Goal: Task Accomplishment & Management: Use online tool/utility

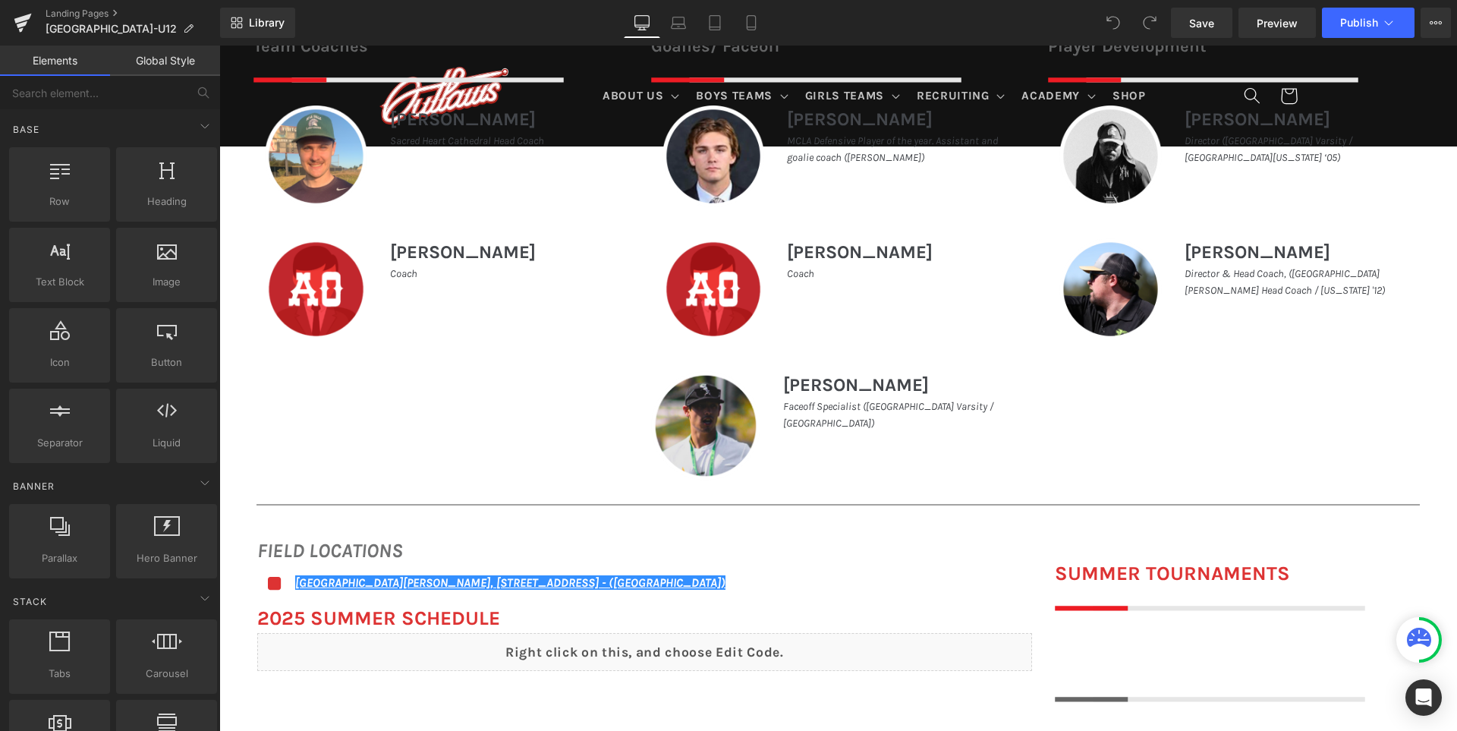
scroll to position [835, 0]
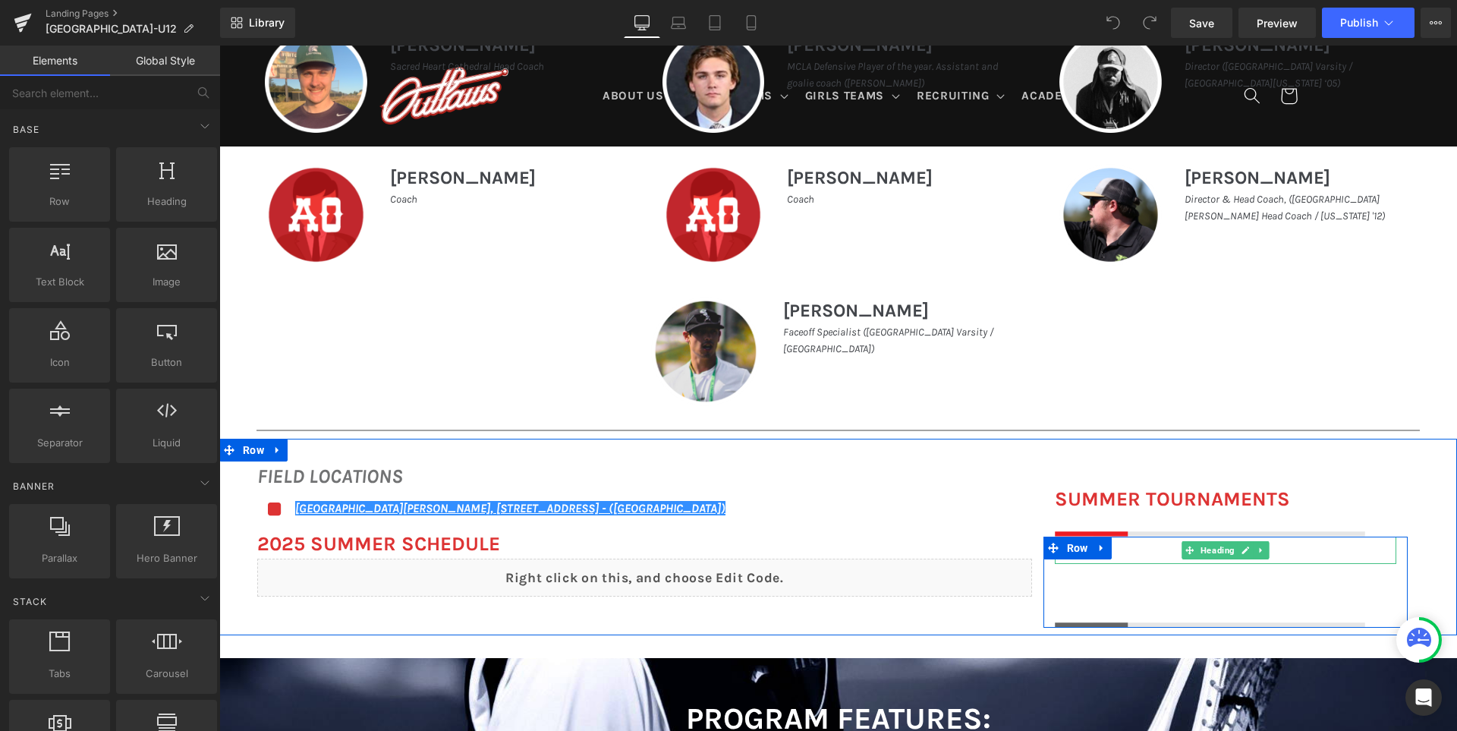
click at [1134, 552] on h1 at bounding box center [1225, 549] width 341 height 27
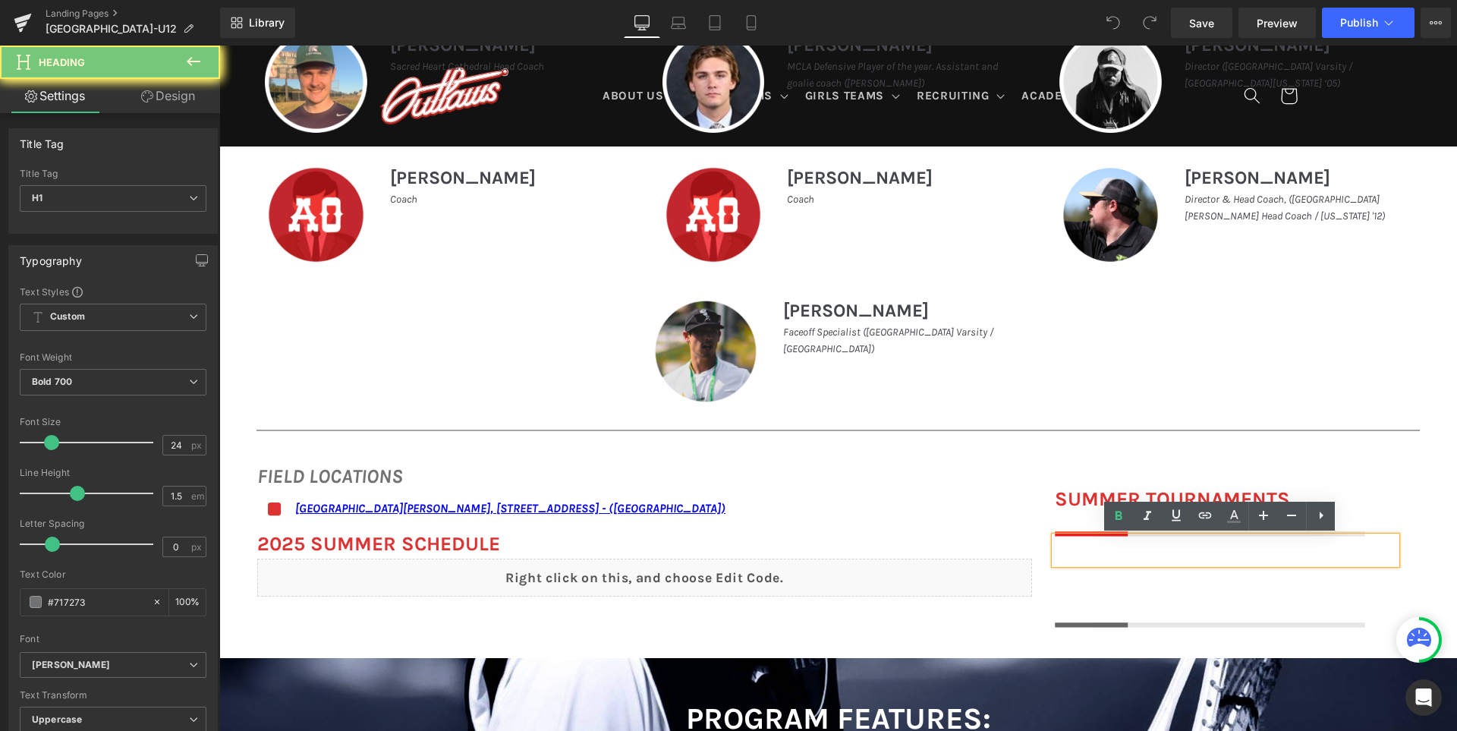
click at [1134, 552] on h1 at bounding box center [1225, 549] width 341 height 27
paste div
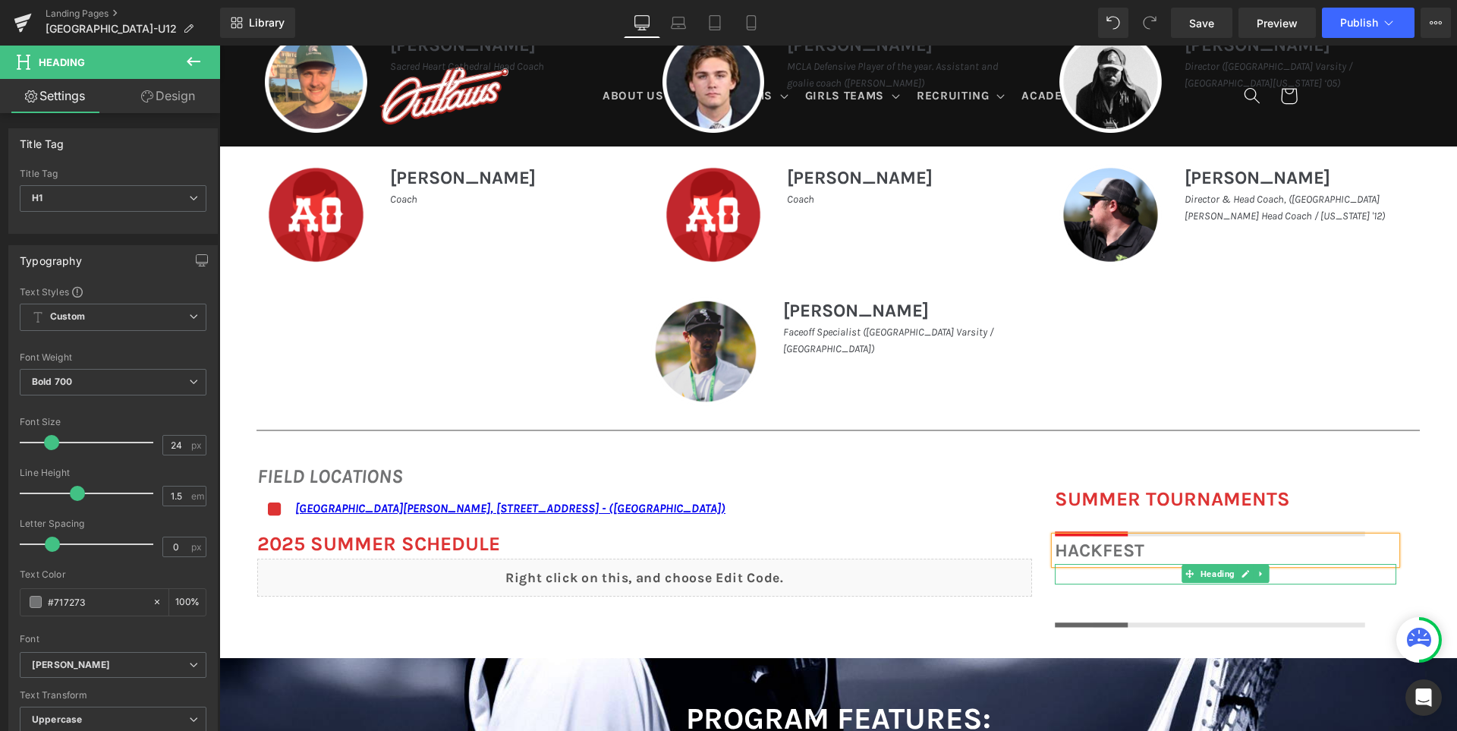
click at [1065, 582] on div "Heading" at bounding box center [1225, 574] width 341 height 20
click at [1065, 582] on h1 at bounding box center [1225, 574] width 341 height 20
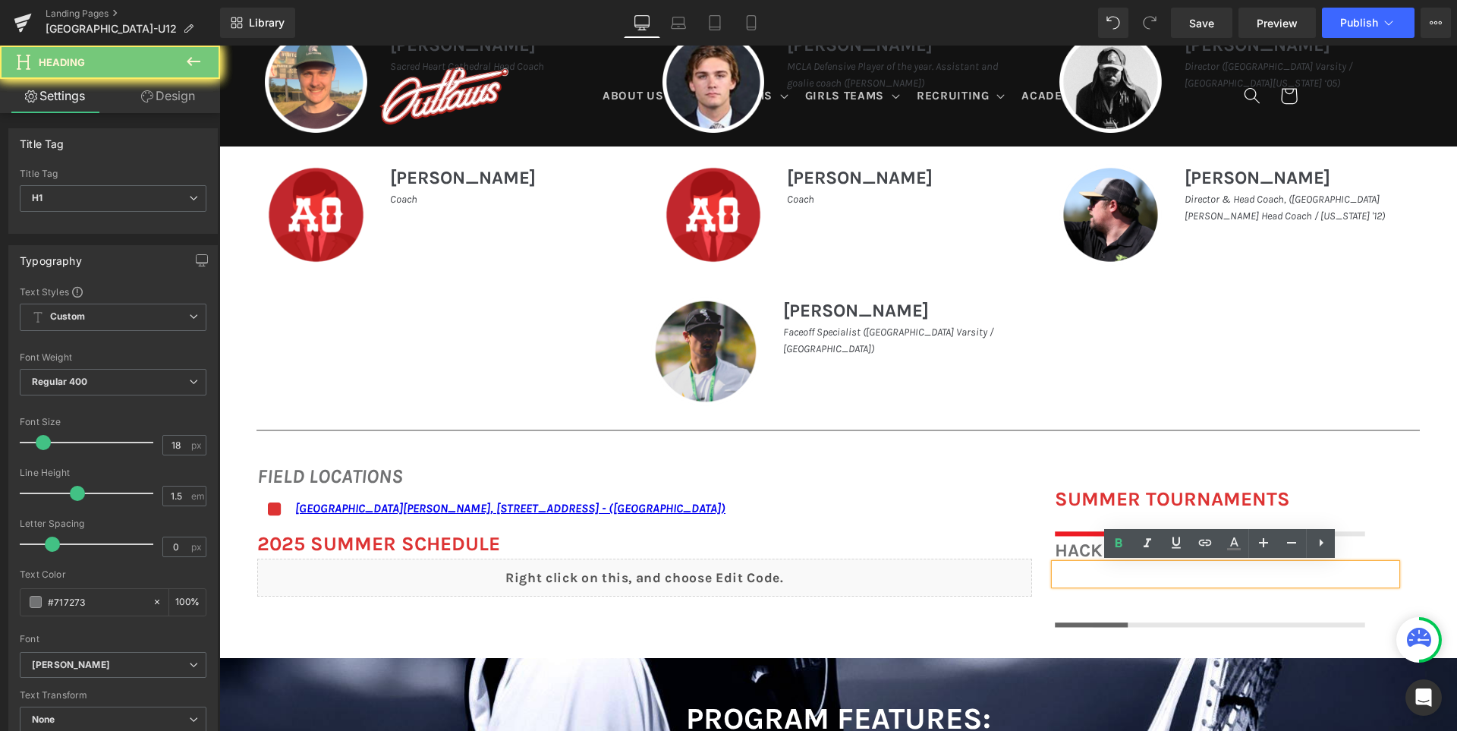
click at [1066, 579] on h1 at bounding box center [1225, 574] width 341 height 20
paste div
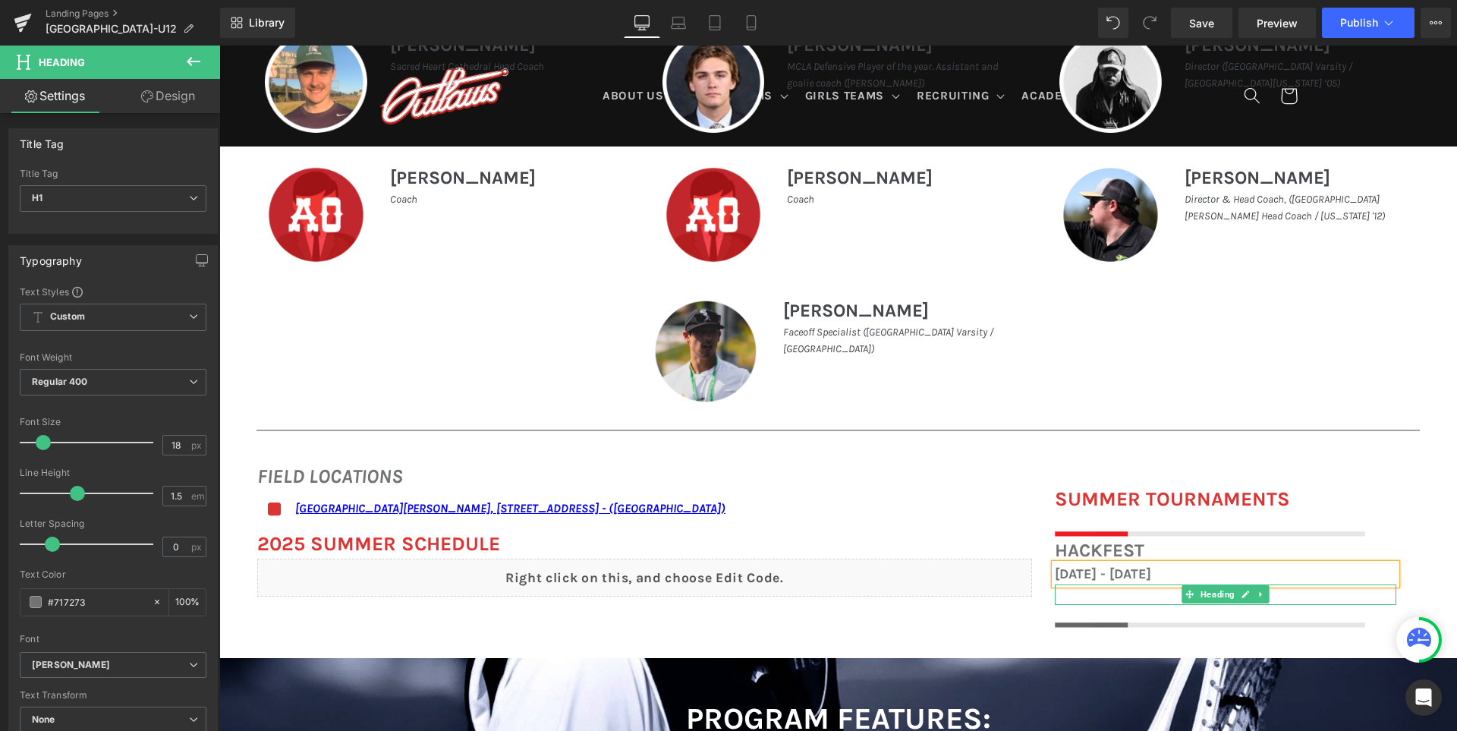
drag, startPoint x: 1070, startPoint y: 602, endPoint x: 1059, endPoint y: 598, distance: 11.3
click at [1070, 602] on div "Heading" at bounding box center [1225, 594] width 341 height 20
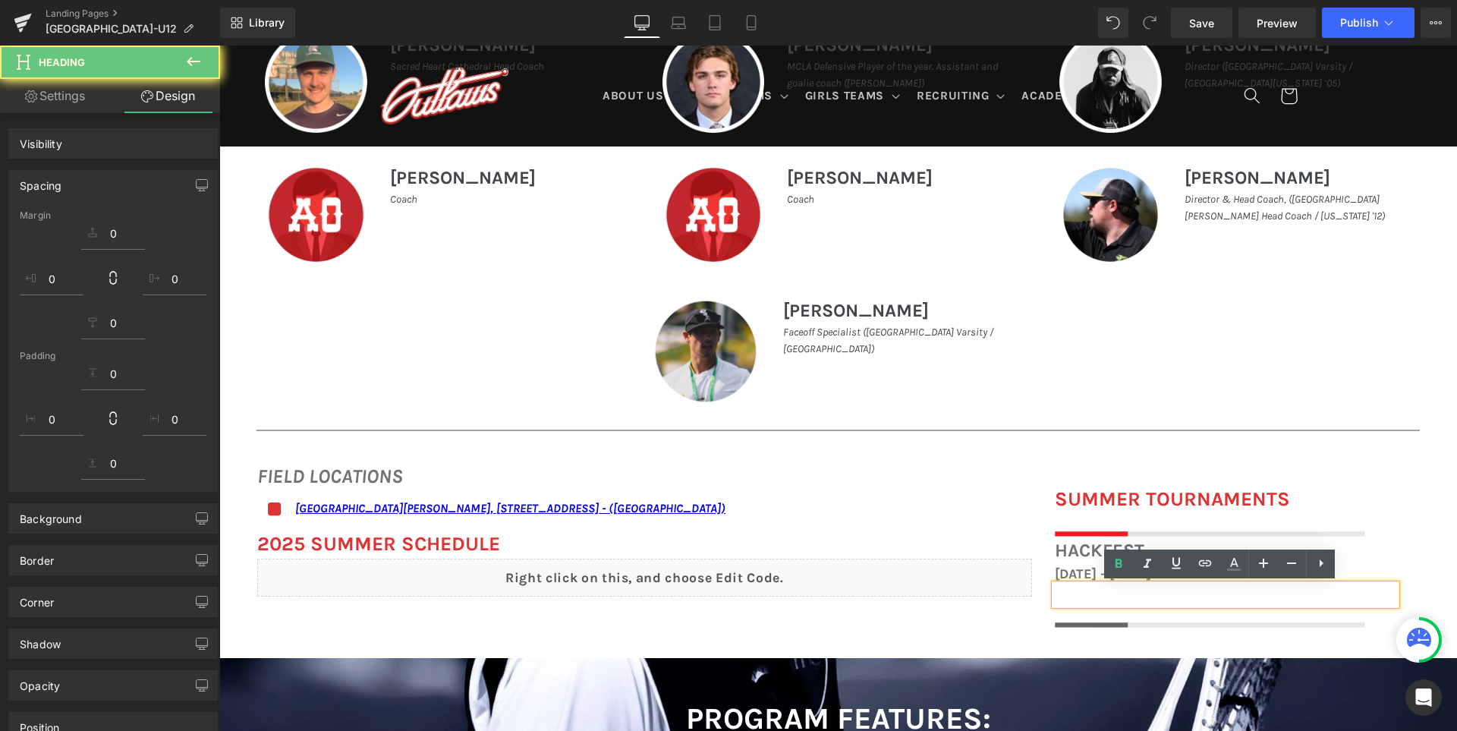
click at [1059, 598] on h1 at bounding box center [1225, 594] width 341 height 20
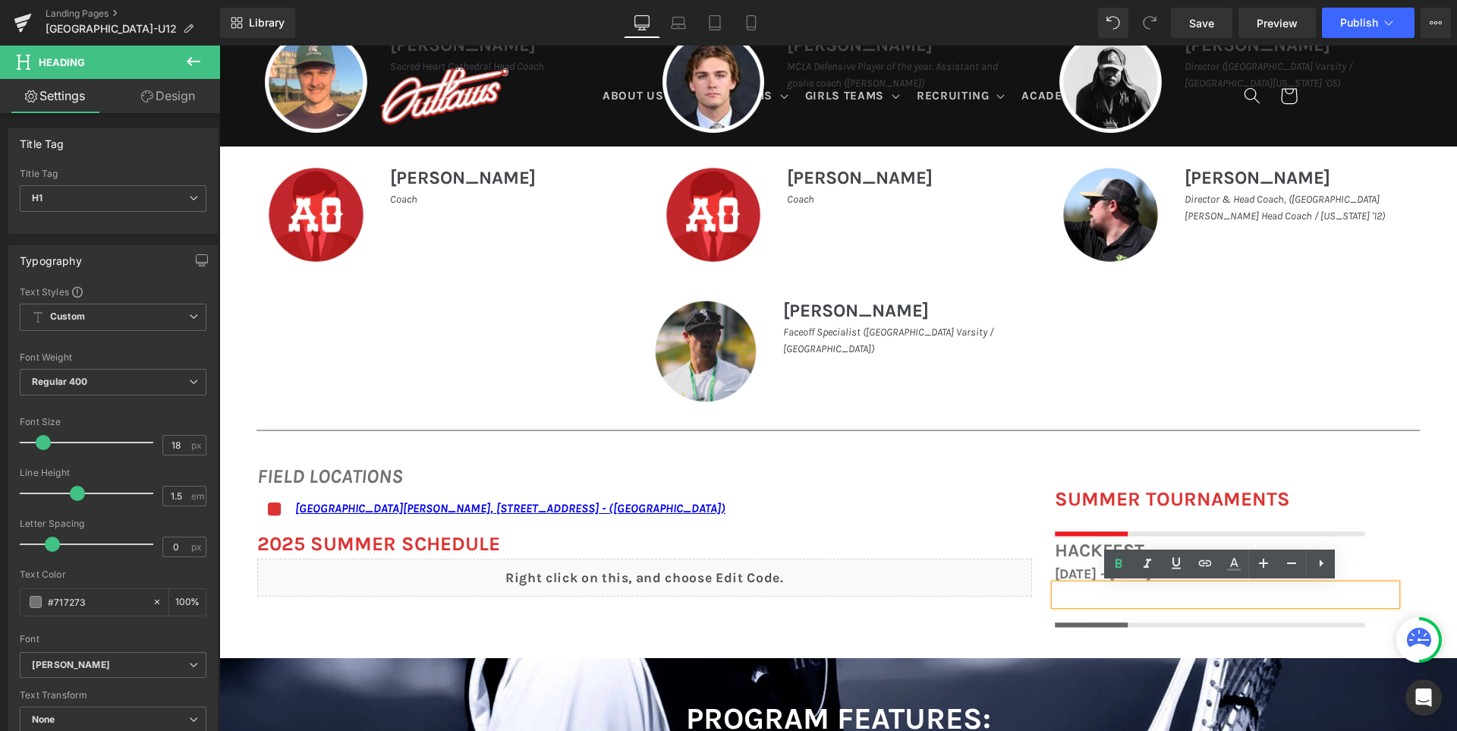
paste div
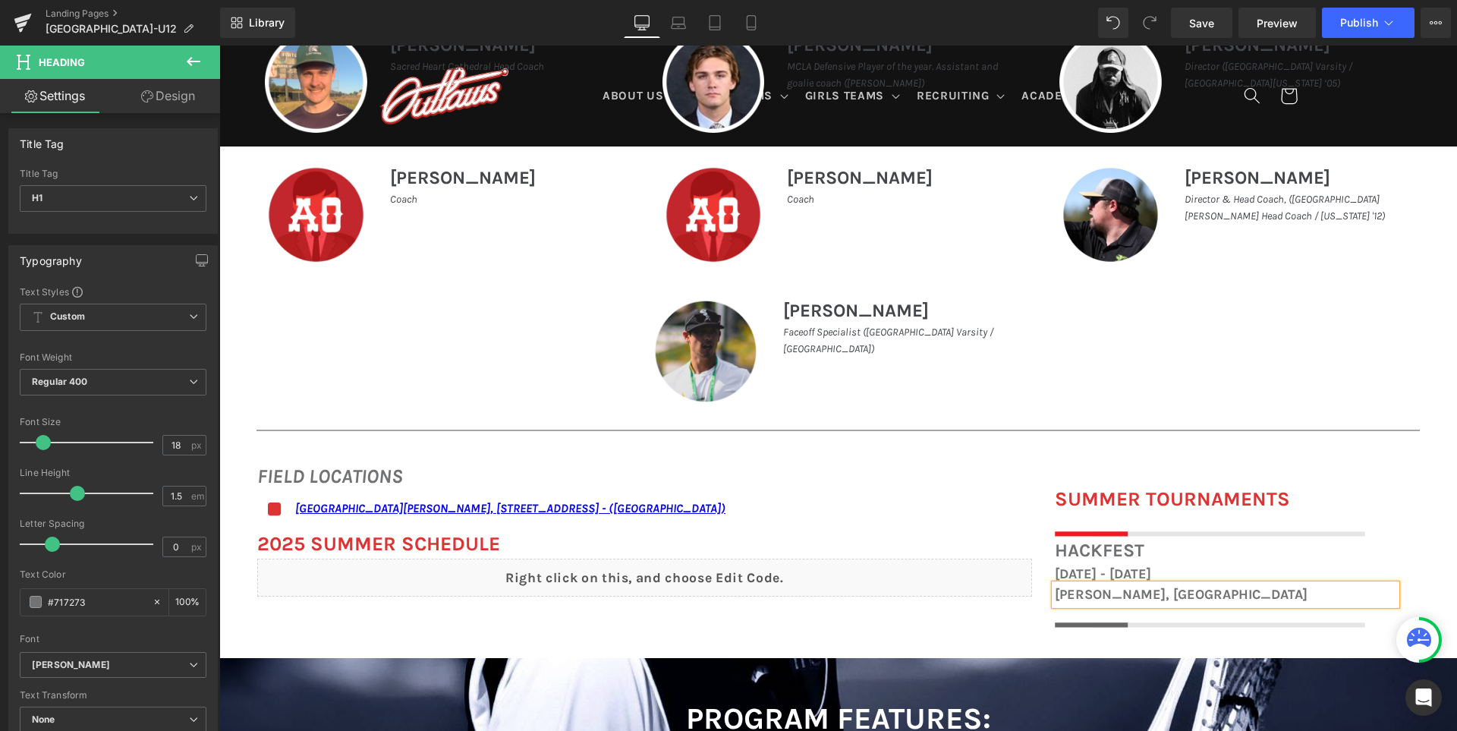
click at [1087, 595] on h1 "Gilroy, CA" at bounding box center [1225, 594] width 341 height 20
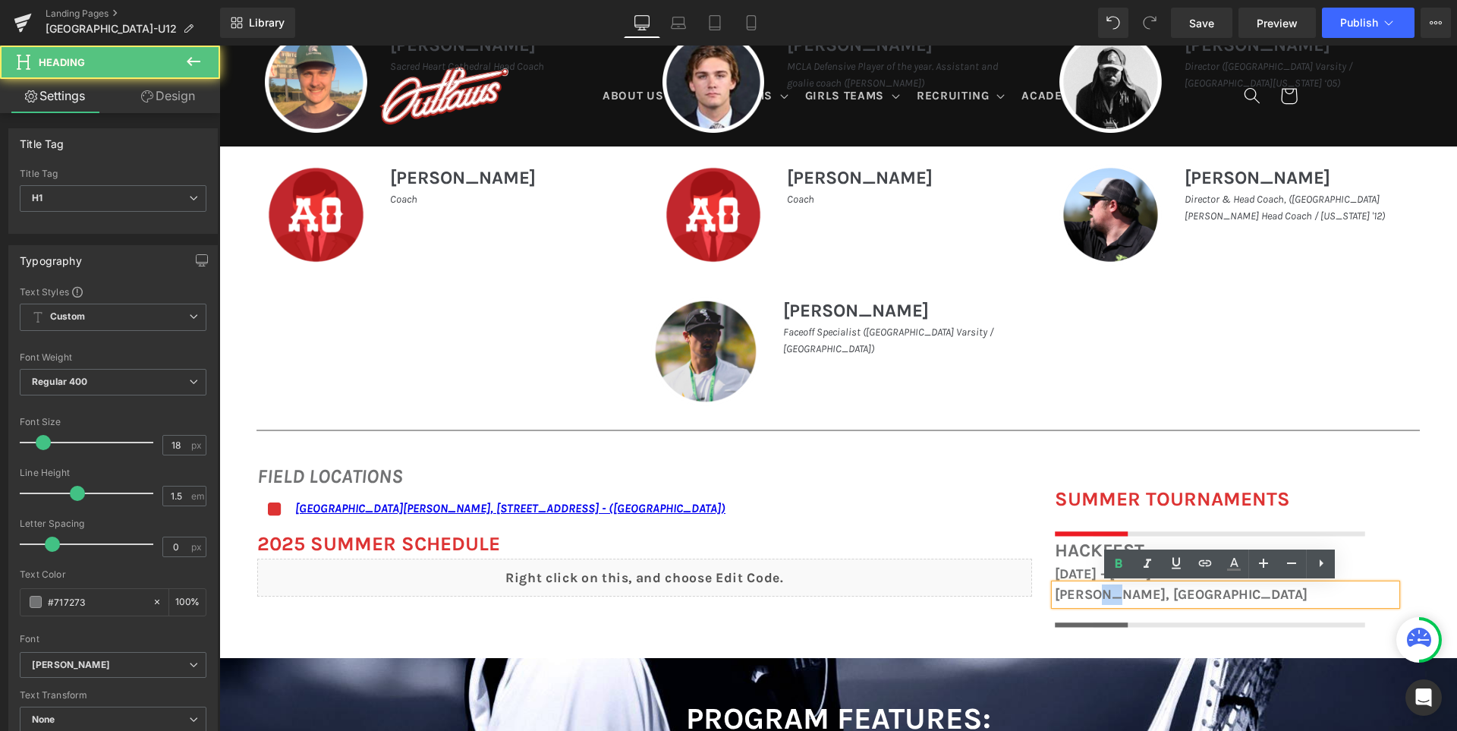
click at [1087, 595] on h1 "Gilroy, CA" at bounding box center [1225, 594] width 341 height 20
click at [1118, 567] on icon at bounding box center [1118, 562] width 7 height 9
click at [1088, 593] on span "Gilroy, CA" at bounding box center [1173, 594] width 237 height 17
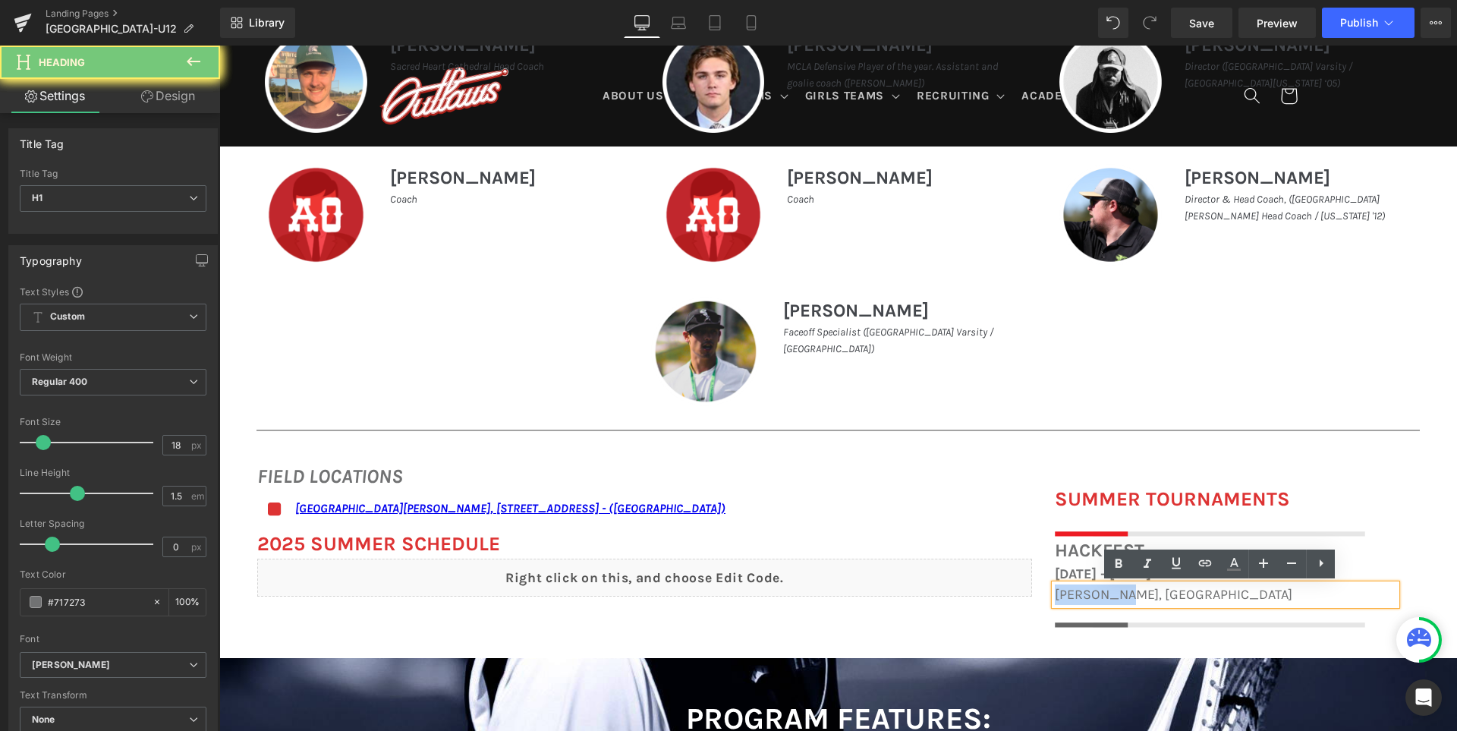
click at [1088, 593] on span "Gilroy, CA" at bounding box center [1173, 594] width 237 height 17
click at [1234, 564] on icon at bounding box center [1234, 562] width 8 height 9
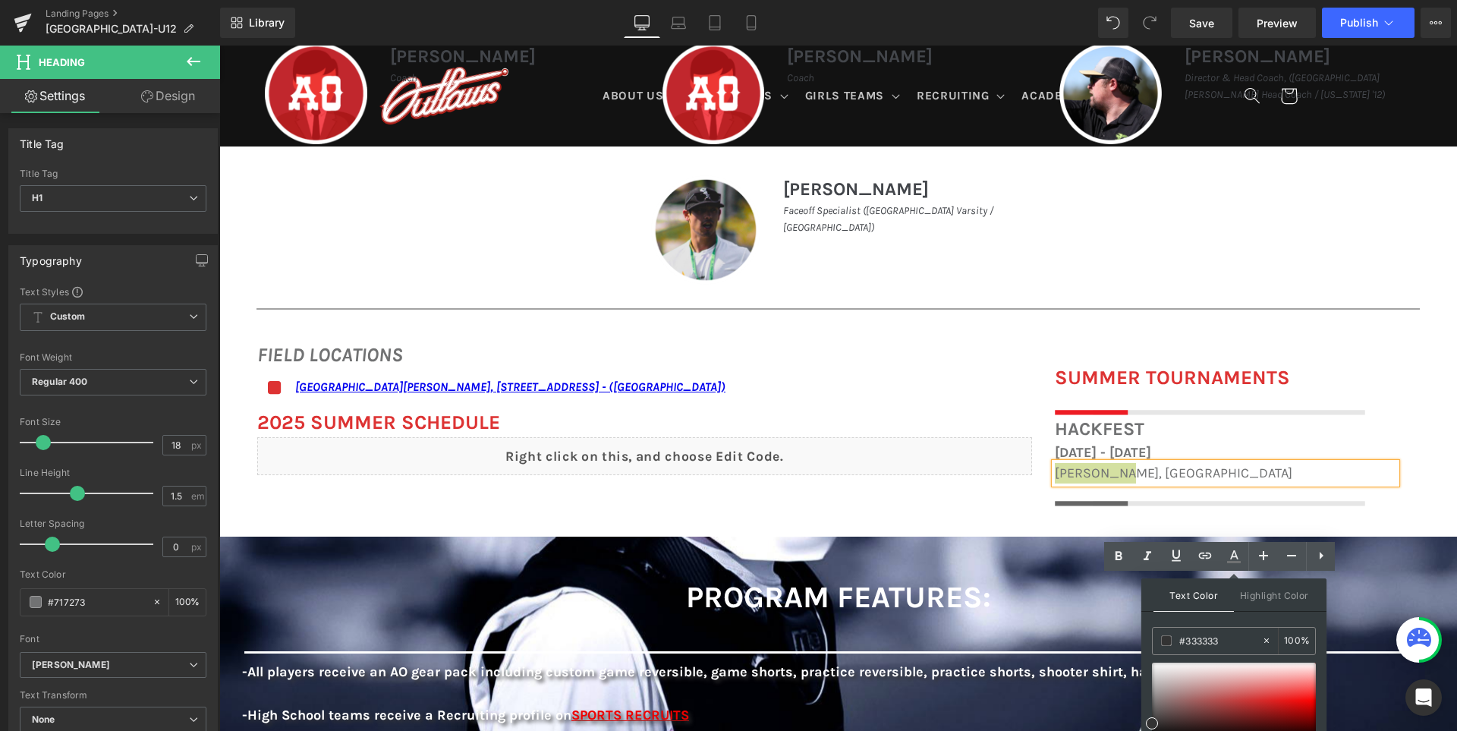
scroll to position [981, 0]
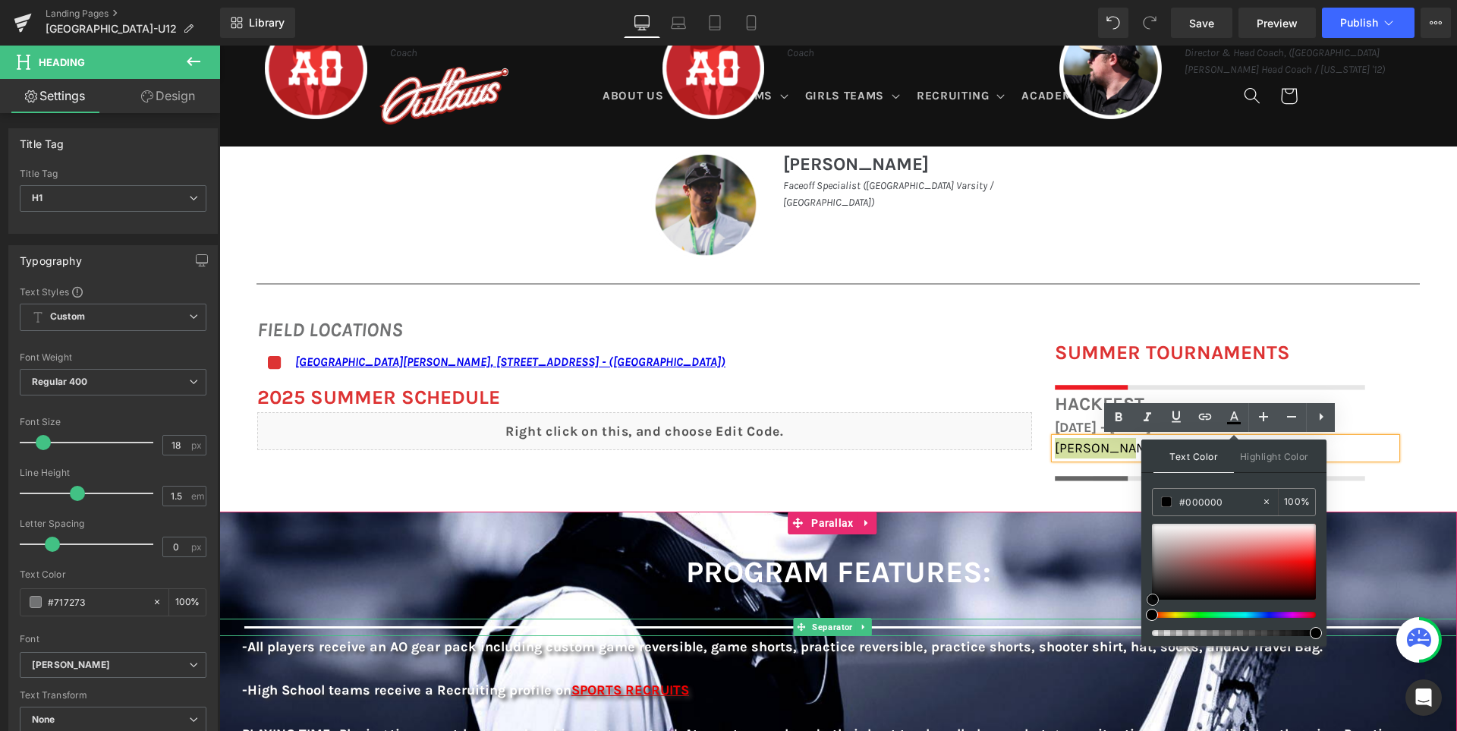
drag, startPoint x: 1422, startPoint y: 618, endPoint x: 1120, endPoint y: 627, distance: 302.1
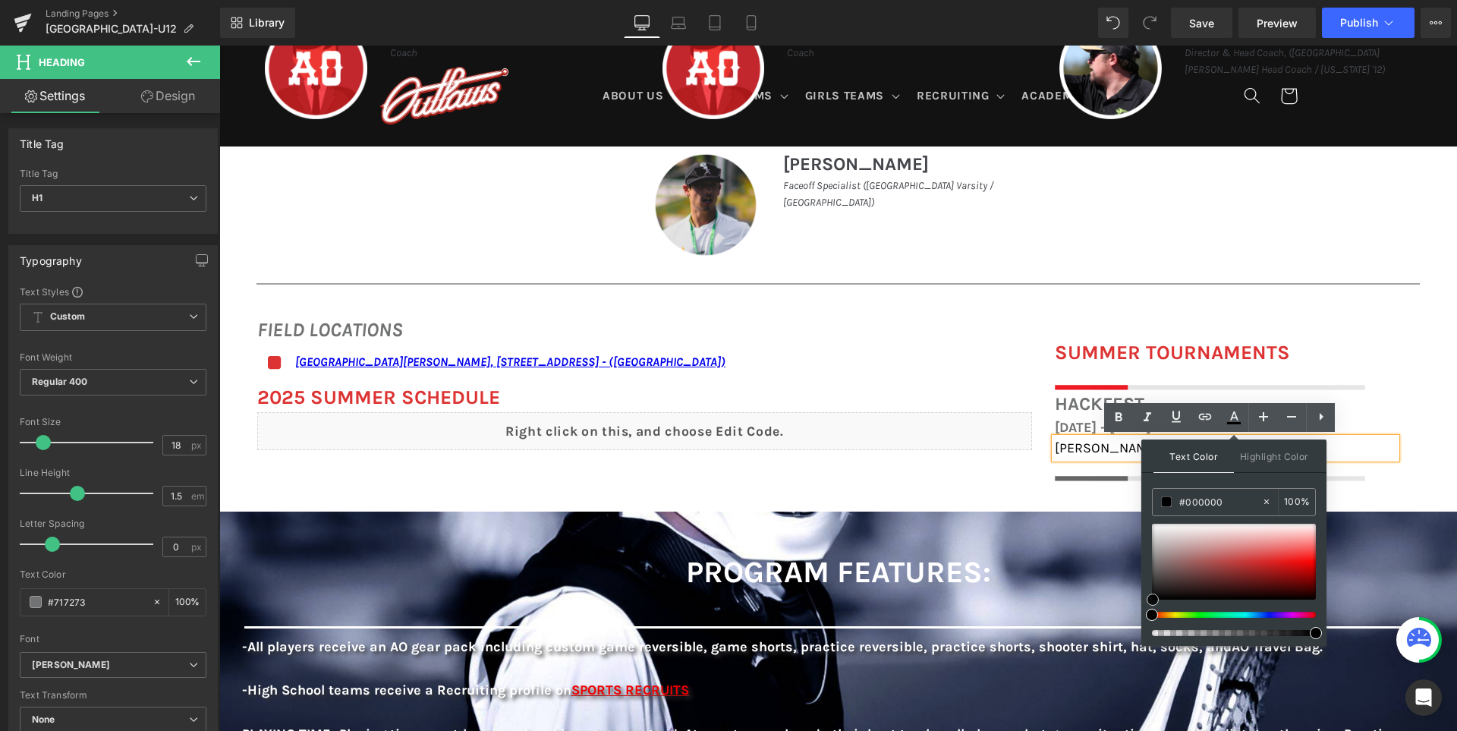
click at [974, 490] on div "Hero Banner Hero Banner Hero Banner Hero Banner Hero Banner ‹ › Carousel Image …" at bounding box center [837, 106] width 1237 height 1883
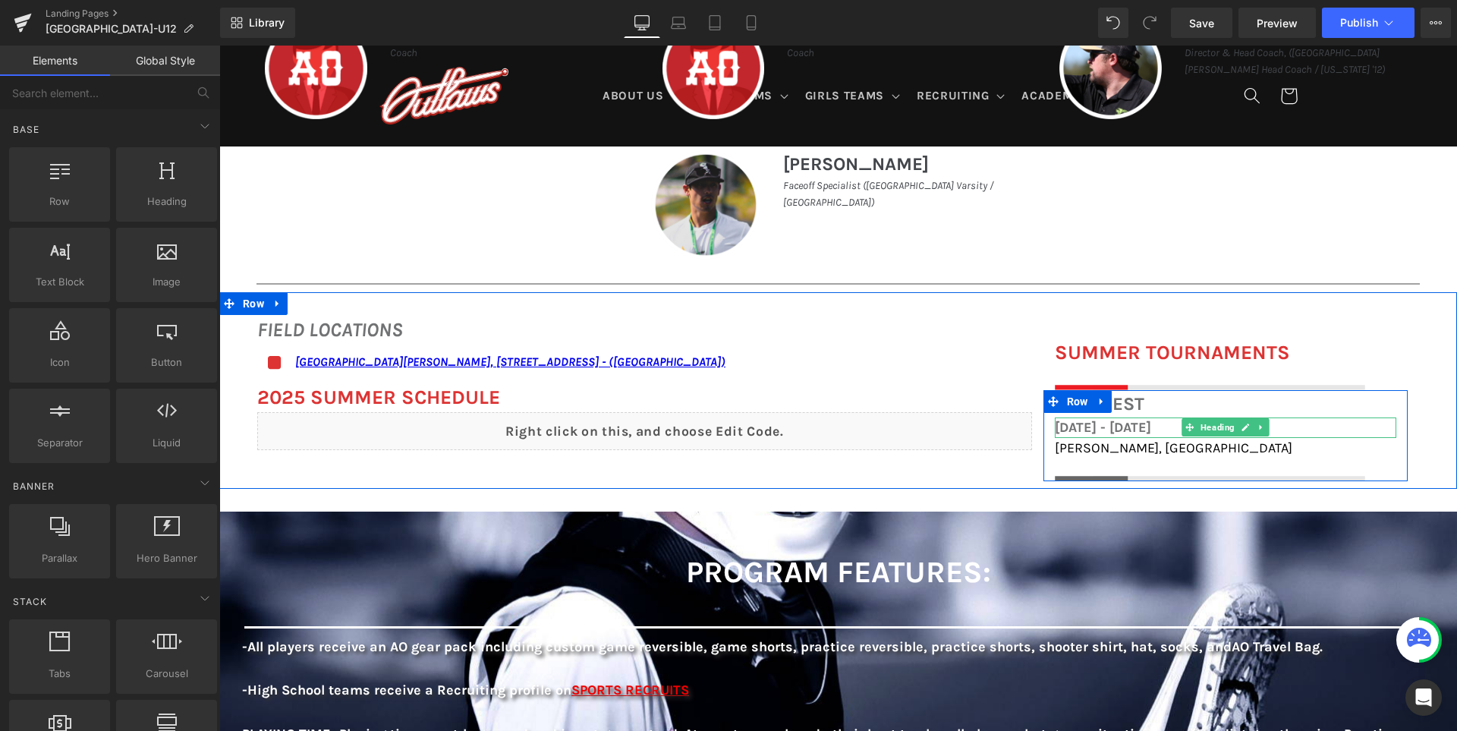
click at [1106, 426] on h1 "November 1st - 2nd, 2025" at bounding box center [1225, 427] width 341 height 20
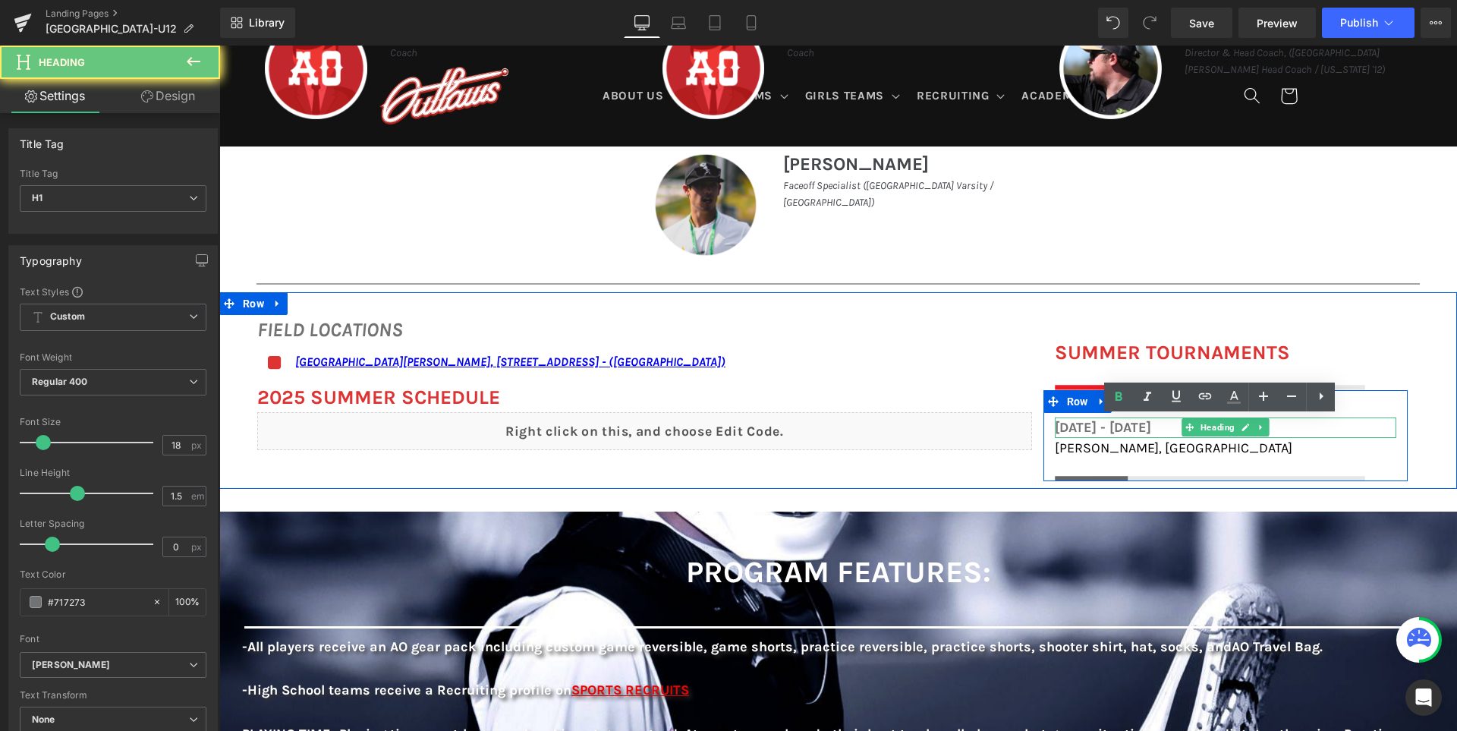
click at [1106, 426] on h1 "November 1st - 2nd, 2025" at bounding box center [1225, 427] width 341 height 20
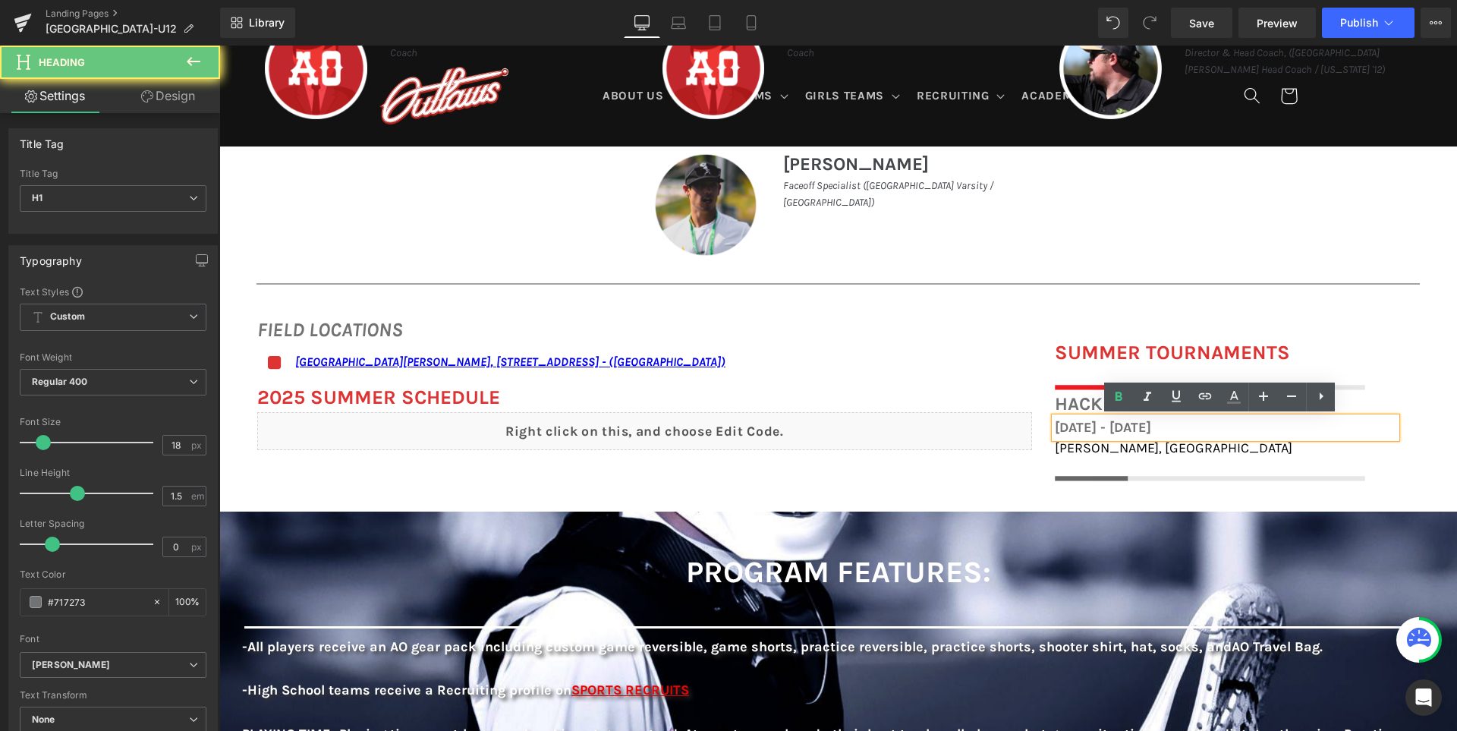
click at [1106, 426] on h1 "November 1st - 2nd, 2025" at bounding box center [1225, 427] width 341 height 20
click at [1236, 404] on icon at bounding box center [1233, 397] width 18 height 18
type input "#717273"
type input "100"
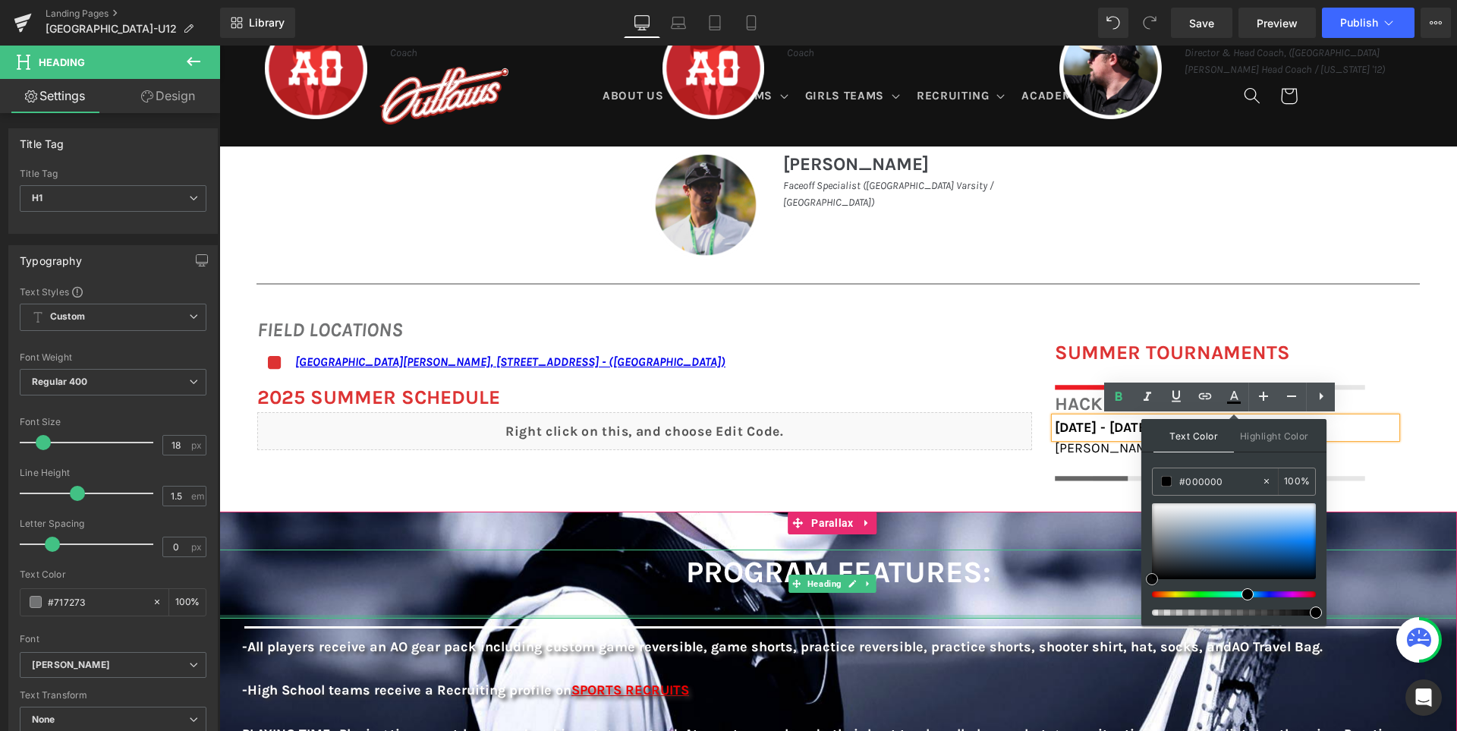
drag, startPoint x: 1373, startPoint y: 613, endPoint x: 1124, endPoint y: 615, distance: 249.6
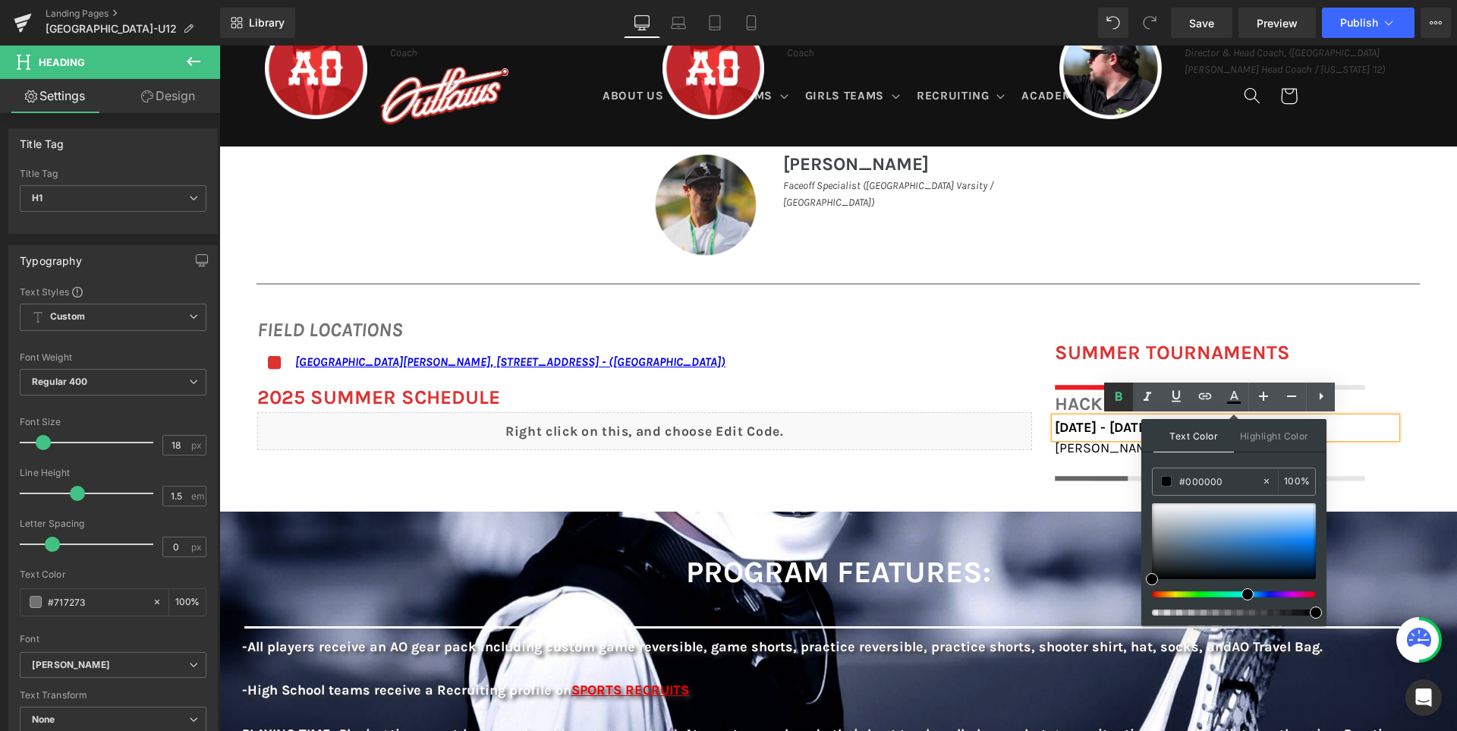
click at [1125, 401] on icon at bounding box center [1118, 397] width 18 height 18
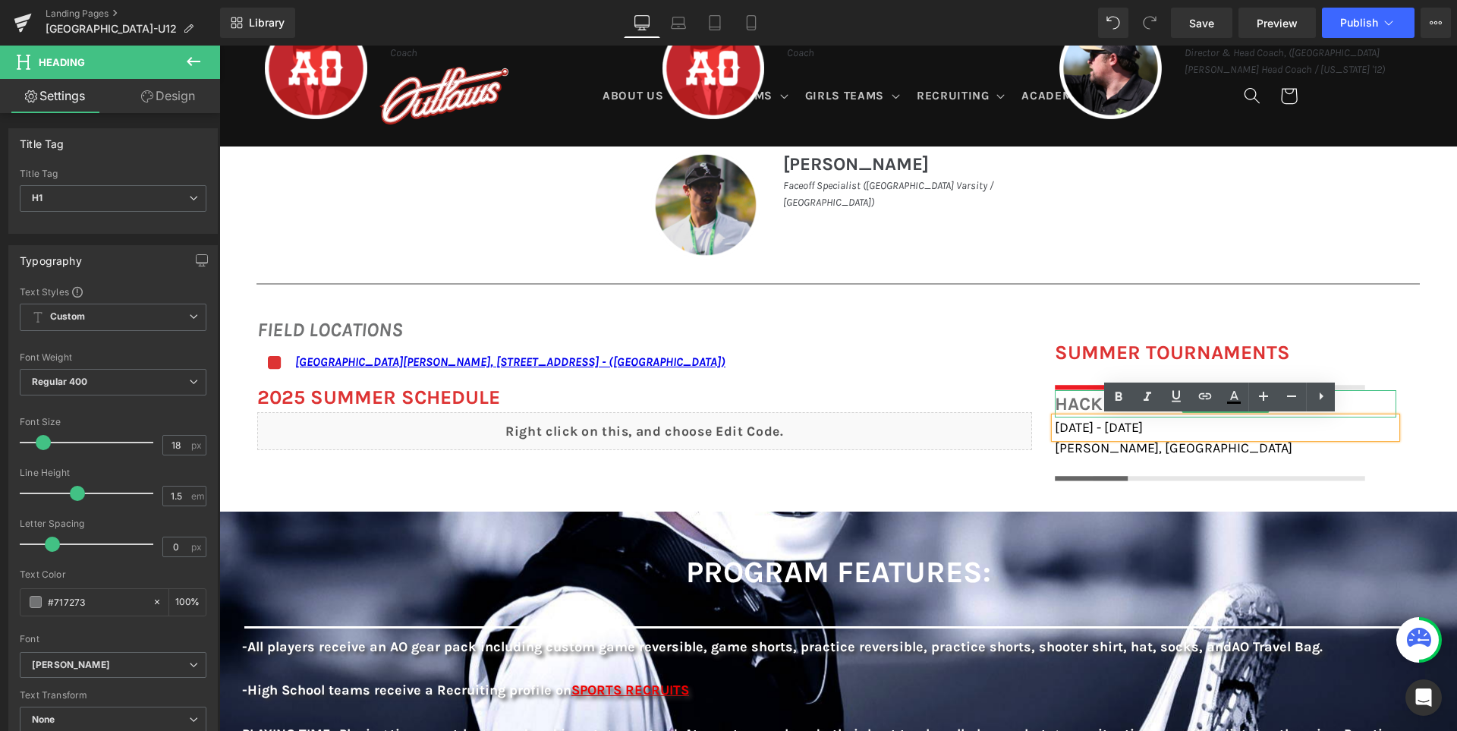
click at [1090, 404] on h1 "Hackfest" at bounding box center [1225, 403] width 341 height 27
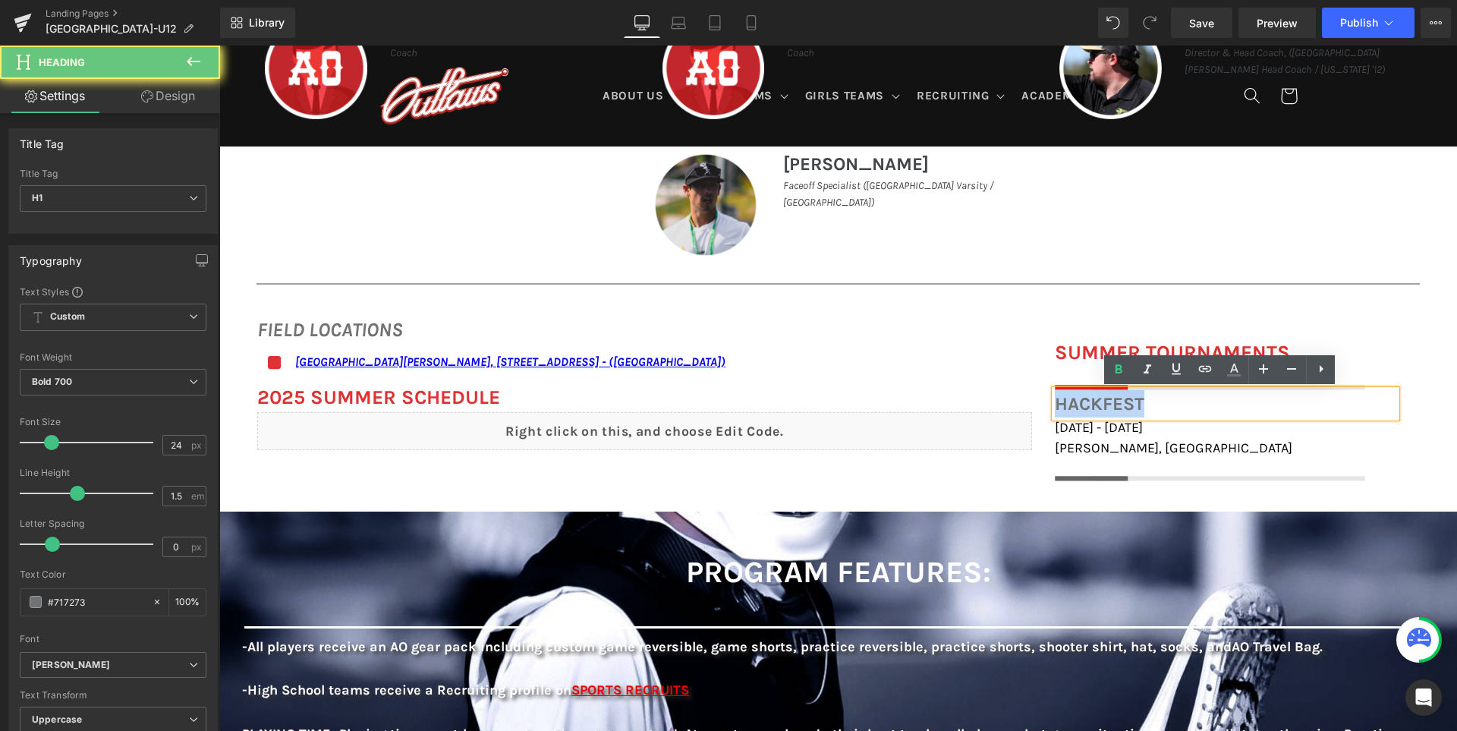
click at [1090, 404] on h1 "Hackfest" at bounding box center [1225, 403] width 341 height 27
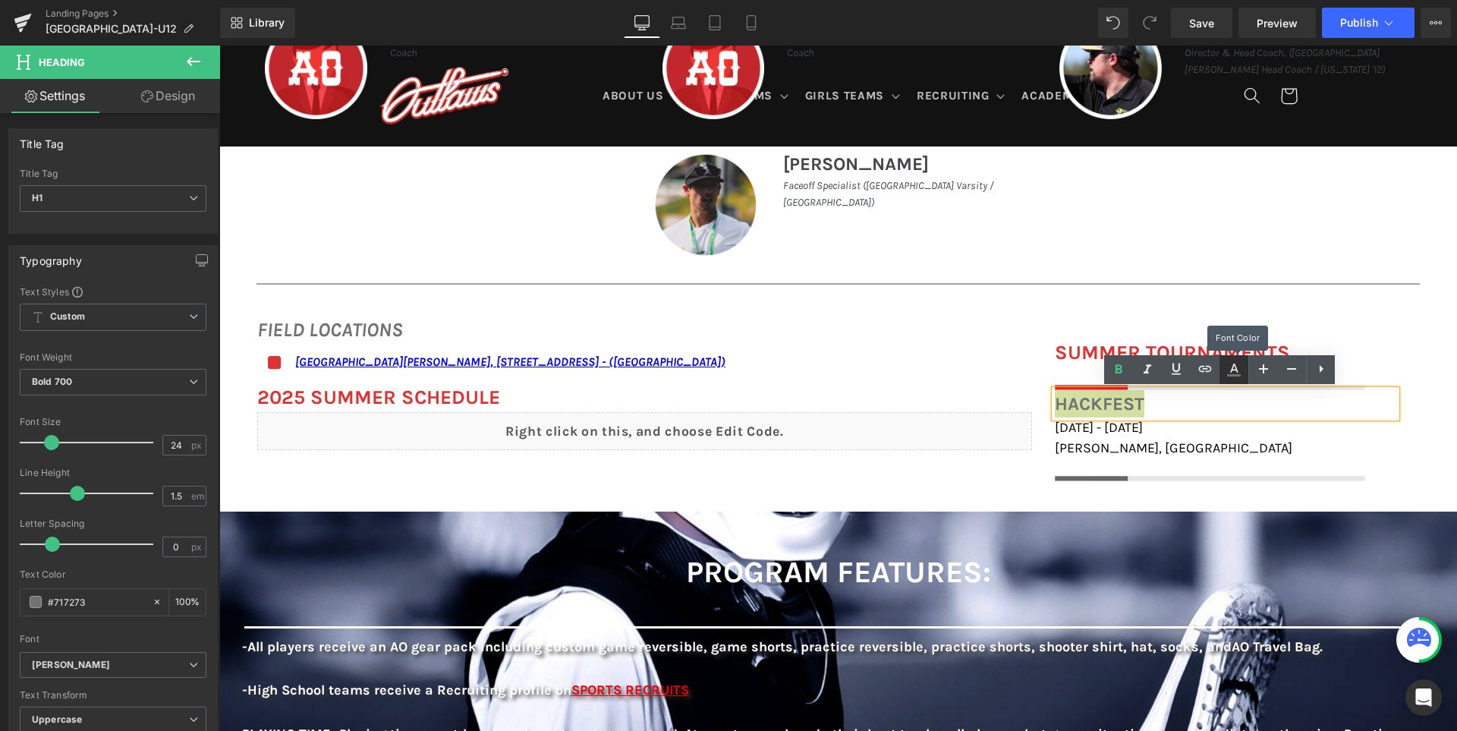
click at [1227, 373] on icon at bounding box center [1233, 369] width 18 height 18
type input "#717273"
type input "100"
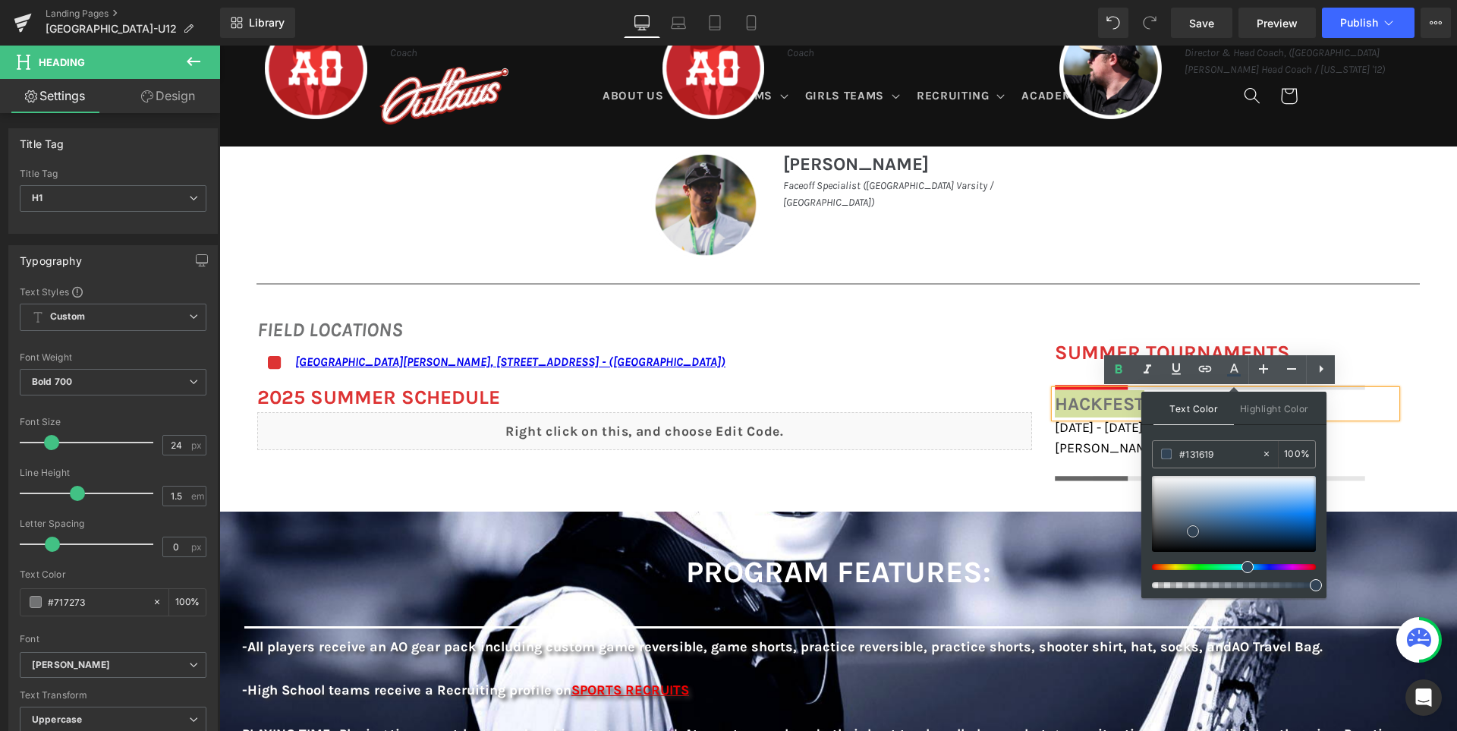
type input "#000000"
drag, startPoint x: 1196, startPoint y: 530, endPoint x: 1149, endPoint y: 561, distance: 56.8
click at [1152, 561] on div at bounding box center [1234, 532] width 164 height 112
click at [953, 470] on div "FIELD LOCATIONS Heading Icon San Ramon Valley School, 501 Danville Blvd, Danvil…" at bounding box center [837, 390] width 1237 height 197
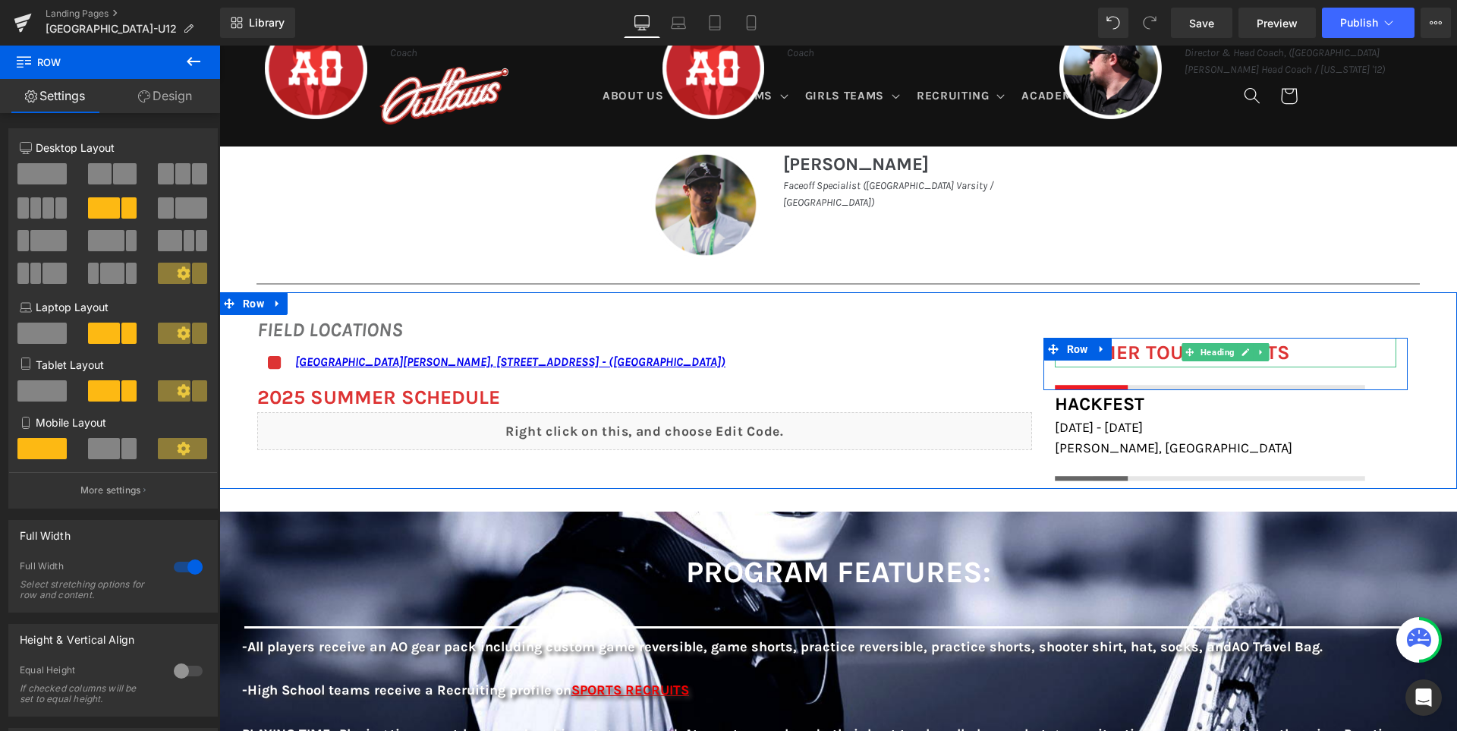
click at [1137, 357] on font "SUMMER TOURNAMENTS" at bounding box center [1172, 353] width 235 height 24
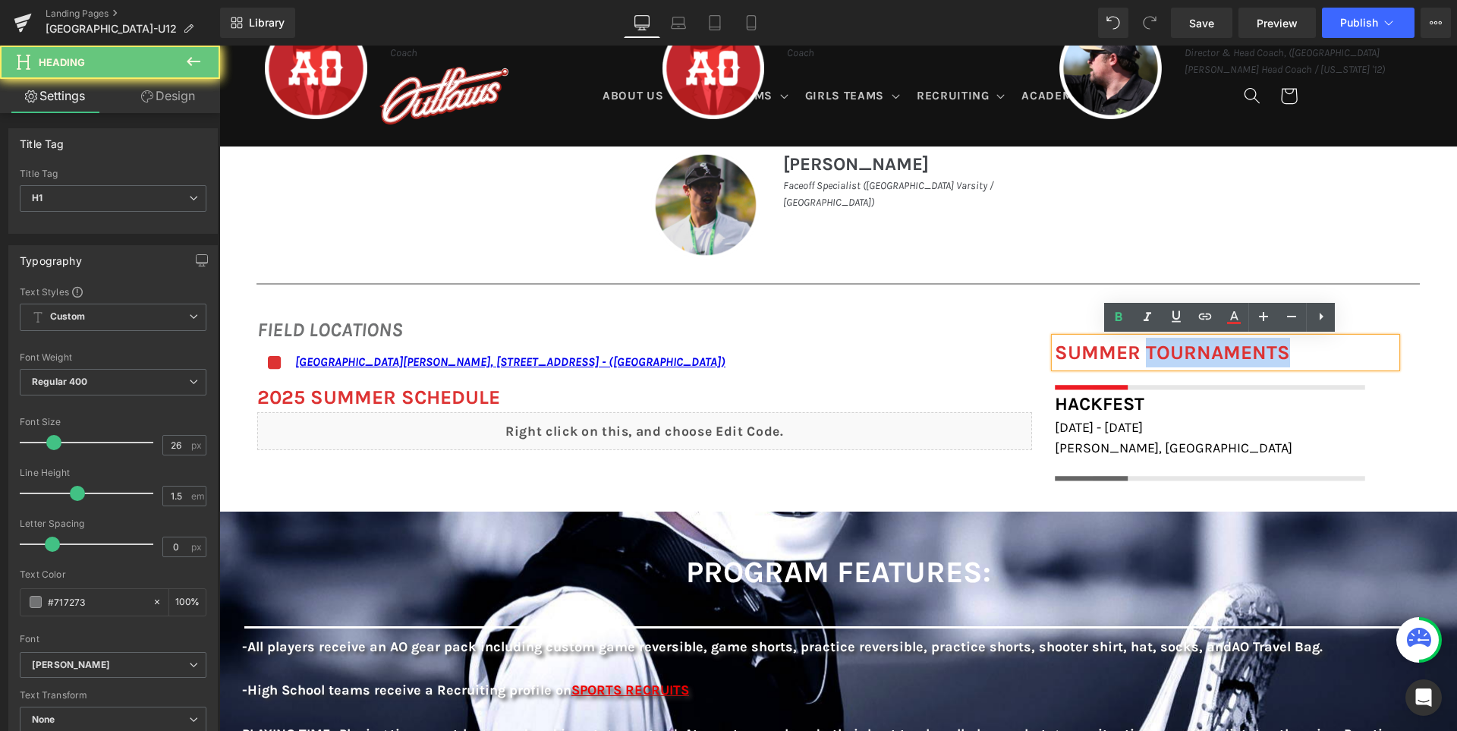
click at [1137, 357] on font "SUMMER TOURNAMENTS" at bounding box center [1172, 353] width 235 height 24
paste div
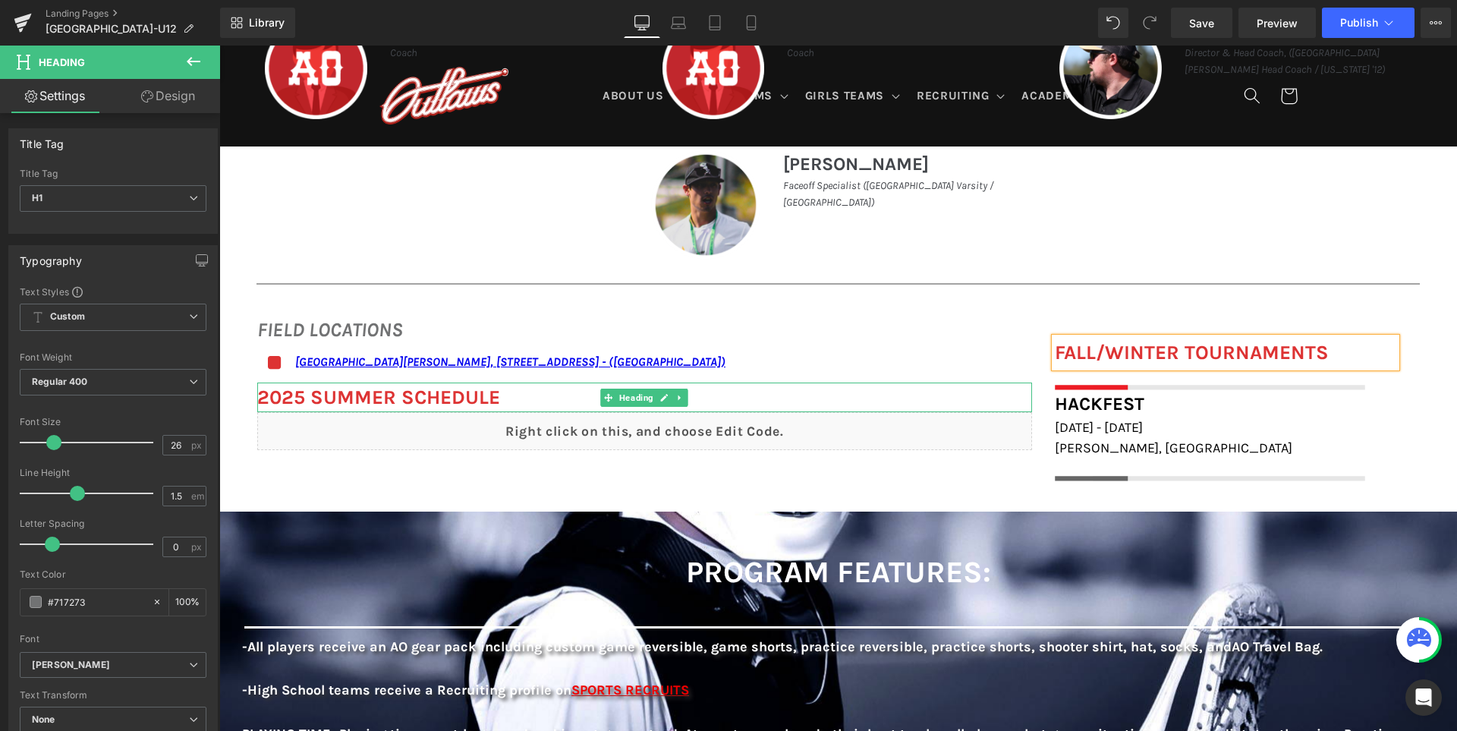
click at [452, 398] on b "2025 SUMMER Schedule" at bounding box center [378, 397] width 243 height 24
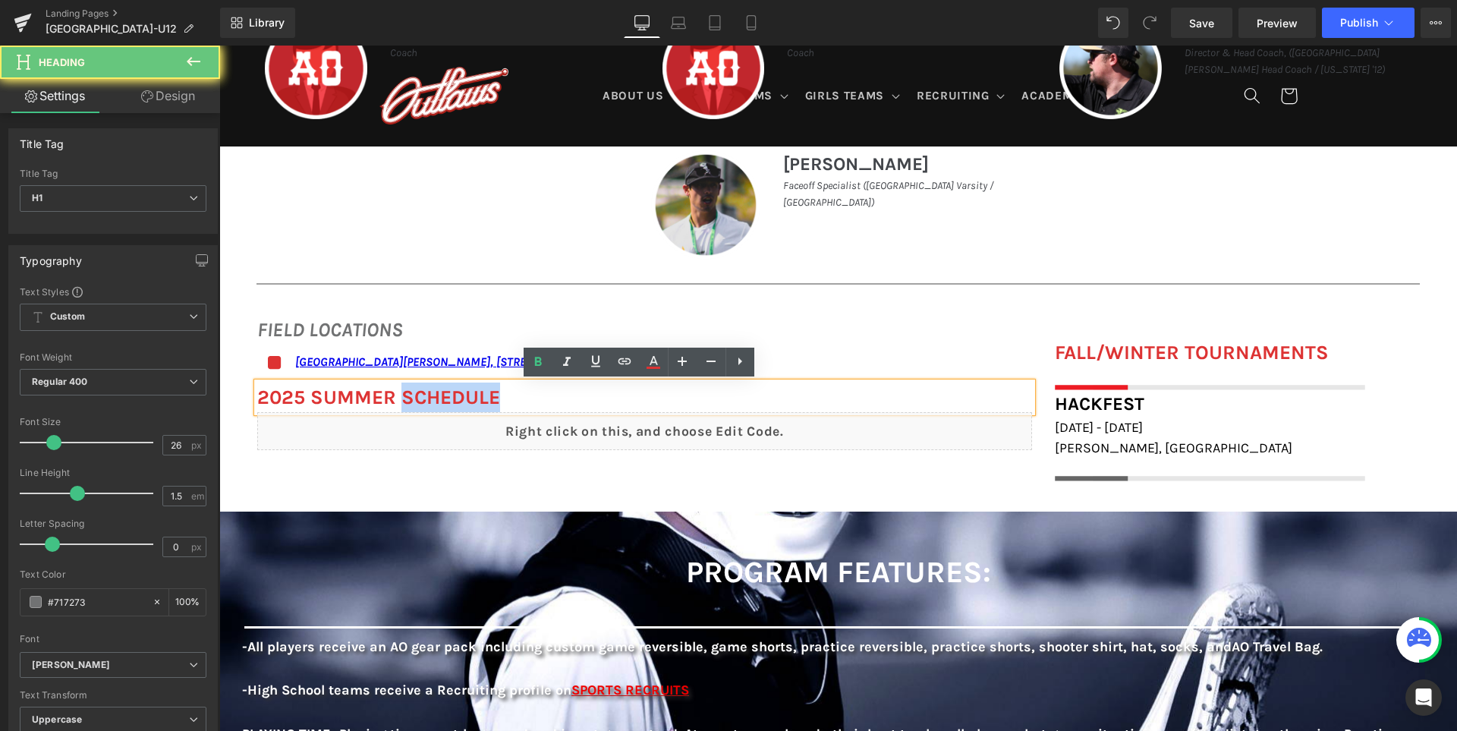
click at [452, 398] on b "2025 SUMMER Schedule" at bounding box center [378, 397] width 243 height 24
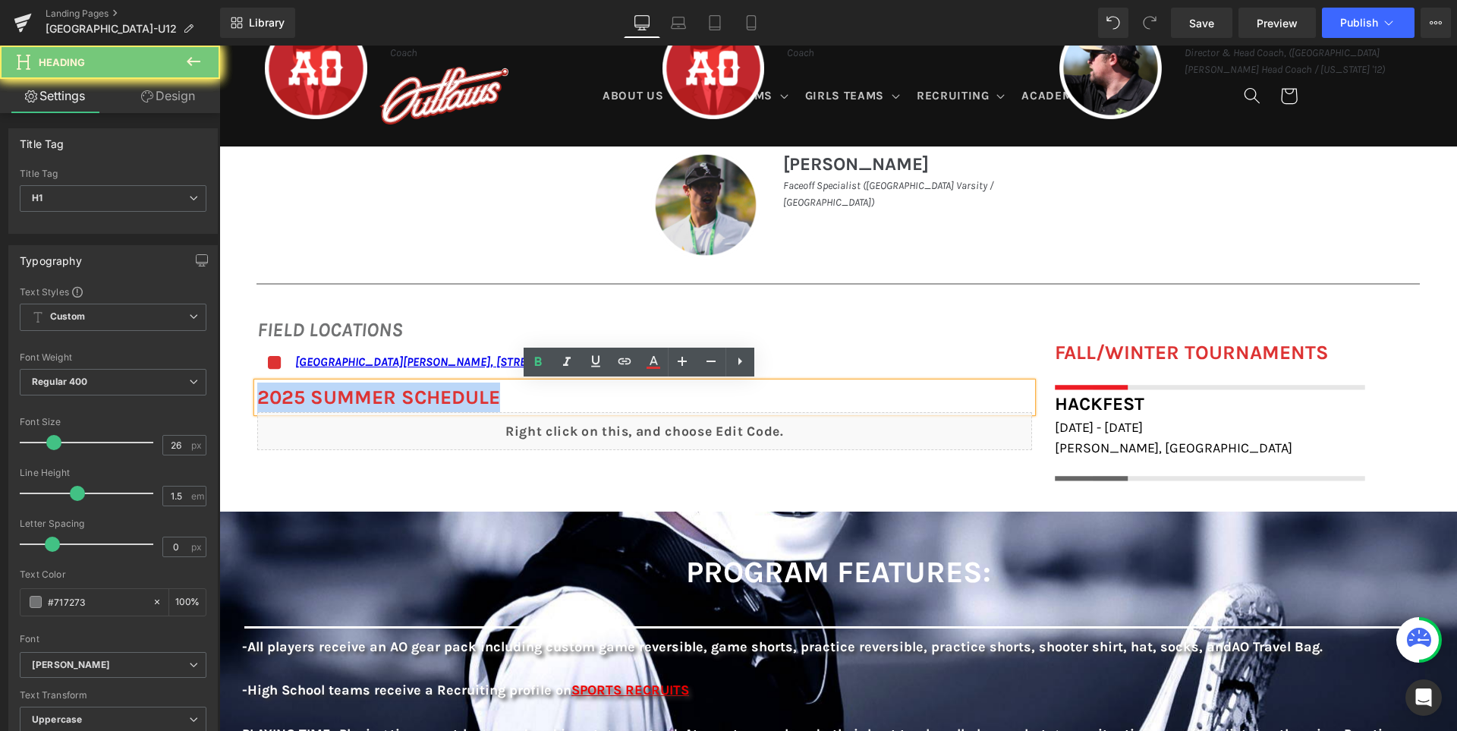
click at [452, 398] on b "2025 SUMMER Schedule" at bounding box center [378, 397] width 243 height 24
paste div
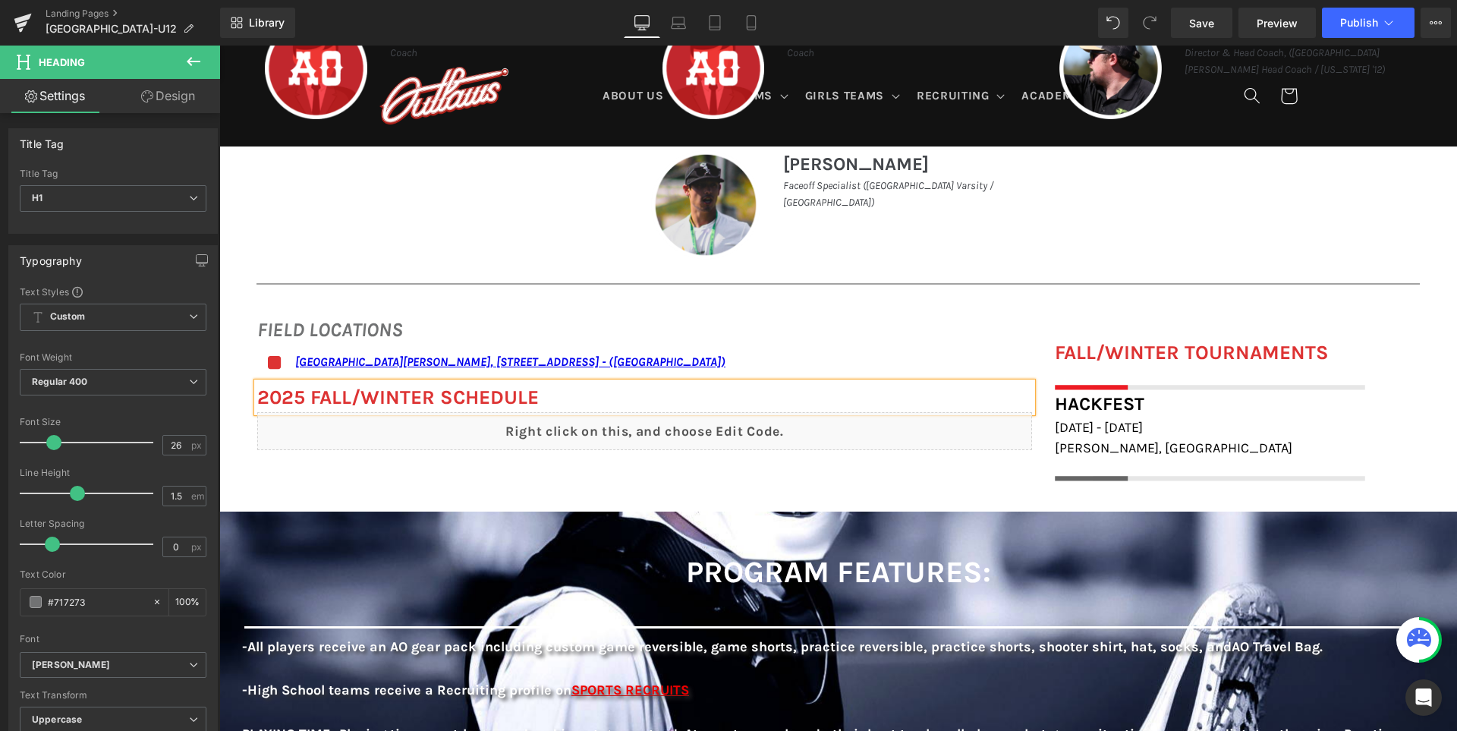
click at [699, 478] on div "FIELD LOCATIONS Heading Icon San Ramon Valley School, 501 Danville Blvd, Danvil…" at bounding box center [837, 390] width 1237 height 197
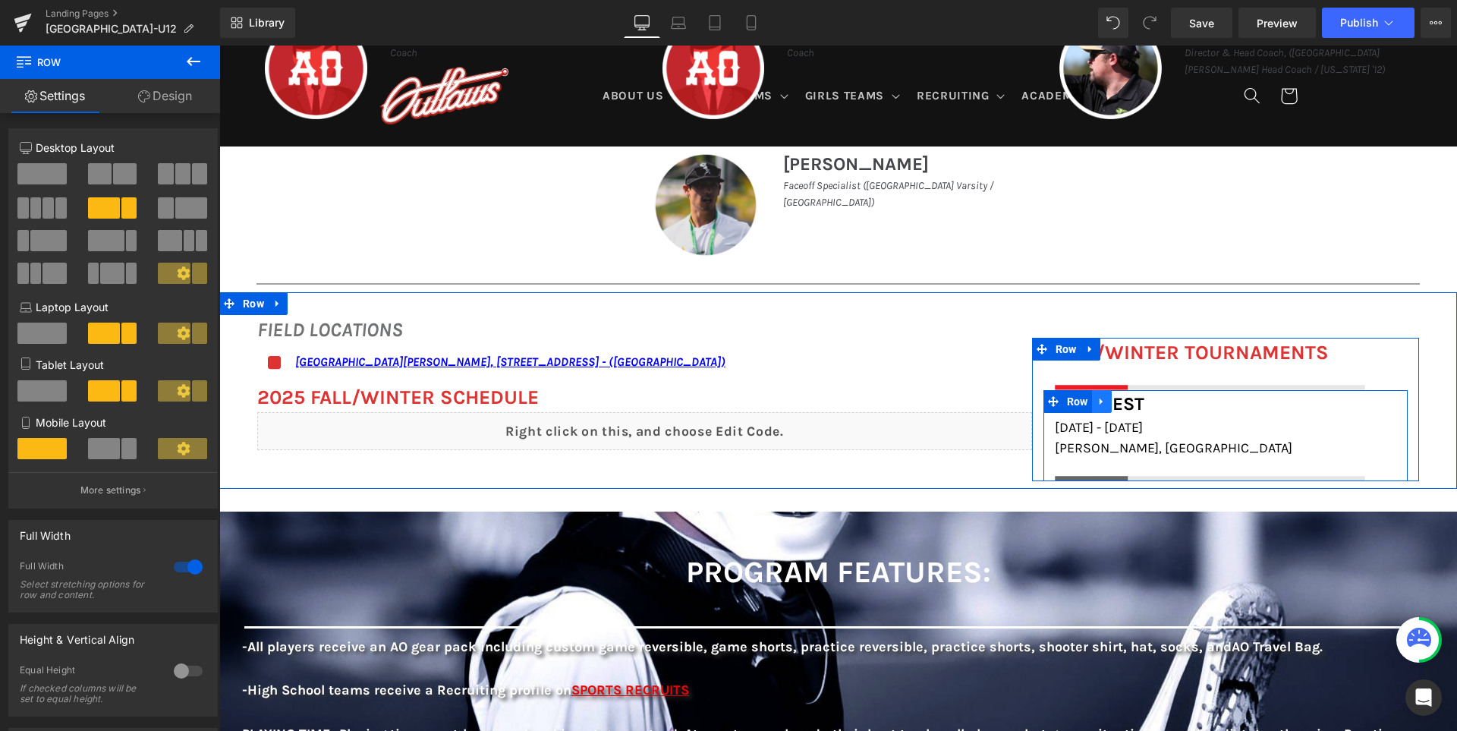
click at [1103, 397] on icon at bounding box center [1101, 400] width 11 height 11
click at [1124, 402] on icon at bounding box center [1121, 401] width 11 height 11
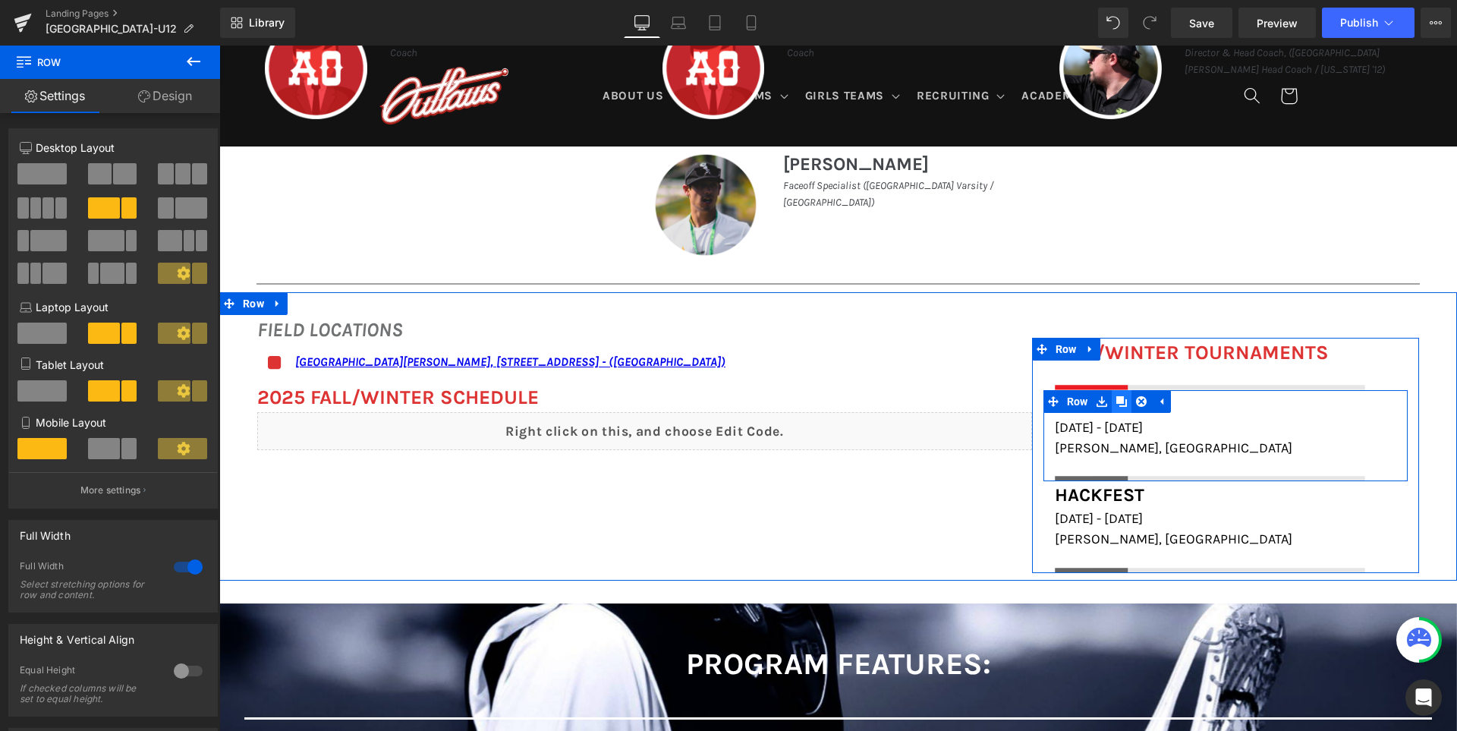
scroll to position [982, 0]
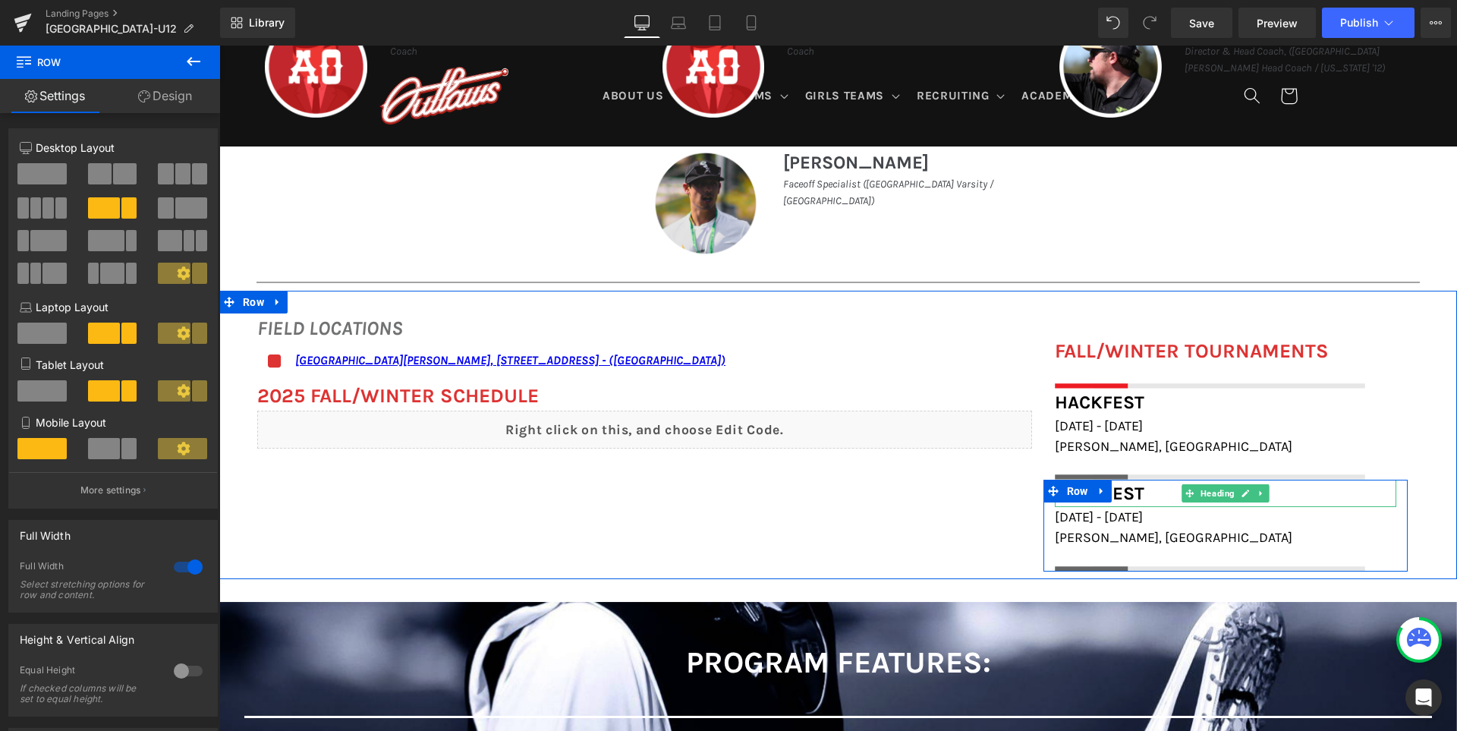
click at [1142, 498] on h1 "Hackfest" at bounding box center [1225, 492] width 341 height 27
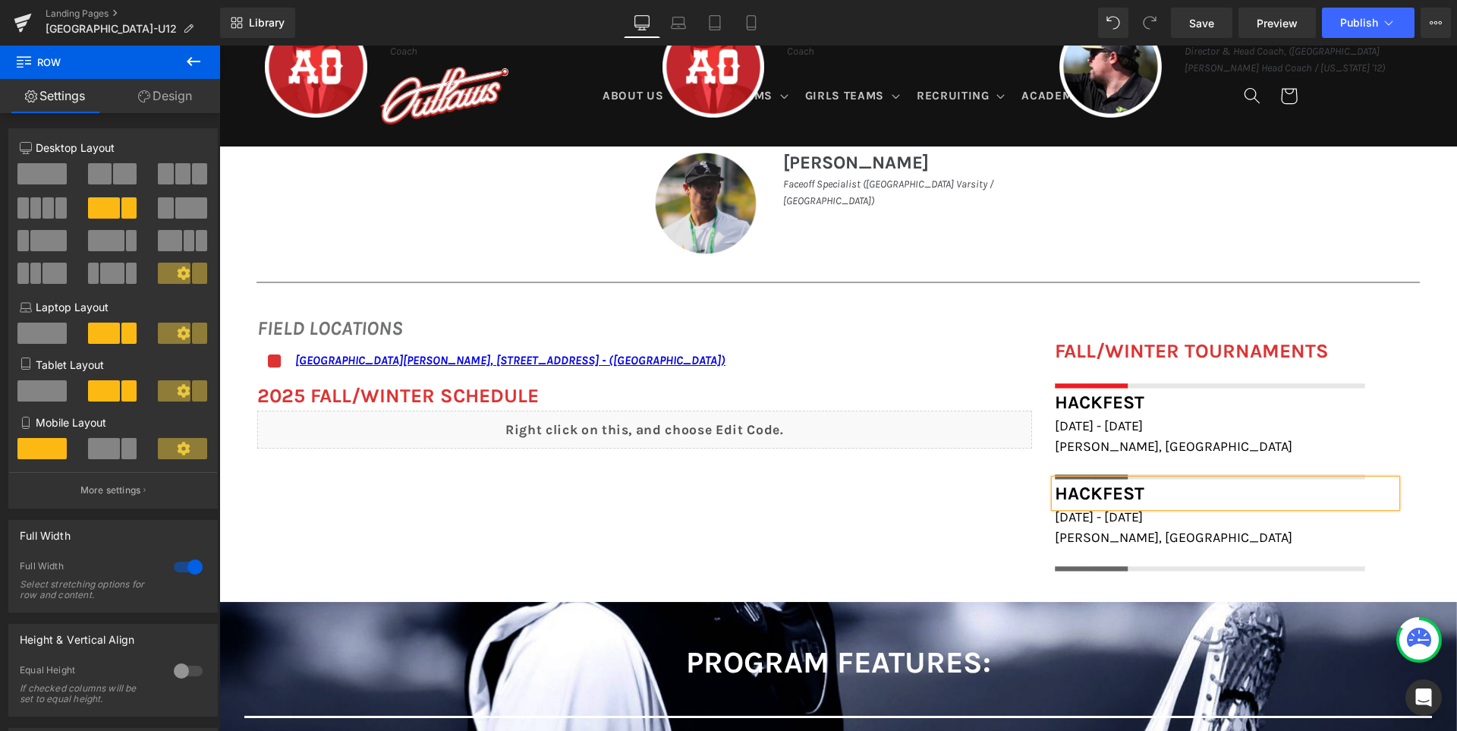
click at [1142, 498] on h1 "Hackfest" at bounding box center [1225, 492] width 341 height 27
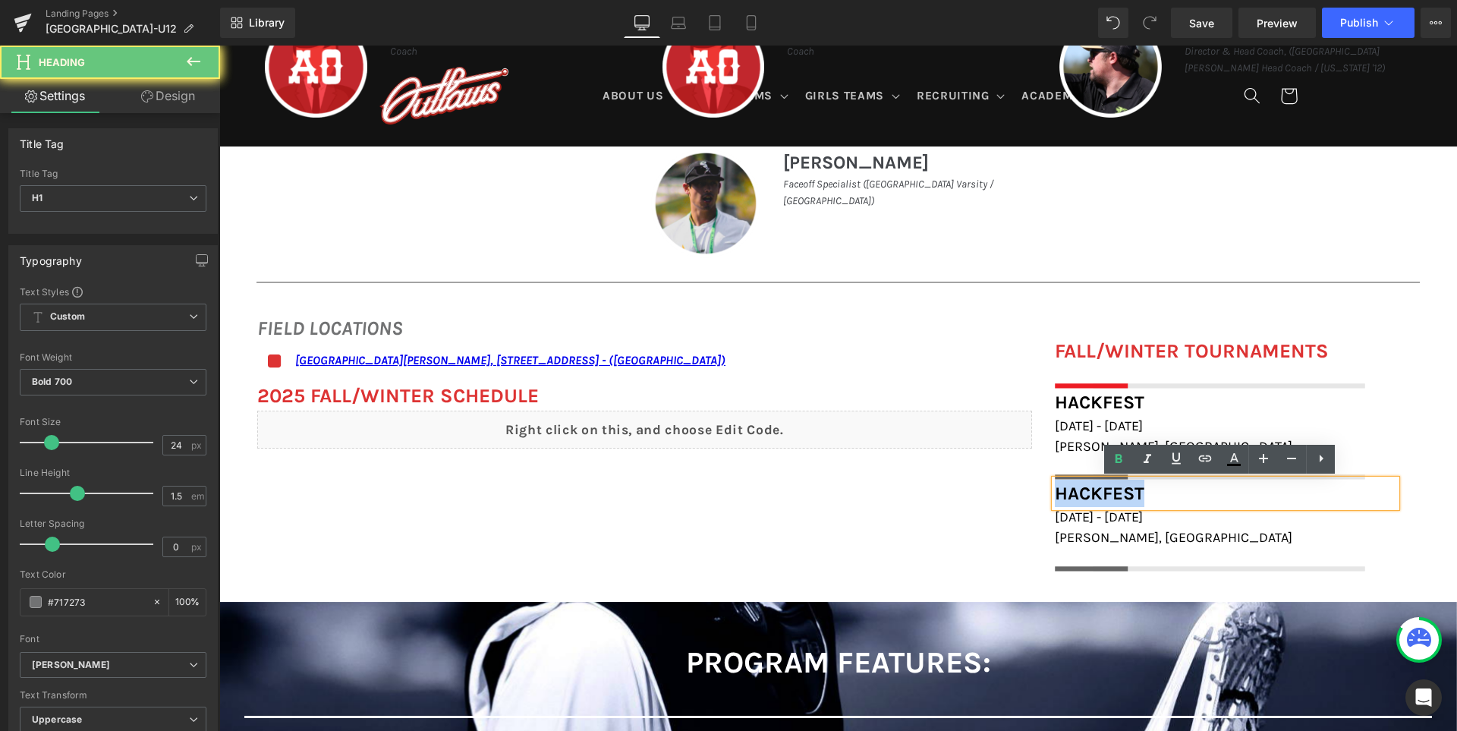
click at [1142, 498] on h1 "Hackfest" at bounding box center [1225, 492] width 341 height 27
paste div
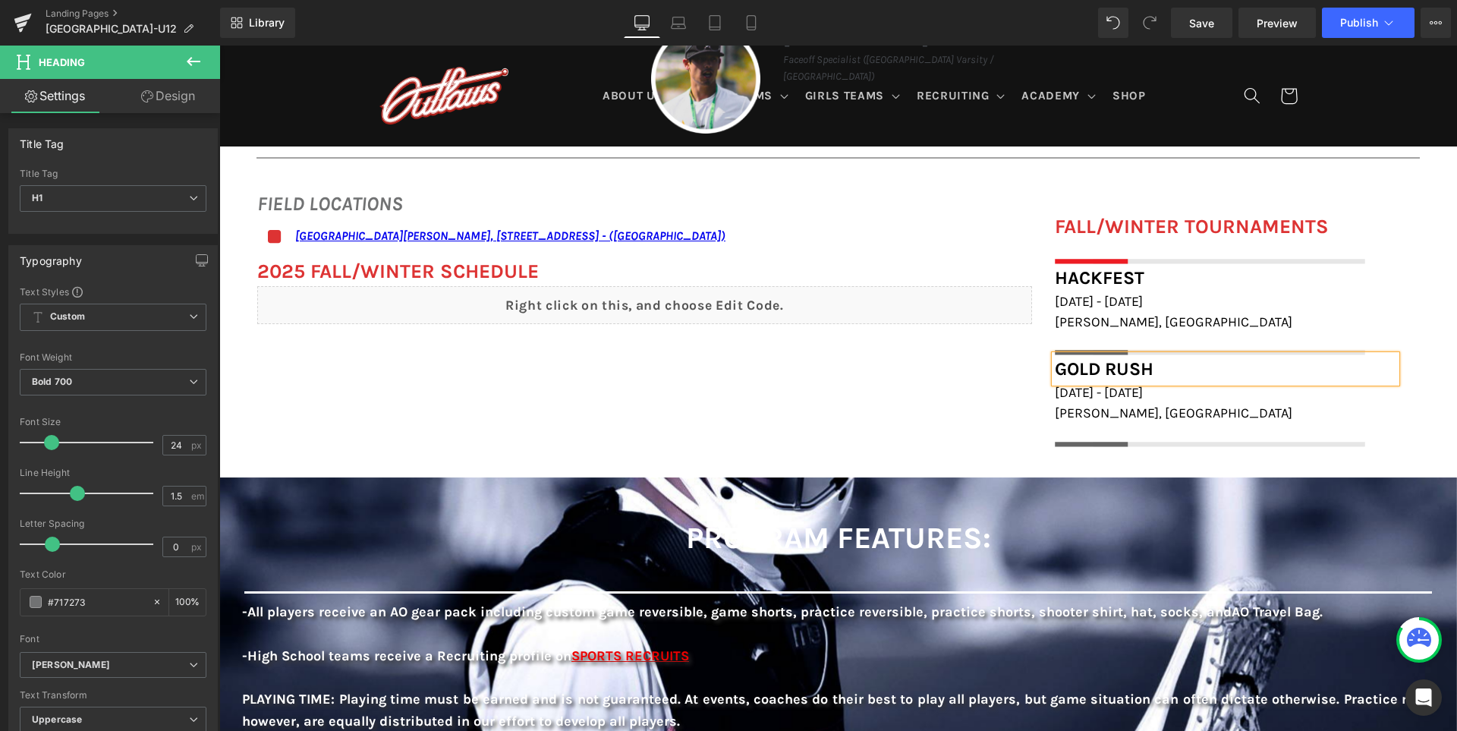
scroll to position [1134, 0]
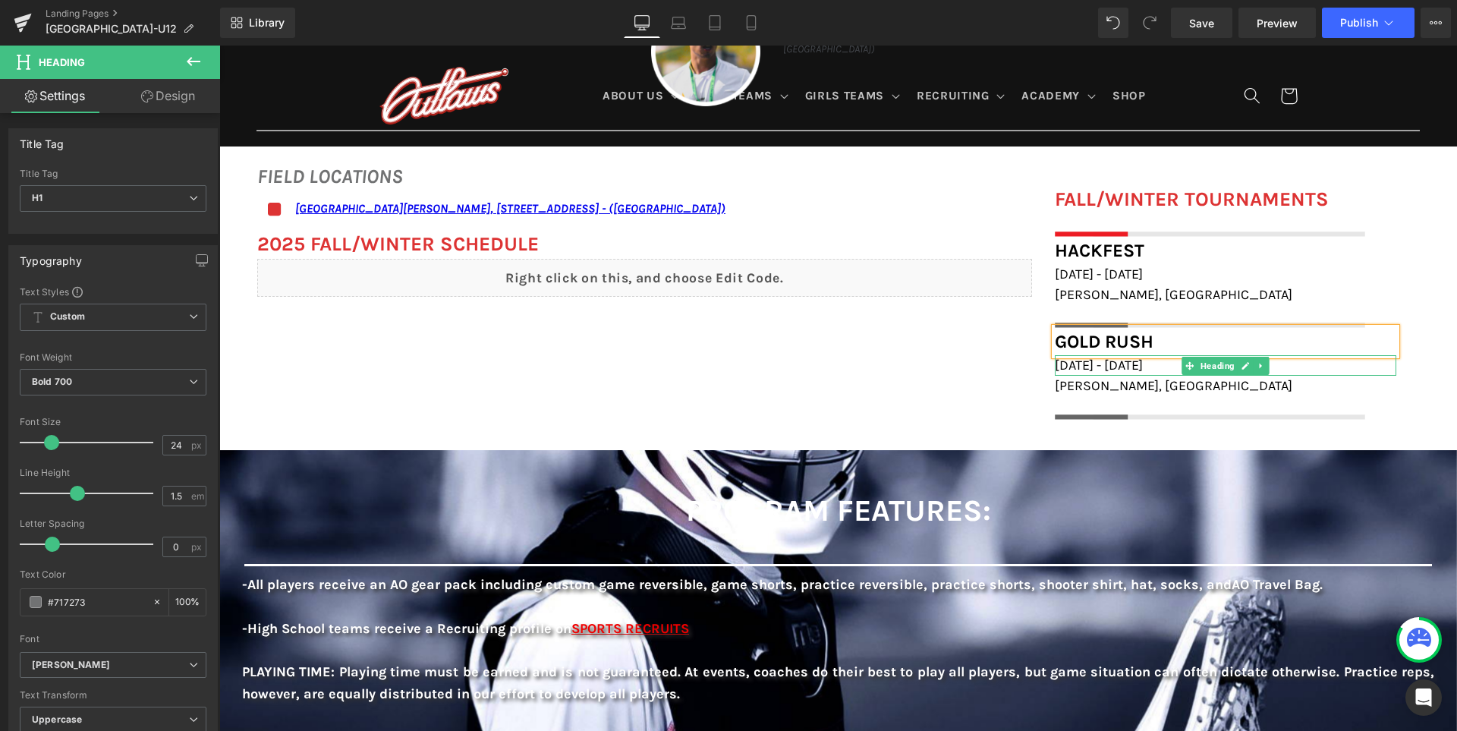
click at [1098, 366] on span "November 1st - 2nd, 2025" at bounding box center [1099, 365] width 88 height 17
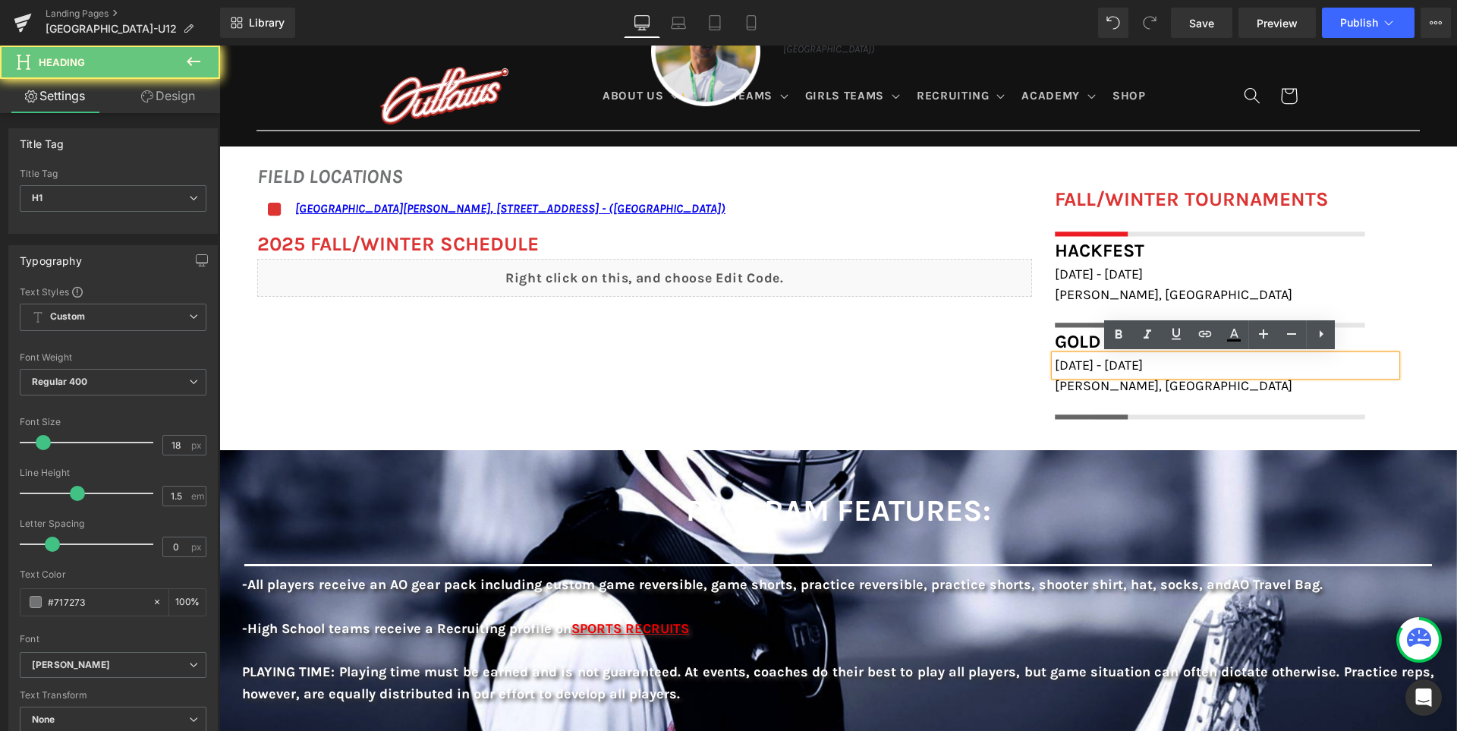
click at [1098, 366] on span "November 1st - 2nd, 2025" at bounding box center [1099, 365] width 88 height 17
paste div
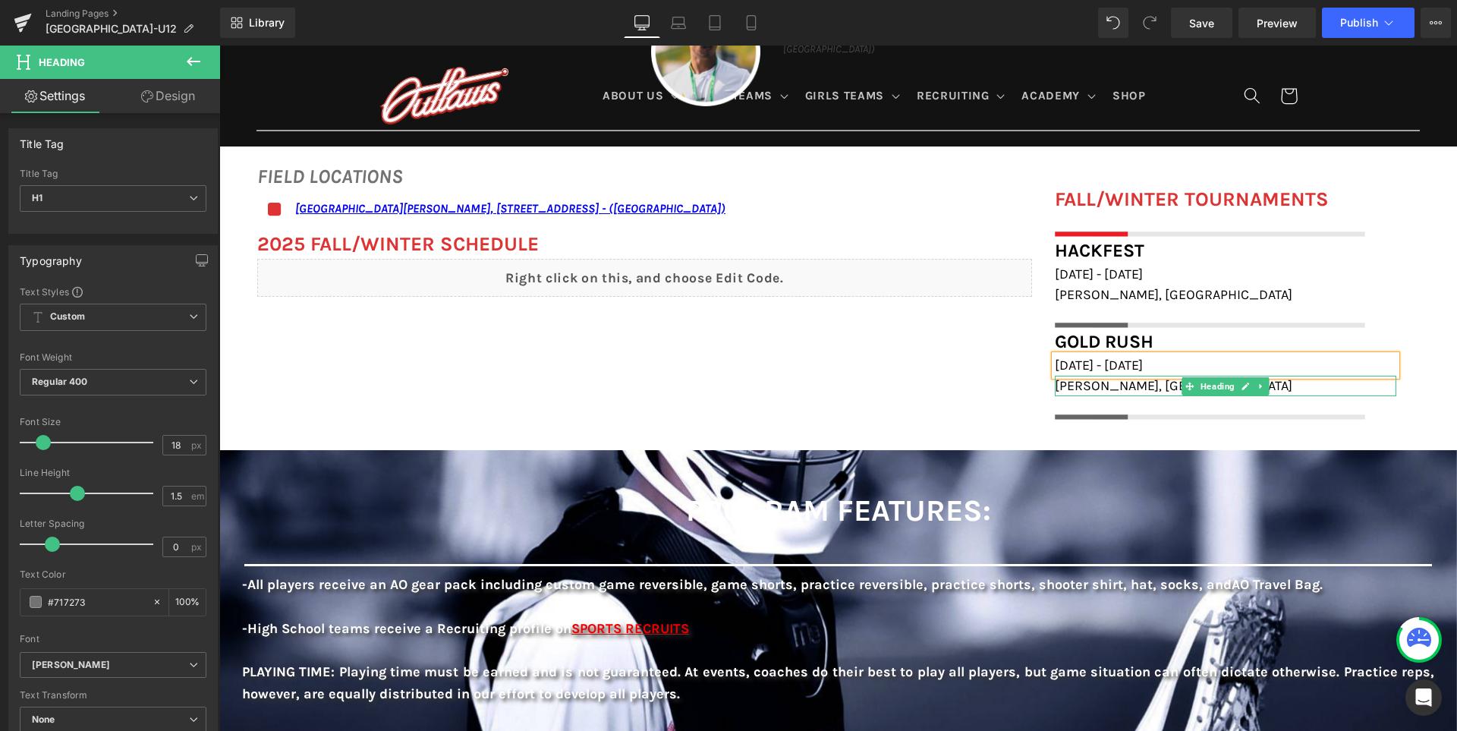
click at [1086, 388] on span "Gilroy, CA" at bounding box center [1173, 385] width 237 height 17
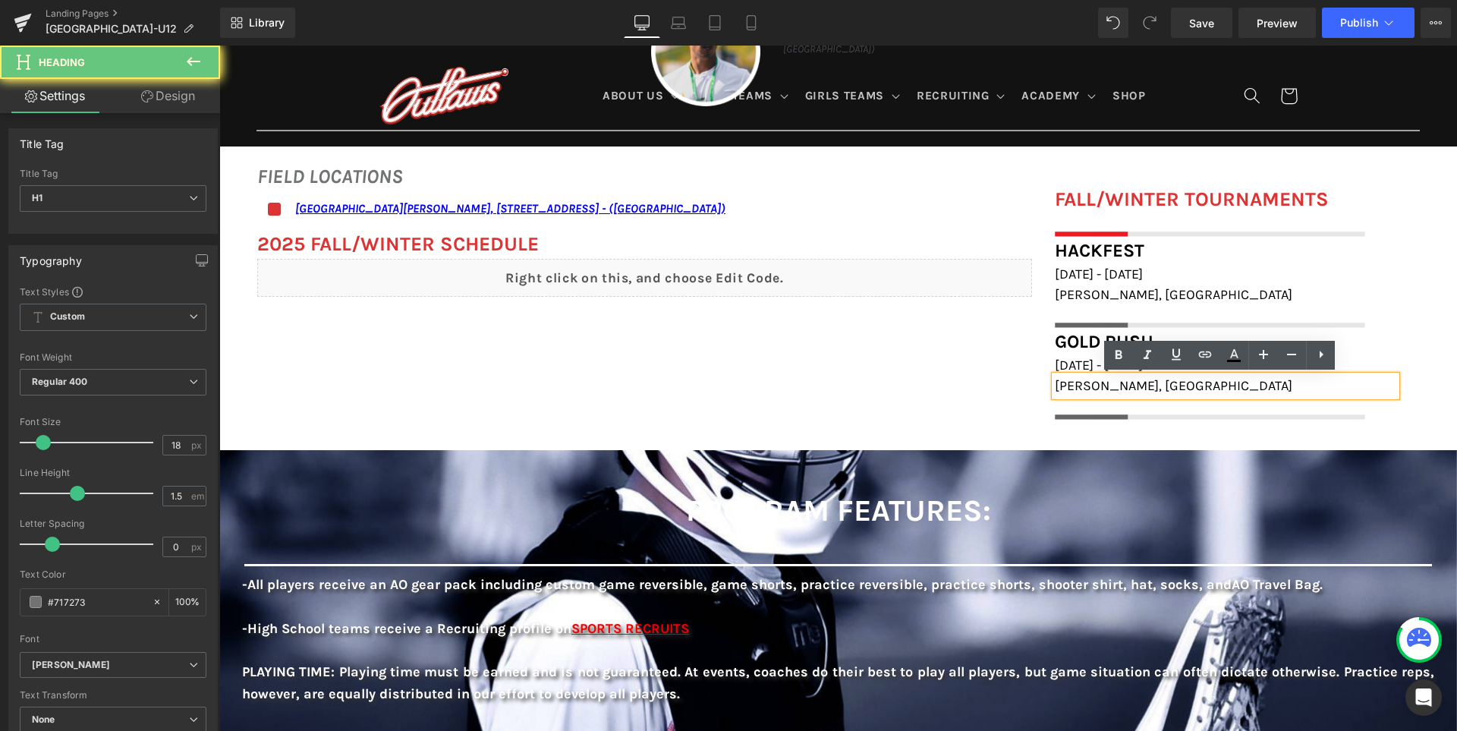
click at [1086, 388] on span "Gilroy, CA" at bounding box center [1173, 385] width 237 height 17
paste div
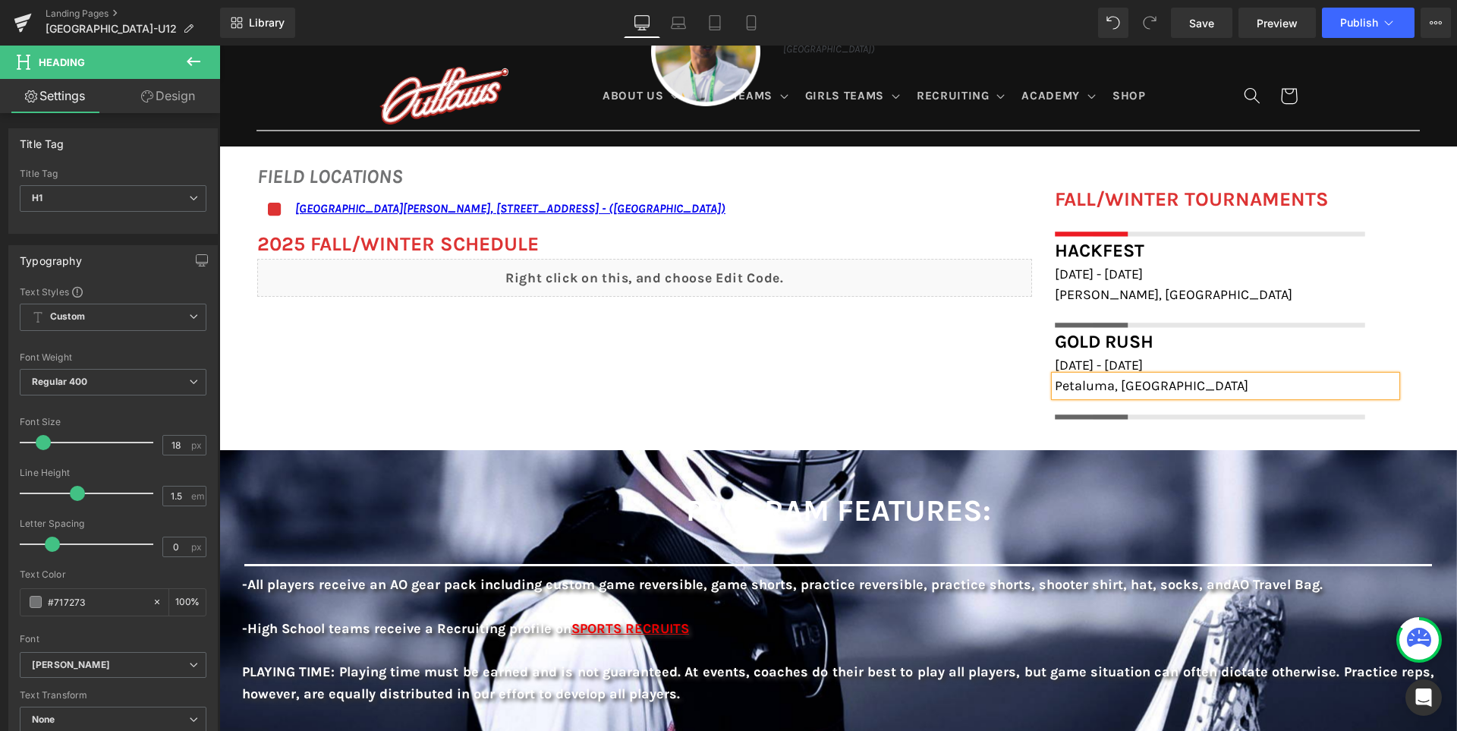
click at [969, 380] on div "FIELD LOCATIONS Heading Icon San Ramon Valley School, 501 Danville Blvd, Danvil…" at bounding box center [837, 283] width 1237 height 288
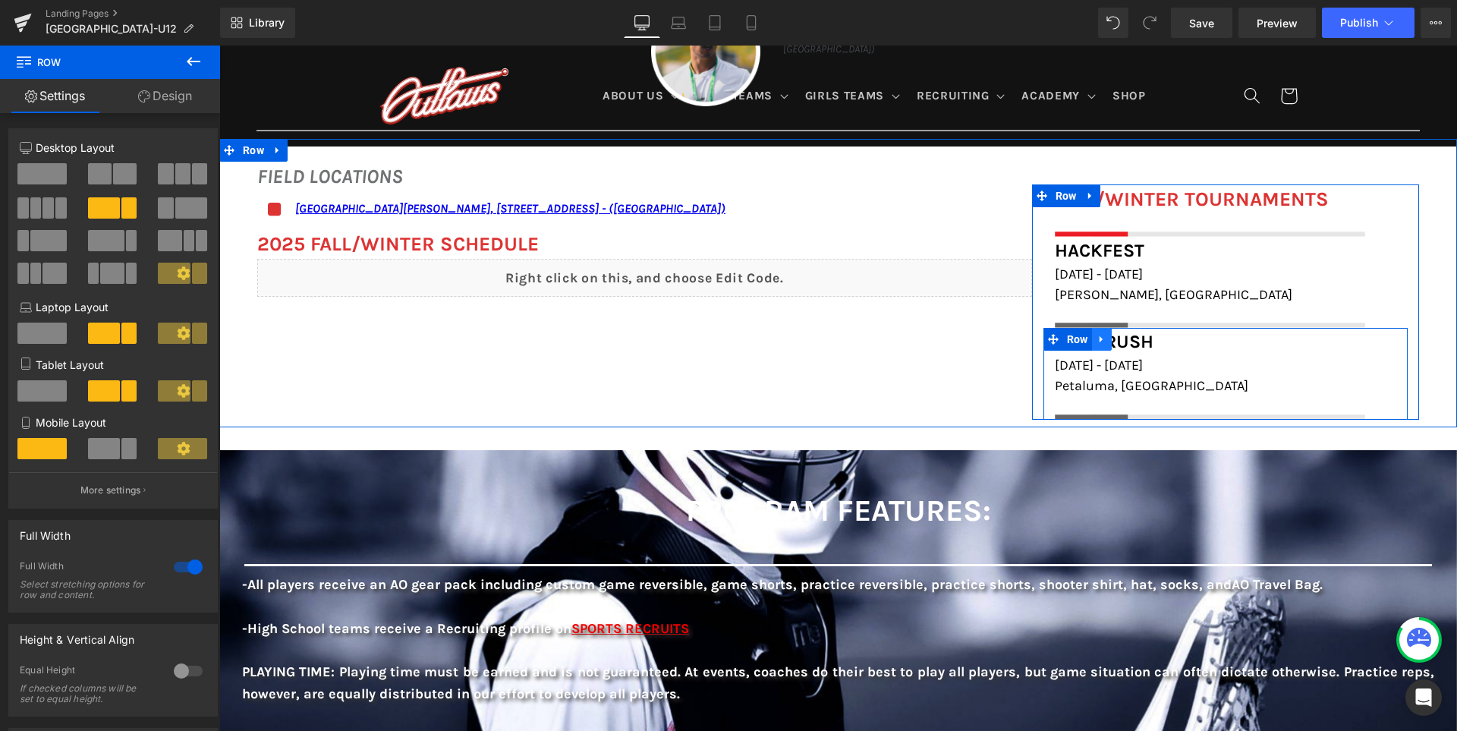
click at [1107, 341] on icon at bounding box center [1101, 339] width 11 height 11
click at [1127, 338] on icon at bounding box center [1121, 339] width 11 height 11
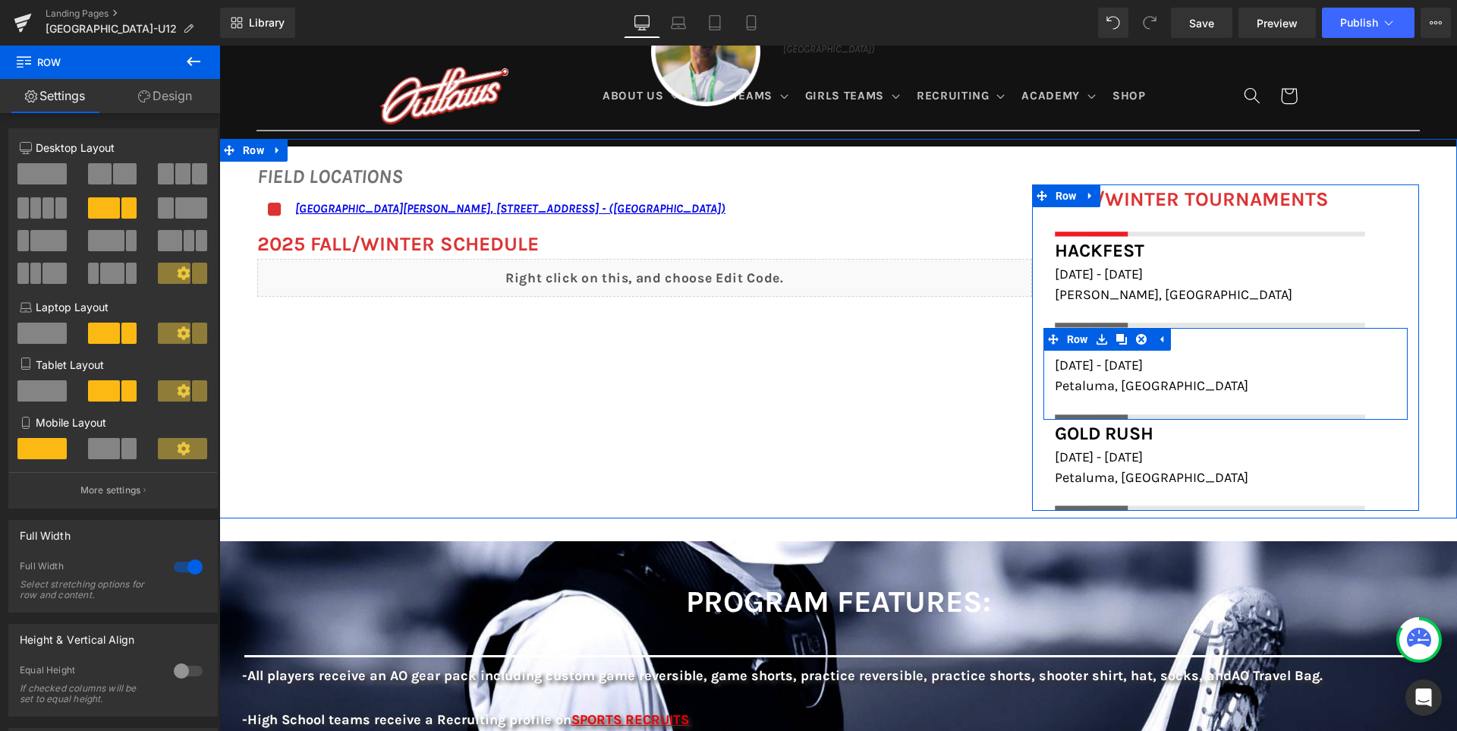
scroll to position [1136, 0]
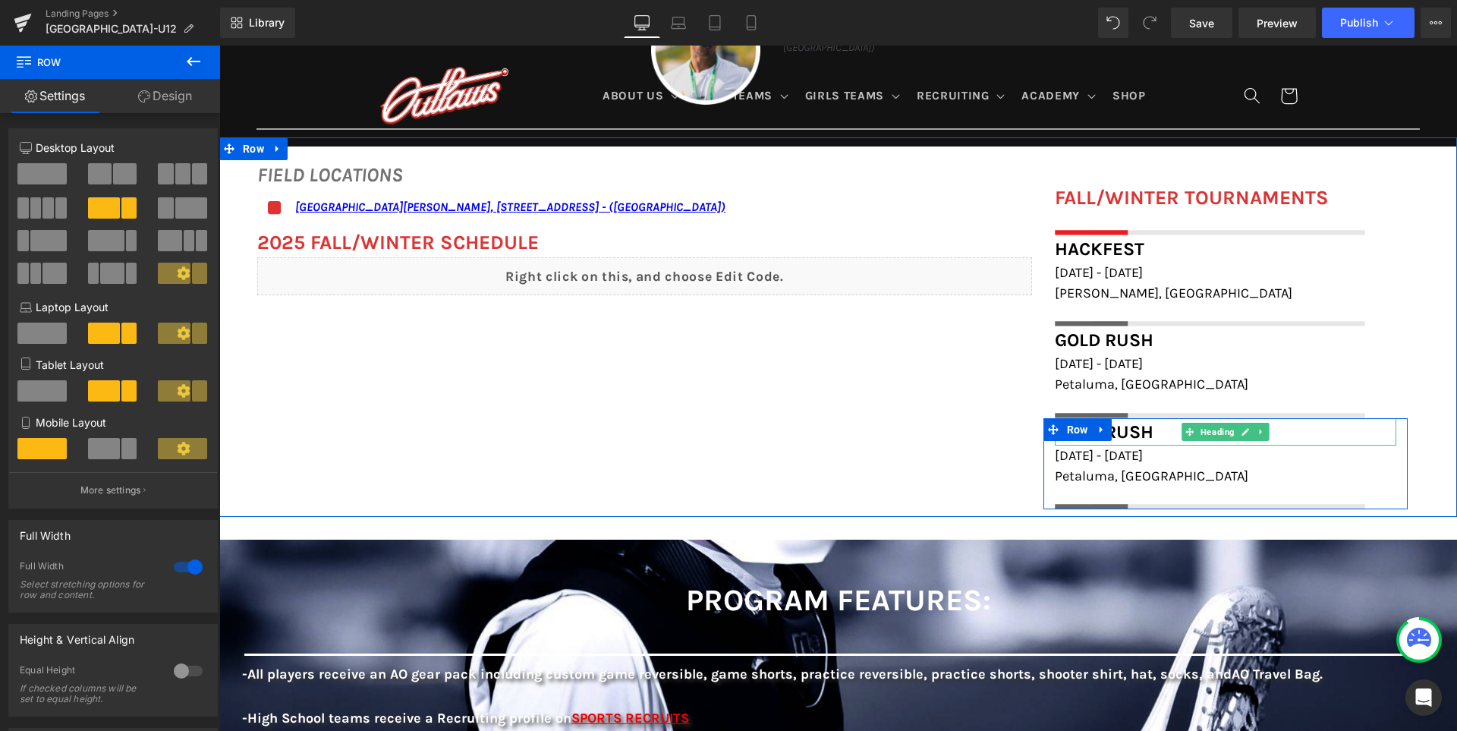
click at [1146, 435] on span "Gold Rush" at bounding box center [1104, 431] width 99 height 21
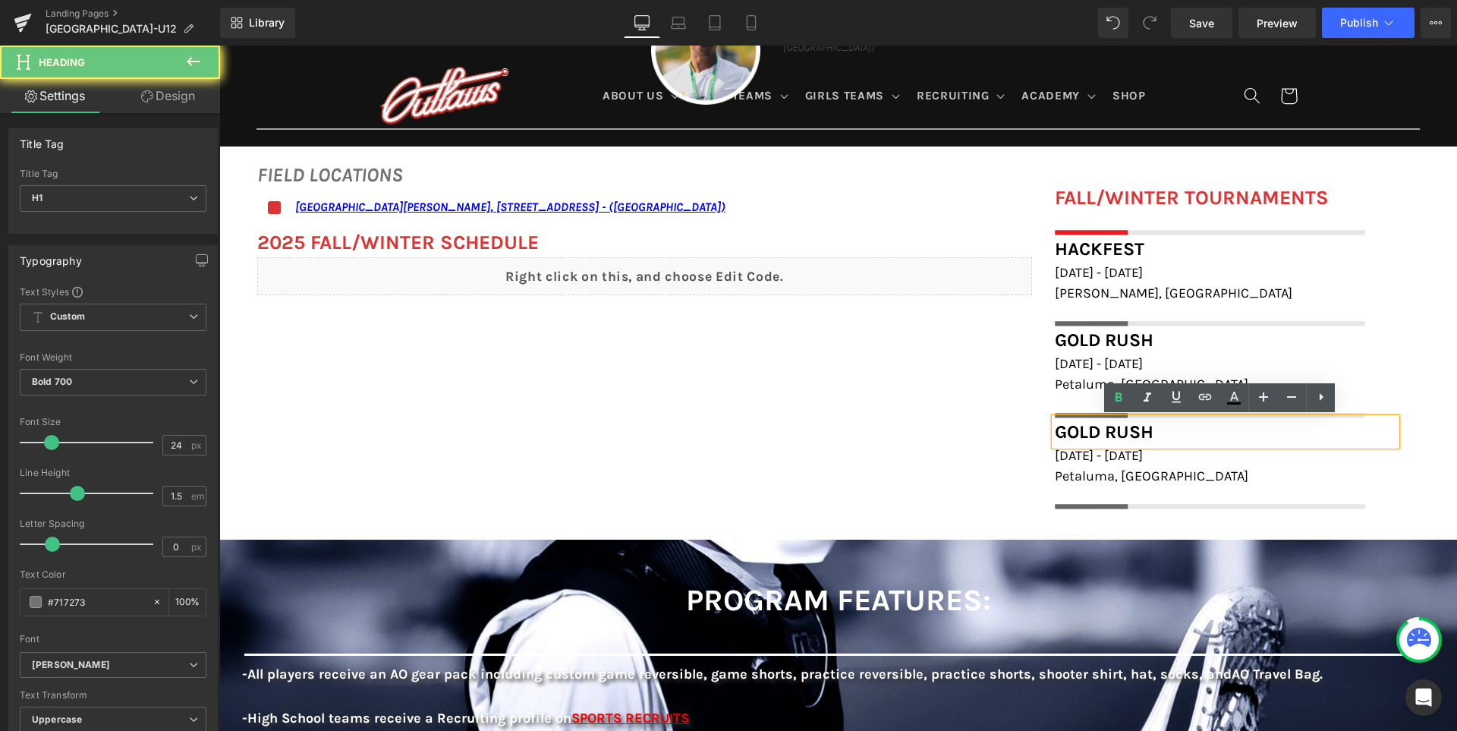
click at [1146, 435] on span "Gold Rush" at bounding box center [1104, 431] width 99 height 21
paste div
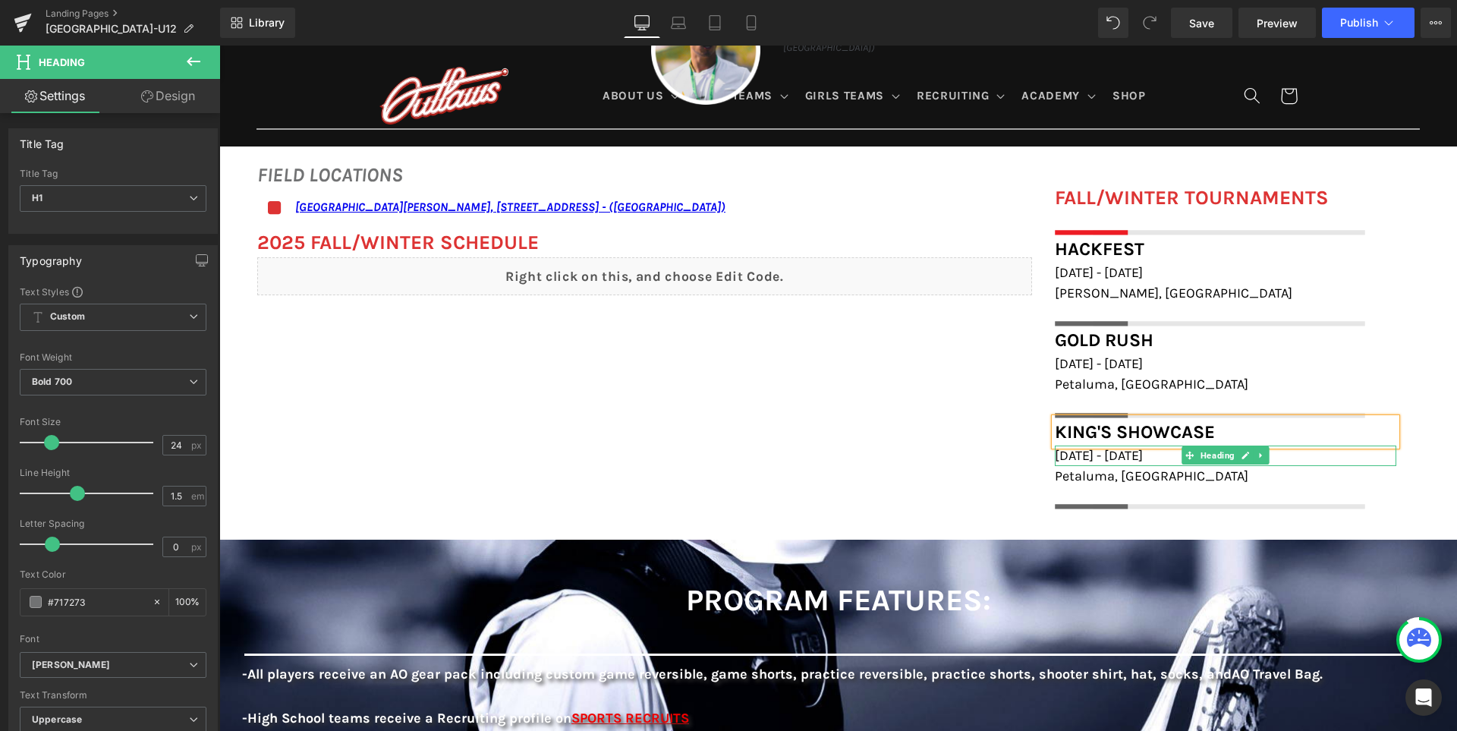
click at [1120, 459] on span "[DATE] - [DATE]" at bounding box center [1099, 455] width 88 height 17
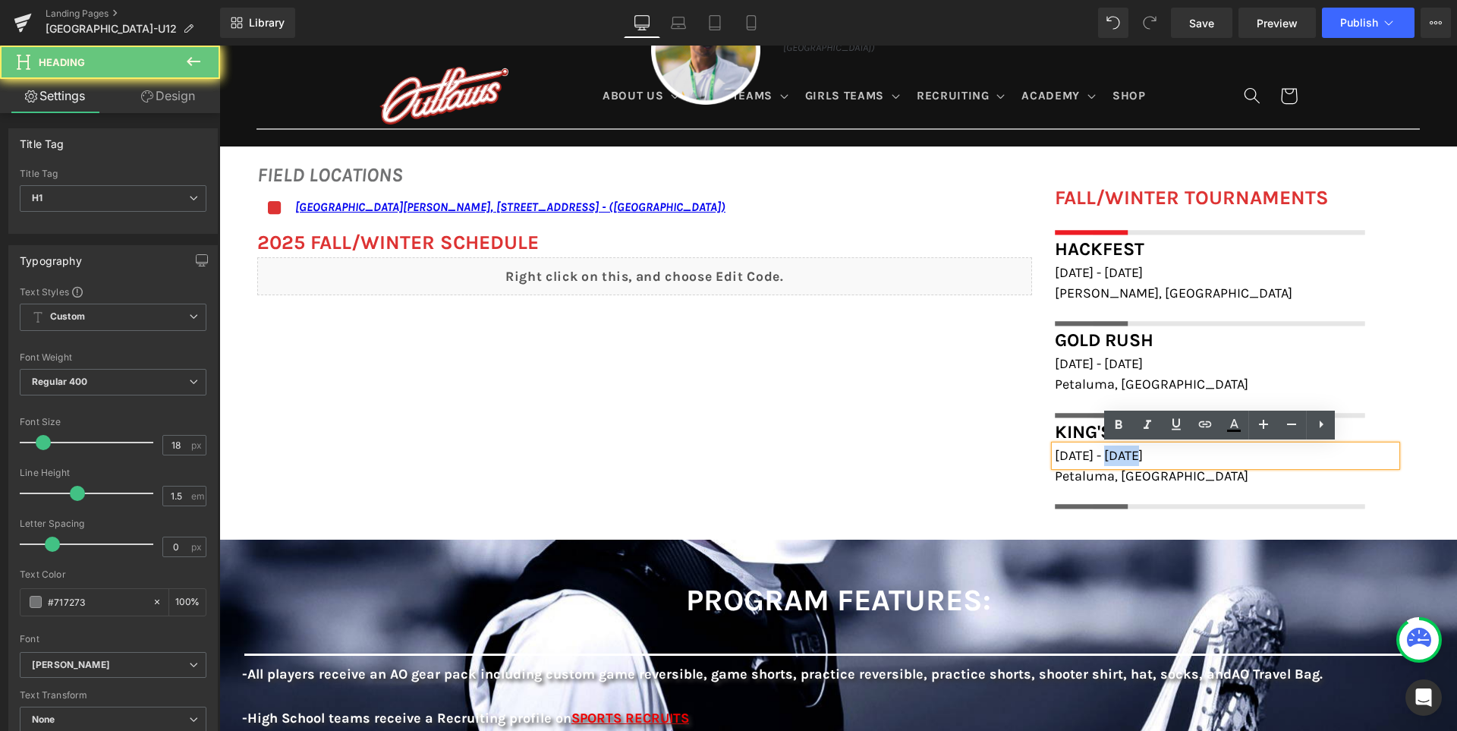
click at [1120, 459] on span "[DATE] - [DATE]" at bounding box center [1099, 455] width 88 height 17
paste div
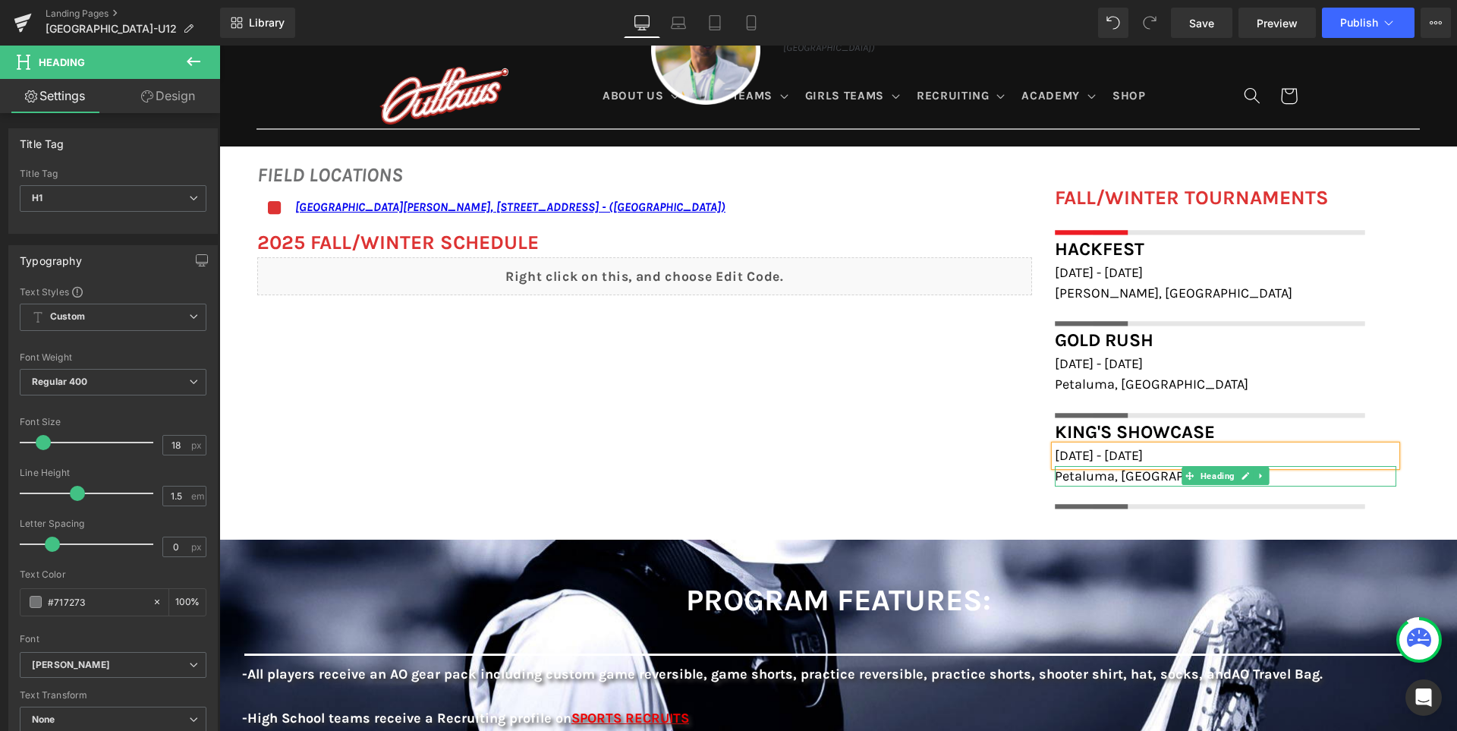
click at [1106, 474] on span "Petaluma, [GEOGRAPHIC_DATA]" at bounding box center [1151, 475] width 193 height 17
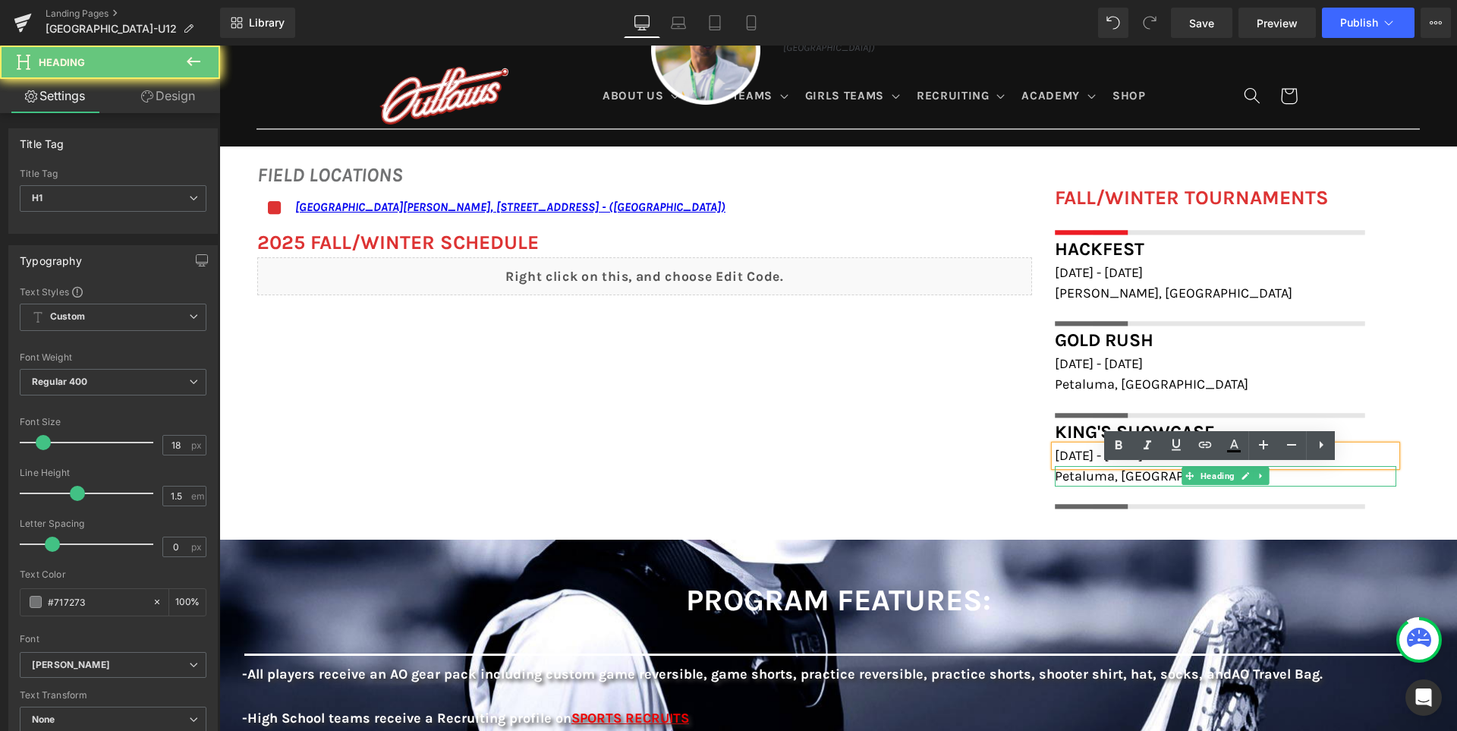
click at [1106, 474] on span "Petaluma, [GEOGRAPHIC_DATA]" at bounding box center [1151, 475] width 193 height 17
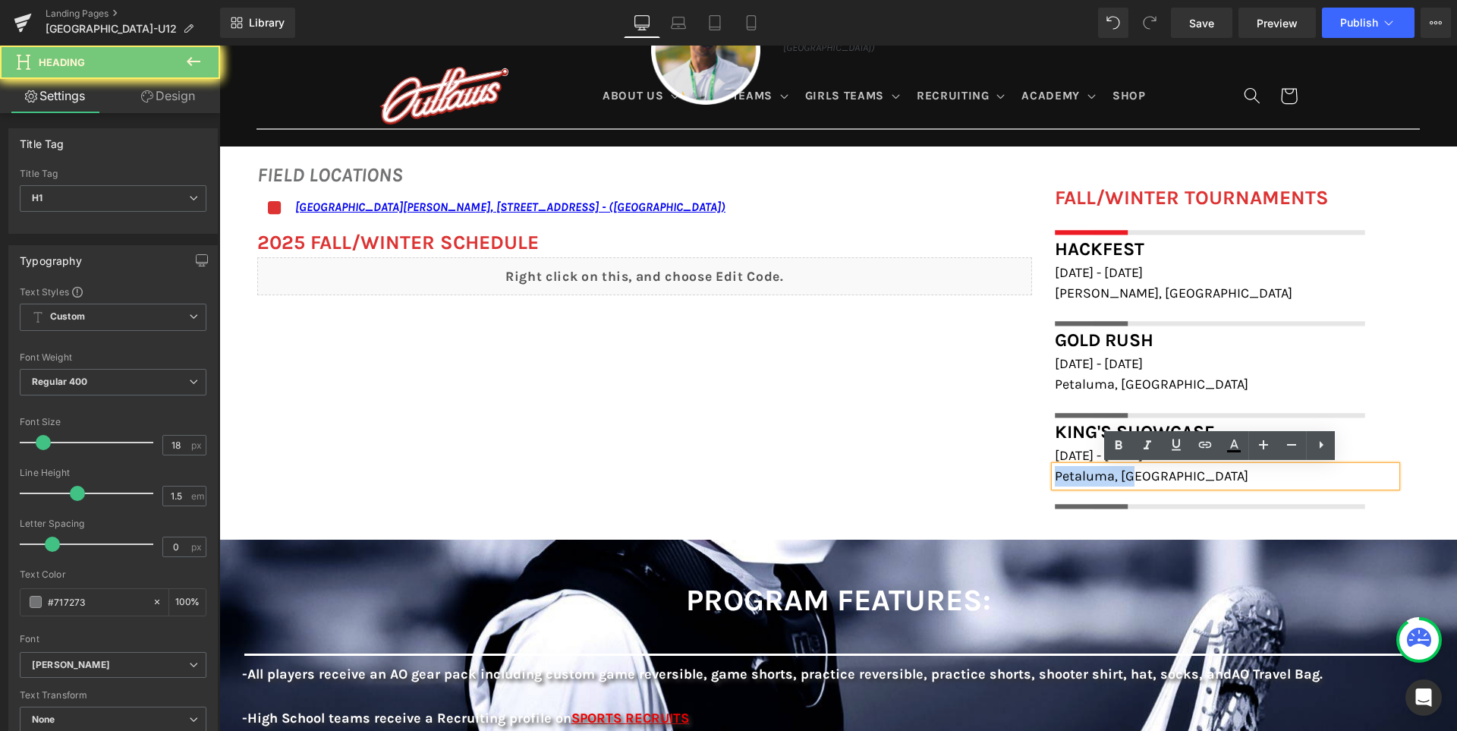
paste div
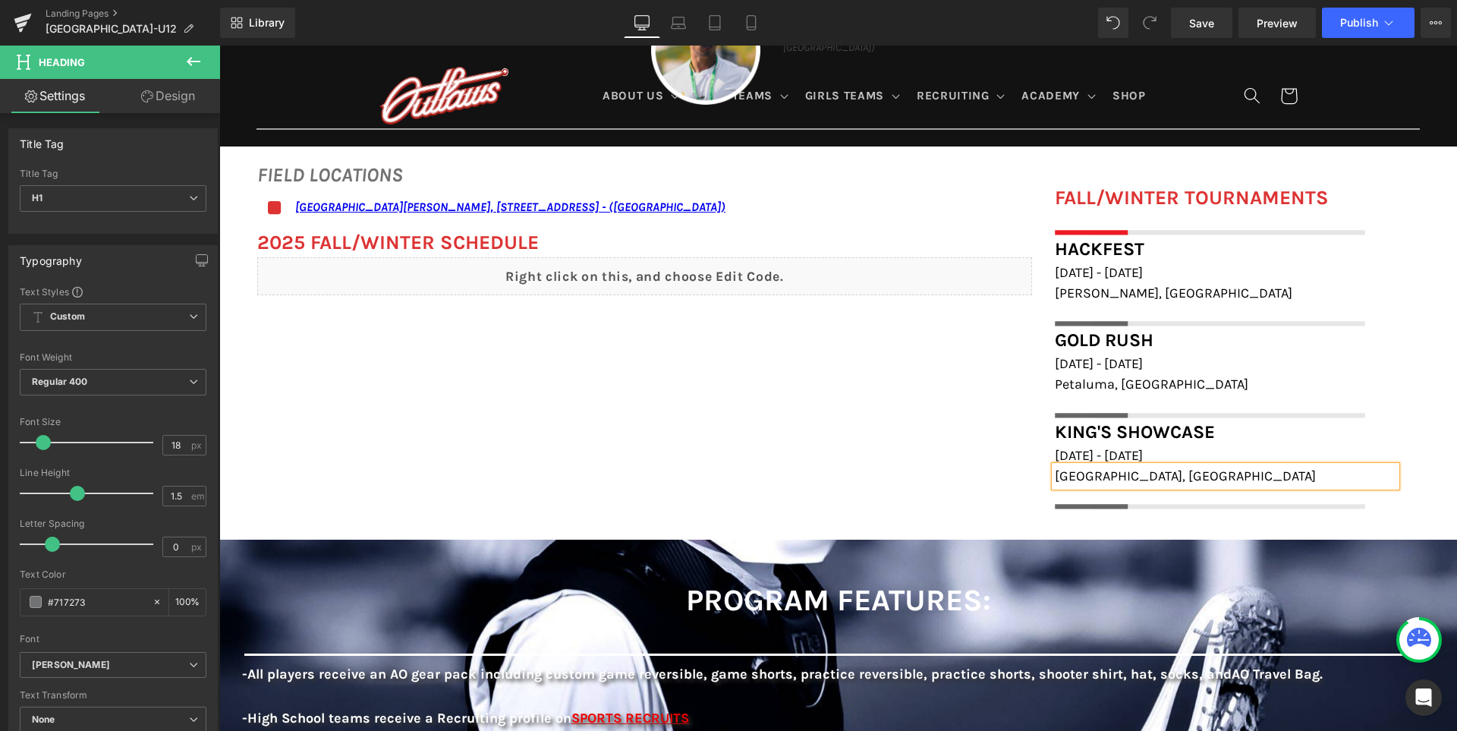
click at [903, 473] on div "FIELD LOCATIONS Heading Icon San Ramon Valley School, 501 Danville Blvd, Danvil…" at bounding box center [837, 327] width 1237 height 380
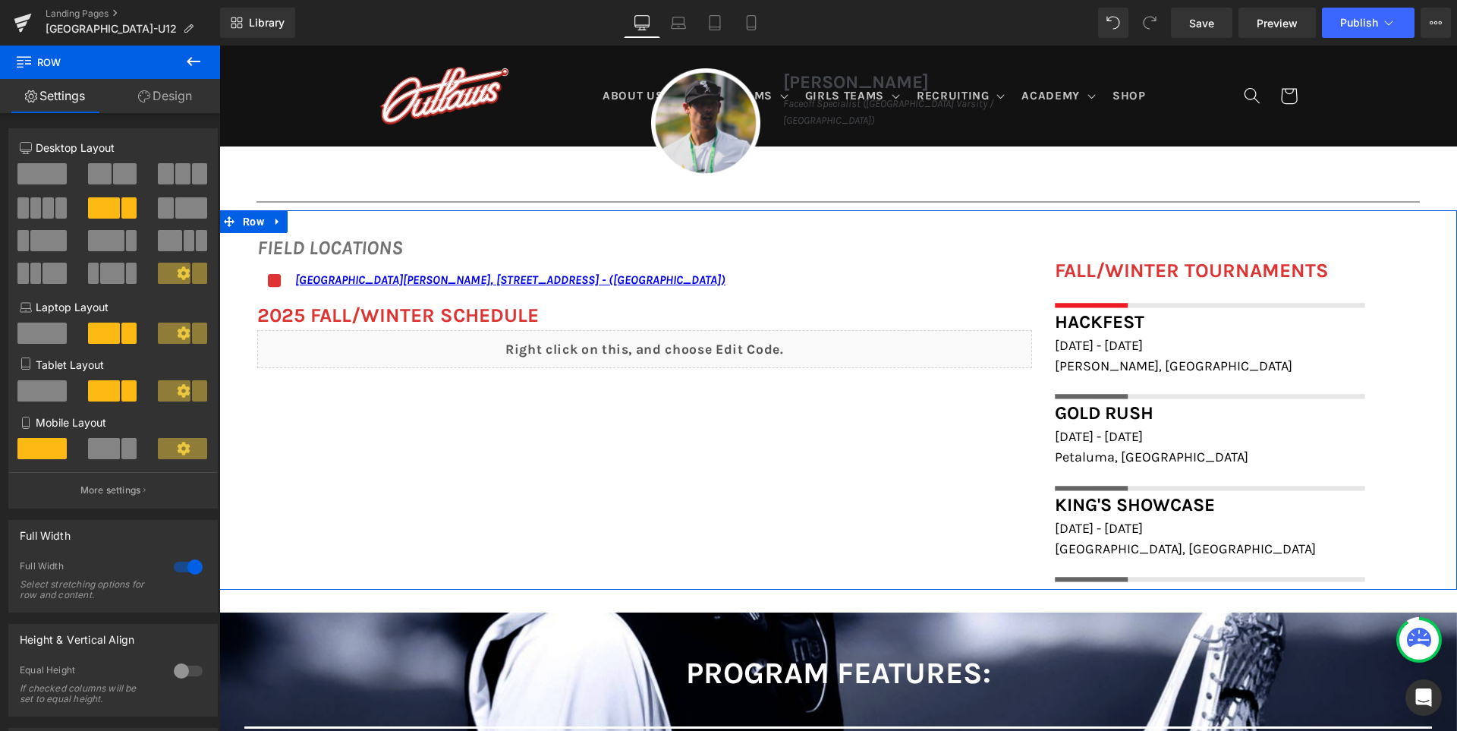
scroll to position [1060, 0]
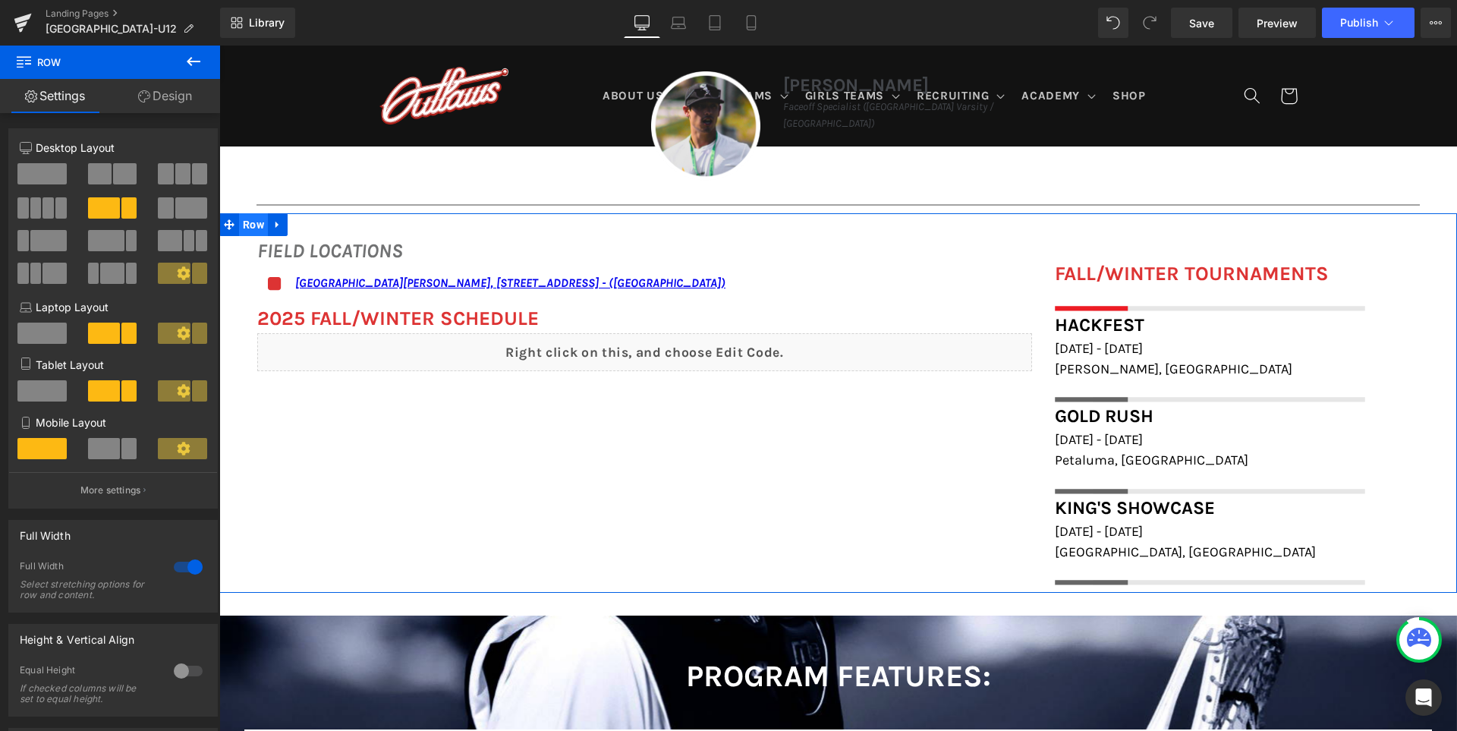
click at [250, 222] on span "Row" at bounding box center [253, 224] width 29 height 23
click at [172, 100] on link "Design" at bounding box center [165, 96] width 110 height 34
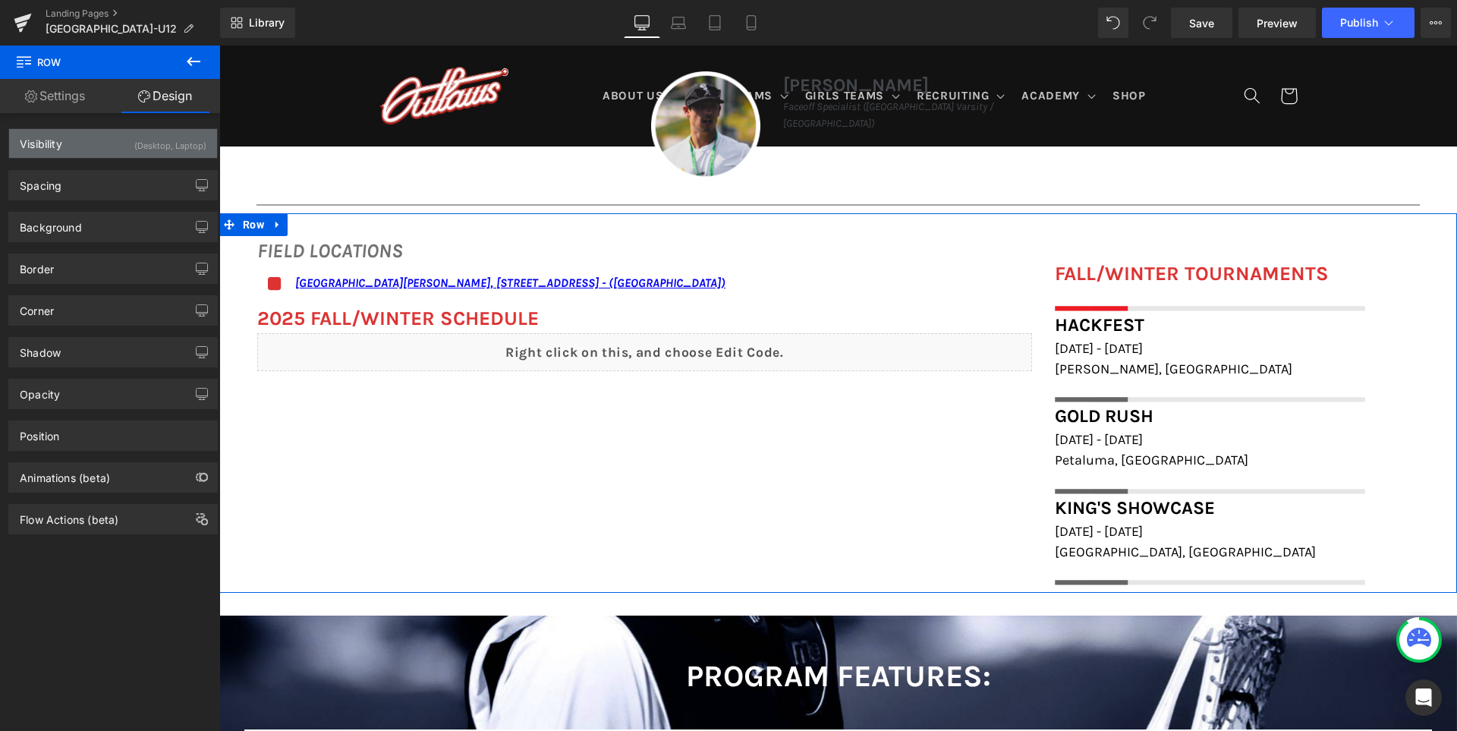
click at [177, 137] on div "(Desktop, Laptop)" at bounding box center [170, 141] width 72 height 25
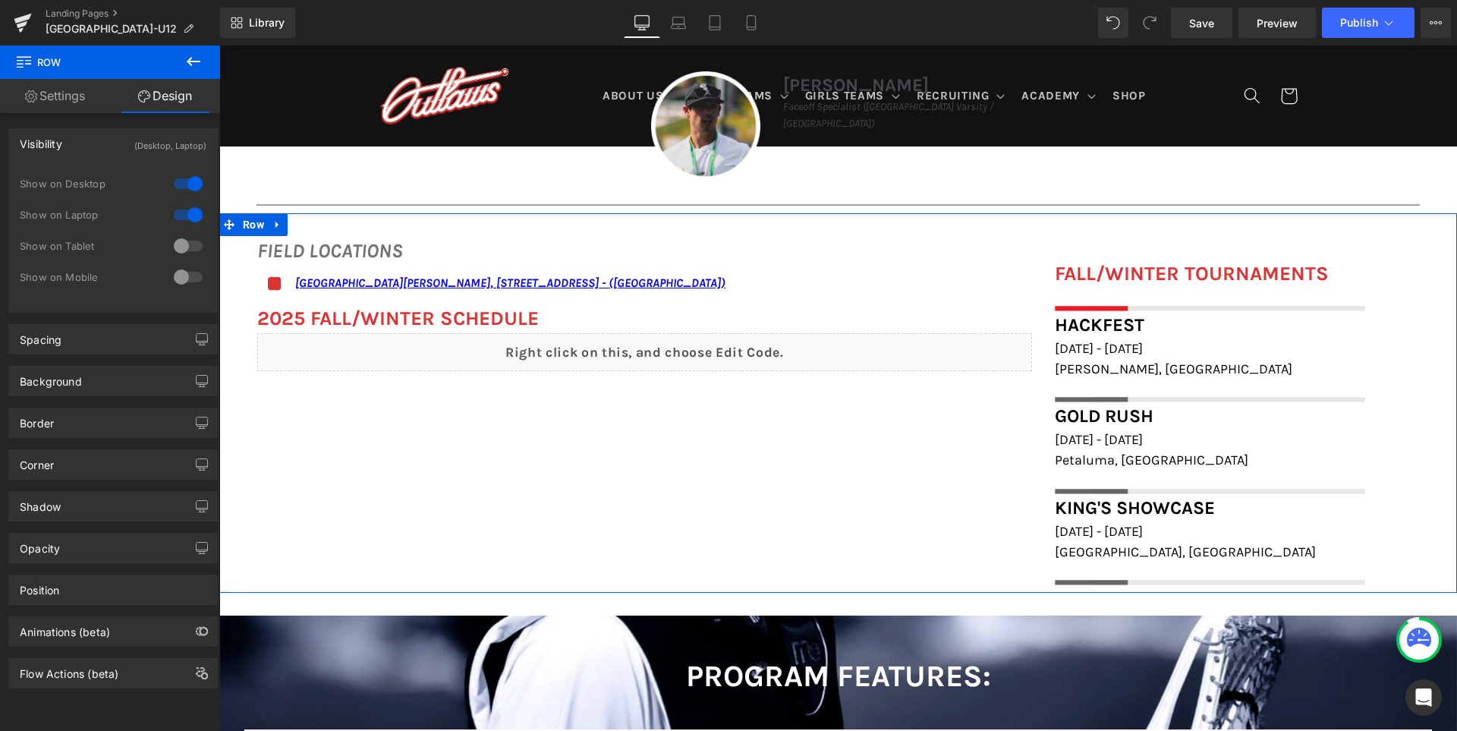
click at [181, 246] on div at bounding box center [188, 246] width 36 height 24
click at [185, 278] on div at bounding box center [188, 277] width 36 height 24
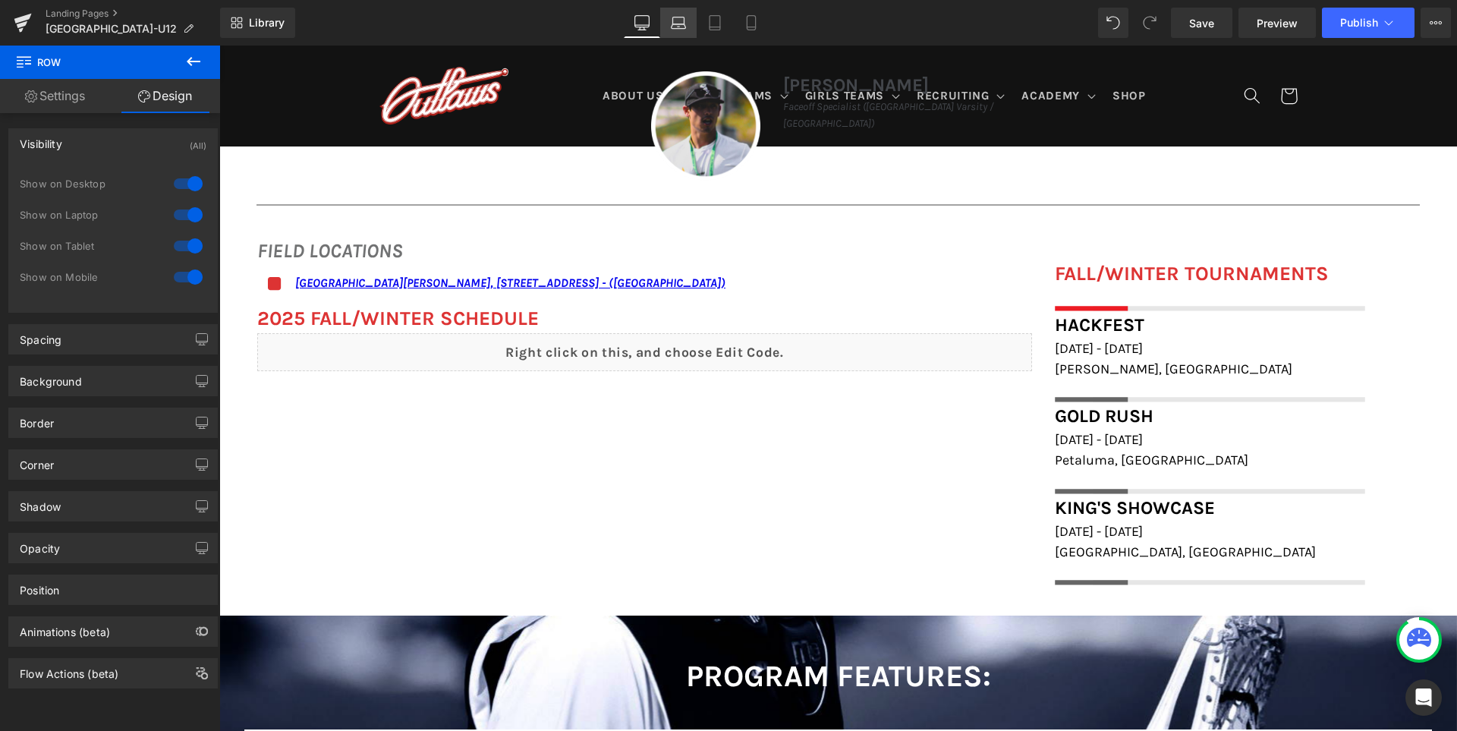
click at [684, 20] on icon at bounding box center [678, 20] width 11 height 7
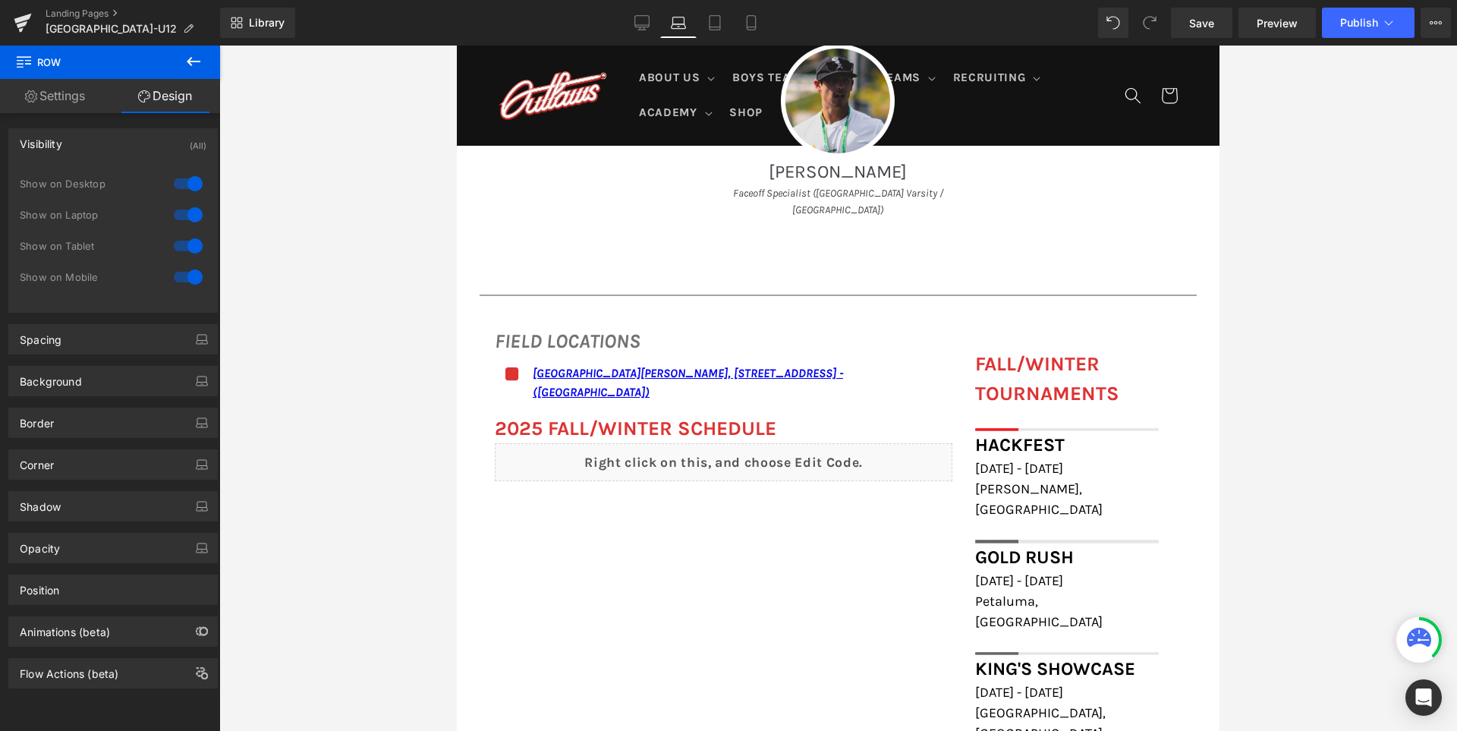
scroll to position [1412, 0]
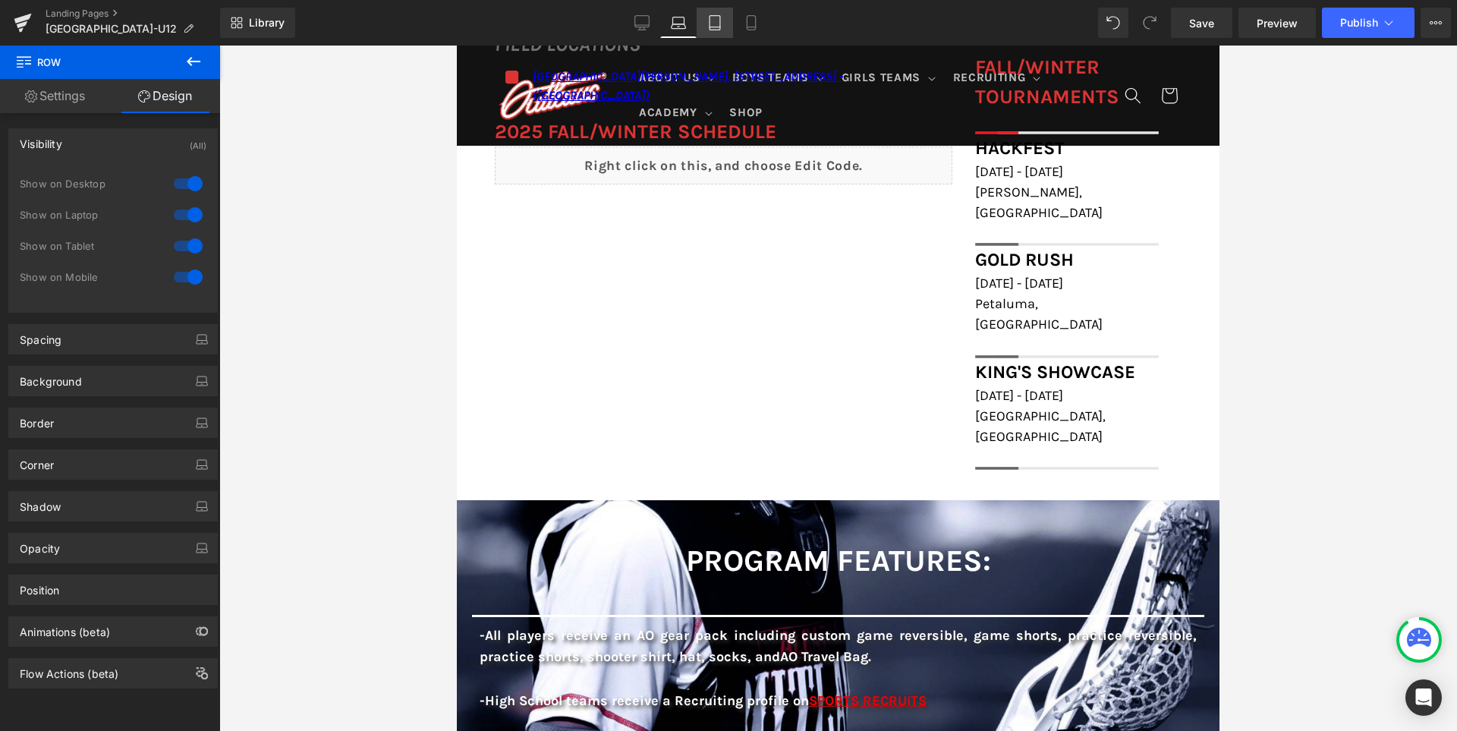
click at [718, 17] on icon at bounding box center [714, 22] width 15 height 15
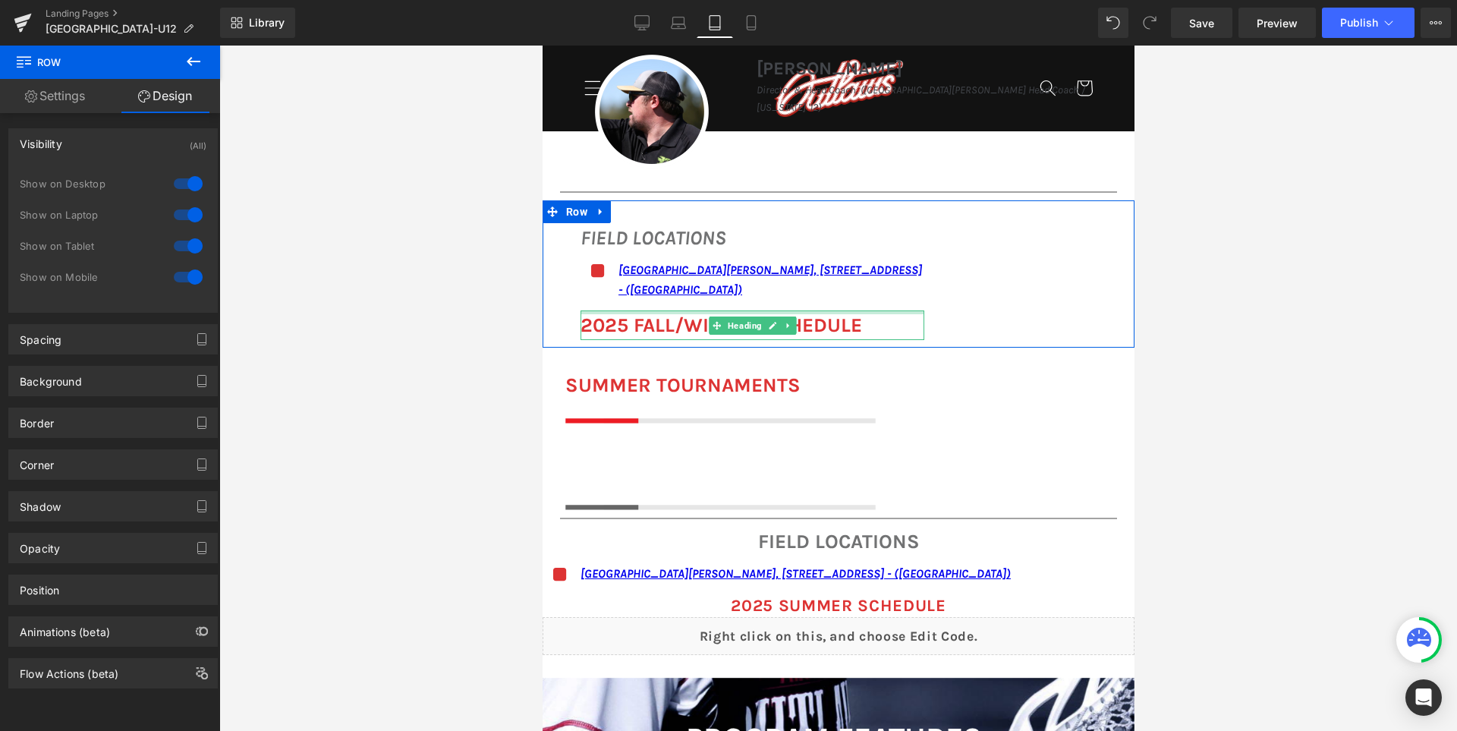
scroll to position [1227, 0]
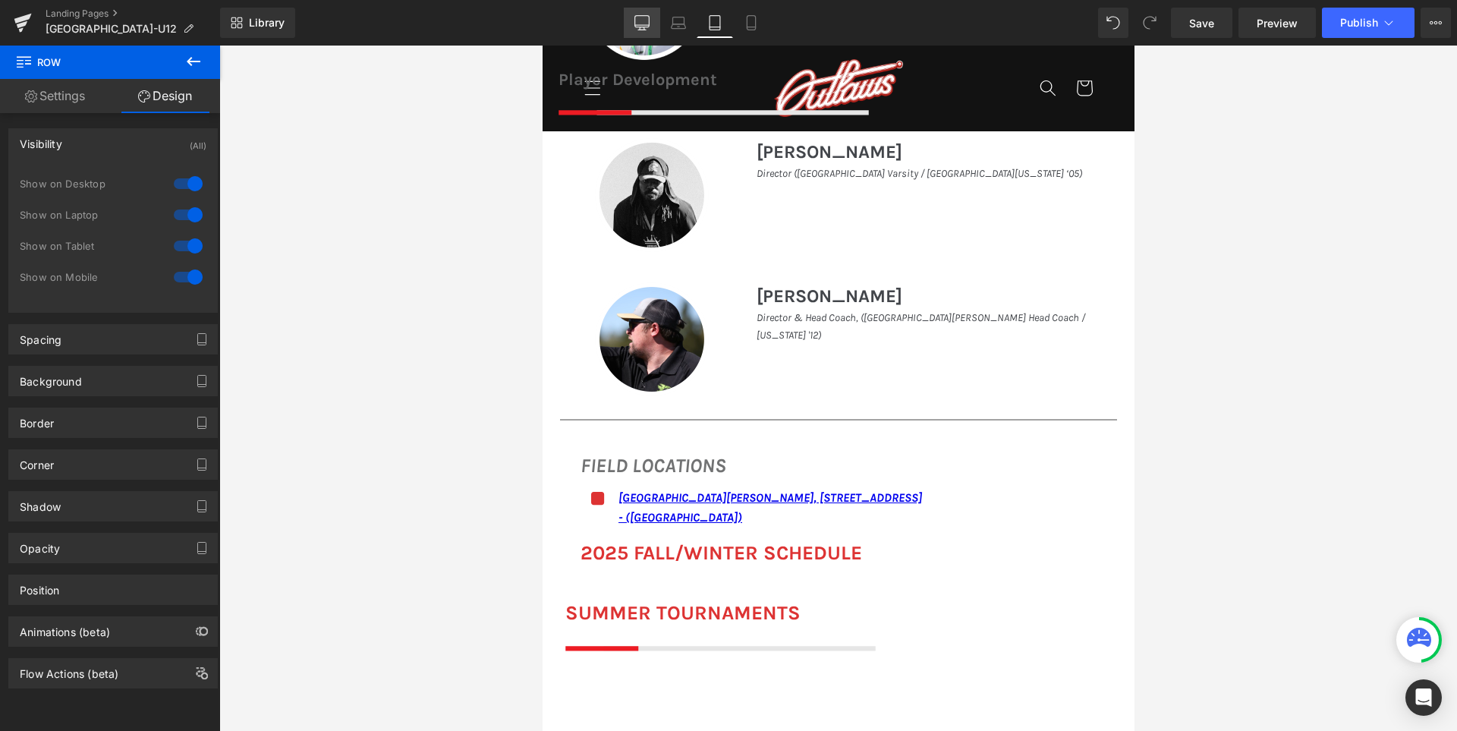
click at [655, 15] on link "Desktop" at bounding box center [642, 23] width 36 height 30
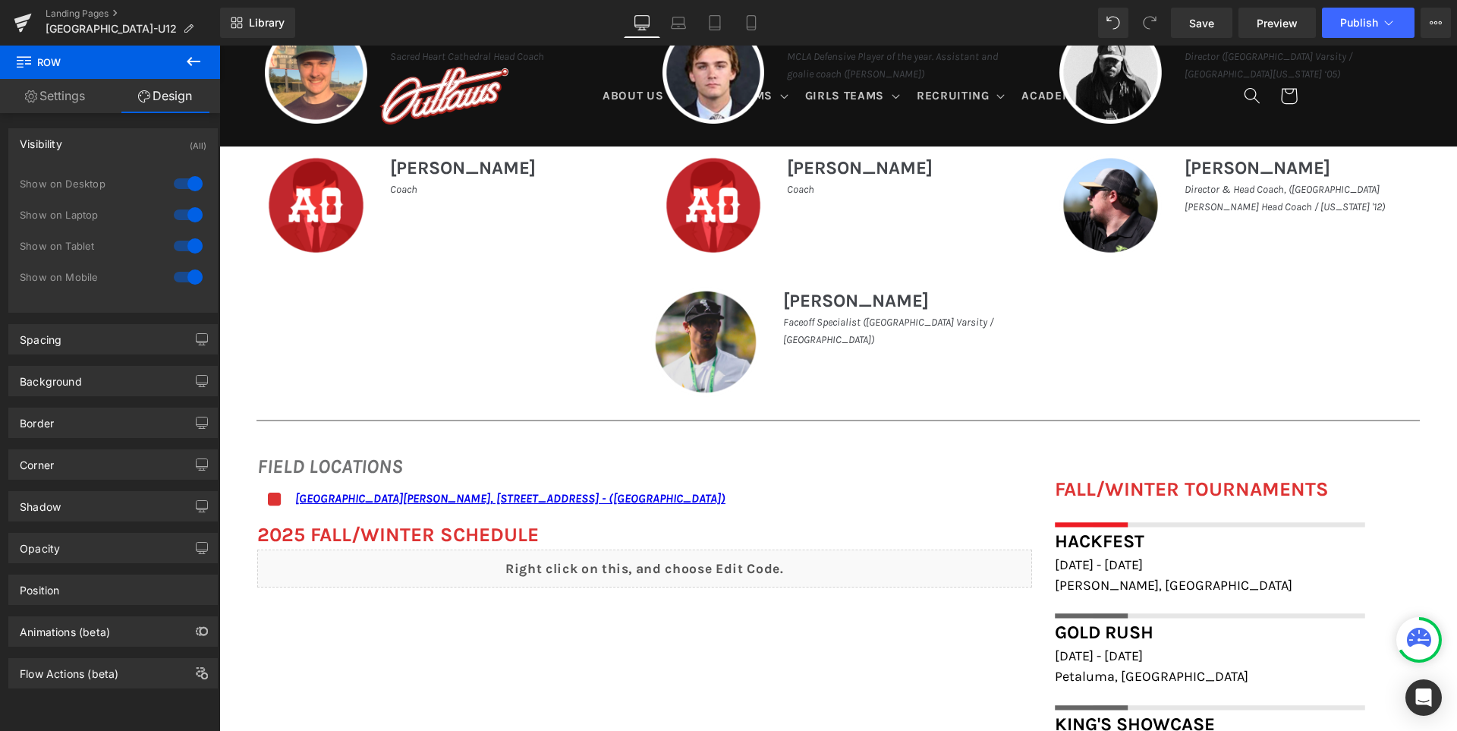
scroll to position [844, 0]
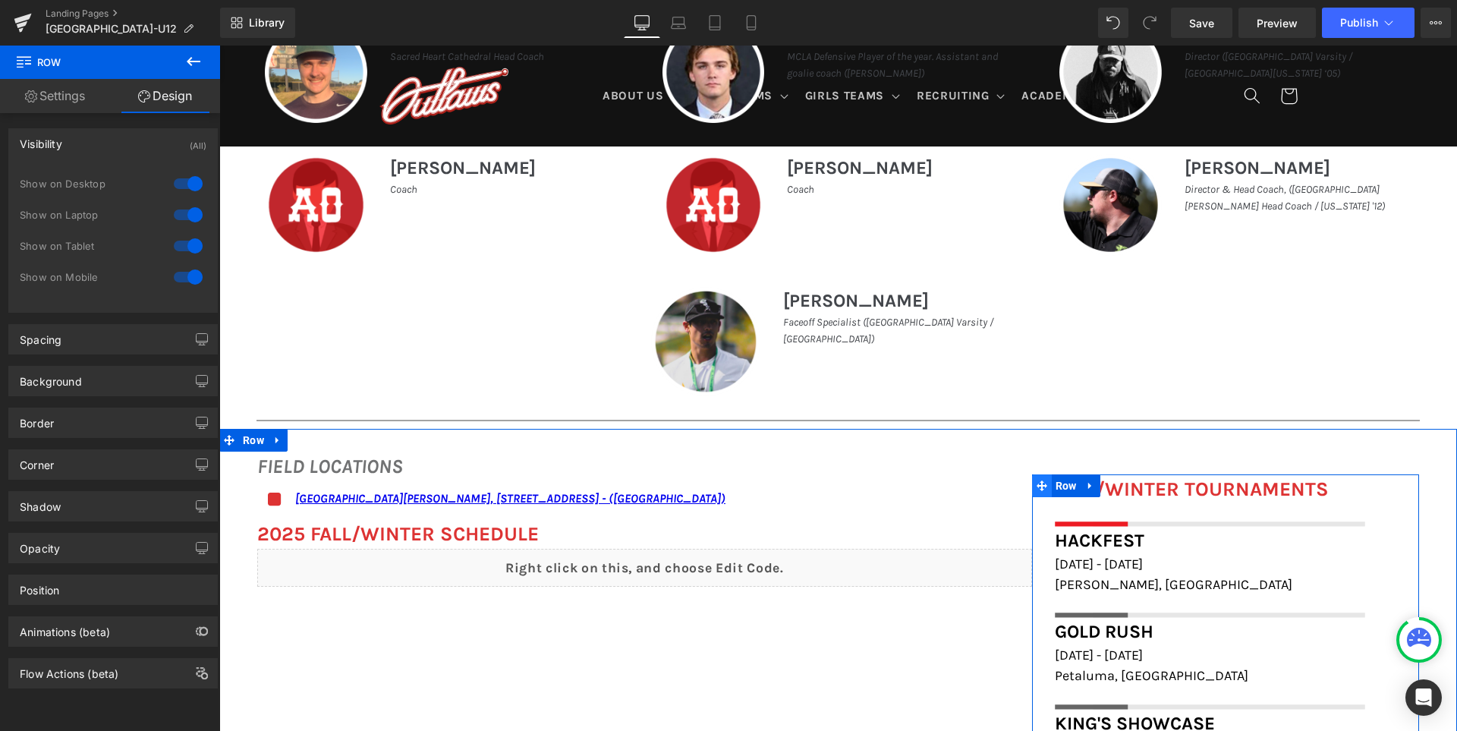
click at [1036, 485] on icon at bounding box center [1041, 485] width 11 height 11
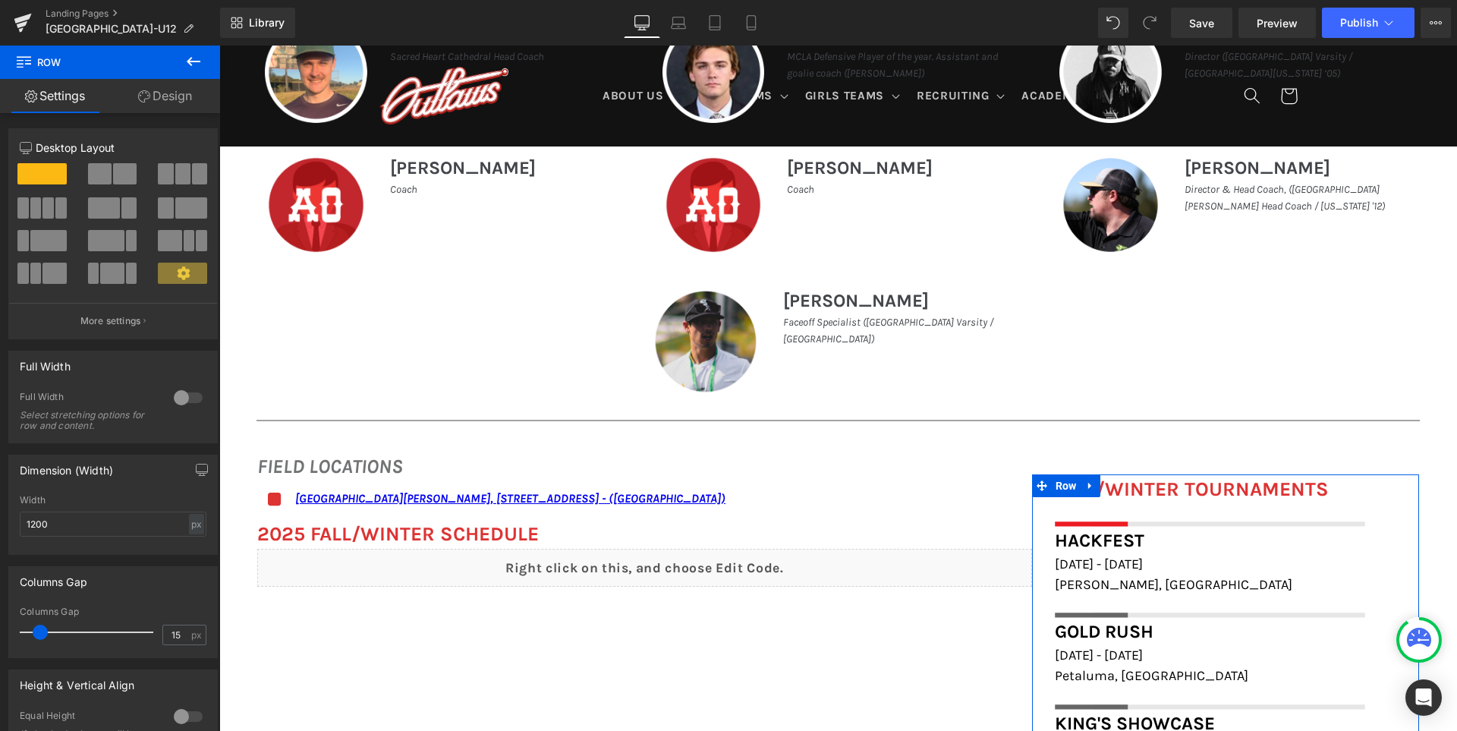
click at [165, 99] on link "Design" at bounding box center [165, 96] width 110 height 34
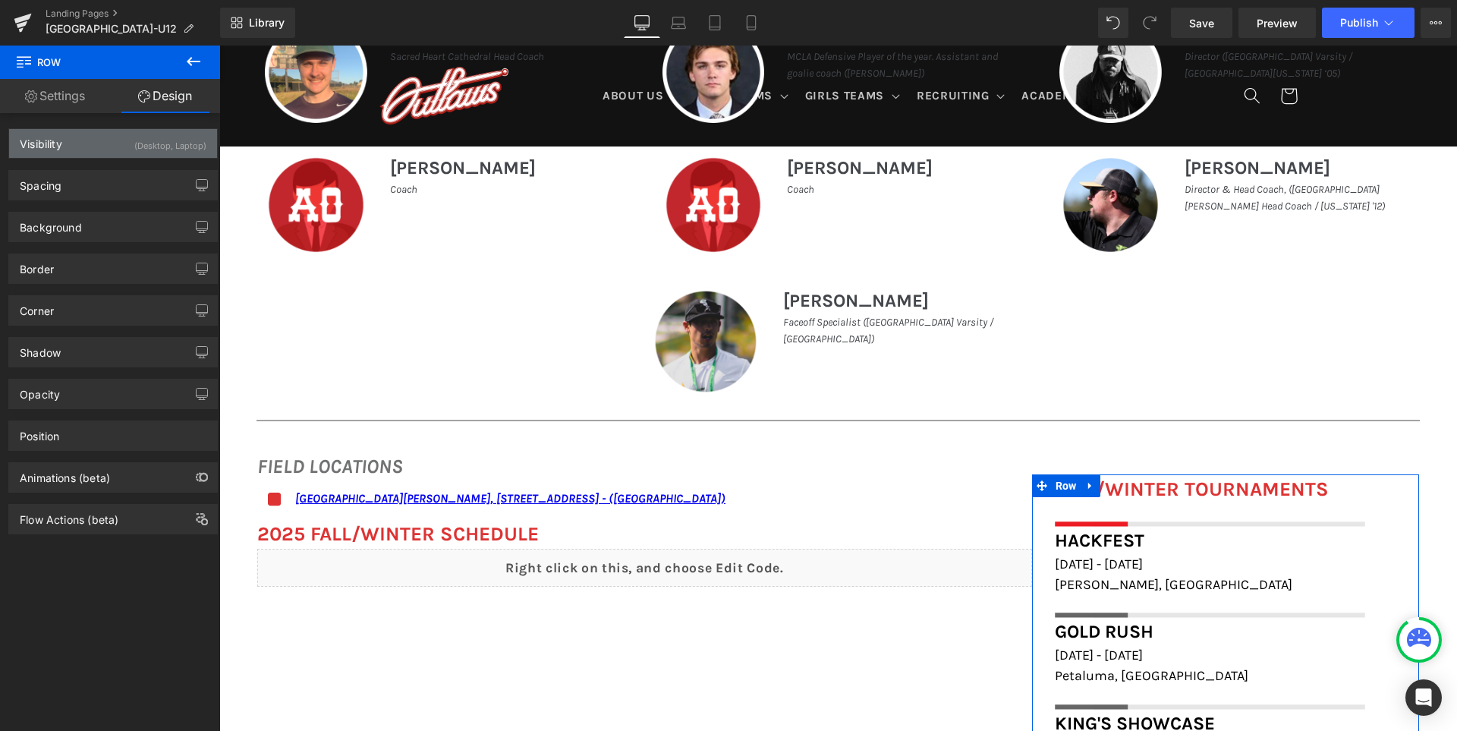
click at [175, 146] on div "(Desktop, Laptop)" at bounding box center [170, 141] width 72 height 25
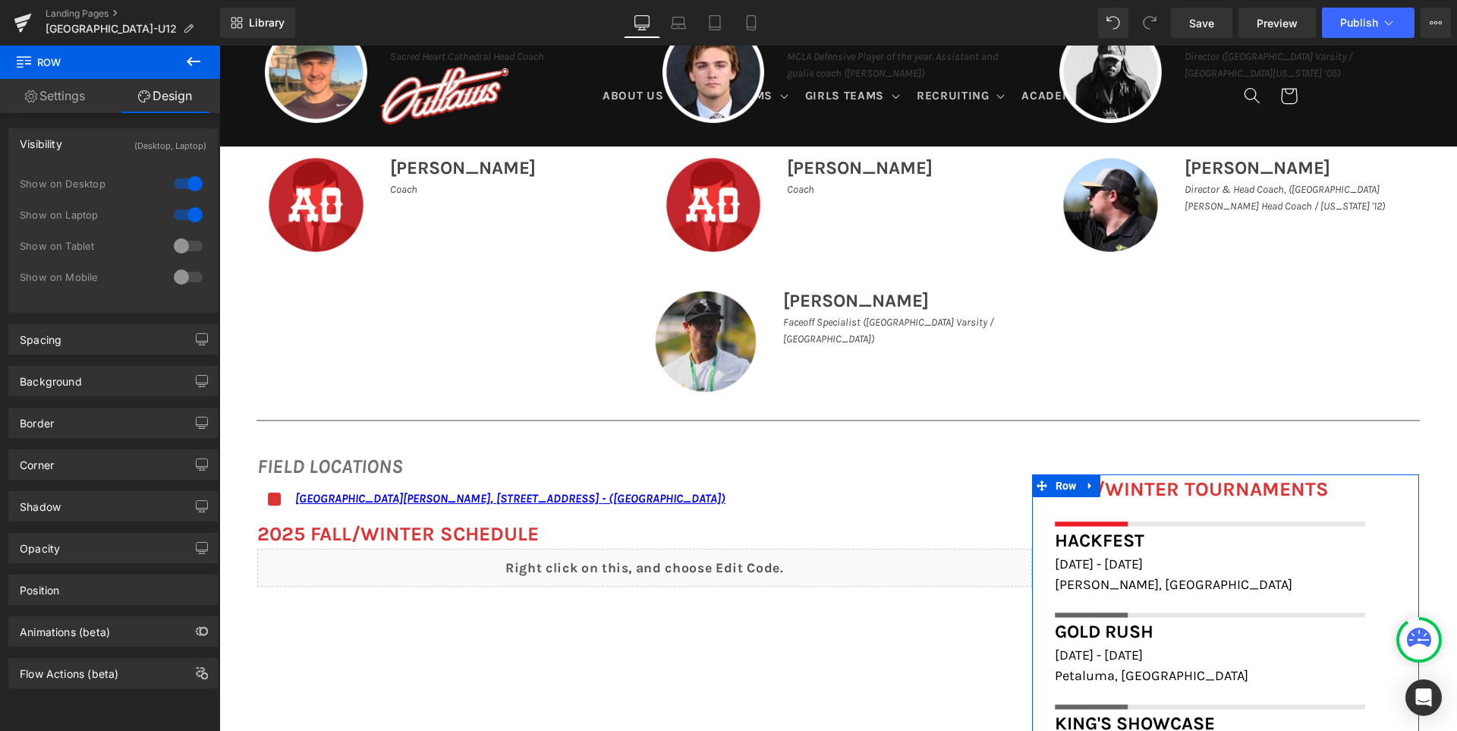
click at [175, 275] on div at bounding box center [188, 277] width 36 height 24
click at [188, 239] on div at bounding box center [188, 246] width 36 height 24
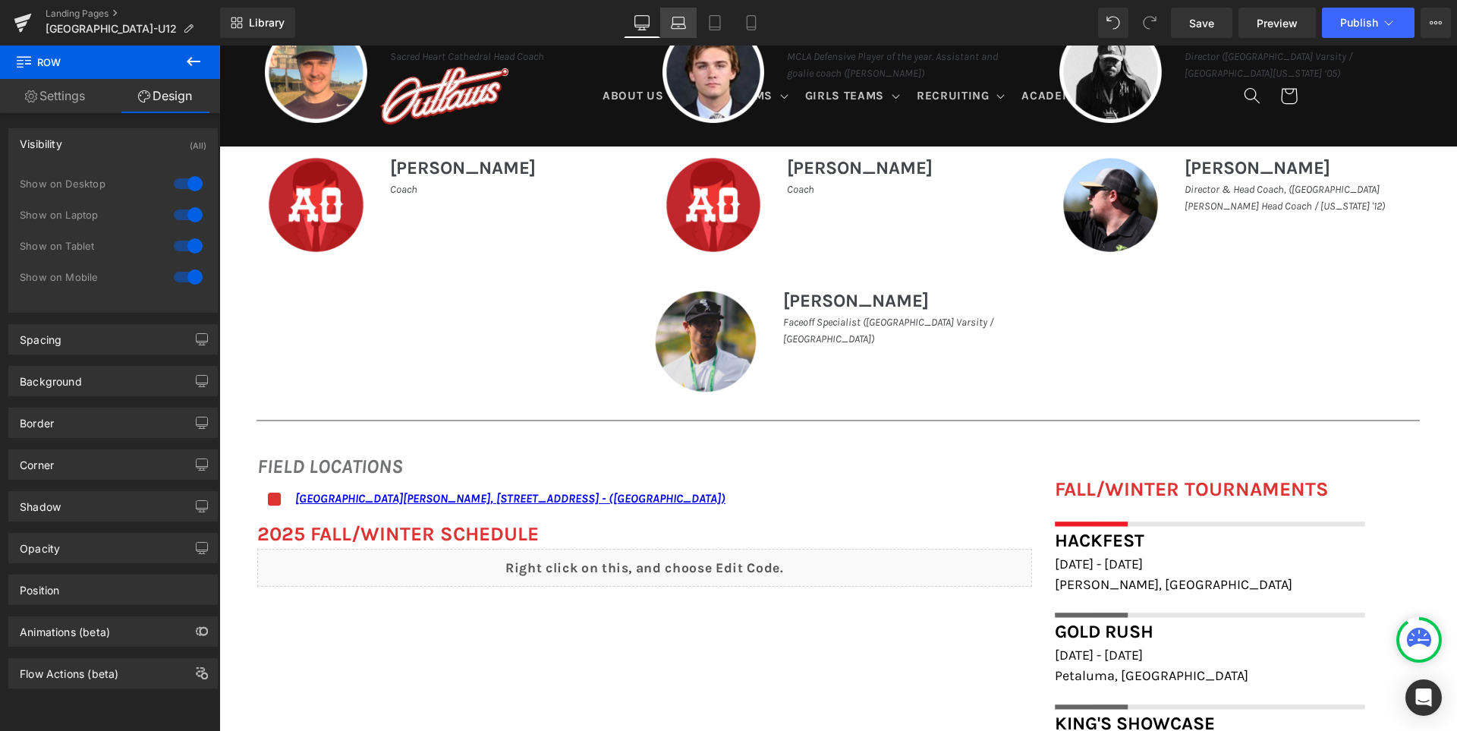
click at [680, 27] on icon at bounding box center [678, 22] width 15 height 15
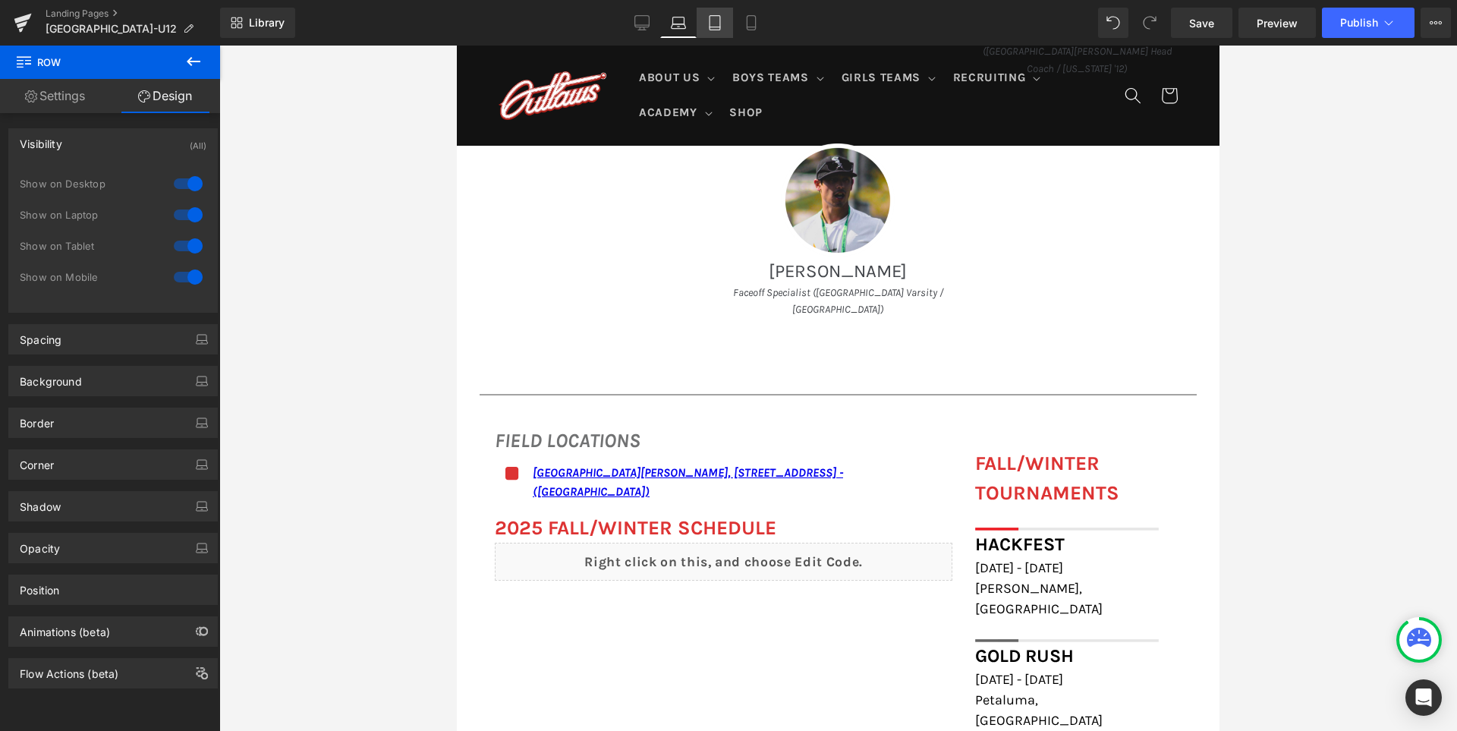
click at [716, 27] on icon at bounding box center [714, 27] width 11 height 0
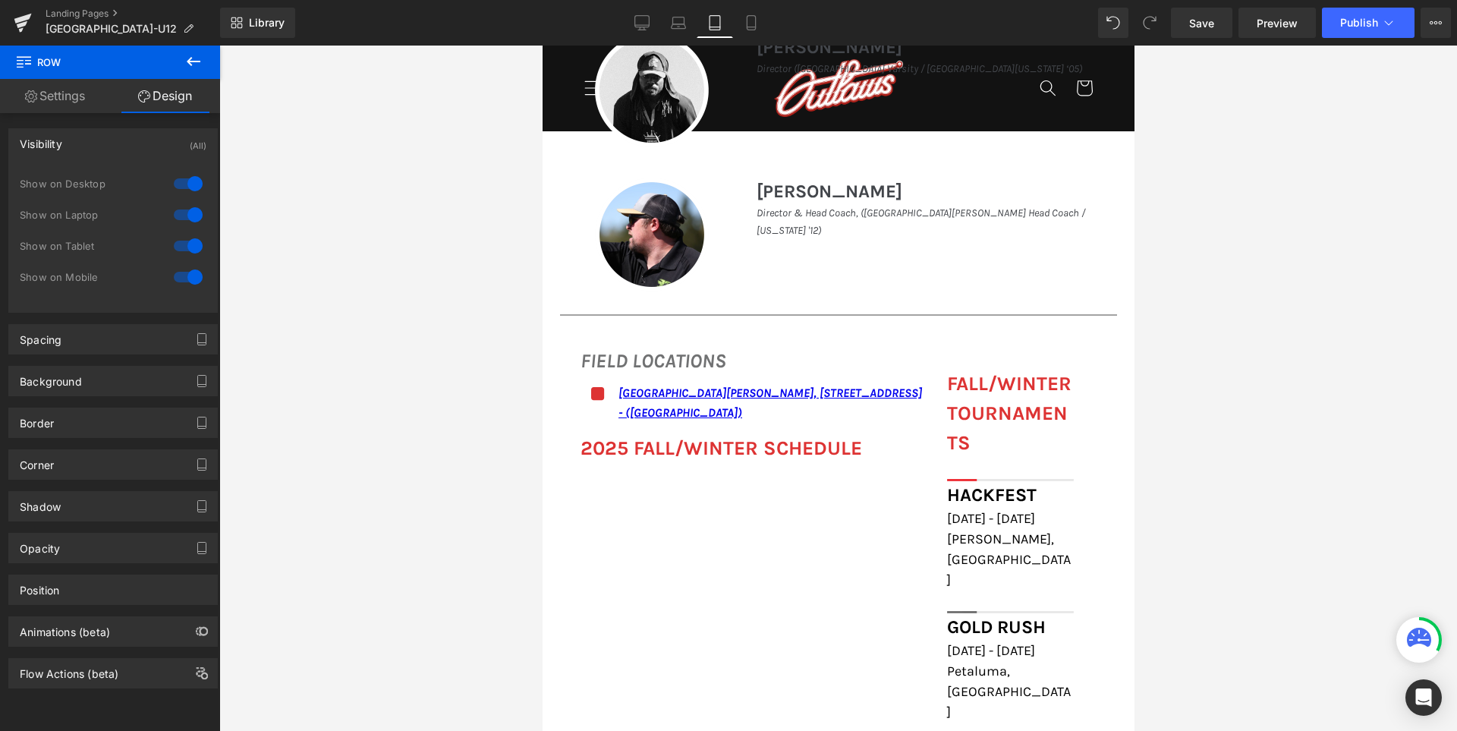
scroll to position [1253, 0]
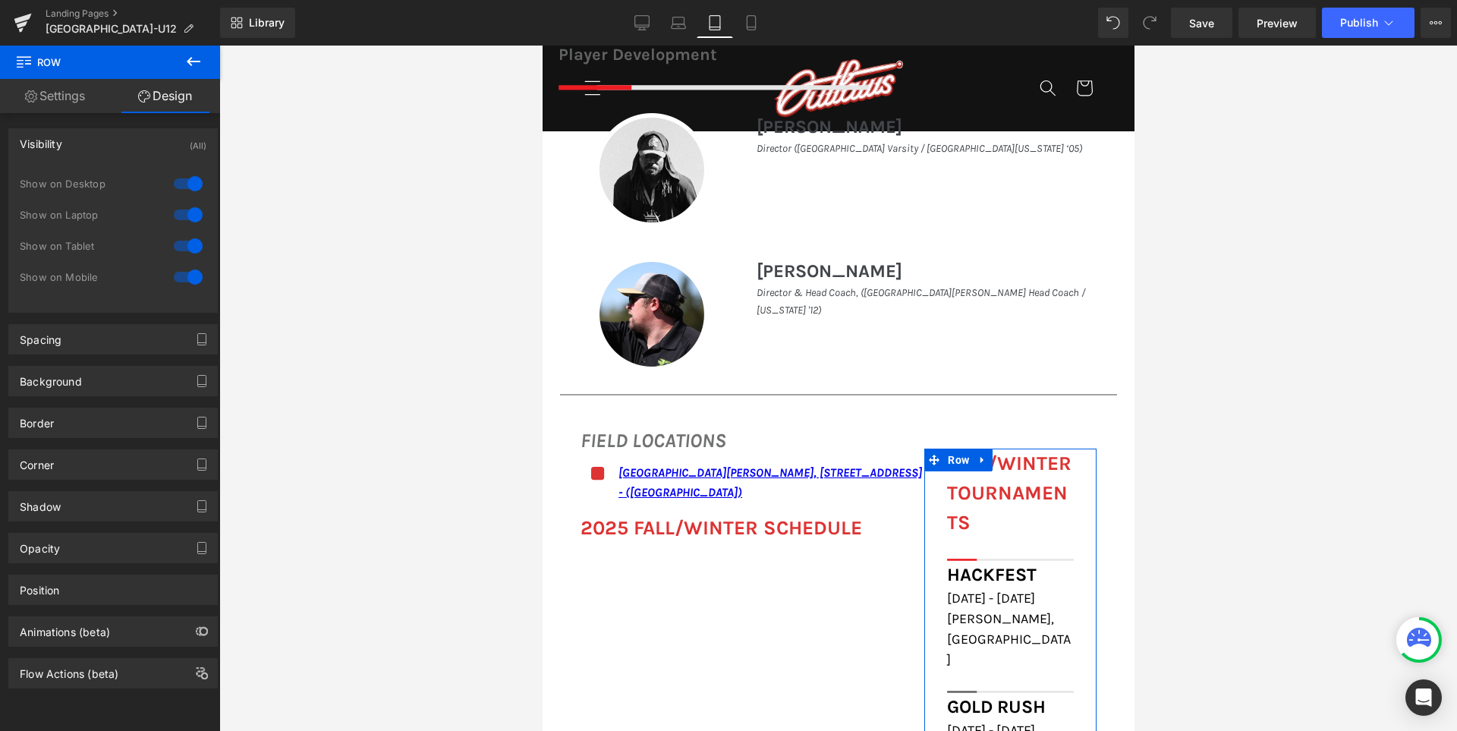
click at [69, 104] on link "Settings" at bounding box center [55, 96] width 110 height 34
type input "100"
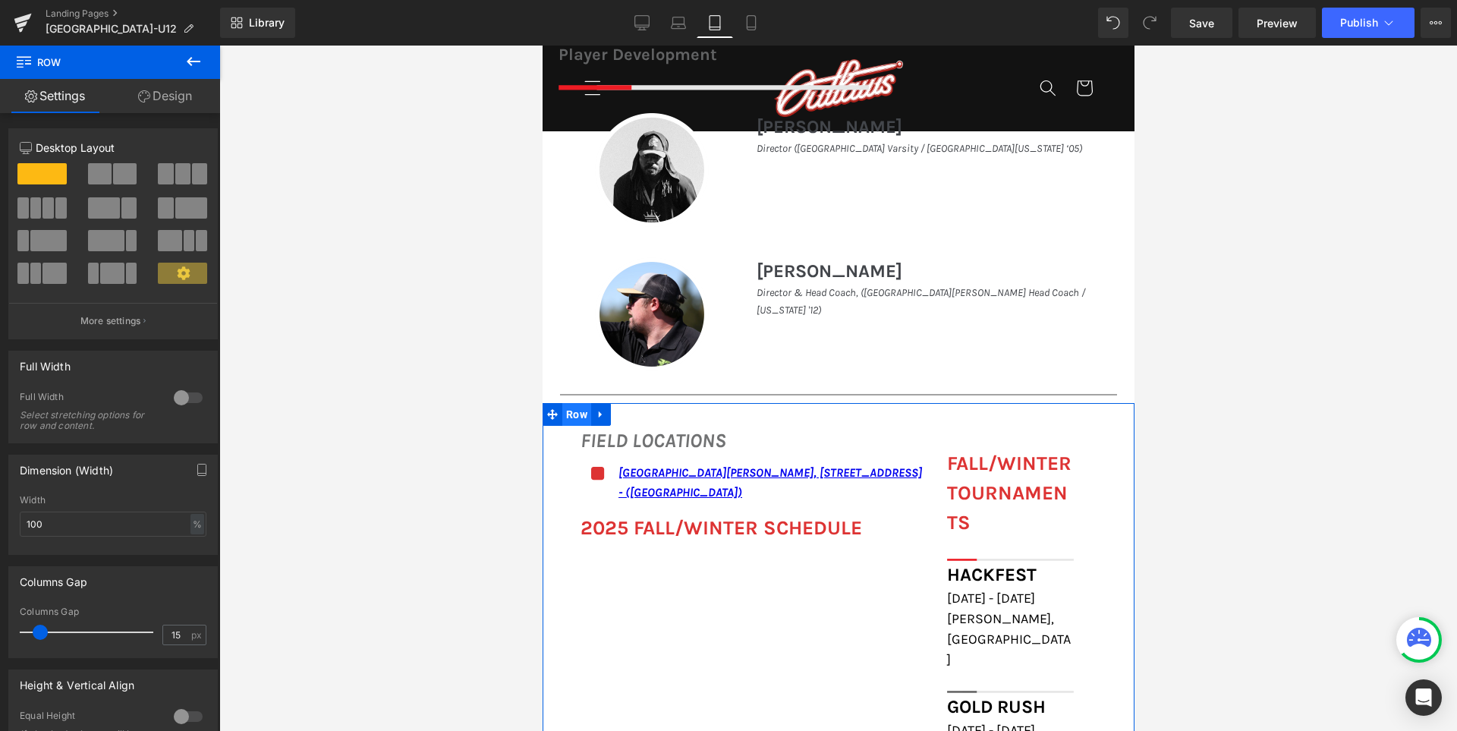
click at [561, 413] on span "Row" at bounding box center [575, 414] width 29 height 23
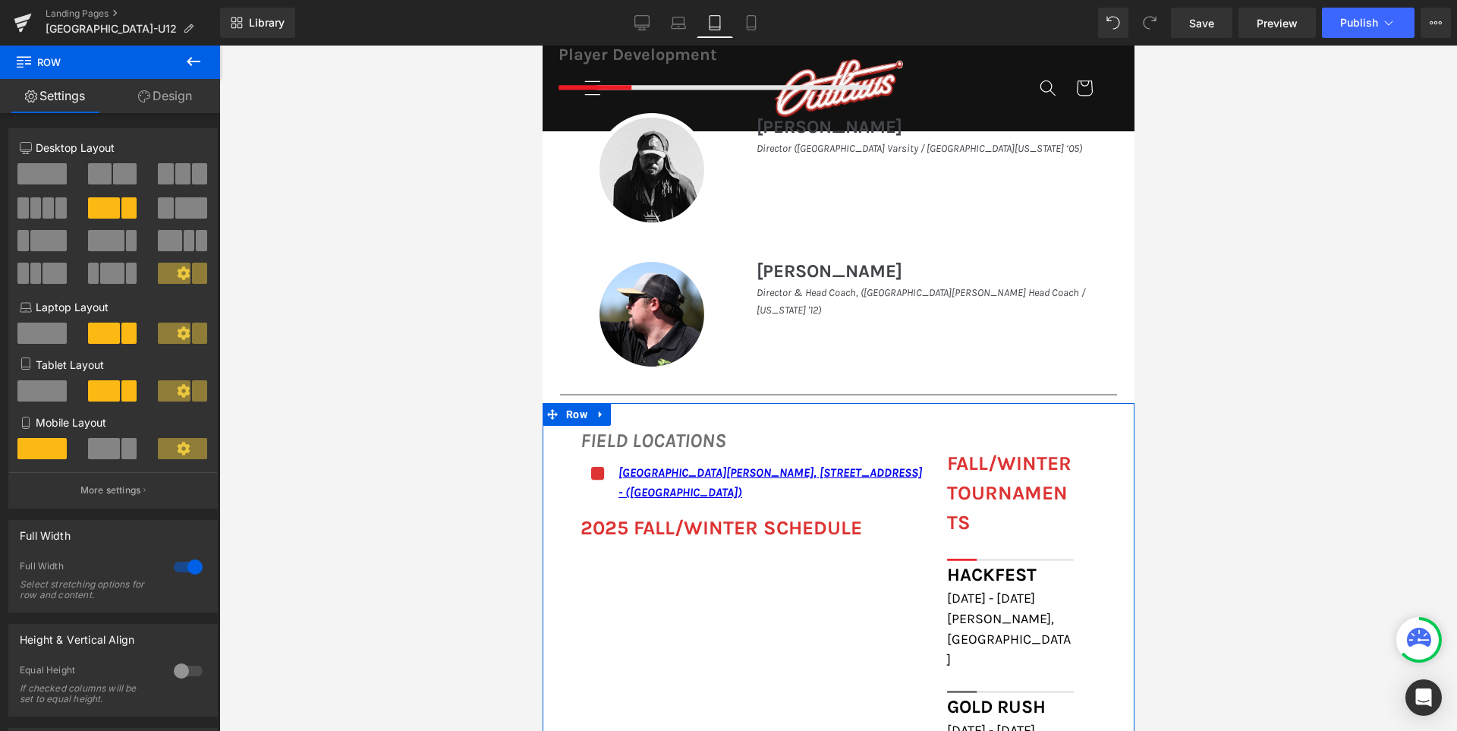
click at [36, 394] on span at bounding box center [41, 390] width 49 height 21
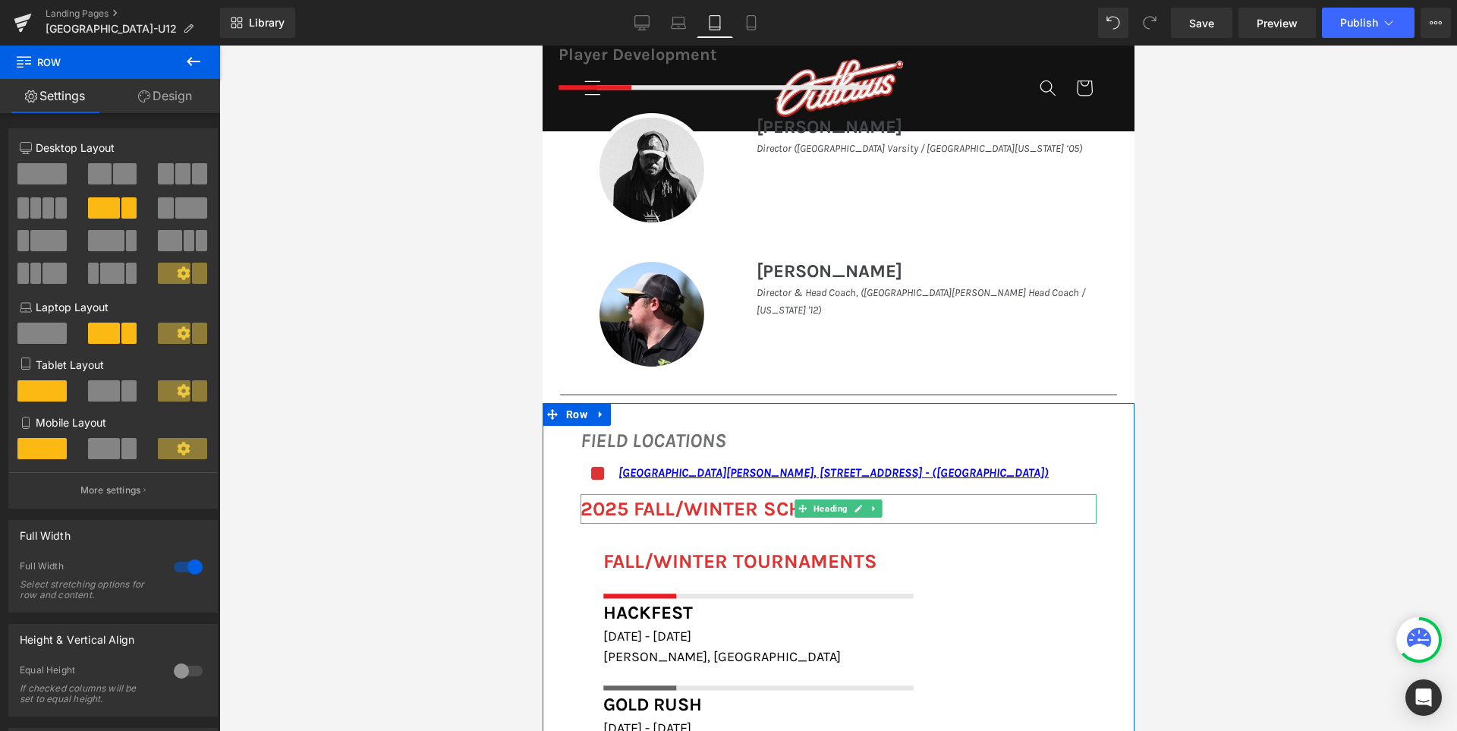
scroll to position [1328, 0]
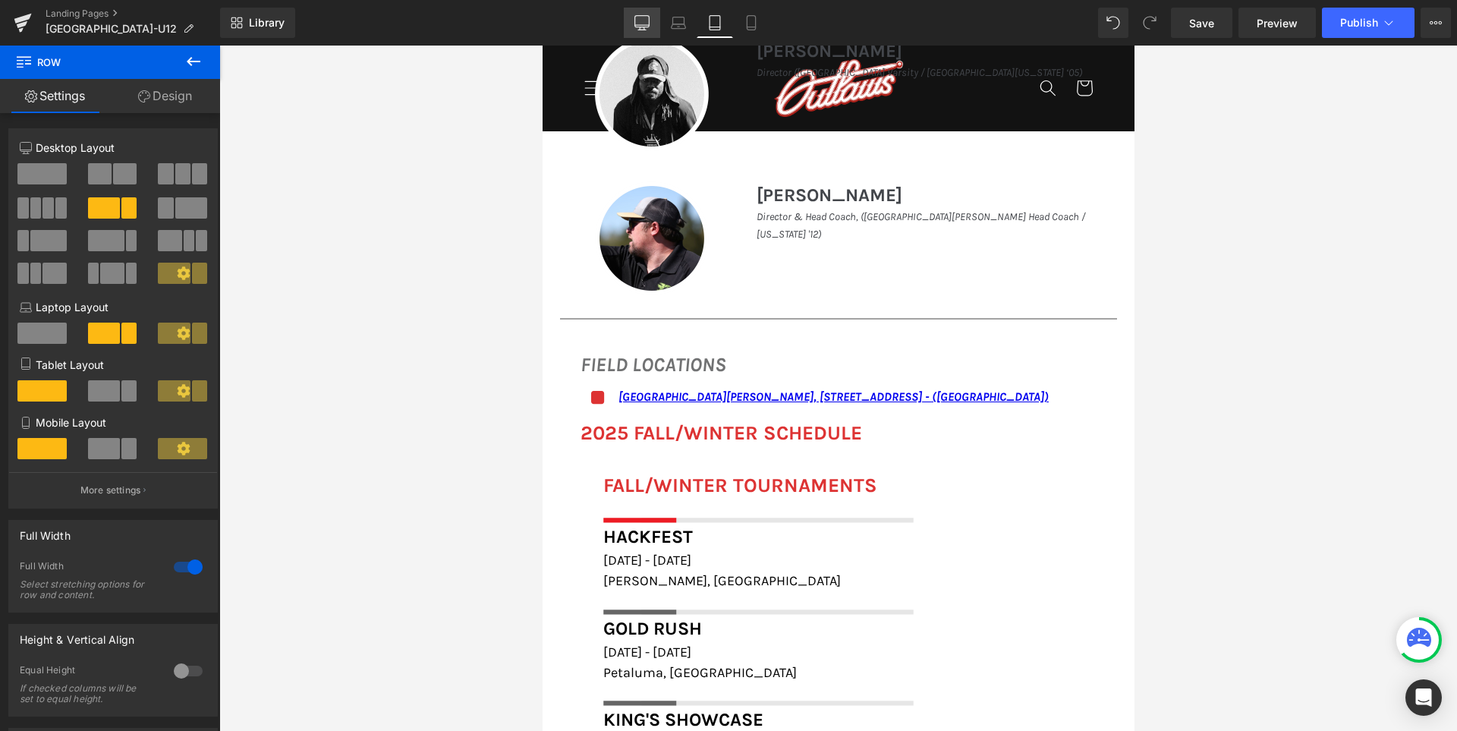
click at [646, 27] on icon at bounding box center [642, 21] width 14 height 11
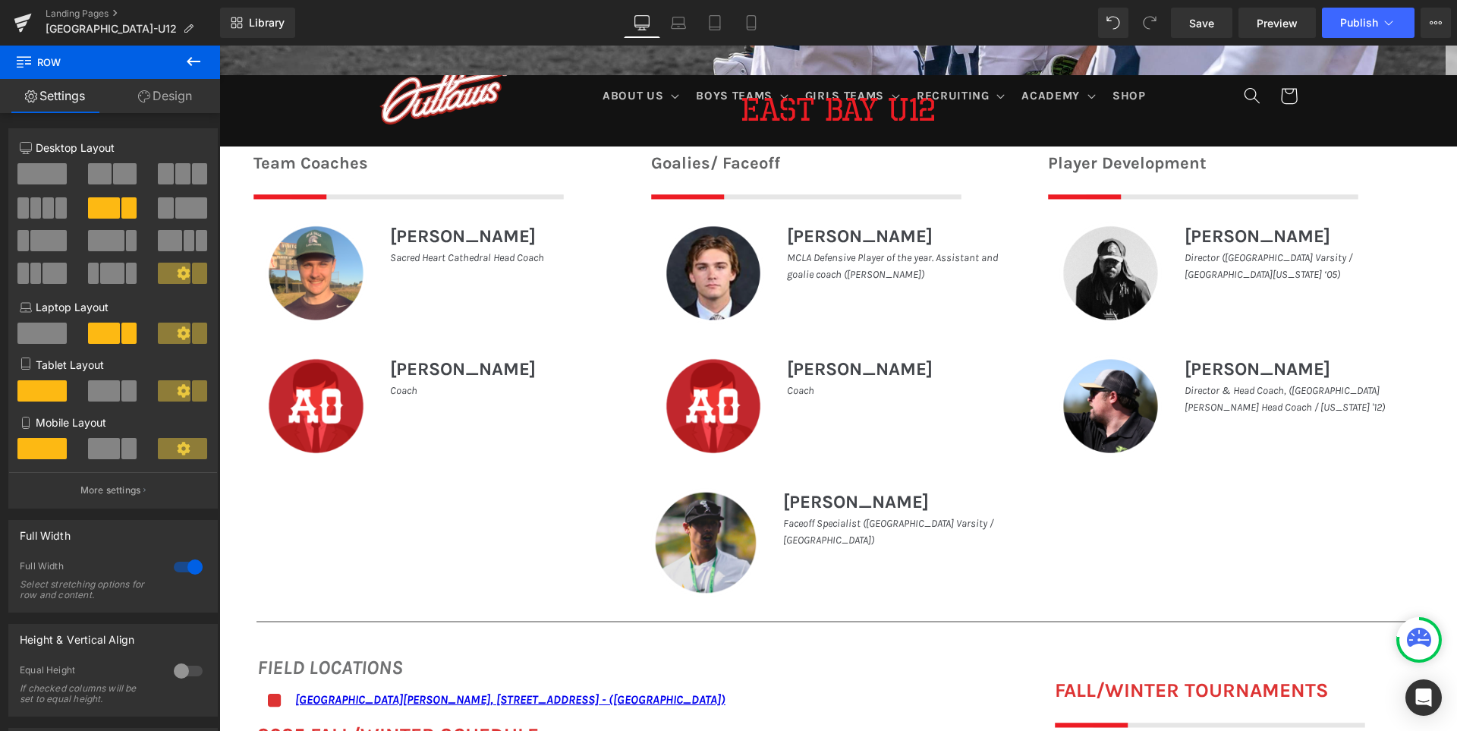
scroll to position [945, 0]
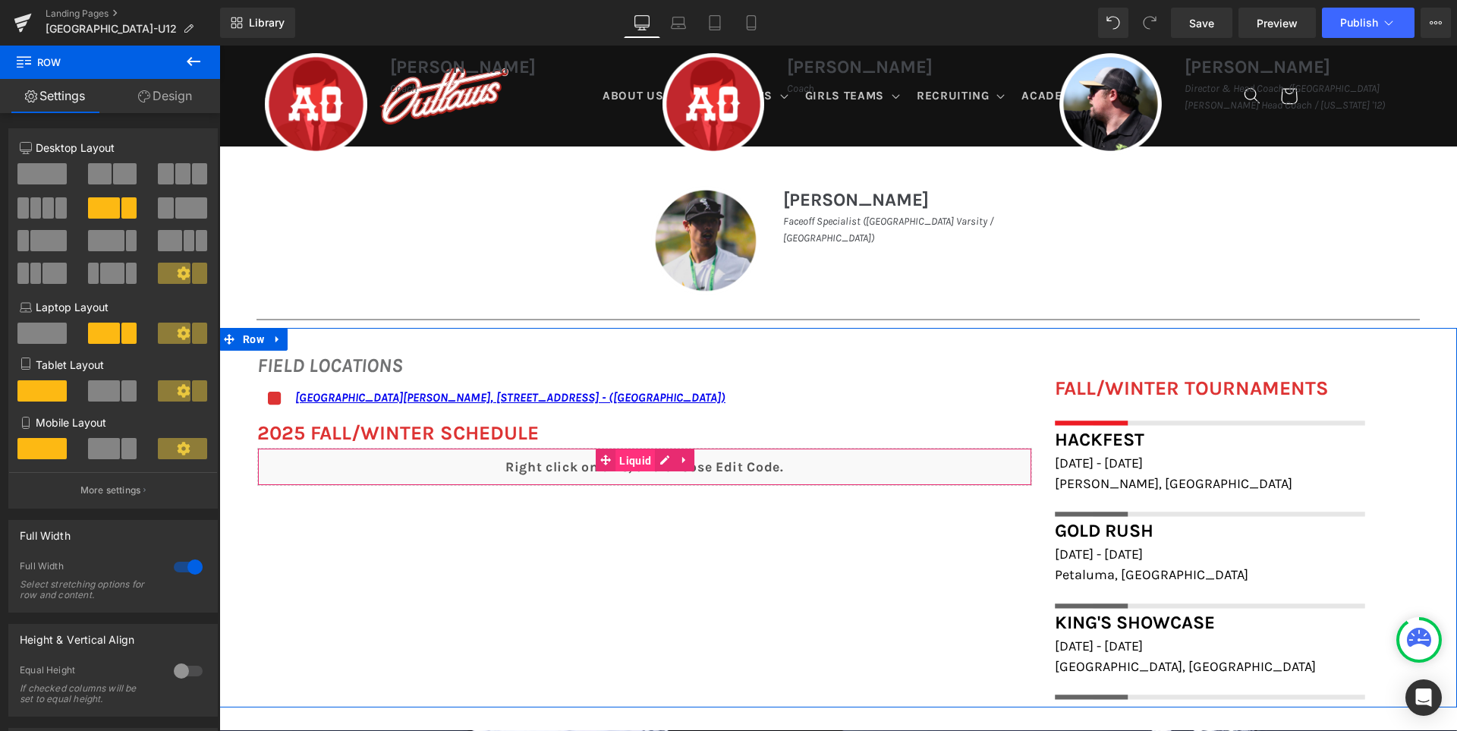
click at [615, 461] on span "Liquid" at bounding box center [634, 460] width 39 height 23
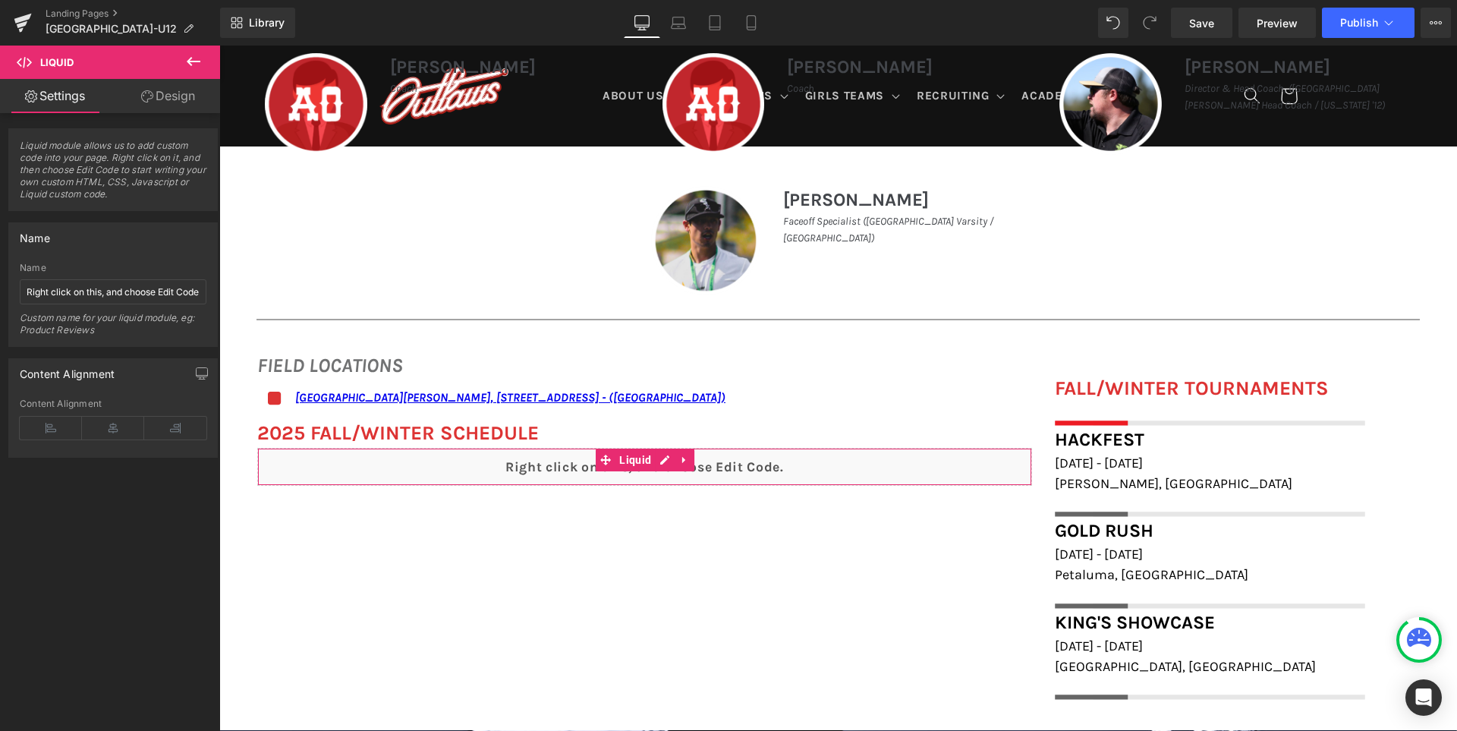
click at [184, 105] on link "Design" at bounding box center [168, 96] width 110 height 34
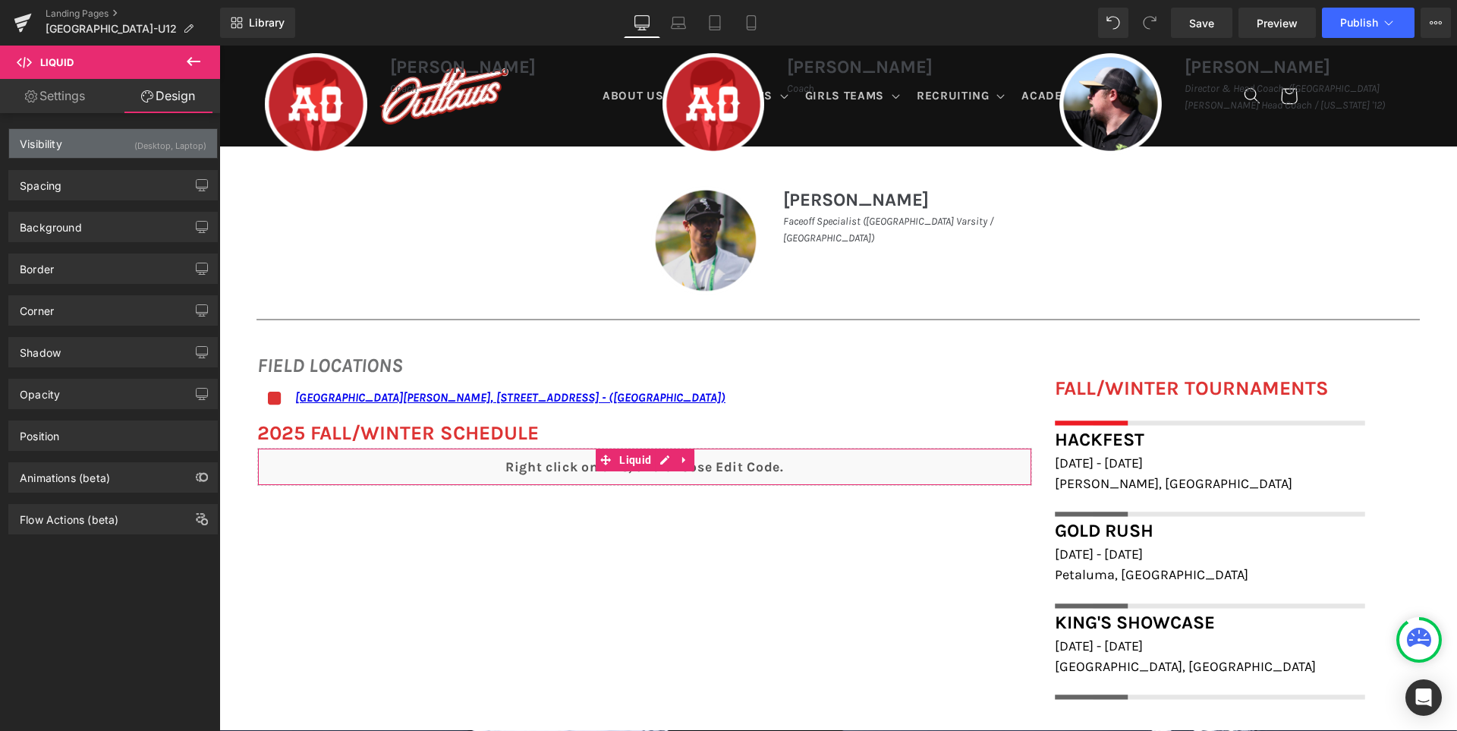
click at [172, 152] on div "(Desktop, Laptop)" at bounding box center [170, 141] width 72 height 25
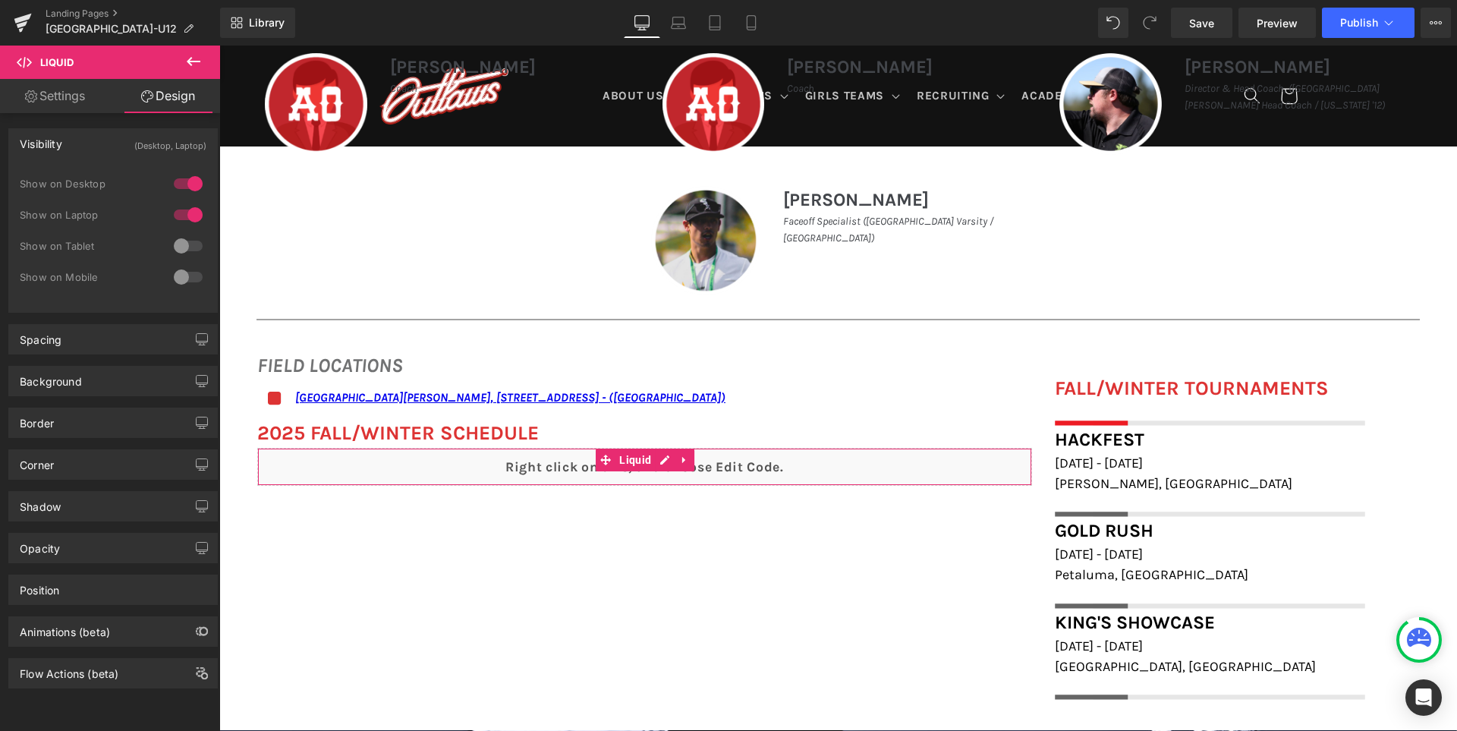
click at [182, 276] on div at bounding box center [188, 277] width 36 height 24
click at [182, 247] on div at bounding box center [188, 246] width 36 height 24
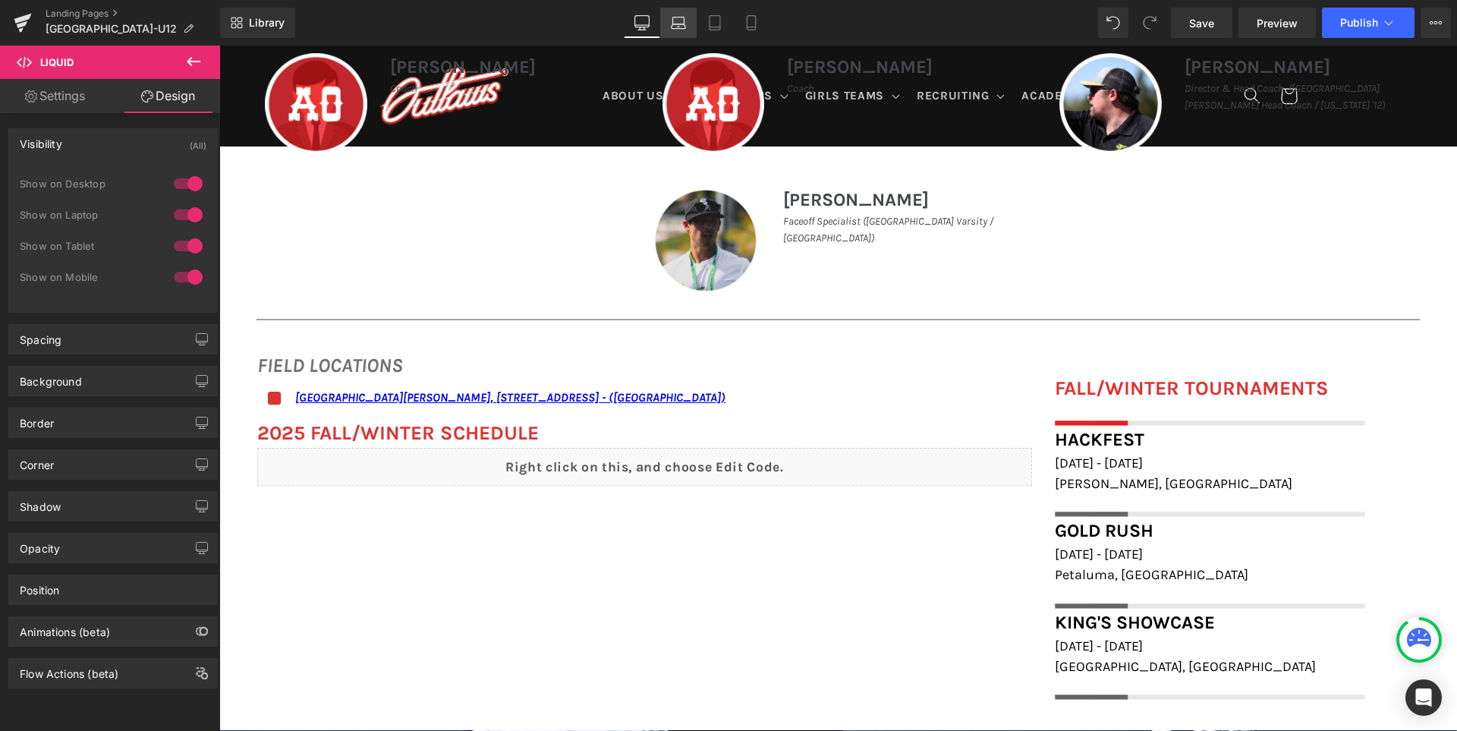
click at [678, 34] on link "Laptop" at bounding box center [678, 23] width 36 height 30
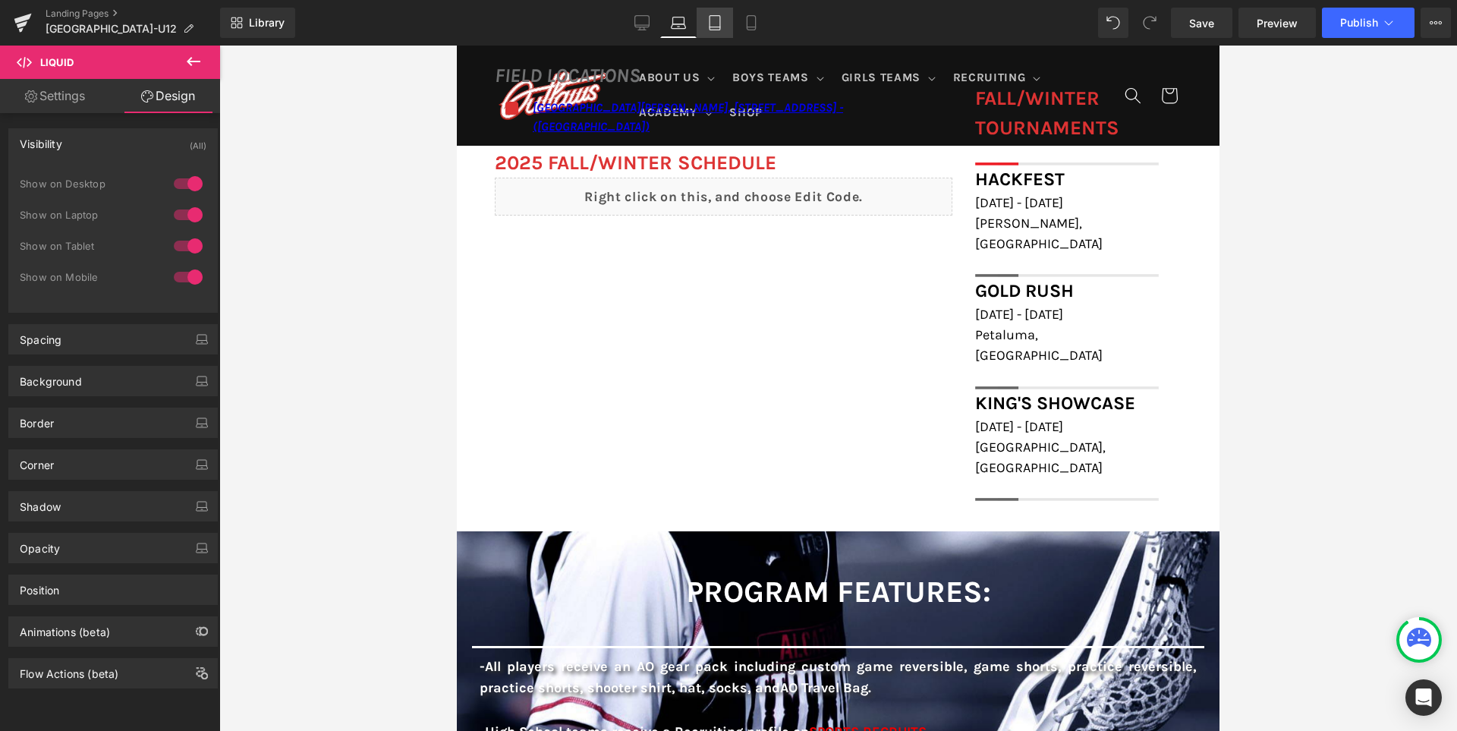
click at [713, 24] on icon at bounding box center [714, 22] width 15 height 15
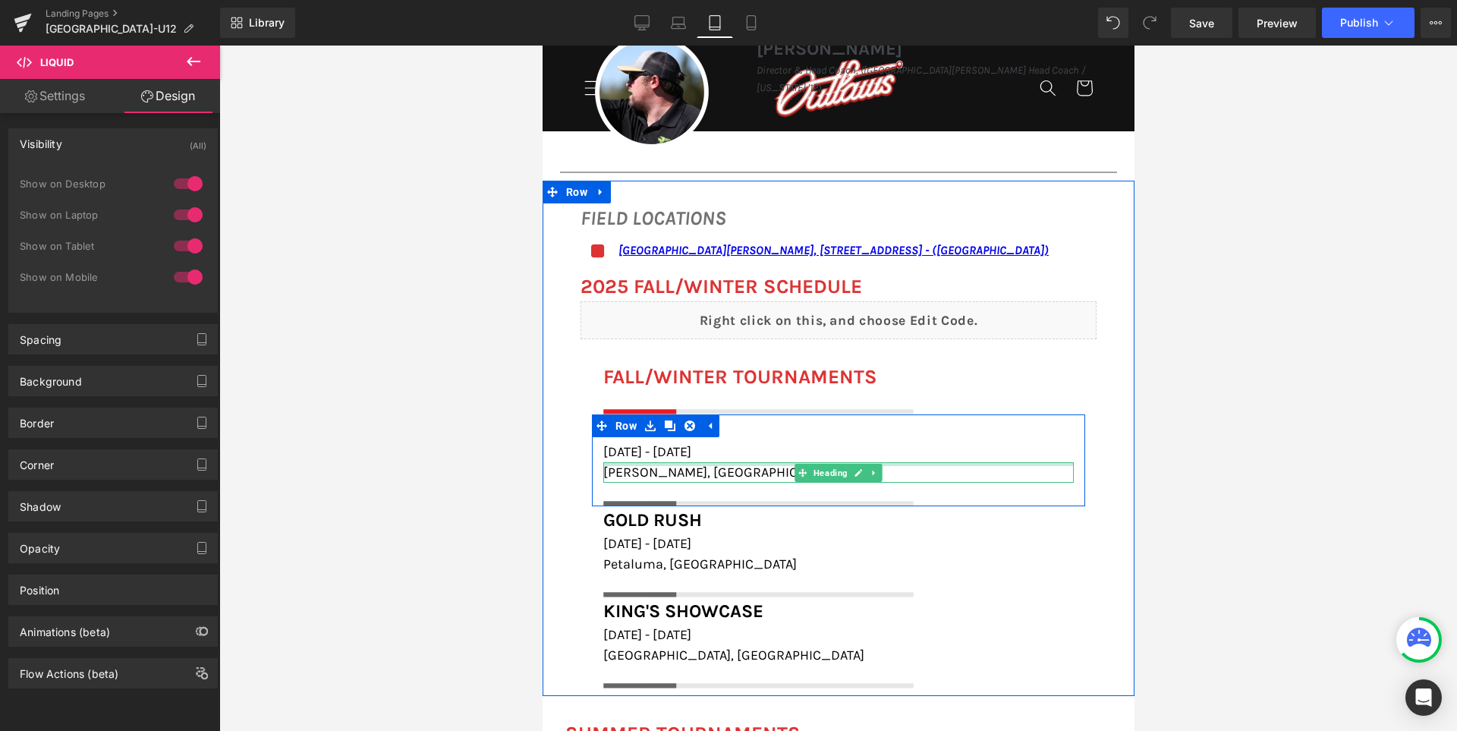
scroll to position [1371, 0]
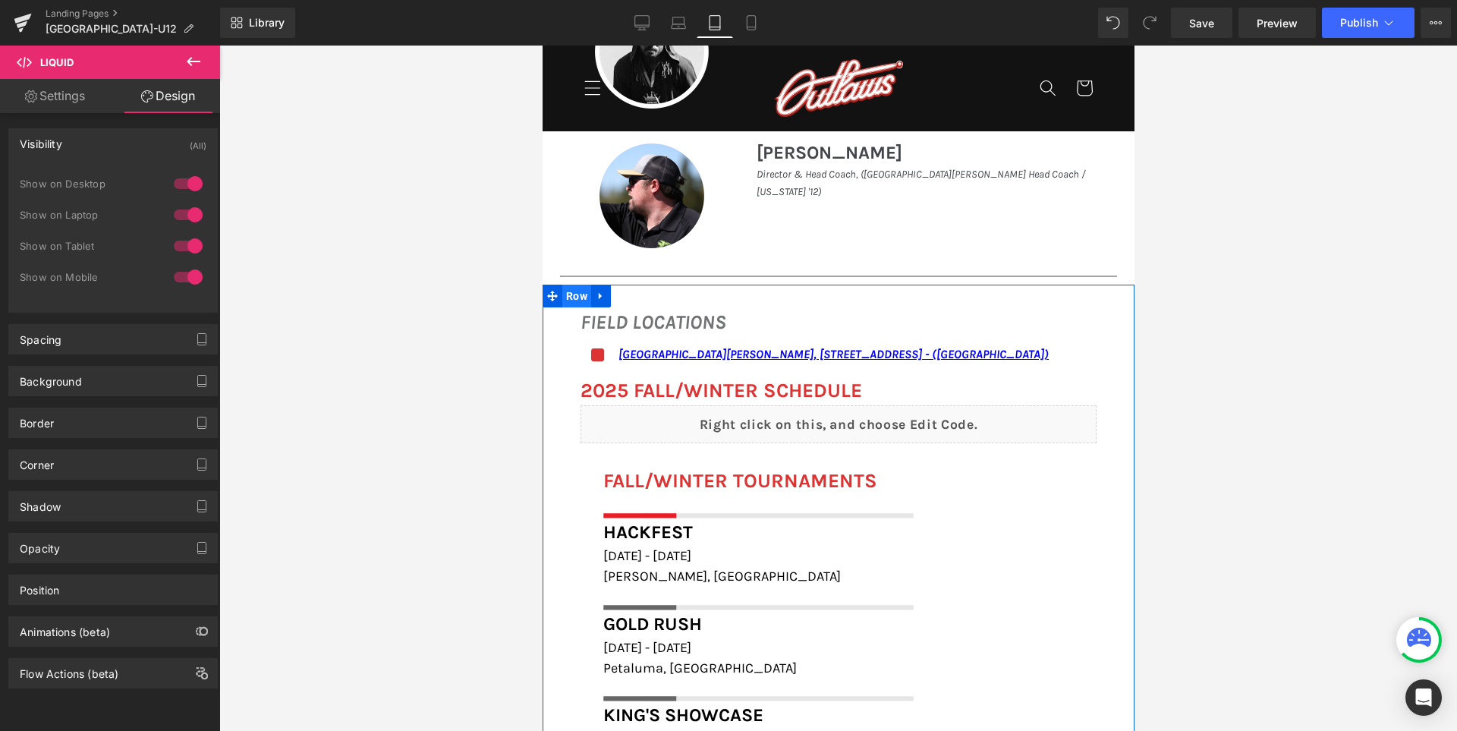
click at [574, 306] on span "Row" at bounding box center [575, 295] width 29 height 23
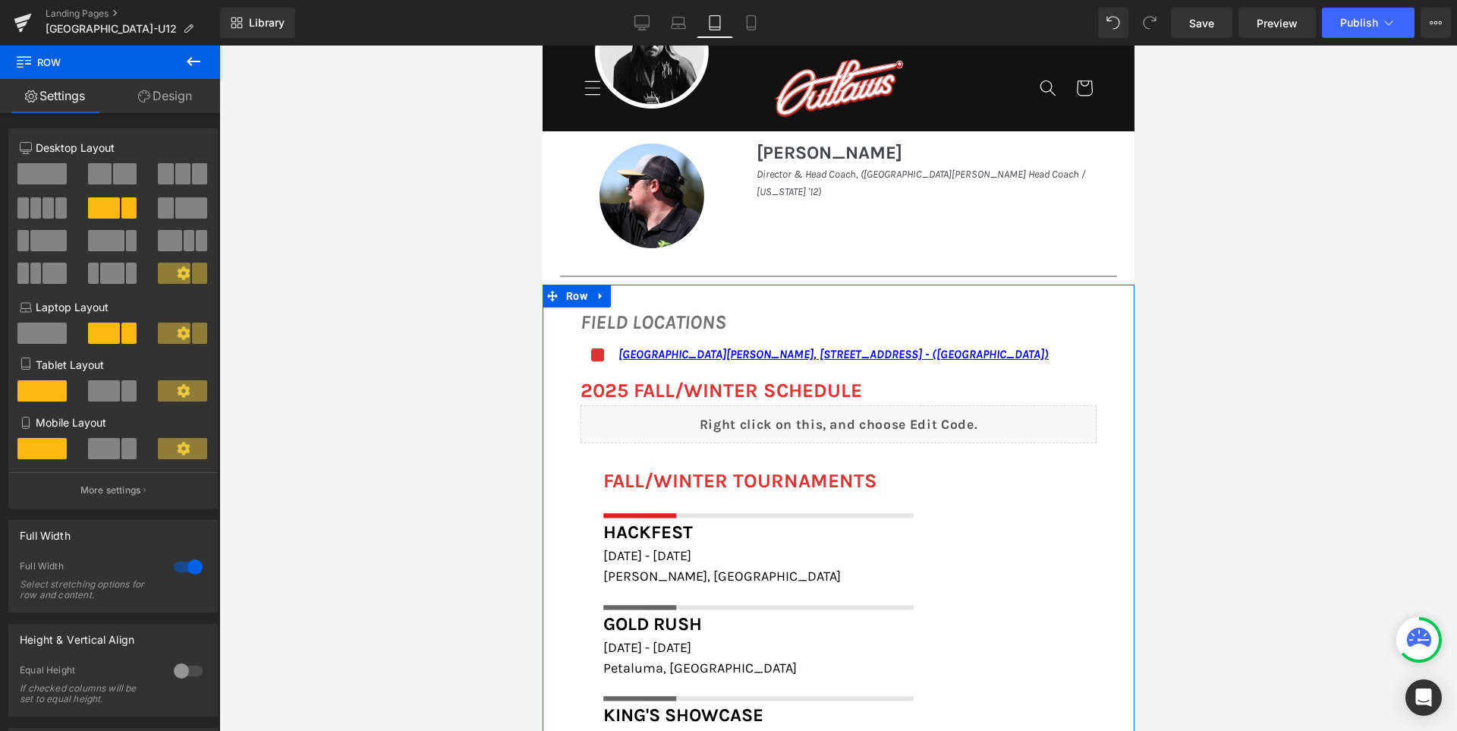
click at [174, 99] on link "Design" at bounding box center [165, 96] width 110 height 34
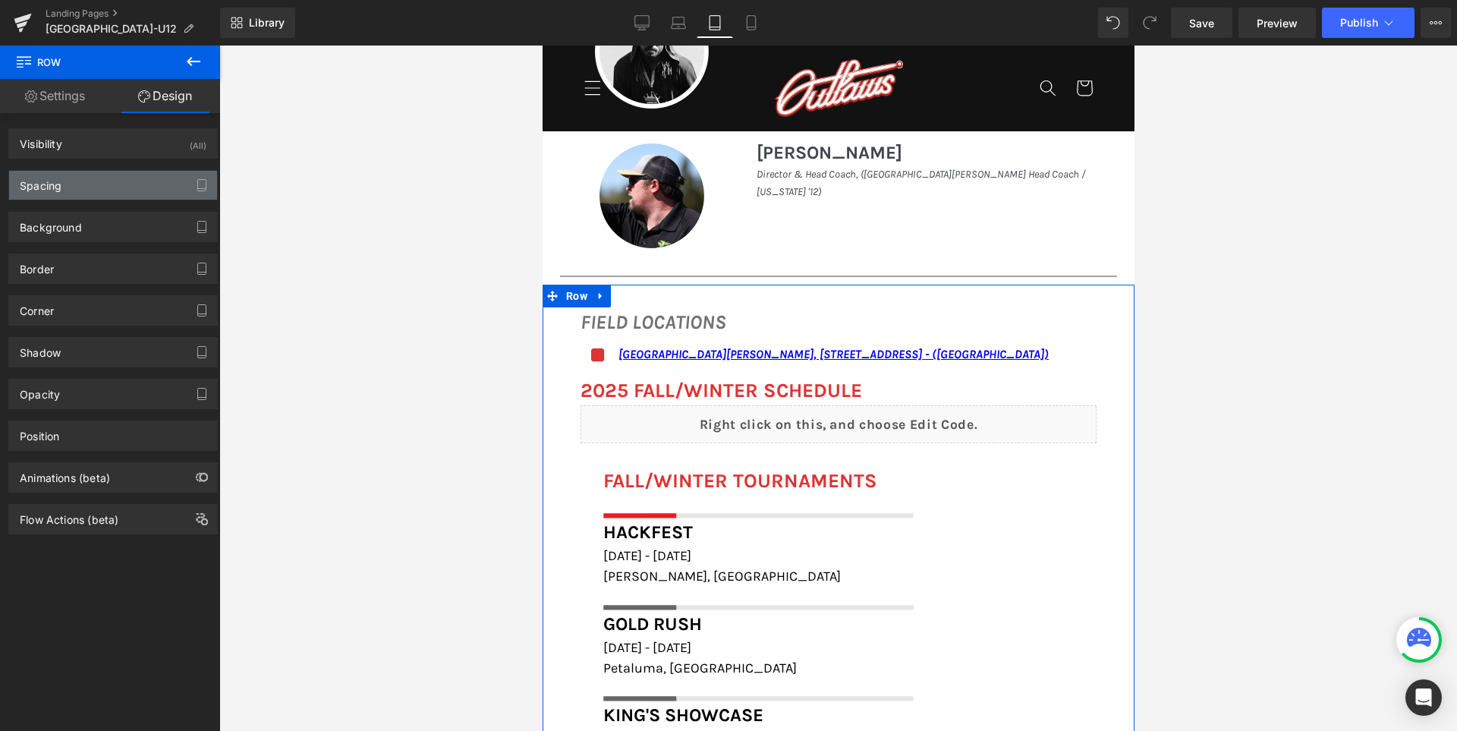
click at [88, 187] on div "Spacing" at bounding box center [113, 185] width 208 height 29
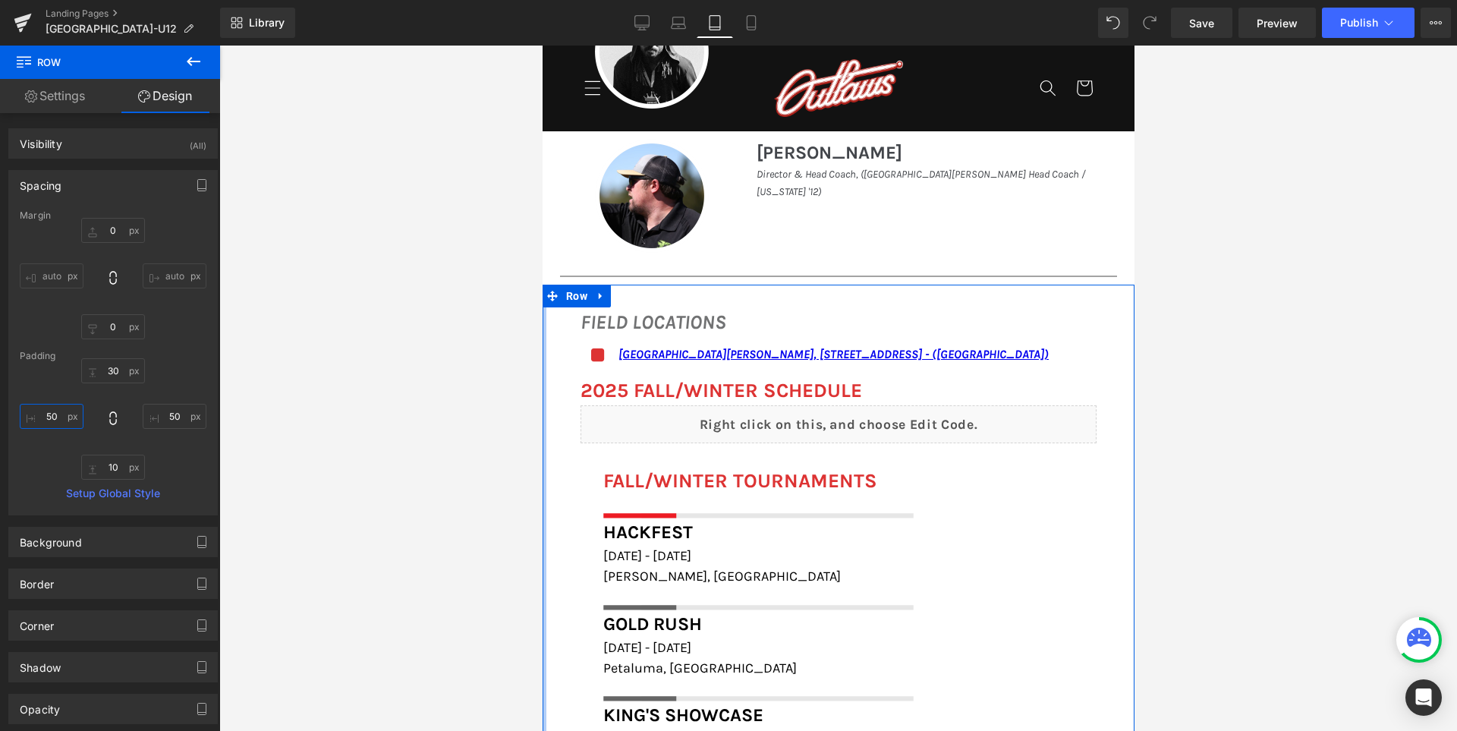
click at [55, 411] on input "50" at bounding box center [52, 416] width 64 height 25
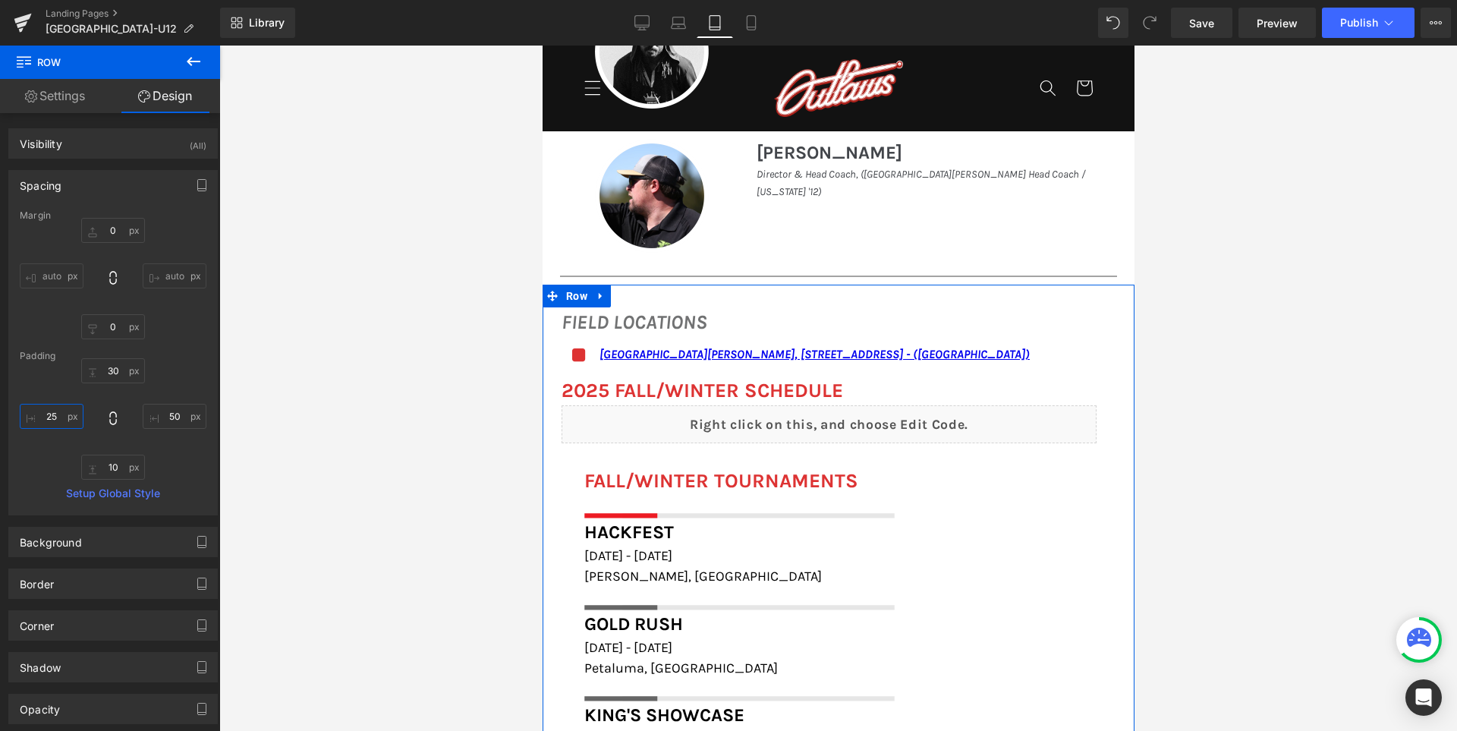
type input "25"
click at [175, 419] on input "50" at bounding box center [175, 416] width 64 height 25
type input "25"
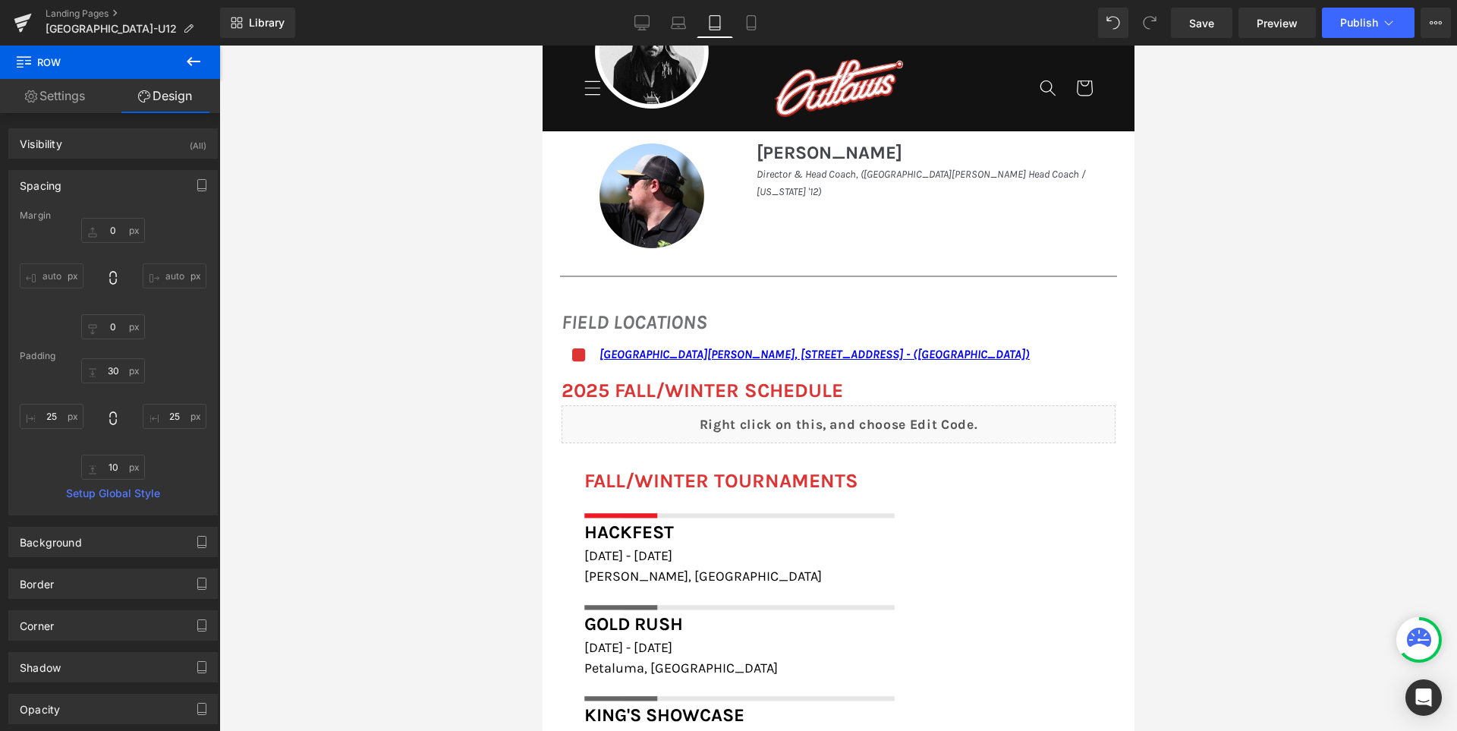
click at [385, 439] on div at bounding box center [837, 388] width 1237 height 685
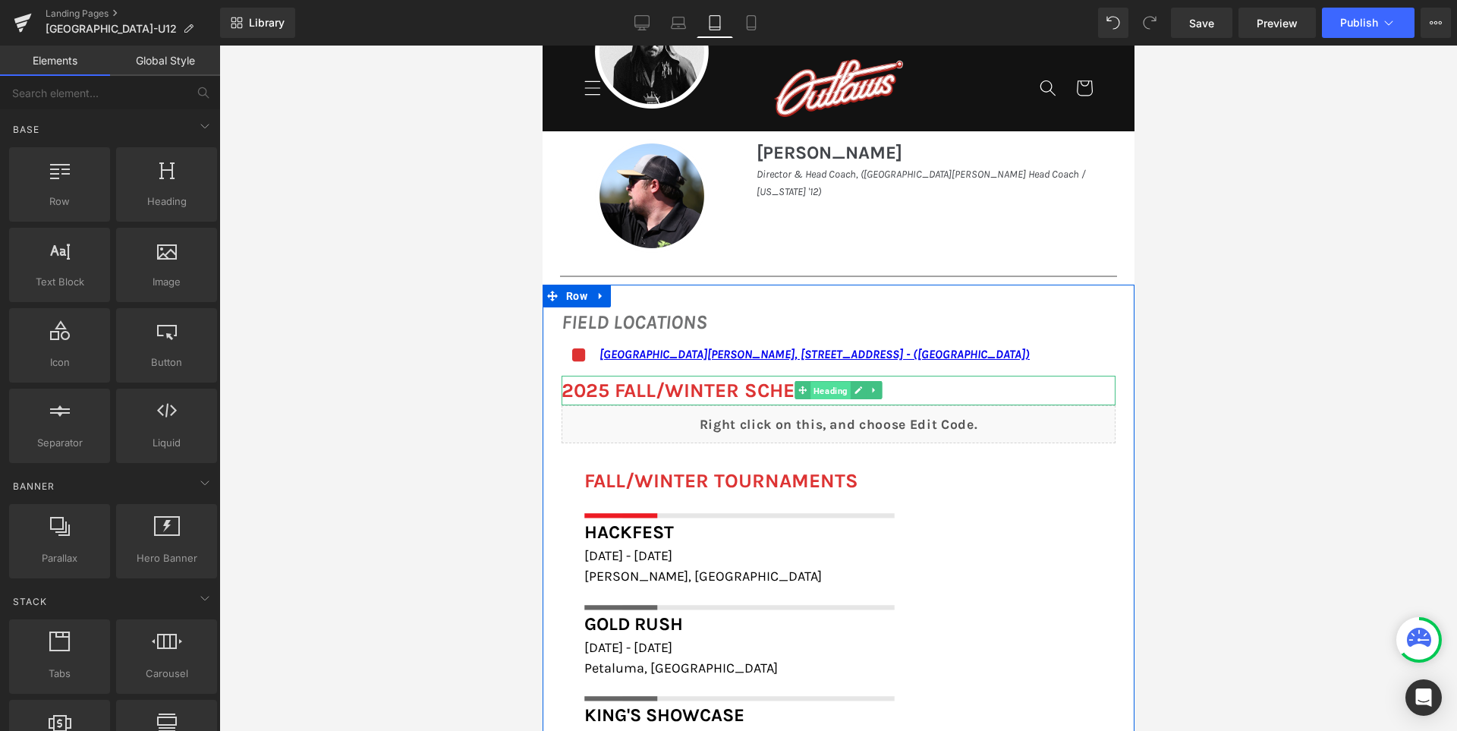
click at [809, 388] on span "Heading" at bounding box center [829, 391] width 40 height 18
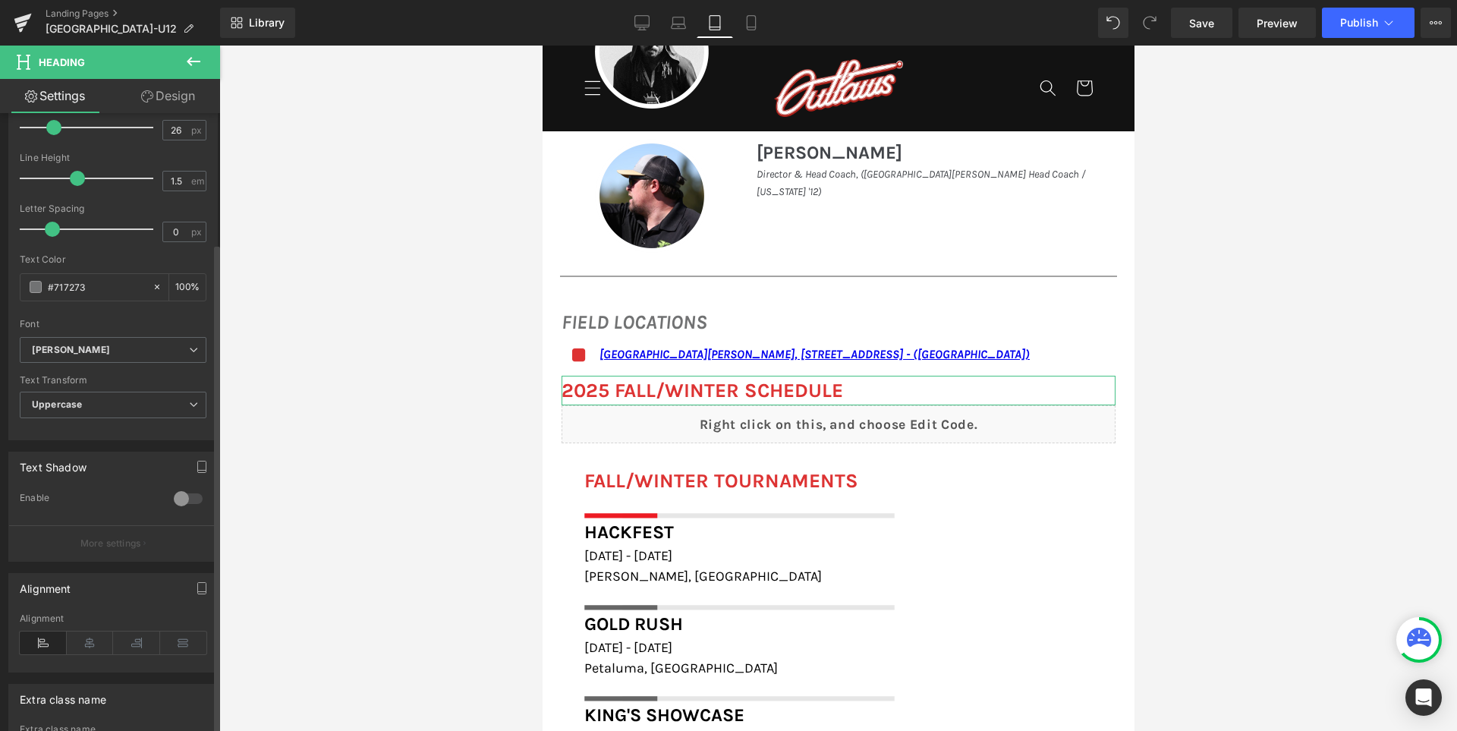
scroll to position [459, 0]
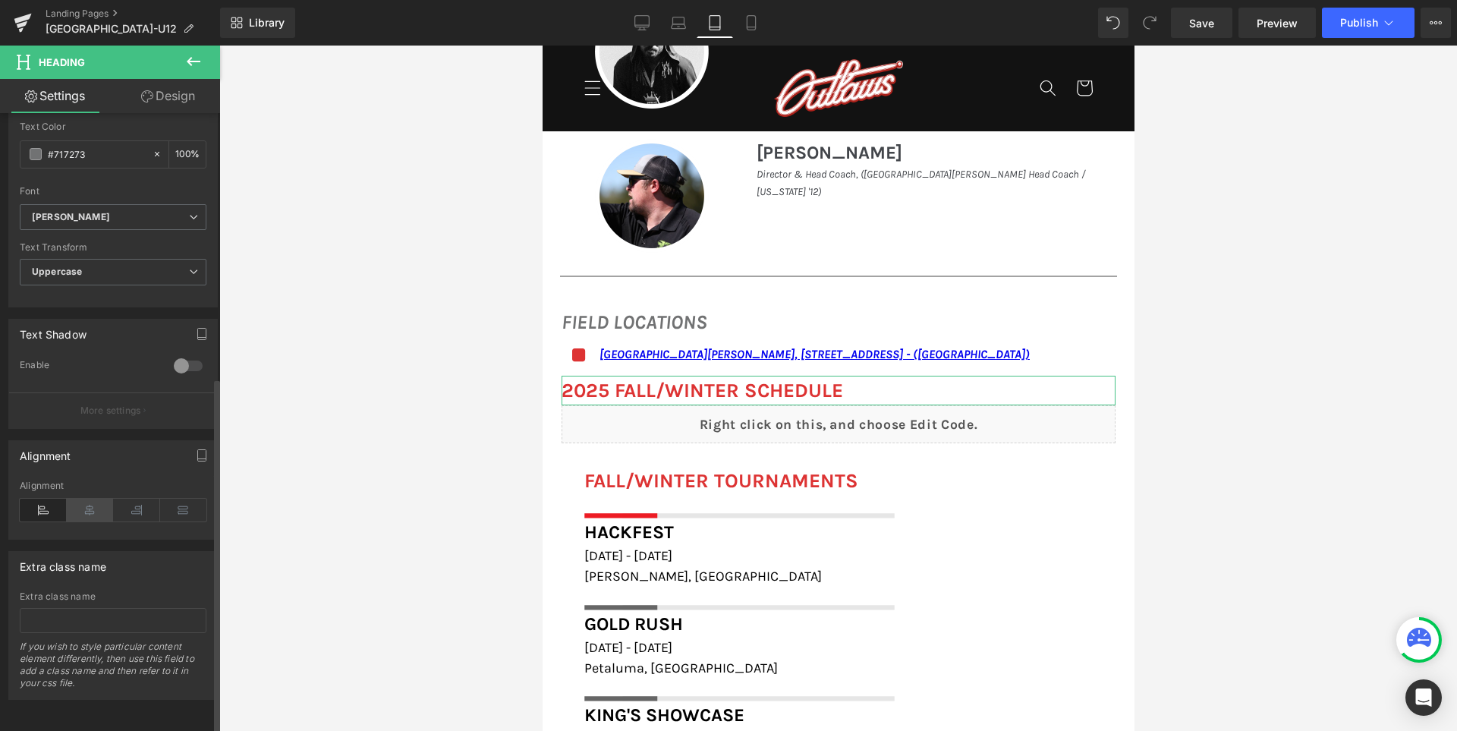
click at [84, 508] on icon at bounding box center [90, 509] width 47 height 23
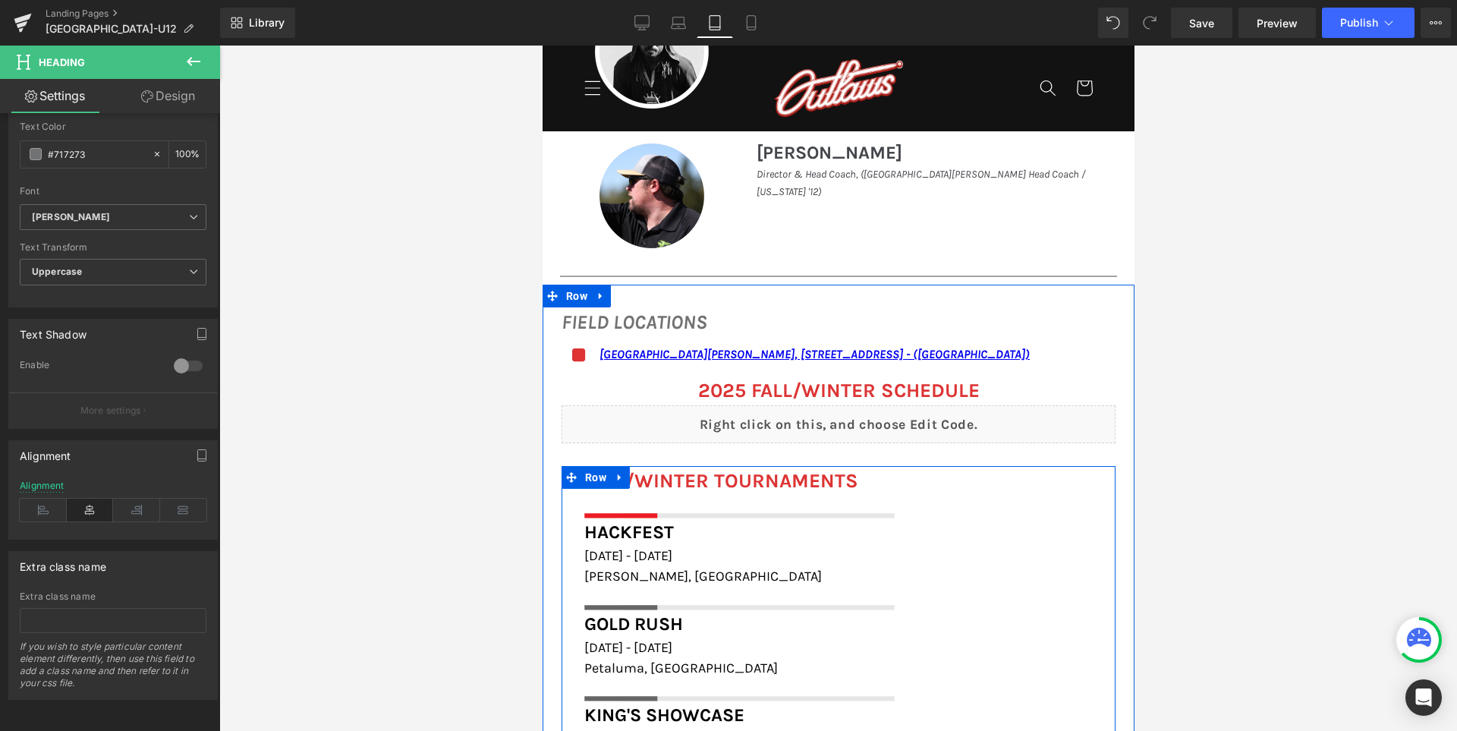
click at [565, 479] on icon at bounding box center [570, 477] width 11 height 11
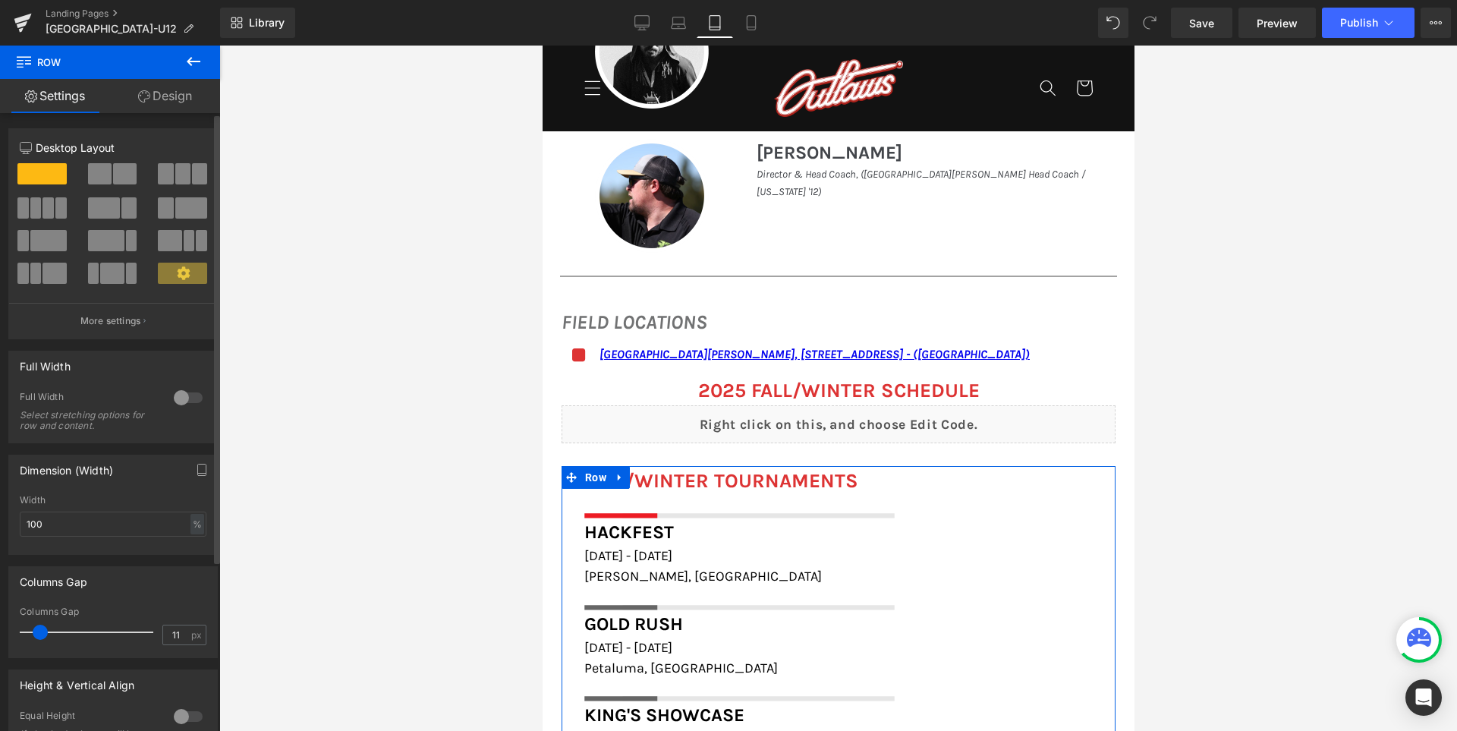
type input "0"
drag, startPoint x: 39, startPoint y: 632, endPoint x: 0, endPoint y: 627, distance: 39.0
click at [0, 627] on div "Columns Gap 0px Columns Gap 0 px" at bounding box center [113, 606] width 227 height 103
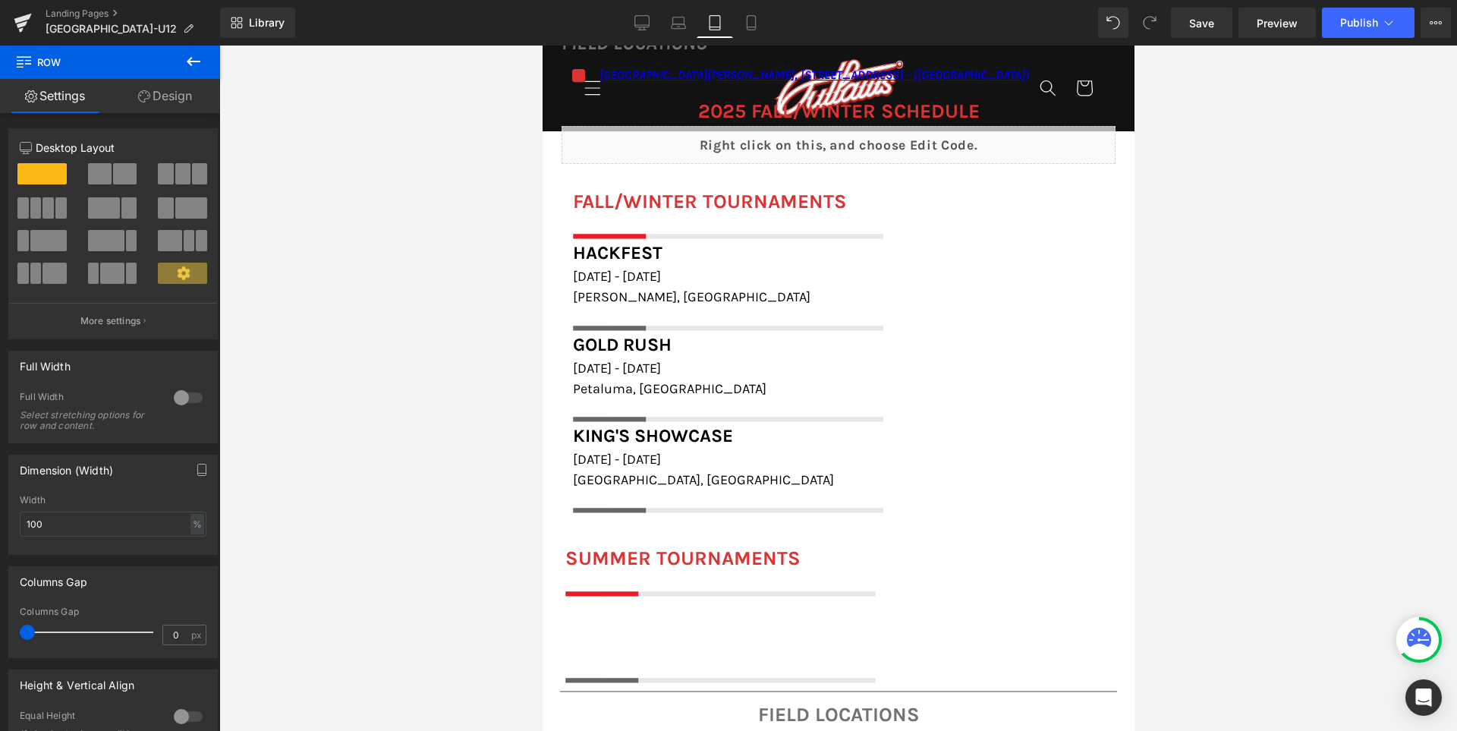
scroll to position [1750, 0]
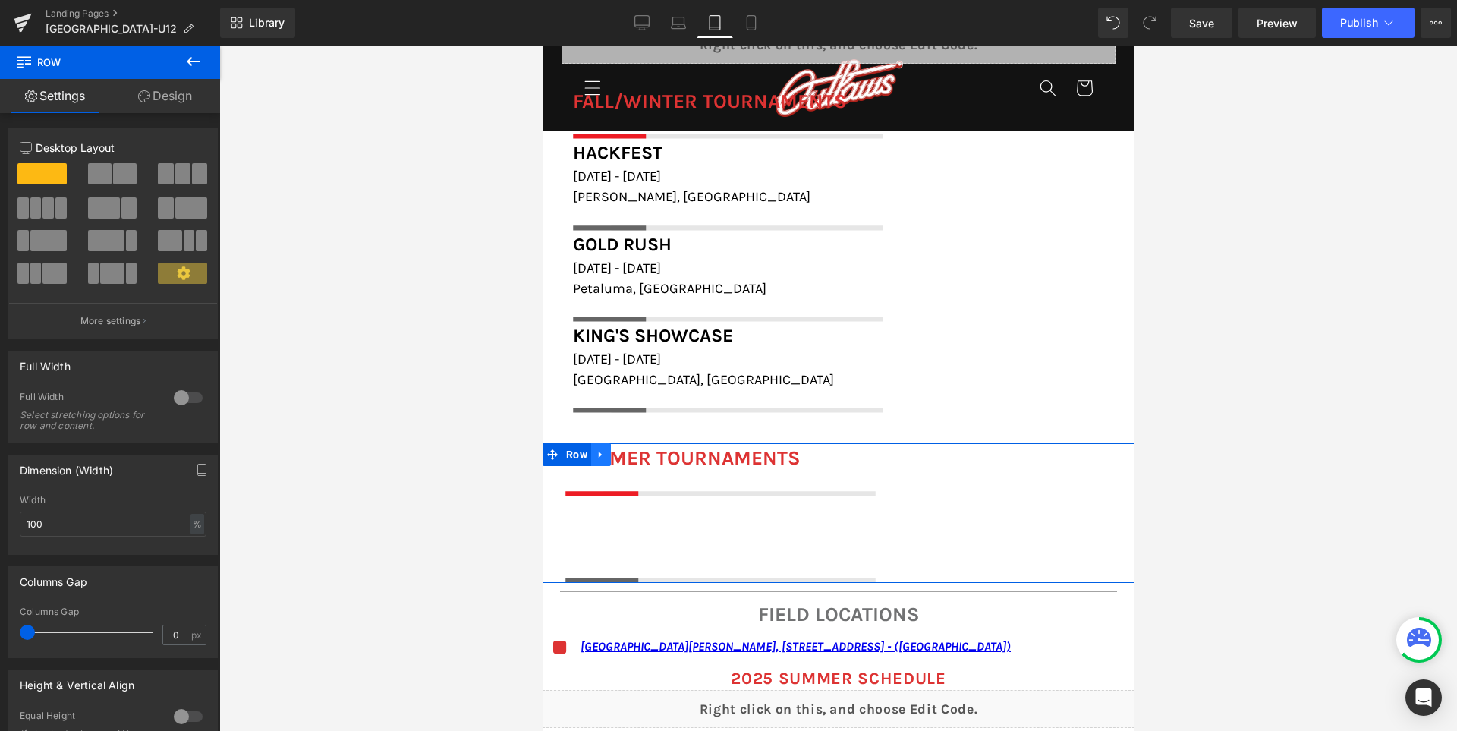
click at [610, 451] on link at bounding box center [600, 454] width 20 height 23
click at [645, 451] on icon at bounding box center [639, 454] width 11 height 11
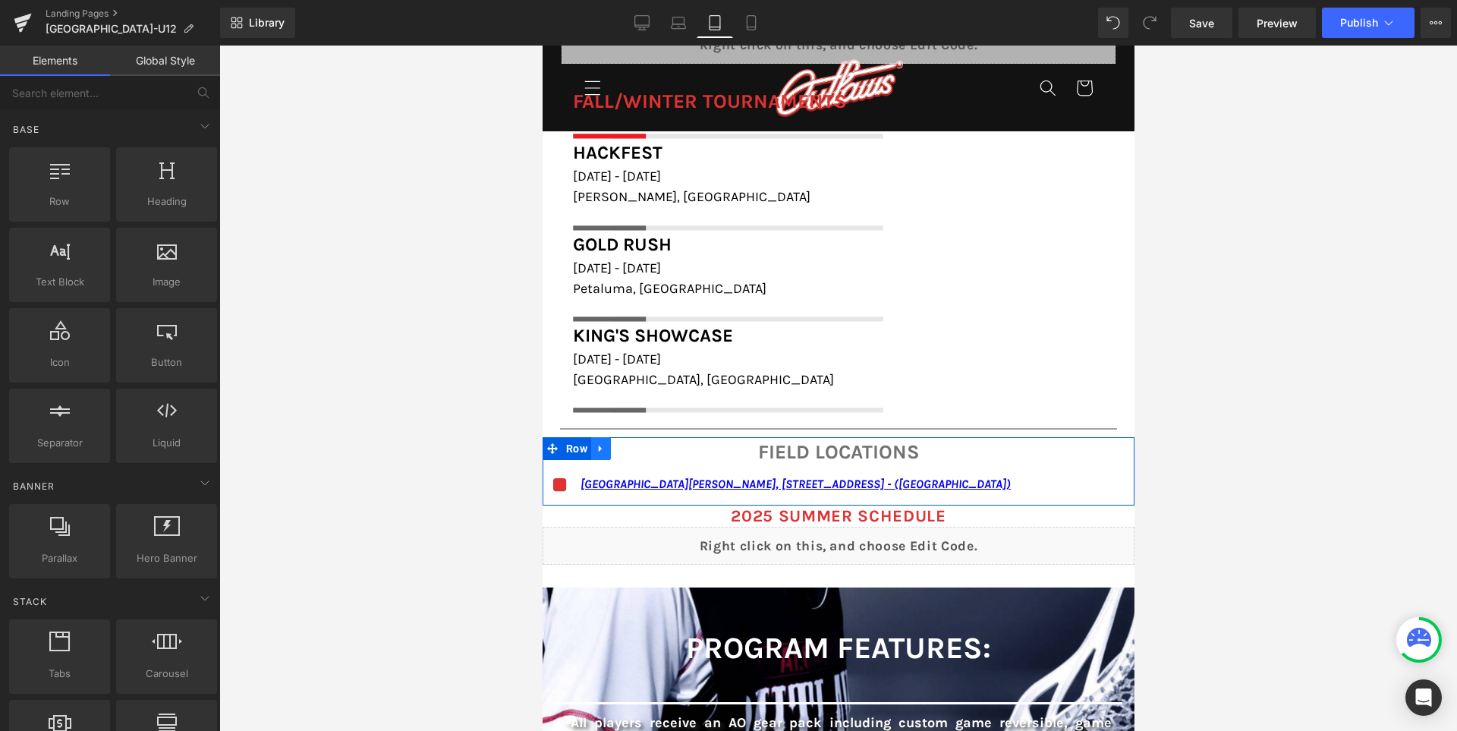
click at [605, 449] on icon at bounding box center [600, 448] width 11 height 11
click at [645, 451] on icon at bounding box center [639, 448] width 11 height 11
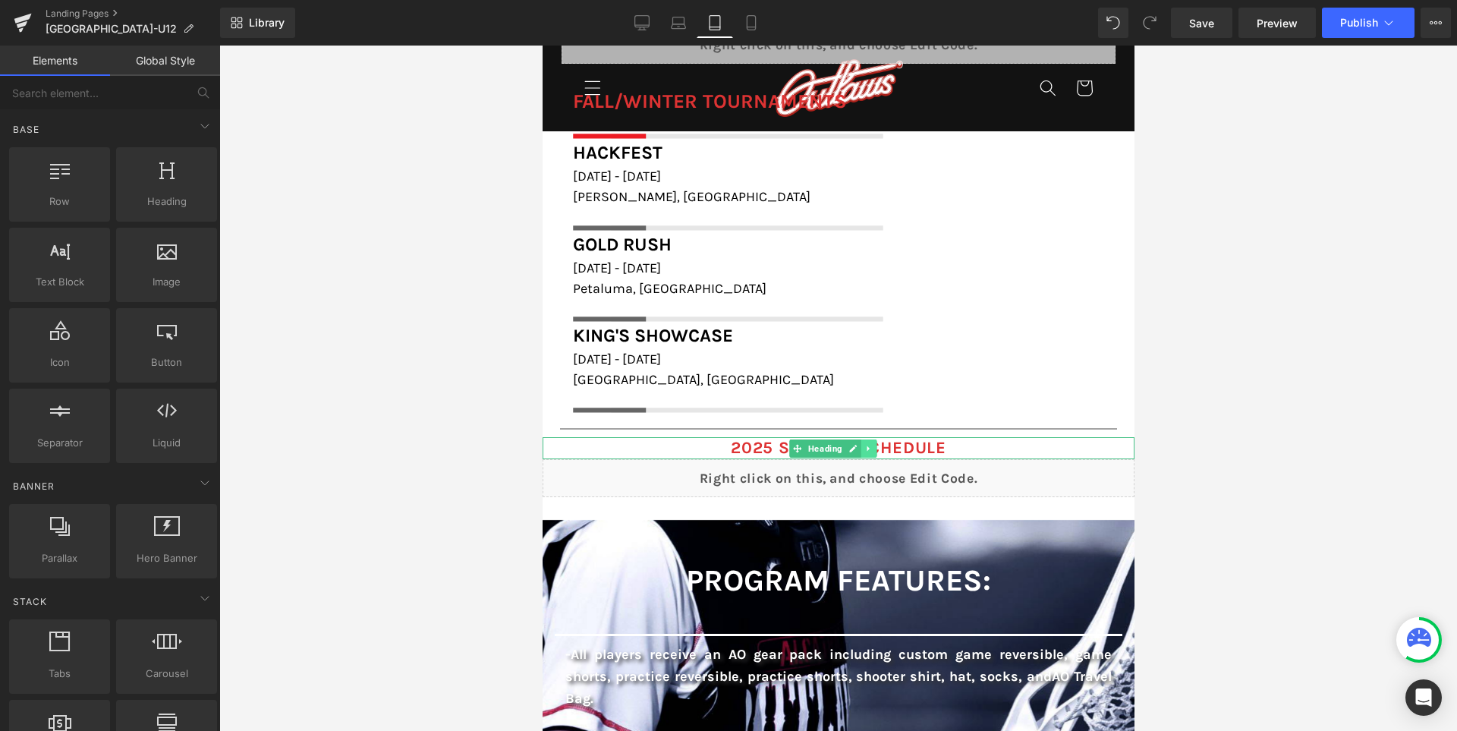
click at [872, 451] on icon at bounding box center [867, 448] width 8 height 9
click at [880, 448] on icon at bounding box center [876, 448] width 8 height 8
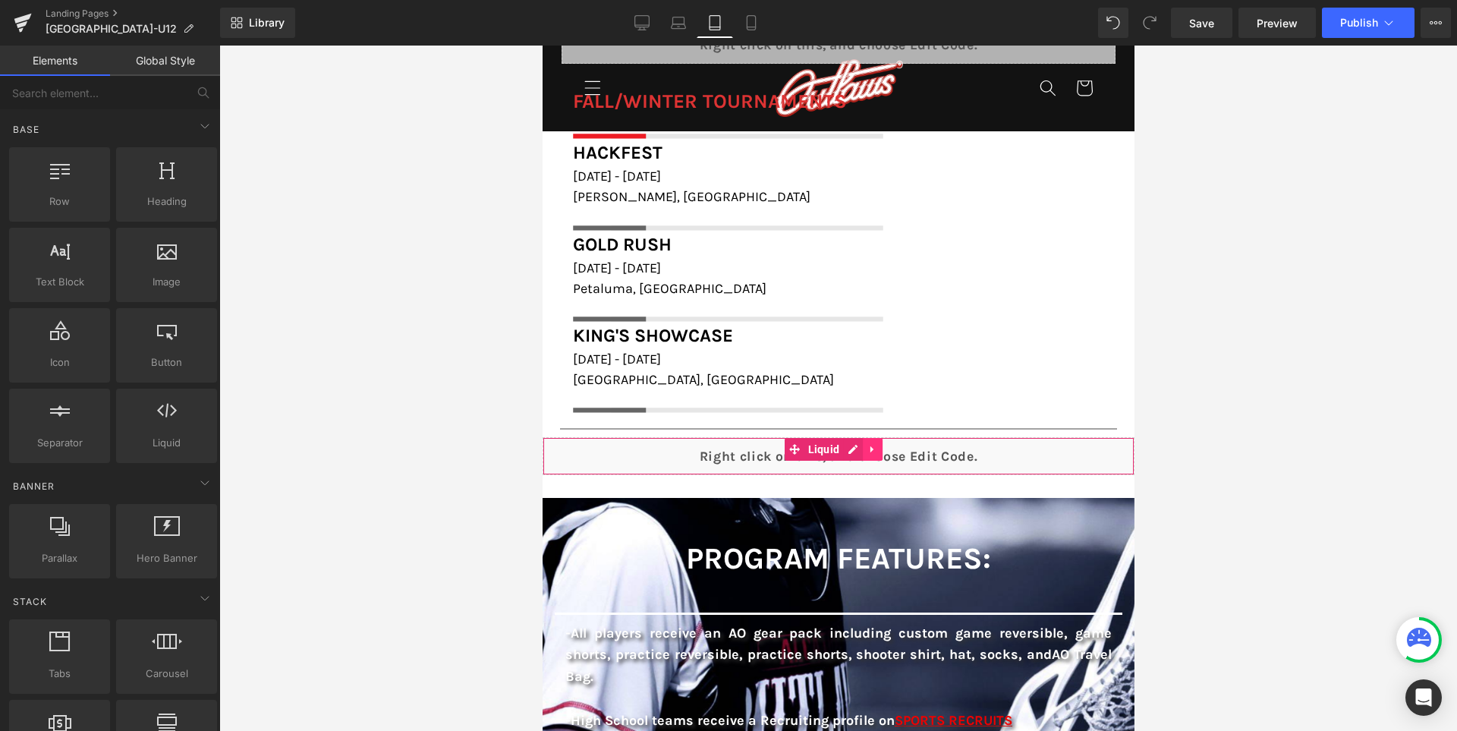
click at [877, 447] on icon at bounding box center [871, 449] width 11 height 11
click at [887, 448] on icon at bounding box center [881, 449] width 11 height 11
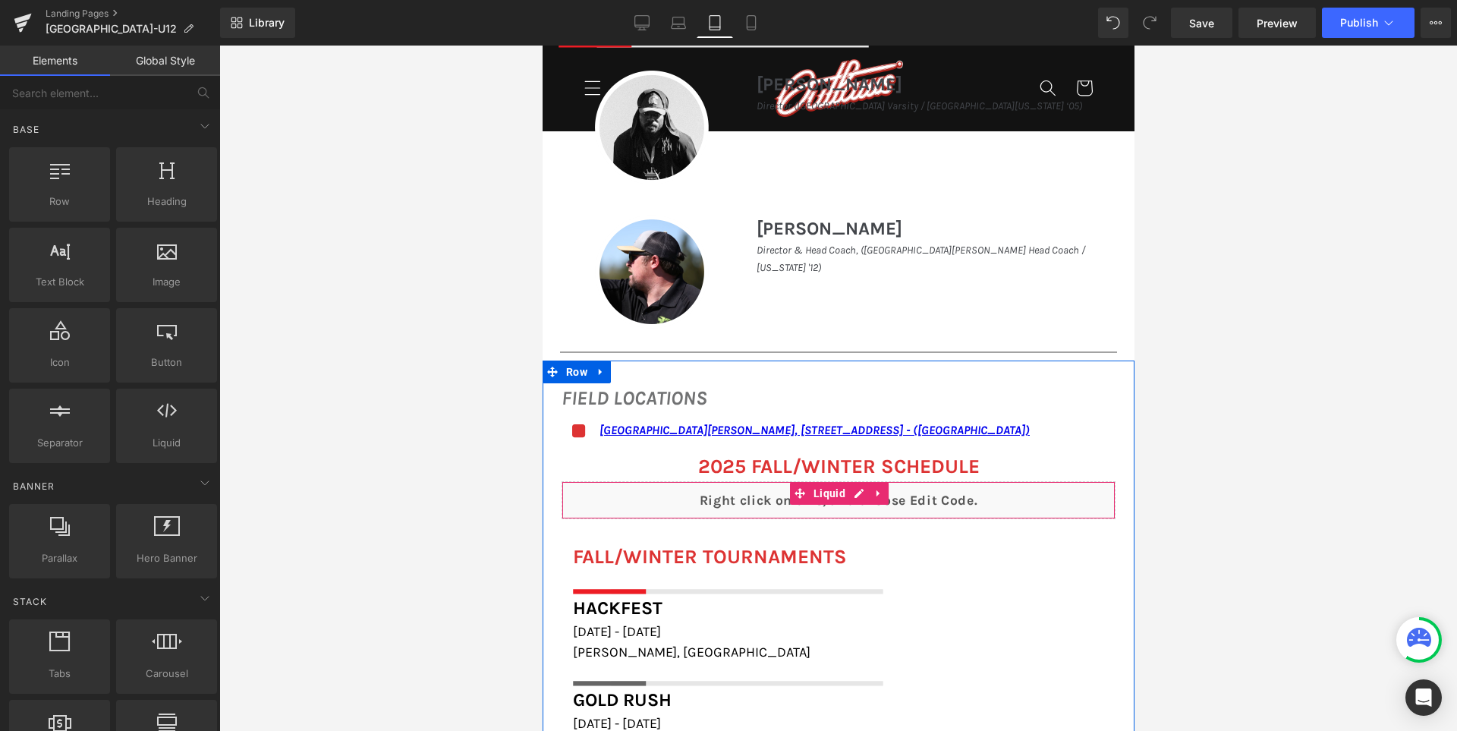
scroll to position [1523, 0]
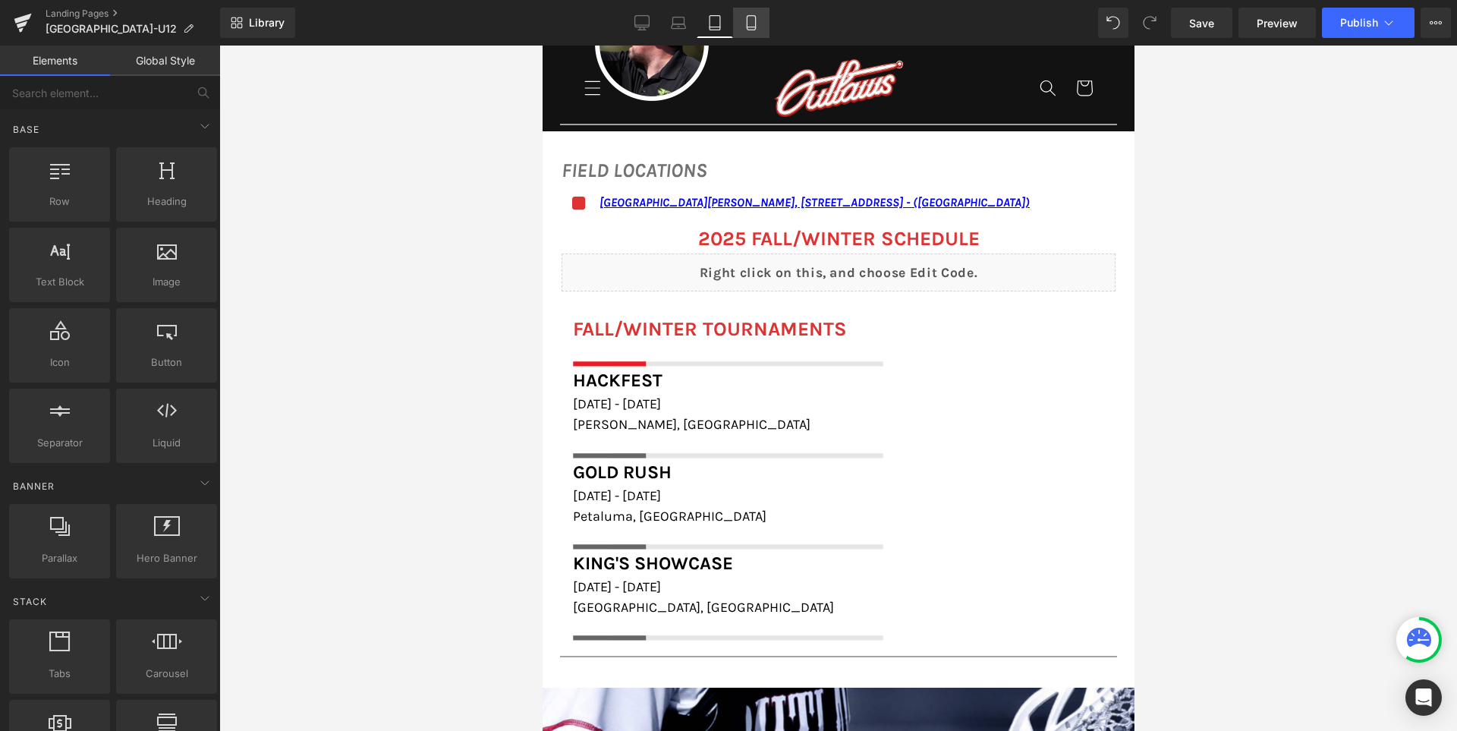
click at [762, 29] on link "Mobile" at bounding box center [751, 23] width 36 height 30
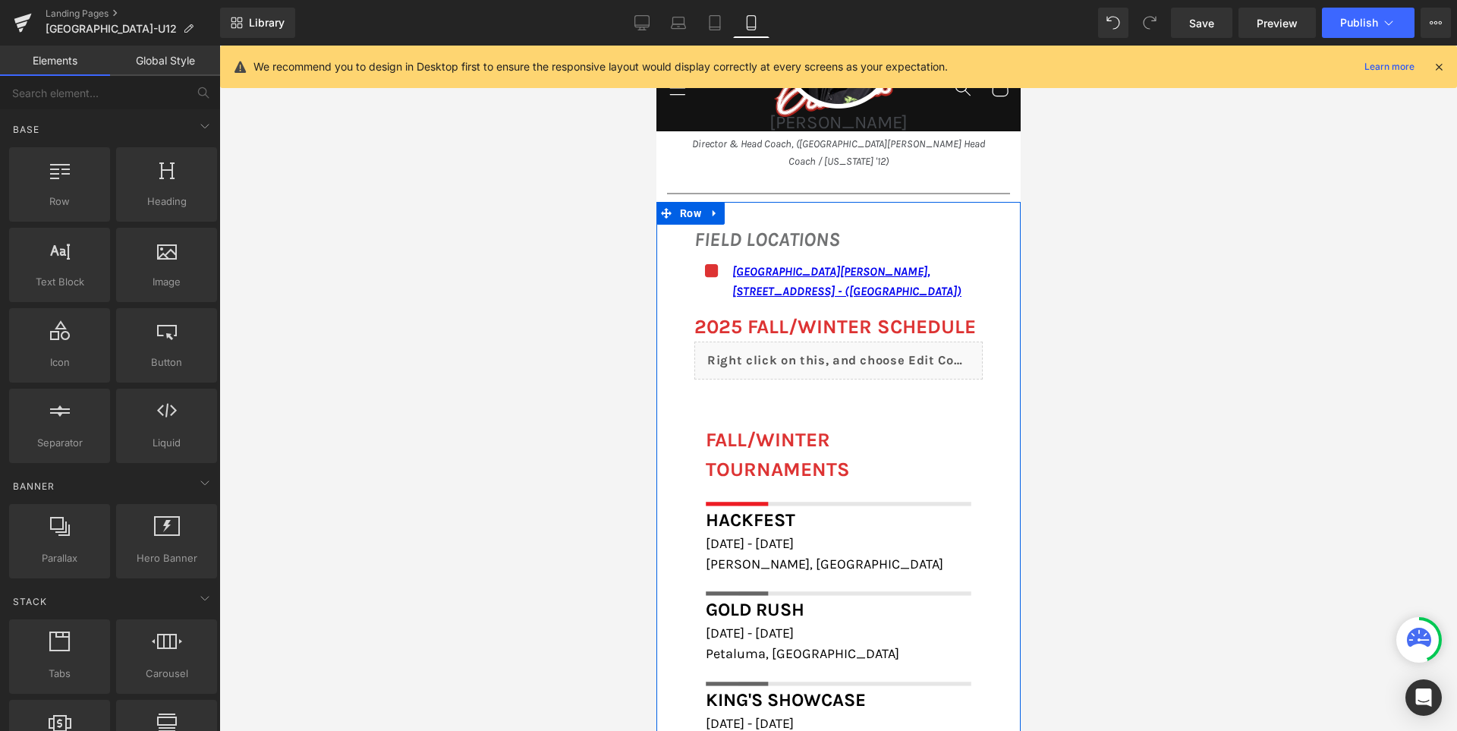
scroll to position [1599, 0]
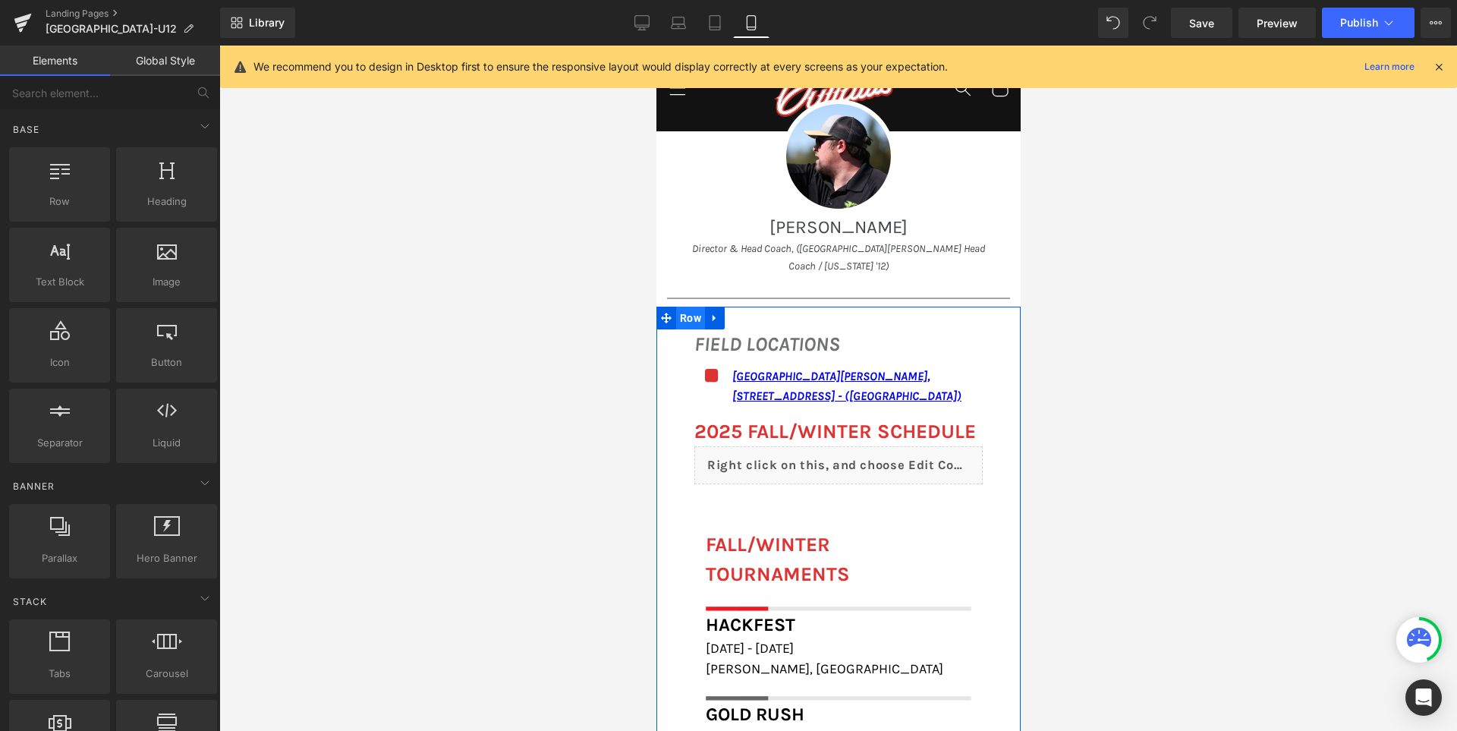
click at [685, 306] on span "Row" at bounding box center [689, 317] width 29 height 23
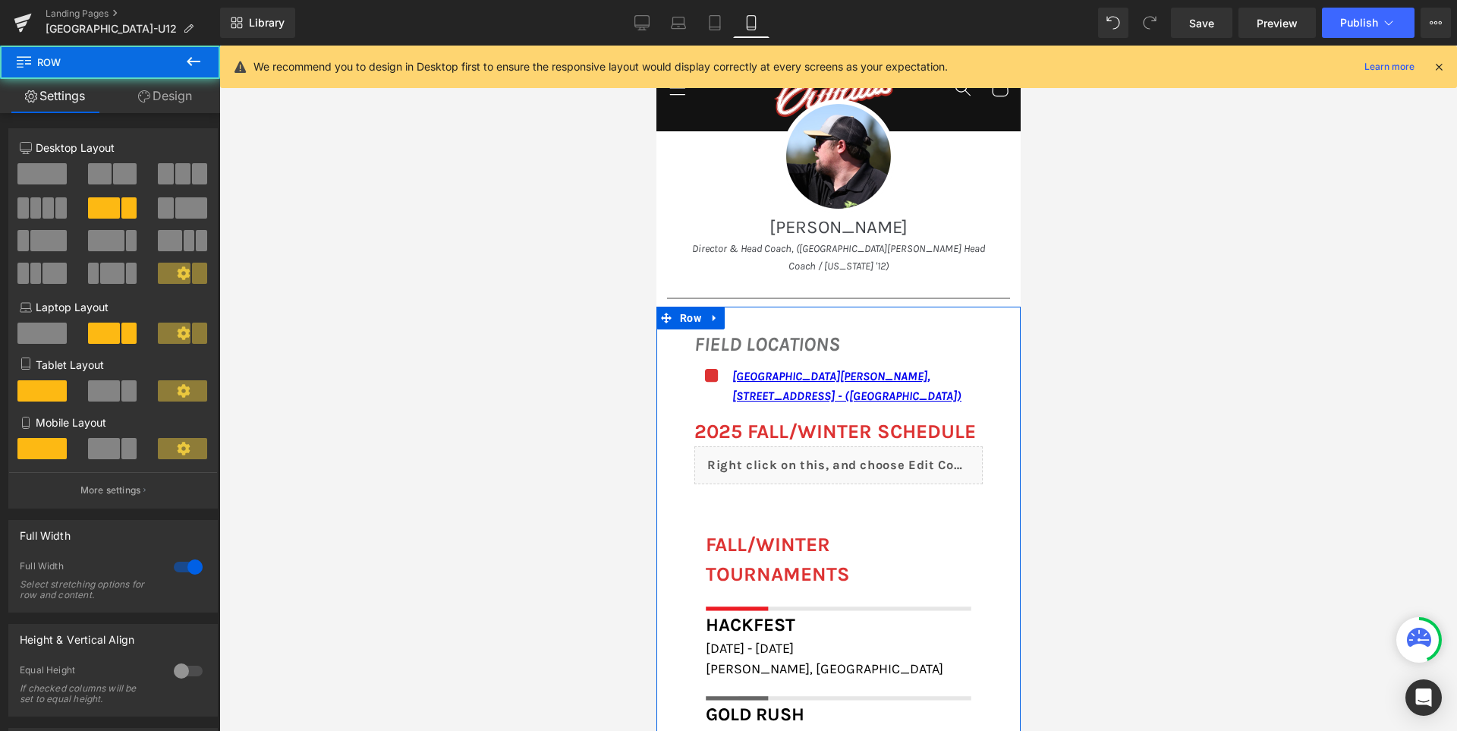
click at [147, 96] on icon at bounding box center [144, 96] width 12 height 12
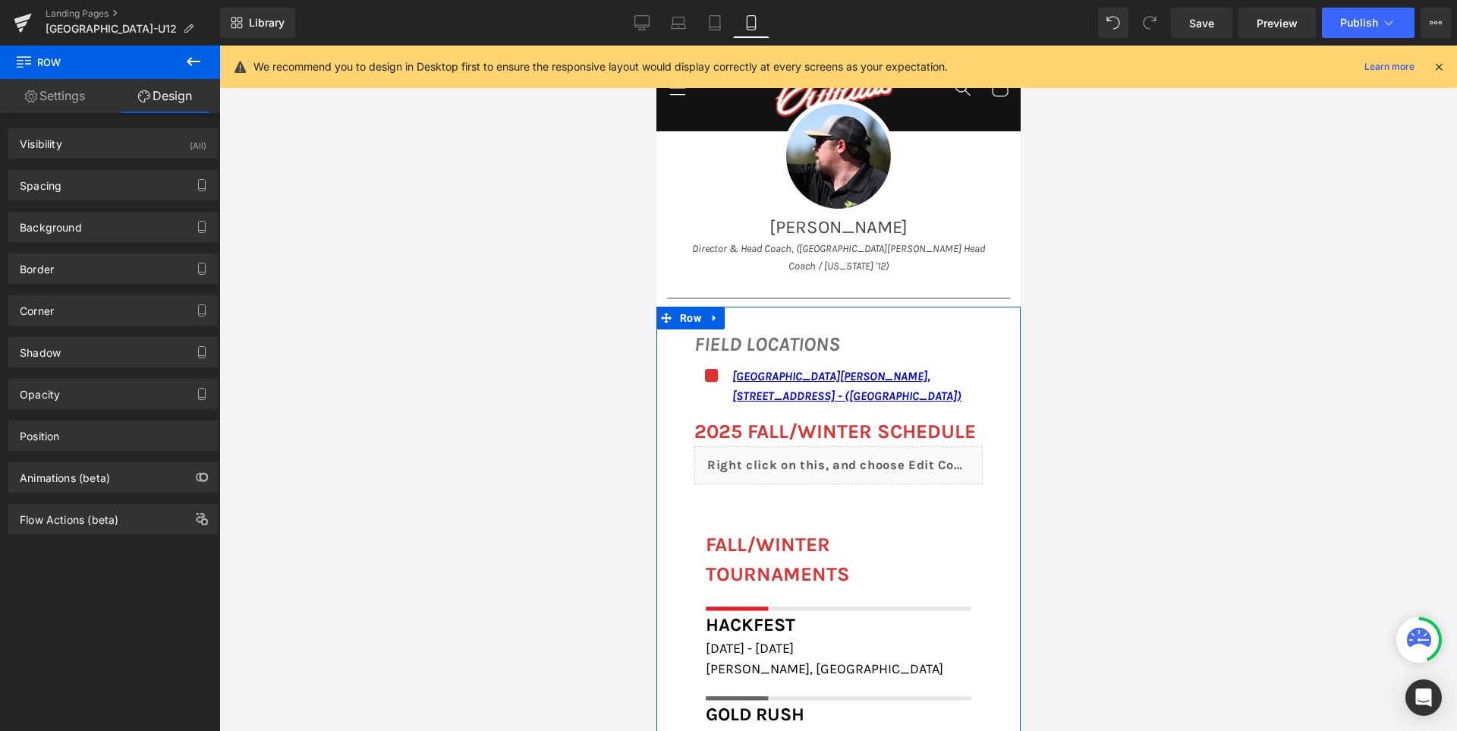
type input "0"
type input "30"
type input "50"
type input "10"
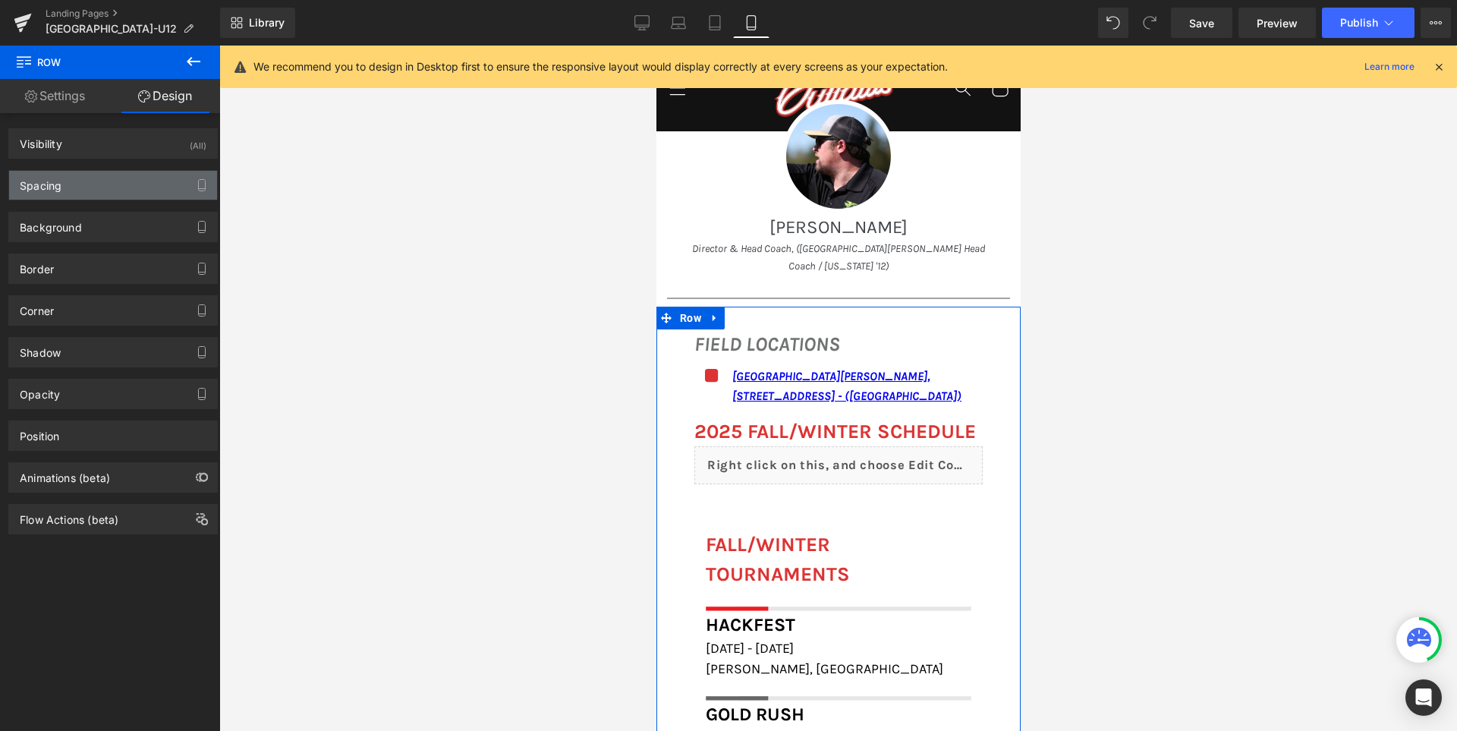
click at [111, 190] on div "Spacing" at bounding box center [113, 185] width 208 height 29
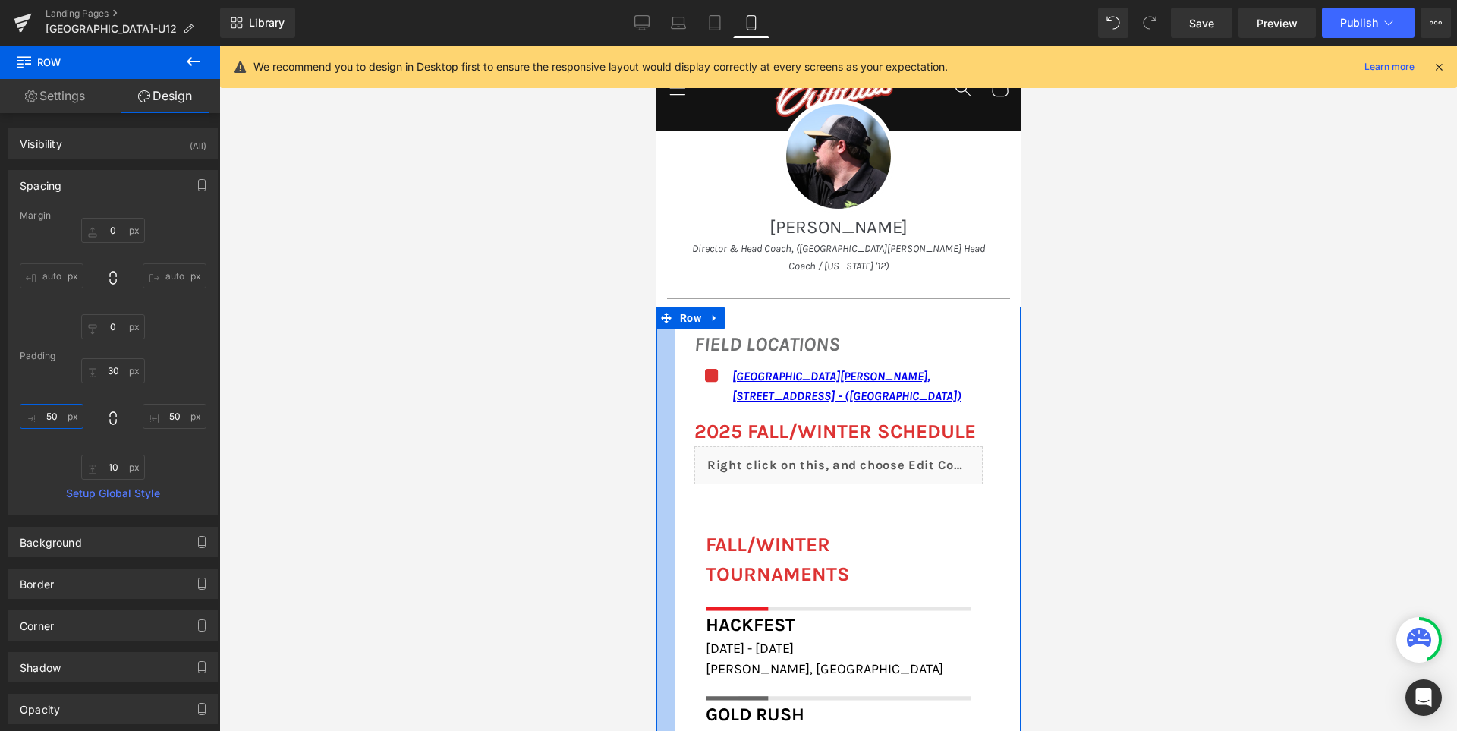
click at [59, 414] on input "50" at bounding box center [52, 416] width 64 height 25
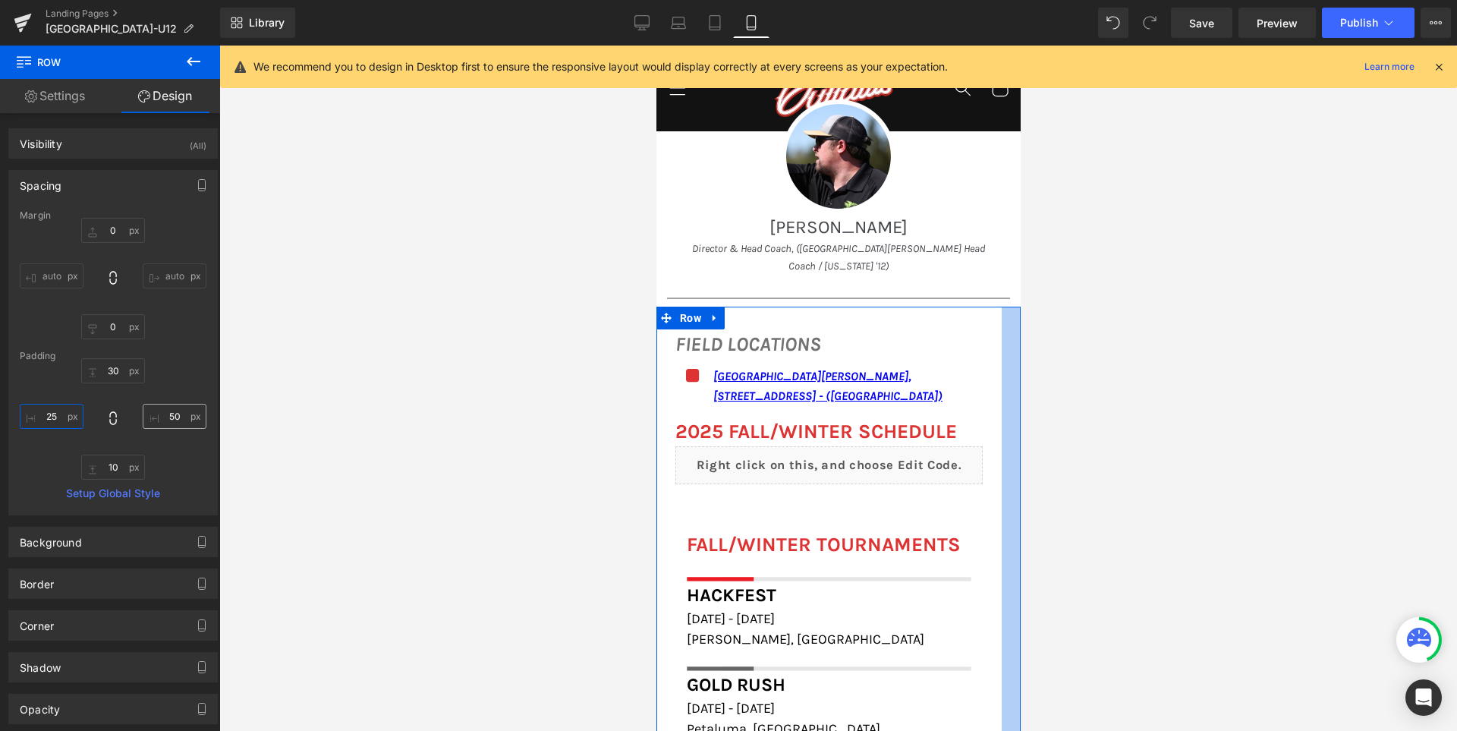
type input "25"
click at [165, 417] on input "50" at bounding box center [175, 416] width 64 height 25
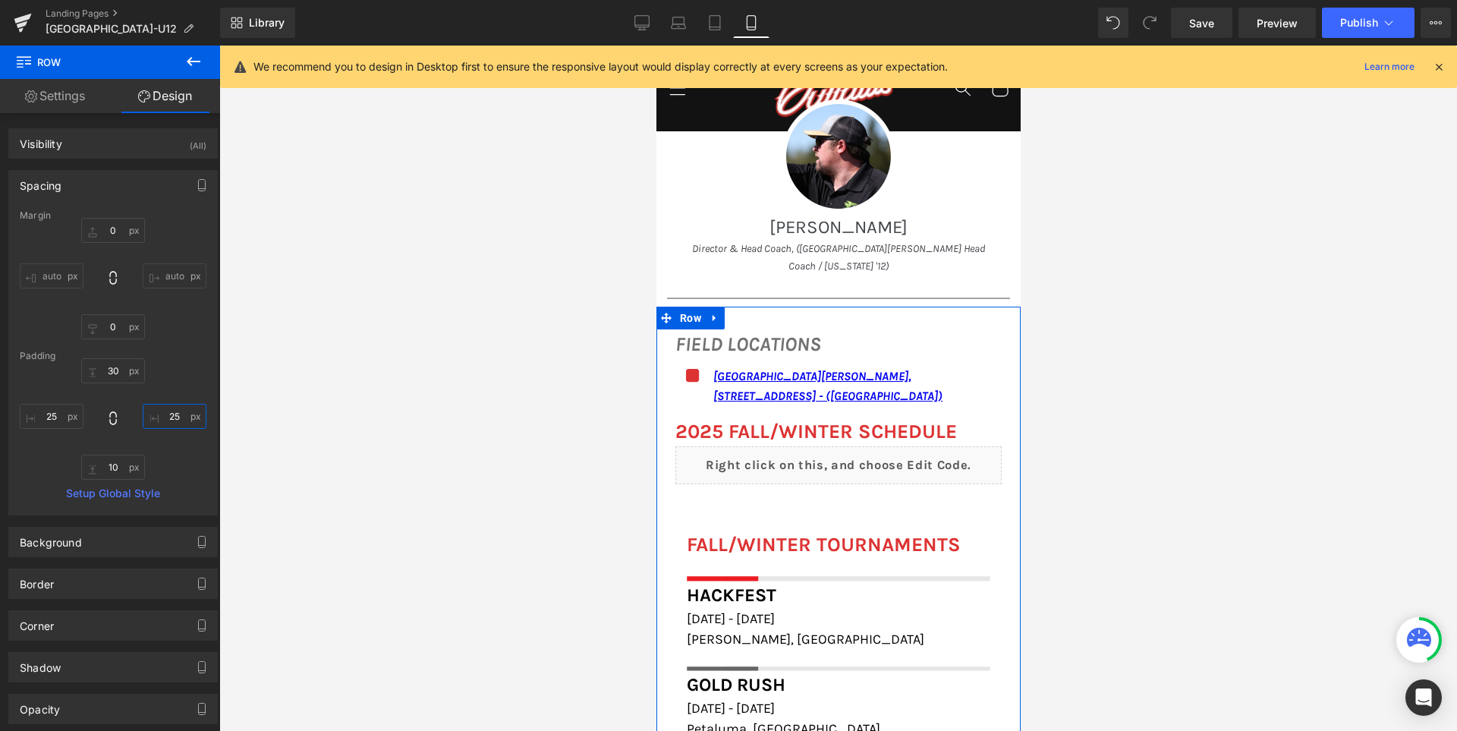
type input "25"
click at [181, 363] on div "30px 30 25 25 10px 10 25 25" at bounding box center [113, 418] width 187 height 121
click at [823, 530] on div at bounding box center [837, 532] width 326 height 4
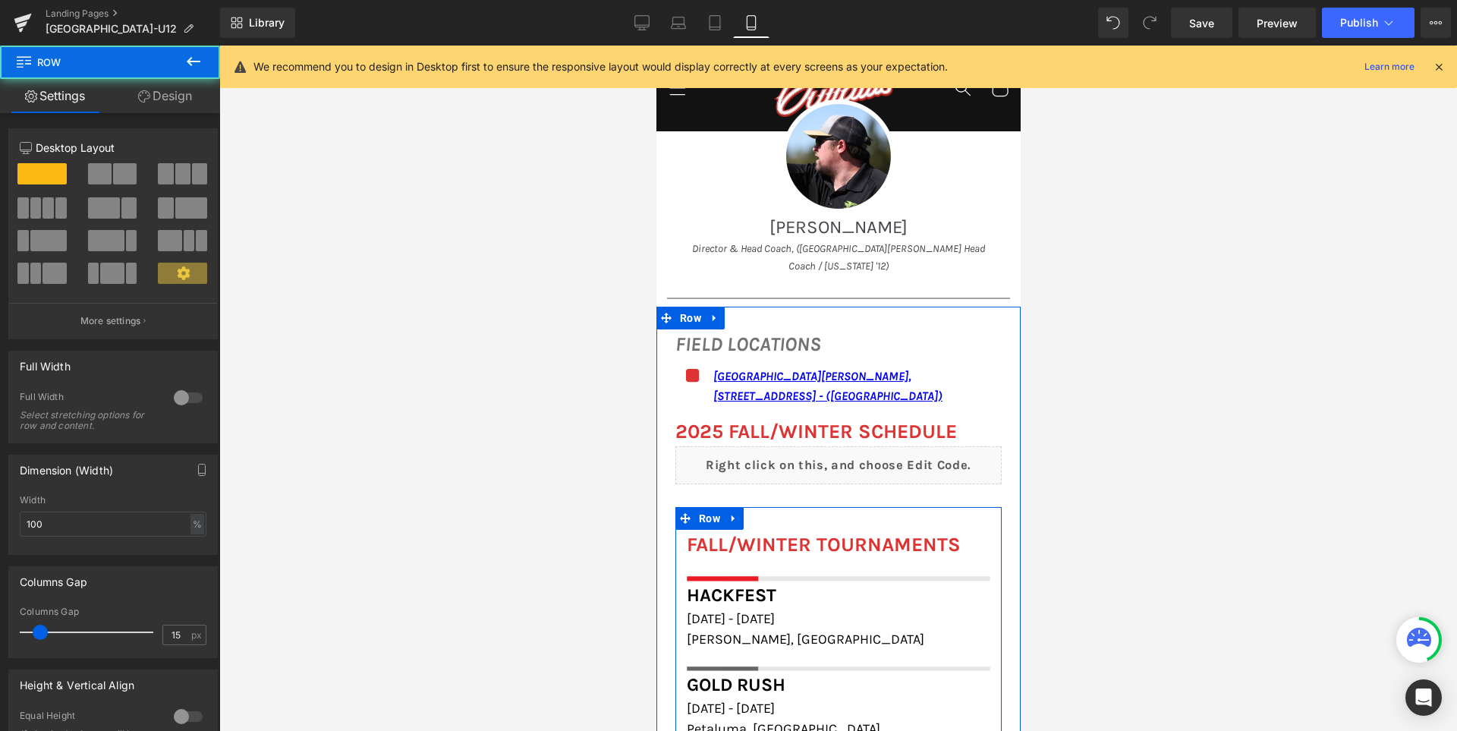
click at [847, 507] on div "FALL/WINTER TOURNAMENTS Heading Image Row Hackfest Heading November 1st - 2nd, …" at bounding box center [837, 679] width 326 height 344
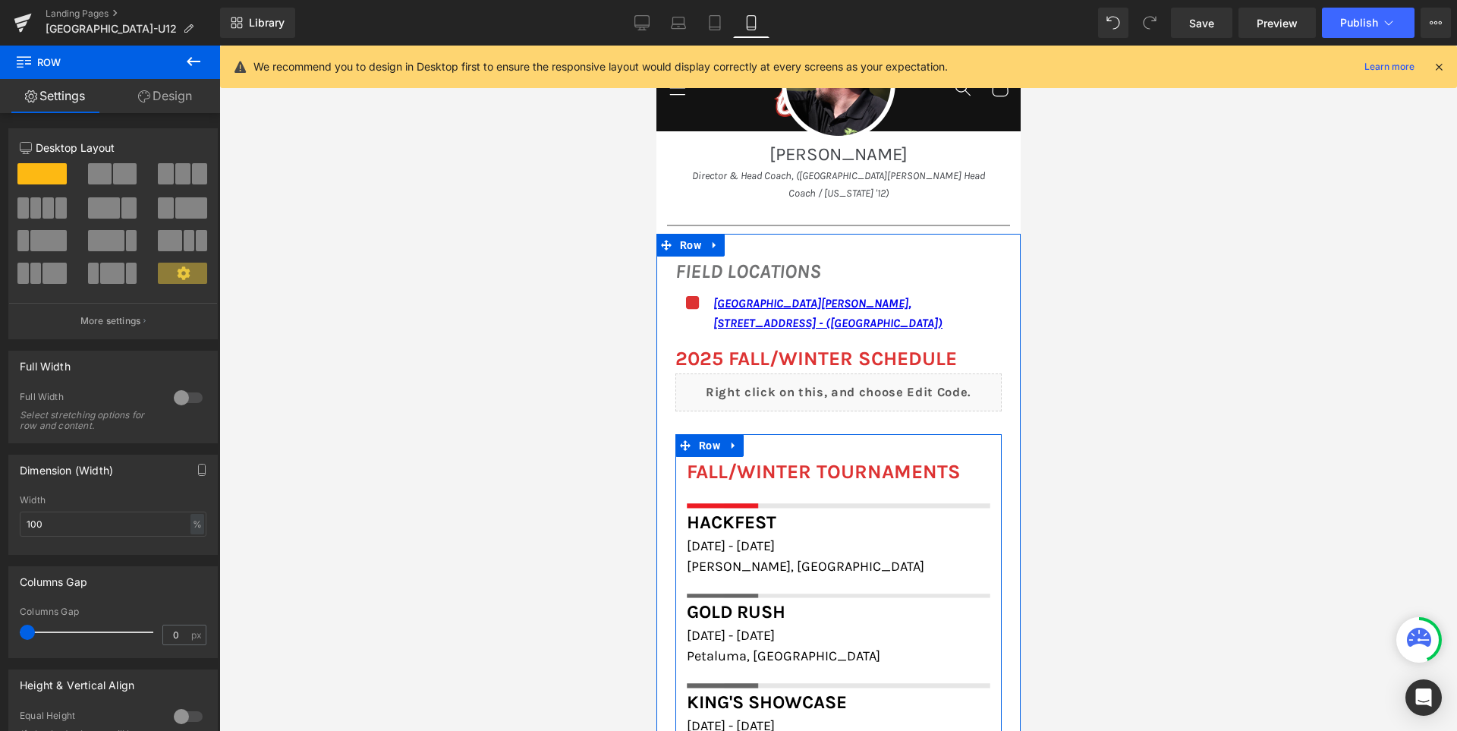
scroll to position [1827, 0]
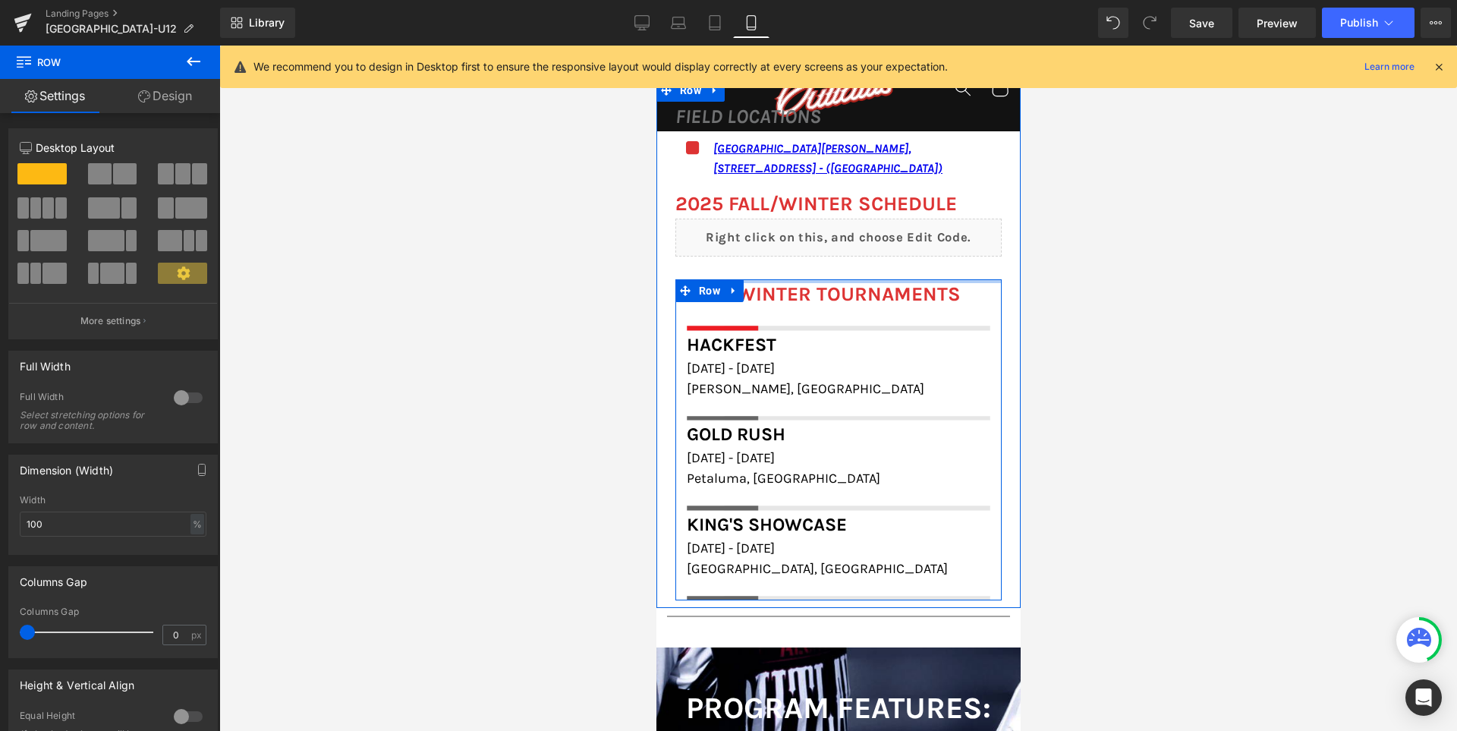
drag, startPoint x: 825, startPoint y: 281, endPoint x: 828, endPoint y: 257, distance: 24.4
click at [828, 257] on div "FALL/WINTER TOURNAMENTS Heading Image Row Hackfest Heading November 1st - 2nd, …" at bounding box center [837, 428] width 326 height 344
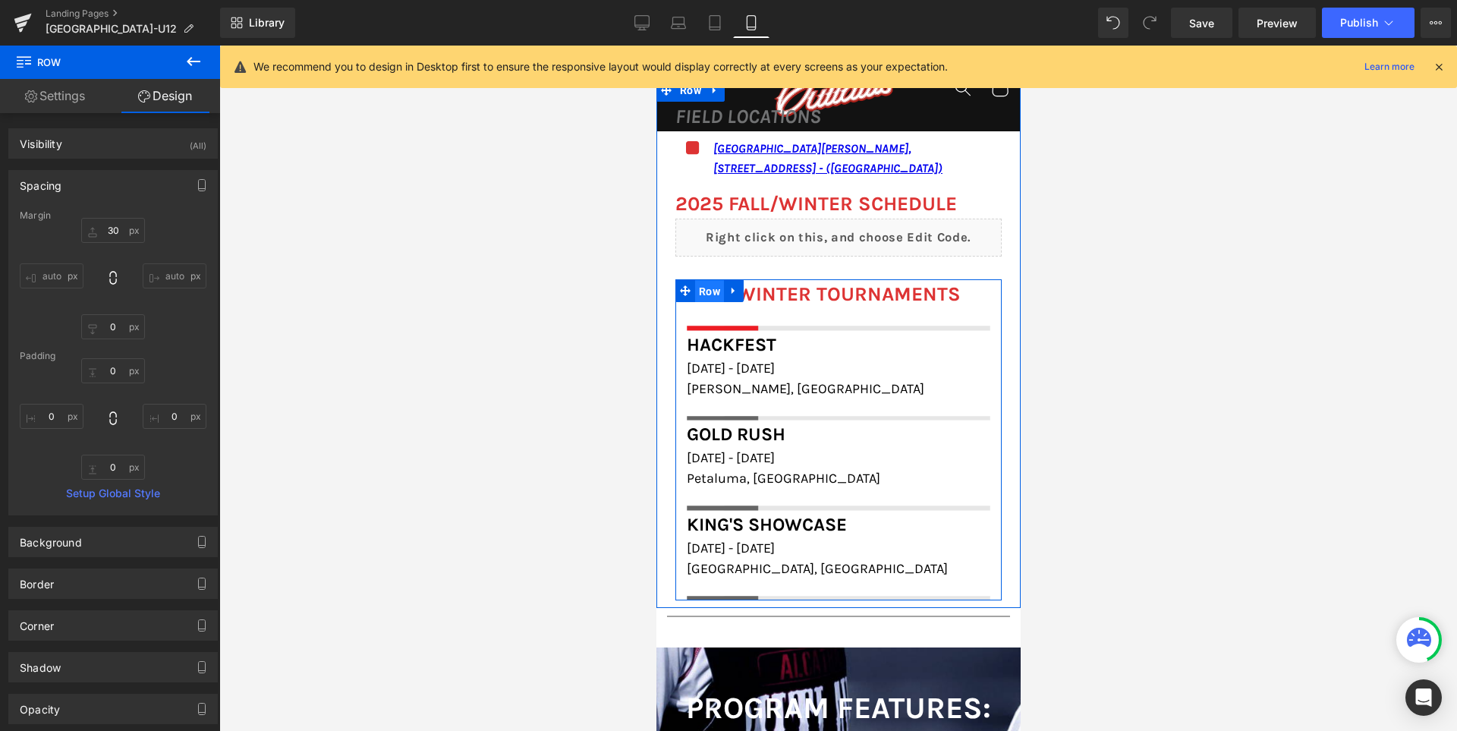
click at [694, 280] on span "Row" at bounding box center [708, 291] width 29 height 23
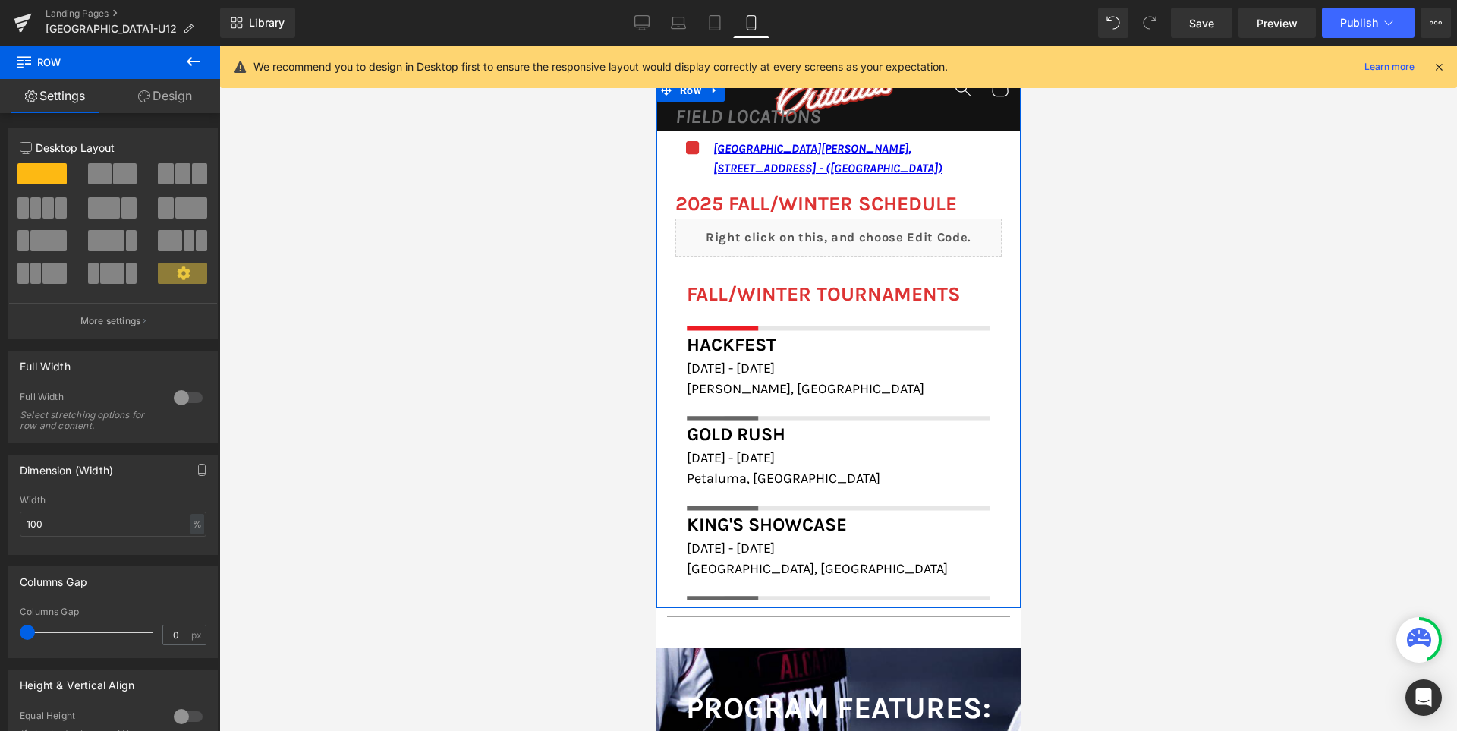
click at [677, 256] on div "FALL/WINTER TOURNAMENTS Heading Image Row Hackfest Heading November 1st - 2nd, …" at bounding box center [837, 428] width 326 height 344
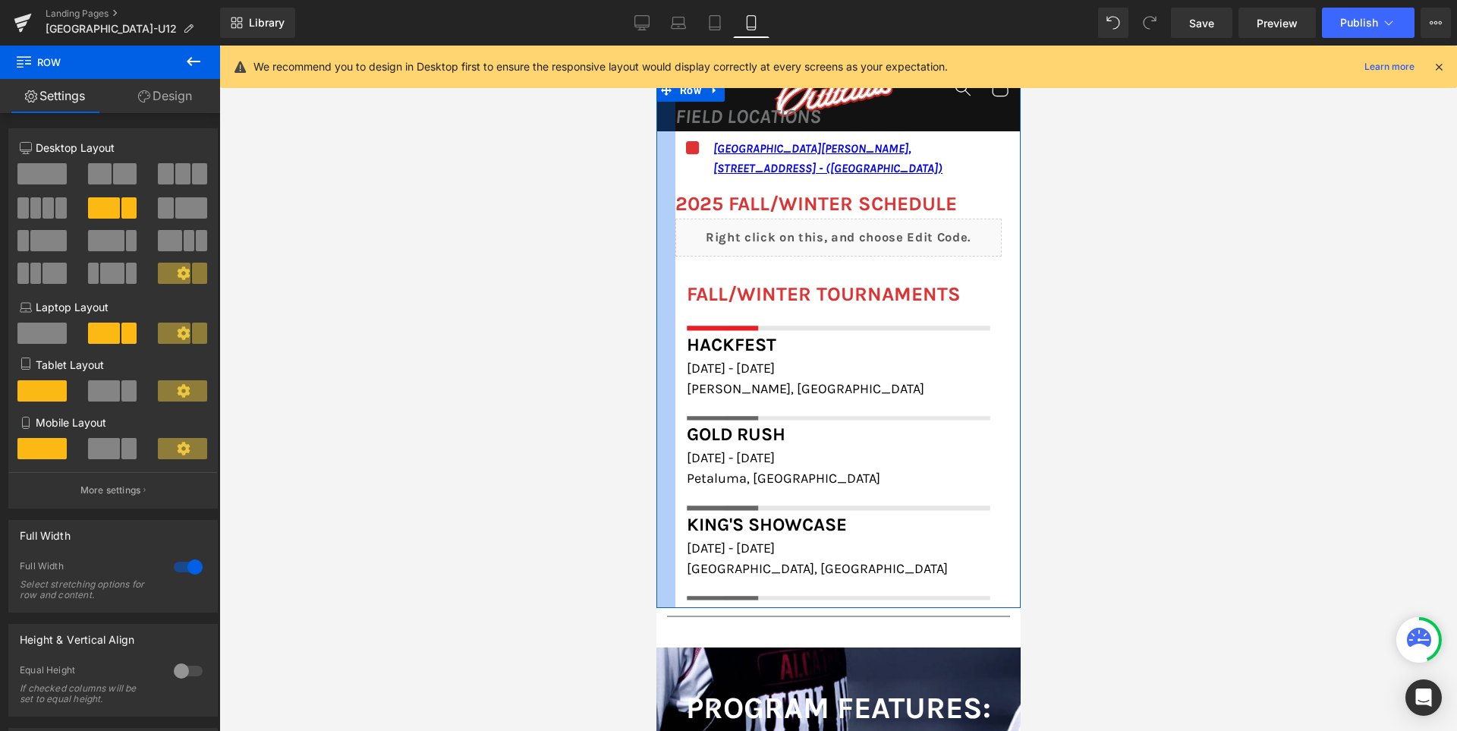
click at [665, 261] on div at bounding box center [664, 343] width 19 height 529
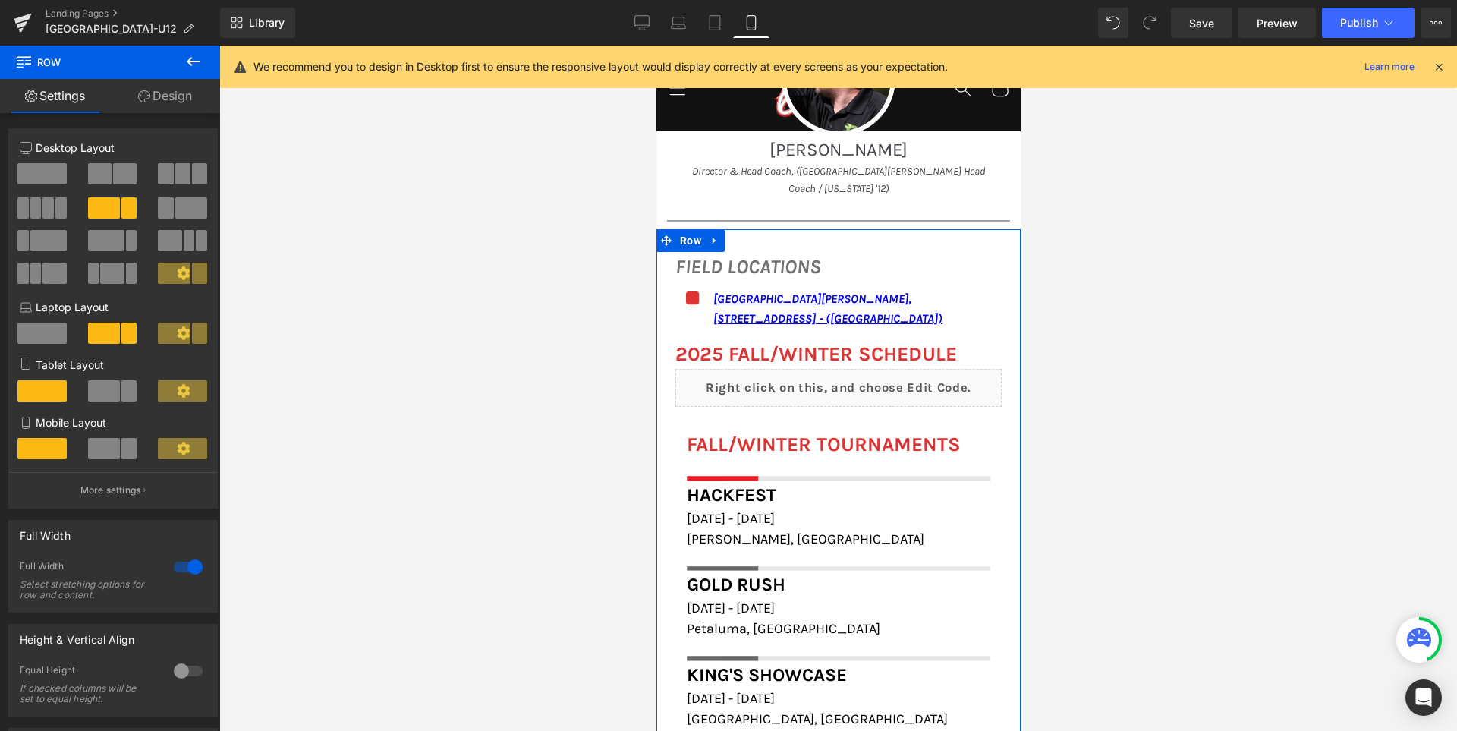
scroll to position [1675, 0]
click at [680, 231] on span "Row" at bounding box center [689, 242] width 29 height 23
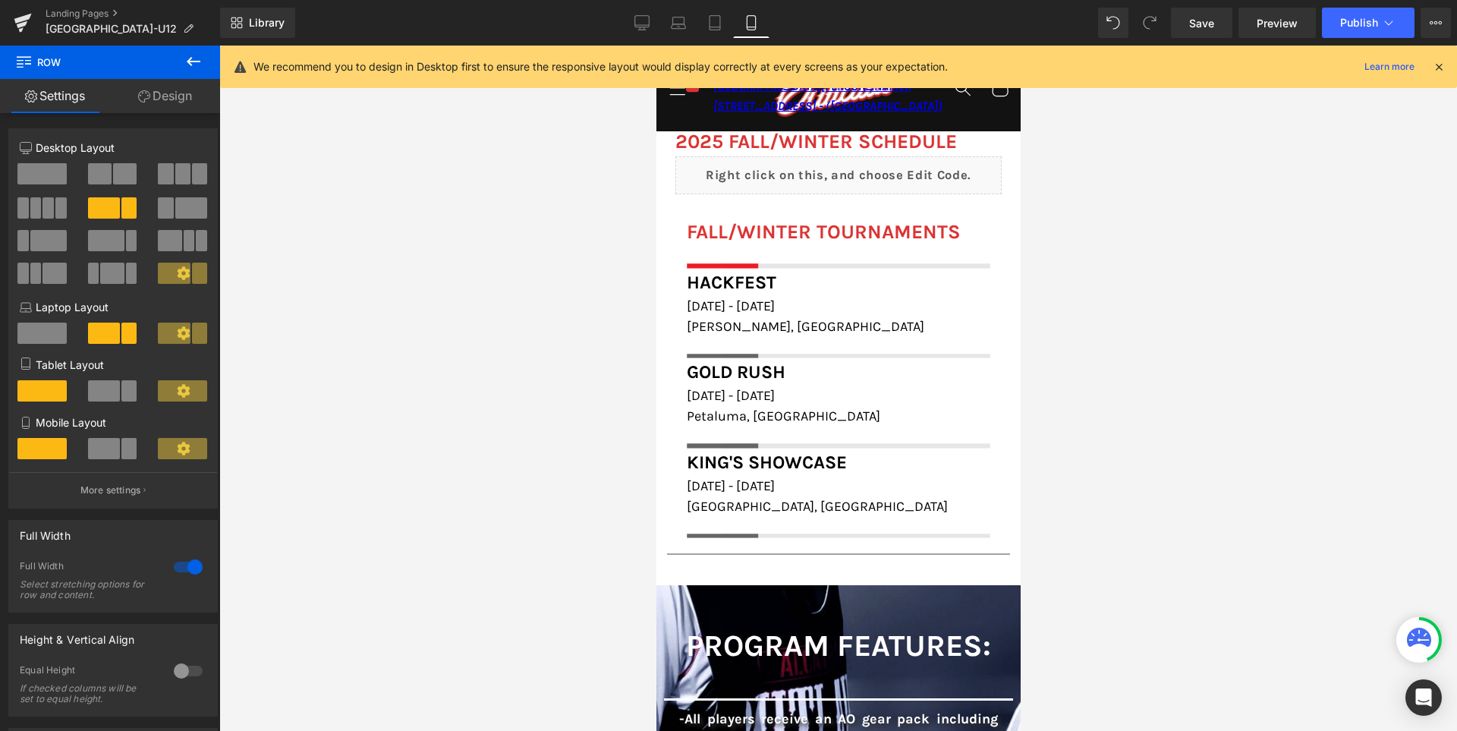
scroll to position [1751, 0]
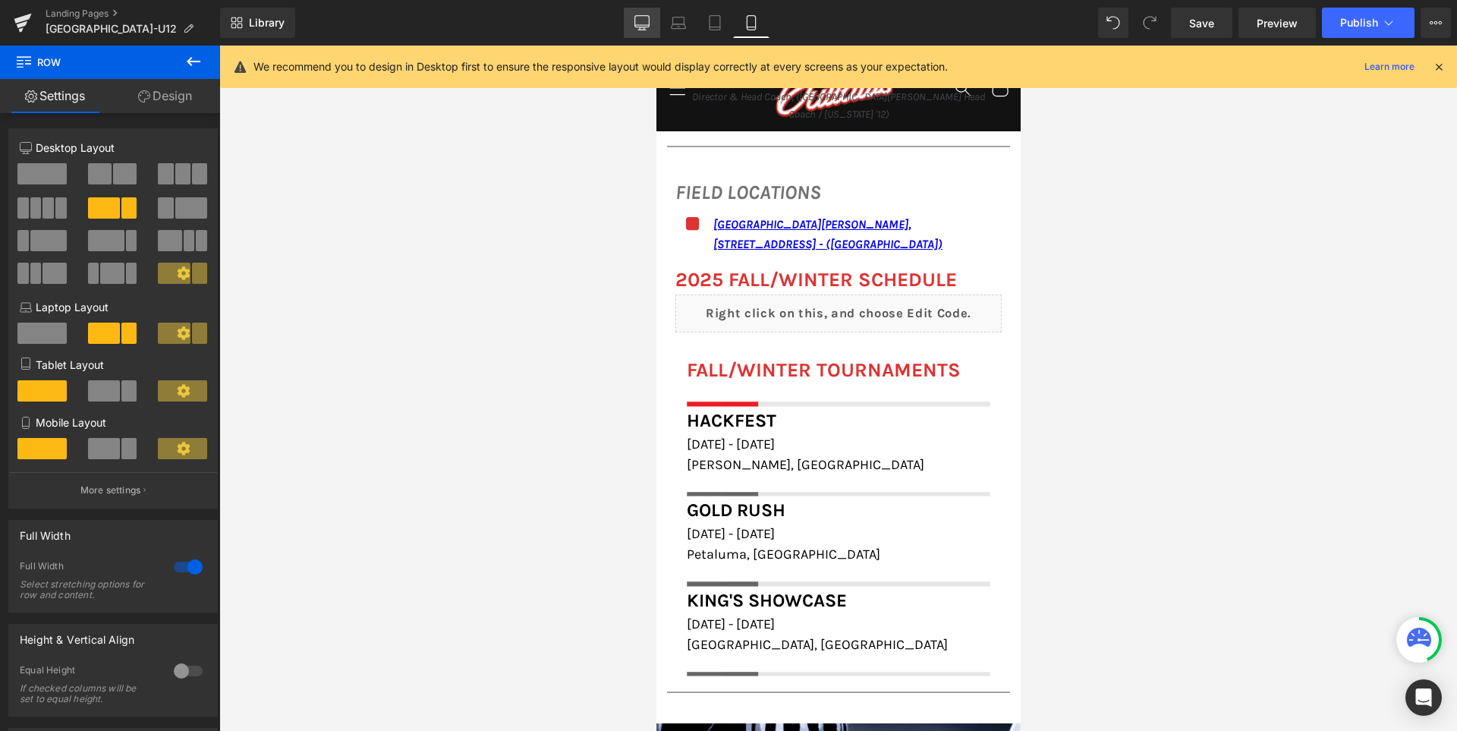
click at [646, 19] on icon at bounding box center [641, 22] width 15 height 15
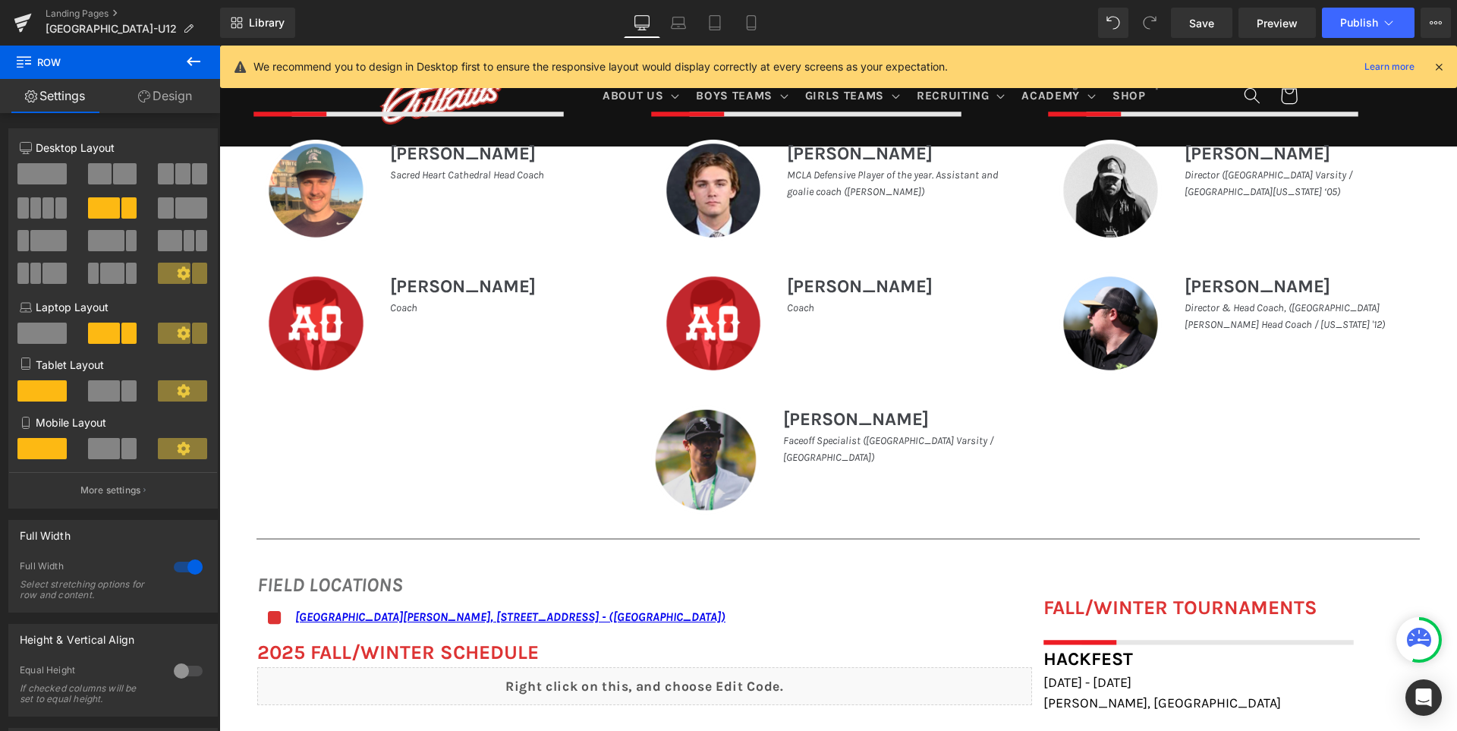
scroll to position [1134, 0]
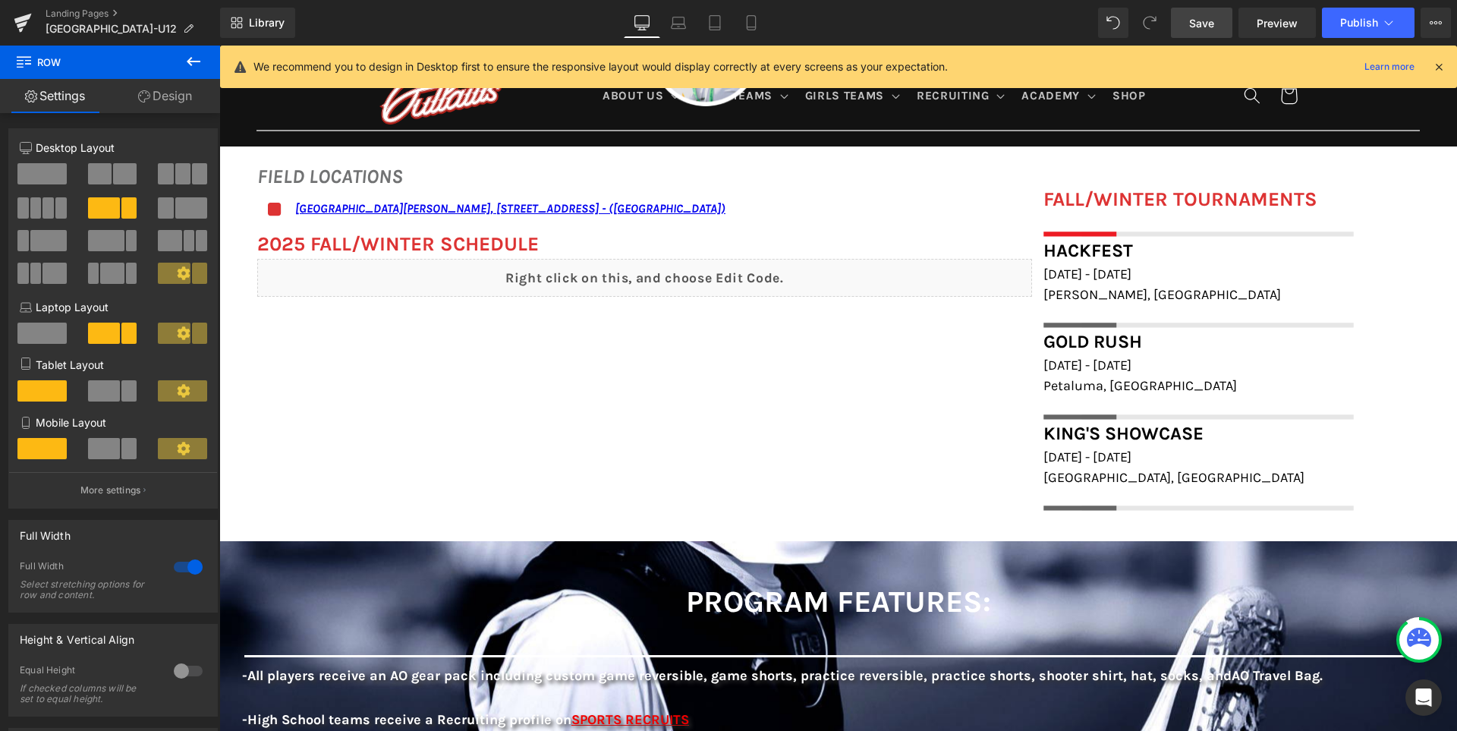
click at [1214, 27] on span "Save" at bounding box center [1201, 23] width 25 height 16
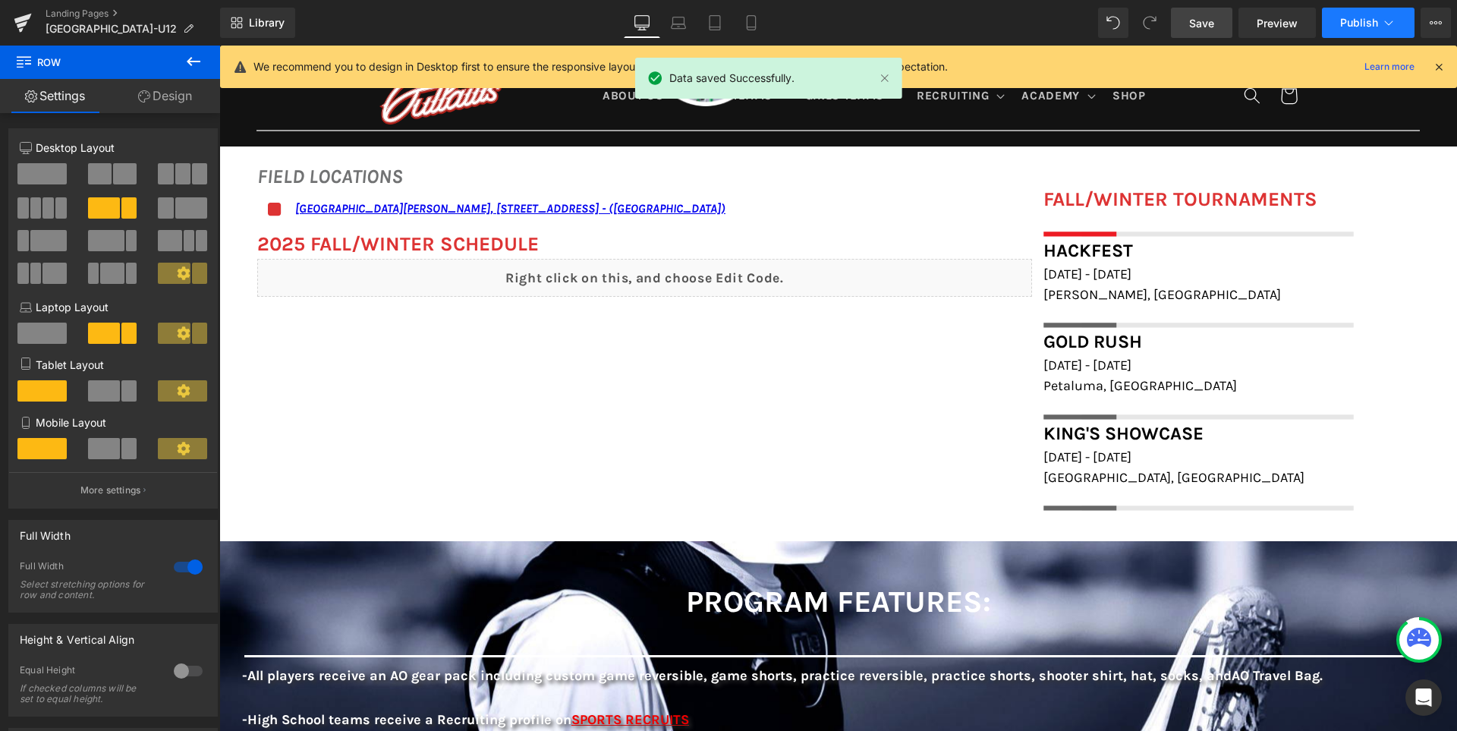
click at [1349, 18] on span "Publish" at bounding box center [1359, 23] width 38 height 12
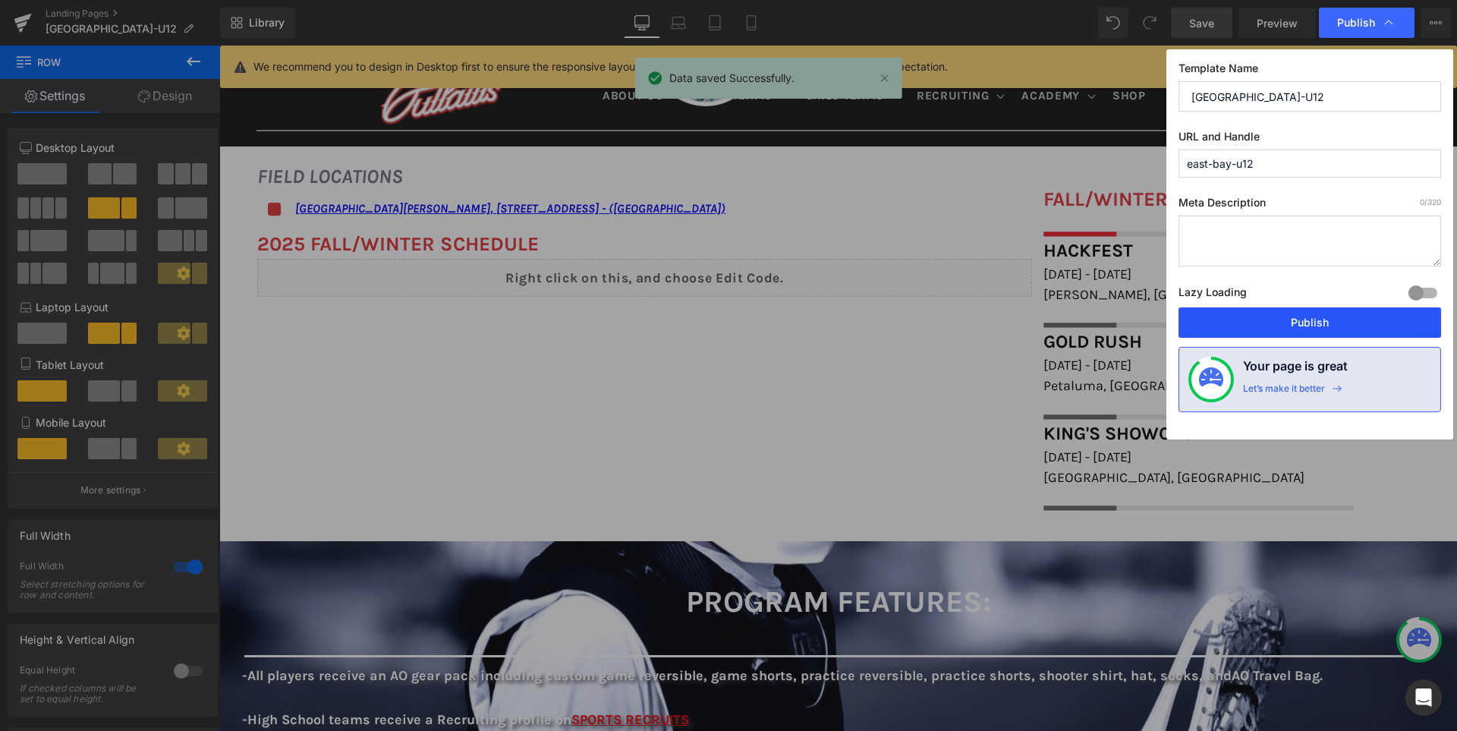
click at [1329, 316] on button "Publish" at bounding box center [1309, 322] width 262 height 30
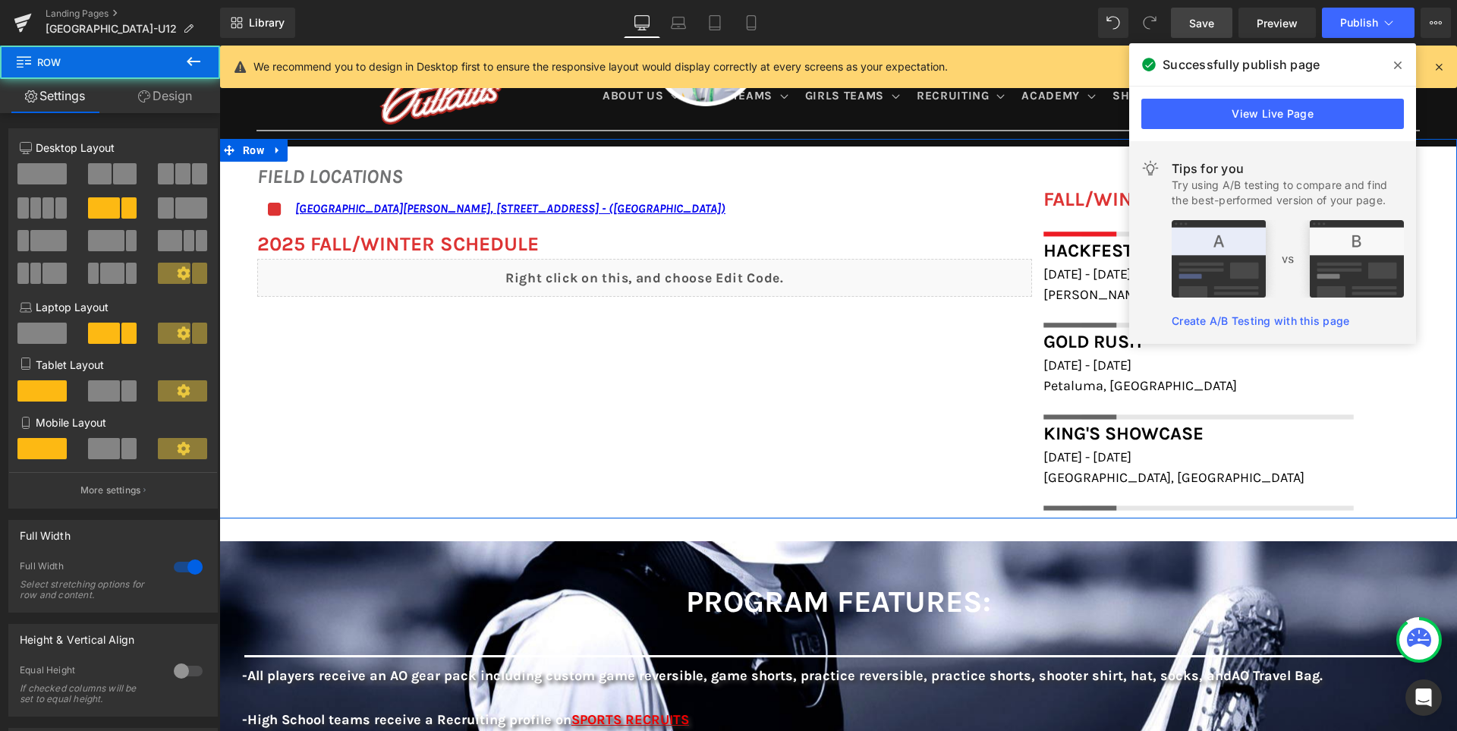
click at [888, 417] on div "FIELD LOCATIONS Heading Icon [GEOGRAPHIC_DATA][PERSON_NAME], [STREET_ADDRESS] -…" at bounding box center [837, 329] width 1237 height 380
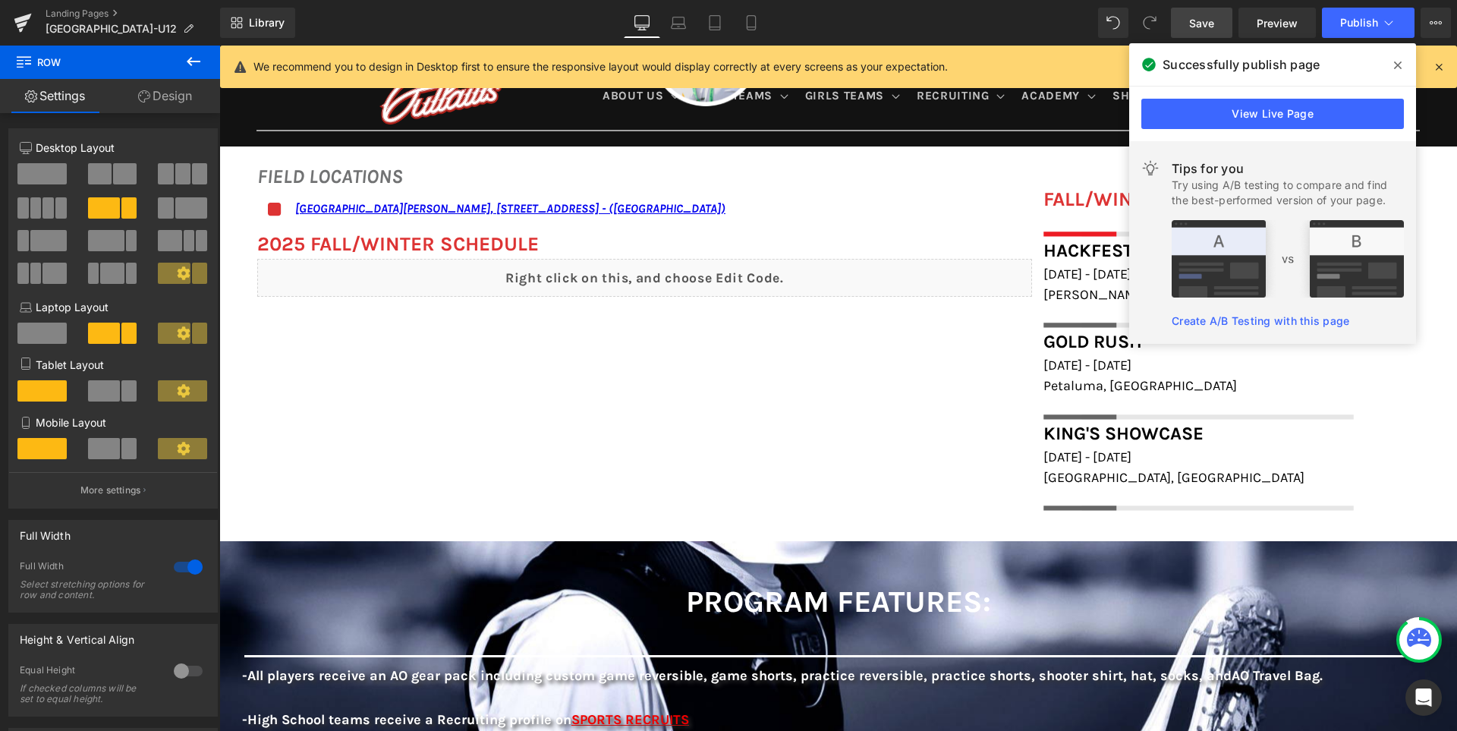
click at [1399, 66] on icon at bounding box center [1398, 65] width 8 height 8
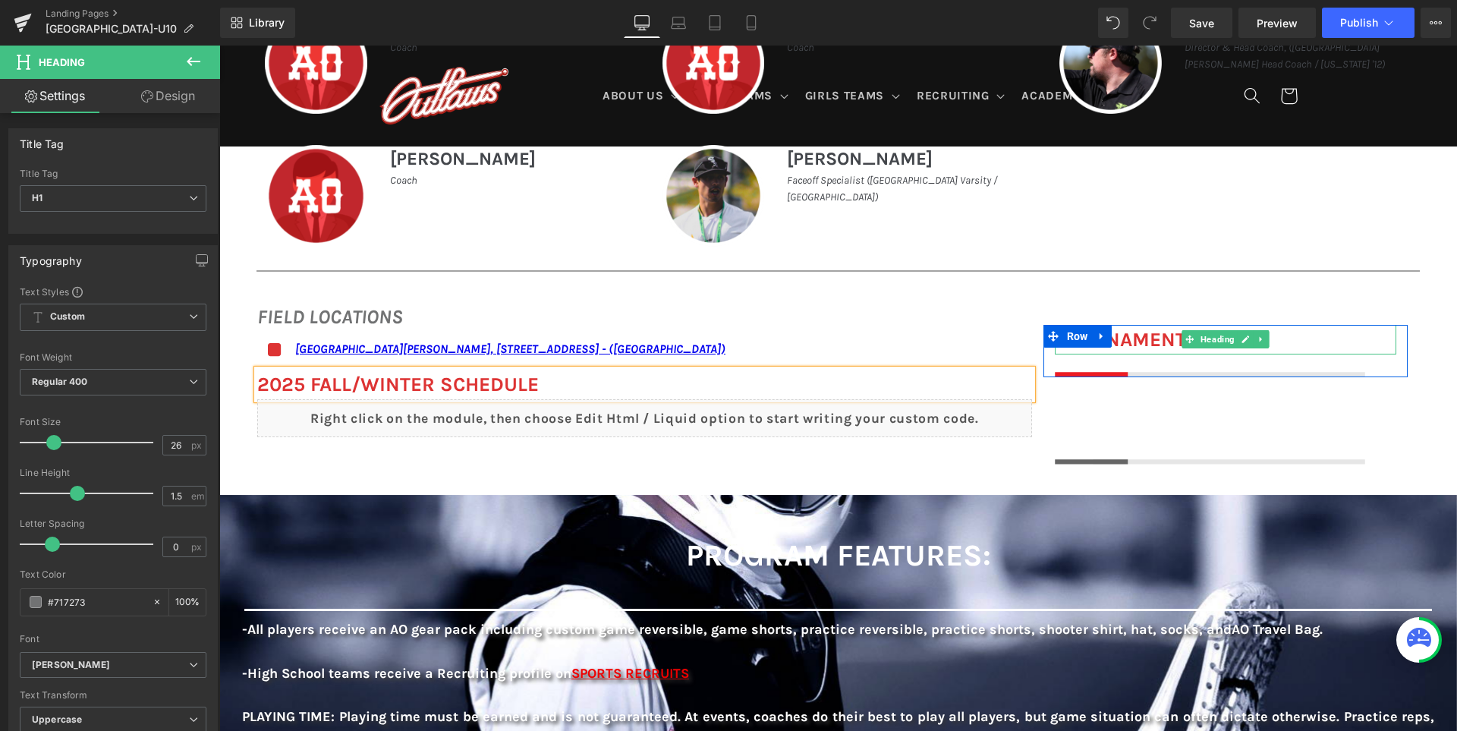
click at [1137, 337] on font "TOURNAMENTS" at bounding box center [1127, 340] width 144 height 24
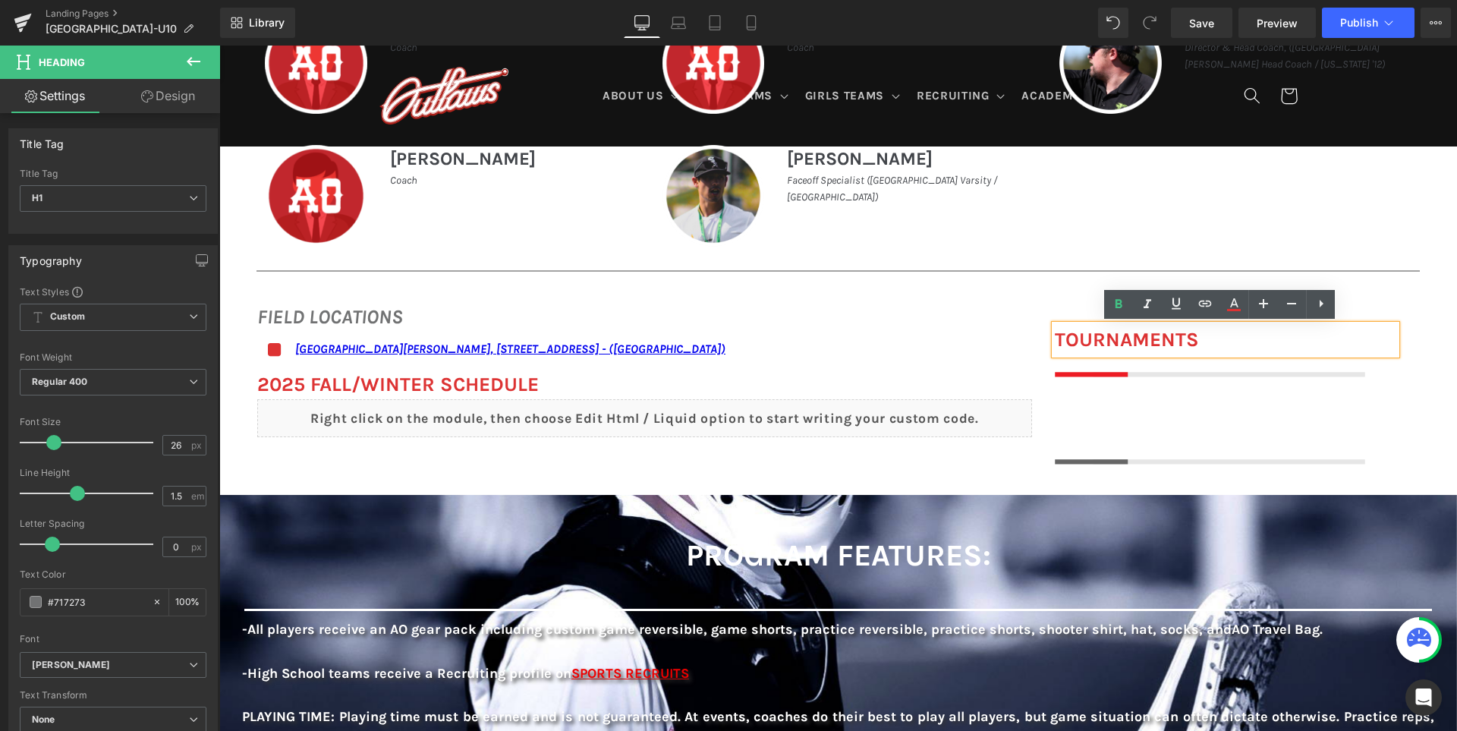
click at [1055, 335] on font "TOURNAMENTS" at bounding box center [1127, 340] width 144 height 24
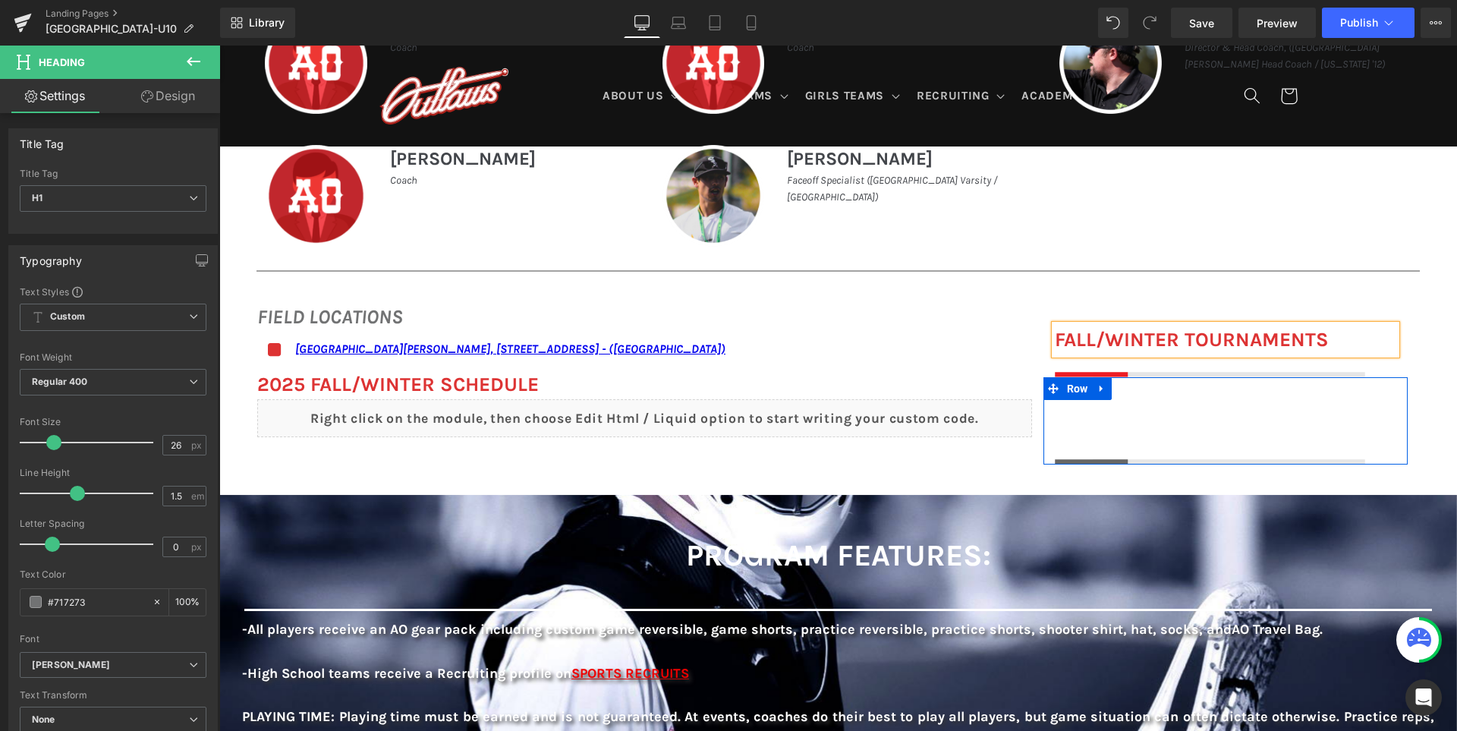
click at [1142, 383] on div at bounding box center [1225, 388] width 341 height 23
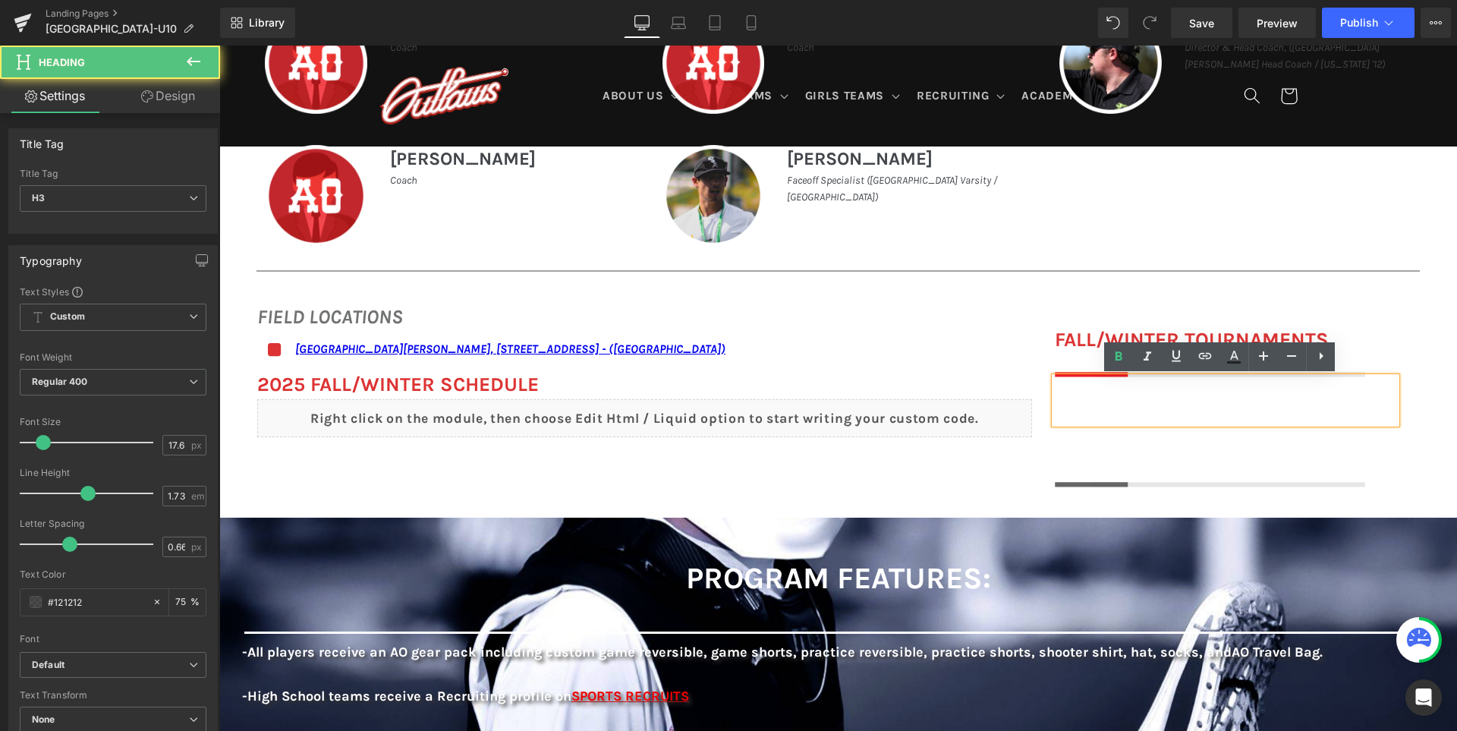
click at [1136, 385] on div at bounding box center [1225, 400] width 341 height 46
paste div
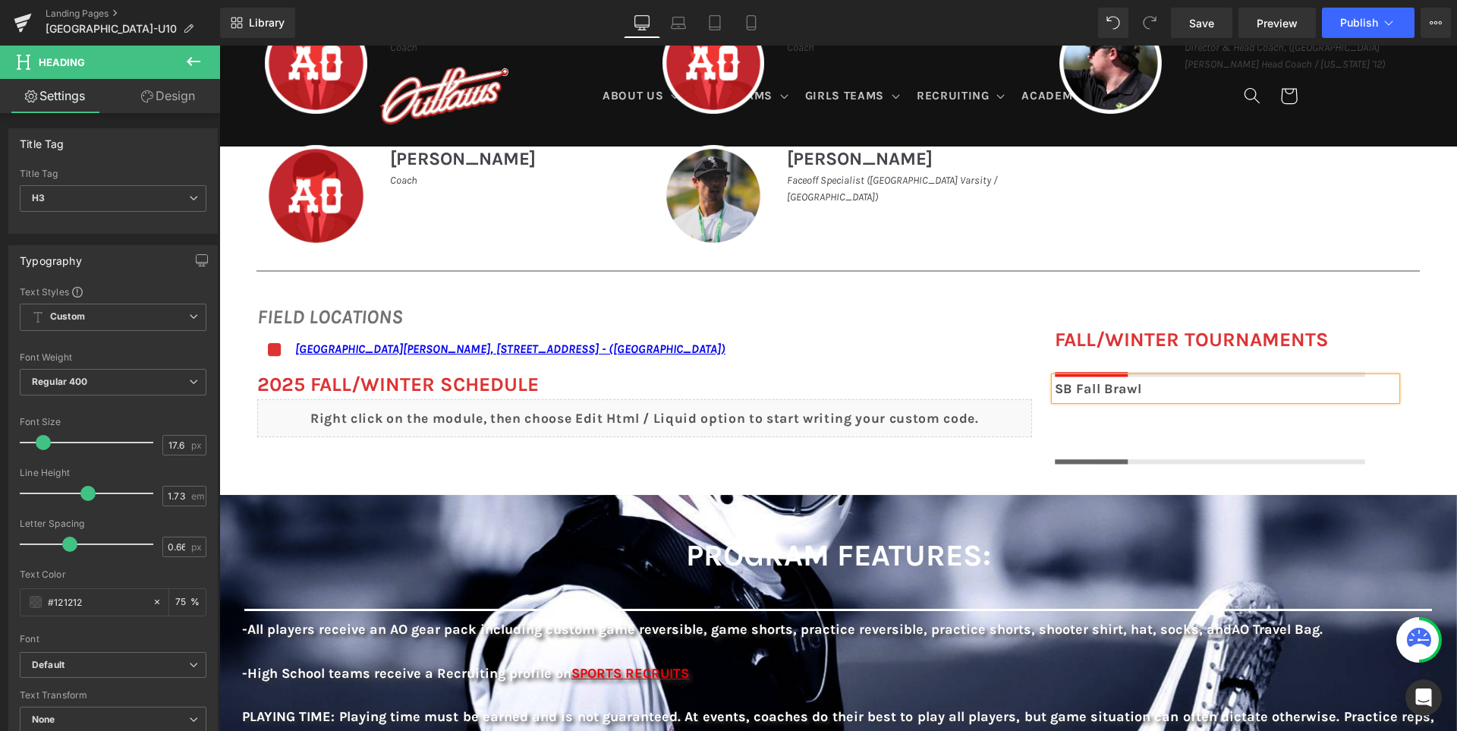
click at [1011, 450] on div "FIELD LOCATIONS Heading Icon San Ramon Valley School, 501 Danville Blvd, Danvil…" at bounding box center [837, 375] width 1237 height 193
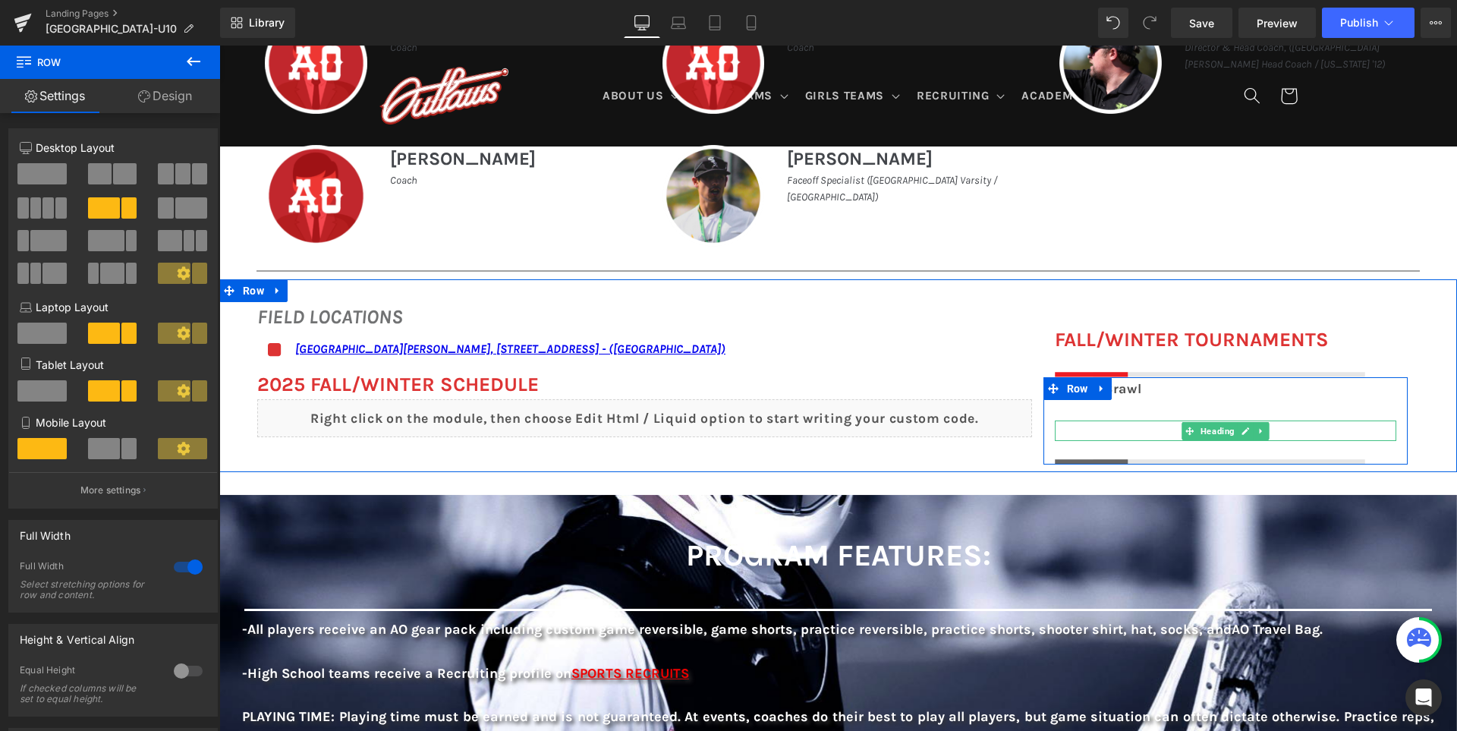
click at [1093, 429] on h1 at bounding box center [1225, 430] width 341 height 20
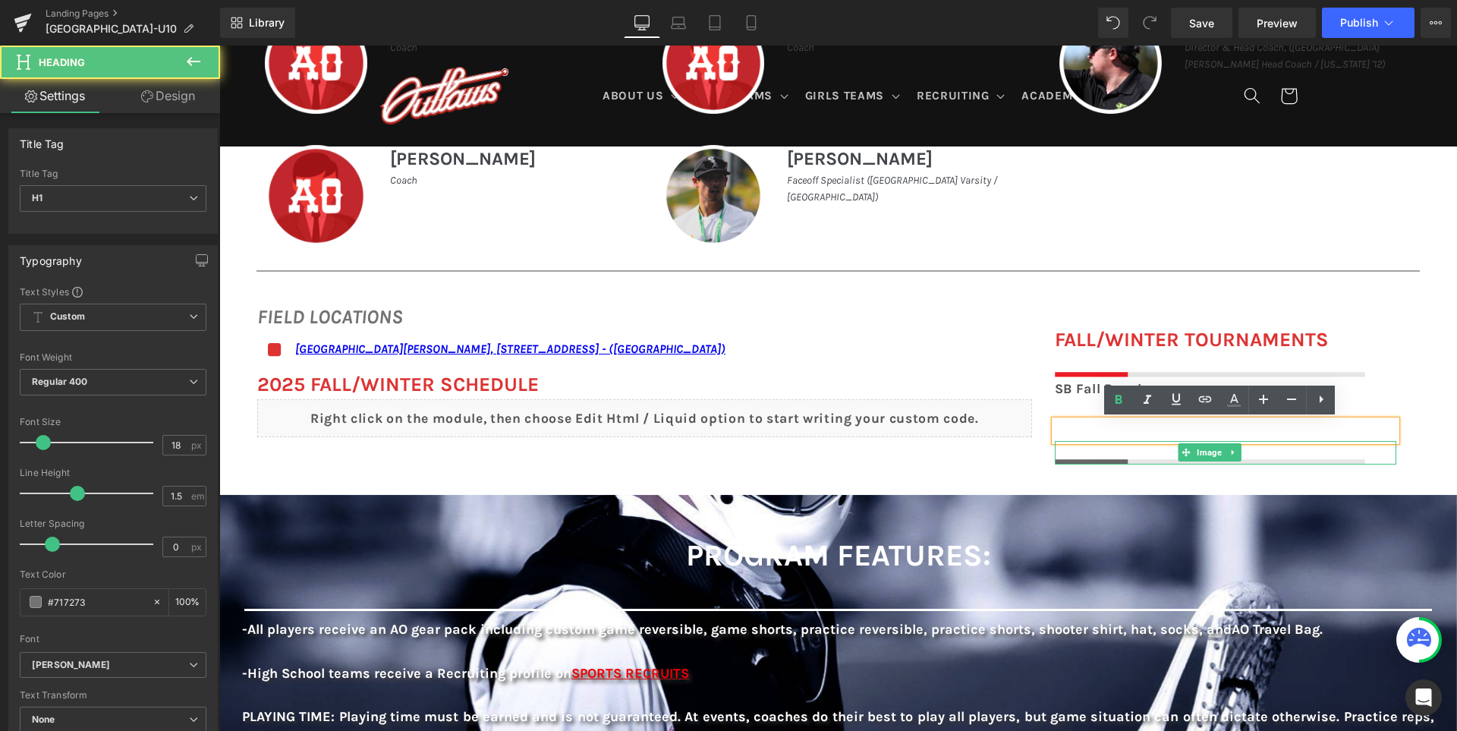
click at [1075, 449] on div at bounding box center [1225, 452] width 341 height 23
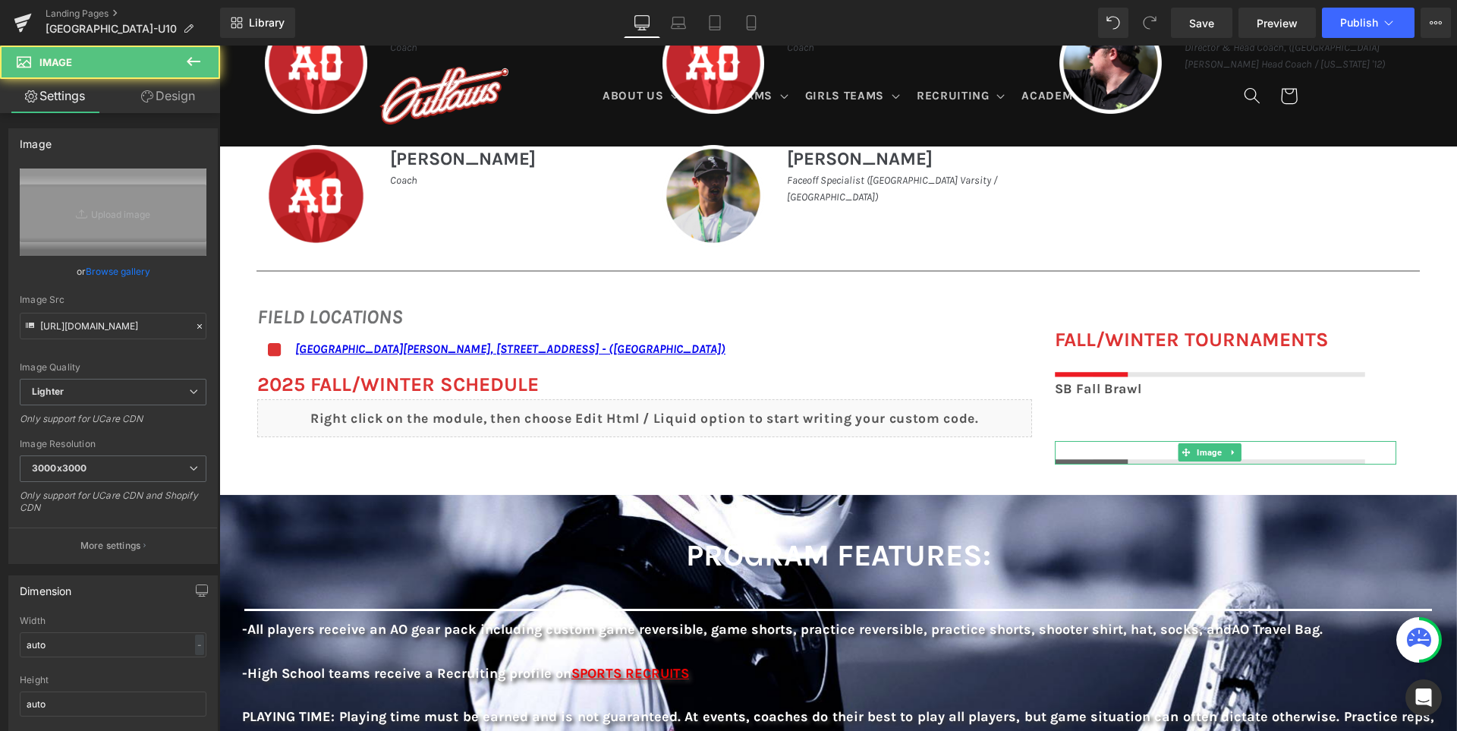
click at [1070, 450] on div at bounding box center [1225, 452] width 341 height 23
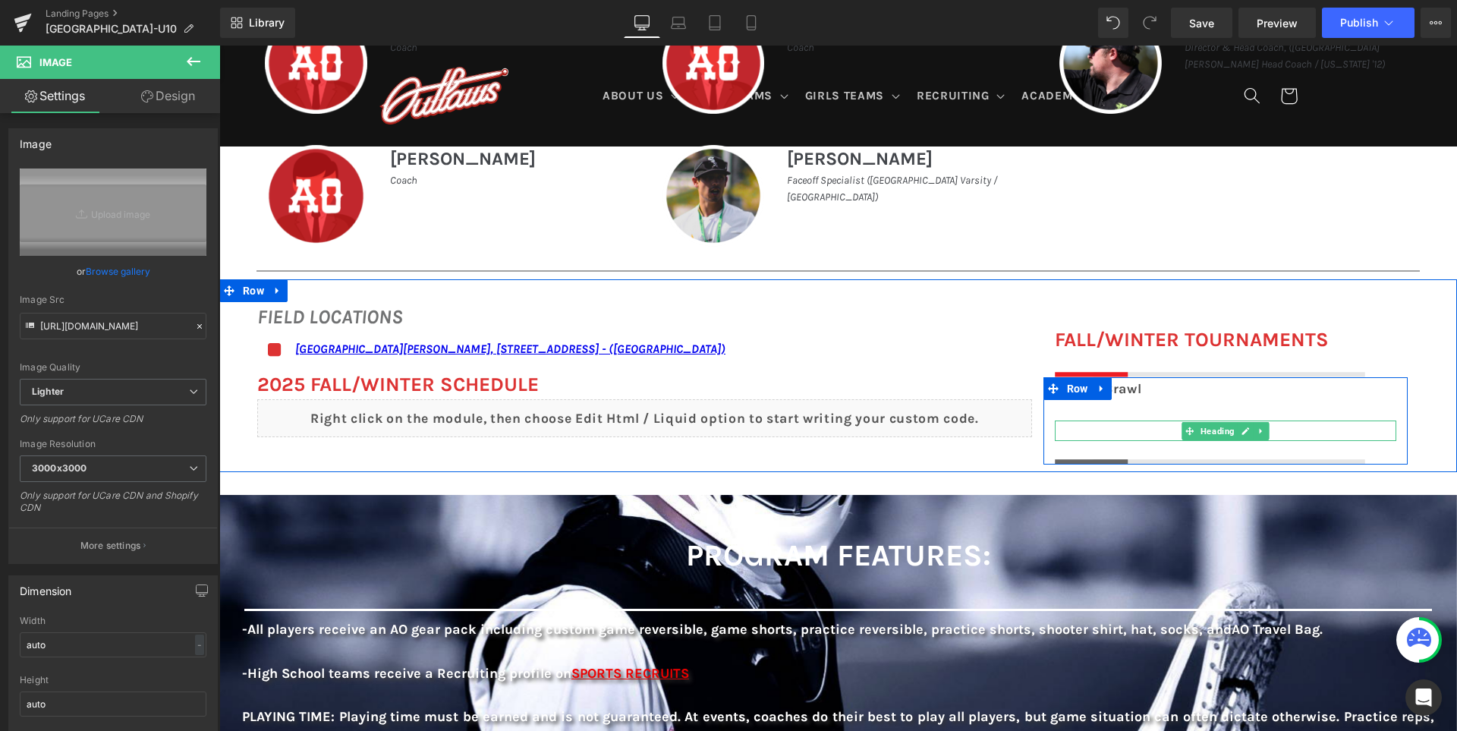
click at [1078, 432] on h1 at bounding box center [1225, 430] width 341 height 20
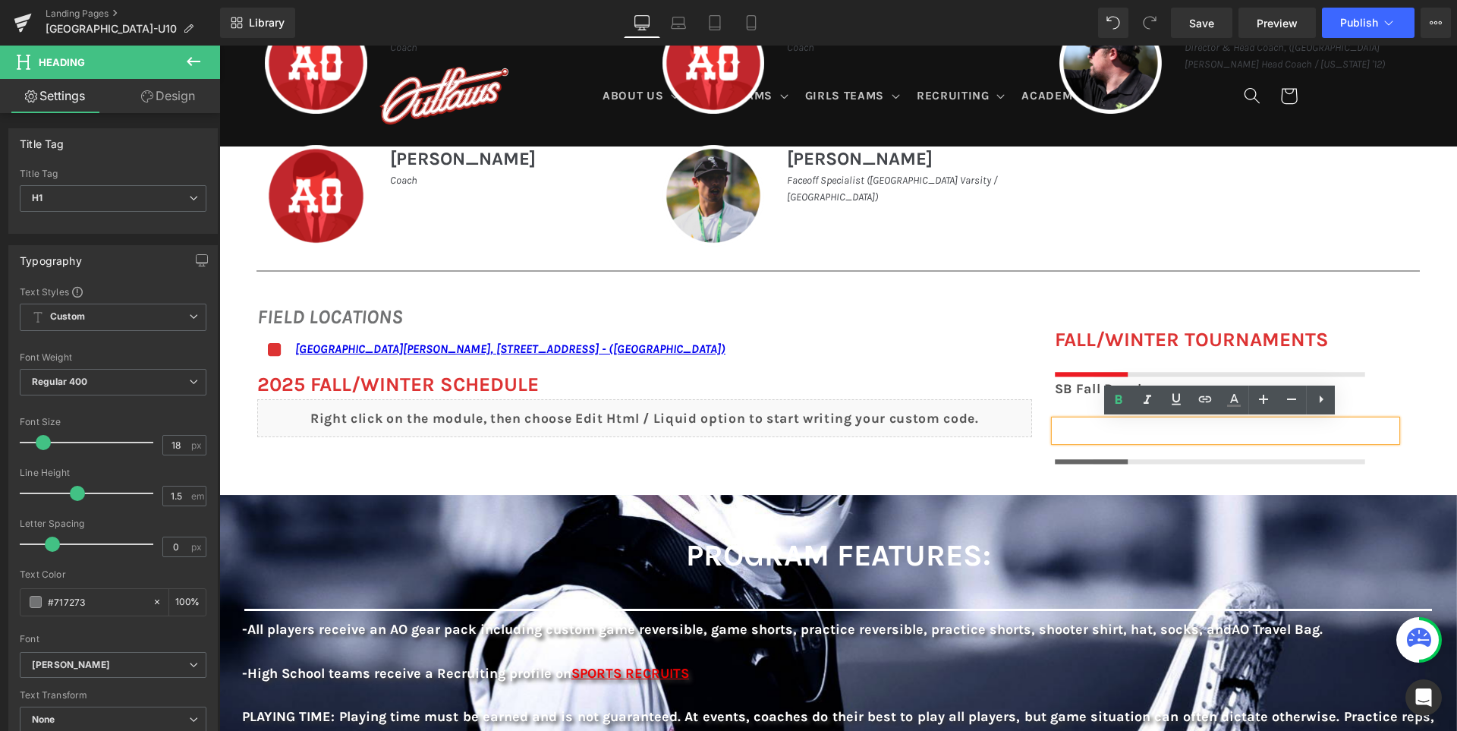
paste div
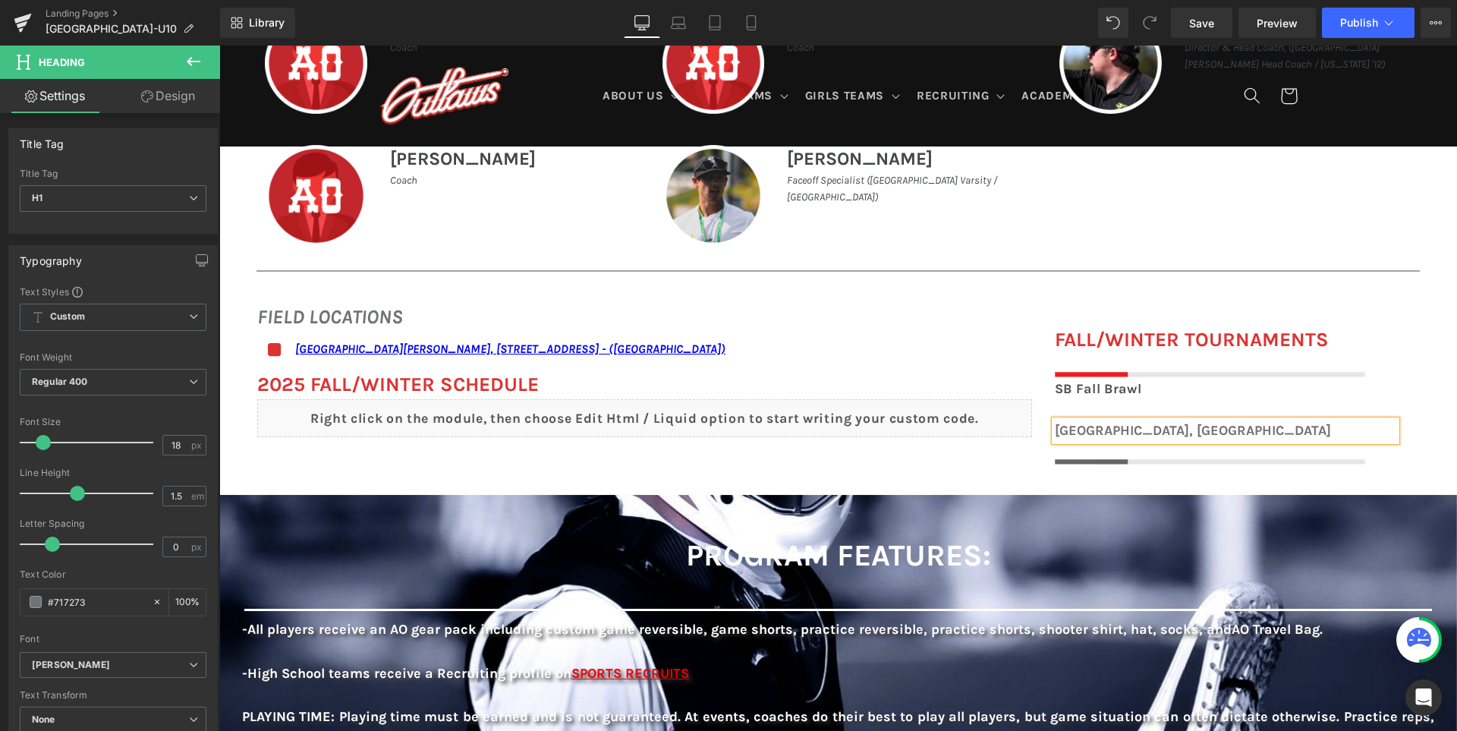
click at [970, 465] on div "FIELD LOCATIONS Heading Icon San Ramon Valley School, 501 Danville Blvd, Danvil…" at bounding box center [837, 375] width 1237 height 193
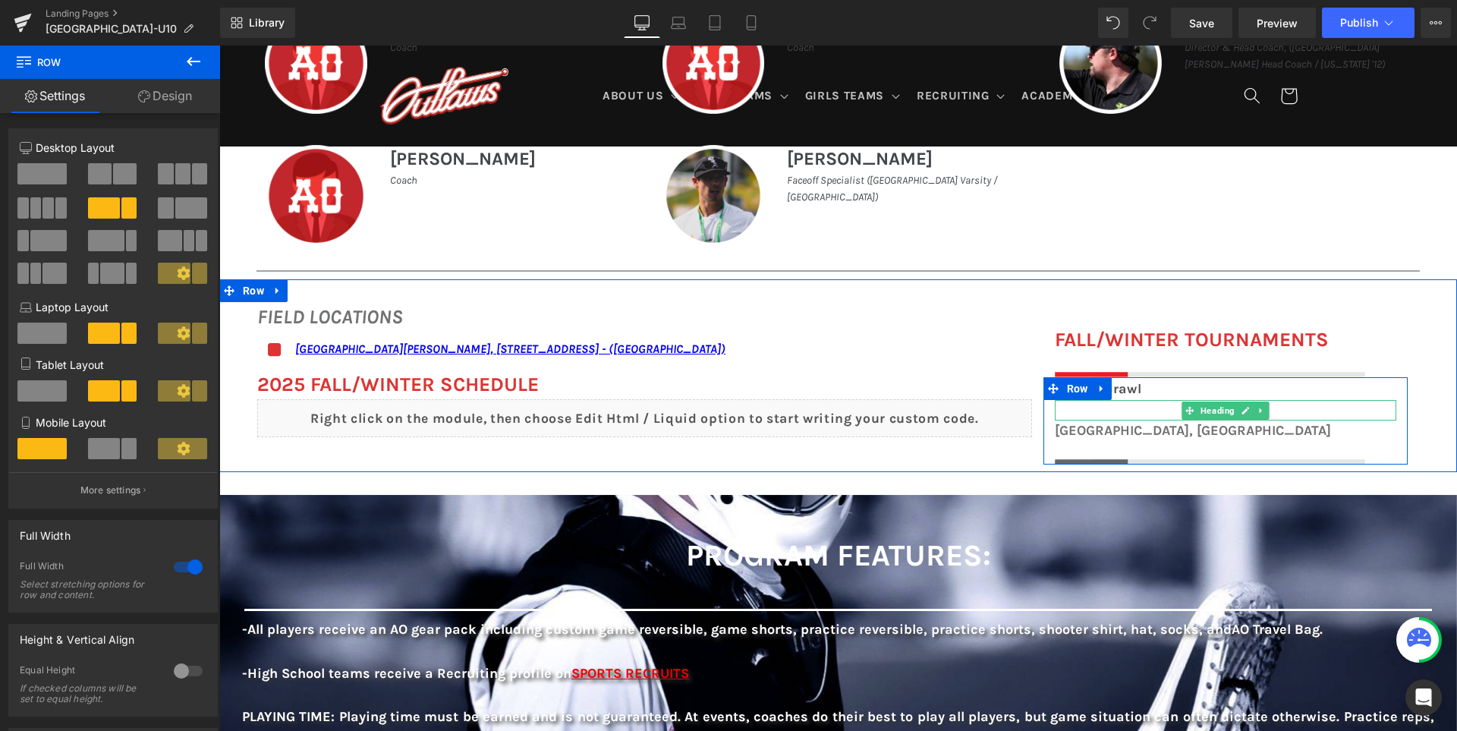
click at [1081, 413] on h1 at bounding box center [1225, 410] width 341 height 20
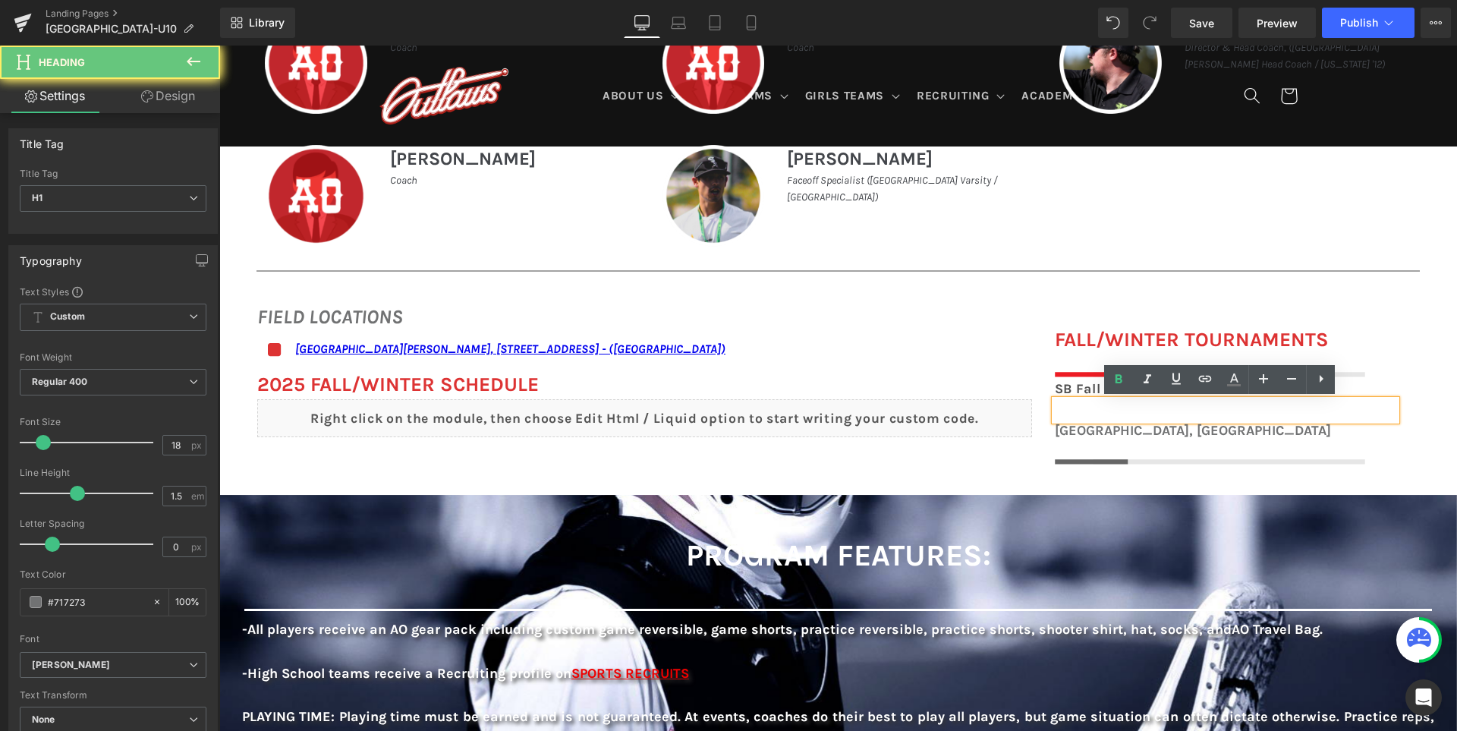
click at [1081, 413] on h1 at bounding box center [1225, 410] width 341 height 20
paste div
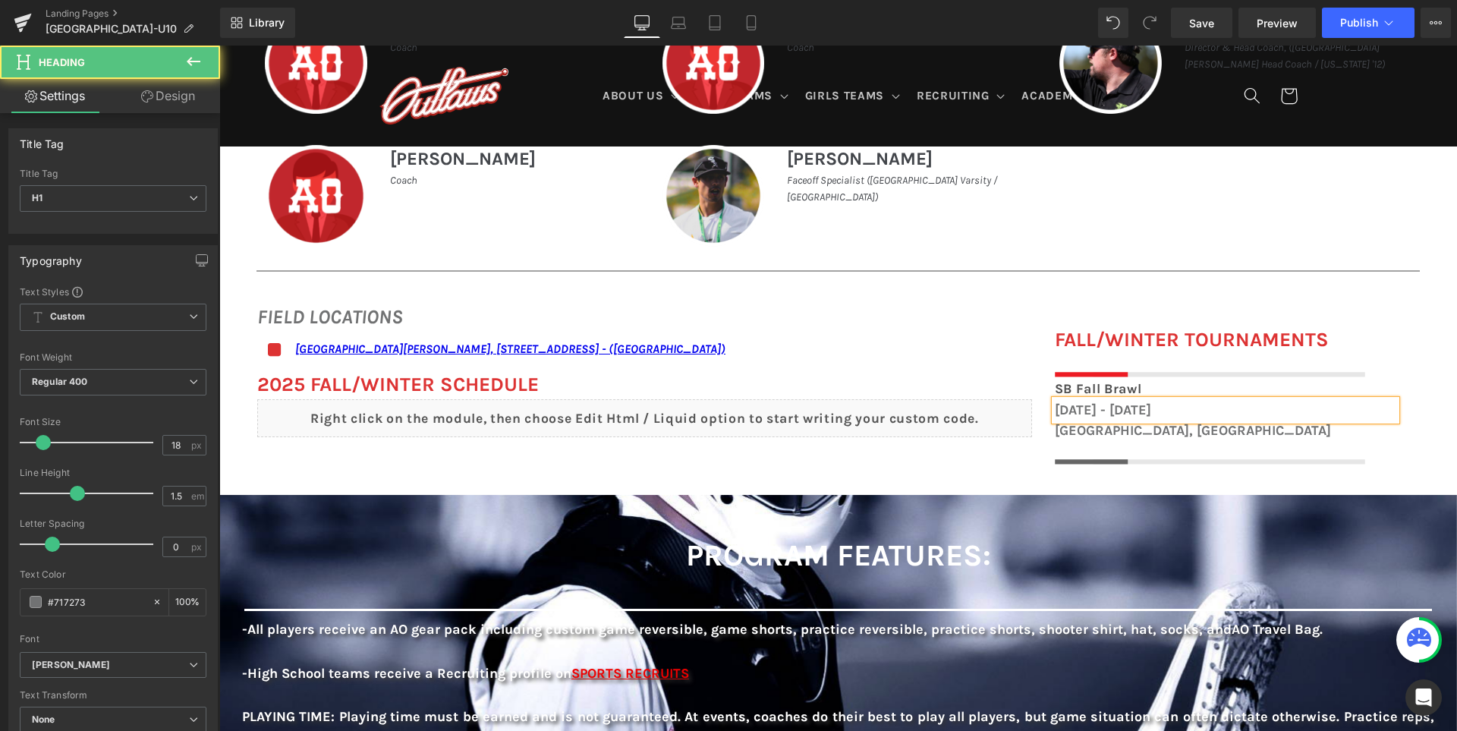
click at [1120, 410] on h1 "October 25th - 26th, 2025" at bounding box center [1225, 410] width 341 height 20
click at [1157, 408] on h1 "October 18th - 26th, 2025" at bounding box center [1225, 410] width 341 height 20
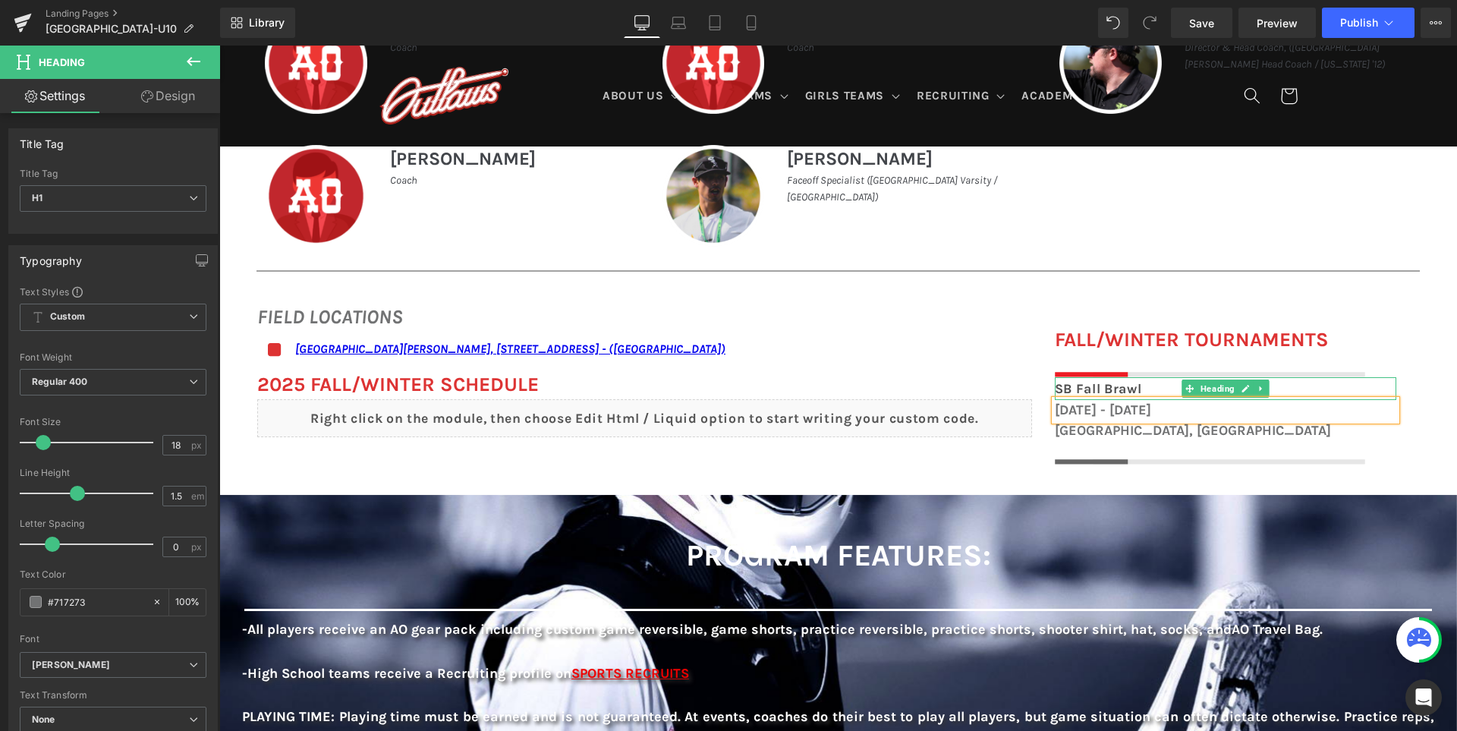
click at [1144, 386] on div "SB Fall Brawl" at bounding box center [1225, 388] width 341 height 23
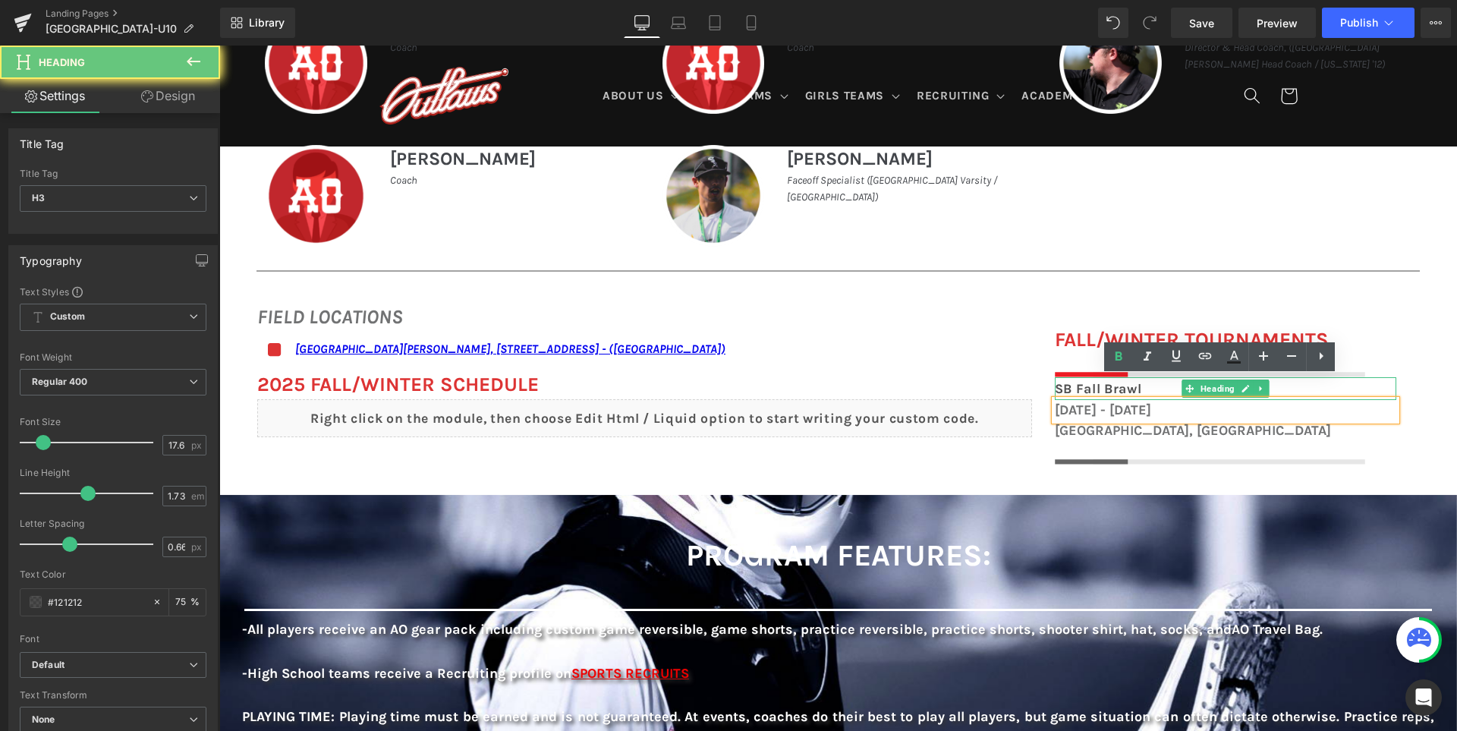
click at [1144, 386] on div "SB Fall Brawl" at bounding box center [1225, 388] width 341 height 23
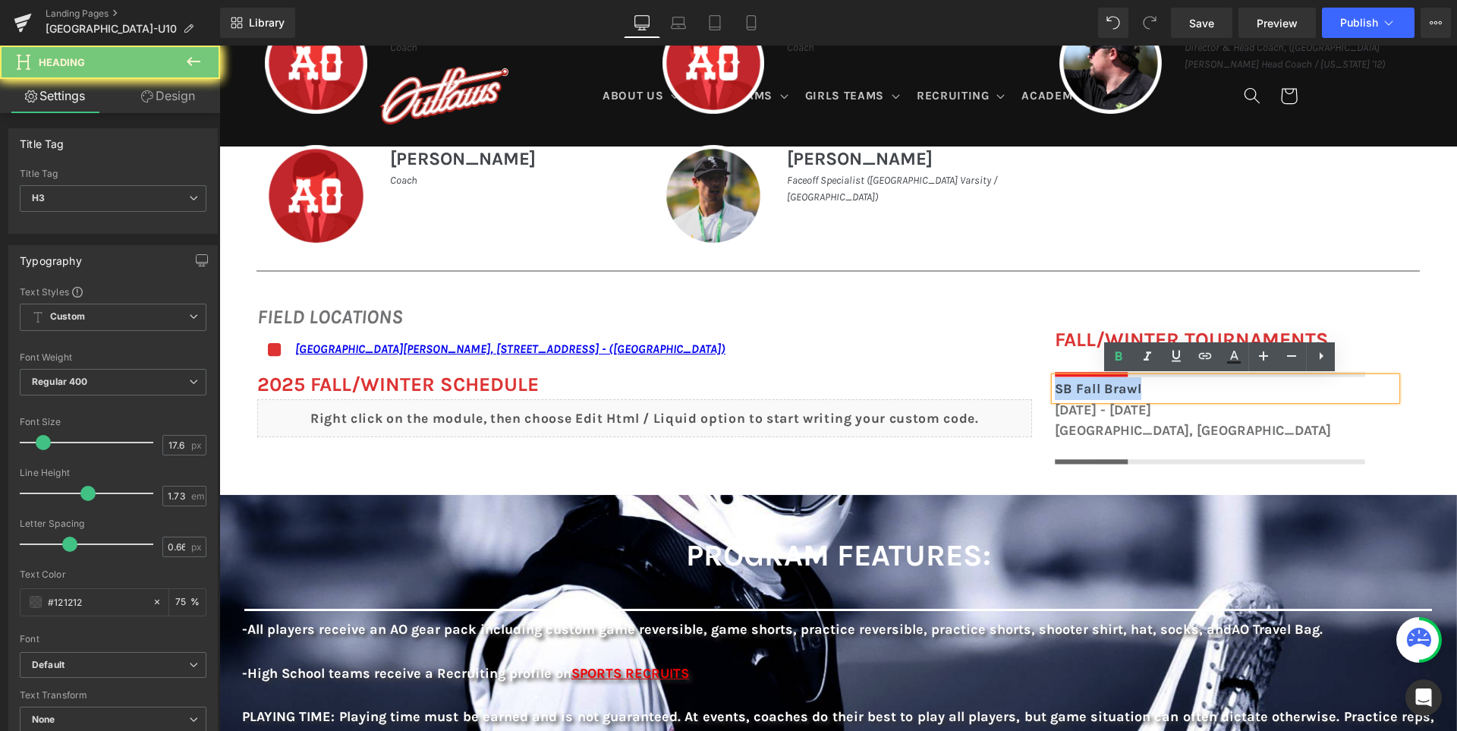
click at [1144, 386] on div "SB Fall Brawl" at bounding box center [1225, 388] width 341 height 23
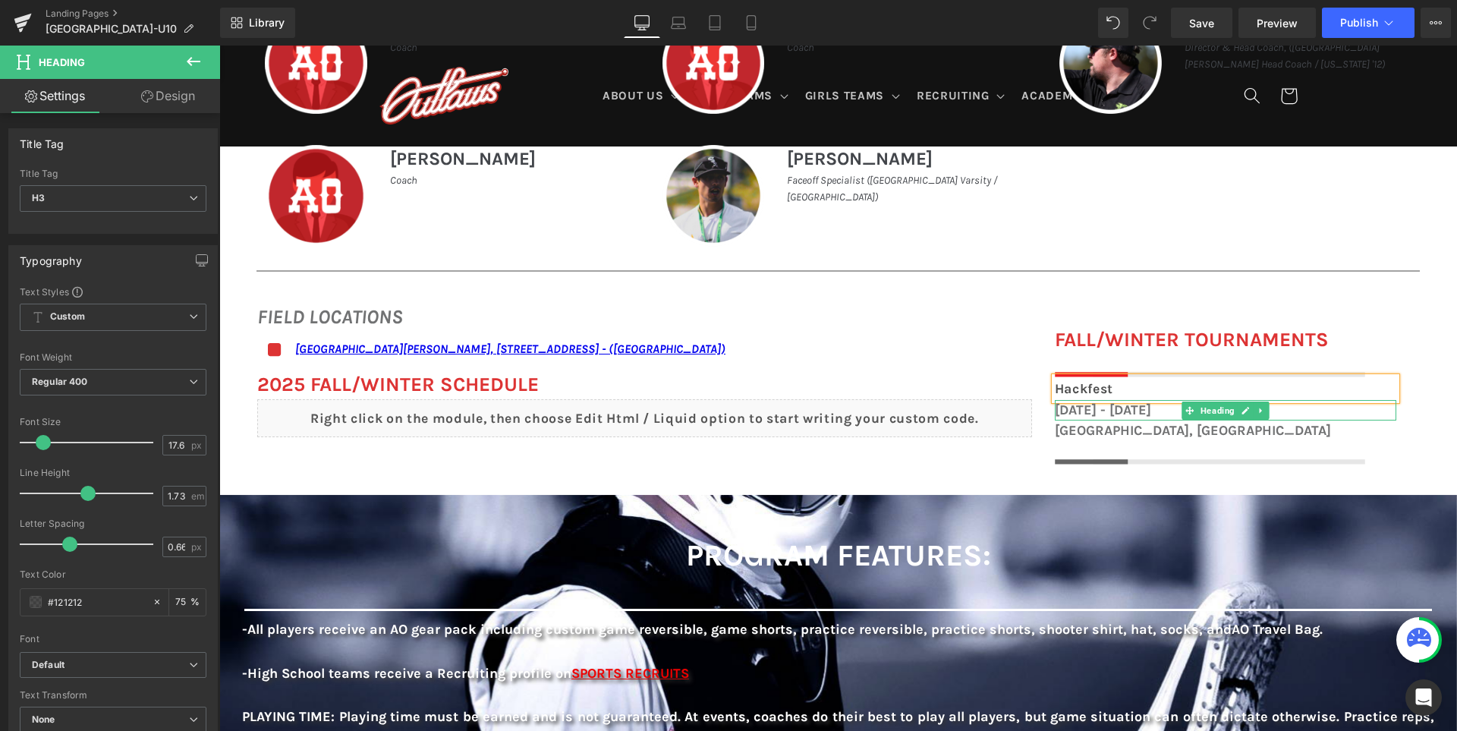
click at [1110, 413] on h1 "October 18th - 19th, 2025" at bounding box center [1225, 410] width 341 height 20
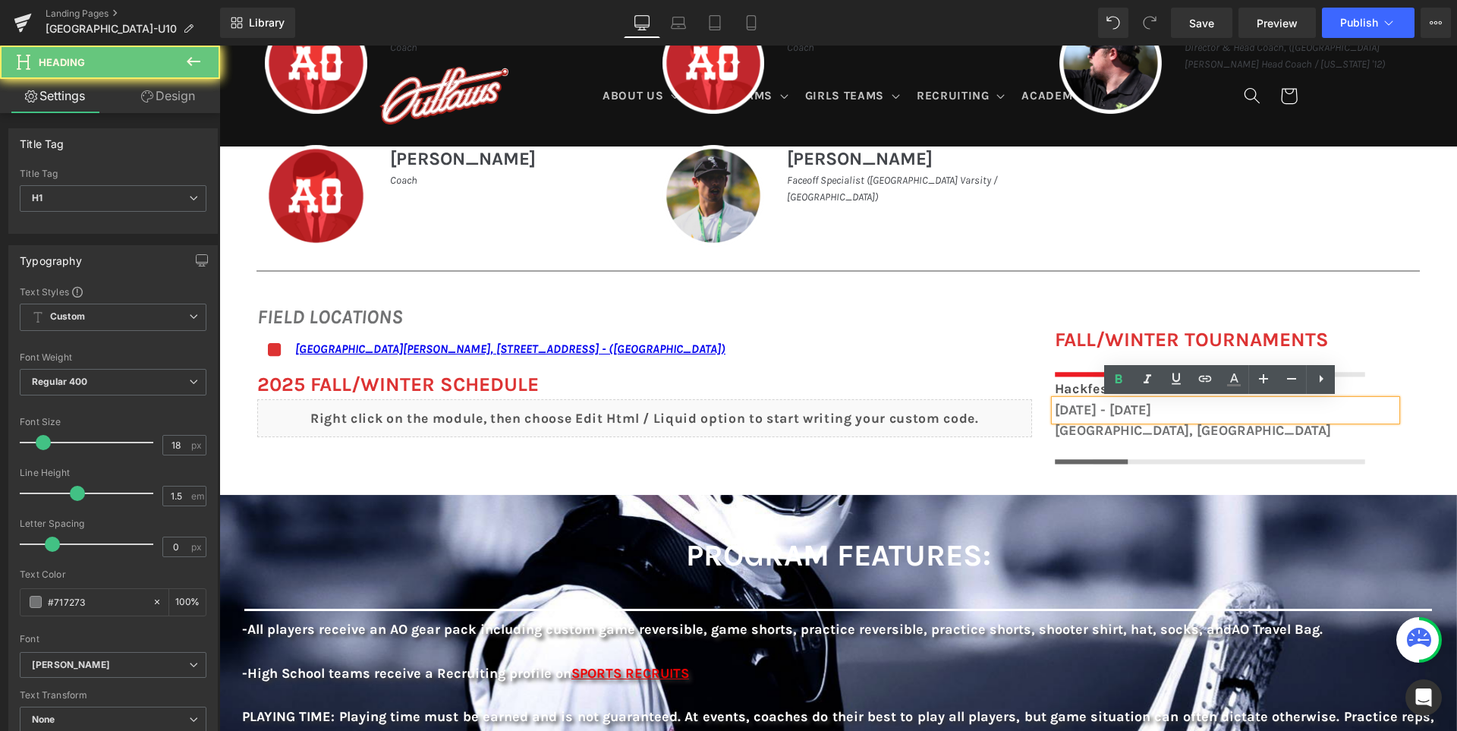
click at [1110, 413] on h1 "October 18th - 19th, 2025" at bounding box center [1225, 410] width 341 height 20
click at [1073, 409] on h1 "October 18th - 19th, 2025" at bounding box center [1225, 410] width 341 height 20
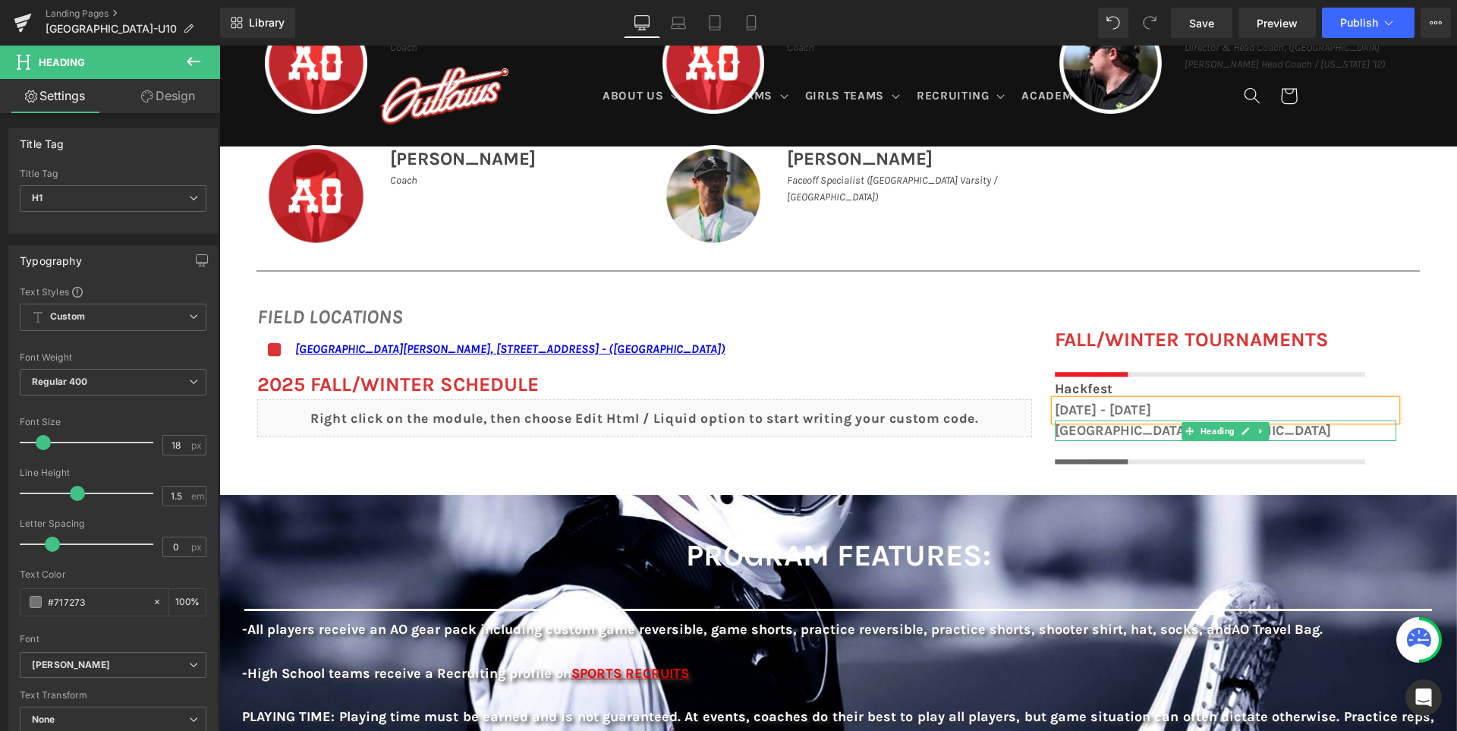
click at [1070, 431] on h1 "Santa Barbara, CA" at bounding box center [1225, 430] width 341 height 20
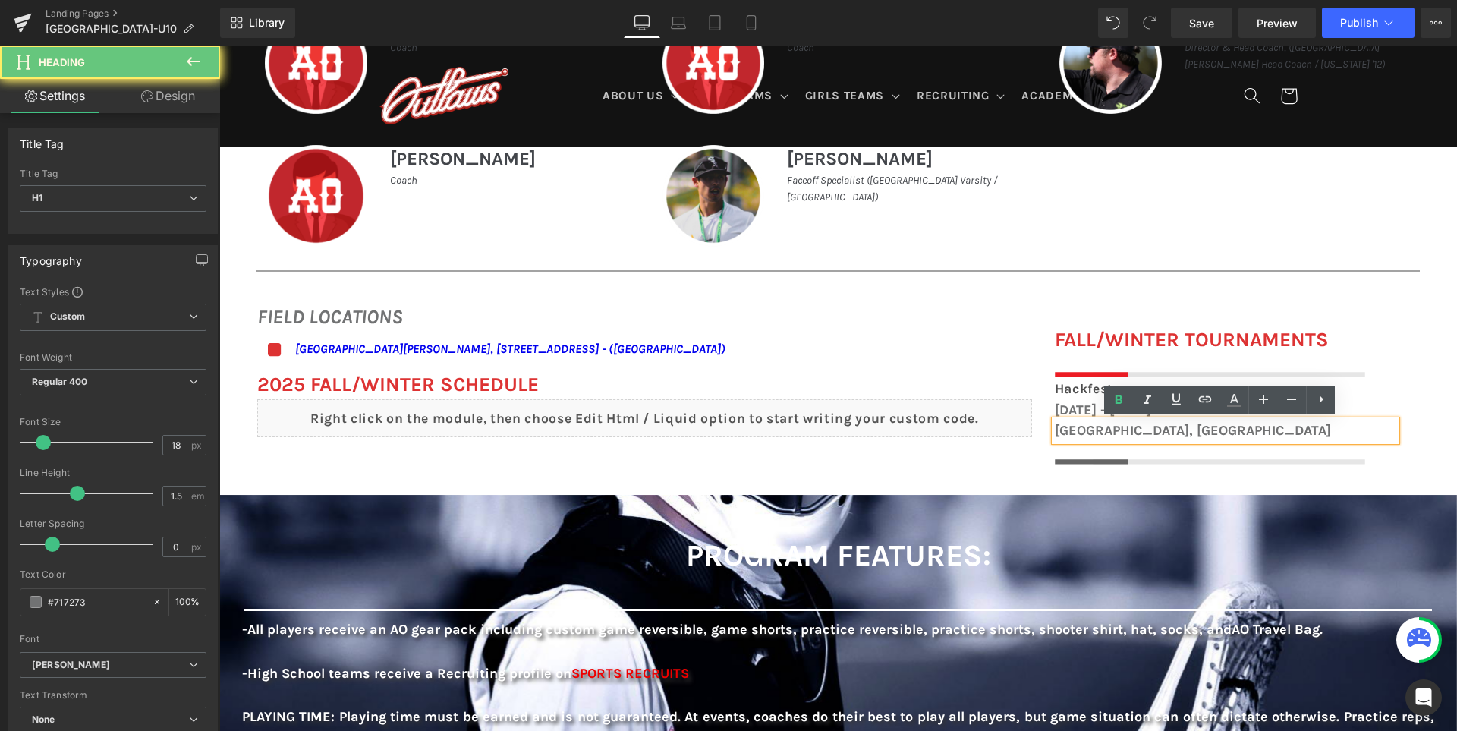
click at [1070, 431] on h1 "Santa Barbara, CA" at bounding box center [1225, 430] width 341 height 20
click at [978, 457] on div "FIELD LOCATIONS Heading Icon San Ramon Valley School, 501 Danville Blvd, Danvil…" at bounding box center [837, 375] width 1237 height 193
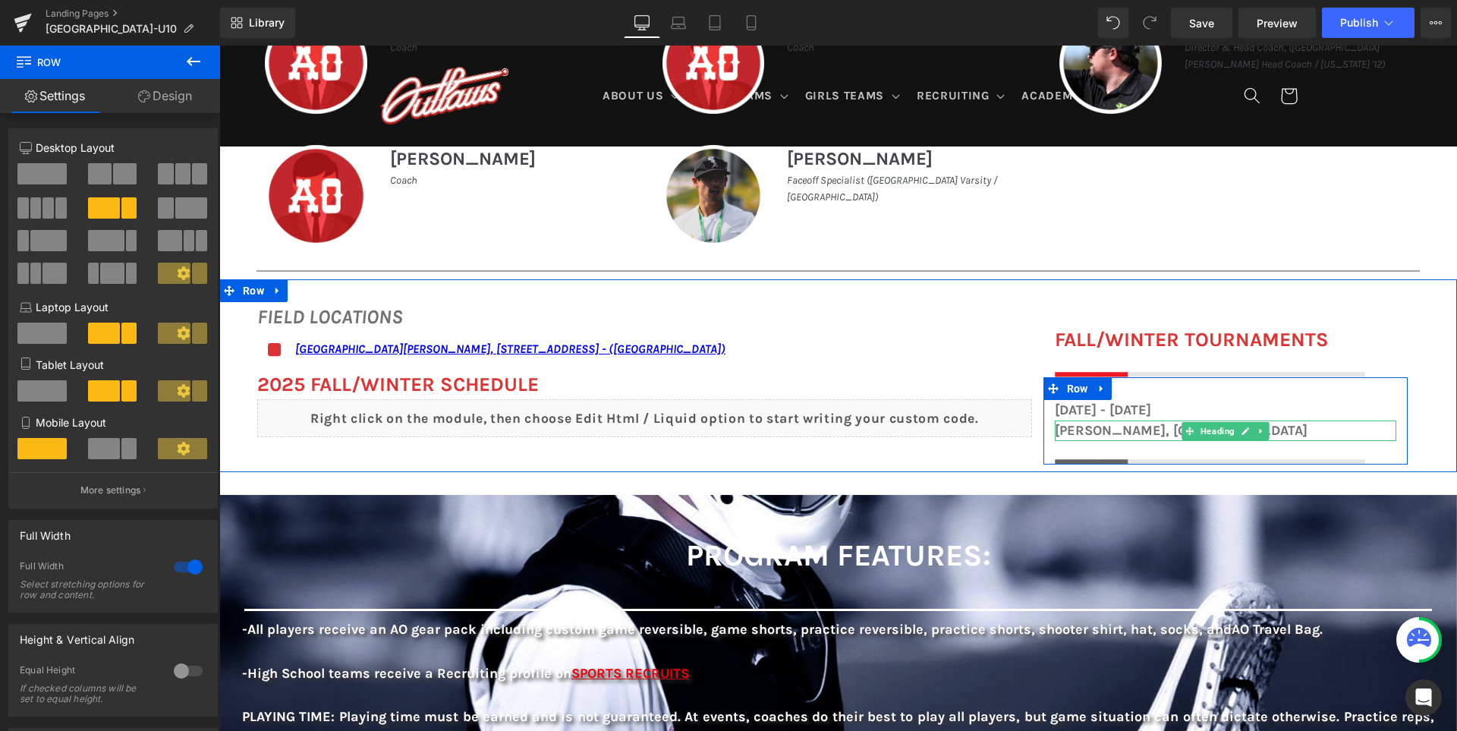
click at [1076, 436] on h1 "Gilroy, CA" at bounding box center [1225, 430] width 341 height 20
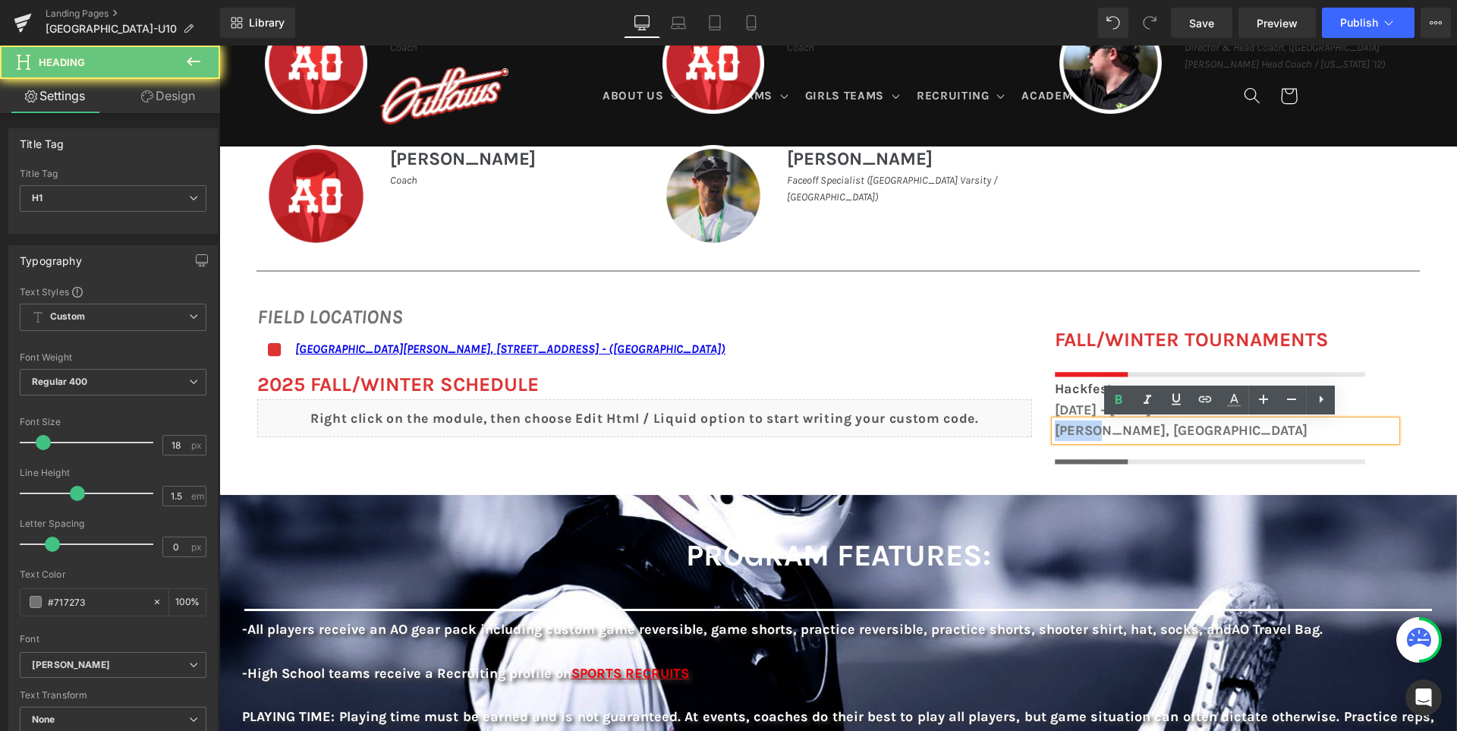
click at [1076, 436] on h1 "Gilroy, CA" at bounding box center [1225, 430] width 341 height 20
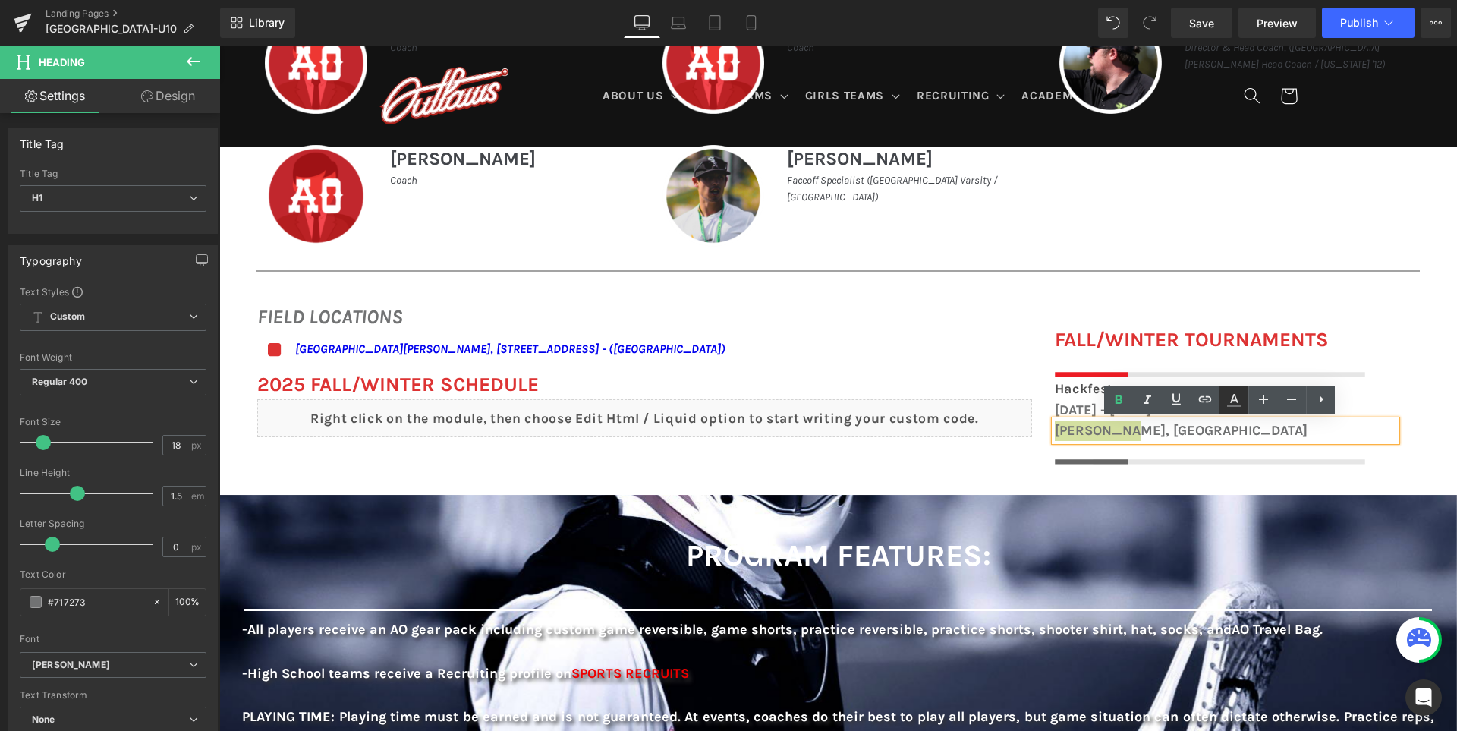
click at [1231, 402] on icon at bounding box center [1234, 398] width 8 height 9
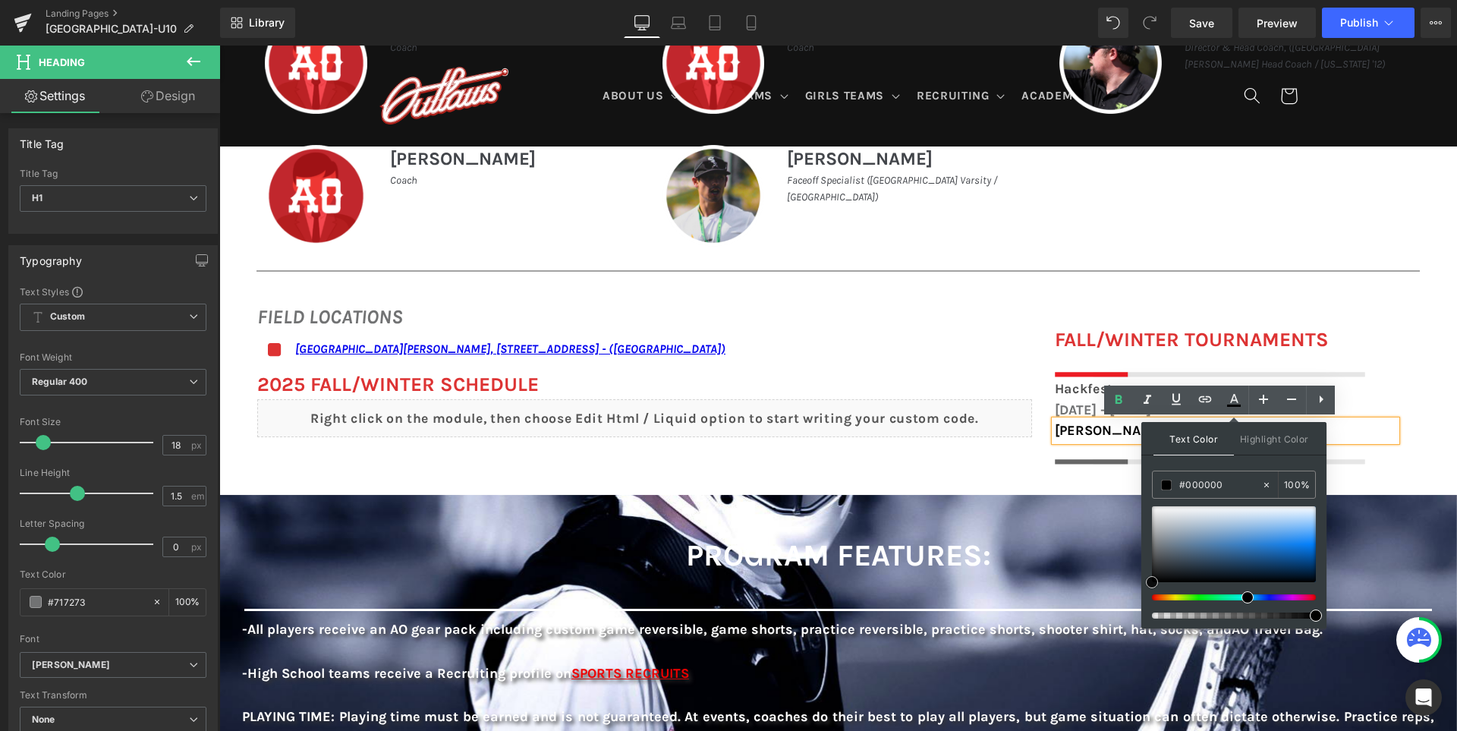
drag, startPoint x: 1182, startPoint y: 564, endPoint x: 1141, endPoint y: 615, distance: 65.3
click at [1141, 615] on div "Text Color Highlight Color rgba(0, 0, 0, 1) #000000 100 % transparent transpare…" at bounding box center [1233, 525] width 185 height 206
click at [975, 460] on div "FIELD LOCATIONS Heading Icon San Ramon Valley School, 501 Danville Blvd, Danvil…" at bounding box center [837, 375] width 1237 height 193
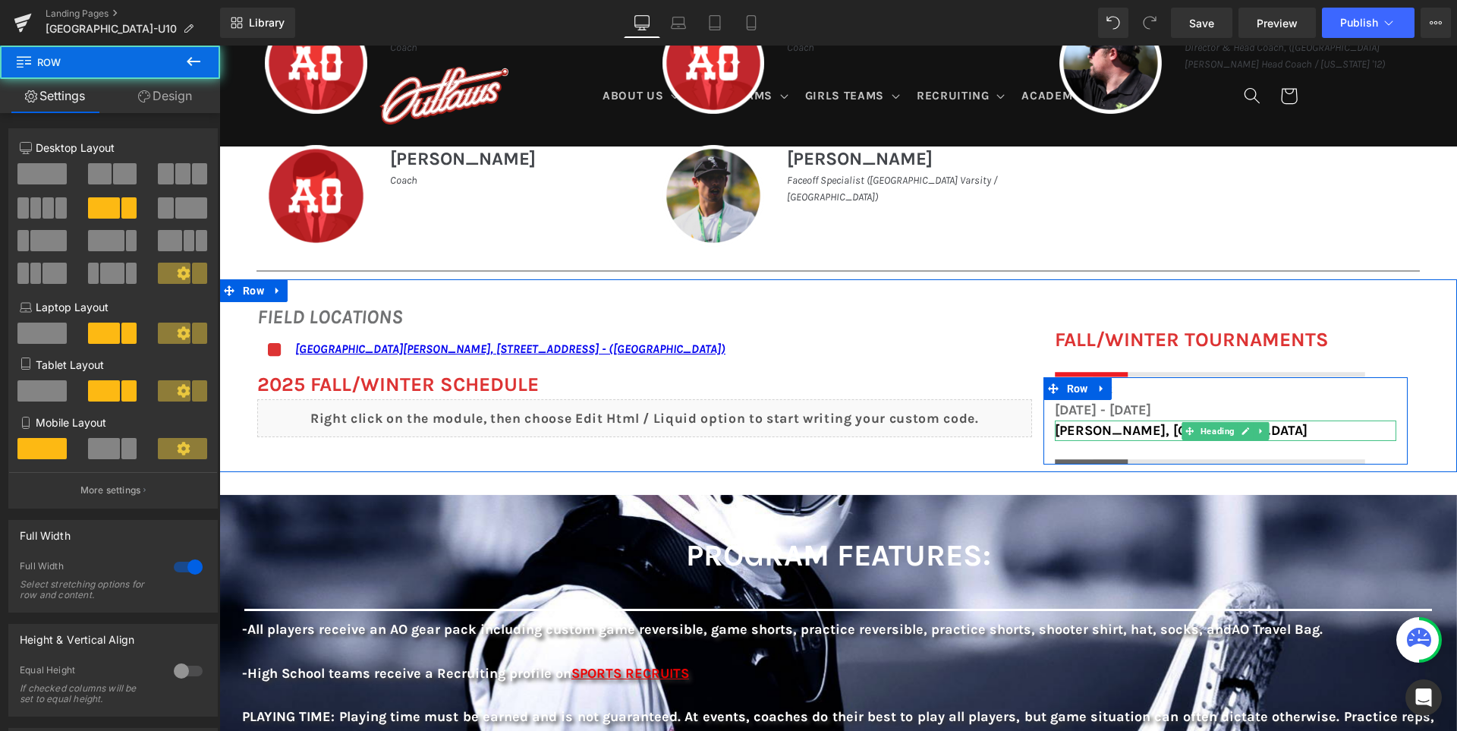
click at [1105, 435] on span "Gilroy, CA" at bounding box center [1181, 430] width 253 height 17
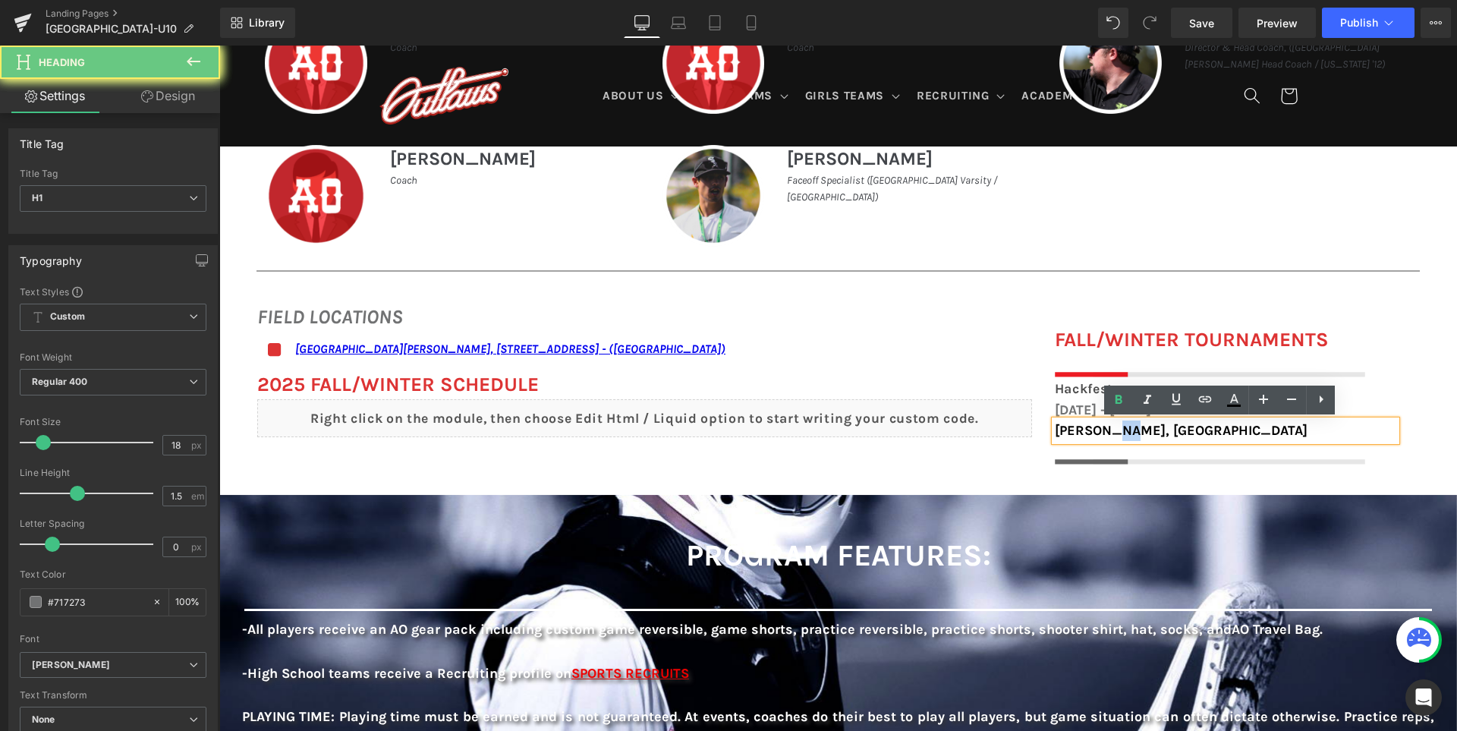
click at [1105, 435] on span "Gilroy, CA" at bounding box center [1181, 430] width 253 height 17
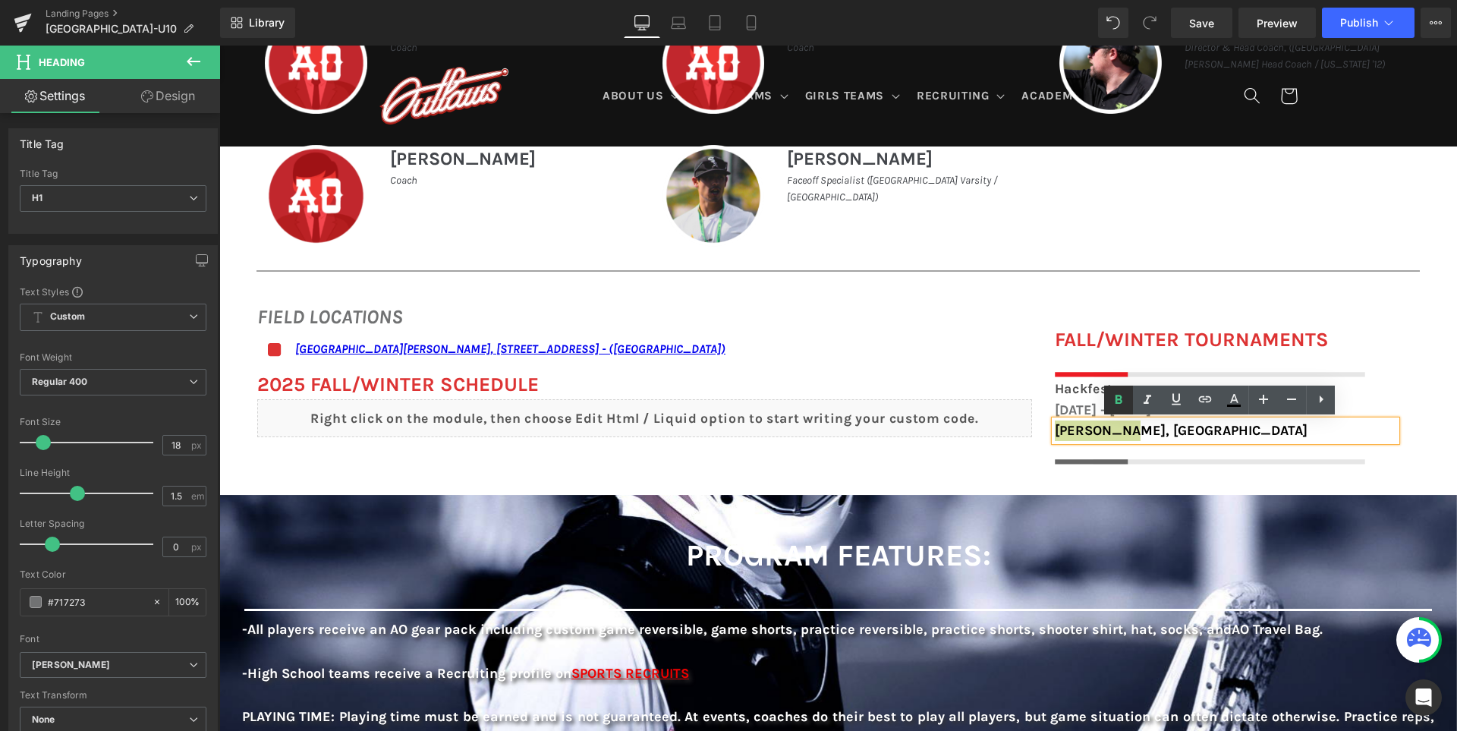
click at [1113, 399] on icon at bounding box center [1118, 400] width 18 height 18
click at [954, 457] on div "FIELD LOCATIONS Heading Icon San Ramon Valley School, 501 Danville Blvd, Danvil…" at bounding box center [837, 375] width 1237 height 193
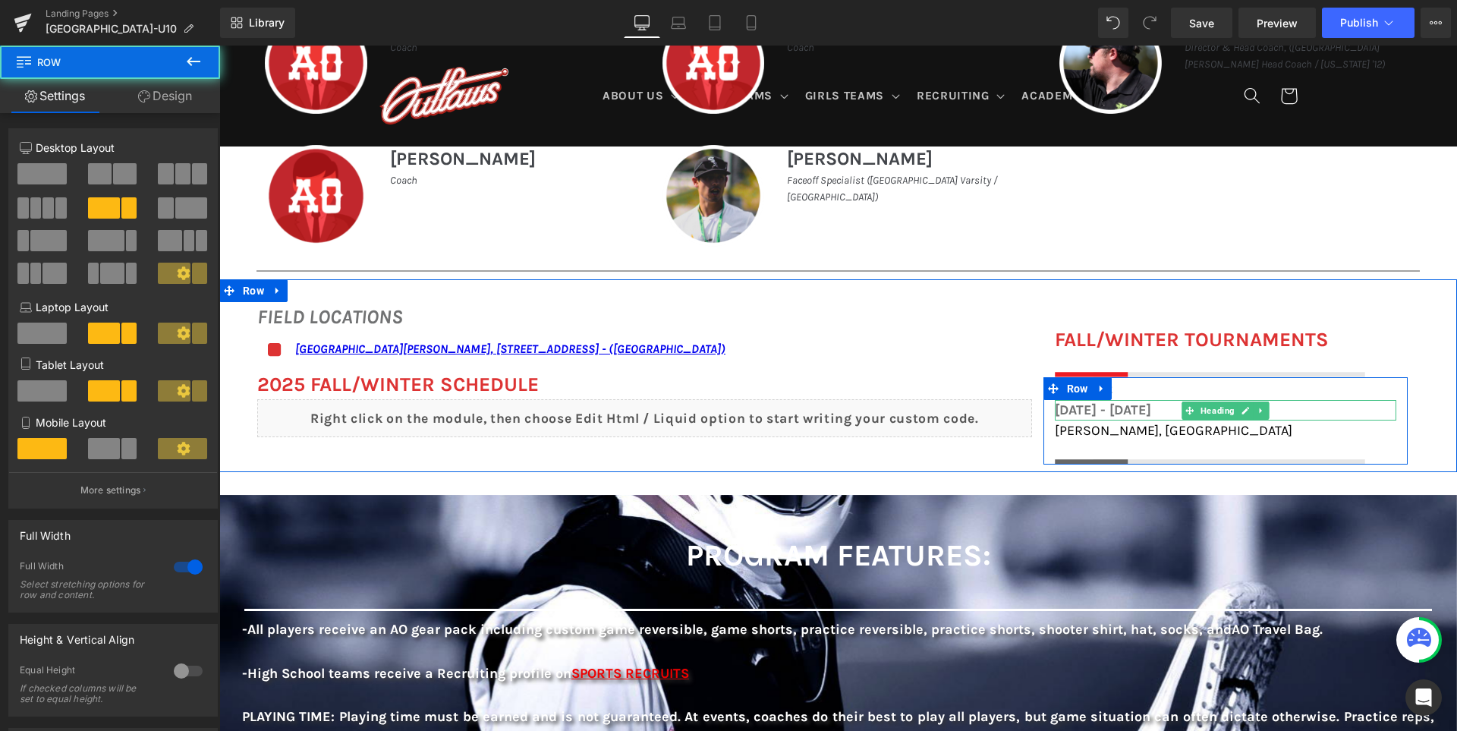
click at [1123, 406] on h1 "November 1st - 2nd, 2025" at bounding box center [1225, 410] width 341 height 20
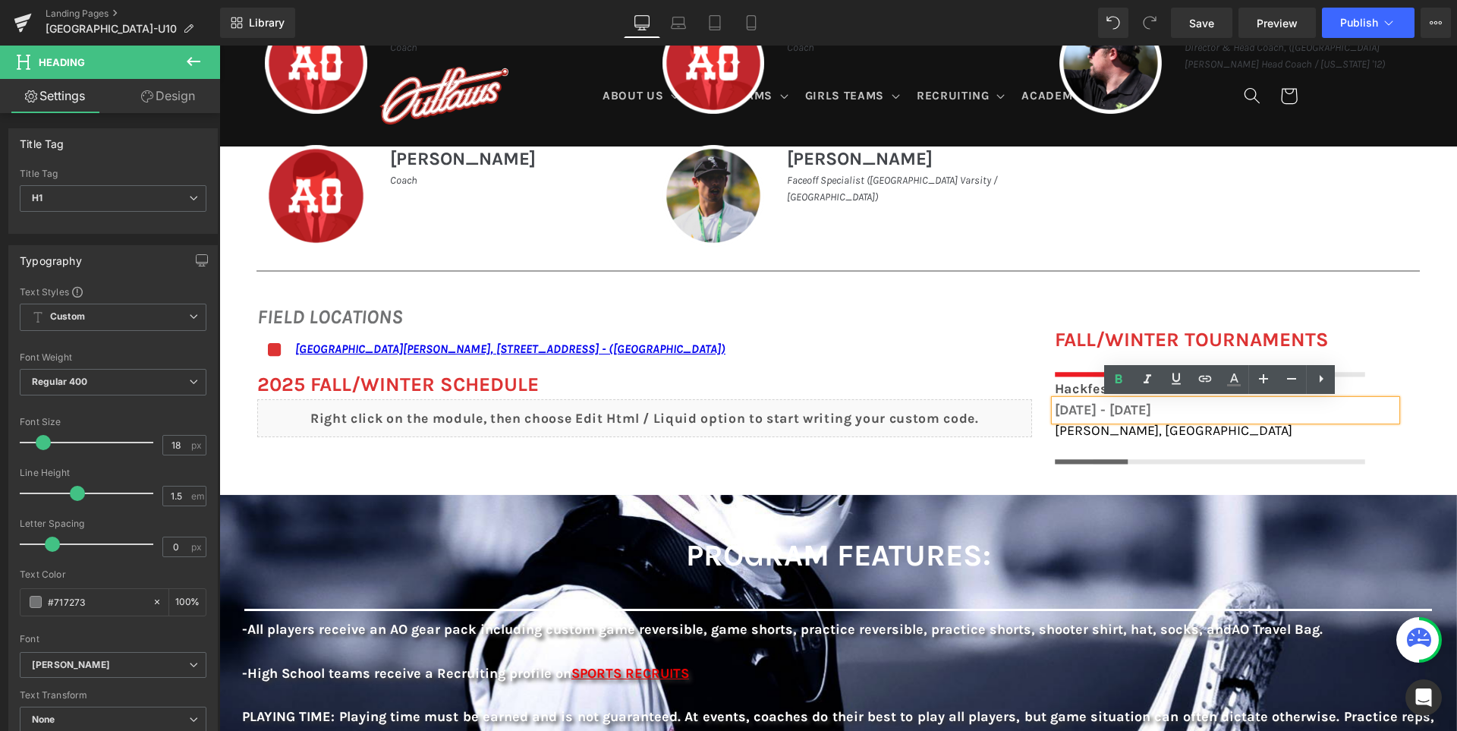
click at [1123, 406] on h1 "November 1st - 2nd, 2025" at bounding box center [1225, 410] width 341 height 20
click at [1229, 381] on icon at bounding box center [1233, 379] width 18 height 18
type input "#717273"
type input "100"
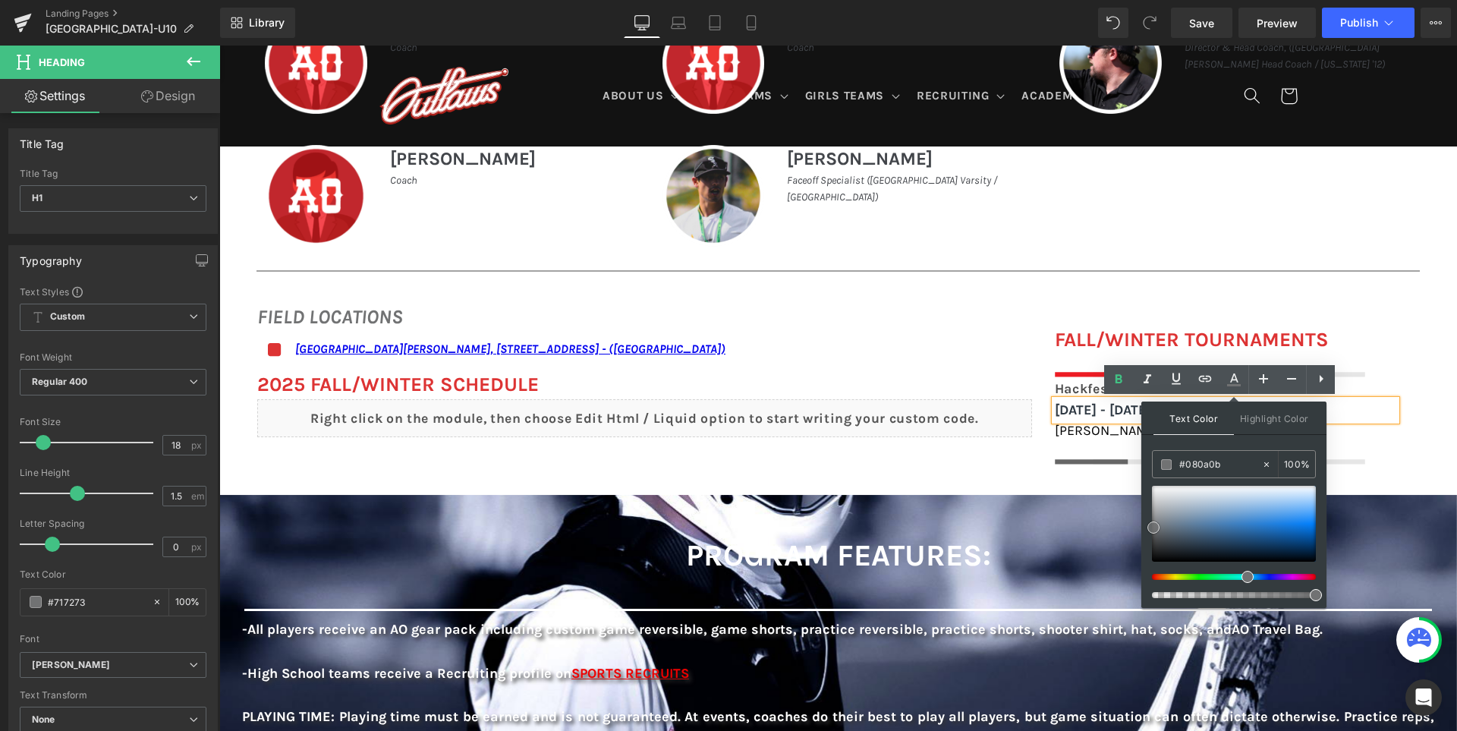
type input "#000000"
drag, startPoint x: 1179, startPoint y: 544, endPoint x: 1143, endPoint y: 596, distance: 63.8
click at [1143, 596] on div "Text Color Highlight Color rgba(0, 0, 0, 1) #000000 100 % transparent transpare…" at bounding box center [1233, 504] width 185 height 206
click at [1118, 372] on icon at bounding box center [1118, 379] width 18 height 18
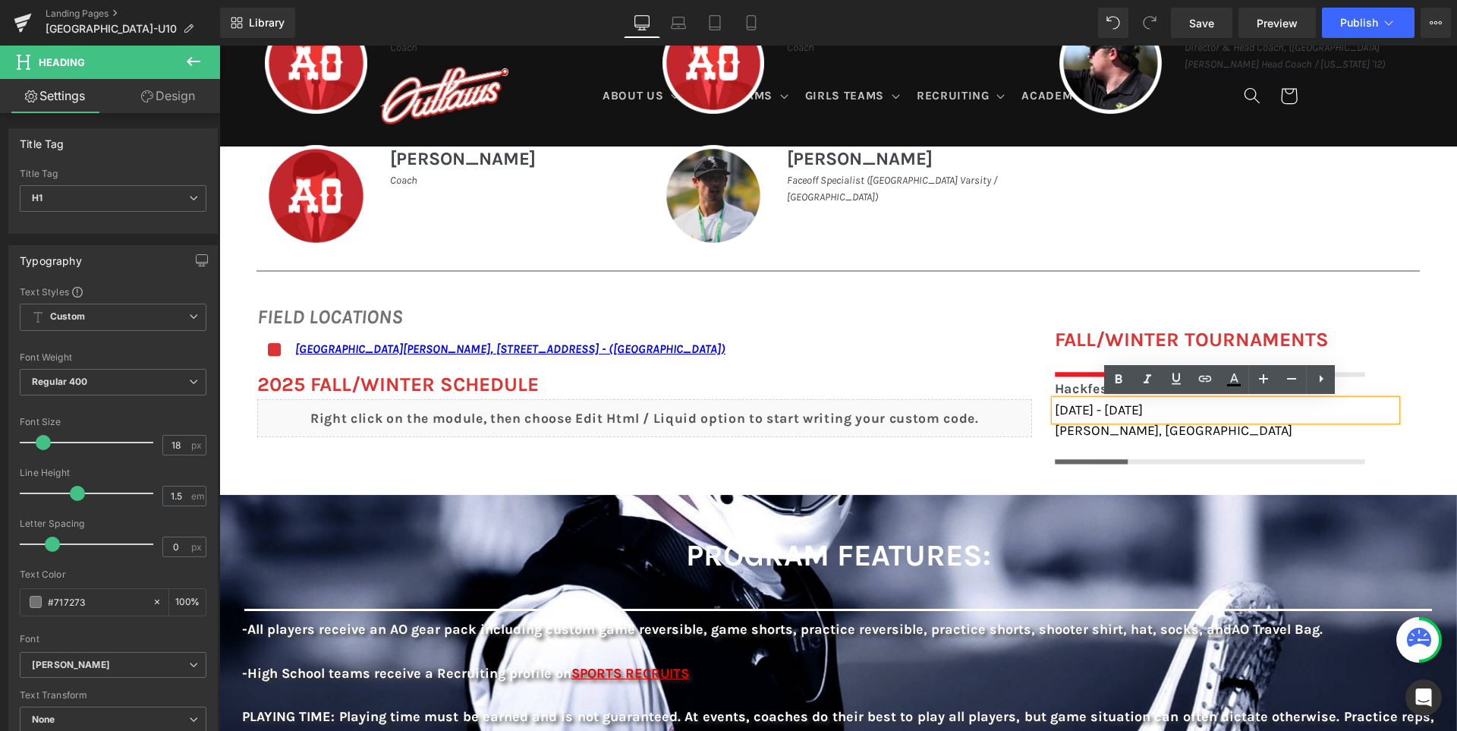
click at [1021, 443] on div "FIELD LOCATIONS Heading Icon San Ramon Valley School, 501 Danville Blvd, Danvil…" at bounding box center [837, 375] width 1237 height 193
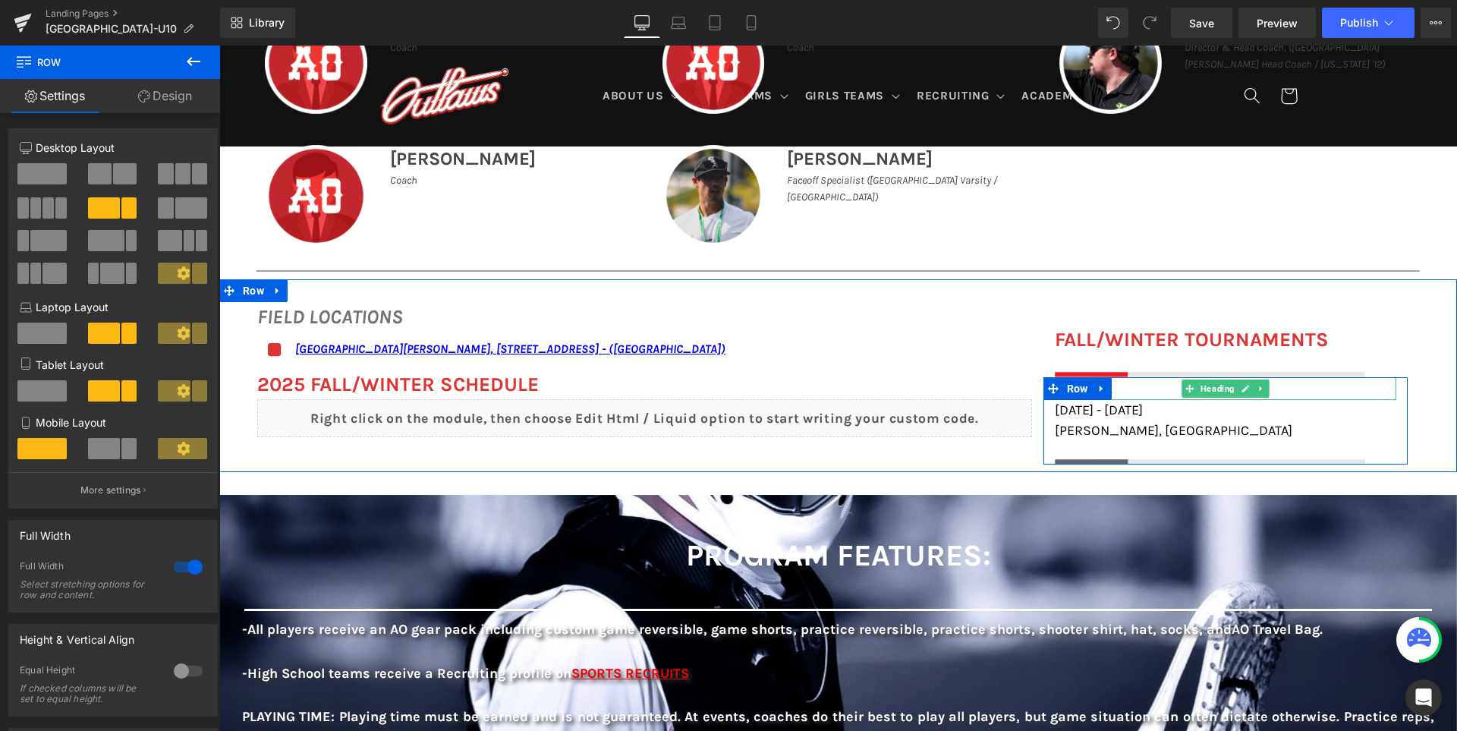
click at [1136, 388] on div "Hackfest" at bounding box center [1225, 388] width 341 height 23
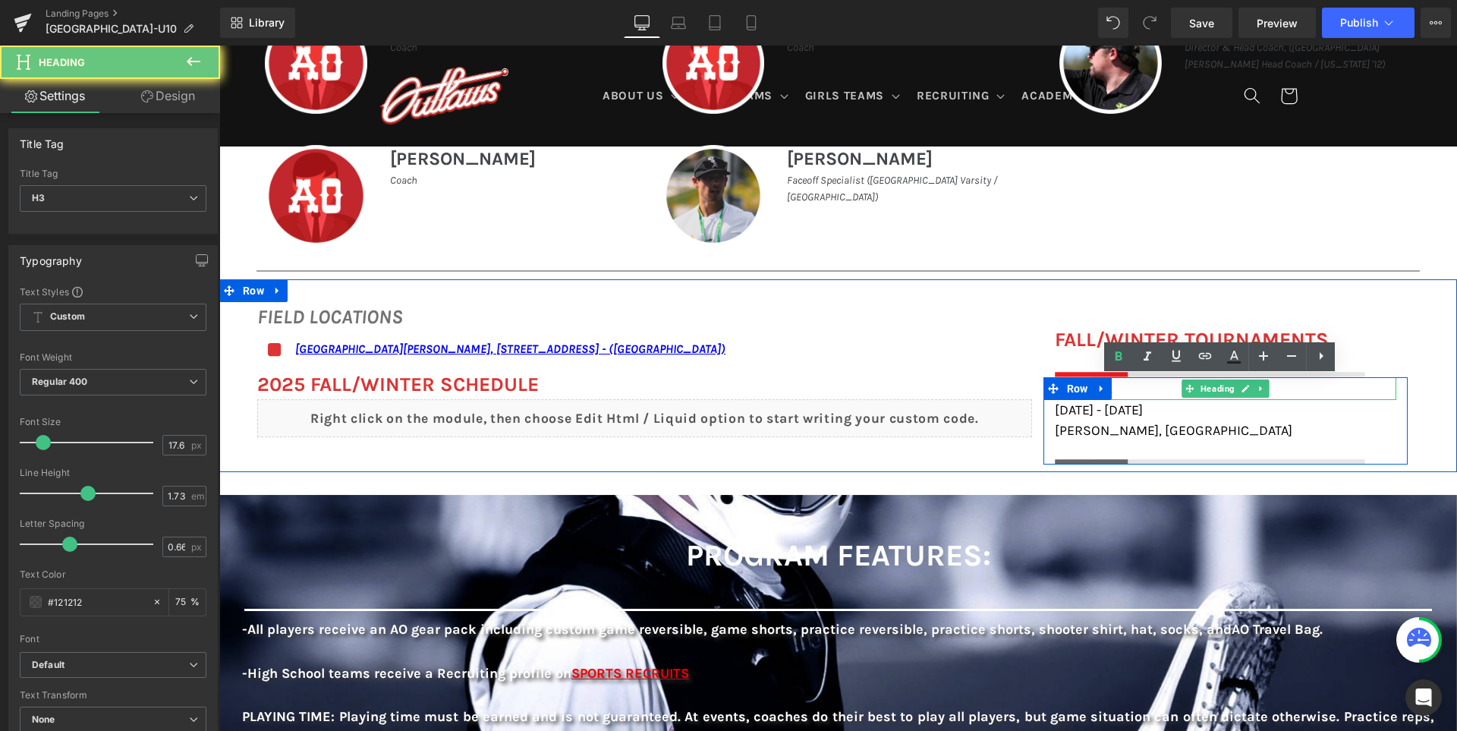
click at [1136, 388] on div "Hackfest" at bounding box center [1225, 388] width 341 height 23
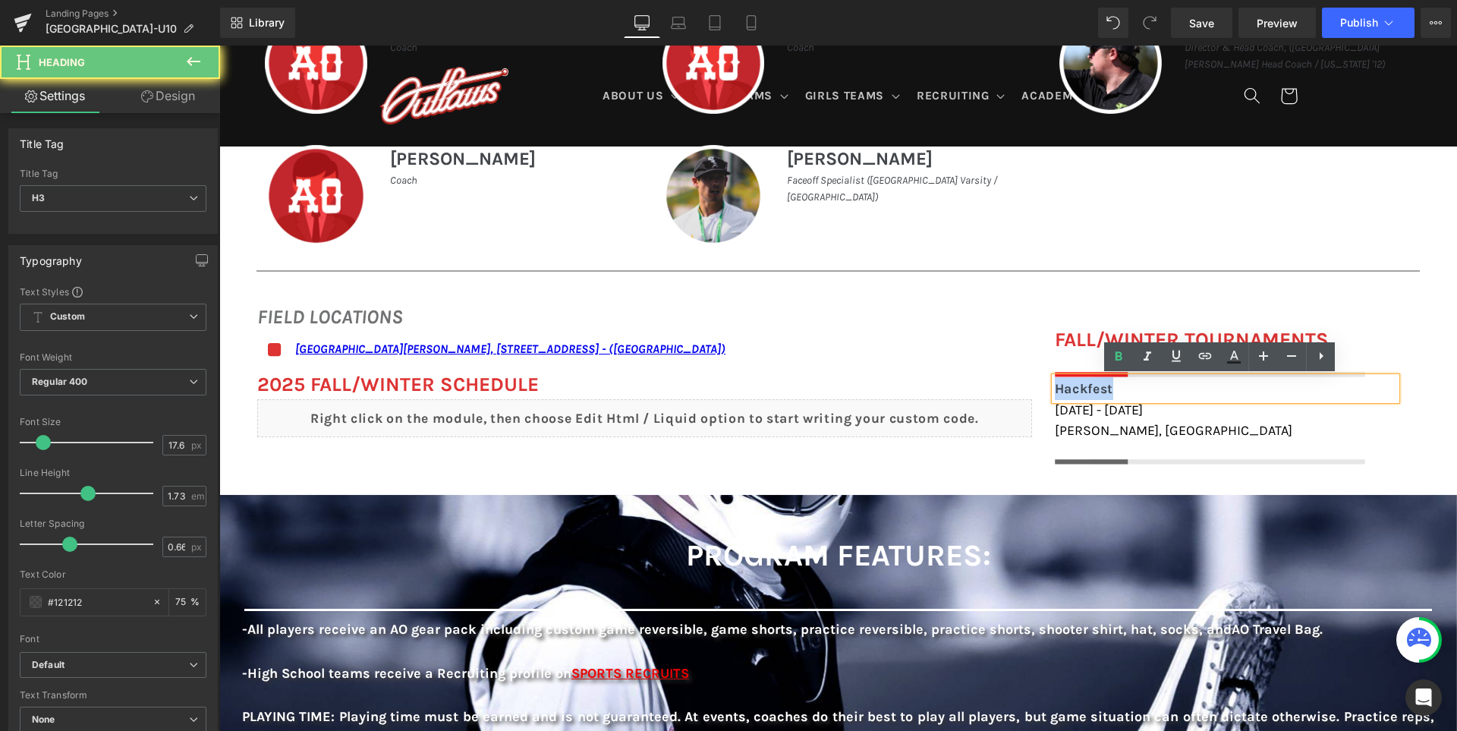
click at [1136, 388] on div "Hackfest" at bounding box center [1225, 388] width 341 height 23
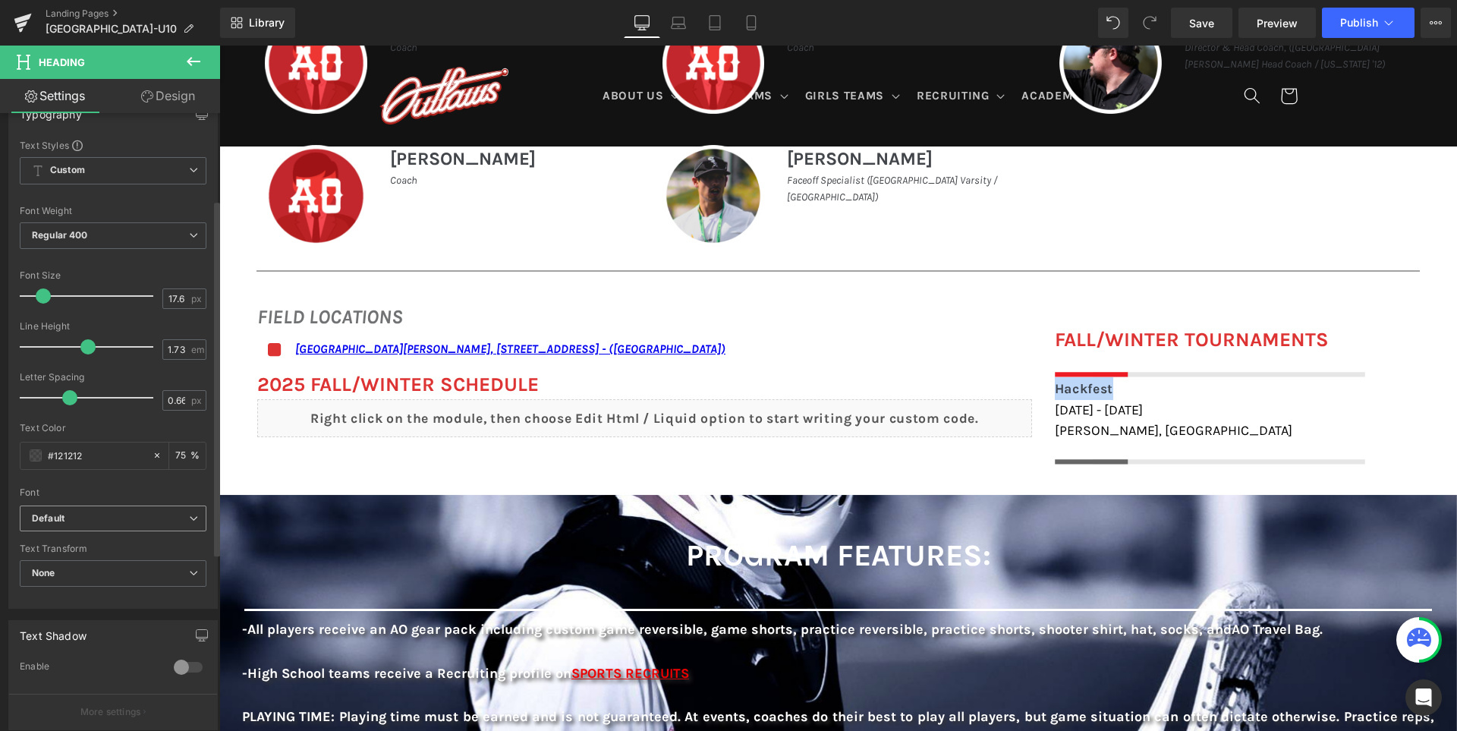
scroll to position [152, 0]
click at [86, 516] on b "Default" at bounding box center [110, 513] width 157 height 13
click at [108, 479] on div at bounding box center [113, 477] width 187 height 10
click at [89, 574] on span "None" at bounding box center [113, 568] width 187 height 27
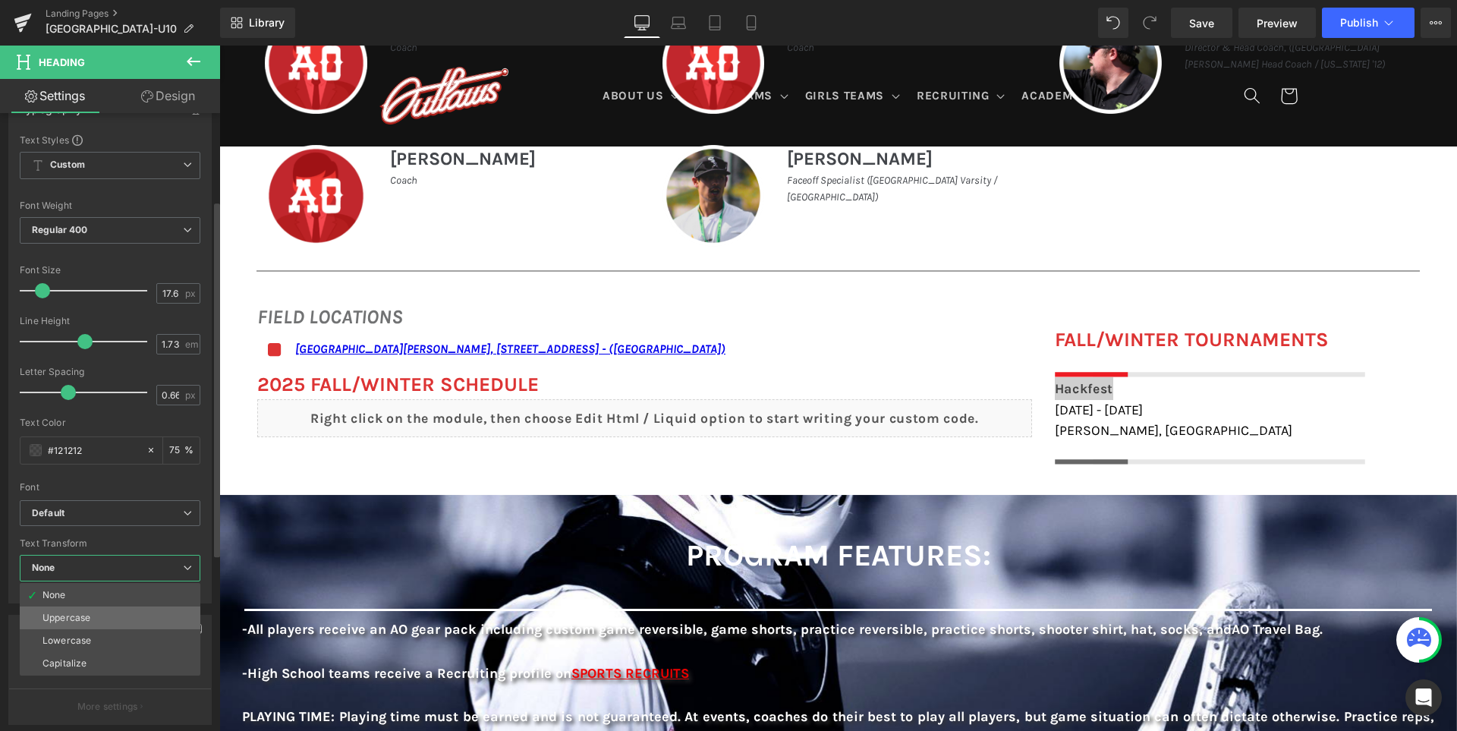
click at [77, 612] on div "Uppercase" at bounding box center [66, 617] width 48 height 11
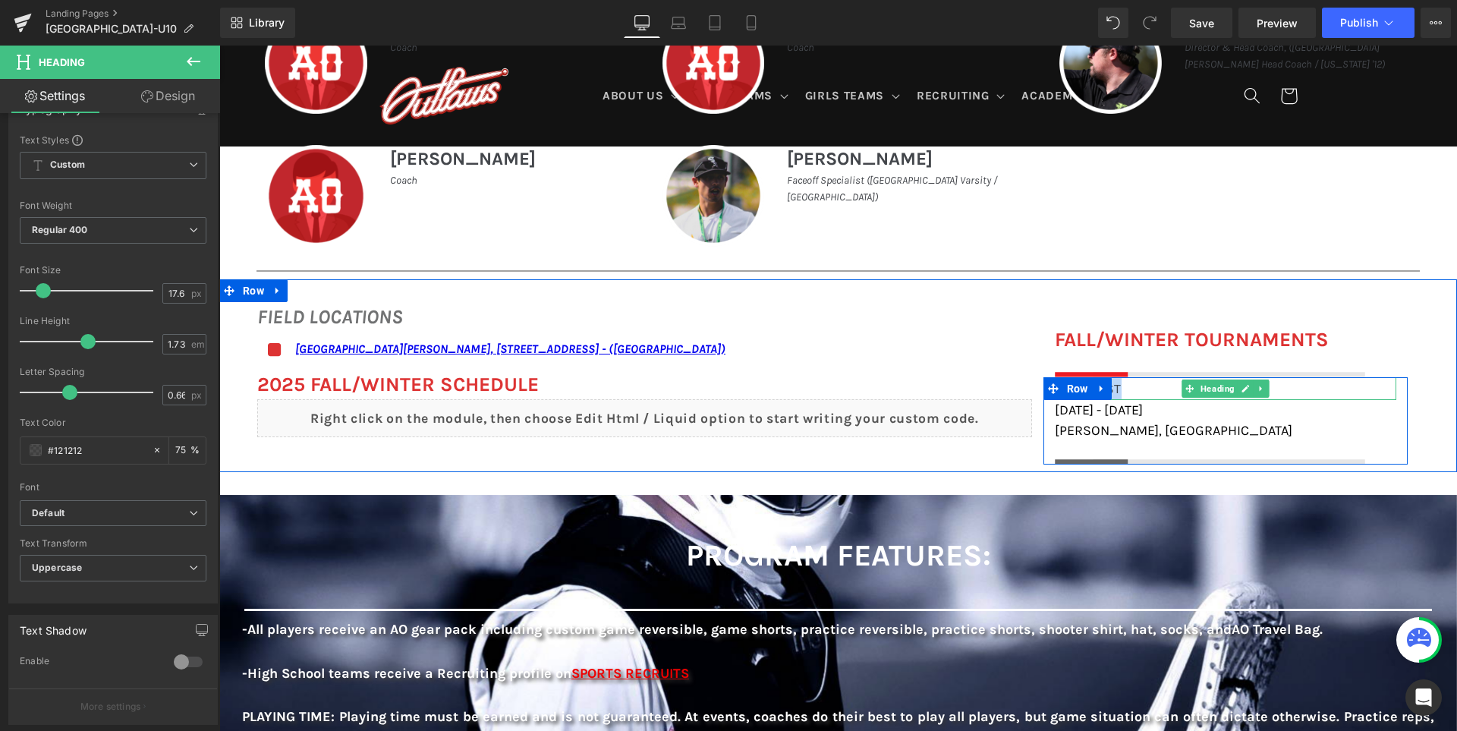
click at [1140, 387] on div "Hackfest" at bounding box center [1225, 388] width 341 height 23
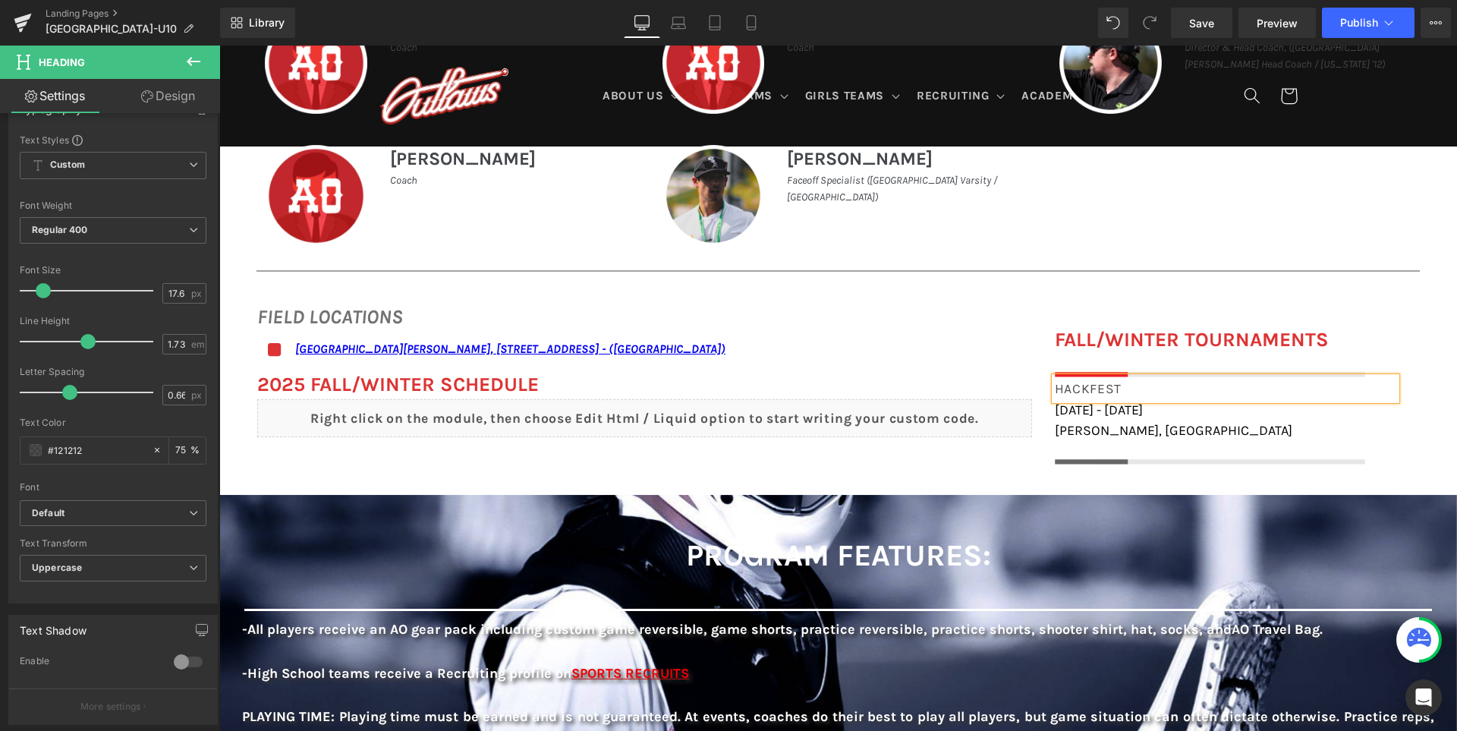
click at [1140, 387] on div "Hackfest" at bounding box center [1225, 388] width 341 height 23
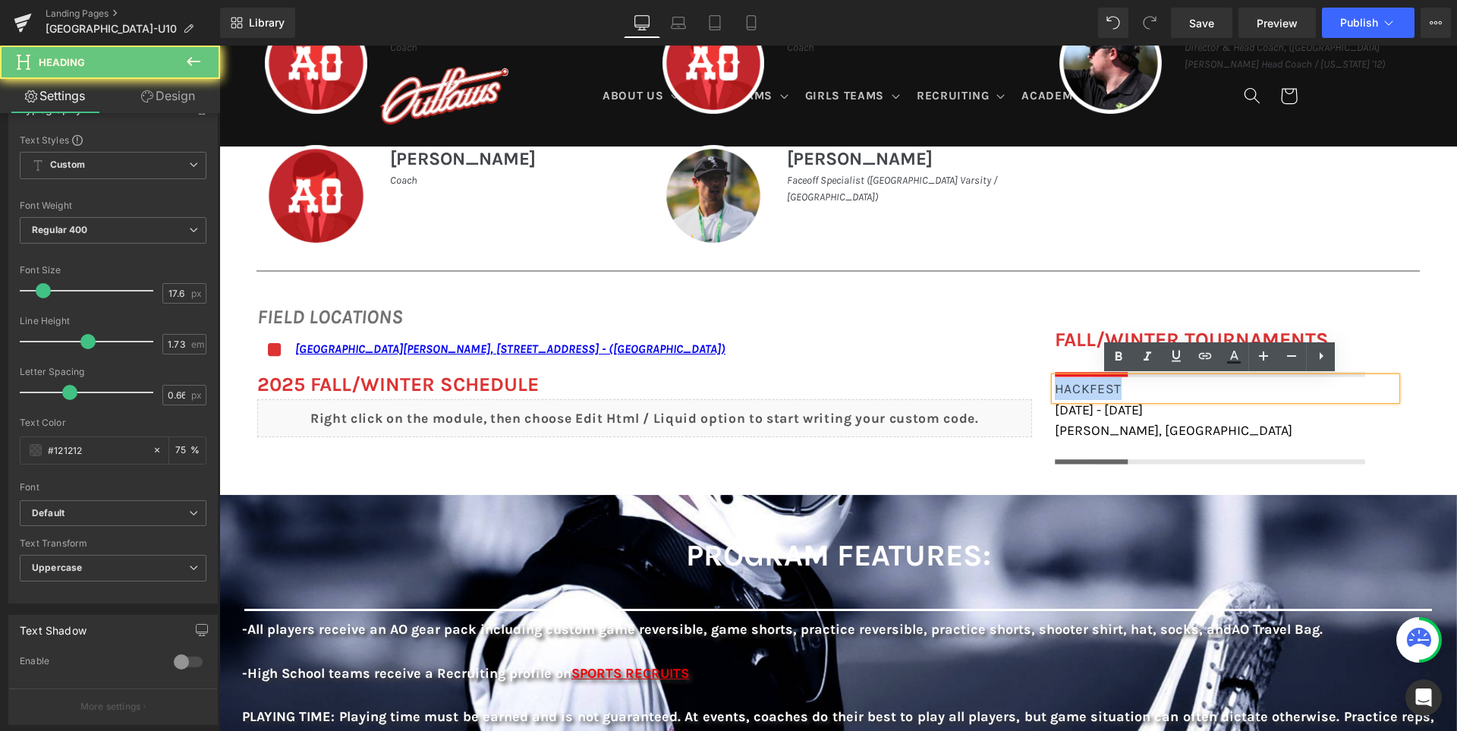
click at [1140, 387] on div "Hackfest" at bounding box center [1225, 388] width 341 height 23
click at [1127, 357] on icon at bounding box center [1118, 356] width 18 height 18
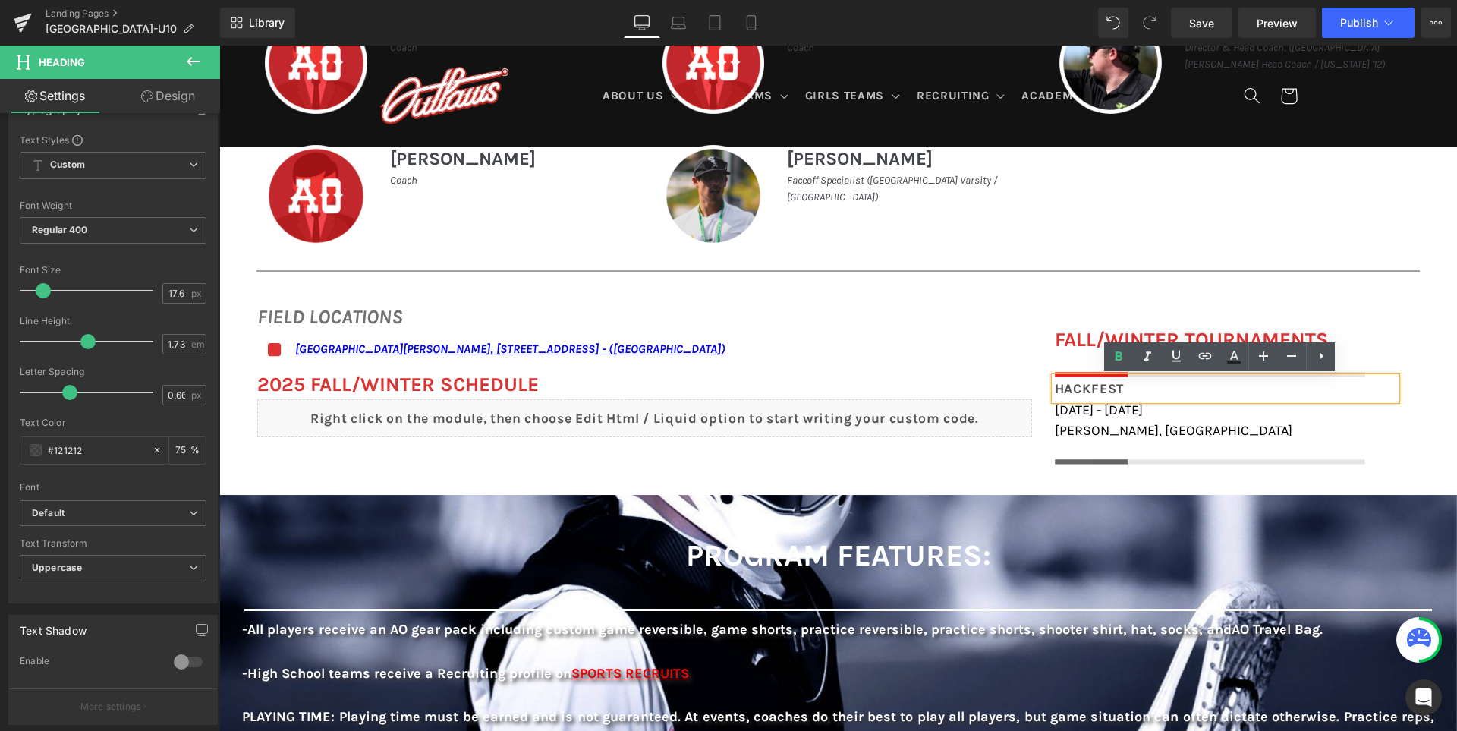
click at [1102, 391] on span "Hackfest" at bounding box center [1089, 388] width 69 height 15
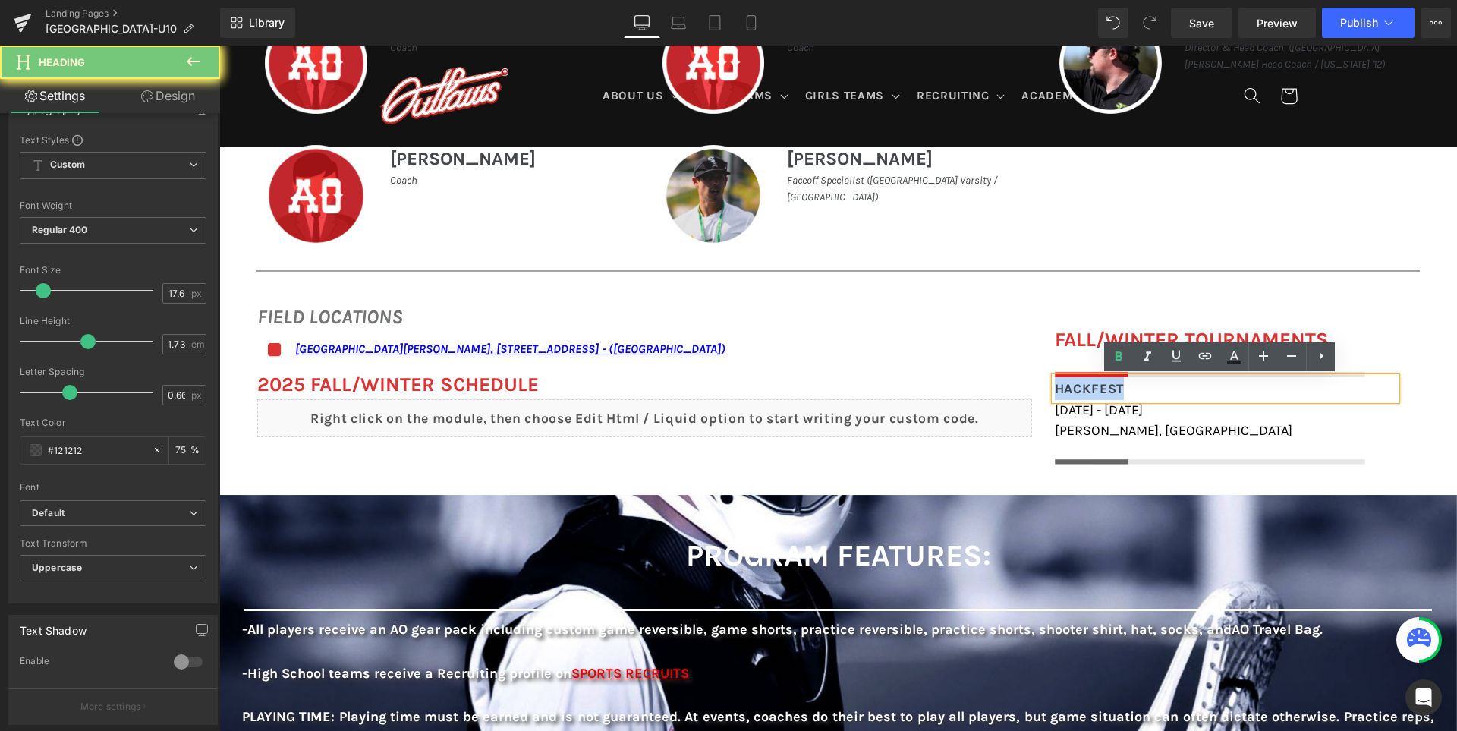
click at [1102, 391] on span "Hackfest" at bounding box center [1089, 388] width 69 height 15
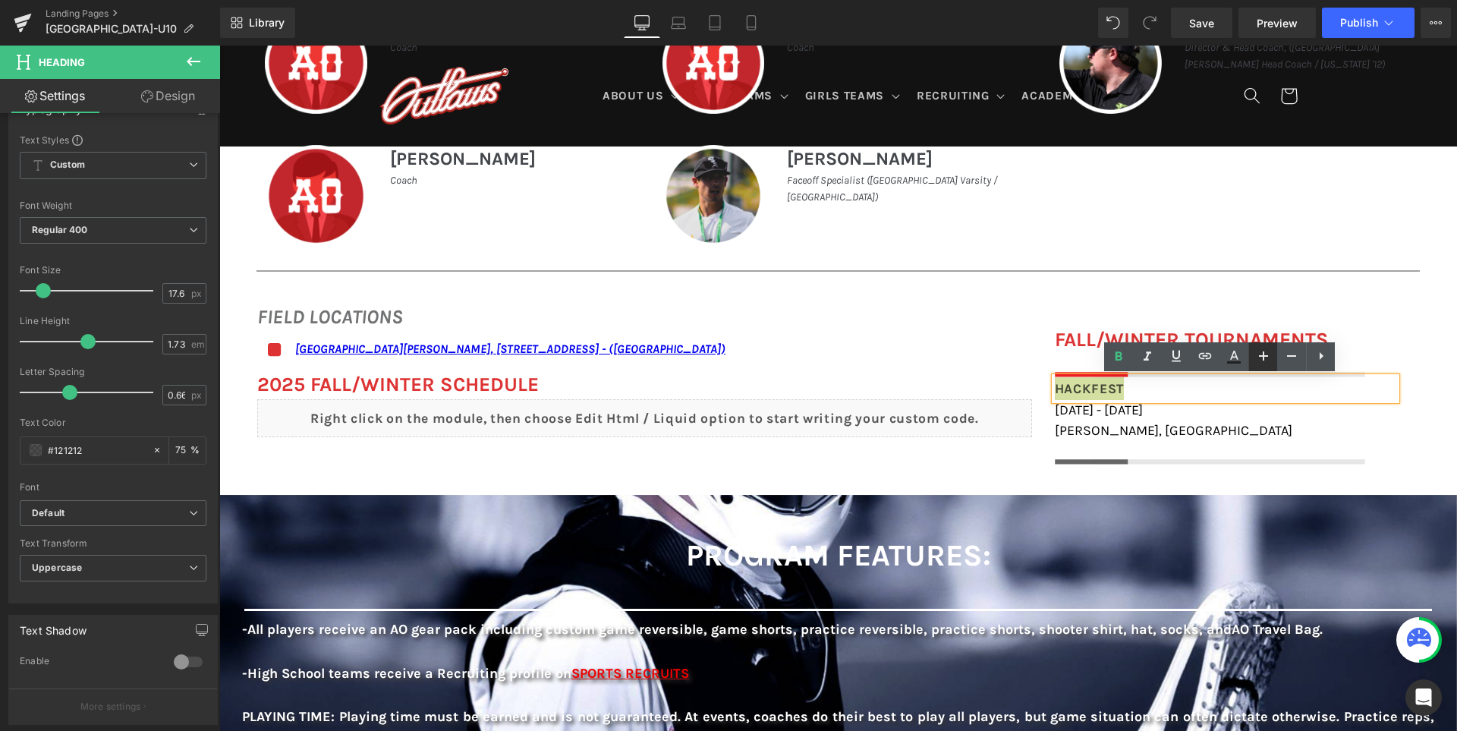
click at [1268, 359] on icon at bounding box center [1263, 356] width 18 height 18
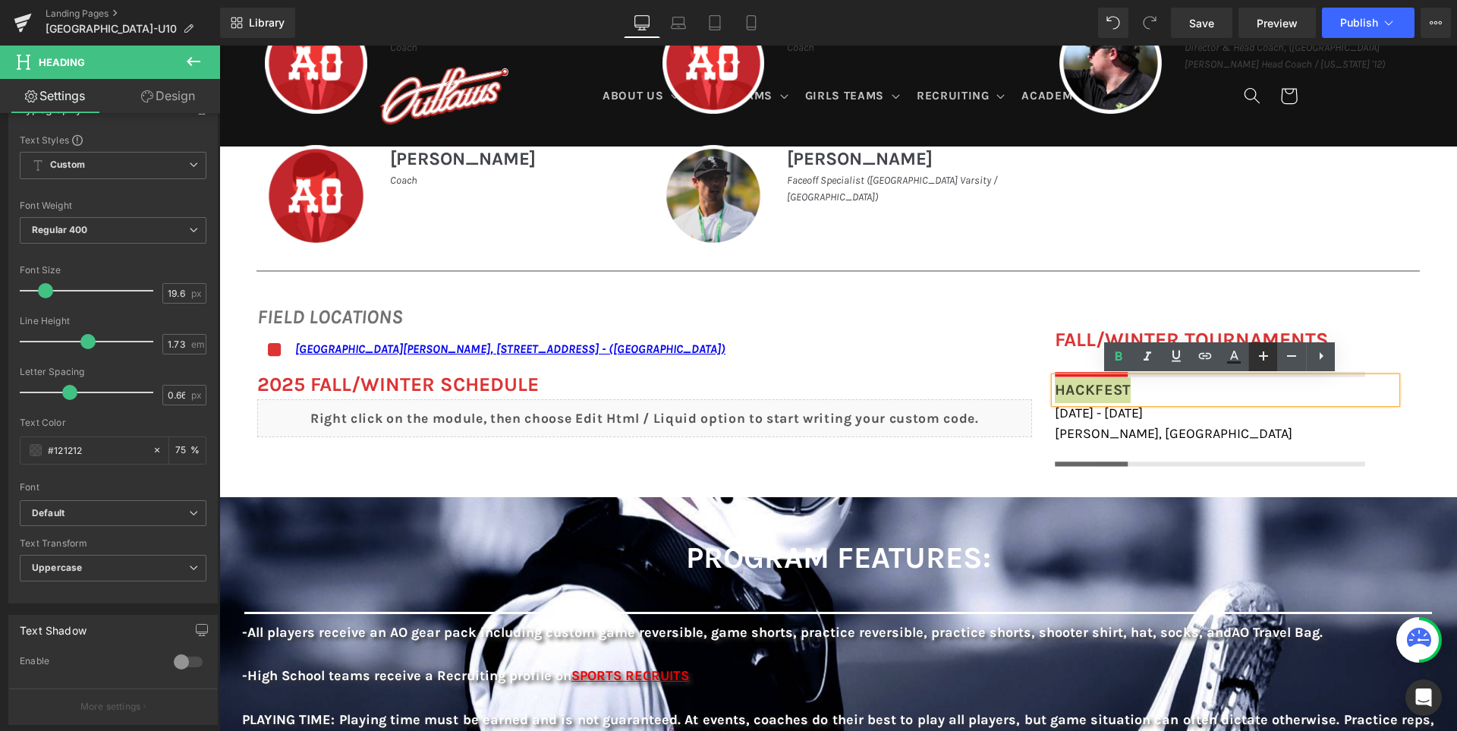
click at [1268, 359] on icon at bounding box center [1263, 356] width 18 height 18
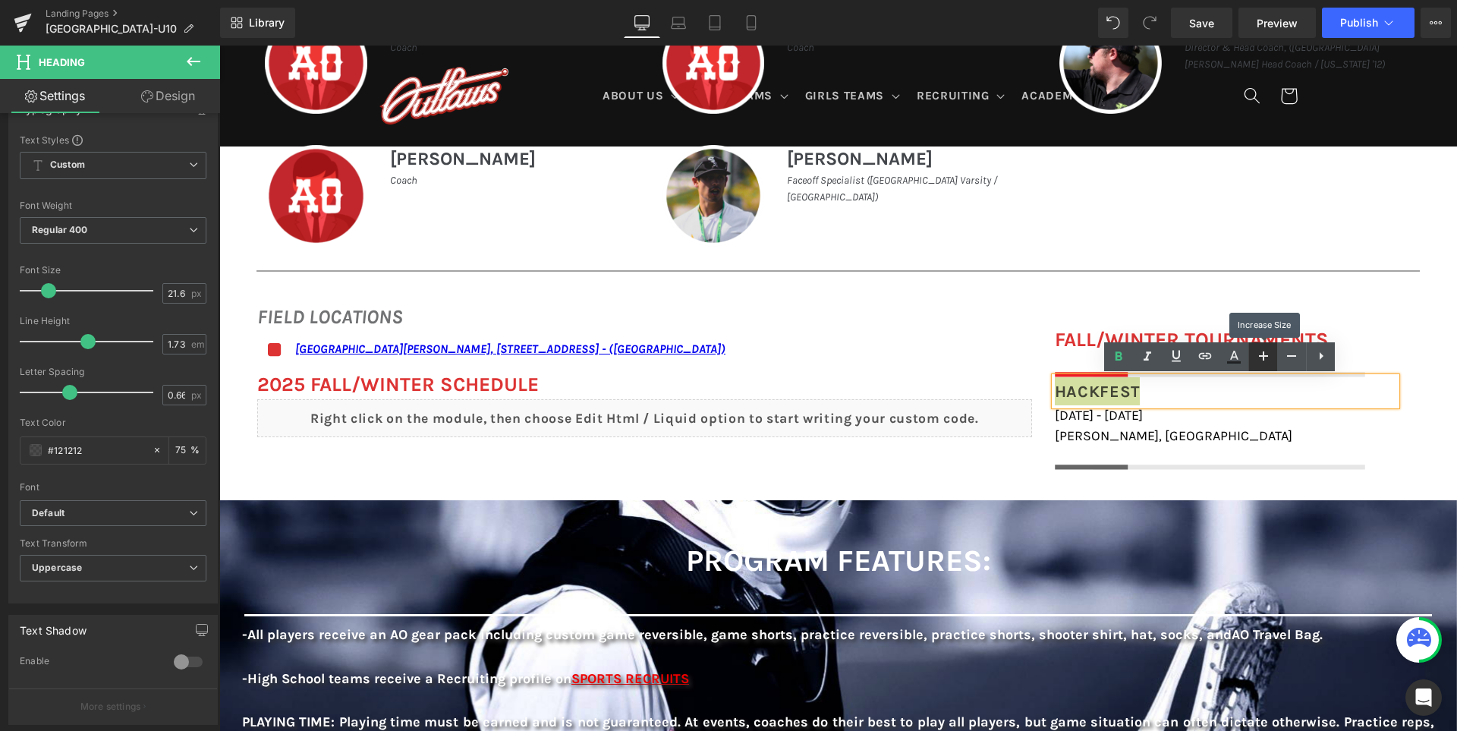
click at [1268, 359] on icon at bounding box center [1263, 356] width 18 height 18
type input "23.6"
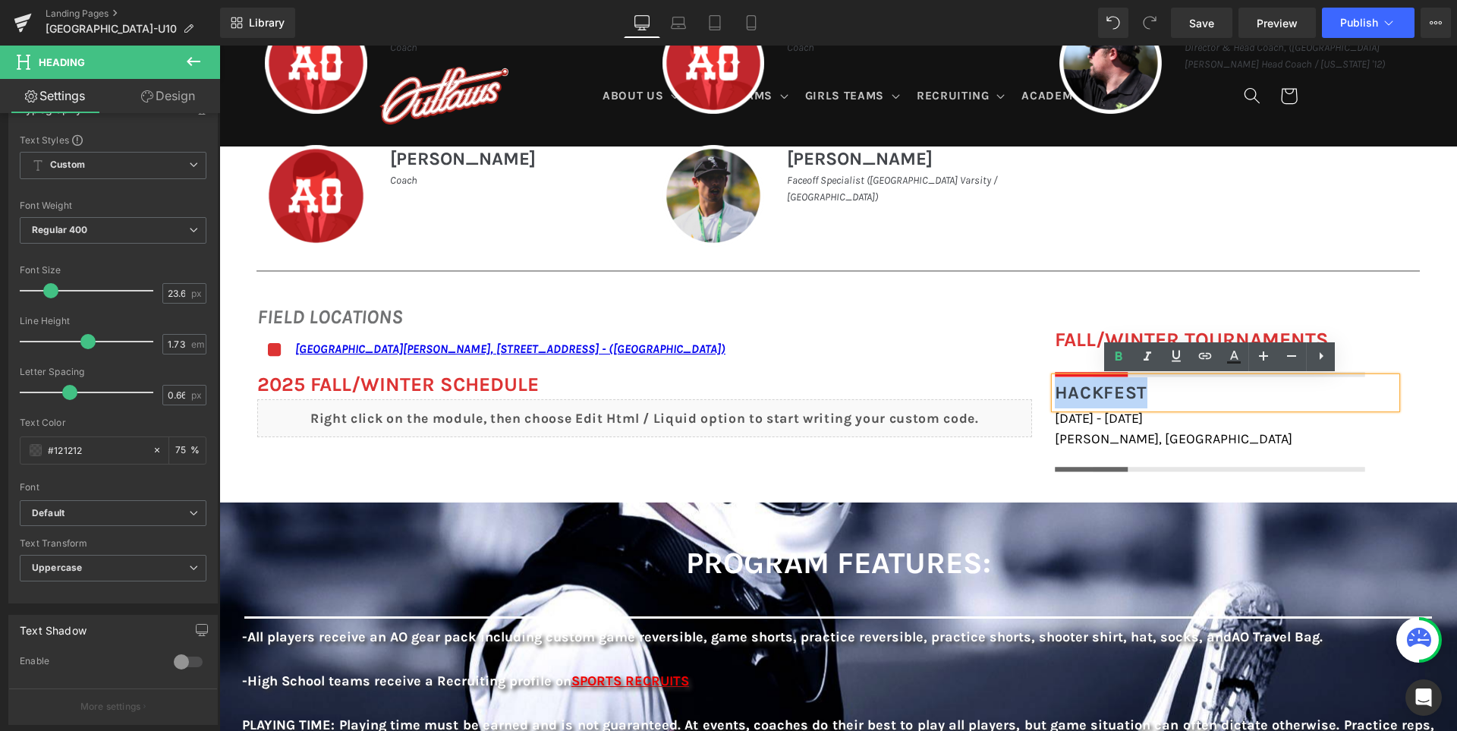
click at [956, 469] on div "FIELD LOCATIONS Heading Icon San Ramon Valley School, 501 Danville Blvd, Danvil…" at bounding box center [837, 379] width 1237 height 201
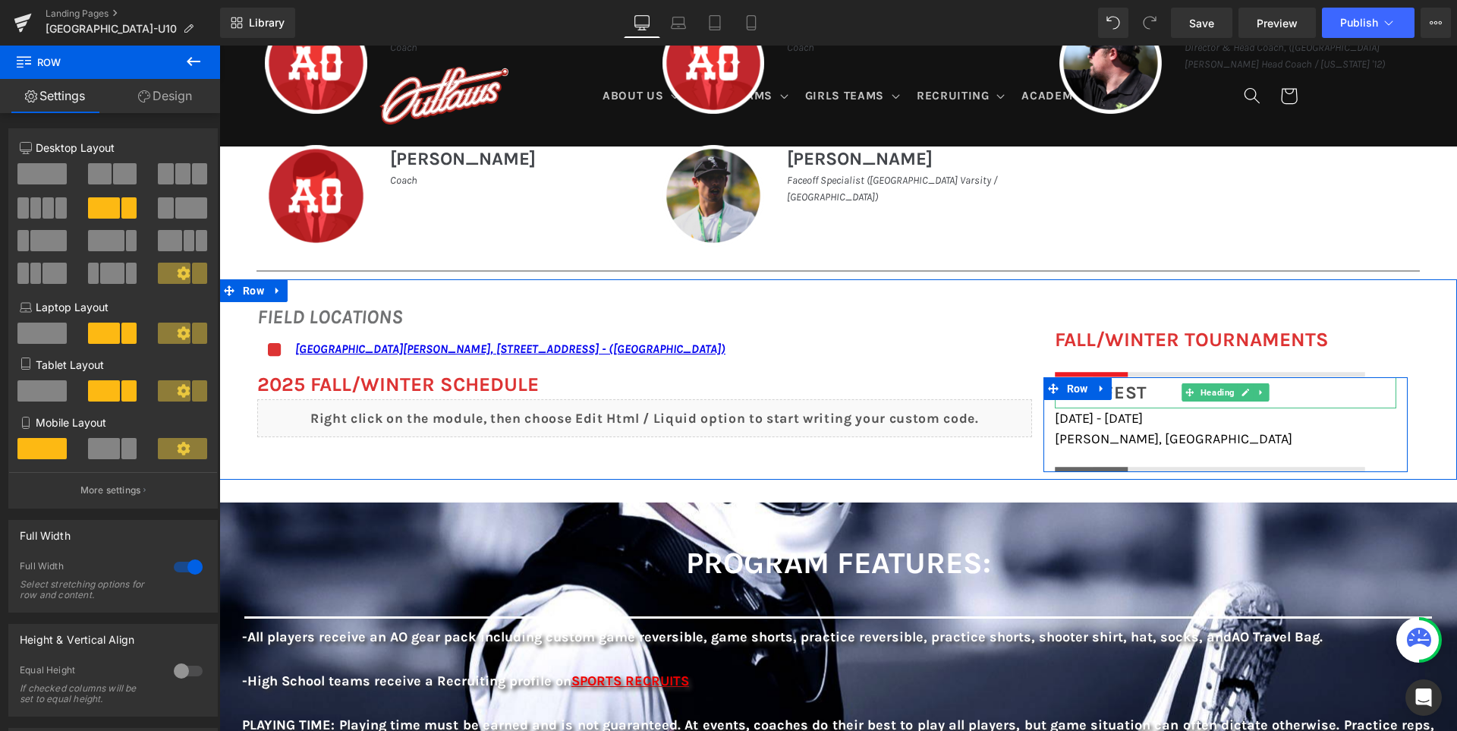
click at [1130, 389] on span "Hackfest" at bounding box center [1101, 392] width 93 height 21
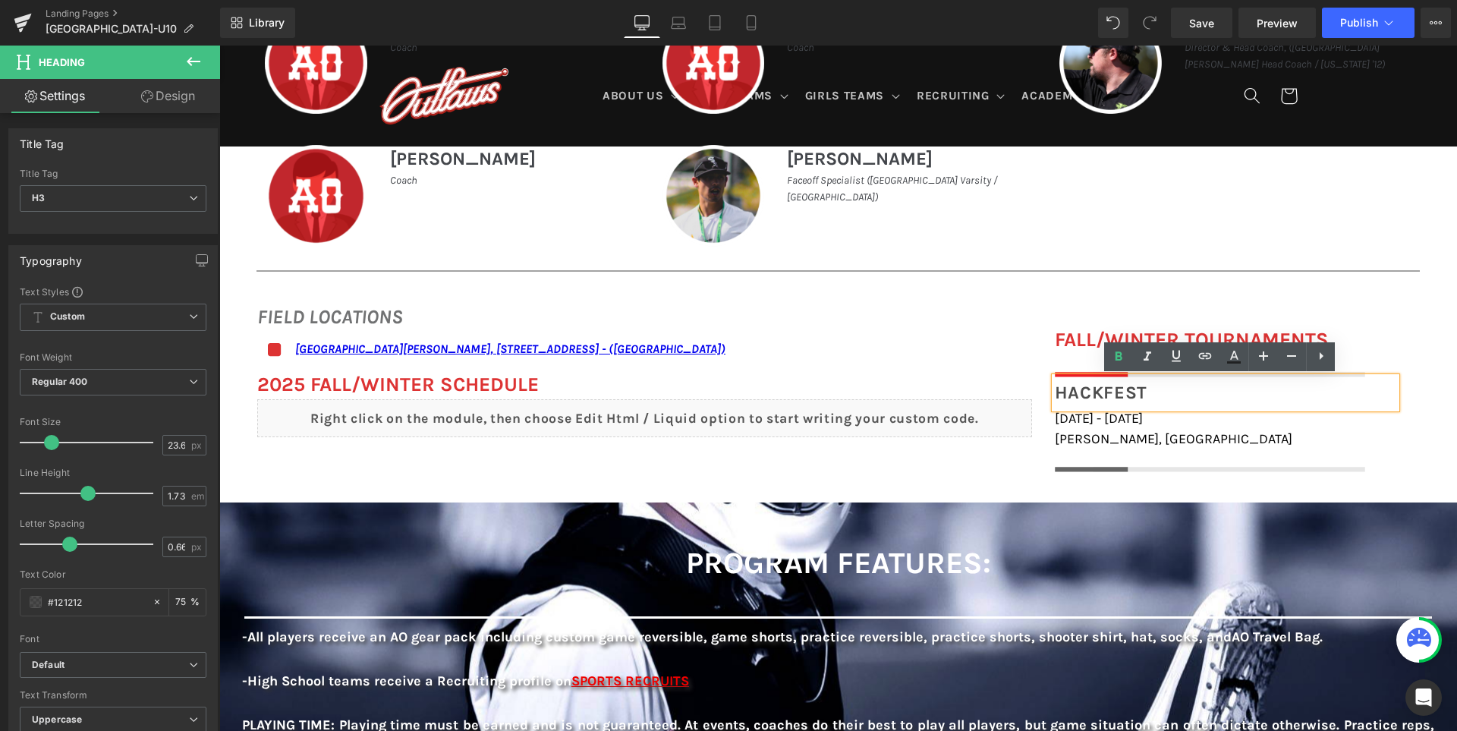
click at [1130, 389] on span "Hackfest" at bounding box center [1101, 392] width 93 height 21
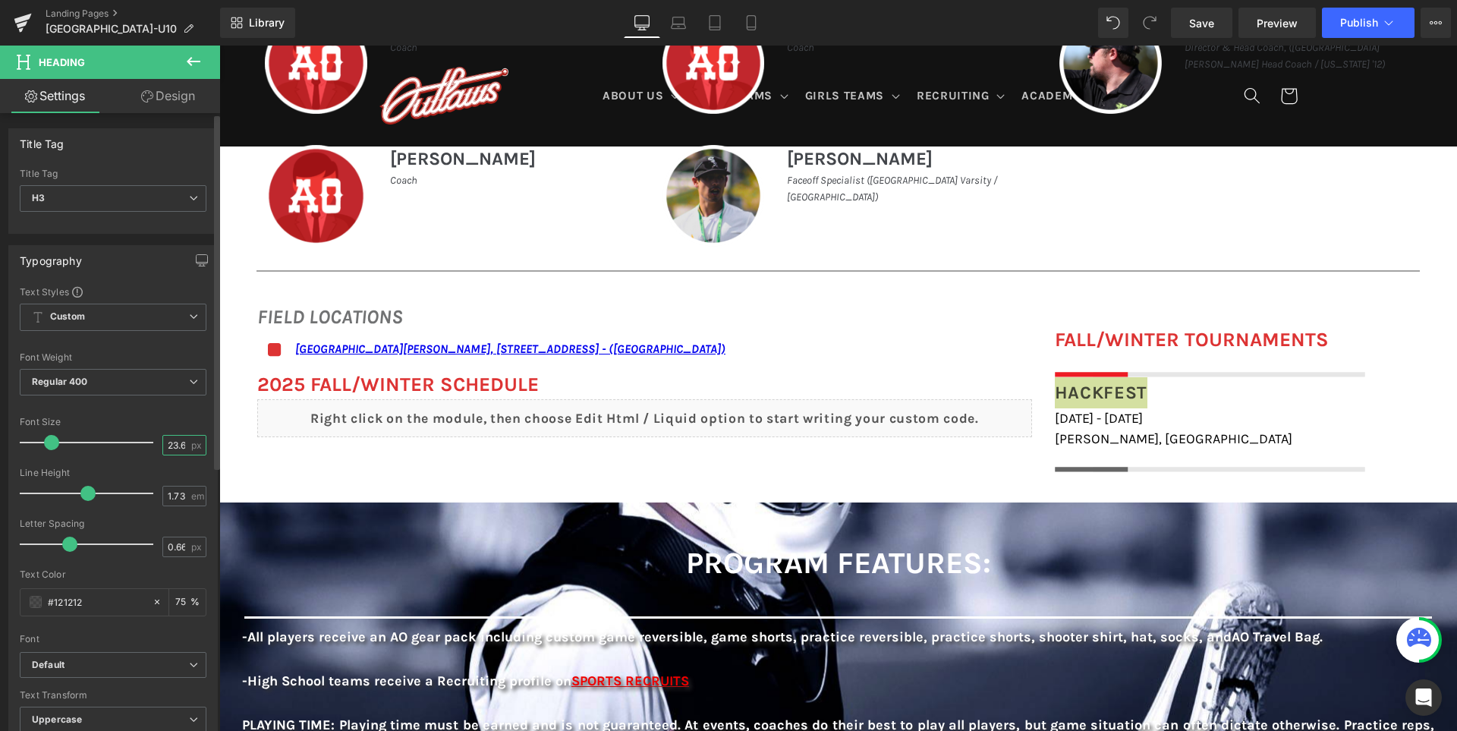
click at [165, 446] on input "23.6" at bounding box center [176, 444] width 27 height 19
type input "24"
click at [129, 423] on div "Font Size" at bounding box center [113, 421] width 187 height 11
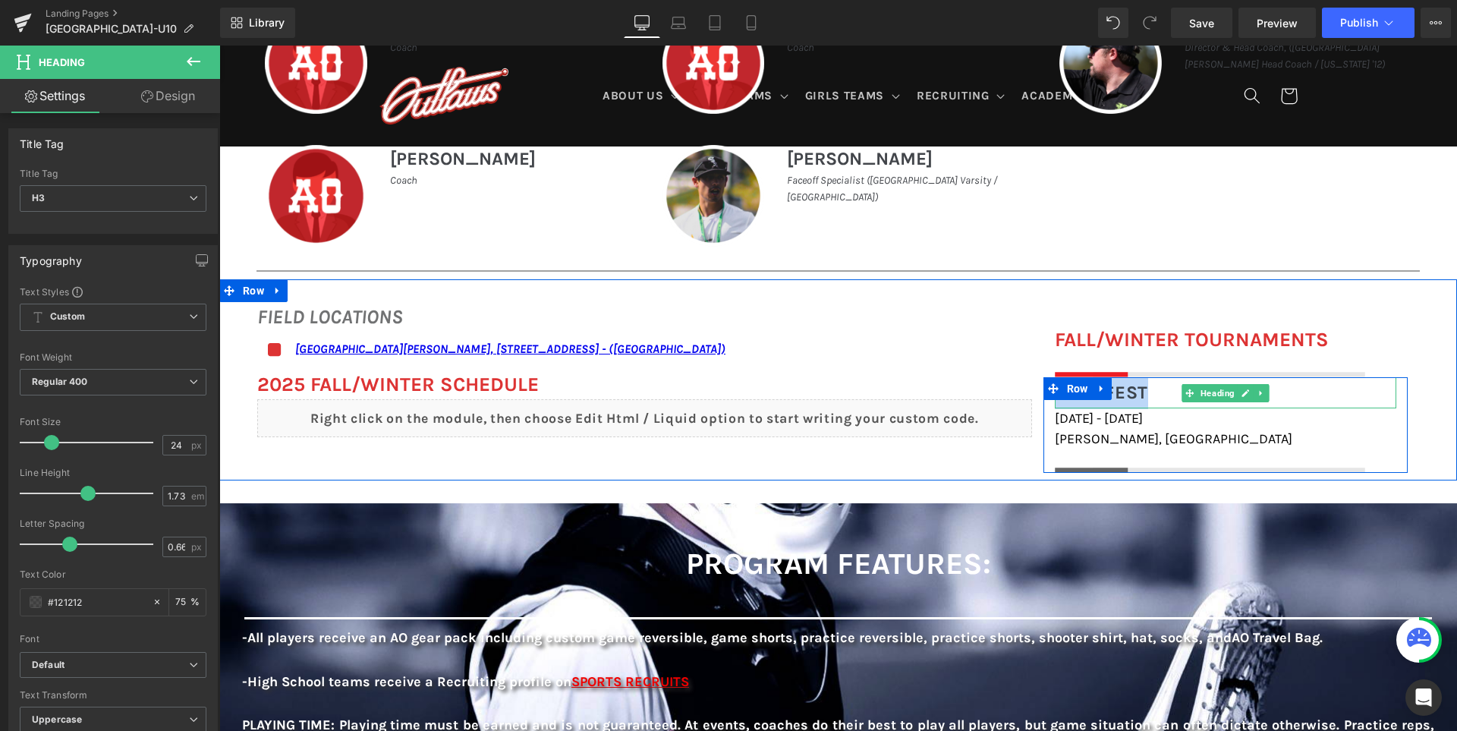
click at [1122, 396] on span "Hackfest" at bounding box center [1101, 392] width 93 height 21
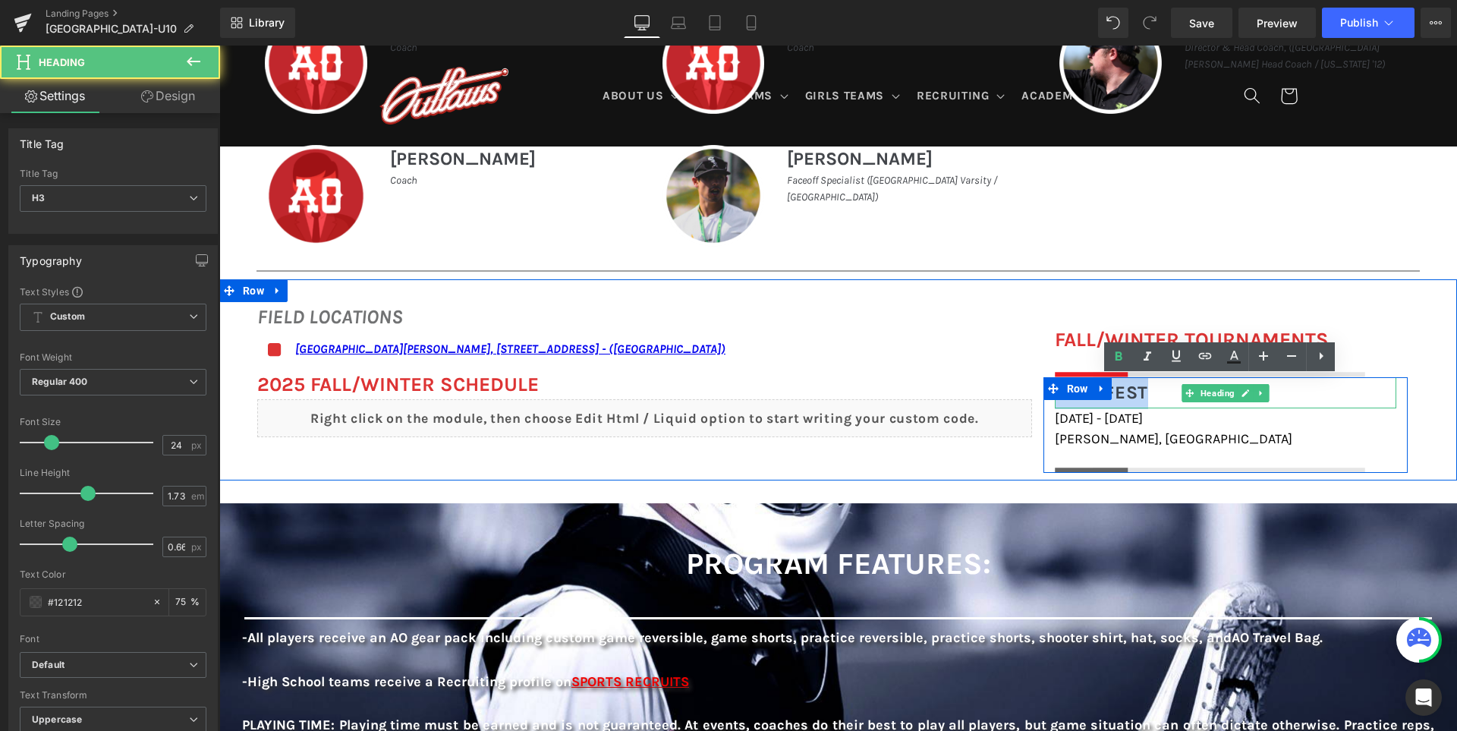
click at [1122, 396] on span "Hackfest" at bounding box center [1101, 392] width 93 height 21
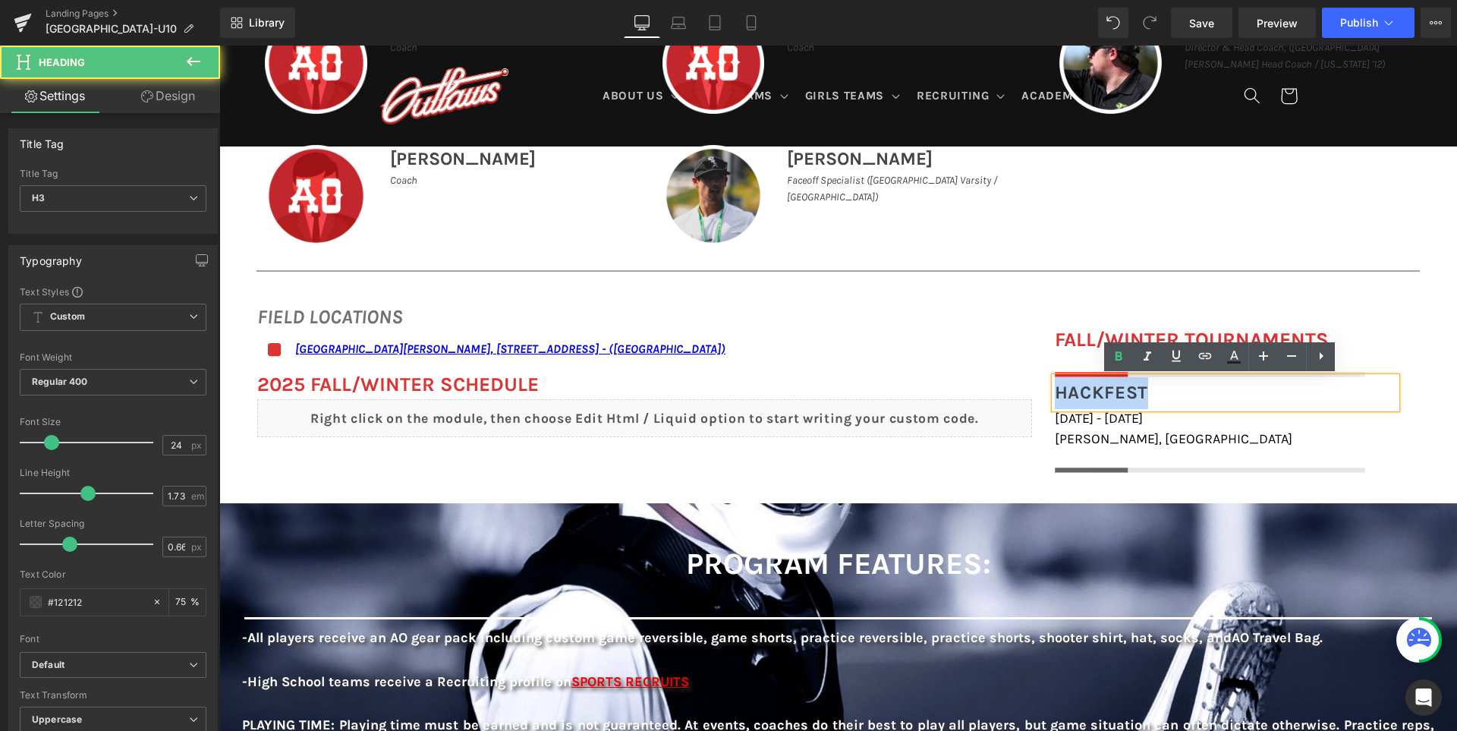
click at [1122, 396] on span "Hackfest" at bounding box center [1101, 392] width 93 height 21
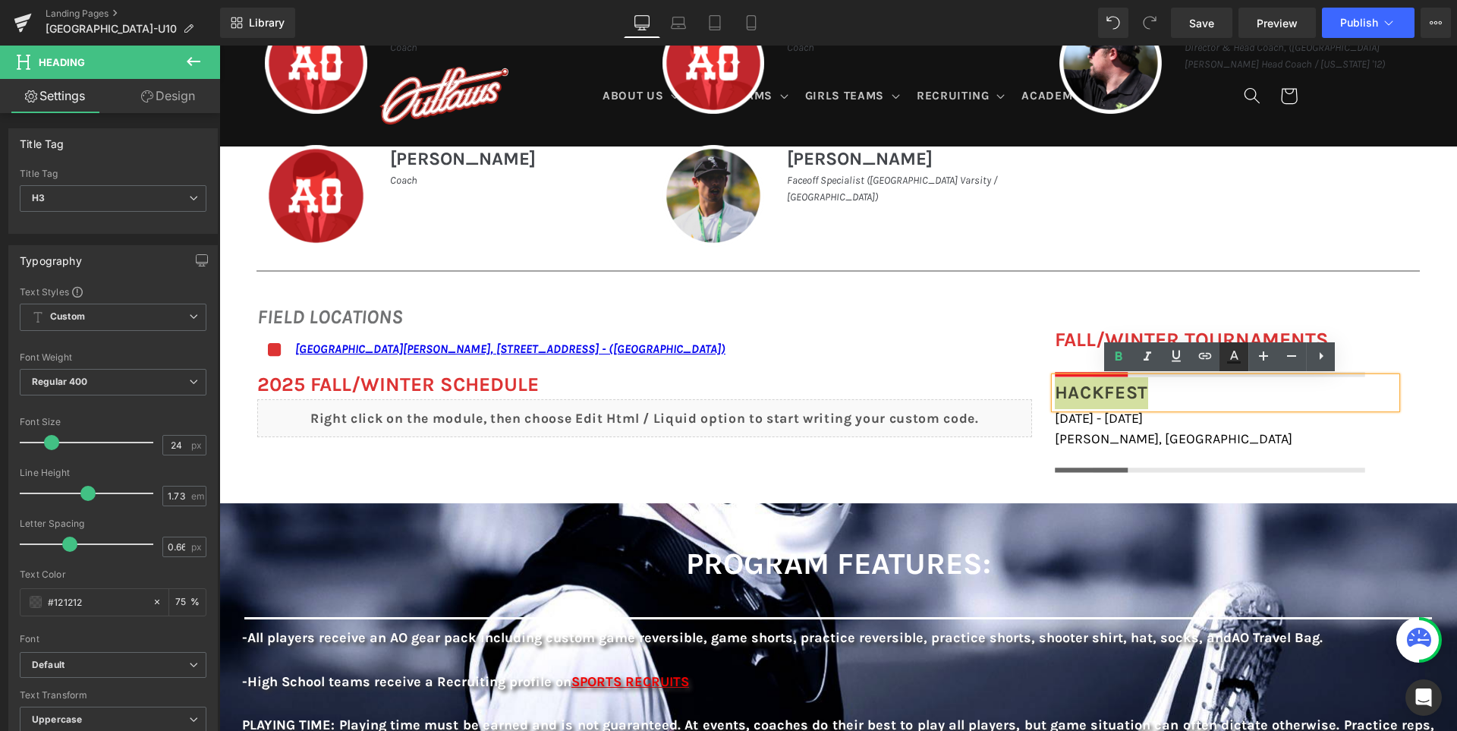
click at [1240, 354] on icon at bounding box center [1233, 356] width 18 height 18
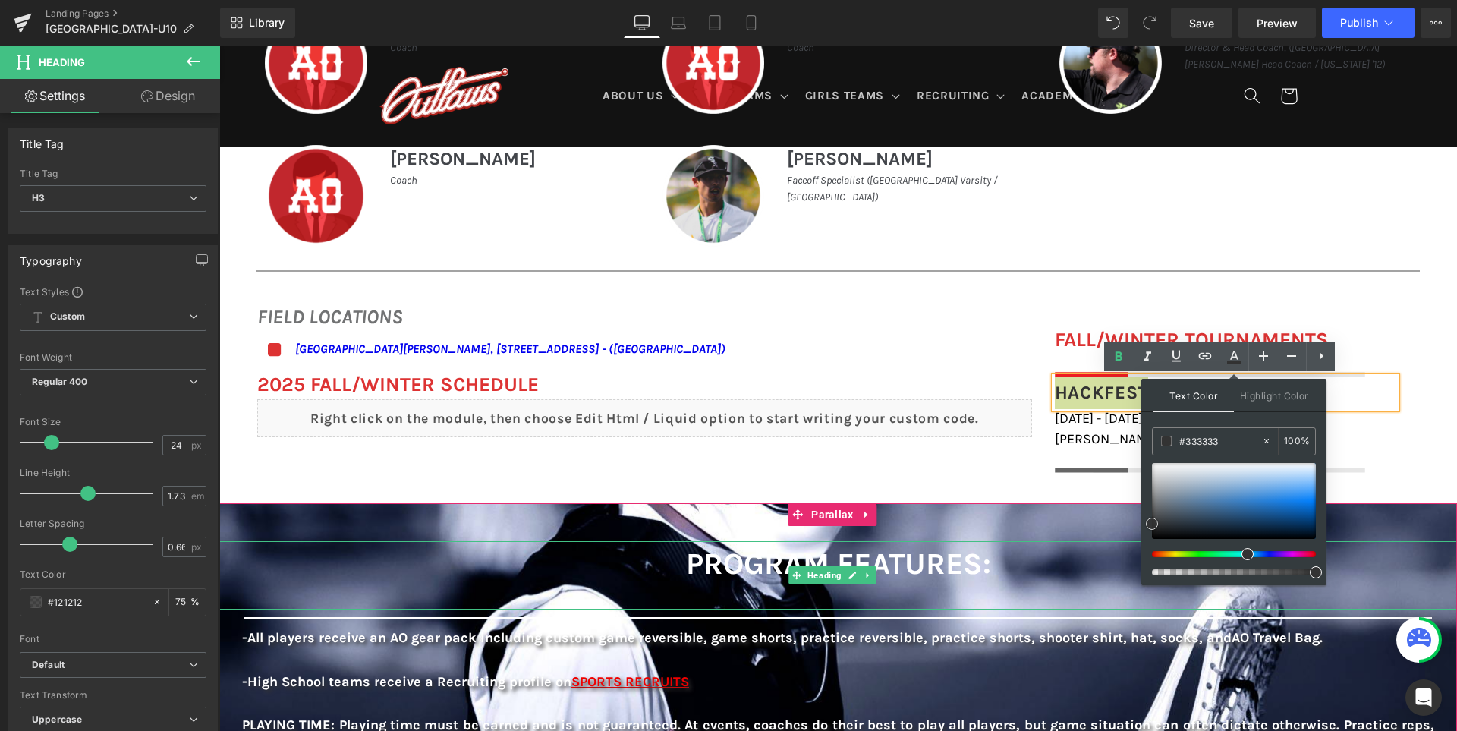
type input "#000000"
drag, startPoint x: 1385, startPoint y: 544, endPoint x: 1121, endPoint y: 589, distance: 267.8
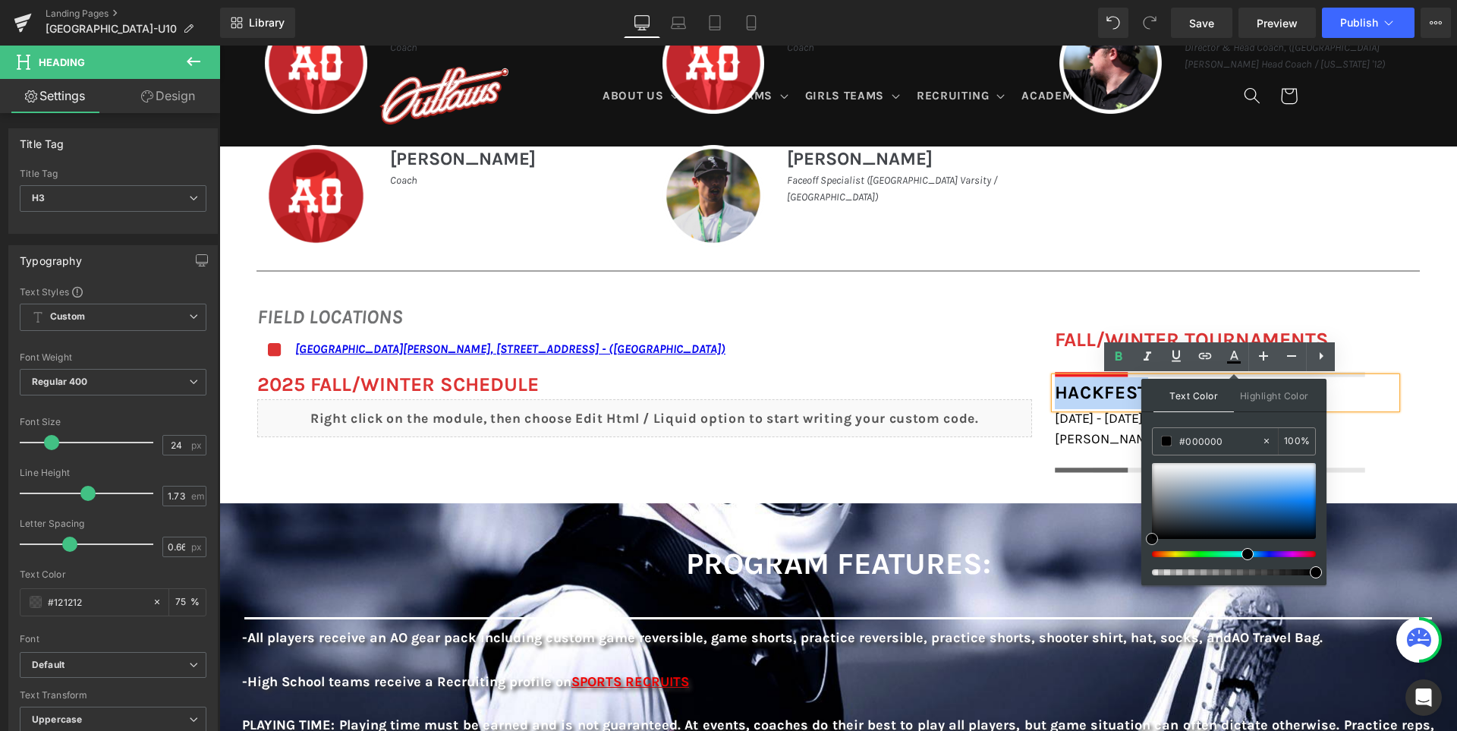
click at [910, 467] on div "FIELD LOCATIONS Heading Icon San Ramon Valley School, 501 Danville Blvd, Danvil…" at bounding box center [837, 379] width 1237 height 201
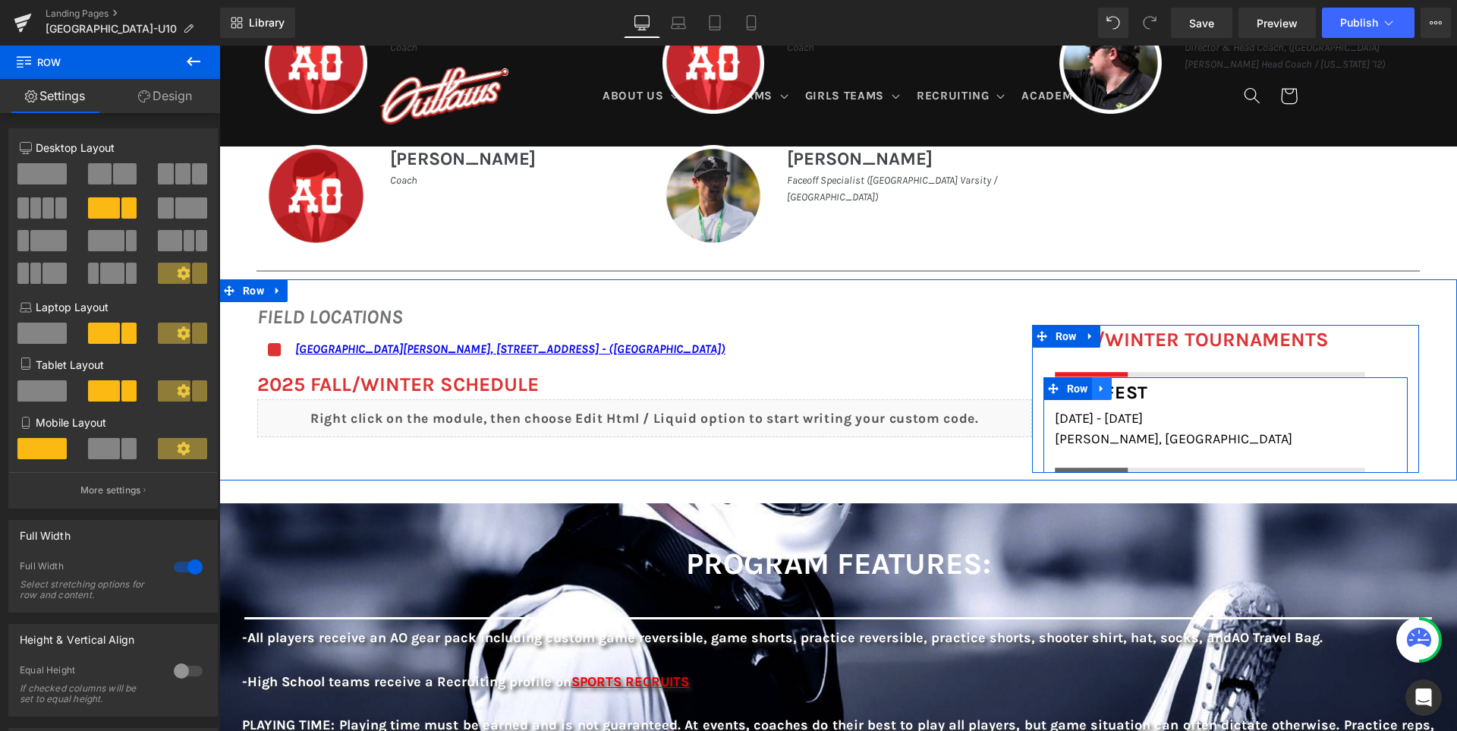
click at [1102, 389] on icon at bounding box center [1100, 388] width 3 height 7
click at [1123, 390] on icon at bounding box center [1121, 388] width 11 height 11
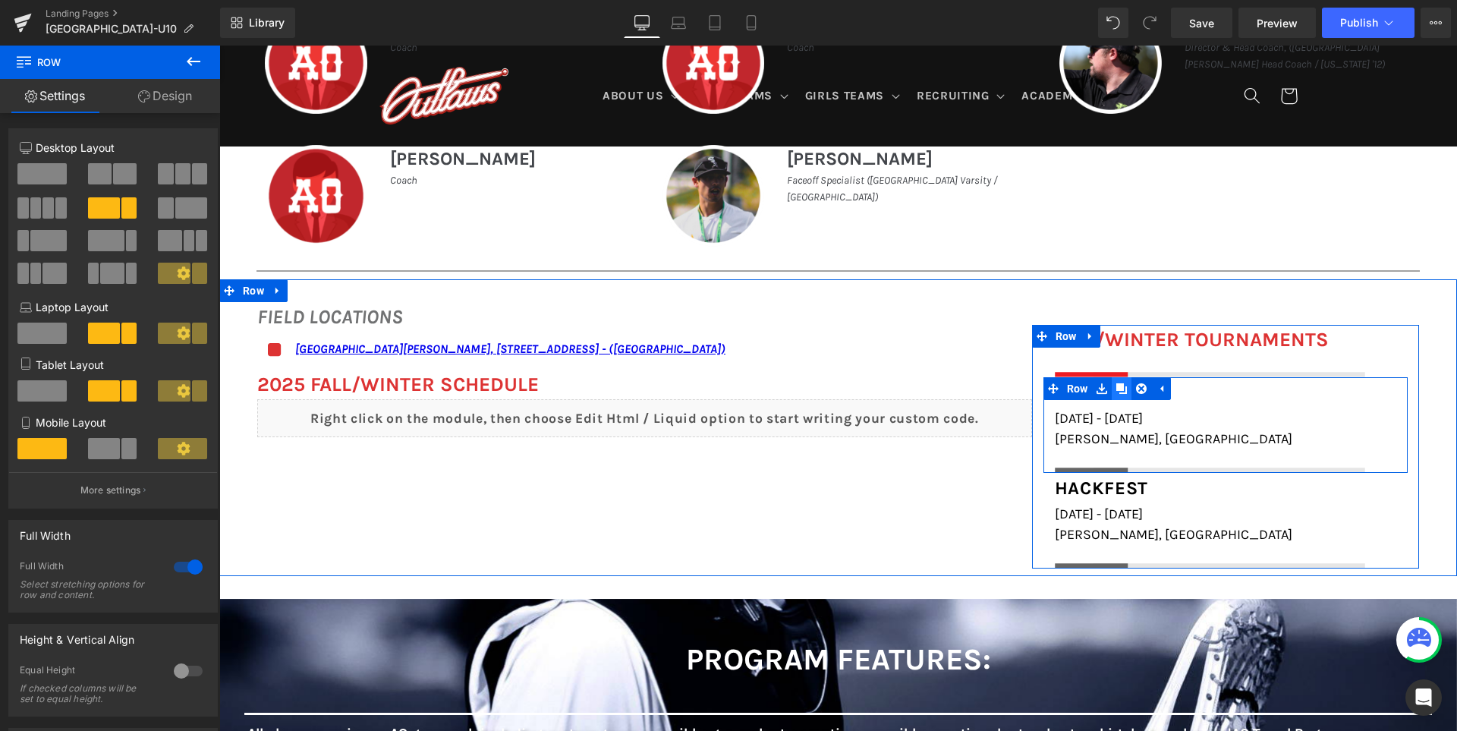
scroll to position [988, 0]
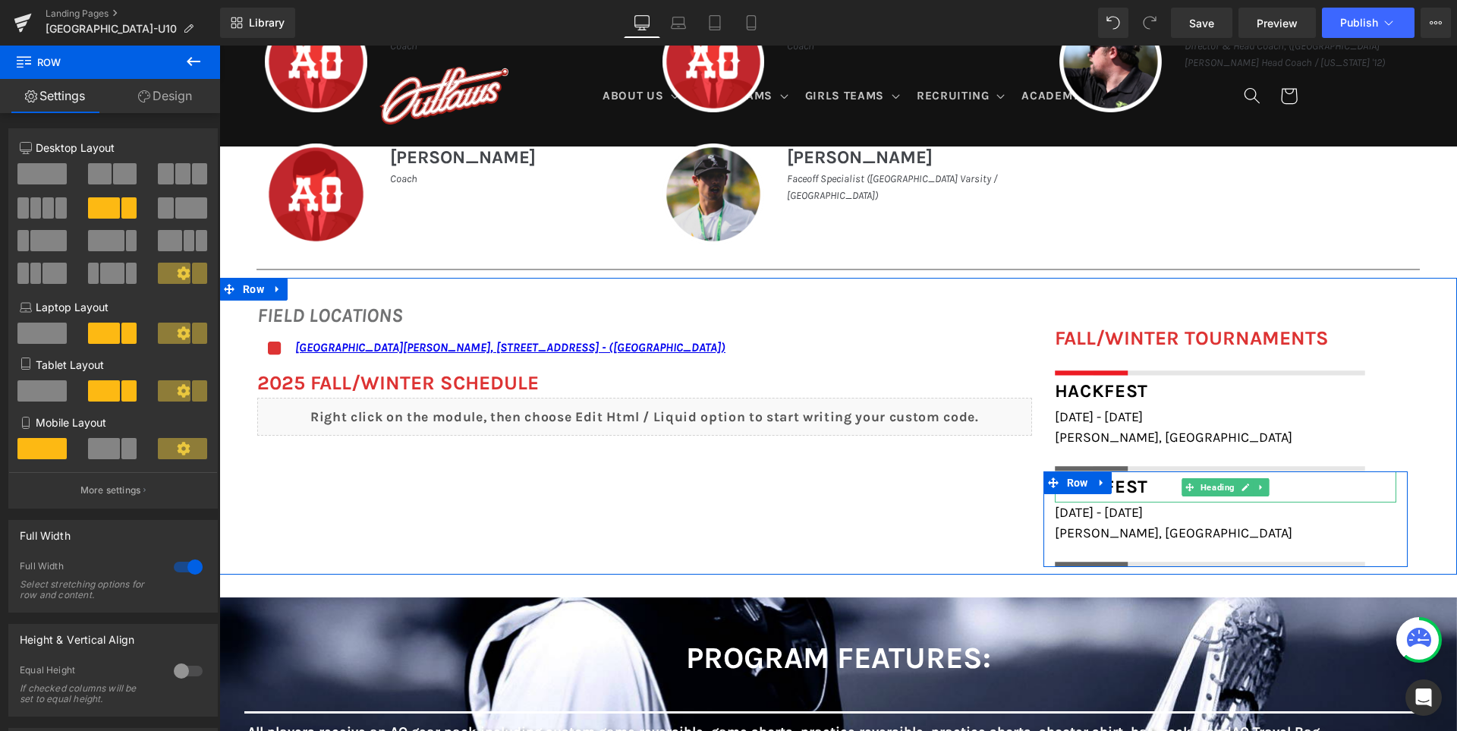
click at [1134, 488] on span "Hackfest" at bounding box center [1101, 486] width 93 height 21
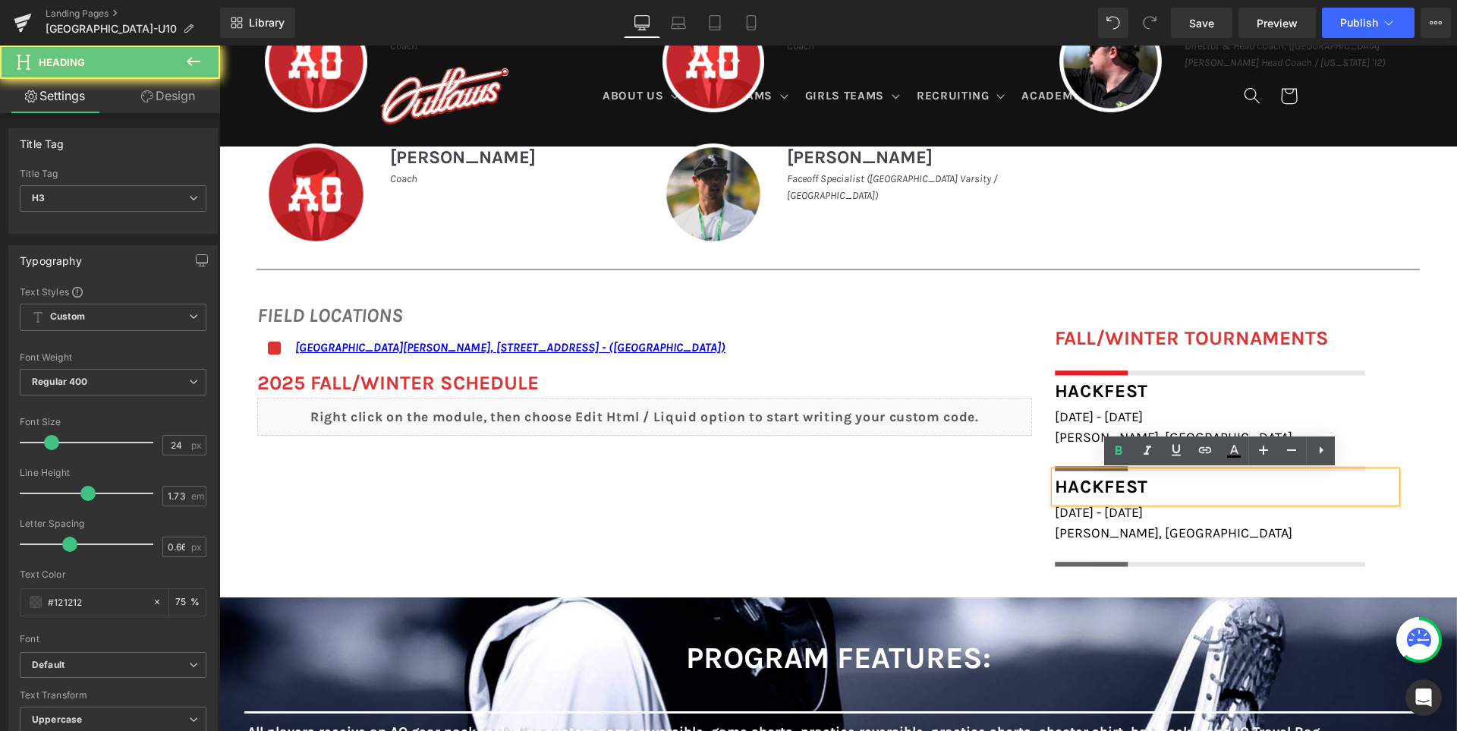
click at [1134, 488] on span "Hackfest" at bounding box center [1101, 486] width 93 height 21
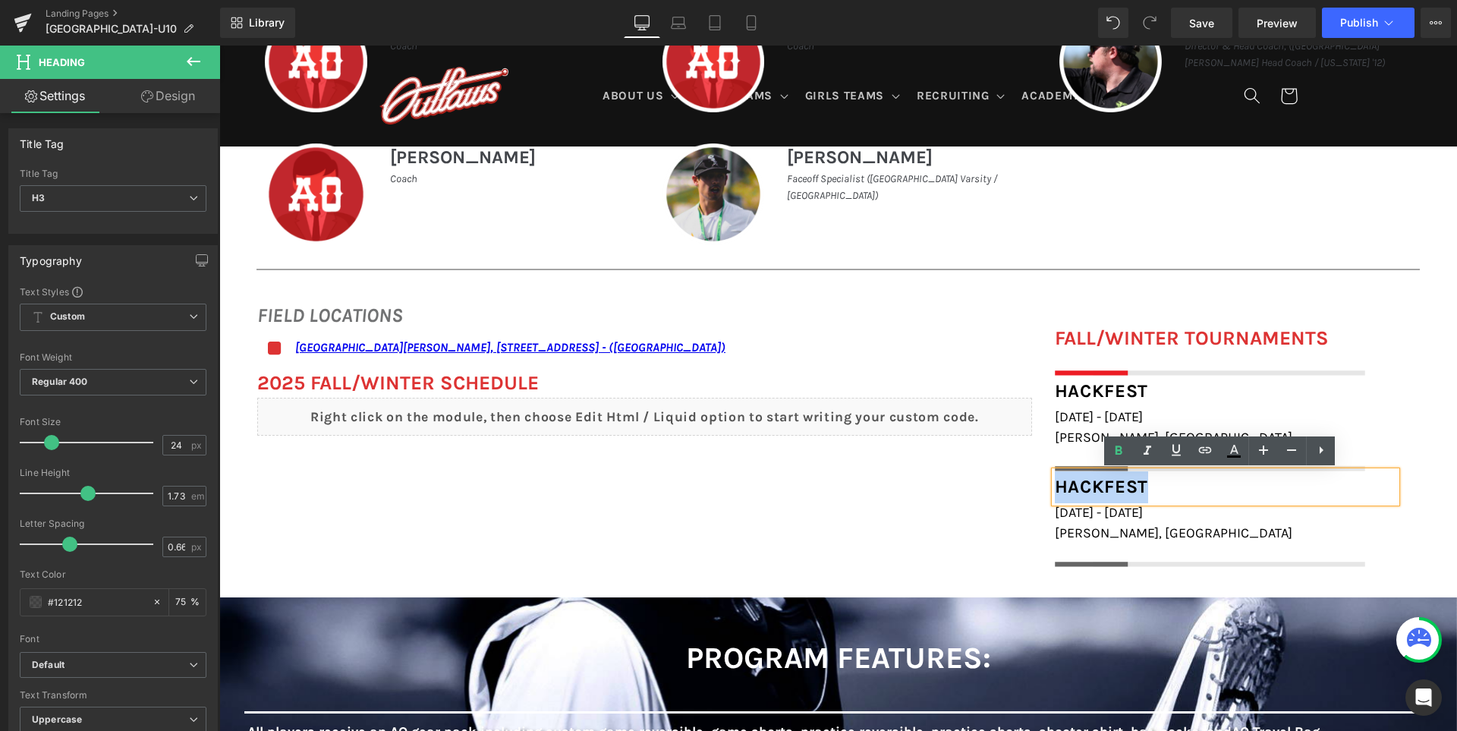
paste div
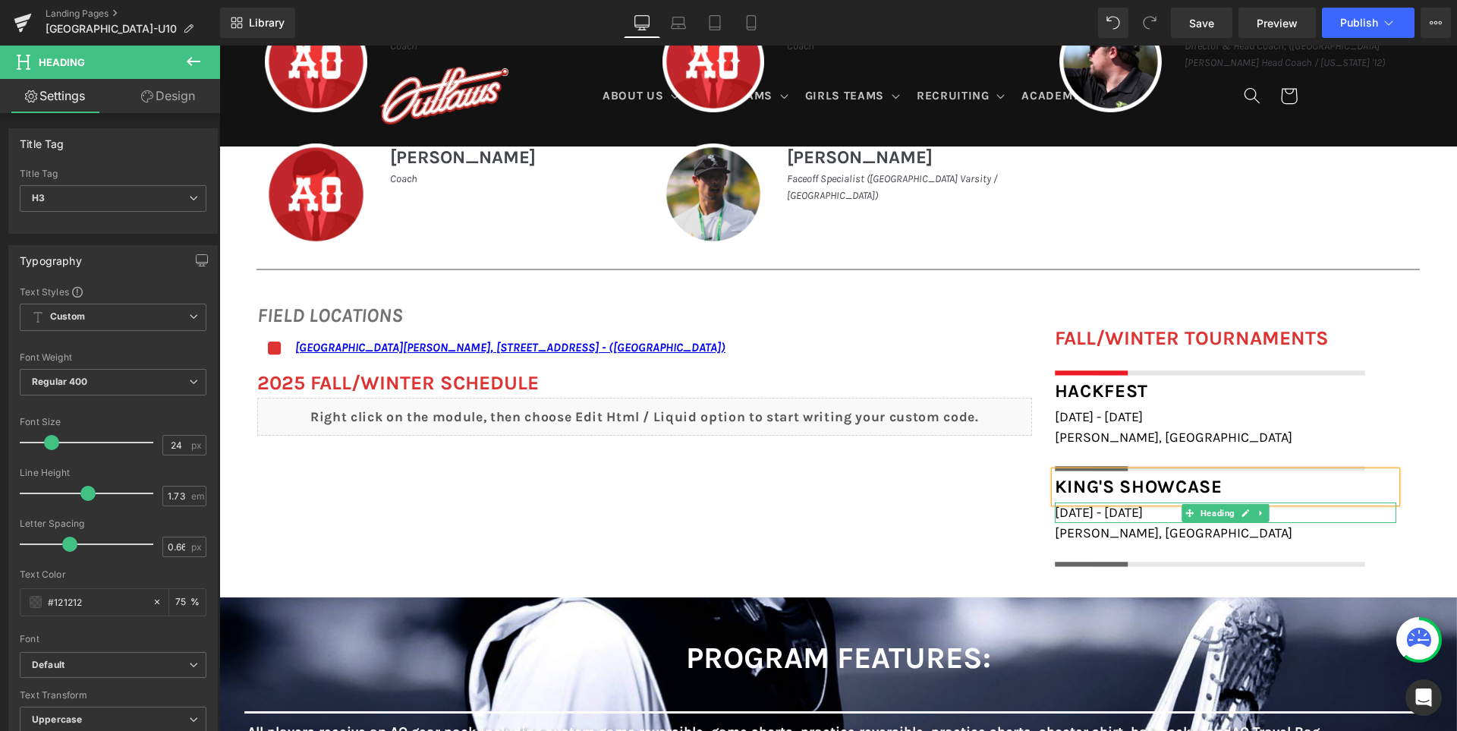
click at [1080, 511] on span "[DATE] - [DATE]" at bounding box center [1099, 512] width 88 height 17
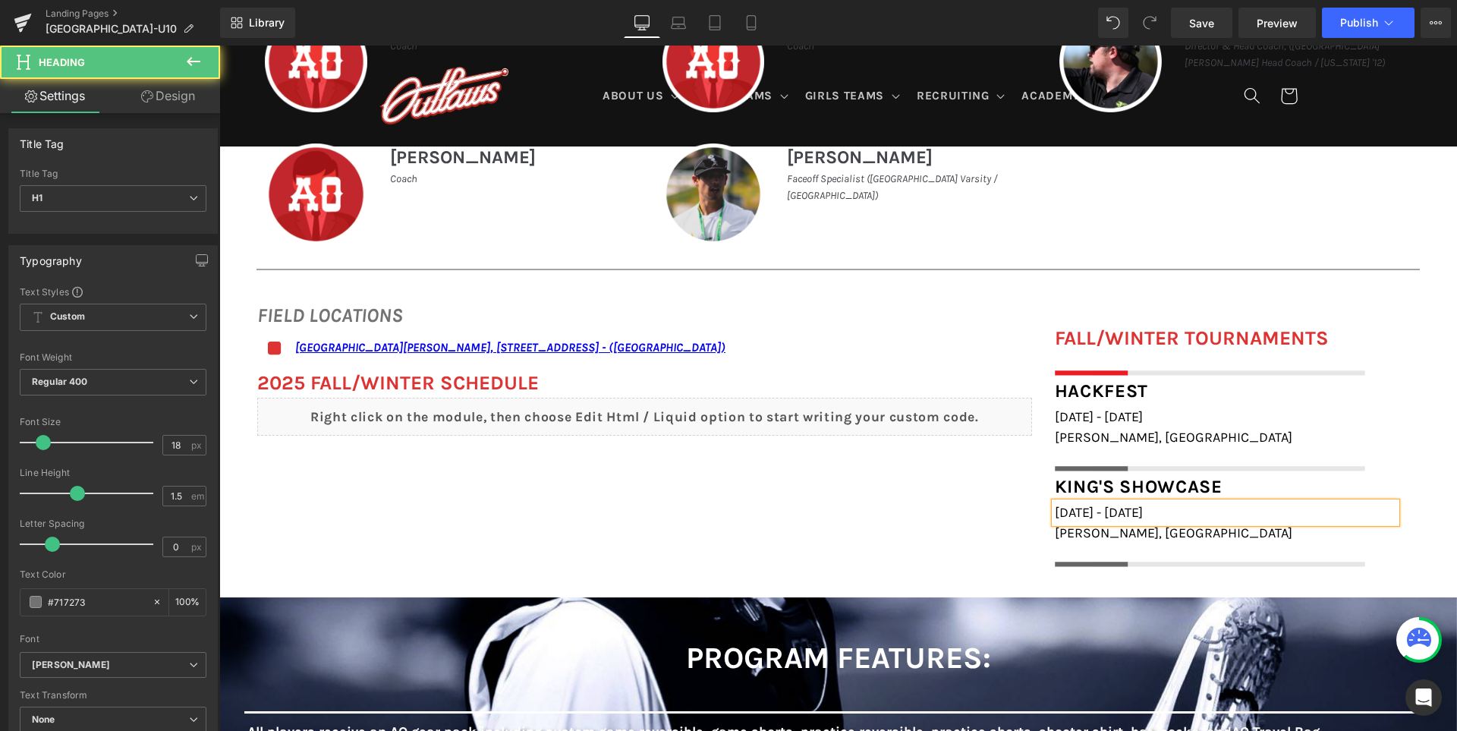
click at [1231, 511] on h1 "January 24th - 25th, 2025" at bounding box center [1225, 512] width 341 height 20
click at [951, 536] on div "FIELD LOCATIONS Heading Icon San Ramon Valley School, 501 Danville Blvd, Danvil…" at bounding box center [837, 426] width 1237 height 297
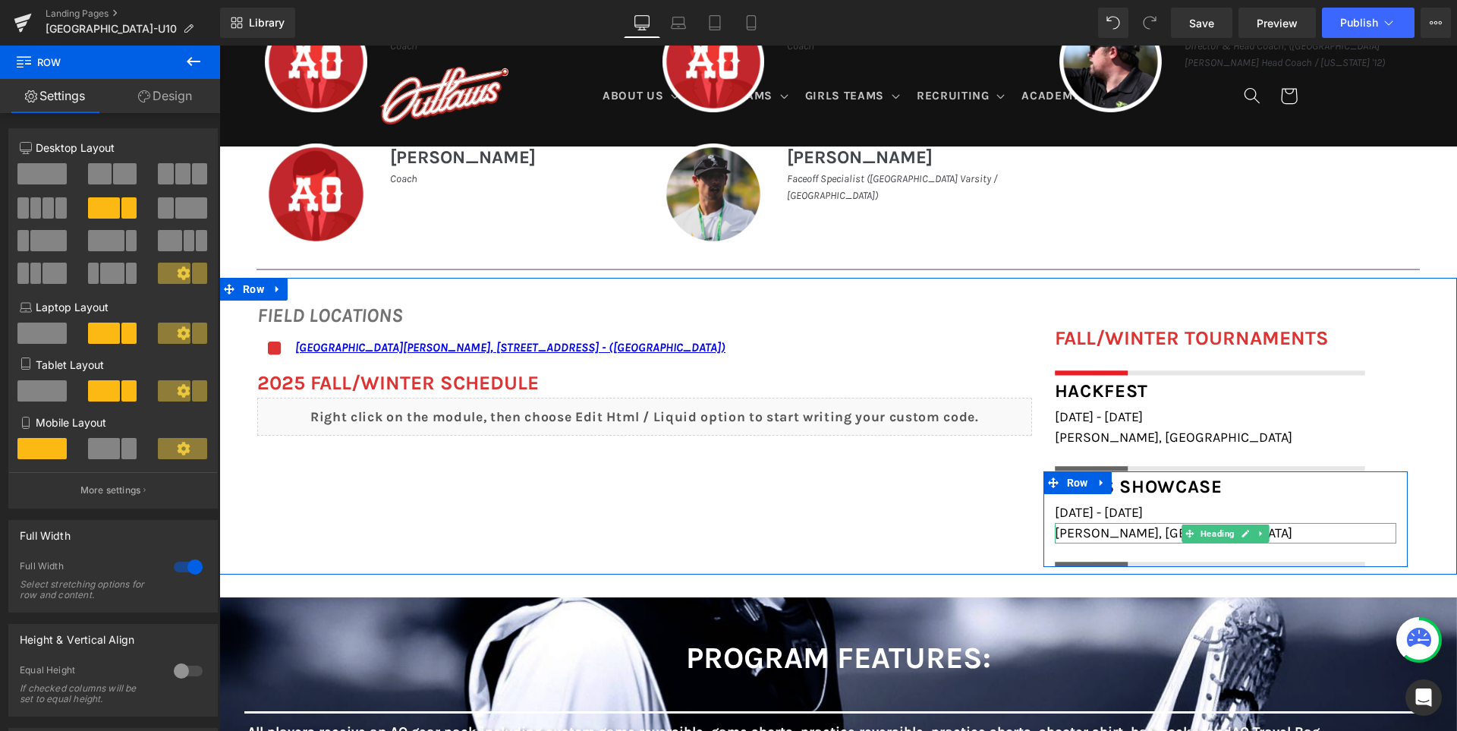
click at [1091, 536] on span "[PERSON_NAME], [GEOGRAPHIC_DATA]" at bounding box center [1173, 532] width 237 height 17
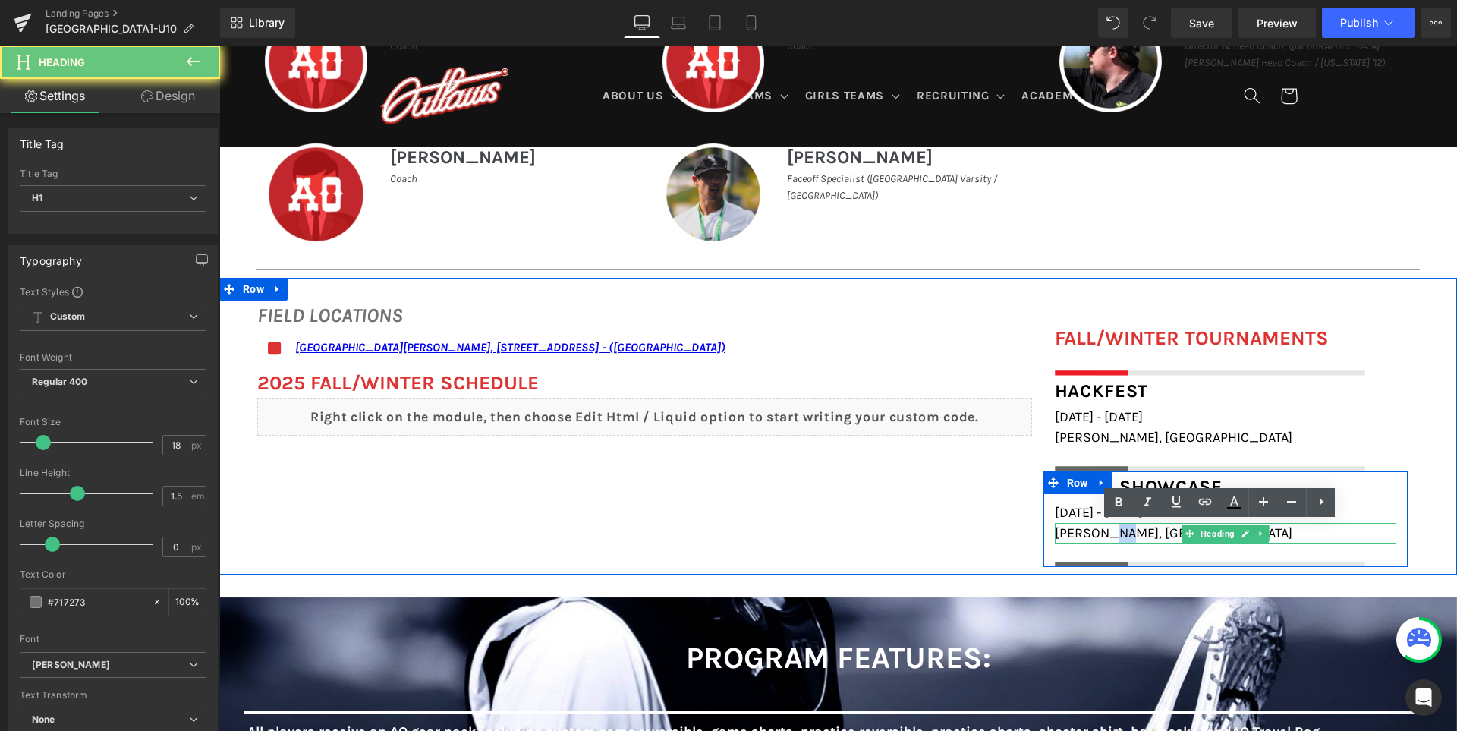
click at [1091, 536] on span "[PERSON_NAME], [GEOGRAPHIC_DATA]" at bounding box center [1173, 532] width 237 height 17
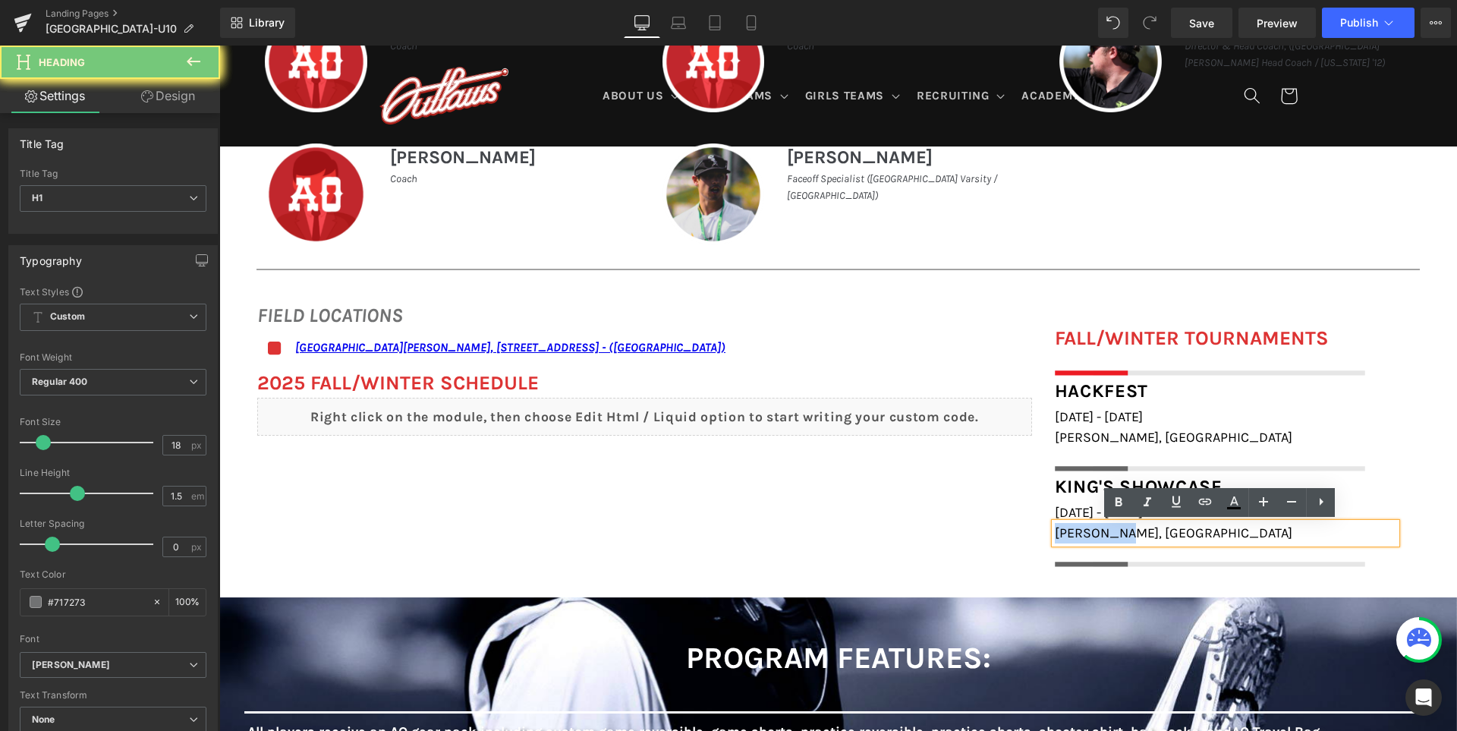
click at [1091, 536] on span "[PERSON_NAME], [GEOGRAPHIC_DATA]" at bounding box center [1173, 532] width 237 height 17
paste div
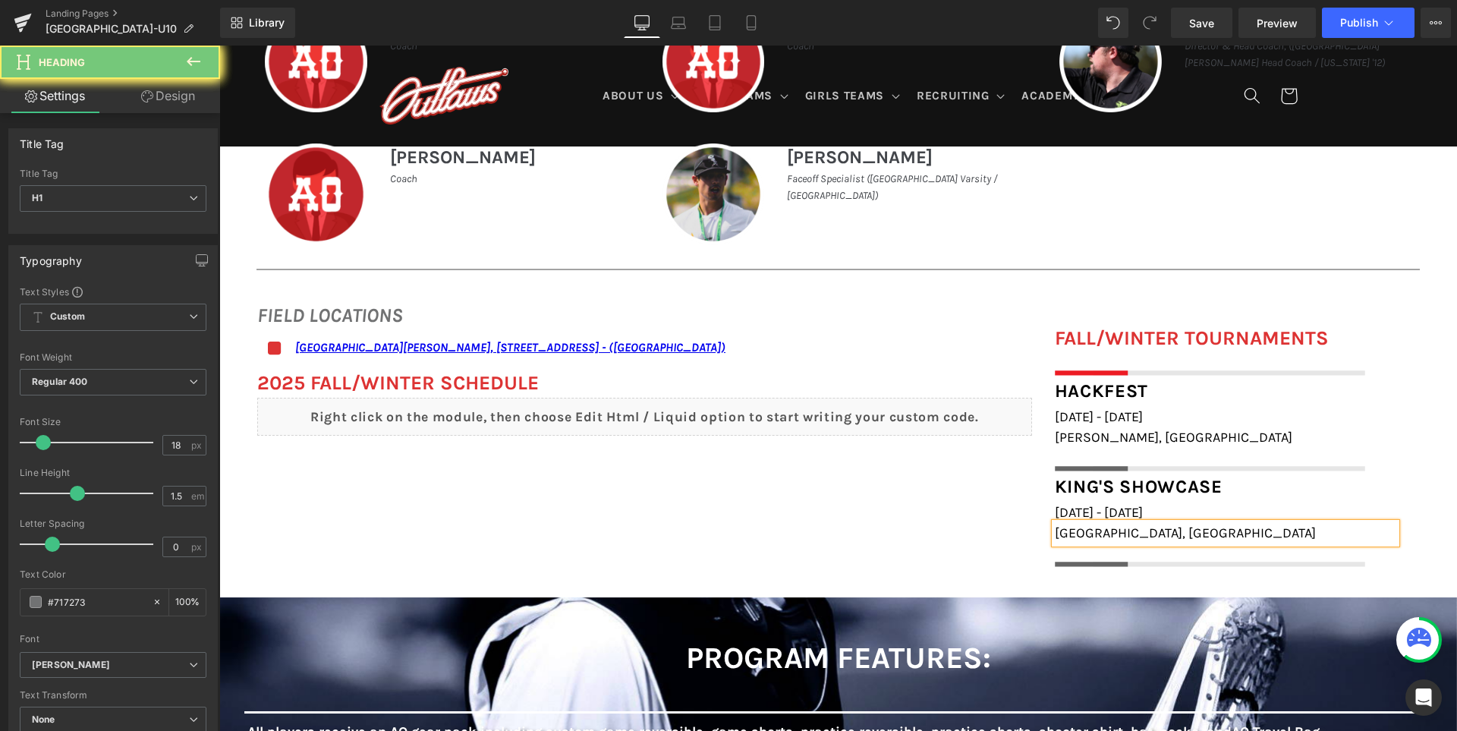
click at [933, 545] on div "FIELD LOCATIONS Heading Icon San Ramon Valley School, 501 Danville Blvd, Danvil…" at bounding box center [837, 426] width 1237 height 297
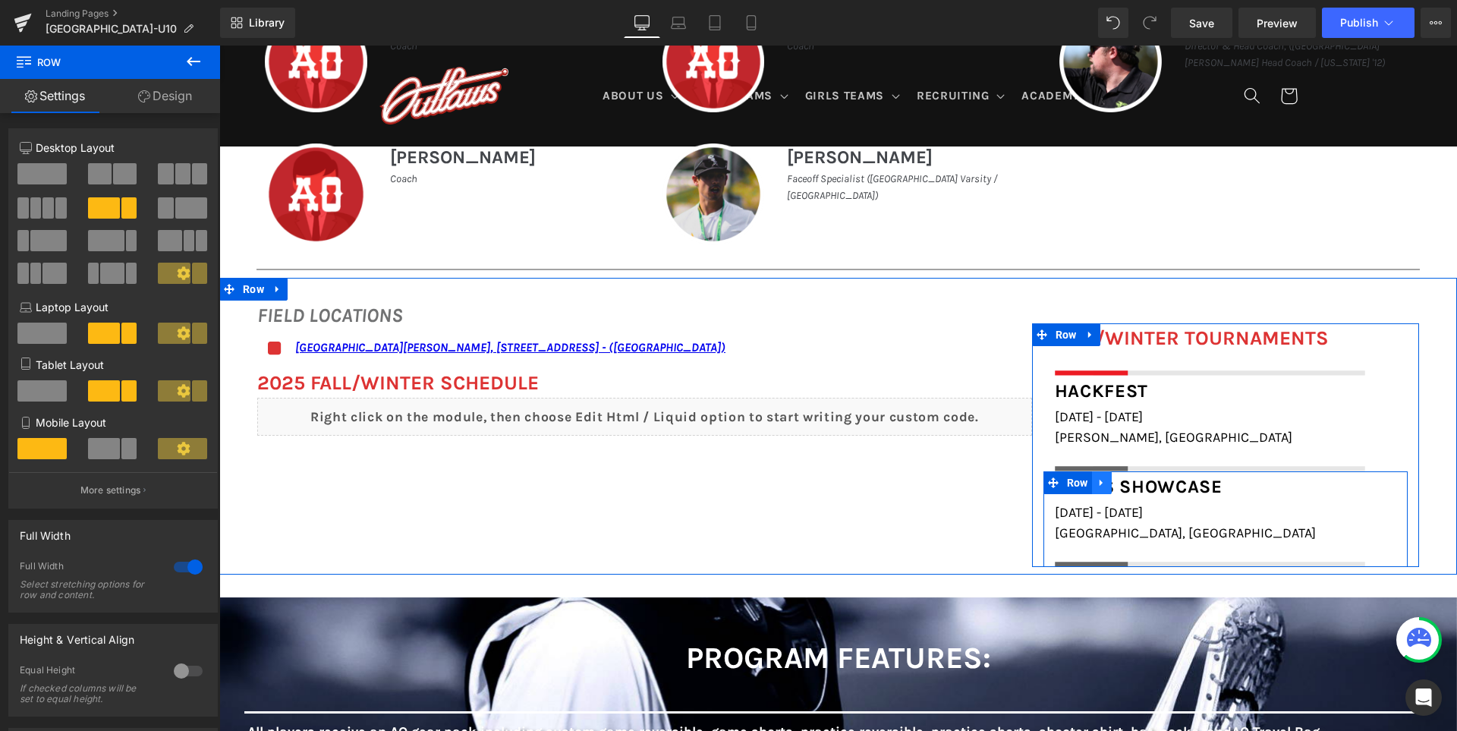
click at [1107, 483] on icon at bounding box center [1101, 481] width 11 height 11
click at [1123, 479] on icon at bounding box center [1121, 482] width 11 height 11
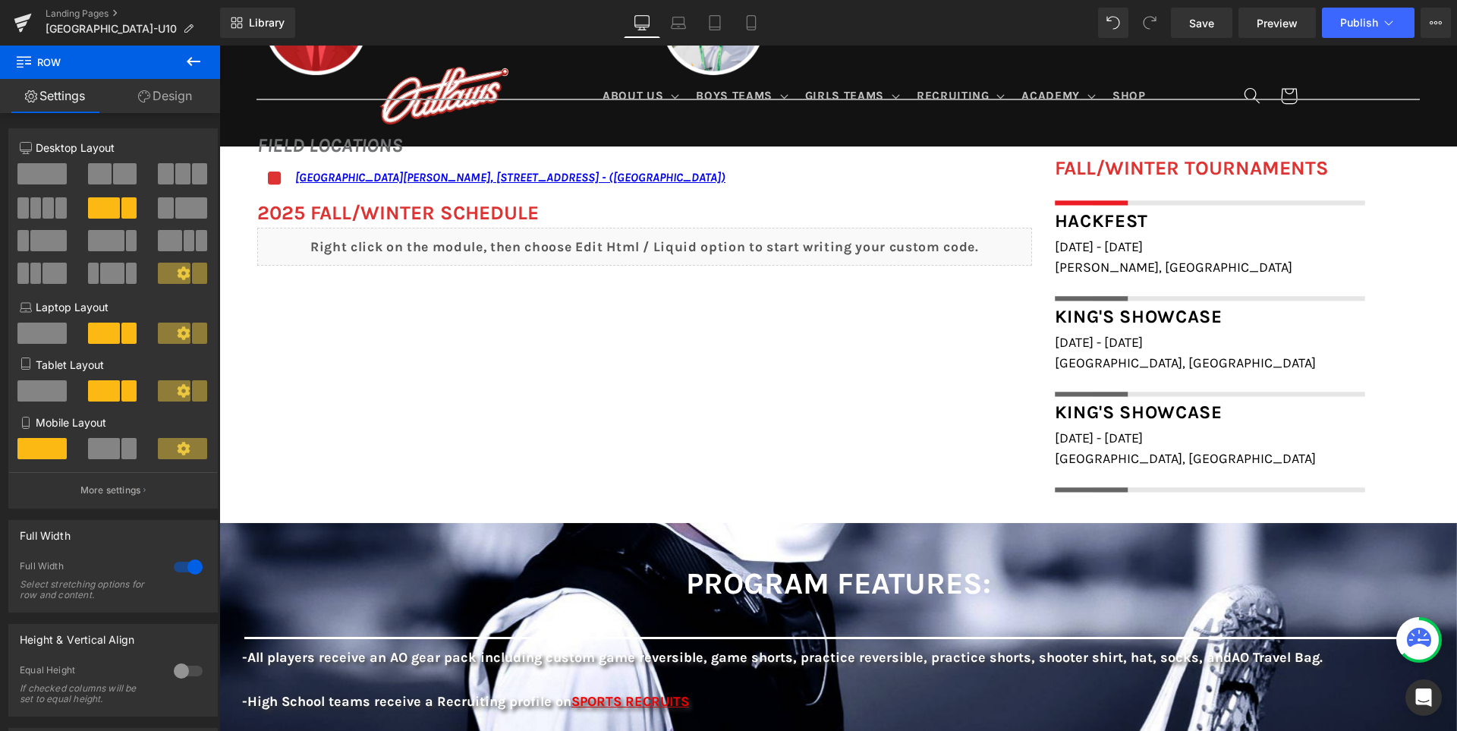
scroll to position [1095, 0]
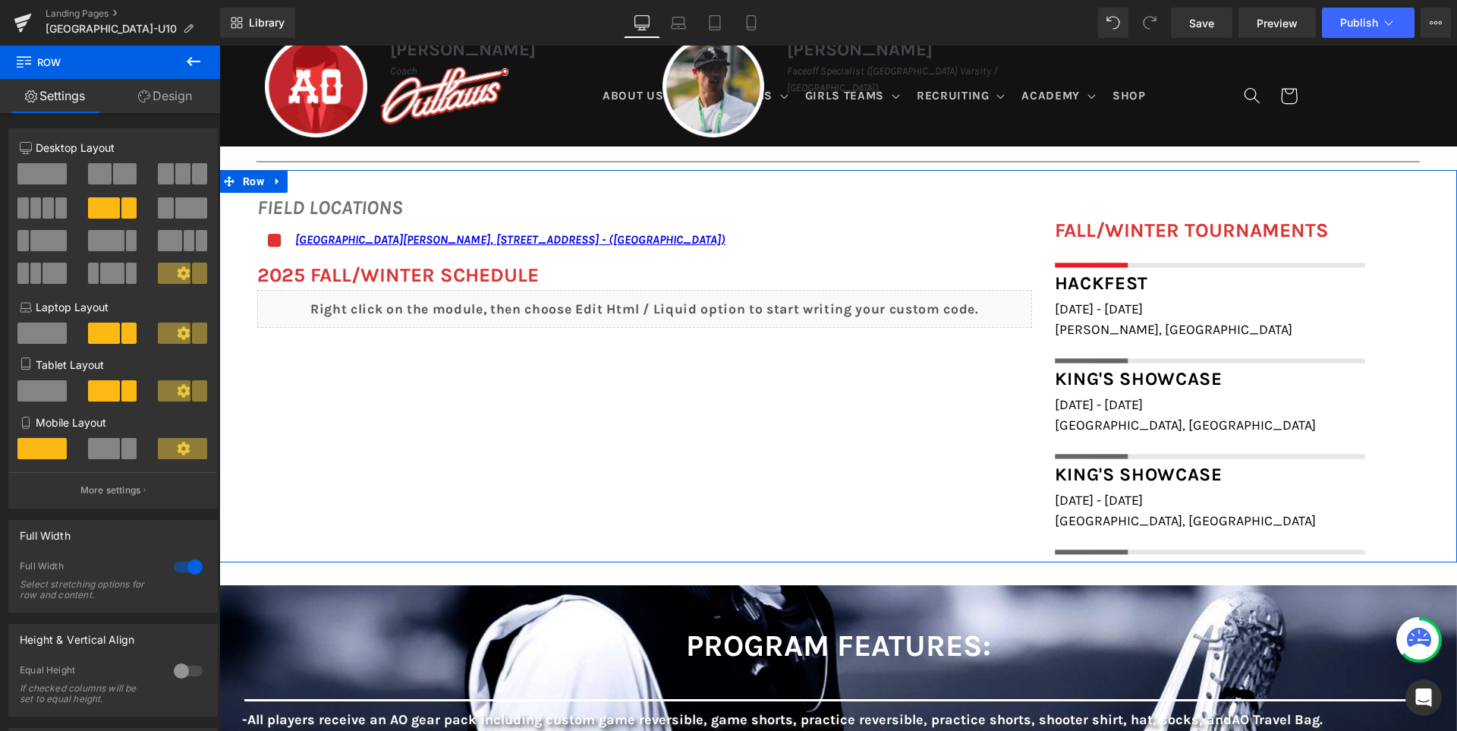
click at [958, 451] on div "FIELD LOCATIONS Heading Icon San Ramon Valley School, 501 Danville Blvd, Danvil…" at bounding box center [837, 366] width 1237 height 392
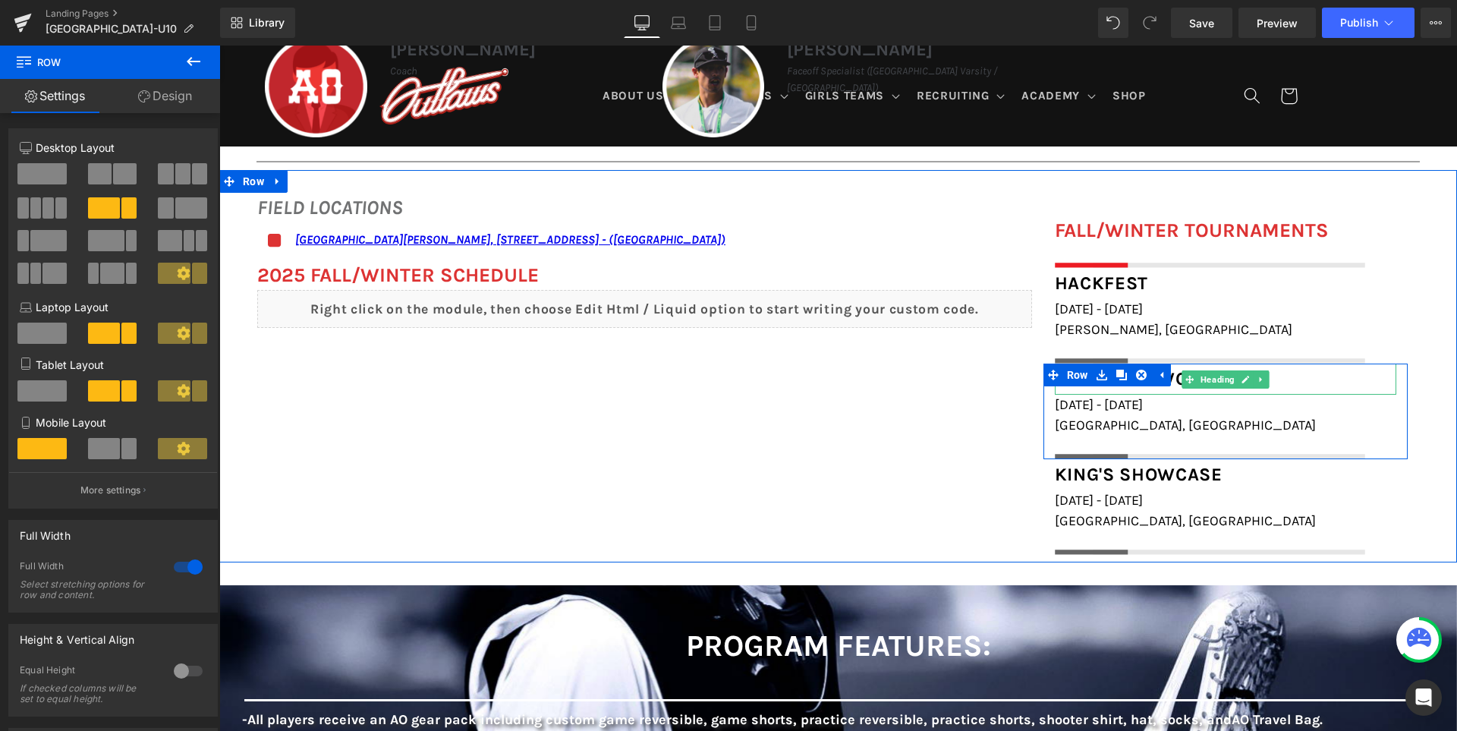
click at [1299, 383] on div "King's Showcase" at bounding box center [1225, 379] width 341 height 32
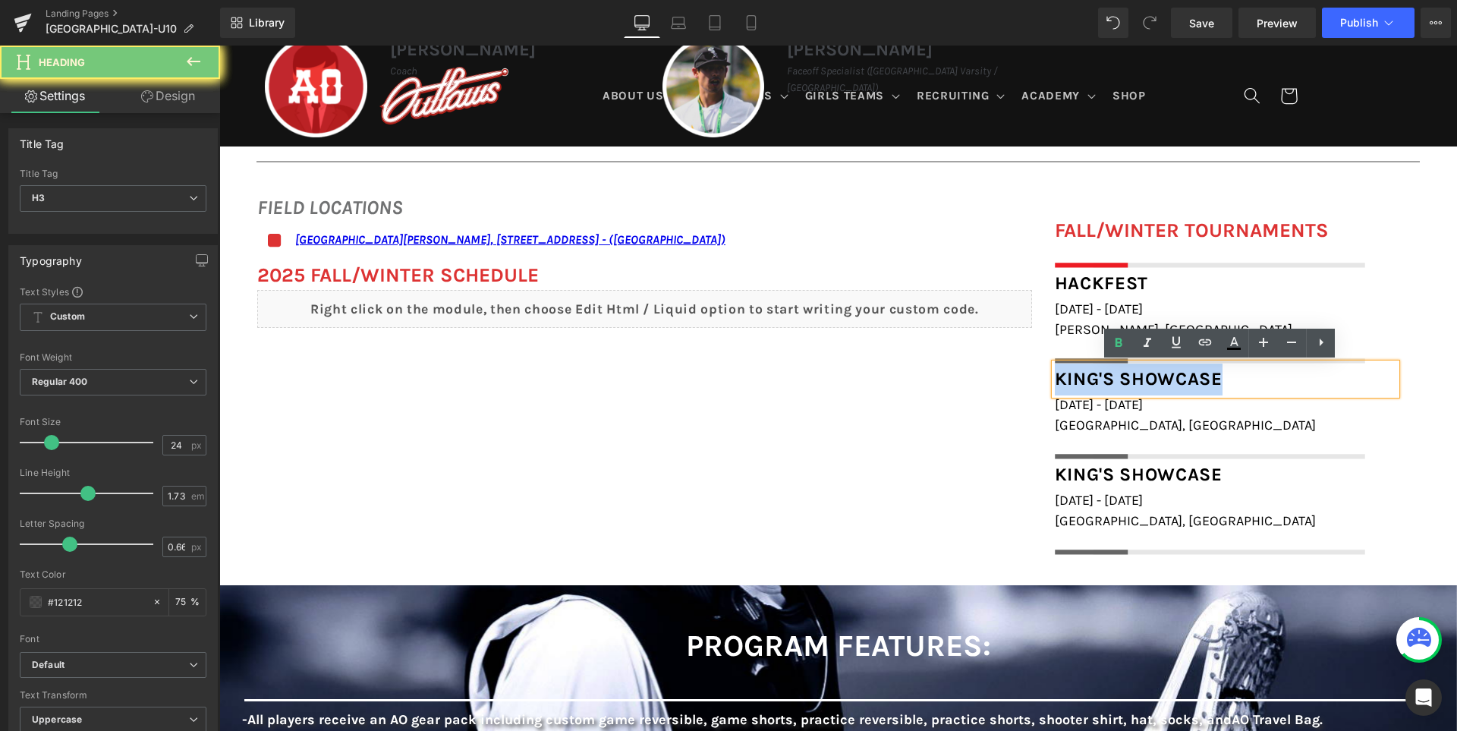
click at [1299, 383] on div "King's Showcase" at bounding box center [1225, 379] width 341 height 32
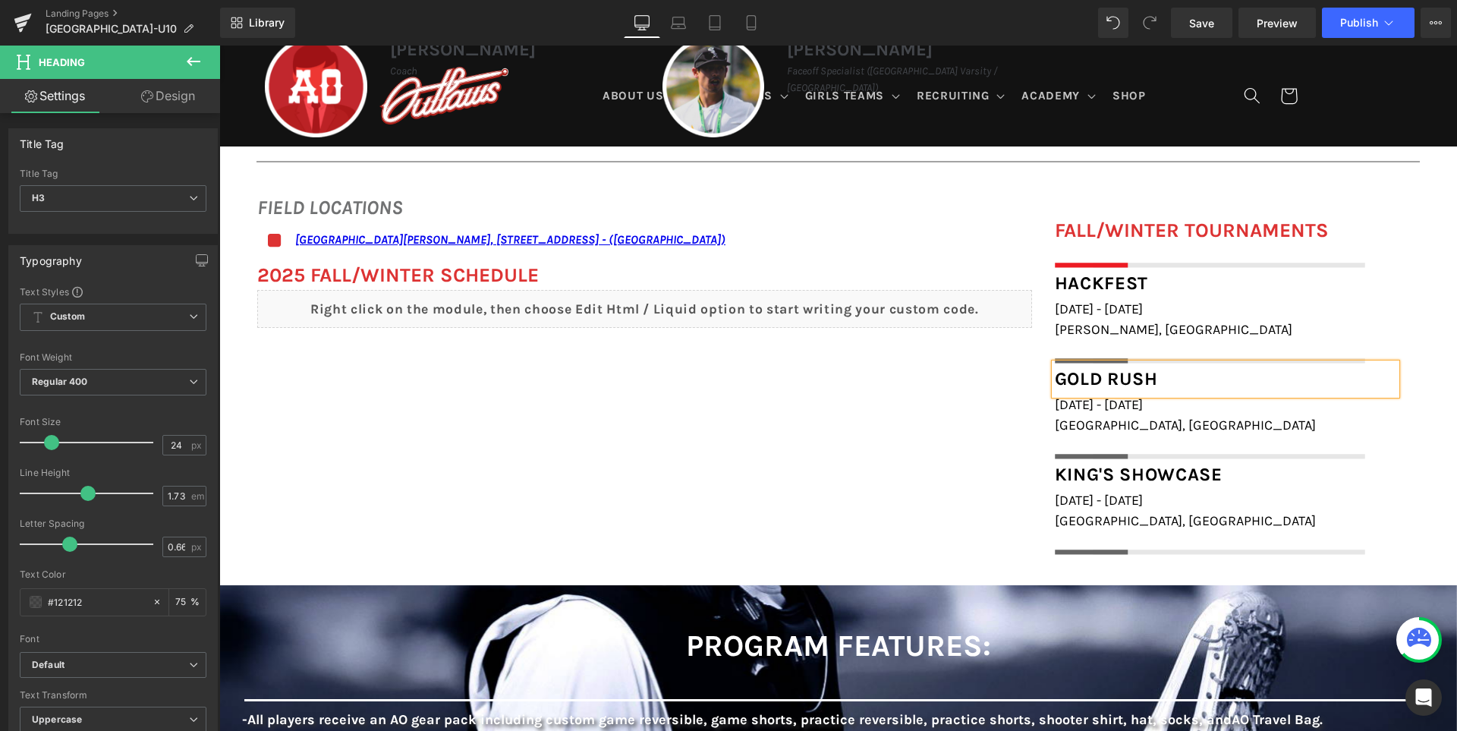
click at [845, 445] on div "FIELD LOCATIONS Heading Icon San Ramon Valley School, 501 Danville Blvd, Danvil…" at bounding box center [837, 366] width 1237 height 392
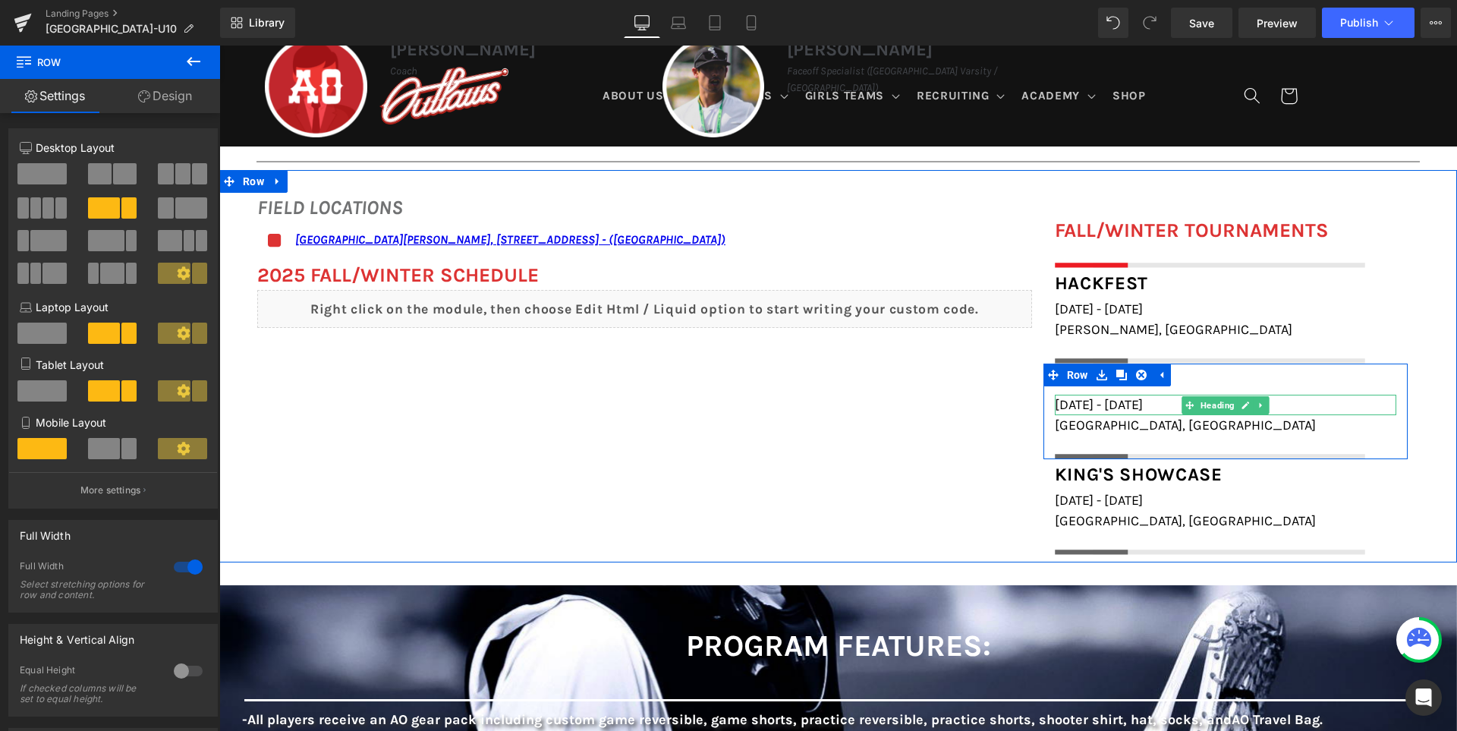
click at [1071, 401] on span "[DATE] - [DATE]" at bounding box center [1099, 404] width 88 height 17
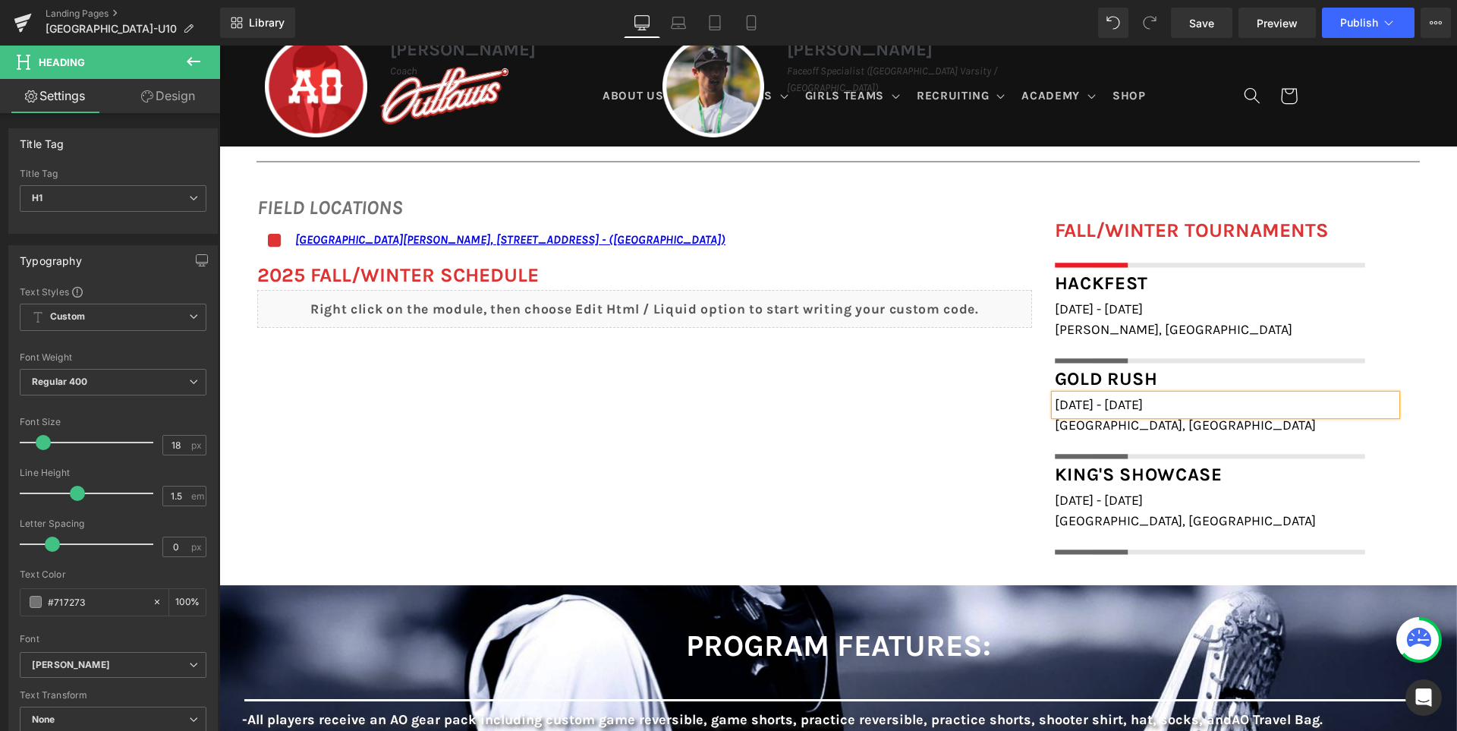
click at [1273, 407] on h1 "December 13th - 14th, 2026" at bounding box center [1225, 404] width 341 height 20
click at [870, 520] on div "FIELD LOCATIONS Heading Icon San Ramon Valley School, 501 Danville Blvd, Danvil…" at bounding box center [837, 366] width 1237 height 392
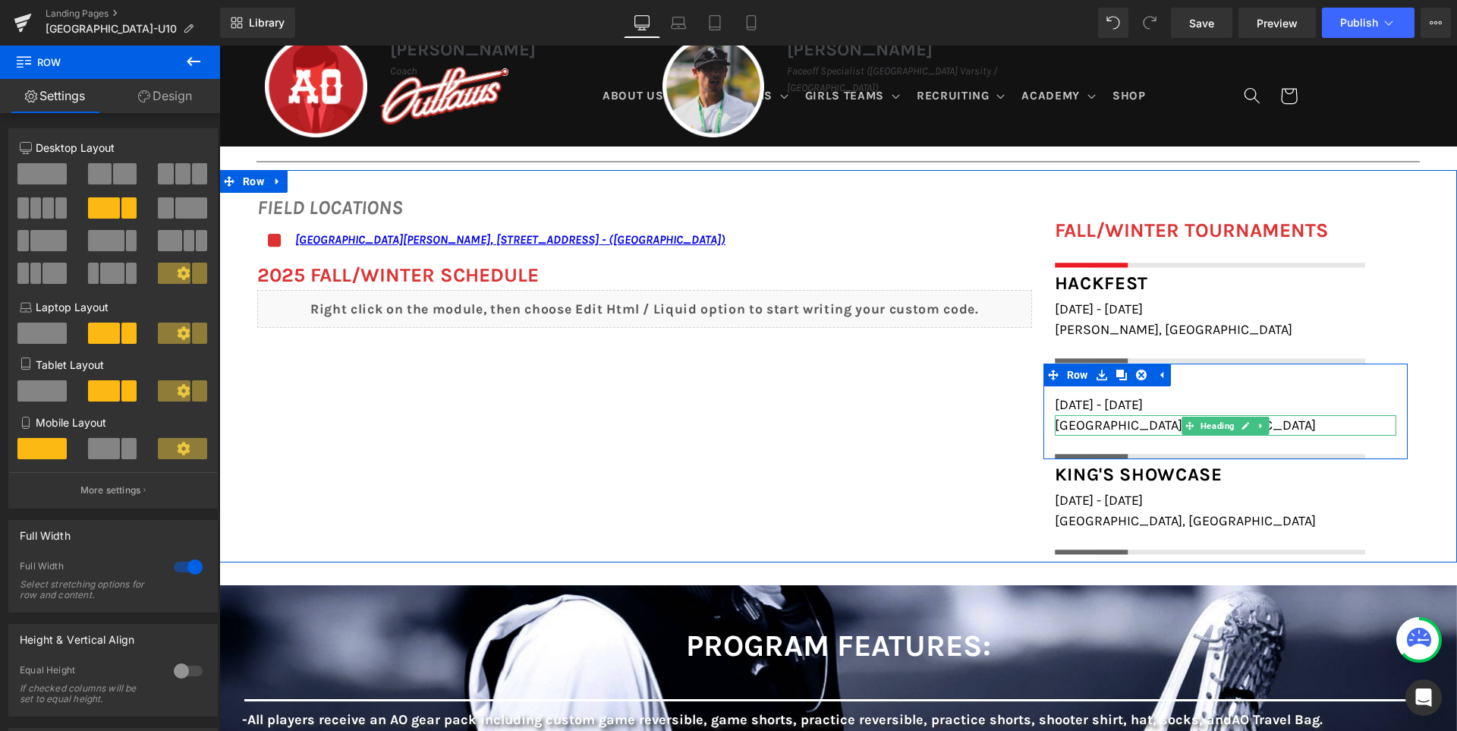
click at [1117, 422] on span "[GEOGRAPHIC_DATA], [GEOGRAPHIC_DATA]" at bounding box center [1185, 424] width 261 height 17
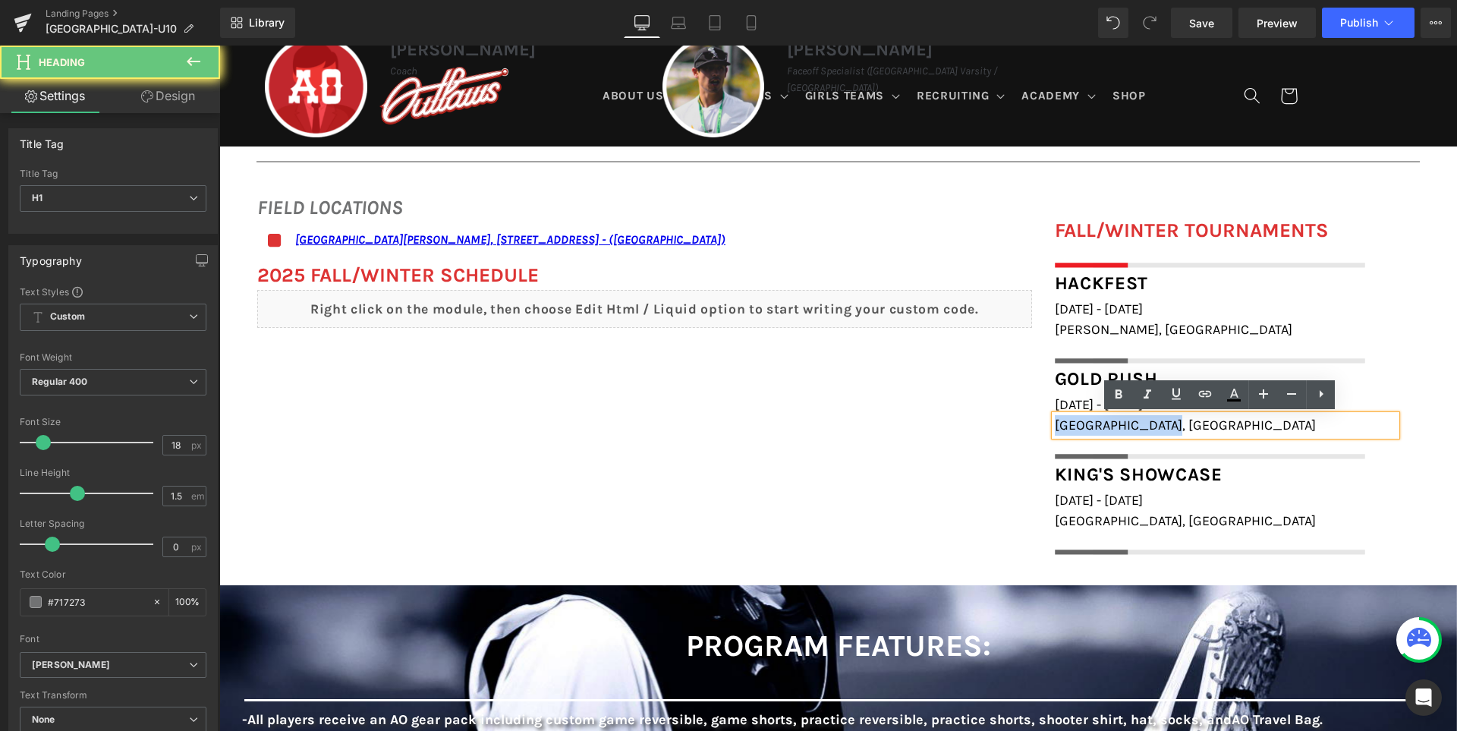
click at [1117, 422] on span "[GEOGRAPHIC_DATA], [GEOGRAPHIC_DATA]" at bounding box center [1185, 424] width 261 height 17
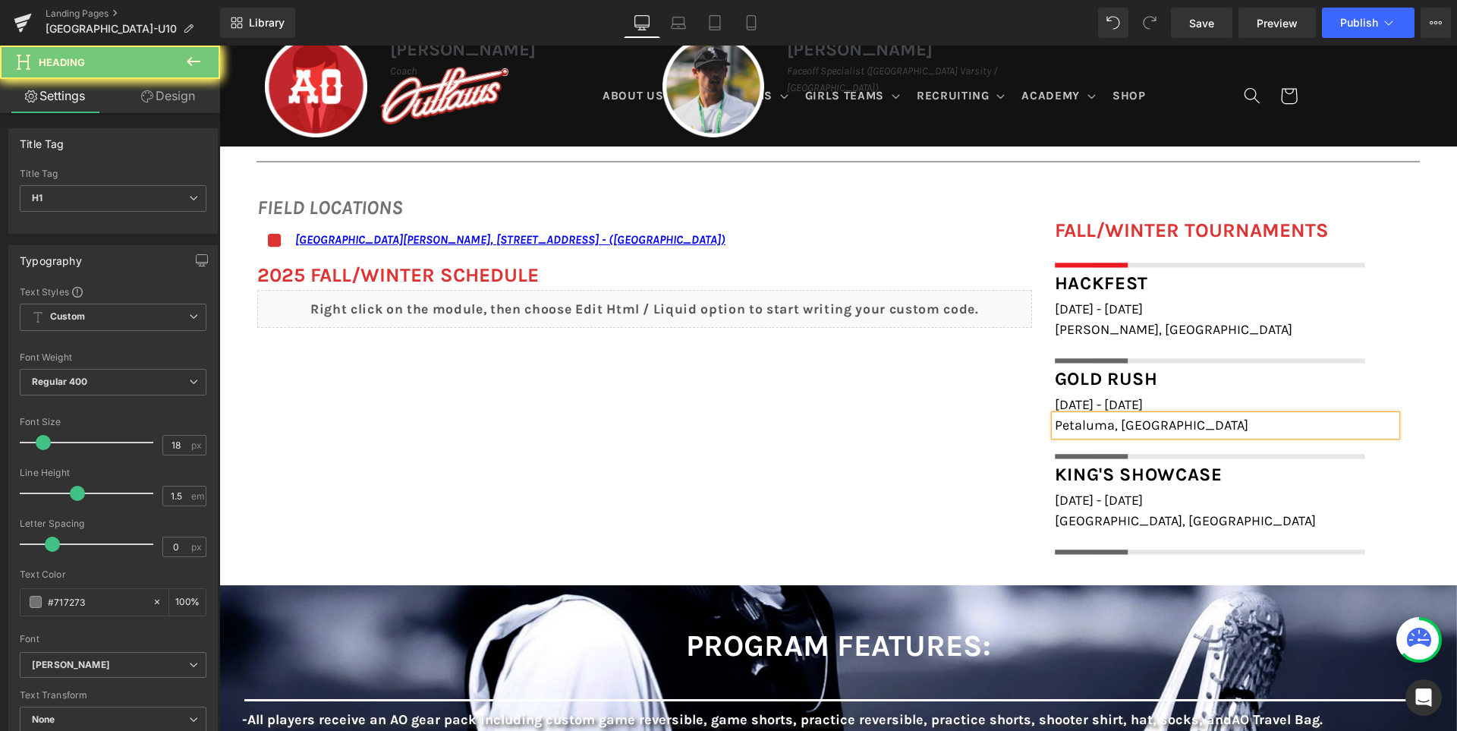
click at [911, 441] on div "FIELD LOCATIONS Heading Icon San Ramon Valley School, 501 Danville Blvd, Danvil…" at bounding box center [837, 366] width 1237 height 392
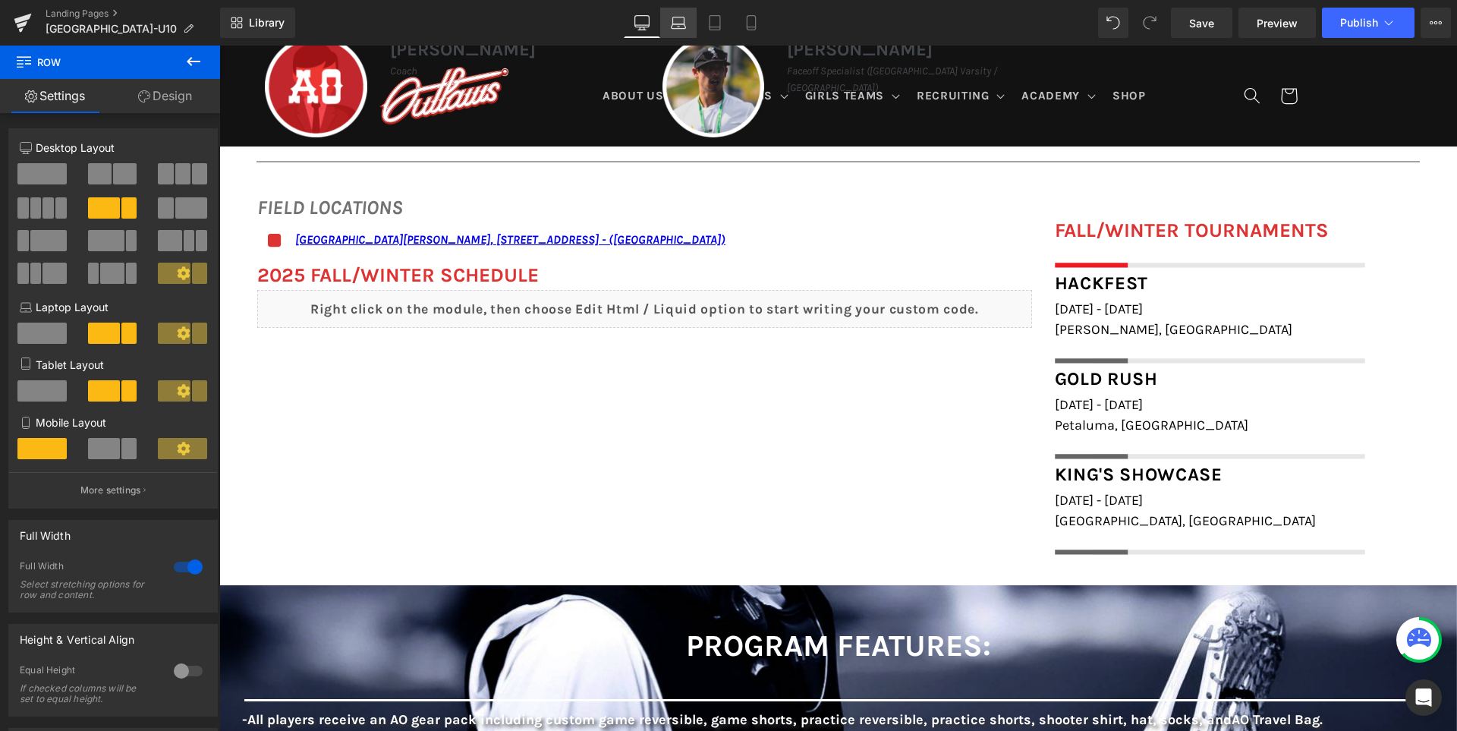
click at [671, 13] on link "Laptop" at bounding box center [678, 23] width 36 height 30
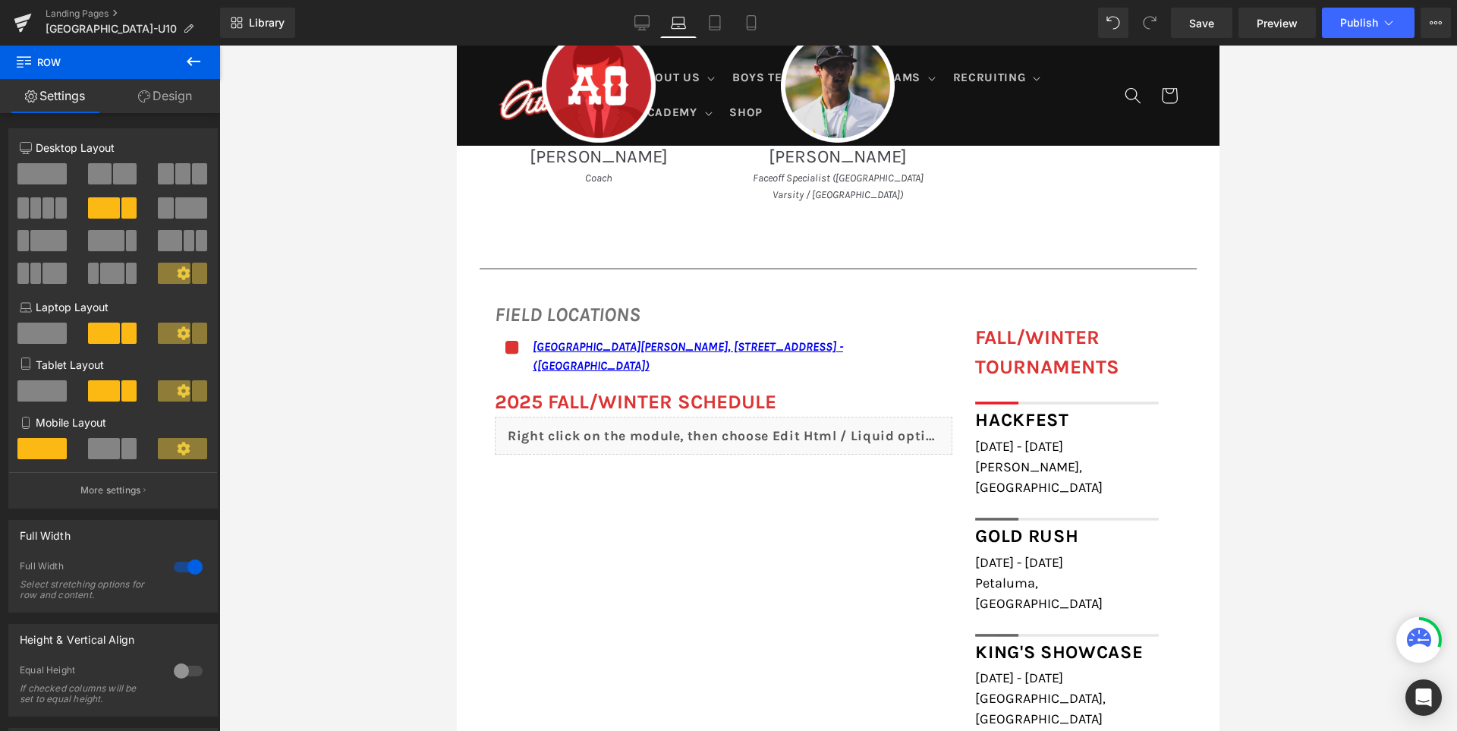
scroll to position [1421, 0]
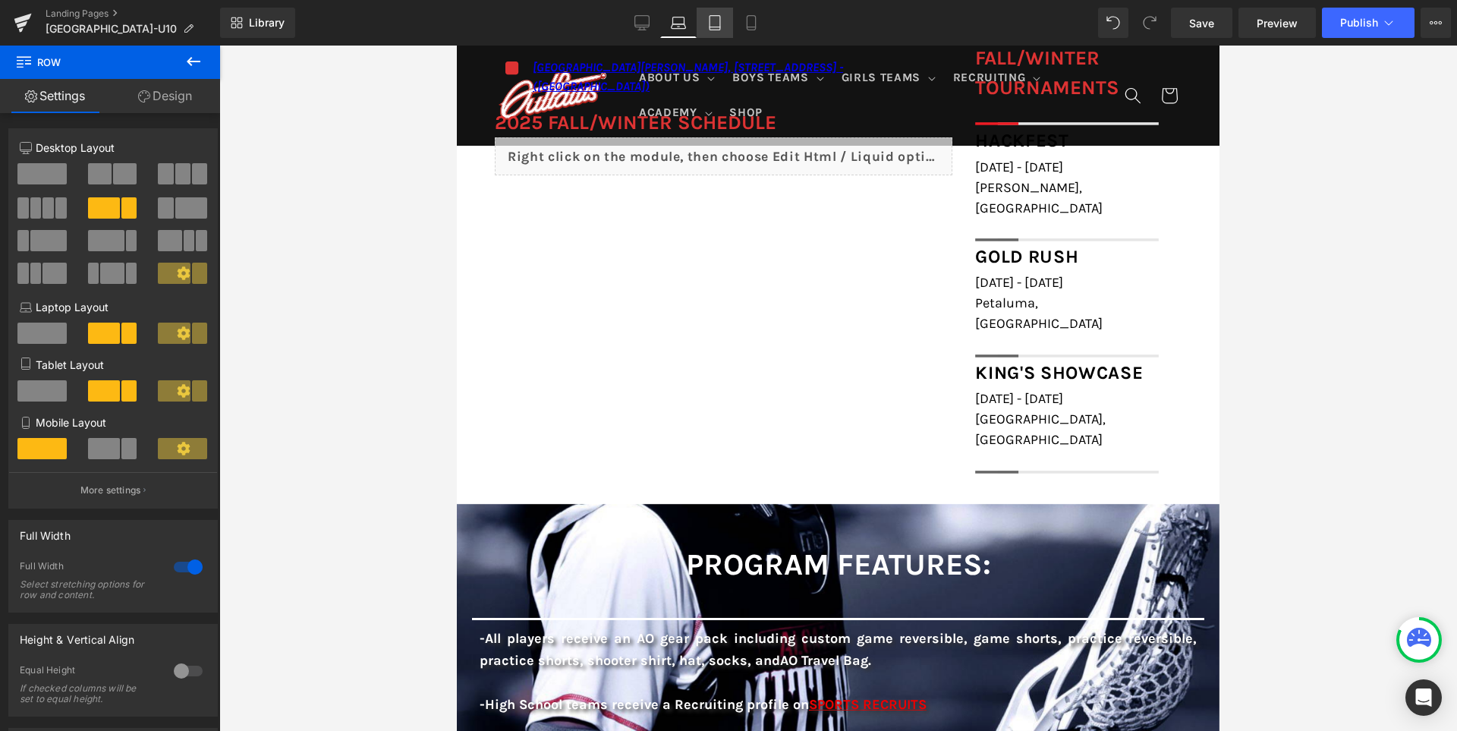
click at [712, 17] on icon at bounding box center [714, 22] width 15 height 15
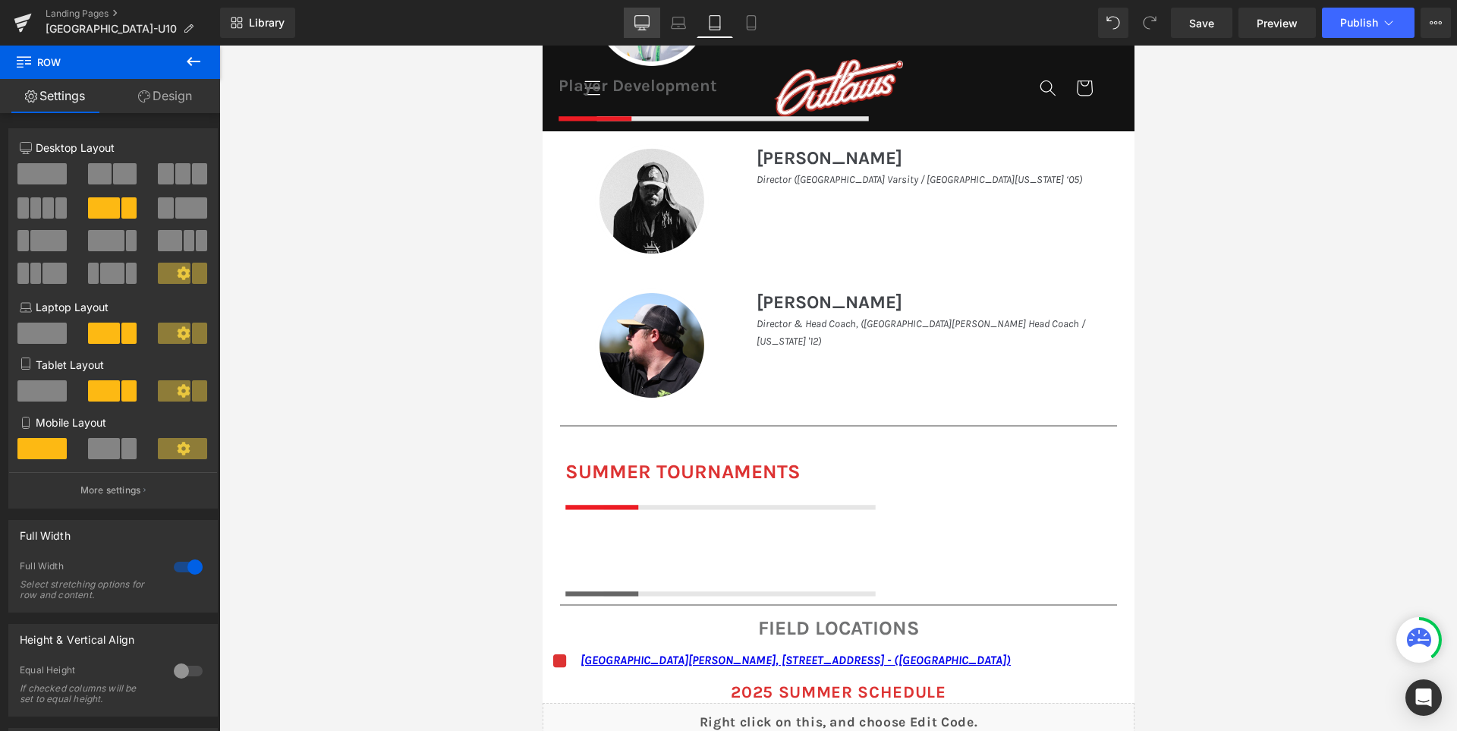
click at [645, 14] on link "Desktop" at bounding box center [642, 23] width 36 height 30
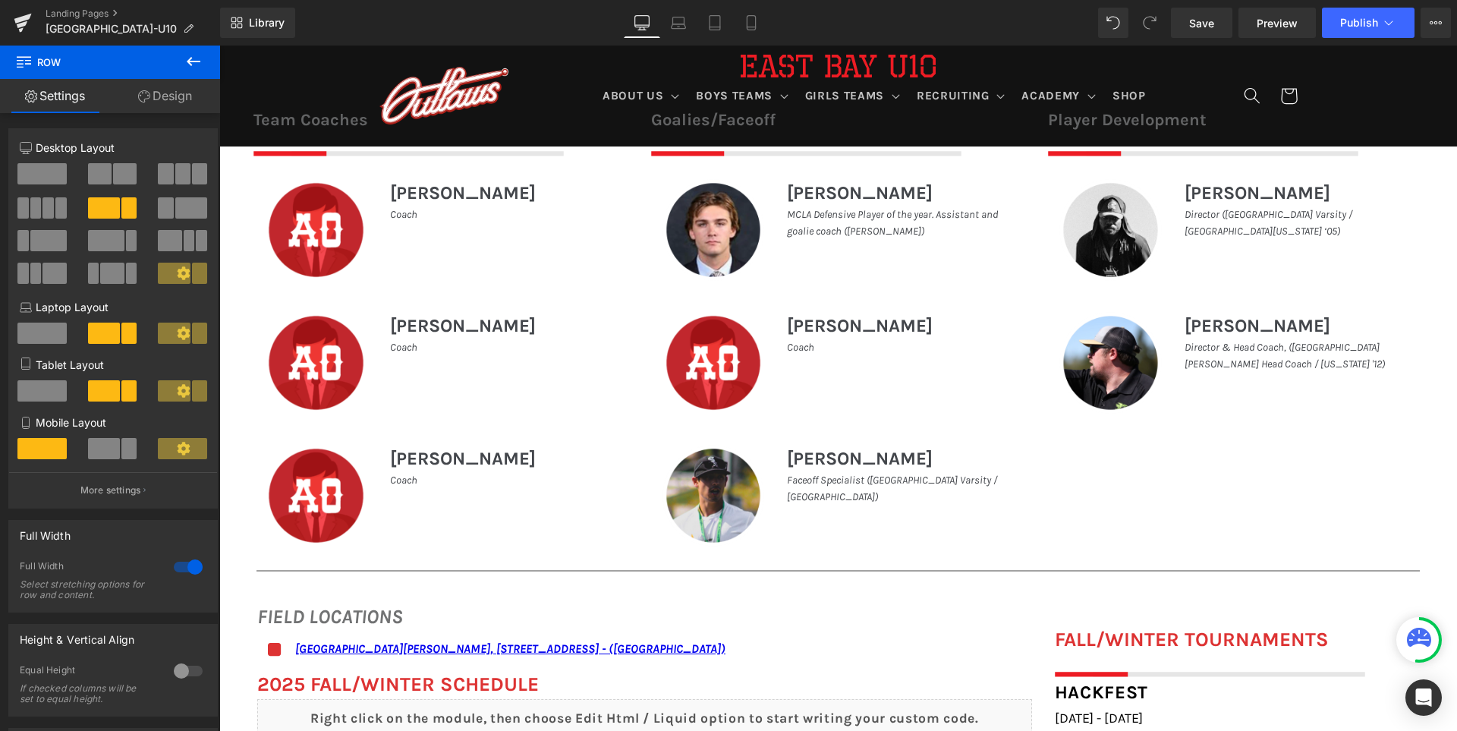
scroll to position [989, 0]
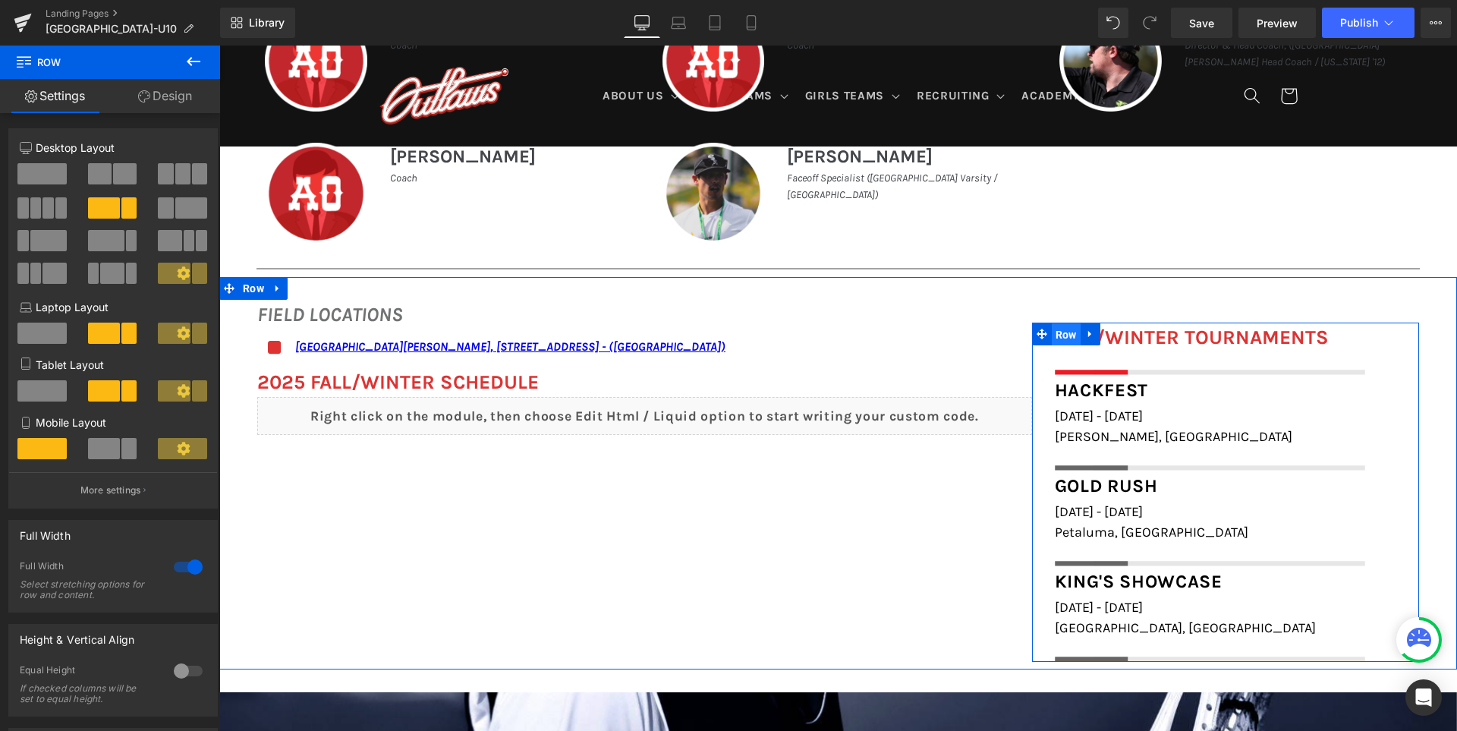
click at [1055, 335] on span "Row" at bounding box center [1065, 334] width 29 height 23
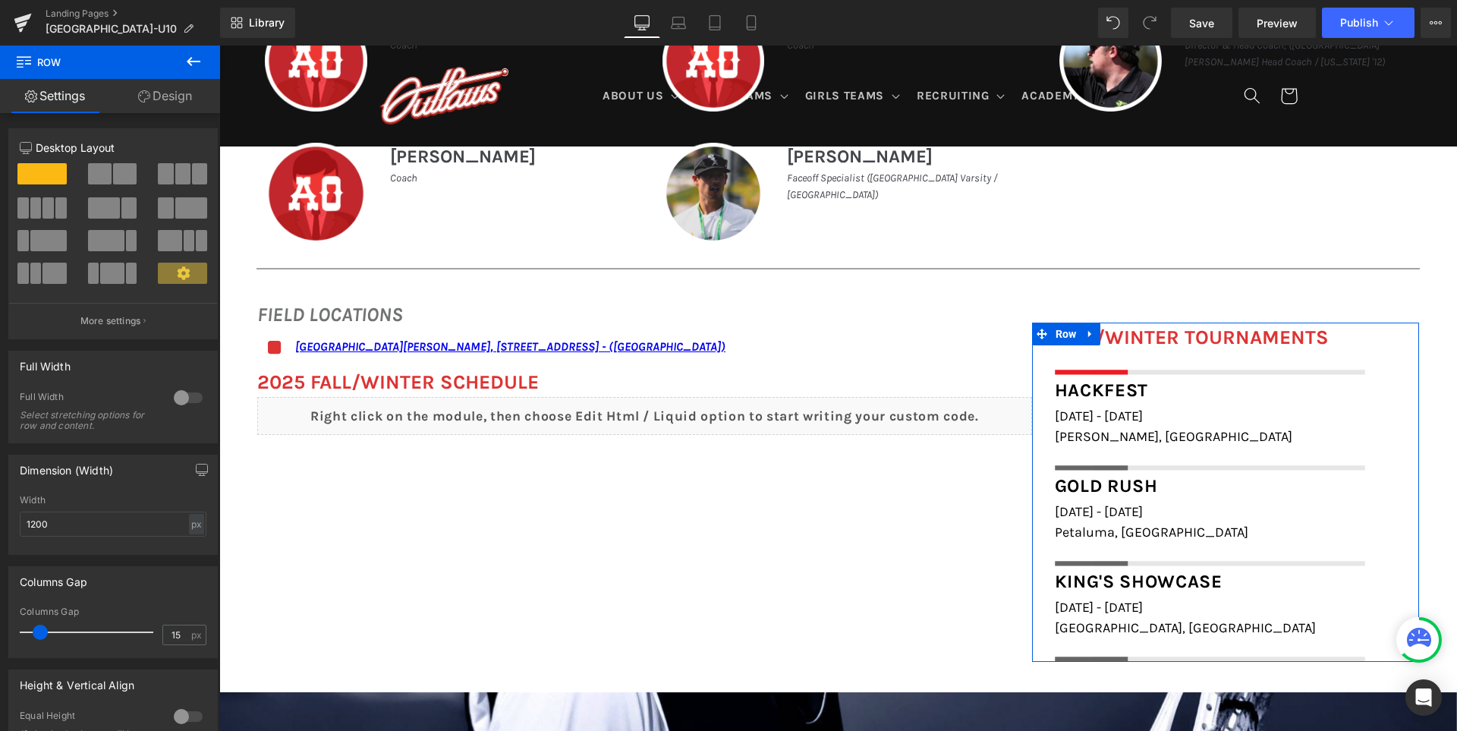
click at [192, 94] on link "Design" at bounding box center [165, 96] width 110 height 34
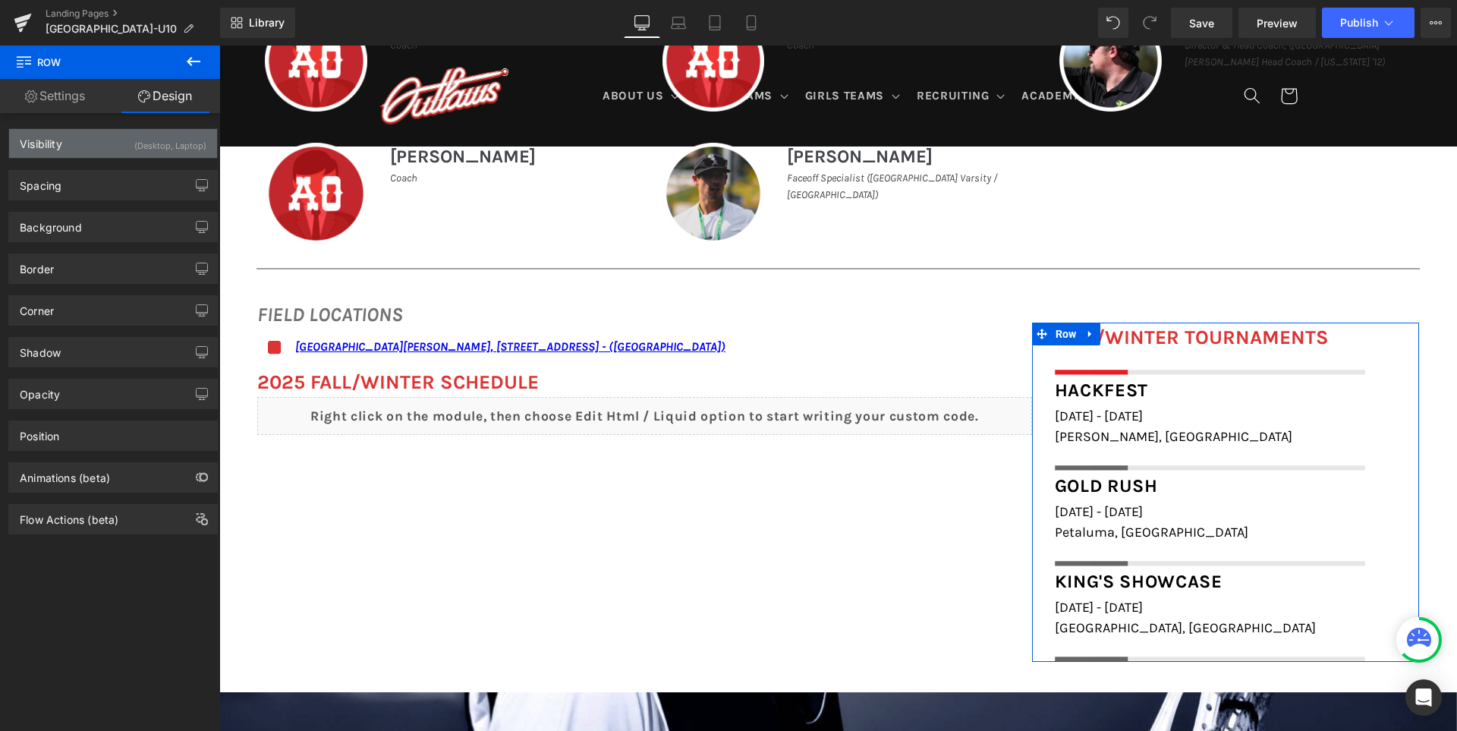
click at [127, 145] on div "Visibility (Desktop, Laptop)" at bounding box center [113, 143] width 208 height 29
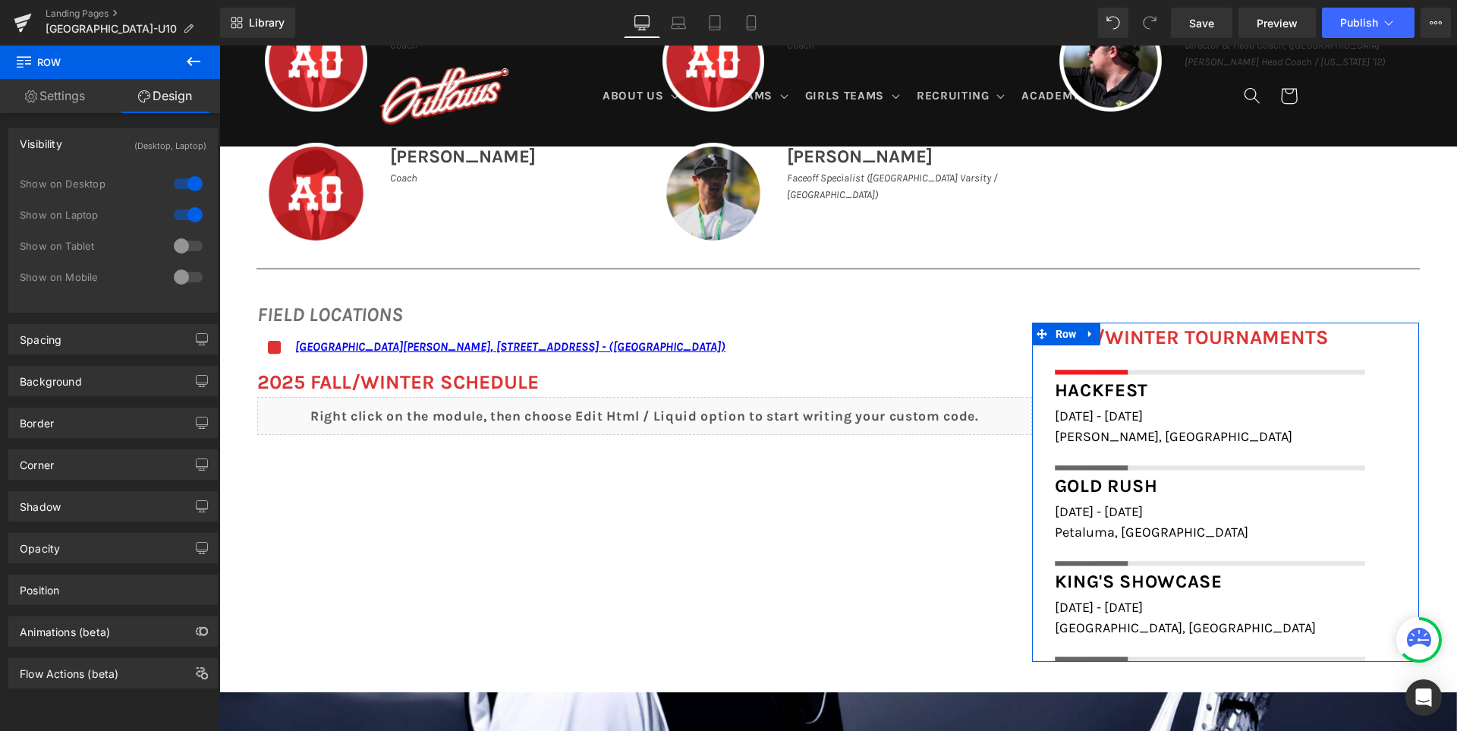
click at [185, 286] on div at bounding box center [188, 277] width 36 height 24
click at [184, 243] on div at bounding box center [188, 246] width 36 height 24
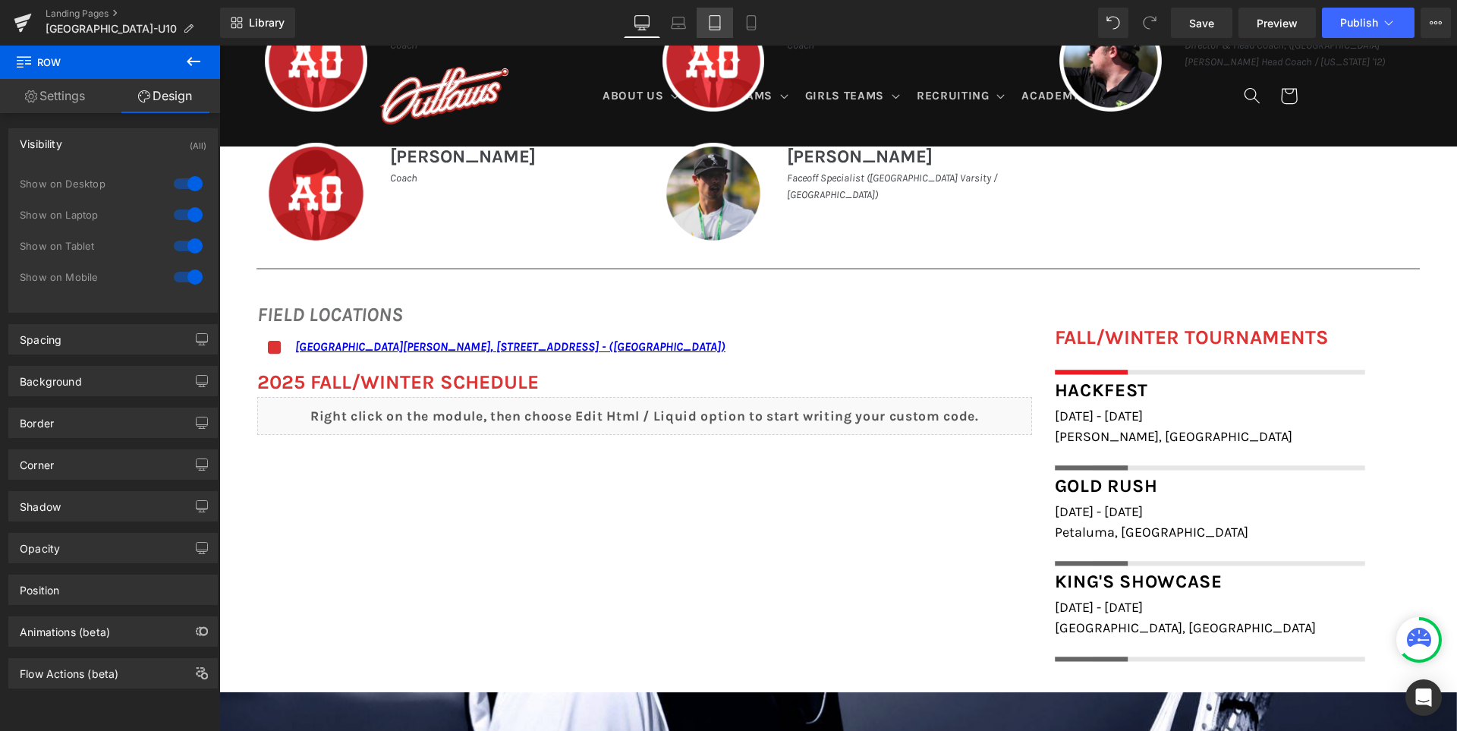
click at [708, 15] on icon at bounding box center [714, 22] width 15 height 15
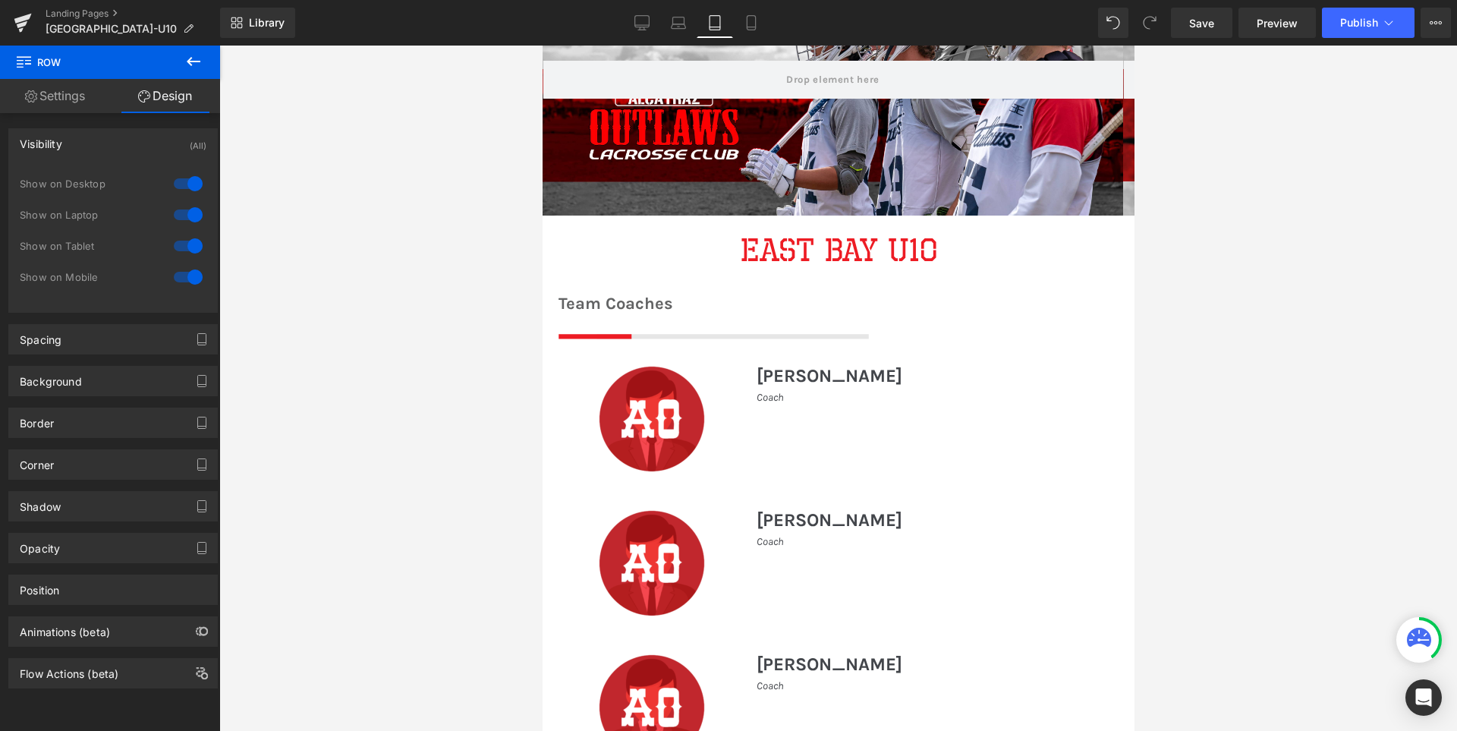
scroll to position [0, 0]
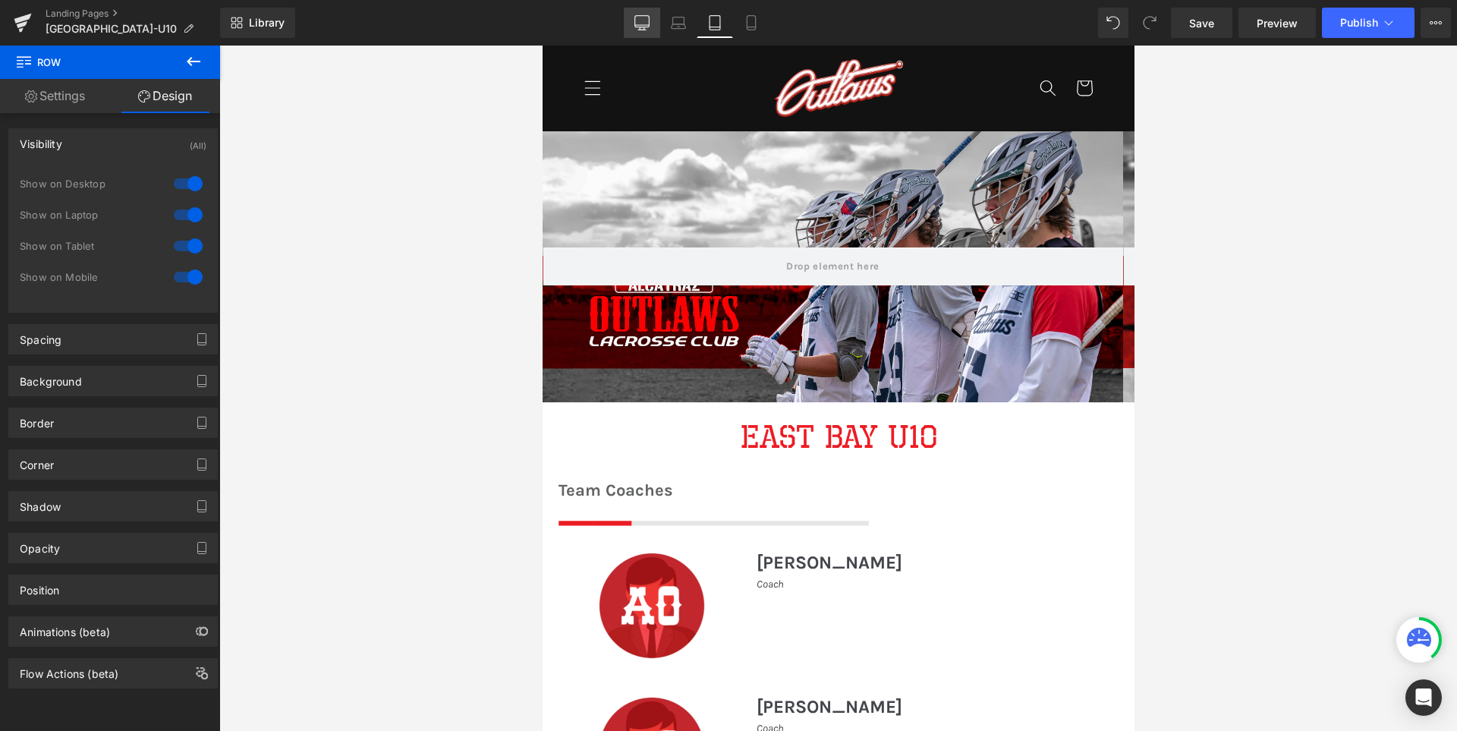
click at [647, 14] on link "Desktop" at bounding box center [642, 23] width 36 height 30
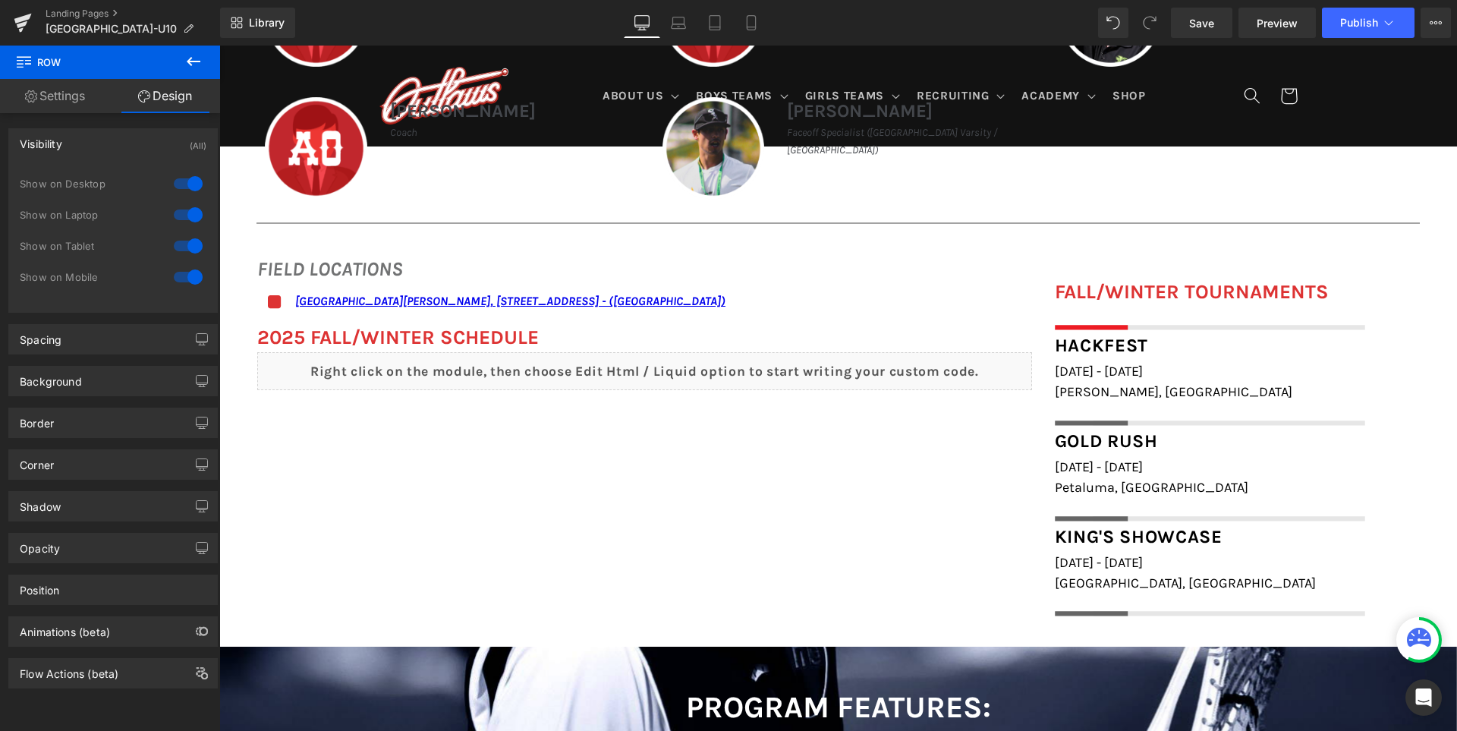
scroll to position [1034, 0]
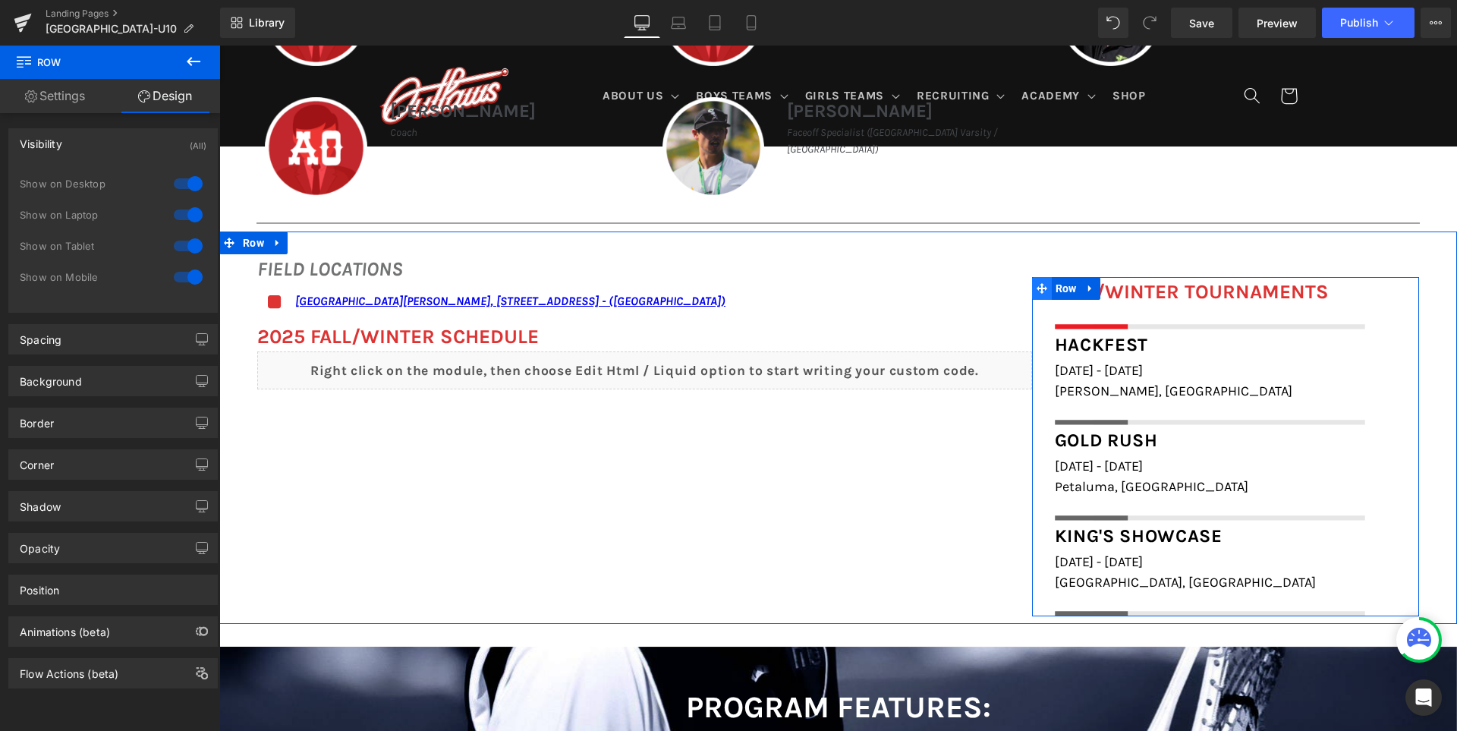
click at [1042, 291] on span at bounding box center [1042, 288] width 20 height 23
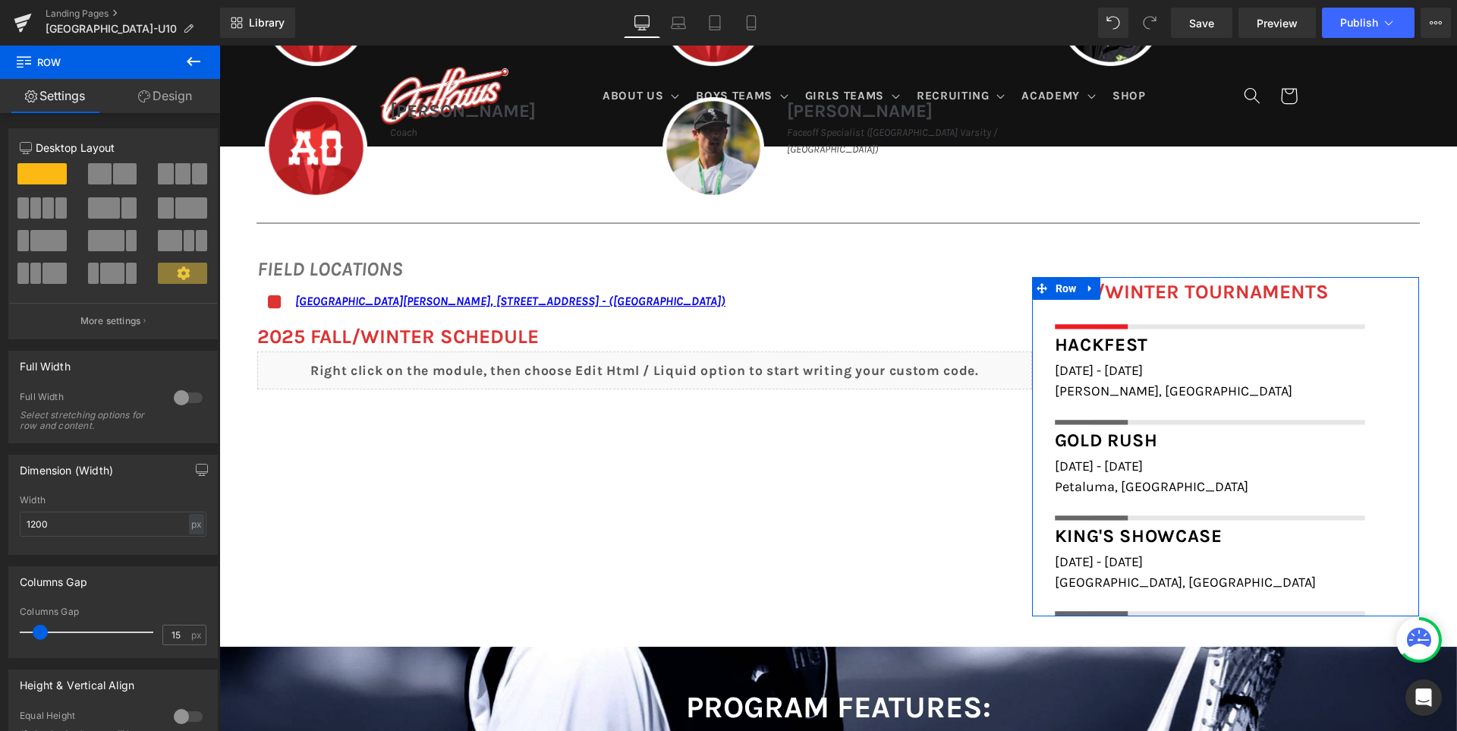
click at [189, 118] on div "Column Size Customizer 12 Desktop Layout Laptop Layout Tablet Layout Mobile Lay…" at bounding box center [113, 228] width 227 height 222
click at [189, 110] on link "Design" at bounding box center [165, 96] width 110 height 34
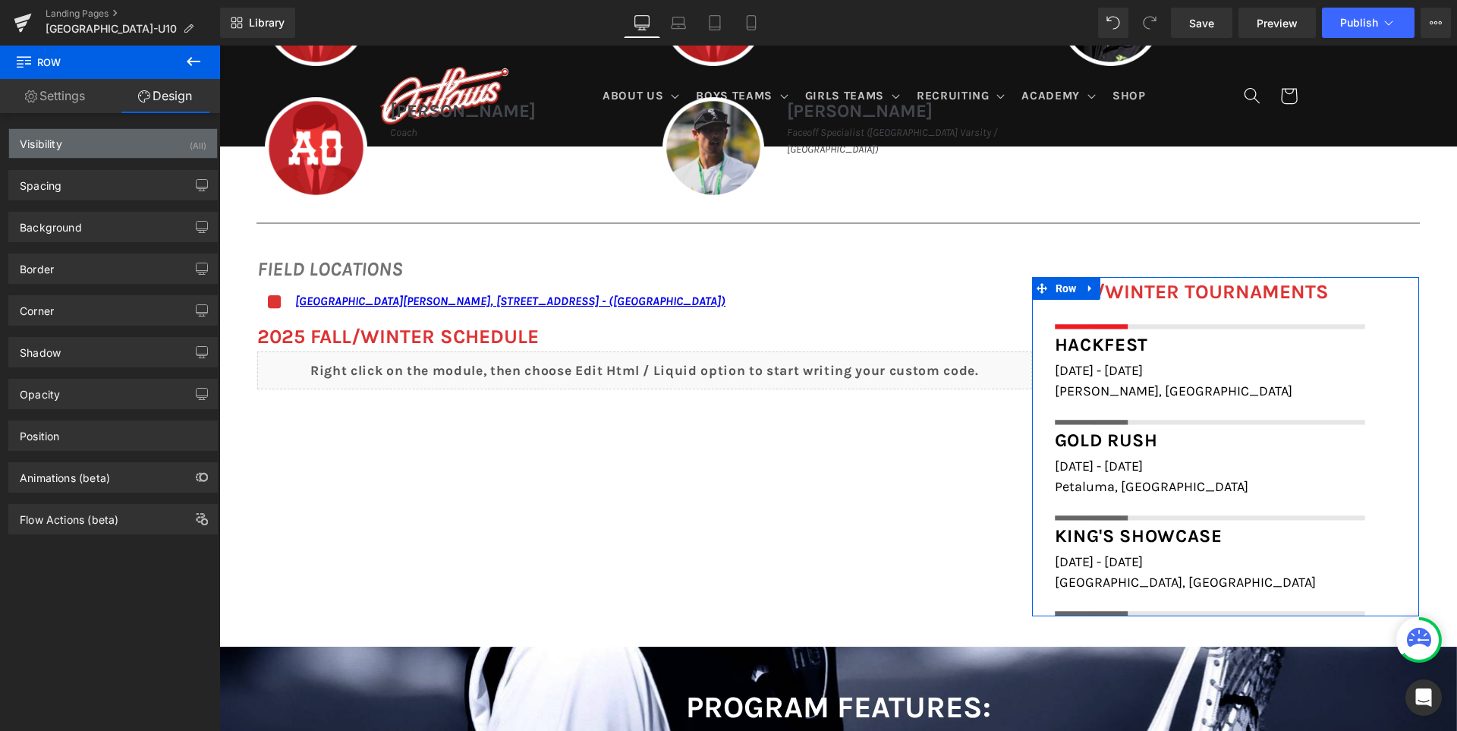
click at [167, 156] on div "Visibility (All)" at bounding box center [113, 143] width 208 height 29
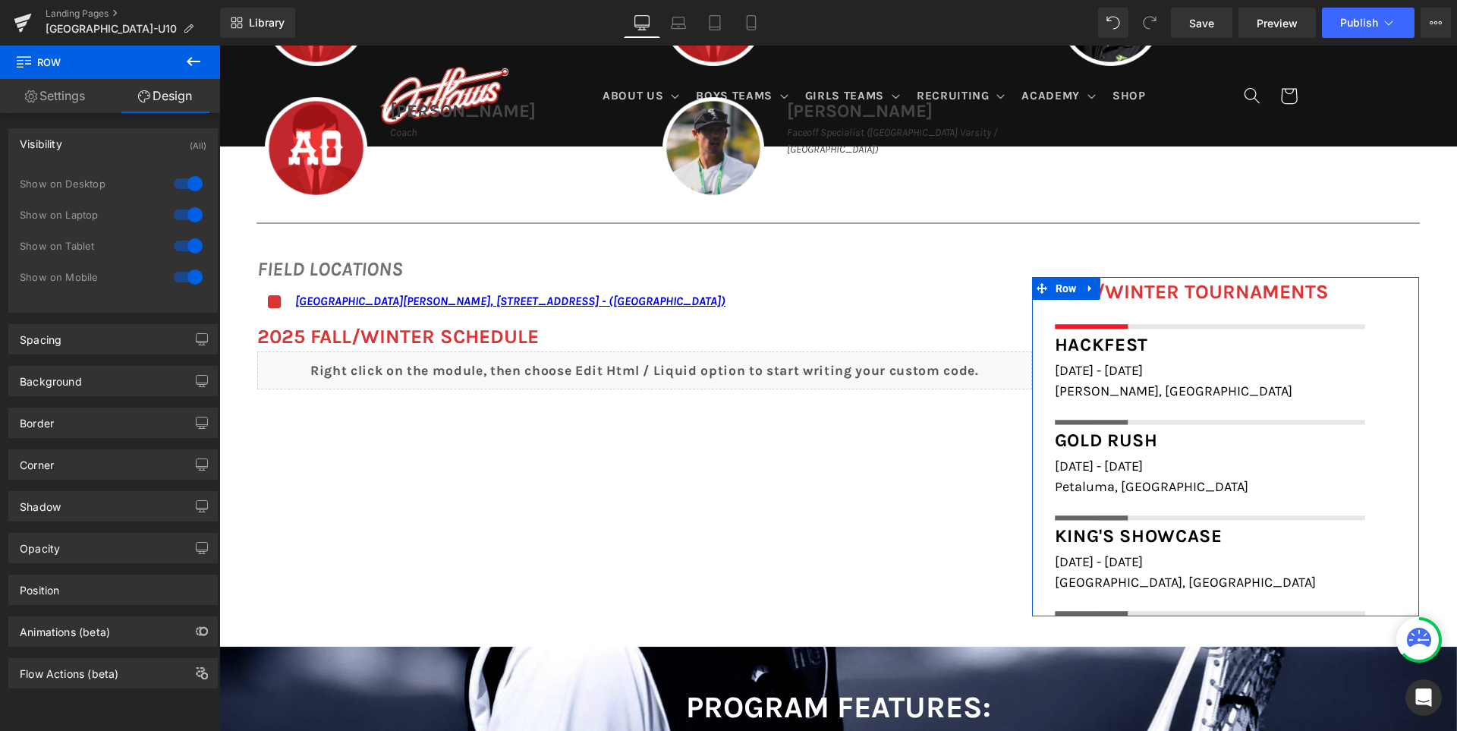
click at [187, 268] on div at bounding box center [188, 277] width 36 height 24
click at [187, 250] on div at bounding box center [188, 246] width 36 height 24
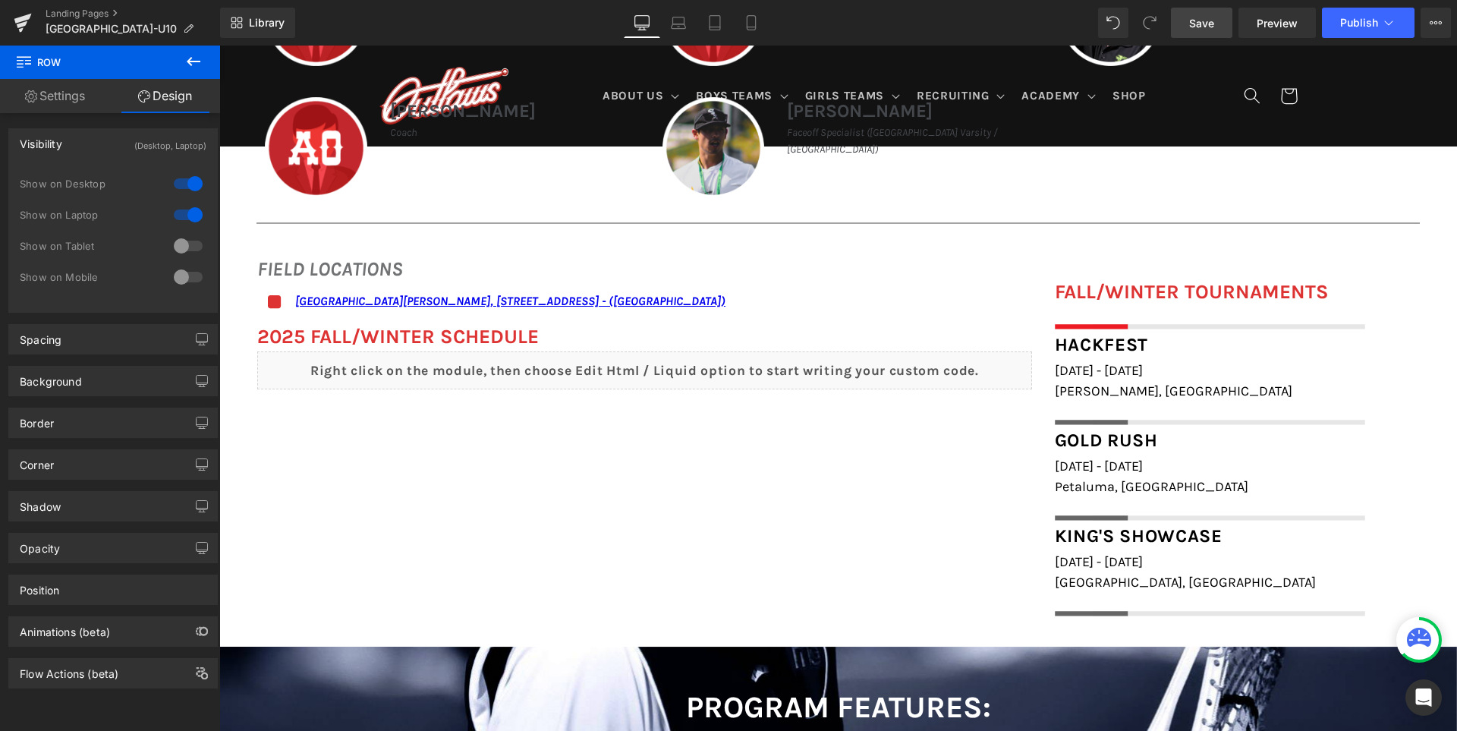
click at [1201, 24] on span "Save" at bounding box center [1201, 23] width 25 height 16
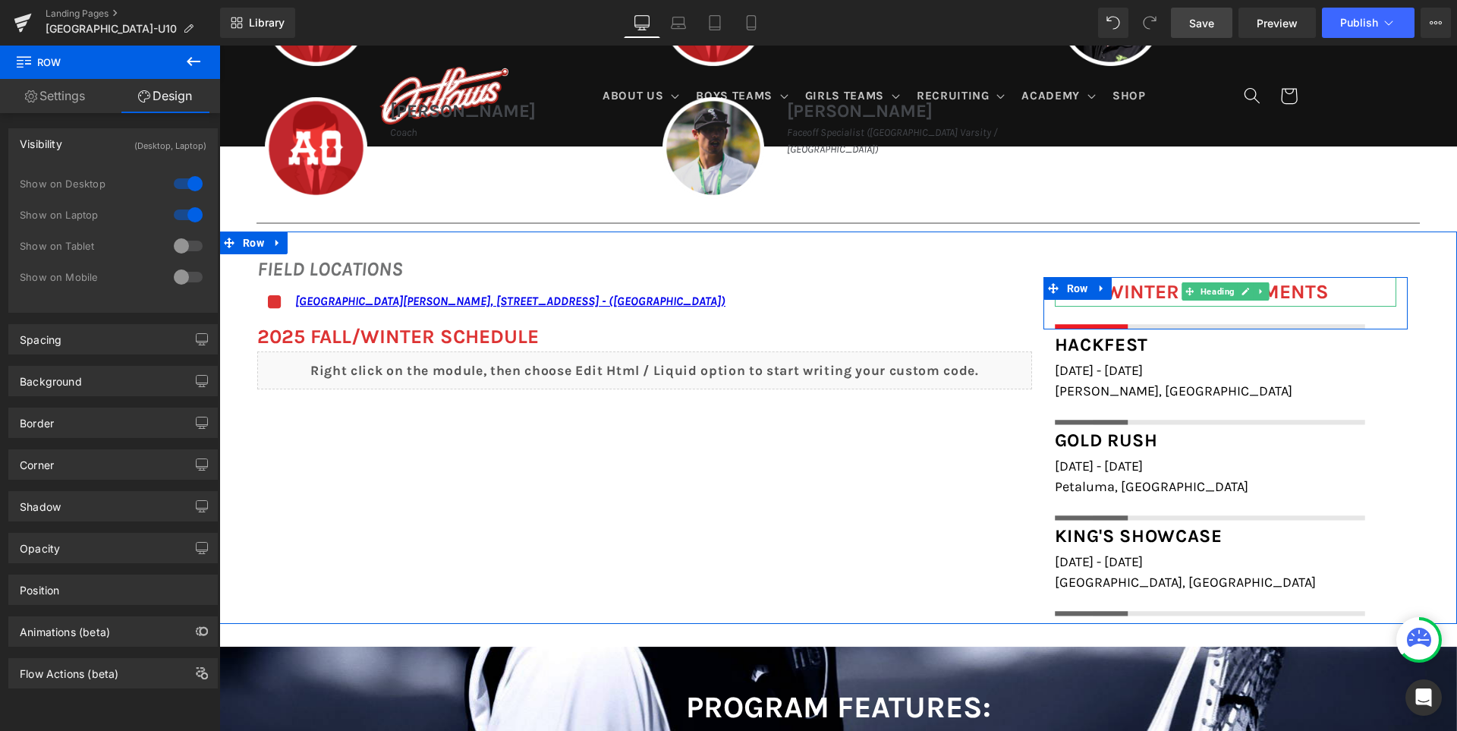
click at [1119, 293] on font "FALL/WINTER TOURNAMENTS" at bounding box center [1192, 292] width 274 height 24
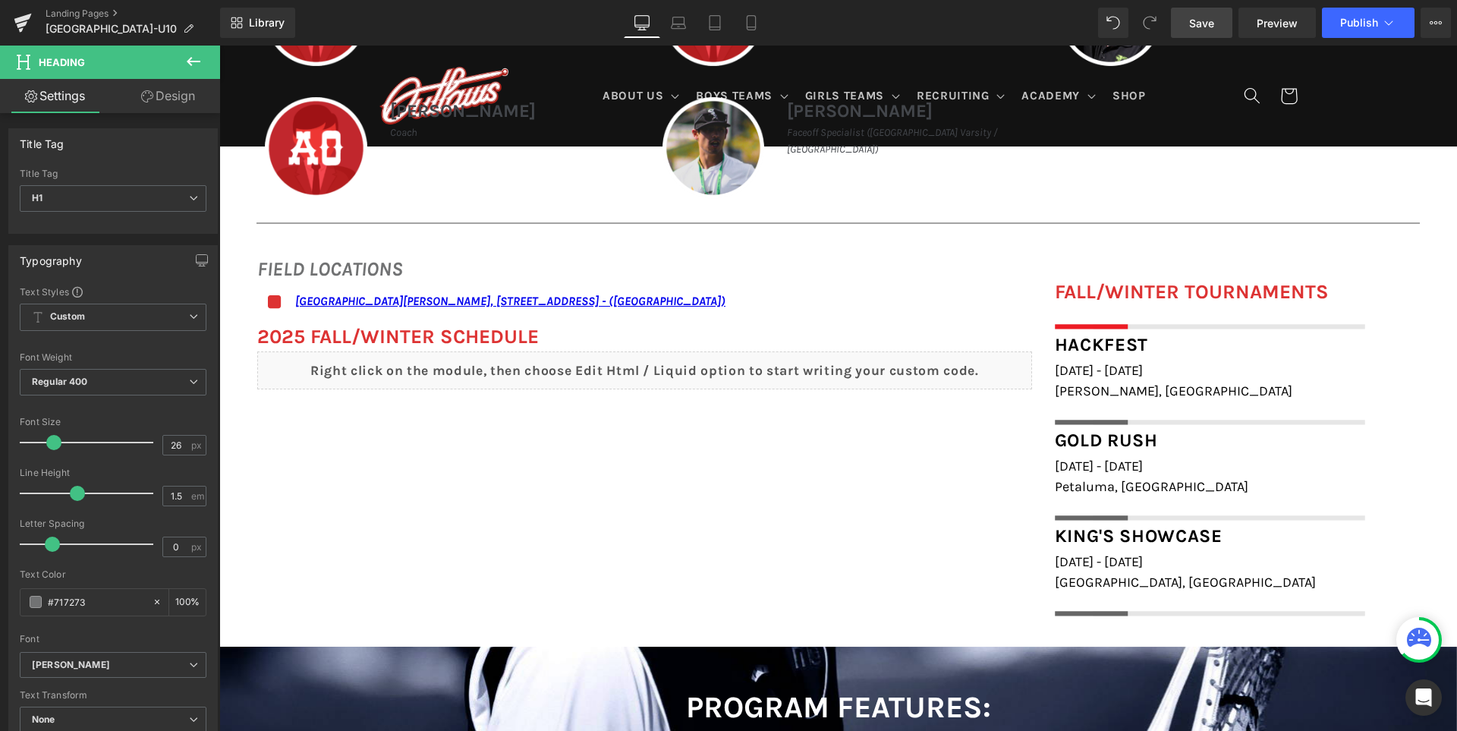
click at [168, 101] on link "Design" at bounding box center [168, 96] width 110 height 34
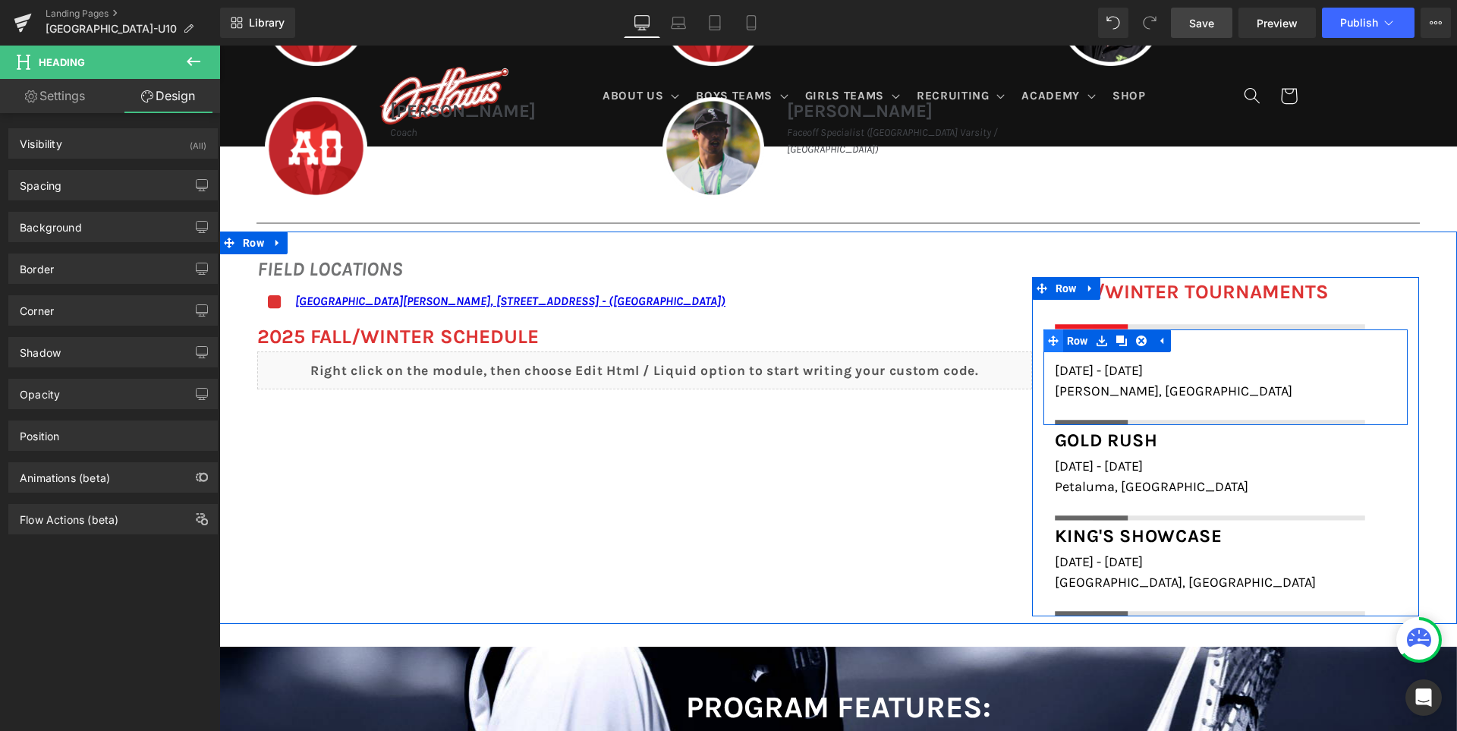
click at [1049, 341] on icon at bounding box center [1053, 340] width 11 height 11
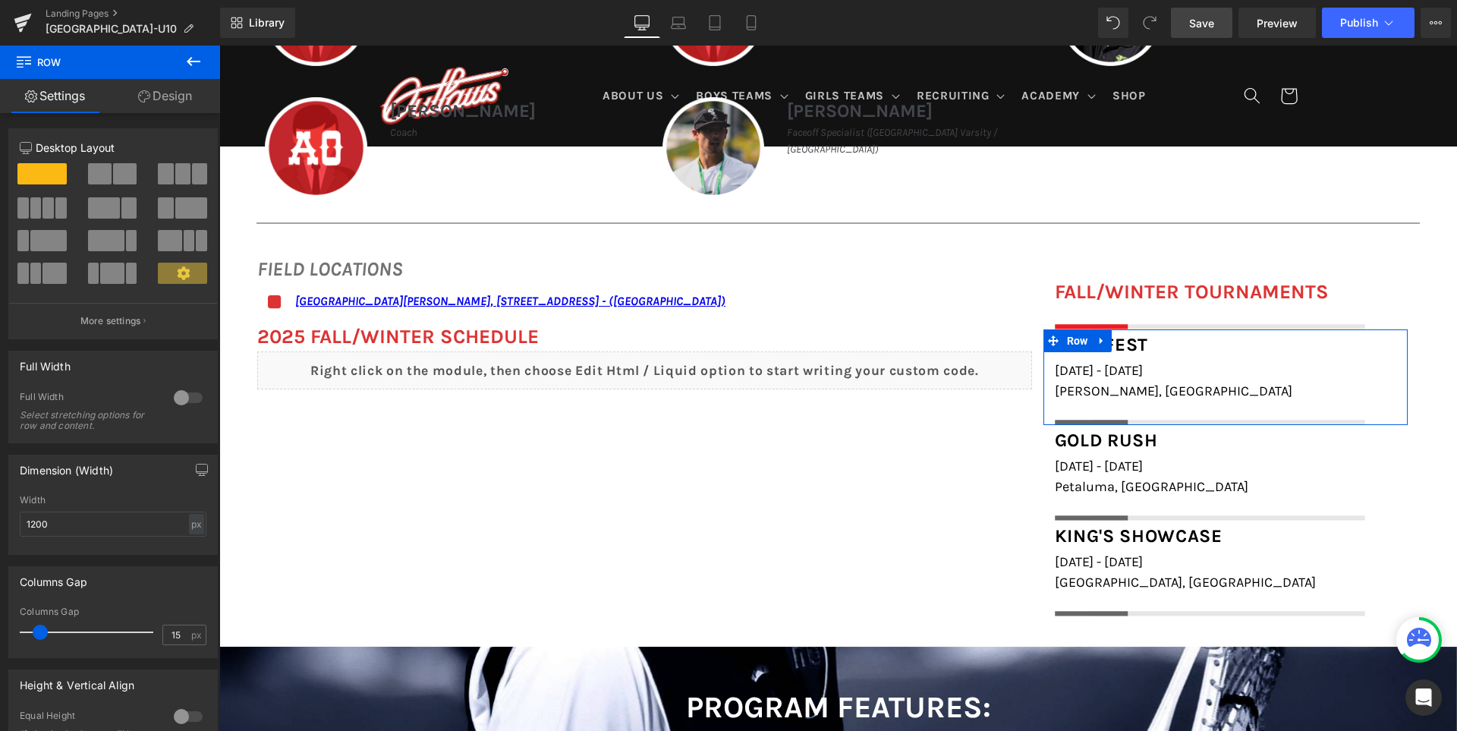
click at [162, 110] on link "Design" at bounding box center [165, 96] width 110 height 34
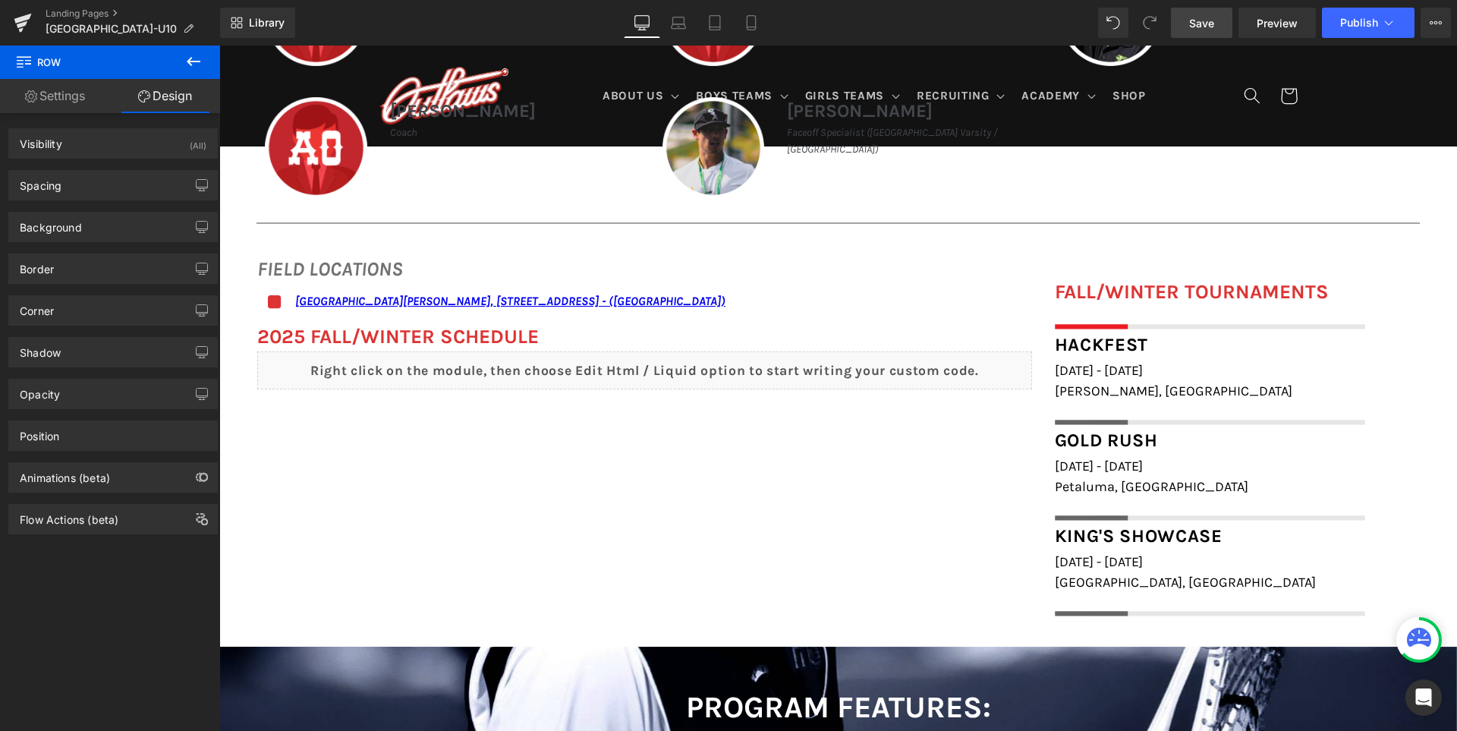
click at [884, 446] on div "FIELD LOCATIONS Heading Icon San Ramon Valley School, 501 Danville Blvd, Danvil…" at bounding box center [837, 427] width 1237 height 392
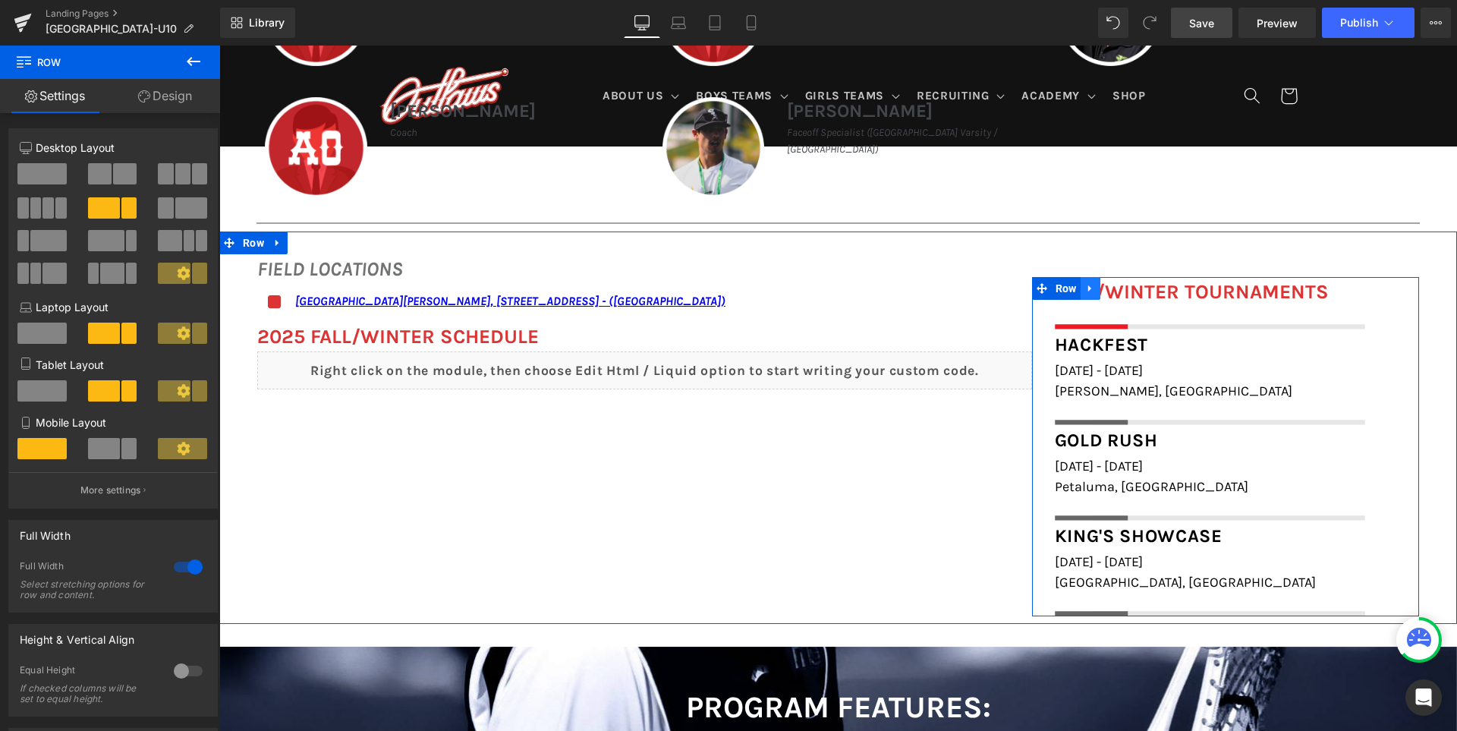
click at [1095, 289] on icon at bounding box center [1090, 287] width 11 height 11
click at [1070, 291] on span "Row" at bounding box center [1065, 288] width 29 height 23
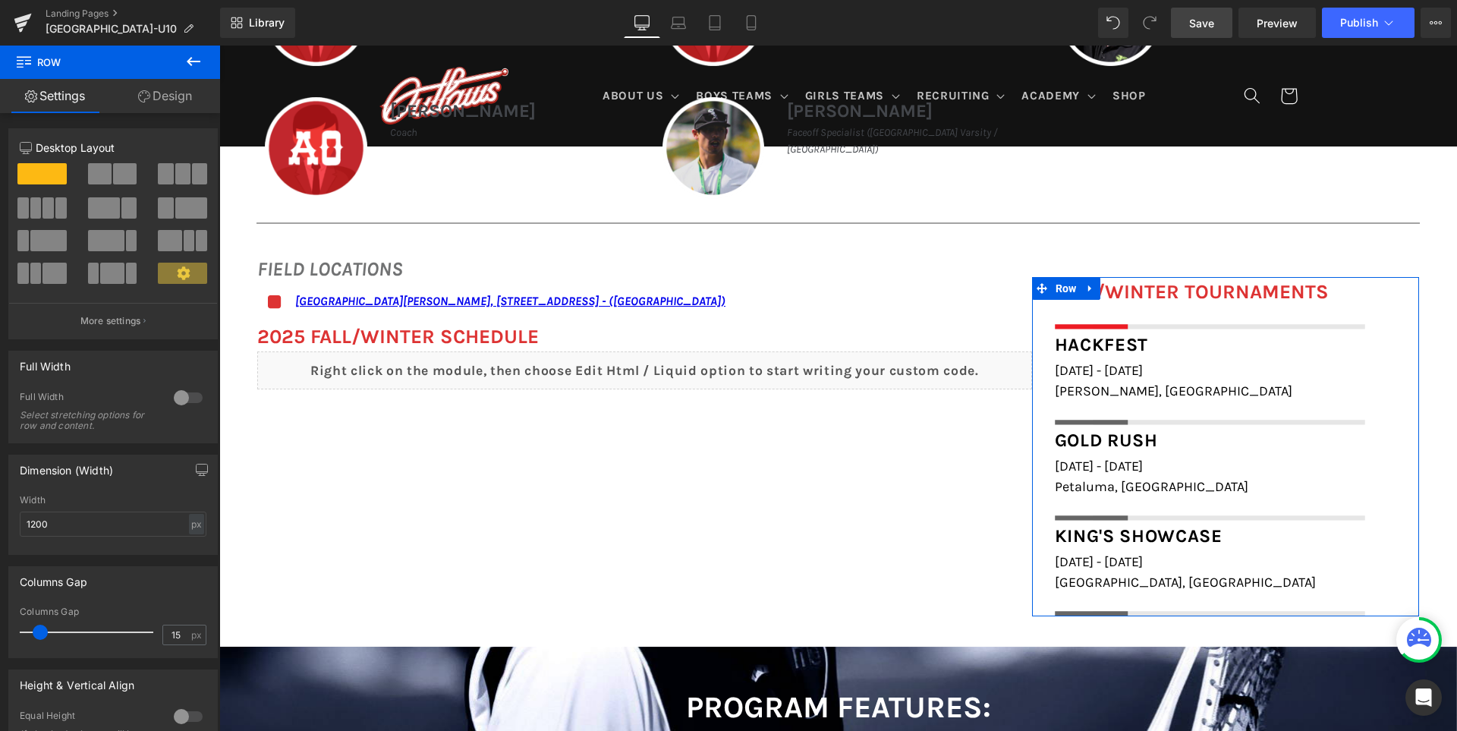
click at [175, 100] on link "Design" at bounding box center [165, 96] width 110 height 34
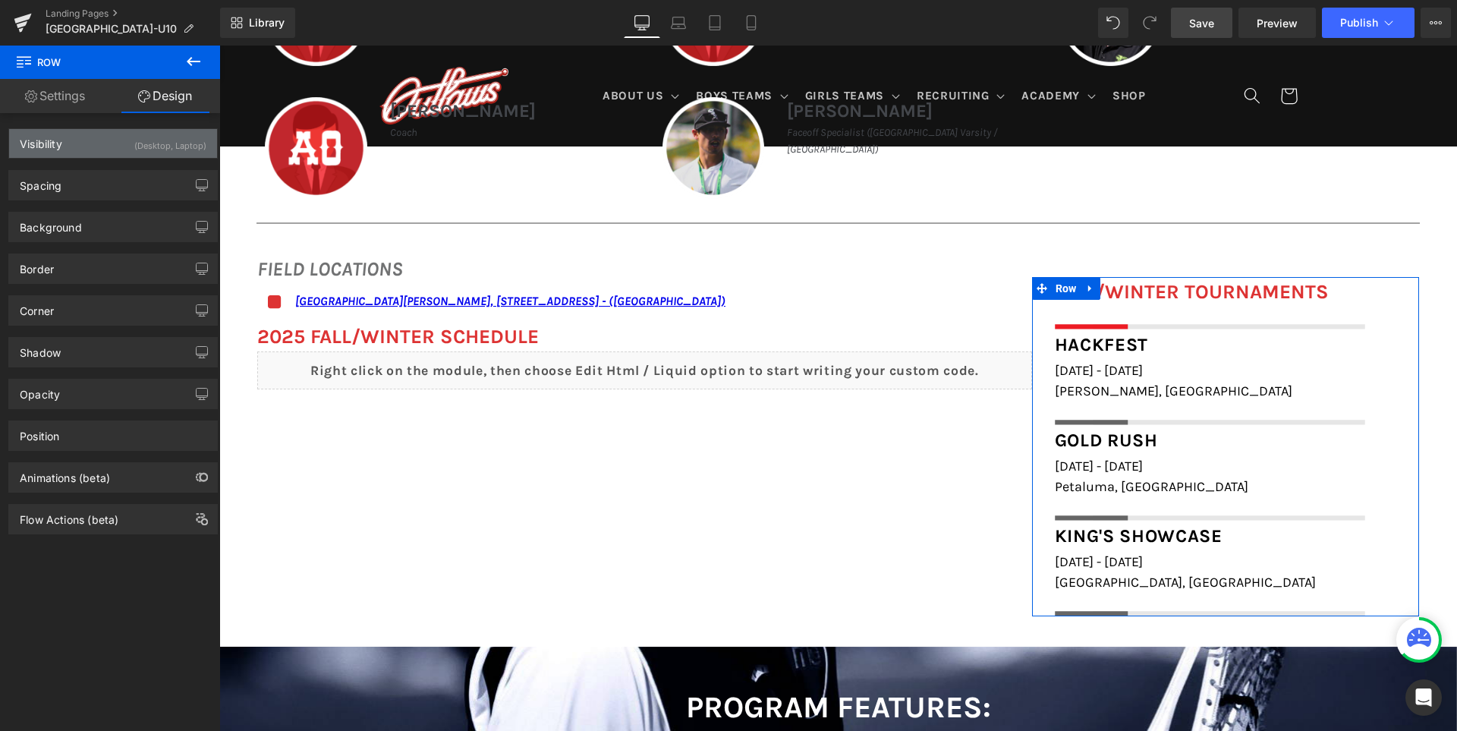
click at [162, 143] on div "(Desktop, Laptop)" at bounding box center [170, 141] width 72 height 25
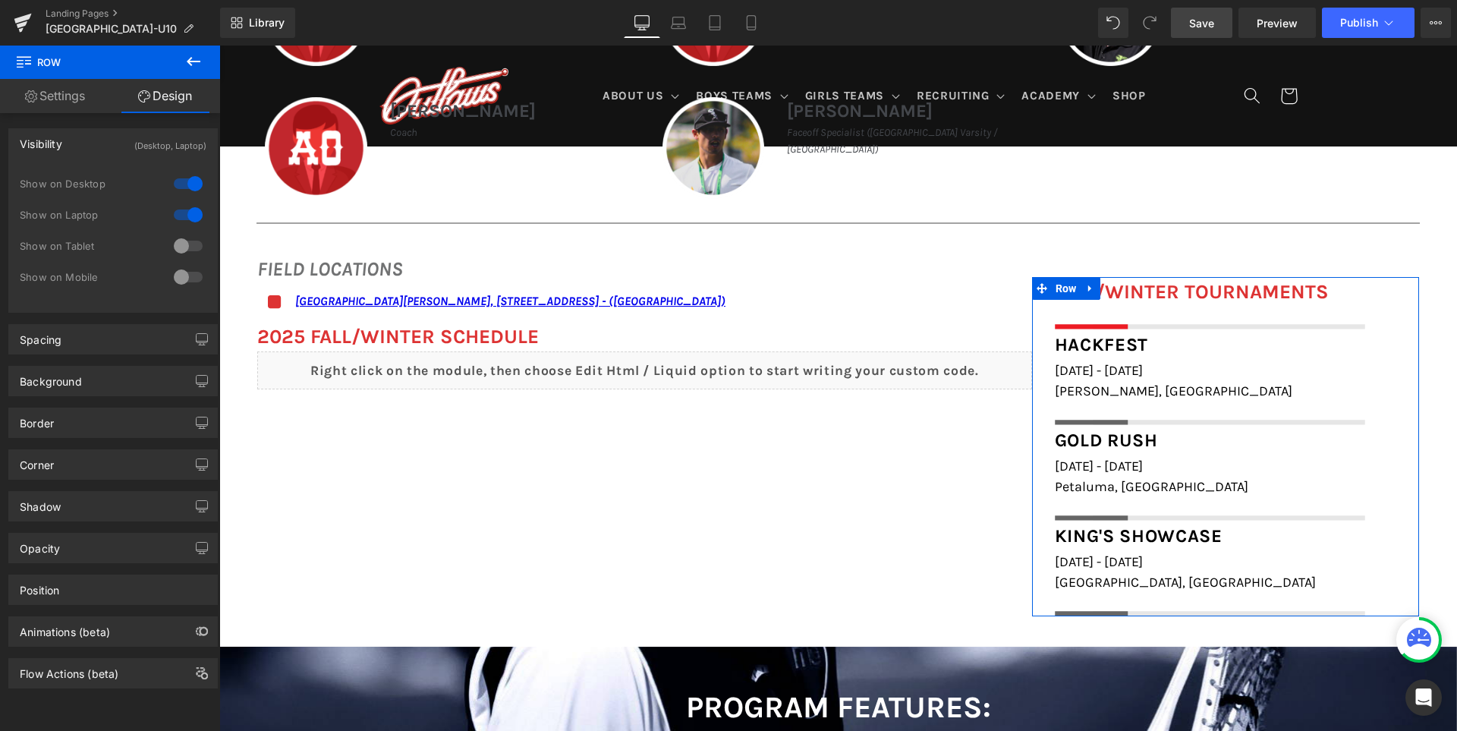
click at [183, 253] on div at bounding box center [188, 246] width 36 height 24
click at [192, 278] on div at bounding box center [188, 277] width 36 height 24
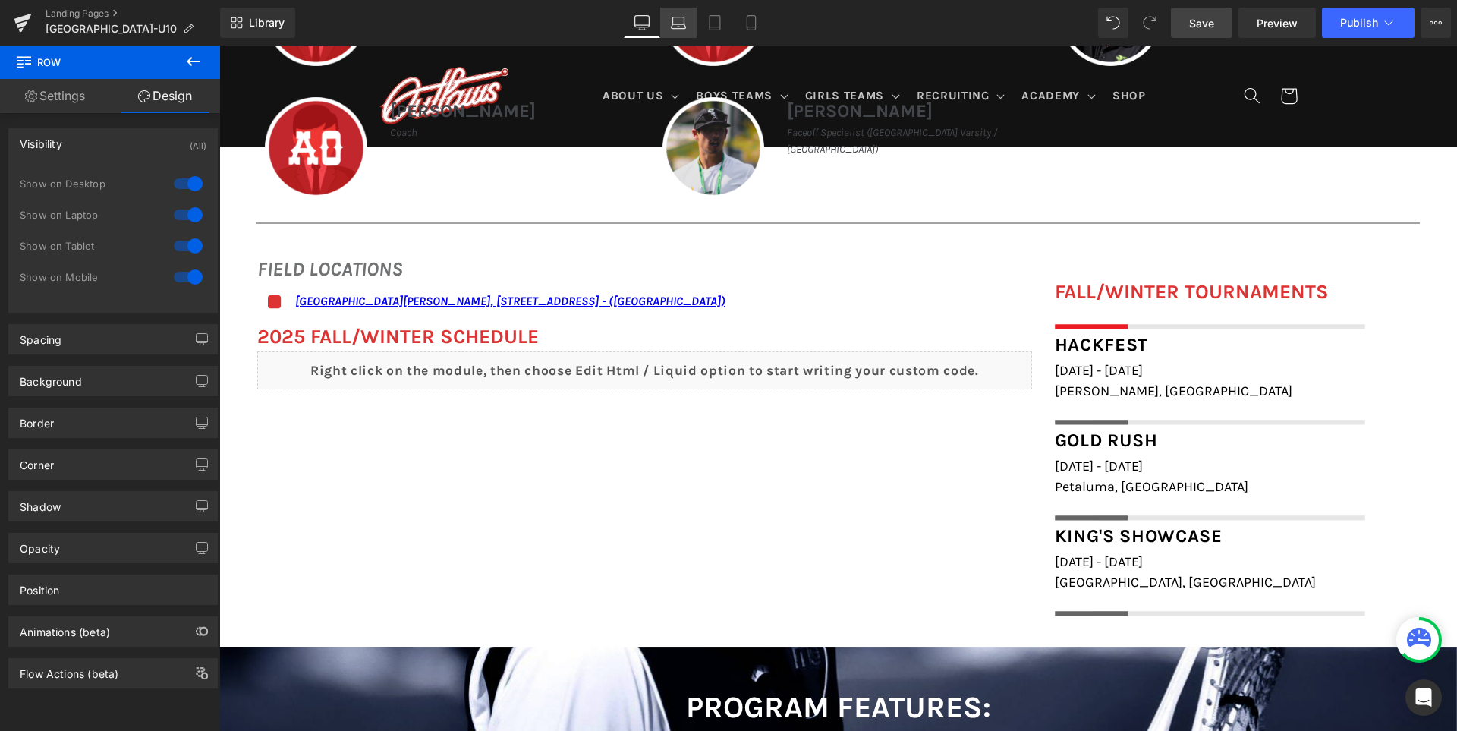
click at [690, 17] on link "Laptop" at bounding box center [678, 23] width 36 height 30
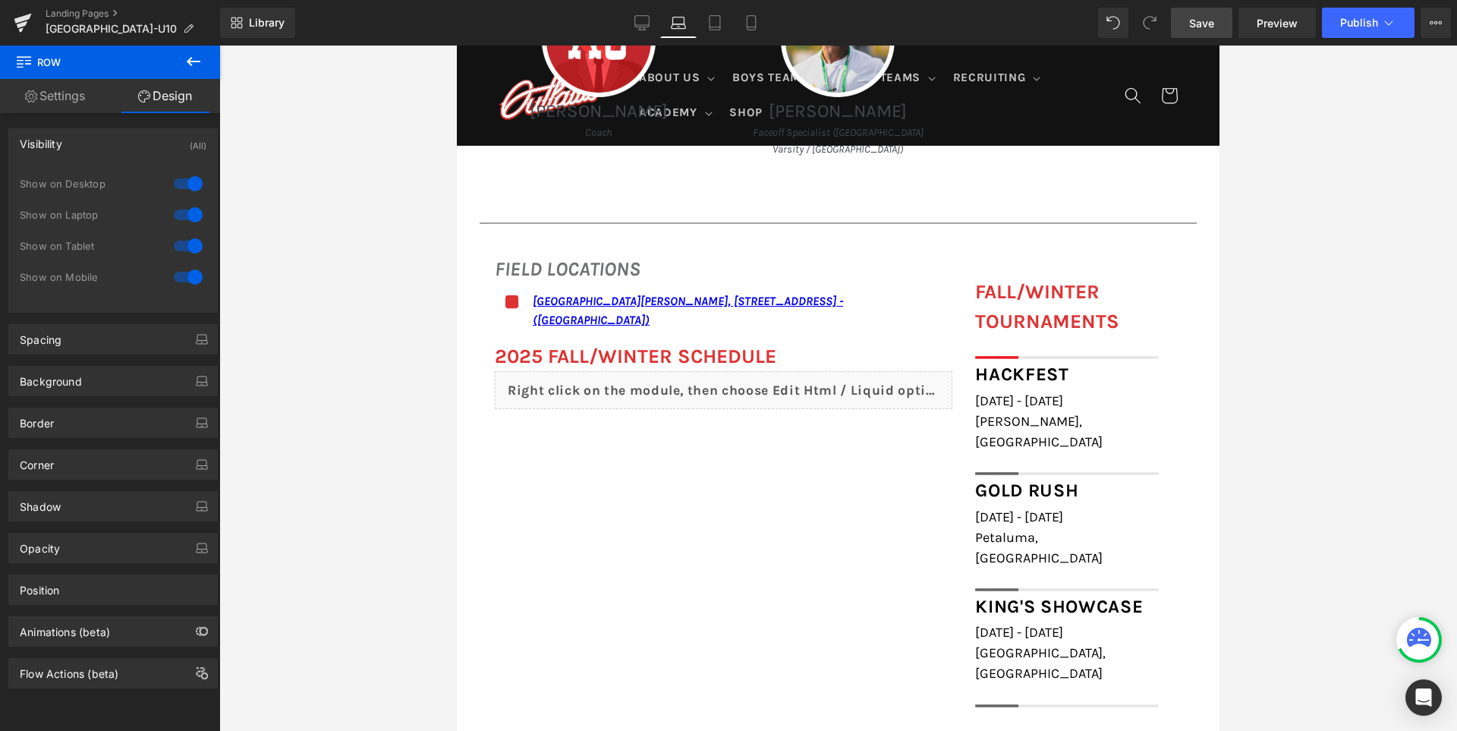
scroll to position [1450, 0]
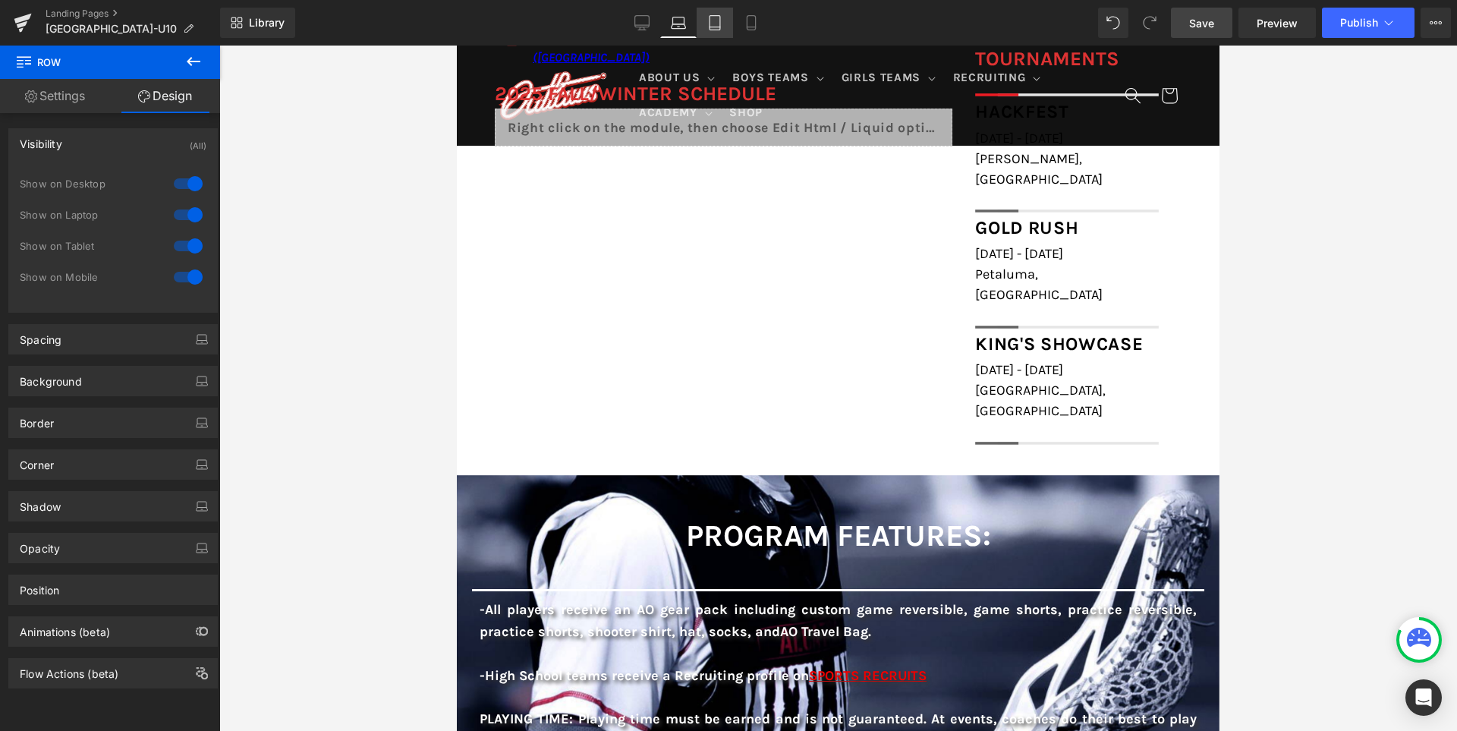
click at [716, 24] on icon at bounding box center [714, 22] width 15 height 15
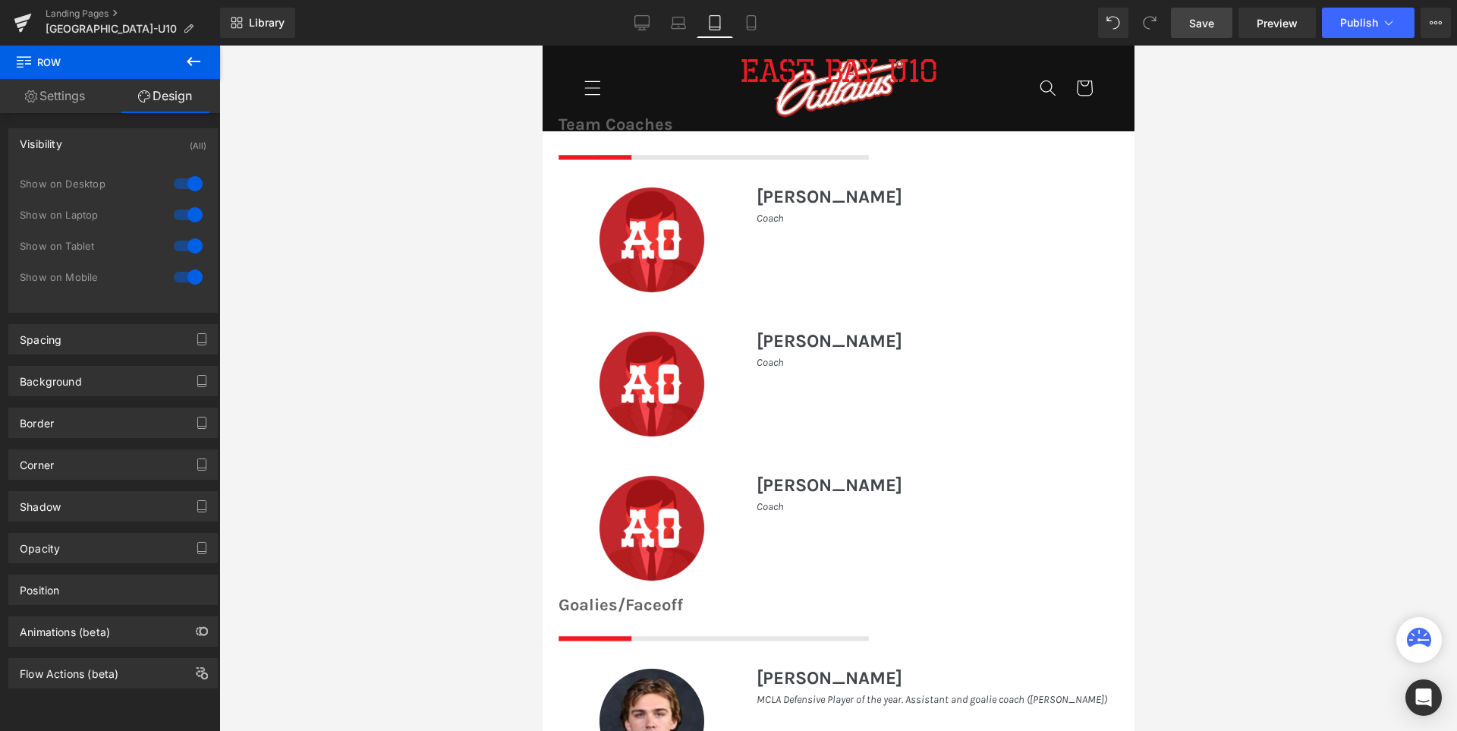
scroll to position [362, 0]
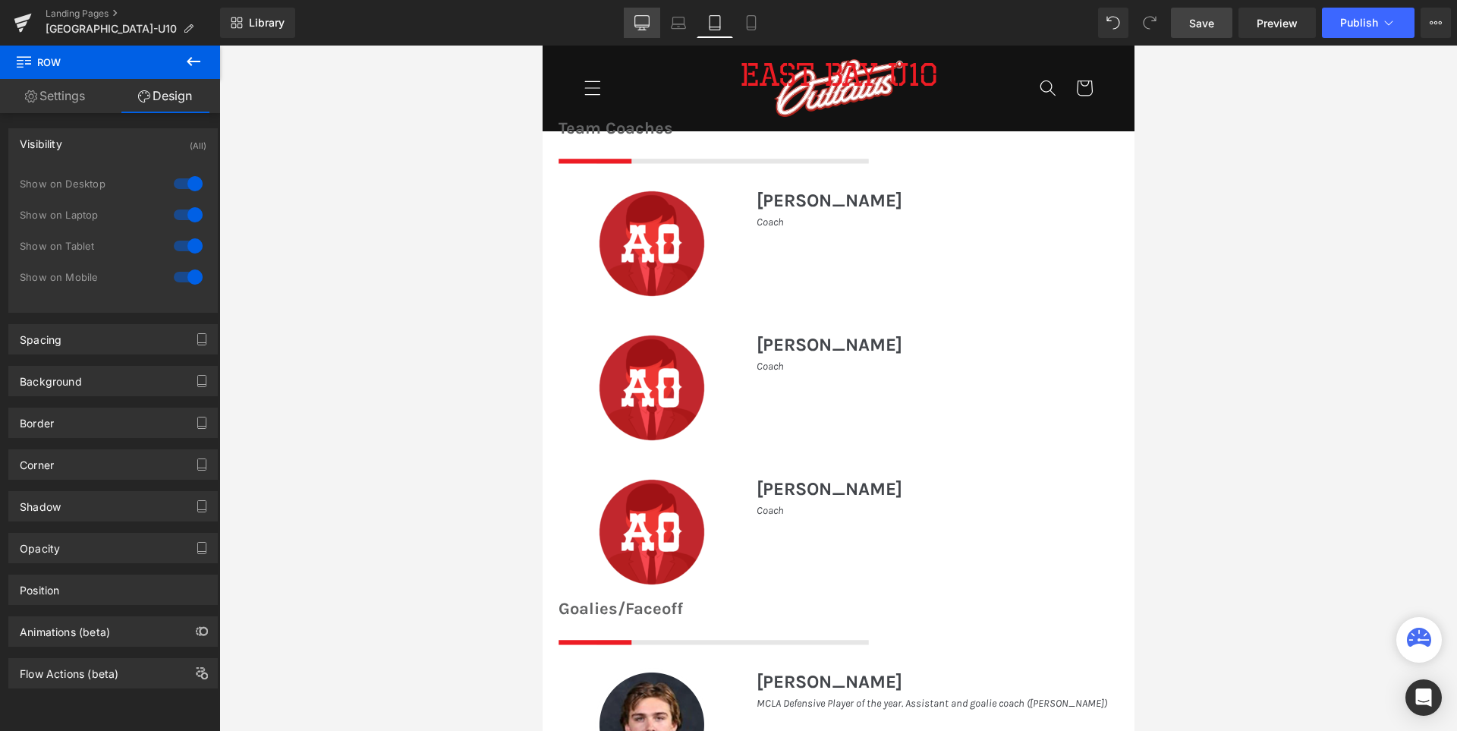
click at [641, 14] on link "Desktop" at bounding box center [642, 23] width 36 height 30
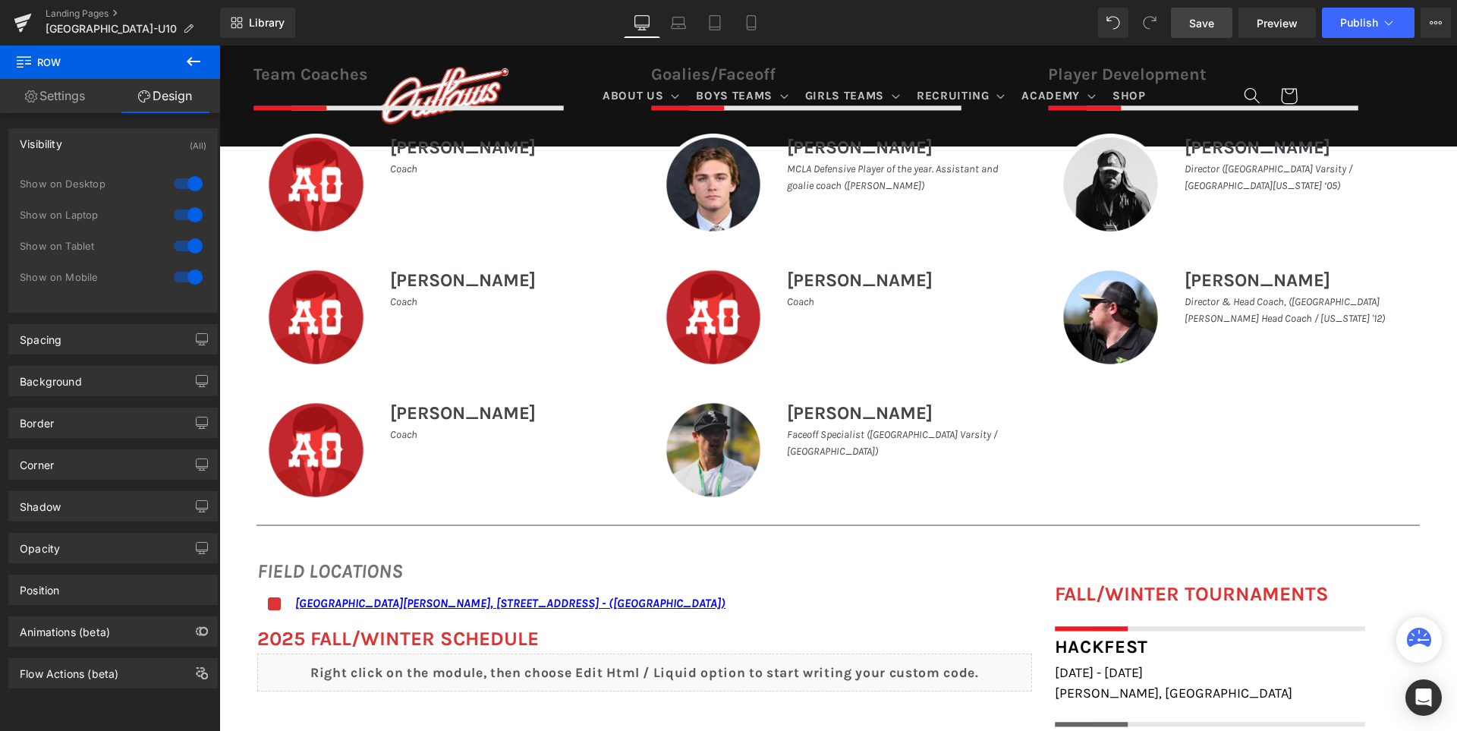
scroll to position [1034, 0]
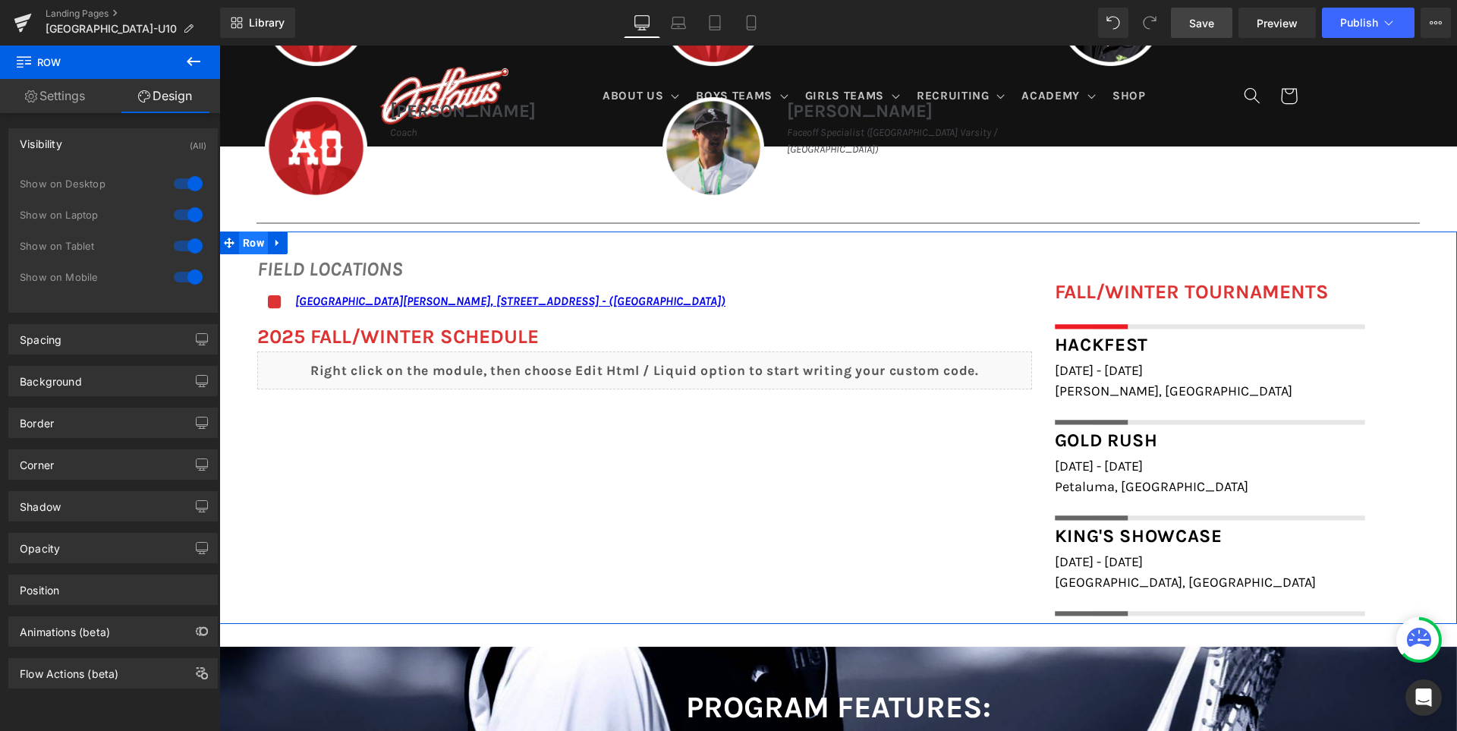
click at [249, 244] on span "Row" at bounding box center [253, 242] width 29 height 23
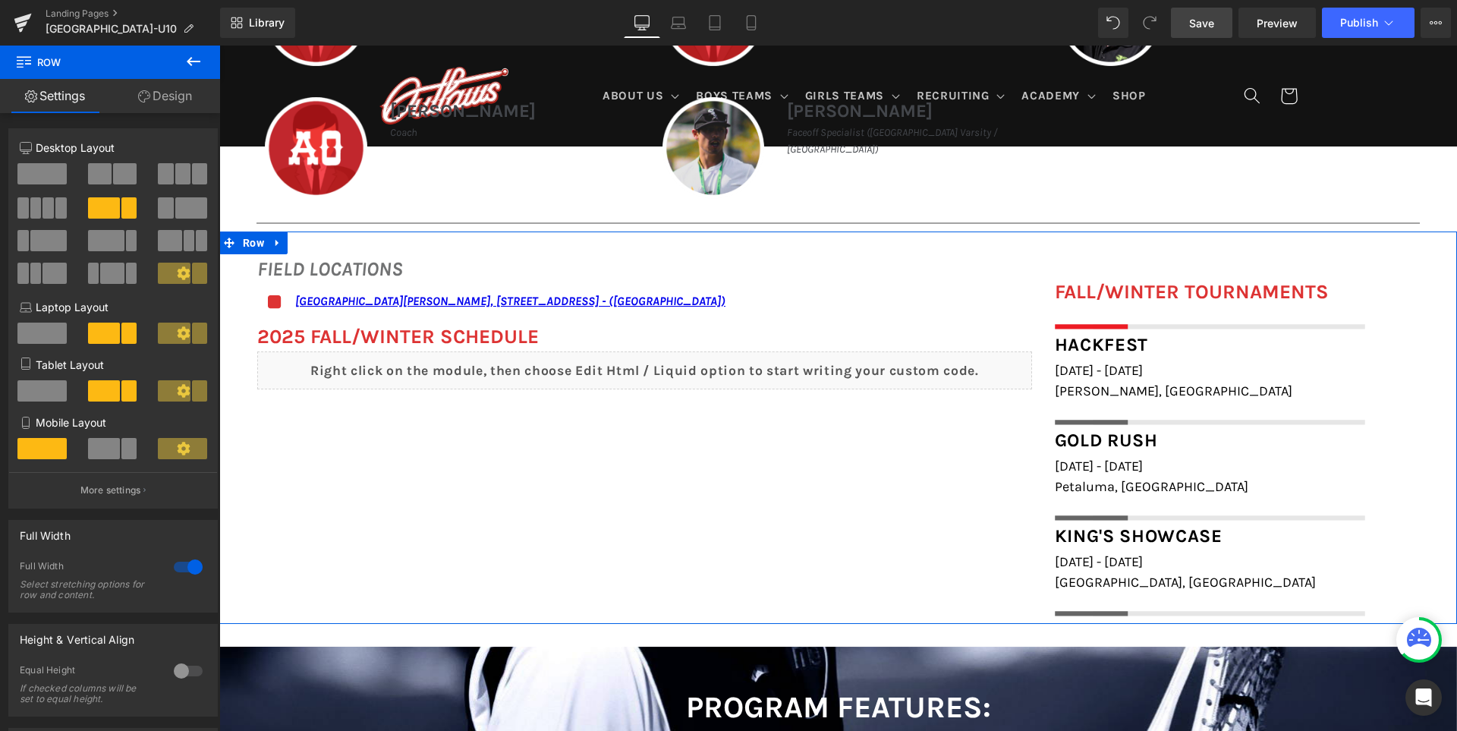
click at [166, 86] on link "Design" at bounding box center [165, 96] width 110 height 34
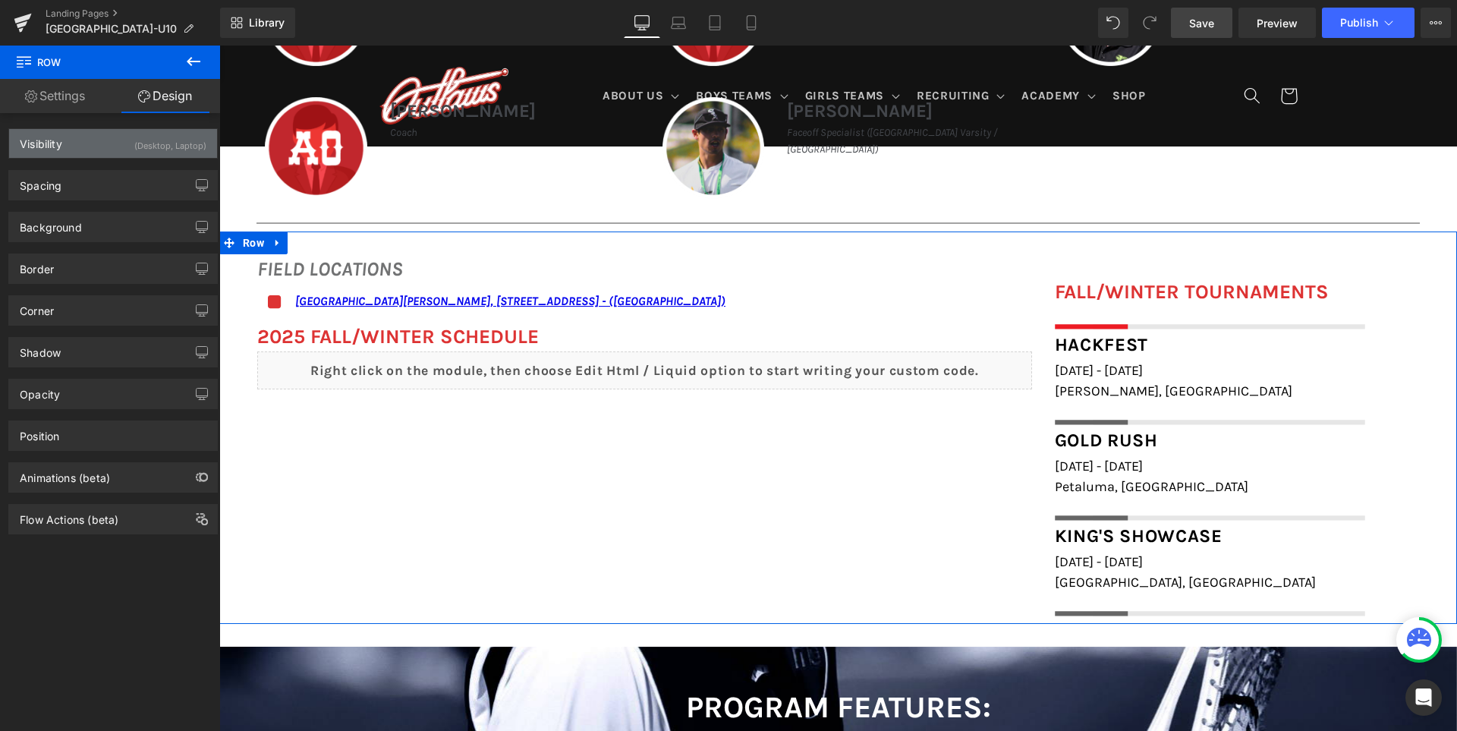
click at [168, 148] on div "(Desktop, Laptop)" at bounding box center [170, 141] width 72 height 25
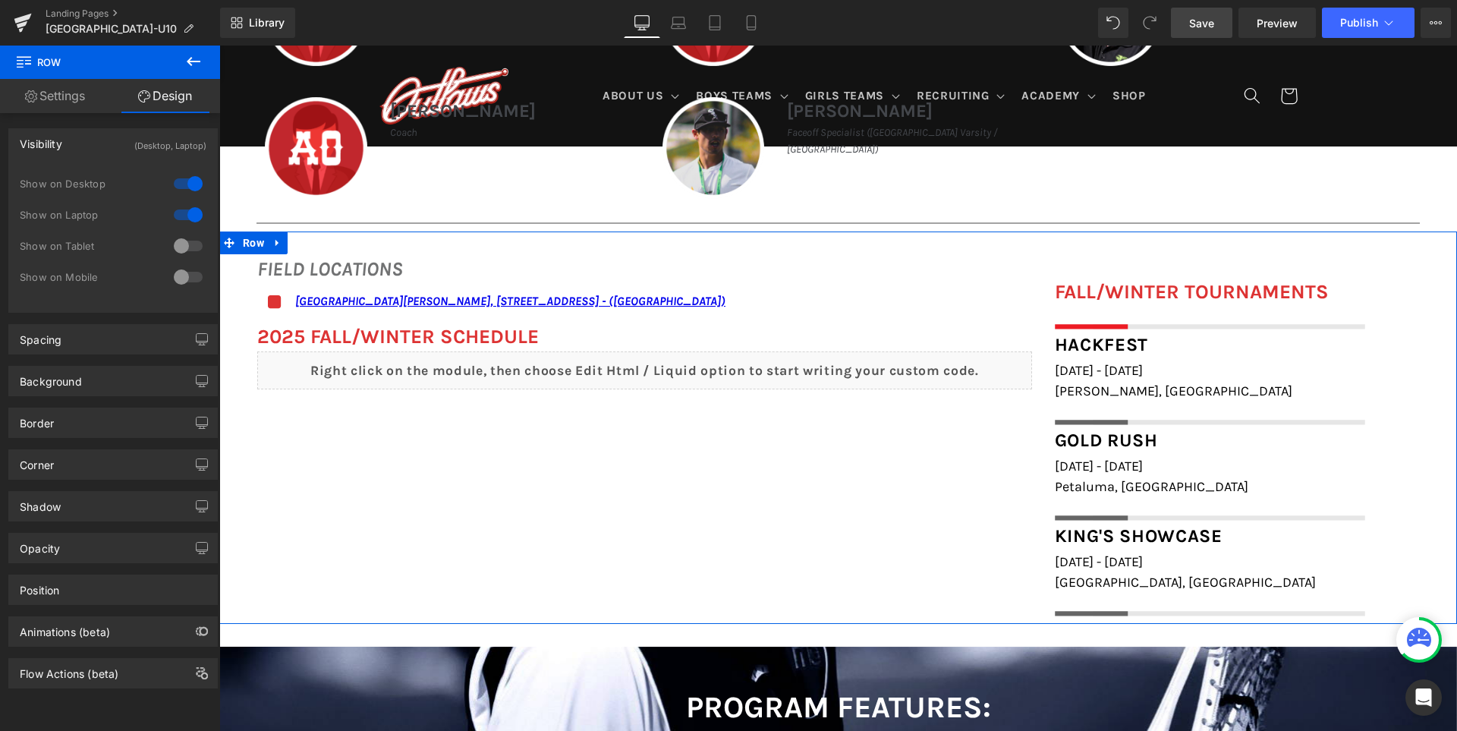
click at [189, 274] on div at bounding box center [188, 277] width 36 height 24
click at [189, 248] on div at bounding box center [188, 246] width 36 height 24
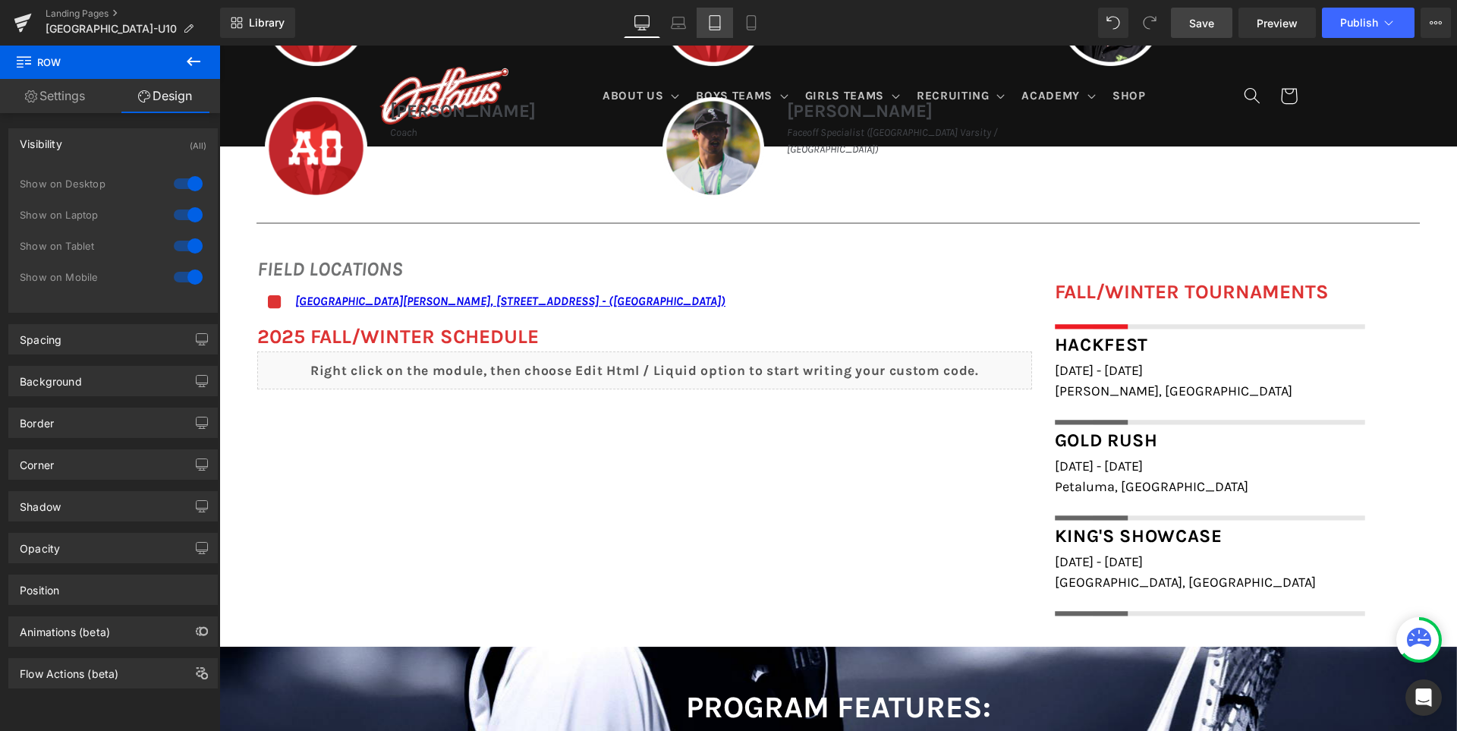
click at [718, 15] on icon at bounding box center [714, 22] width 15 height 15
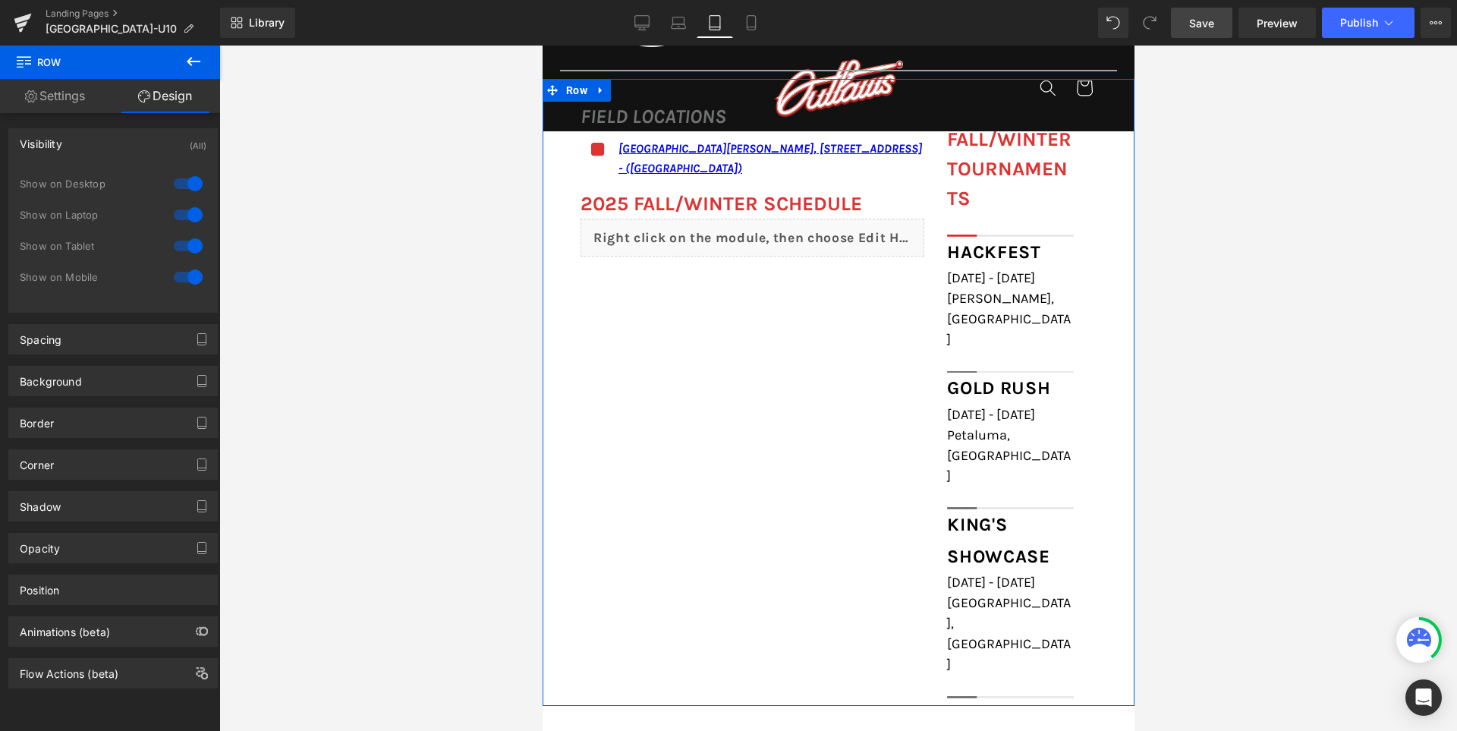
scroll to position [1417, 0]
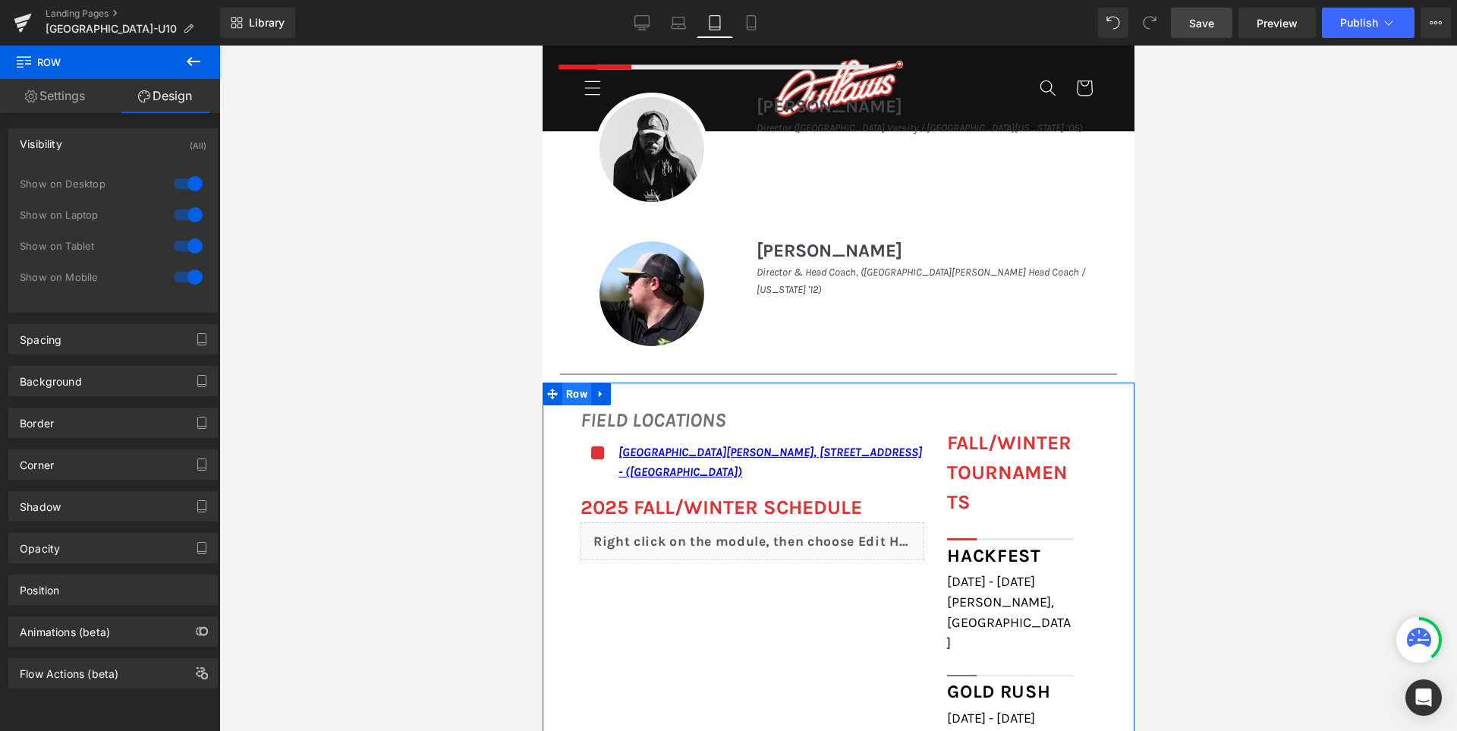
click at [563, 395] on span "Row" at bounding box center [575, 393] width 29 height 23
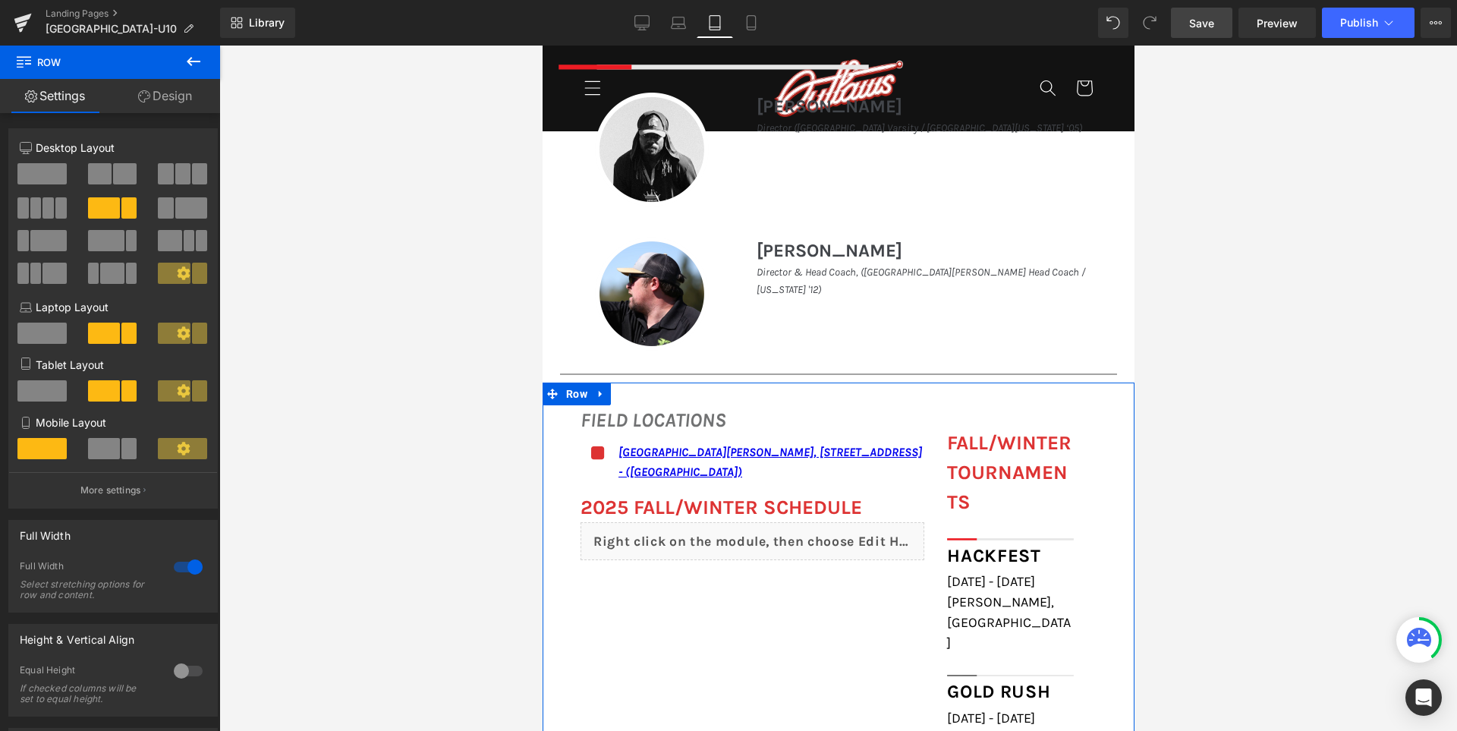
click at [46, 388] on span at bounding box center [41, 390] width 49 height 21
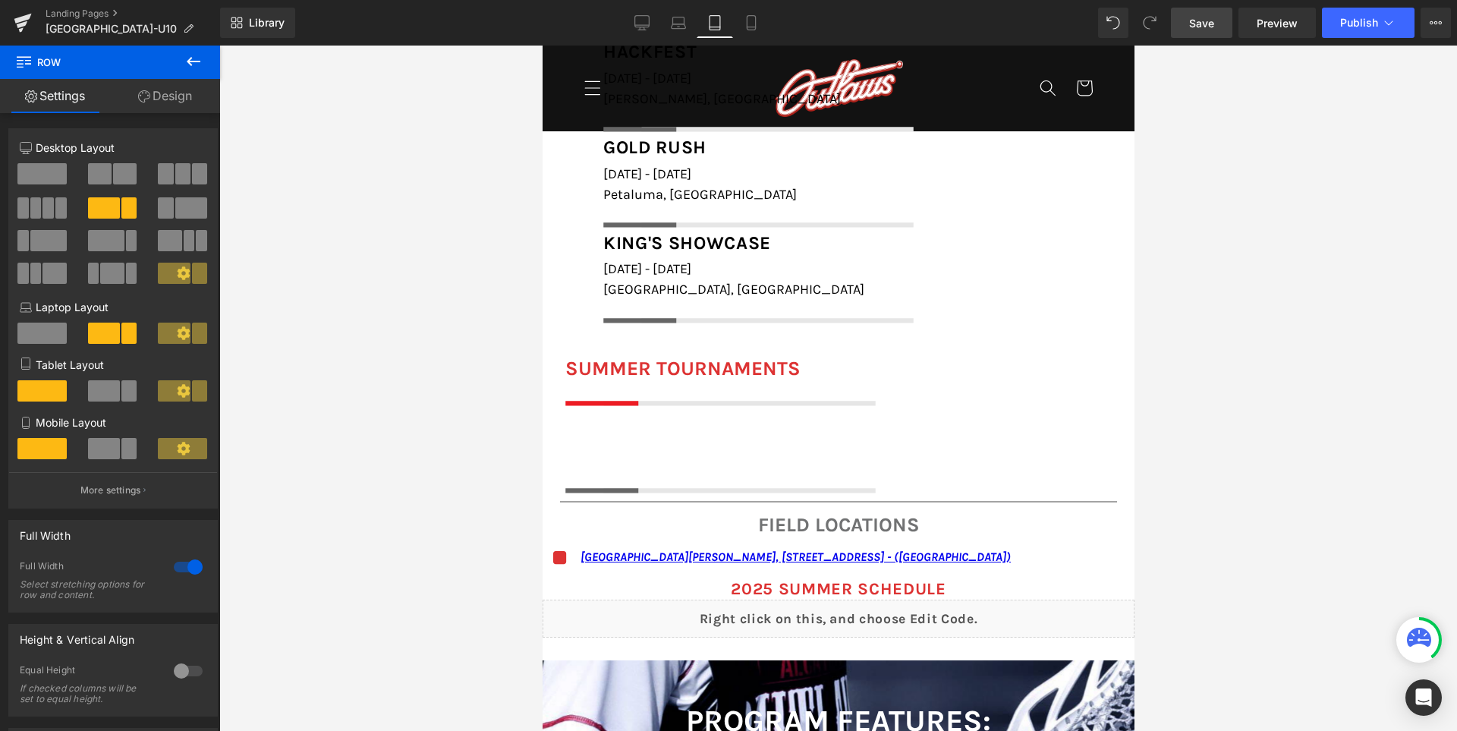
scroll to position [2024, 0]
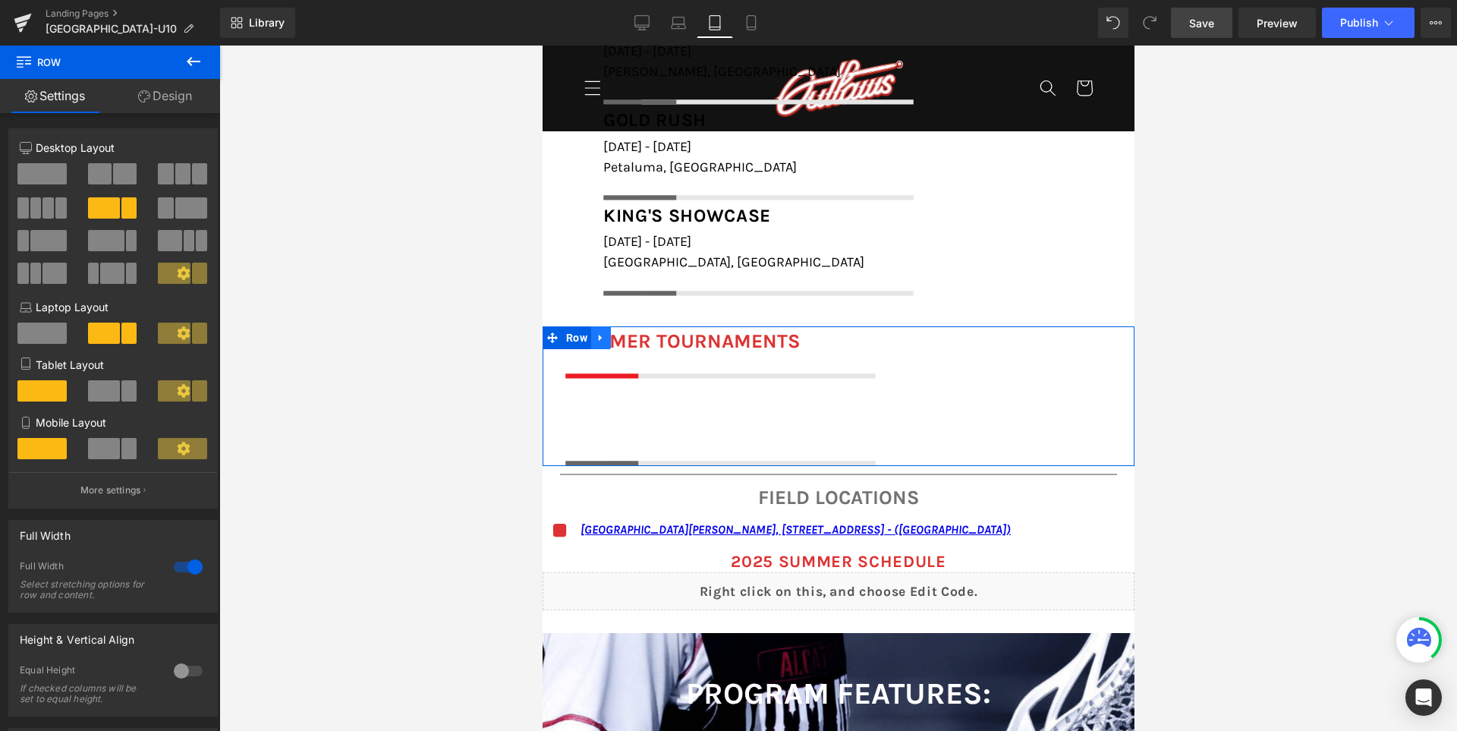
click at [601, 339] on icon at bounding box center [599, 338] width 3 height 7
click at [645, 333] on icon at bounding box center [639, 337] width 11 height 11
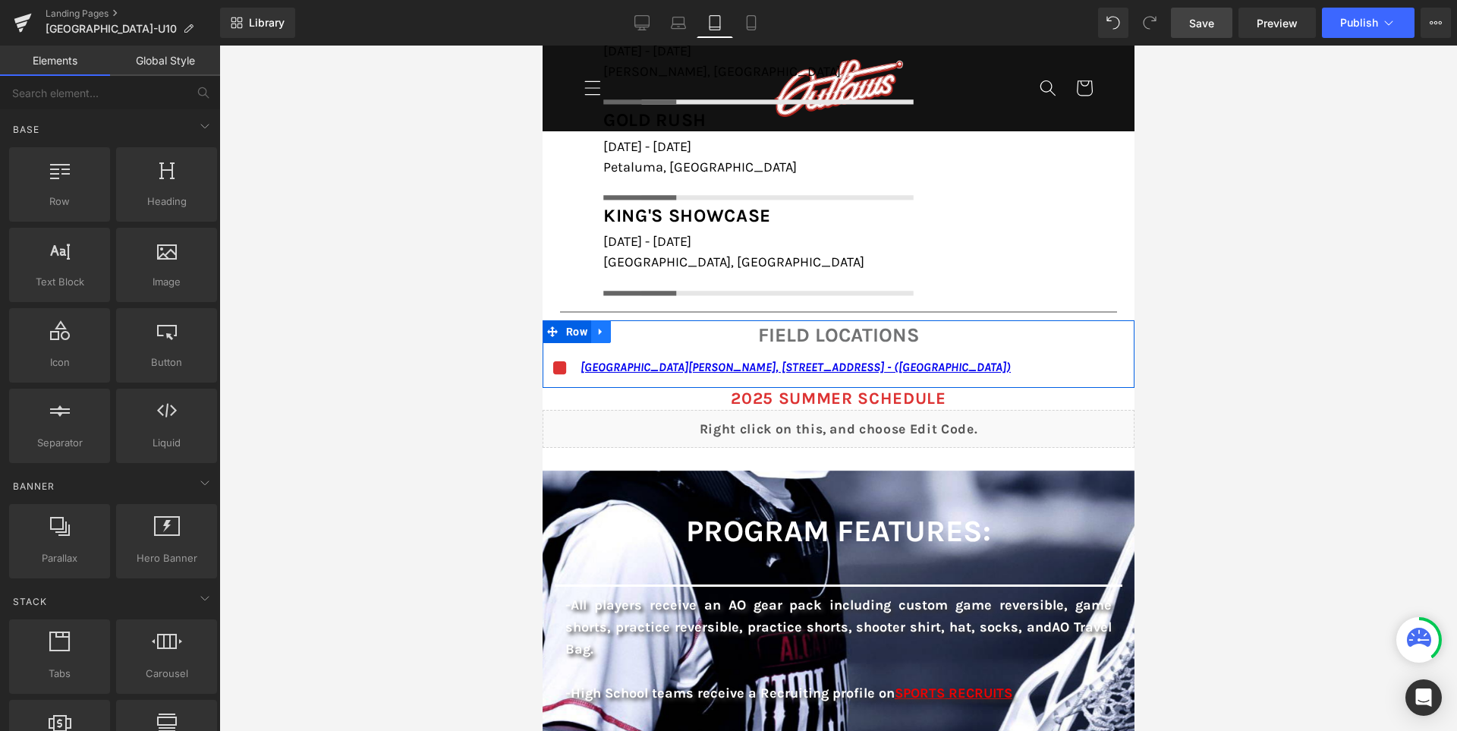
click at [605, 332] on icon at bounding box center [600, 330] width 11 height 11
click at [645, 331] on icon at bounding box center [639, 330] width 11 height 11
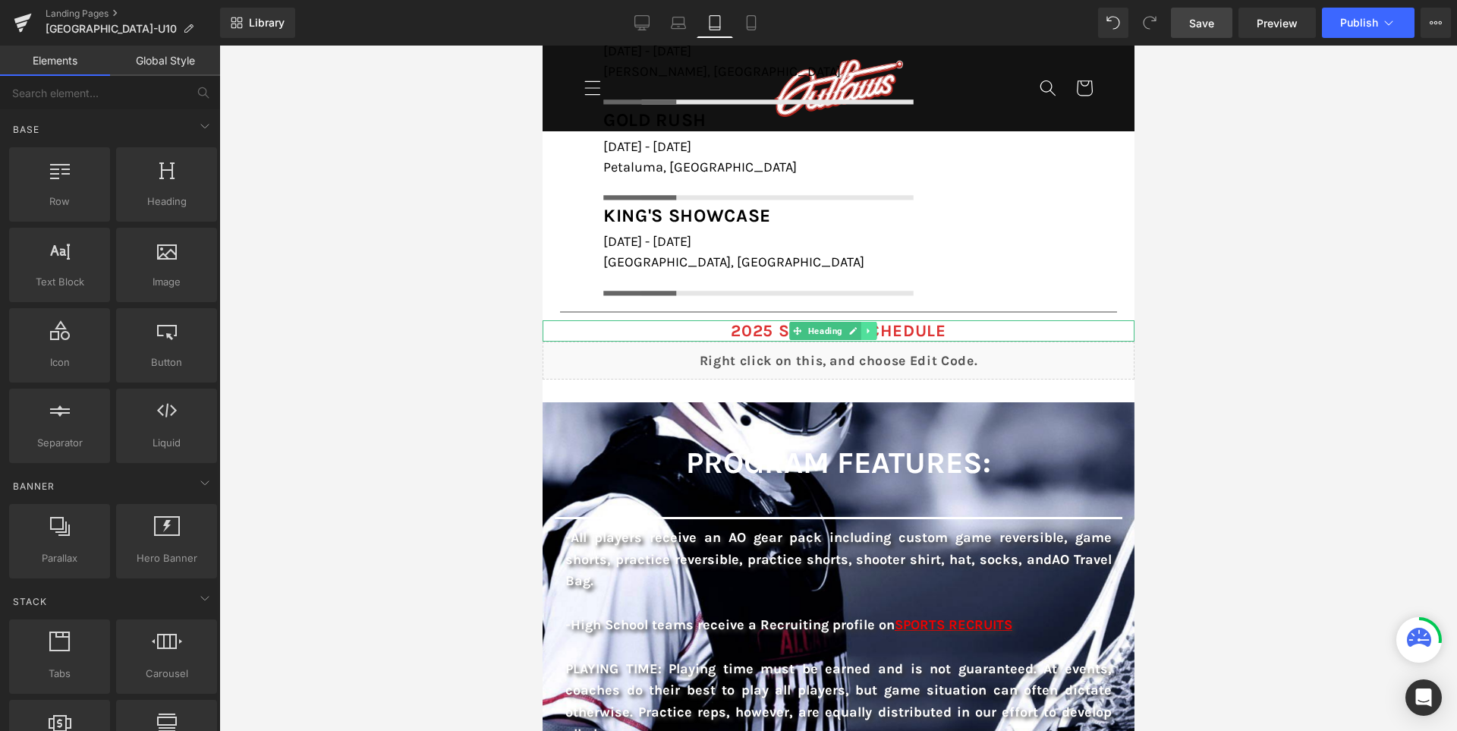
click at [872, 329] on icon at bounding box center [867, 330] width 8 height 9
click at [880, 331] on icon at bounding box center [876, 330] width 8 height 8
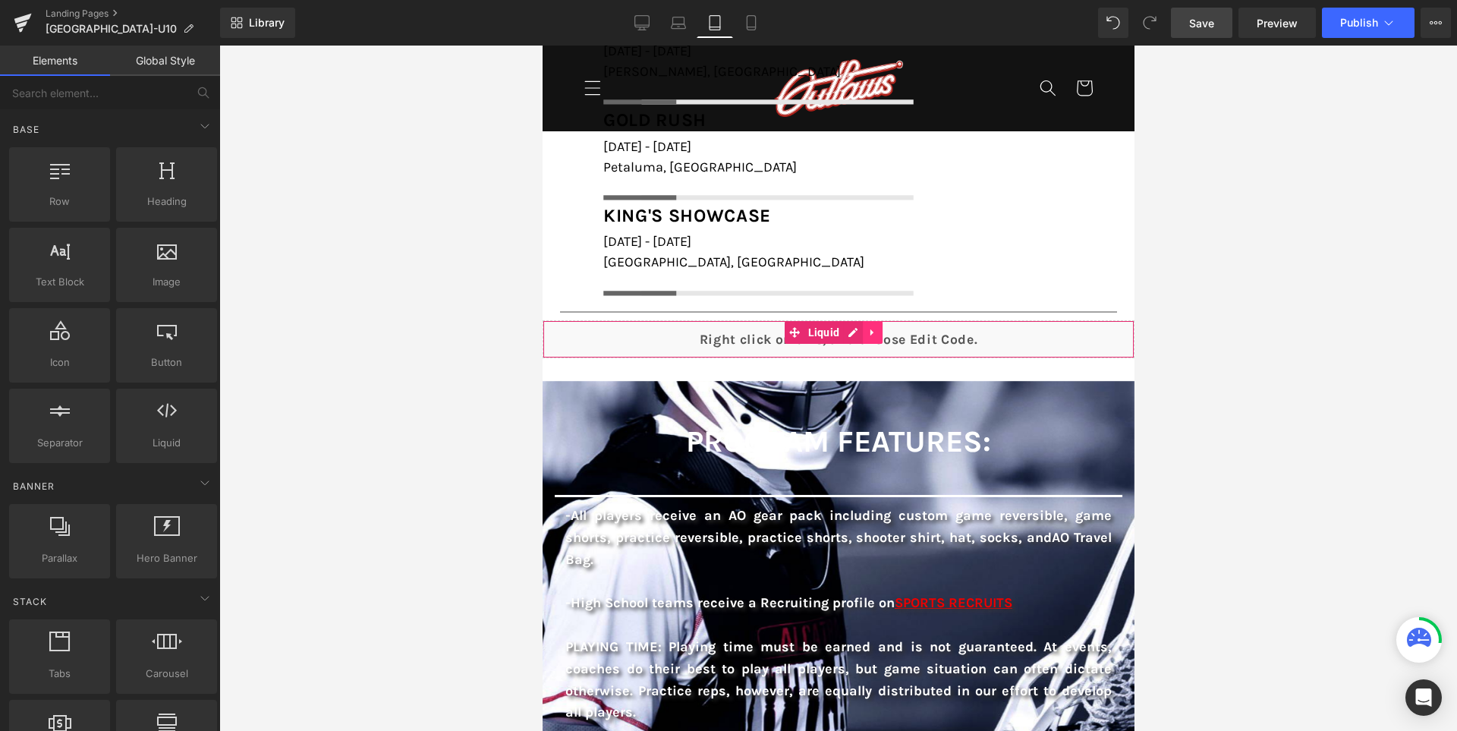
click at [882, 332] on link at bounding box center [872, 332] width 20 height 23
click at [887, 331] on icon at bounding box center [881, 332] width 11 height 11
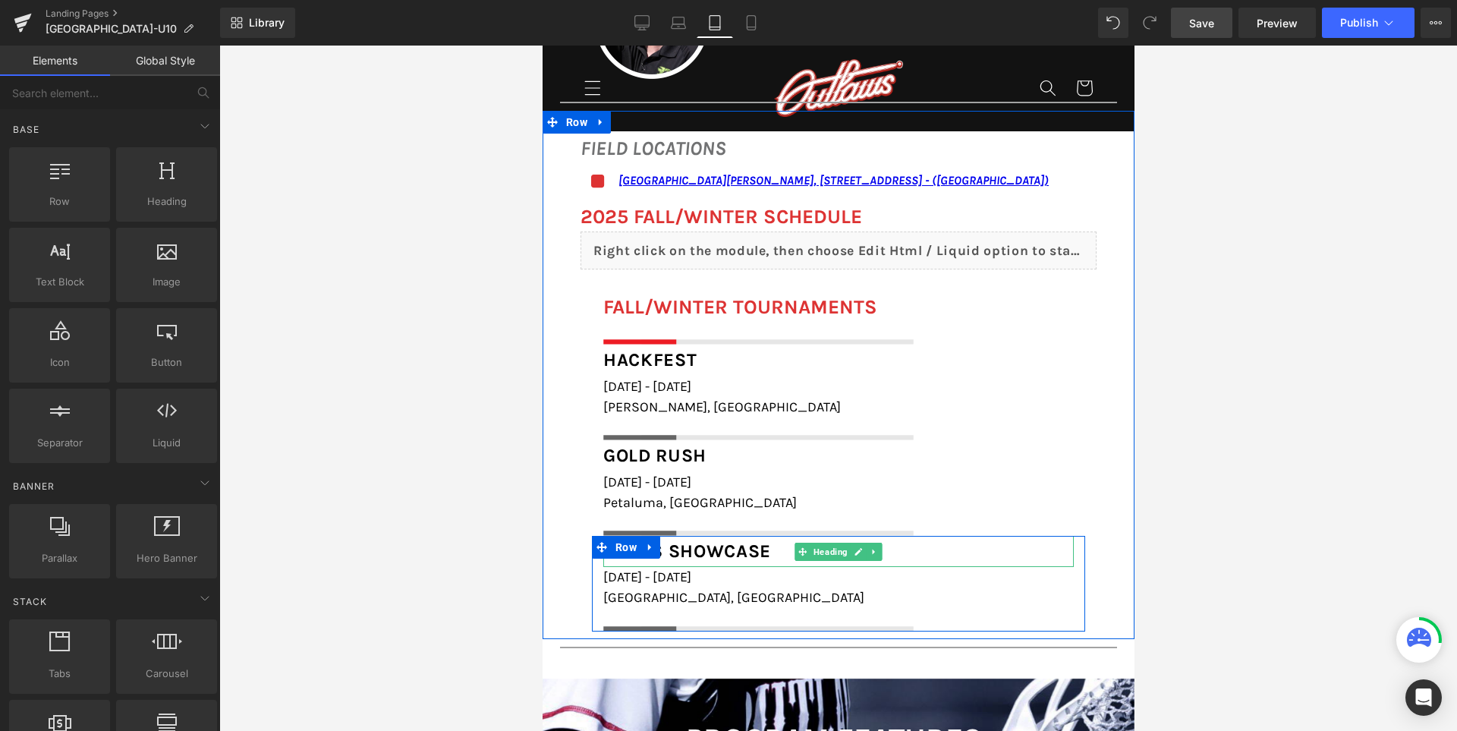
scroll to position [1645, 0]
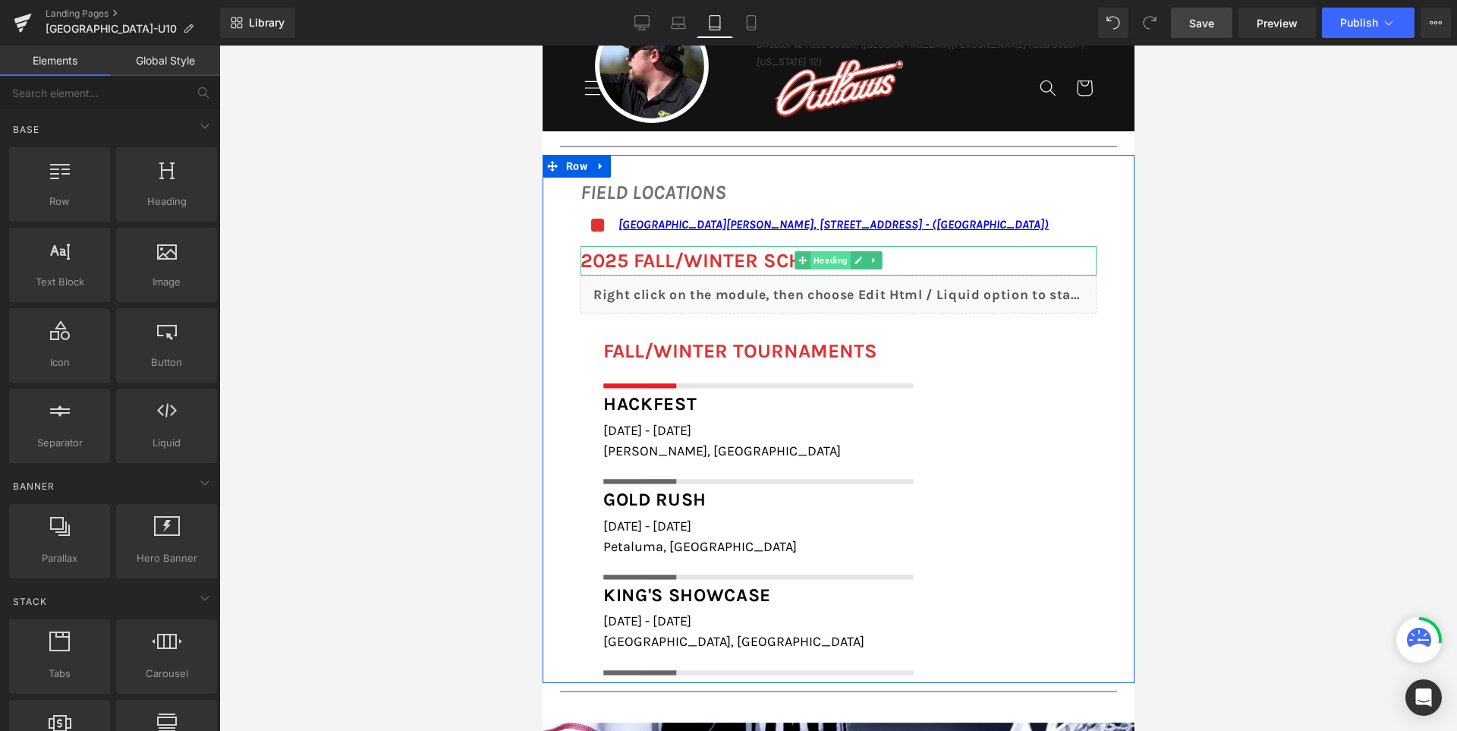
click at [809, 267] on span "Heading" at bounding box center [829, 260] width 40 height 18
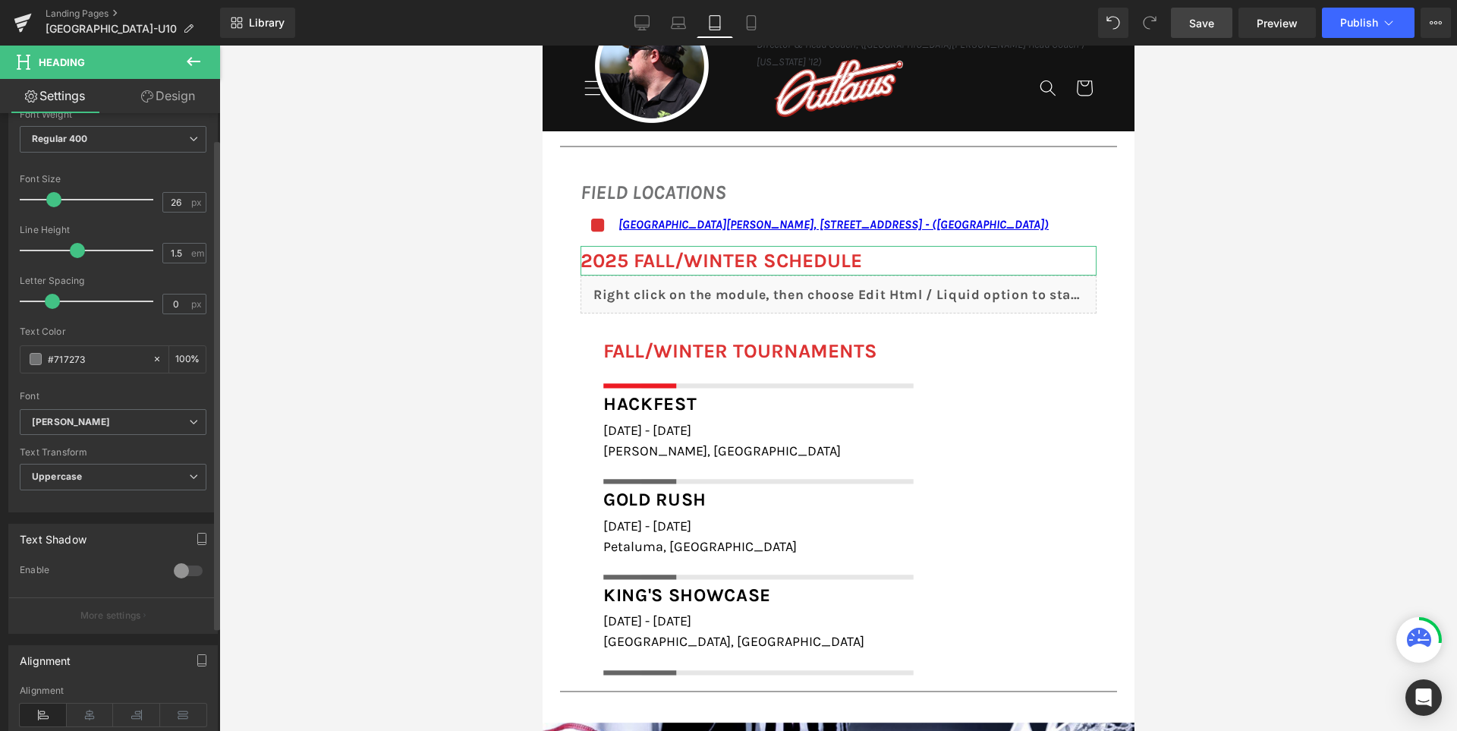
scroll to position [379, 0]
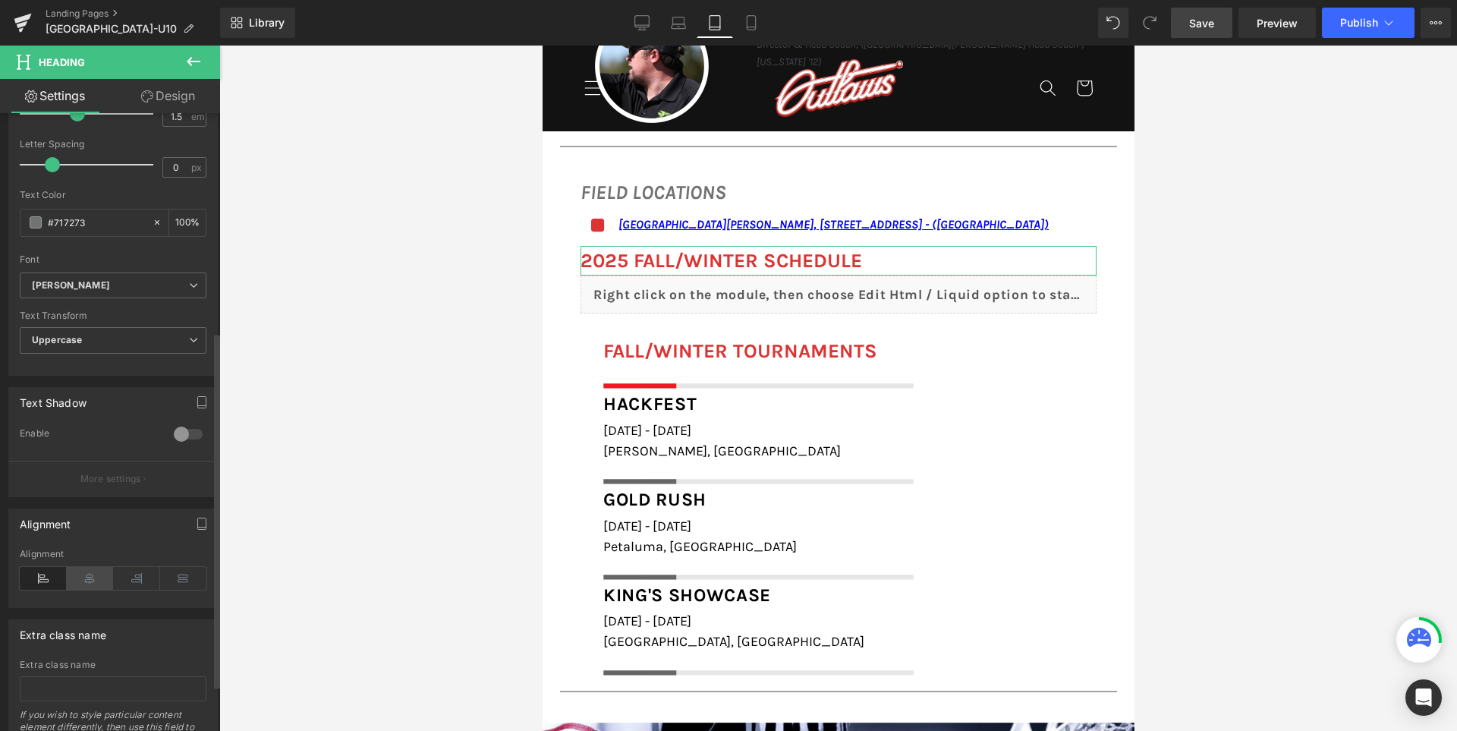
click at [80, 578] on icon at bounding box center [90, 578] width 47 height 23
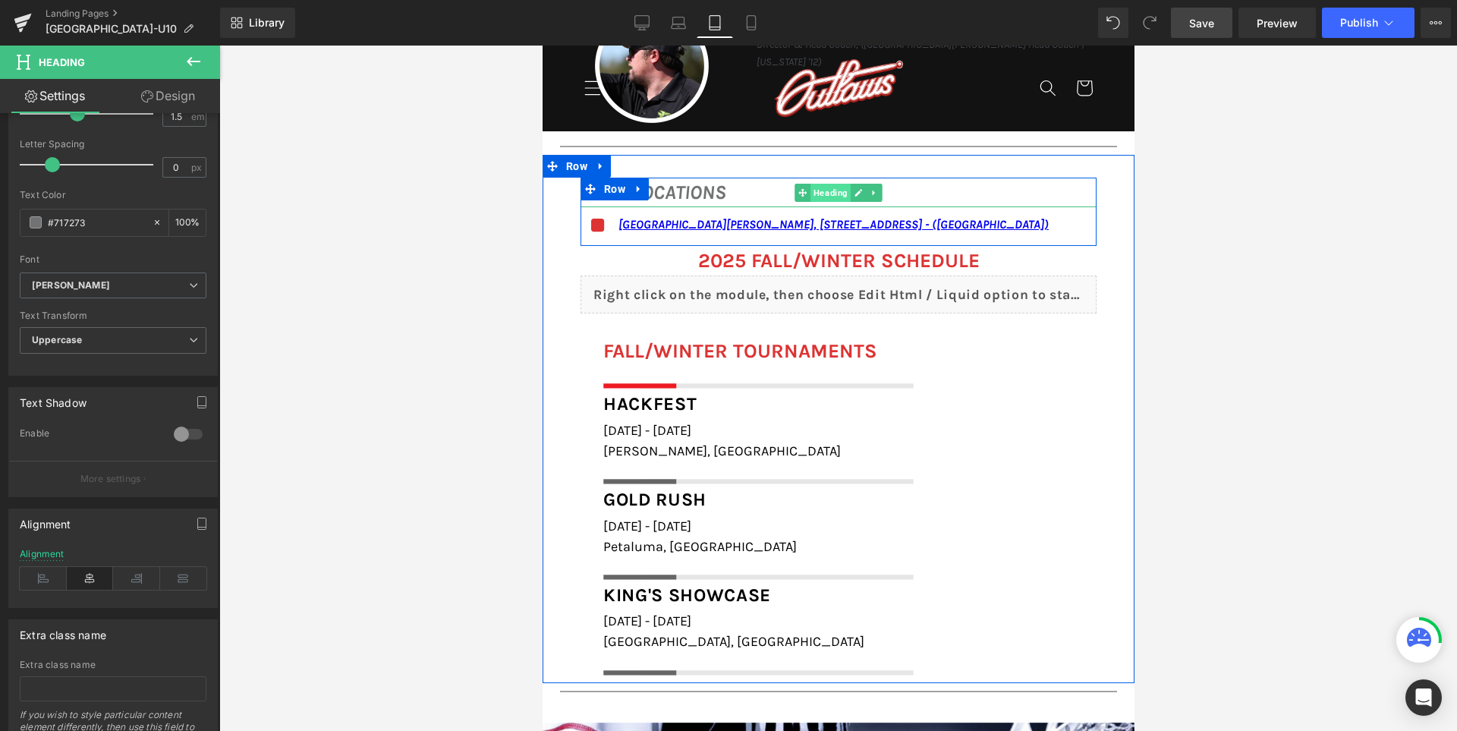
click at [809, 194] on span "Heading" at bounding box center [829, 193] width 40 height 18
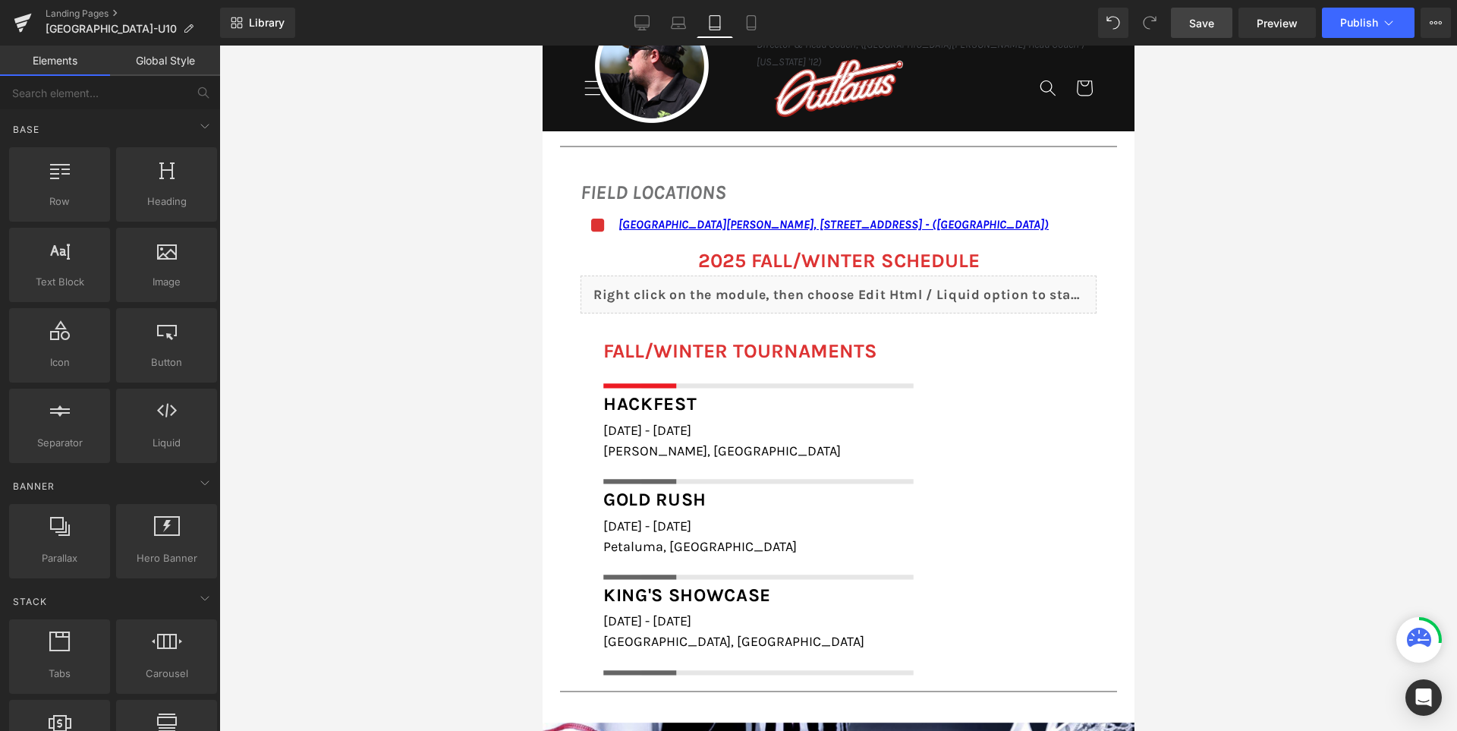
click at [464, 305] on div at bounding box center [837, 388] width 1237 height 685
click at [753, 29] on icon at bounding box center [750, 22] width 15 height 15
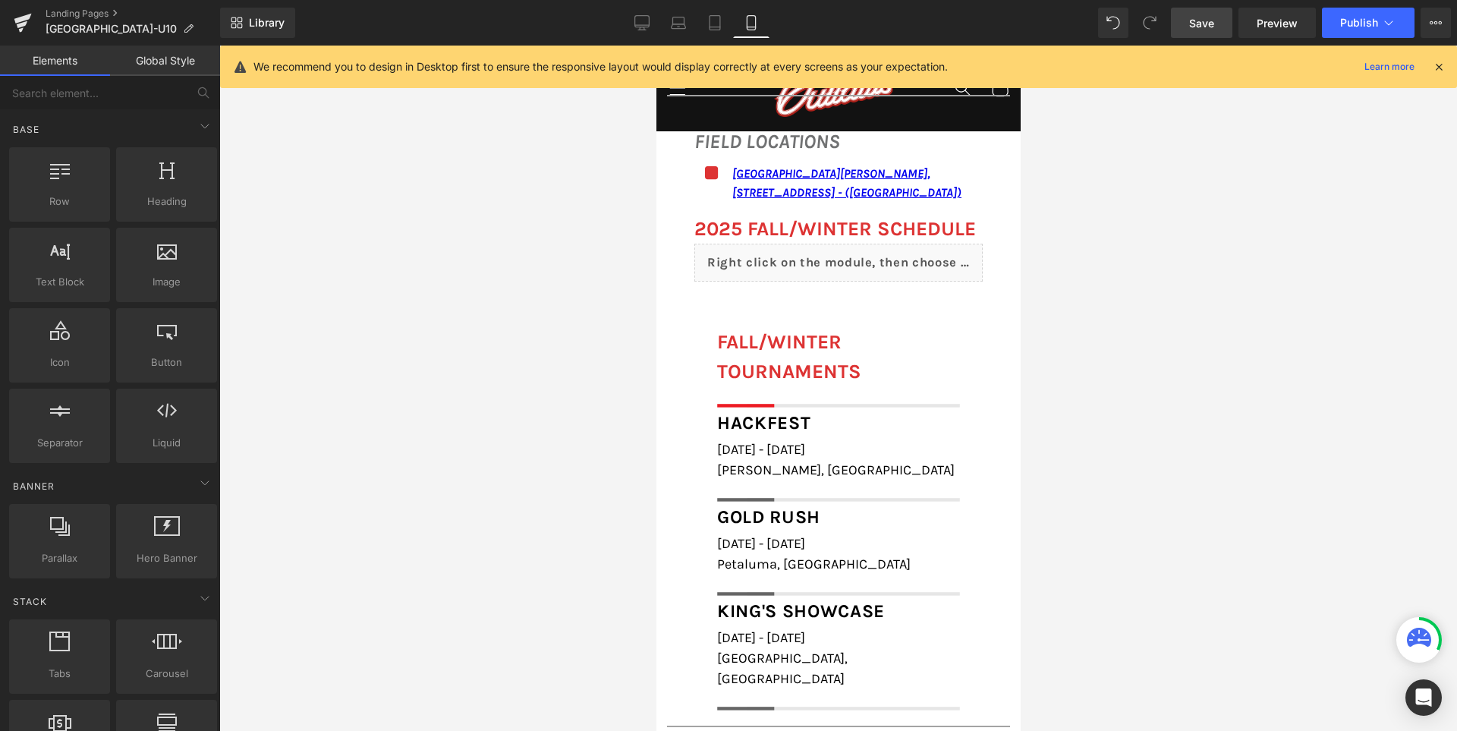
scroll to position [1636, 0]
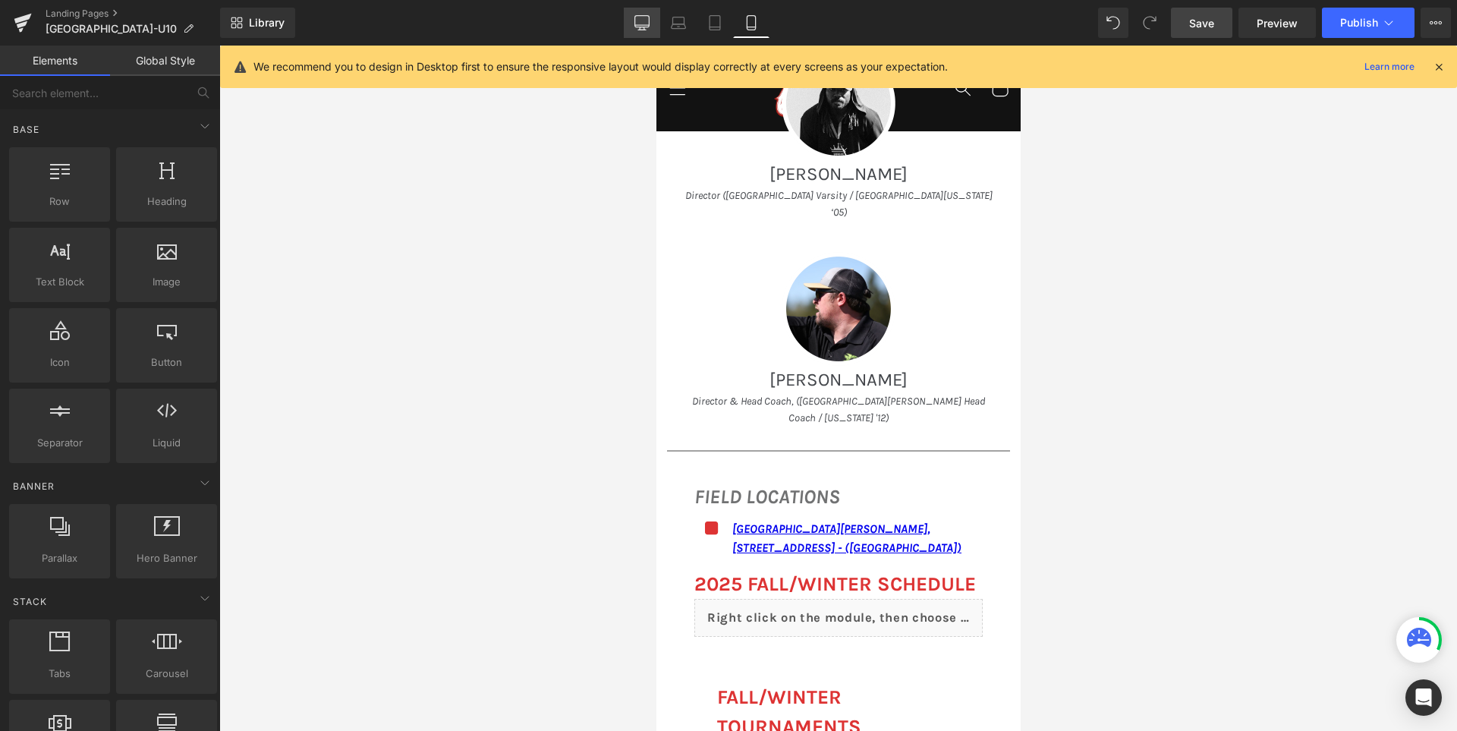
click at [640, 21] on icon at bounding box center [641, 22] width 15 height 15
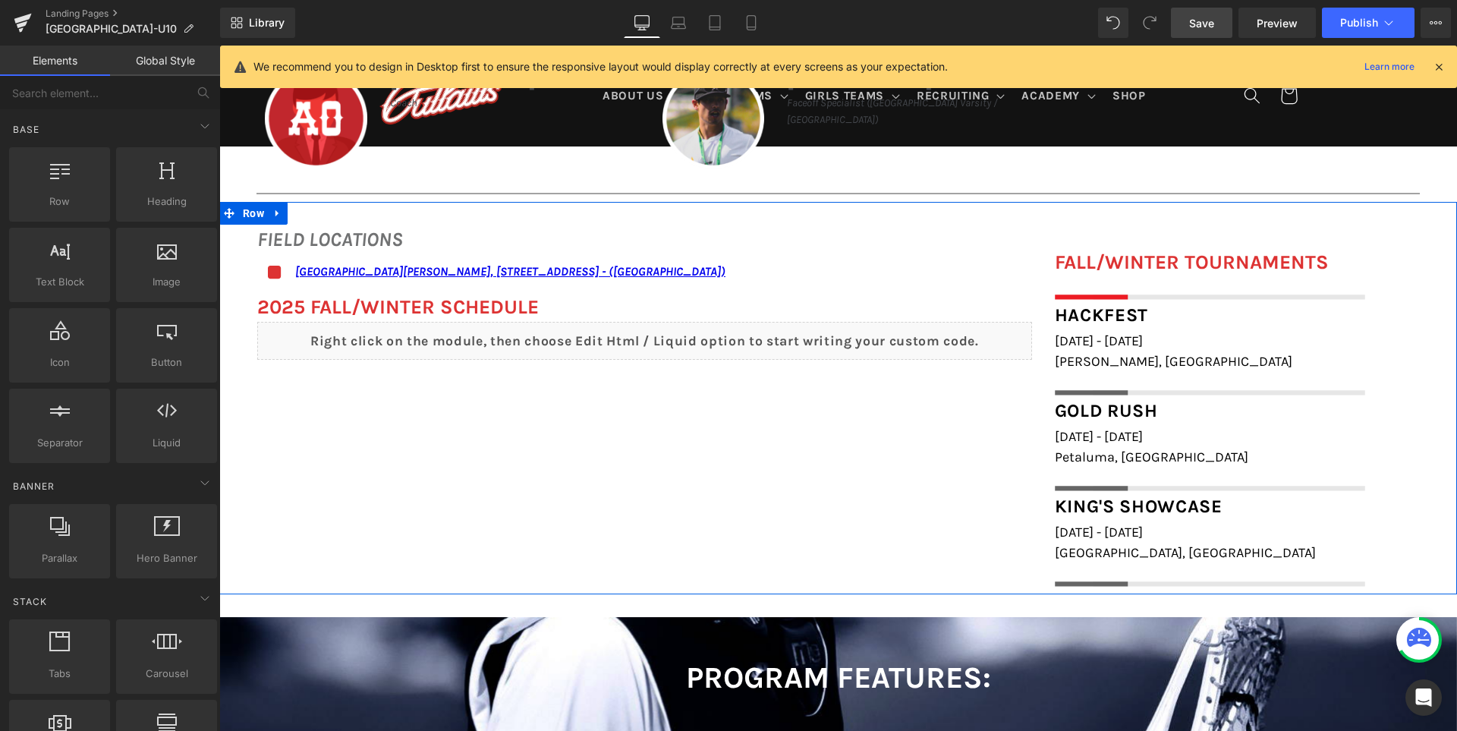
scroll to position [1050, 0]
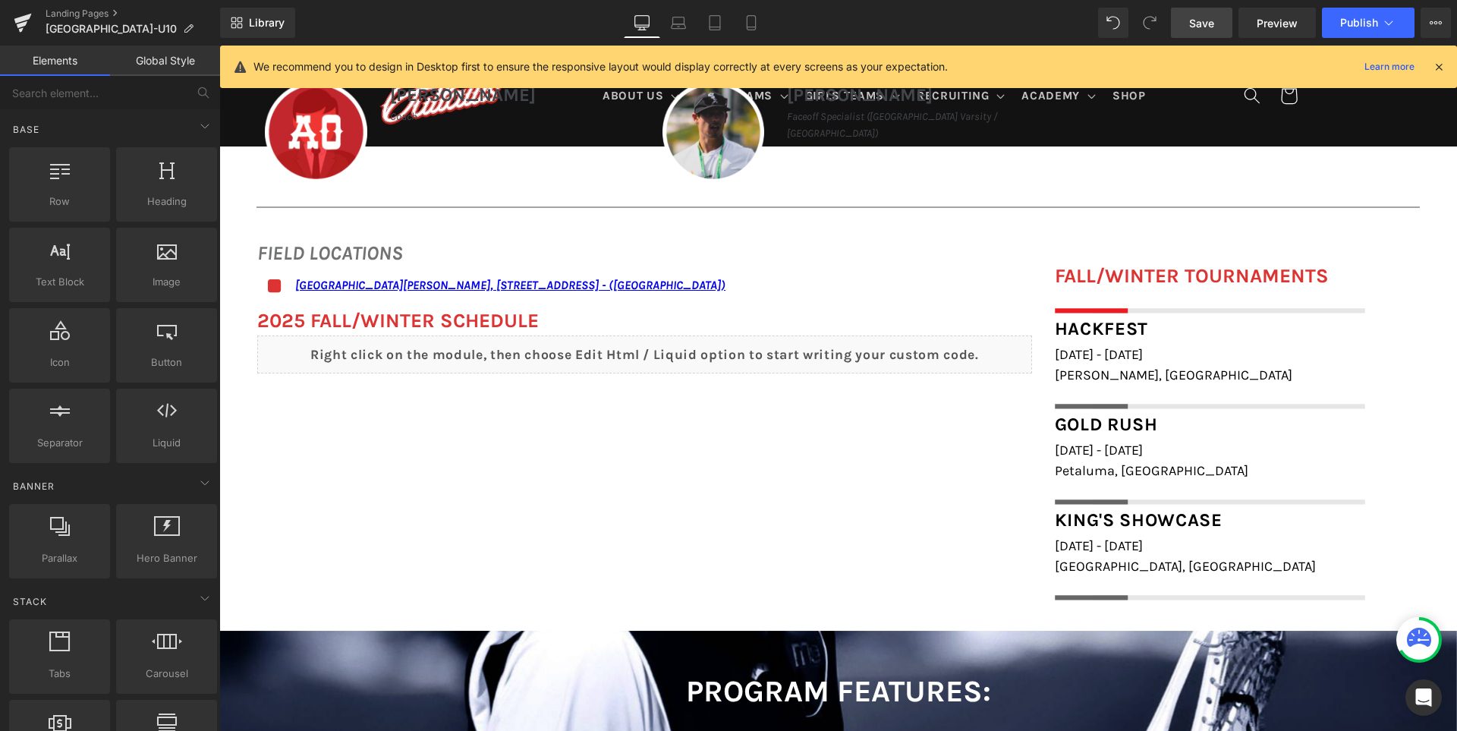
click at [1188, 23] on link "Save" at bounding box center [1201, 23] width 61 height 30
click at [666, 24] on icon at bounding box center [662, 26] width 14 height 5
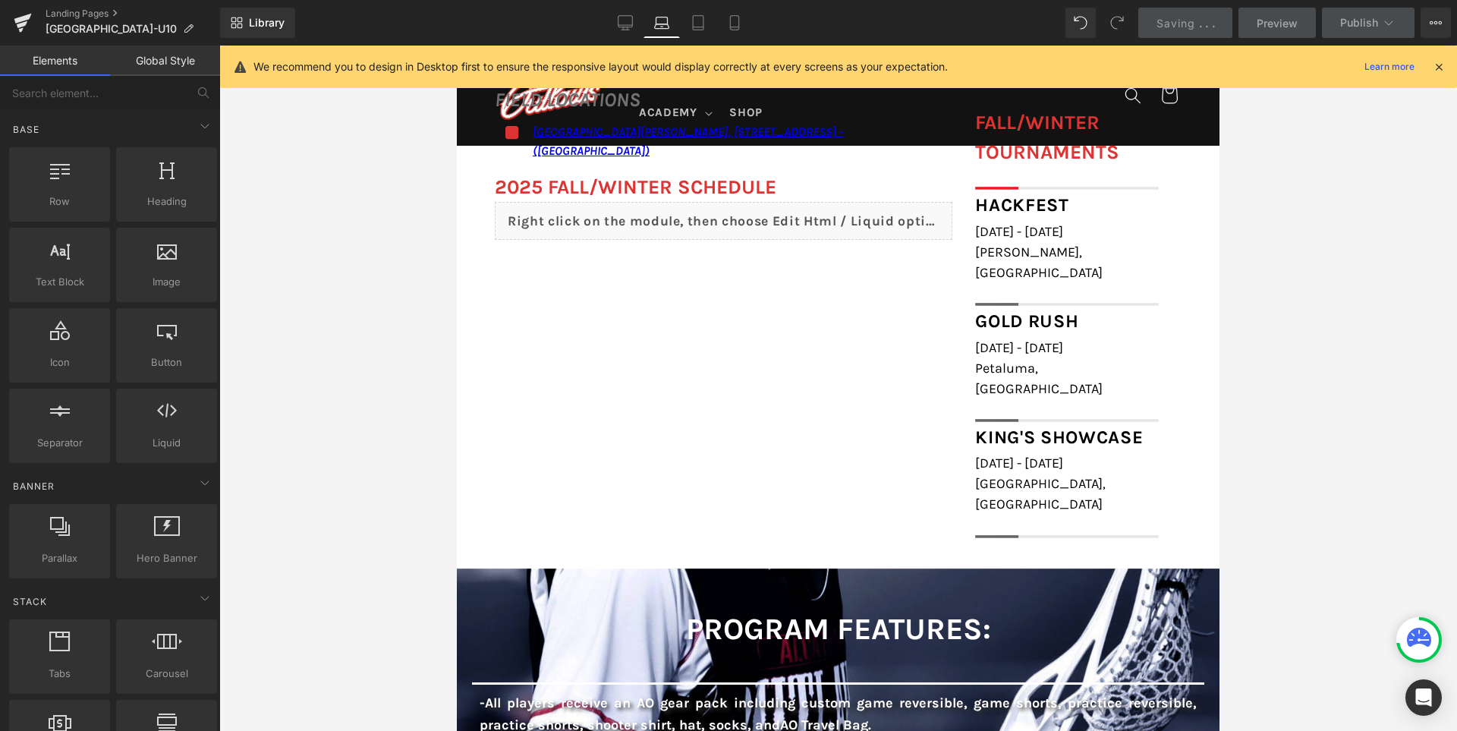
scroll to position [1356, 0]
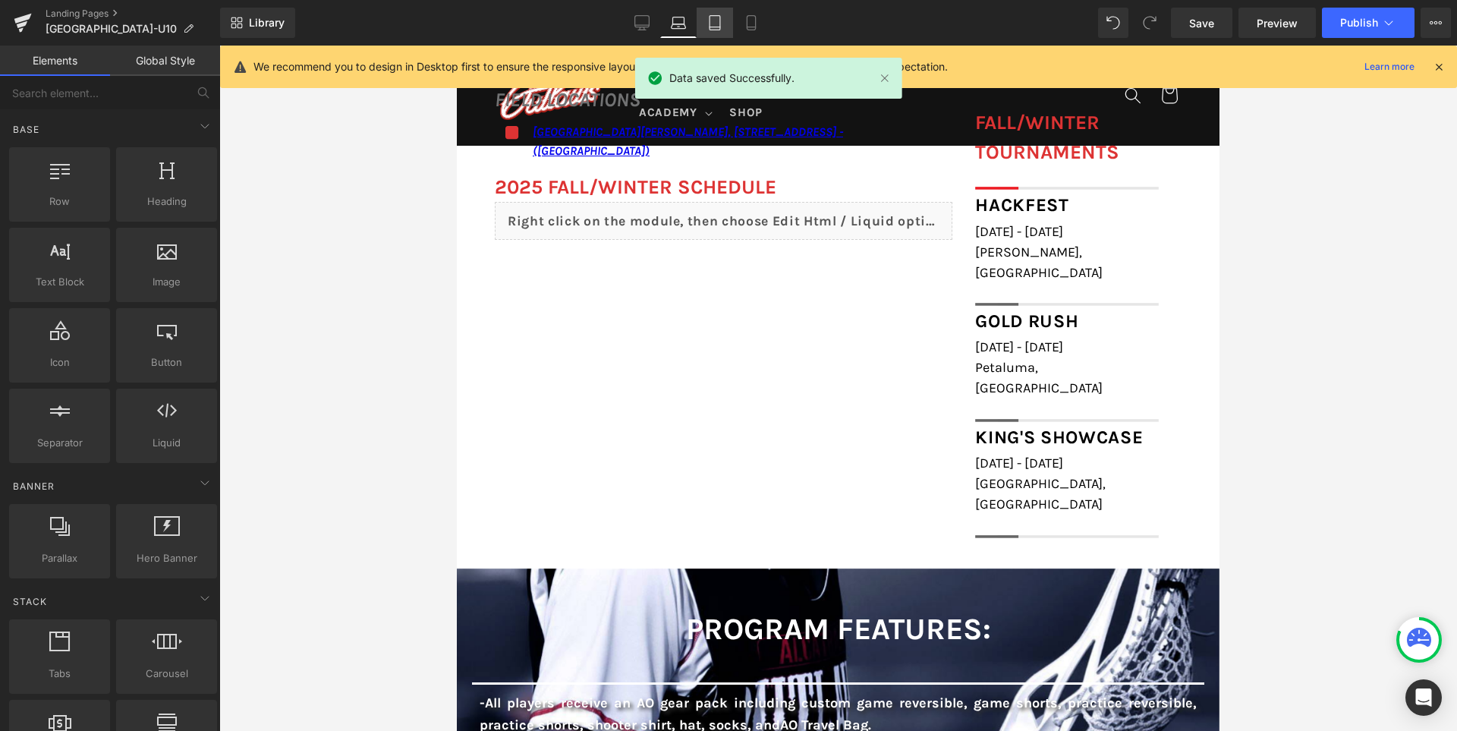
click at [706, 24] on link "Tablet" at bounding box center [714, 23] width 36 height 30
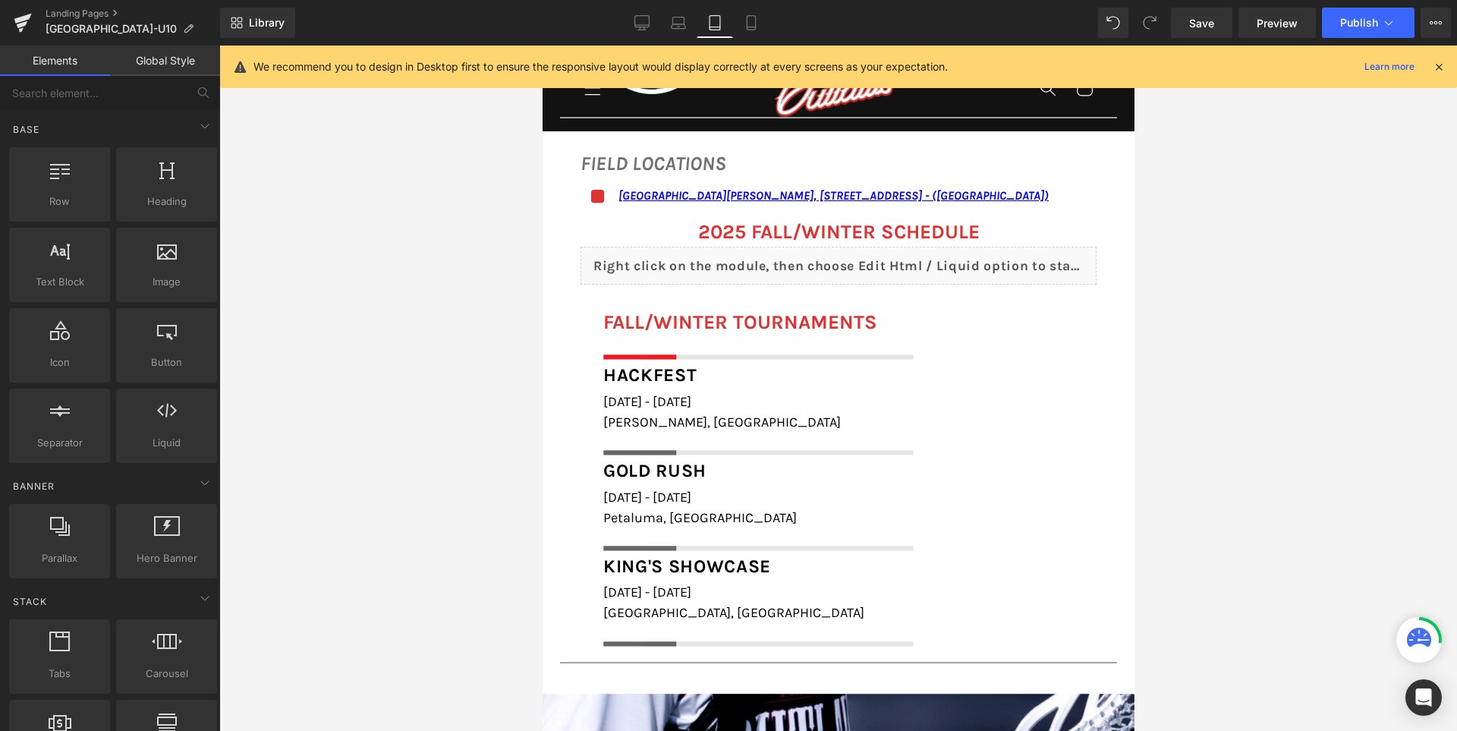
scroll to position [1526, 0]
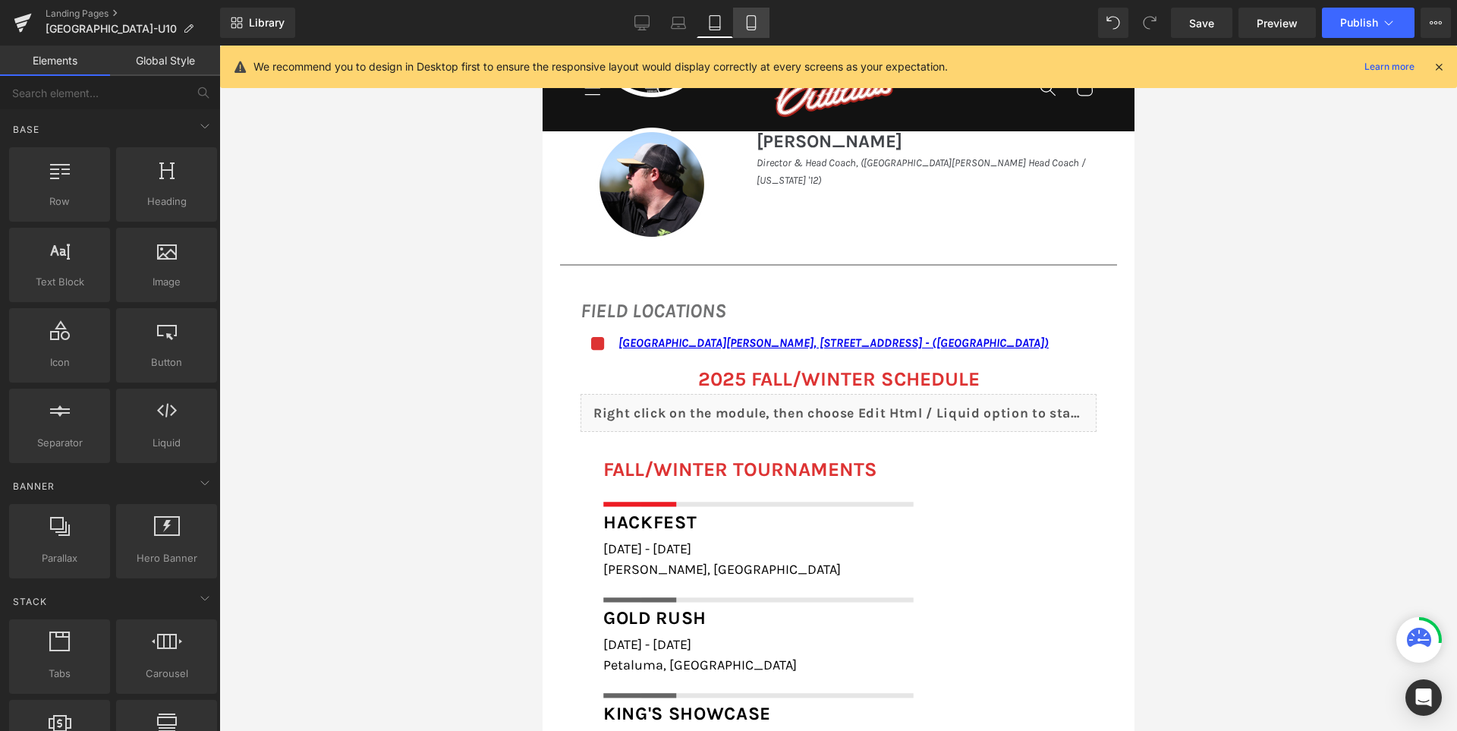
click at [755, 24] on icon at bounding box center [751, 23] width 8 height 14
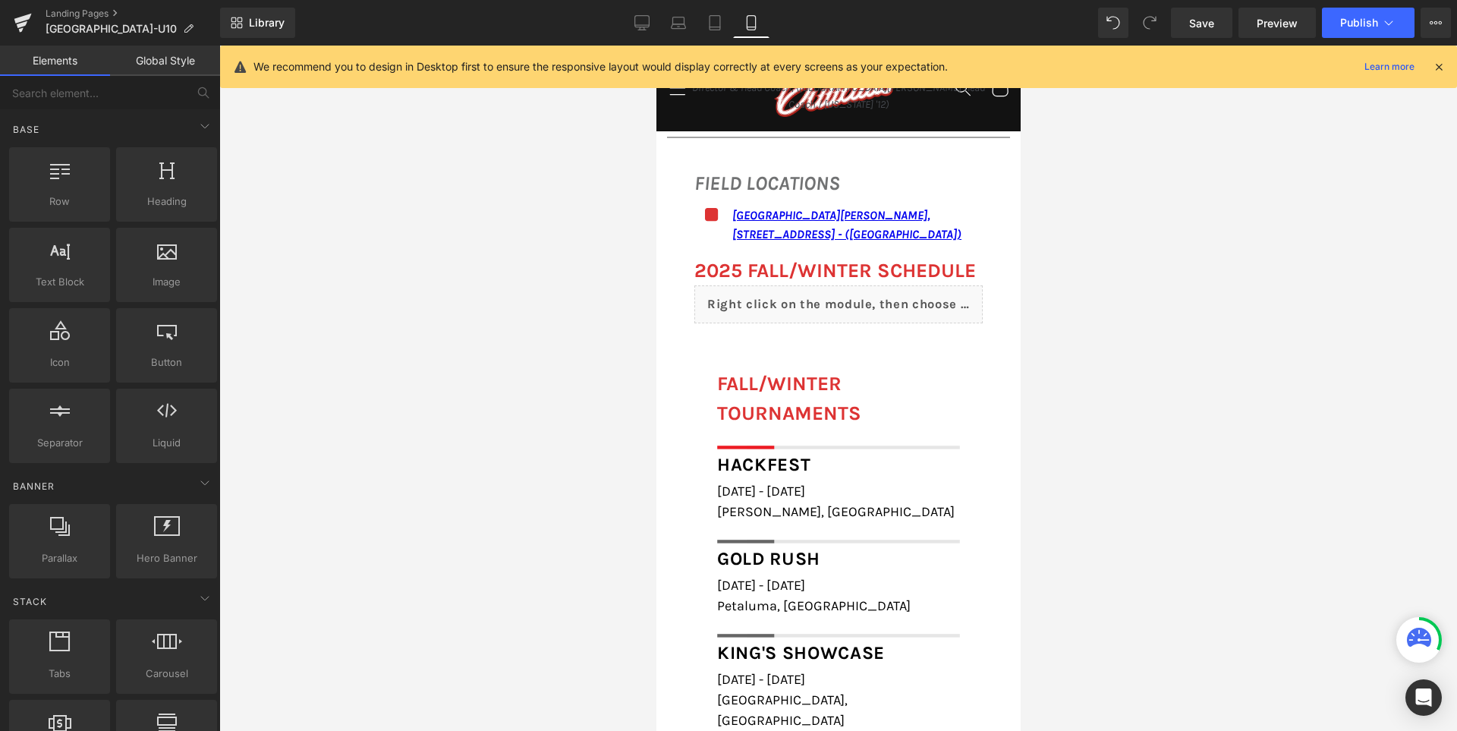
scroll to position [1863, 0]
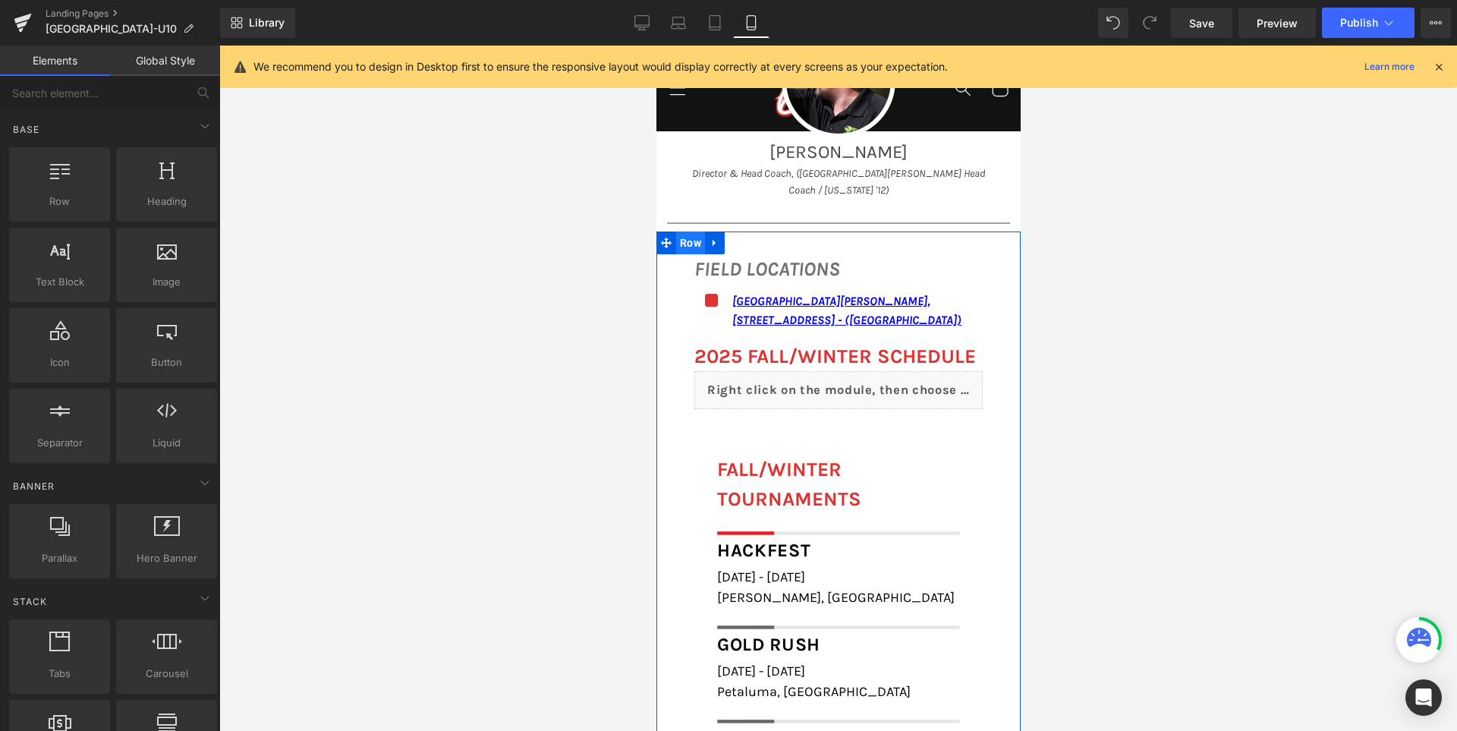
click at [680, 231] on span "Row" at bounding box center [689, 242] width 29 height 23
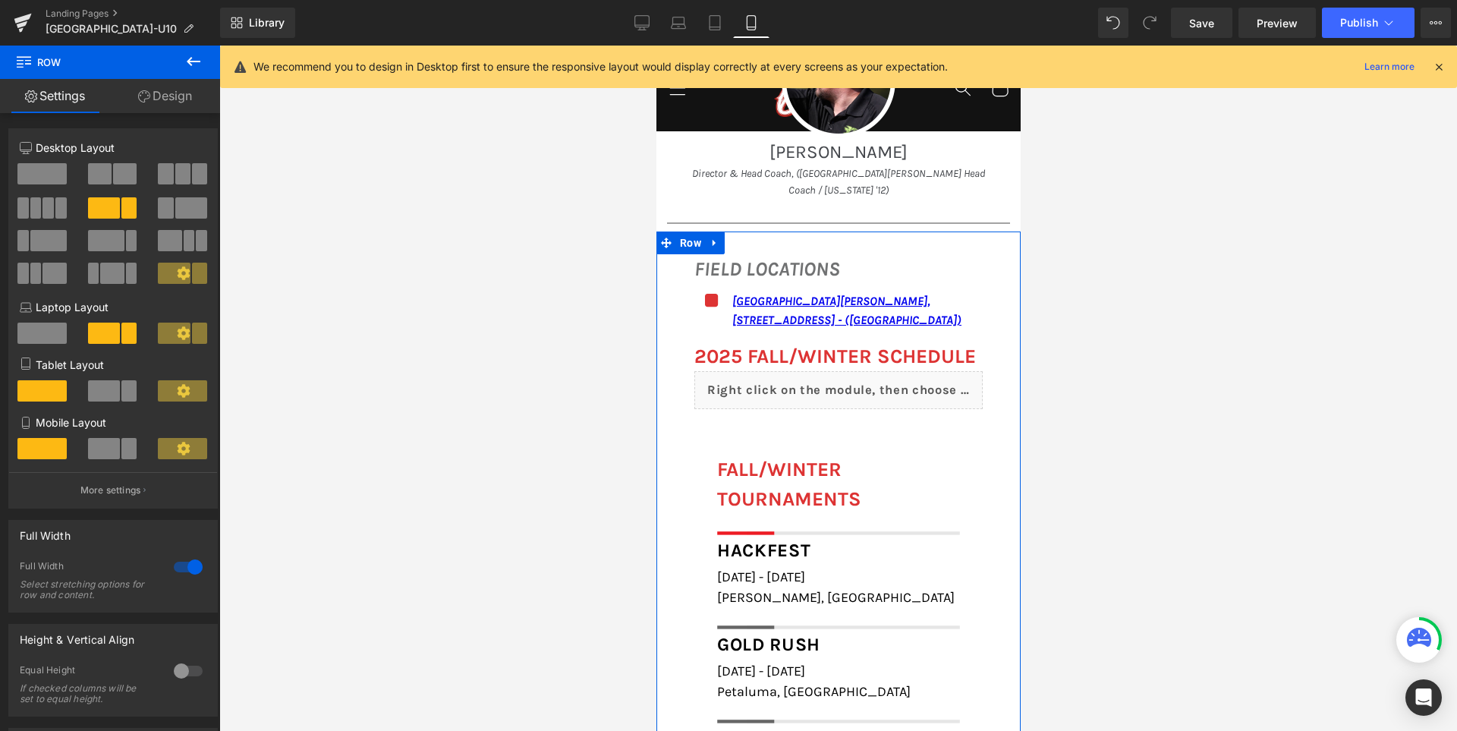
click at [174, 97] on link "Design" at bounding box center [165, 96] width 110 height 34
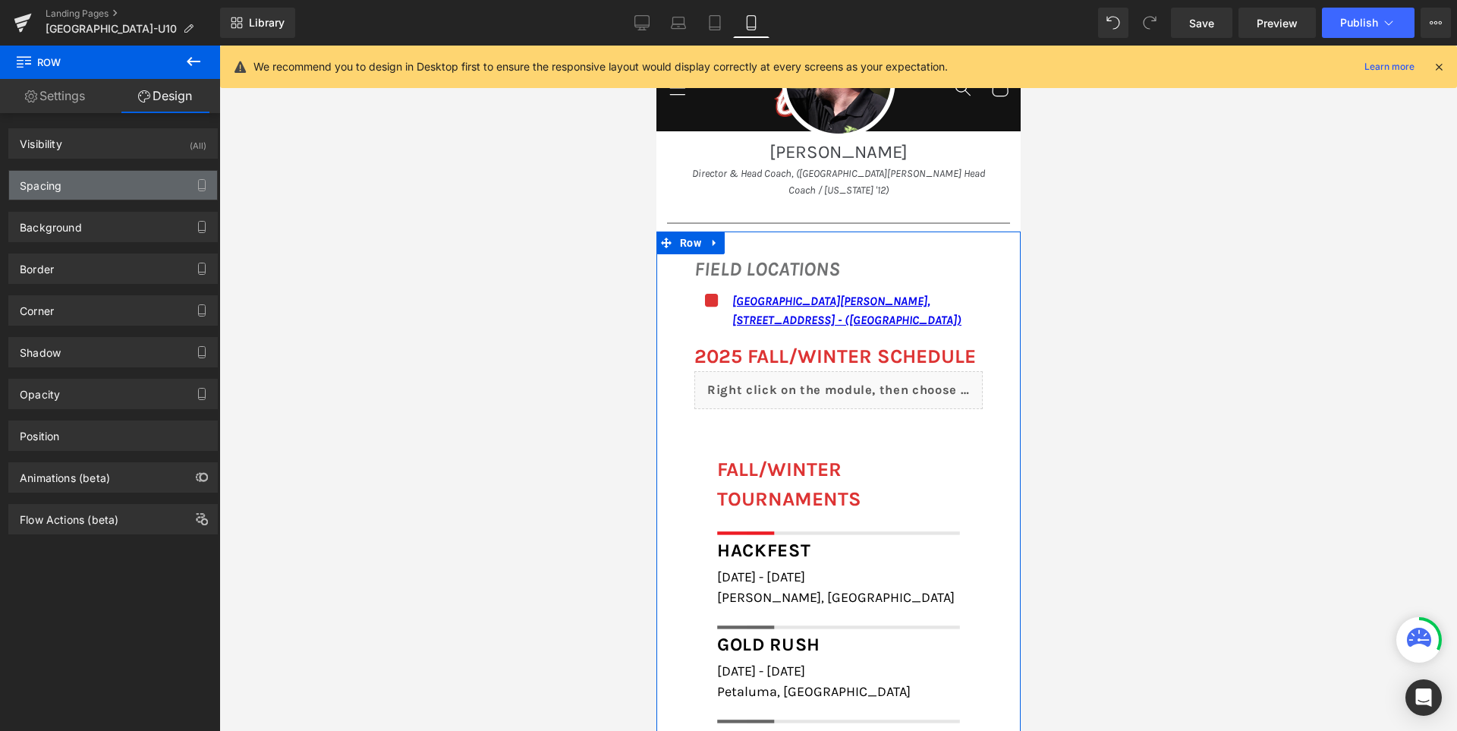
click at [136, 187] on div "Spacing" at bounding box center [113, 185] width 208 height 29
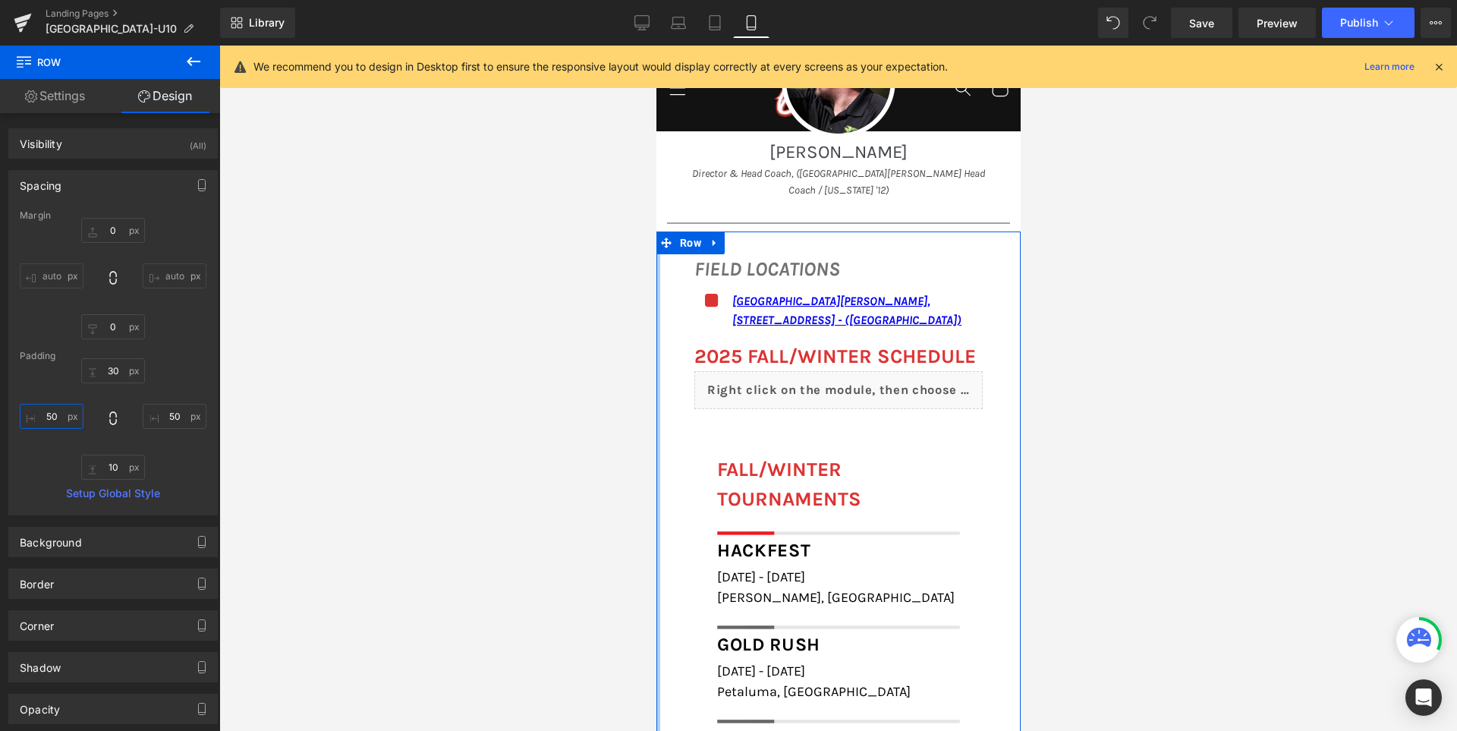
click at [61, 422] on input "50" at bounding box center [52, 416] width 64 height 25
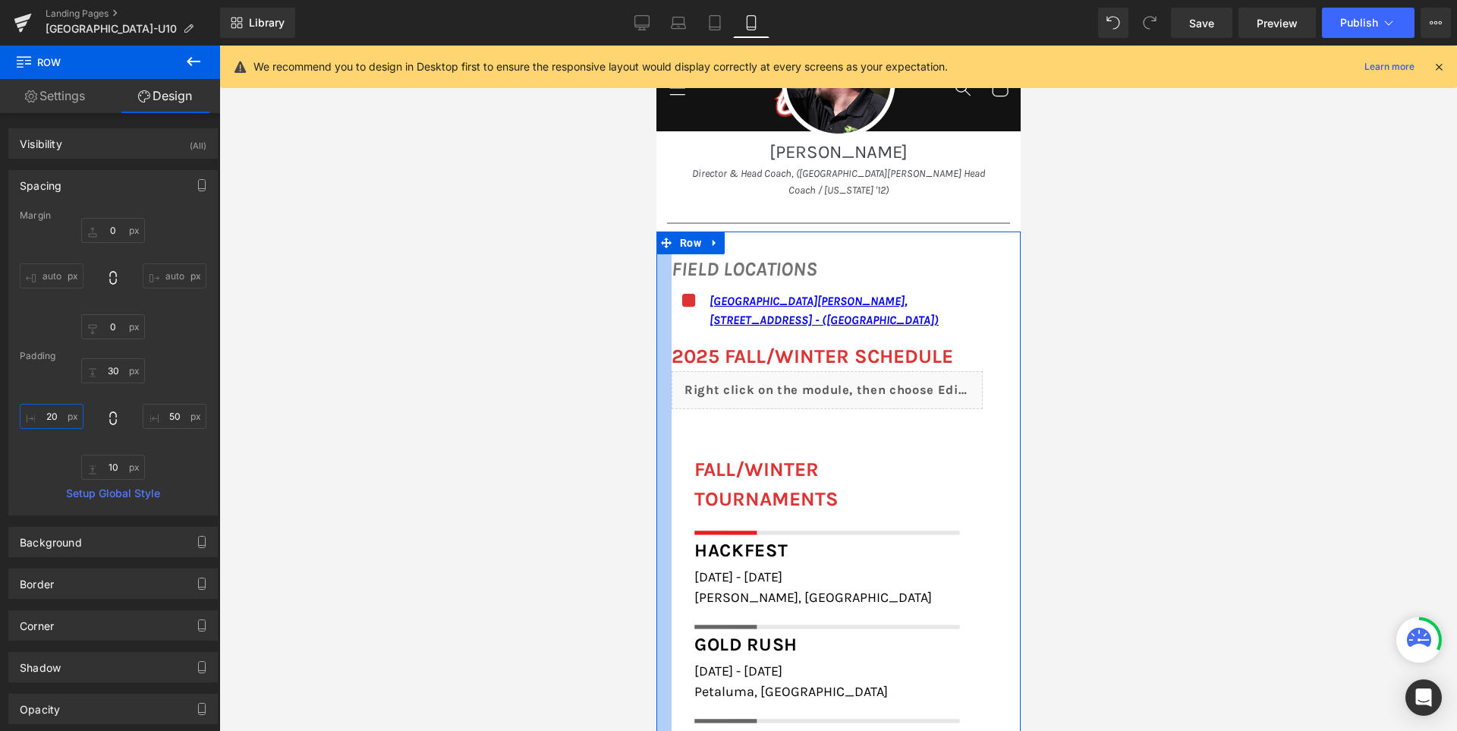
click at [54, 424] on input "20" at bounding box center [52, 416] width 64 height 25
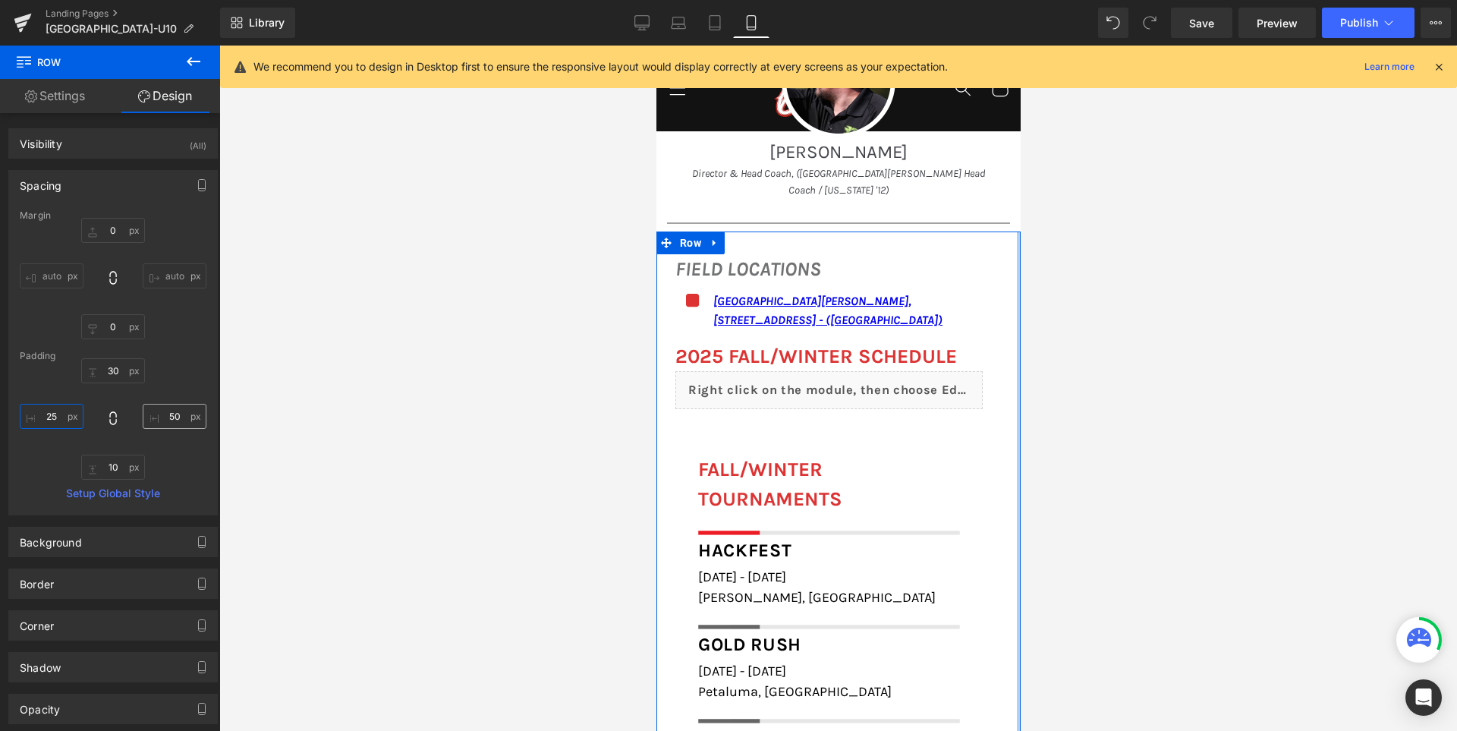
type input "25"
click at [172, 417] on input "50" at bounding box center [175, 416] width 64 height 25
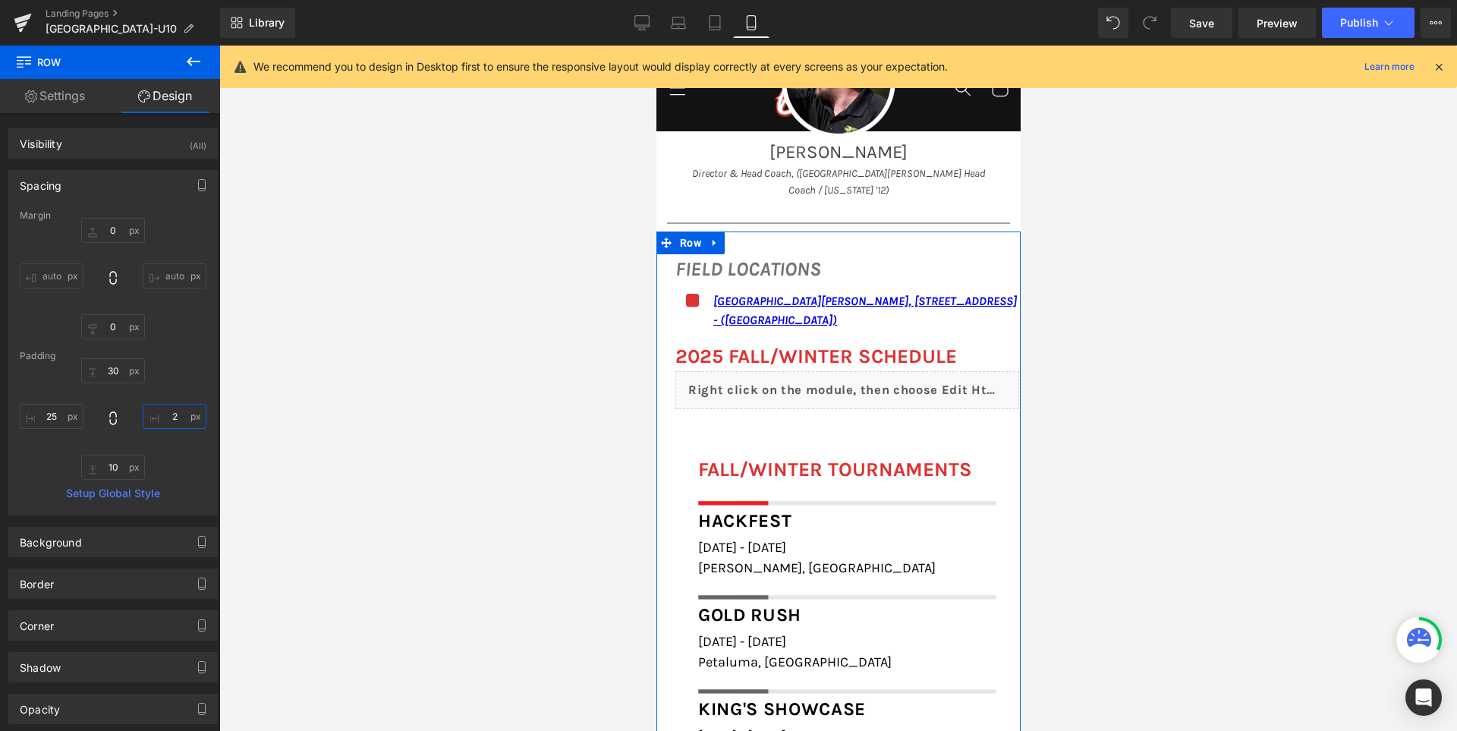
type input "25"
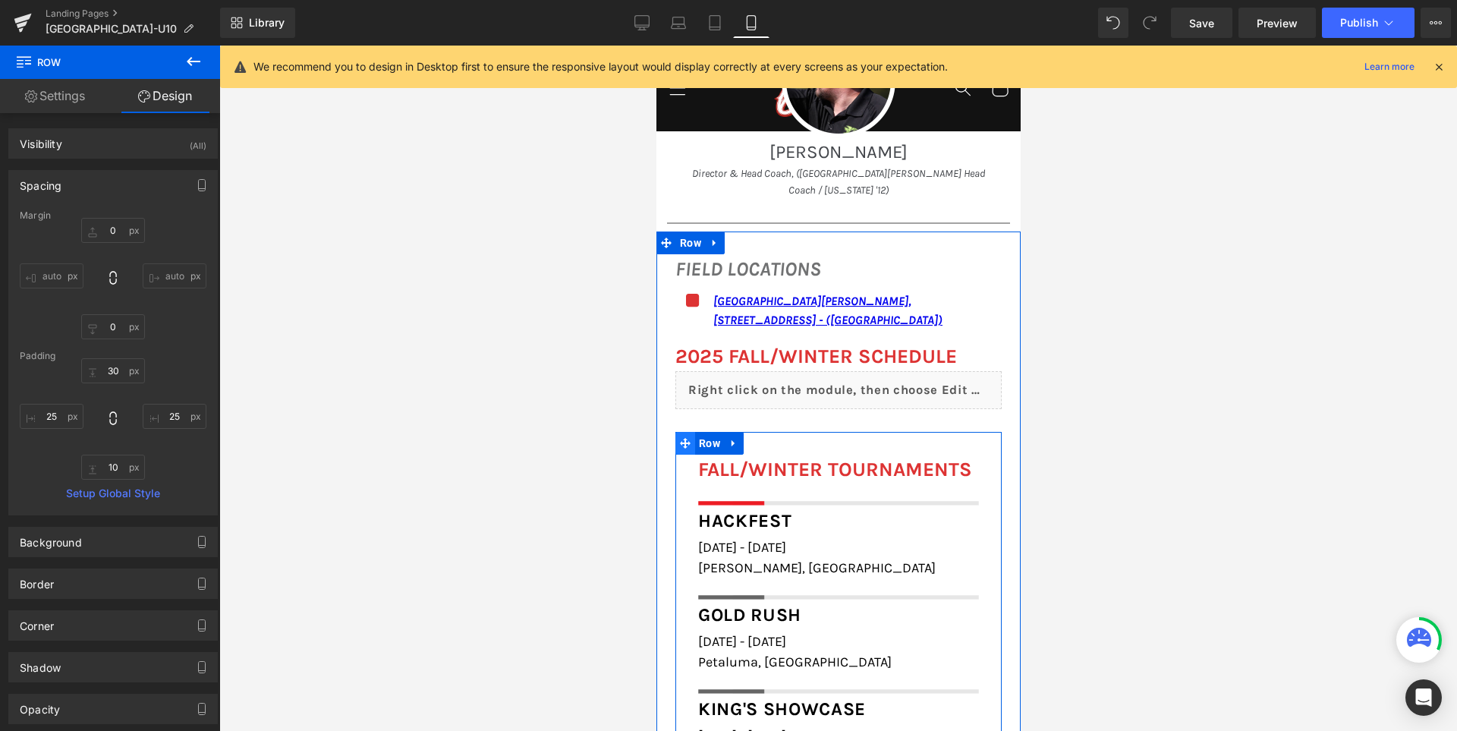
click at [679, 437] on icon at bounding box center [684, 442] width 11 height 11
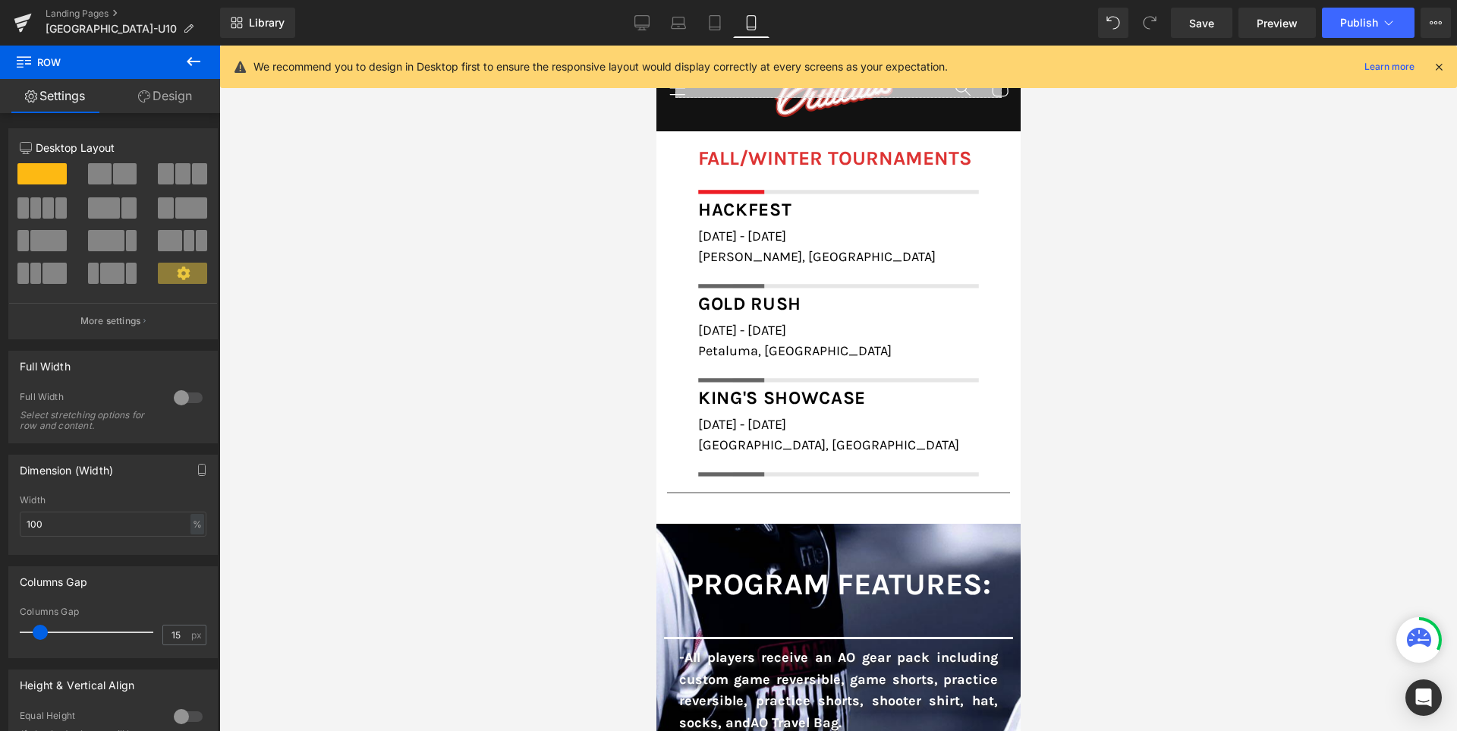
scroll to position [2091, 0]
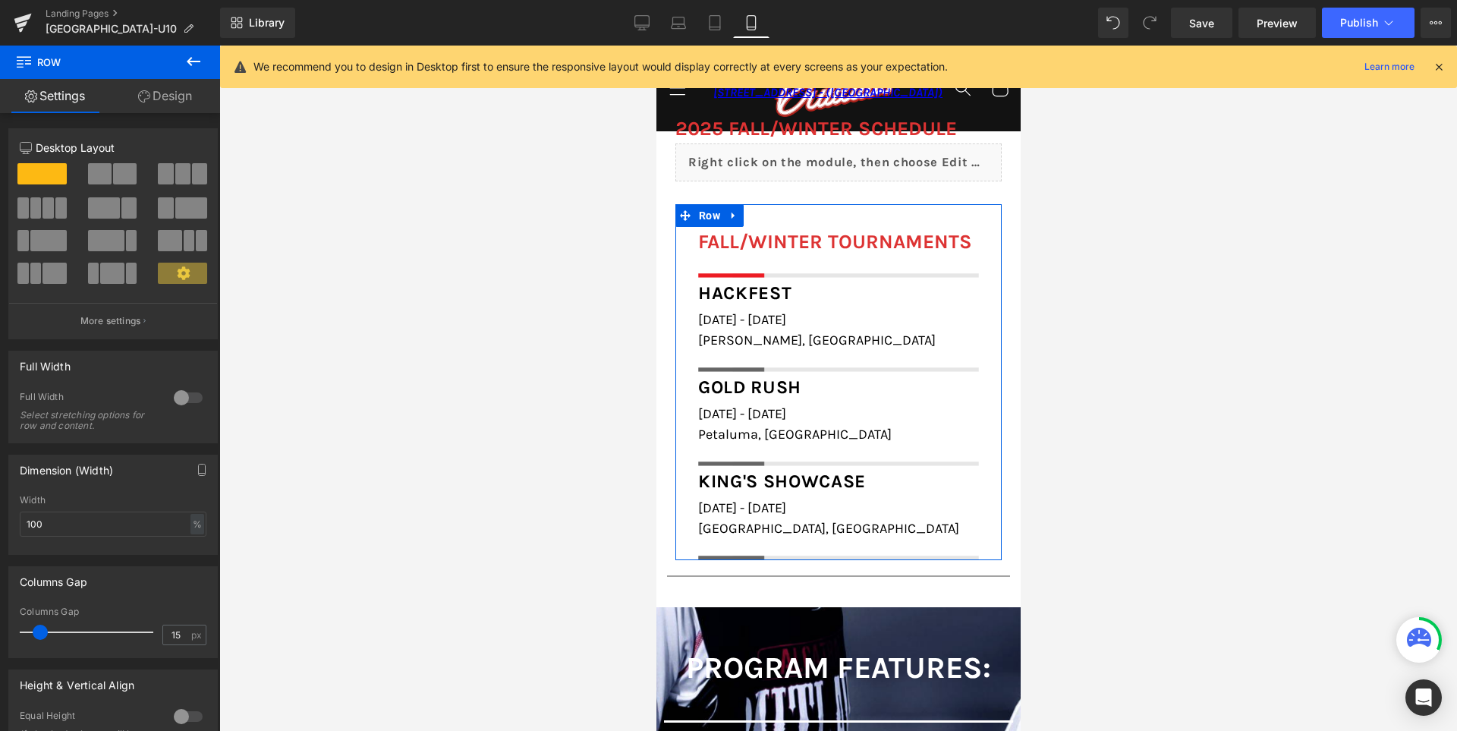
click at [149, 96] on link "Design" at bounding box center [165, 96] width 110 height 34
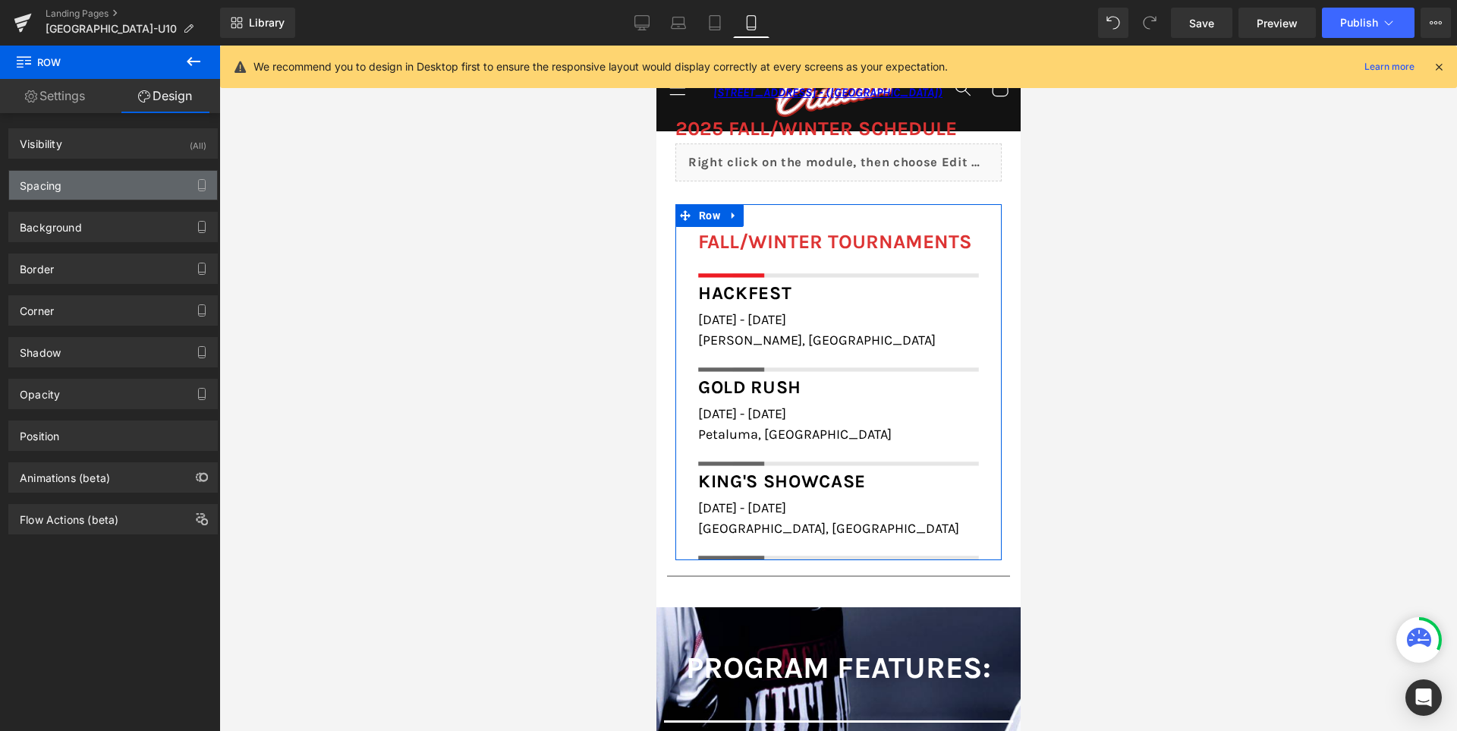
type input "30"
type input "0"
type input "30"
type input "0"
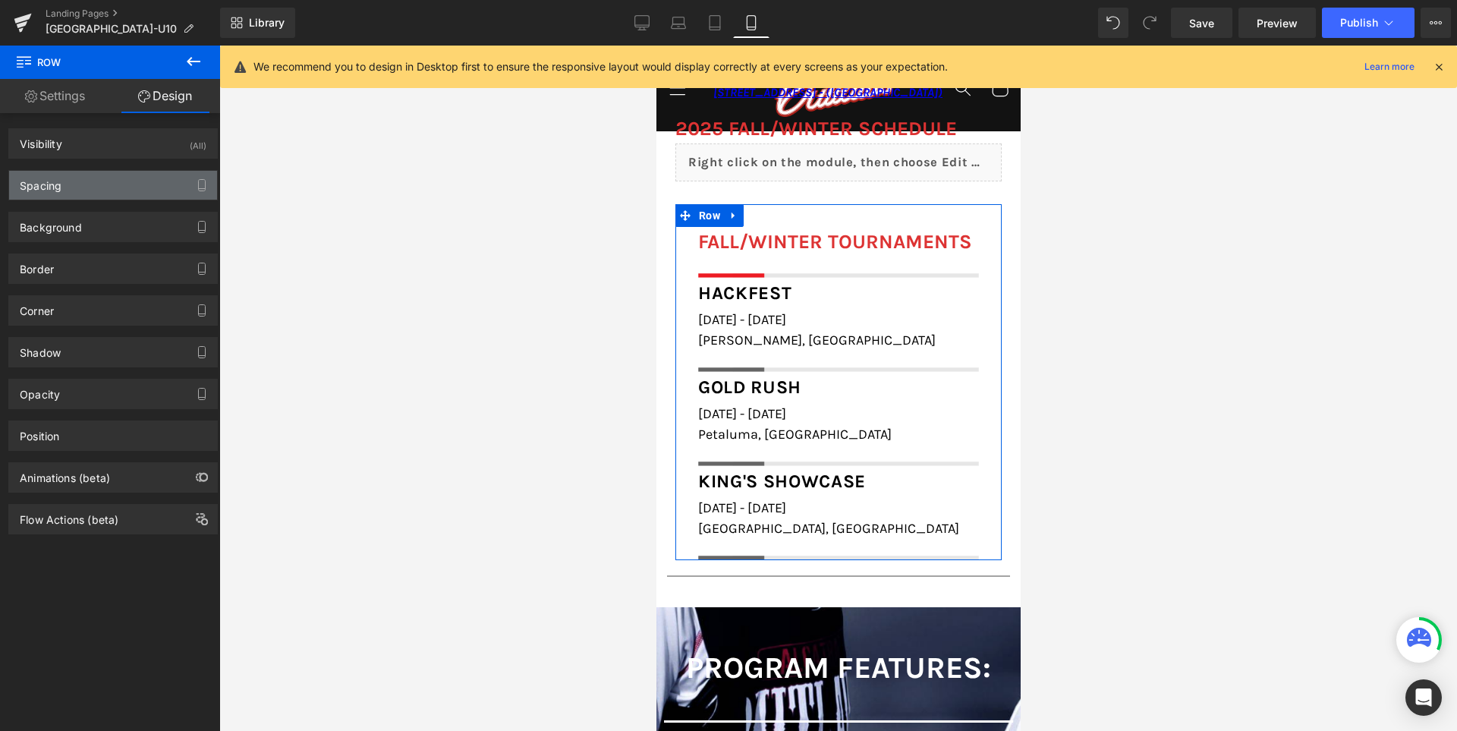
type input "0"
click at [115, 171] on div "Spacing" at bounding box center [113, 185] width 208 height 29
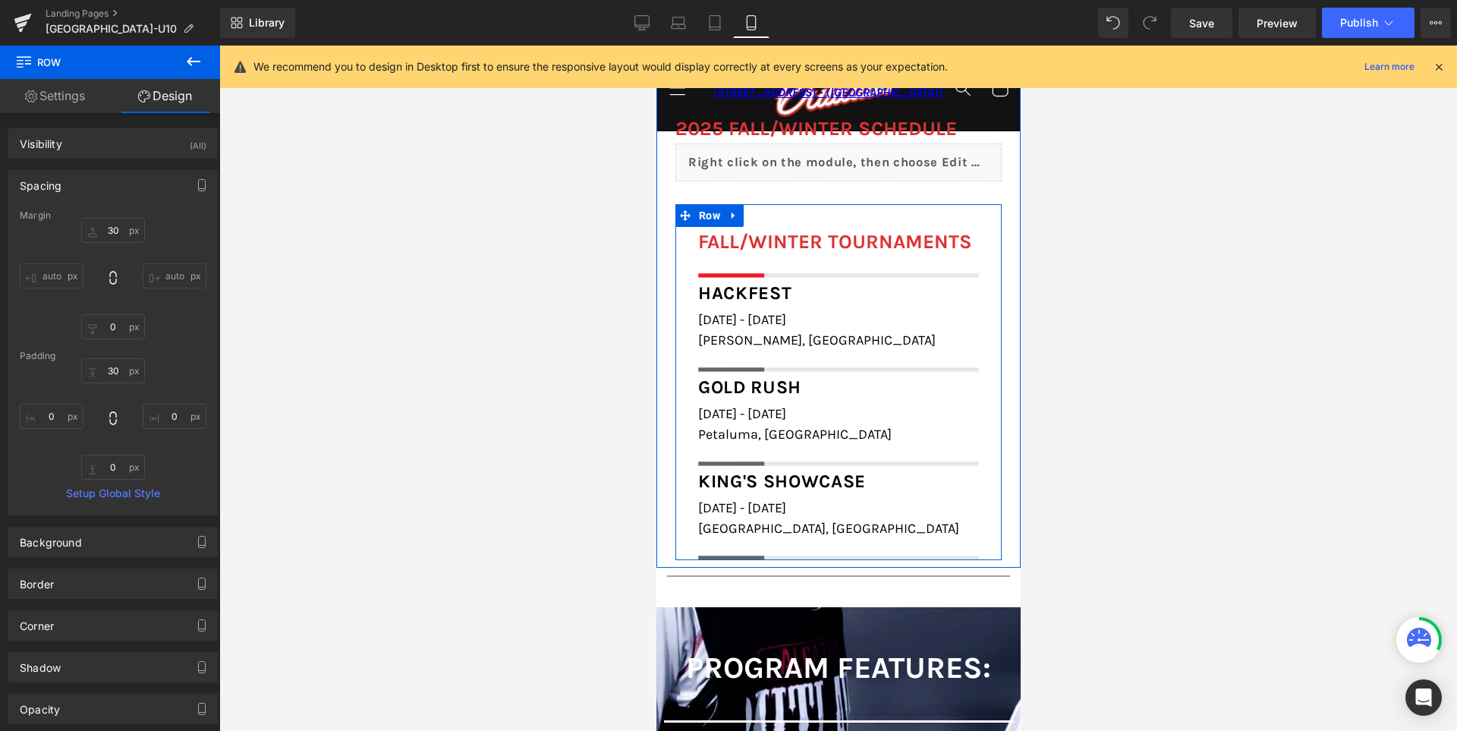
click at [674, 251] on div "FALL/WINTER TOURNAMENTS Heading Image Row Hackfest Heading November 1st - 2nd, …" at bounding box center [837, 394] width 326 height 334
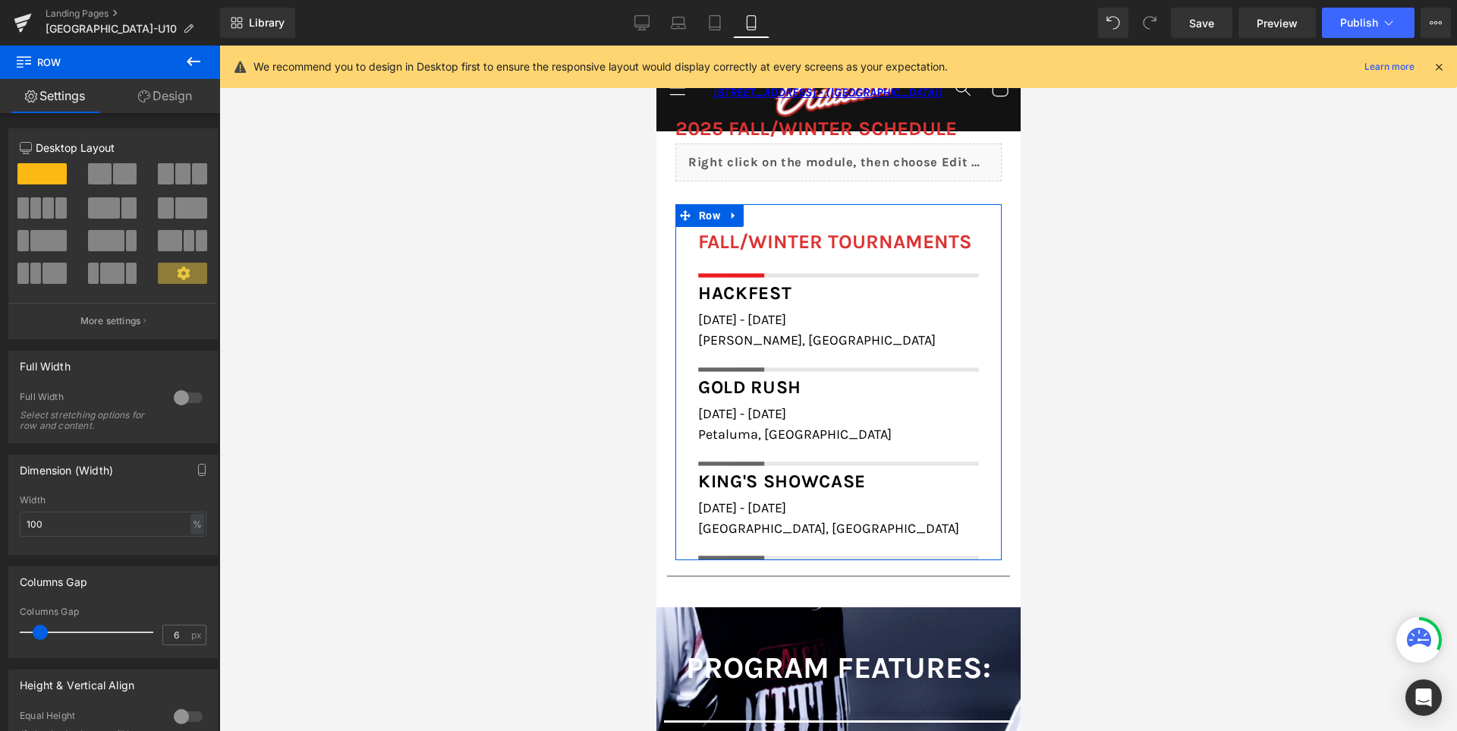
type input "0"
drag, startPoint x: 37, startPoint y: 630, endPoint x: 0, endPoint y: 624, distance: 37.8
click at [0, 624] on div "Columns Gap 0px Columns Gap 0 px" at bounding box center [113, 606] width 227 height 103
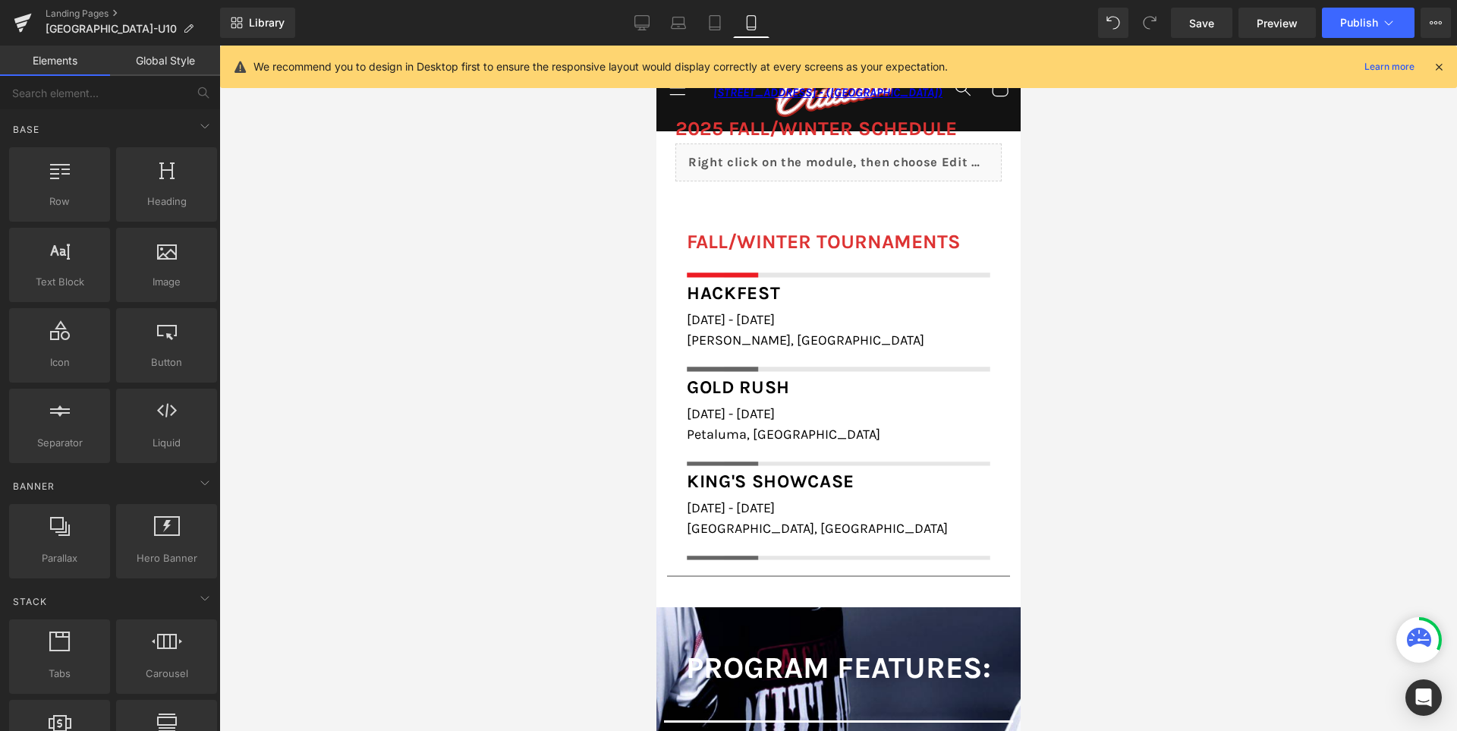
click at [498, 398] on div at bounding box center [837, 388] width 1237 height 685
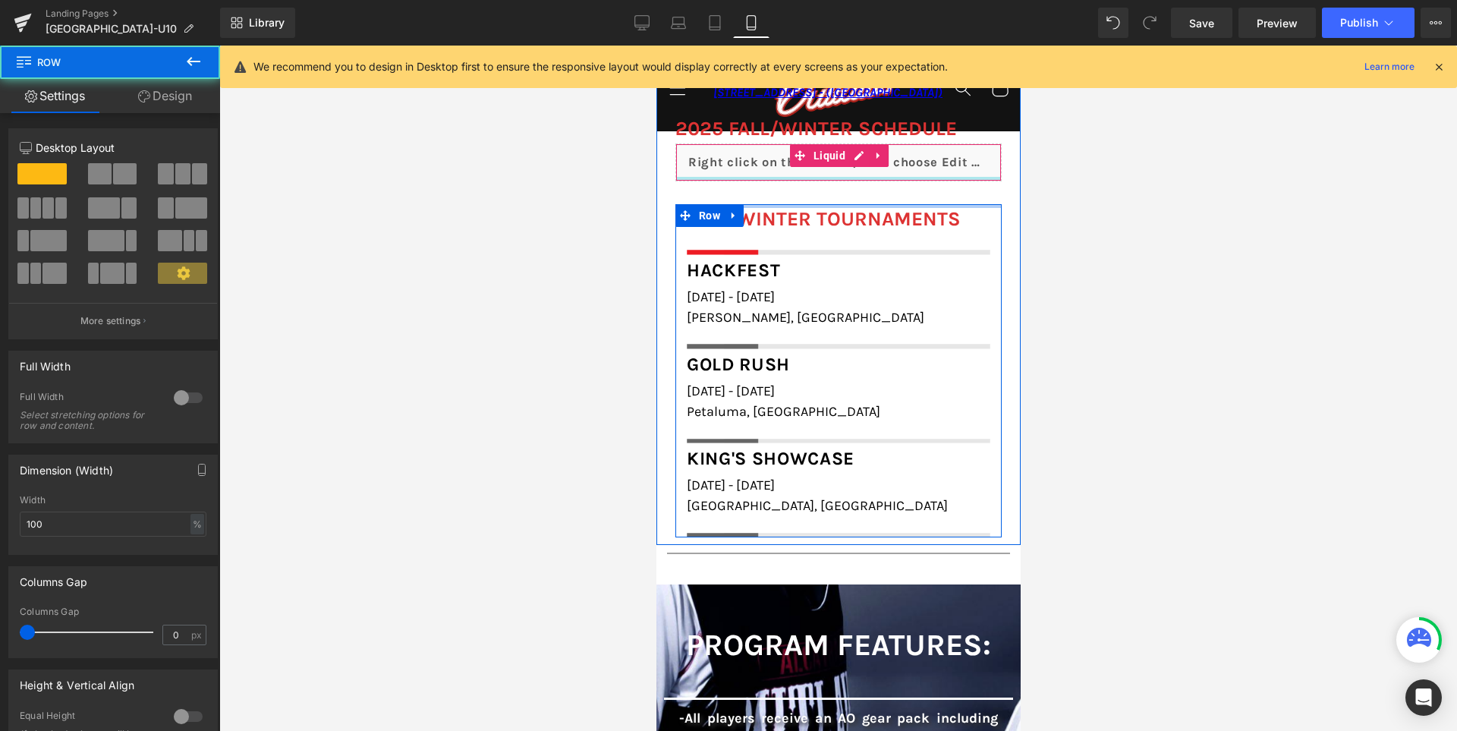
drag, startPoint x: 868, startPoint y: 203, endPoint x: 865, endPoint y: 161, distance: 41.8
click at [865, 161] on div "FIELD LOCATIONS Heading Icon [GEOGRAPHIC_DATA][PERSON_NAME], [STREET_ADDRESS] -…" at bounding box center [837, 275] width 364 height 542
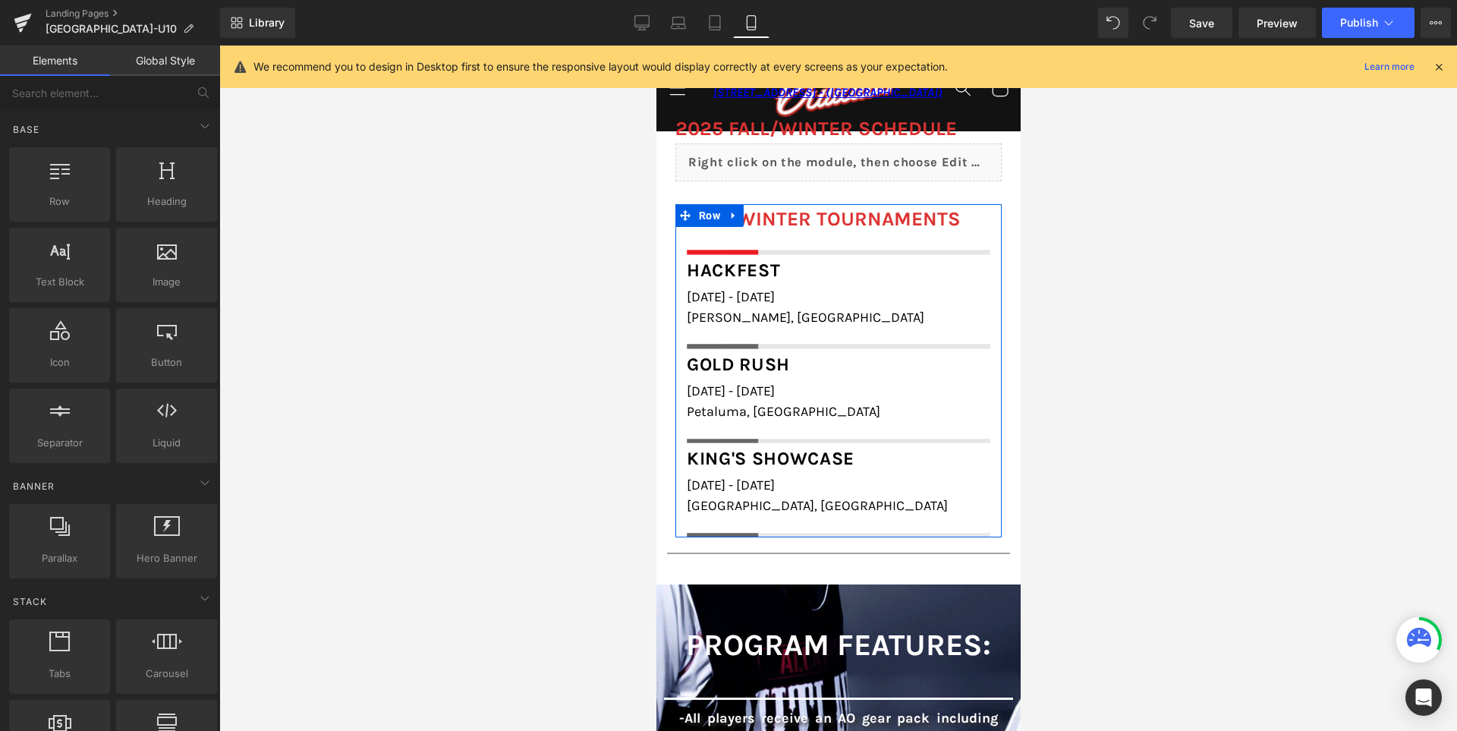
click at [602, 260] on div at bounding box center [837, 388] width 1237 height 685
click at [643, 31] on link "Desktop" at bounding box center [642, 23] width 36 height 30
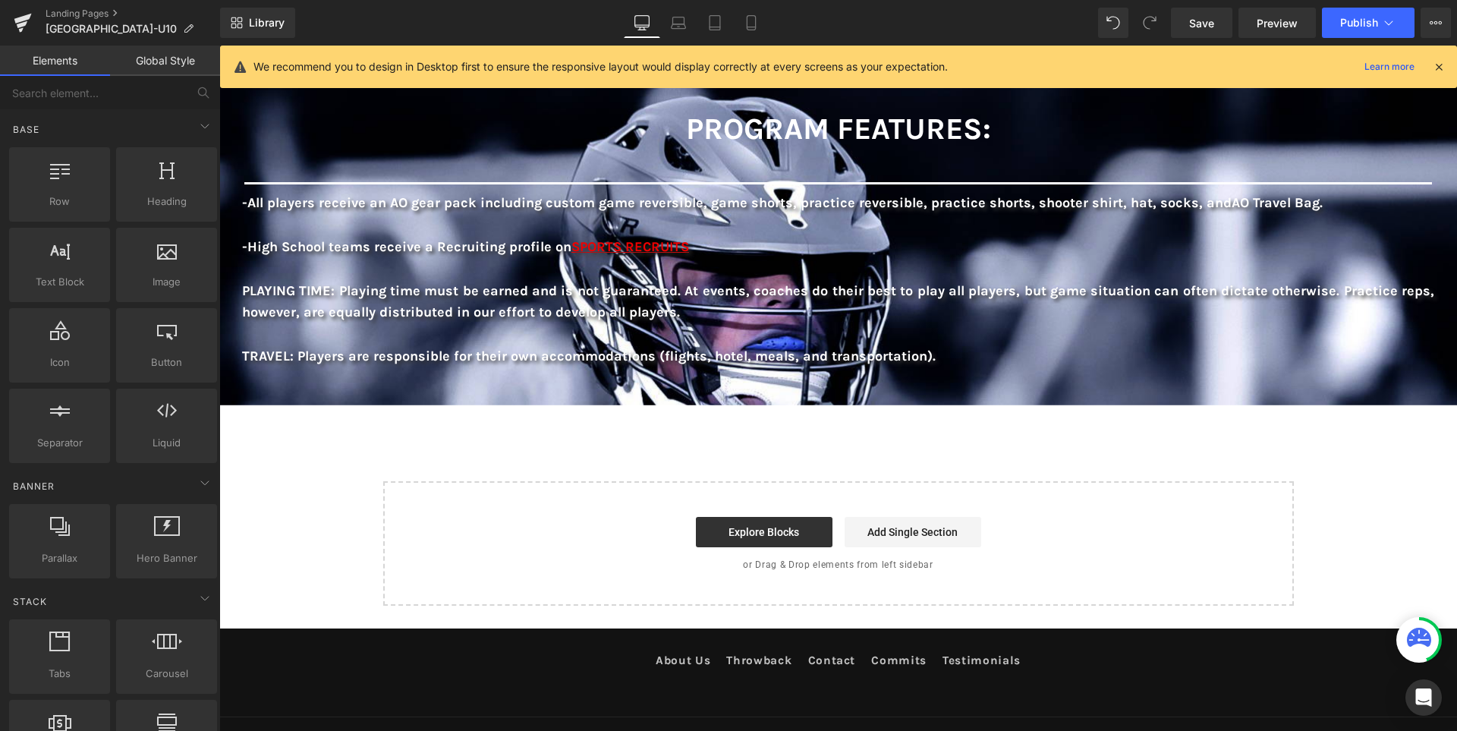
scroll to position [1612, 0]
click at [1201, 33] on link "Save" at bounding box center [1201, 23] width 61 height 30
click at [1436, 66] on icon at bounding box center [1439, 67] width 14 height 14
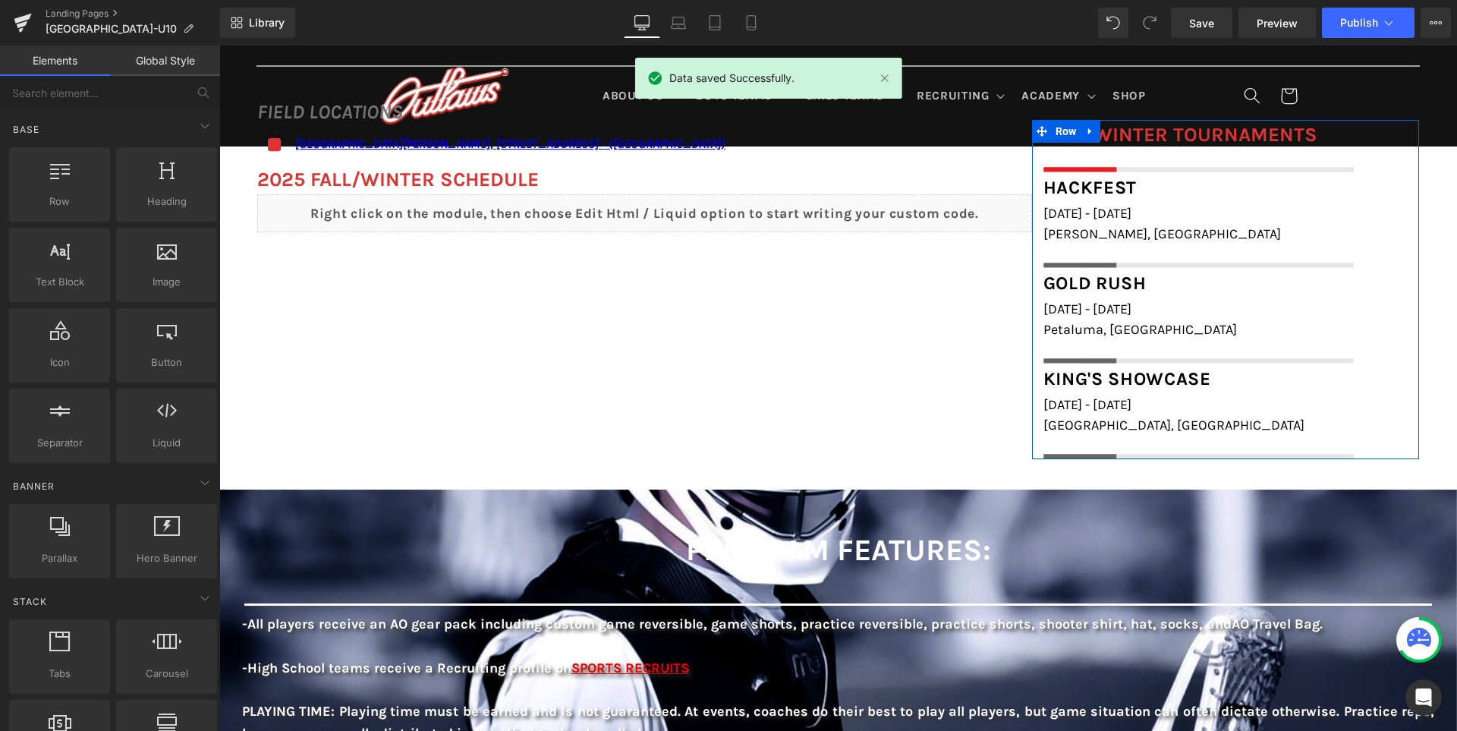
scroll to position [929, 0]
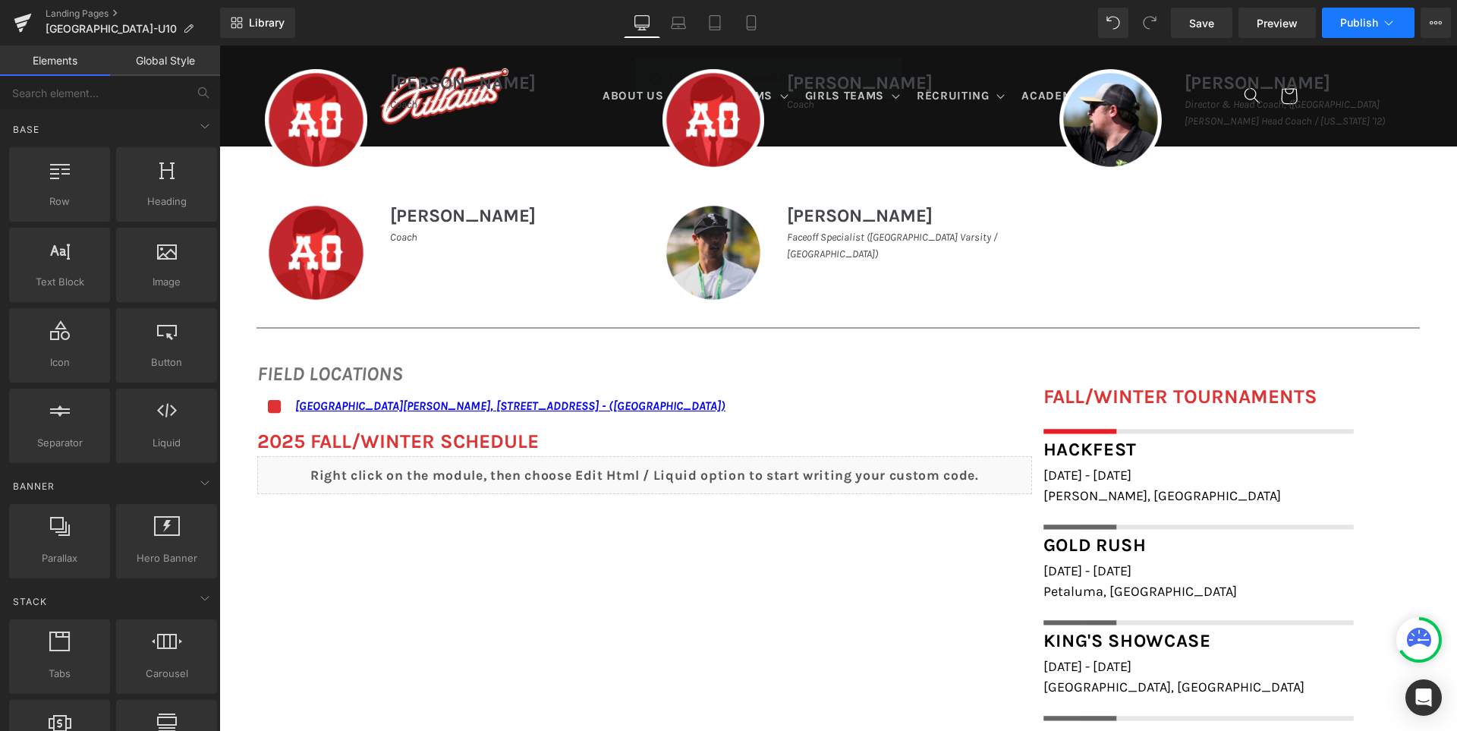
click at [1359, 17] on span "Publish" at bounding box center [1359, 23] width 38 height 12
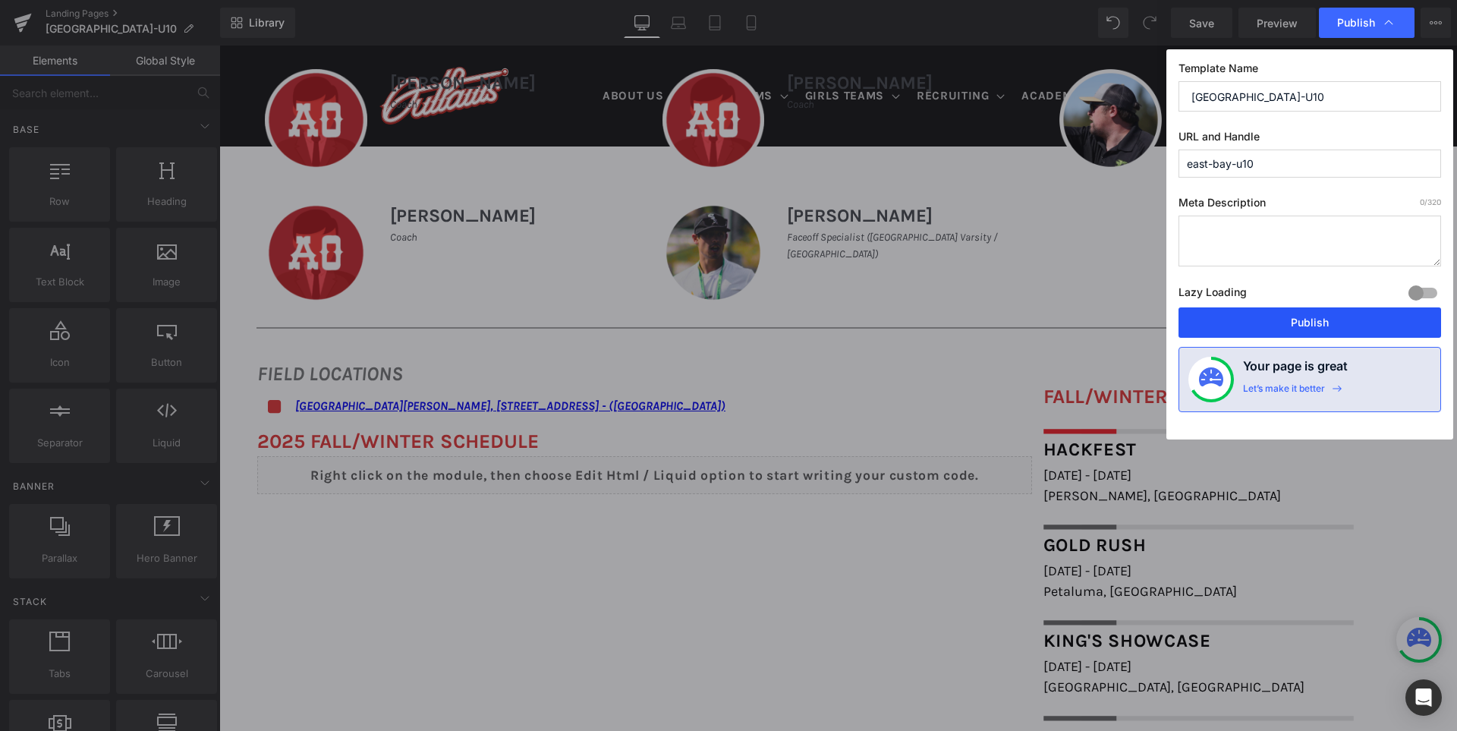
click at [1330, 325] on button "Publish" at bounding box center [1309, 322] width 262 height 30
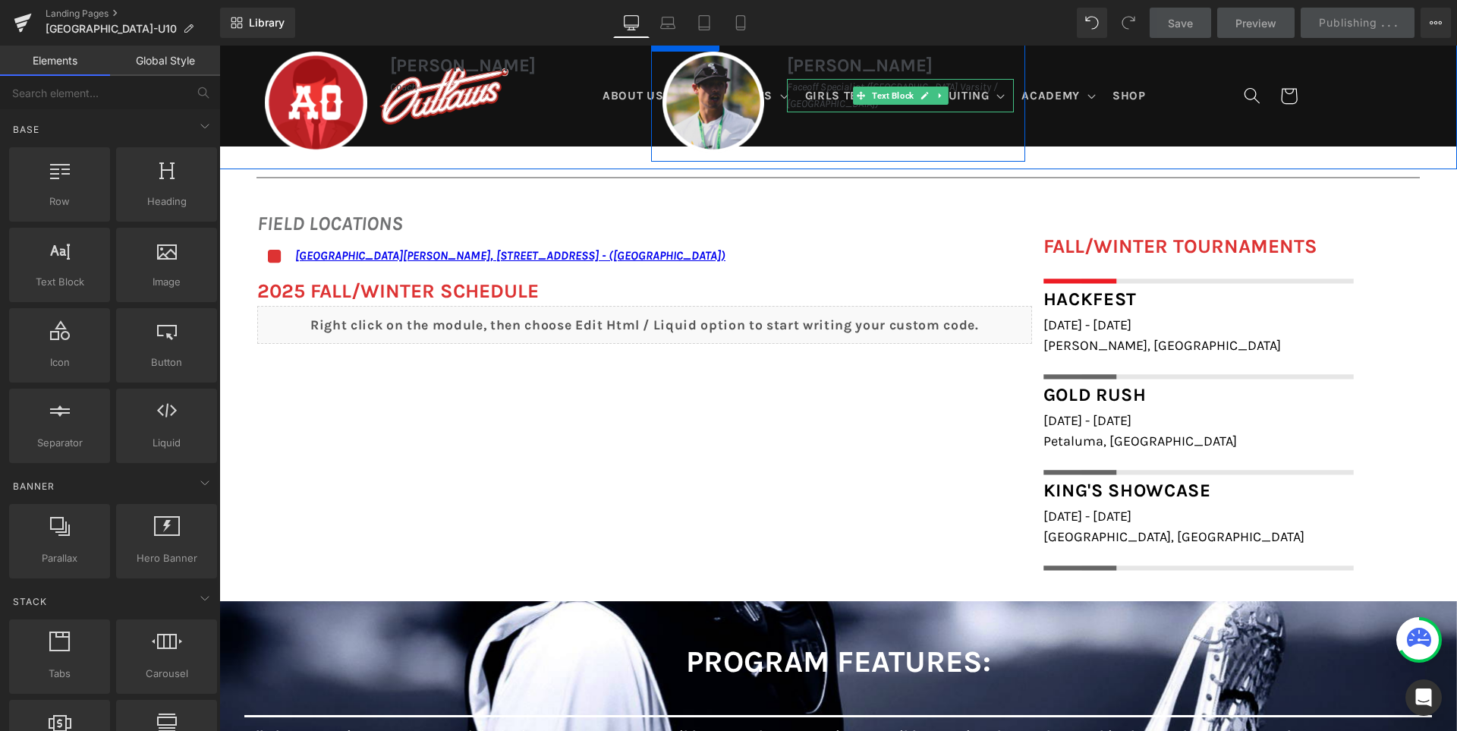
scroll to position [1081, 0]
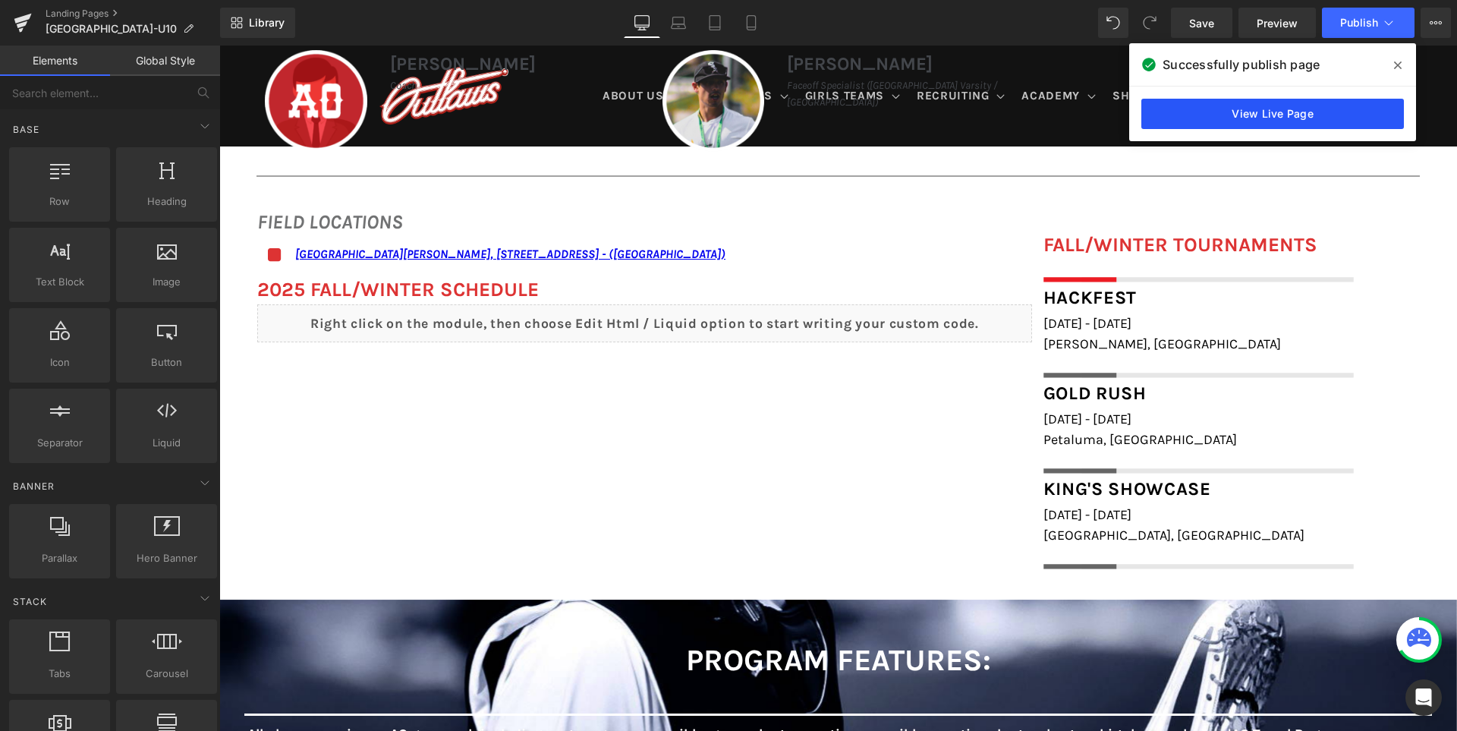
click at [1249, 114] on link "View Live Page" at bounding box center [1272, 114] width 262 height 30
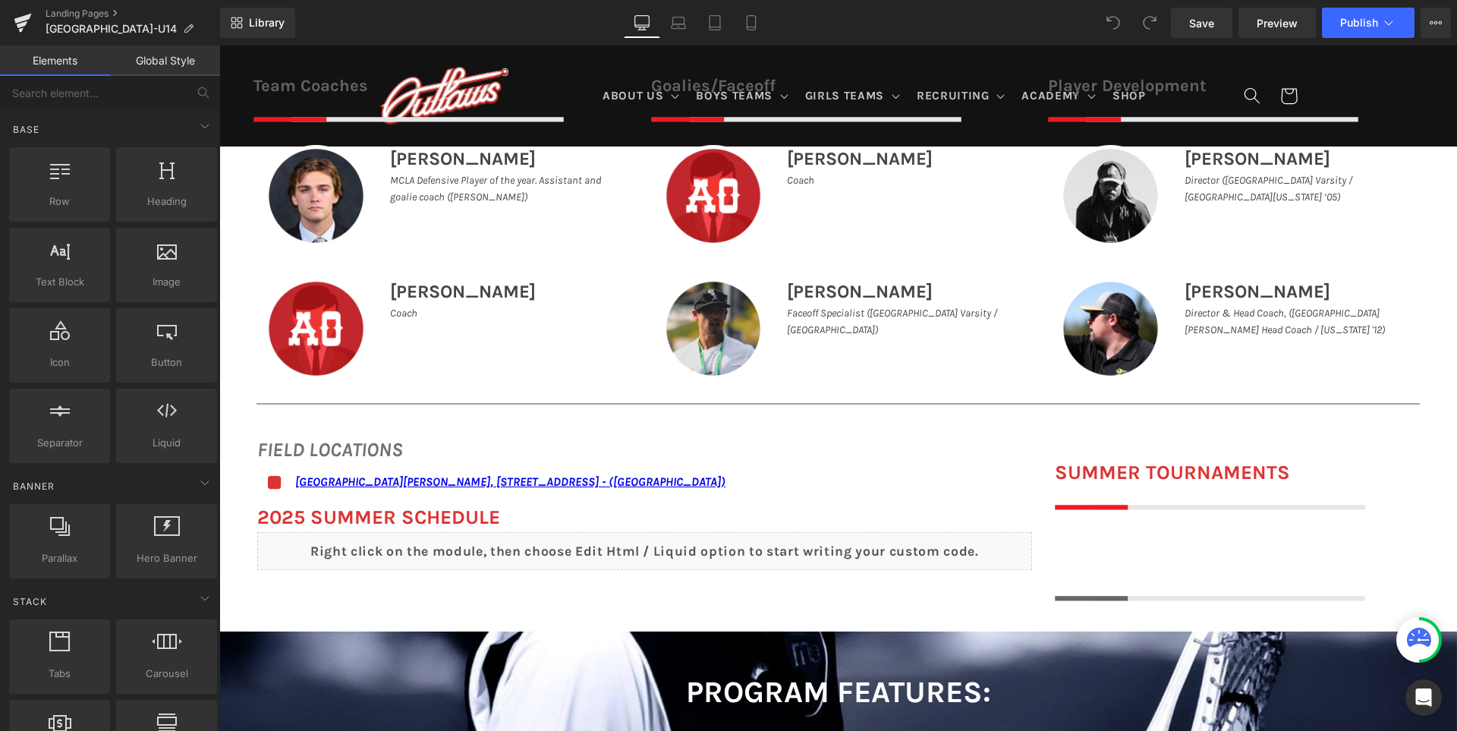
scroll to position [910, 0]
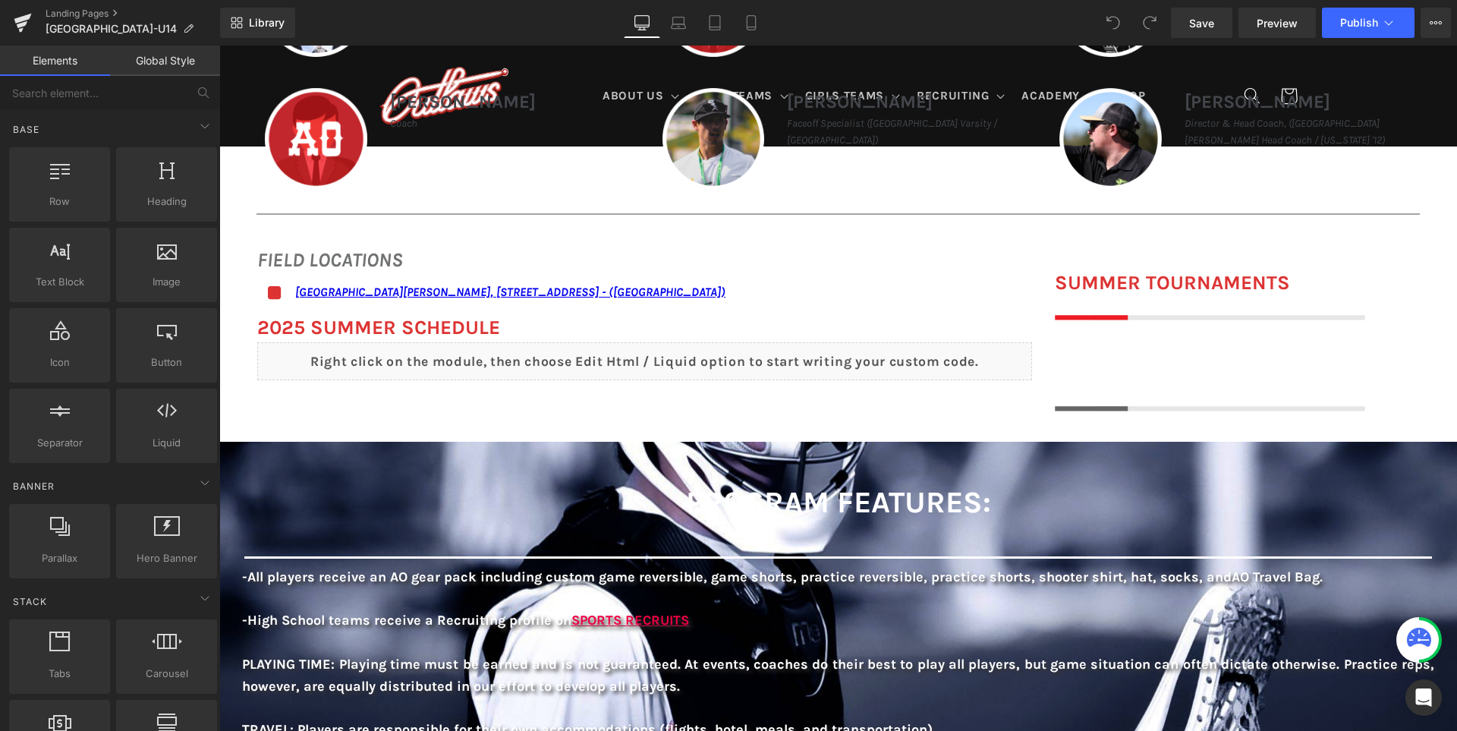
click at [1126, 338] on h1 at bounding box center [1225, 333] width 341 height 27
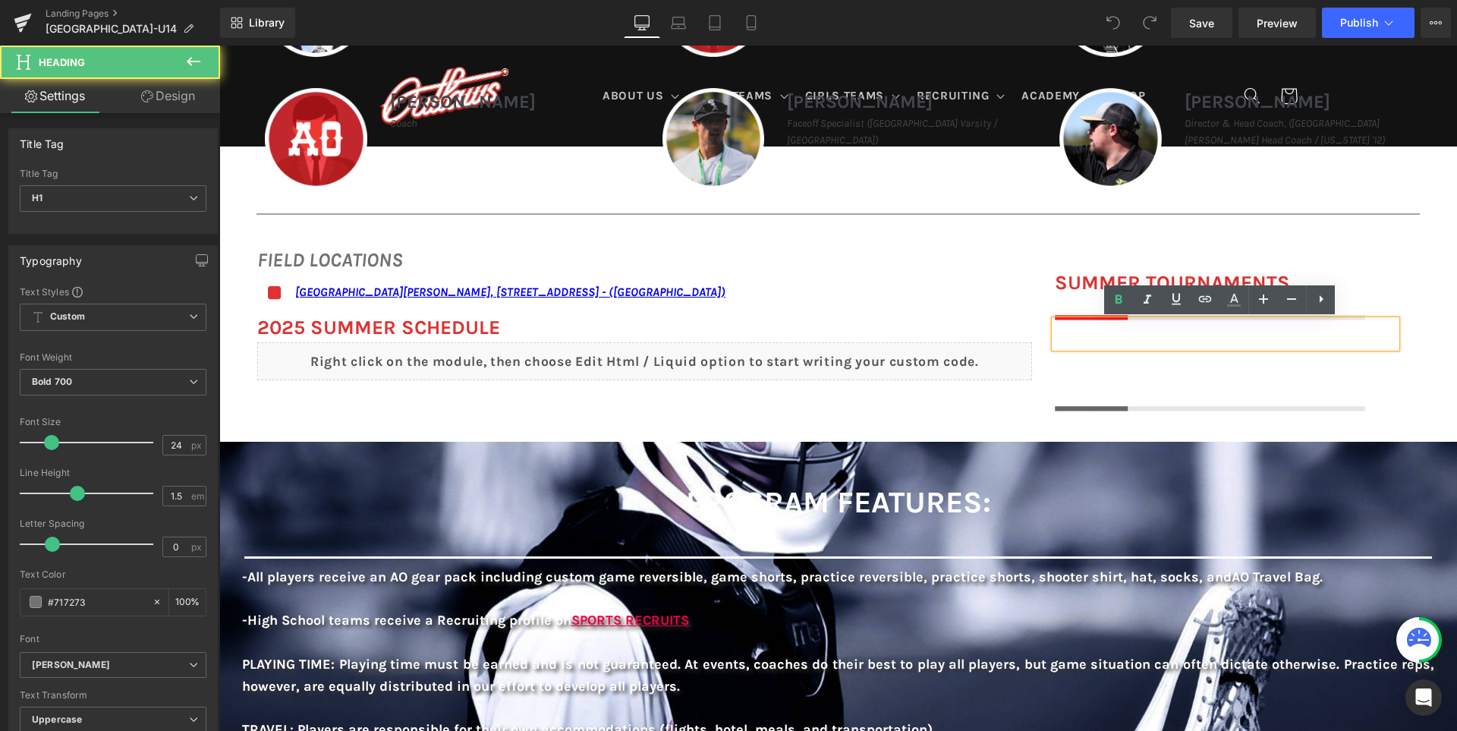
click at [1099, 340] on h1 at bounding box center [1225, 333] width 341 height 27
paste div
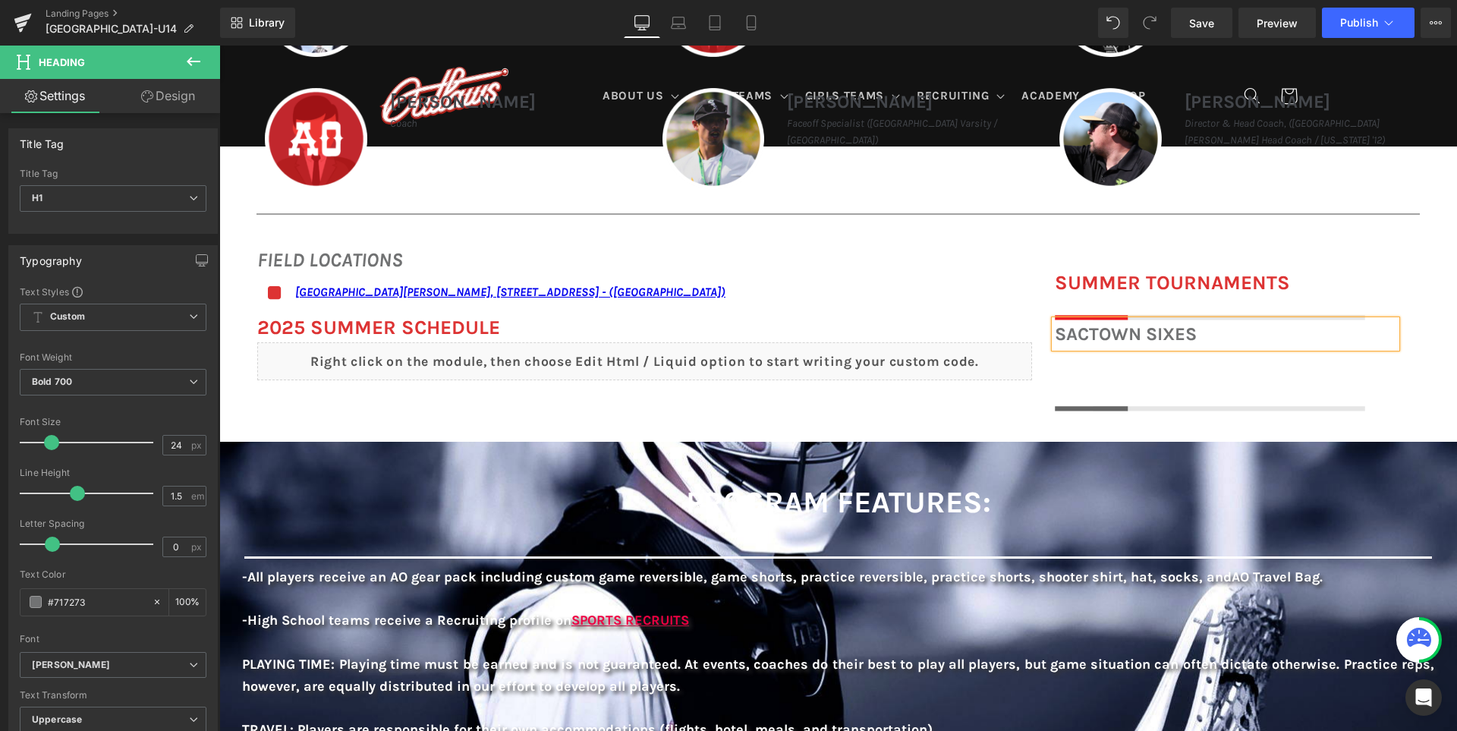
drag, startPoint x: 1160, startPoint y: 366, endPoint x: 1126, endPoint y: 361, distance: 34.5
click at [219, 46] on div at bounding box center [219, 46] width 0 height 0
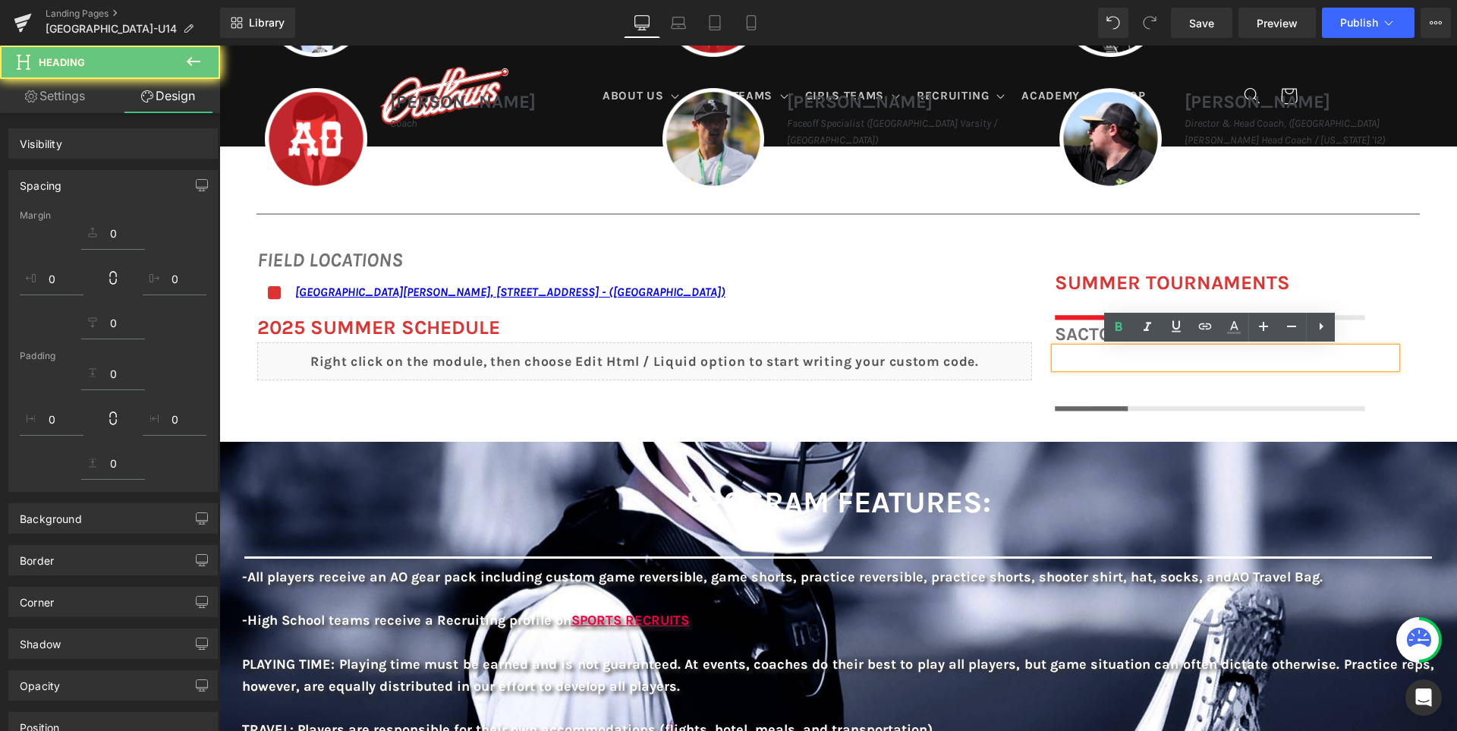
click at [1126, 361] on h1 at bounding box center [1225, 357] width 341 height 20
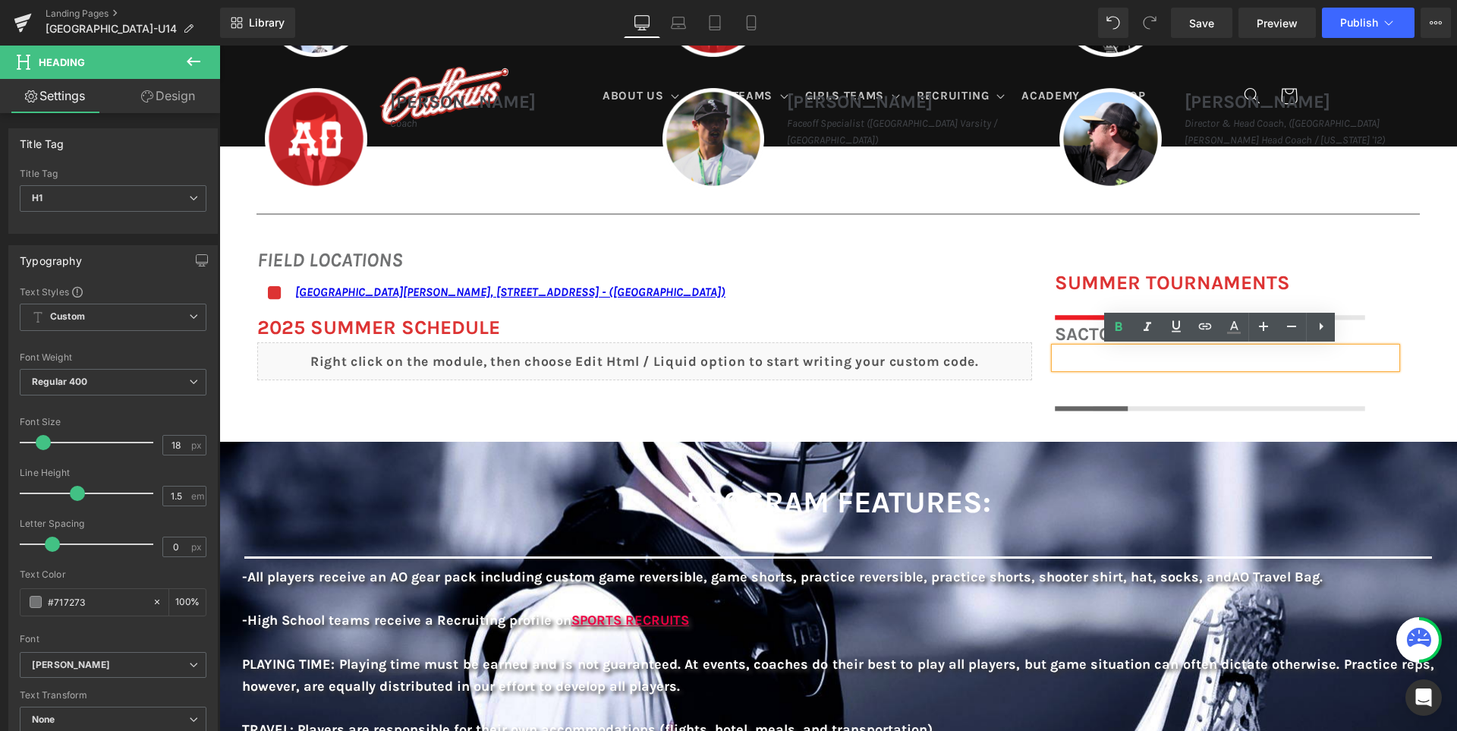
click at [1099, 351] on h1 at bounding box center [1225, 357] width 341 height 20
paste div
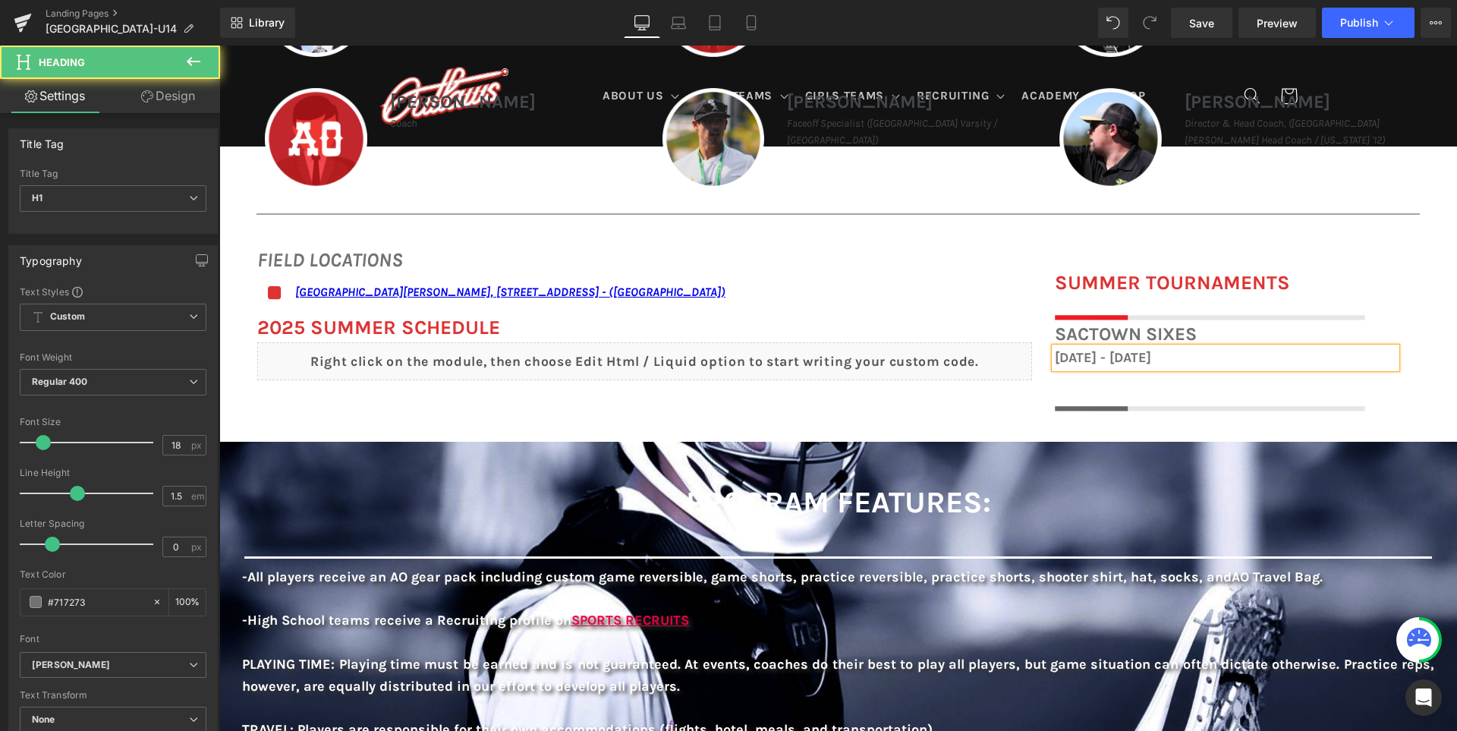
click at [1130, 362] on h1 "December 13th - 14th, 2025" at bounding box center [1225, 357] width 341 height 20
click at [1164, 352] on h1 "December 6th - 14th, 2025" at bounding box center [1225, 357] width 341 height 20
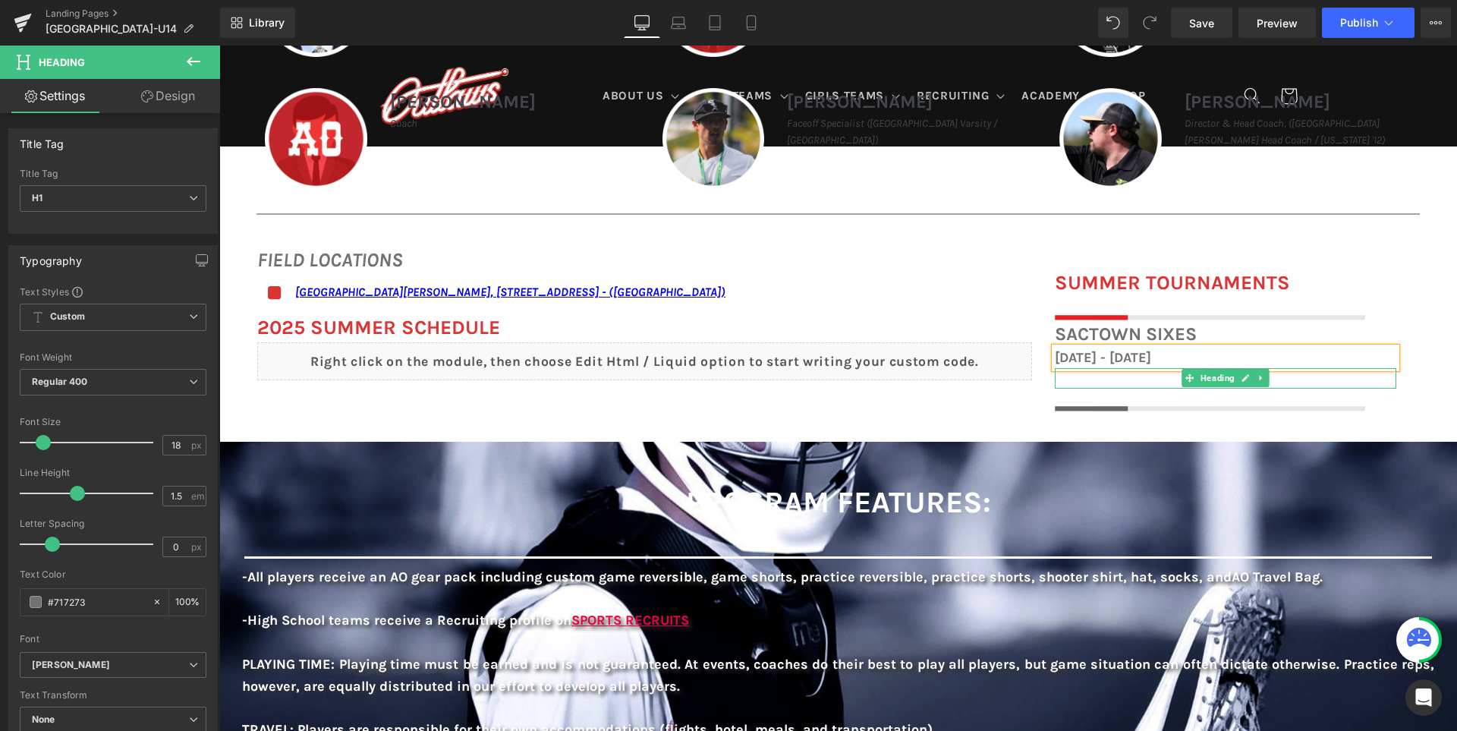
click at [1088, 380] on h1 at bounding box center [1225, 378] width 341 height 20
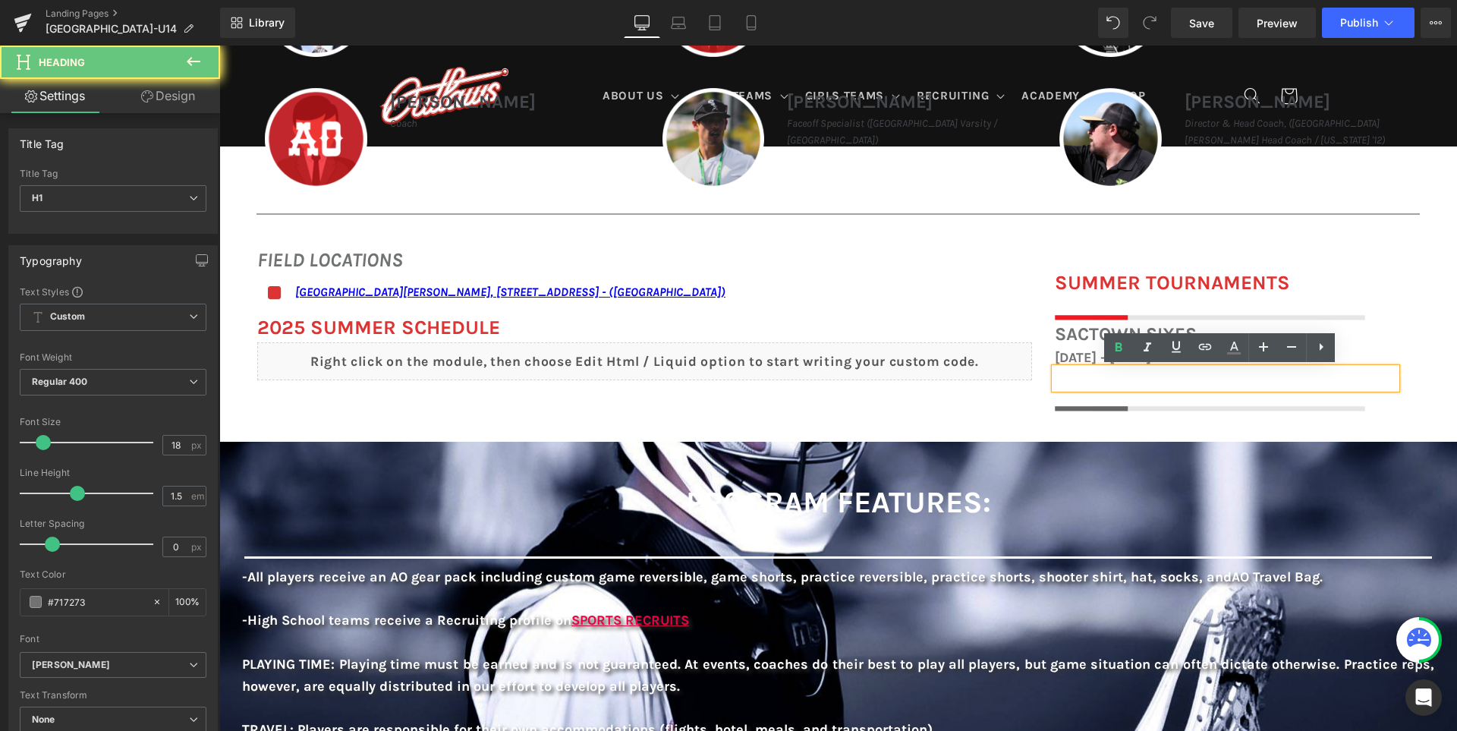
click at [1088, 380] on h1 at bounding box center [1225, 378] width 341 height 20
paste div
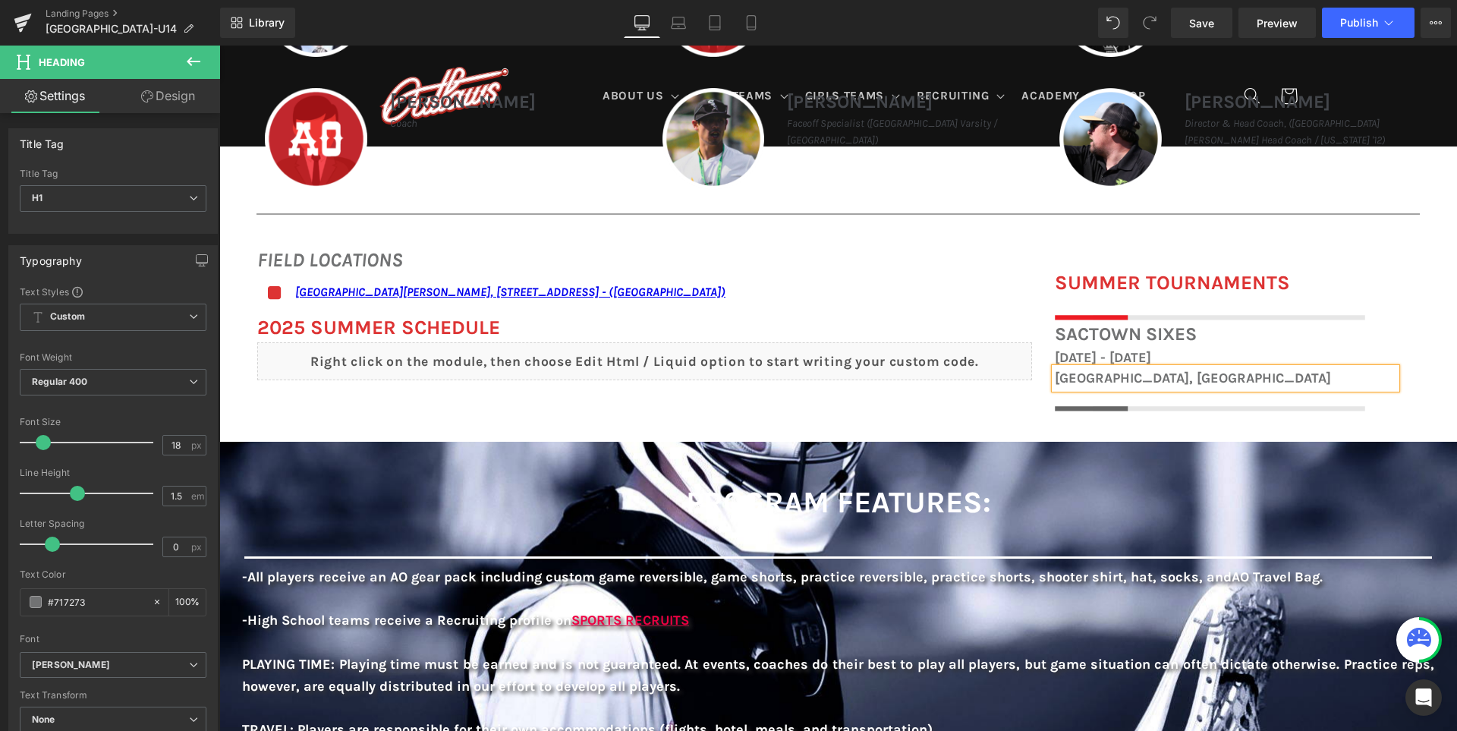
click at [1088, 380] on h1 "Sacramento, CA" at bounding box center [1225, 378] width 341 height 20
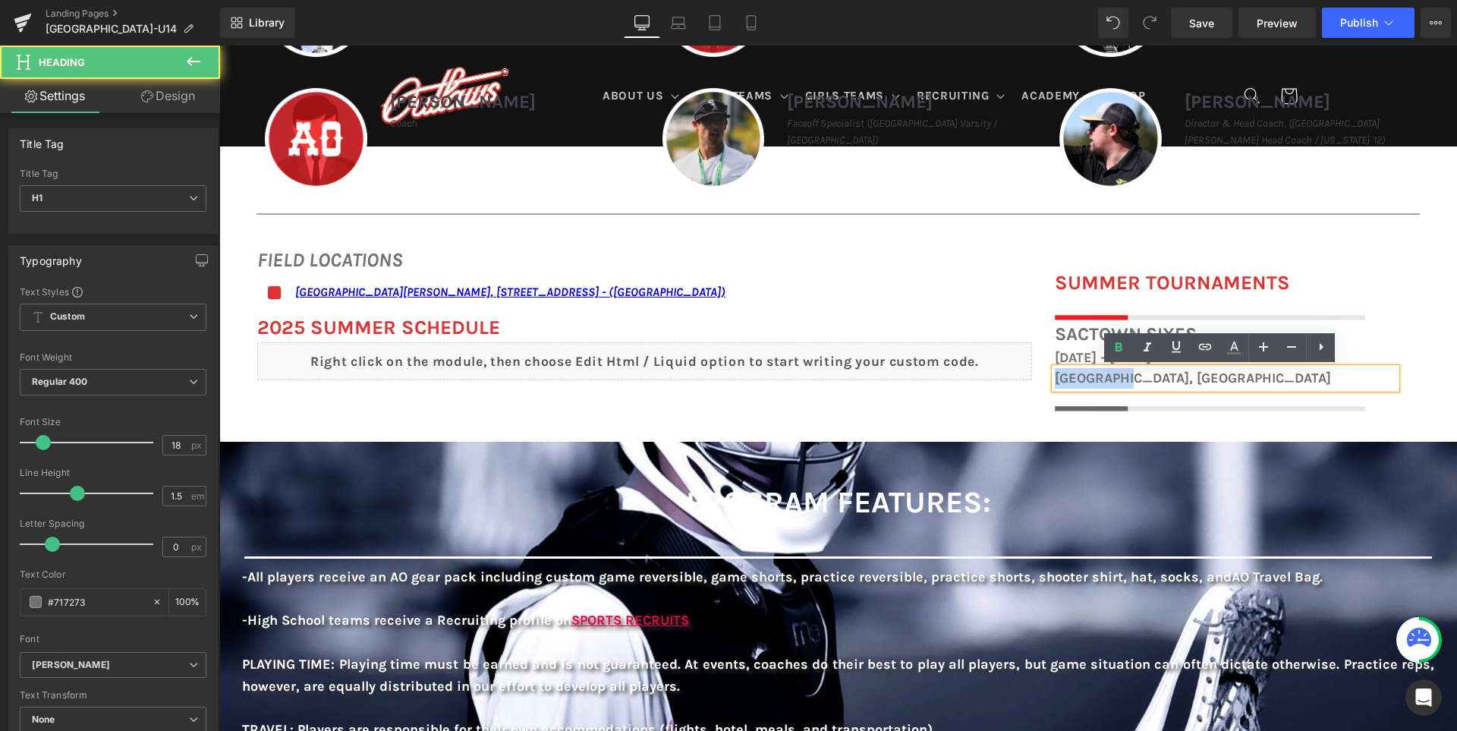
click at [1088, 380] on h1 "Sacramento, CA" at bounding box center [1225, 378] width 341 height 20
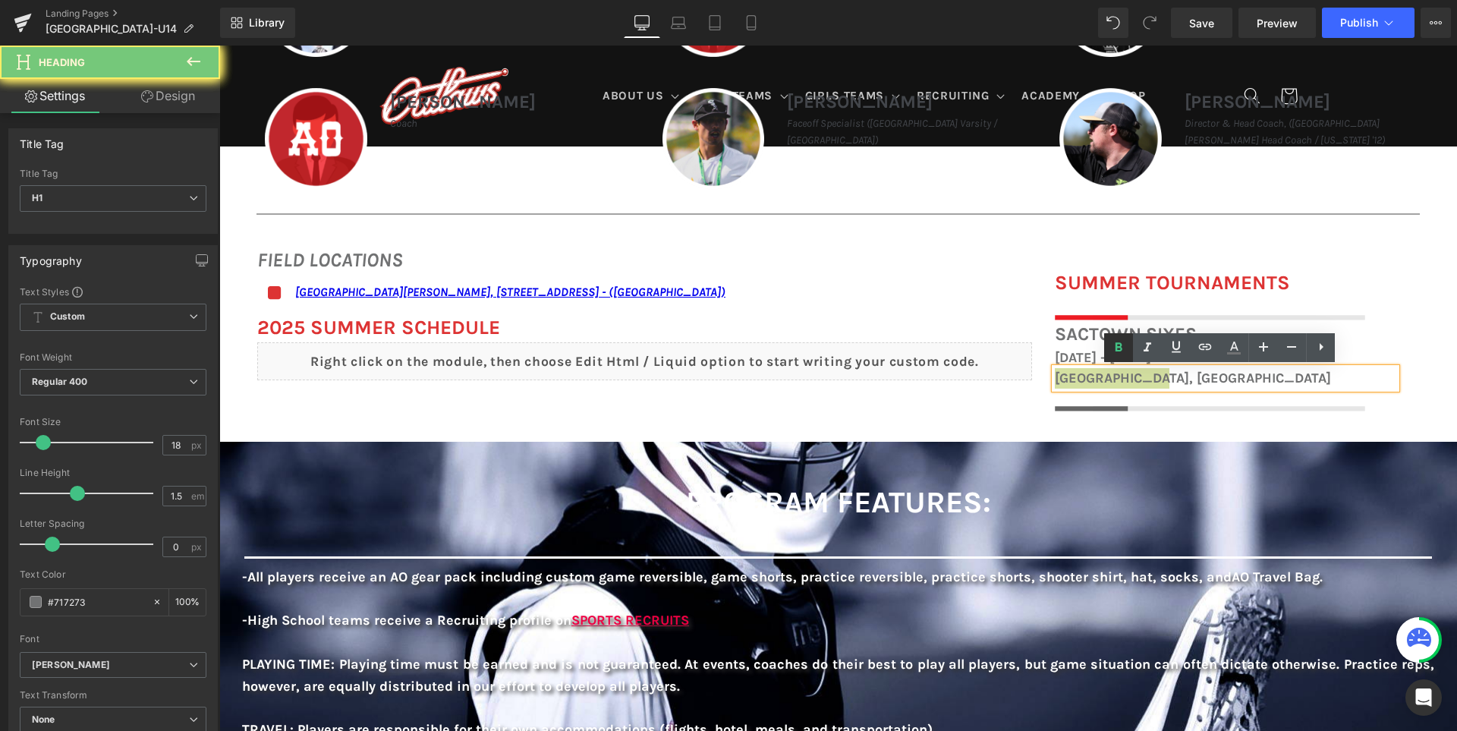
click at [1117, 359] on link at bounding box center [1118, 347] width 29 height 29
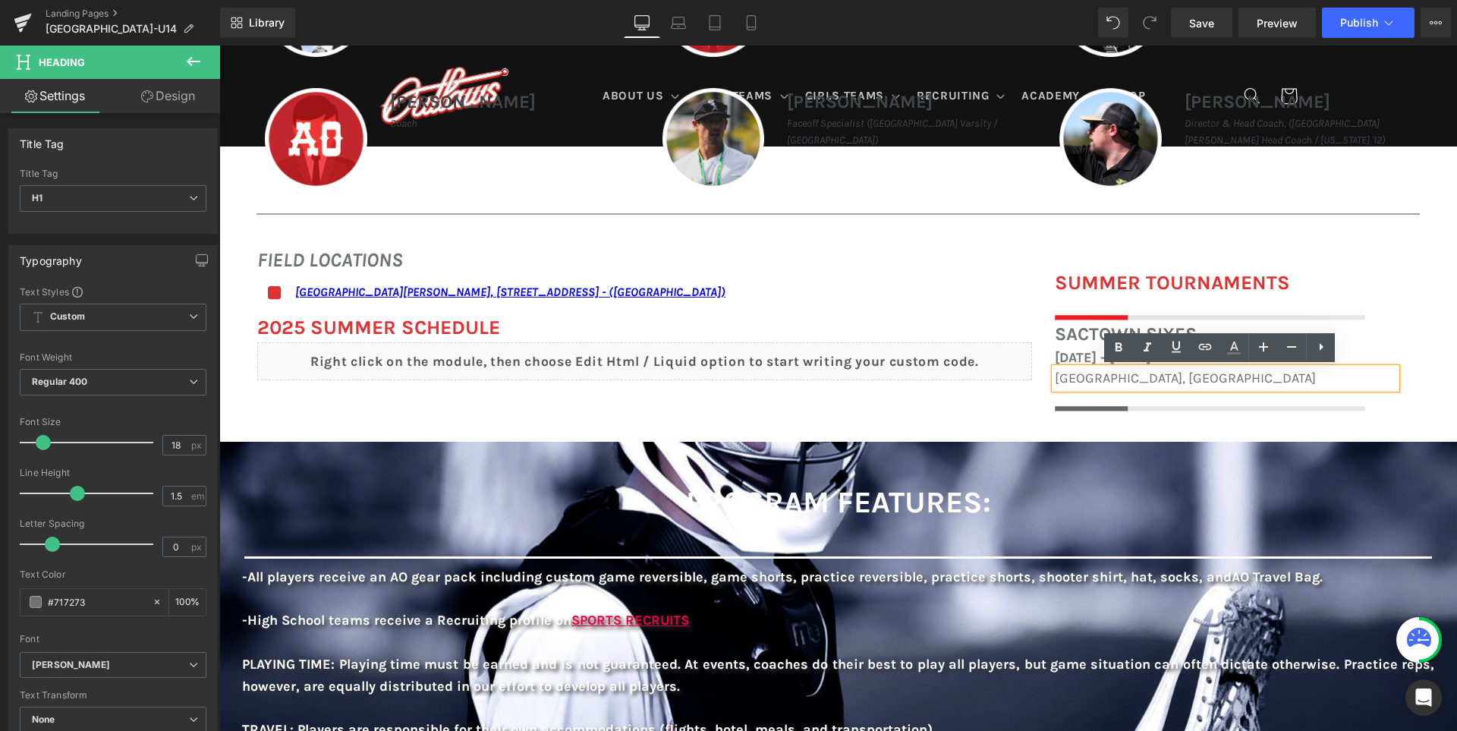
click at [1098, 379] on span "Sacramento, CA" at bounding box center [1185, 377] width 261 height 17
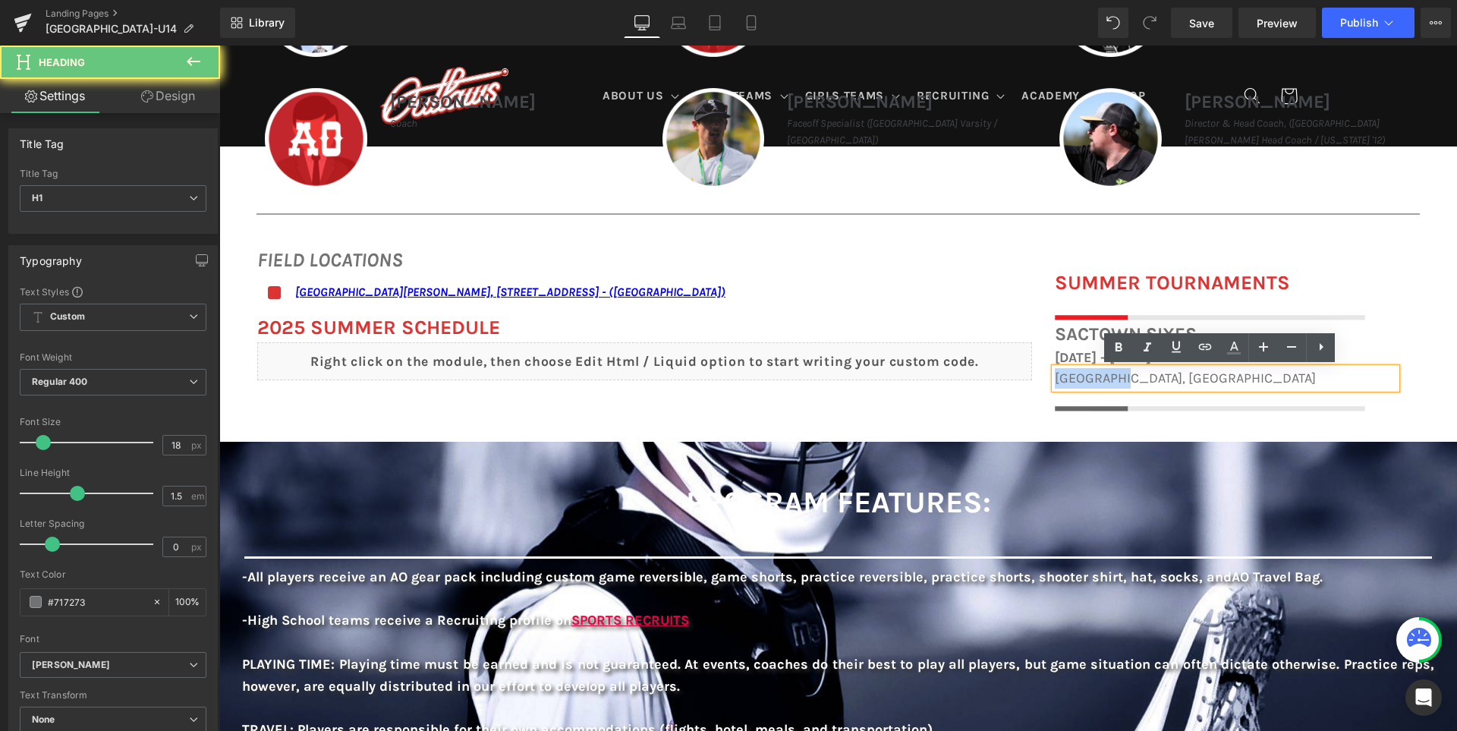
click at [1098, 379] on span "Sacramento, CA" at bounding box center [1185, 377] width 261 height 17
click at [1234, 346] on icon at bounding box center [1233, 347] width 18 height 18
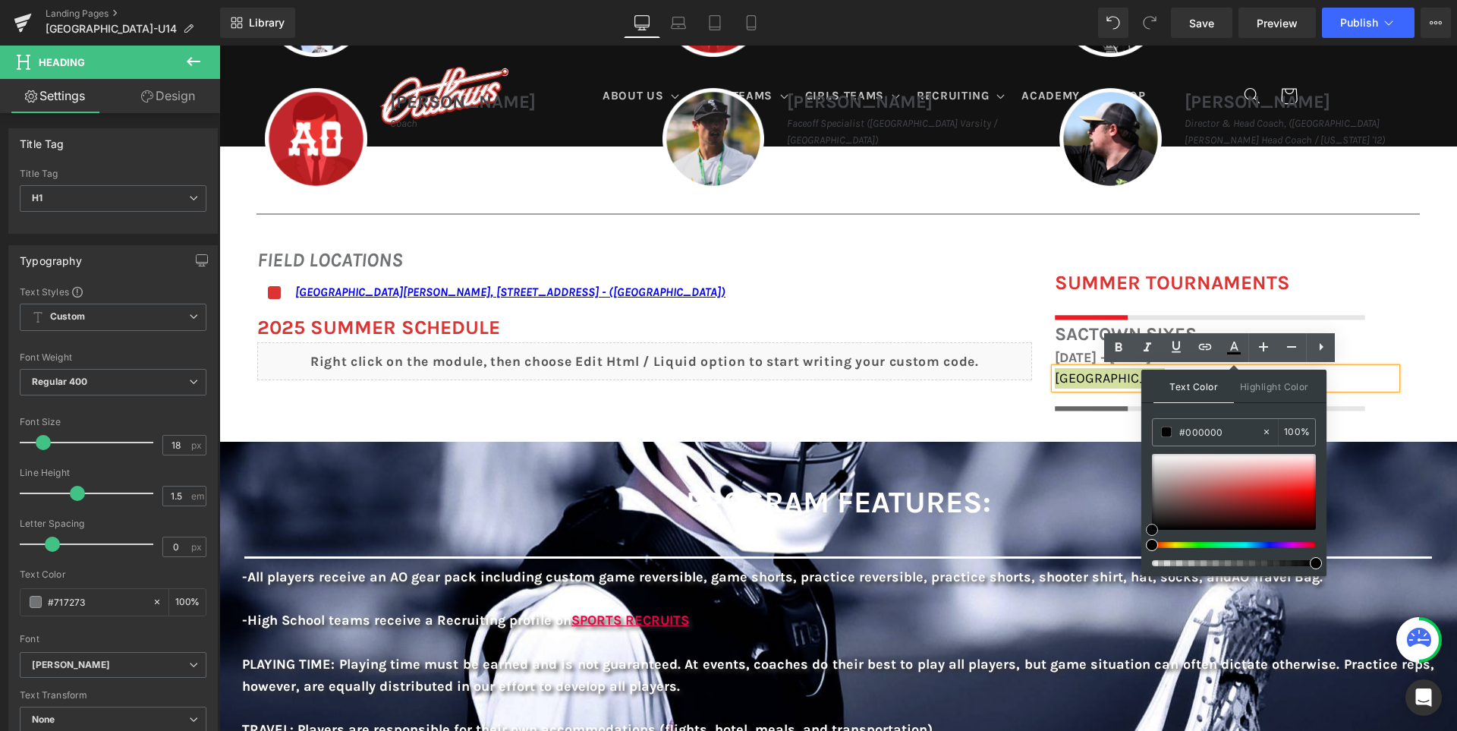
drag, startPoint x: 1207, startPoint y: 492, endPoint x: 1141, endPoint y: 546, distance: 85.2
click at [1141, 546] on div "Text Color Highlight Color rgba(0, 0, 0, 1) #000000 100 % none 0 %" at bounding box center [1233, 472] width 185 height 206
click at [975, 404] on div "FIELD LOCATIONS Heading Icon San Ramon Valley School, 501 Danville Blvd, Danvil…" at bounding box center [837, 320] width 1237 height 197
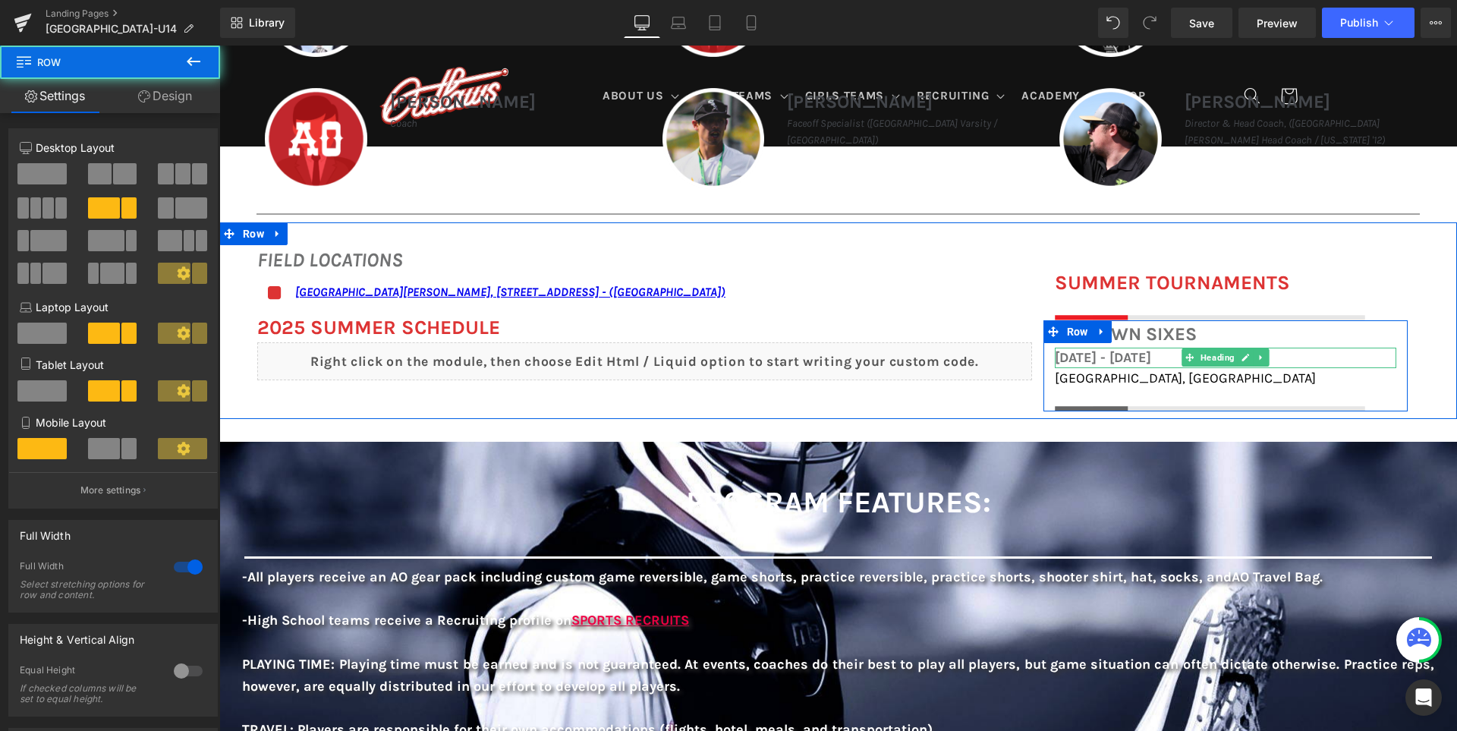
click at [1062, 358] on h1 "December 6th - 7th, 2025" at bounding box center [1225, 357] width 341 height 20
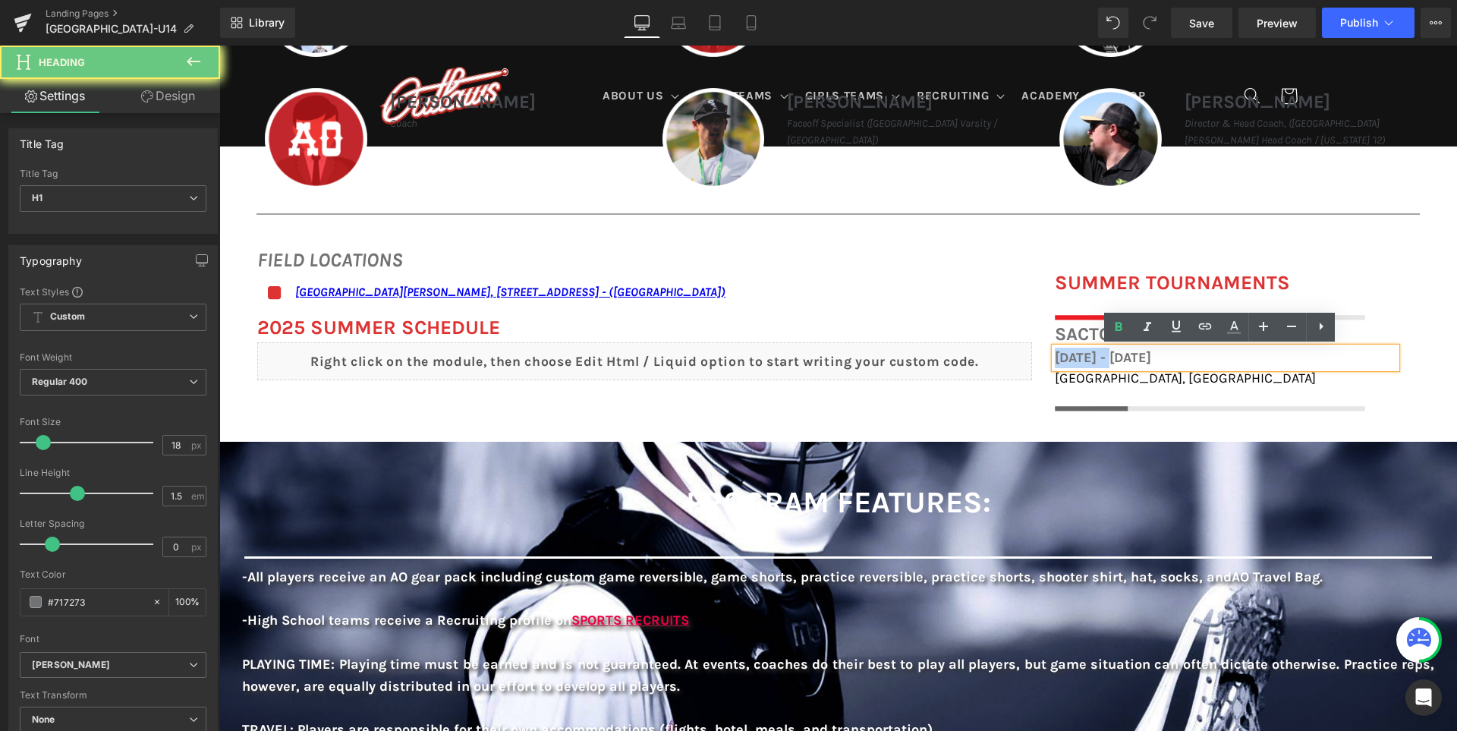
click at [1062, 358] on h1 "December 6th - 7th, 2025" at bounding box center [1225, 357] width 341 height 20
click at [1115, 328] on icon at bounding box center [1118, 327] width 18 height 18
click at [1108, 355] on span "December 6th - 7th, 2025" at bounding box center [1099, 357] width 88 height 17
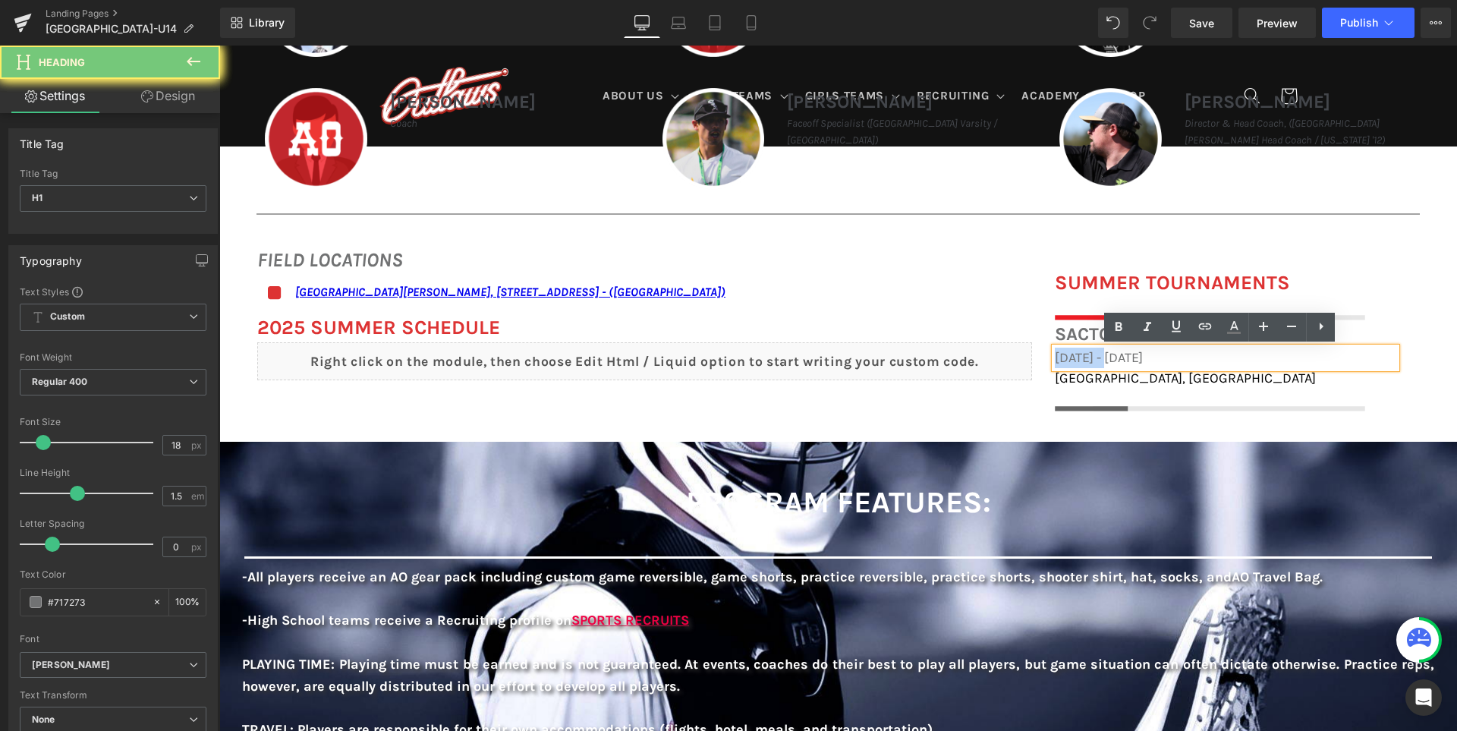
click at [1108, 355] on span "December 6th - 7th, 2025" at bounding box center [1099, 357] width 88 height 17
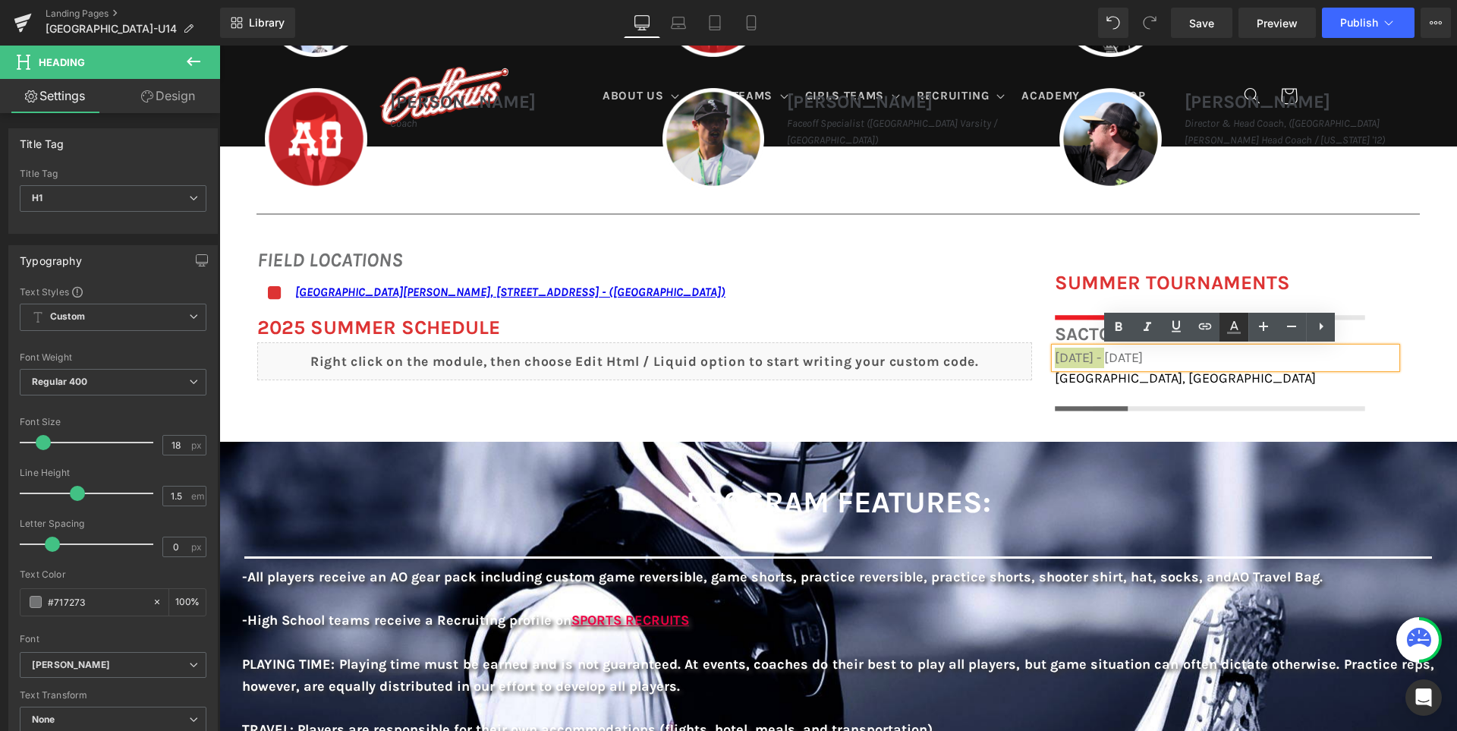
click at [1233, 328] on icon at bounding box center [1234, 325] width 8 height 9
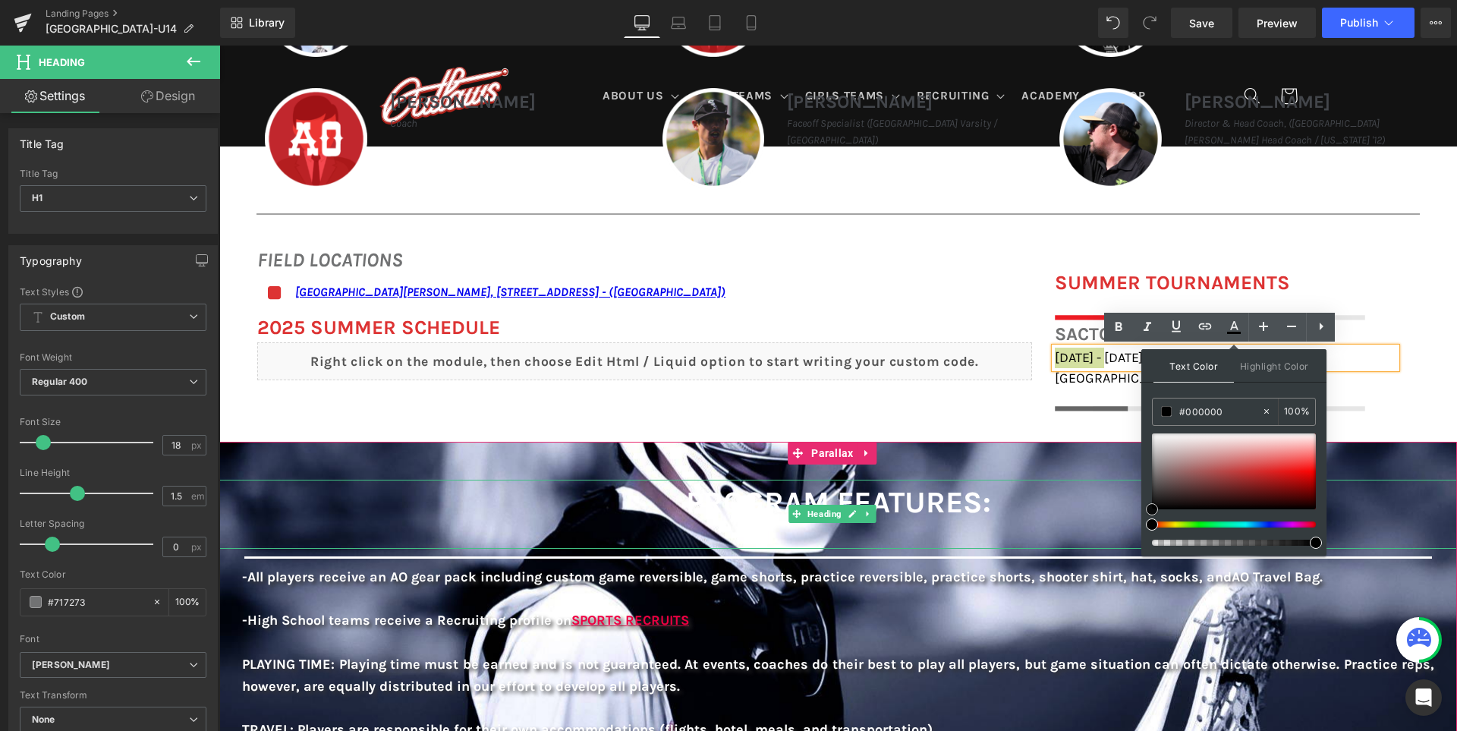
drag, startPoint x: 1409, startPoint y: 533, endPoint x: 1107, endPoint y: 536, distance: 302.0
click at [957, 408] on div "FIELD LOCATIONS Heading Icon San Ramon Valley School, 501 Danville Blvd, Danvil…" at bounding box center [837, 320] width 1237 height 197
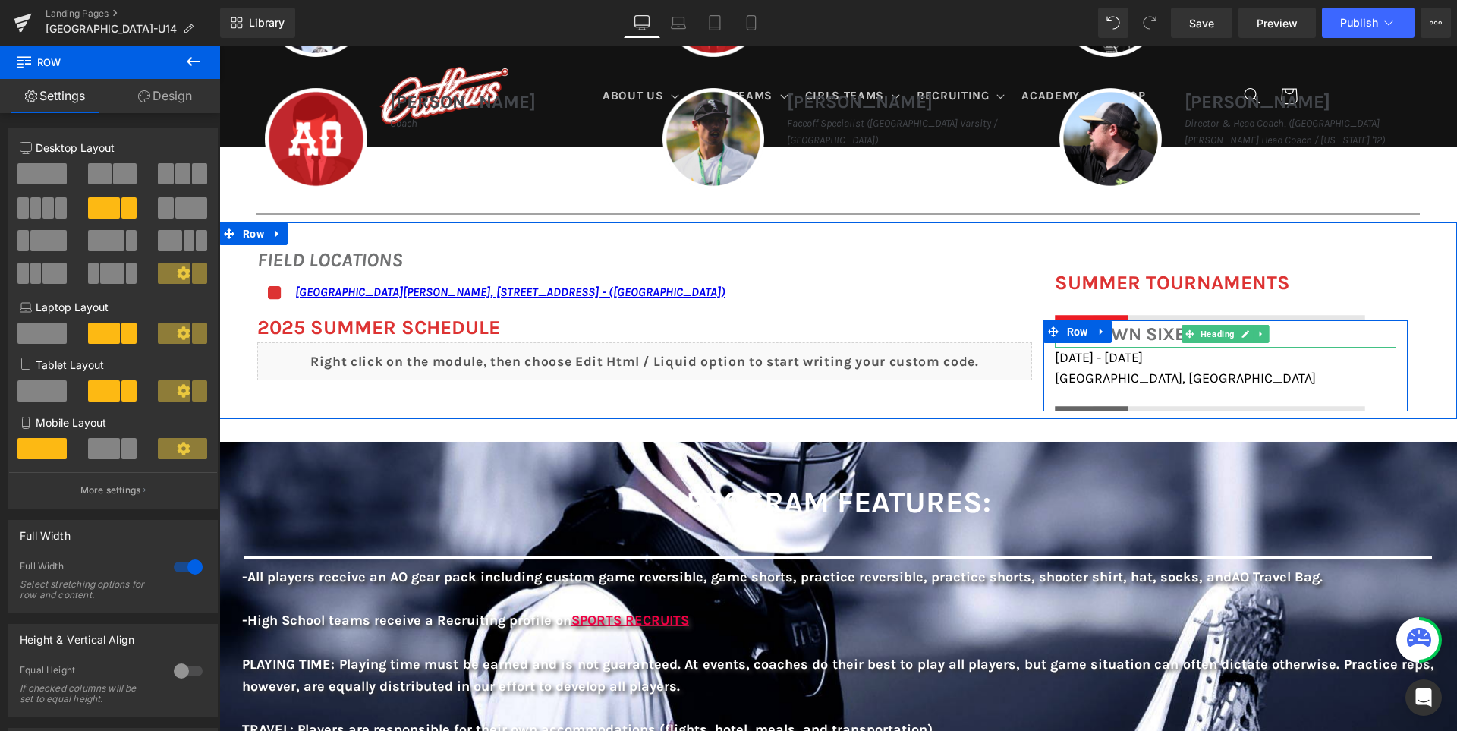
click at [1130, 326] on h1 "Sactown Sixes" at bounding box center [1225, 333] width 341 height 27
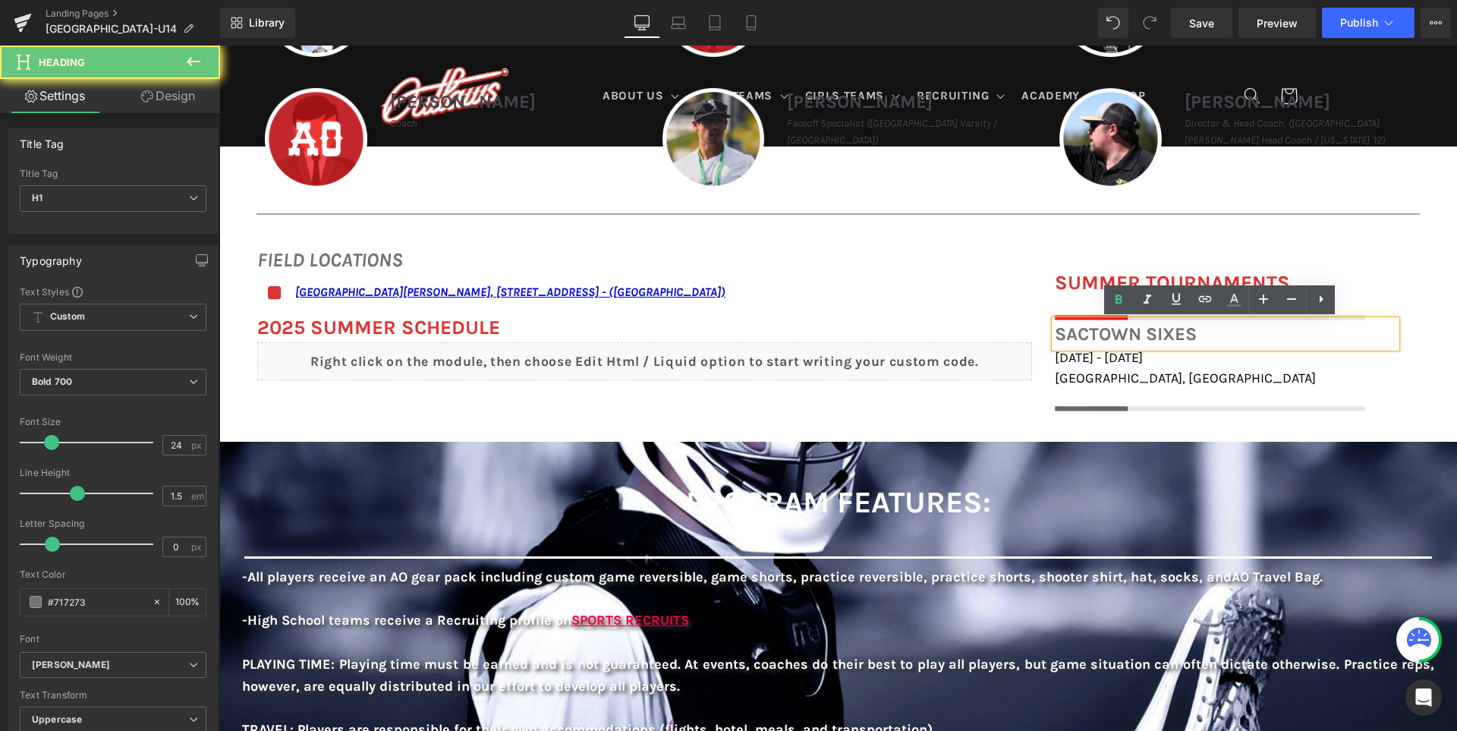
click at [1130, 326] on h1 "Sactown Sixes" at bounding box center [1225, 333] width 341 height 27
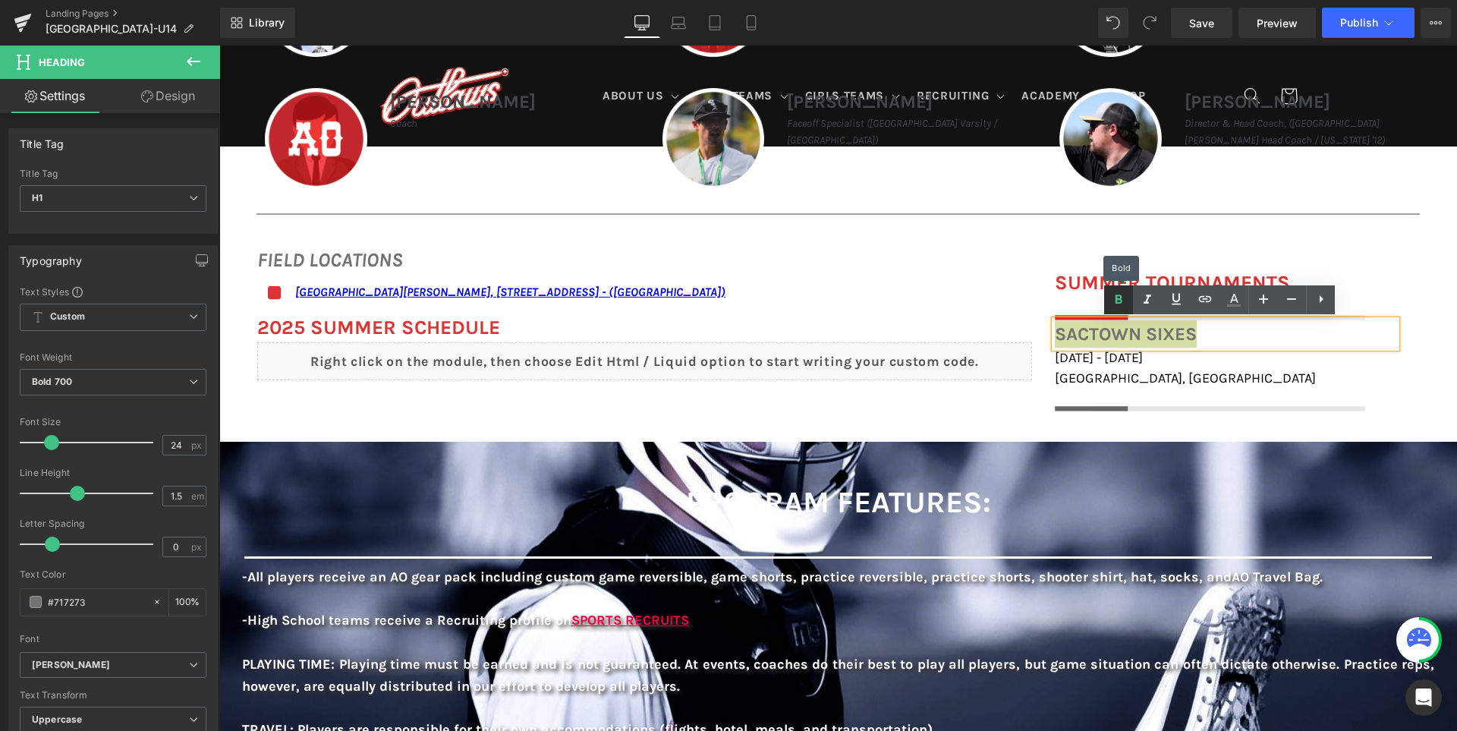
click at [1124, 305] on icon at bounding box center [1118, 300] width 18 height 18
click at [1125, 300] on icon at bounding box center [1118, 300] width 18 height 18
click at [1168, 335] on span "Sactown Sixes" at bounding box center [1123, 333] width 136 height 21
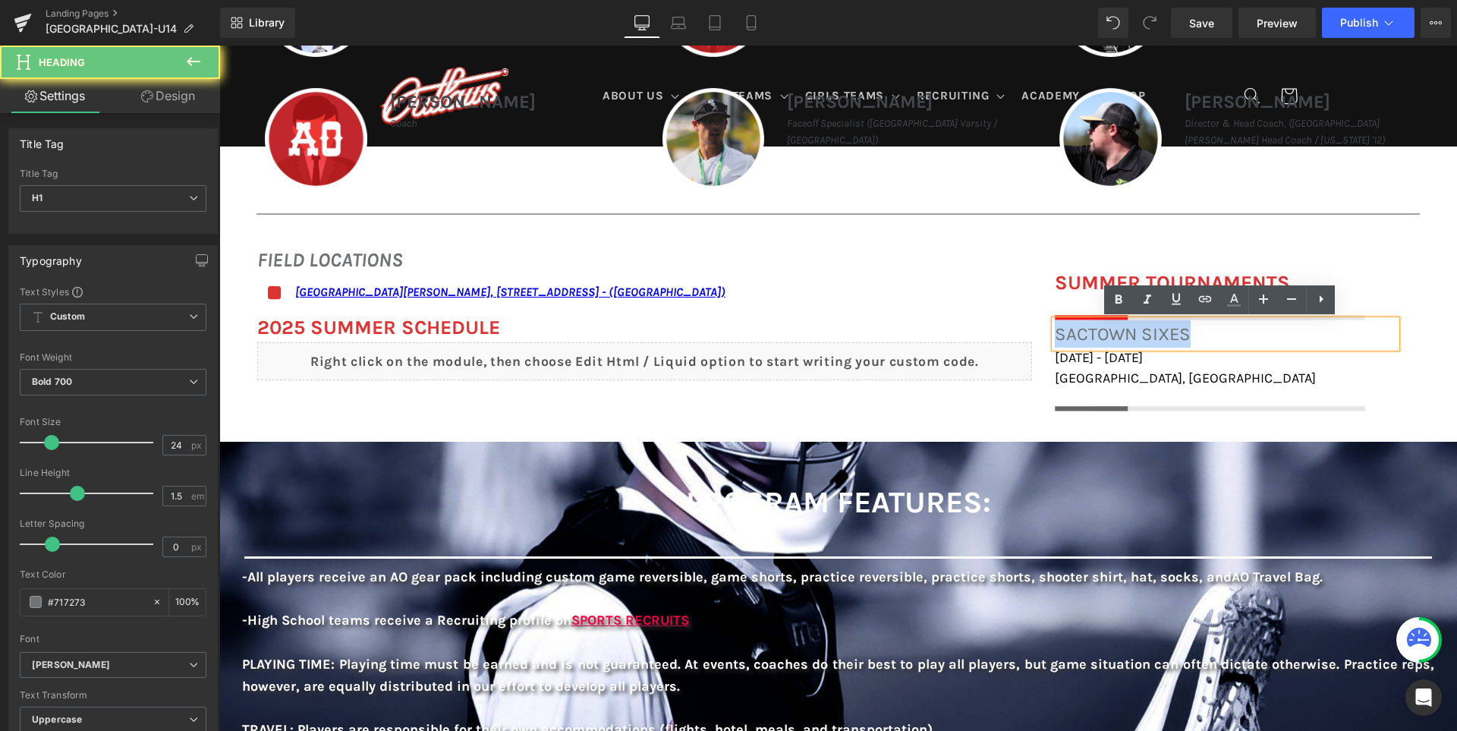
click at [1168, 335] on span "Sactown Sixes" at bounding box center [1123, 333] width 136 height 21
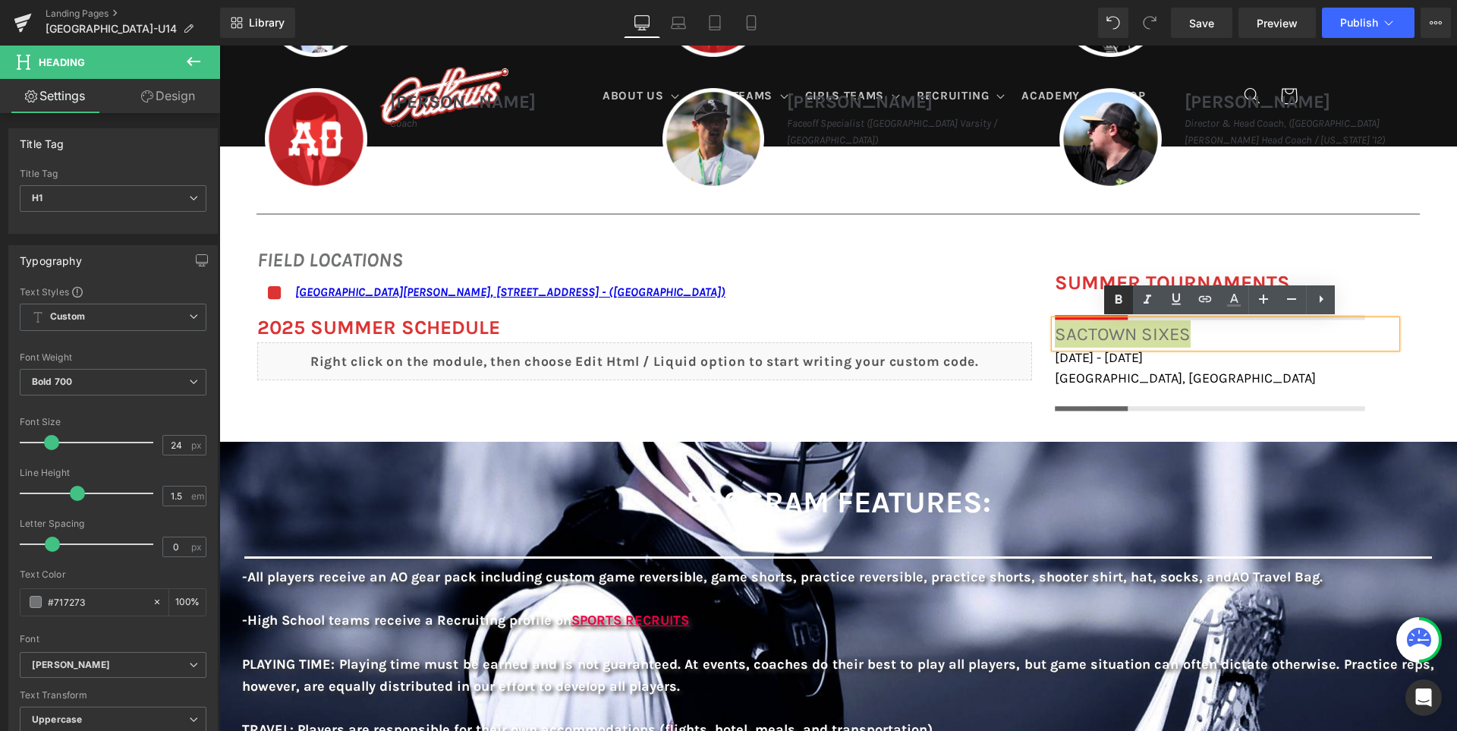
click at [1123, 298] on icon at bounding box center [1118, 300] width 18 height 18
click at [1234, 295] on icon at bounding box center [1234, 298] width 8 height 9
type input "#121212"
type input "75"
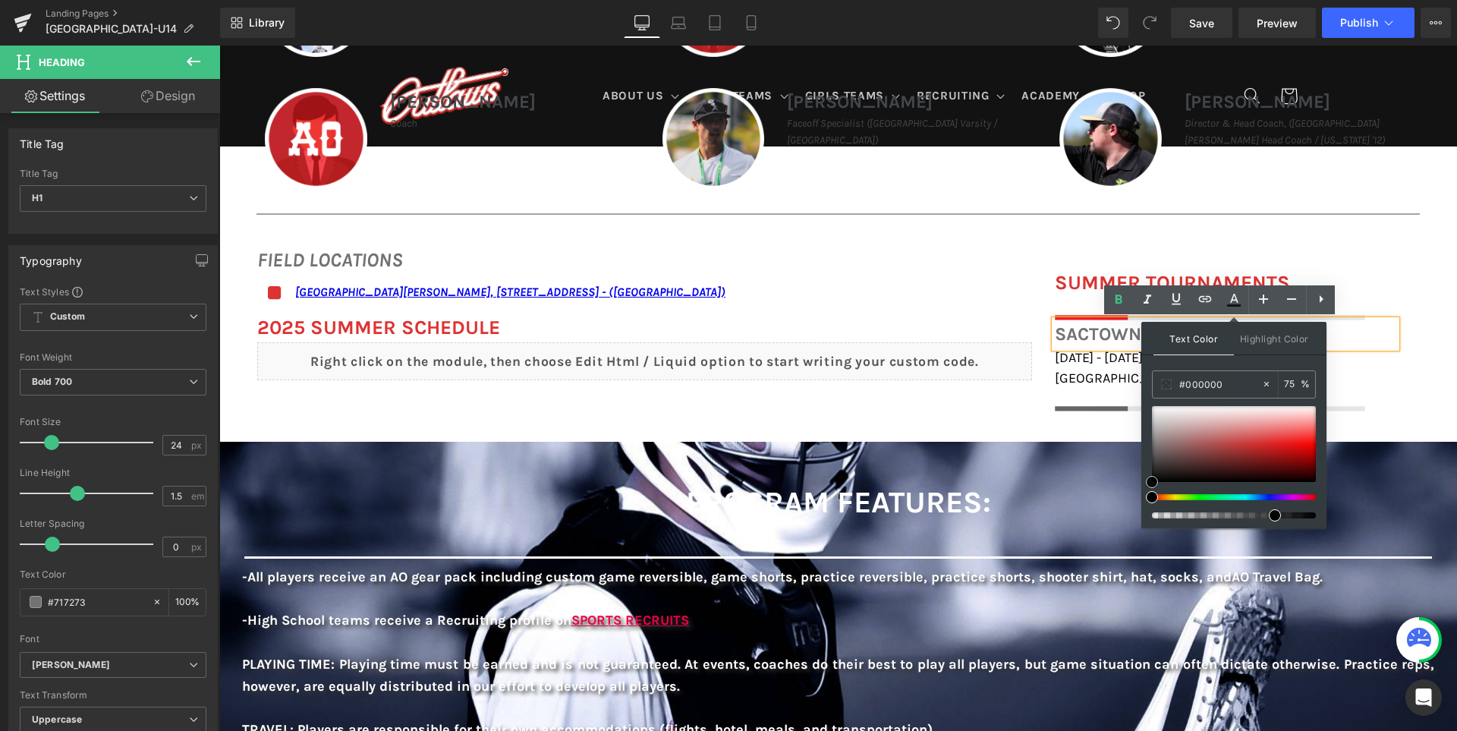
drag, startPoint x: 1159, startPoint y: 497, endPoint x: 1146, endPoint y: 509, distance: 18.3
click at [1146, 509] on div "Text Color Highlight Color rgba(0, 0, 0, 0.75) #000000 75 % transparent transpa…" at bounding box center [1233, 425] width 185 height 206
click at [1073, 336] on h1 "Sactown Sixes" at bounding box center [1225, 333] width 341 height 27
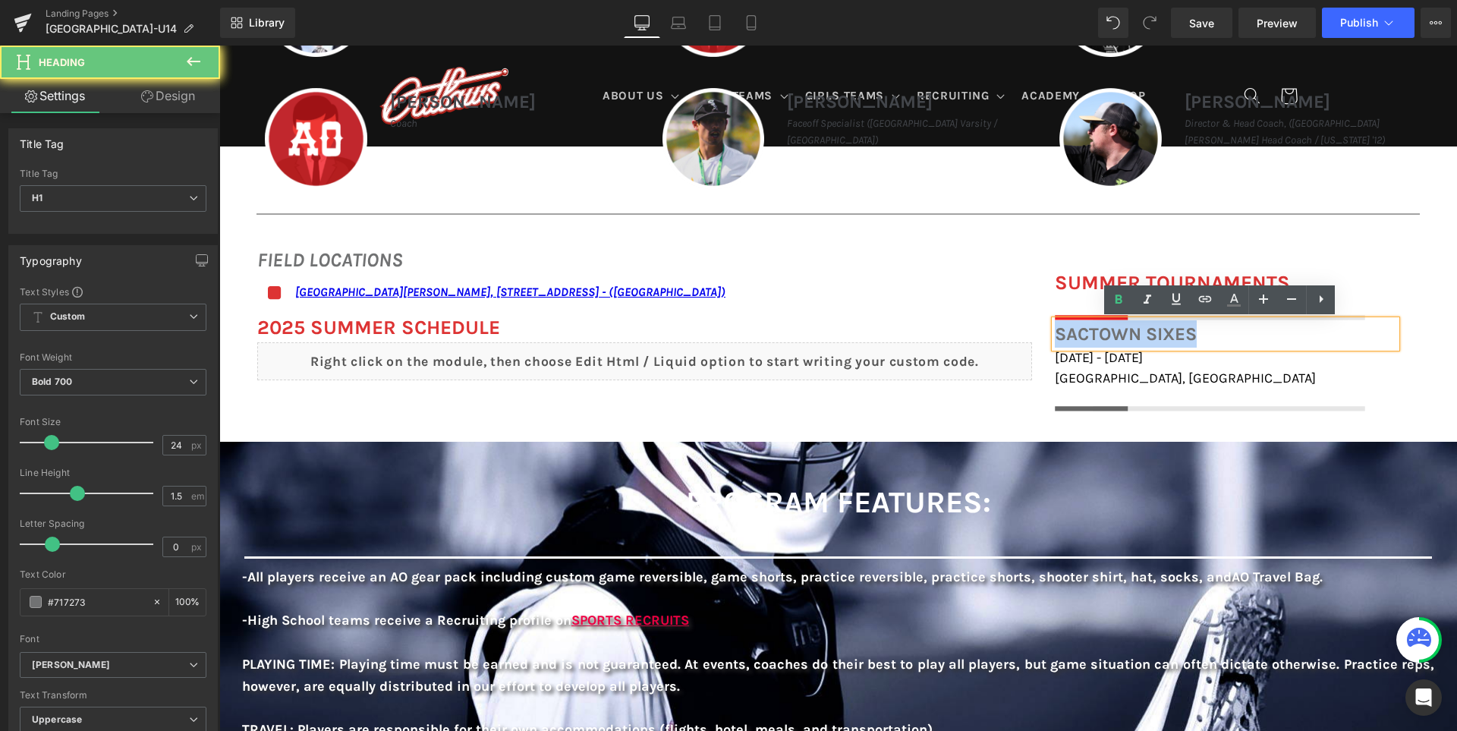
drag, startPoint x: 1073, startPoint y: 336, endPoint x: 1508, endPoint y: 353, distance: 435.8
click at [1073, 336] on h1 "Sactown Sixes" at bounding box center [1225, 333] width 341 height 27
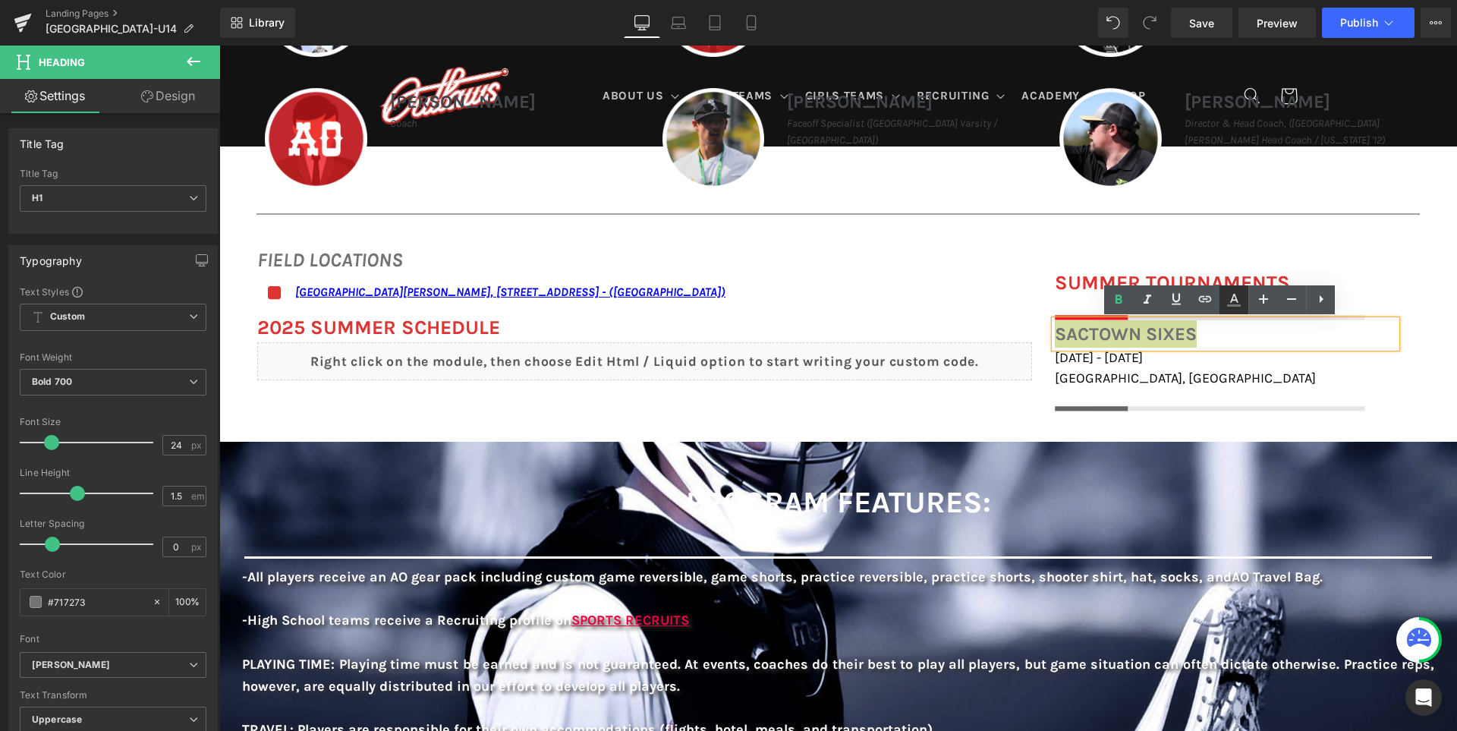
click at [1237, 295] on icon at bounding box center [1233, 300] width 18 height 18
type input "#717273"
type input "100"
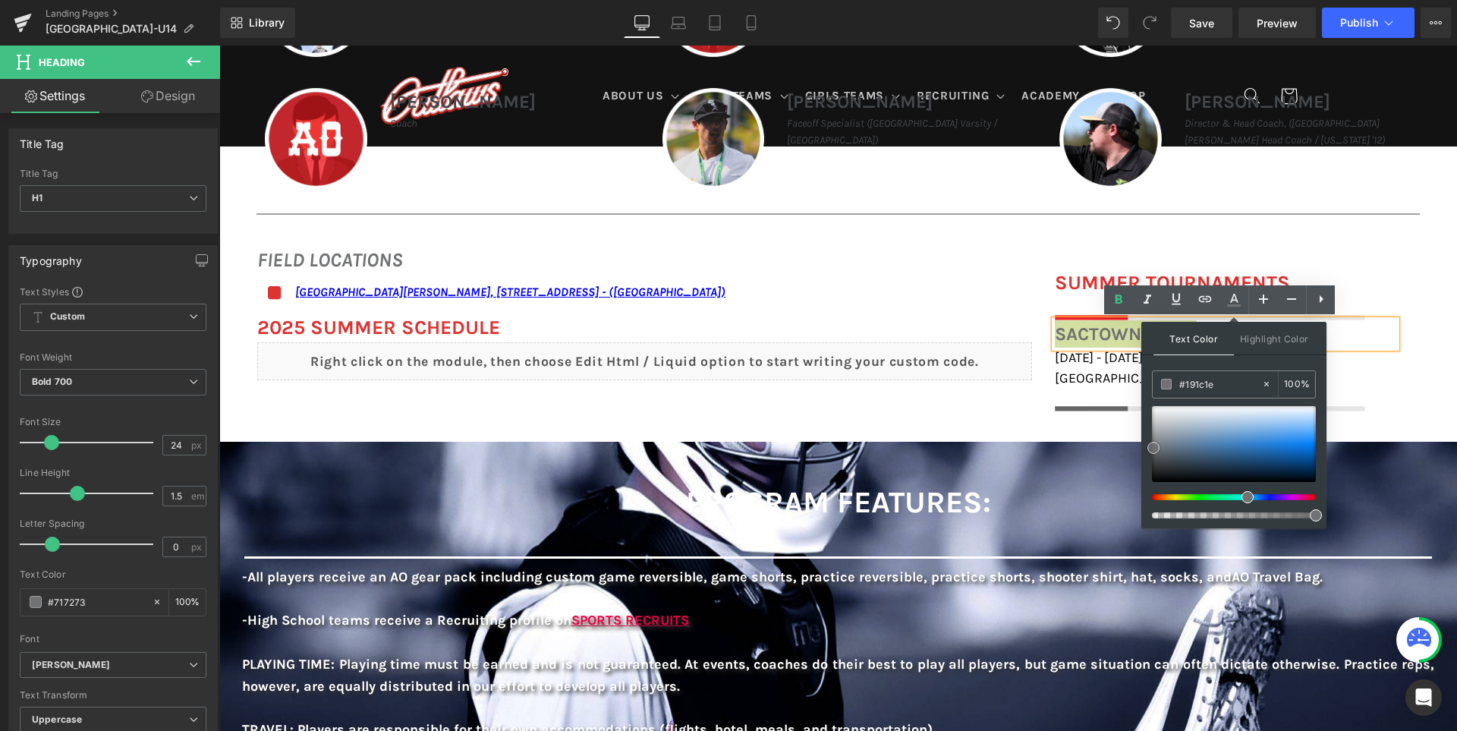
type input "#000000"
drag, startPoint x: 1165, startPoint y: 479, endPoint x: 1152, endPoint y: 487, distance: 14.7
click at [1152, 482] on div at bounding box center [1234, 444] width 164 height 76
click at [981, 408] on div "FIELD LOCATIONS Heading Icon San Ramon Valley School, 501 Danville Blvd, Danvil…" at bounding box center [837, 320] width 1237 height 197
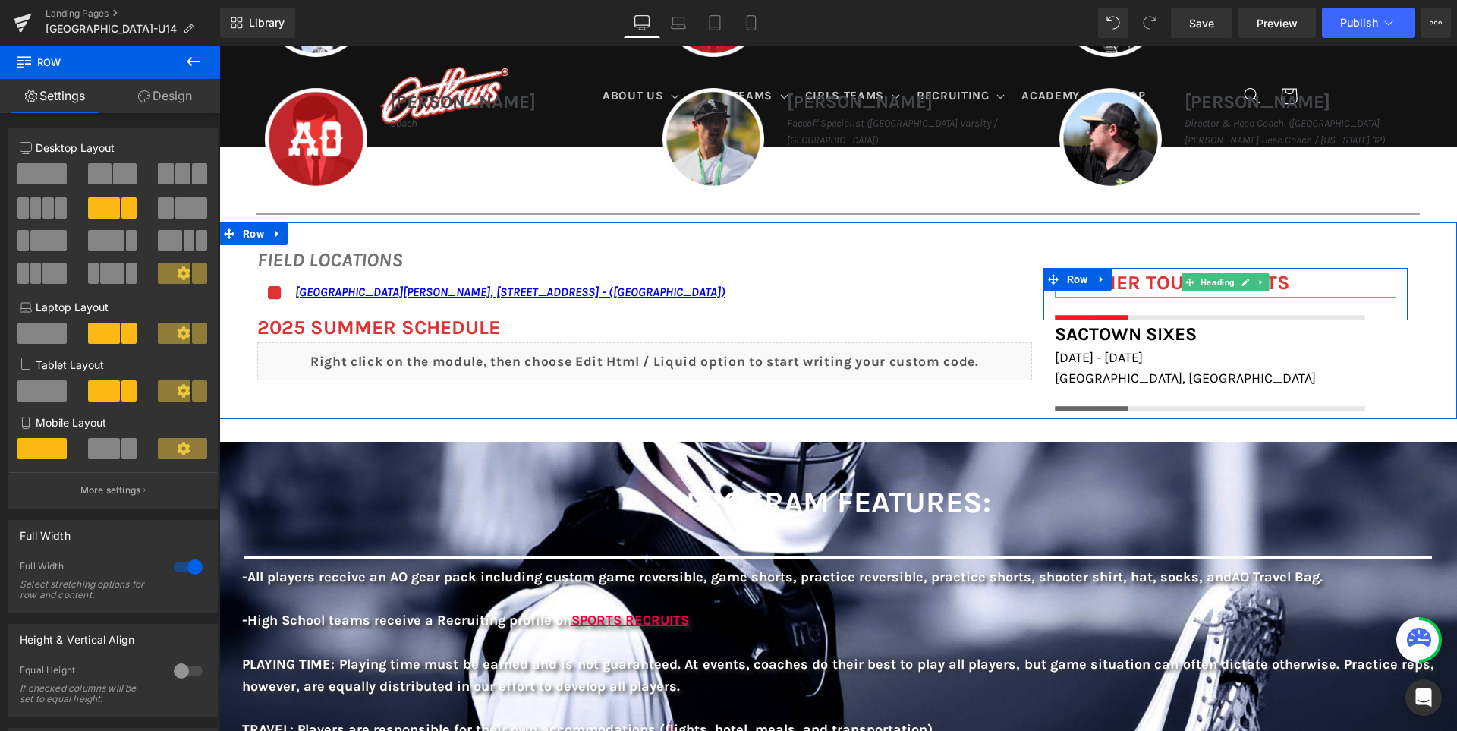
click at [1144, 280] on font "SUMMER TOURNAMENTS" at bounding box center [1172, 283] width 235 height 24
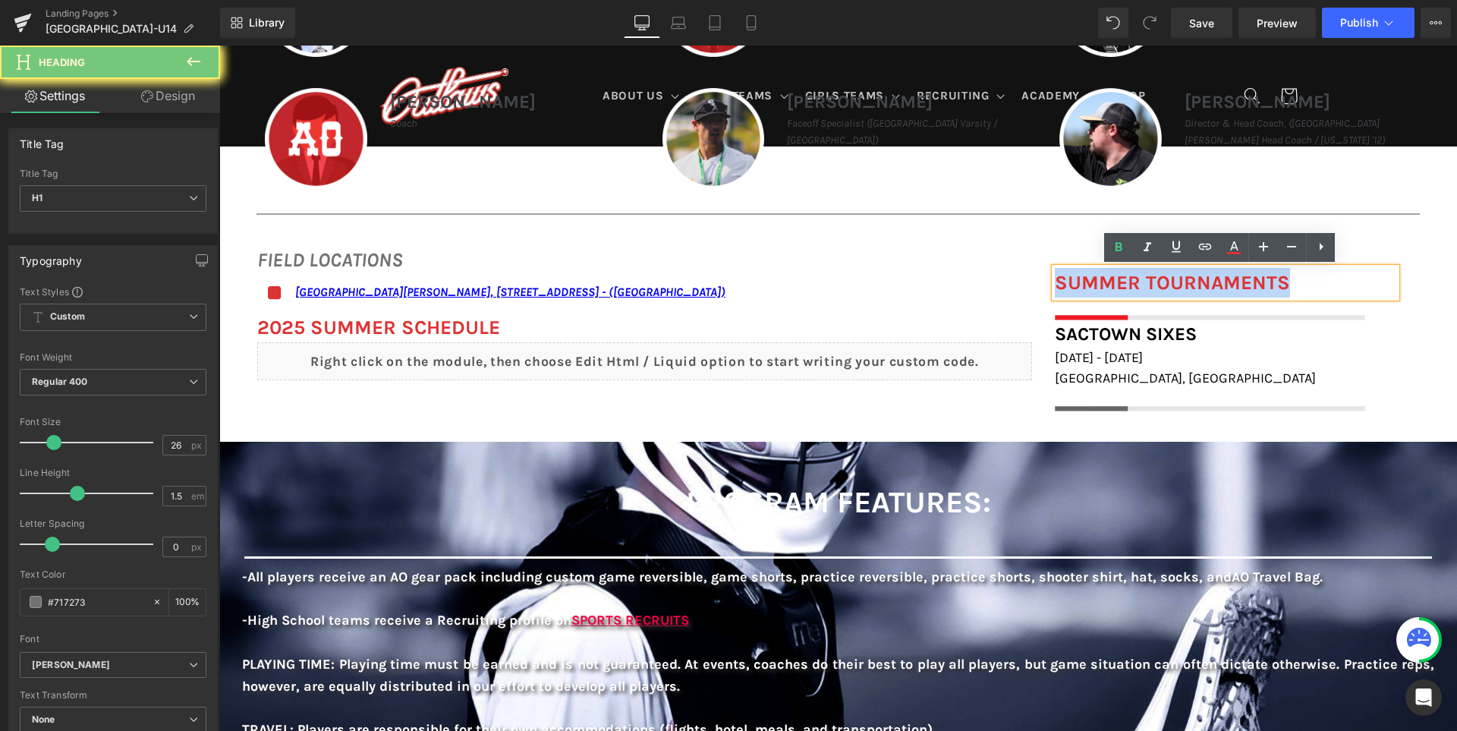
click at [1144, 280] on font "SUMMER TOURNAMENTS" at bounding box center [1172, 283] width 235 height 24
paste div
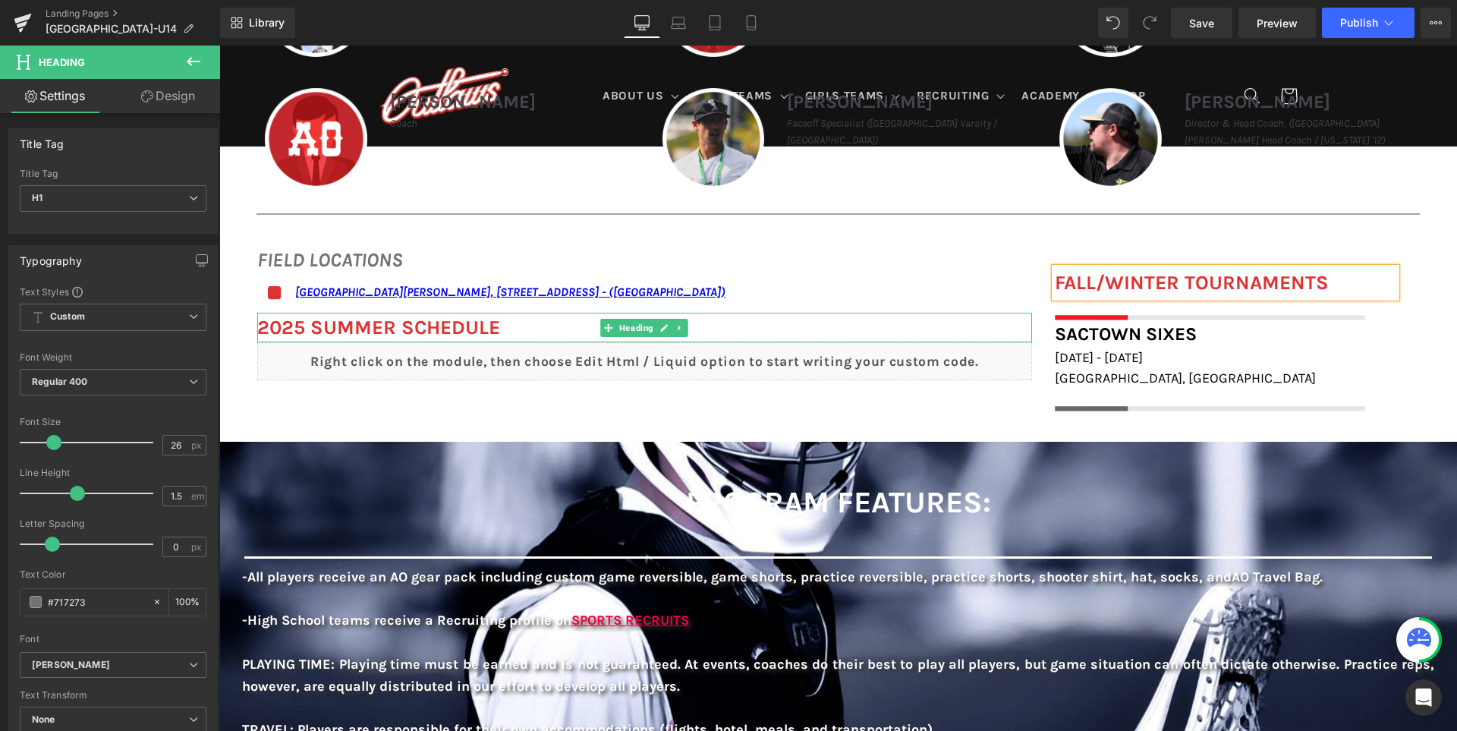
click at [362, 325] on b "2025 SUMMER Schedule" at bounding box center [378, 328] width 243 height 24
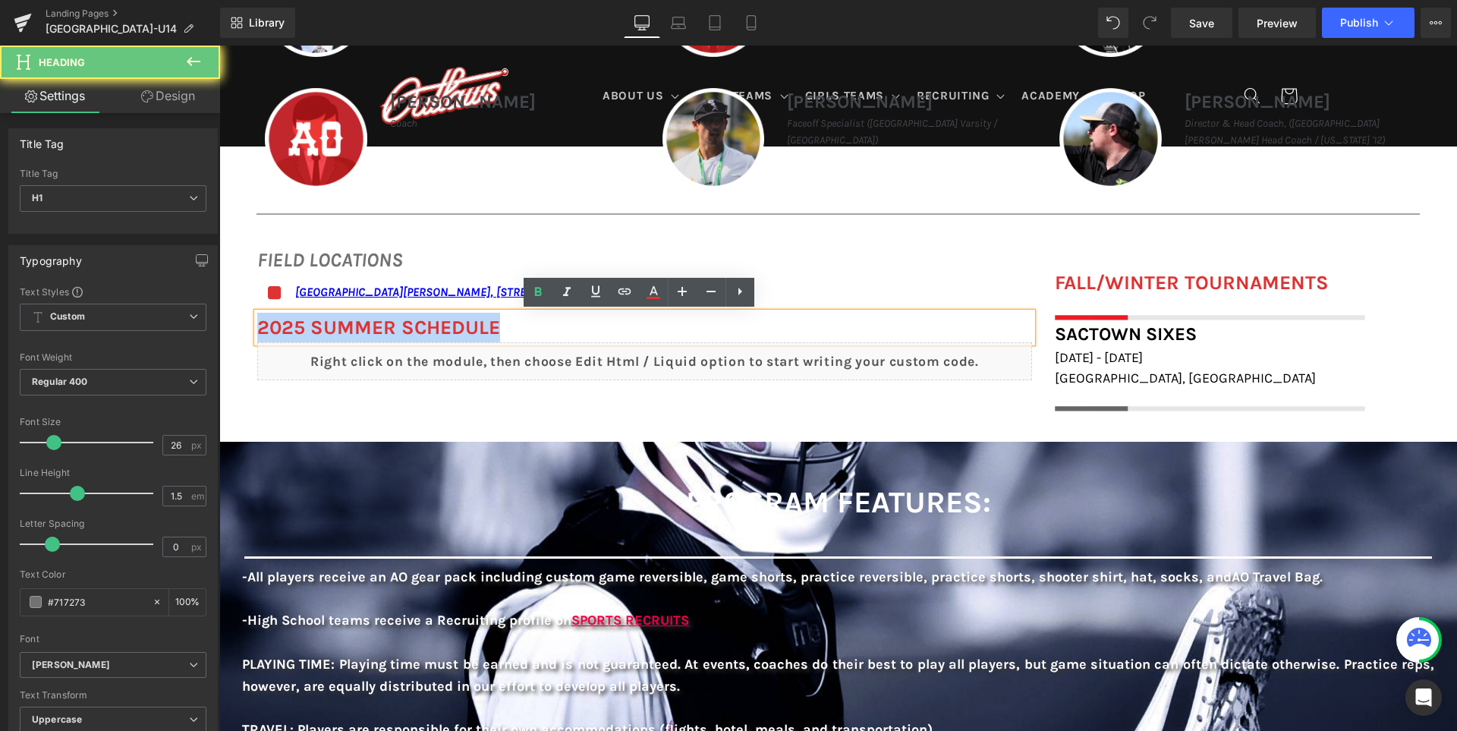
click at [362, 325] on b "2025 SUMMER Schedule" at bounding box center [378, 328] width 243 height 24
paste div
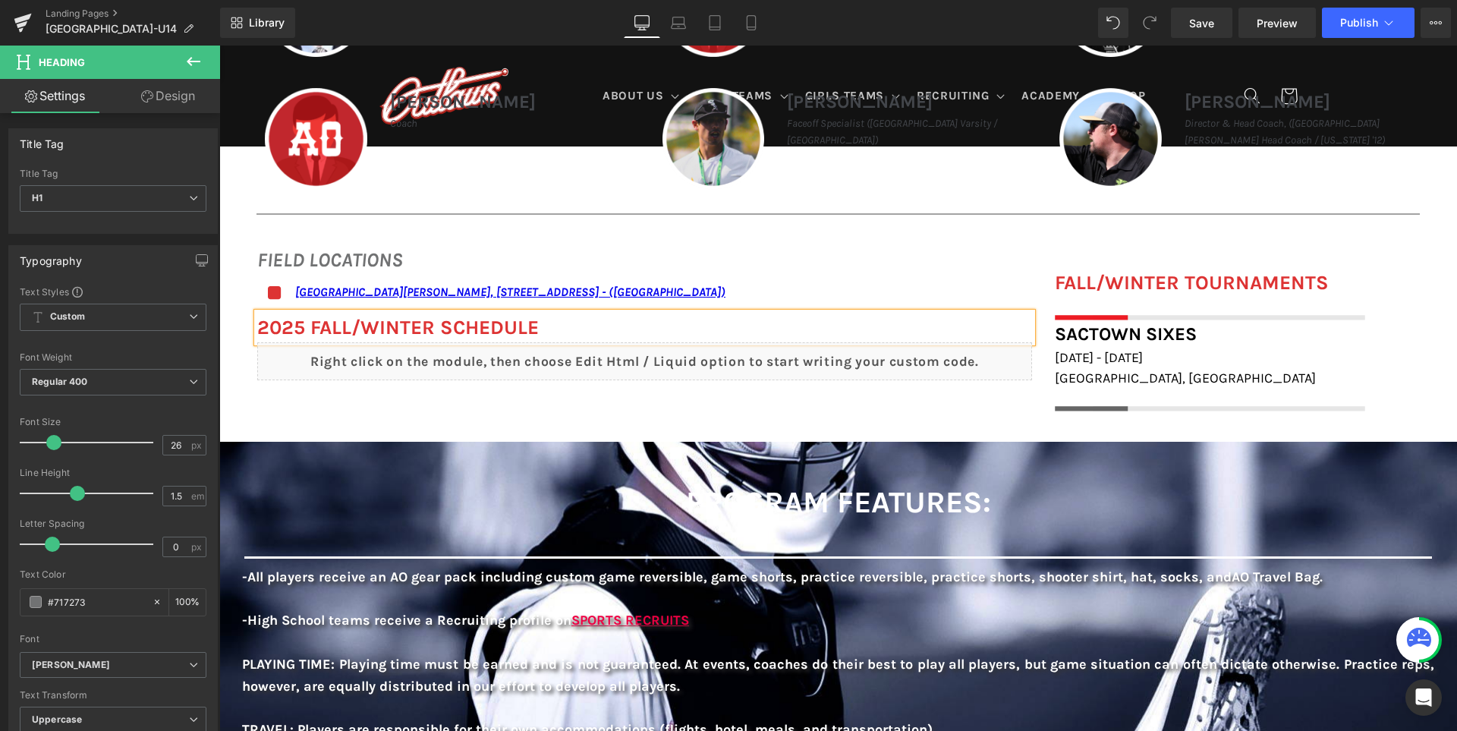
click at [614, 234] on div "FIELD LOCATIONS Heading Icon San Ramon Valley School, 501 Danville Blvd, Danvil…" at bounding box center [837, 320] width 1237 height 197
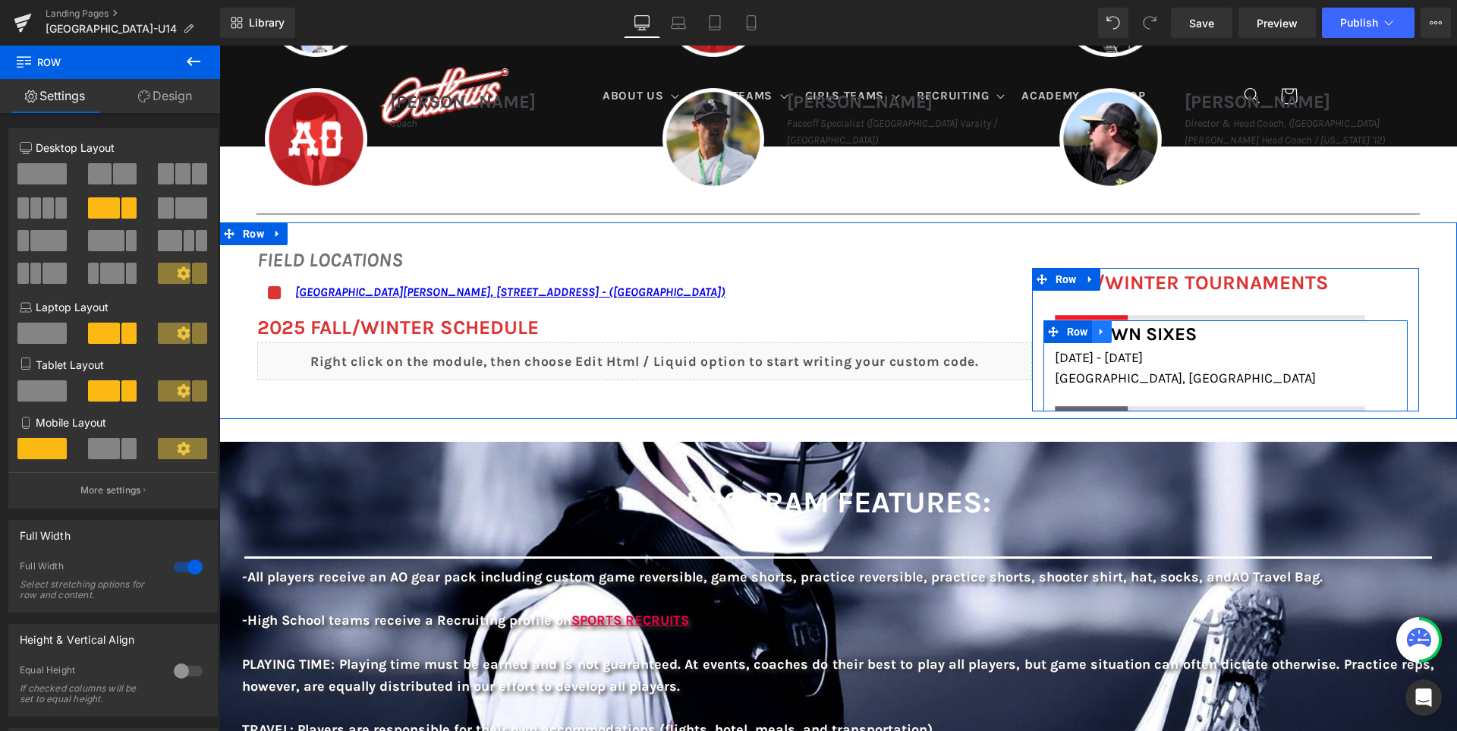
click at [1111, 330] on link at bounding box center [1102, 331] width 20 height 23
click at [1038, 275] on icon at bounding box center [1041, 279] width 11 height 11
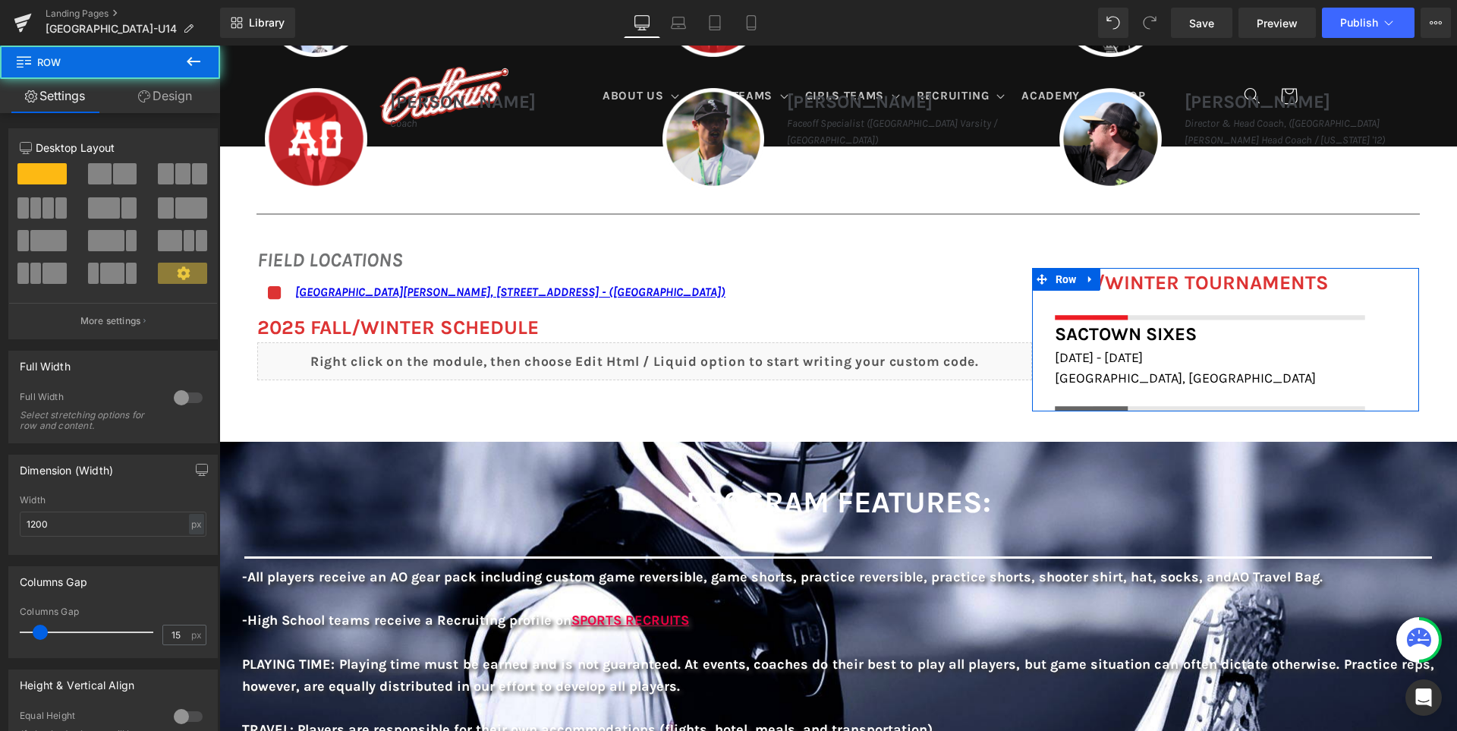
click at [174, 99] on link "Design" at bounding box center [165, 96] width 110 height 34
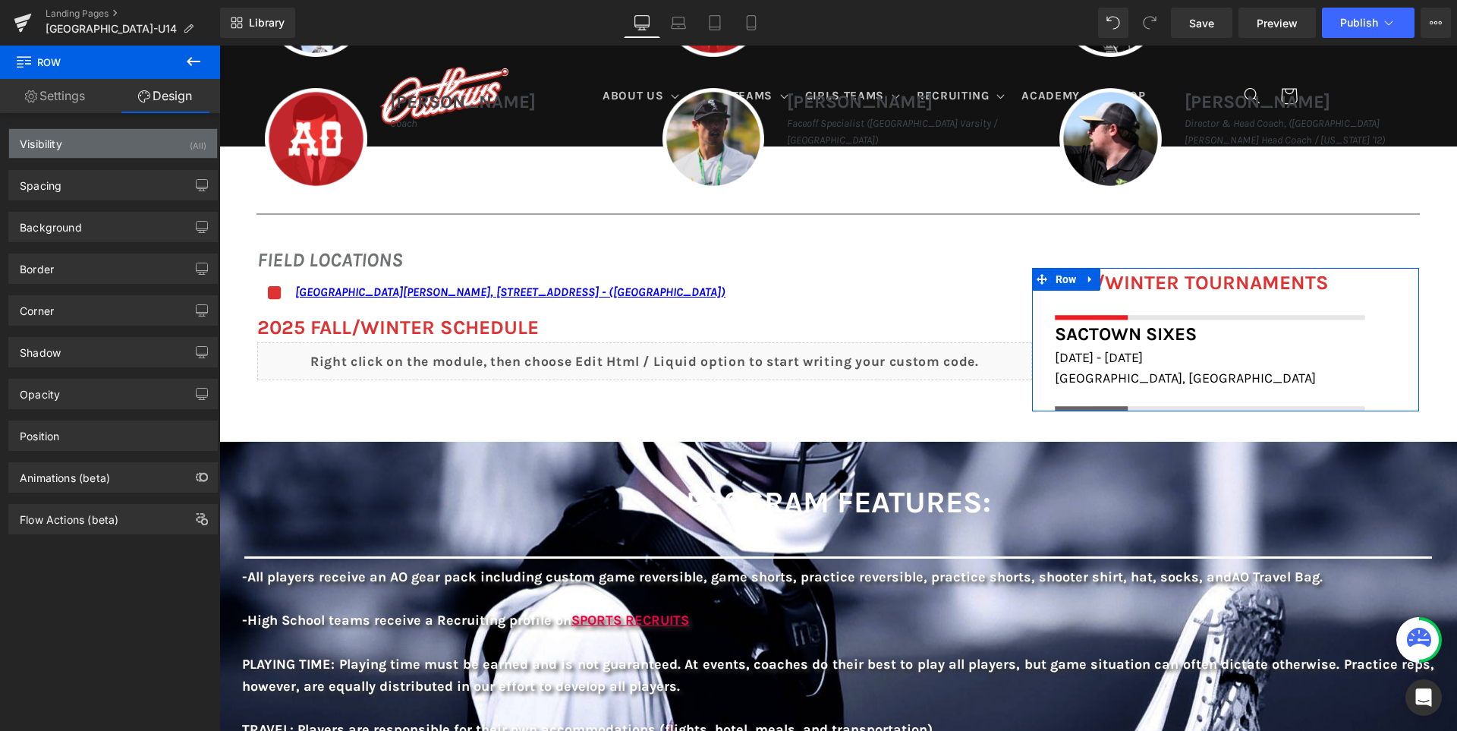
click at [131, 149] on div "Visibility (All)" at bounding box center [113, 143] width 208 height 29
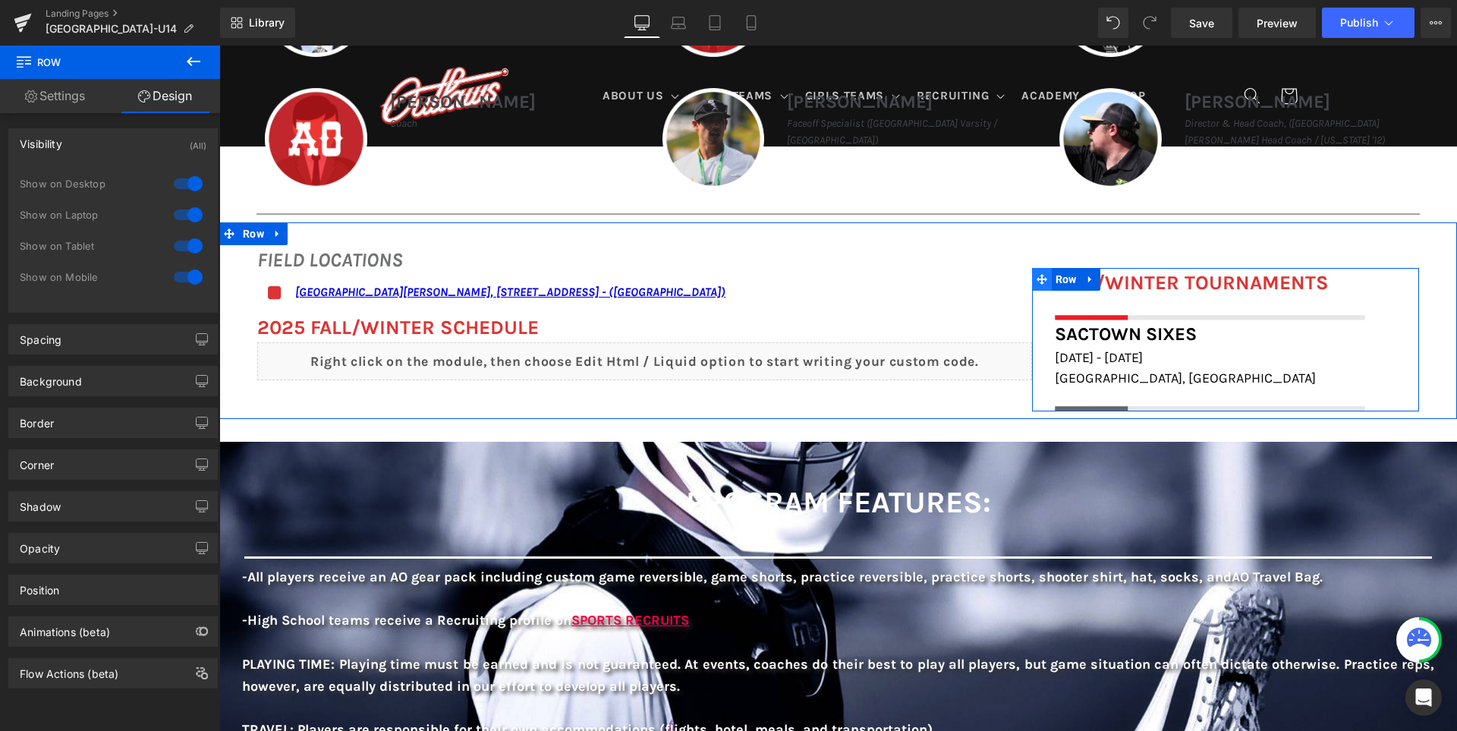
click at [1039, 275] on icon at bounding box center [1041, 278] width 11 height 11
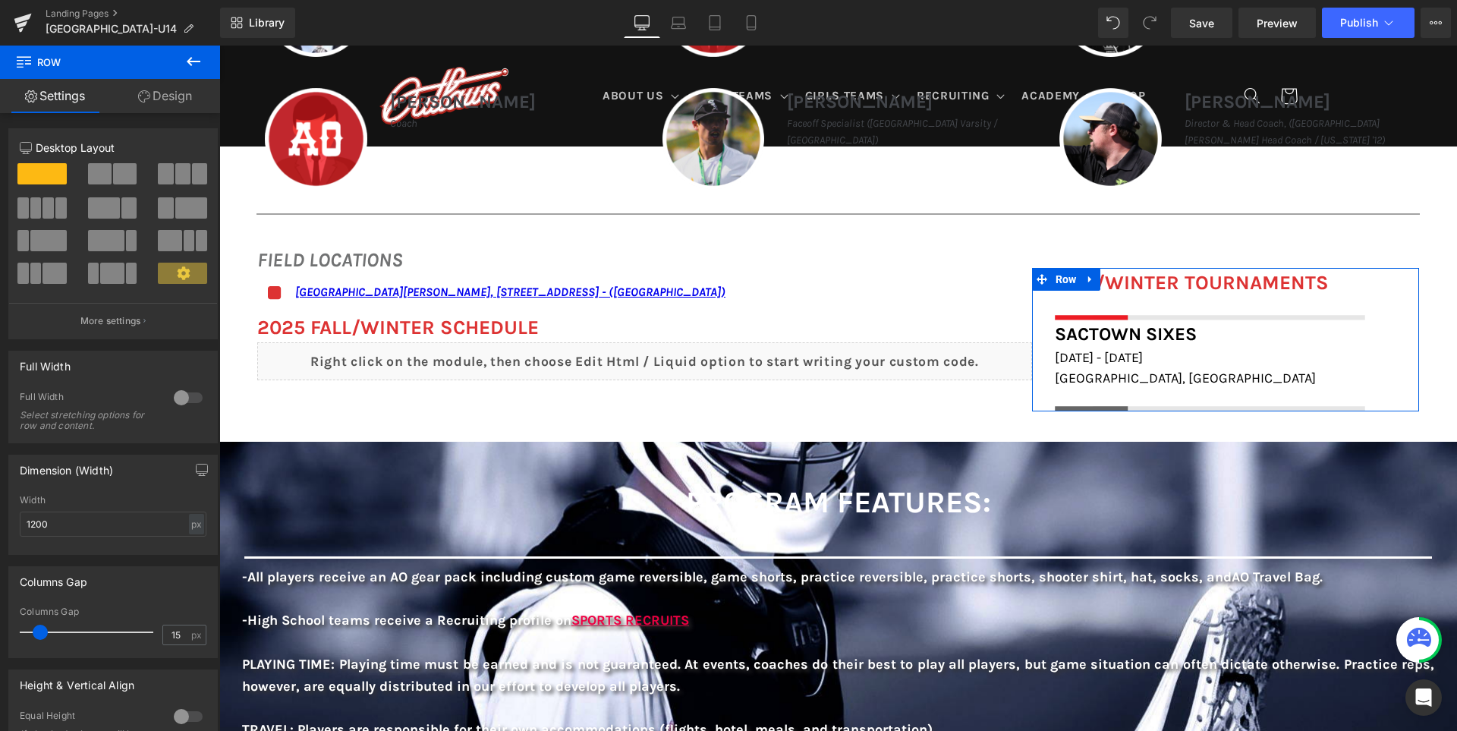
click at [160, 108] on link "Design" at bounding box center [165, 96] width 110 height 34
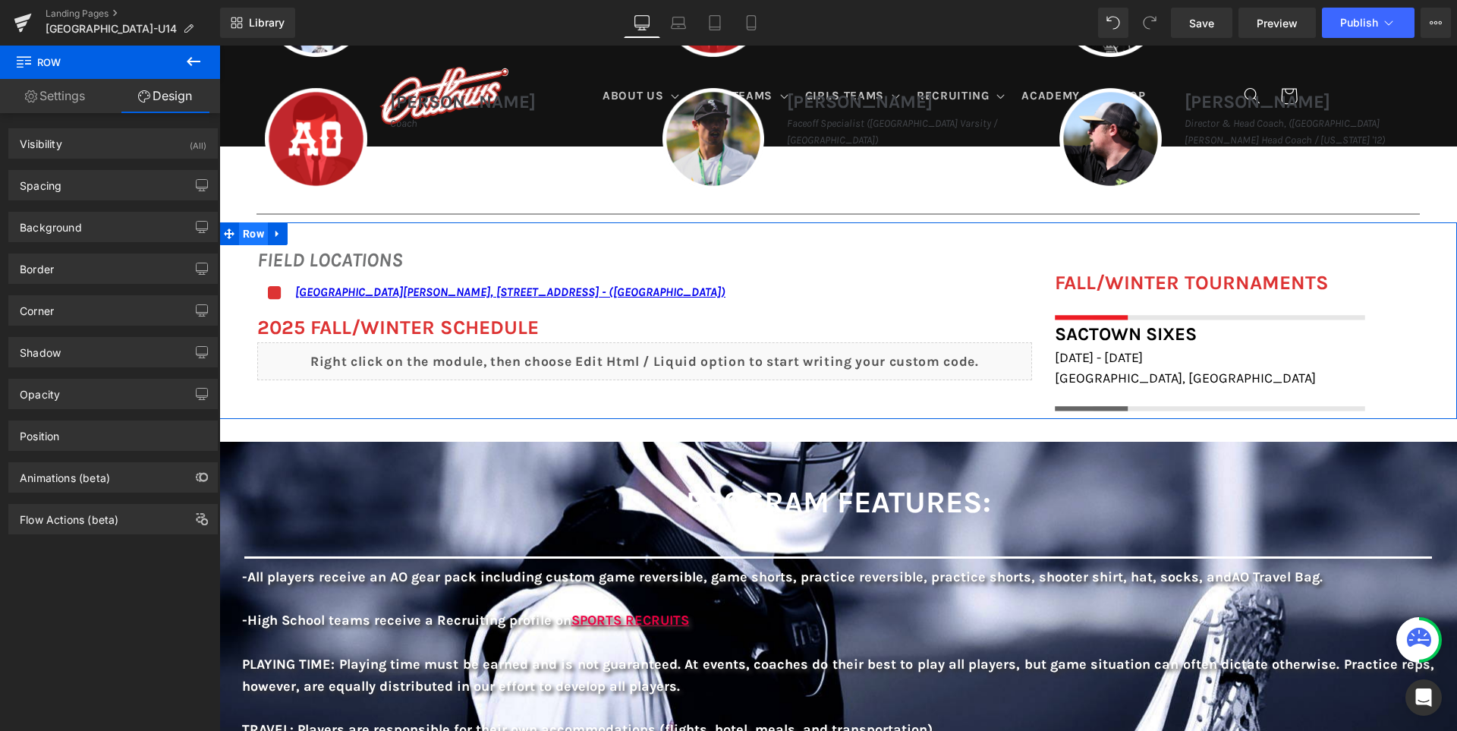
click at [245, 237] on span "Row" at bounding box center [253, 233] width 29 height 23
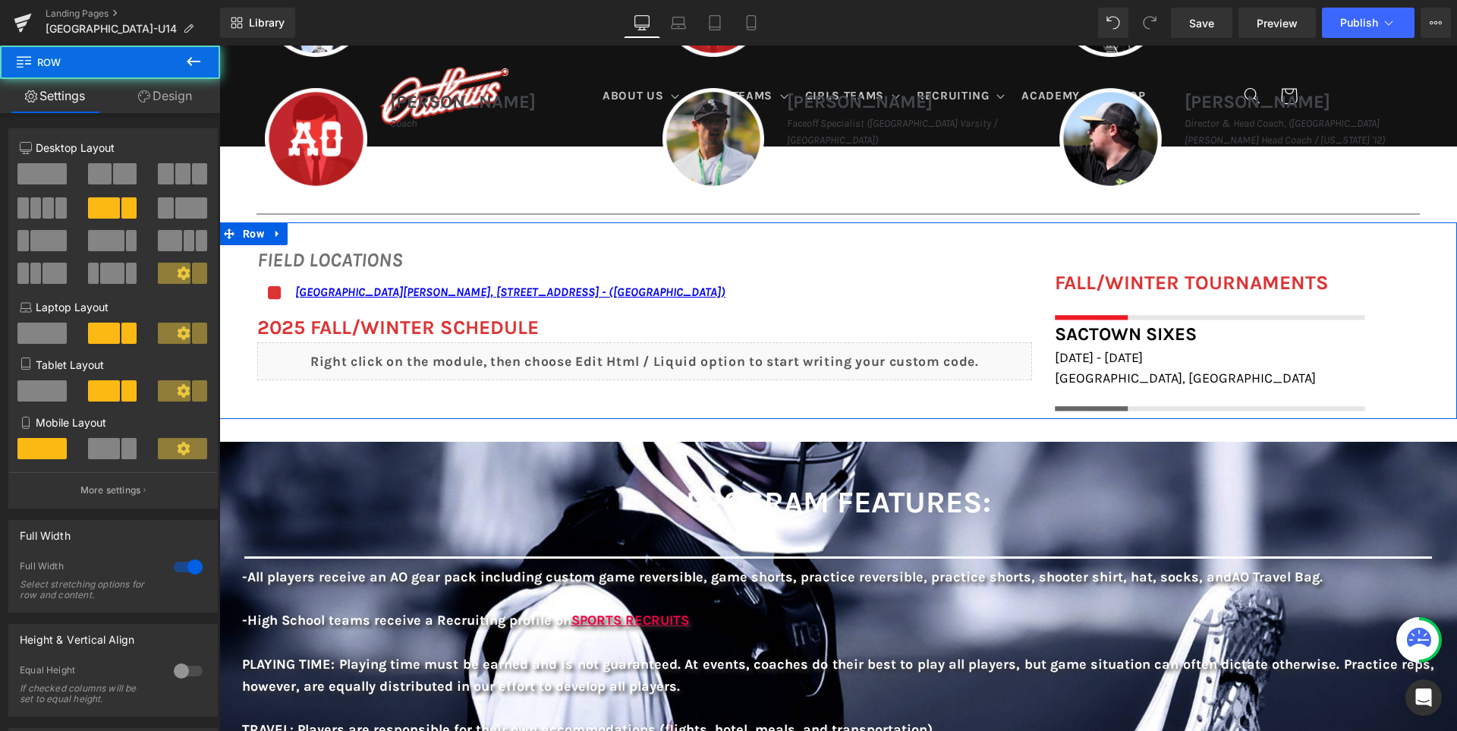
click at [181, 99] on link "Design" at bounding box center [165, 96] width 110 height 34
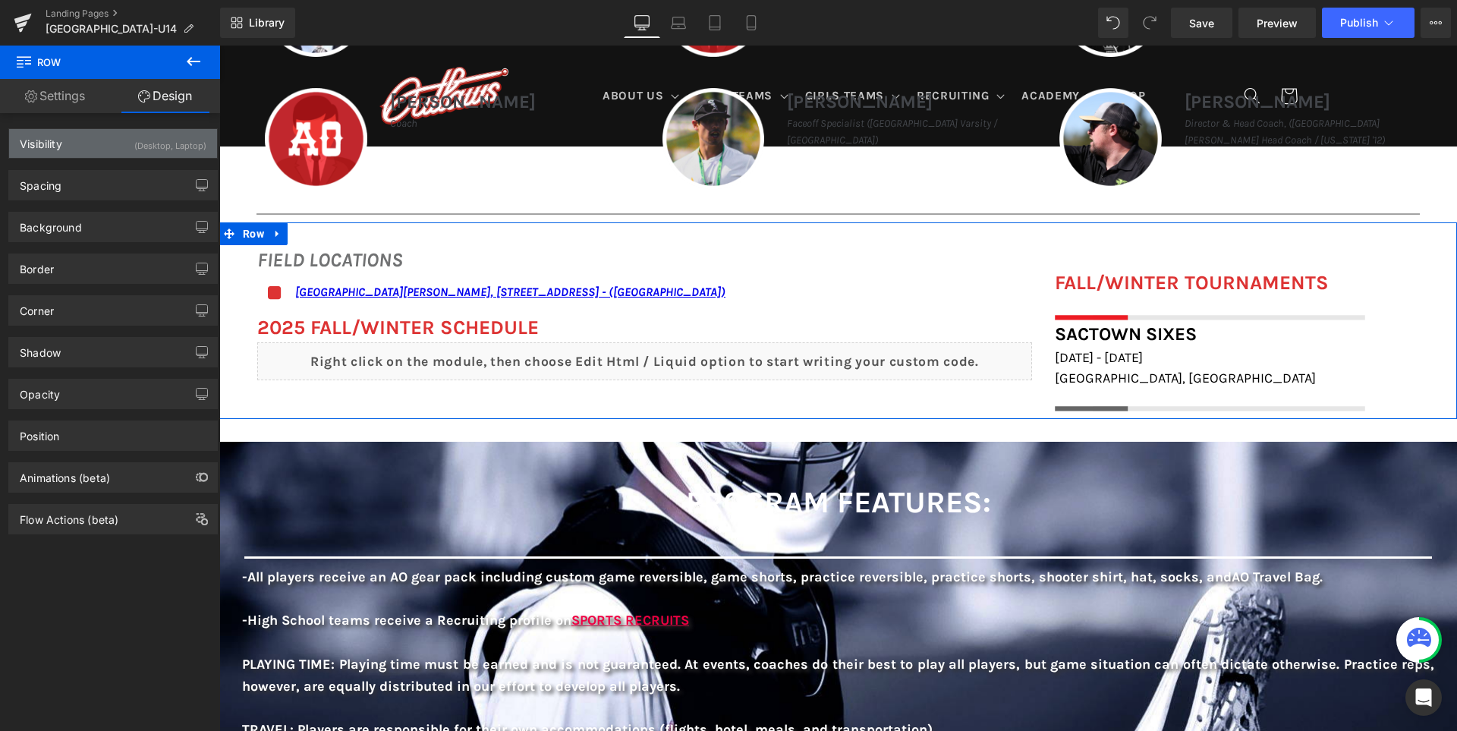
click at [155, 152] on div "(Desktop, Laptop)" at bounding box center [170, 141] width 72 height 25
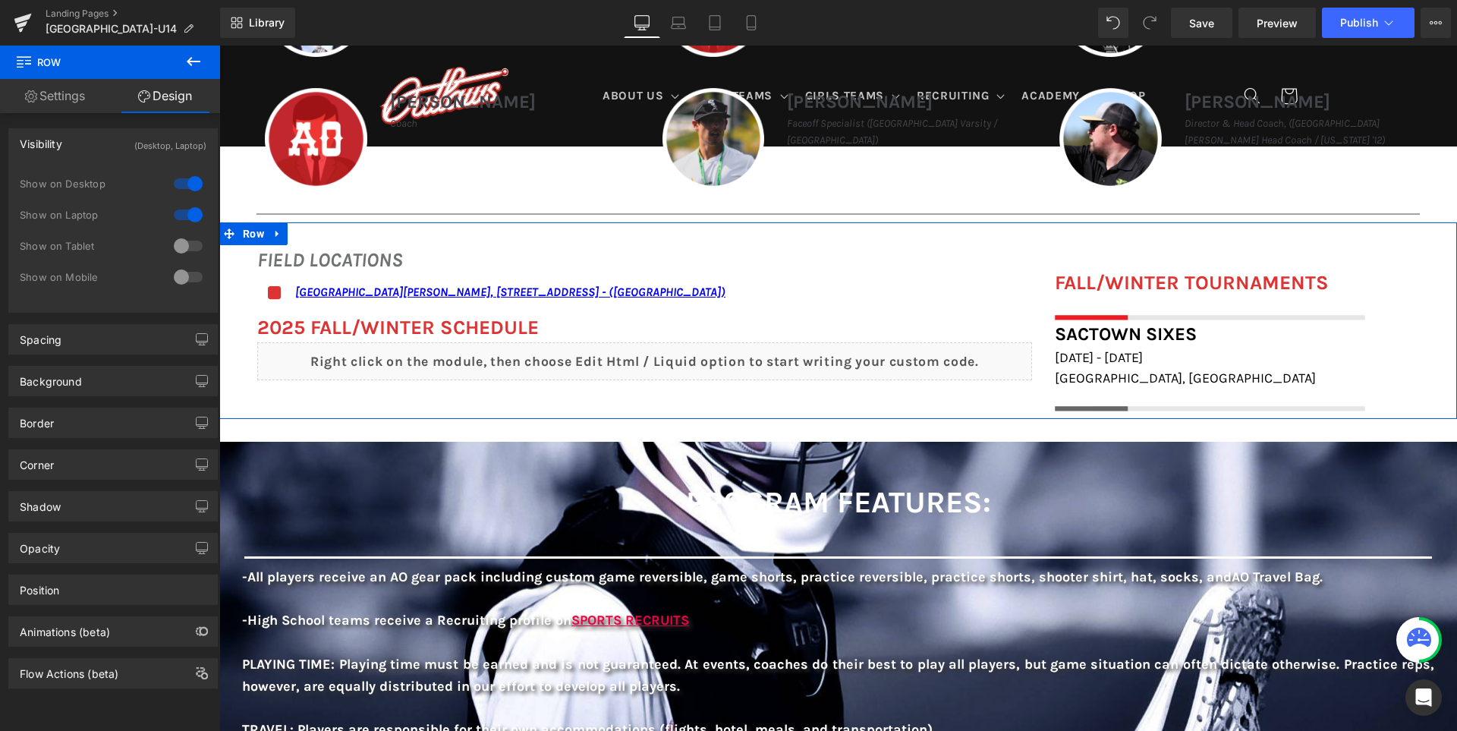
click at [189, 244] on div at bounding box center [188, 246] width 36 height 24
click at [178, 279] on div at bounding box center [188, 277] width 36 height 24
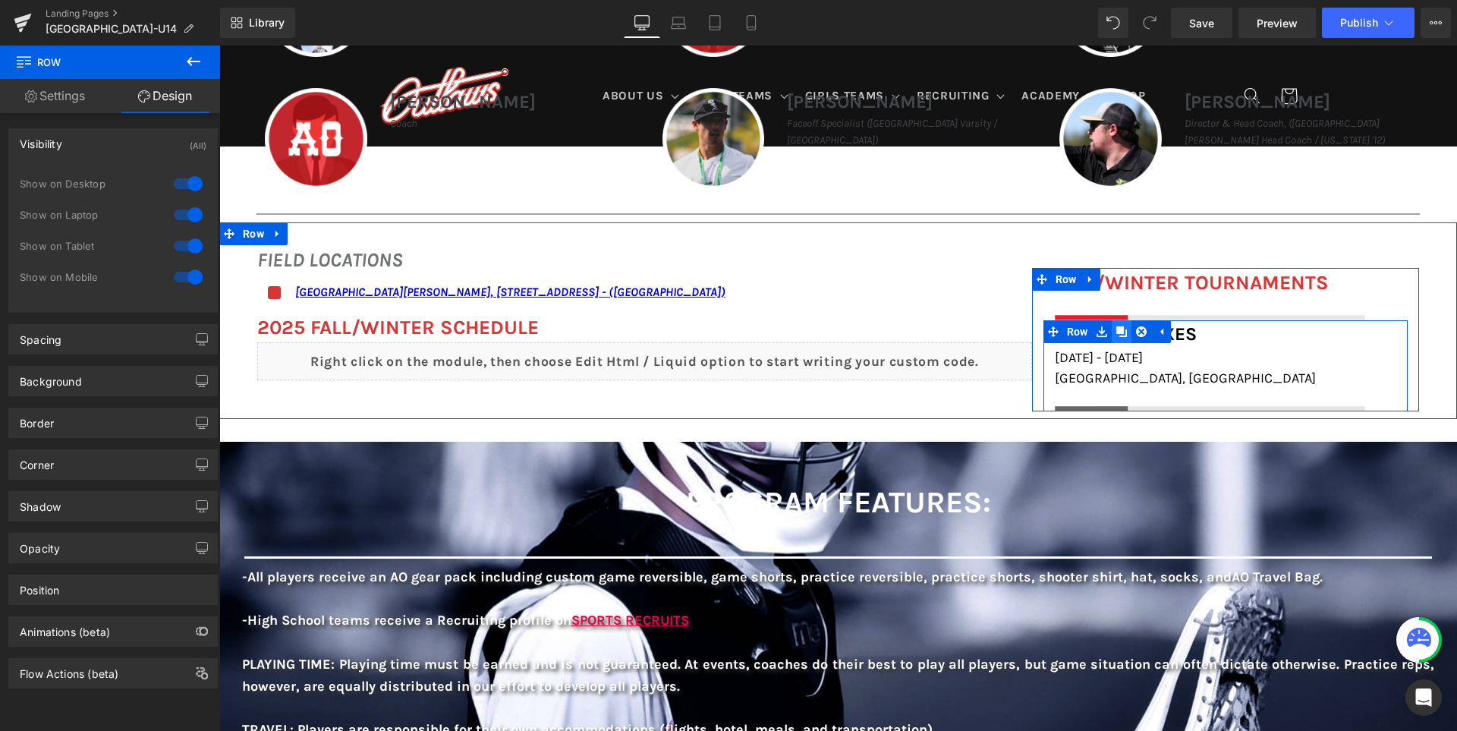
click at [1127, 332] on icon at bounding box center [1121, 330] width 11 height 11
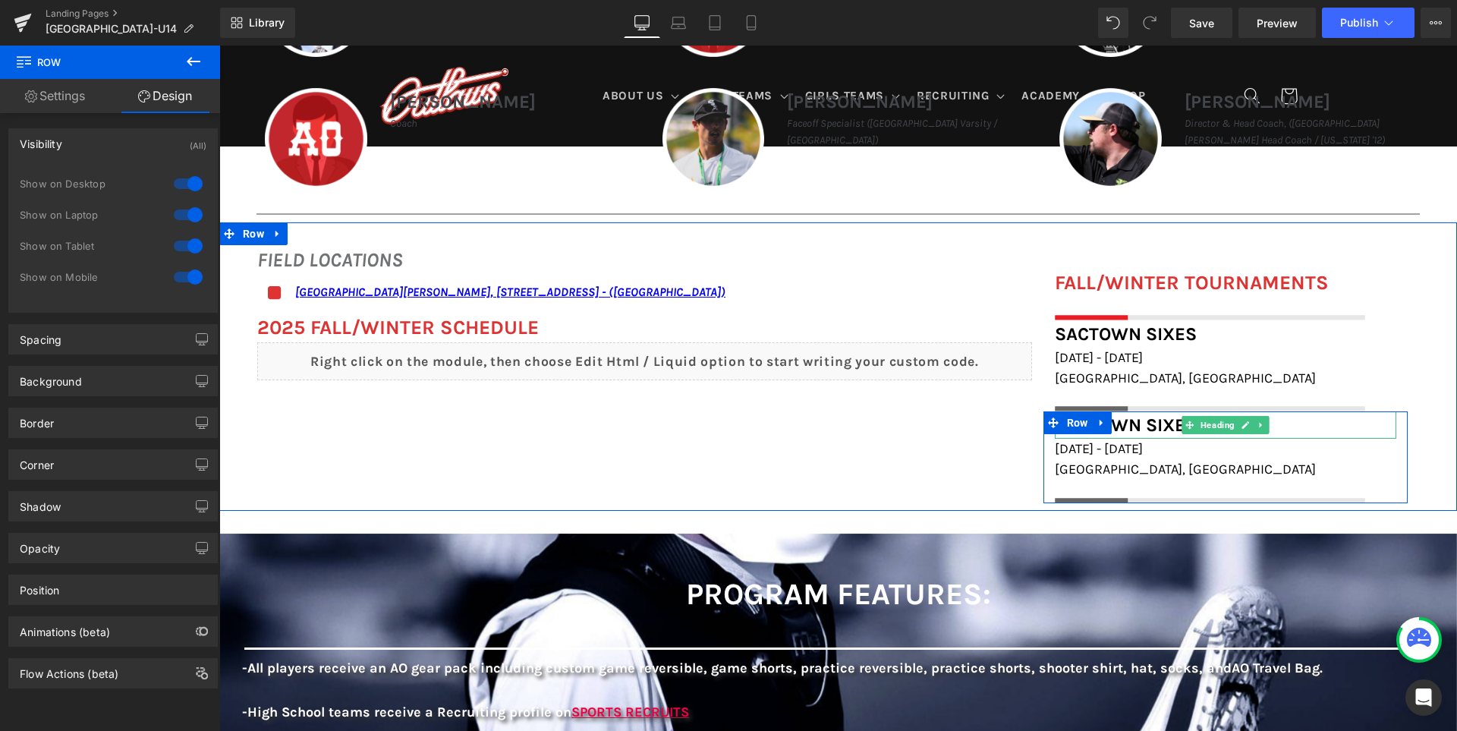
click at [1143, 429] on span "Sactown Sixes" at bounding box center [1126, 424] width 142 height 21
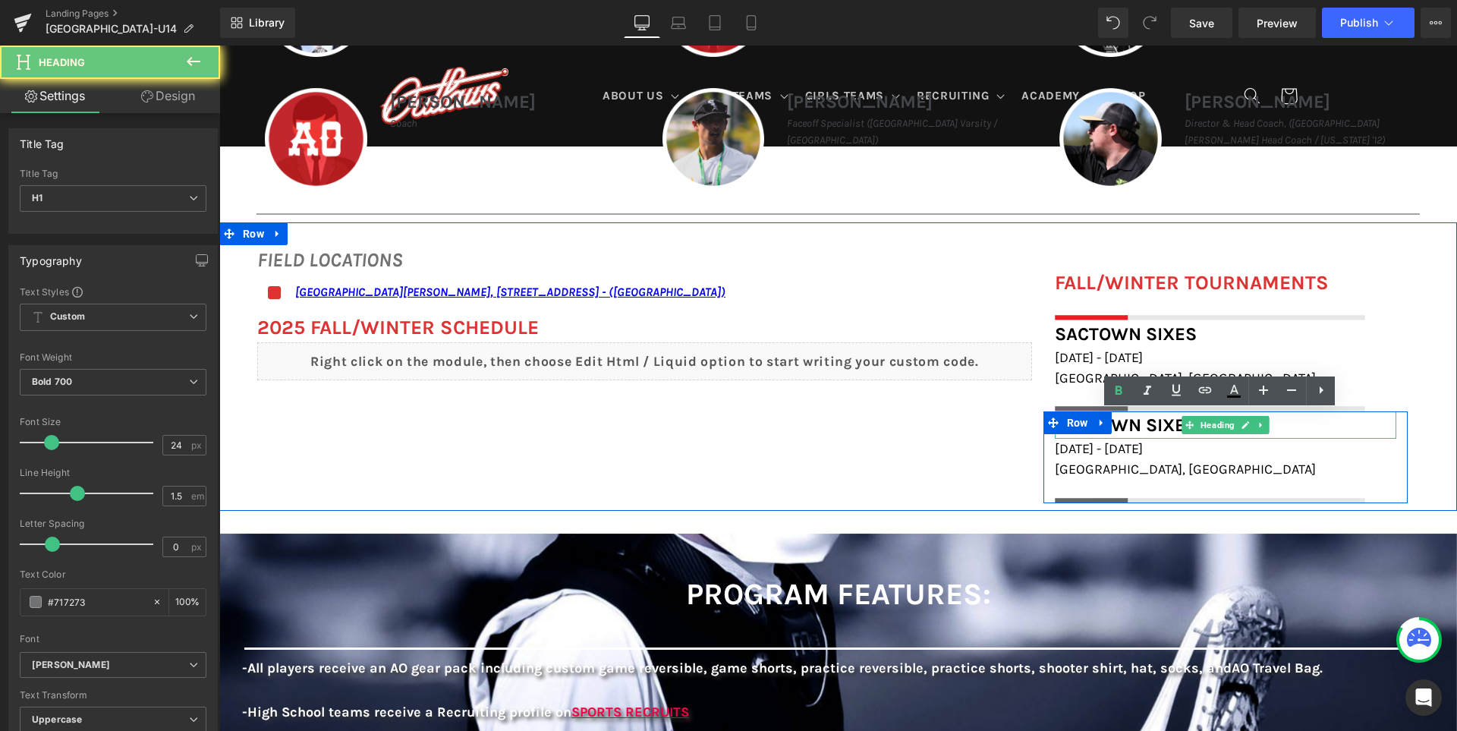
click at [1143, 429] on span "Sactown Sixes" at bounding box center [1126, 424] width 142 height 21
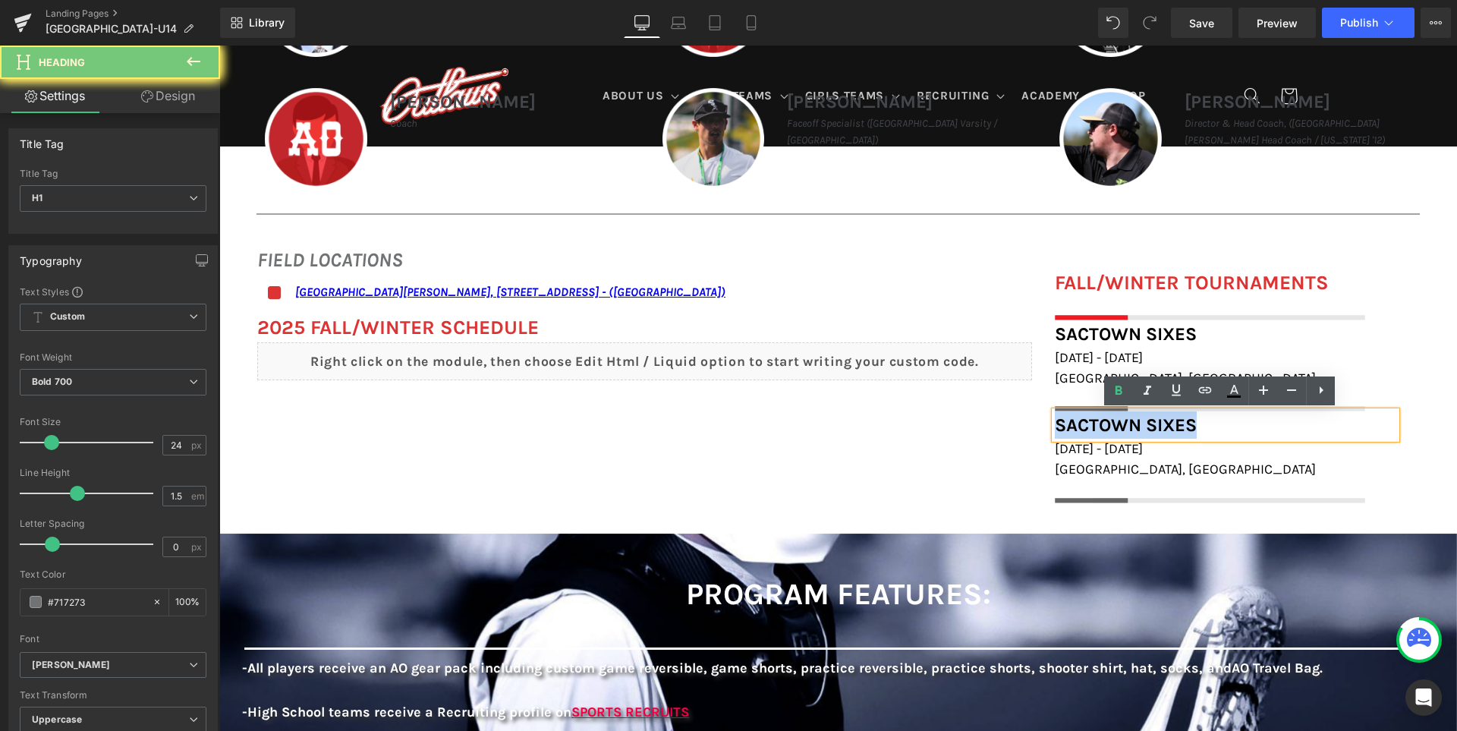
click at [1143, 429] on span "Sactown Sixes" at bounding box center [1126, 424] width 142 height 21
paste div
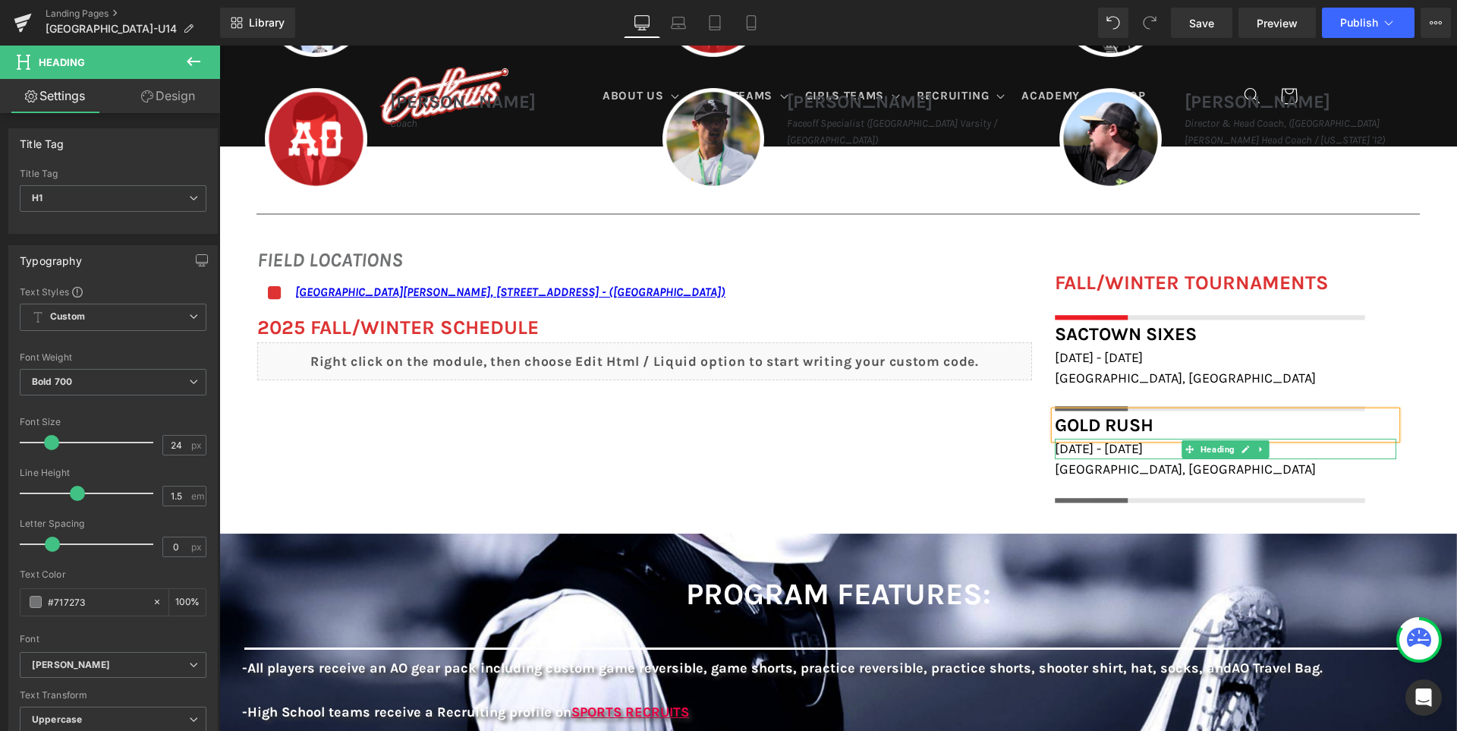
click at [1131, 452] on span "December 6th - 7th, 2025" at bounding box center [1099, 448] width 88 height 17
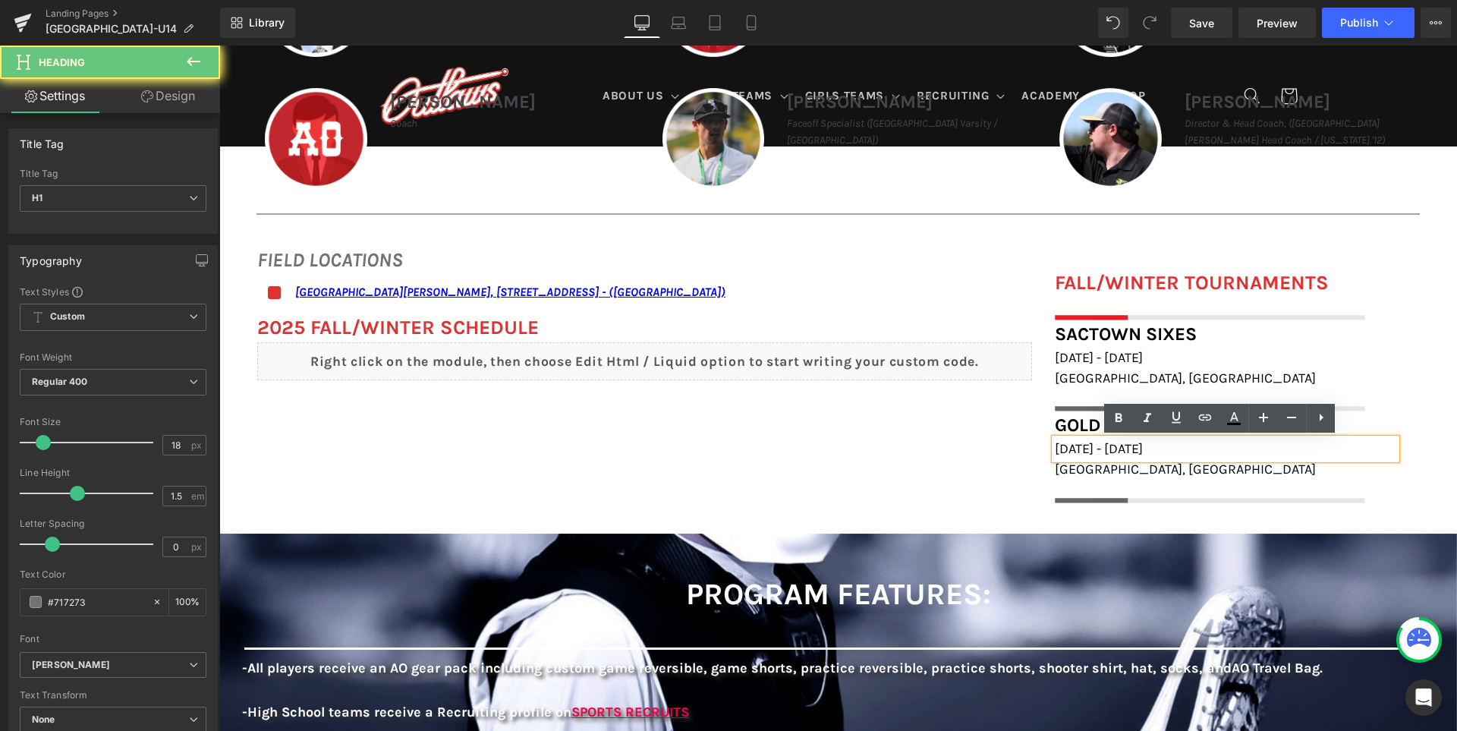
click at [1131, 452] on span "December 6th - 7th, 2025" at bounding box center [1099, 448] width 88 height 17
paste div
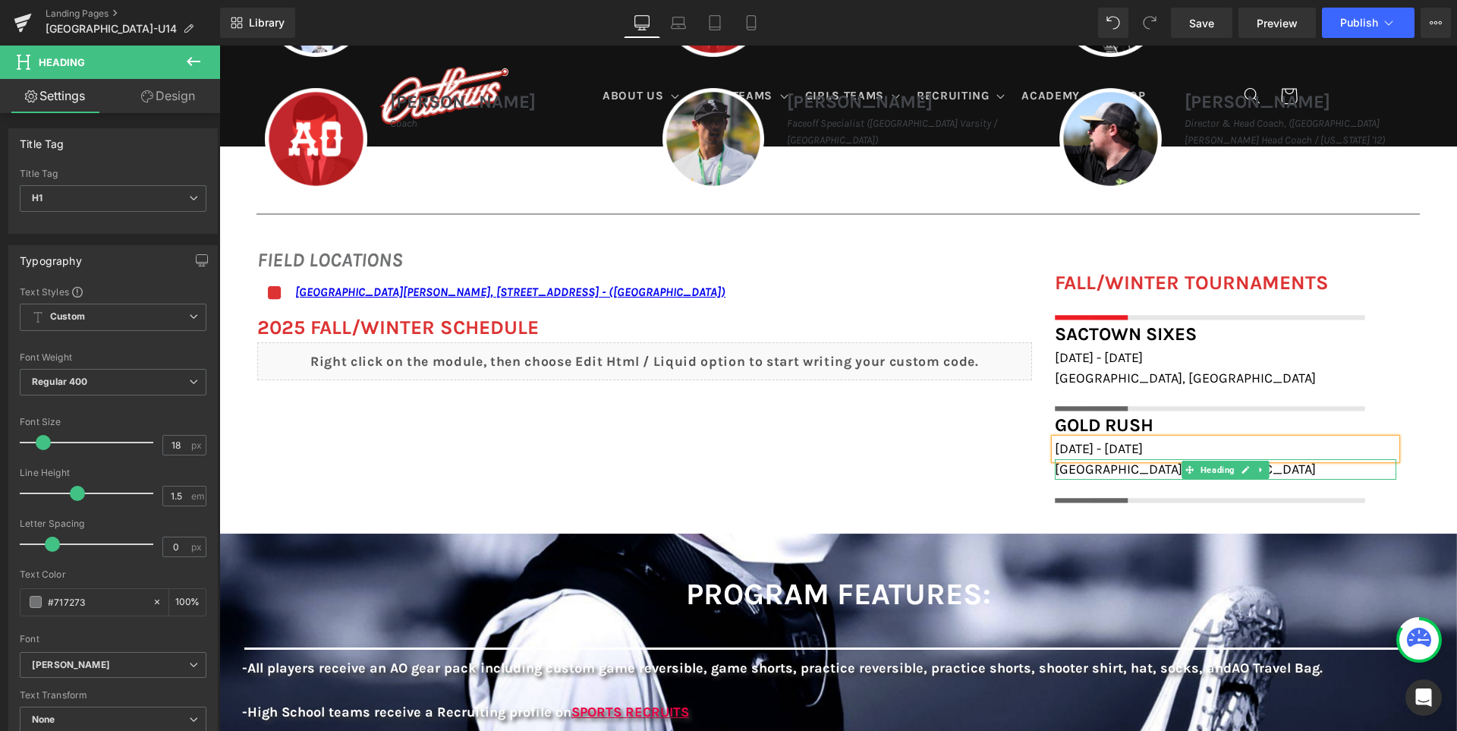
click at [1102, 476] on div "Sacramento, CA Heading" at bounding box center [1225, 469] width 341 height 20
click at [1102, 476] on span "Sacramento, CA" at bounding box center [1185, 469] width 261 height 17
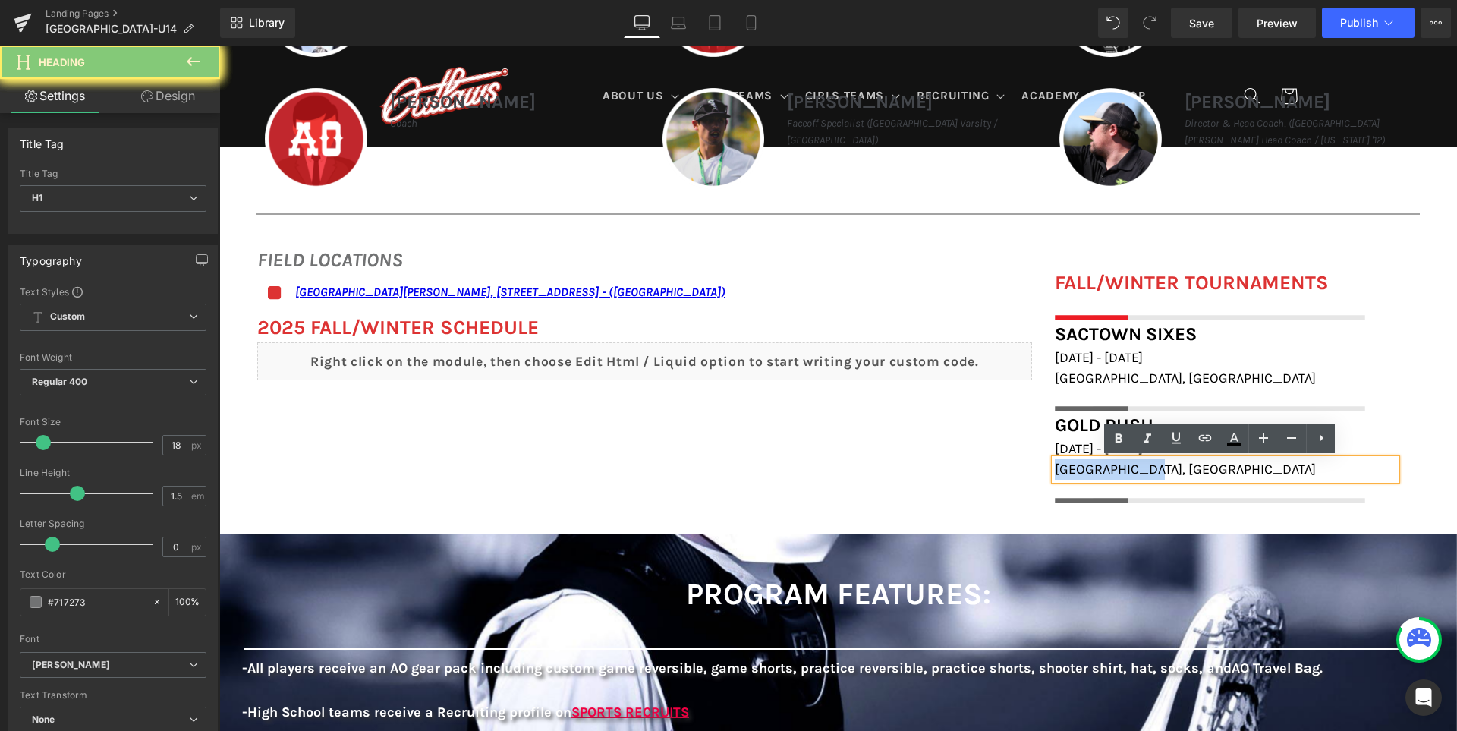
click at [1102, 476] on span "Sacramento, CA" at bounding box center [1185, 469] width 261 height 17
paste div
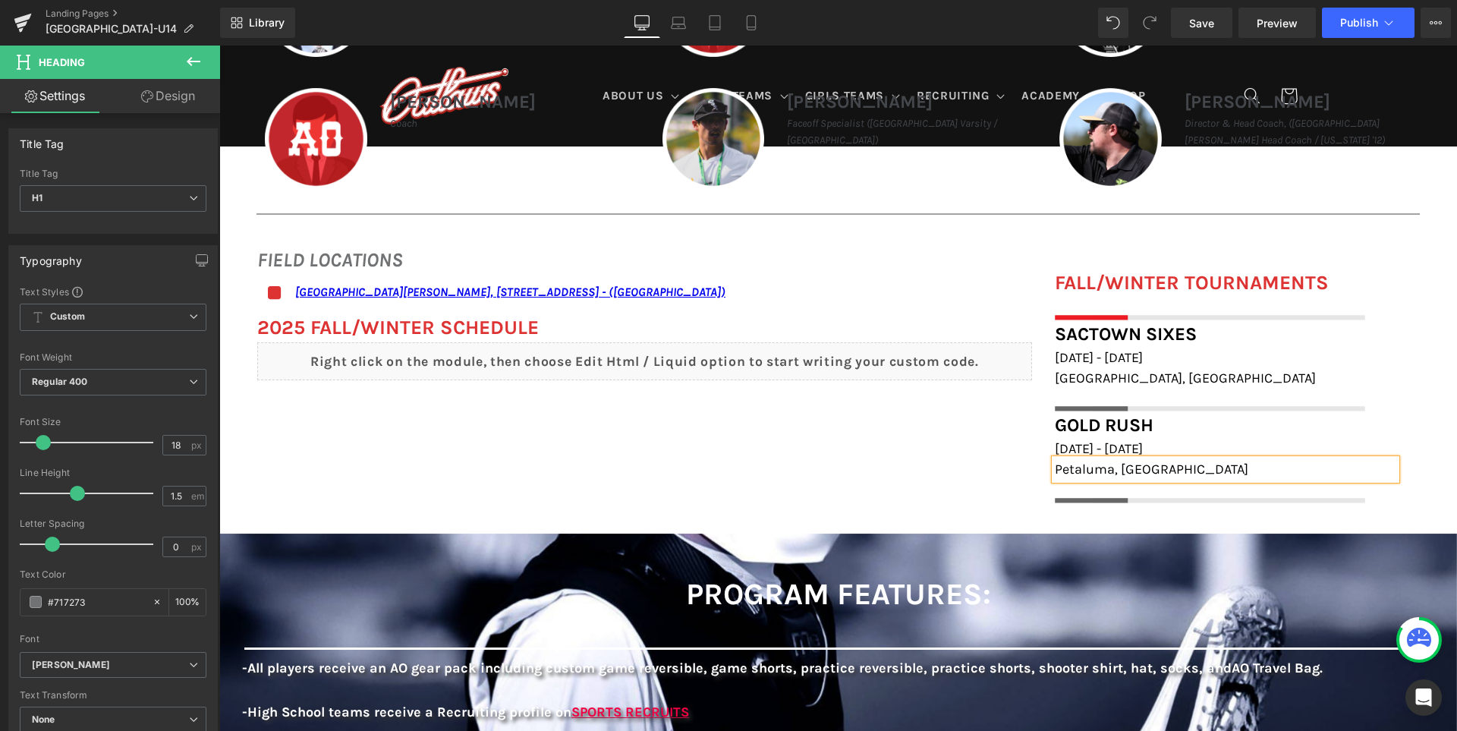
click at [967, 465] on div "FIELD LOCATIONS Heading Icon San Ramon Valley School, 501 Danville Blvd, Danvil…" at bounding box center [837, 366] width 1237 height 288
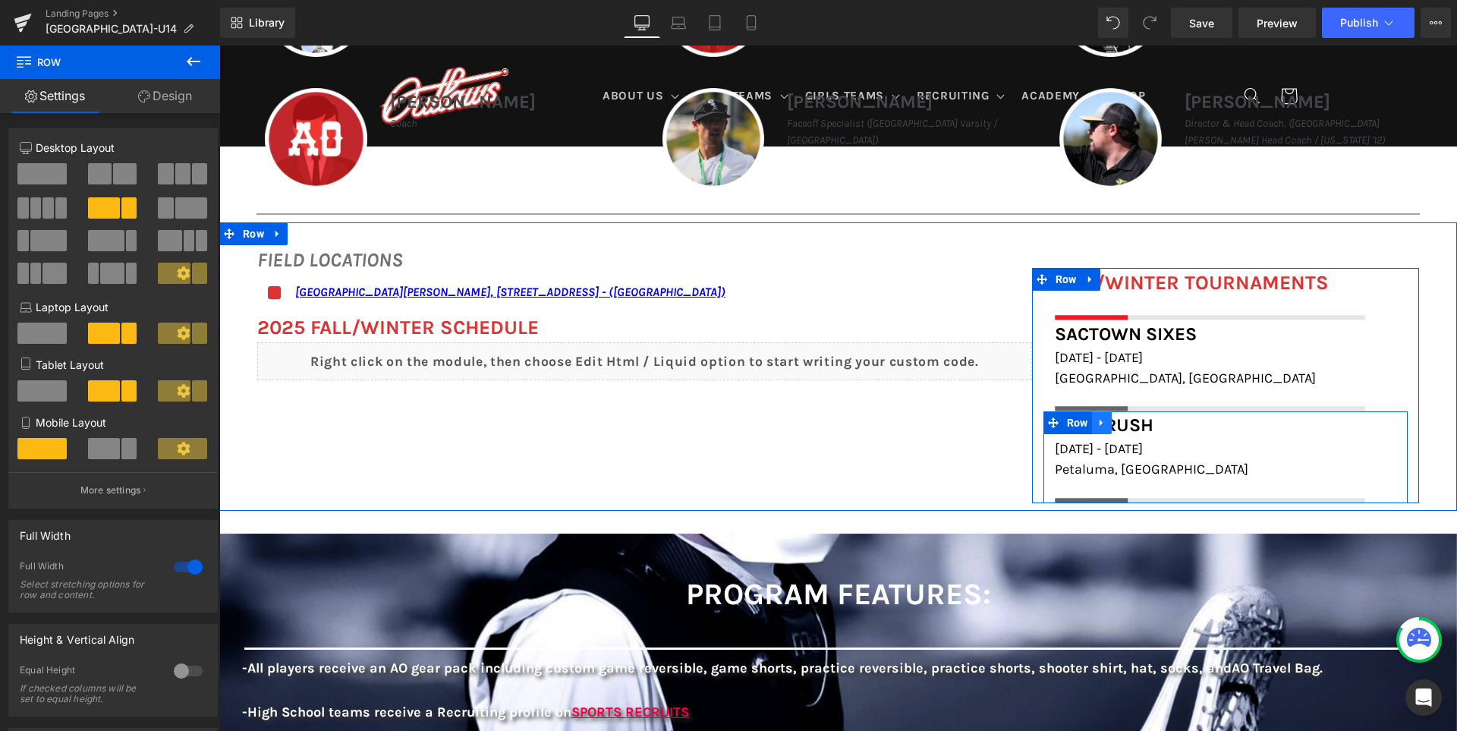
click at [1107, 423] on icon at bounding box center [1101, 422] width 11 height 11
click at [1127, 421] on icon at bounding box center [1121, 422] width 11 height 11
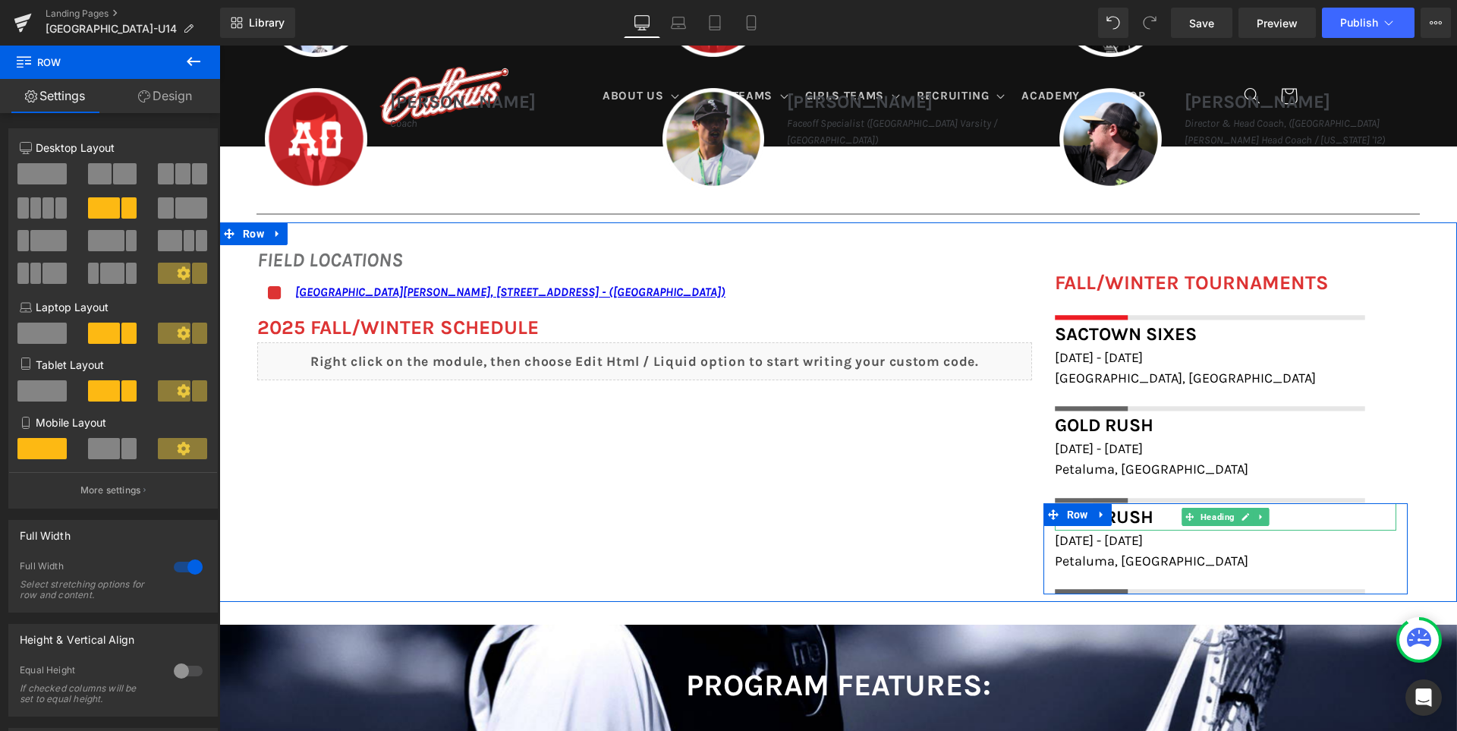
drag, startPoint x: 1092, startPoint y: 519, endPoint x: 1133, endPoint y: 514, distance: 41.3
click at [1092, 519] on span "Row" at bounding box center [1077, 514] width 29 height 23
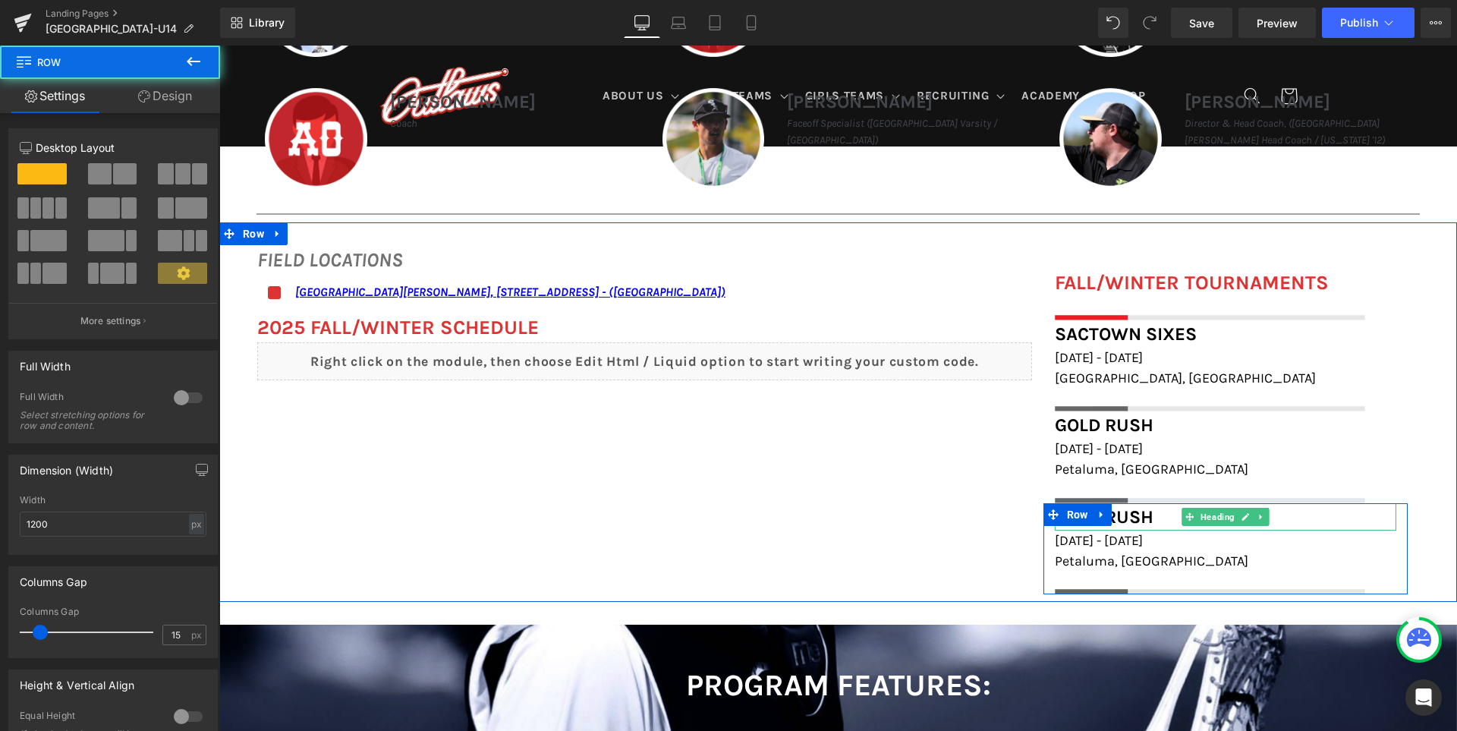
click at [1121, 511] on span "Gold Rush" at bounding box center [1104, 516] width 99 height 21
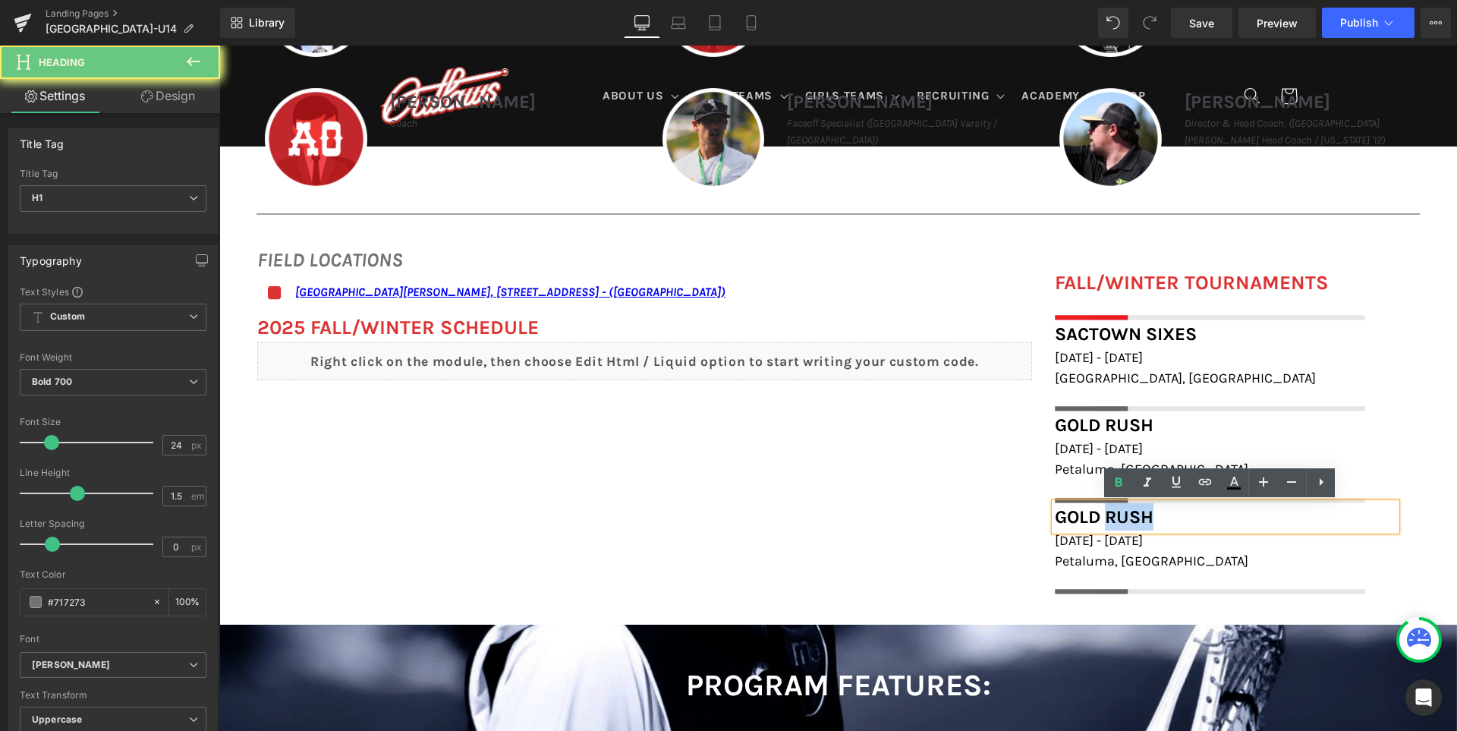
click at [1121, 511] on span "Gold Rush" at bounding box center [1104, 516] width 99 height 21
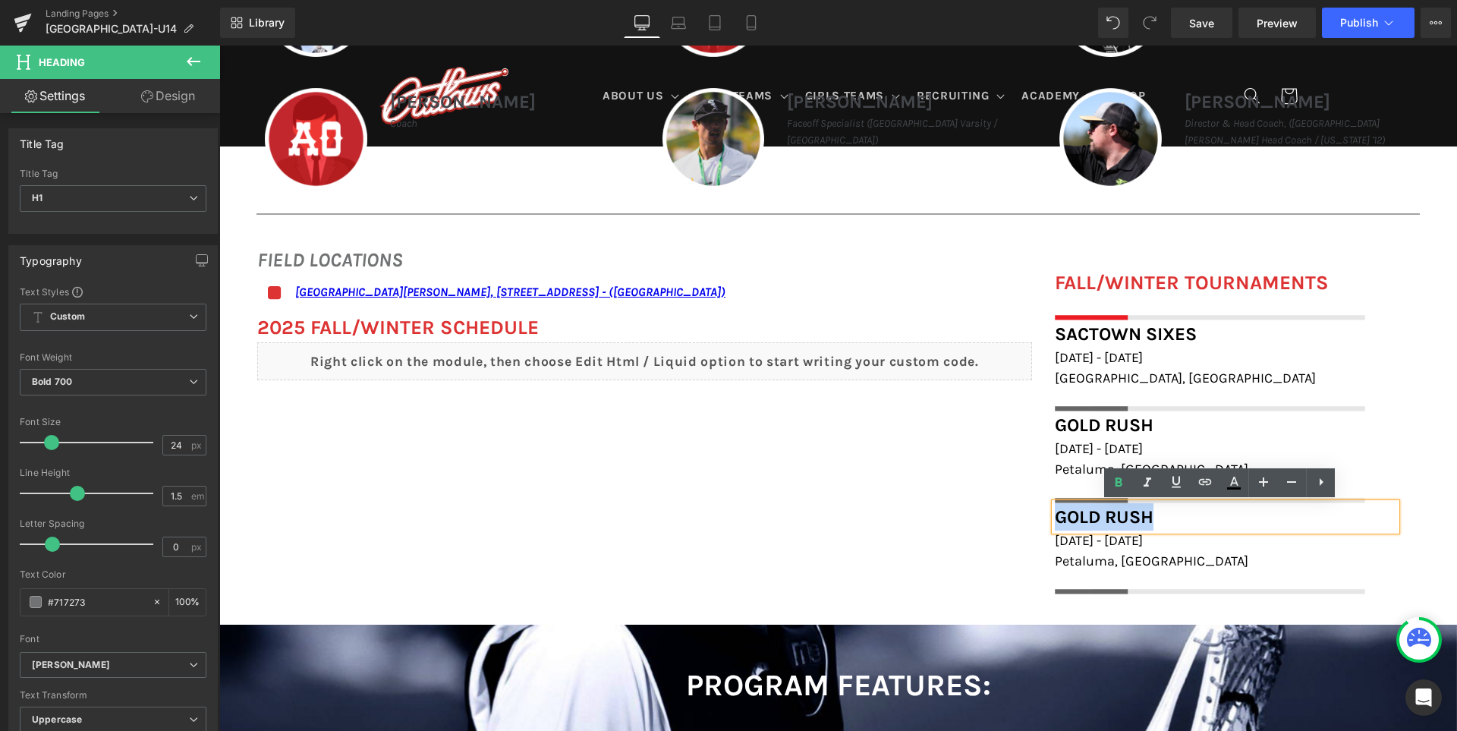
paste div
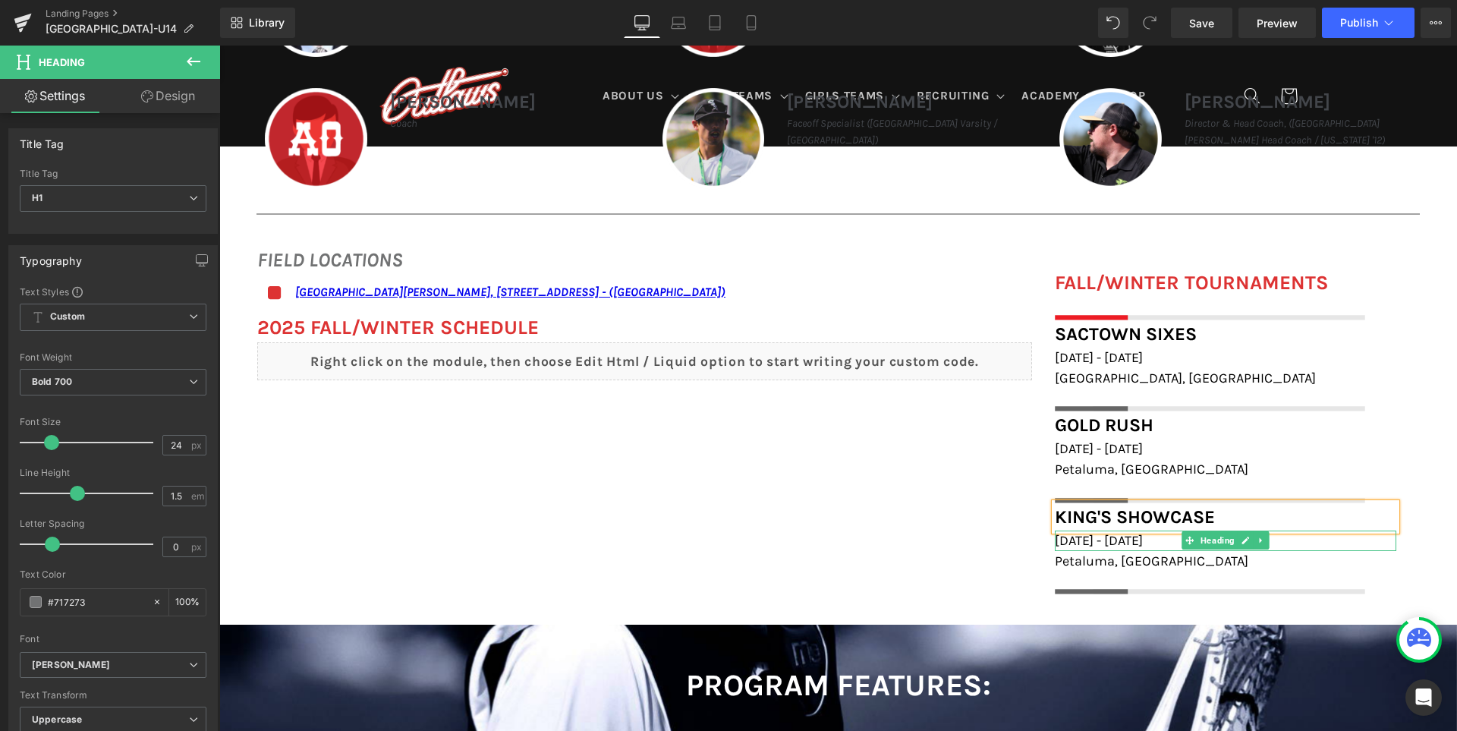
click at [1115, 541] on span "[DATE] - [DATE]" at bounding box center [1099, 540] width 88 height 17
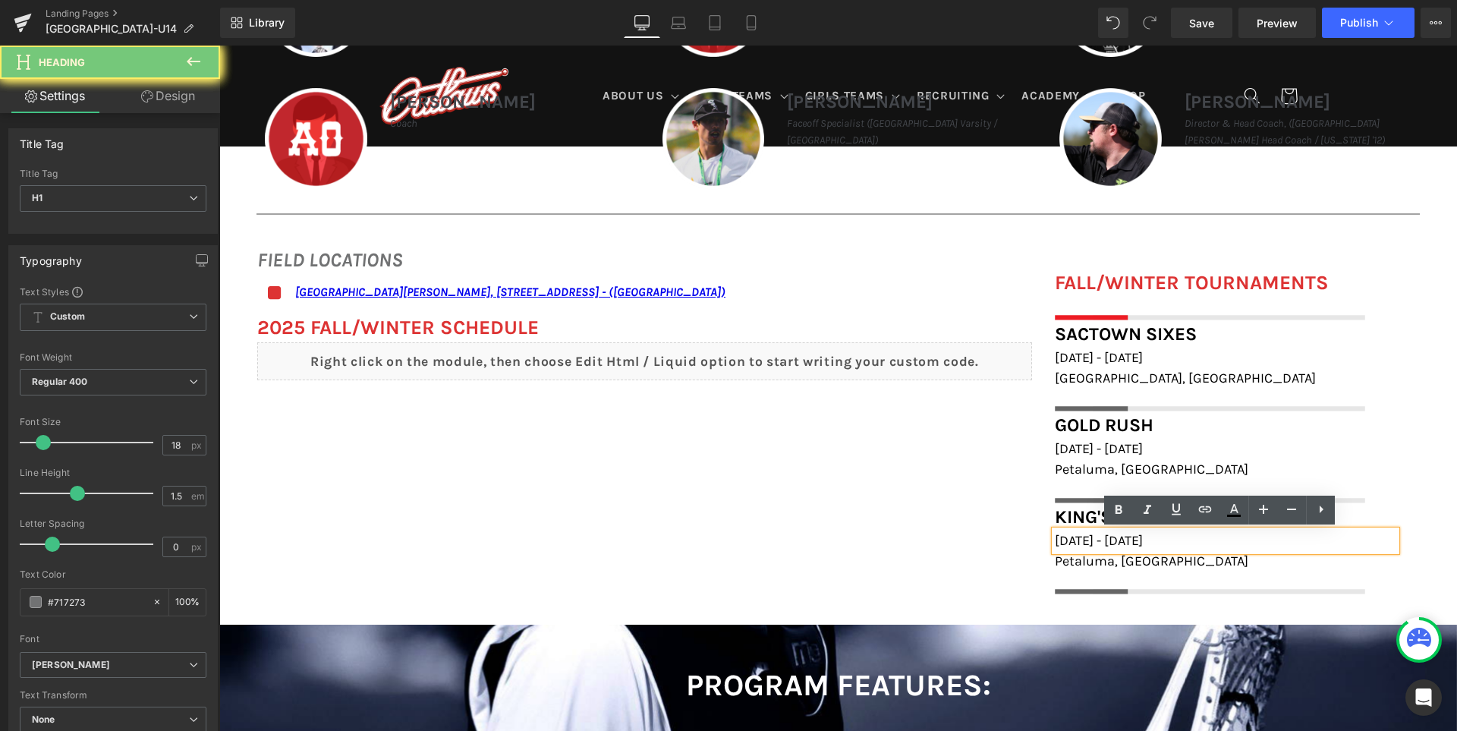
click at [1115, 541] on span "[DATE] - [DATE]" at bounding box center [1099, 540] width 88 height 17
paste div
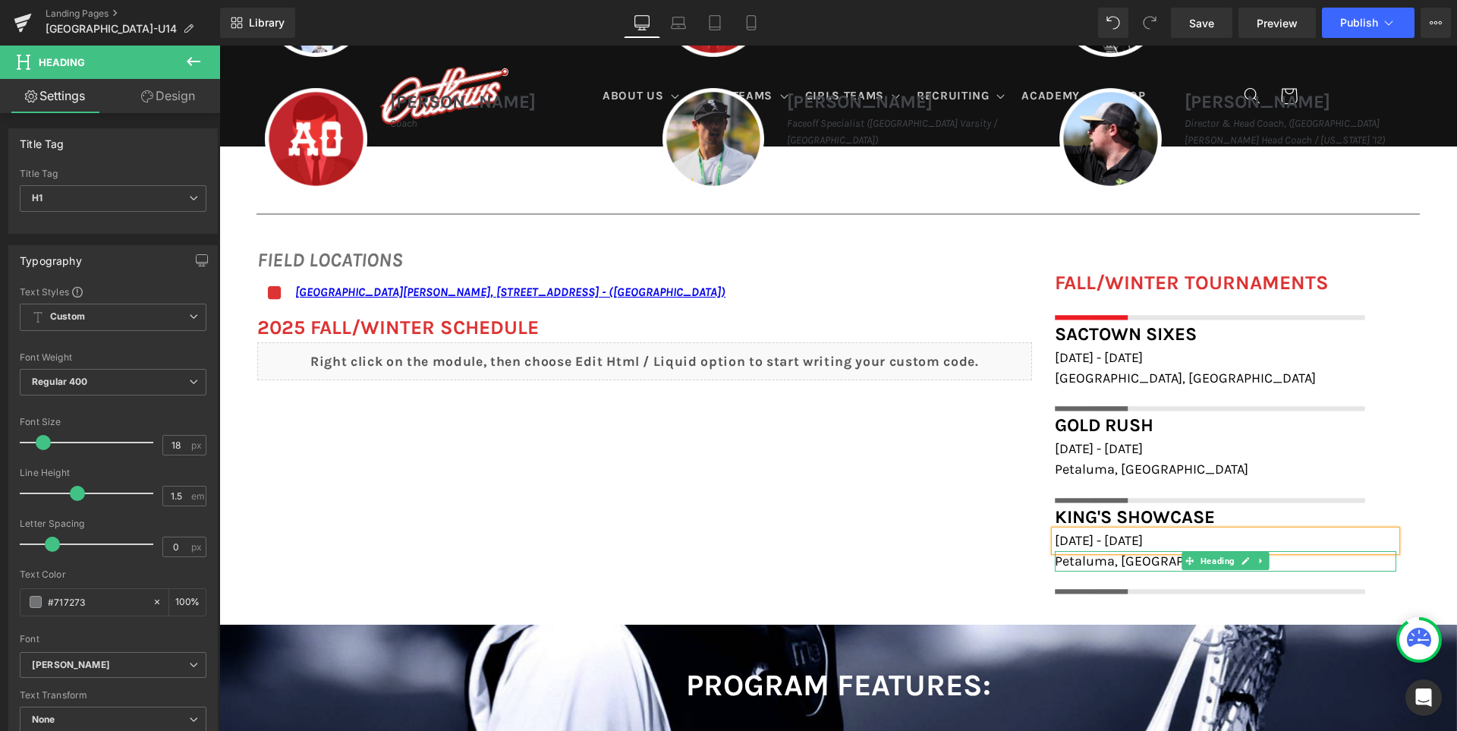
click at [1119, 559] on span "Petaluma, [GEOGRAPHIC_DATA]" at bounding box center [1151, 560] width 193 height 17
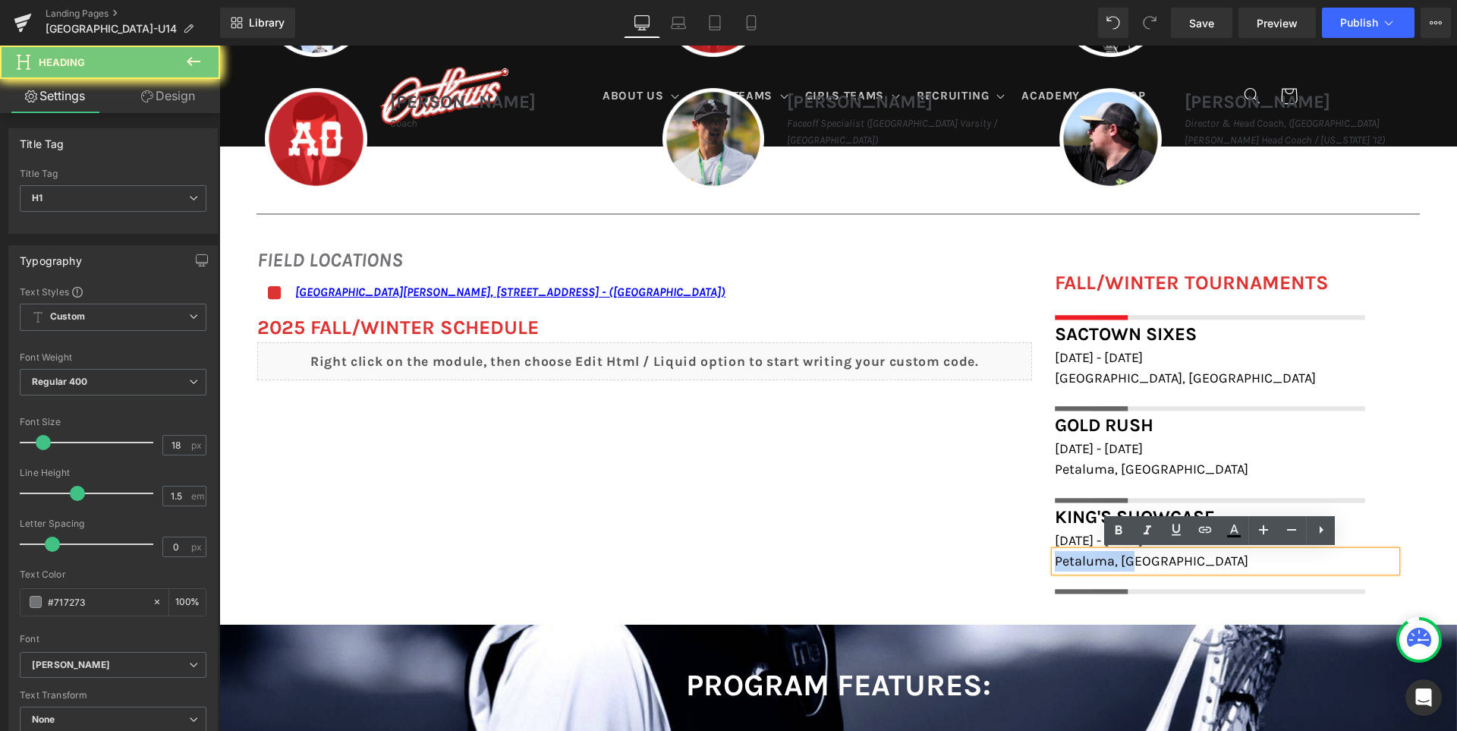
click at [1119, 559] on span "Petaluma, [GEOGRAPHIC_DATA]" at bounding box center [1151, 560] width 193 height 17
paste div
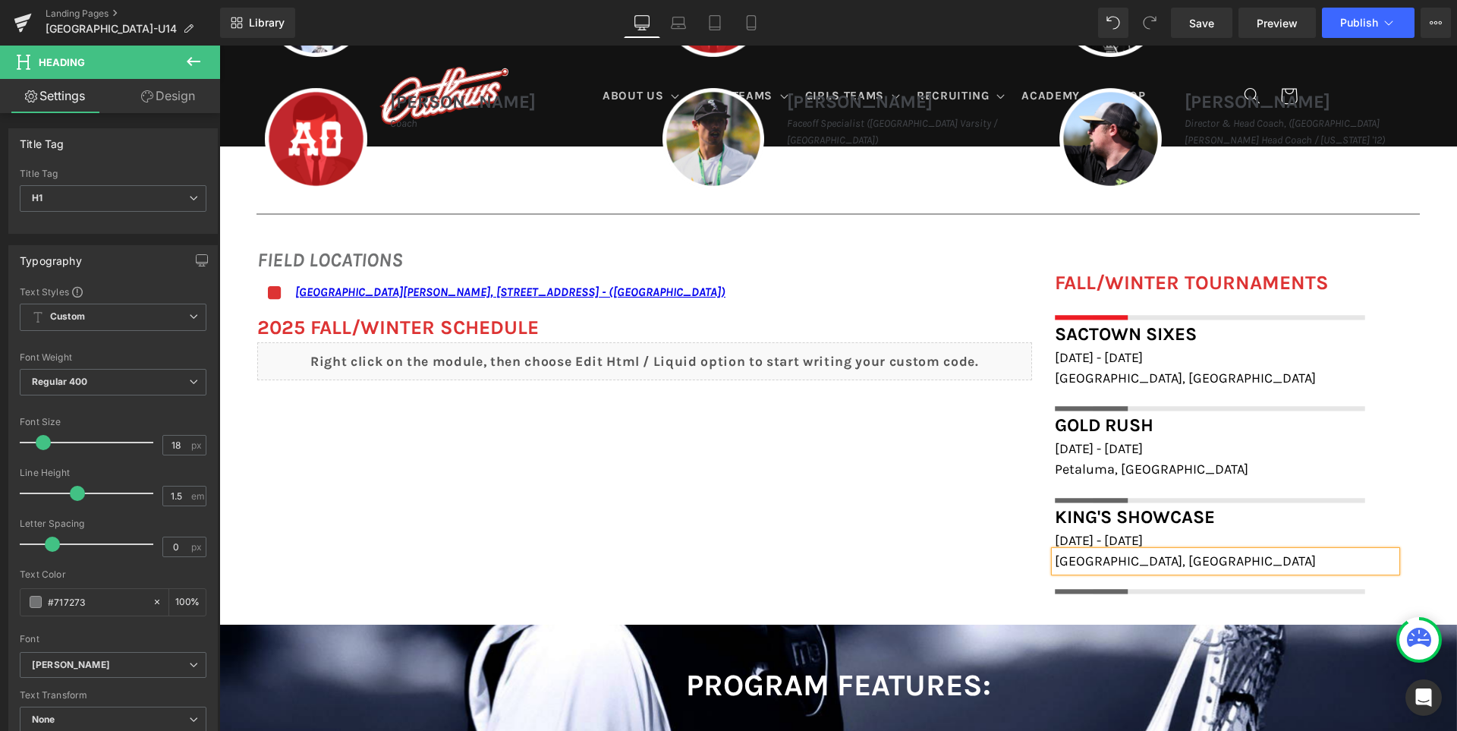
drag, startPoint x: 1010, startPoint y: 548, endPoint x: 1082, endPoint y: 532, distance: 73.8
click at [1010, 548] on div "FIELD LOCATIONS Heading Icon San Ramon Valley School, 501 Danville Blvd, Danvil…" at bounding box center [837, 412] width 1237 height 380
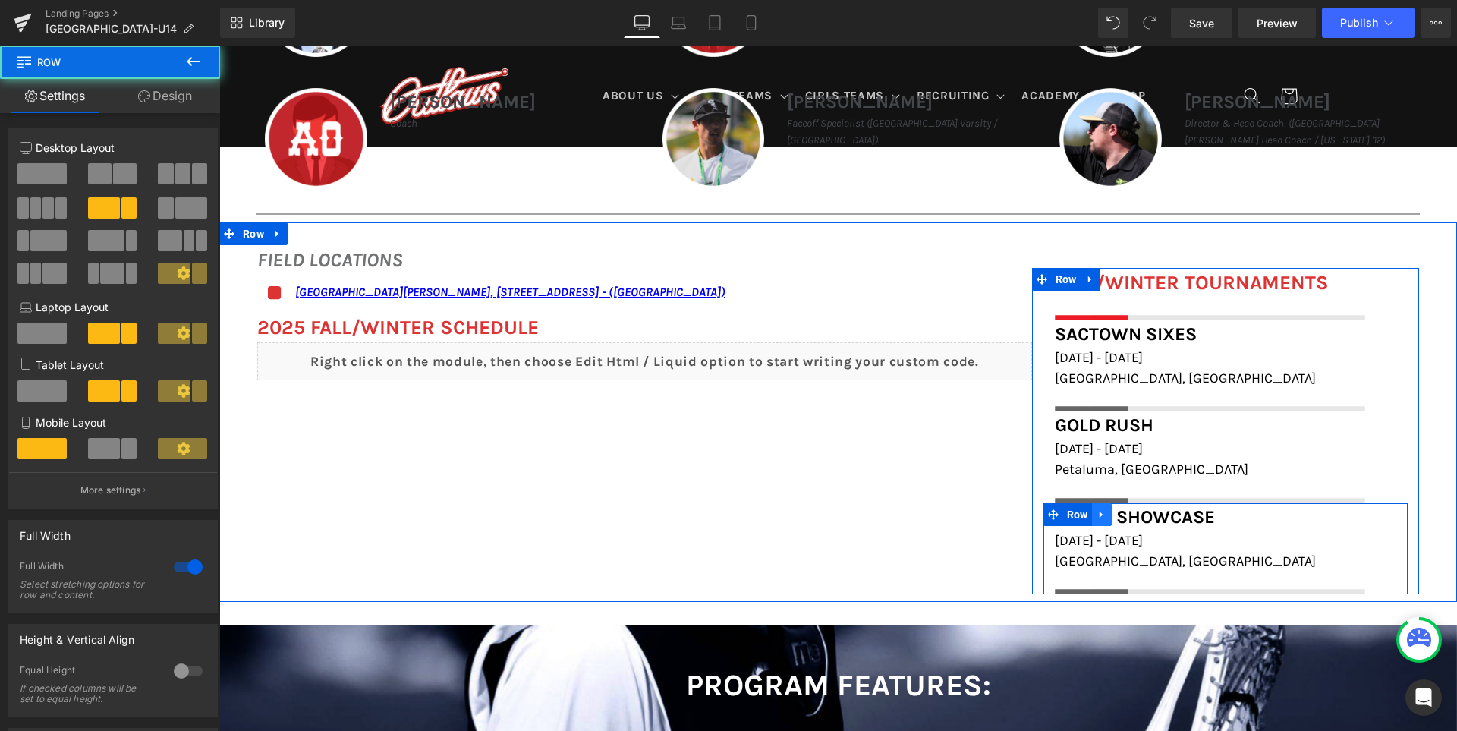
click at [1111, 521] on link at bounding box center [1102, 514] width 20 height 23
click at [1127, 517] on icon at bounding box center [1121, 514] width 11 height 11
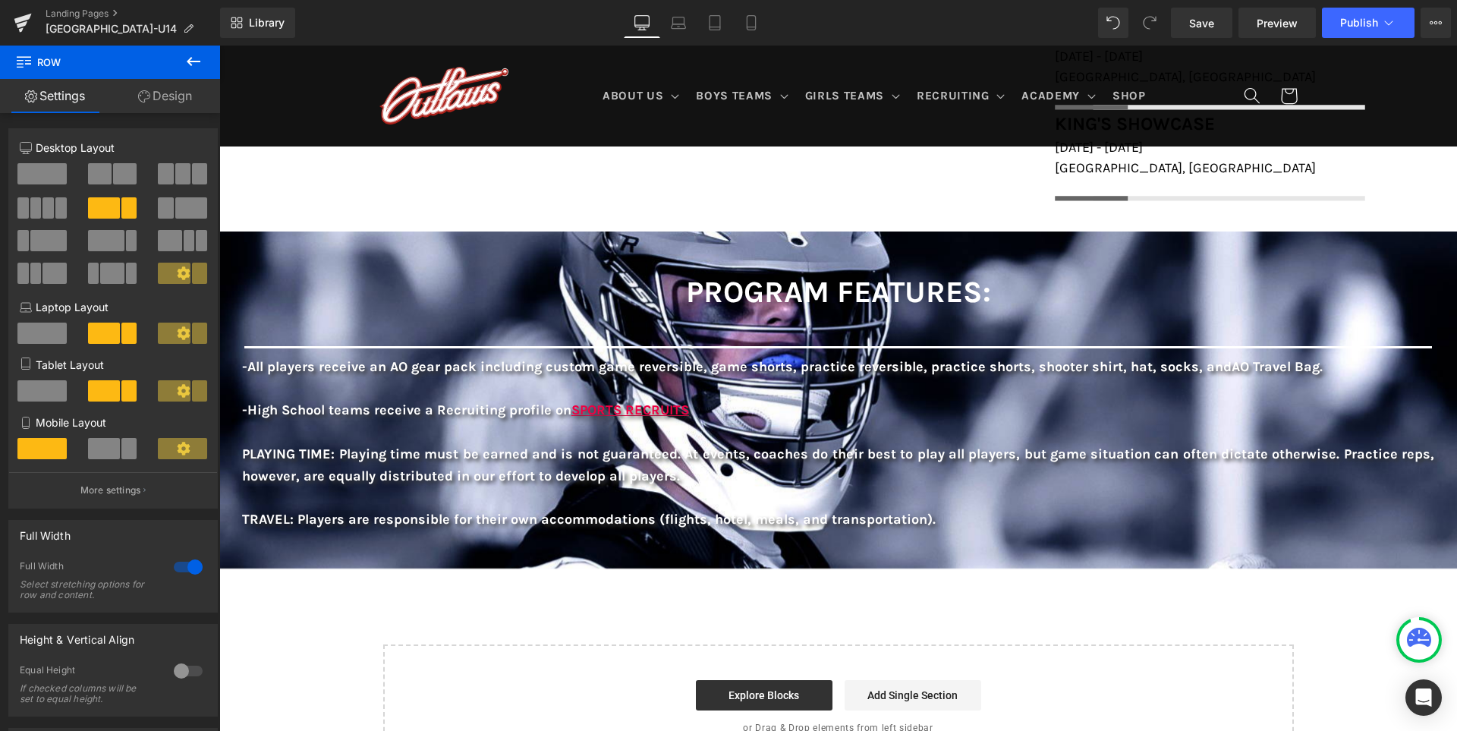
scroll to position [1171, 0]
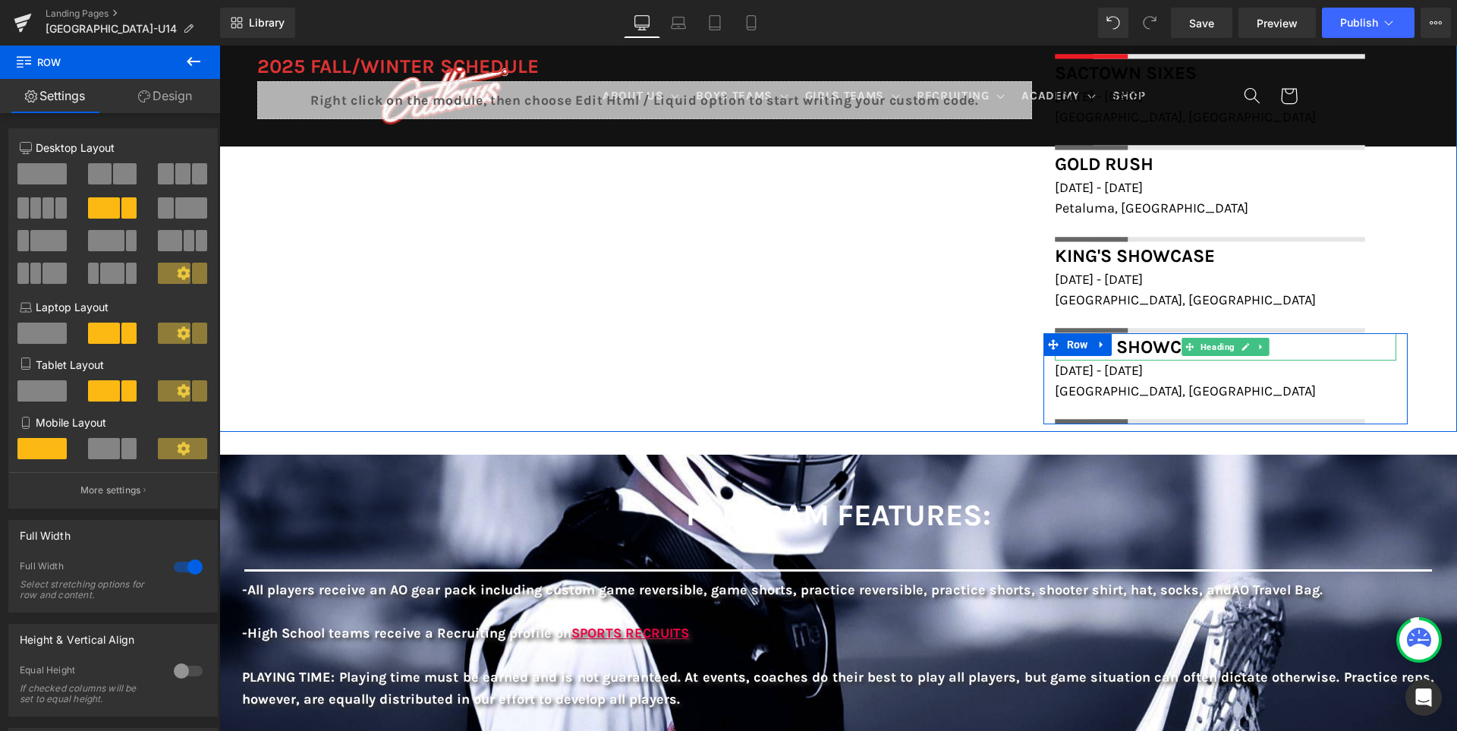
click at [1302, 345] on h1 "King's Showcase" at bounding box center [1225, 346] width 341 height 27
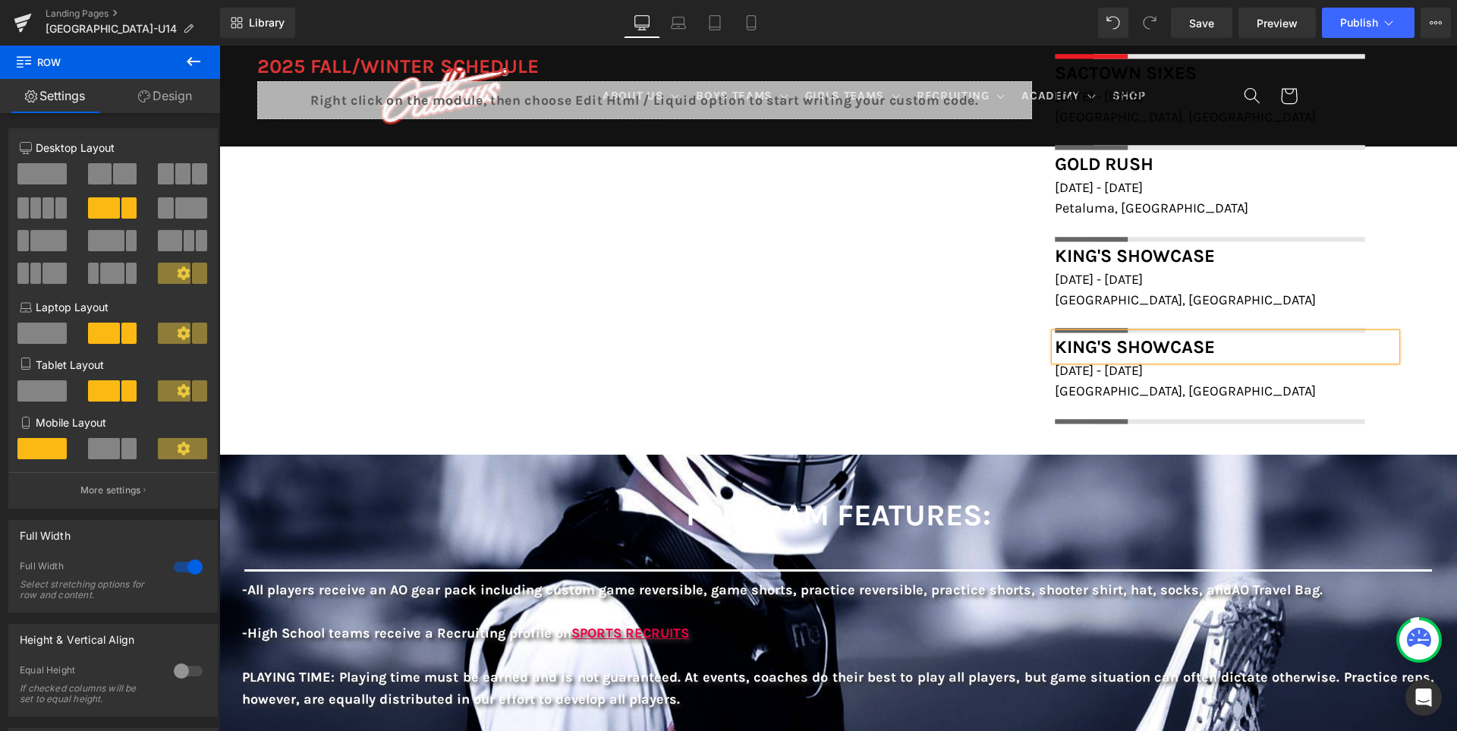
click at [1302, 345] on h1 "King's Showcase" at bounding box center [1225, 346] width 341 height 27
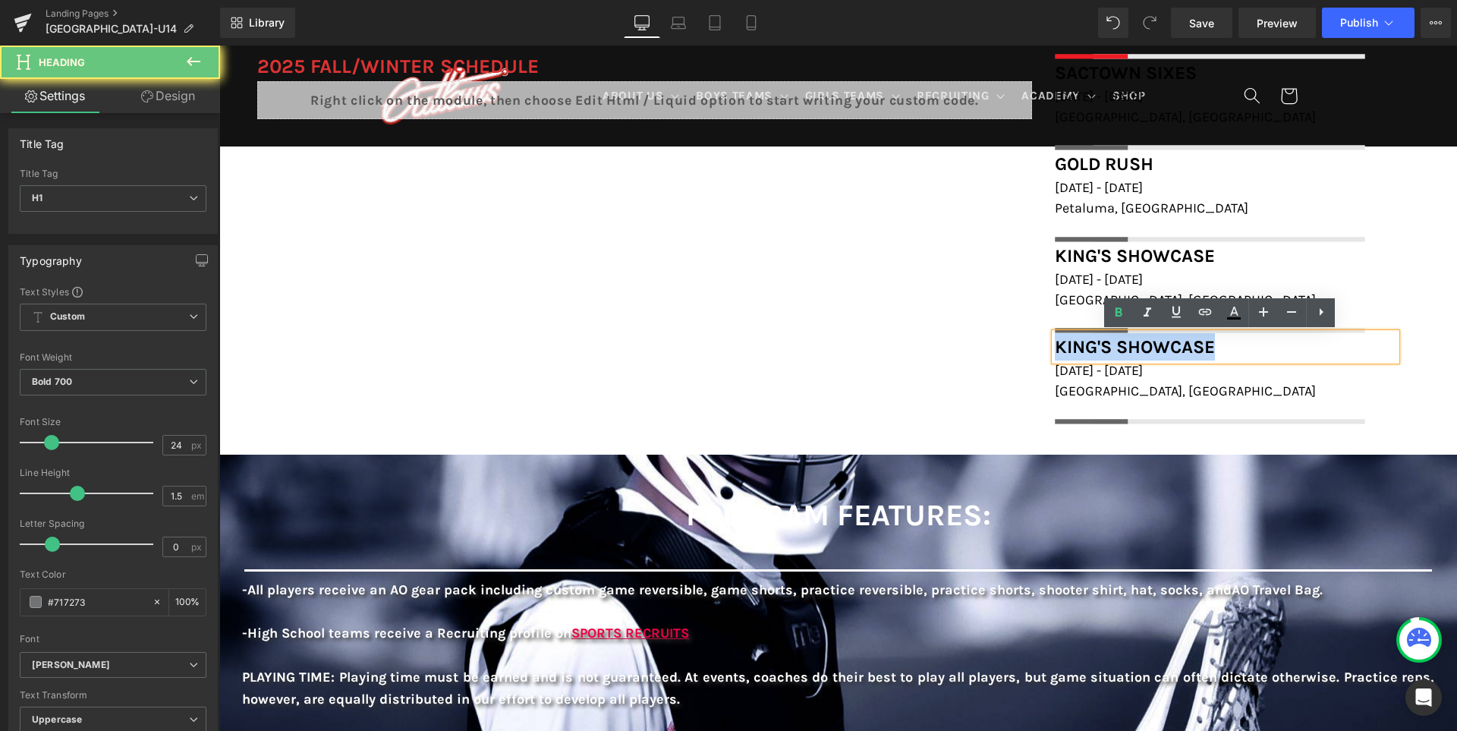
click at [1302, 345] on h1 "King's Showcase" at bounding box center [1225, 346] width 341 height 27
paste div
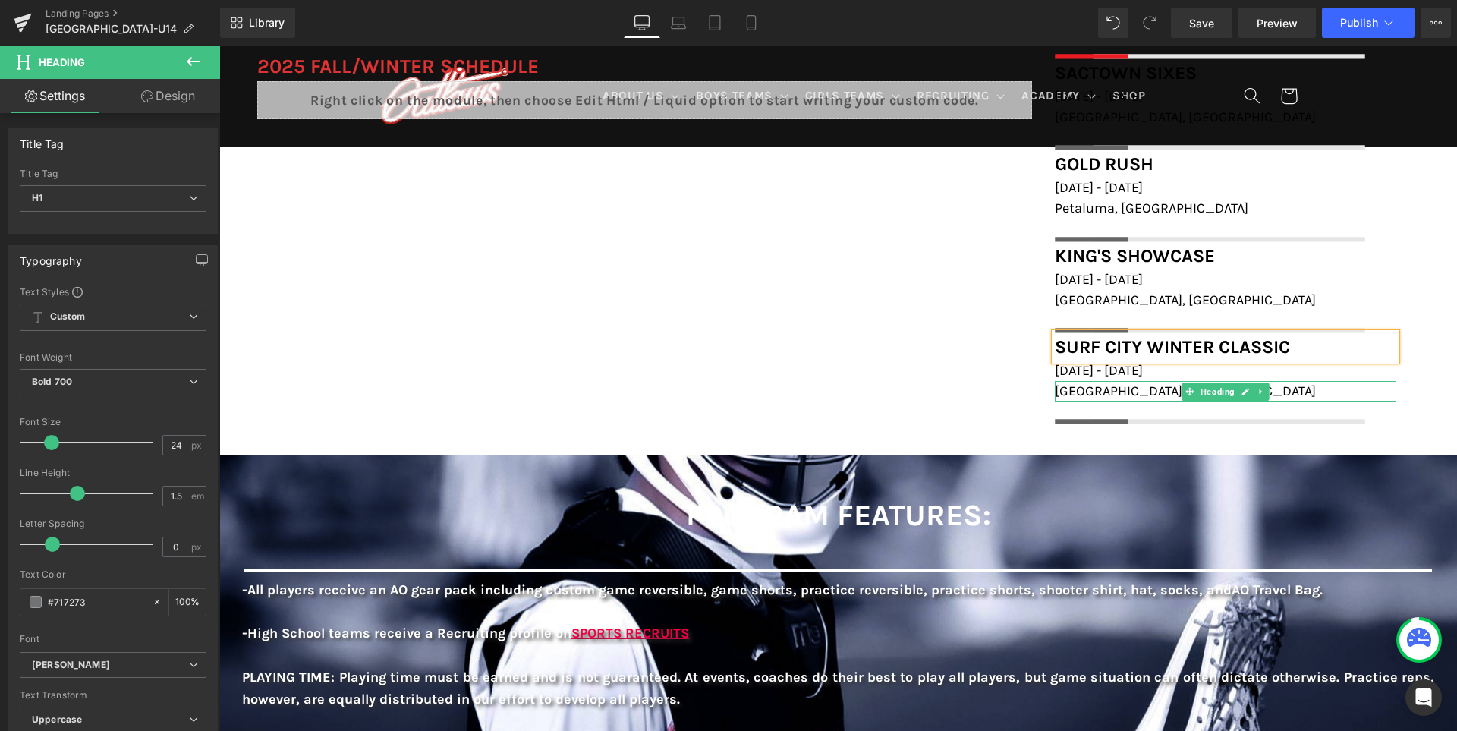
click at [1124, 389] on span "[GEOGRAPHIC_DATA], [GEOGRAPHIC_DATA]" at bounding box center [1185, 390] width 261 height 17
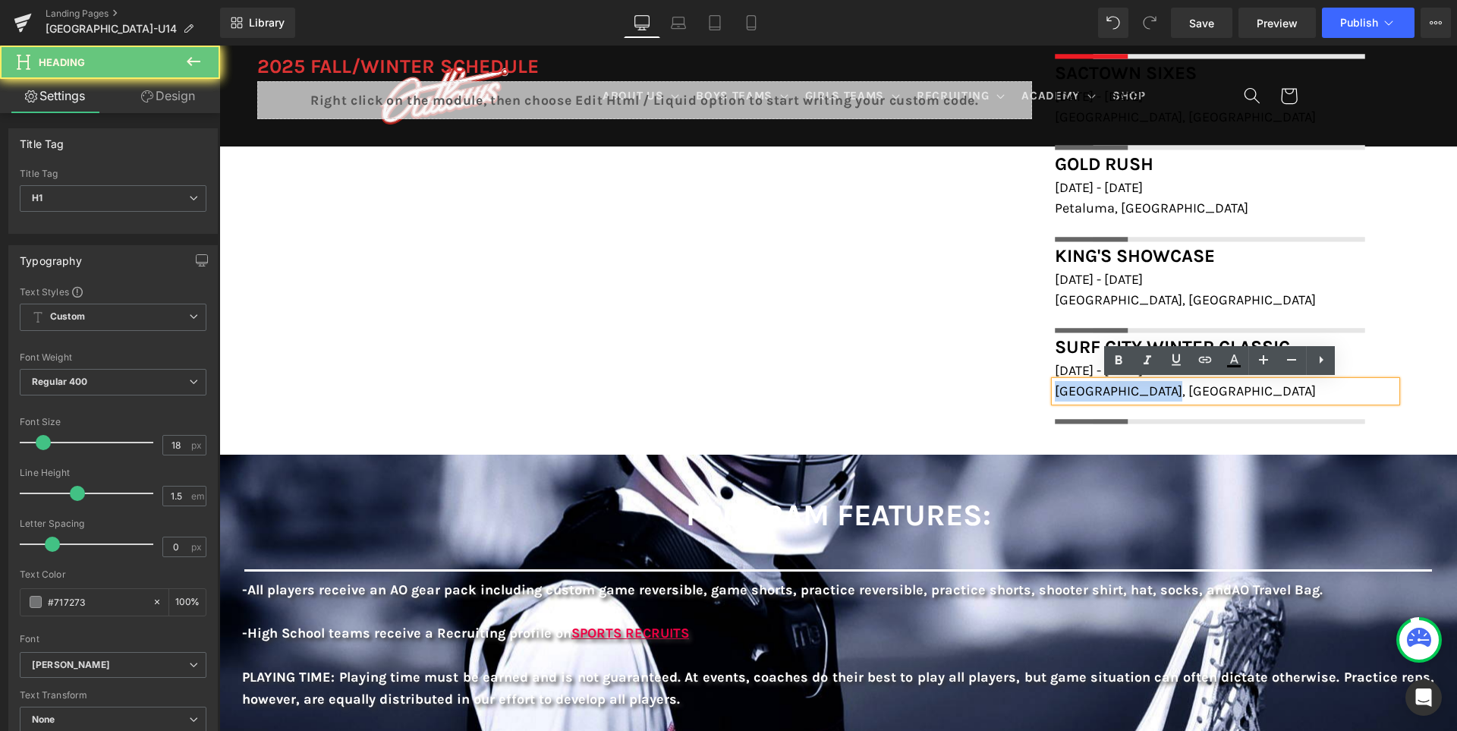
click at [1124, 389] on span "[GEOGRAPHIC_DATA], [GEOGRAPHIC_DATA]" at bounding box center [1185, 390] width 261 height 17
paste div
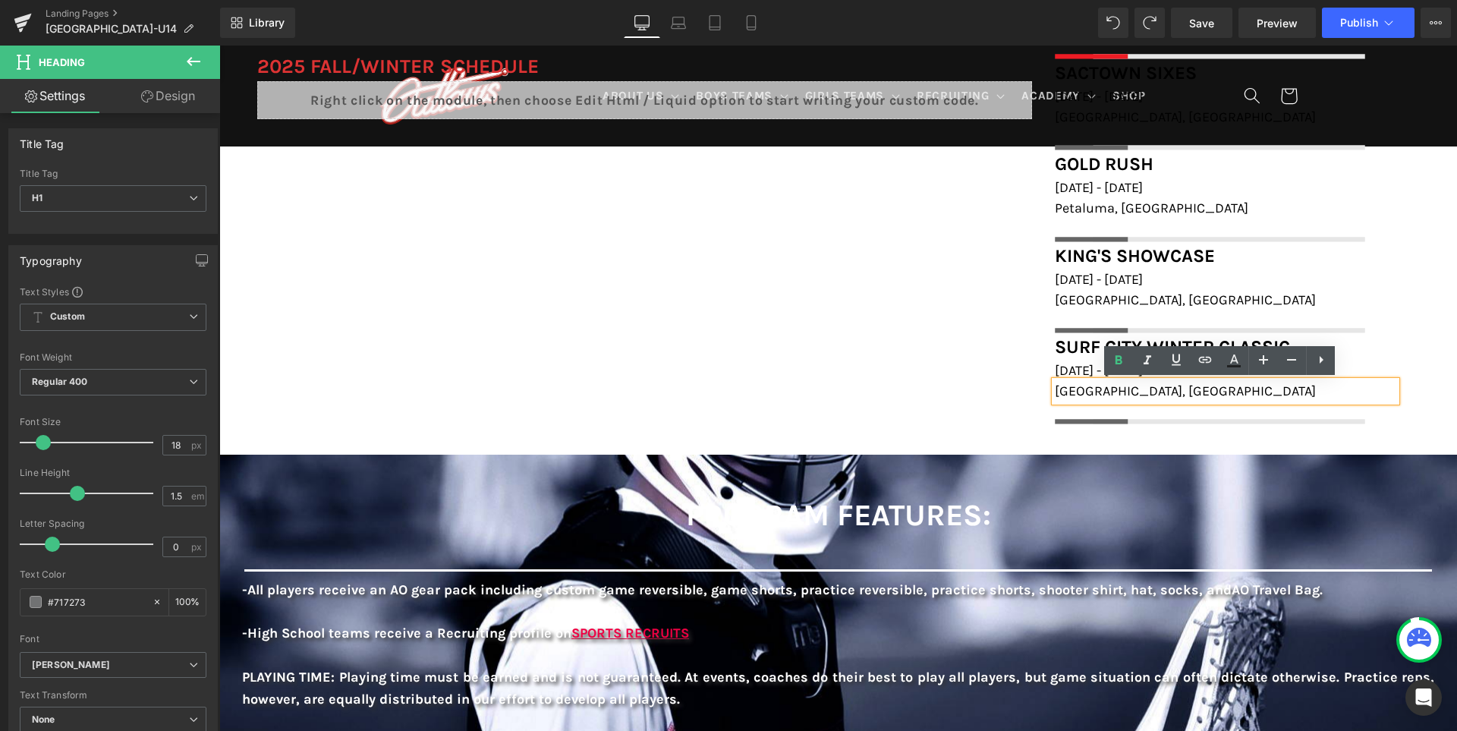
click at [860, 410] on div "FIELD LOCATIONS Heading Icon San Ramon Valley School, 501 Danville Blvd, Danvil…" at bounding box center [837, 196] width 1237 height 471
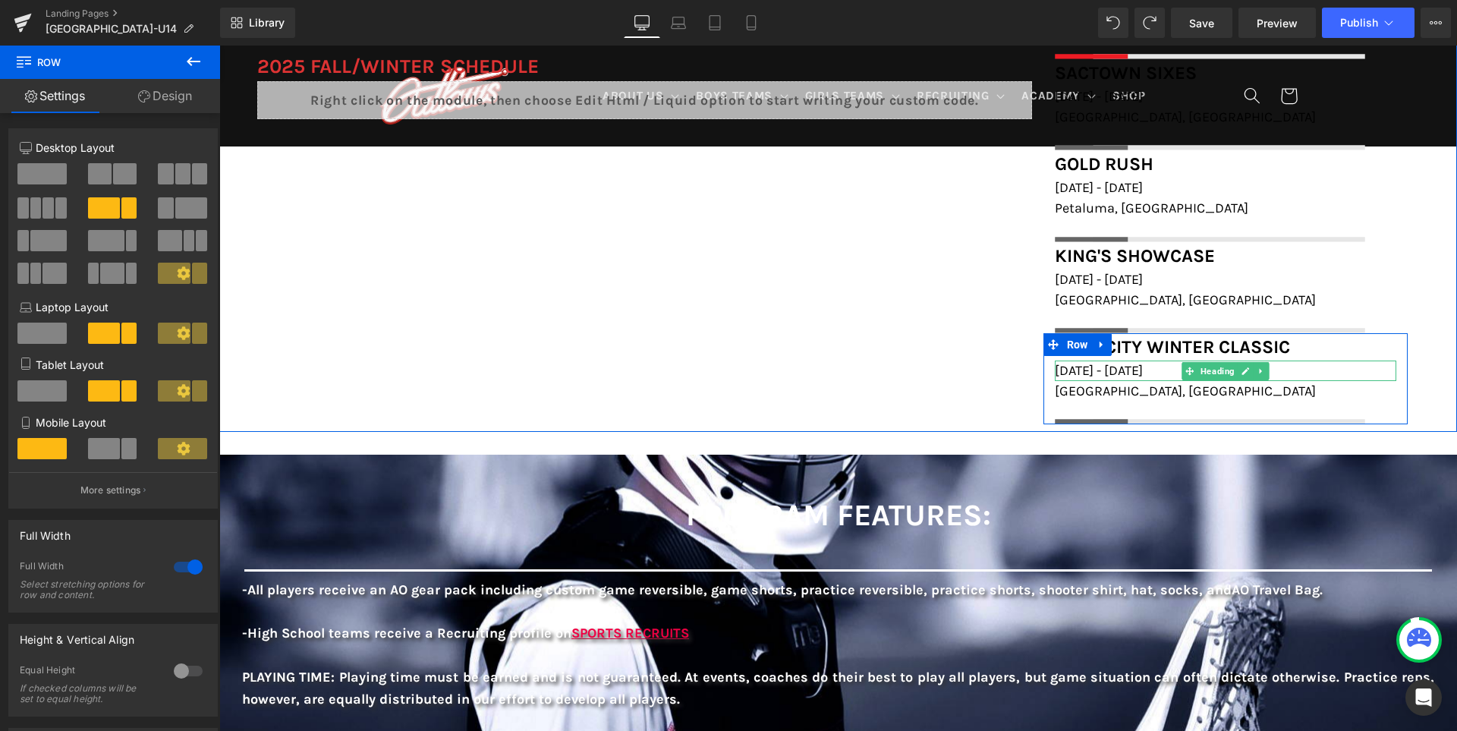
click at [1091, 372] on span "[DATE] - [DATE]" at bounding box center [1099, 370] width 88 height 17
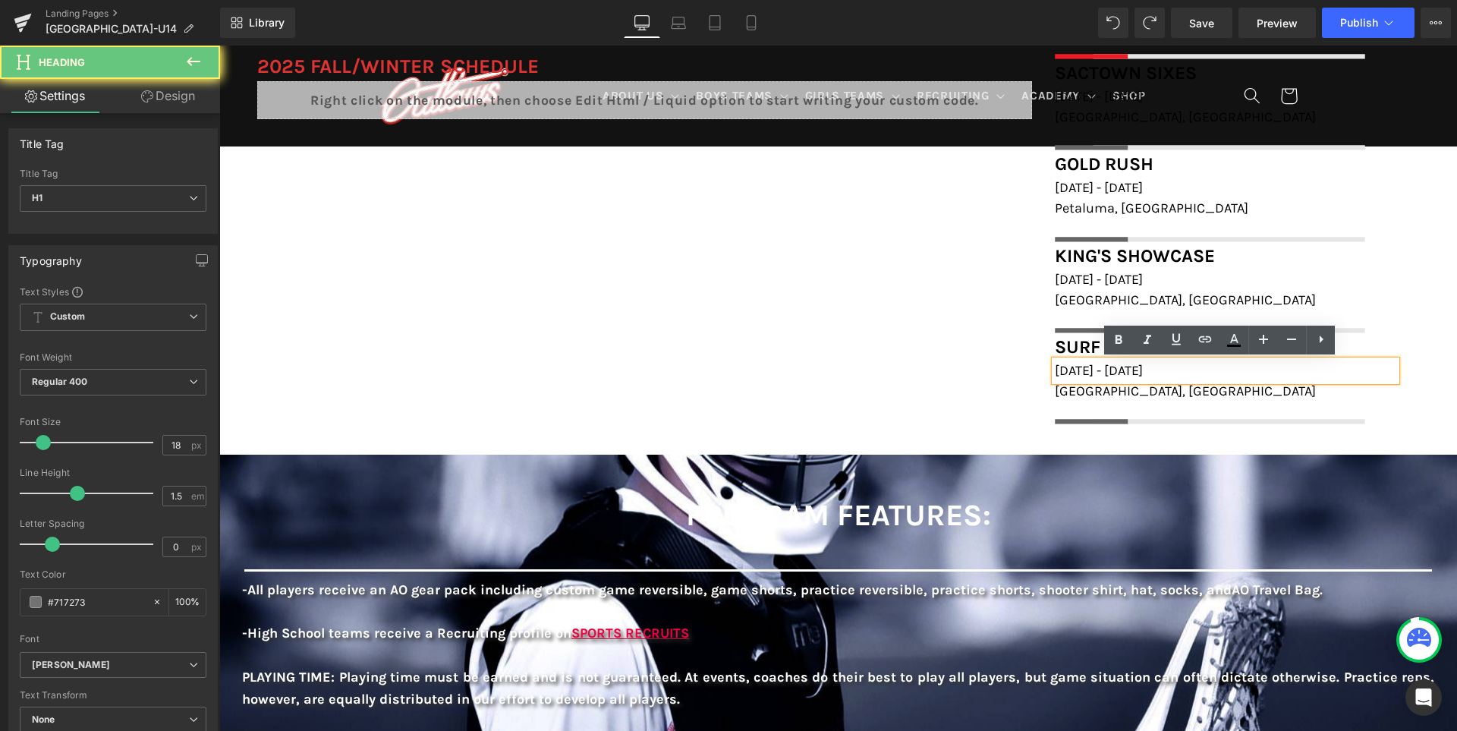
click at [1116, 371] on span "[DATE] - [DATE]" at bounding box center [1099, 370] width 88 height 17
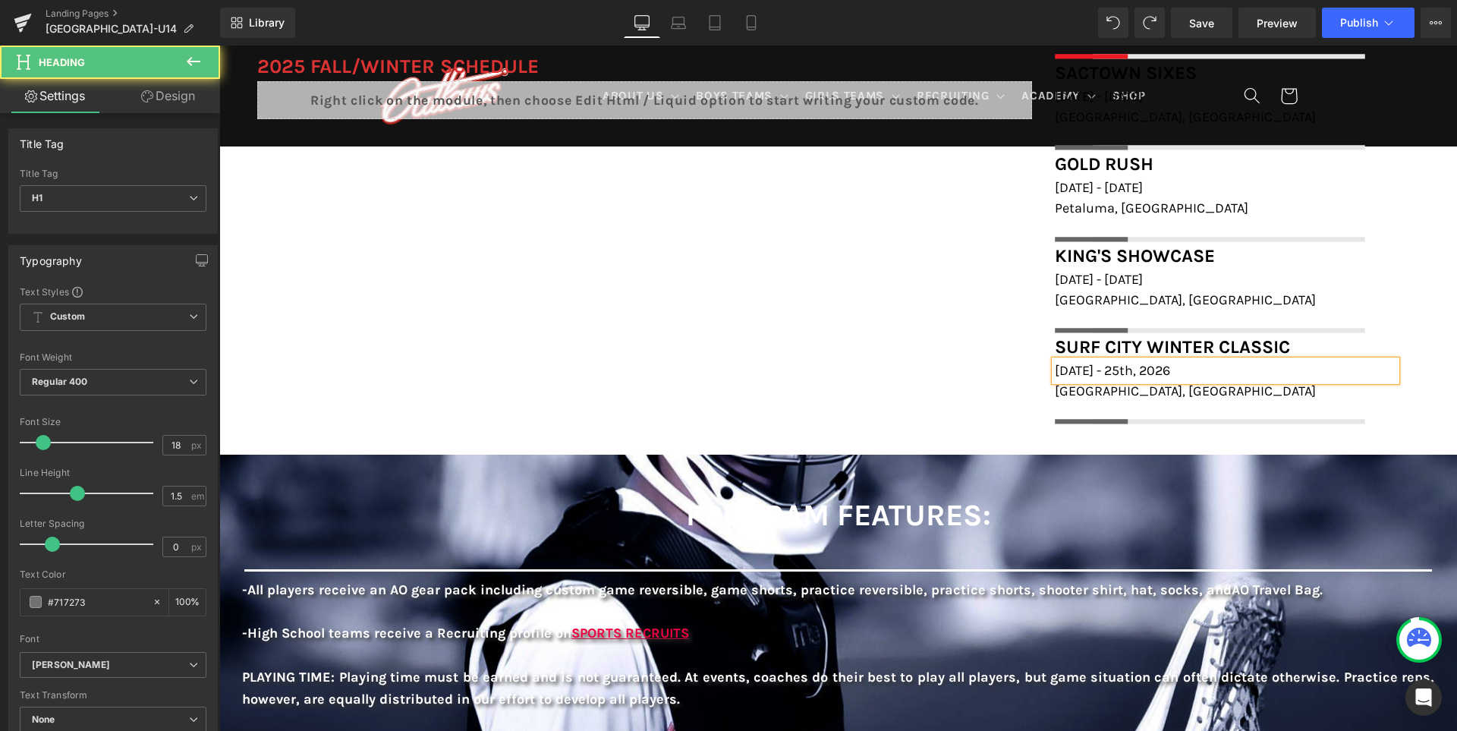
click at [1136, 372] on span "January 31st - 25th, 2026" at bounding box center [1112, 370] width 115 height 17
click at [960, 335] on div "FIELD LOCATIONS Heading Icon San Ramon Valley School, 501 Danville Blvd, Danvil…" at bounding box center [837, 196] width 1237 height 471
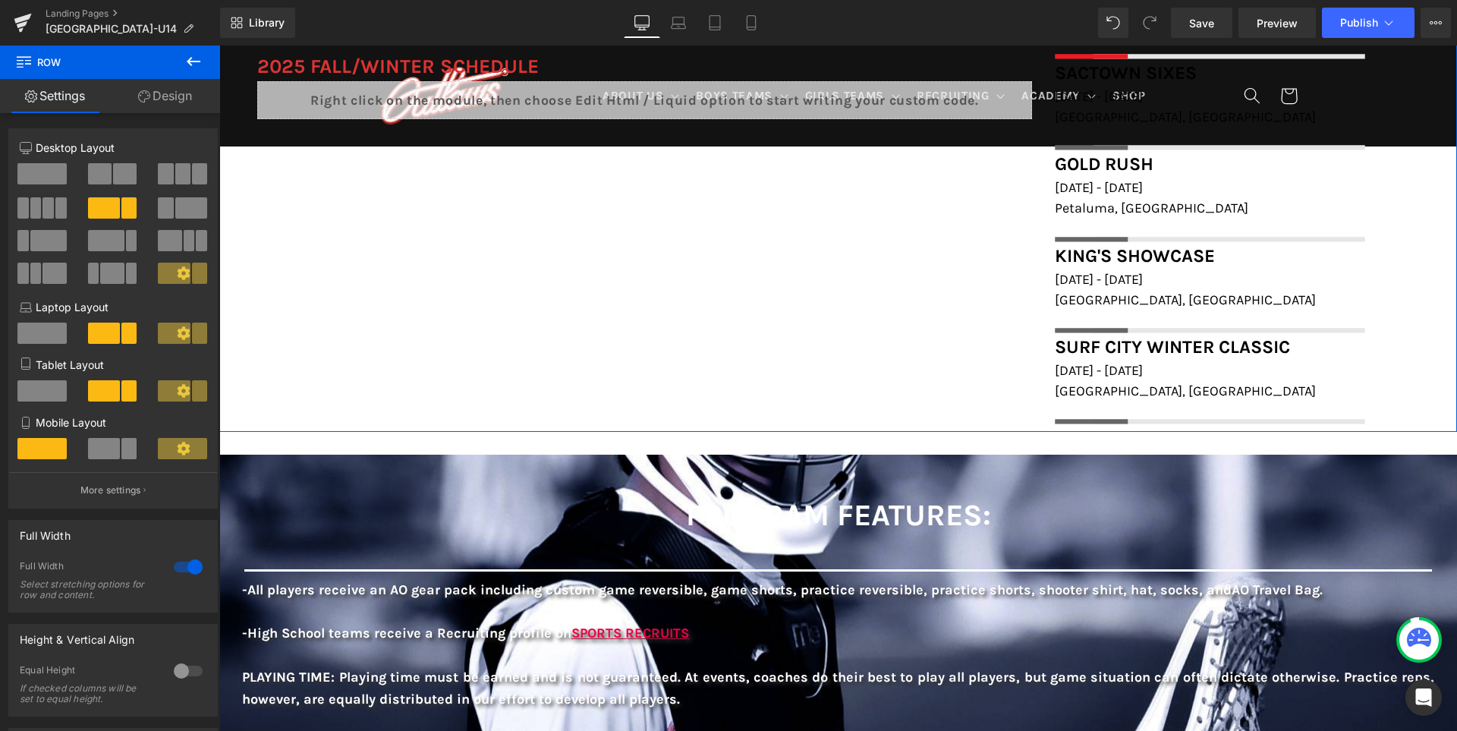
click at [922, 326] on div "FIELD LOCATIONS Heading Icon San Ramon Valley School, 501 Danville Blvd, Danvil…" at bounding box center [837, 196] width 1237 height 471
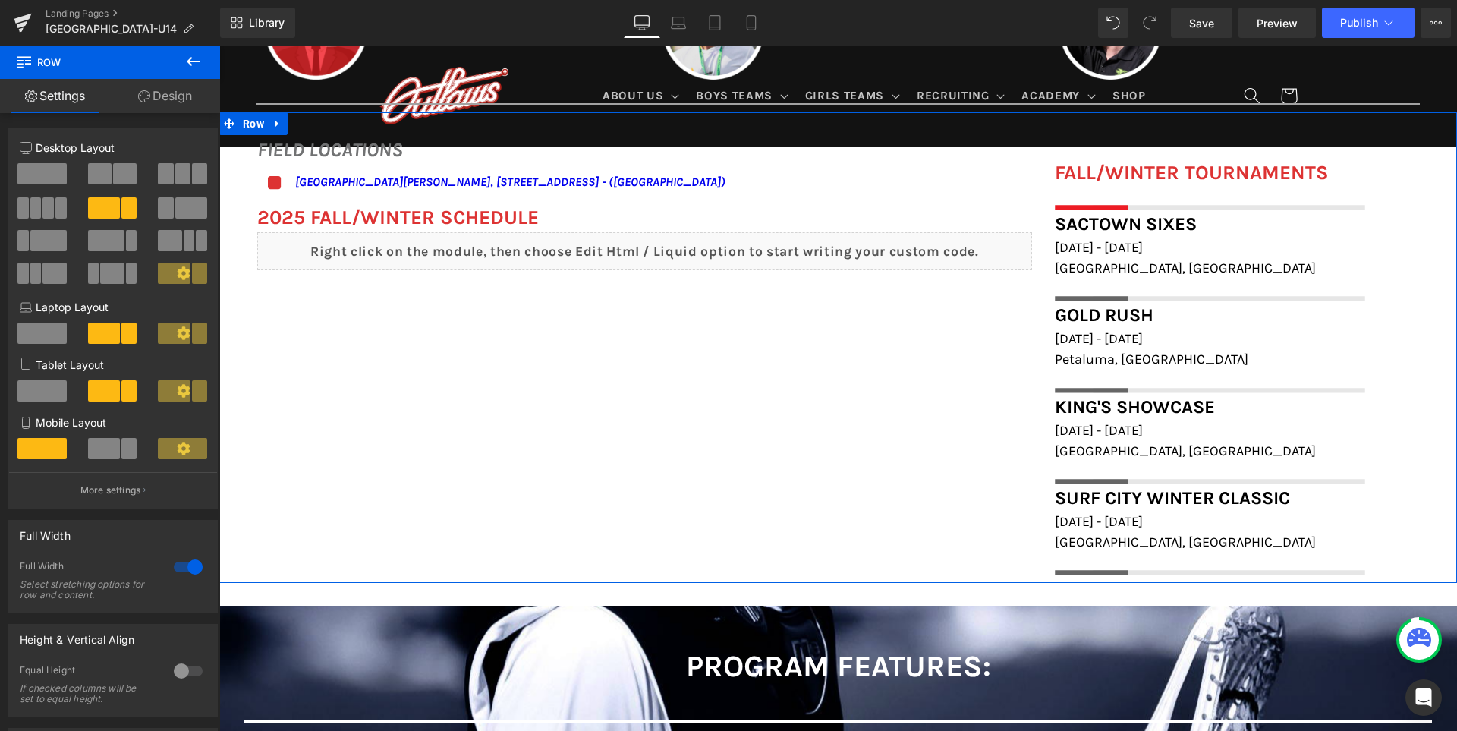
scroll to position [1020, 0]
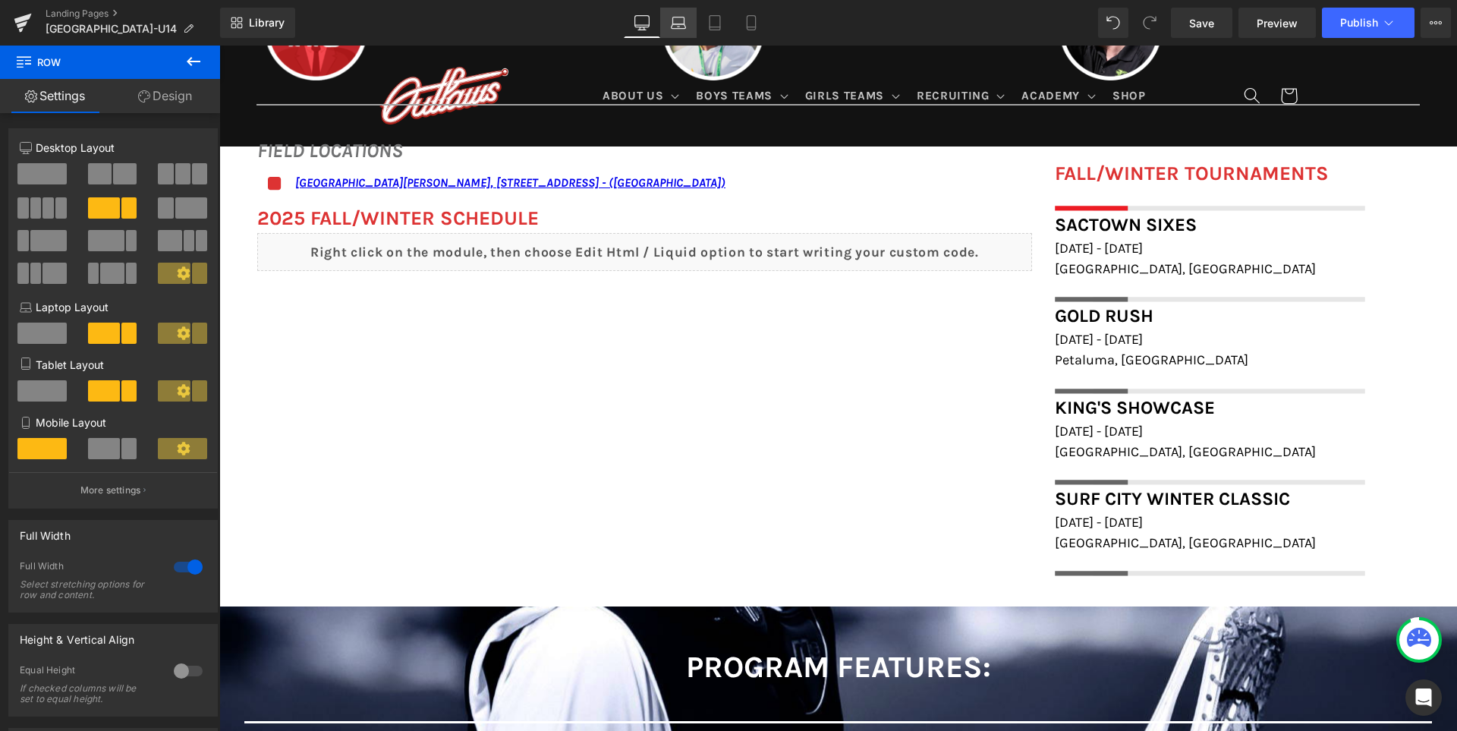
click at [683, 35] on link "Laptop" at bounding box center [678, 23] width 36 height 30
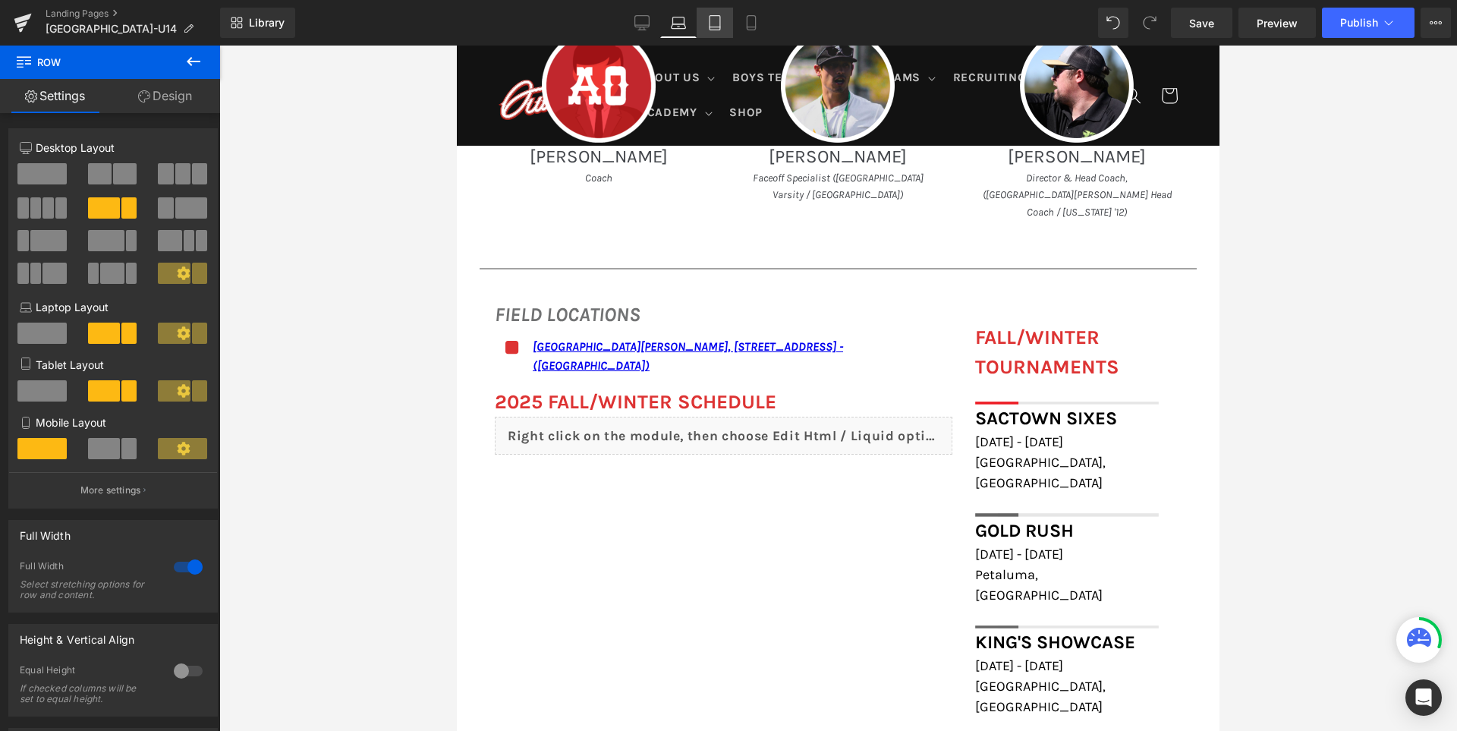
scroll to position [966, 0]
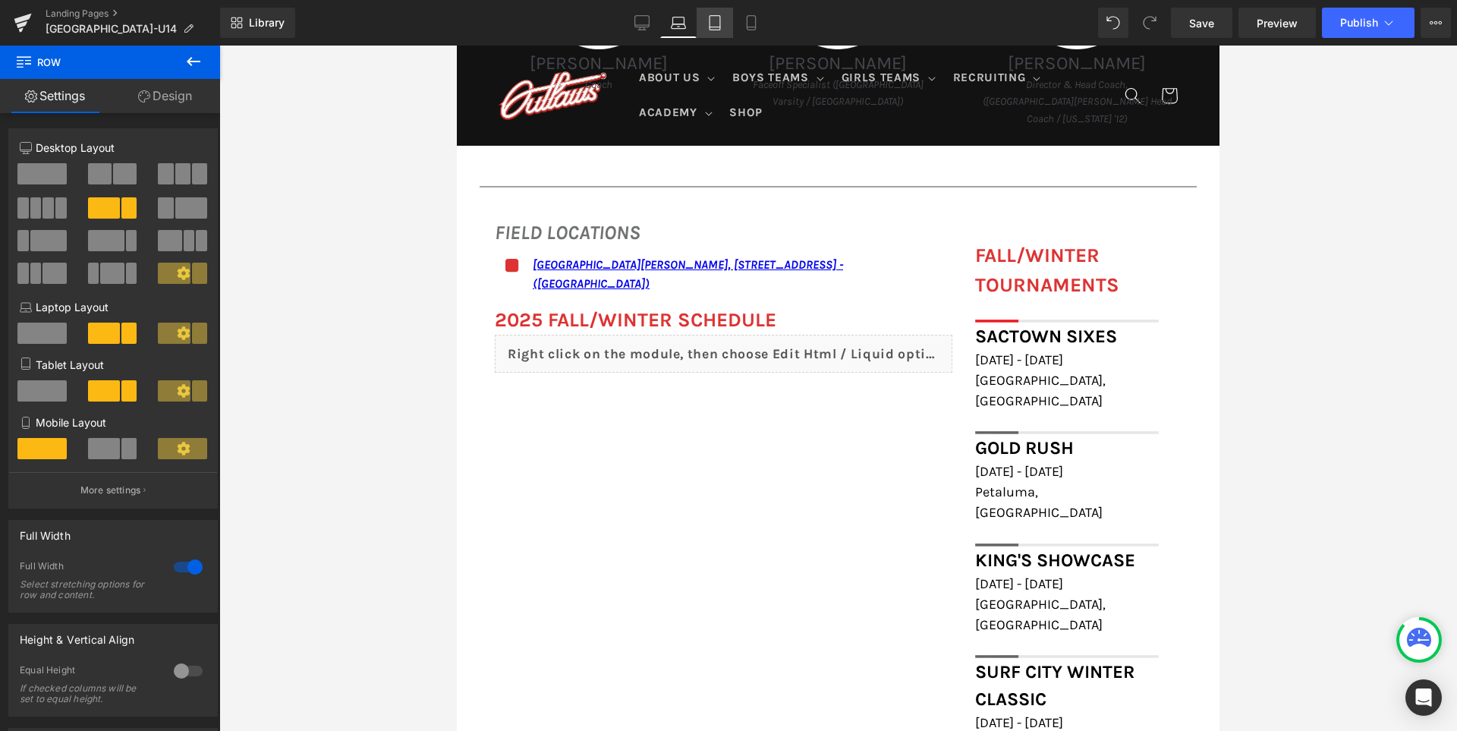
click at [718, 32] on link "Tablet" at bounding box center [714, 23] width 36 height 30
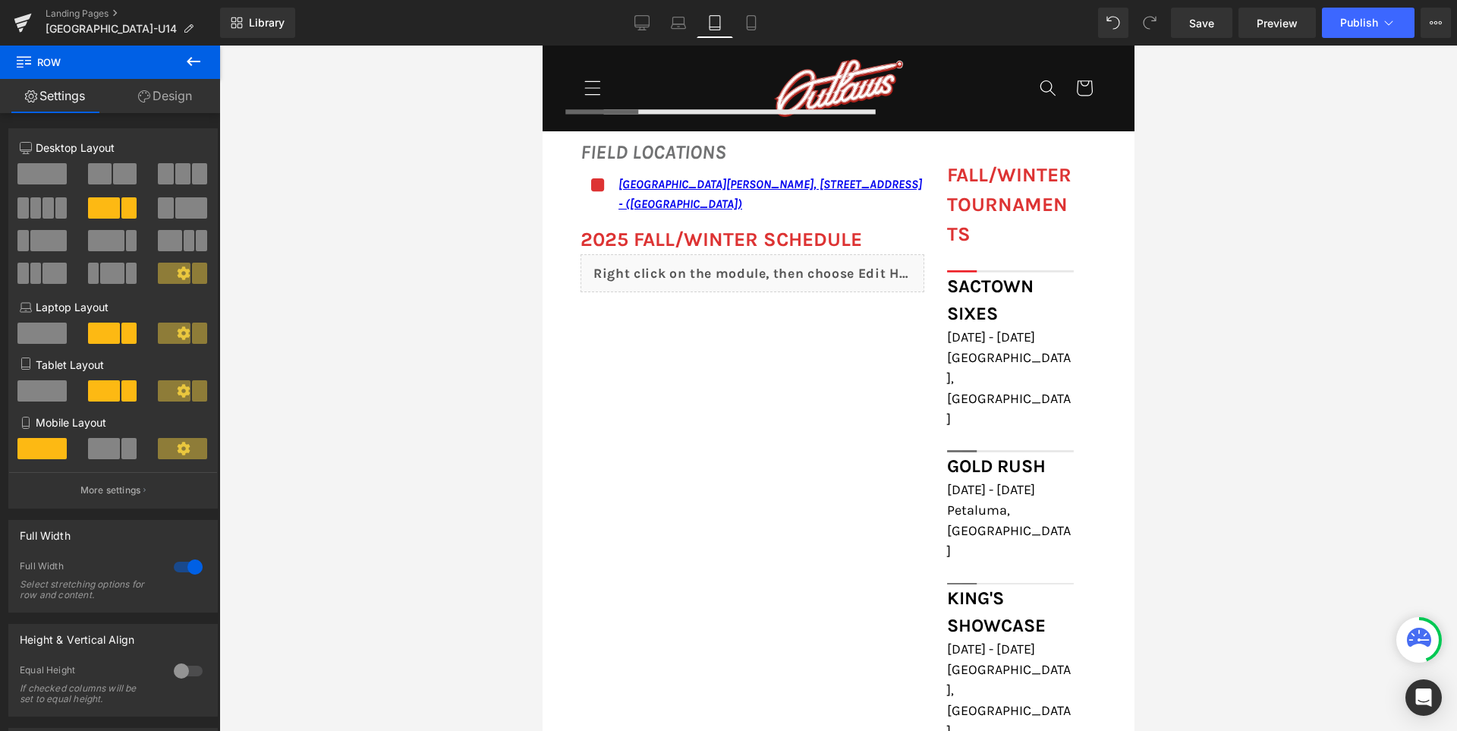
scroll to position [1479, 0]
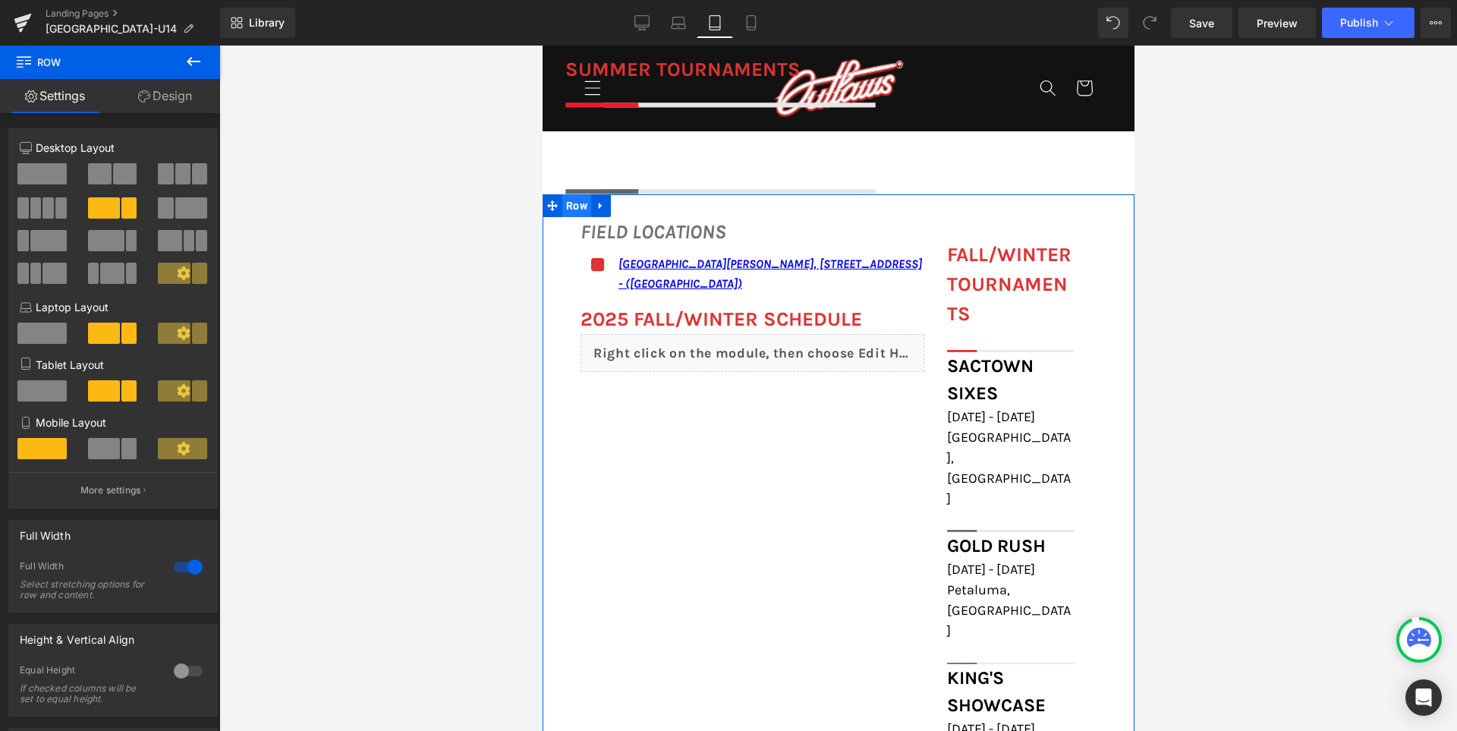
click at [571, 214] on span "Row" at bounding box center [575, 205] width 29 height 23
click at [28, 390] on span at bounding box center [41, 390] width 49 height 21
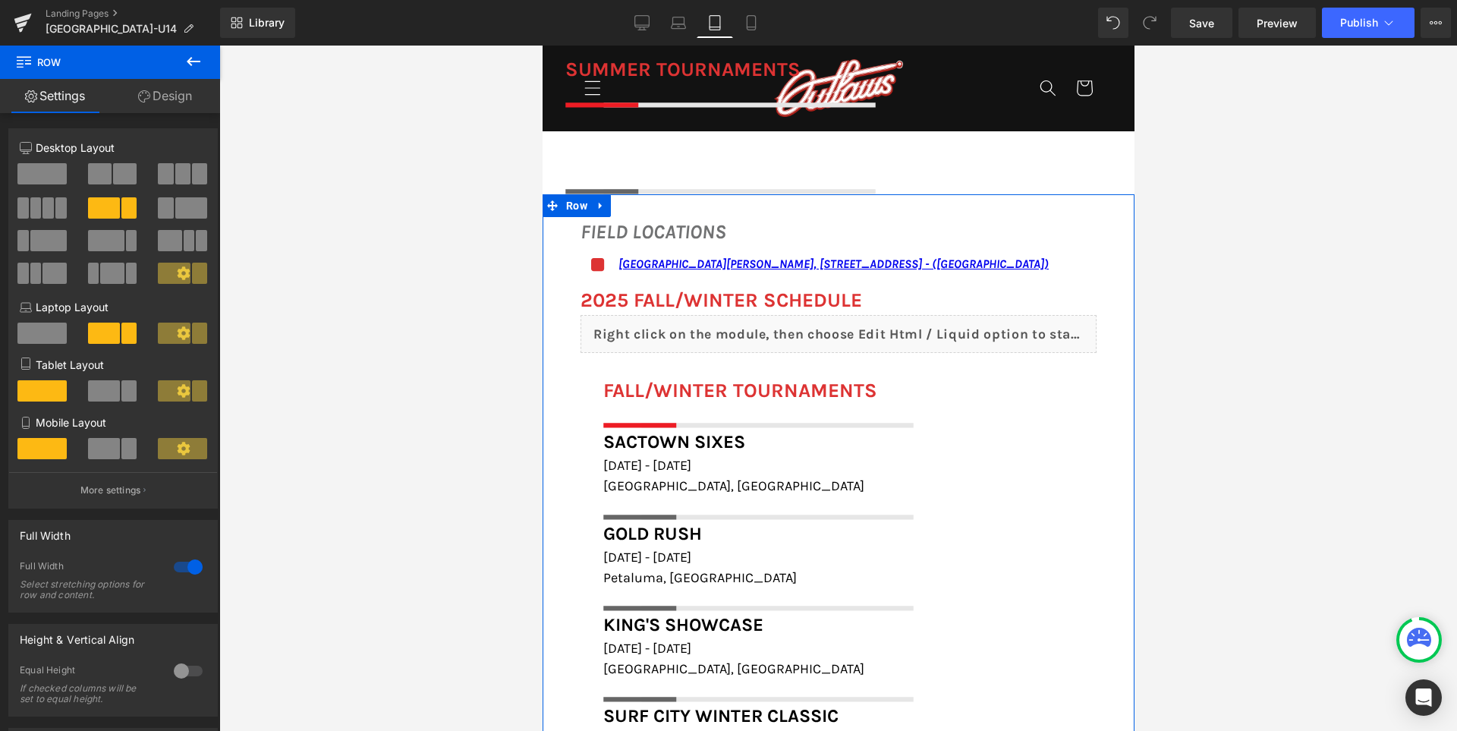
click at [163, 100] on link "Design" at bounding box center [165, 96] width 110 height 34
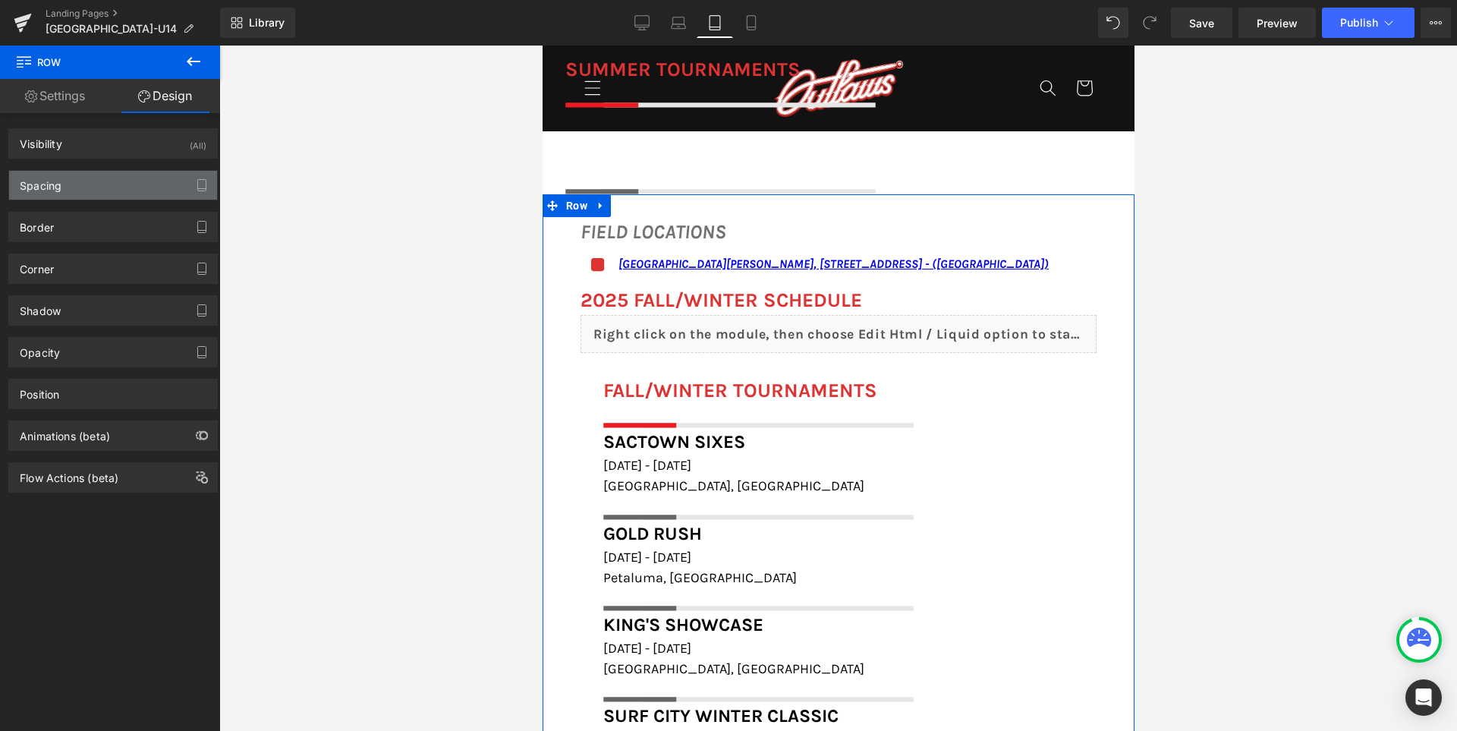
click at [93, 174] on div "Spacing" at bounding box center [113, 185] width 208 height 29
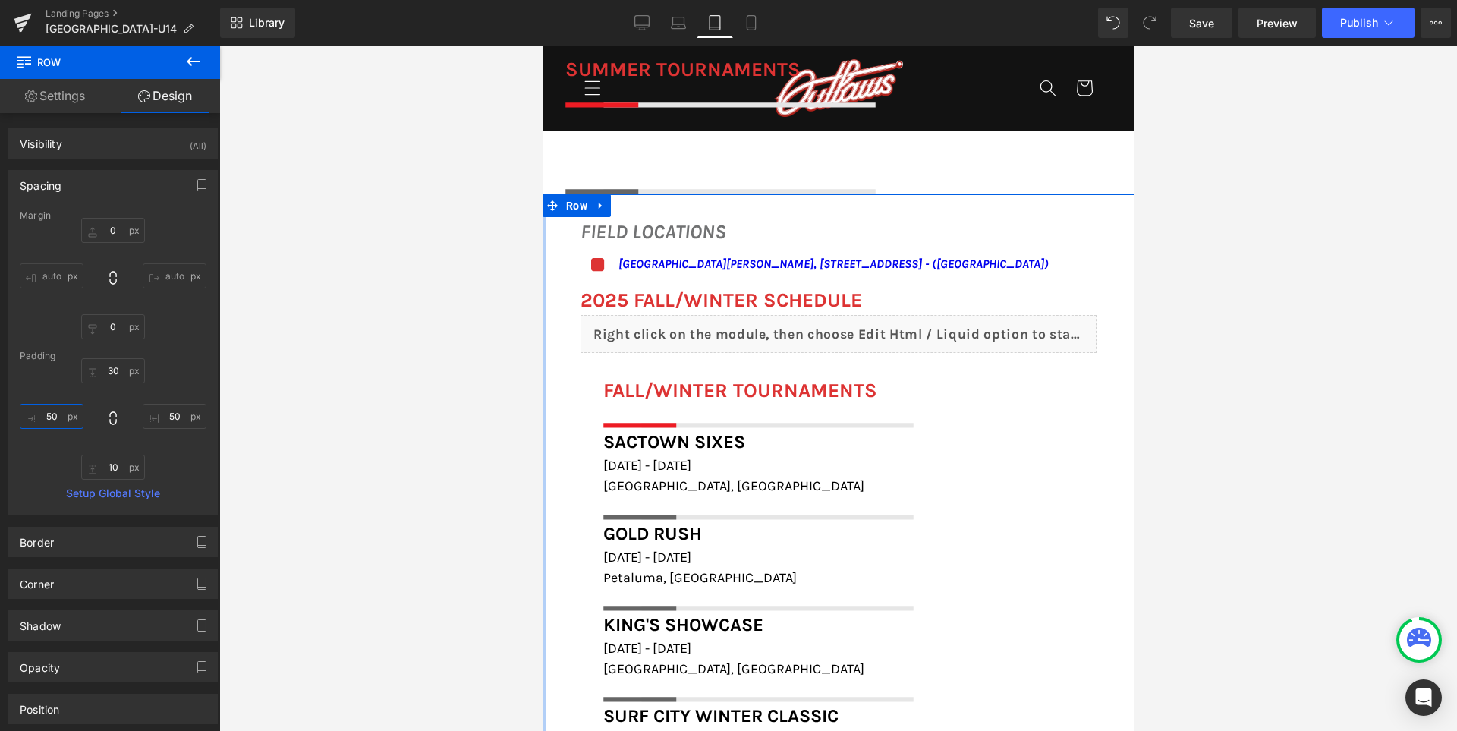
click at [61, 407] on input "50" at bounding box center [52, 416] width 64 height 25
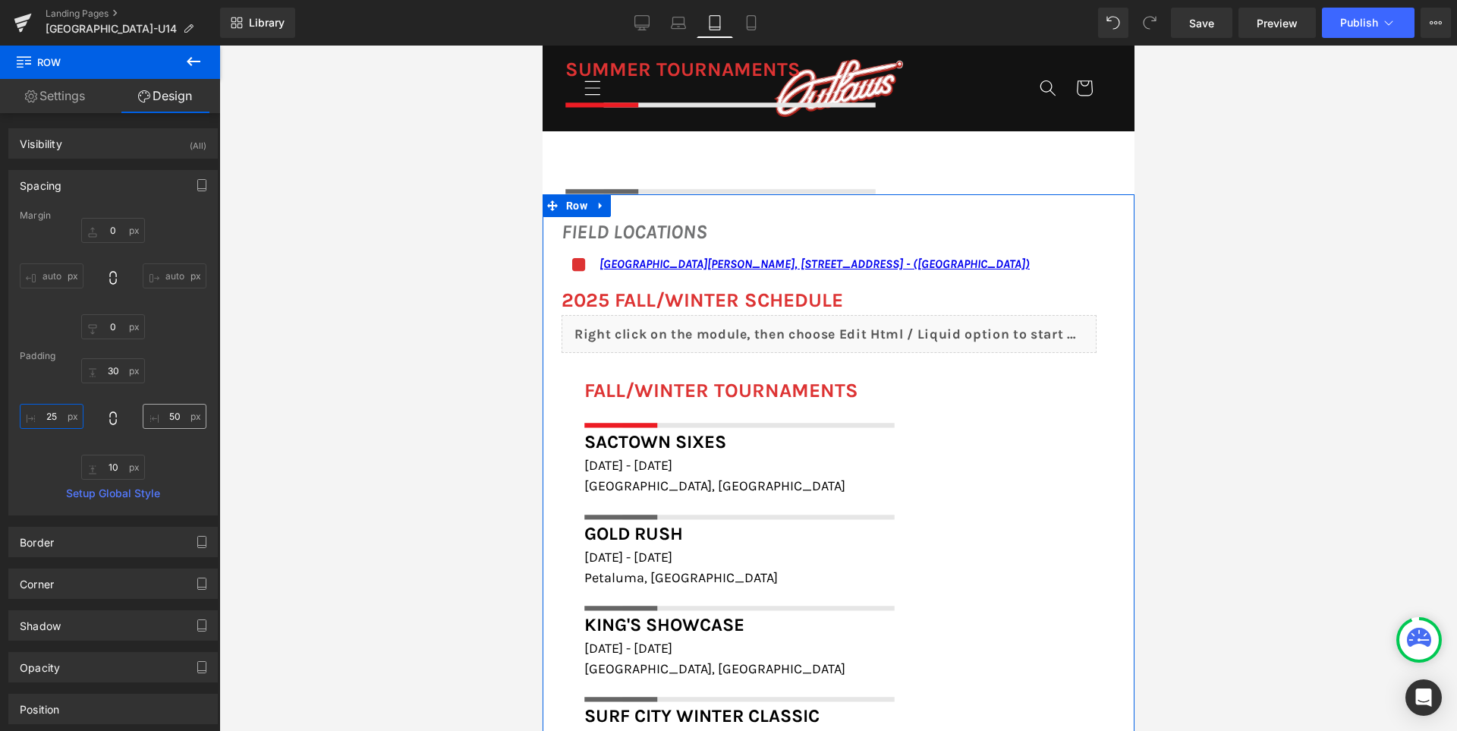
type input "25"
click at [177, 412] on input "50" at bounding box center [175, 416] width 64 height 25
type input "25"
click at [184, 390] on div "30px 30 25 25 10px 10 25 25" at bounding box center [113, 418] width 187 height 121
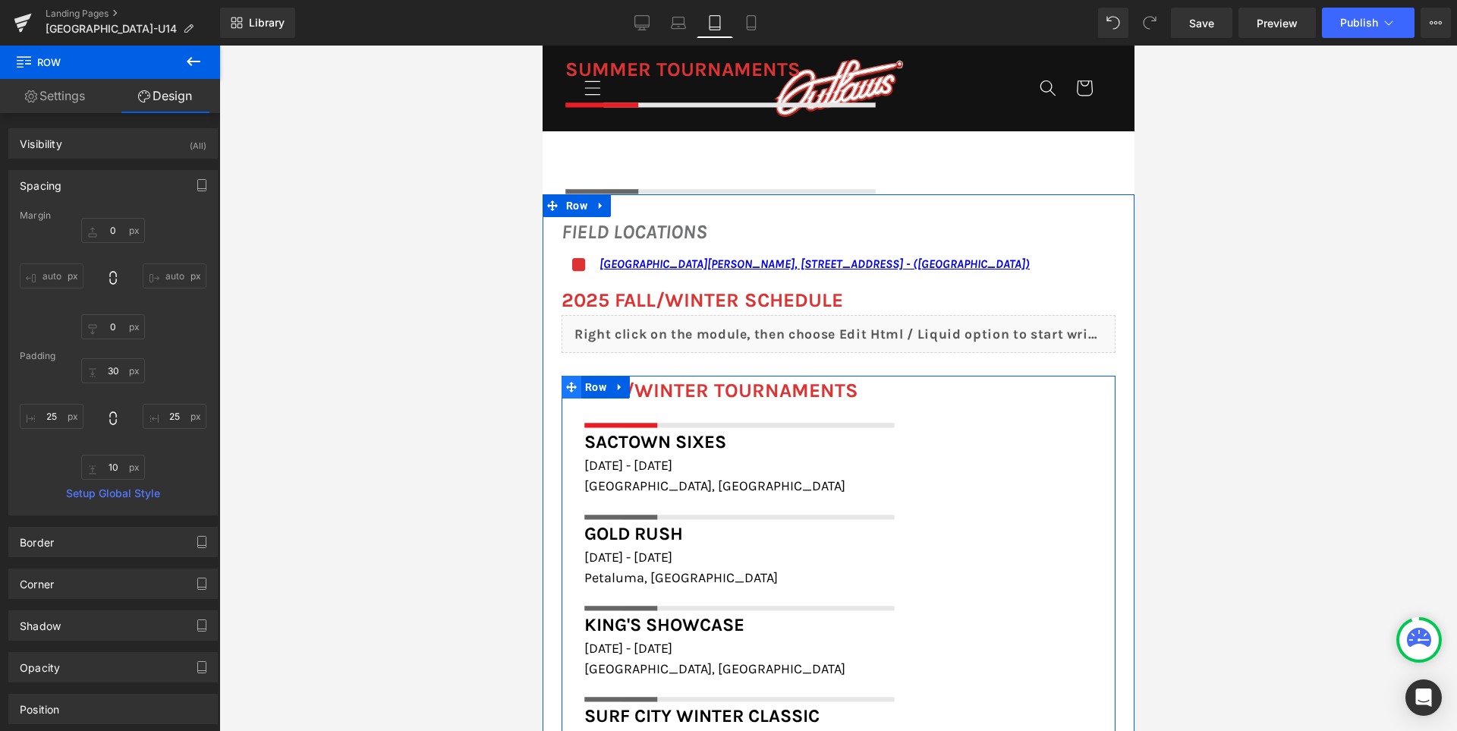
click at [565, 386] on icon at bounding box center [570, 387] width 11 height 11
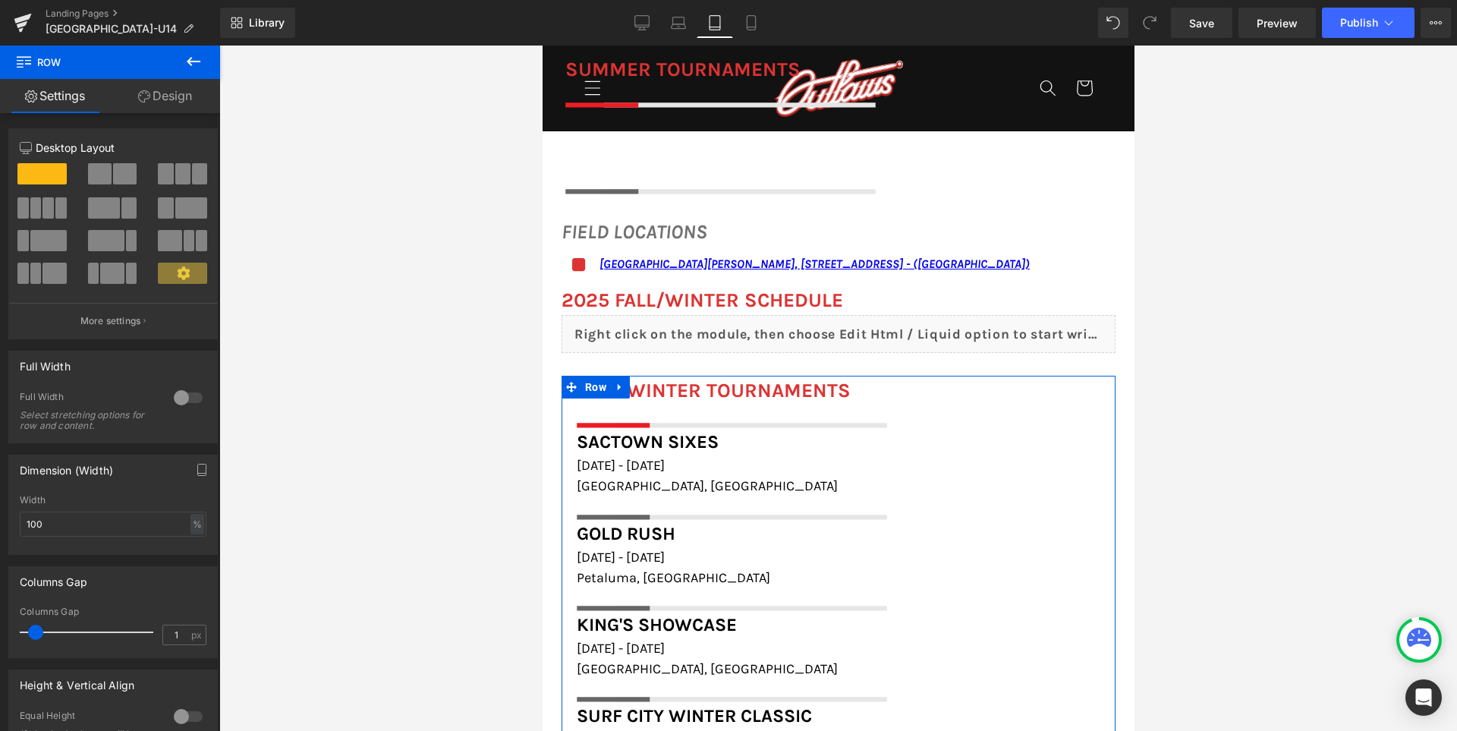
type input "0"
drag, startPoint x: 39, startPoint y: 632, endPoint x: 0, endPoint y: 640, distance: 40.3
click at [0, 640] on div "Columns Gap 0px Columns Gap 0 px" at bounding box center [113, 606] width 227 height 103
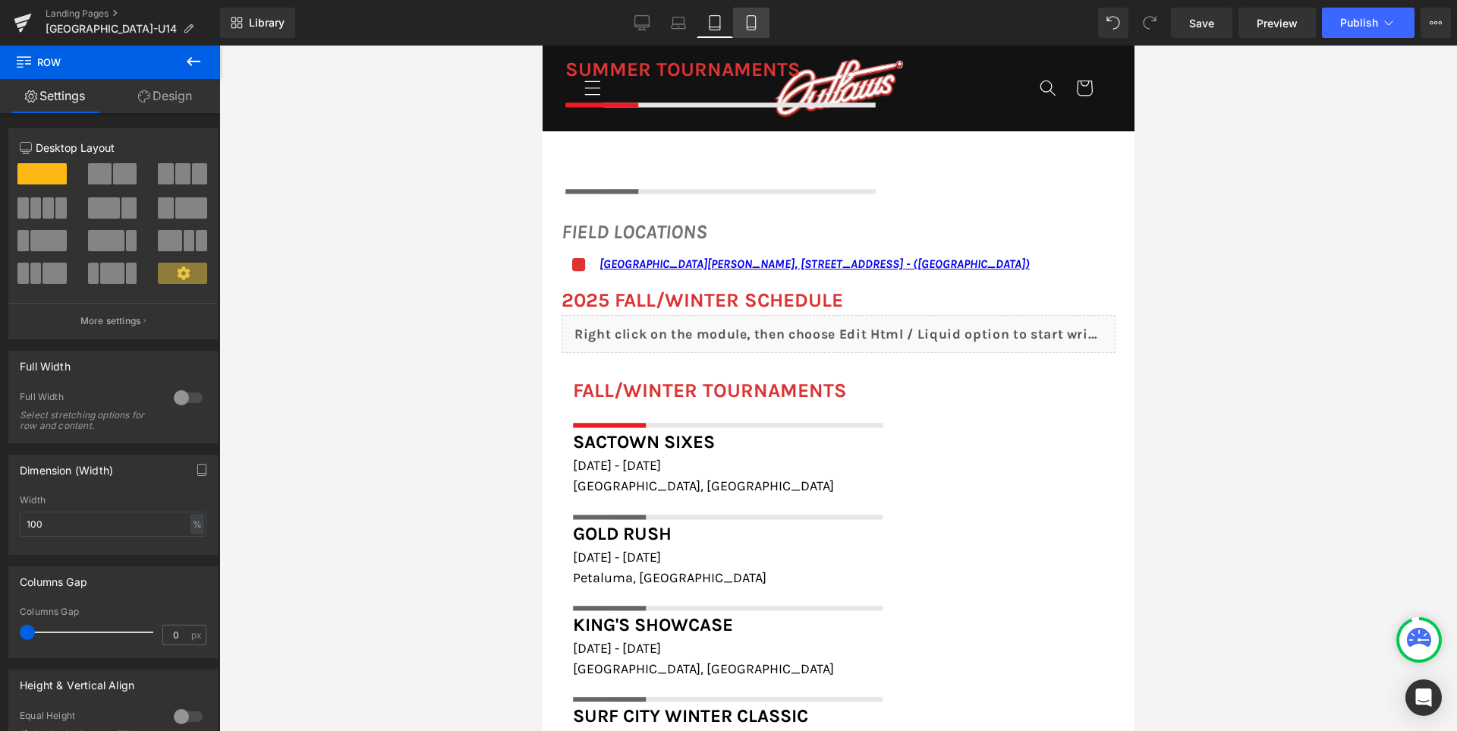
click at [749, 26] on icon at bounding box center [750, 22] width 15 height 15
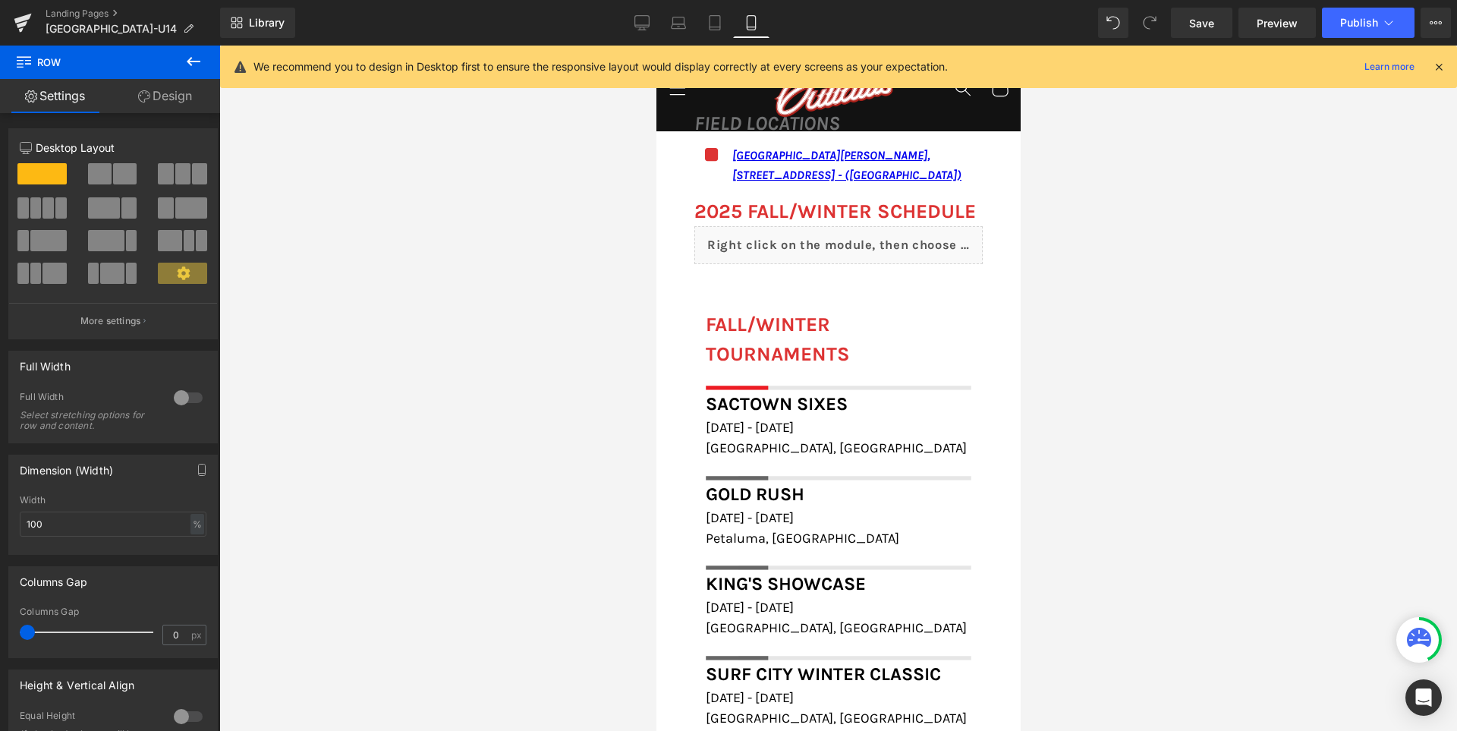
scroll to position [1683, 0]
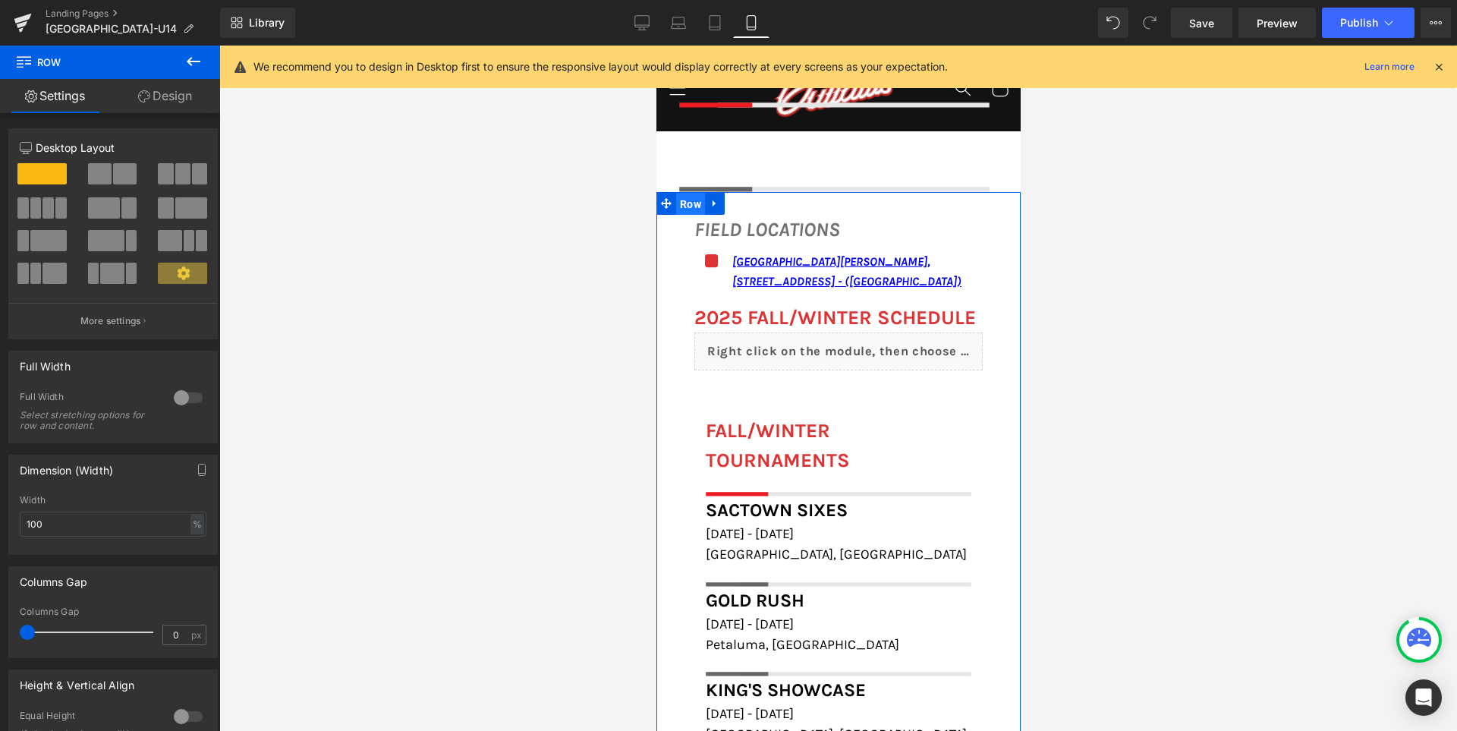
click at [690, 195] on span "Row" at bounding box center [689, 204] width 29 height 23
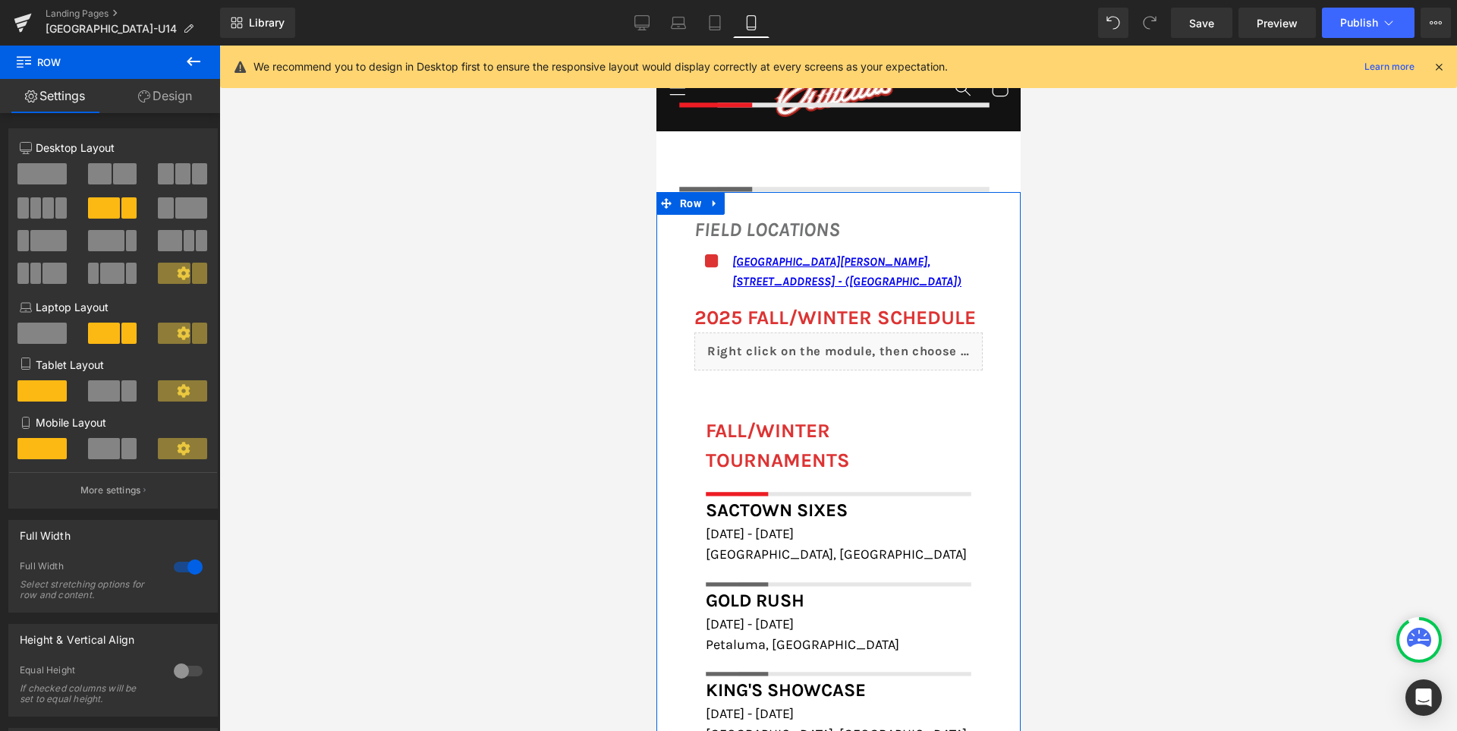
click at [184, 102] on link "Design" at bounding box center [165, 96] width 110 height 34
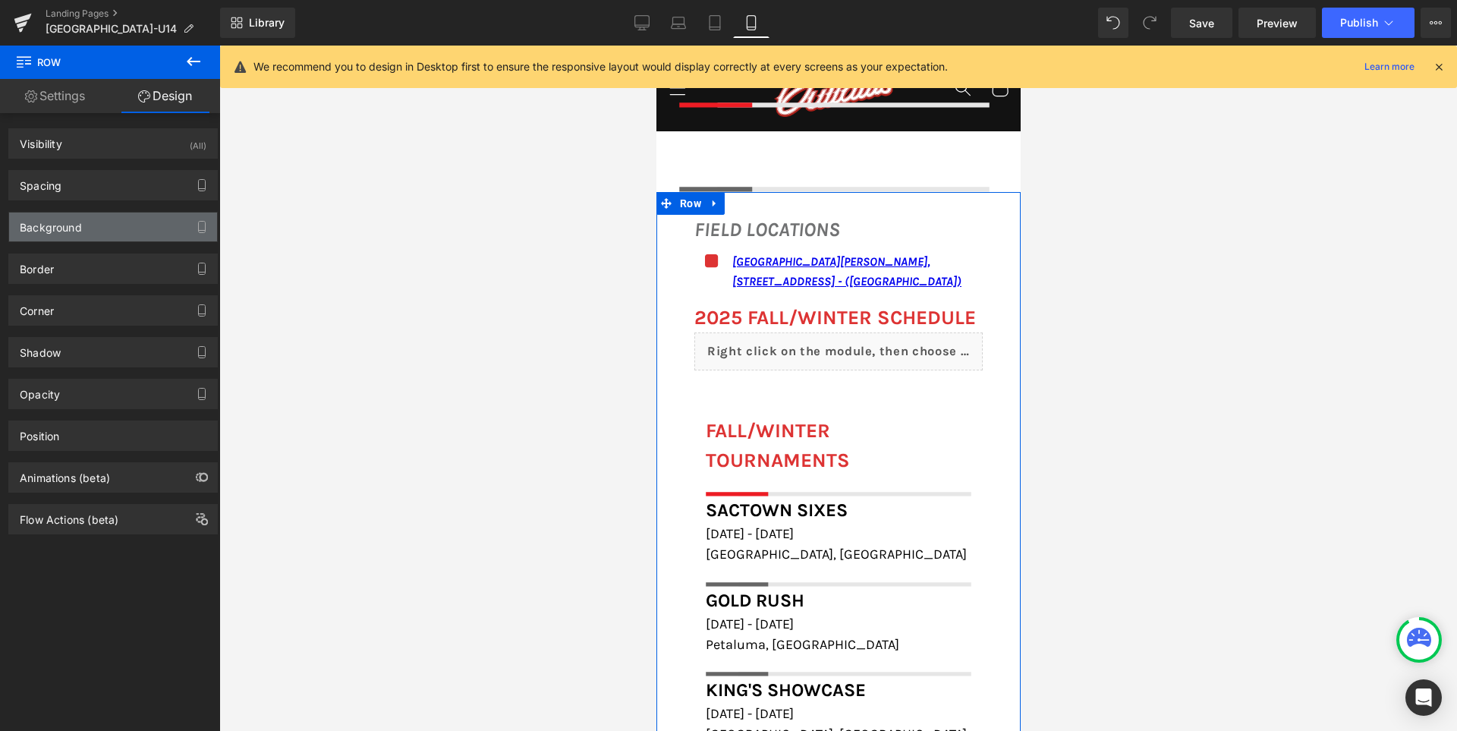
click at [70, 215] on div "Background" at bounding box center [51, 222] width 62 height 21
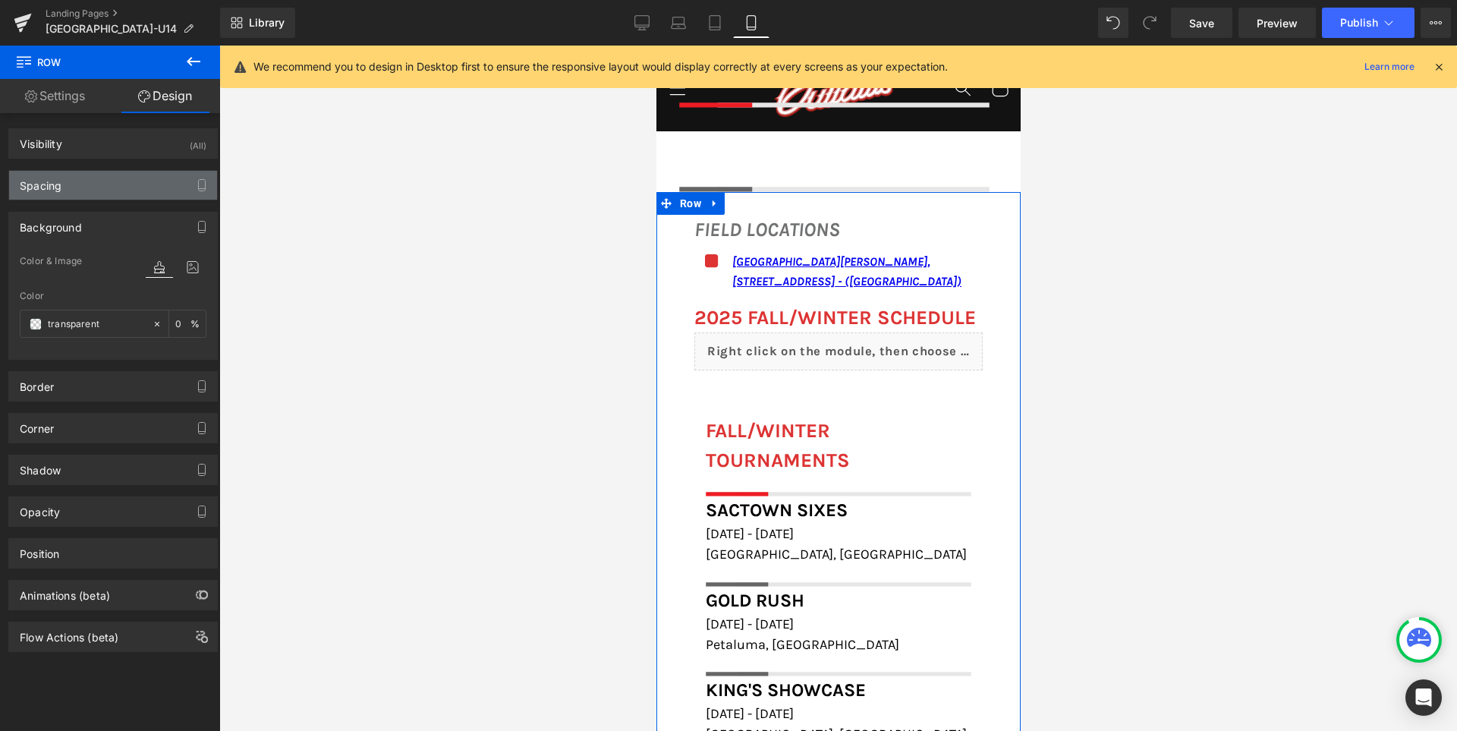
click at [81, 198] on div "Spacing" at bounding box center [113, 185] width 208 height 29
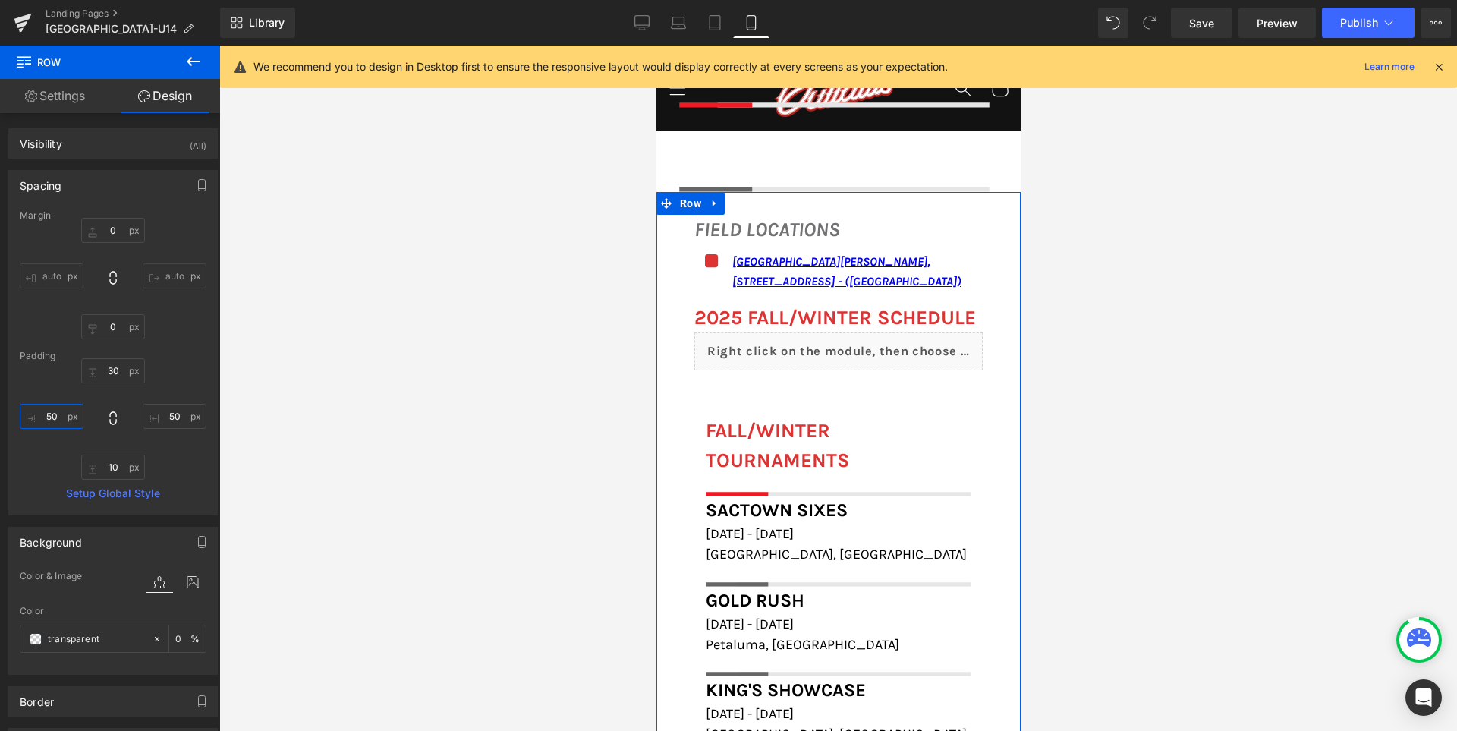
click at [55, 405] on input "50" at bounding box center [52, 416] width 64 height 25
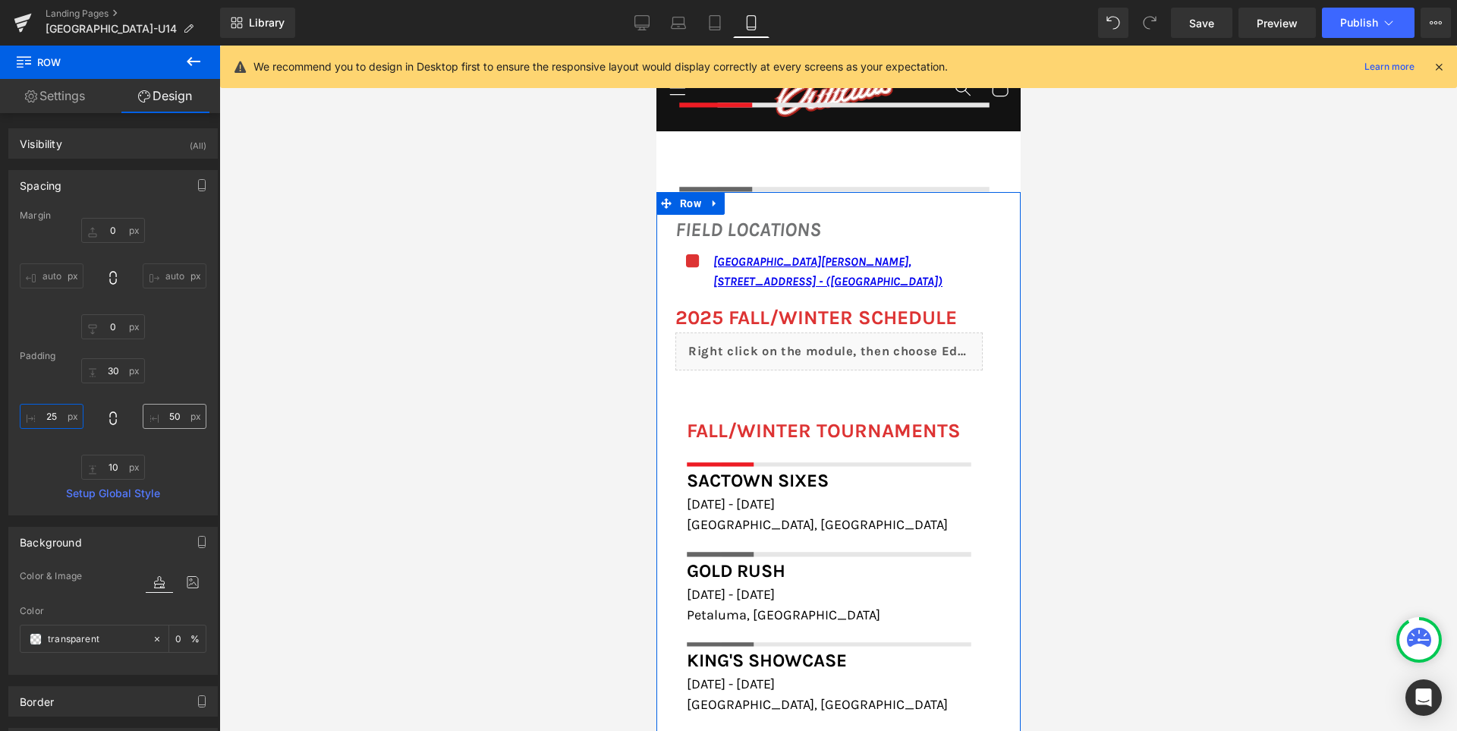
type input "25"
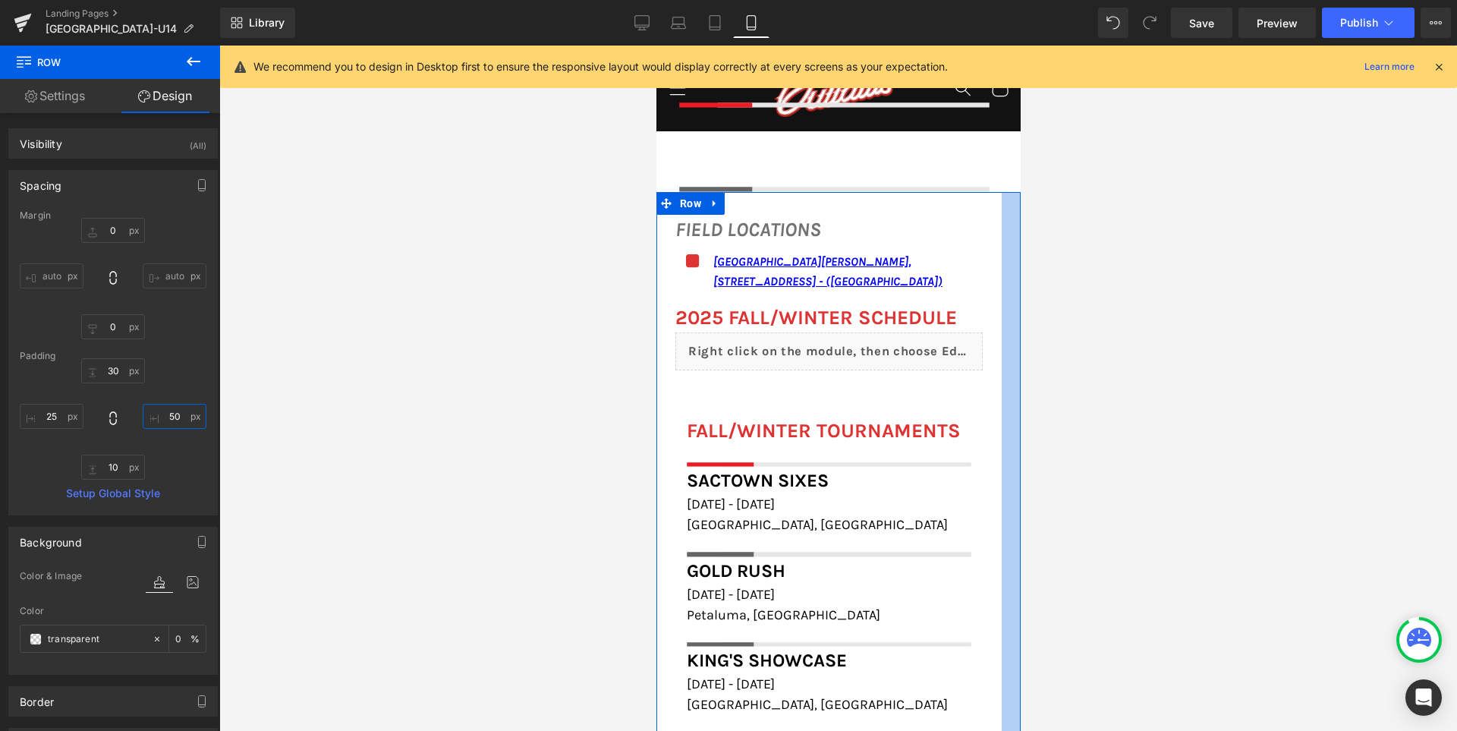
click at [173, 418] on input "50" at bounding box center [175, 416] width 64 height 25
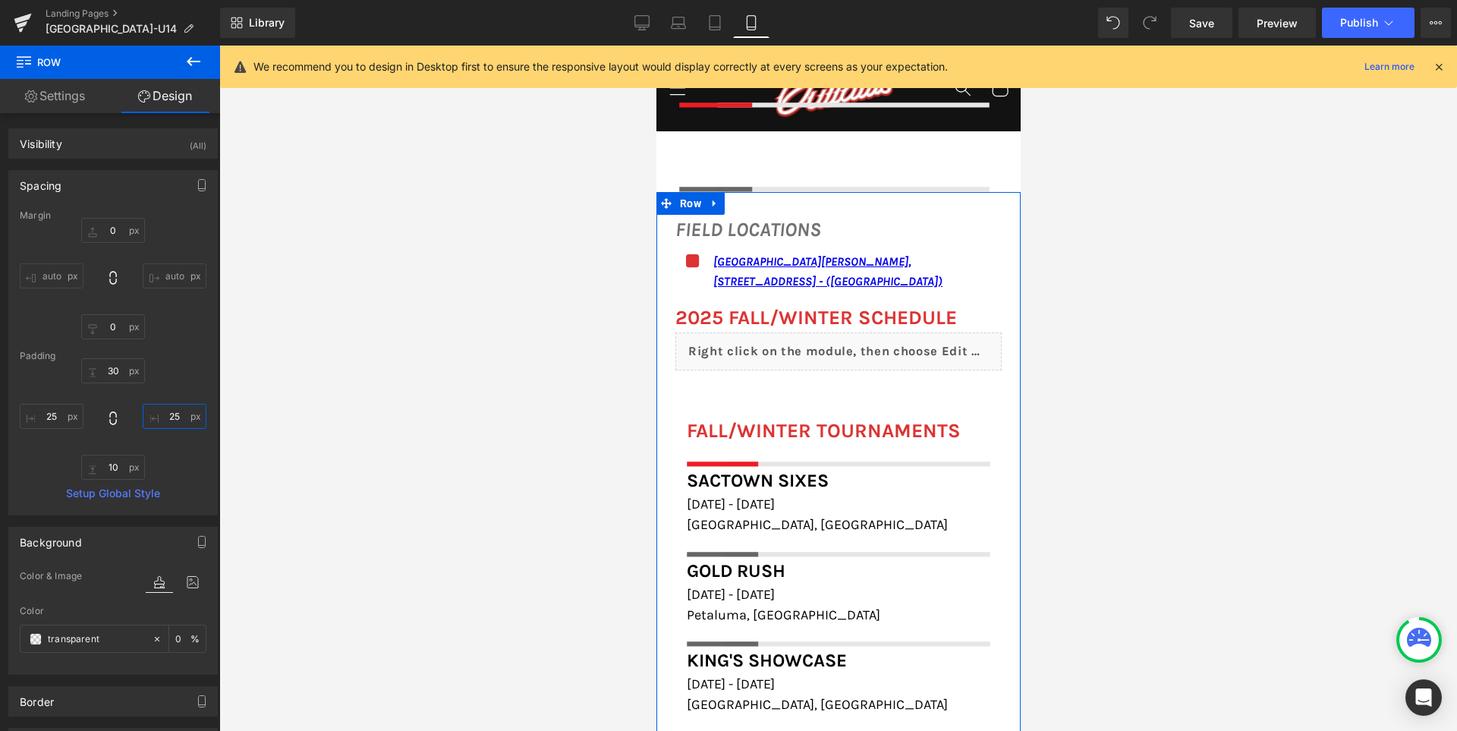
type input "25"
click at [170, 390] on div "30px 30 25 25 10px 10 25 25" at bounding box center [113, 418] width 187 height 121
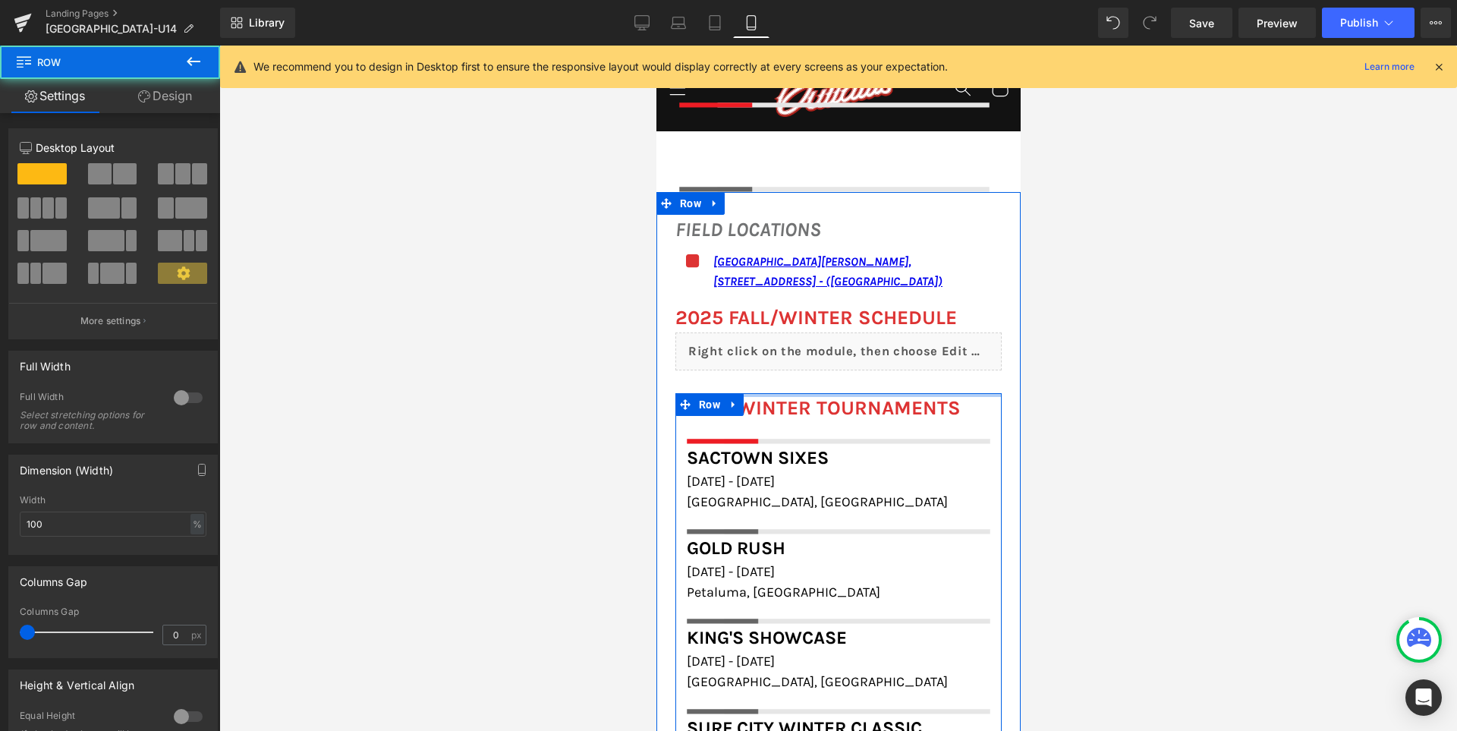
drag, startPoint x: 774, startPoint y: 386, endPoint x: 772, endPoint y: 355, distance: 31.1
click at [772, 370] on div "FALL/WINTER TOURNAMENTS Heading Image Row Sactown Sixes Heading December 6th - …" at bounding box center [837, 587] width 326 height 434
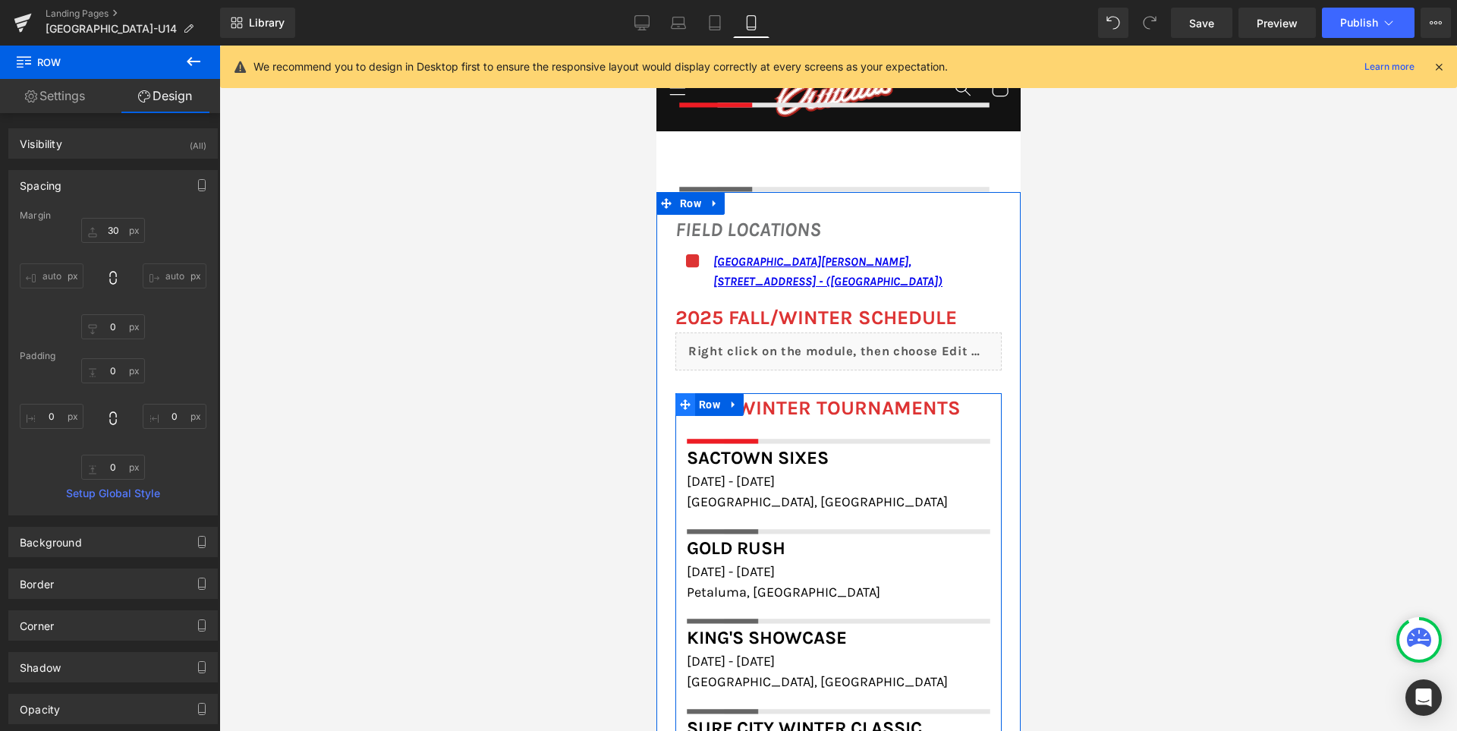
click at [685, 393] on span at bounding box center [684, 404] width 20 height 23
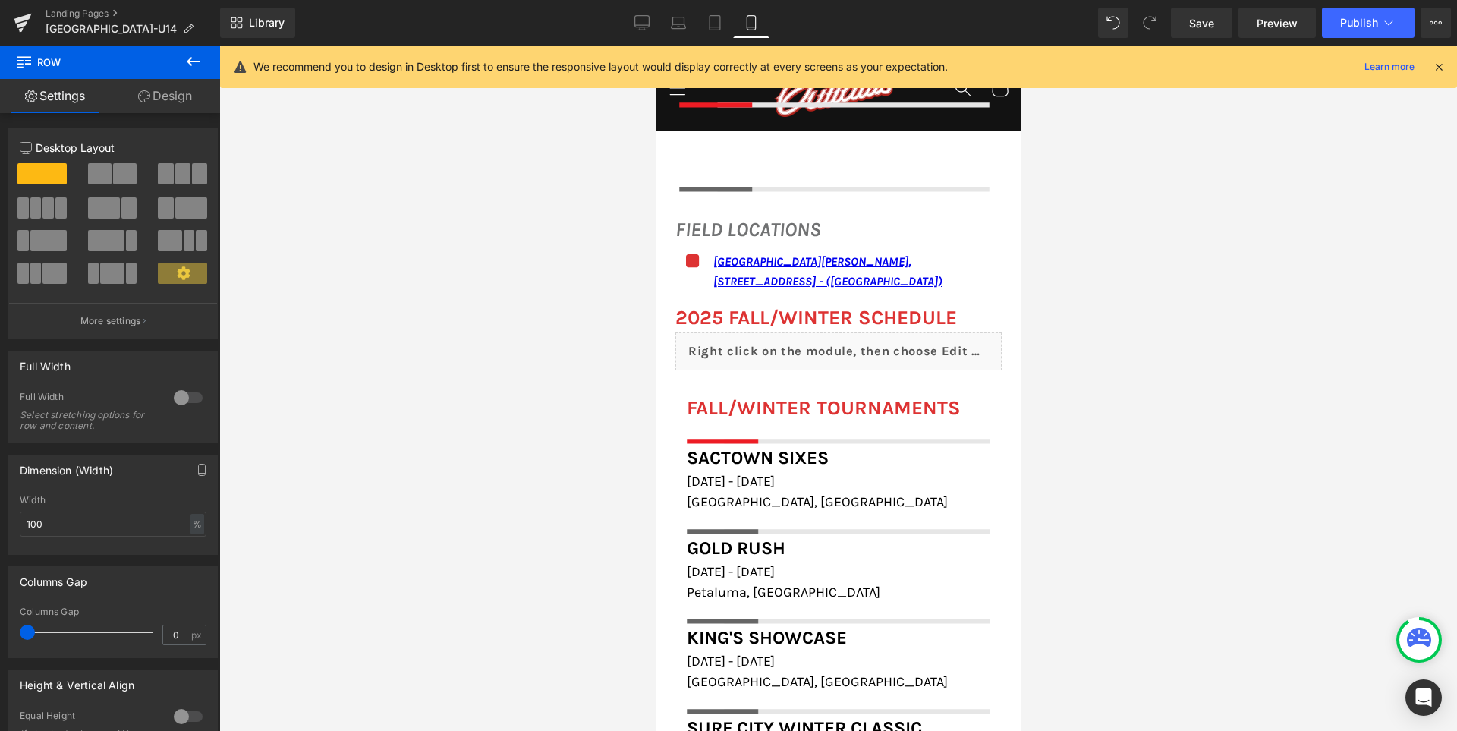
click at [546, 346] on div at bounding box center [837, 388] width 1237 height 685
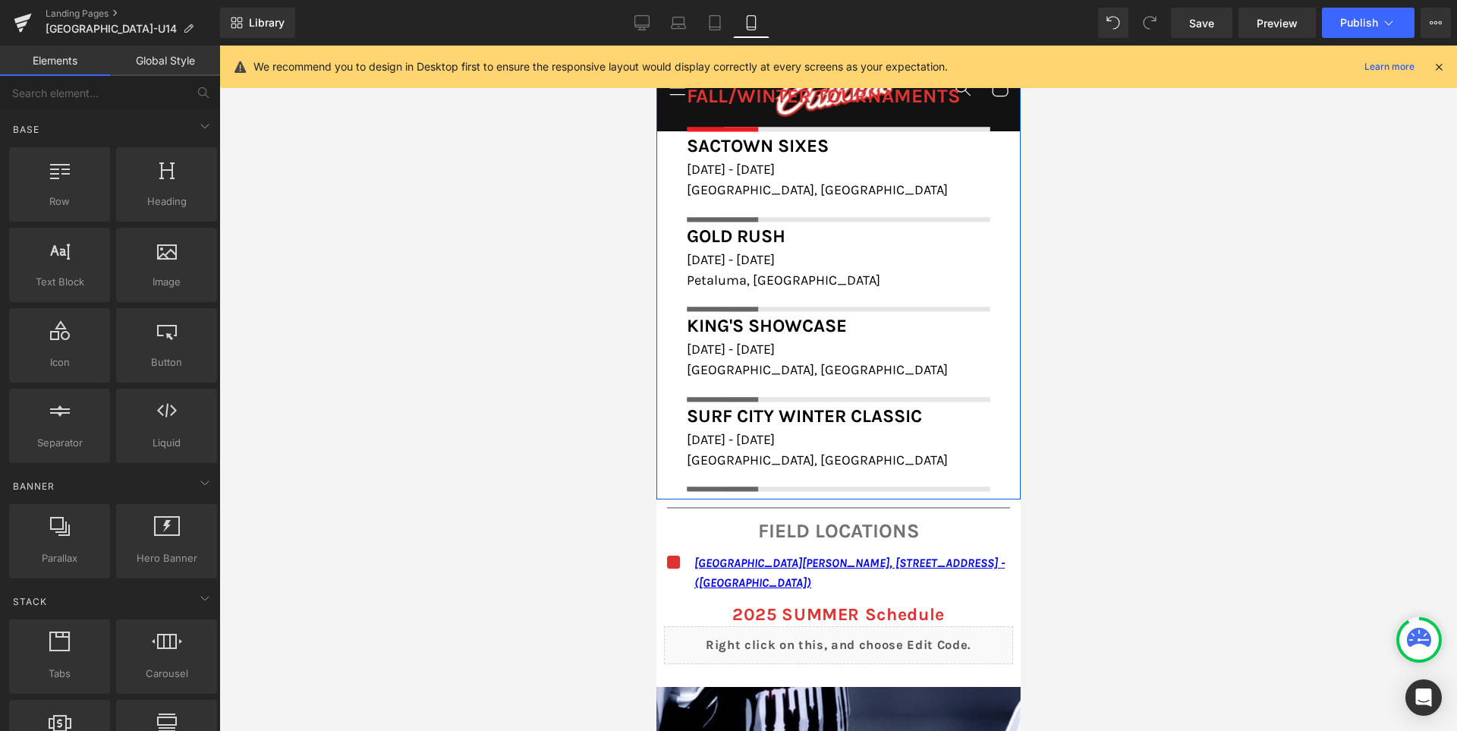
scroll to position [2063, 0]
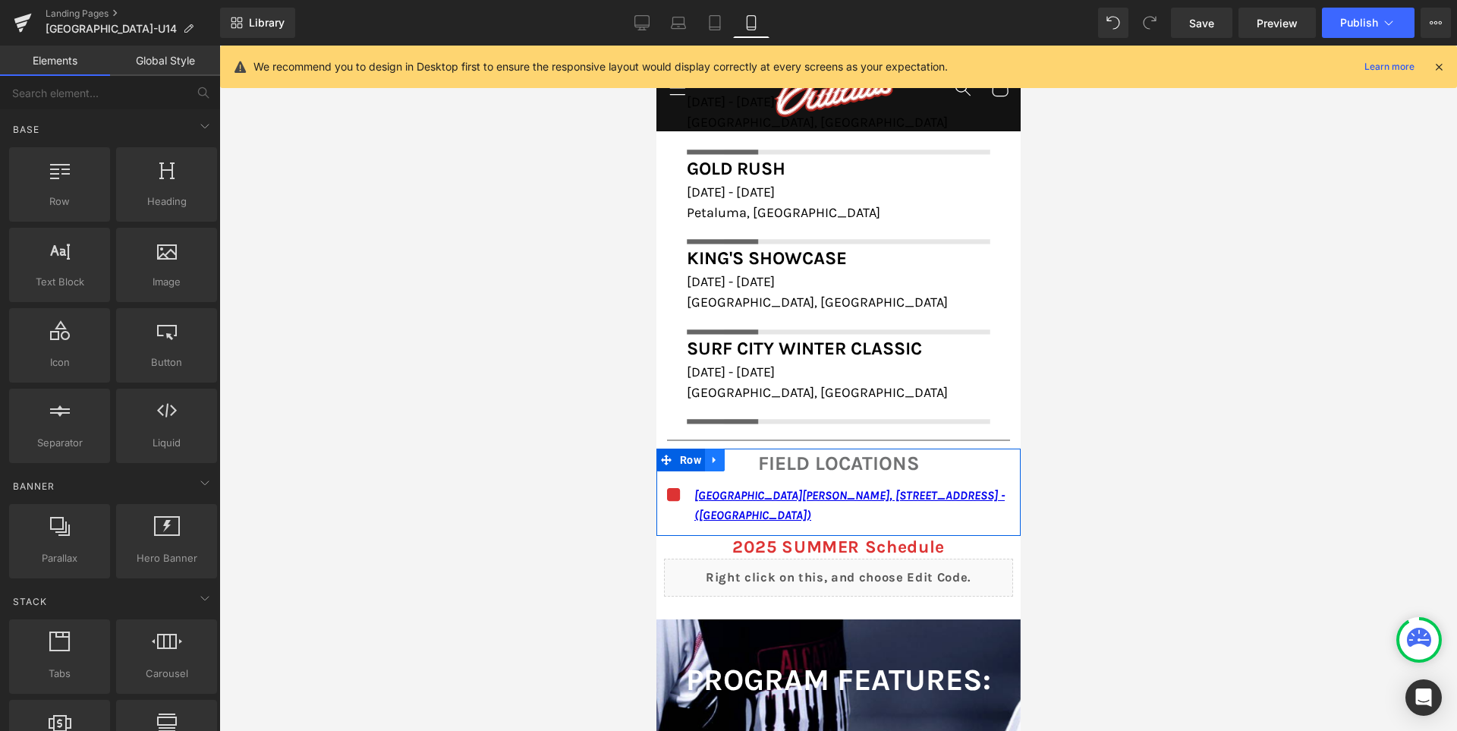
click at [719, 454] on icon at bounding box center [714, 459] width 11 height 11
click at [759, 454] on icon at bounding box center [753, 459] width 11 height 11
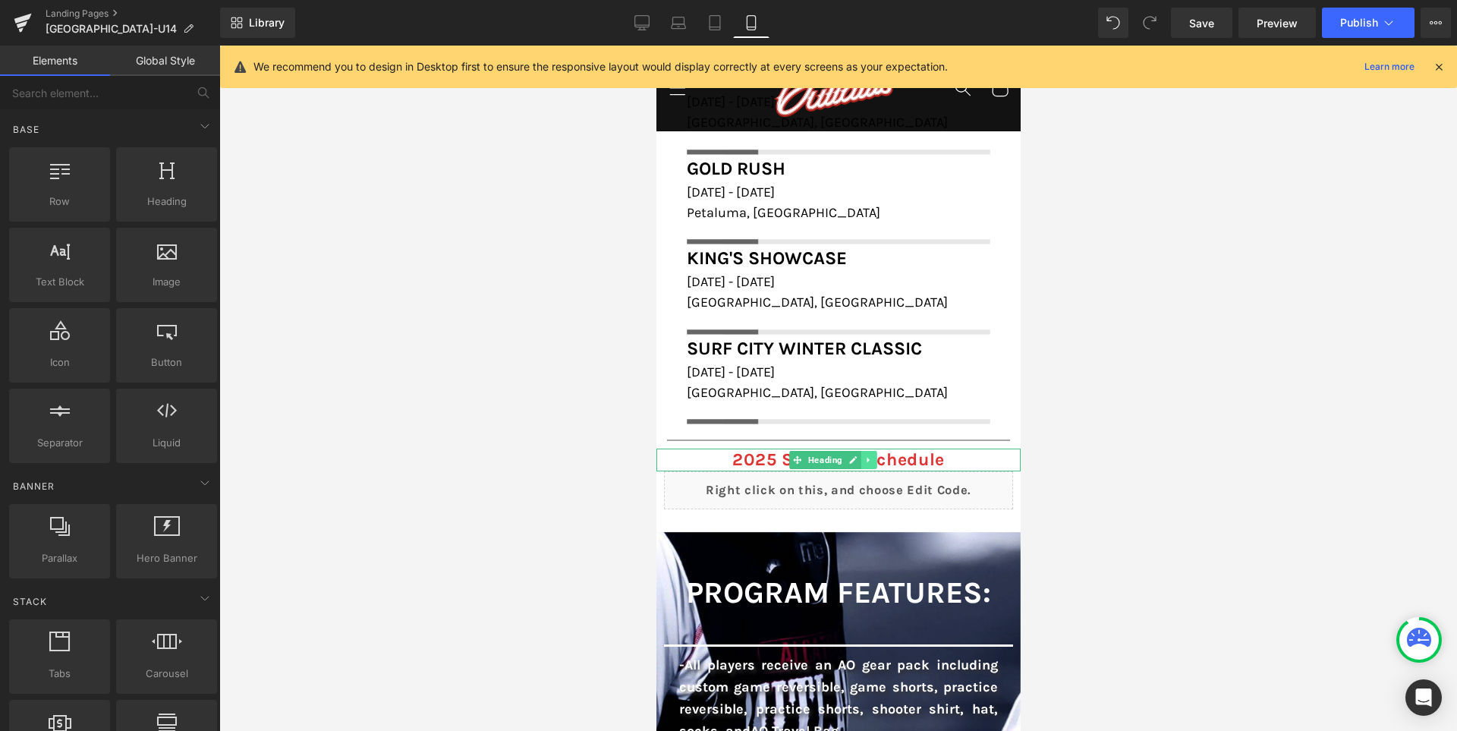
click at [872, 455] on icon at bounding box center [867, 459] width 8 height 9
click at [880, 455] on icon at bounding box center [876, 459] width 8 height 8
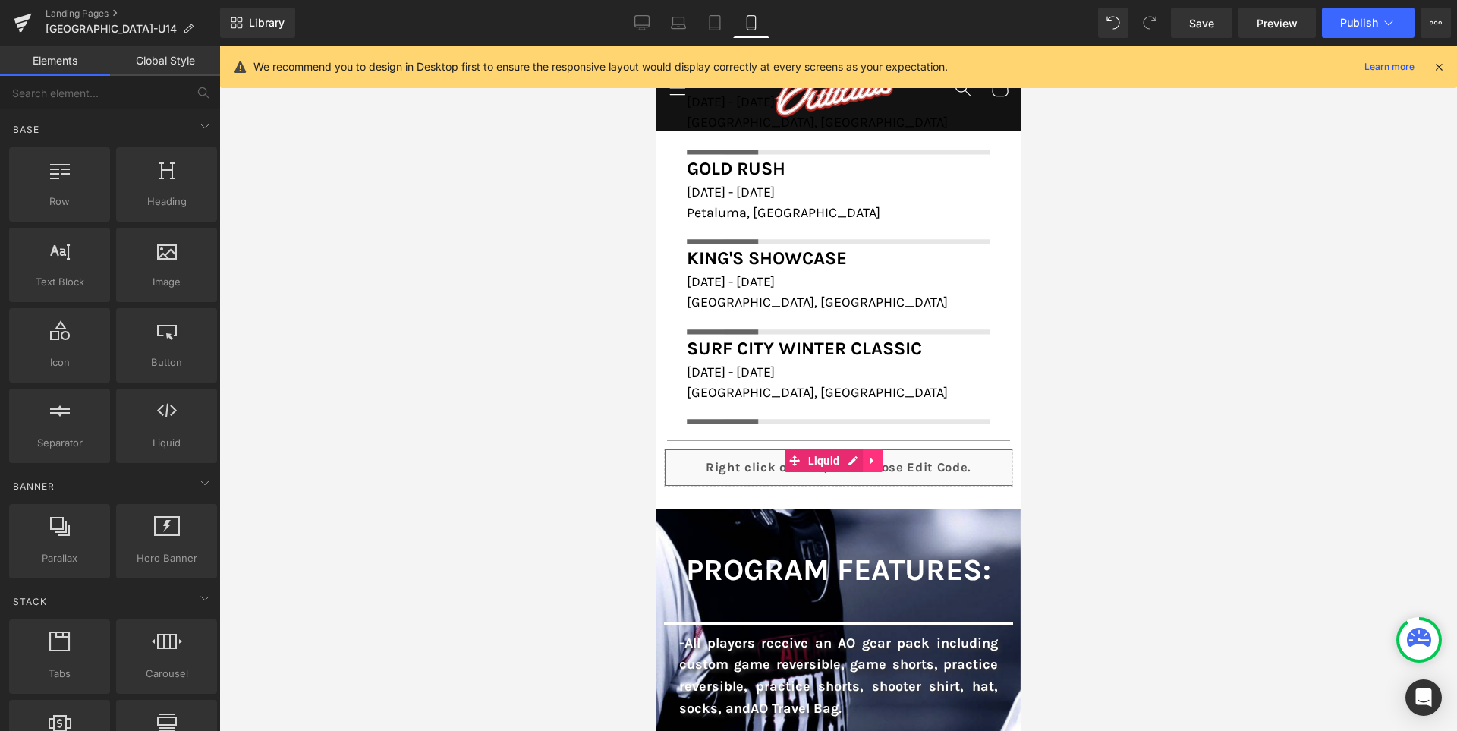
click at [877, 455] on icon at bounding box center [871, 460] width 11 height 11
click at [887, 455] on icon at bounding box center [881, 460] width 11 height 11
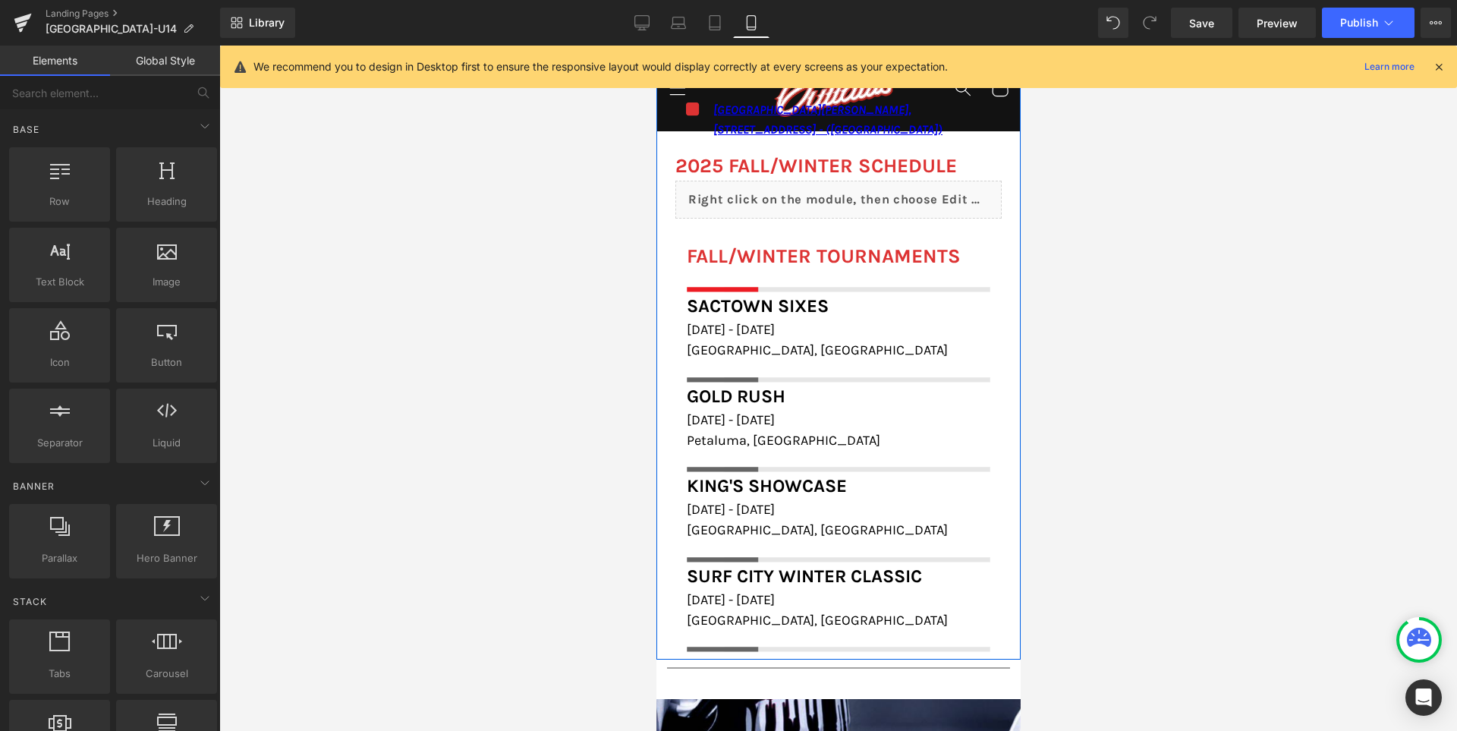
scroll to position [1608, 0]
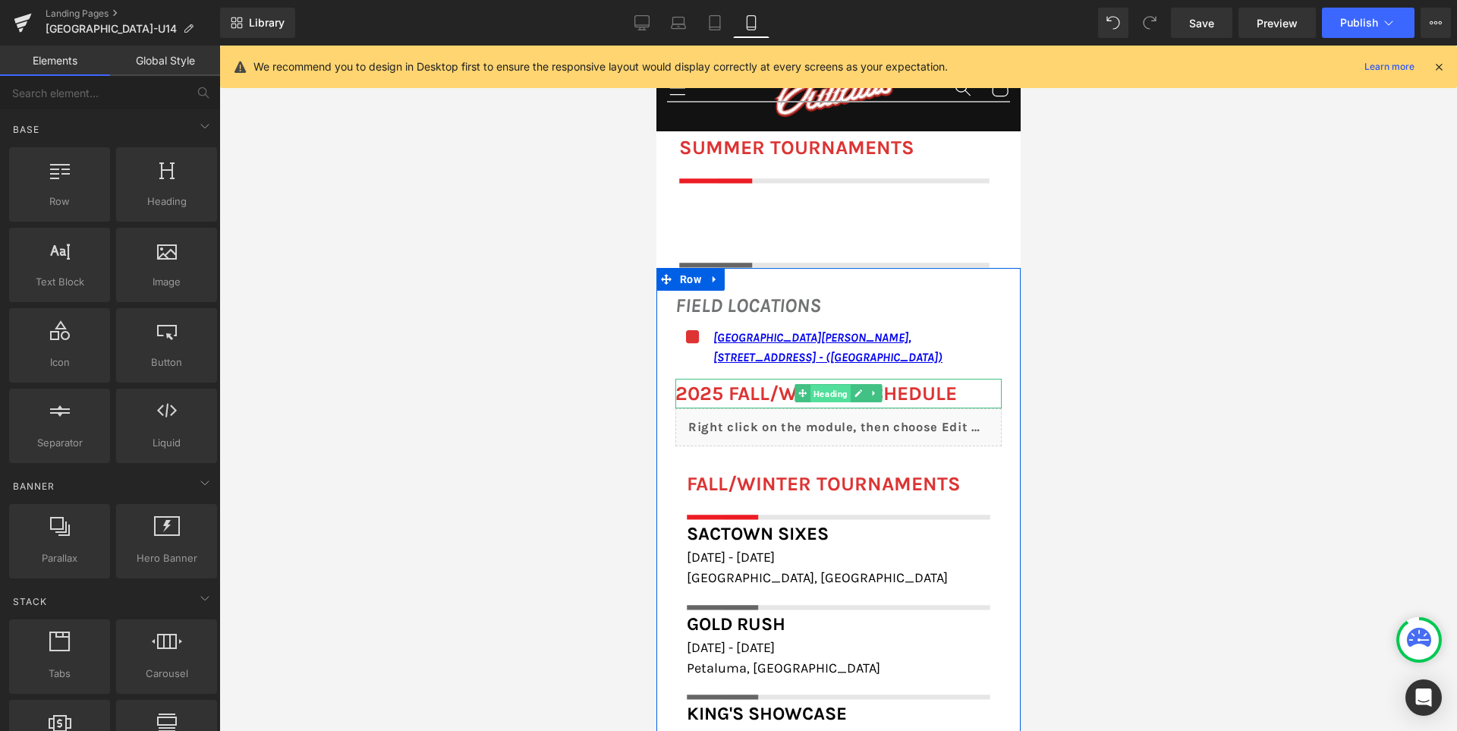
click at [821, 385] on span "Heading" at bounding box center [829, 394] width 40 height 18
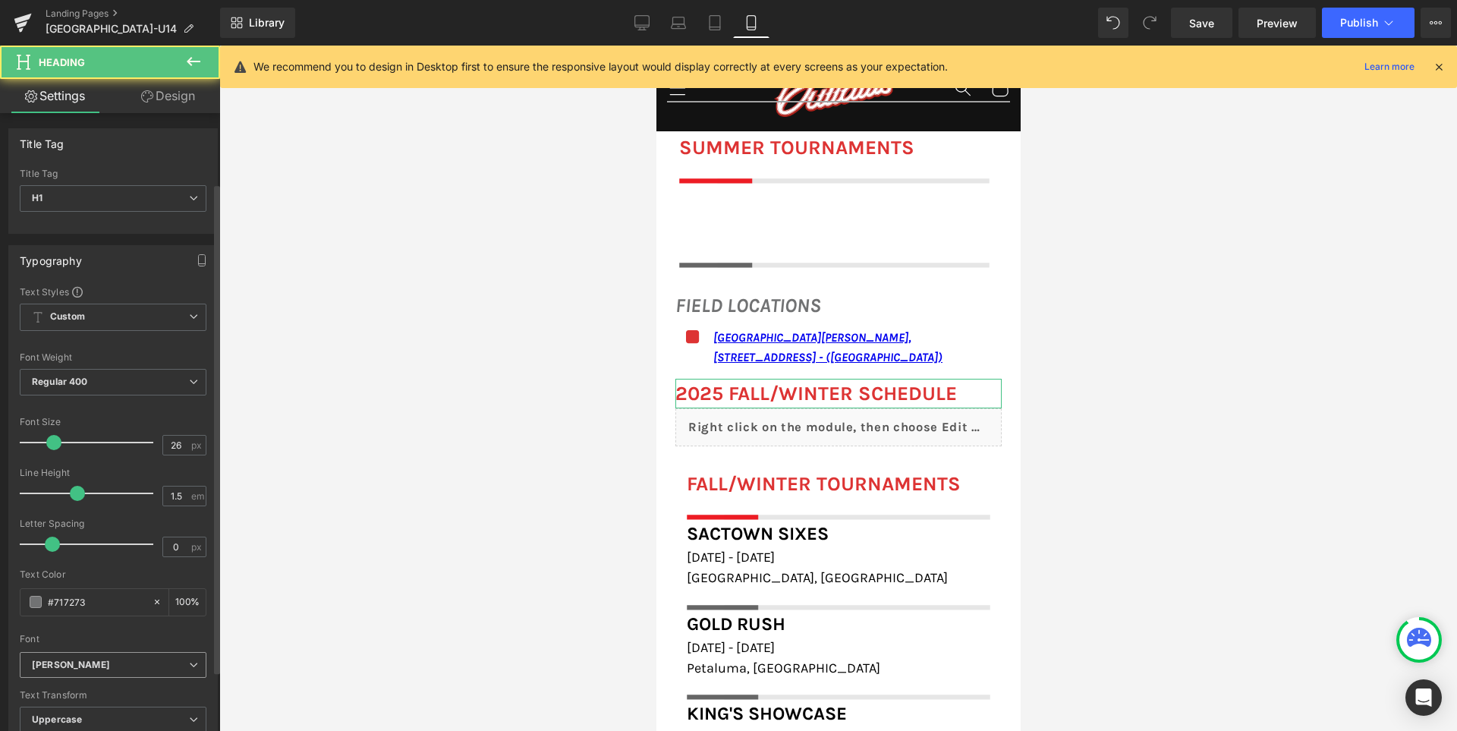
scroll to position [303, 0]
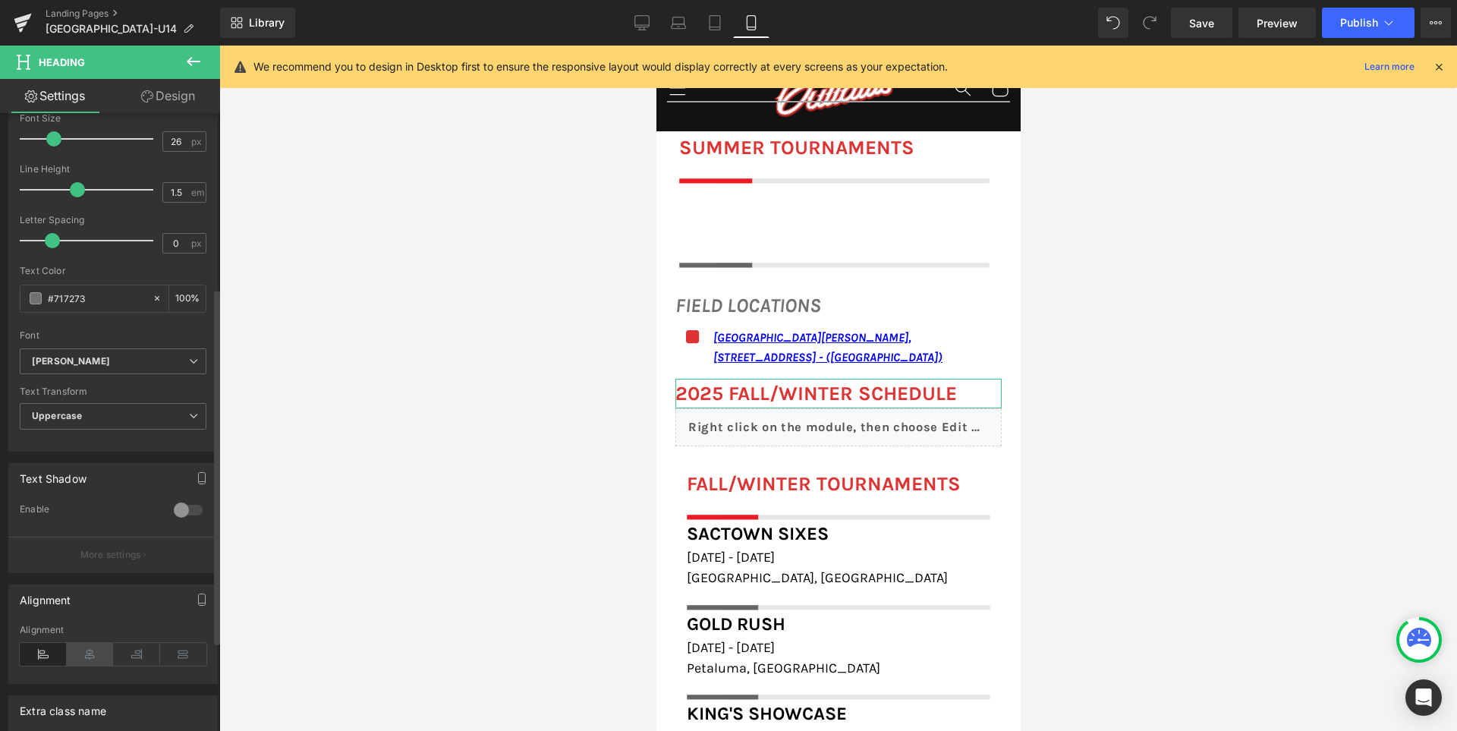
click at [82, 651] on icon at bounding box center [90, 654] width 47 height 23
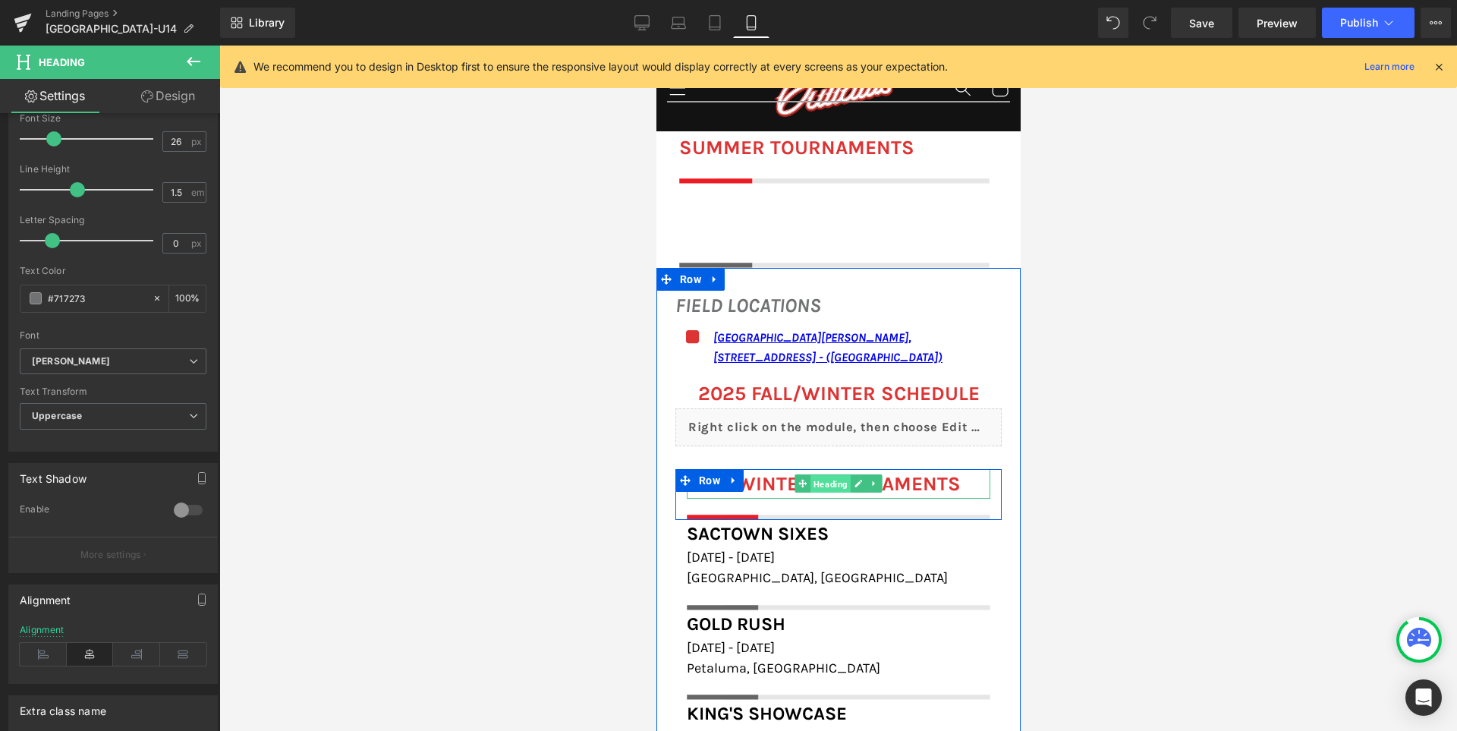
click at [819, 475] on span "Heading" at bounding box center [829, 484] width 40 height 18
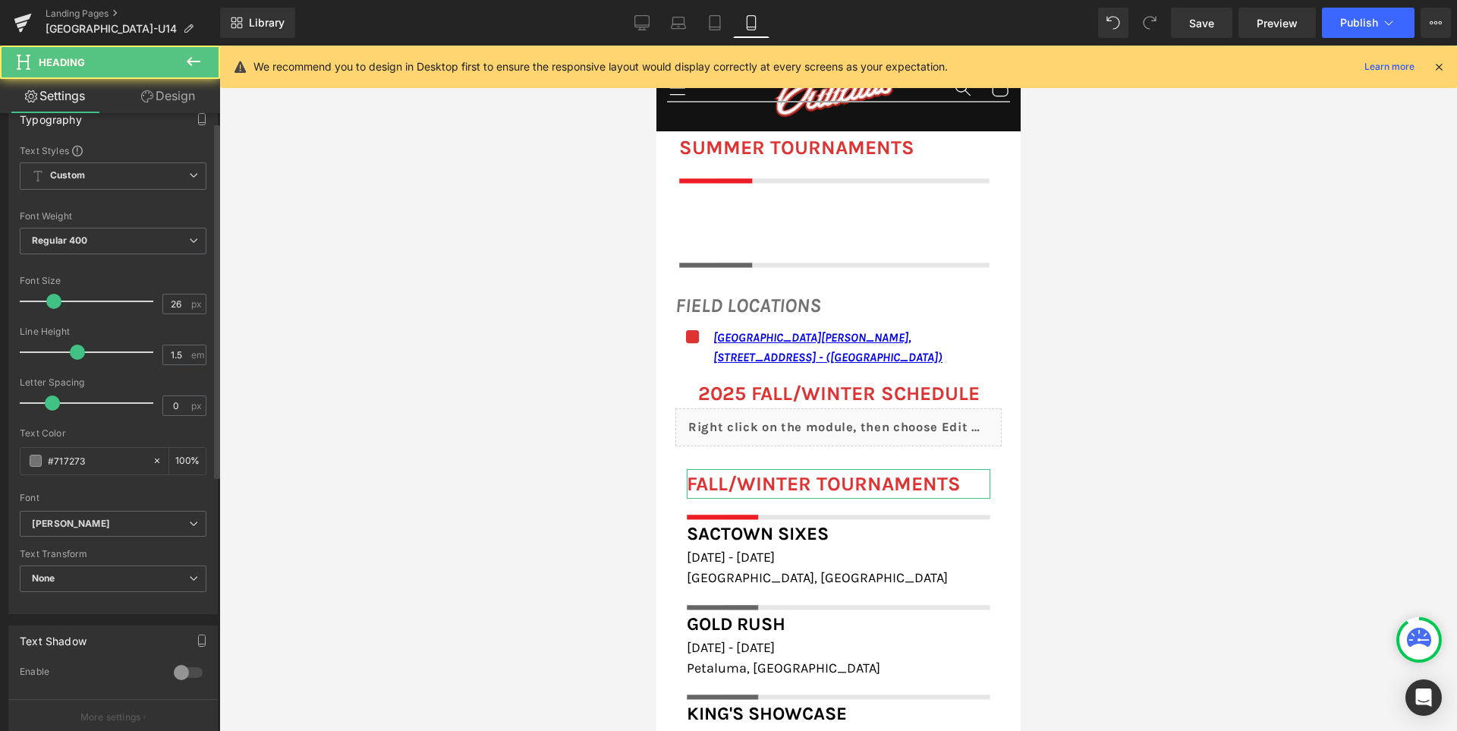
scroll to position [455, 0]
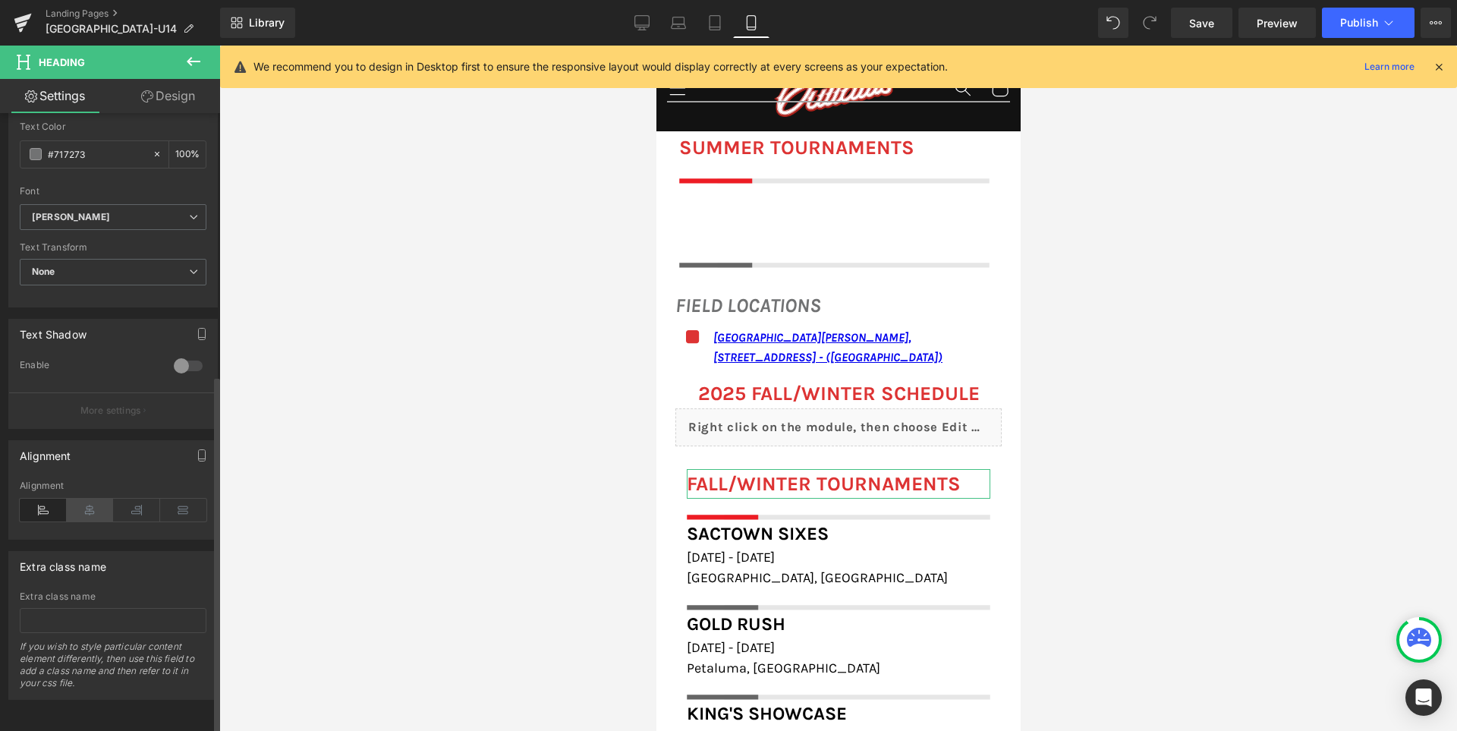
click at [86, 503] on icon at bounding box center [90, 509] width 47 height 23
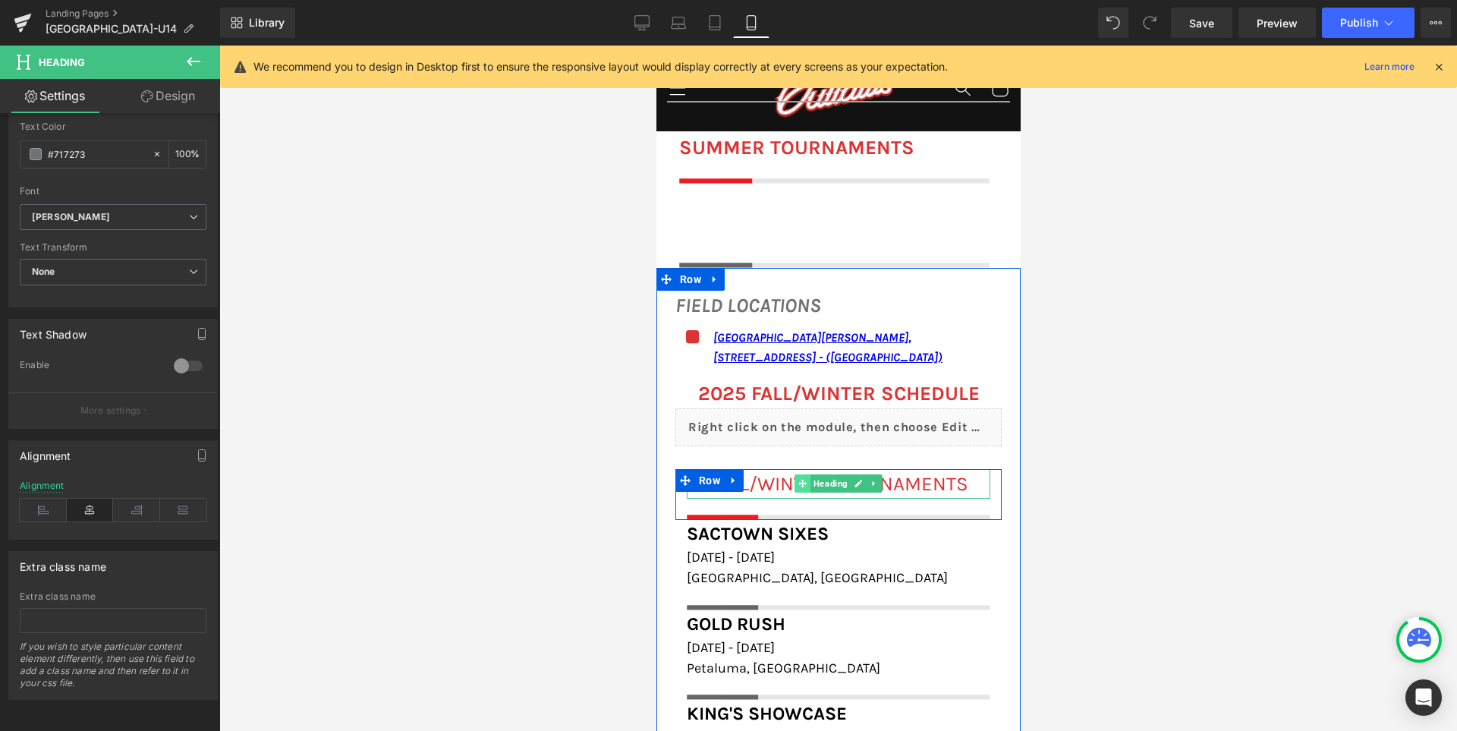
click at [794, 474] on span at bounding box center [802, 483] width 16 height 18
click at [769, 472] on span "FALL/WINTER TOURNAMENTS" at bounding box center [838, 484] width 259 height 24
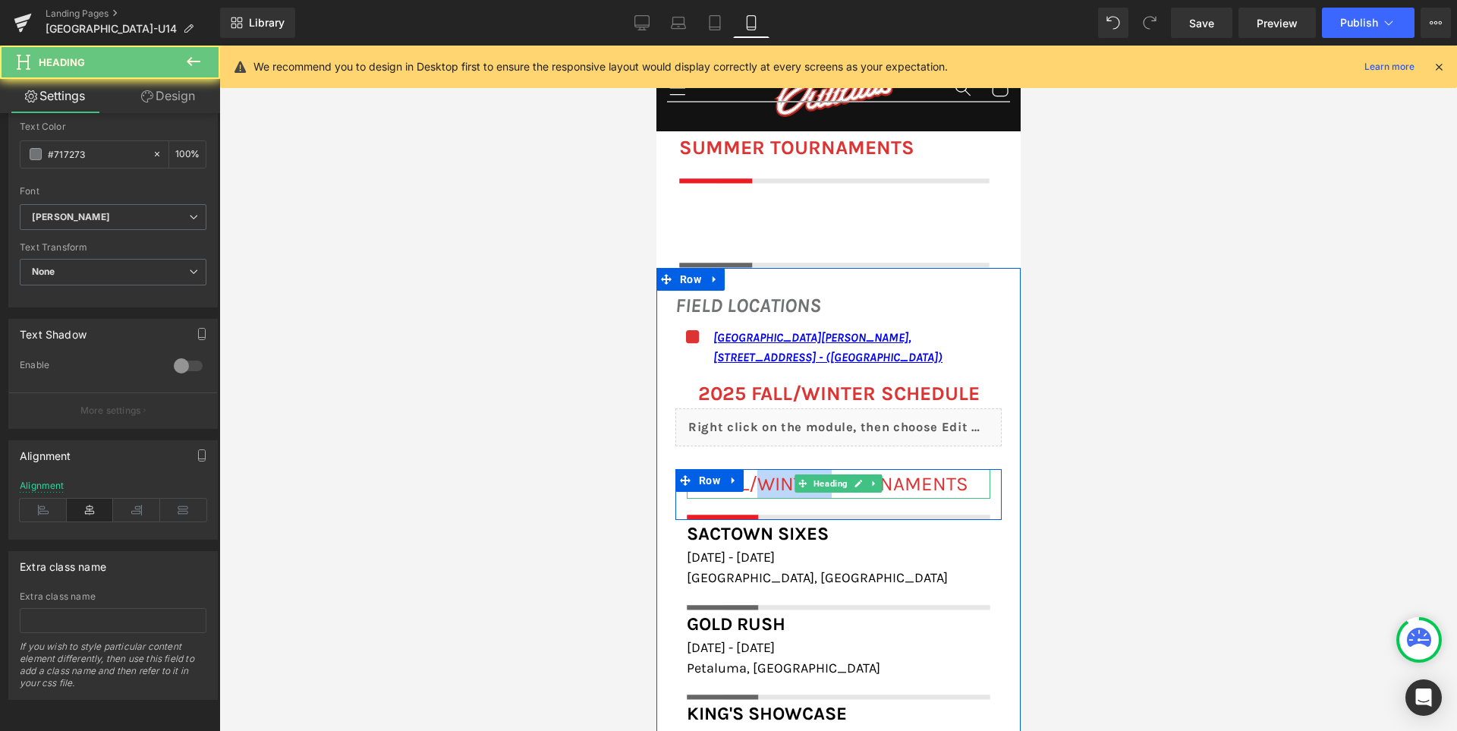
click at [769, 472] on span "FALL/WINTER TOURNAMENTS" at bounding box center [838, 484] width 259 height 24
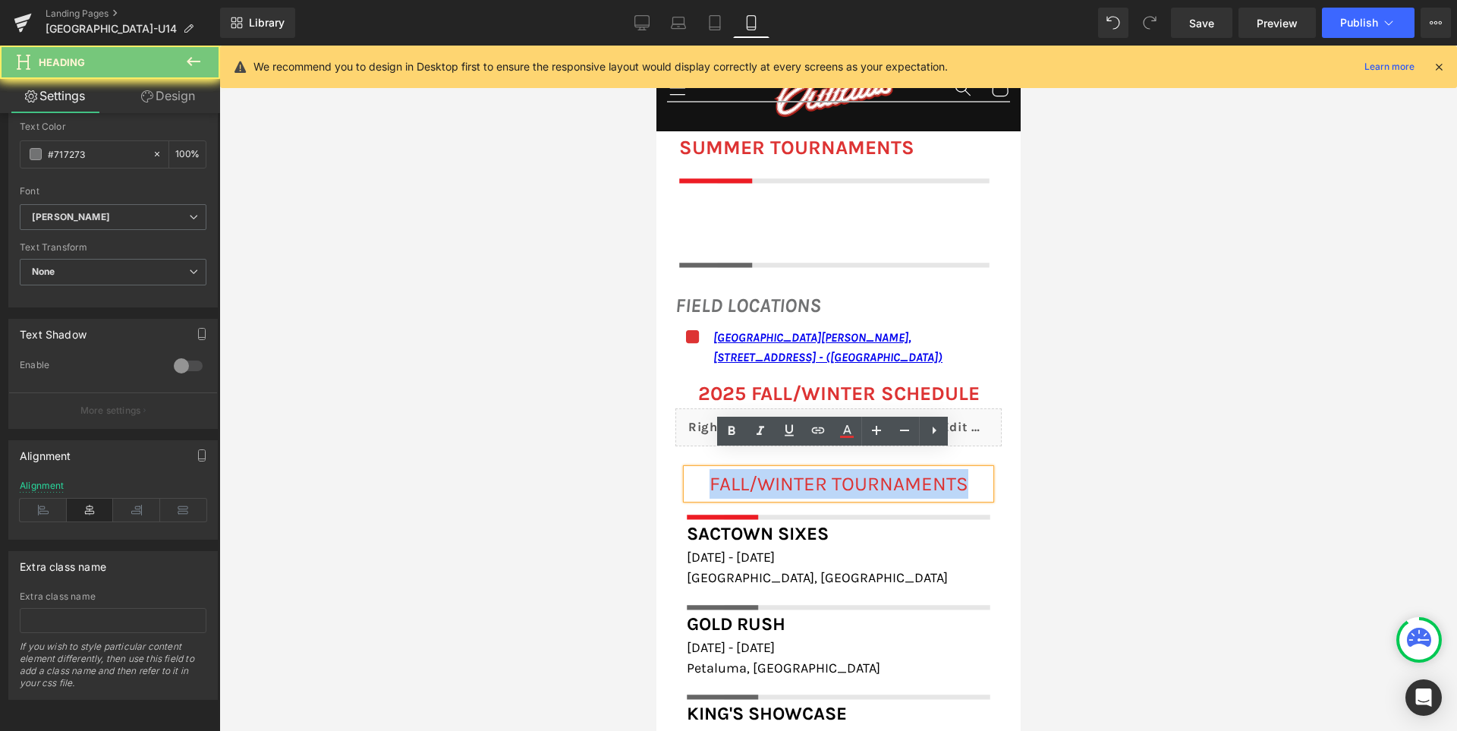
click at [769, 472] on span "FALL/WINTER TOURNAMENTS" at bounding box center [838, 484] width 259 height 24
click at [712, 446] on div "FALL/WINTER TOURNAMENTS Heading Image Row Sactown Sixes Heading December 6th - …" at bounding box center [837, 663] width 326 height 434
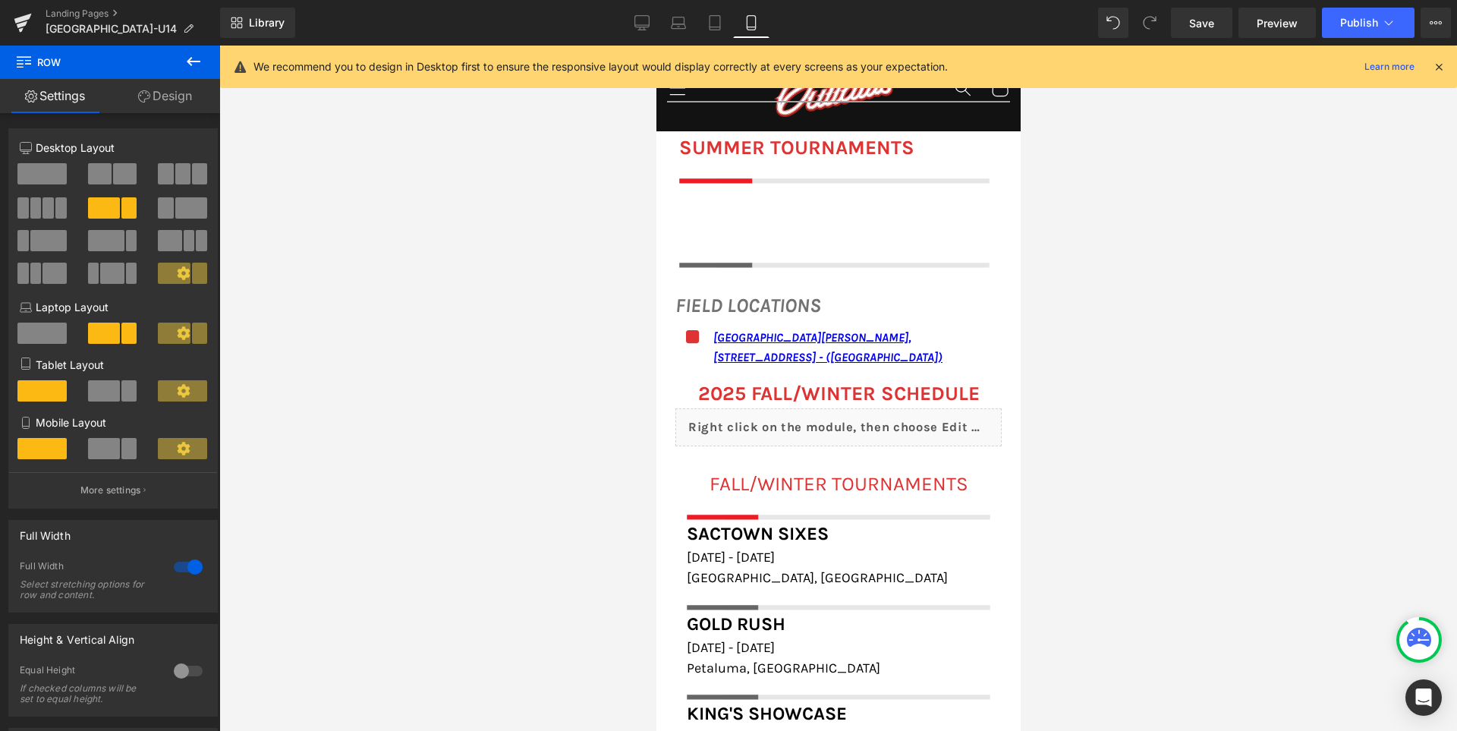
click at [734, 446] on div "FALL/WINTER TOURNAMENTS Heading Image Row Sactown Sixes Heading December 6th - …" at bounding box center [837, 663] width 326 height 434
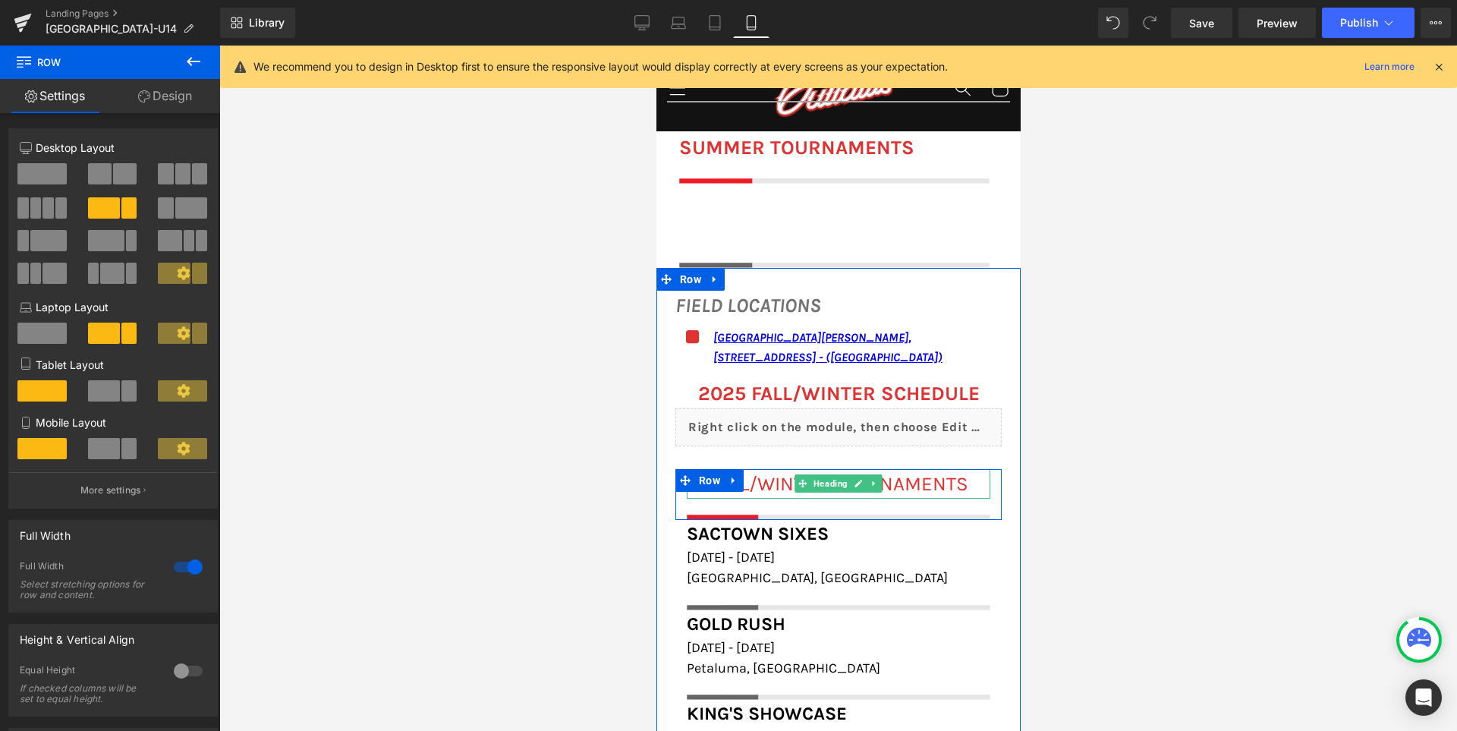
click at [765, 475] on span "FALL/WINTER TOURNAMENTS" at bounding box center [838, 484] width 259 height 24
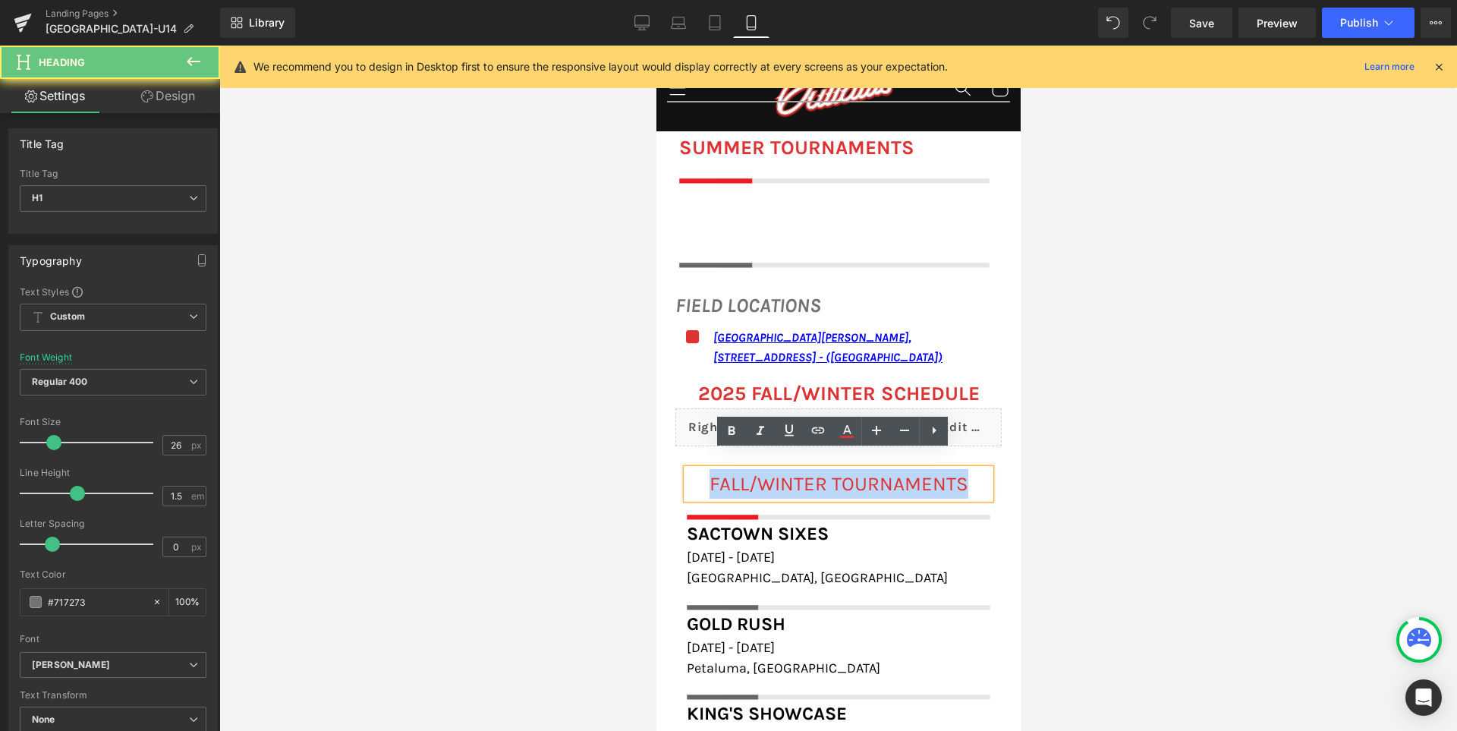
click at [765, 475] on span "FALL/WINTER TOURNAMENTS" at bounding box center [838, 484] width 259 height 24
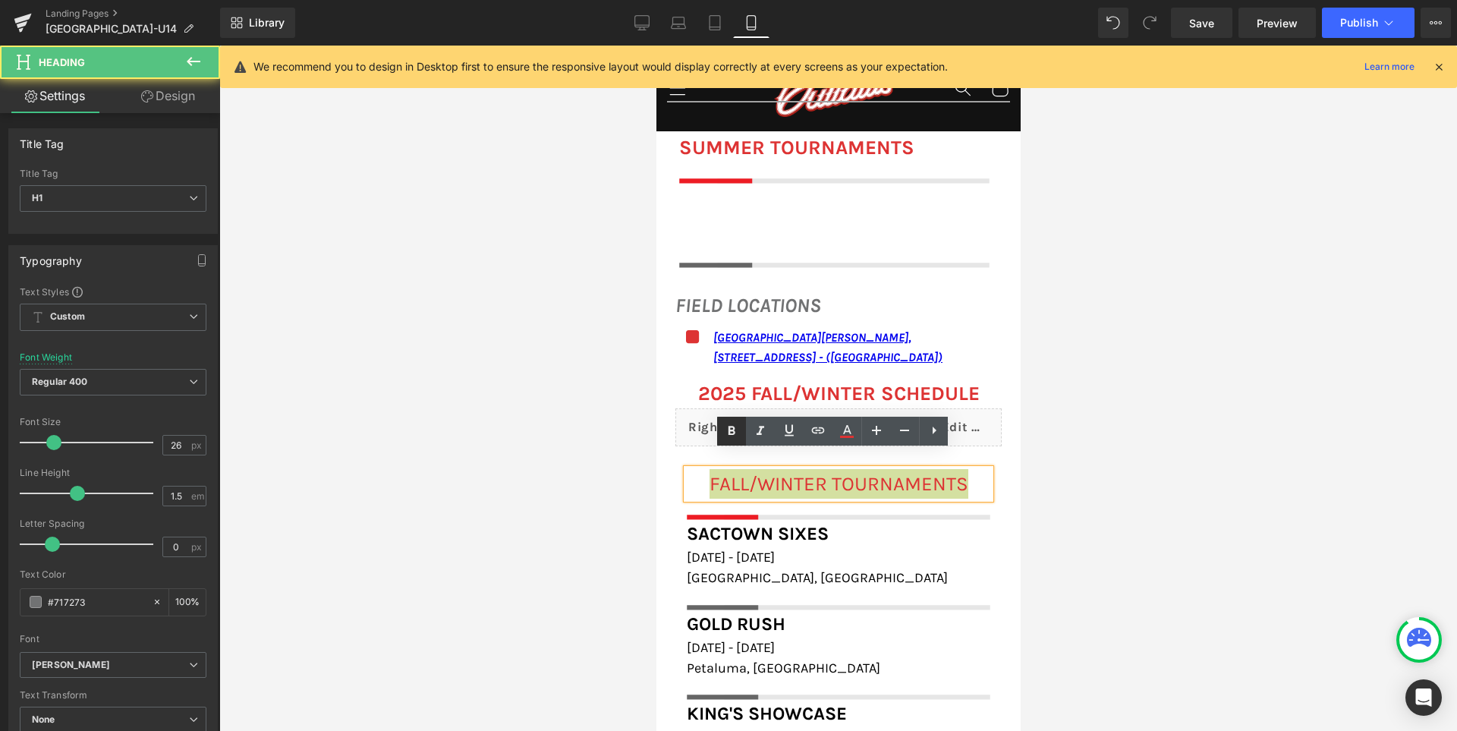
click at [731, 441] on link at bounding box center [731, 430] width 29 height 29
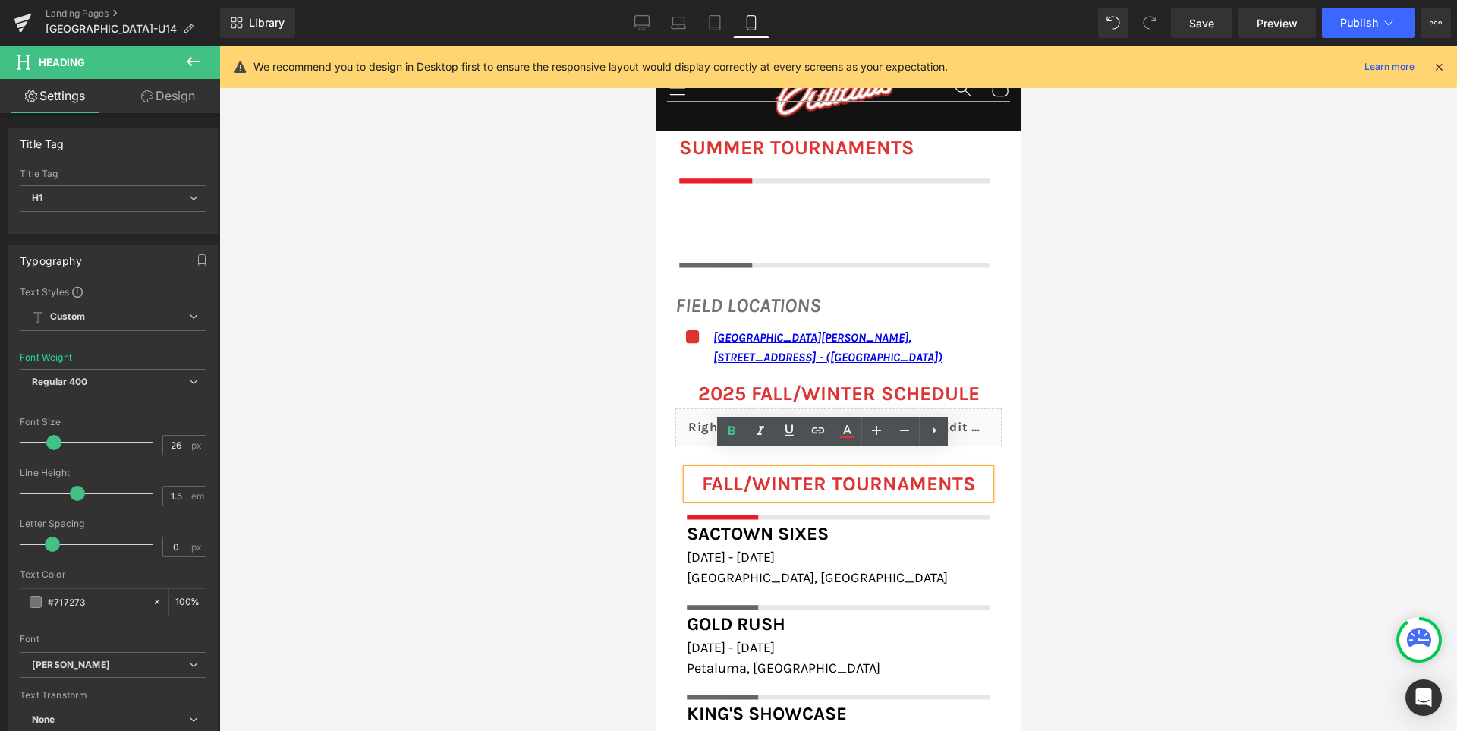
click at [585, 434] on div at bounding box center [837, 388] width 1237 height 685
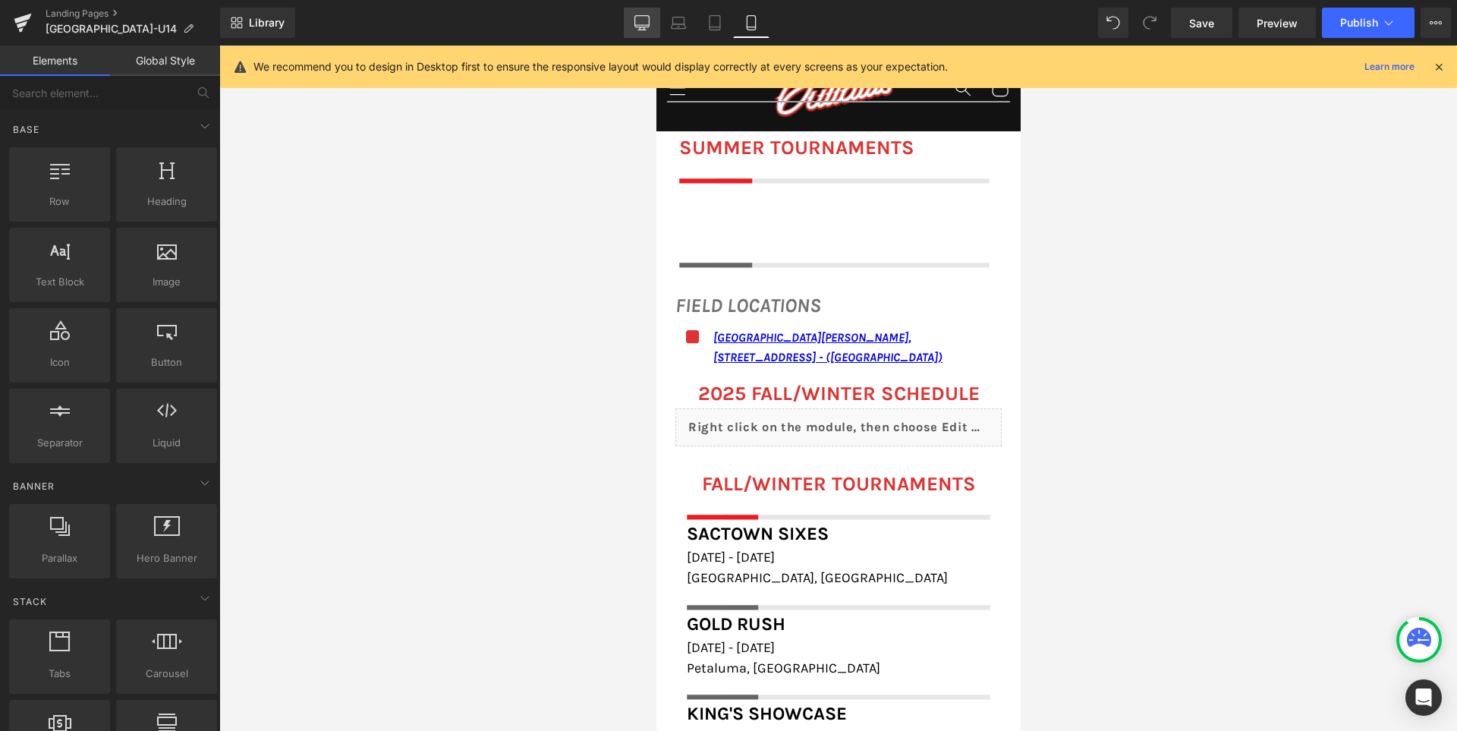
click at [637, 17] on icon at bounding box center [641, 22] width 15 height 15
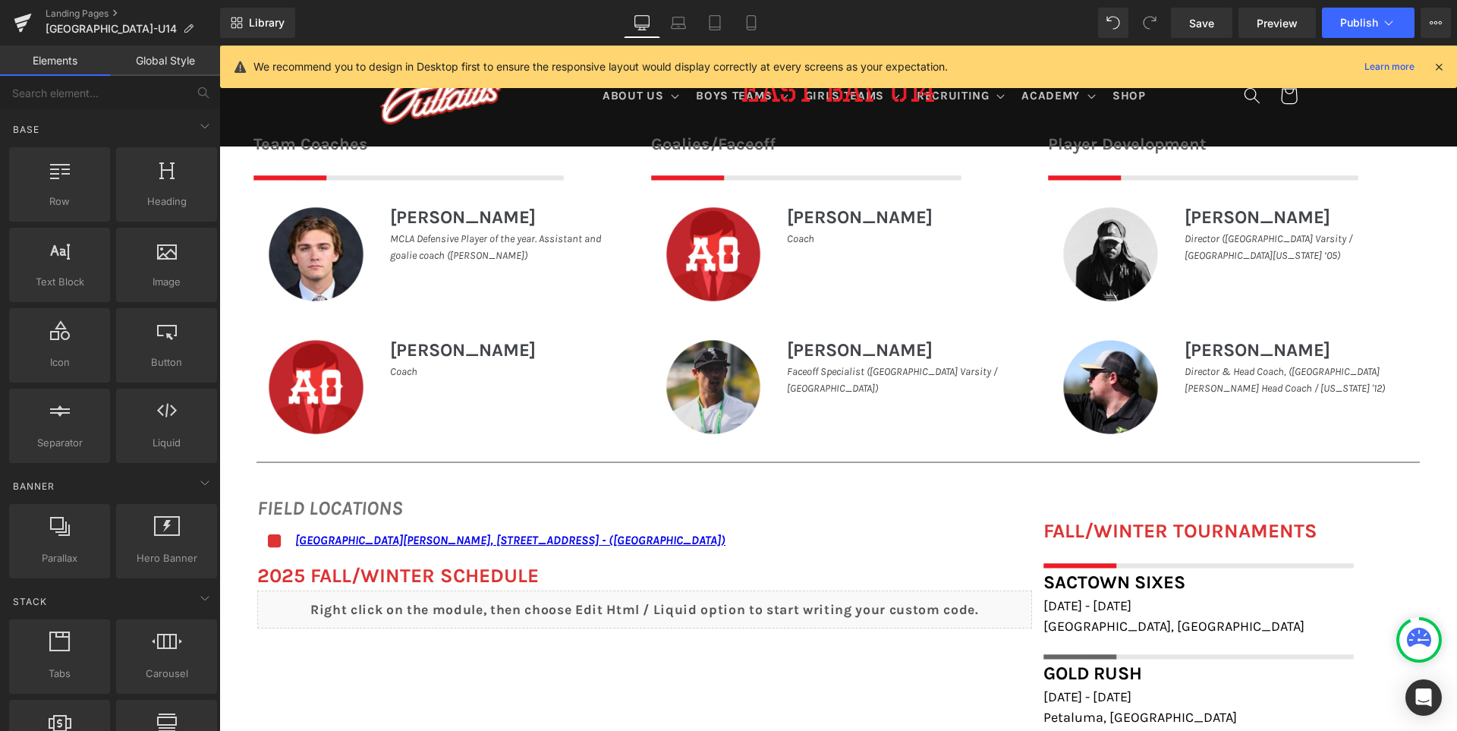
scroll to position [1070, 0]
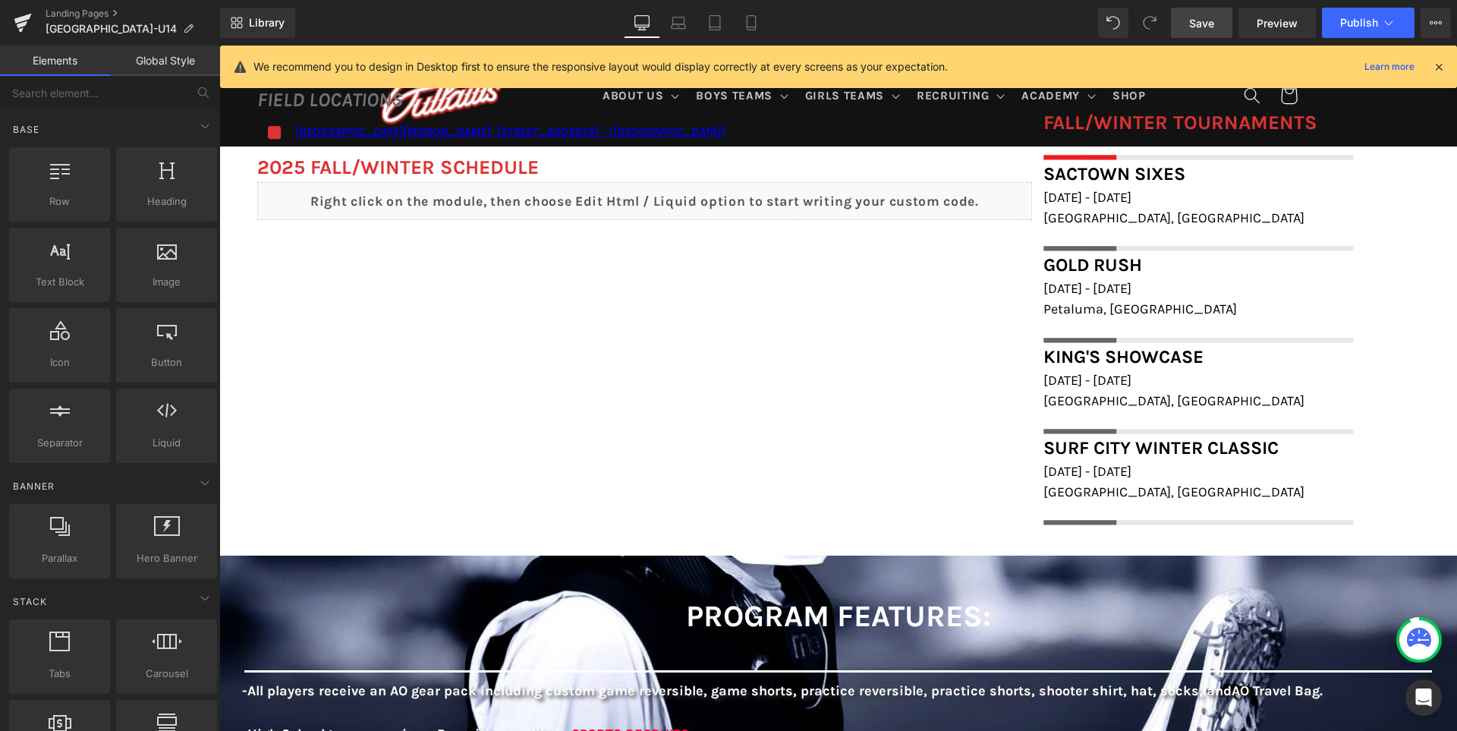
click at [1194, 24] on span "Save" at bounding box center [1201, 23] width 25 height 16
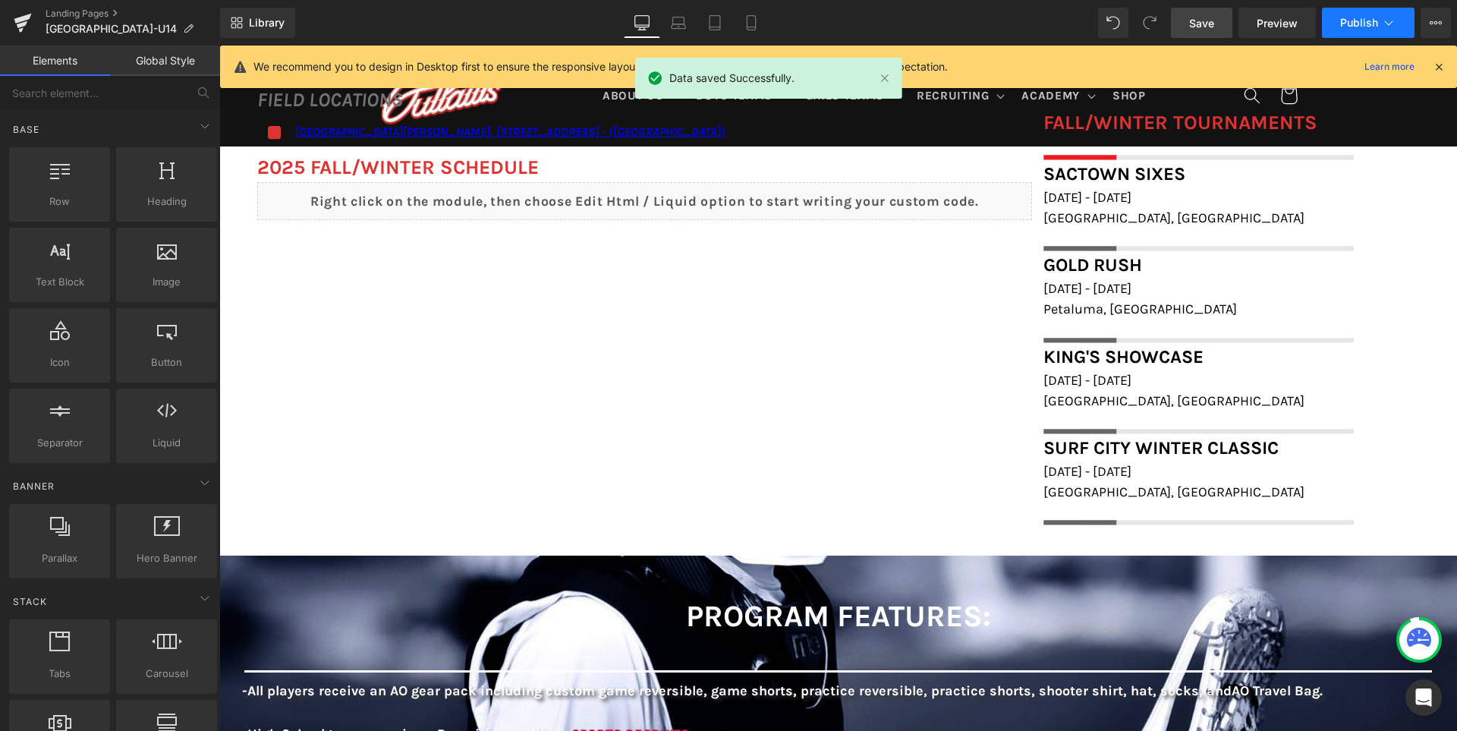
click at [1356, 17] on span "Publish" at bounding box center [1359, 23] width 38 height 12
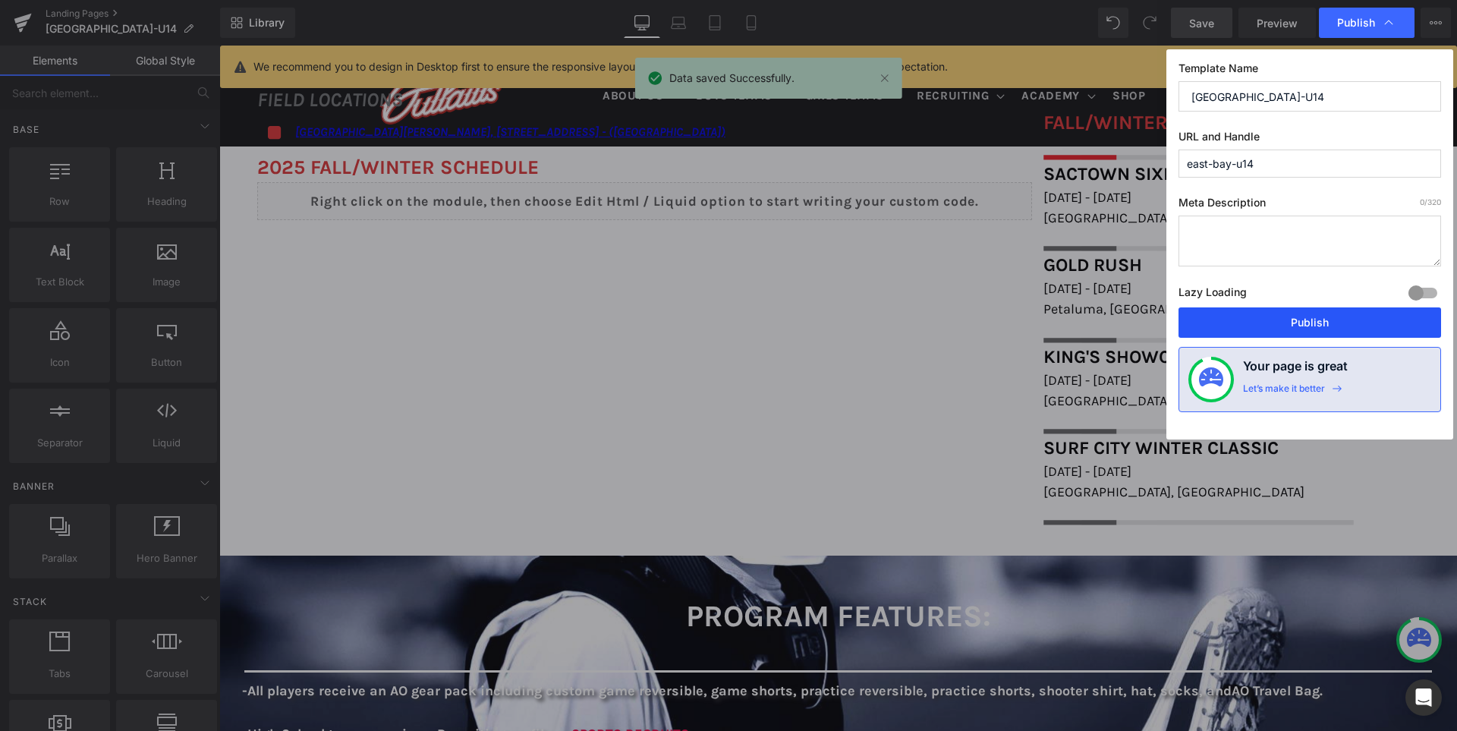
drag, startPoint x: 1345, startPoint y: 322, endPoint x: 1203, endPoint y: 284, distance: 146.9
click at [1345, 322] on button "Publish" at bounding box center [1309, 322] width 262 height 30
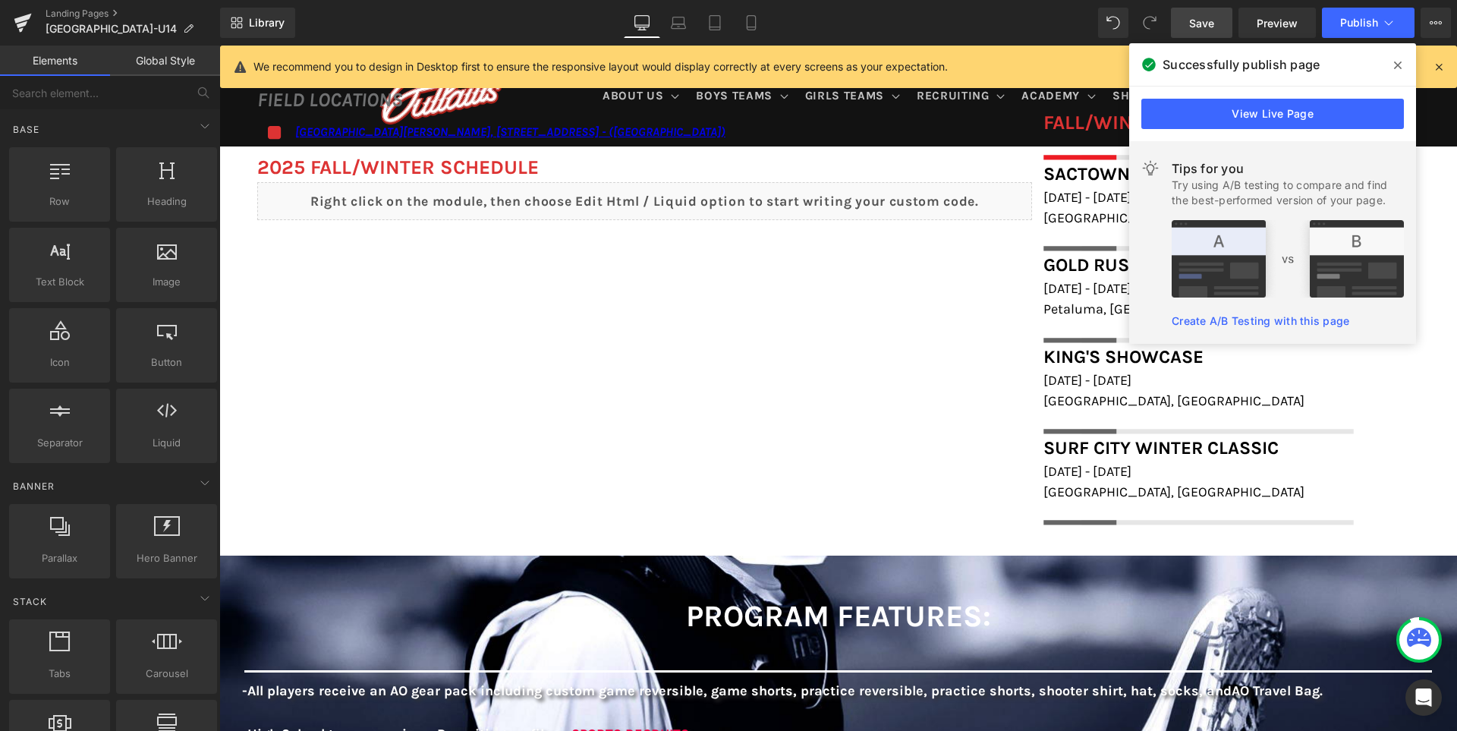
click at [1403, 61] on span at bounding box center [1397, 65] width 24 height 24
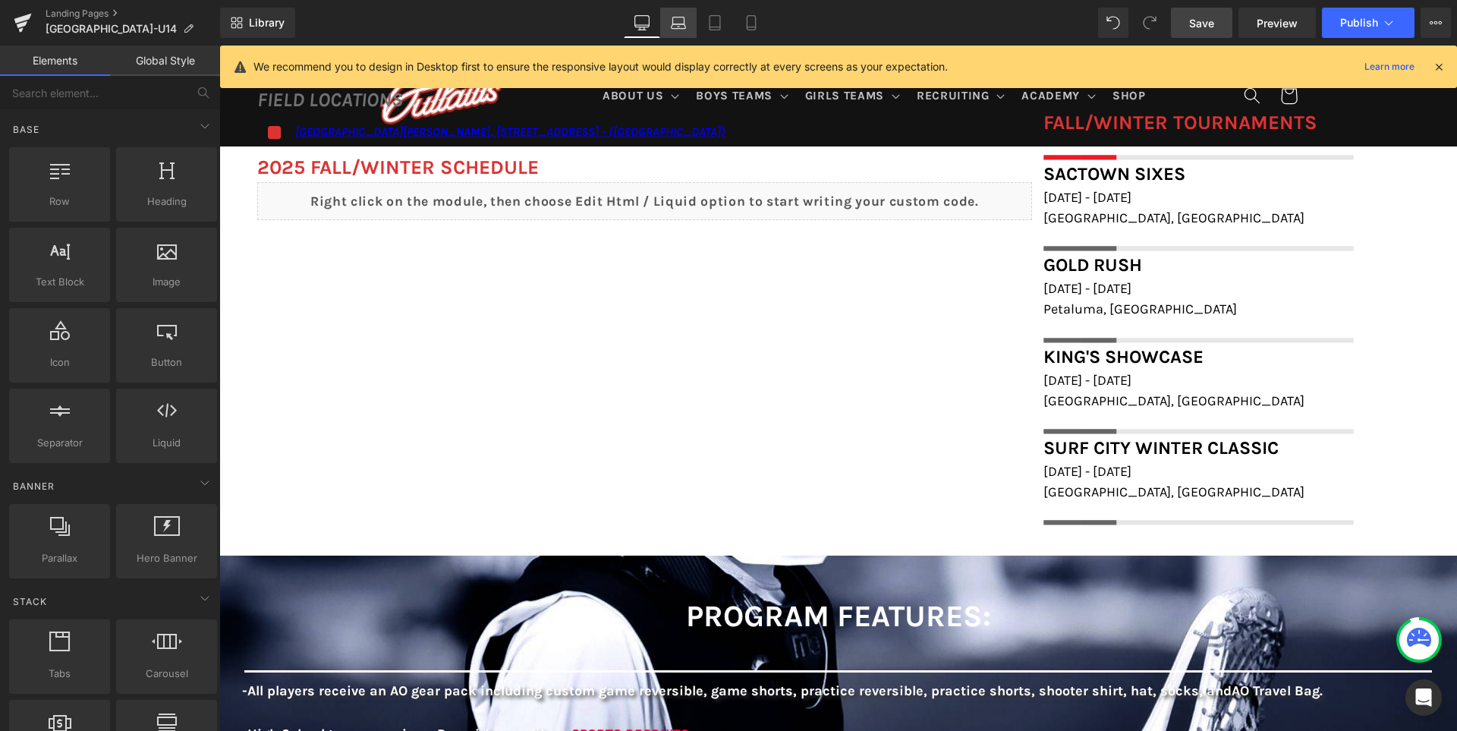
click at [685, 27] on icon at bounding box center [678, 22] width 15 height 15
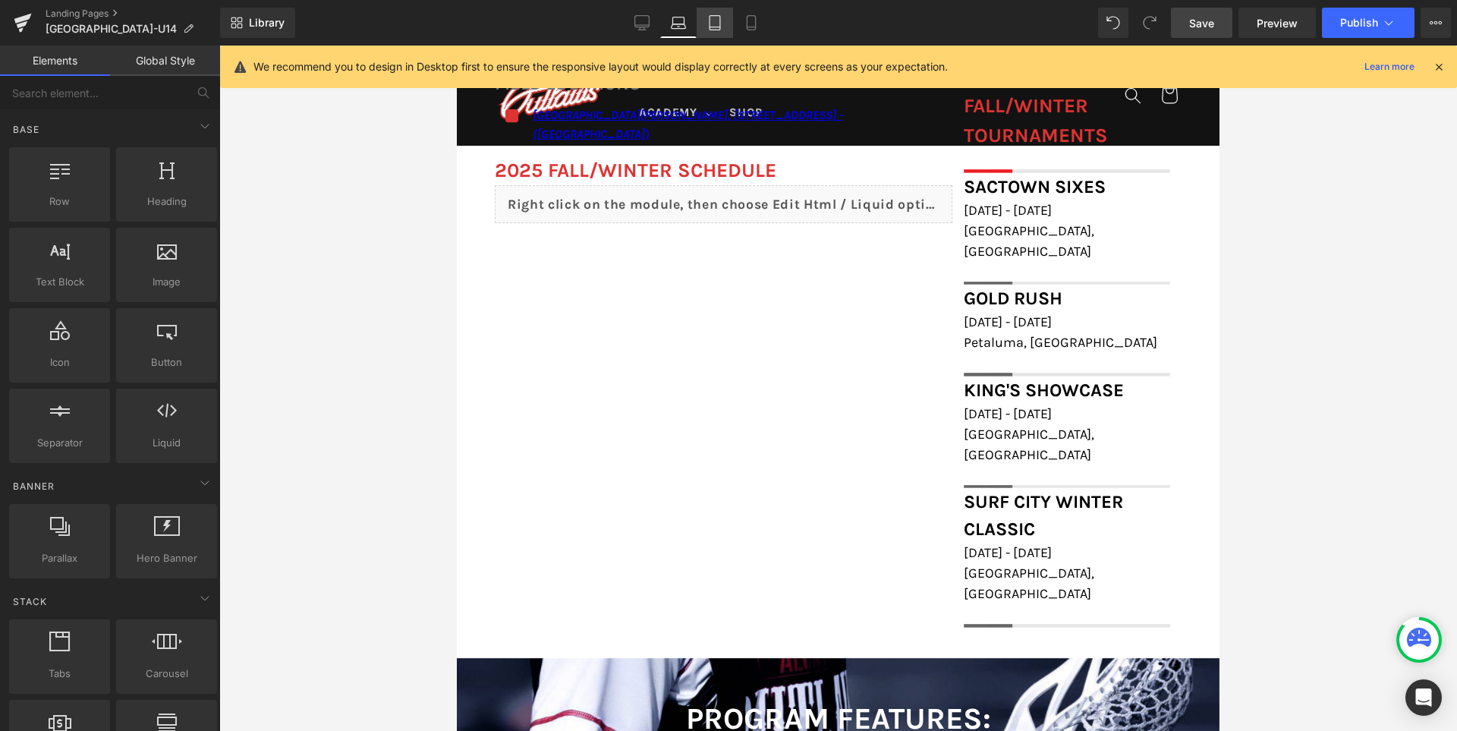
click at [724, 21] on link "Tablet" at bounding box center [714, 23] width 36 height 30
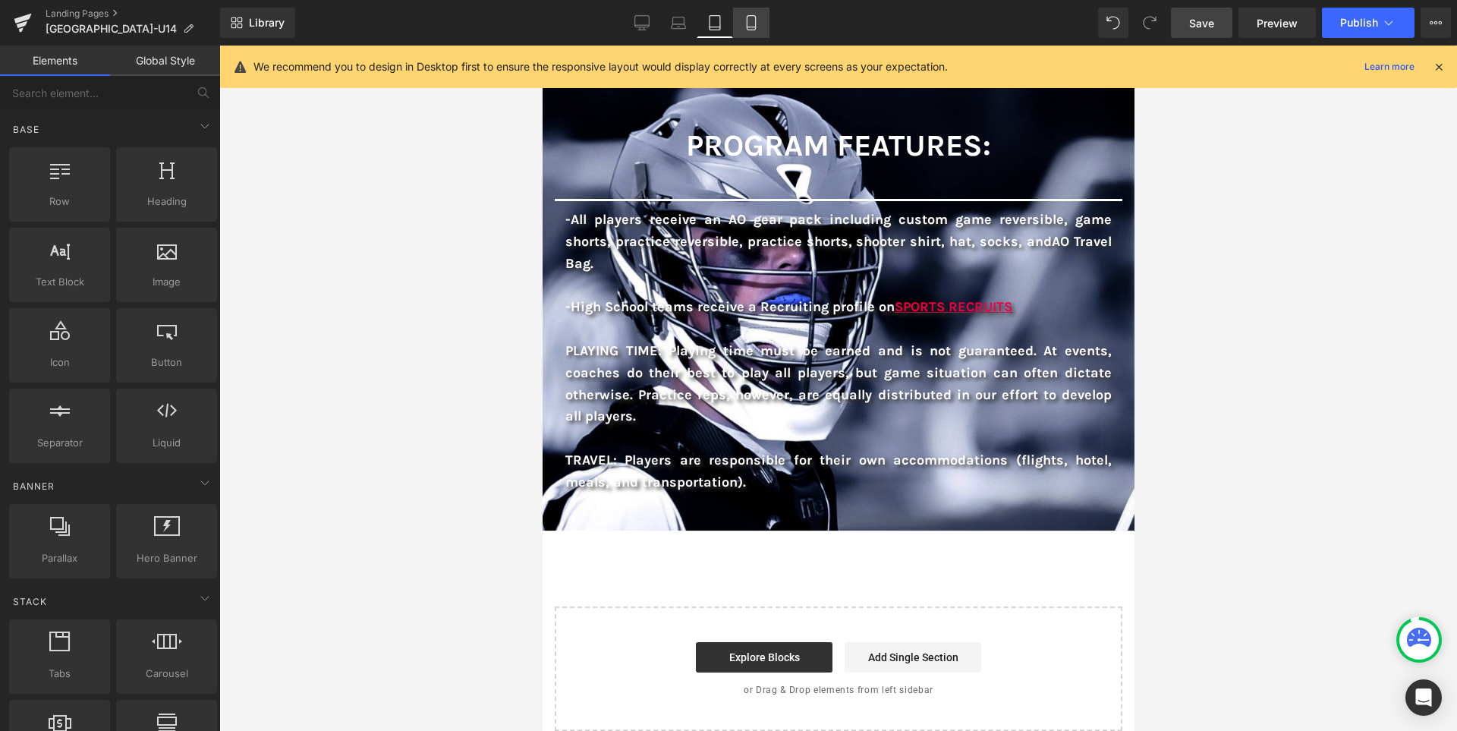
click at [755, 18] on icon at bounding box center [750, 22] width 15 height 15
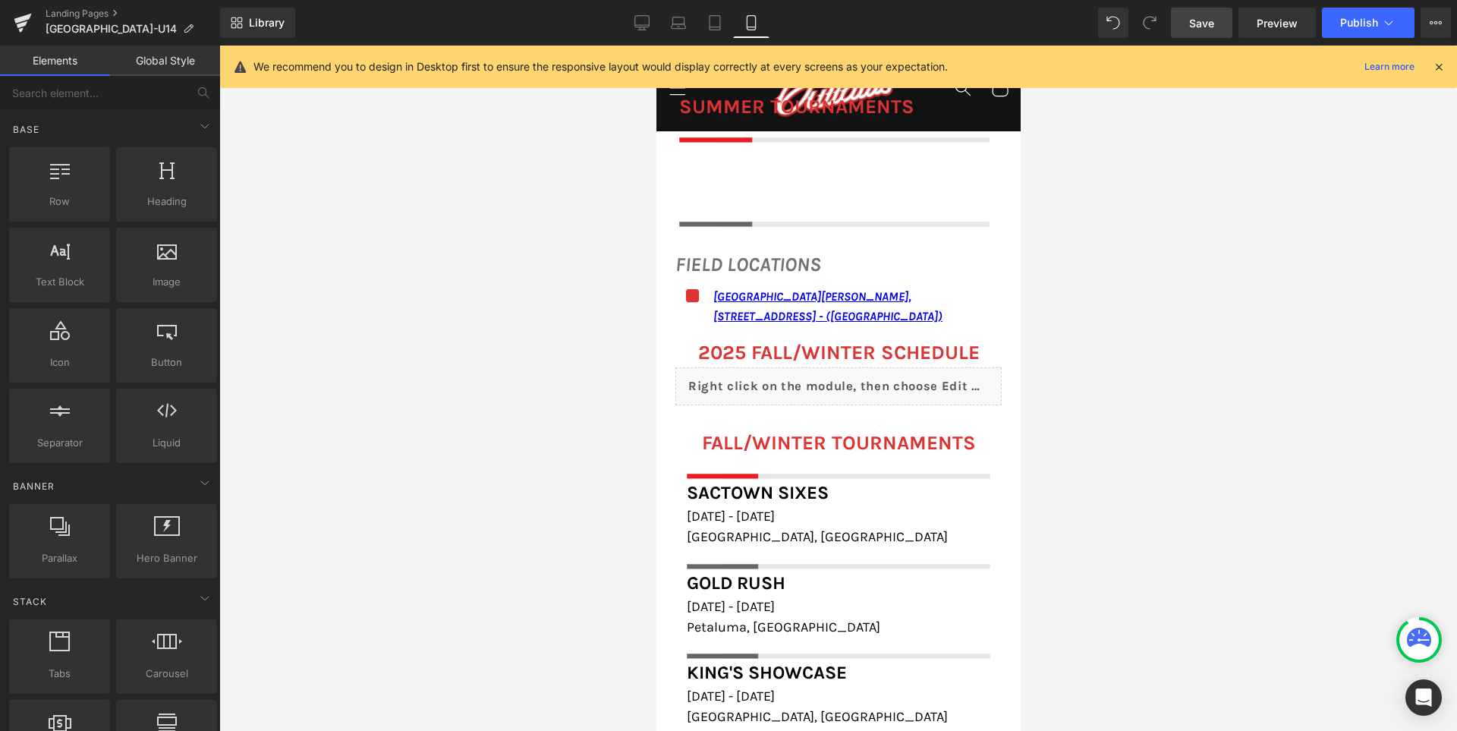
scroll to position [1614, 0]
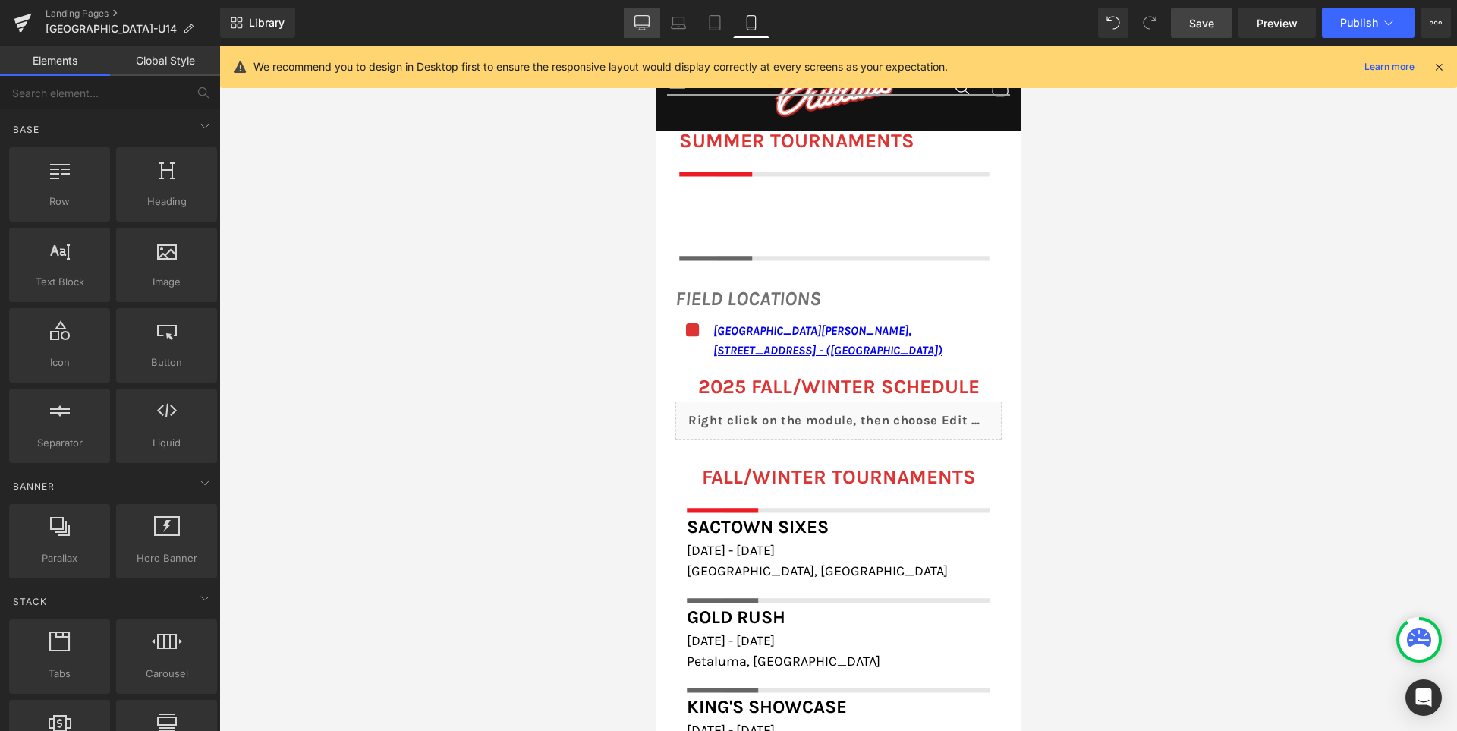
click at [640, 17] on icon at bounding box center [641, 22] width 15 height 15
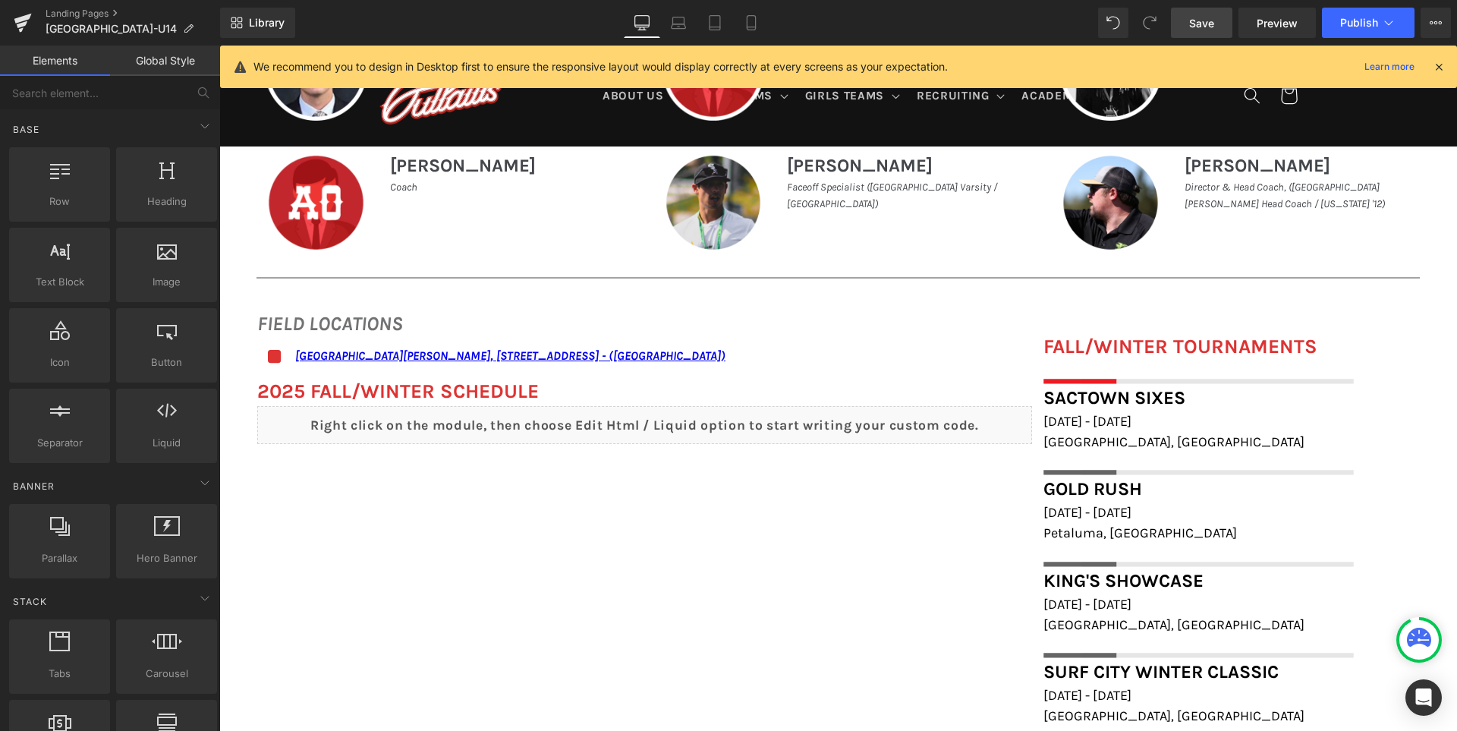
scroll to position [843, 0]
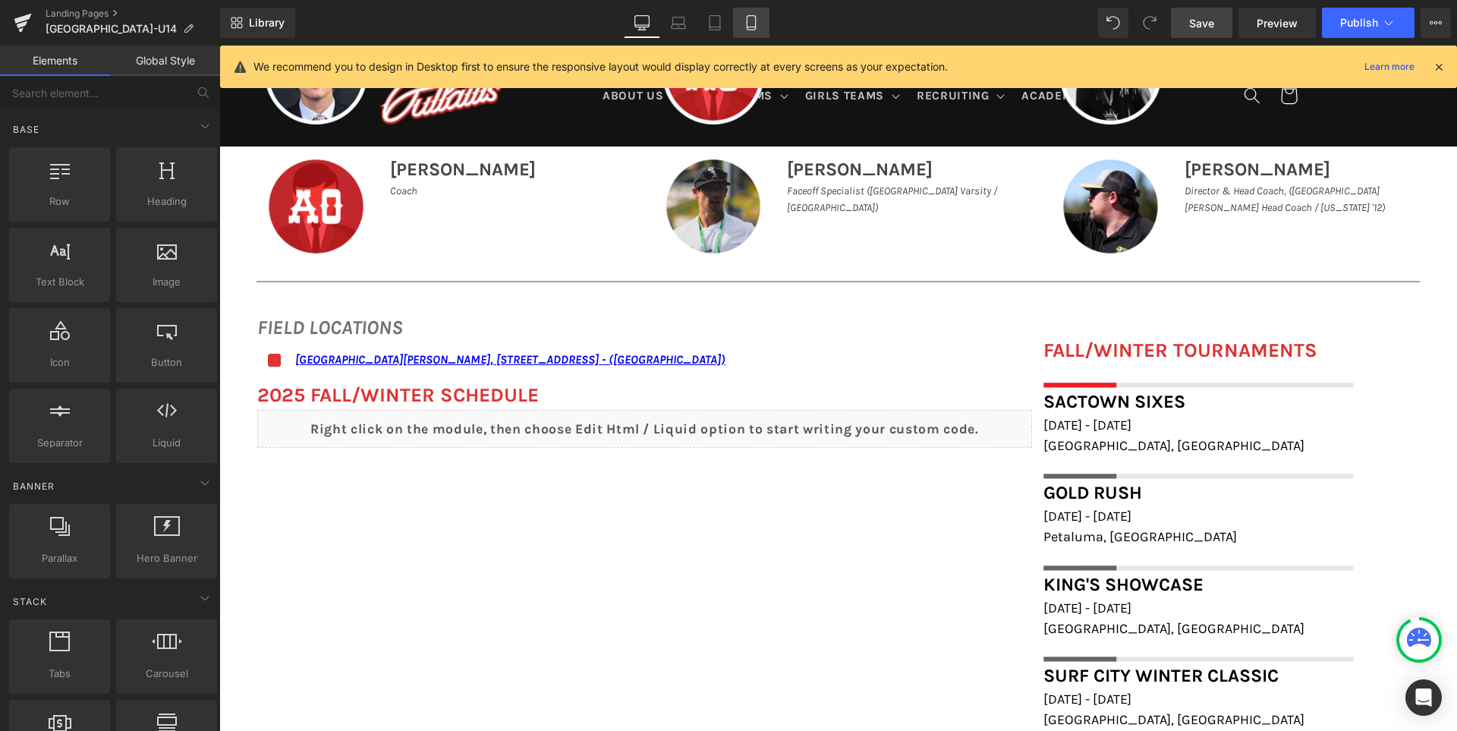
click at [737, 21] on link "Mobile" at bounding box center [751, 23] width 36 height 30
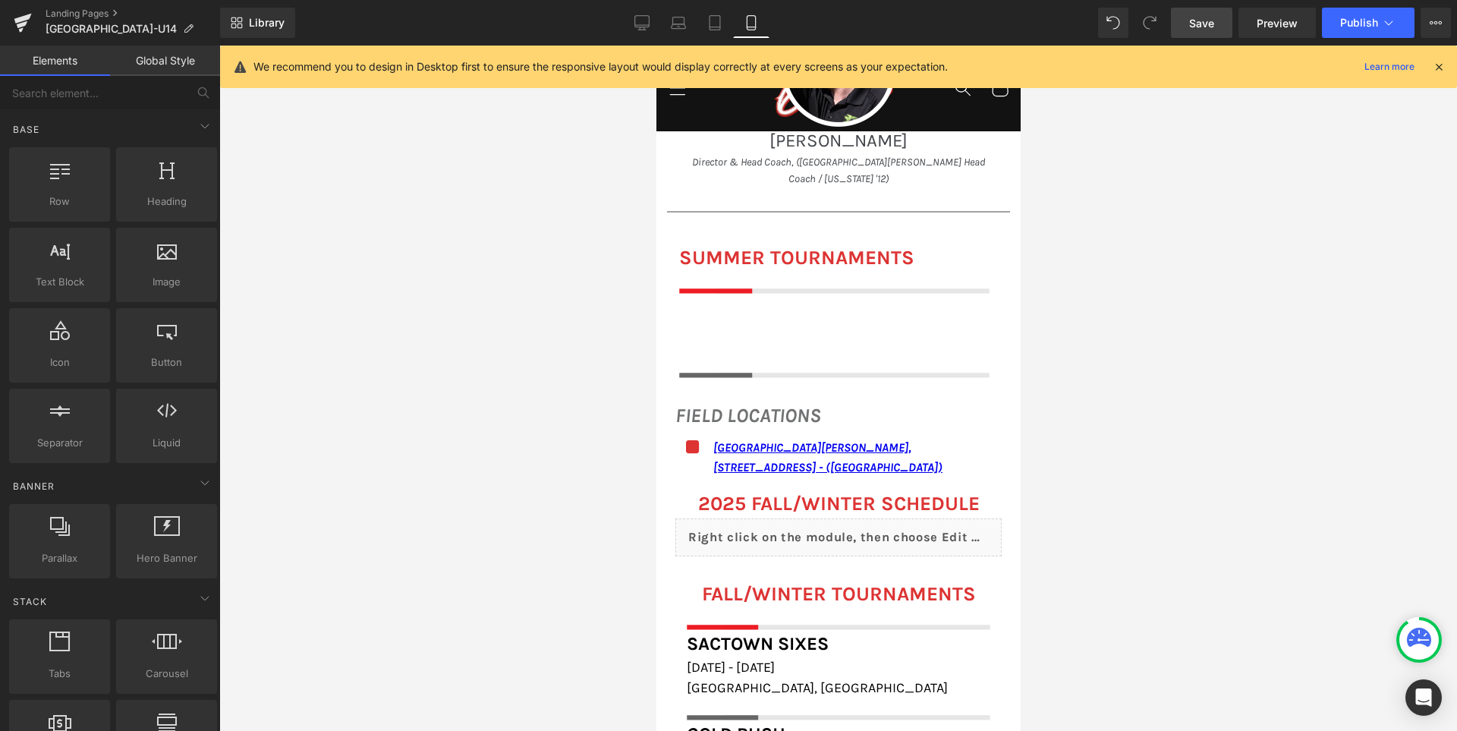
scroll to position [1422, 0]
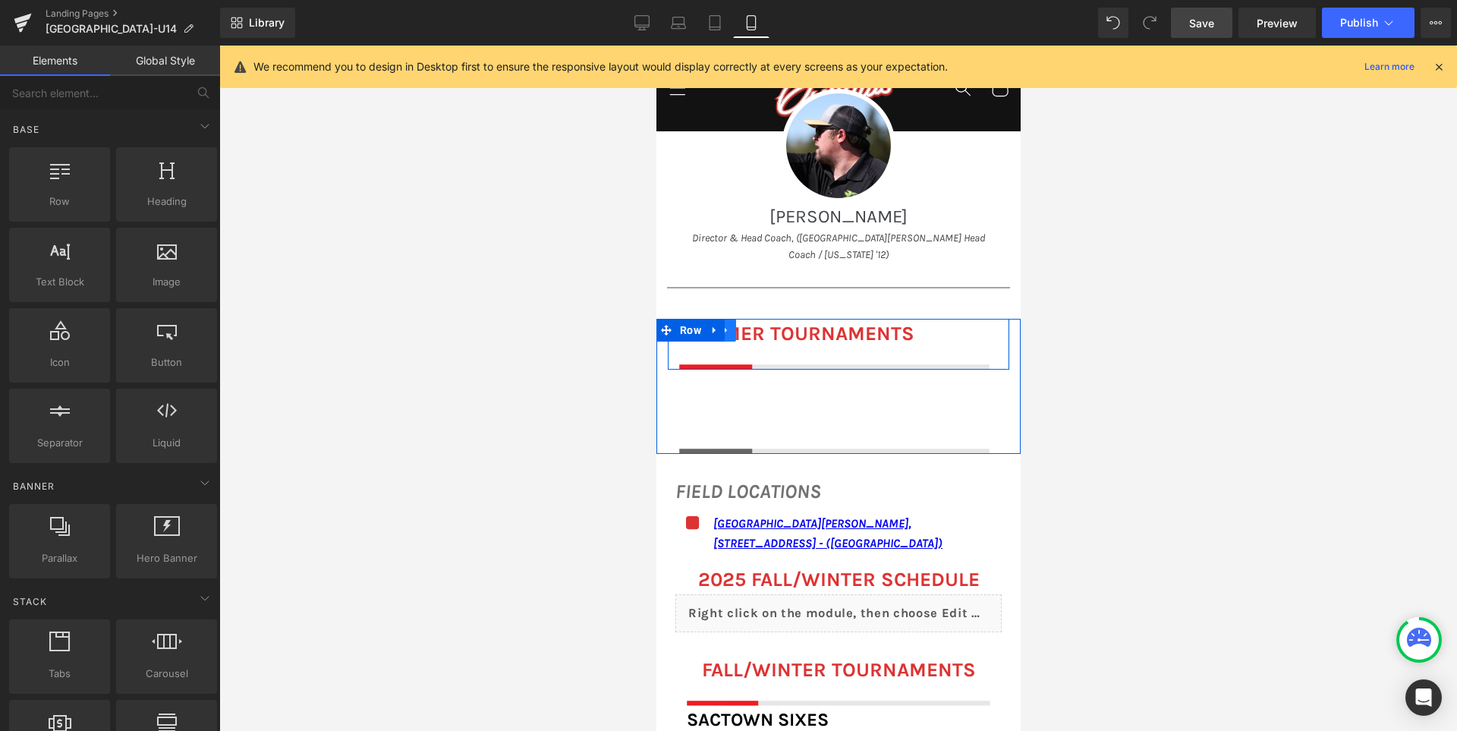
click at [735, 319] on link at bounding box center [725, 330] width 20 height 23
click at [770, 325] on icon at bounding box center [764, 330] width 11 height 11
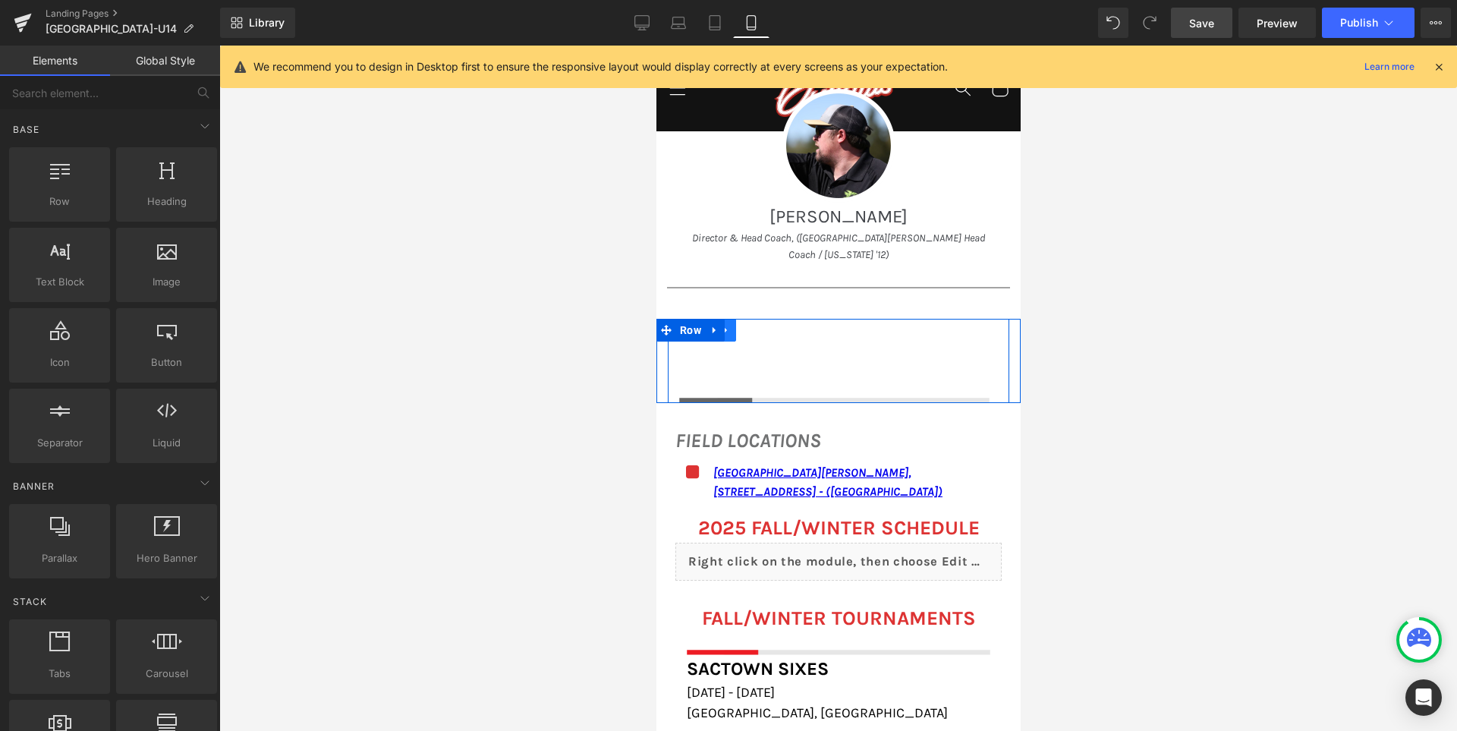
click at [735, 319] on link at bounding box center [725, 330] width 20 height 23
click at [719, 324] on icon at bounding box center [714, 329] width 11 height 11
click at [763, 319] on link at bounding box center [753, 330] width 20 height 23
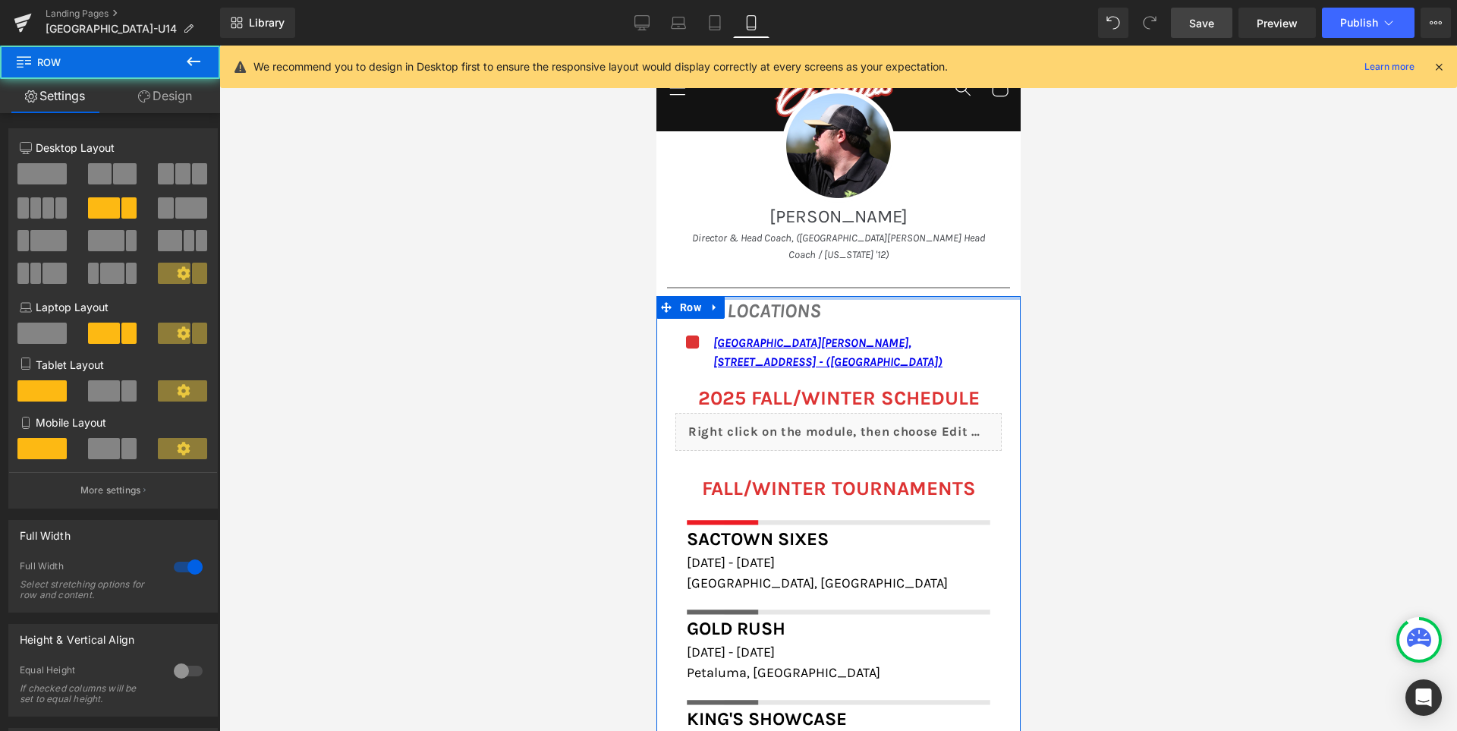
drag, startPoint x: 773, startPoint y: 300, endPoint x: 1169, endPoint y: 386, distance: 405.3
click at [781, 273] on div "Hero Banner Hero Banner Hero Banner Hero Banner Hero Banner ‹ › Carousel Image …" at bounding box center [837, 219] width 364 height 3019
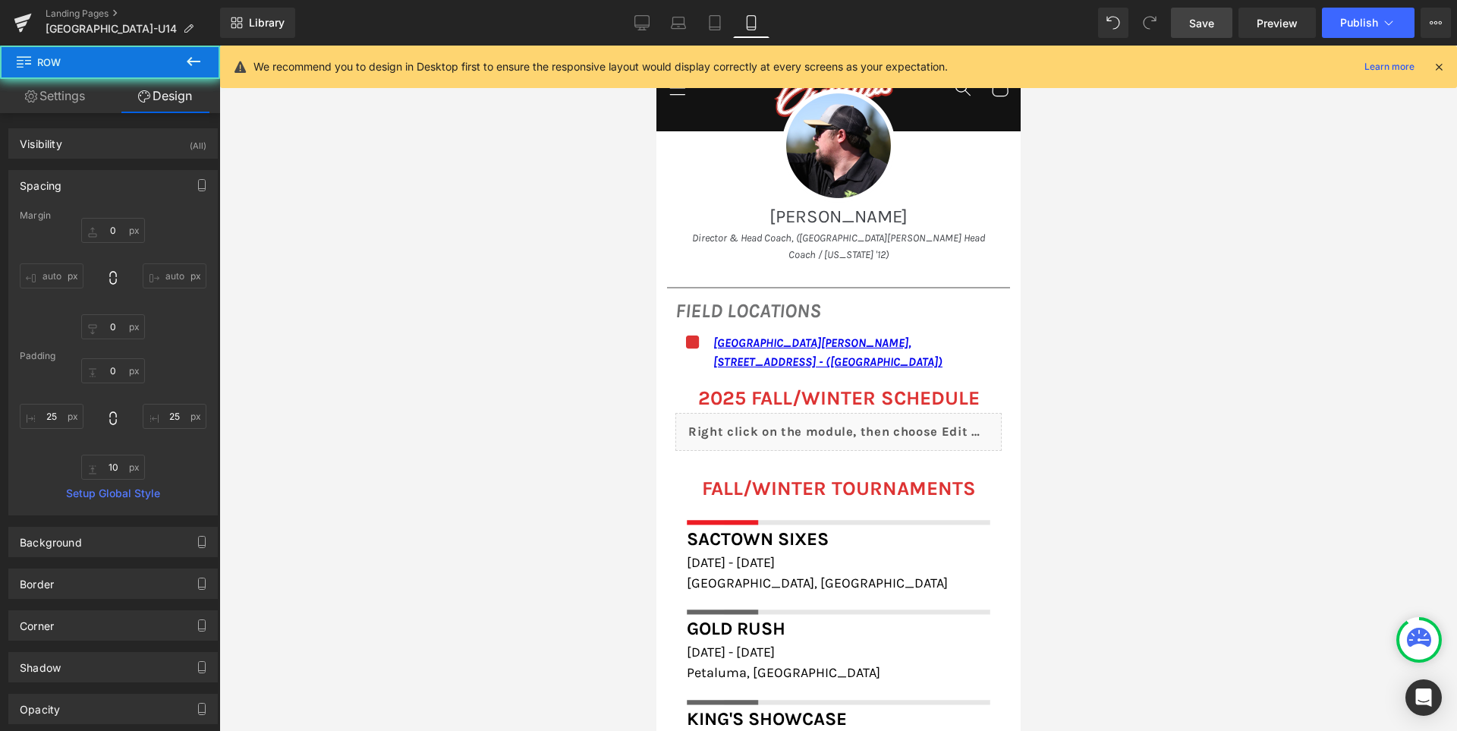
click at [514, 341] on div at bounding box center [837, 388] width 1237 height 685
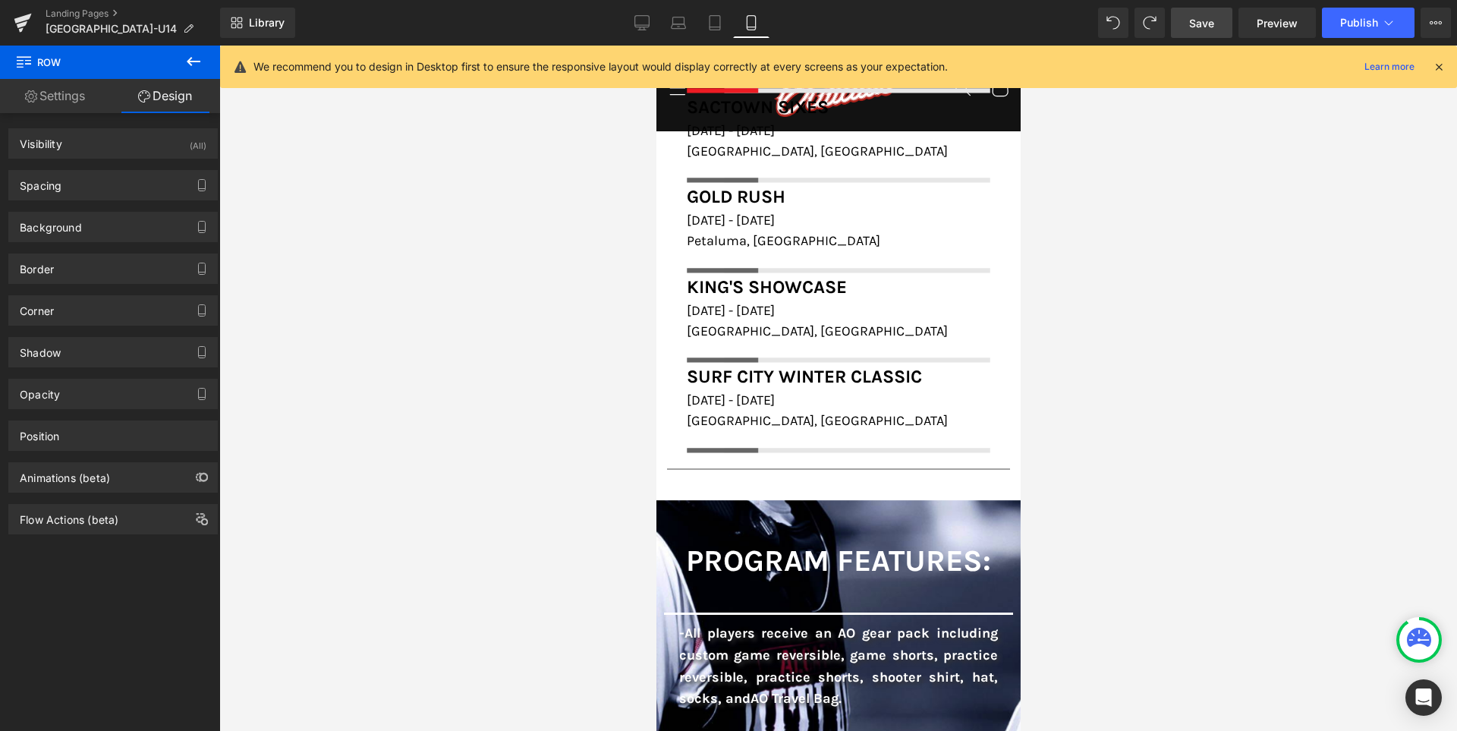
scroll to position [1877, 0]
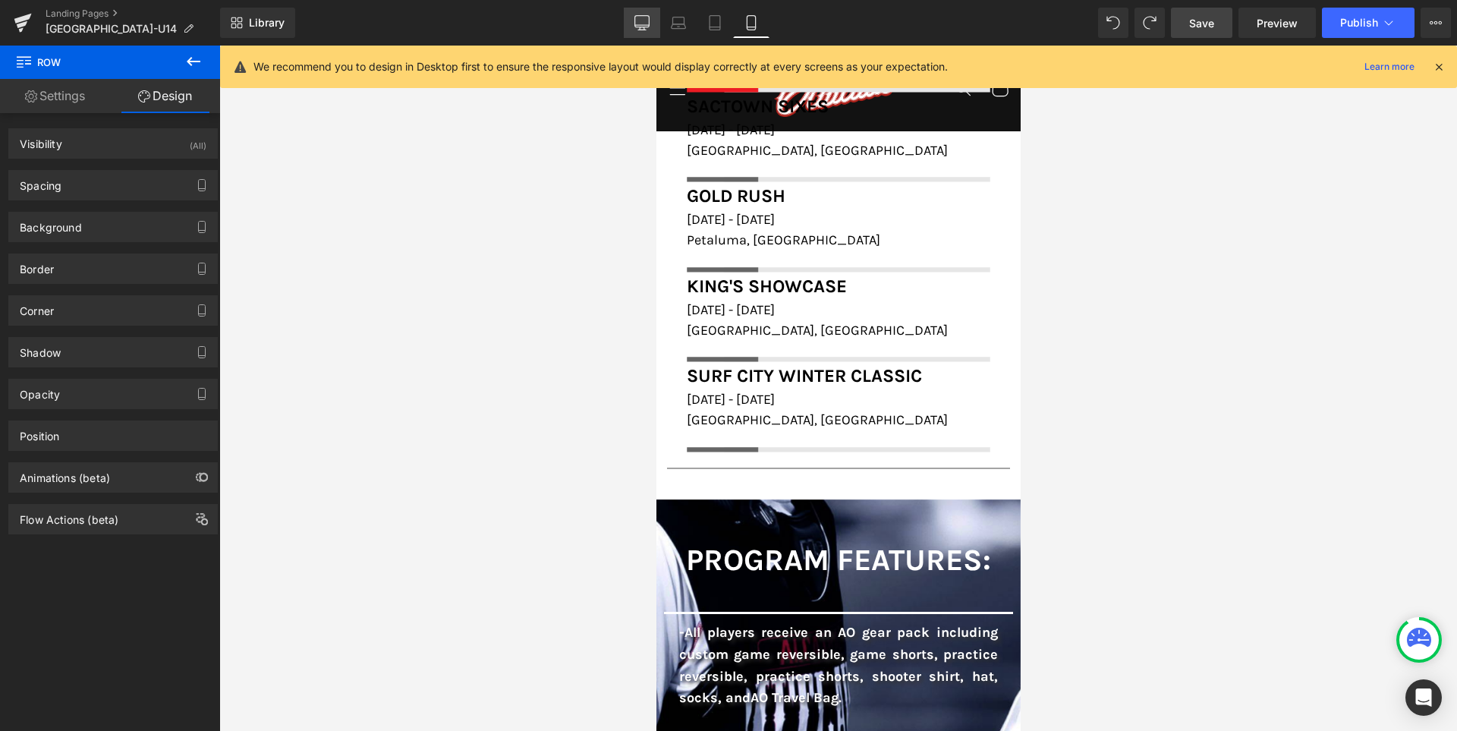
click at [649, 26] on icon at bounding box center [642, 21] width 14 height 11
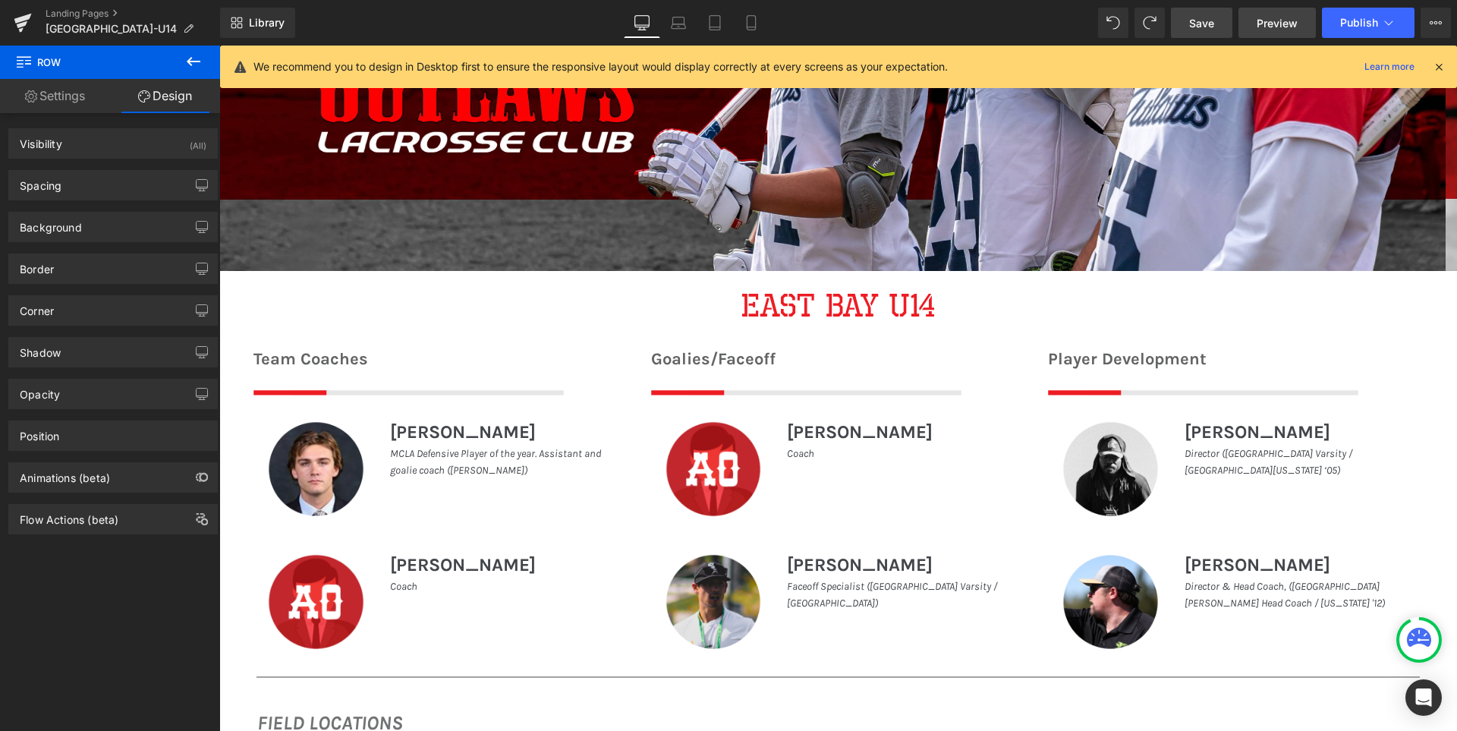
scroll to position [856, 0]
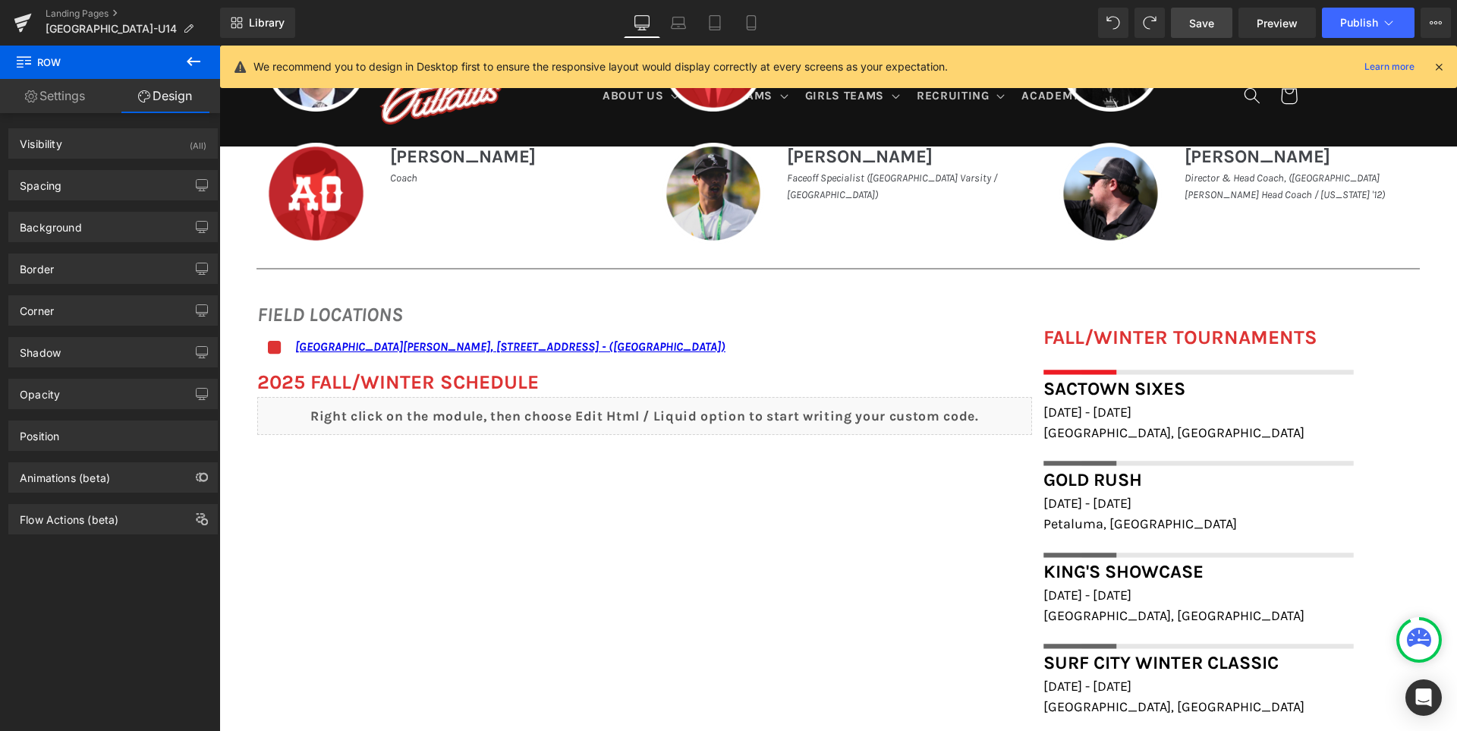
click at [1205, 30] on span "Save" at bounding box center [1201, 23] width 25 height 16
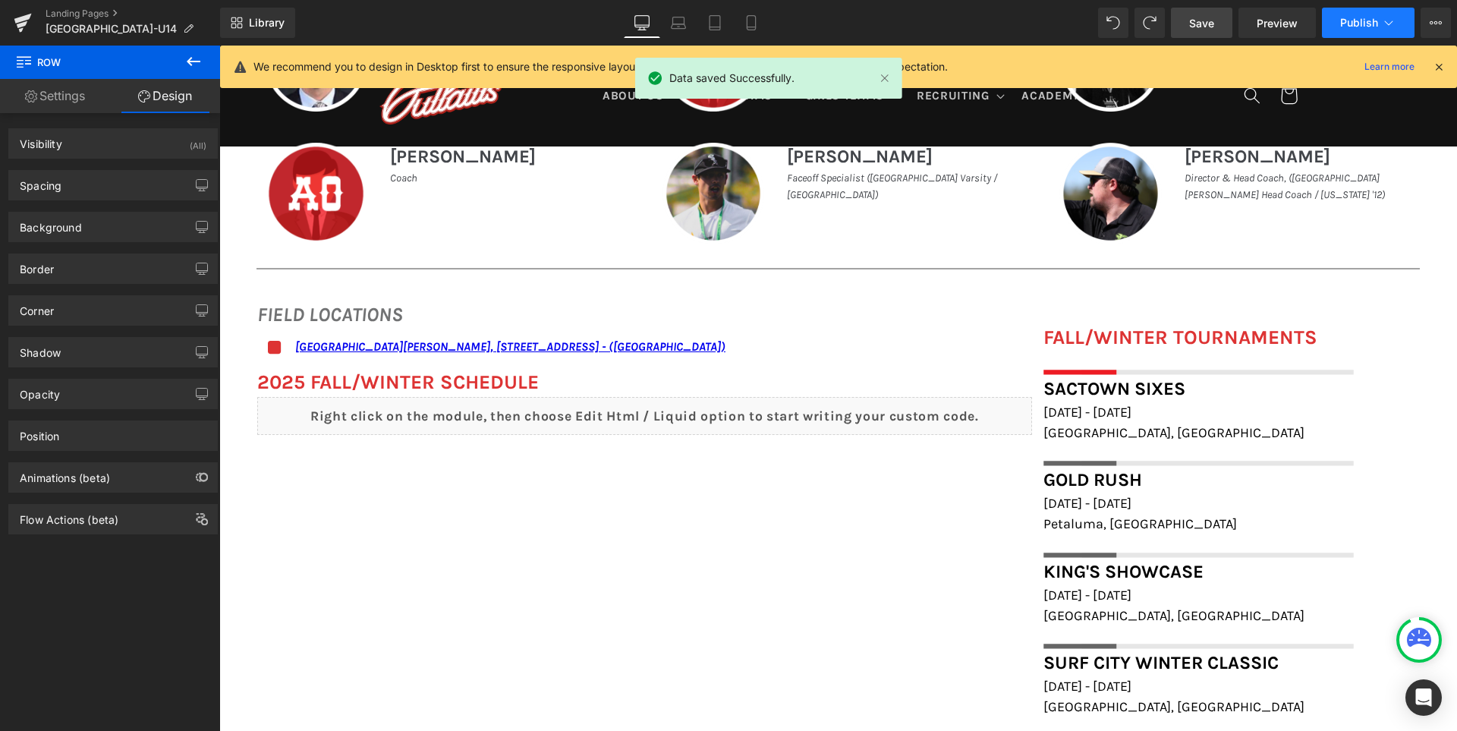
click at [1346, 20] on span "Publish" at bounding box center [1359, 23] width 38 height 12
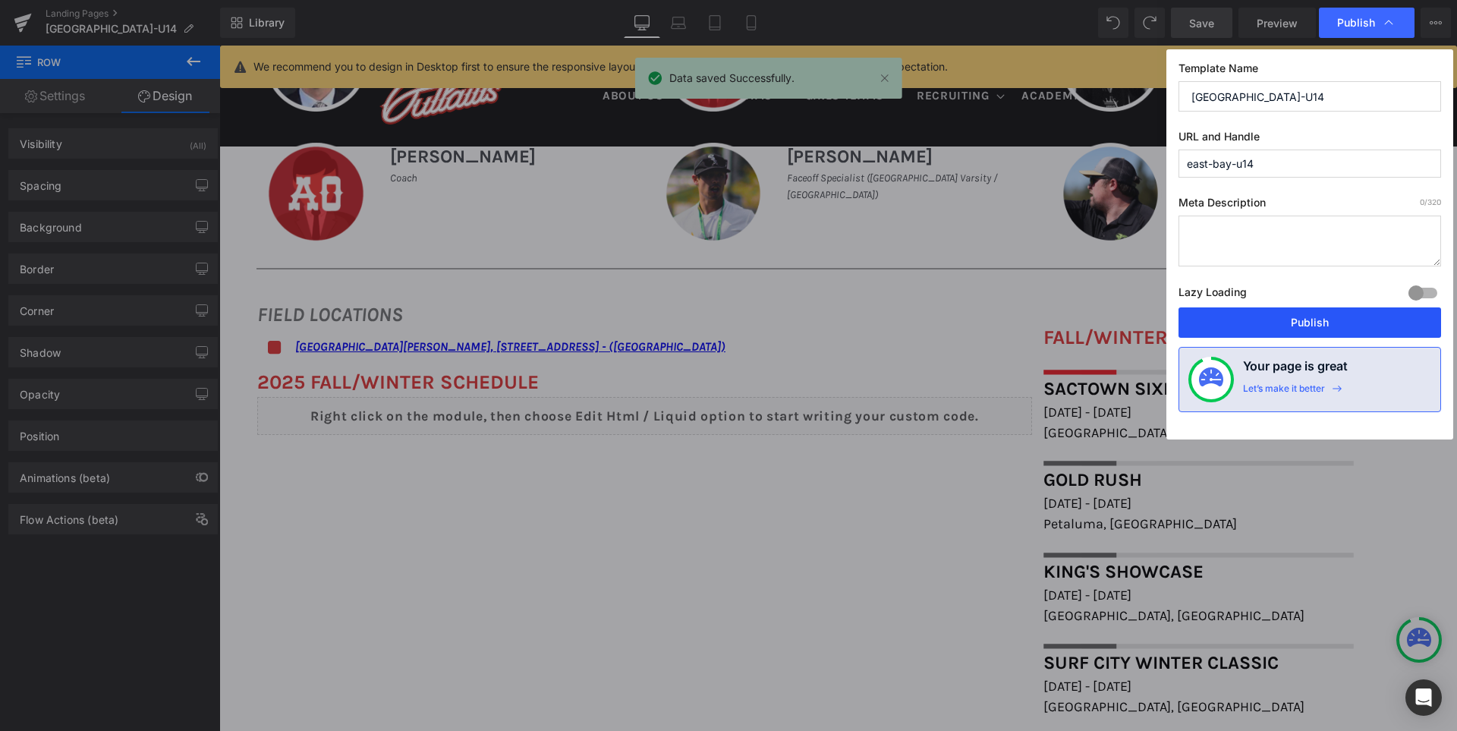
click at [1312, 325] on button "Publish" at bounding box center [1309, 322] width 262 height 30
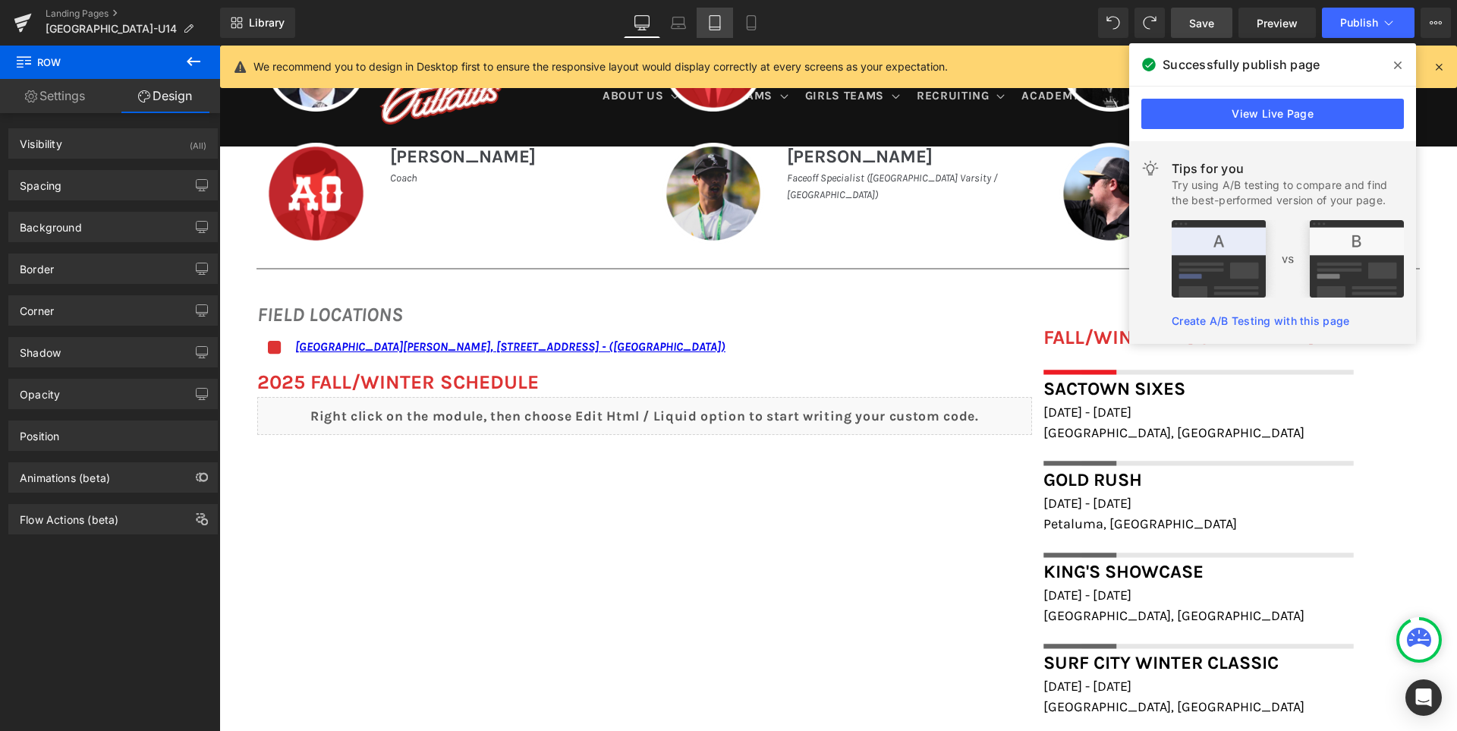
click at [712, 21] on icon at bounding box center [714, 22] width 15 height 15
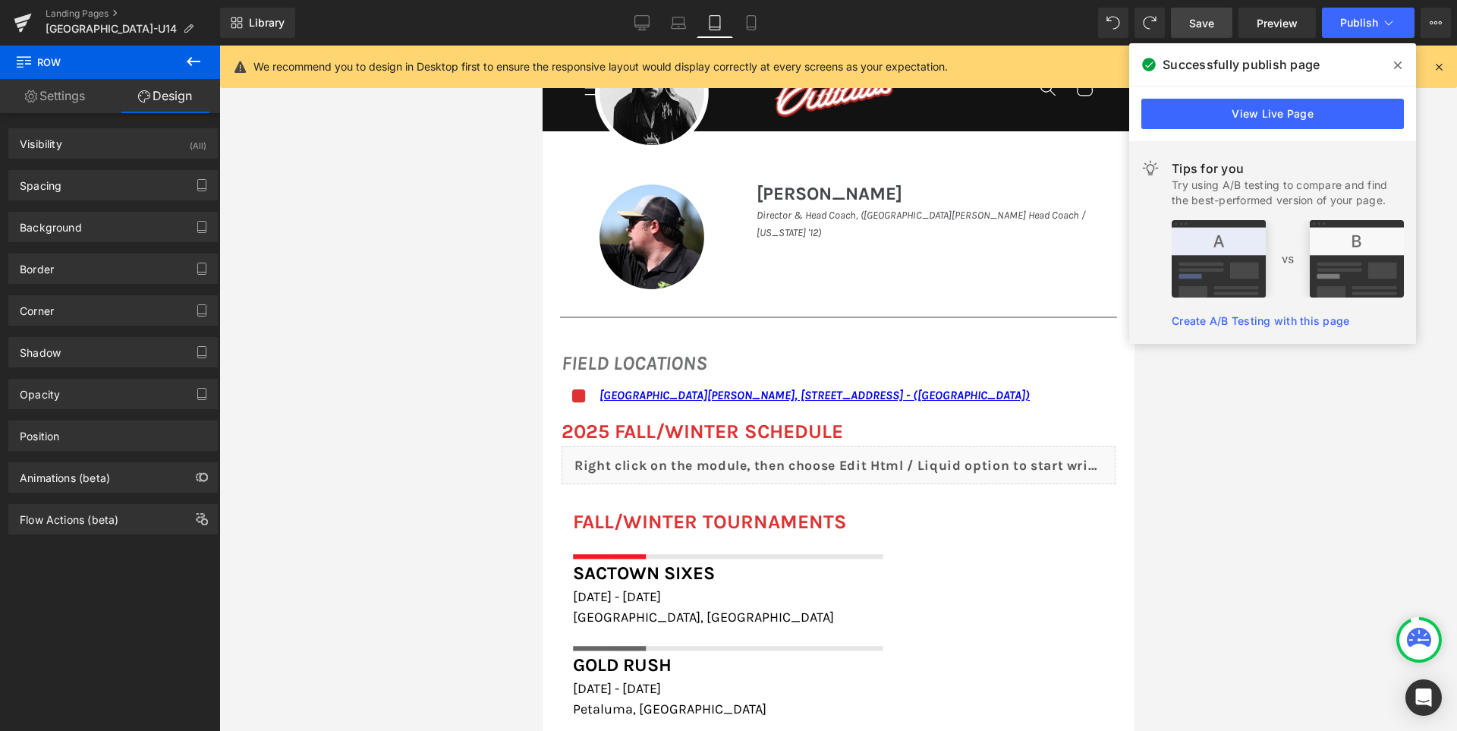
scroll to position [1159, 0]
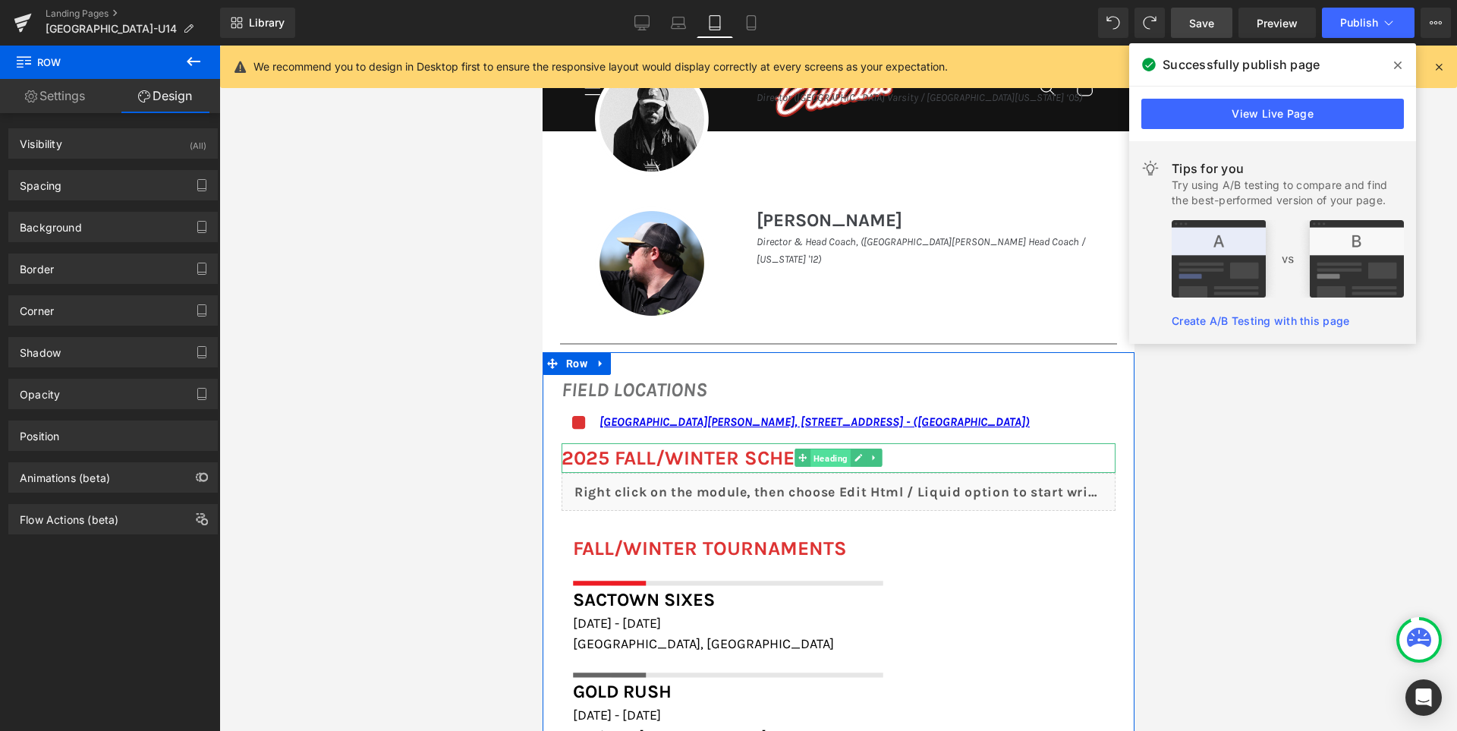
drag, startPoint x: 795, startPoint y: 463, endPoint x: 784, endPoint y: 521, distance: 59.5
click at [809, 463] on span "Heading" at bounding box center [829, 458] width 40 height 18
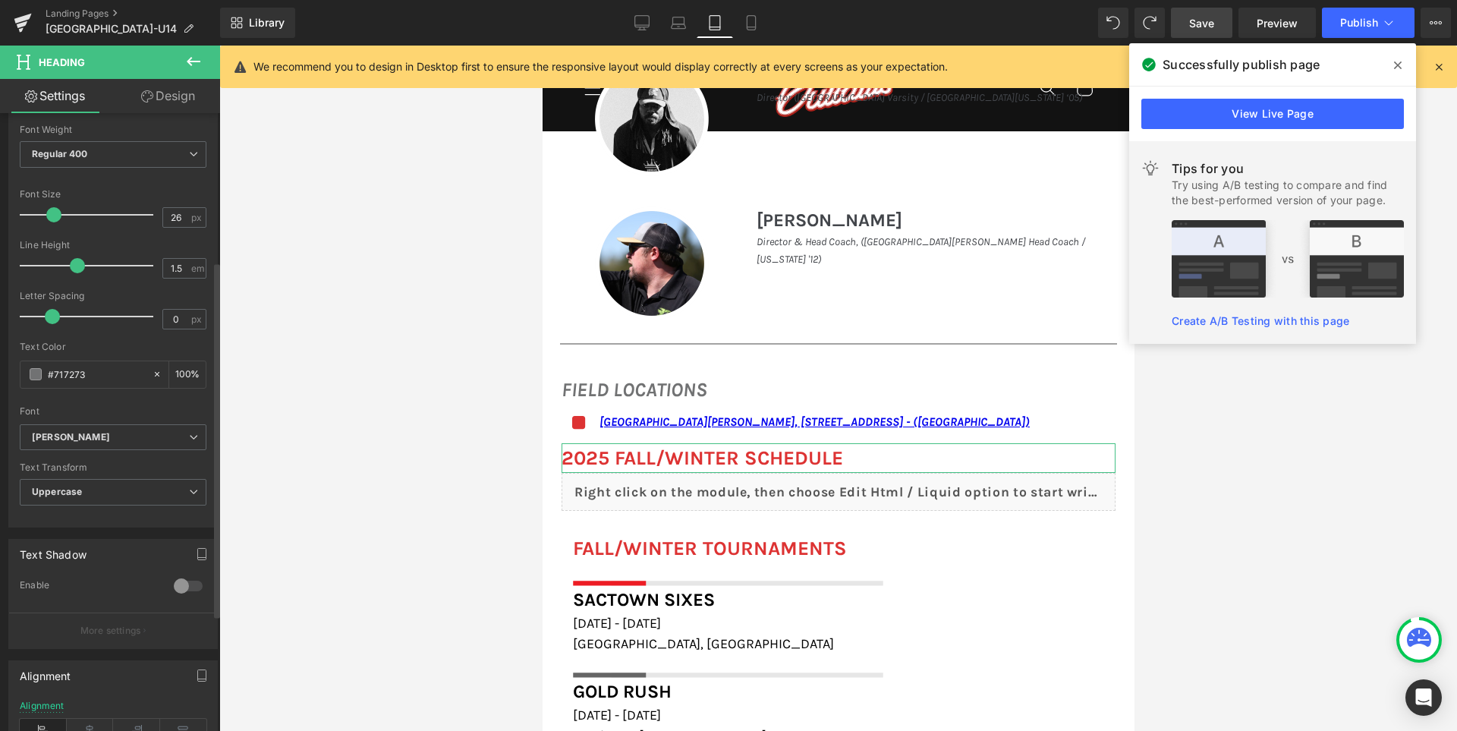
scroll to position [459, 0]
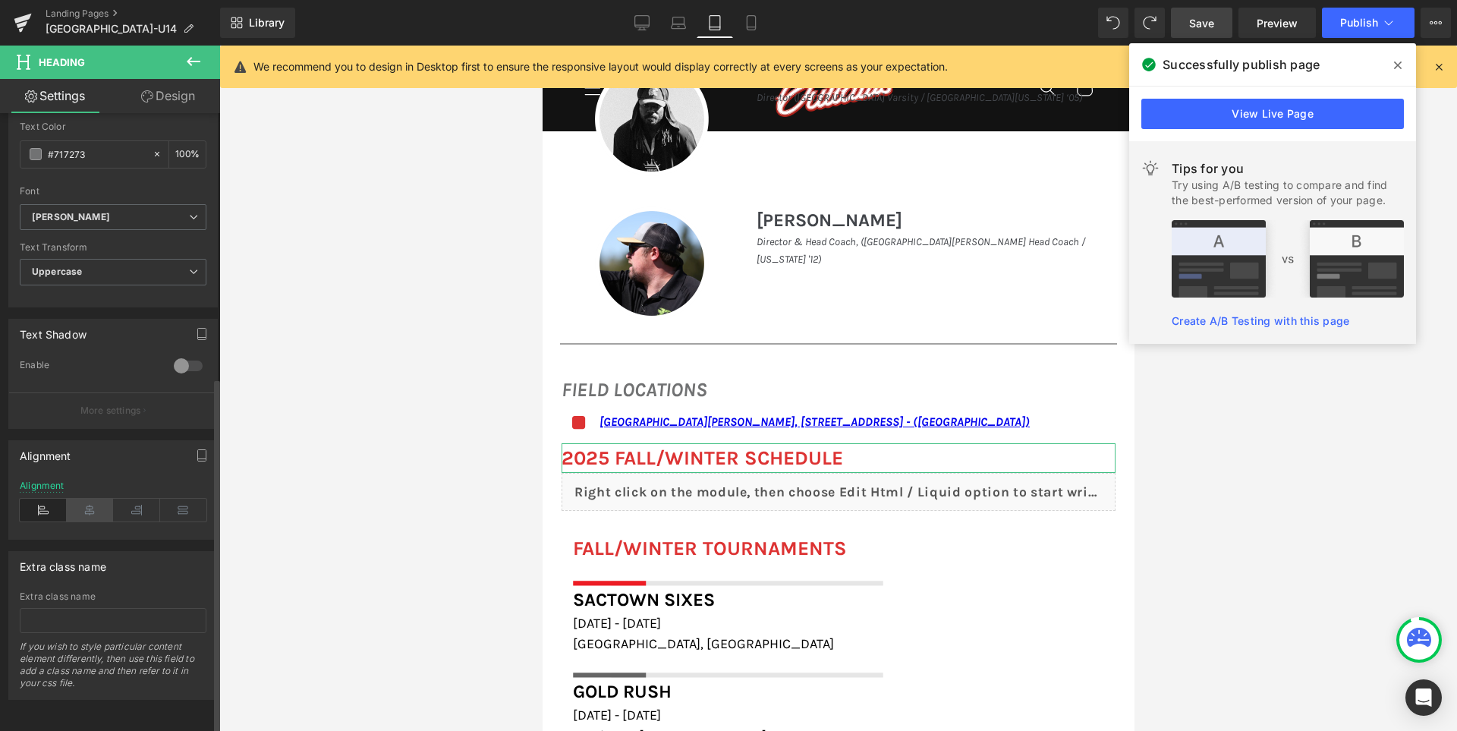
click at [89, 500] on icon at bounding box center [90, 509] width 47 height 23
click at [646, 27] on icon at bounding box center [642, 21] width 14 height 11
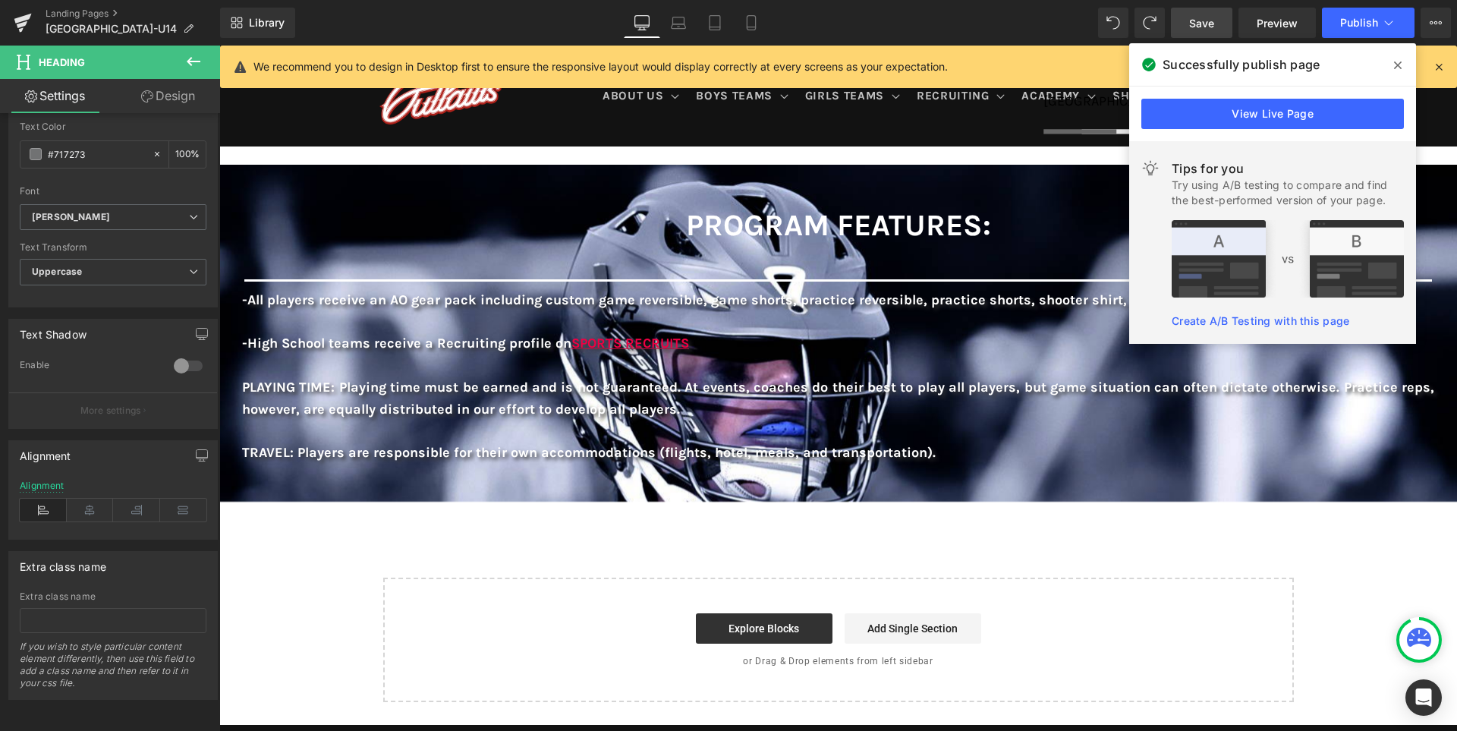
type input "100"
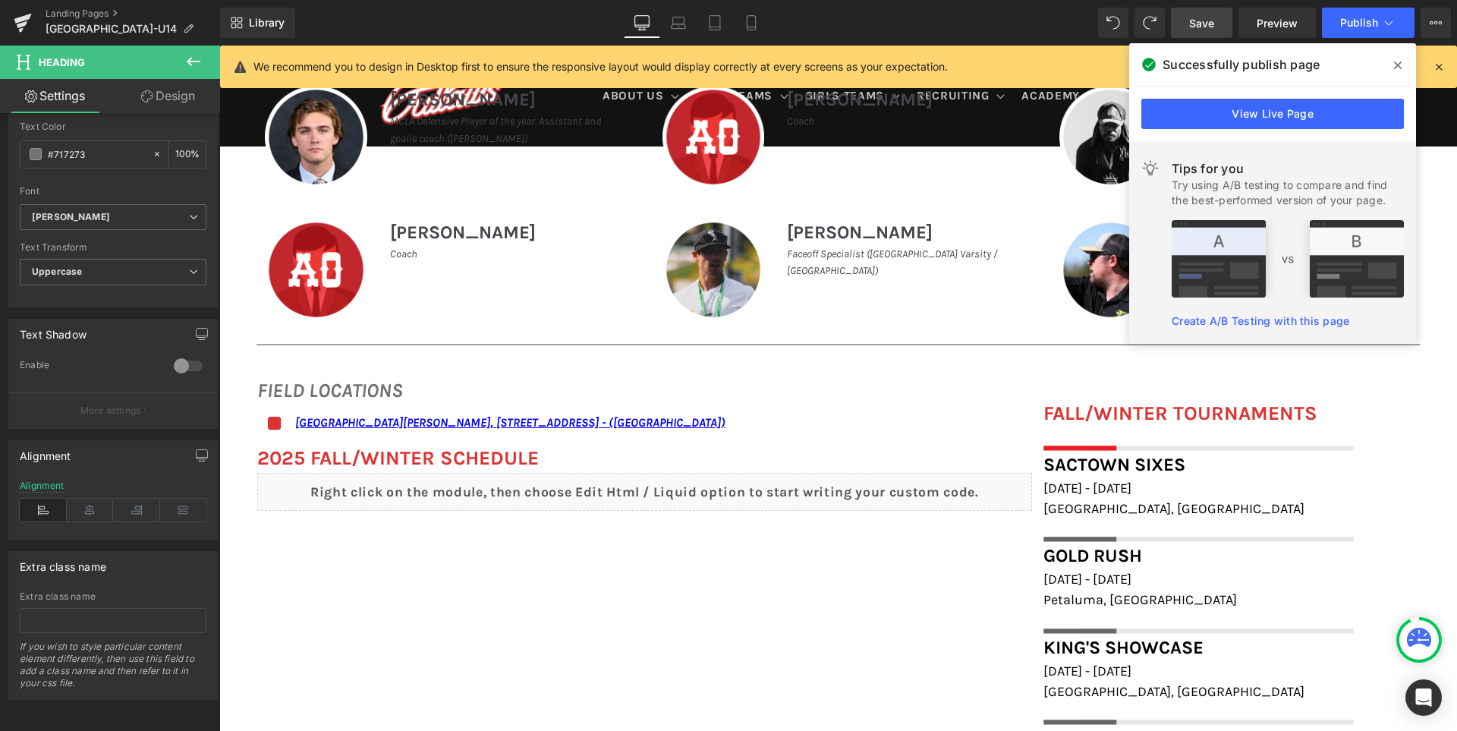
scroll to position [780, 0]
click at [1204, 24] on span "Save" at bounding box center [1201, 23] width 25 height 16
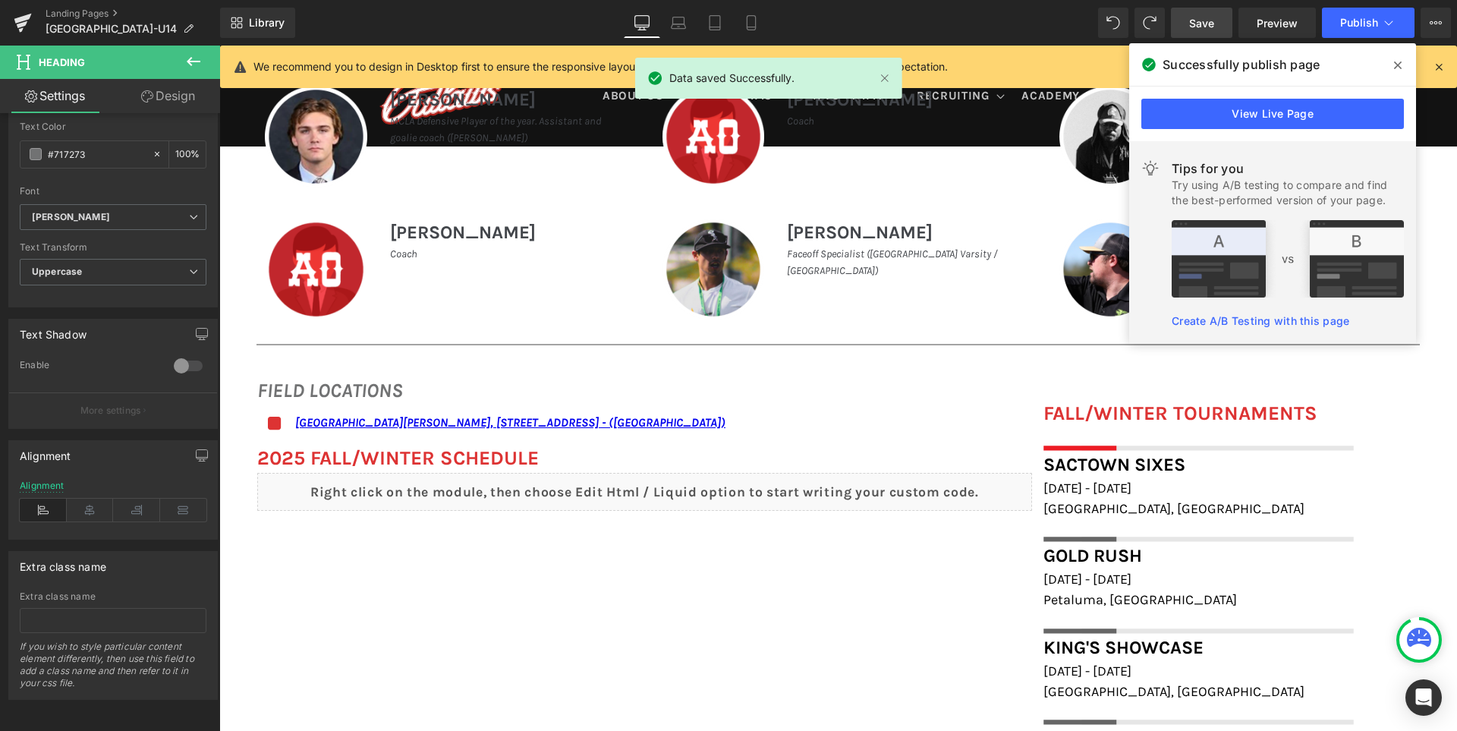
click at [1401, 68] on span at bounding box center [1397, 65] width 24 height 24
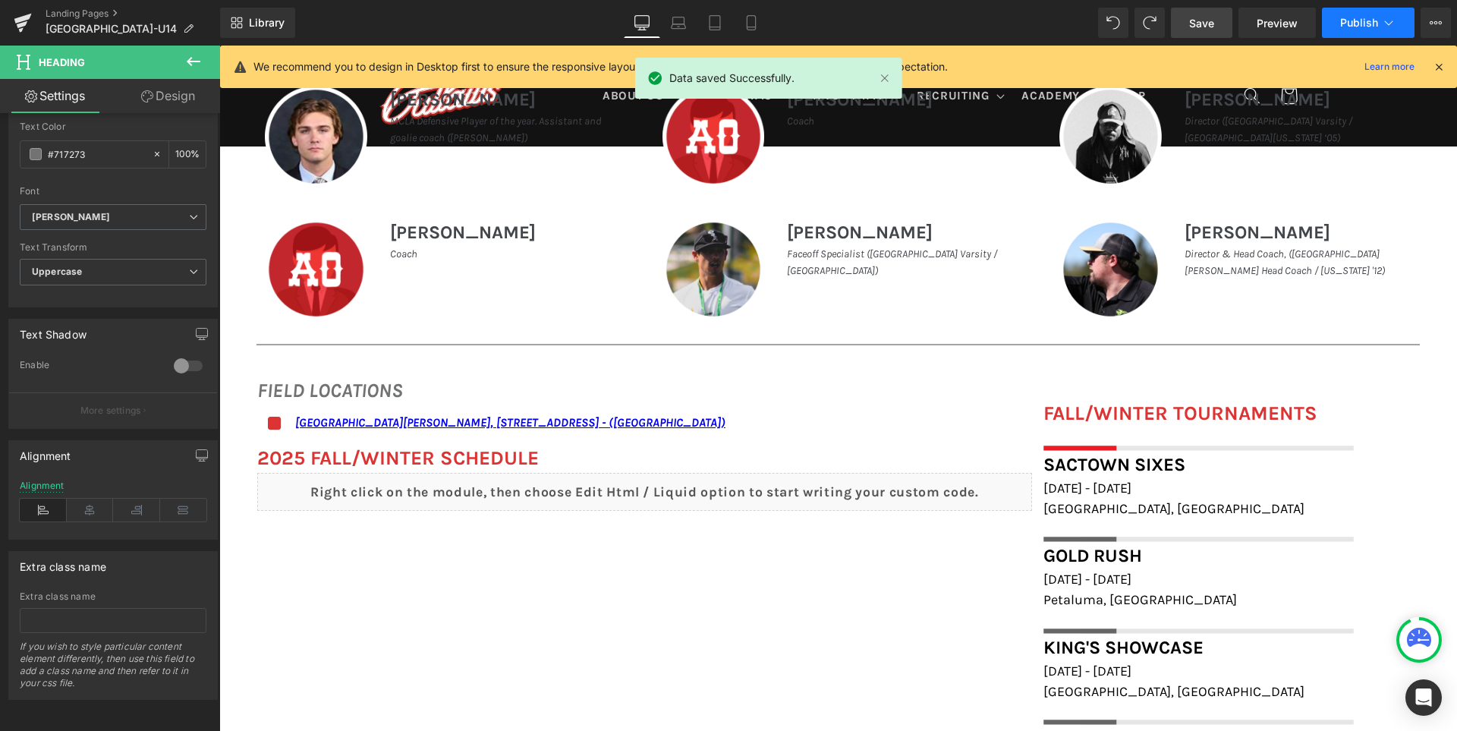
click at [1364, 25] on span "Publish" at bounding box center [1359, 23] width 38 height 12
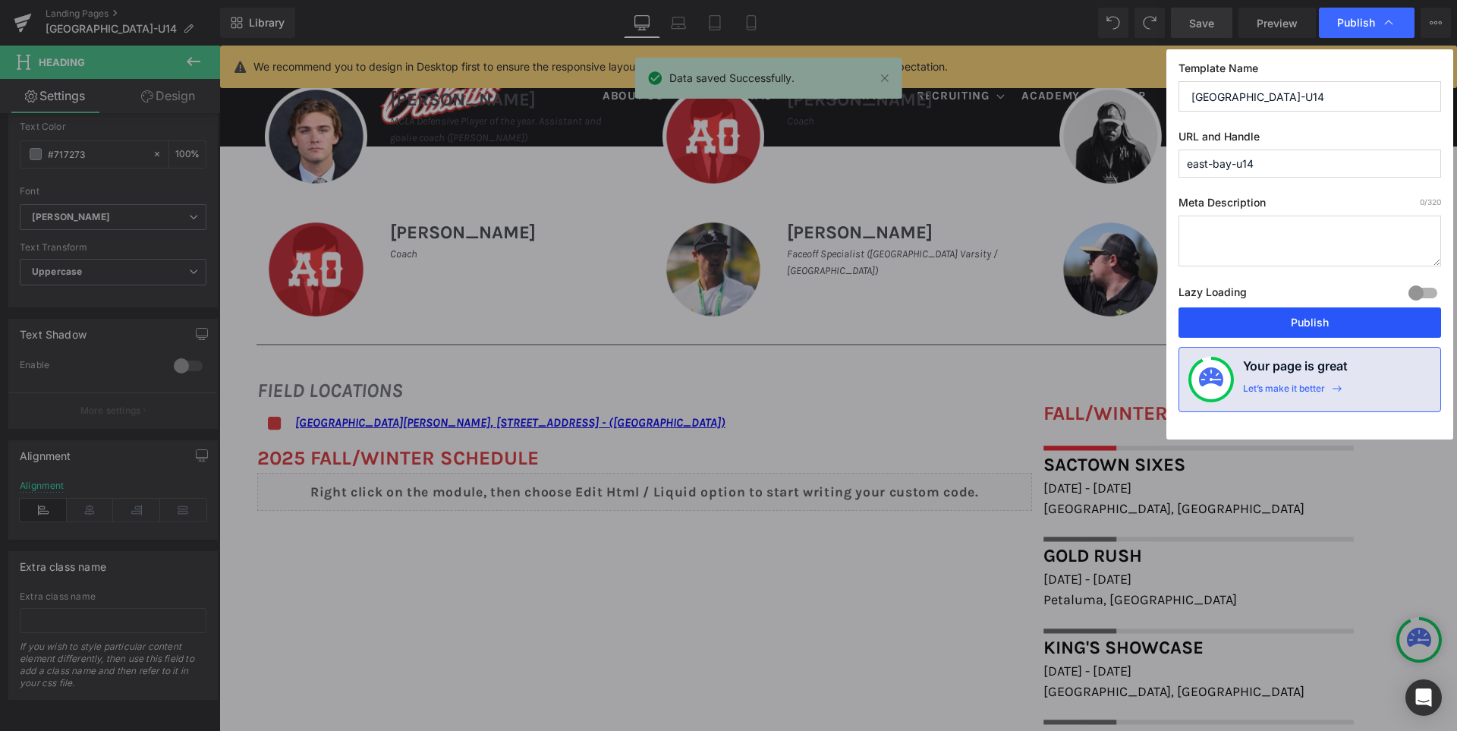
click at [1312, 320] on button "Publish" at bounding box center [1309, 322] width 262 height 30
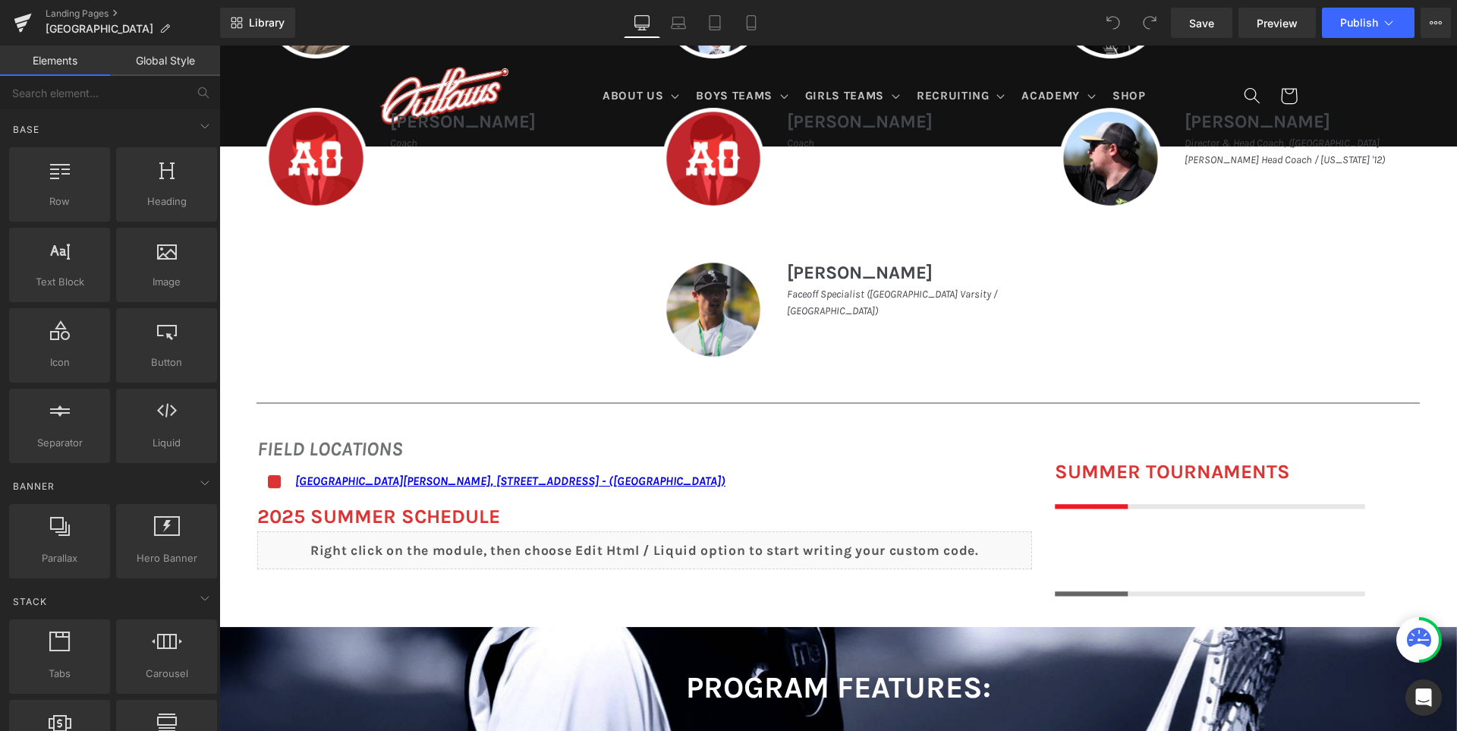
scroll to position [910, 0]
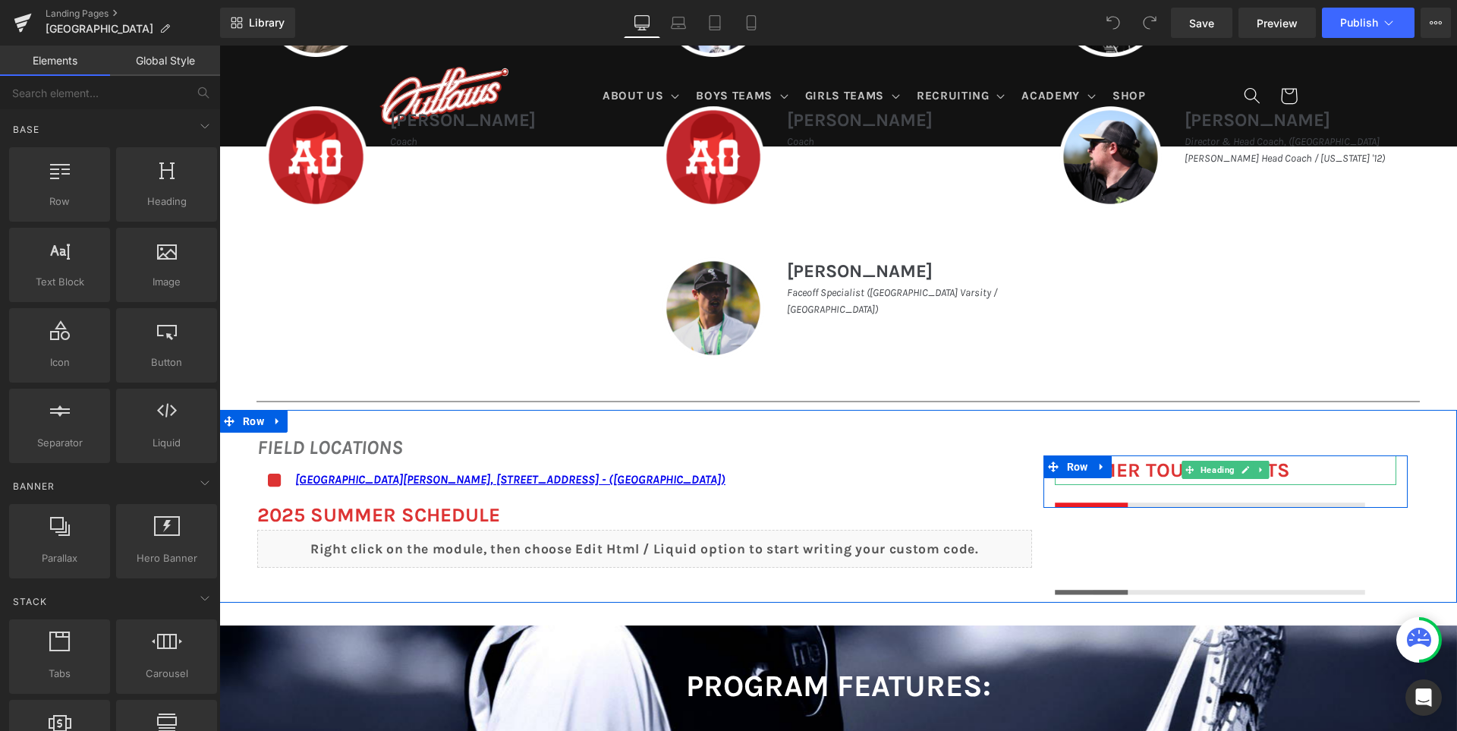
click at [1137, 471] on font "SUMMER TOURNAMENTS" at bounding box center [1172, 470] width 235 height 24
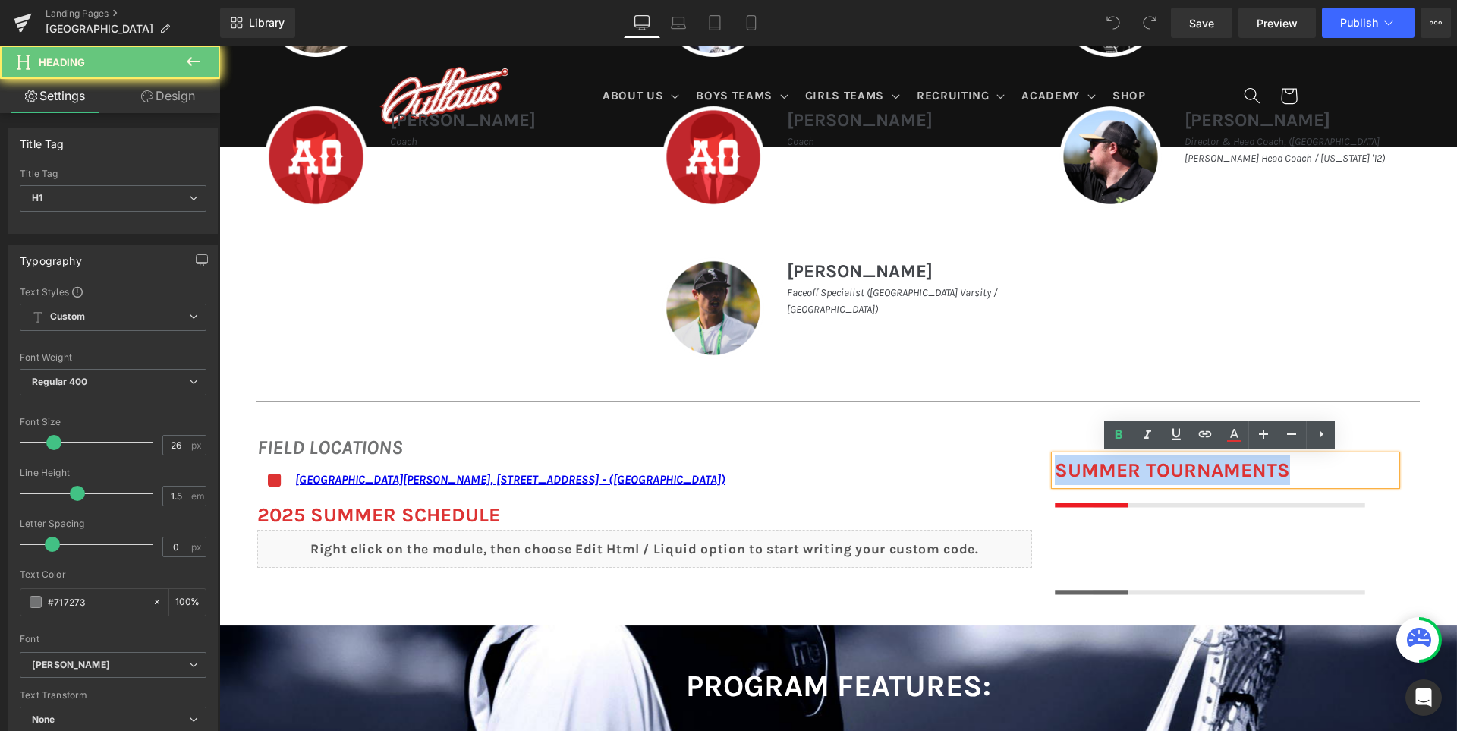
click at [1137, 471] on font "SUMMER TOURNAMENTS" at bounding box center [1172, 470] width 235 height 24
paste div
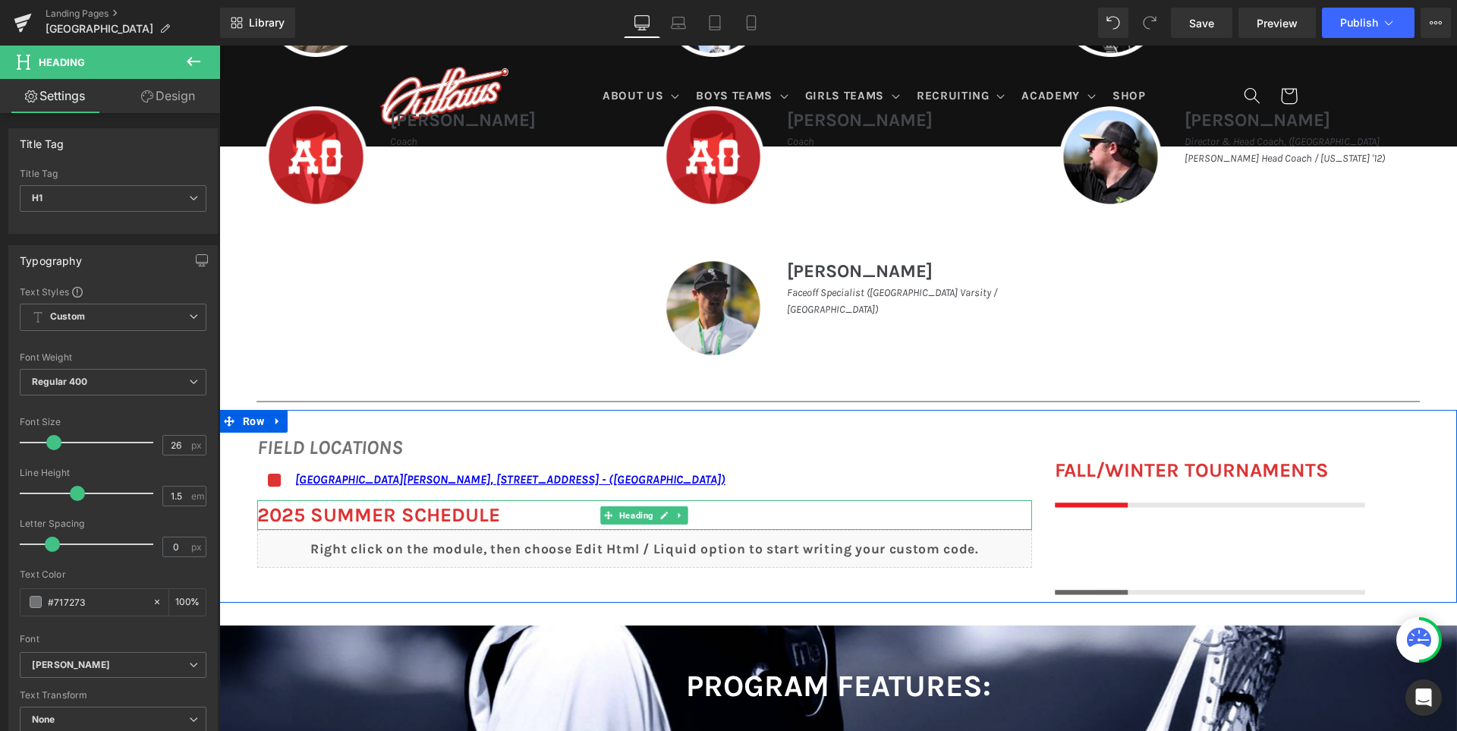
click at [476, 511] on b "2025 SUMMER Schedule" at bounding box center [378, 515] width 243 height 24
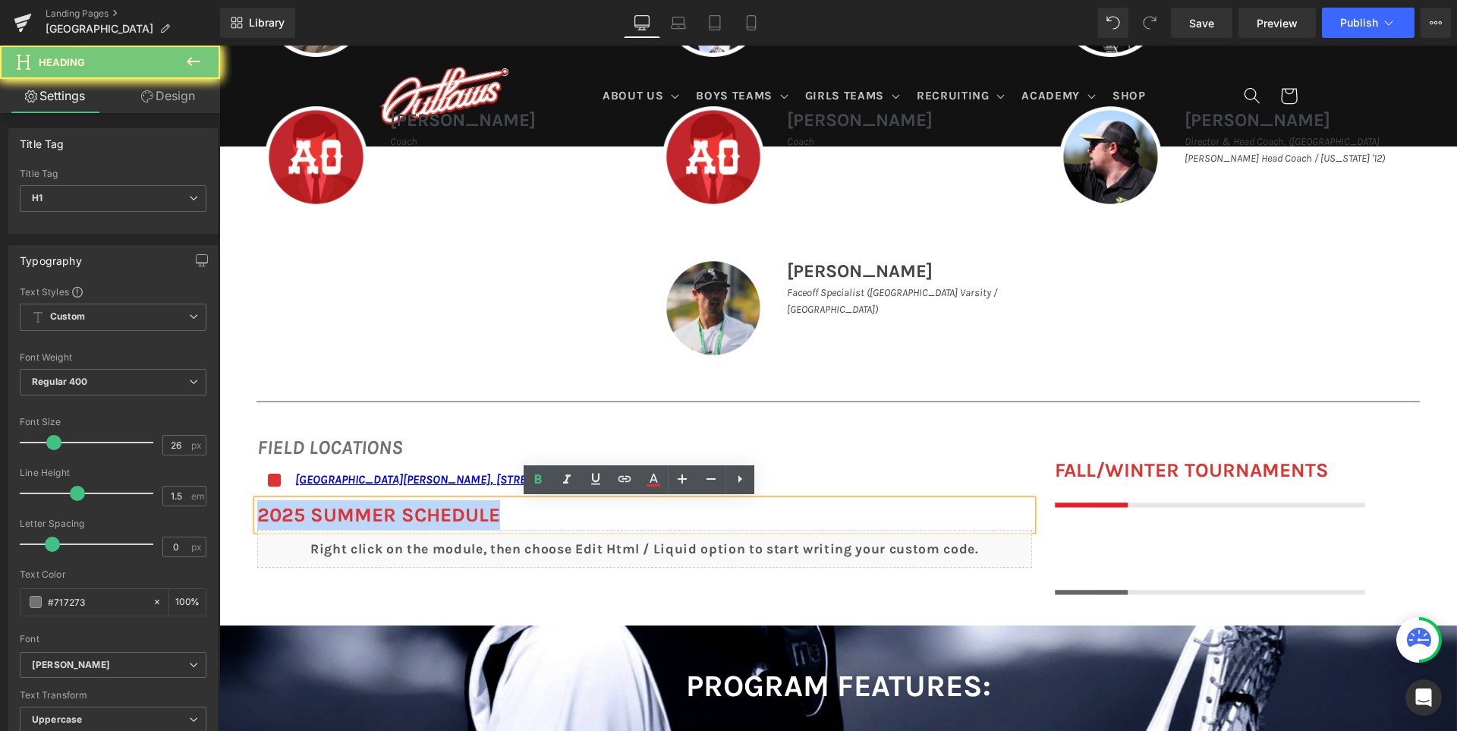
click at [476, 511] on b "2025 SUMMER Schedule" at bounding box center [378, 515] width 243 height 24
paste div
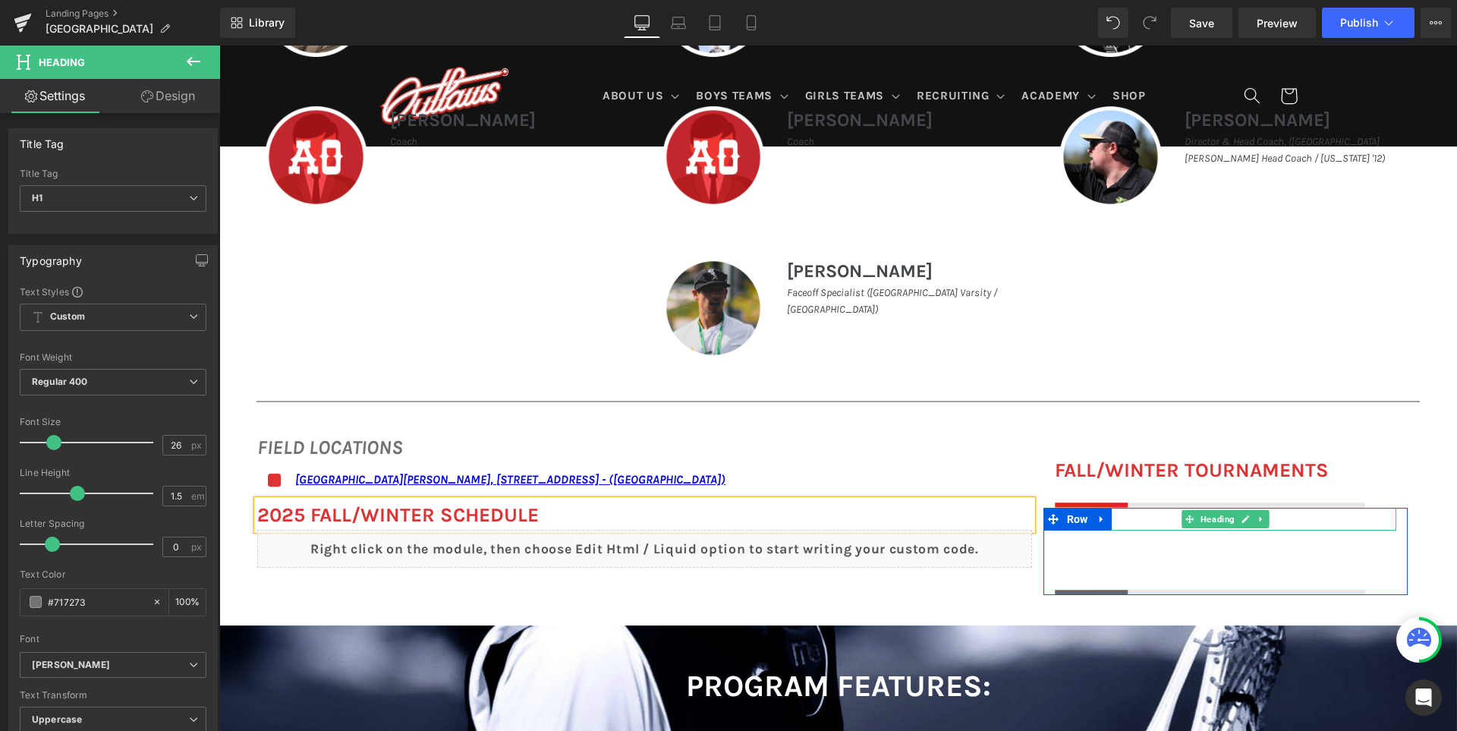
click at [1148, 521] on div at bounding box center [1225, 519] width 341 height 23
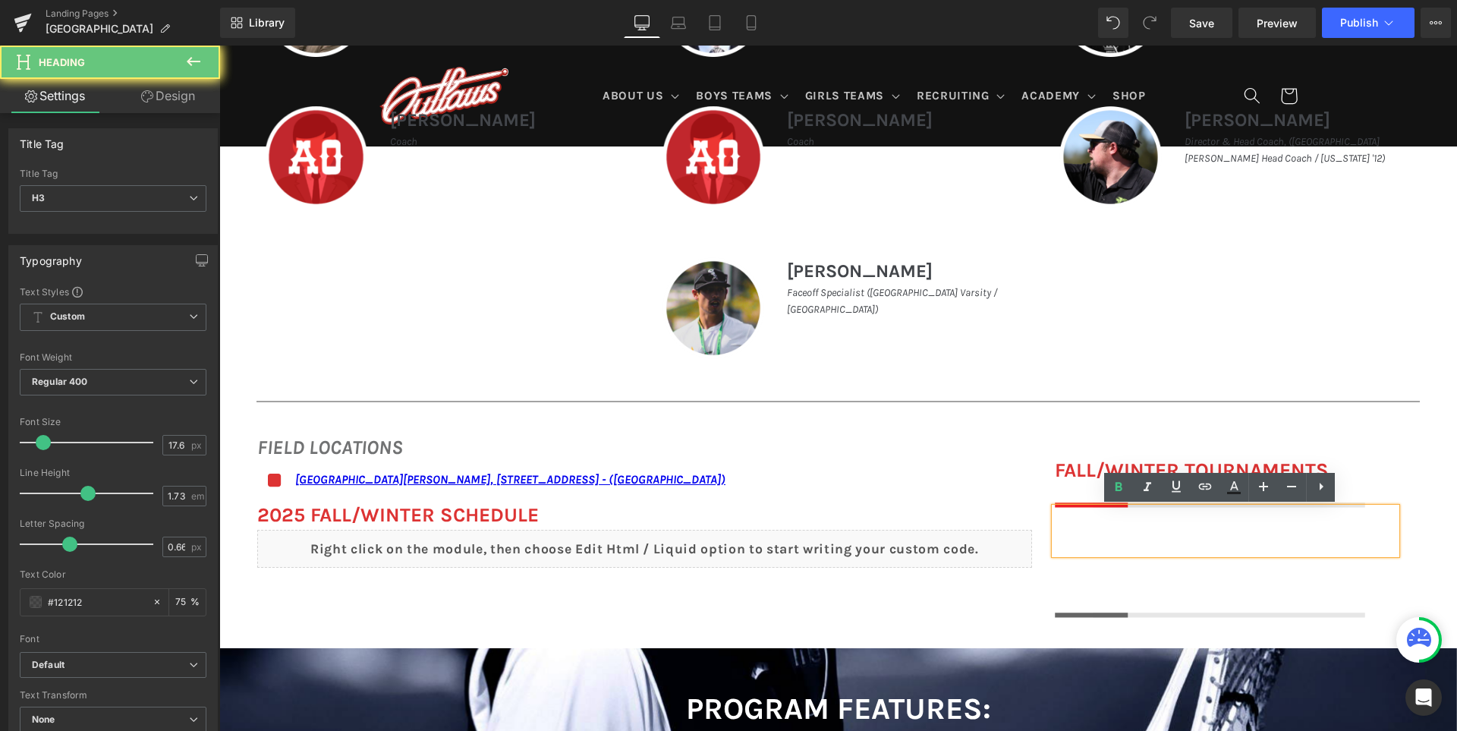
click at [1148, 521] on div at bounding box center [1225, 531] width 341 height 46
paste div
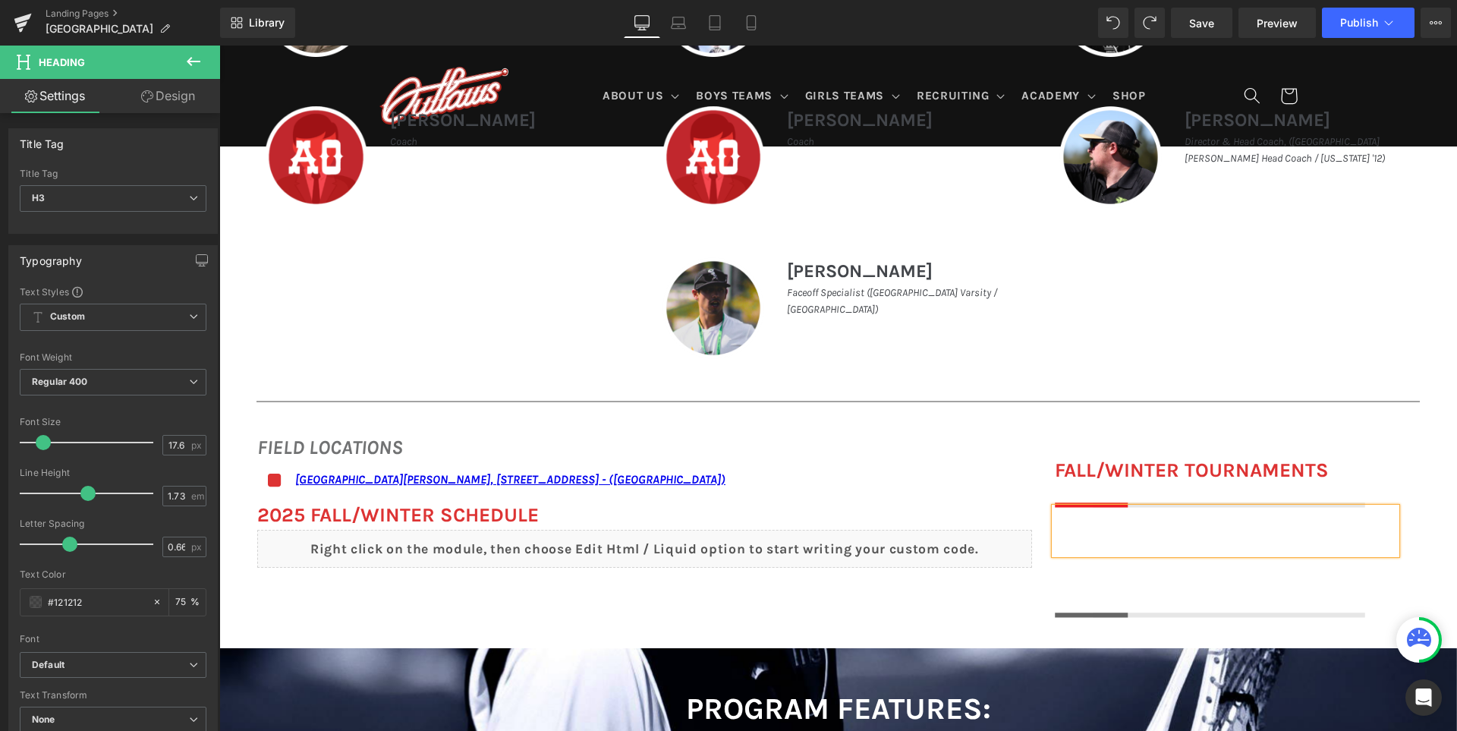
click at [1099, 545] on div at bounding box center [1225, 531] width 341 height 46
click at [1106, 527] on div at bounding box center [1225, 531] width 341 height 46
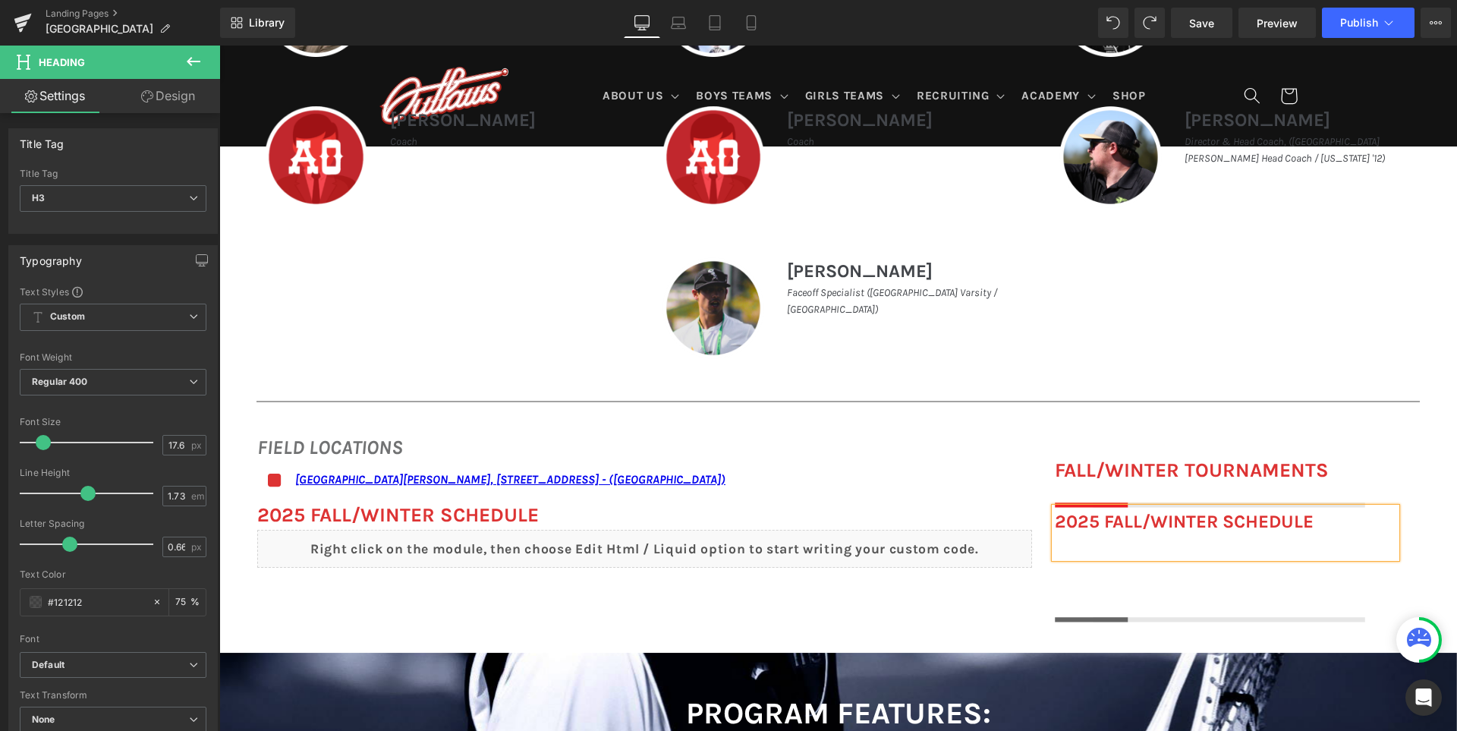
click at [916, 593] on div "FIELD LOCATIONS Heading Icon [GEOGRAPHIC_DATA][PERSON_NAME], [STREET_ADDRESS] -…" at bounding box center [837, 520] width 1237 height 220
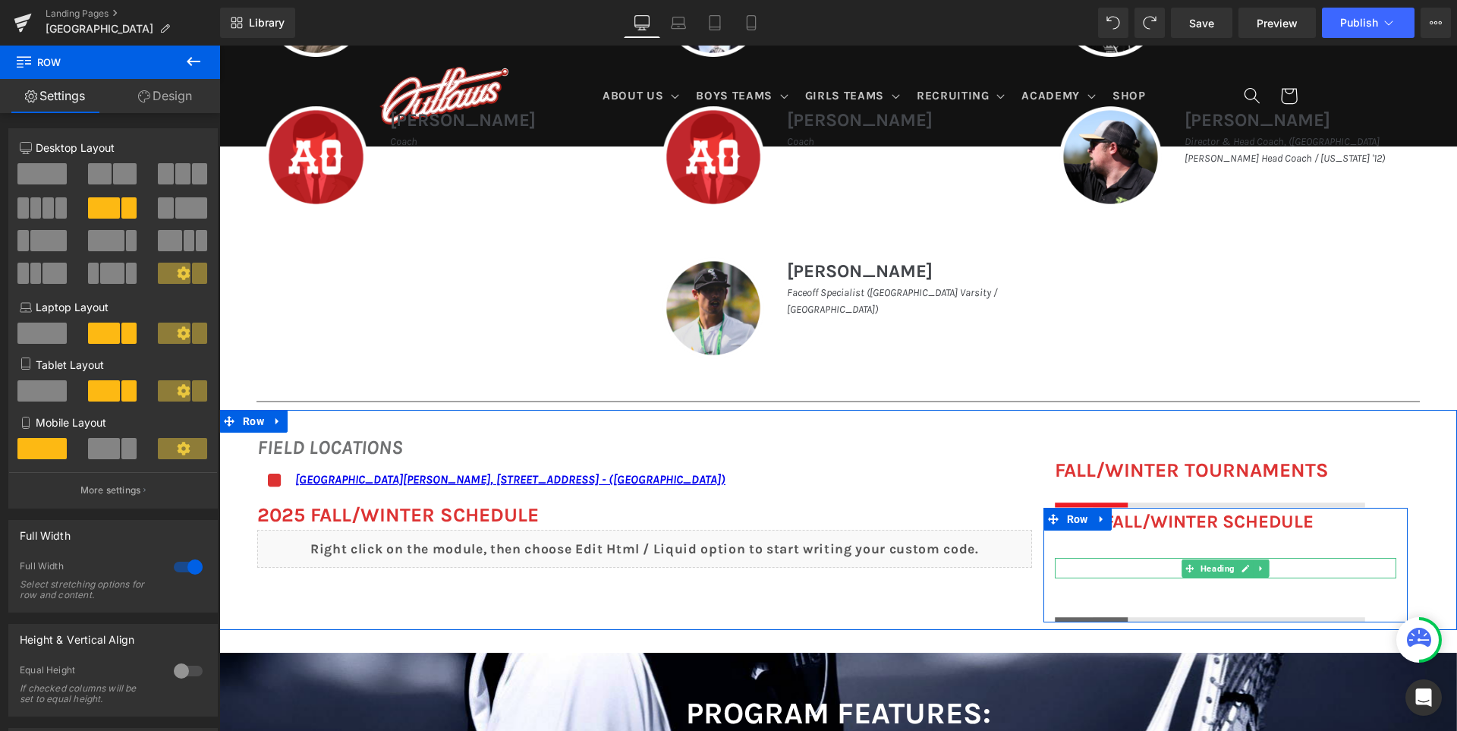
click at [1119, 566] on h1 at bounding box center [1225, 568] width 341 height 20
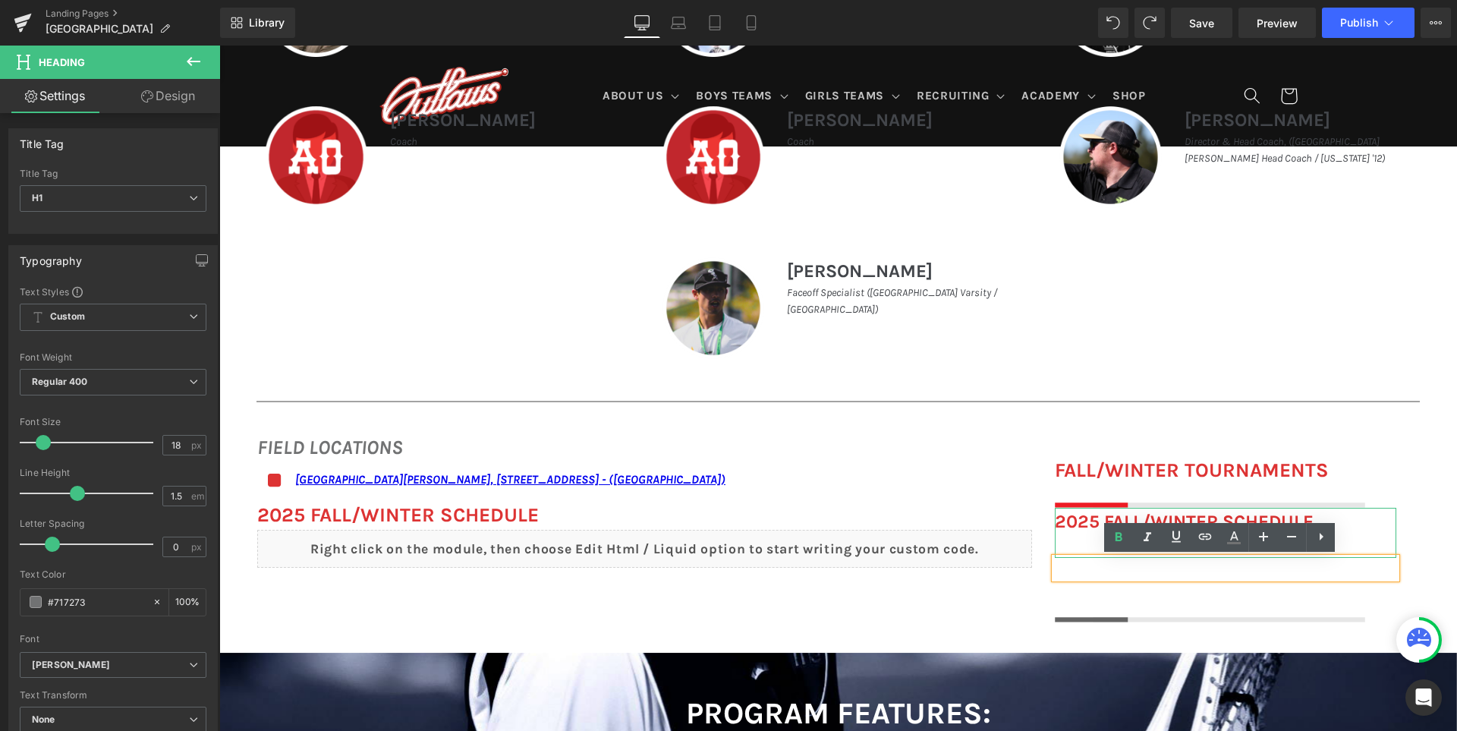
click at [1083, 543] on div at bounding box center [1225, 546] width 341 height 23
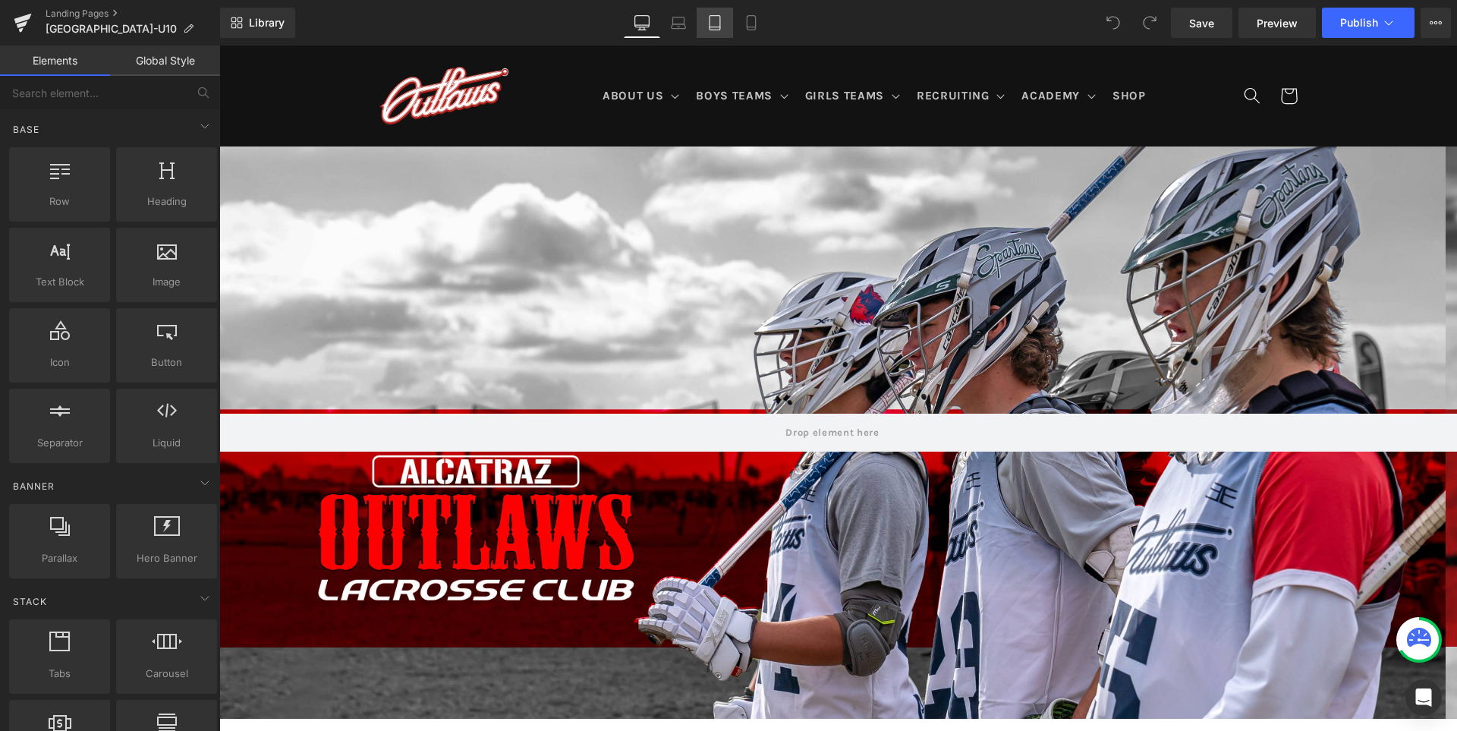
click at [697, 24] on link "Tablet" at bounding box center [714, 23] width 36 height 30
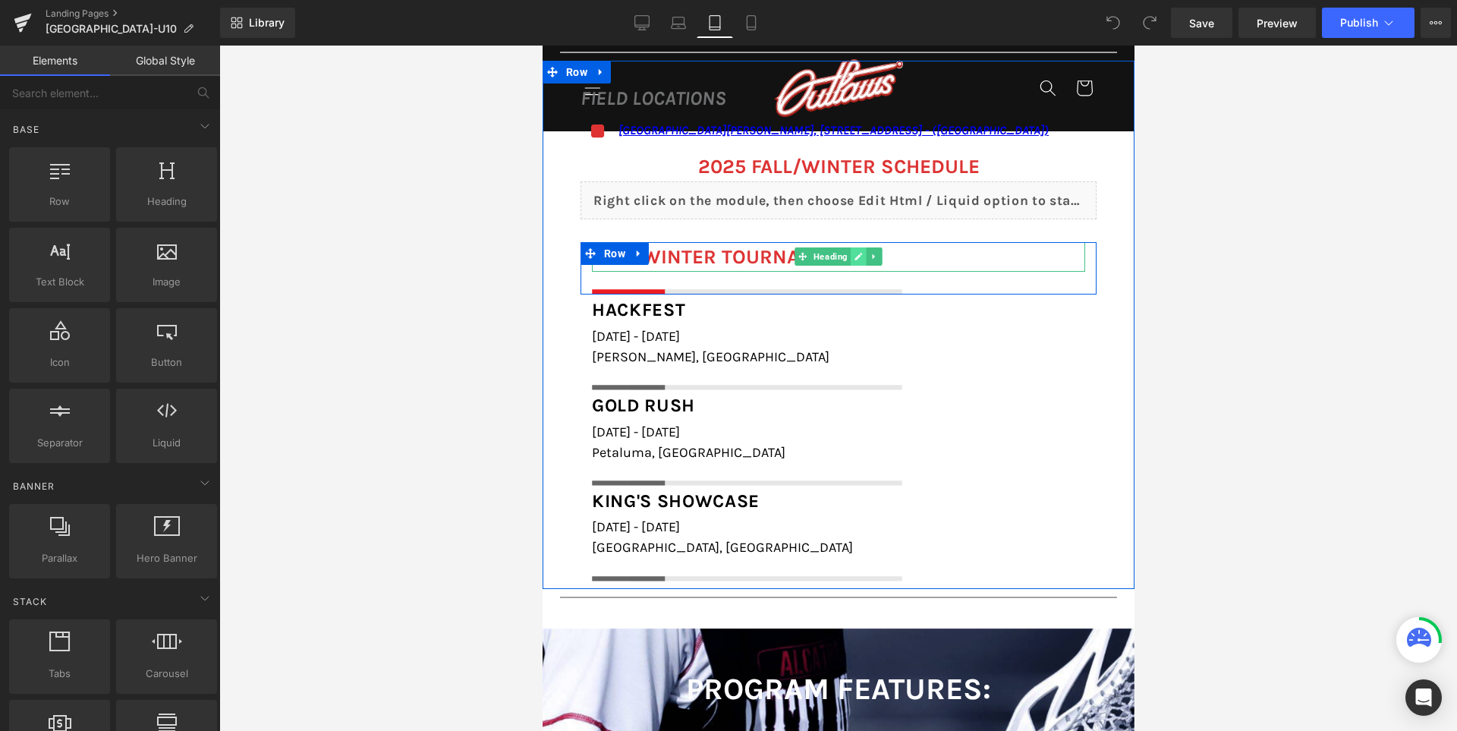
scroll to position [1745, 0]
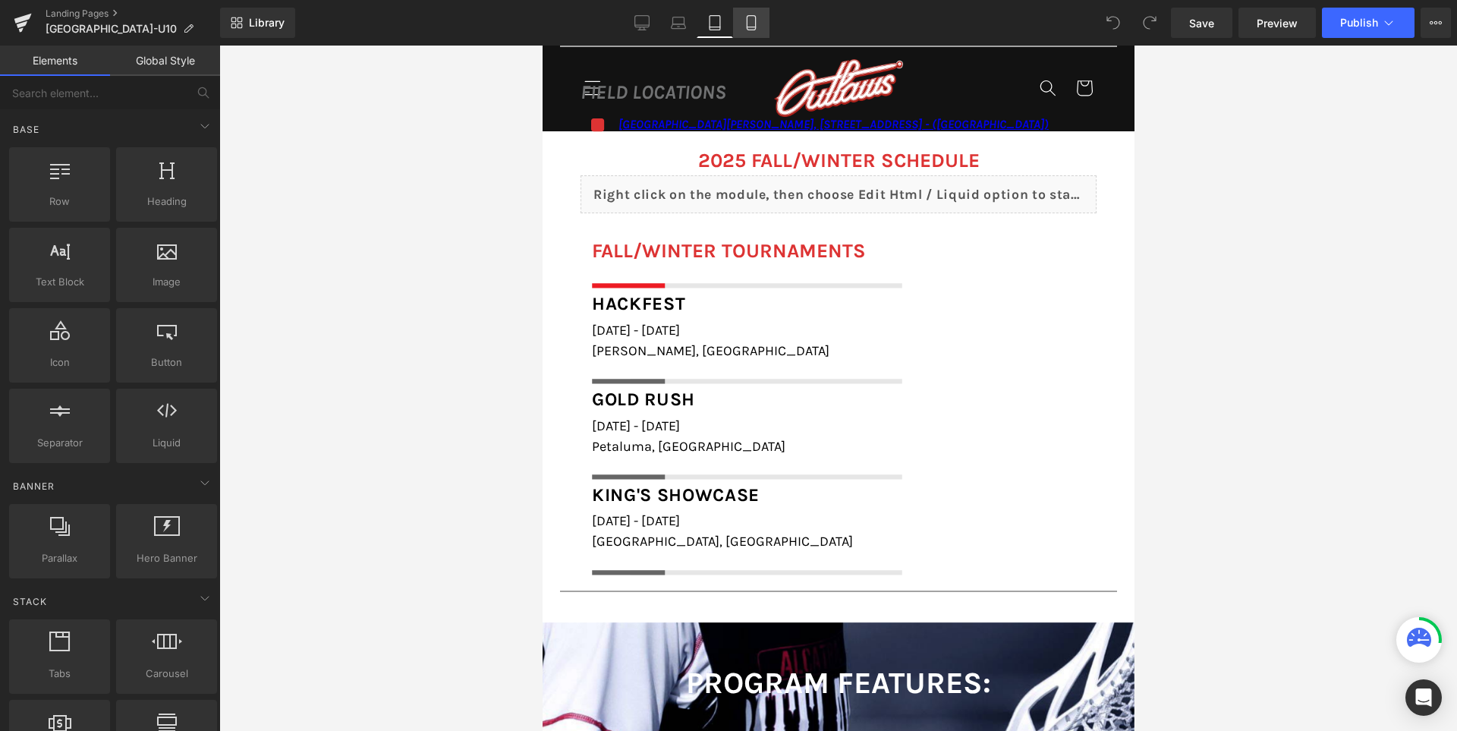
click at [752, 14] on link "Mobile" at bounding box center [751, 23] width 36 height 30
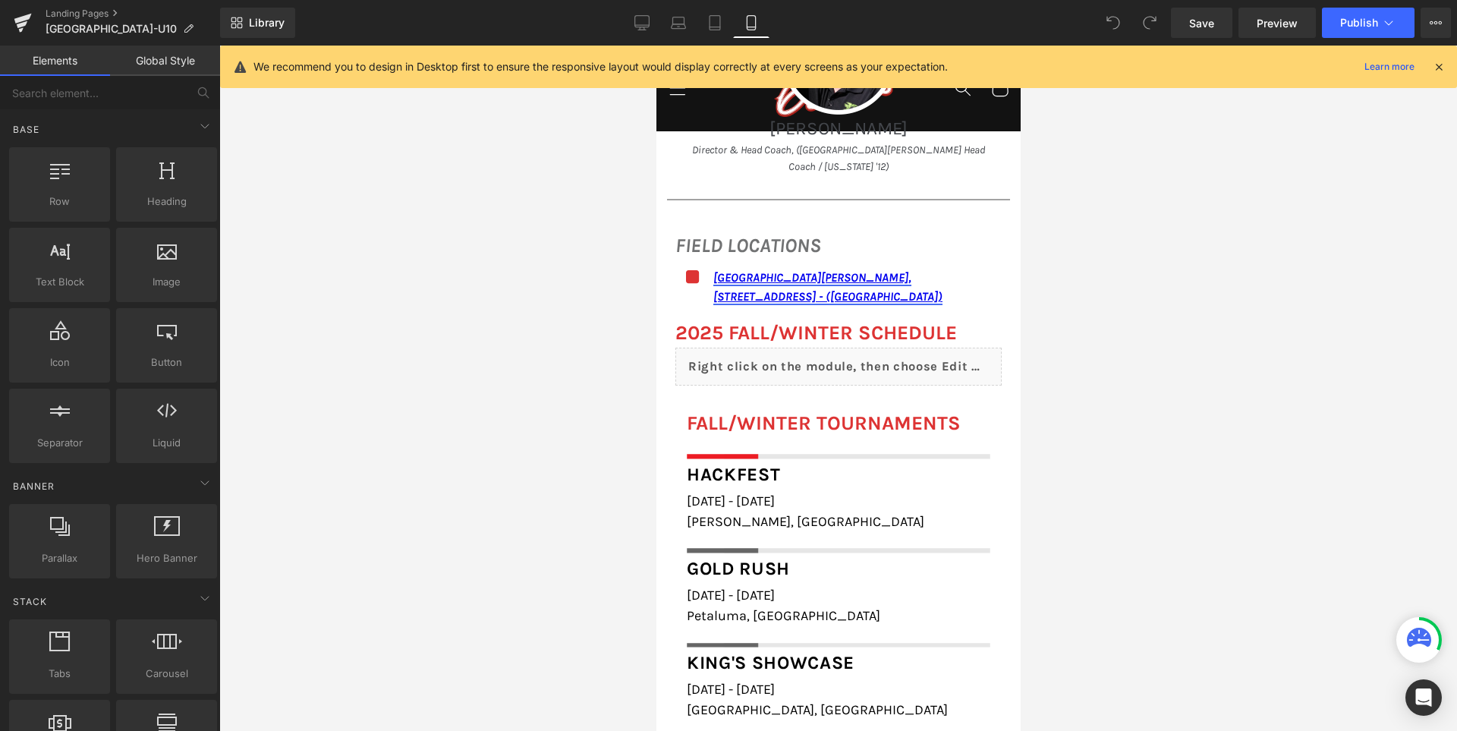
scroll to position [1880, 0]
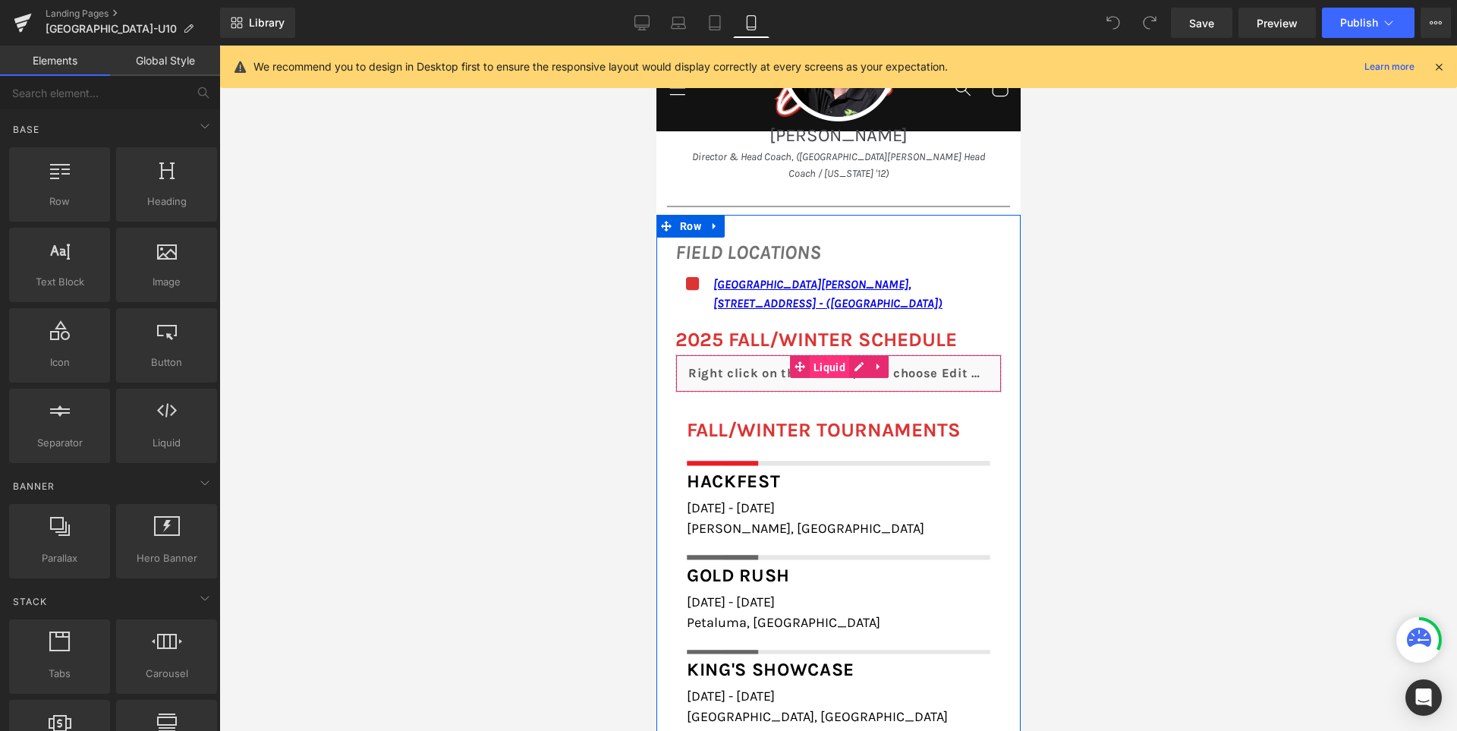
click at [815, 356] on span "Liquid" at bounding box center [828, 367] width 39 height 23
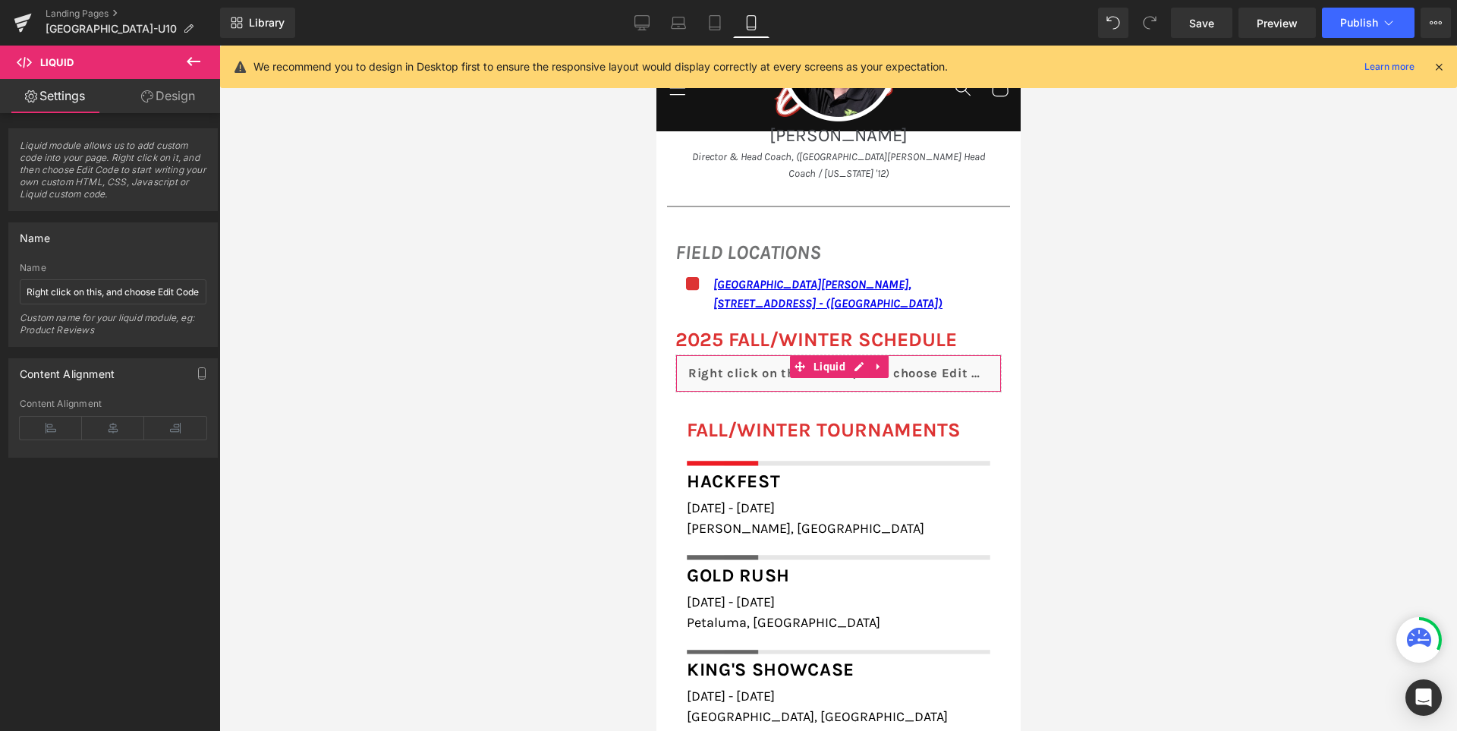
click at [179, 90] on link "Design" at bounding box center [168, 96] width 110 height 34
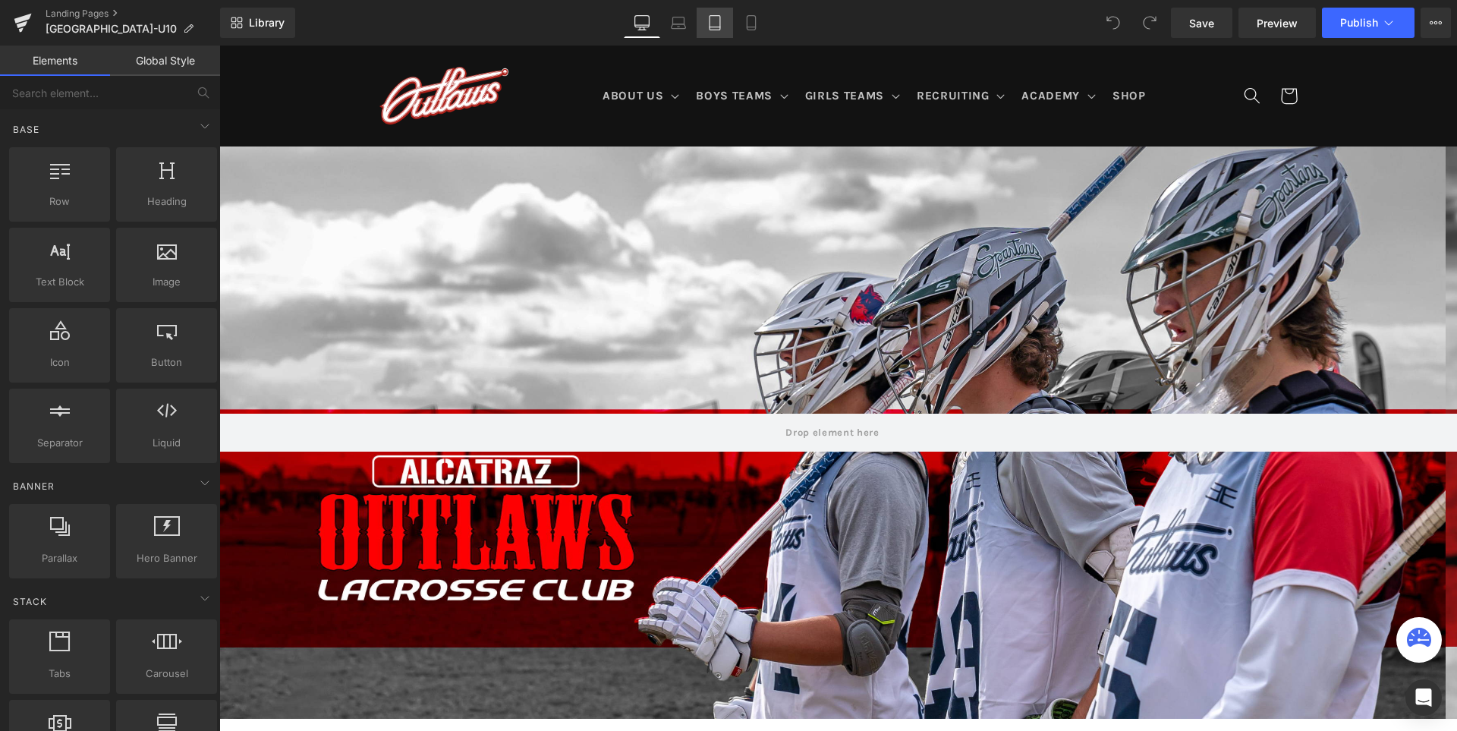
click at [717, 27] on icon at bounding box center [714, 27] width 11 height 0
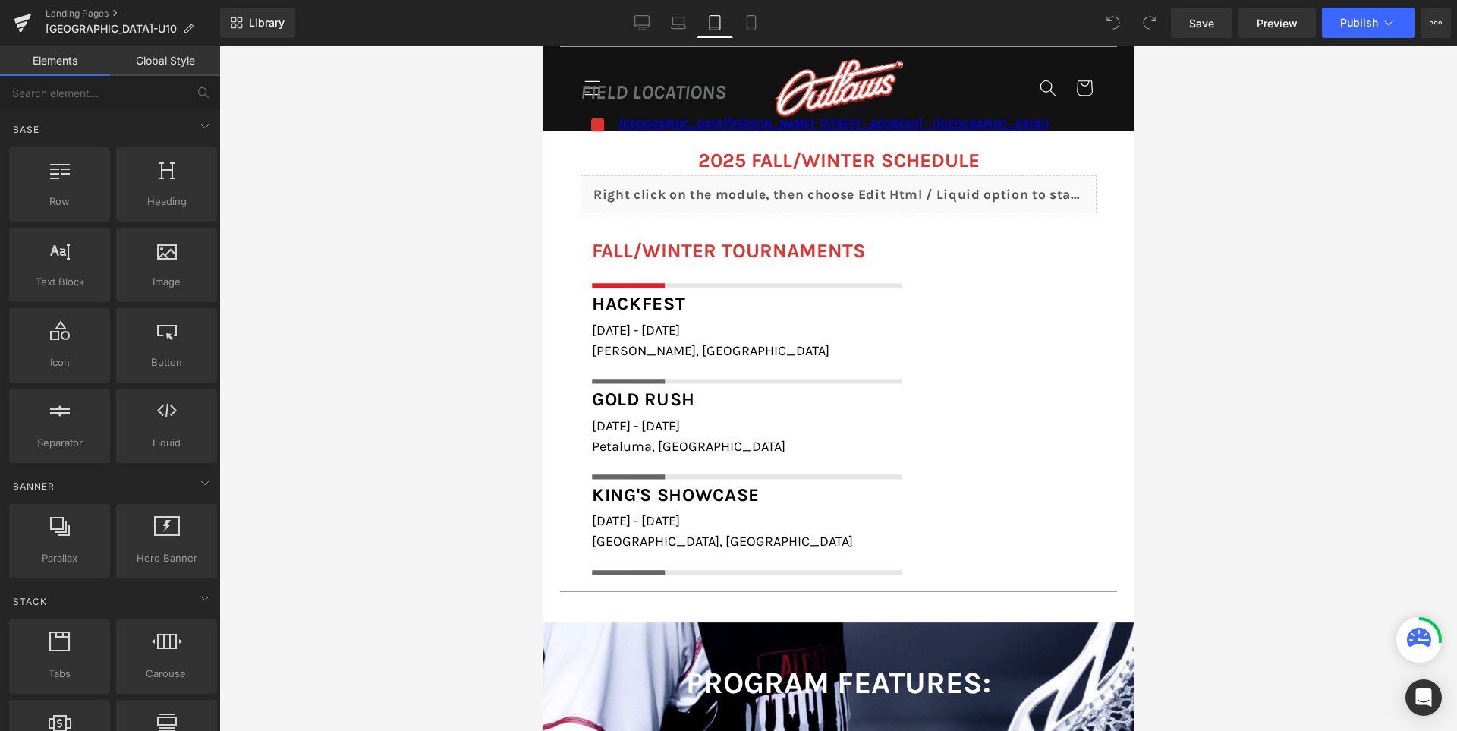
scroll to position [1593, 0]
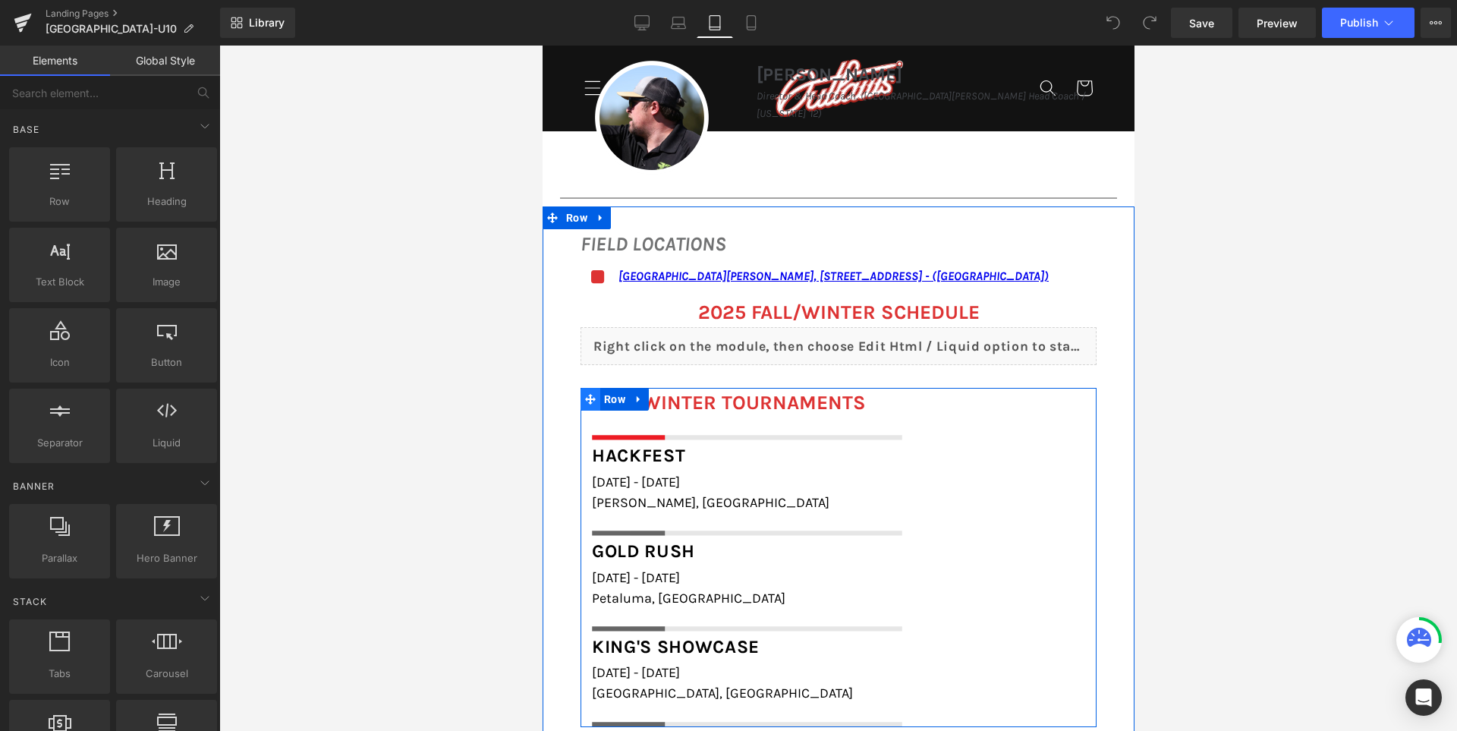
click at [588, 389] on span at bounding box center [590, 399] width 20 height 23
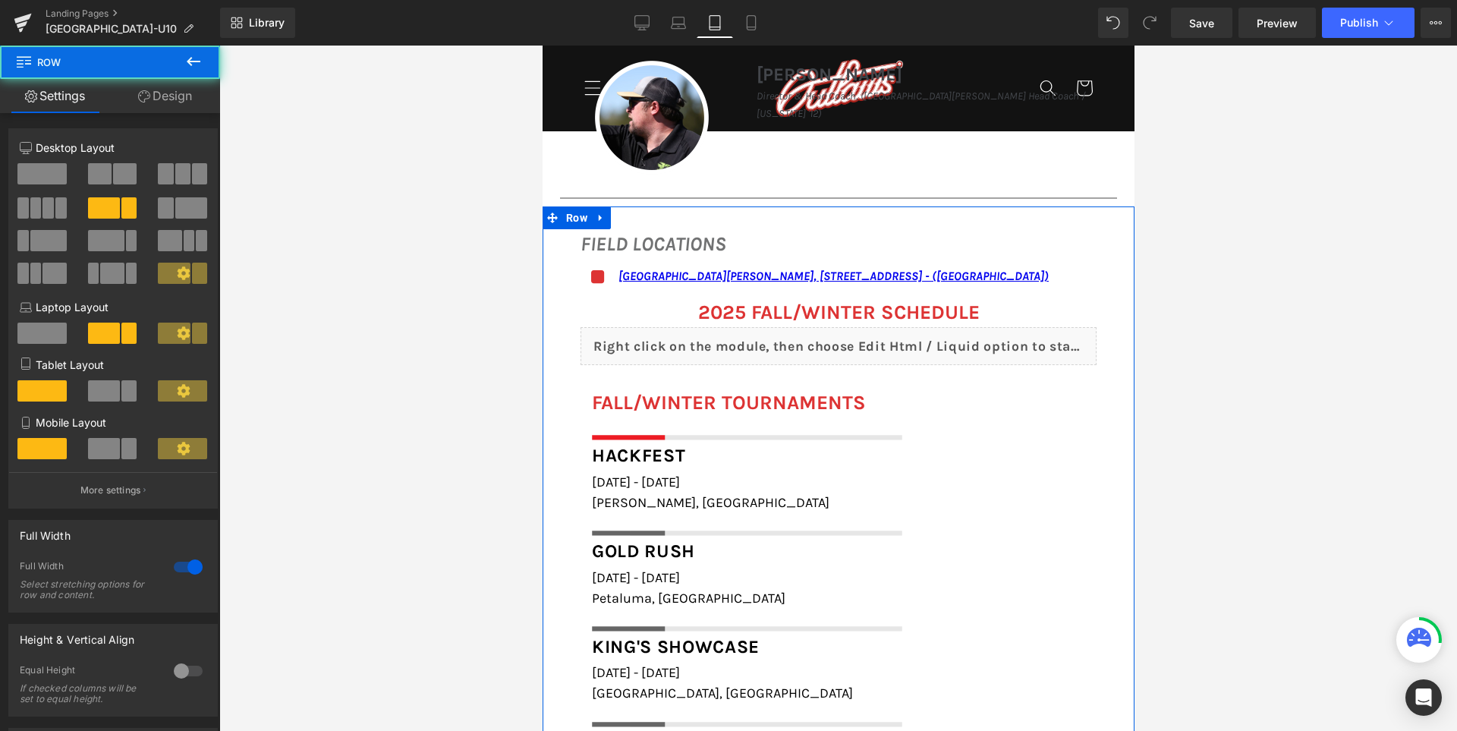
click at [555, 328] on div "FIELD LOCATIONS Heading Icon [GEOGRAPHIC_DATA][PERSON_NAME], [STREET_ADDRESS] -…" at bounding box center [838, 470] width 592 height 528
click at [174, 96] on link "Design" at bounding box center [165, 96] width 110 height 34
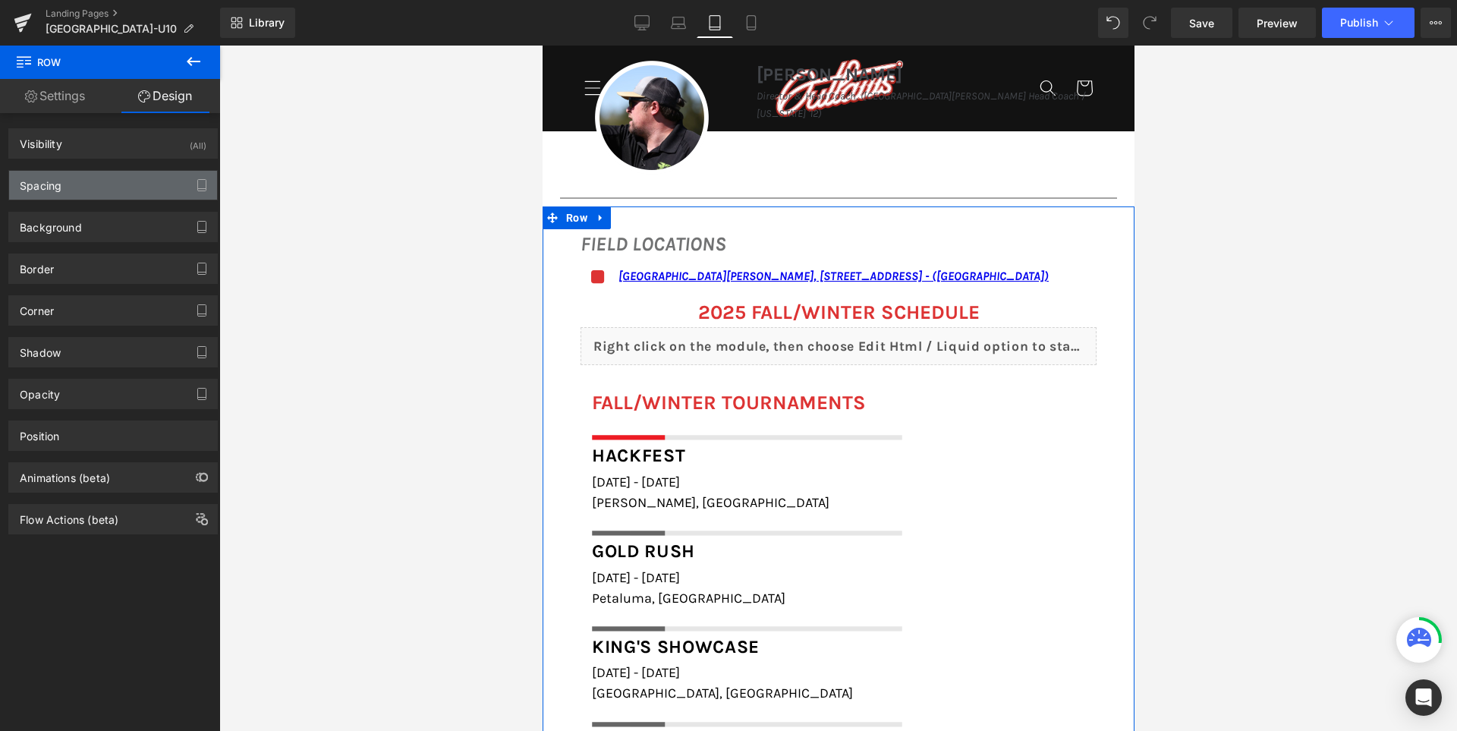
click at [102, 197] on div "Spacing" at bounding box center [113, 185] width 208 height 29
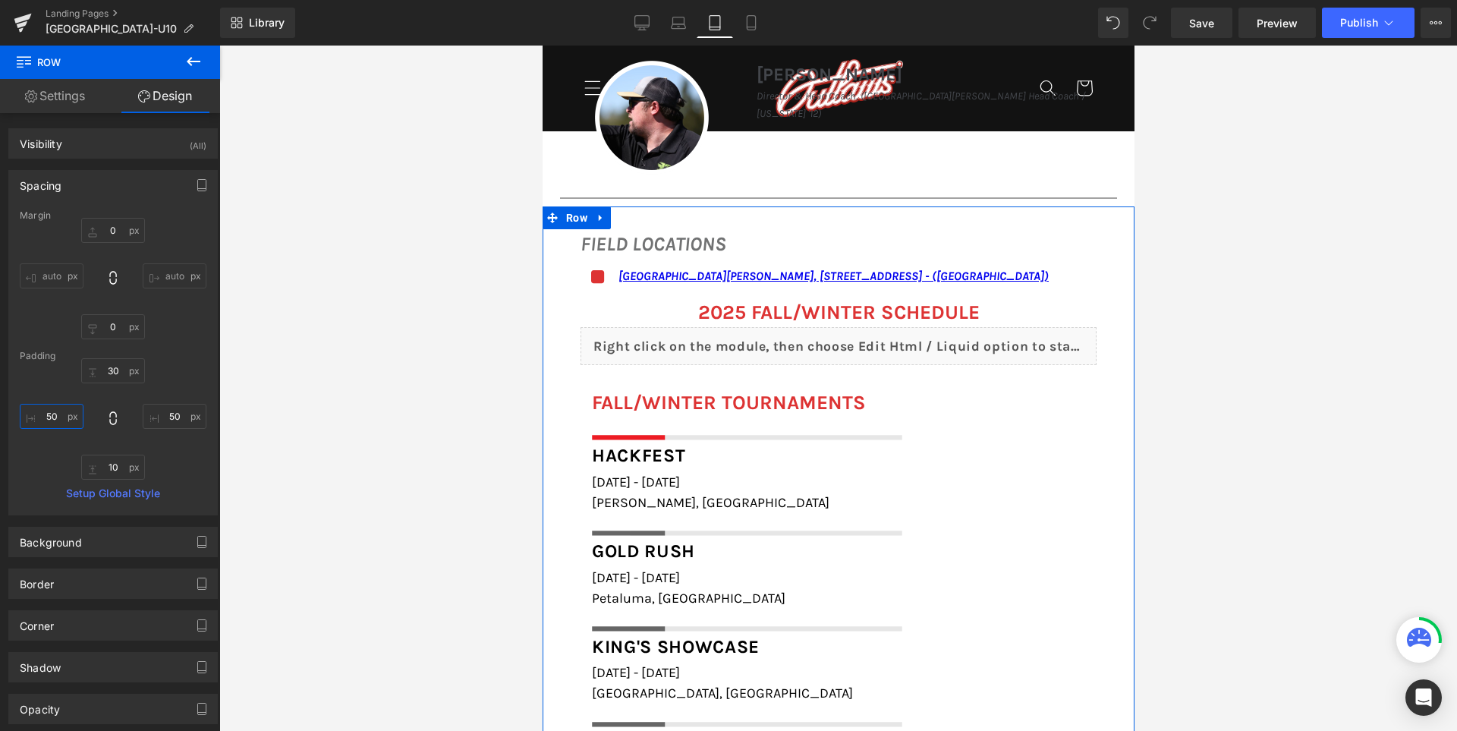
click at [49, 426] on input "50" at bounding box center [52, 416] width 64 height 25
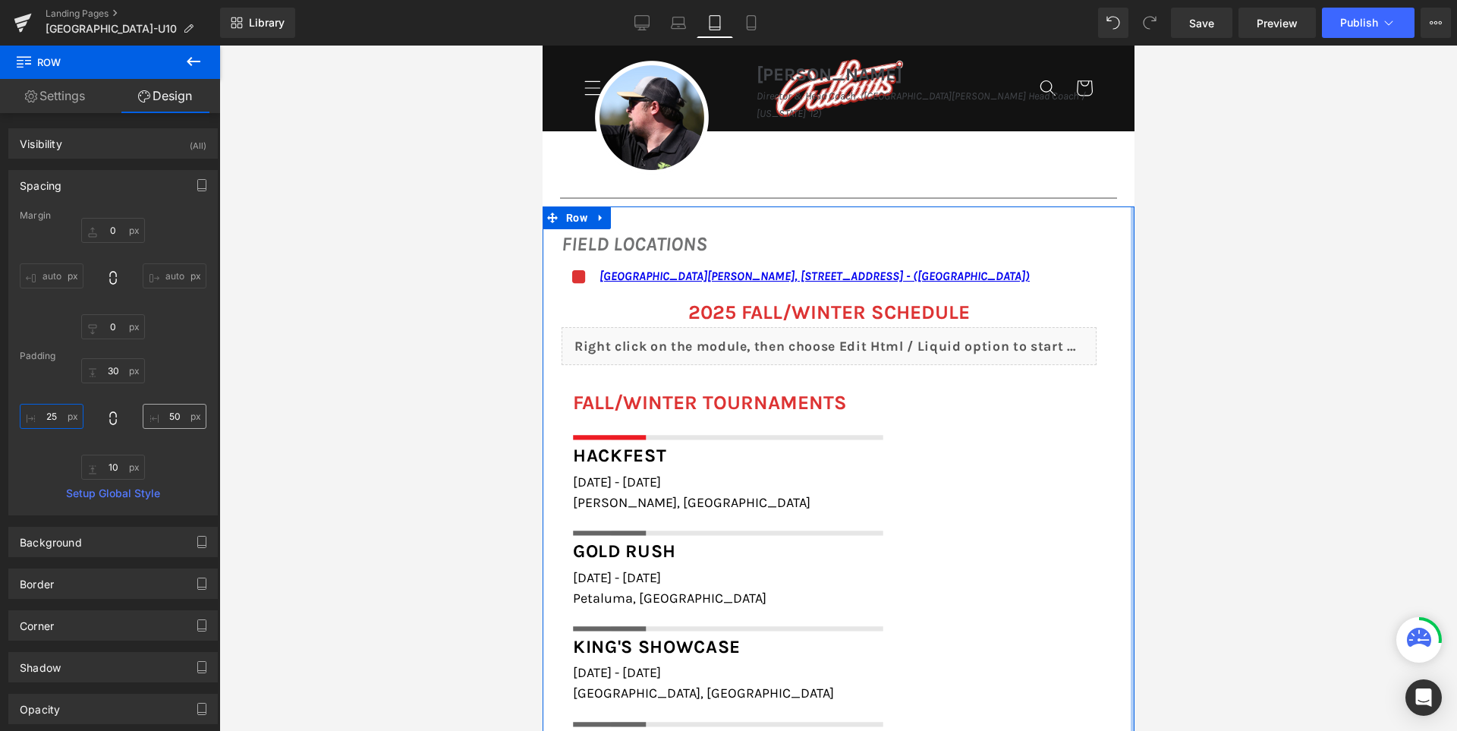
type input "25"
click at [162, 421] on input "50" at bounding box center [175, 416] width 64 height 25
type input "25"
click at [181, 381] on div "30px 30 25 25 10px 10 25 25" at bounding box center [113, 418] width 187 height 121
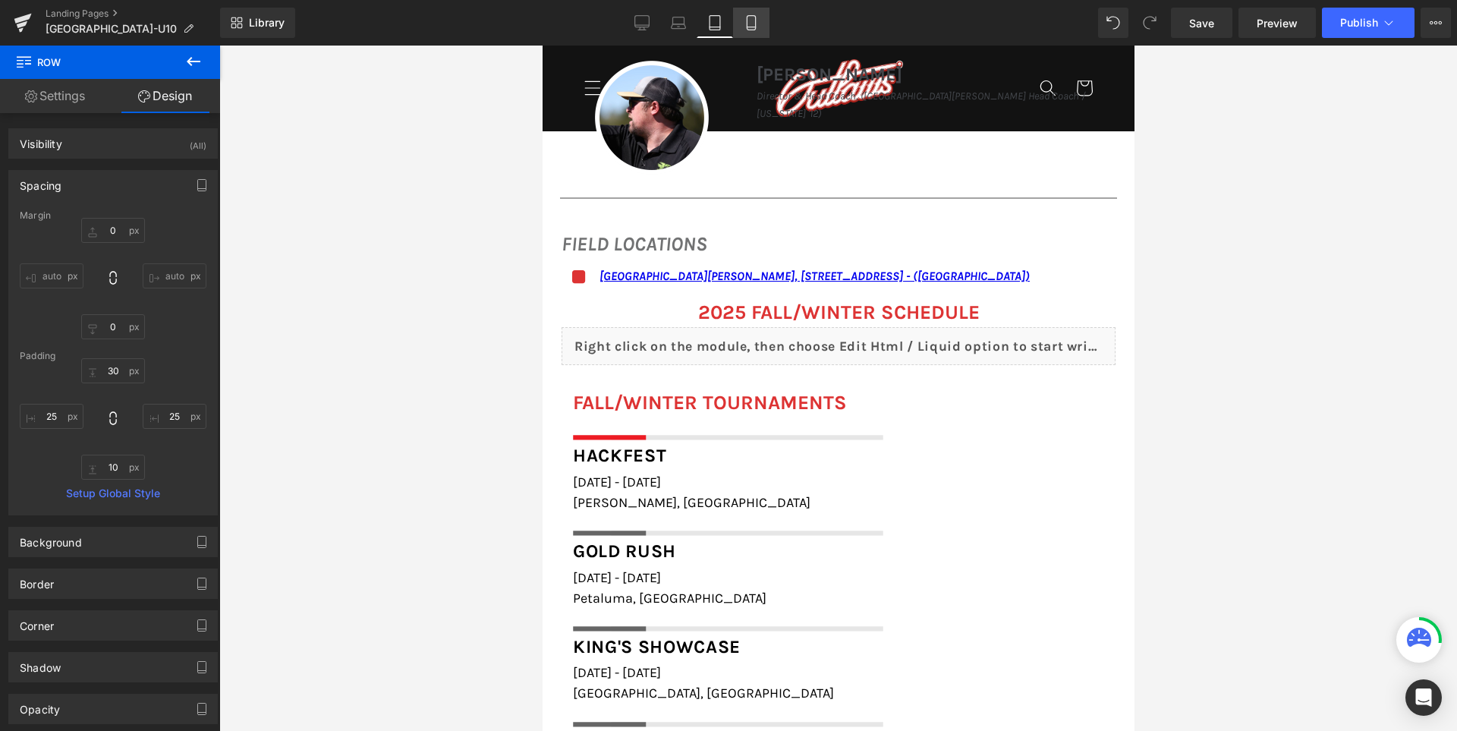
click at [753, 12] on link "Mobile" at bounding box center [751, 23] width 36 height 30
type input "0"
type input "30"
type input "25"
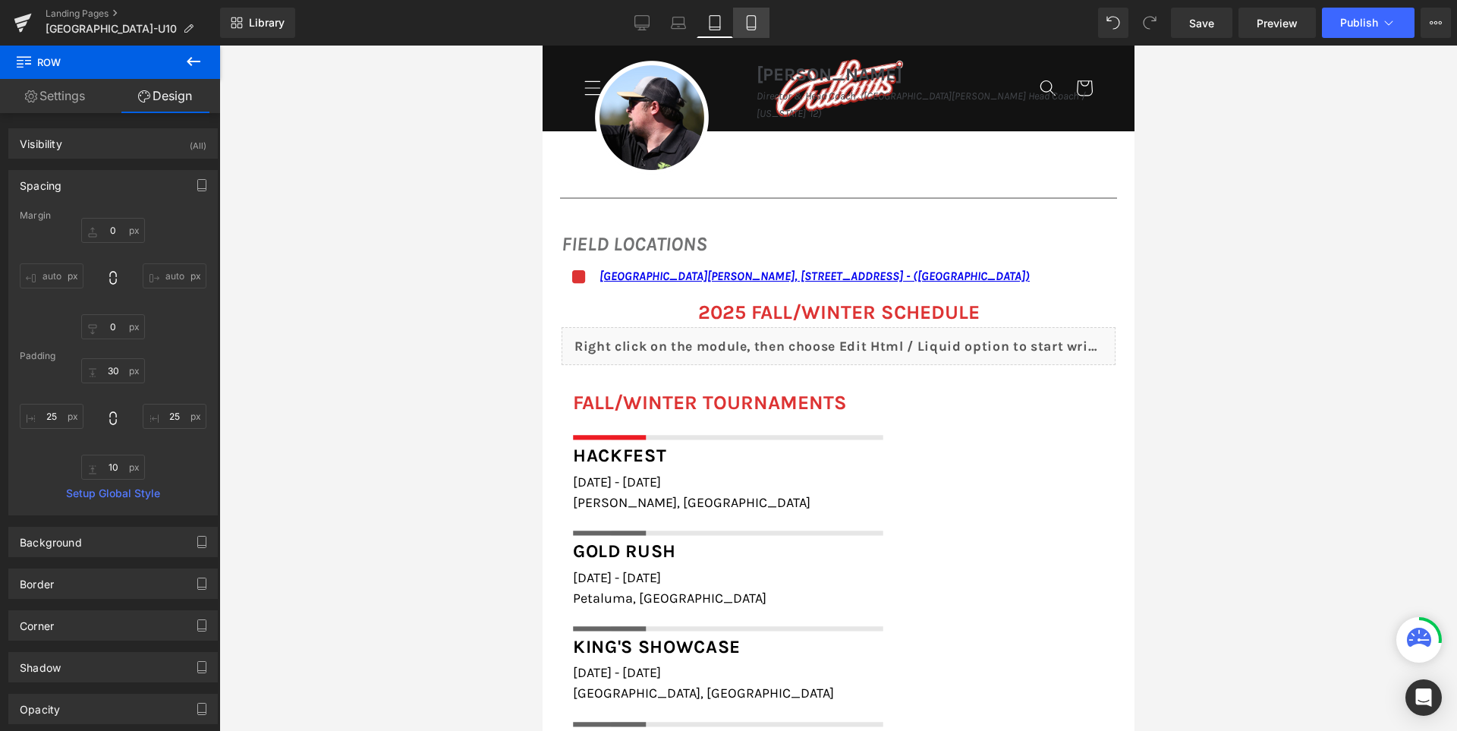
type input "10"
type input "25"
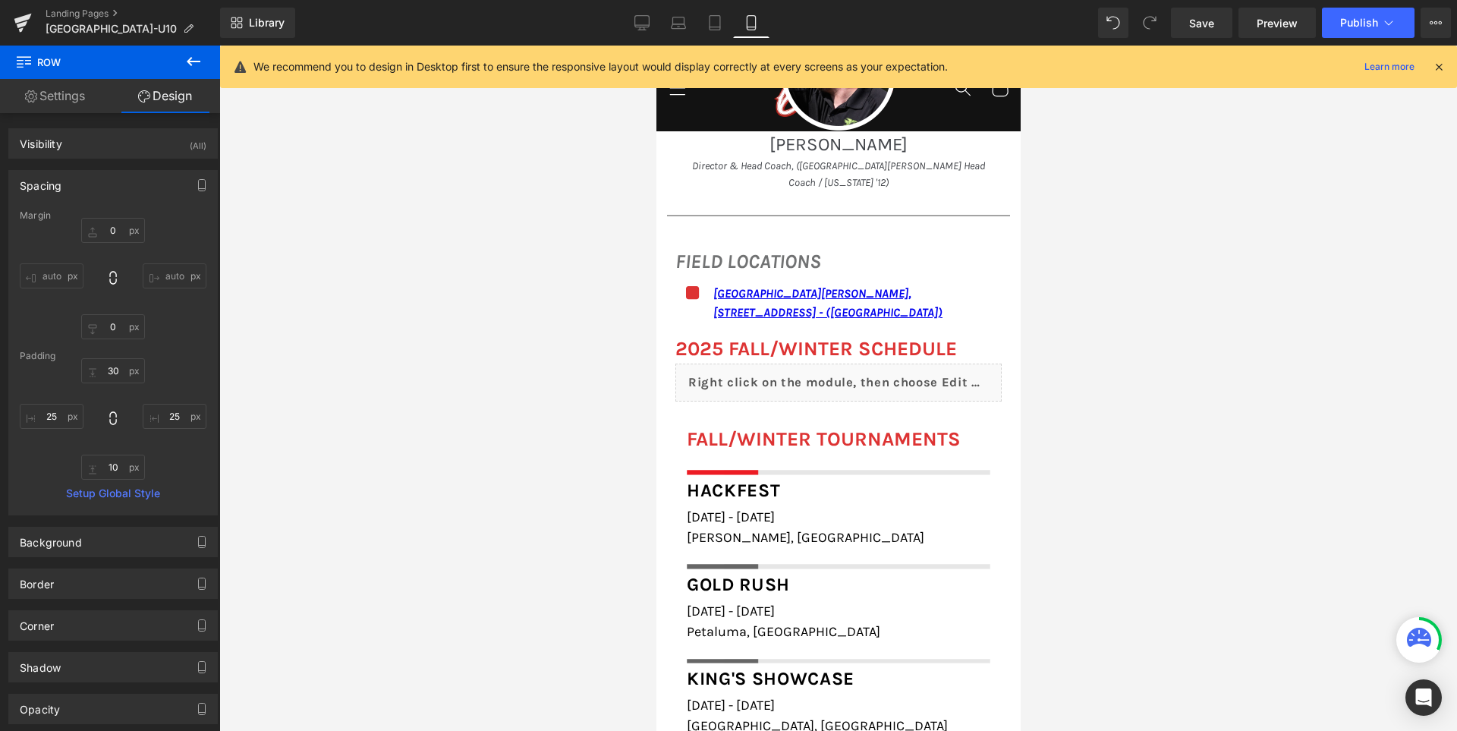
scroll to position [1871, 0]
click at [697, 17] on link "Tablet" at bounding box center [714, 23] width 36 height 30
type input "0"
type input "30"
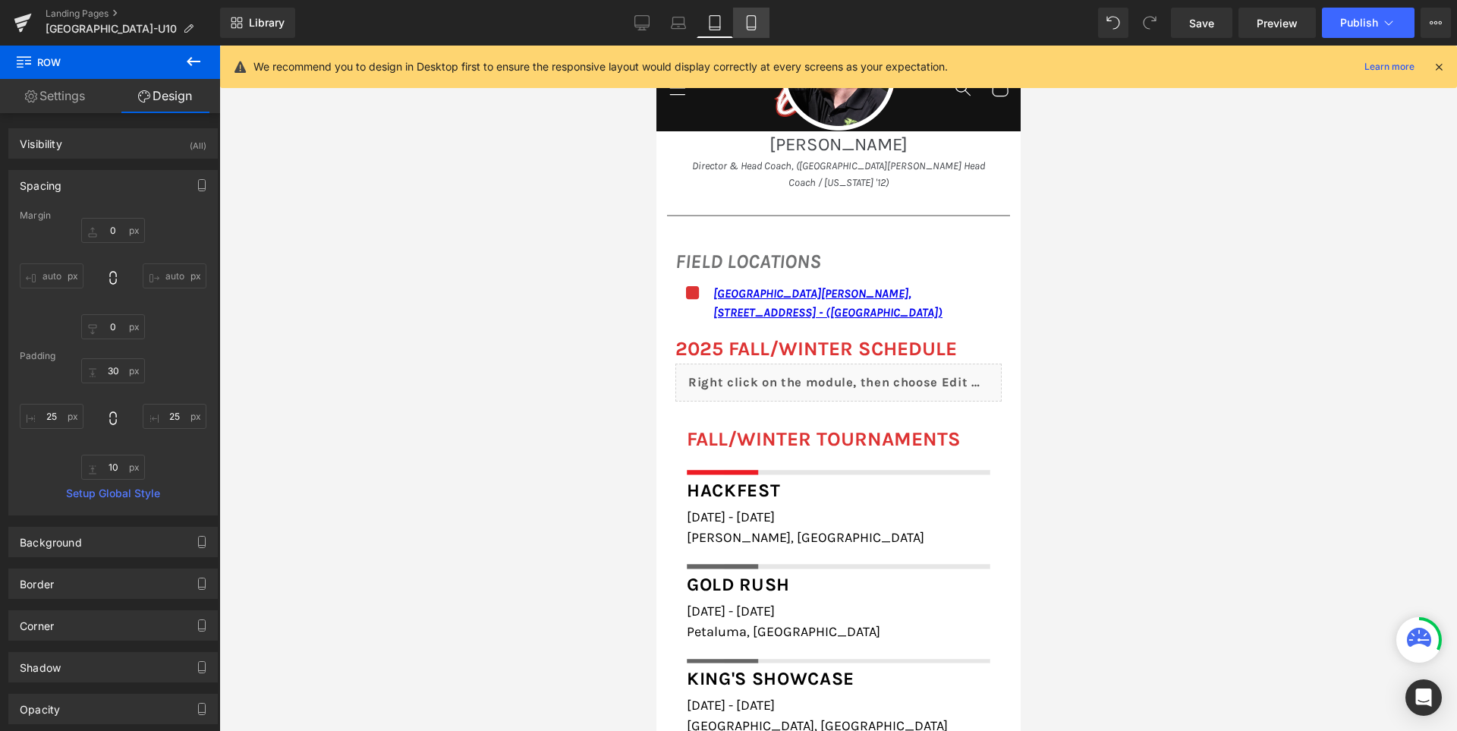
type input "25"
type input "10"
type input "25"
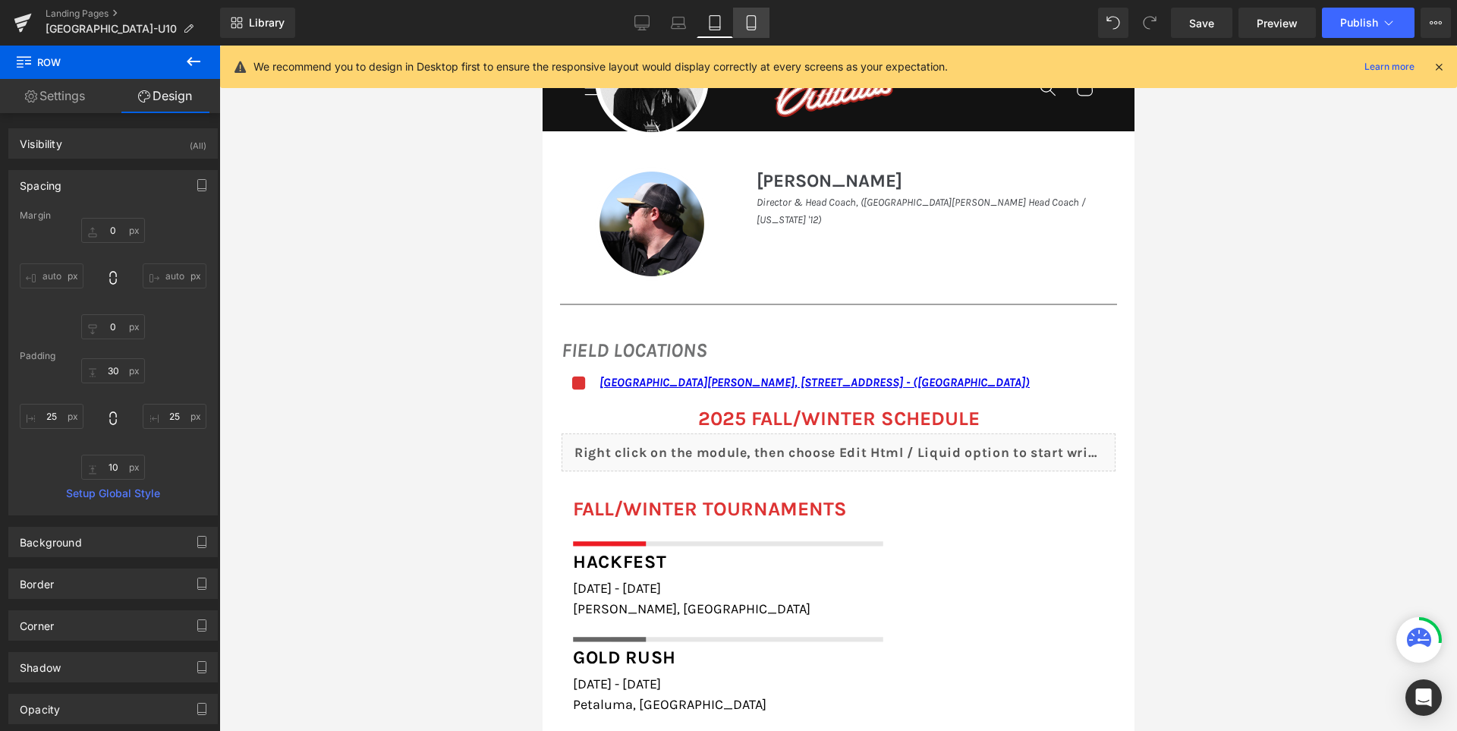
scroll to position [1593, 0]
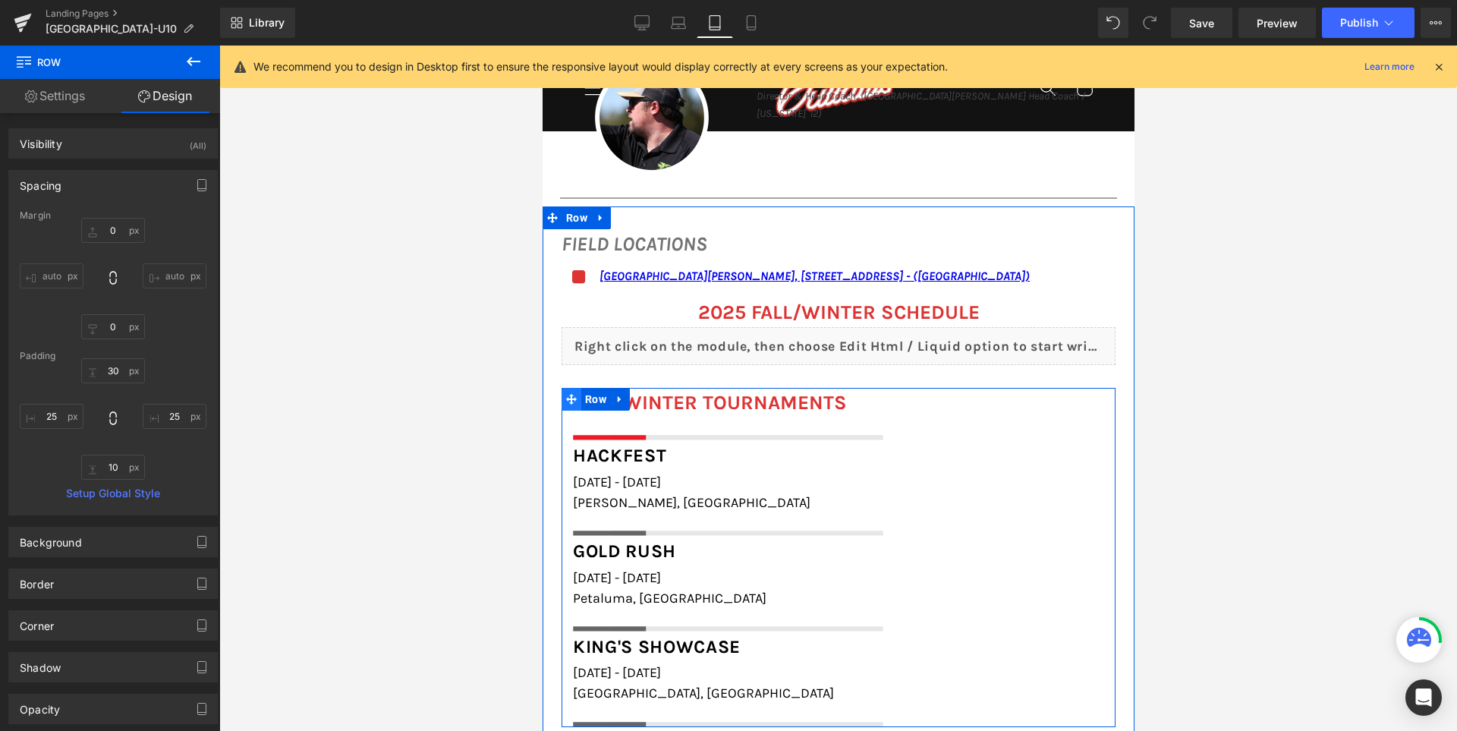
click at [567, 397] on icon at bounding box center [570, 398] width 11 height 11
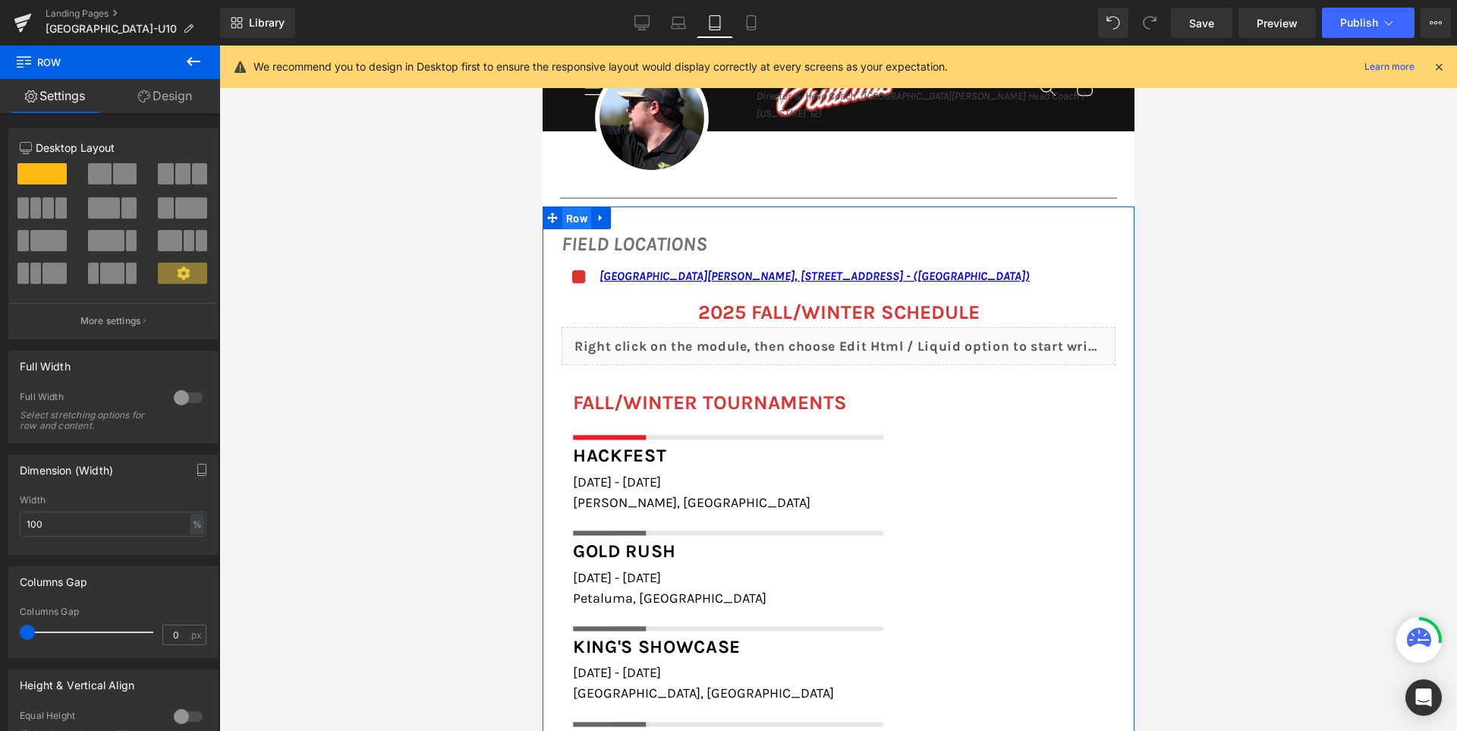
click at [584, 214] on span "Row" at bounding box center [575, 218] width 29 height 23
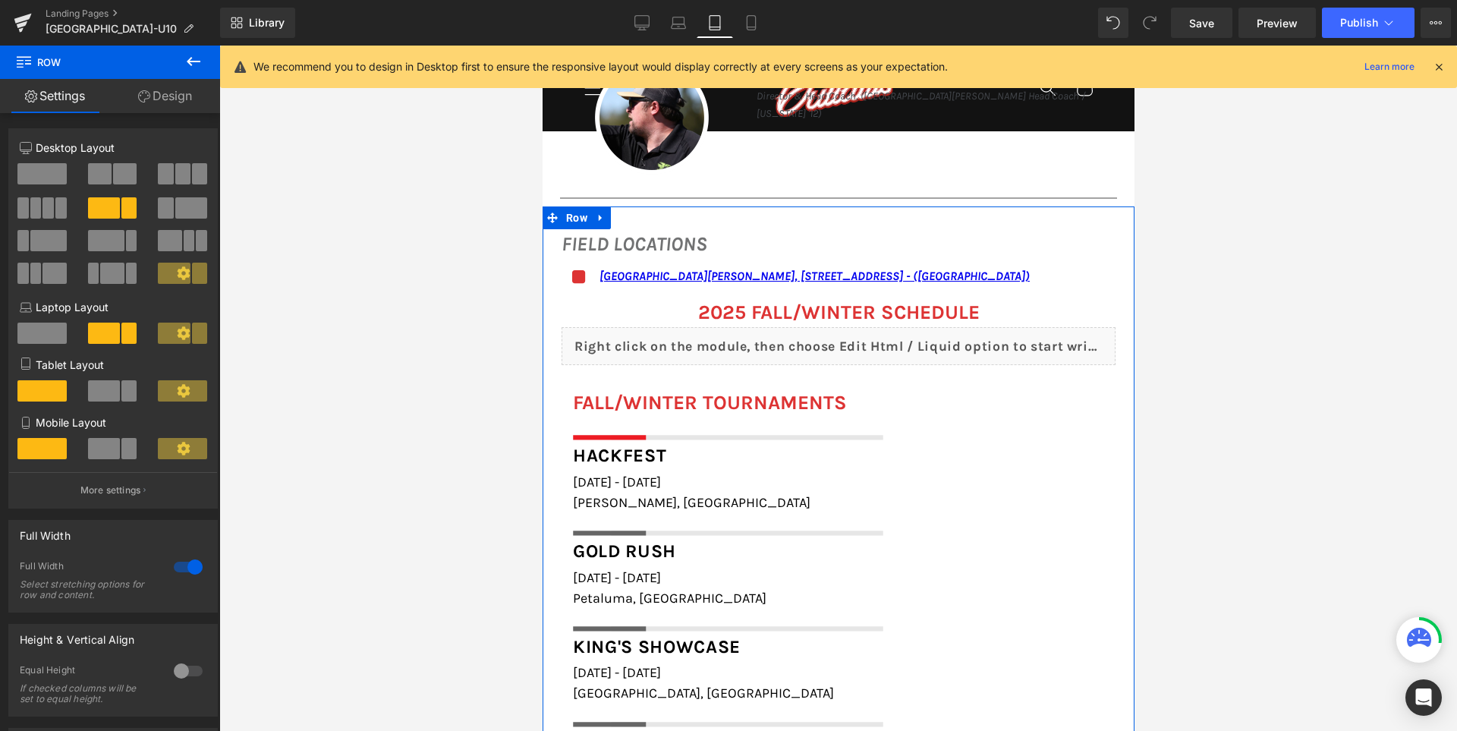
click at [171, 106] on link "Design" at bounding box center [165, 96] width 110 height 34
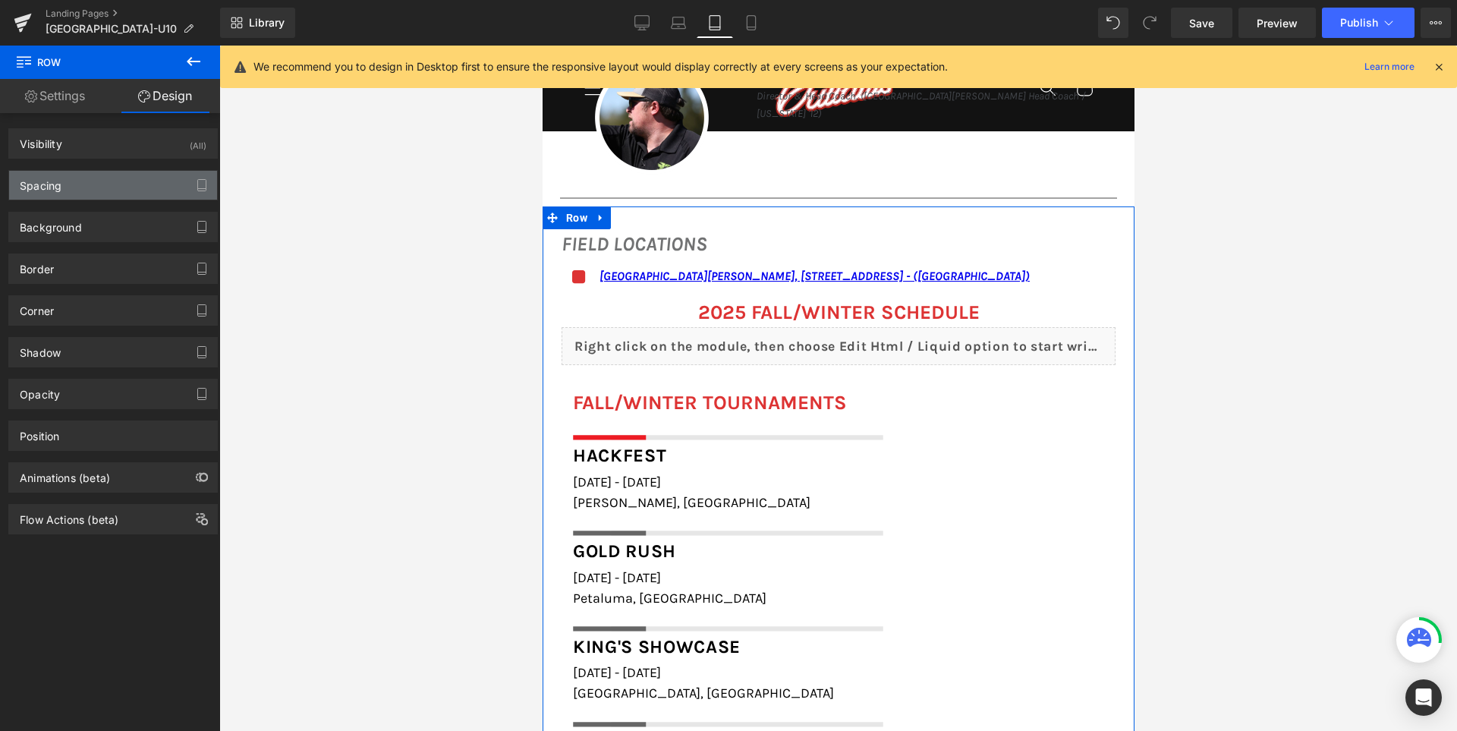
click at [134, 175] on div "Spacing" at bounding box center [113, 185] width 208 height 29
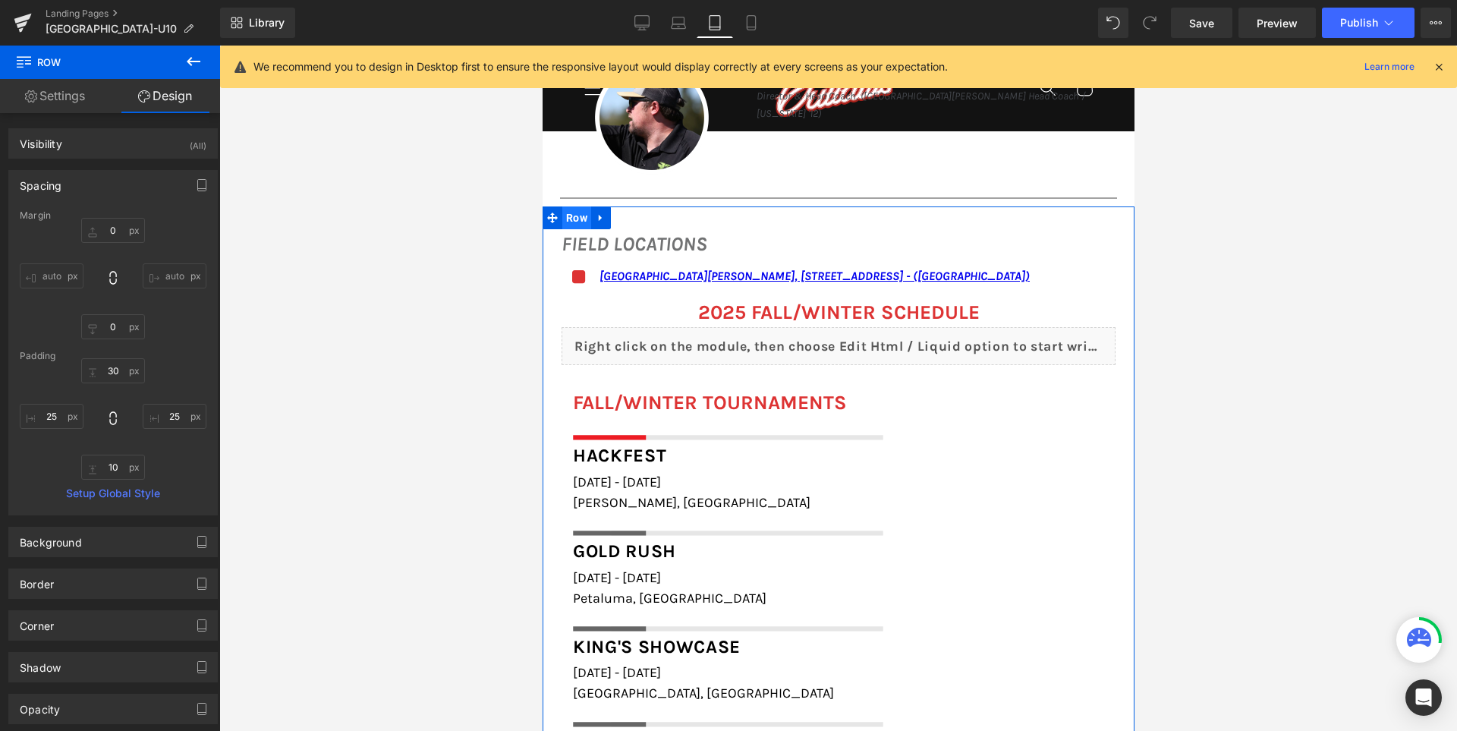
click at [569, 215] on span "Row" at bounding box center [575, 217] width 29 height 23
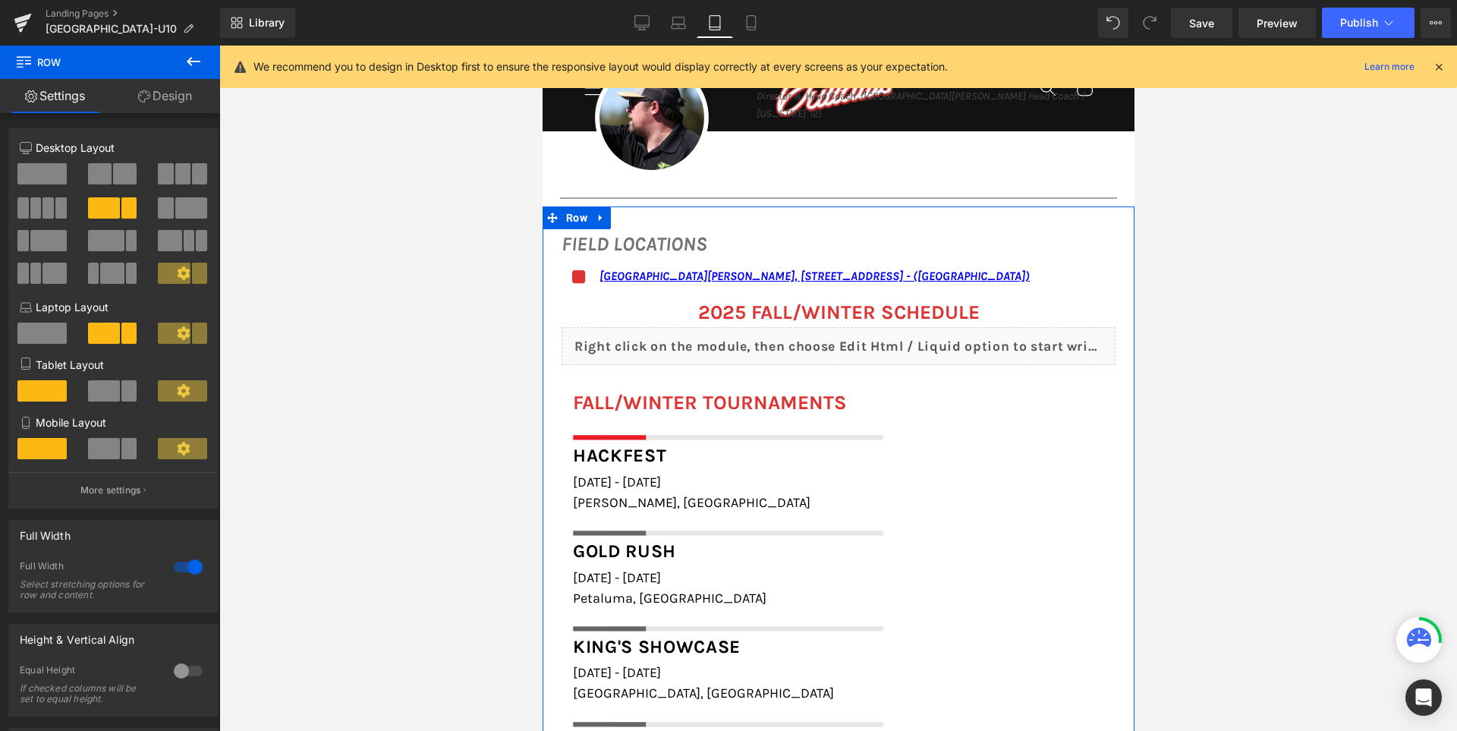
click at [176, 94] on link "Design" at bounding box center [165, 96] width 110 height 34
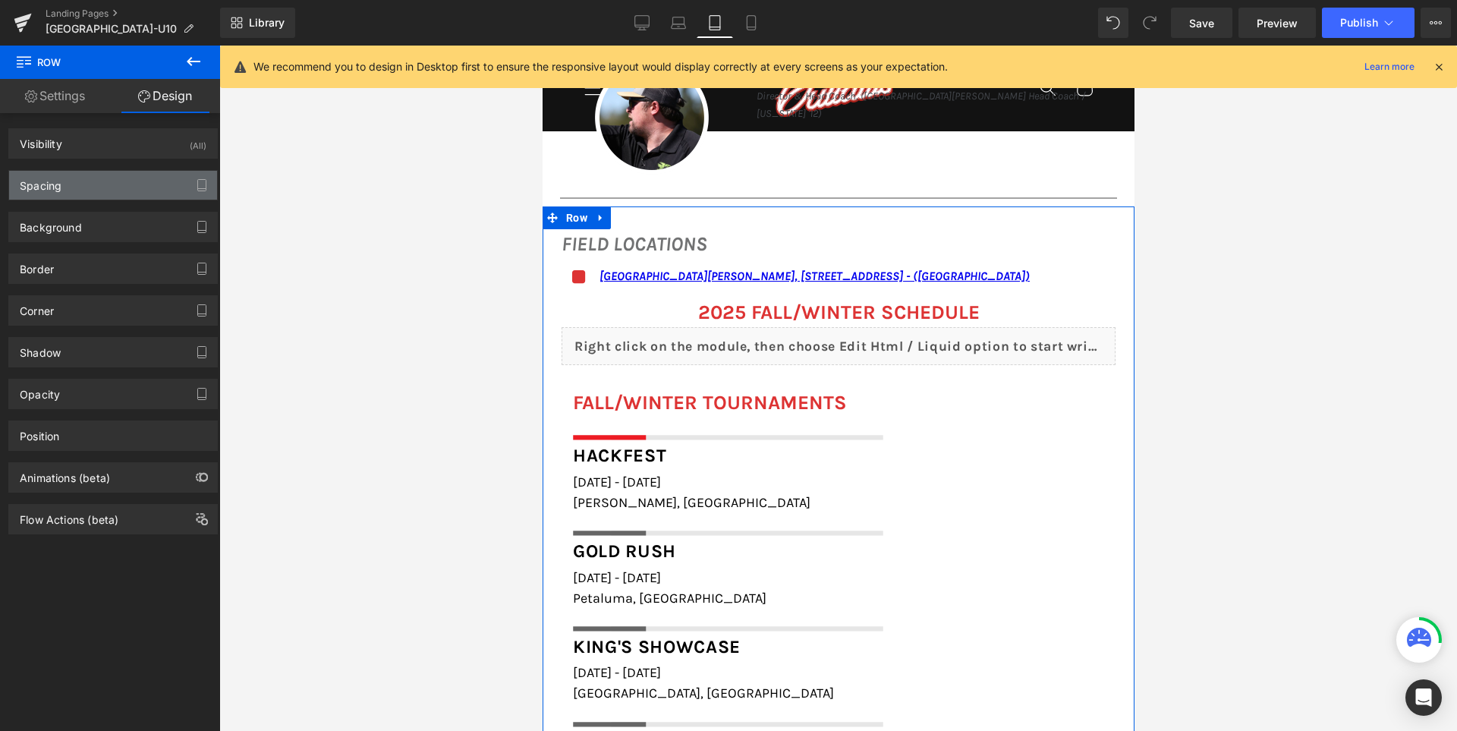
click at [87, 190] on div "Spacing" at bounding box center [113, 185] width 208 height 29
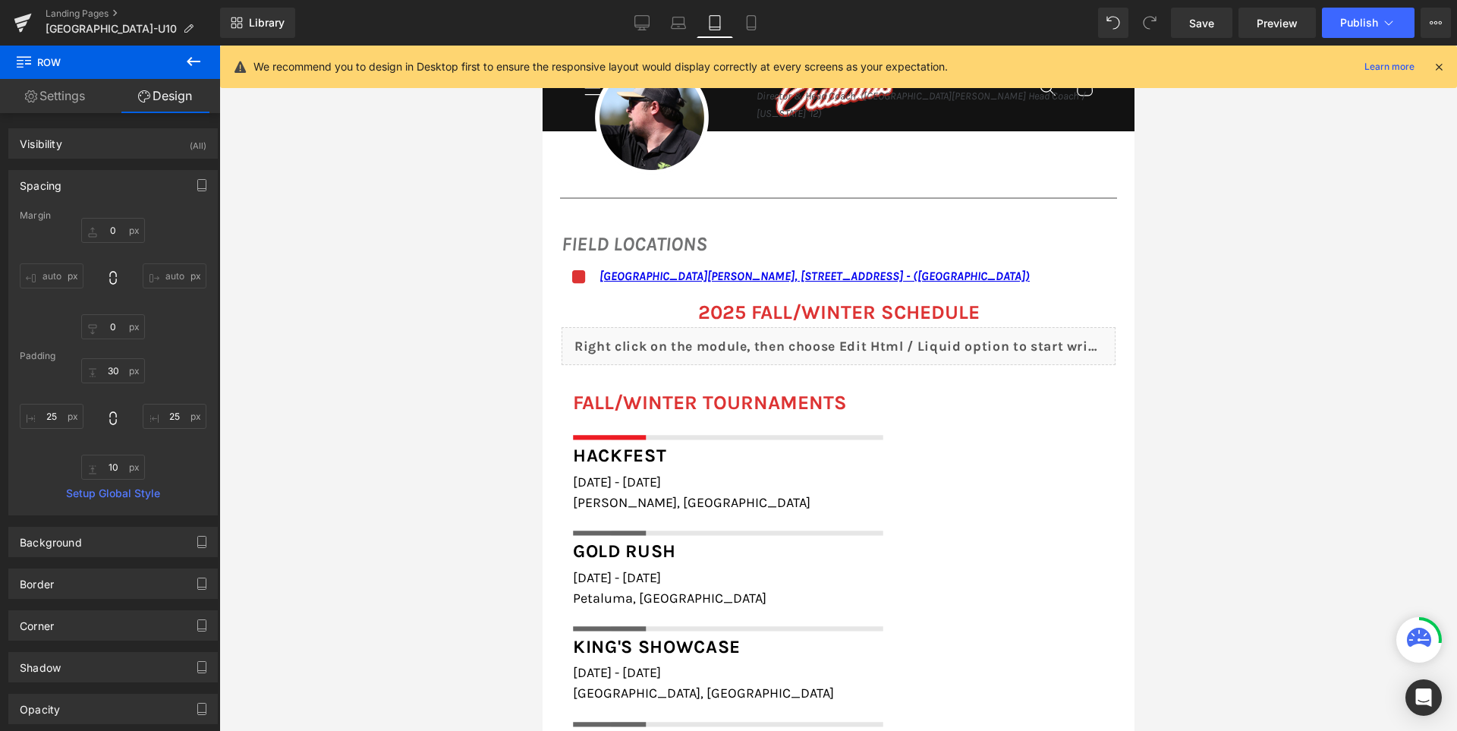
click at [461, 385] on div at bounding box center [837, 388] width 1237 height 685
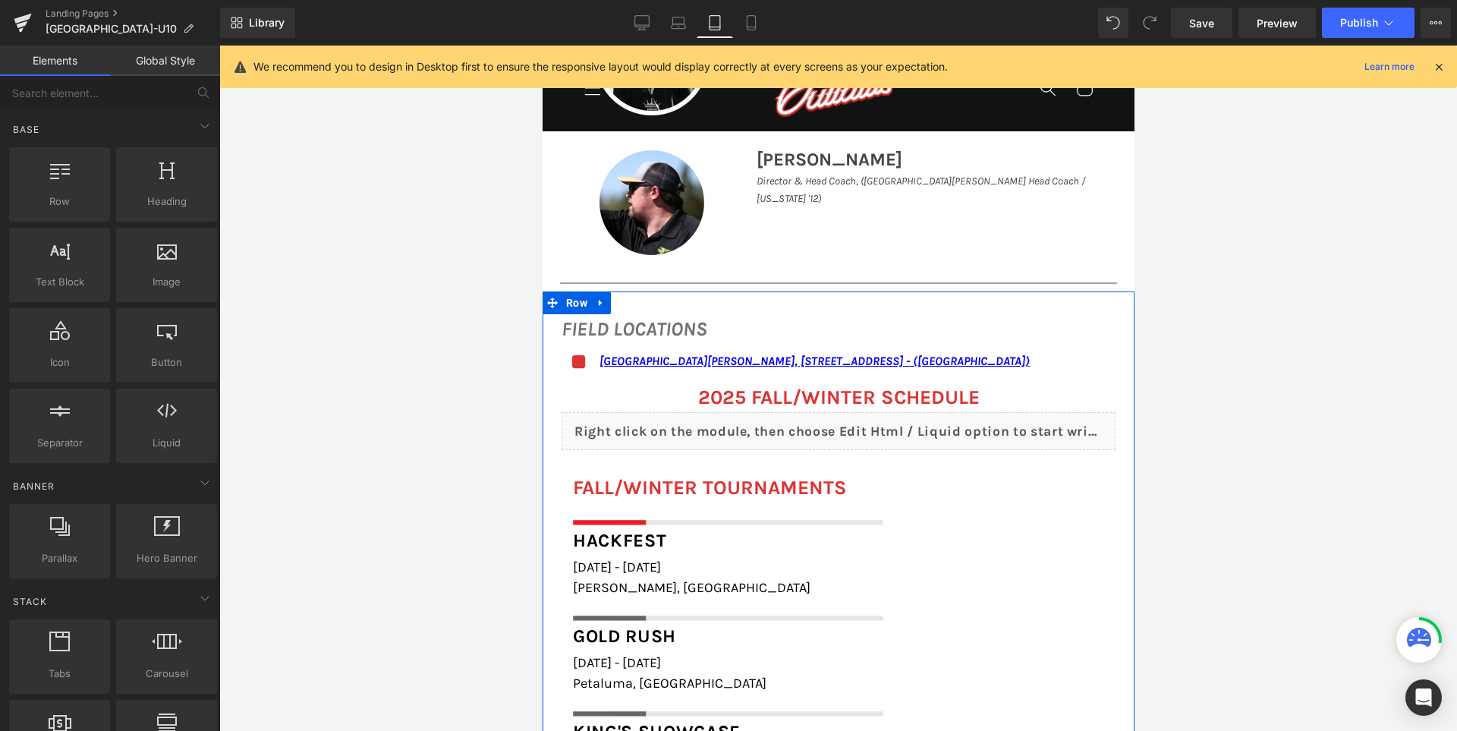
scroll to position [1366, 0]
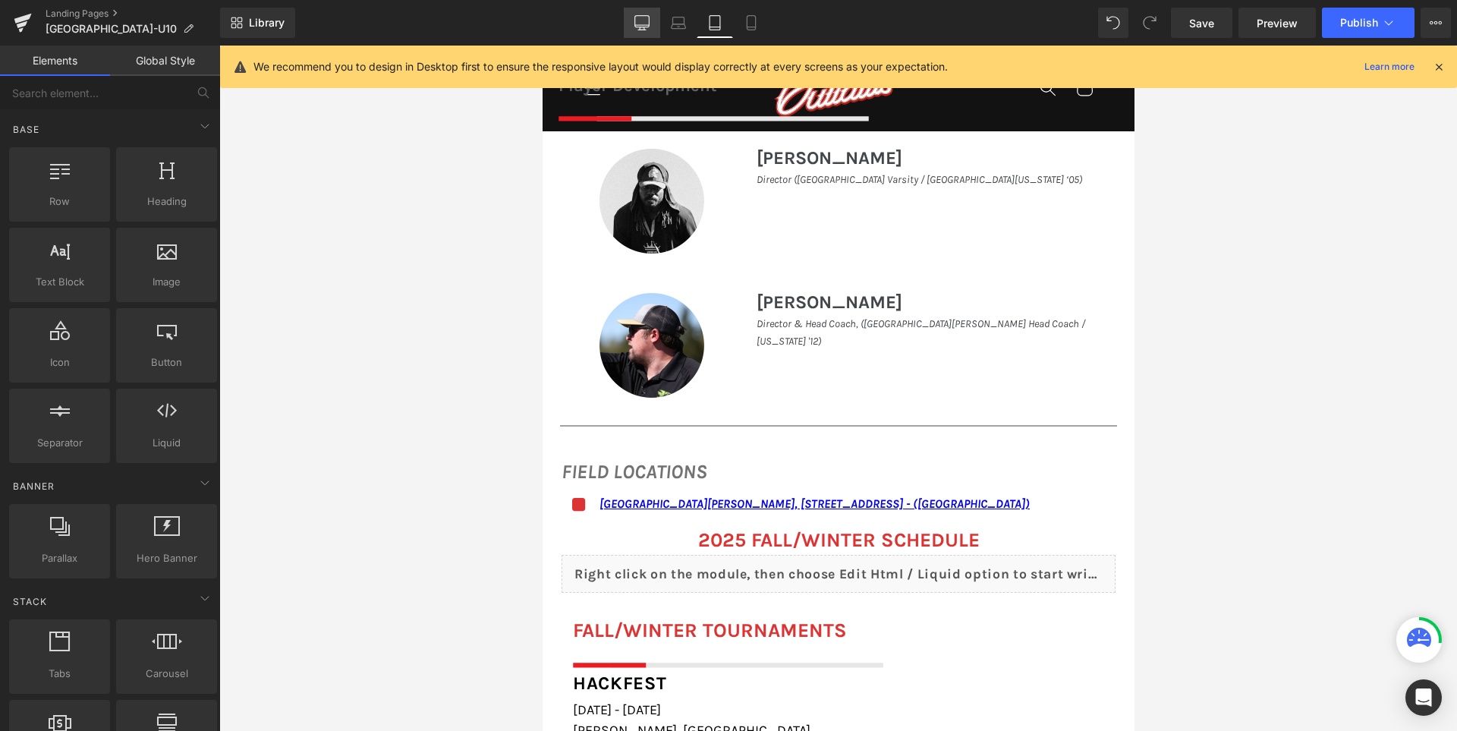
click at [648, 20] on icon at bounding box center [641, 22] width 15 height 15
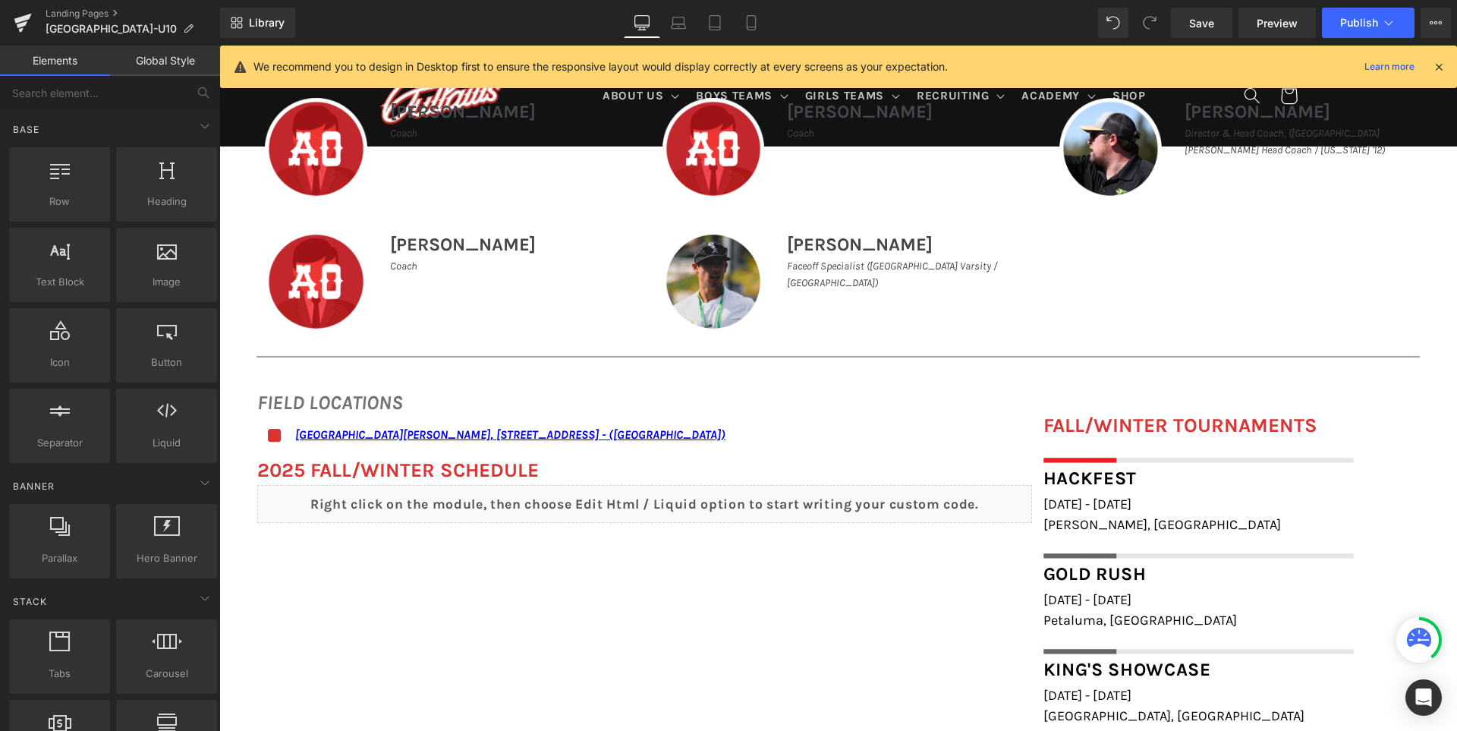
scroll to position [1202, 0]
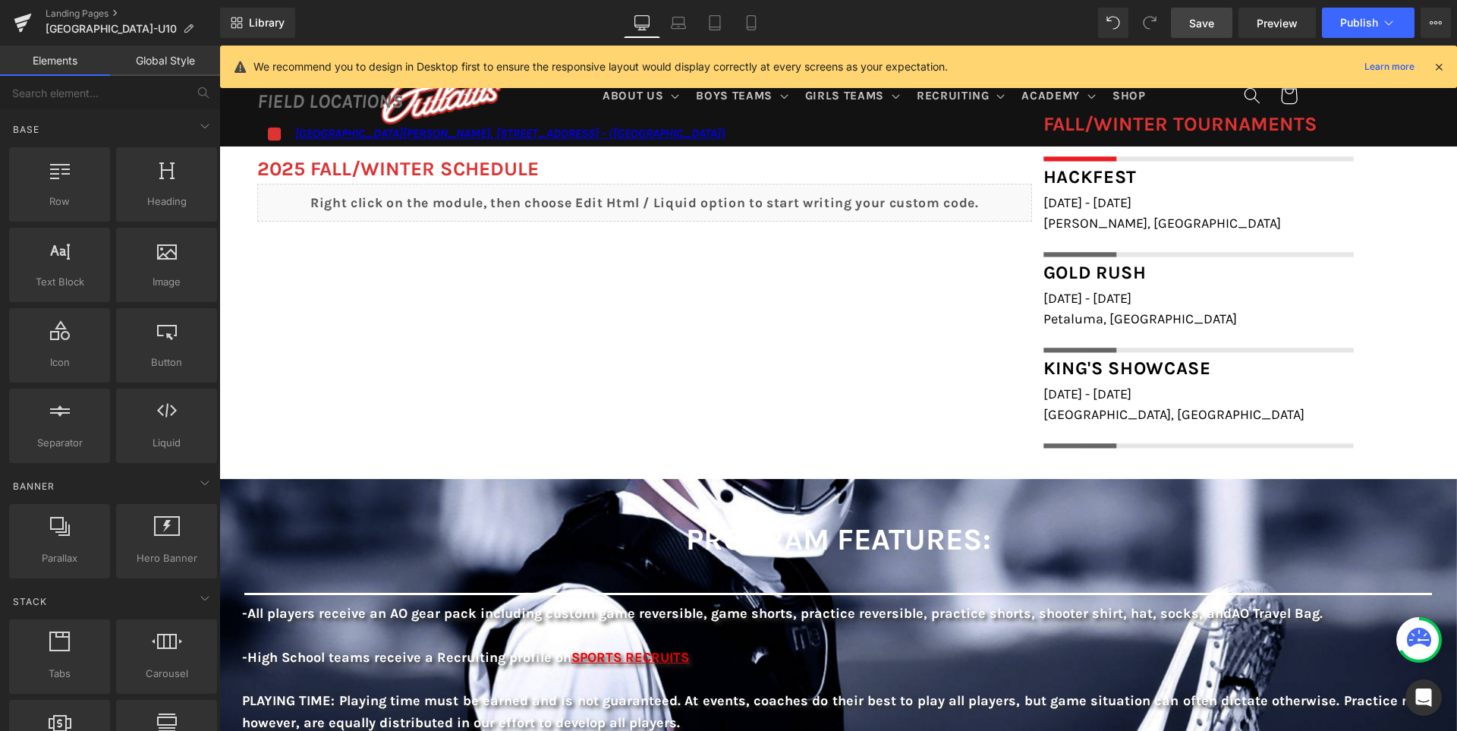
click at [1214, 24] on span "Save" at bounding box center [1201, 23] width 25 height 16
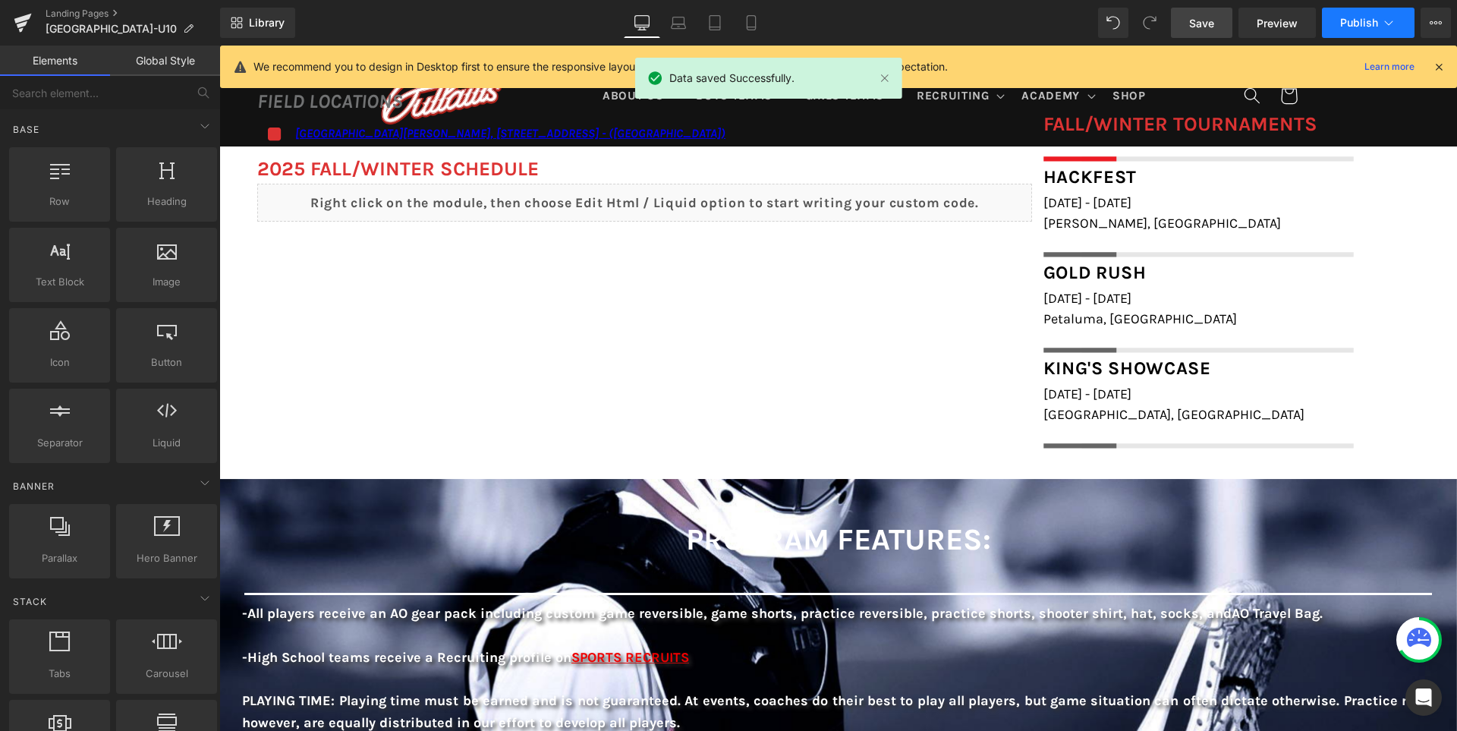
click at [1354, 24] on span "Publish" at bounding box center [1359, 23] width 38 height 12
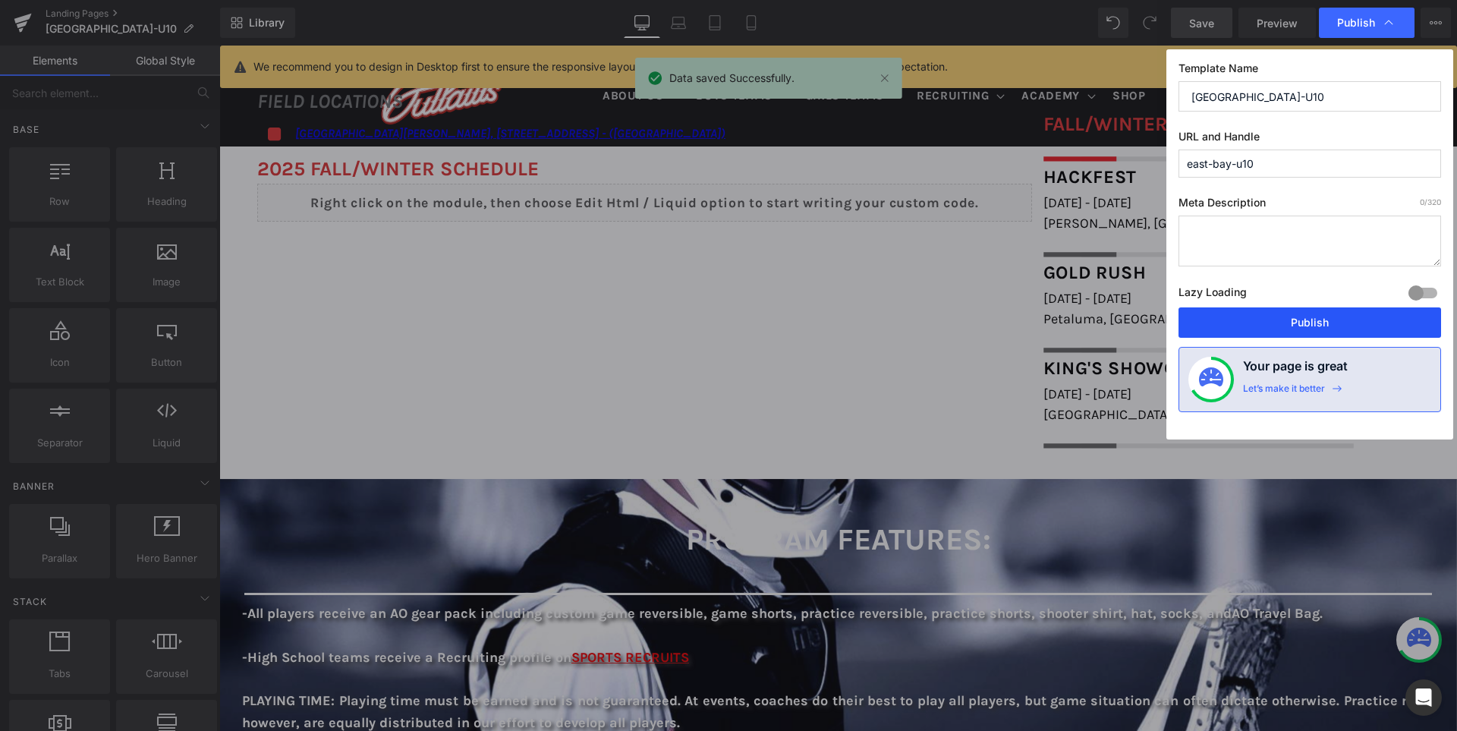
click at [1308, 319] on button "Publish" at bounding box center [1309, 322] width 262 height 30
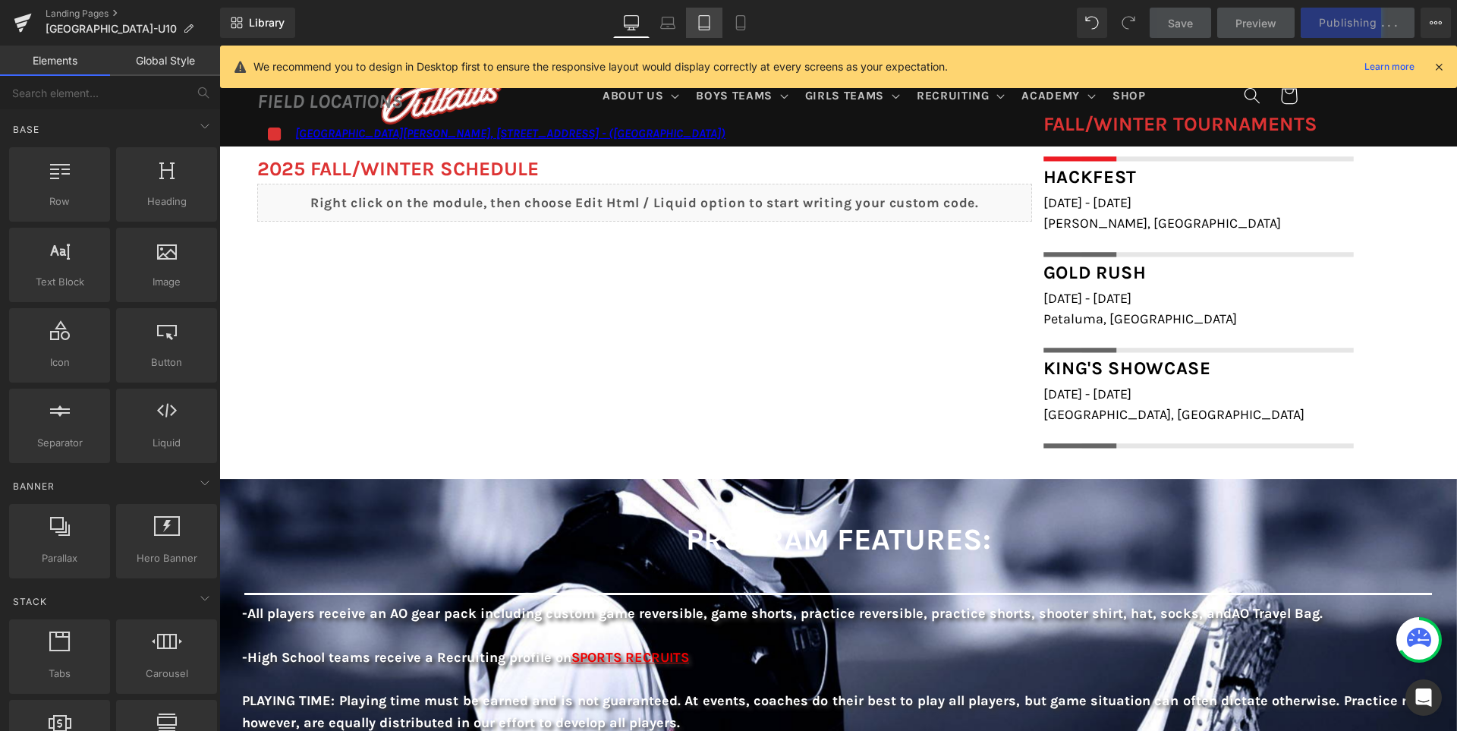
click at [695, 23] on link "Tablet" at bounding box center [704, 23] width 36 height 30
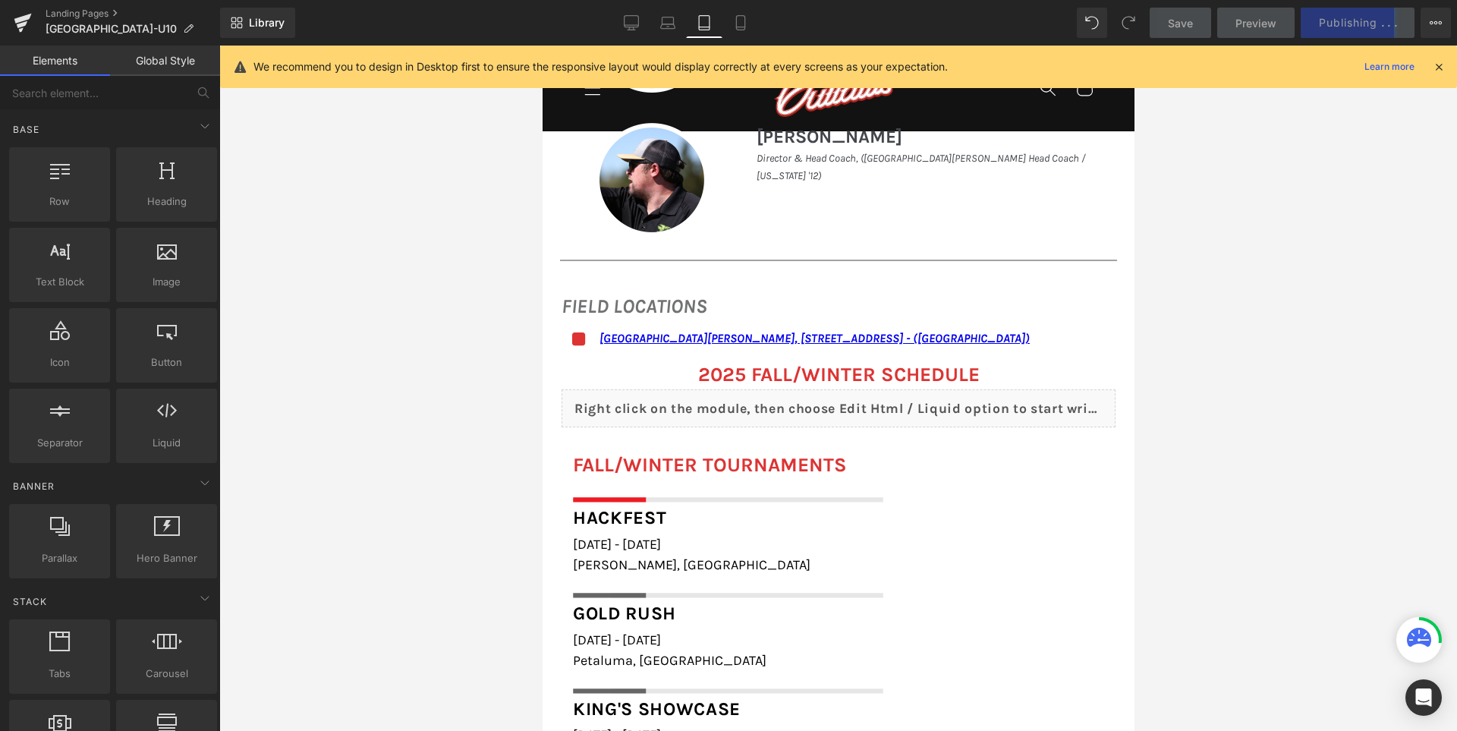
scroll to position [1510, 0]
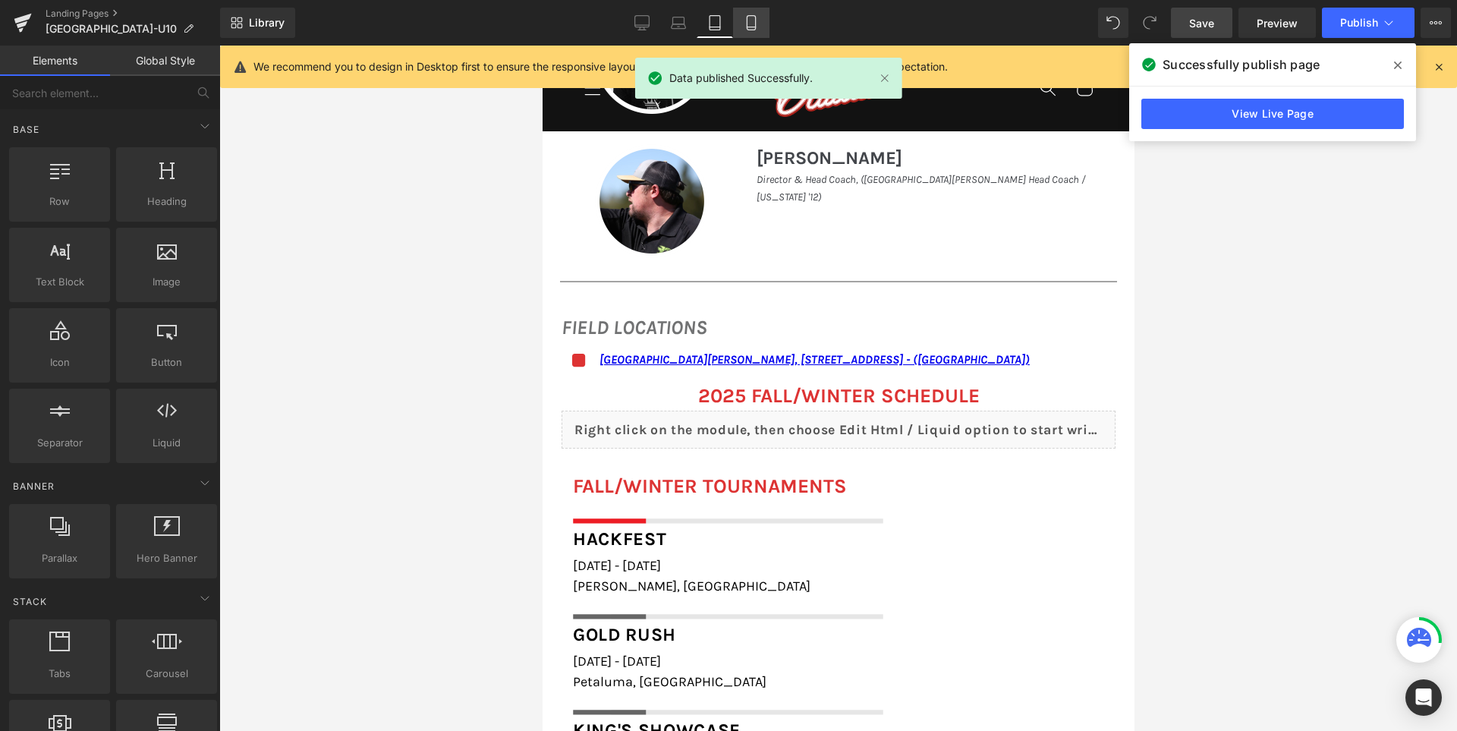
click at [746, 24] on icon at bounding box center [750, 22] width 15 height 15
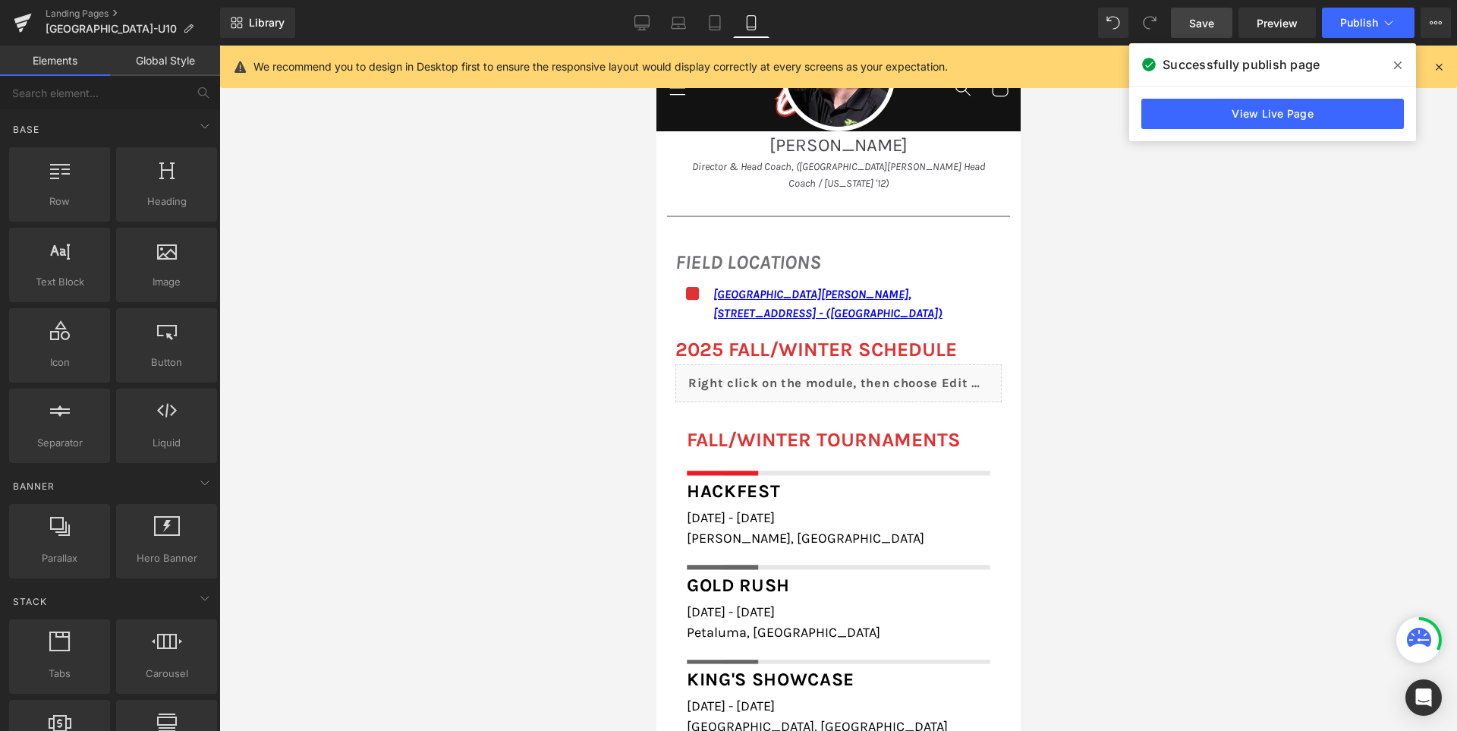
scroll to position [1863, 0]
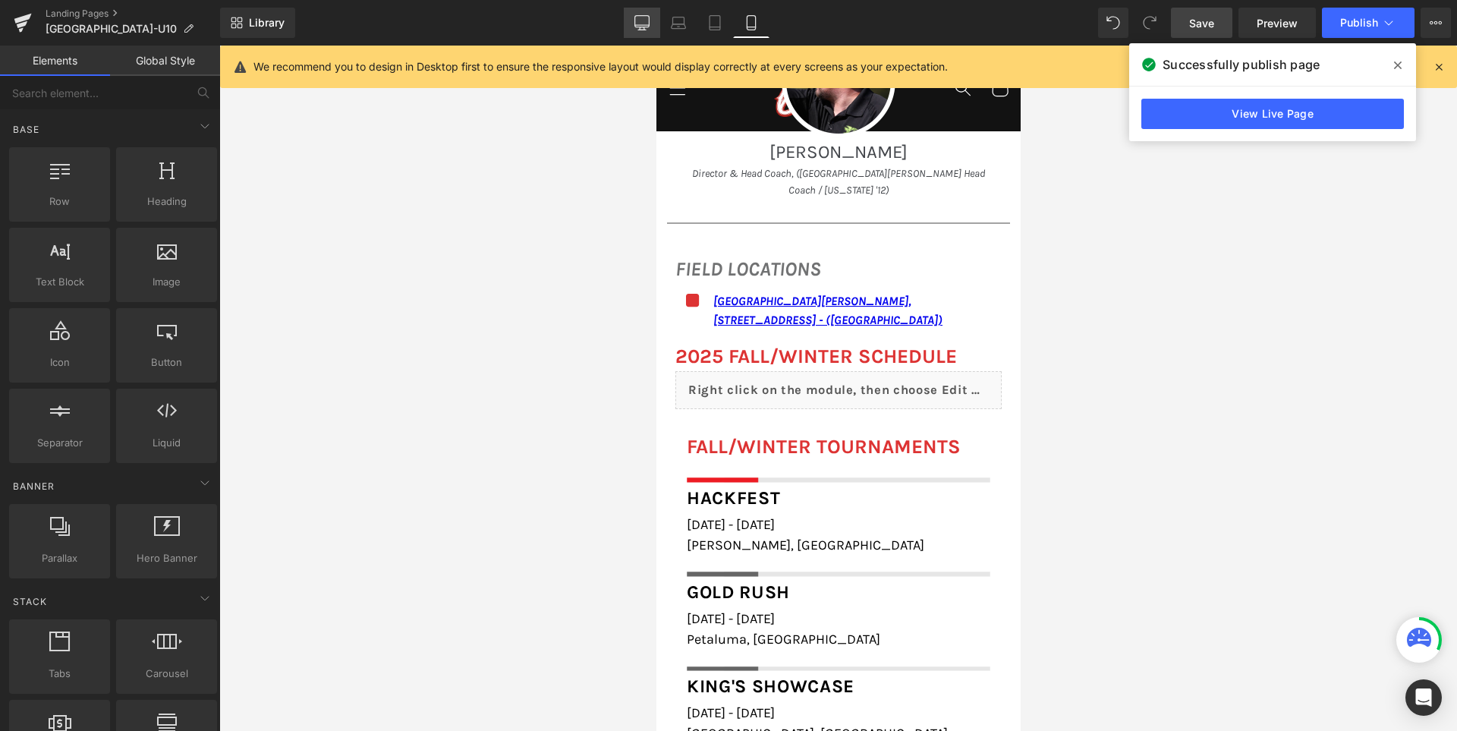
click at [649, 29] on icon at bounding box center [641, 22] width 15 height 15
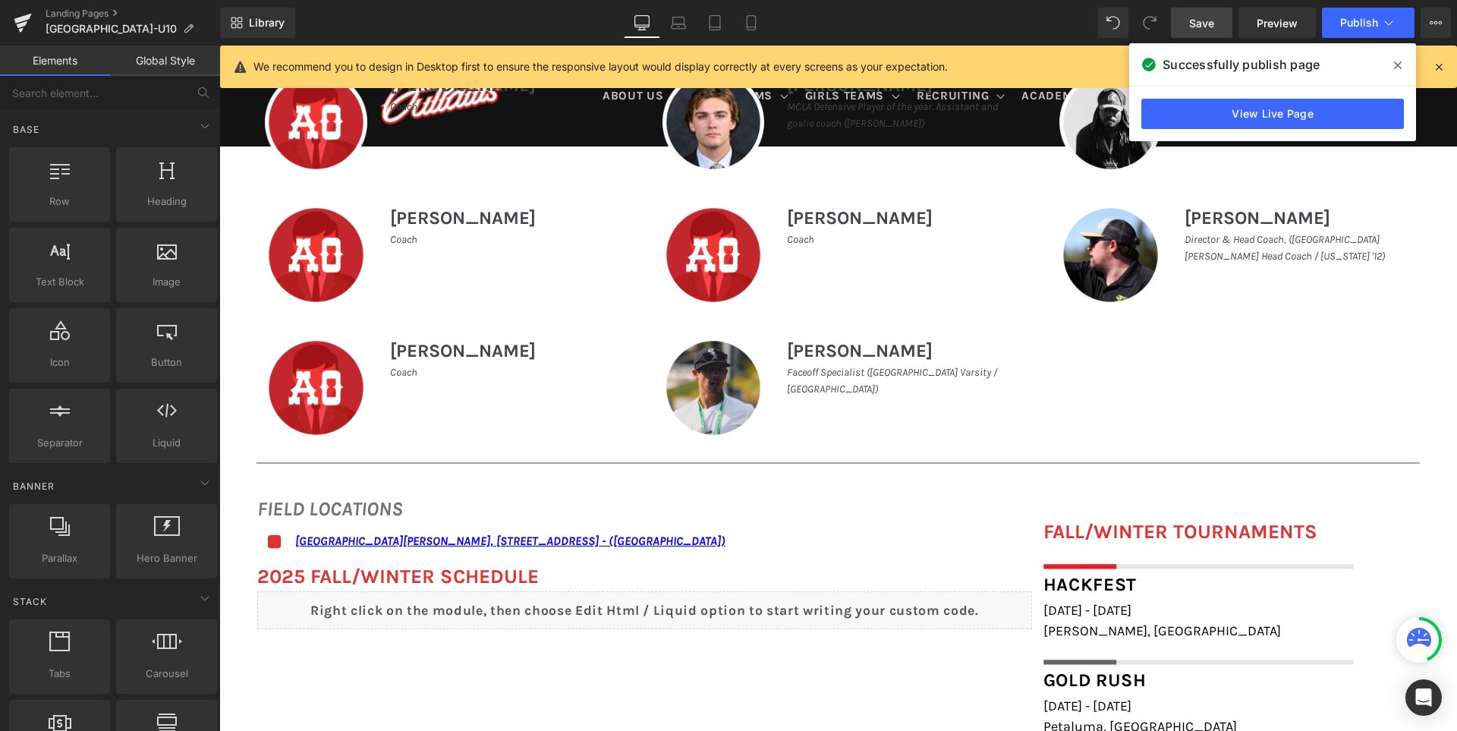
scroll to position [1202, 0]
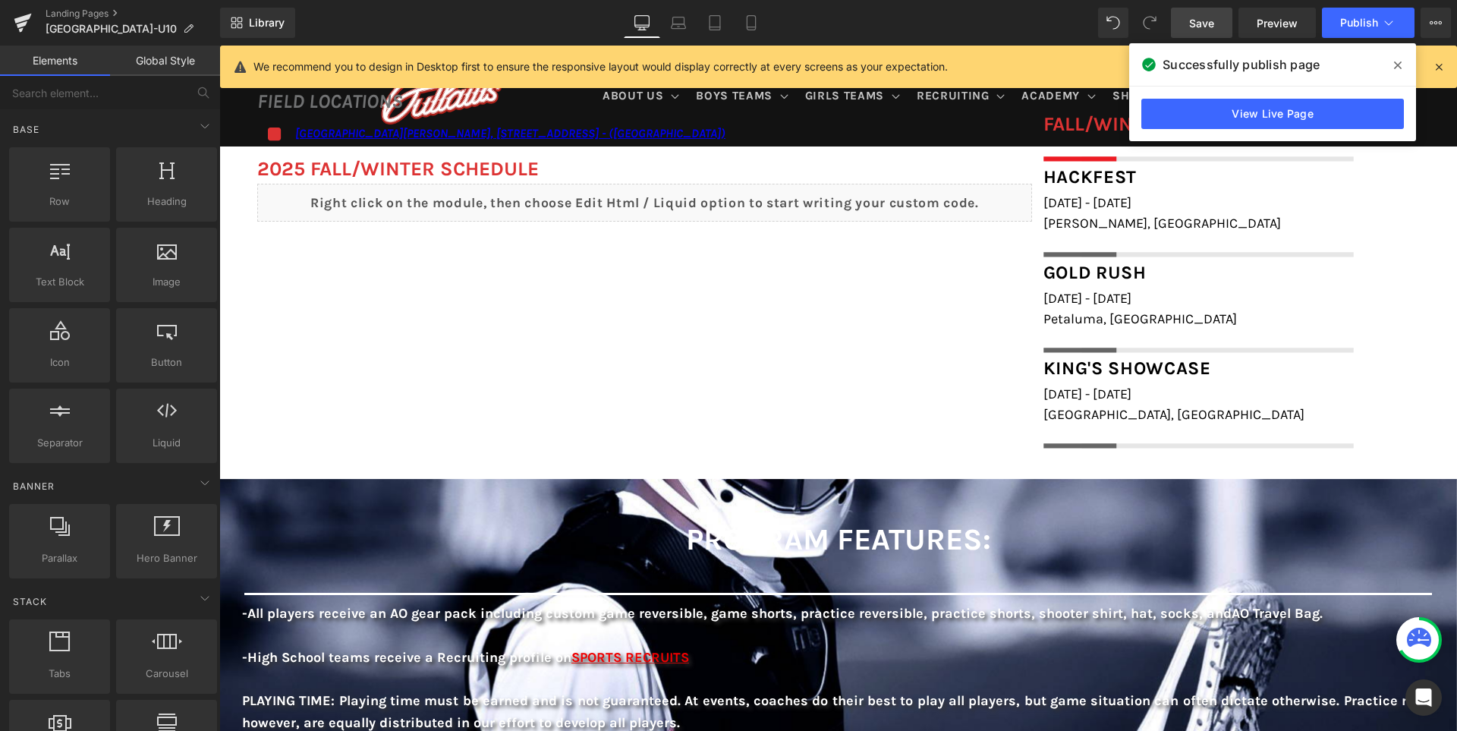
click at [1212, 10] on link "Save" at bounding box center [1201, 23] width 61 height 30
click at [1403, 68] on span at bounding box center [1397, 65] width 24 height 24
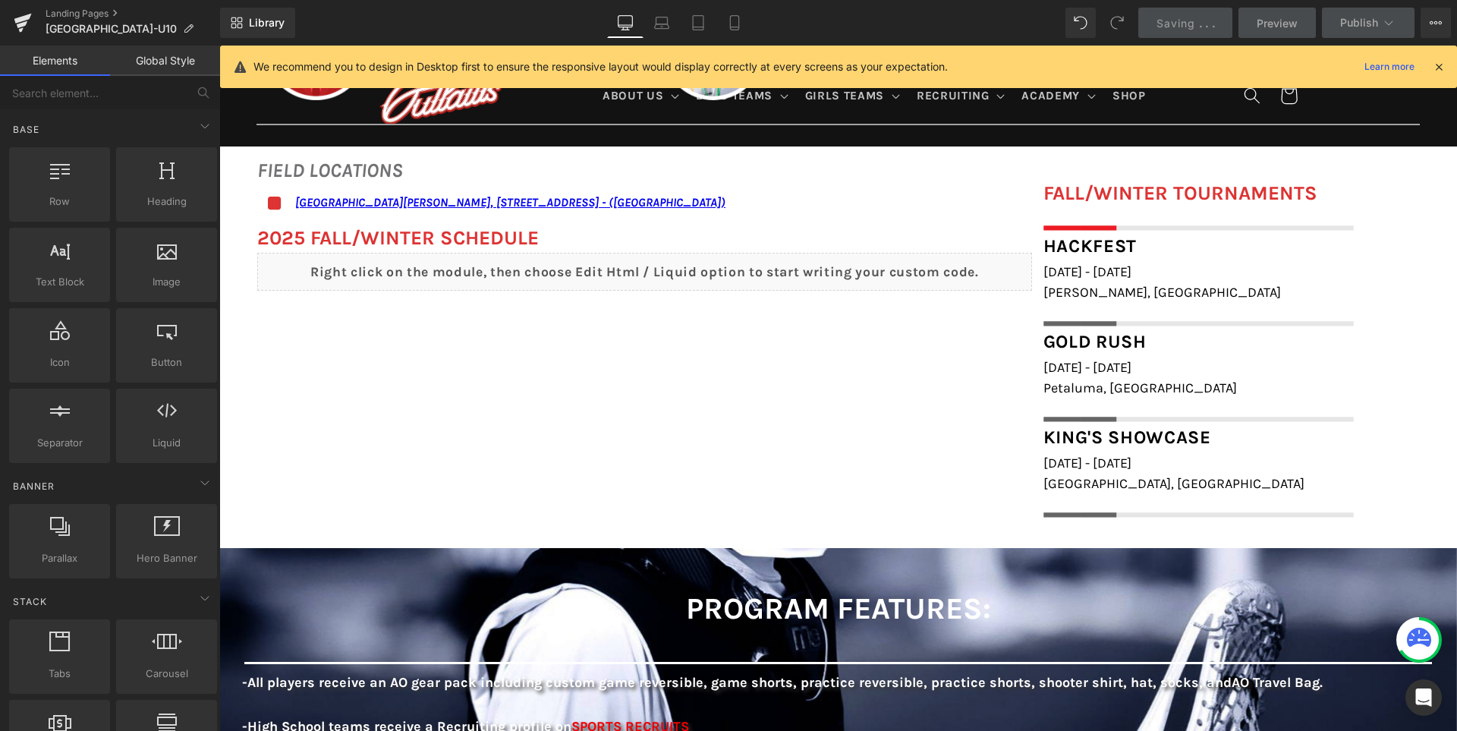
scroll to position [1050, 0]
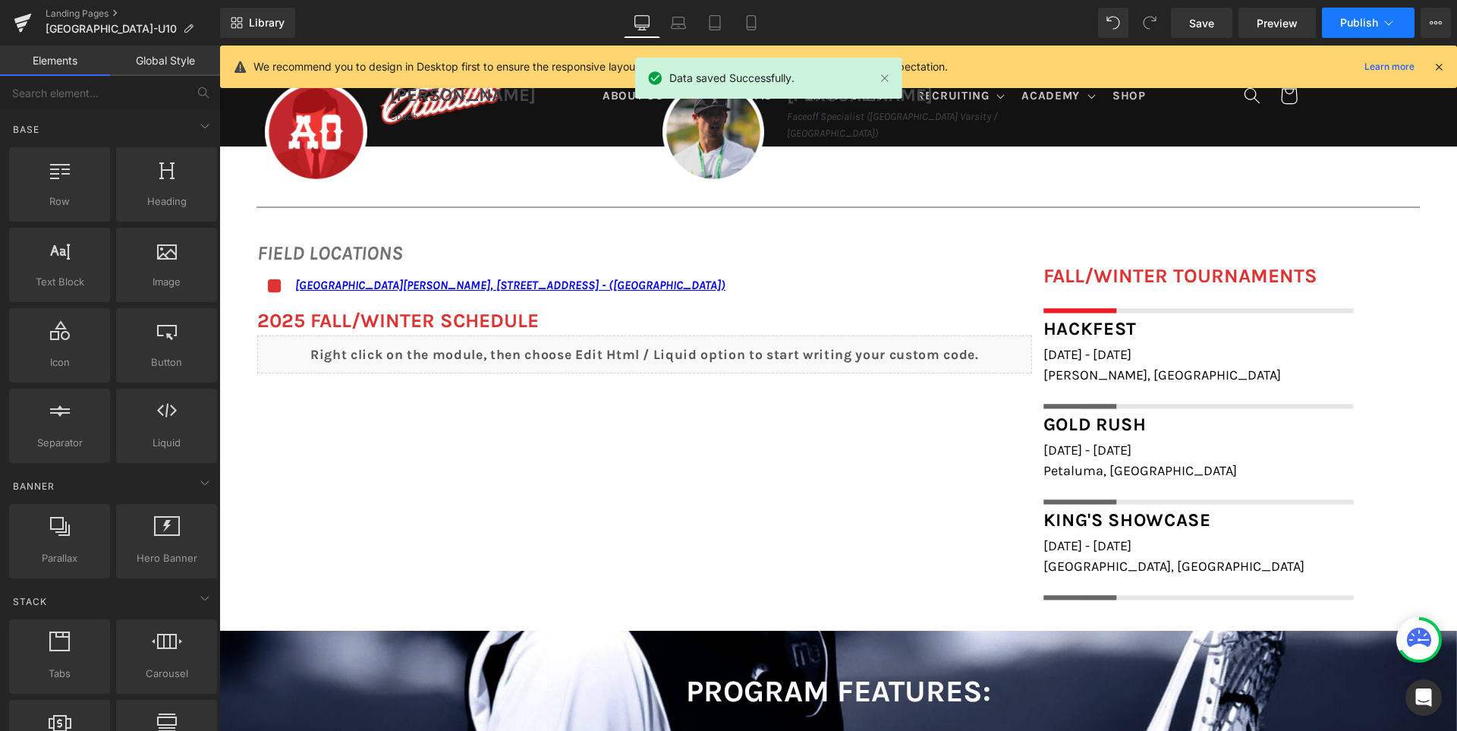
click at [1359, 18] on span "Publish" at bounding box center [1359, 23] width 38 height 12
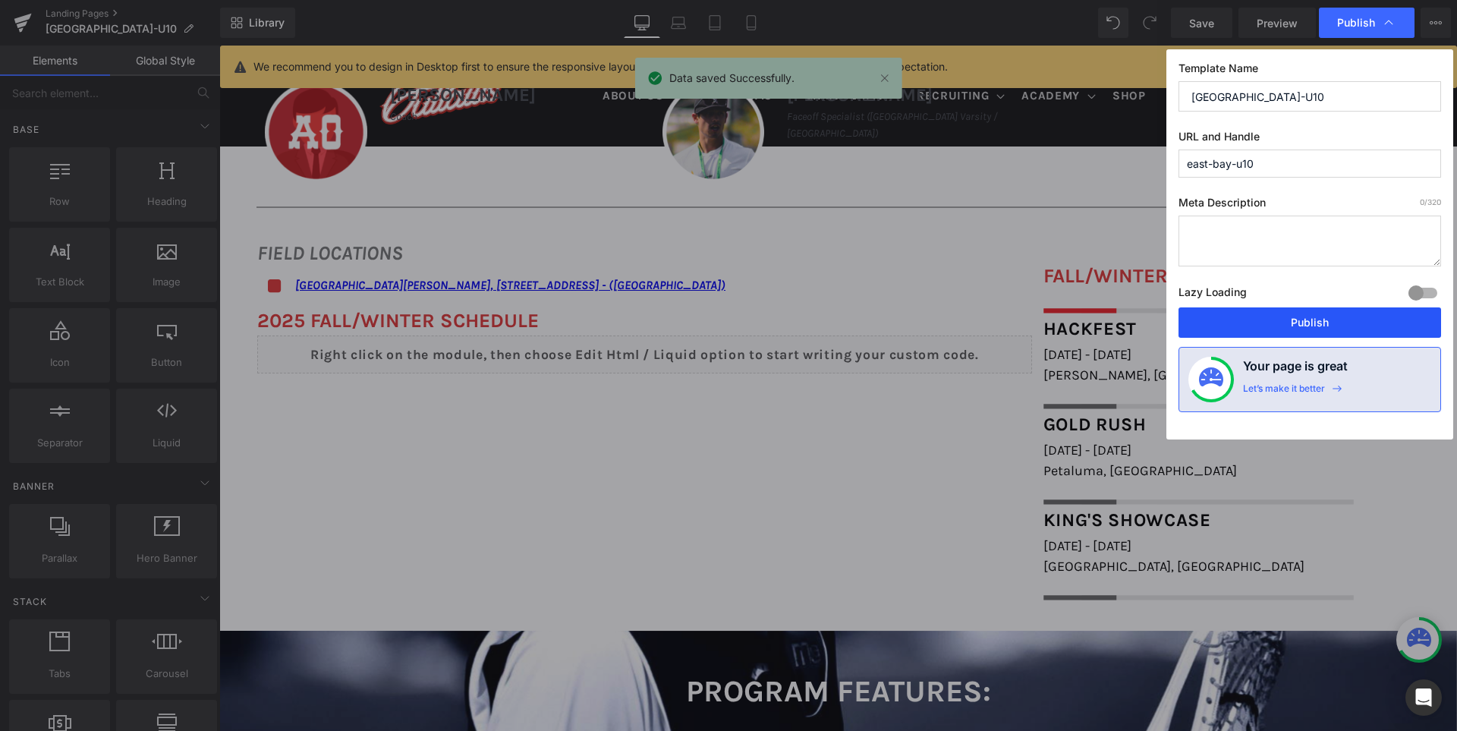
click at [1312, 320] on button "Publish" at bounding box center [1309, 322] width 262 height 30
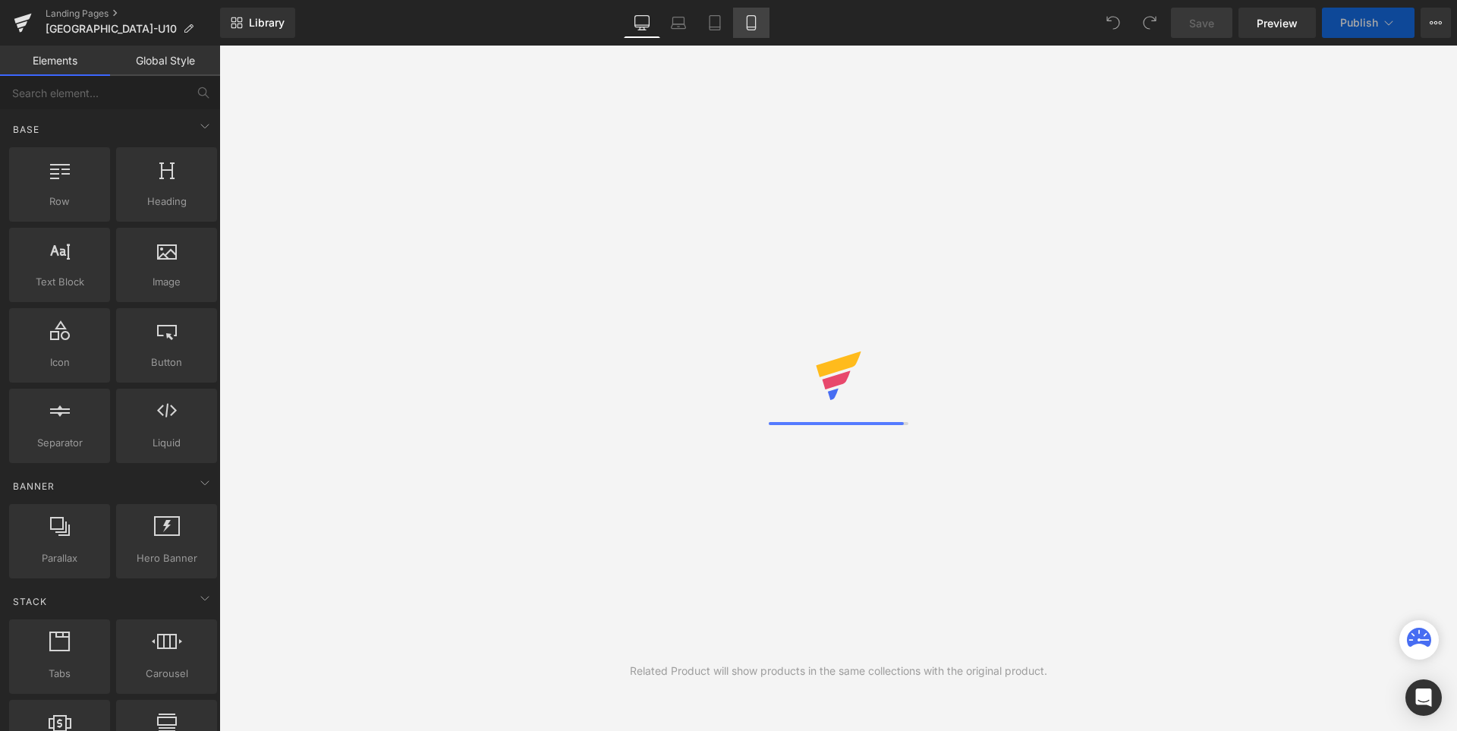
click at [755, 25] on icon at bounding box center [751, 23] width 8 height 14
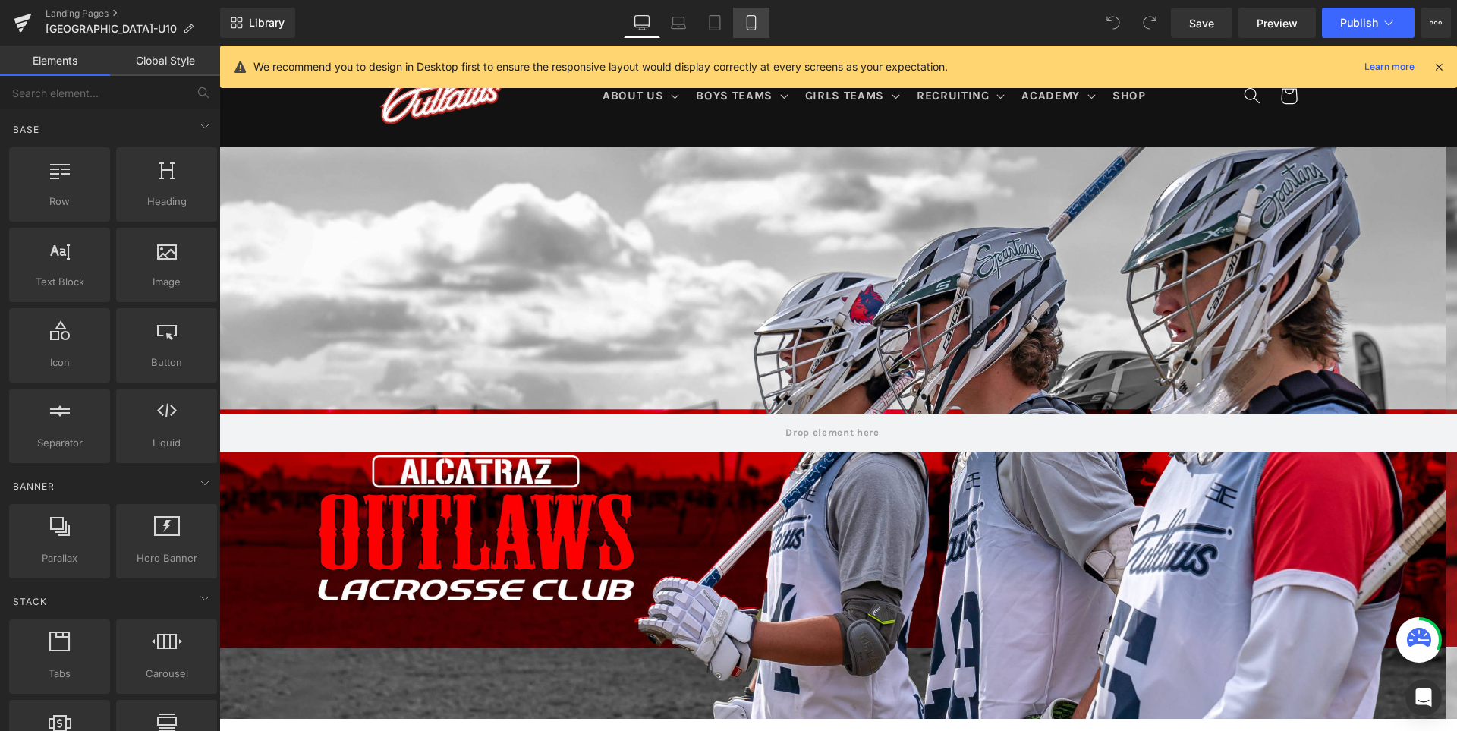
click at [748, 11] on link "Mobile" at bounding box center [751, 23] width 36 height 30
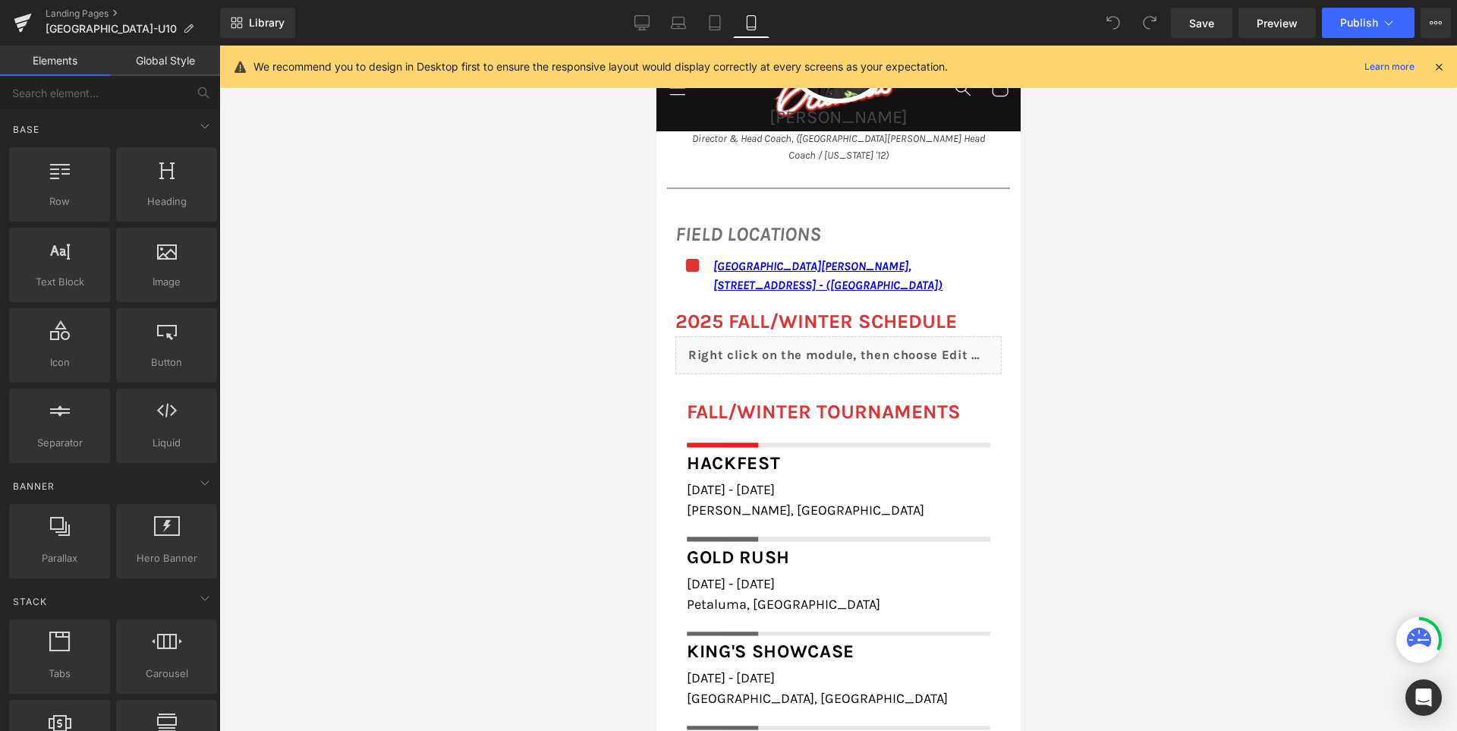
scroll to position [1897, 0]
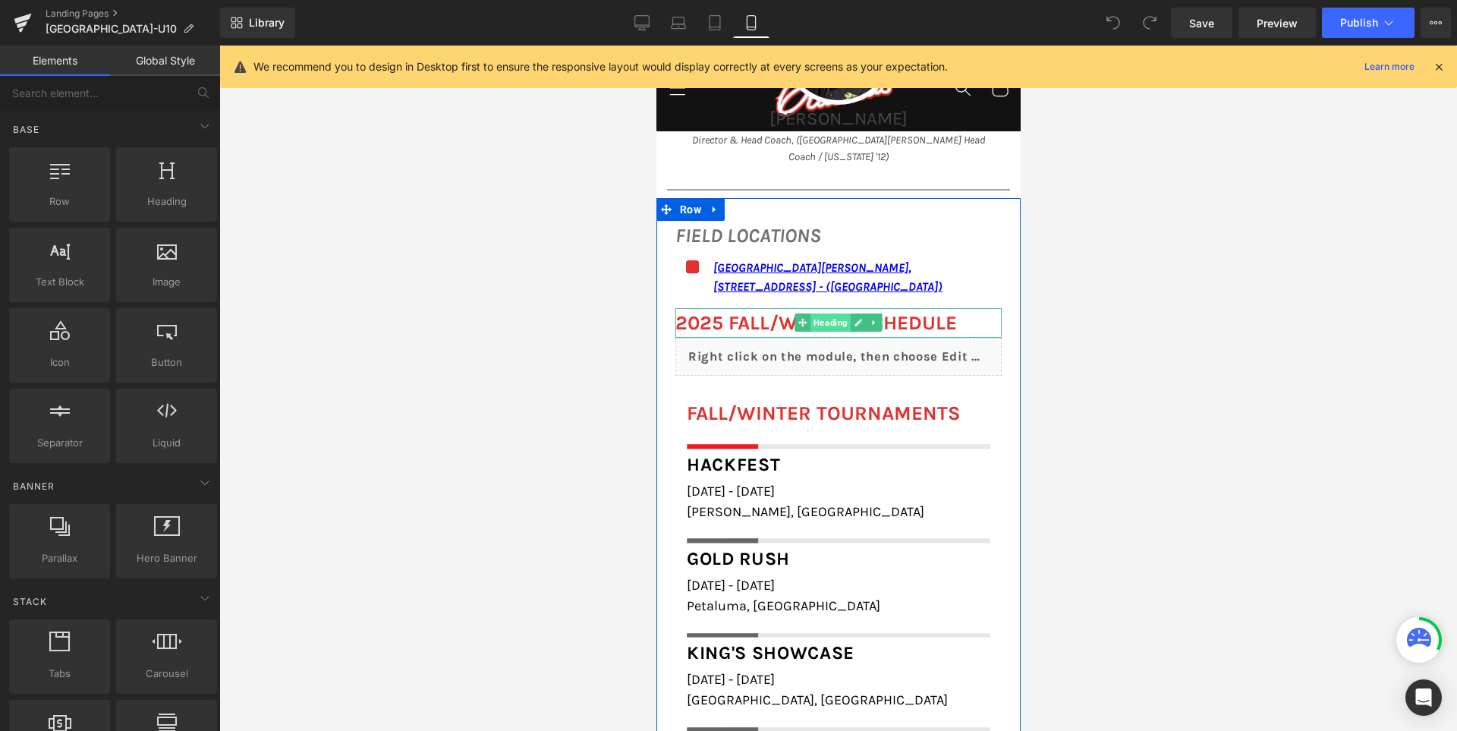
click at [816, 313] on span "Heading" at bounding box center [829, 322] width 40 height 18
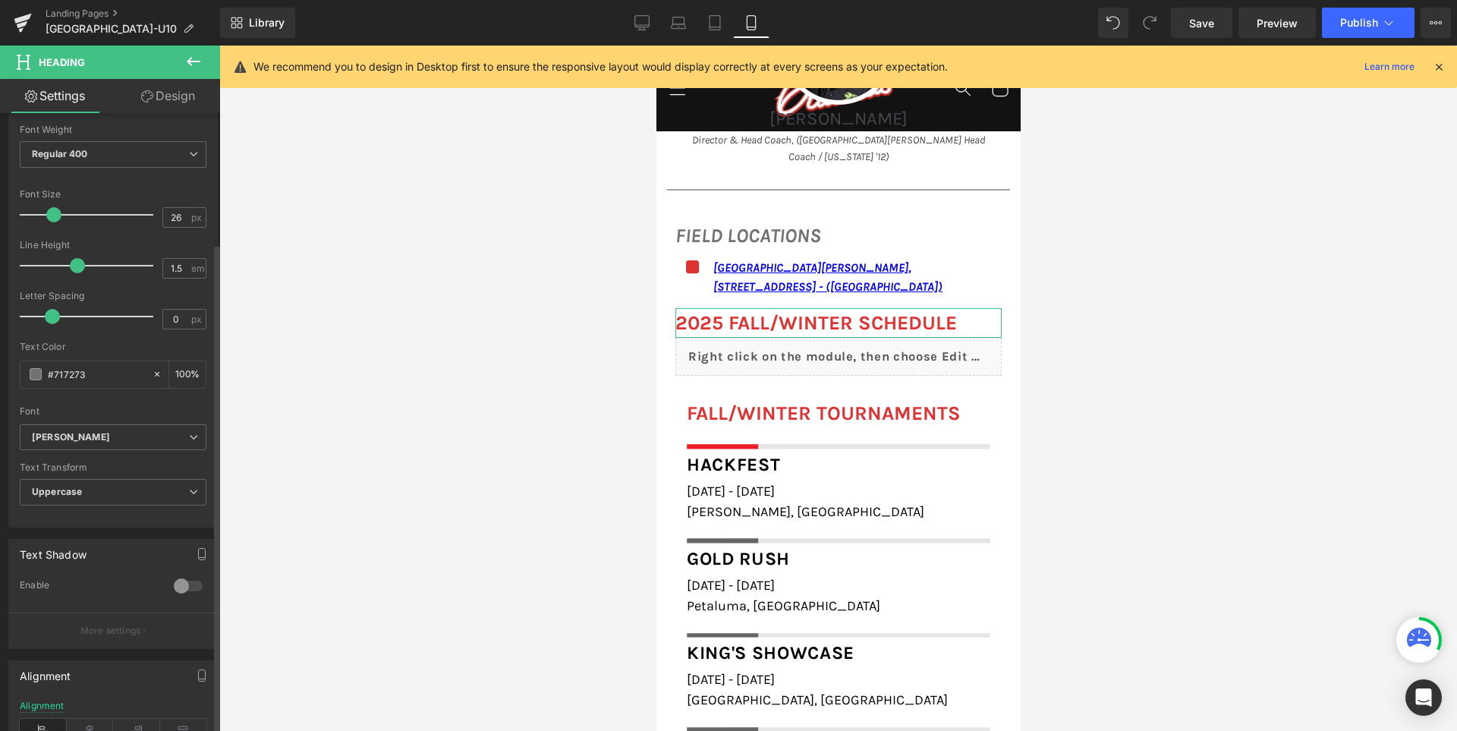
scroll to position [459, 0]
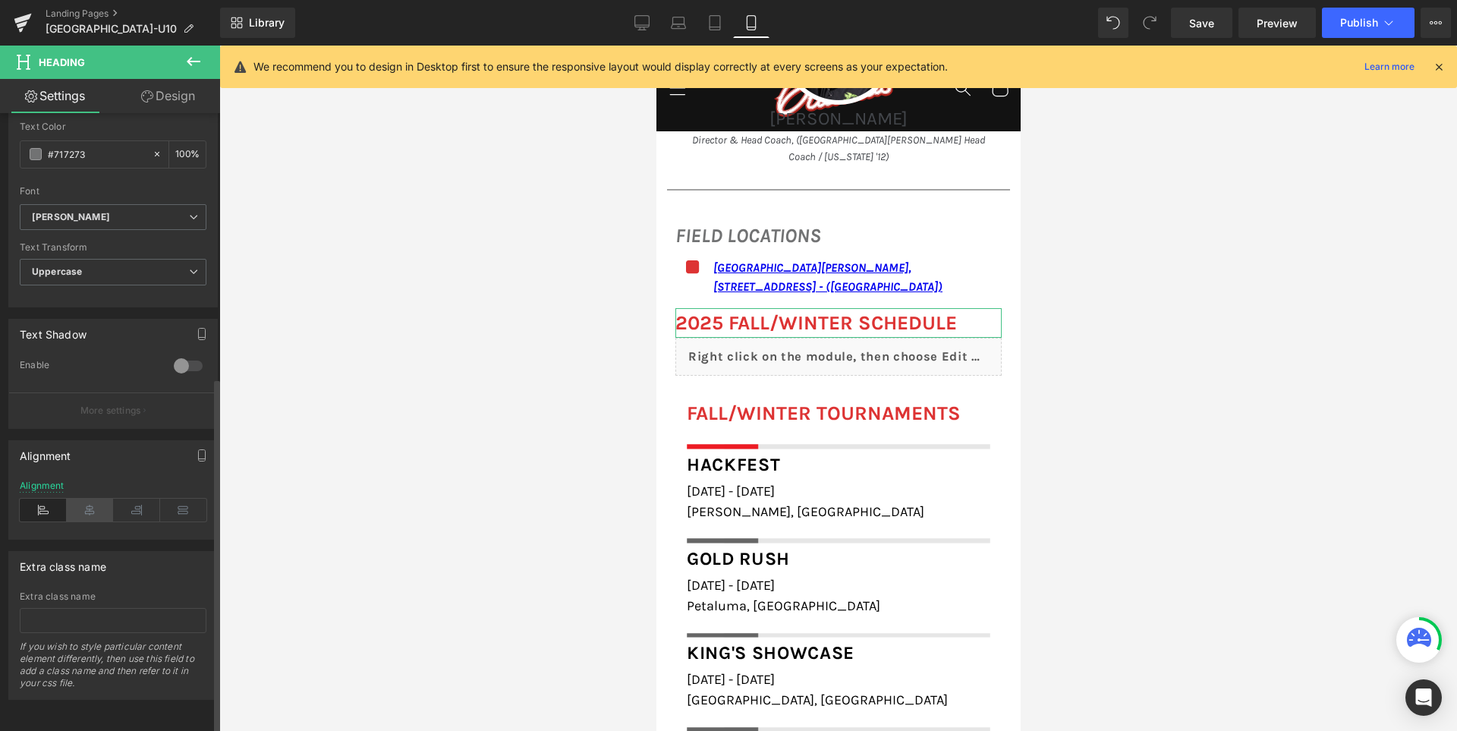
click at [91, 498] on icon at bounding box center [90, 509] width 47 height 23
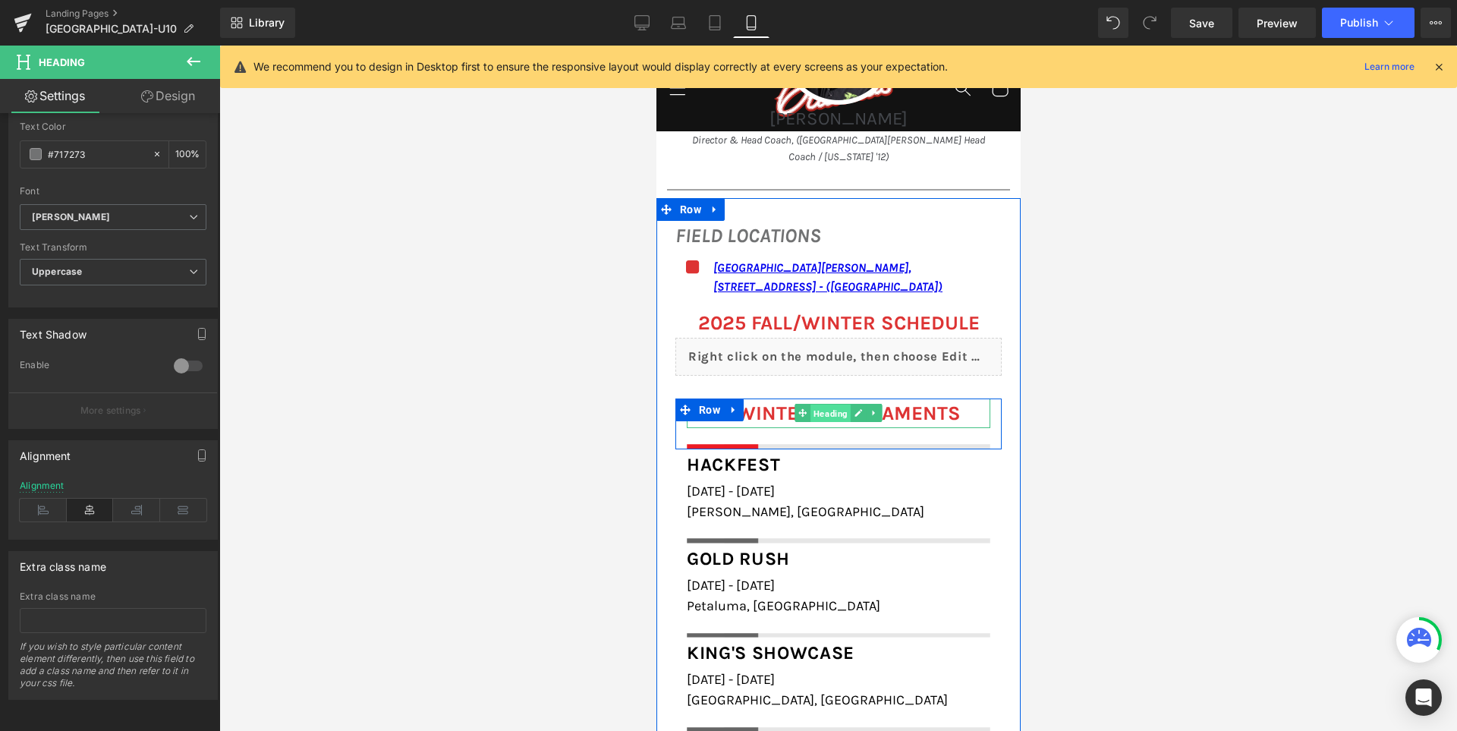
drag, startPoint x: 833, startPoint y: 394, endPoint x: 1168, endPoint y: 470, distance: 343.2
click at [833, 404] on span "Heading" at bounding box center [829, 413] width 40 height 18
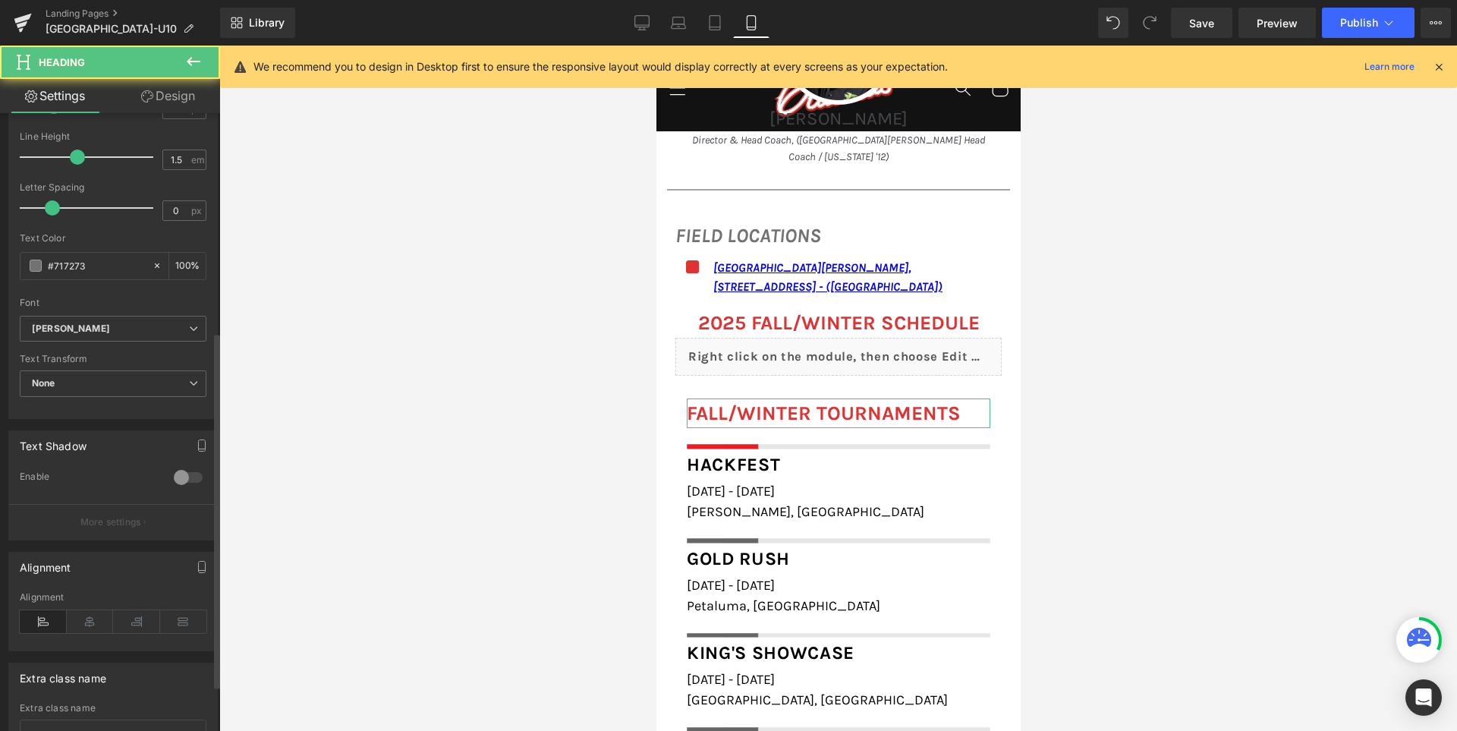
scroll to position [379, 0]
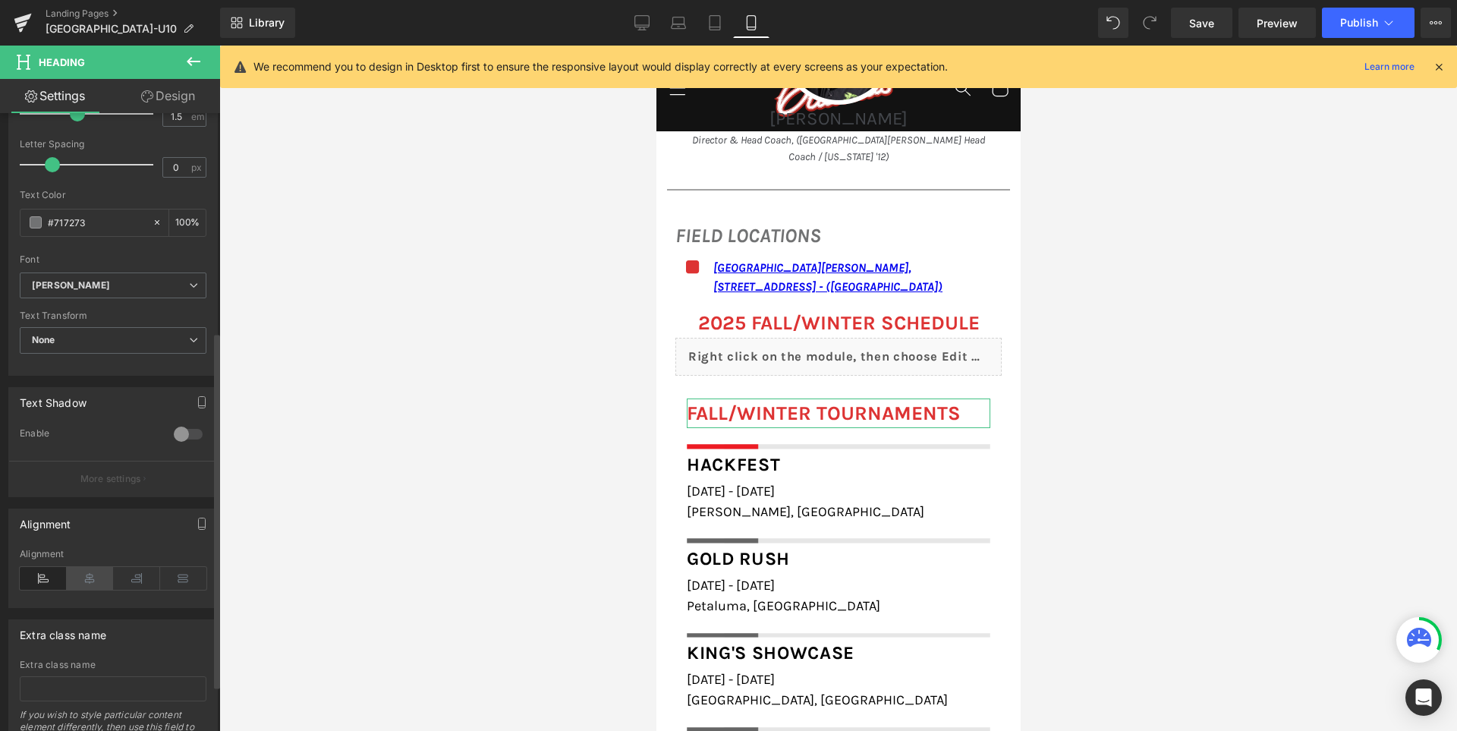
click at [91, 583] on icon at bounding box center [90, 578] width 47 height 23
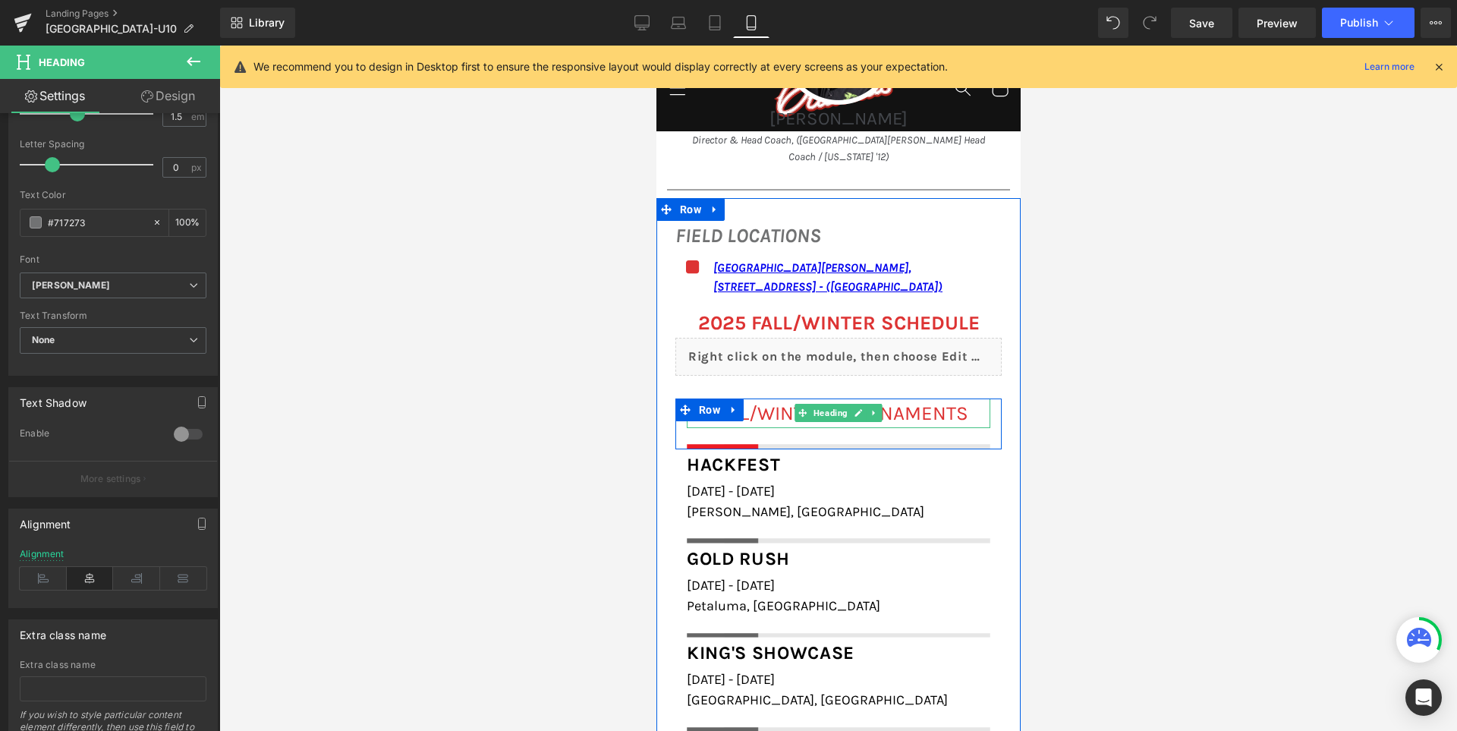
click at [794, 404] on span at bounding box center [802, 413] width 16 height 18
click at [768, 401] on font "FALL/WINTER TOURNAMENTS" at bounding box center [838, 413] width 259 height 24
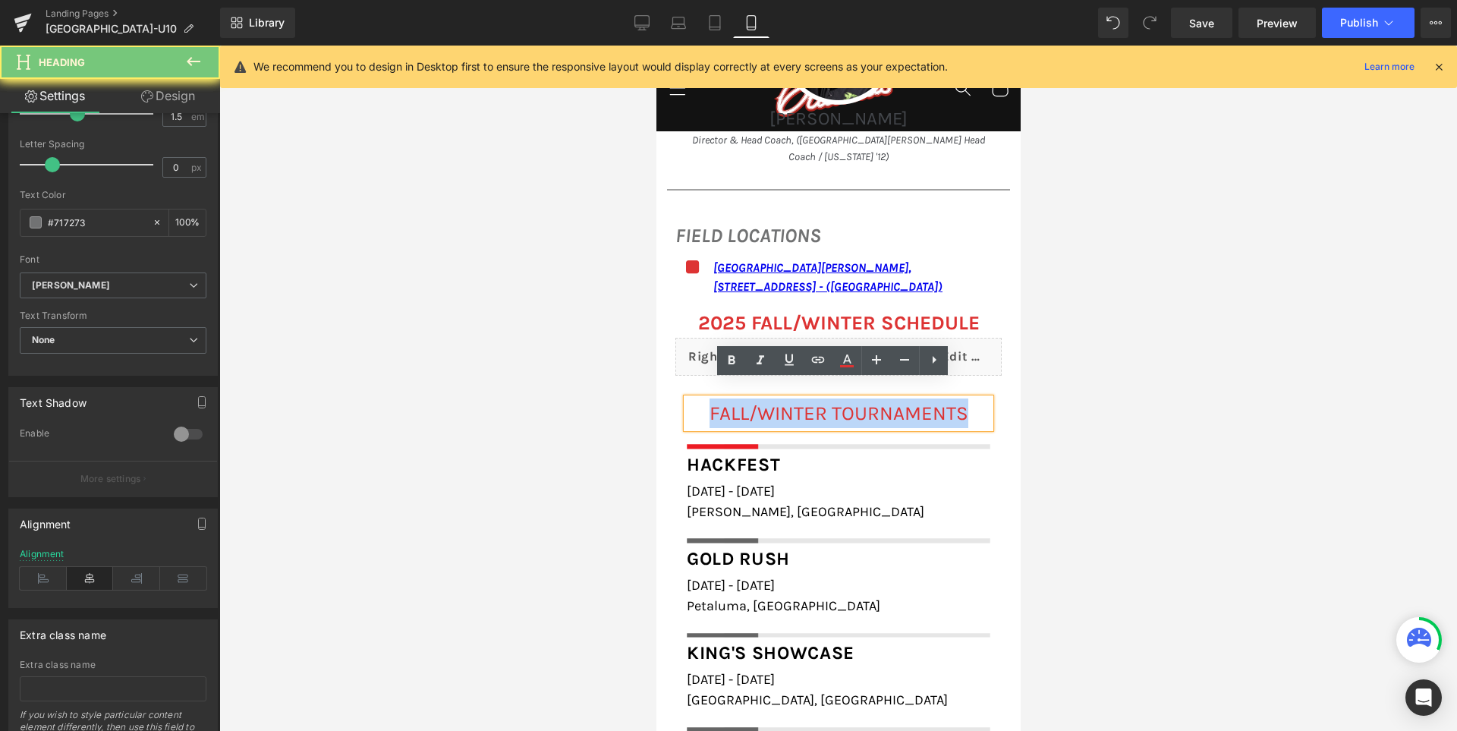
click at [768, 401] on font "FALL/WINTER TOURNAMENTS" at bounding box center [838, 413] width 259 height 24
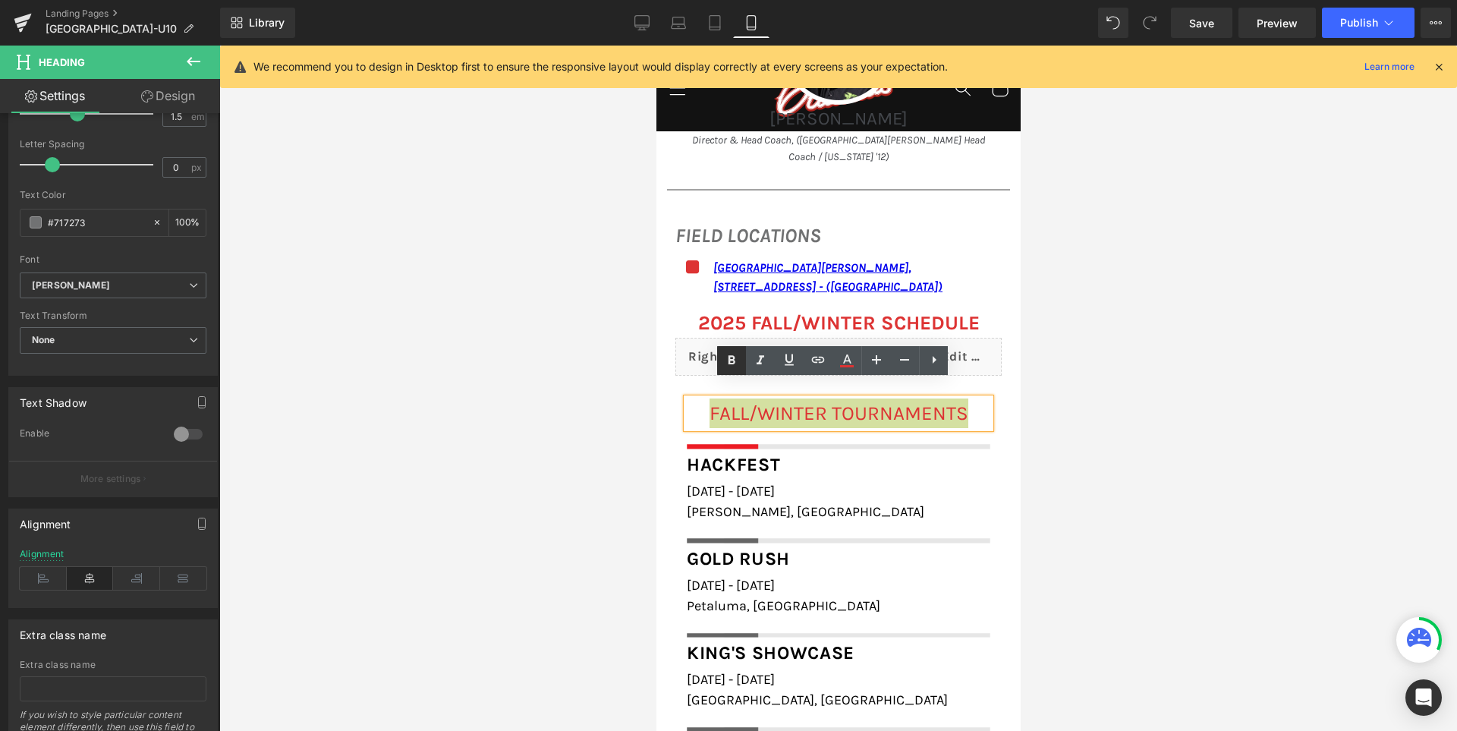
click at [734, 357] on icon at bounding box center [731, 360] width 7 height 9
click at [652, 25] on link "Desktop" at bounding box center [642, 23] width 36 height 30
type input "100"
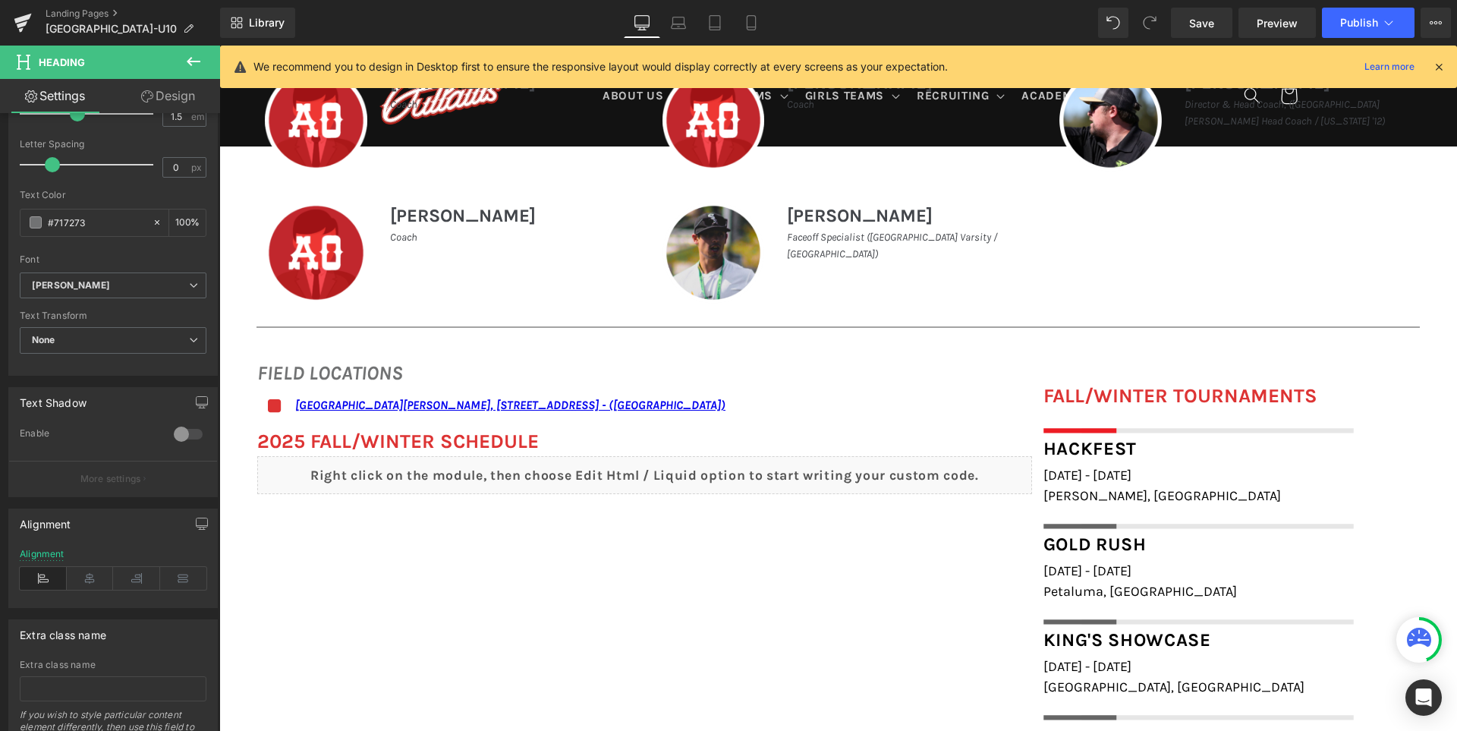
scroll to position [929, 0]
click at [1212, 24] on span "Save" at bounding box center [1201, 23] width 25 height 16
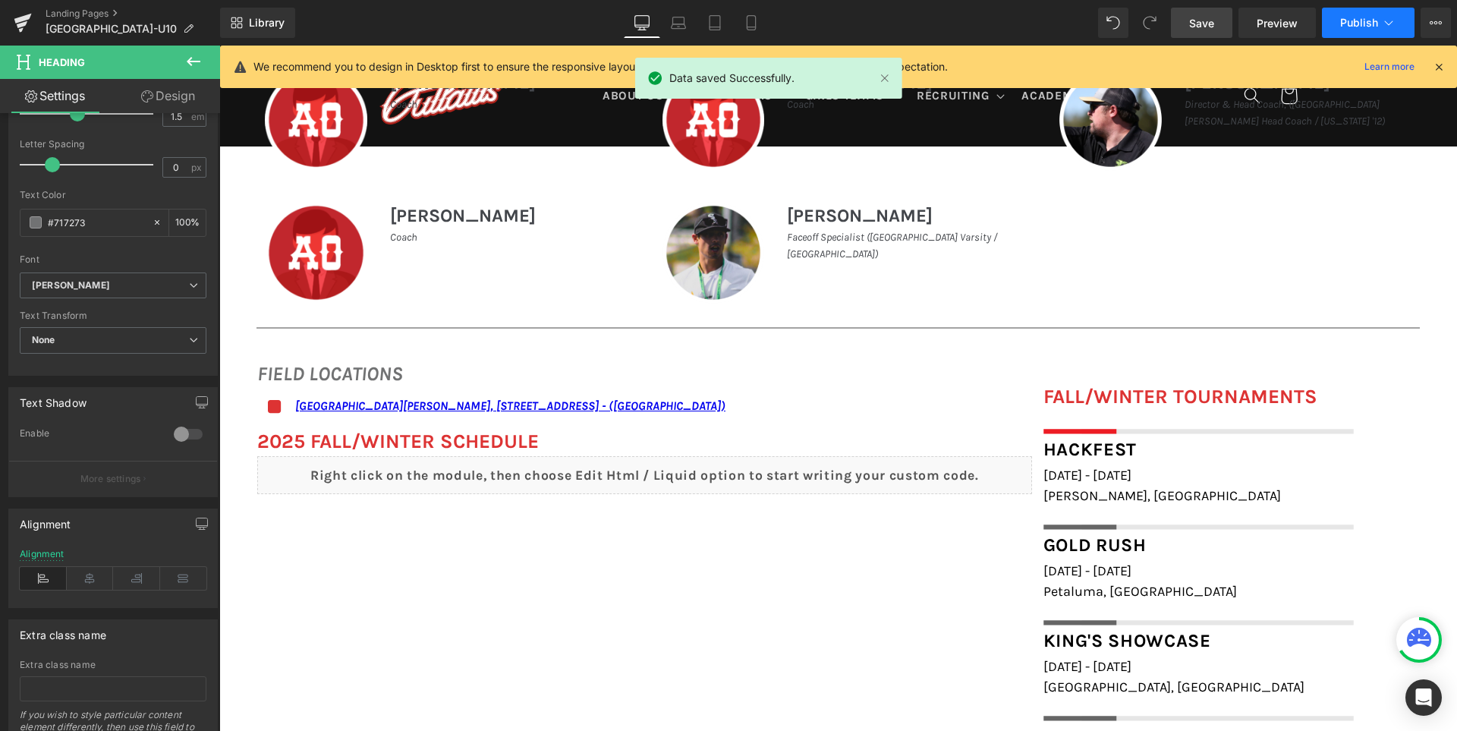
click at [1344, 24] on span "Publish" at bounding box center [1359, 23] width 38 height 12
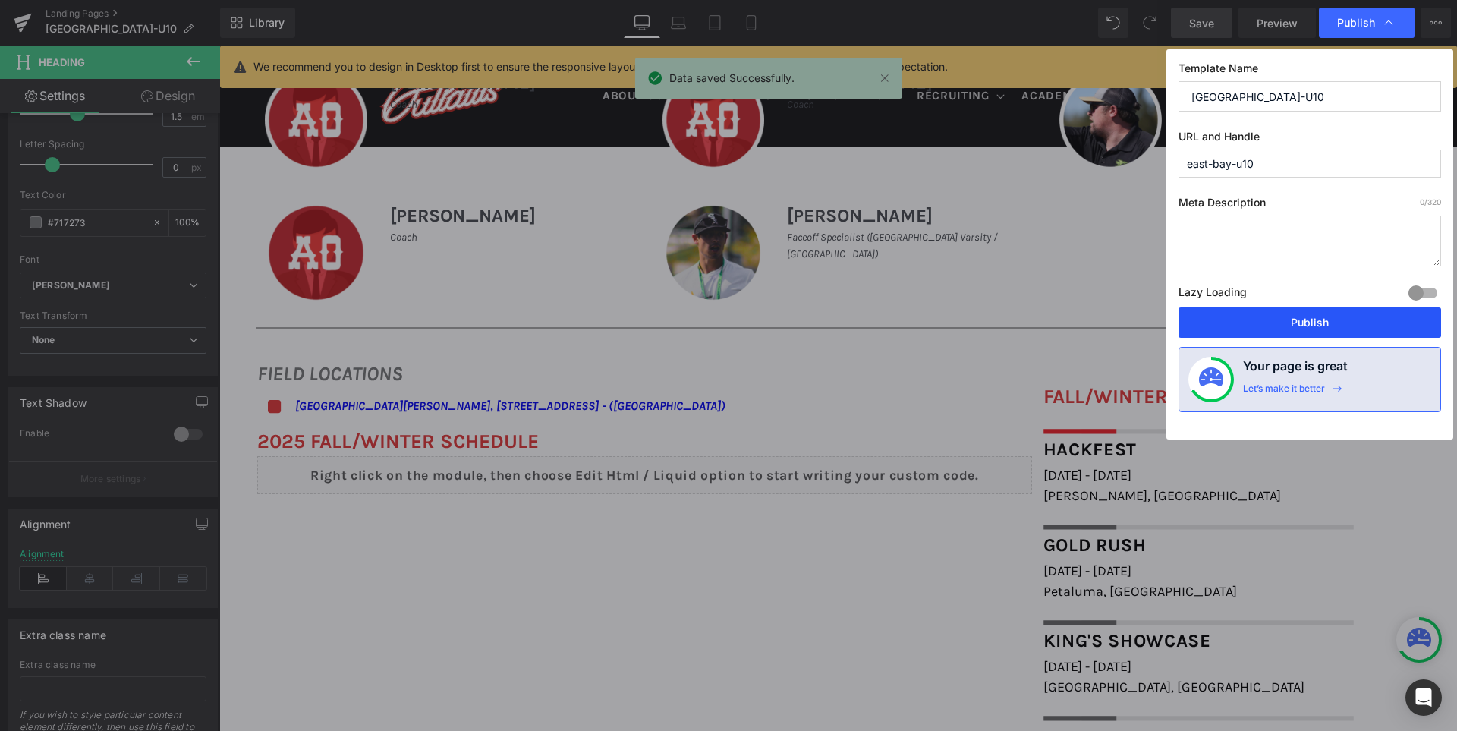
click at [1320, 325] on button "Publish" at bounding box center [1309, 322] width 262 height 30
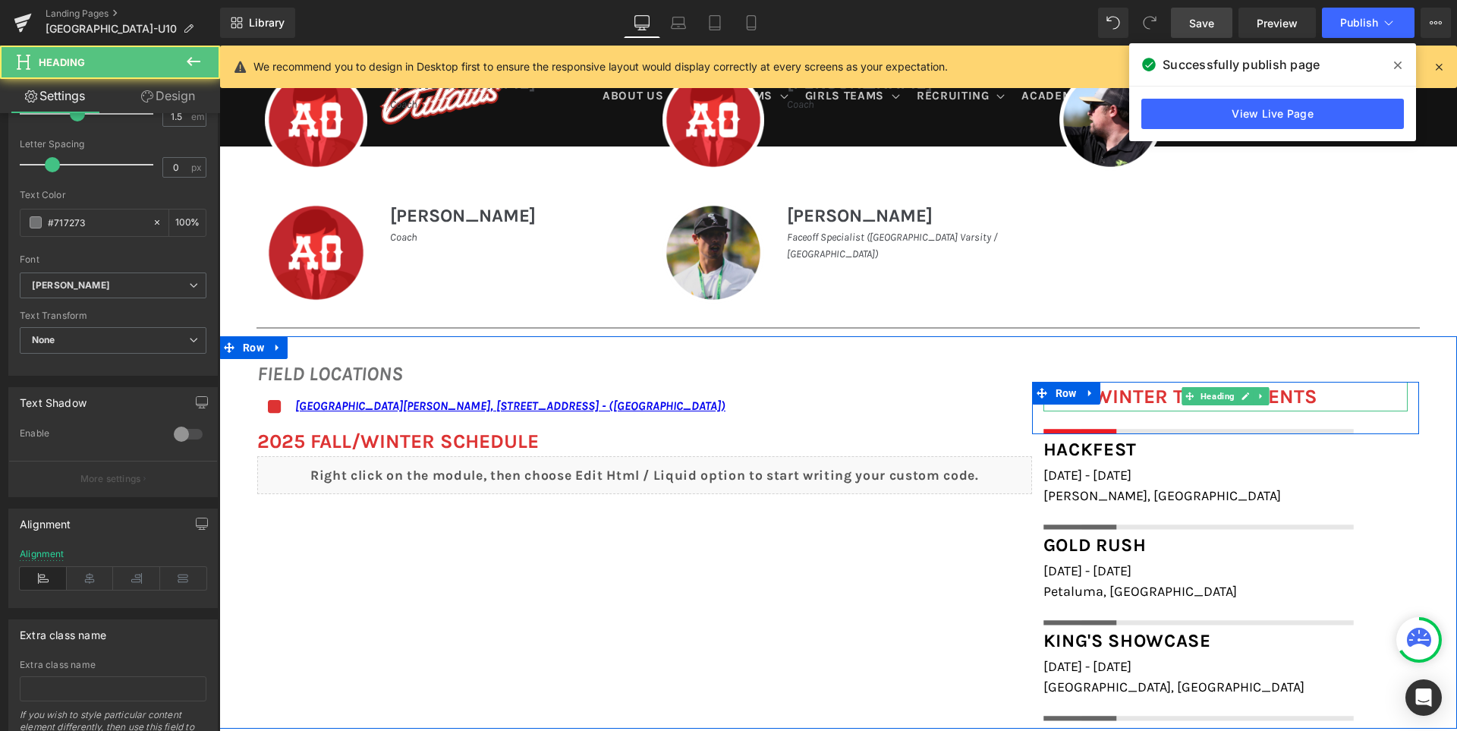
click at [1131, 393] on strong "FALL/WINTER TOURNAMENTS" at bounding box center [1180, 397] width 274 height 24
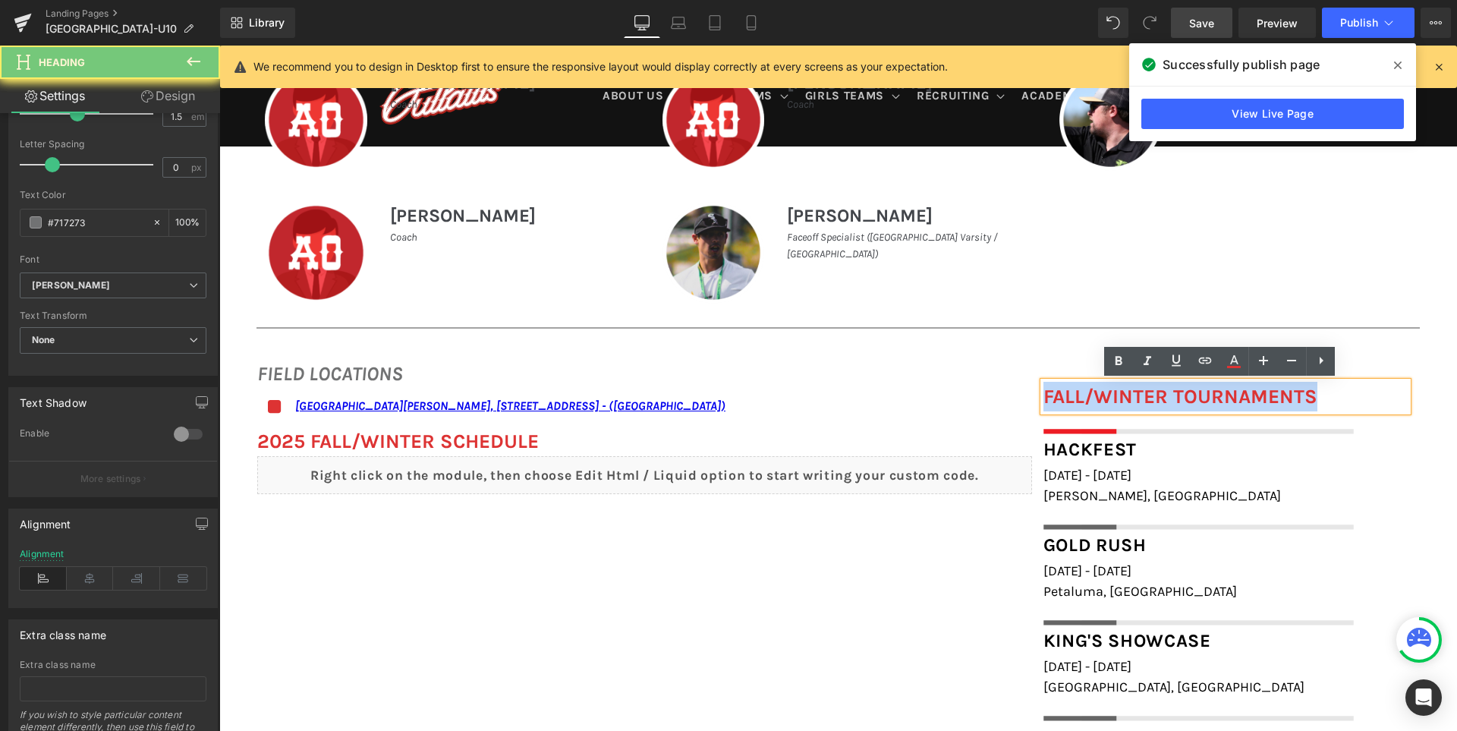
click at [1131, 393] on strong "FALL/WINTER TOURNAMENTS" at bounding box center [1180, 397] width 274 height 24
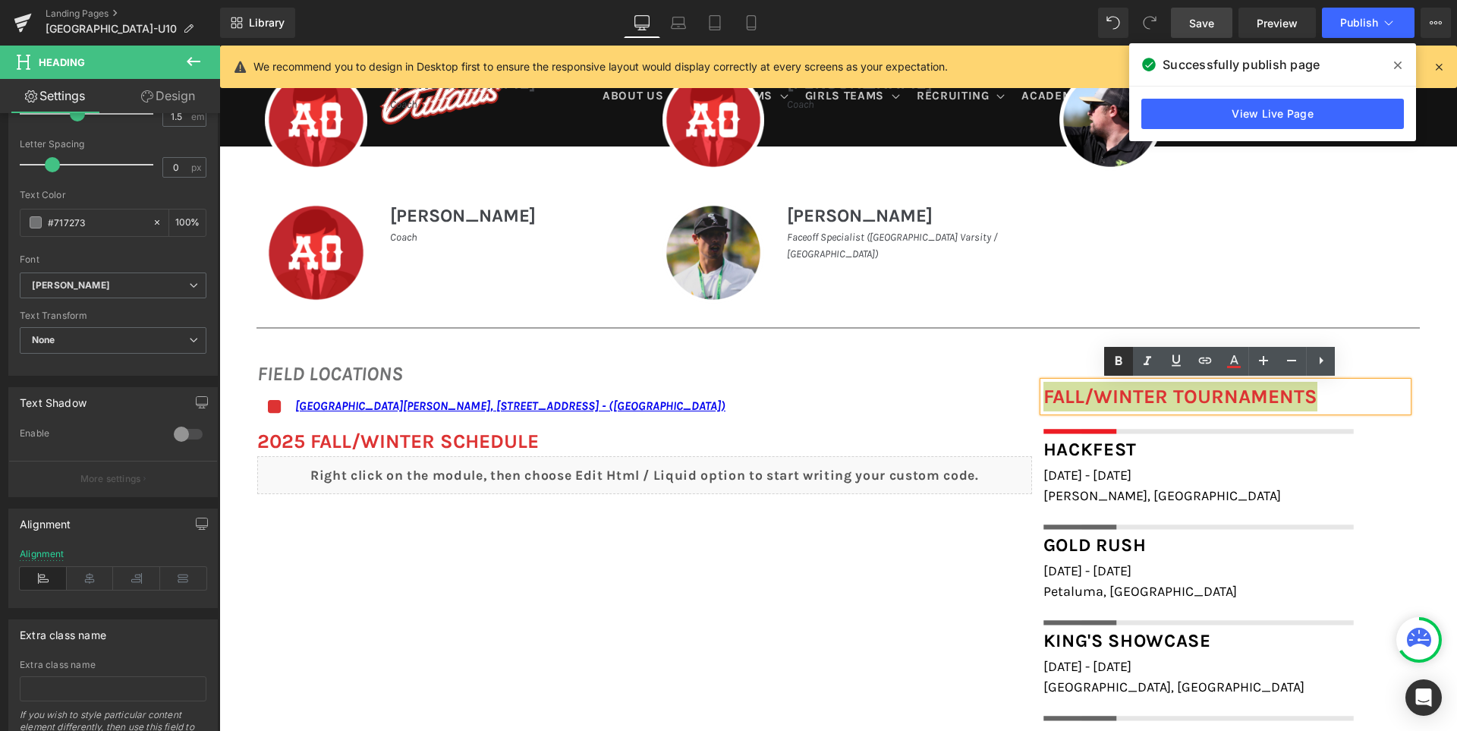
click at [1119, 367] on icon at bounding box center [1118, 361] width 18 height 18
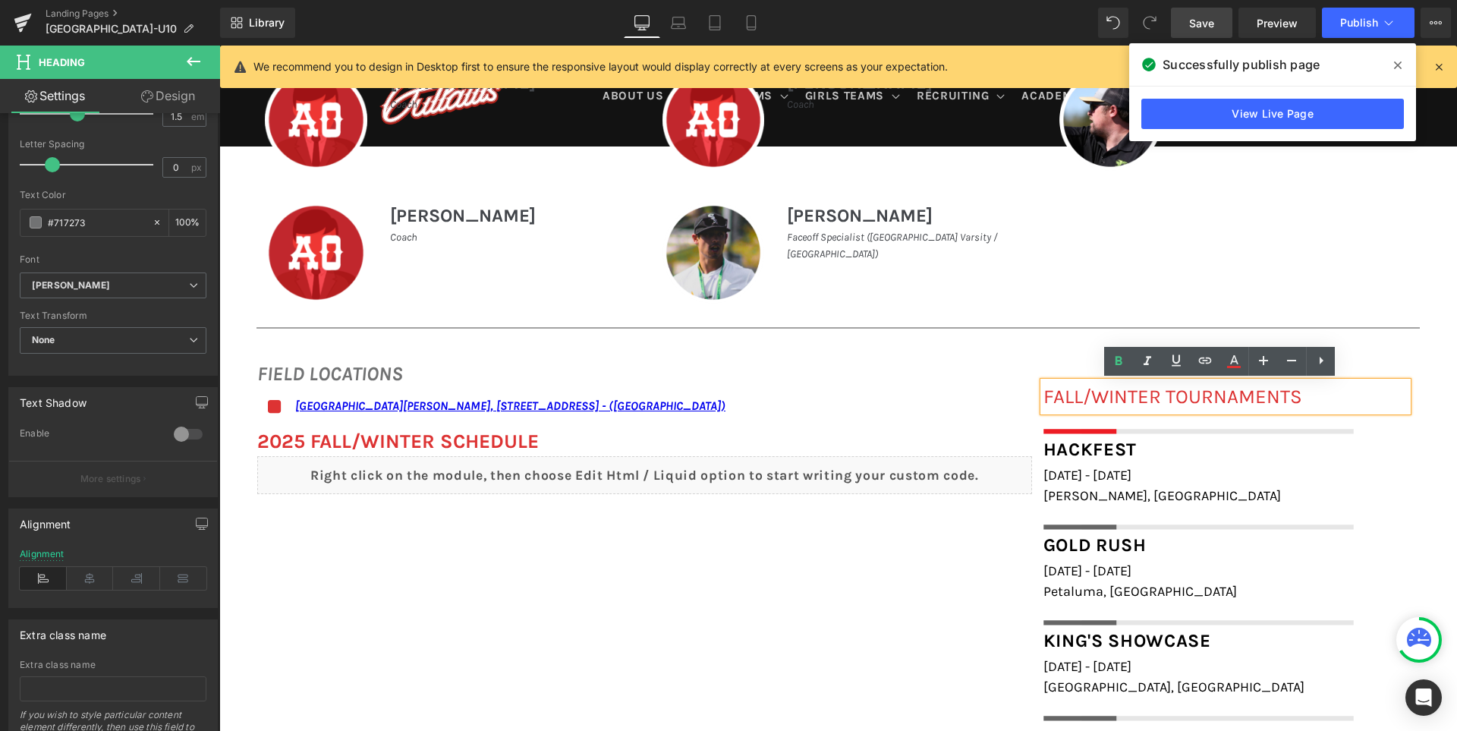
click at [1133, 390] on font "FALL/WINTER TOURNAMENTS" at bounding box center [1172, 397] width 259 height 24
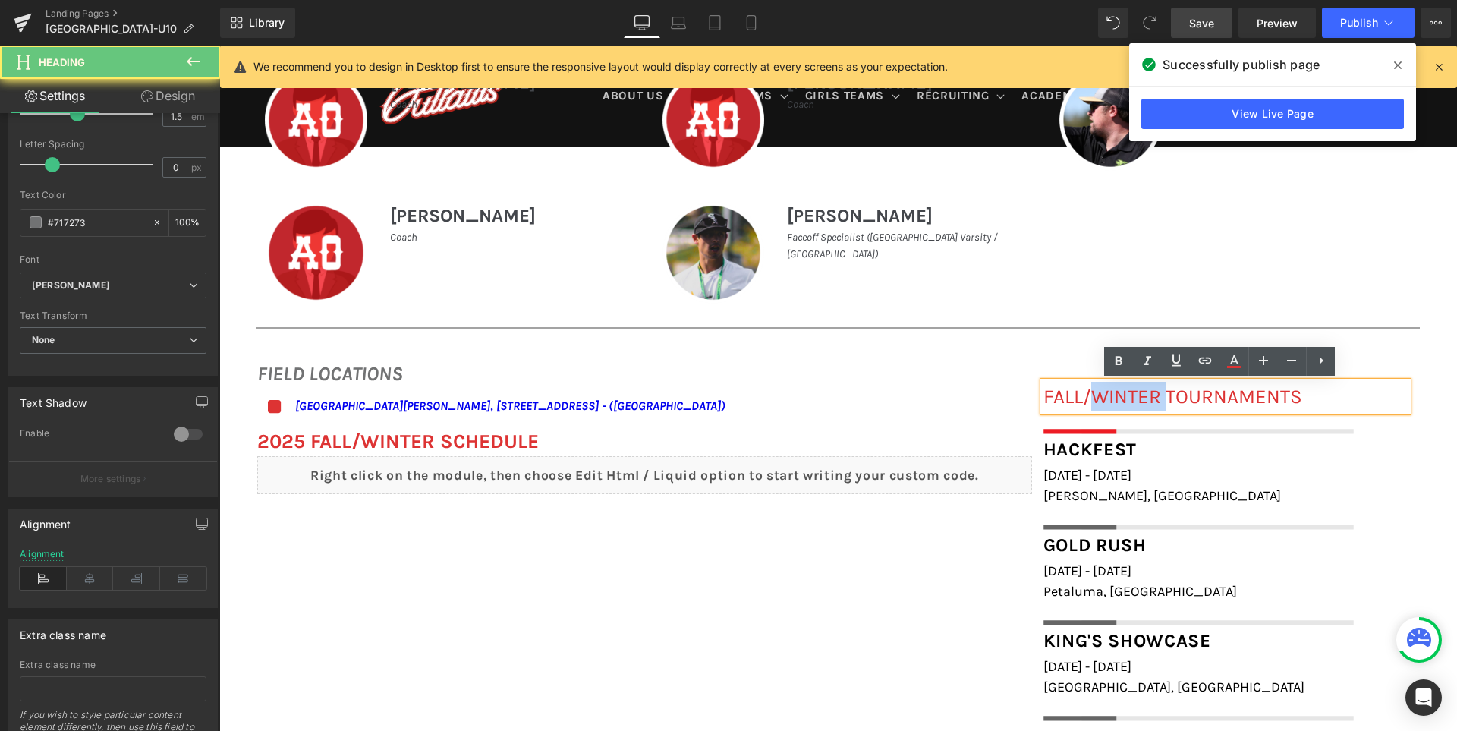
click at [1133, 390] on font "FALL/WINTER TOURNAMENTS" at bounding box center [1172, 397] width 259 height 24
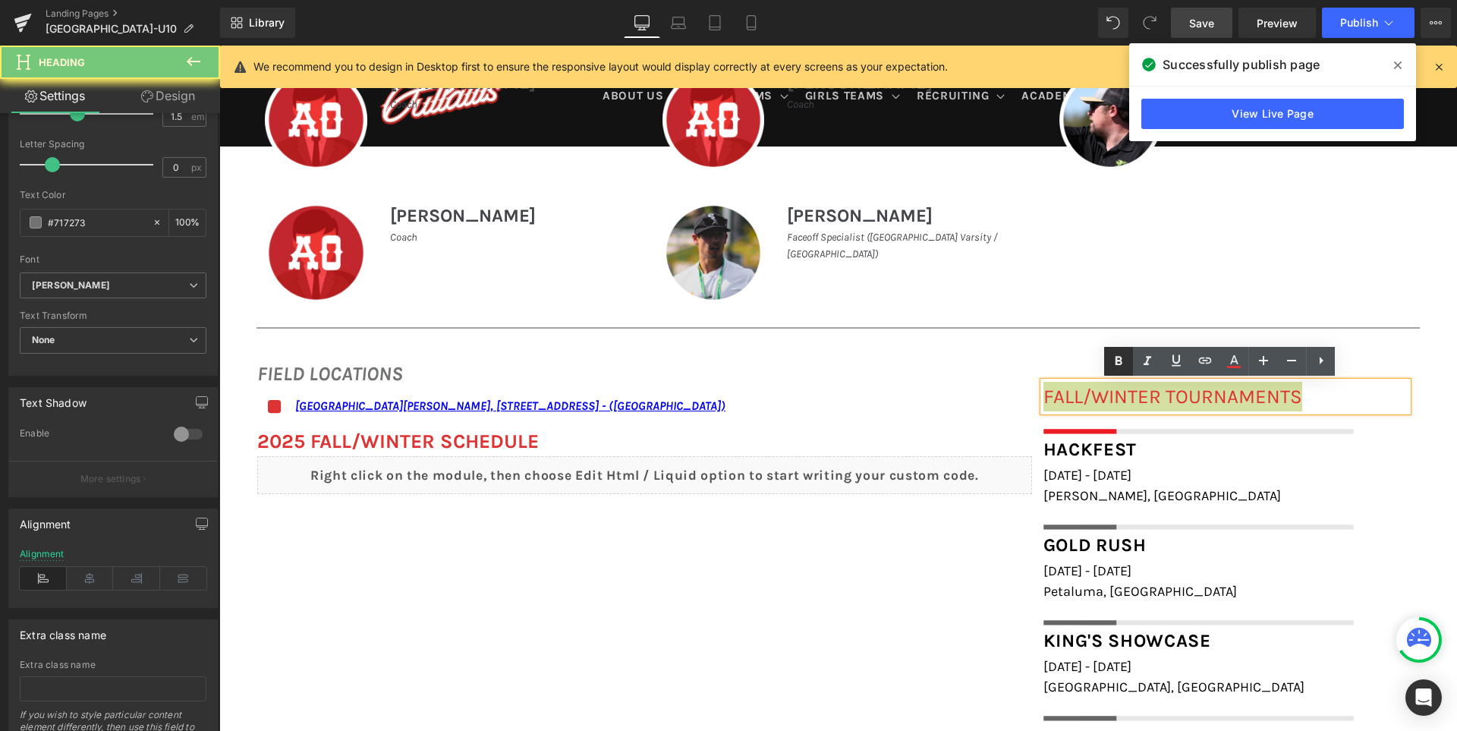
click at [1119, 362] on icon at bounding box center [1118, 361] width 18 height 18
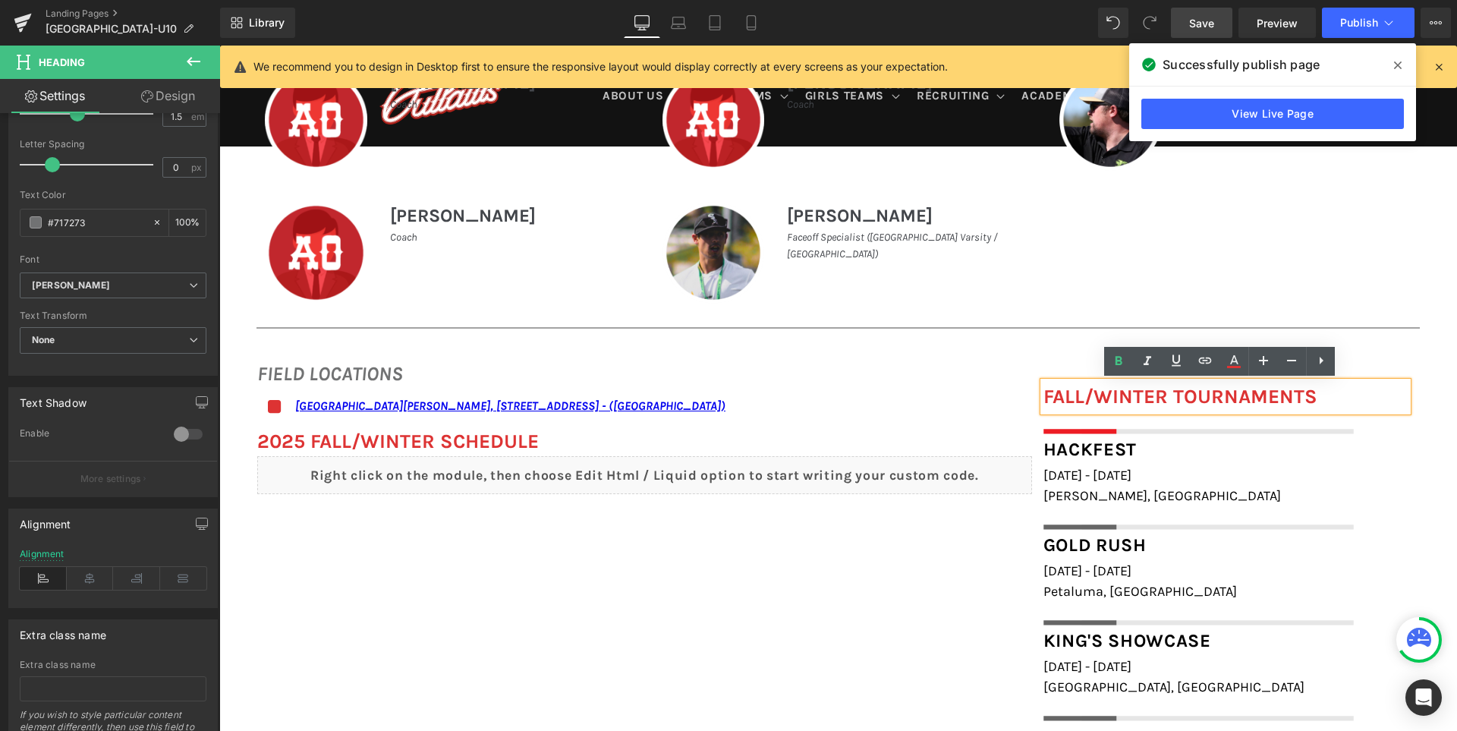
click at [685, 659] on div "FIELD LOCATIONS Heading Icon [GEOGRAPHIC_DATA][PERSON_NAME], [STREET_ADDRESS] -…" at bounding box center [837, 532] width 1237 height 392
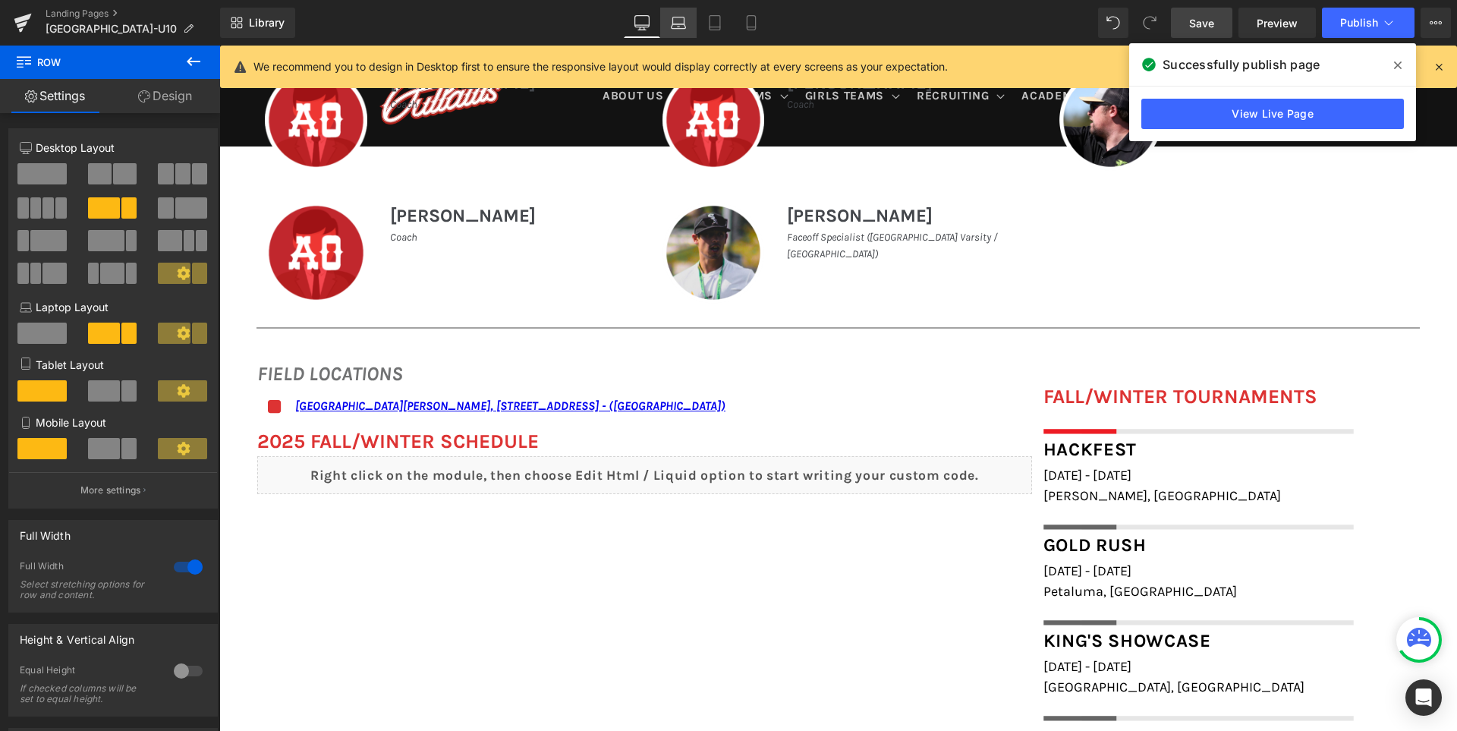
click at [681, 23] on icon at bounding box center [678, 22] width 15 height 15
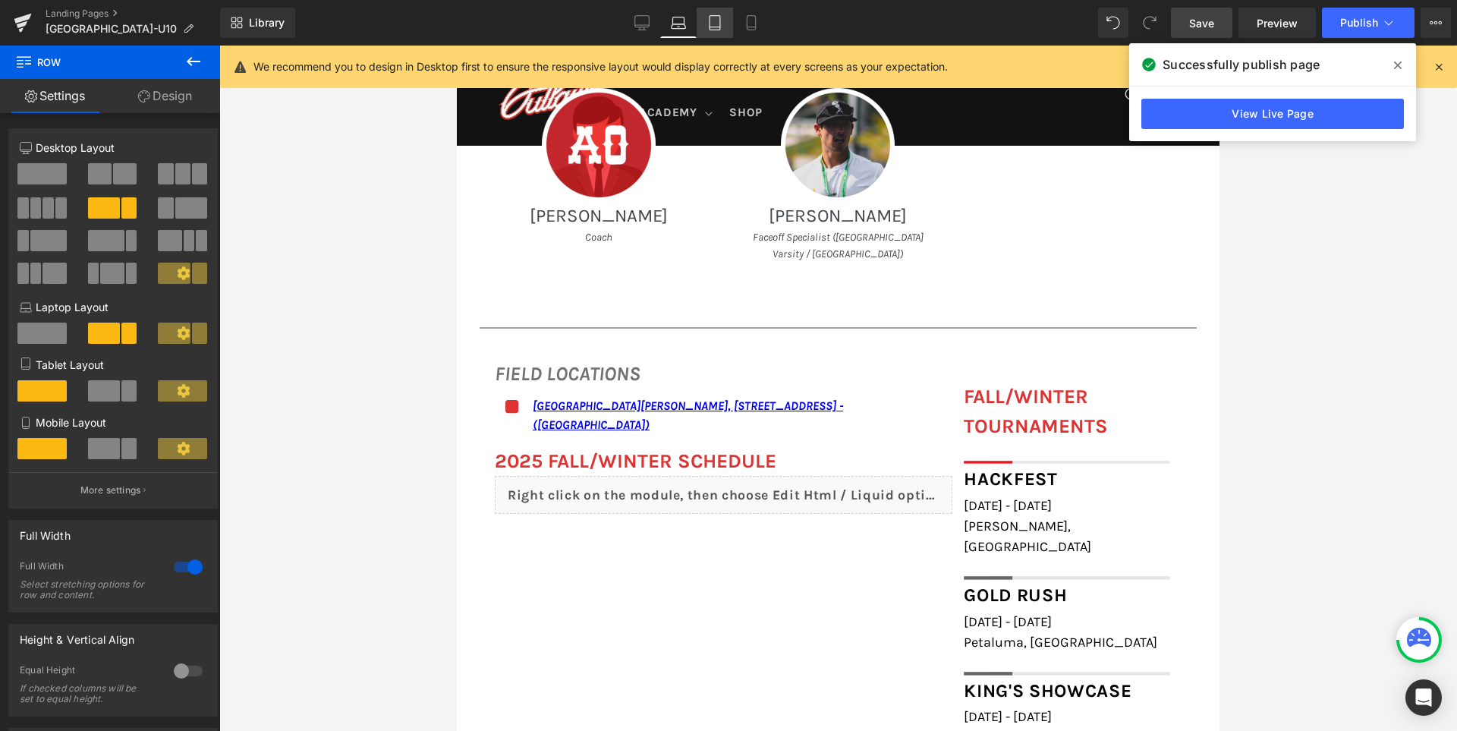
scroll to position [1362, 0]
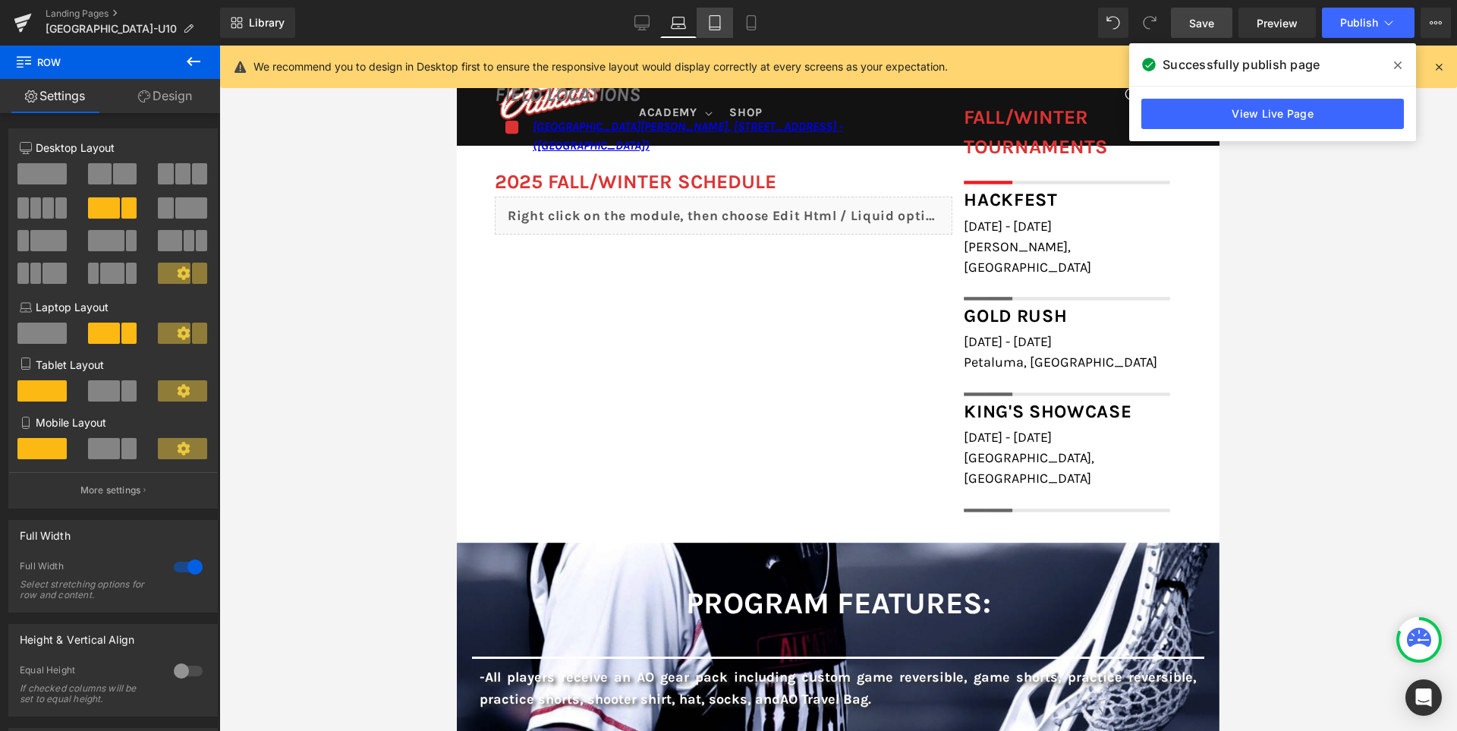
click at [710, 17] on icon at bounding box center [714, 23] width 11 height 14
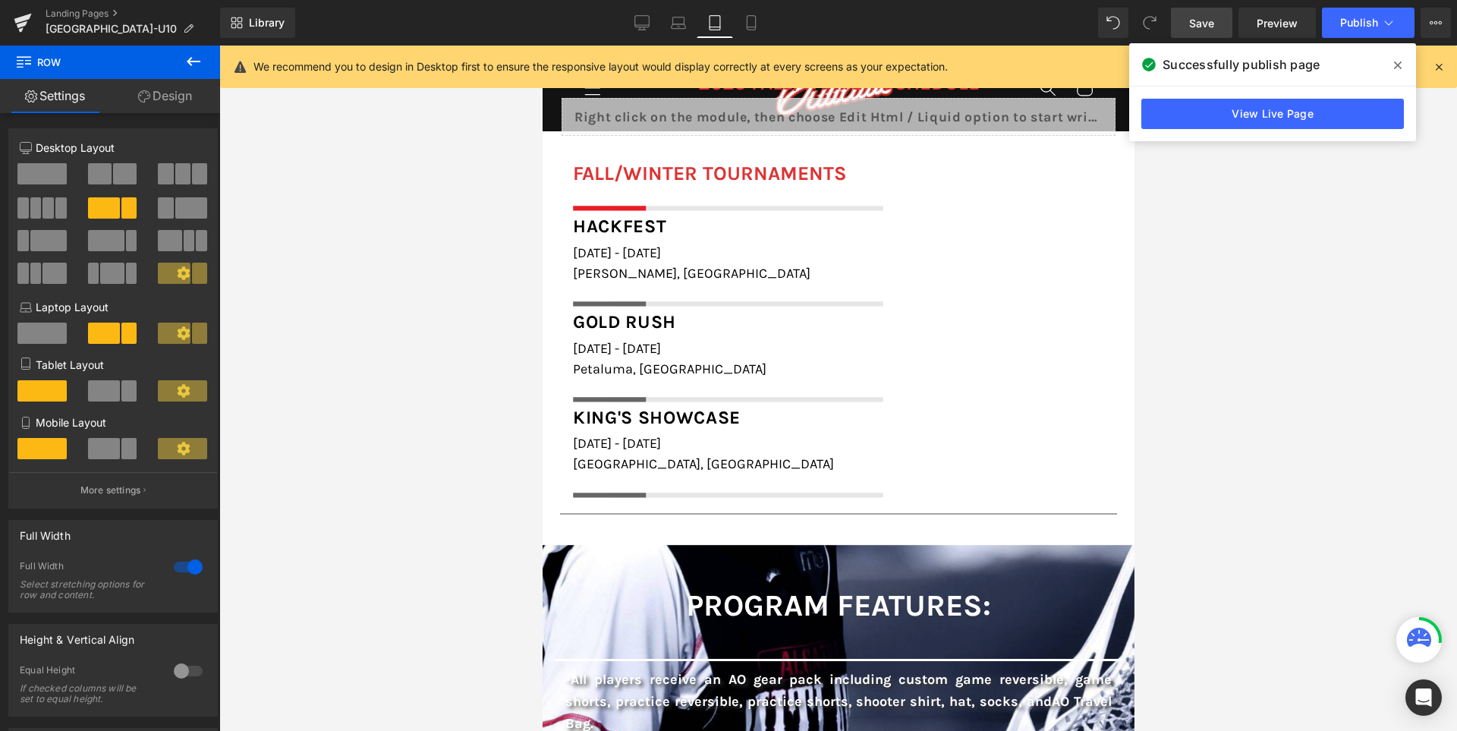
scroll to position [1743, 0]
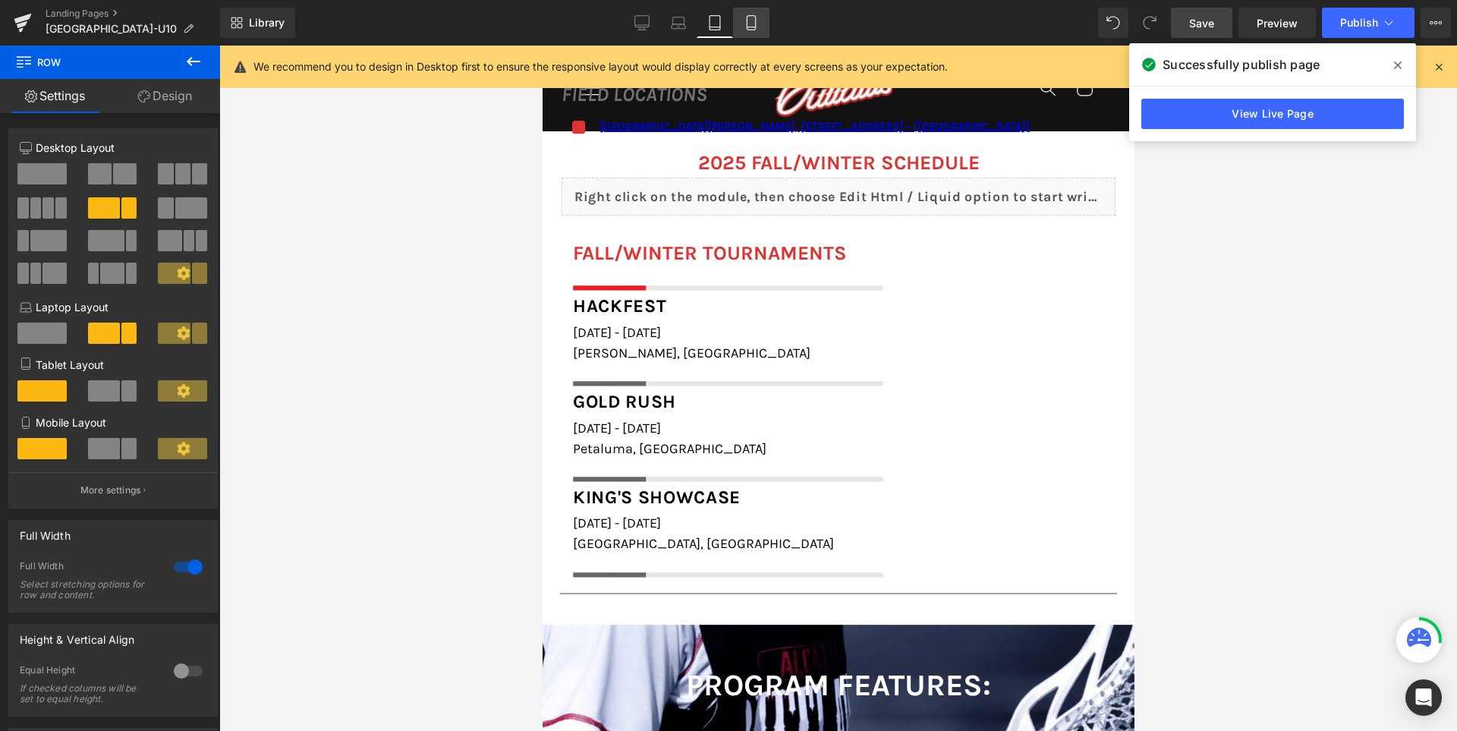
click at [755, 27] on icon at bounding box center [751, 27] width 8 height 0
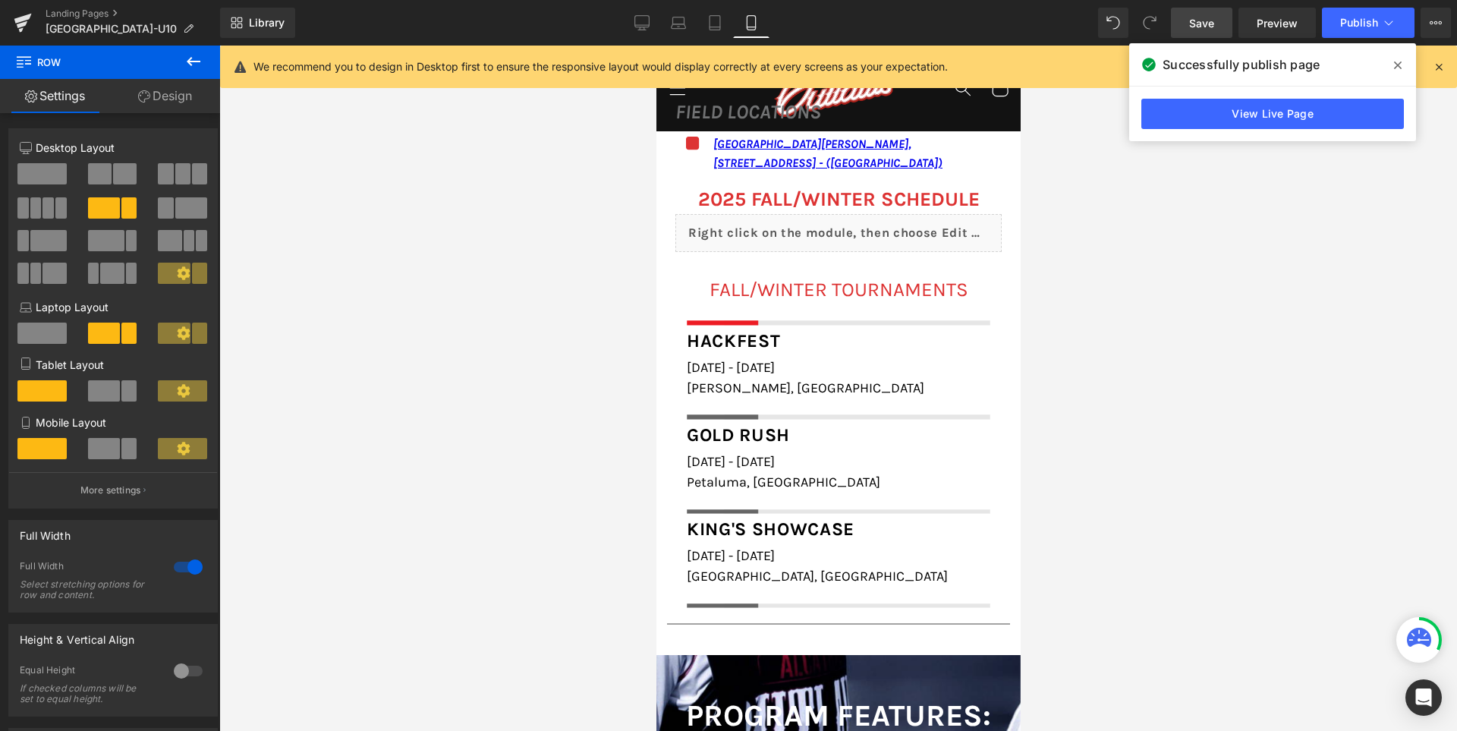
scroll to position [2020, 0]
click at [648, 21] on icon at bounding box center [641, 22] width 15 height 15
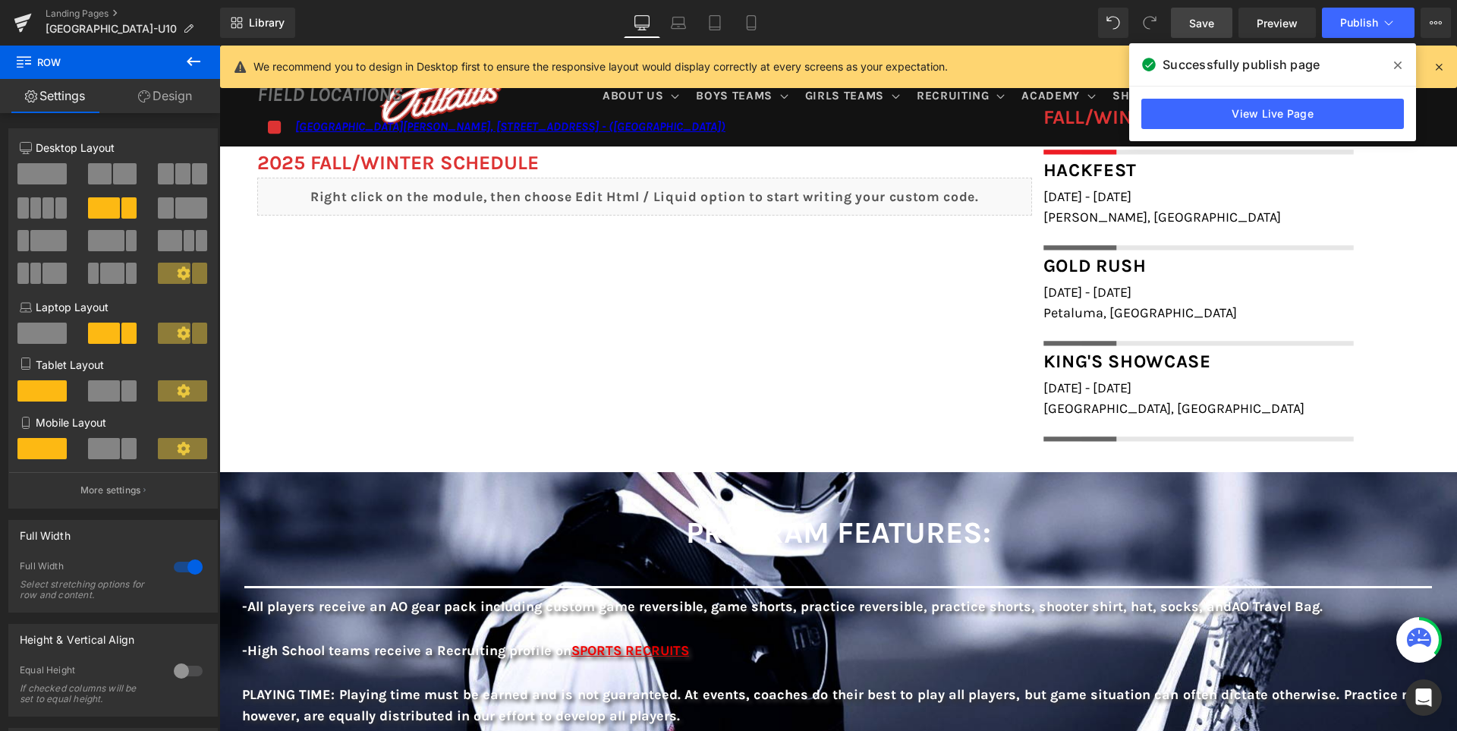
scroll to position [1209, 0]
click at [1209, 17] on span "Save" at bounding box center [1201, 23] width 25 height 16
click at [1401, 65] on span at bounding box center [1397, 65] width 24 height 24
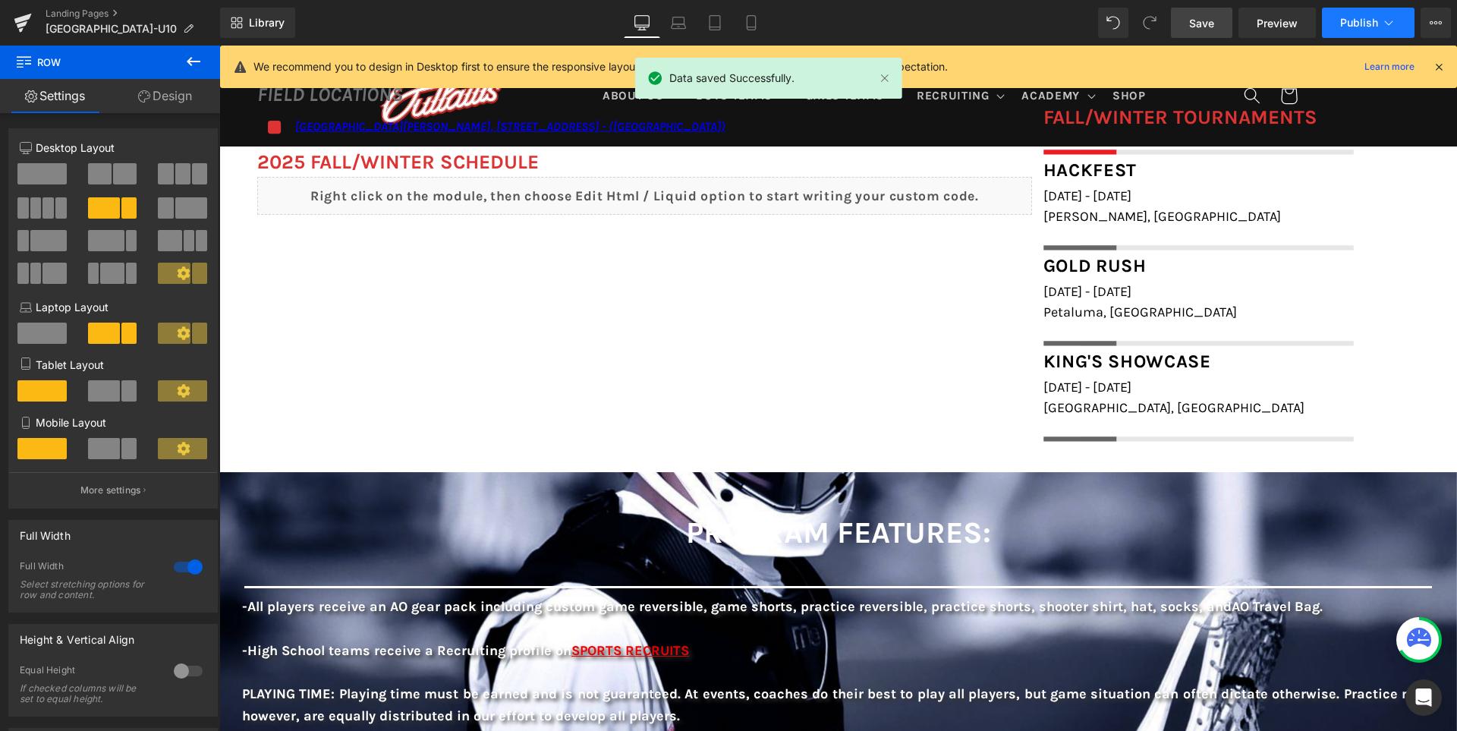
click at [1361, 25] on span "Publish" at bounding box center [1359, 23] width 38 height 12
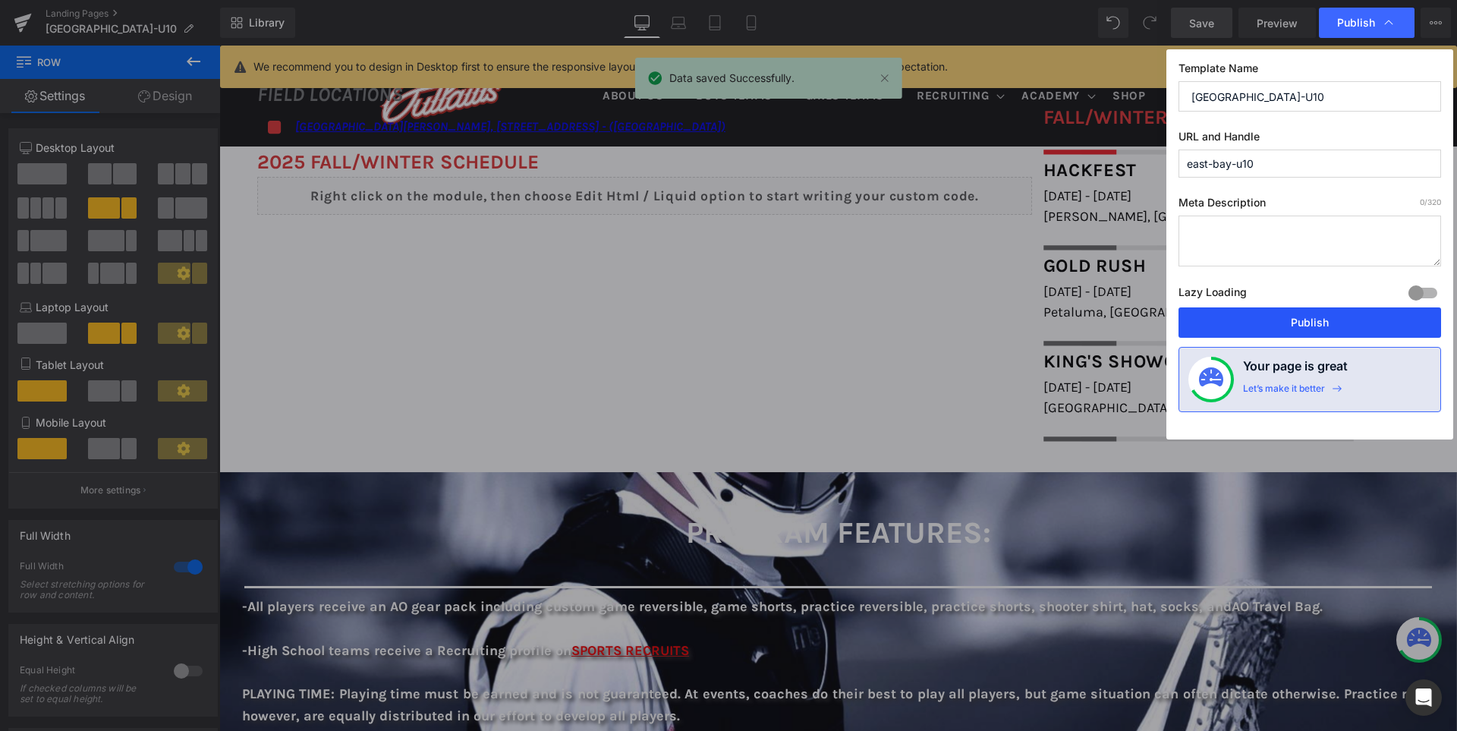
click at [1353, 324] on button "Publish" at bounding box center [1309, 322] width 262 height 30
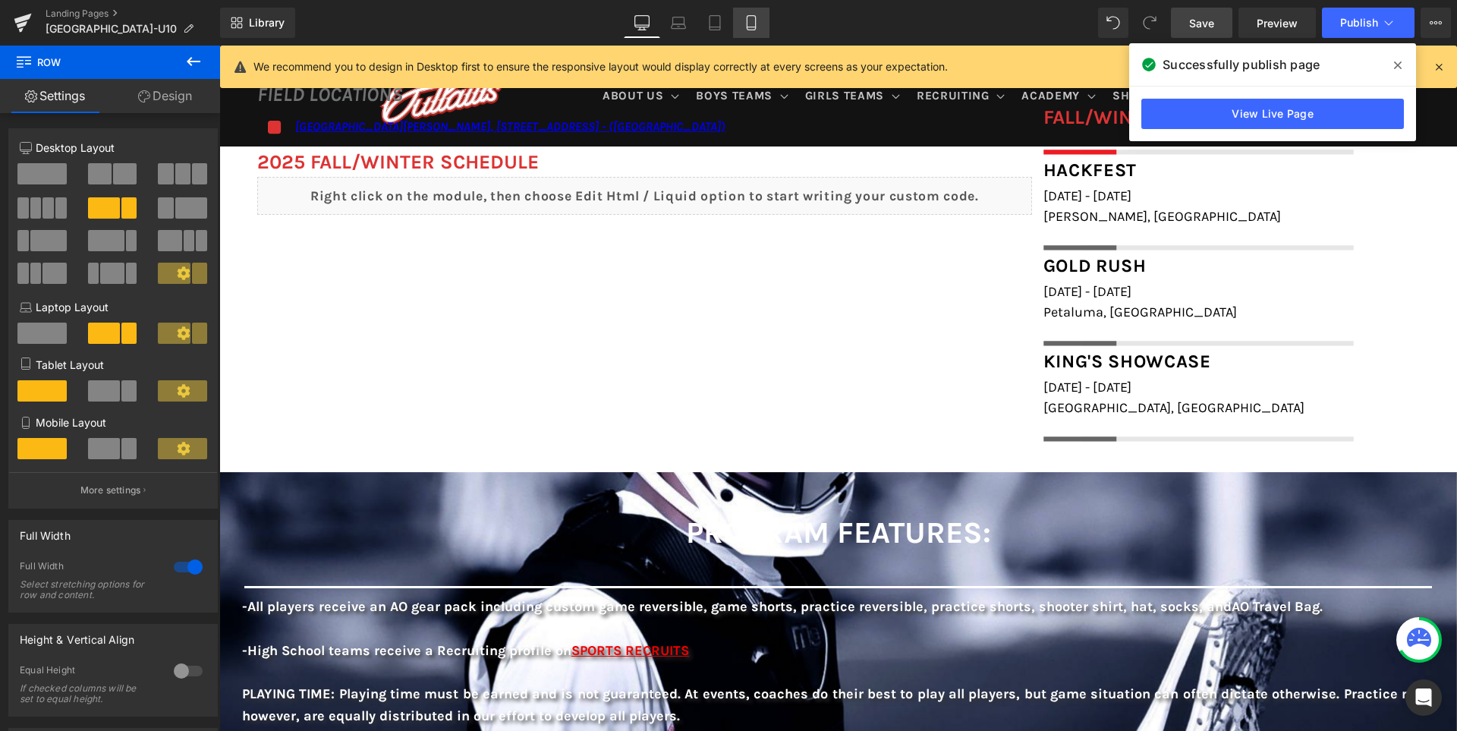
click at [755, 22] on icon at bounding box center [751, 23] width 8 height 14
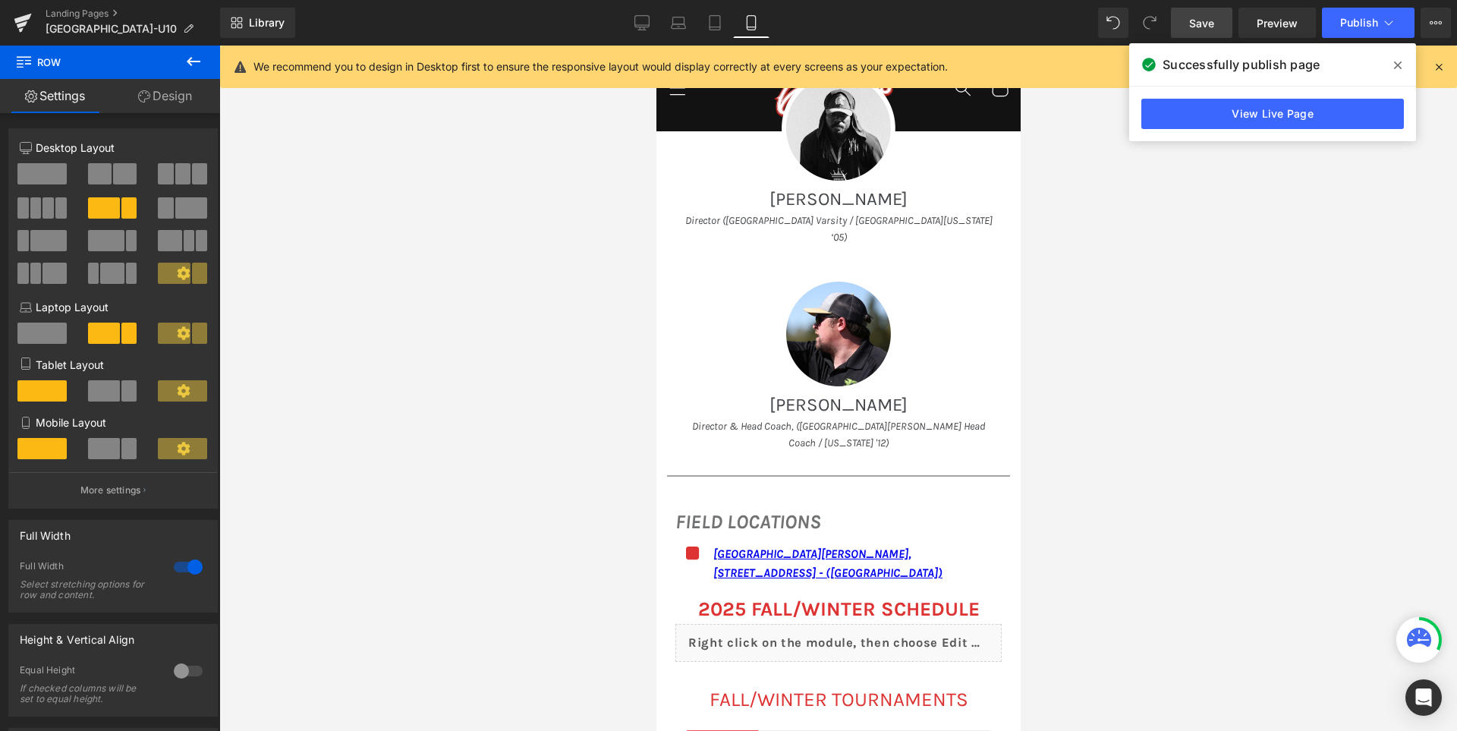
scroll to position [1566, 0]
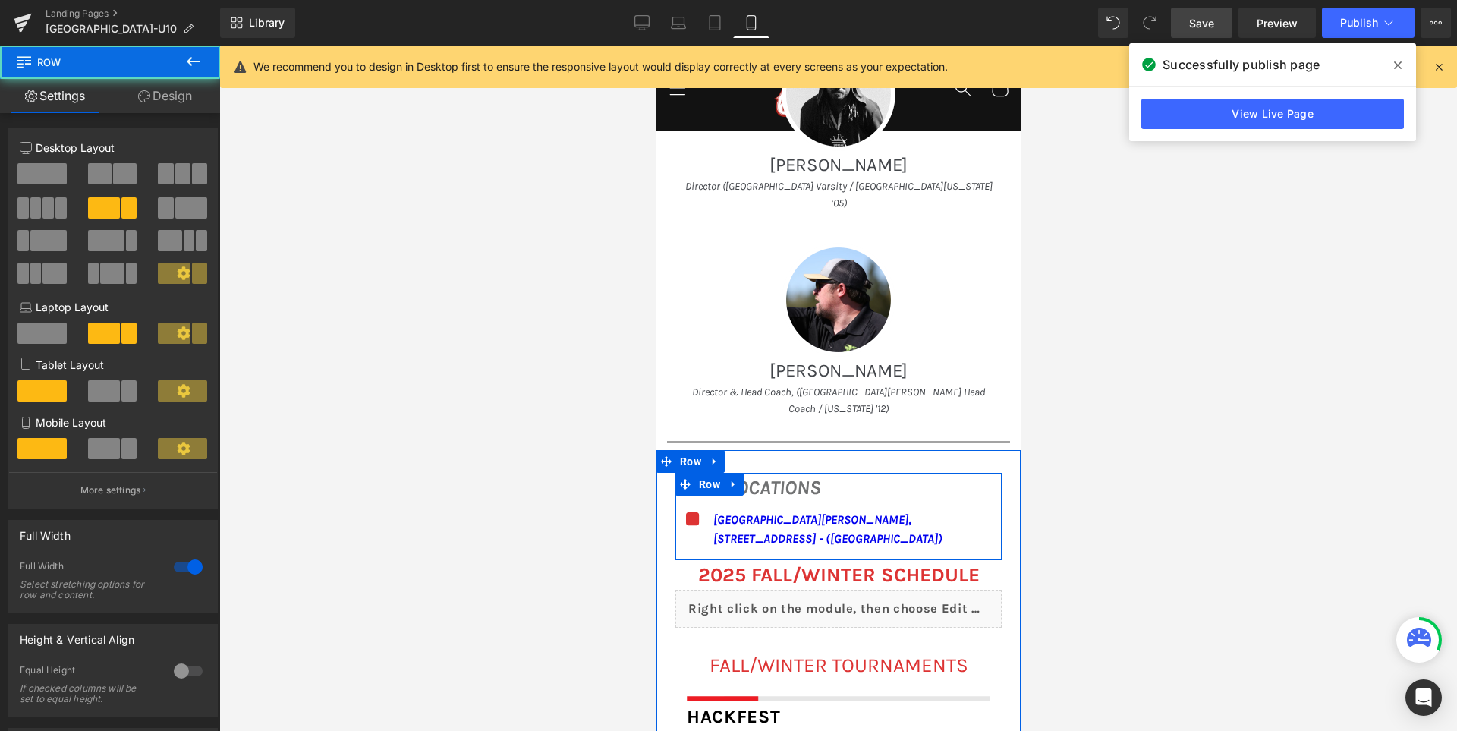
scroll to position [1718, 0]
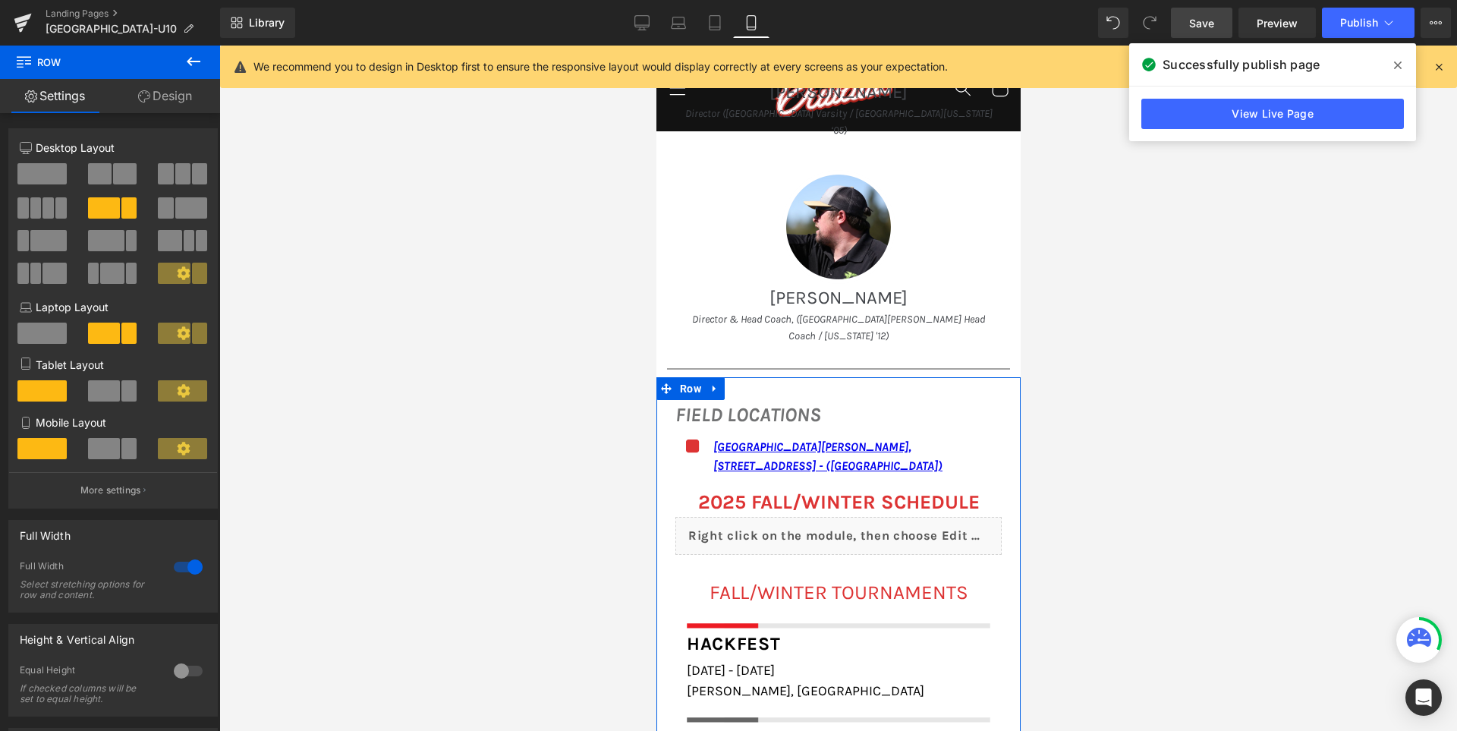
click at [810, 377] on div "FIELD LOCATIONS Heading Icon San Ramon Valley School, 501 Danville Blvd, Danvil…" at bounding box center [837, 648] width 364 height 542
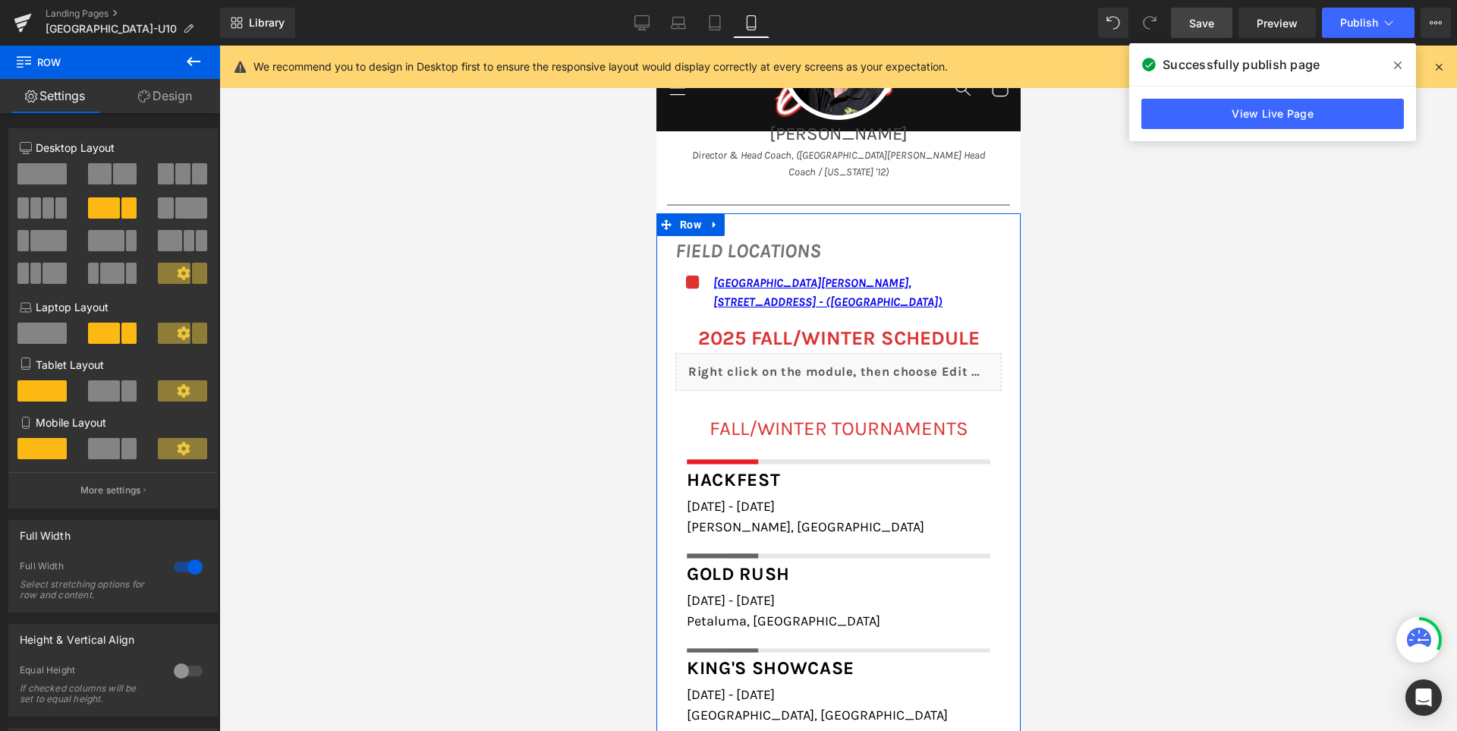
scroll to position [1793, 0]
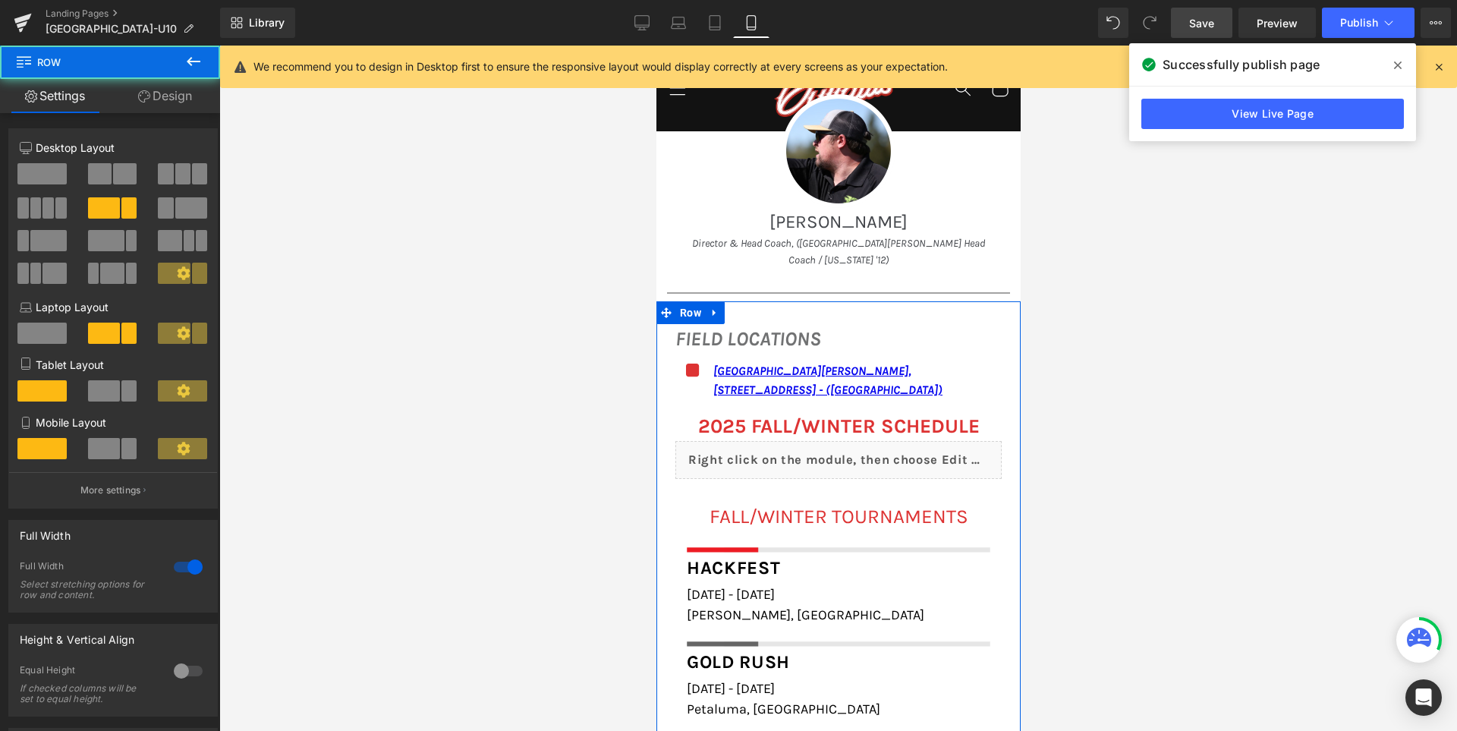
click at [763, 301] on div "FIELD LOCATIONS Heading Icon San Ramon Valley School, 501 Danville Blvd, Danvil…" at bounding box center [837, 572] width 364 height 542
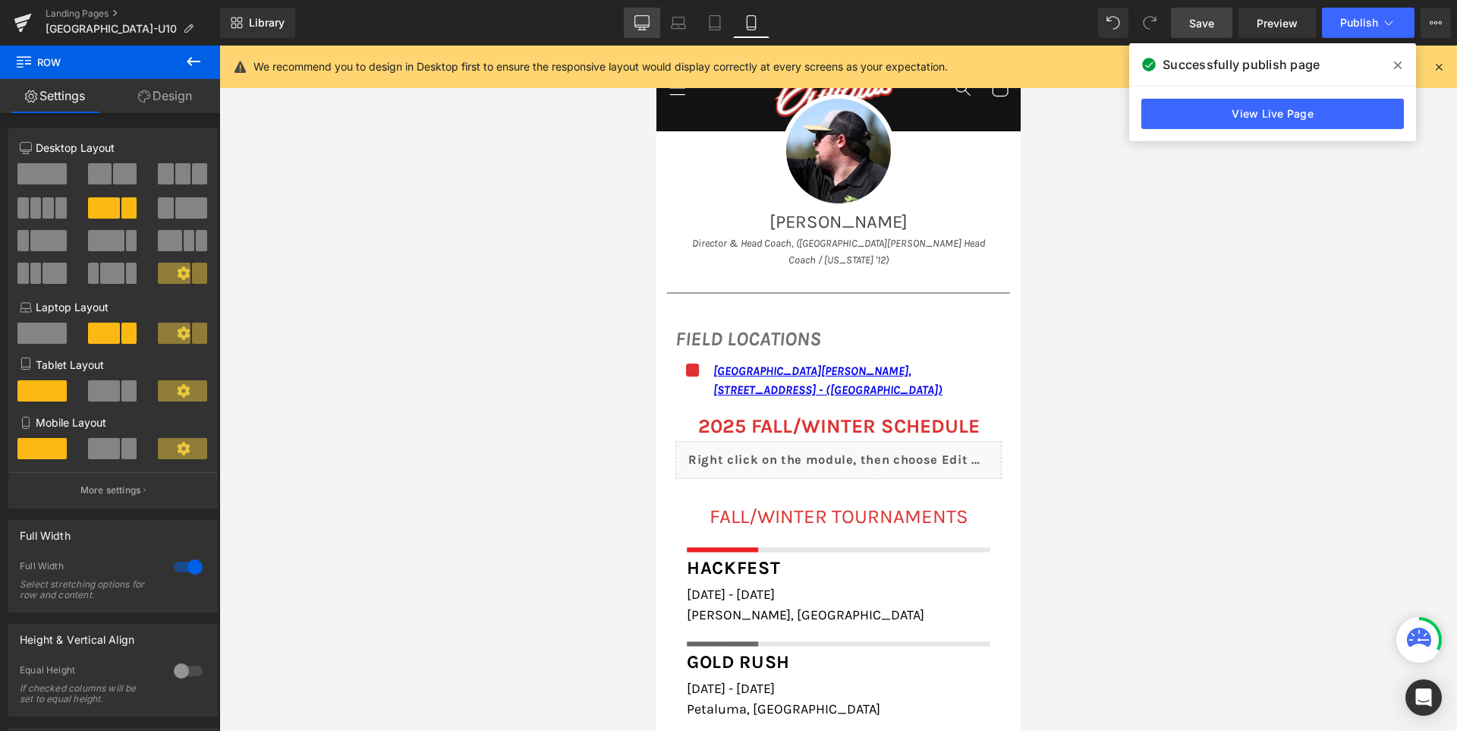
click at [643, 33] on link "Desktop" at bounding box center [642, 23] width 36 height 30
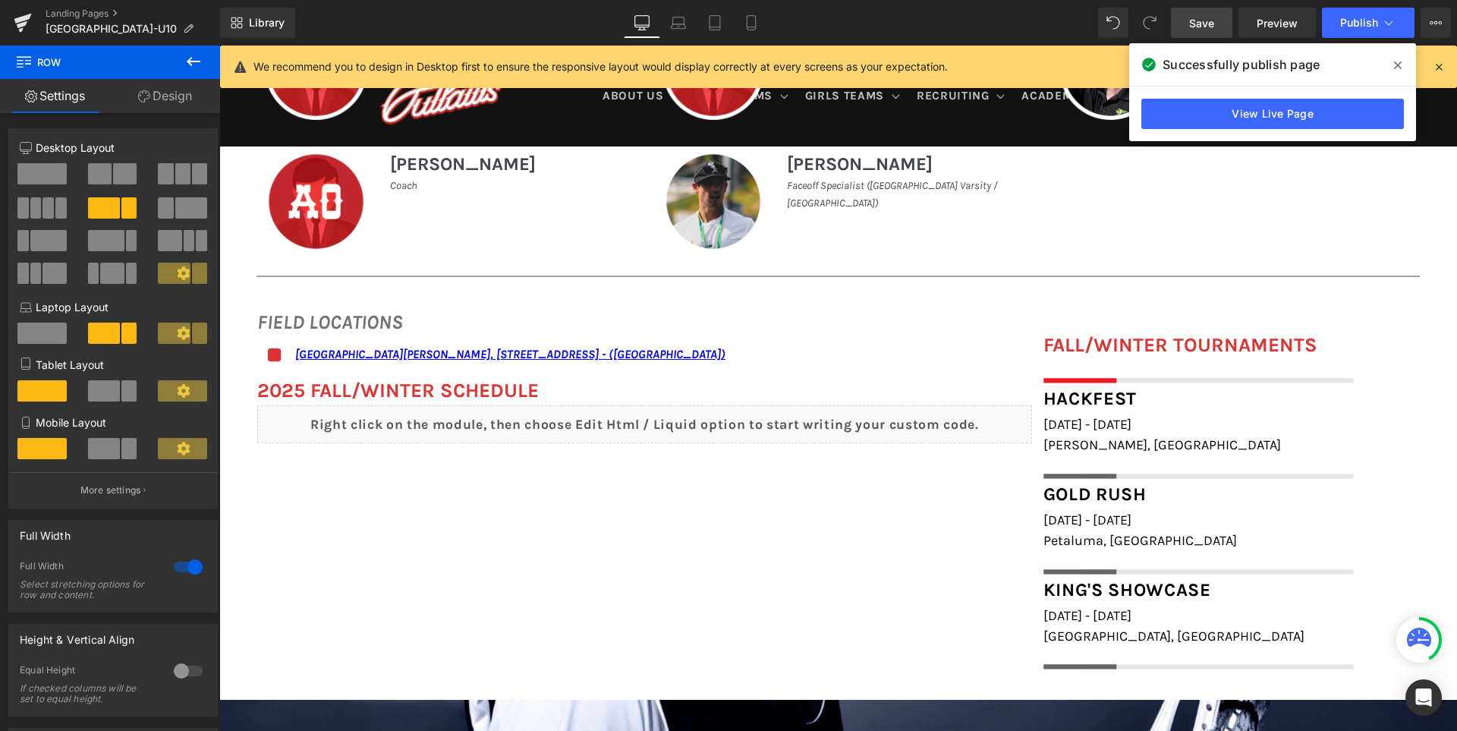
scroll to position [981, 0]
click at [1204, 20] on span "Save" at bounding box center [1201, 23] width 25 height 16
click at [1400, 63] on icon at bounding box center [1398, 65] width 8 height 8
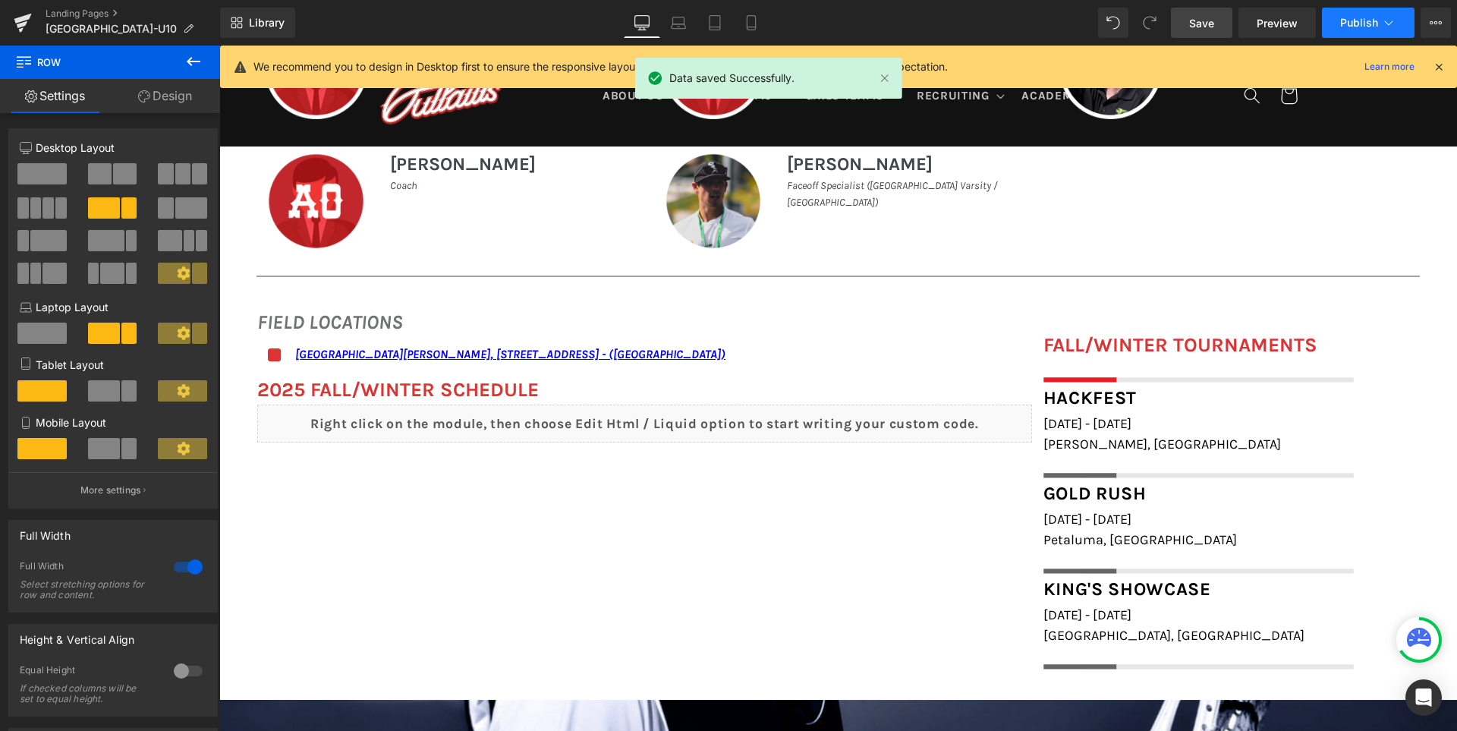
click at [1354, 20] on span "Publish" at bounding box center [1359, 23] width 38 height 12
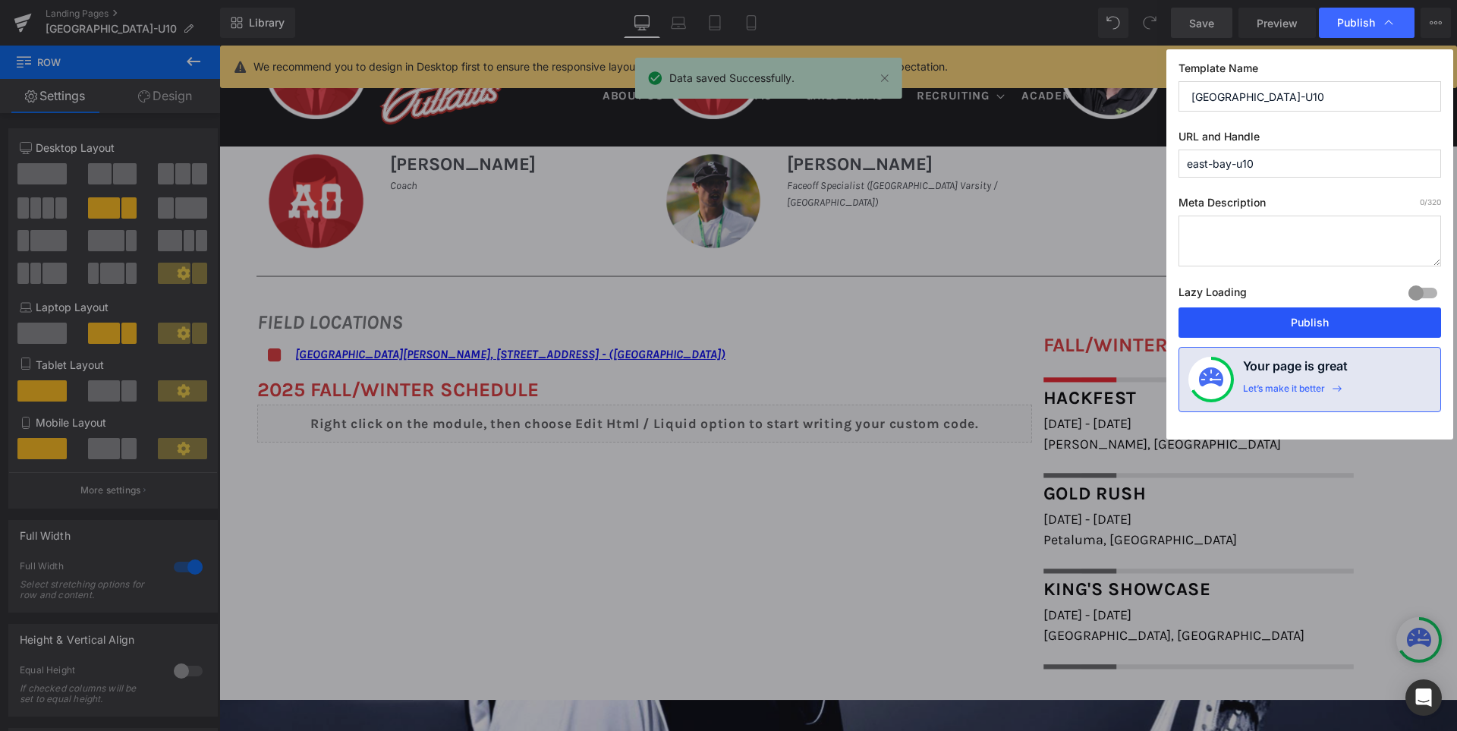
click at [1319, 320] on button "Publish" at bounding box center [1309, 322] width 262 height 30
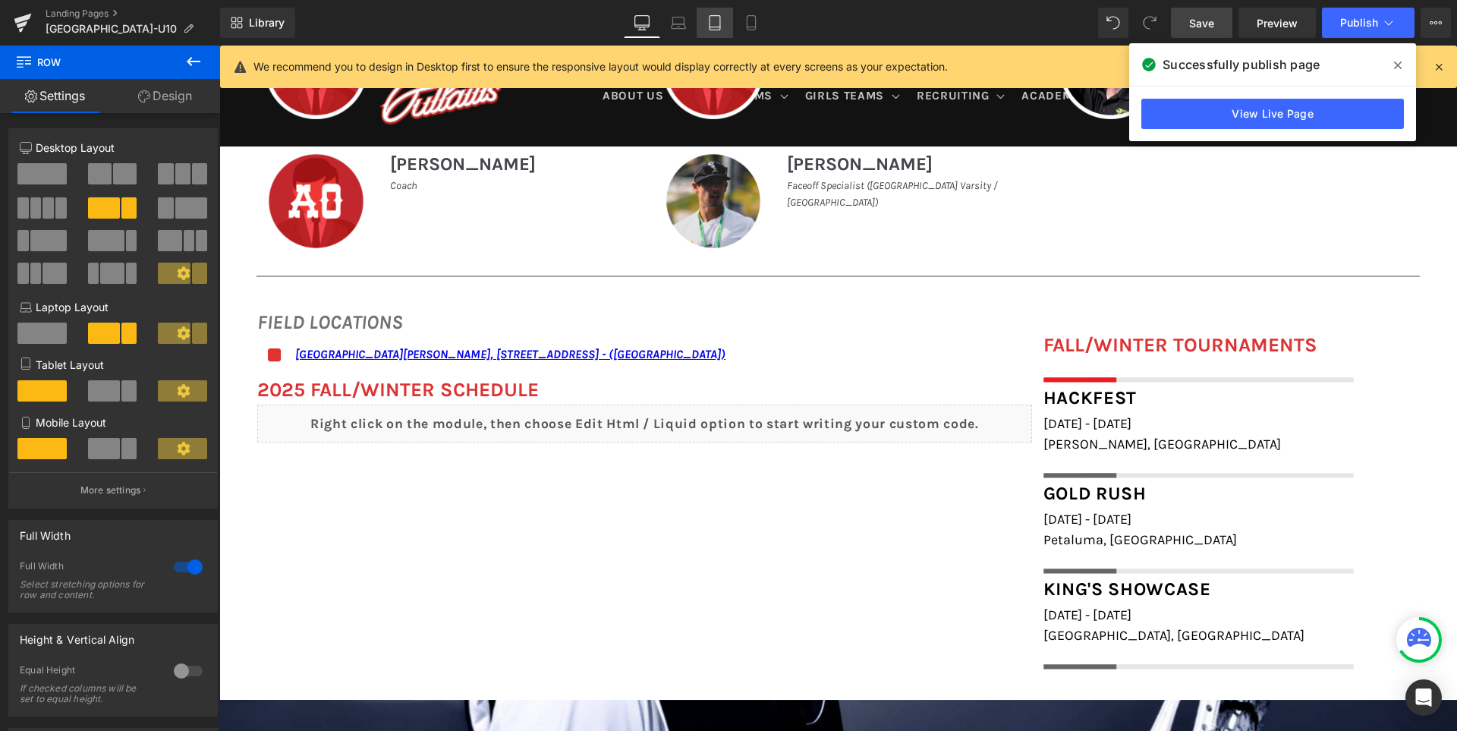
click at [719, 18] on icon at bounding box center [714, 22] width 15 height 15
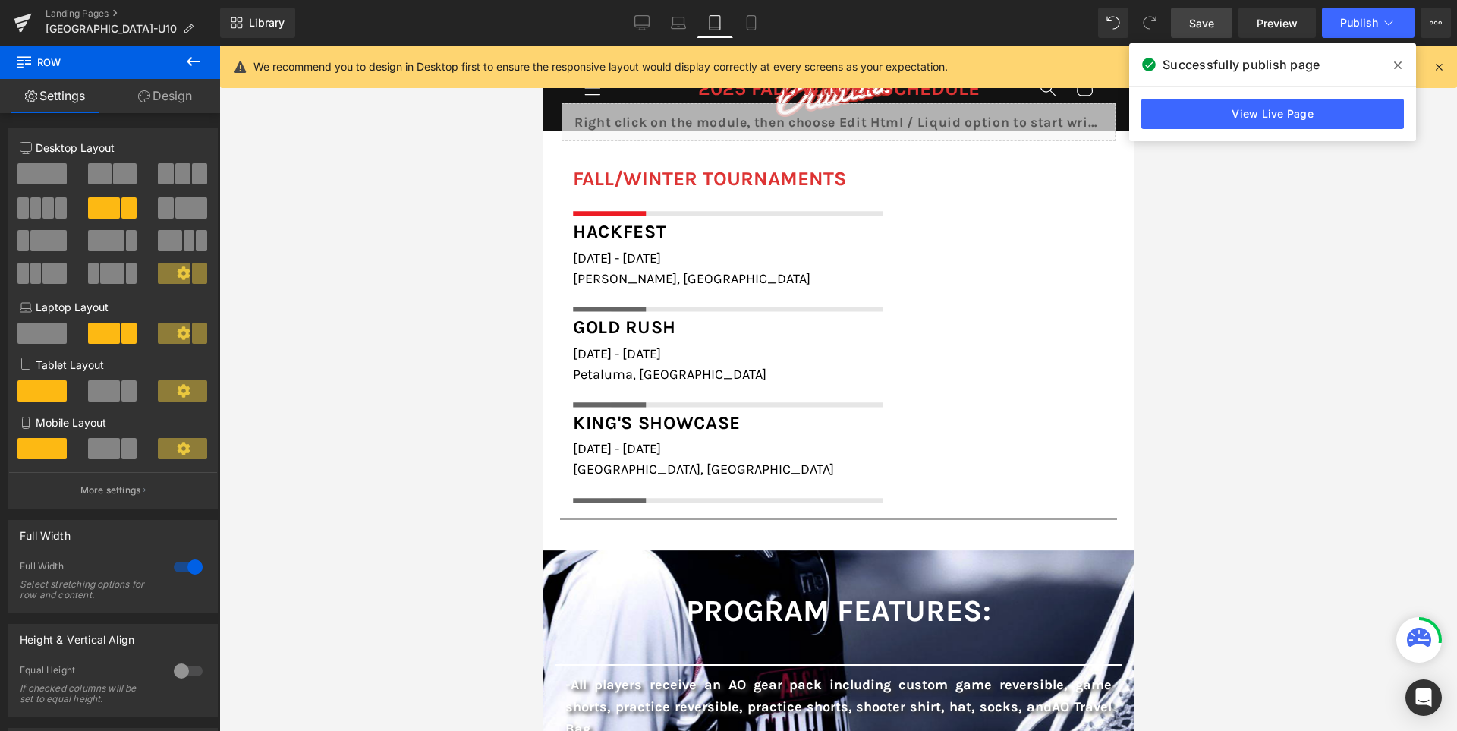
scroll to position [1516, 0]
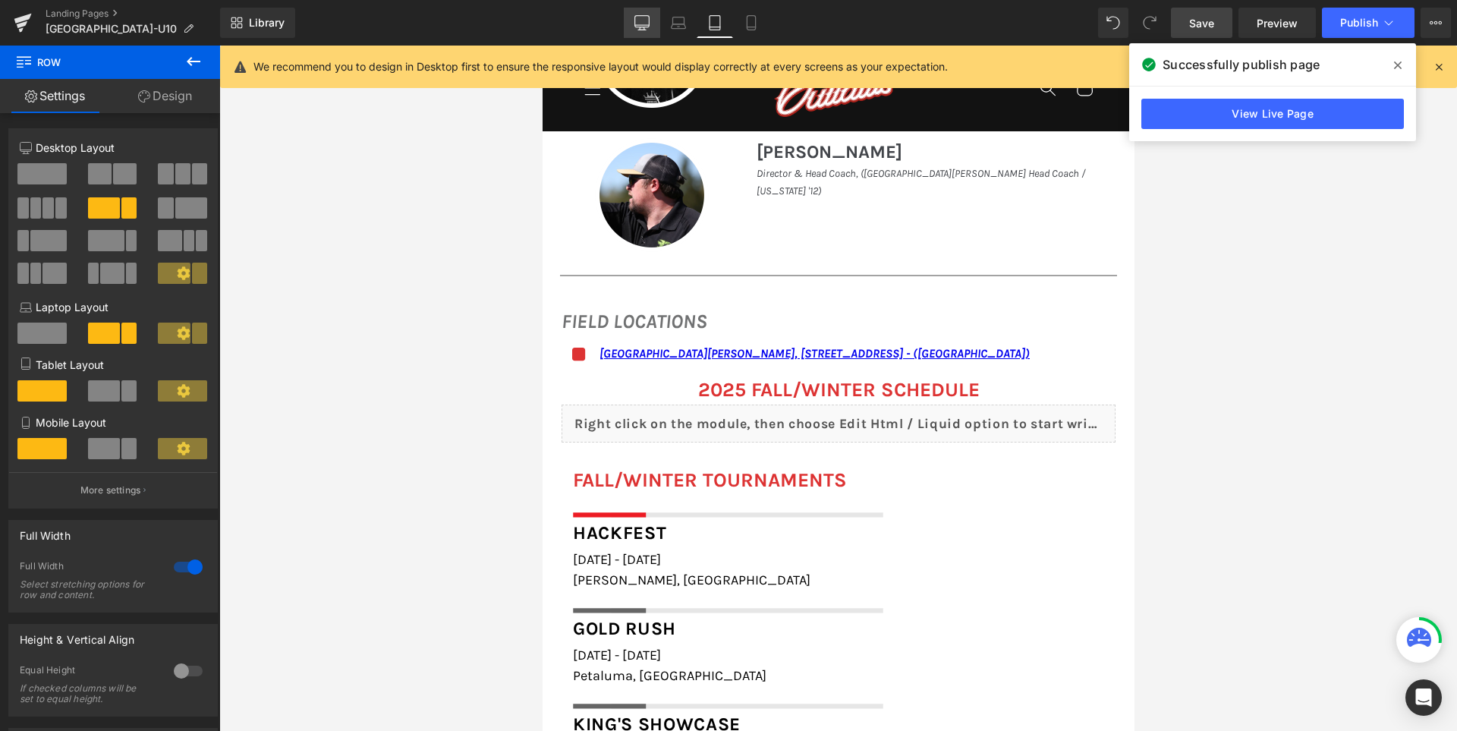
click at [643, 9] on link "Desktop" at bounding box center [642, 23] width 36 height 30
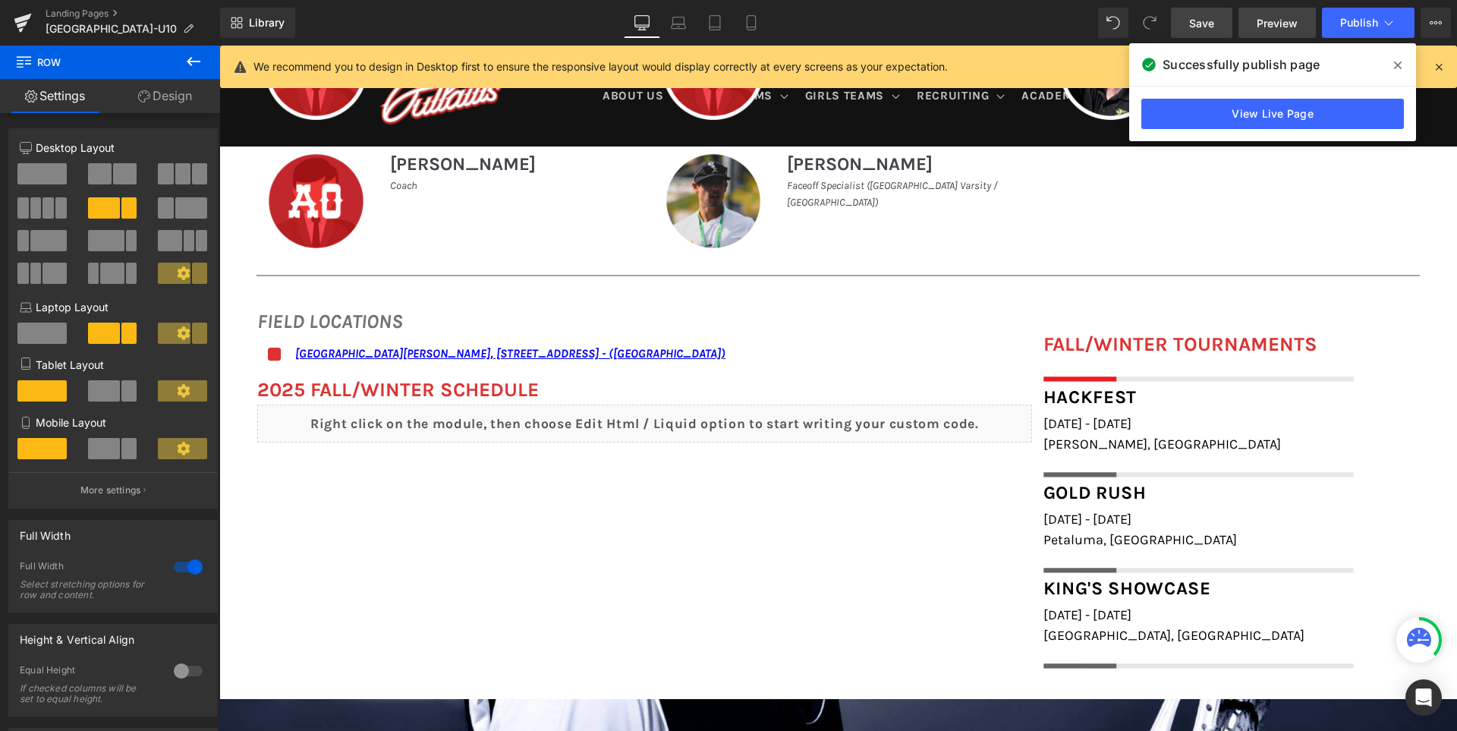
scroll to position [981, 0]
click at [1402, 67] on span at bounding box center [1397, 65] width 24 height 24
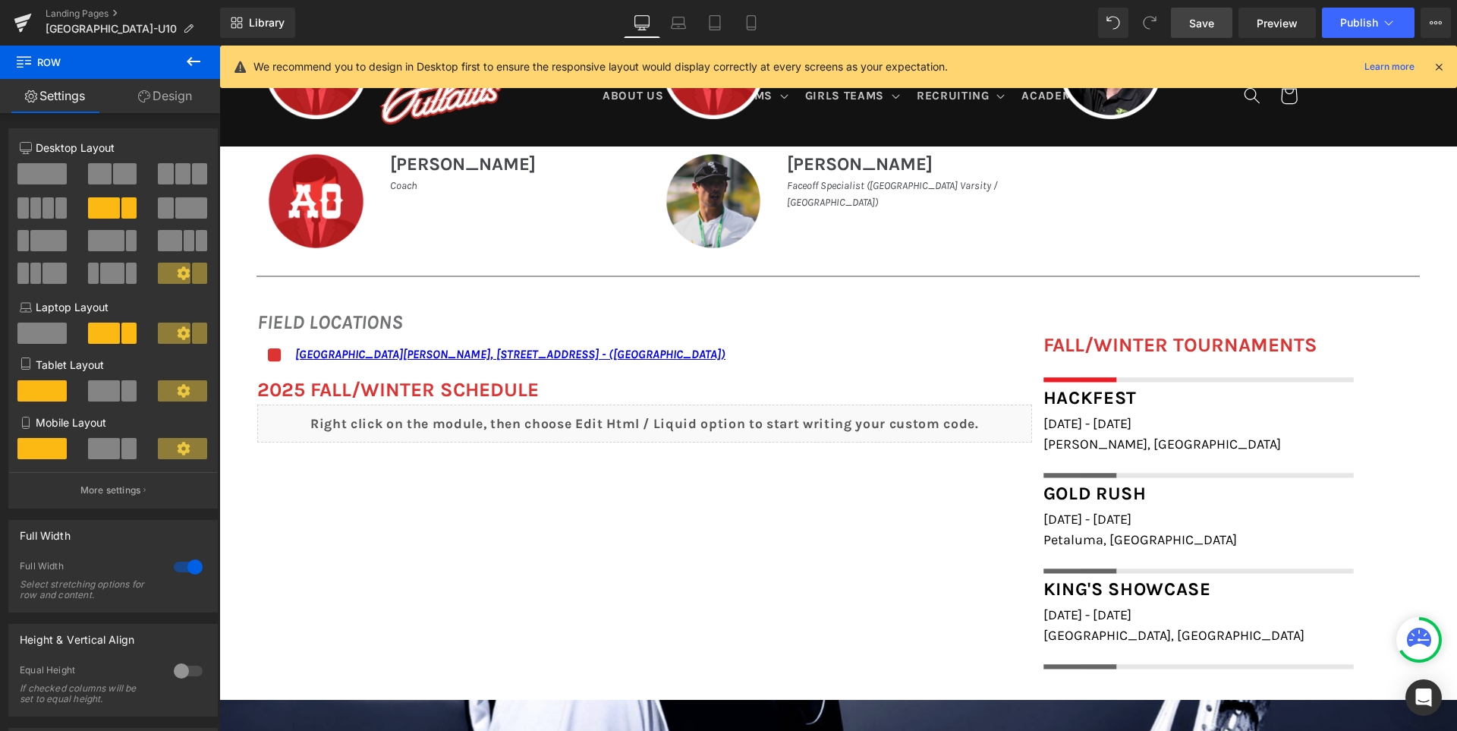
click at [1210, 31] on link "Save" at bounding box center [1201, 23] width 61 height 30
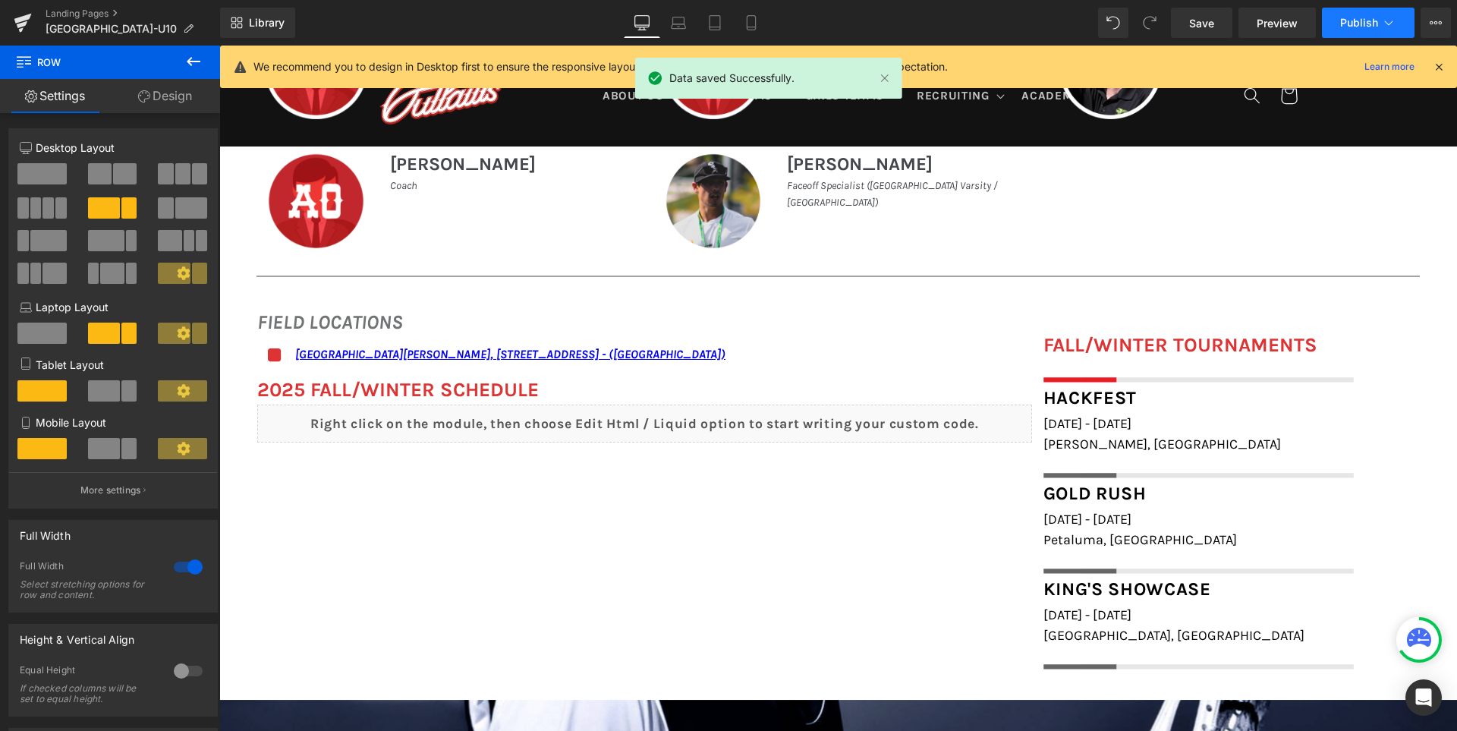
click at [1344, 29] on button "Publish" at bounding box center [1368, 23] width 93 height 30
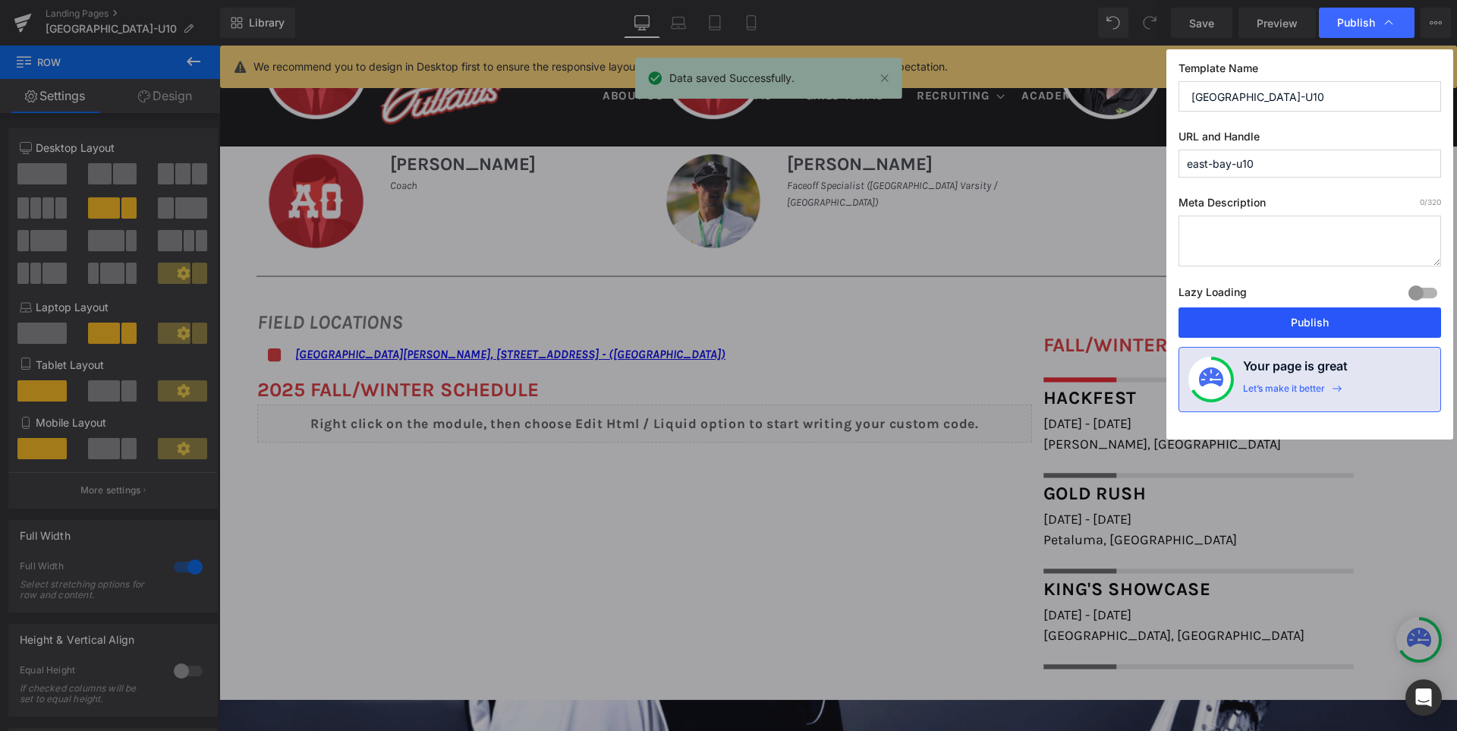
click at [1294, 318] on button "Publish" at bounding box center [1309, 322] width 262 height 30
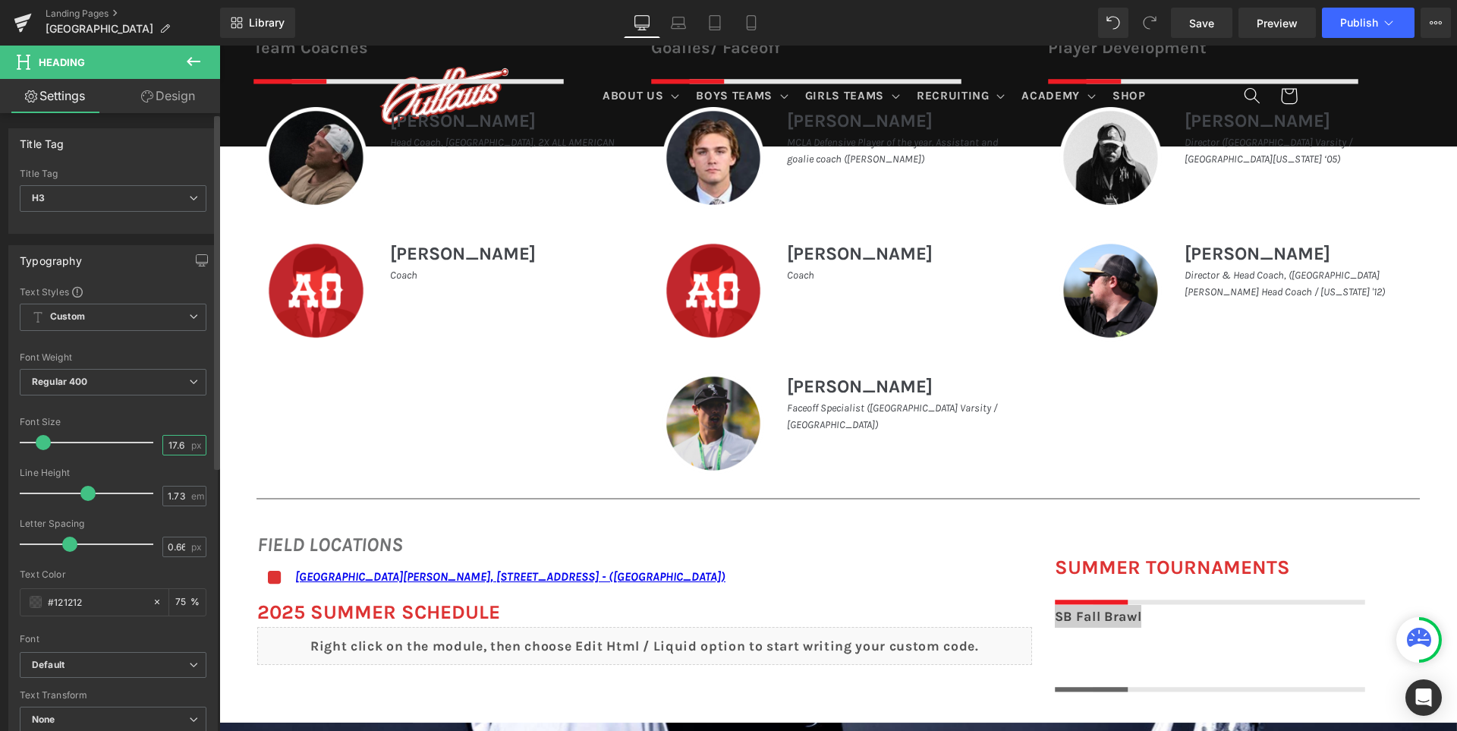
click at [165, 448] on input "17.6" at bounding box center [176, 444] width 27 height 19
type input "24"
click at [178, 430] on div "Font Size 24 px" at bounding box center [113, 441] width 187 height 51
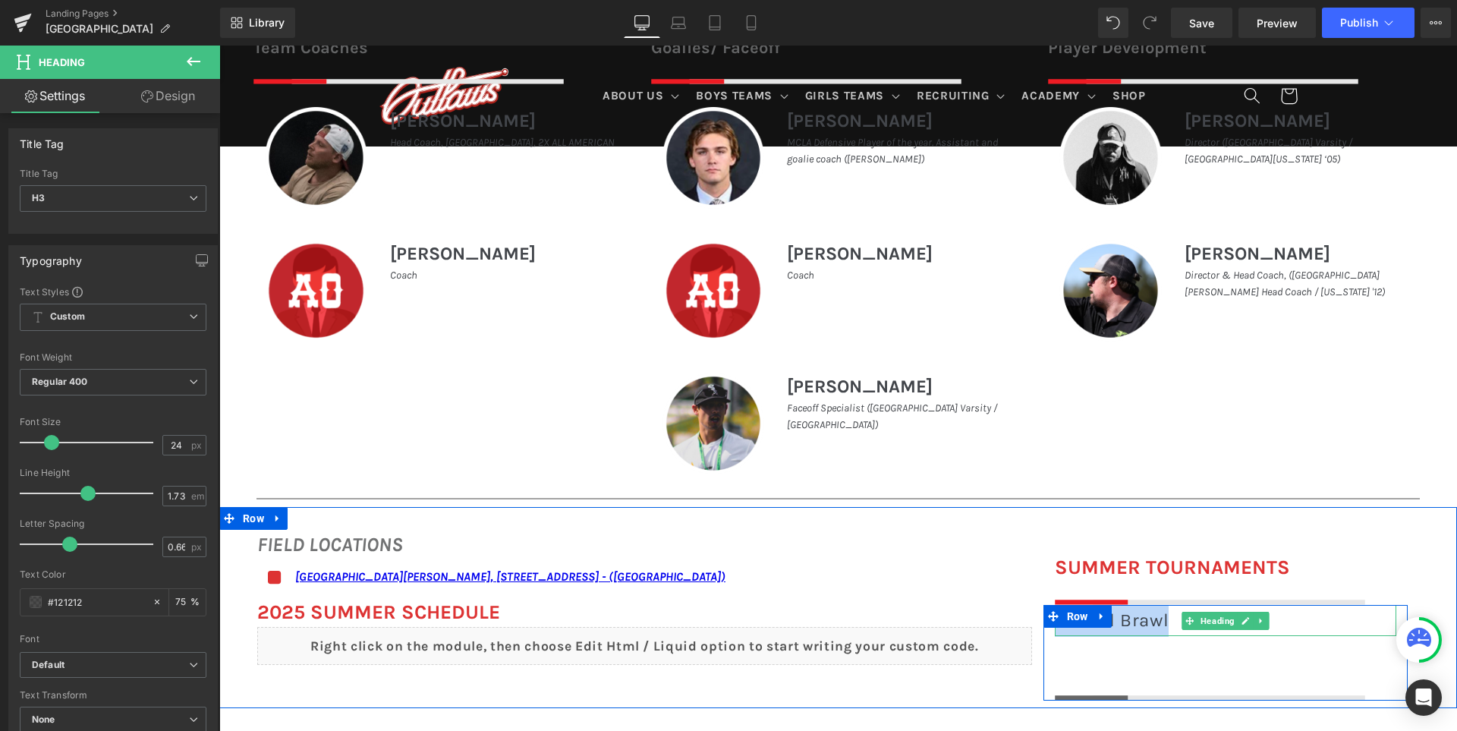
click at [1133, 618] on div "SB Fall Brawl" at bounding box center [1225, 621] width 341 height 32
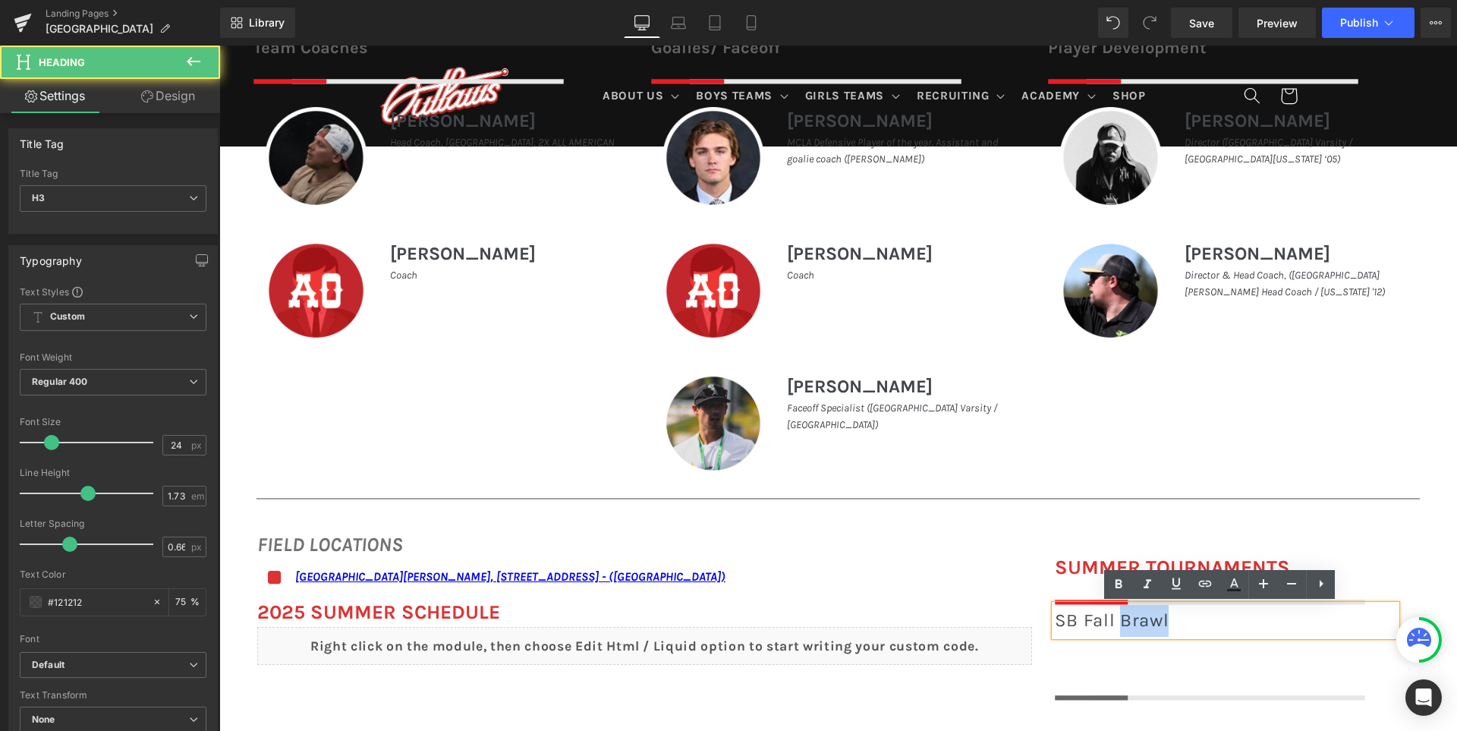
click at [1133, 618] on div "SB Fall Brawl" at bounding box center [1225, 621] width 341 height 32
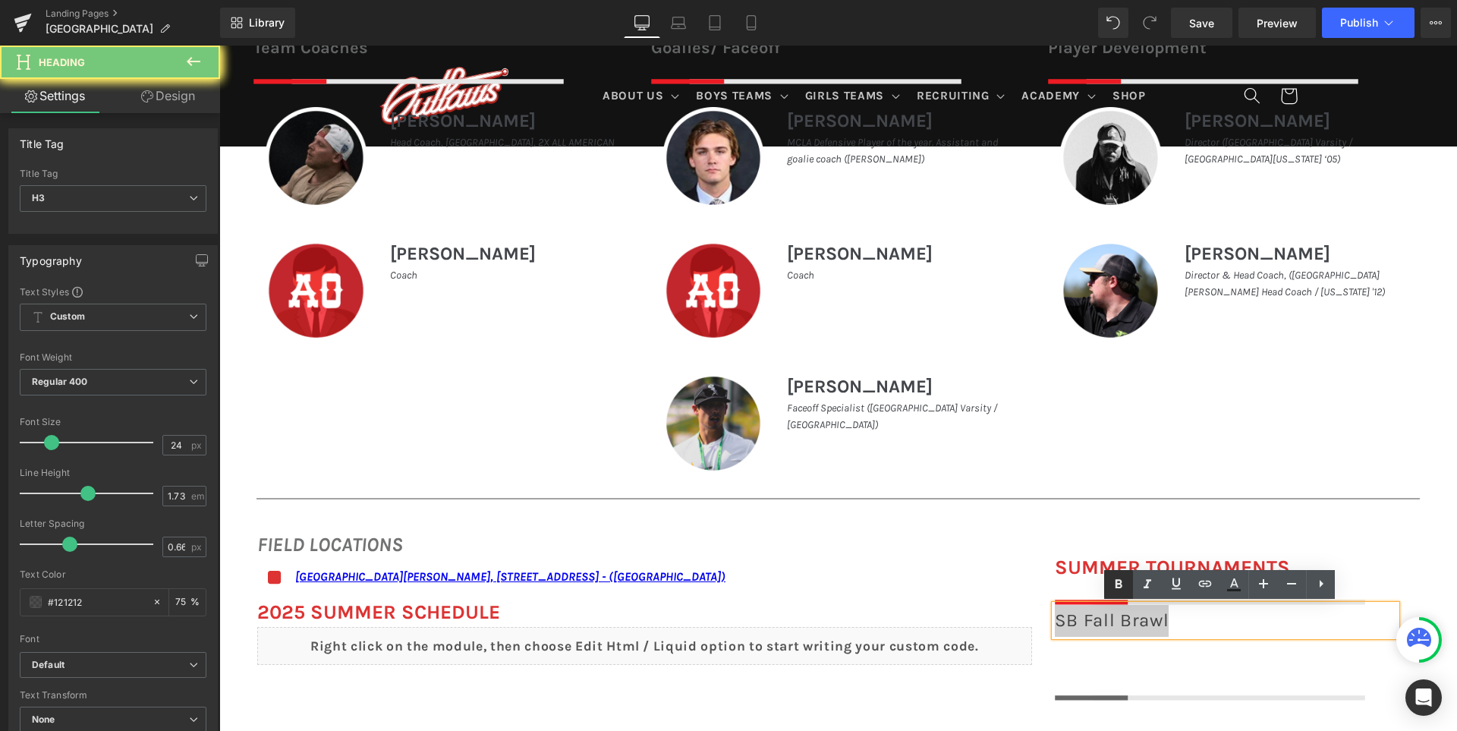
click at [1116, 580] on icon at bounding box center [1118, 583] width 7 height 9
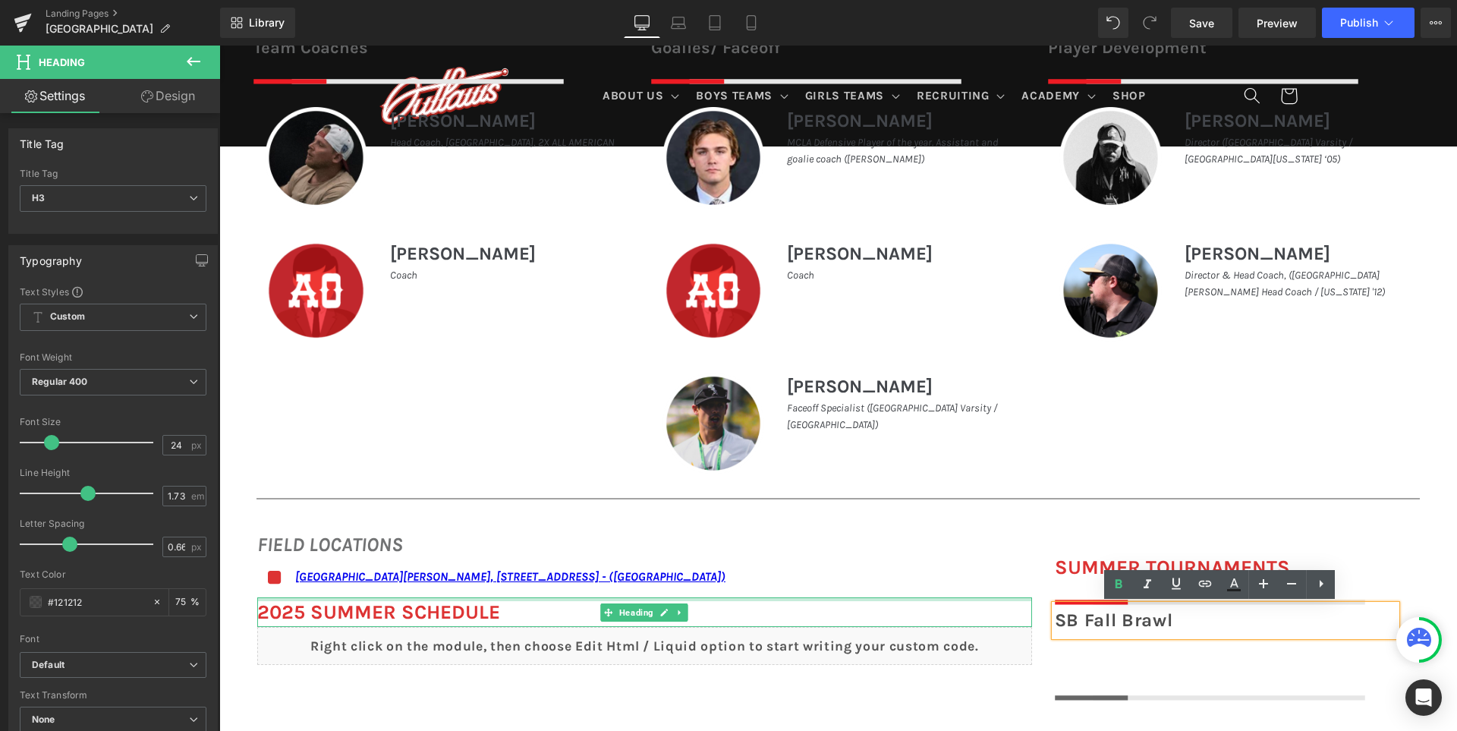
click at [1017, 598] on div at bounding box center [644, 599] width 775 height 4
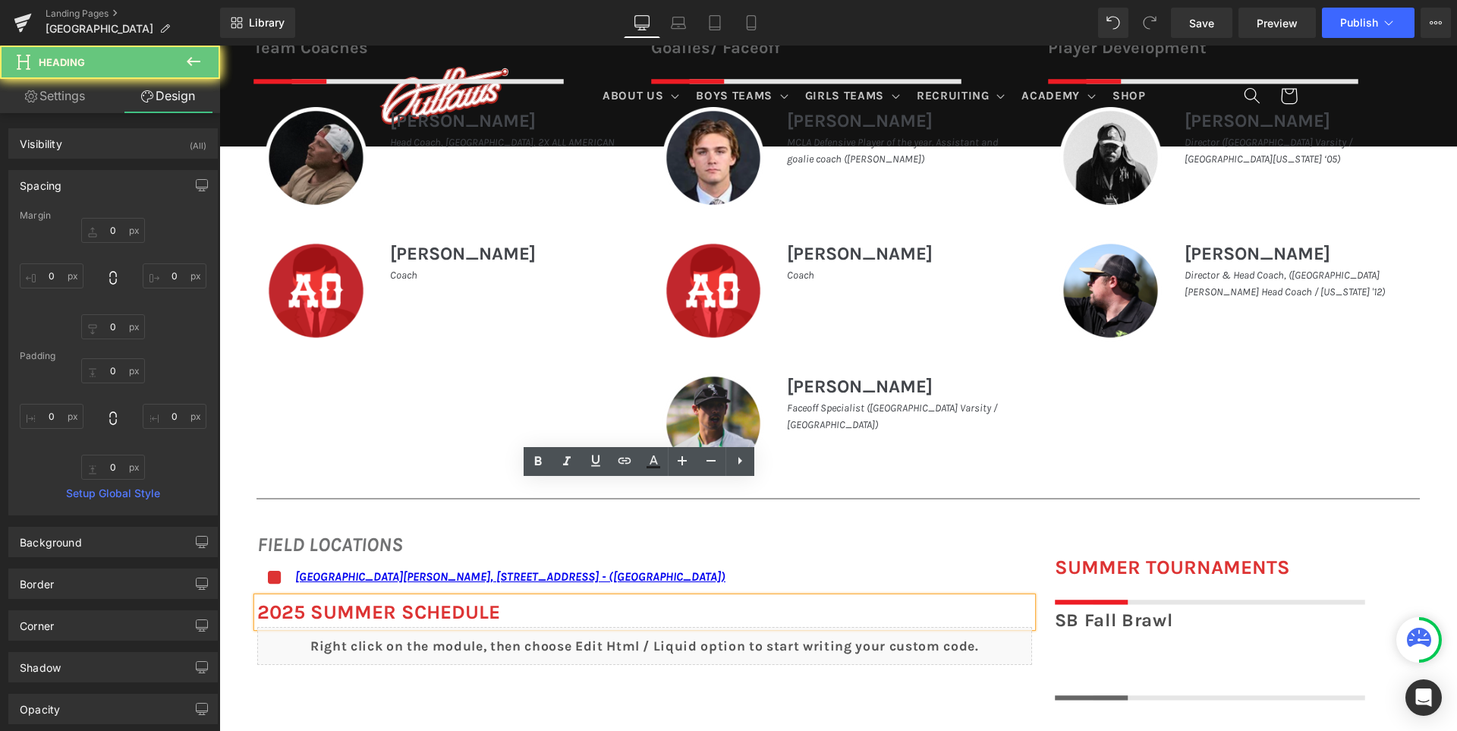
scroll to position [910, 0]
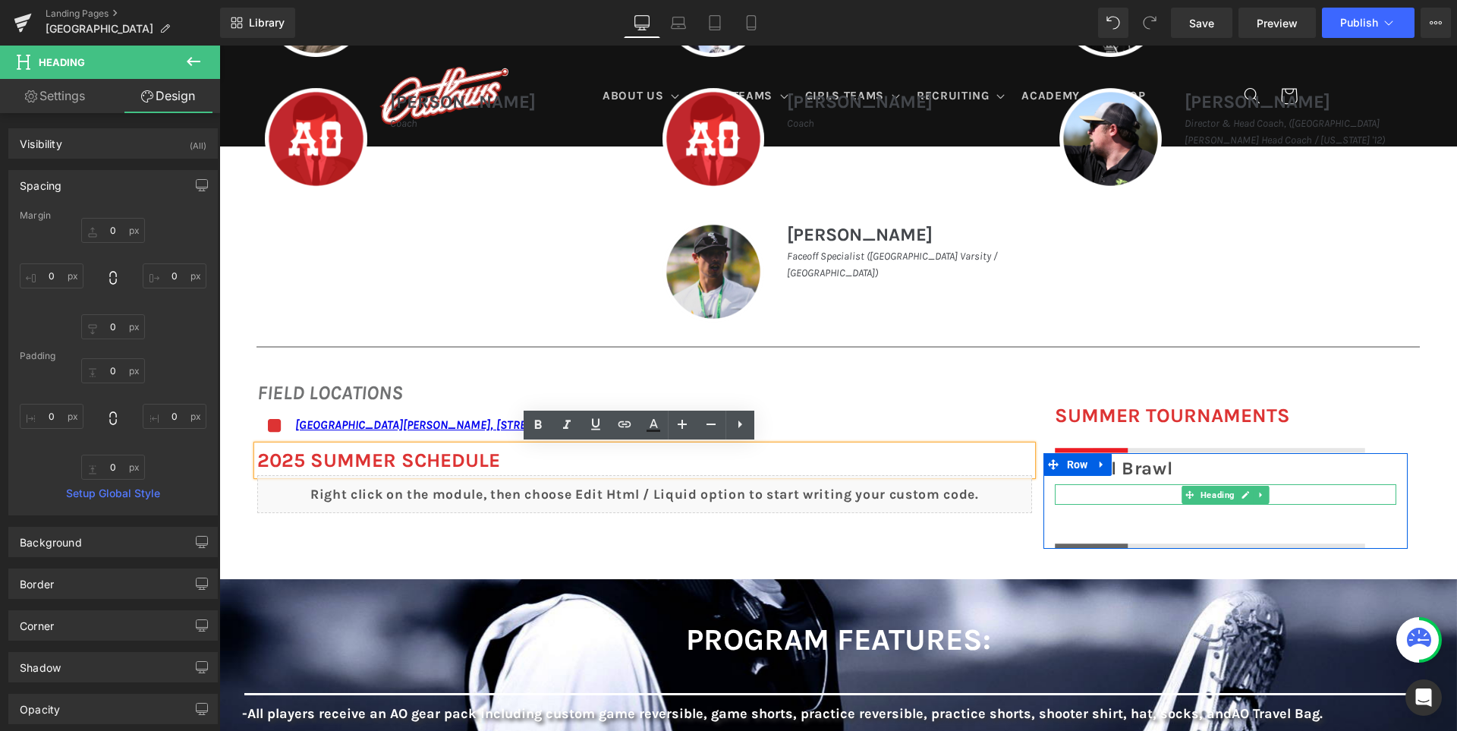
drag, startPoint x: 1083, startPoint y: 487, endPoint x: 1077, endPoint y: 494, distance: 8.6
click at [1083, 487] on div "Heading" at bounding box center [1225, 494] width 341 height 20
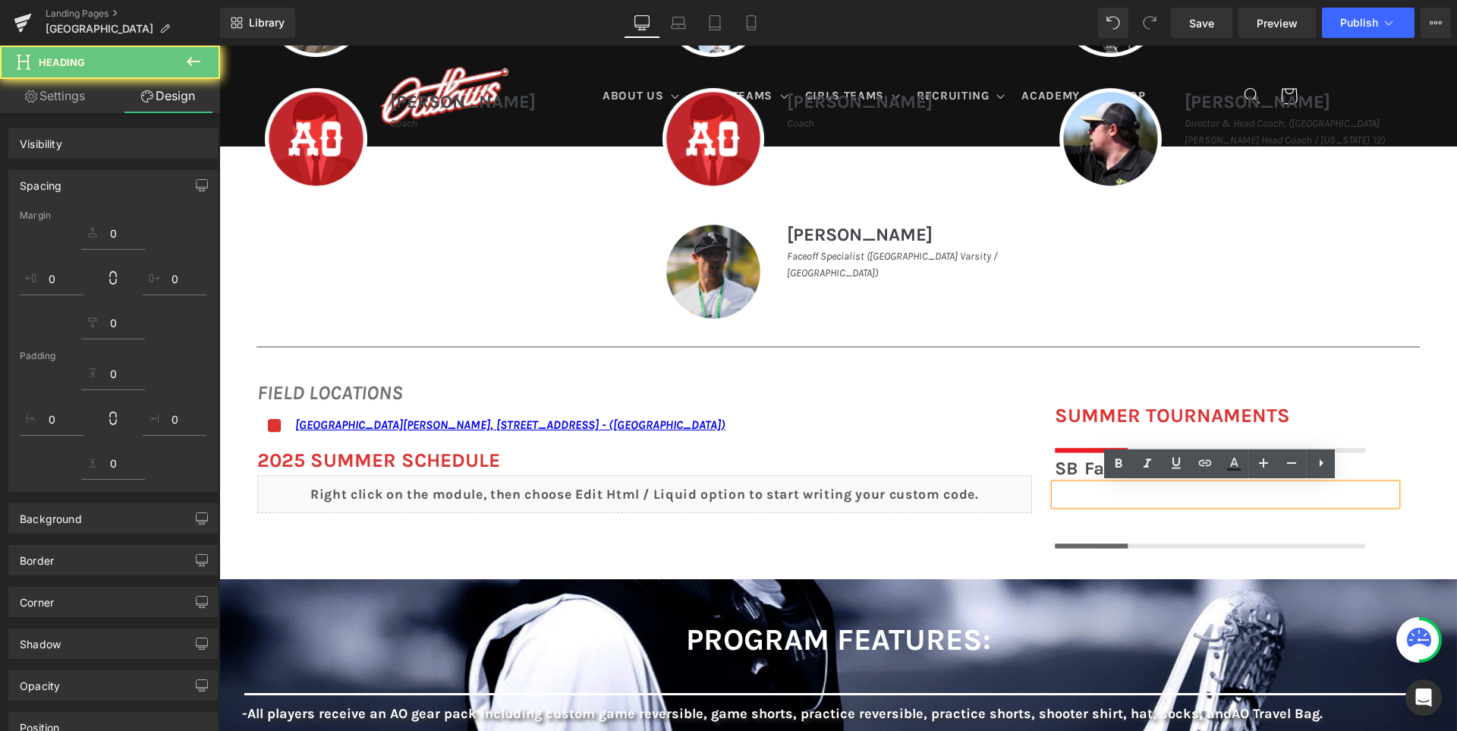
click at [1074, 498] on h1 at bounding box center [1225, 494] width 341 height 20
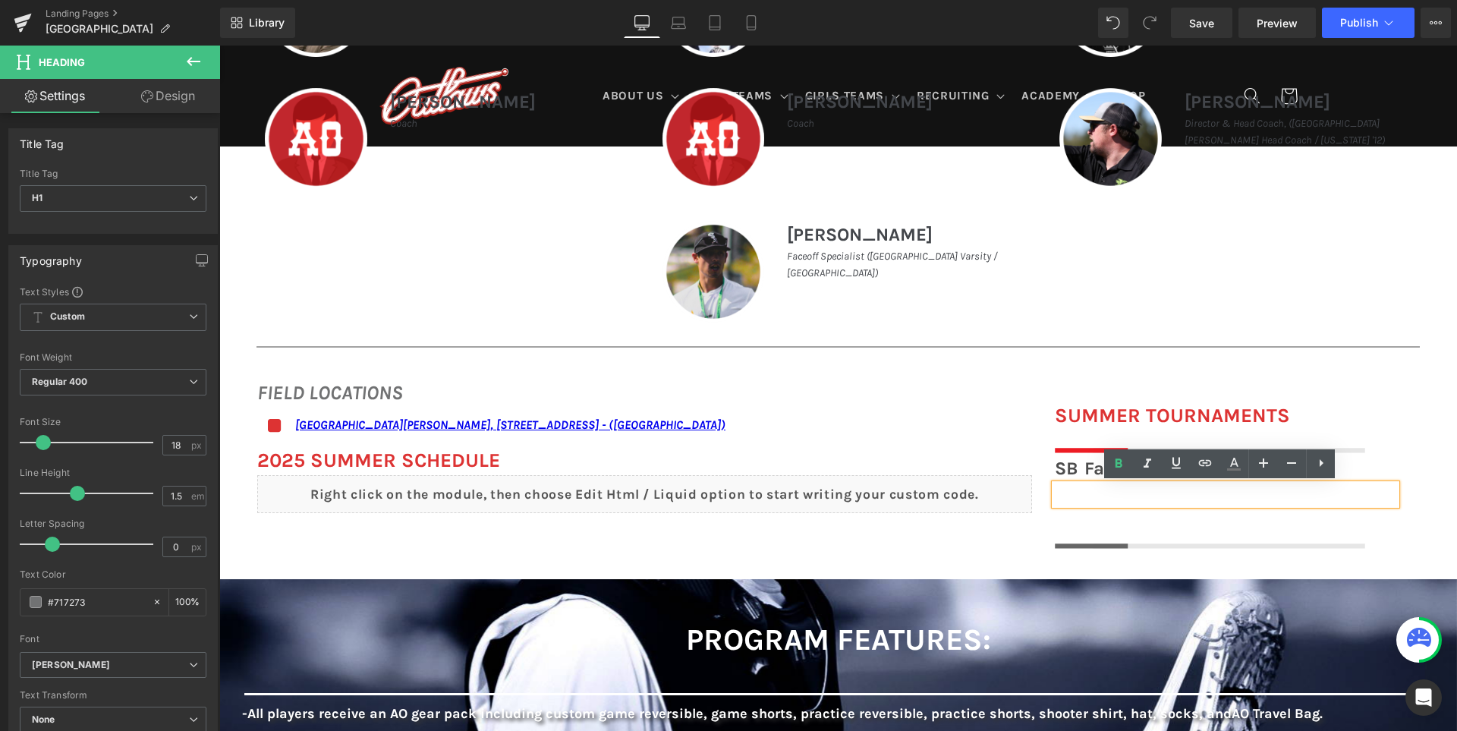
paste div
click at [1099, 496] on h1 "December 6th - 7th, 2025" at bounding box center [1225, 494] width 341 height 20
click at [1107, 459] on link at bounding box center [1118, 463] width 29 height 29
click at [1112, 490] on span "December" at bounding box center [1086, 494] width 63 height 17
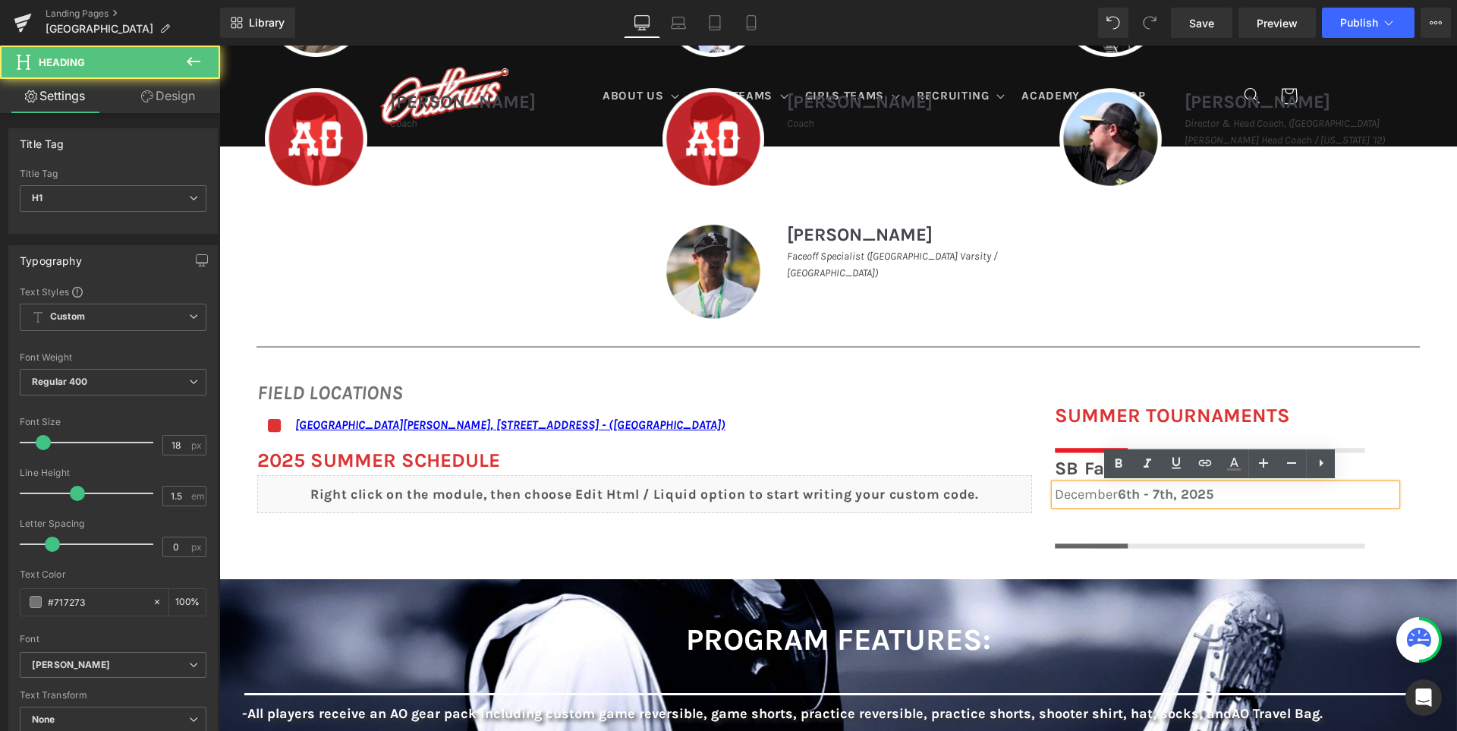
click at [1112, 490] on span "December" at bounding box center [1086, 494] width 63 height 17
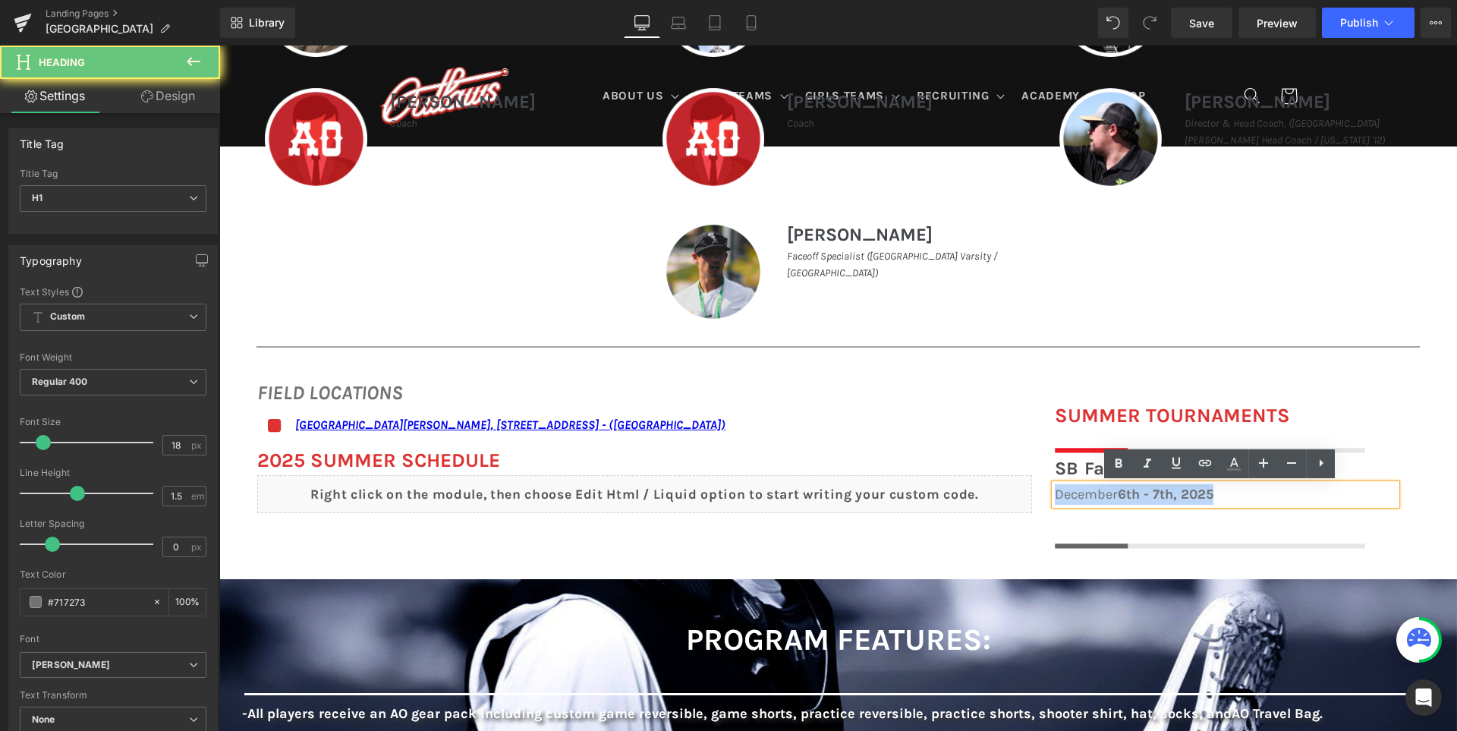
click at [1112, 490] on span "December" at bounding box center [1086, 494] width 63 height 17
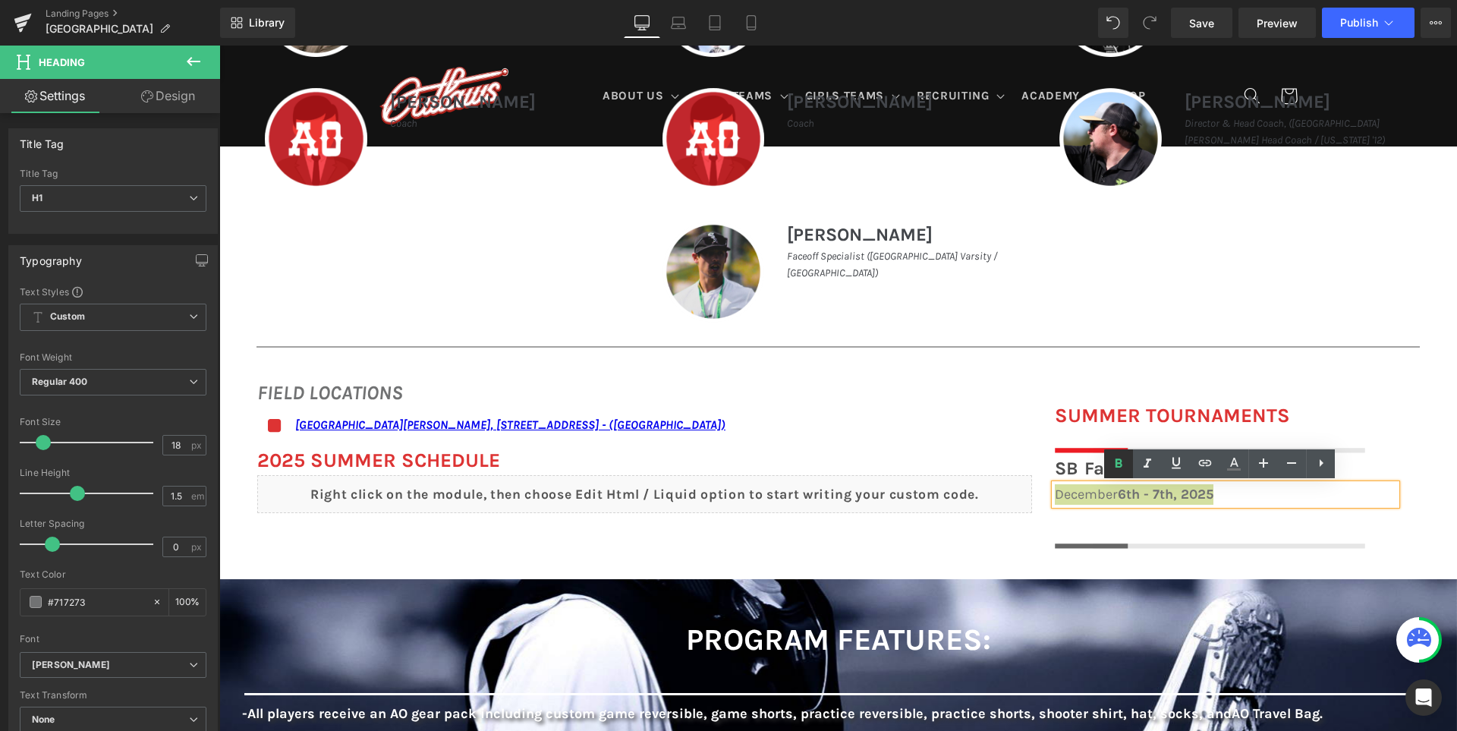
click at [1121, 470] on icon at bounding box center [1118, 463] width 18 height 18
click at [1111, 499] on h1 "December 6th - 7th, 2025" at bounding box center [1225, 494] width 341 height 20
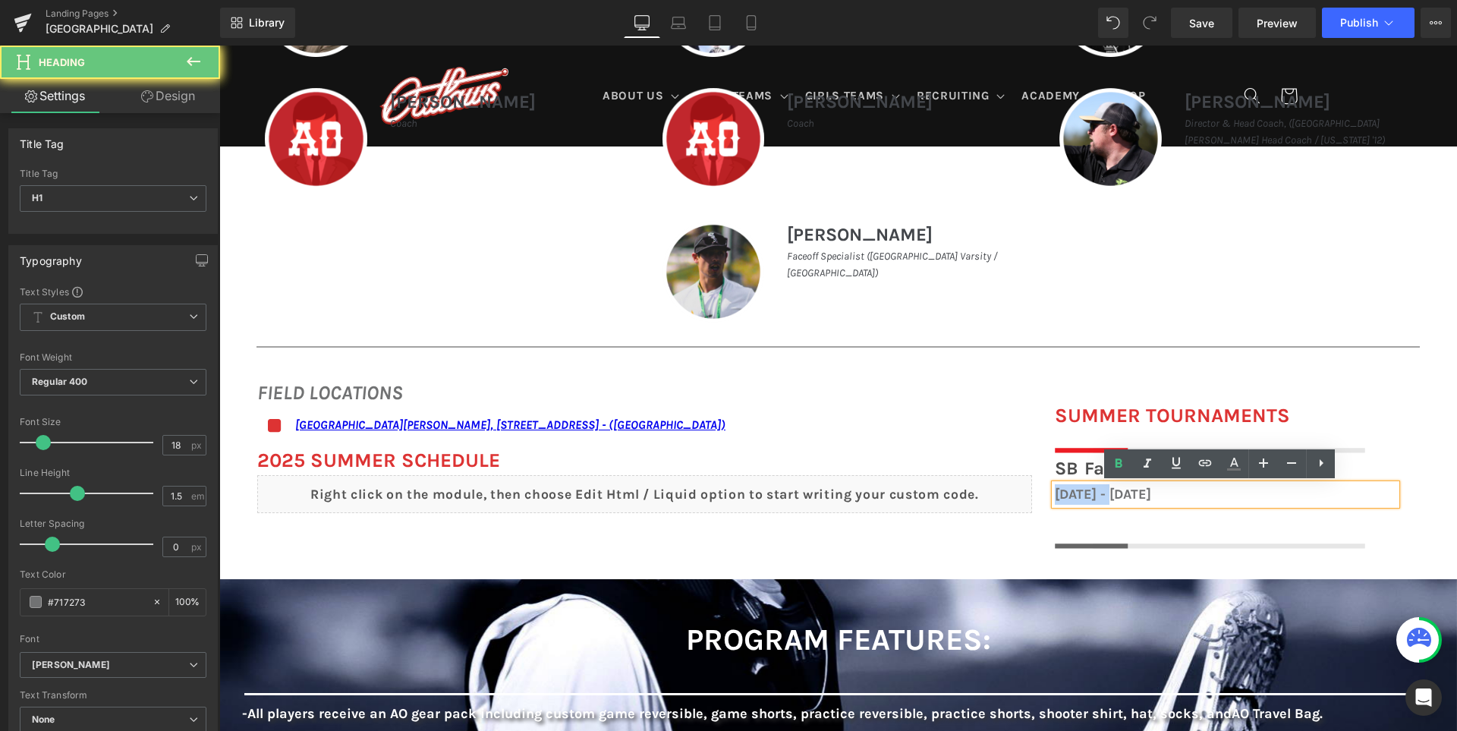
click at [1111, 499] on h1 "December 6th - 7th, 2025" at bounding box center [1225, 494] width 341 height 20
click at [1113, 456] on icon at bounding box center [1118, 463] width 18 height 18
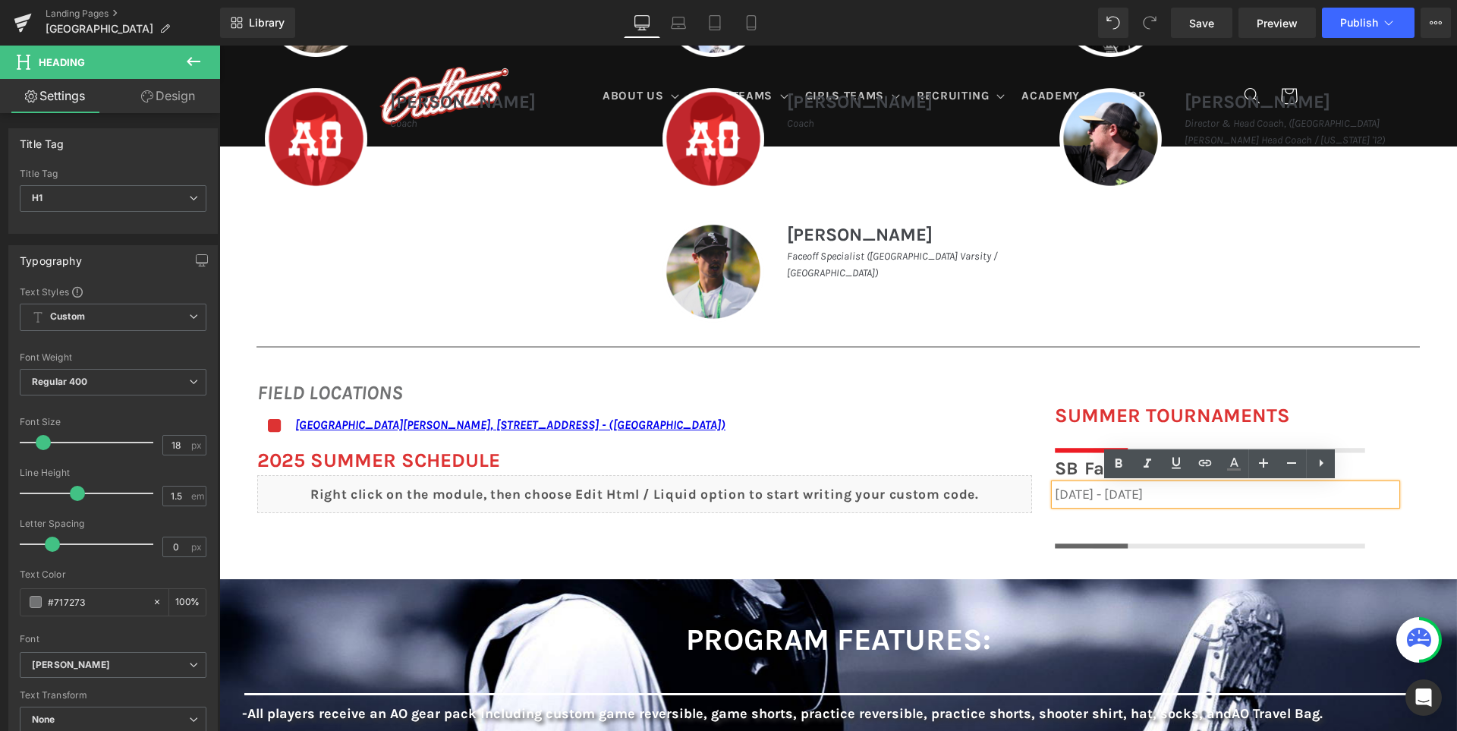
click at [1124, 492] on span "December 6th - 7th, 2025" at bounding box center [1099, 494] width 88 height 17
click at [1232, 459] on icon at bounding box center [1233, 463] width 18 height 18
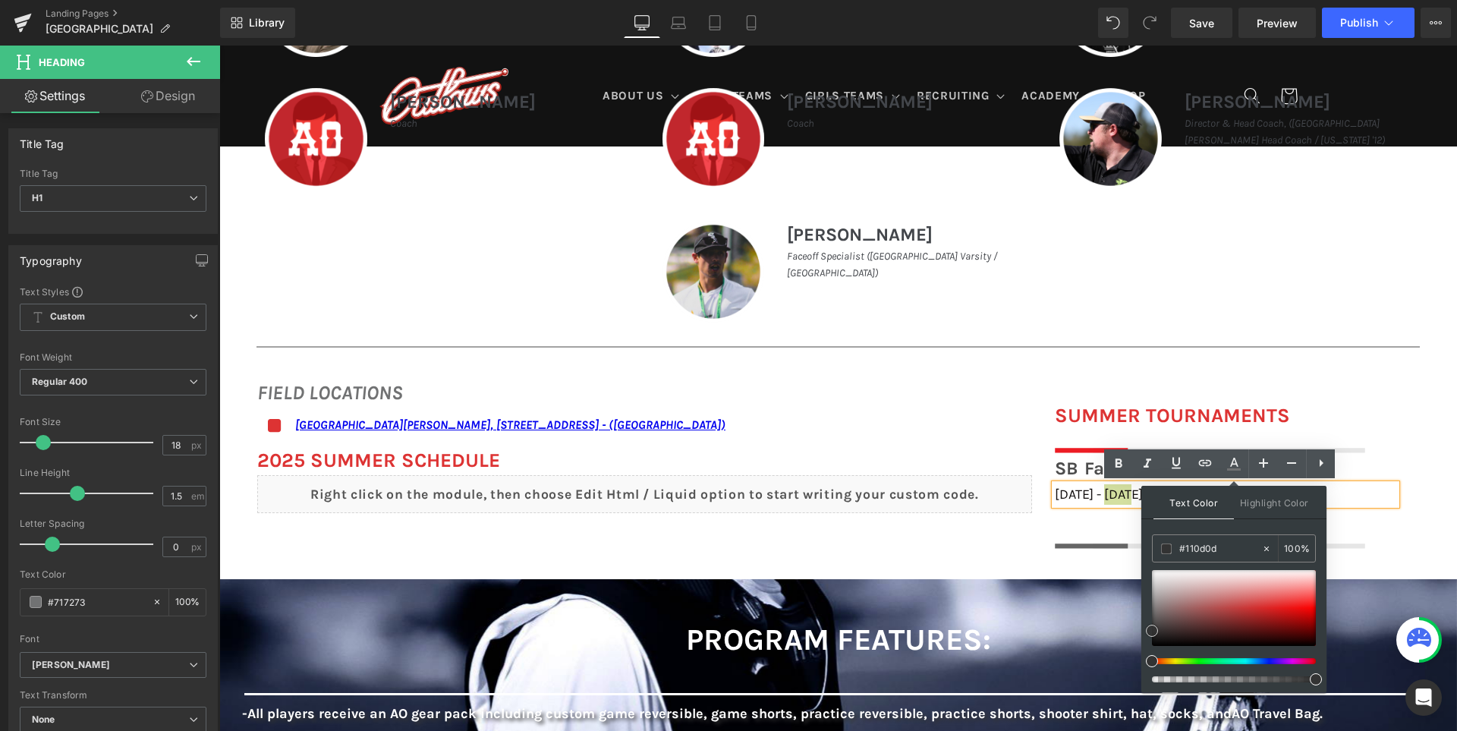
type input "#000000"
drag, startPoint x: 1393, startPoint y: 687, endPoint x: 1123, endPoint y: 668, distance: 270.7
click at [917, 545] on div "FIELD LOCATIONS Heading Icon San Ramon Valley School, 501 Danville Blvd, Danvil…" at bounding box center [837, 455] width 1237 height 201
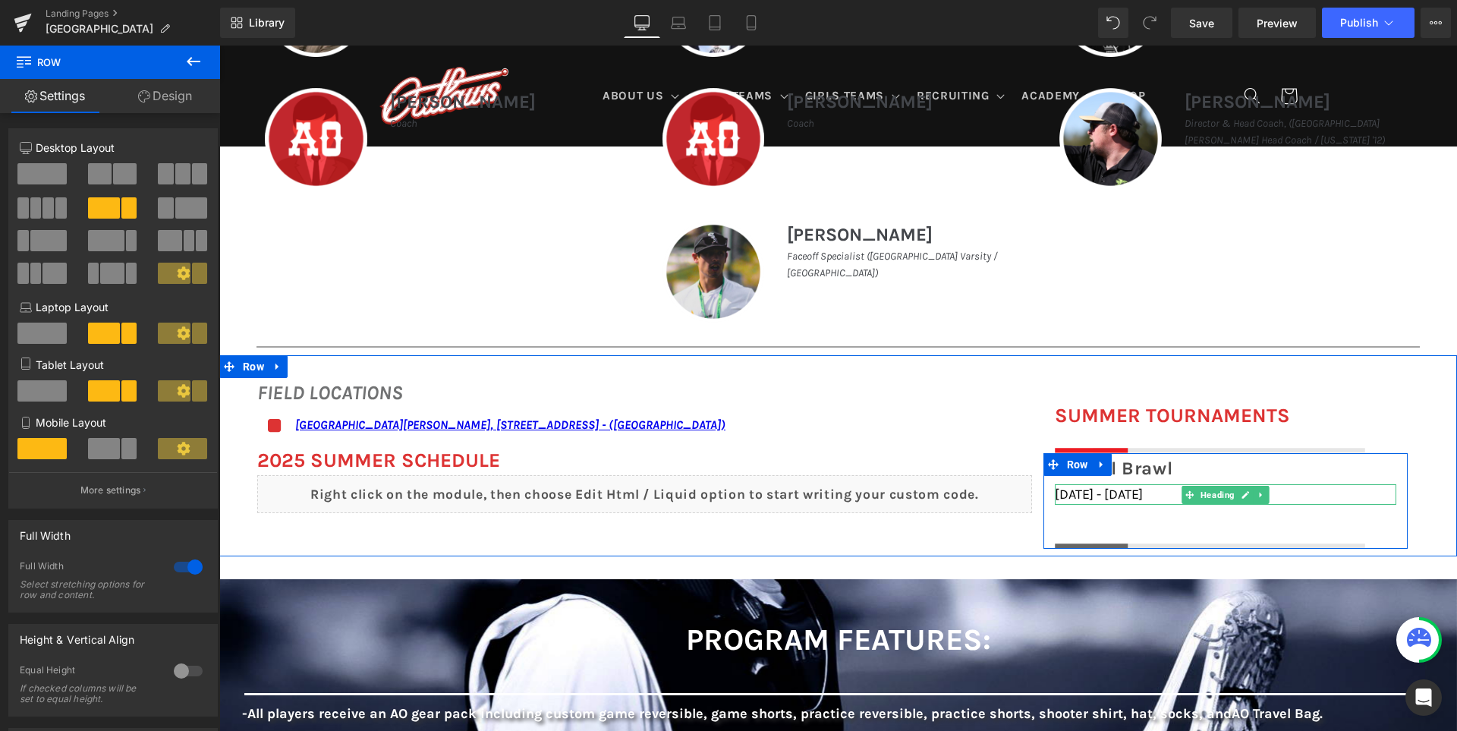
click at [1085, 497] on span "December 6th - 7th, 2025" at bounding box center [1099, 494] width 88 height 17
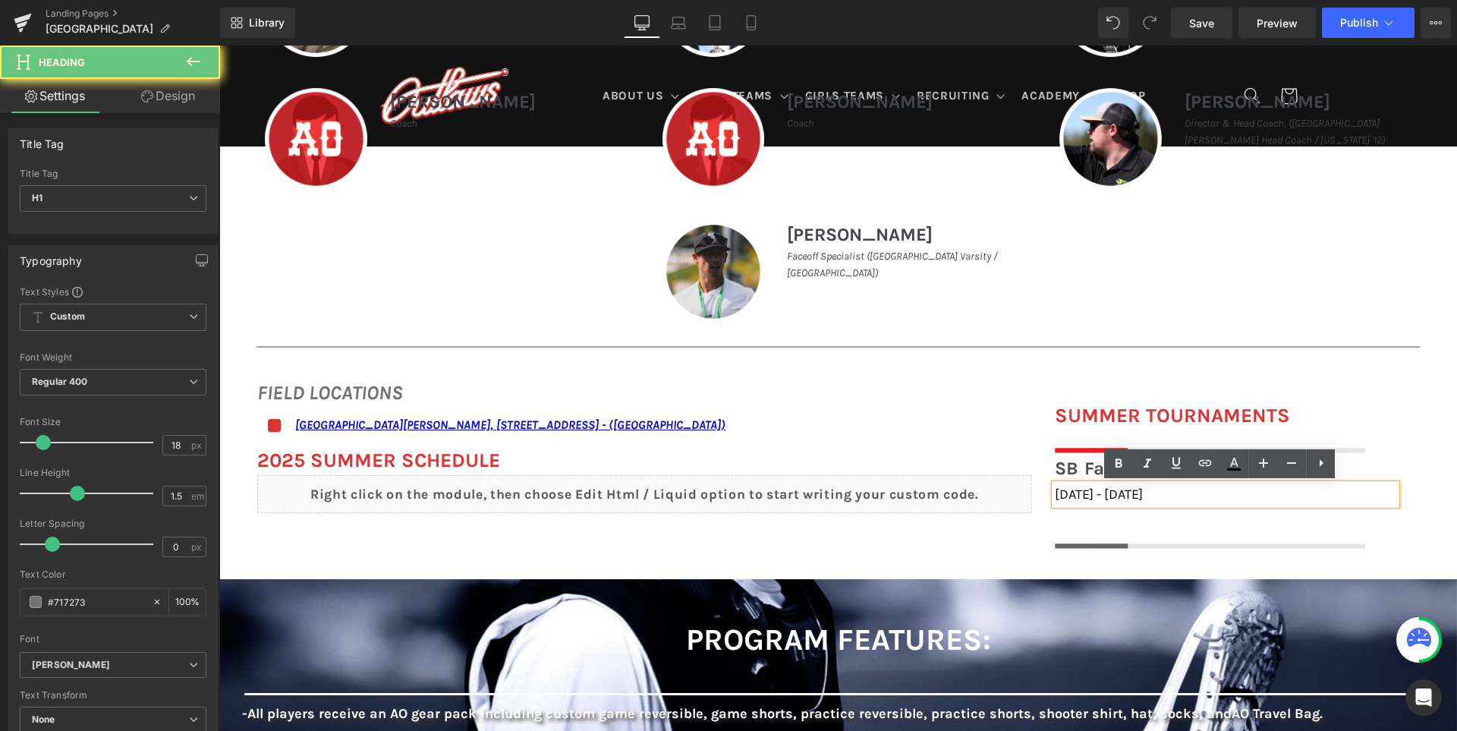
click at [1085, 497] on span "December 6th - 7th, 2025" at bounding box center [1099, 494] width 88 height 17
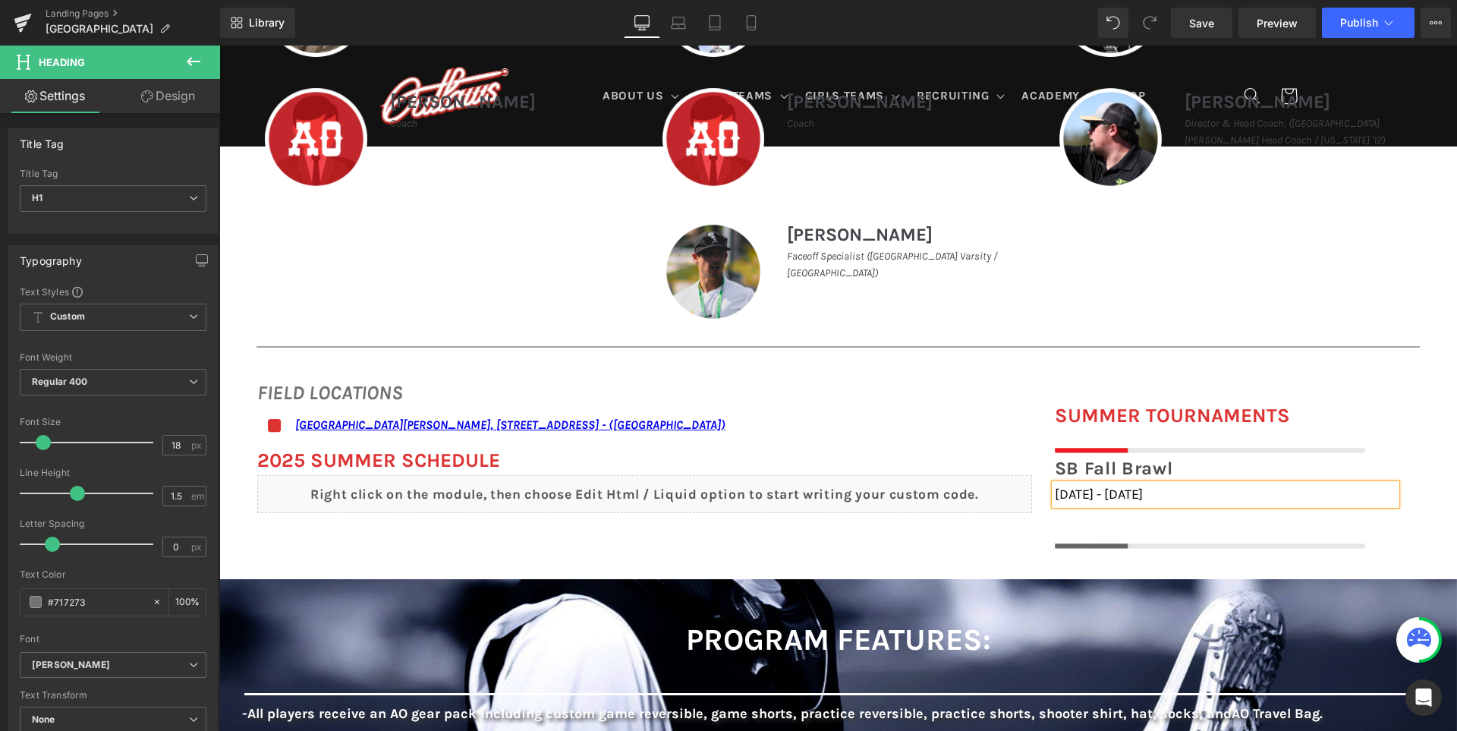
click at [922, 550] on div "FIELD LOCATIONS Heading Icon San Ramon Valley School, 501 Danville Blvd, Danvil…" at bounding box center [837, 455] width 1237 height 201
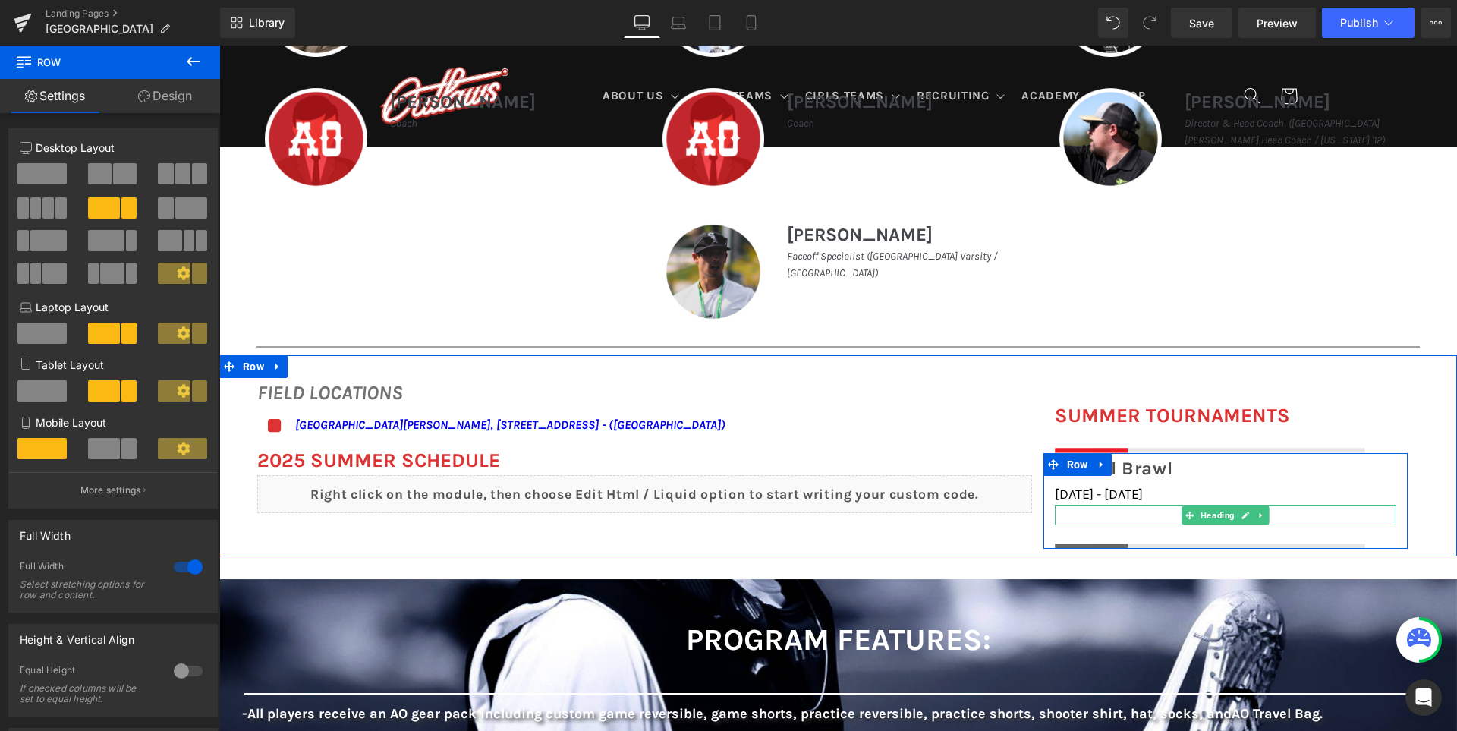
click at [1086, 514] on h1 at bounding box center [1225, 515] width 341 height 20
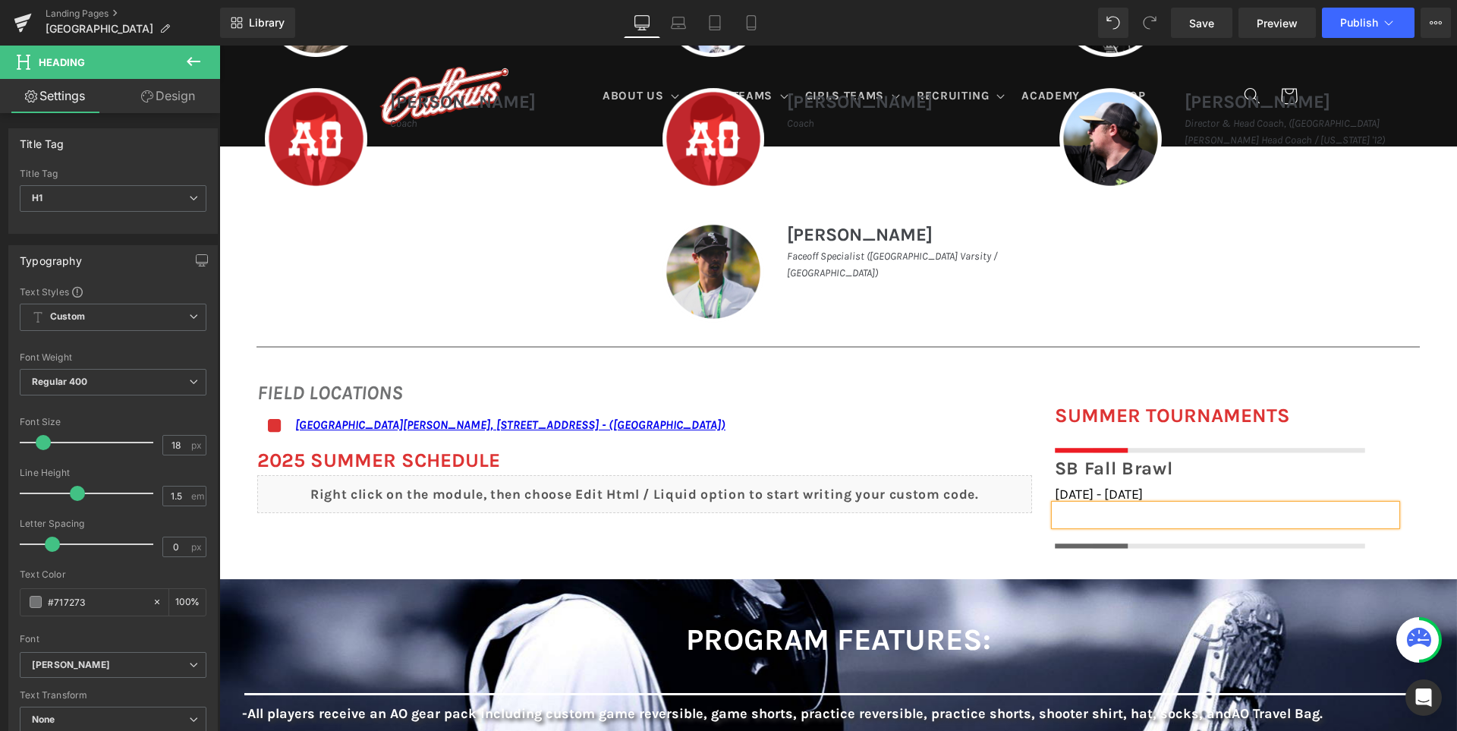
click at [1067, 508] on h1 at bounding box center [1225, 515] width 341 height 20
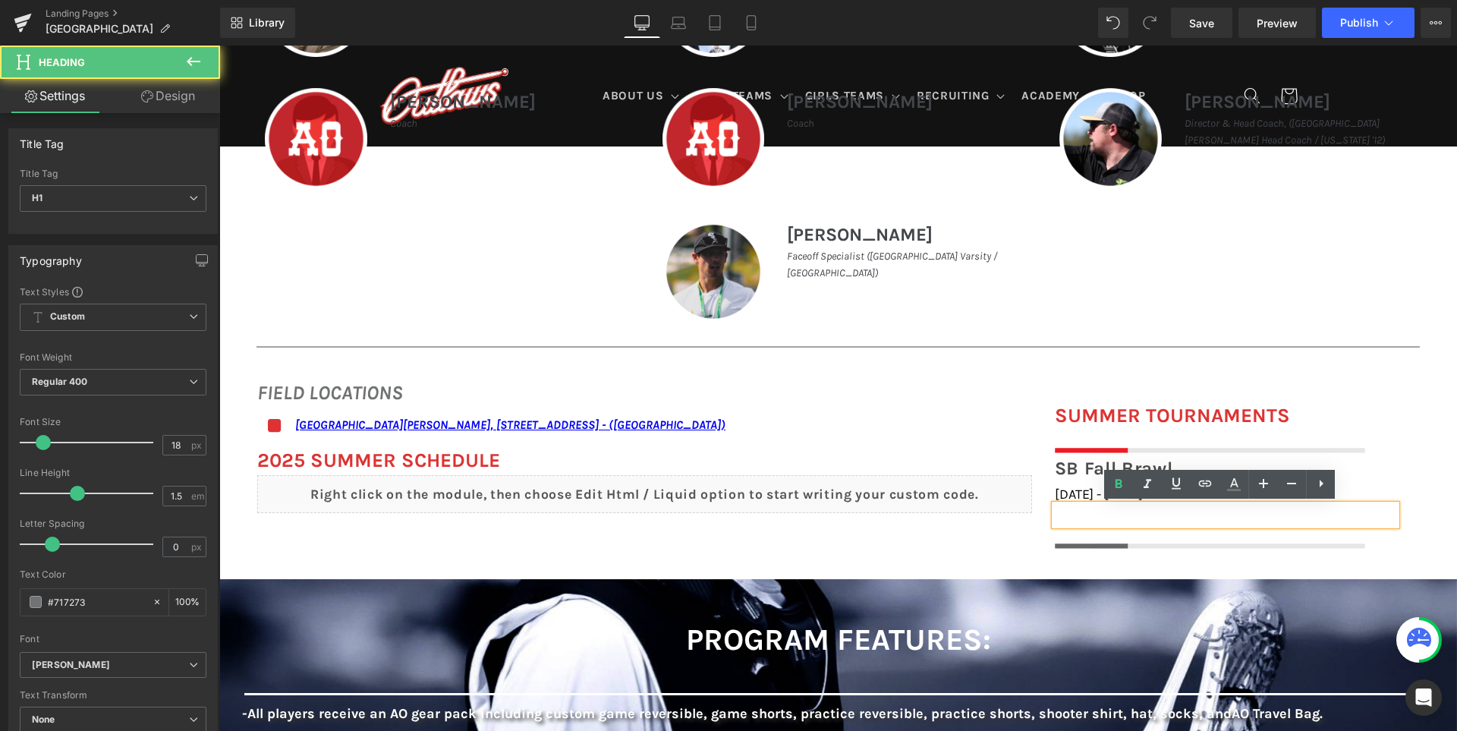
paste div
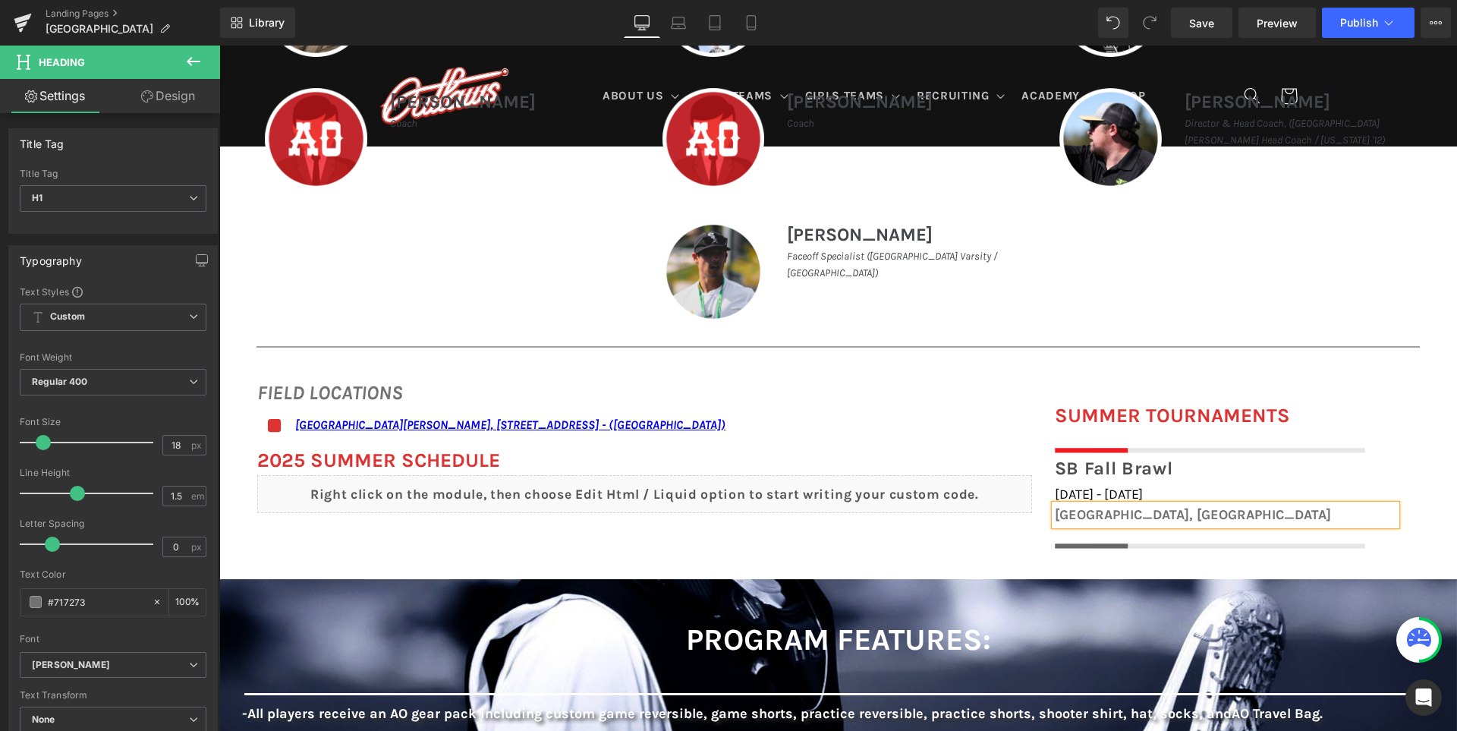
click at [1098, 513] on h1 "Santa Barbara, CA" at bounding box center [1225, 515] width 341 height 20
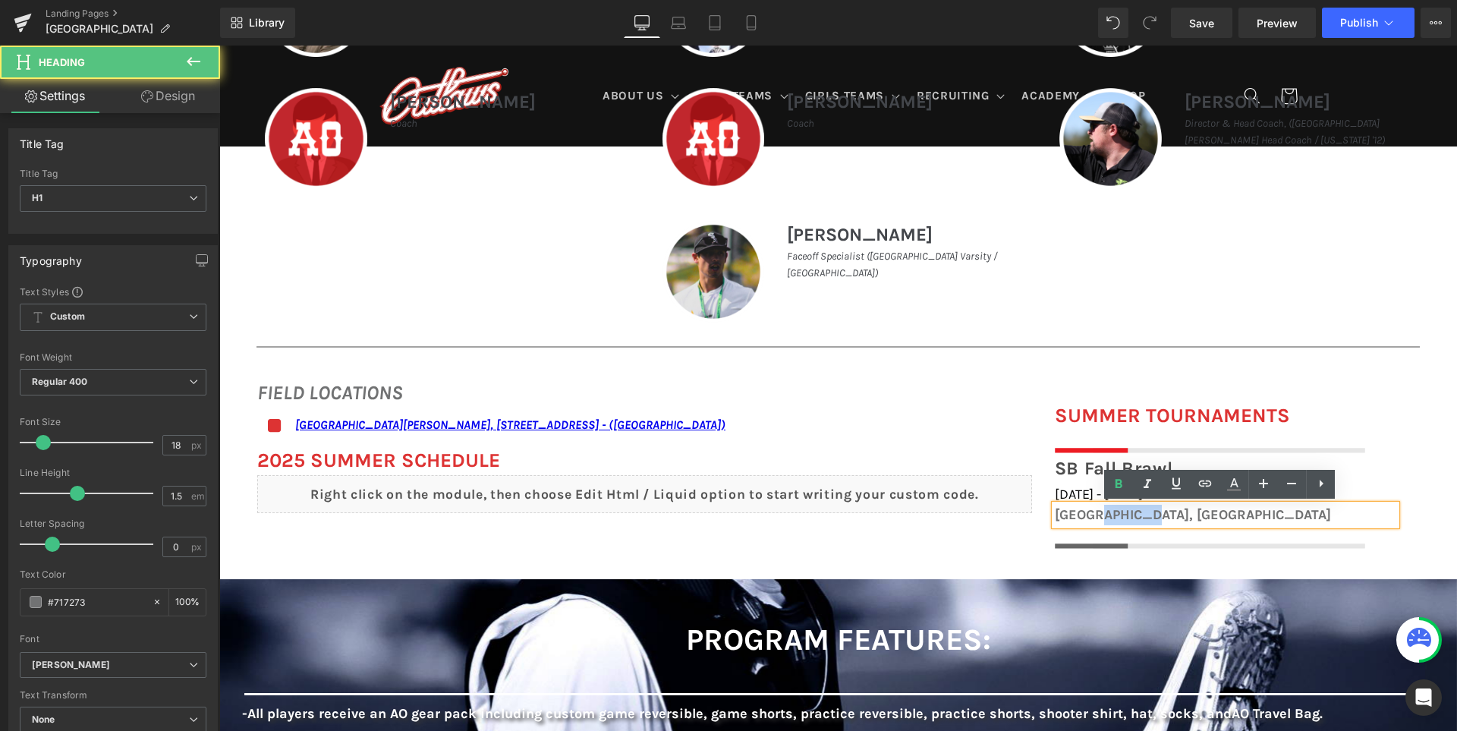
click at [1098, 513] on h1 "Santa Barbara, CA" at bounding box center [1225, 515] width 341 height 20
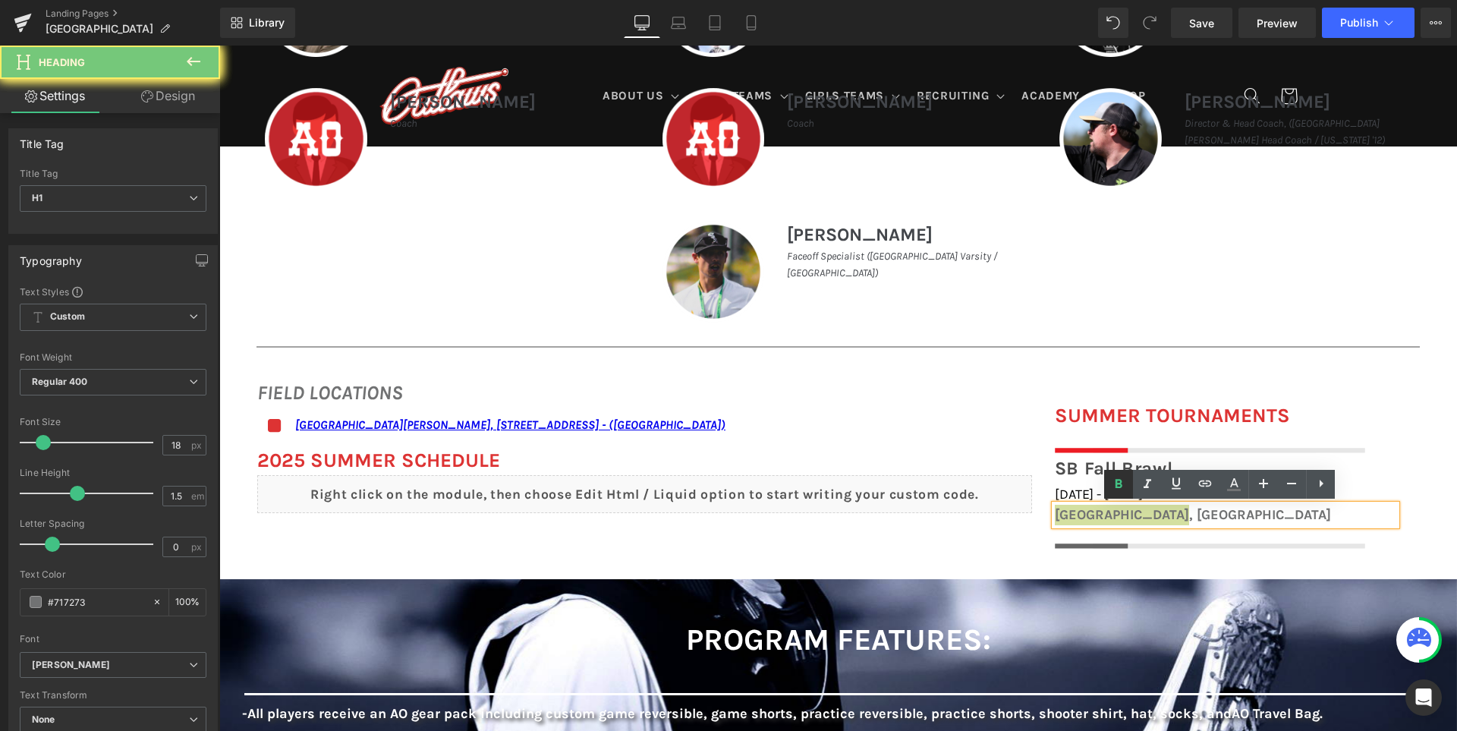
click at [1110, 484] on icon at bounding box center [1118, 484] width 18 height 18
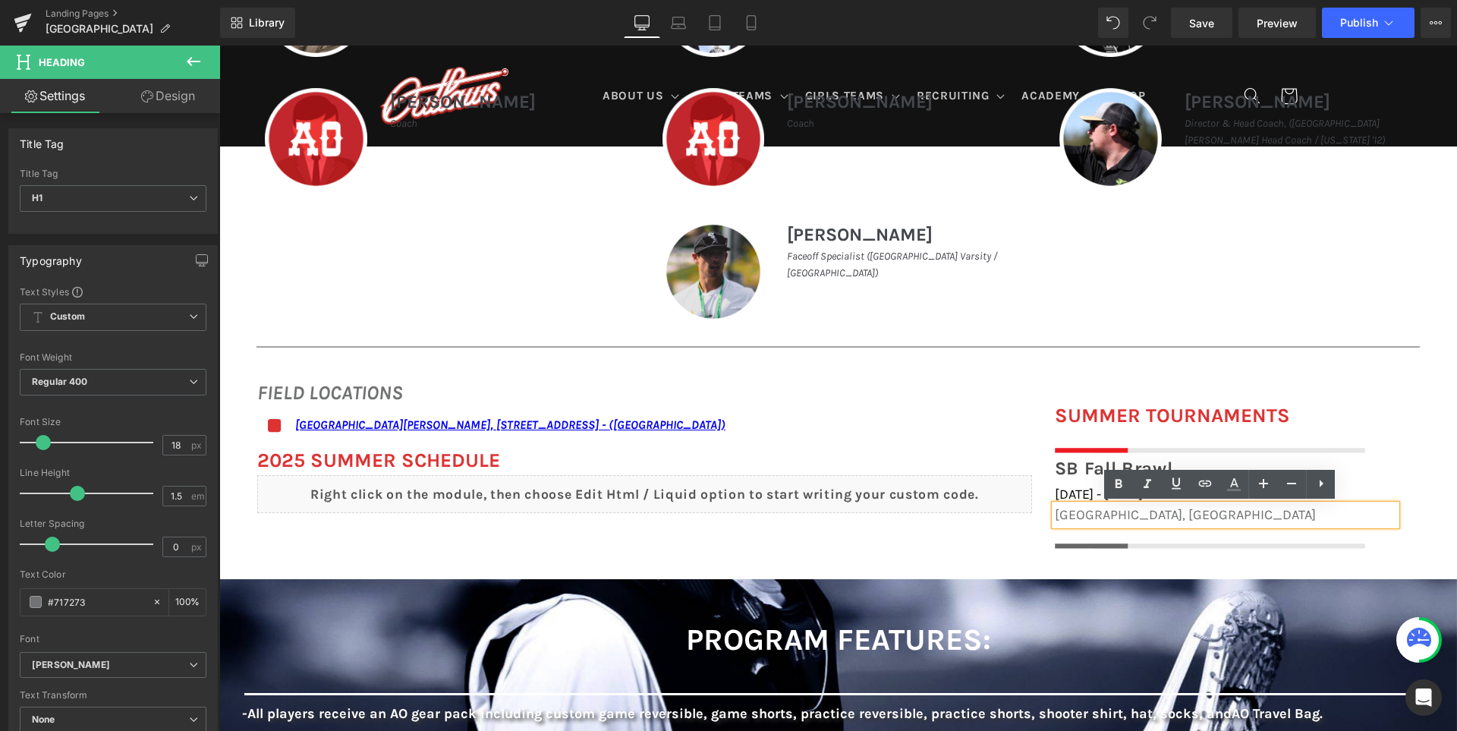
click at [989, 533] on div "FIELD LOCATIONS Heading Icon San Ramon Valley School, 501 Danville Blvd, Danvil…" at bounding box center [837, 455] width 1237 height 201
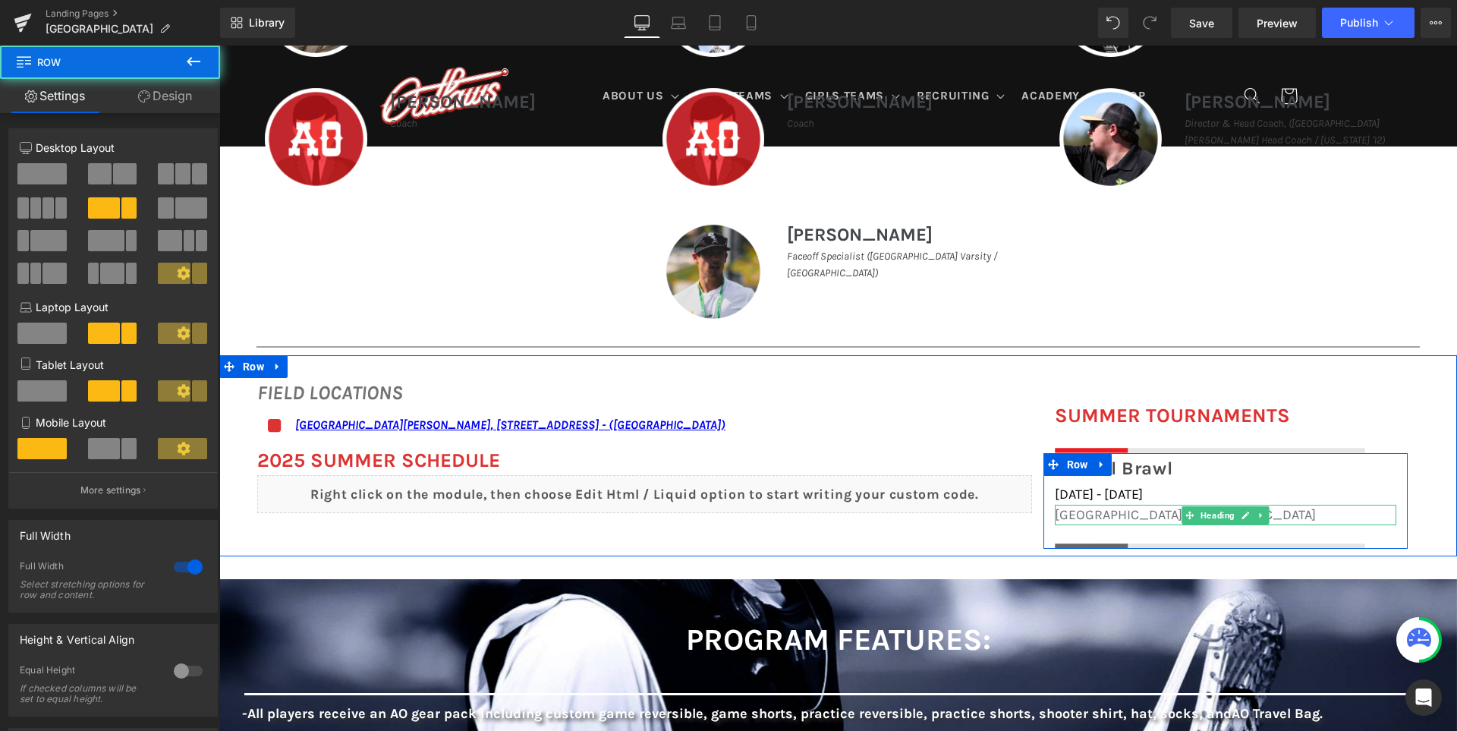
click at [1127, 514] on span "Santa Barbara, CA" at bounding box center [1185, 514] width 261 height 17
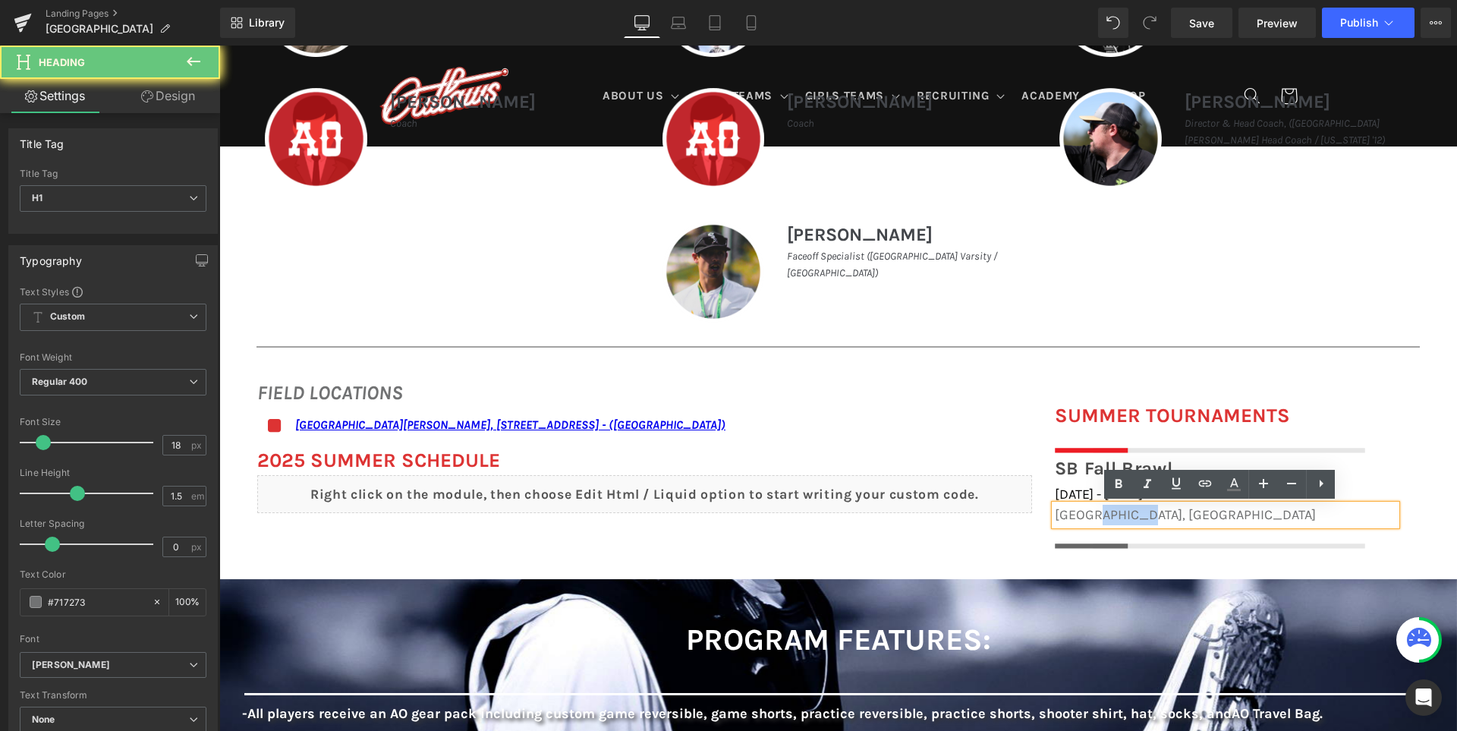
click at [1127, 514] on span "Santa Barbara, CA" at bounding box center [1185, 514] width 261 height 17
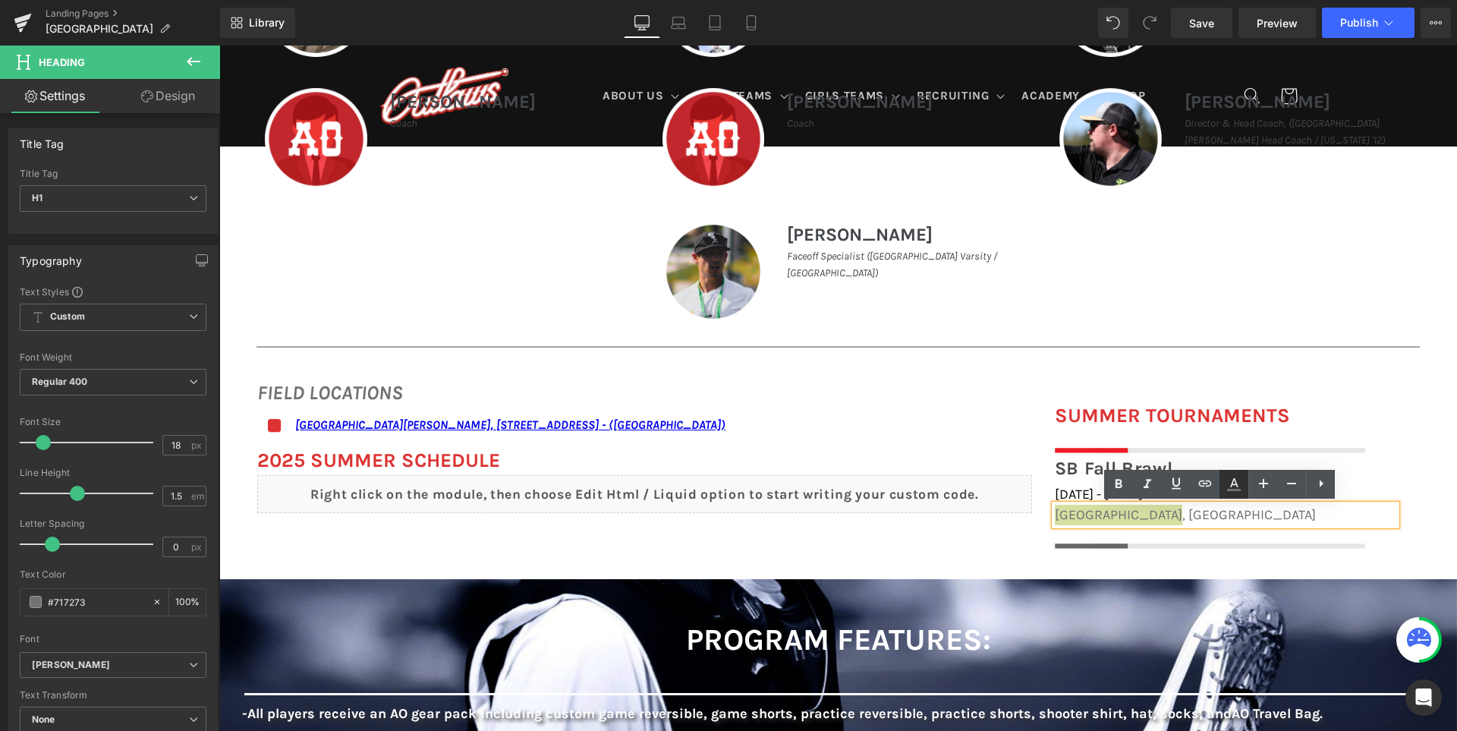
click at [1228, 479] on icon at bounding box center [1233, 484] width 18 height 18
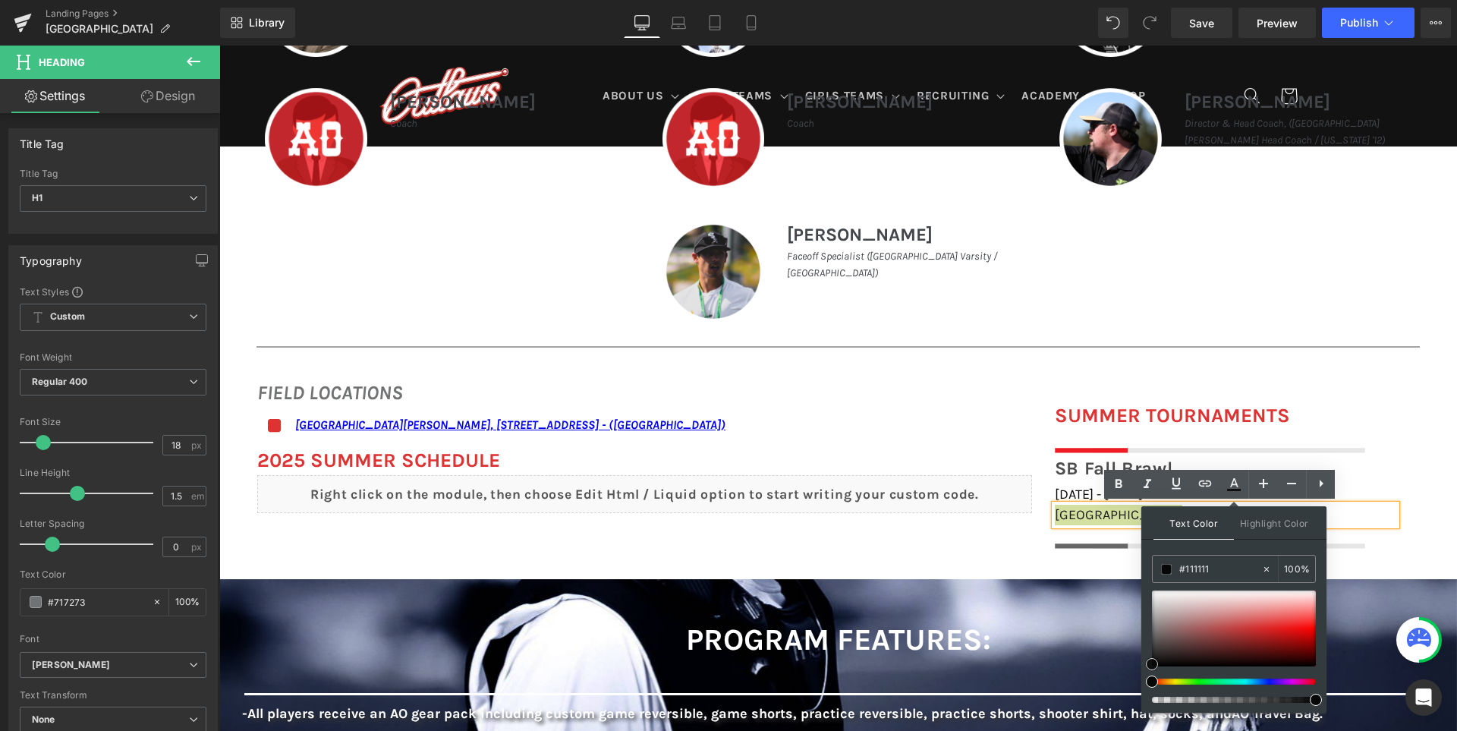
type input "#050505"
drag, startPoint x: 1179, startPoint y: 630, endPoint x: 899, endPoint y: 605, distance: 281.0
click at [1152, 665] on div at bounding box center [1234, 628] width 164 height 76
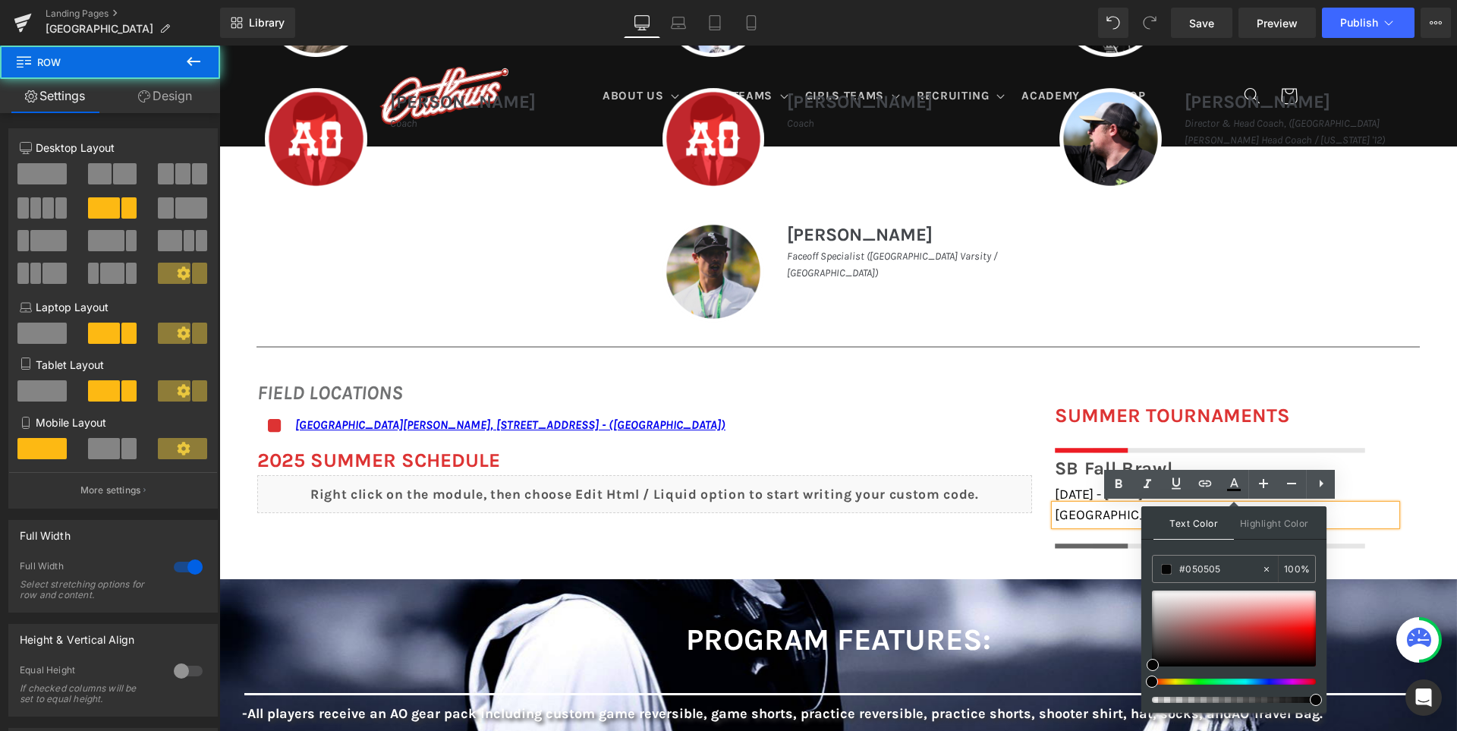
click at [1006, 545] on div "FIELD LOCATIONS Heading Icon San Ramon Valley School, 501 Danville Blvd, Danvil…" at bounding box center [837, 455] width 1237 height 201
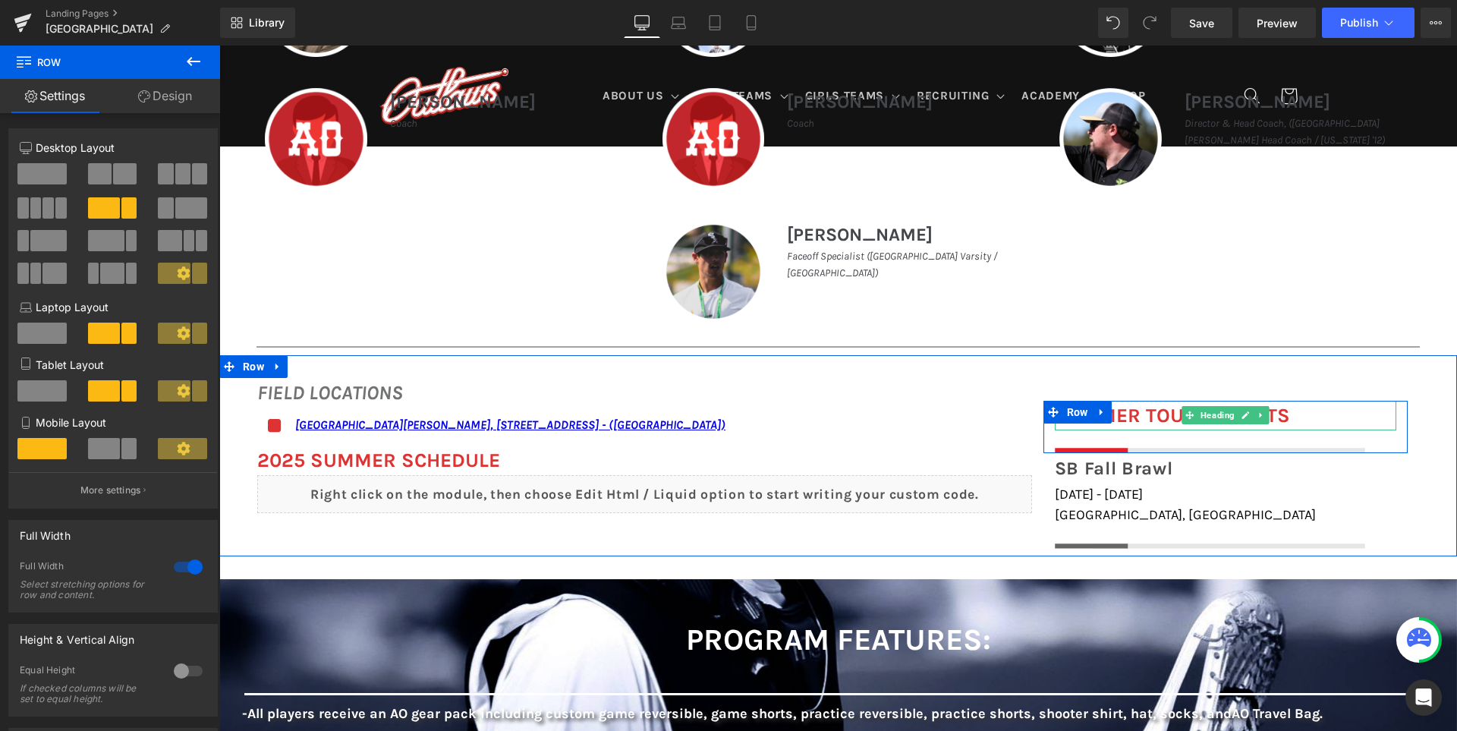
click at [1140, 413] on font "SUMMER TOURNAMENTS" at bounding box center [1172, 416] width 235 height 24
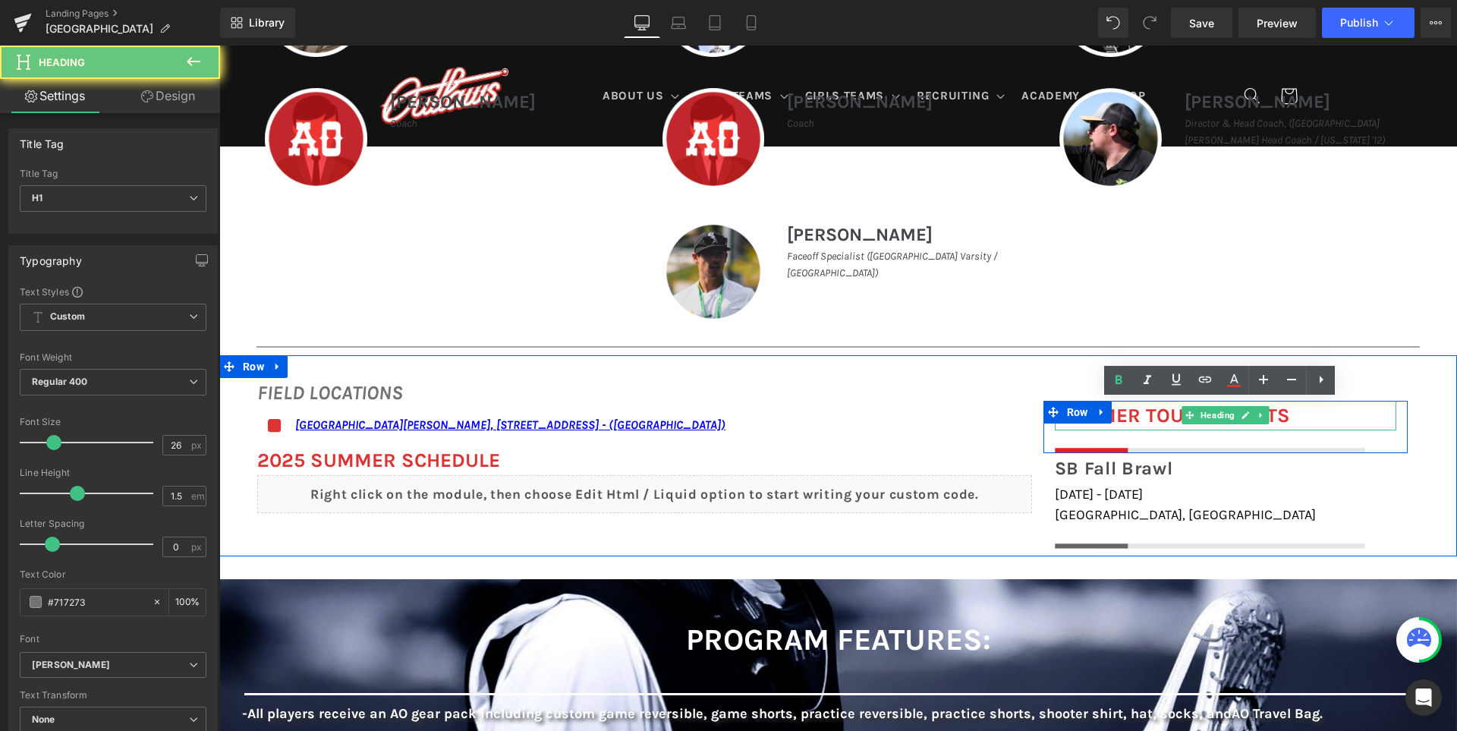
click at [1140, 413] on font "SUMMER TOURNAMENTS" at bounding box center [1172, 416] width 235 height 24
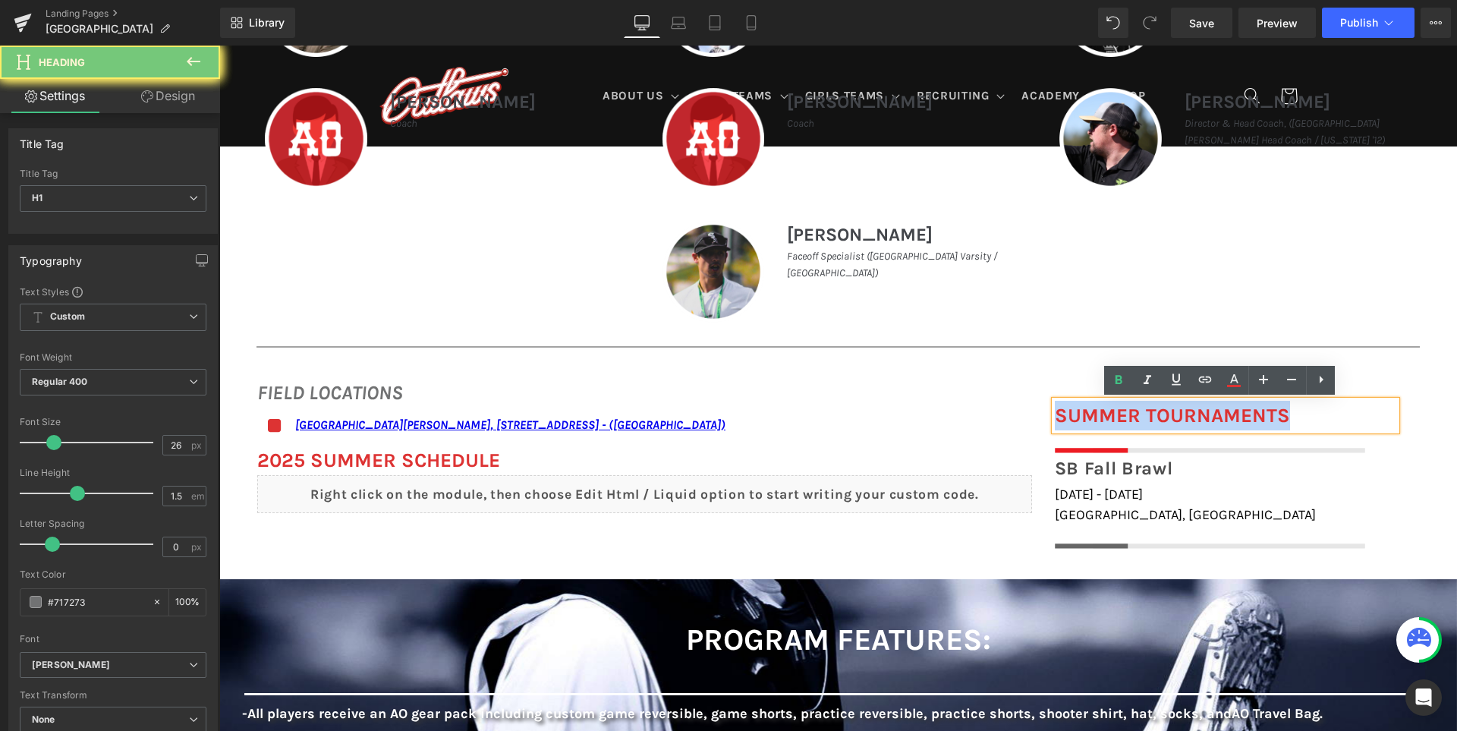
click at [1140, 413] on font "SUMMER TOURNAMENTS" at bounding box center [1172, 416] width 235 height 24
paste div
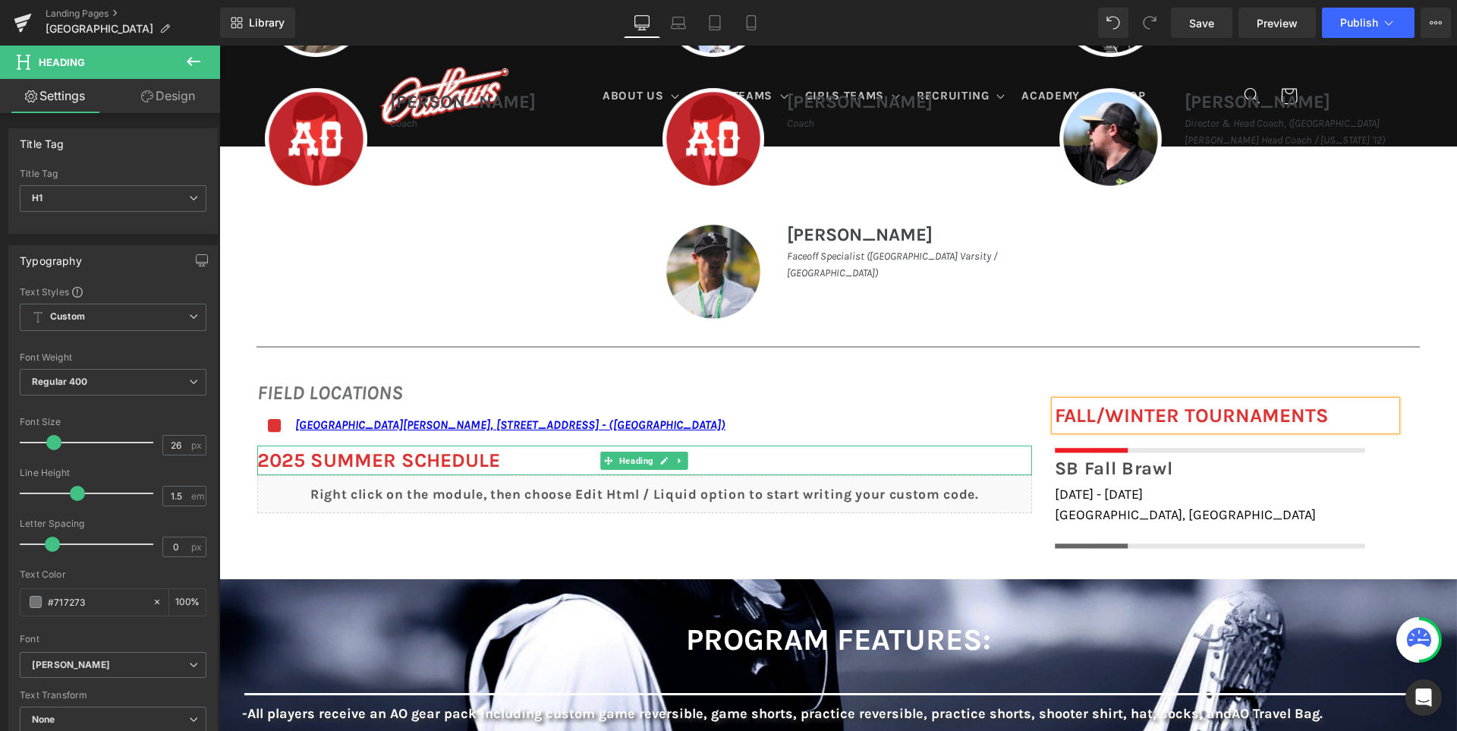
click at [341, 465] on b "2025 SUMMER Schedule" at bounding box center [378, 460] width 243 height 24
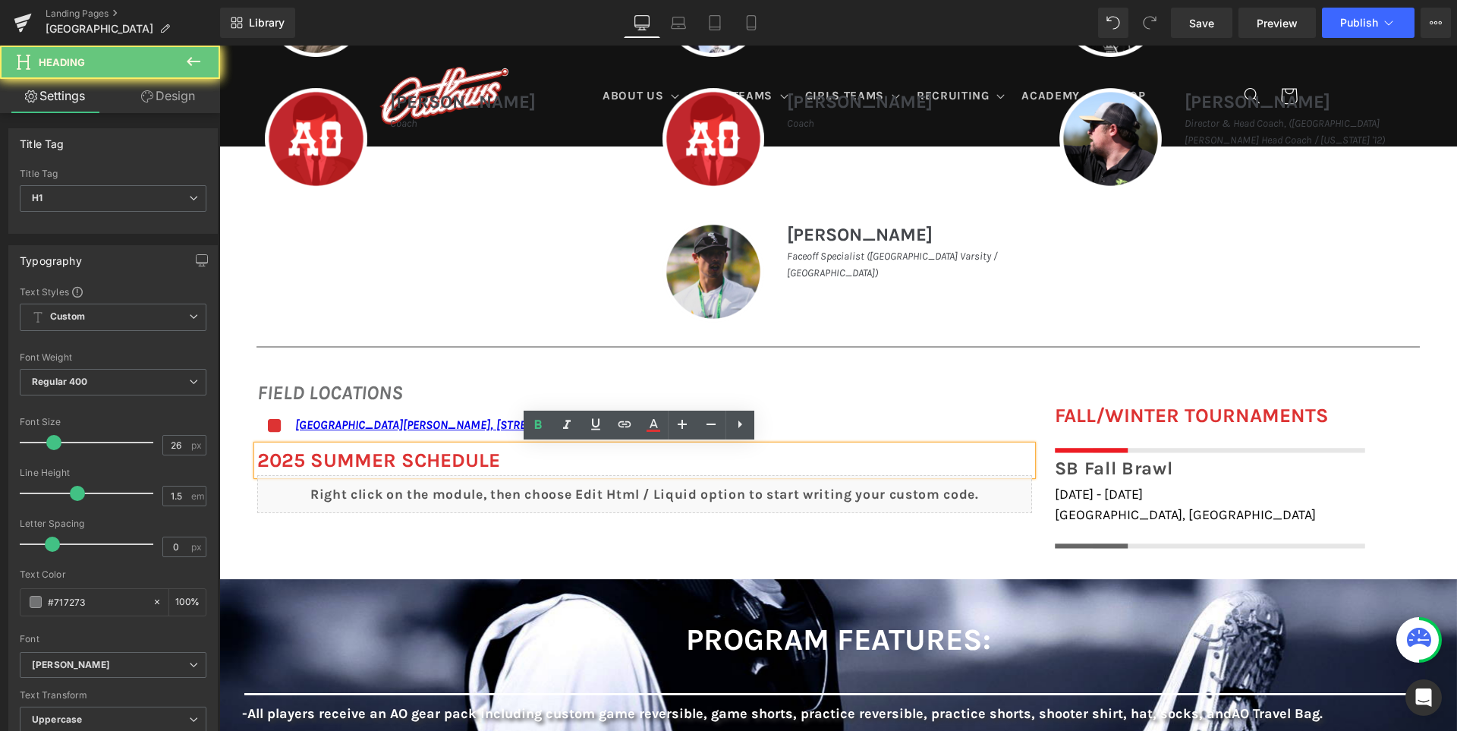
click at [341, 465] on b "2025 SUMMER Schedule" at bounding box center [378, 460] width 243 height 24
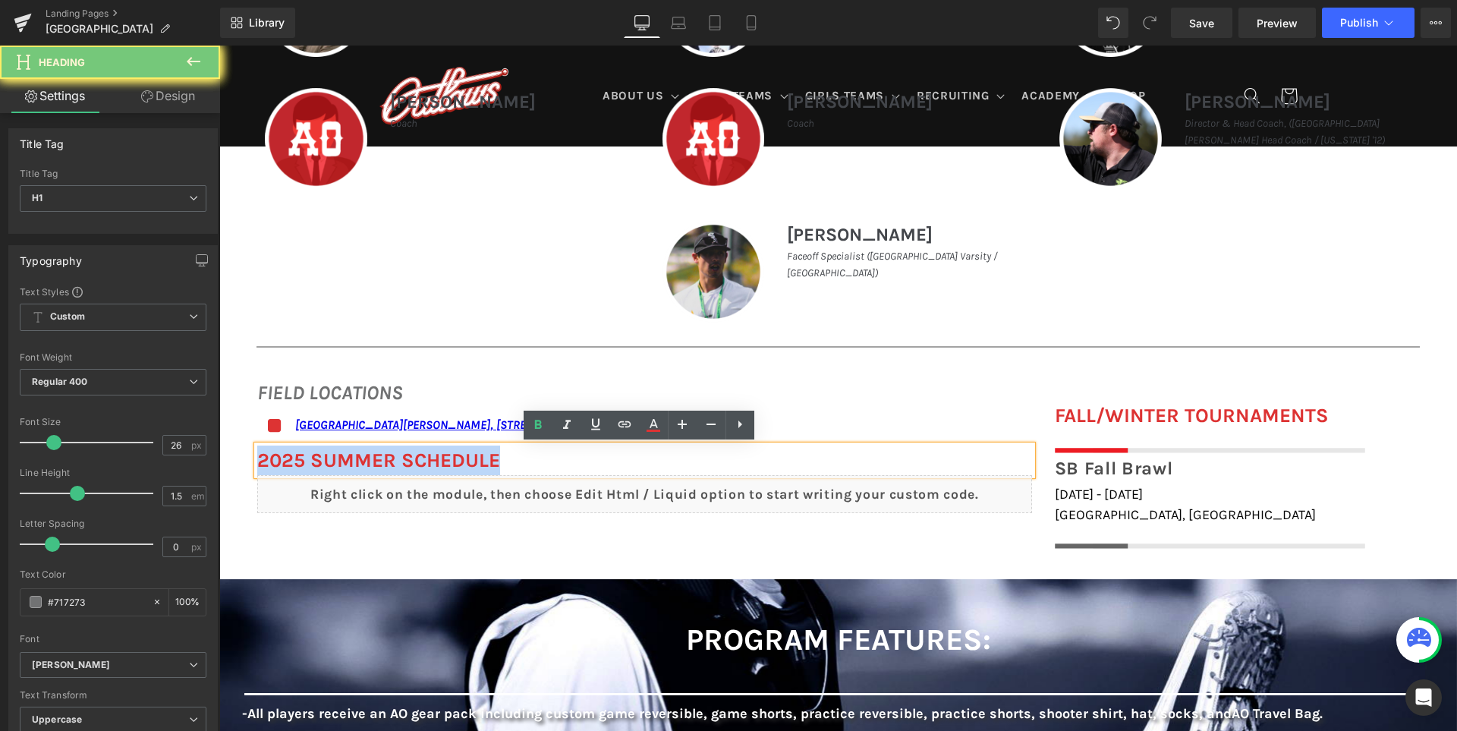
paste div
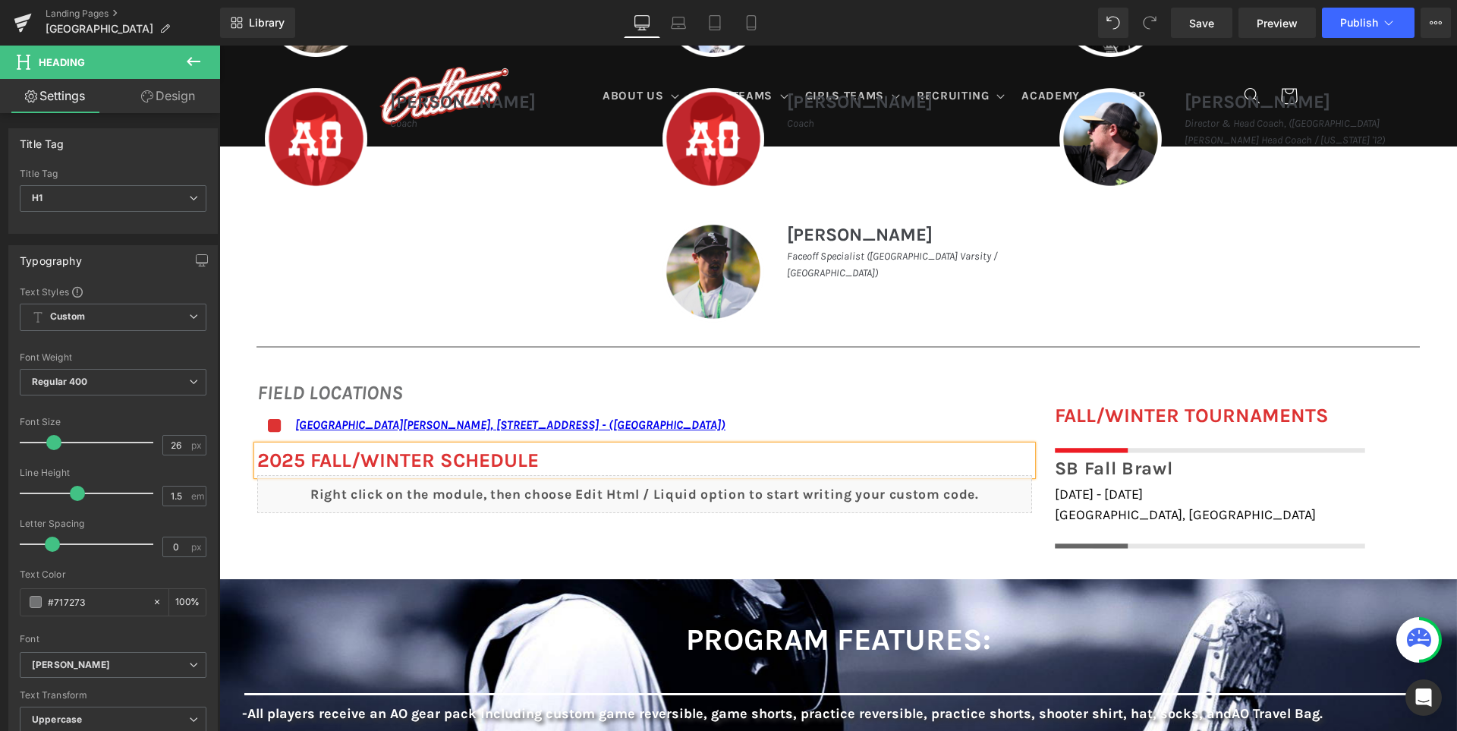
click at [1014, 545] on div "FIELD LOCATIONS Heading Icon San Ramon Valley School, 501 Danville Blvd, Danvil…" at bounding box center [837, 455] width 1237 height 201
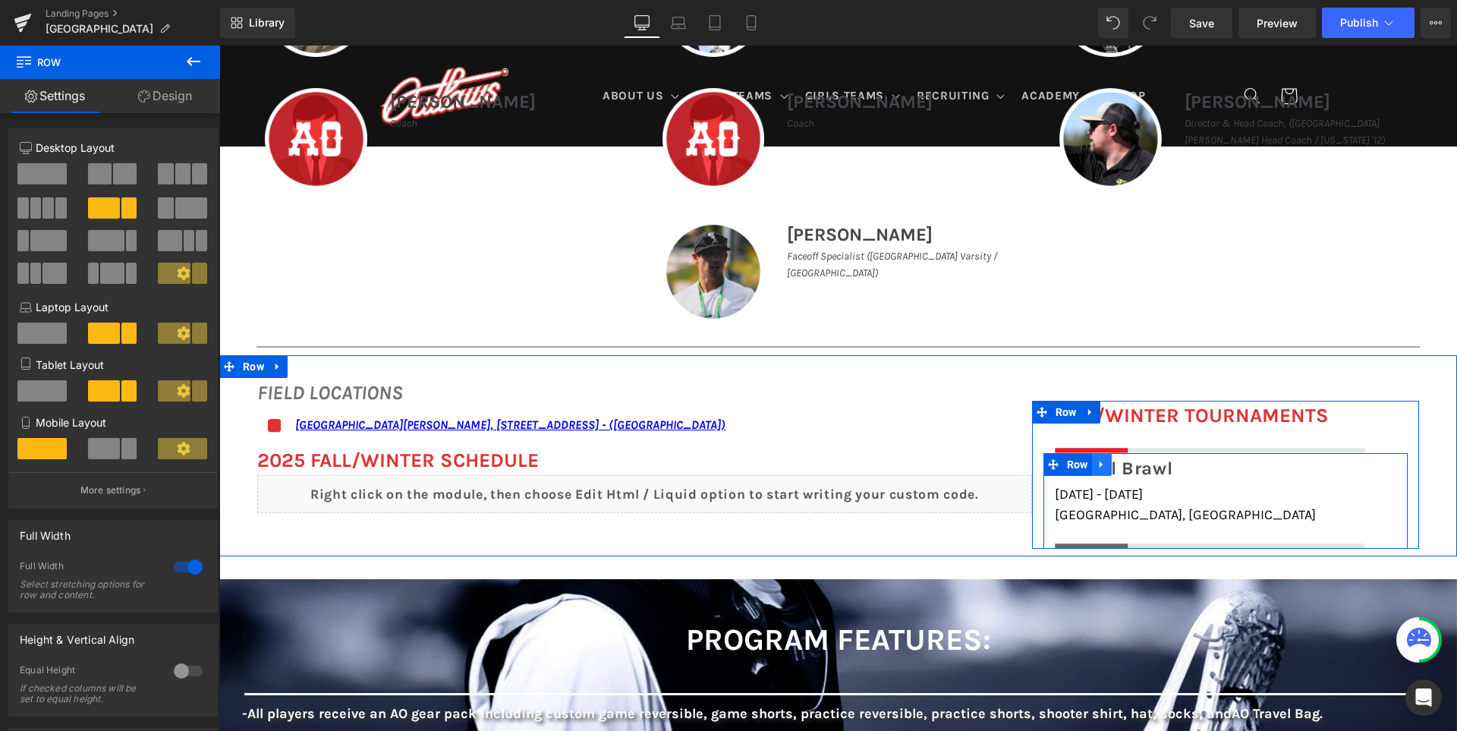
click at [1104, 464] on icon at bounding box center [1101, 463] width 11 height 11
click at [1119, 461] on link at bounding box center [1121, 464] width 20 height 23
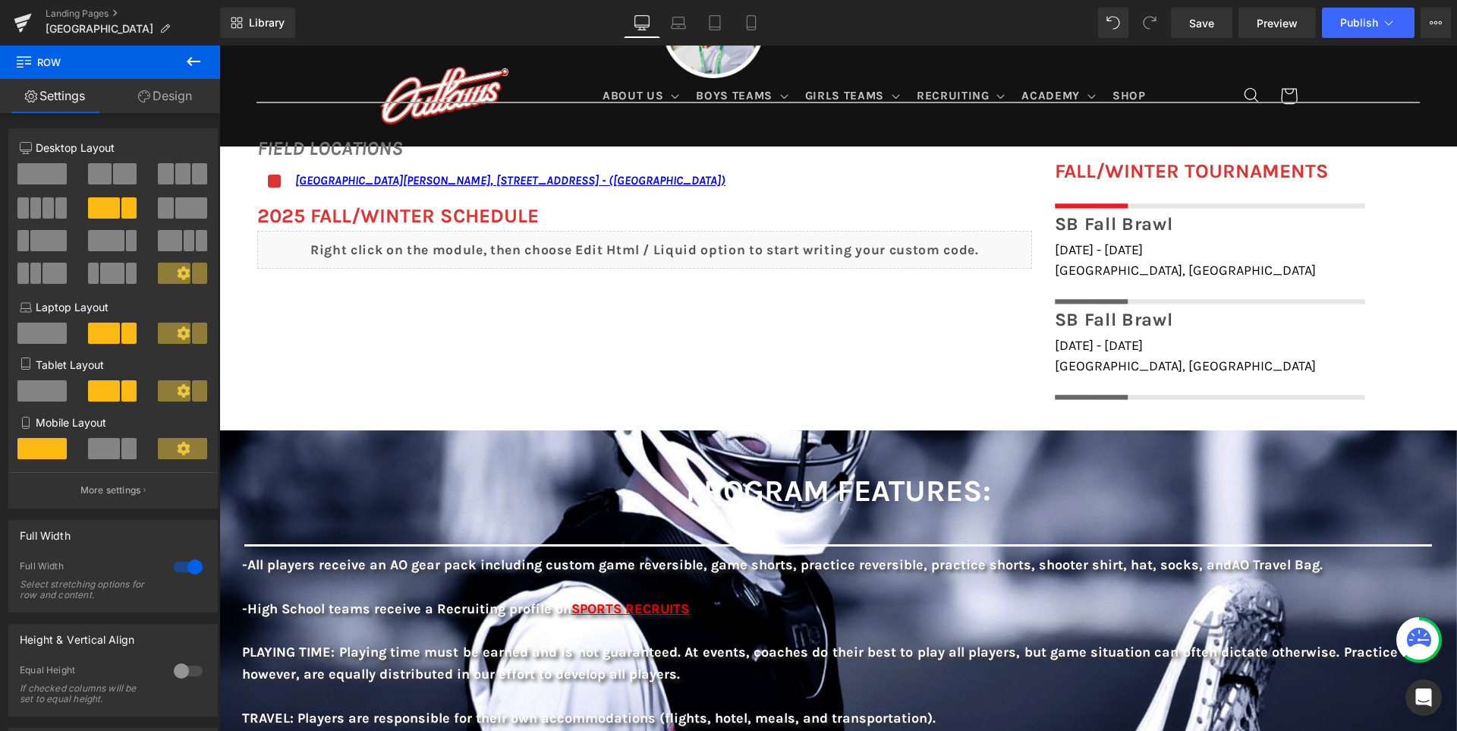
scroll to position [1125, 0]
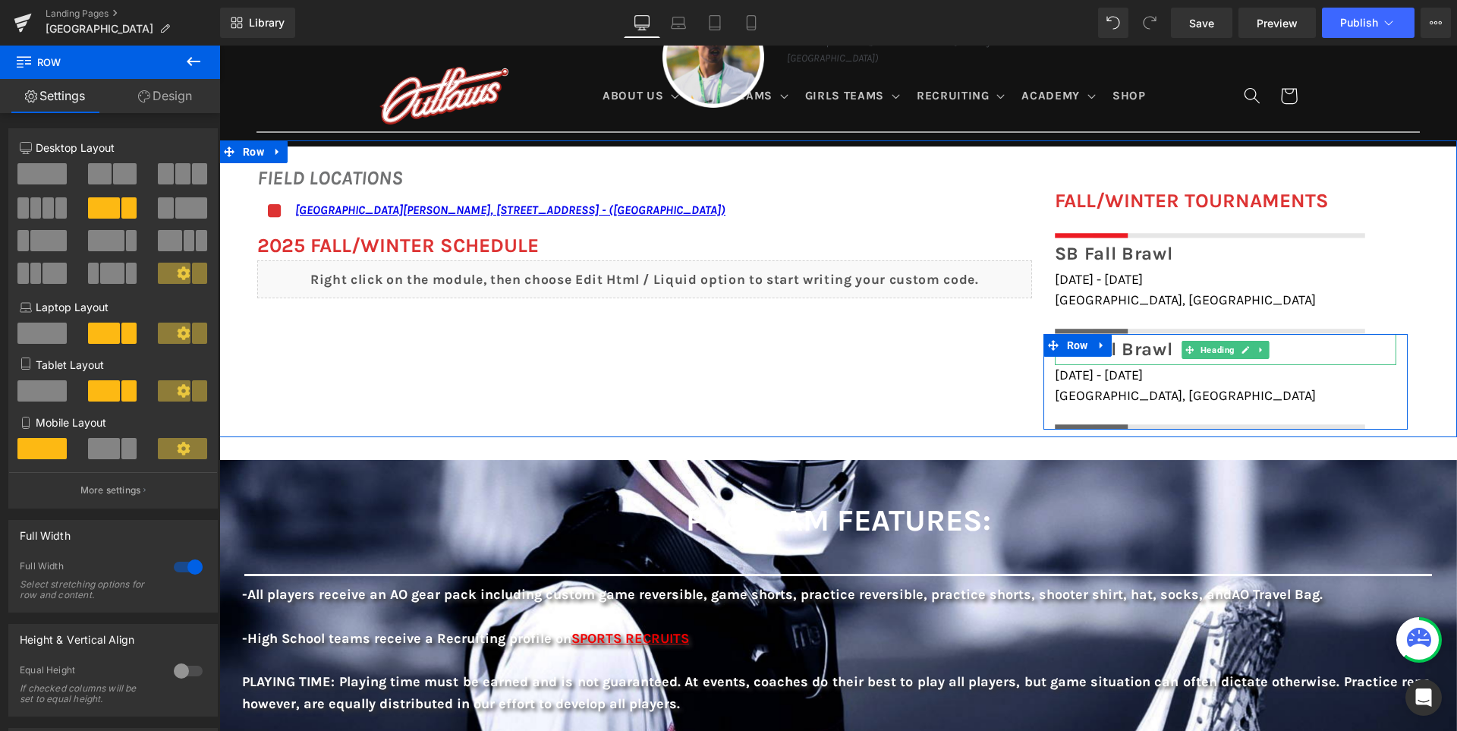
click at [1145, 349] on strong "SB Fall Brawl" at bounding box center [1114, 348] width 118 height 21
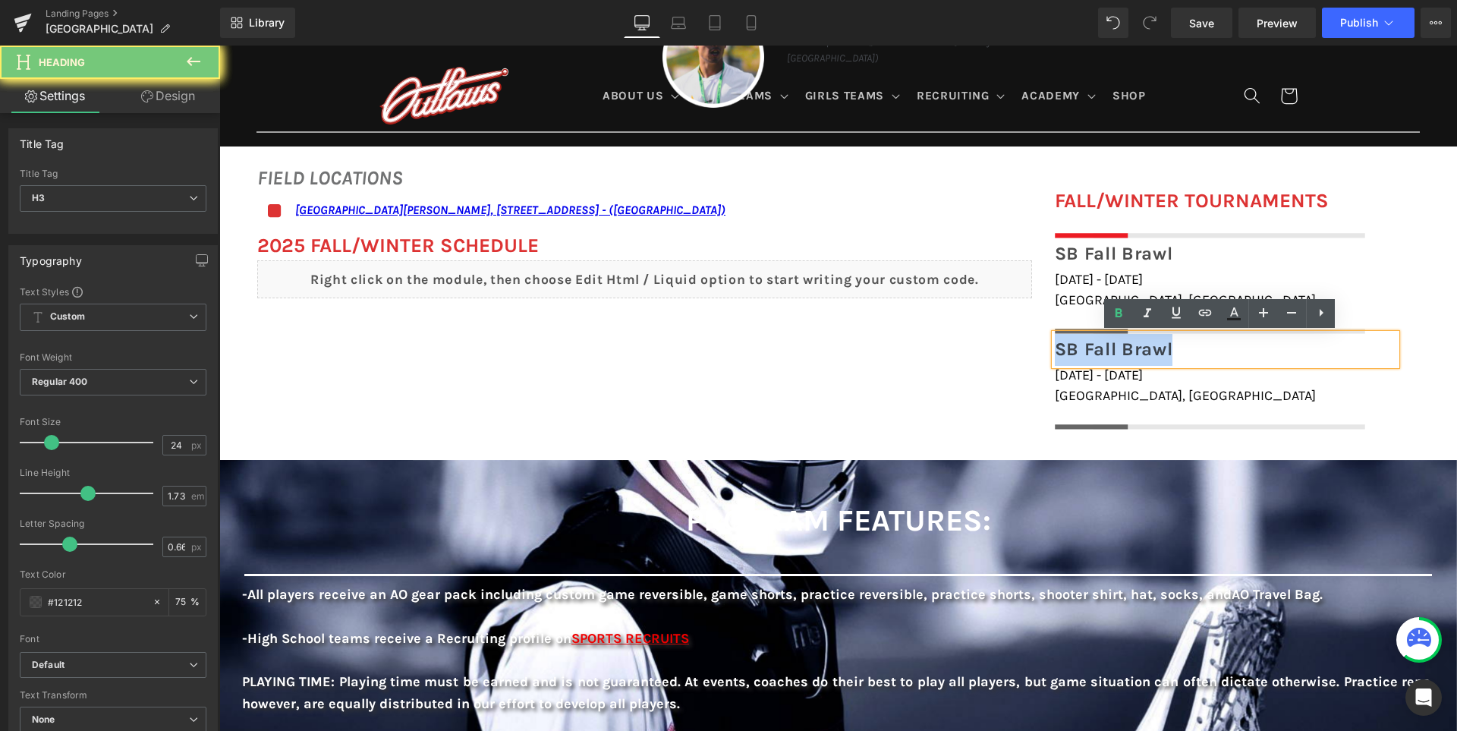
click at [1145, 349] on strong "SB Fall Brawl" at bounding box center [1114, 348] width 118 height 21
paste div
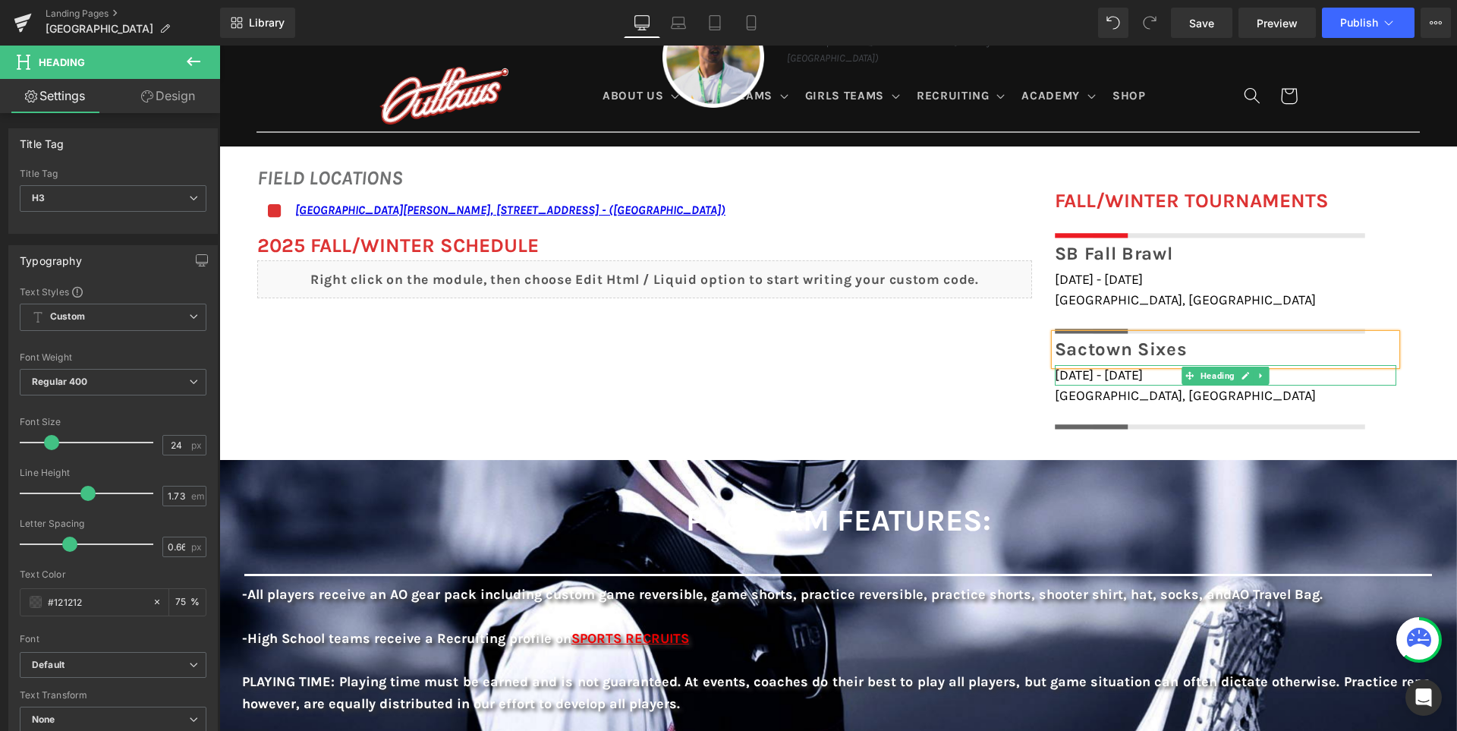
click at [1095, 380] on span "October 18th - 19th, 2025" at bounding box center [1099, 374] width 88 height 17
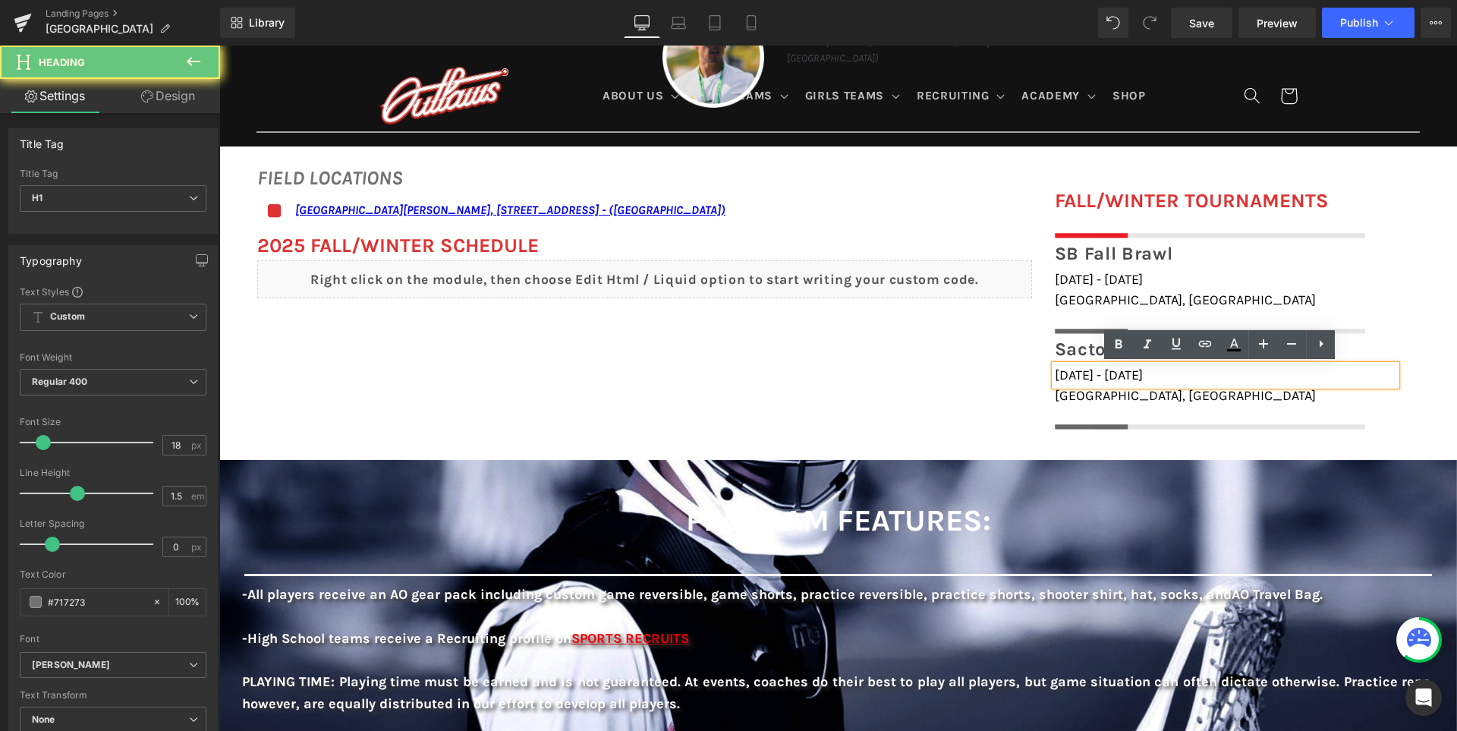
click at [1095, 380] on span "October 18th - 19th, 2025" at bounding box center [1099, 374] width 88 height 17
paste div
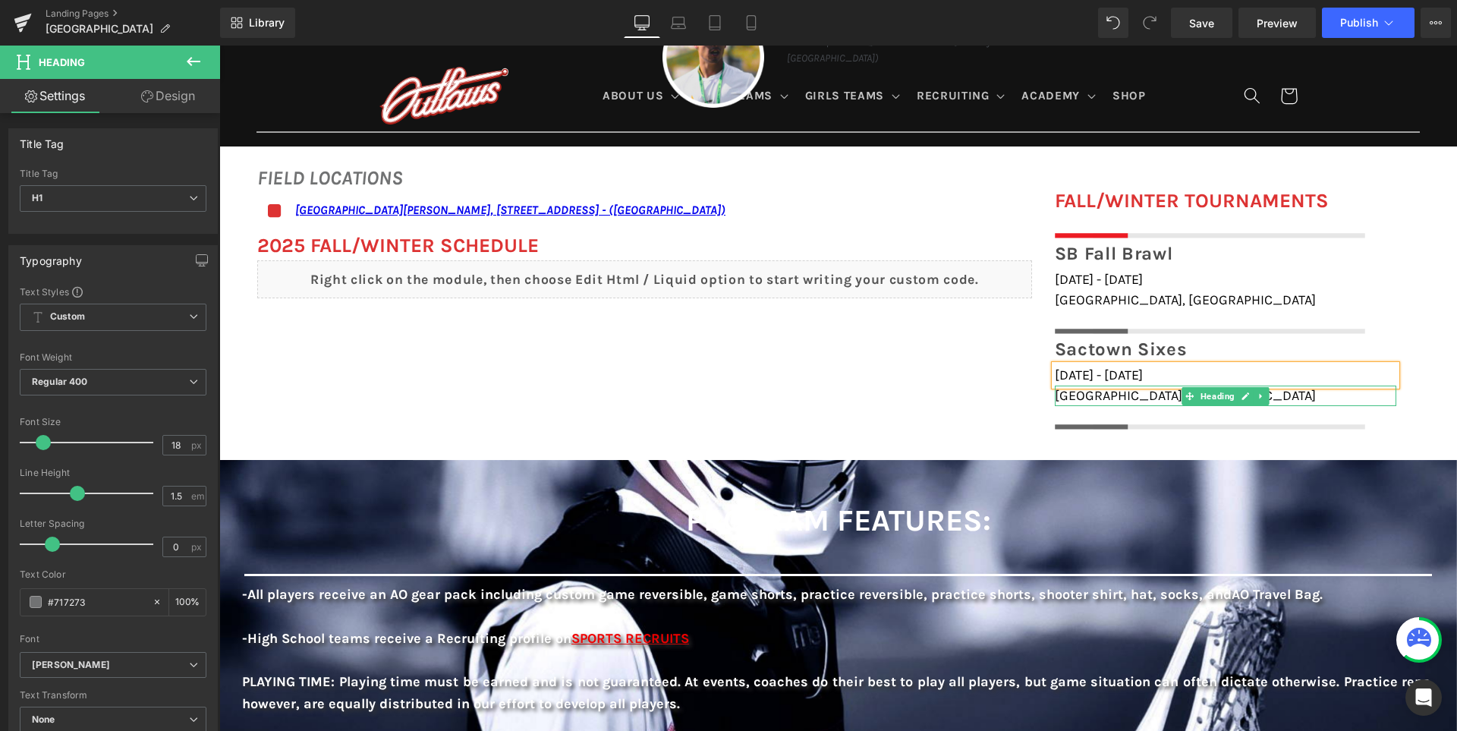
click at [1104, 395] on span "Santa Barbara, CA" at bounding box center [1185, 395] width 261 height 17
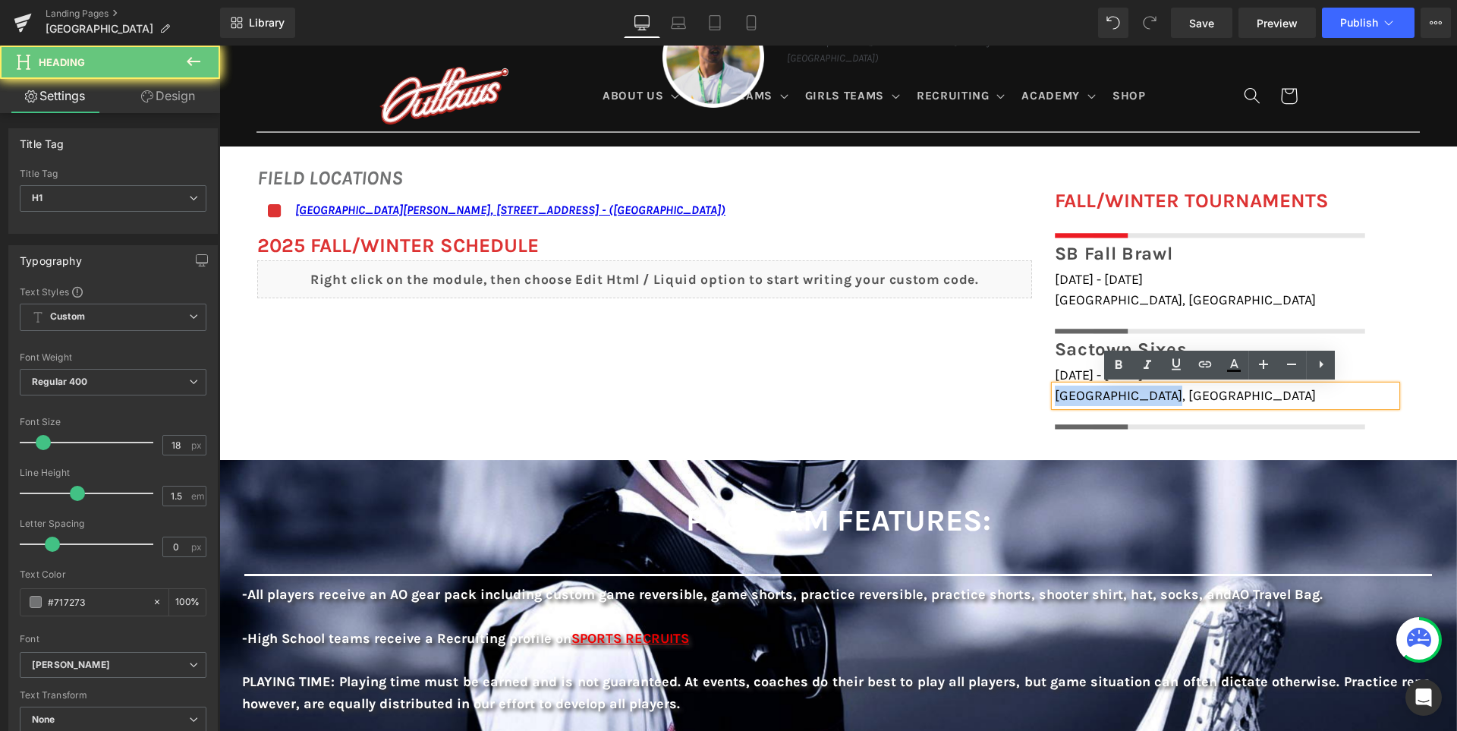
click at [1104, 395] on span "Santa Barbara, CA" at bounding box center [1185, 395] width 261 height 17
paste div
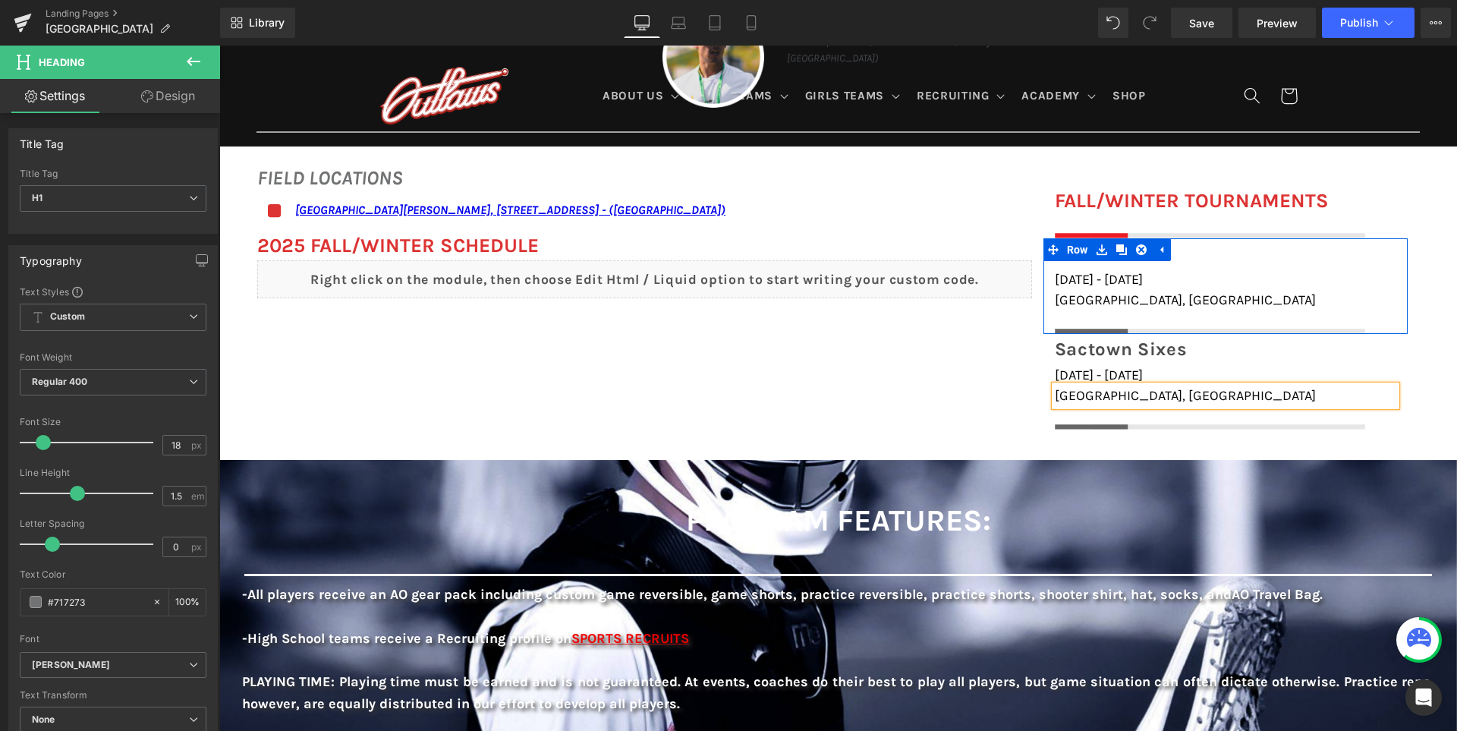
click at [992, 367] on div "FIELD LOCATIONS Heading Icon San Ramon Valley School, 501 Danville Blvd, Danvil…" at bounding box center [837, 288] width 1237 height 297
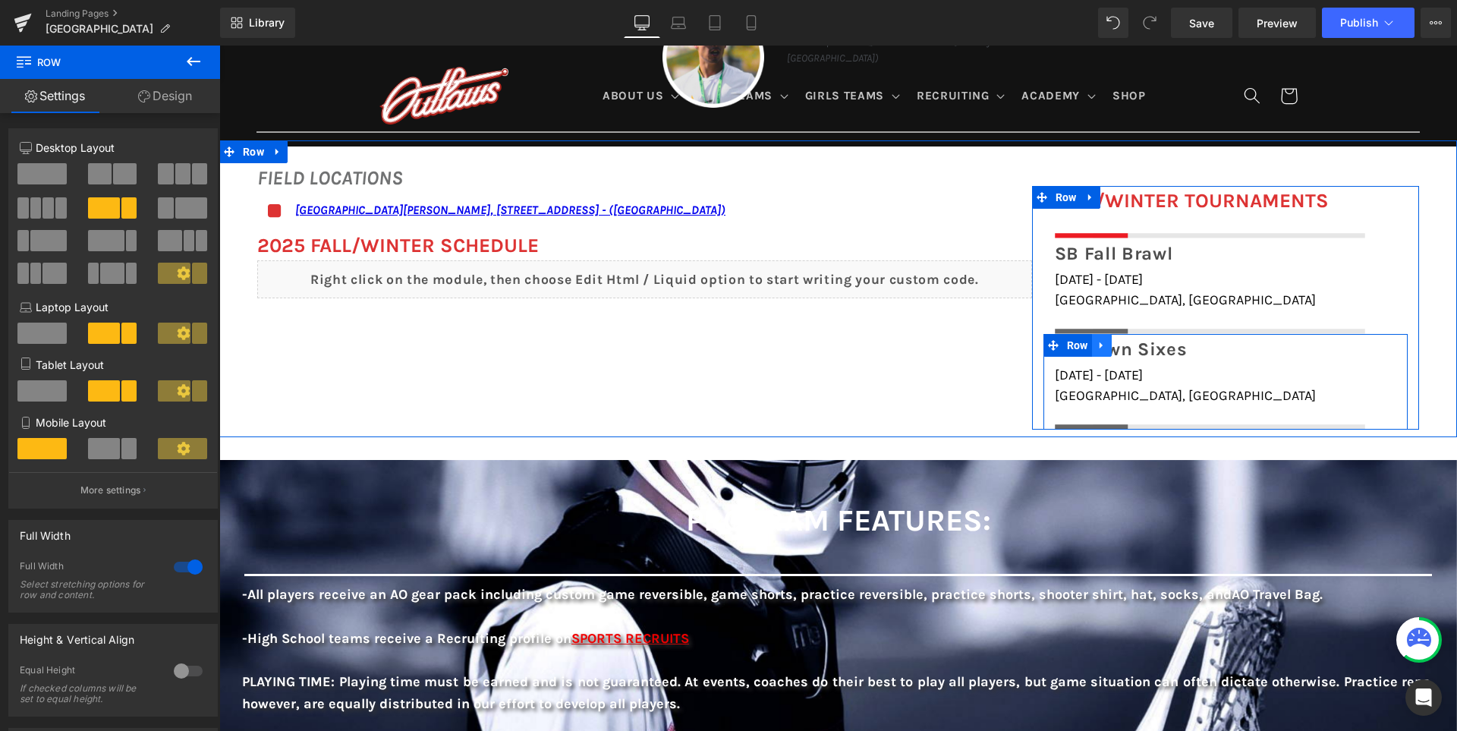
click at [1102, 347] on icon at bounding box center [1100, 345] width 3 height 7
click at [1127, 347] on icon at bounding box center [1121, 345] width 11 height 11
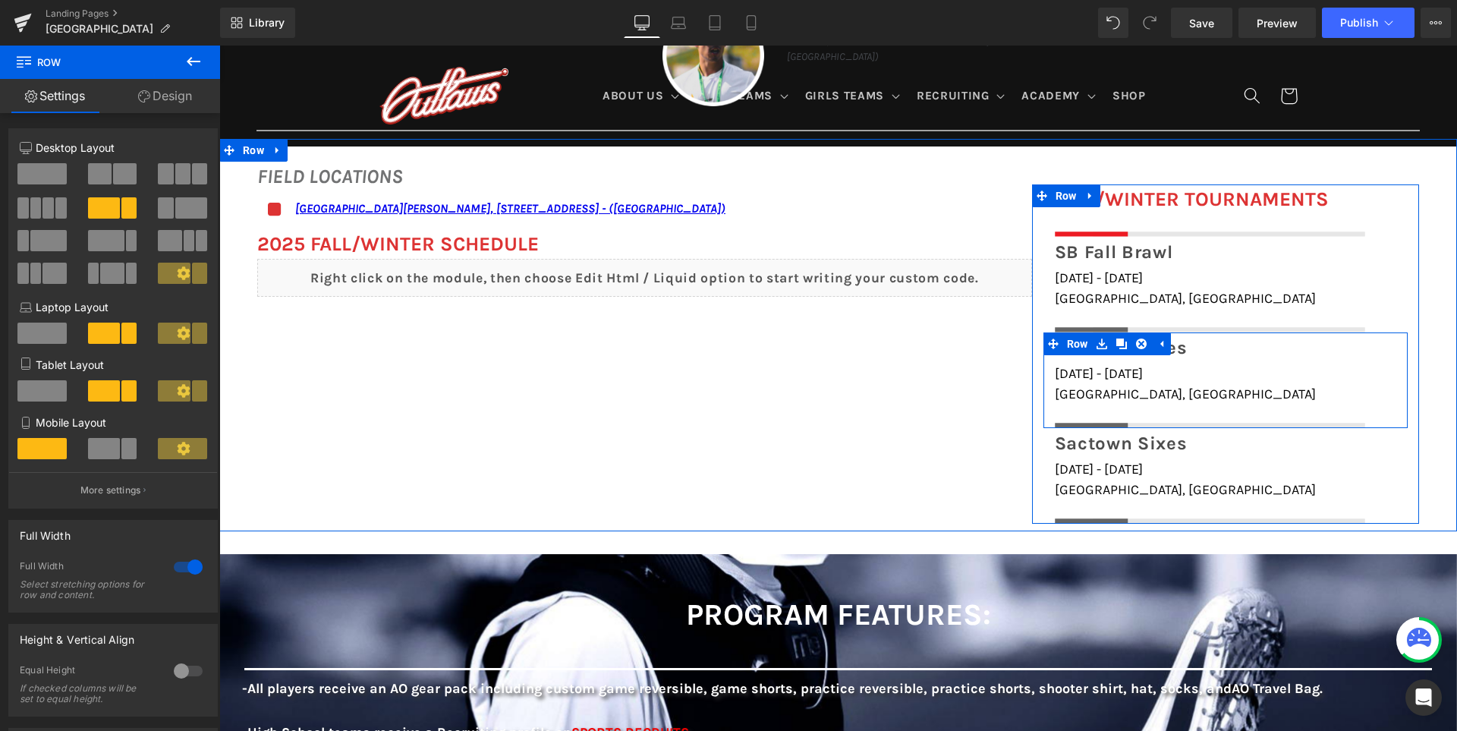
scroll to position [1128, 0]
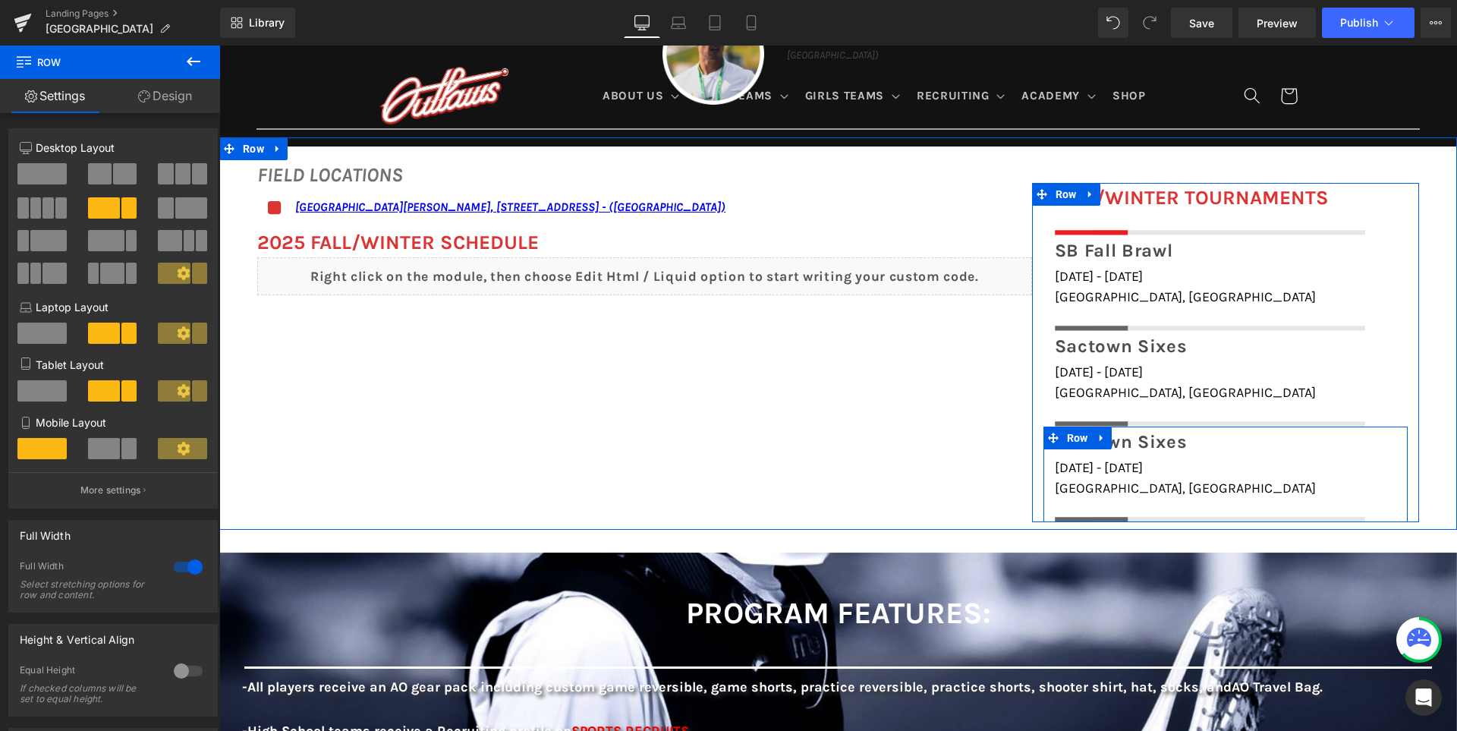
click at [1147, 445] on span "Sactown Sixes" at bounding box center [1121, 441] width 133 height 21
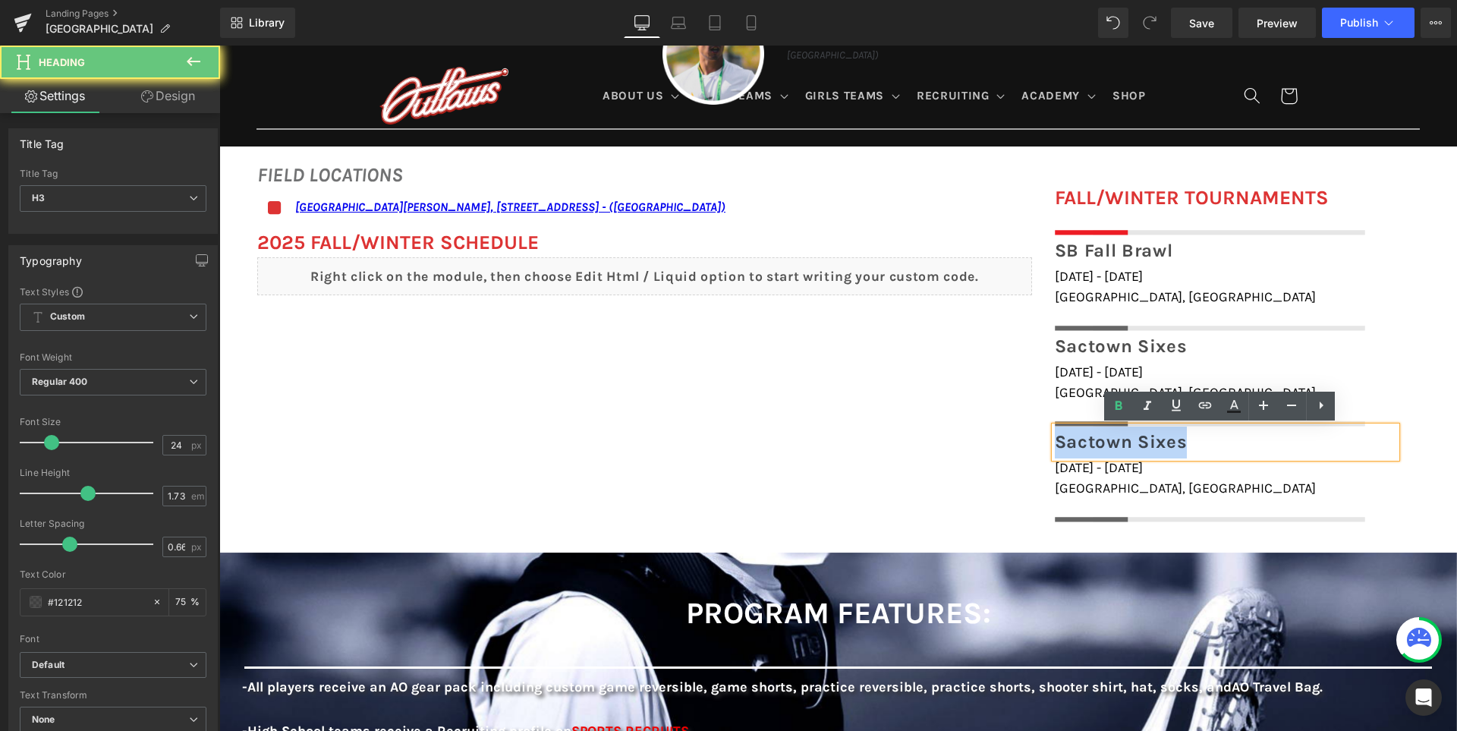
click at [1147, 445] on span "Sactown Sixes" at bounding box center [1121, 441] width 133 height 21
paste div
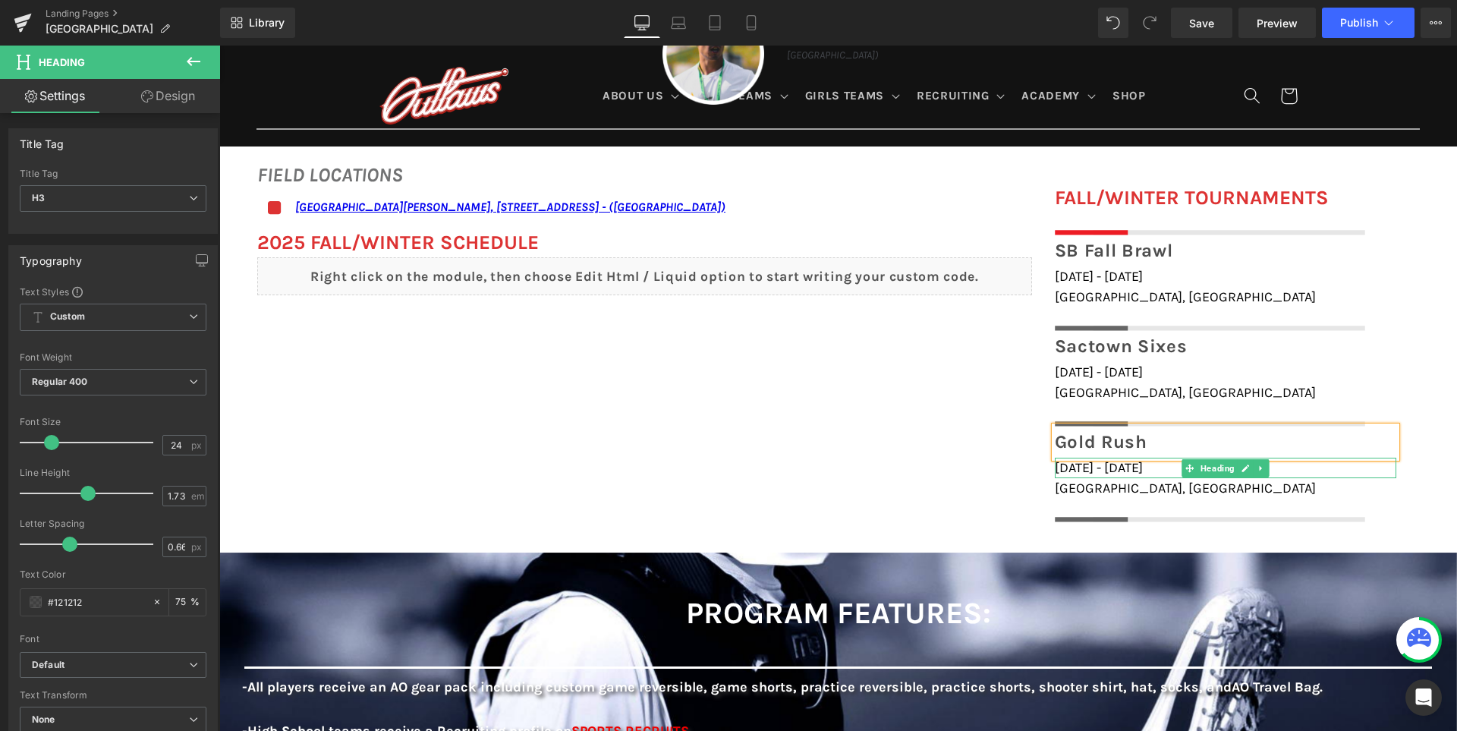
click at [1094, 469] on span "December 6th - 7th, 2025" at bounding box center [1099, 467] width 88 height 17
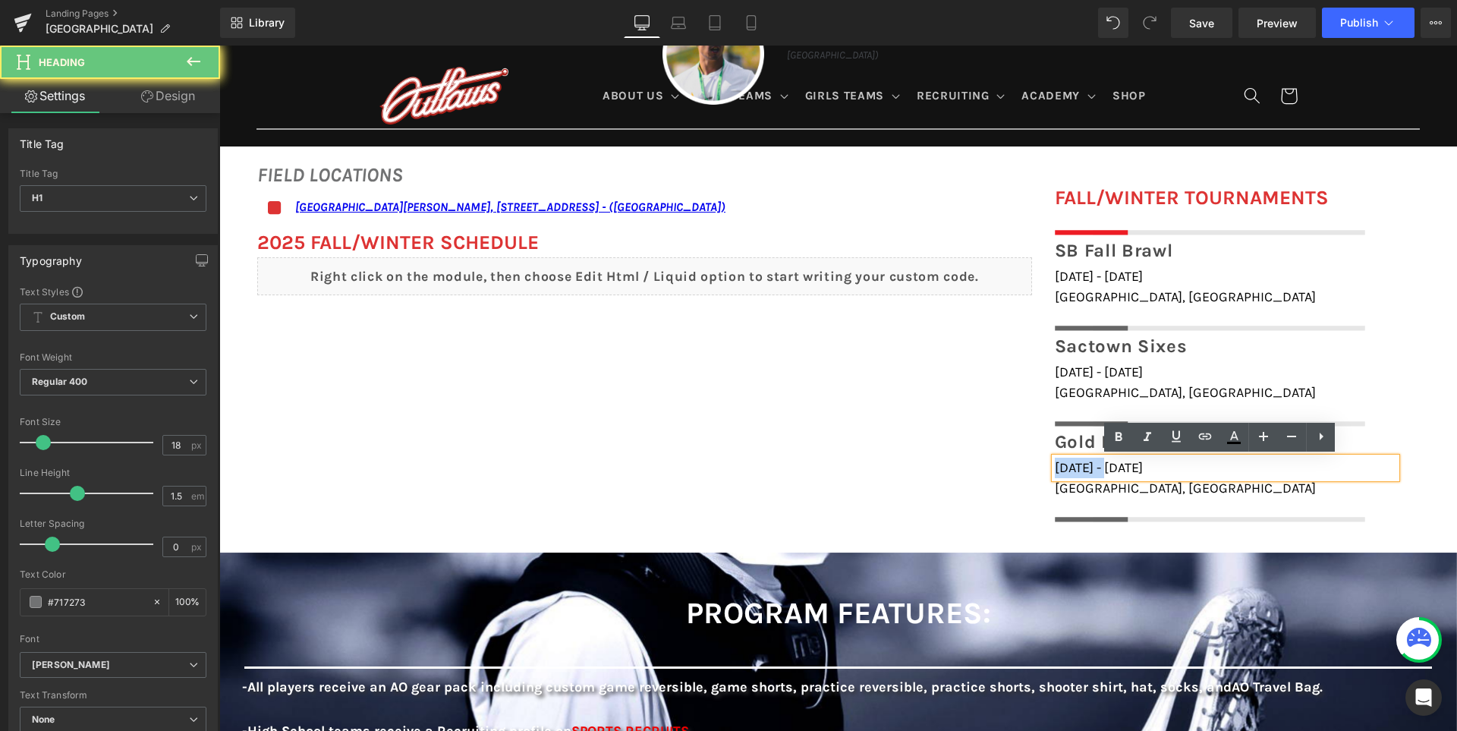
click at [1094, 469] on span "December 6th - 7th, 2025" at bounding box center [1099, 467] width 88 height 17
paste div
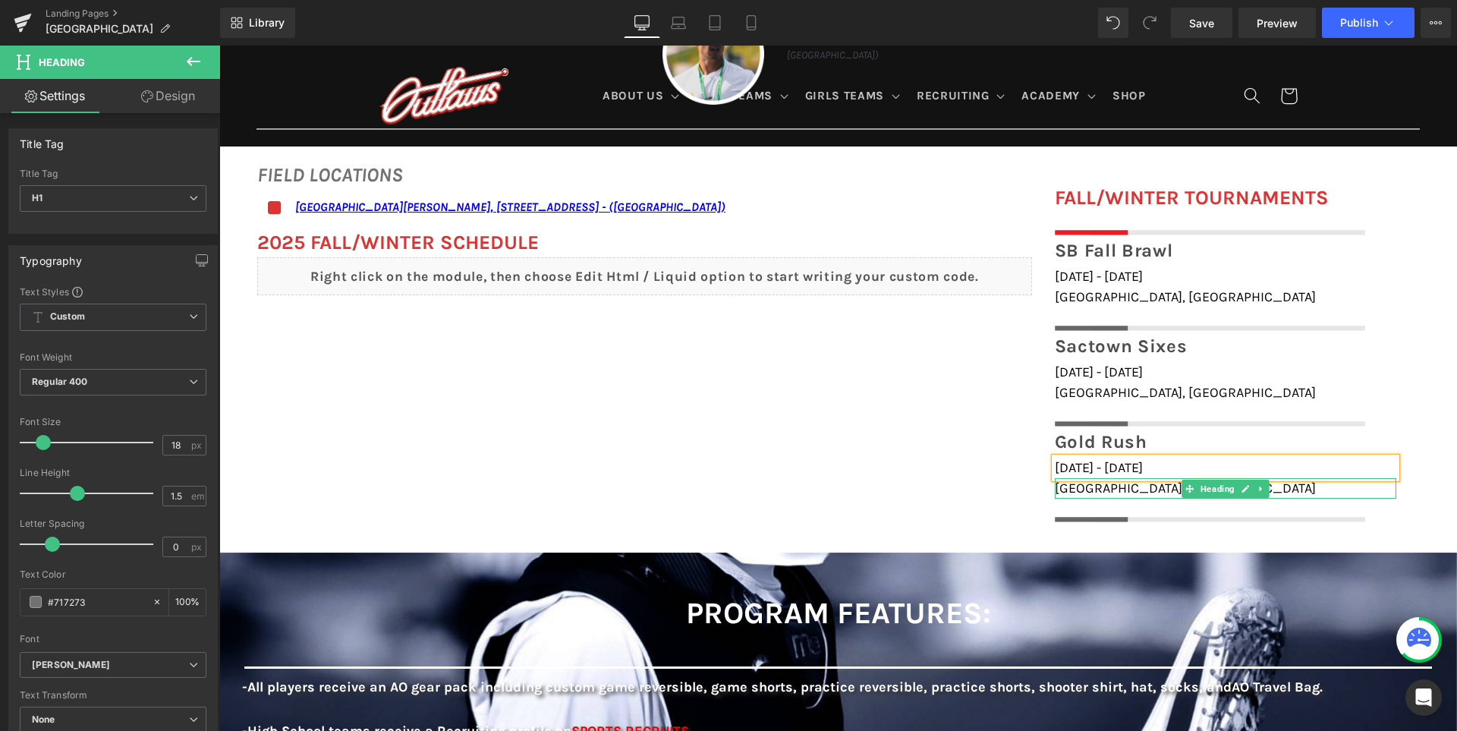
click at [1092, 486] on span "Sacramento, CA" at bounding box center [1185, 487] width 261 height 17
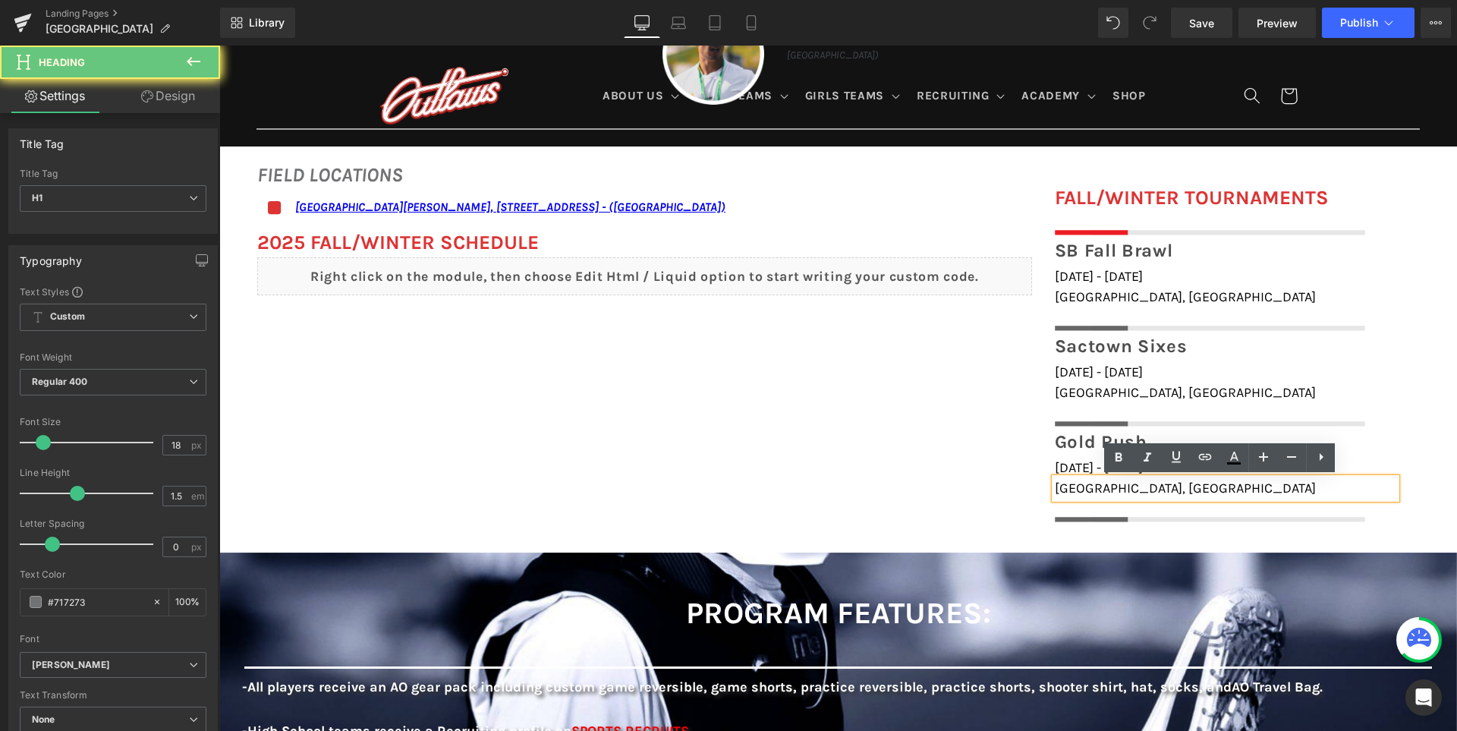
click at [1092, 486] on span "Sacramento, CA" at bounding box center [1185, 487] width 261 height 17
paste div
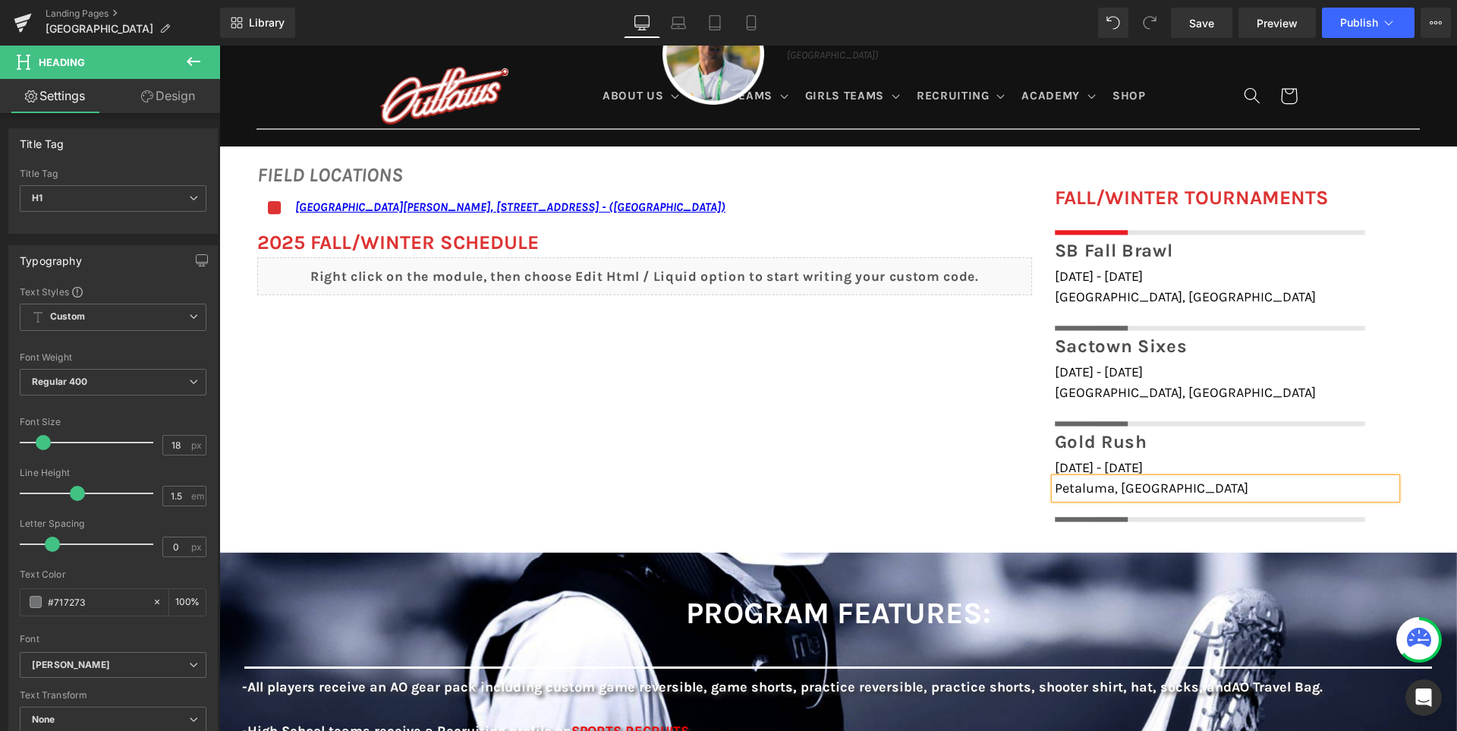
click at [1043, 482] on div "Gold Rush Heading December 13th - 14th, 2025 Heading Petaluma, CA Heading Image" at bounding box center [1225, 474] width 364 height 96
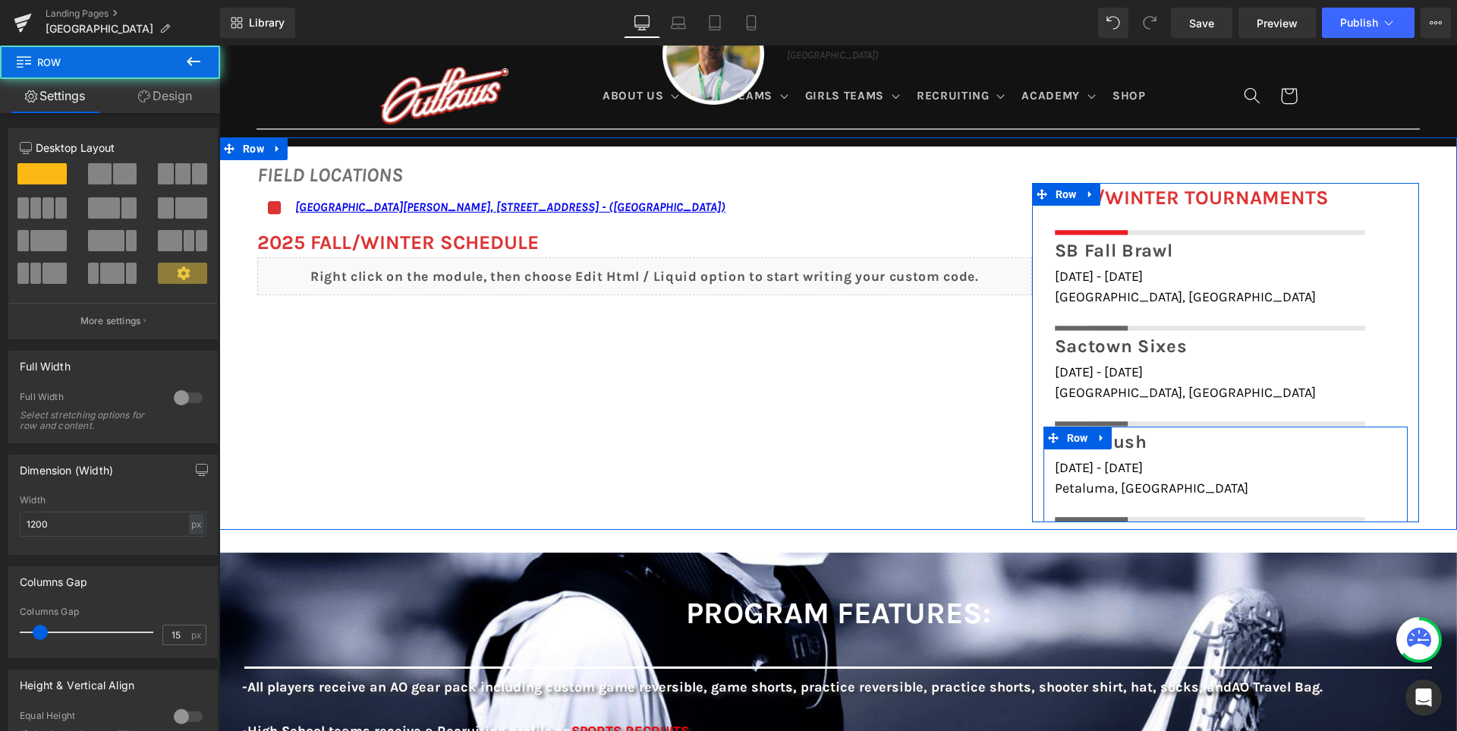
click at [992, 464] on div "FIELD LOCATIONS Heading Icon San Ramon Valley School, 501 Danville Blvd, Danvil…" at bounding box center [837, 333] width 1237 height 392
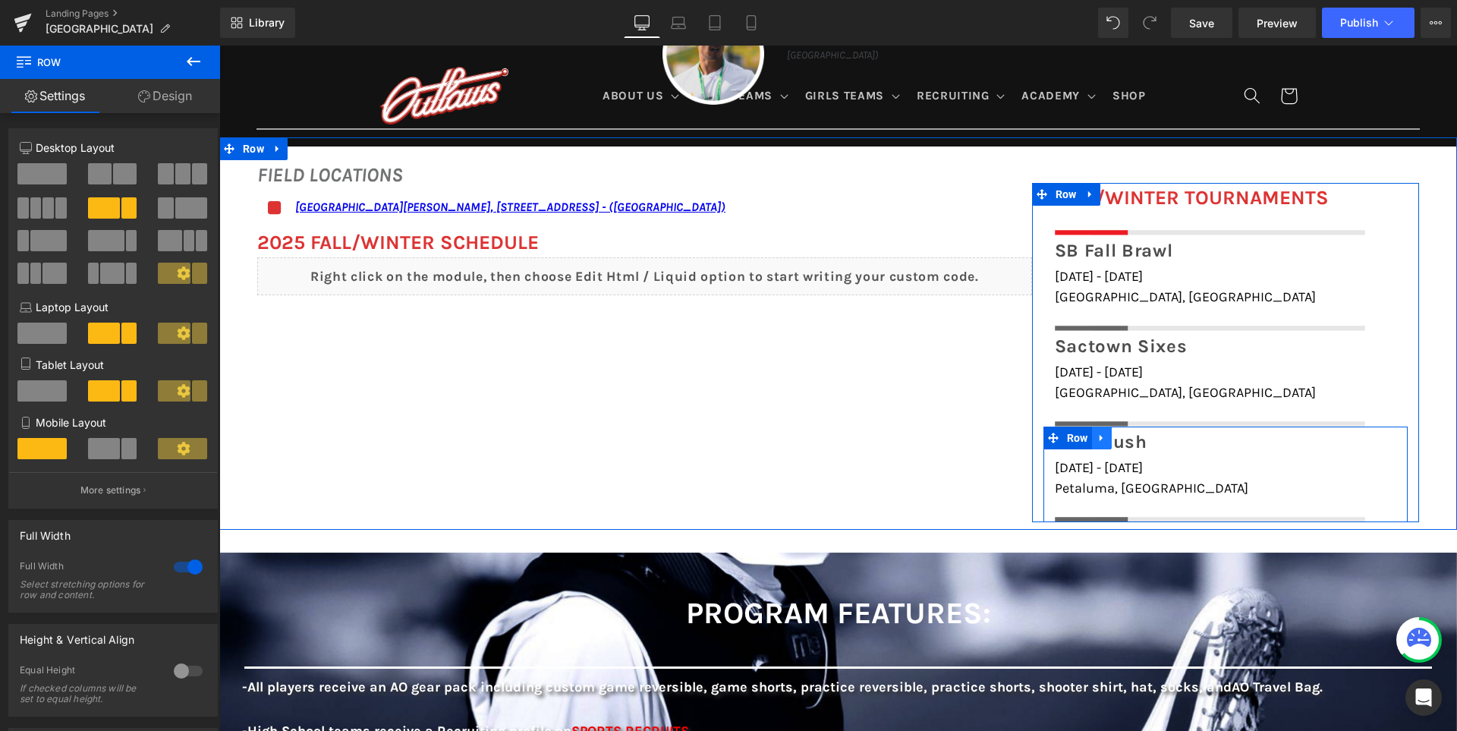
click at [1102, 436] on icon at bounding box center [1100, 437] width 3 height 7
click at [1122, 438] on icon at bounding box center [1121, 437] width 11 height 11
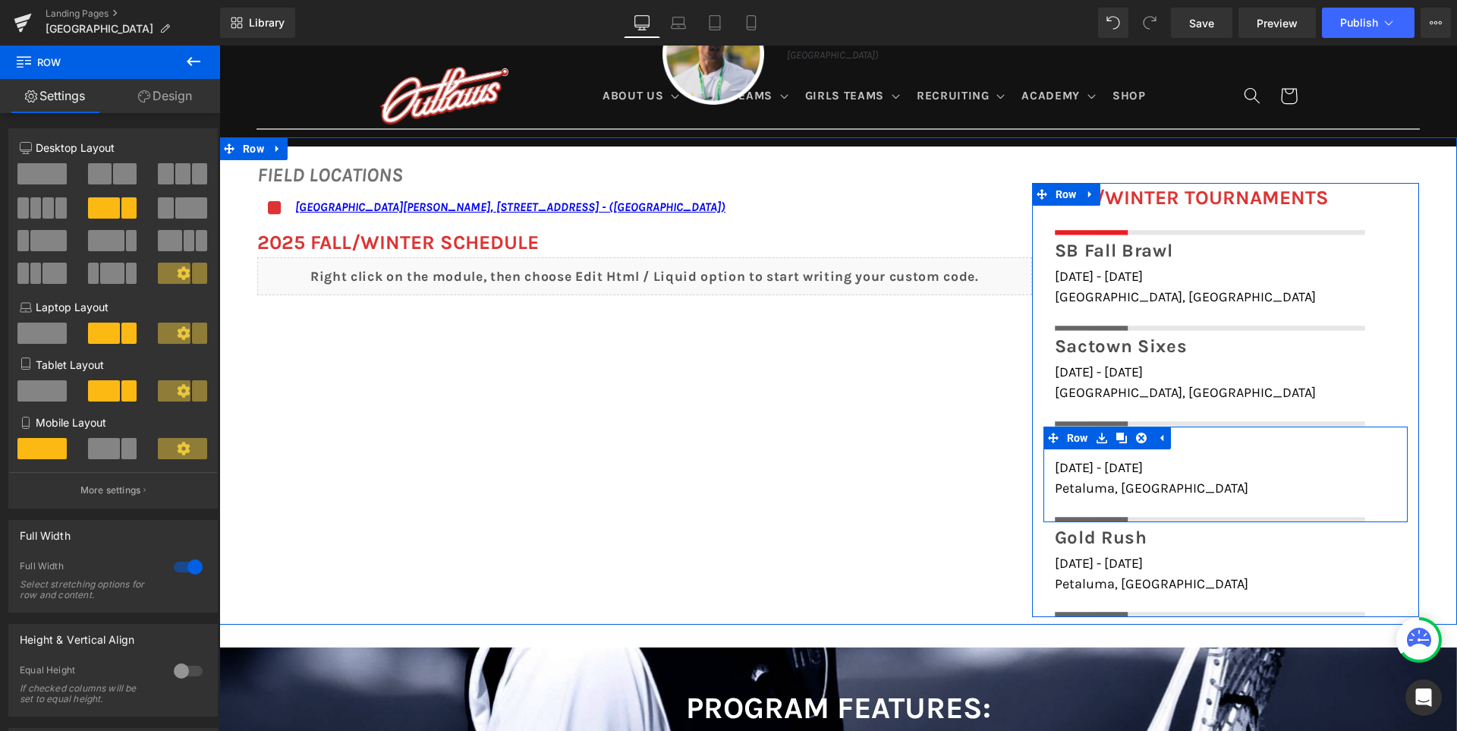
scroll to position [1130, 0]
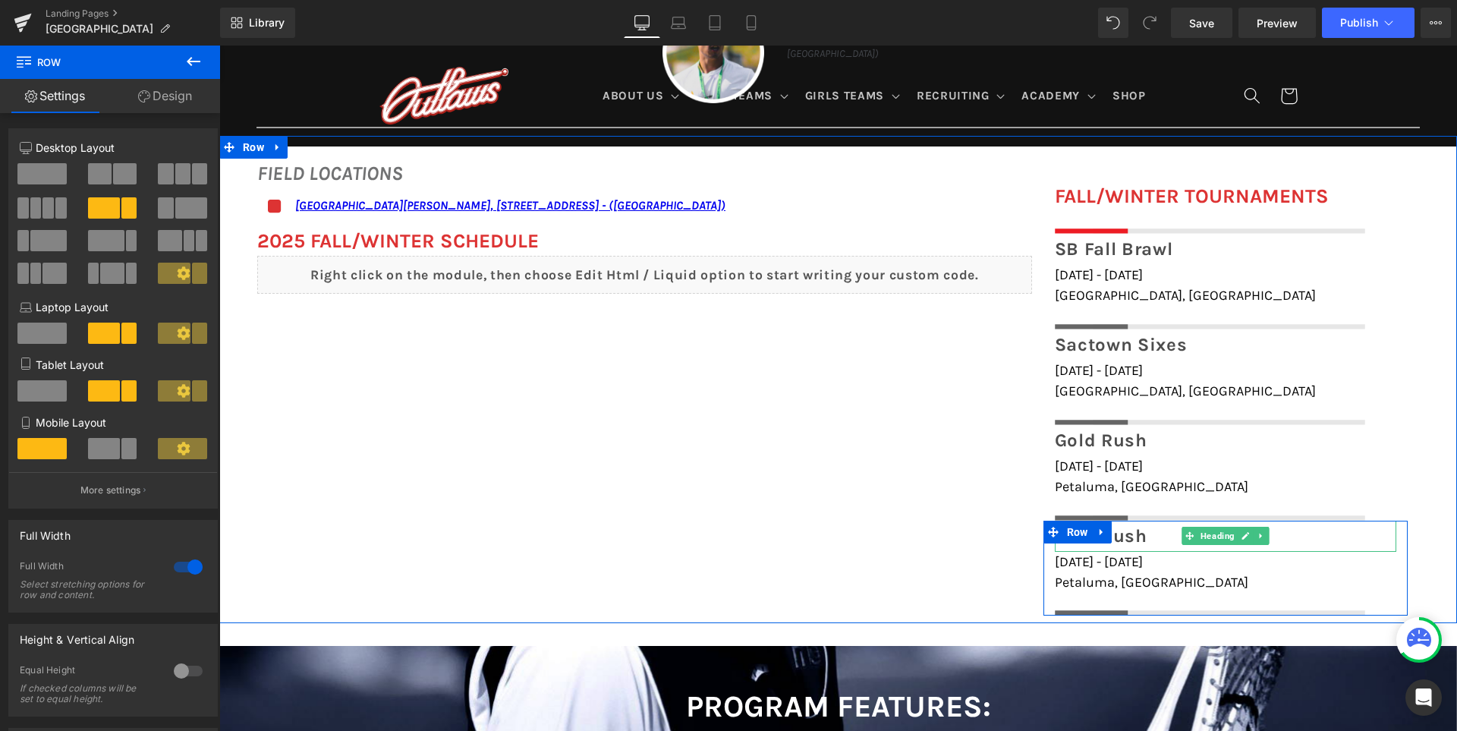
click at [1136, 537] on span "Gold Rush" at bounding box center [1101, 535] width 93 height 21
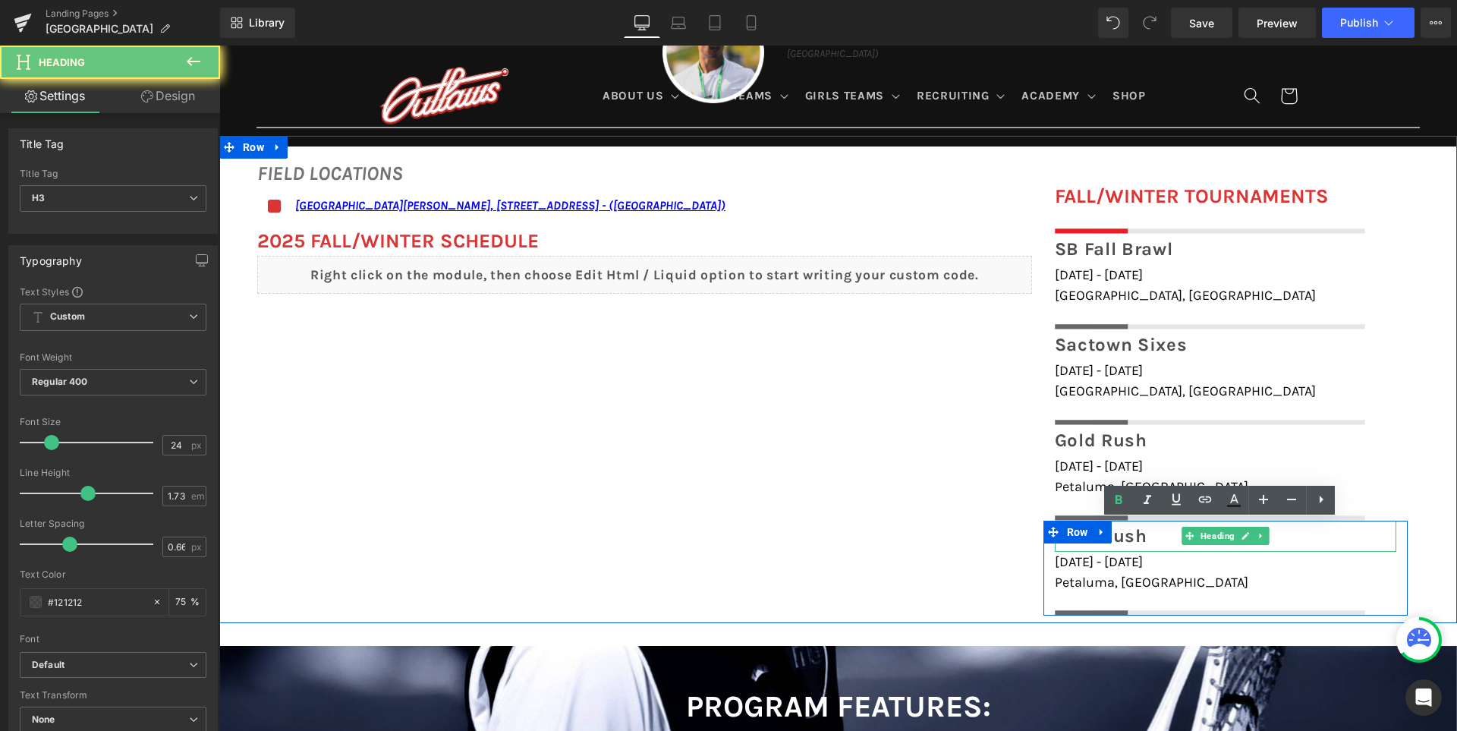
click at [1136, 537] on span "Gold Rush" at bounding box center [1101, 535] width 93 height 21
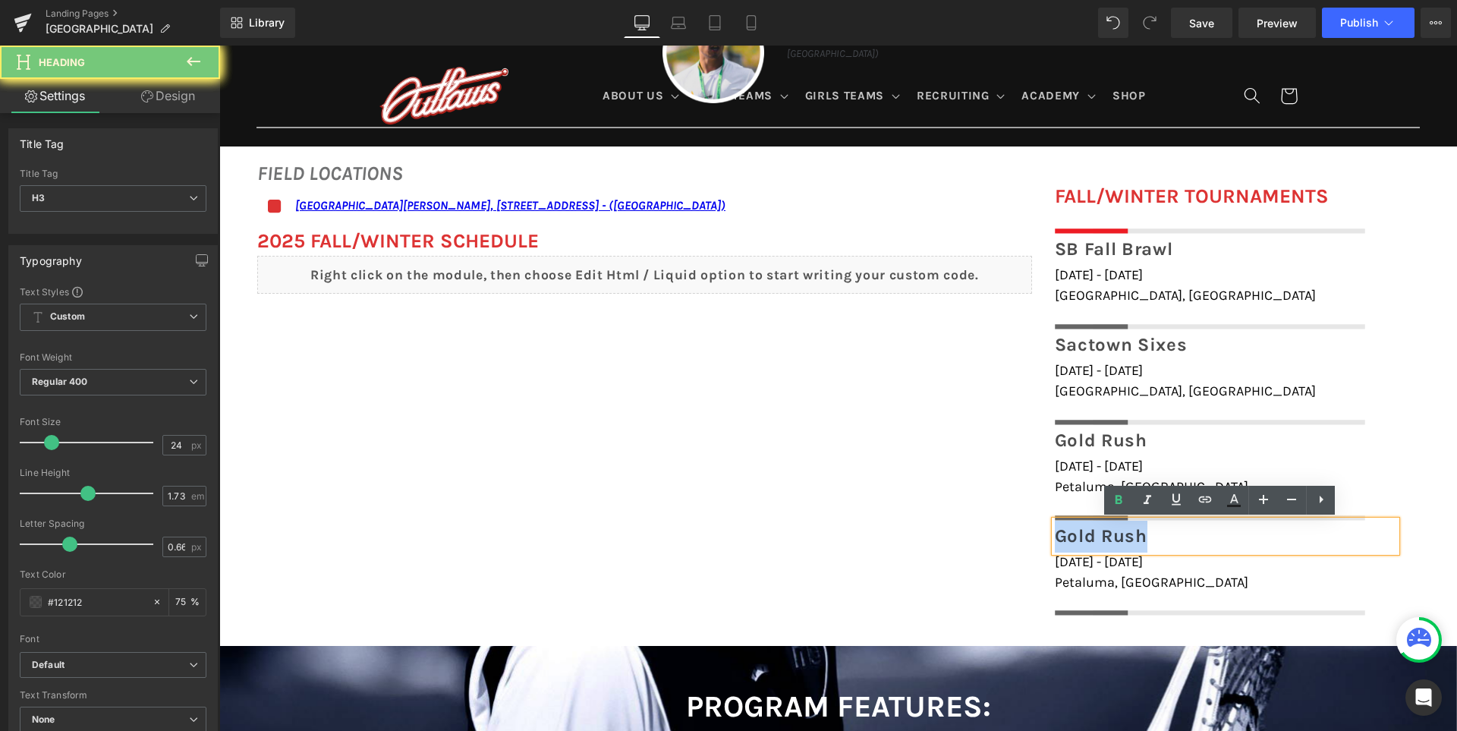
click at [1136, 537] on span "Gold Rush" at bounding box center [1101, 535] width 93 height 21
paste div
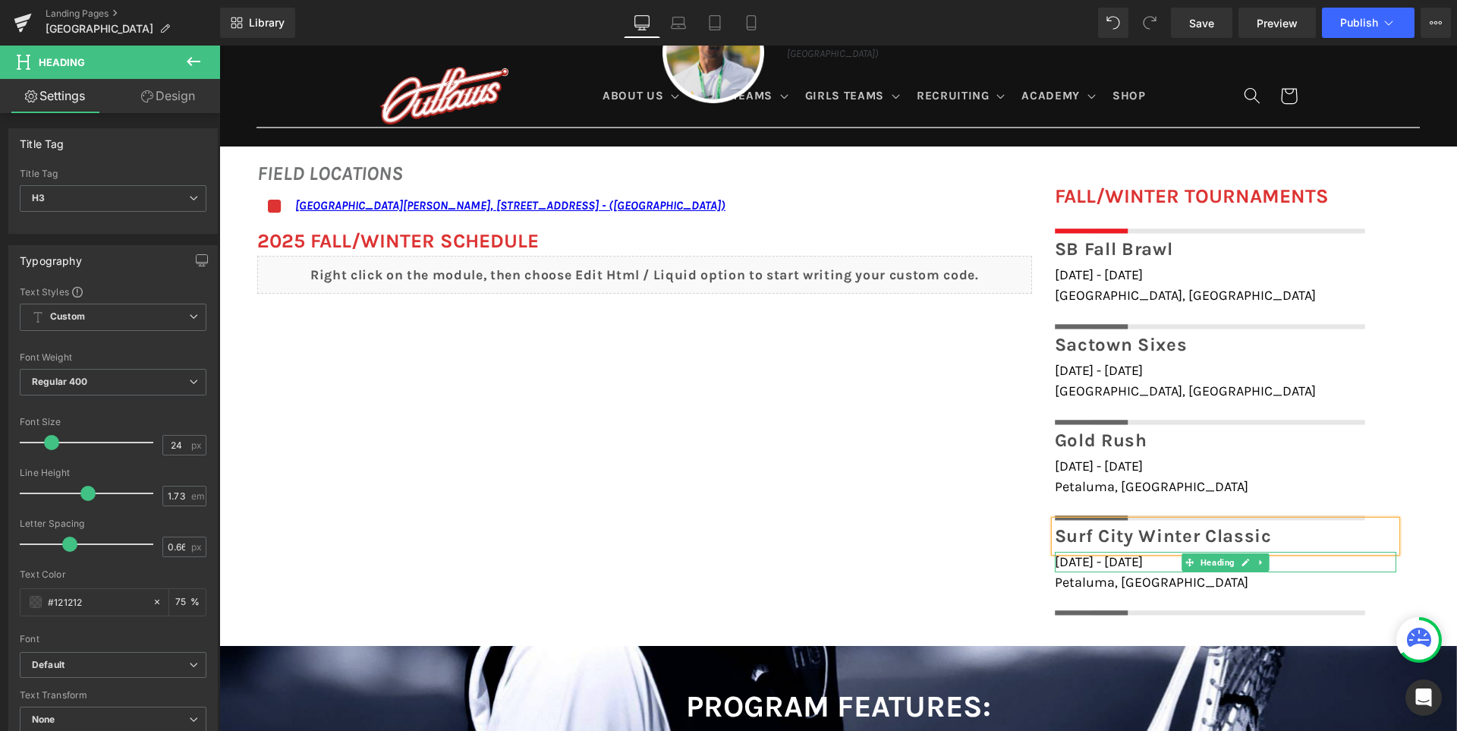
click at [1079, 560] on span "[DATE] - [DATE]" at bounding box center [1099, 561] width 88 height 17
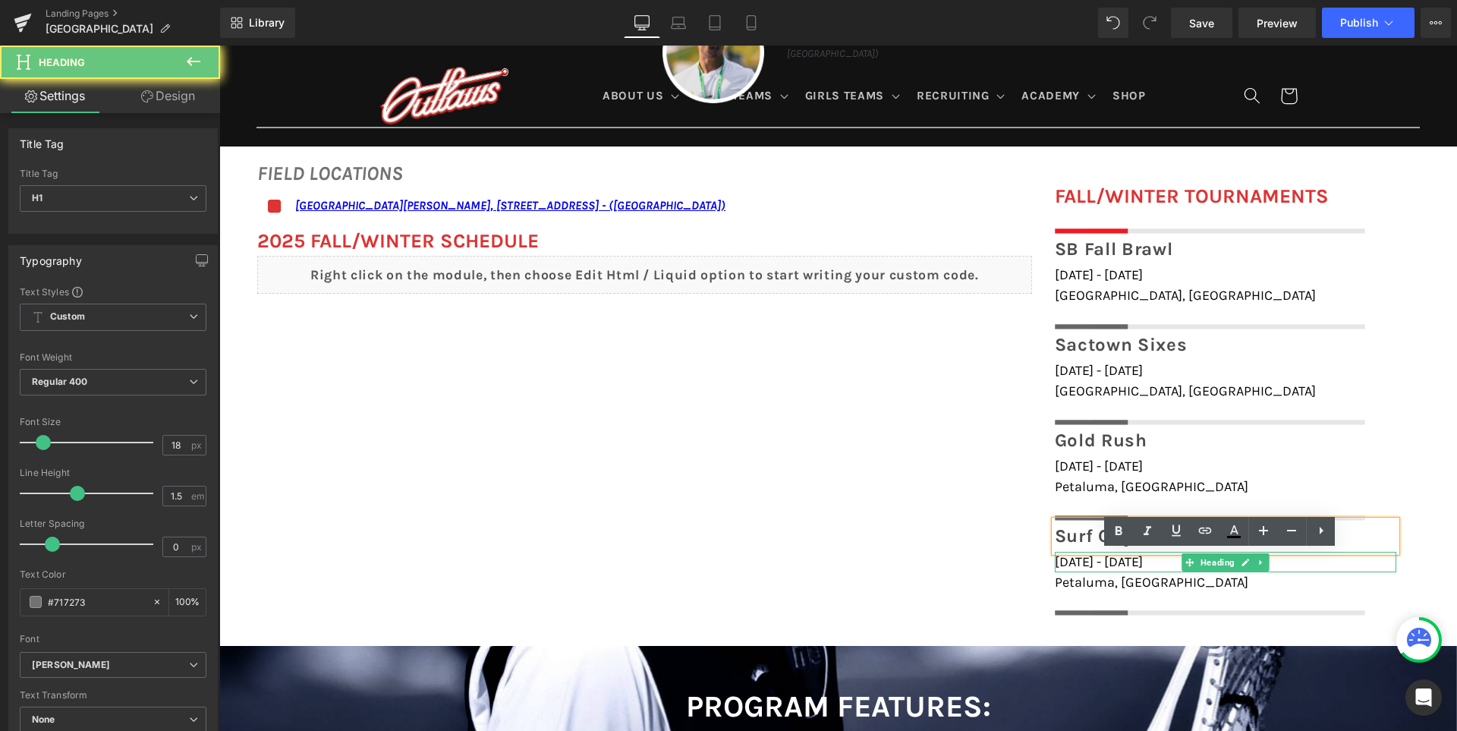
click at [1079, 560] on span "[DATE] - [DATE]" at bounding box center [1099, 561] width 88 height 17
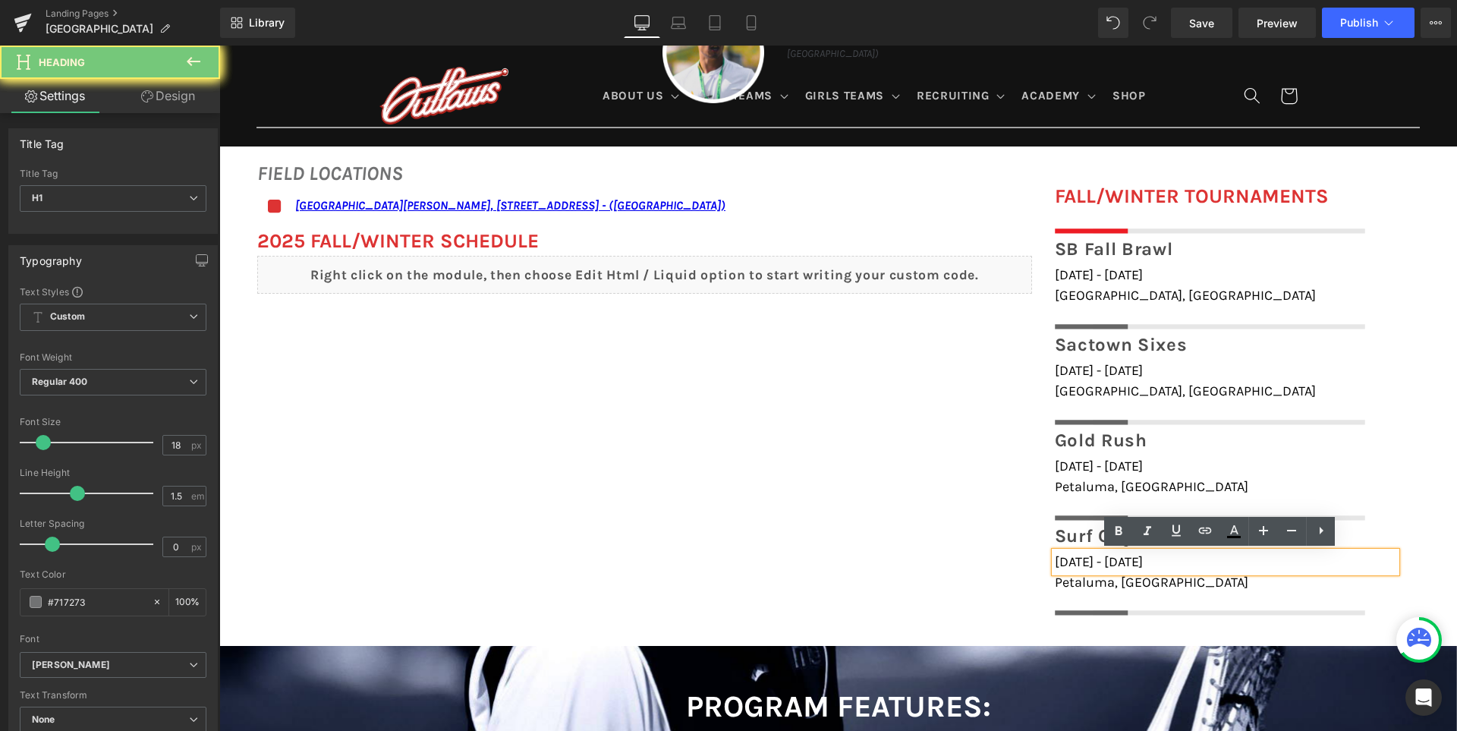
click at [1079, 560] on span "[DATE] - [DATE]" at bounding box center [1099, 561] width 88 height 17
paste div
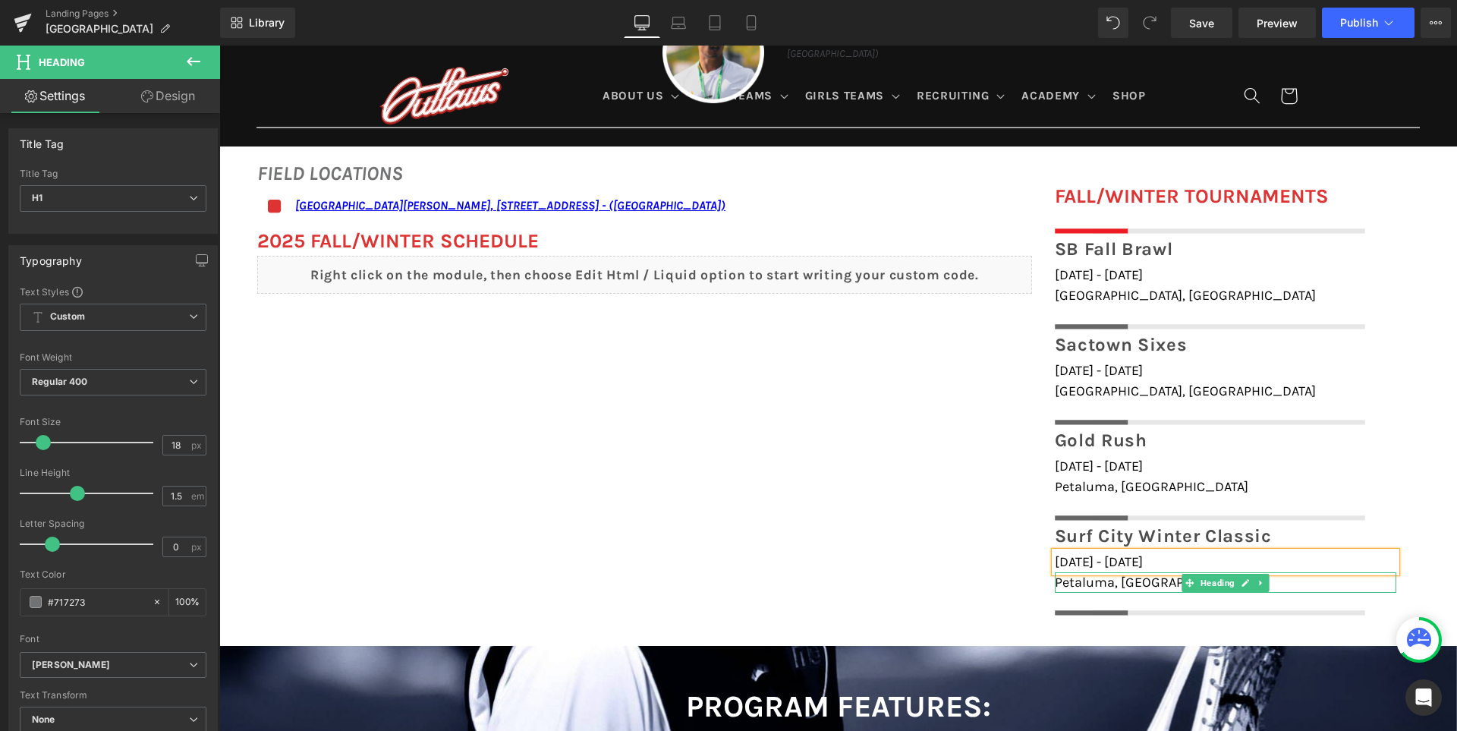
click at [1089, 584] on span "Petaluma, CA" at bounding box center [1151, 582] width 193 height 17
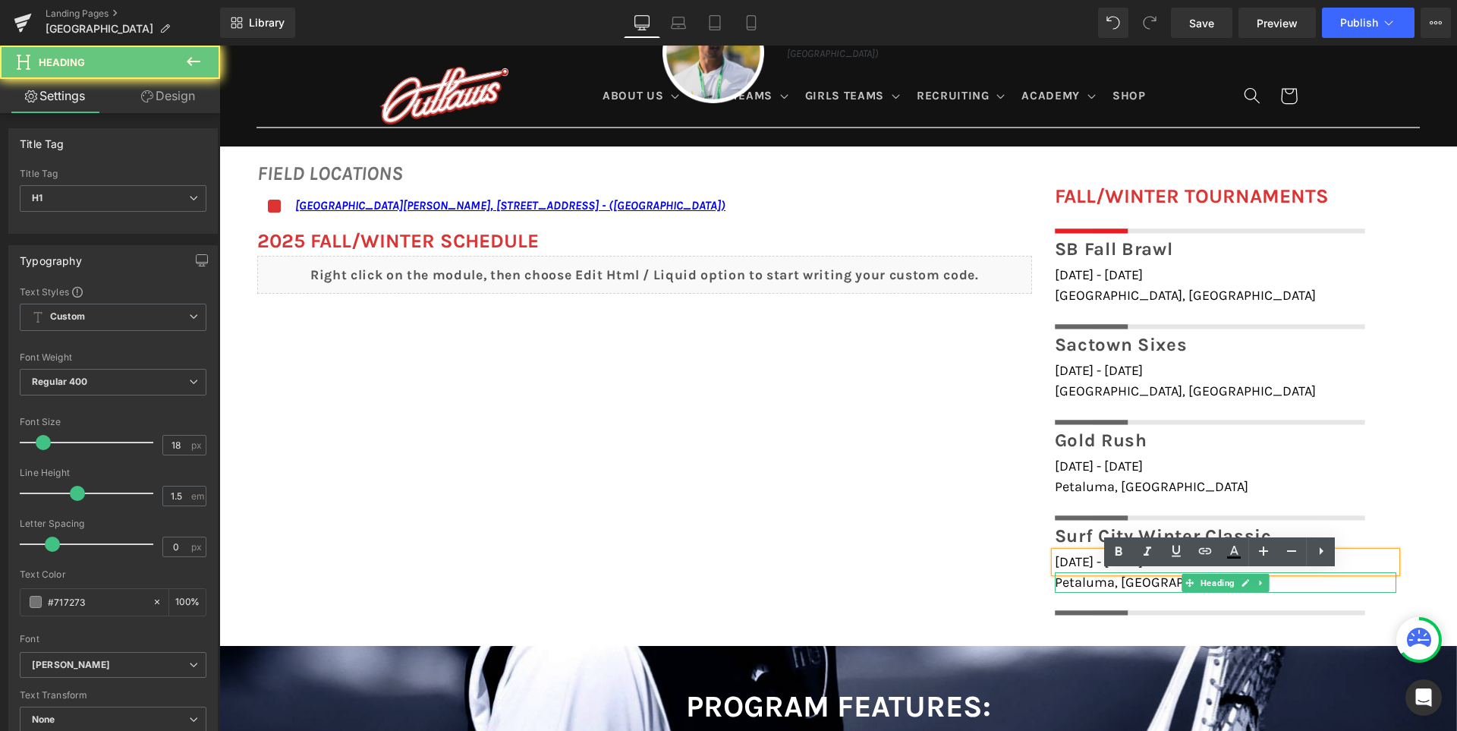
click at [1089, 584] on span "Petaluma, CA" at bounding box center [1151, 582] width 193 height 17
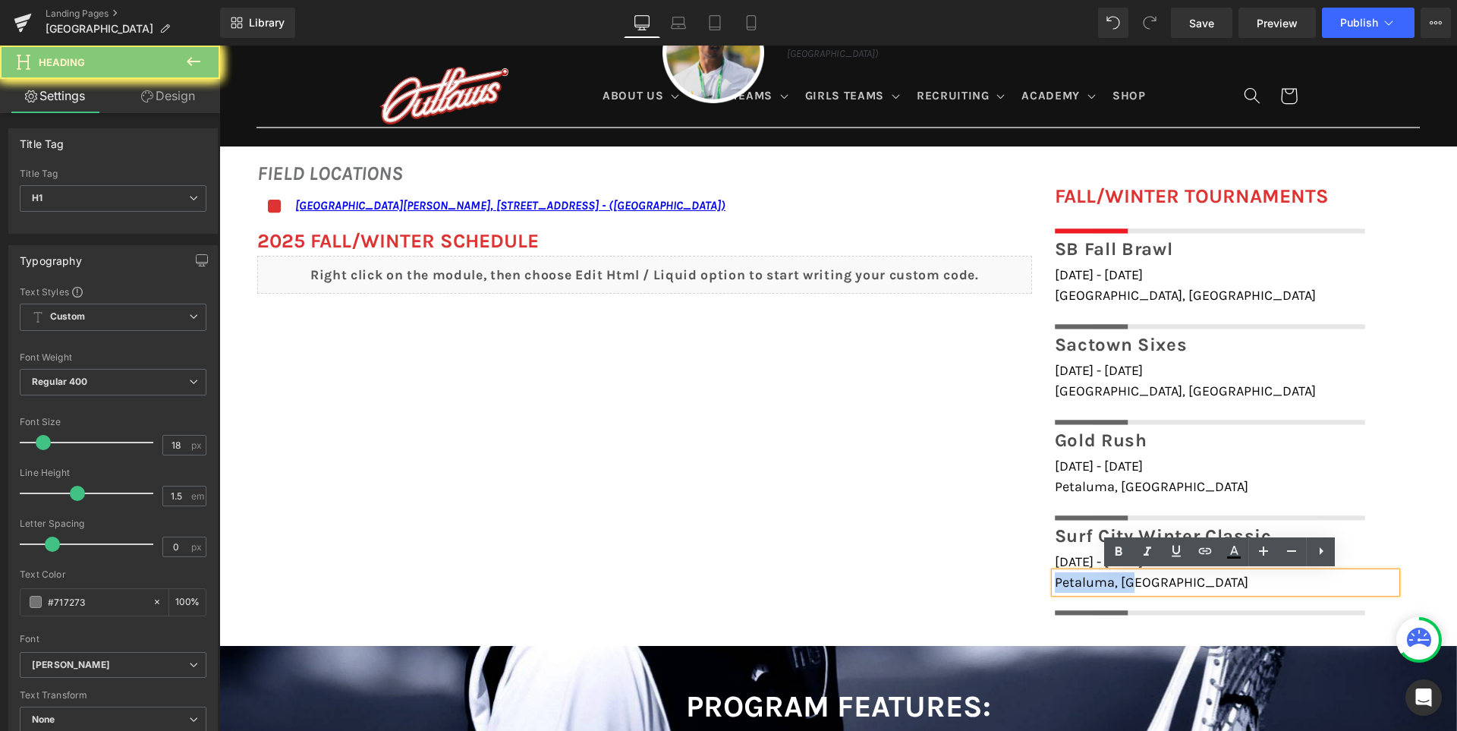
click at [1089, 584] on span "Petaluma, CA" at bounding box center [1151, 582] width 193 height 17
paste div
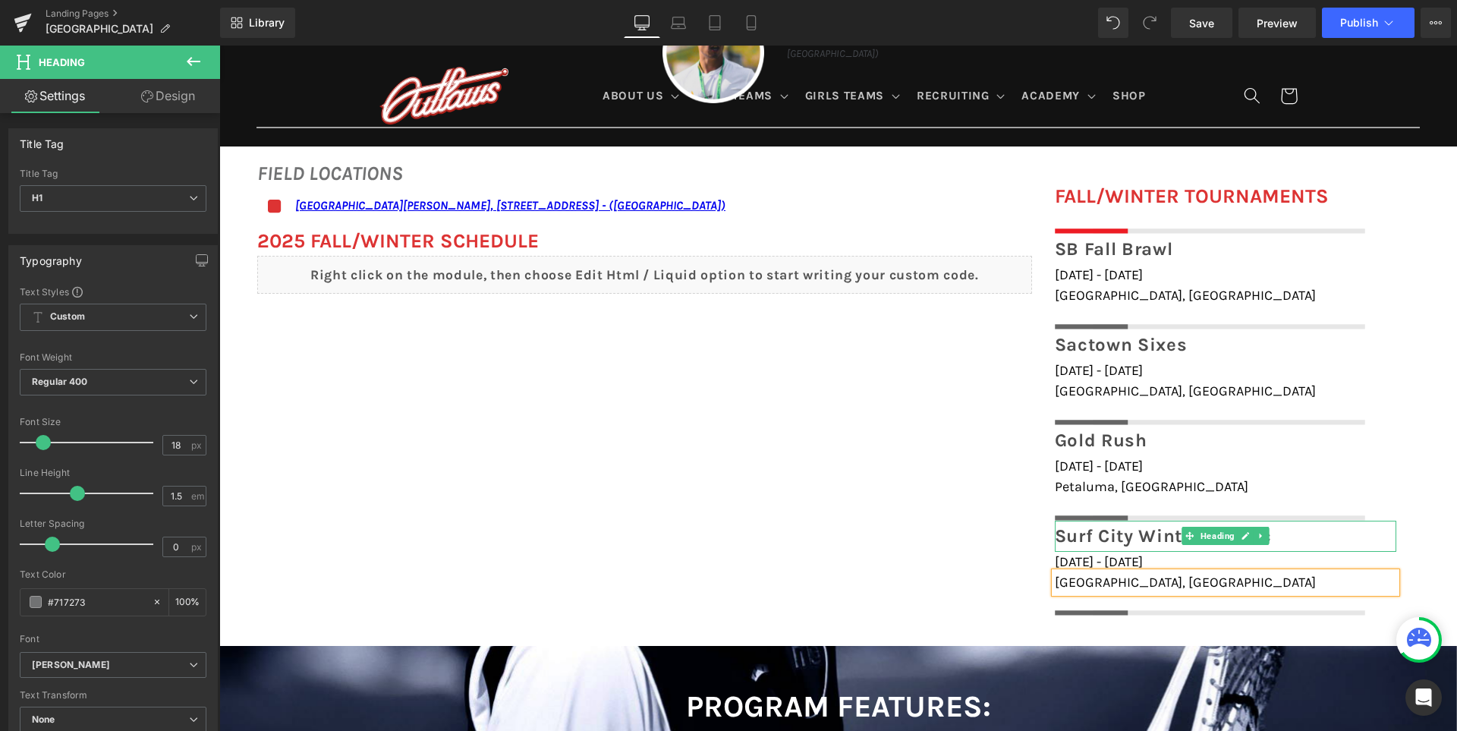
click at [1120, 537] on span "Surf City Winter Classic" at bounding box center [1163, 535] width 217 height 21
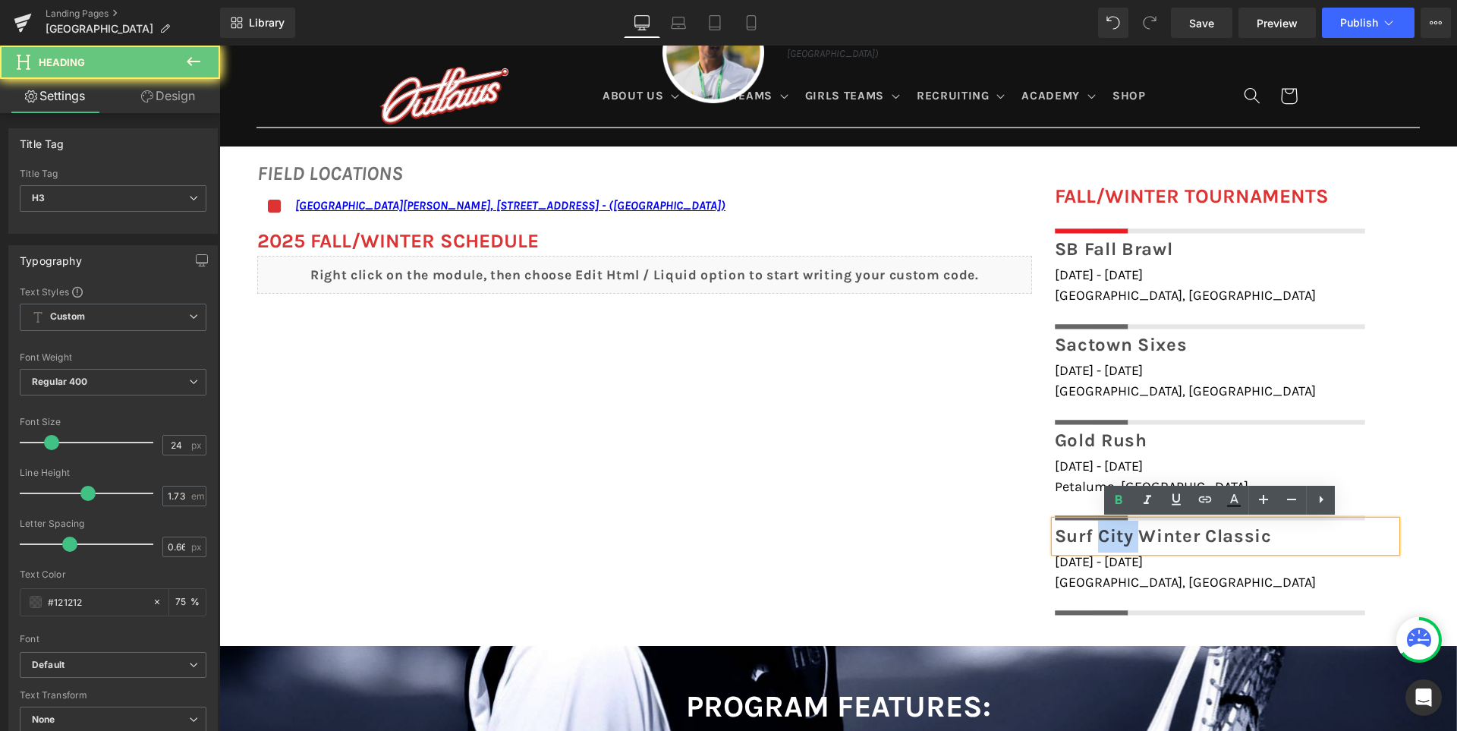
click at [1120, 537] on span "Surf City Winter Classic" at bounding box center [1163, 535] width 217 height 21
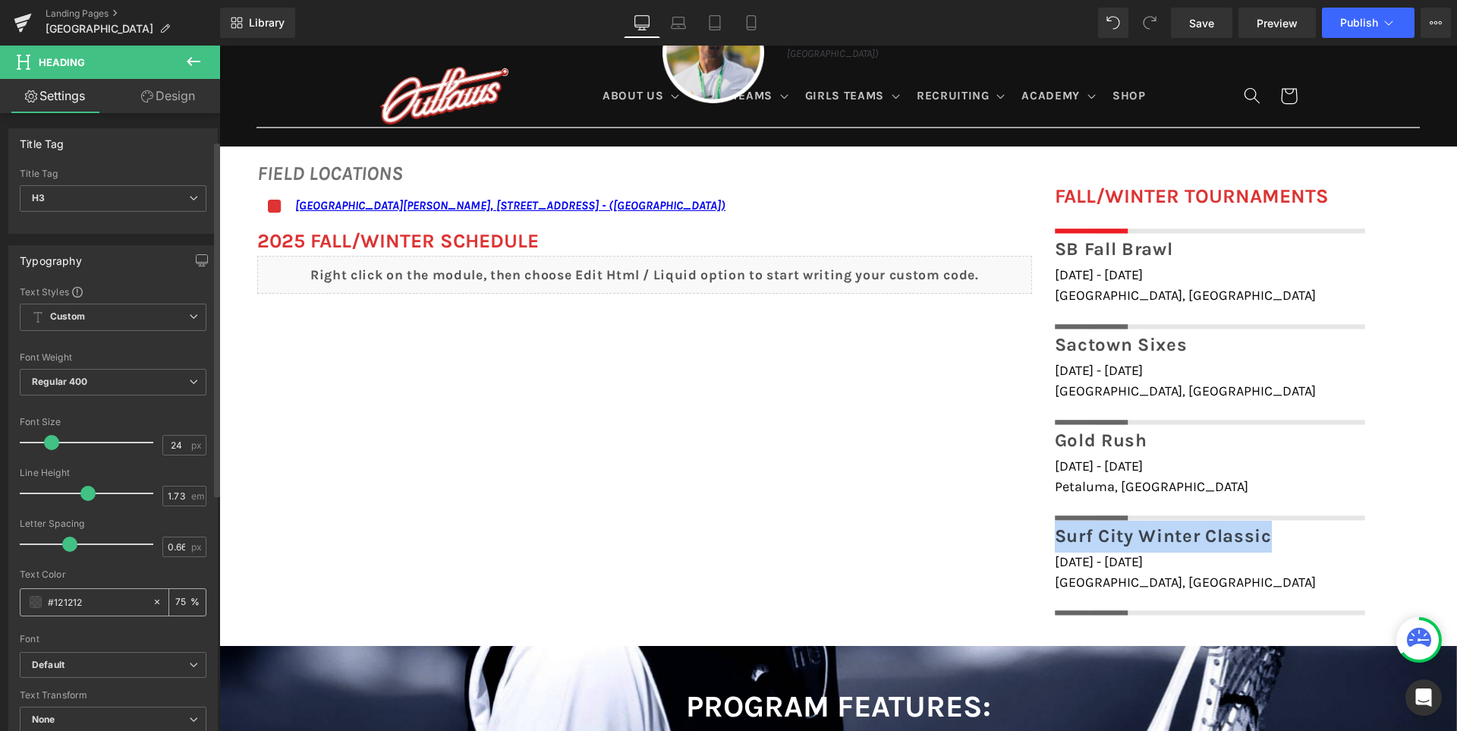
scroll to position [152, 0]
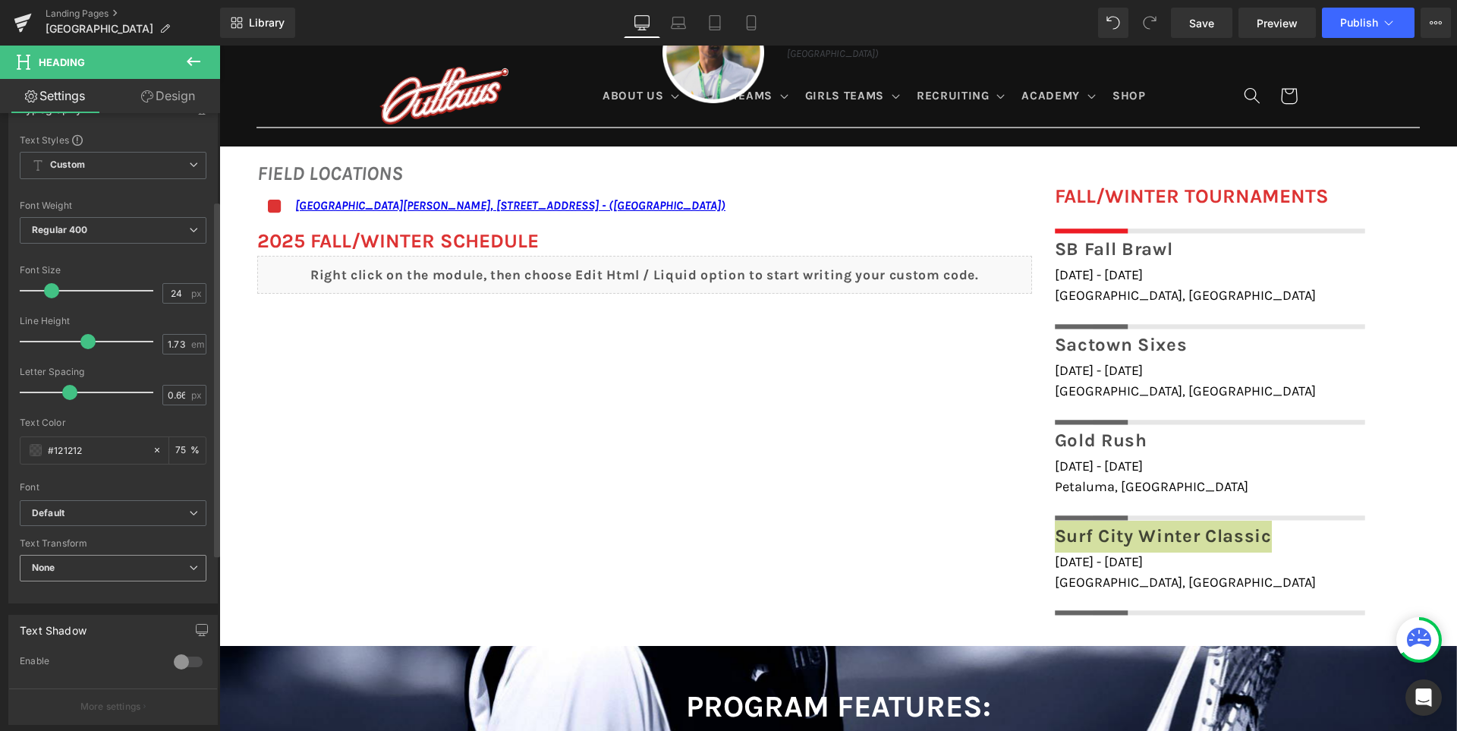
click at [99, 574] on span "None" at bounding box center [113, 568] width 187 height 27
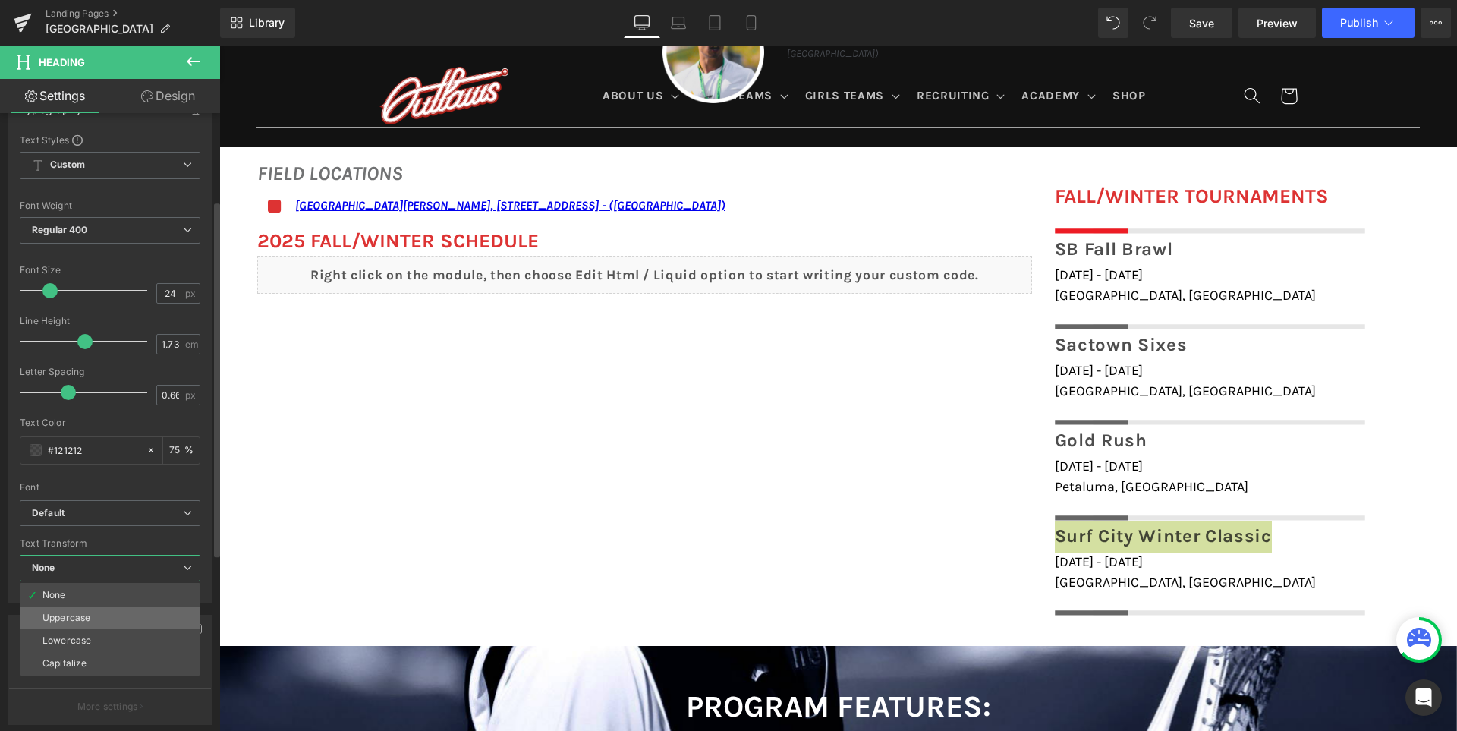
click at [92, 614] on li "Uppercase" at bounding box center [110, 617] width 181 height 23
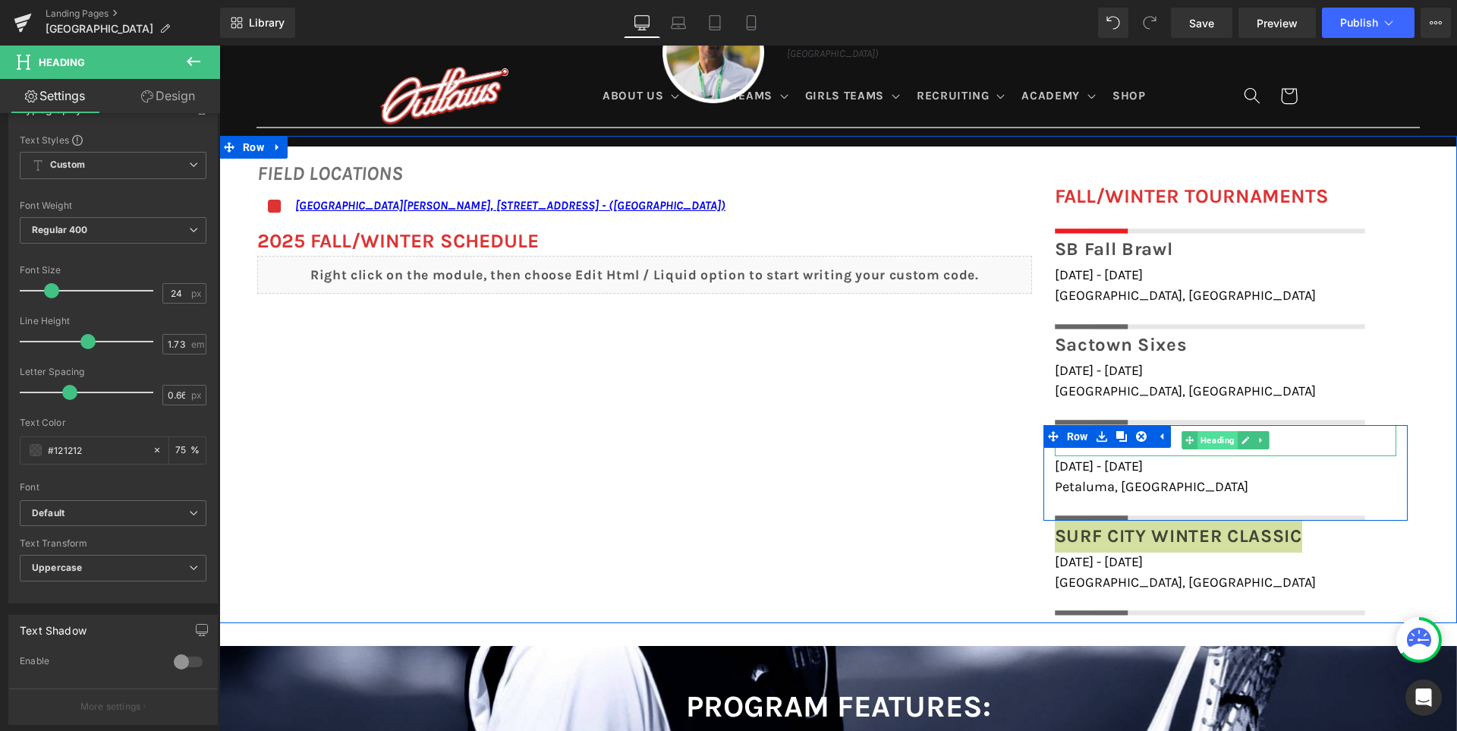
click at [1212, 435] on span "Heading" at bounding box center [1217, 440] width 40 height 18
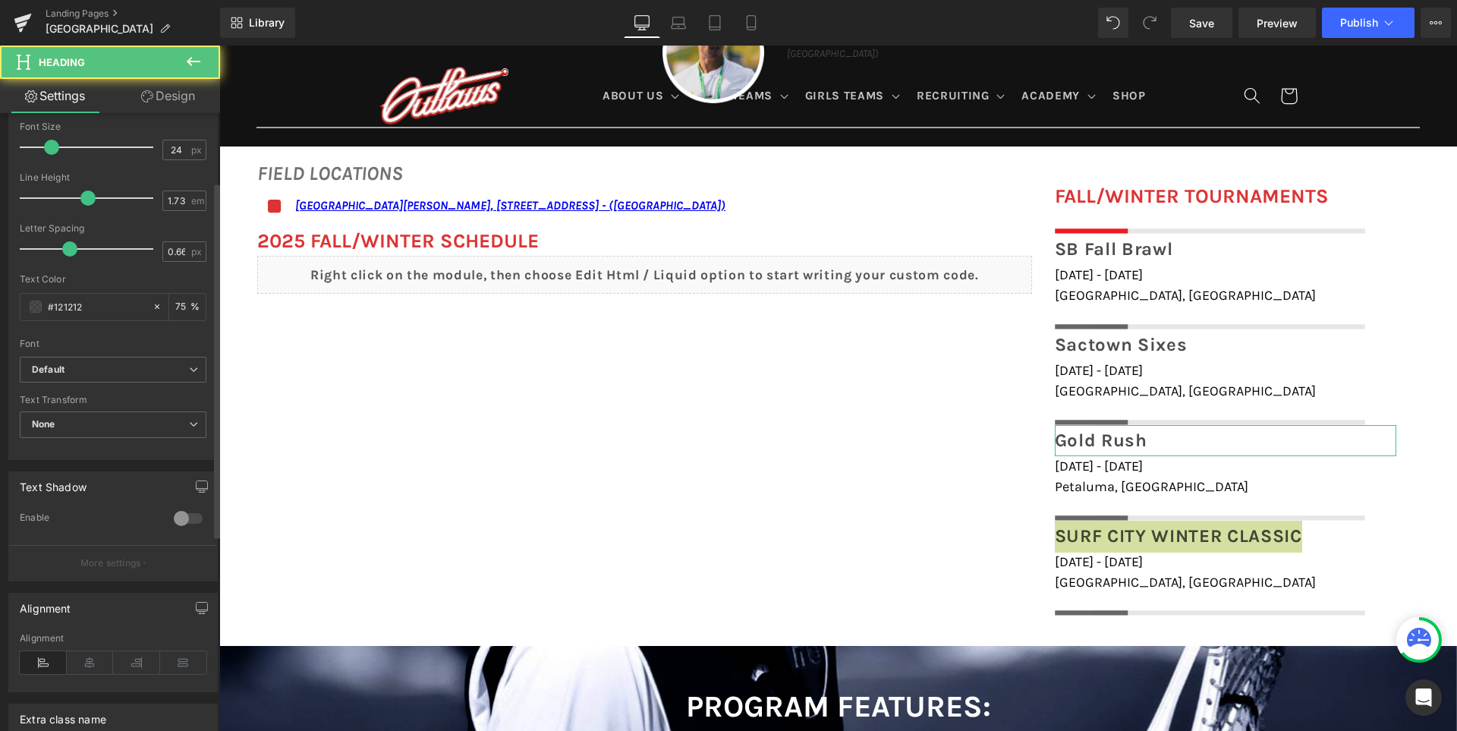
scroll to position [303, 0]
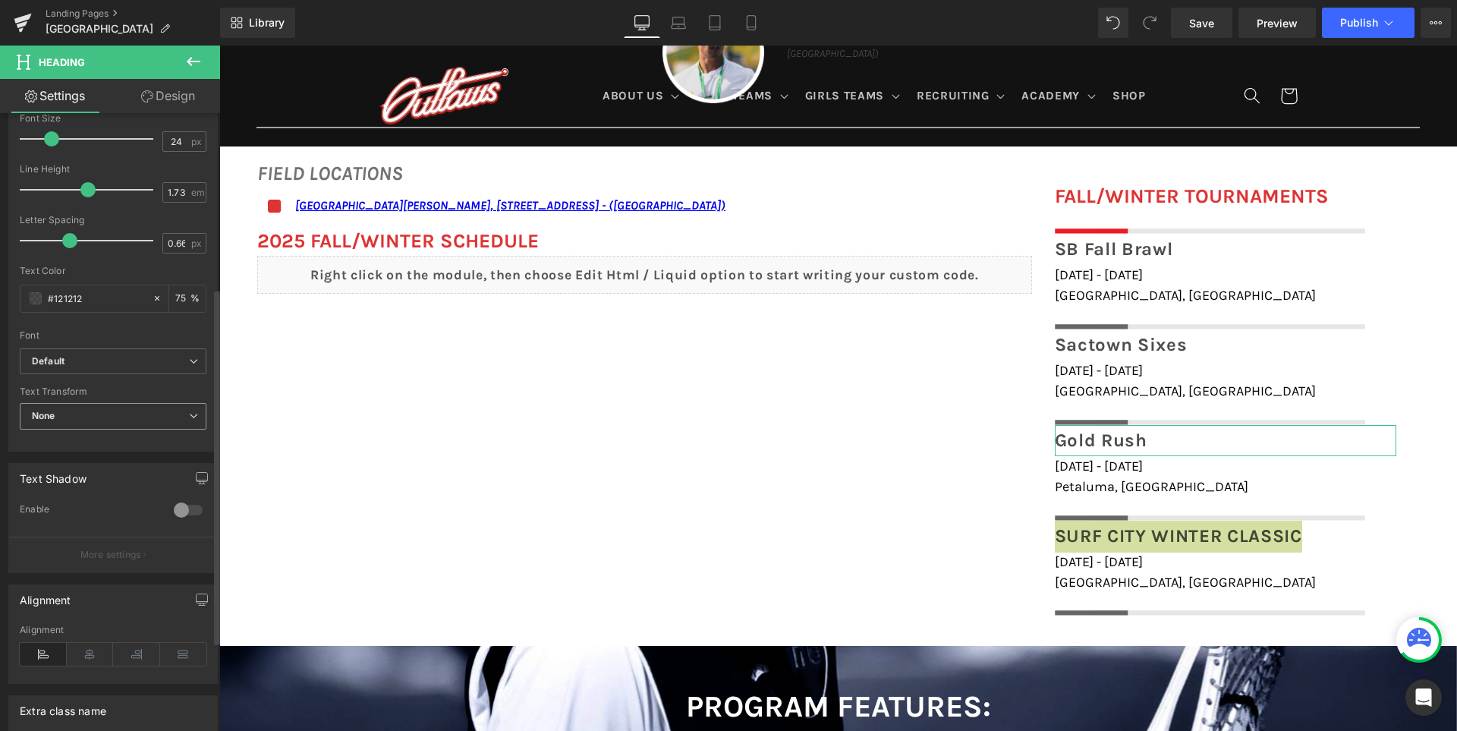
click at [97, 420] on span "None" at bounding box center [113, 416] width 187 height 27
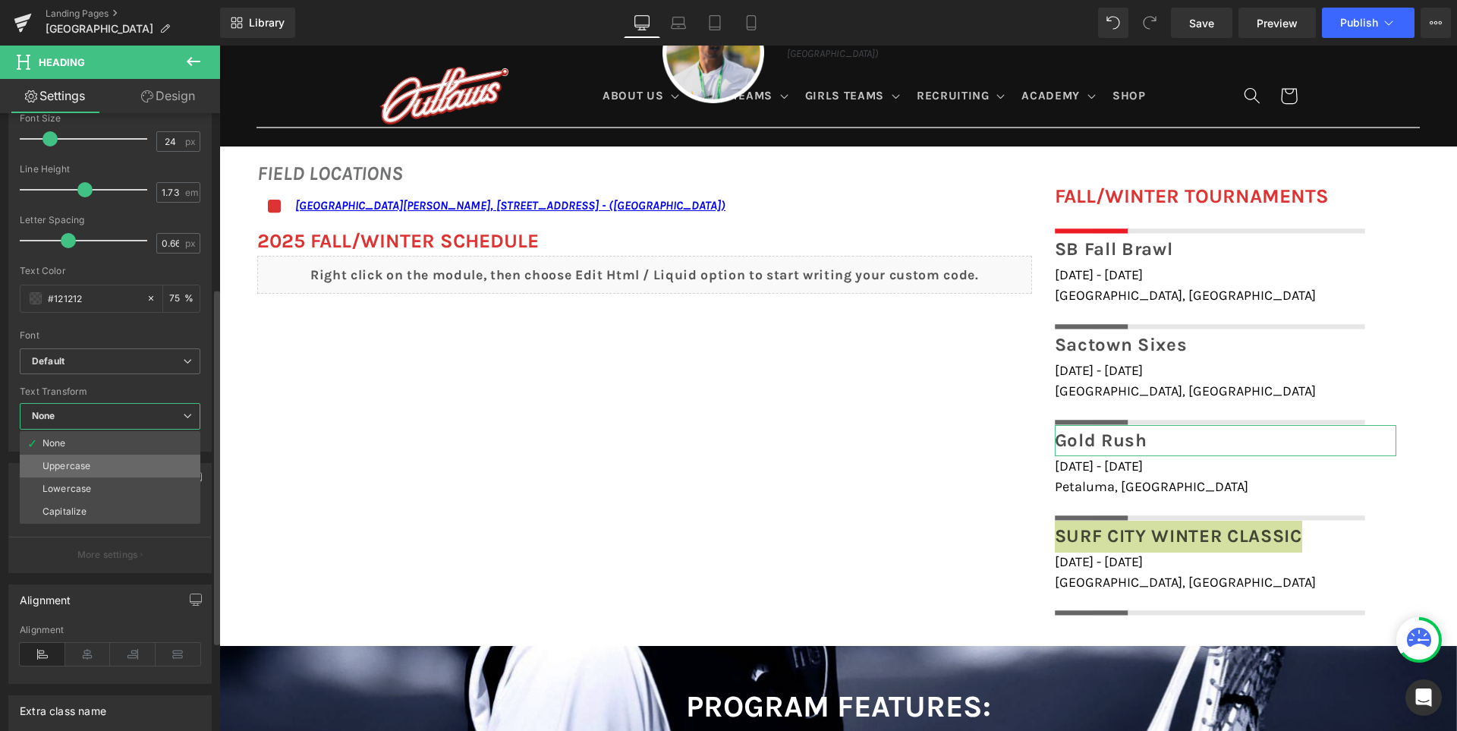
click at [83, 467] on div "Uppercase" at bounding box center [66, 466] width 48 height 11
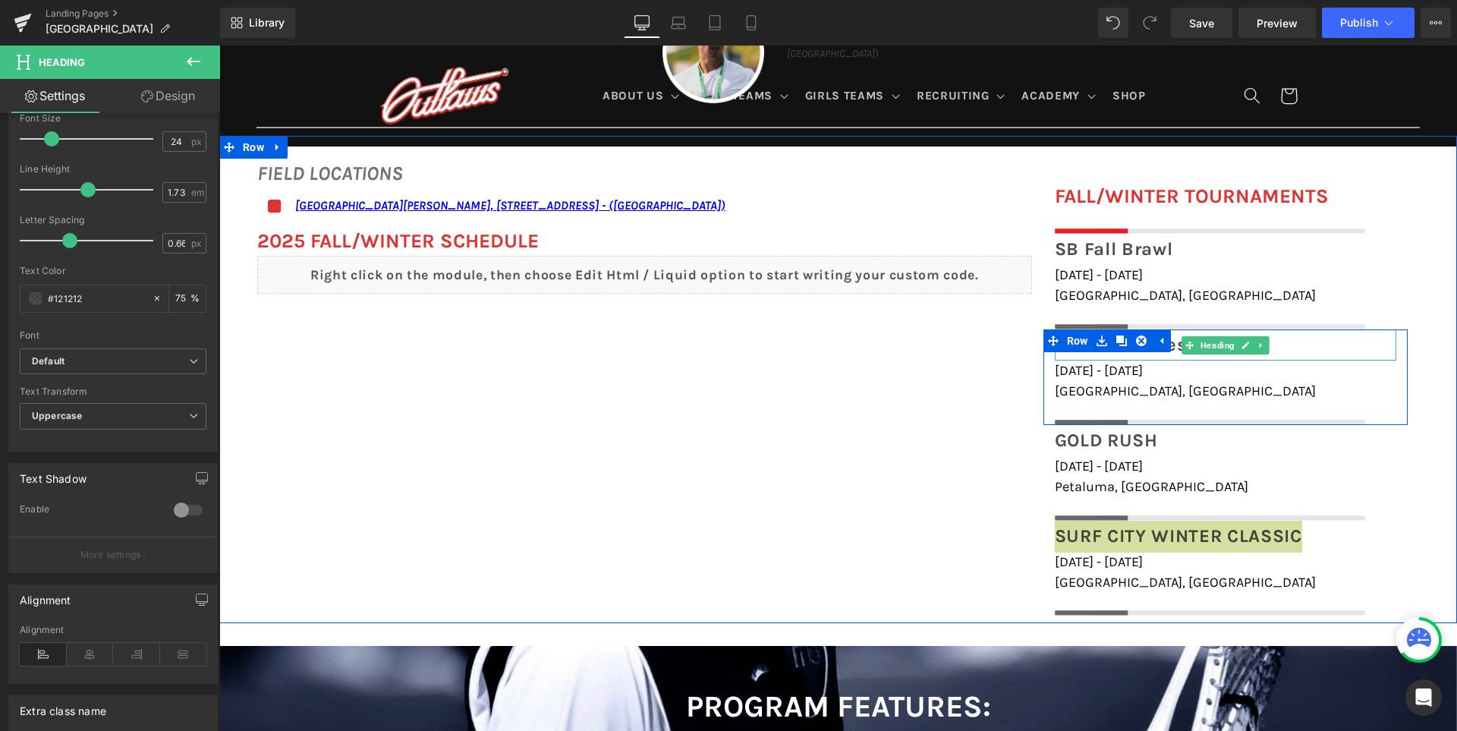
click at [1201, 341] on span "Heading" at bounding box center [1217, 345] width 40 height 18
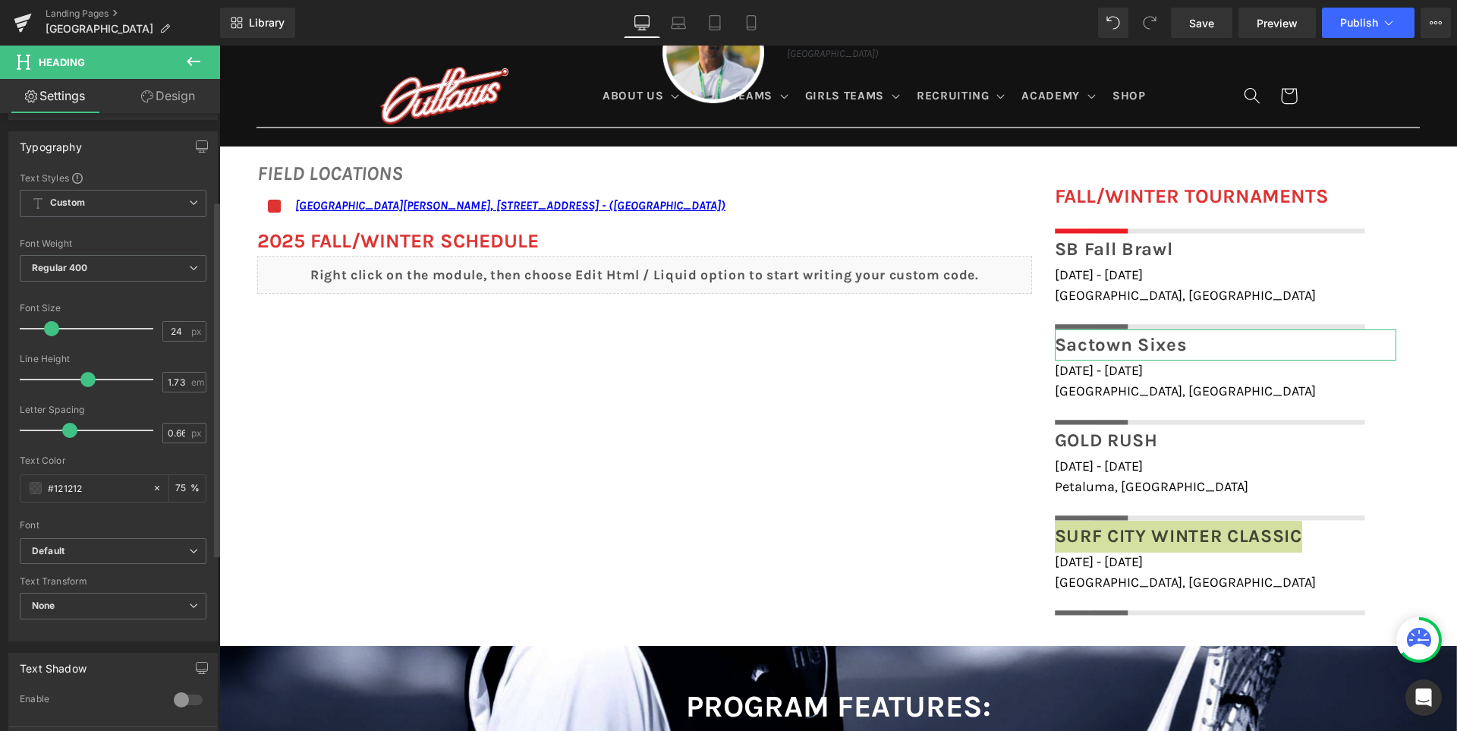
scroll to position [152, 0]
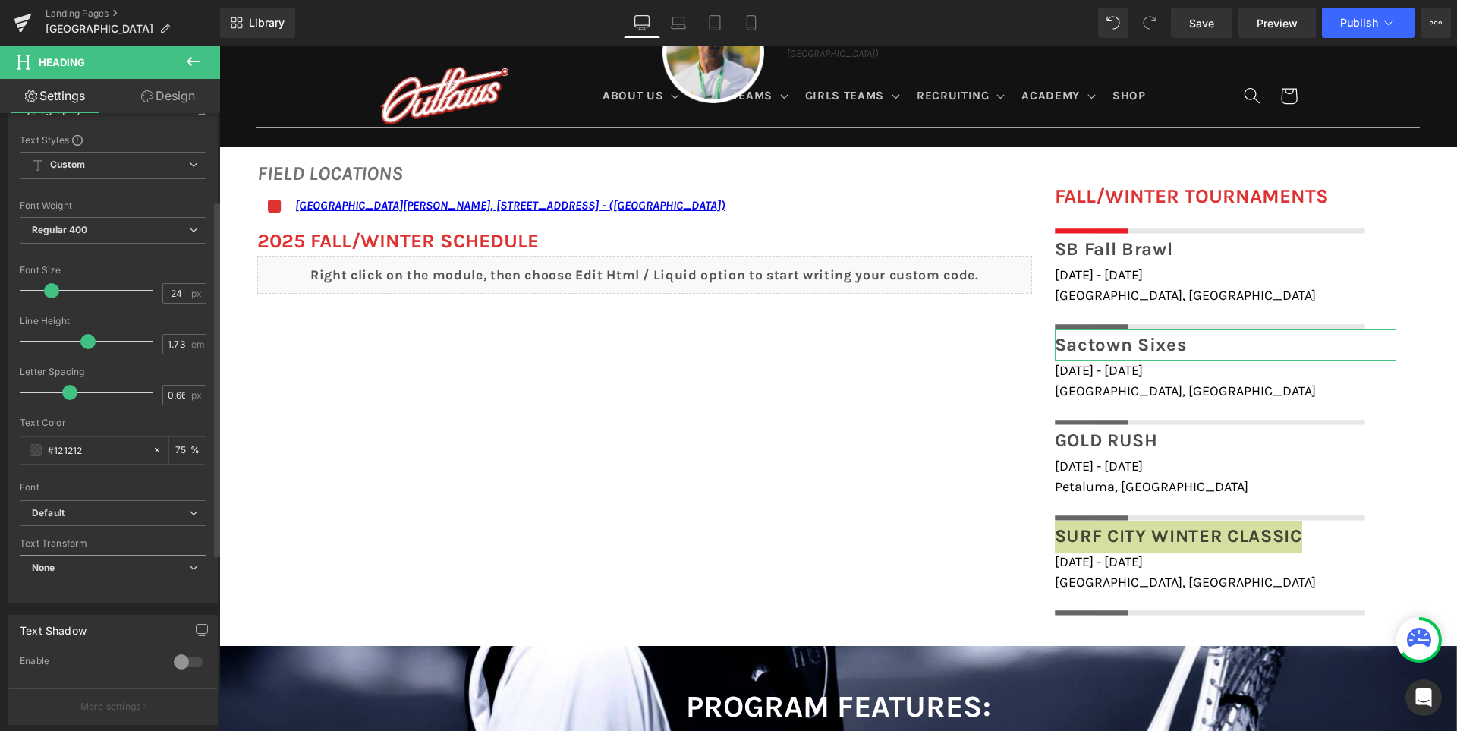
click at [120, 557] on span "None" at bounding box center [113, 568] width 187 height 27
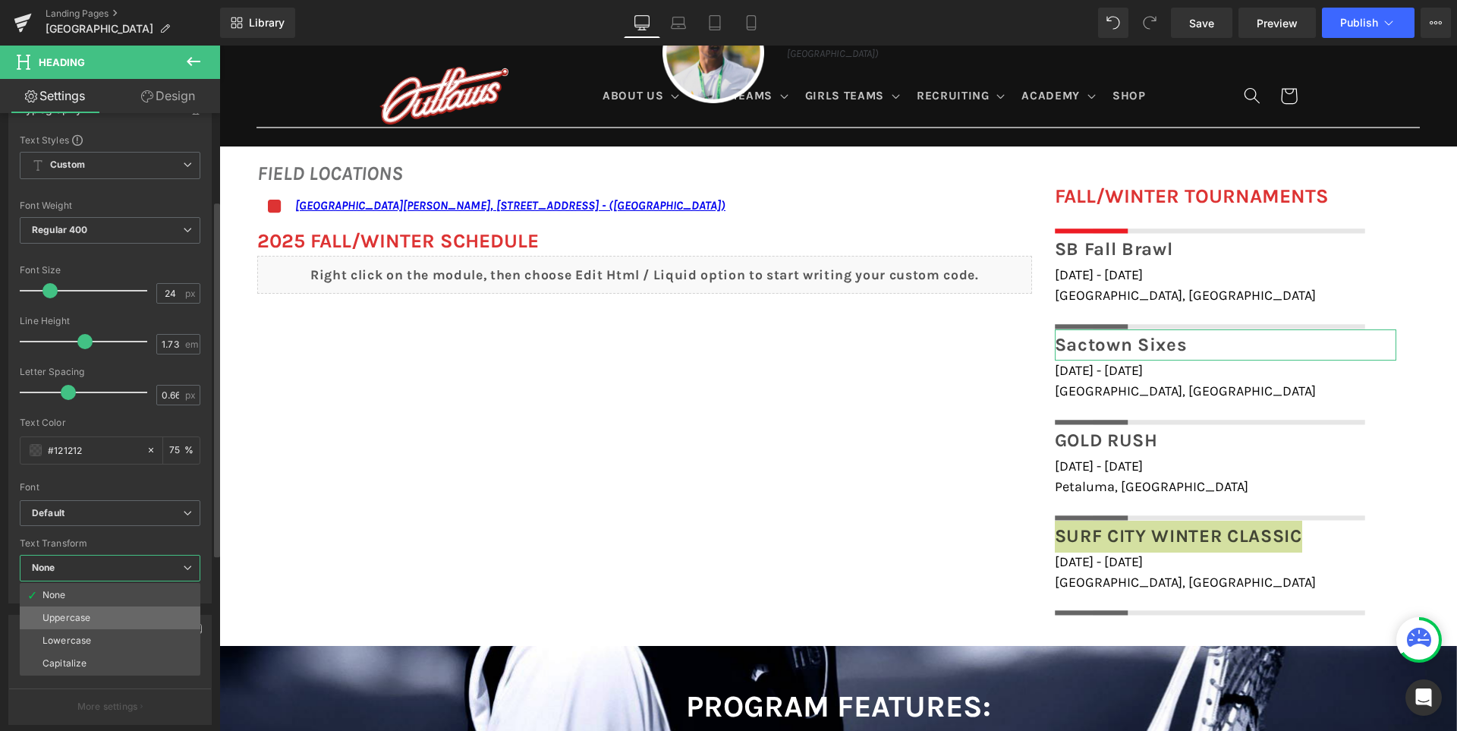
click at [80, 608] on li "Uppercase" at bounding box center [110, 617] width 181 height 23
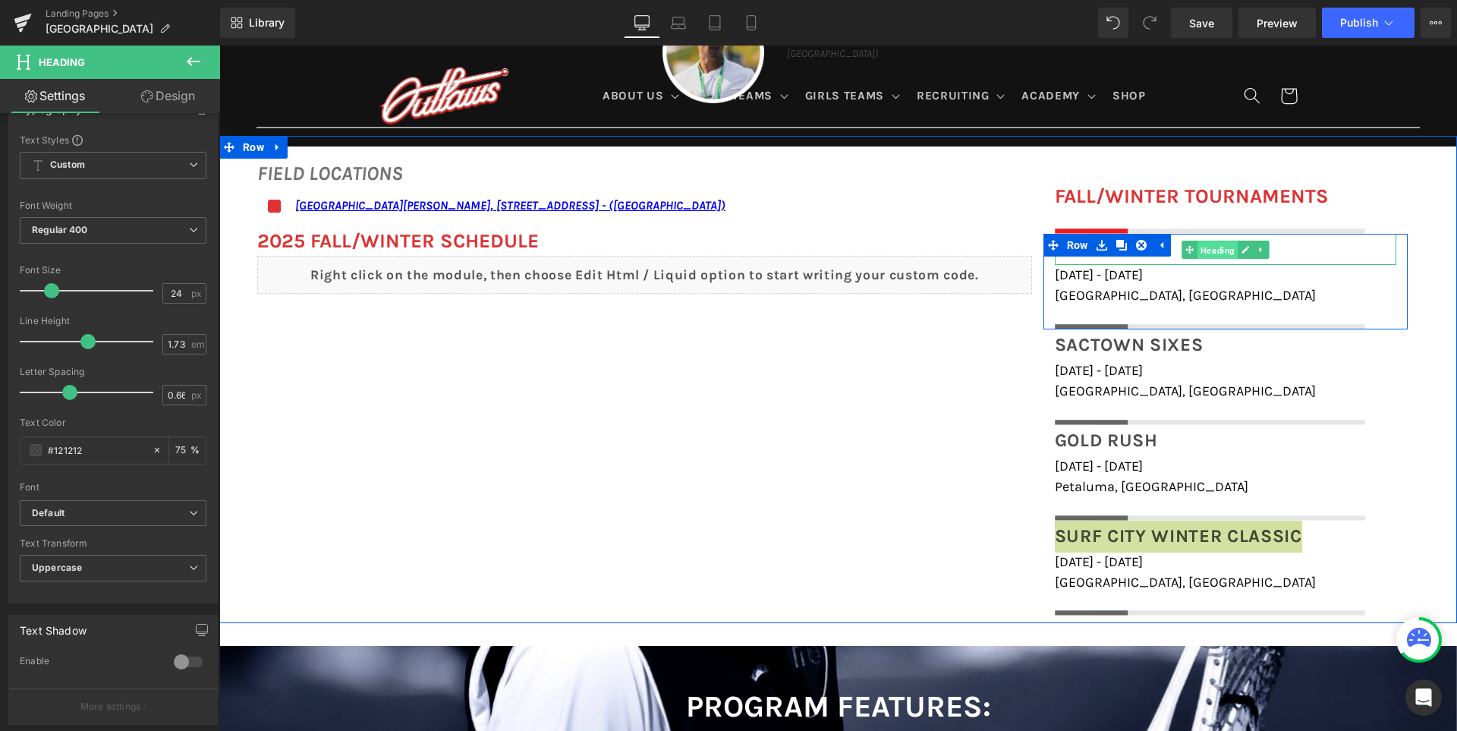
click at [1214, 250] on span "Heading" at bounding box center [1217, 249] width 40 height 18
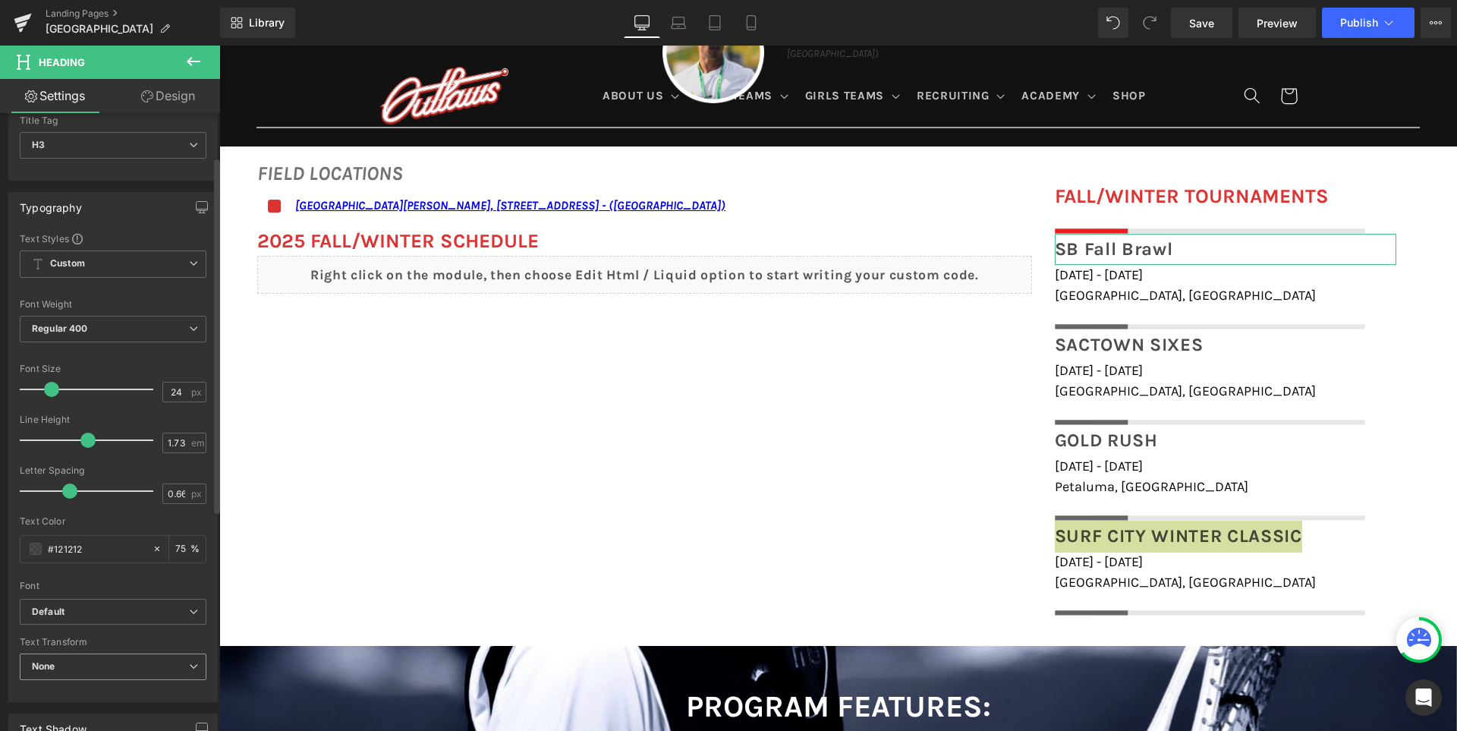
scroll to position [76, 0]
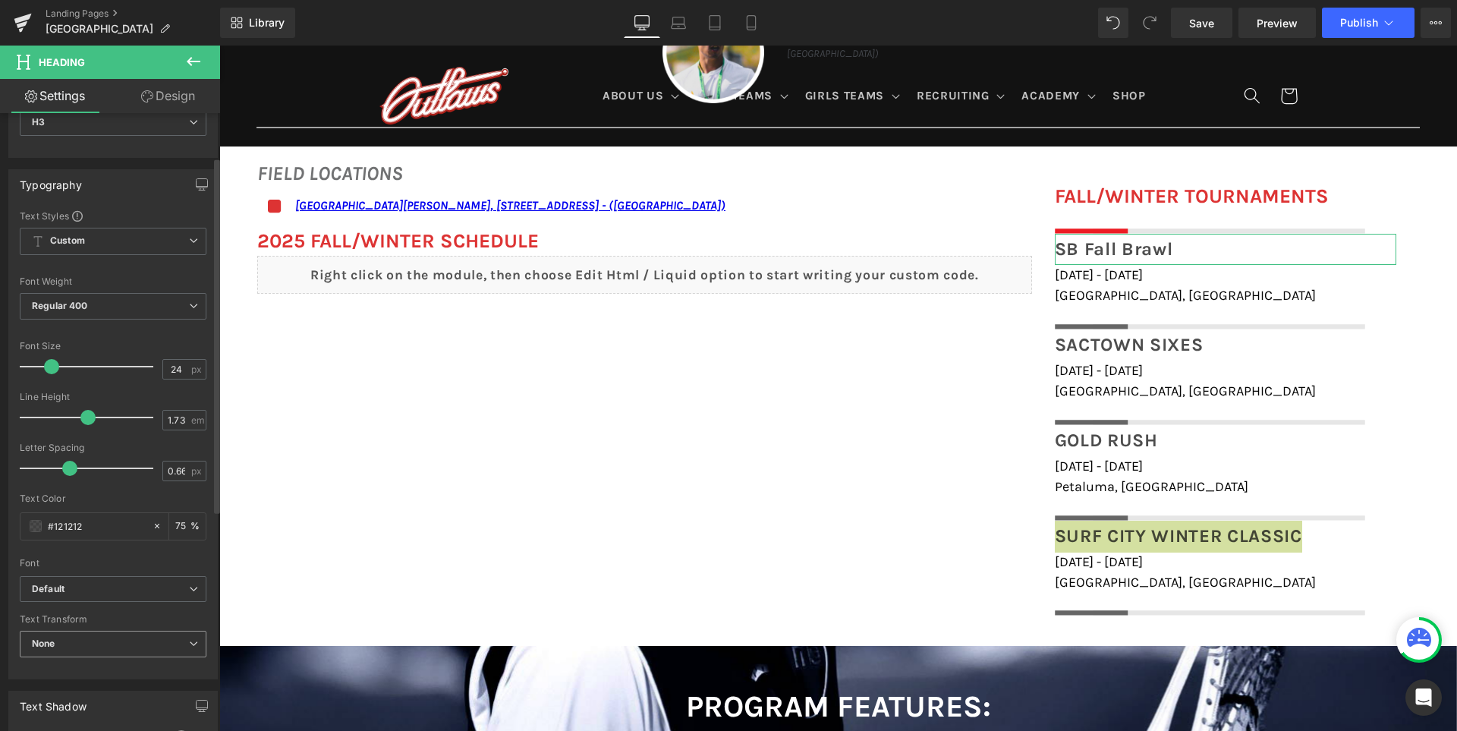
click at [91, 642] on span "None" at bounding box center [113, 643] width 187 height 27
click at [82, 684] on li "Uppercase" at bounding box center [110, 693] width 181 height 23
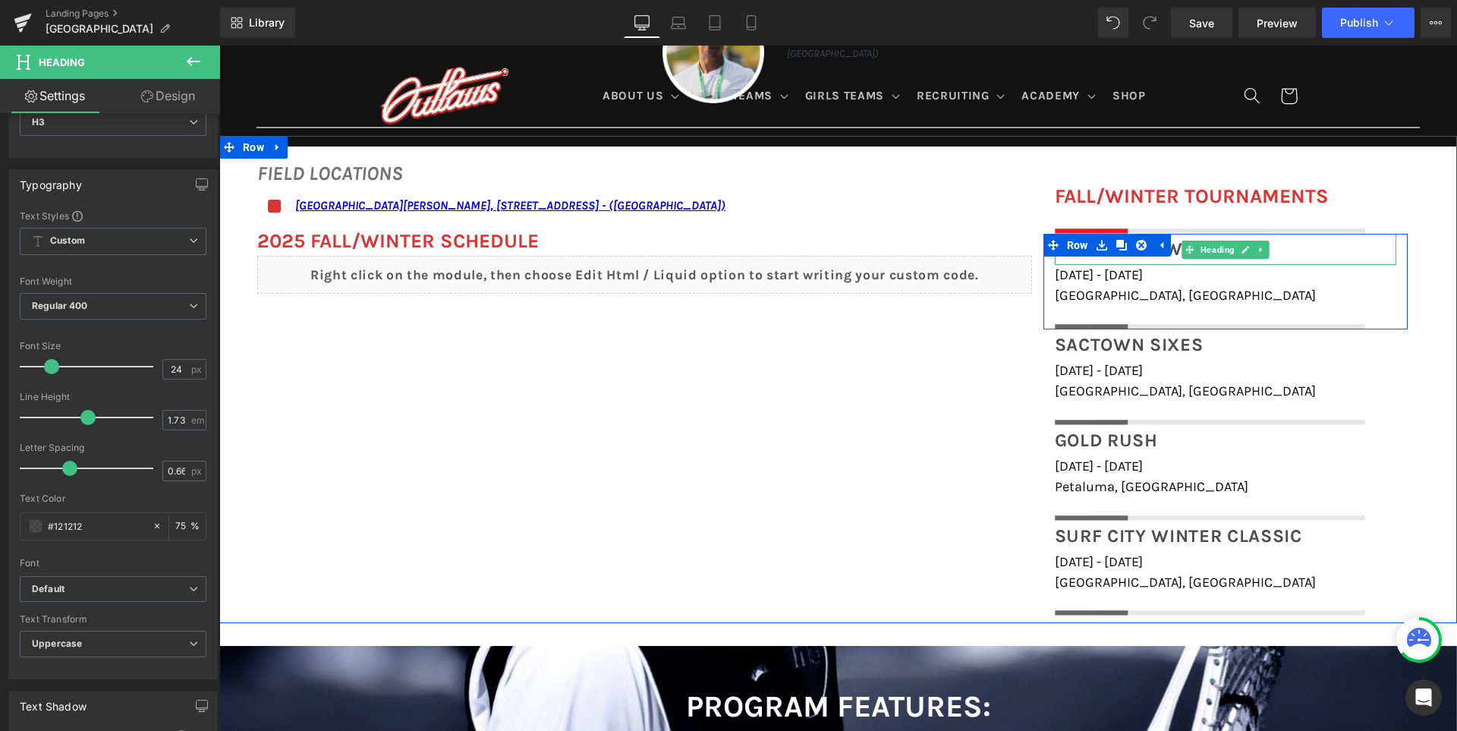
click at [1323, 251] on div "SB Fall Brawl" at bounding box center [1225, 250] width 341 height 32
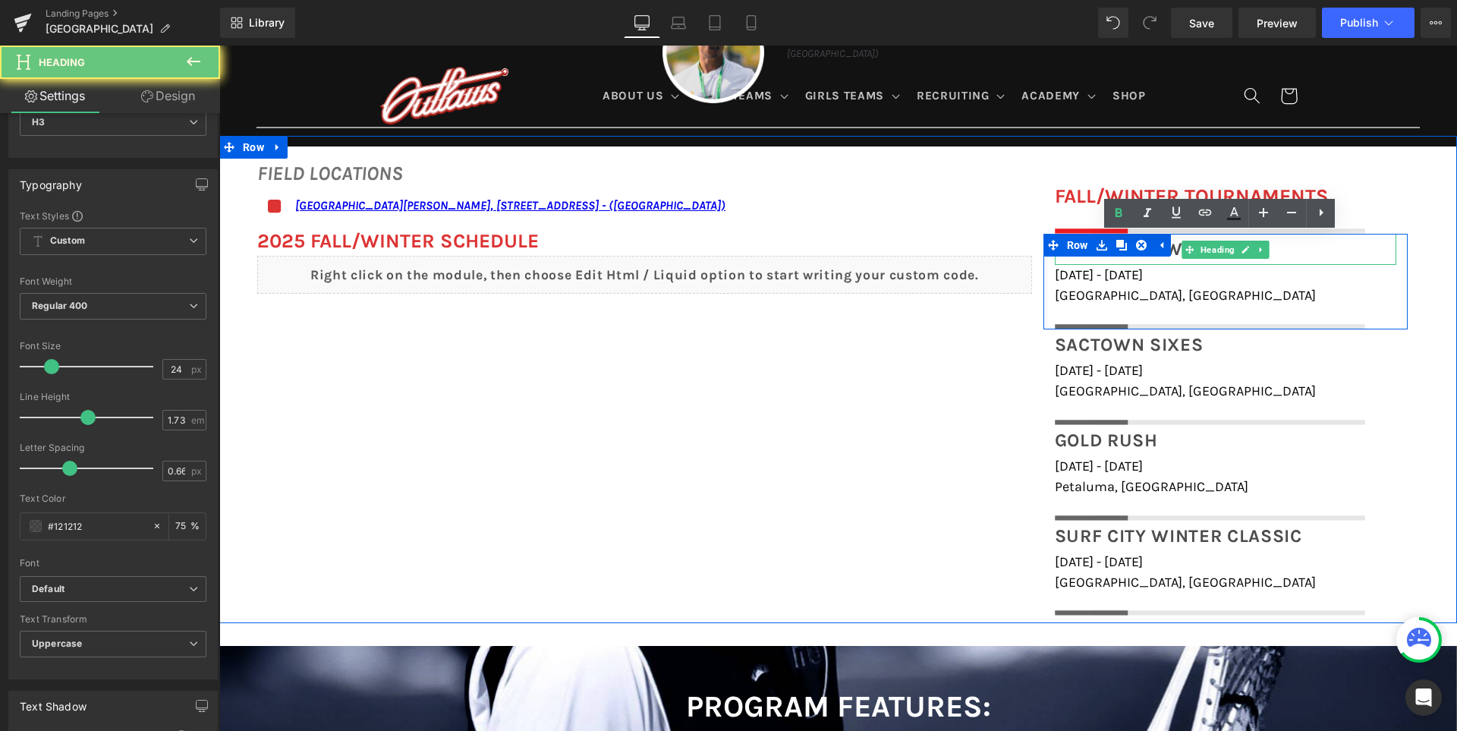
click at [1323, 251] on div "SB Fall Brawl" at bounding box center [1225, 250] width 341 height 32
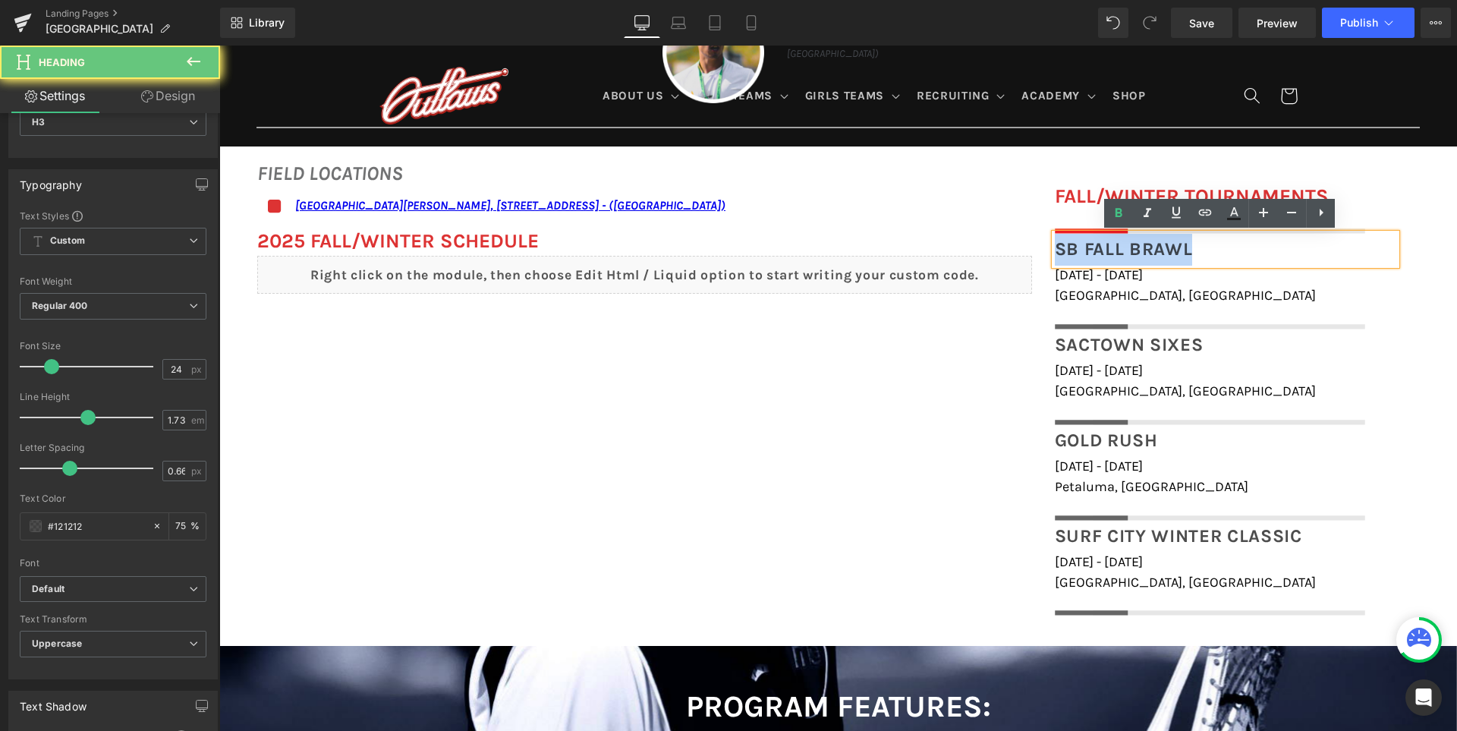
click at [1323, 251] on div "SB Fall Brawl" at bounding box center [1225, 250] width 341 height 32
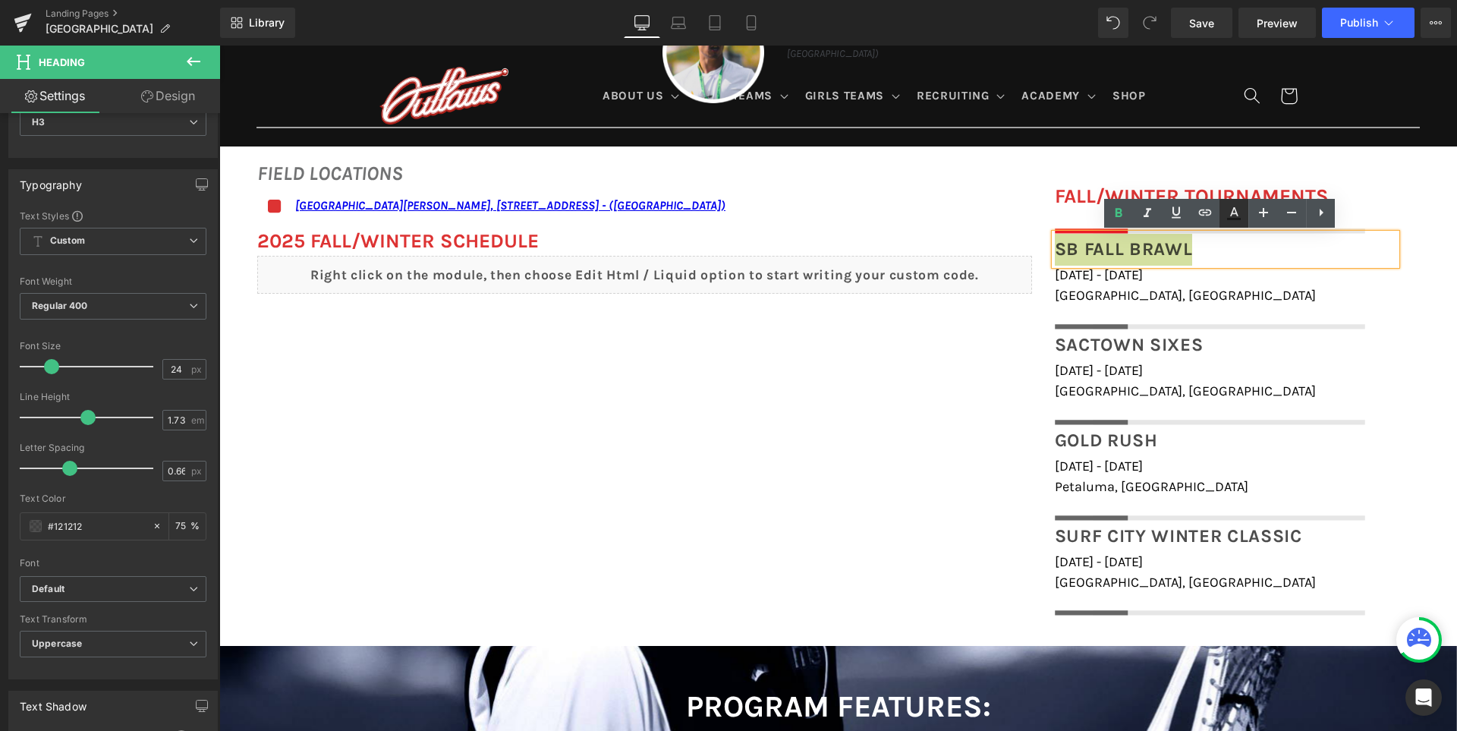
click at [1240, 211] on icon at bounding box center [1233, 213] width 18 height 18
type input "#121212"
type input "75"
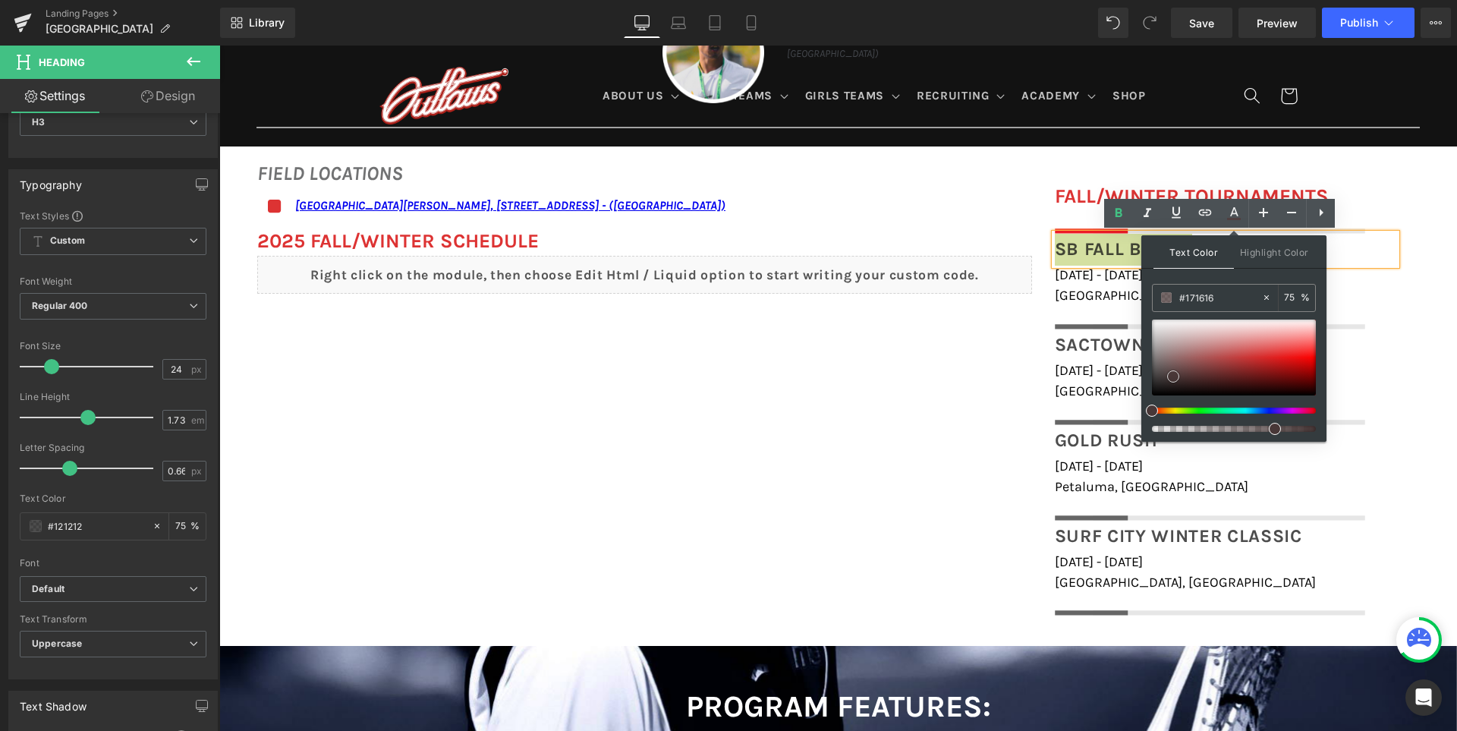
type input "#000000"
drag, startPoint x: 1398, startPoint y: 420, endPoint x: 1122, endPoint y: 426, distance: 276.2
click at [880, 461] on div "FIELD LOCATIONS Heading Icon San Ramon Valley School, 501 Danville Blvd, Danvil…" at bounding box center [837, 380] width 1237 height 488
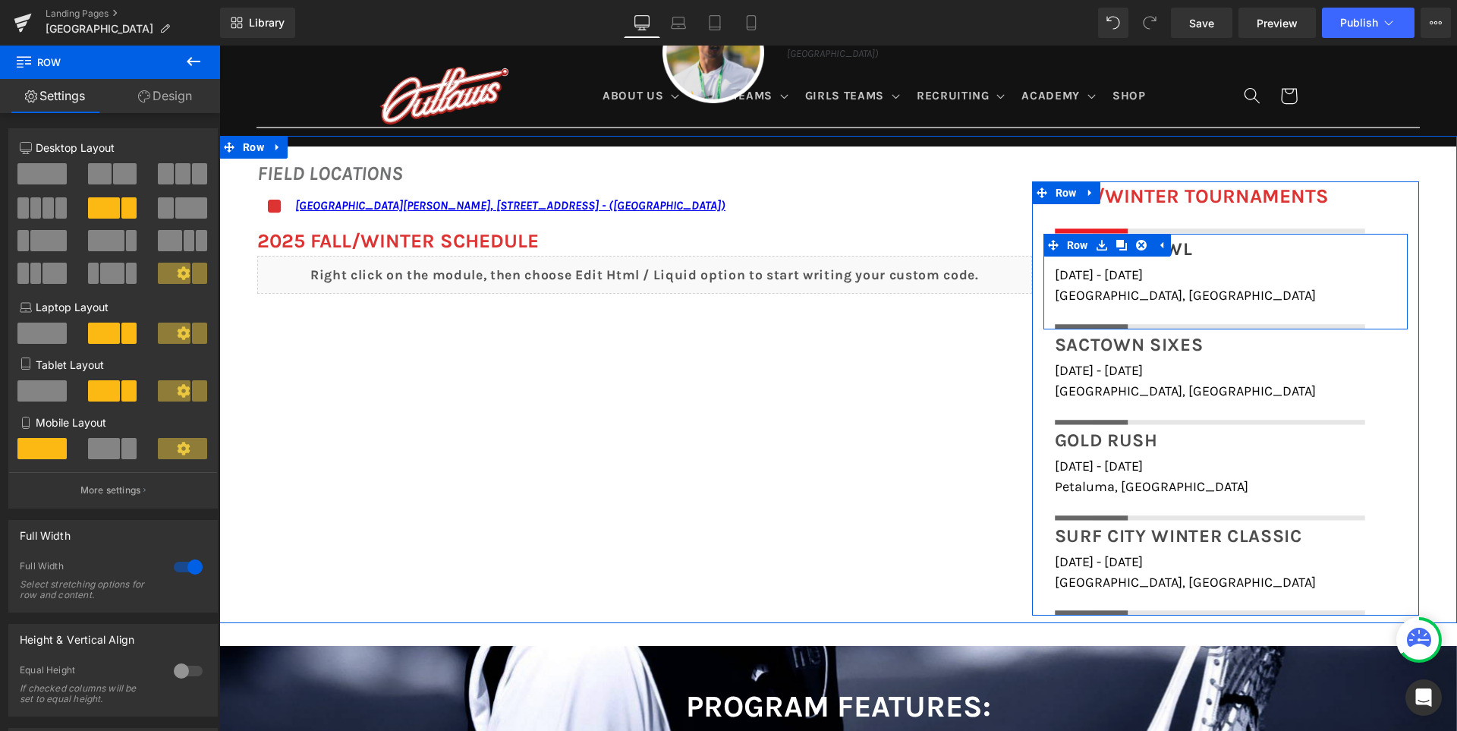
click at [1197, 248] on span "Heading" at bounding box center [1217, 249] width 40 height 18
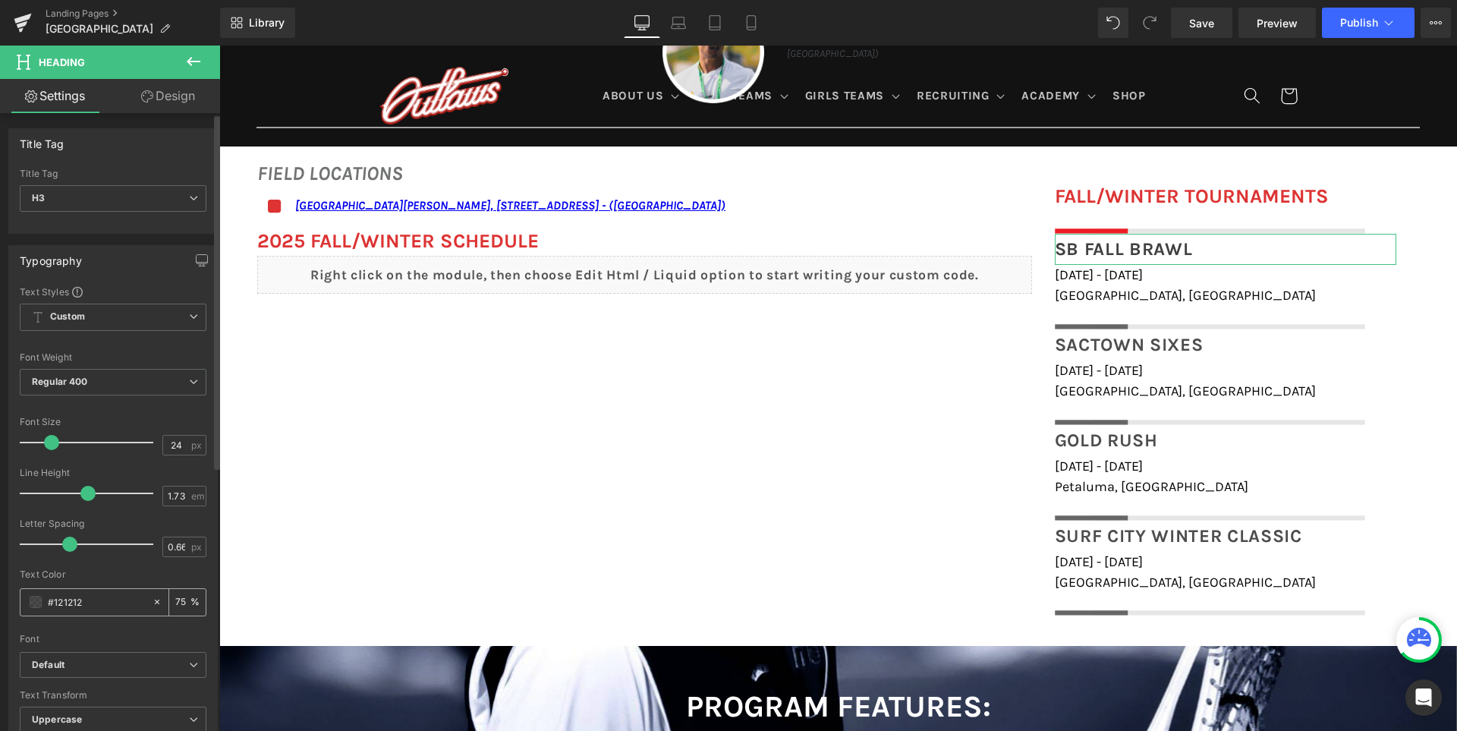
click at [176, 600] on input "75" at bounding box center [182, 601] width 15 height 17
type input "100"
click at [174, 577] on div "Text Color" at bounding box center [113, 574] width 187 height 11
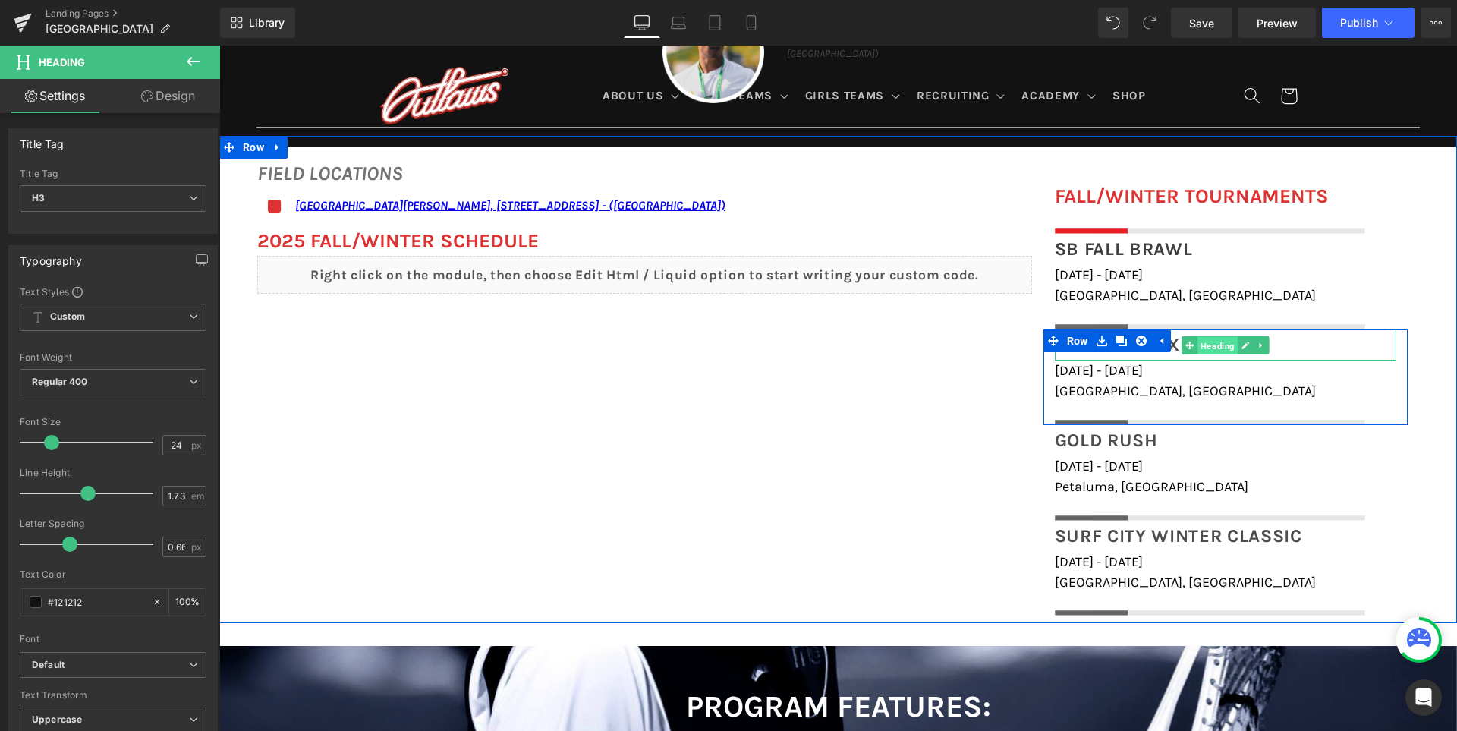
click at [1227, 338] on span "Heading" at bounding box center [1217, 345] width 40 height 18
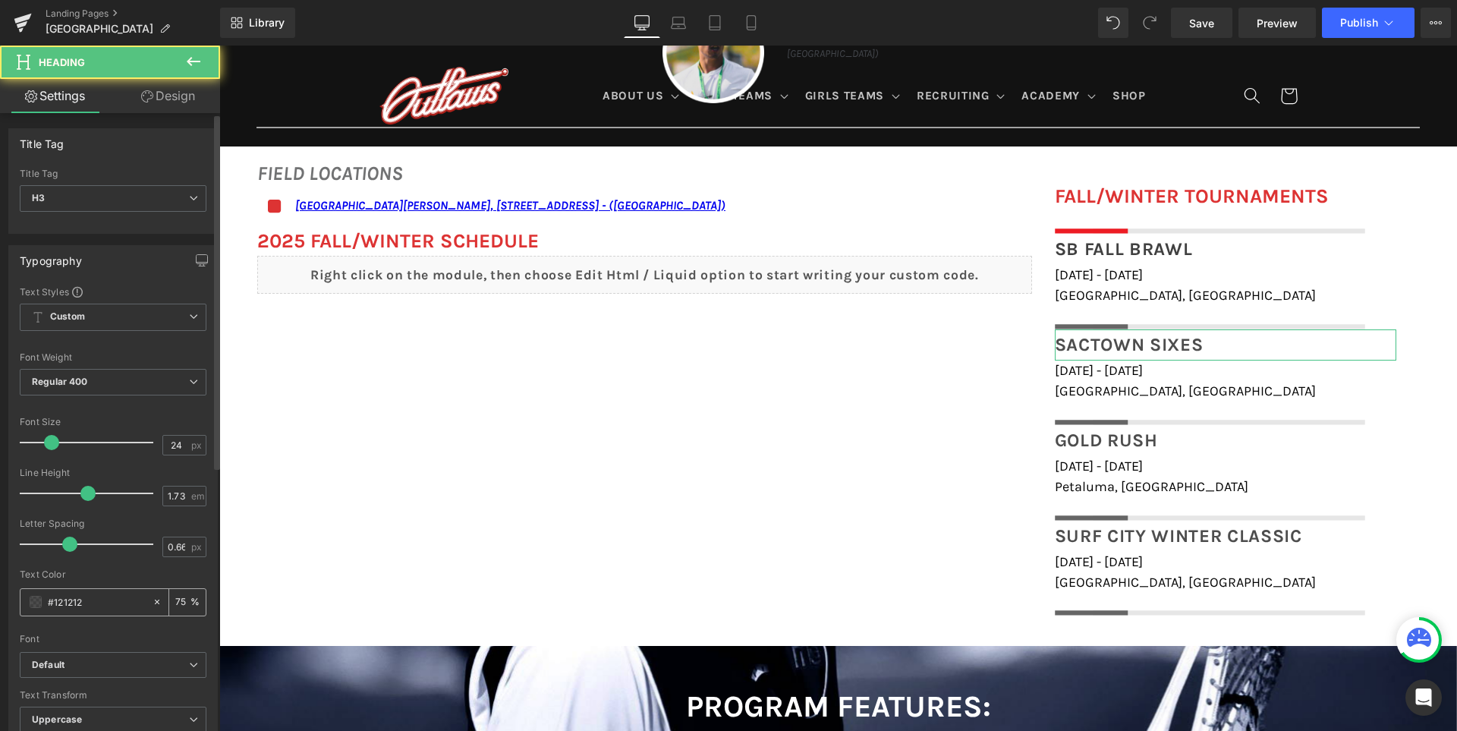
click at [183, 602] on input "75" at bounding box center [182, 601] width 15 height 17
type input "100"
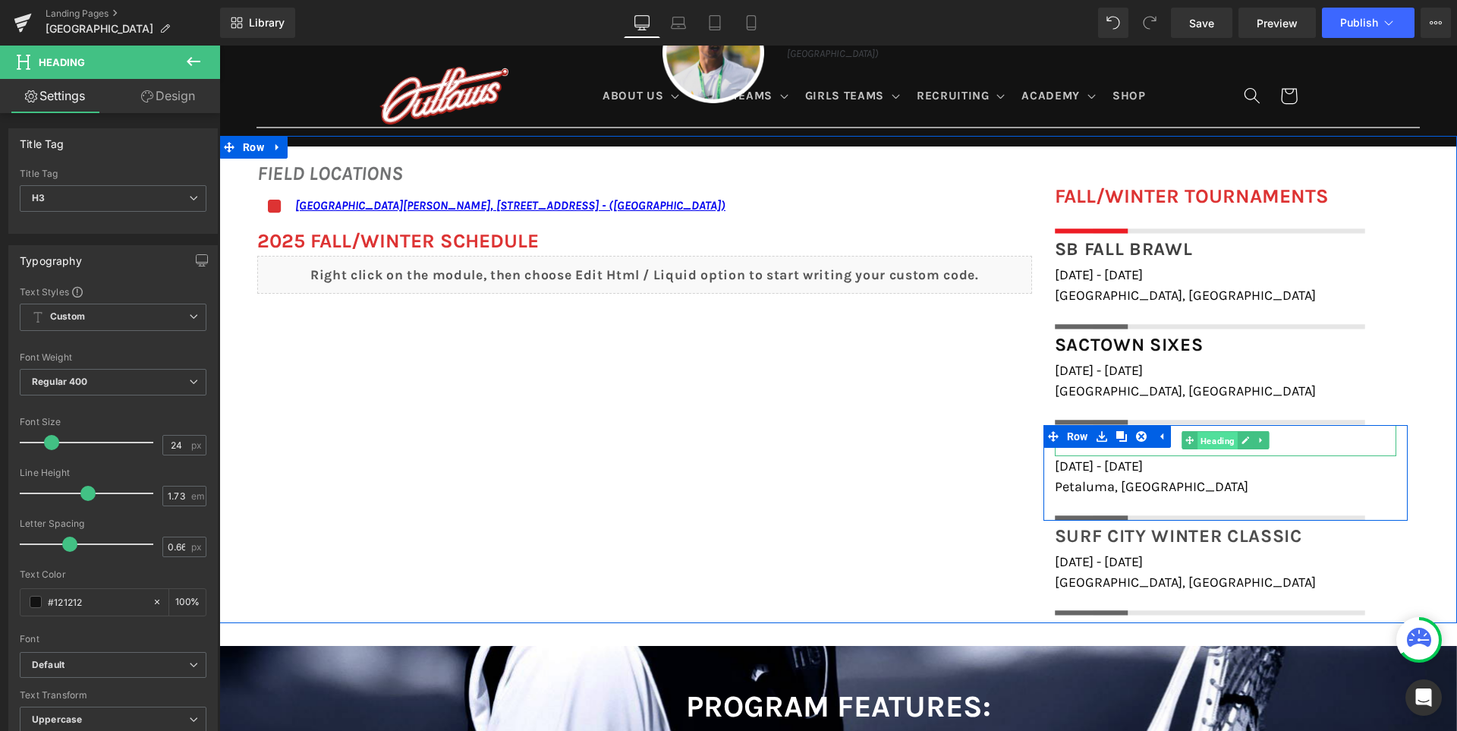
click at [1220, 442] on span "Heading" at bounding box center [1217, 441] width 40 height 18
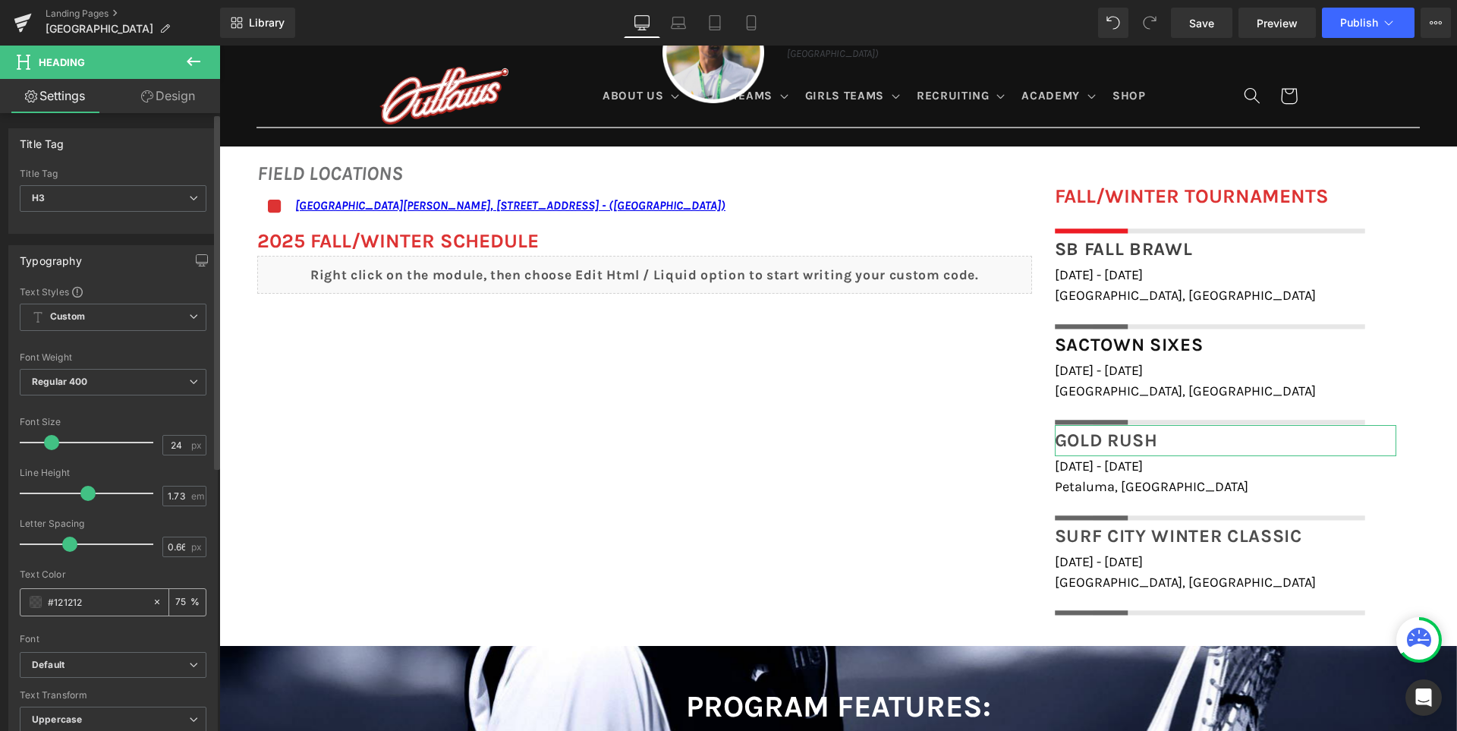
click at [176, 603] on input "75" at bounding box center [182, 601] width 15 height 17
type input "100"
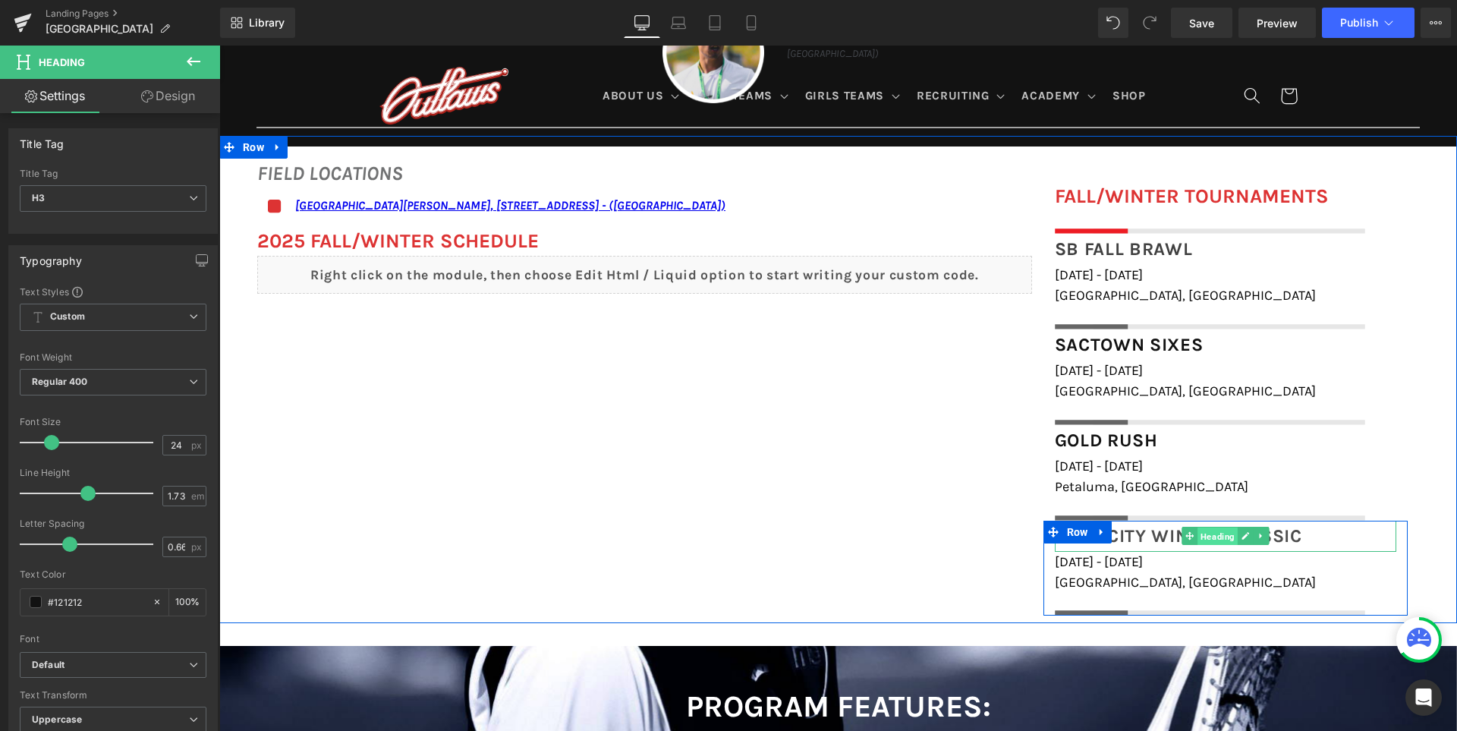
click at [1197, 532] on span "Heading" at bounding box center [1217, 536] width 40 height 18
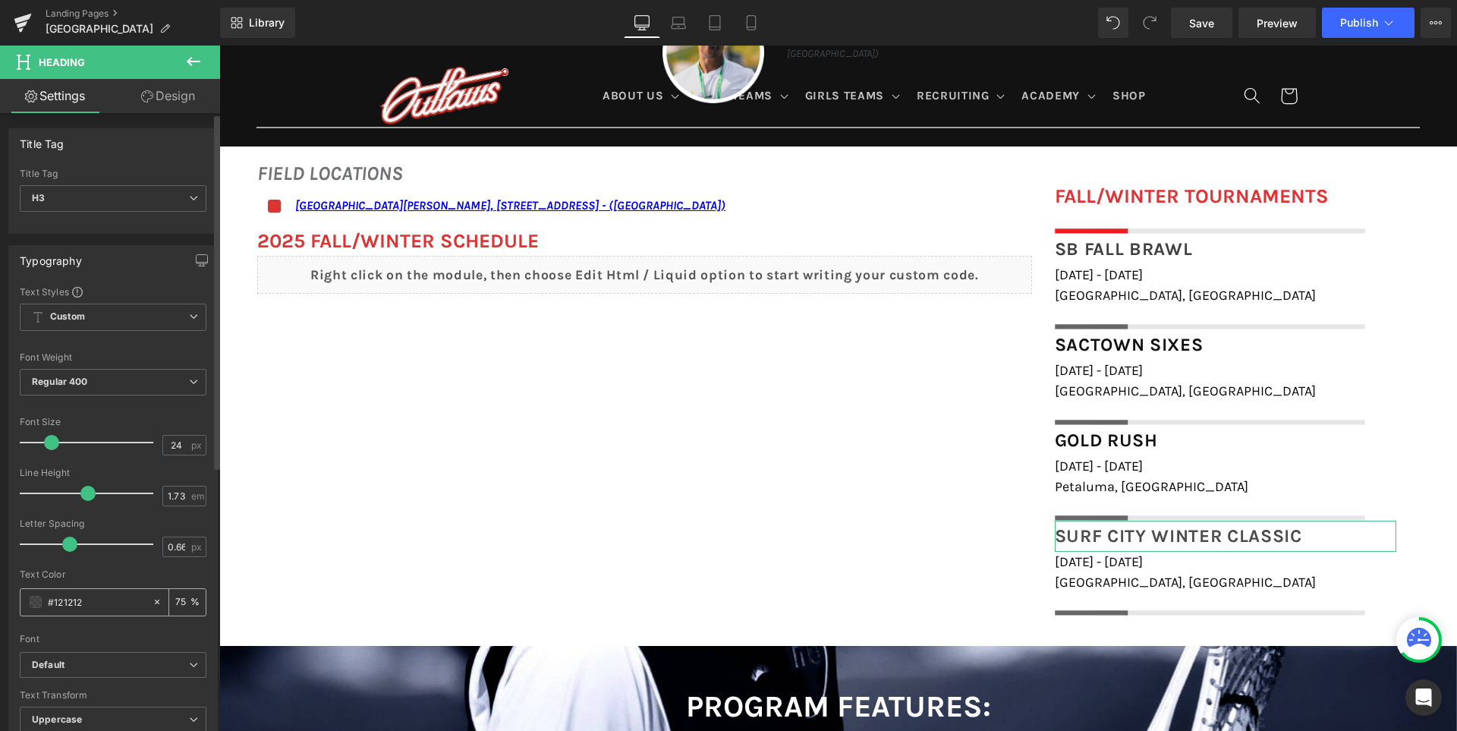
click at [175, 605] on input "75" at bounding box center [182, 601] width 15 height 17
type input "100"
click at [181, 571] on div "Text Color" at bounding box center [113, 574] width 187 height 11
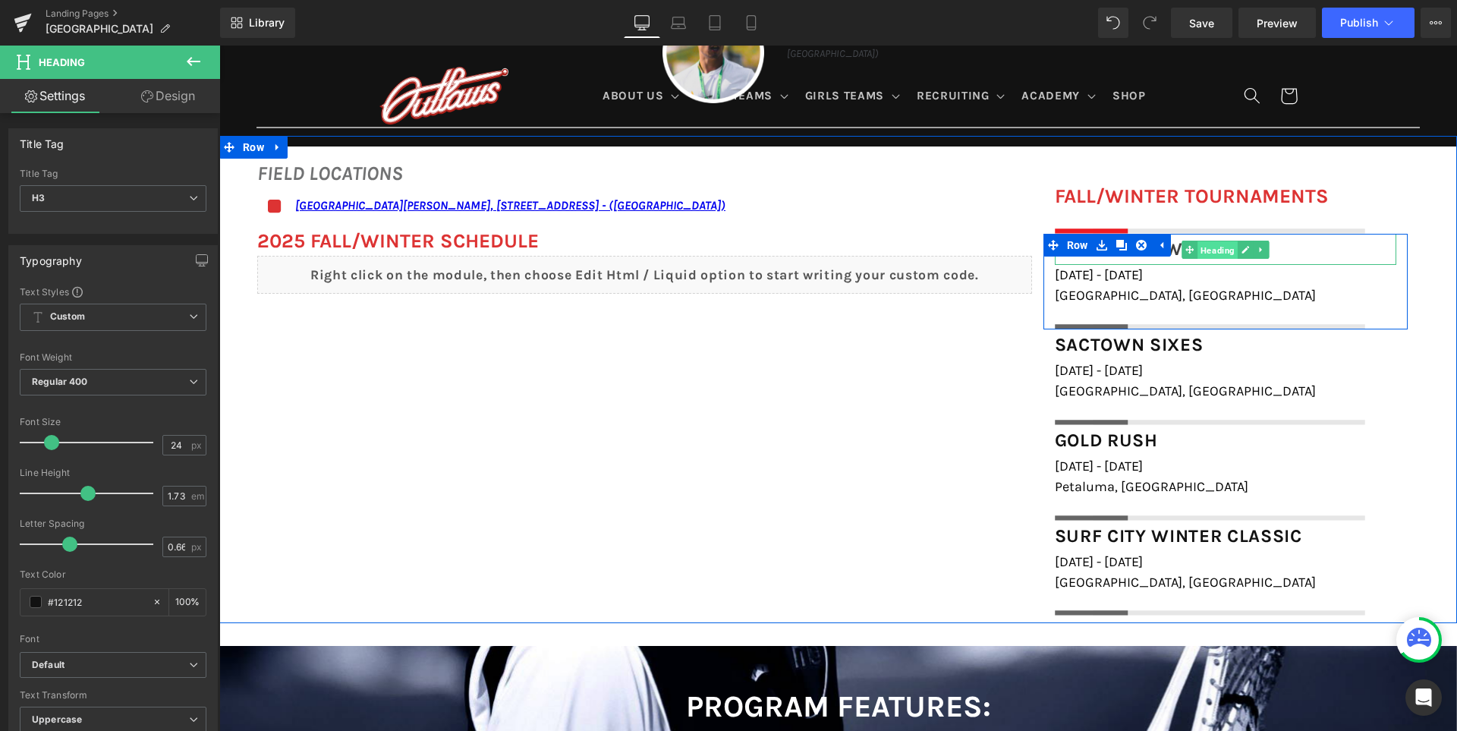
click at [1212, 247] on span "Heading" at bounding box center [1217, 249] width 40 height 18
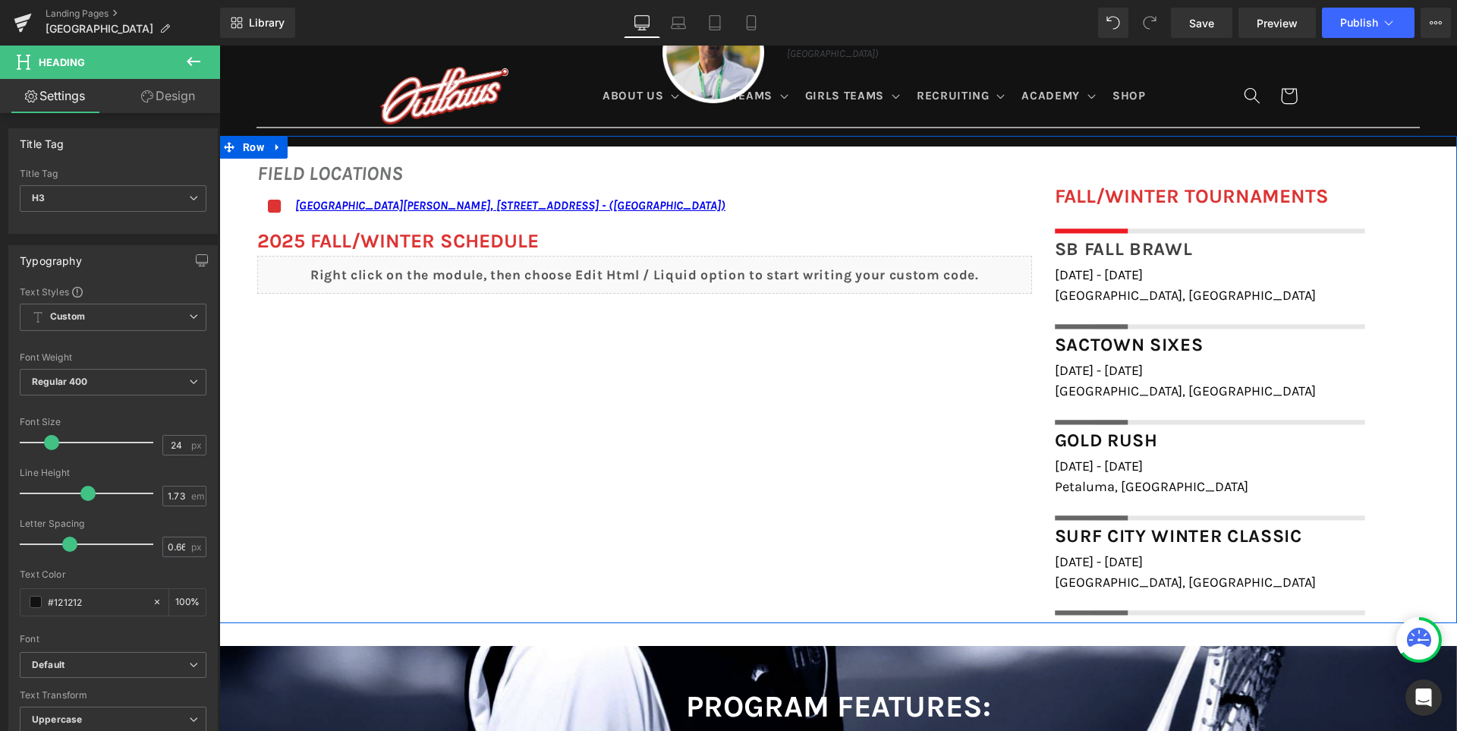
click at [720, 502] on div "FIELD LOCATIONS Heading Icon San Ramon Valley School, 501 Danville Blvd, Danvil…" at bounding box center [837, 380] width 1237 height 488
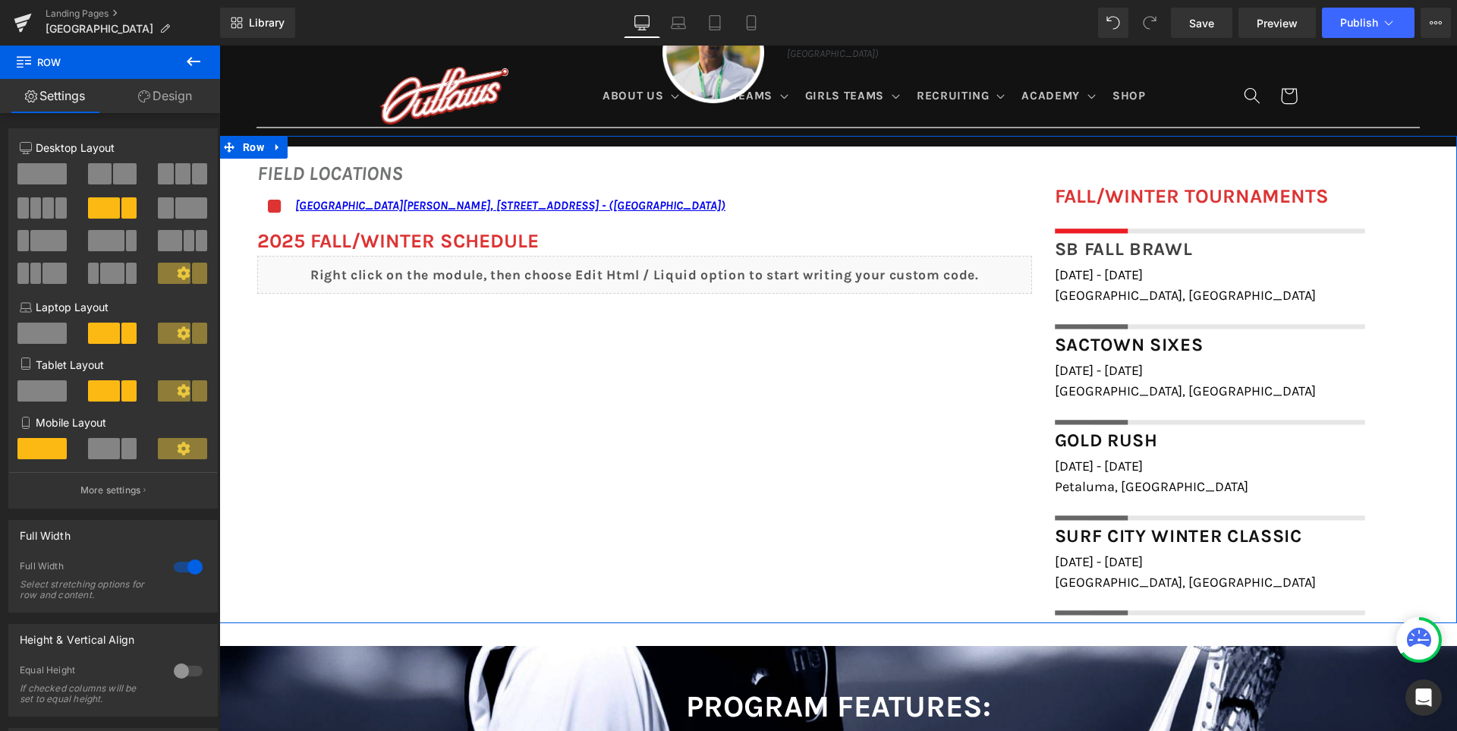
scroll to position [978, 0]
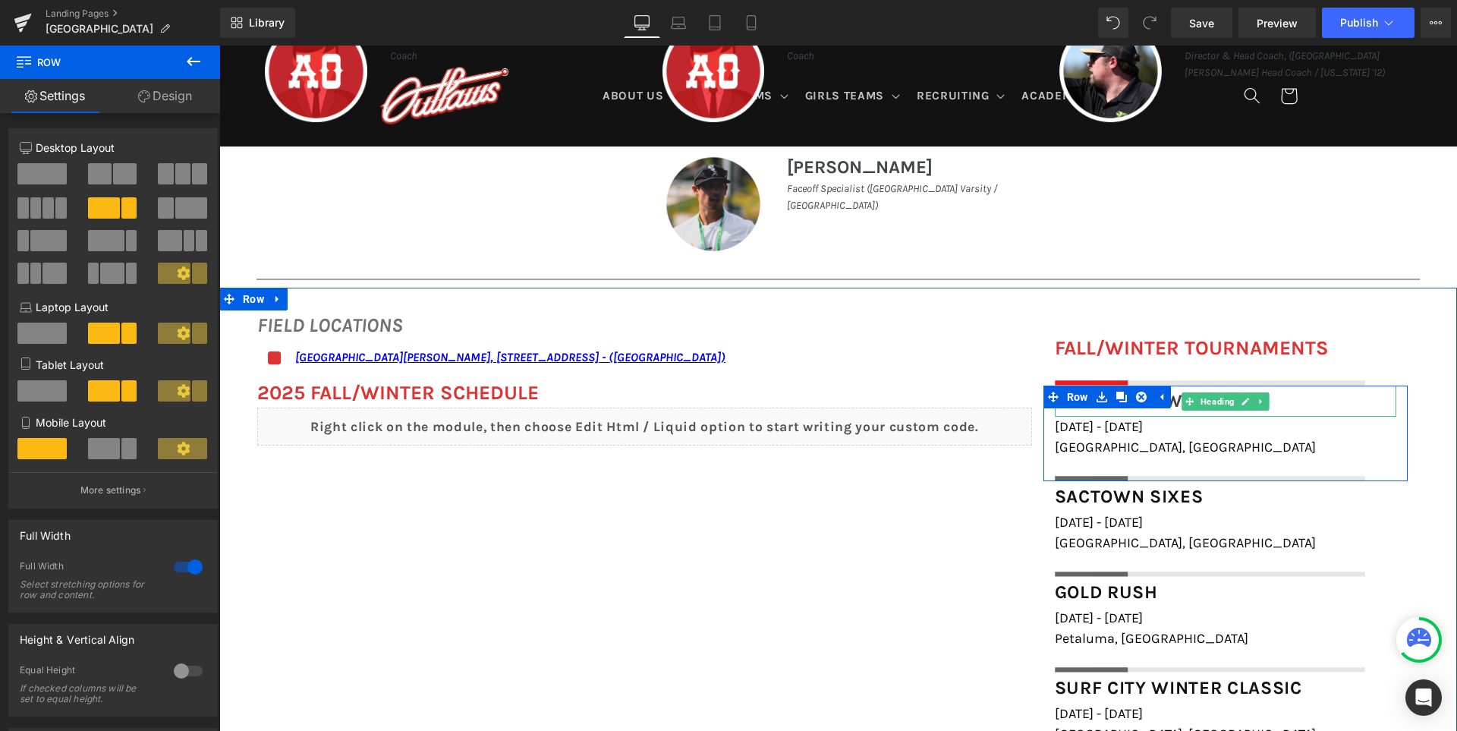
click at [1201, 394] on span "Heading" at bounding box center [1217, 401] width 40 height 18
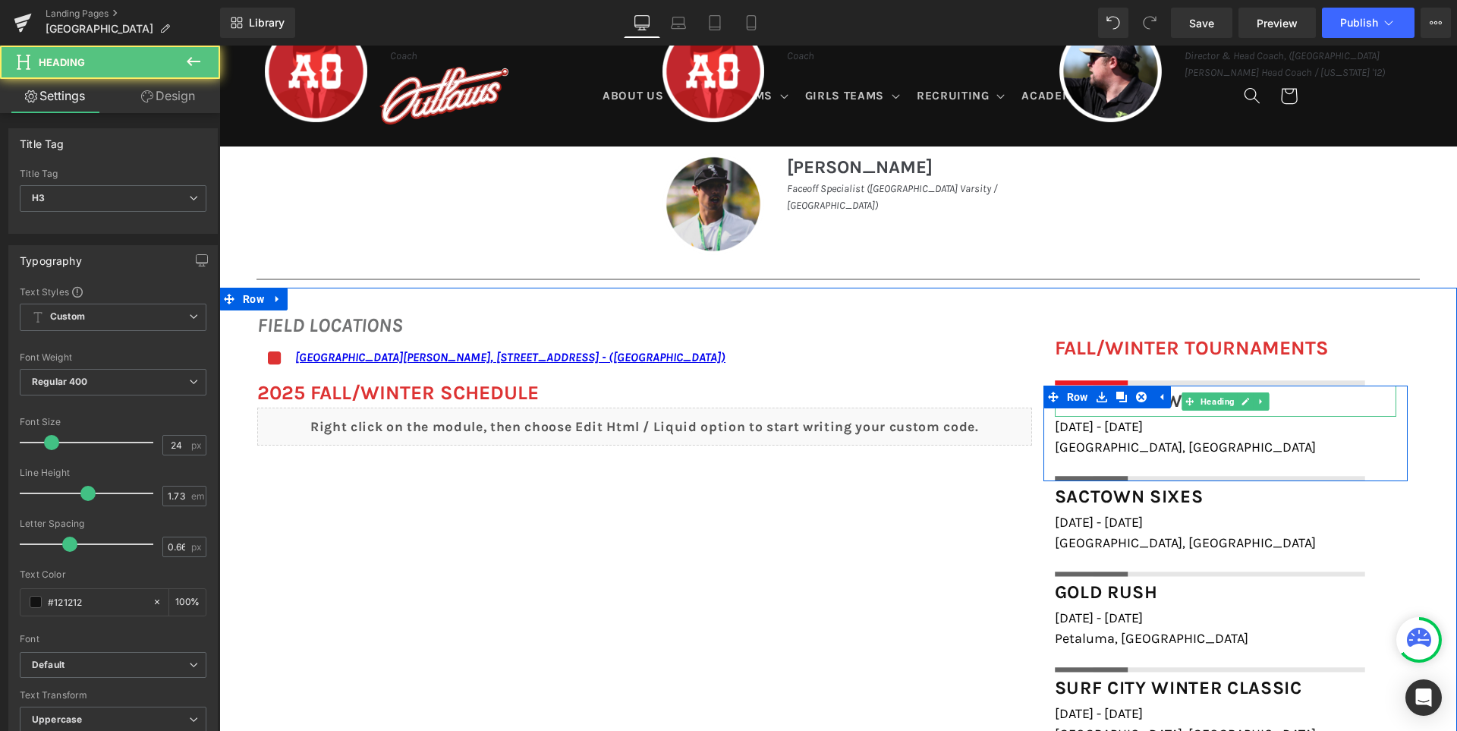
click at [1323, 404] on div "SB Fall Brawl" at bounding box center [1225, 401] width 341 height 32
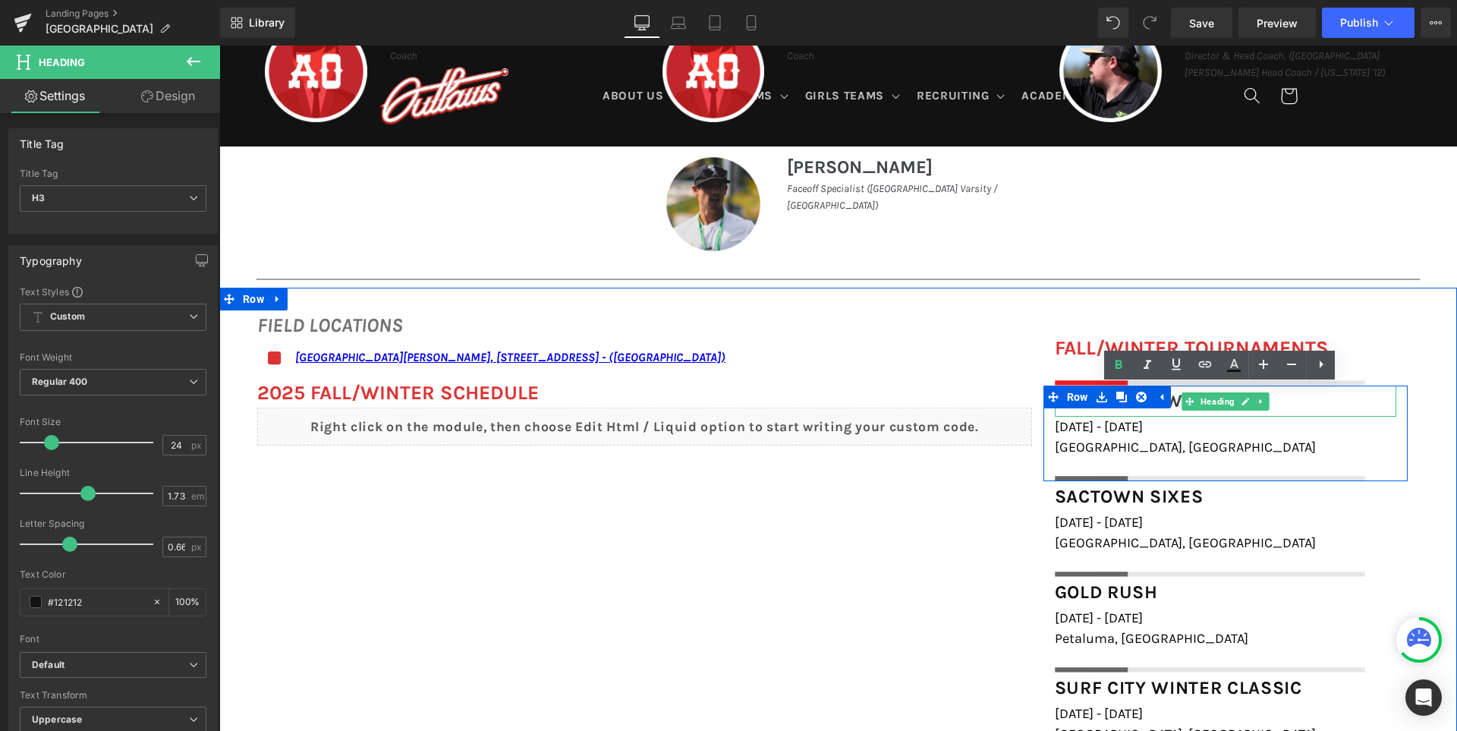
click at [1323, 404] on div "SB Fall Brawl" at bounding box center [1225, 401] width 341 height 32
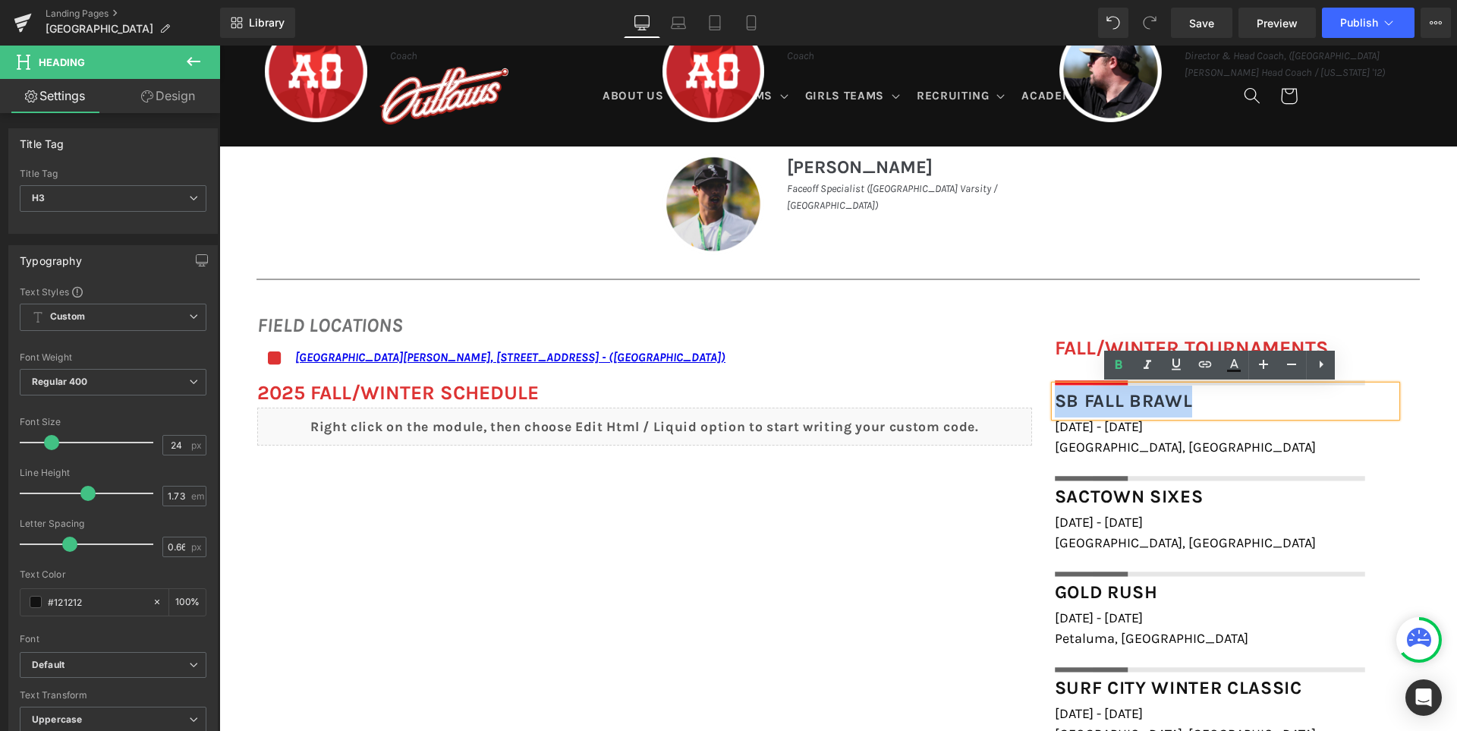
click at [1323, 404] on div "SB Fall Brawl" at bounding box center [1225, 401] width 341 height 32
click at [1237, 362] on icon at bounding box center [1233, 365] width 18 height 18
type input "75"
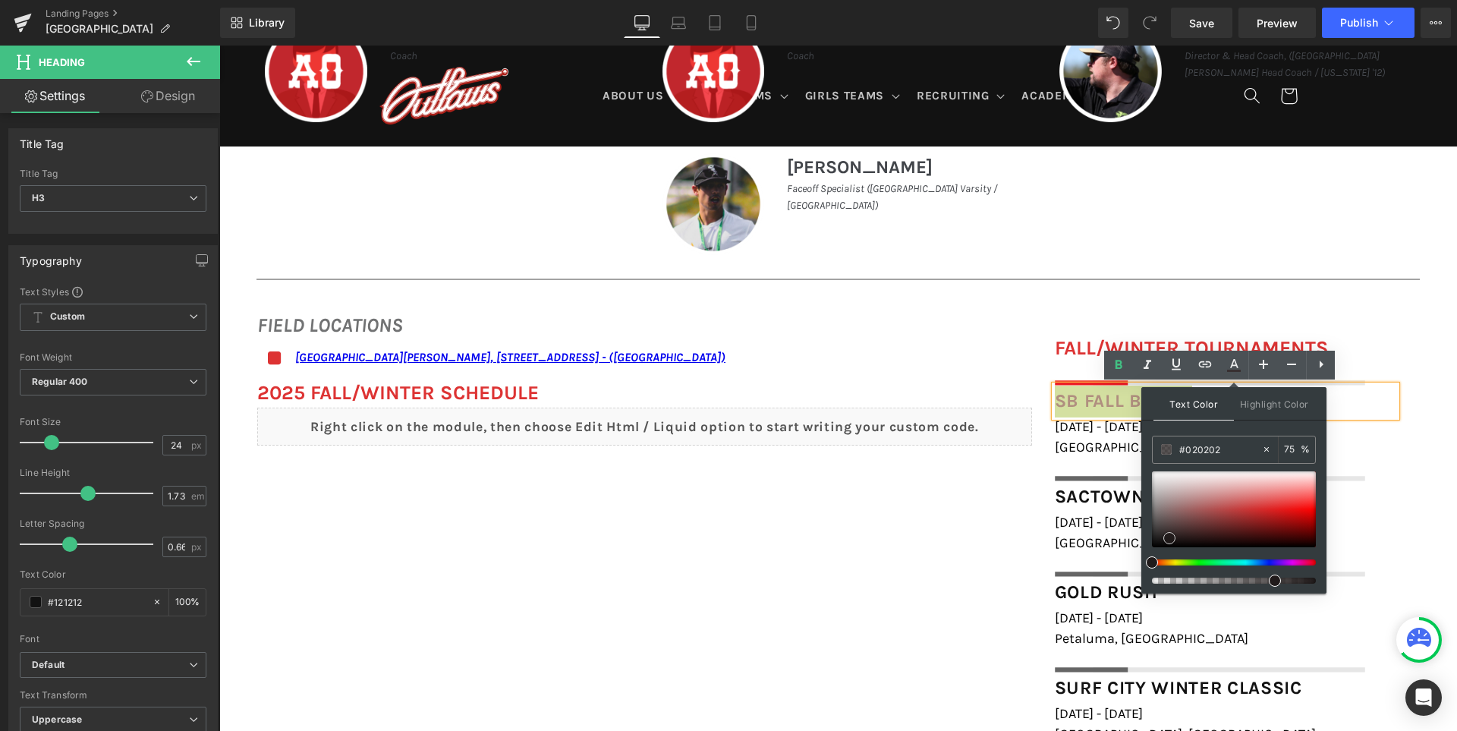
type input "#000000"
drag, startPoint x: 1406, startPoint y: 551, endPoint x: 1135, endPoint y: 574, distance: 271.9
click at [1297, 445] on input "75" at bounding box center [1292, 449] width 17 height 17
click at [1290, 445] on input "75" at bounding box center [1292, 449] width 17 height 17
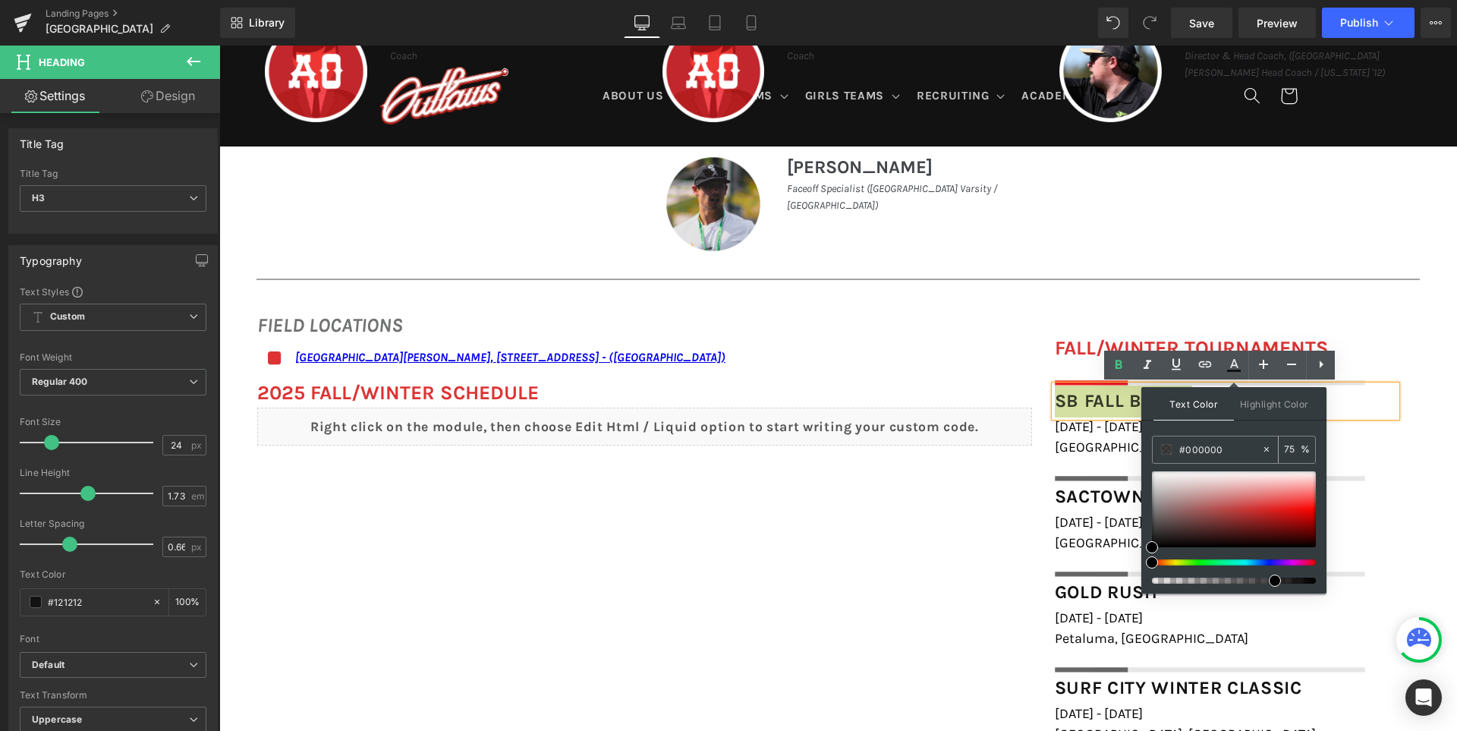
click at [1290, 445] on input "75" at bounding box center [1292, 449] width 17 height 17
type input "100"
click at [919, 576] on div "FIELD LOCATIONS Heading Icon San Ramon Valley School, 501 Danville Blvd, Danvil…" at bounding box center [837, 532] width 1237 height 488
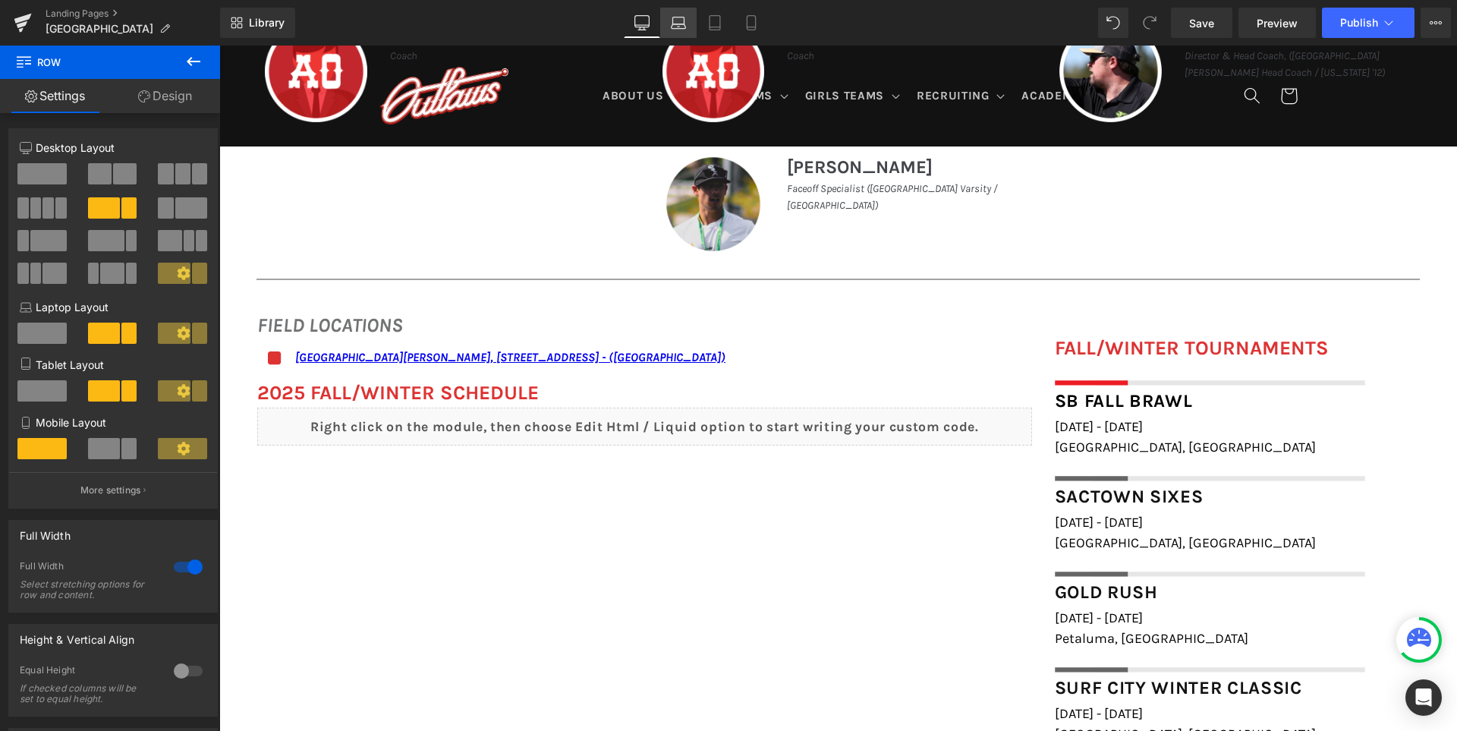
click at [684, 29] on icon at bounding box center [678, 26] width 14 height 5
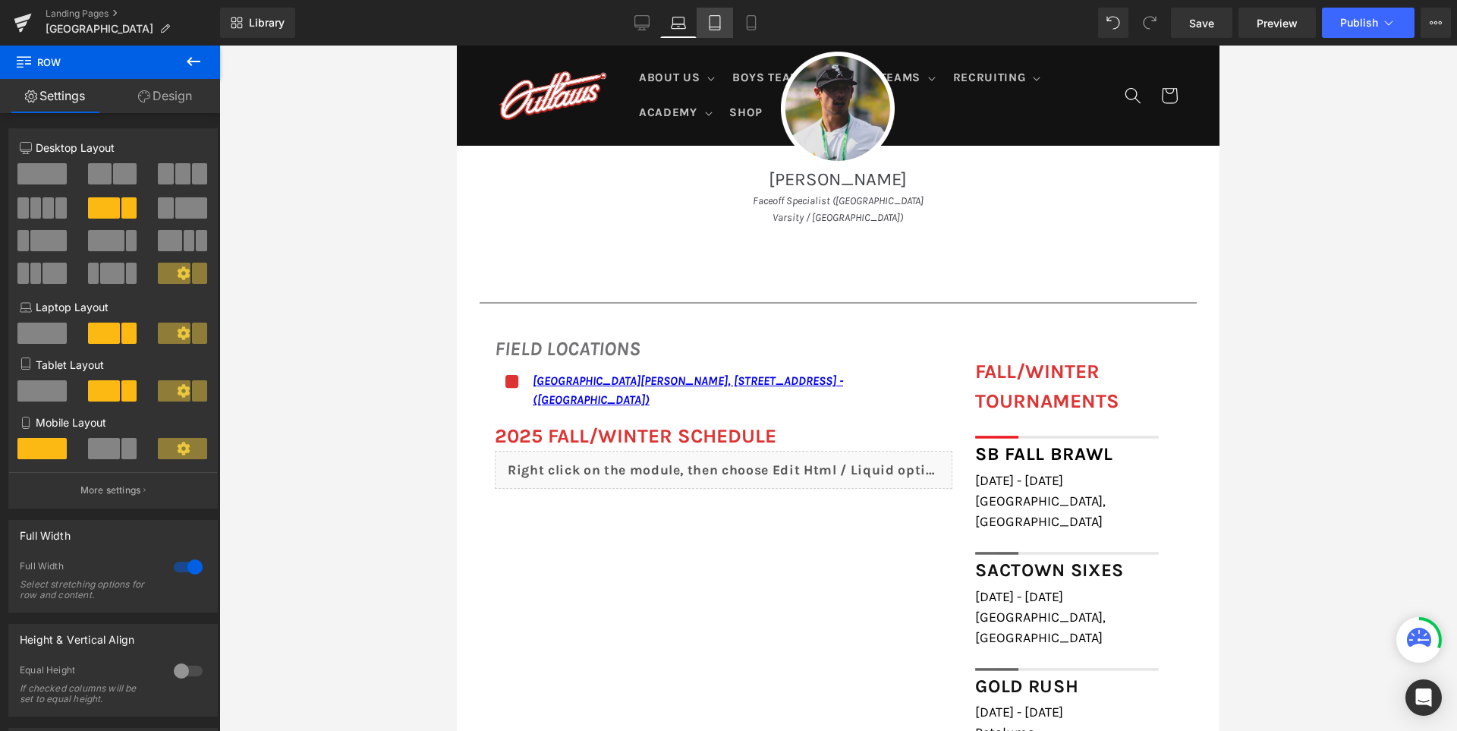
scroll to position [1404, 0]
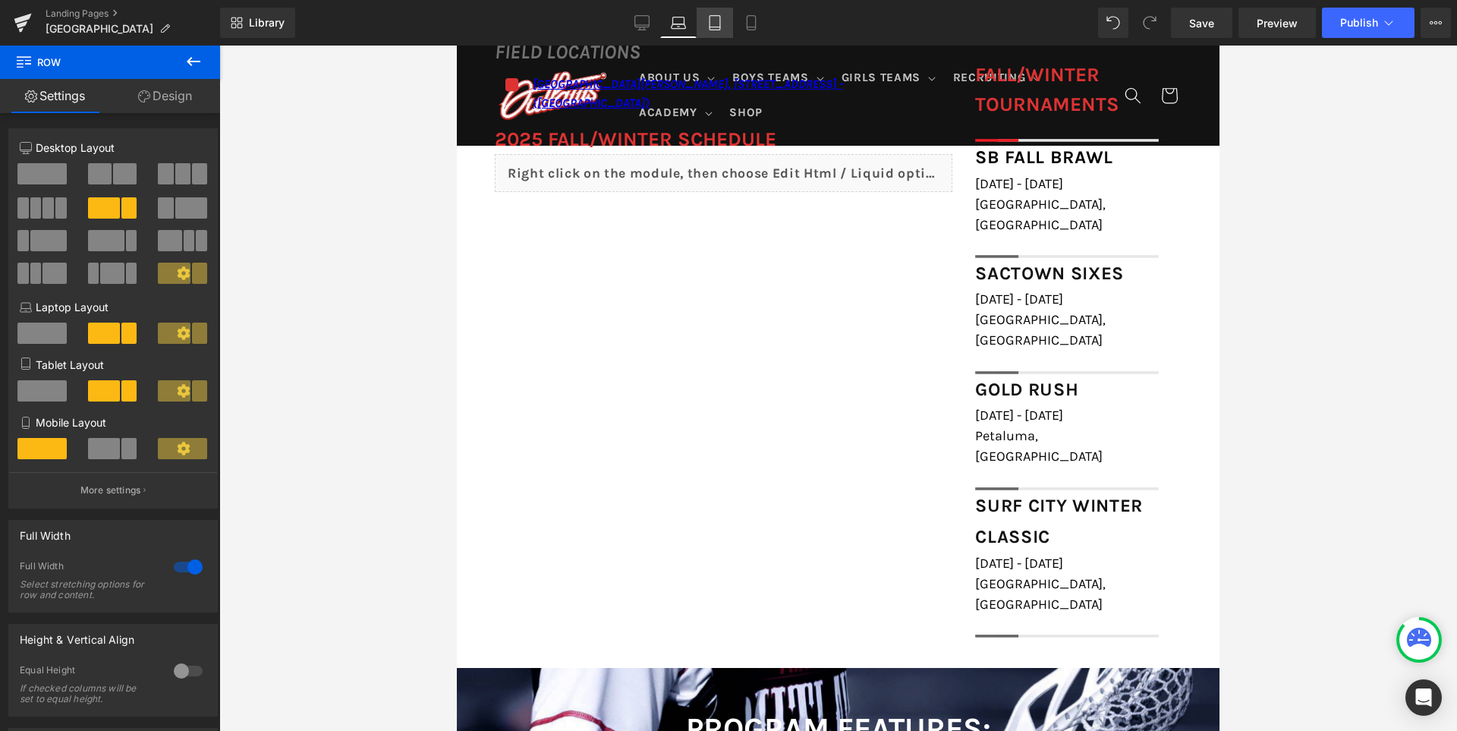
click at [709, 20] on icon at bounding box center [714, 22] width 15 height 15
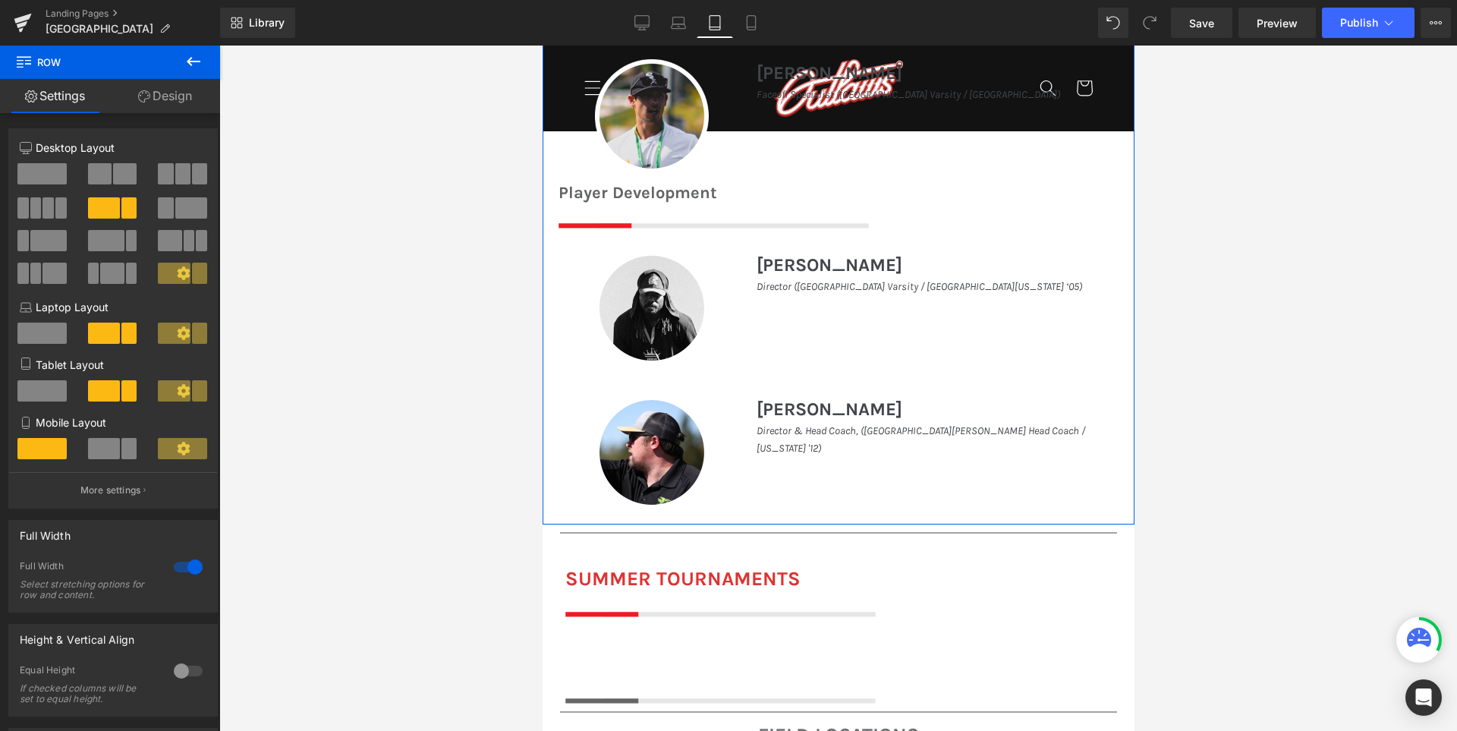
scroll to position [1138, 0]
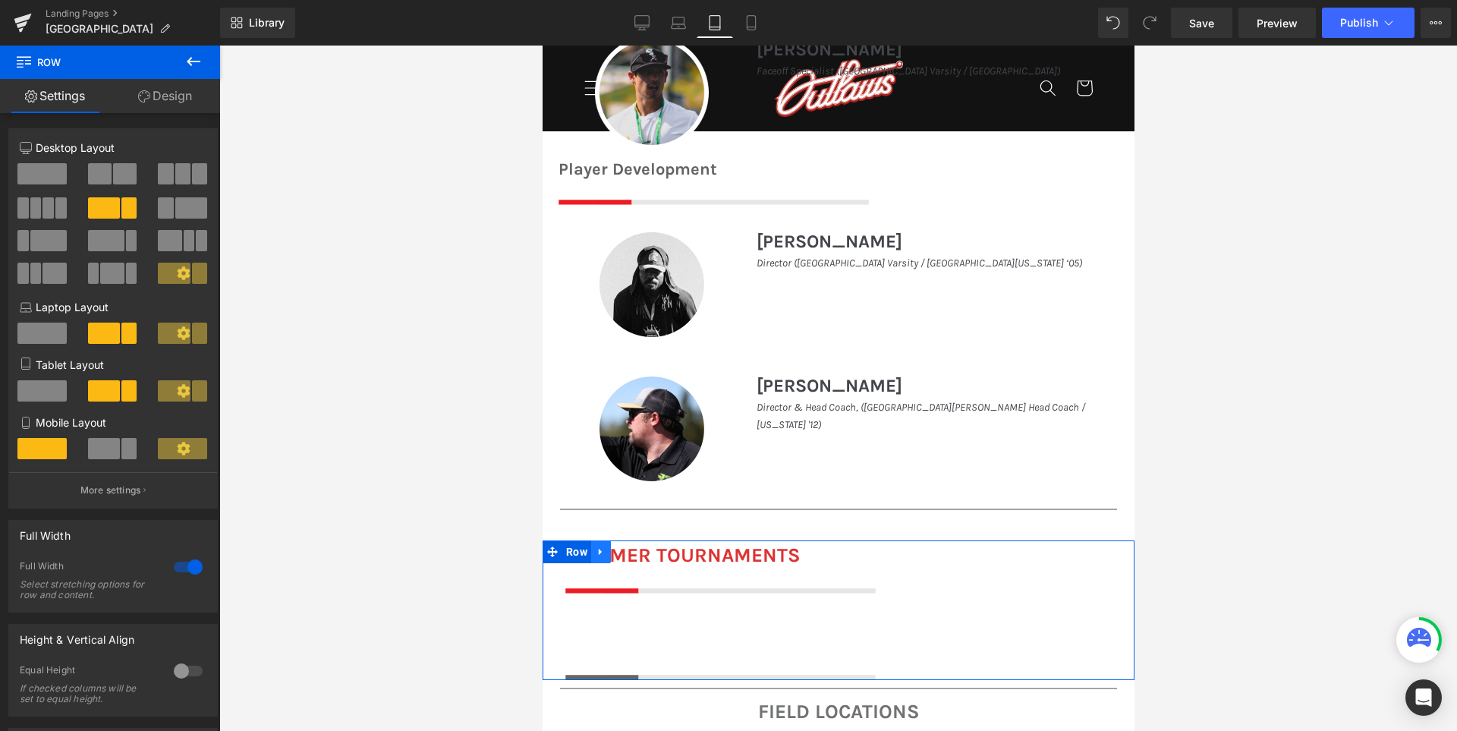
click at [601, 551] on icon at bounding box center [599, 552] width 3 height 7
click at [645, 546] on icon at bounding box center [639, 551] width 11 height 11
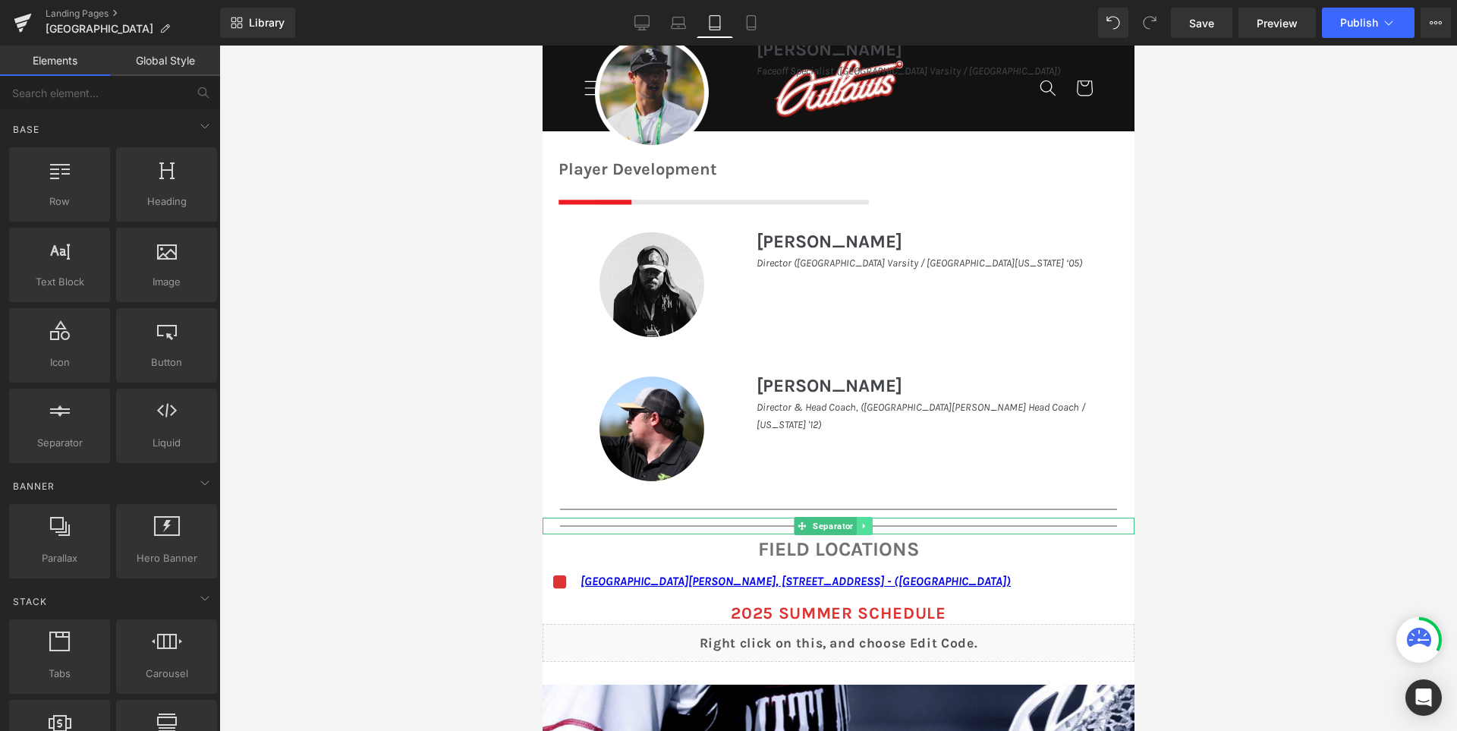
click at [863, 526] on icon at bounding box center [862, 525] width 2 height 5
click at [875, 523] on icon at bounding box center [870, 526] width 8 height 8
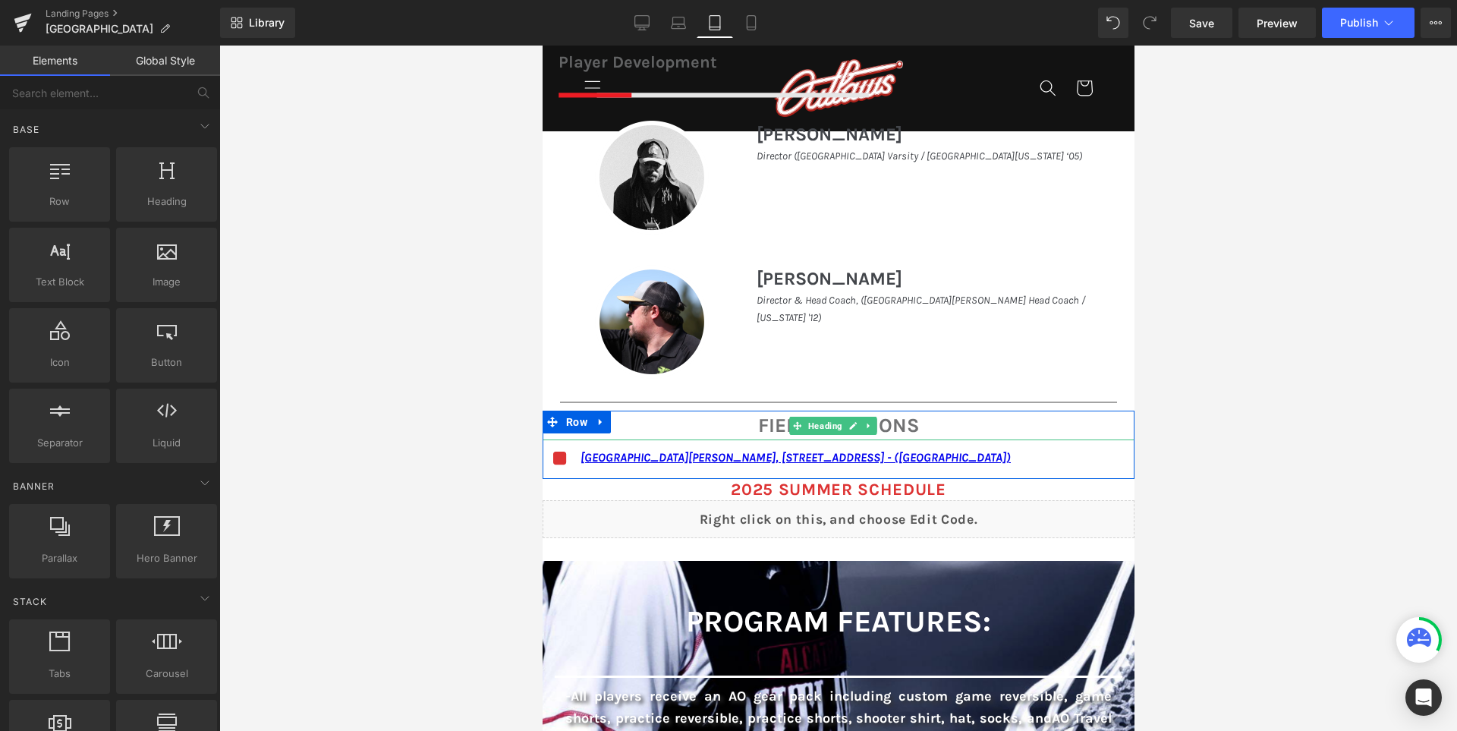
scroll to position [1441, 0]
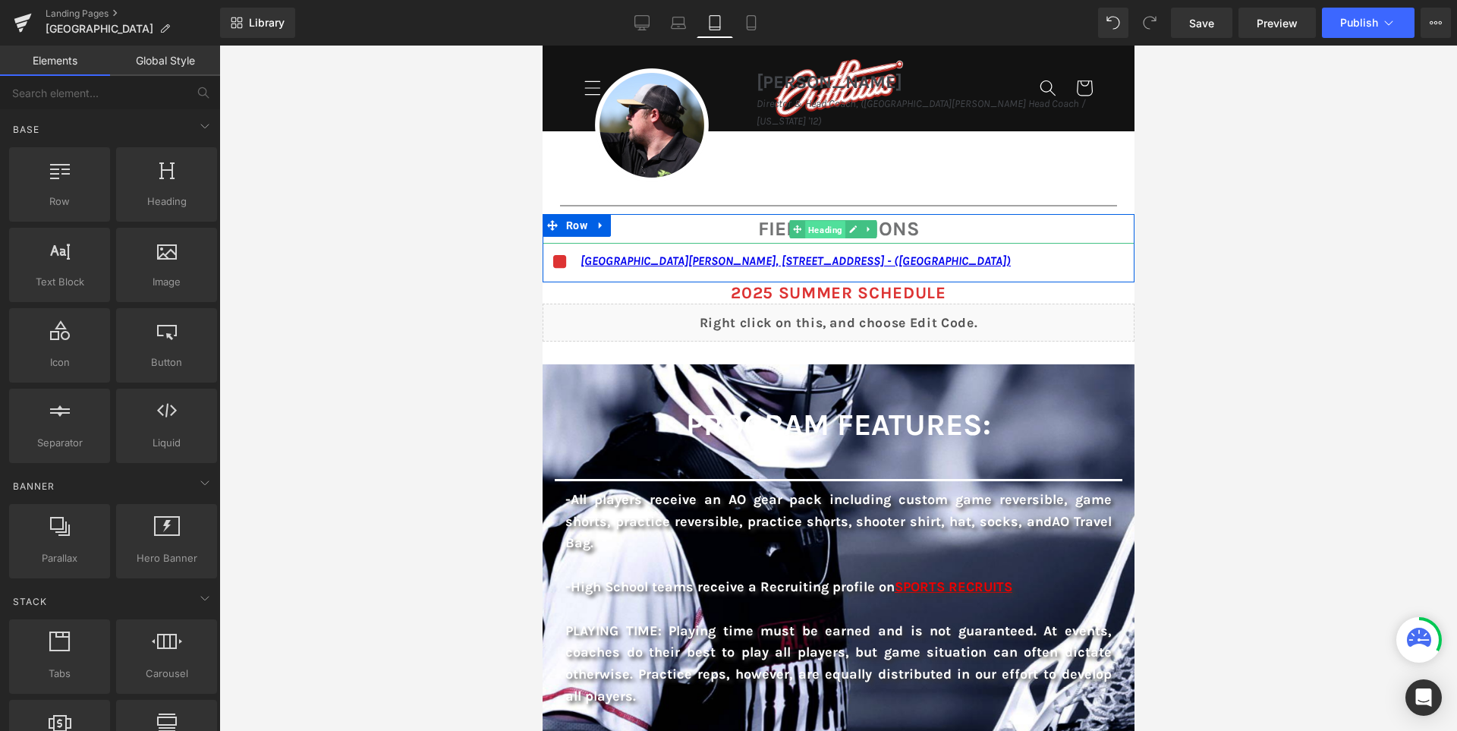
drag, startPoint x: 844, startPoint y: 229, endPoint x: 856, endPoint y: 454, distance: 224.9
click at [844, 229] on span "Heading" at bounding box center [824, 229] width 40 height 18
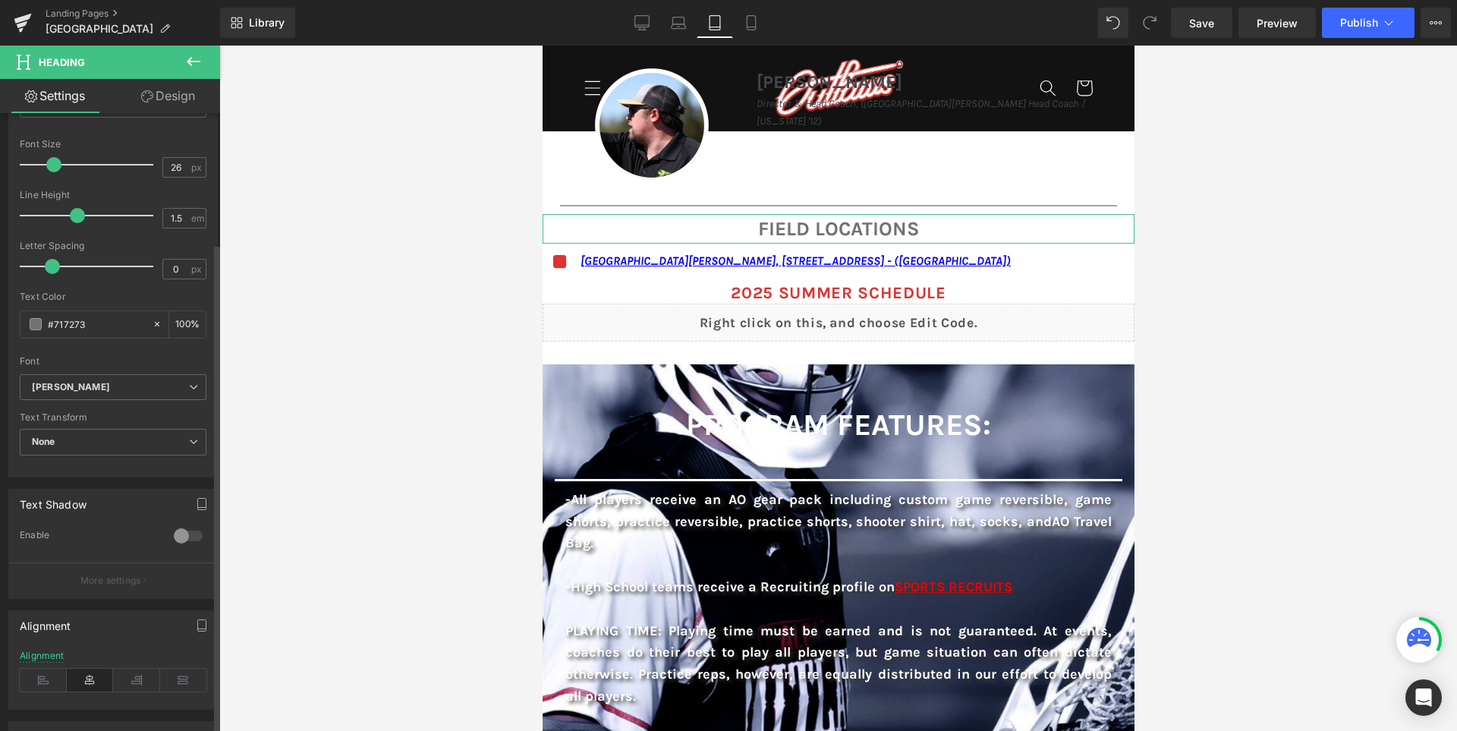
scroll to position [303, 0]
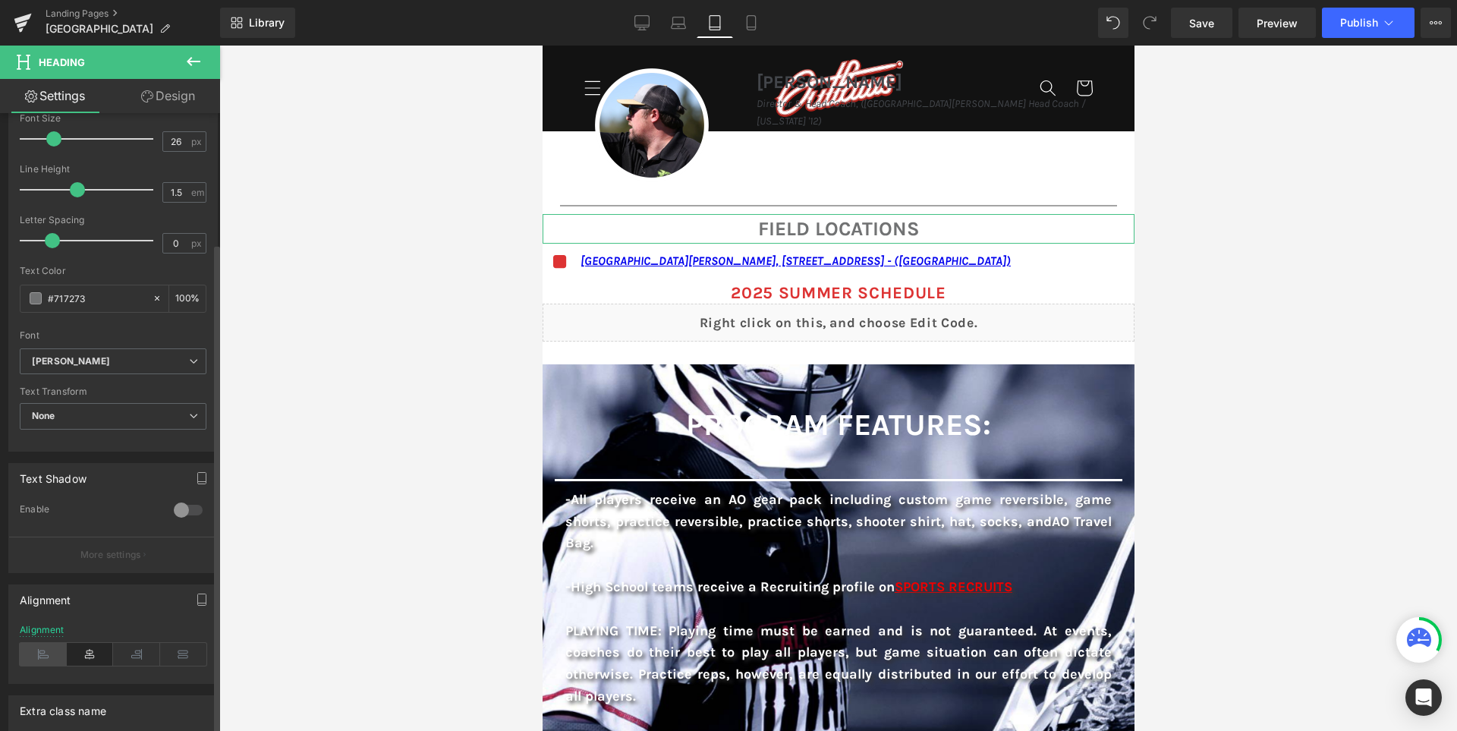
click at [44, 647] on icon at bounding box center [43, 654] width 47 height 23
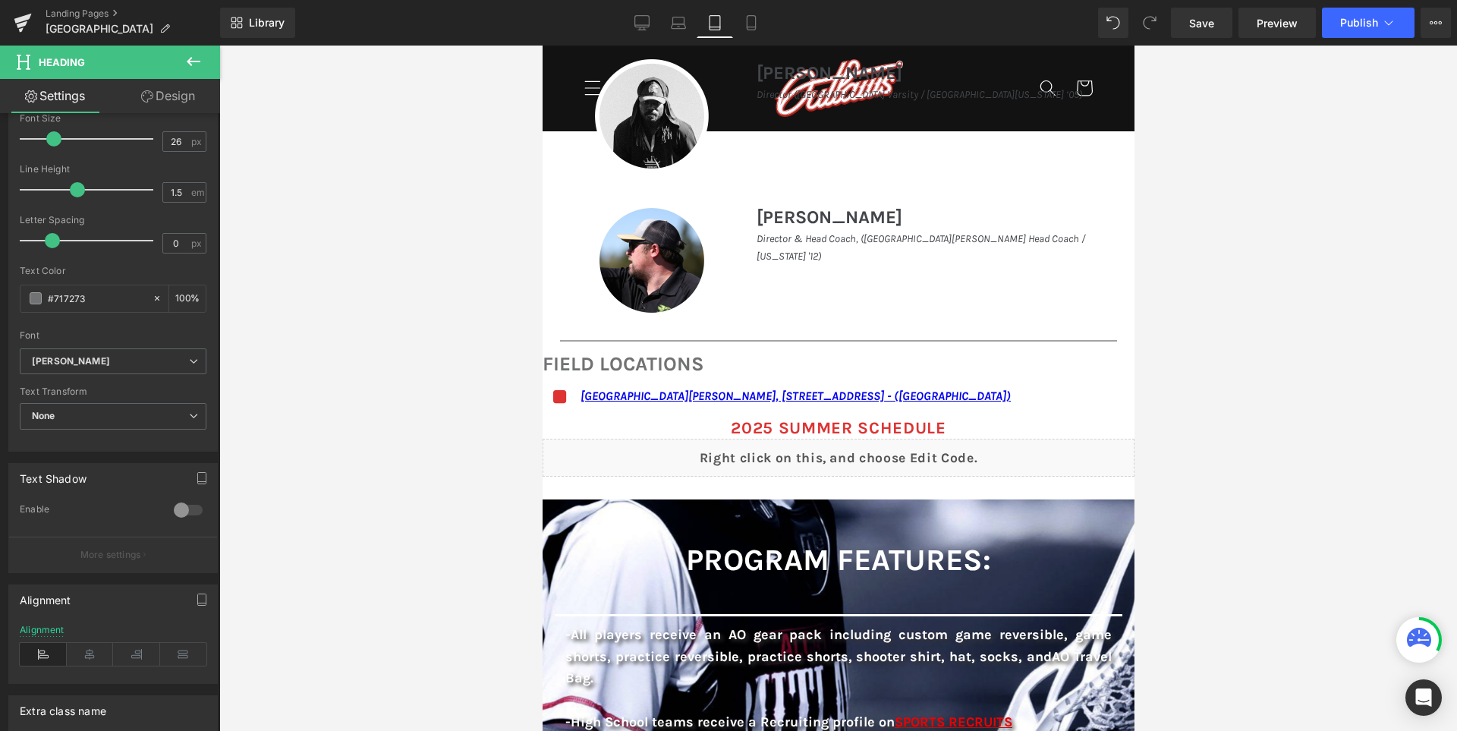
scroll to position [1290, 0]
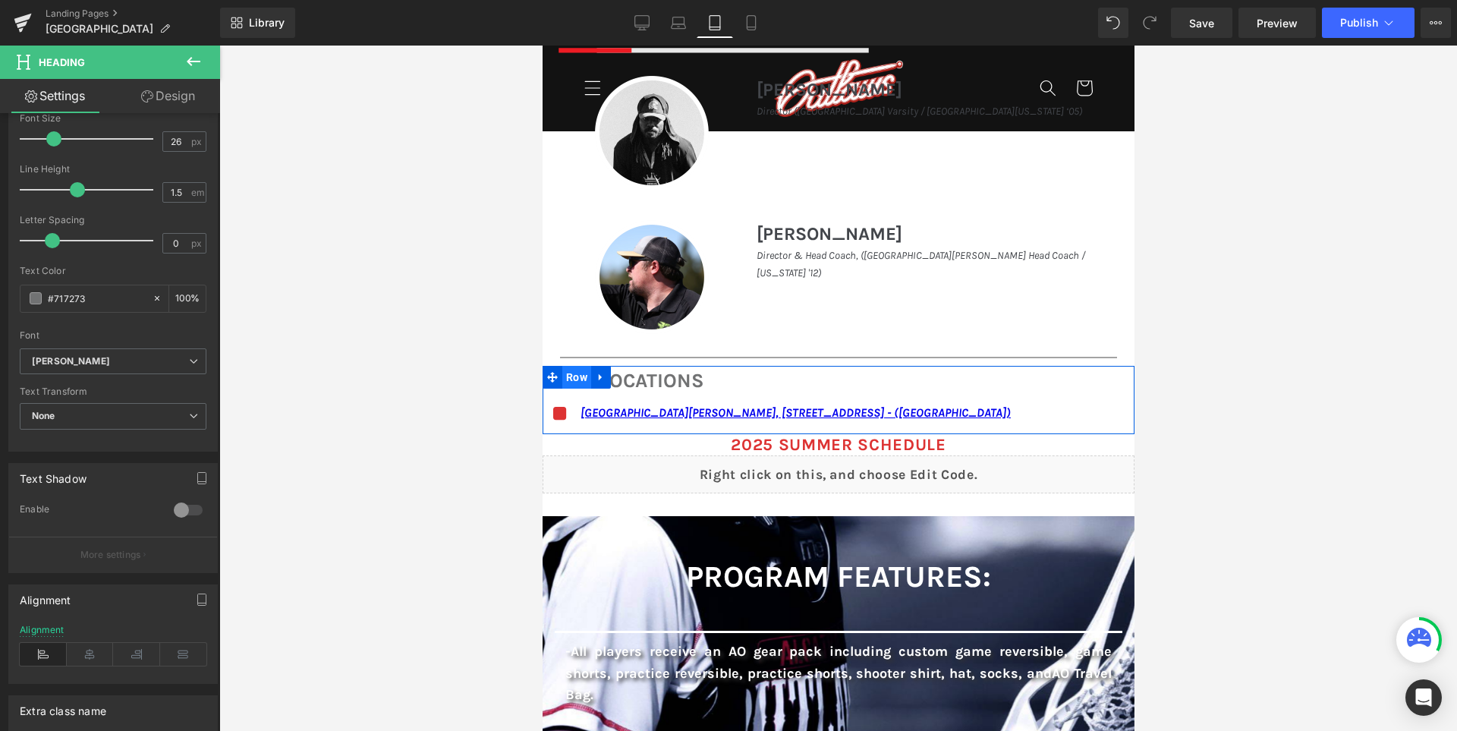
click at [579, 379] on span "Row" at bounding box center [575, 377] width 29 height 23
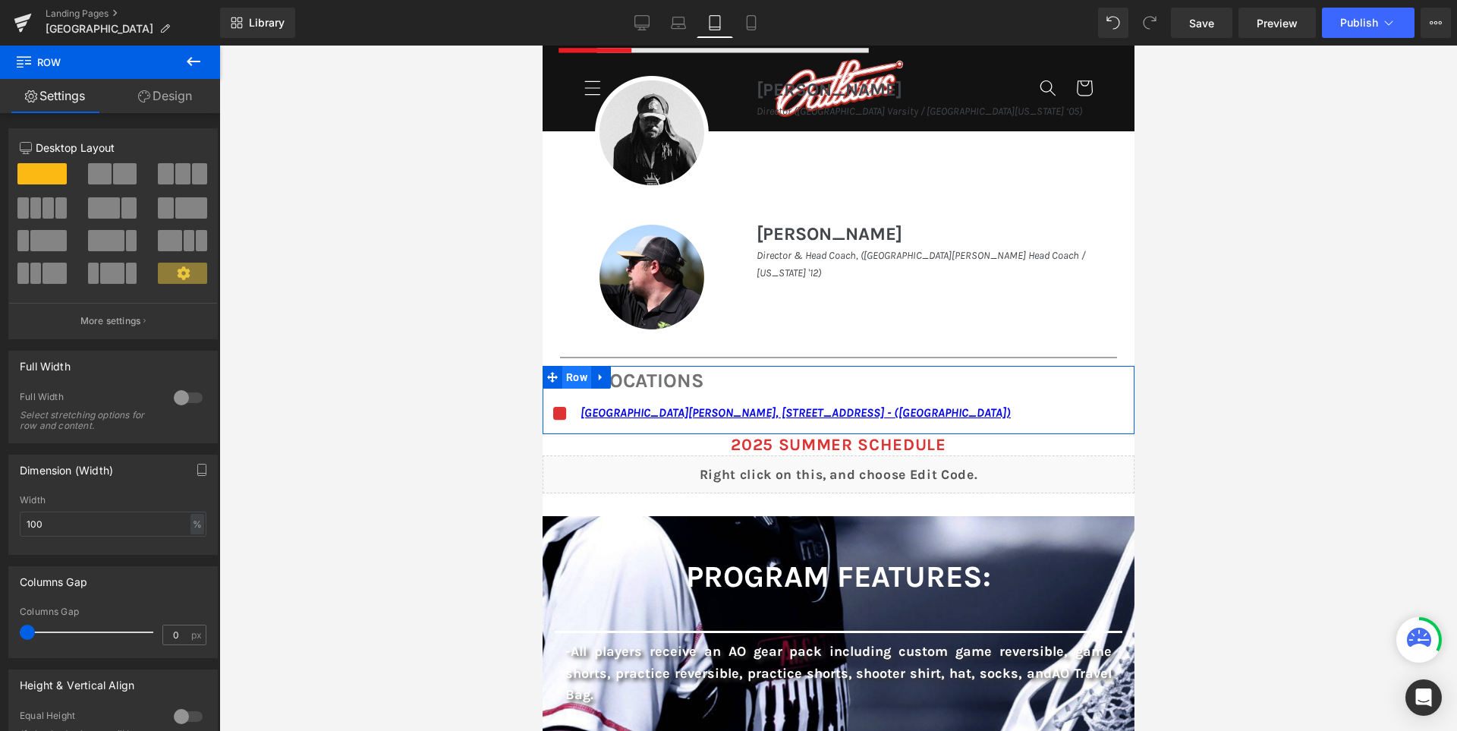
click at [583, 379] on span "Row" at bounding box center [575, 377] width 29 height 23
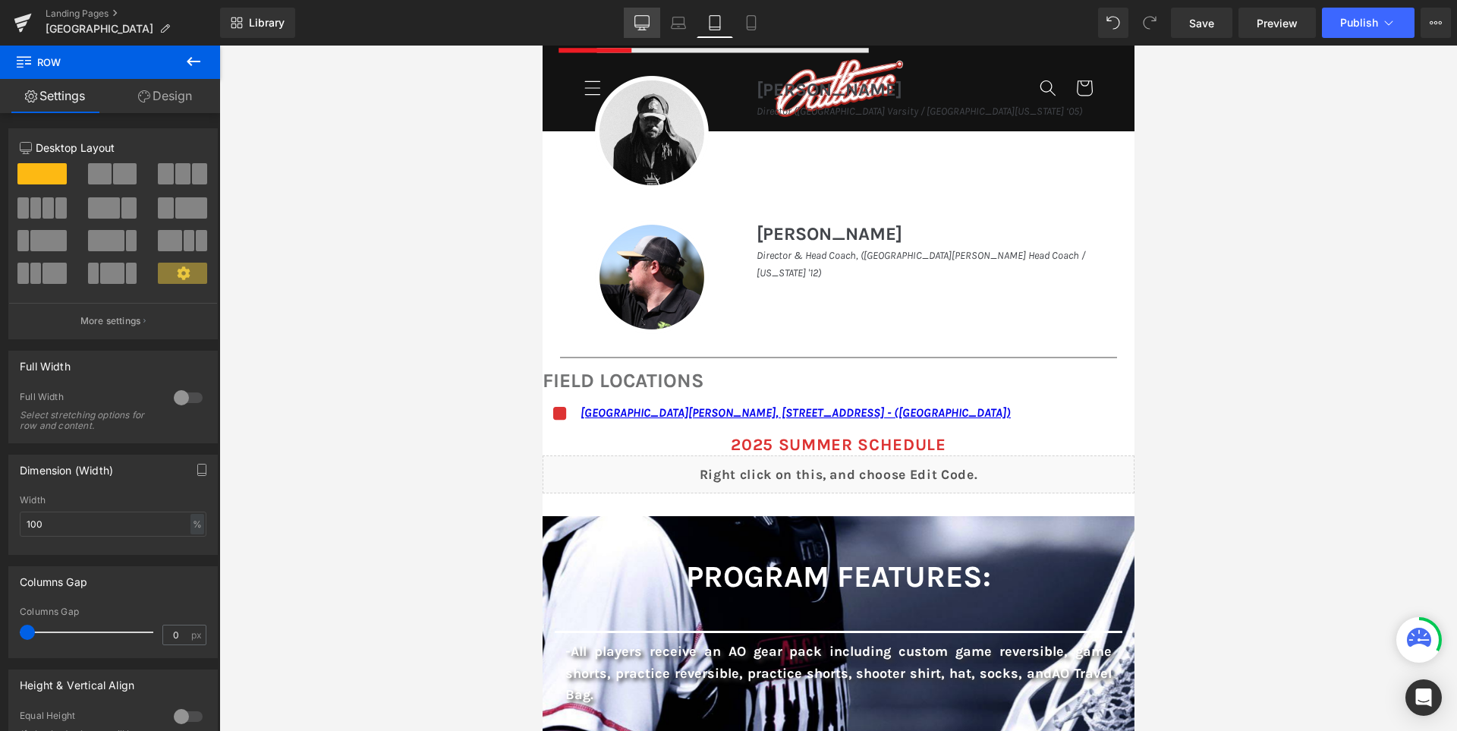
click at [637, 24] on icon at bounding box center [641, 22] width 15 height 15
type input "1200"
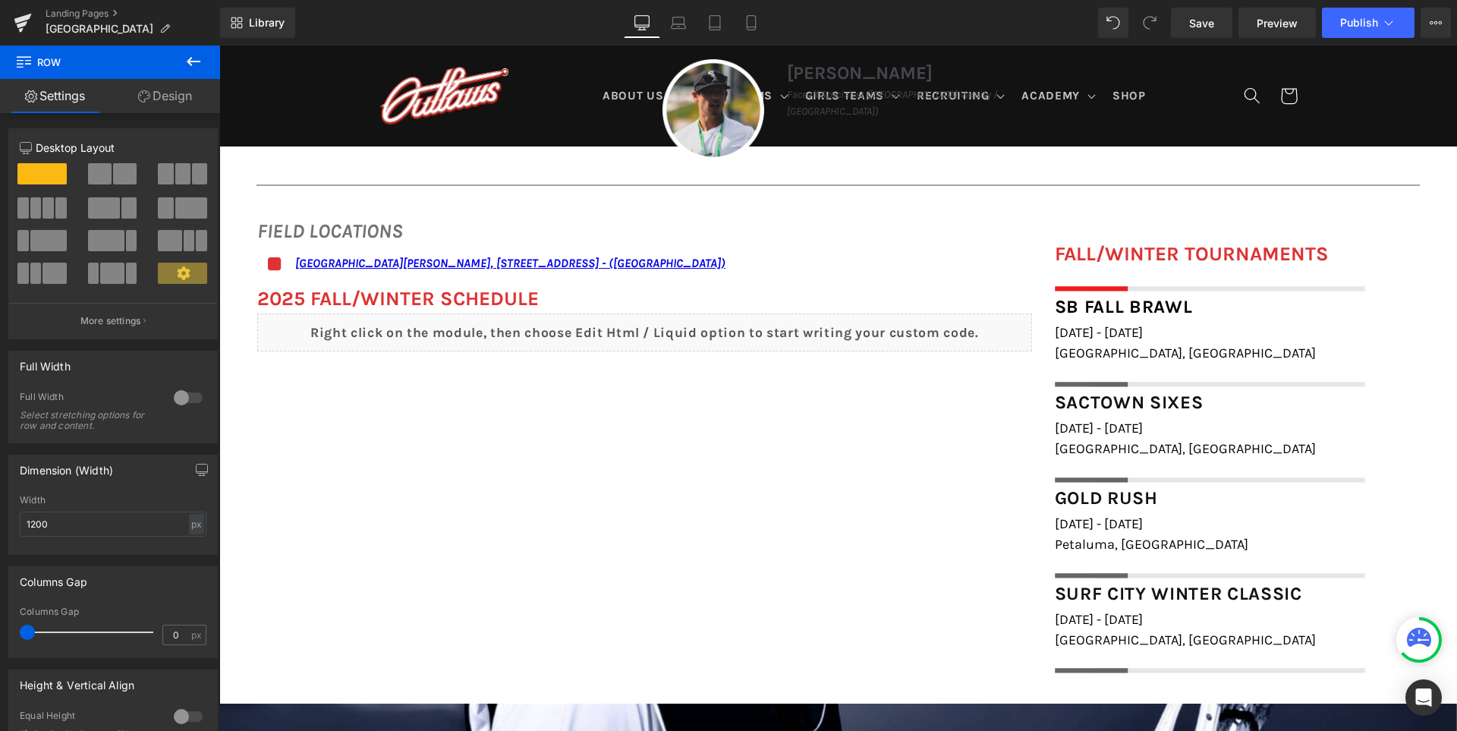
scroll to position [986, 0]
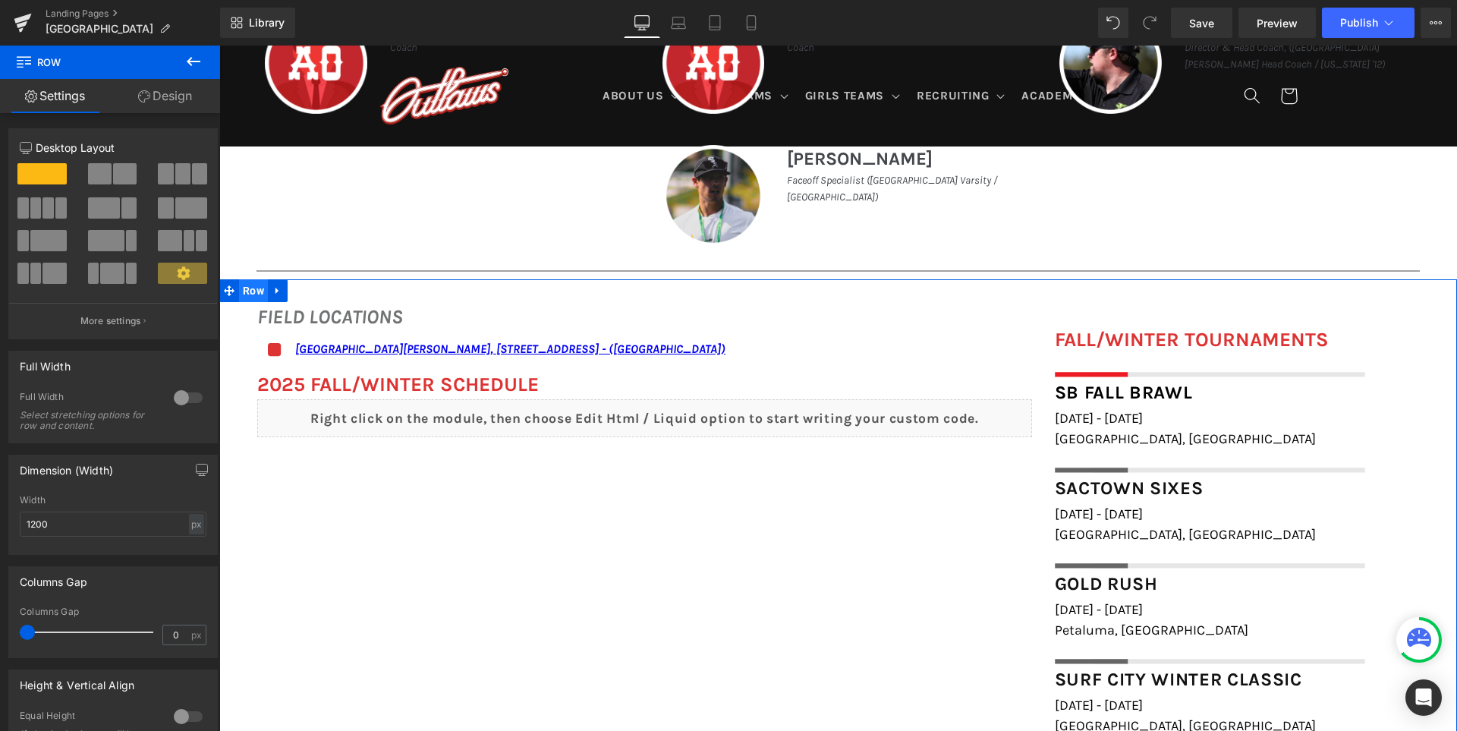
click at [244, 290] on span "Row" at bounding box center [253, 290] width 29 height 23
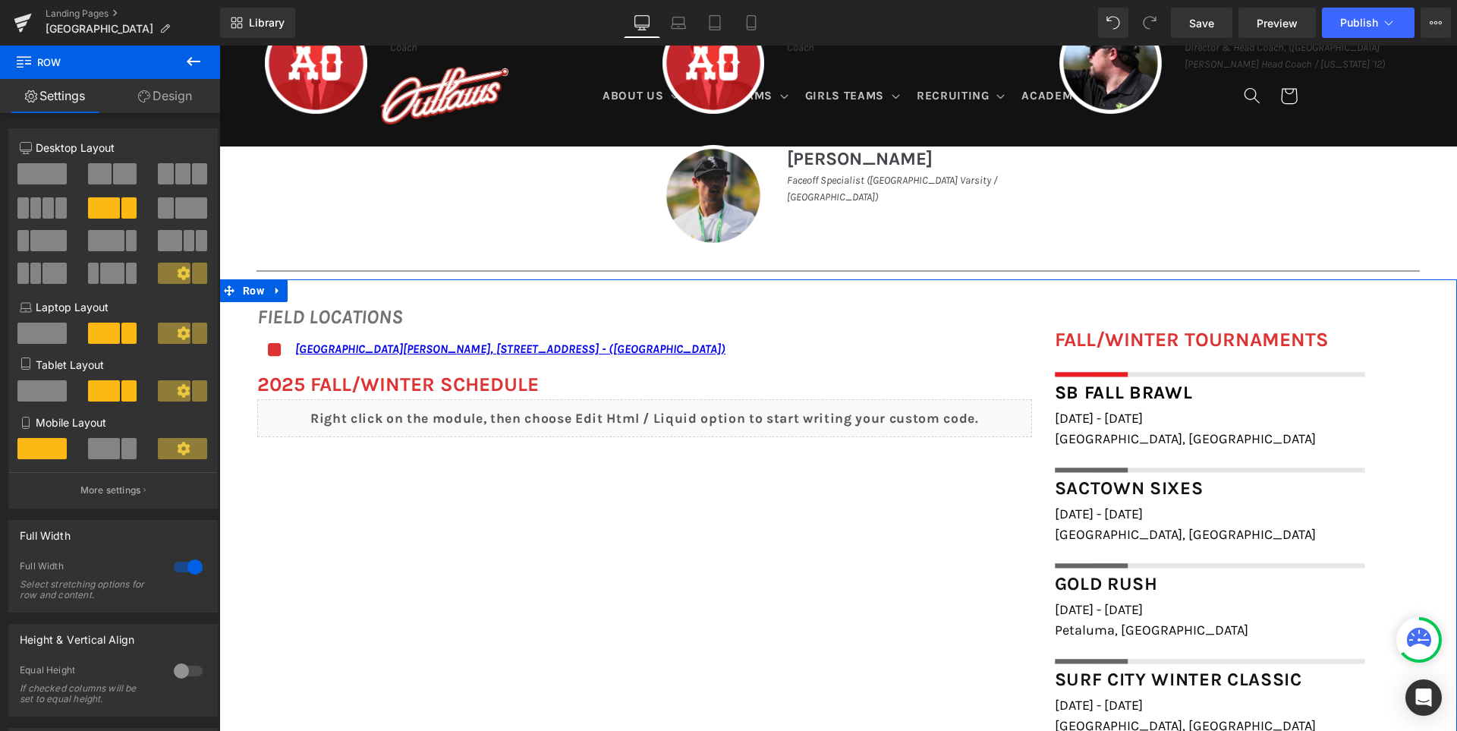
click at [179, 99] on link "Design" at bounding box center [165, 96] width 110 height 34
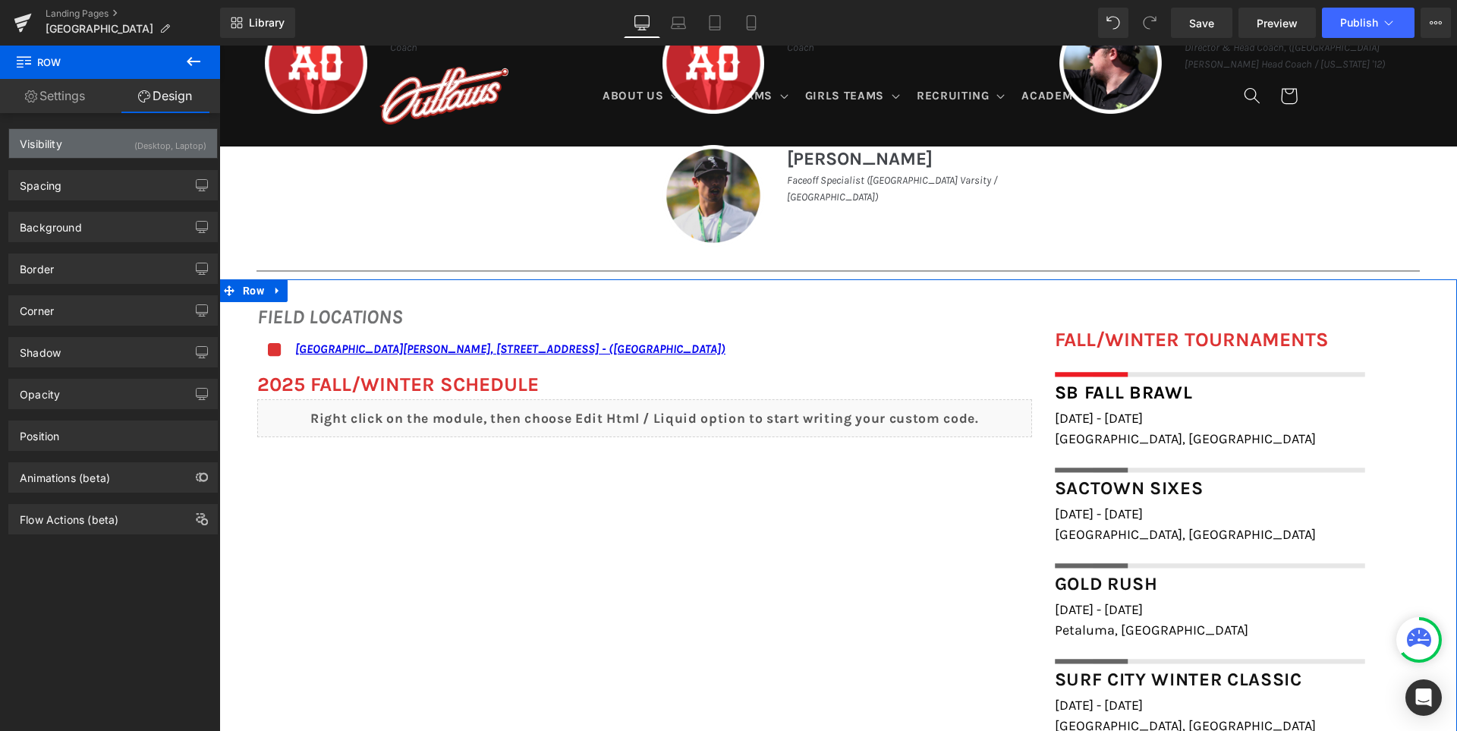
click at [171, 144] on div "(Desktop, Laptop)" at bounding box center [170, 141] width 72 height 25
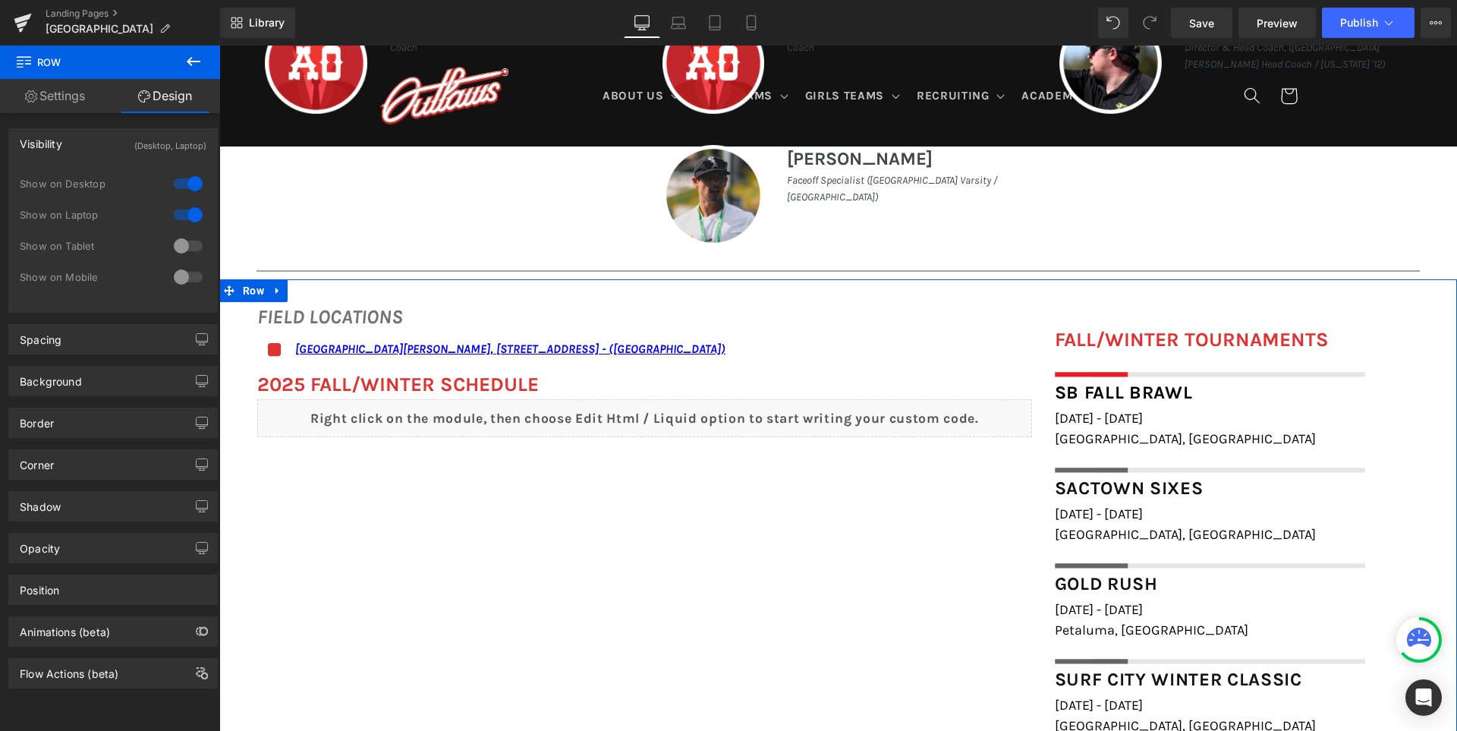
click at [183, 278] on div at bounding box center [188, 277] width 36 height 24
click at [186, 243] on div at bounding box center [188, 246] width 36 height 24
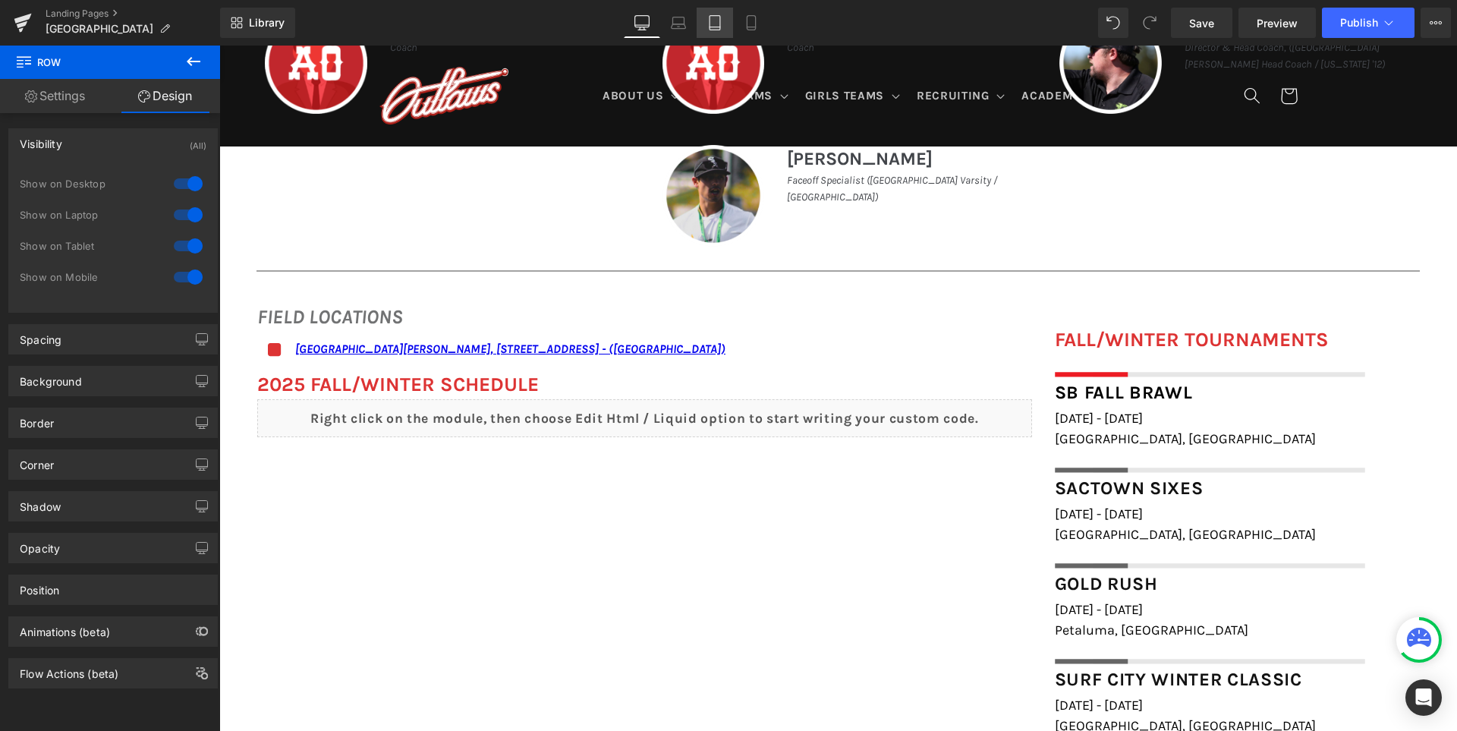
click at [712, 24] on icon at bounding box center [714, 22] width 15 height 15
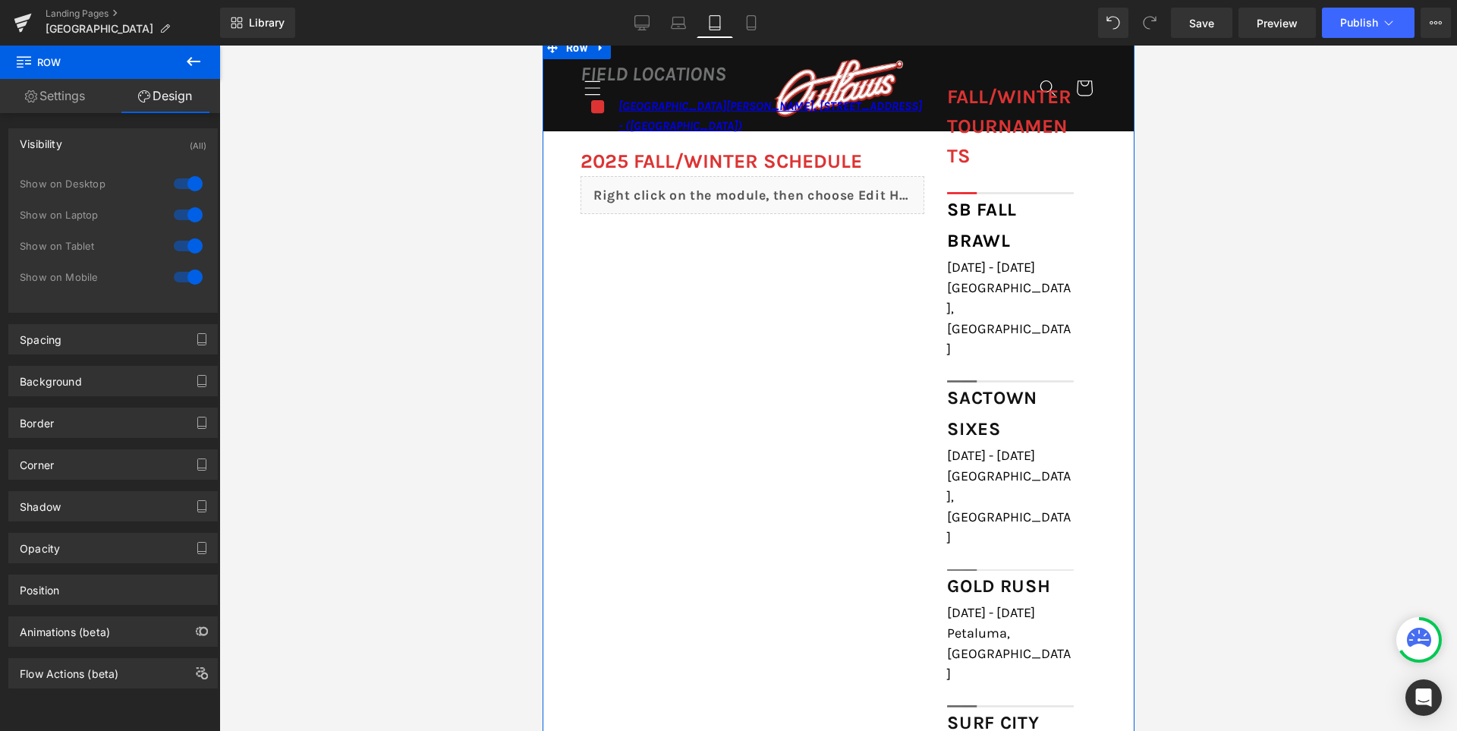
scroll to position [1453, 0]
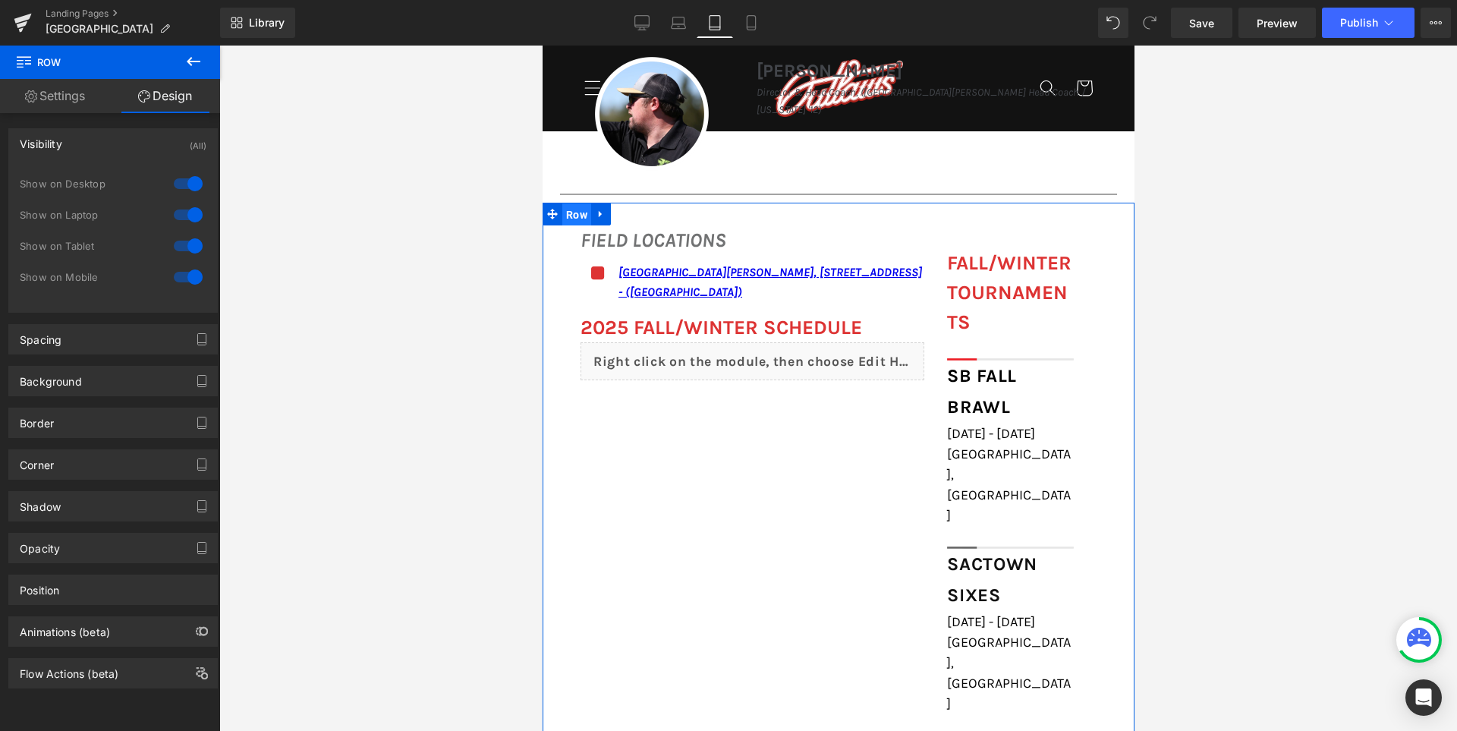
click at [574, 215] on span "Row" at bounding box center [575, 214] width 29 height 23
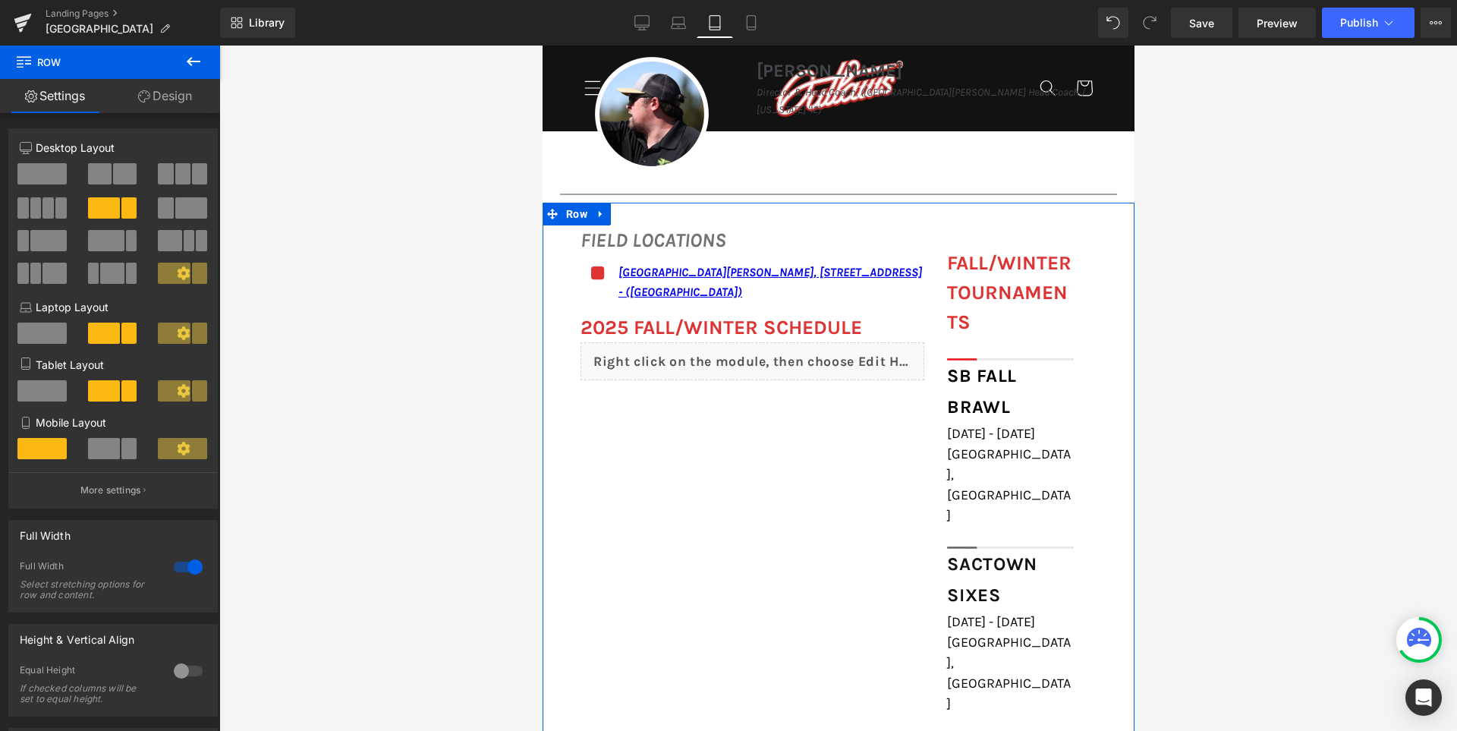
click at [42, 388] on span at bounding box center [41, 390] width 49 height 21
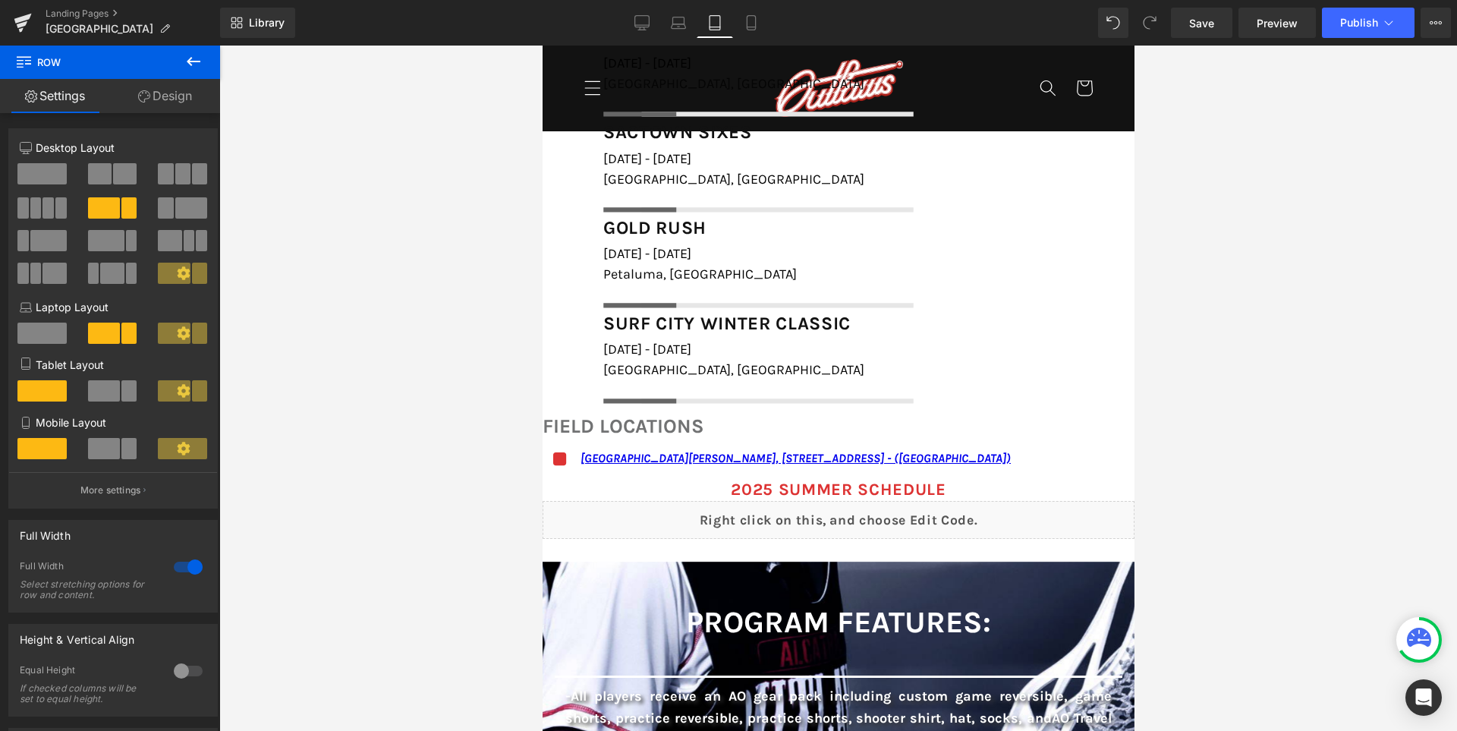
scroll to position [1984, 0]
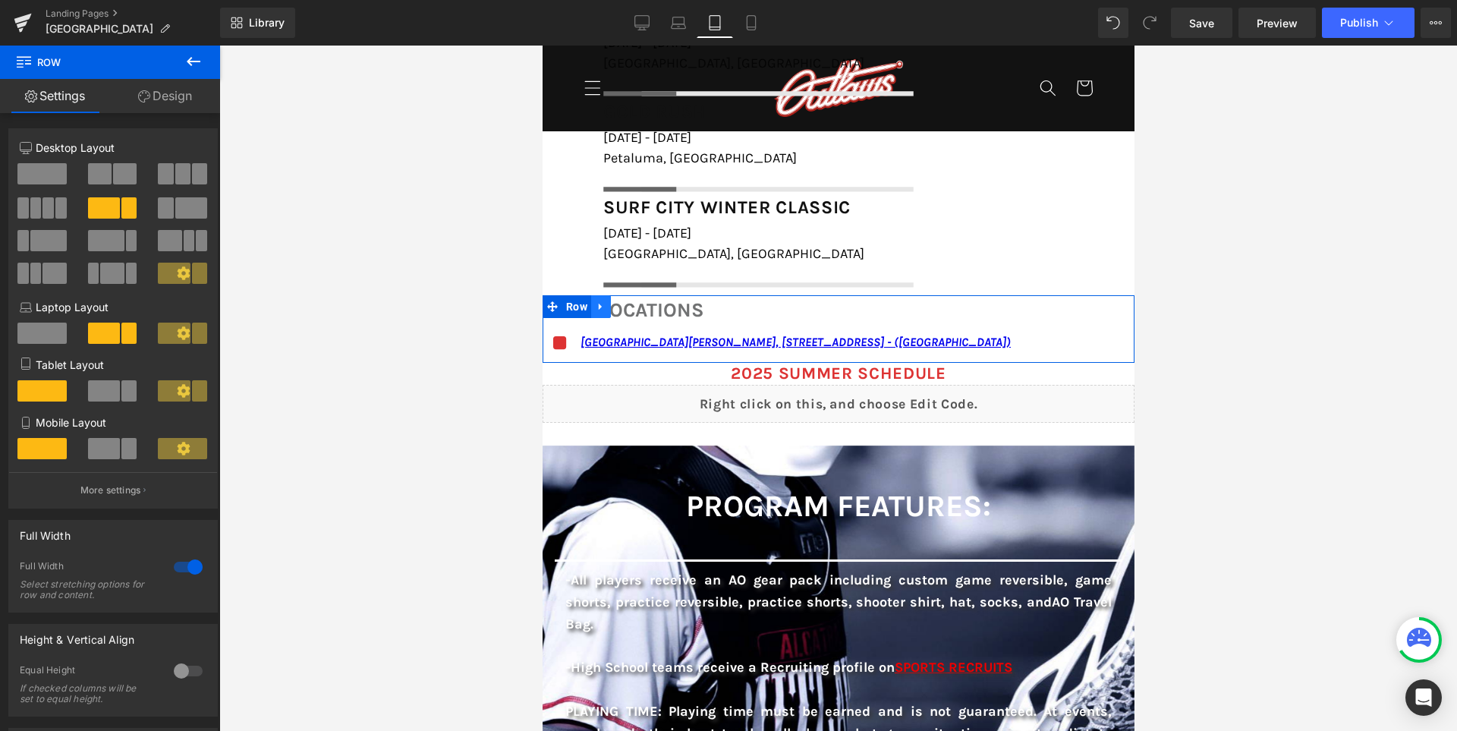
click at [605, 304] on icon at bounding box center [600, 305] width 11 height 11
click at [645, 305] on icon at bounding box center [639, 306] width 11 height 11
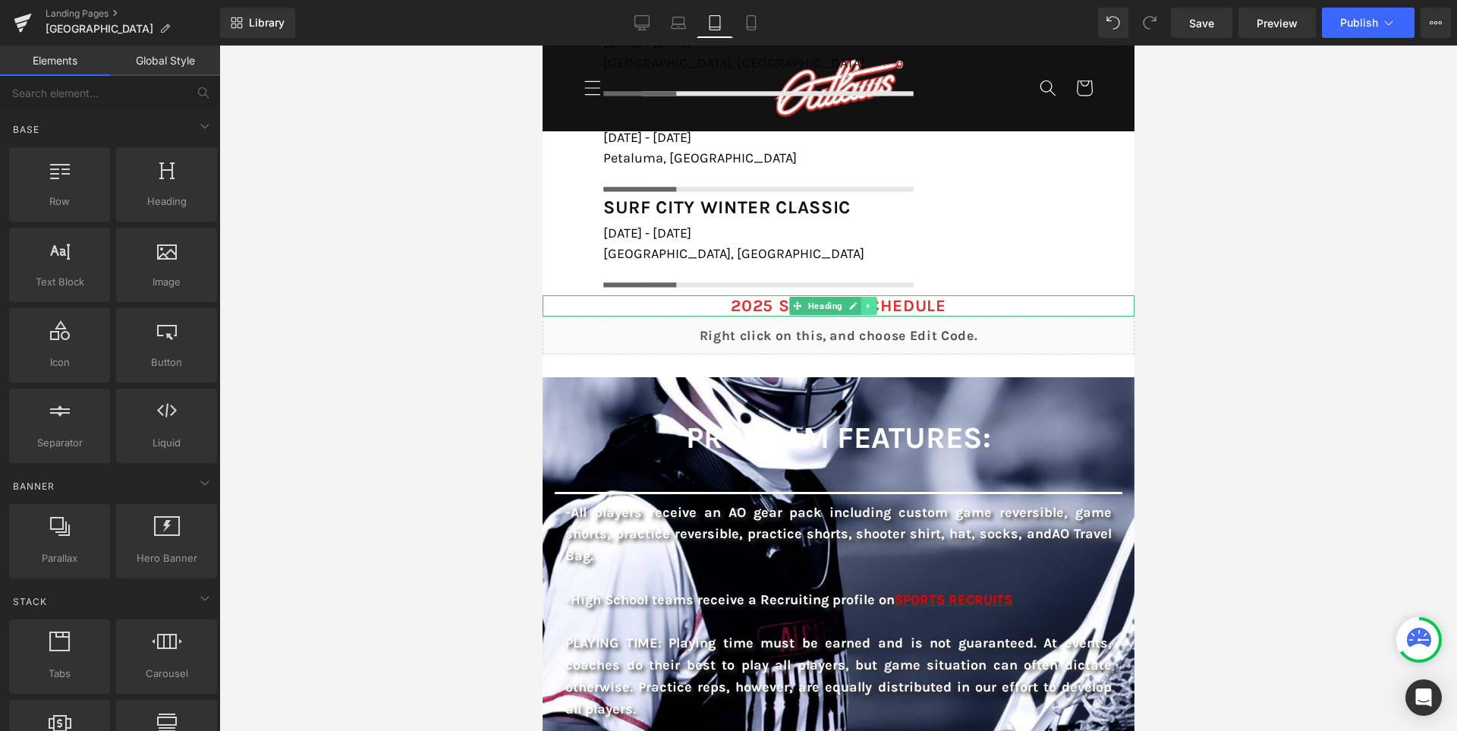
click at [872, 308] on icon at bounding box center [867, 305] width 8 height 9
click at [880, 308] on icon at bounding box center [876, 305] width 8 height 8
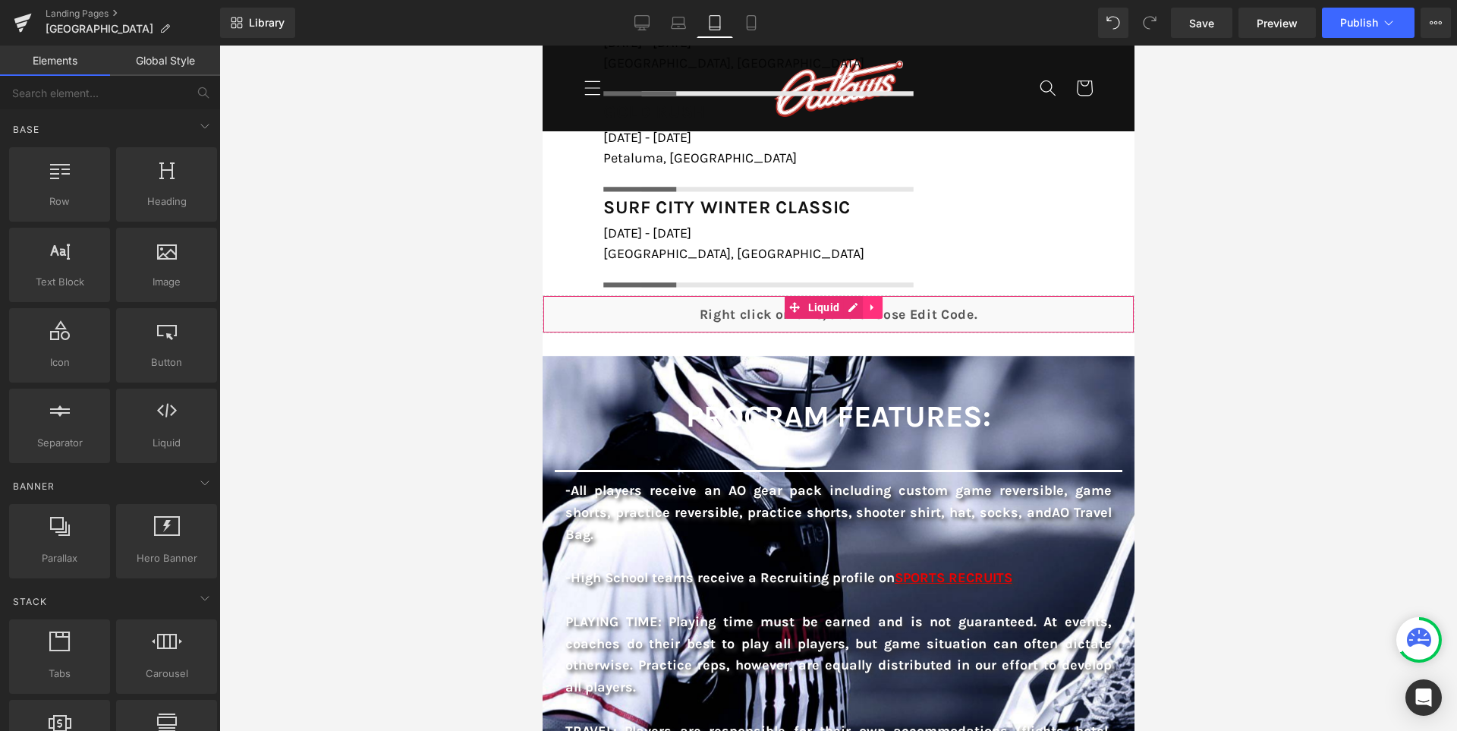
click at [882, 313] on link at bounding box center [872, 307] width 20 height 23
click at [887, 306] on icon at bounding box center [881, 306] width 11 height 11
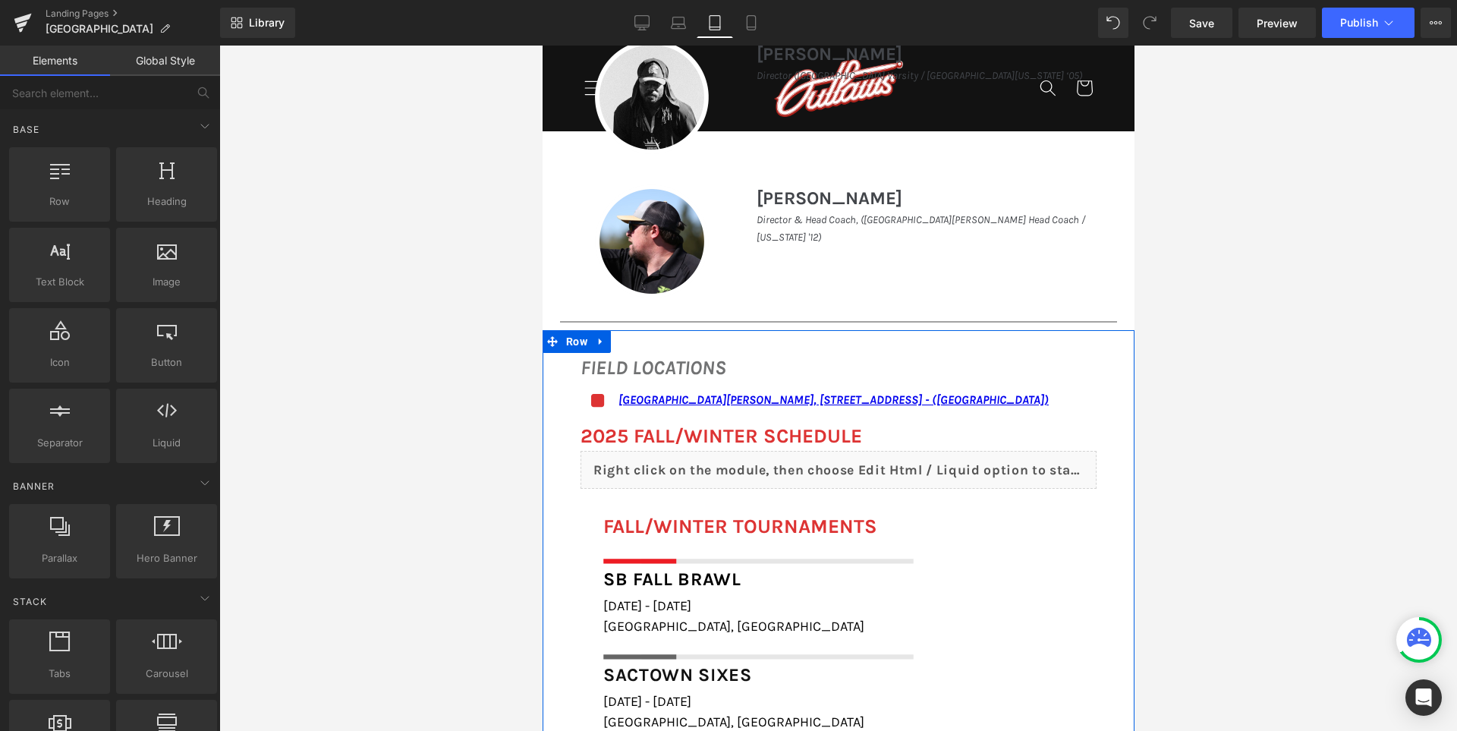
scroll to position [1301, 0]
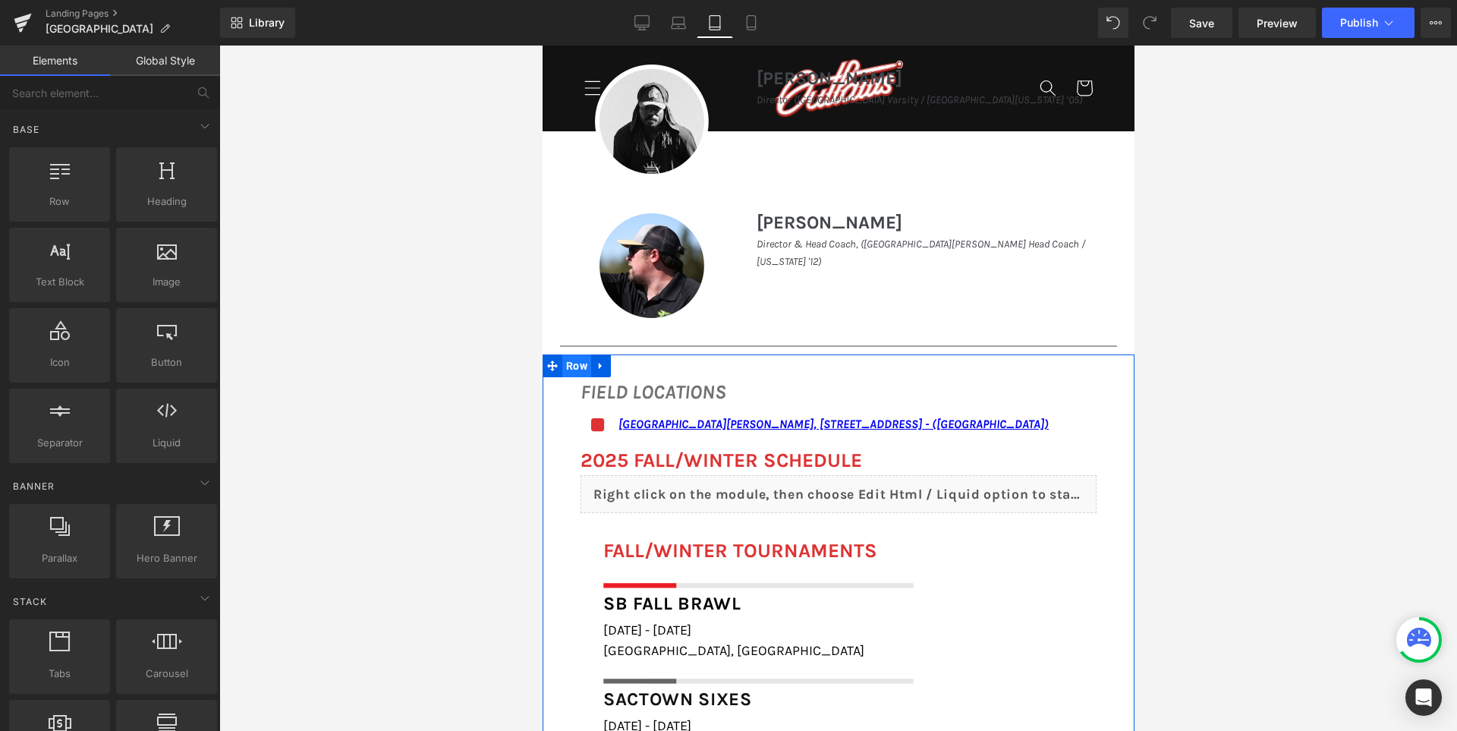
click at [573, 372] on span "Row" at bounding box center [575, 365] width 29 height 23
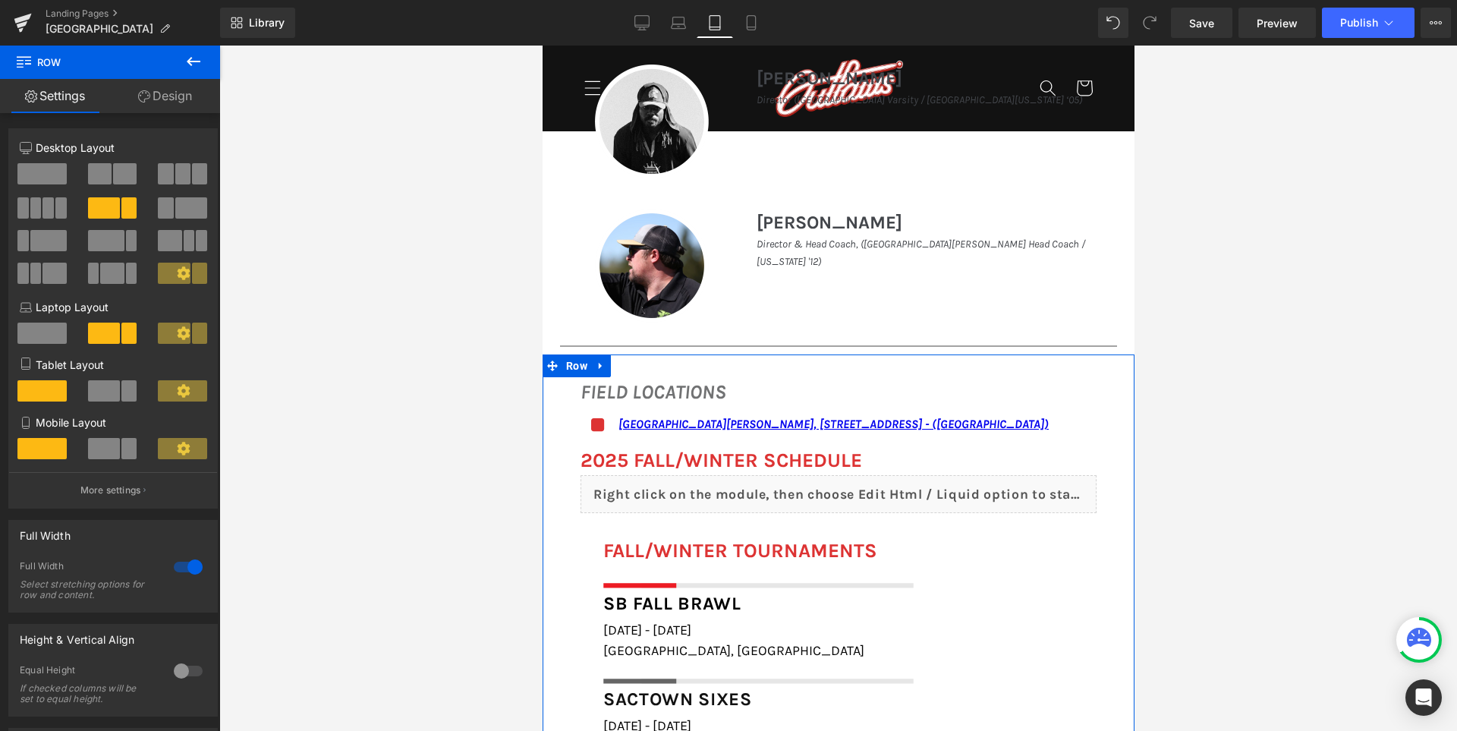
click at [146, 93] on icon at bounding box center [144, 96] width 12 height 12
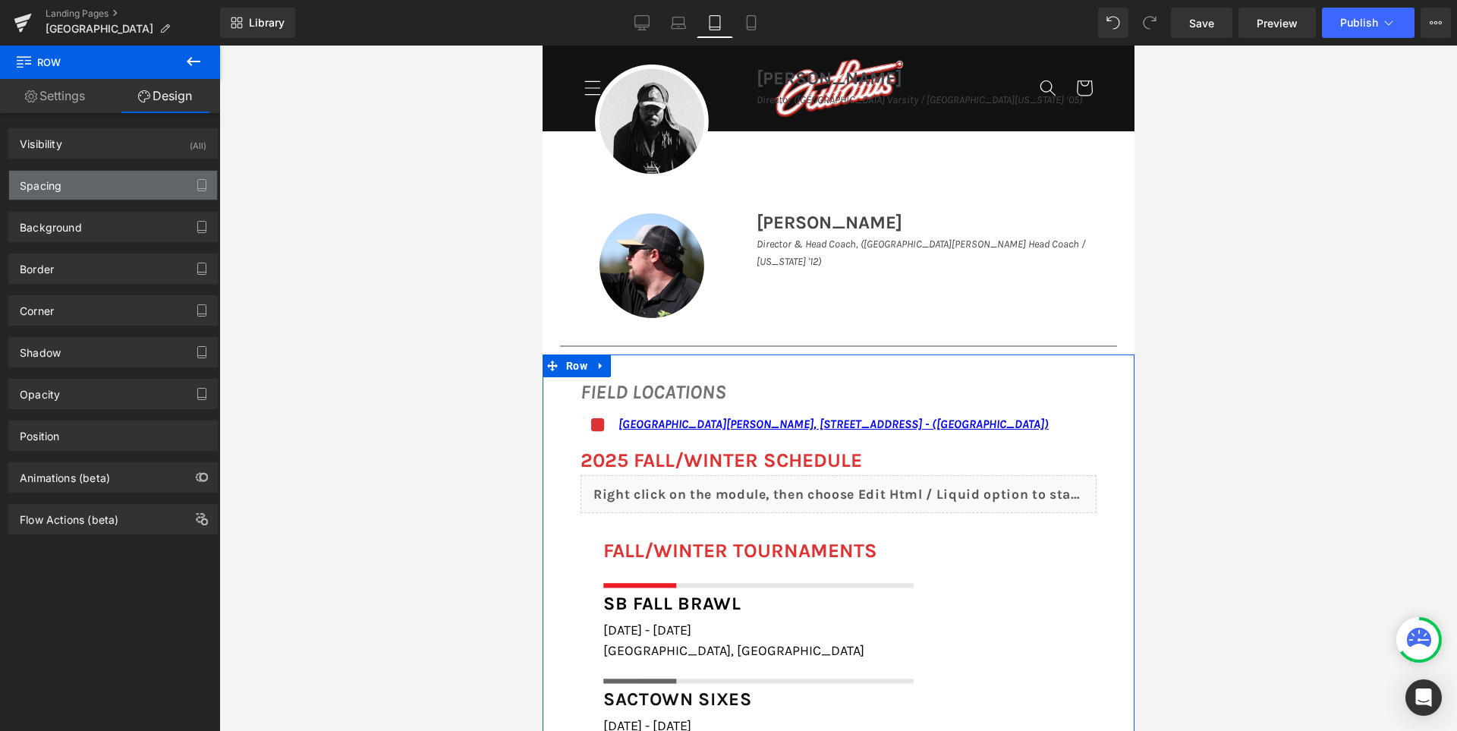
click at [83, 175] on div "Spacing" at bounding box center [113, 185] width 208 height 29
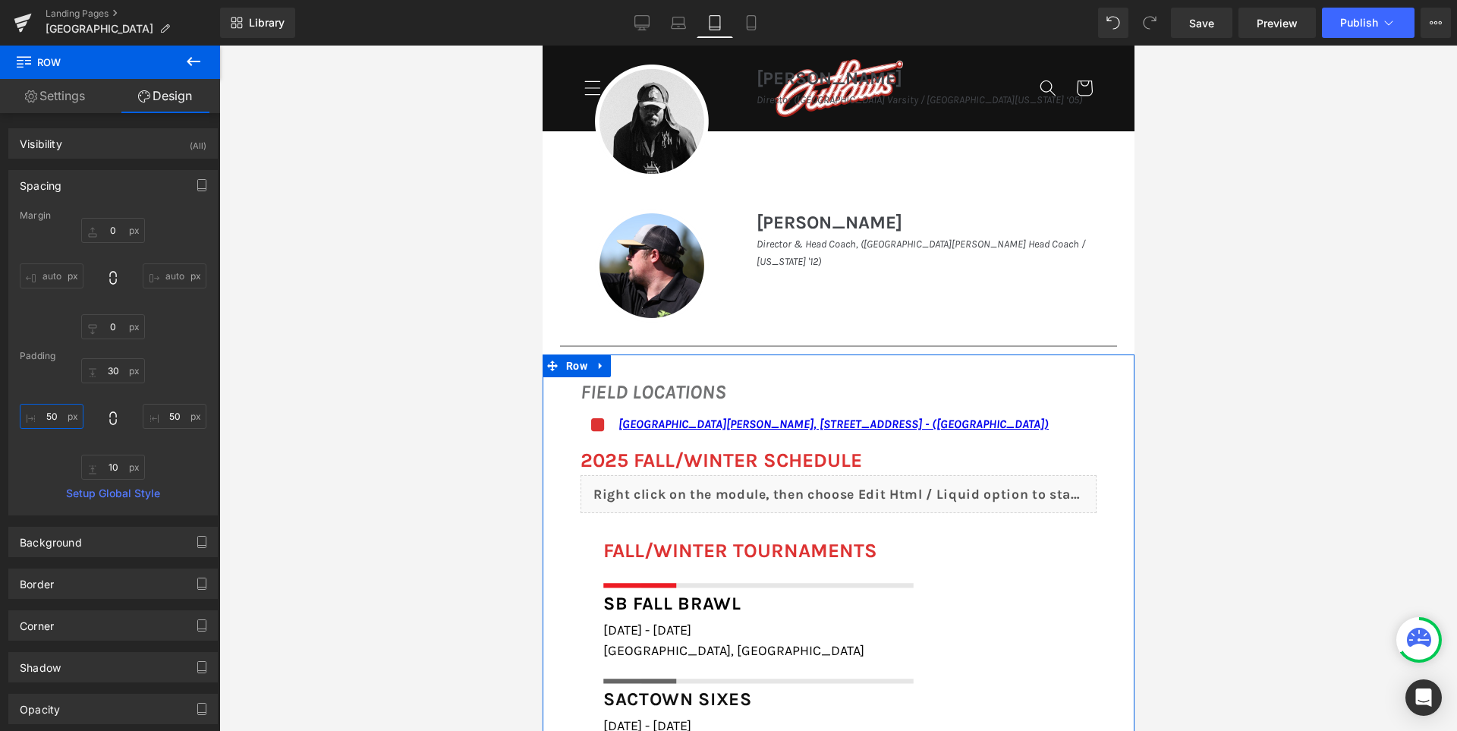
click at [62, 416] on input "50" at bounding box center [52, 416] width 64 height 25
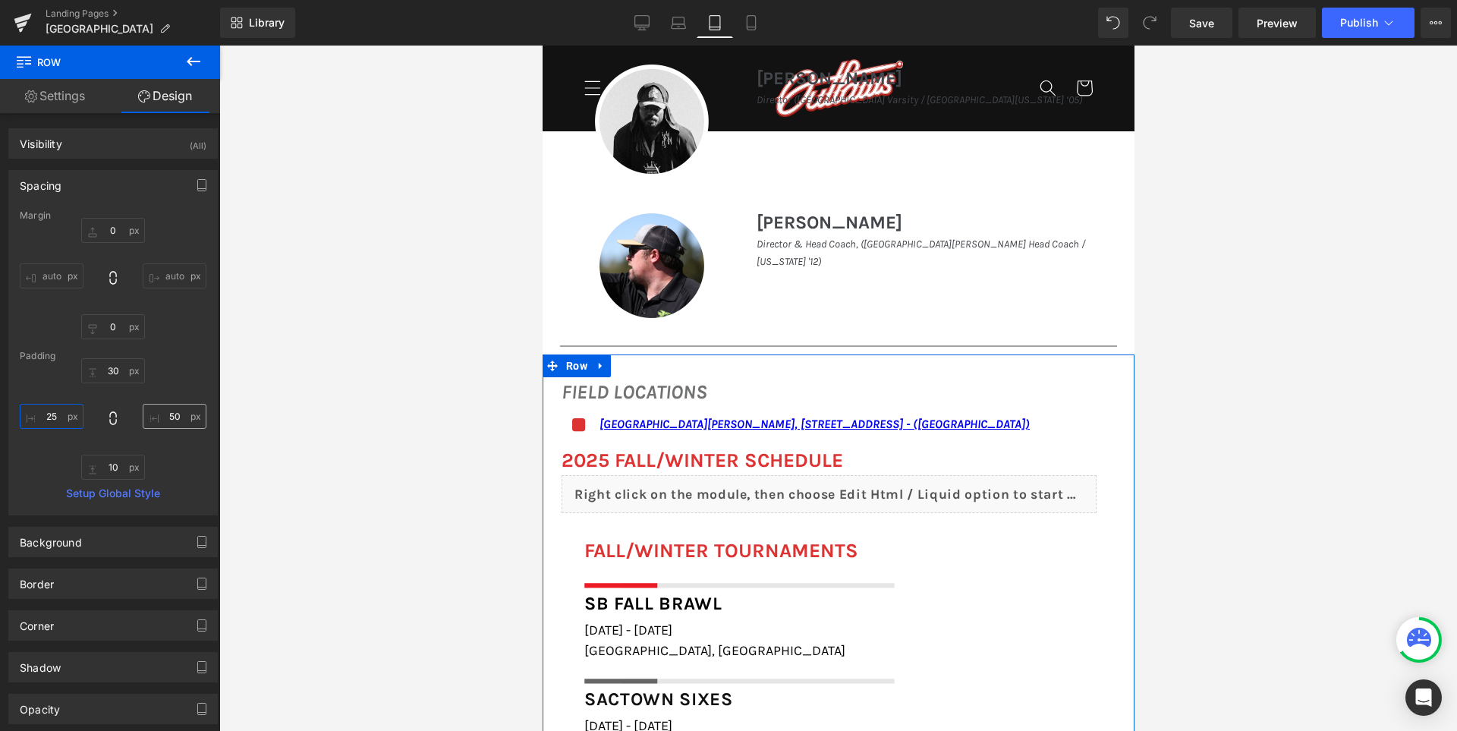
type input "25"
click at [179, 411] on input "50" at bounding box center [175, 416] width 64 height 25
type input "25"
click at [183, 394] on div "30px 30 25 25 10px 10 25 25" at bounding box center [113, 418] width 187 height 121
click at [569, 552] on icon at bounding box center [570, 546] width 11 height 11
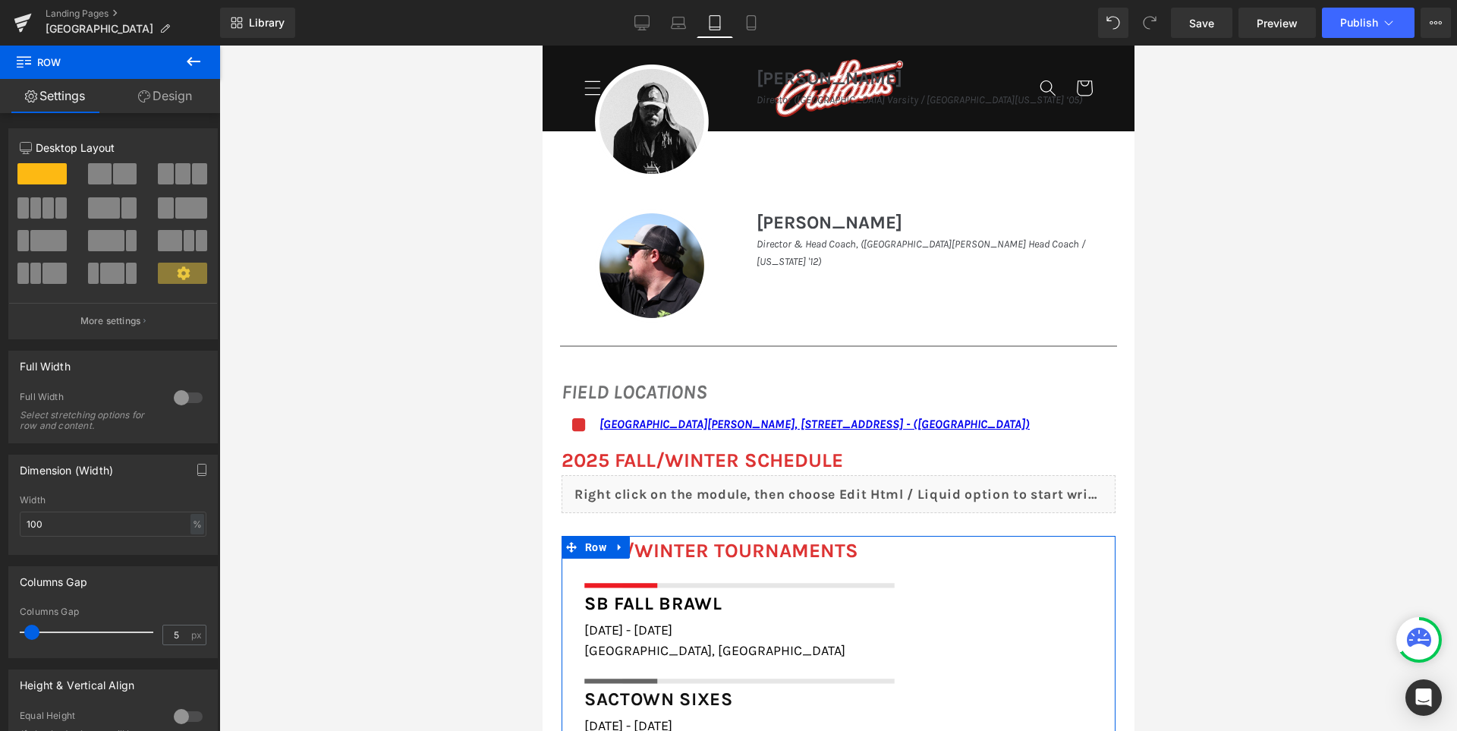
type input "0"
drag, startPoint x: 37, startPoint y: 627, endPoint x: 0, endPoint y: 624, distance: 37.2
click at [0, 624] on div "Columns Gap 0px Columns Gap 0 px" at bounding box center [113, 606] width 227 height 103
click at [93, 598] on div "Columns Gap 0px Columns Gap 0 px" at bounding box center [112, 612] width 209 height 92
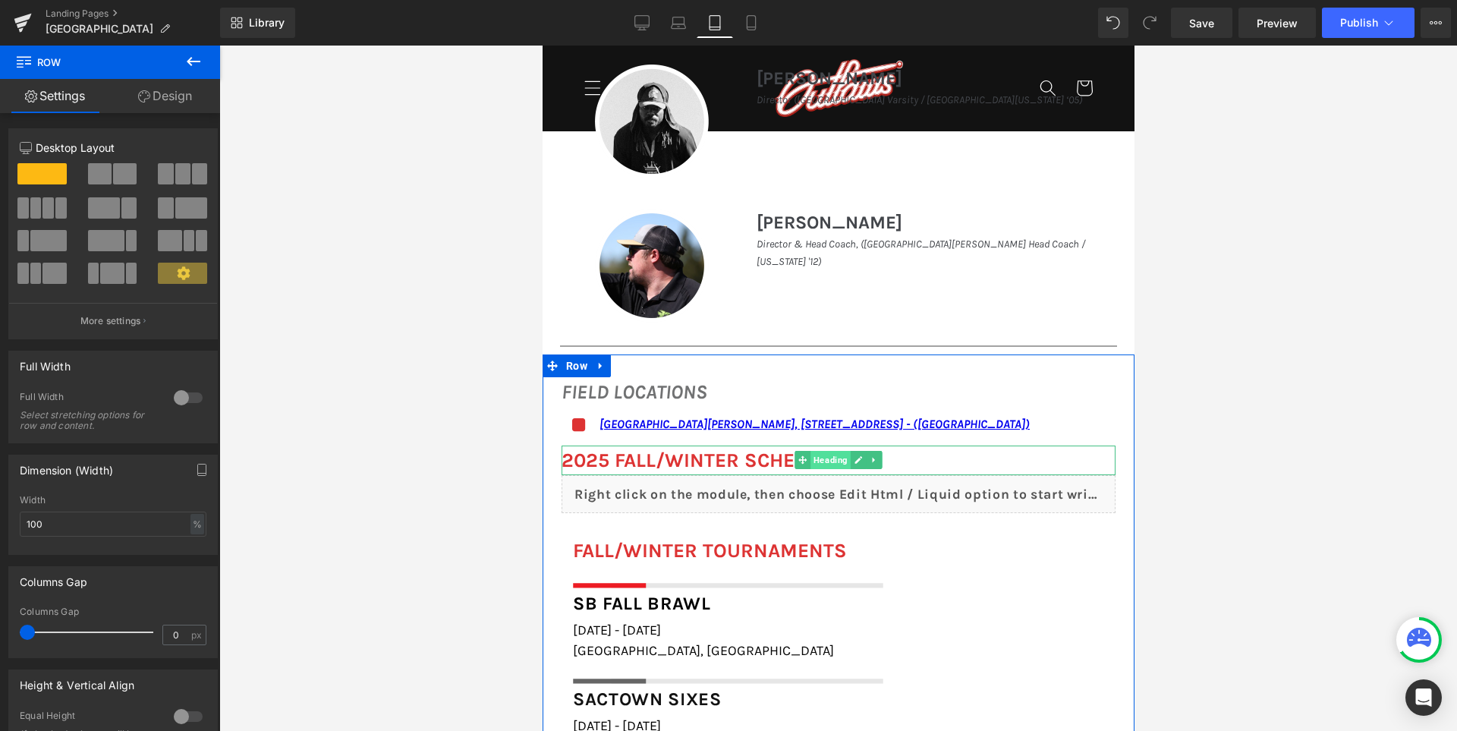
click at [832, 461] on span "Heading" at bounding box center [829, 460] width 40 height 18
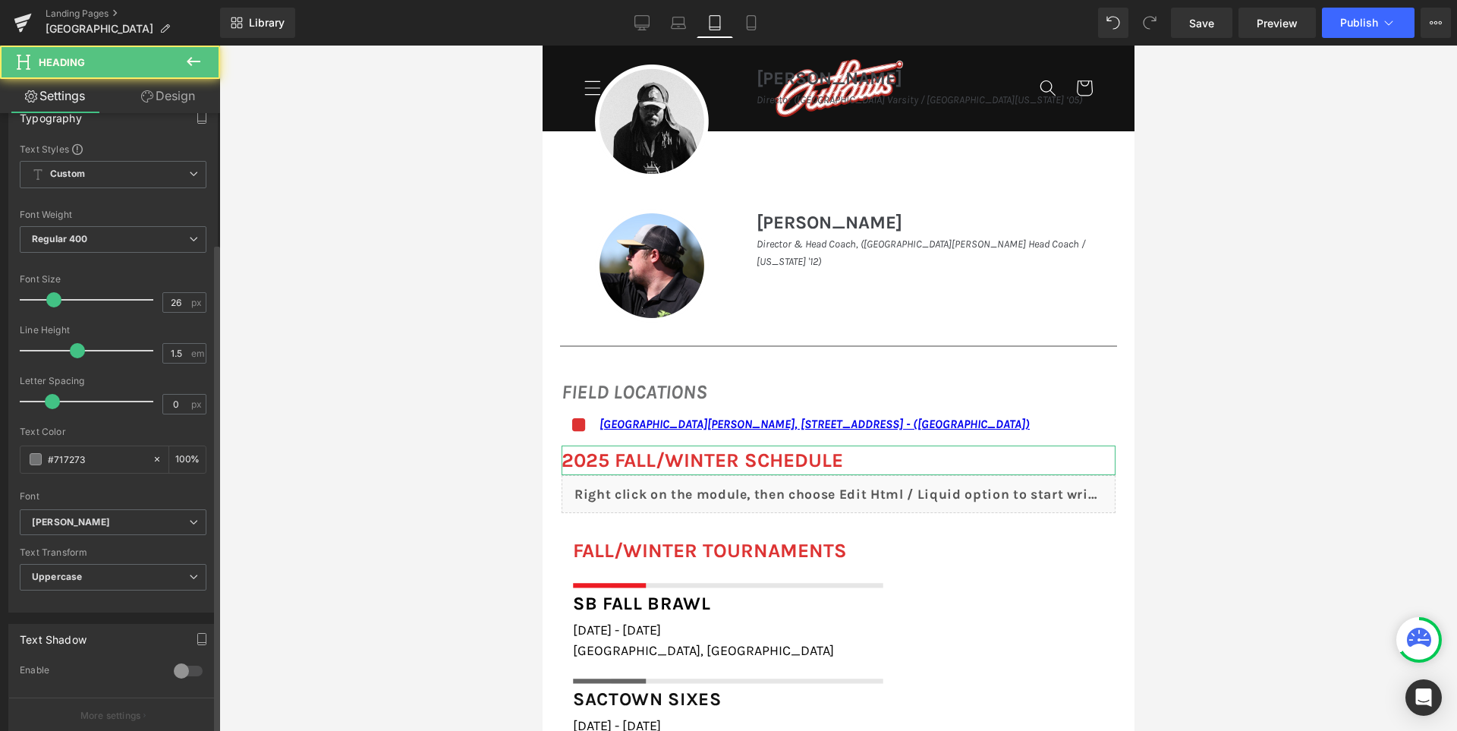
scroll to position [303, 0]
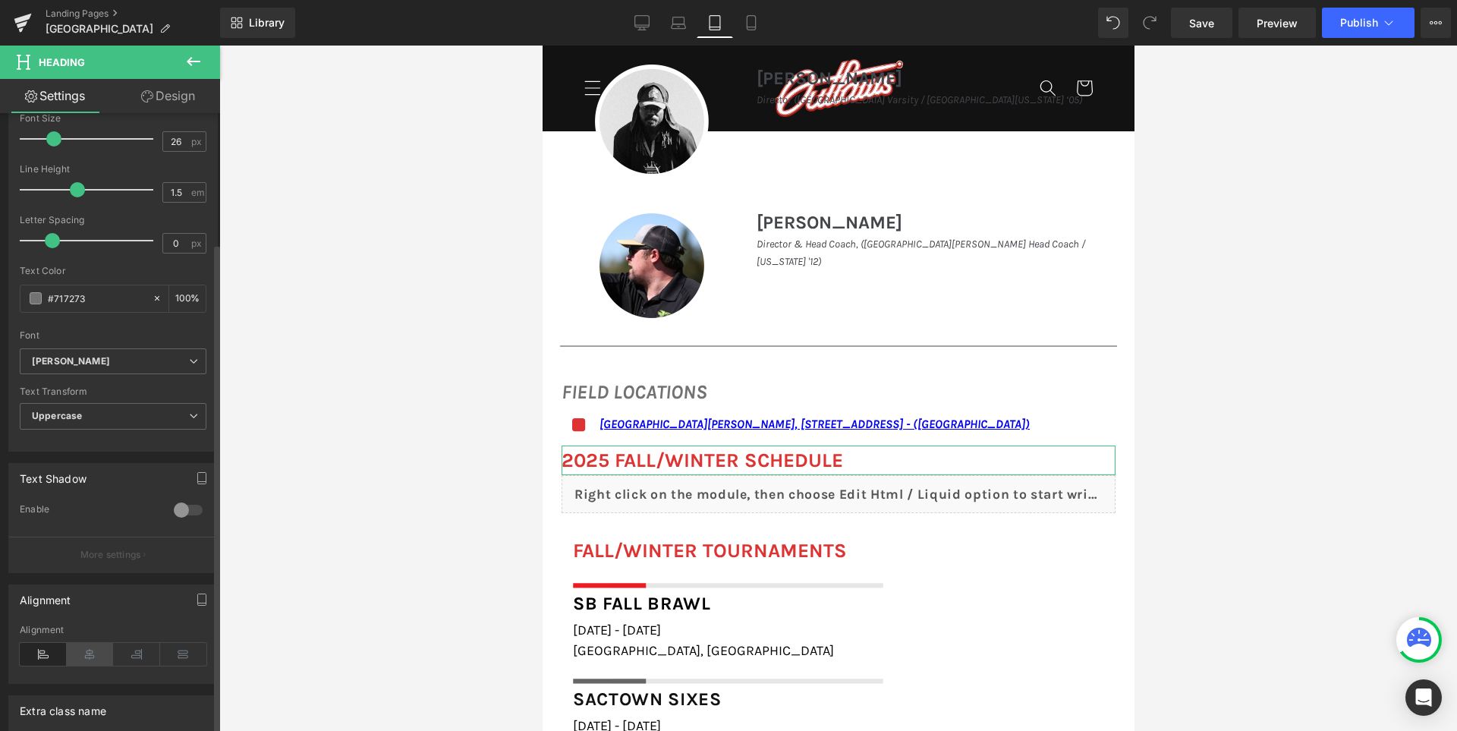
click at [78, 649] on icon at bounding box center [90, 654] width 47 height 23
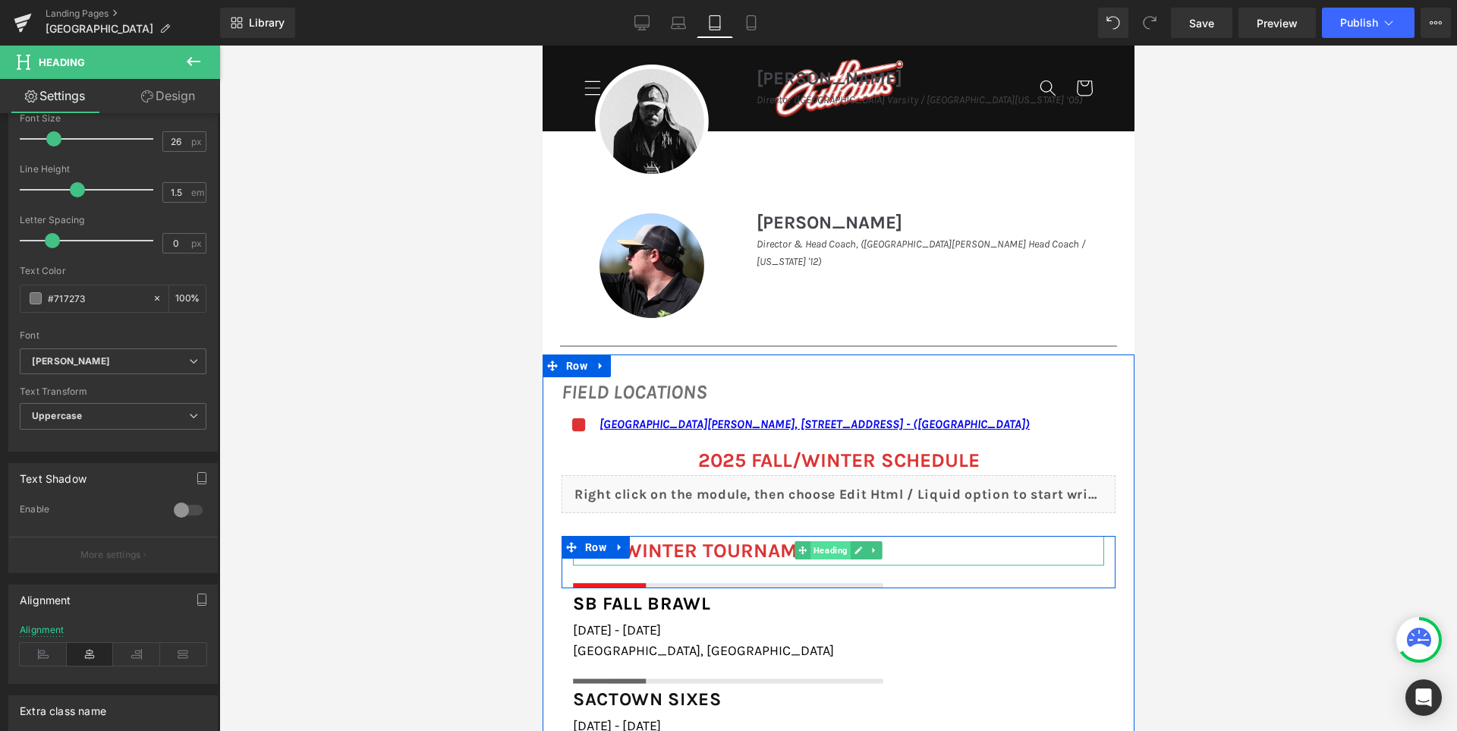
click at [809, 549] on span "Heading" at bounding box center [829, 550] width 40 height 18
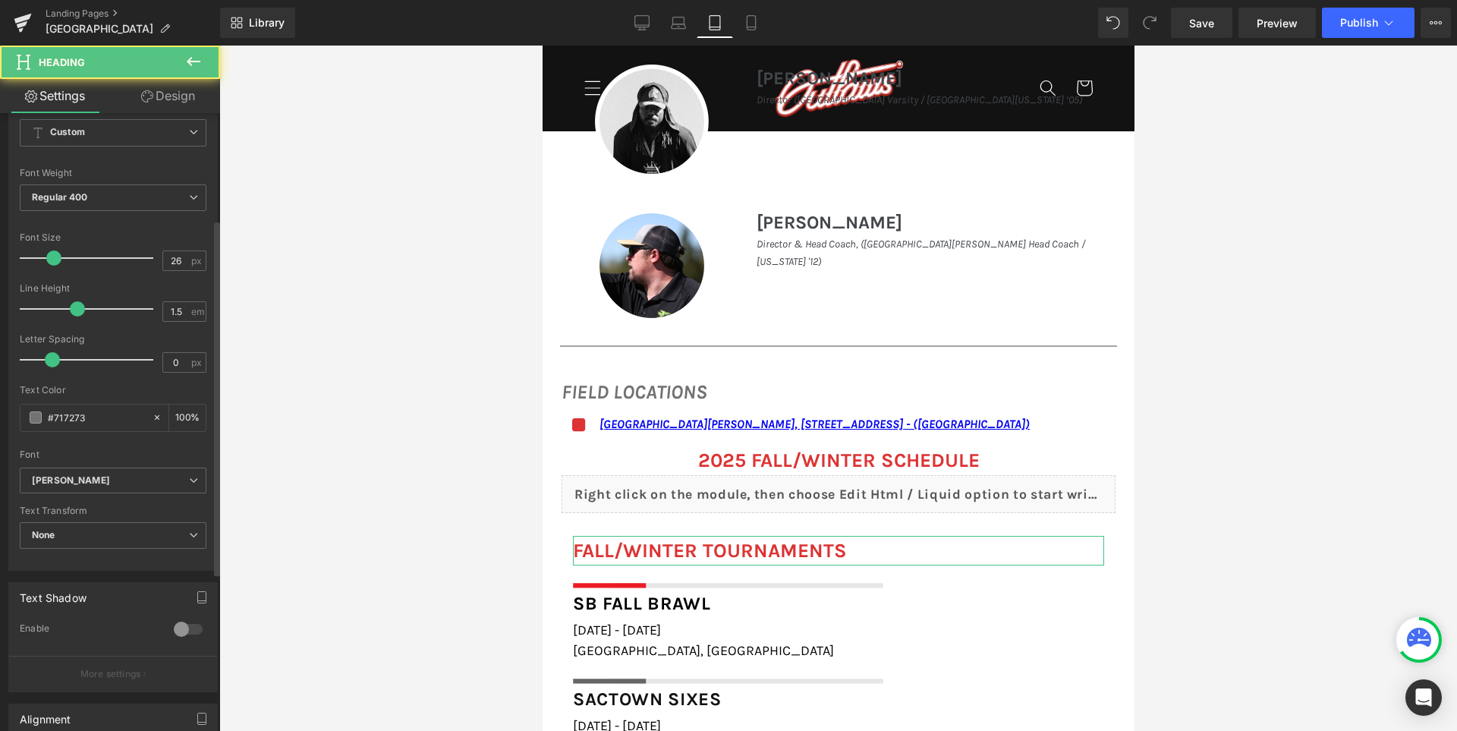
scroll to position [379, 0]
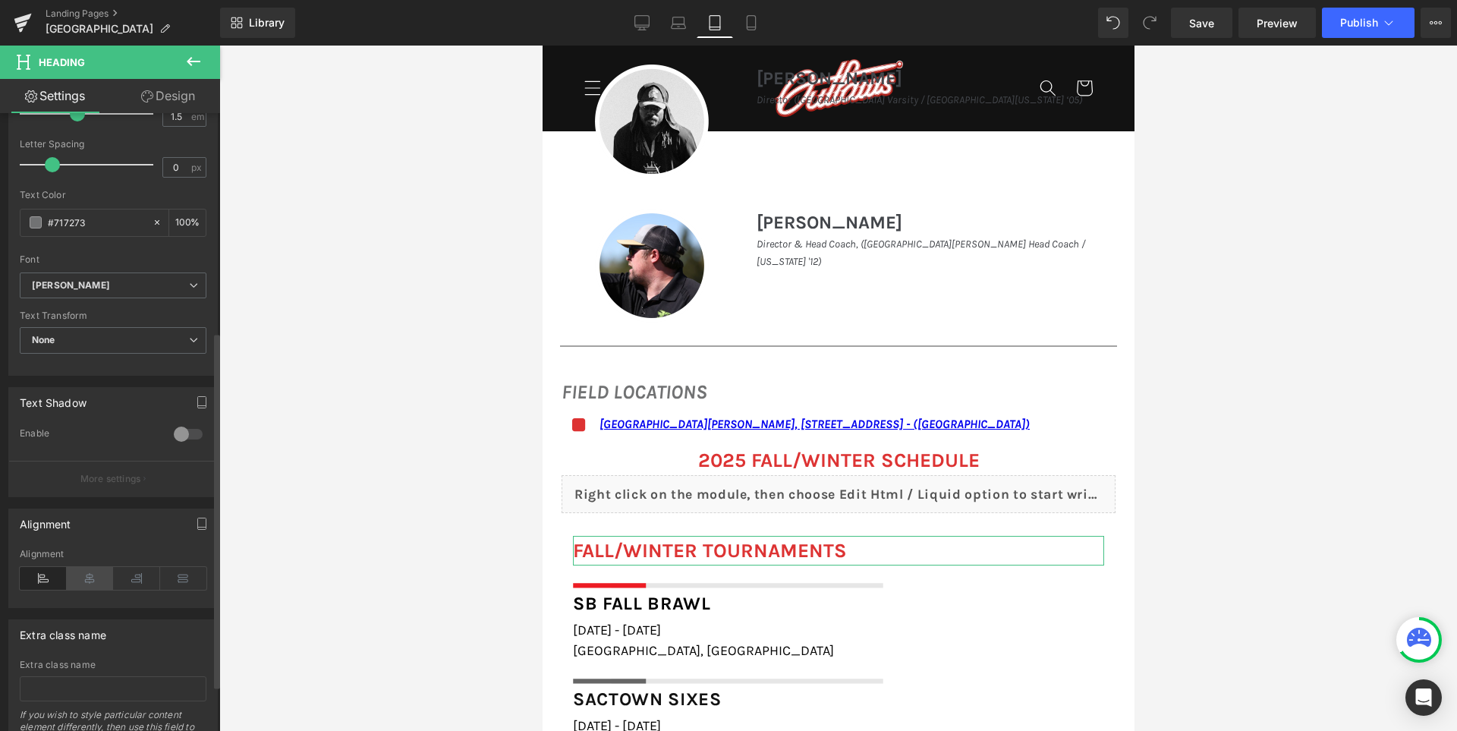
click at [93, 581] on icon at bounding box center [90, 578] width 47 height 23
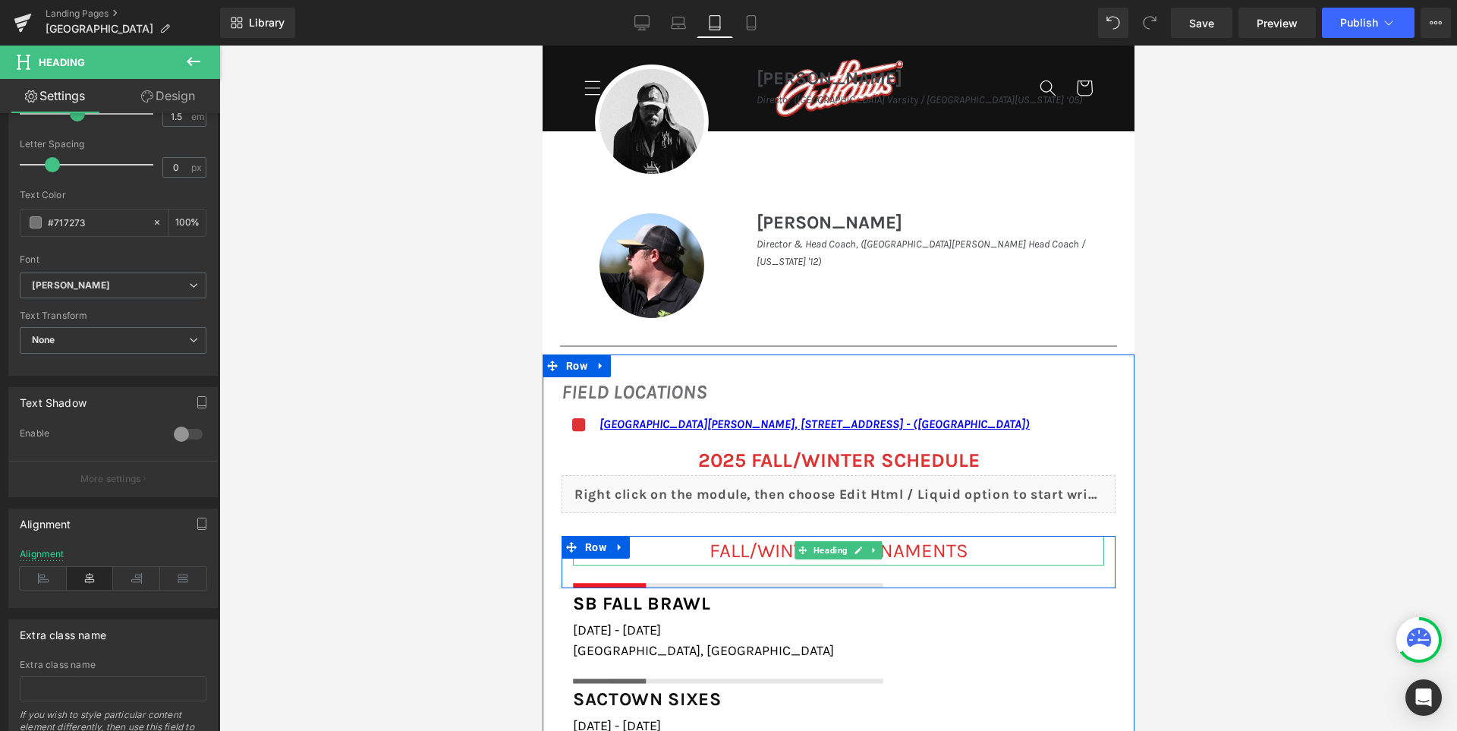
click at [737, 551] on span "FALL/WINTER TOURNAMENTS" at bounding box center [838, 551] width 259 height 24
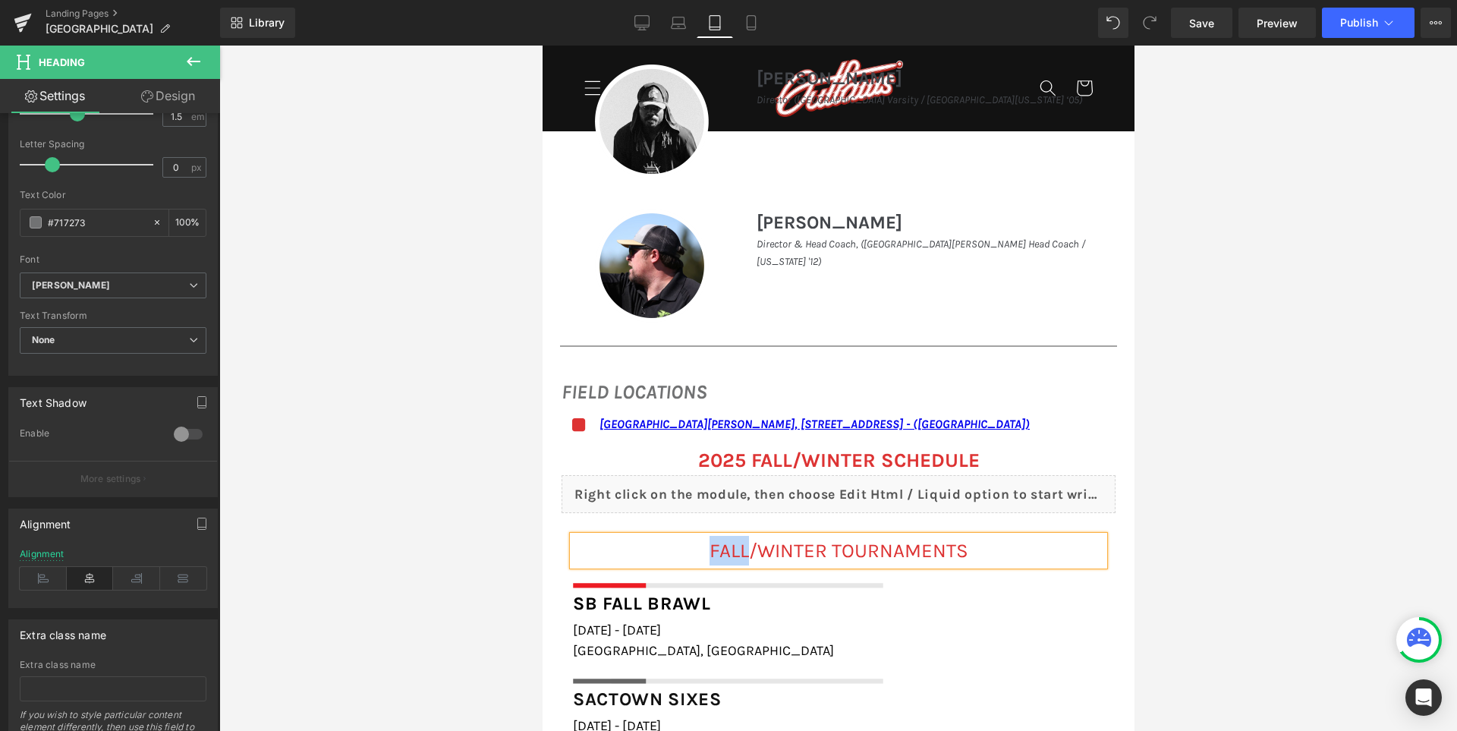
click at [737, 551] on span "FALL/WINTER TOURNAMENTS" at bounding box center [838, 551] width 259 height 24
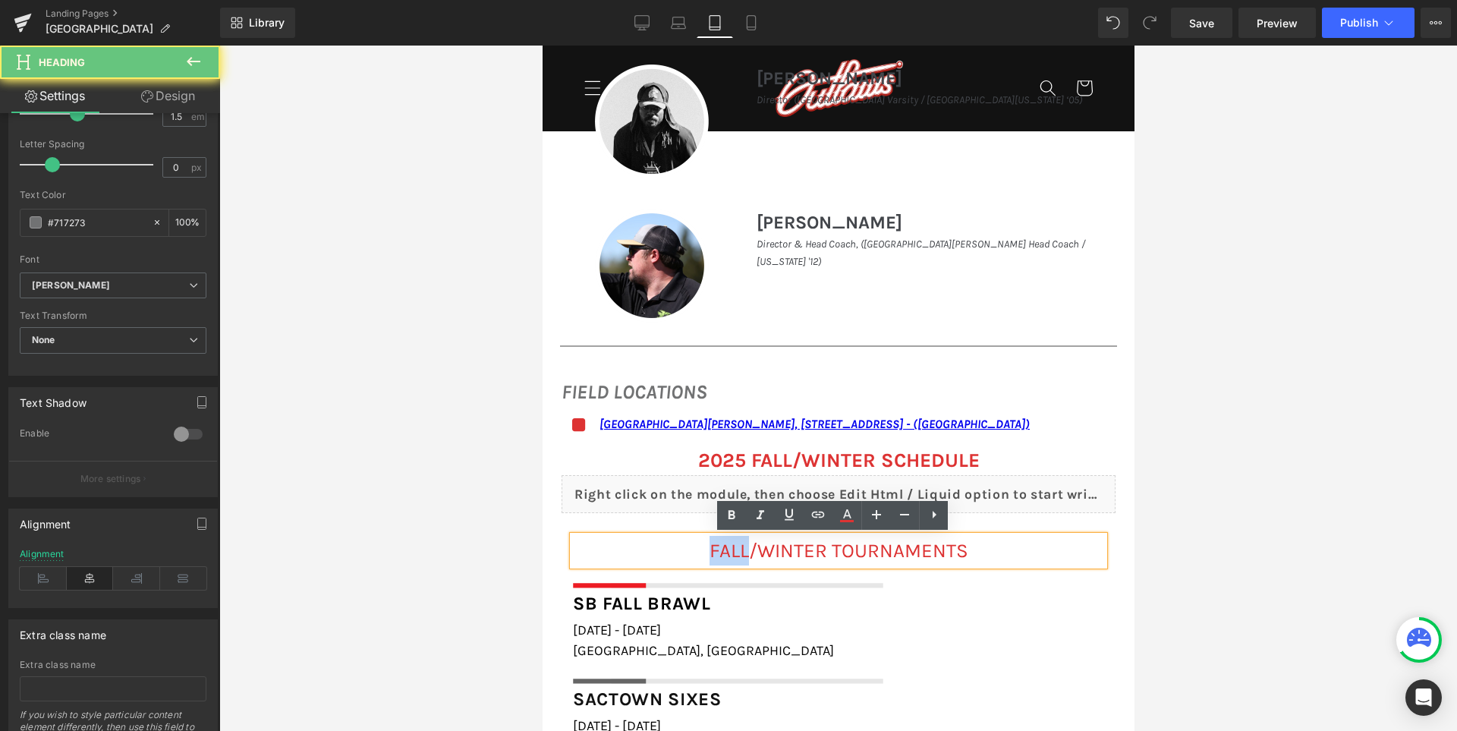
click at [737, 551] on span "FALL/WINTER TOURNAMENTS" at bounding box center [838, 551] width 259 height 24
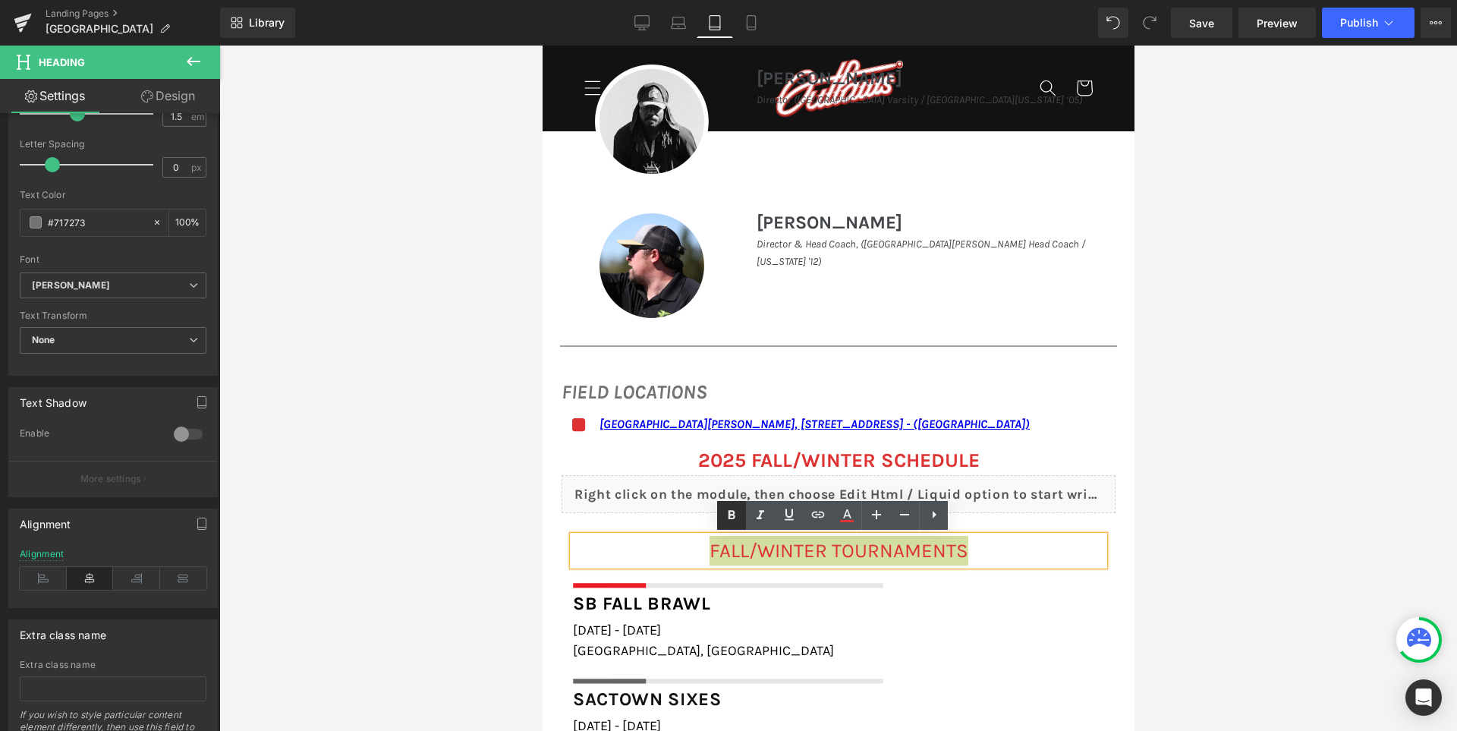
click at [731, 512] on icon at bounding box center [731, 515] width 18 height 18
click at [478, 516] on div at bounding box center [837, 388] width 1237 height 685
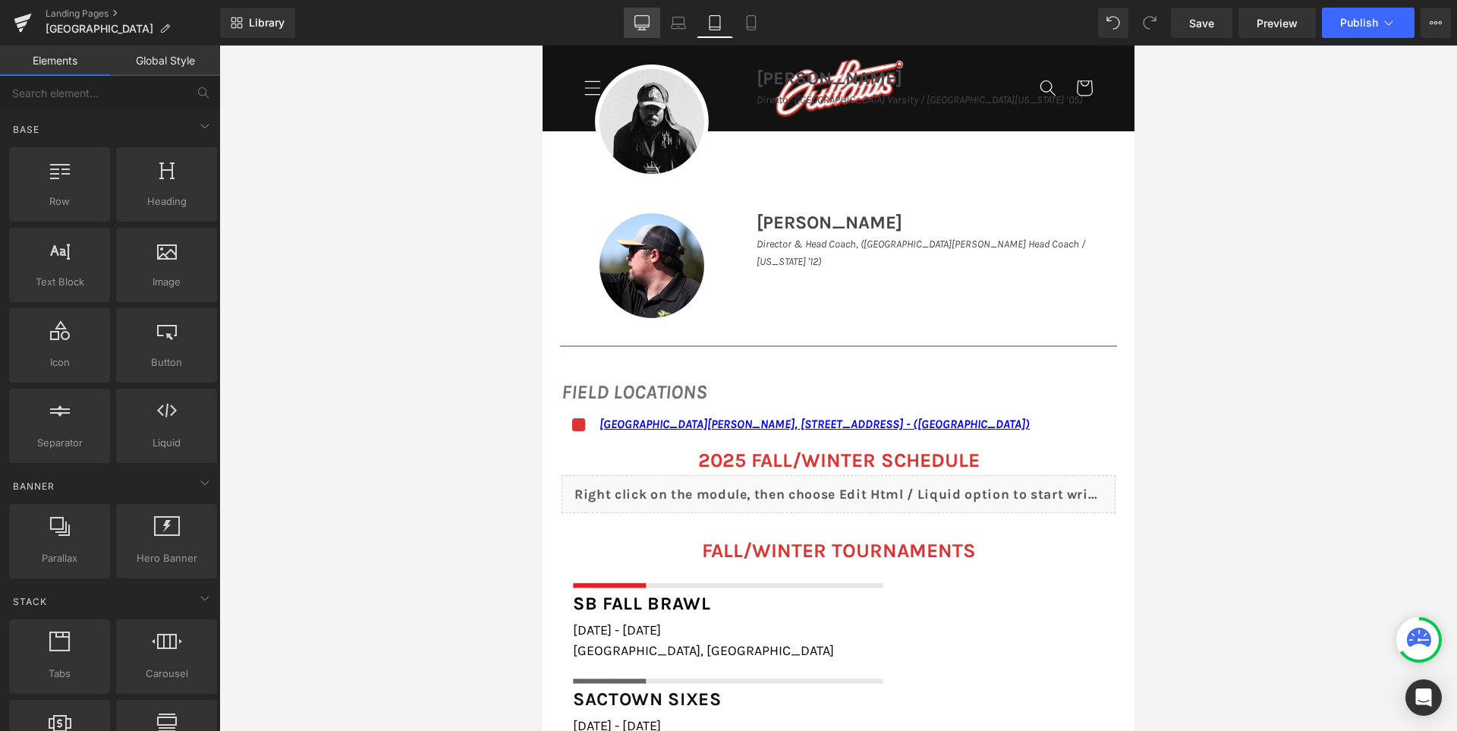
click at [652, 20] on link "Desktop" at bounding box center [642, 23] width 36 height 30
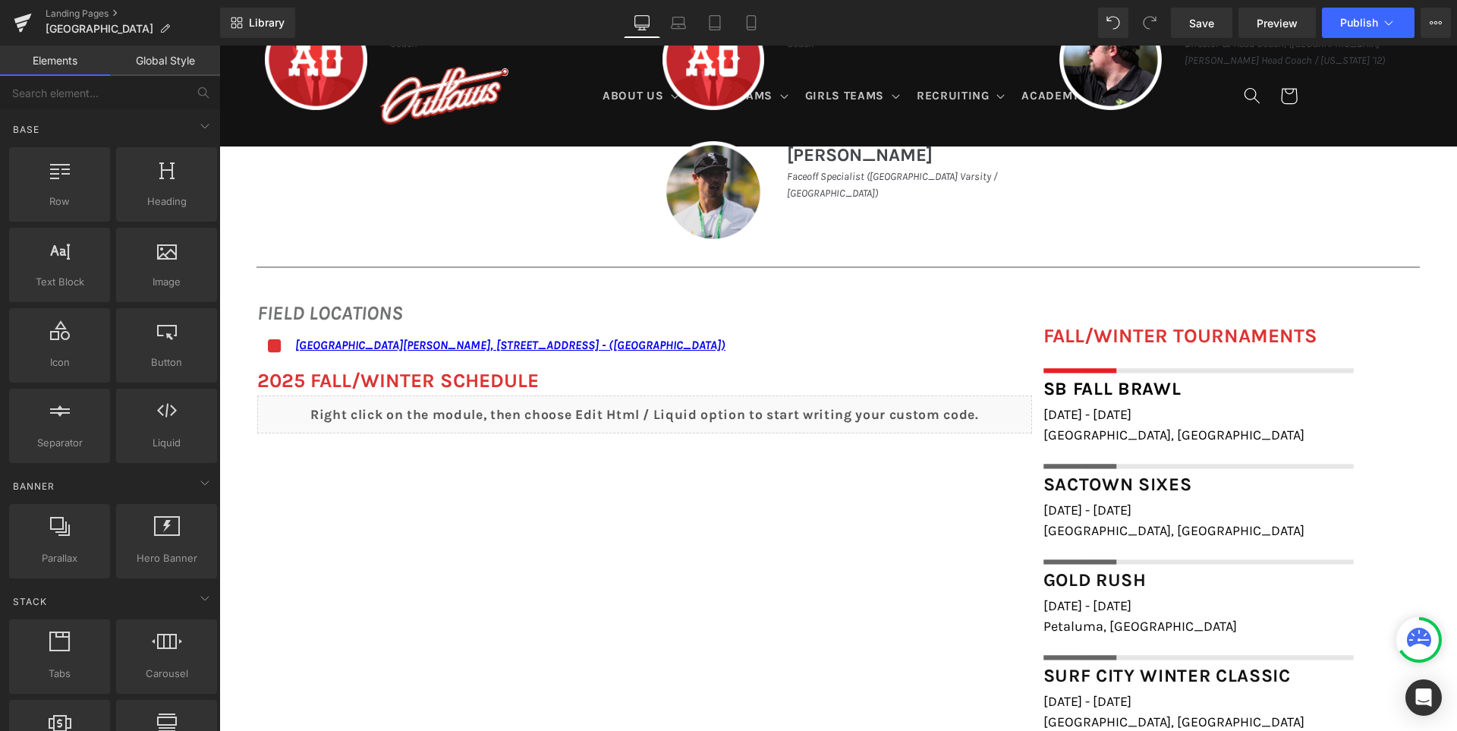
scroll to position [974, 0]
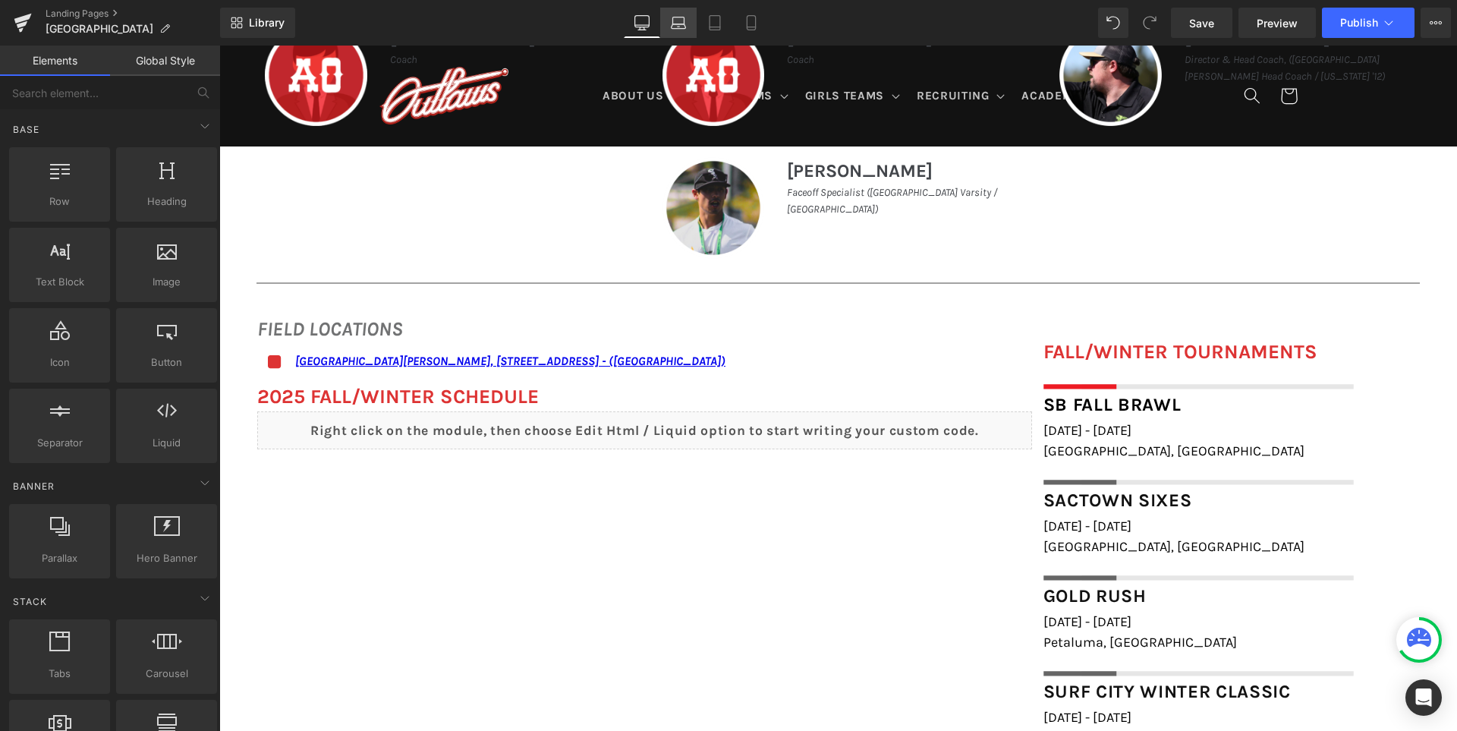
click at [677, 28] on icon at bounding box center [678, 26] width 14 height 5
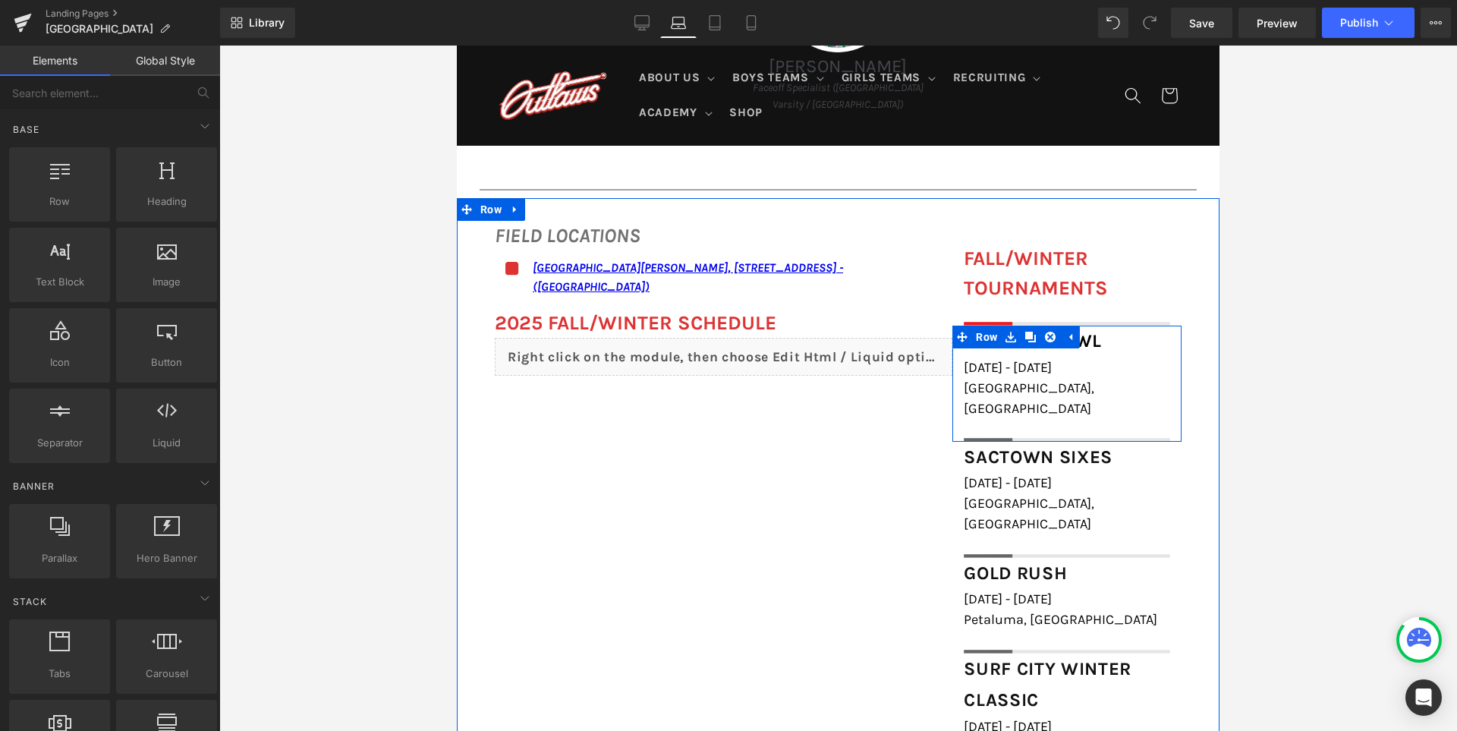
scroll to position [1205, 0]
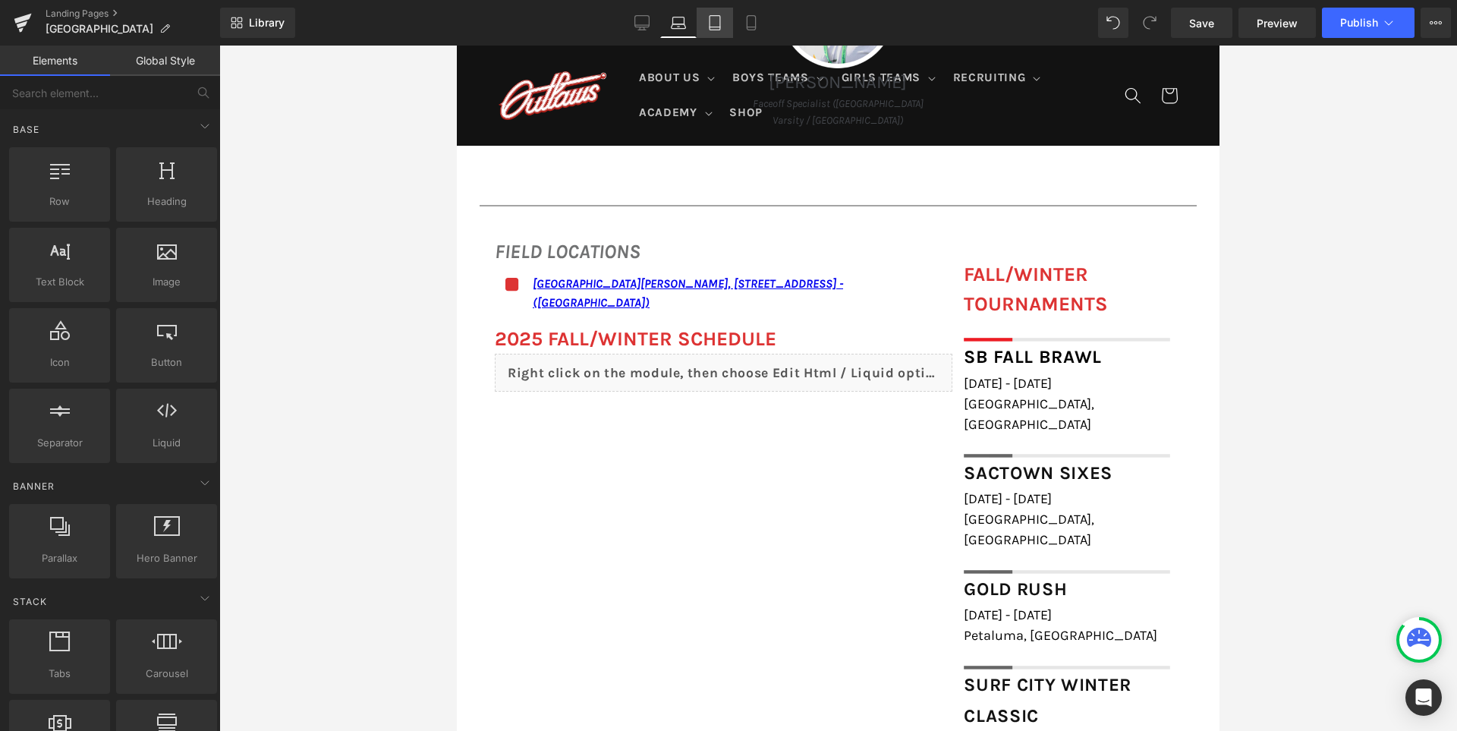
click at [718, 24] on icon at bounding box center [714, 22] width 15 height 15
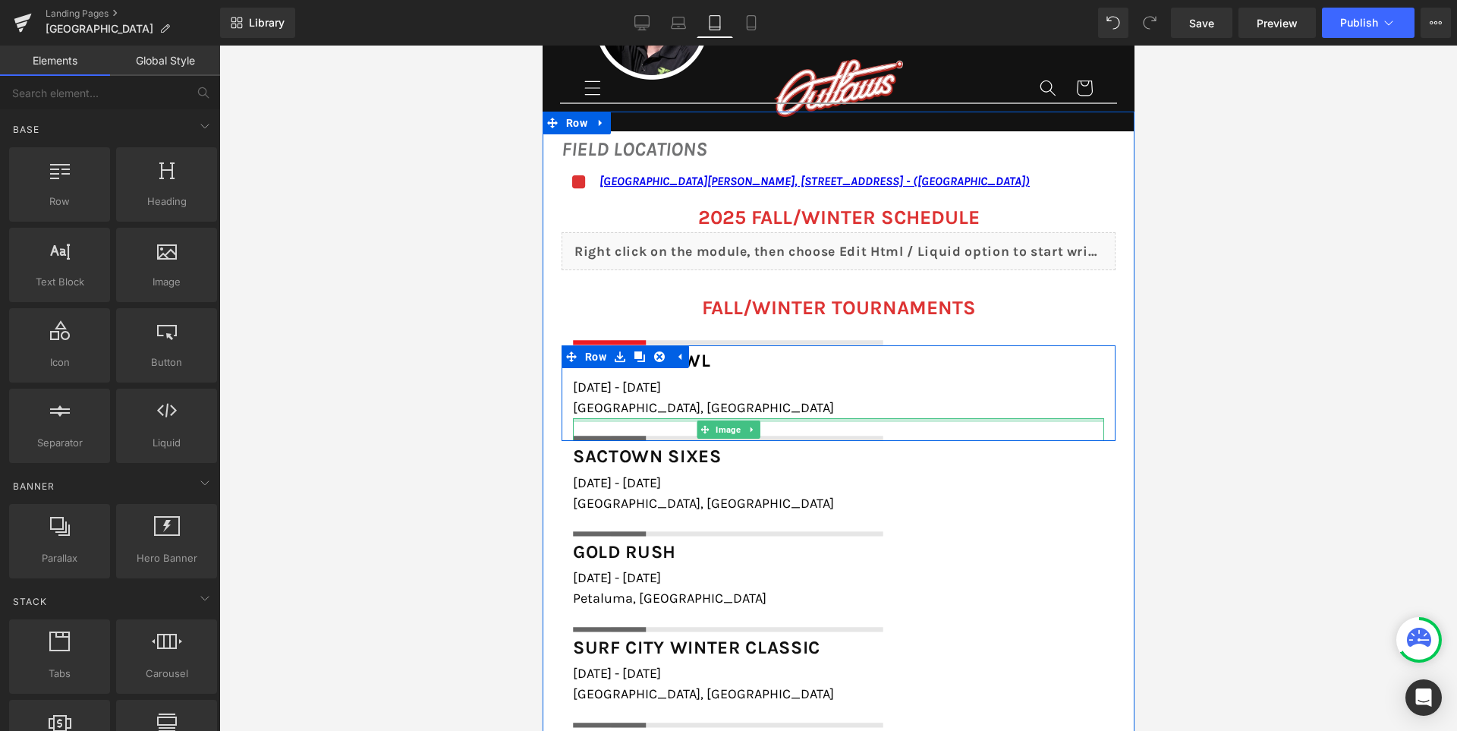
scroll to position [1517, 0]
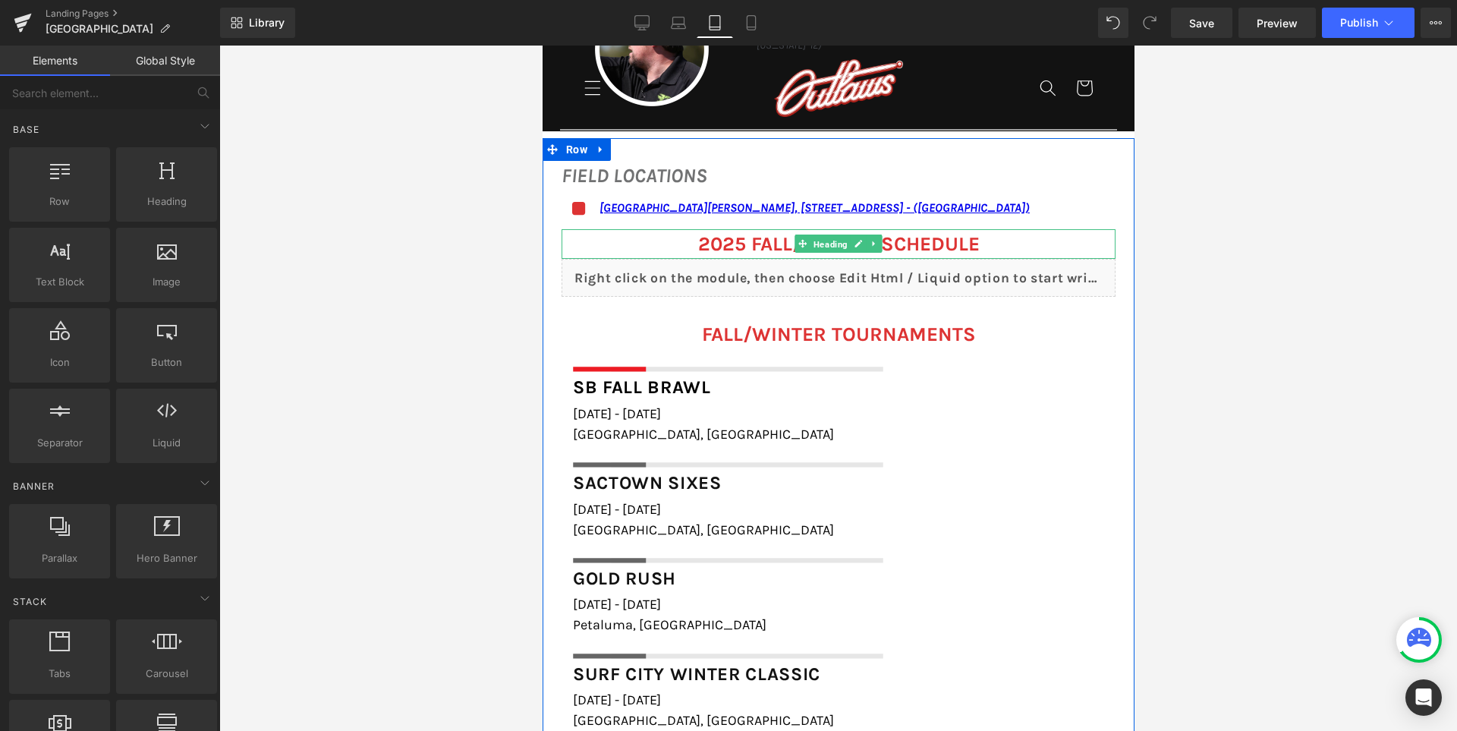
click at [831, 238] on span "Heading" at bounding box center [829, 244] width 40 height 18
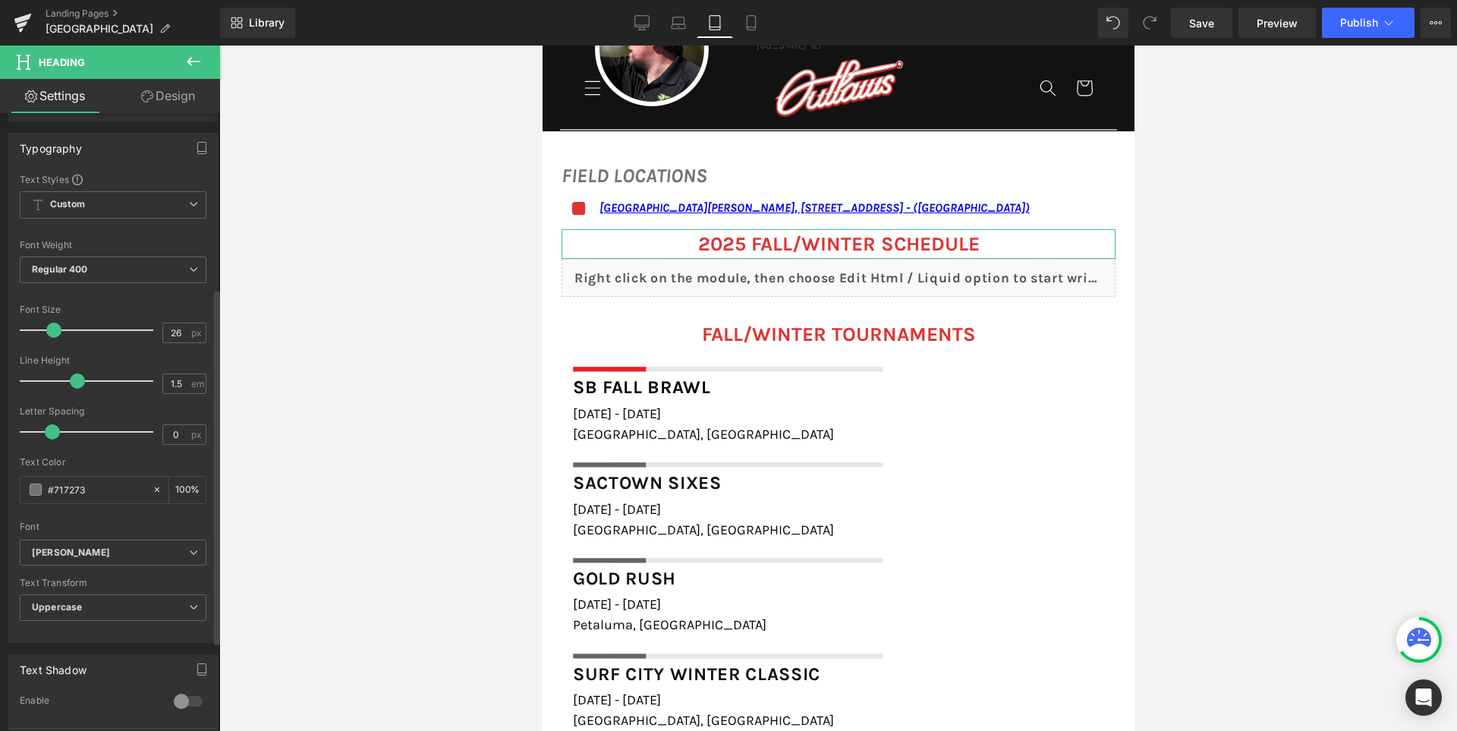
scroll to position [303, 0]
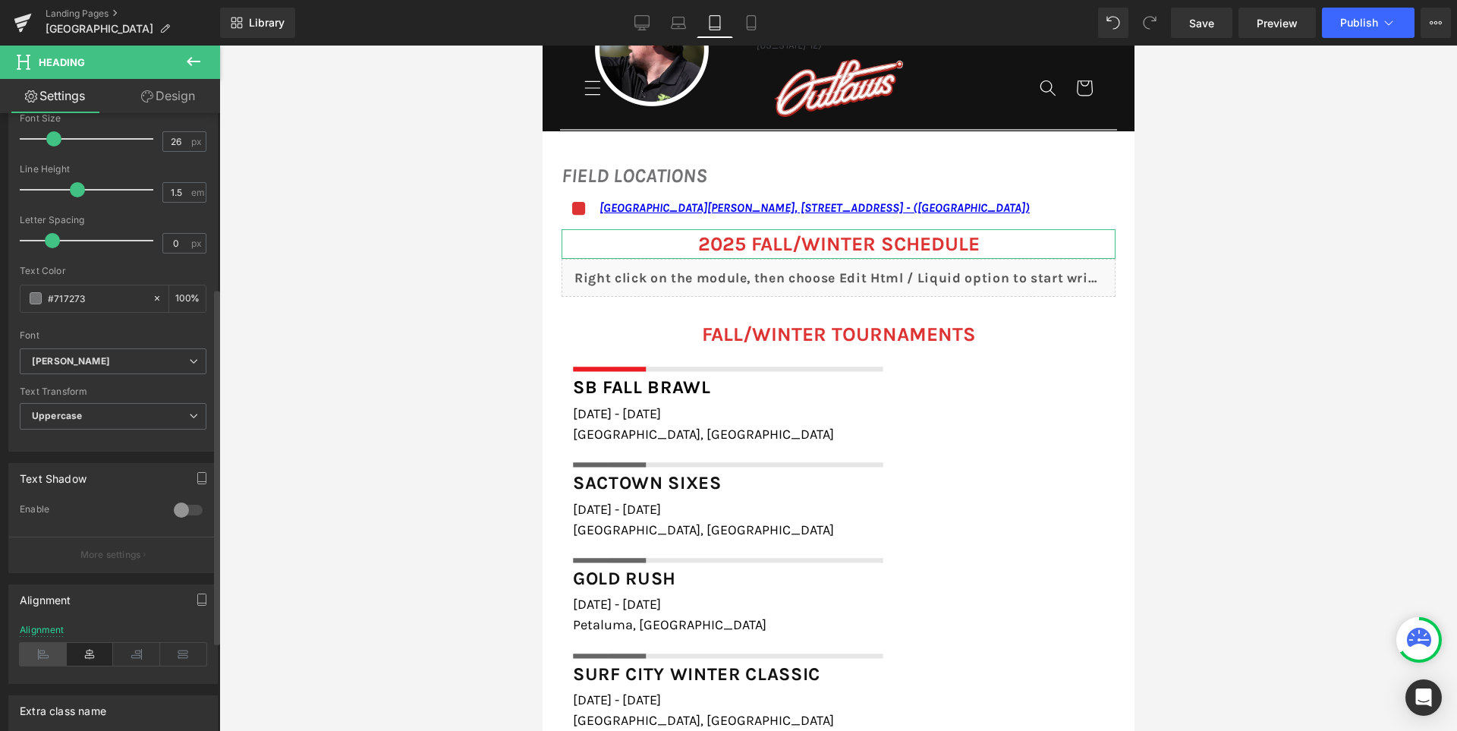
click at [45, 647] on icon at bounding box center [43, 654] width 47 height 23
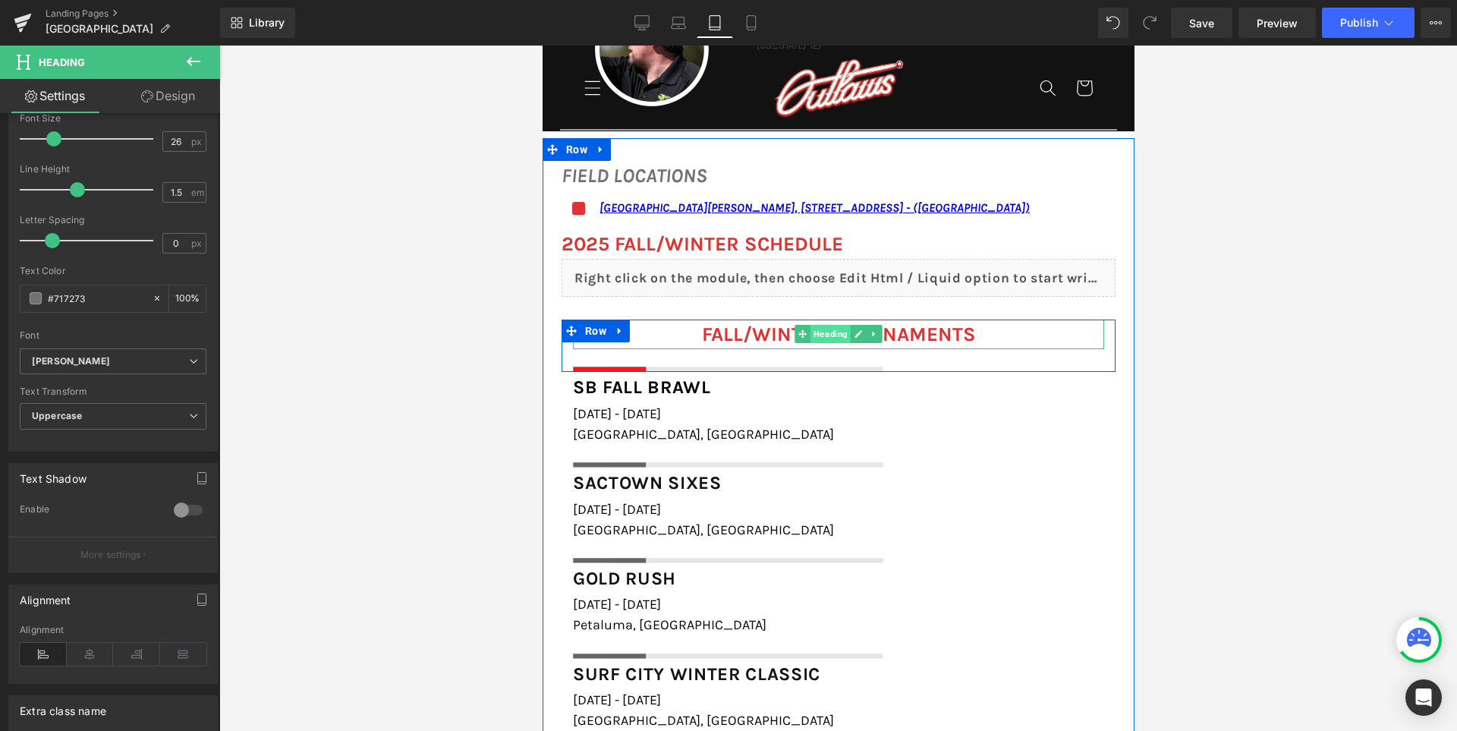
click at [819, 333] on span "Heading" at bounding box center [829, 334] width 40 height 18
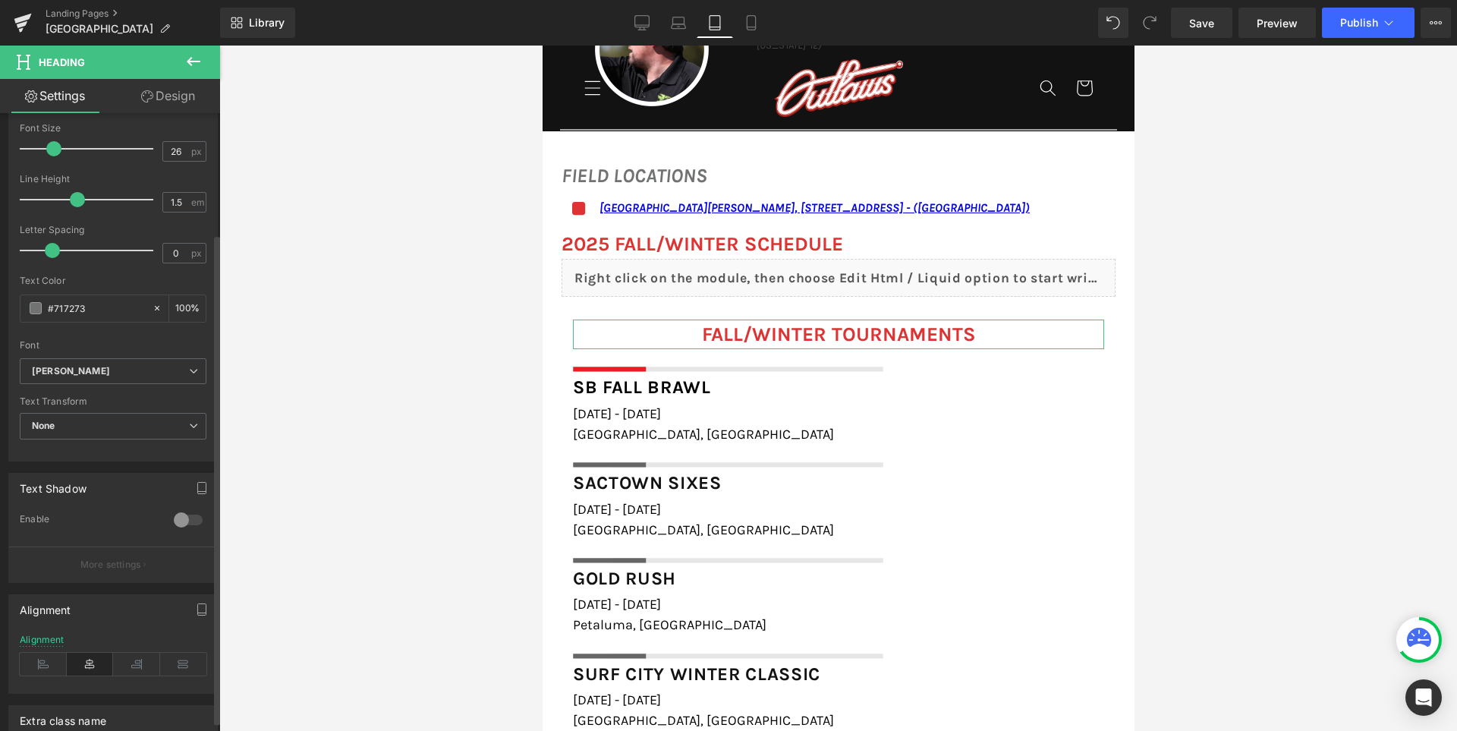
scroll to position [455, 0]
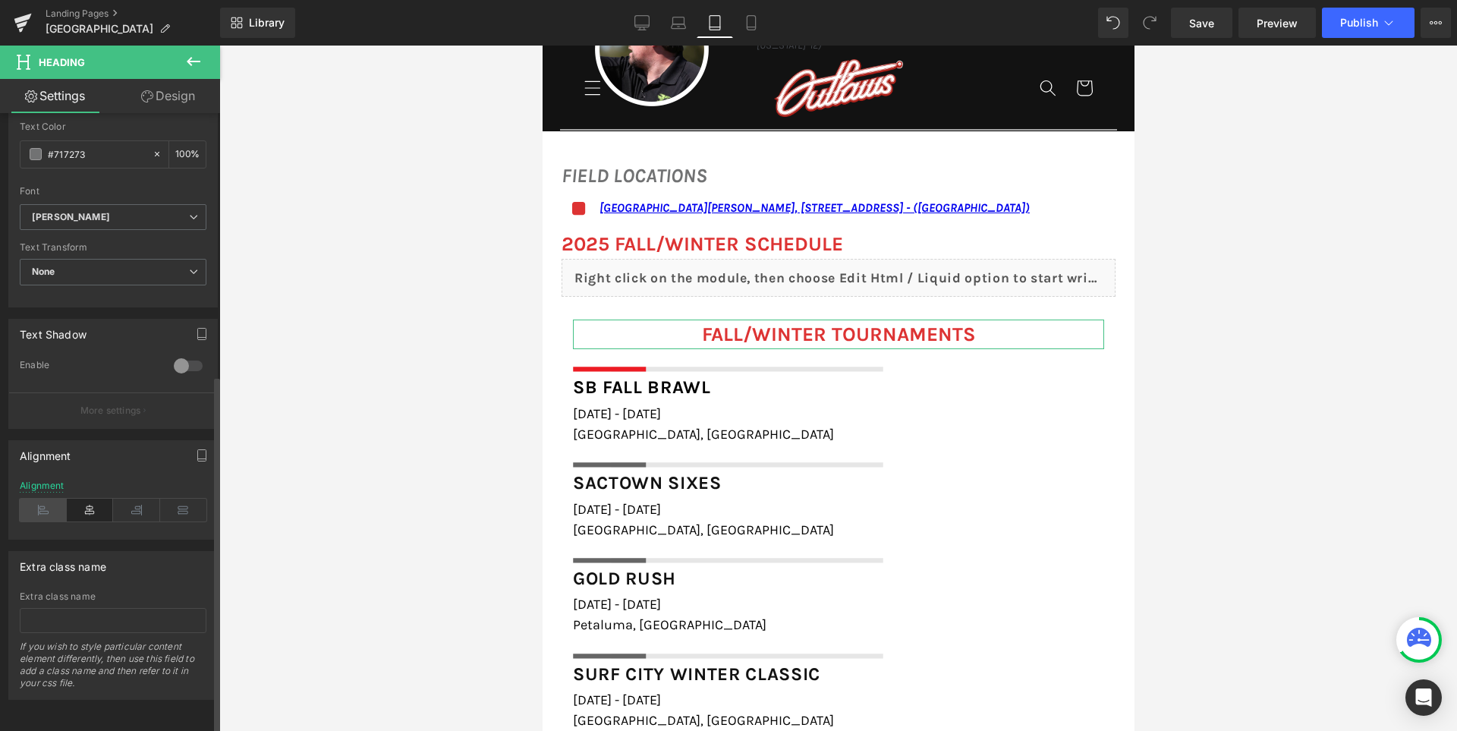
click at [41, 505] on icon at bounding box center [43, 509] width 47 height 23
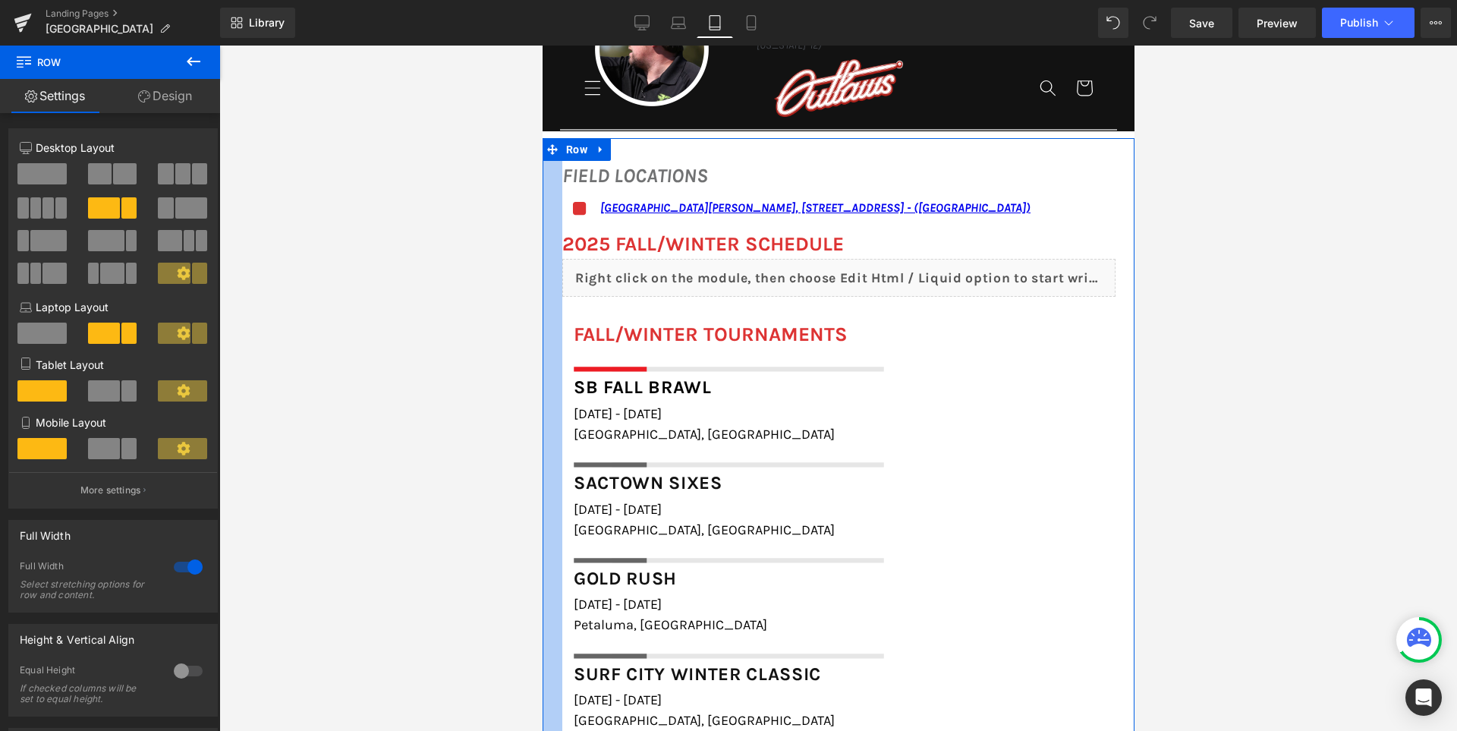
click at [554, 278] on div at bounding box center [552, 450] width 20 height 624
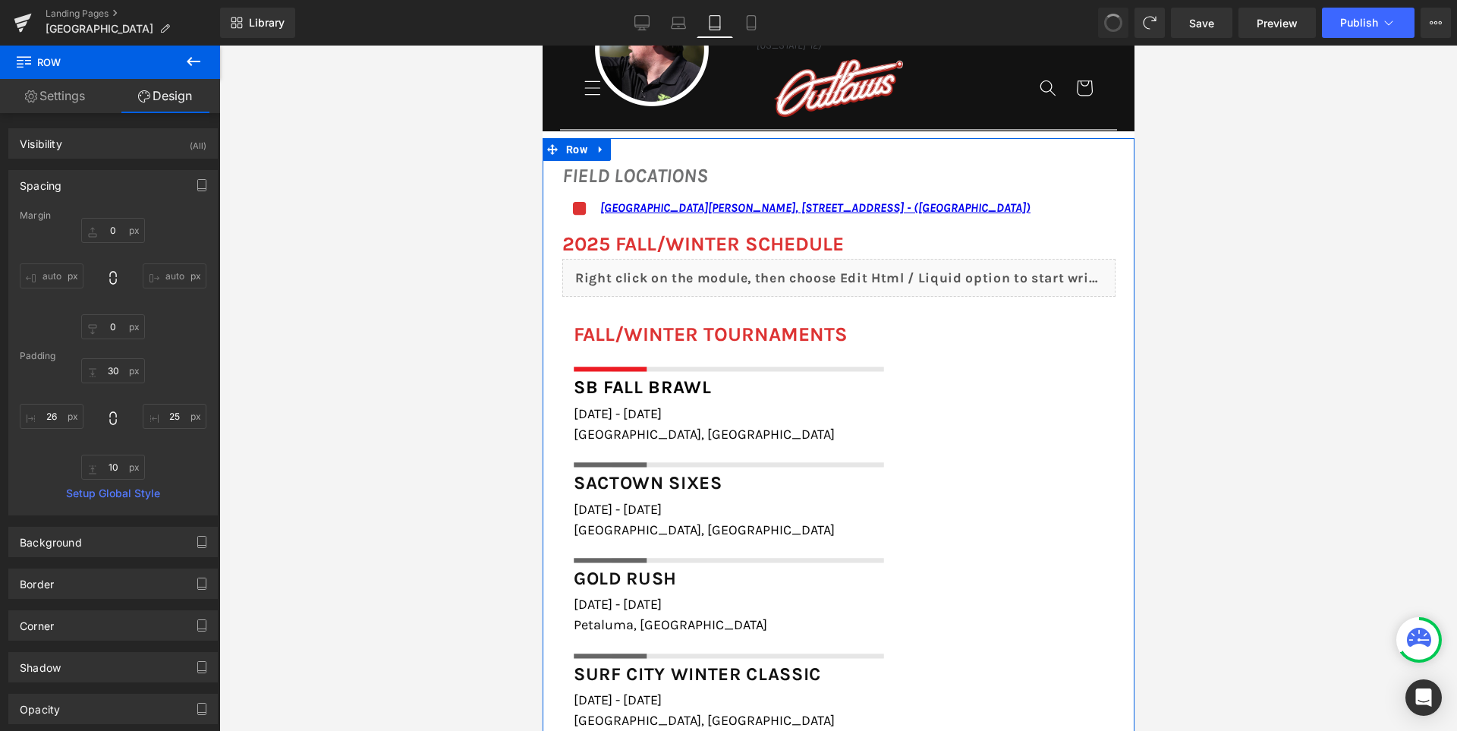
type input "0"
type input "30"
type input "25"
type input "10"
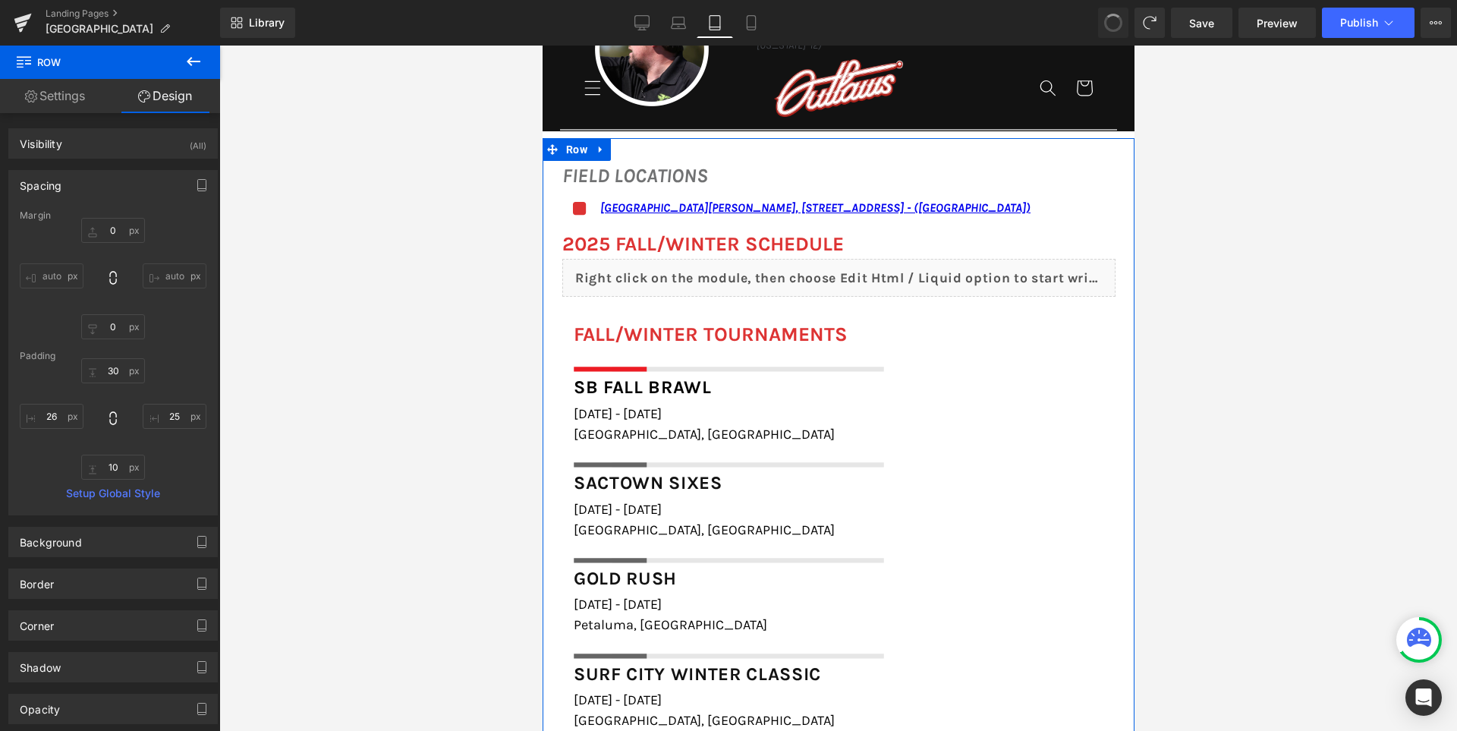
type input "25"
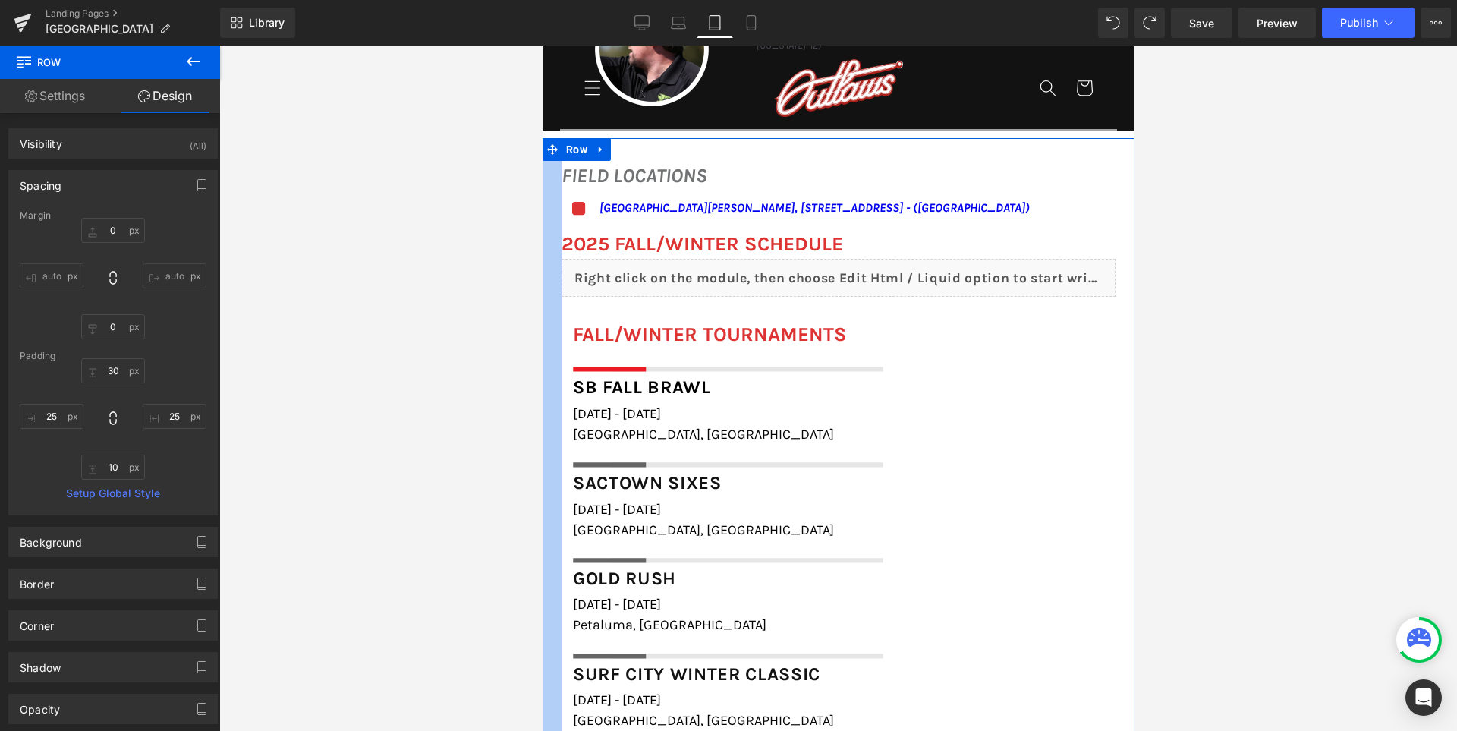
click at [553, 352] on div at bounding box center [551, 450] width 19 height 624
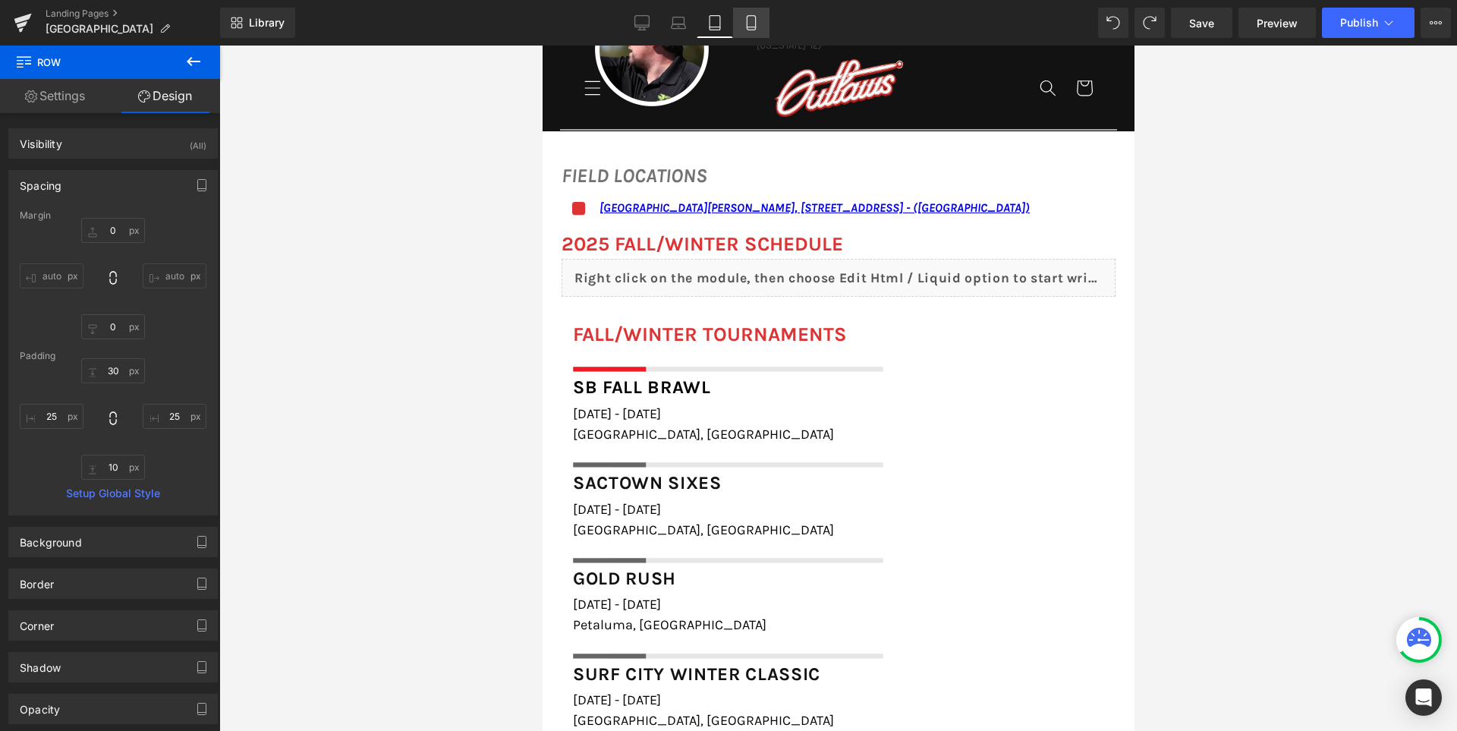
click at [749, 19] on icon at bounding box center [750, 22] width 15 height 15
type input "0"
type input "30"
type input "50"
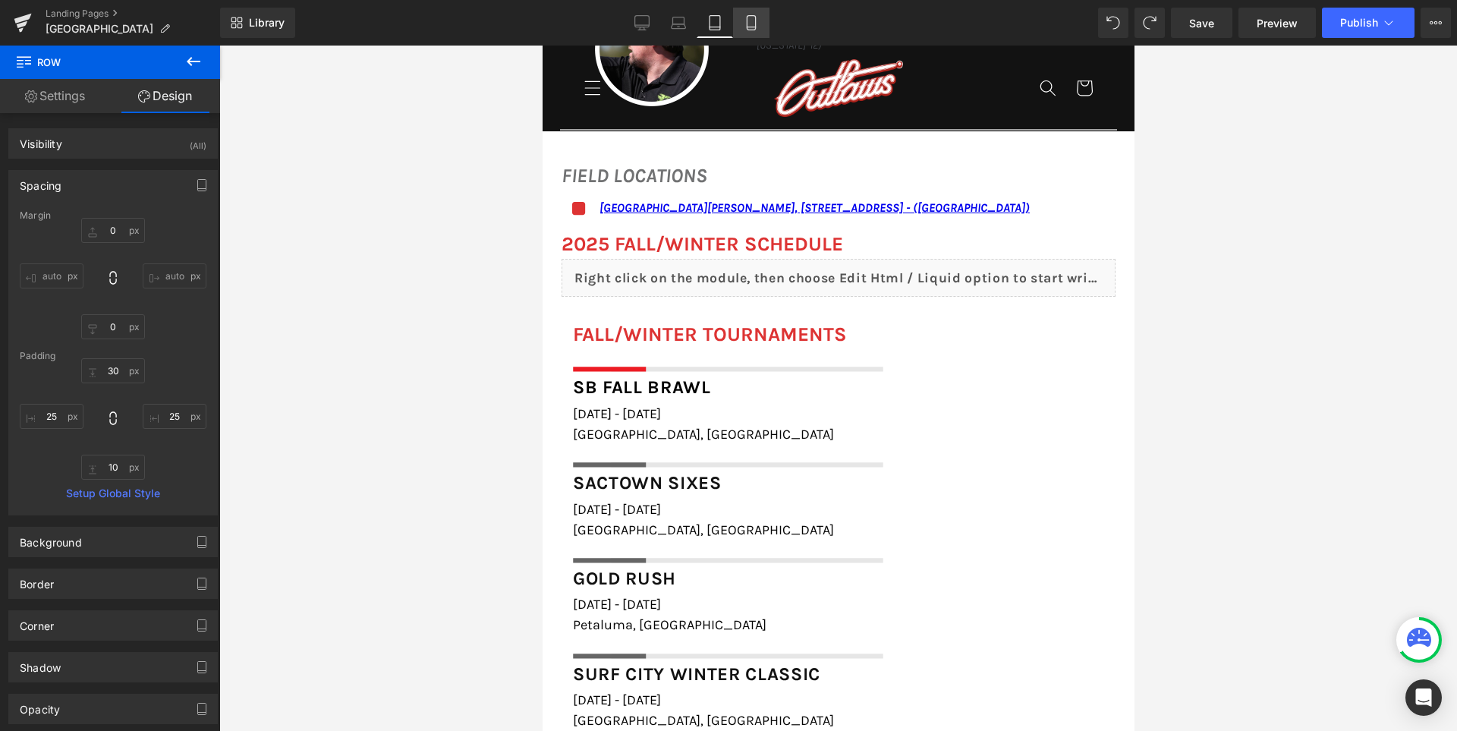
type input "10"
type input "50"
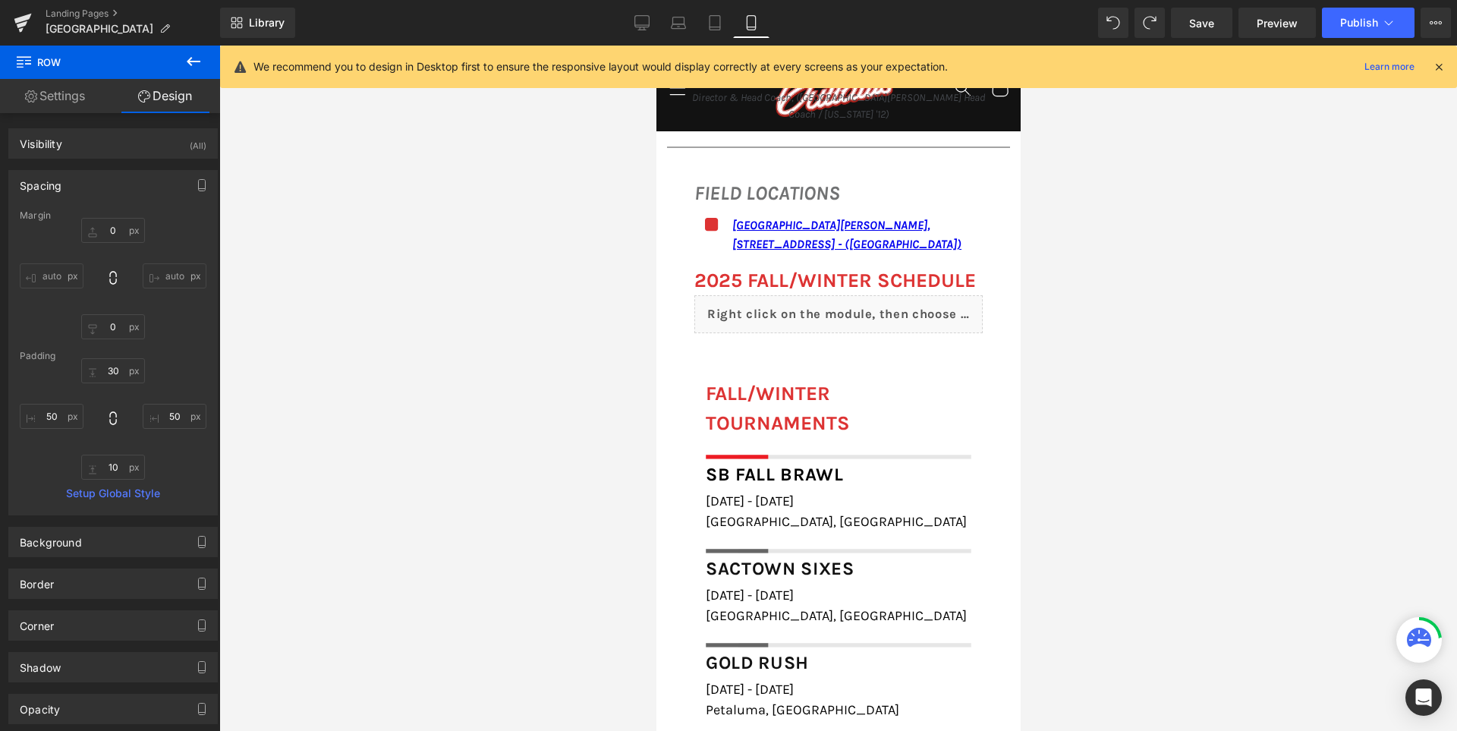
scroll to position [1749, 0]
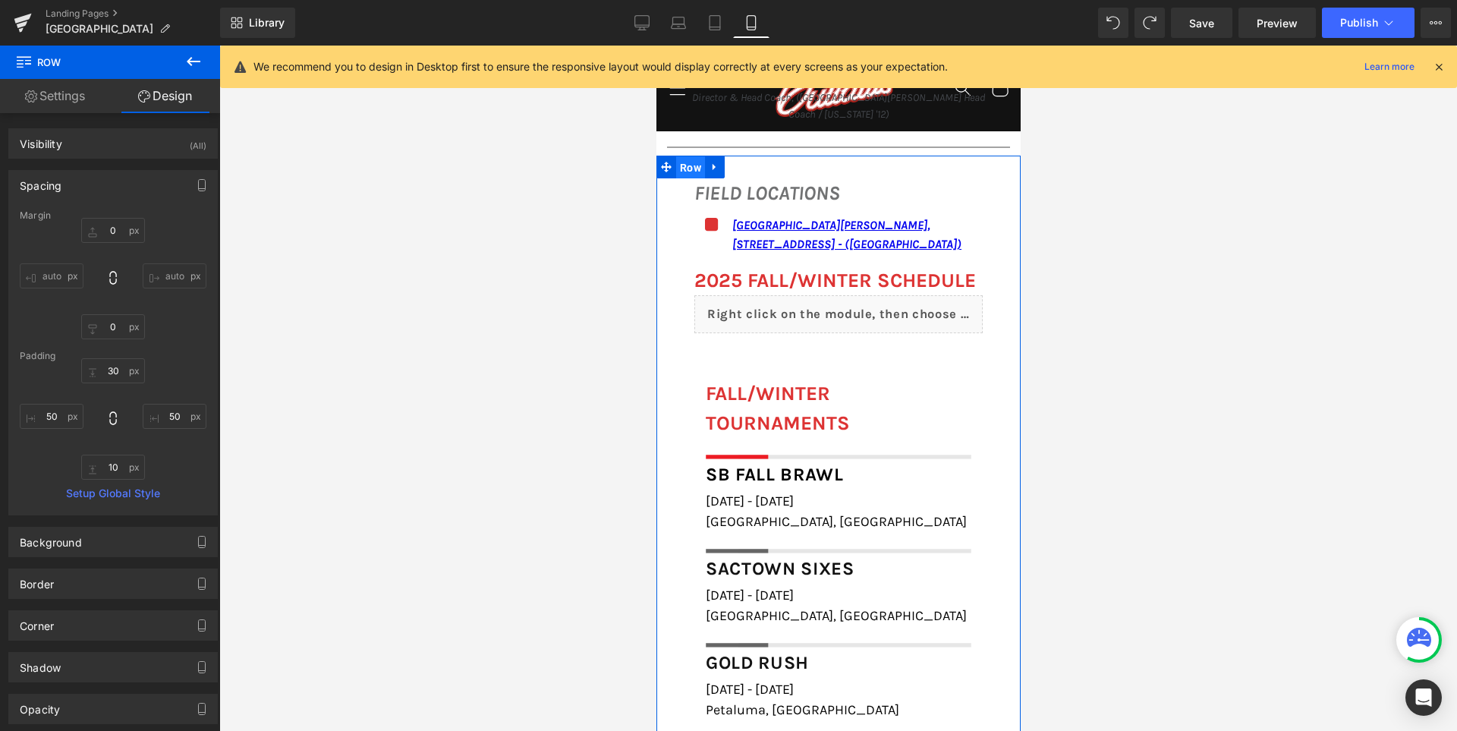
click at [692, 156] on span "Row" at bounding box center [689, 167] width 29 height 23
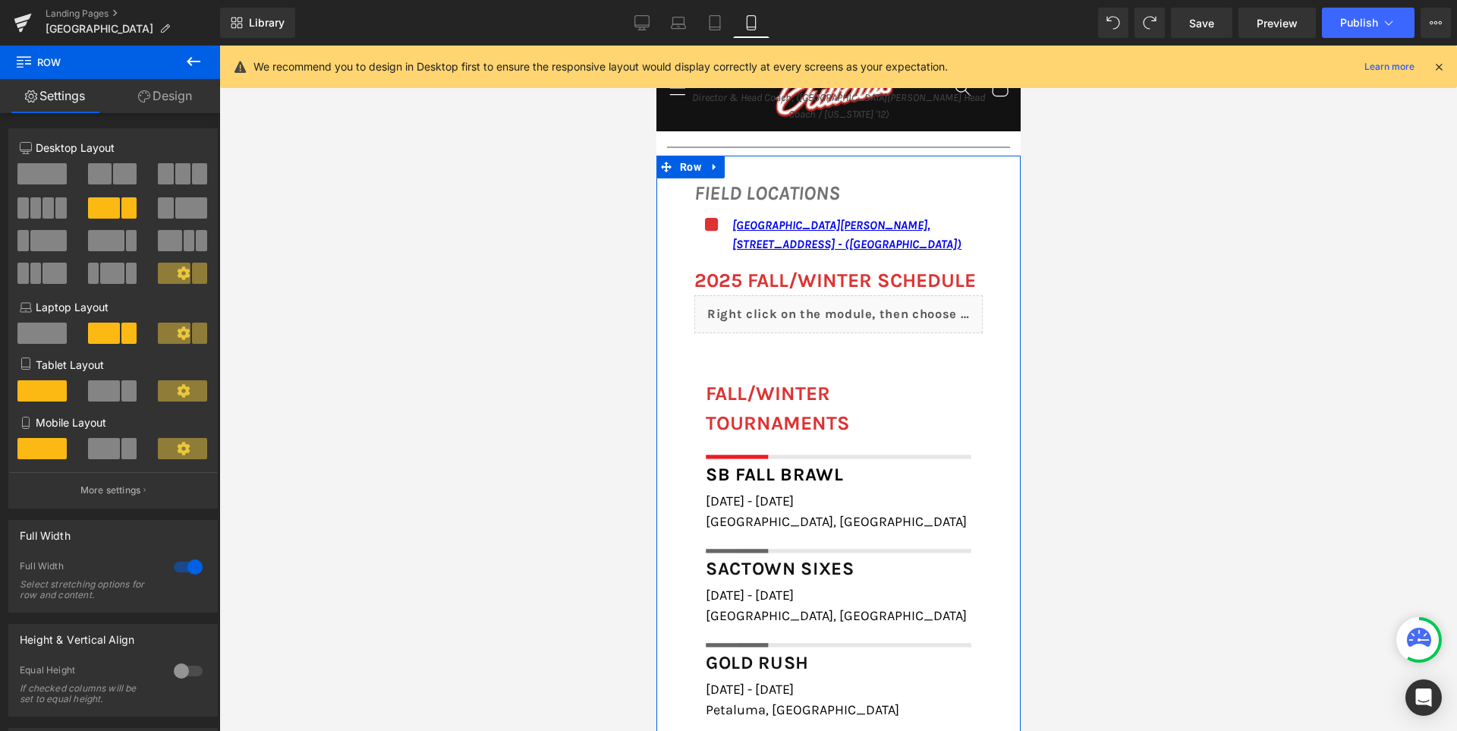
click at [182, 101] on link "Design" at bounding box center [165, 96] width 110 height 34
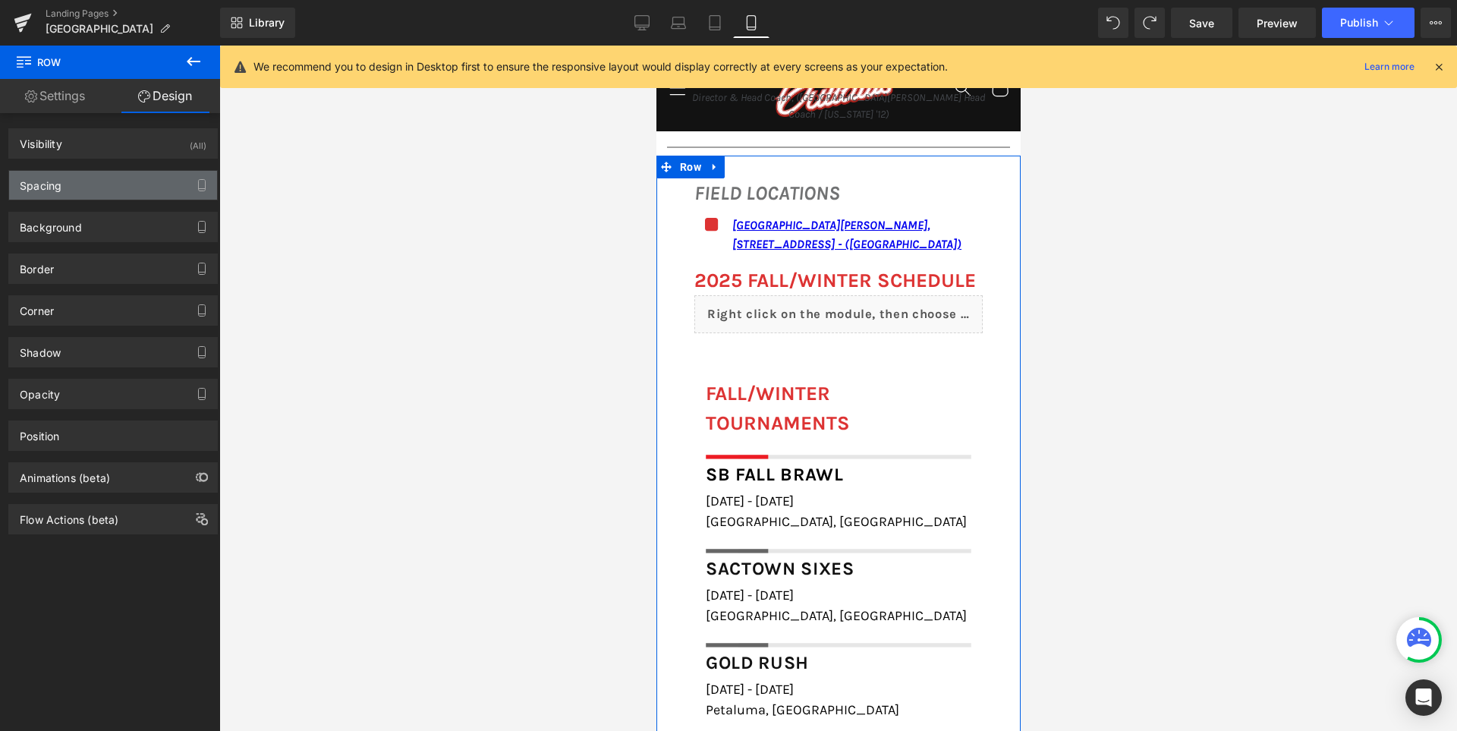
click at [84, 175] on div "Spacing" at bounding box center [113, 185] width 208 height 29
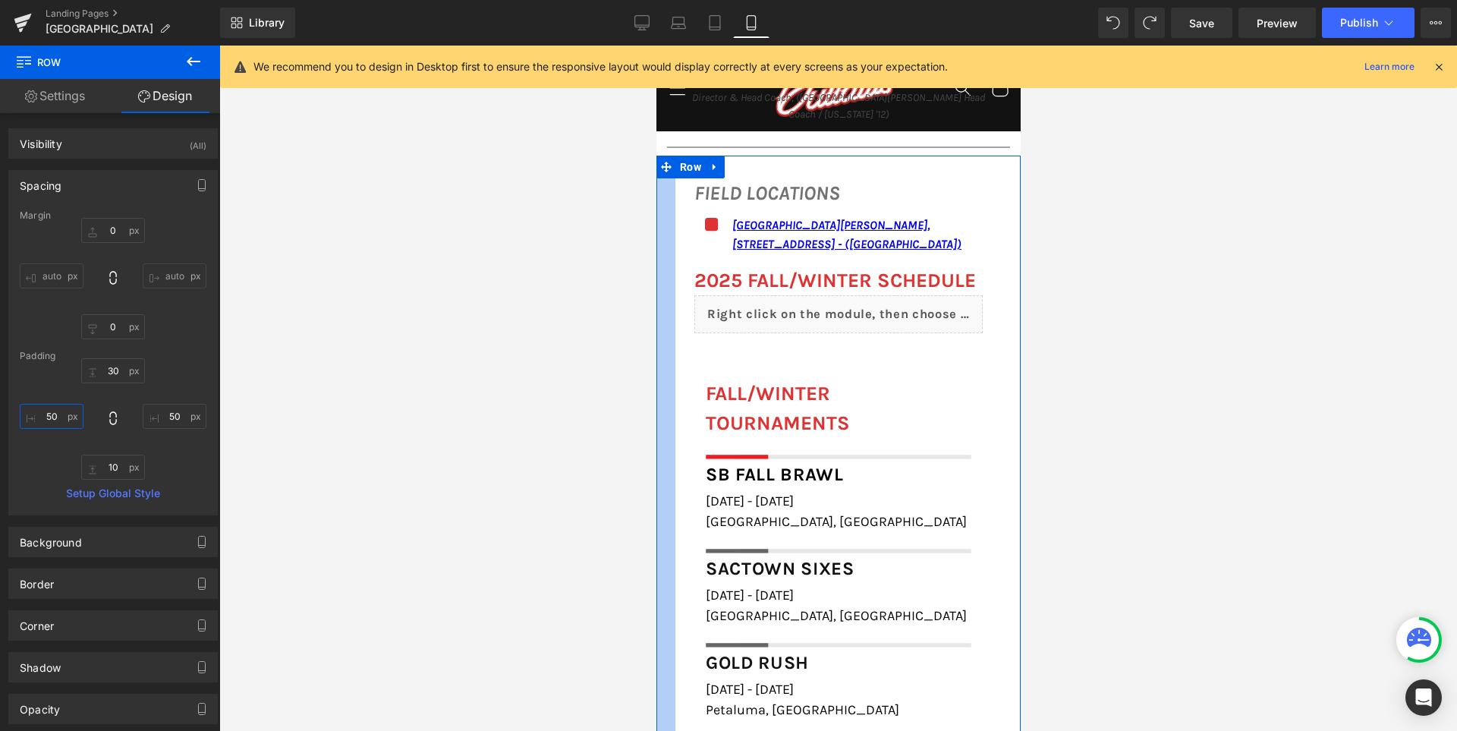
click at [60, 412] on input "50" at bounding box center [52, 416] width 64 height 25
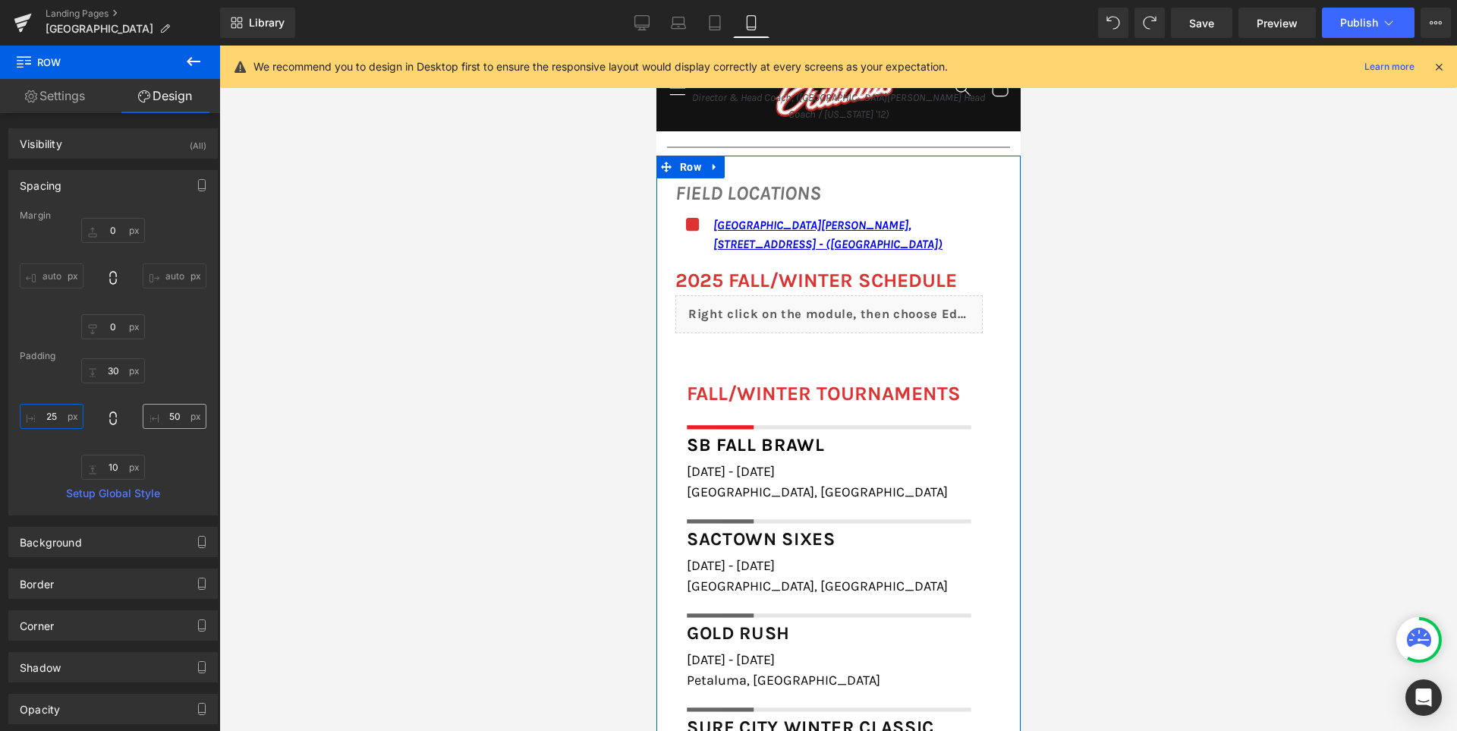
type input "25"
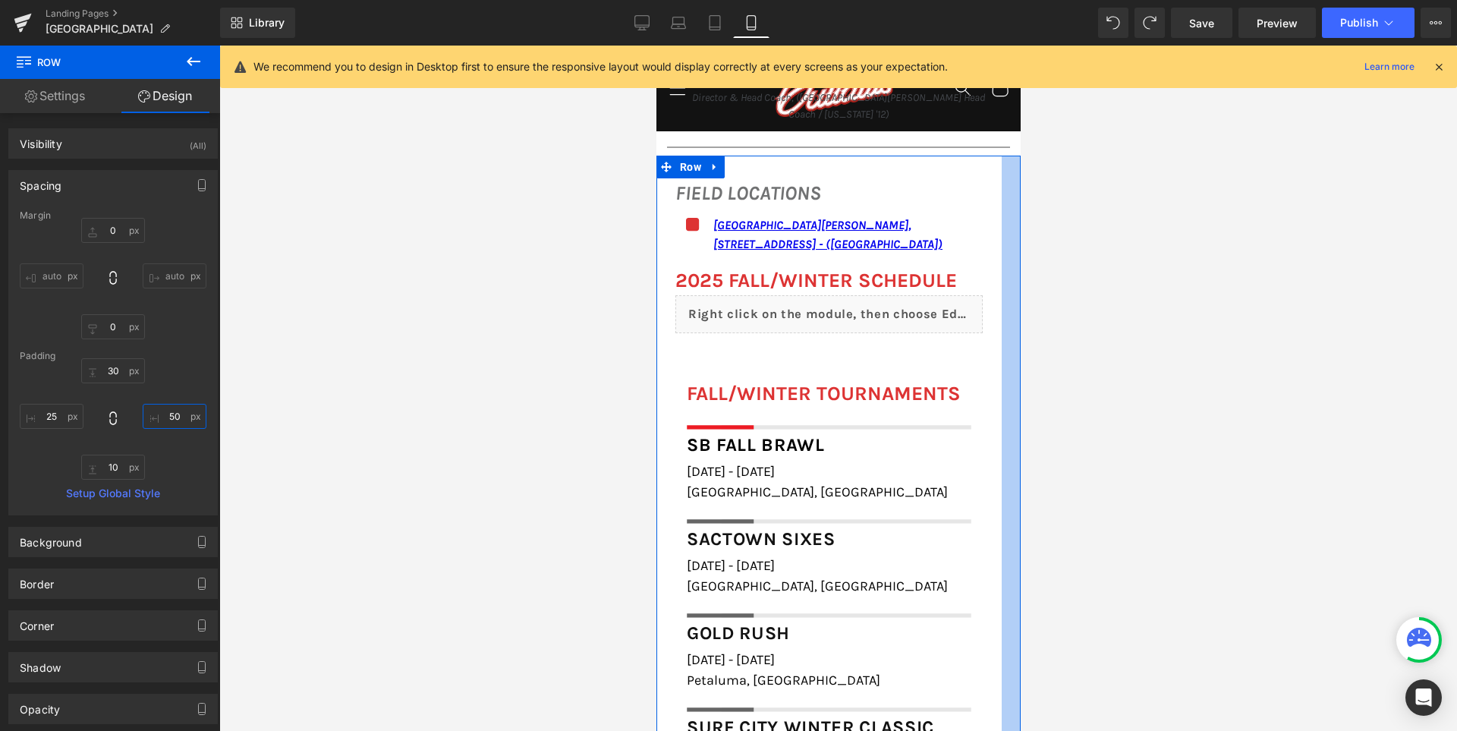
click at [169, 416] on input "50" at bounding box center [175, 416] width 64 height 25
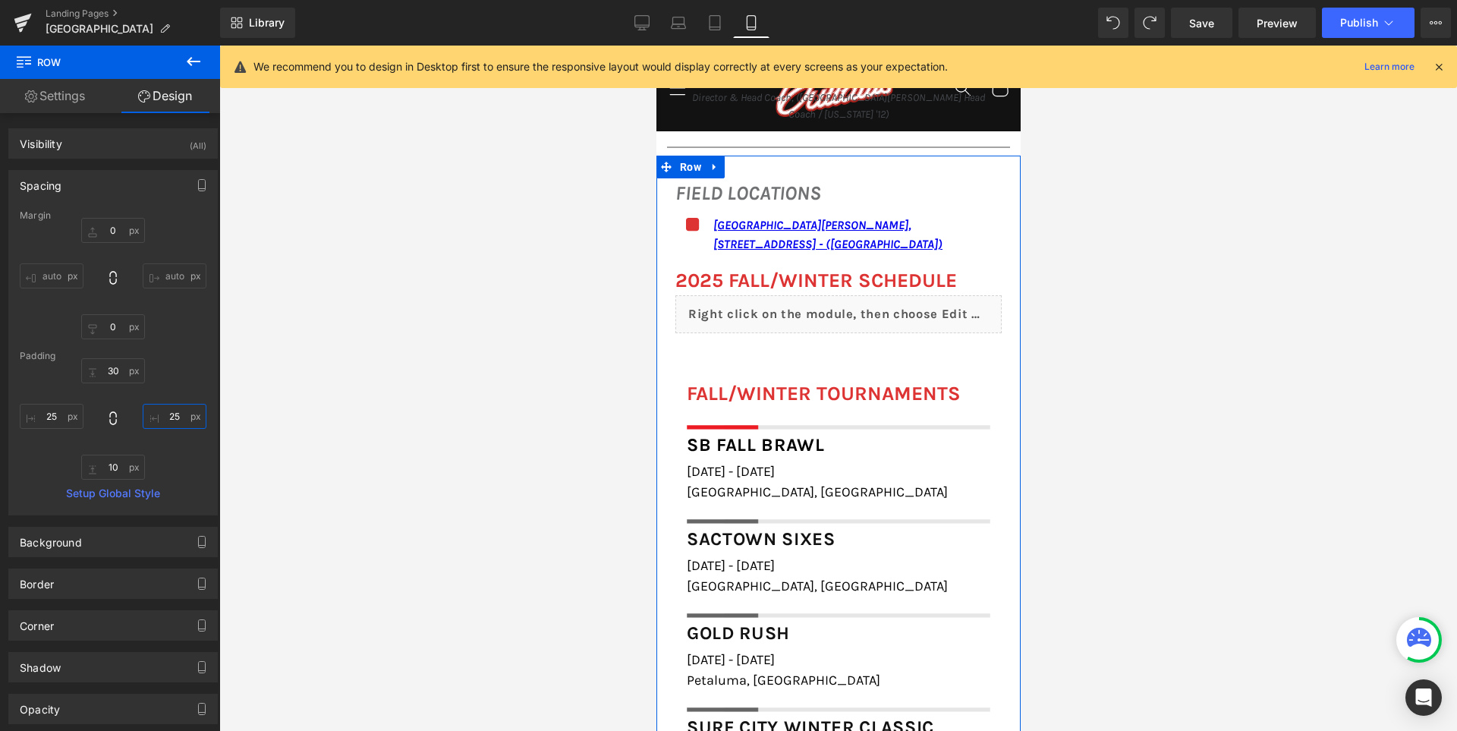
type input "25"
click at [169, 378] on div "30px 30 25 25 10px 10 25 25" at bounding box center [113, 418] width 187 height 121
click at [816, 357] on div "FALL/WINTER TOURNAMENTS Heading Image Row SB Fall Brawl Heading October 18th - …" at bounding box center [837, 581] width 326 height 451
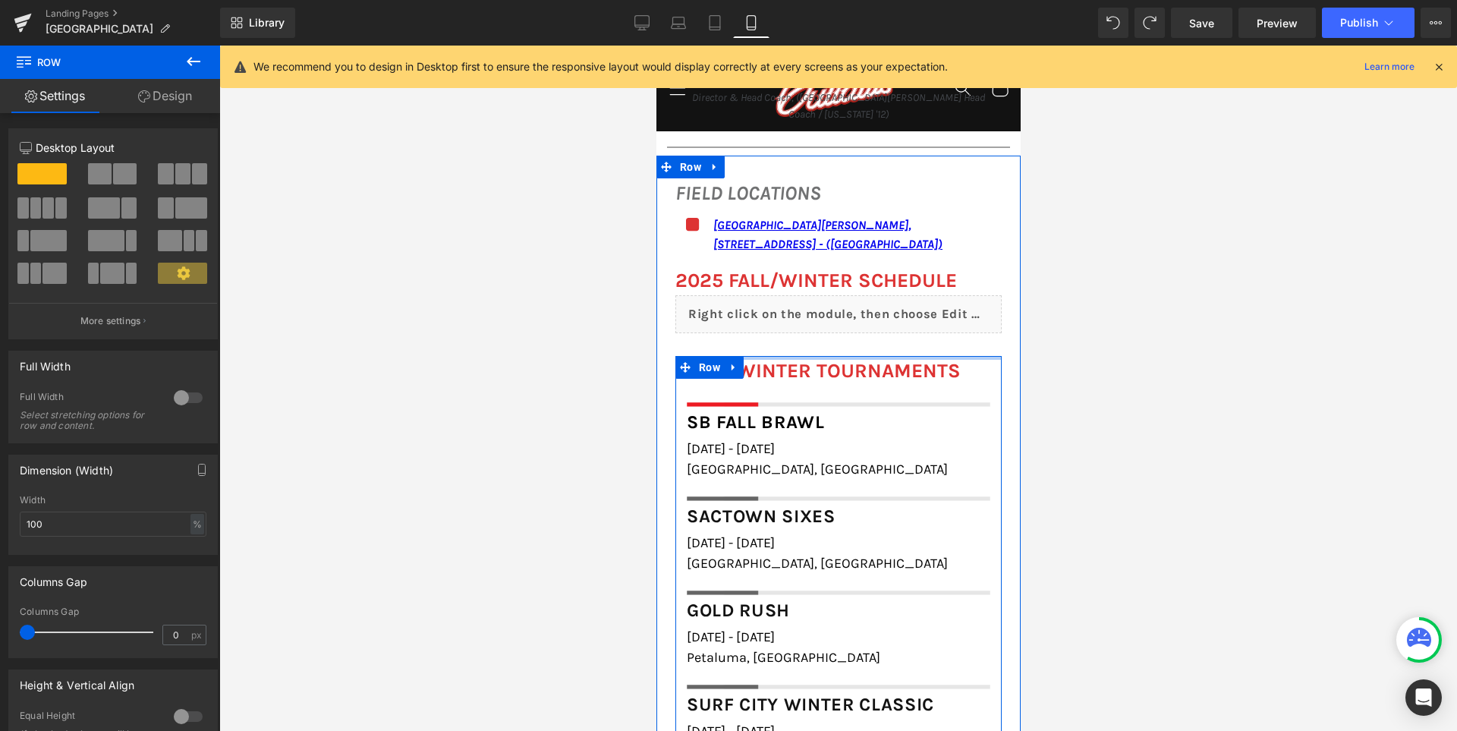
drag, startPoint x: 836, startPoint y: 350, endPoint x: 838, endPoint y: 323, distance: 27.4
click at [838, 333] on div "FALL/WINTER TOURNAMENTS Heading Image Row SB Fall Brawl Heading October 18th - …" at bounding box center [837, 558] width 326 height 451
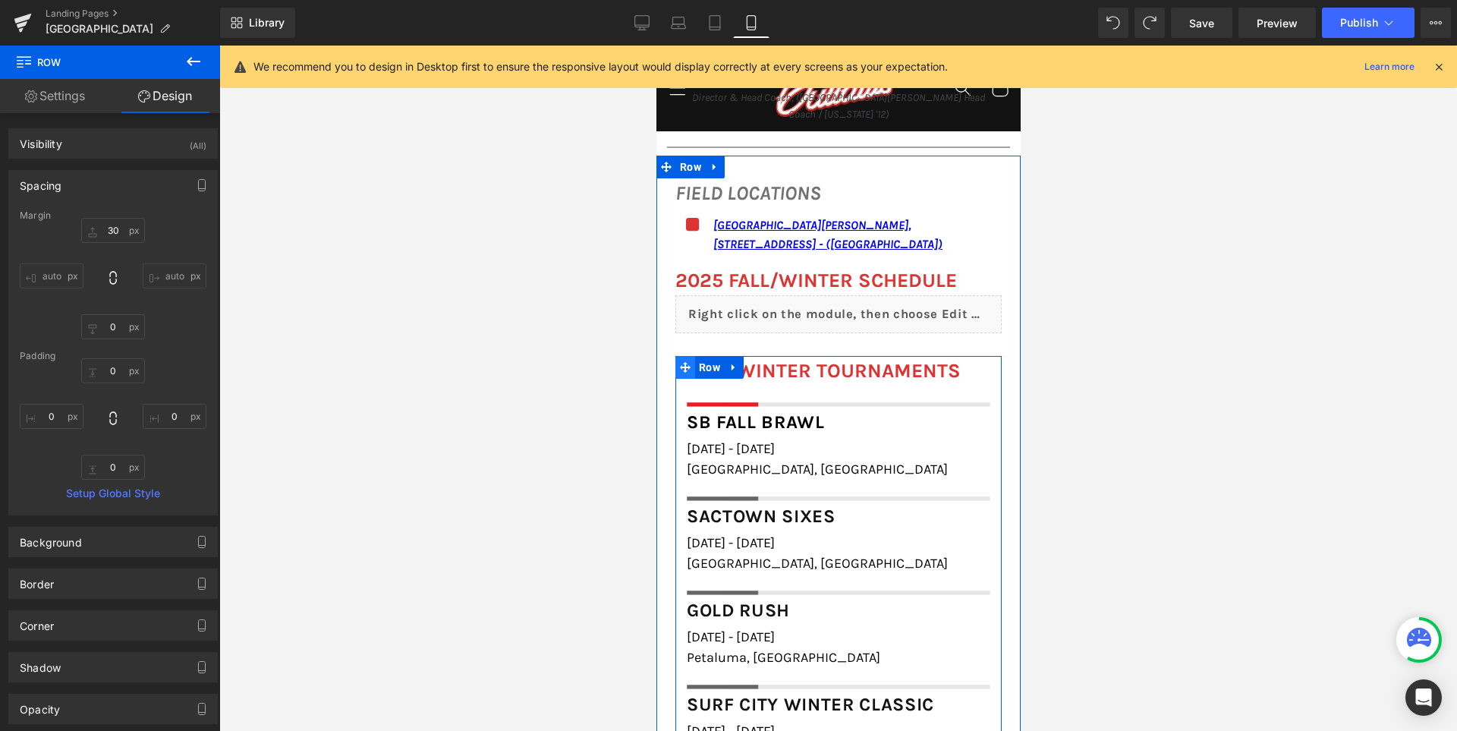
click at [684, 356] on span at bounding box center [684, 367] width 20 height 23
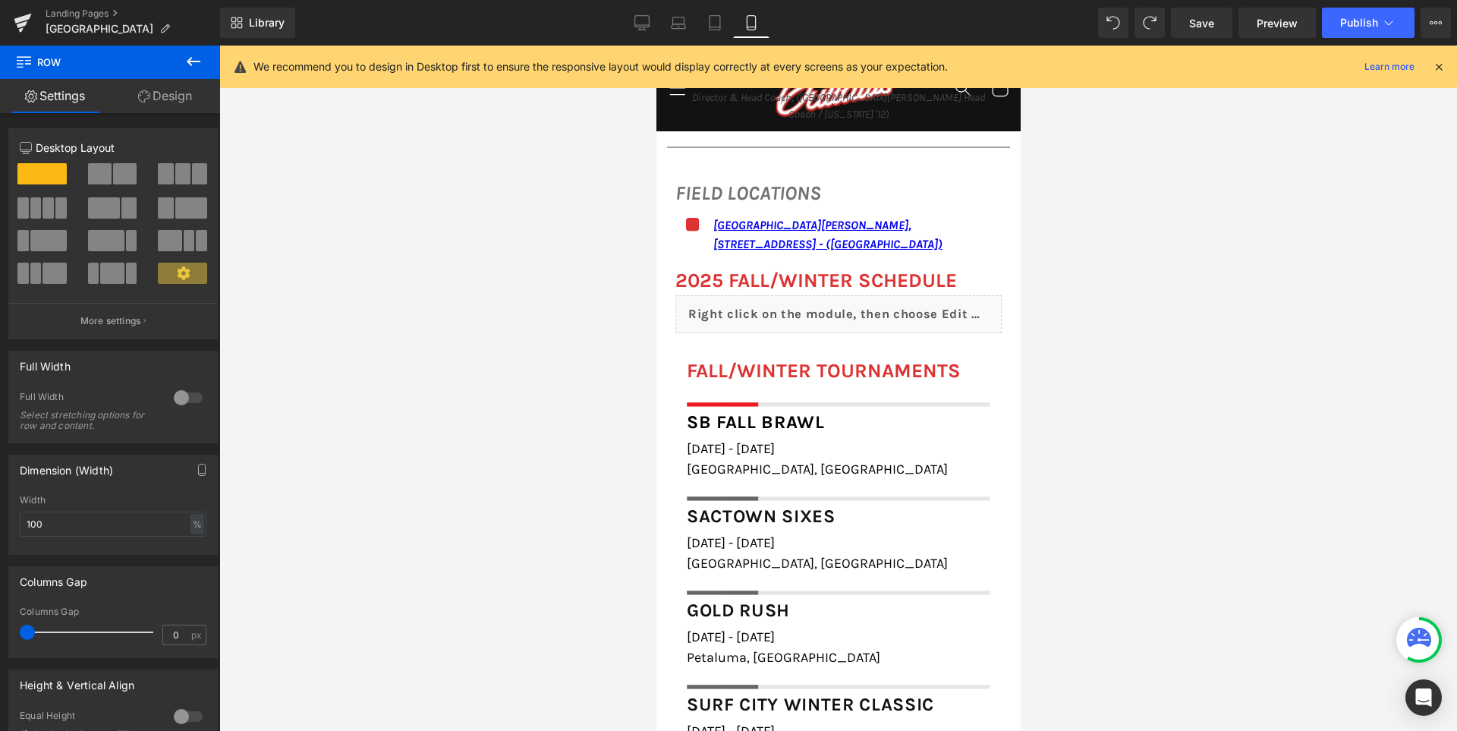
click at [511, 427] on div at bounding box center [837, 388] width 1237 height 685
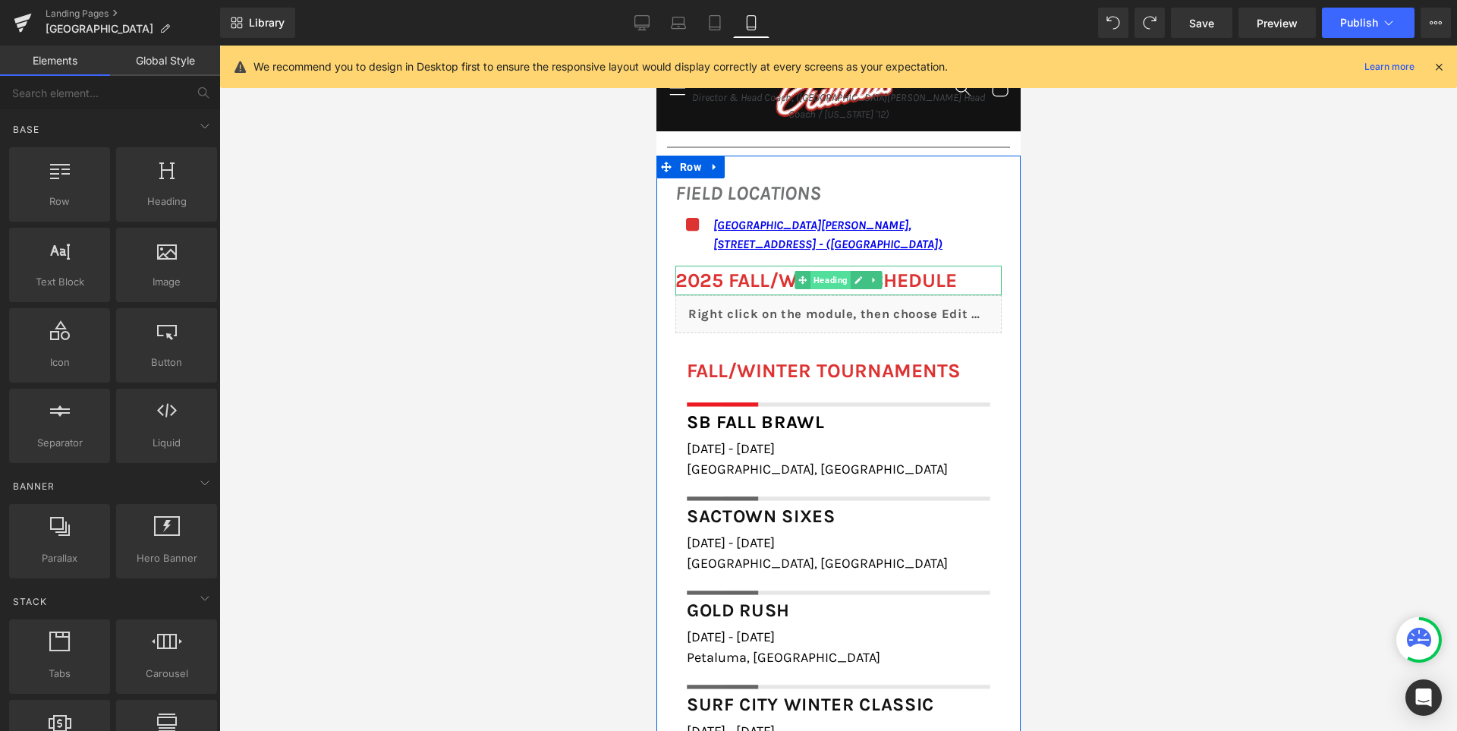
click at [813, 271] on span "Heading" at bounding box center [829, 280] width 40 height 18
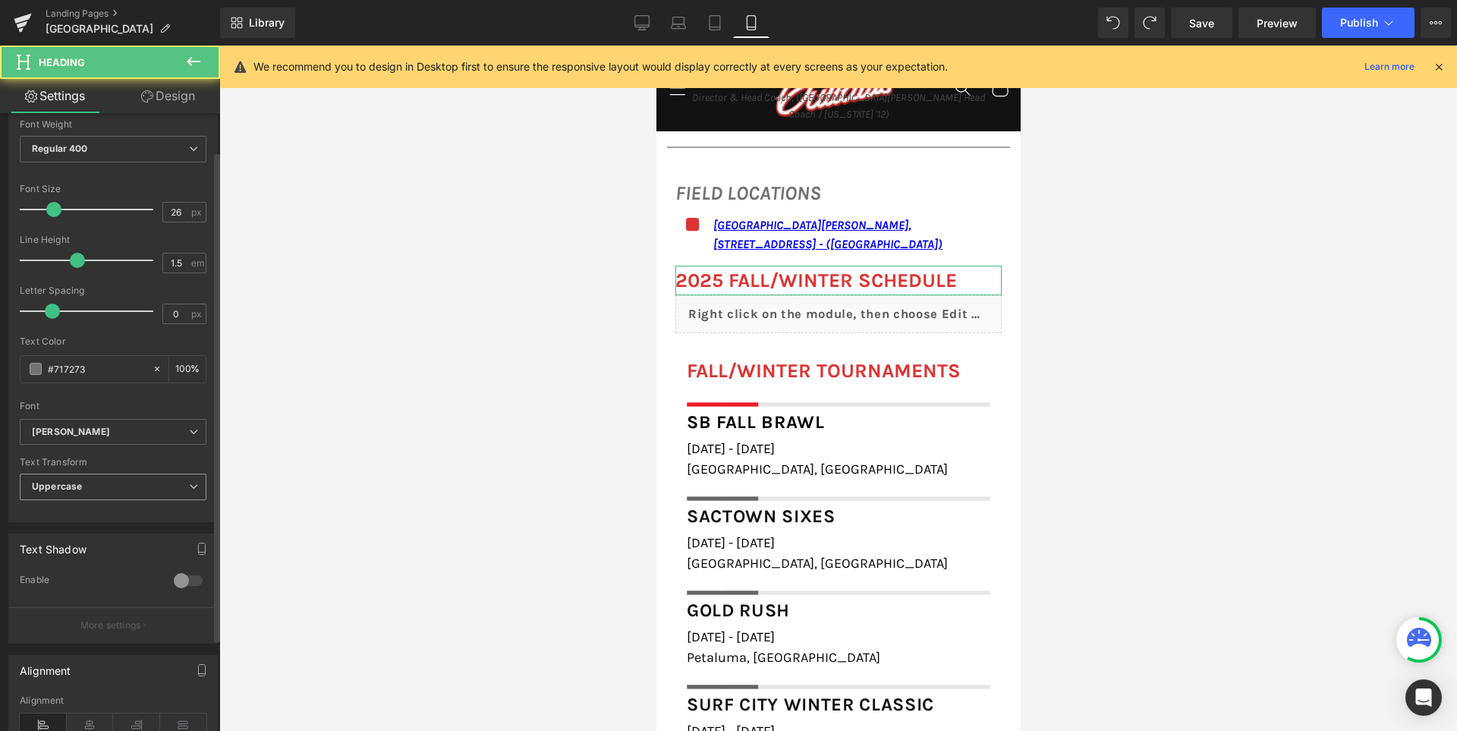
scroll to position [379, 0]
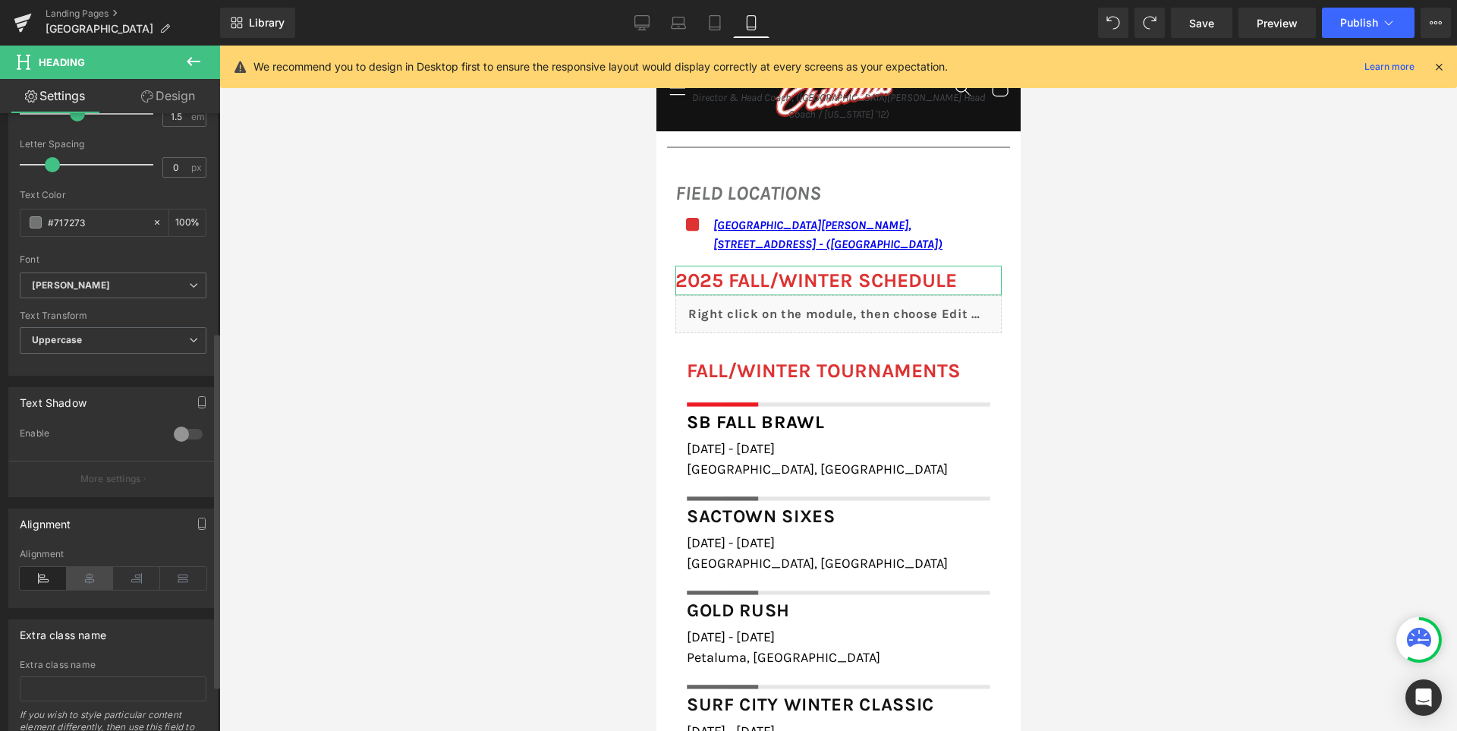
click at [85, 571] on icon at bounding box center [90, 578] width 47 height 23
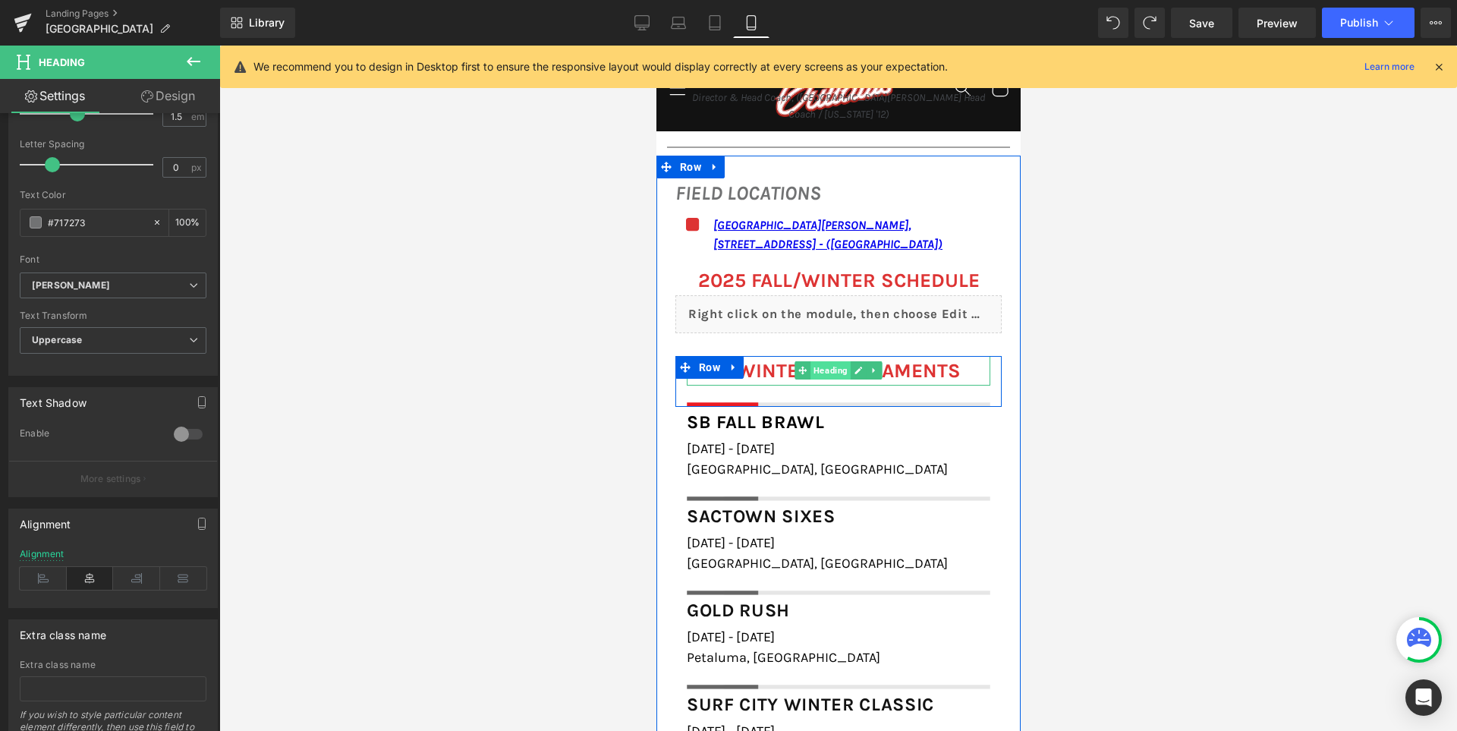
click at [815, 361] on span "Heading" at bounding box center [829, 370] width 40 height 18
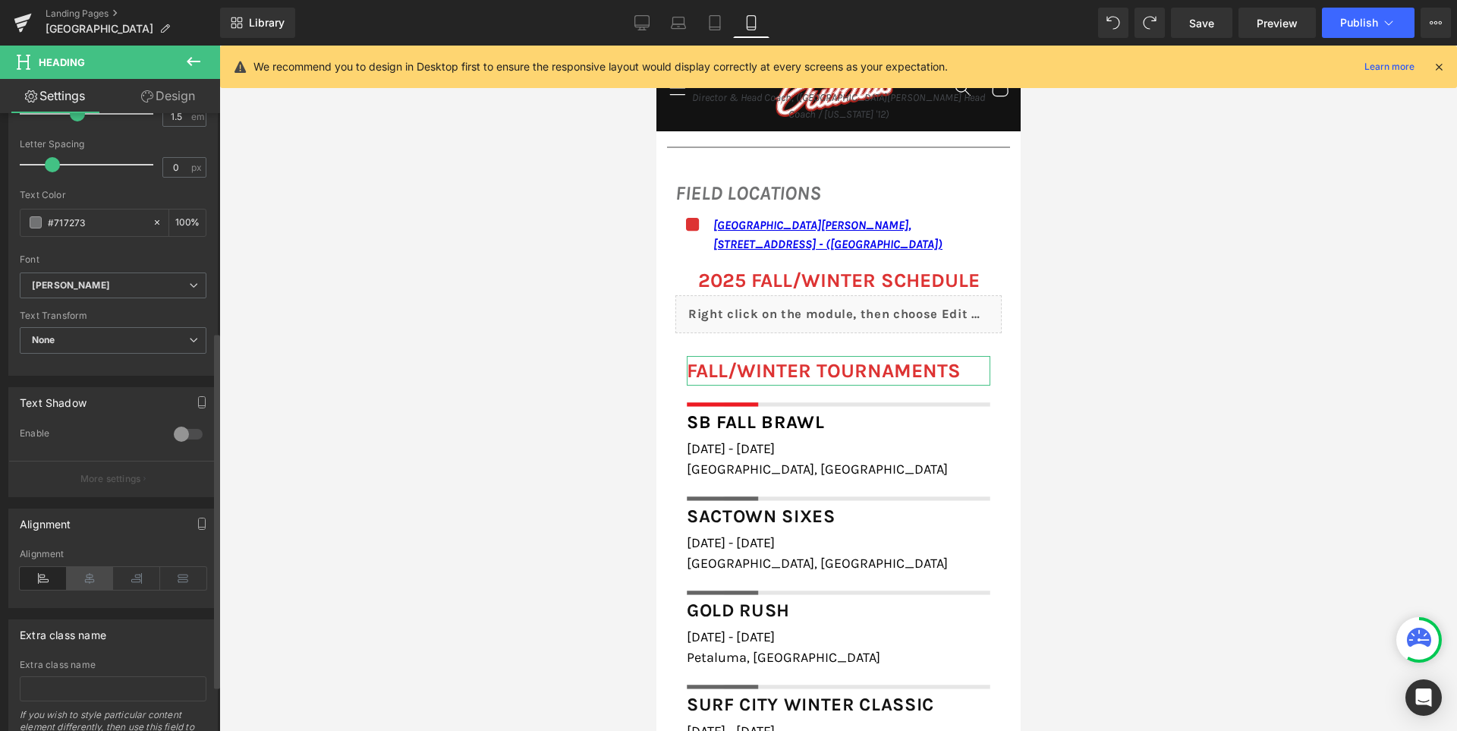
click at [87, 582] on icon at bounding box center [90, 578] width 47 height 23
click at [455, 357] on div at bounding box center [837, 388] width 1237 height 685
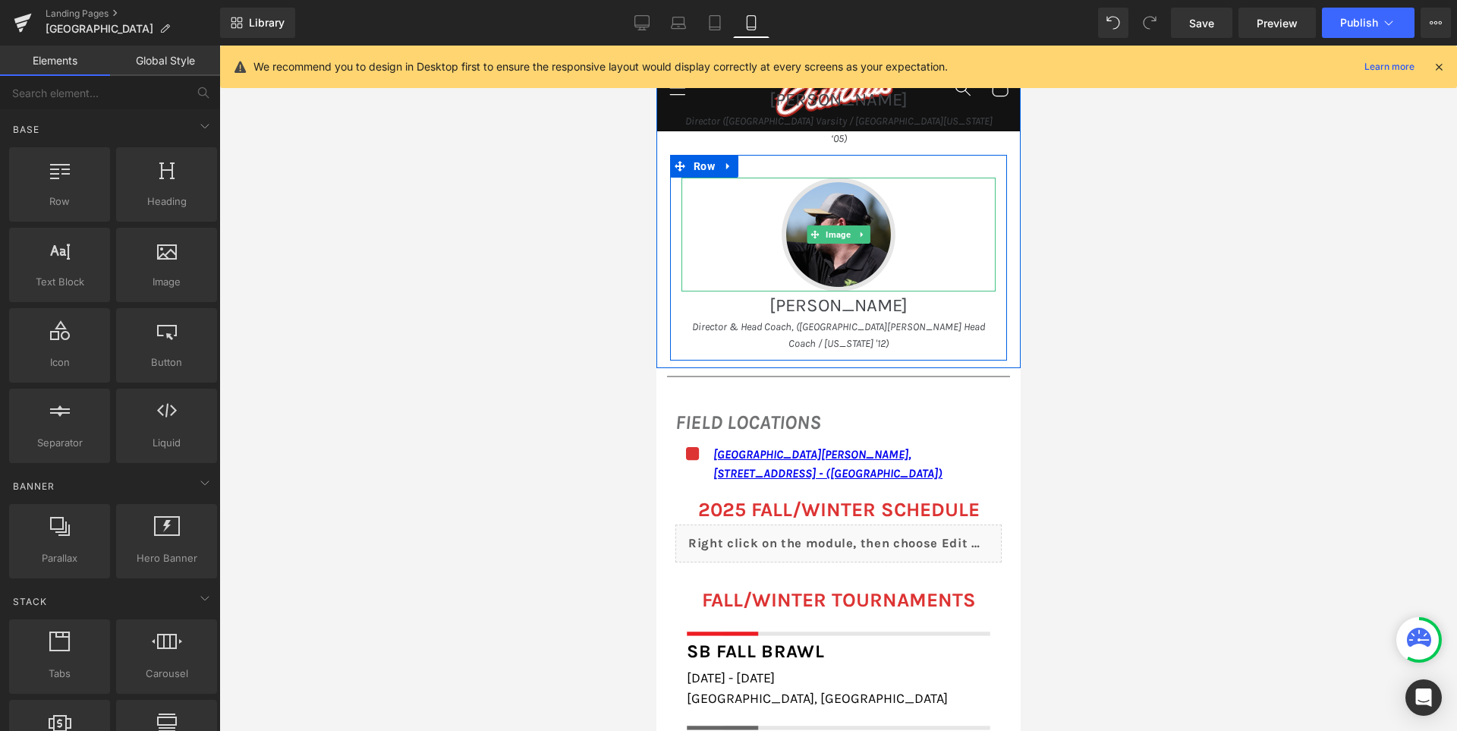
scroll to position [1522, 0]
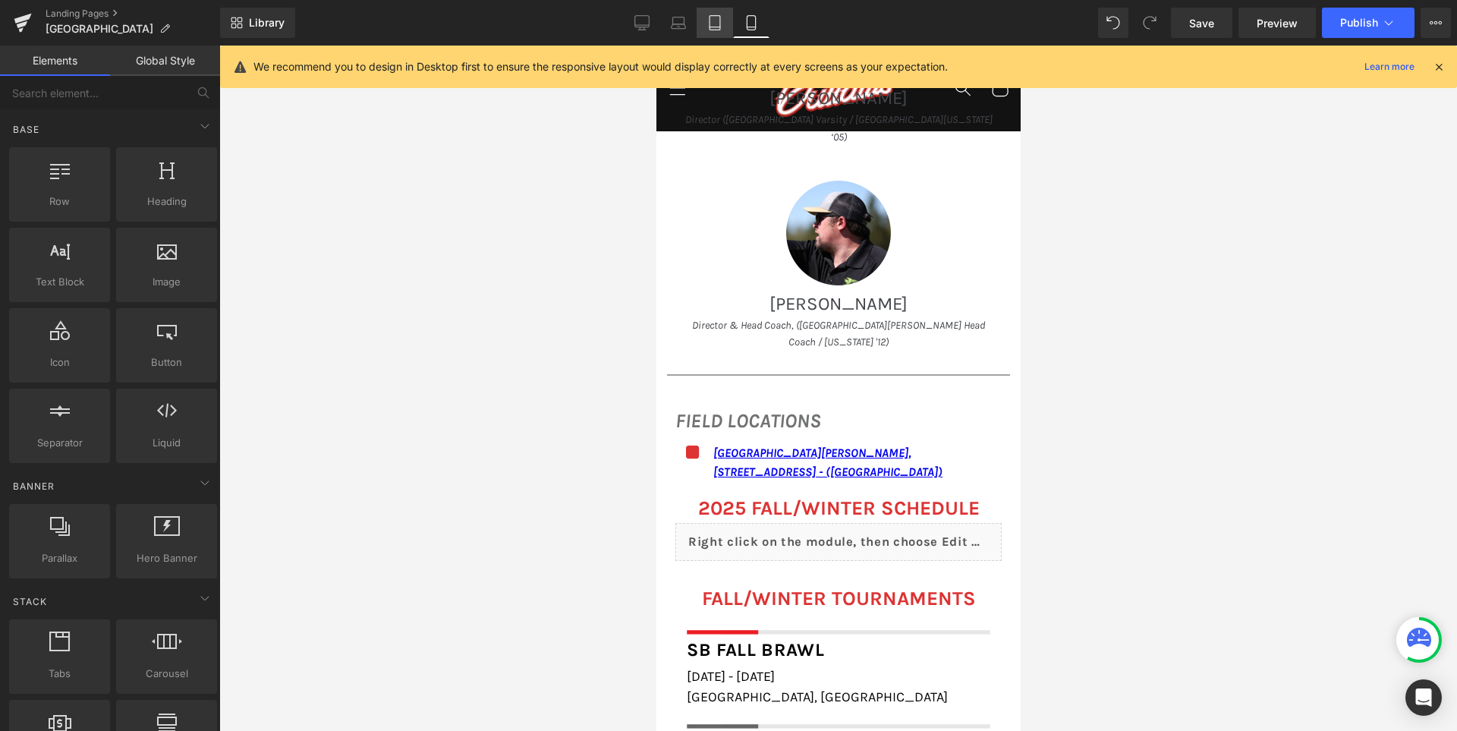
click at [706, 25] on link "Tablet" at bounding box center [714, 23] width 36 height 30
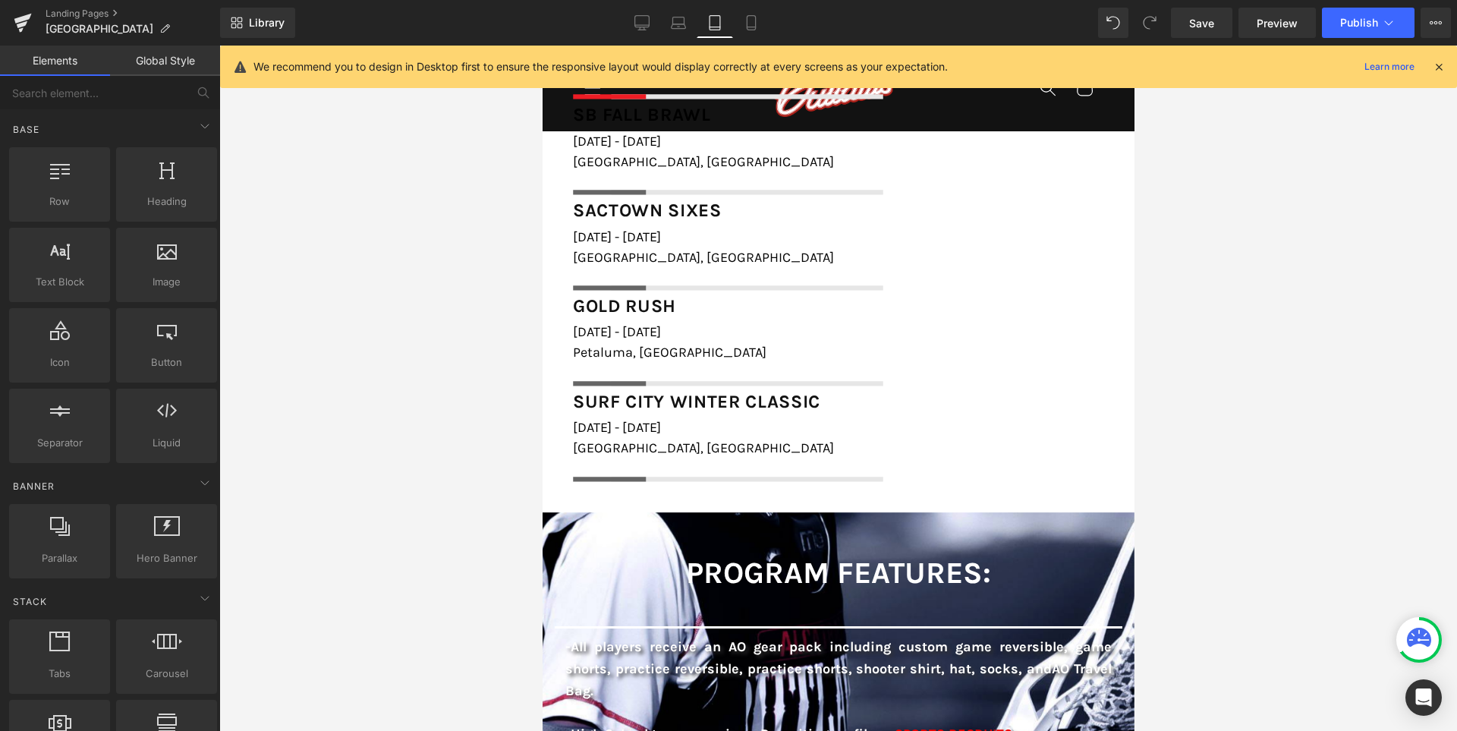
scroll to position [1517, 0]
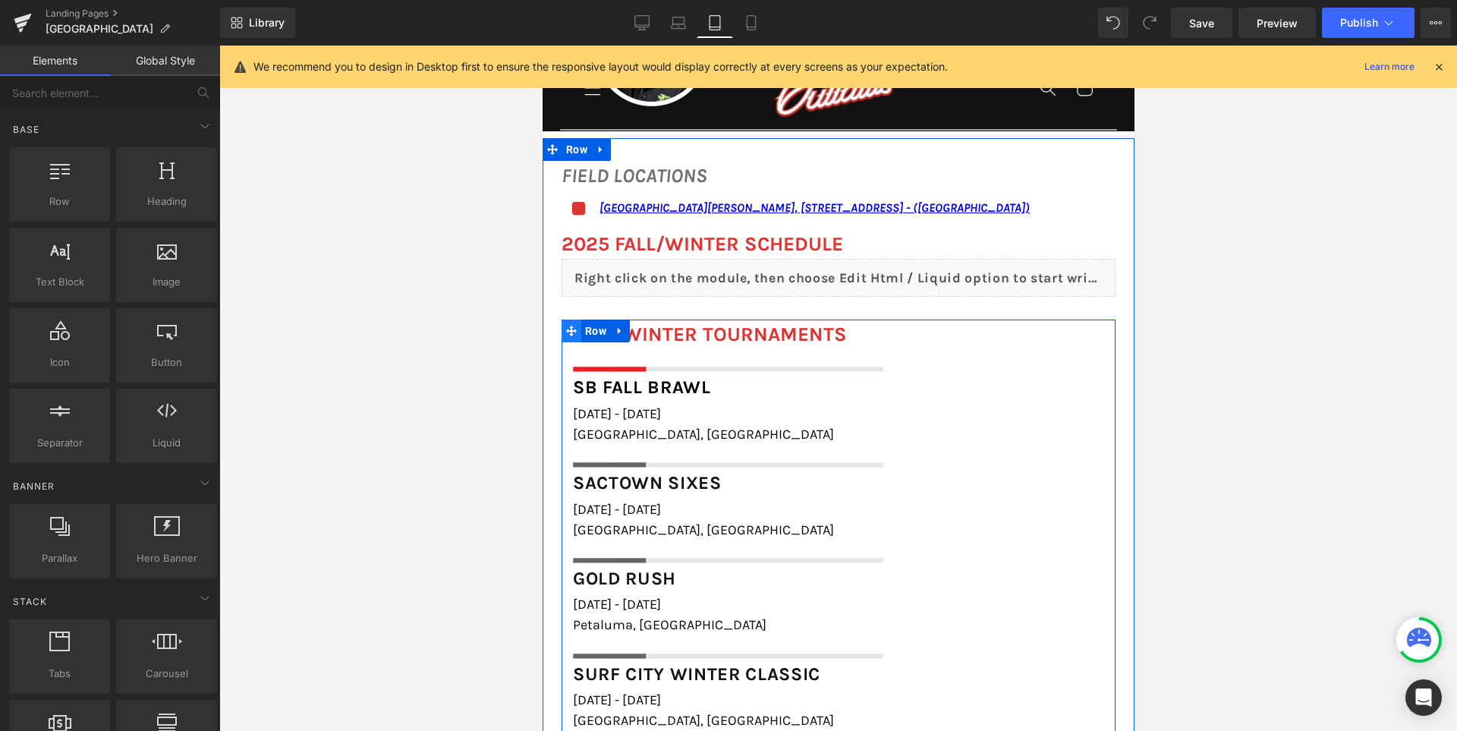
click at [565, 333] on icon at bounding box center [570, 330] width 11 height 11
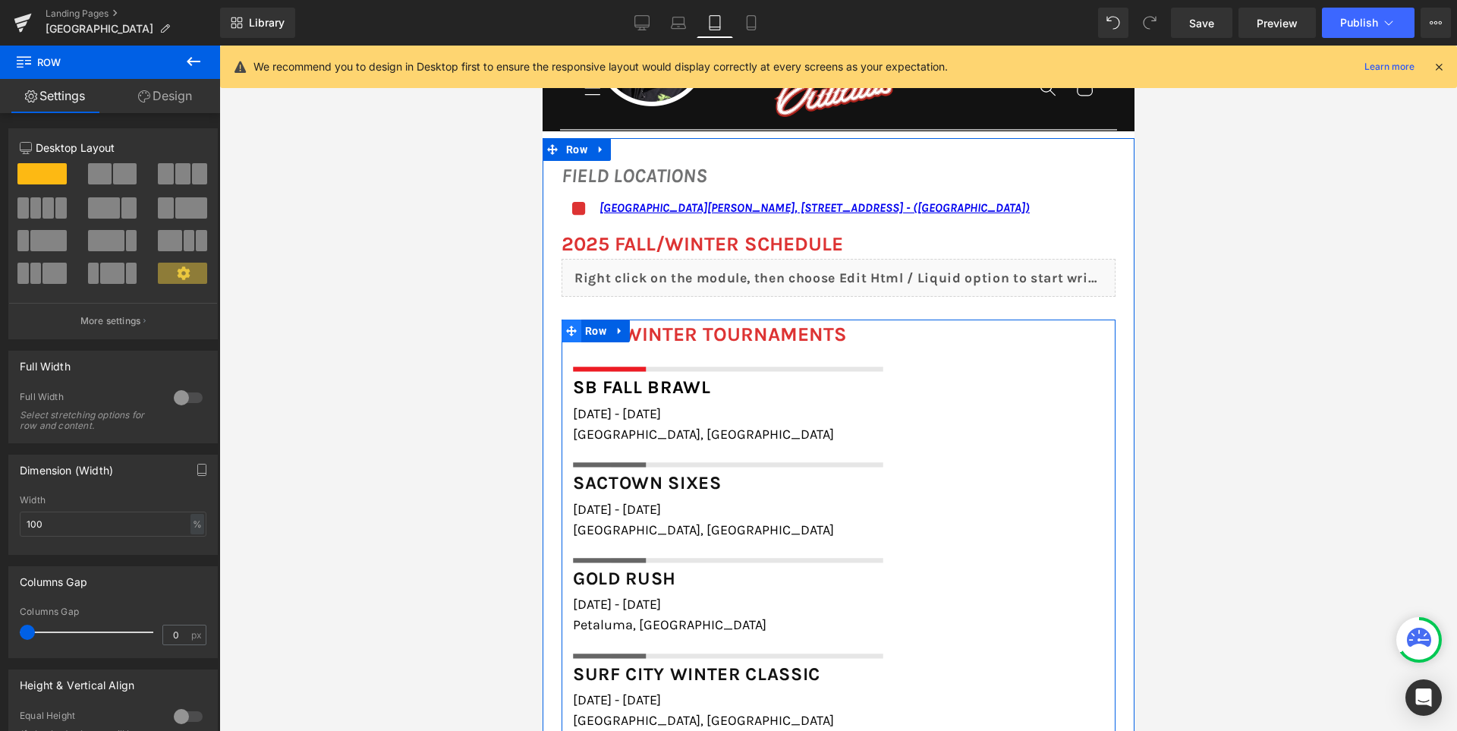
click at [570, 330] on span at bounding box center [571, 330] width 20 height 23
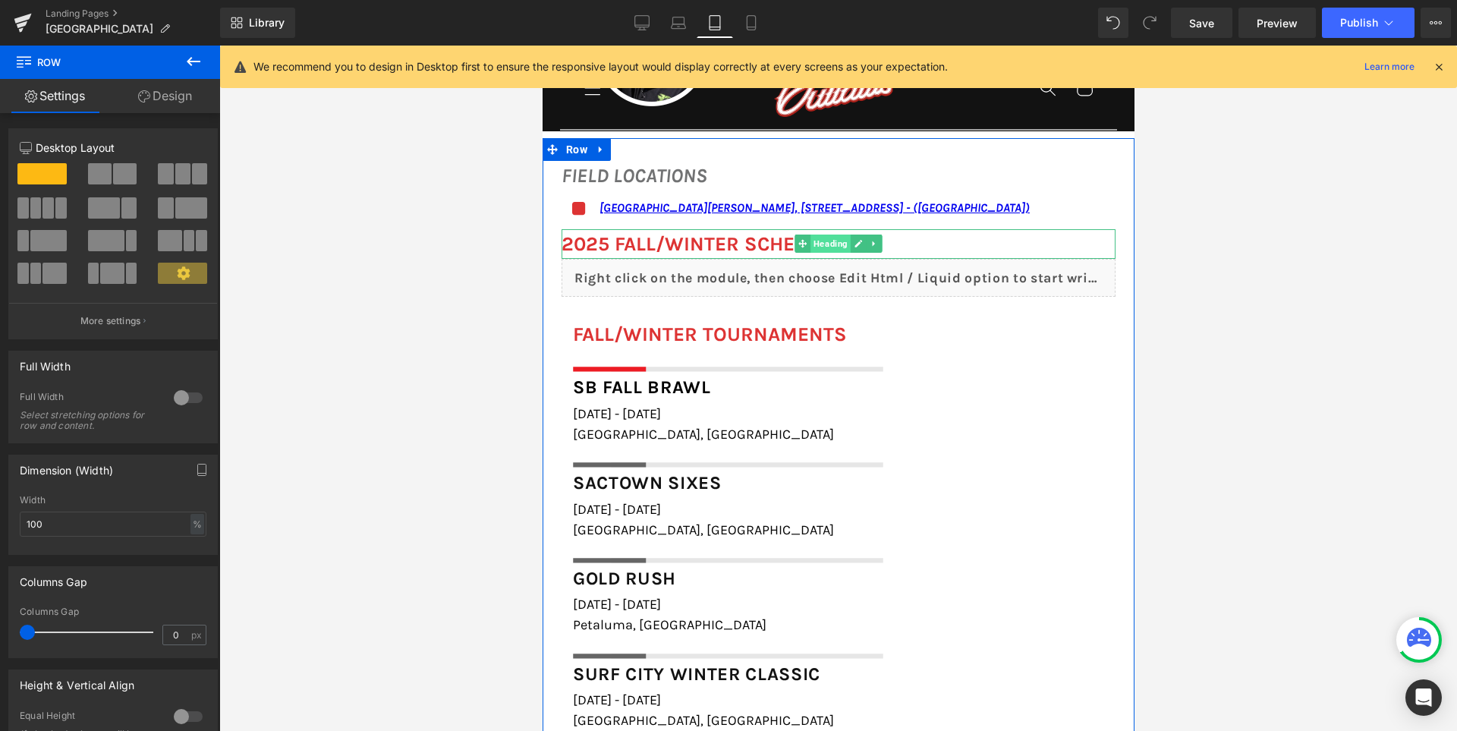
click at [816, 240] on span "Heading" at bounding box center [829, 243] width 40 height 18
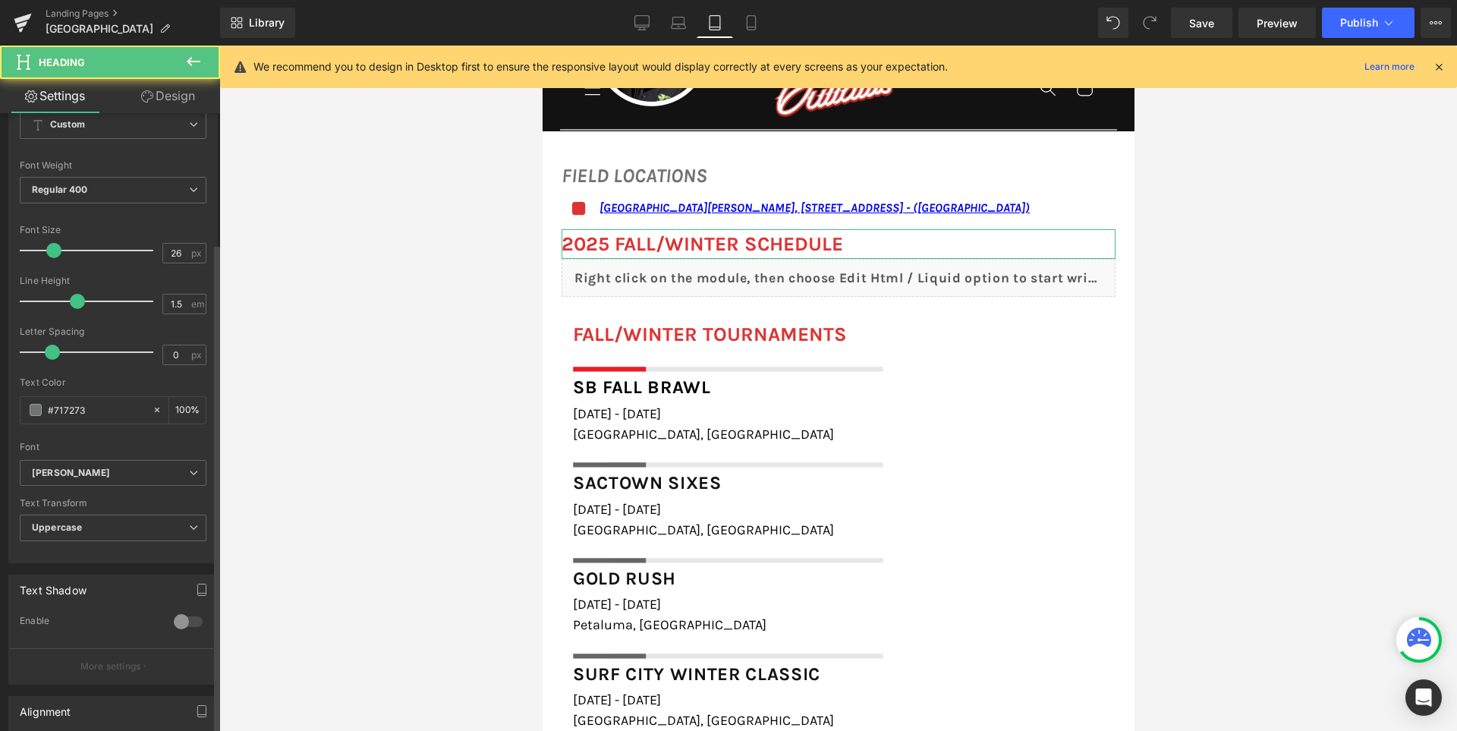
scroll to position [303, 0]
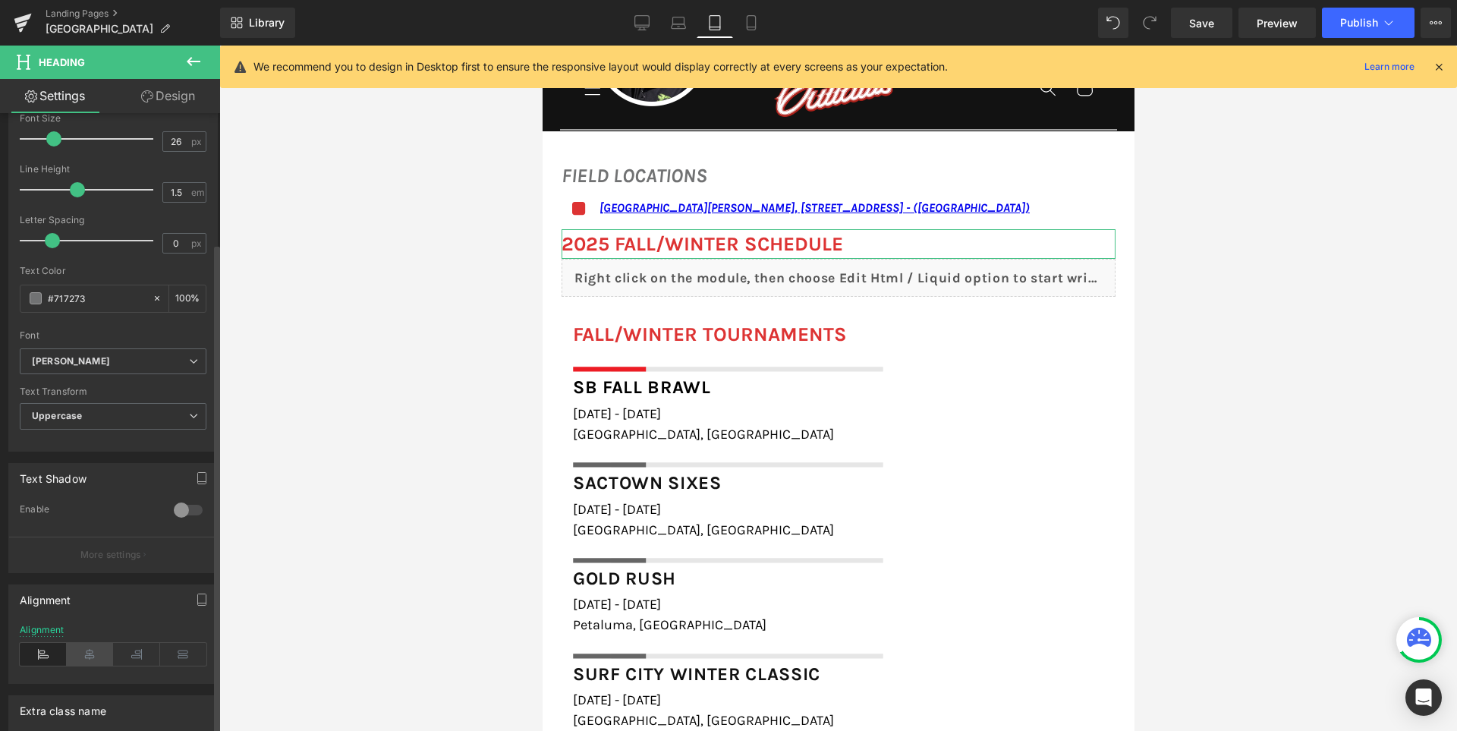
click at [89, 662] on icon at bounding box center [90, 654] width 47 height 23
click at [637, 19] on icon at bounding box center [641, 22] width 15 height 15
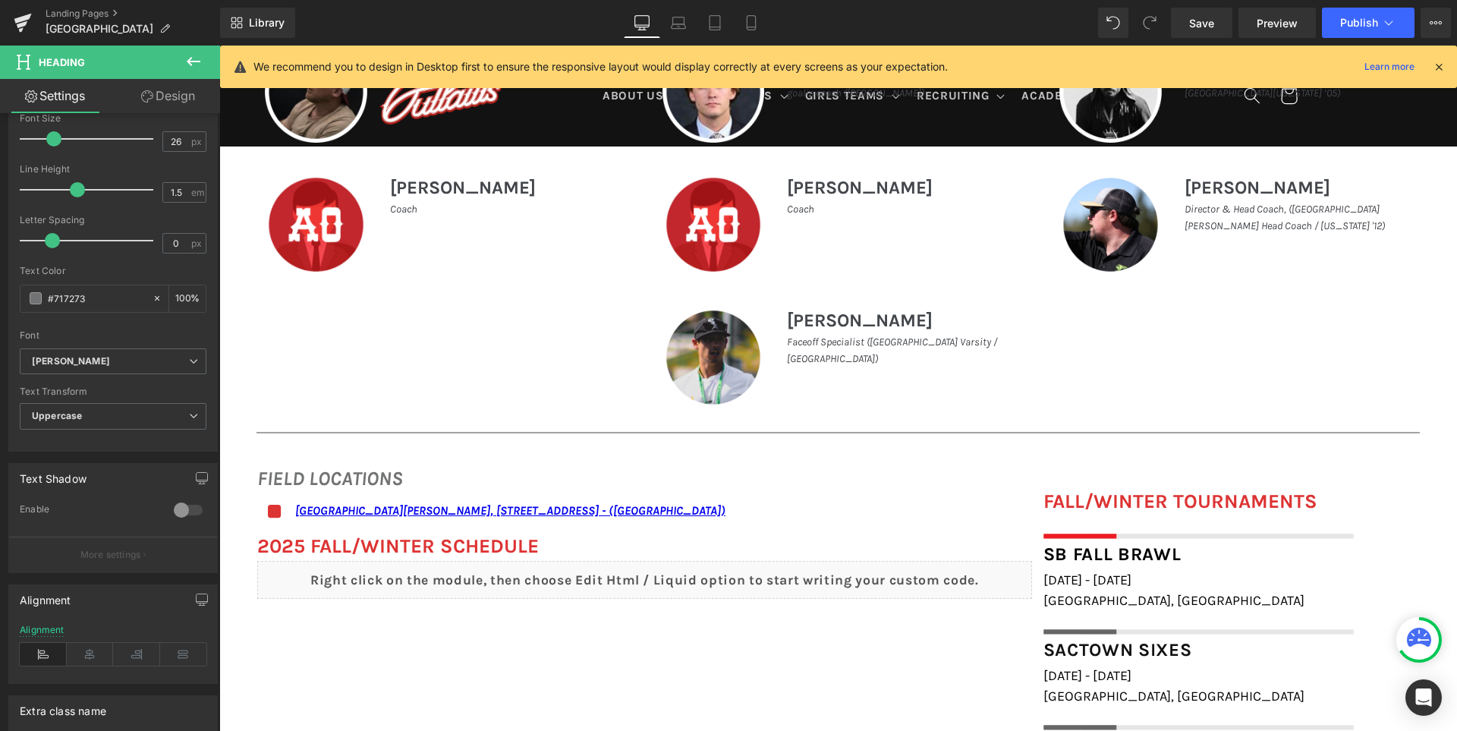
scroll to position [1127, 0]
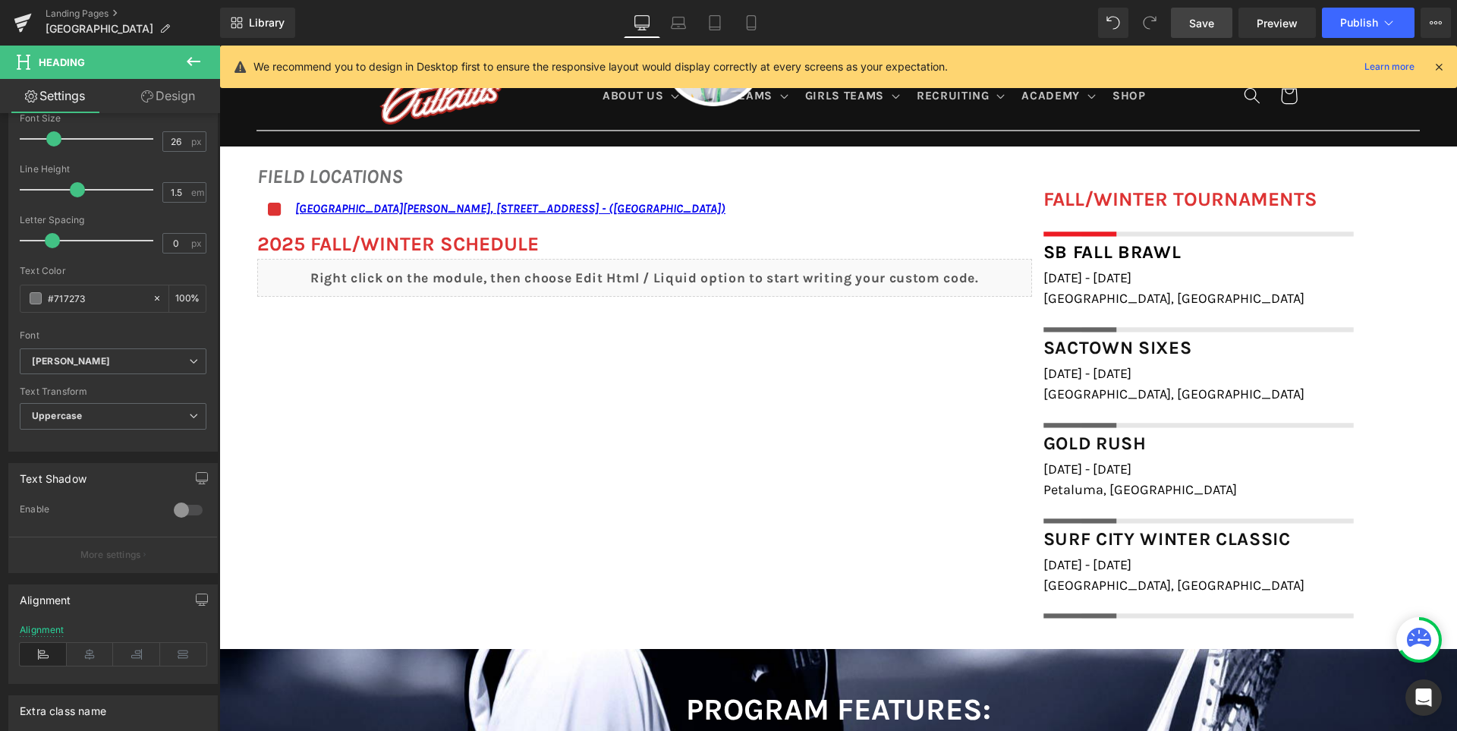
click at [1199, 20] on span "Save" at bounding box center [1201, 23] width 25 height 16
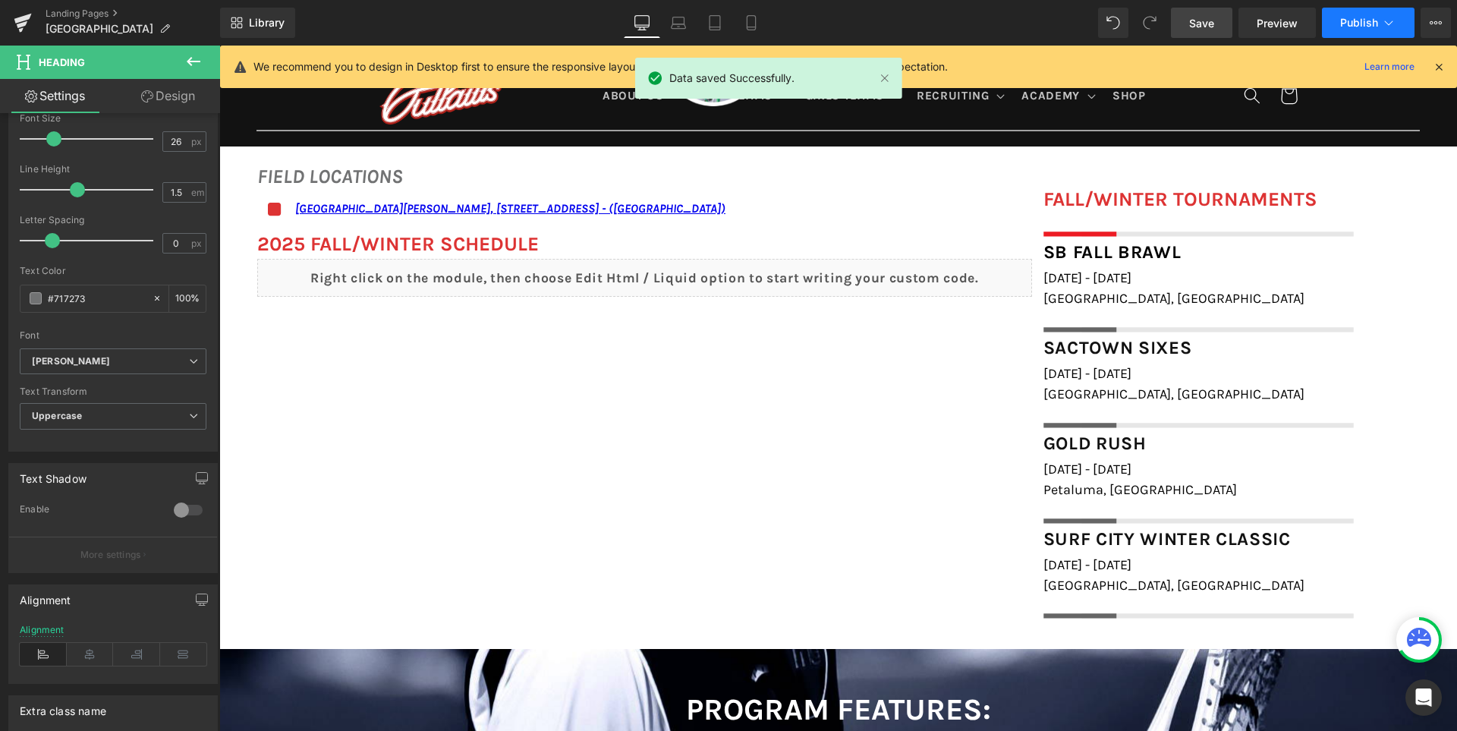
click at [1343, 22] on span "Publish" at bounding box center [1359, 23] width 38 height 12
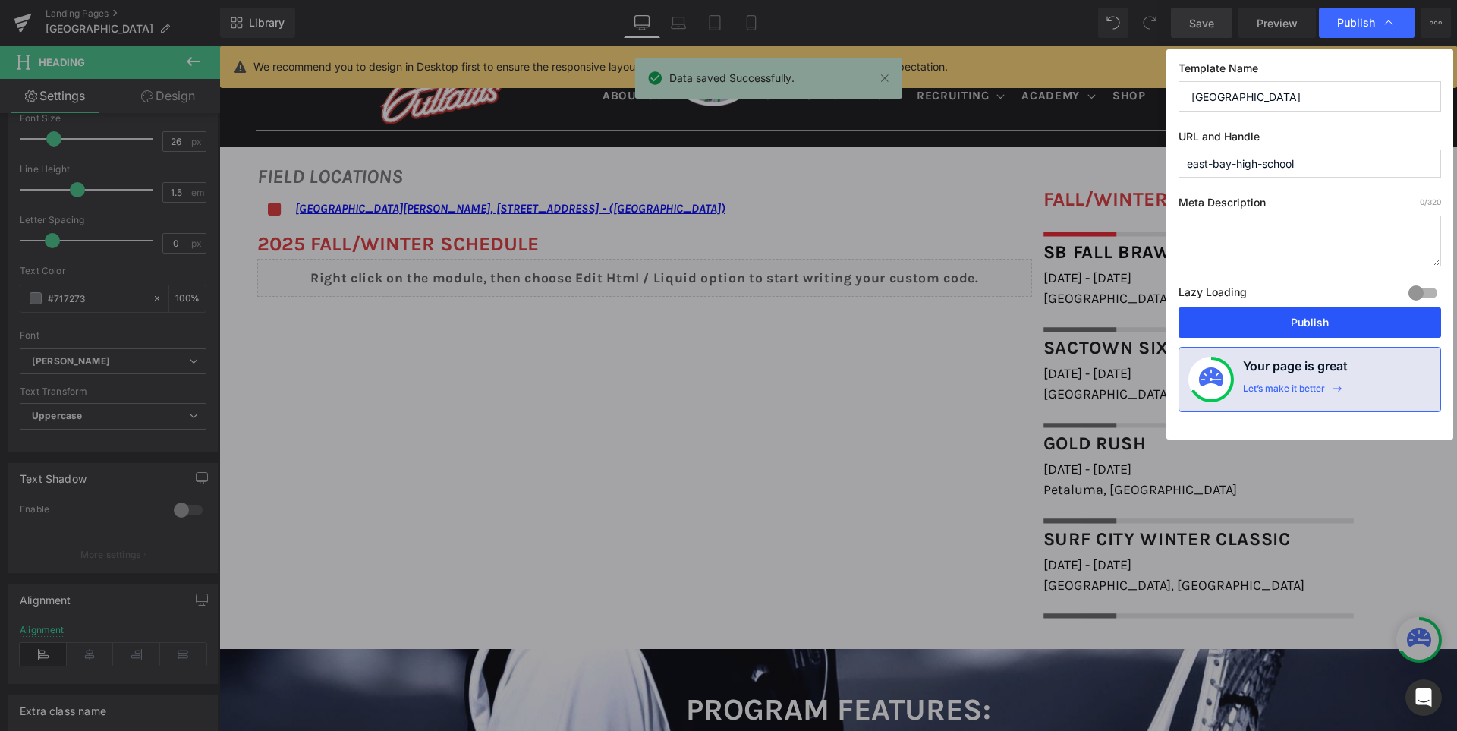
click at [1312, 317] on button "Publish" at bounding box center [1309, 322] width 262 height 30
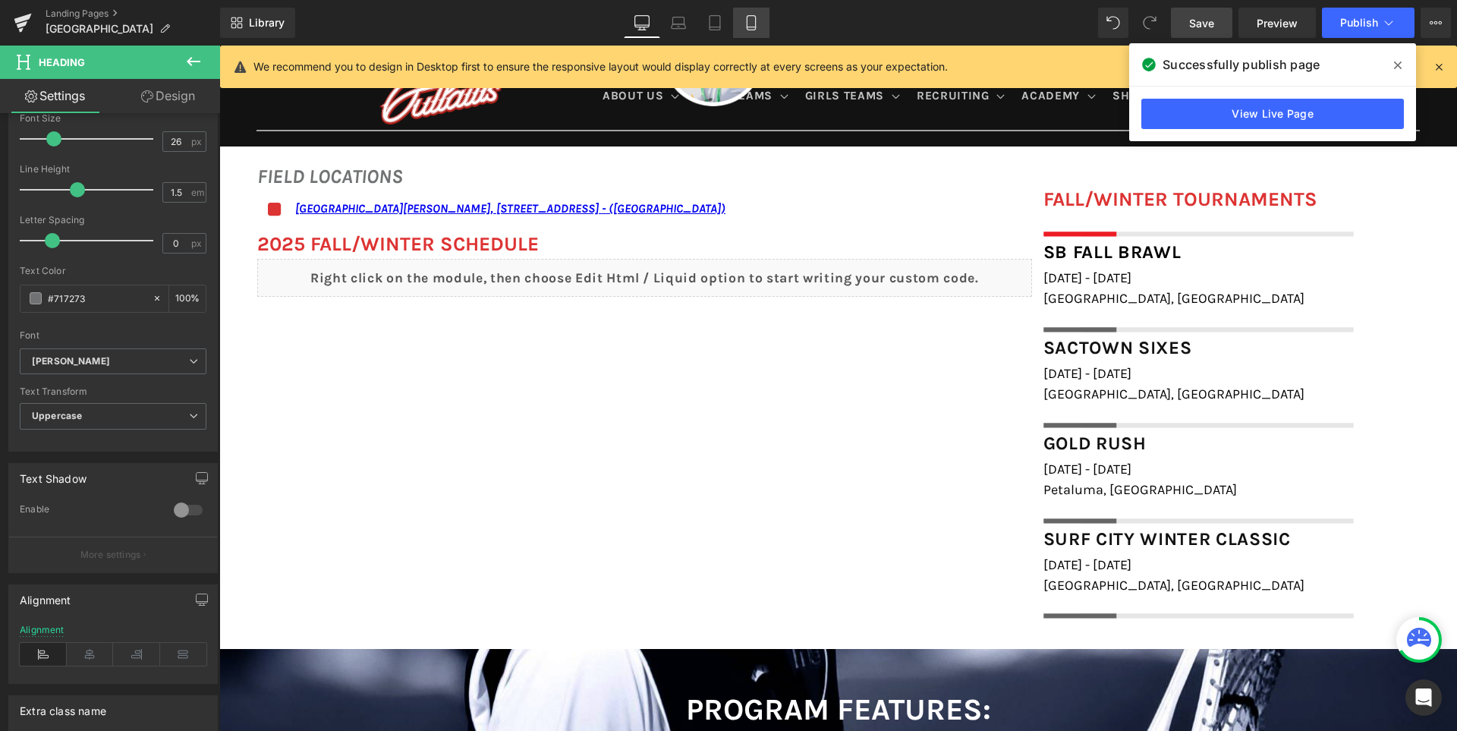
click at [752, 19] on icon at bounding box center [750, 22] width 15 height 15
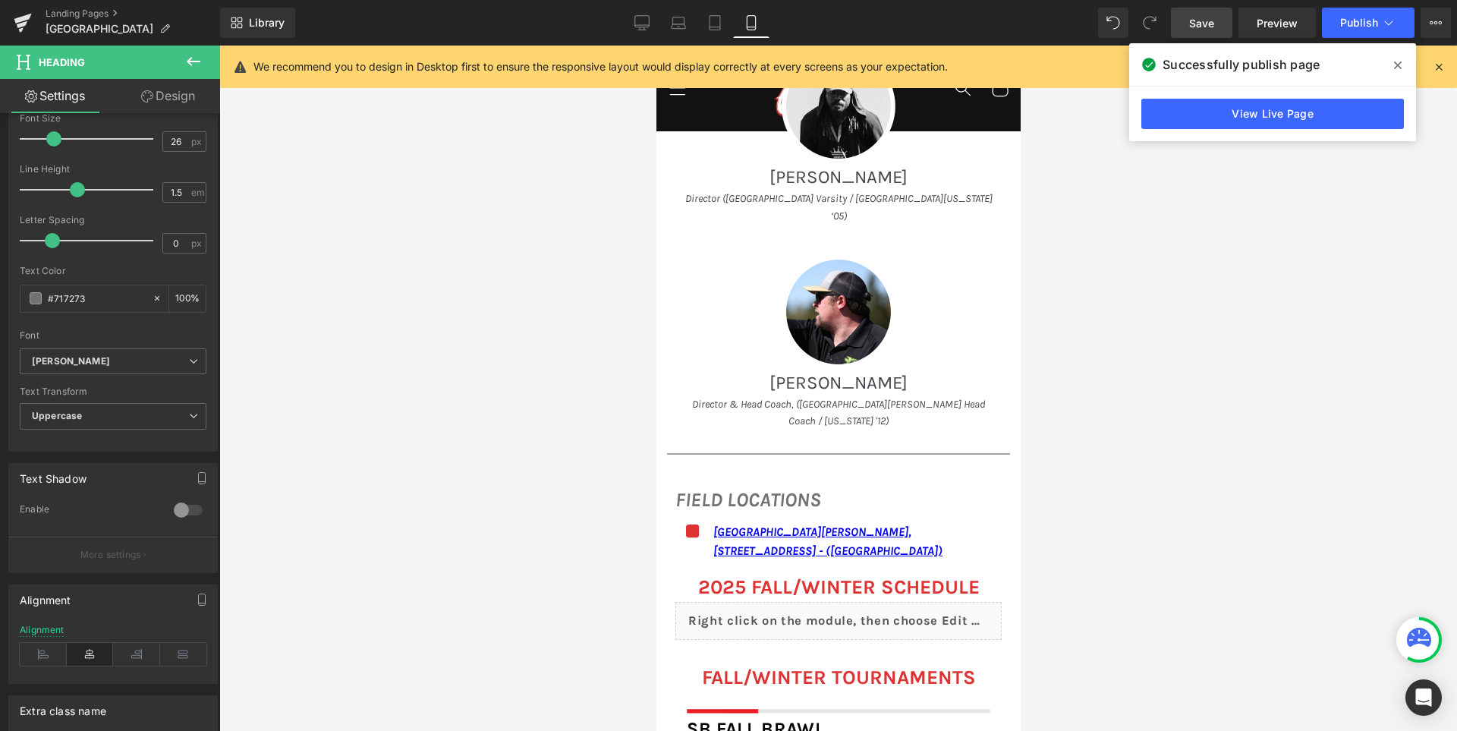
scroll to position [1459, 0]
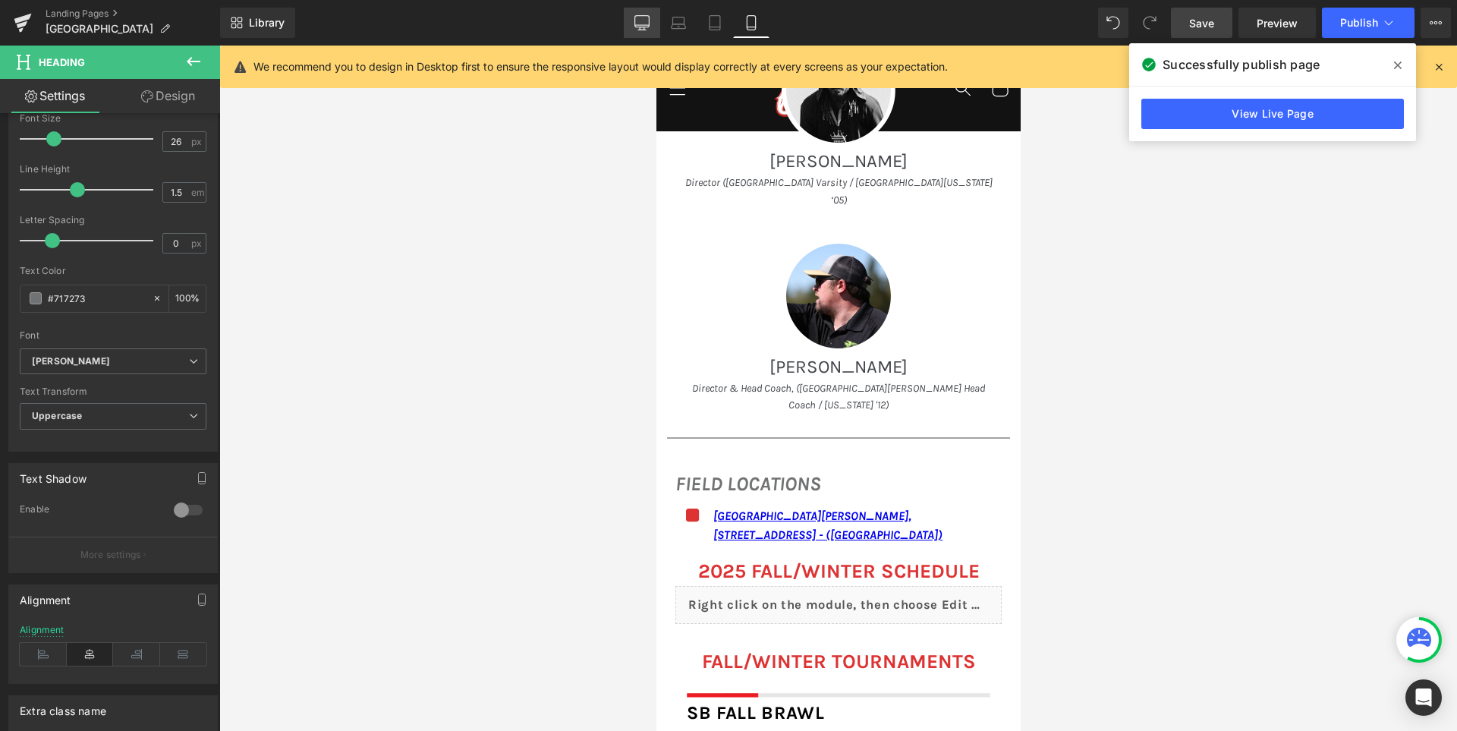
click at [640, 18] on icon at bounding box center [641, 22] width 15 height 15
type input "100"
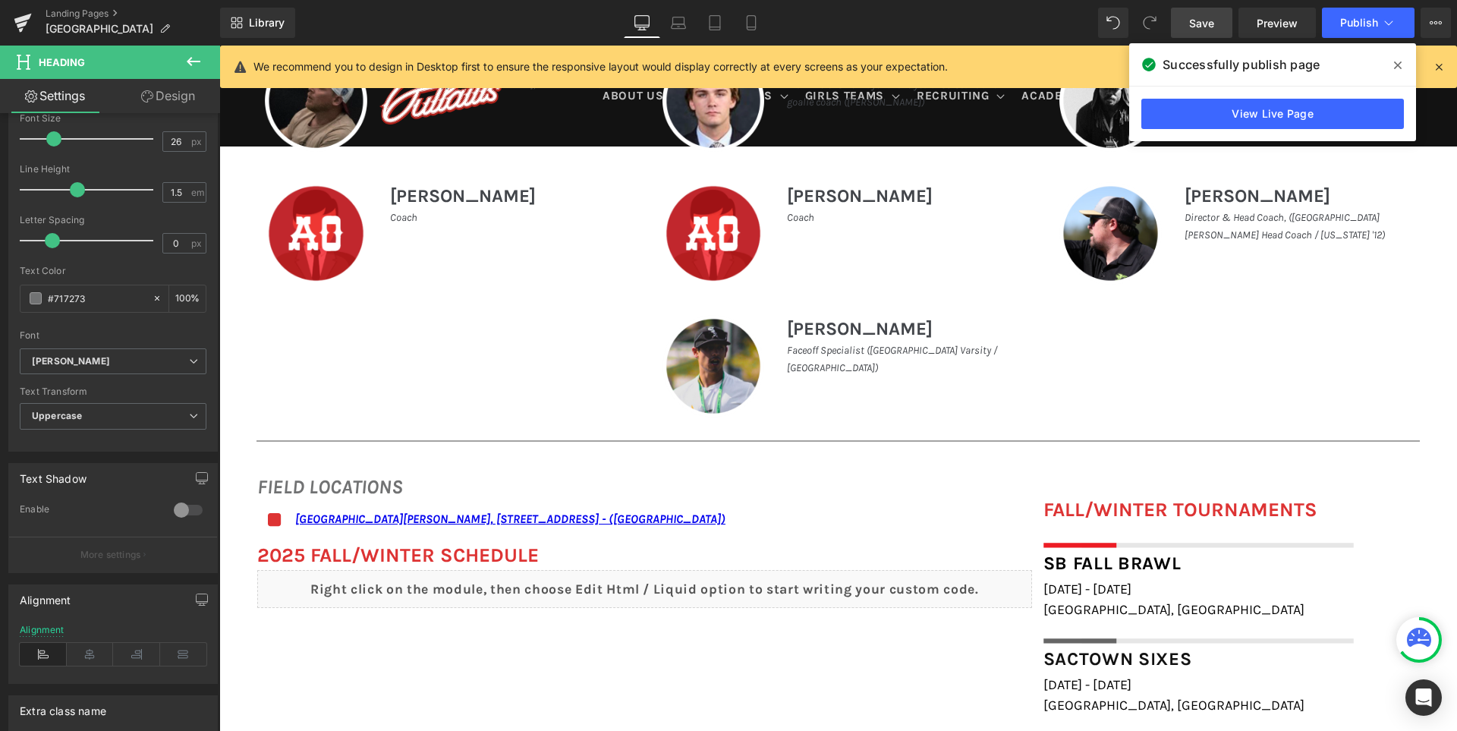
scroll to position [816, 0]
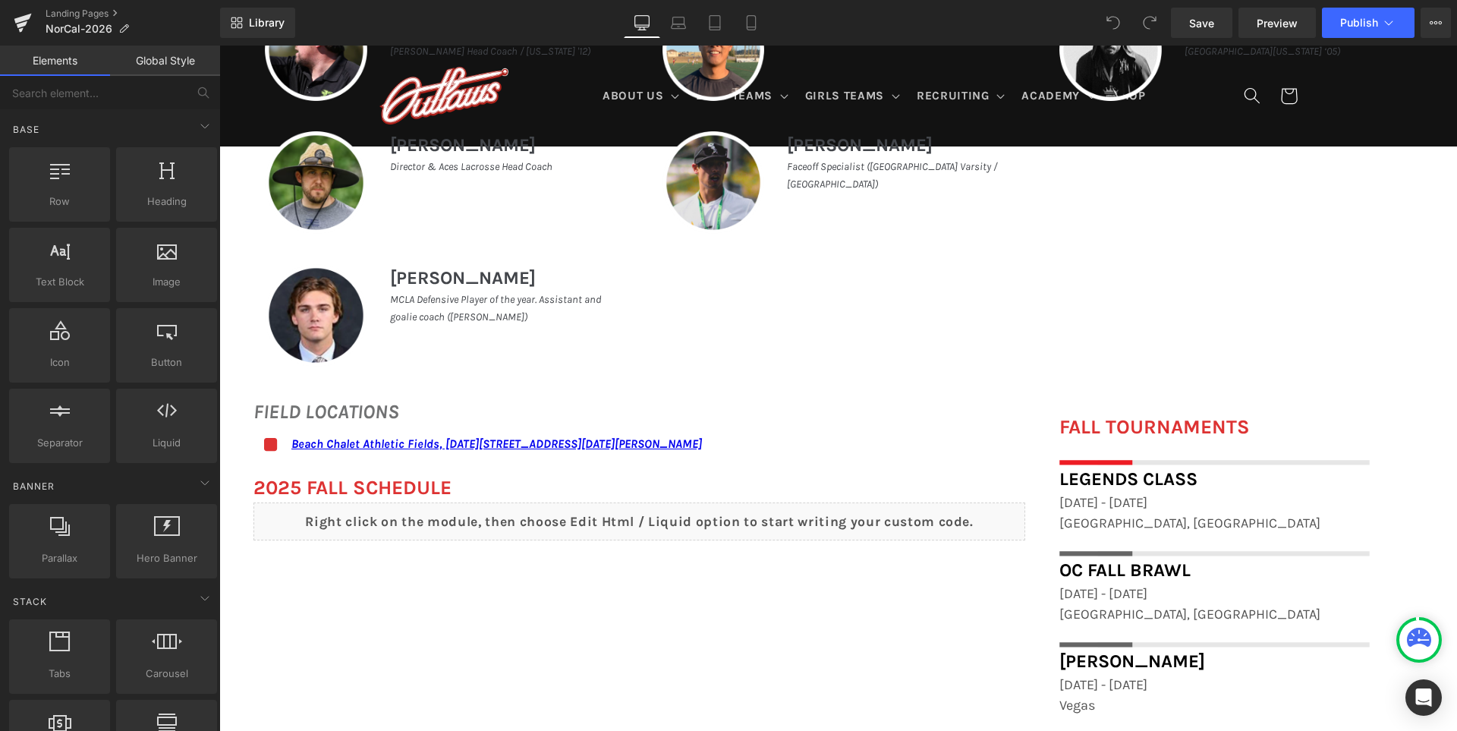
scroll to position [910, 0]
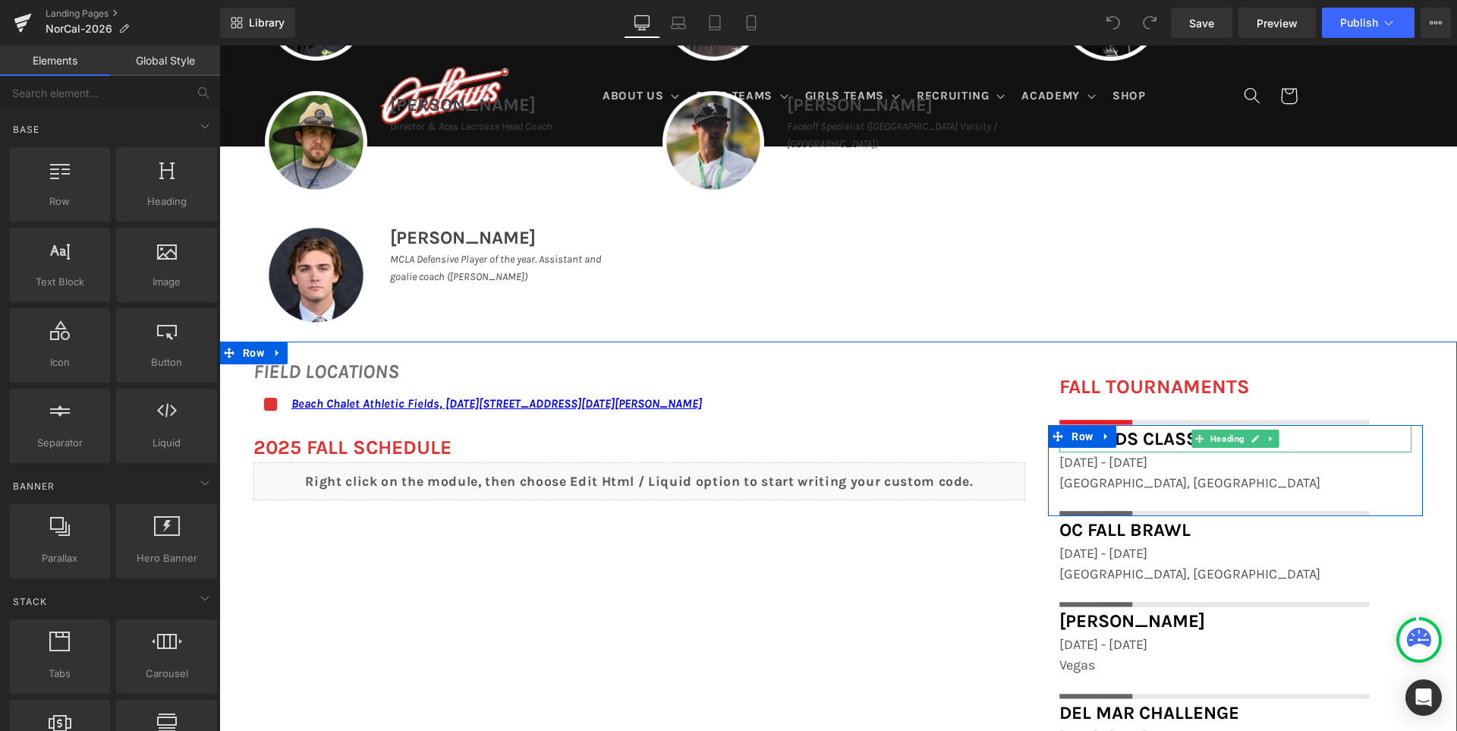
click at [1150, 439] on span "Legends Class" at bounding box center [1128, 438] width 138 height 21
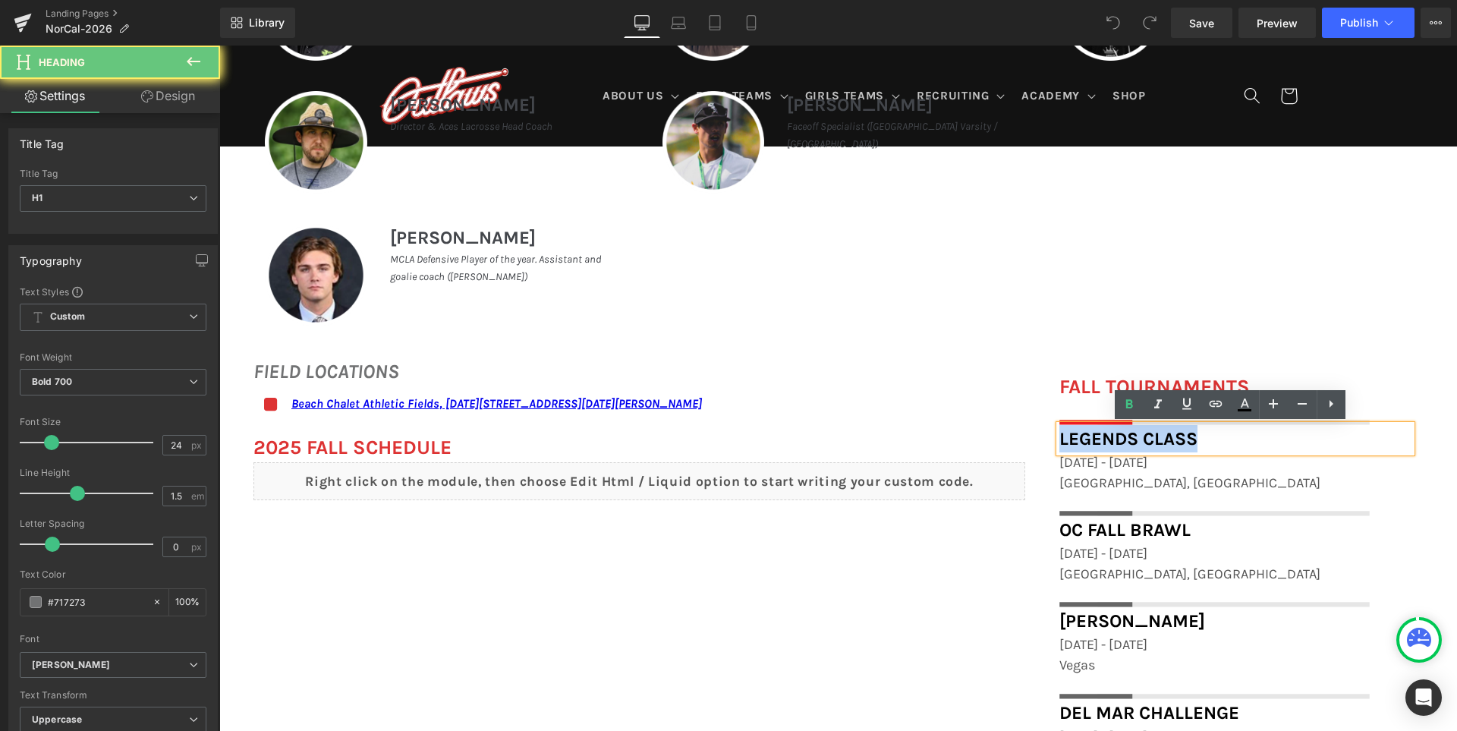
click at [1150, 439] on span "Legends Class" at bounding box center [1128, 438] width 138 height 21
paste div
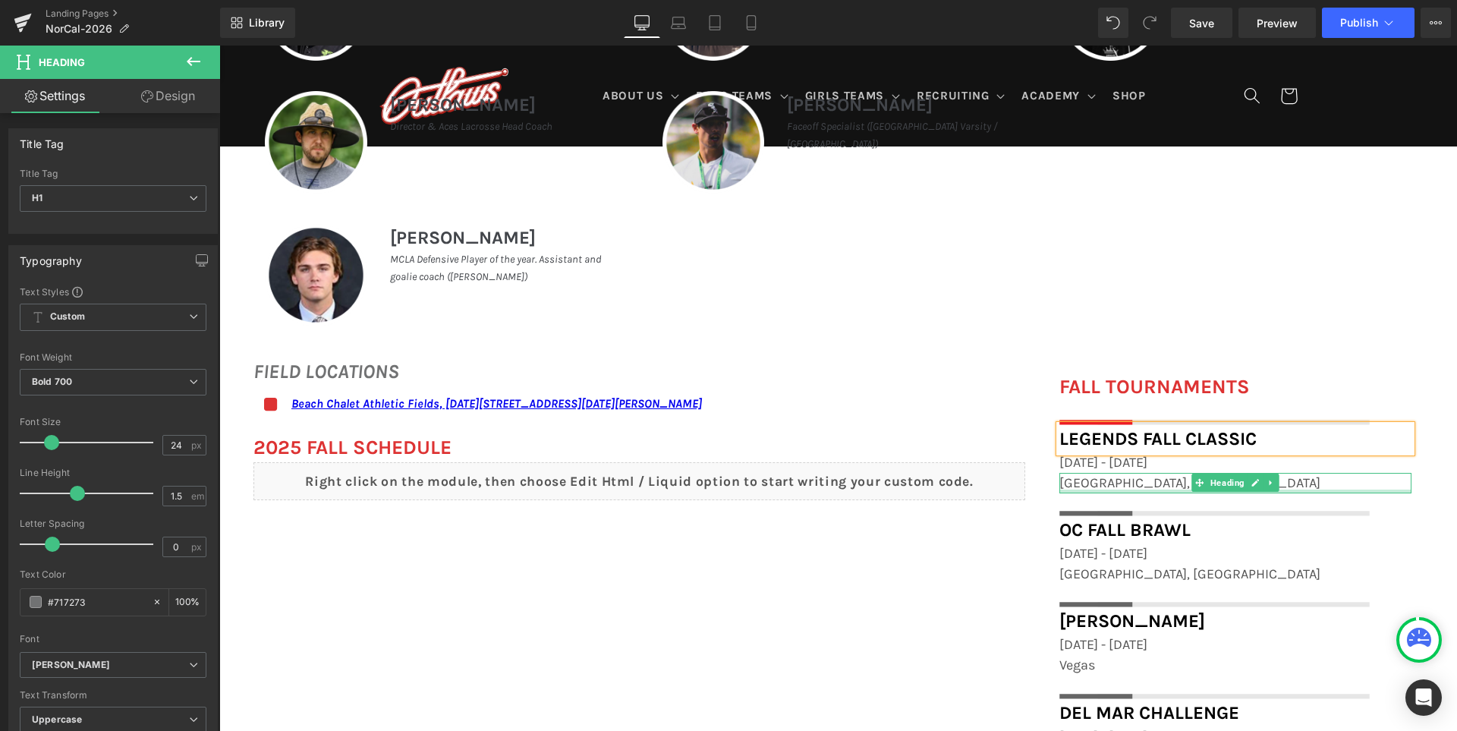
click at [1095, 485] on span "[GEOGRAPHIC_DATA], [GEOGRAPHIC_DATA]" at bounding box center [1189, 482] width 261 height 17
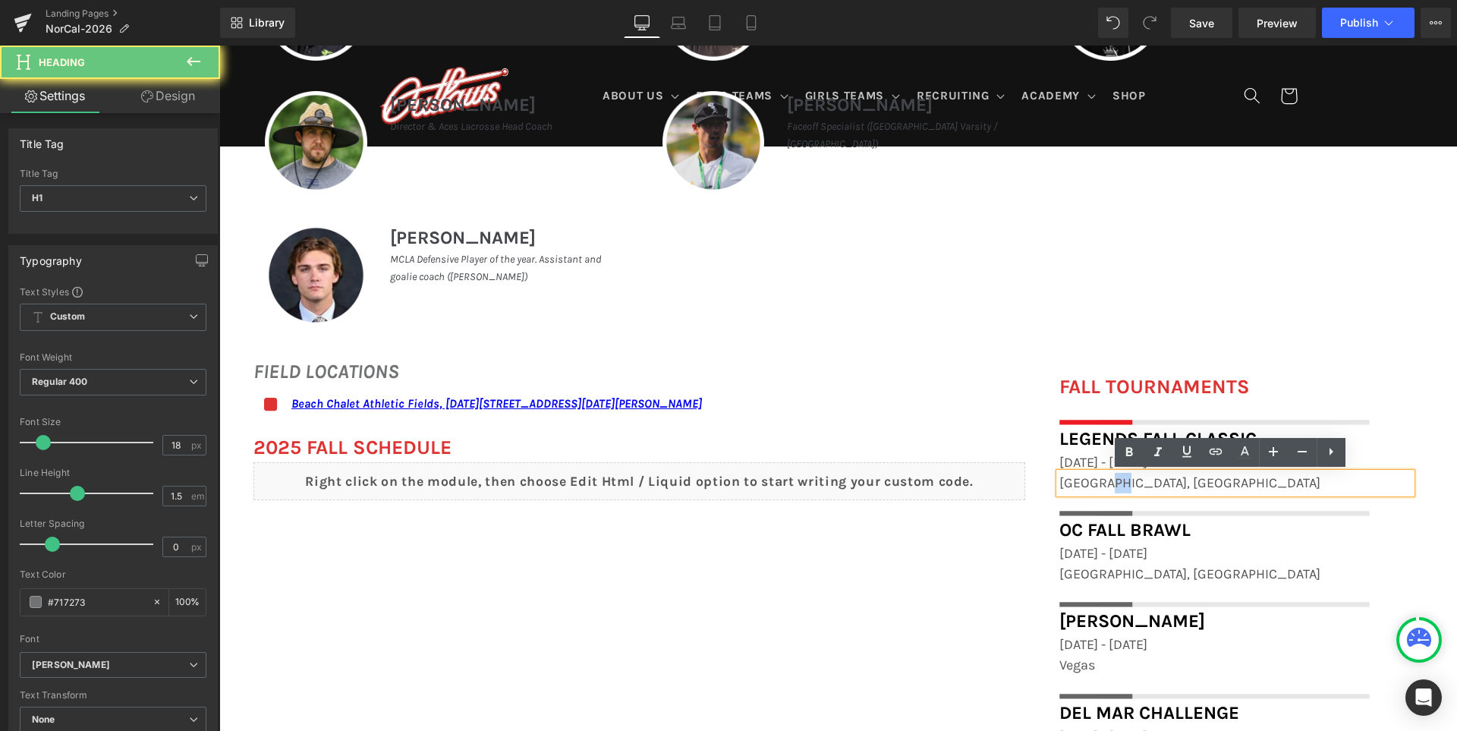
click at [1095, 485] on span "[GEOGRAPHIC_DATA], [GEOGRAPHIC_DATA]" at bounding box center [1189, 482] width 261 height 17
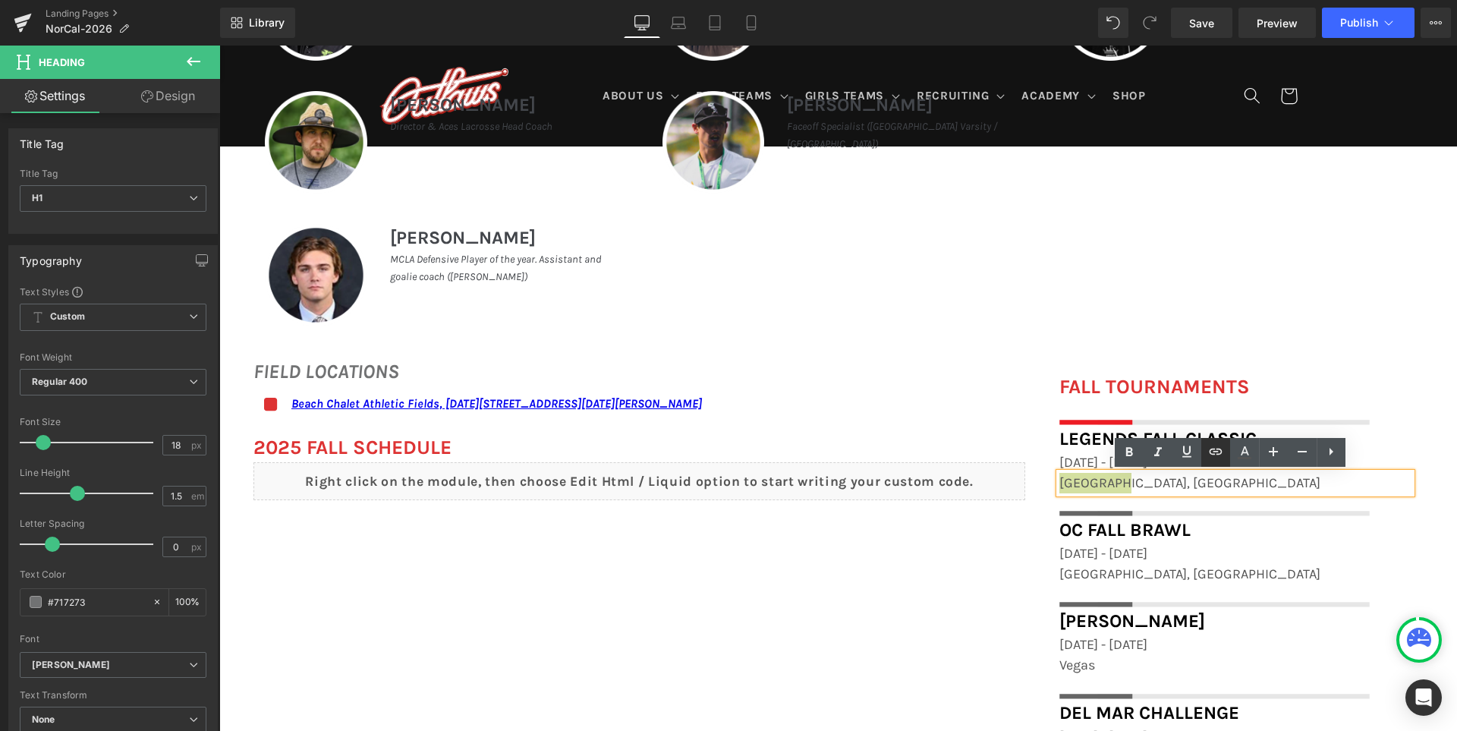
click at [1221, 454] on icon at bounding box center [1215, 451] width 18 height 18
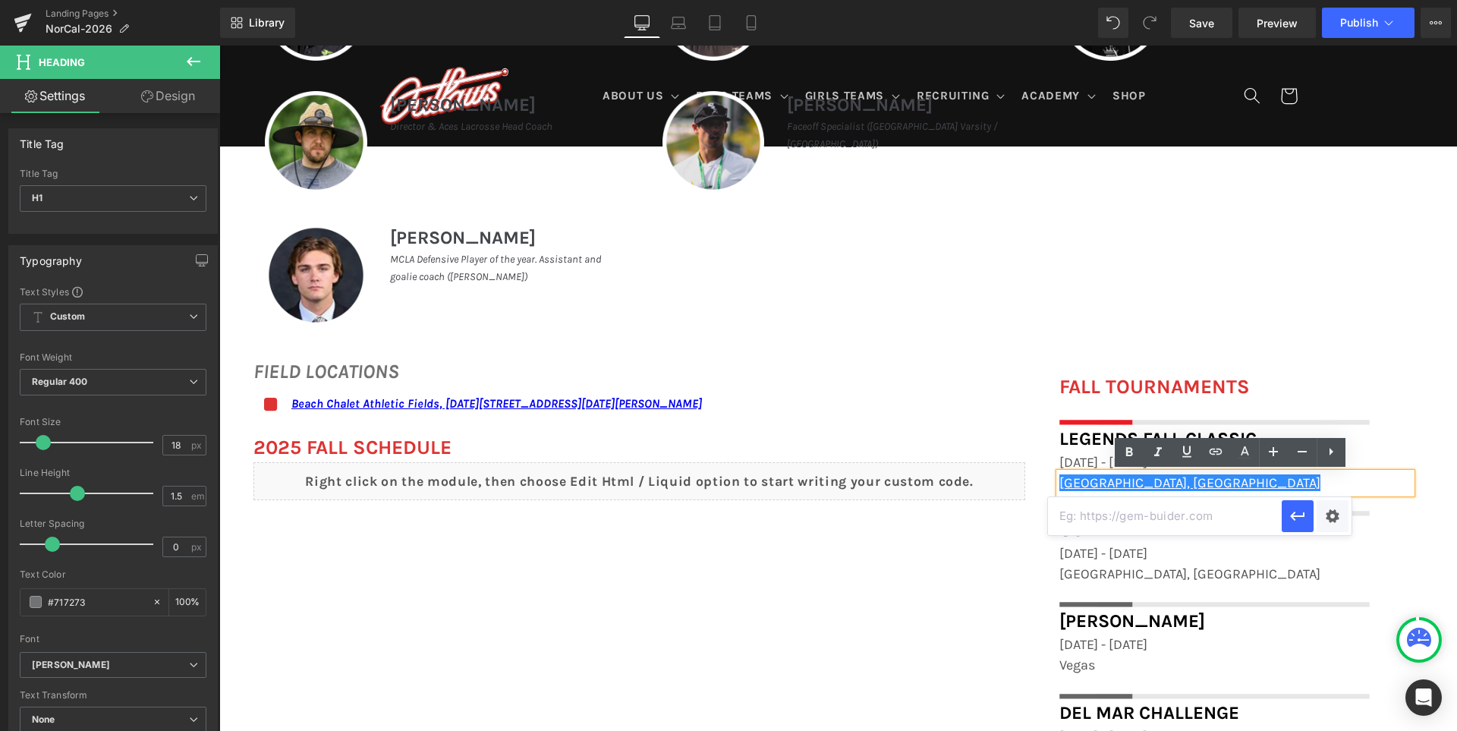
click at [1183, 517] on input "text" at bounding box center [1165, 516] width 234 height 38
paste input "[URL][DOMAIN_NAME]"
drag, startPoint x: 1290, startPoint y: 517, endPoint x: 1070, endPoint y: 472, distance: 224.7
click at [1290, 517] on icon "button" at bounding box center [1297, 516] width 18 height 18
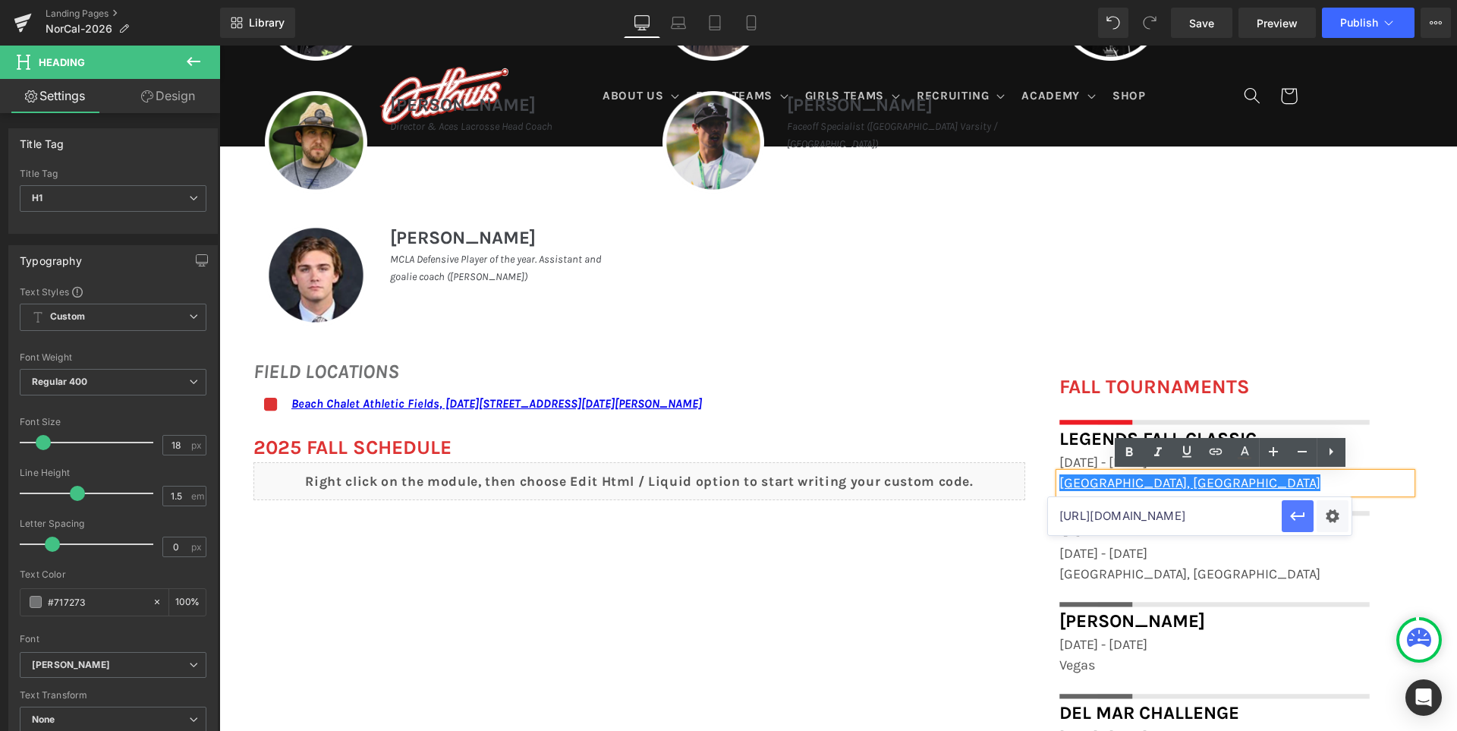
scroll to position [0, 0]
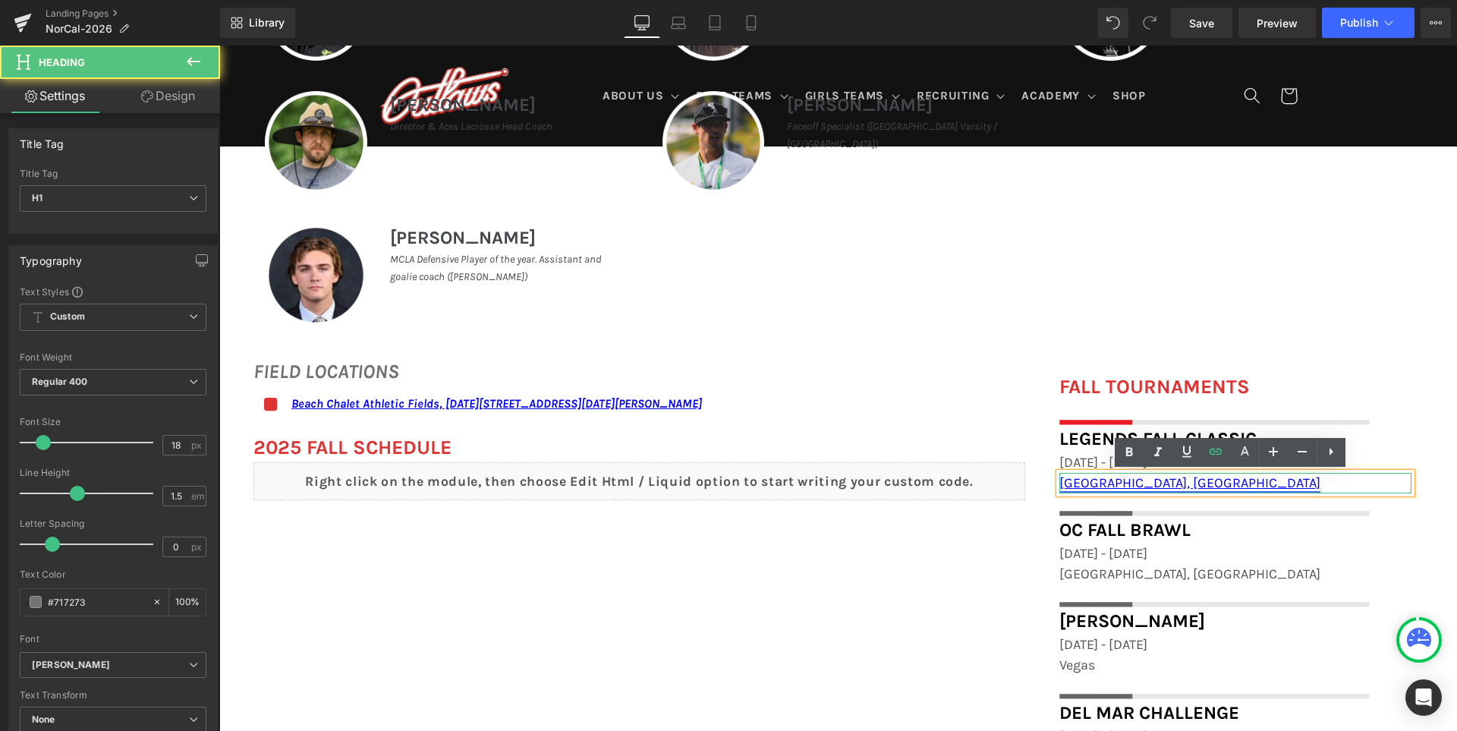
click at [1084, 481] on link "[GEOGRAPHIC_DATA], [GEOGRAPHIC_DATA]" at bounding box center [1189, 482] width 261 height 17
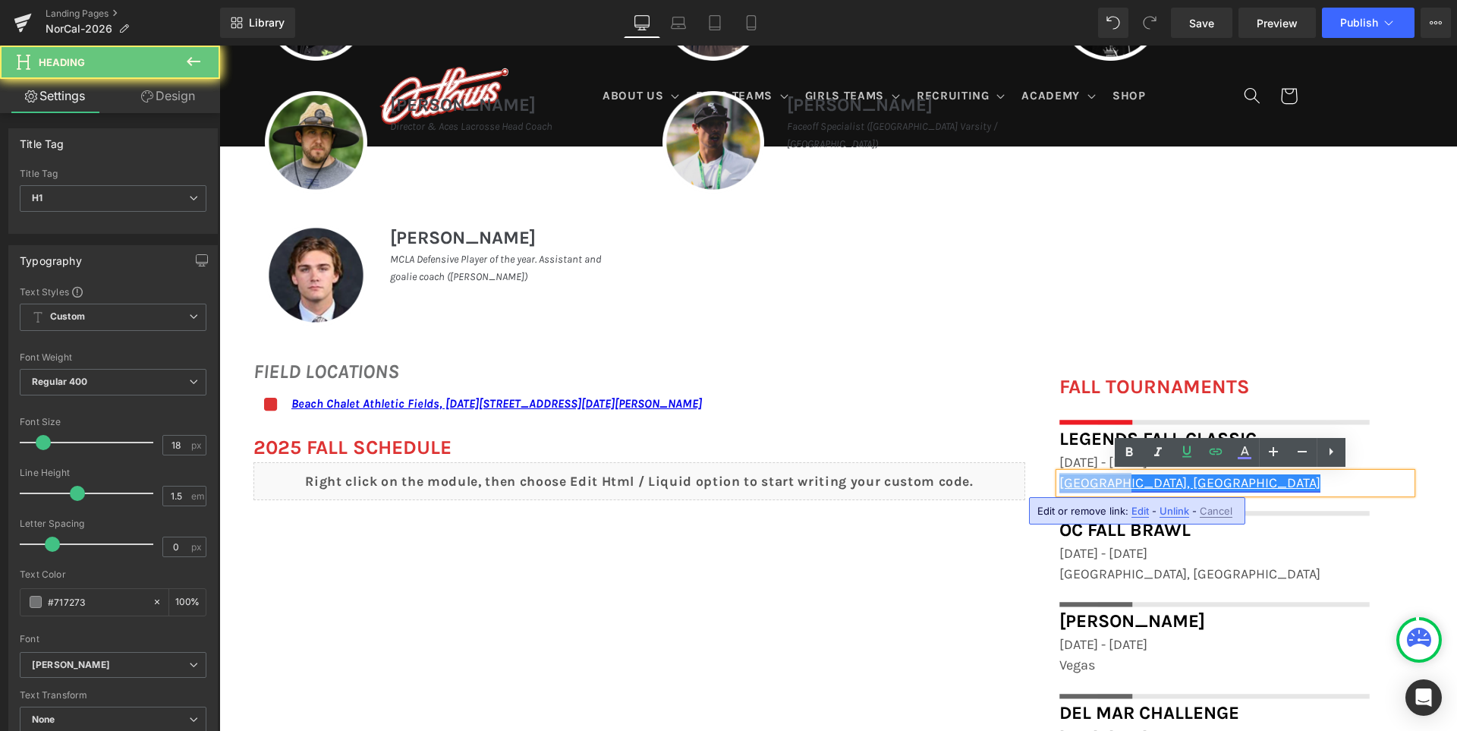
click at [1084, 481] on link "[GEOGRAPHIC_DATA], [GEOGRAPHIC_DATA]" at bounding box center [1189, 482] width 261 height 17
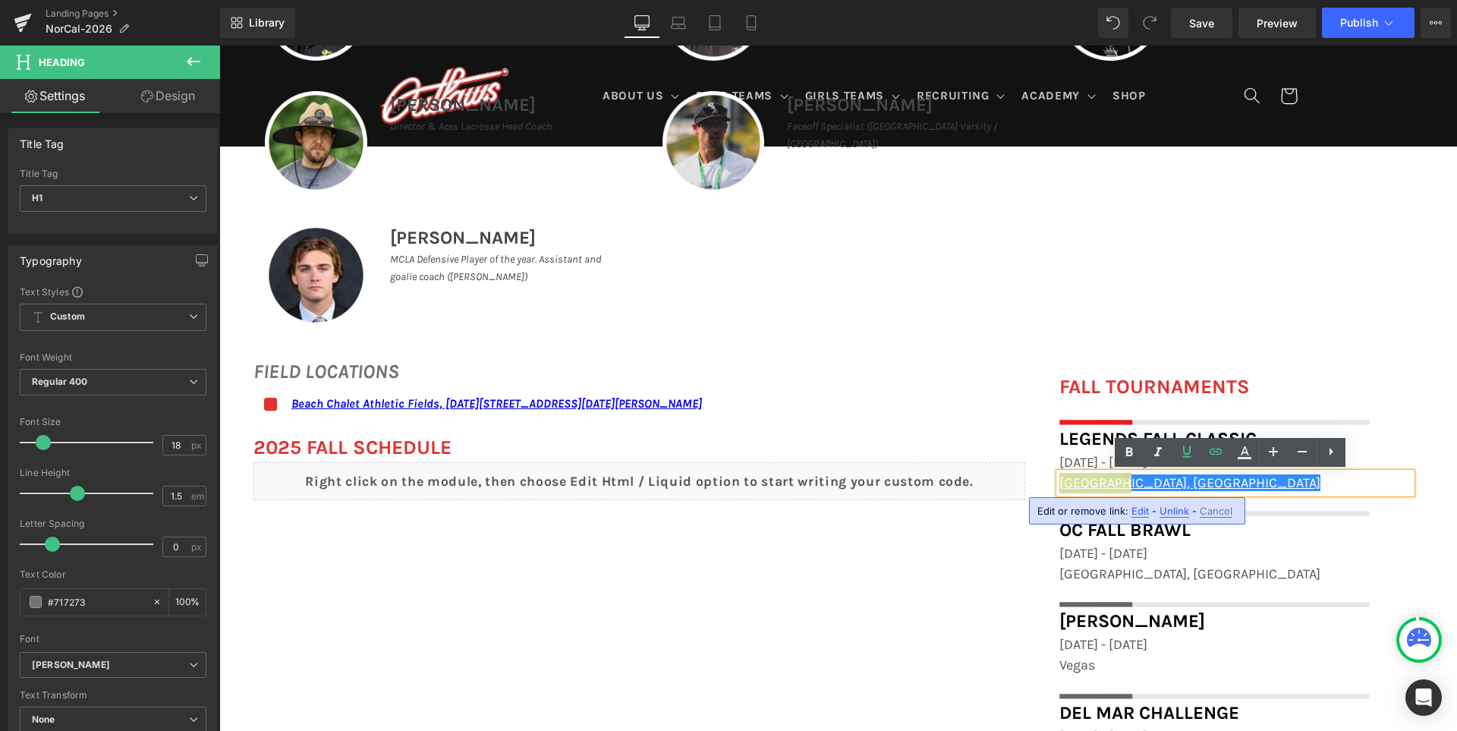
click at [1144, 511] on span "Edit" at bounding box center [1139, 511] width 17 height 13
type input "[URL][DOMAIN_NAME]"
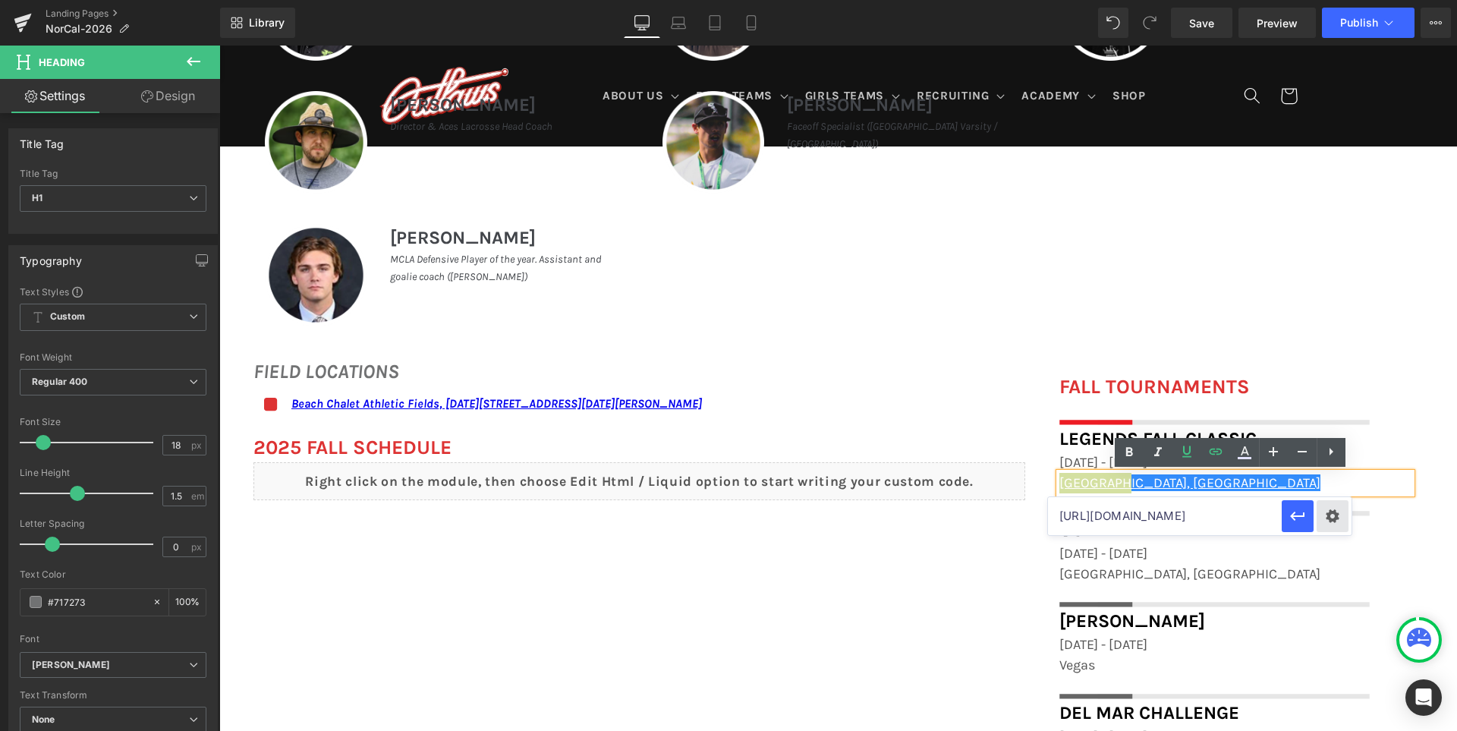
click at [1325, 0] on div "Text Color Highlight Color #333333 Edit or remove link: Edit - Unlink - Cancel …" at bounding box center [728, 0] width 1457 height 0
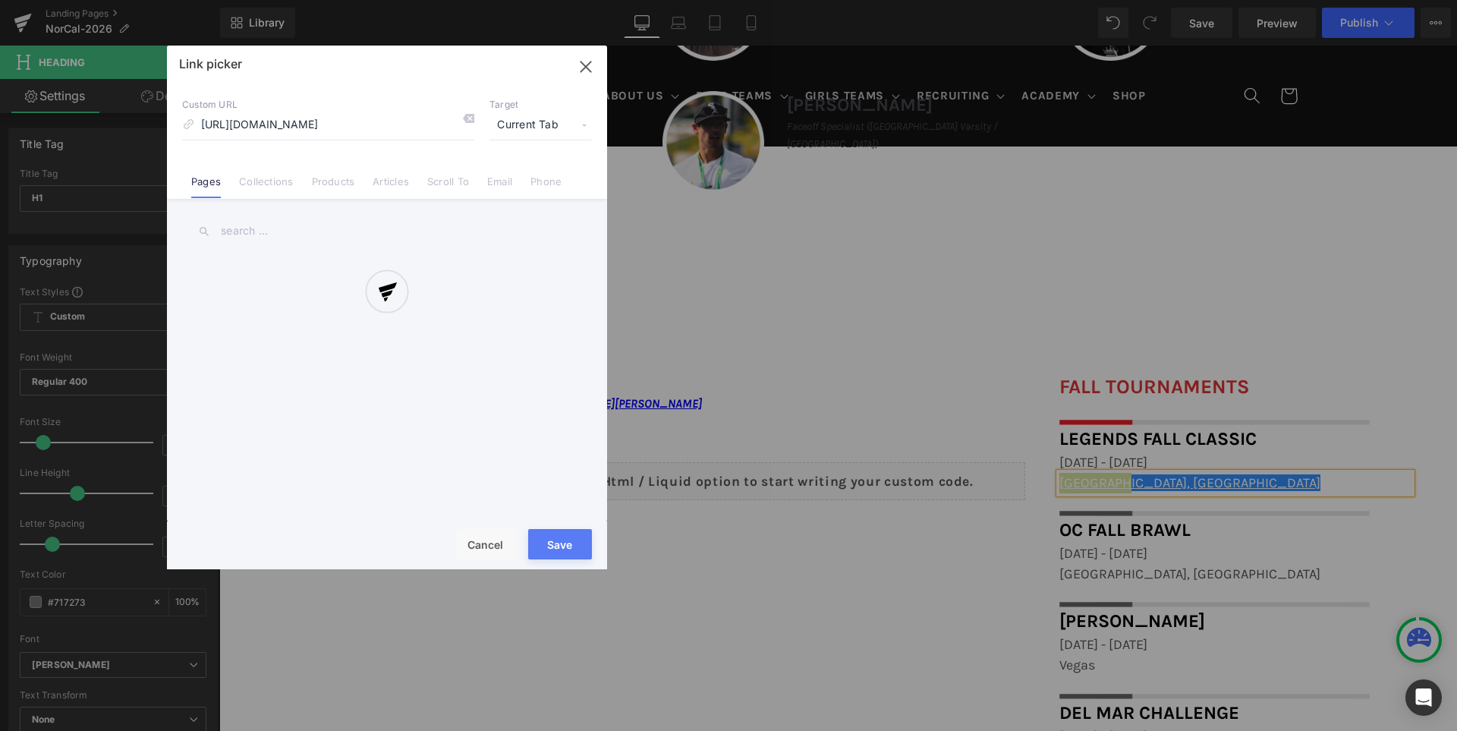
click at [549, 121] on div at bounding box center [387, 307] width 440 height 523
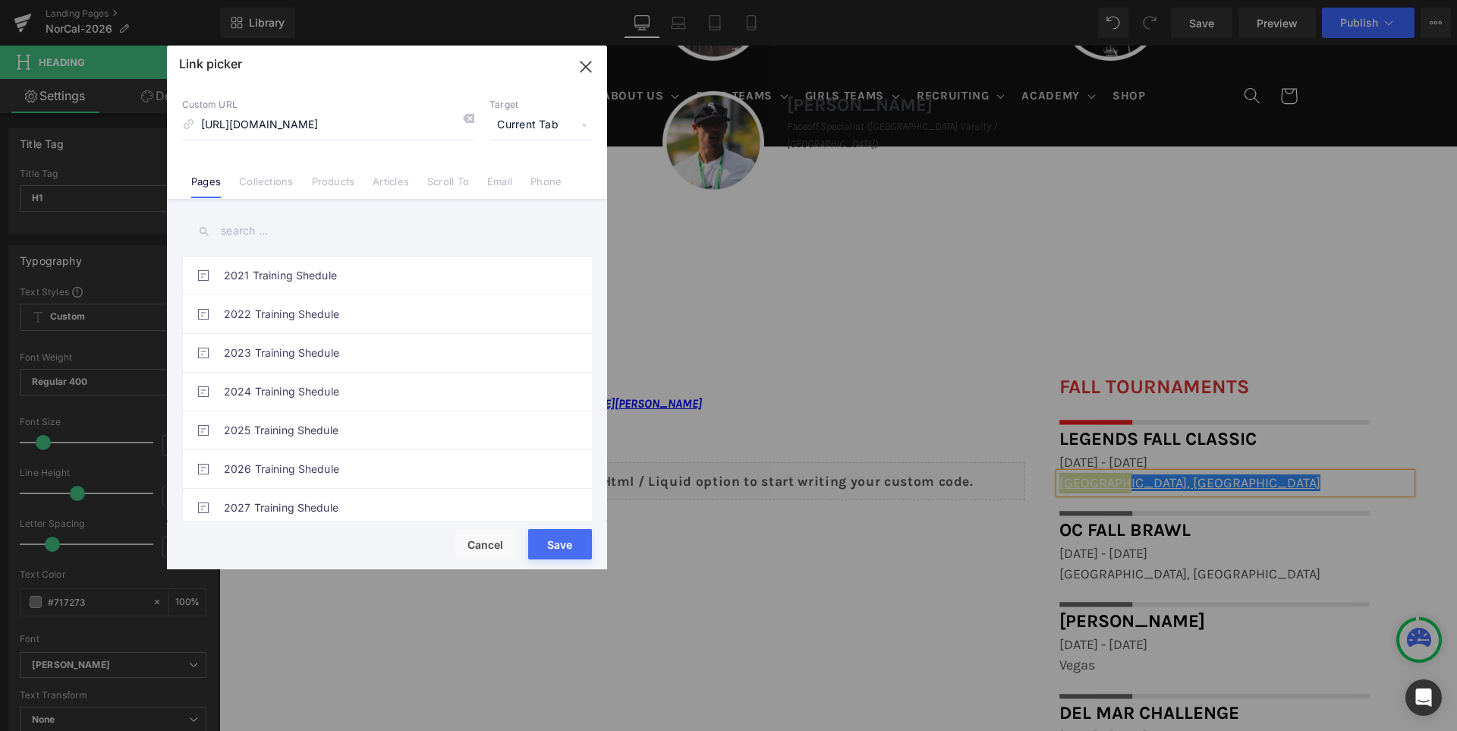
click at [527, 125] on span "Current Tab" at bounding box center [540, 125] width 102 height 29
click at [511, 176] on li "New Tab" at bounding box center [541, 179] width 118 height 27
click at [561, 539] on button "Save" at bounding box center [560, 544] width 64 height 30
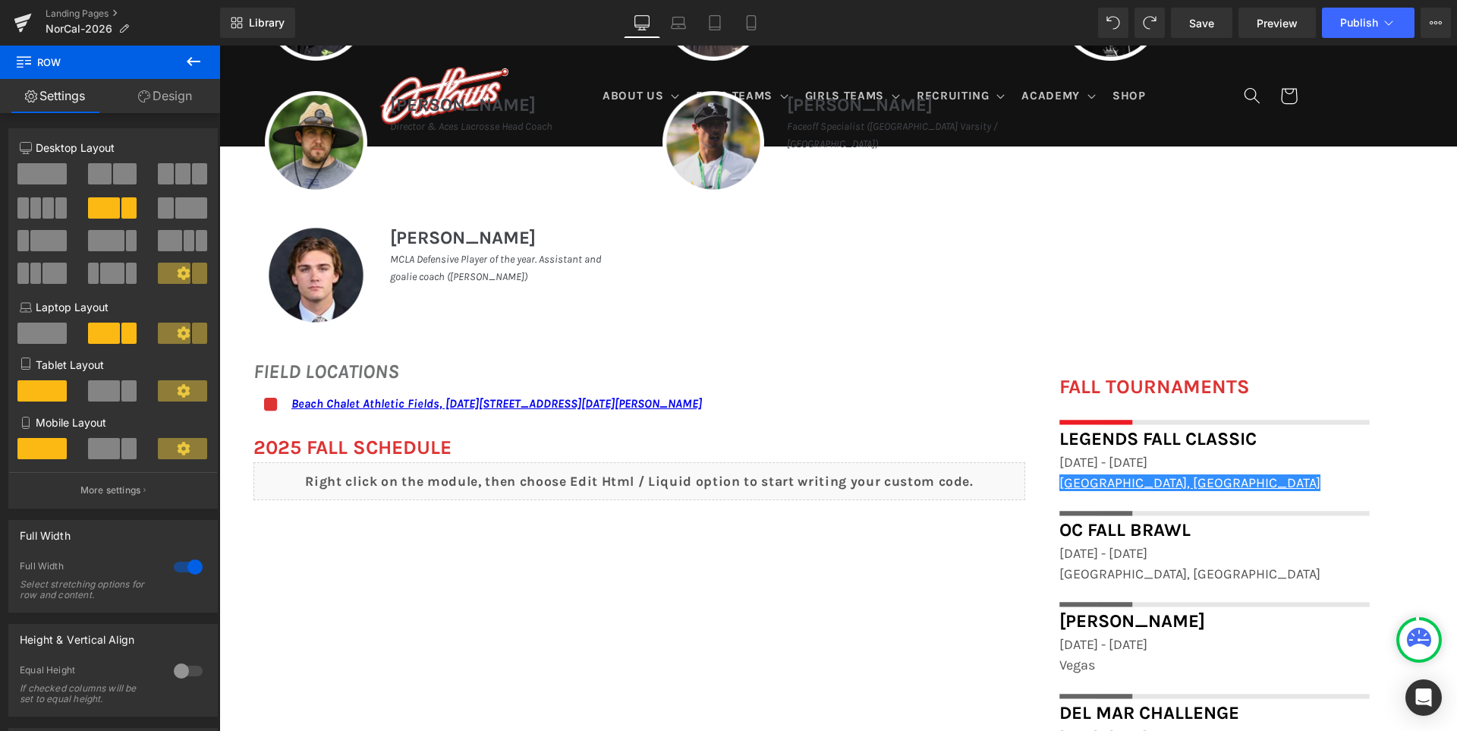
scroll to position [933, 0]
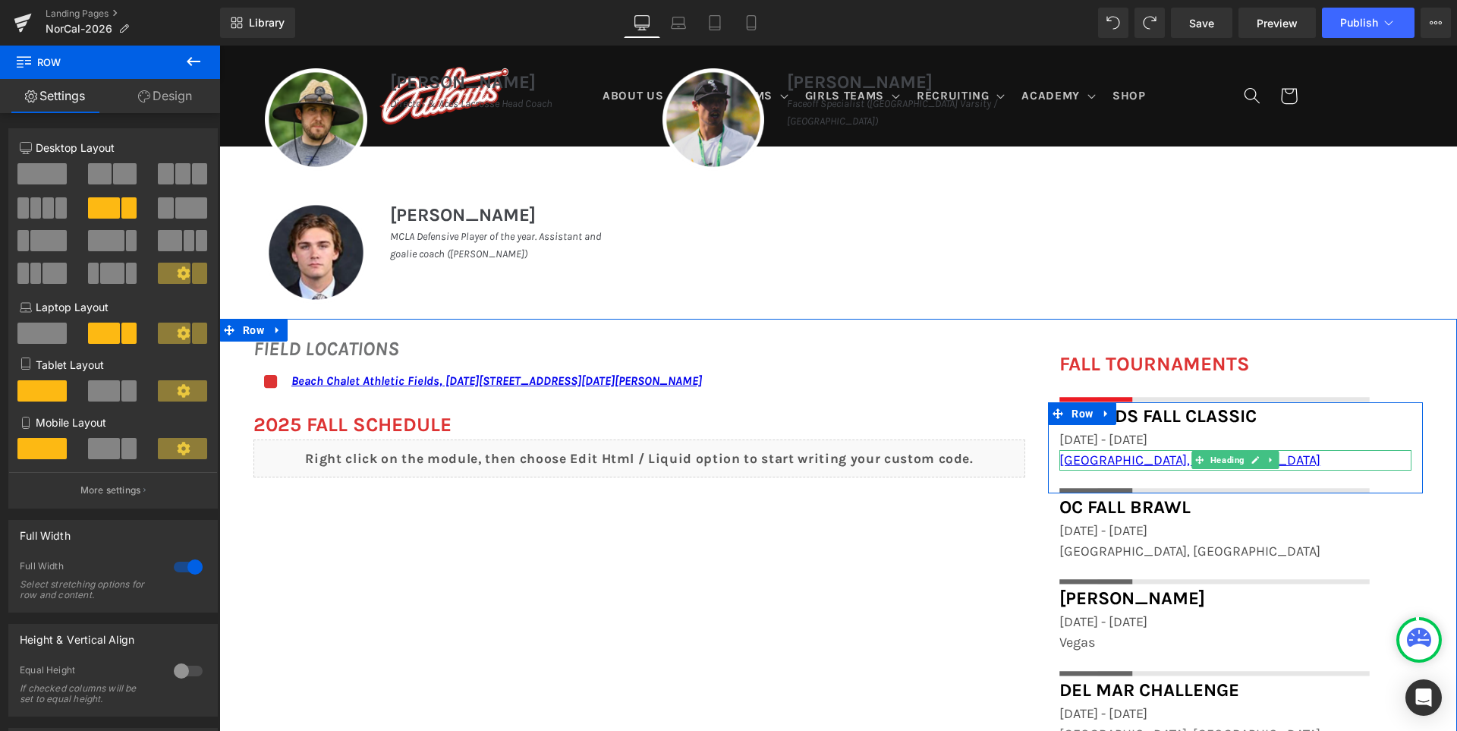
click at [1143, 465] on h1 "[GEOGRAPHIC_DATA], [GEOGRAPHIC_DATA]" at bounding box center [1235, 460] width 352 height 20
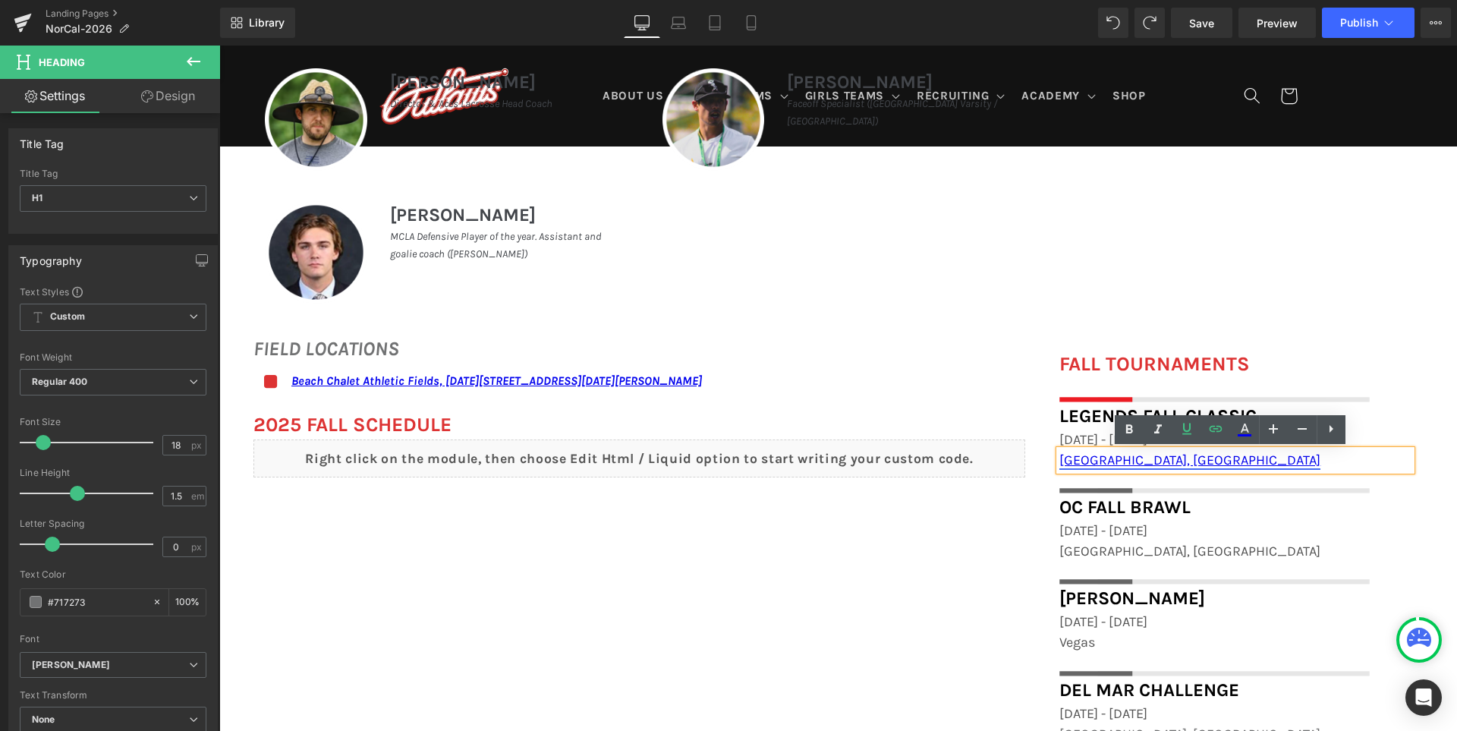
click at [1105, 465] on link "[GEOGRAPHIC_DATA], [GEOGRAPHIC_DATA]" at bounding box center [1189, 459] width 261 height 17
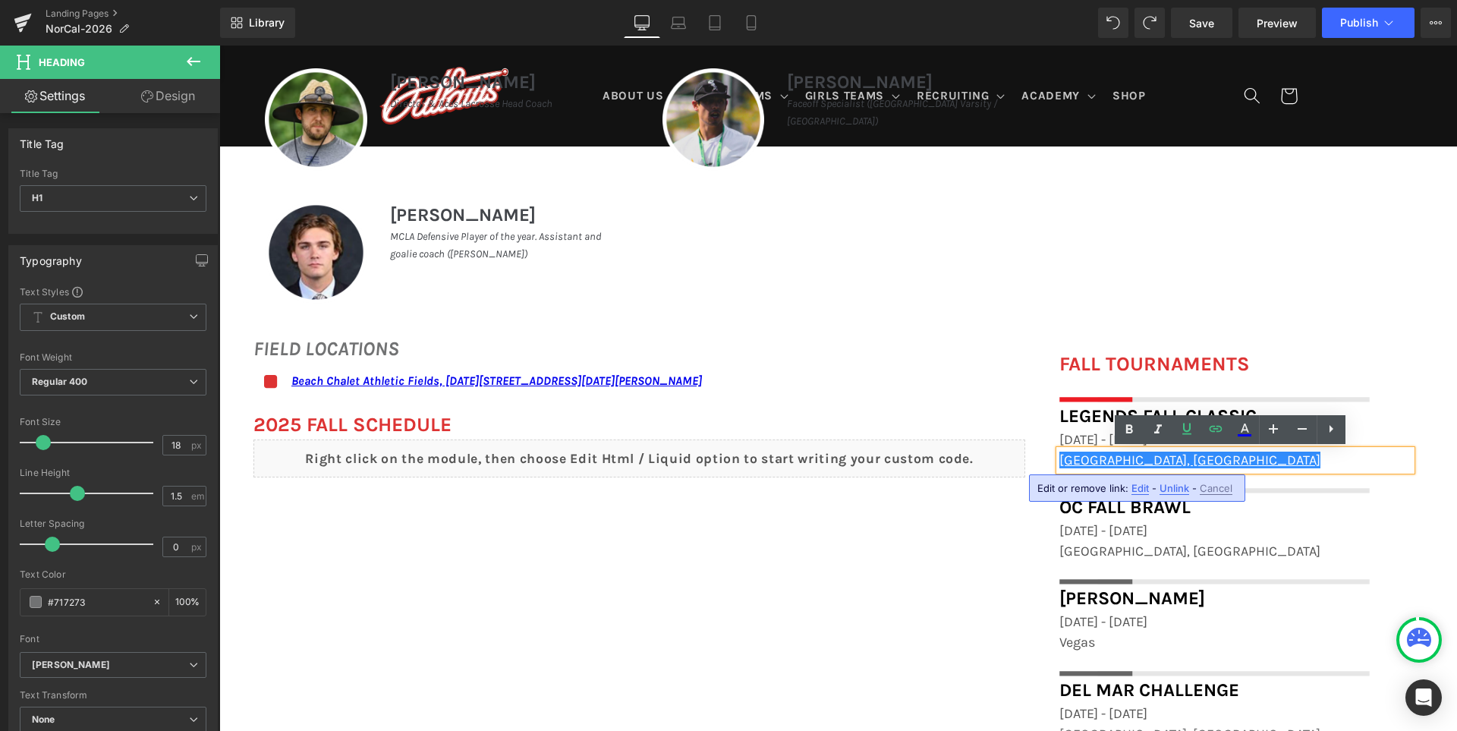
click at [1177, 484] on span "Unlink" at bounding box center [1174, 488] width 30 height 13
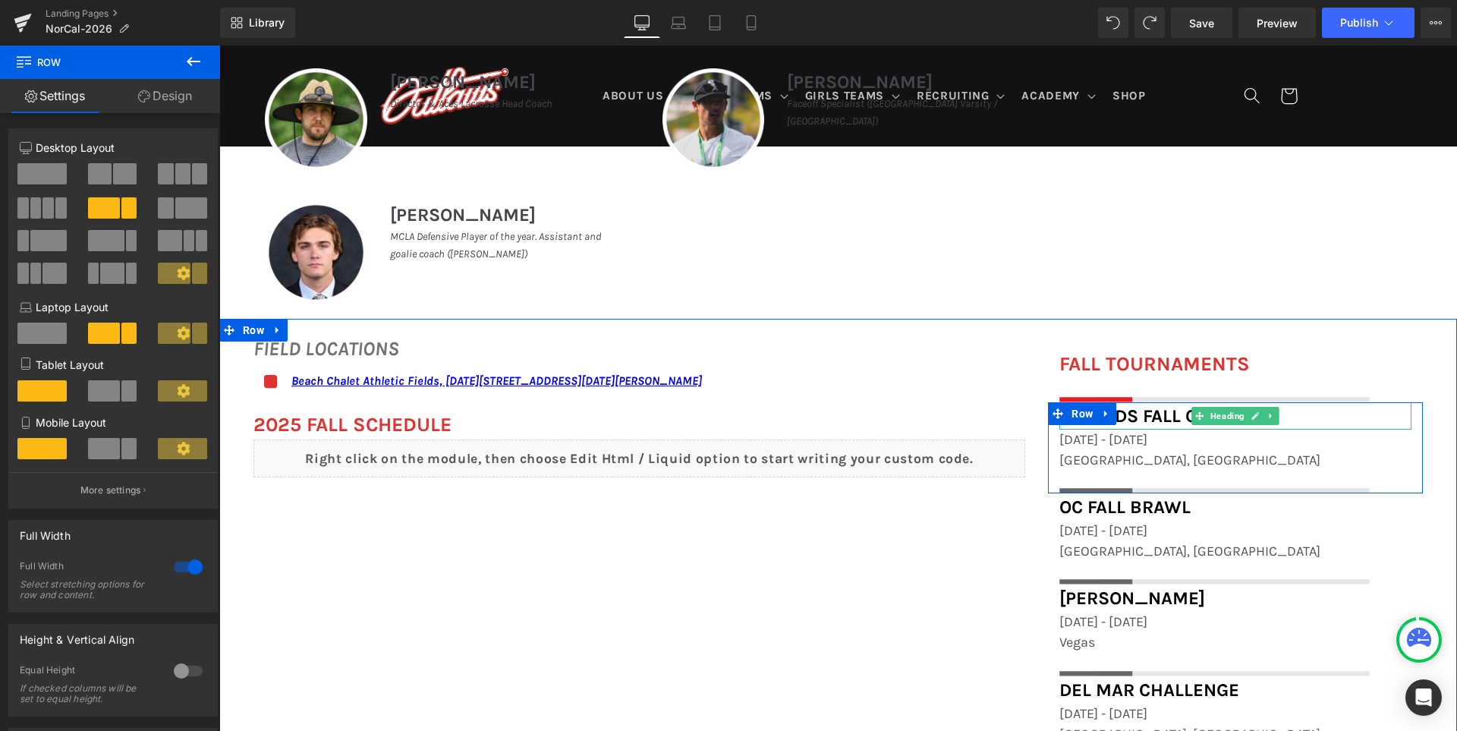
click at [1163, 415] on font "Legends Fall Classic" at bounding box center [1157, 415] width 197 height 21
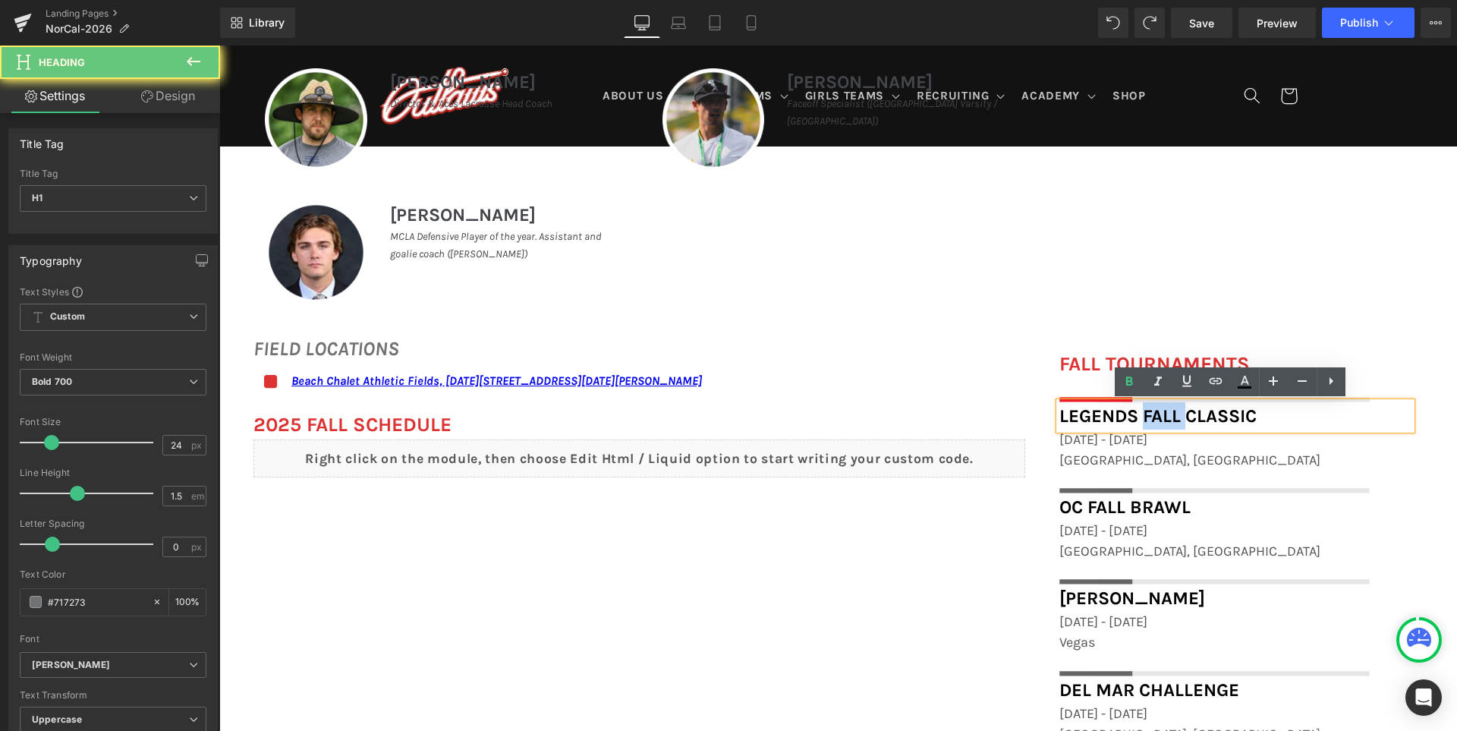
click at [1163, 415] on font "Legends Fall Classic" at bounding box center [1157, 415] width 197 height 21
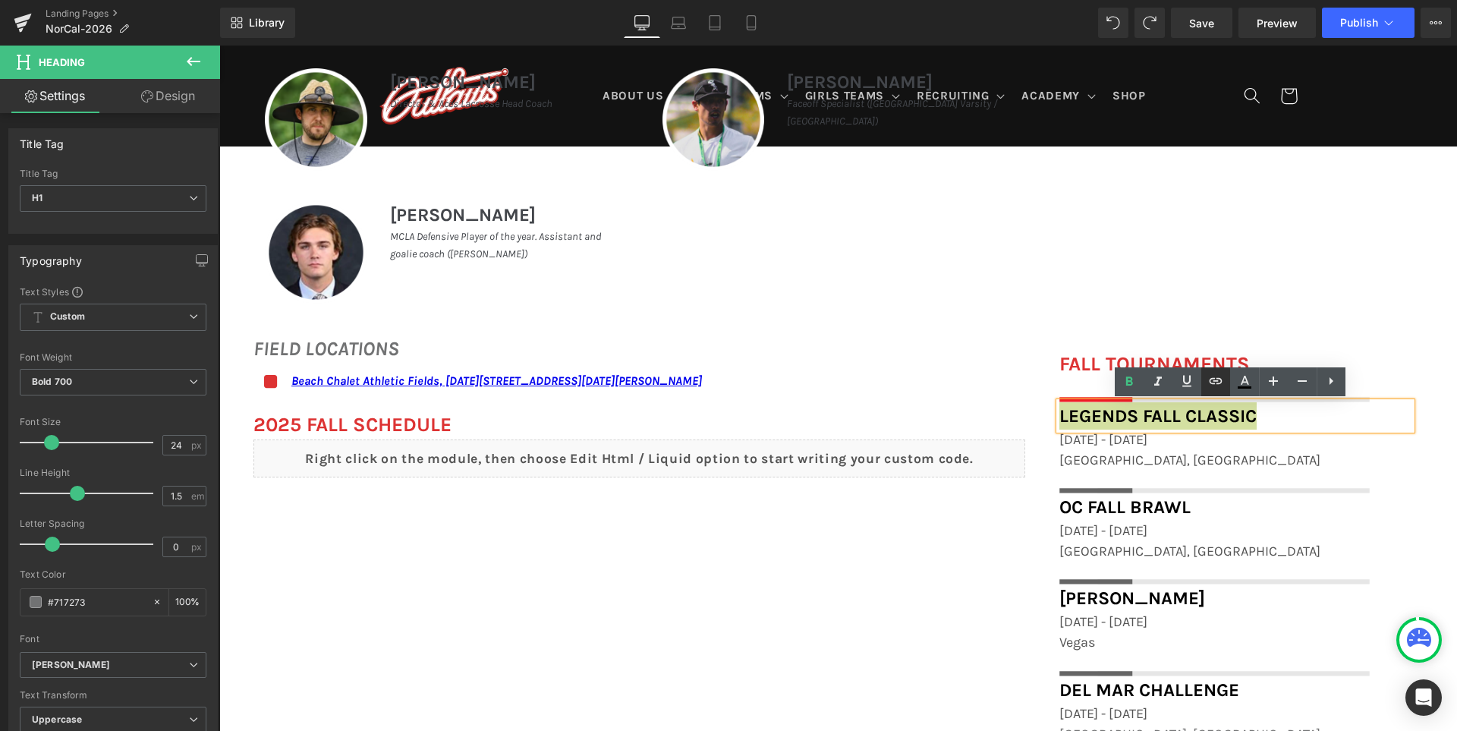
click at [1218, 384] on icon at bounding box center [1215, 381] width 18 height 18
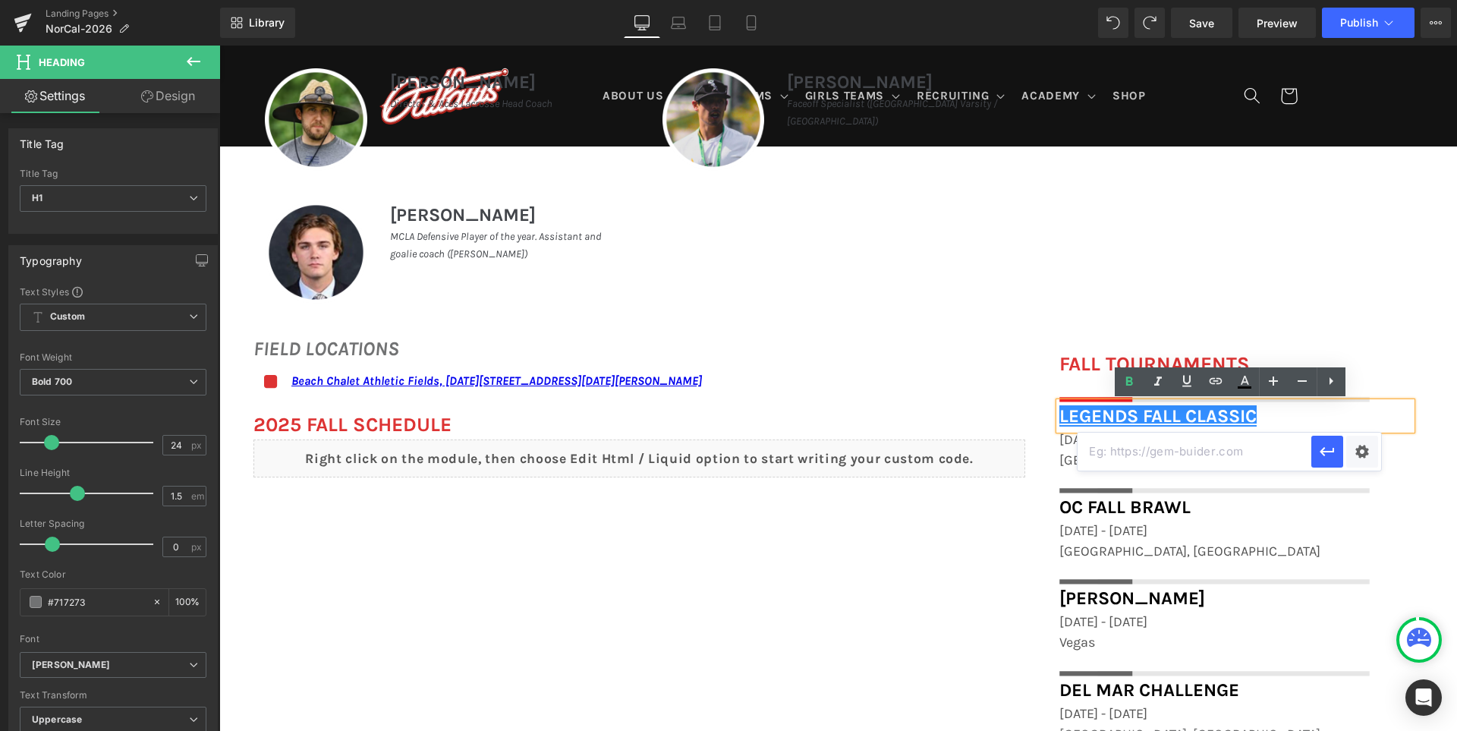
click at [1182, 444] on input "text" at bounding box center [1194, 451] width 234 height 38
paste input "[URL][DOMAIN_NAME]"
click at [1322, 451] on icon "button" at bounding box center [1327, 451] width 14 height 9
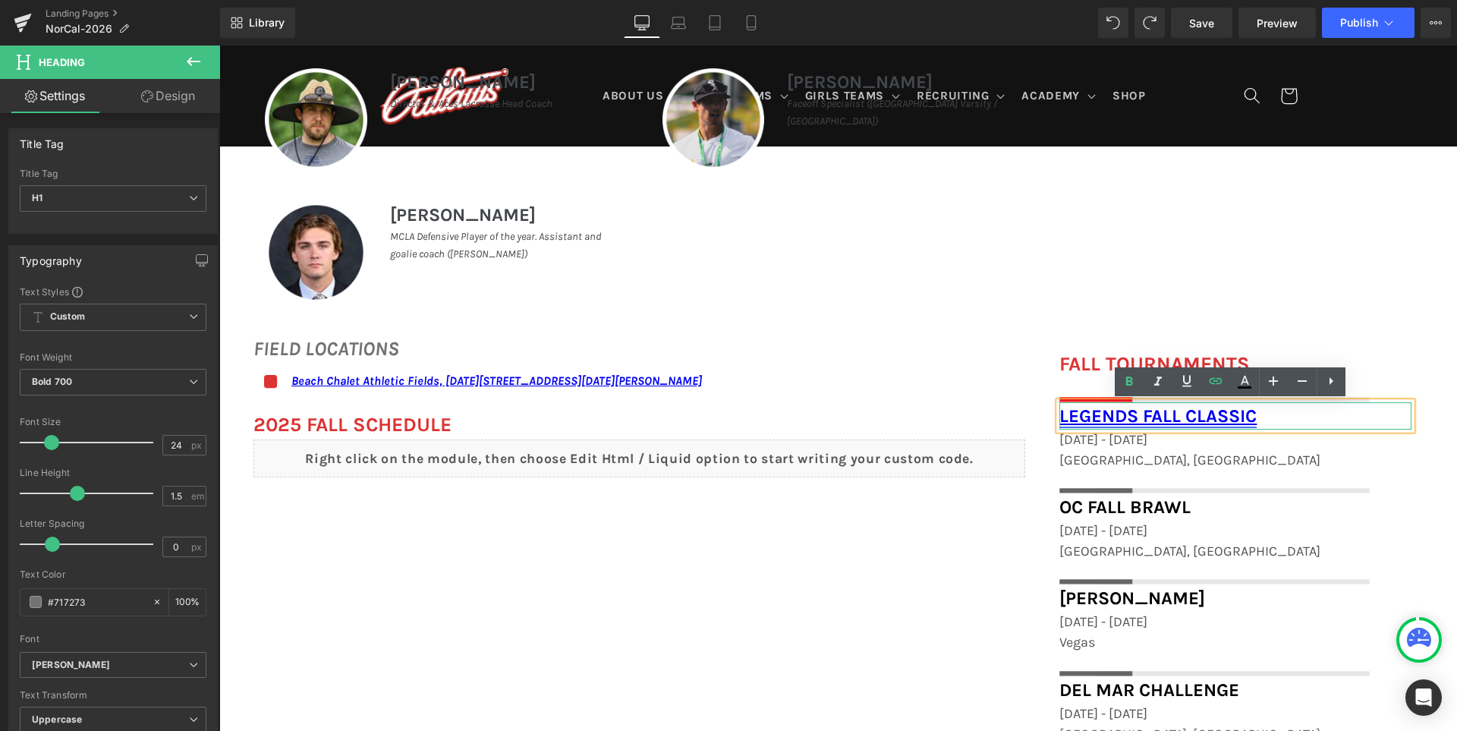
click at [1175, 411] on link "Legends Fall Classic" at bounding box center [1157, 415] width 197 height 21
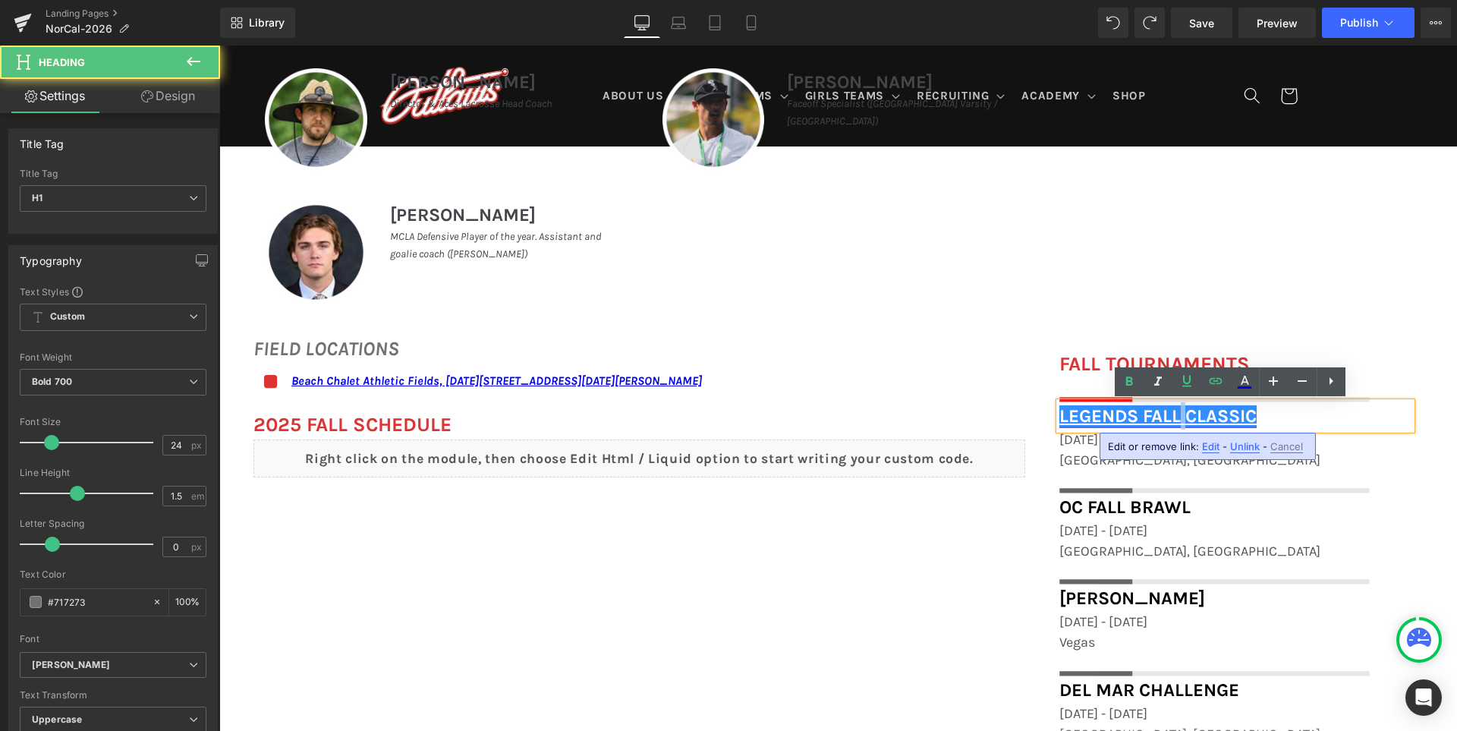
click at [1175, 411] on link "Legends Fall Classic" at bounding box center [1157, 415] width 197 height 21
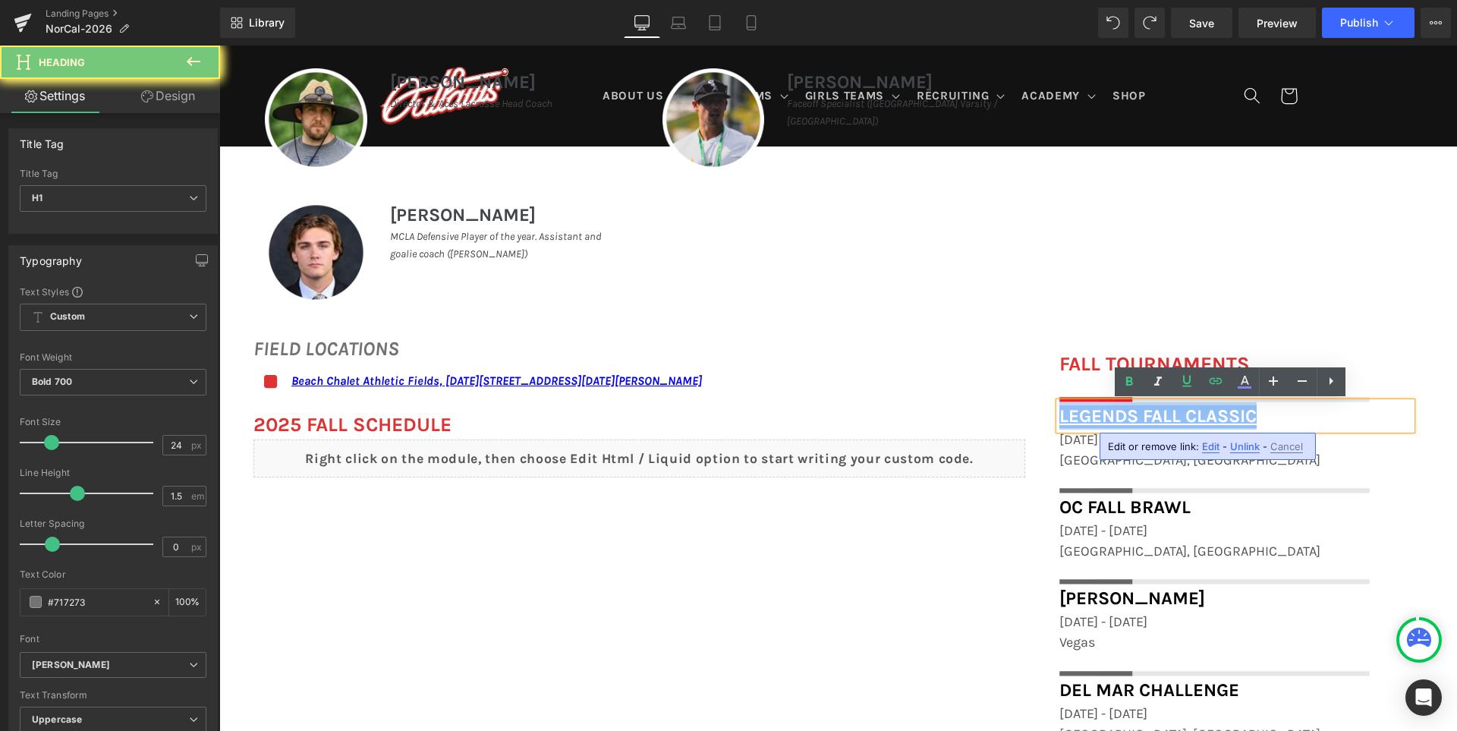
click at [1175, 411] on link "Legends Fall Classic" at bounding box center [1157, 415] width 197 height 21
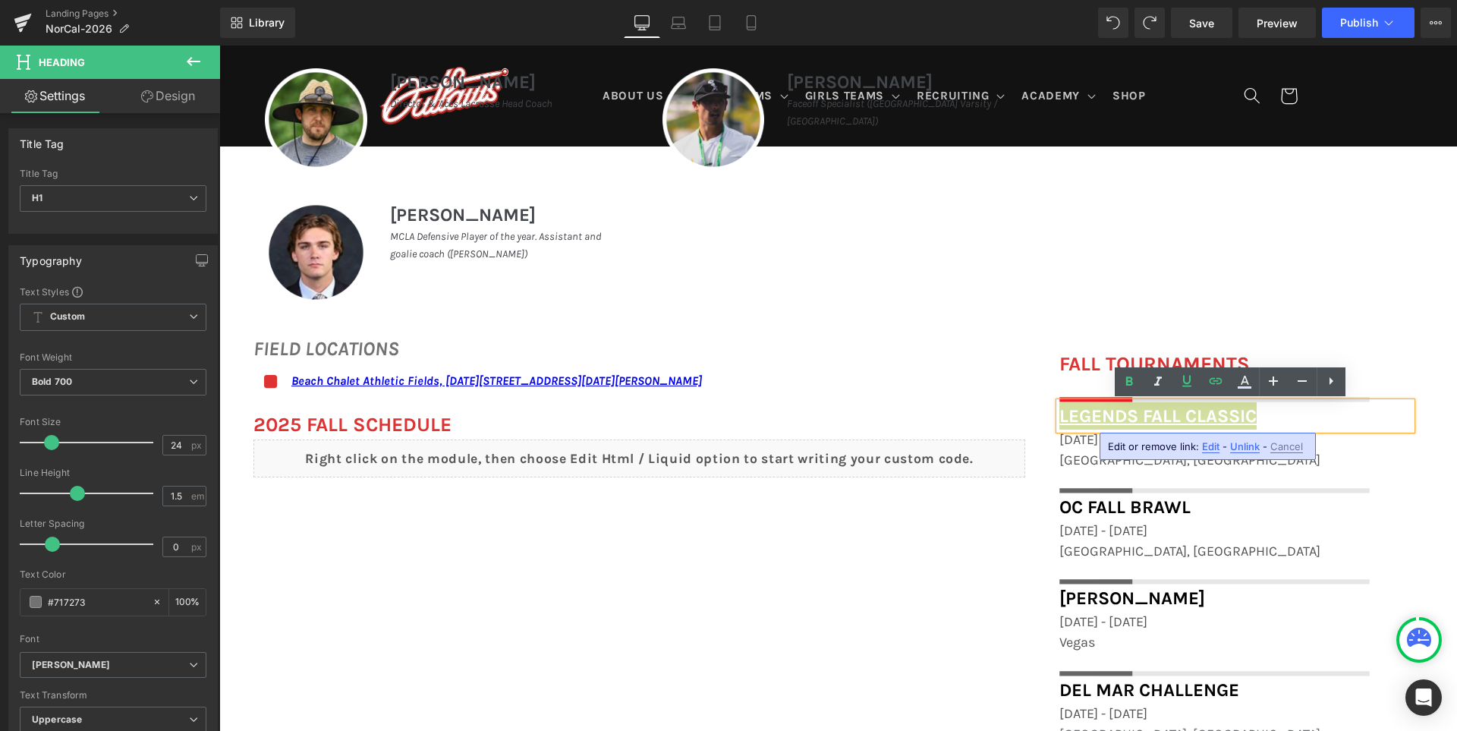
click at [1209, 448] on span "Edit" at bounding box center [1210, 446] width 17 height 13
type input "[URL][DOMAIN_NAME]"
click at [1362, 0] on div "Text Color Highlight Color #333333 Edit or remove link: Edit - Unlink - Cancel …" at bounding box center [728, 0] width 1457 height 0
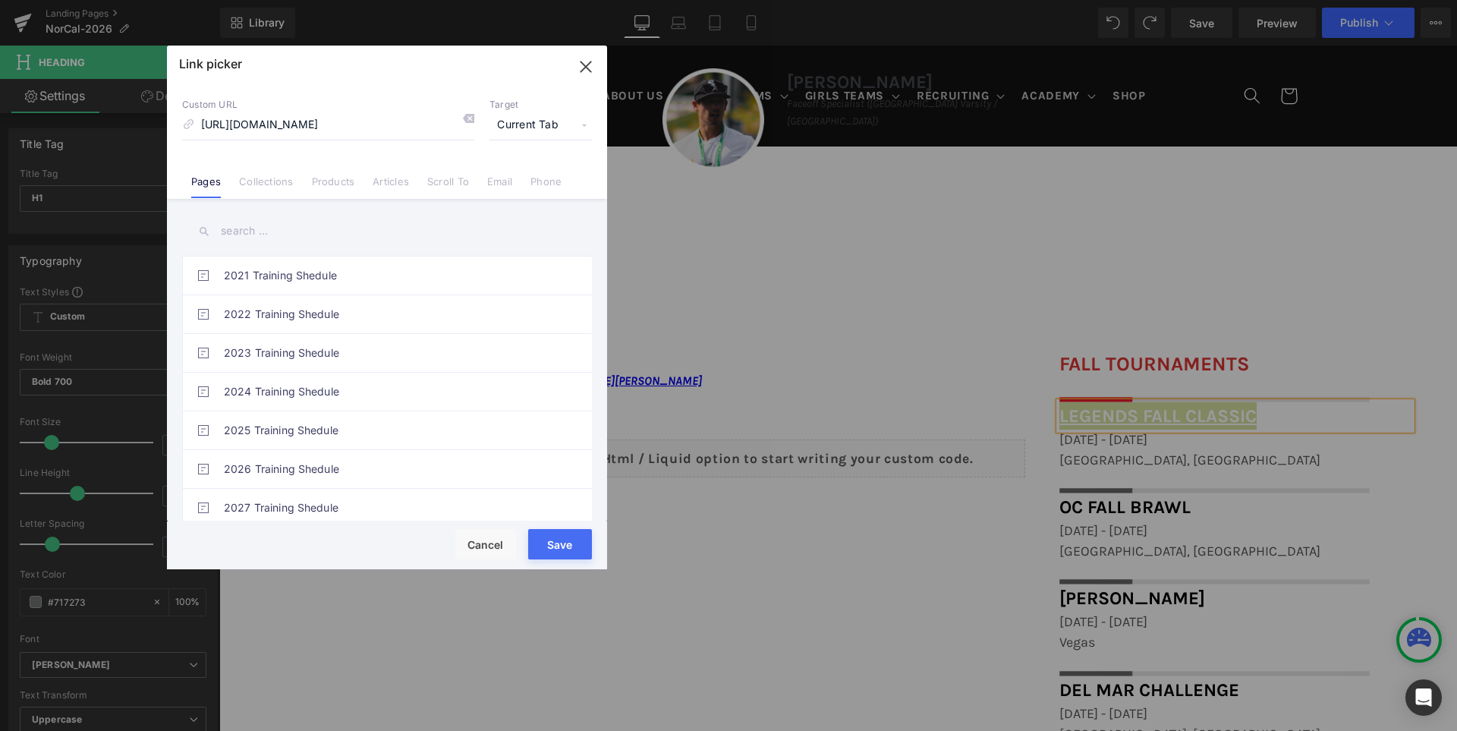
click at [546, 118] on span "Current Tab" at bounding box center [540, 125] width 102 height 29
click at [525, 178] on li "New Tab" at bounding box center [541, 179] width 118 height 27
drag, startPoint x: 584, startPoint y: 542, endPoint x: 363, endPoint y: 496, distance: 226.2
click at [584, 542] on button "Save" at bounding box center [560, 544] width 64 height 30
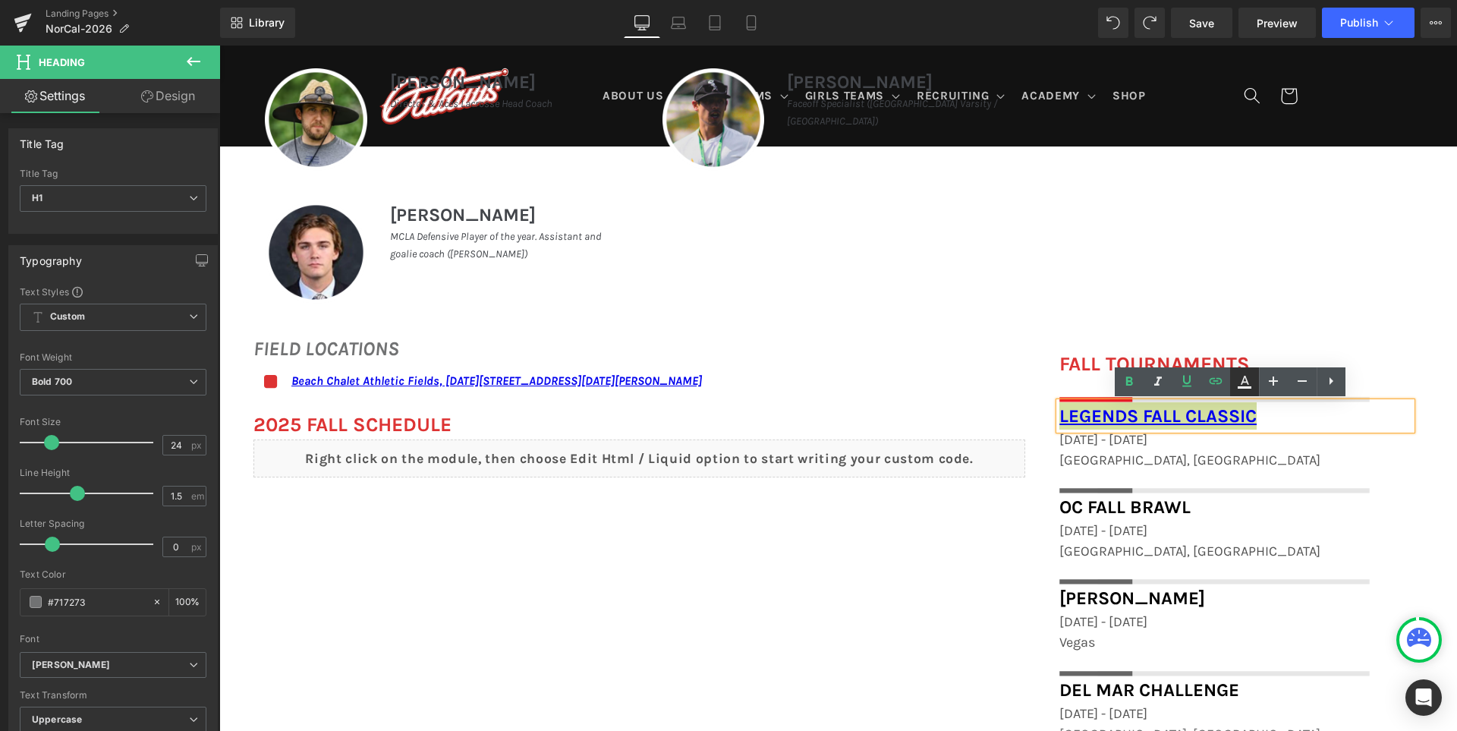
click at [1235, 376] on icon at bounding box center [1244, 381] width 18 height 18
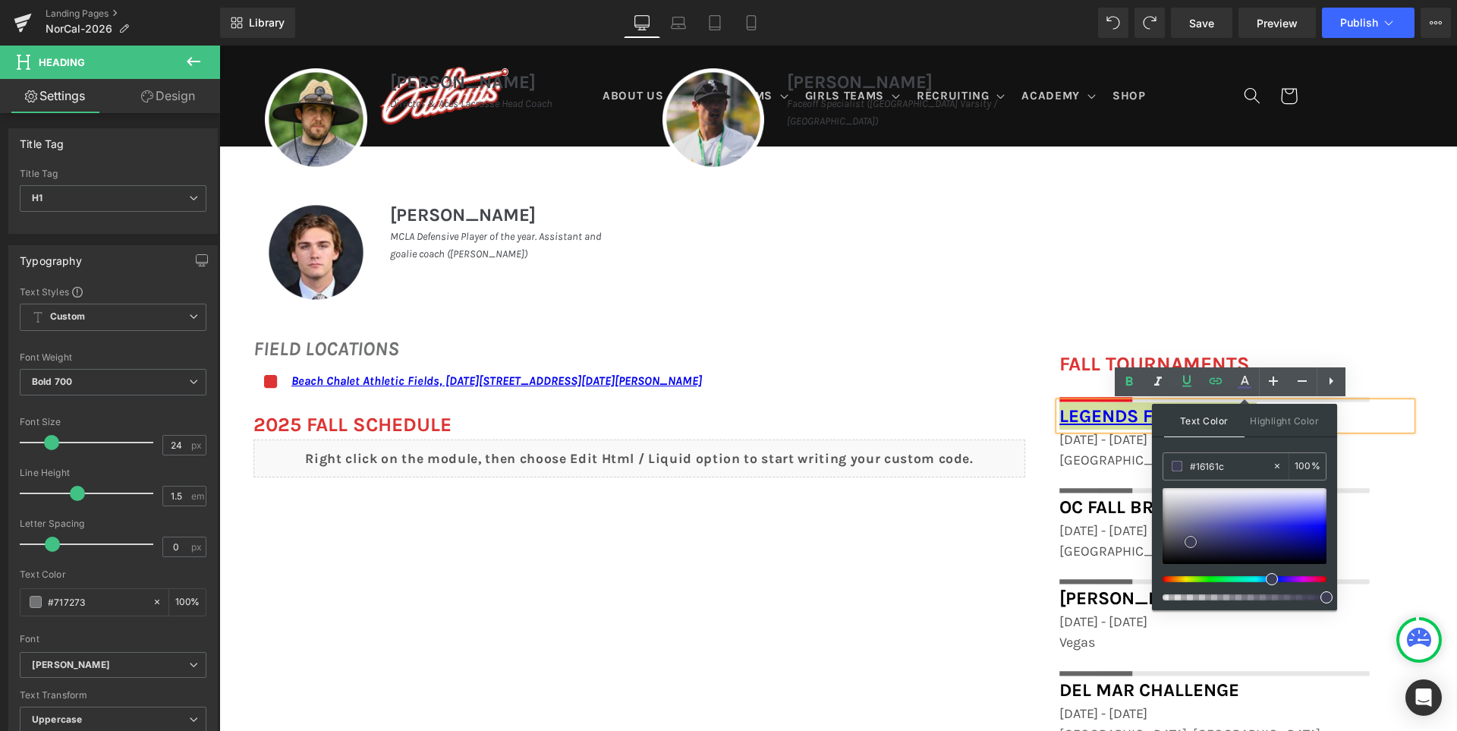
type input "#000000"
drag, startPoint x: 1198, startPoint y: 529, endPoint x: 1158, endPoint y: 586, distance: 70.3
click at [1158, 586] on div "Text Color Highlight Color rgba(0, 0, 0, 1) #000000 100 % transparent transpare…" at bounding box center [1244, 507] width 185 height 206
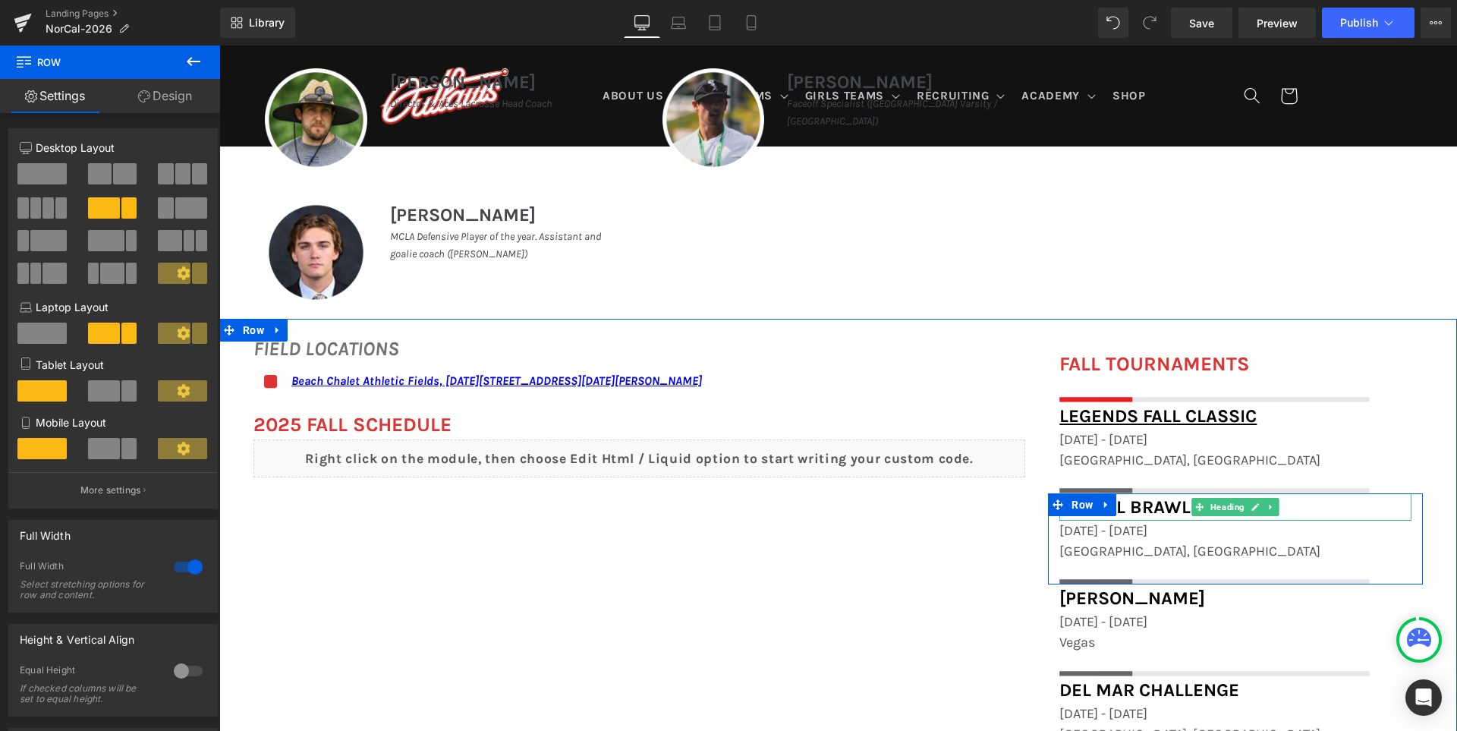
click at [1139, 502] on span "OC Fall Brawl" at bounding box center [1124, 506] width 131 height 21
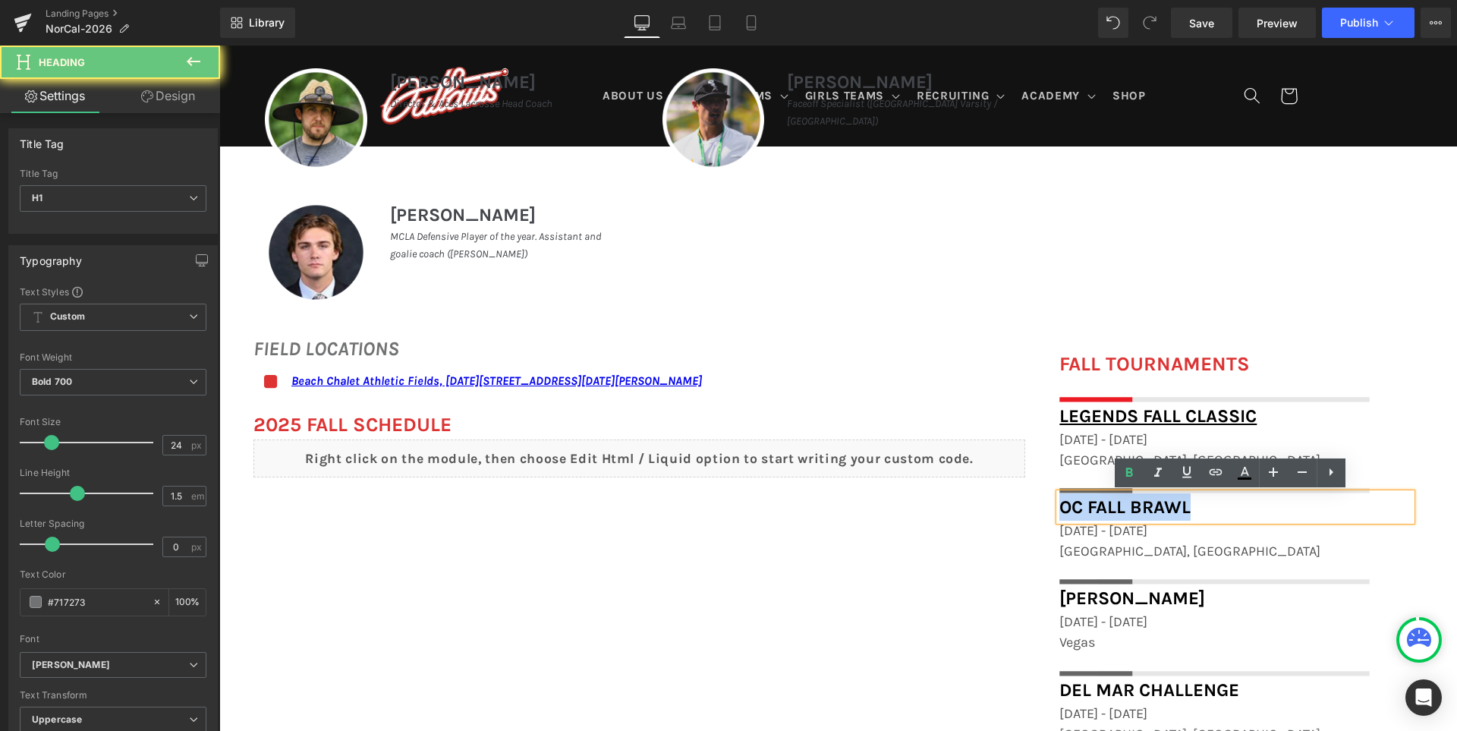
click at [1139, 502] on span "OC Fall Brawl" at bounding box center [1124, 506] width 131 height 21
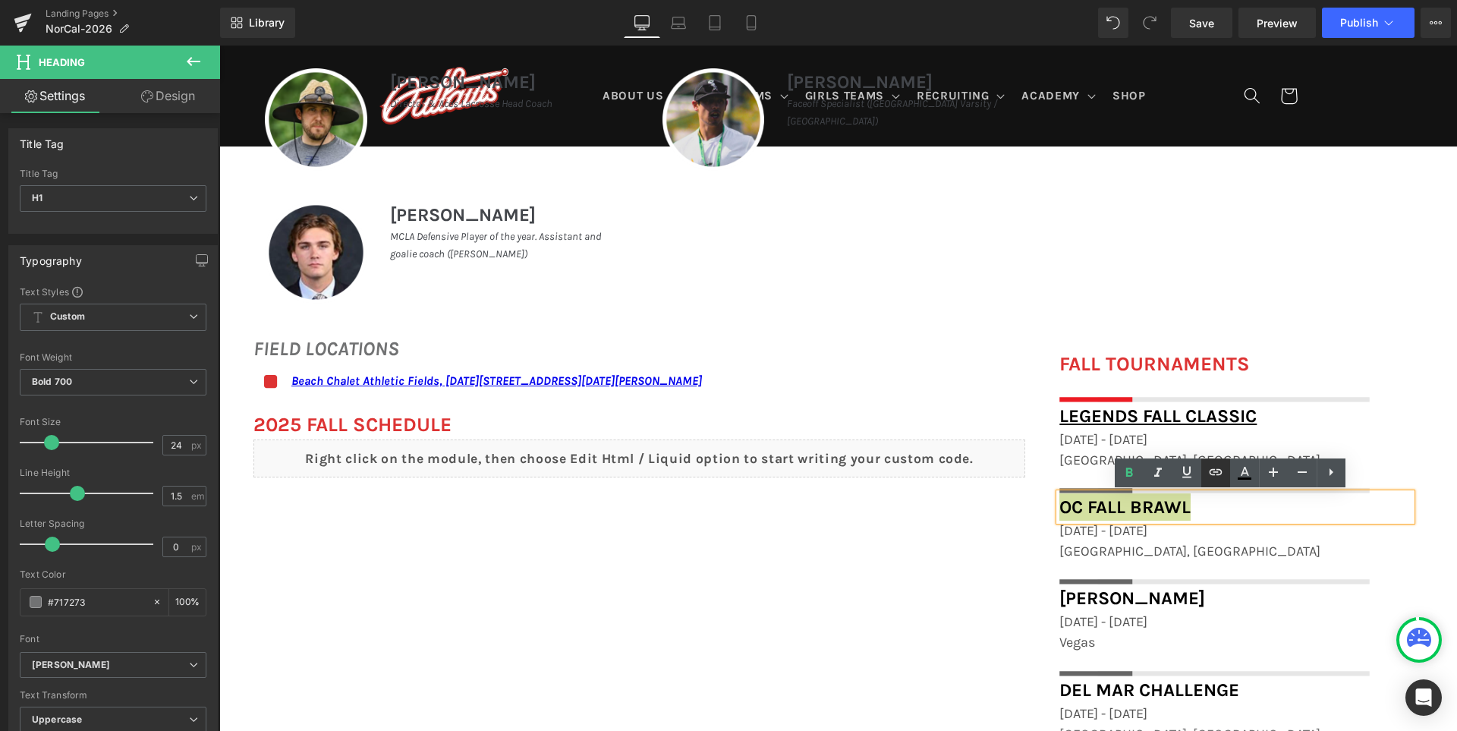
click at [1221, 477] on icon at bounding box center [1215, 472] width 18 height 18
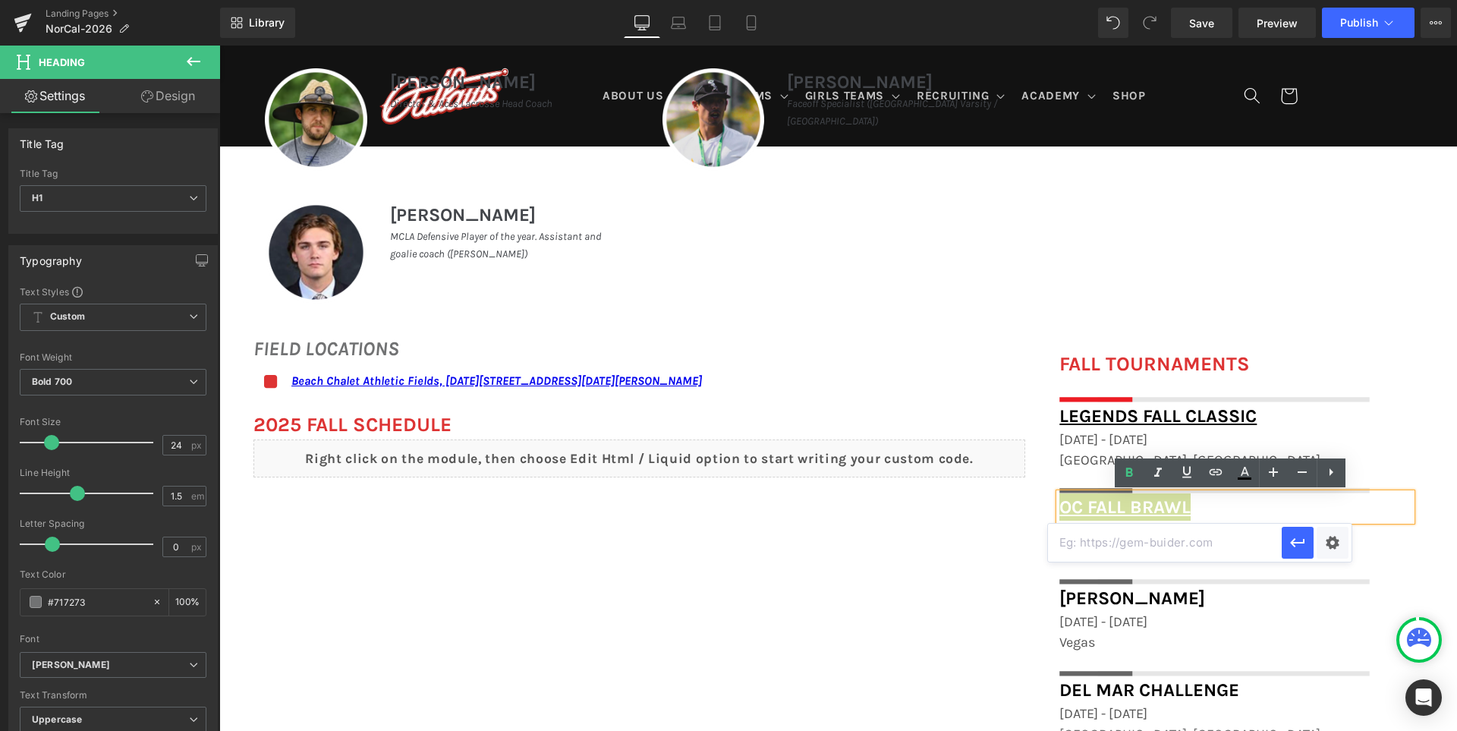
click at [1152, 528] on input "text" at bounding box center [1165, 542] width 234 height 38
paste input "[URL][DOMAIN_NAME]"
type input "[URL][DOMAIN_NAME]"
click at [1295, 540] on icon "button" at bounding box center [1297, 542] width 18 height 18
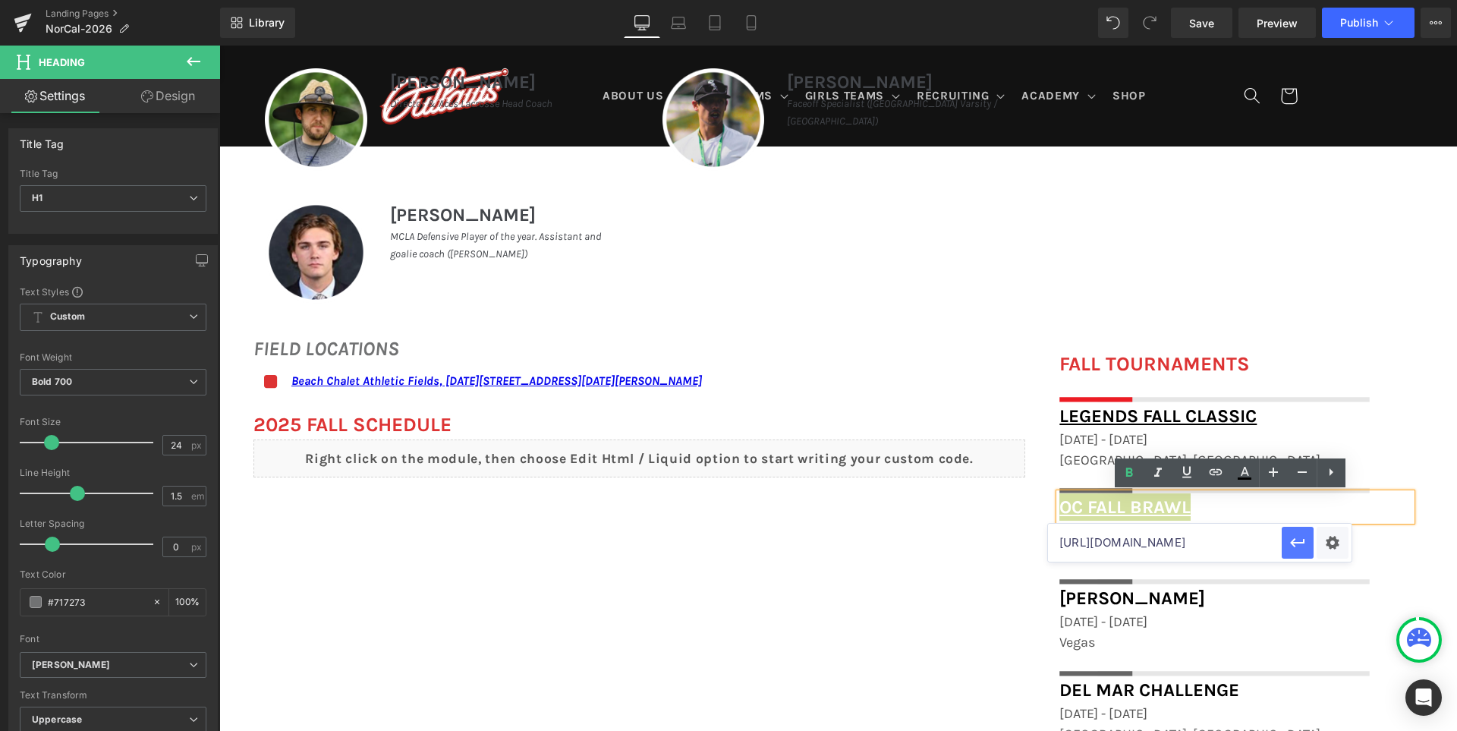
scroll to position [0, 0]
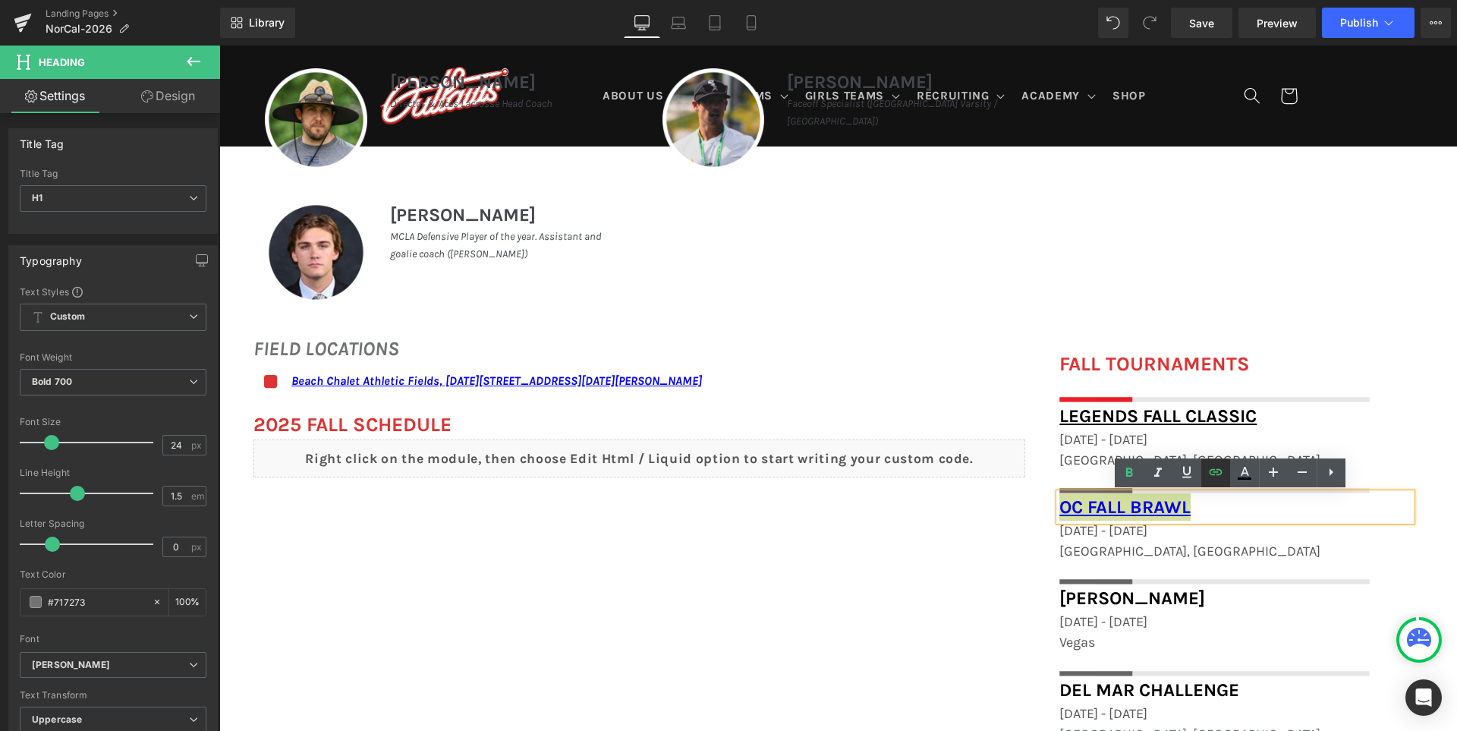
click at [1216, 479] on icon at bounding box center [1215, 472] width 18 height 18
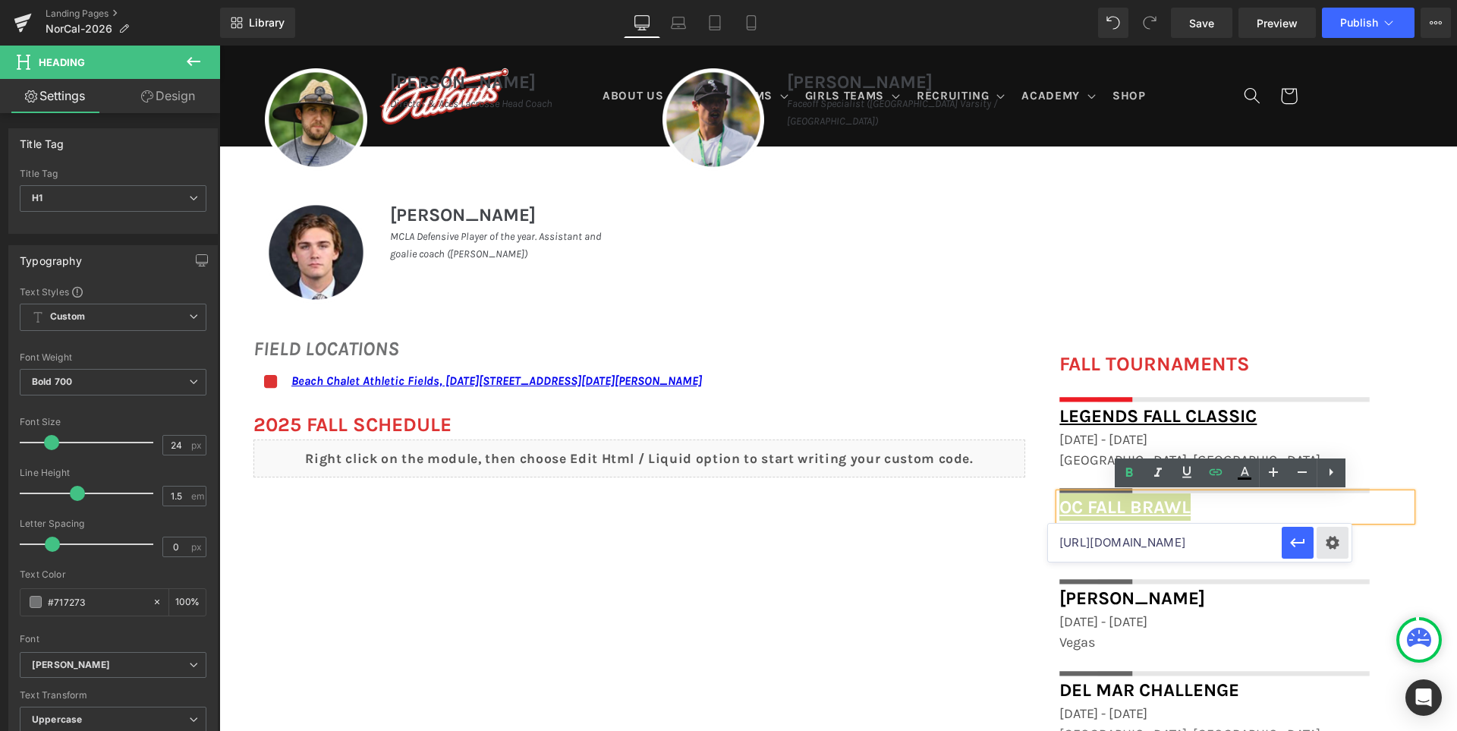
click at [1325, 0] on div "Text Color Highlight Color rgba(0, 0, 0, 1) #000000 100 % transparent transpare…" at bounding box center [728, 0] width 1457 height 0
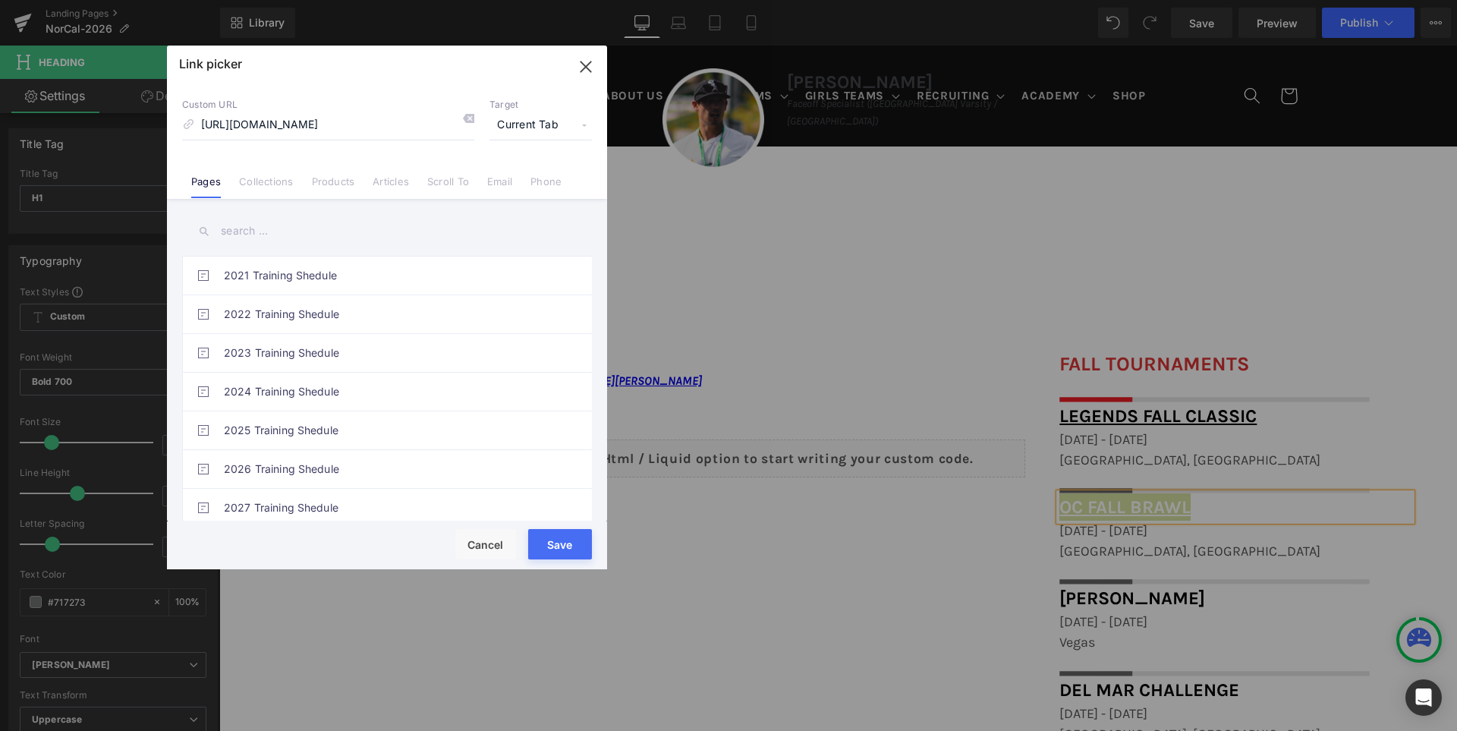
click at [517, 121] on span "Current Tab" at bounding box center [540, 125] width 102 height 29
click at [517, 178] on li "New Tab" at bounding box center [541, 179] width 118 height 27
click at [547, 536] on button "Save" at bounding box center [560, 544] width 64 height 30
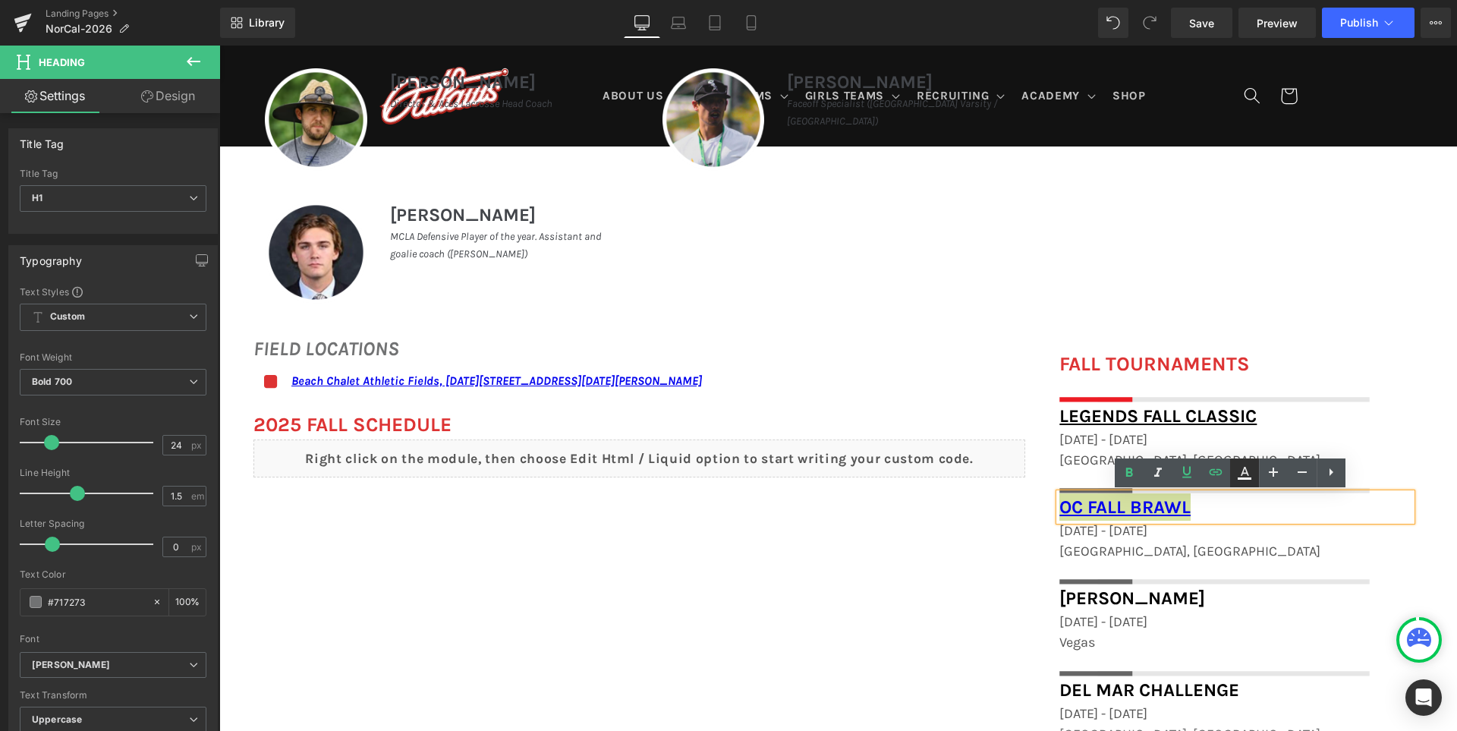
click at [1246, 467] on icon at bounding box center [1244, 473] width 18 height 18
type input "#0000ee"
type input "100"
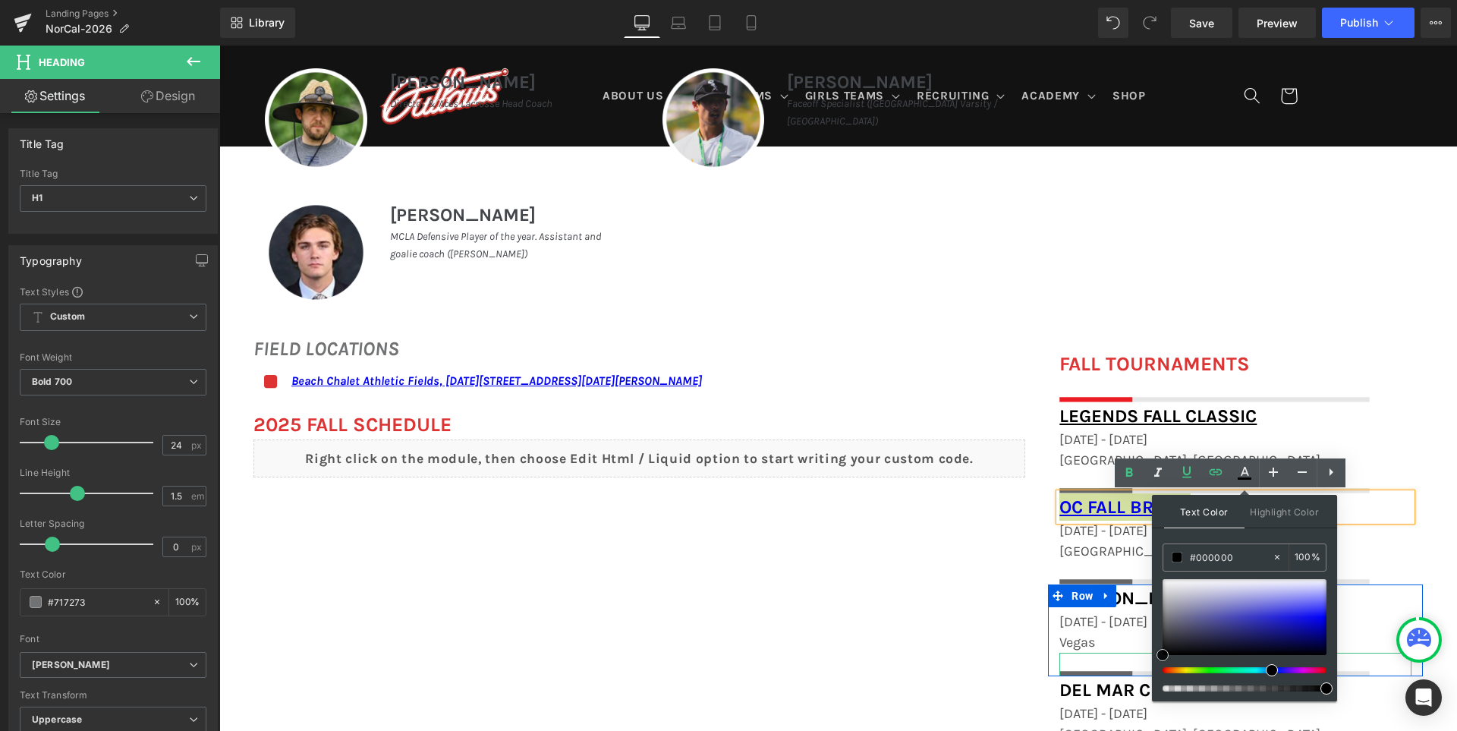
drag, startPoint x: 1426, startPoint y: 665, endPoint x: 1142, endPoint y: 667, distance: 284.5
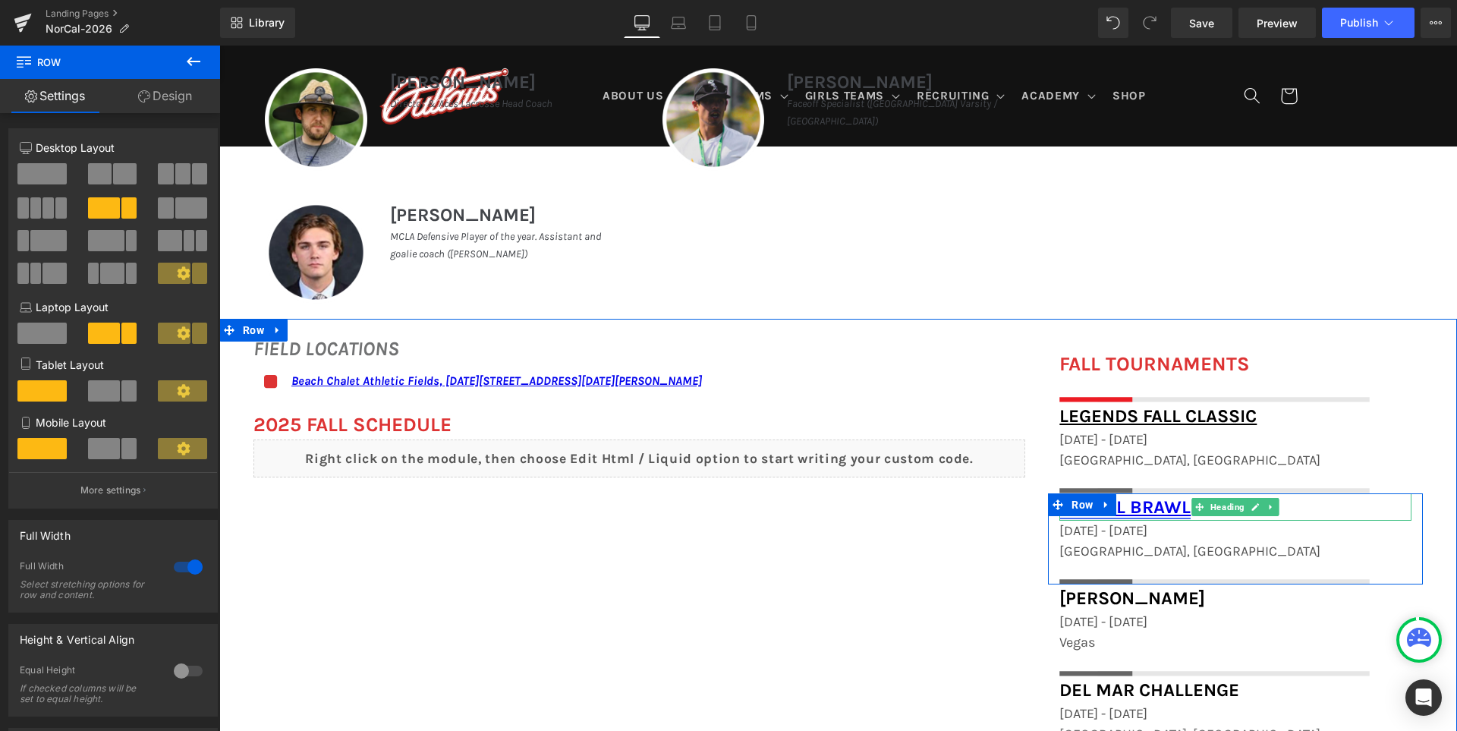
click at [1146, 508] on link "OC Fall Brawl" at bounding box center [1124, 506] width 131 height 21
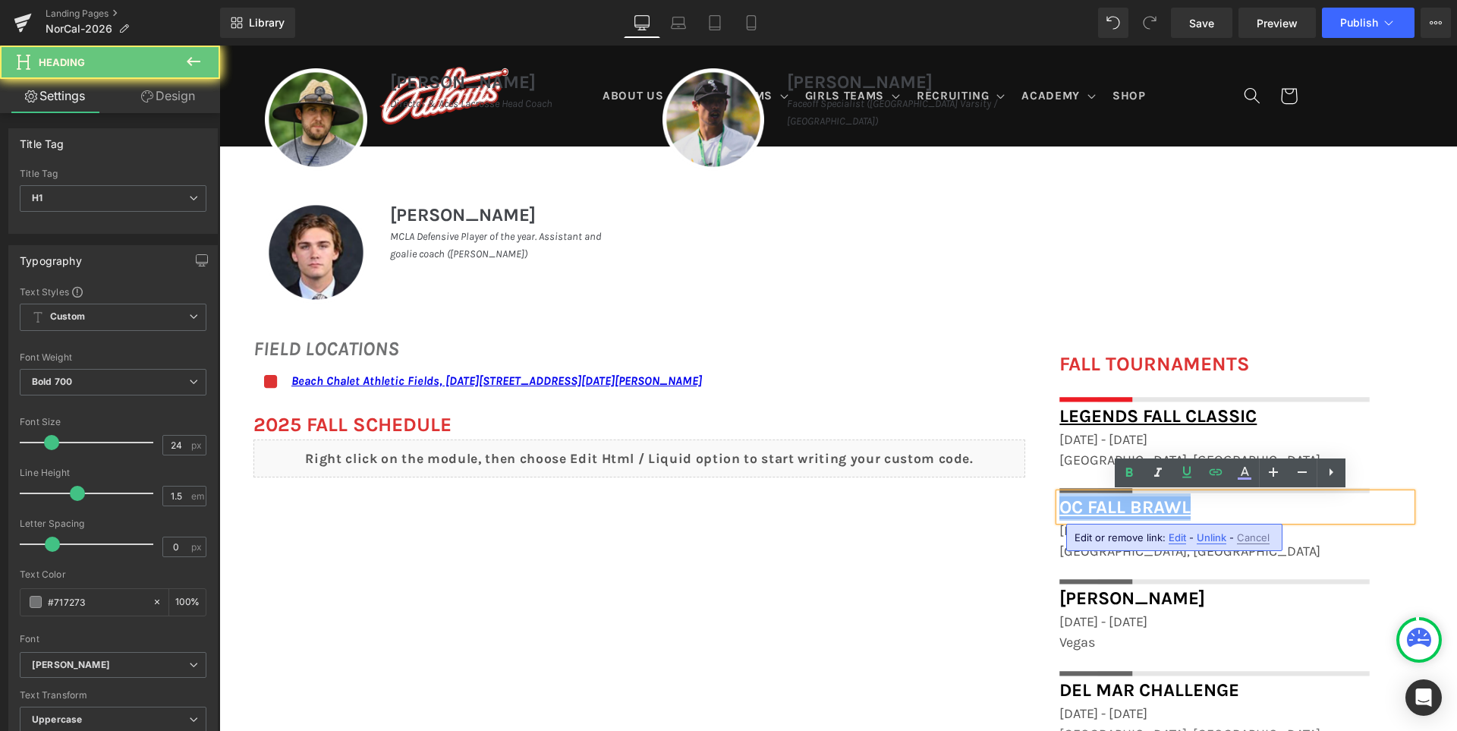
click at [1146, 508] on link "OC Fall Brawl" at bounding box center [1124, 506] width 131 height 21
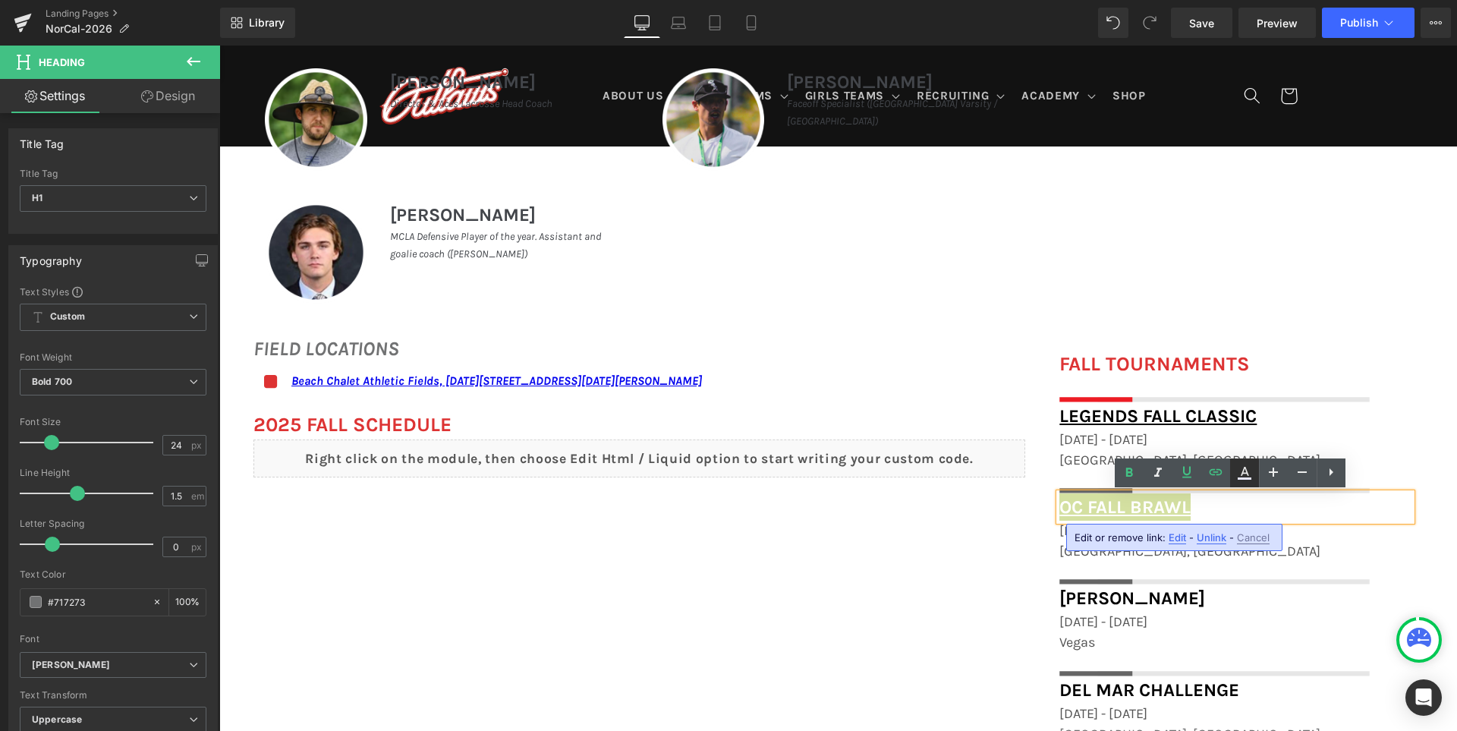
click at [1246, 474] on icon at bounding box center [1244, 473] width 18 height 18
type input "#ffffff"
type input "100"
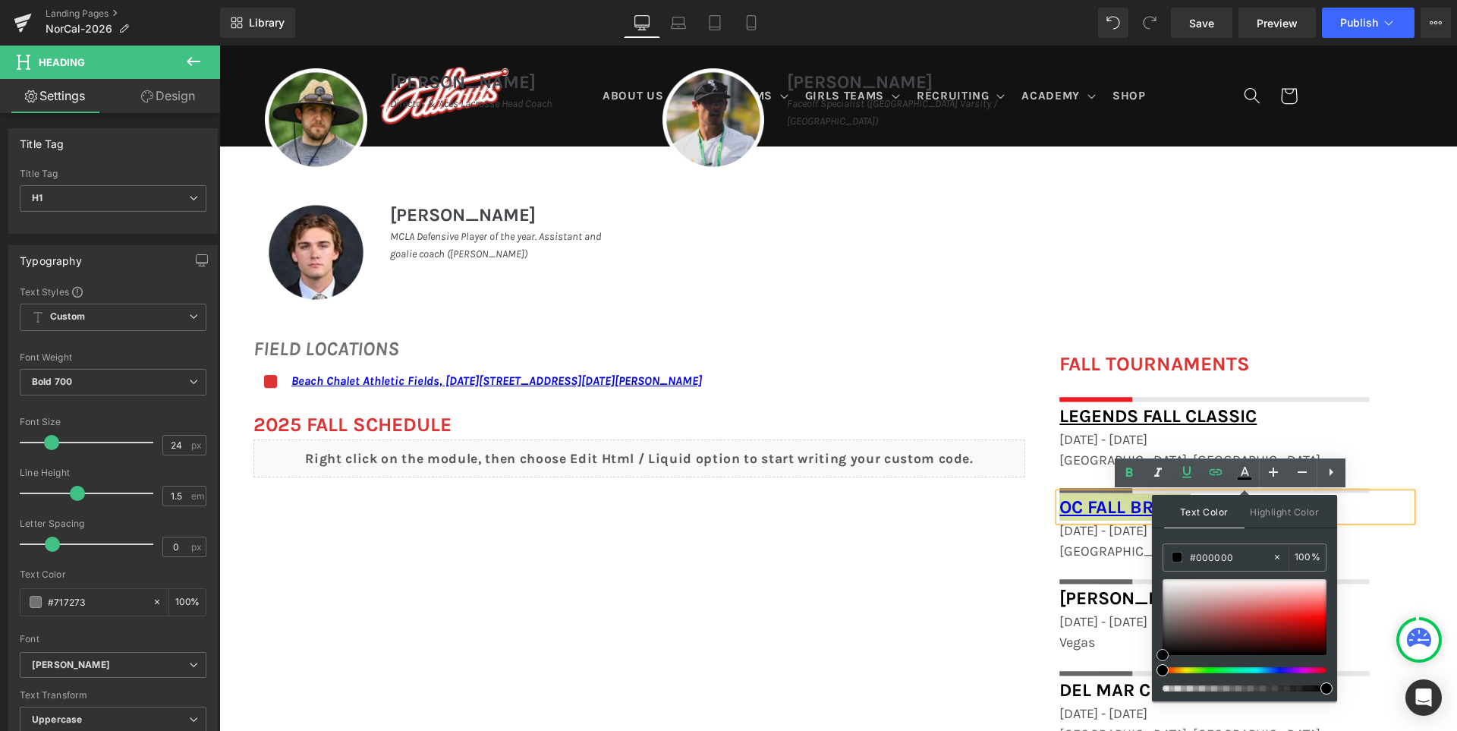
drag, startPoint x: 1200, startPoint y: 609, endPoint x: 848, endPoint y: 604, distance: 352.1
click at [1162, 665] on div at bounding box center [1244, 635] width 164 height 112
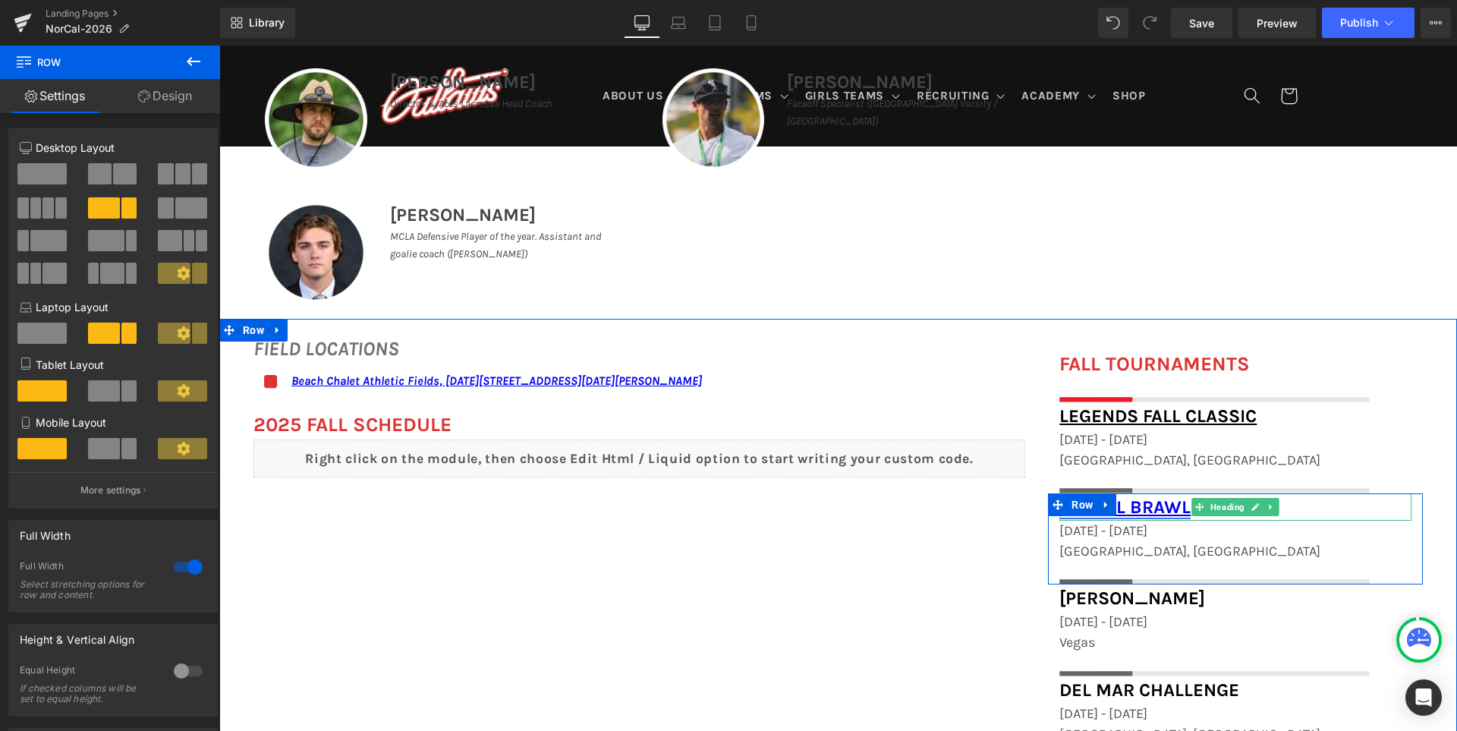
click at [1152, 506] on link "OC Fall Brawl" at bounding box center [1124, 506] width 131 height 21
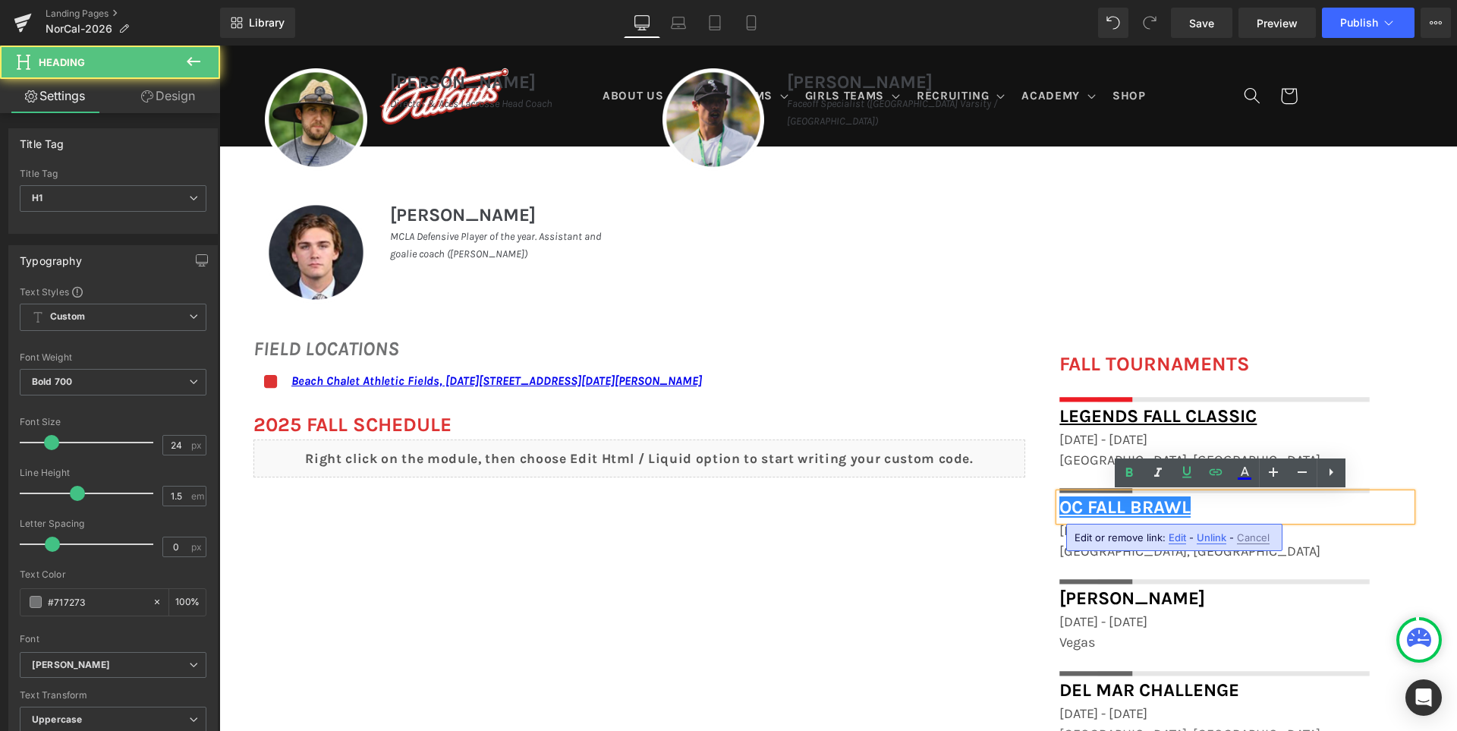
click at [1193, 508] on h1 "OC Fall Brawl" at bounding box center [1235, 506] width 352 height 27
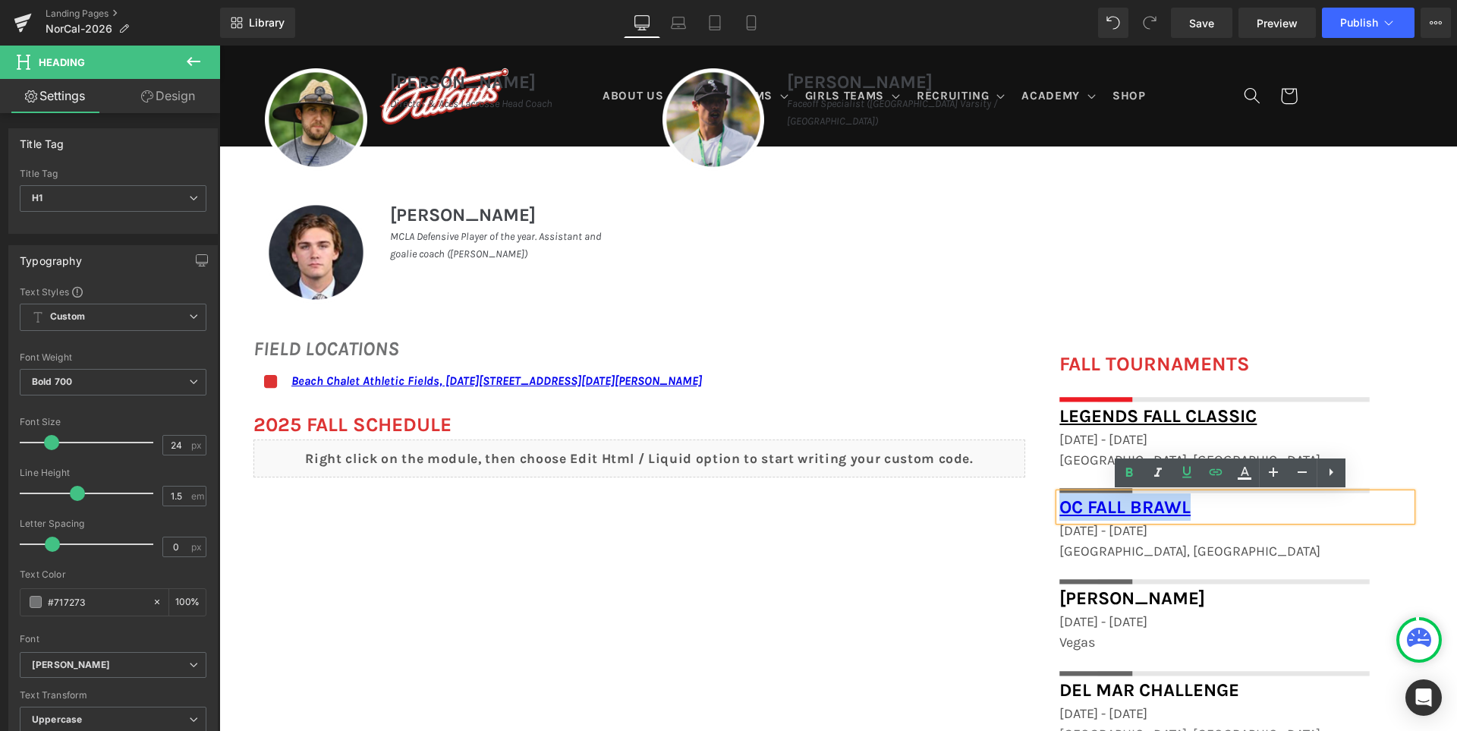
drag, startPoint x: 1186, startPoint y: 507, endPoint x: 1038, endPoint y: 513, distance: 148.1
click at [1038, 513] on div "FALL TOURNAMENTS Heading Image Row Legends Fall Classic Heading November 8th - …" at bounding box center [1235, 603] width 398 height 509
click at [1247, 474] on icon at bounding box center [1244, 471] width 8 height 9
type input "#0000ee"
type input "100"
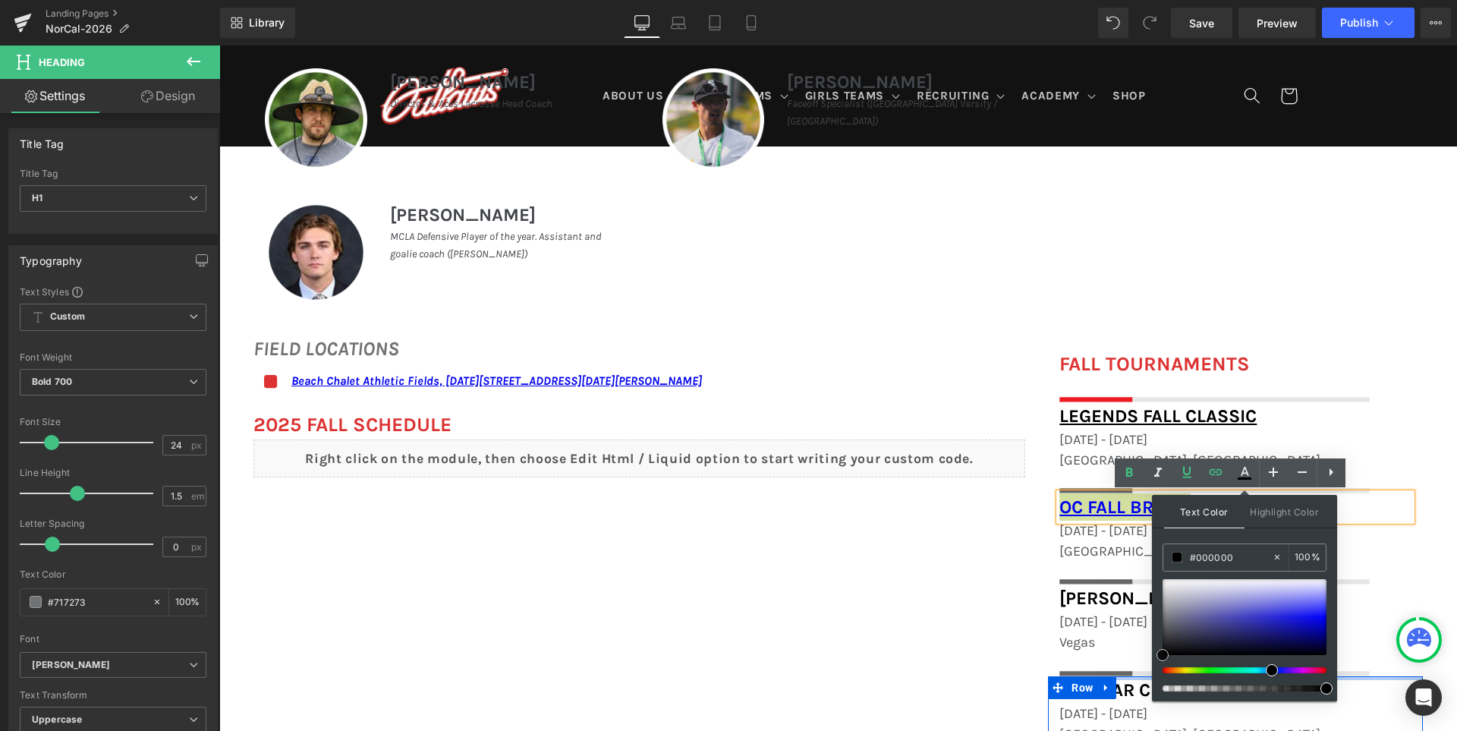
drag, startPoint x: 1403, startPoint y: 659, endPoint x: 1143, endPoint y: 679, distance: 261.0
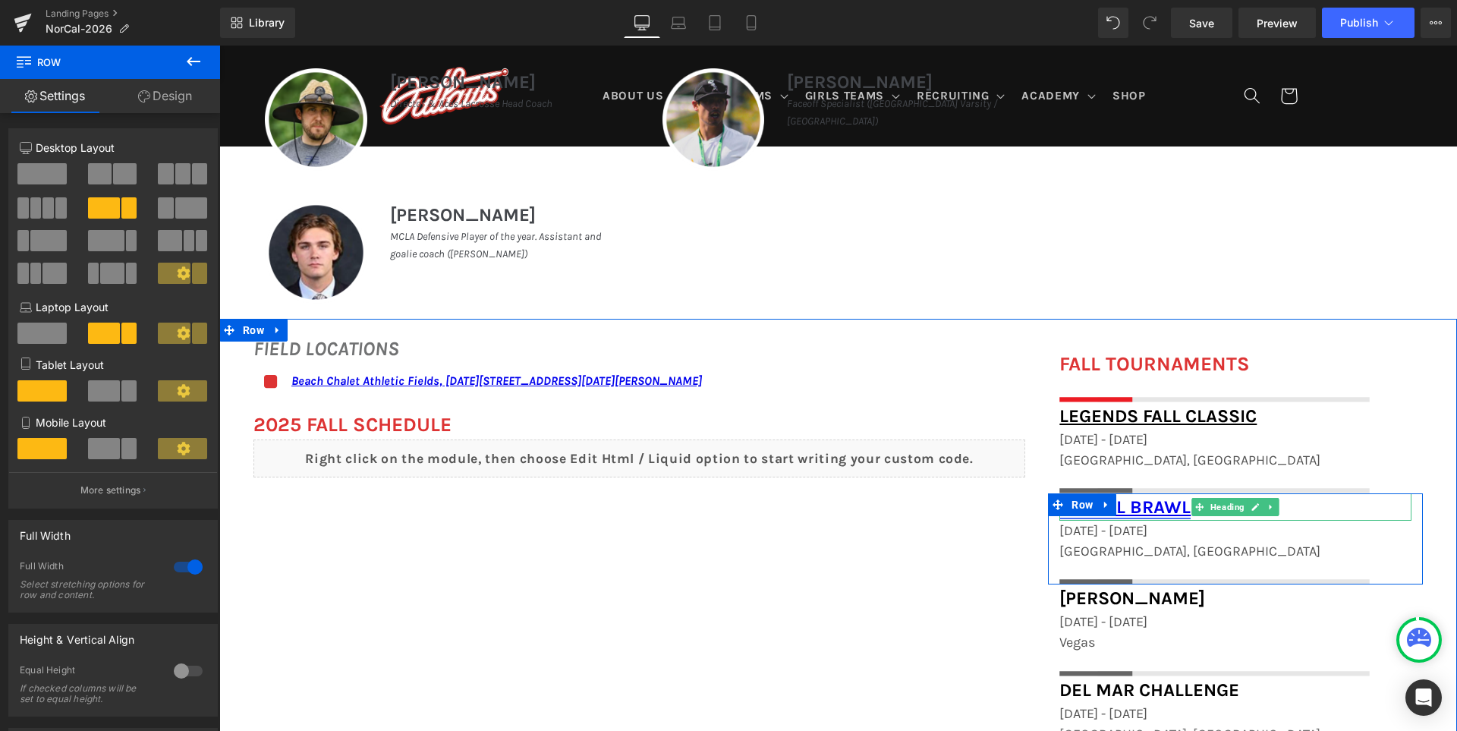
click at [1140, 511] on link "OC Fall Brawl" at bounding box center [1124, 506] width 131 height 21
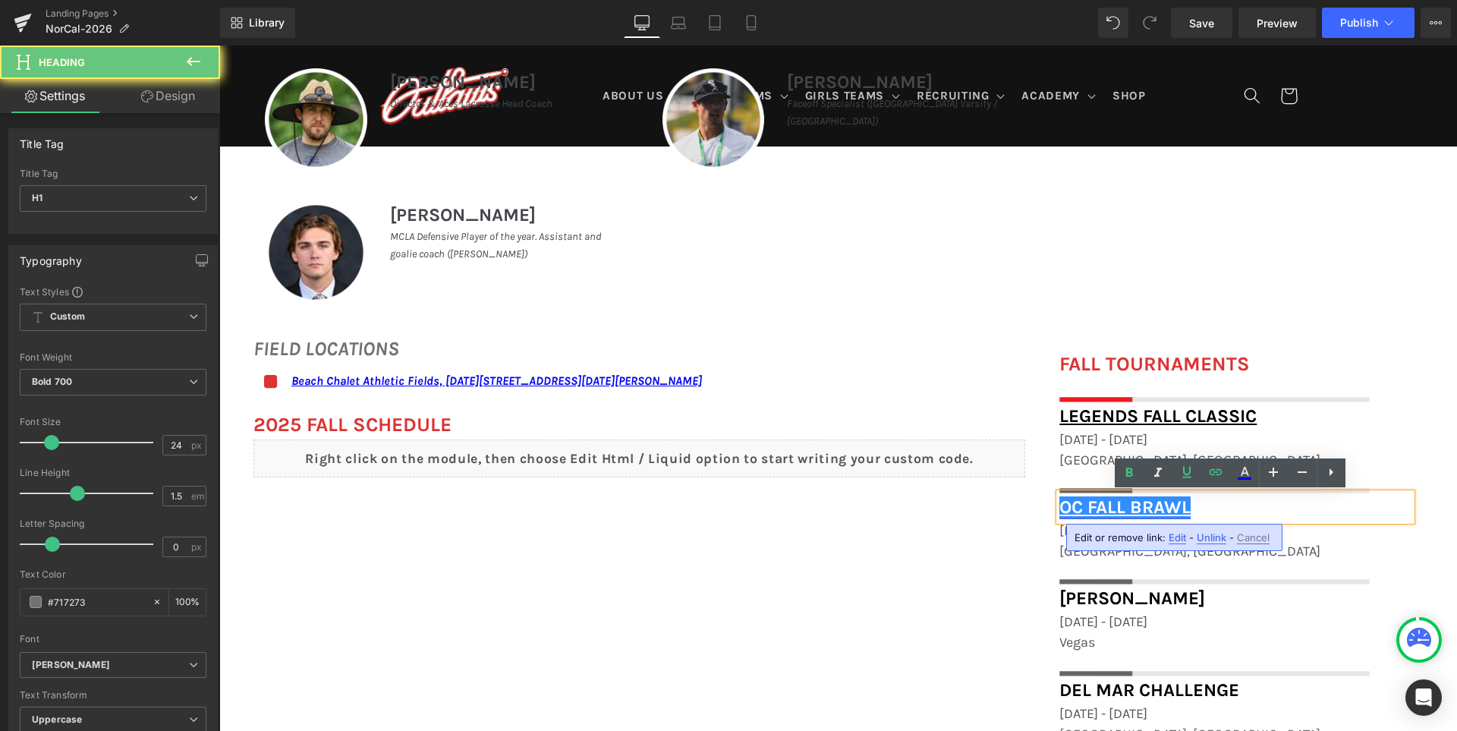
click at [1122, 508] on link "OC Fall Brawl" at bounding box center [1124, 506] width 131 height 21
click at [1103, 506] on link "OC Fall Brawl" at bounding box center [1124, 506] width 131 height 21
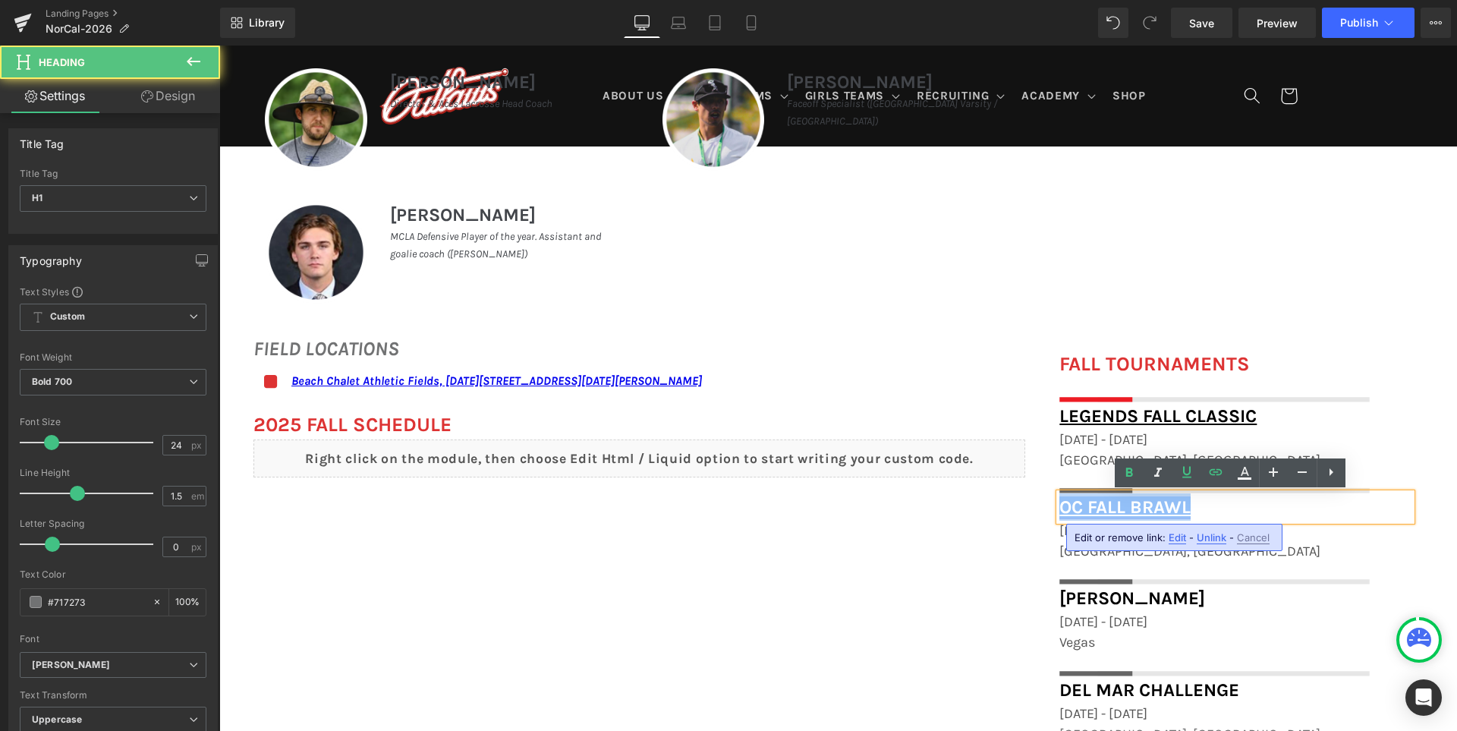
drag, startPoint x: 1056, startPoint y: 505, endPoint x: 1184, endPoint y: 496, distance: 128.5
click at [1184, 496] on link "OC Fall Brawl" at bounding box center [1124, 506] width 131 height 21
click at [1190, 508] on h1 "OC Fall Brawl" at bounding box center [1235, 506] width 352 height 27
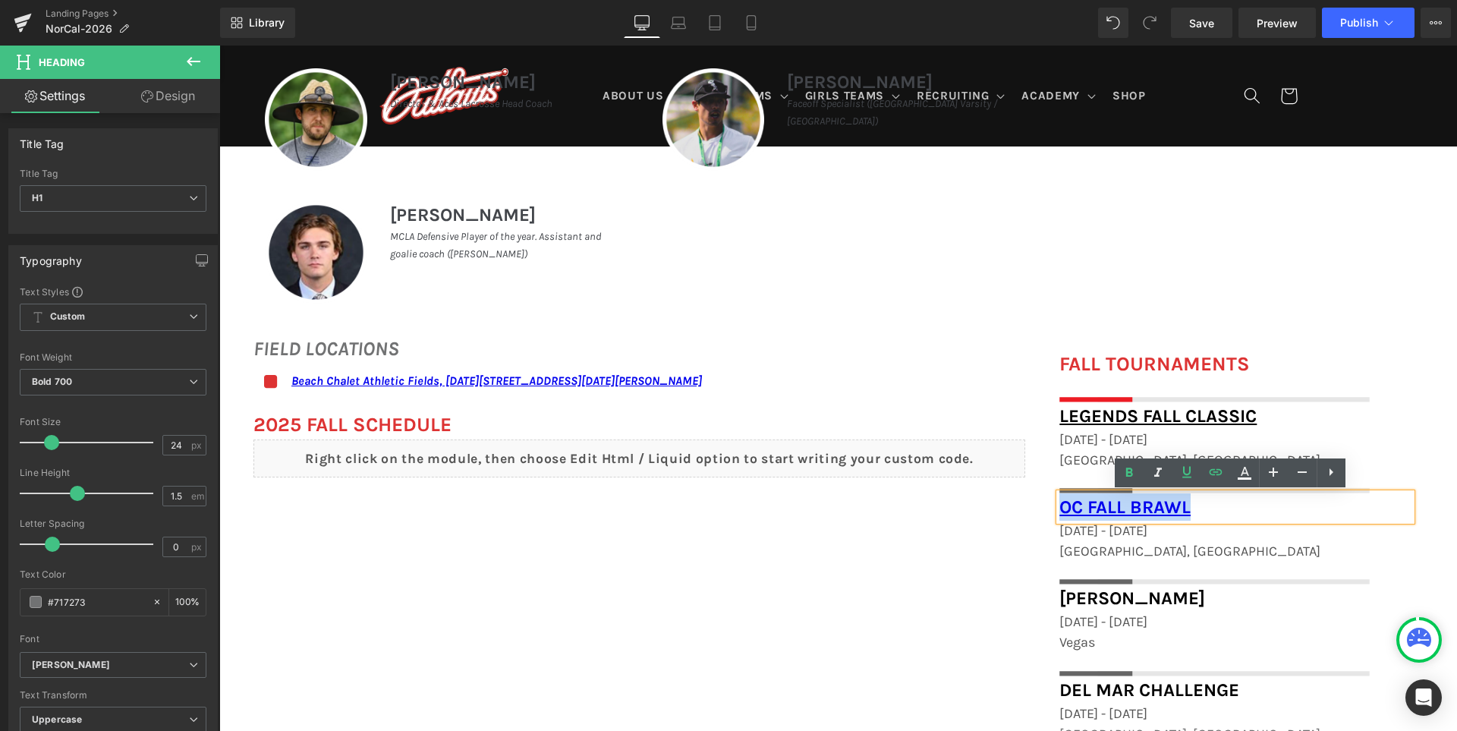
drag, startPoint x: 1209, startPoint y: 505, endPoint x: 936, endPoint y: 520, distance: 273.5
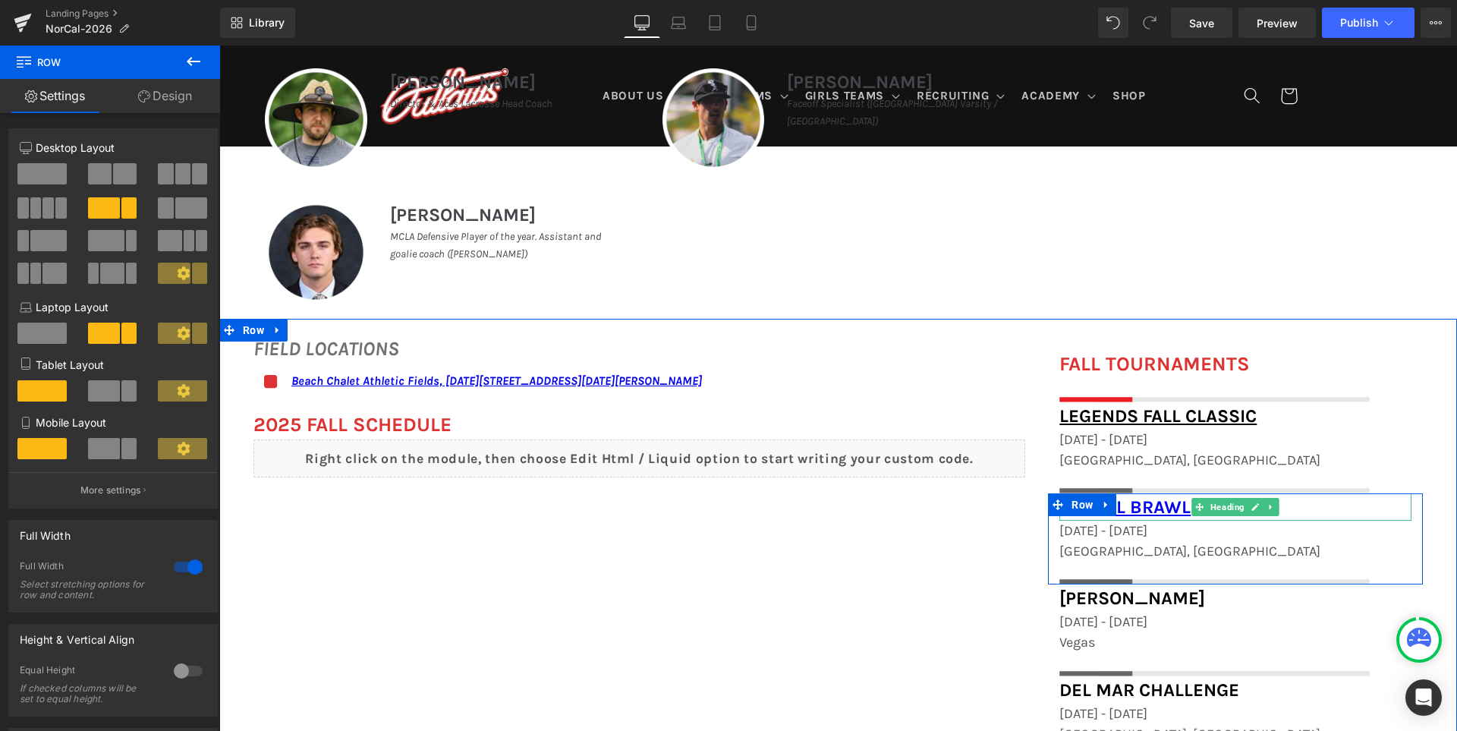
click at [1215, 513] on span "Heading" at bounding box center [1227, 507] width 40 height 18
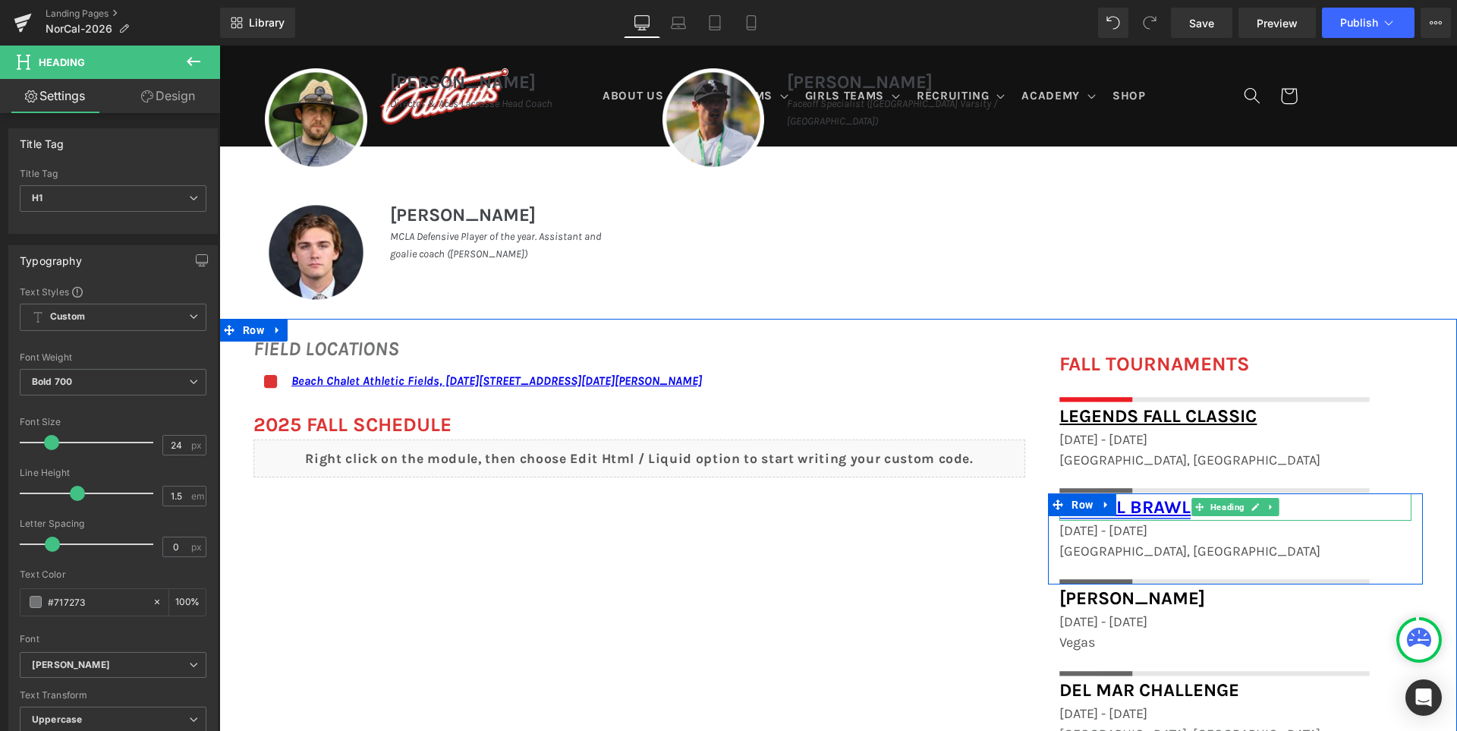
click at [1146, 511] on link "OC Fall Brawl" at bounding box center [1124, 506] width 131 height 21
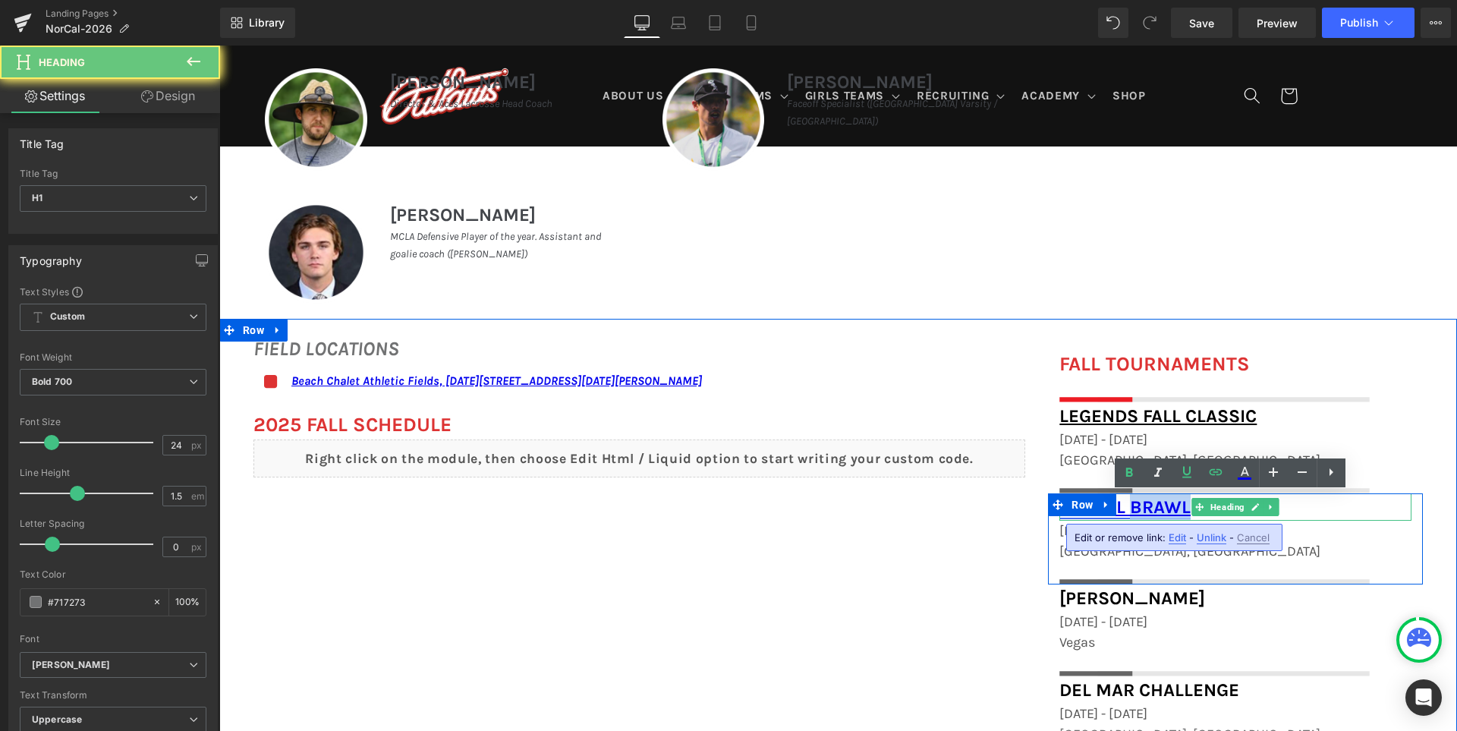
click at [1146, 511] on link "OC Fall Brawl" at bounding box center [1124, 506] width 131 height 21
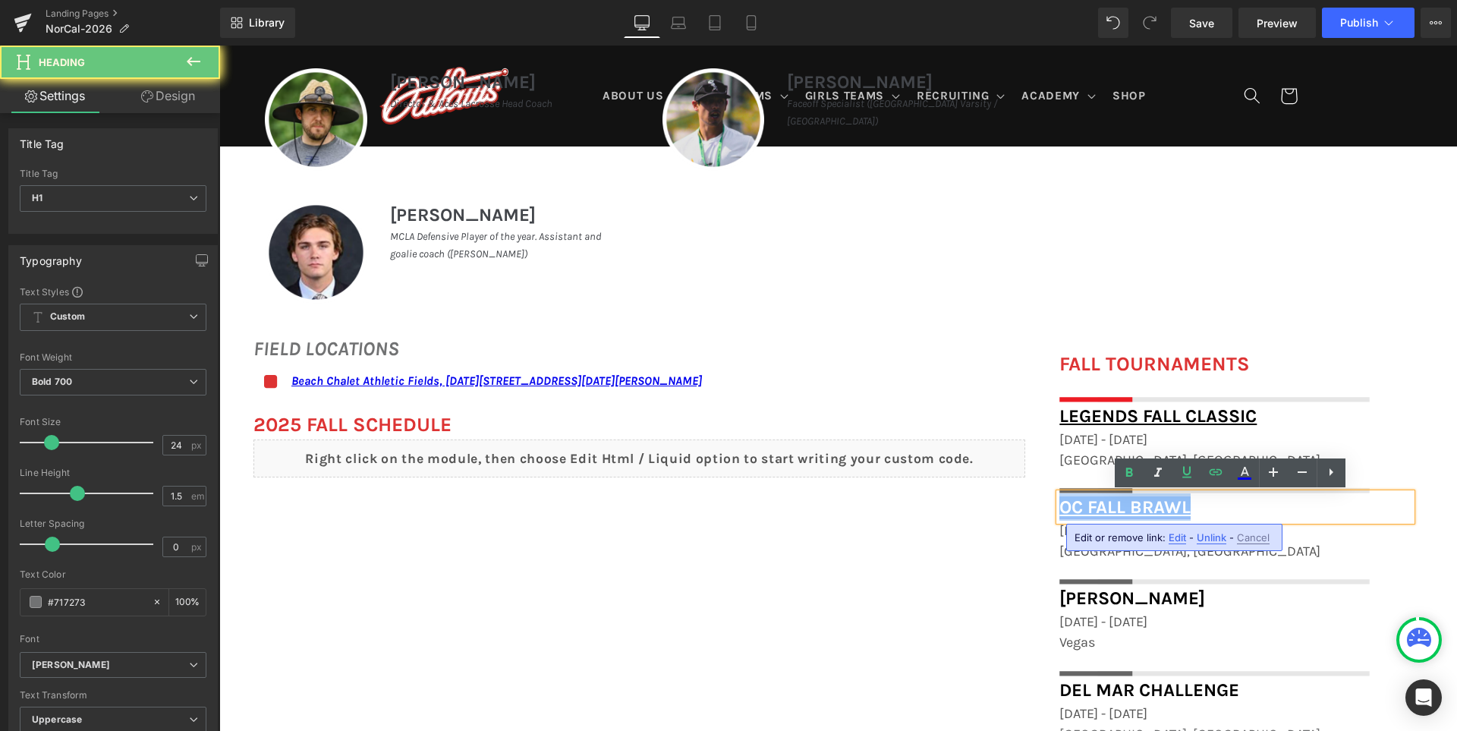
click at [1146, 511] on link "OC Fall Brawl" at bounding box center [1124, 506] width 131 height 21
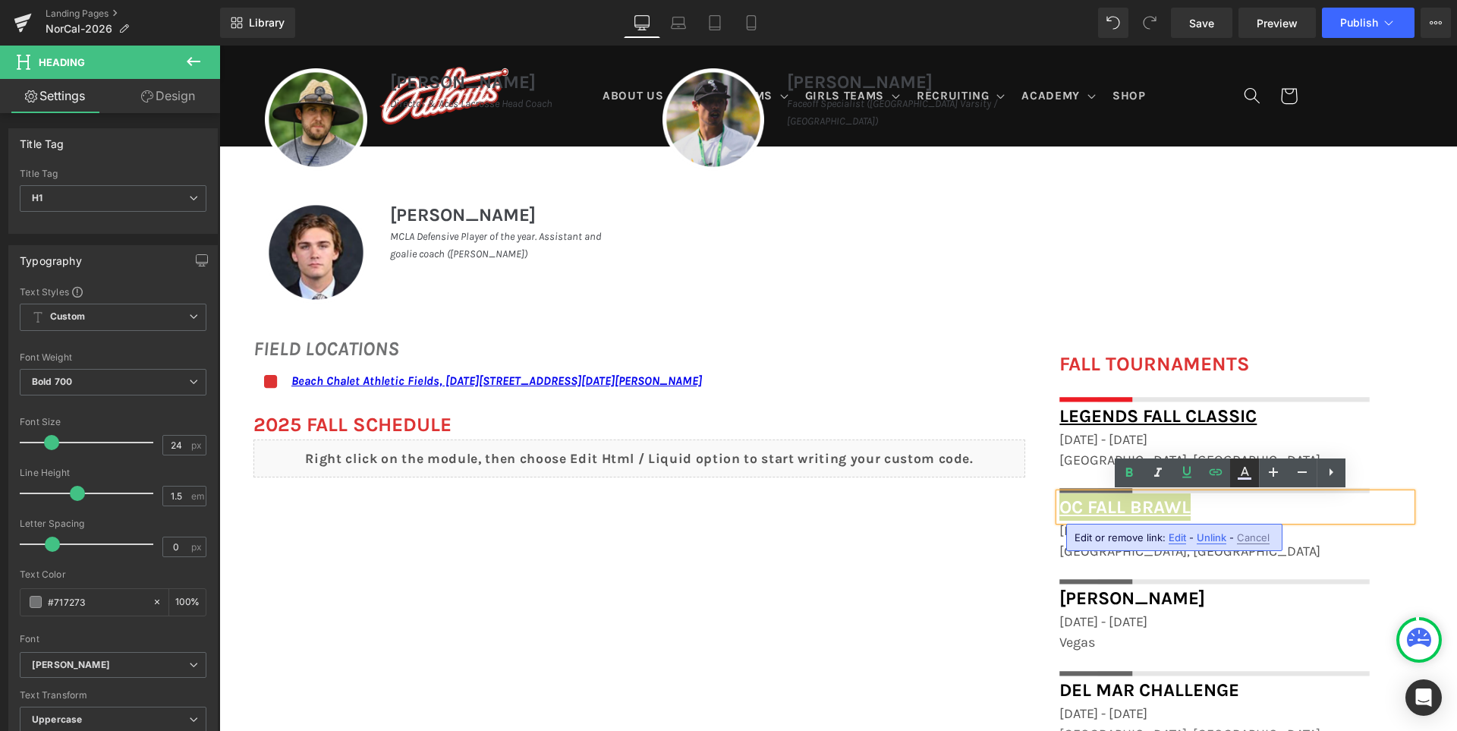
click at [1248, 467] on icon at bounding box center [1244, 473] width 18 height 18
type input "#ffffff"
type input "100"
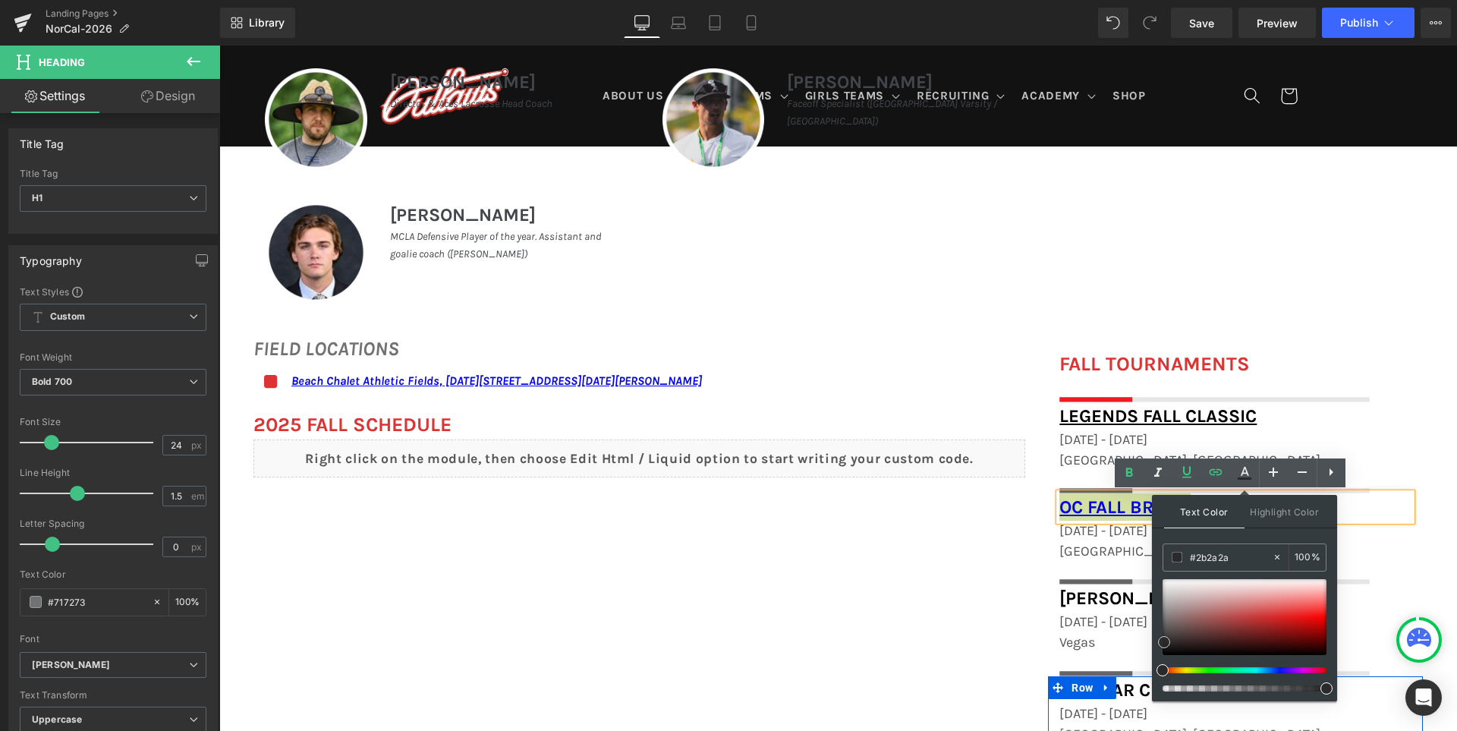
type input "#000000"
drag, startPoint x: 1164, startPoint y: 642, endPoint x: 1151, endPoint y: 697, distance: 56.9
click at [1152, 697] on div "Text Color Highlight Color rgba(0, 0, 0, 1) #000000 100 % transparent transpare…" at bounding box center [1244, 598] width 185 height 206
click at [1254, 541] on div "Text Color Highlight Color rgba(0, 0, 0, 1) #000000 100 % transparent transpare…" at bounding box center [1244, 598] width 185 height 206
click at [1262, 536] on div "Text Color Highlight Color rgba(0, 0, 0, 1) #000000 100 % transparent transpare…" at bounding box center [1244, 598] width 185 height 206
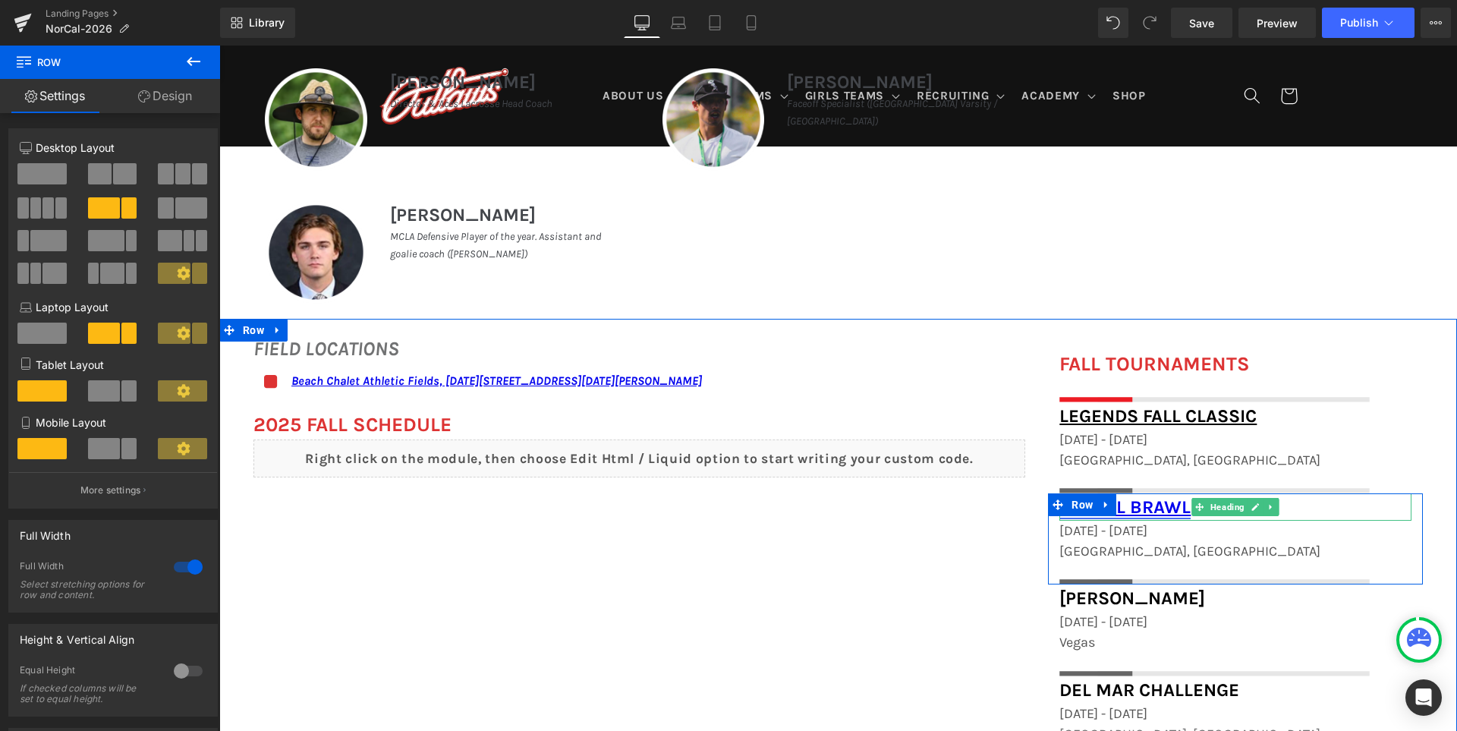
click at [1191, 507] on span at bounding box center [1199, 507] width 16 height 18
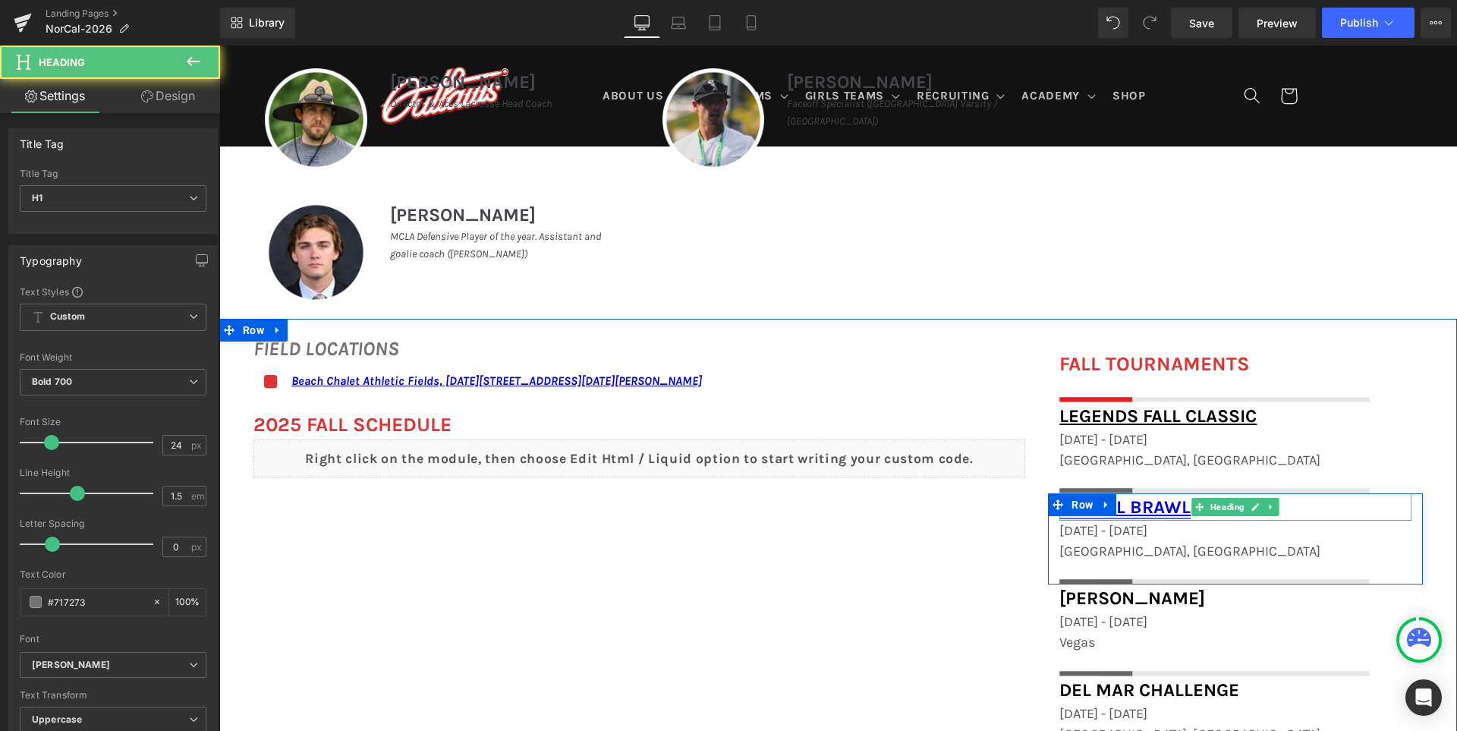
click at [1153, 506] on link "OC Fall Brawl" at bounding box center [1124, 506] width 131 height 21
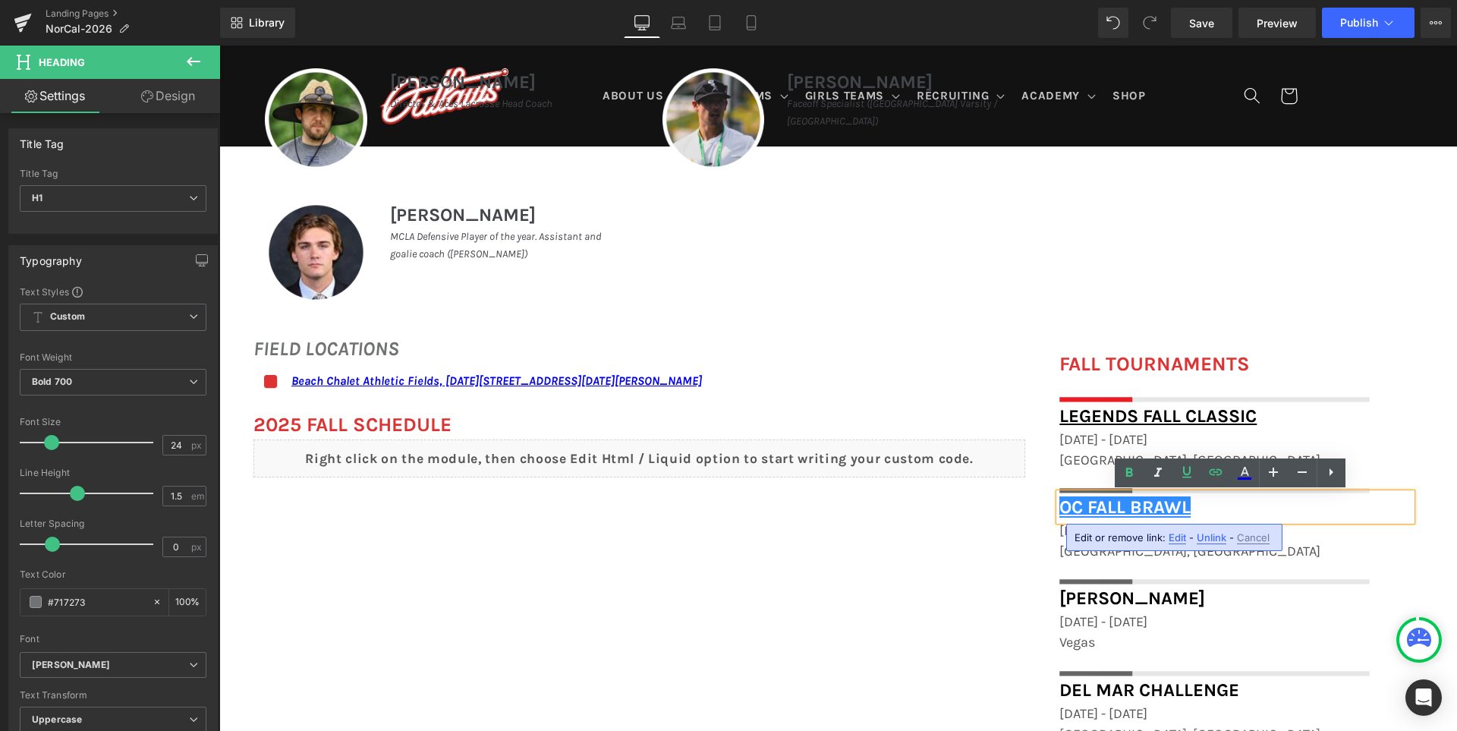
click at [1215, 537] on span "Unlink" at bounding box center [1211, 537] width 30 height 13
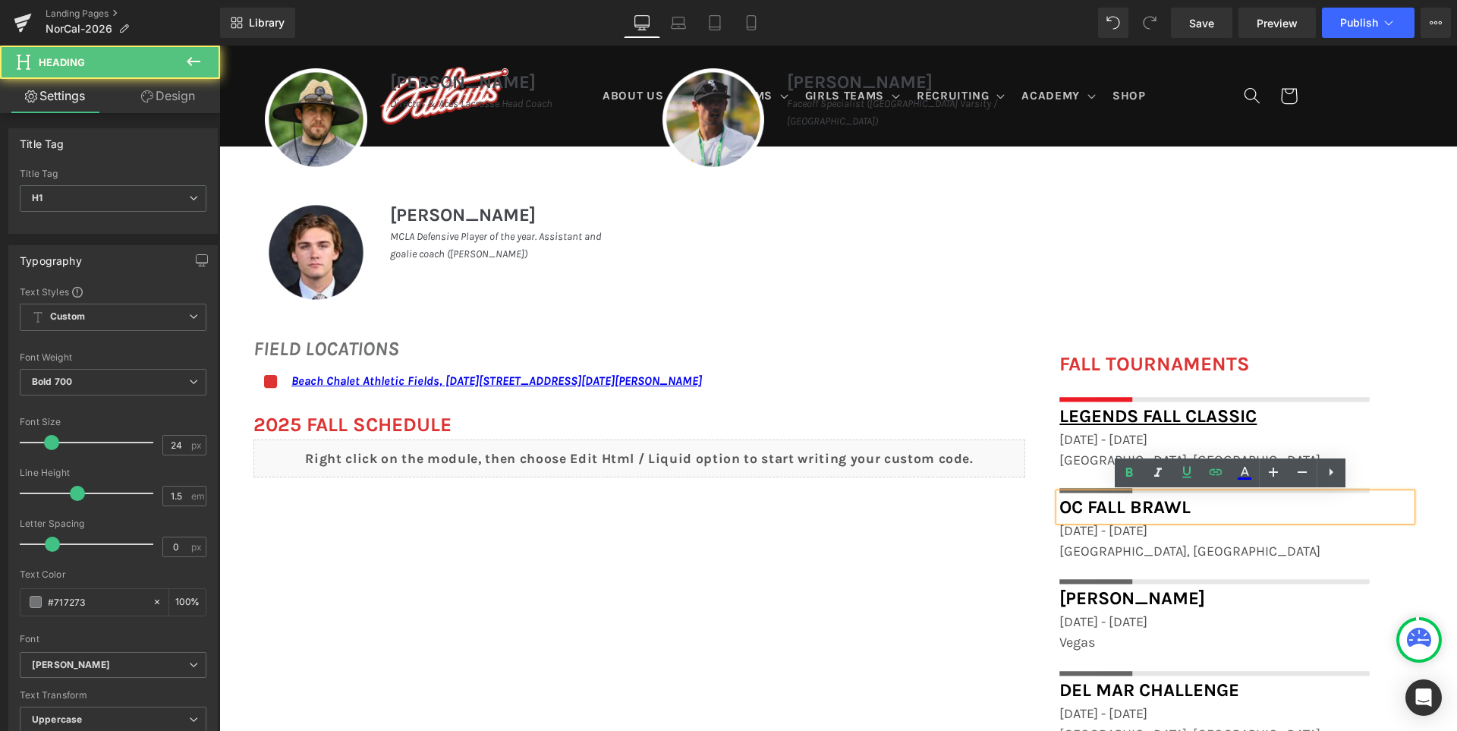
click at [1133, 501] on span "OC Fall Brawl" at bounding box center [1124, 506] width 131 height 21
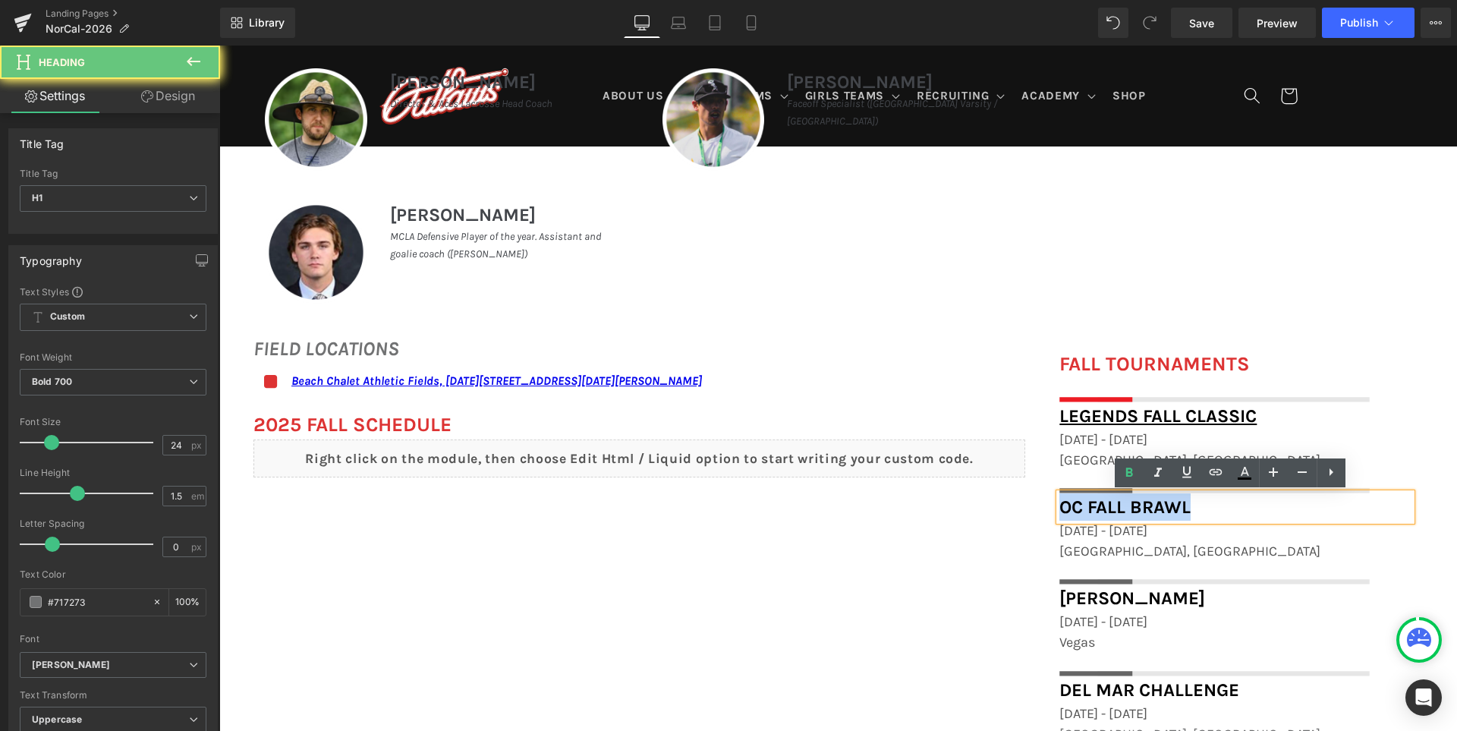
click at [1133, 501] on span "OC Fall Brawl" at bounding box center [1124, 506] width 131 height 21
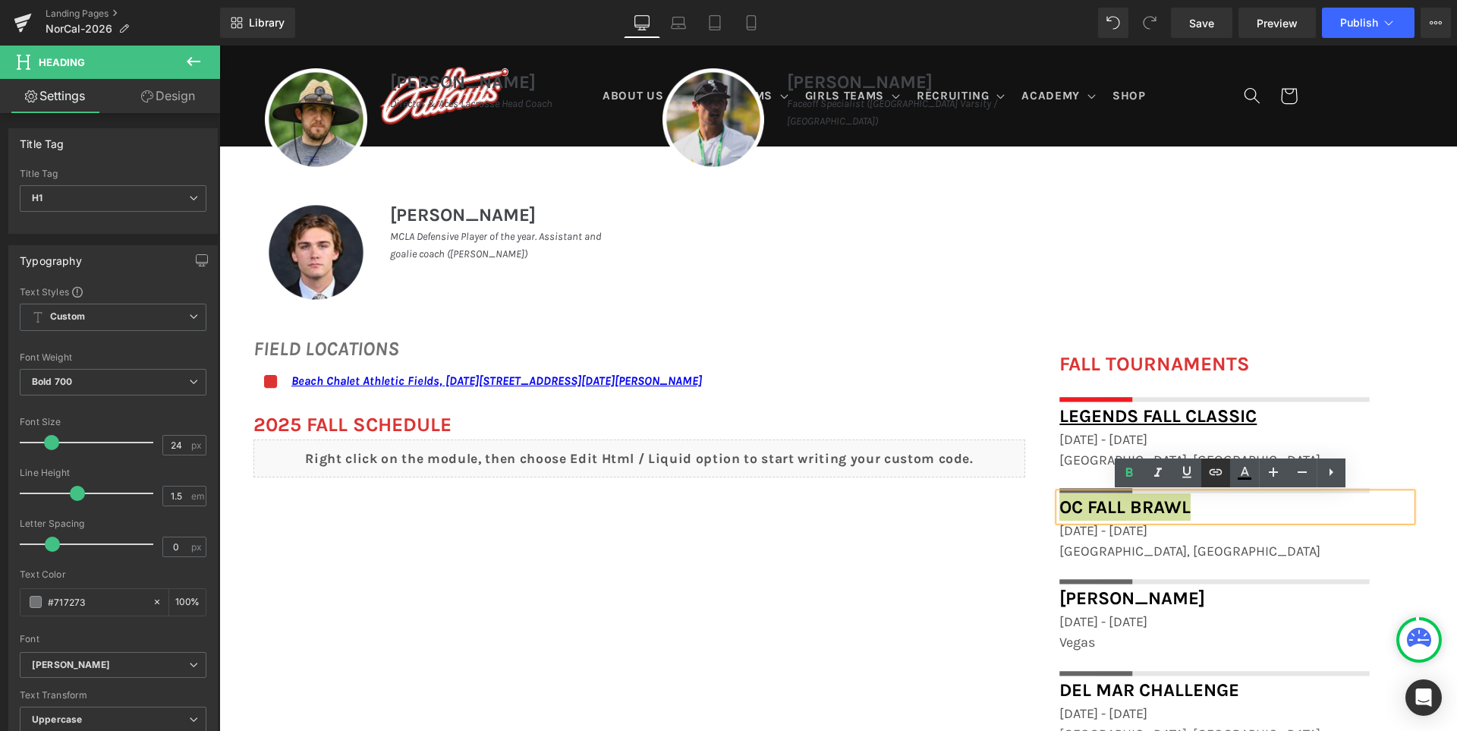
click at [1224, 473] on link at bounding box center [1215, 472] width 29 height 29
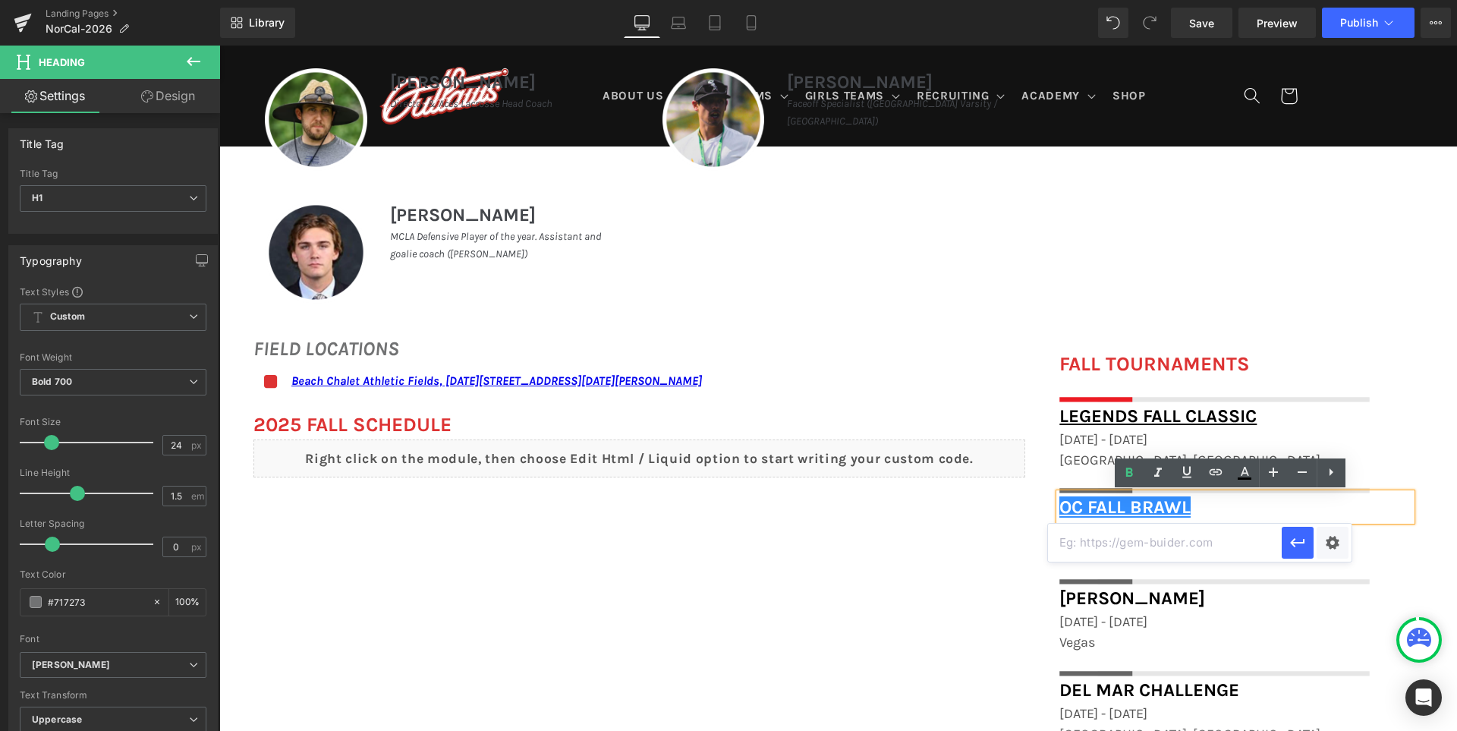
click at [1189, 545] on input "text" at bounding box center [1165, 542] width 234 height 38
paste input "https://maps.app.goo.gl/i3T3AgyZC9sQMJcX9"
type input "https://maps.app.goo.gl/i3T3AgyZC9sQMJcX9"
click at [1303, 545] on icon "button" at bounding box center [1297, 542] width 18 height 18
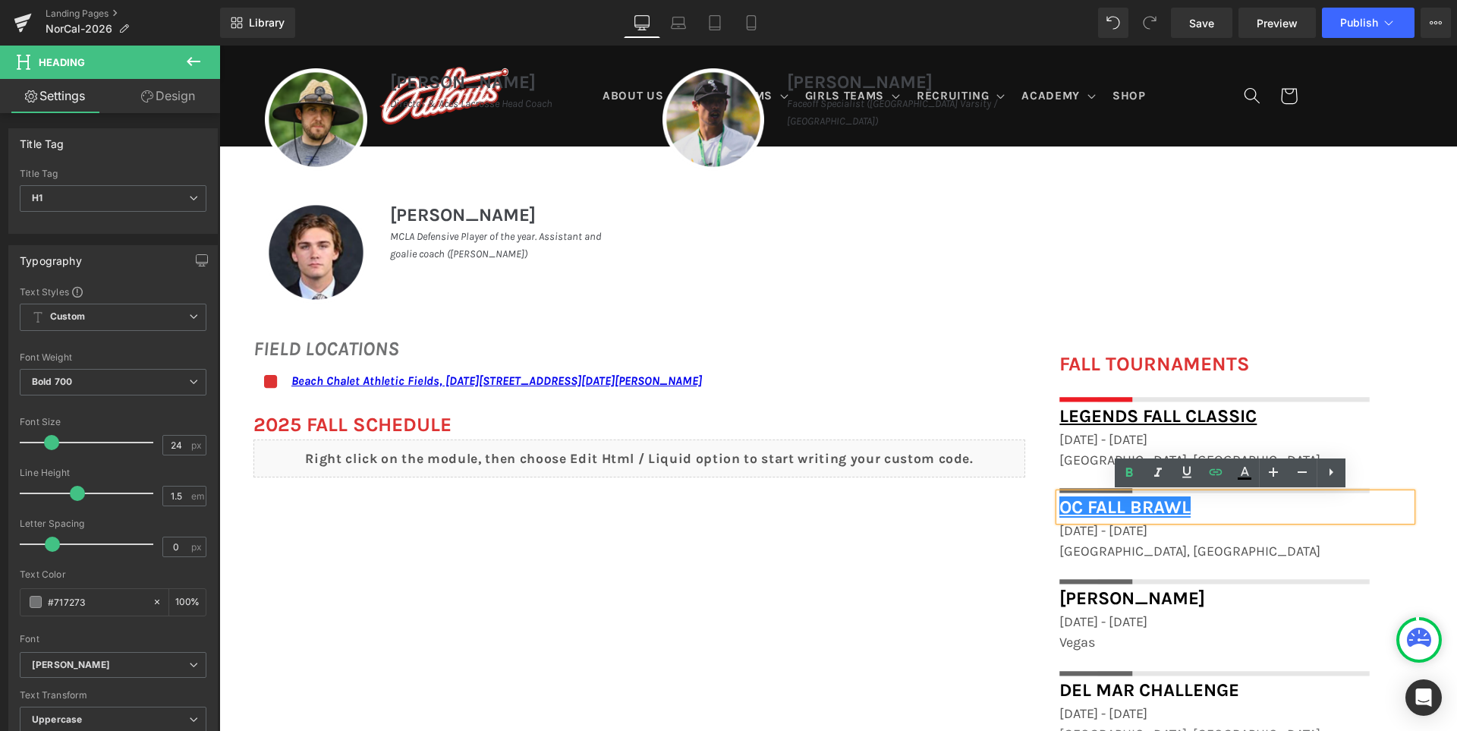
scroll to position [0, 0]
click at [1249, 473] on icon at bounding box center [1244, 473] width 18 height 18
type input "#0000ee"
type input "100"
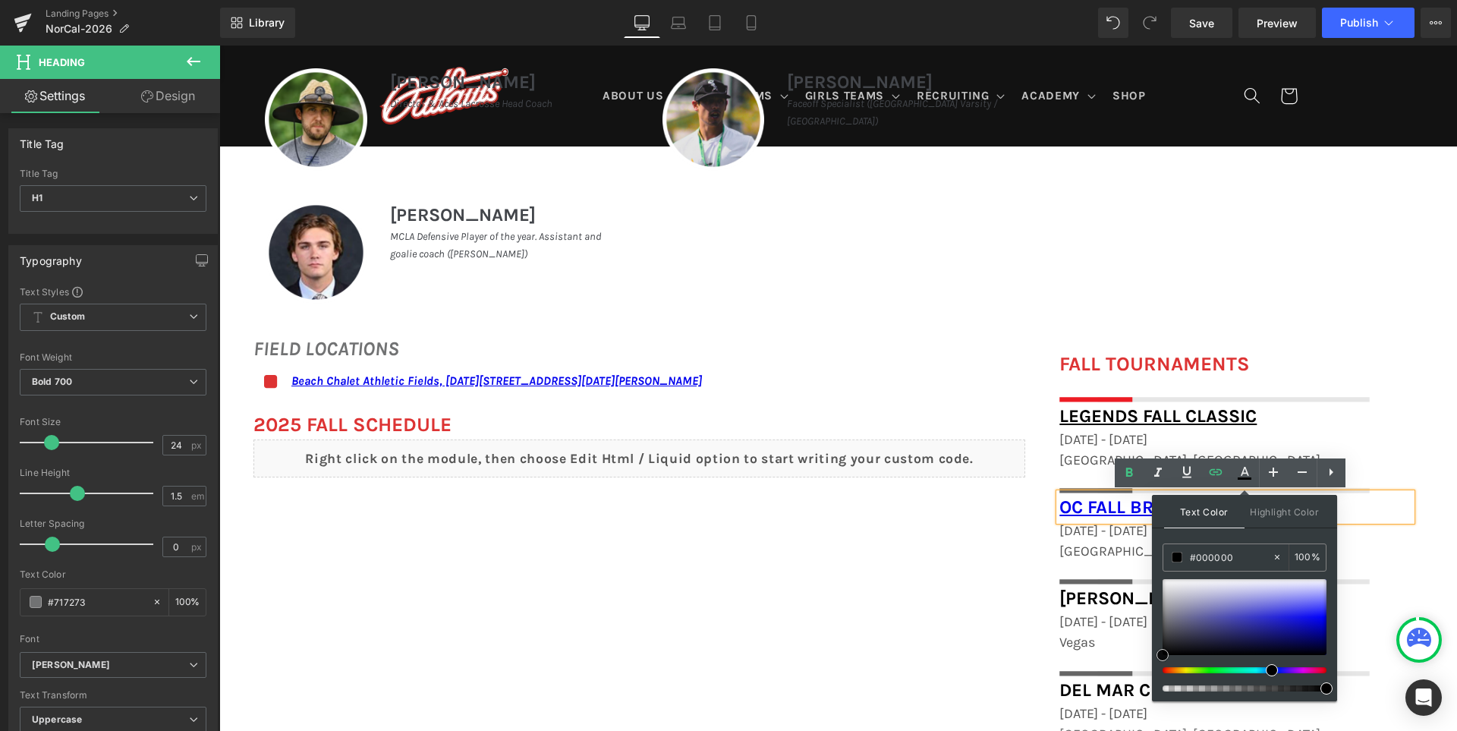
drag, startPoint x: 1211, startPoint y: 615, endPoint x: 865, endPoint y: 587, distance: 347.0
click at [1152, 677] on div "Text Color Highlight Color rgba(0, 0, 0, 1) #000000 100 % transparent transpare…" at bounding box center [1244, 598] width 185 height 206
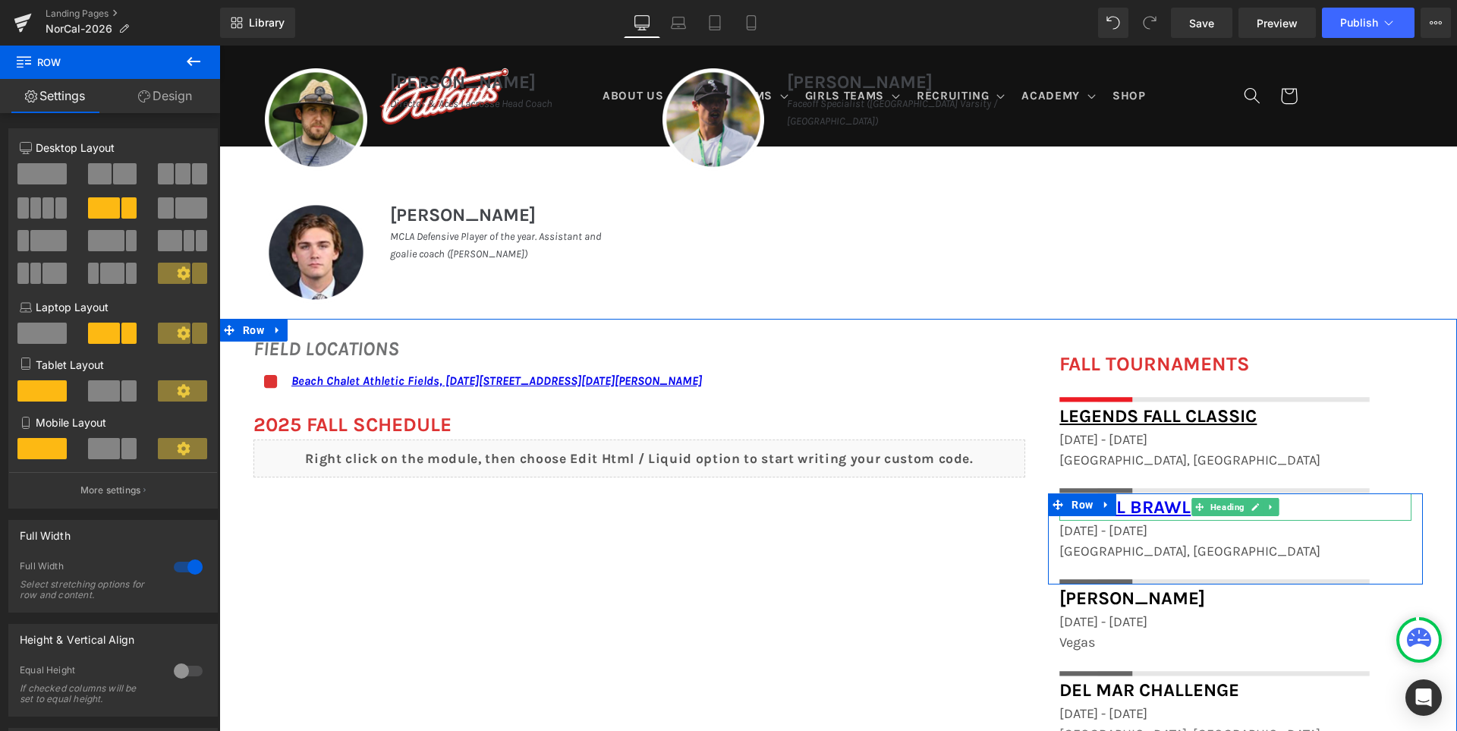
click at [1305, 505] on h1 "OC Fall Brawl" at bounding box center [1235, 506] width 352 height 27
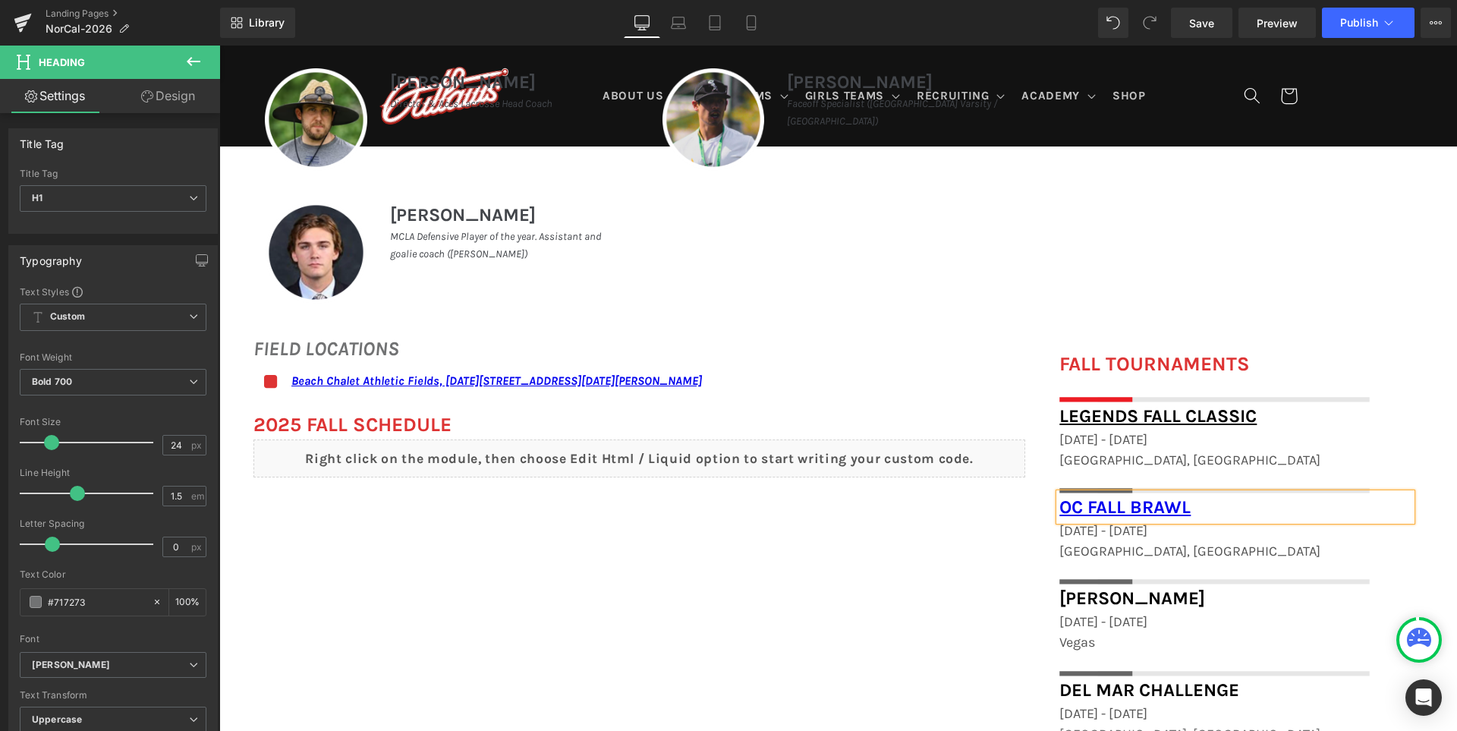
click at [1221, 501] on h1 "OC Fall Brawl" at bounding box center [1235, 506] width 352 height 27
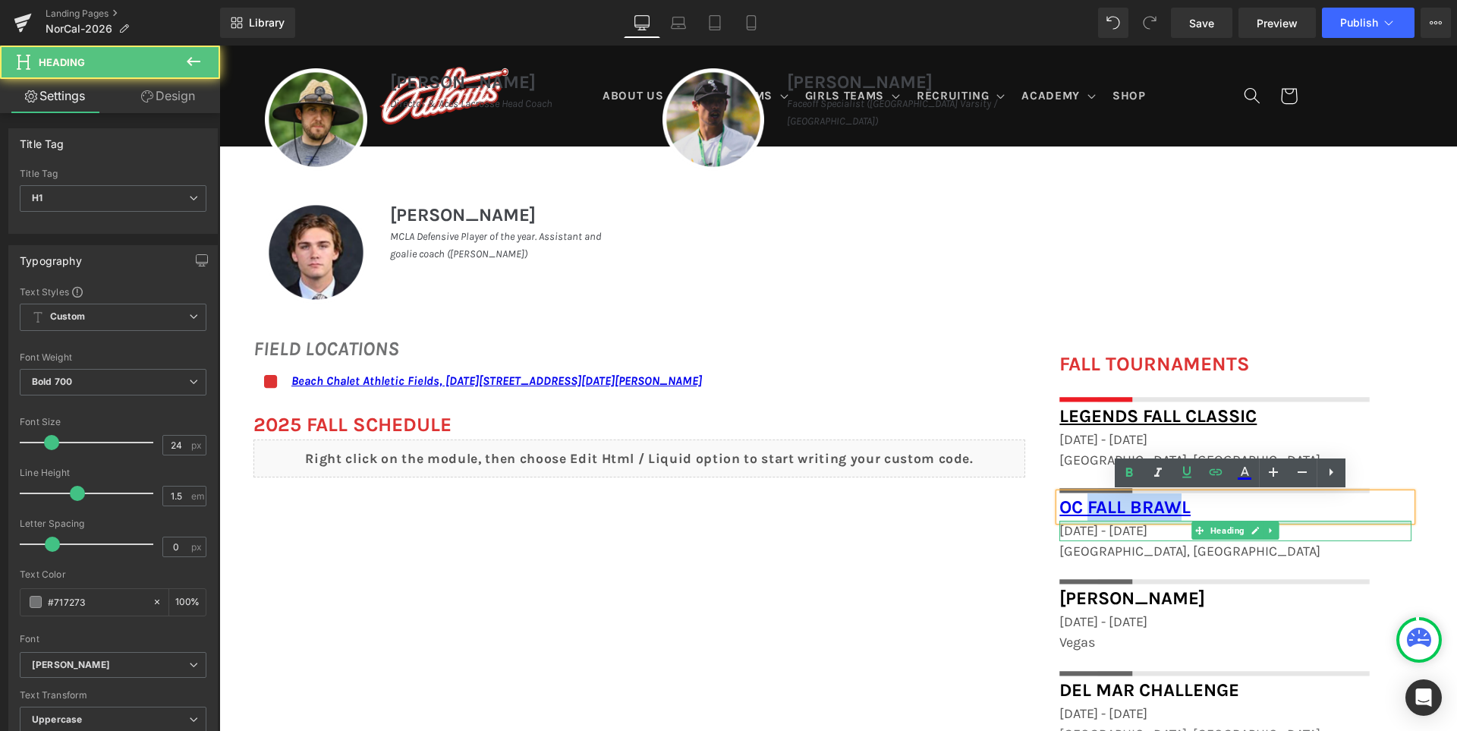
drag, startPoint x: 1180, startPoint y: 510, endPoint x: 1082, endPoint y: 520, distance: 99.2
click at [1082, 520] on div "OC Fall Brawl Heading November 15th - 16th, 2025 Heading Irvine, CA Heading Ima…" at bounding box center [1235, 538] width 375 height 91
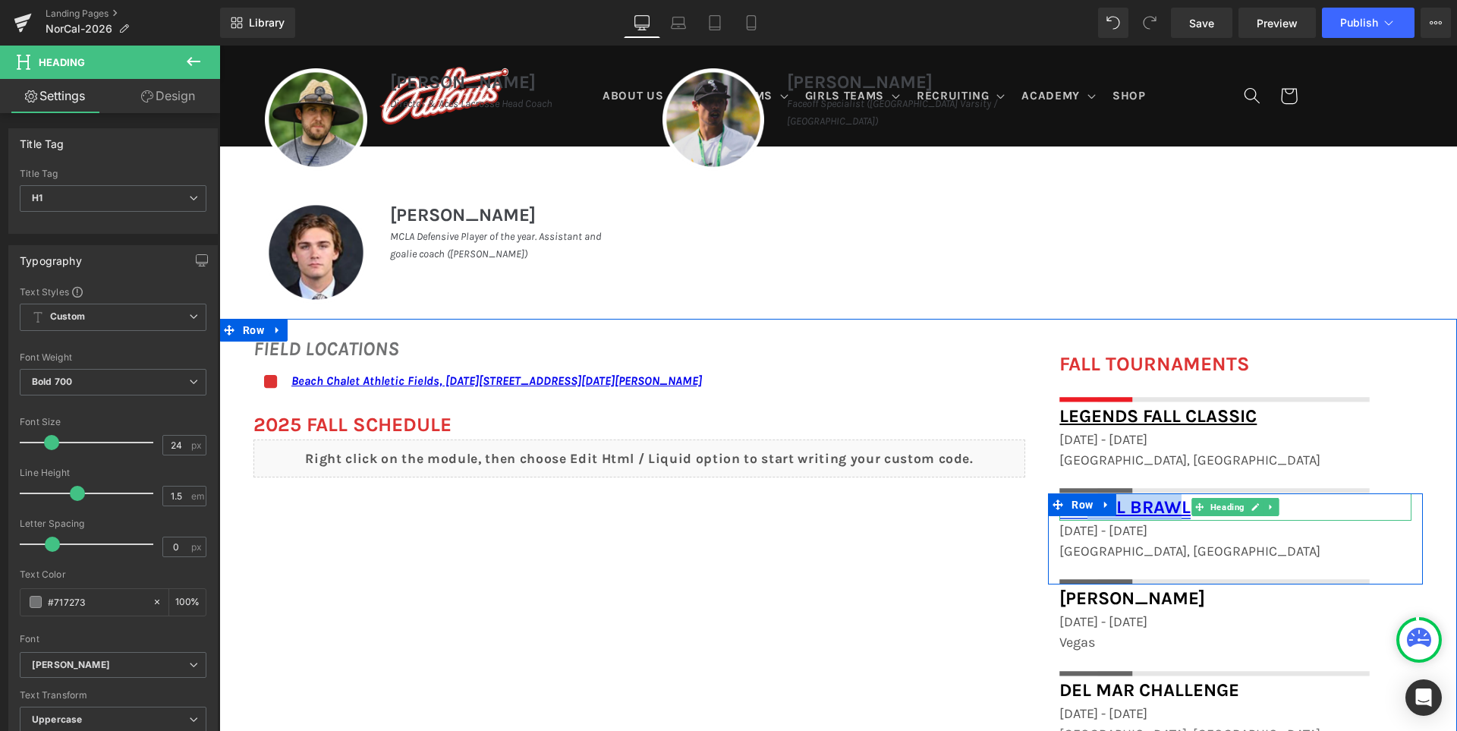
click at [1150, 508] on link "OC Fall Brawl" at bounding box center [1124, 506] width 131 height 21
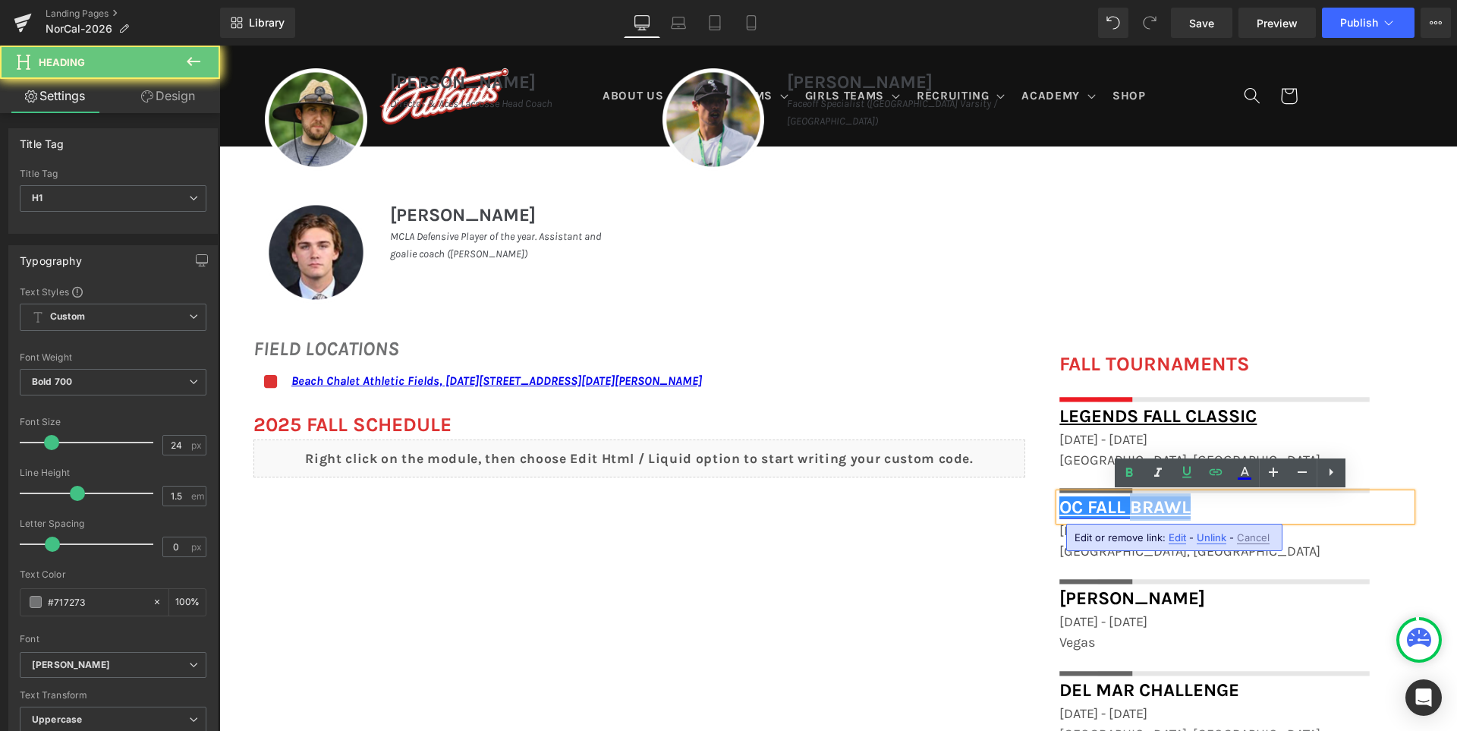
click at [1150, 508] on link "OC Fall Brawl" at bounding box center [1124, 506] width 131 height 21
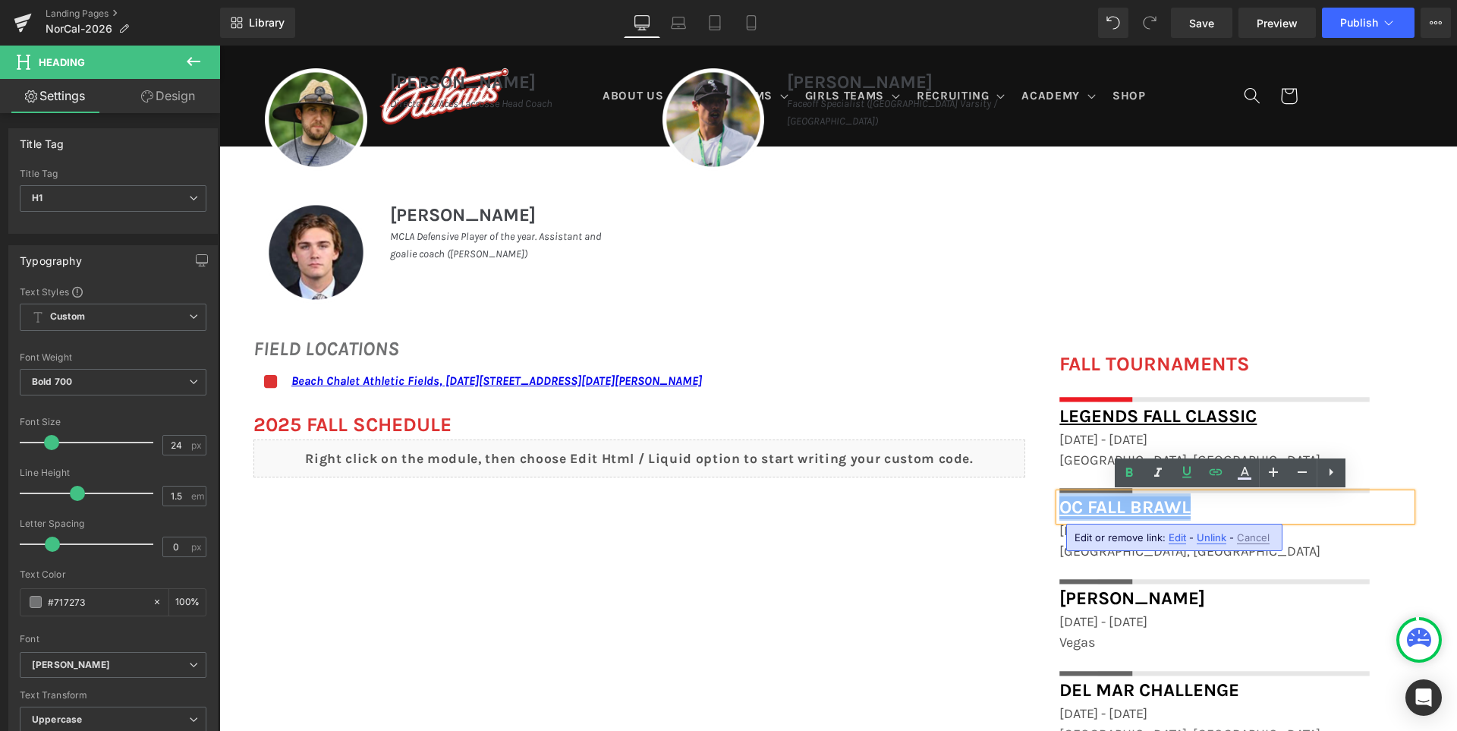
click at [1182, 505] on link "OC Fall Brawl" at bounding box center [1124, 506] width 131 height 21
drag, startPoint x: 1190, startPoint y: 504, endPoint x: 1060, endPoint y: 511, distance: 130.7
click at [1060, 511] on h1 "OC Fall Brawl" at bounding box center [1235, 506] width 352 height 27
click at [1060, 511] on link "OC Fall Brawl" at bounding box center [1124, 506] width 131 height 21
click at [1245, 472] on icon at bounding box center [1244, 473] width 18 height 18
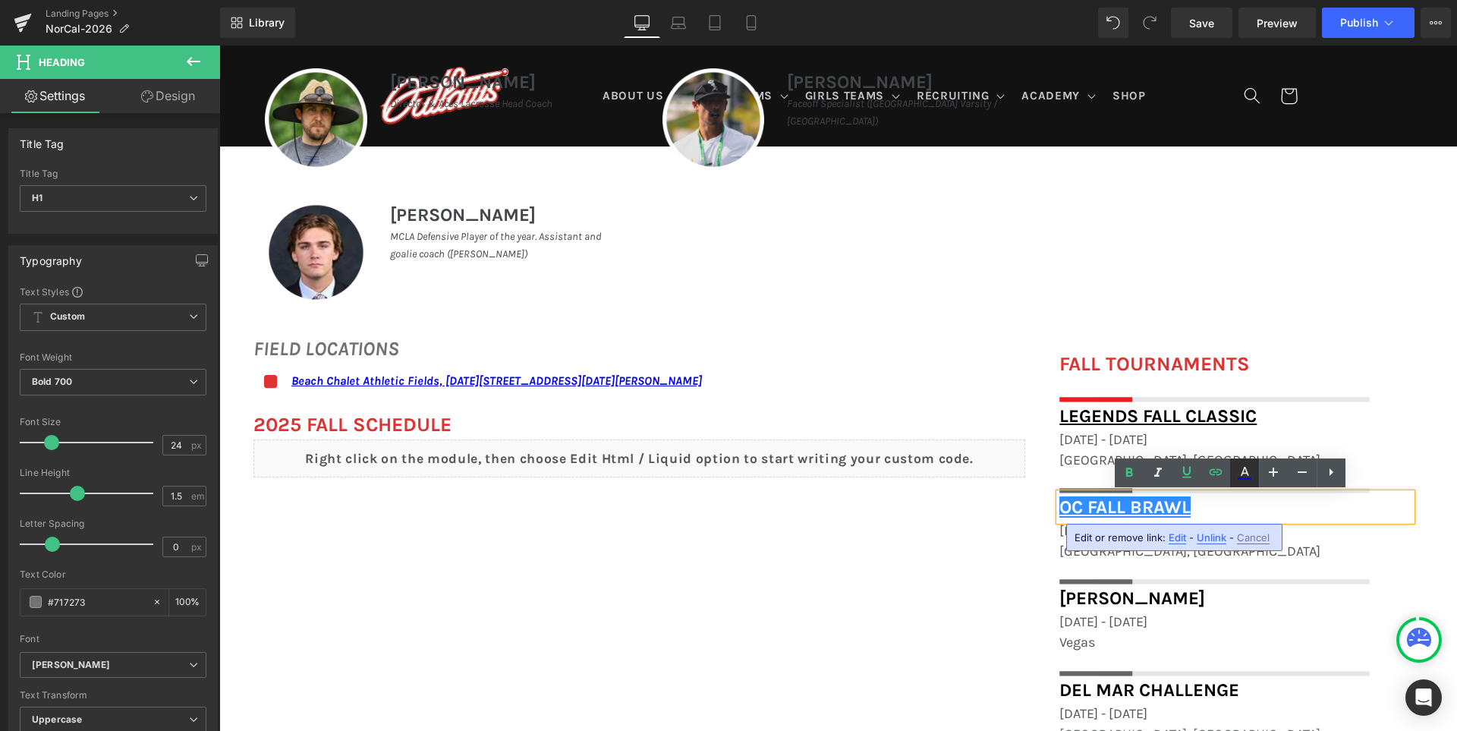
type input "#ffffff"
type input "100"
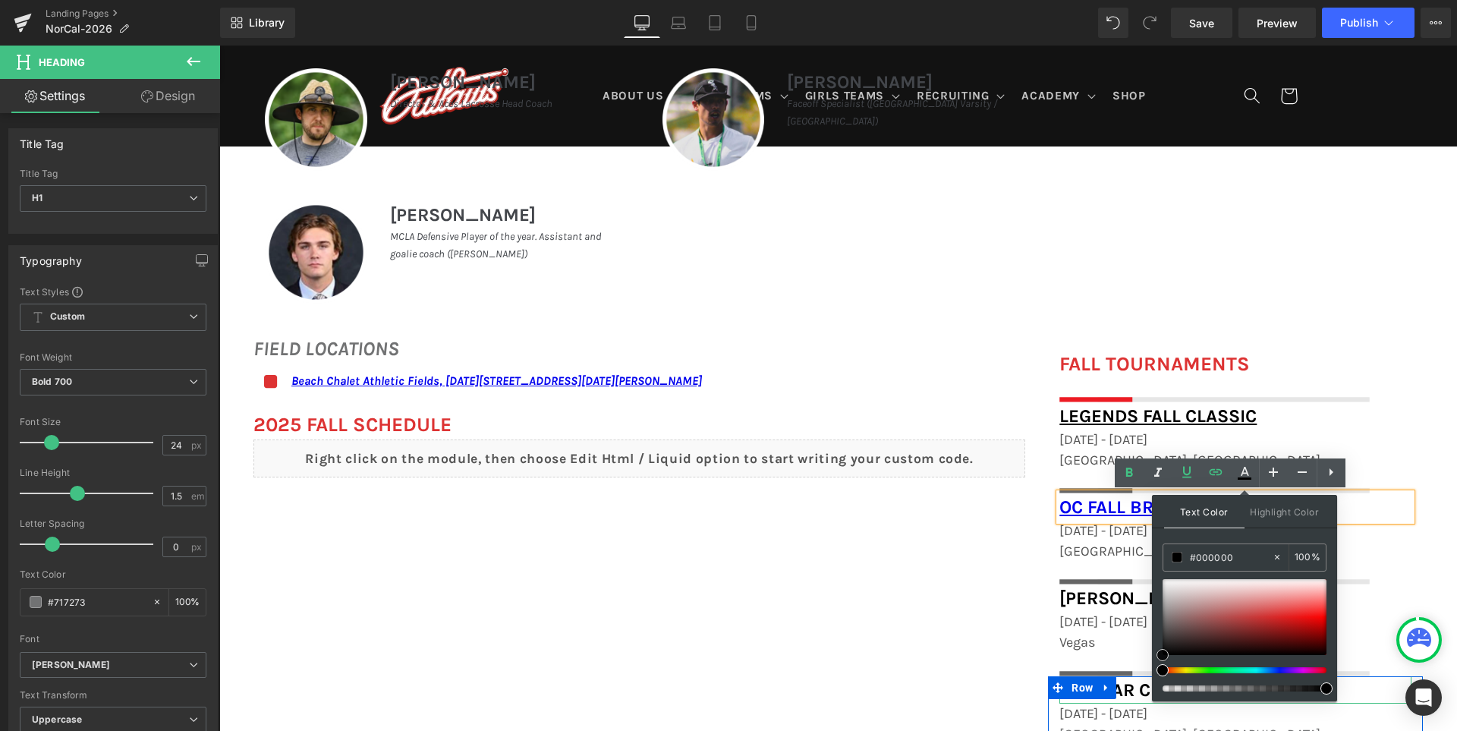
drag, startPoint x: 1430, startPoint y: 662, endPoint x: 1143, endPoint y: 687, distance: 288.6
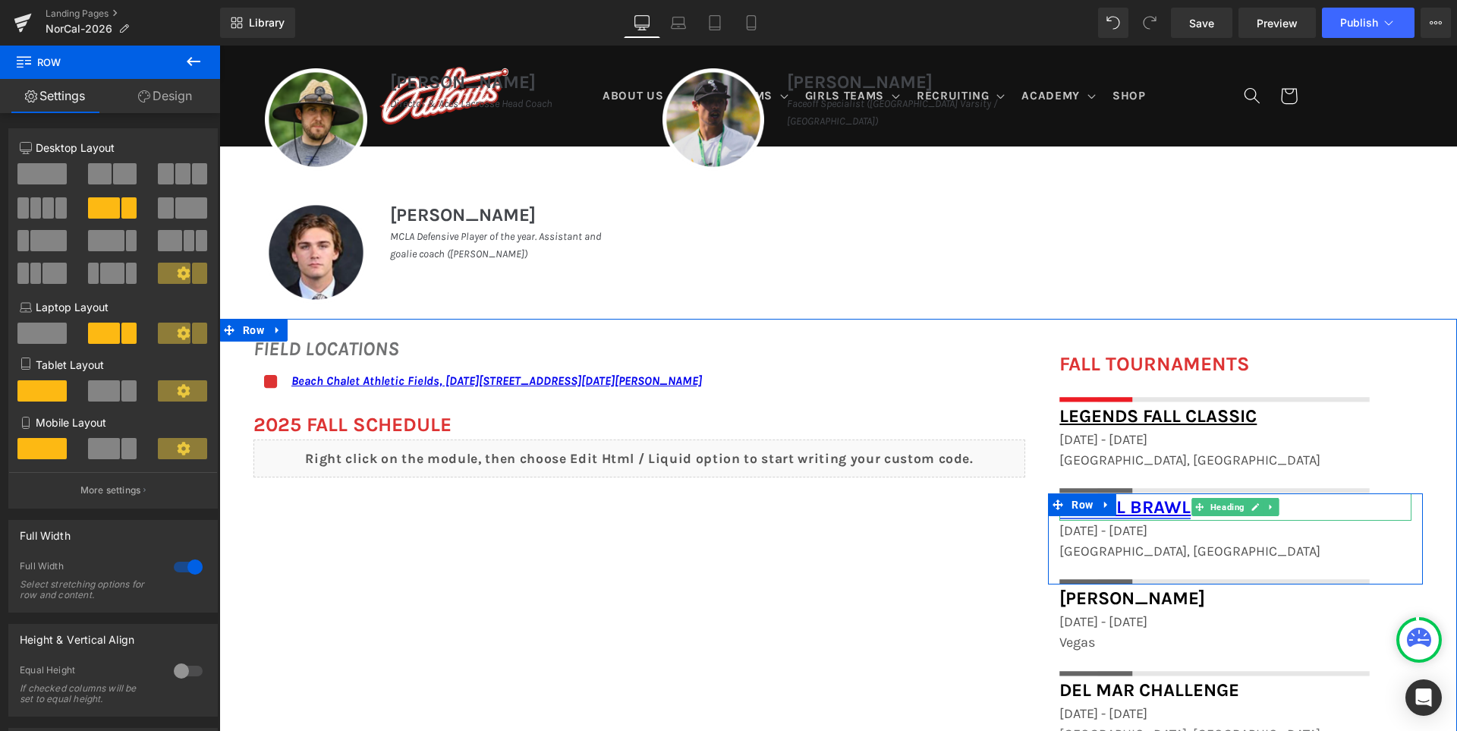
click at [1139, 509] on link "OC Fall Brawl" at bounding box center [1124, 506] width 131 height 21
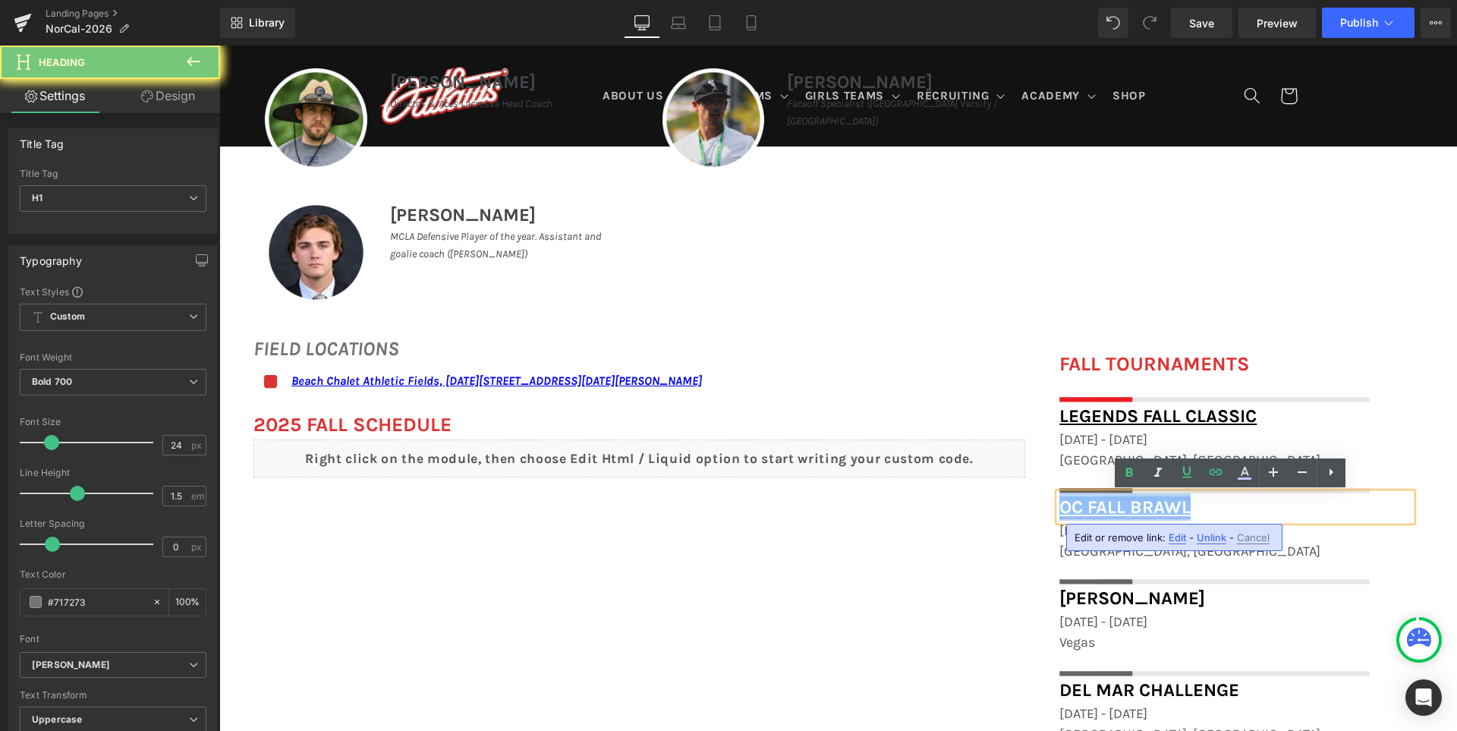
click at [1139, 509] on link "OC Fall Brawl" at bounding box center [1124, 506] width 131 height 21
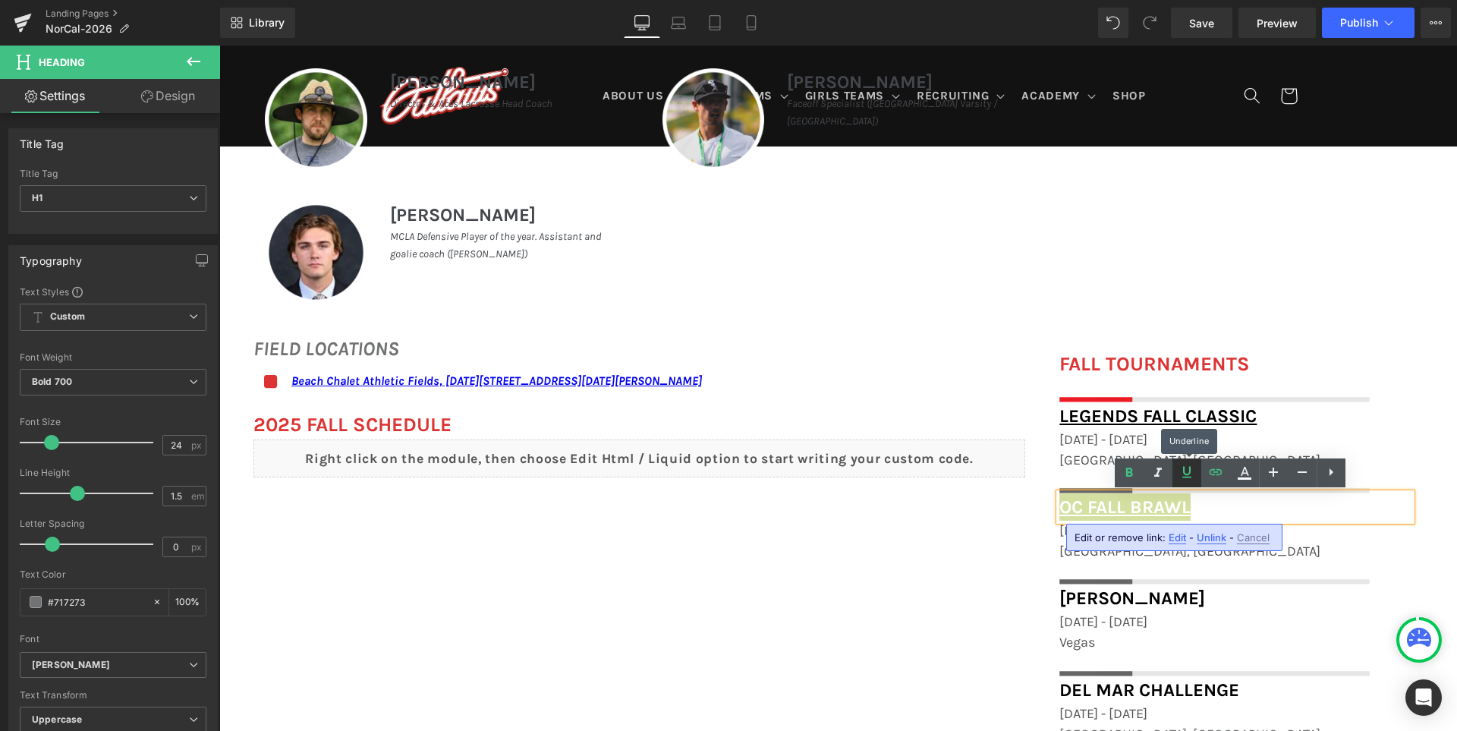
click at [1185, 481] on link at bounding box center [1186, 472] width 29 height 29
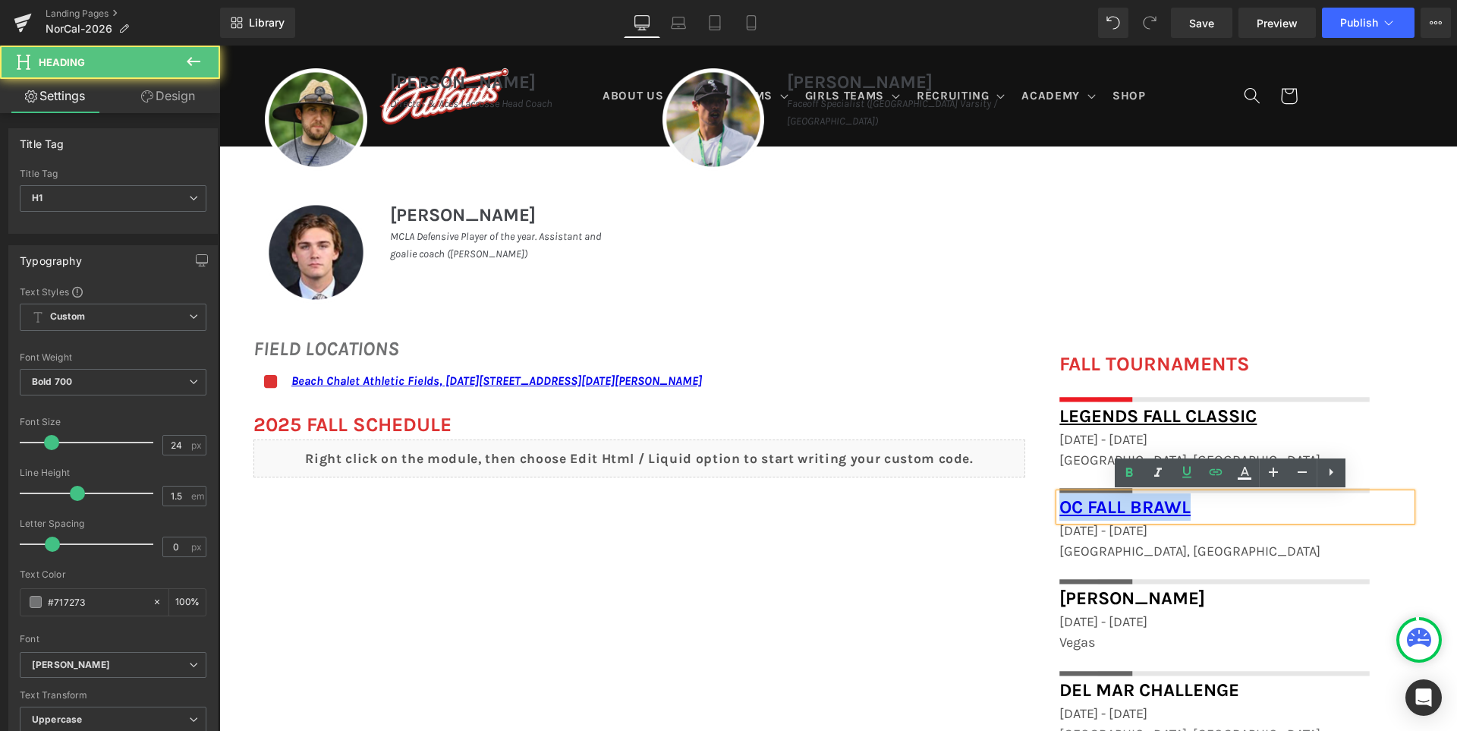
click at [1199, 508] on h1 "OC Fall Brawl" at bounding box center [1235, 506] width 352 height 27
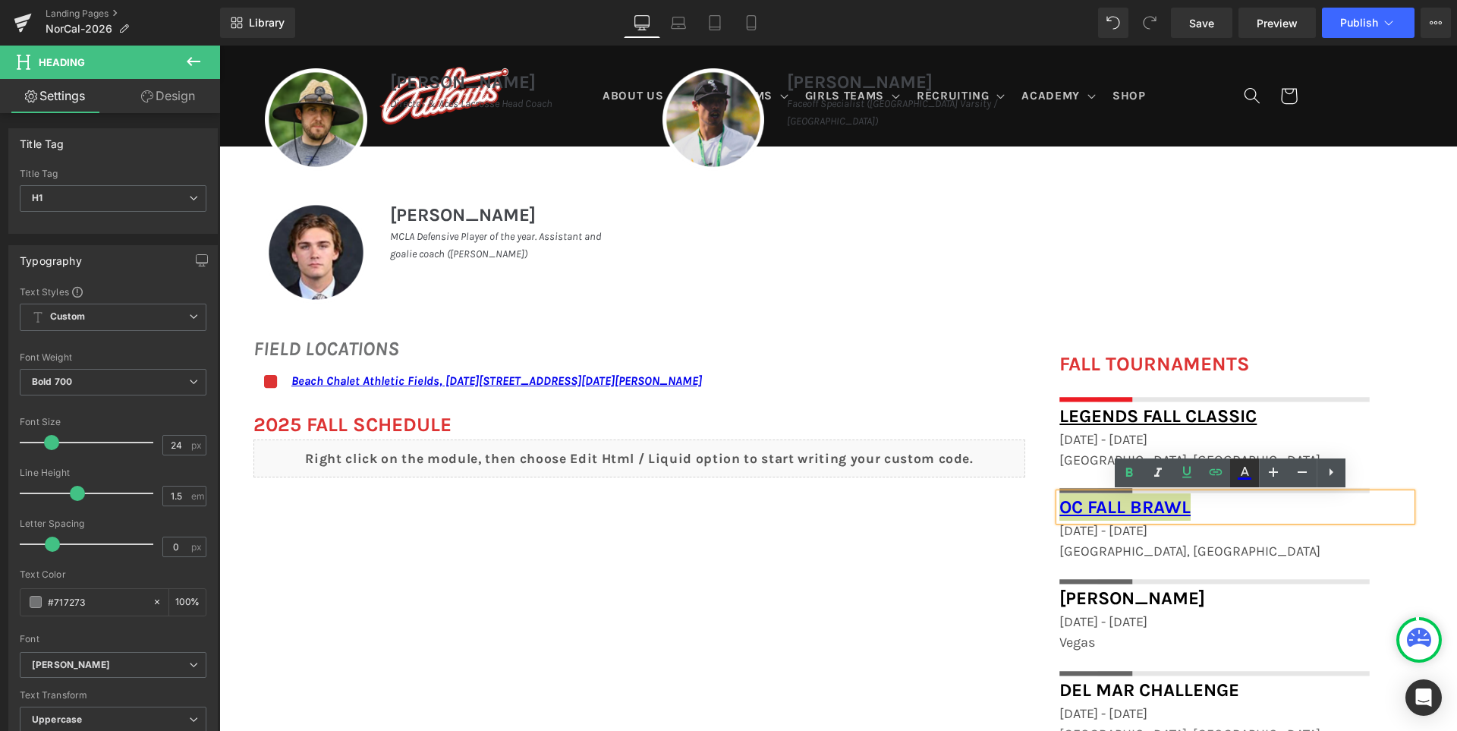
click at [1243, 473] on icon at bounding box center [1244, 471] width 8 height 9
type input "#0000ee"
type input "100"
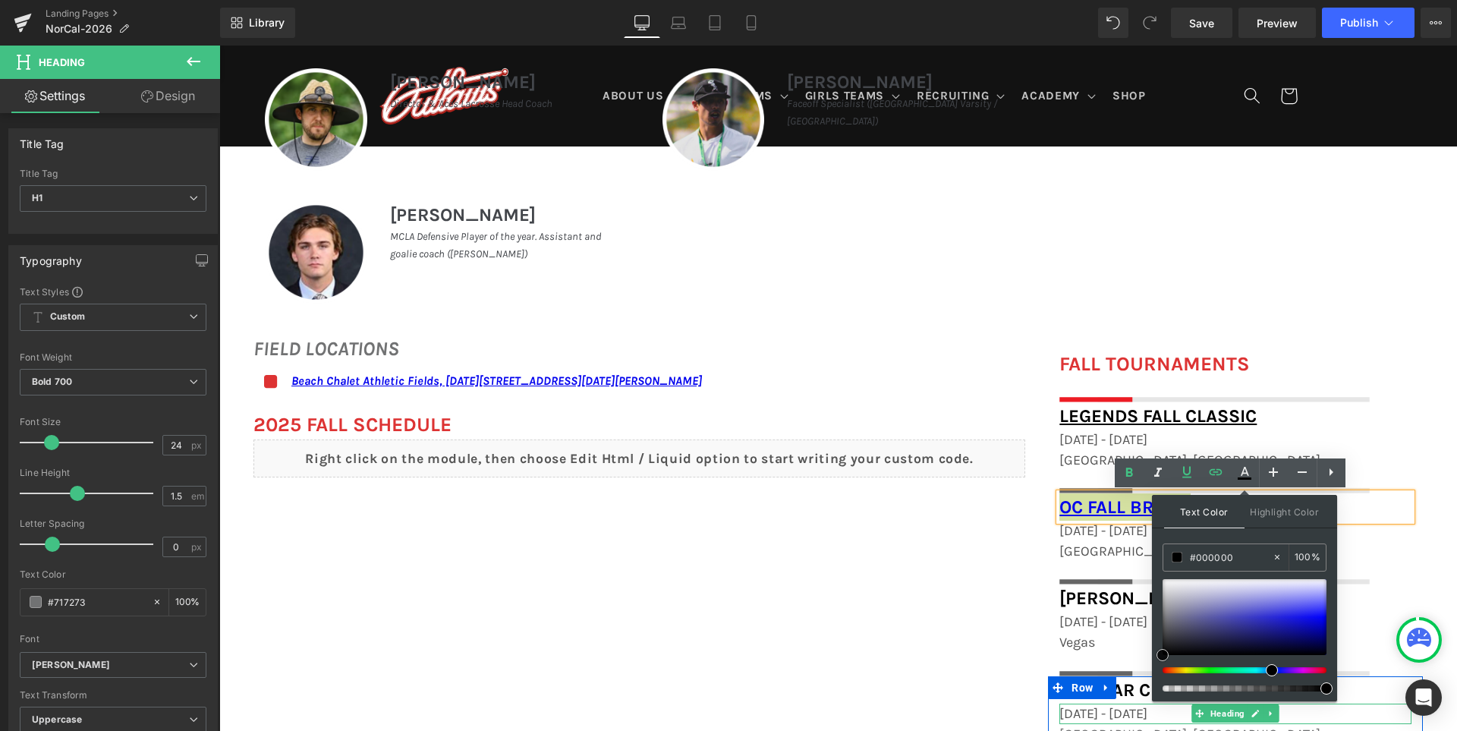
drag, startPoint x: 1398, startPoint y: 687, endPoint x: 1125, endPoint y: 717, distance: 274.8
click at [1274, 537] on div "Text Color Highlight Color rgba(0, 0, 0, 1) #000000 100 % transparent transpare…" at bounding box center [1244, 598] width 185 height 206
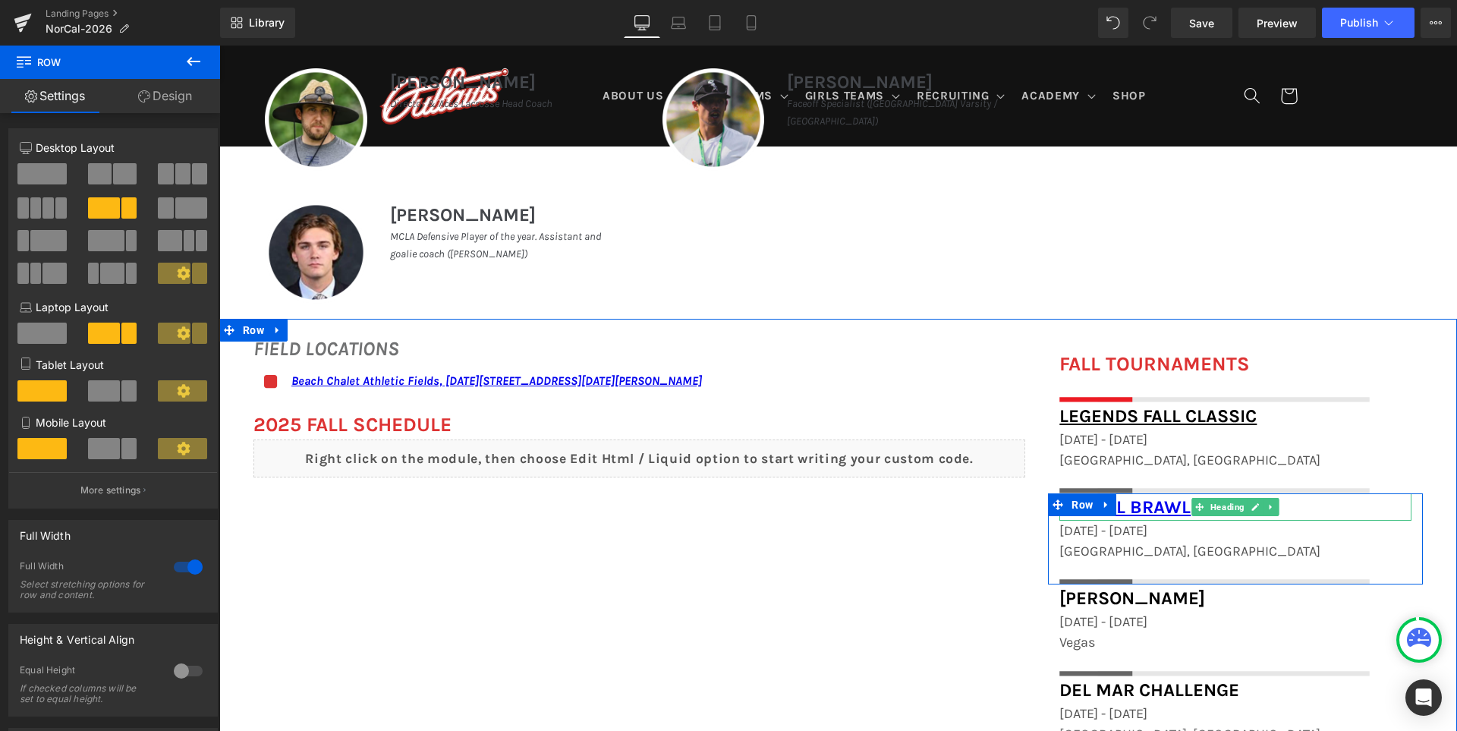
click at [1324, 509] on h1 "OC Fall Brawl" at bounding box center [1235, 506] width 352 height 27
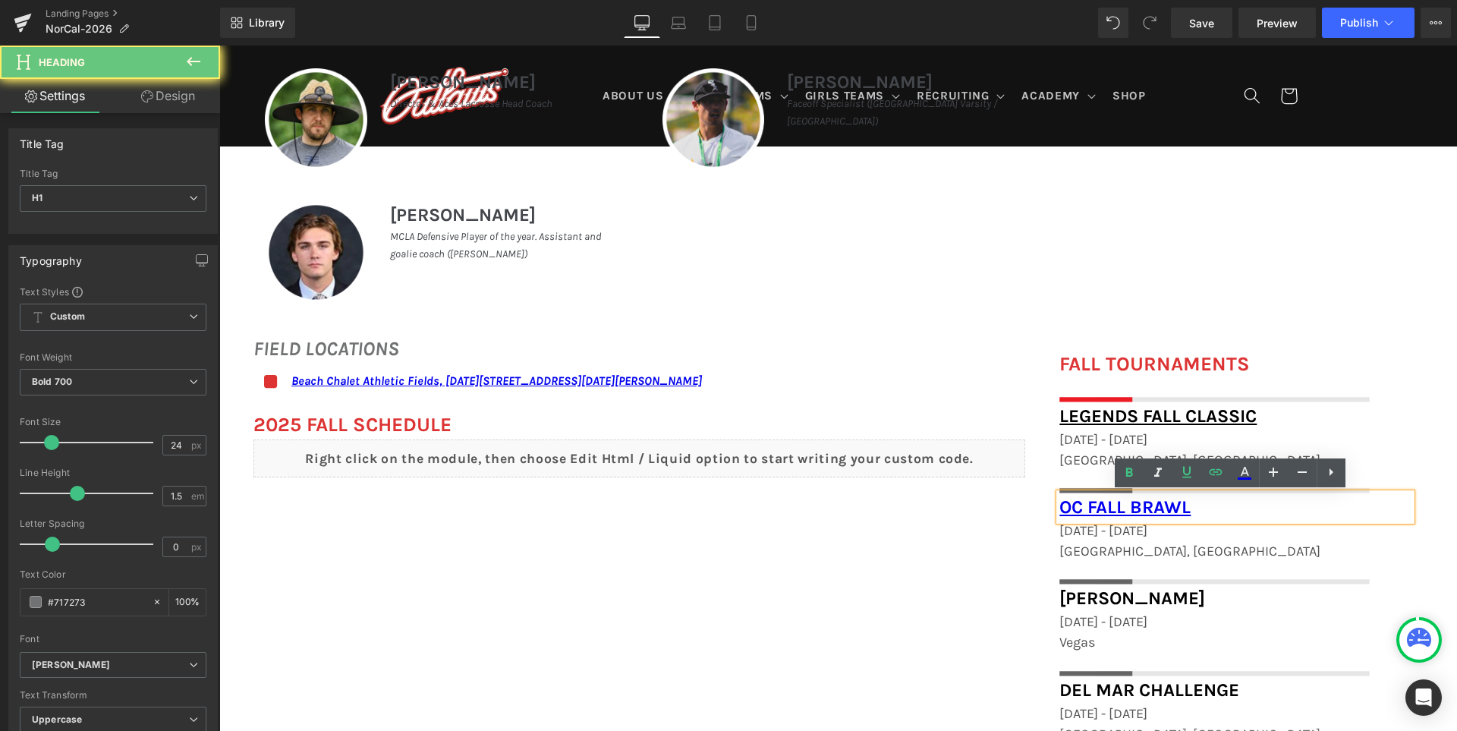
click at [1324, 509] on h1 "OC Fall Brawl" at bounding box center [1235, 506] width 352 height 27
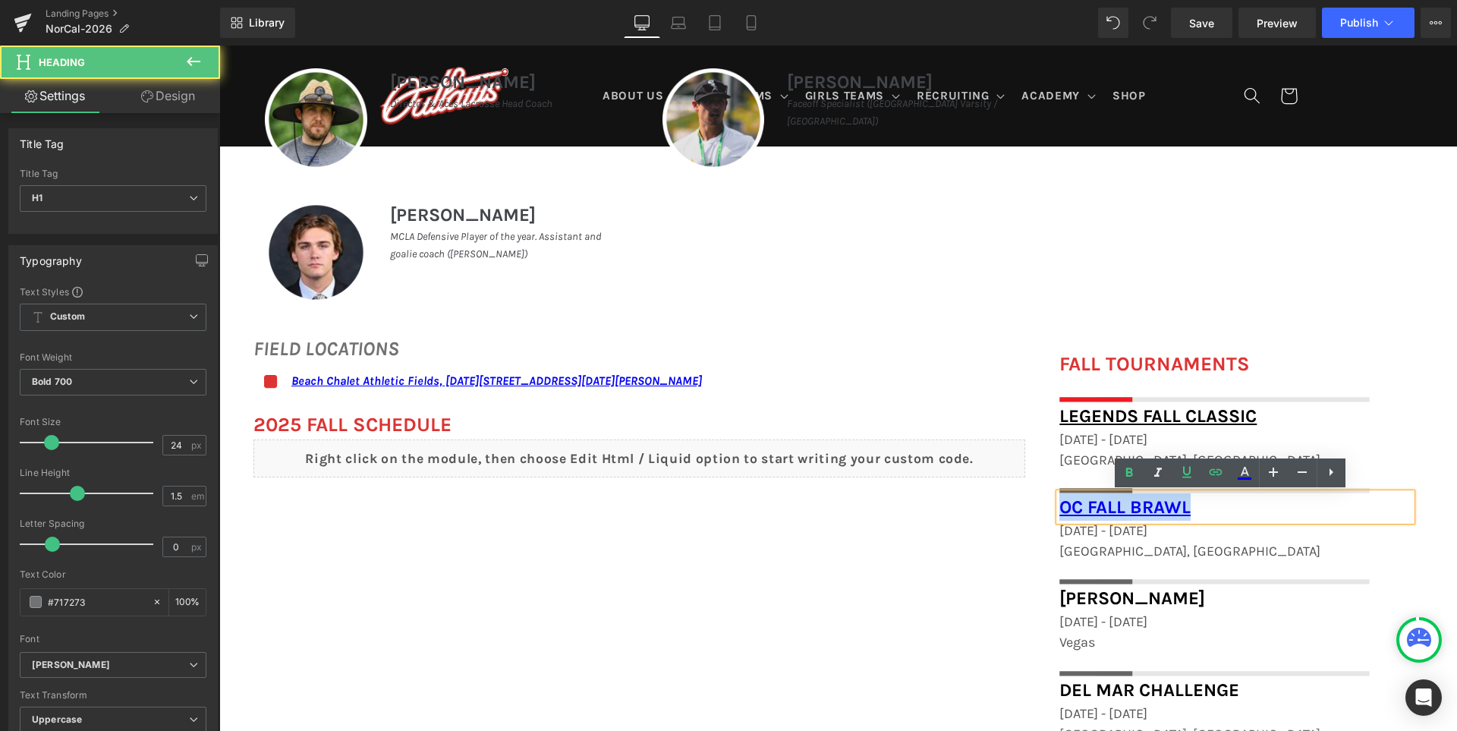
click at [1324, 509] on h1 "OC Fall Brawl" at bounding box center [1235, 506] width 352 height 27
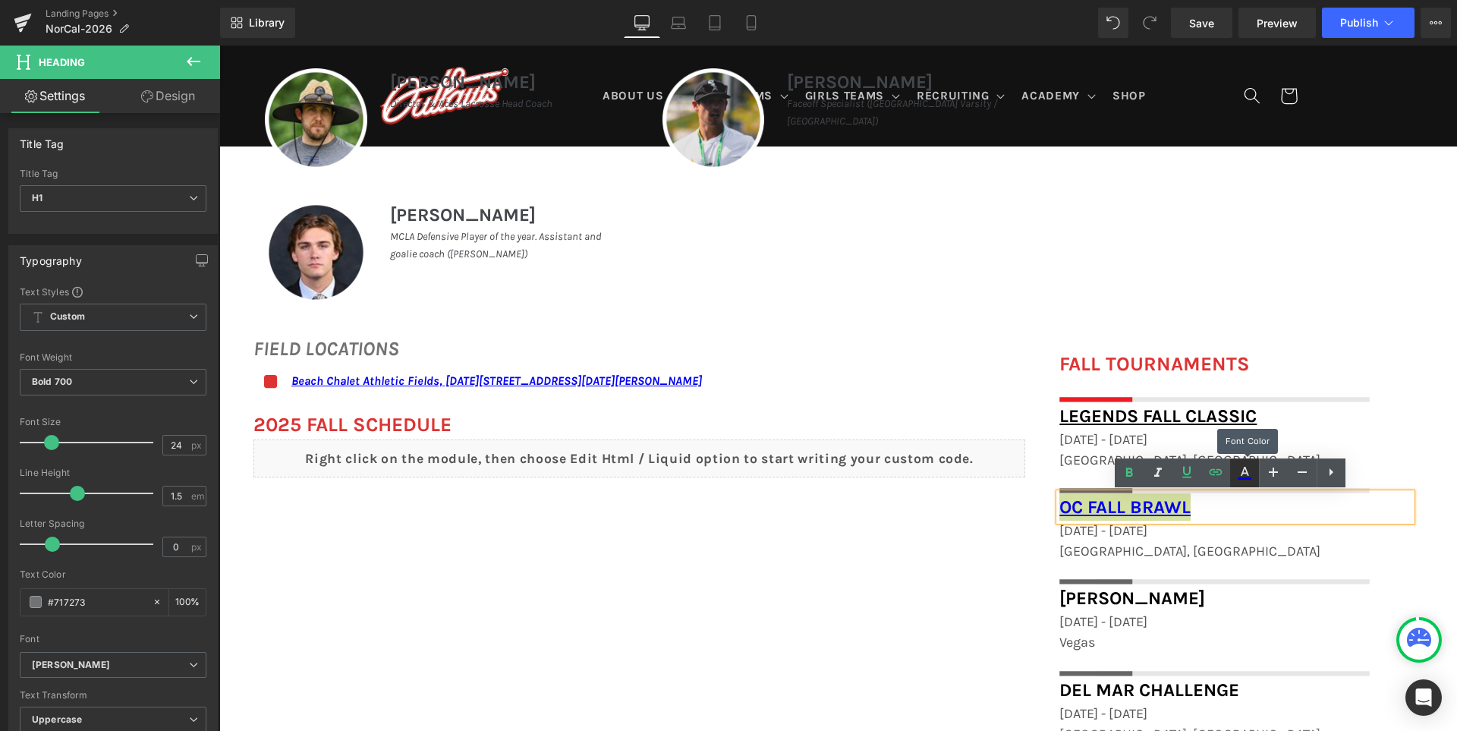
click at [1239, 466] on icon at bounding box center [1244, 473] width 18 height 18
type input "#0000ee"
type input "100"
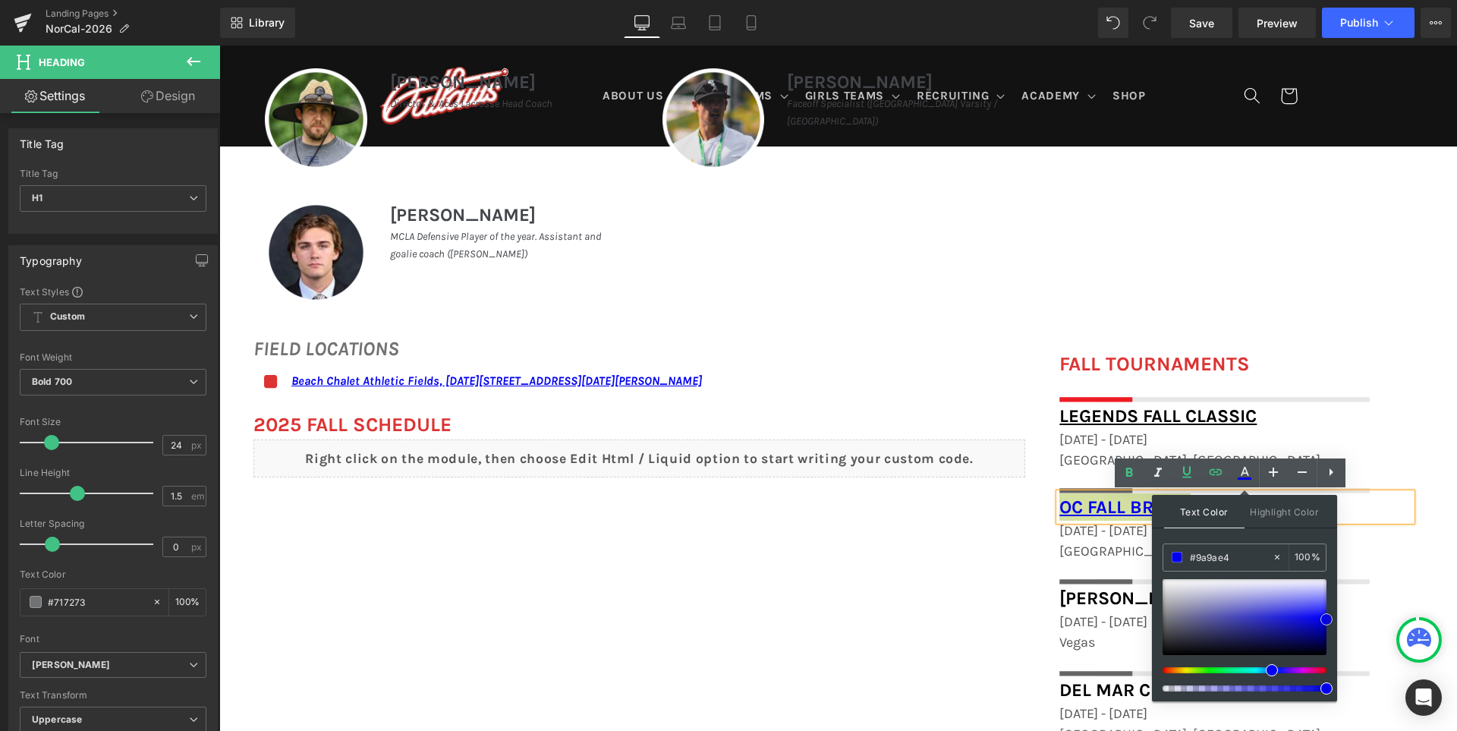
click at [1256, 598] on div at bounding box center [1244, 617] width 164 height 76
type input "#000000"
drag, startPoint x: 1174, startPoint y: 643, endPoint x: 1004, endPoint y: 753, distance: 202.0
click at [1004, 730] on html "Heading You are previewing how the will restyle your page. You can not edit Ele…" at bounding box center [728, 365] width 1457 height 731
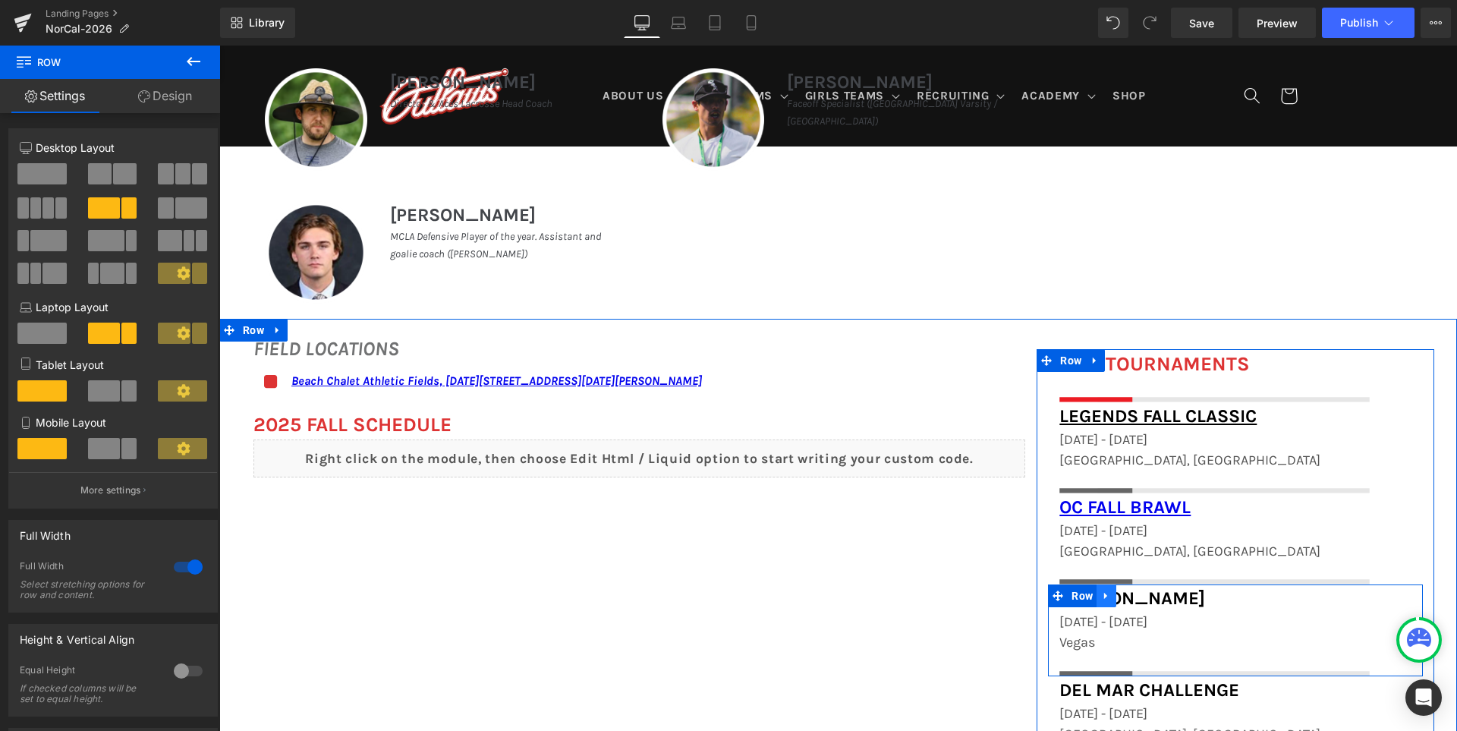
click at [1108, 598] on icon at bounding box center [1106, 595] width 11 height 11
click at [1151, 596] on icon at bounding box center [1145, 595] width 11 height 11
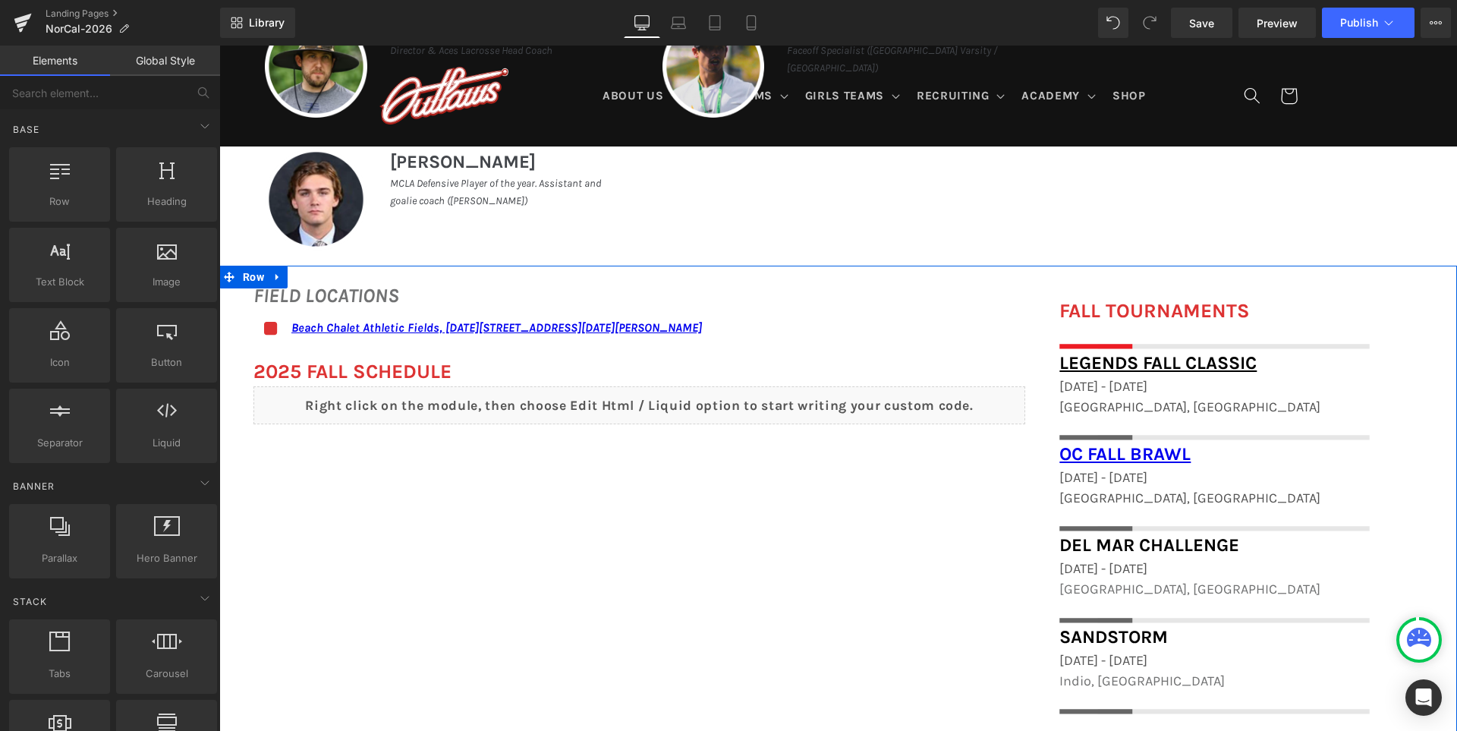
scroll to position [1085, 0]
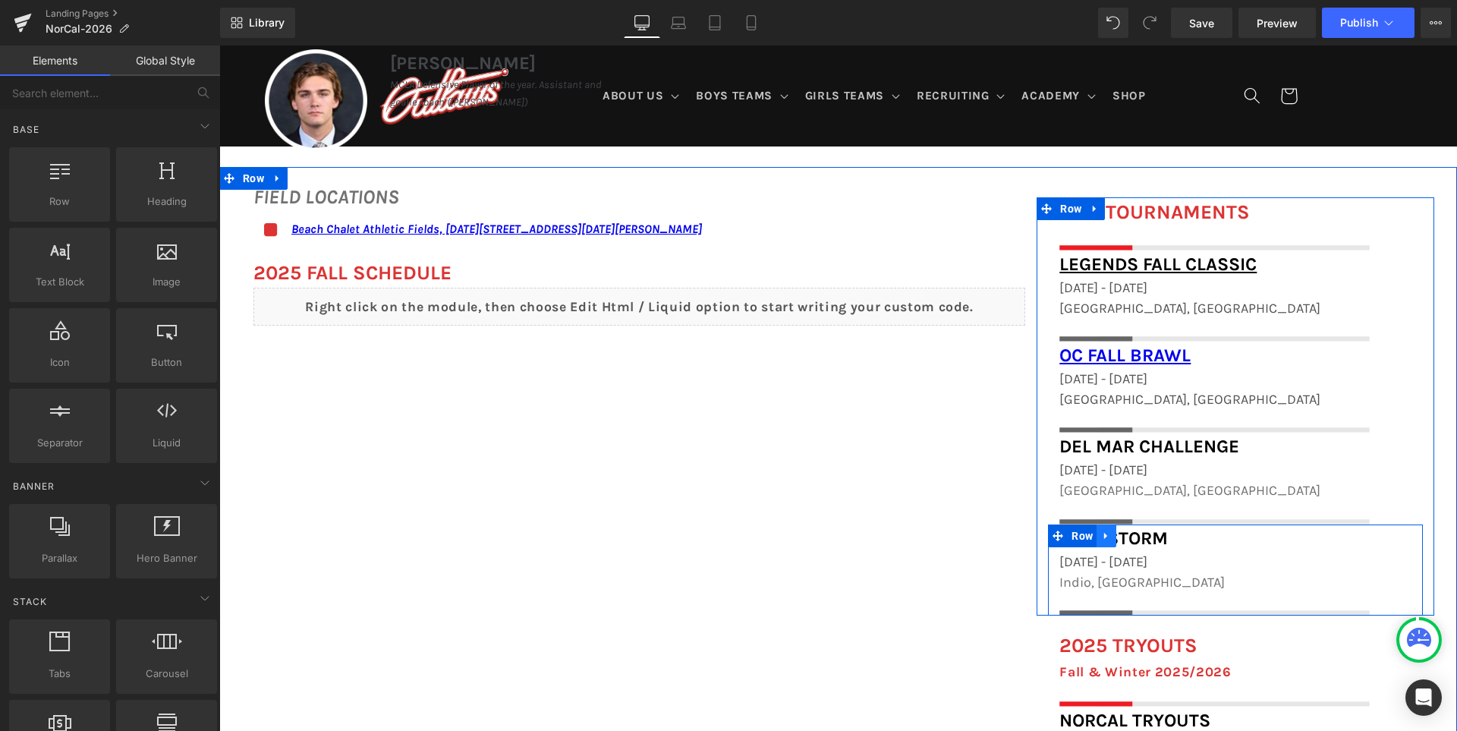
click at [1111, 538] on icon at bounding box center [1106, 535] width 11 height 11
click at [1151, 535] on icon at bounding box center [1145, 535] width 11 height 11
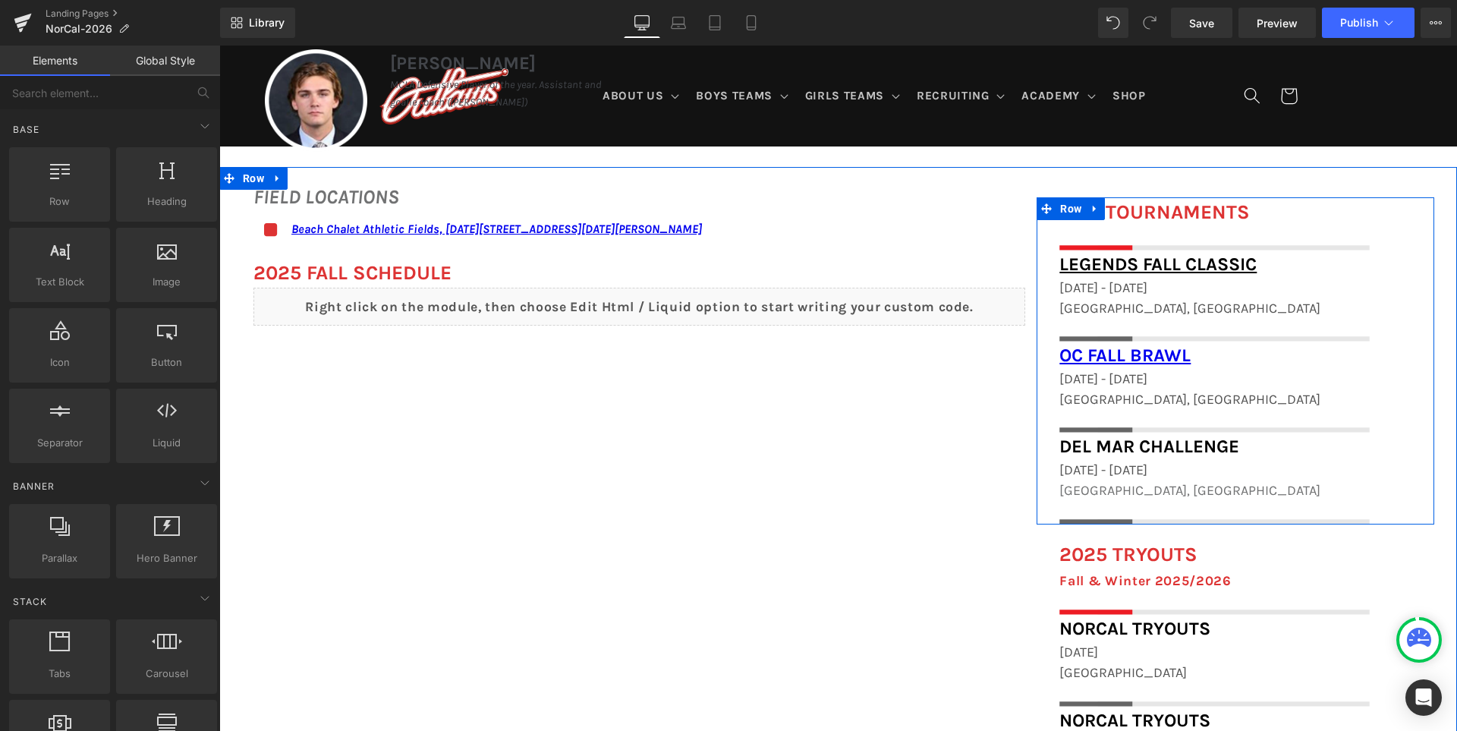
scroll to position [1086, 0]
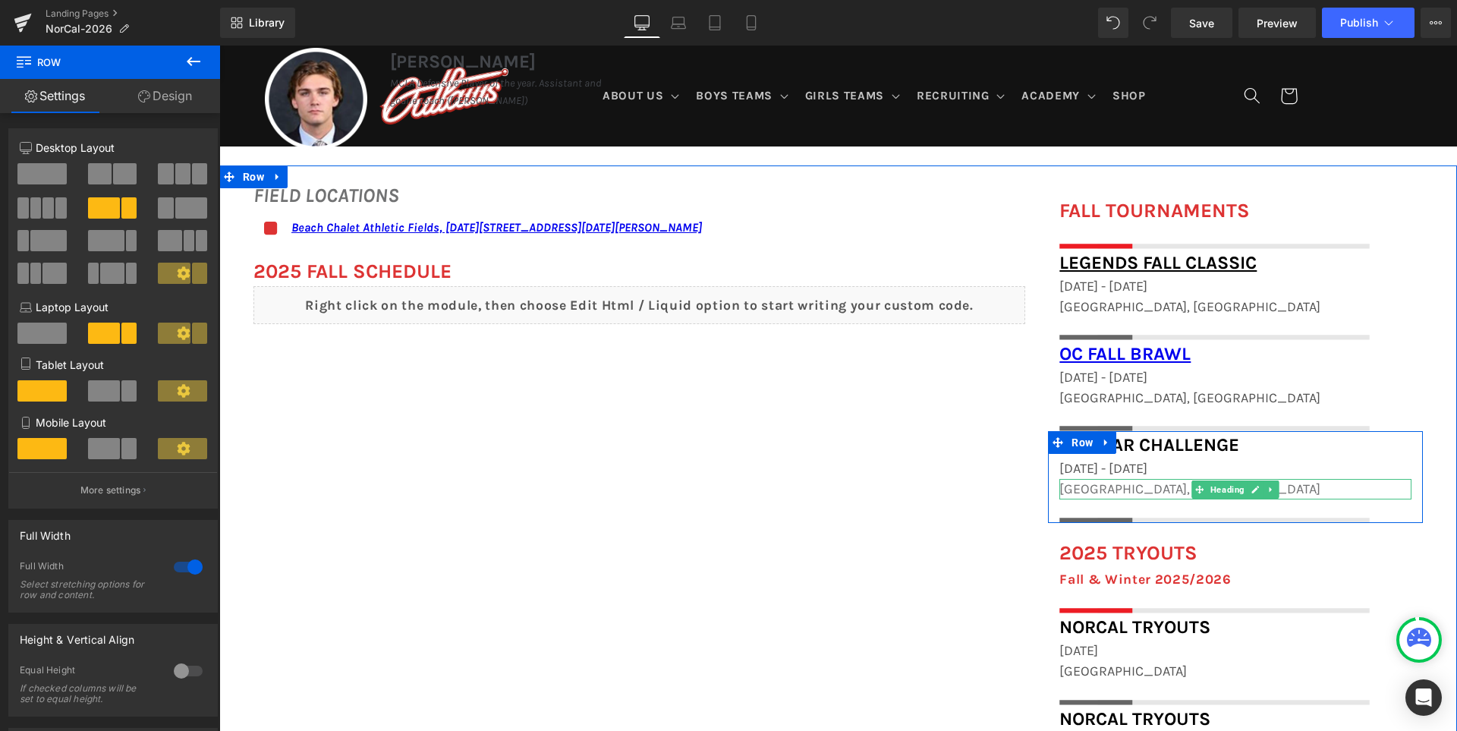
click at [1102, 492] on span "[GEOGRAPHIC_DATA], [GEOGRAPHIC_DATA]" at bounding box center [1189, 488] width 261 height 17
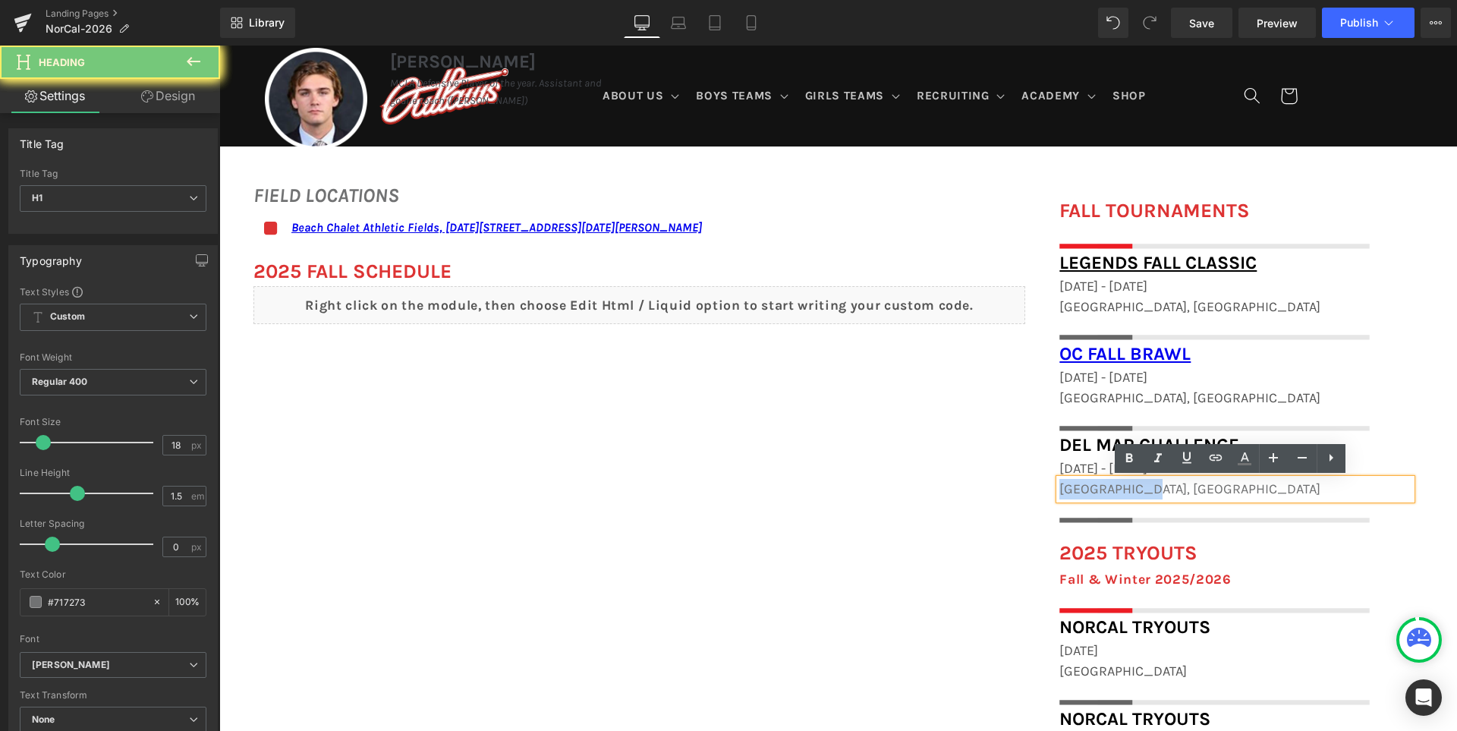
click at [1102, 492] on span "[GEOGRAPHIC_DATA], [GEOGRAPHIC_DATA]" at bounding box center [1189, 488] width 261 height 17
paste div
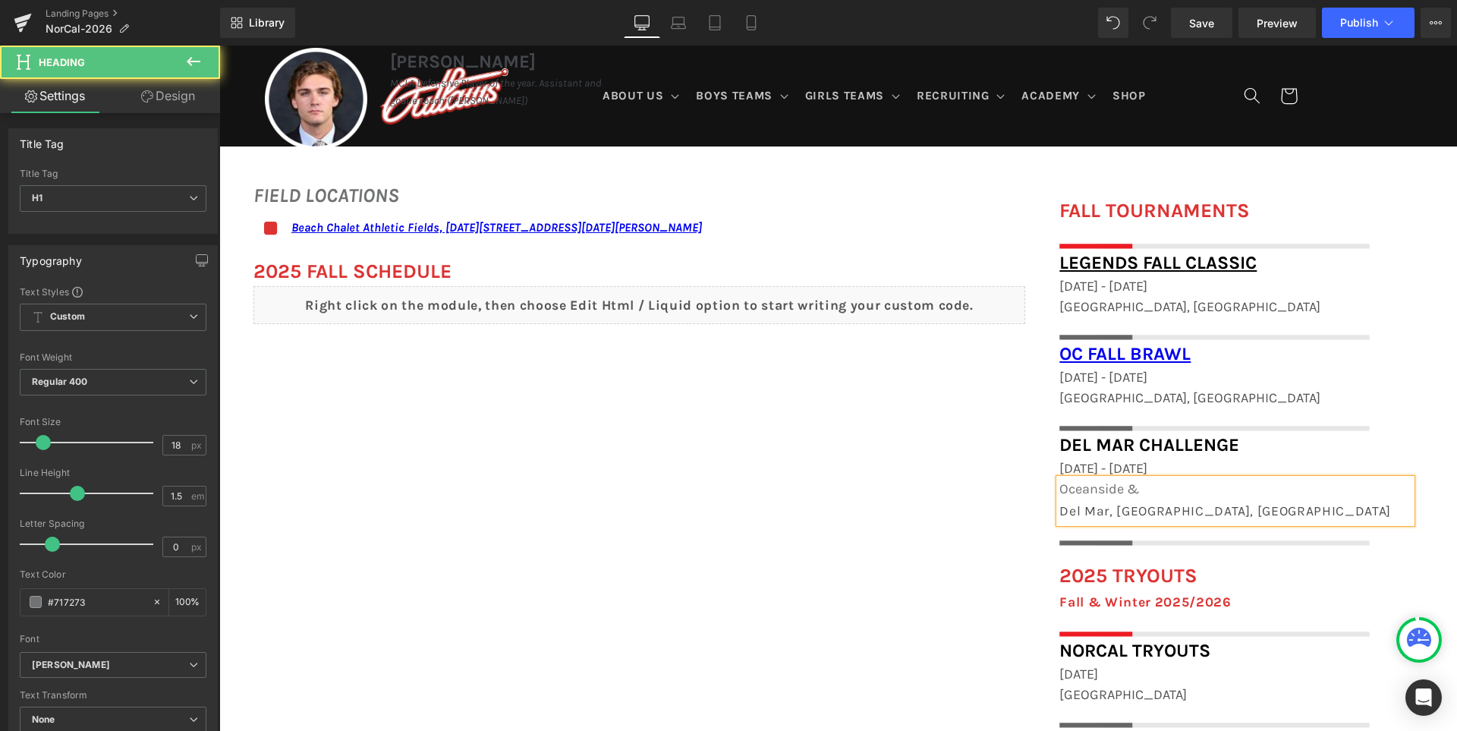
click at [1149, 494] on h1 "Oceanside &" at bounding box center [1235, 489] width 352 height 20
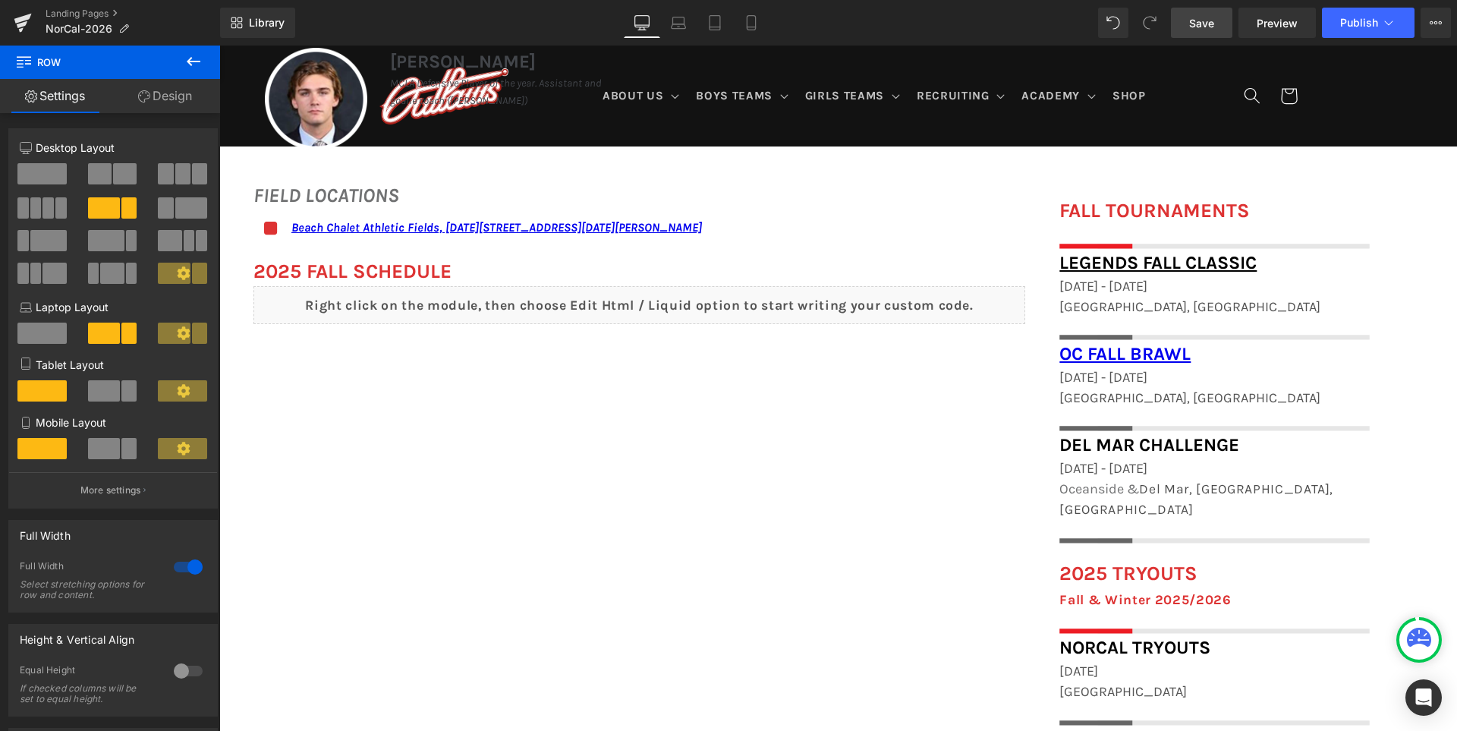
click at [1219, 27] on link "Save" at bounding box center [1201, 23] width 61 height 30
click at [730, 25] on icon at bounding box center [734, 22] width 15 height 15
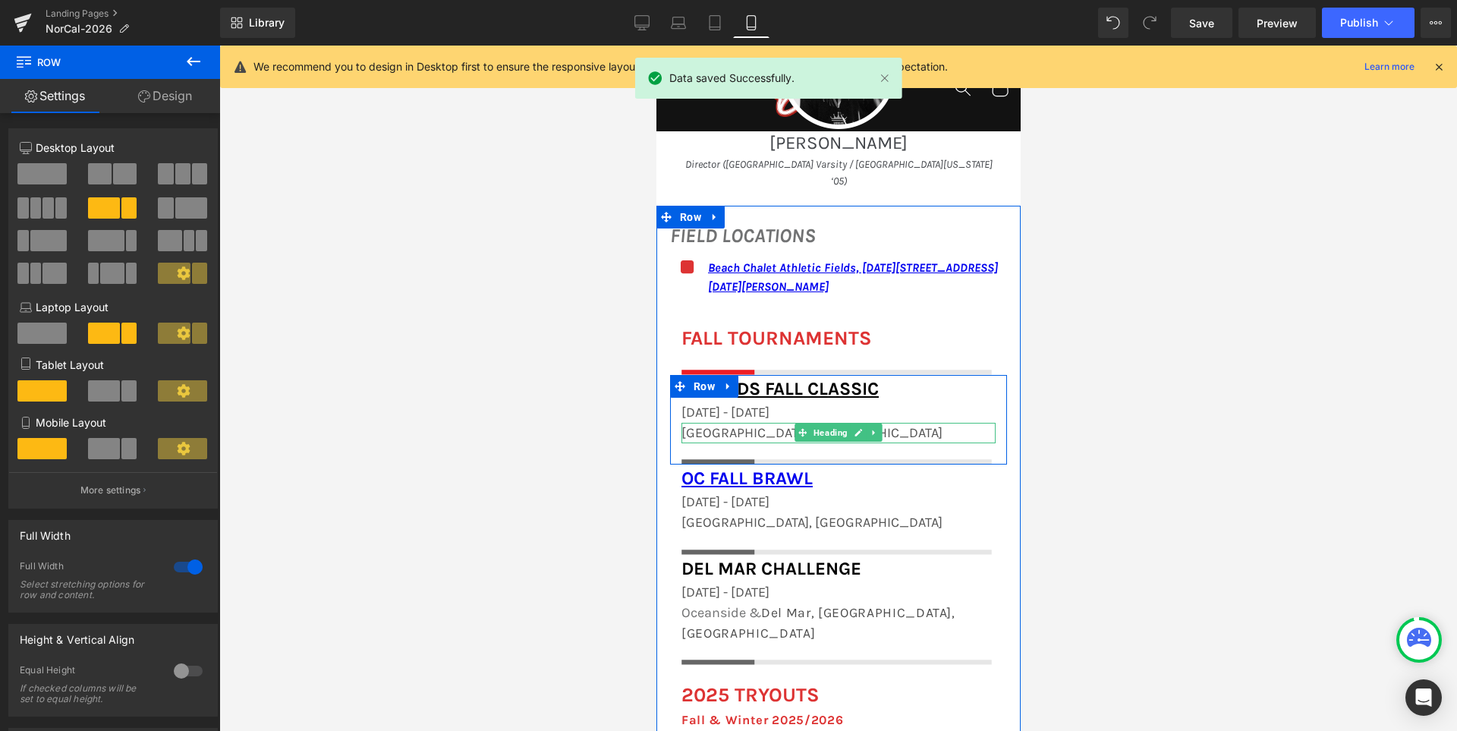
scroll to position [1498, 0]
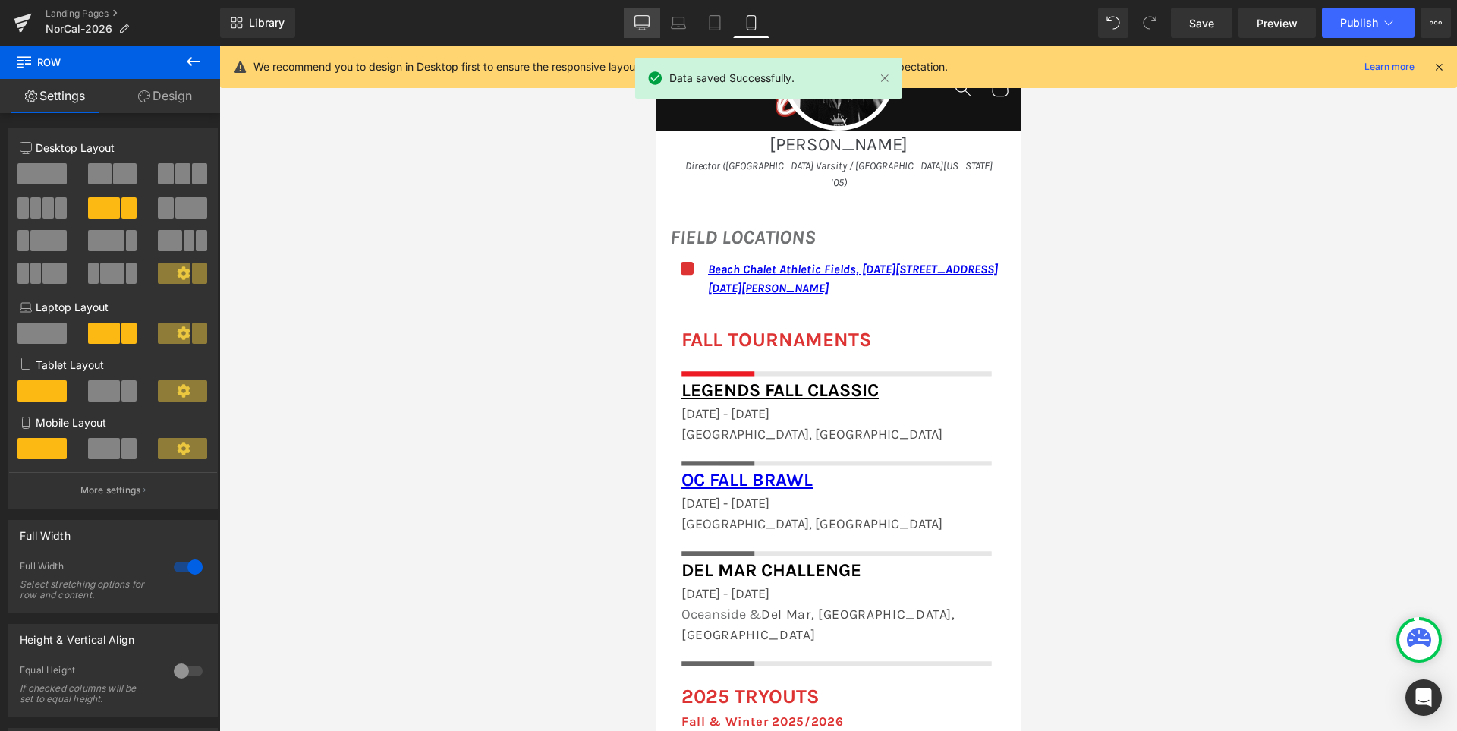
click at [634, 31] on link "Desktop" at bounding box center [642, 23] width 36 height 30
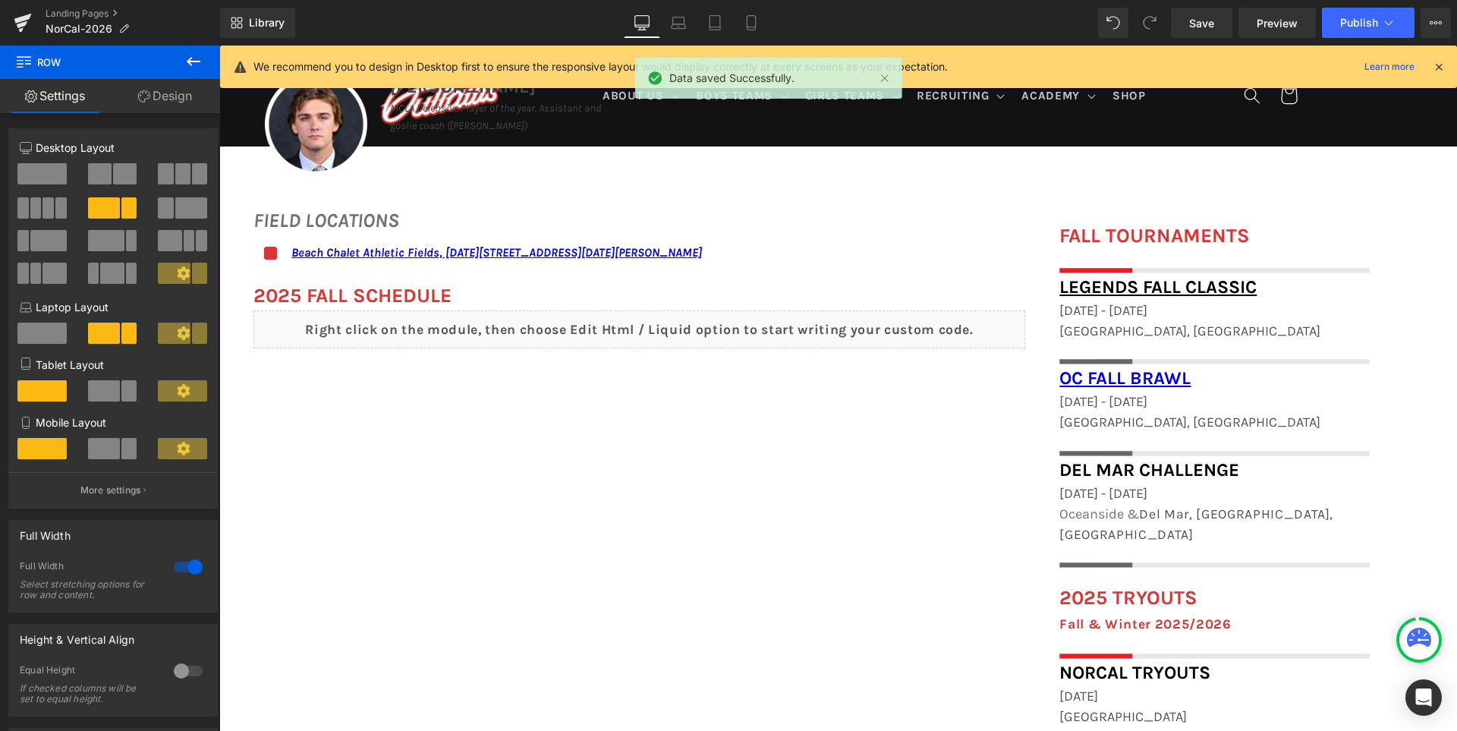
scroll to position [1061, 0]
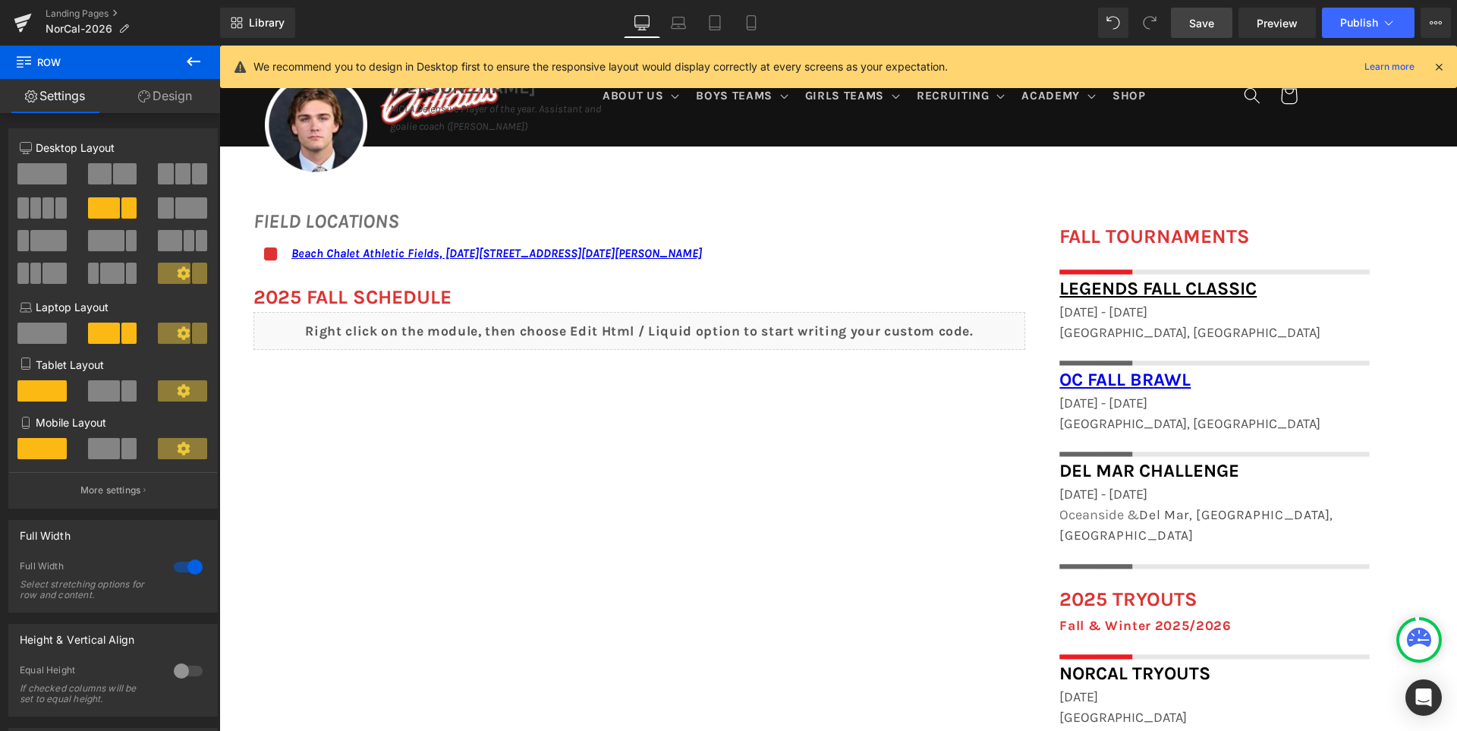
click at [1196, 30] on span "Save" at bounding box center [1201, 23] width 25 height 16
click at [1438, 71] on icon at bounding box center [1439, 67] width 14 height 14
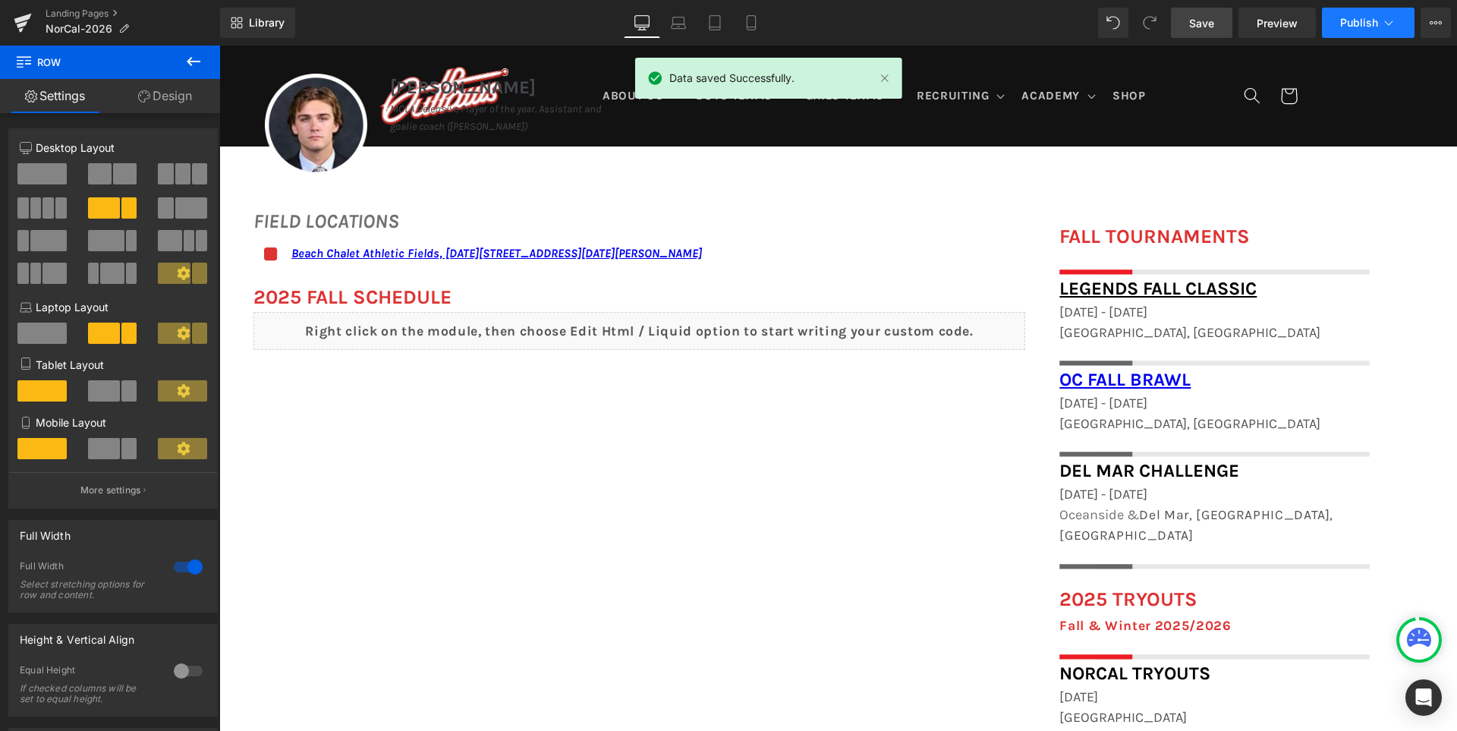
click at [1351, 19] on span "Publish" at bounding box center [1359, 23] width 38 height 12
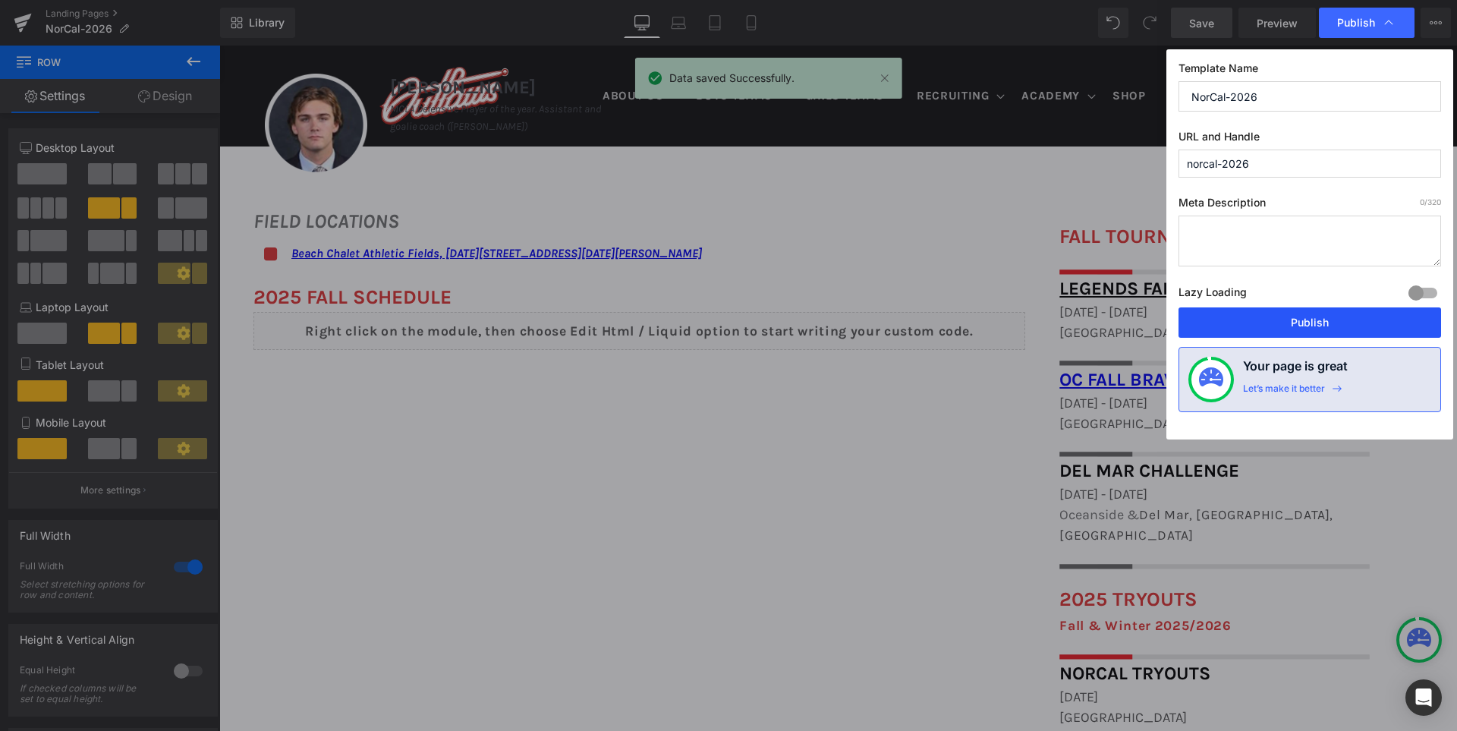
click at [1293, 325] on button "Publish" at bounding box center [1309, 322] width 262 height 30
click at [1293, 325] on div "Norco, CA Heading" at bounding box center [1235, 332] width 352 height 20
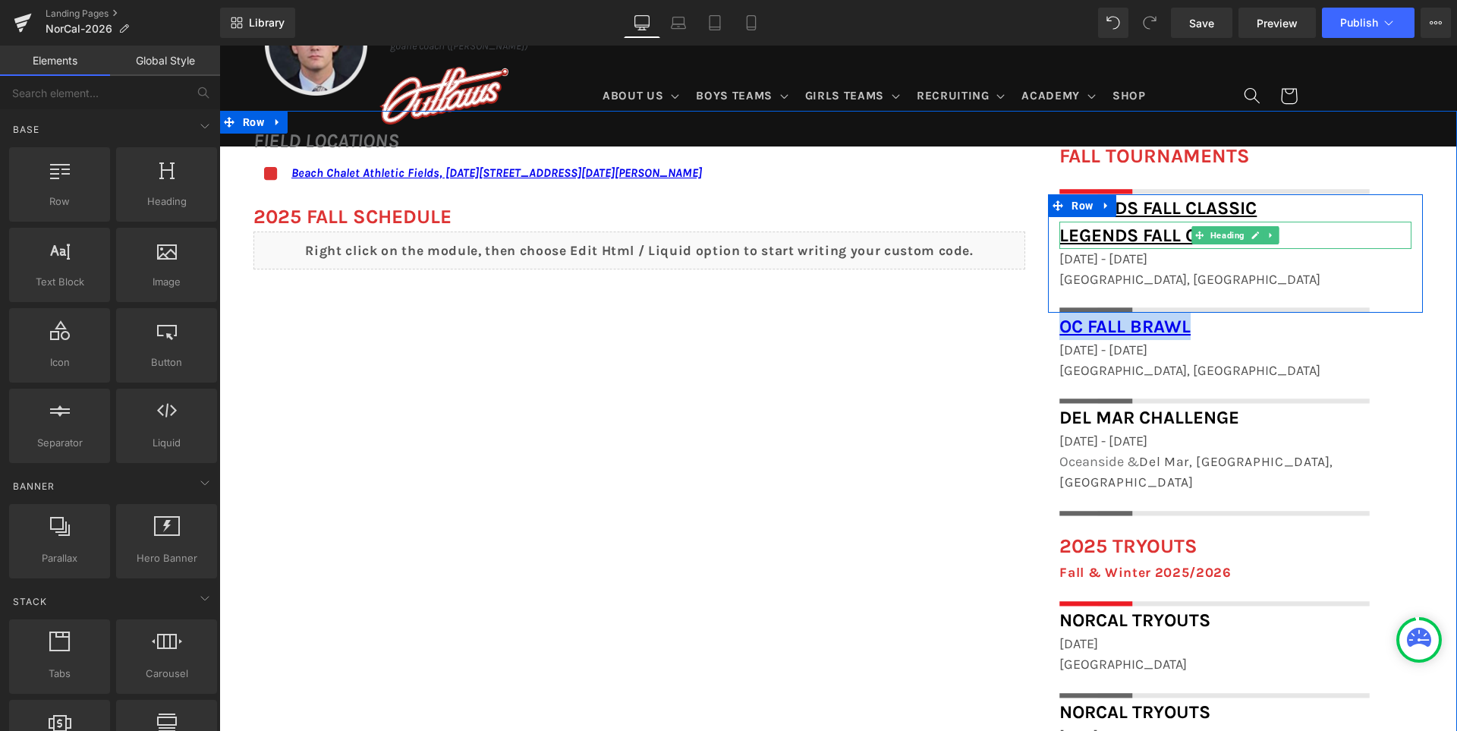
scroll to position [1143, 0]
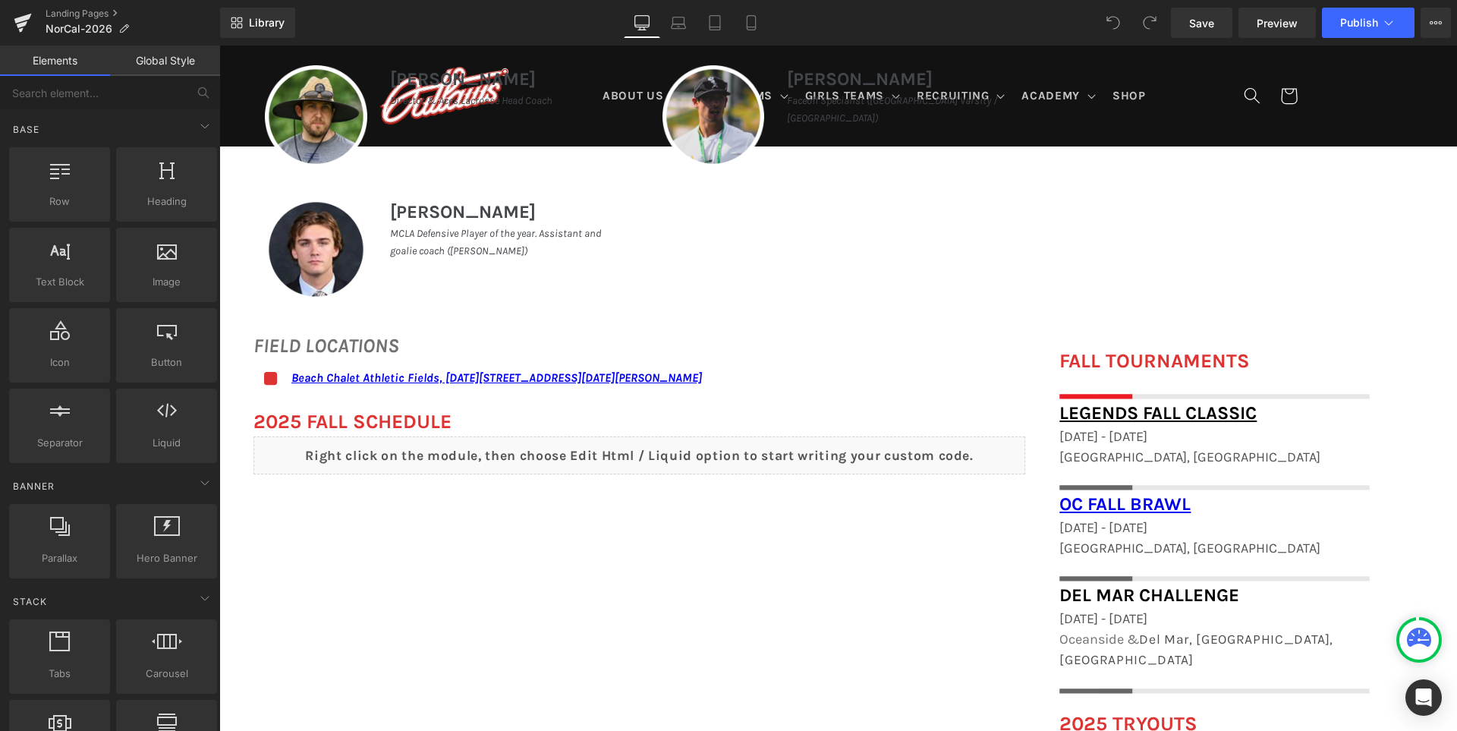
scroll to position [1062, 0]
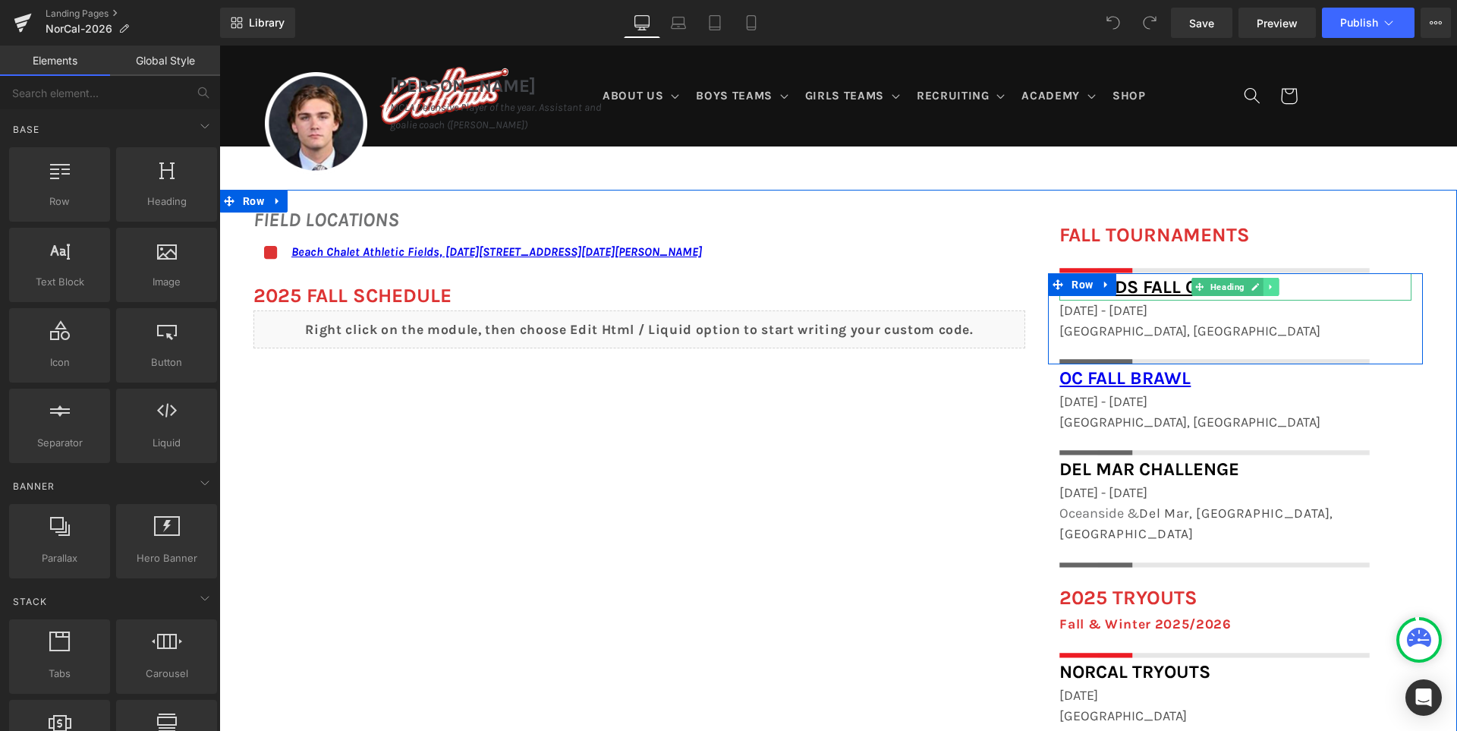
click at [1275, 288] on icon at bounding box center [1271, 286] width 8 height 9
click at [1271, 288] on link at bounding box center [1264, 287] width 16 height 18
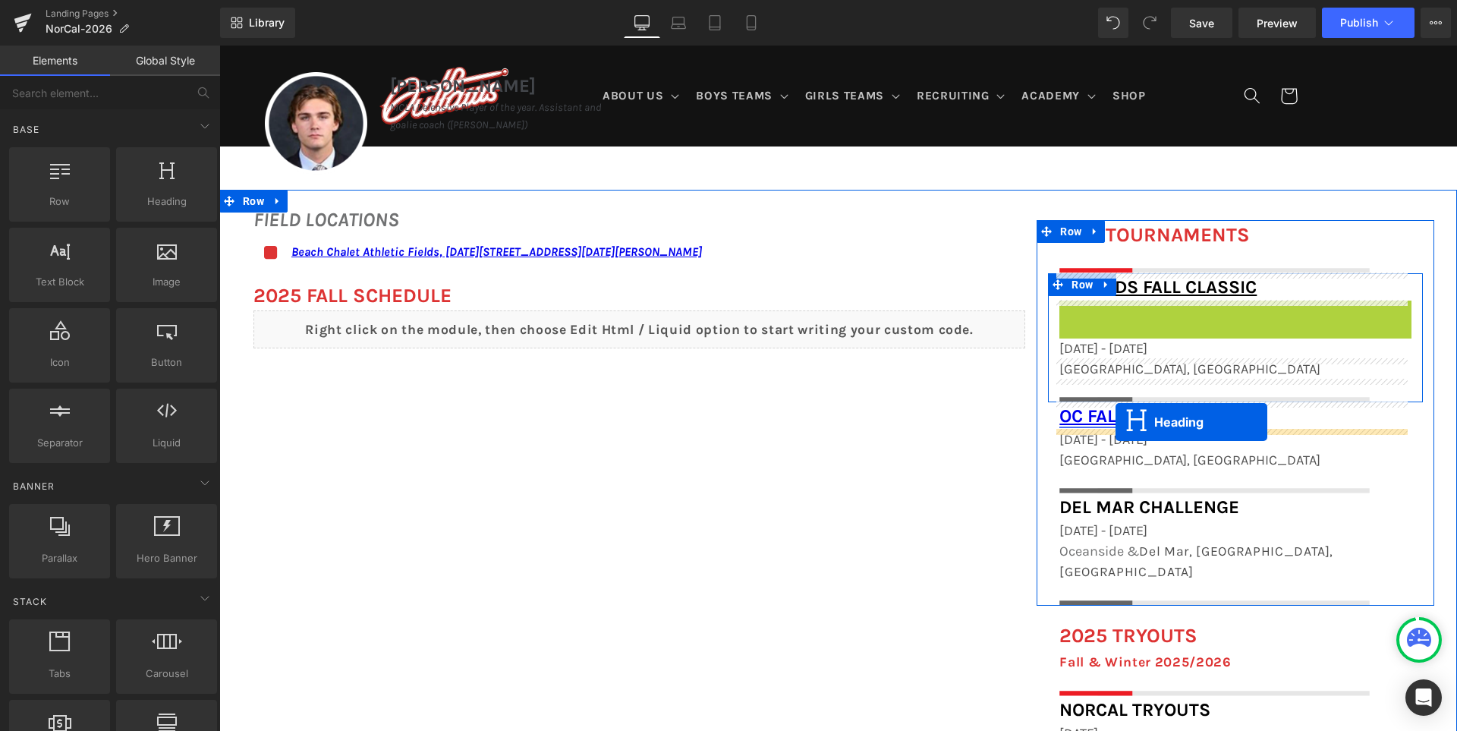
drag, startPoint x: 1187, startPoint y: 310, endPoint x: 1115, endPoint y: 422, distance: 133.4
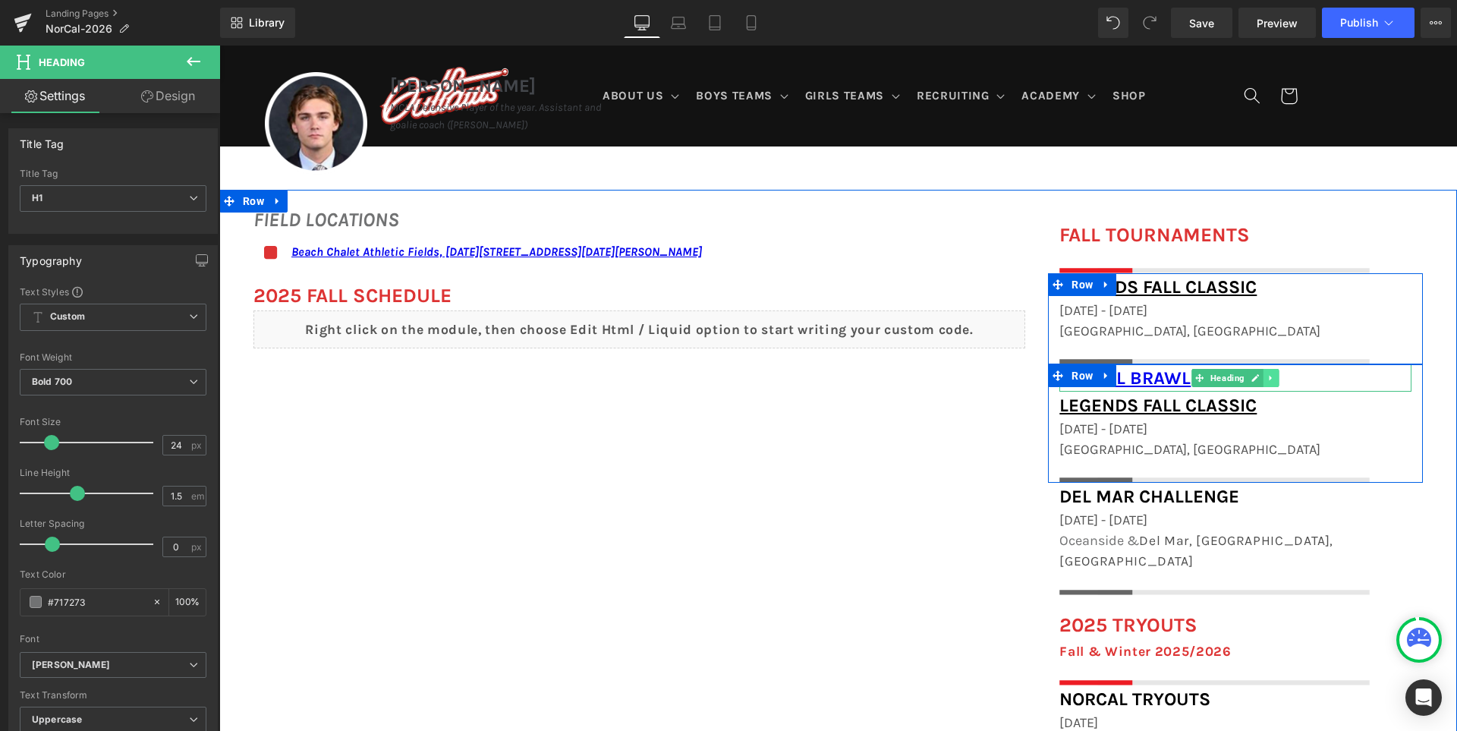
click at [1275, 377] on icon at bounding box center [1271, 377] width 8 height 9
click at [1280, 377] on link at bounding box center [1279, 378] width 16 height 18
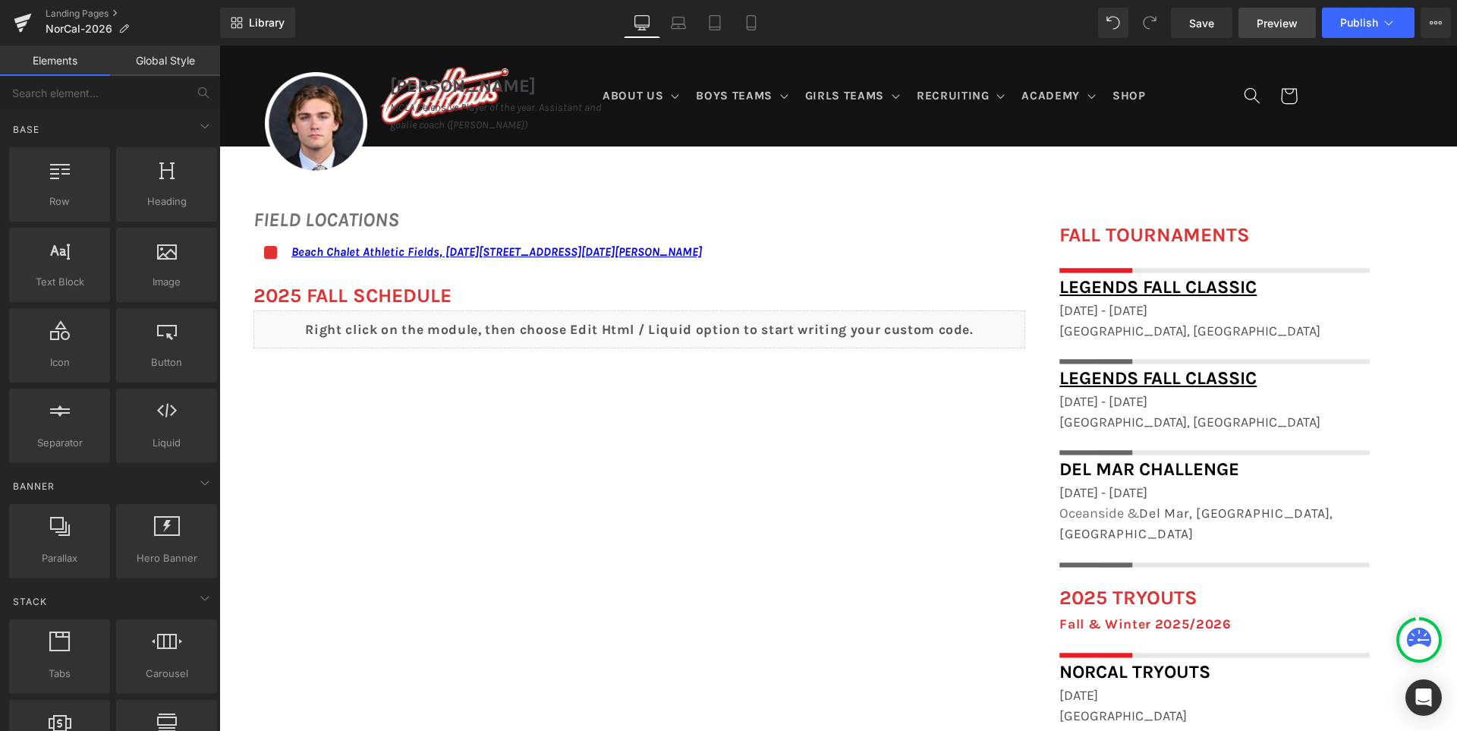
click at [1292, 20] on span "Preview" at bounding box center [1276, 23] width 41 height 16
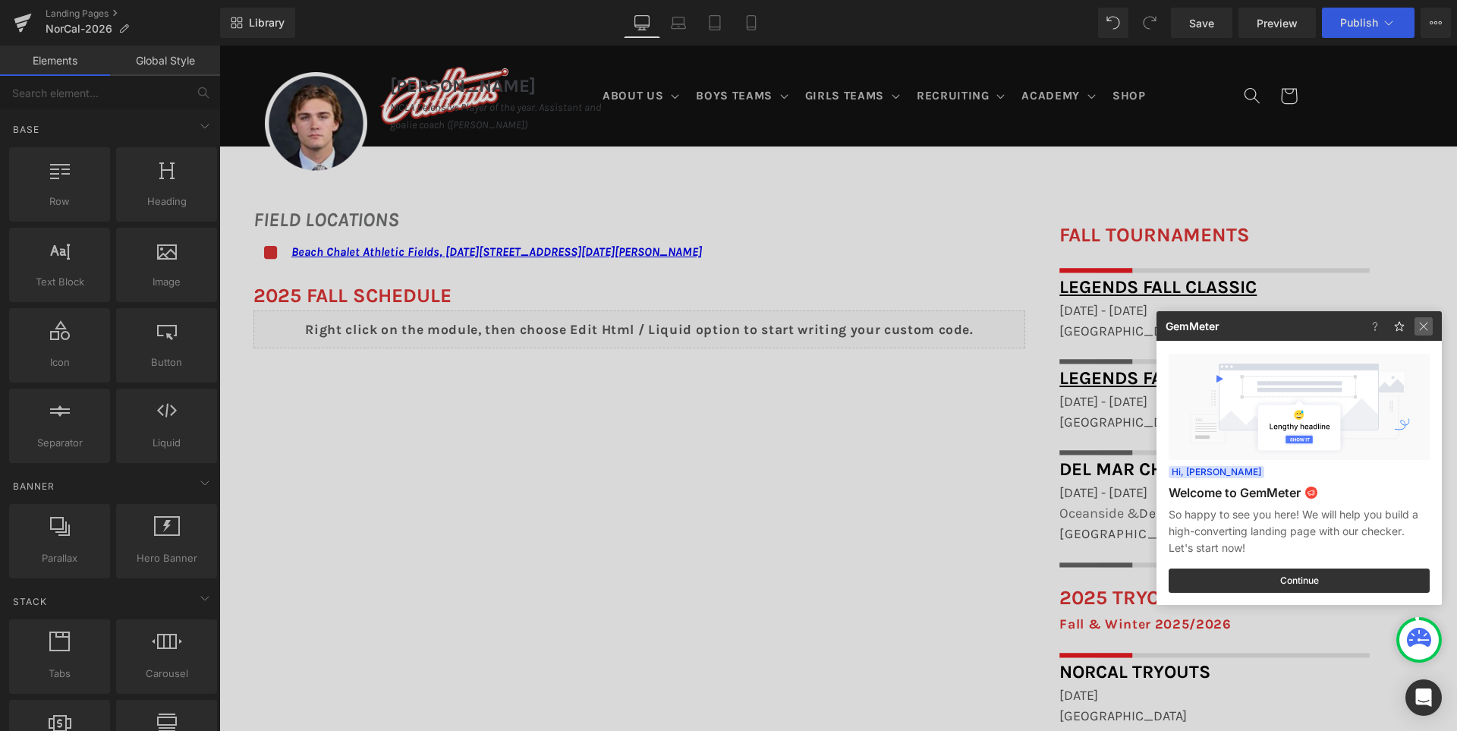
click at [1427, 325] on img at bounding box center [1423, 326] width 18 height 18
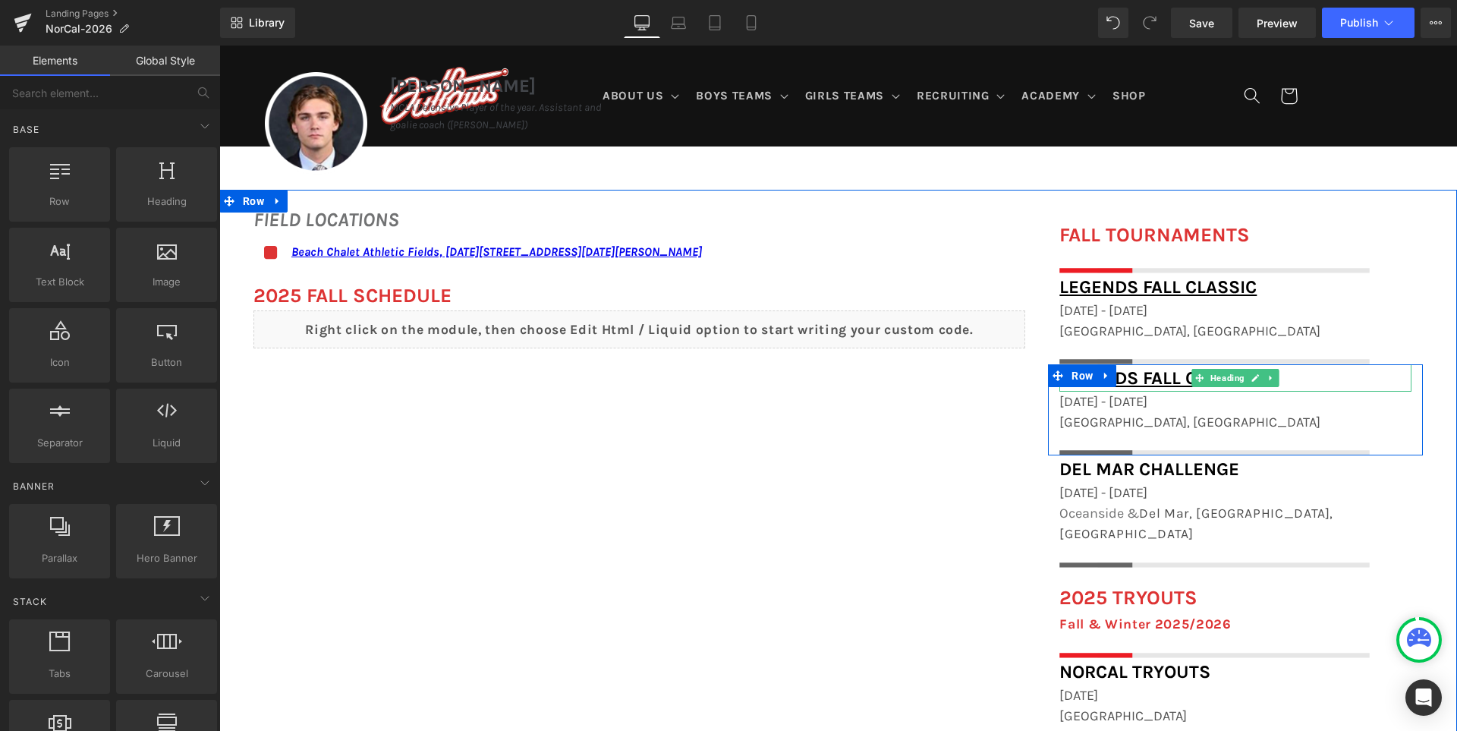
click at [1312, 376] on h1 "Legends Fall Classic" at bounding box center [1235, 377] width 352 height 27
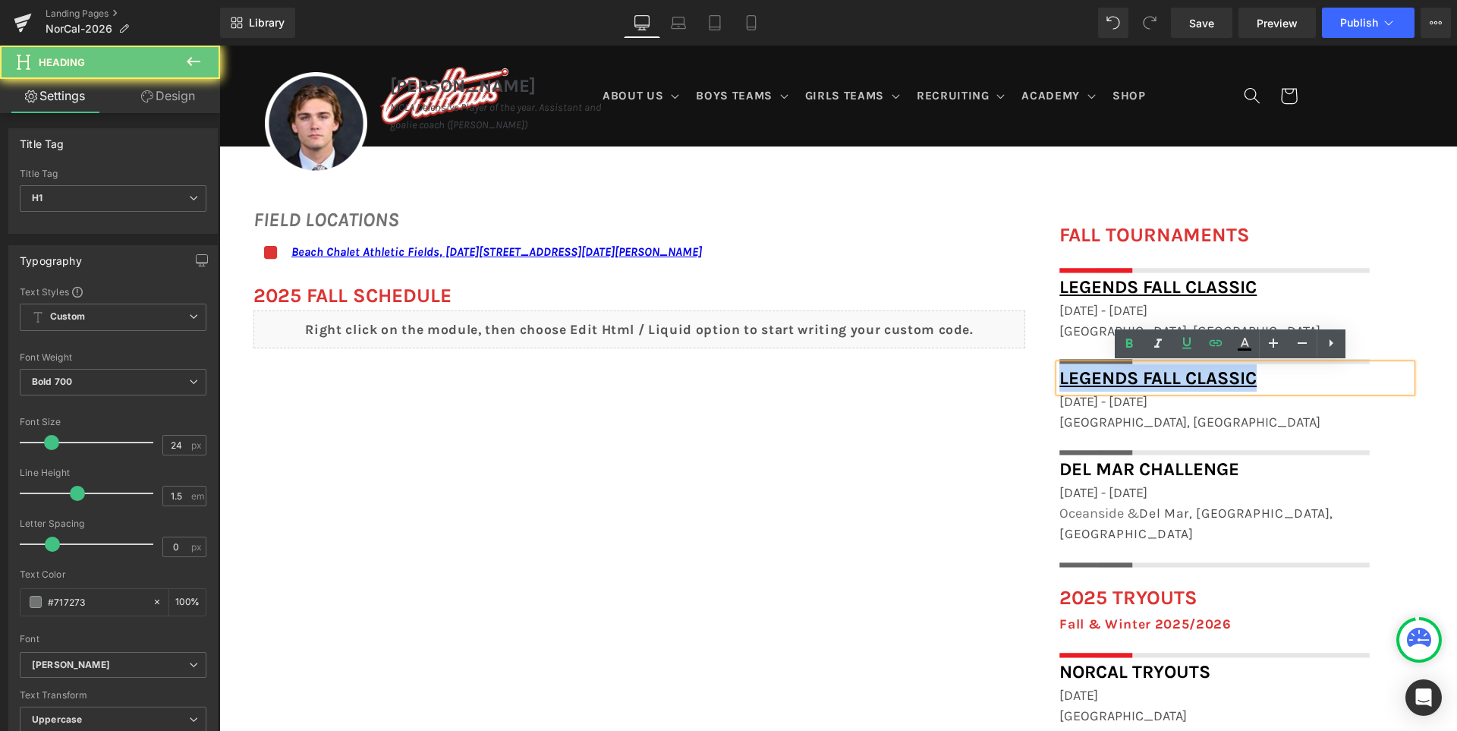
click at [1312, 376] on h1 "Legends Fall Classic" at bounding box center [1235, 377] width 352 height 27
paste div
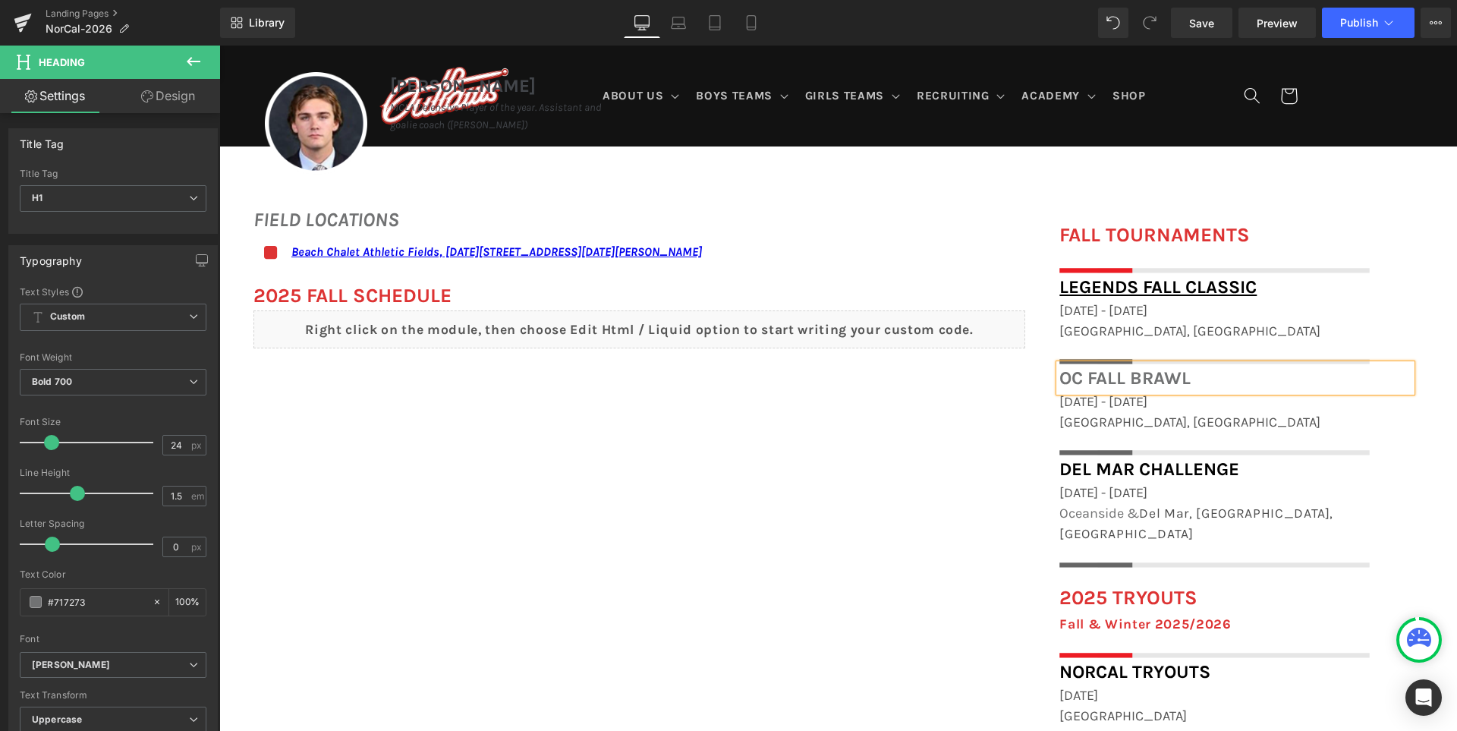
click at [1150, 381] on h1 "OC Fall Brawl" at bounding box center [1235, 377] width 352 height 27
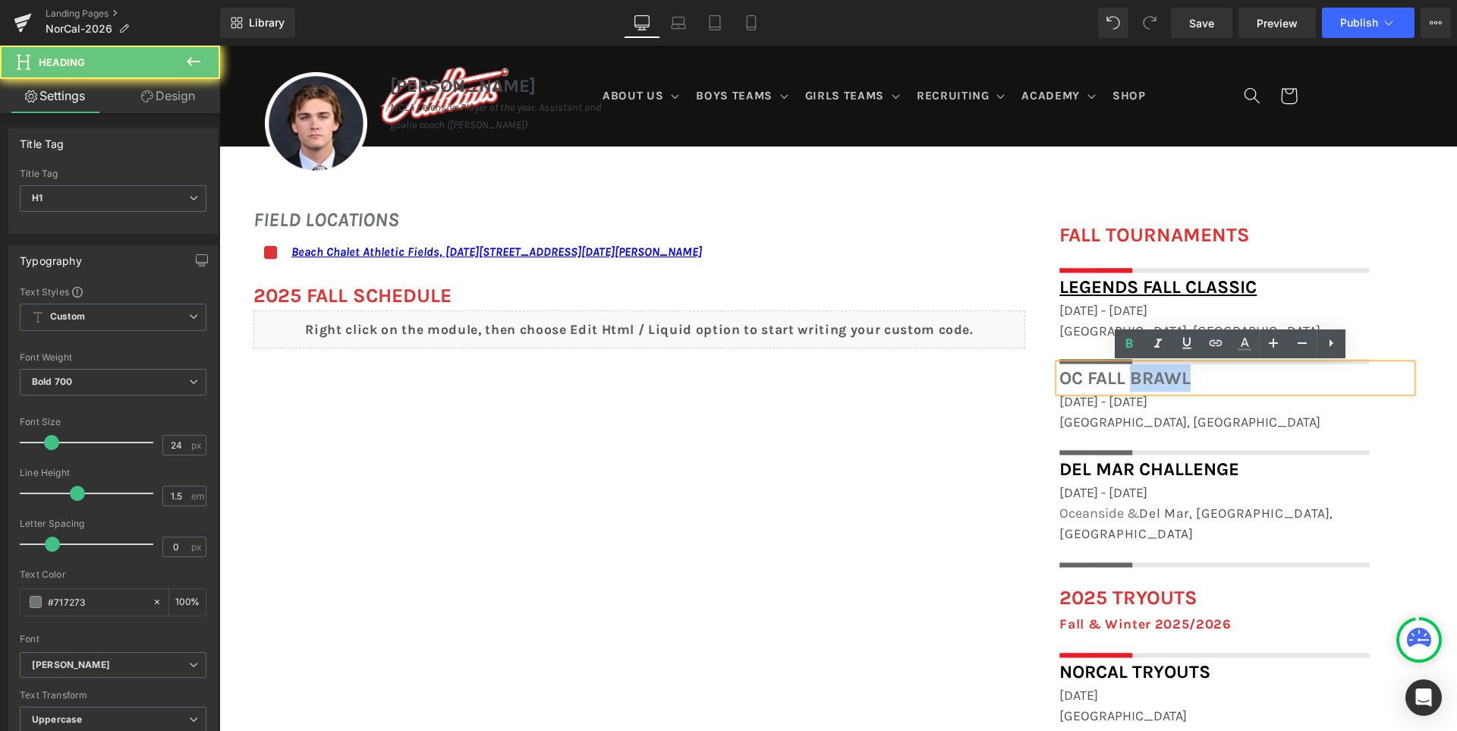
click at [1150, 381] on h1 "OC Fall Brawl" at bounding box center [1235, 377] width 352 height 27
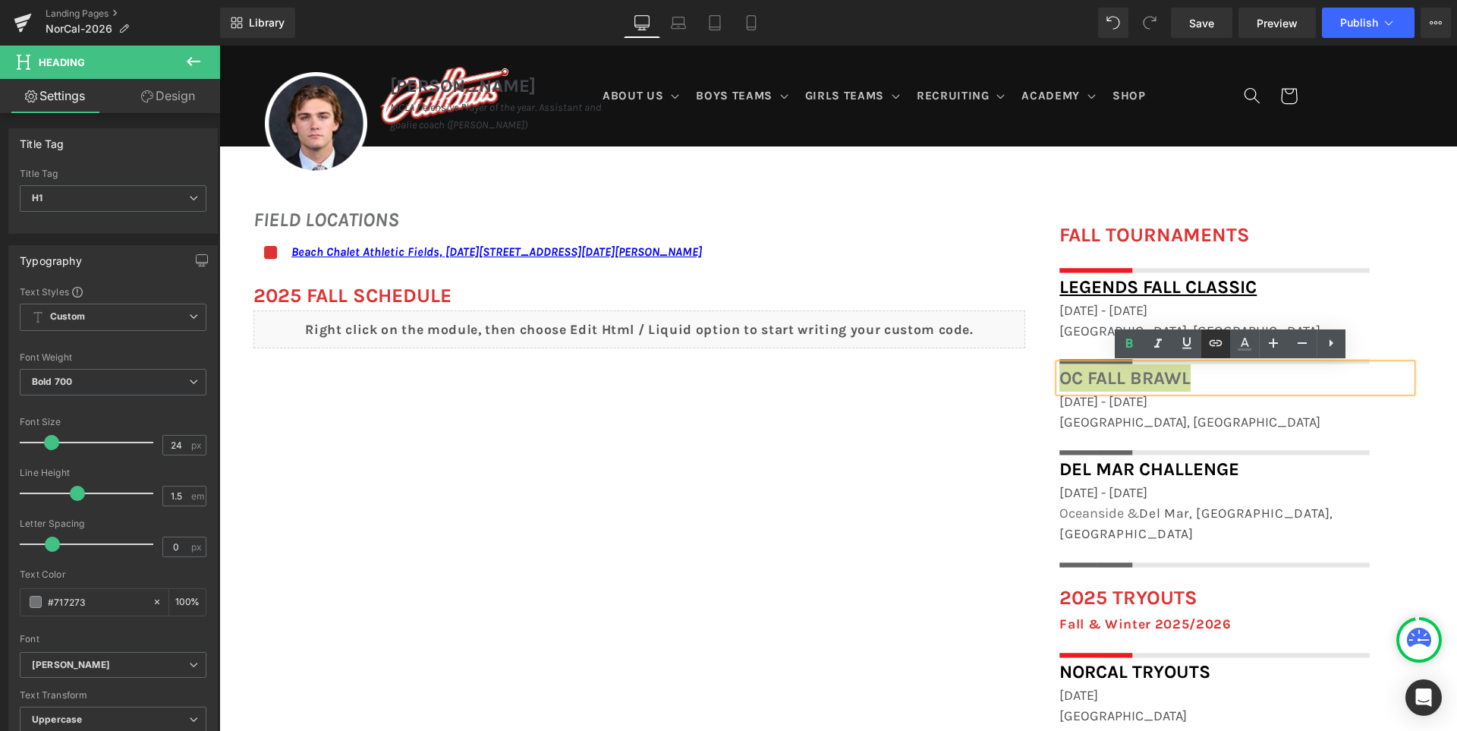
click at [1221, 344] on icon at bounding box center [1215, 343] width 18 height 18
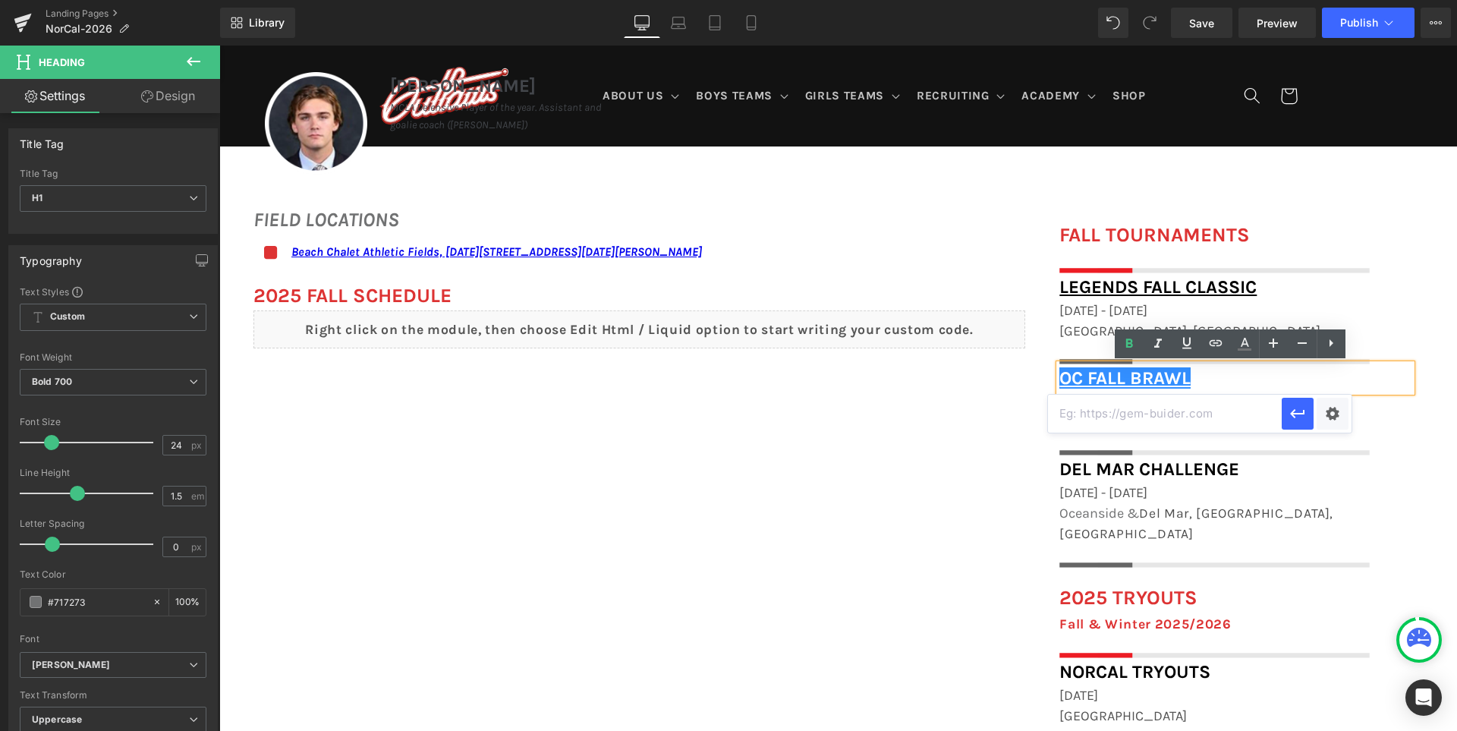
click at [1162, 413] on input "text" at bounding box center [1165, 413] width 234 height 38
paste input "[URL][DOMAIN_NAME]"
type input "[URL][DOMAIN_NAME]"
click at [1303, 413] on icon "button" at bounding box center [1297, 413] width 14 height 9
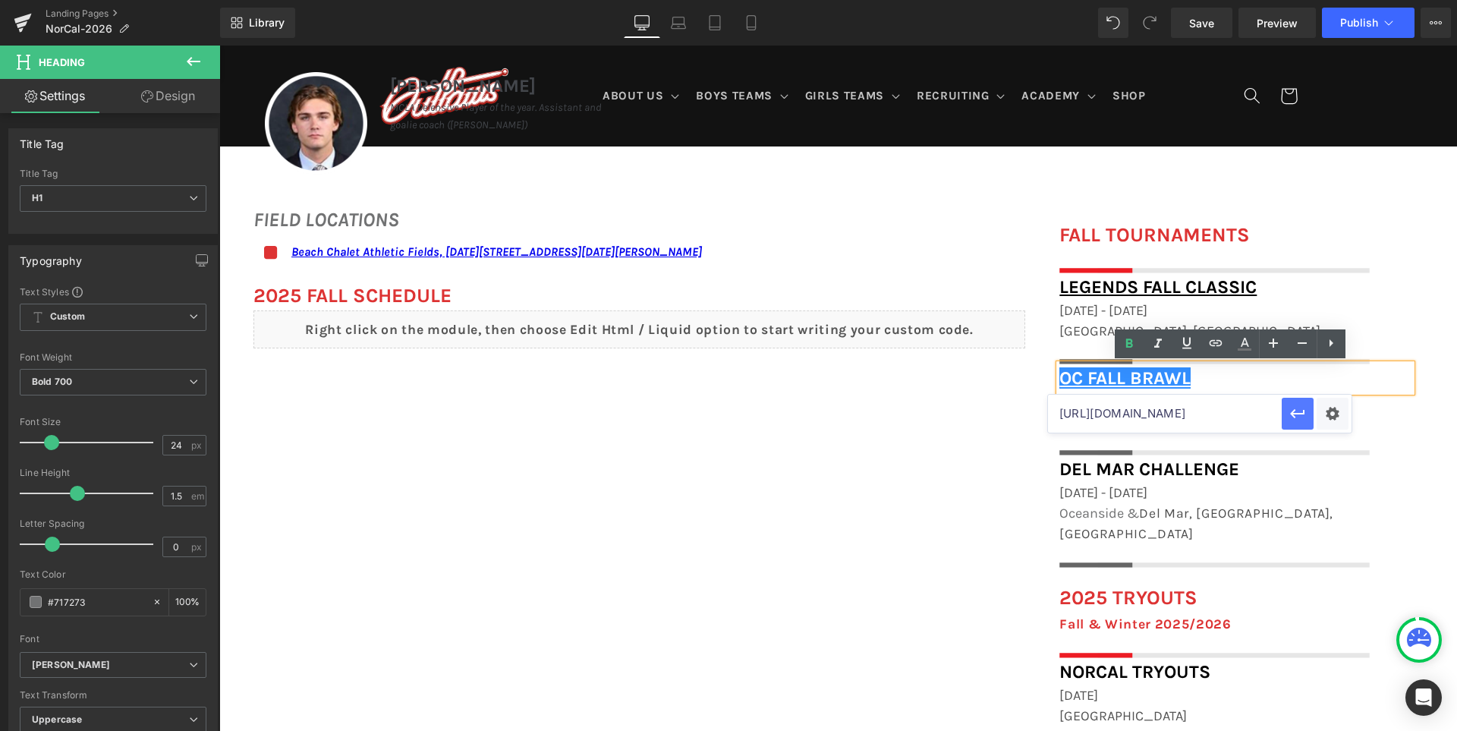
scroll to position [0, 0]
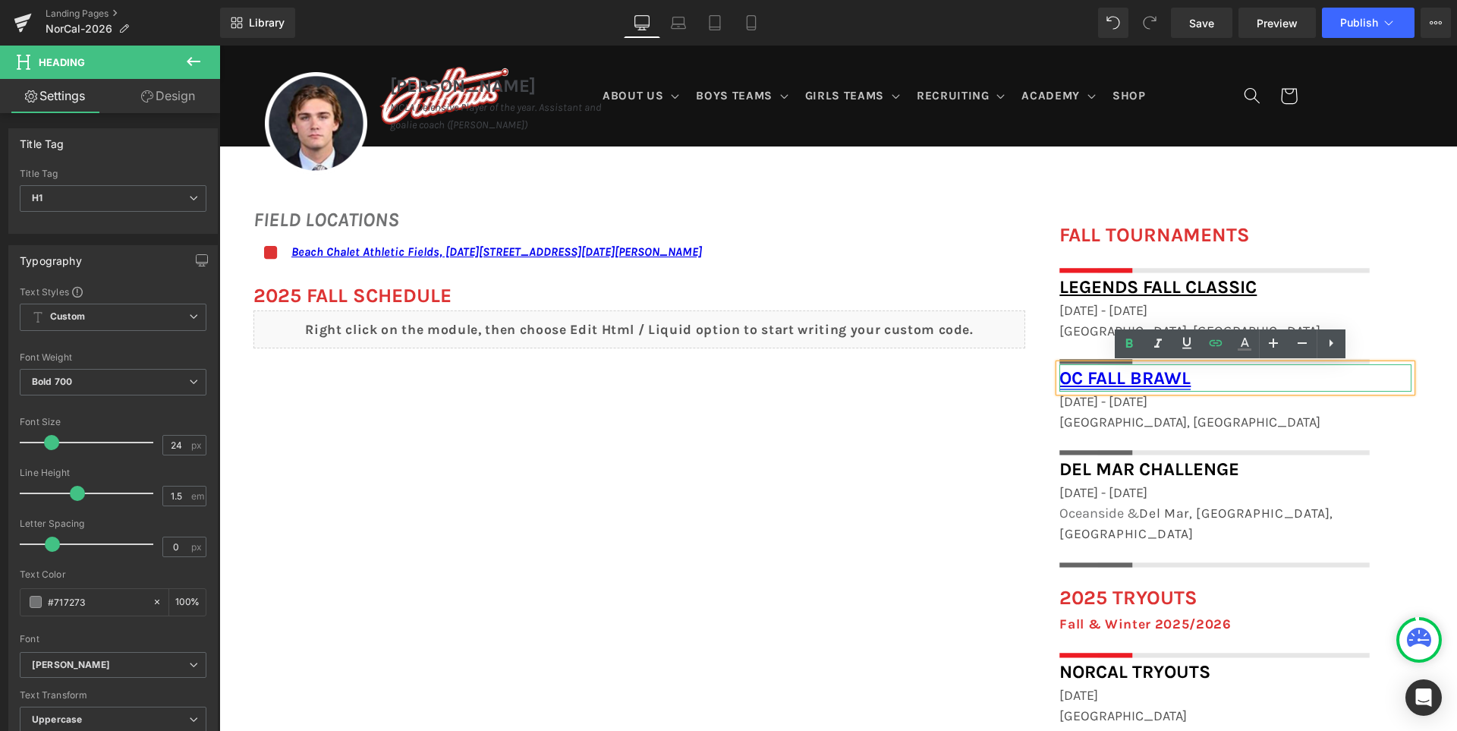
click at [1166, 377] on link "OC Fall Brawl" at bounding box center [1124, 377] width 131 height 21
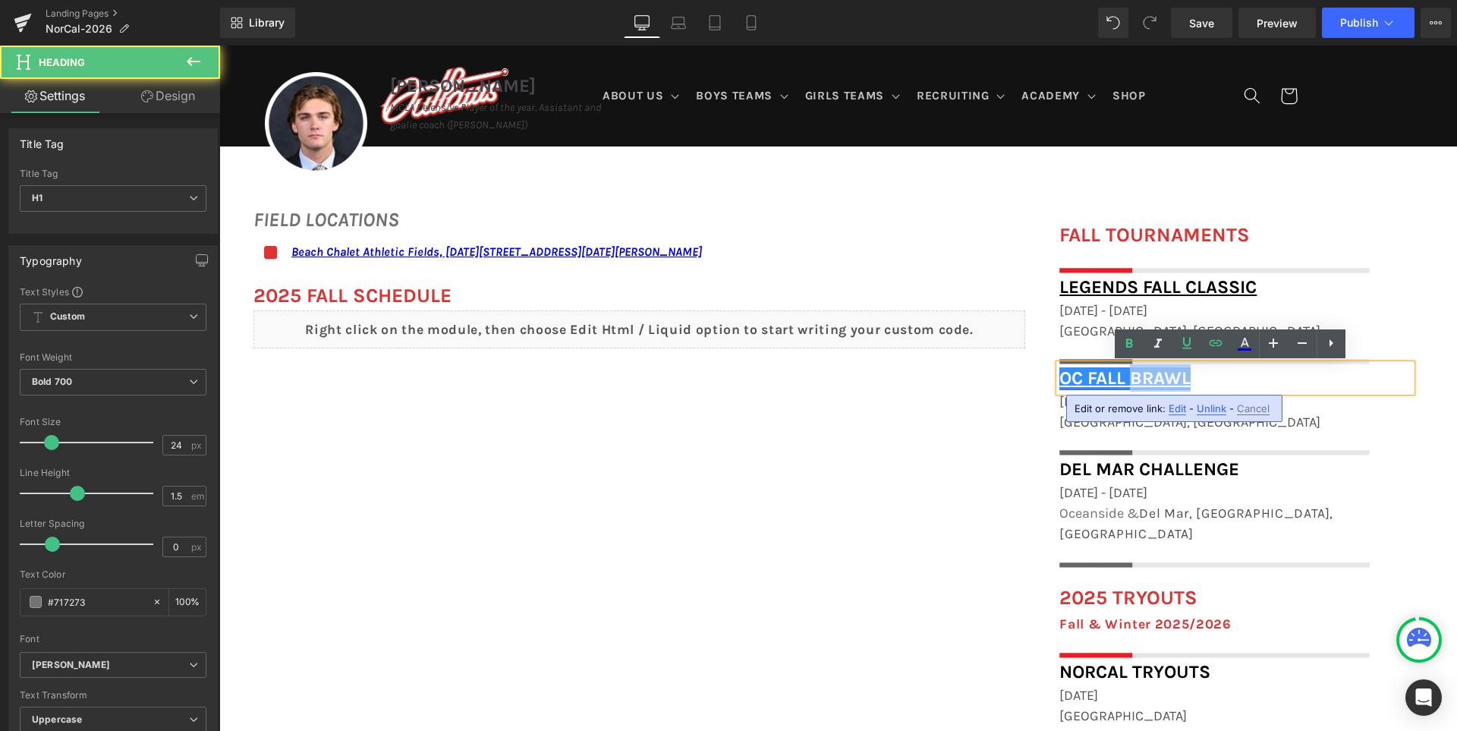
click at [1166, 377] on link "OC Fall Brawl" at bounding box center [1124, 377] width 131 height 21
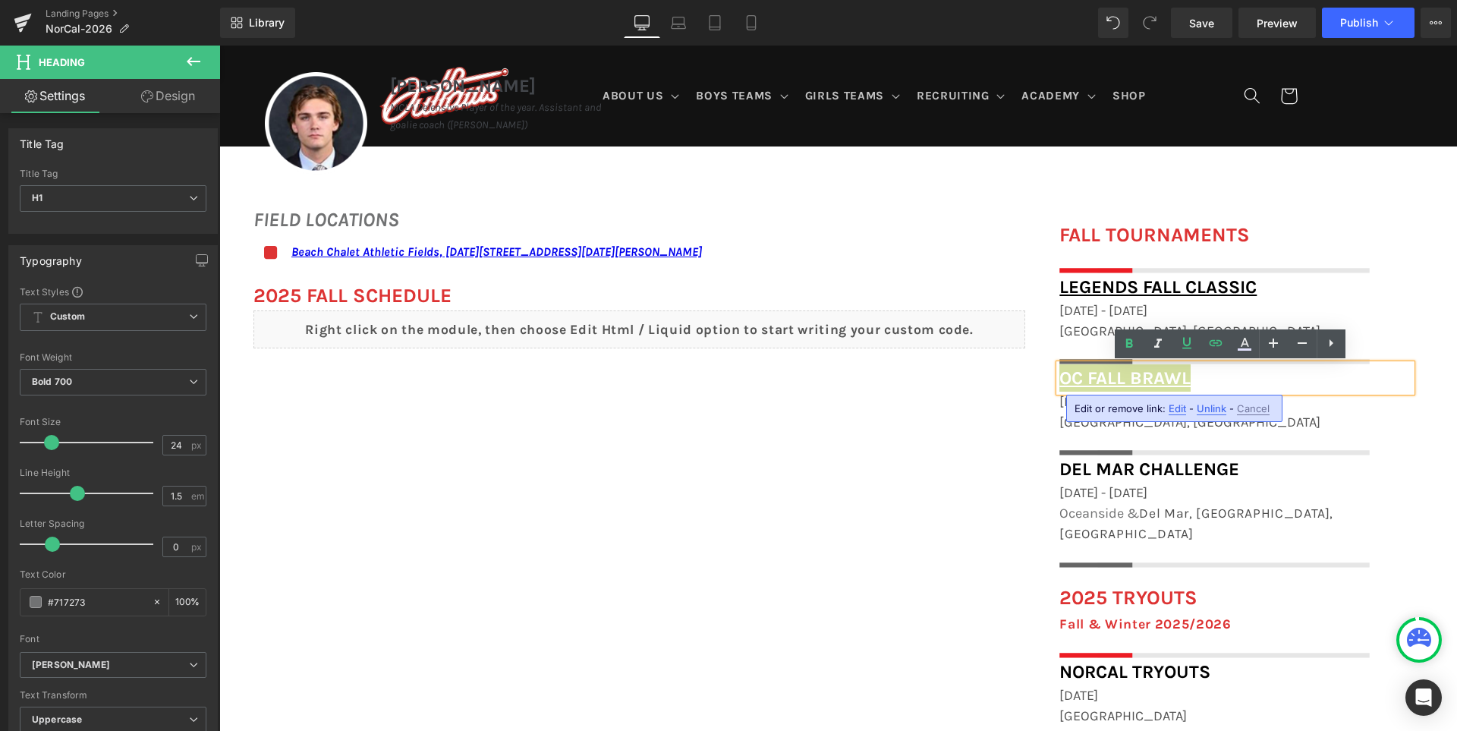
click at [1176, 413] on span "Edit" at bounding box center [1176, 408] width 17 height 13
click at [1327, 0] on div "Text Color Highlight Color #333333 Edit or remove link: Edit - Unlink - Cancel …" at bounding box center [728, 0] width 1457 height 0
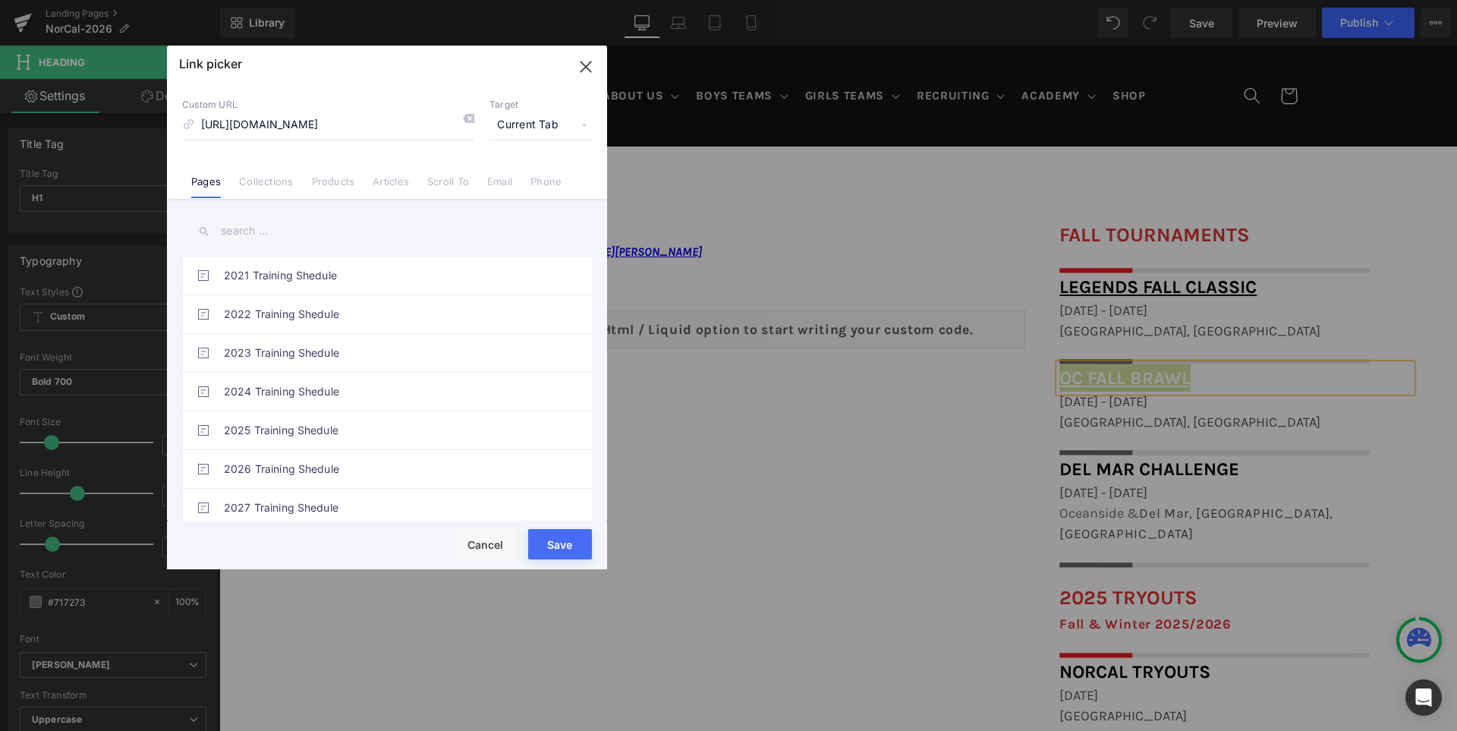
click at [532, 128] on span "Current Tab" at bounding box center [540, 125] width 102 height 29
click at [530, 174] on li "New Tab" at bounding box center [541, 179] width 118 height 27
click at [557, 534] on button "Save" at bounding box center [560, 544] width 64 height 30
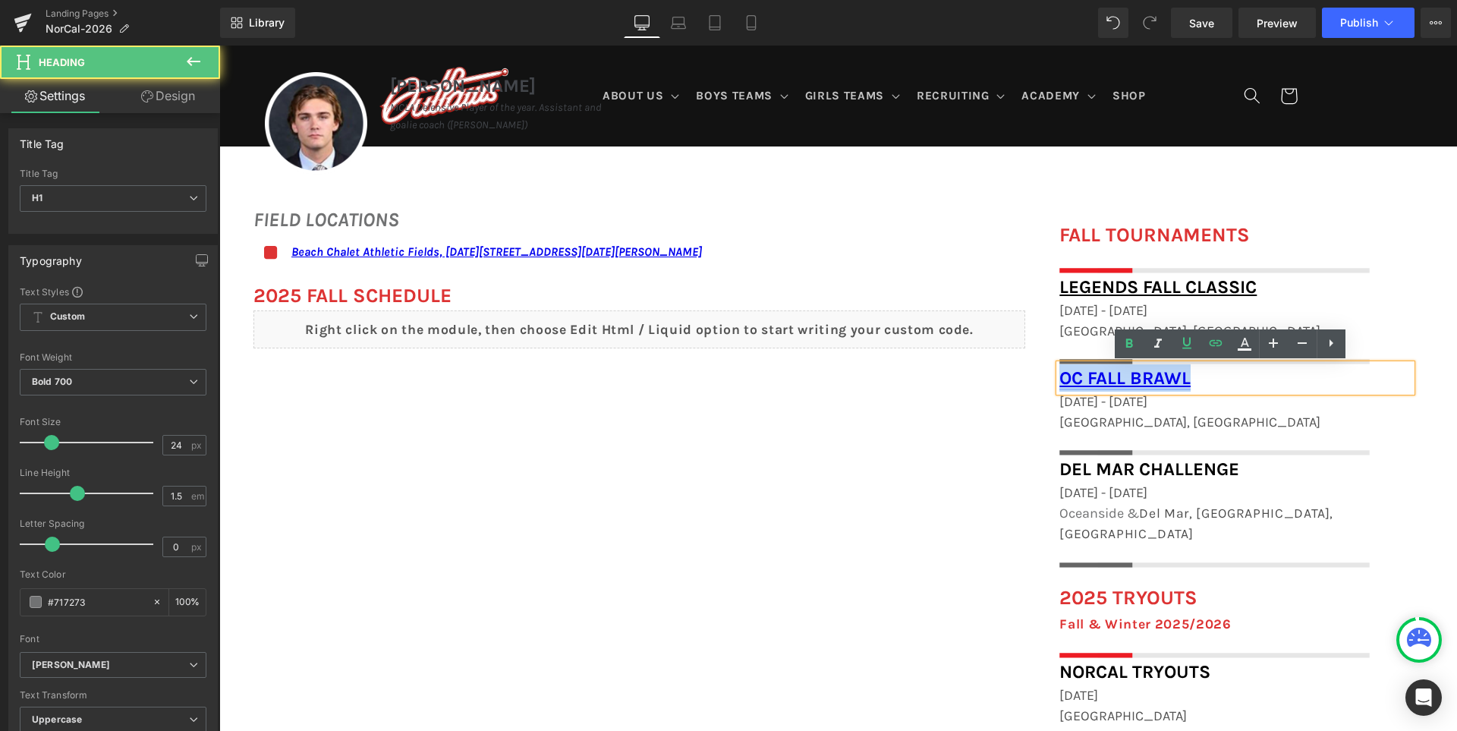
click at [1090, 379] on link "OC Fall Brawl" at bounding box center [1124, 377] width 131 height 21
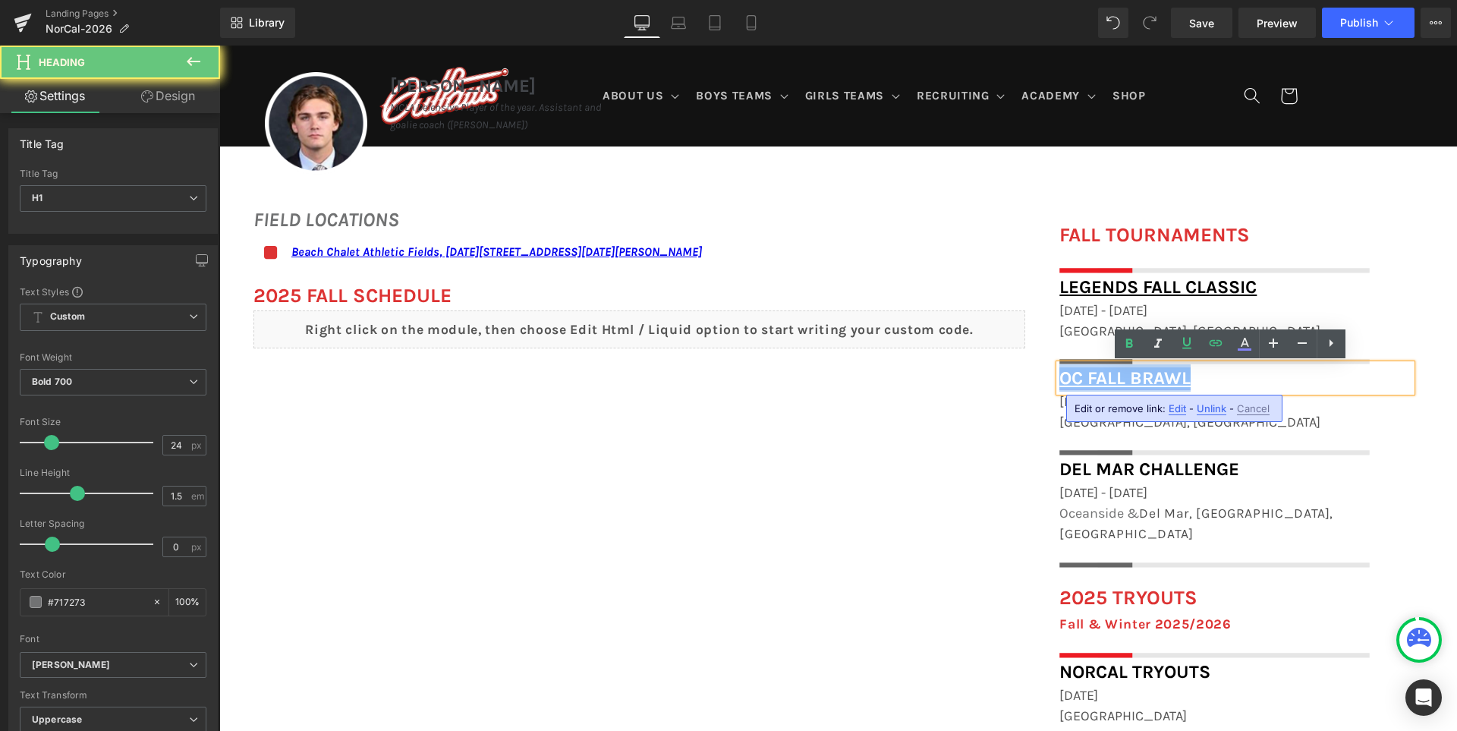
click at [1090, 379] on link "OC Fall Brawl" at bounding box center [1124, 377] width 131 height 21
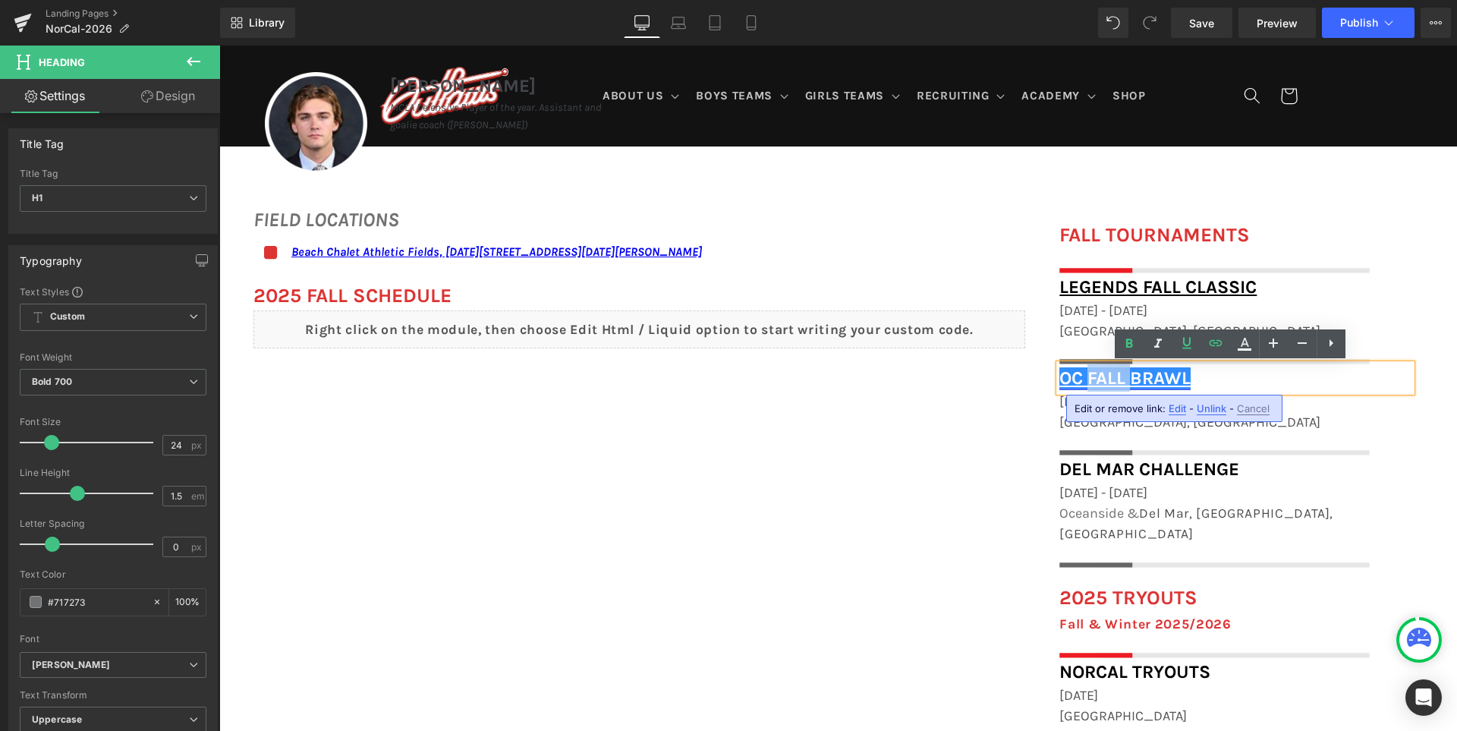
click at [1090, 379] on link "OC Fall Brawl" at bounding box center [1124, 377] width 131 height 21
click at [1061, 379] on link "OC Fall Brawl" at bounding box center [1124, 377] width 131 height 21
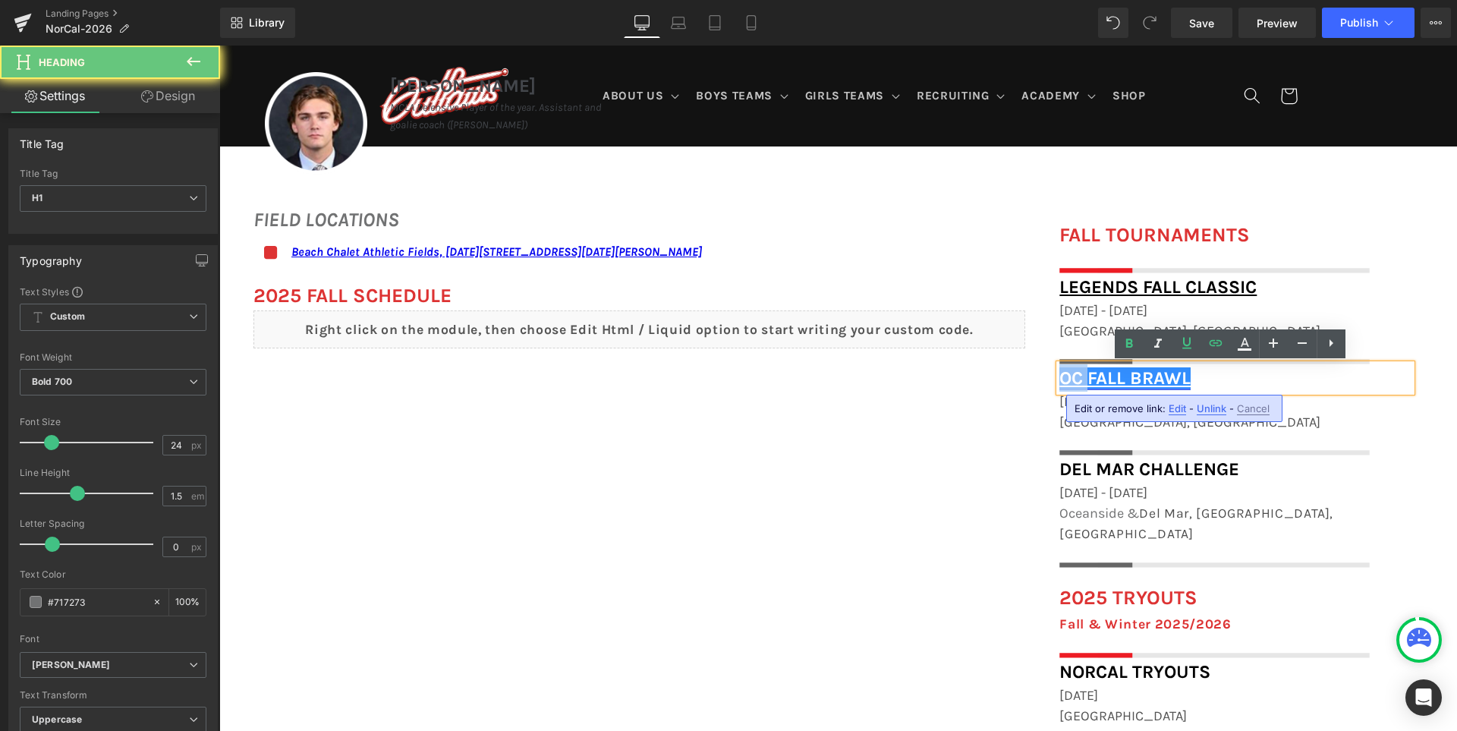
click at [1061, 379] on link "OC Fall Brawl" at bounding box center [1124, 377] width 131 height 21
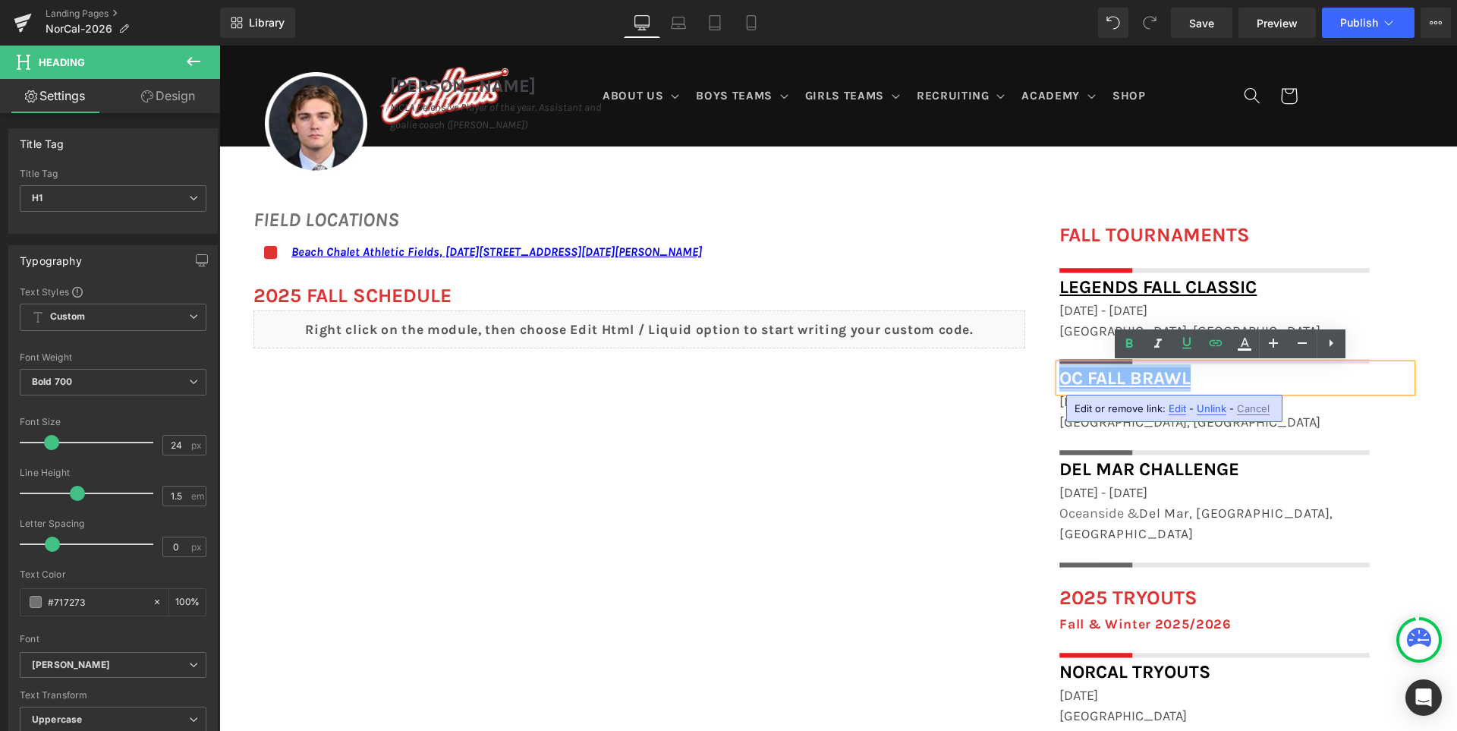
click at [1200, 372] on h1 "OC Fall Brawl" at bounding box center [1235, 377] width 352 height 27
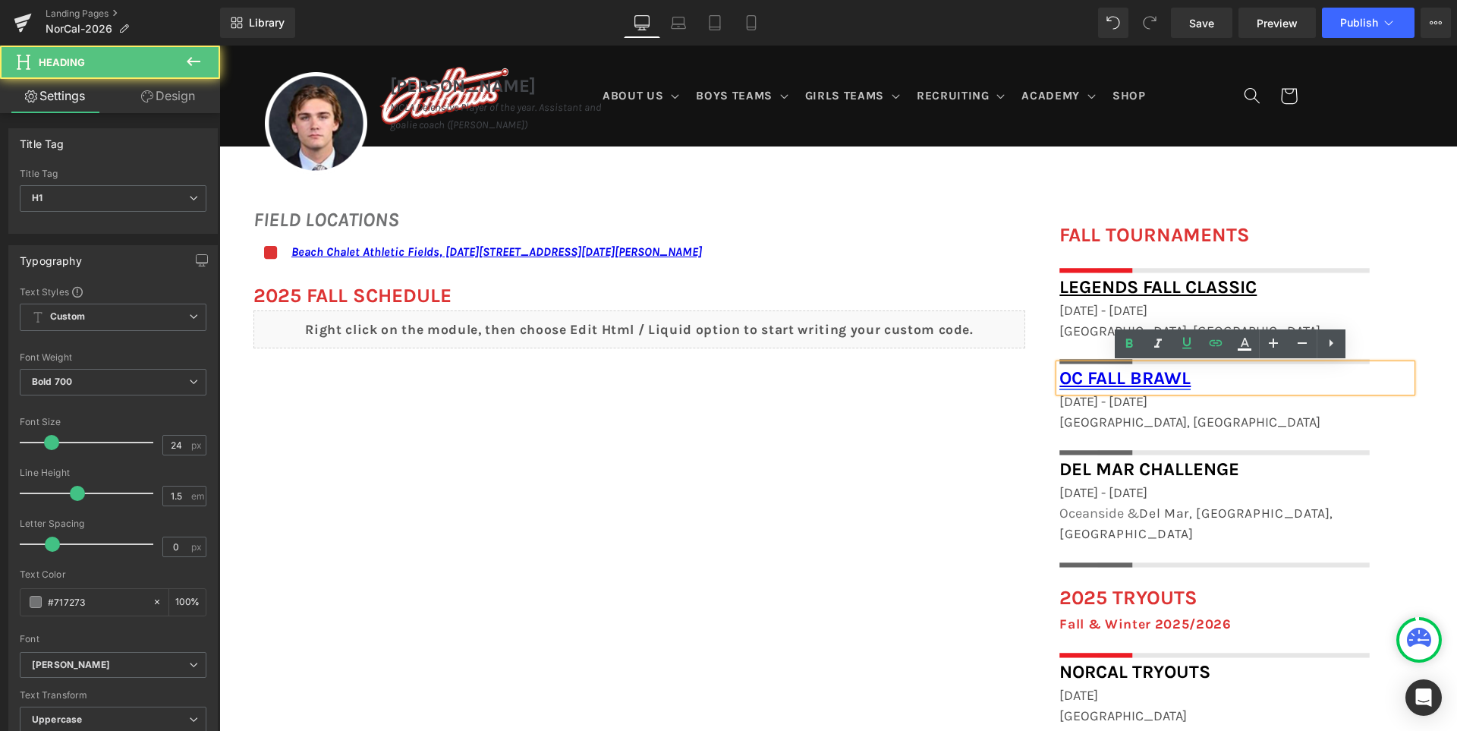
click at [1180, 376] on link "OC Fall Brawl" at bounding box center [1124, 377] width 131 height 21
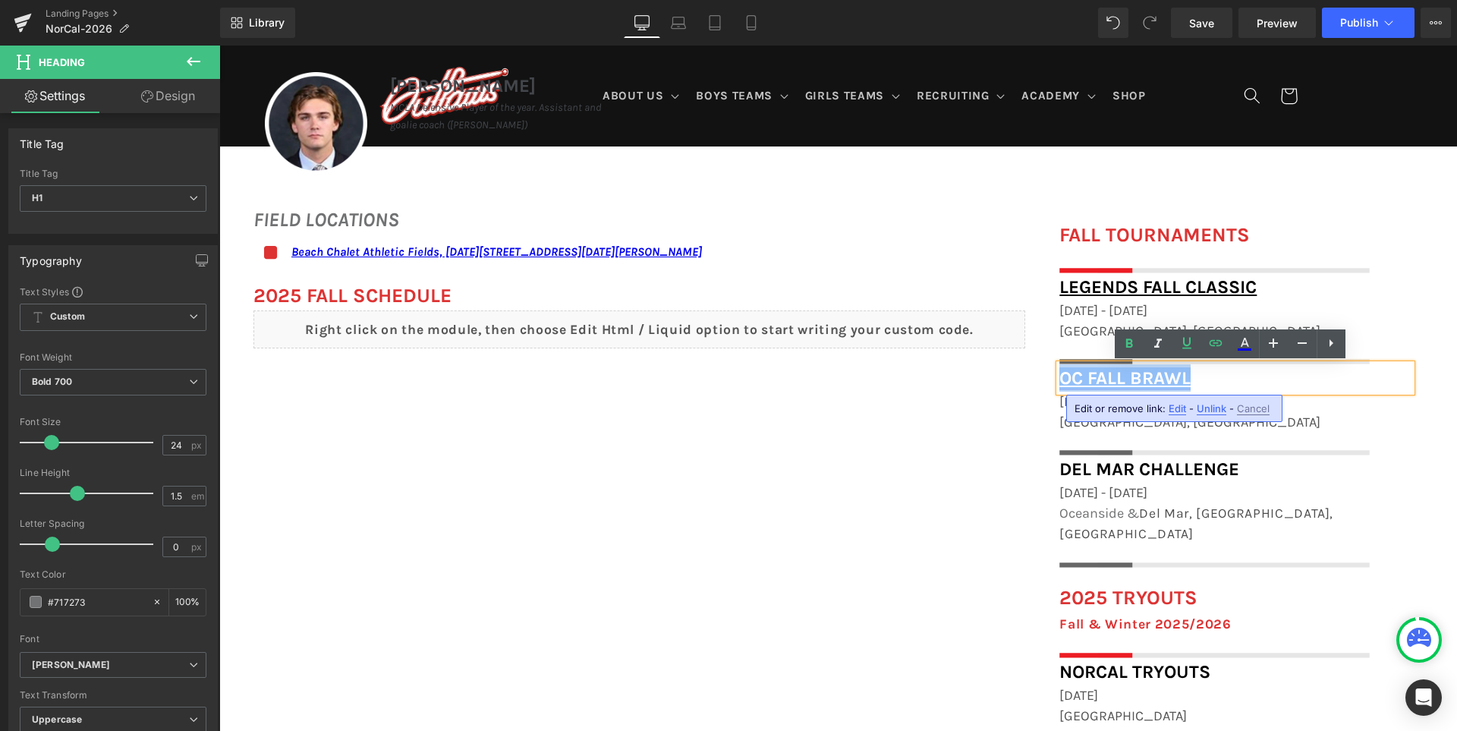
drag, startPoint x: 1183, startPoint y: 376, endPoint x: 1057, endPoint y: 373, distance: 126.7
click at [1059, 373] on link "OC Fall Brawl" at bounding box center [1124, 377] width 131 height 21
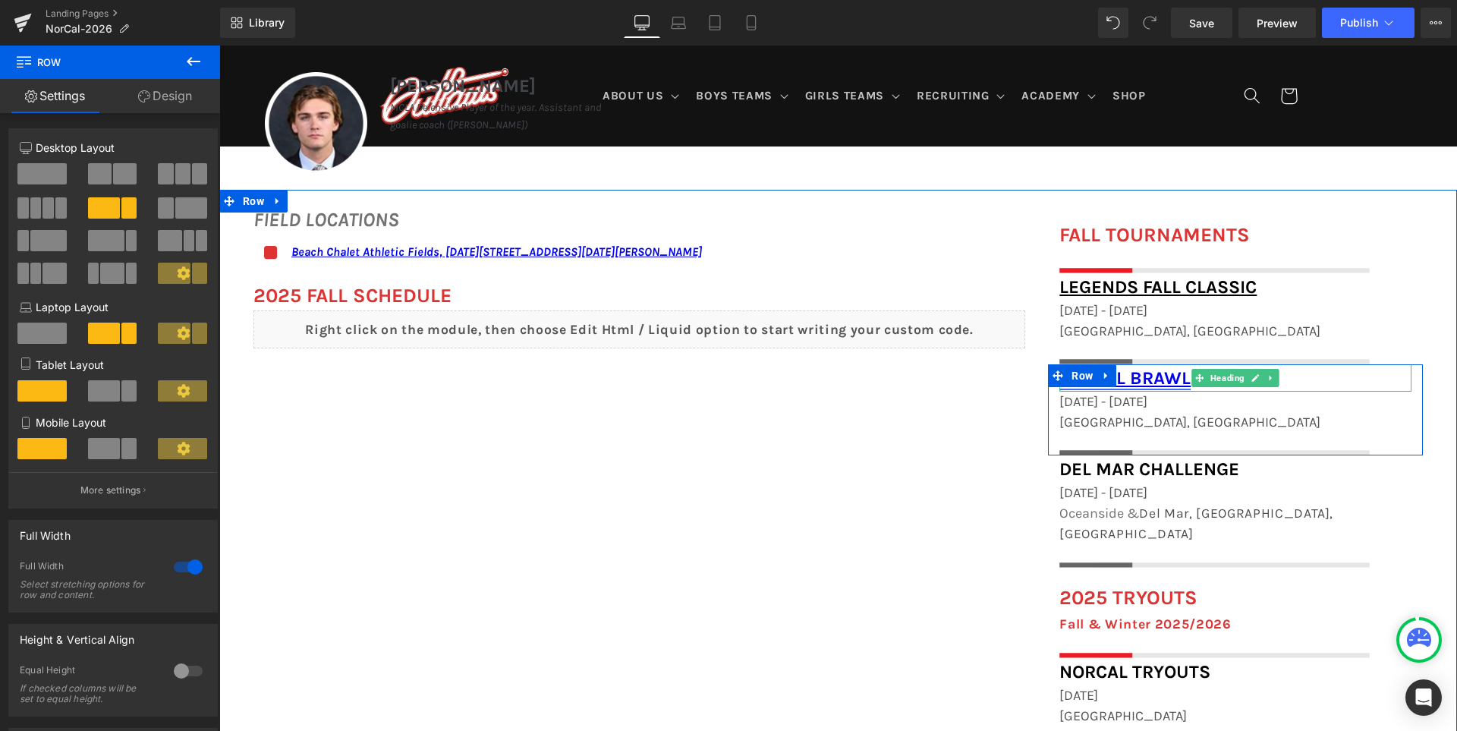
click at [1134, 377] on link "OC Fall Brawl" at bounding box center [1124, 377] width 131 height 21
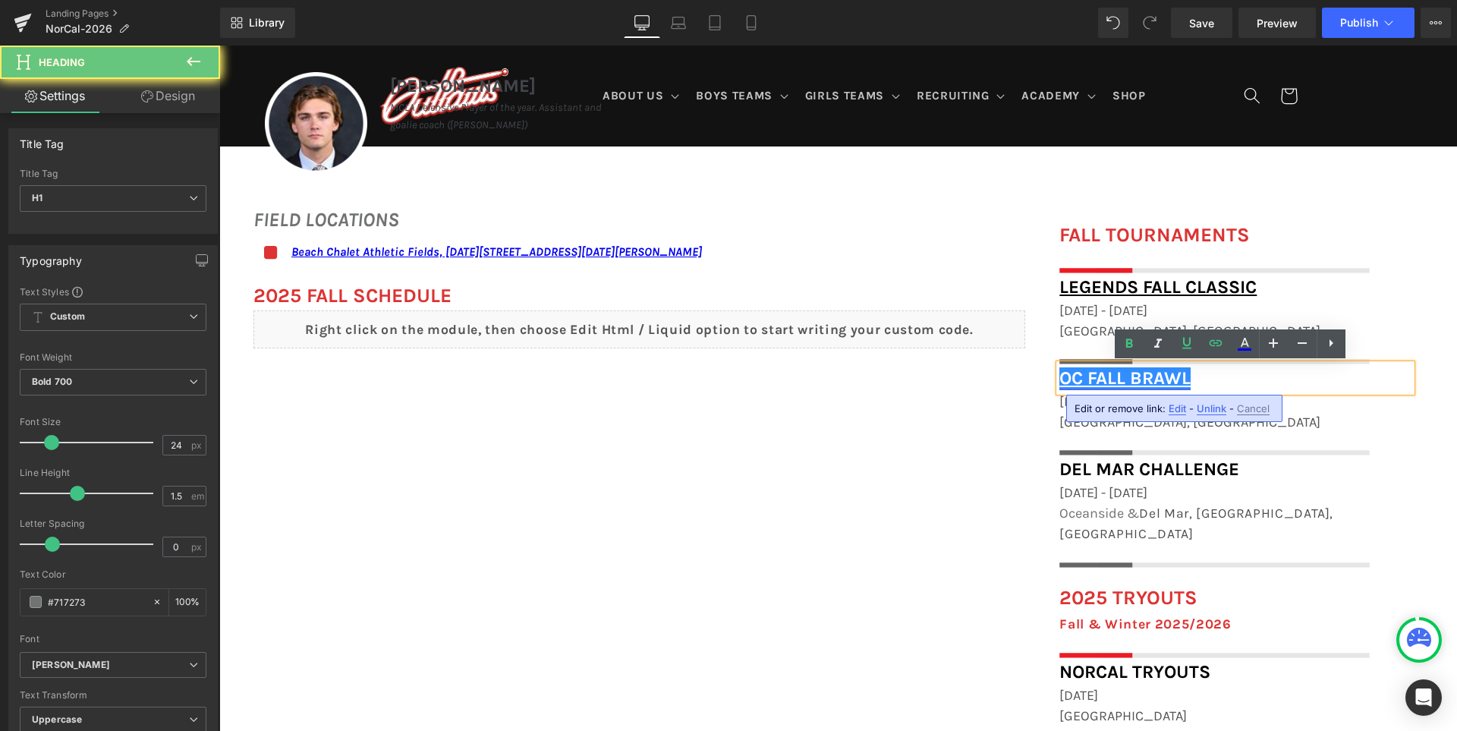
click at [1134, 377] on link "OC Fall Brawl" at bounding box center [1124, 377] width 131 height 21
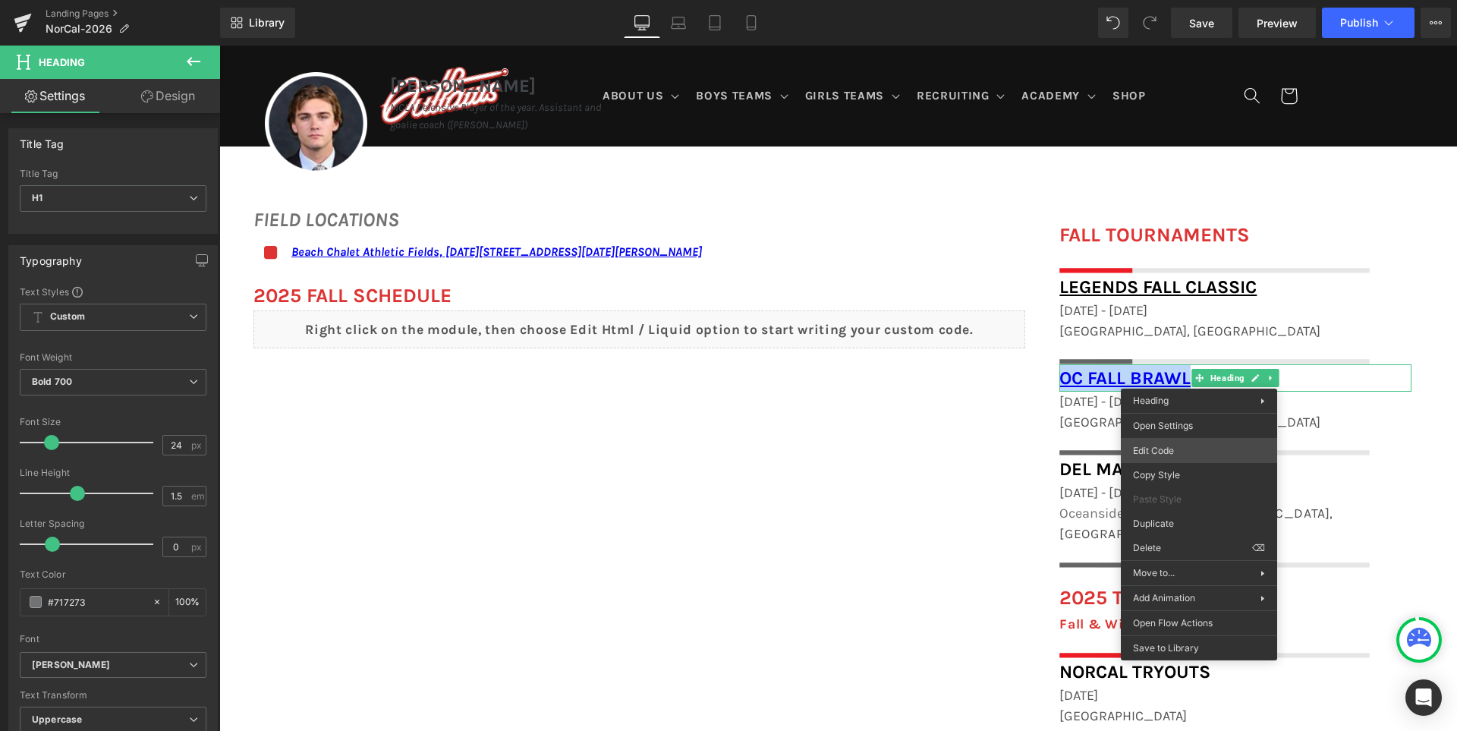
click at [1184, 442] on body "Heading You are previewing how the will restyle your page. You can not edit Ele…" at bounding box center [728, 365] width 1457 height 731
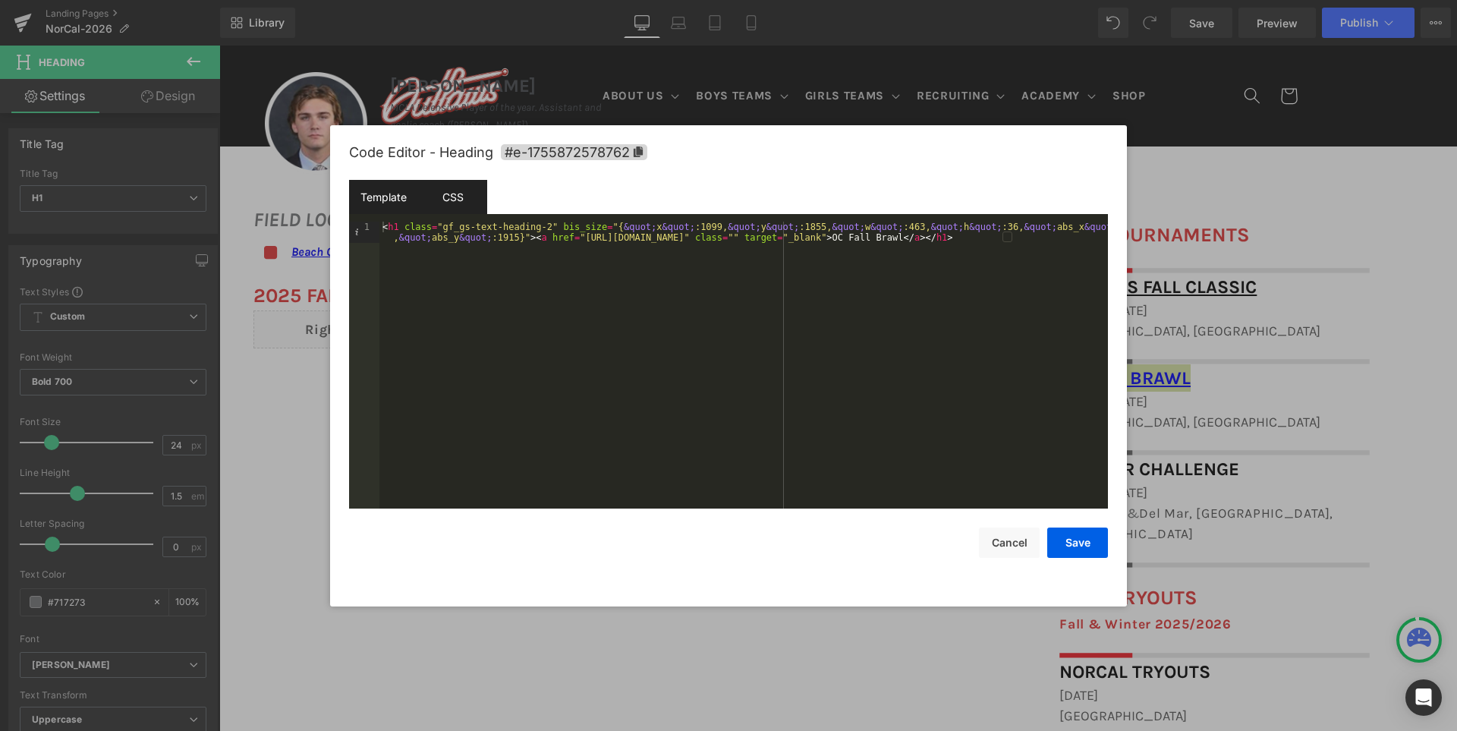
click at [470, 200] on div "CSS" at bounding box center [452, 197] width 69 height 34
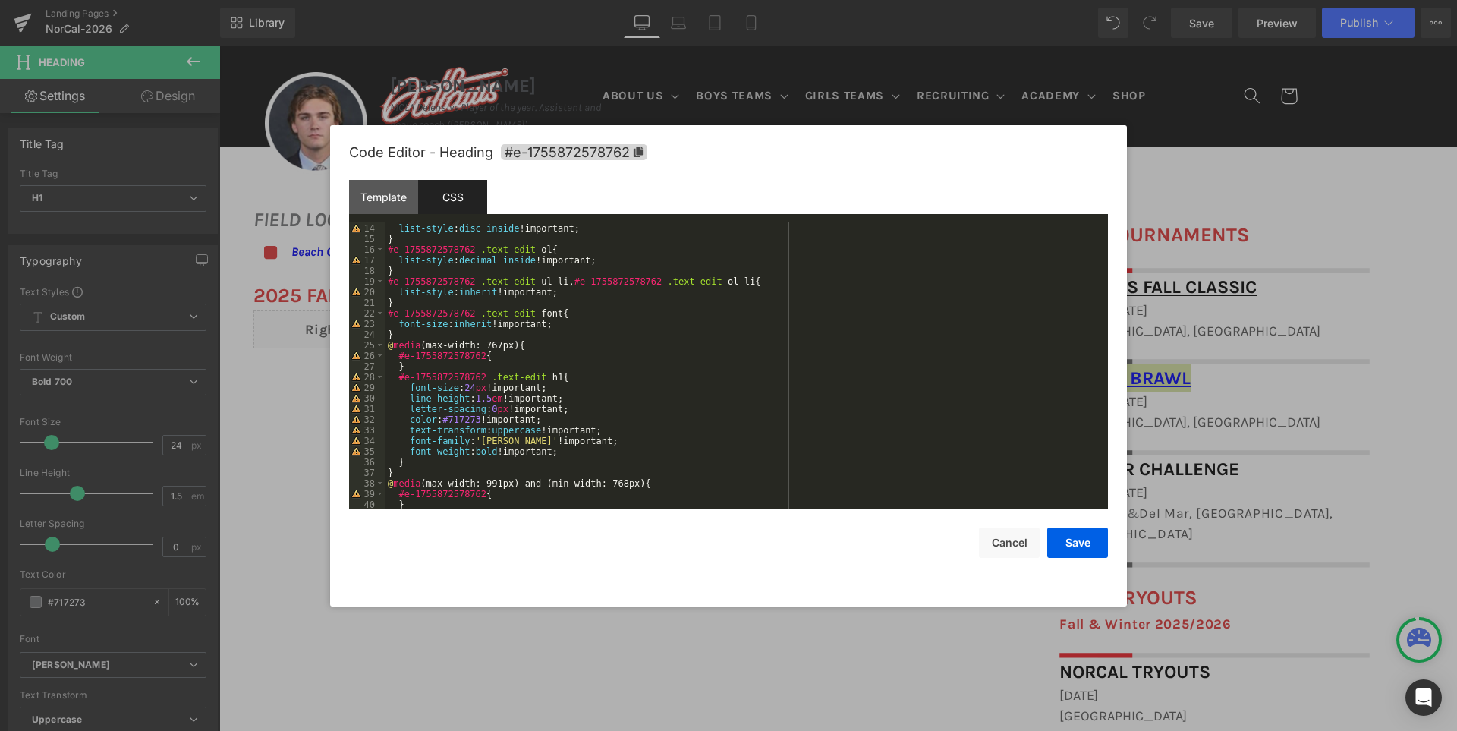
scroll to position [137, 0]
click at [462, 420] on div "#e-1755872578762 .text-edit ul { list-style : disc inside !important; } #e-1755…" at bounding box center [743, 366] width 717 height 308
click at [1008, 547] on button "Cancel" at bounding box center [1009, 542] width 61 height 30
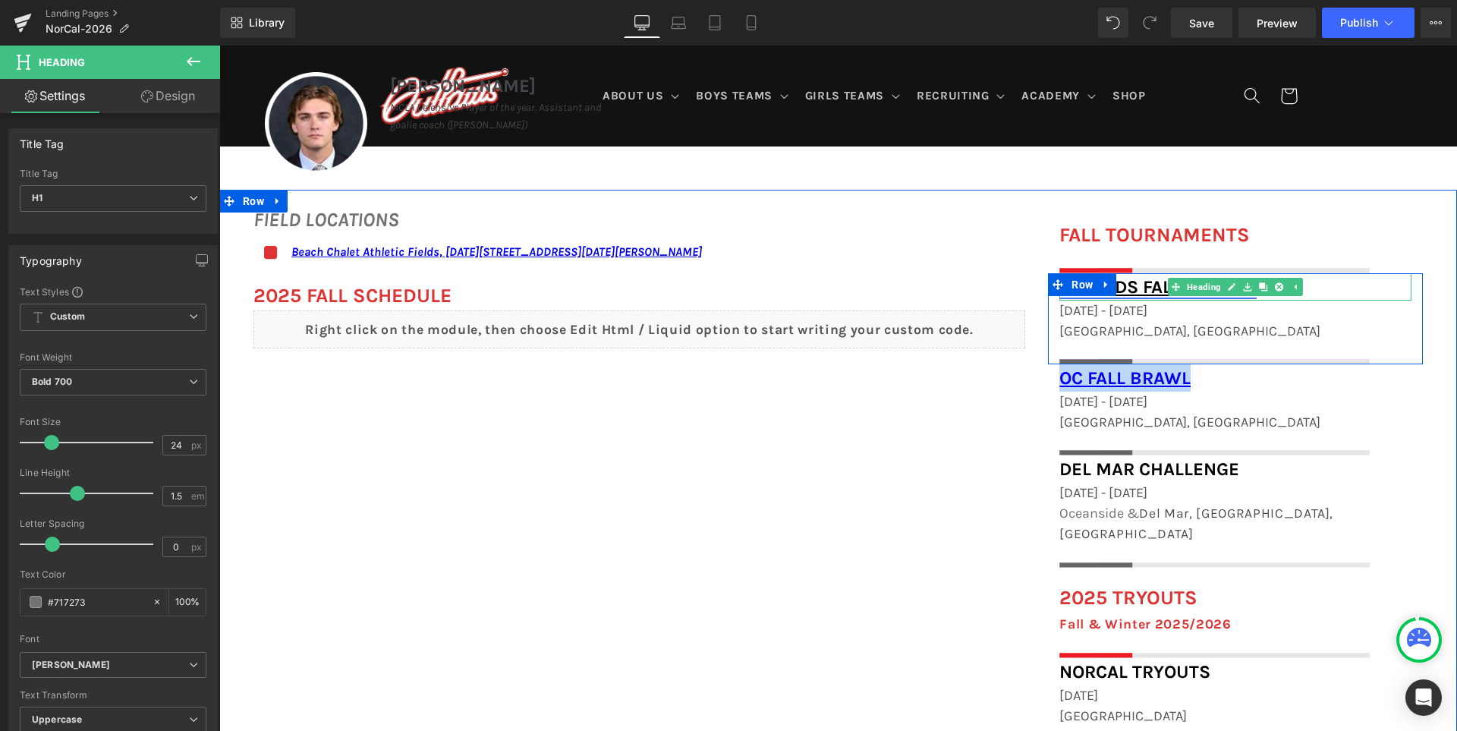
click at [1143, 288] on link "Legends Fall Classic" at bounding box center [1157, 286] width 197 height 21
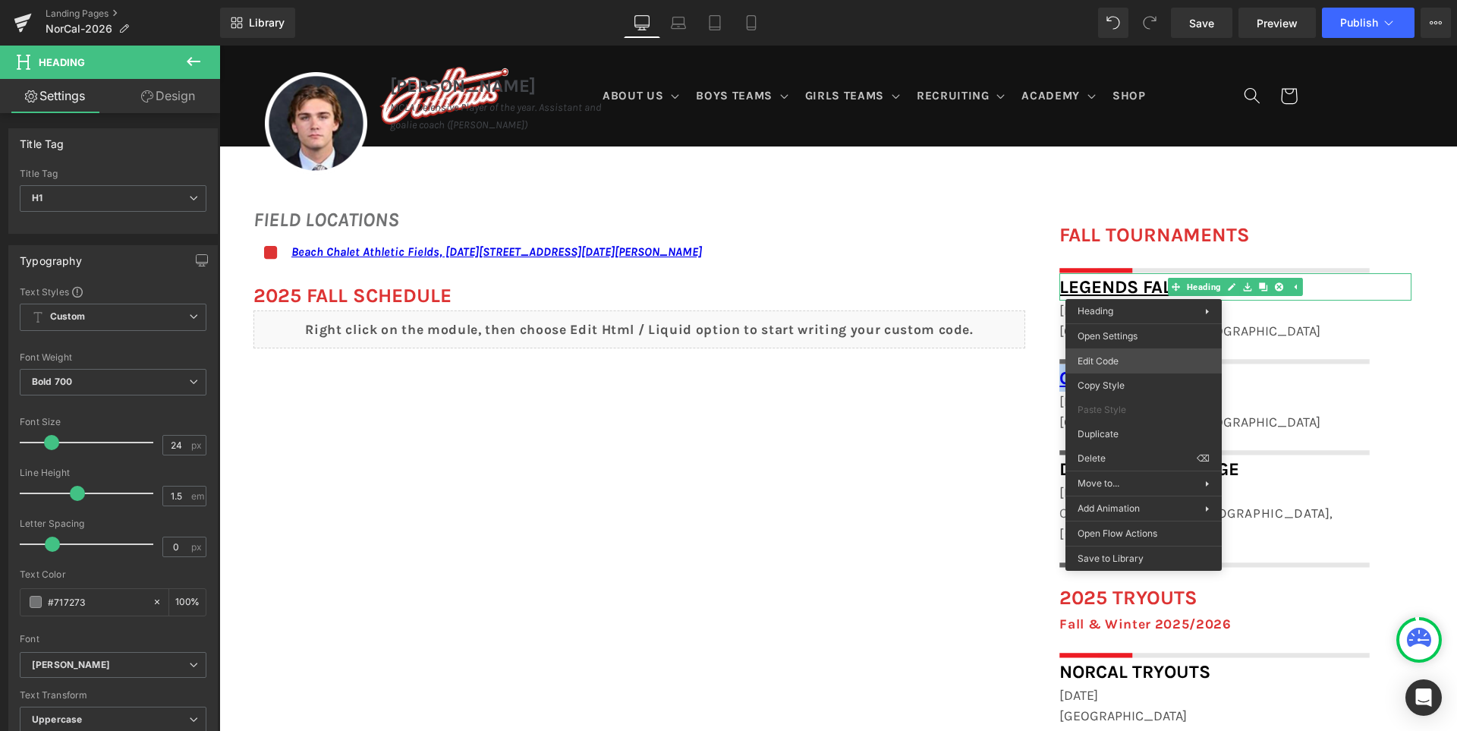
click at [1136, 357] on body "Heading You are previewing how the will restyle your page. You can not edit Ele…" at bounding box center [728, 365] width 1457 height 731
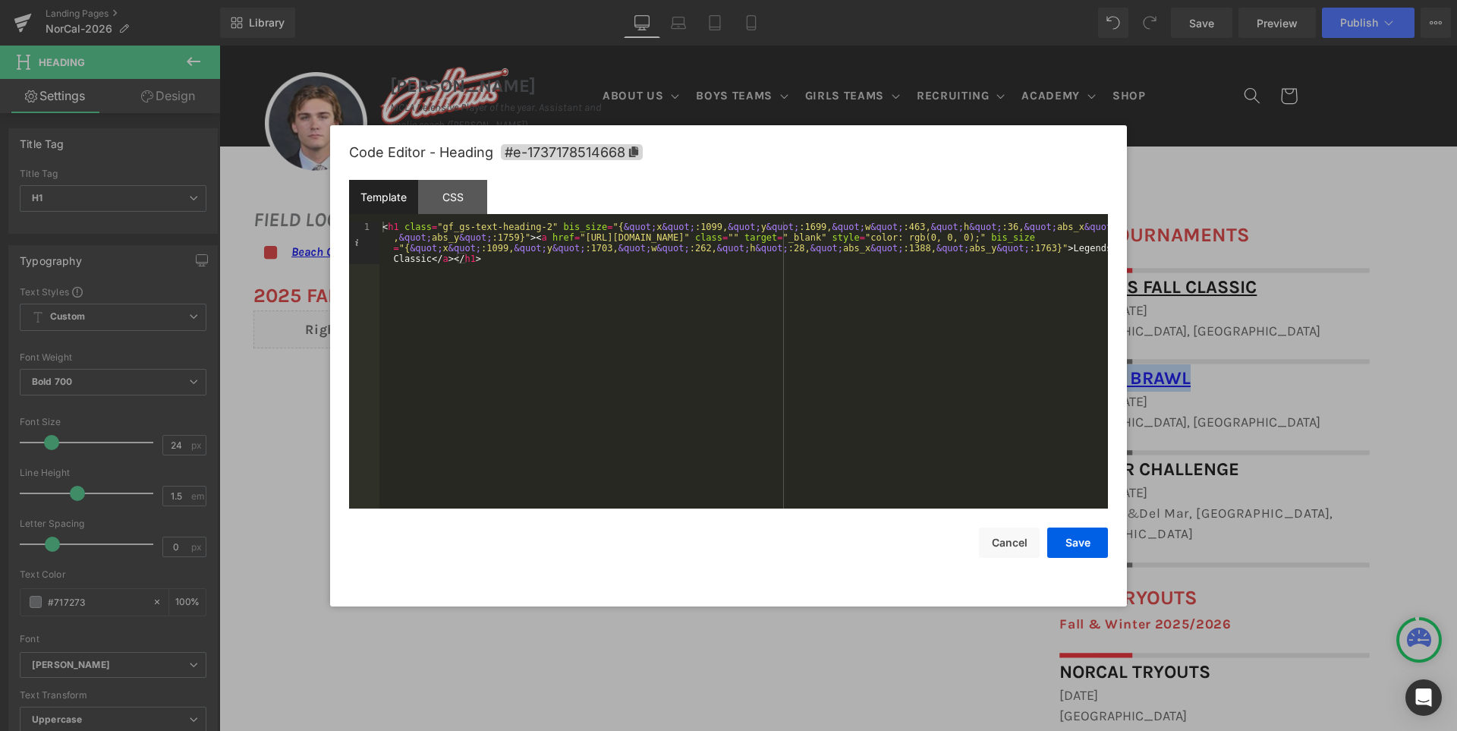
click at [430, 178] on div "Code Editor - Heading #e-1737178514668" at bounding box center [728, 152] width 759 height 55
click at [464, 196] on div "CSS" at bounding box center [452, 197] width 69 height 34
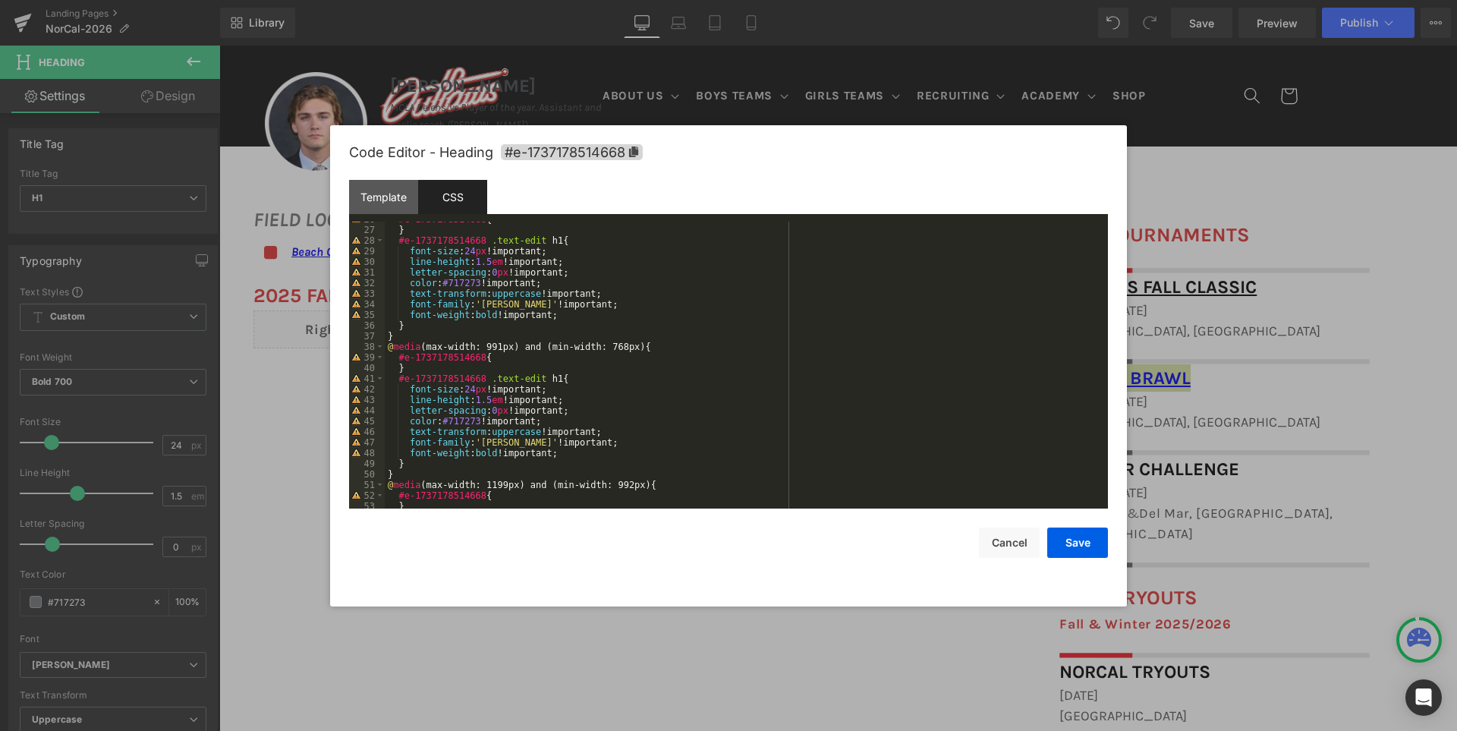
scroll to position [273, 0]
click at [1017, 545] on button "Cancel" at bounding box center [1009, 542] width 61 height 30
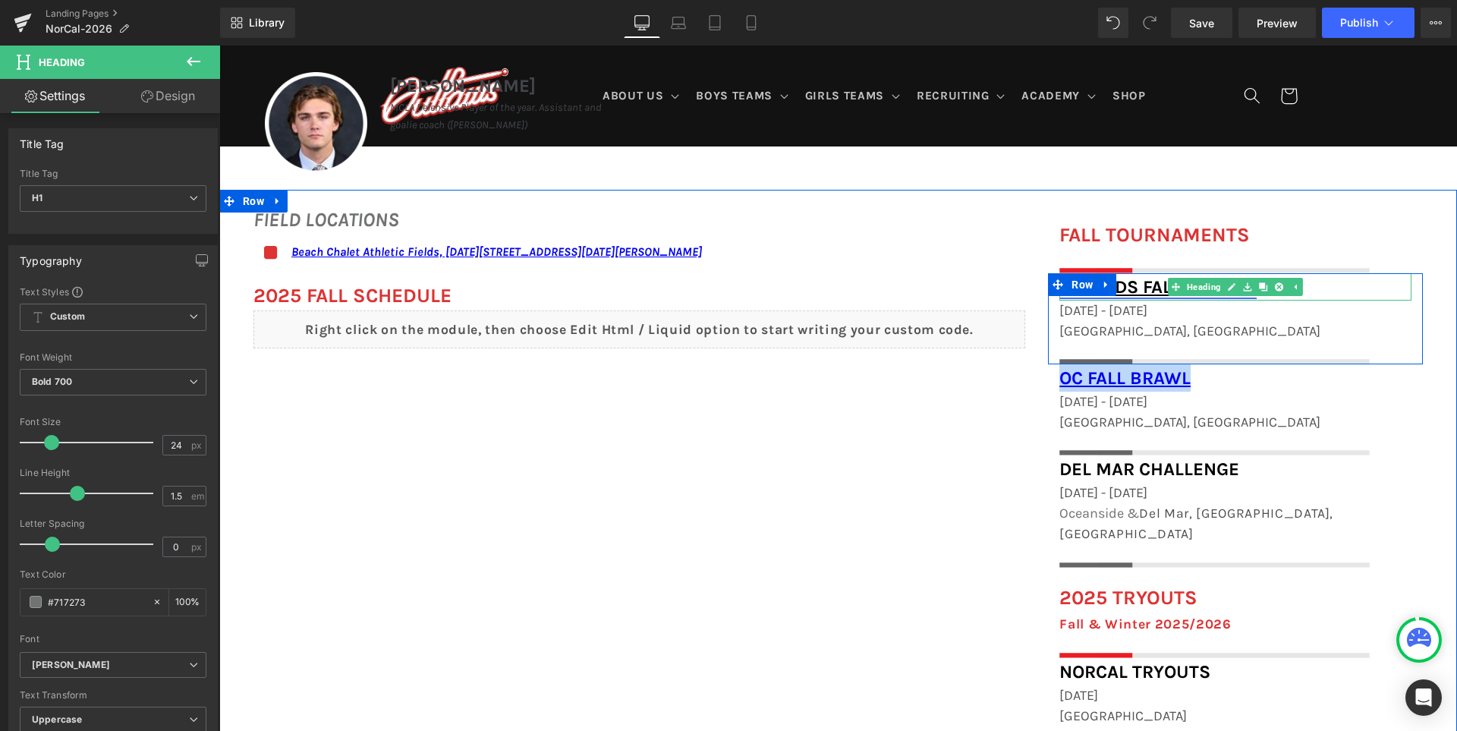
click at [1136, 280] on link "Legends Fall Classic" at bounding box center [1157, 286] width 197 height 21
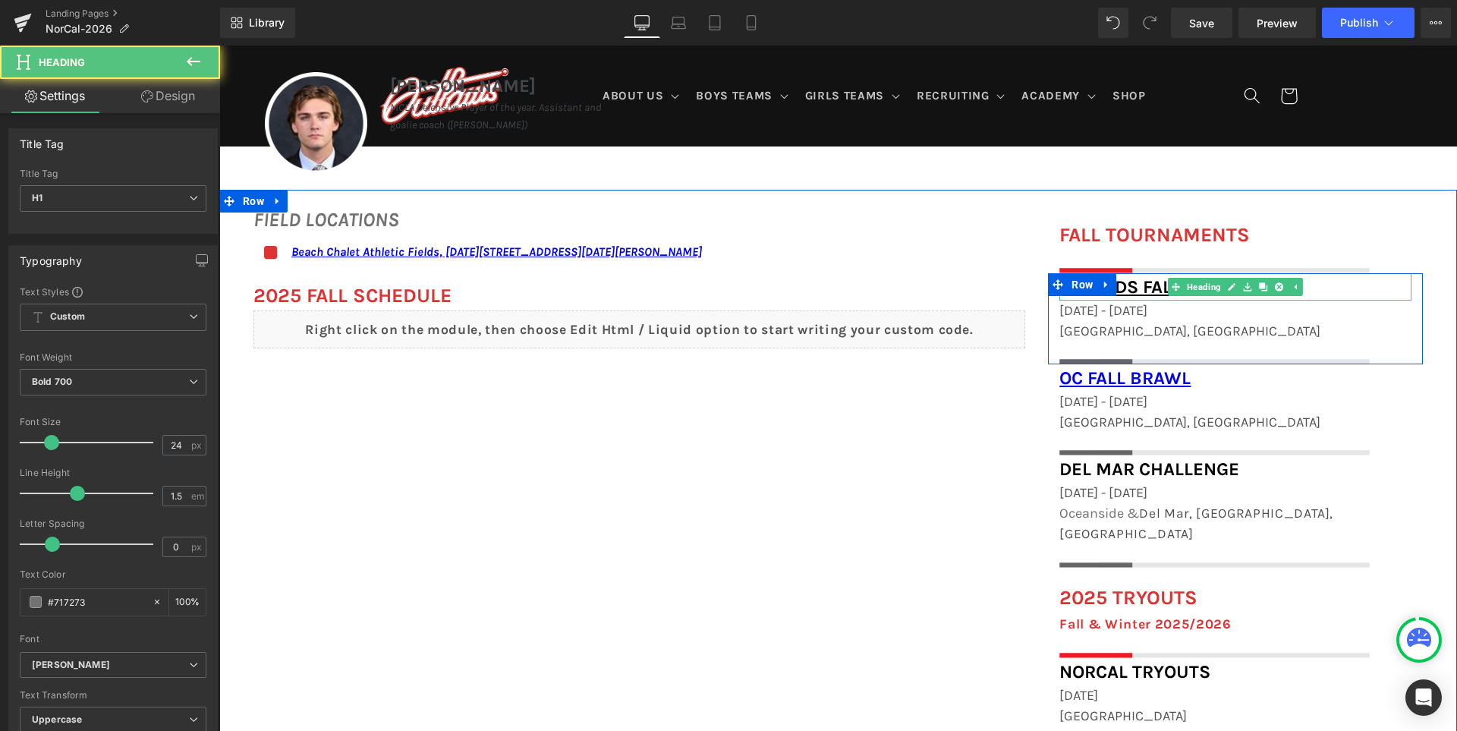
click at [1359, 285] on h1 "Legends Fall Classic" at bounding box center [1235, 286] width 352 height 27
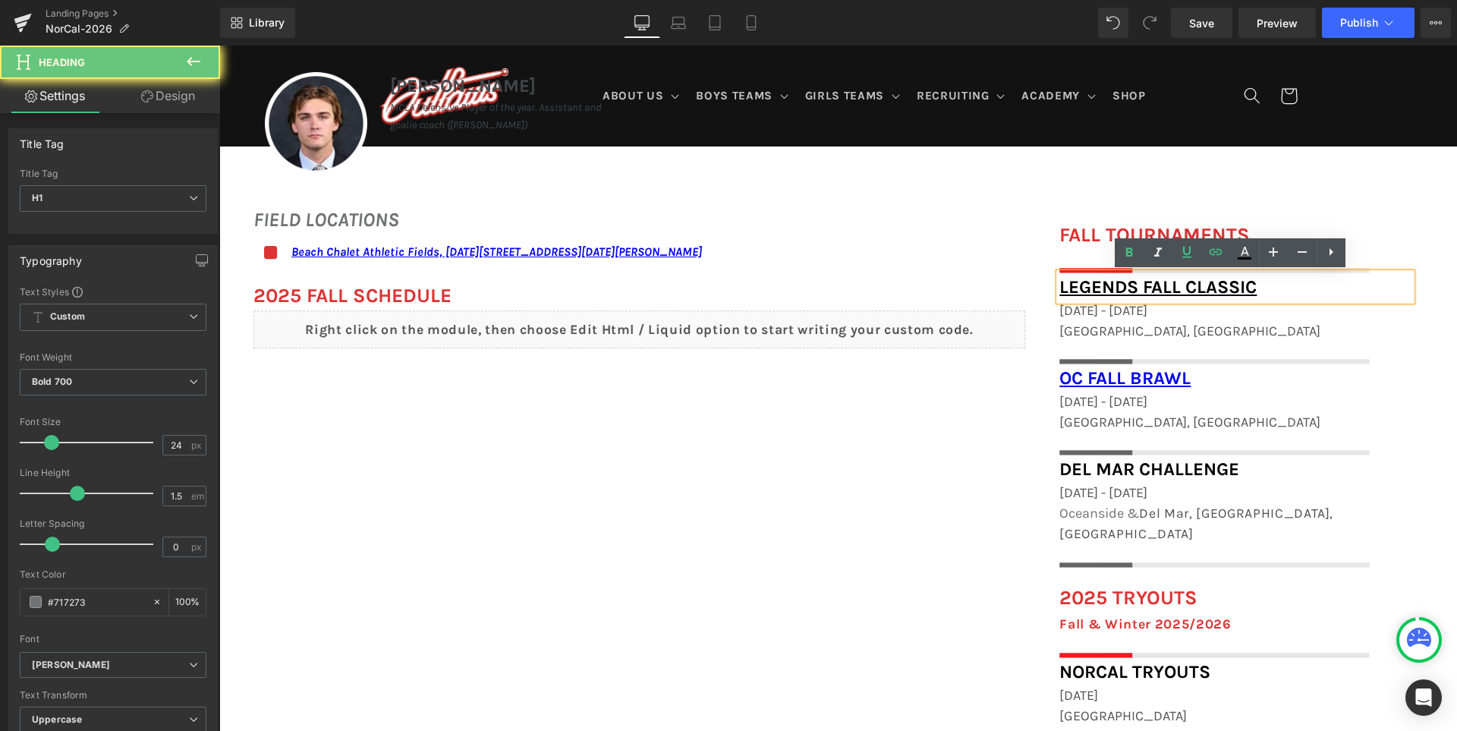
click at [1359, 285] on h1 "Legends Fall Classic" at bounding box center [1235, 286] width 352 height 27
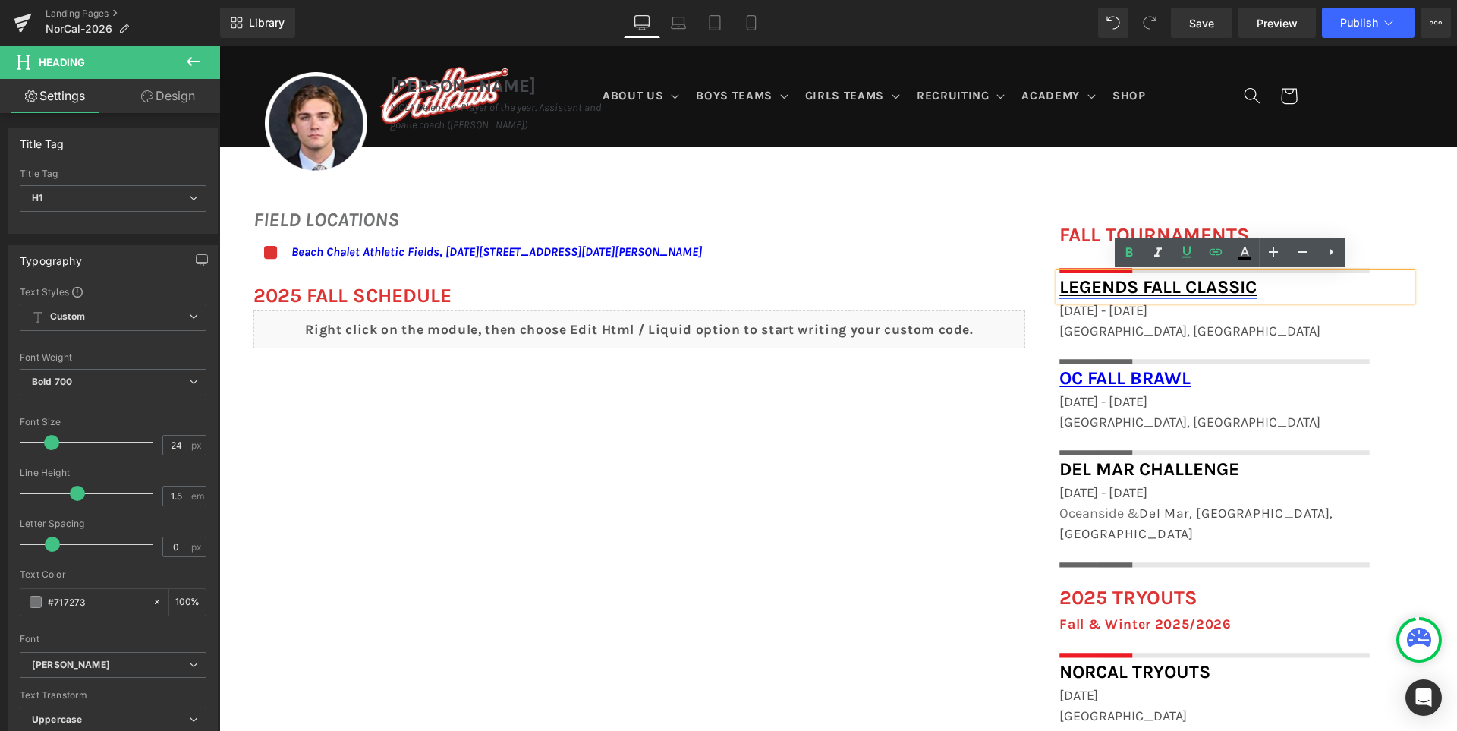
click at [1198, 284] on link "Legends Fall Classic" at bounding box center [1157, 286] width 197 height 21
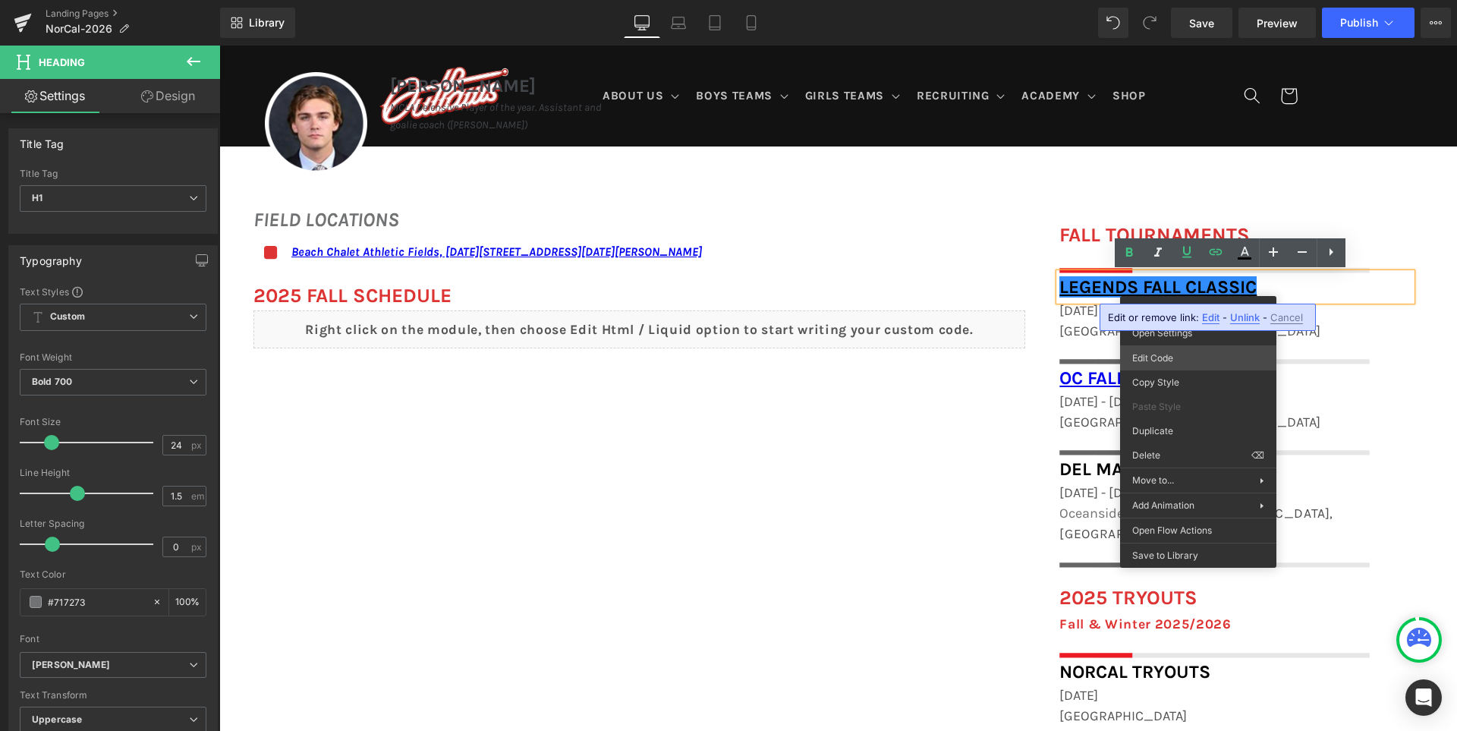
click at [1195, 358] on body "Heading You are previewing how the will restyle your page. You can not edit Ele…" at bounding box center [728, 365] width 1457 height 731
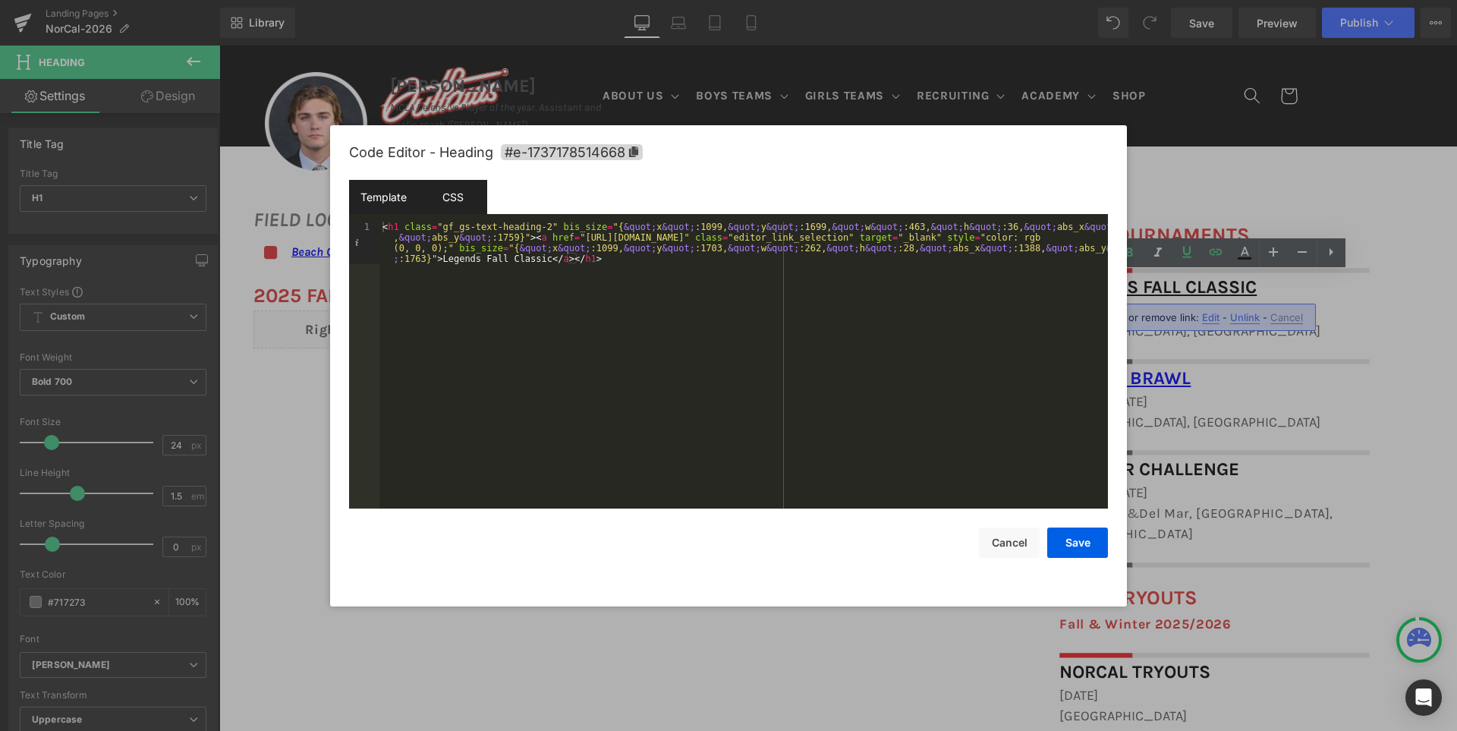
click at [461, 192] on div "CSS" at bounding box center [452, 197] width 69 height 34
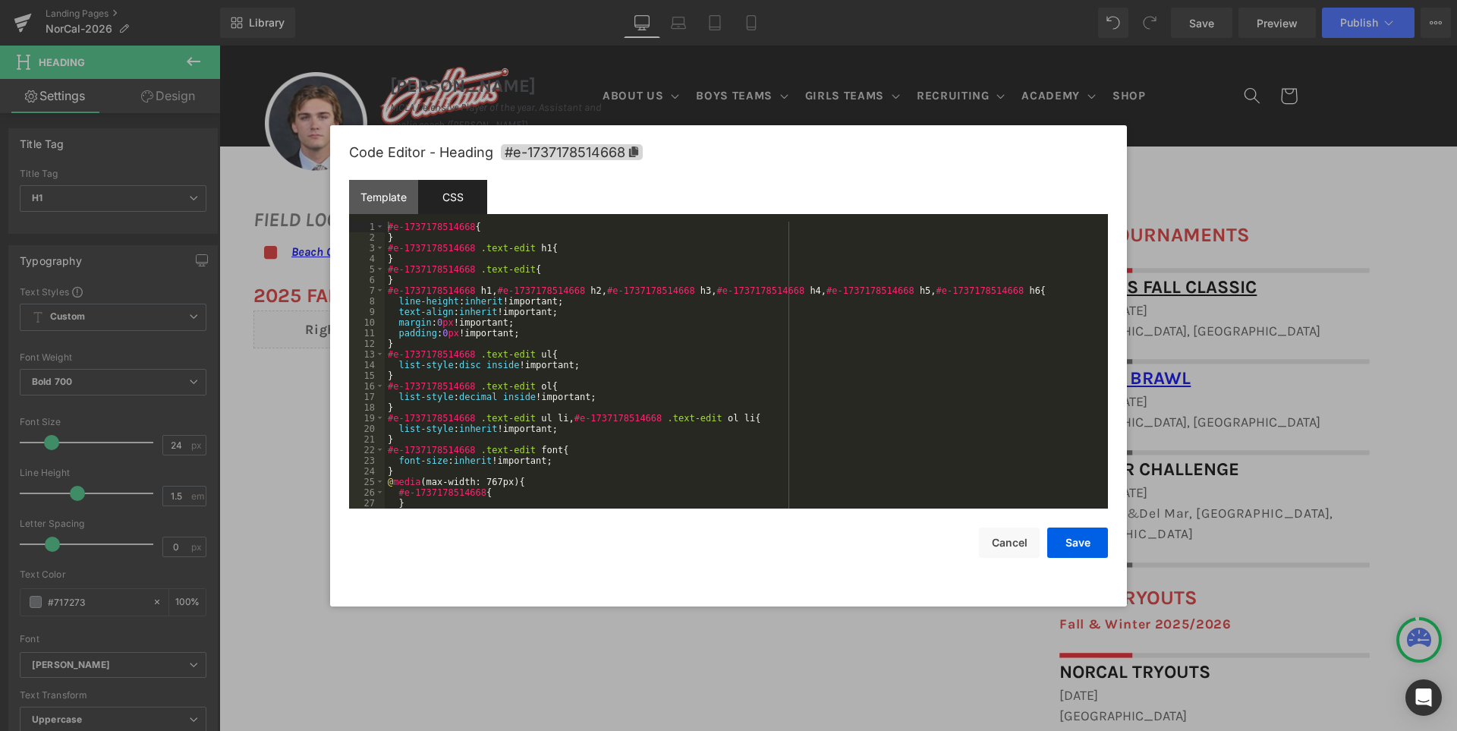
scroll to position [137, 0]
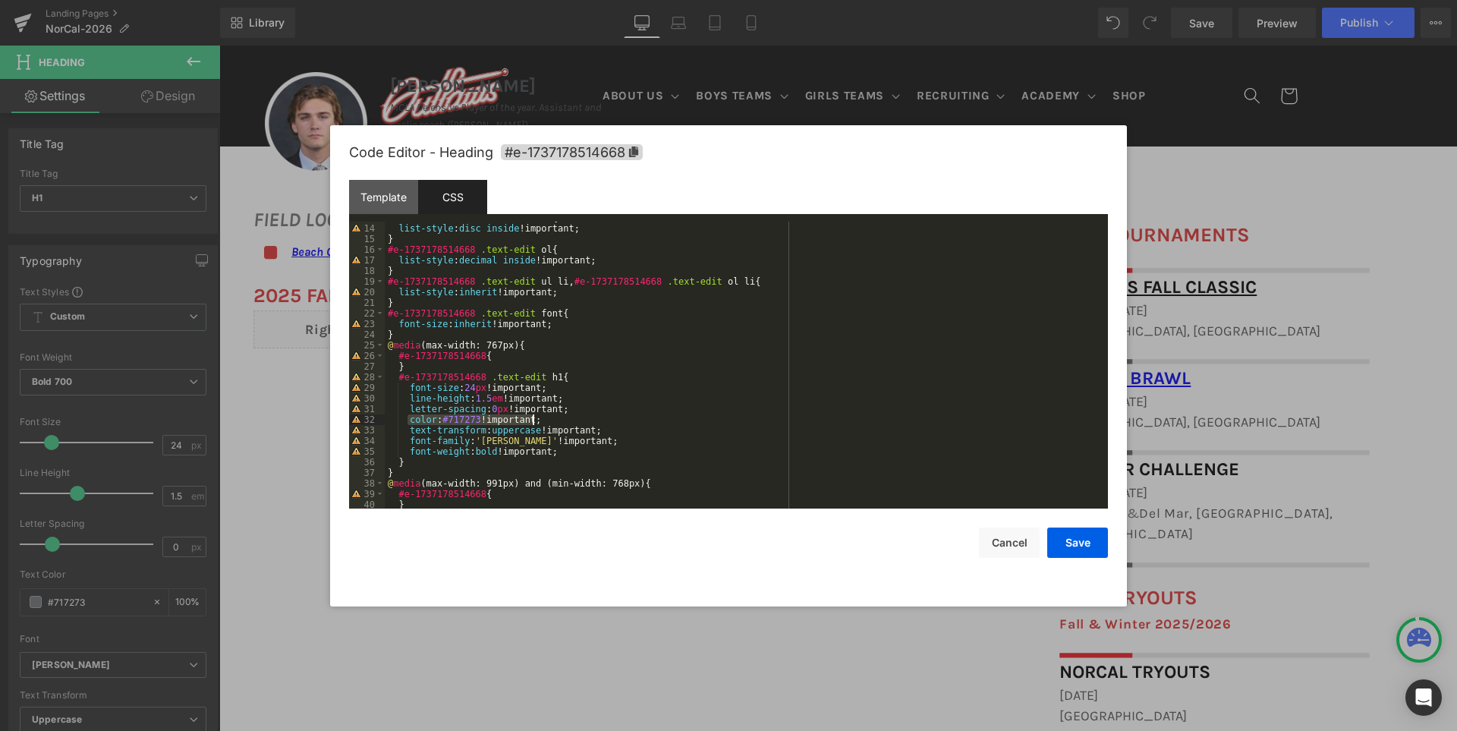
drag, startPoint x: 410, startPoint y: 421, endPoint x: 551, endPoint y: 418, distance: 141.1
click at [551, 418] on div "#e-1737178514668 .text-edit ul { list-style : disc inside !important; } #e-1737…" at bounding box center [743, 366] width 717 height 308
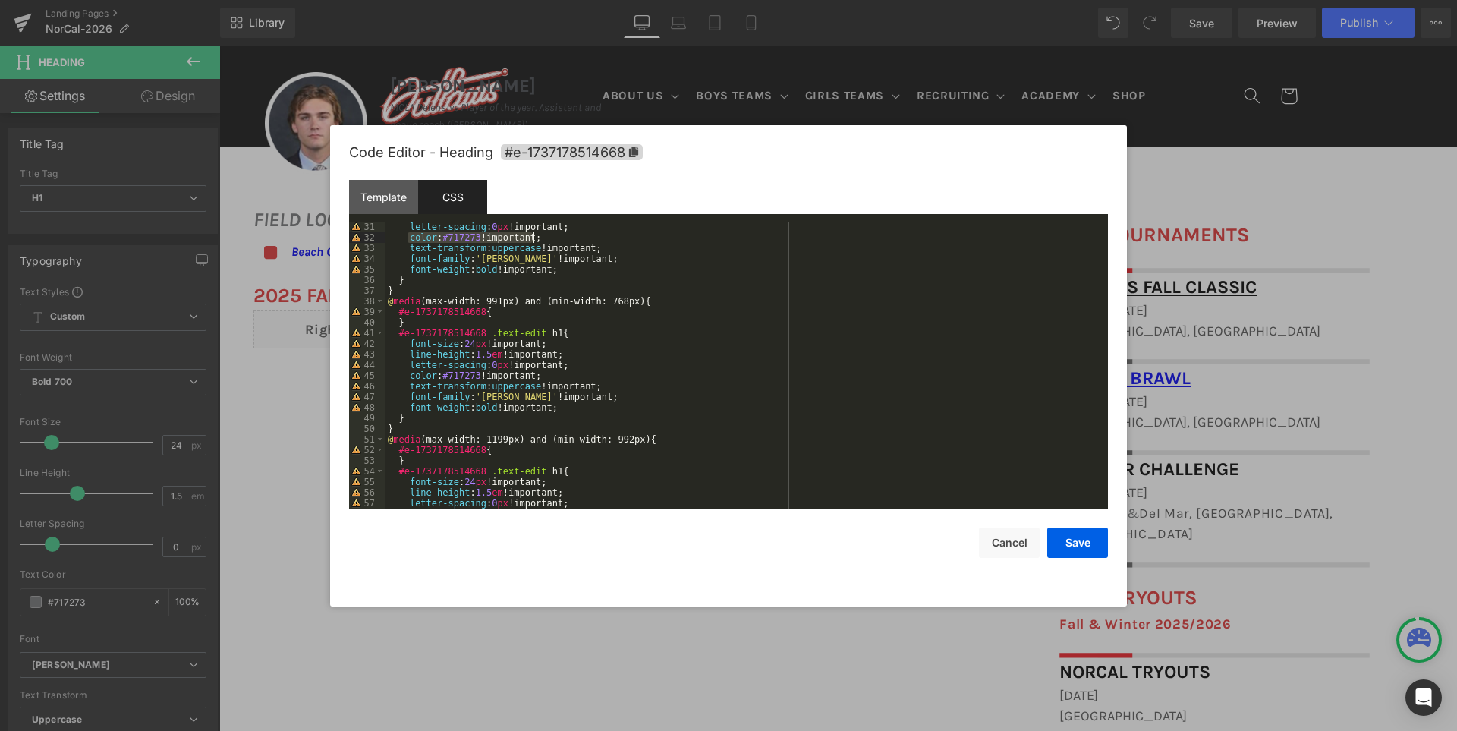
scroll to position [455, 0]
click at [1010, 536] on button "Cancel" at bounding box center [1009, 542] width 61 height 30
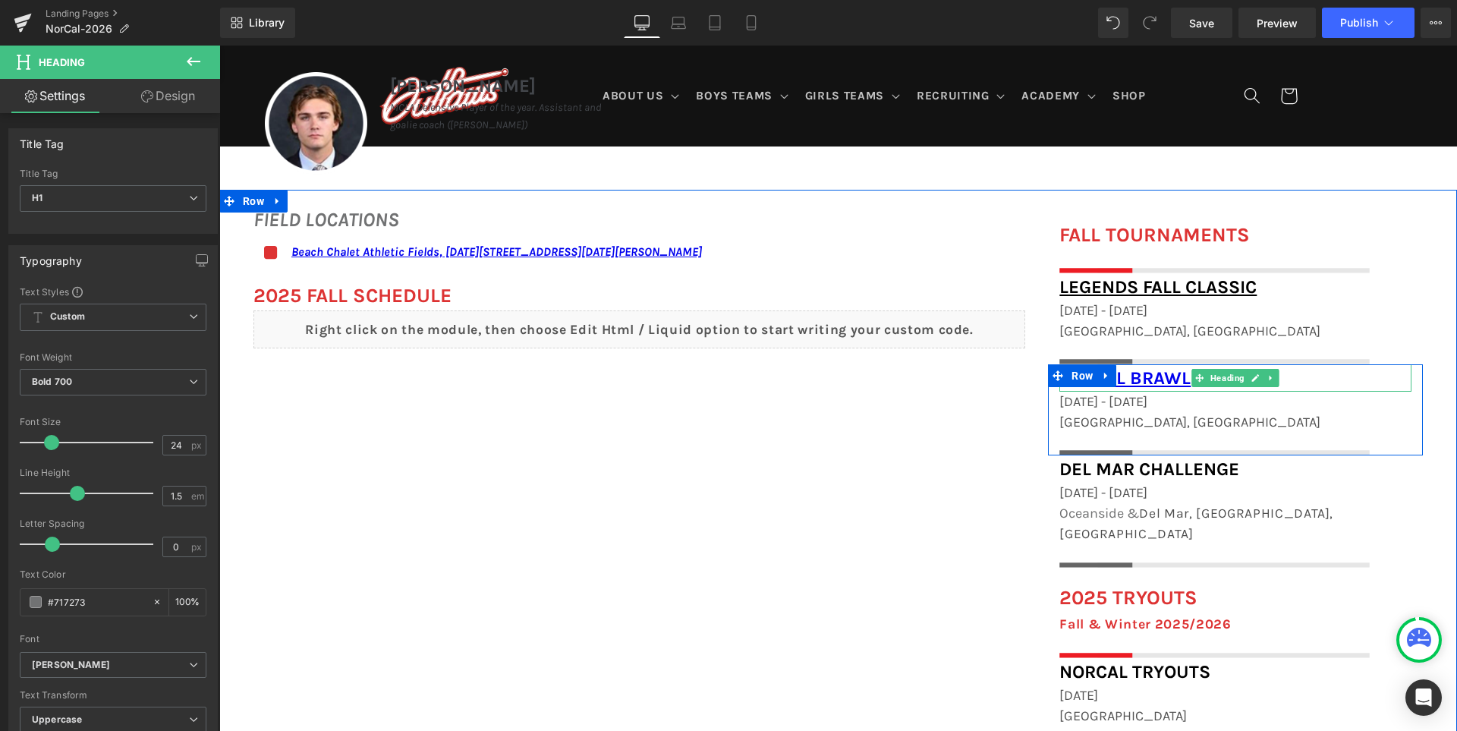
click at [1311, 377] on h1 "OC Fall Brawl" at bounding box center [1235, 377] width 352 height 27
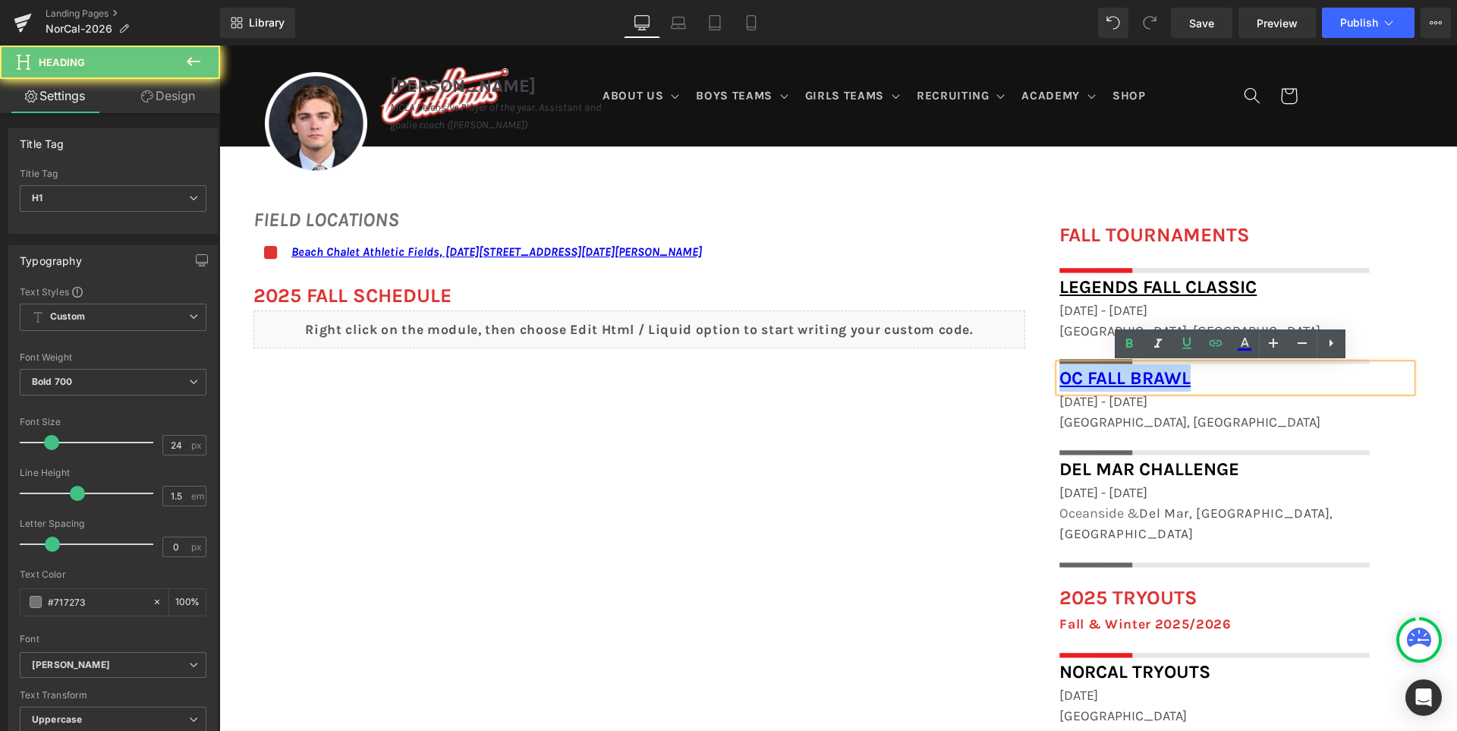
click at [1311, 377] on h1 "OC Fall Brawl" at bounding box center [1235, 377] width 352 height 27
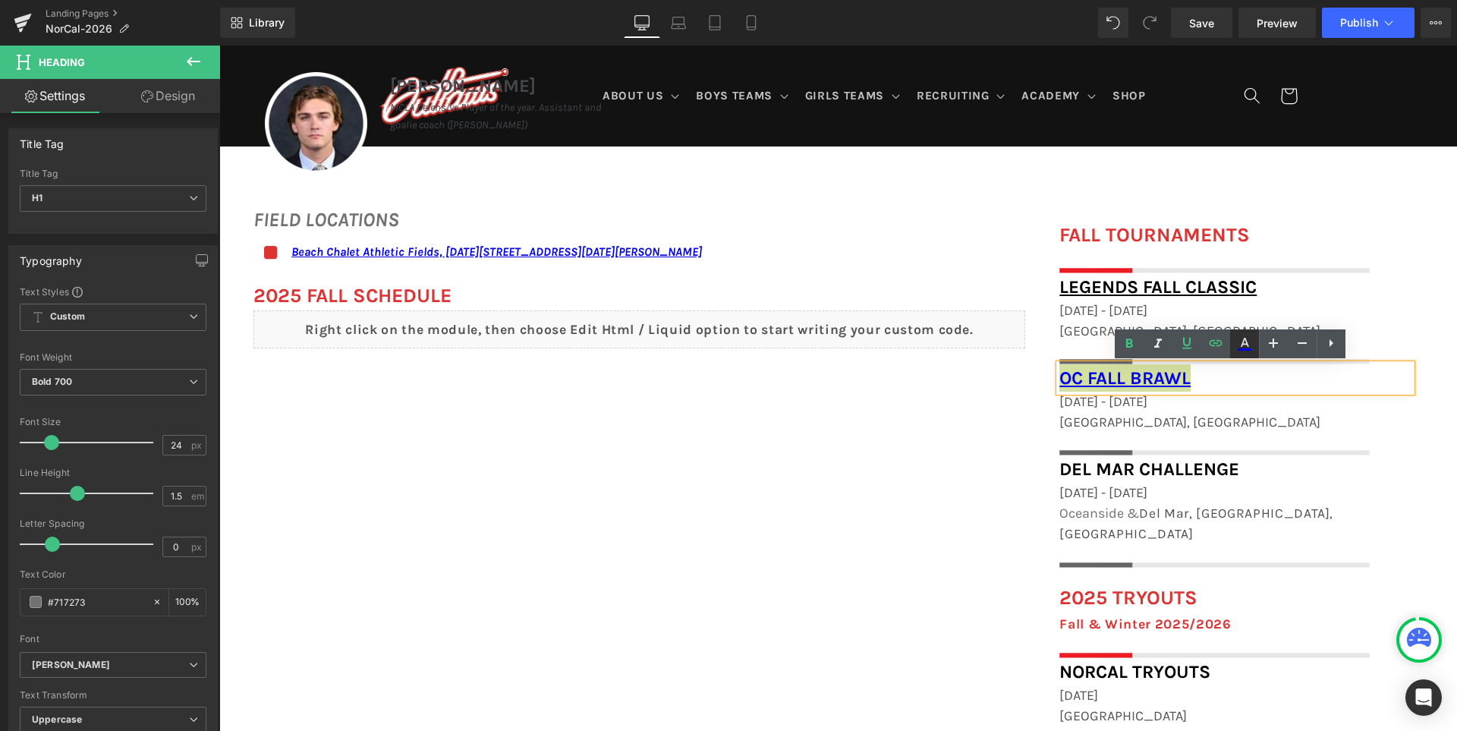
click at [1248, 350] on icon at bounding box center [1244, 344] width 18 height 18
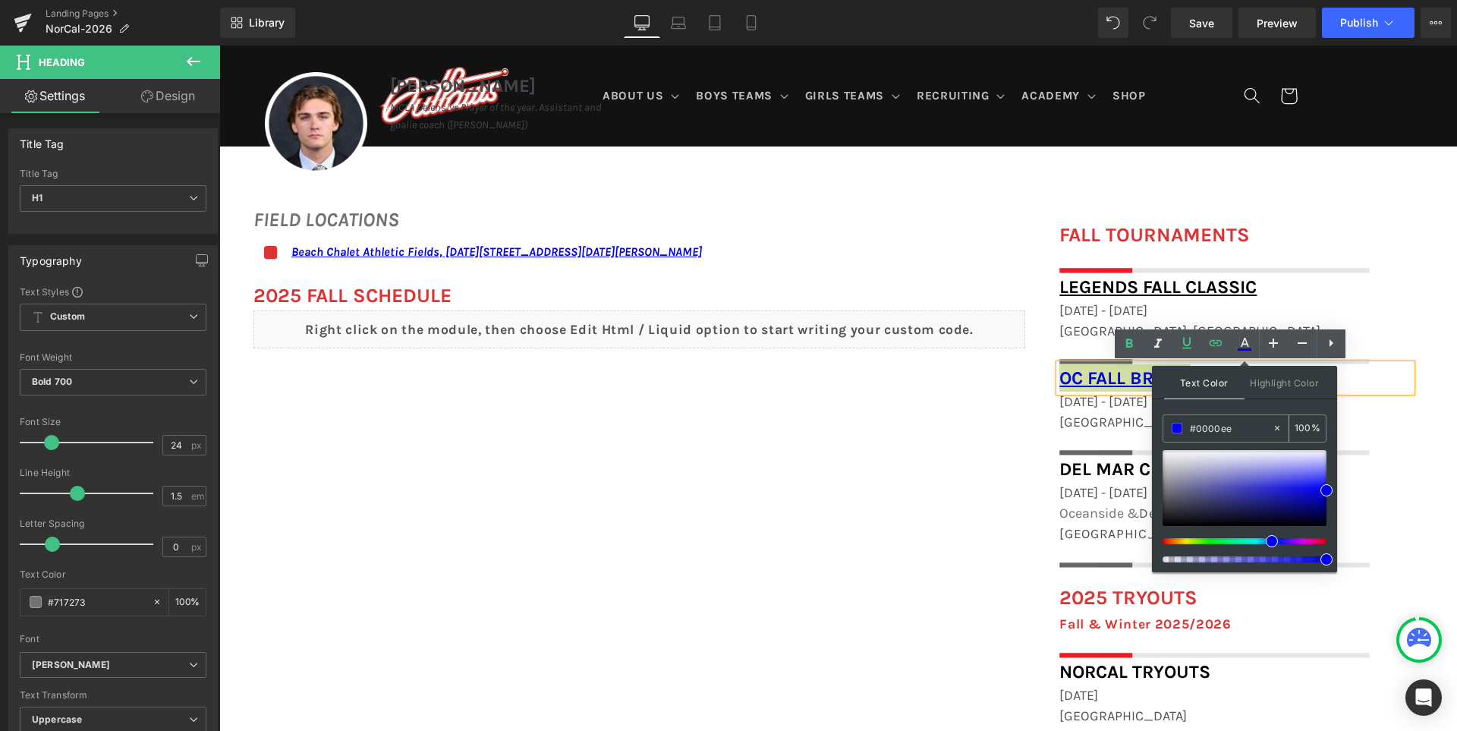
click at [1215, 434] on input "#0000ee" at bounding box center [1231, 428] width 82 height 17
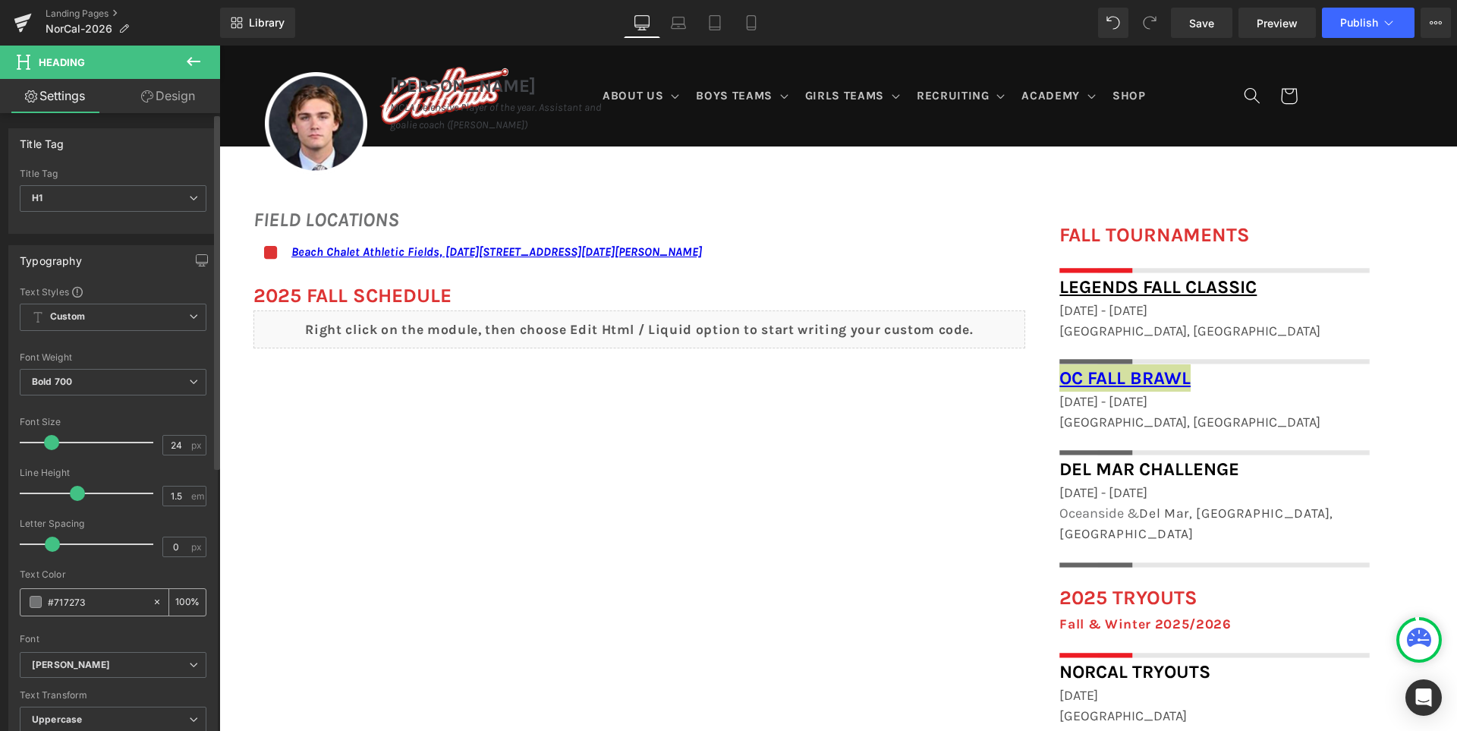
click at [37, 604] on span at bounding box center [36, 602] width 12 height 12
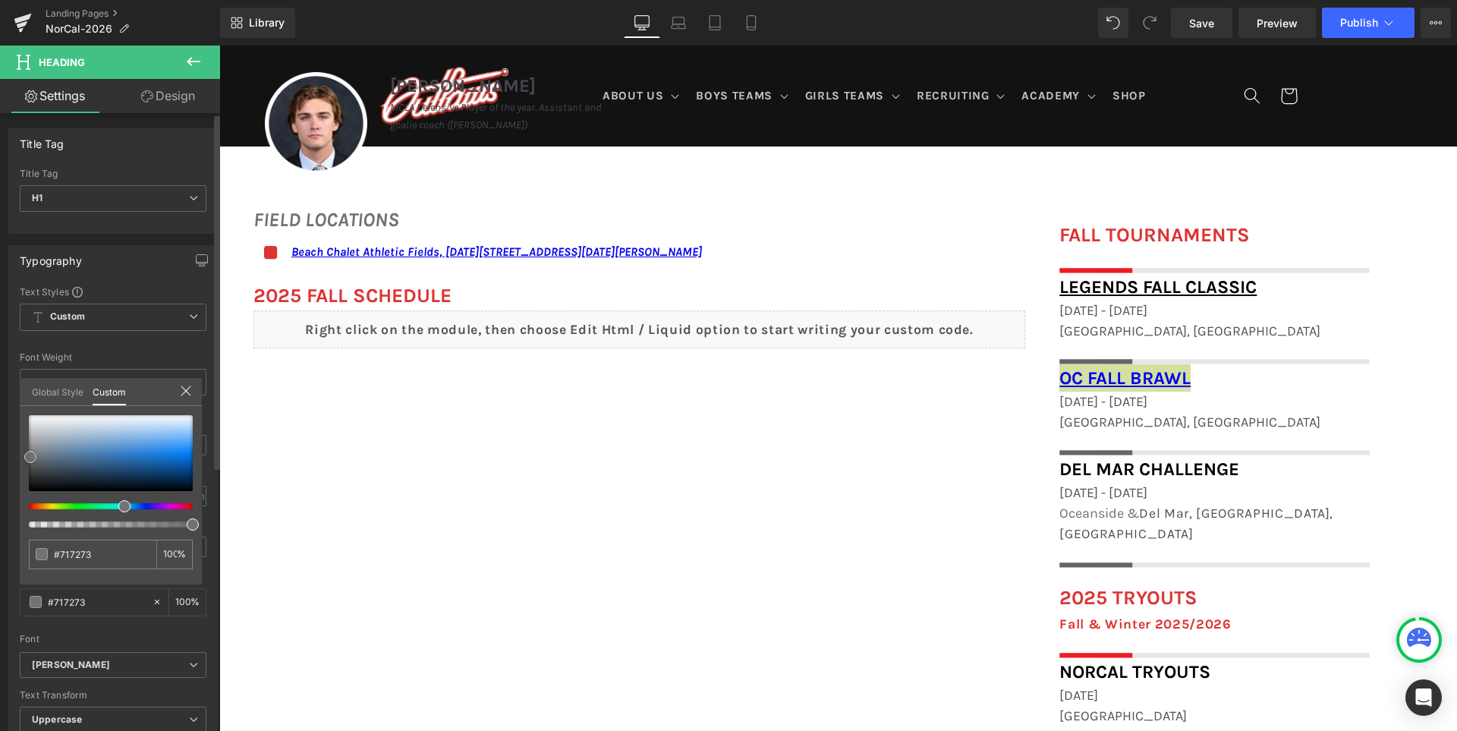
type input "#b9c6d3"
click at [56, 436] on div at bounding box center [111, 453] width 164 height 76
type input "#abb7c3"
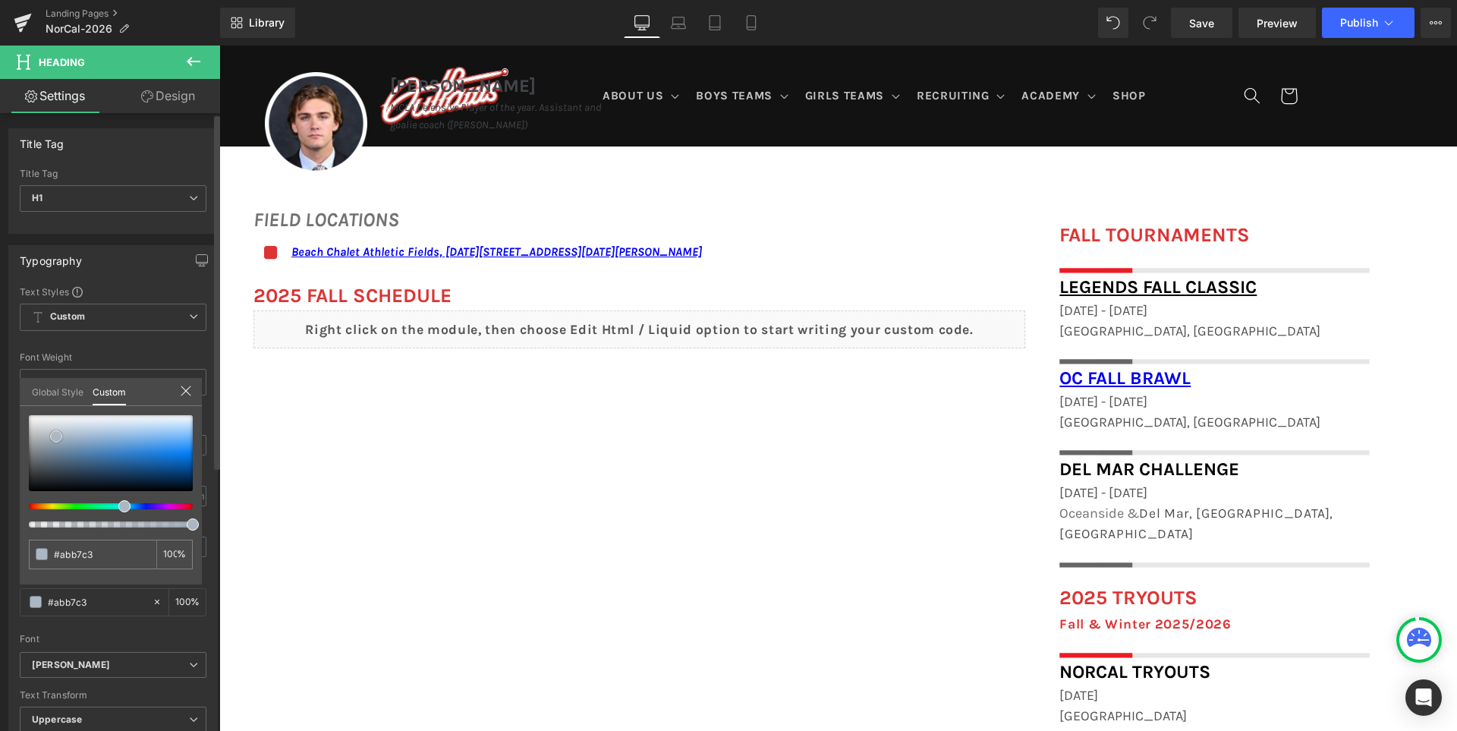
type input "#455b71"
type input "#323f4d"
type input "#000000"
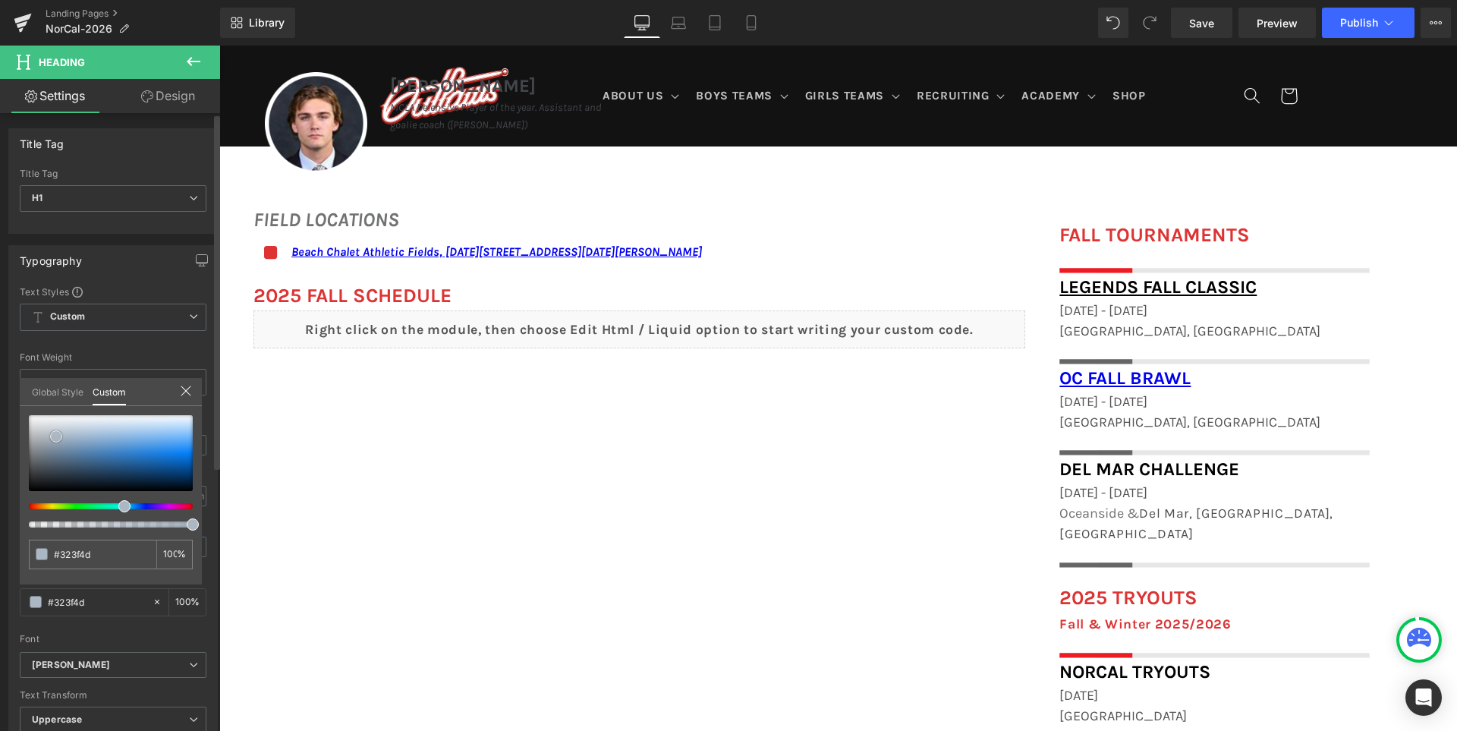
type input "#000000"
drag, startPoint x: 68, startPoint y: 464, endPoint x: 0, endPoint y: 567, distance: 123.9
click at [0, 567] on div "Typography Text Styles Custom Custom Setup Global Style Custom Setup Global Sty…" at bounding box center [113, 494] width 227 height 521
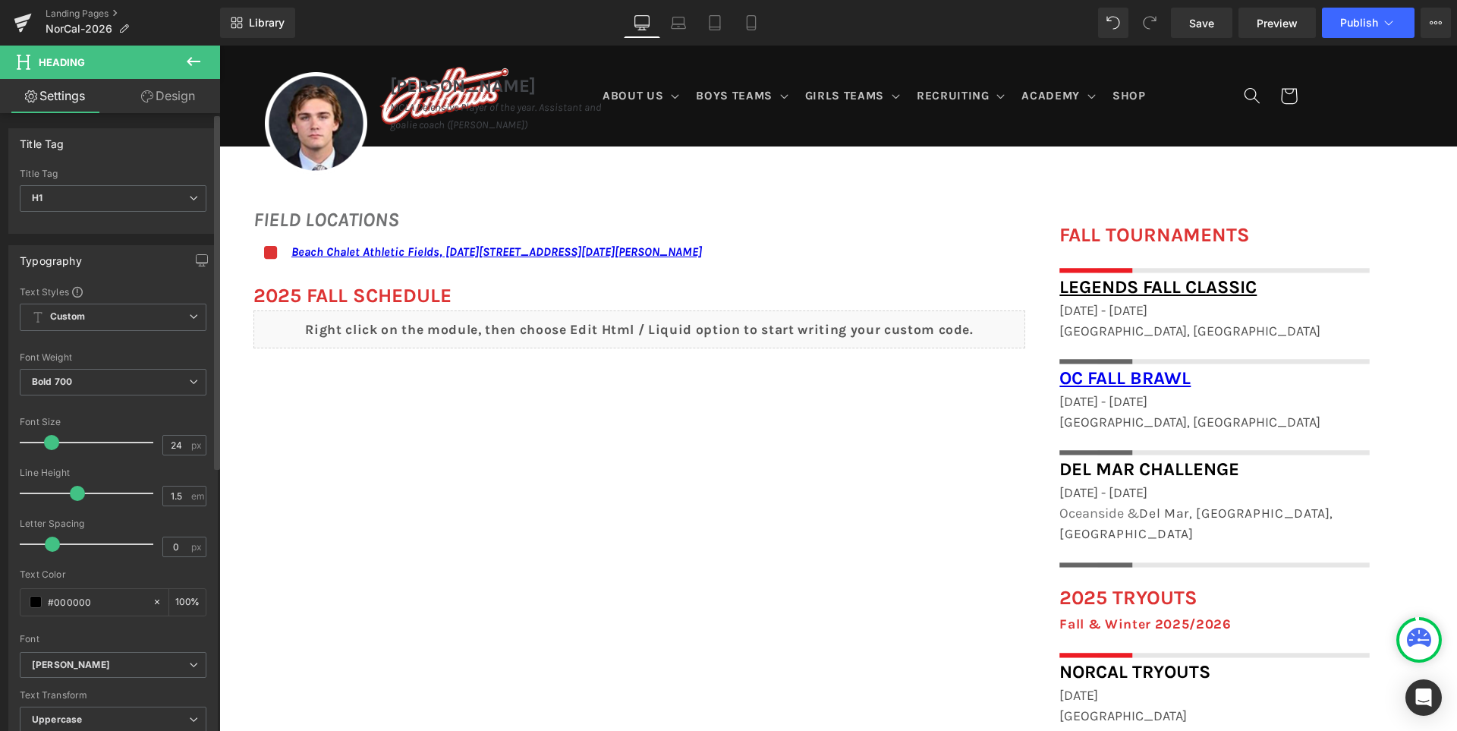
click at [1213, 384] on body "Skip to content ABOUT US ABOUT US TRYOUT & NEW PLAYERS PRIVATE LESSONS COACHING…" at bounding box center [837, 572] width 1237 height 3179
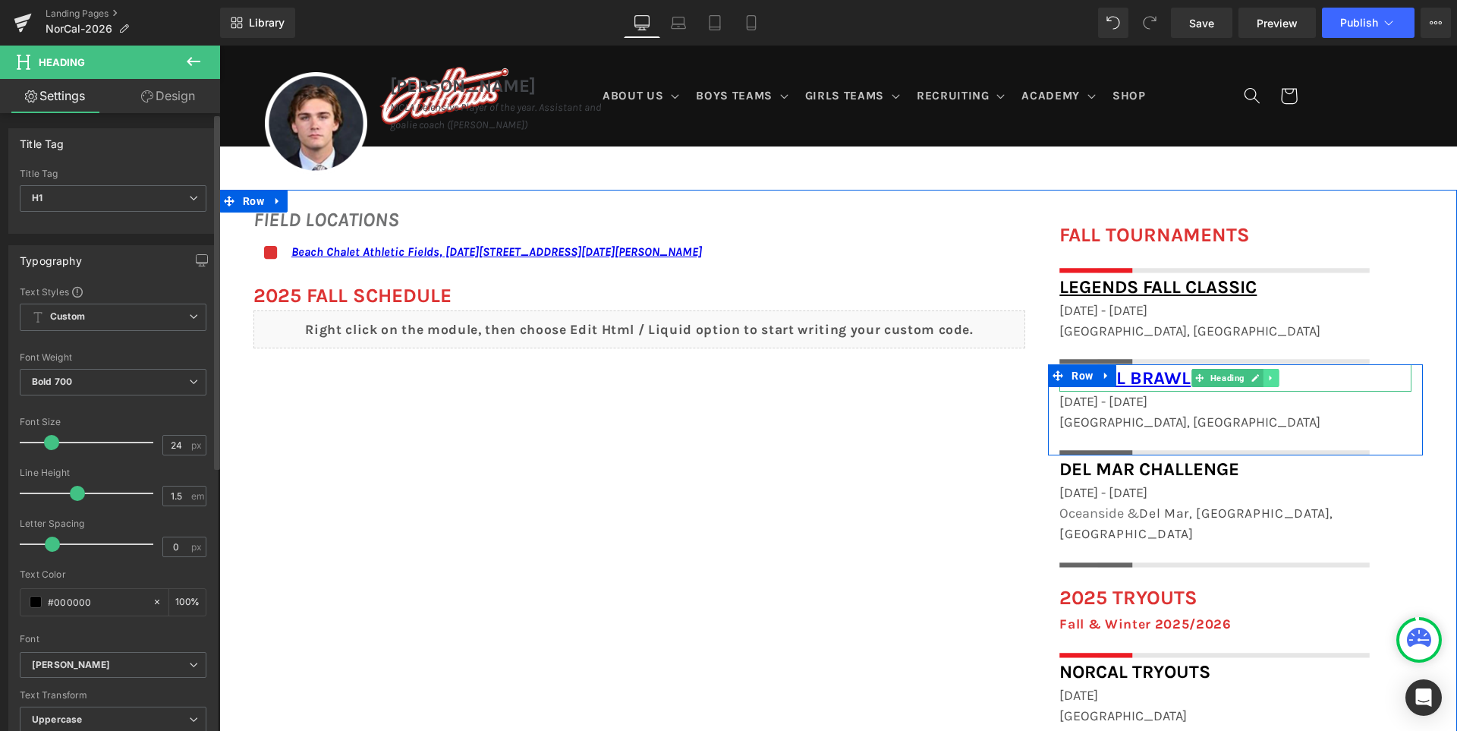
click at [1279, 378] on link at bounding box center [1271, 378] width 16 height 18
click at [1325, 377] on h1 "OC Fall Brawl" at bounding box center [1235, 377] width 352 height 27
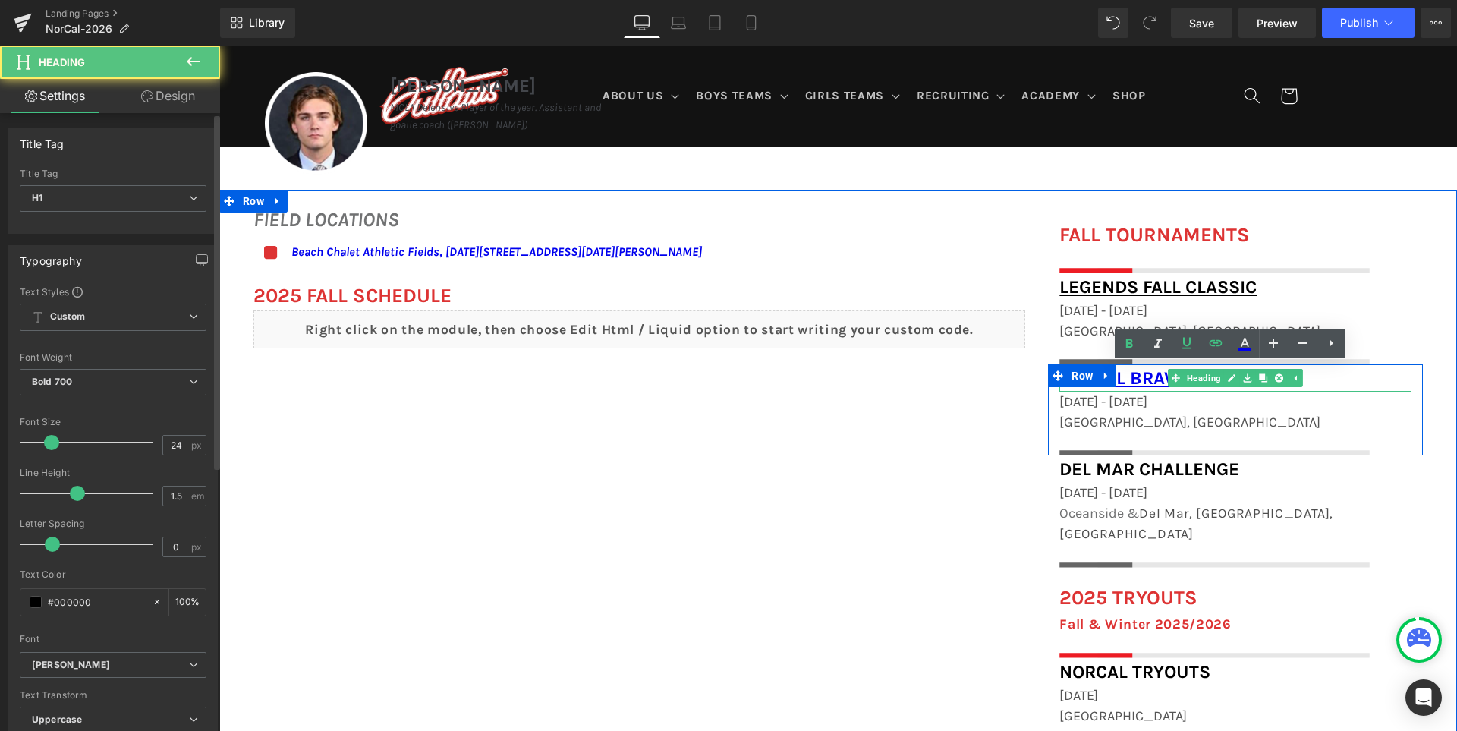
click at [1325, 377] on h1 "OC Fall Brawl" at bounding box center [1235, 377] width 352 height 27
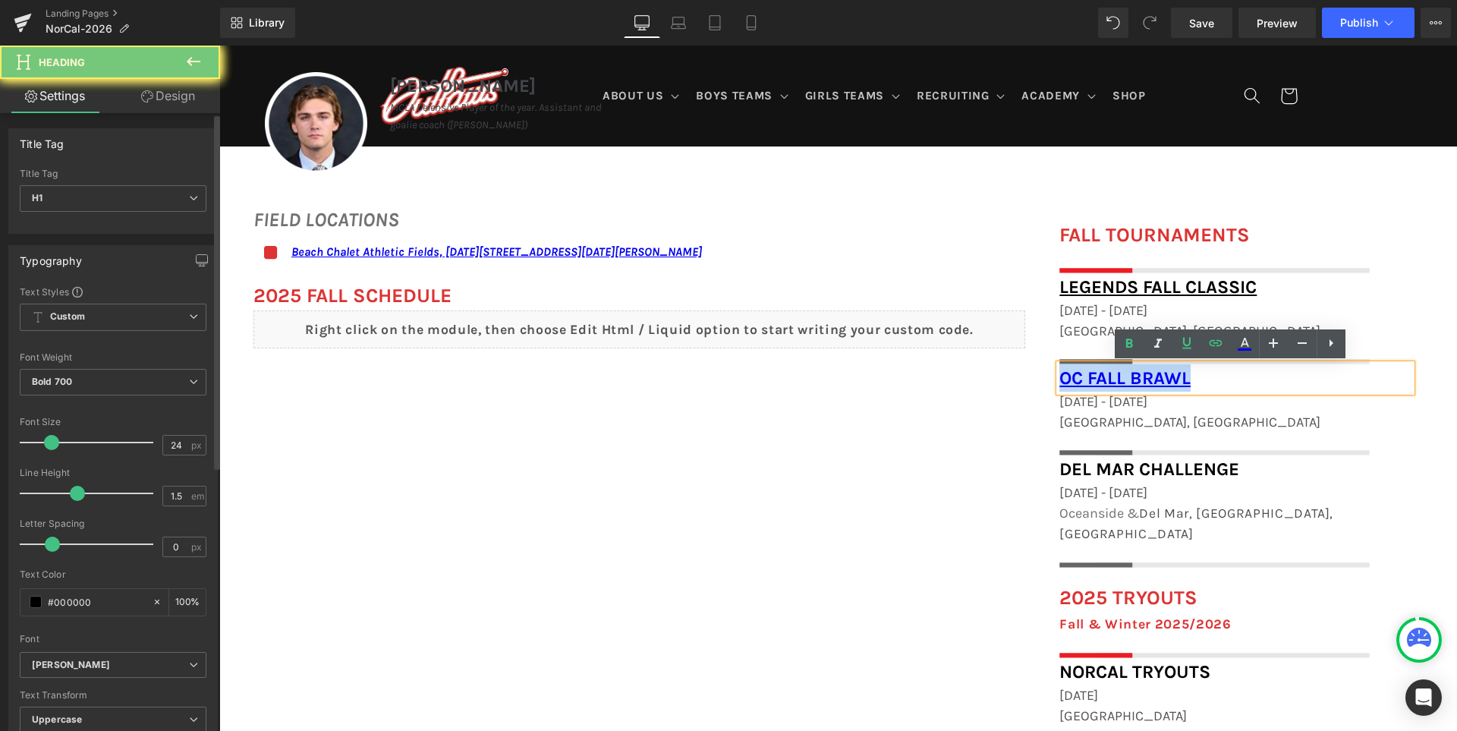
click at [1325, 377] on h1 "OC Fall Brawl" at bounding box center [1235, 377] width 352 height 27
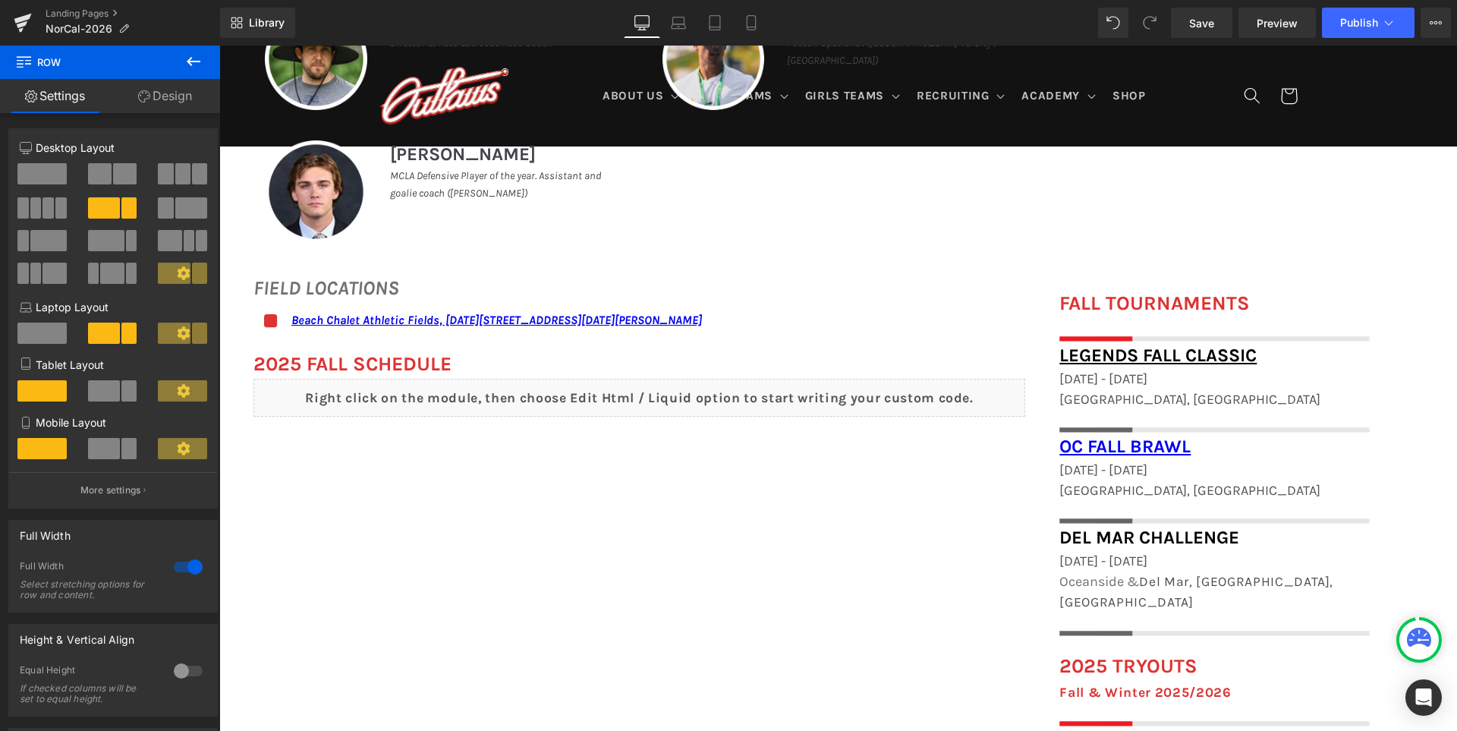
scroll to position [986, 0]
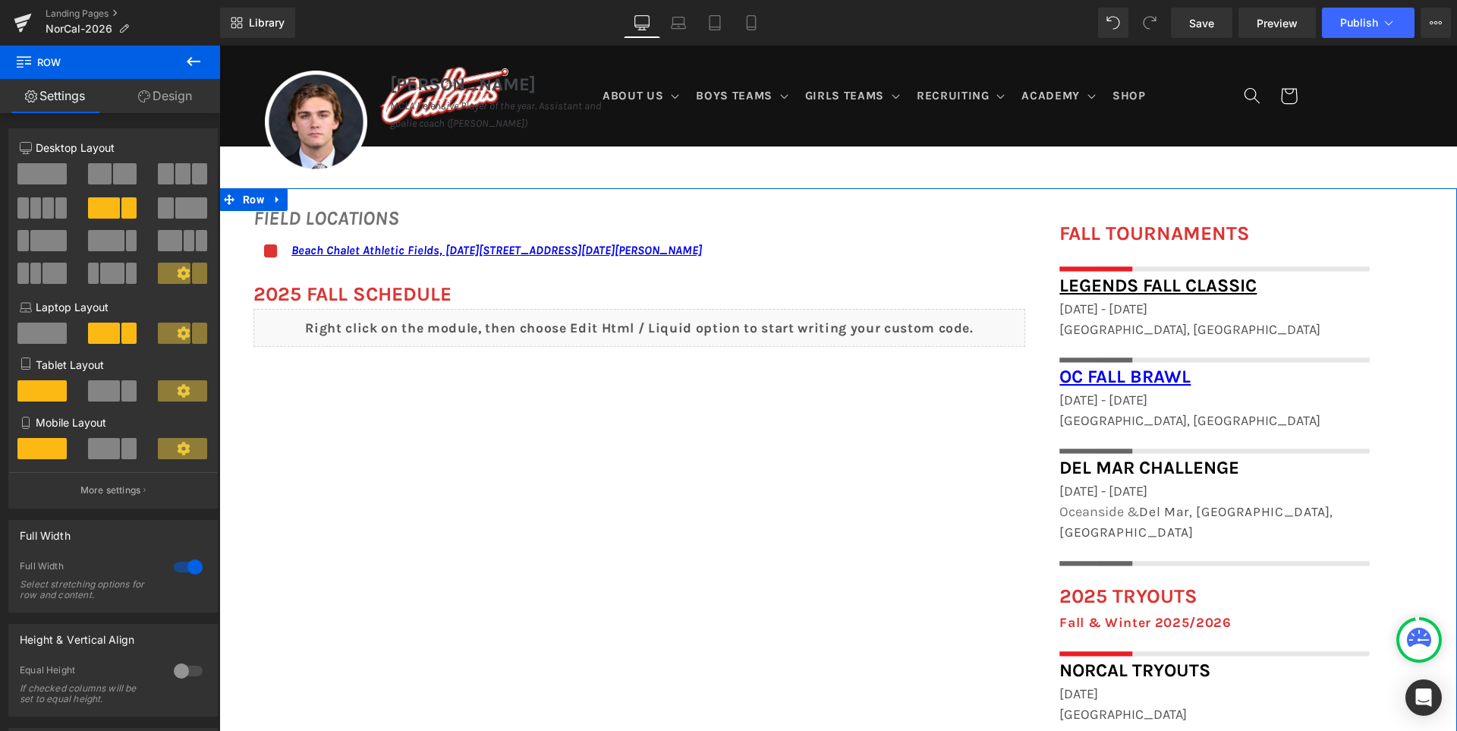
scroll to position [1062, 0]
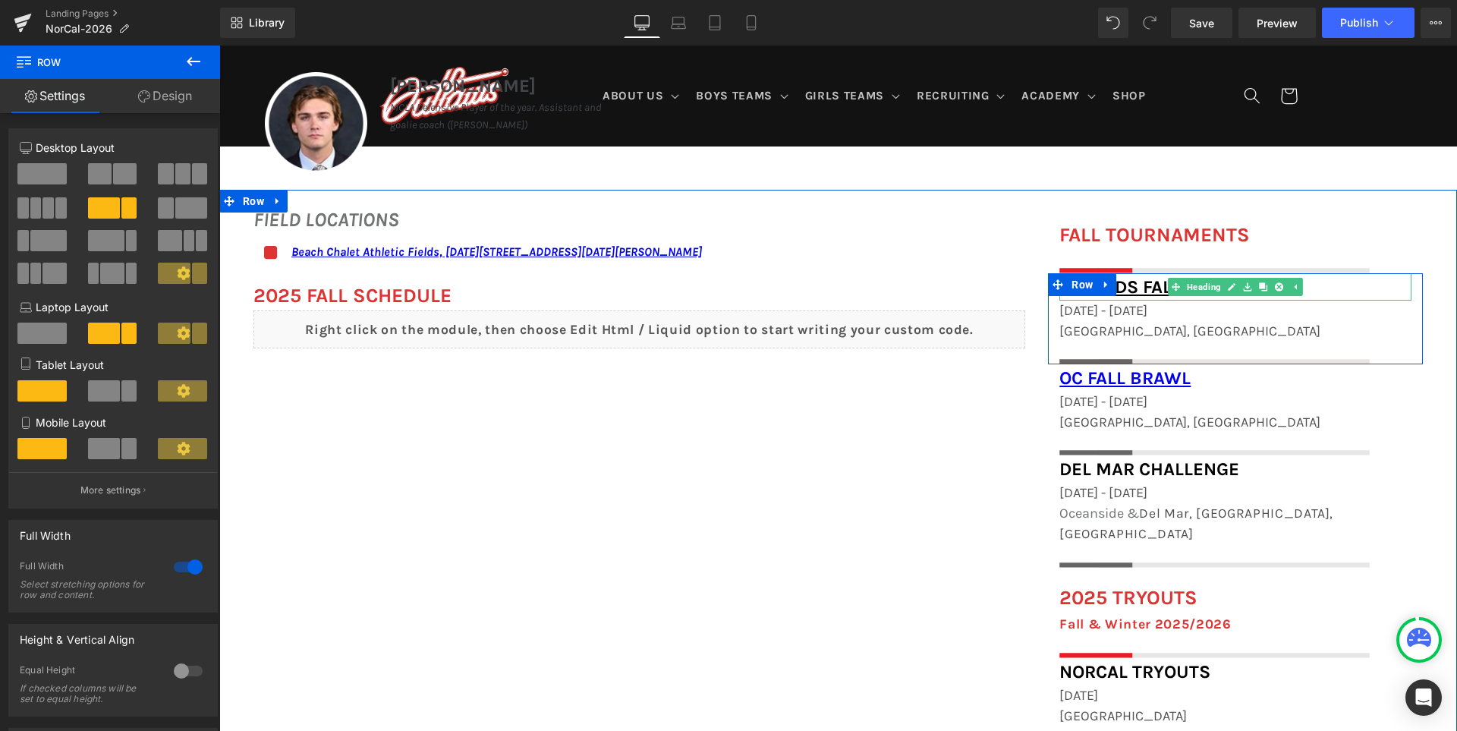
click at [1334, 292] on h1 "Legends Fall Classic" at bounding box center [1235, 286] width 352 height 27
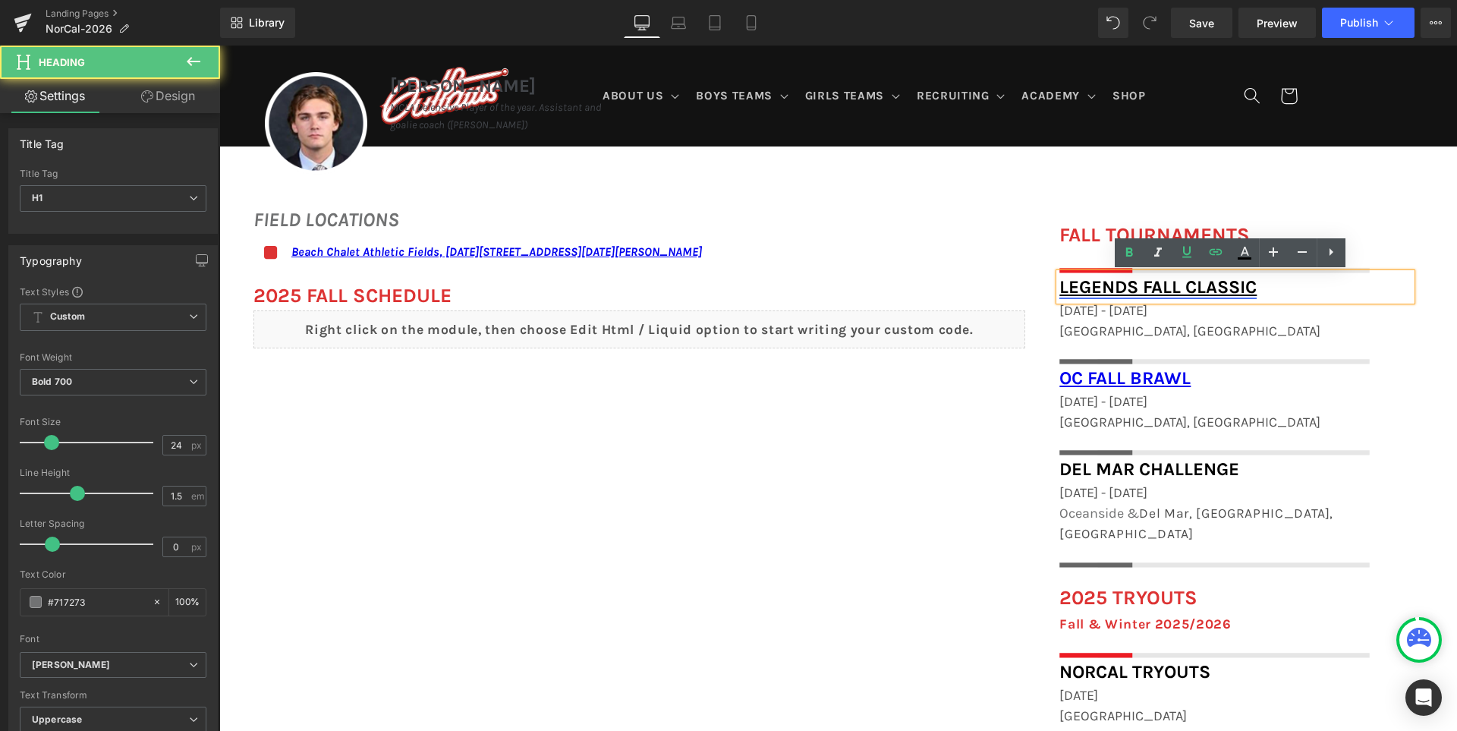
click at [1184, 296] on link "Legends Fall Classic" at bounding box center [1157, 286] width 197 height 21
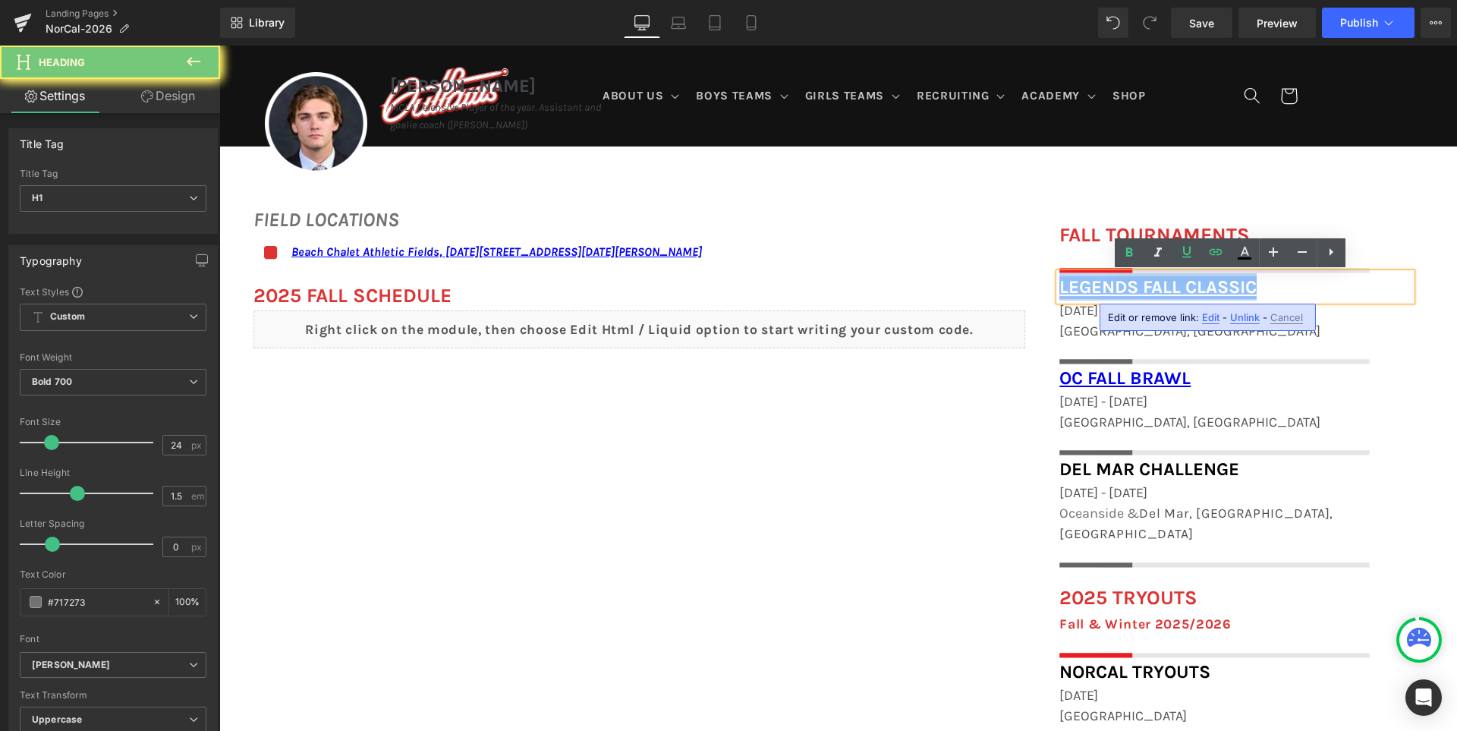
click at [1184, 296] on link "Legends Fall Classic" at bounding box center [1157, 286] width 197 height 21
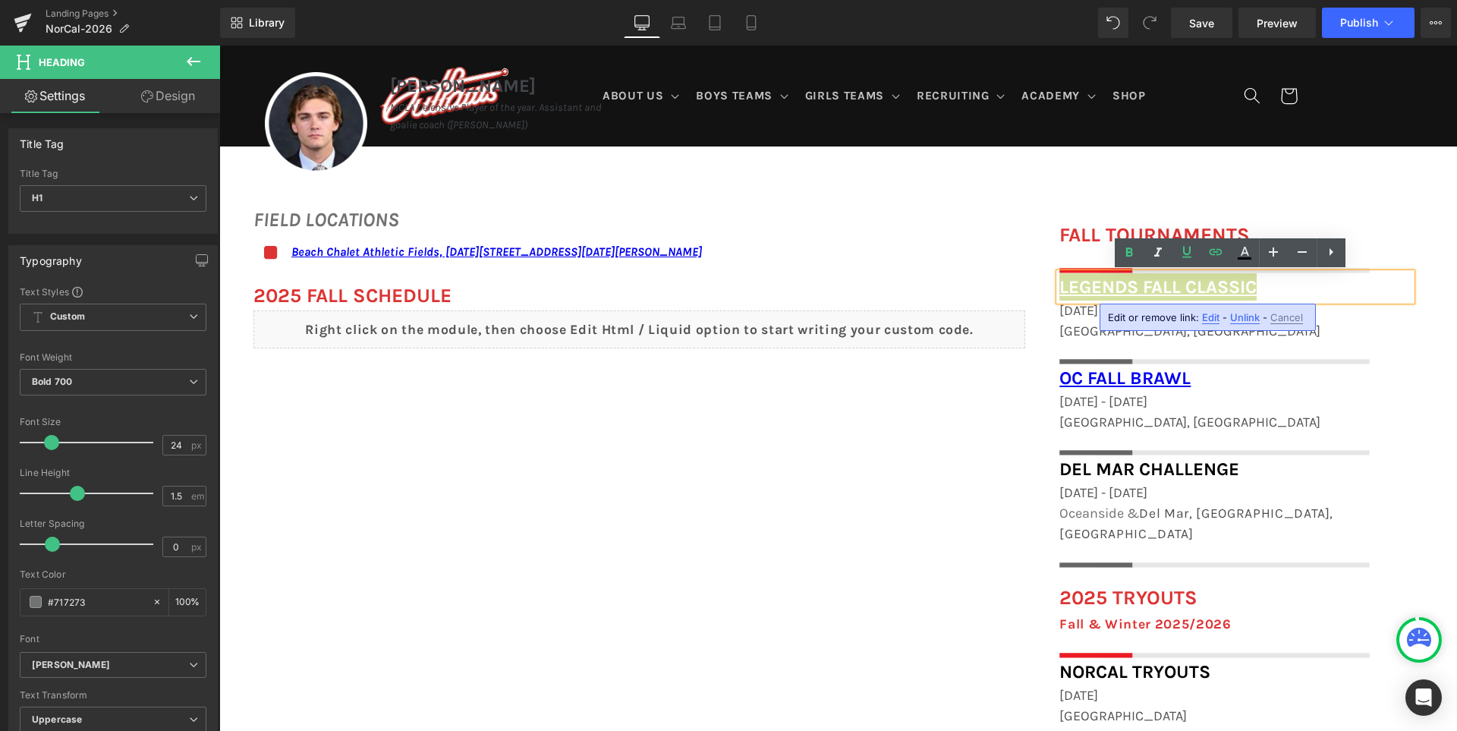
click at [1247, 322] on span "Unlink" at bounding box center [1245, 317] width 30 height 13
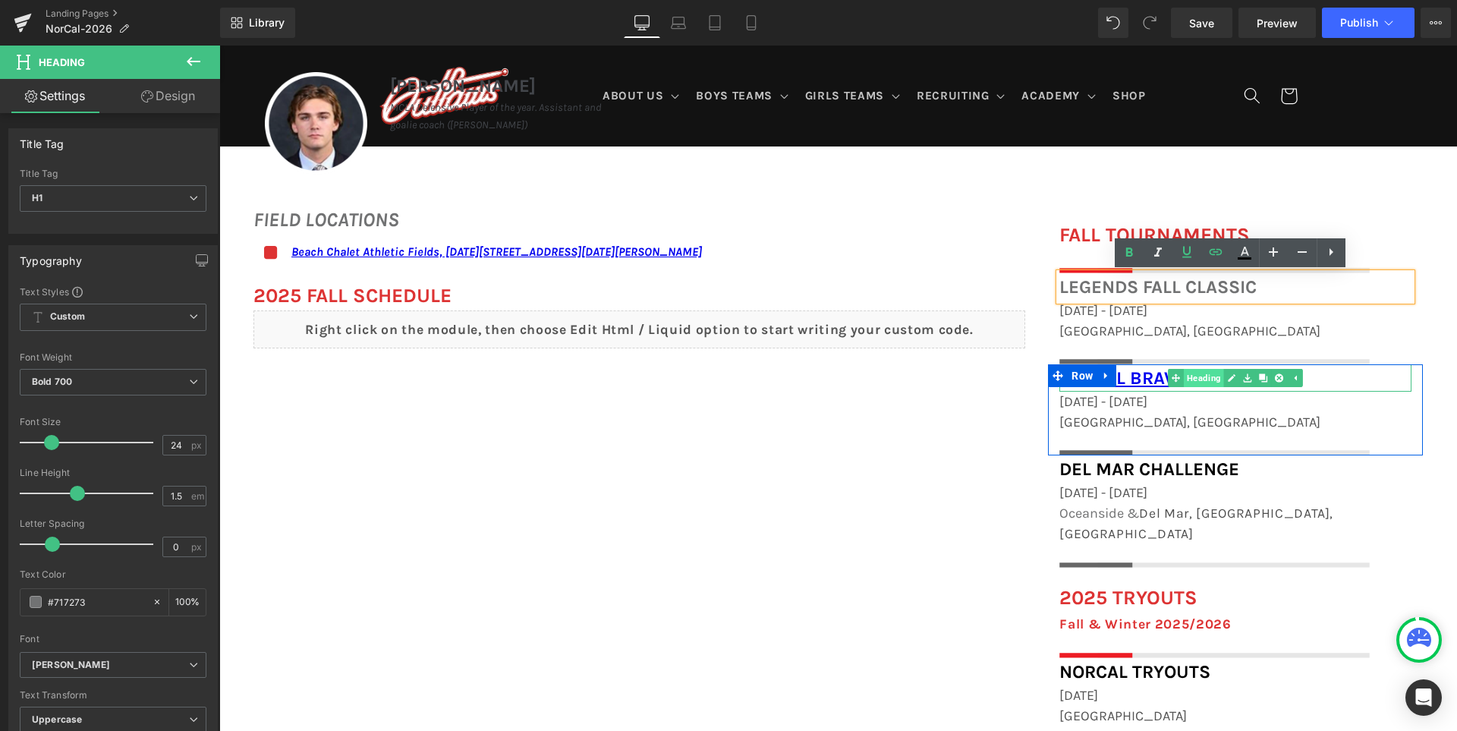
click at [1189, 377] on span "Heading" at bounding box center [1203, 378] width 40 height 18
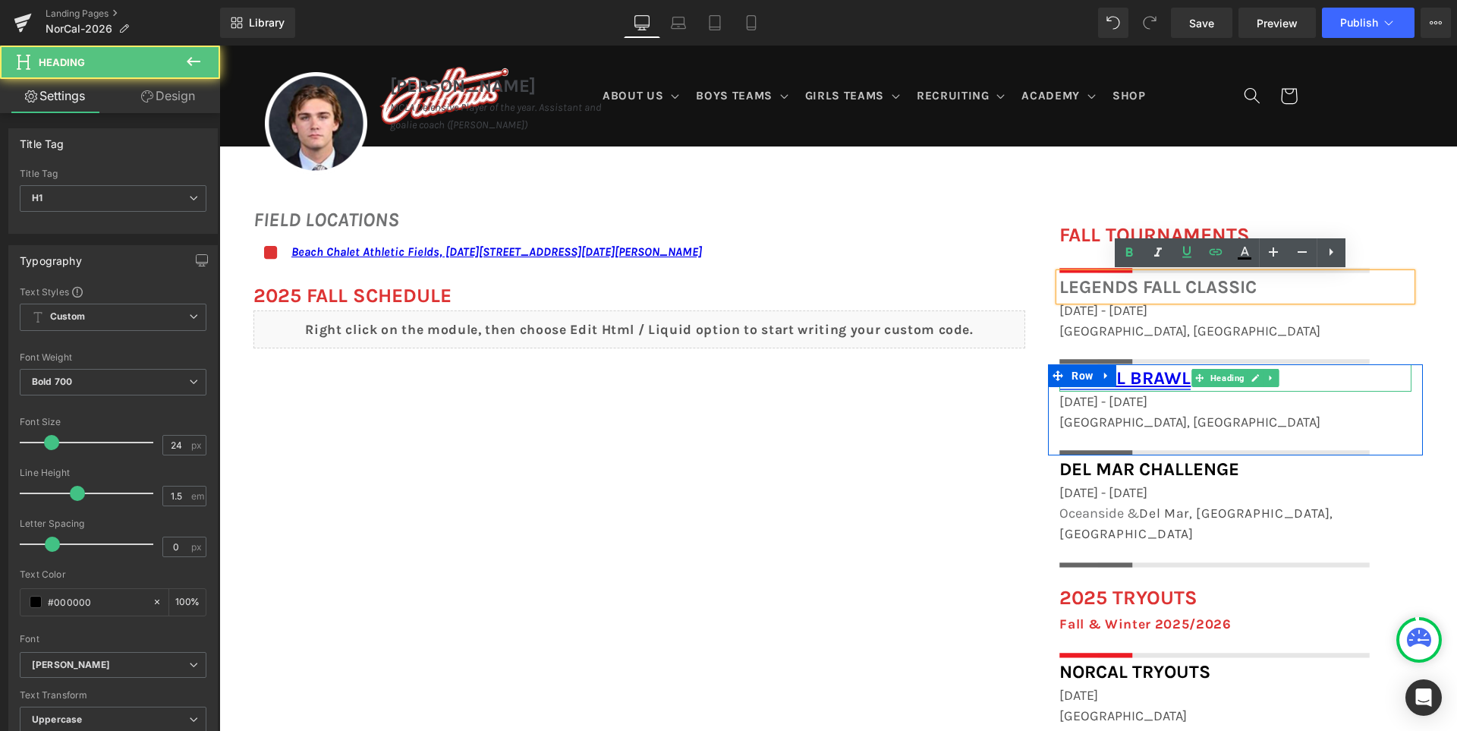
click at [1165, 376] on link "OC Fall Brawl" at bounding box center [1124, 377] width 131 height 21
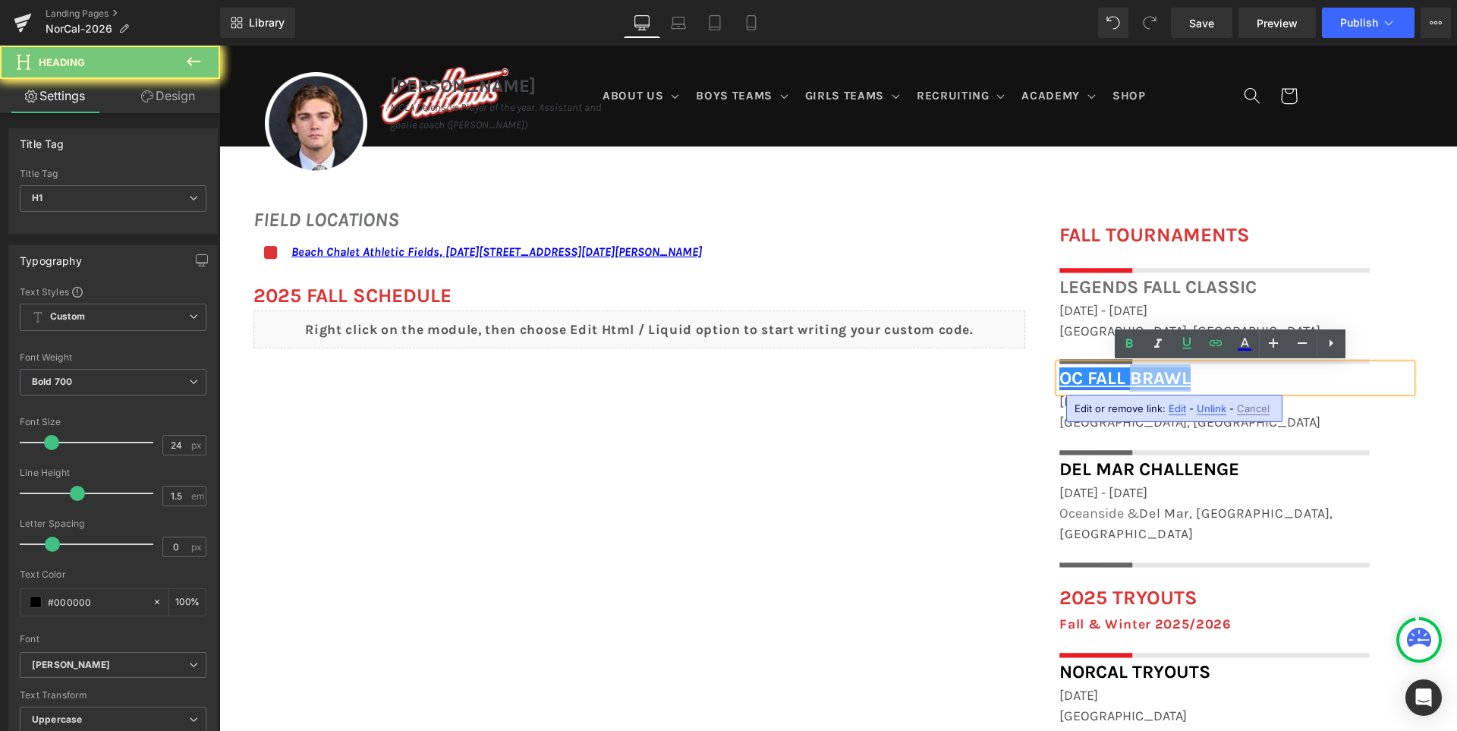
click at [1165, 376] on link "OC Fall Brawl" at bounding box center [1124, 377] width 131 height 21
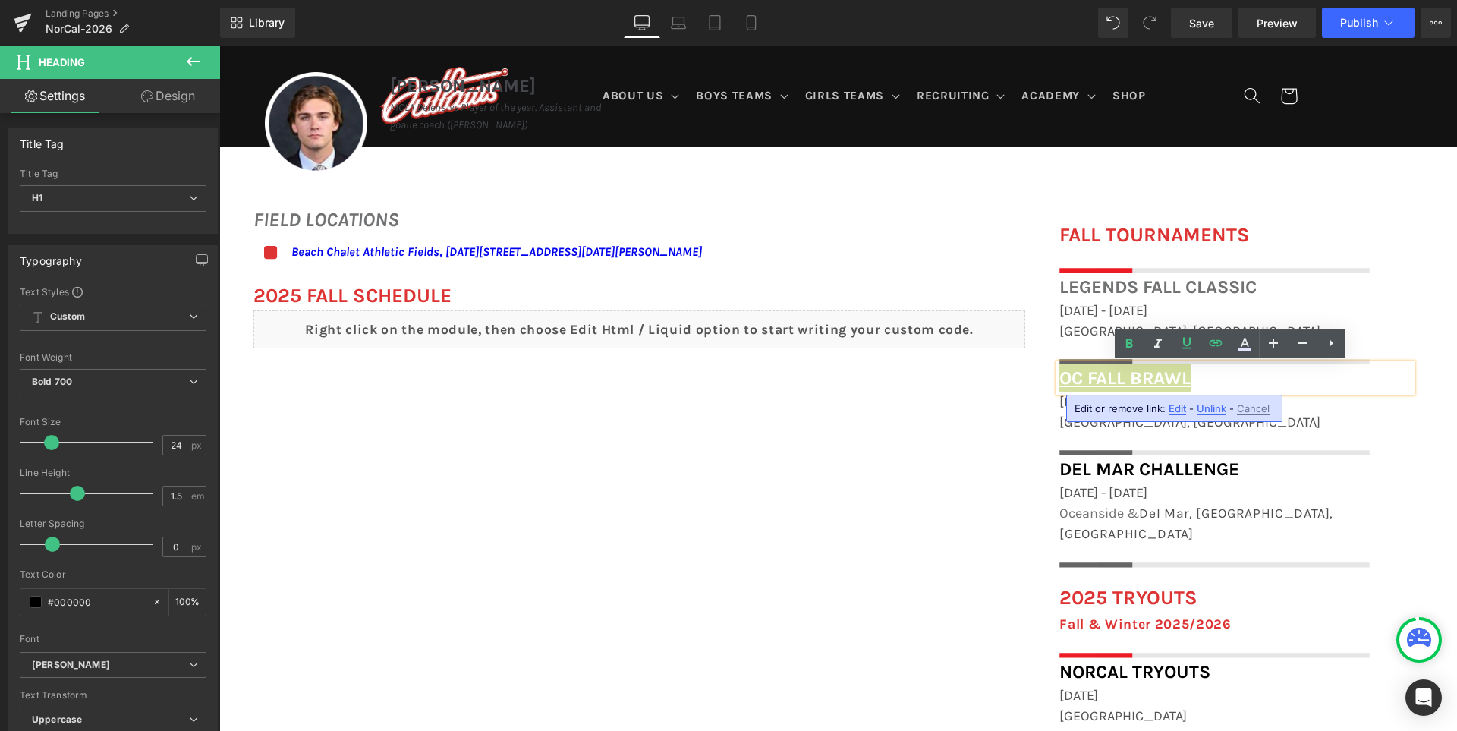
drag, startPoint x: 1202, startPoint y: 407, endPoint x: 910, endPoint y: 360, distance: 295.0
click at [1202, 407] on span "Unlink" at bounding box center [1211, 408] width 30 height 13
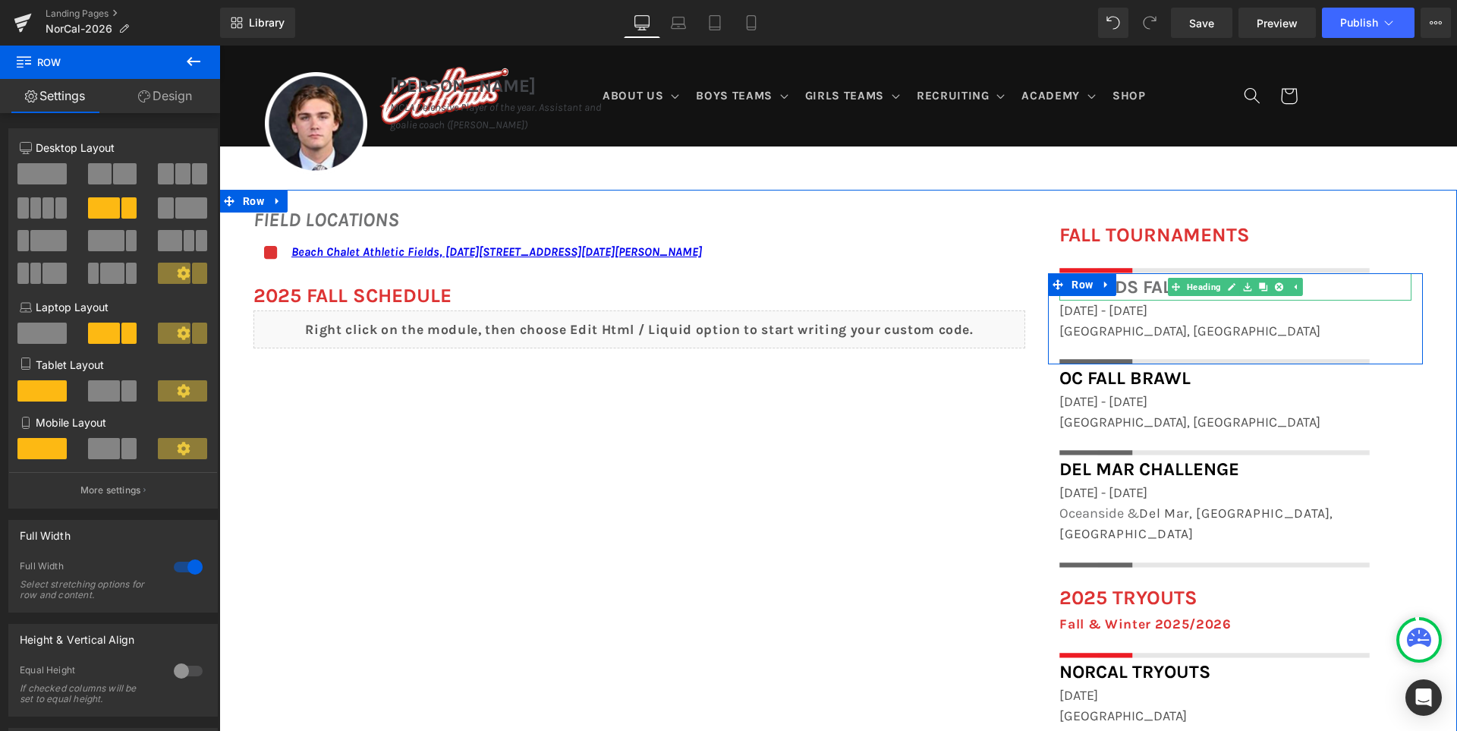
click at [1131, 288] on h1 "Legends Fall Classic" at bounding box center [1235, 286] width 352 height 27
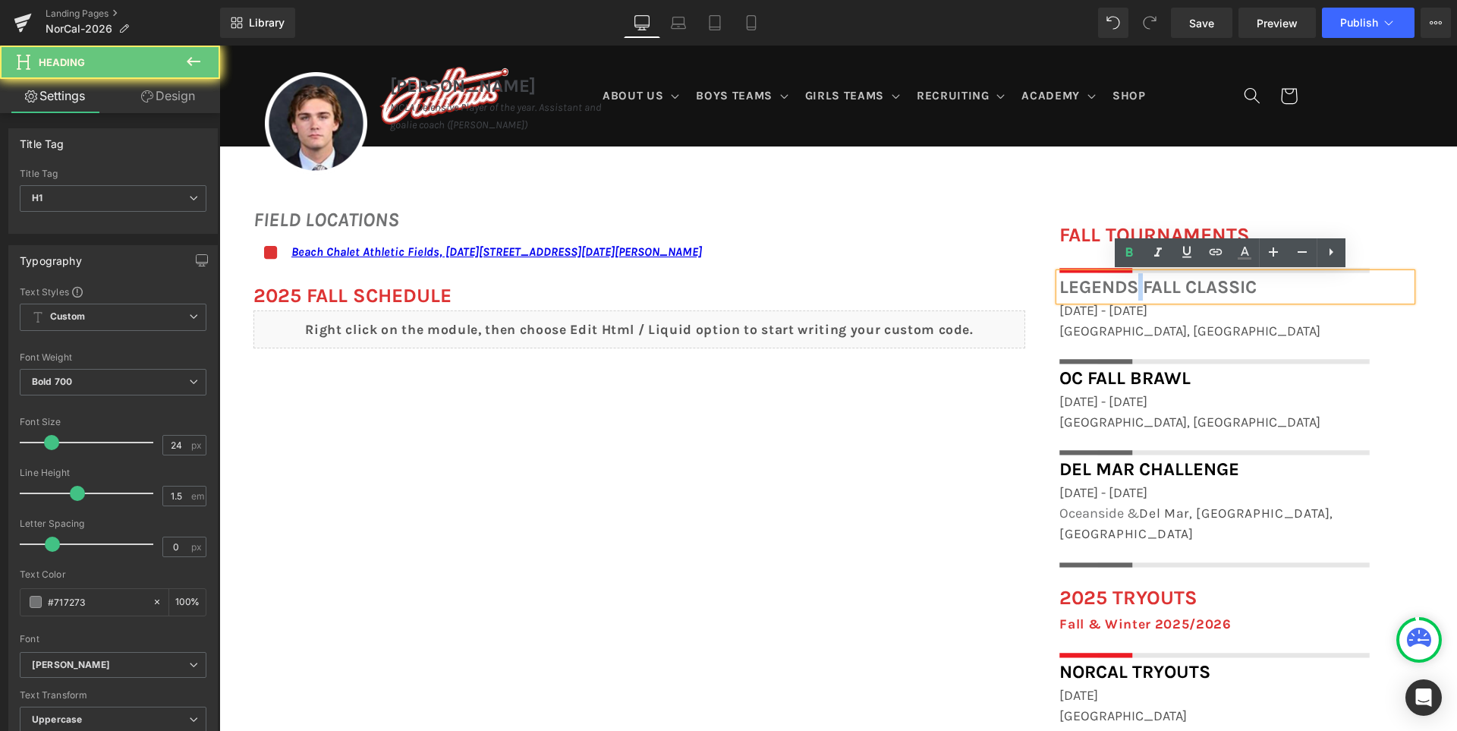
click at [1131, 288] on h1 "Legends Fall Classic" at bounding box center [1235, 286] width 352 height 27
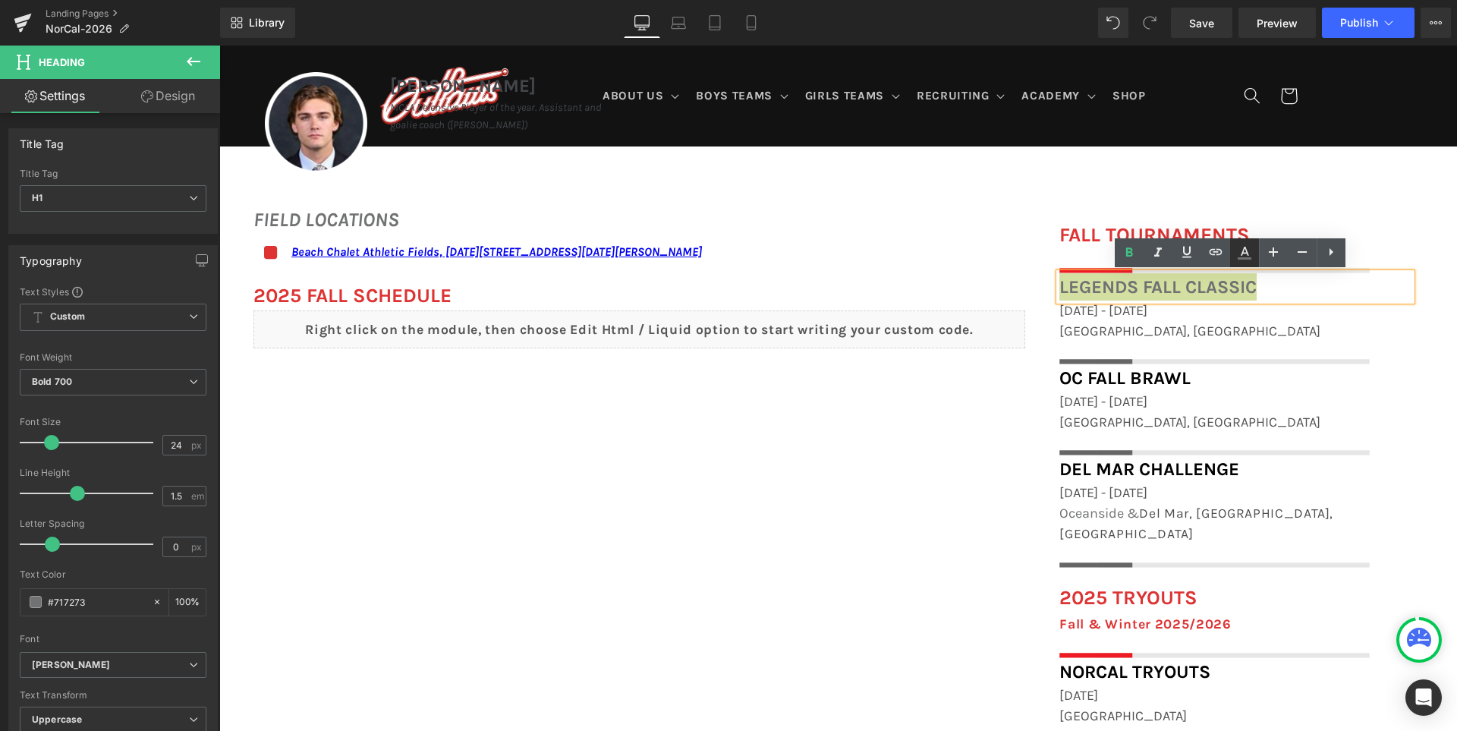
click at [1242, 256] on icon at bounding box center [1244, 253] width 18 height 18
type input "#717273"
type input "100"
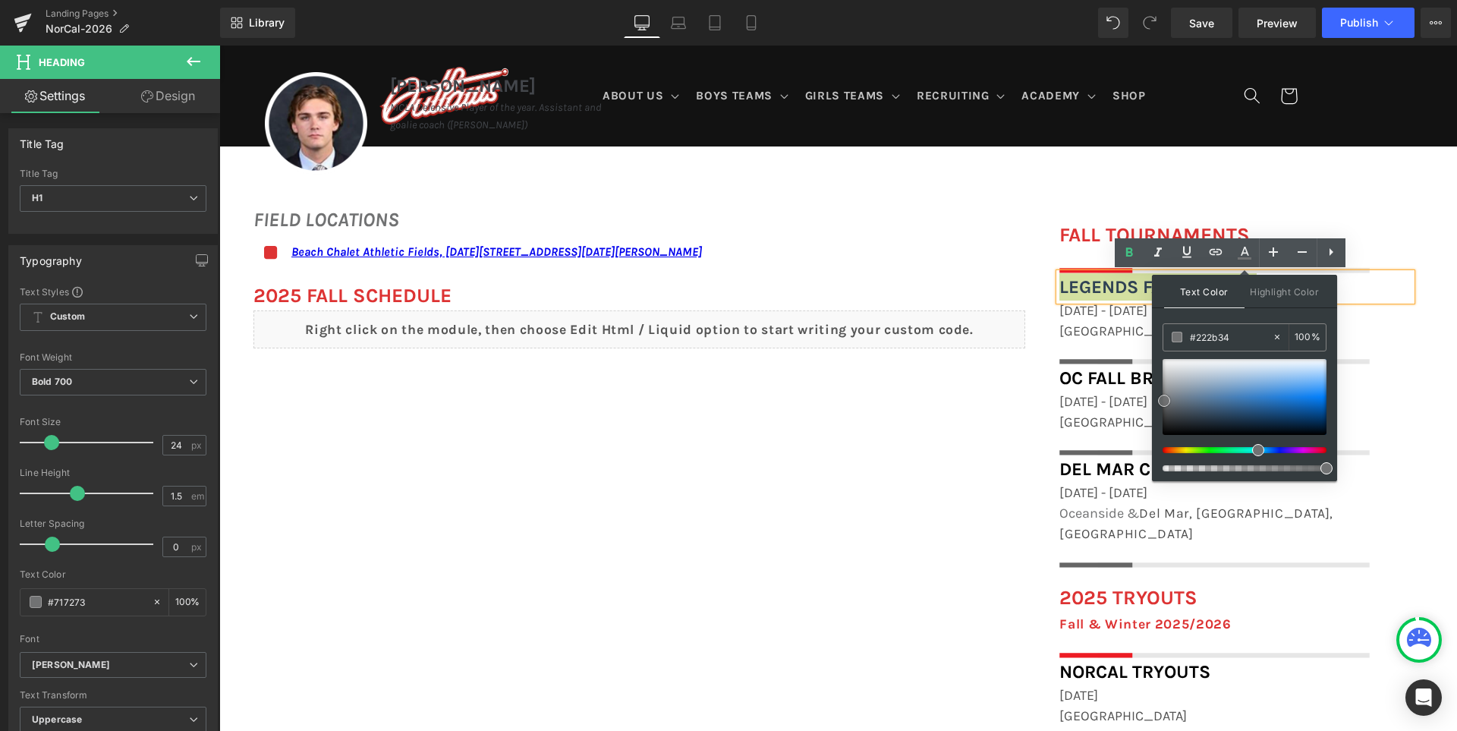
type input "#000000"
drag, startPoint x: 1378, startPoint y: 497, endPoint x: 1370, endPoint y: 501, distance: 8.8
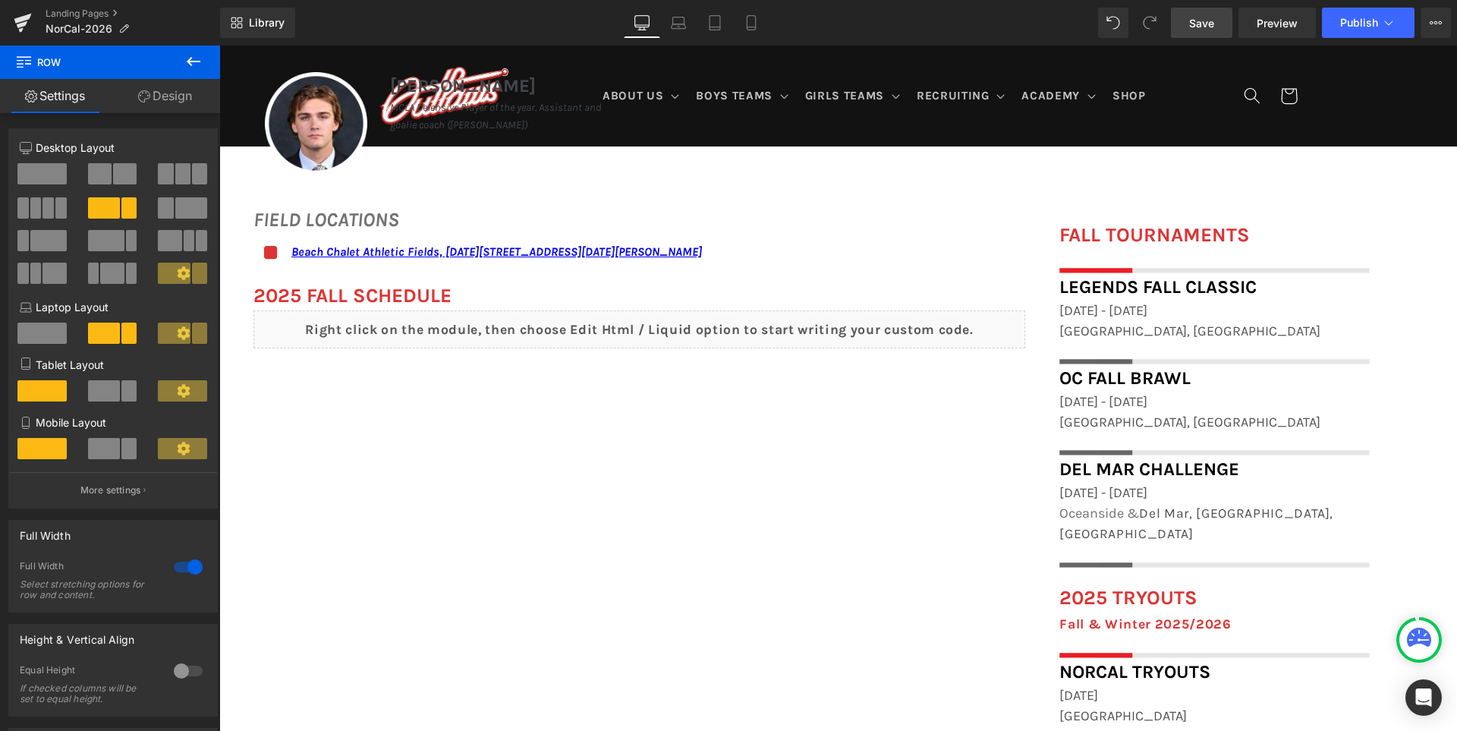
click at [1199, 26] on span "Save" at bounding box center [1201, 23] width 25 height 16
click at [737, 24] on icon at bounding box center [734, 22] width 15 height 15
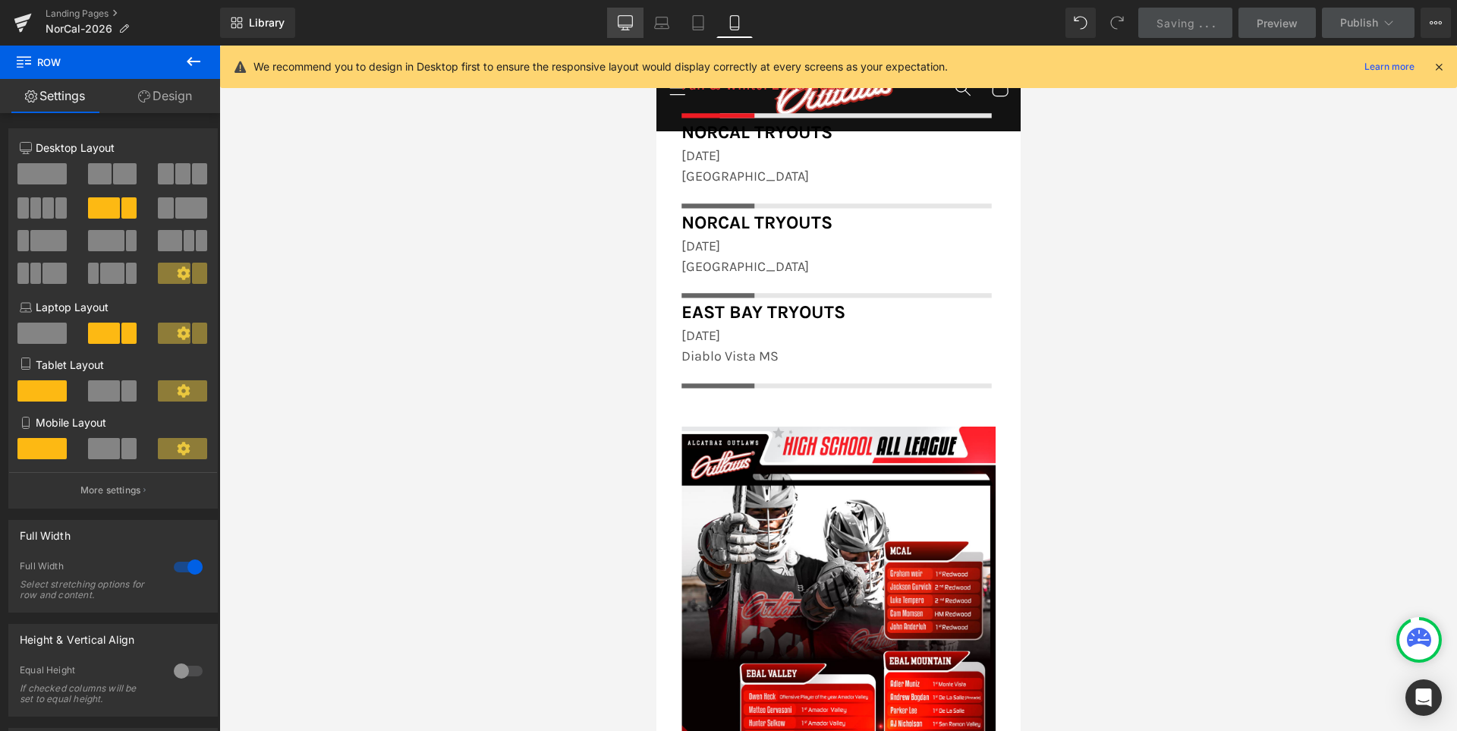
scroll to position [1725, 0]
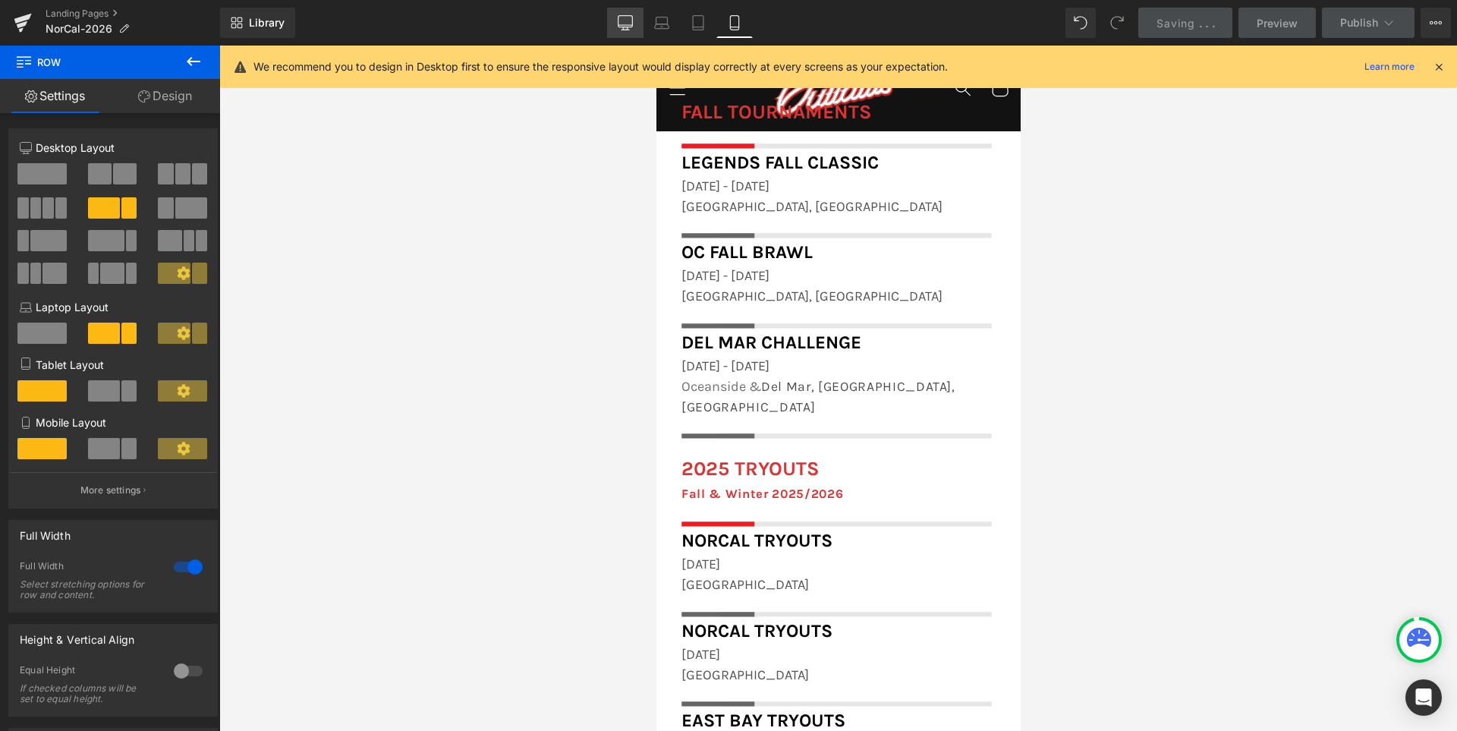
click at [625, 22] on icon at bounding box center [625, 22] width 15 height 15
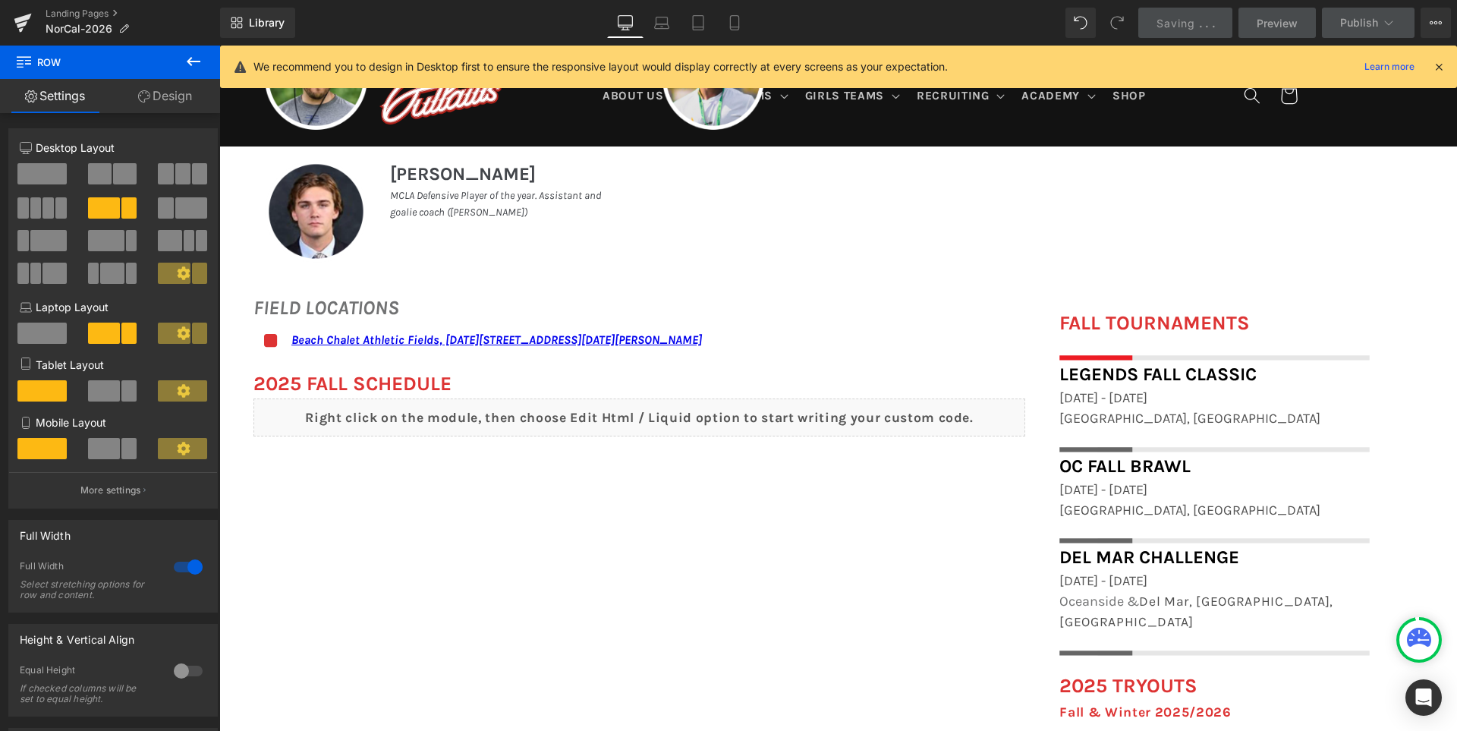
scroll to position [974, 0]
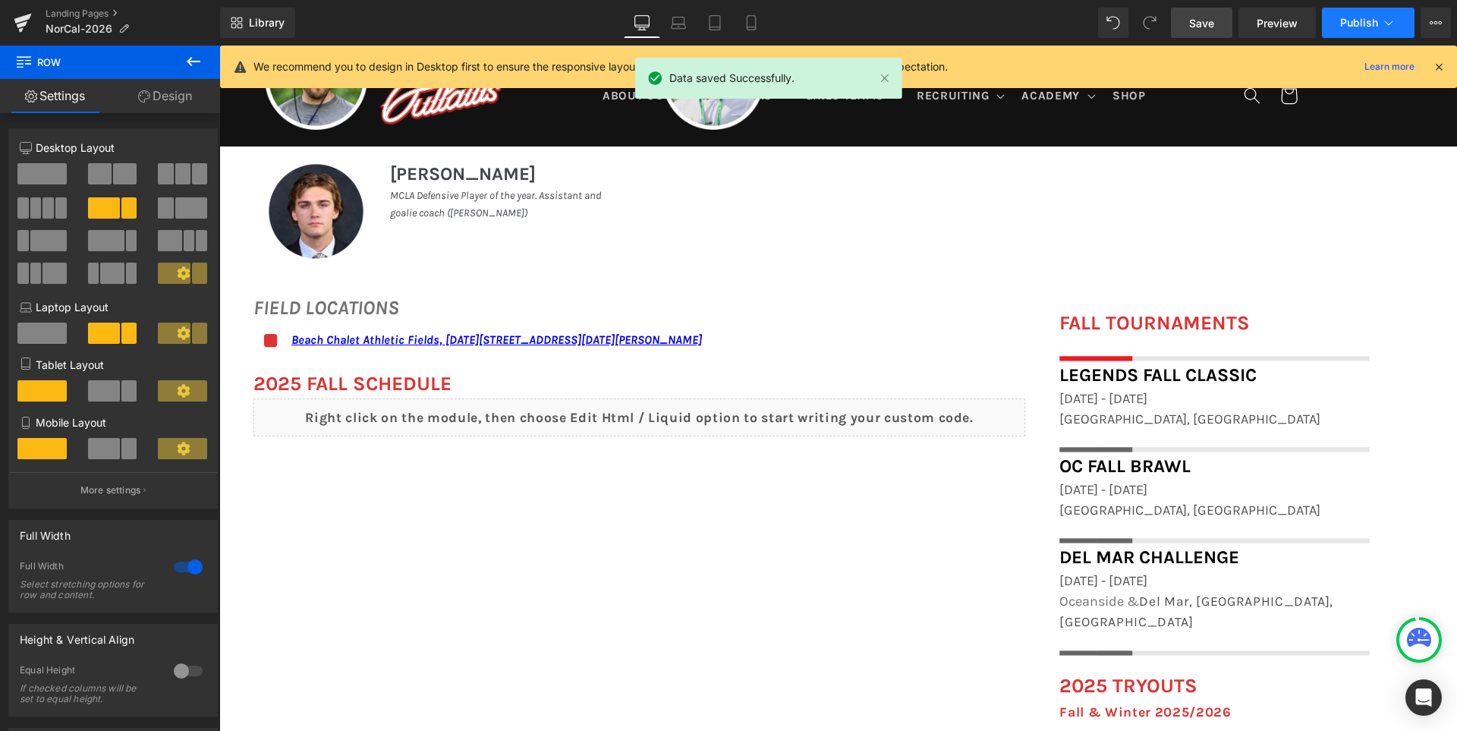
click at [1360, 20] on span "Publish" at bounding box center [1359, 23] width 38 height 12
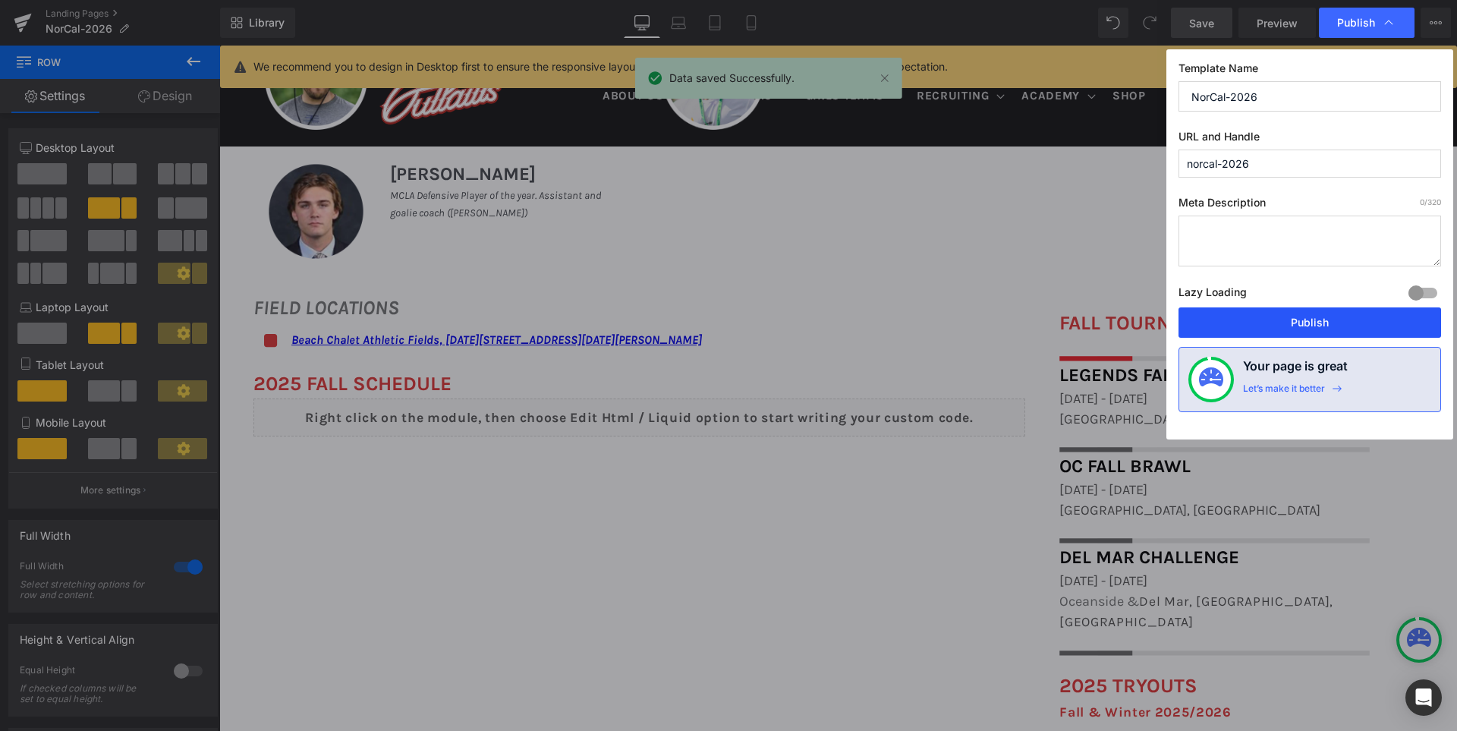
click at [1312, 319] on button "Publish" at bounding box center [1309, 322] width 262 height 30
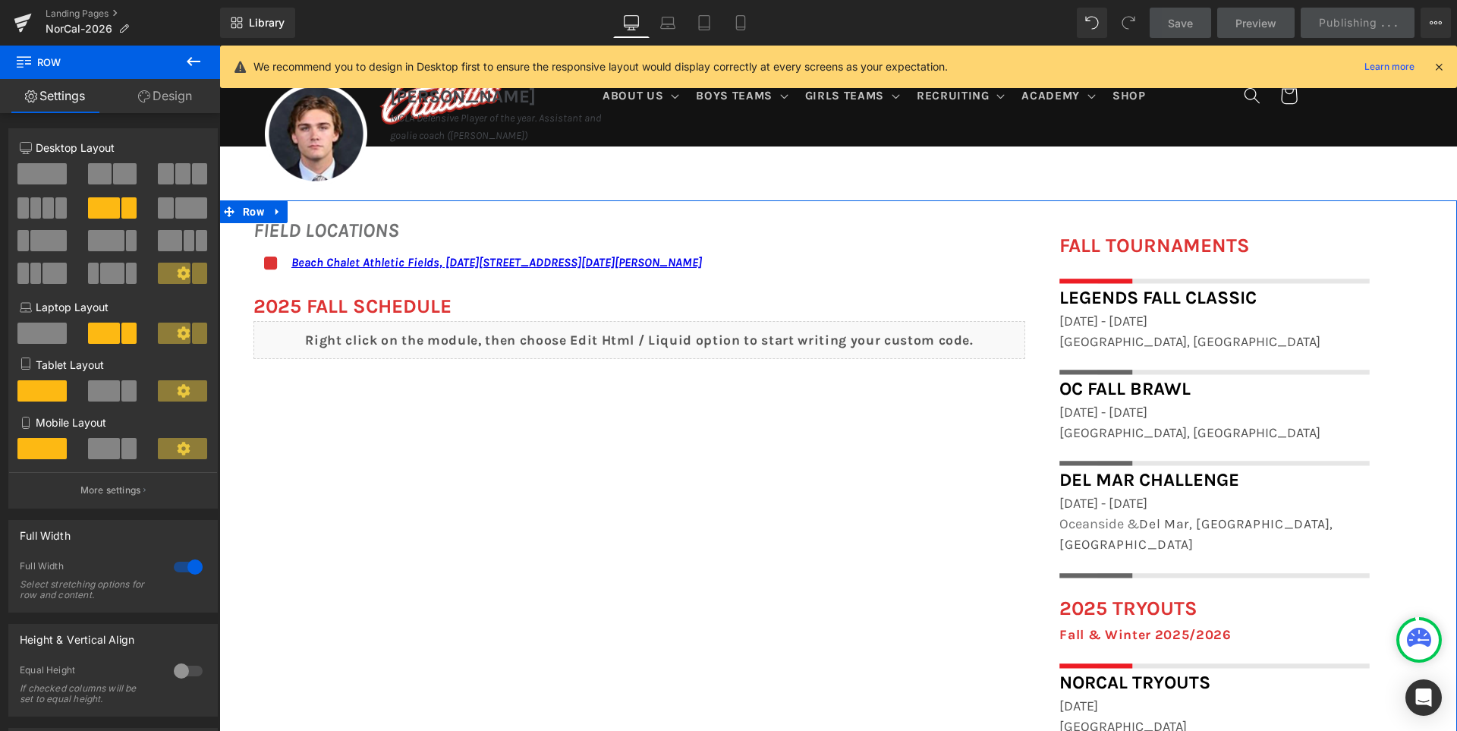
scroll to position [1126, 0]
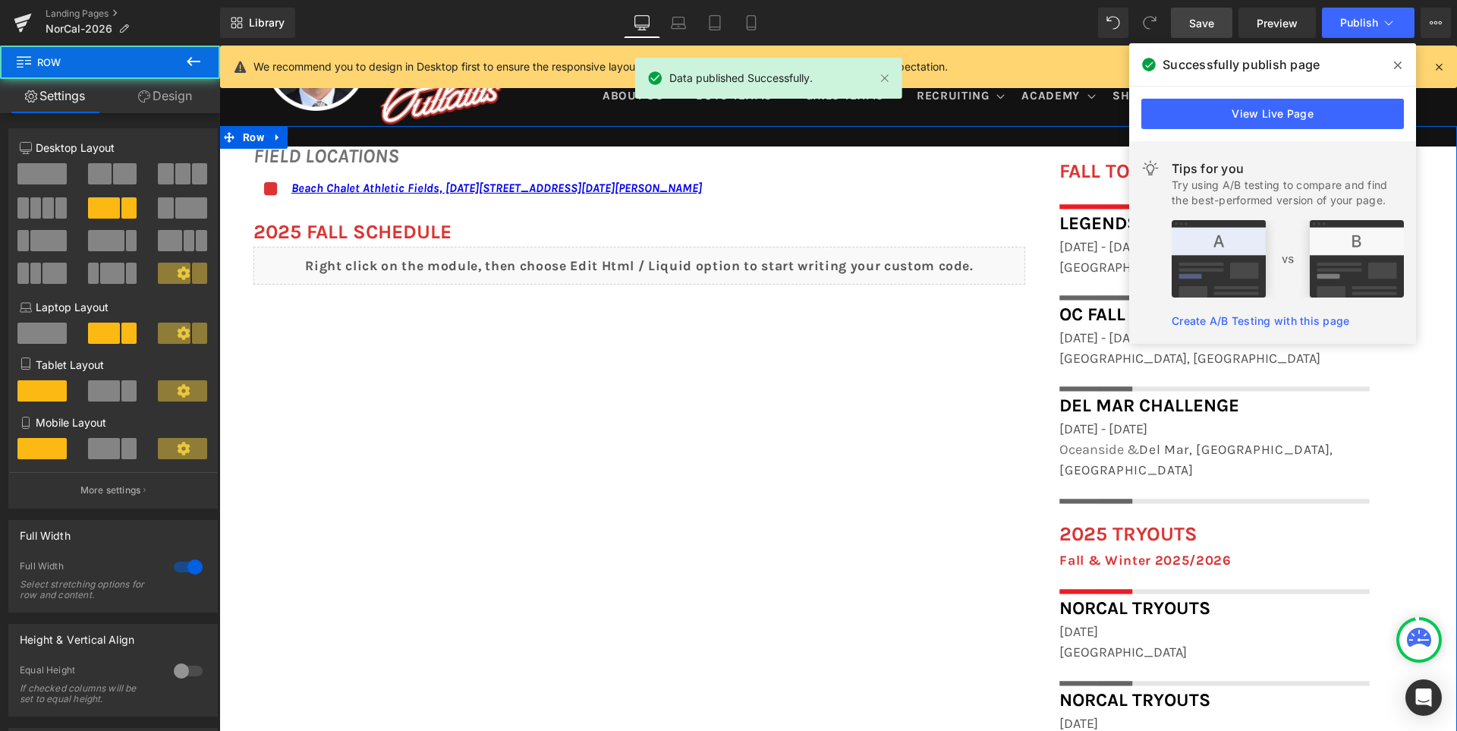
click at [764, 511] on div "FIELD LOCATIONS Heading Icon Beach Chalet Athletic Fields, 1400-1598 John F Ken…" at bounding box center [837, 736] width 1237 height 1220
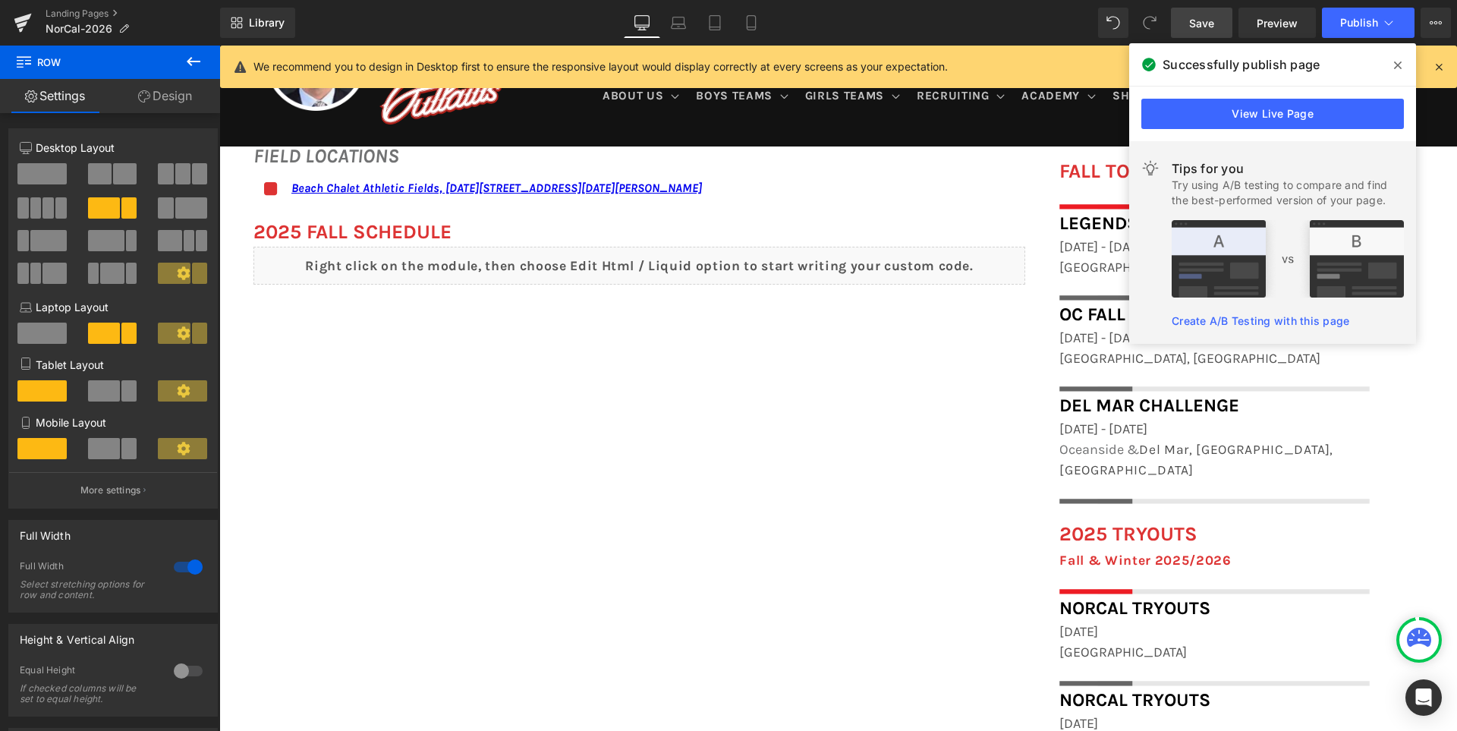
click at [1400, 65] on icon at bounding box center [1398, 65] width 8 height 12
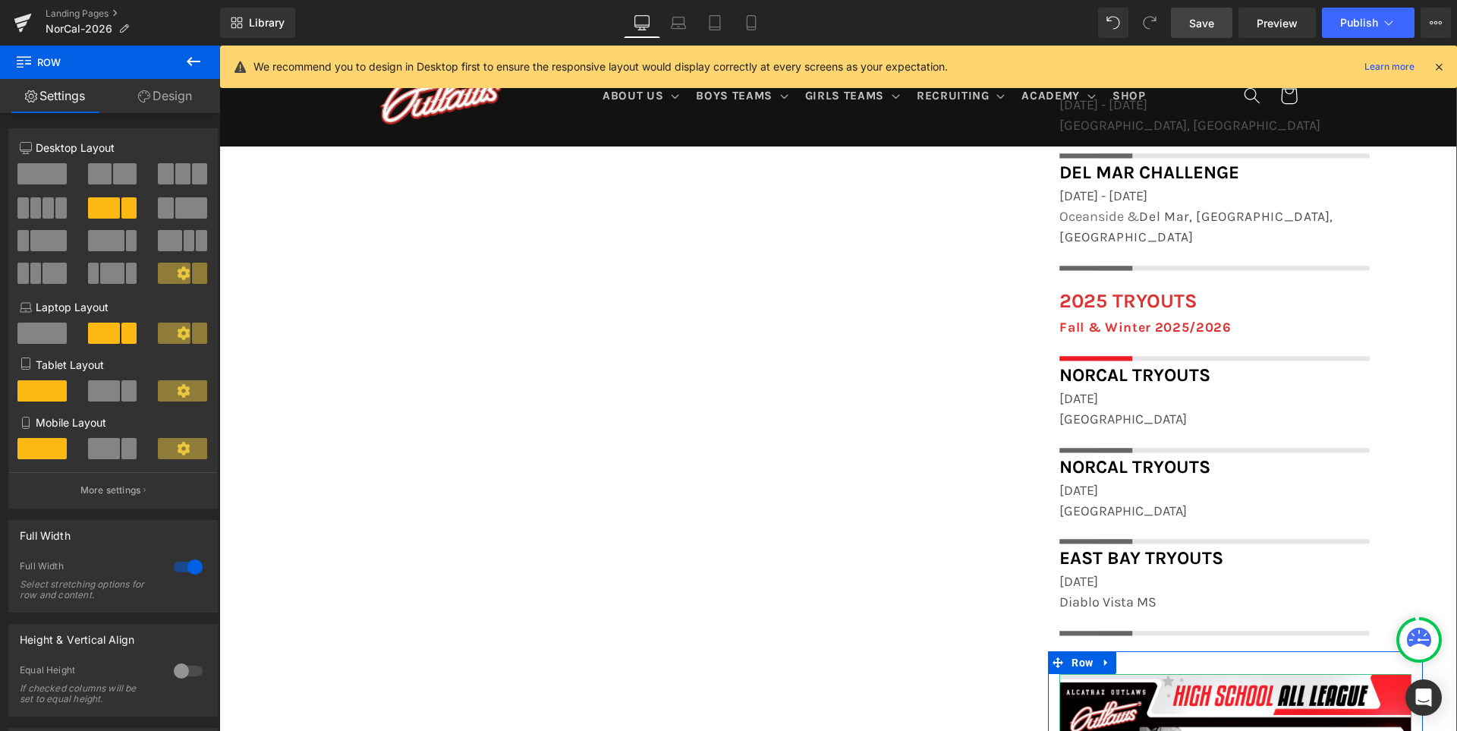
scroll to position [1353, 0]
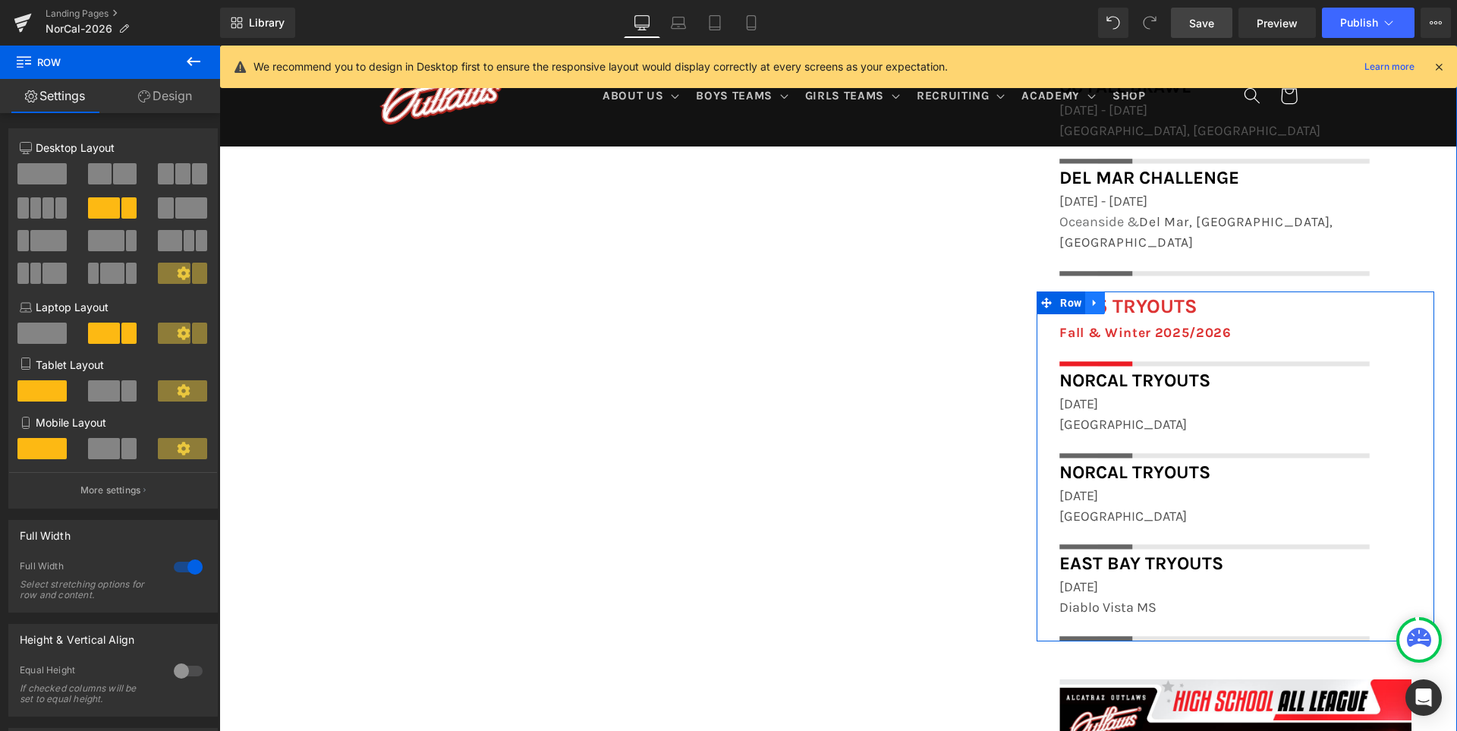
click at [1100, 297] on icon at bounding box center [1094, 302] width 11 height 11
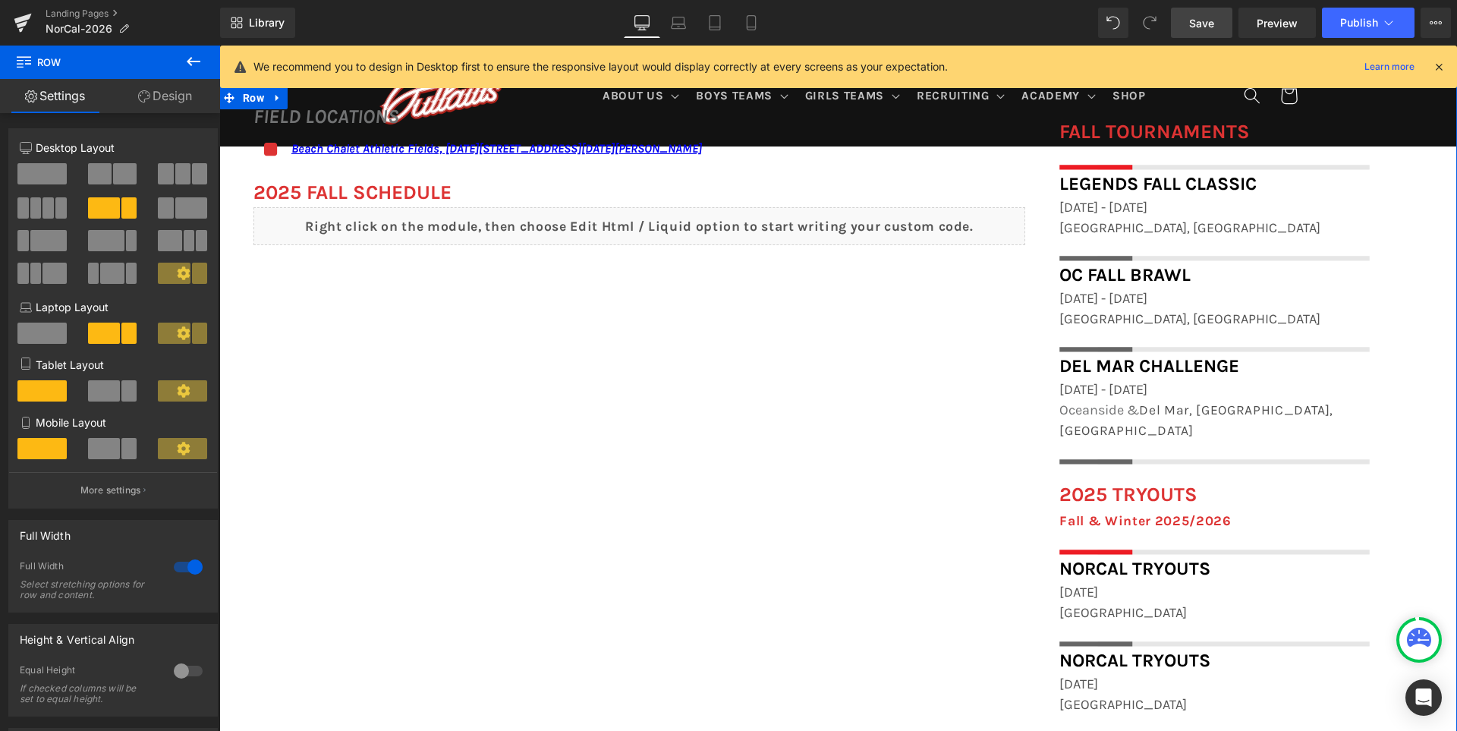
scroll to position [1126, 0]
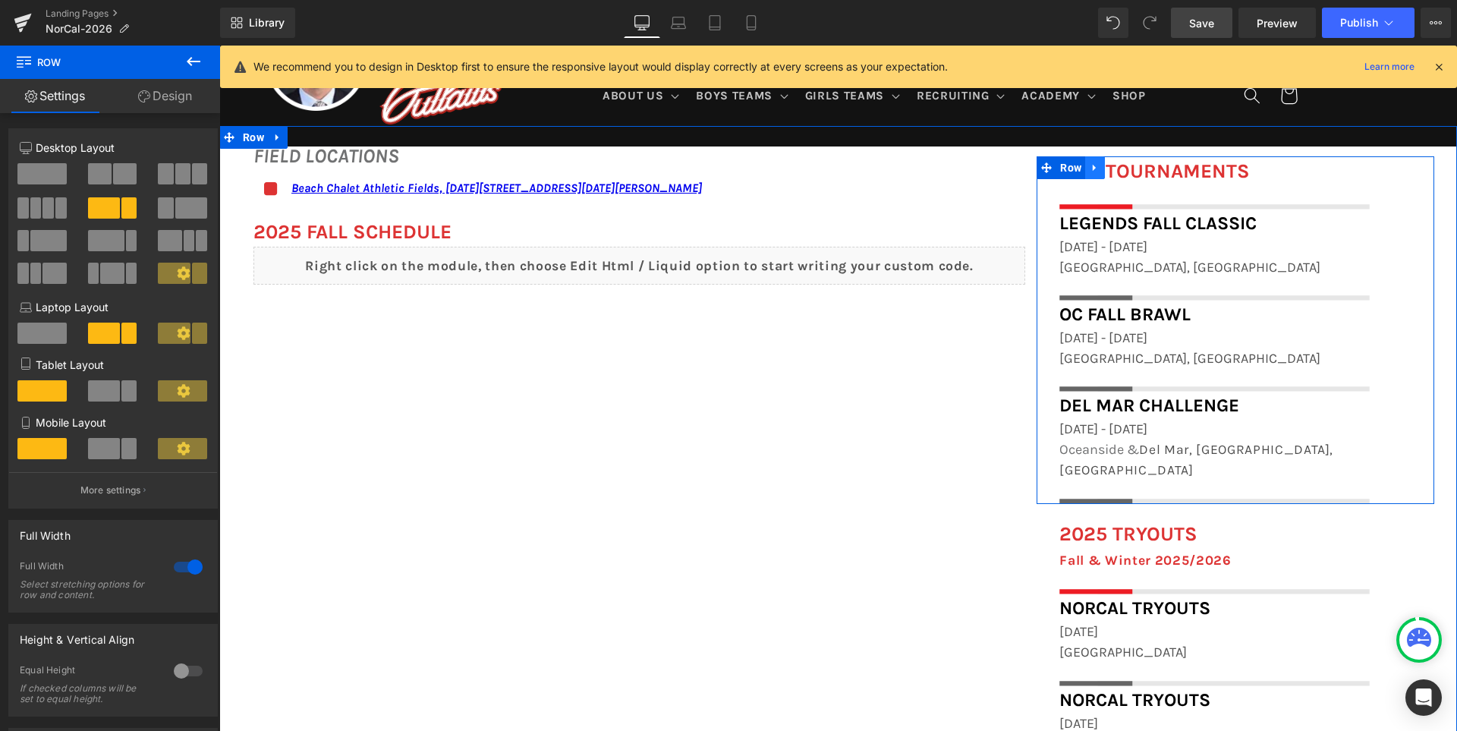
click at [1100, 171] on icon at bounding box center [1094, 167] width 11 height 11
click at [1114, 164] on icon at bounding box center [1114, 167] width 11 height 11
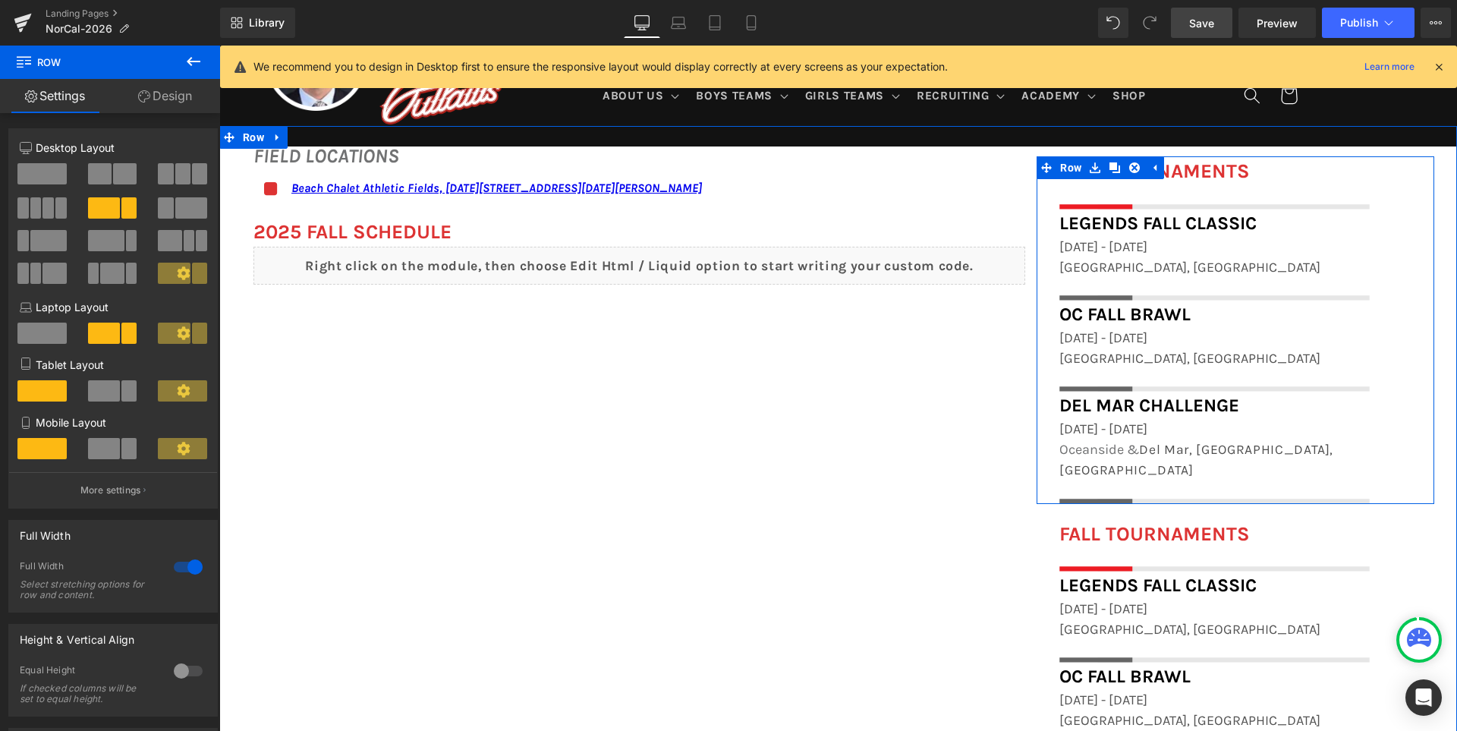
scroll to position [1127, 0]
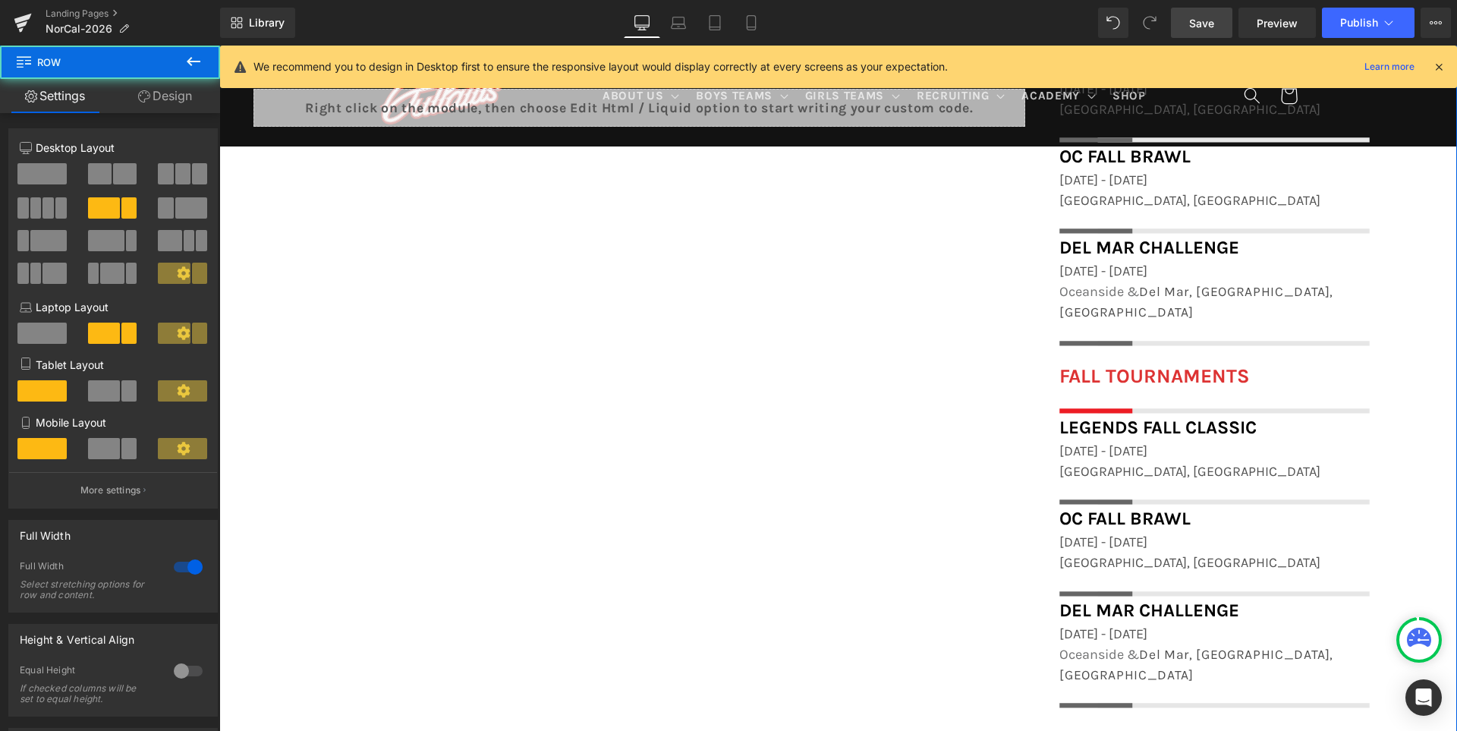
scroll to position [1203, 0]
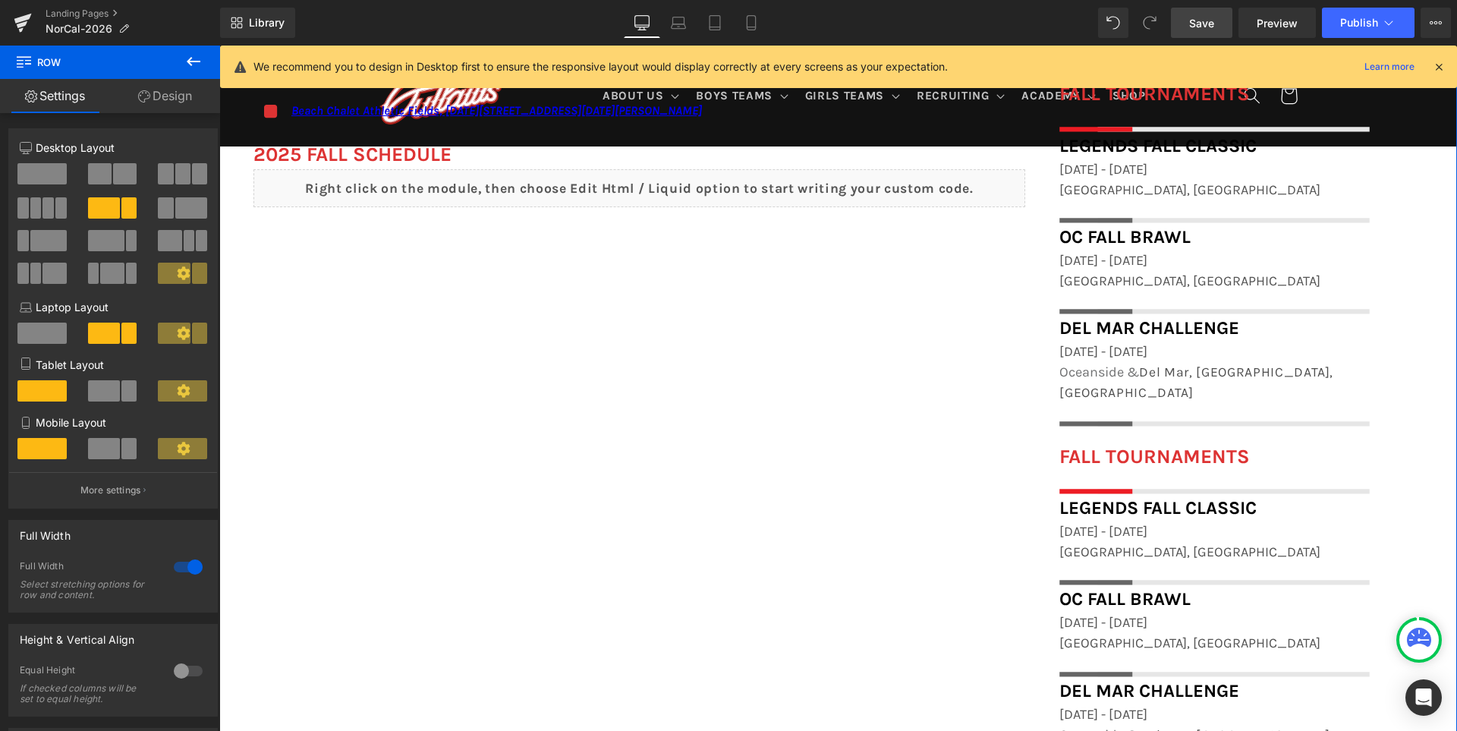
click at [1121, 442] on div "FALL TOURNAMENTS Heading Image Row" at bounding box center [1235, 468] width 375 height 52
click at [1109, 444] on link at bounding box center [1101, 453] width 16 height 18
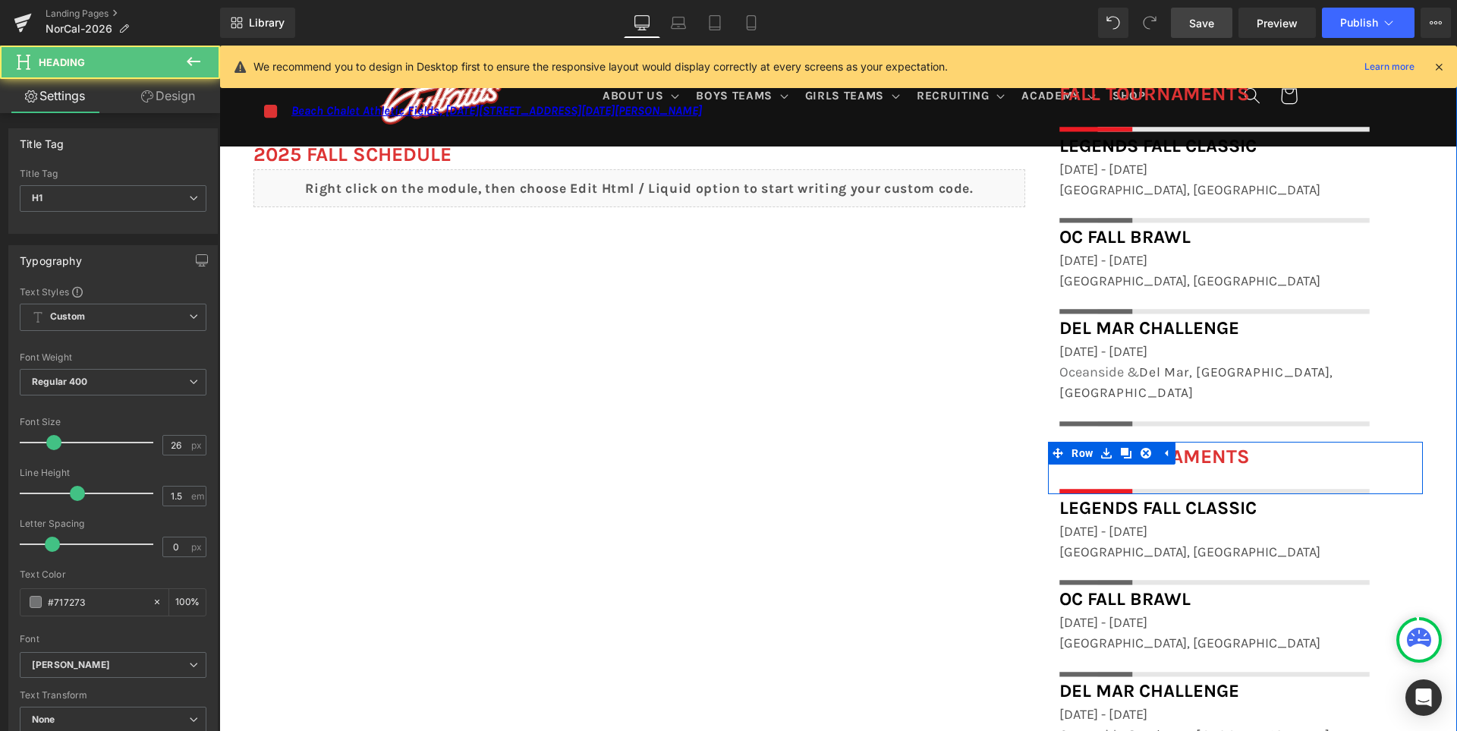
click at [1116, 442] on link at bounding box center [1106, 453] width 20 height 23
click at [1309, 442] on h1 "FALL TOURNAMENTS" at bounding box center [1235, 457] width 352 height 30
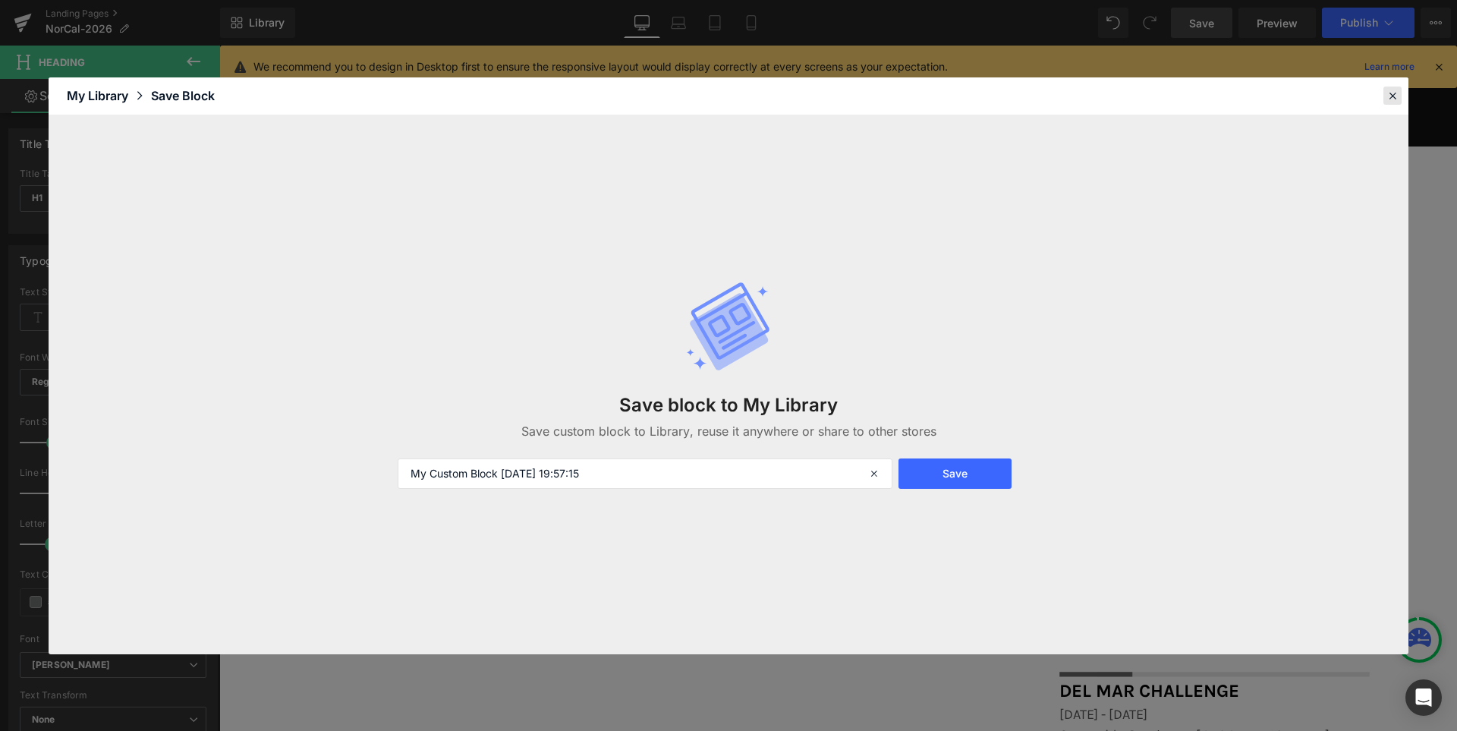
click at [1396, 97] on icon at bounding box center [1392, 96] width 14 height 14
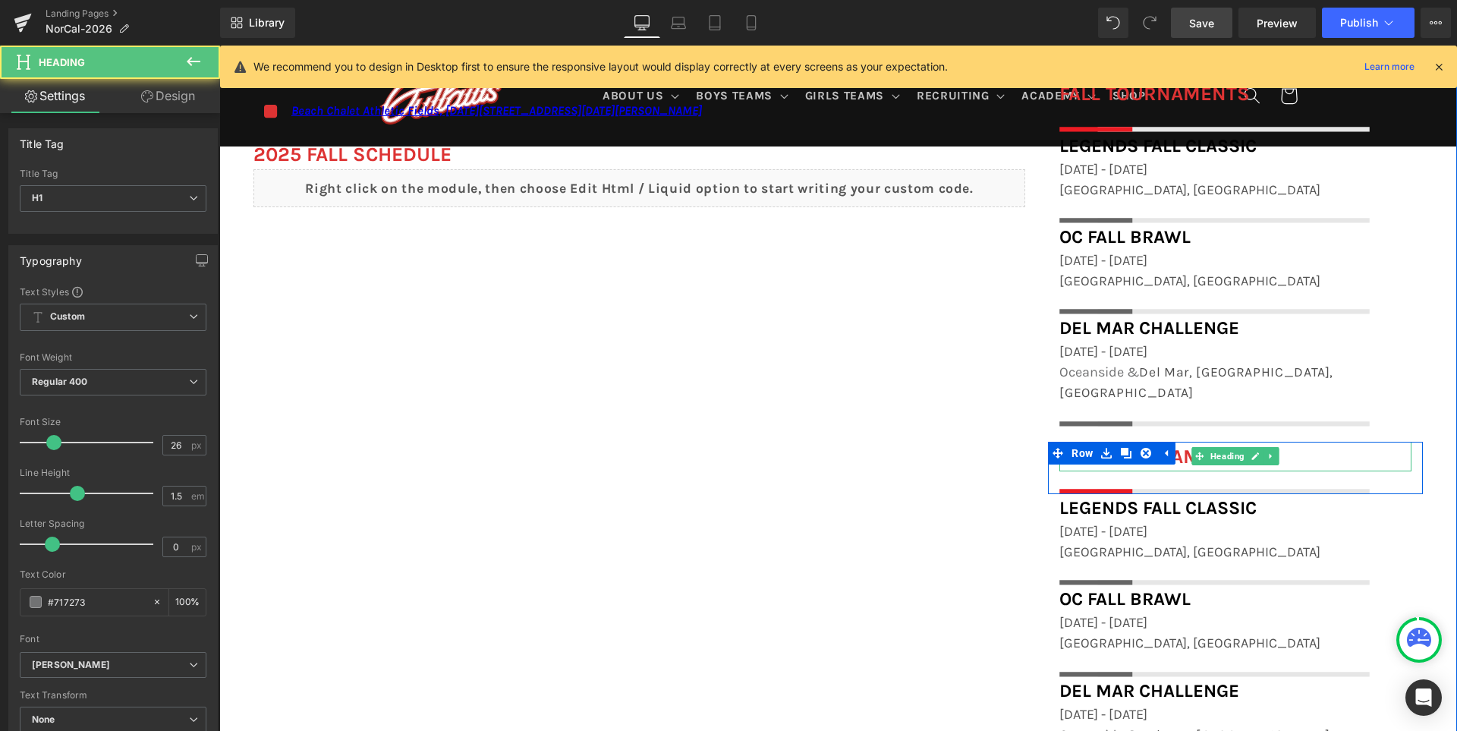
click at [1322, 442] on h1 "FALL TOURNAMENTS" at bounding box center [1235, 457] width 352 height 30
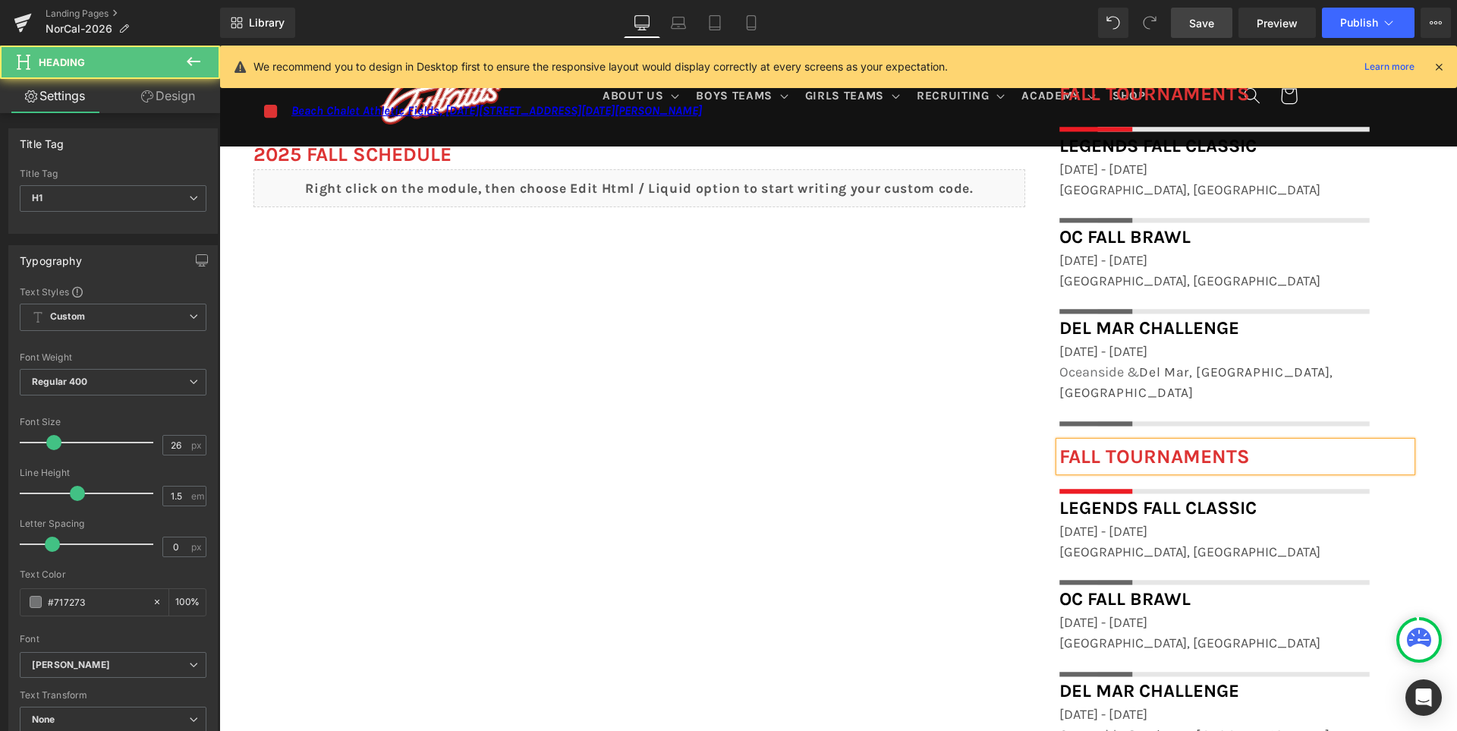
click at [1322, 442] on h1 "FALL TOURNAMENTS" at bounding box center [1235, 457] width 352 height 30
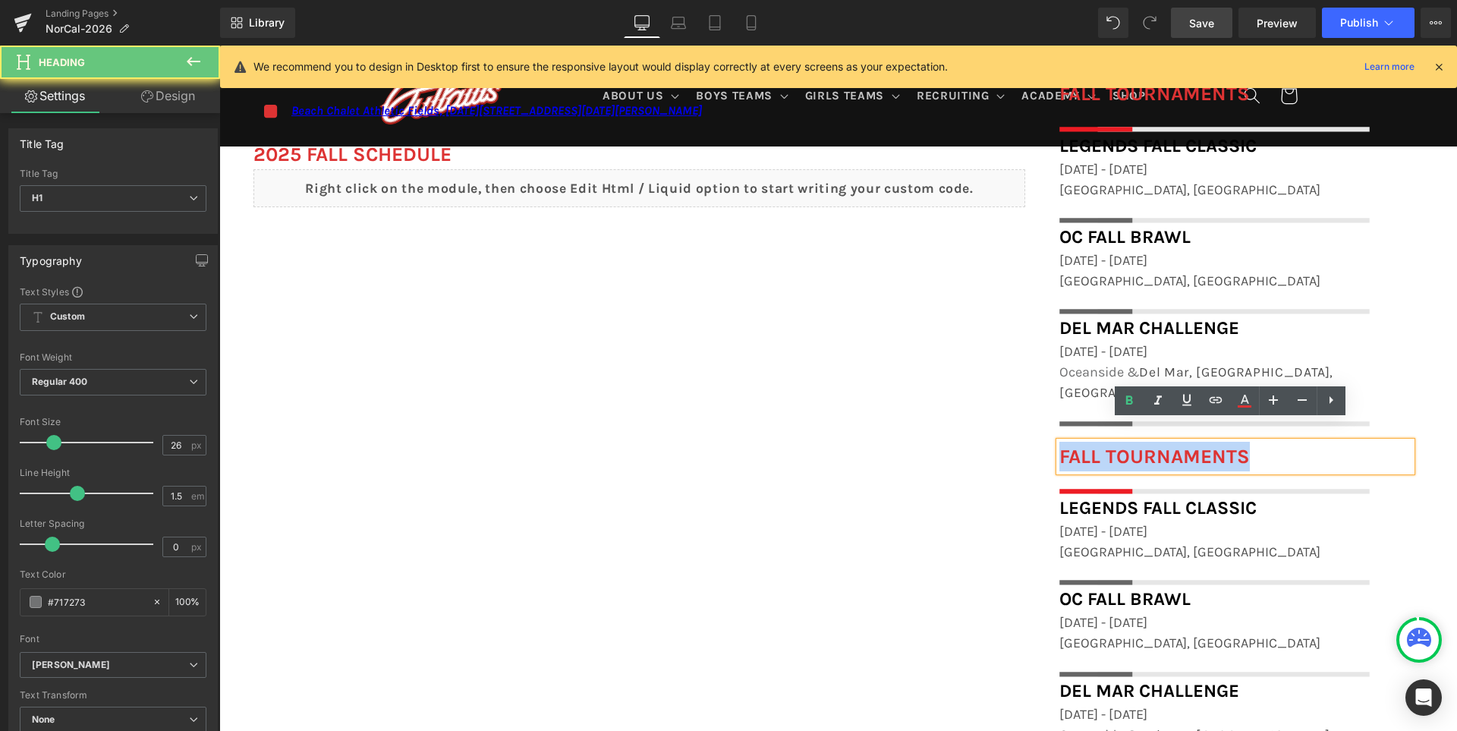
click at [1322, 442] on h1 "FALL TOURNAMENTS" at bounding box center [1235, 457] width 352 height 30
paste div
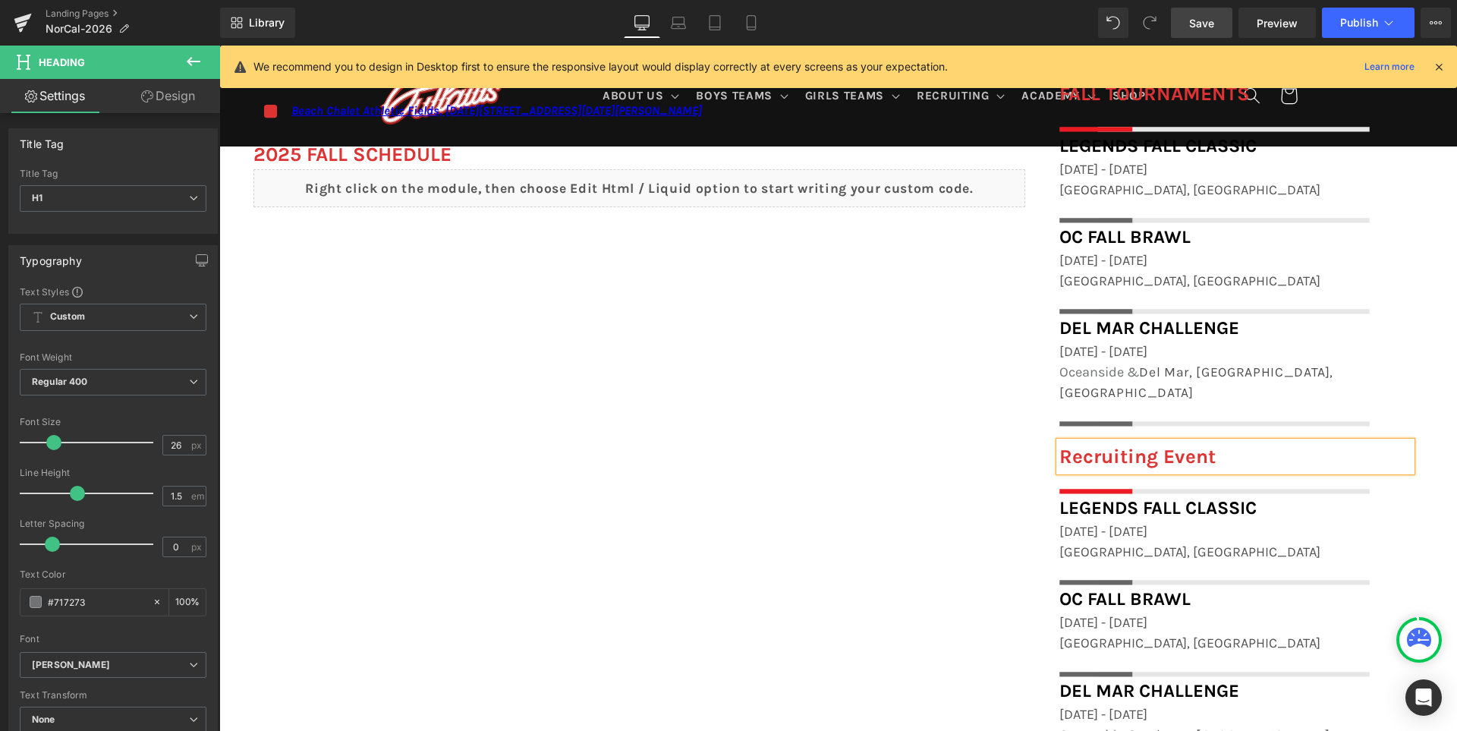
click at [1173, 445] on span "Recruiting Event" at bounding box center [1137, 457] width 156 height 24
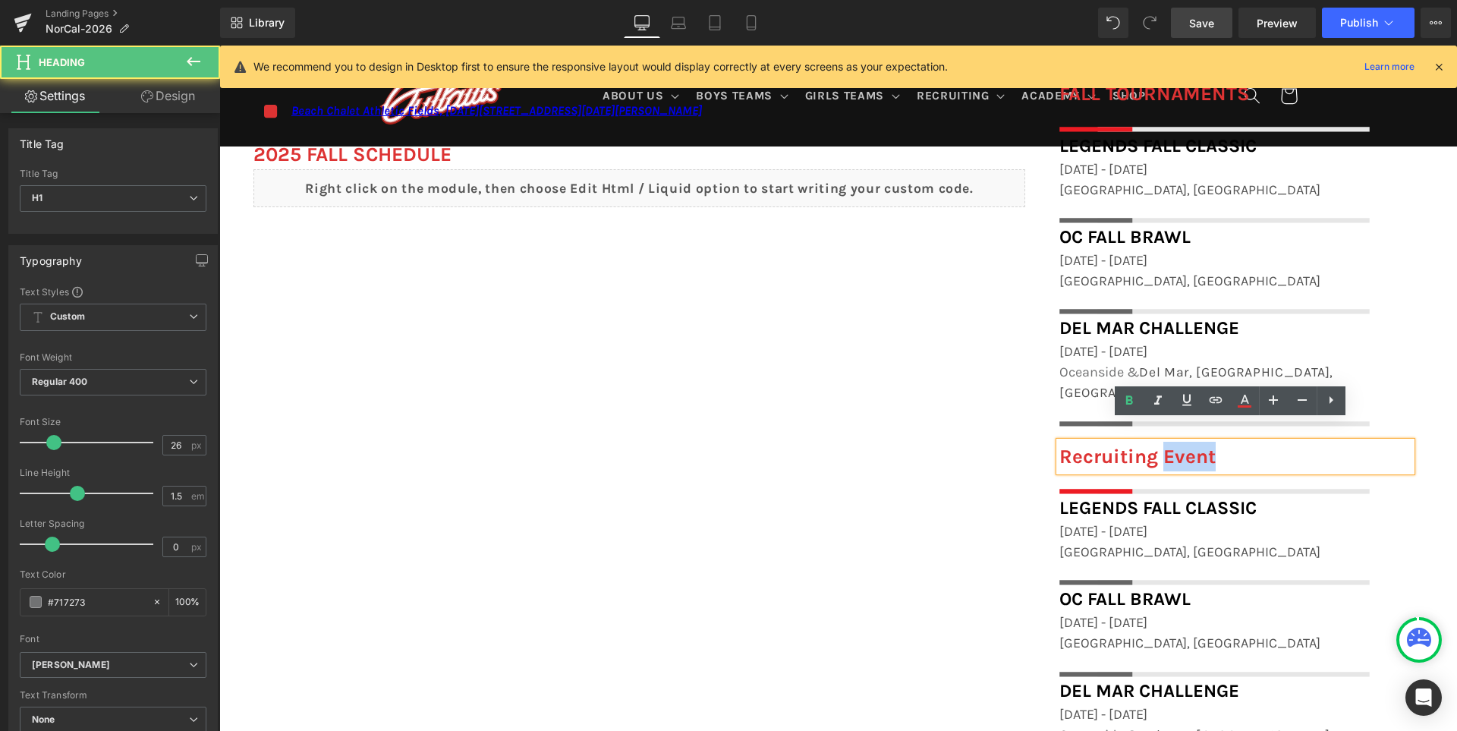
click at [1173, 445] on span "Recruiting Event" at bounding box center [1137, 457] width 156 height 24
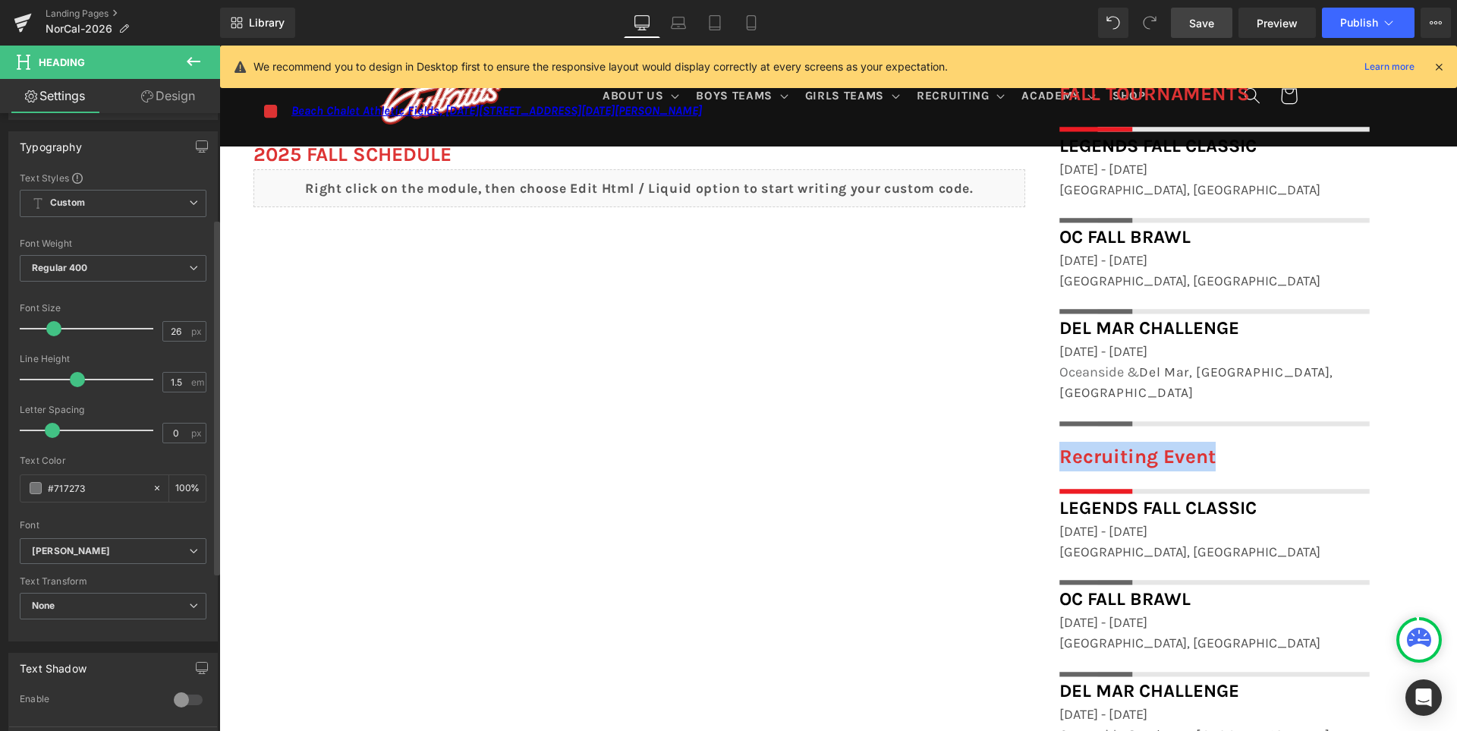
scroll to position [228, 0]
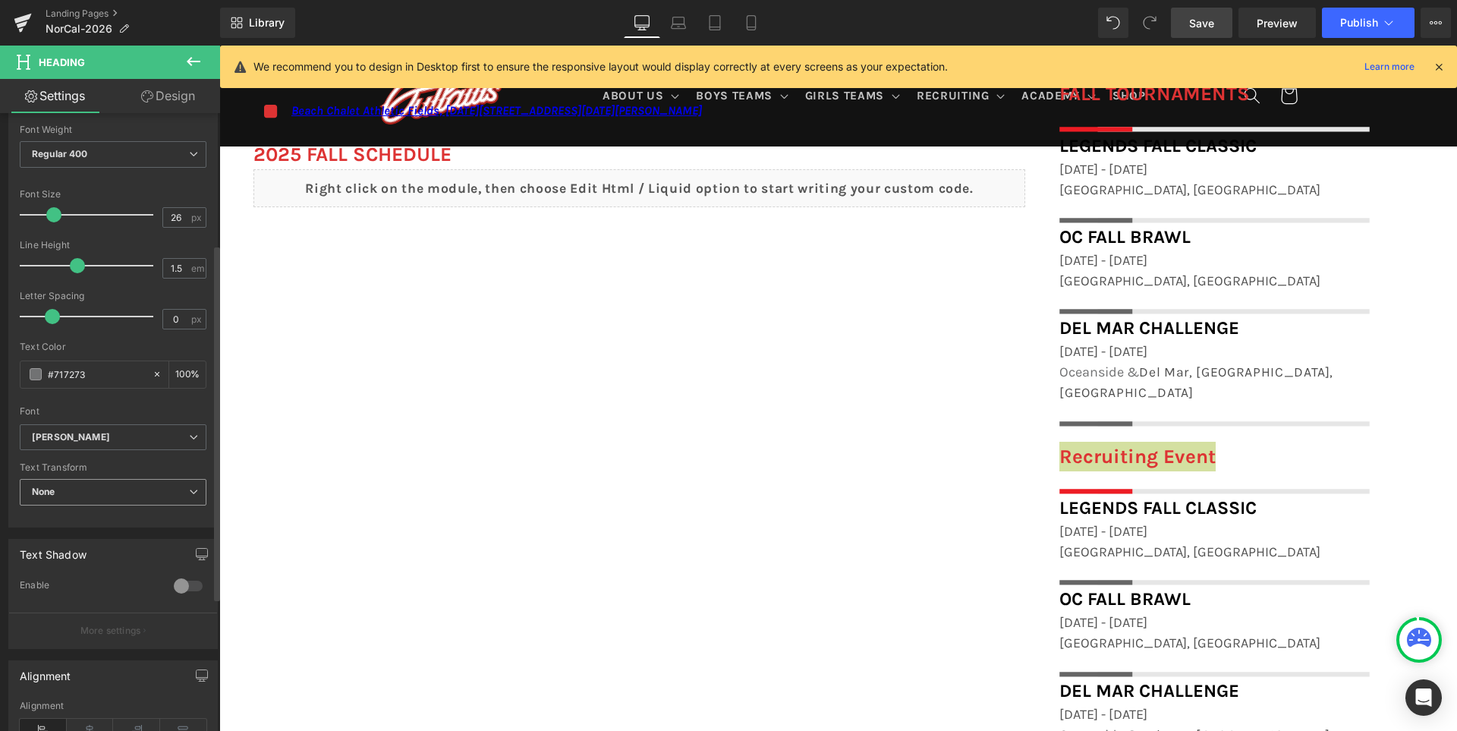
click at [90, 498] on span "None" at bounding box center [113, 492] width 187 height 27
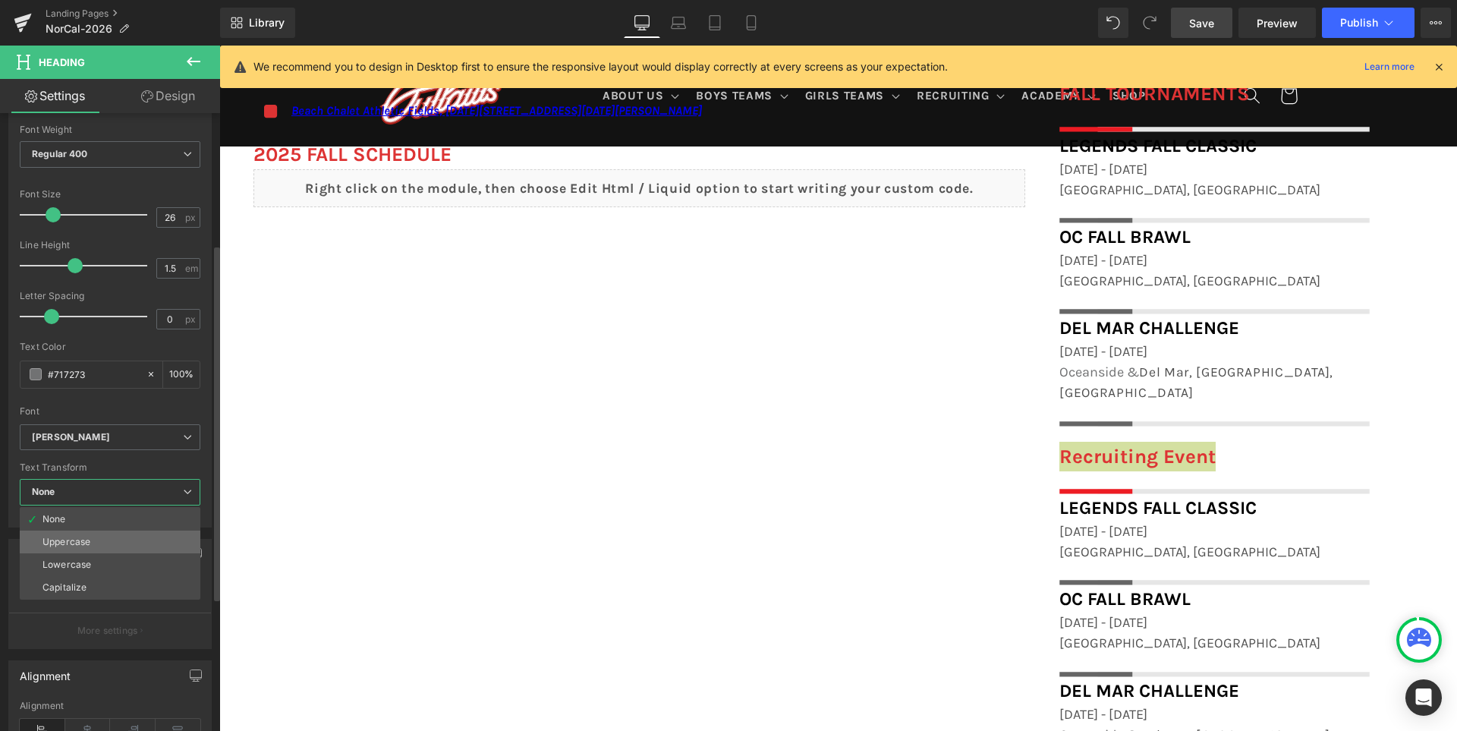
click at [99, 541] on li "Uppercase" at bounding box center [110, 541] width 181 height 23
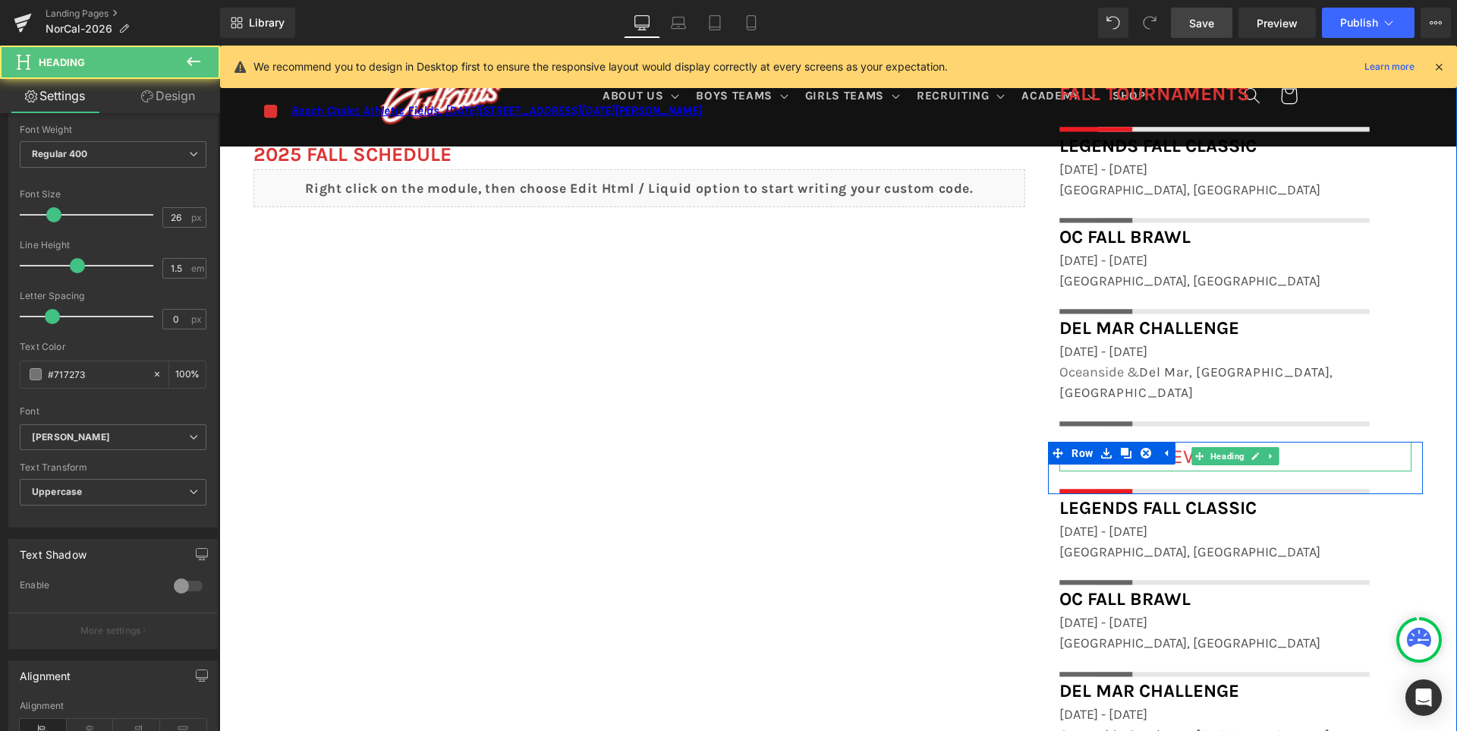
click at [1318, 442] on h1 "Recruiting Event" at bounding box center [1235, 457] width 352 height 30
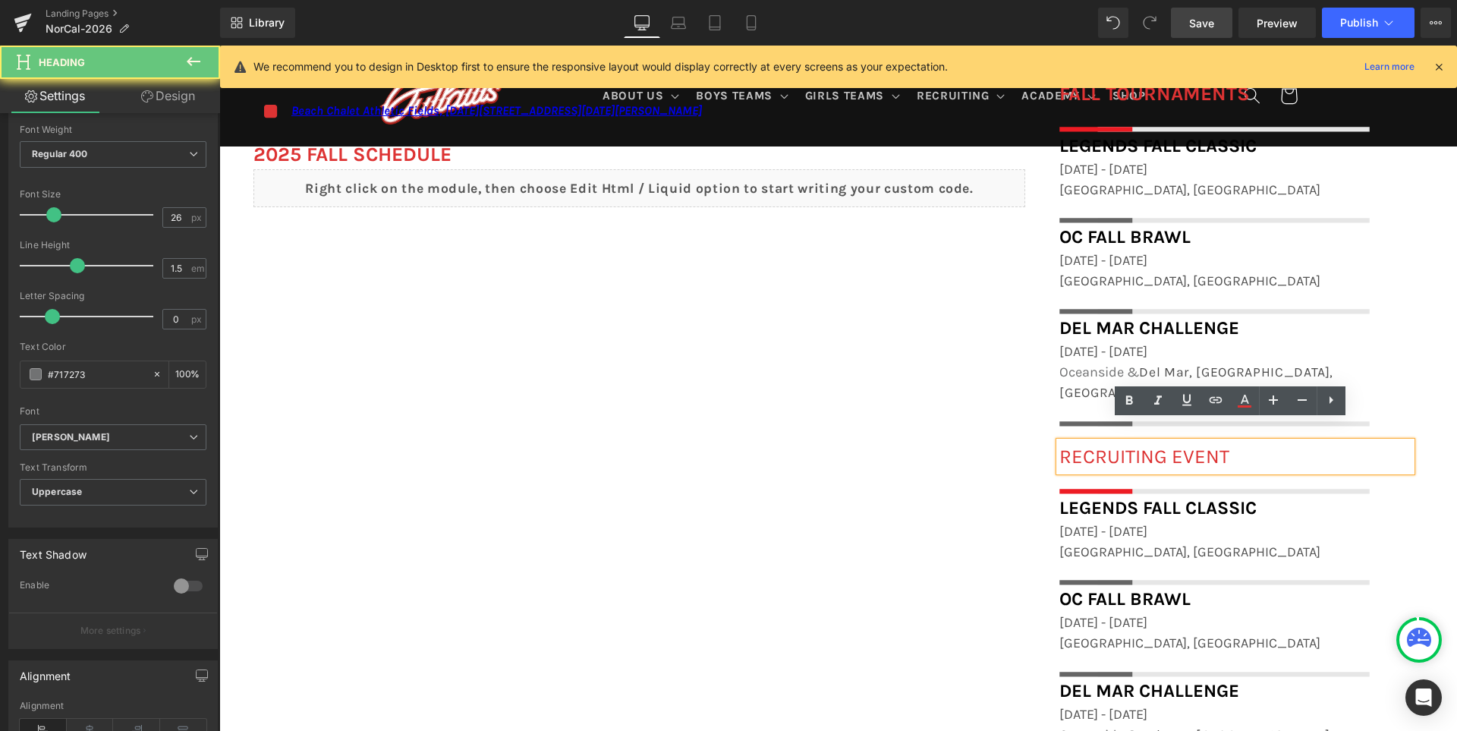
click at [1318, 442] on h1 "Recruiting Event" at bounding box center [1235, 457] width 352 height 30
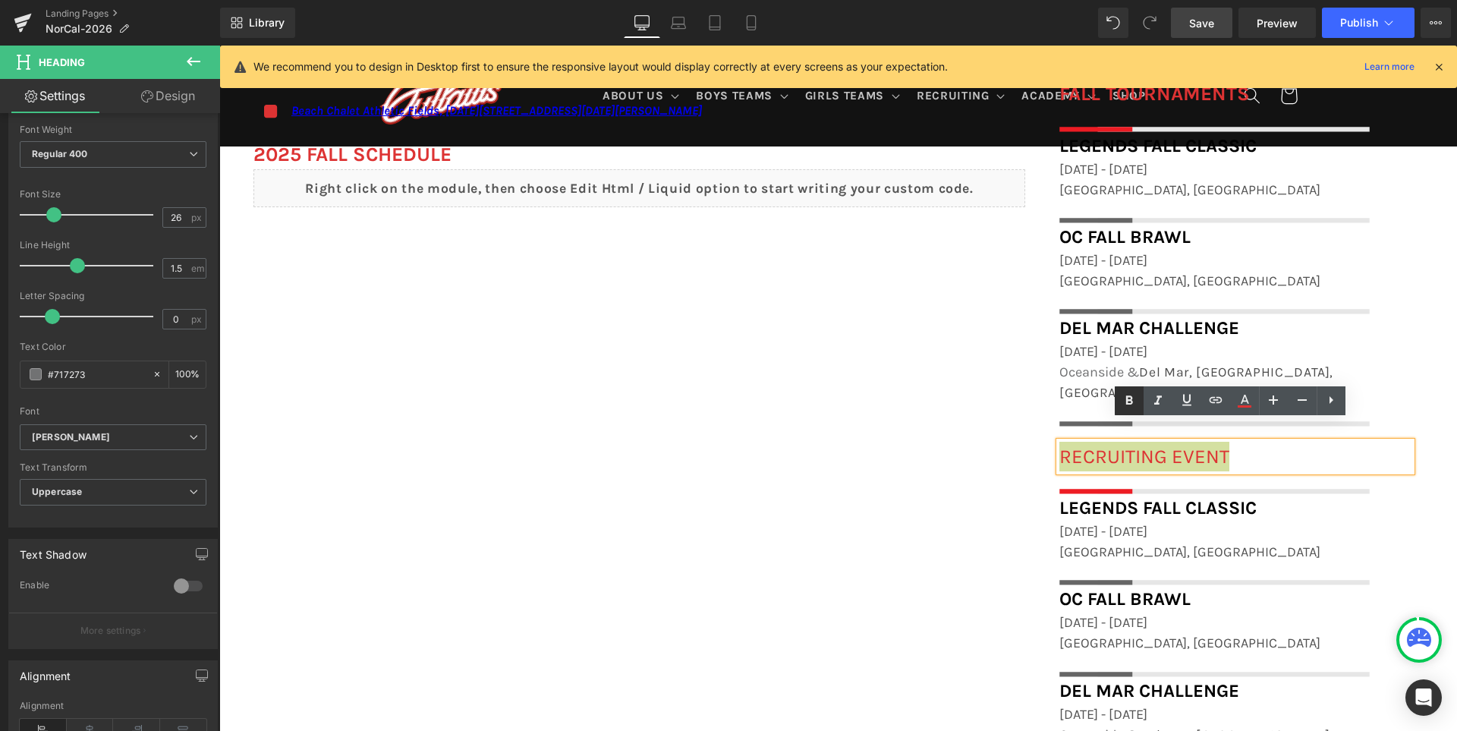
click at [1127, 392] on icon at bounding box center [1129, 400] width 18 height 18
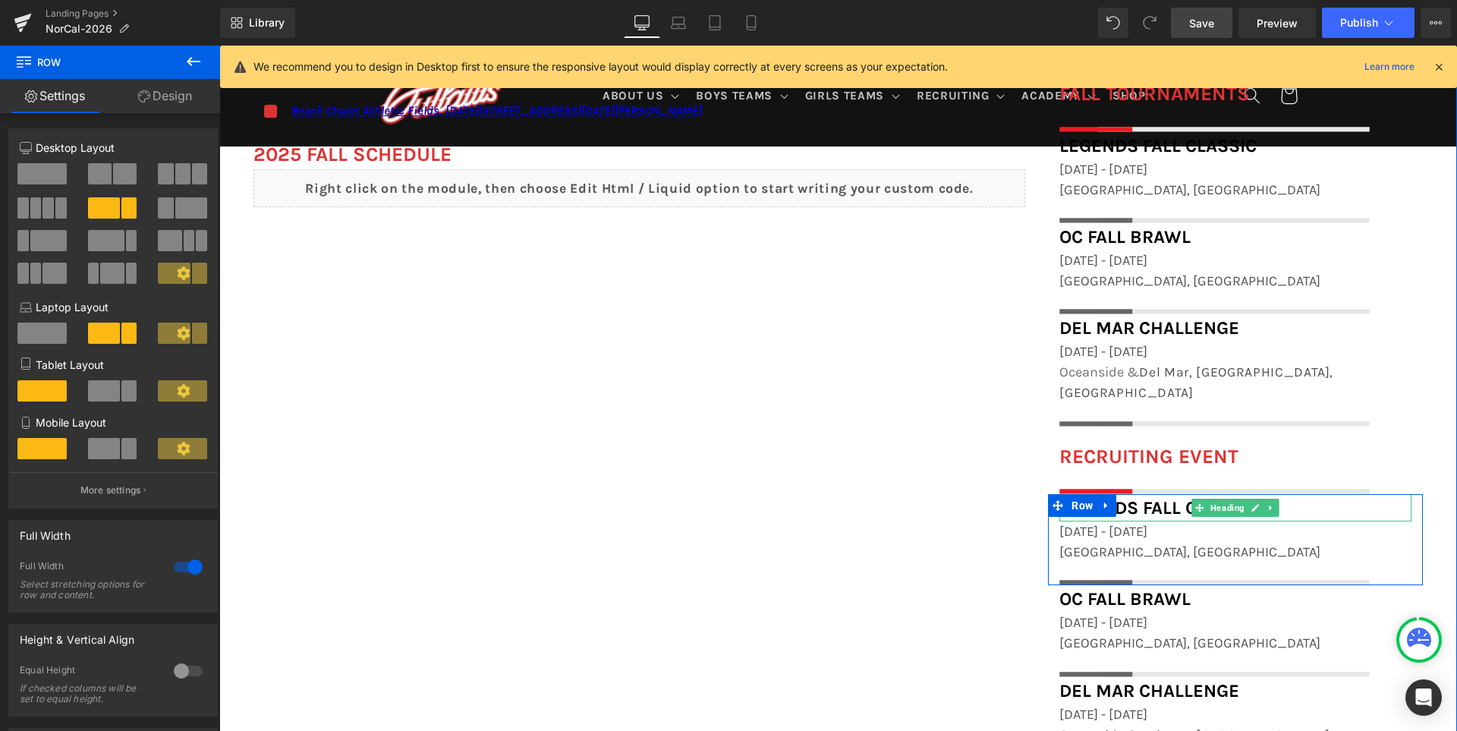
click at [1161, 497] on span "Legends Fall Classic" at bounding box center [1157, 507] width 197 height 21
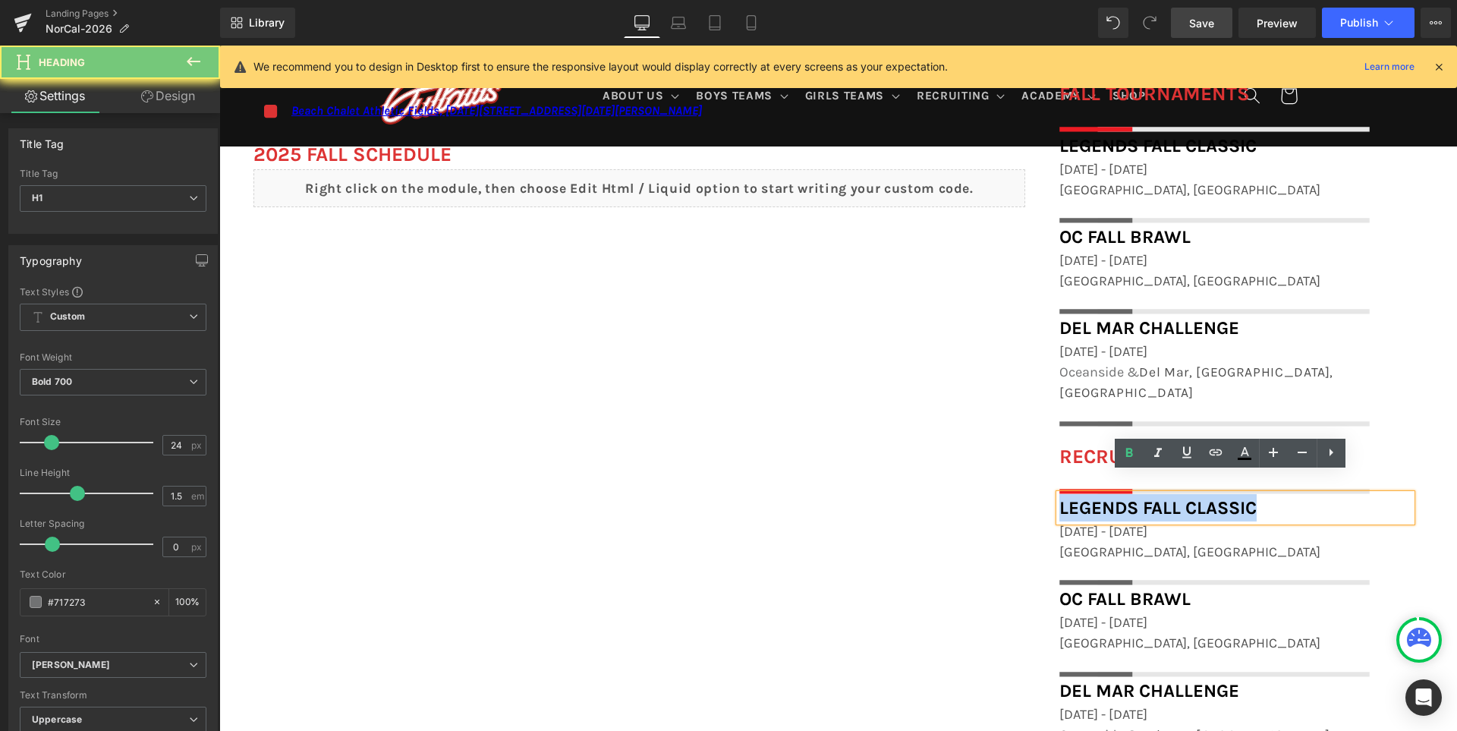
paste div
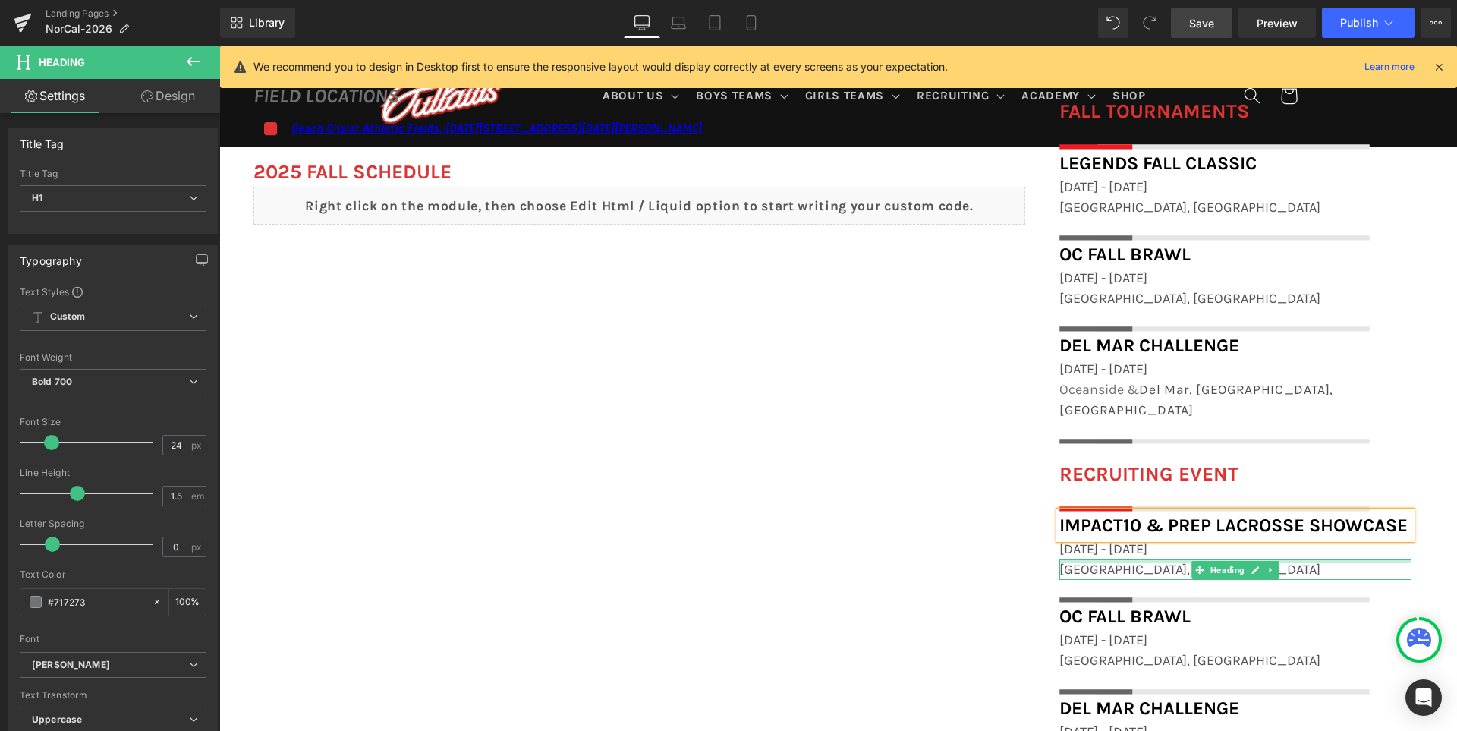
scroll to position [1203, 0]
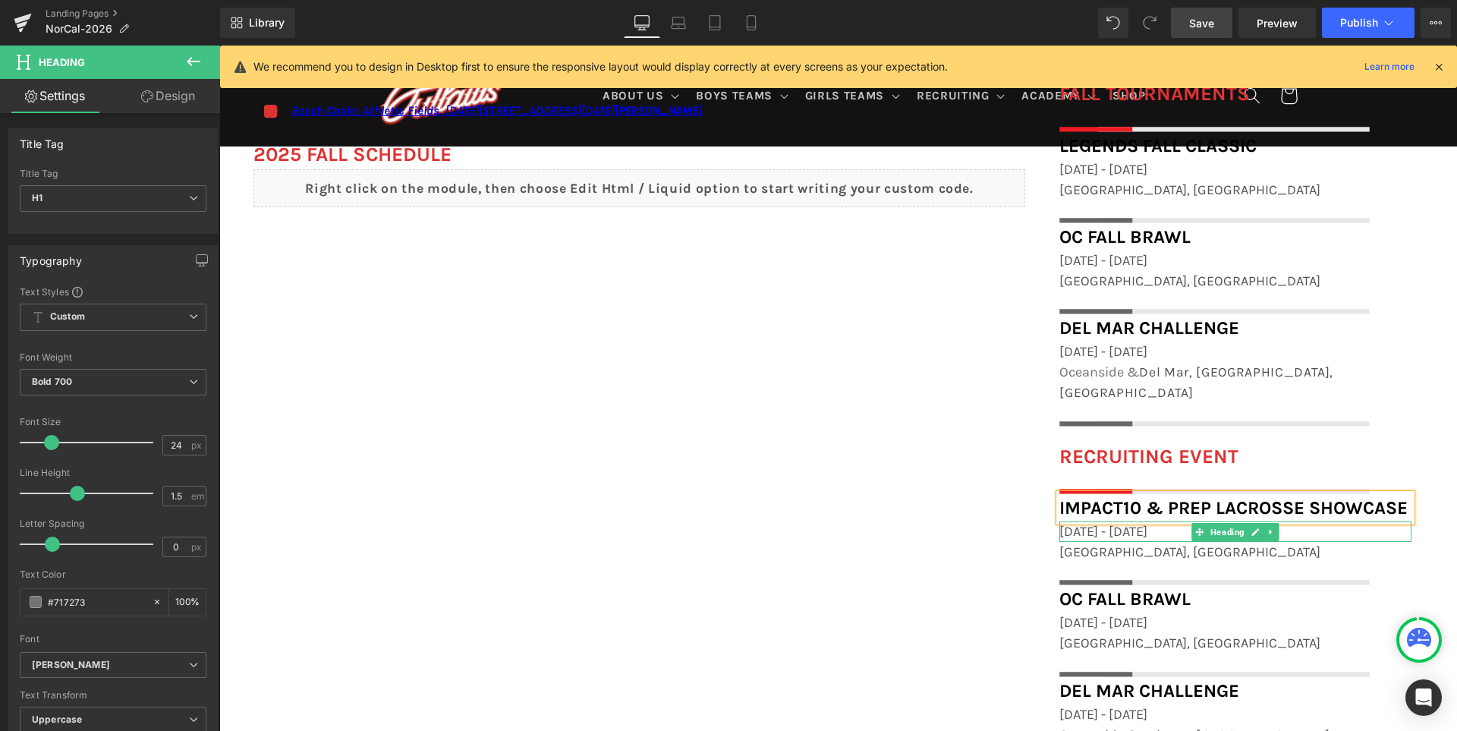
click at [1089, 523] on span "November 8th - 9th, 2025" at bounding box center [1103, 531] width 88 height 17
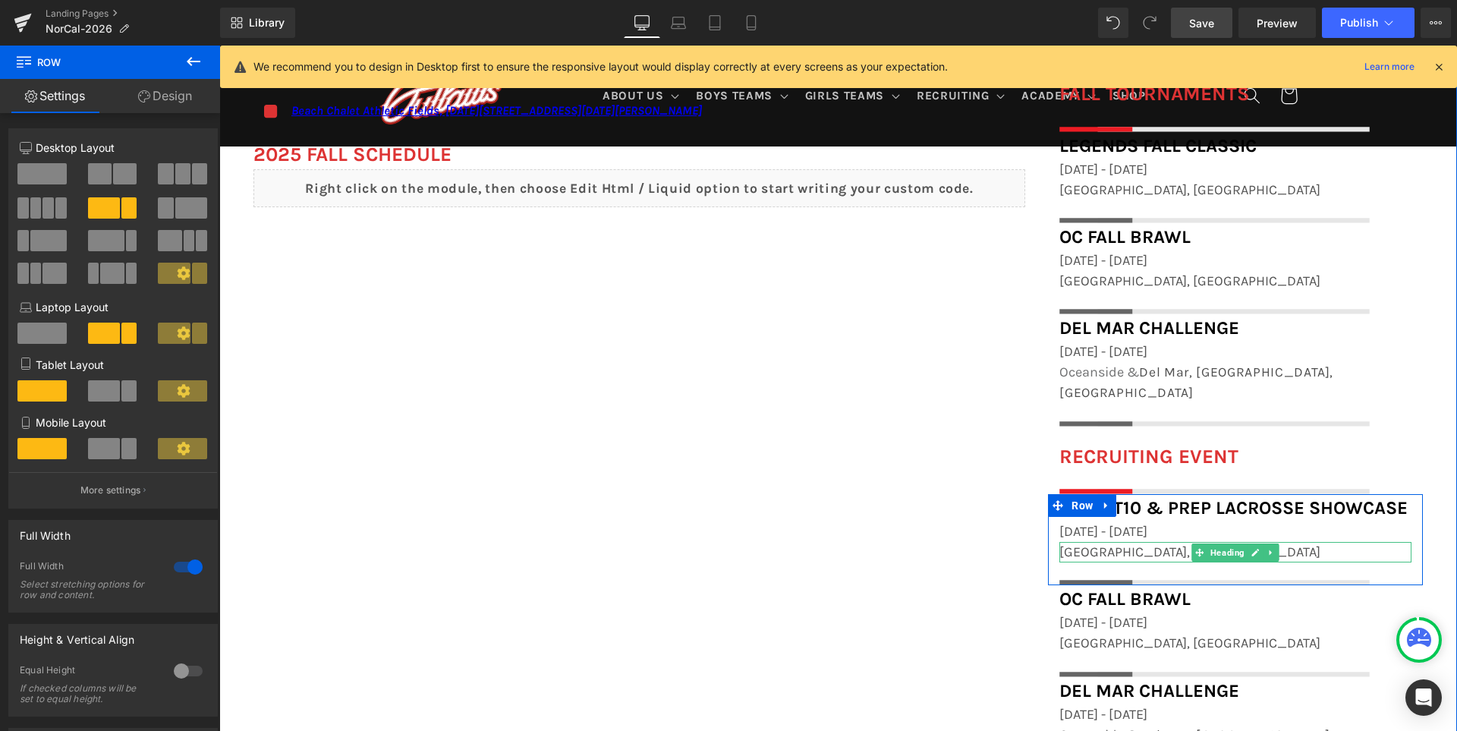
click at [1102, 543] on span "Norco, CA" at bounding box center [1189, 551] width 261 height 17
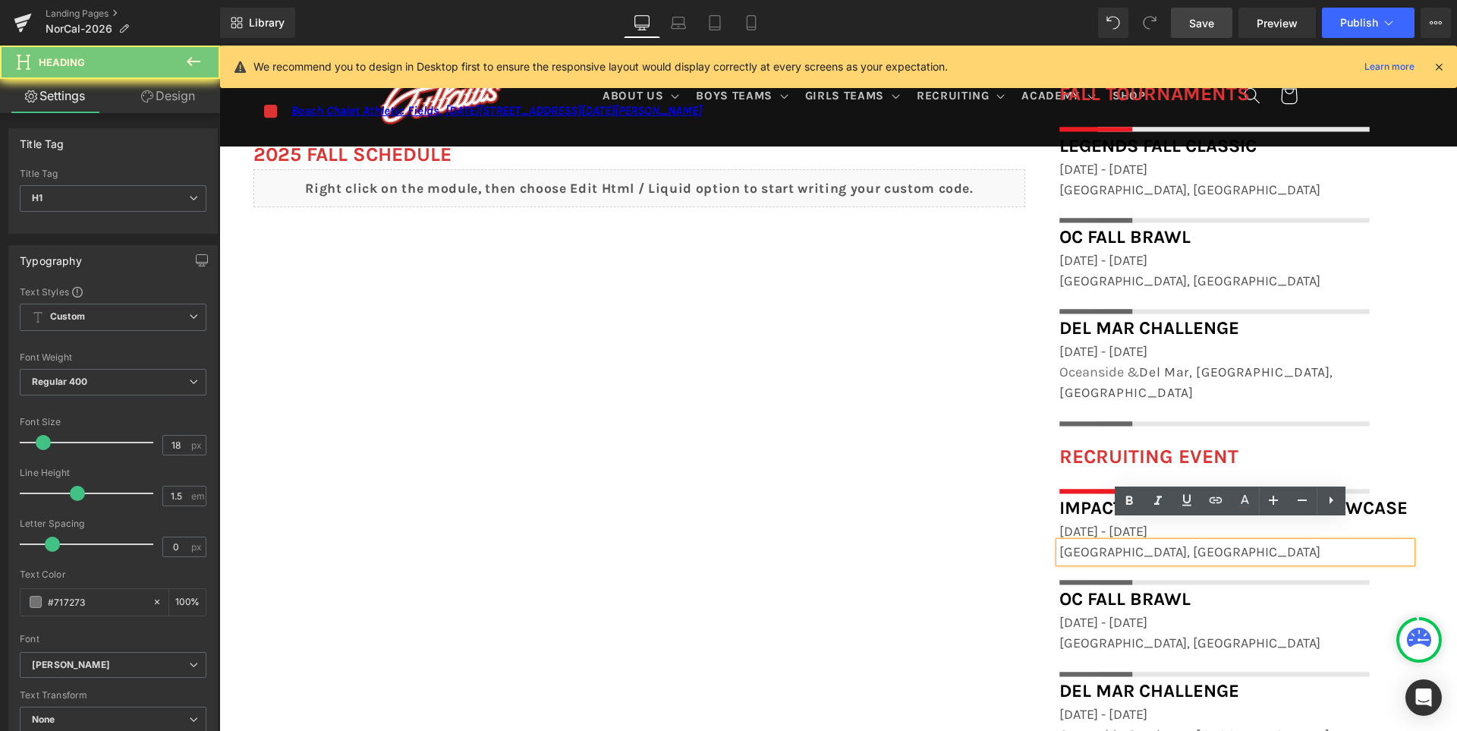
click at [1102, 543] on span "Norco, CA" at bounding box center [1189, 551] width 261 height 17
paste div
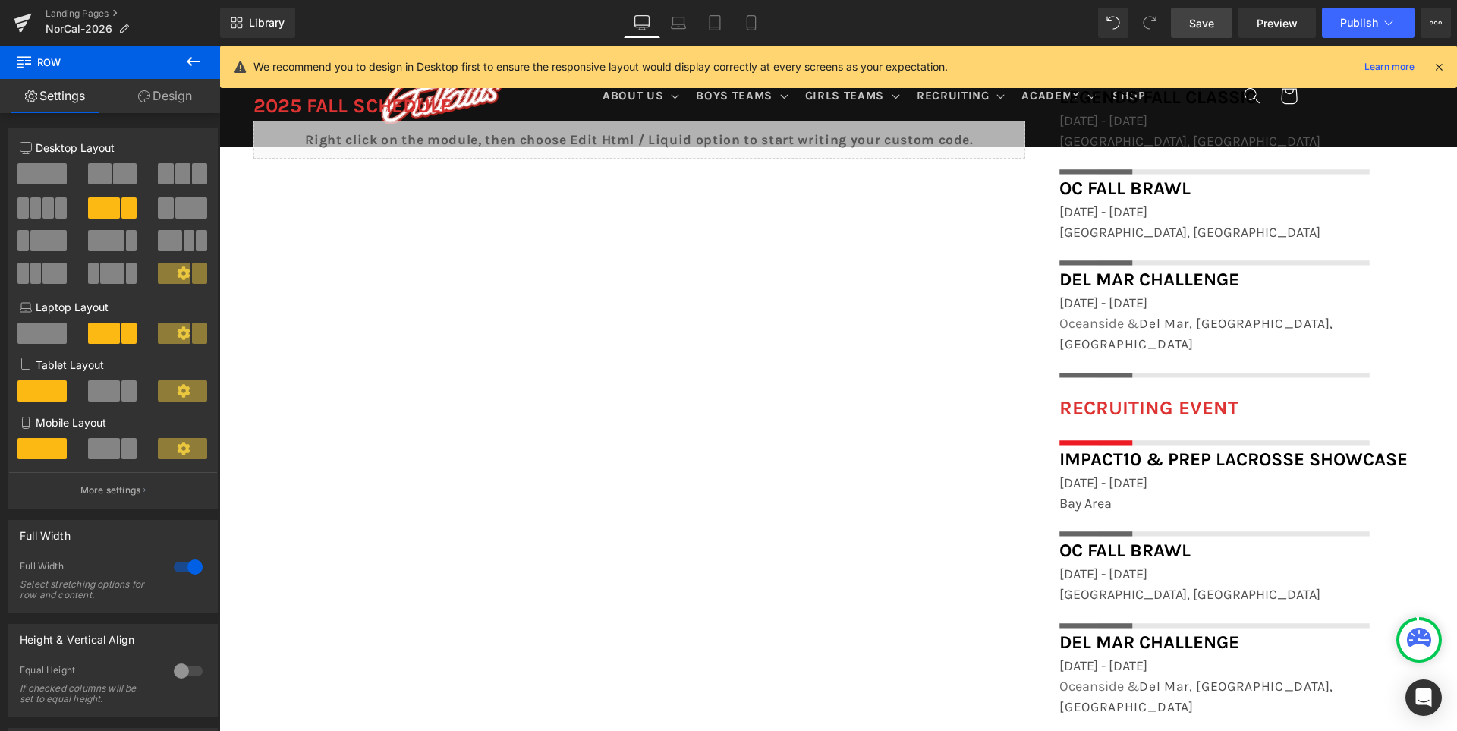
scroll to position [1279, 0]
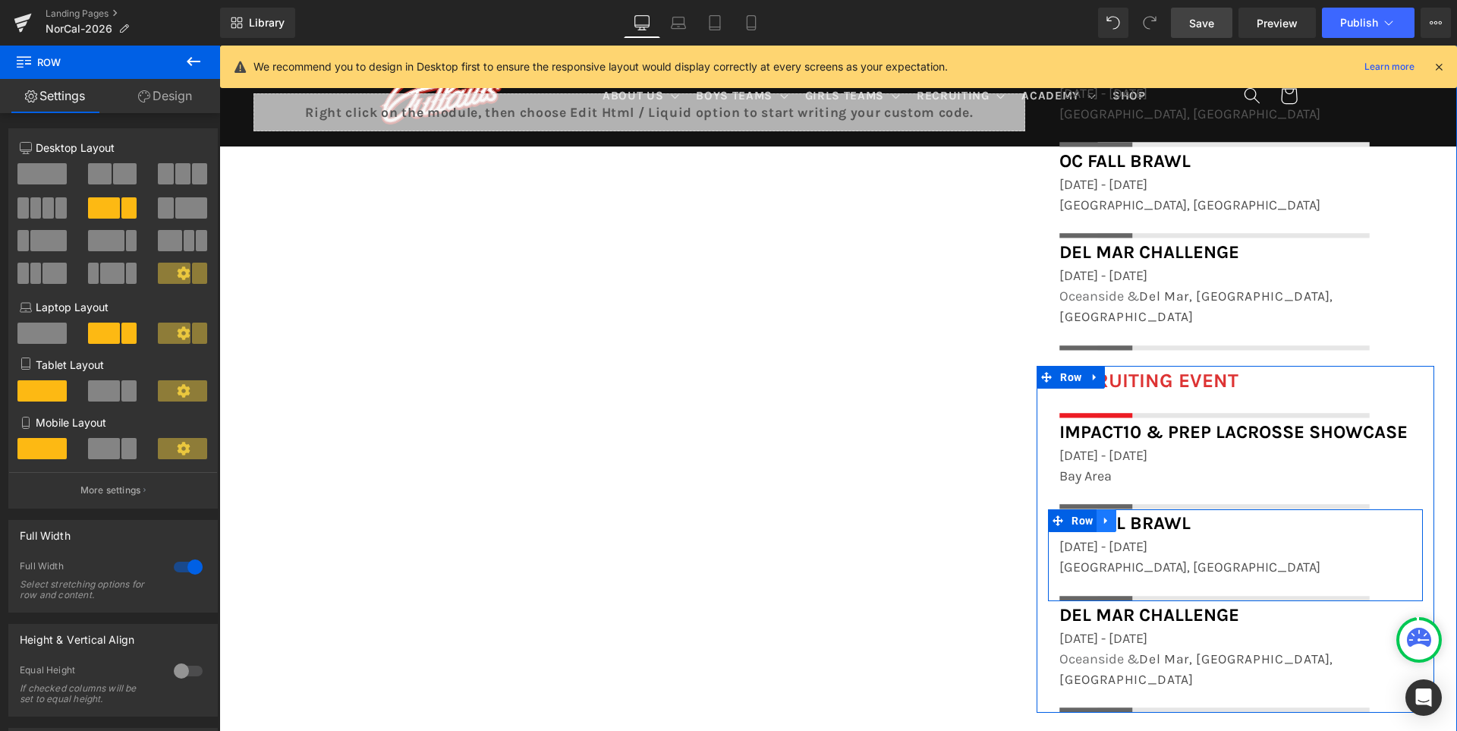
click at [1111, 515] on icon at bounding box center [1106, 520] width 11 height 11
click at [1147, 515] on icon at bounding box center [1145, 520] width 11 height 11
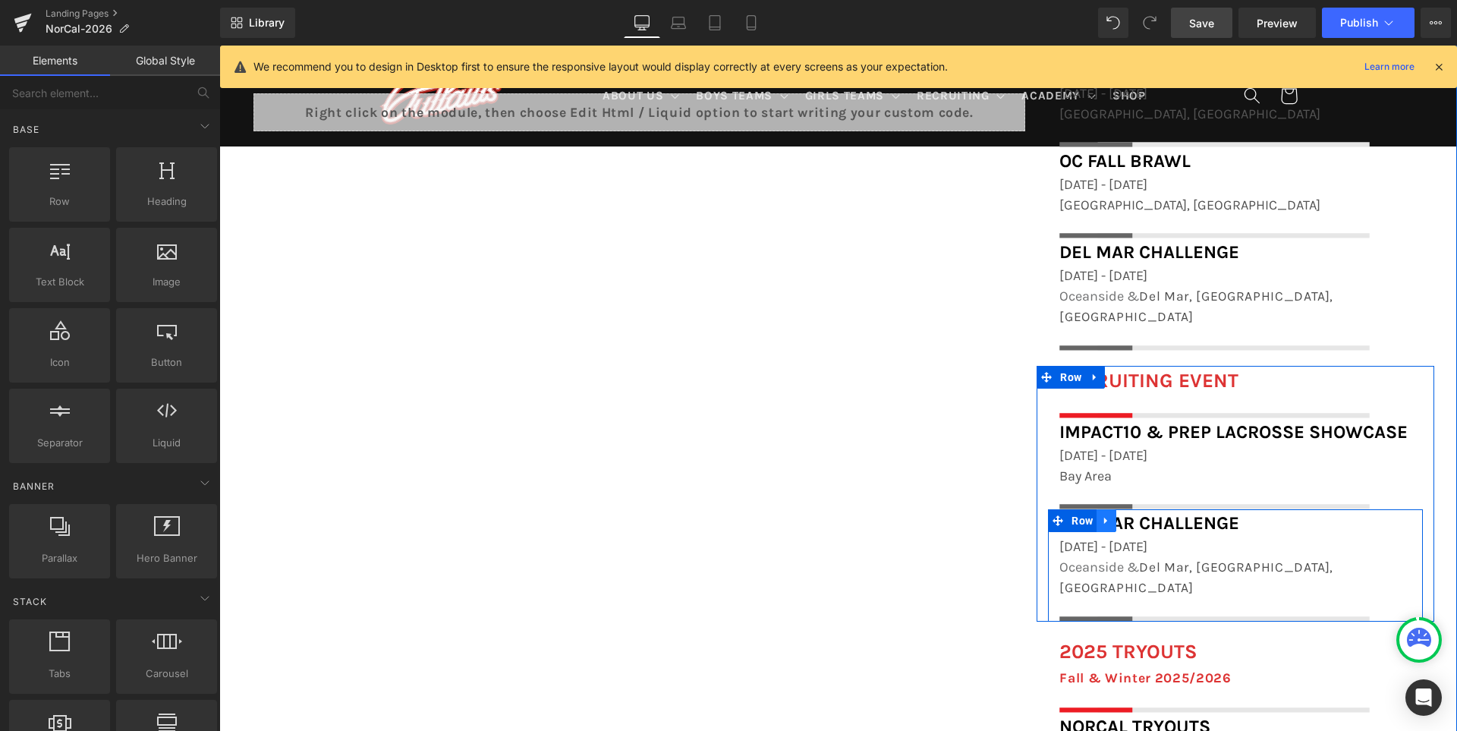
click at [1108, 515] on icon at bounding box center [1106, 520] width 11 height 11
click at [1151, 515] on icon at bounding box center [1145, 520] width 11 height 11
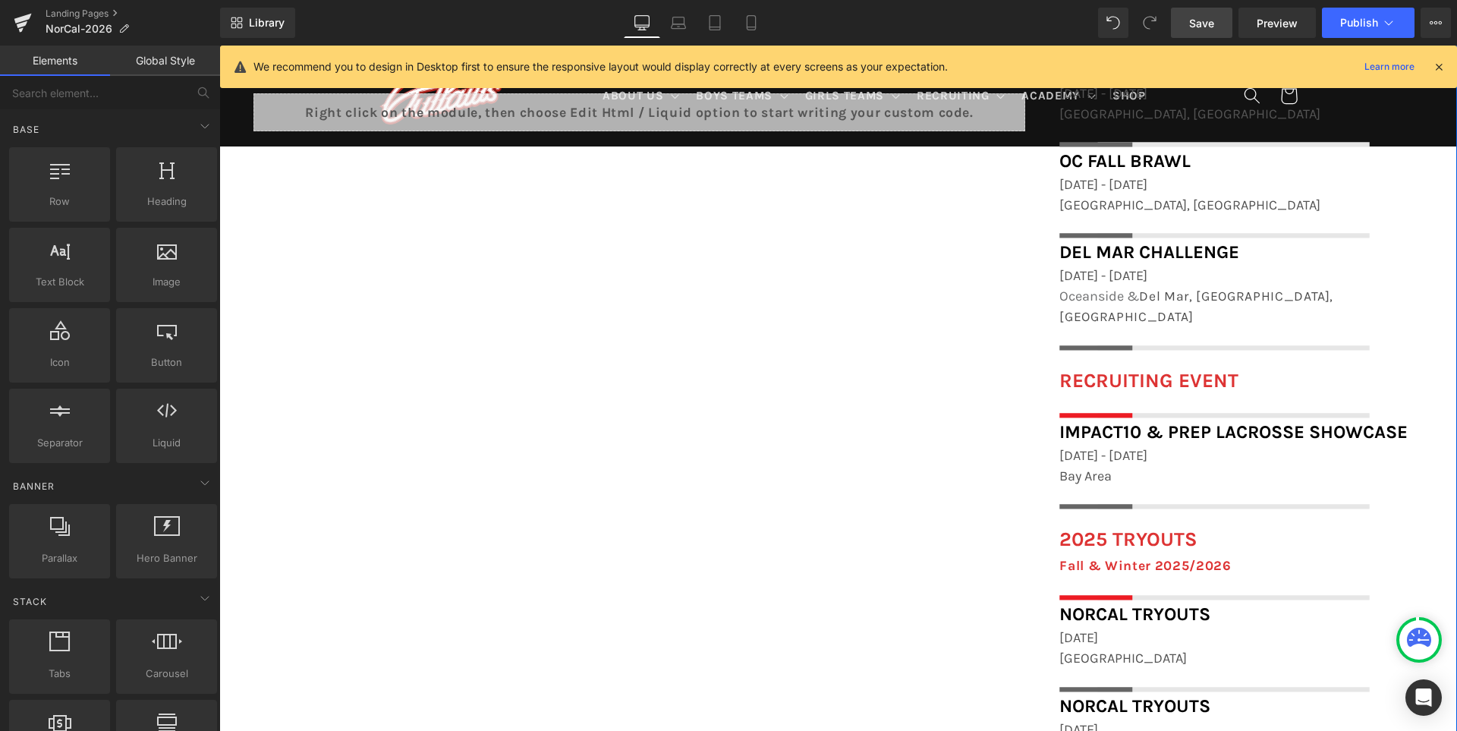
click at [910, 528] on div "FIELD LOCATIONS Heading Icon Beach Chalet Athletic Fields, 1400-1598 John F Ken…" at bounding box center [837, 662] width 1237 height 1379
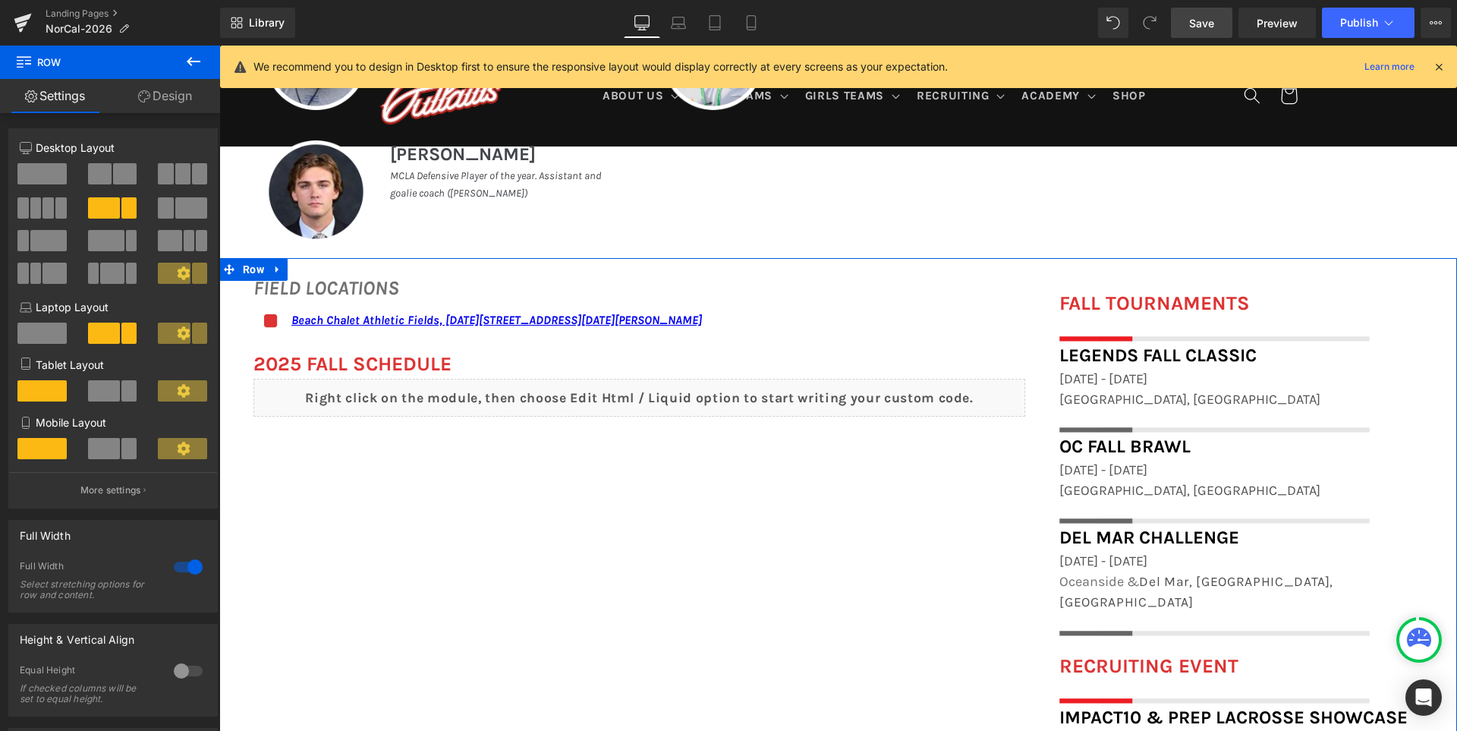
scroll to position [1127, 0]
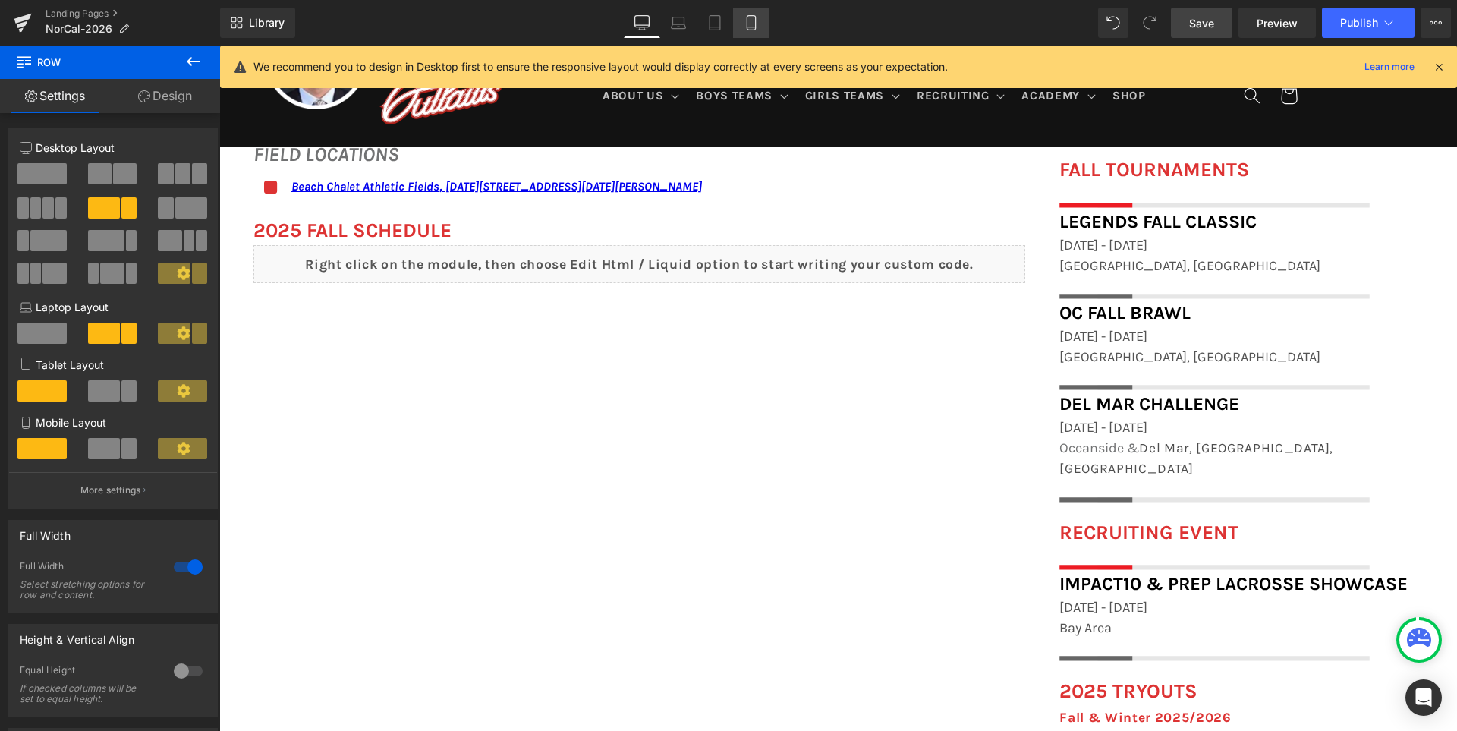
click at [755, 21] on icon at bounding box center [751, 23] width 8 height 14
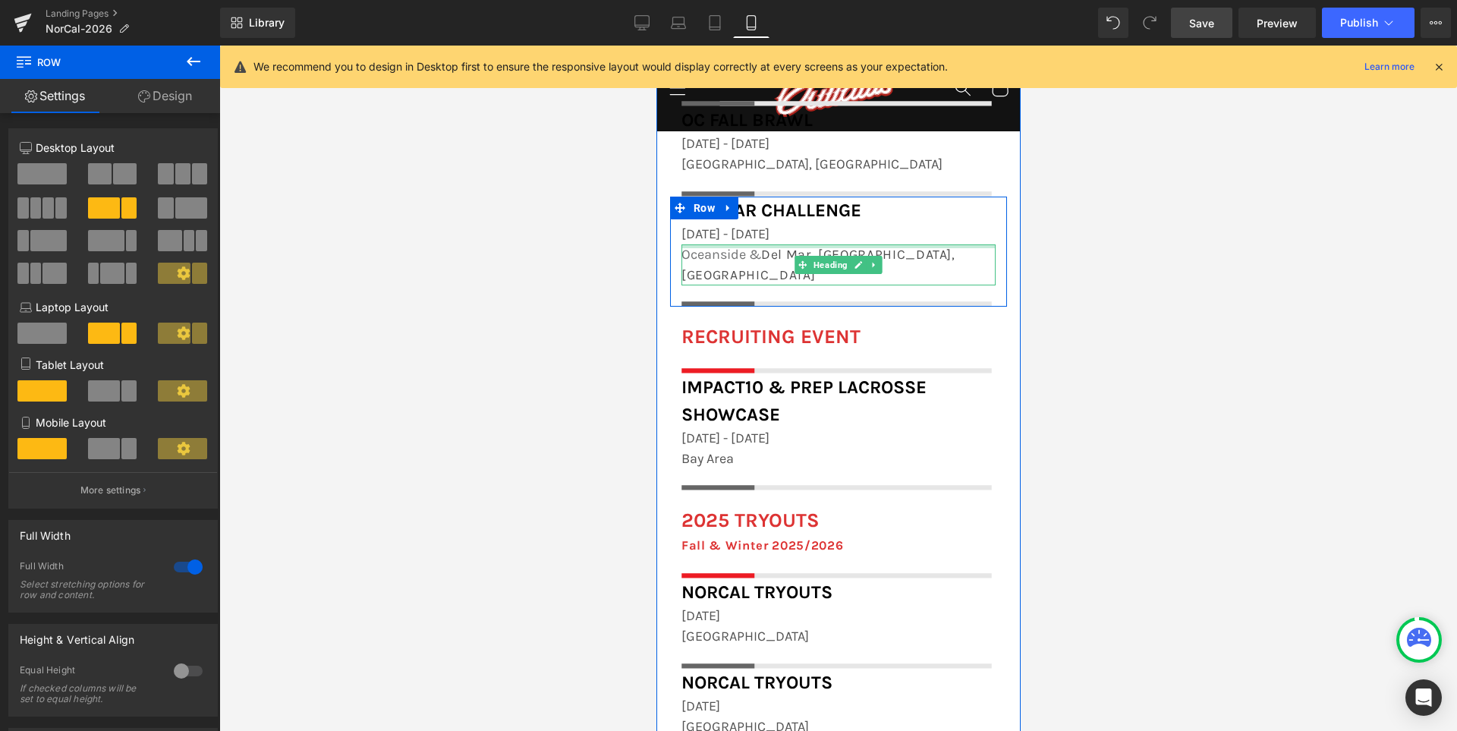
scroll to position [1878, 0]
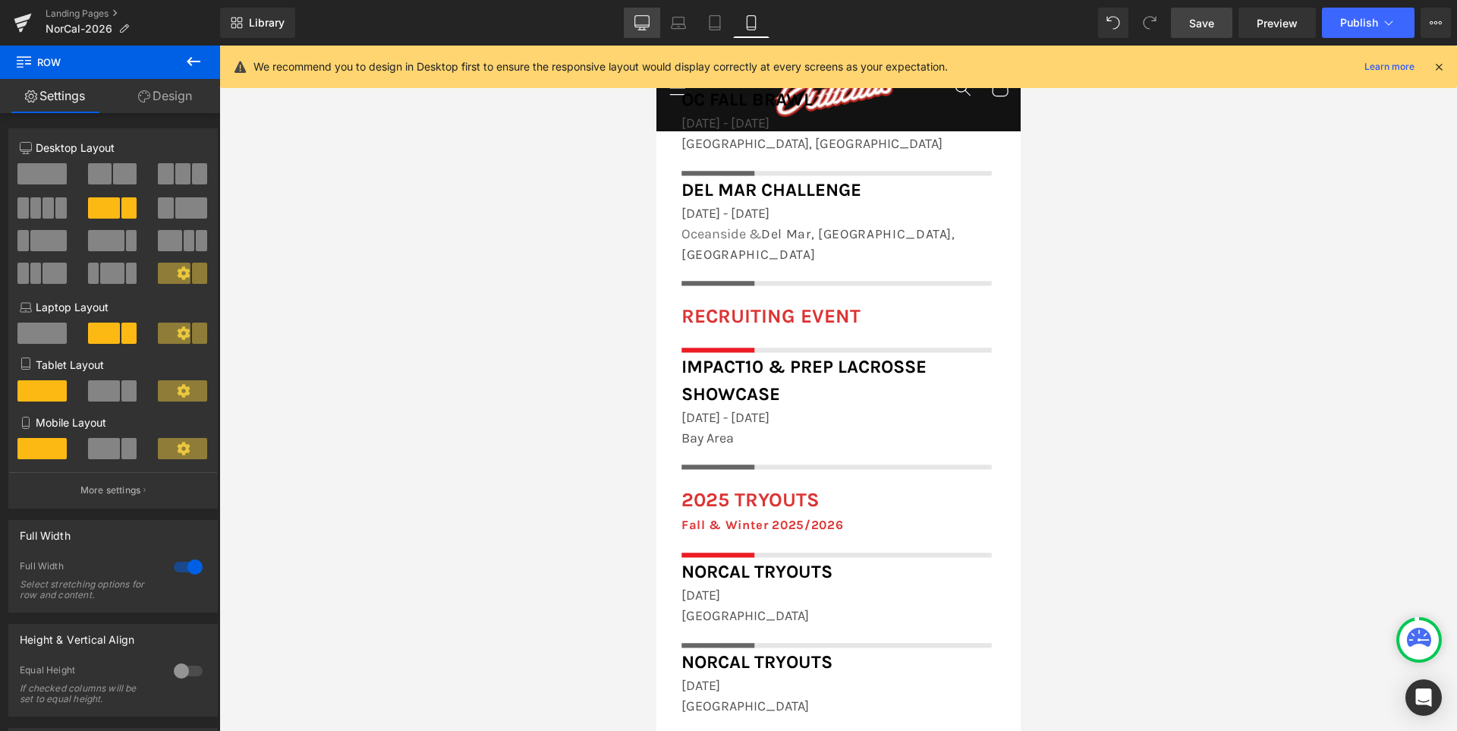
click at [634, 17] on icon at bounding box center [641, 22] width 15 height 15
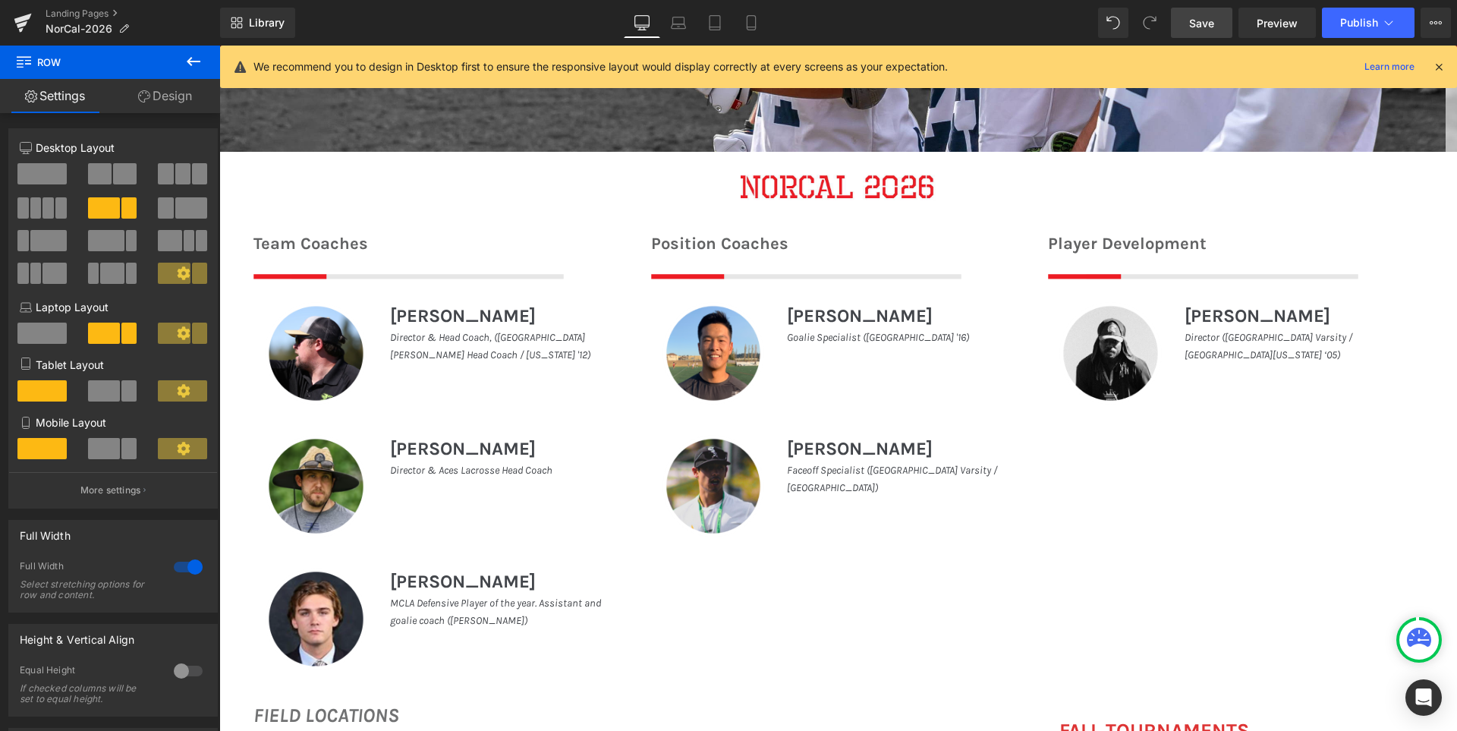
scroll to position [974, 0]
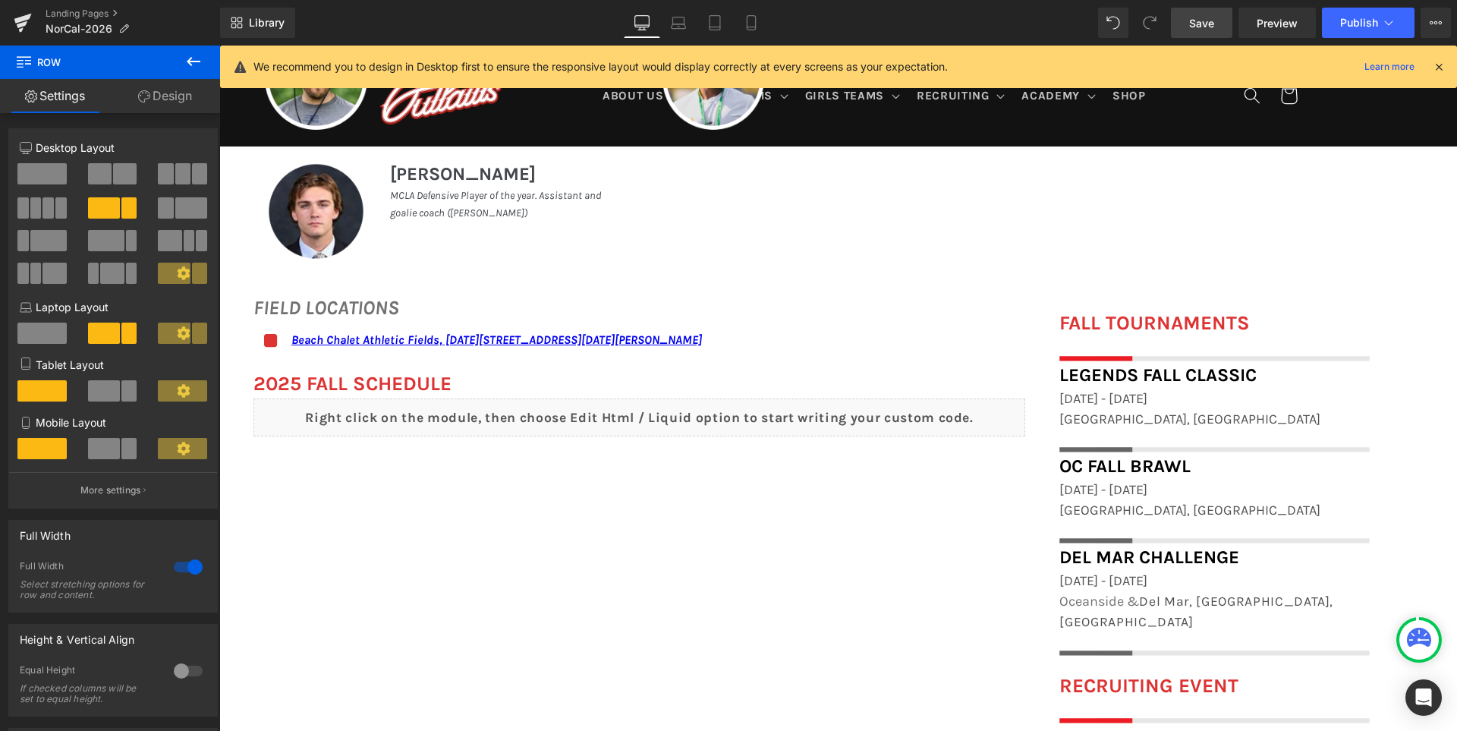
drag, startPoint x: 1194, startPoint y: 25, endPoint x: 1032, endPoint y: 364, distance: 376.0
click at [1194, 25] on span "Save" at bounding box center [1201, 23] width 25 height 16
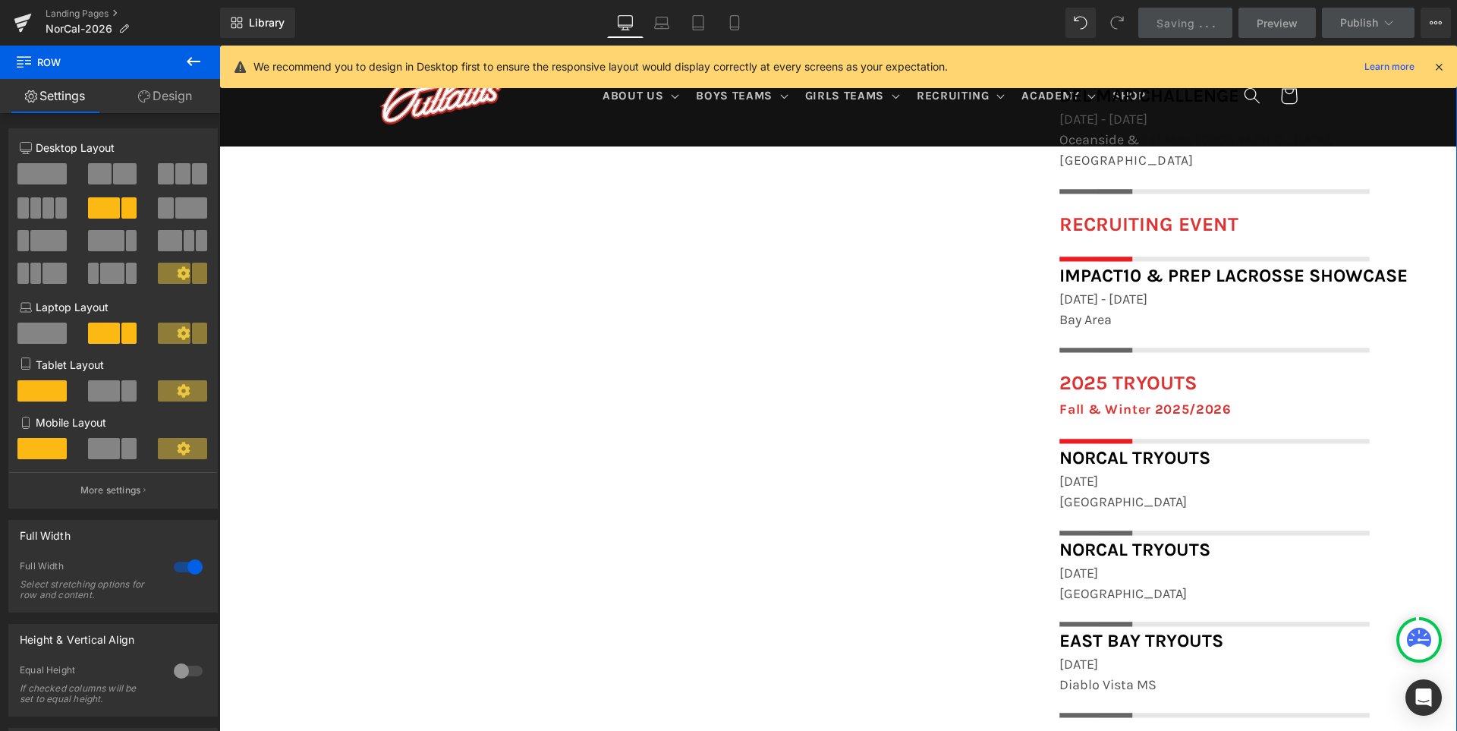
scroll to position [1278, 0]
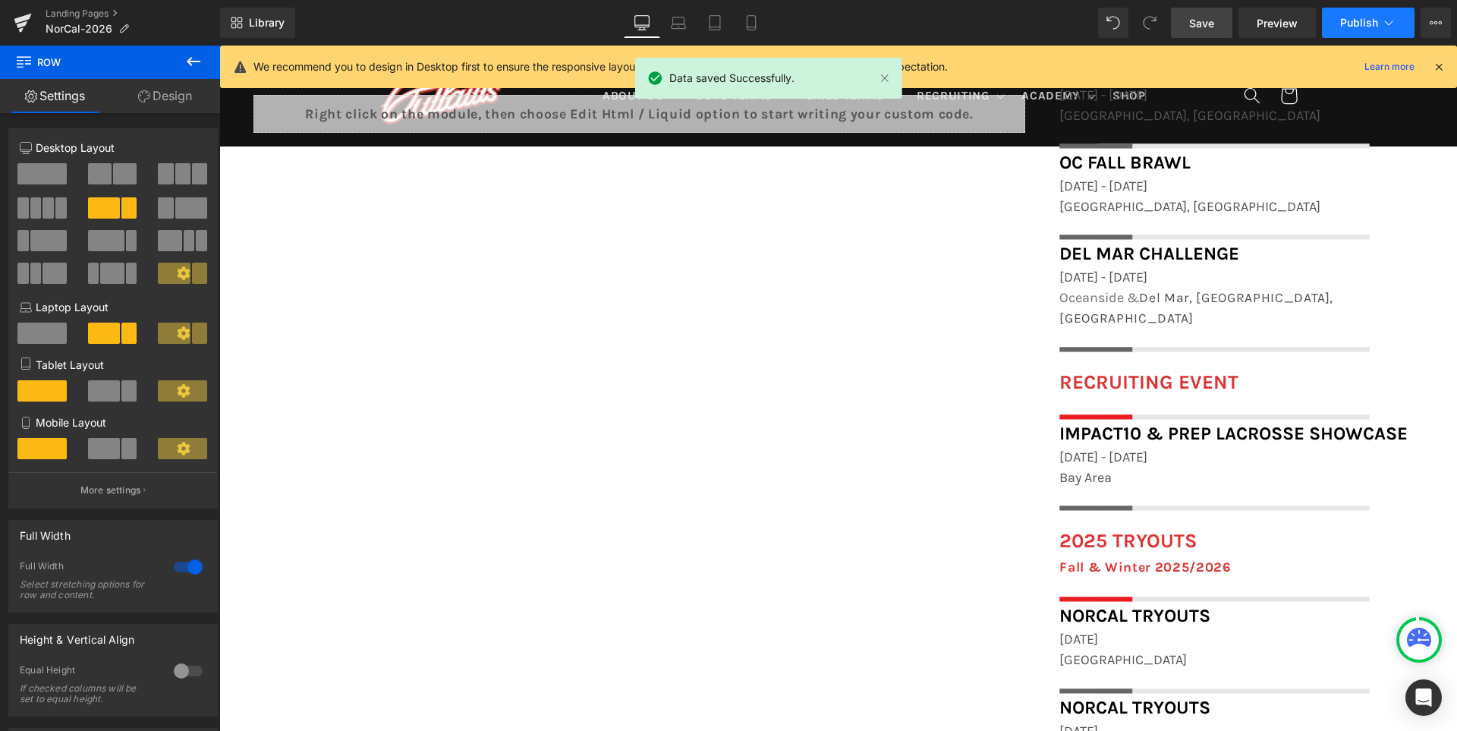
click at [1350, 20] on span "Publish" at bounding box center [1359, 23] width 38 height 12
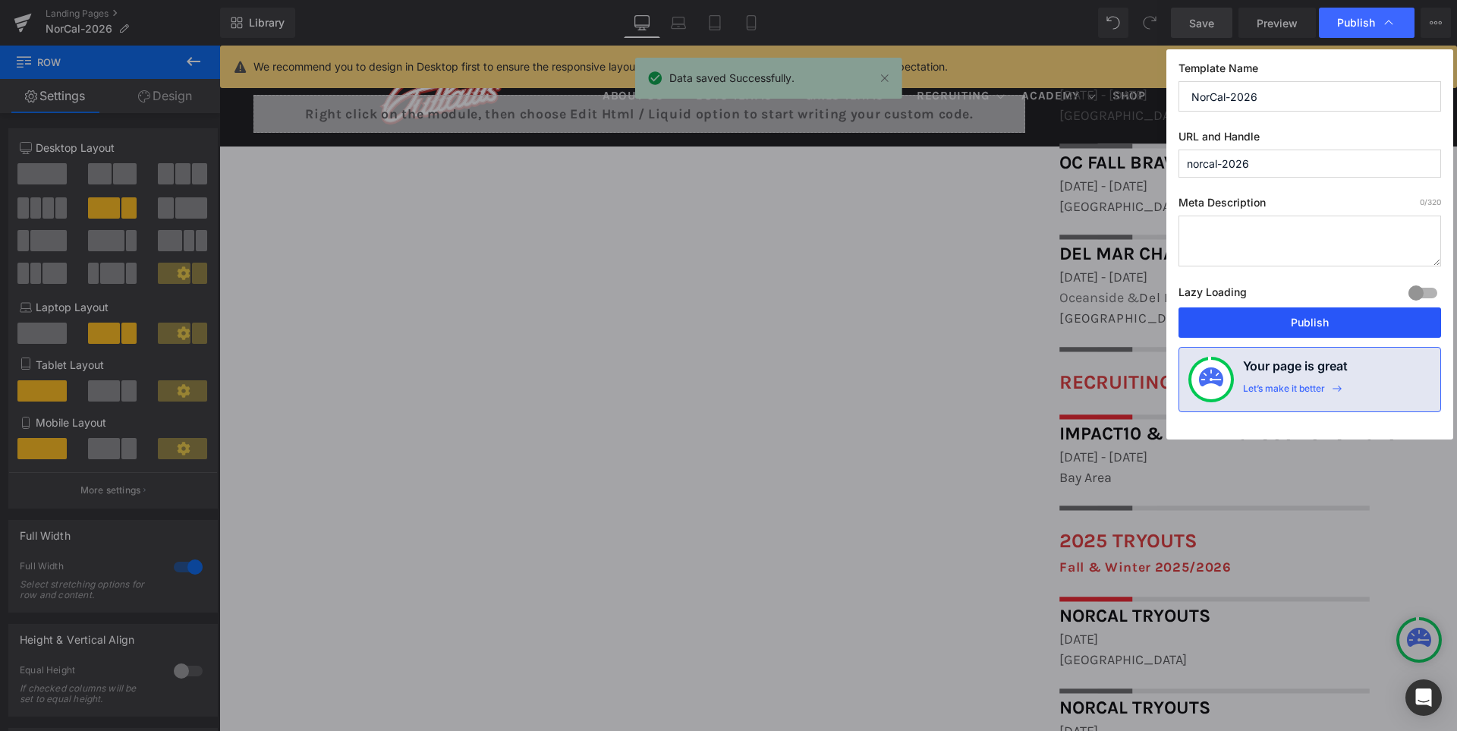
click at [1336, 319] on button "Publish" at bounding box center [1309, 322] width 262 height 30
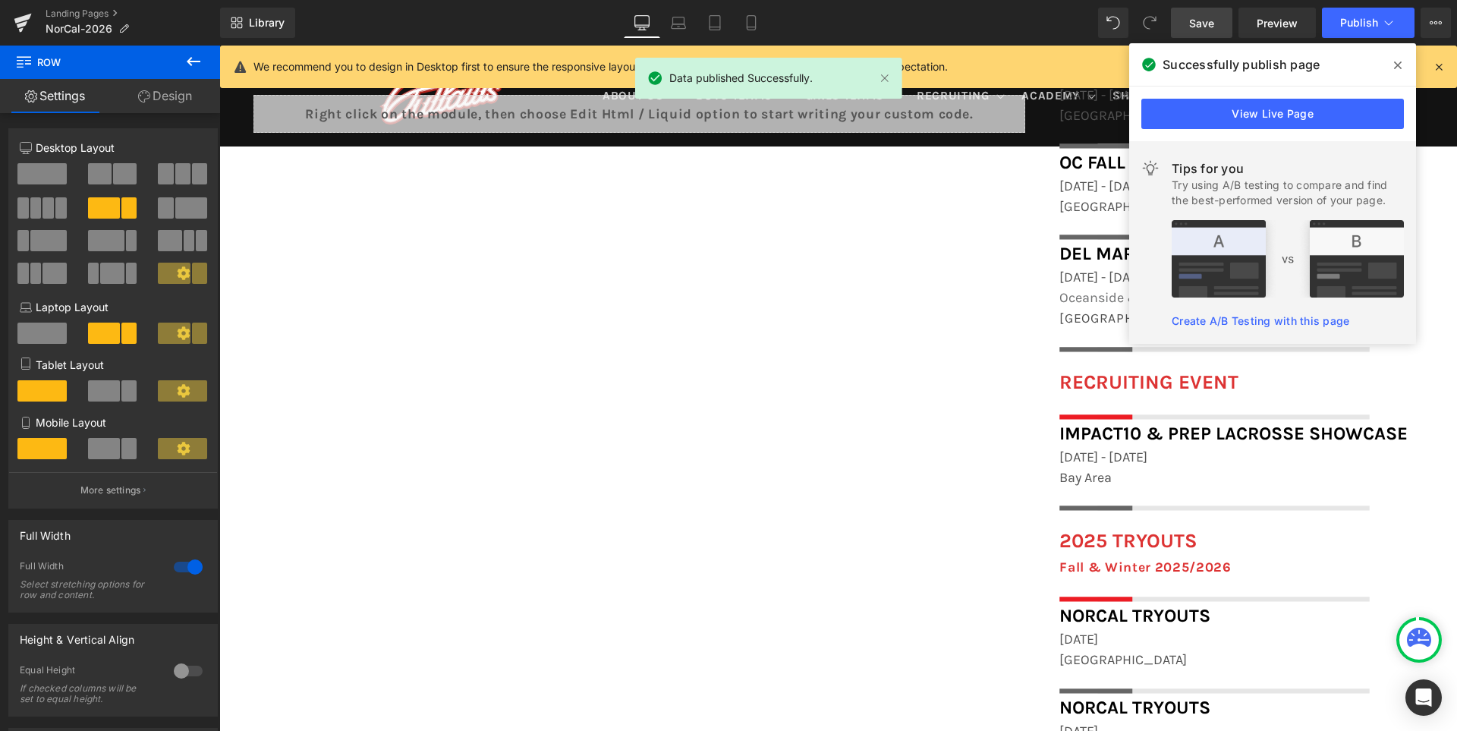
click at [1398, 64] on icon at bounding box center [1398, 65] width 8 height 8
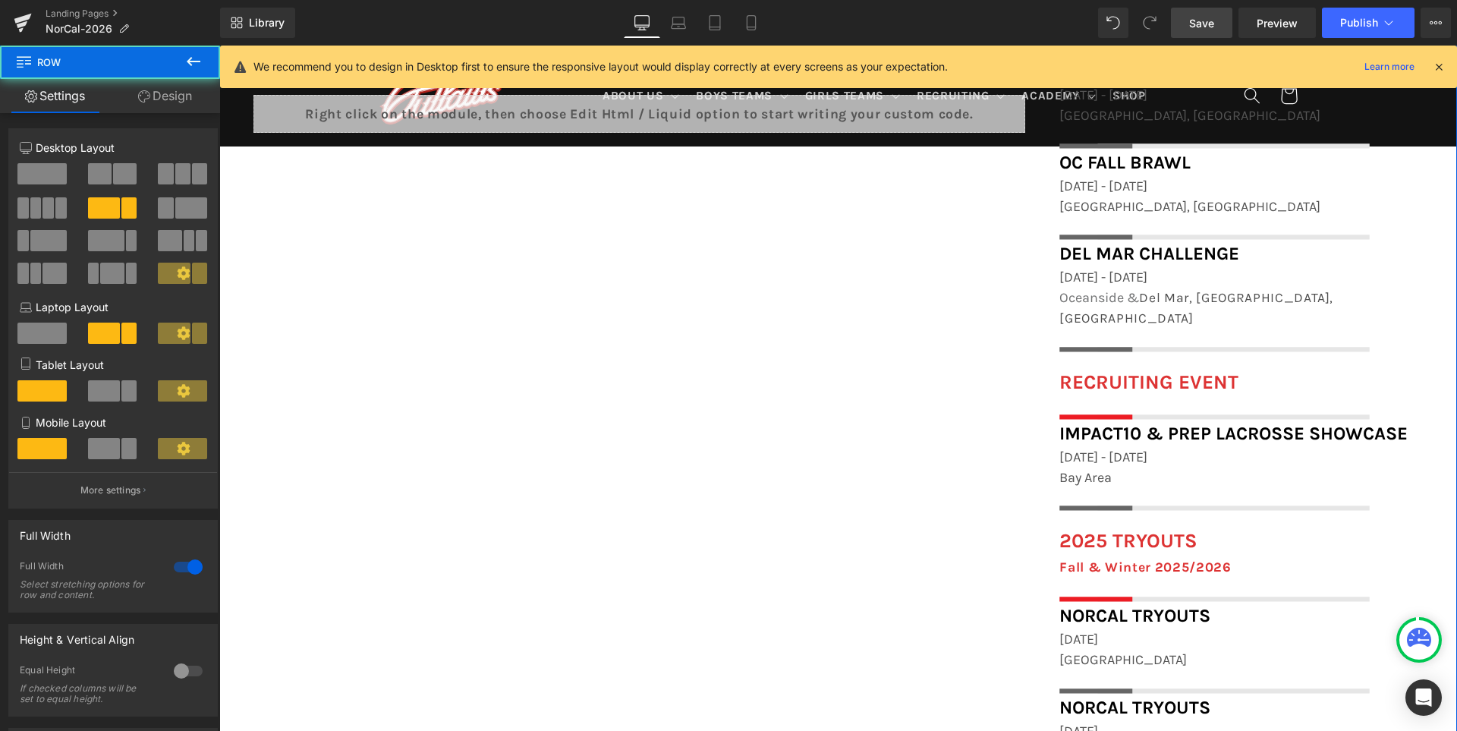
click at [809, 412] on div "FIELD LOCATIONS Heading Icon Beach Chalet Athletic Fields, 1400-1598 John F Ken…" at bounding box center [837, 663] width 1237 height 1379
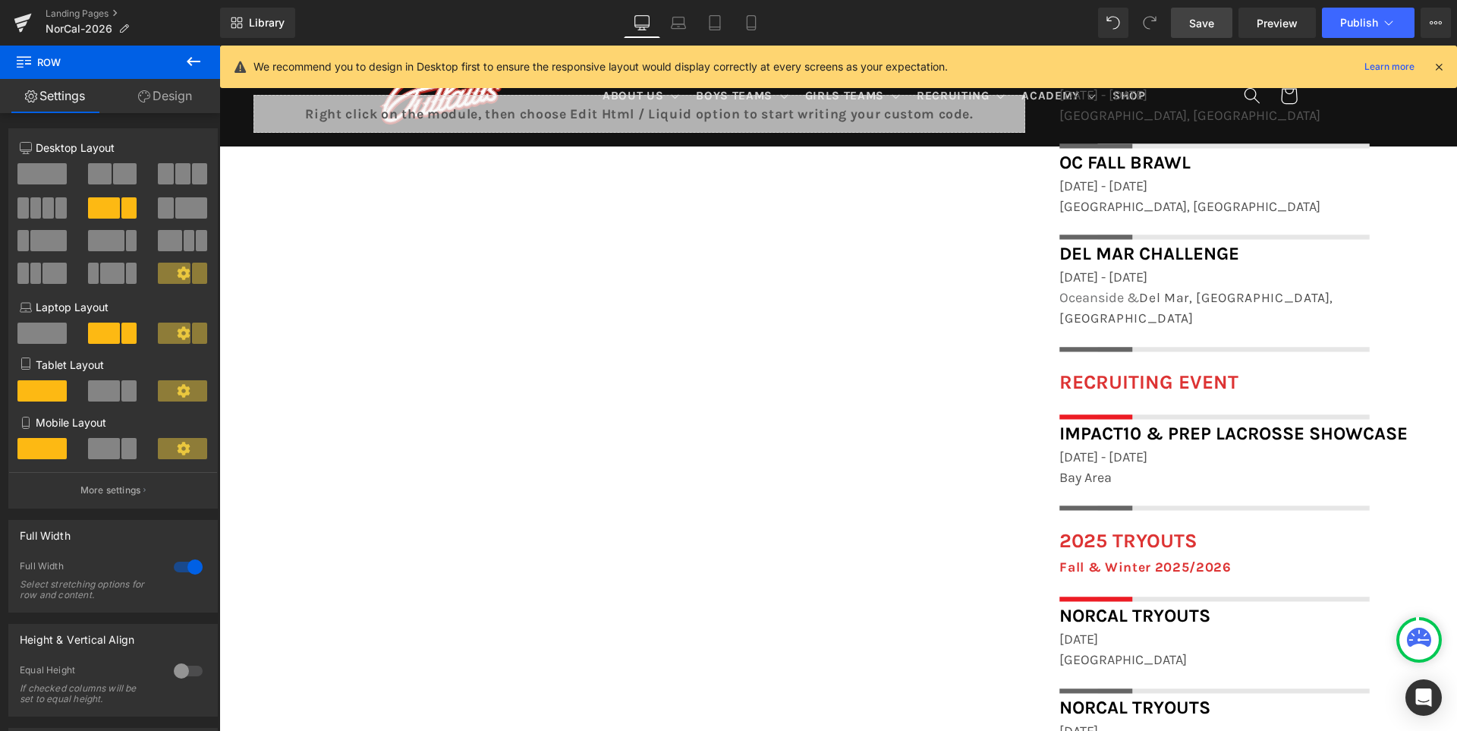
click at [1444, 67] on icon at bounding box center [1439, 67] width 14 height 14
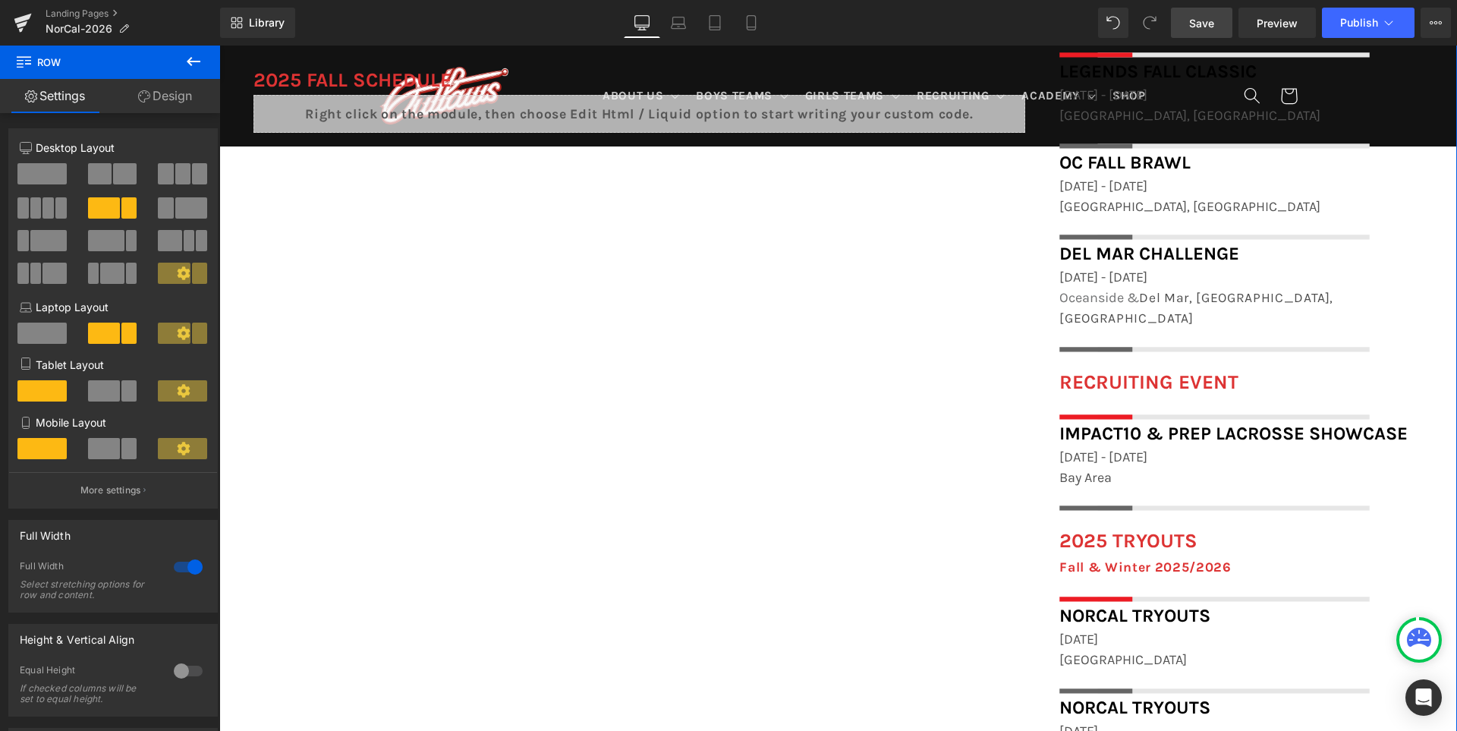
click at [801, 429] on div "FIELD LOCATIONS Heading Icon Beach Chalet Athletic Fields, 1400-1598 John F Ken…" at bounding box center [837, 663] width 1237 height 1379
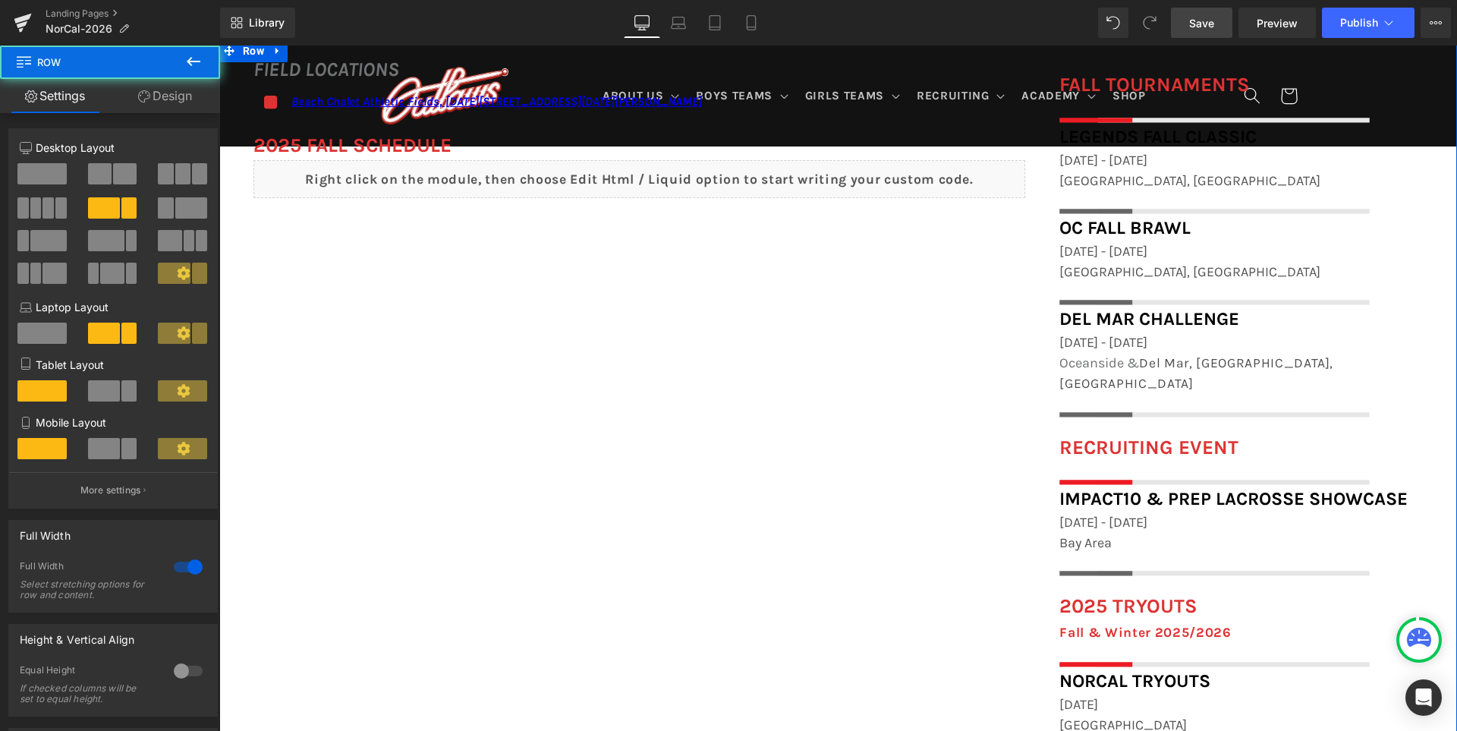
scroll to position [1126, 0]
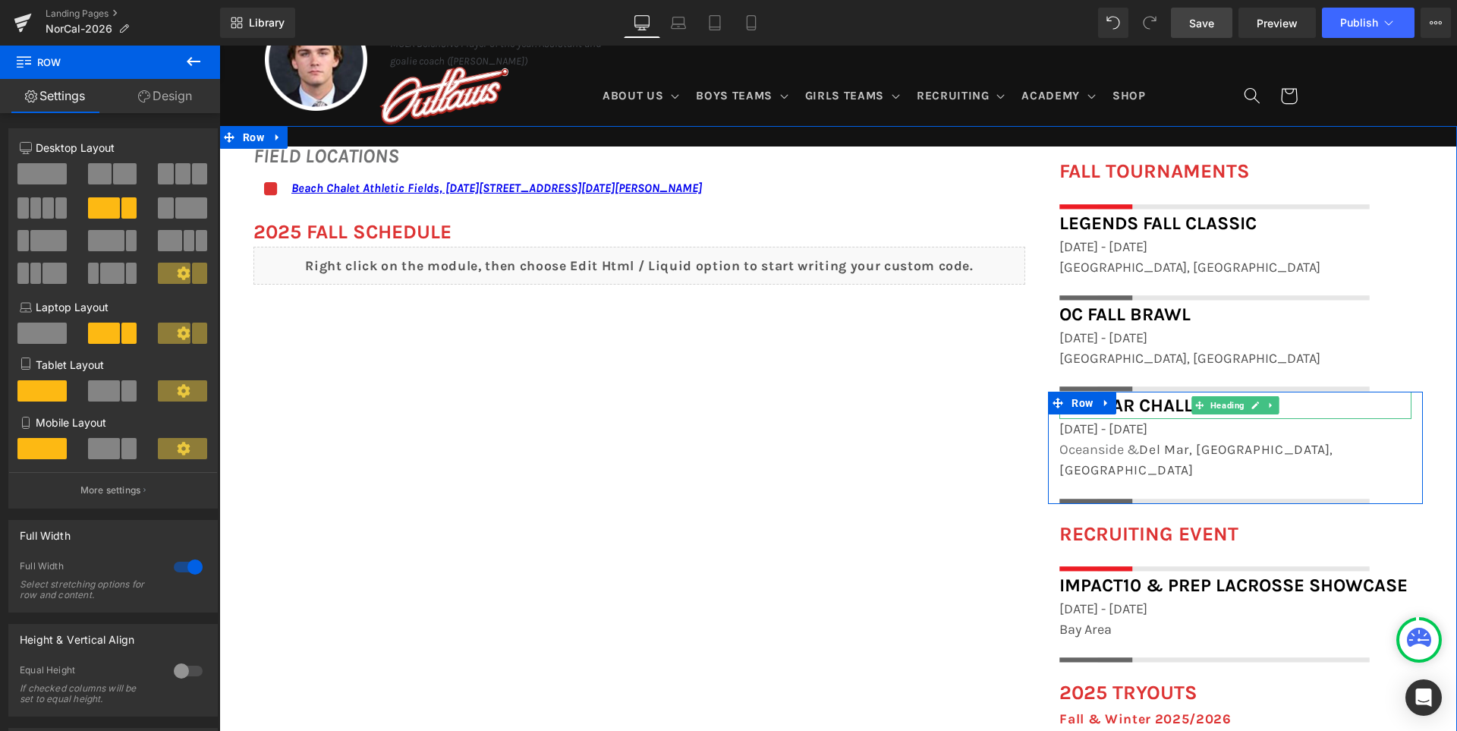
click at [1171, 404] on span "Del Mar Challenge" at bounding box center [1149, 404] width 180 height 21
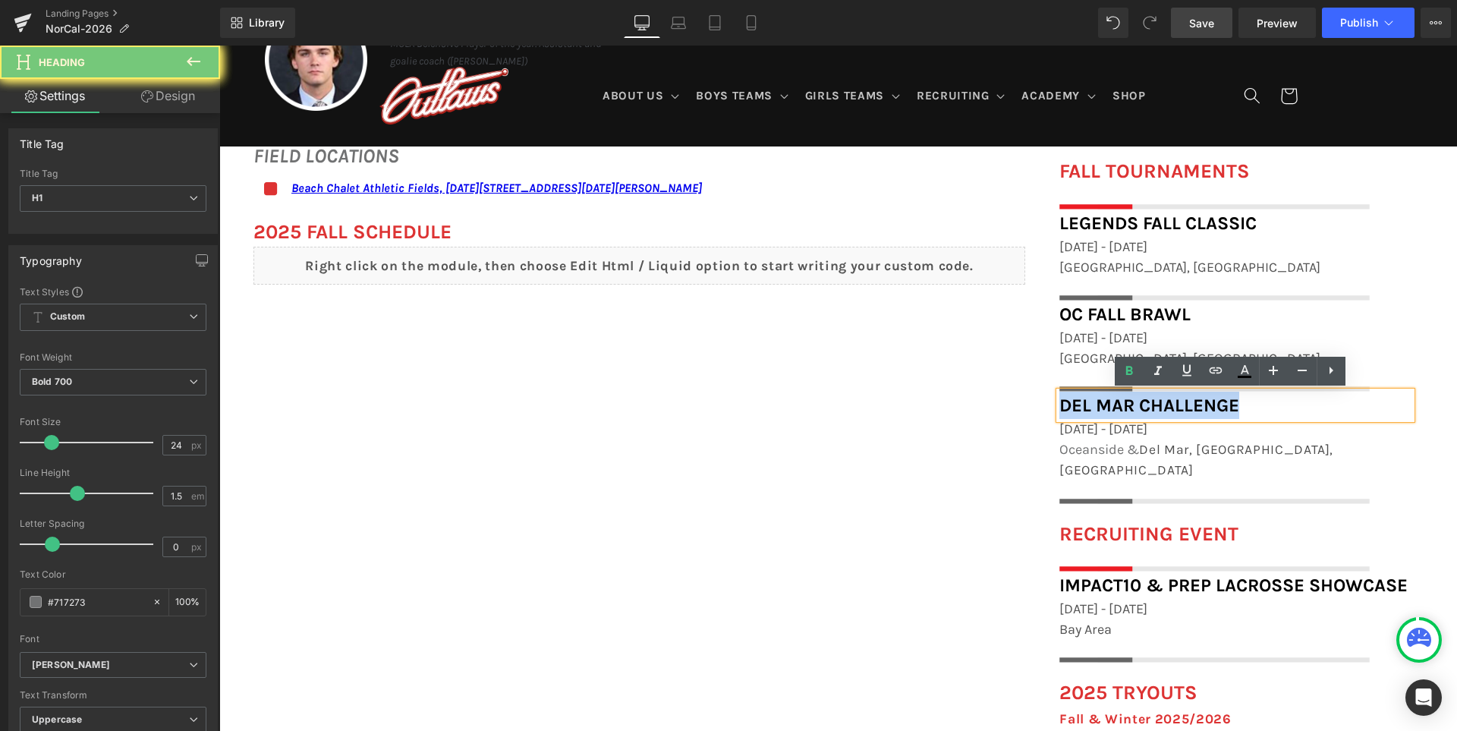
paste div
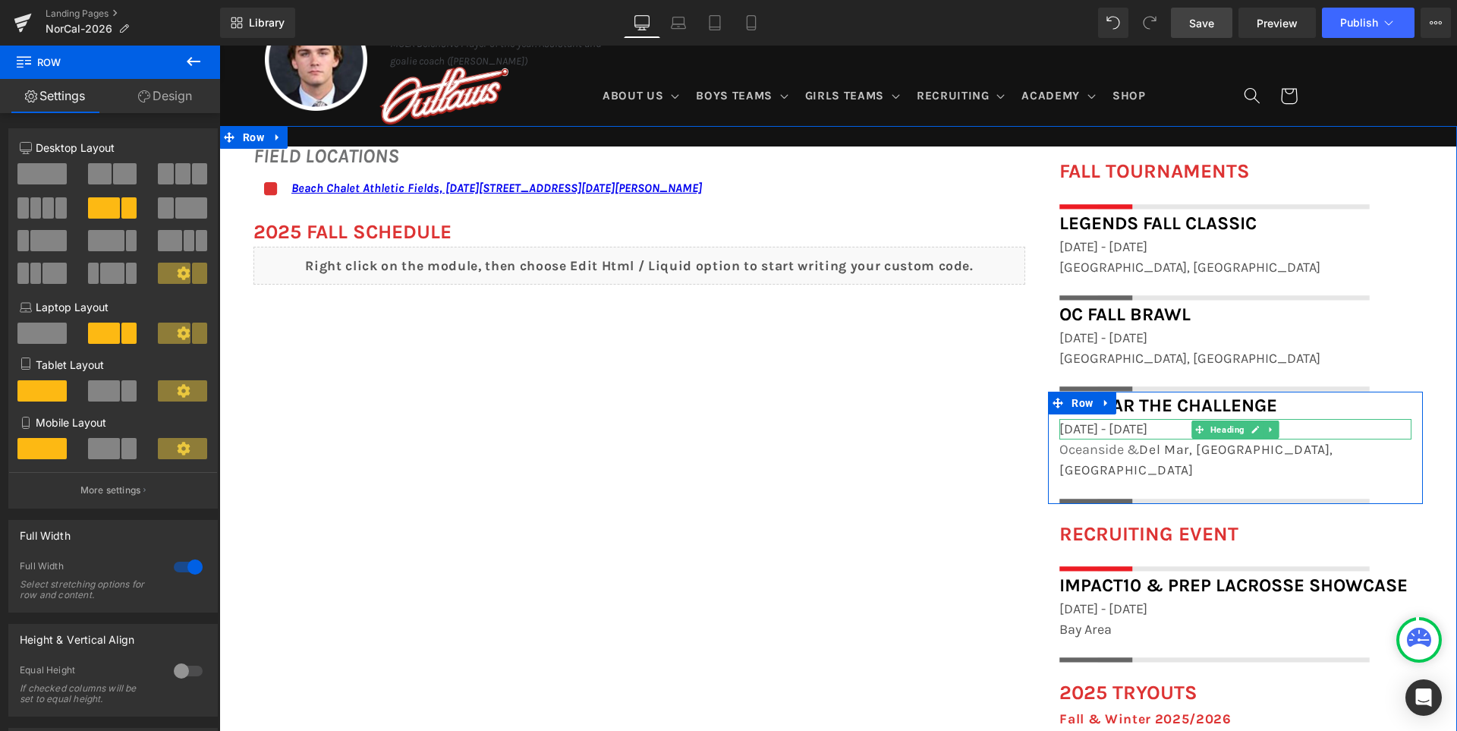
click at [1124, 430] on span "January 4th - 5th, 2026" at bounding box center [1103, 428] width 88 height 17
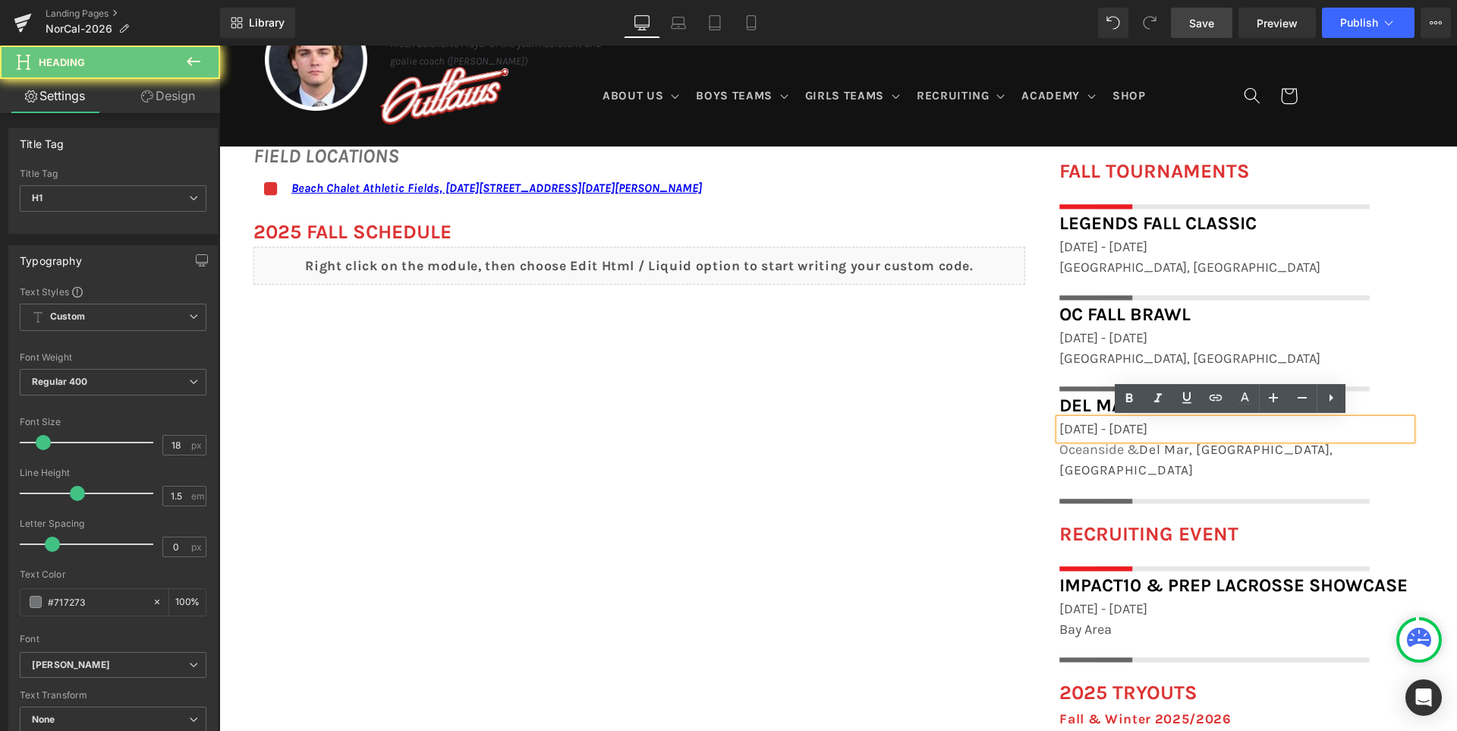
click at [1113, 429] on span "January 4th - 5th, 2026" at bounding box center [1103, 428] width 88 height 17
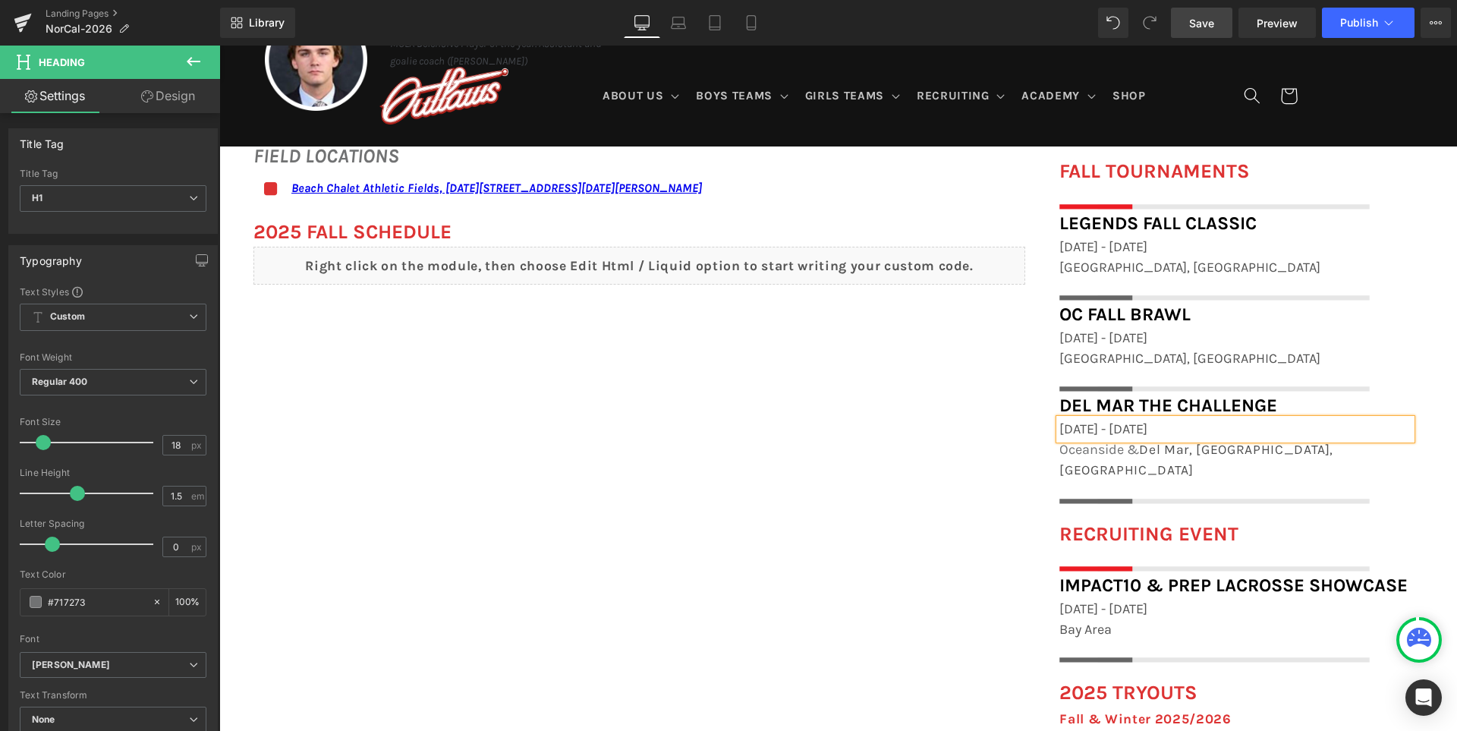
click at [1143, 432] on span "January 3rd - 5th, 2026" at bounding box center [1103, 428] width 88 height 17
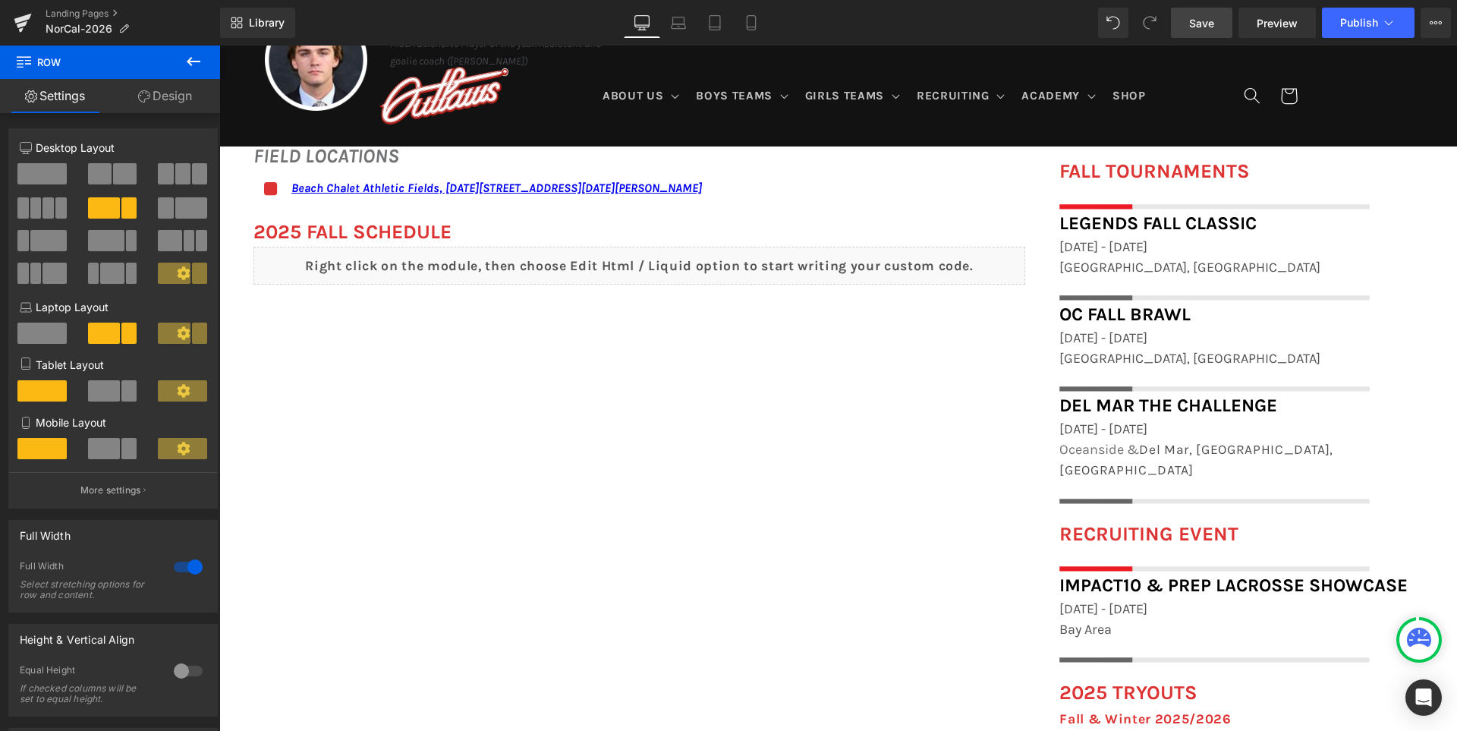
click at [1184, 22] on link "Save" at bounding box center [1201, 23] width 61 height 30
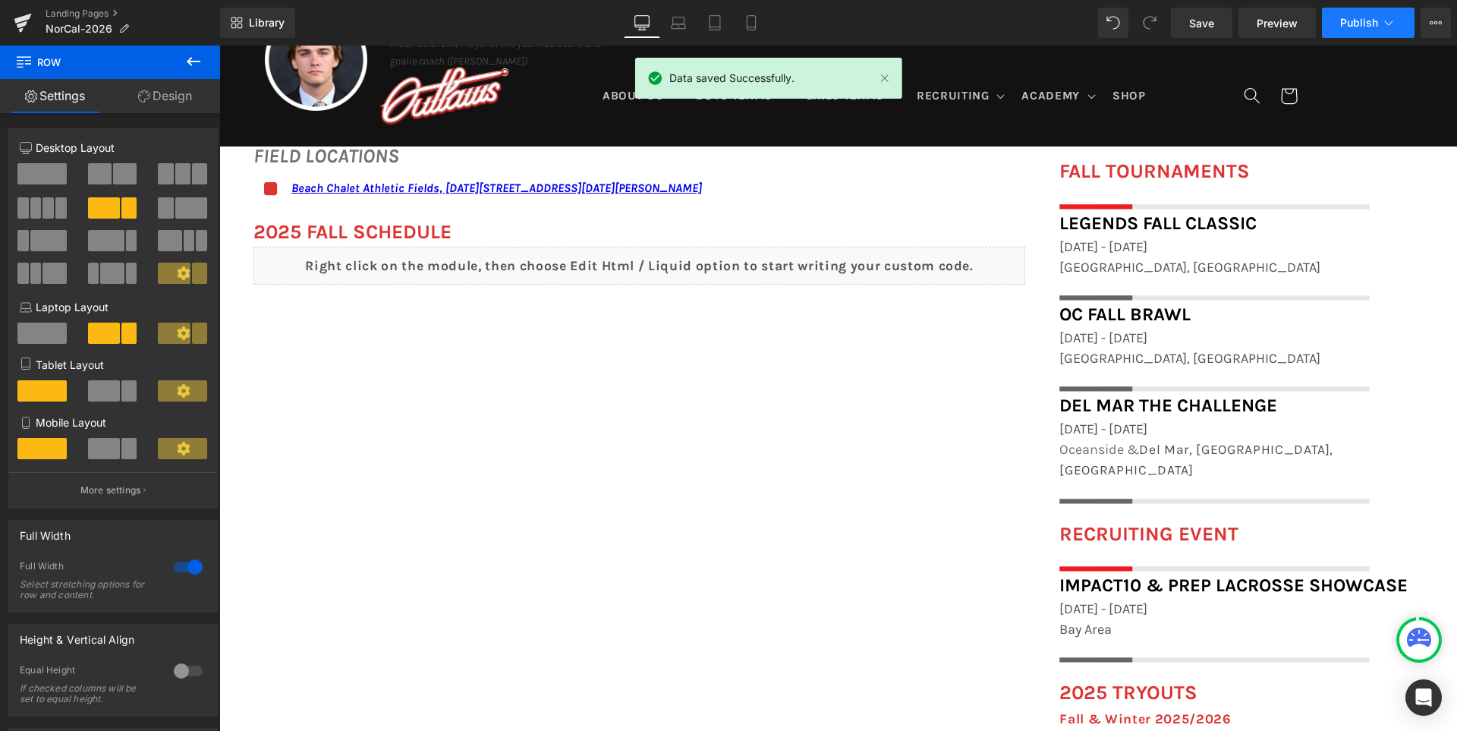
click at [1350, 27] on span "Publish" at bounding box center [1359, 23] width 38 height 12
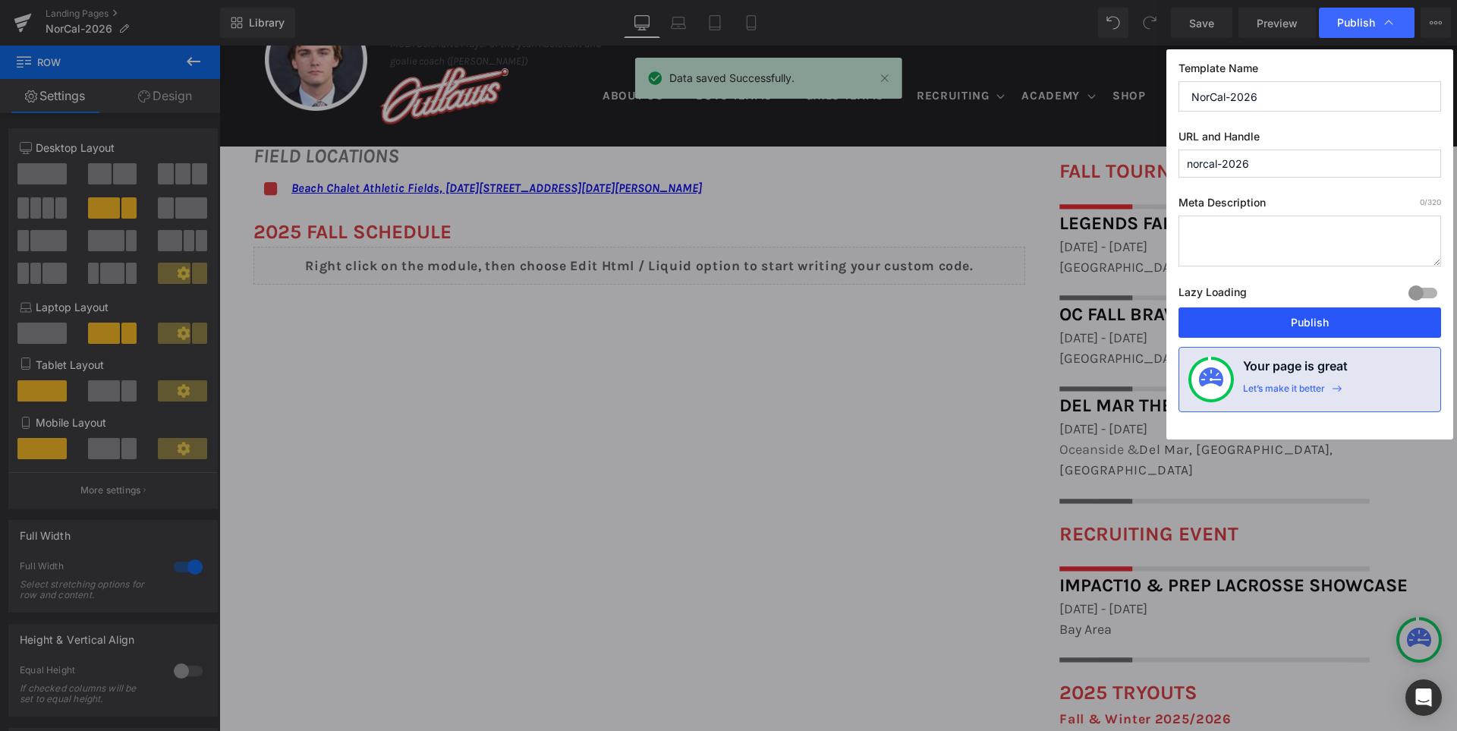
click at [1281, 317] on button "Publish" at bounding box center [1309, 322] width 262 height 30
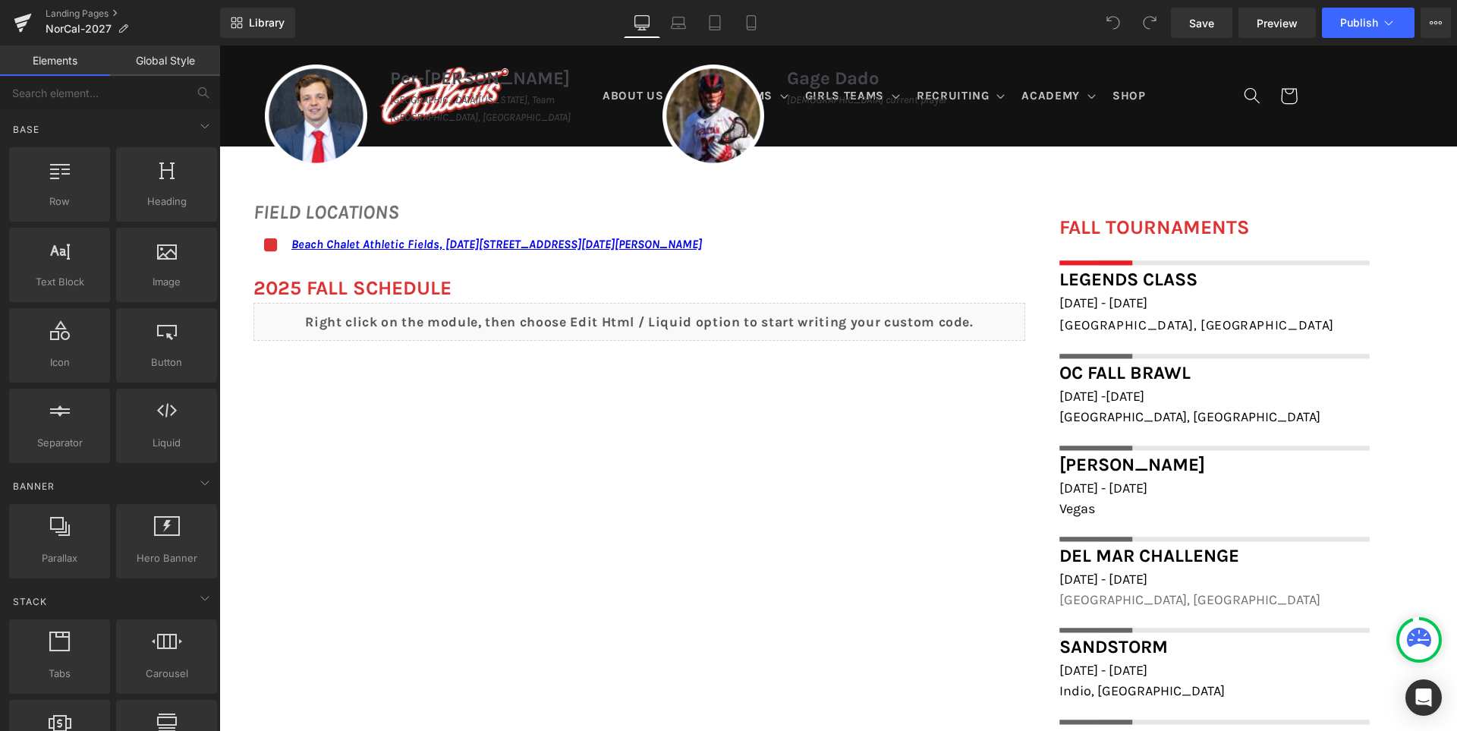
scroll to position [1062, 0]
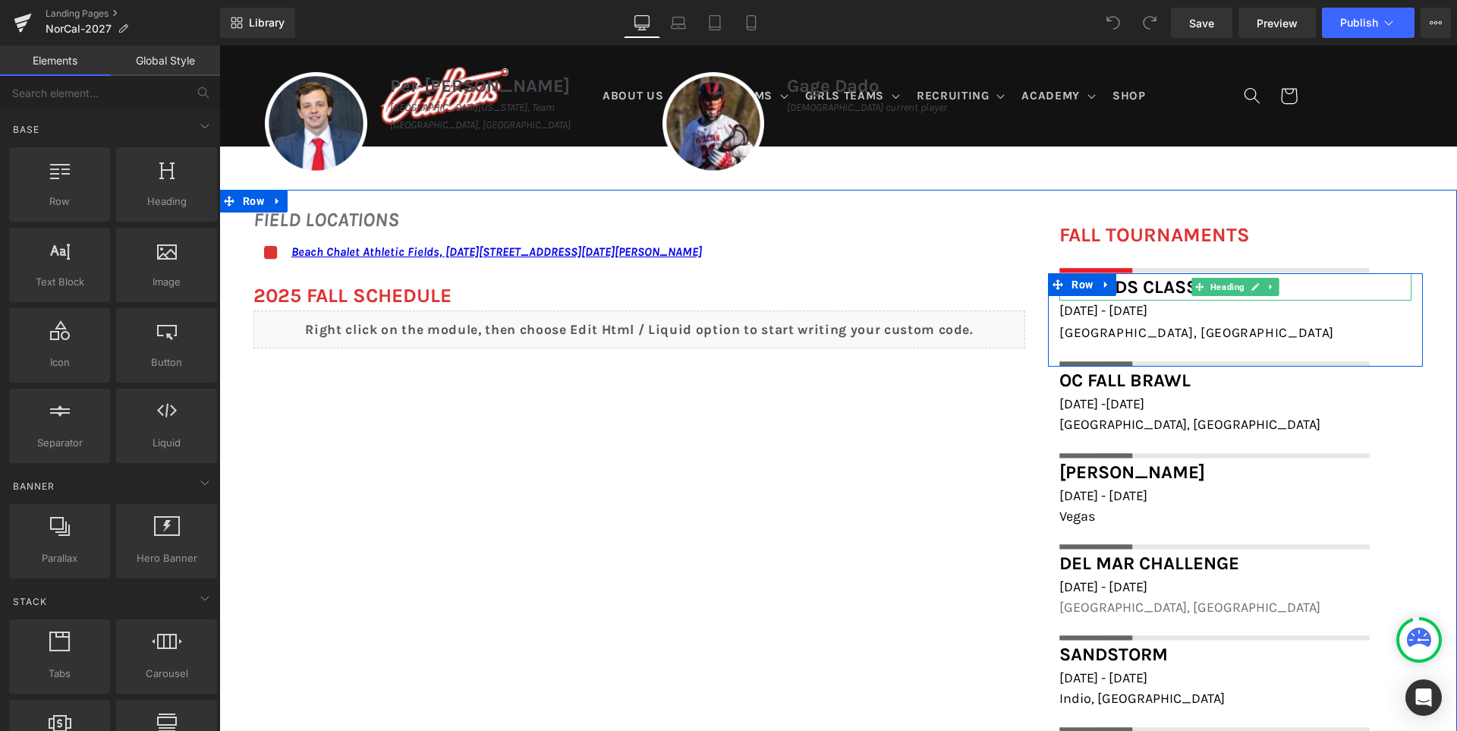
click at [1309, 290] on h1 "Legends Class" at bounding box center [1235, 286] width 352 height 27
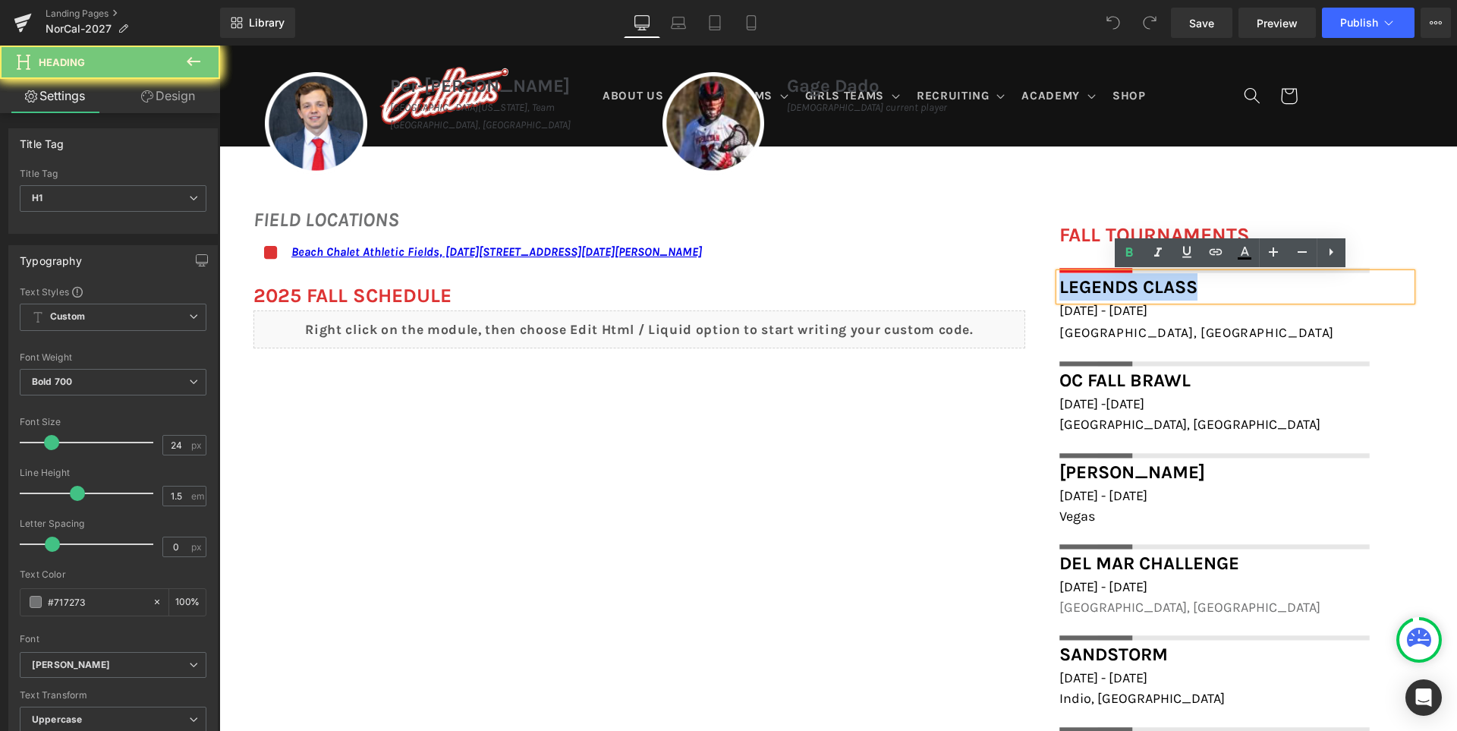
click at [1309, 290] on h1 "Legends Class" at bounding box center [1235, 286] width 352 height 27
paste div
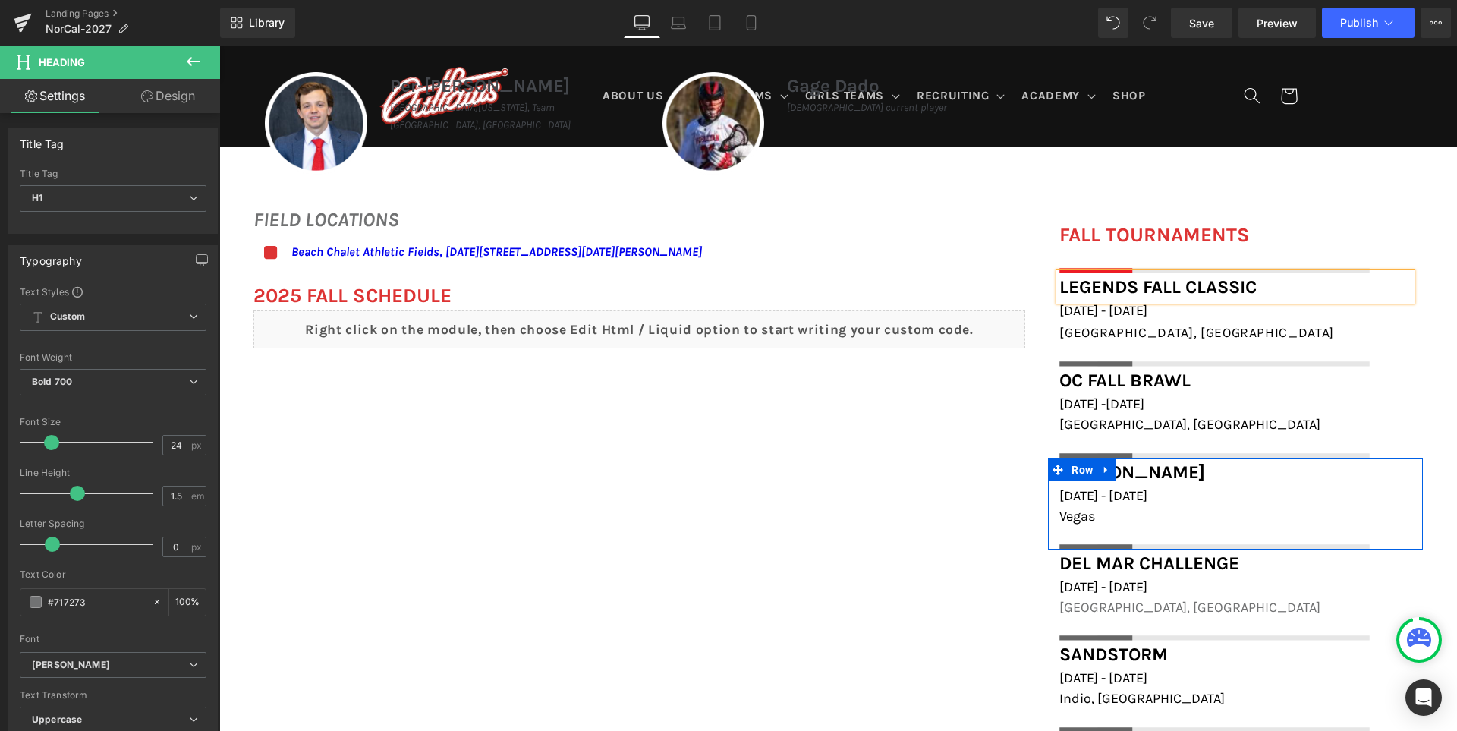
click at [1108, 468] on icon at bounding box center [1106, 469] width 11 height 11
click at [1147, 470] on icon at bounding box center [1145, 469] width 11 height 11
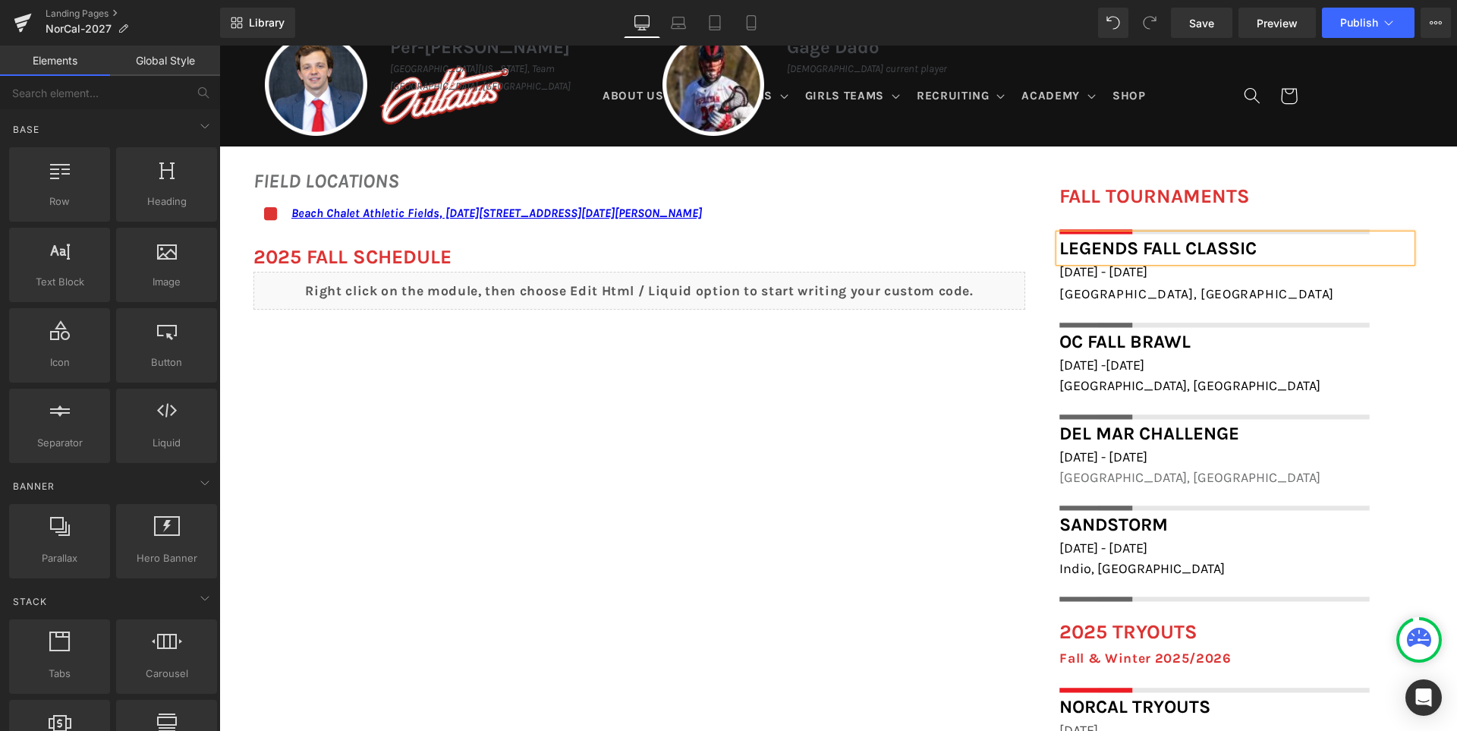
scroll to position [1138, 0]
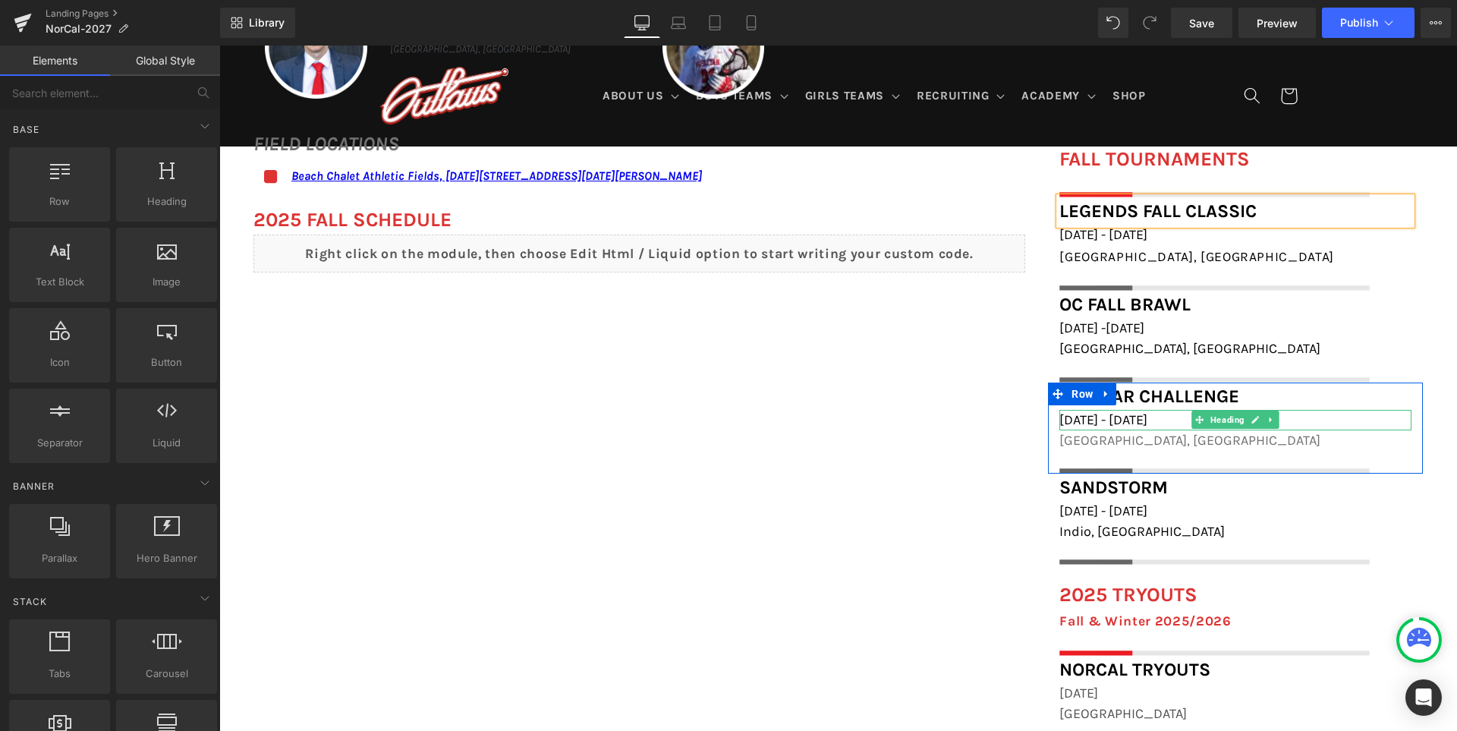
click at [1126, 421] on span "[DATE] - [DATE]" at bounding box center [1103, 419] width 88 height 17
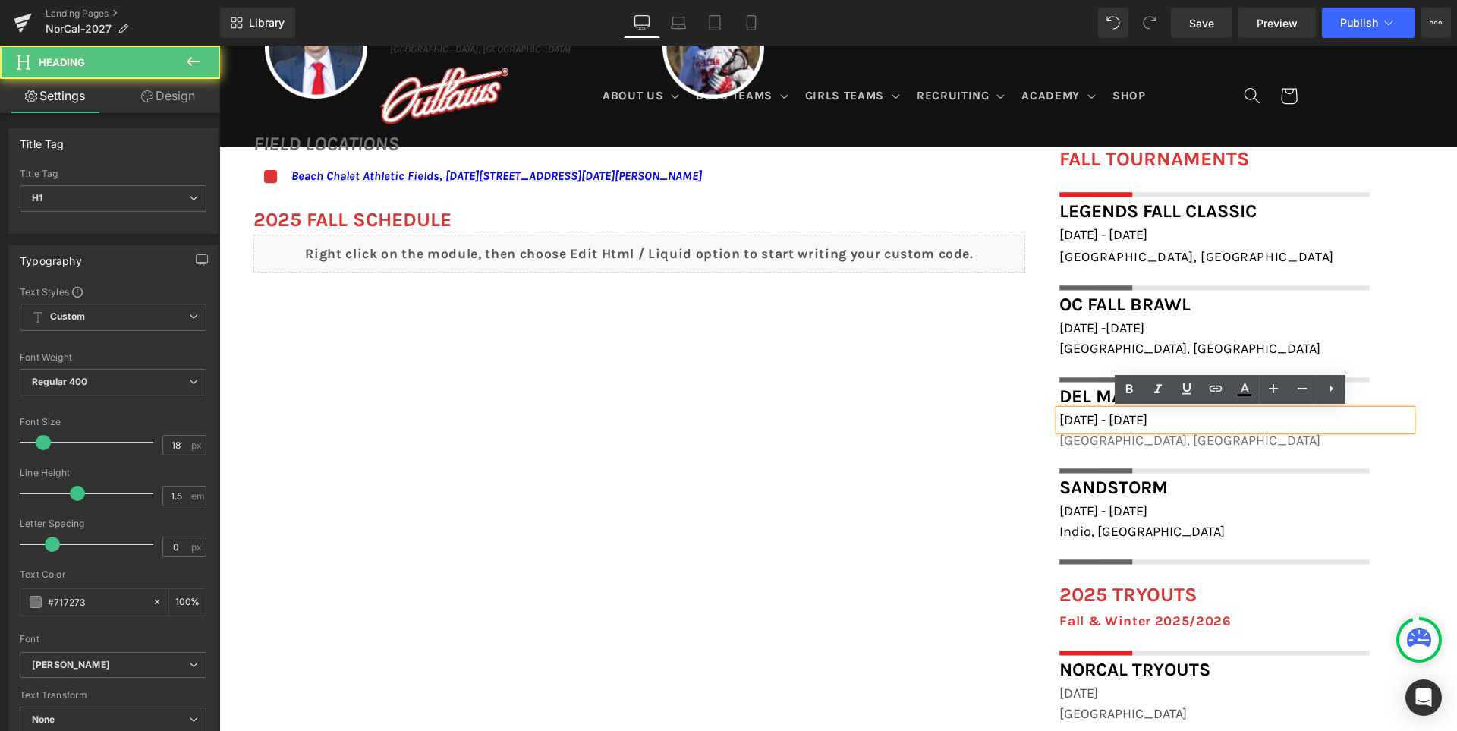
click at [1112, 415] on span "[DATE] - [DATE]" at bounding box center [1103, 419] width 88 height 17
click at [1127, 419] on span "[DATE] - [DATE]" at bounding box center [1103, 419] width 88 height 17
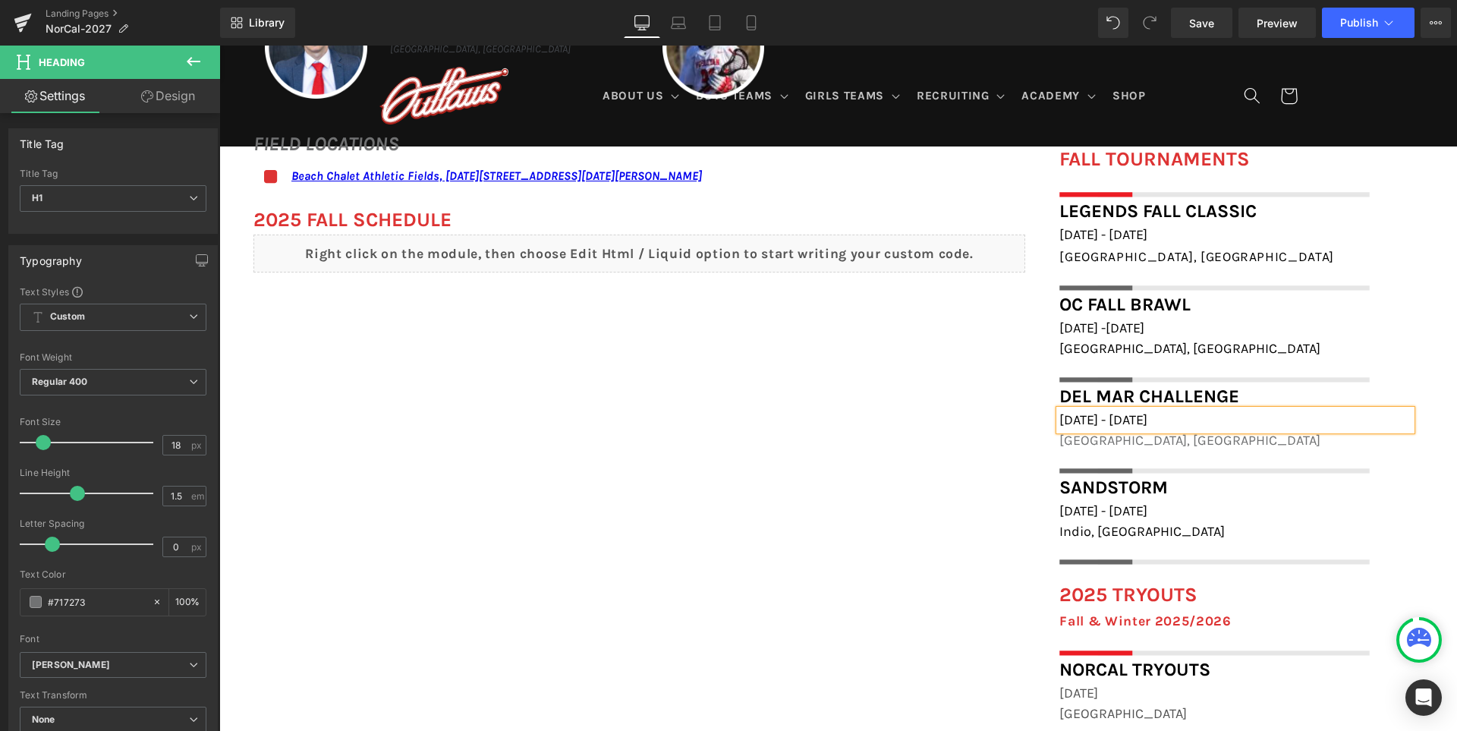
click at [1145, 421] on span "[DATE] - [DATE]" at bounding box center [1103, 419] width 88 height 17
click at [1307, 400] on h1 "Del Mar Challenge" at bounding box center [1235, 395] width 352 height 27
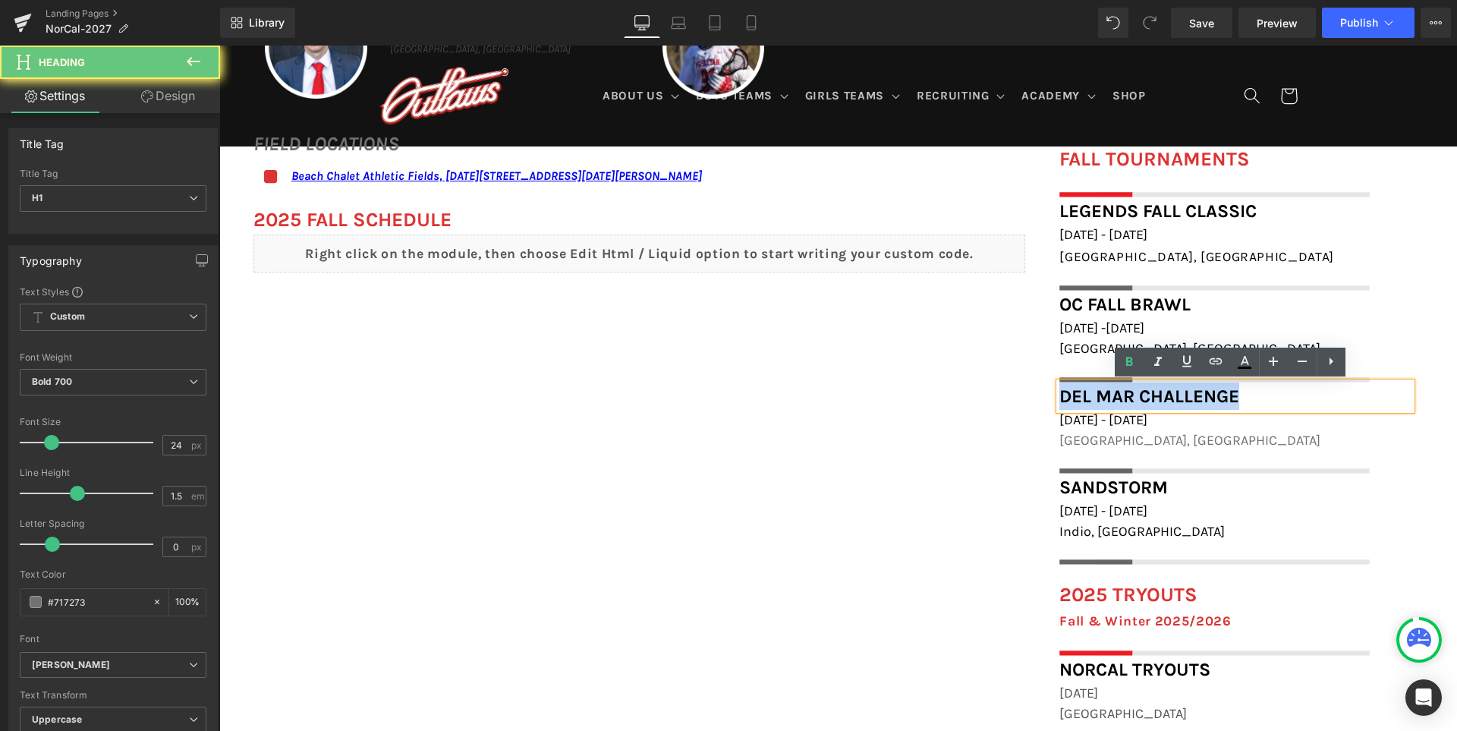
click at [1307, 400] on h1 "Del Mar Challenge" at bounding box center [1235, 395] width 352 height 27
paste div
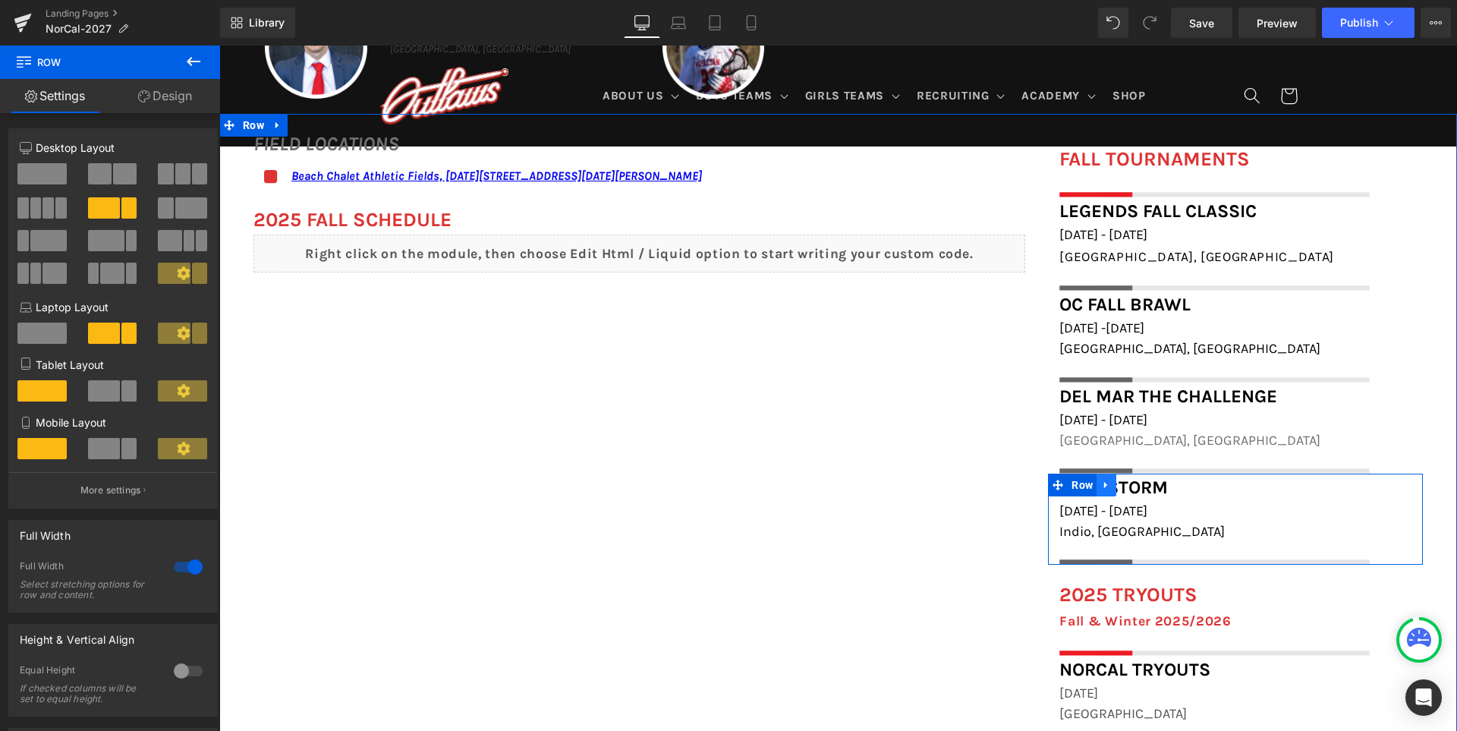
click at [1111, 484] on icon at bounding box center [1106, 484] width 11 height 11
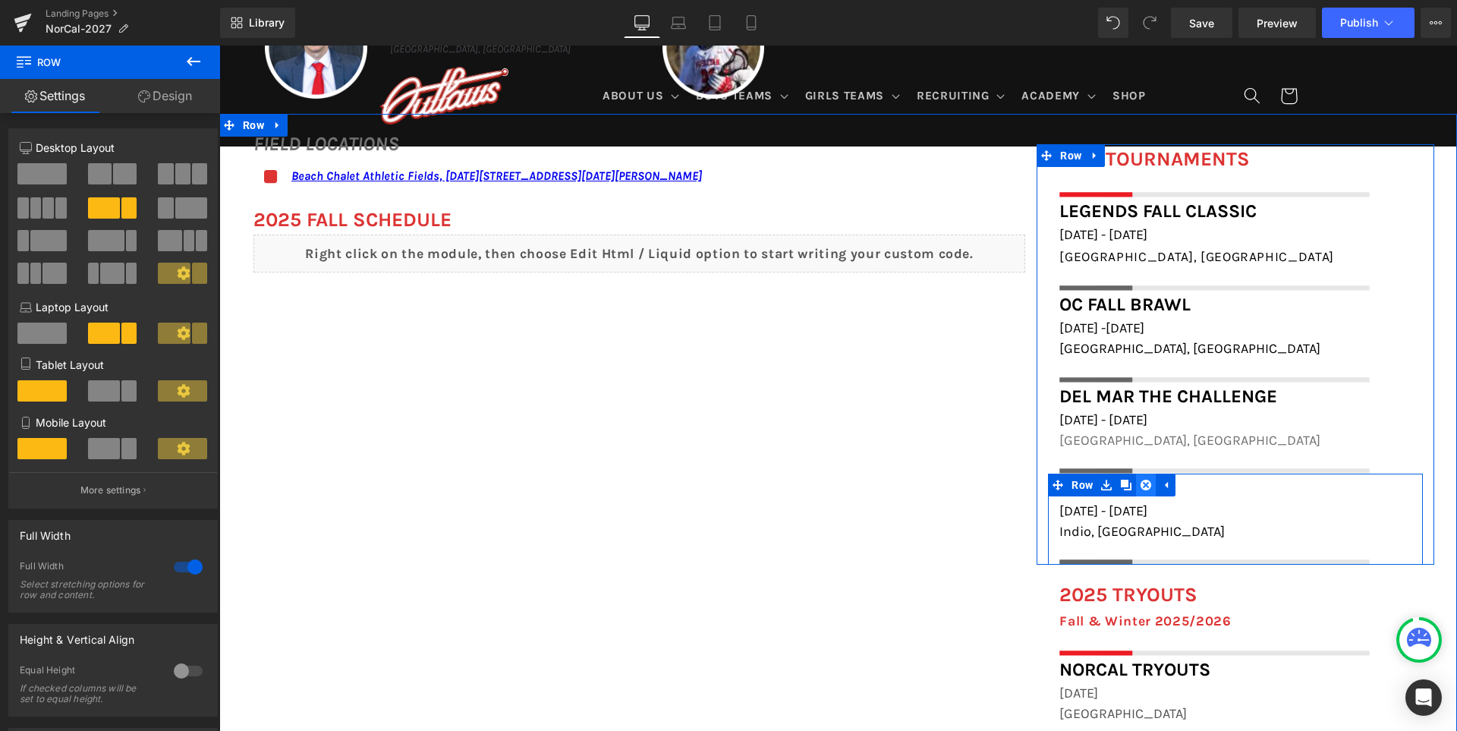
click at [1149, 485] on icon at bounding box center [1145, 484] width 11 height 11
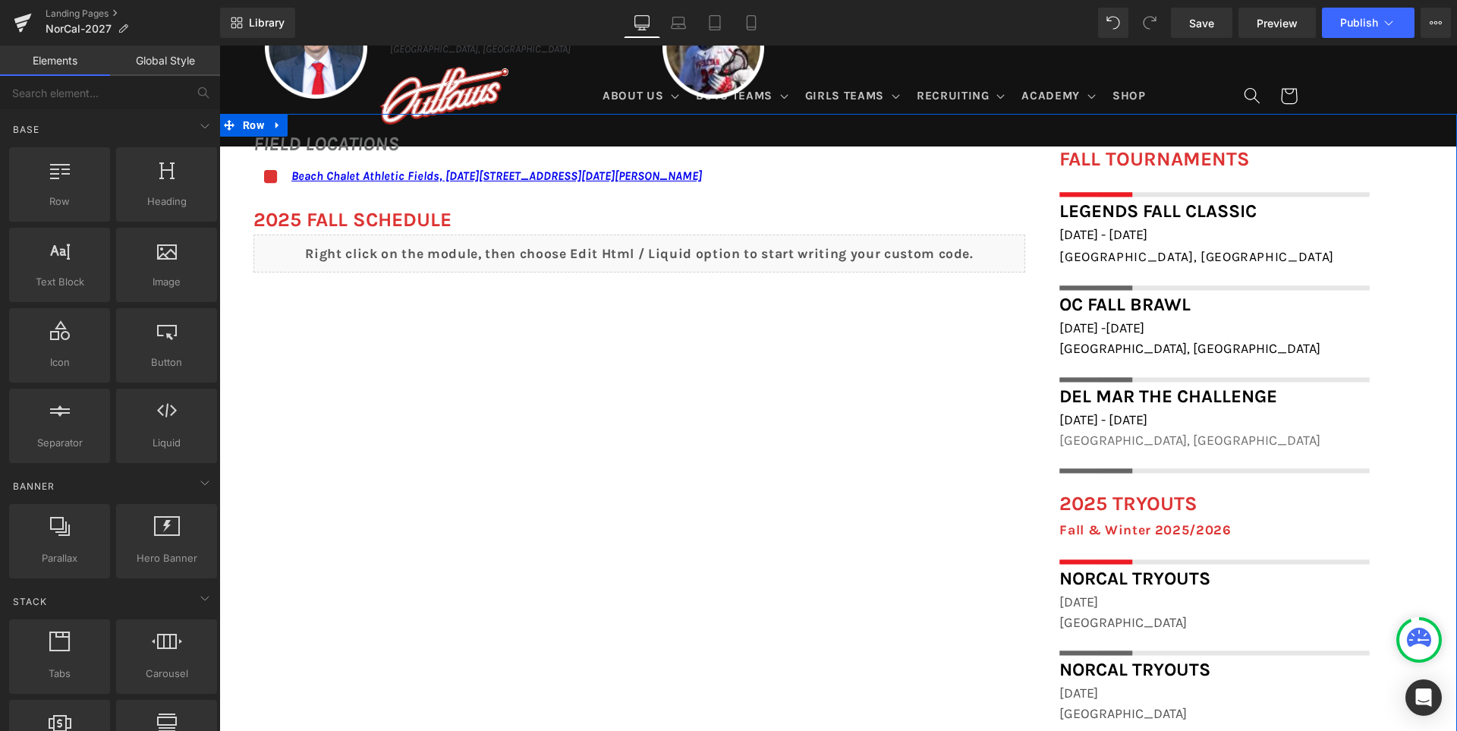
click at [901, 544] on div "FIELD LOCATIONS Heading Icon Beach Chalet Athletic Fields, 1400-1598 John F Ken…" at bounding box center [837, 716] width 1237 height 1205
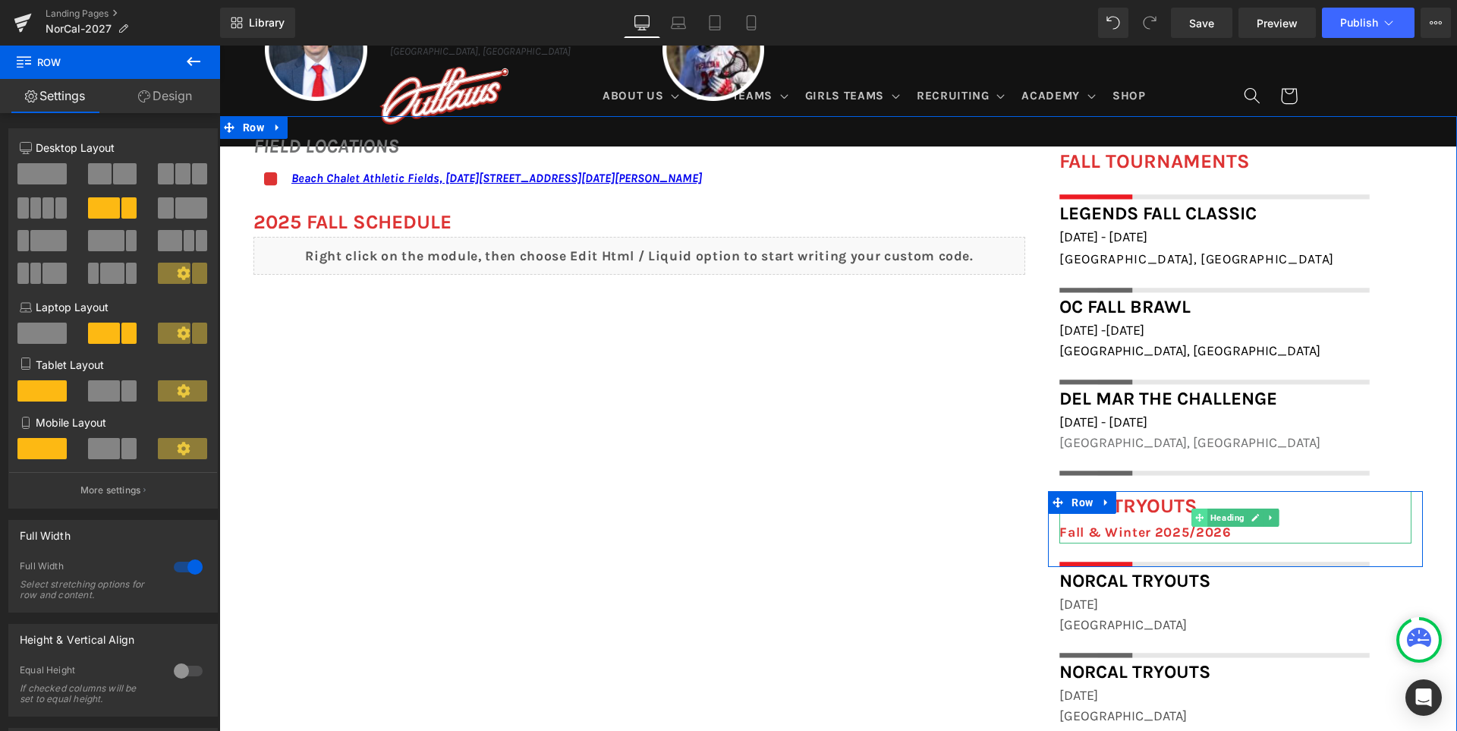
scroll to position [988, 0]
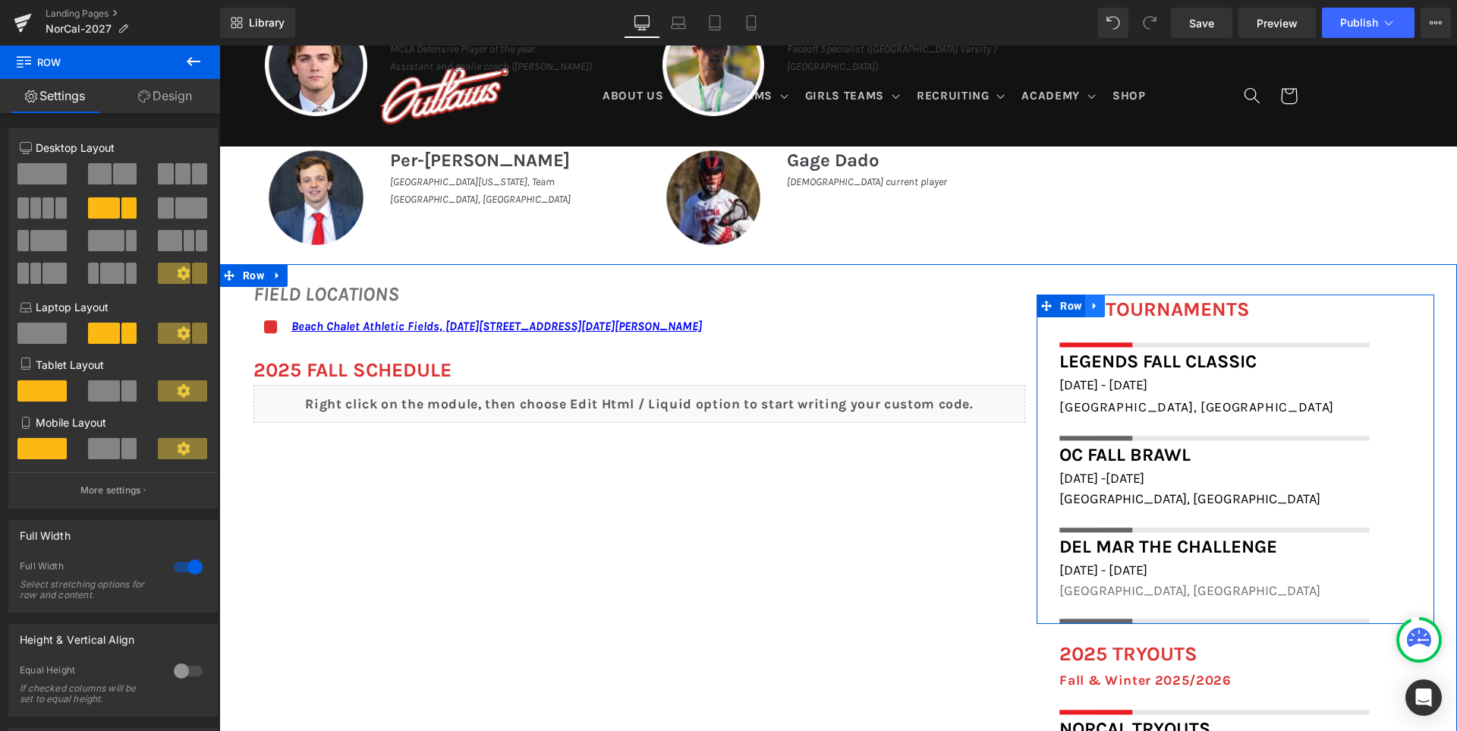
click at [1095, 303] on icon at bounding box center [1093, 306] width 3 height 7
click at [1120, 303] on icon at bounding box center [1114, 305] width 11 height 11
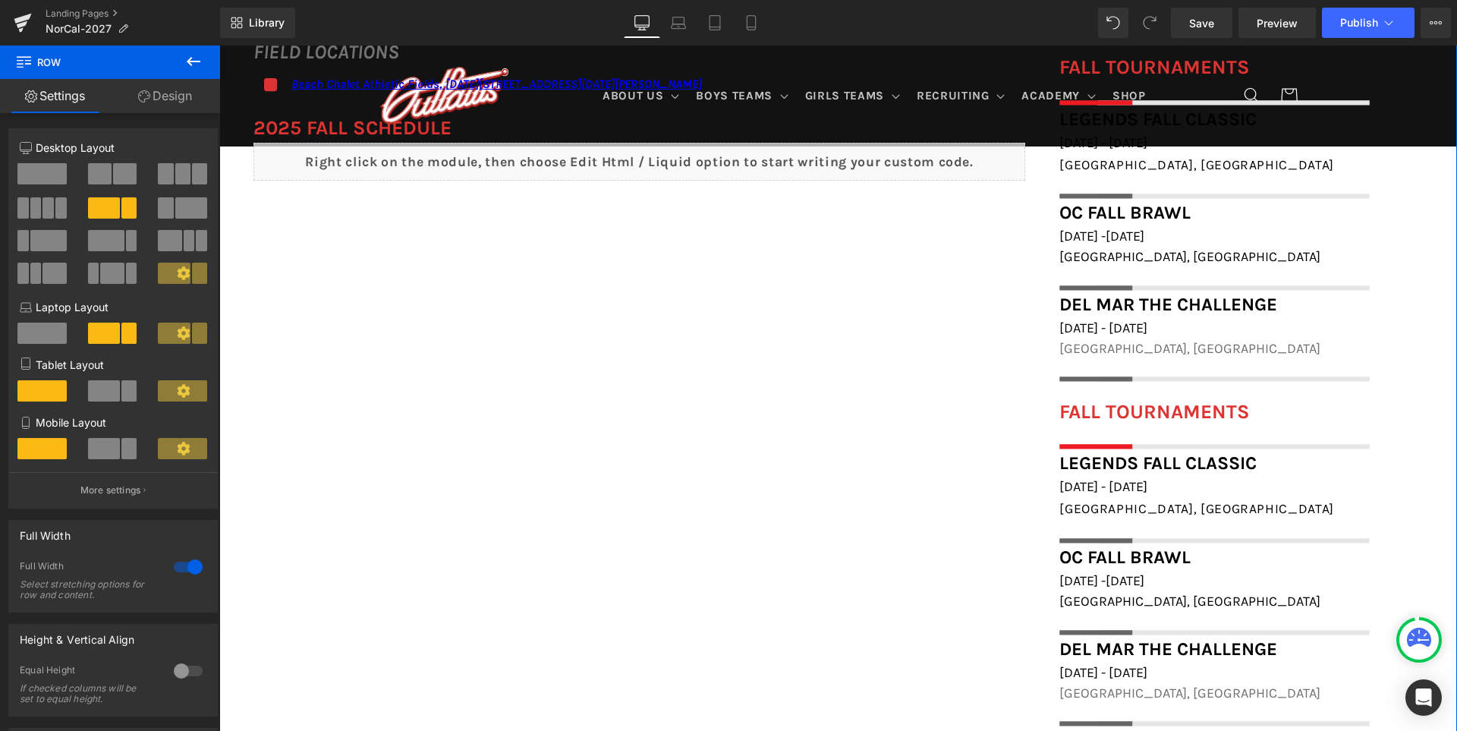
scroll to position [1223, 0]
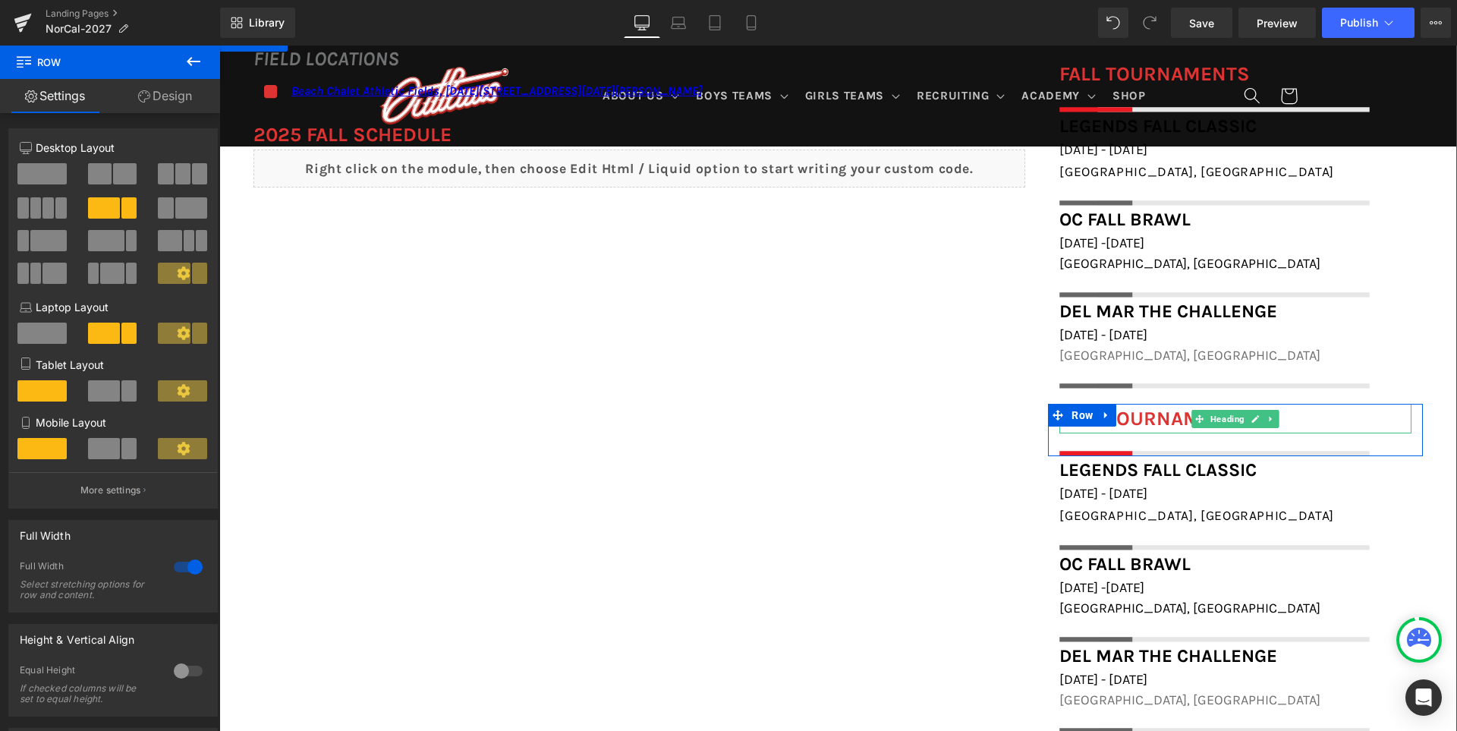
click at [1149, 420] on font "FALL TOURNAMENTS" at bounding box center [1154, 419] width 190 height 24
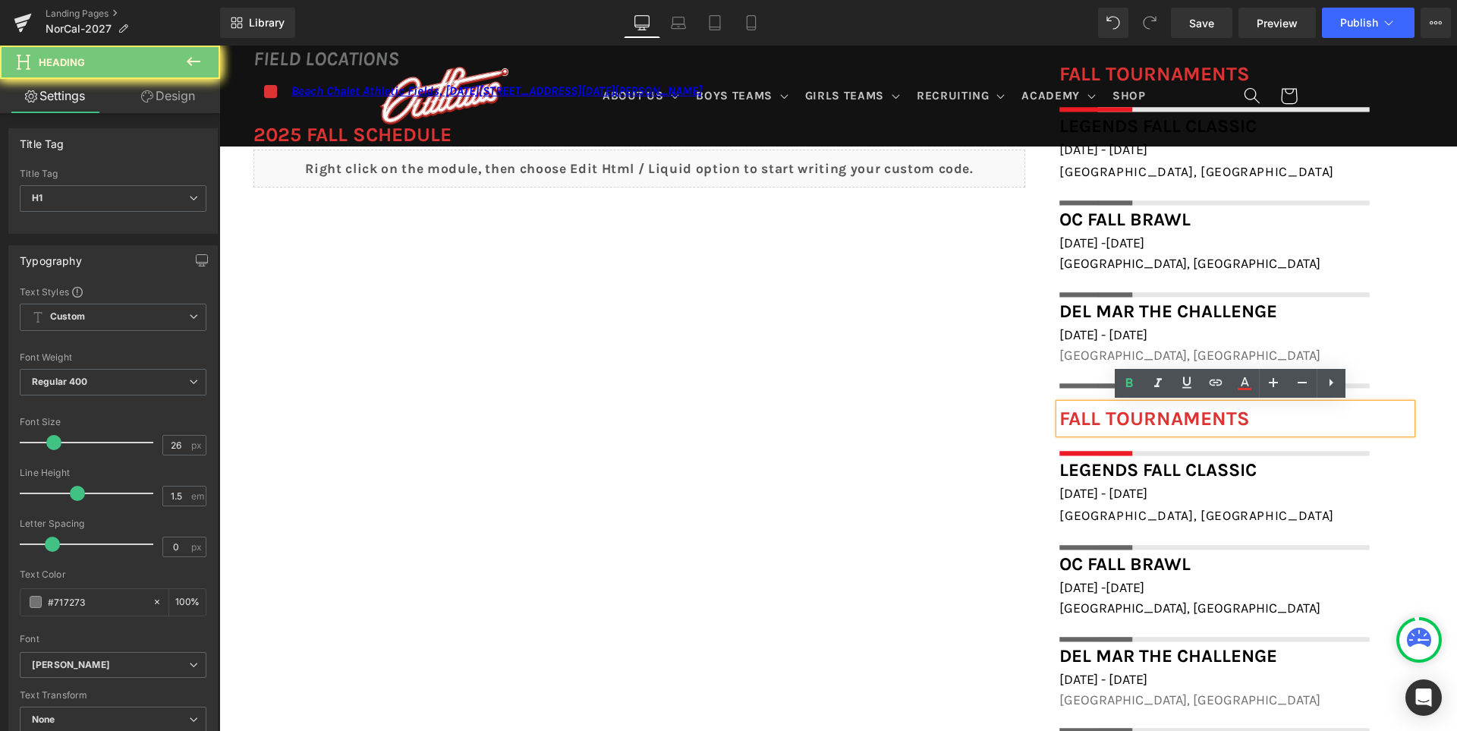
click at [1149, 420] on font "FALL TOURNAMENTS" at bounding box center [1154, 419] width 190 height 24
paste div
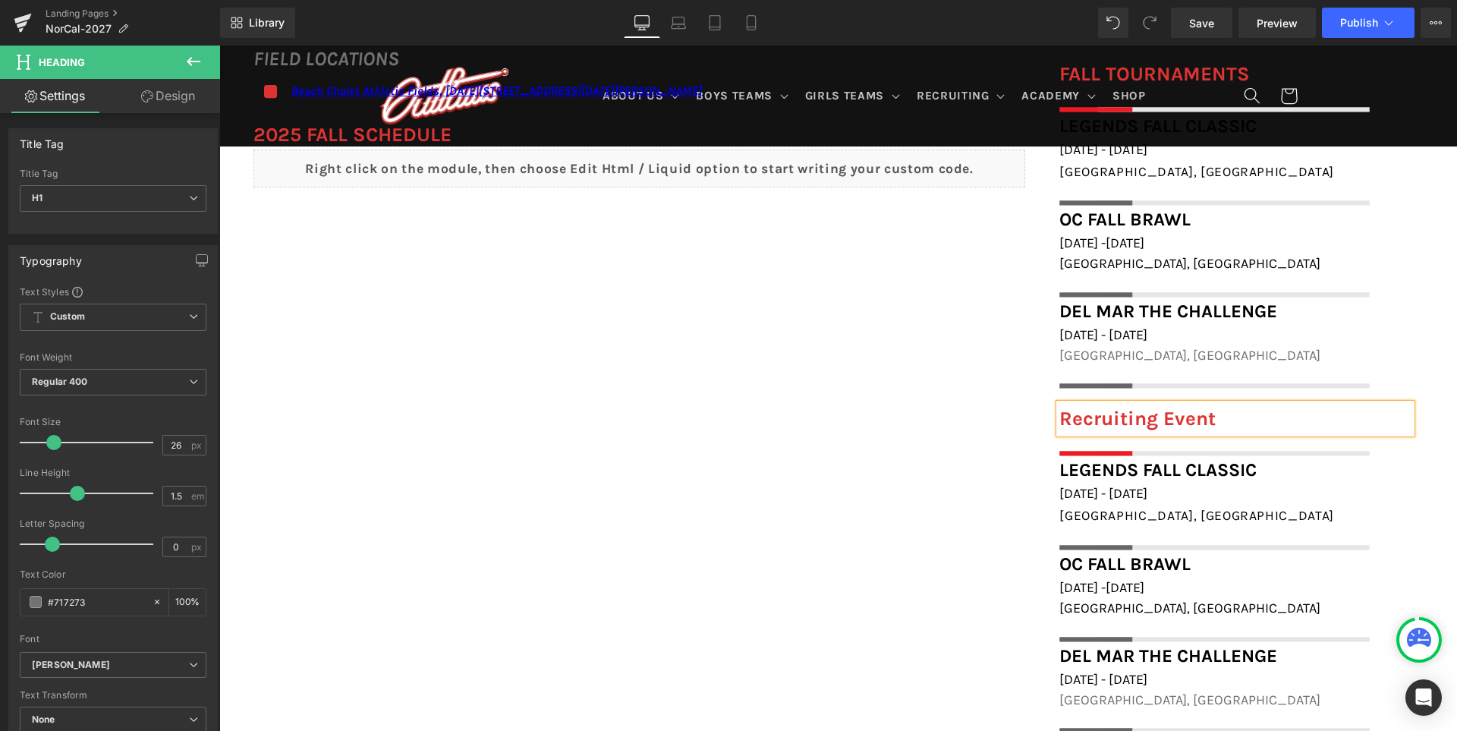
click at [1149, 420] on font "Recruiting Event" at bounding box center [1137, 419] width 156 height 24
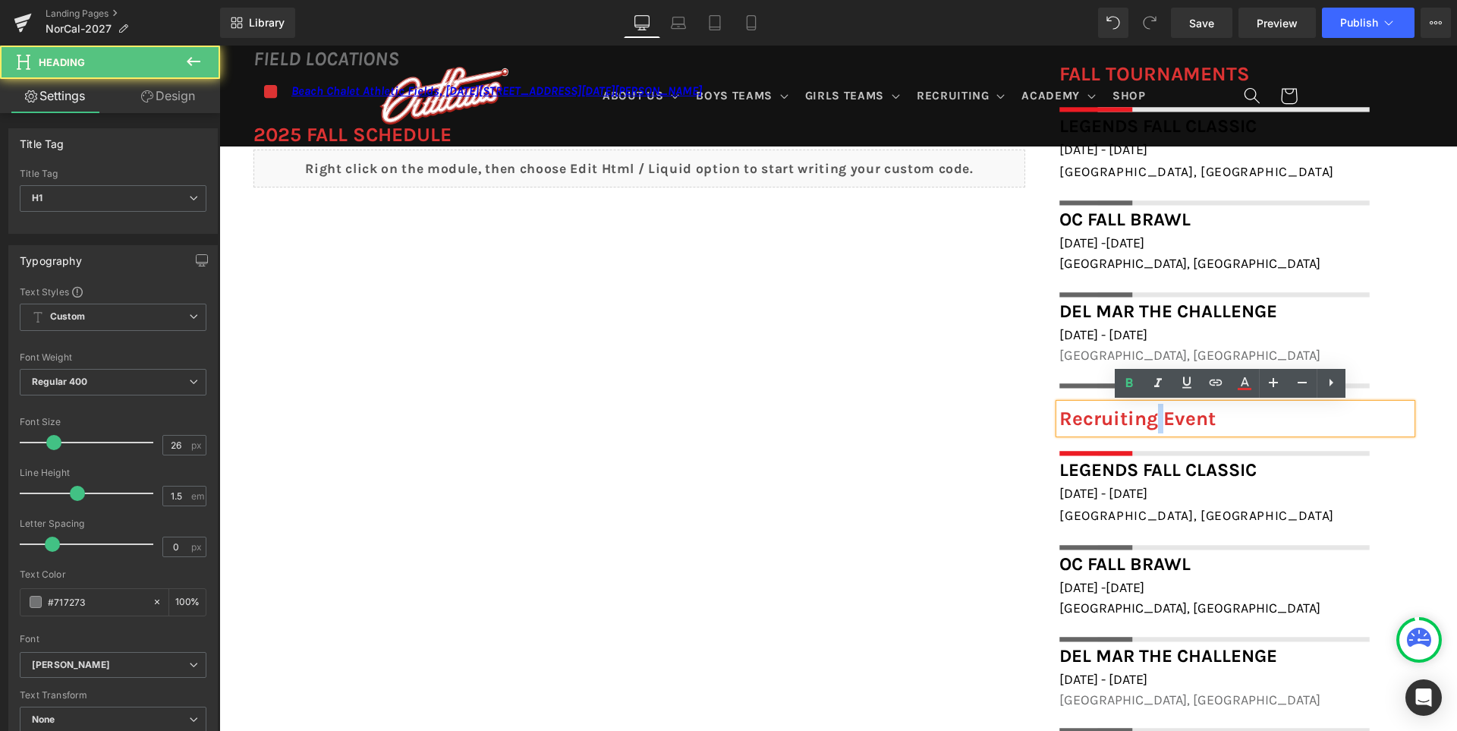
click at [1149, 420] on font "Recruiting Event" at bounding box center [1137, 419] width 156 height 24
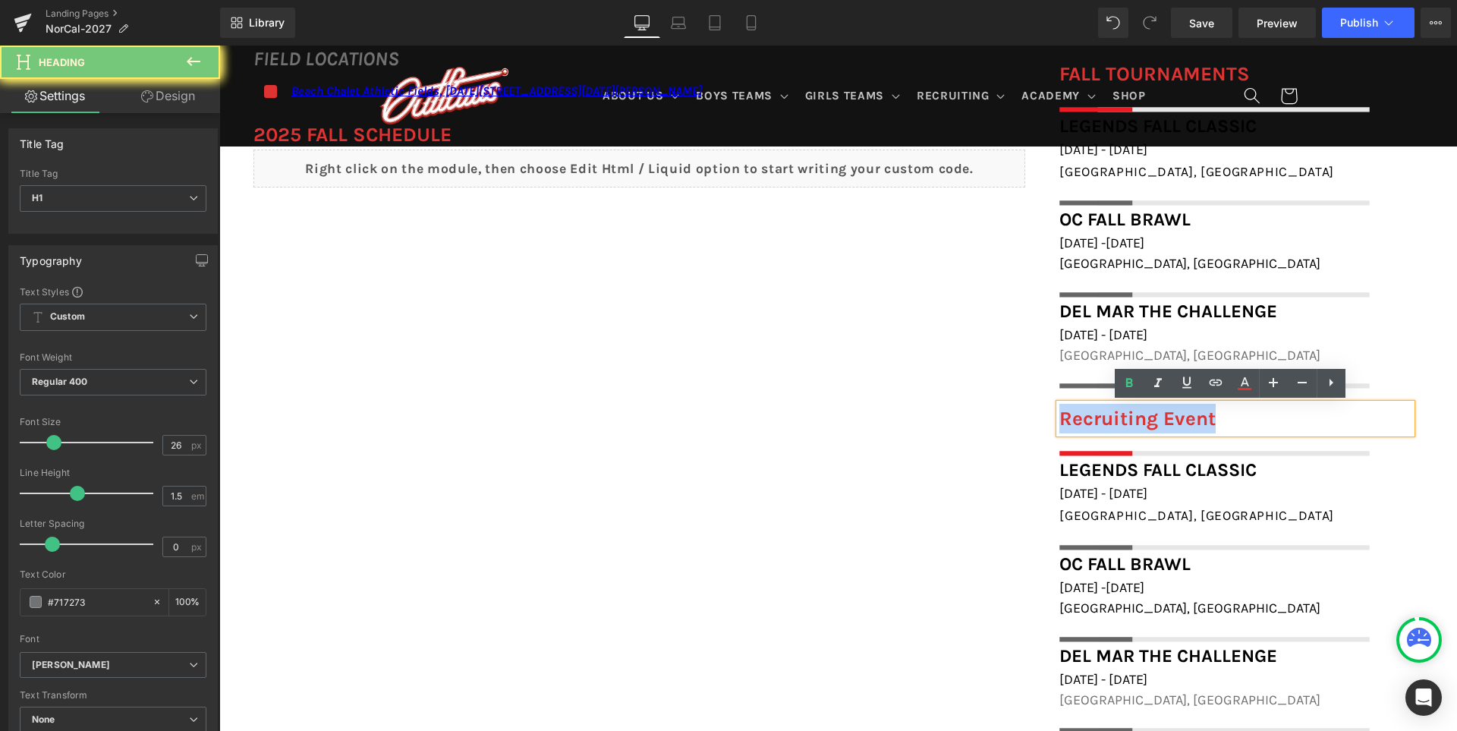
click at [1149, 420] on font "Recruiting Event" at bounding box center [1137, 419] width 156 height 24
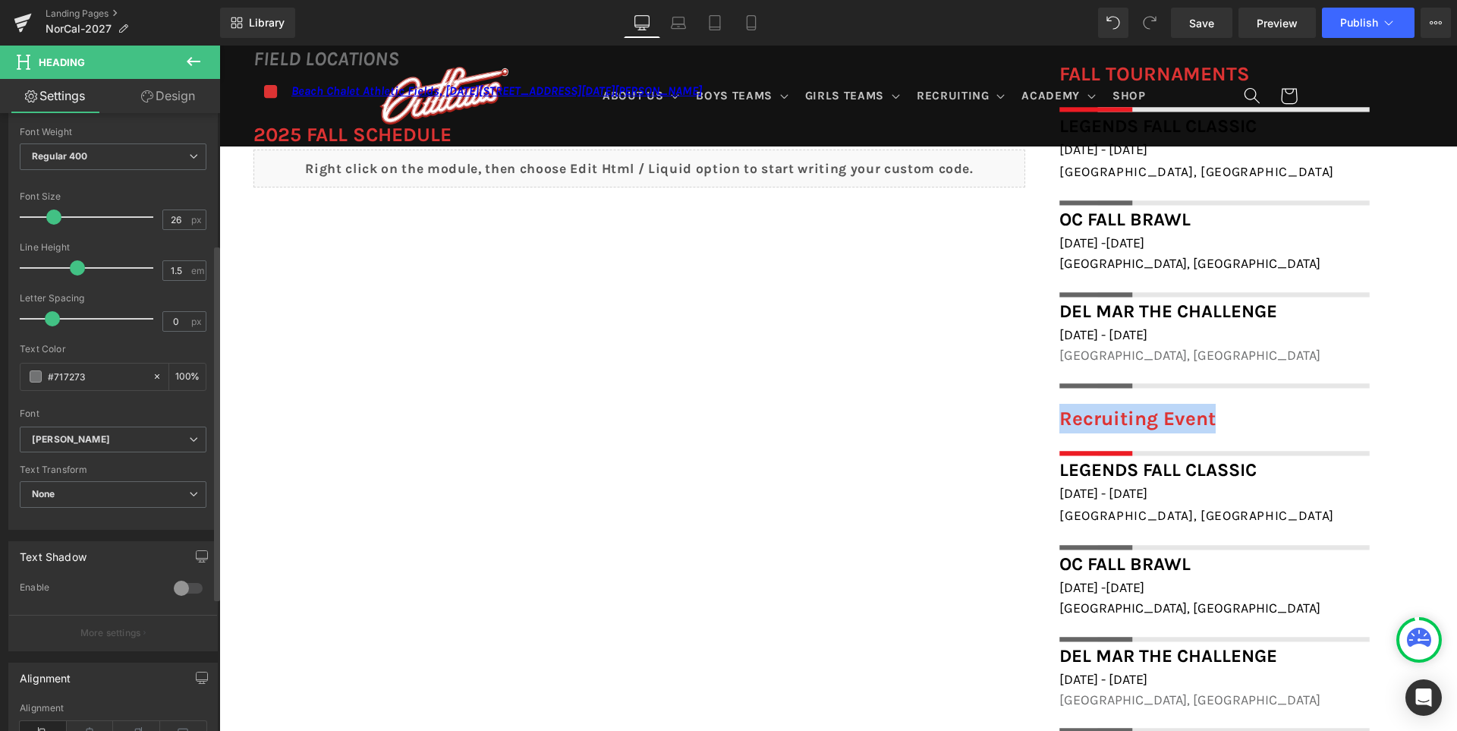
scroll to position [228, 0]
click at [86, 492] on span "None" at bounding box center [113, 492] width 187 height 27
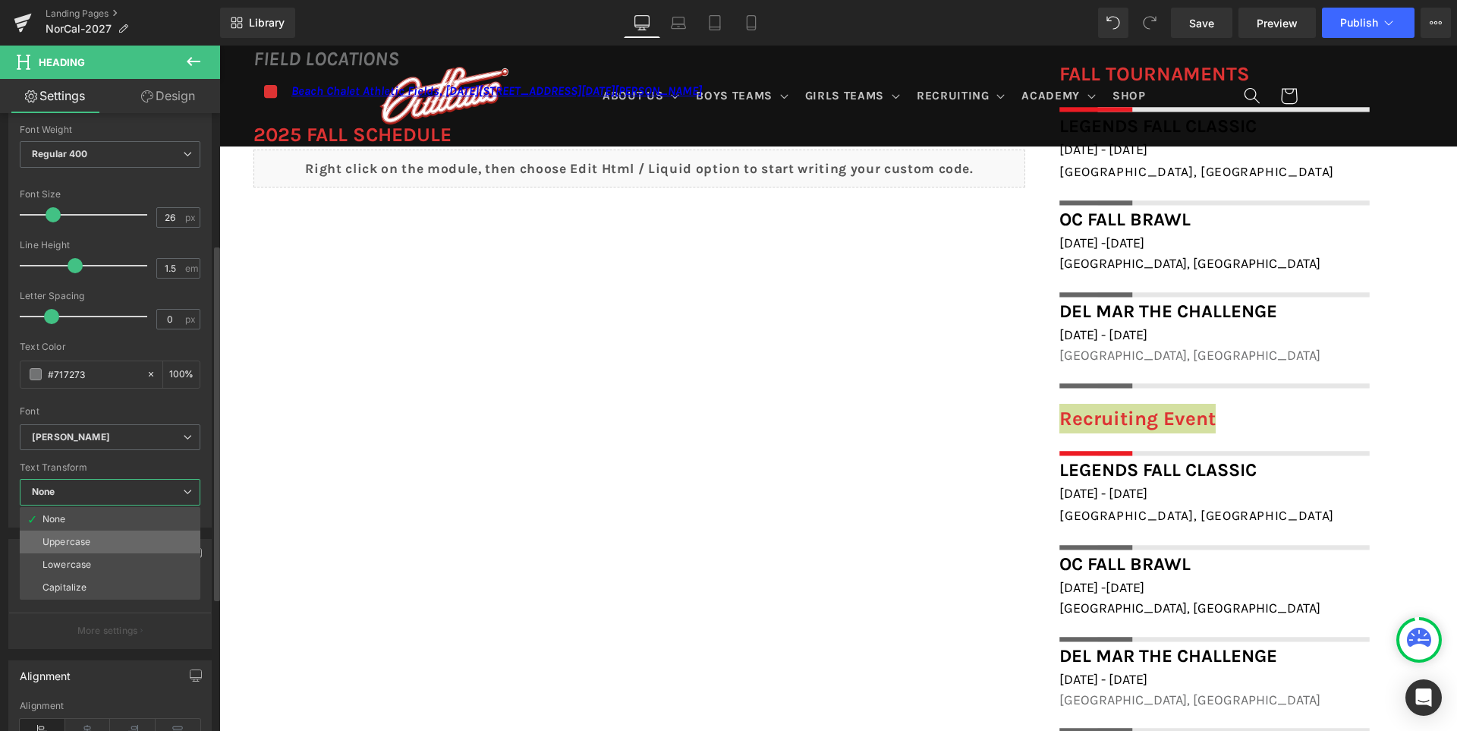
click at [100, 547] on li "Uppercase" at bounding box center [110, 541] width 181 height 23
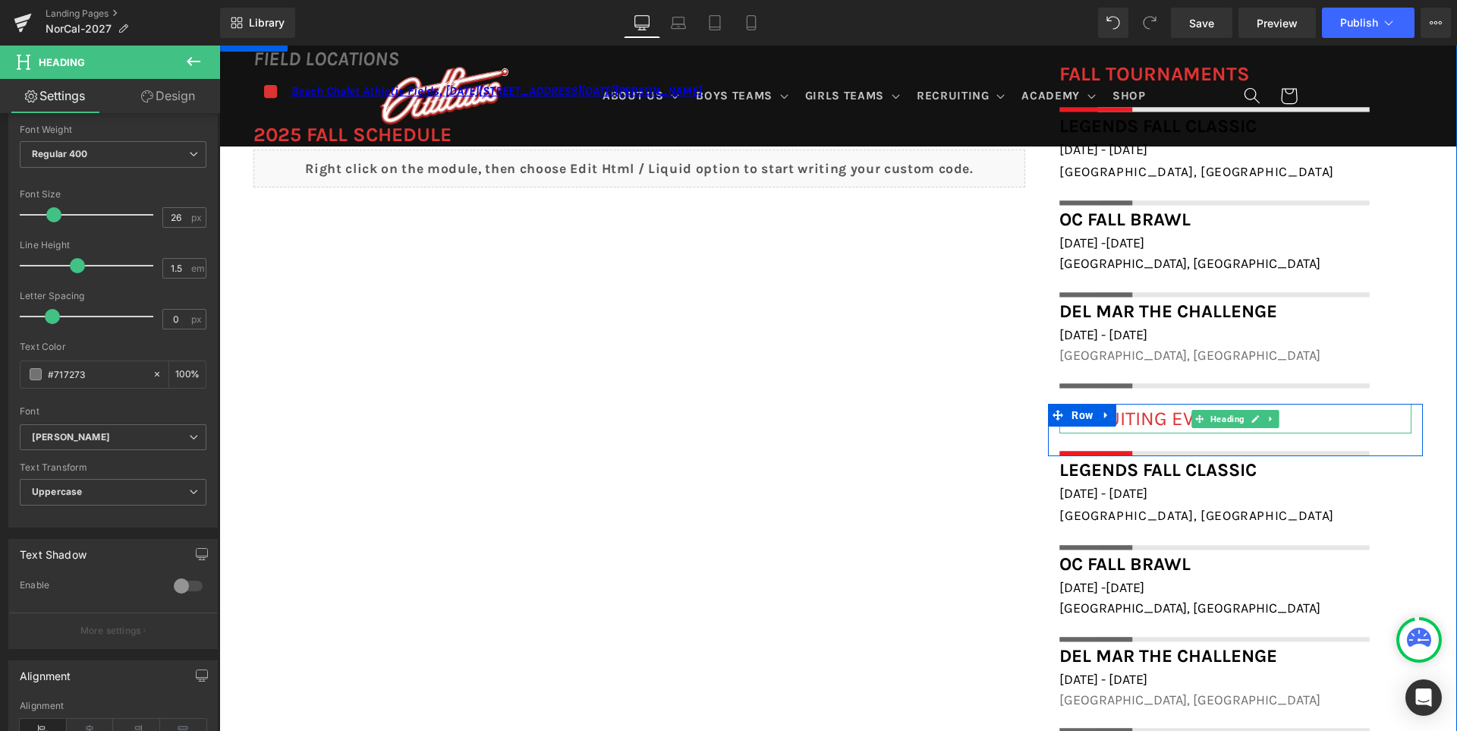
click at [1143, 413] on font "Recruiting Event" at bounding box center [1144, 419] width 170 height 24
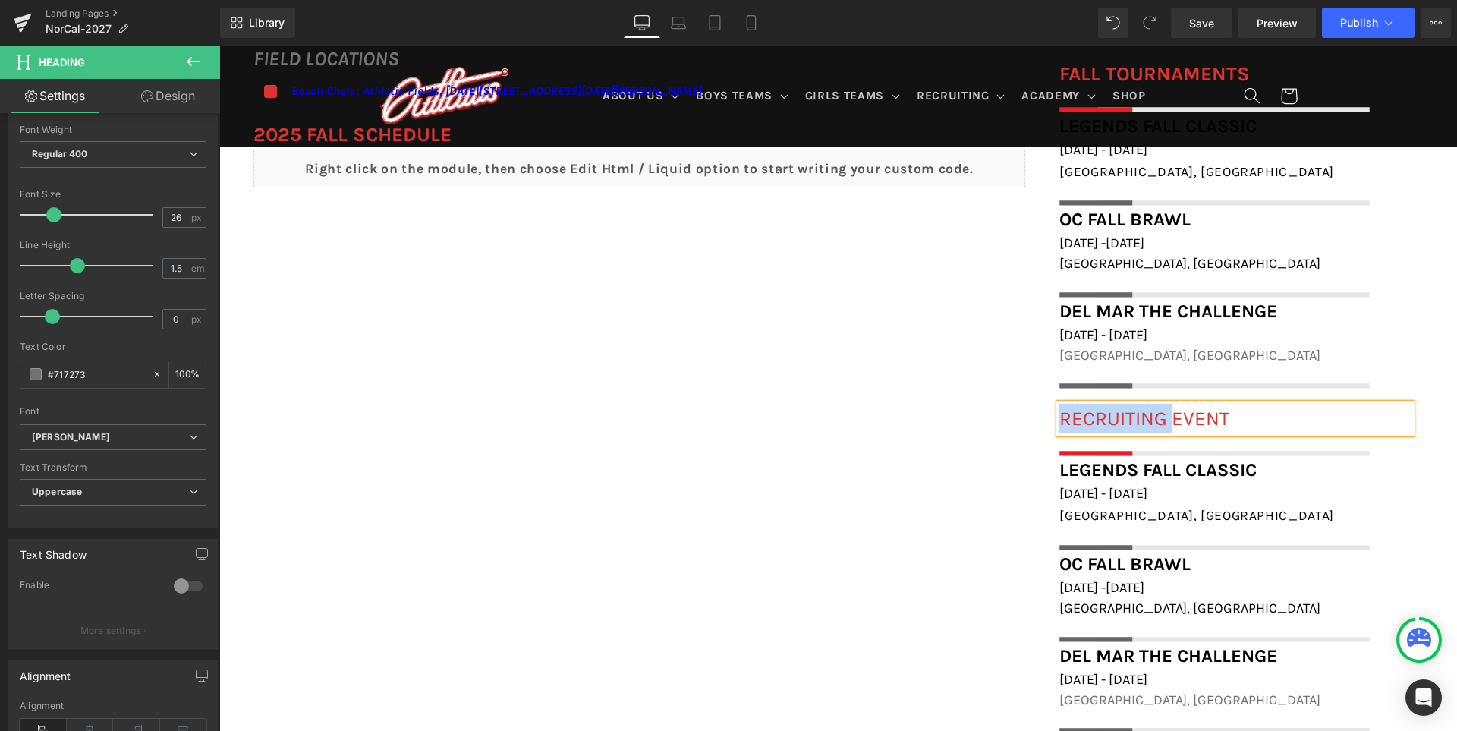
click at [1143, 413] on font "Recruiting Event" at bounding box center [1144, 419] width 170 height 24
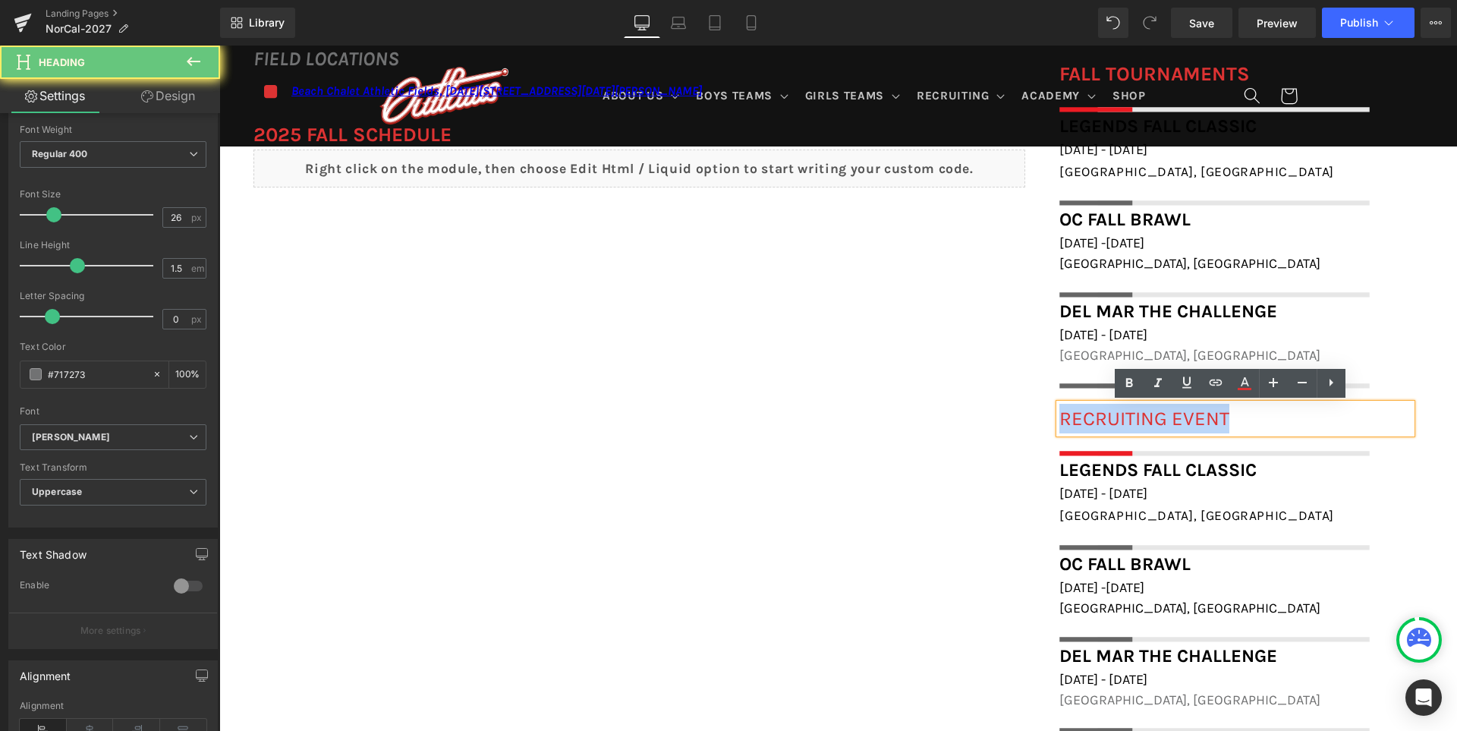
click at [1143, 413] on font "Recruiting Event" at bounding box center [1144, 419] width 170 height 24
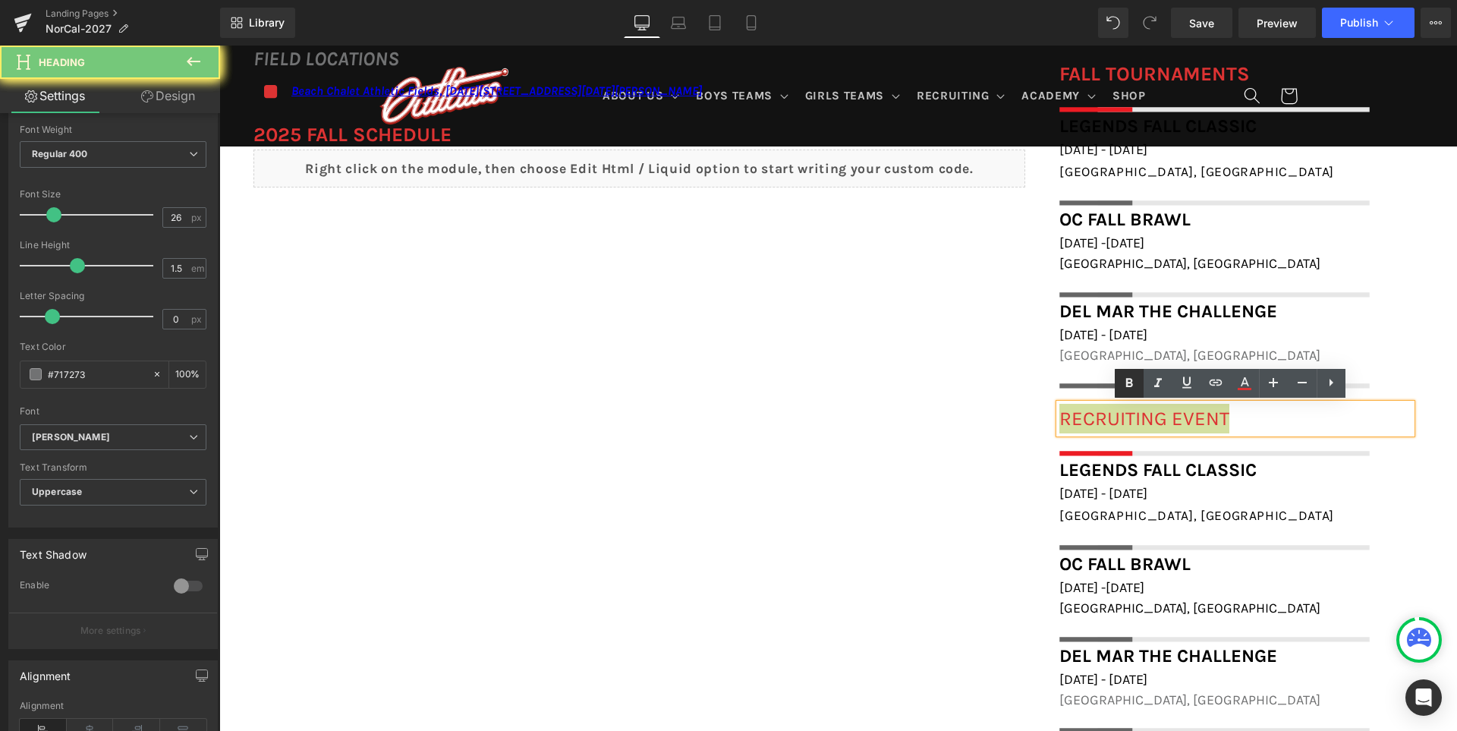
click at [1131, 391] on icon at bounding box center [1129, 383] width 18 height 18
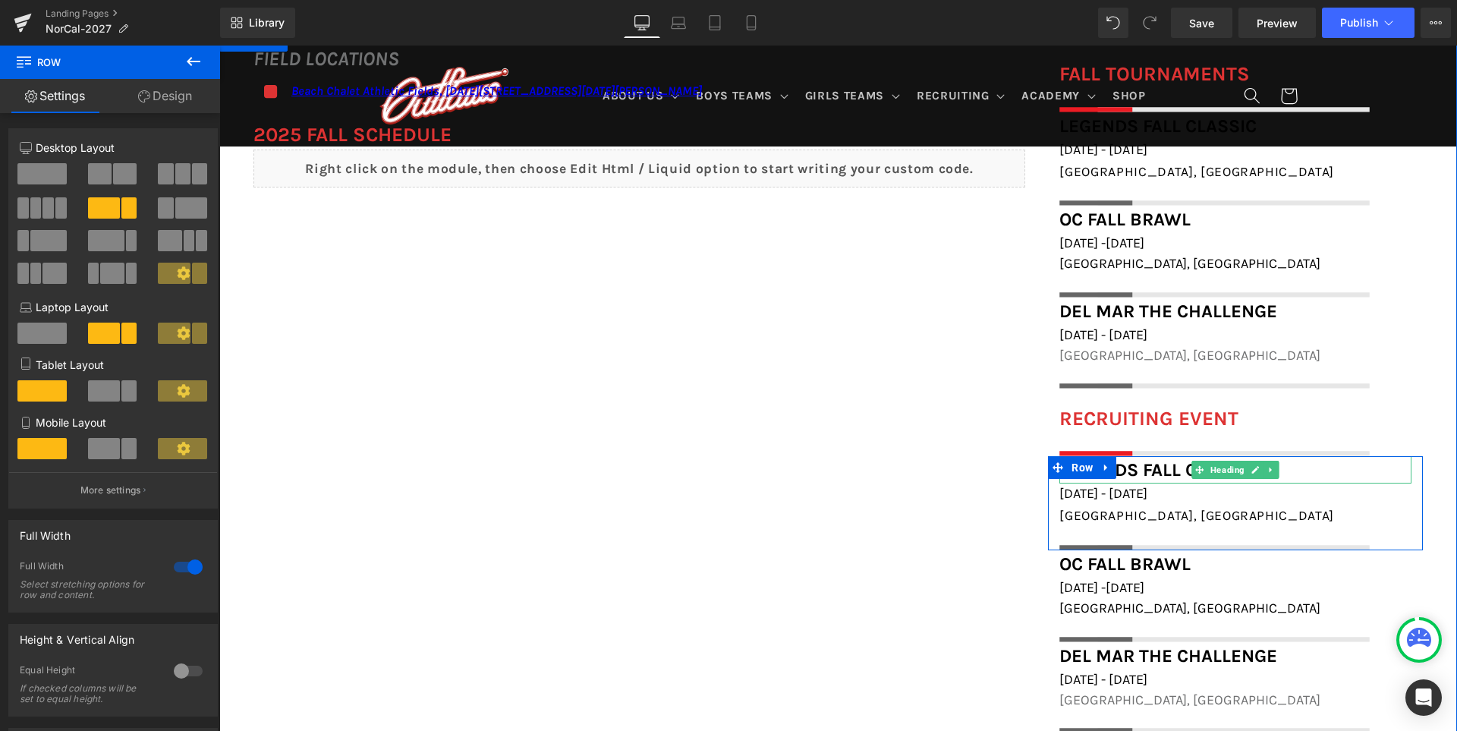
click at [1330, 470] on h1 "Legends Fall Classic" at bounding box center [1235, 469] width 352 height 27
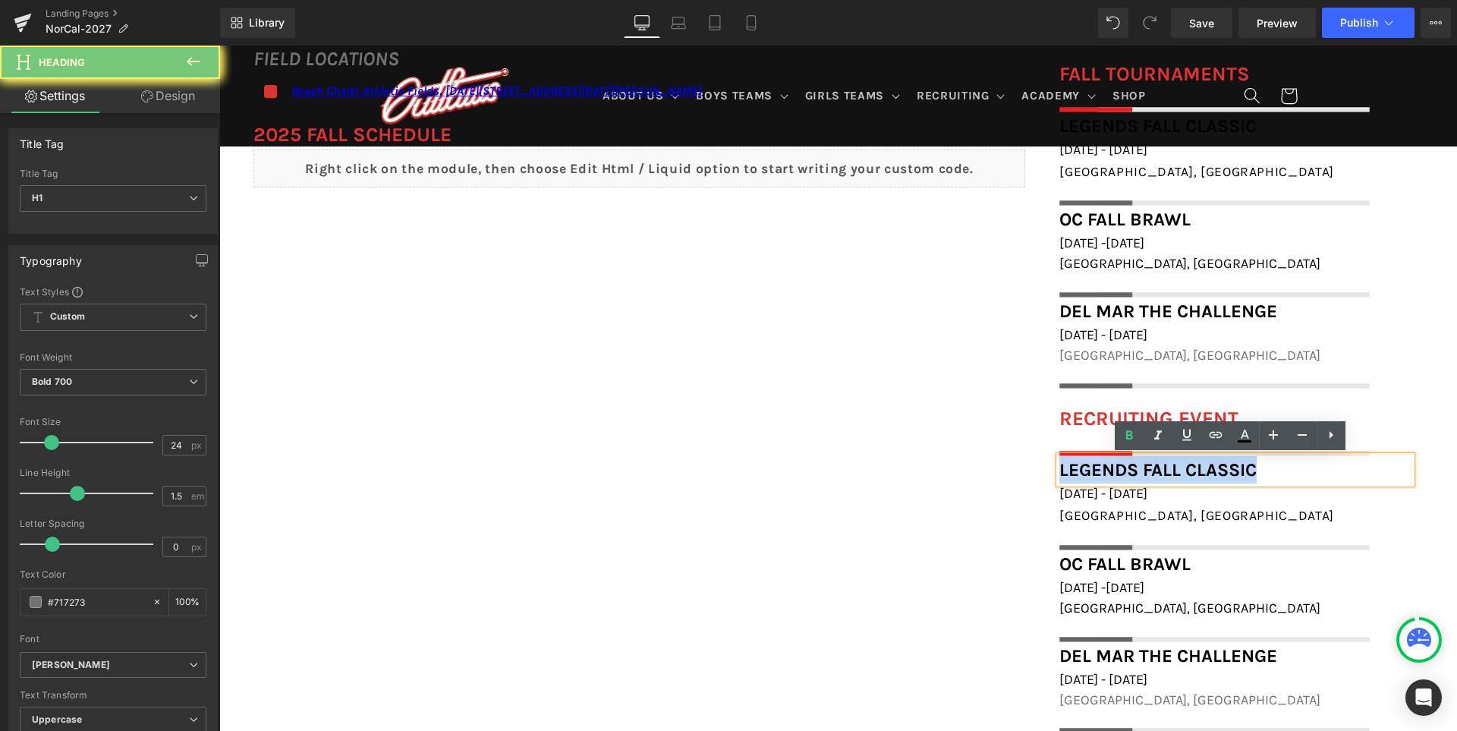
click at [1330, 470] on h1 "Legends Fall Classic" at bounding box center [1235, 469] width 352 height 27
paste div
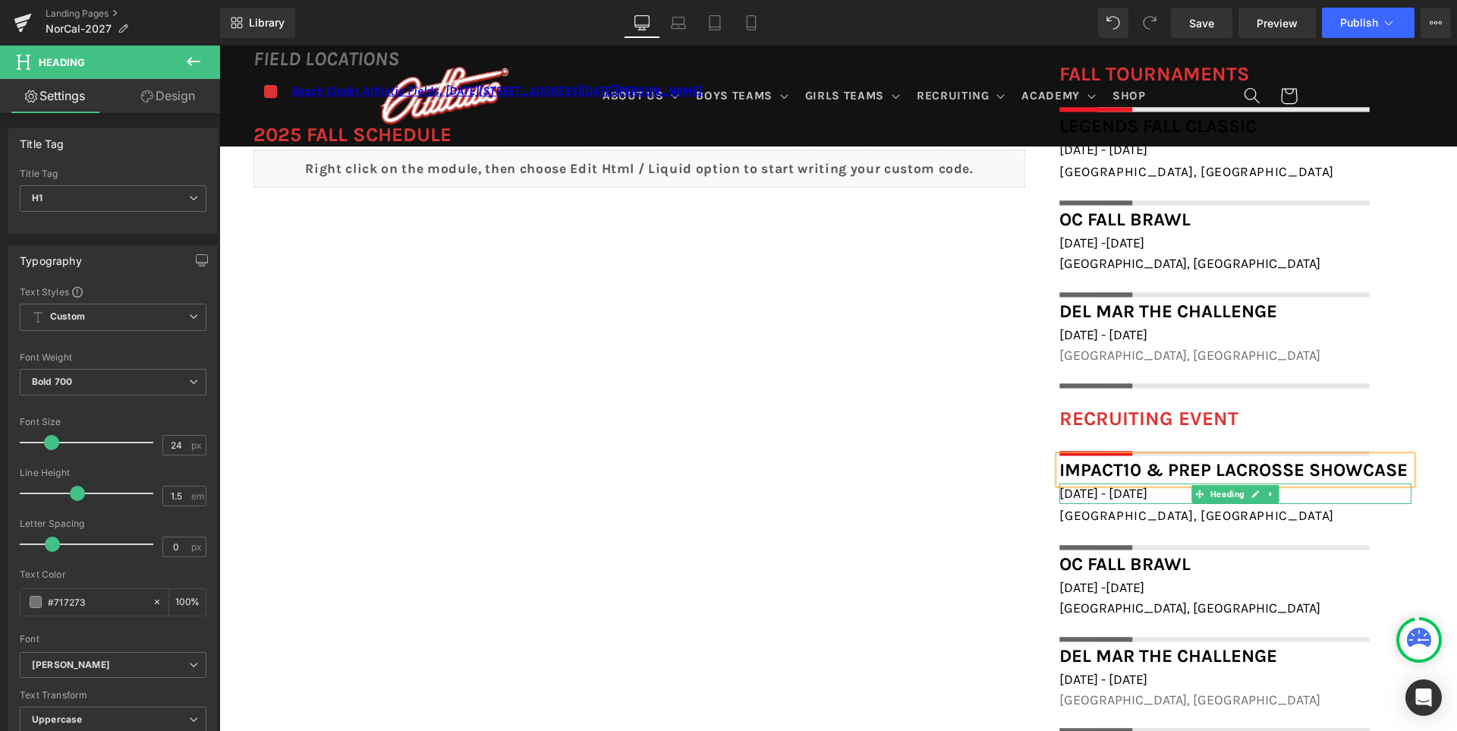
click at [1090, 494] on span "November 8th - 9th, 2025" at bounding box center [1103, 493] width 88 height 17
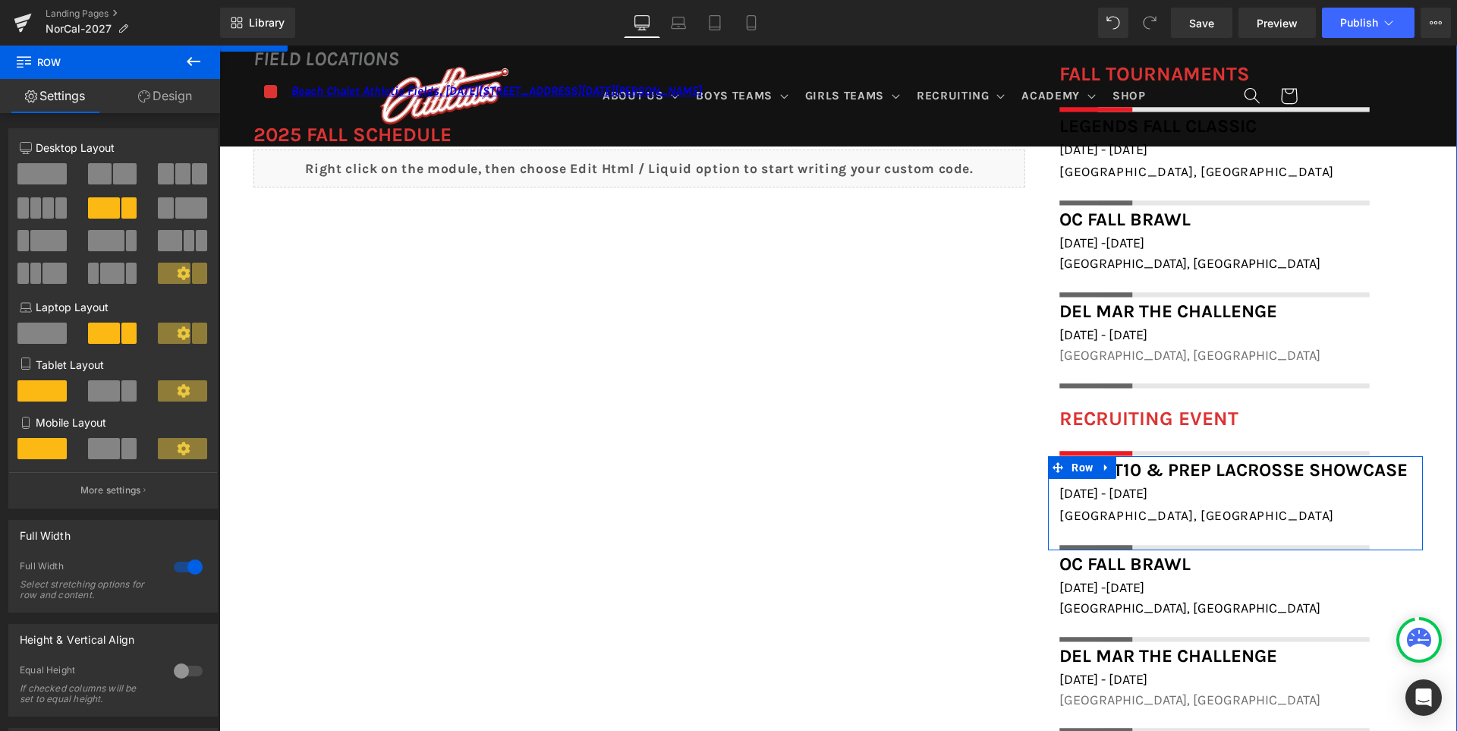
click at [1106, 514] on span "Norco, CA" at bounding box center [1196, 515] width 275 height 15
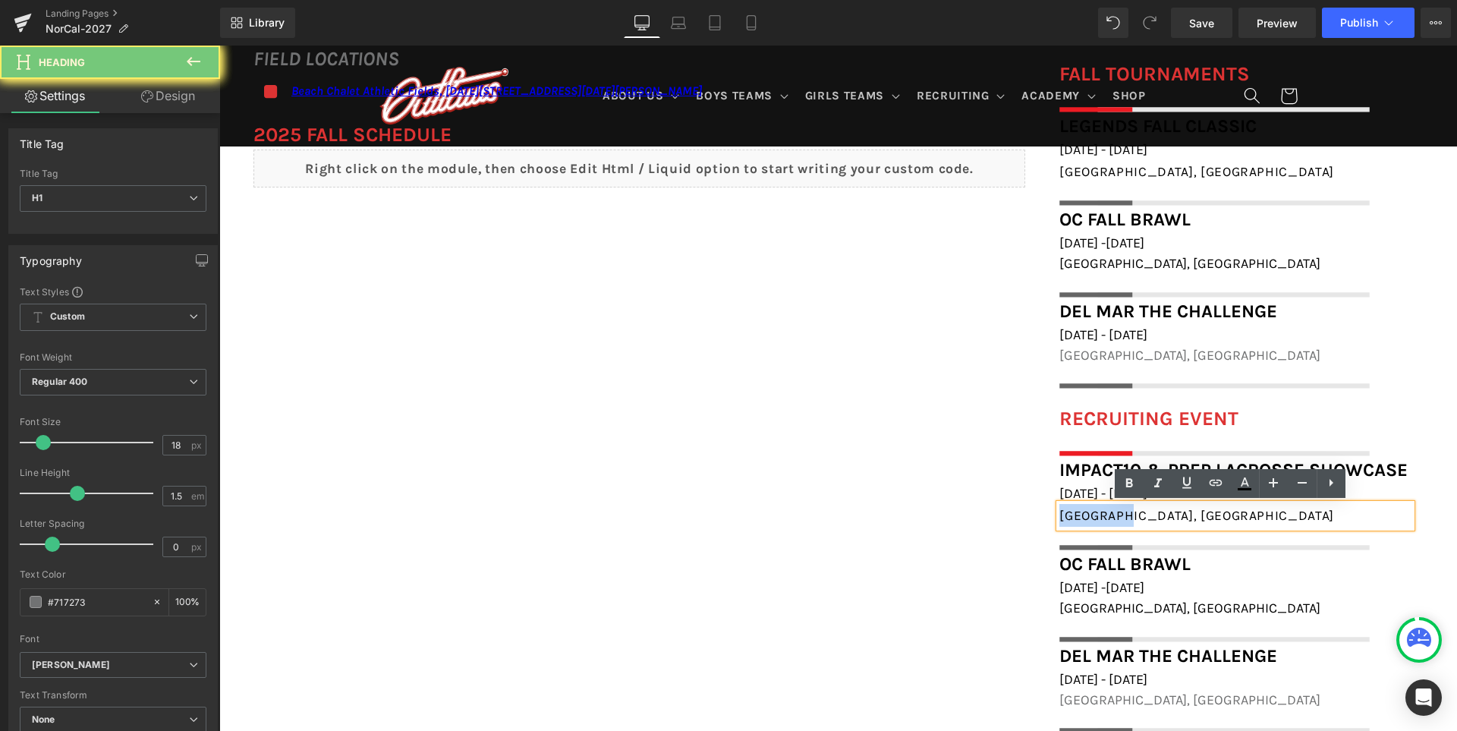
click at [1106, 514] on span "Norco, CA" at bounding box center [1196, 515] width 275 height 15
paste div
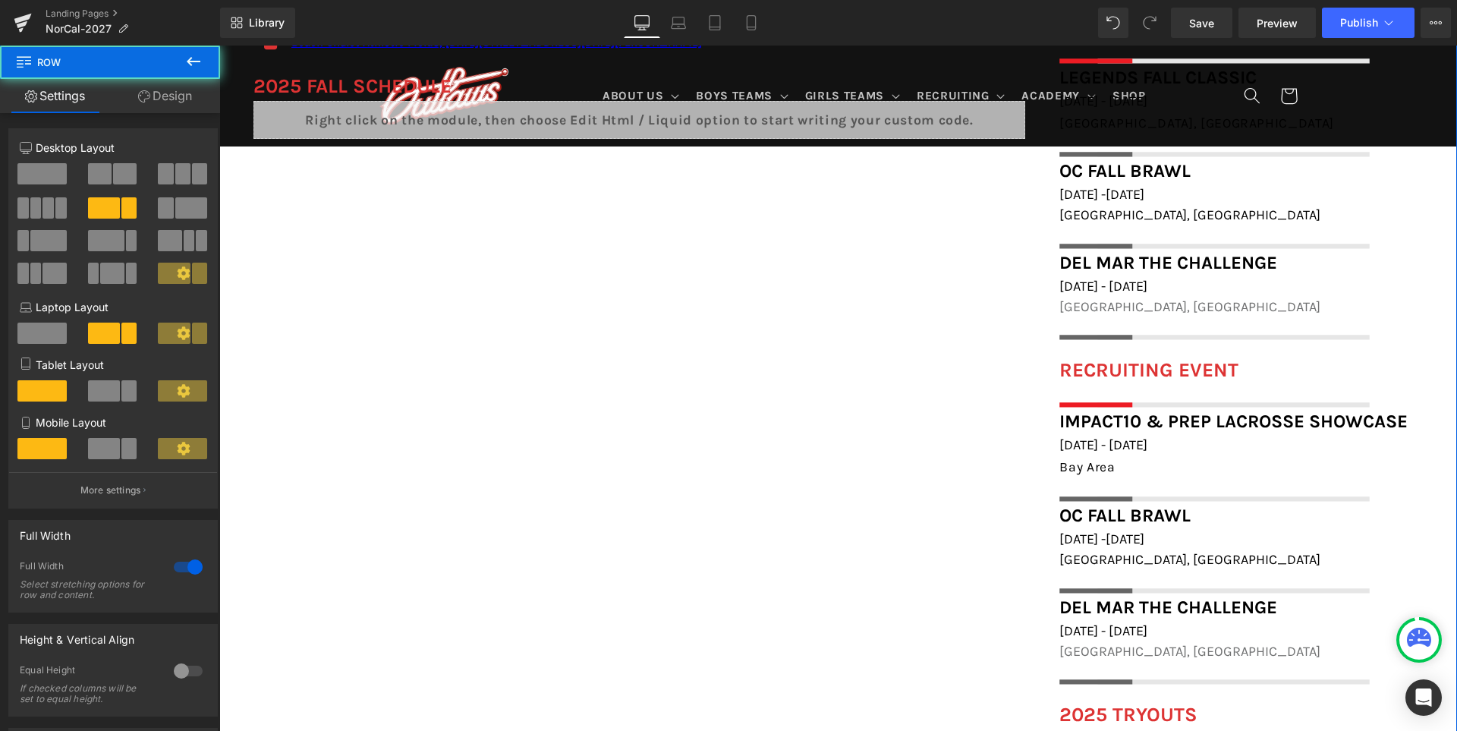
scroll to position [1299, 0]
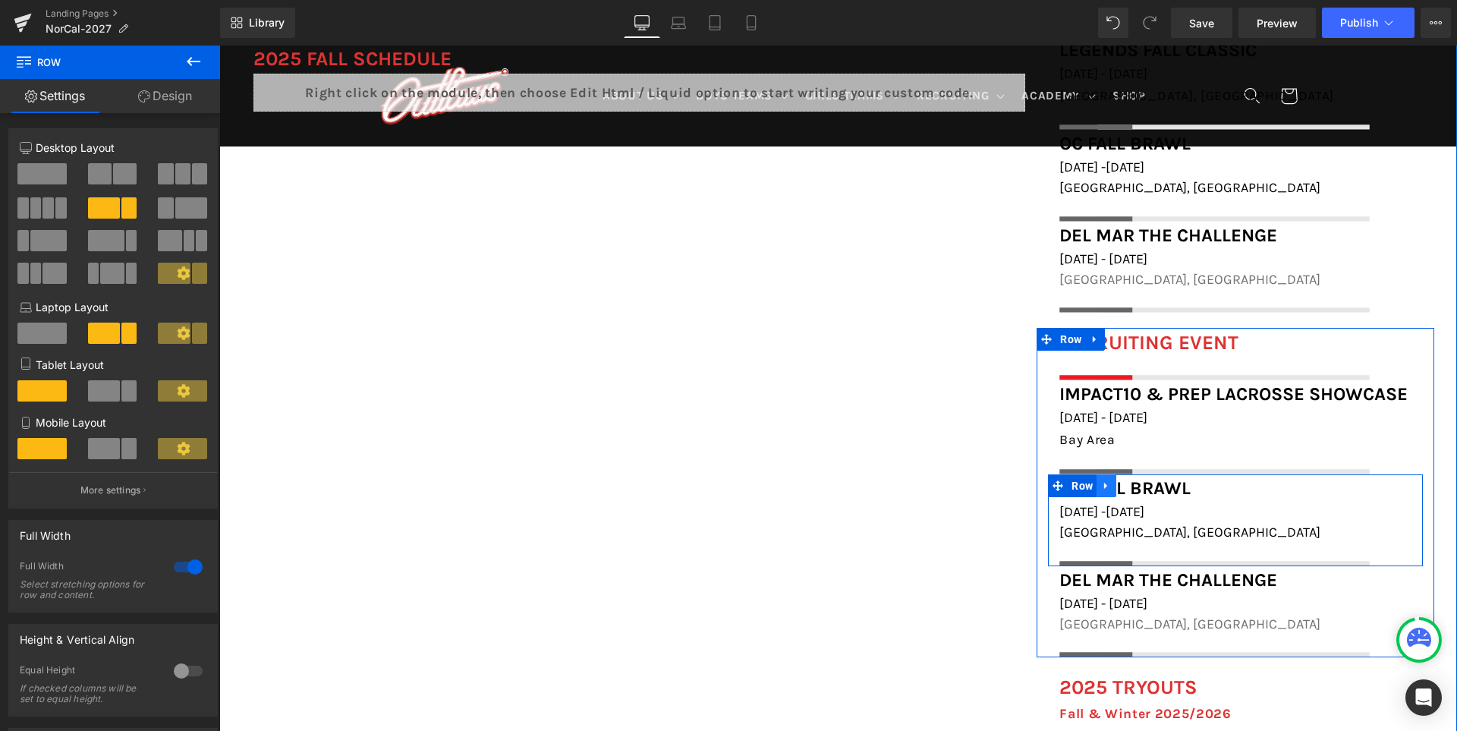
click at [1107, 489] on icon at bounding box center [1105, 486] width 3 height 7
click at [1148, 486] on icon at bounding box center [1145, 485] width 11 height 11
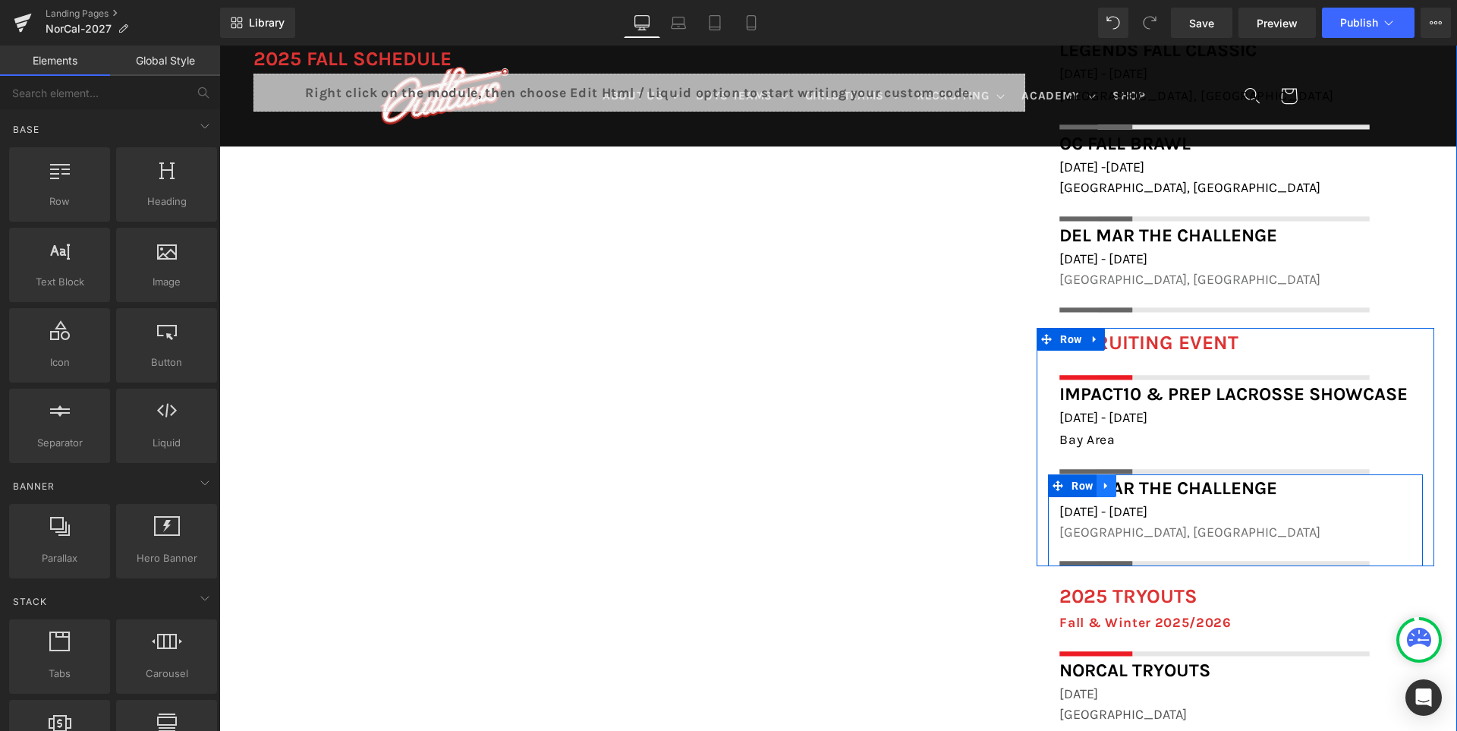
click at [1111, 488] on icon at bounding box center [1106, 485] width 11 height 11
click at [1150, 488] on icon at bounding box center [1145, 485] width 11 height 11
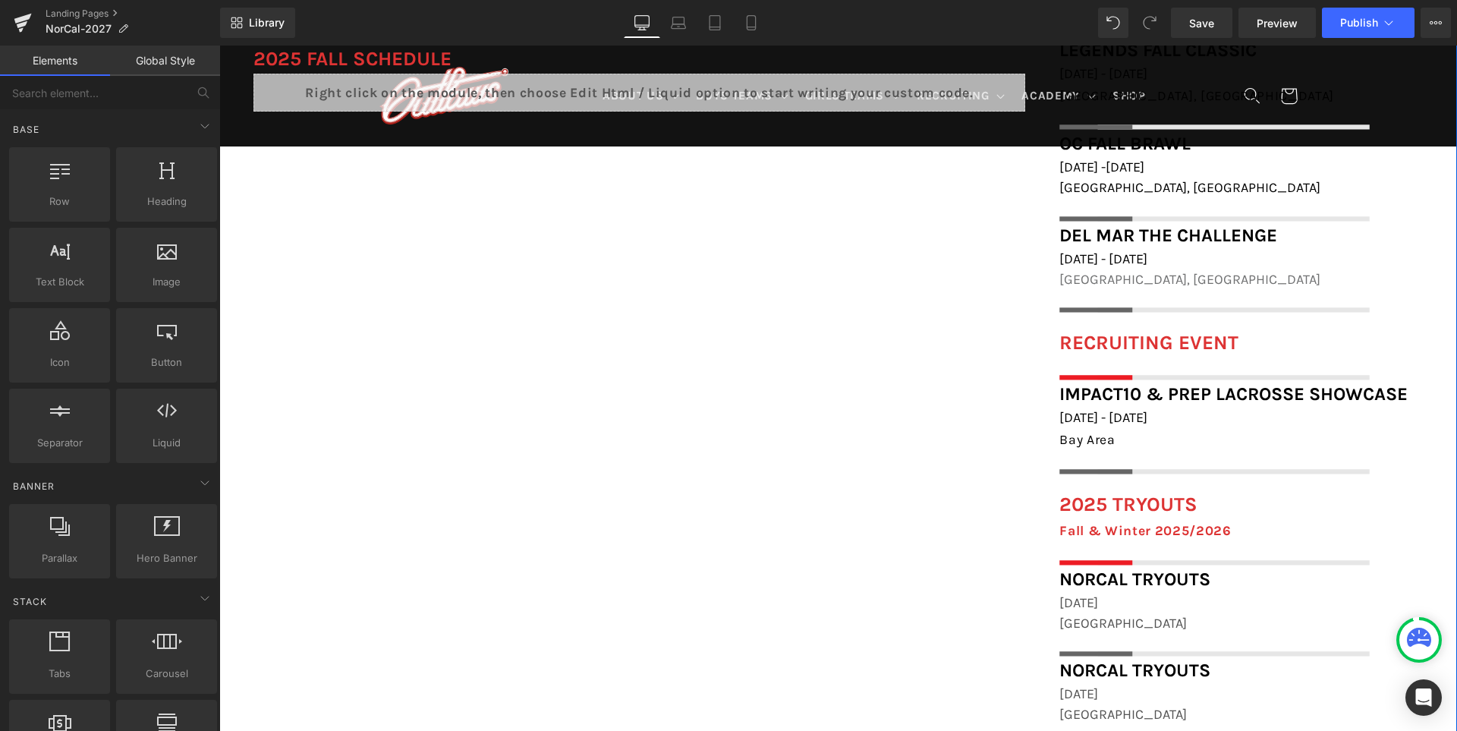
click at [886, 498] on div "FIELD LOCATIONS Heading Icon Beach Chalet Athletic Fields, 1400-1598 John F Ken…" at bounding box center [837, 636] width 1237 height 1367
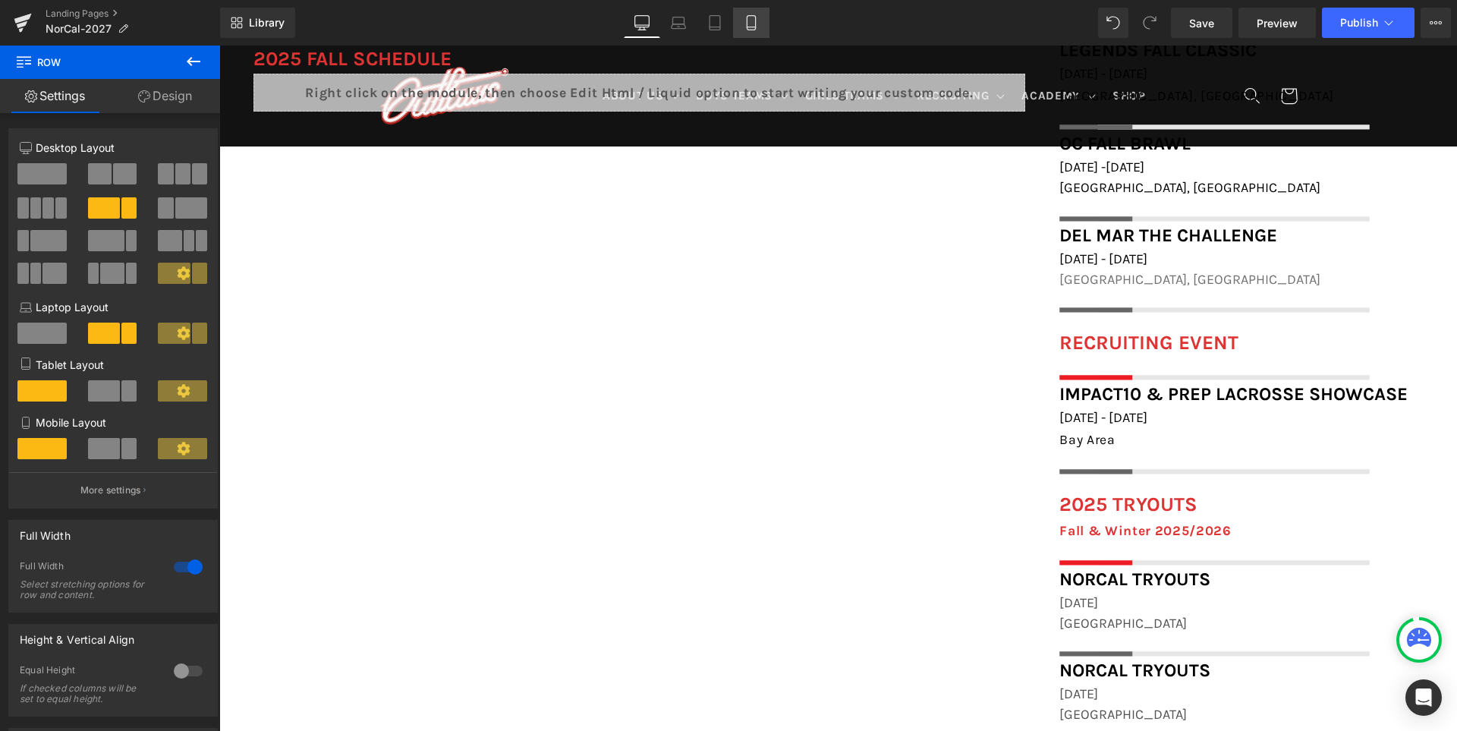
click at [761, 26] on link "Mobile" at bounding box center [751, 23] width 36 height 30
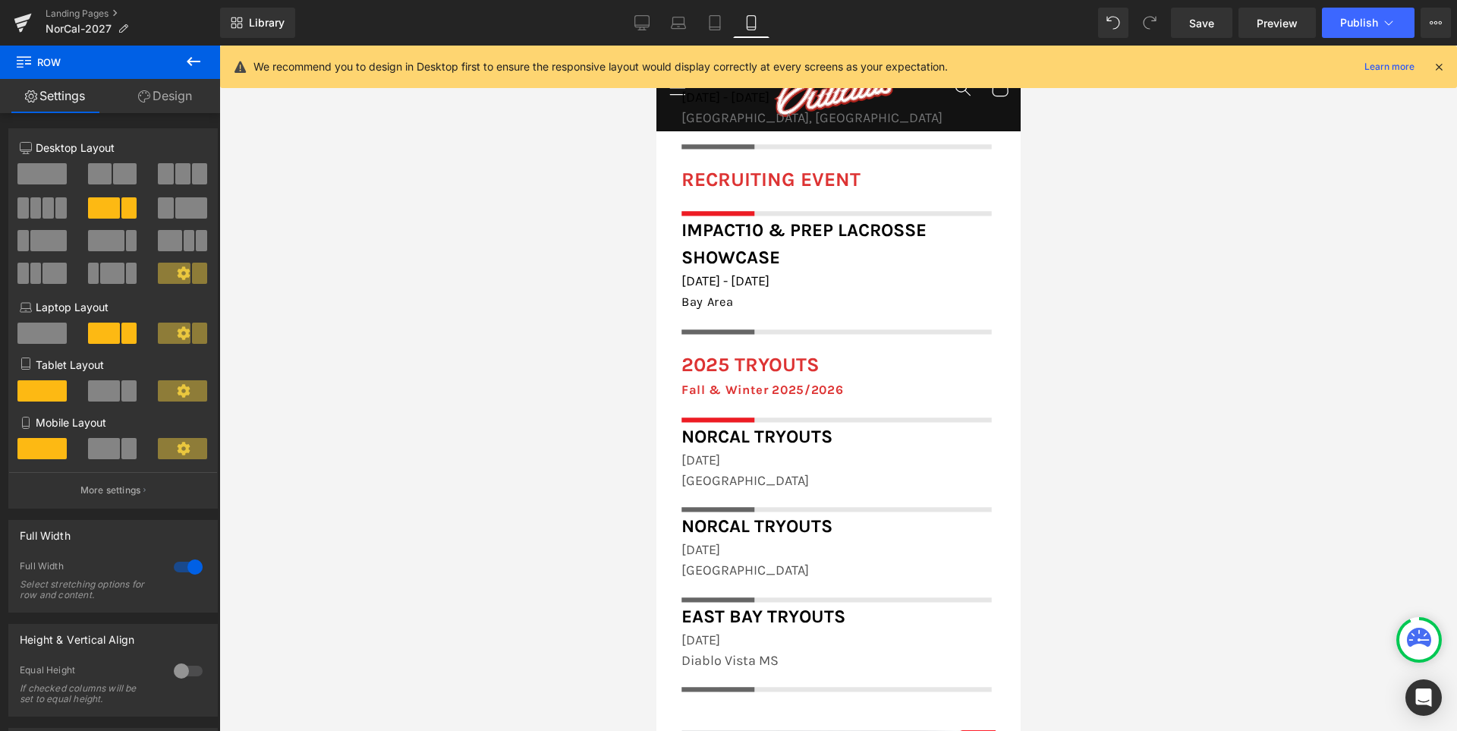
scroll to position [1897, 0]
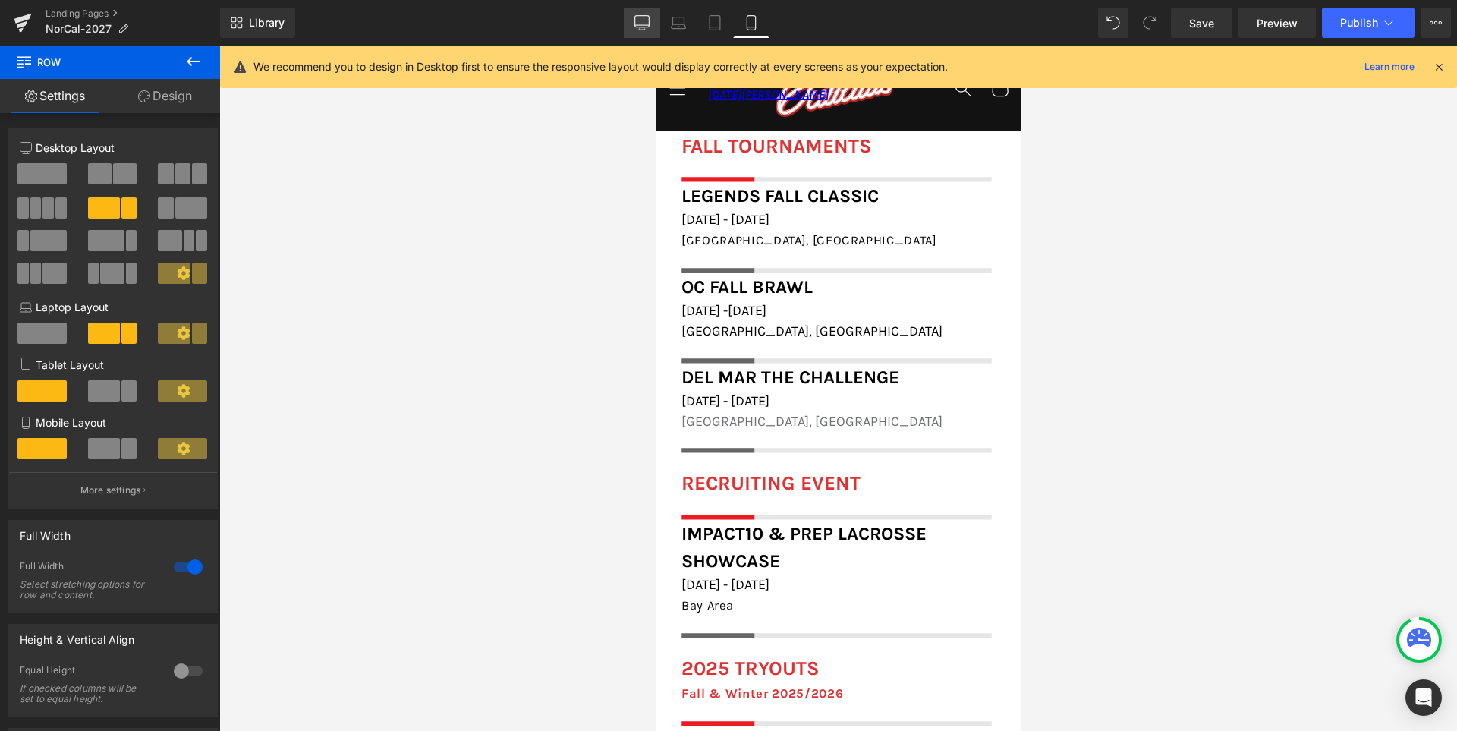
click at [646, 21] on icon at bounding box center [641, 22] width 15 height 15
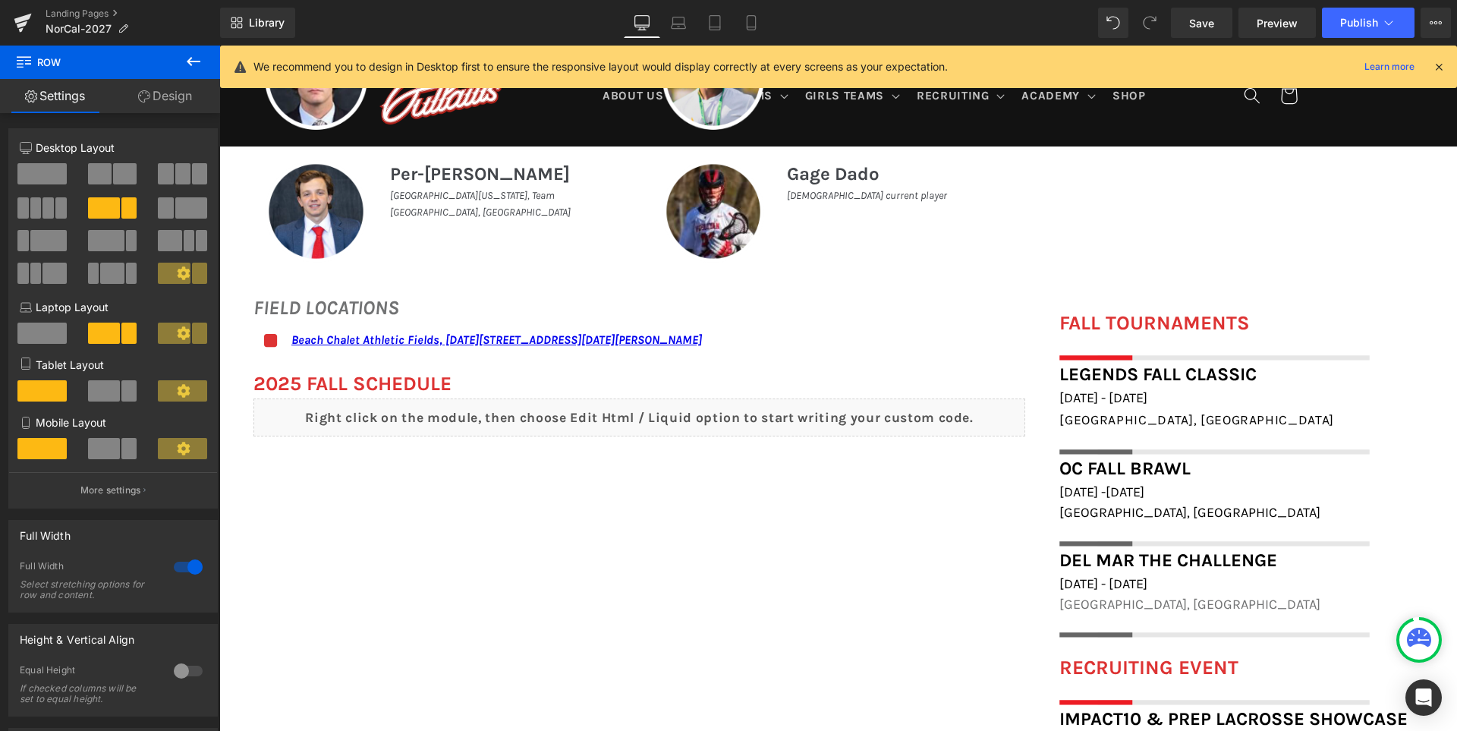
scroll to position [974, 0]
click at [1200, 22] on span "Save" at bounding box center [1201, 23] width 25 height 16
click at [1441, 67] on icon at bounding box center [1439, 67] width 14 height 14
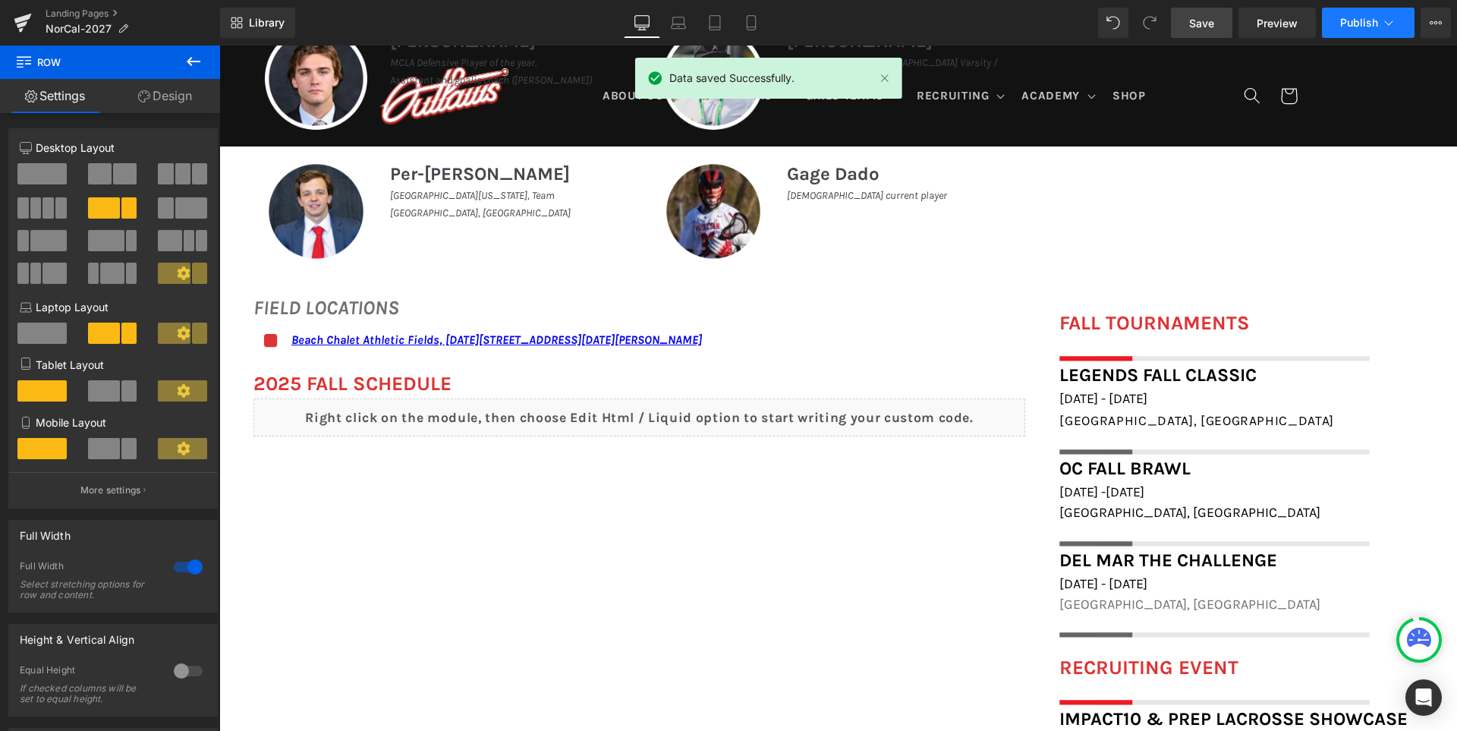
click at [1352, 20] on span "Publish" at bounding box center [1359, 23] width 38 height 12
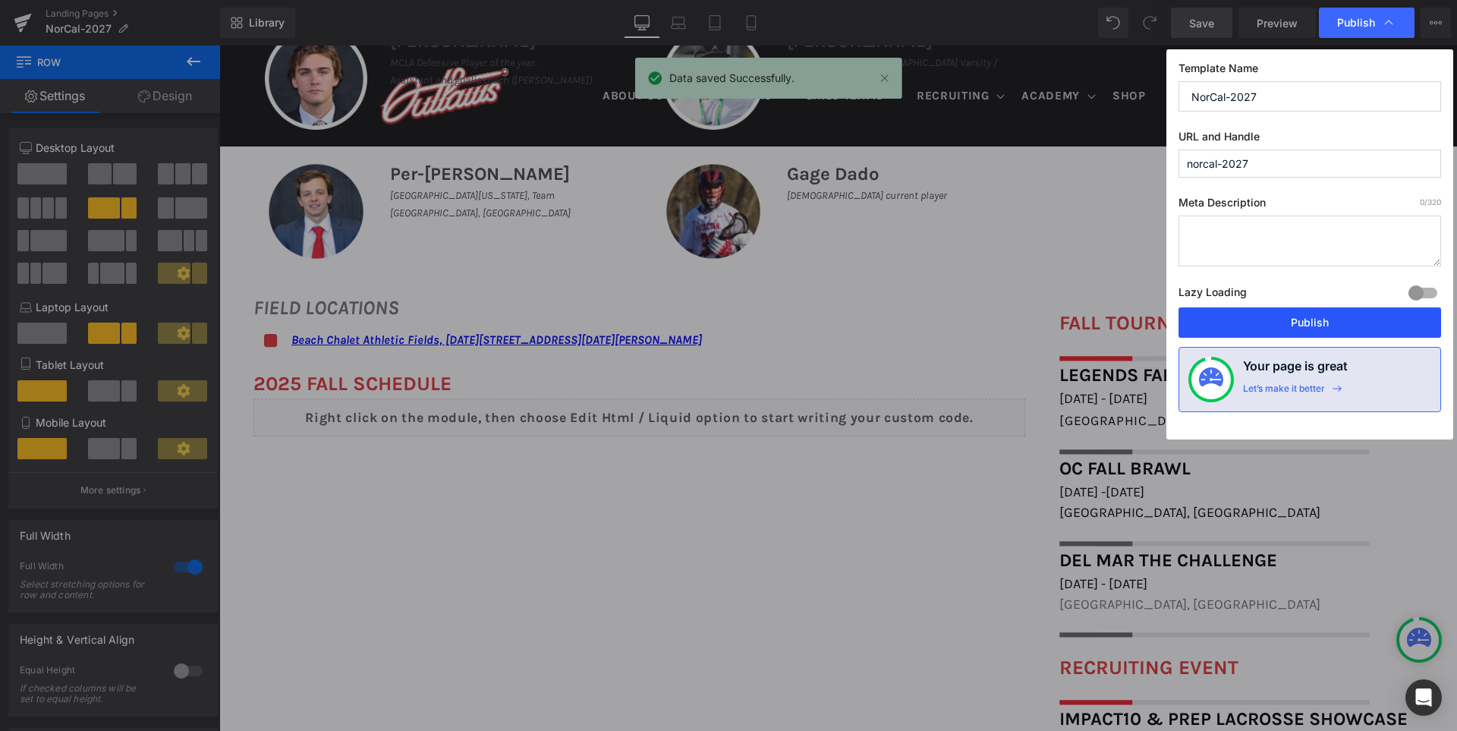
click at [1331, 310] on button "Publish" at bounding box center [1309, 322] width 262 height 30
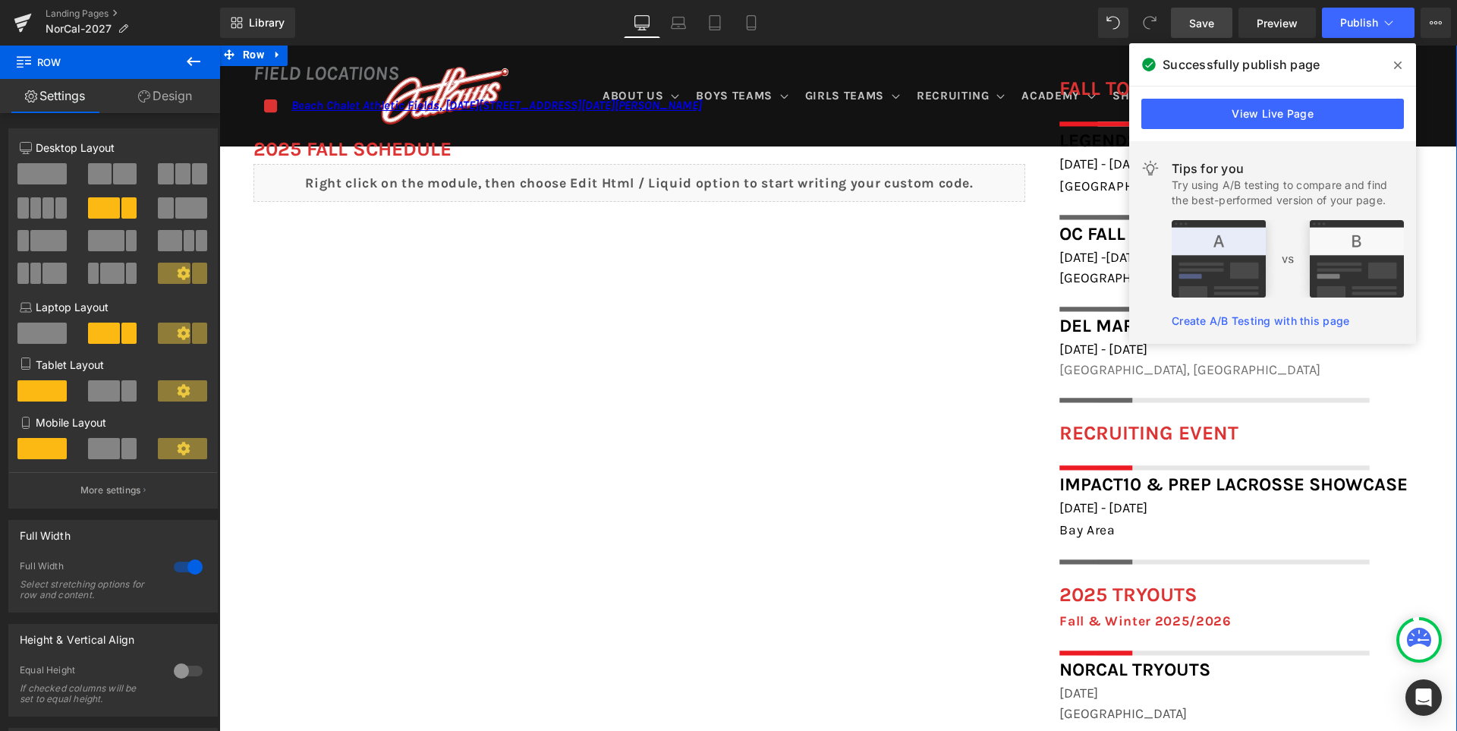
scroll to position [1126, 0]
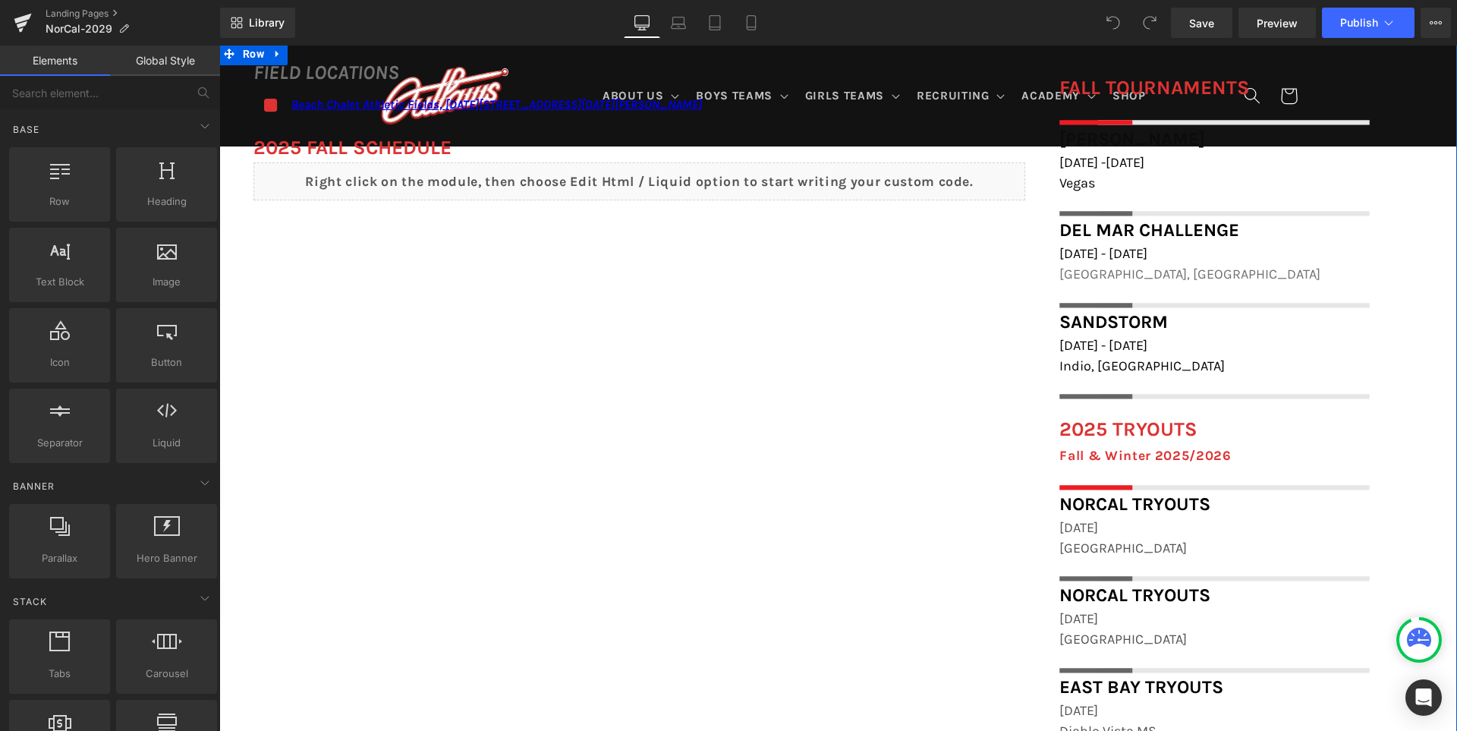
scroll to position [1214, 0]
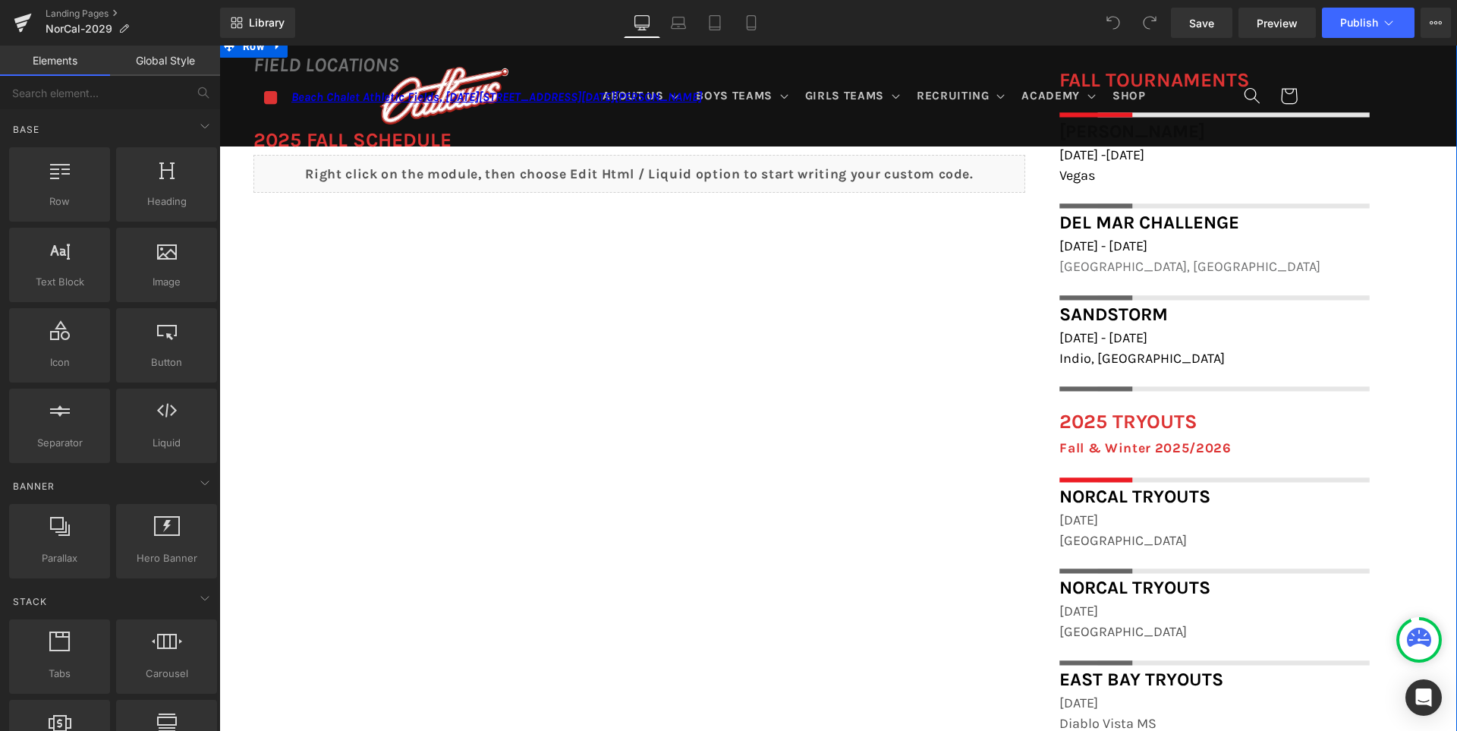
click at [997, 388] on div "FIELD LOCATIONS Heading Icon Beach Chalet Athletic Fields, [DATE][STREET_ADDRES…" at bounding box center [837, 395] width 1237 height 721
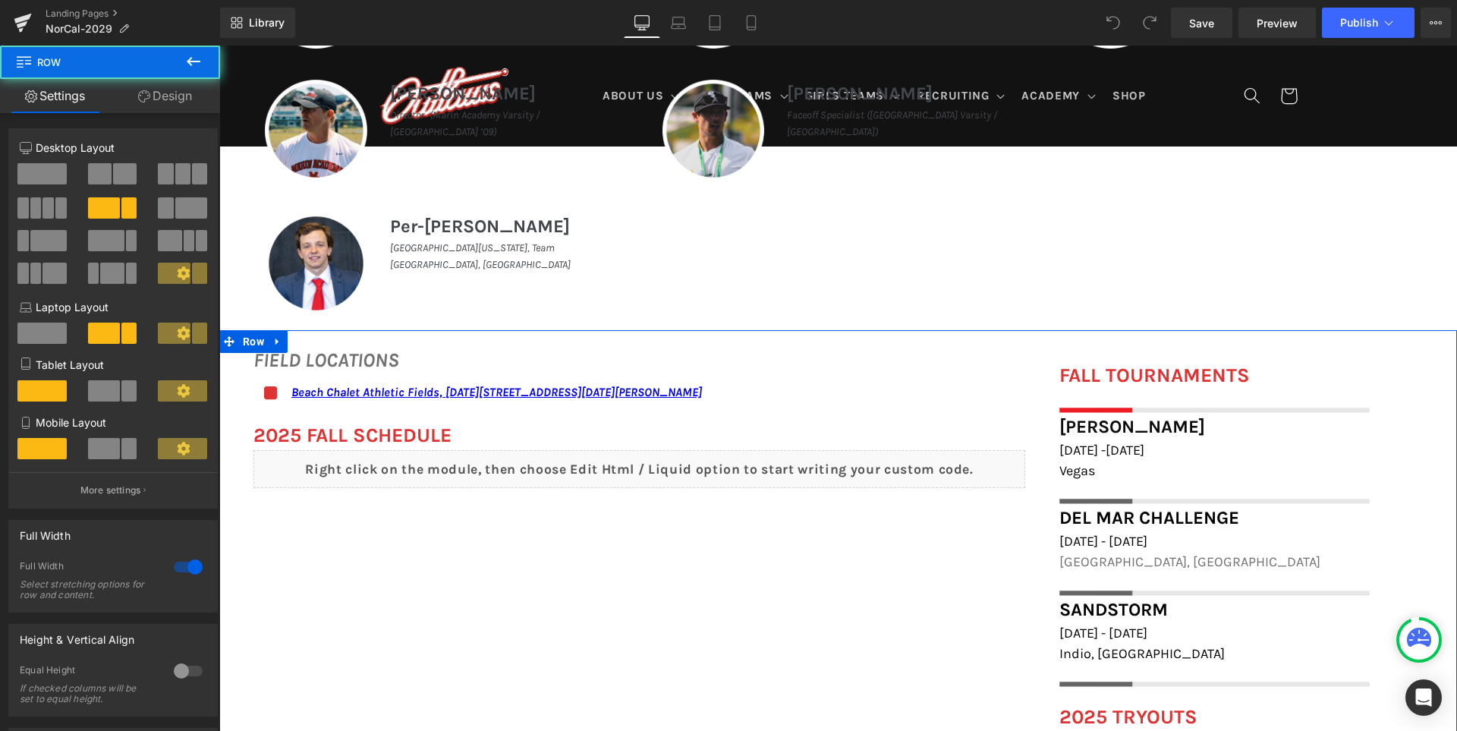
scroll to position [910, 0]
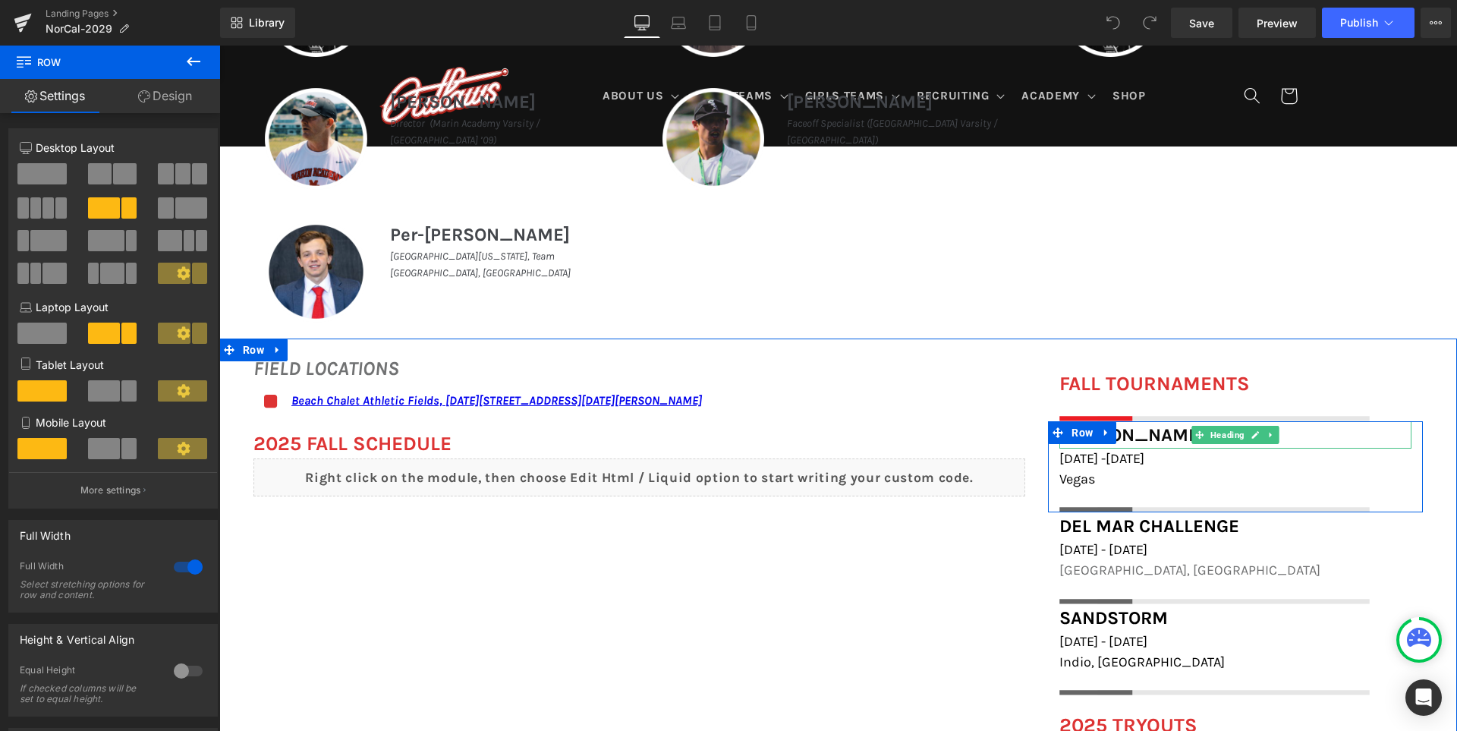
click at [1158, 438] on h1 "[PERSON_NAME]" at bounding box center [1235, 434] width 352 height 27
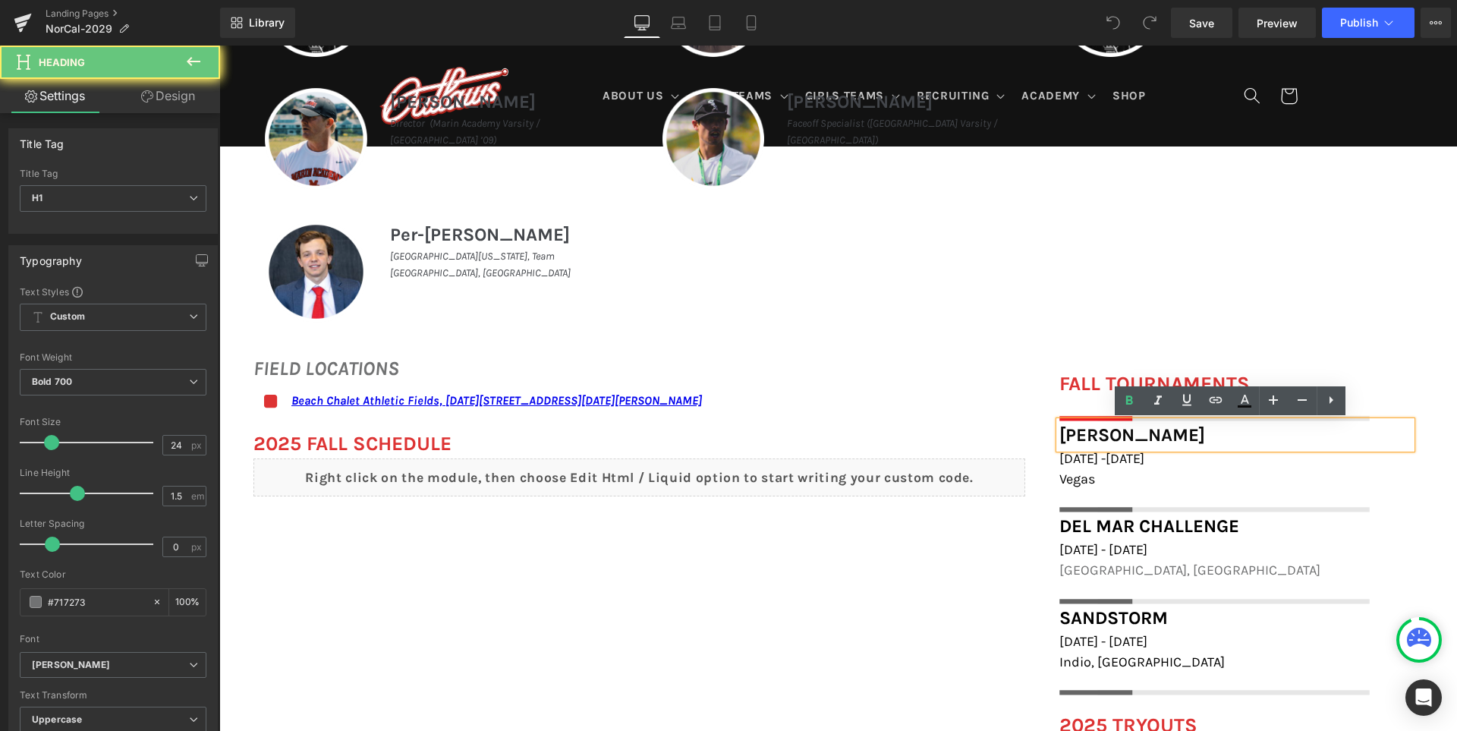
click at [1158, 438] on h1 "[PERSON_NAME]" at bounding box center [1235, 434] width 352 height 27
paste div
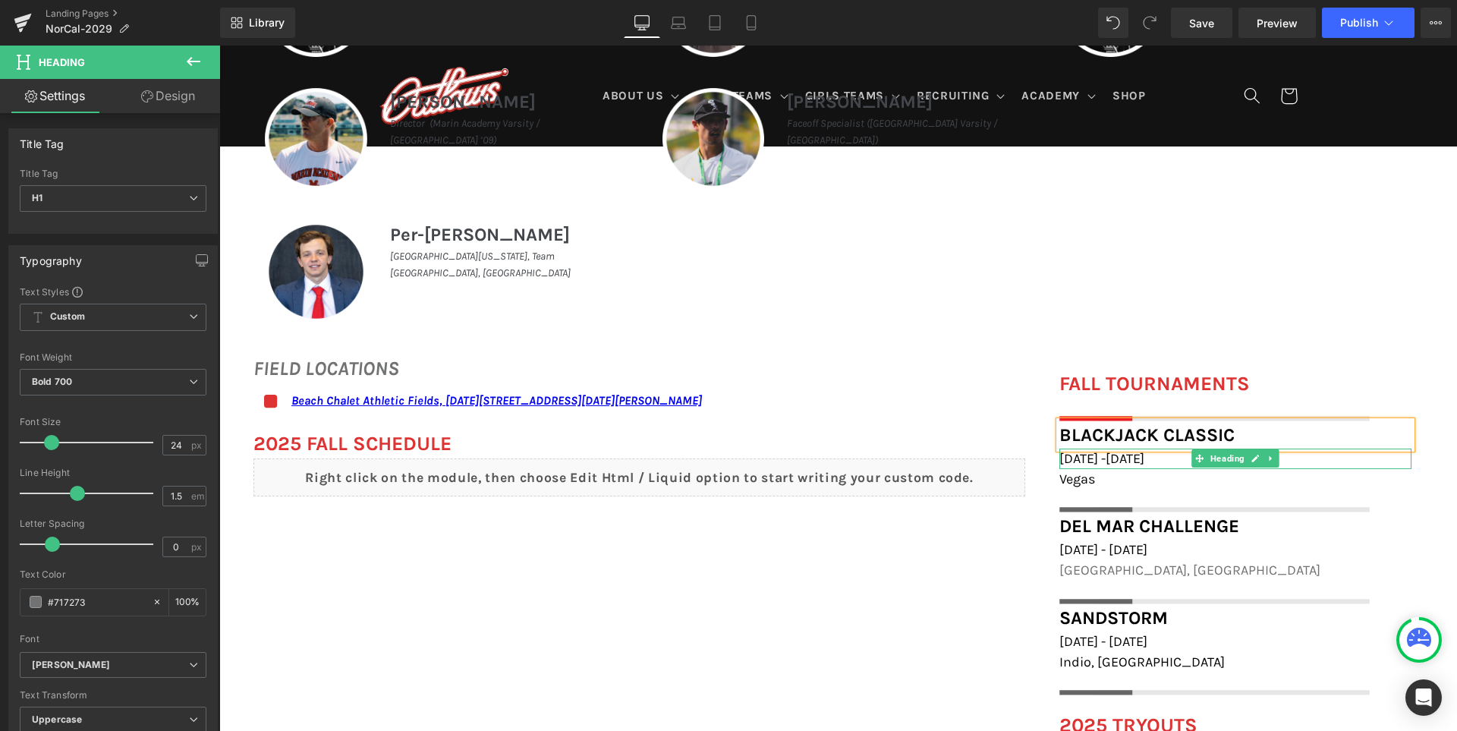
click at [1124, 464] on span "[DATE] -[DATE]" at bounding box center [1101, 458] width 85 height 17
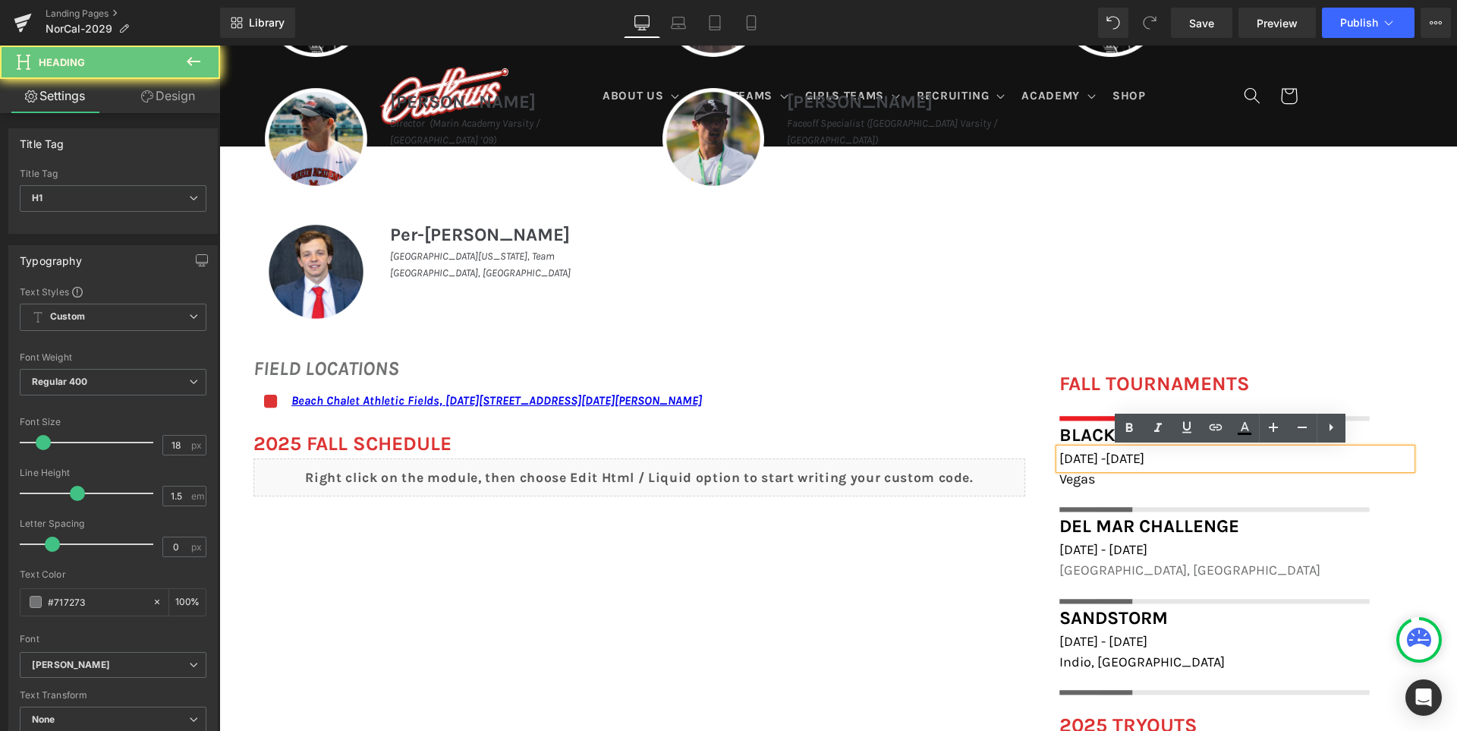
click at [1123, 461] on span "[DATE] -[DATE]" at bounding box center [1101, 458] width 85 height 17
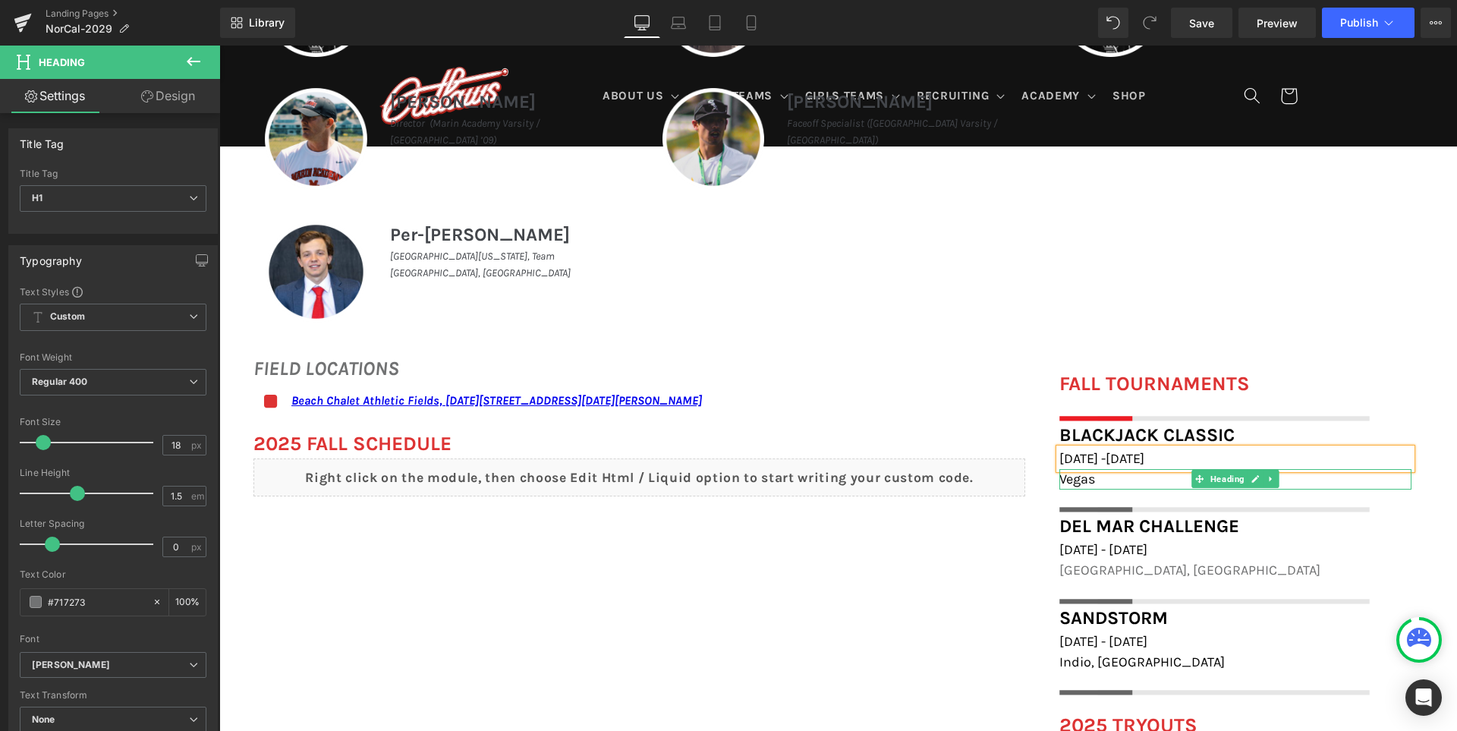
click at [1095, 478] on h1 "Vegas" at bounding box center [1235, 479] width 352 height 20
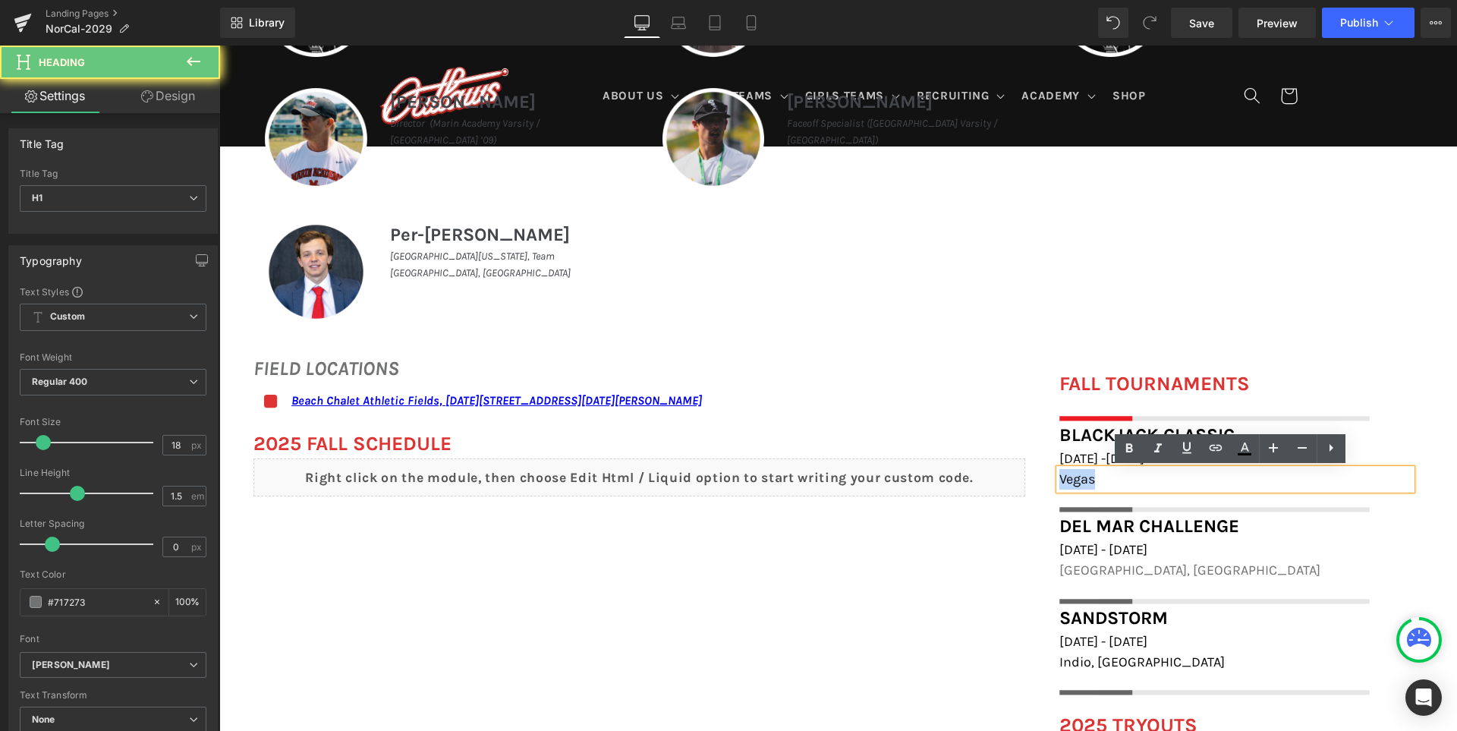
click at [1095, 478] on h1 "Vegas" at bounding box center [1235, 479] width 352 height 20
paste div
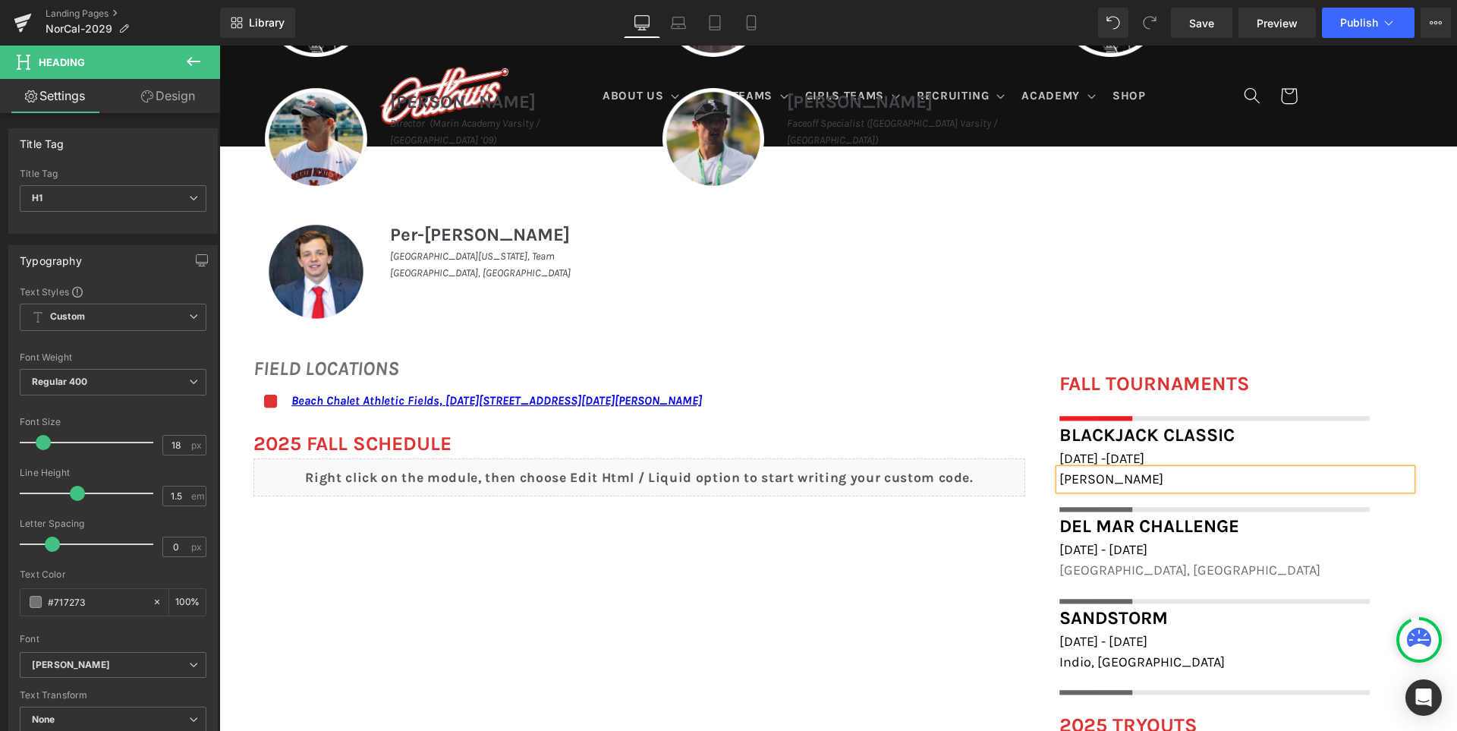
click at [957, 589] on div "FIELD LOCATIONS Heading Icon Beach Chalet Athletic Fields, [DATE][STREET_ADDRES…" at bounding box center [837, 698] width 1237 height 721
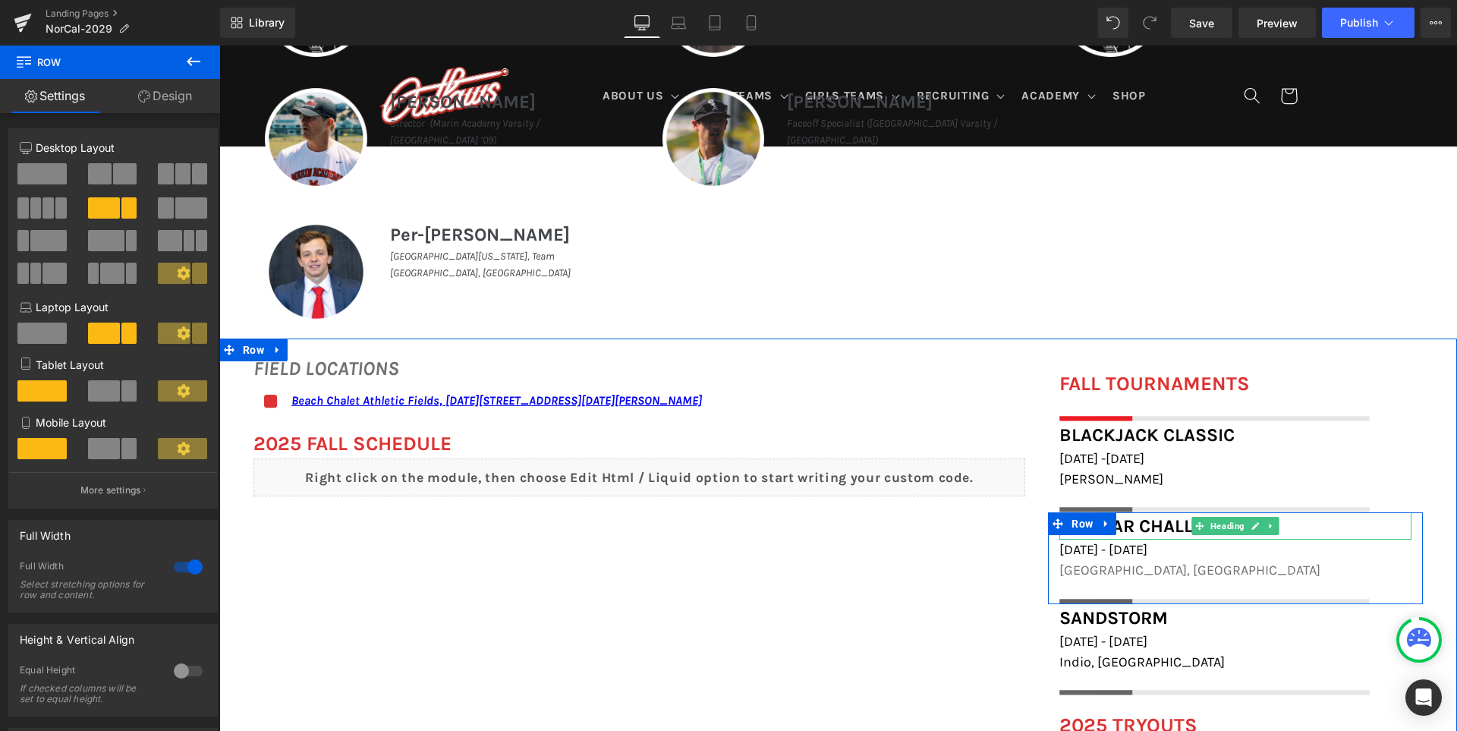
click at [1326, 529] on h1 "Del Mar Challenge" at bounding box center [1235, 525] width 352 height 27
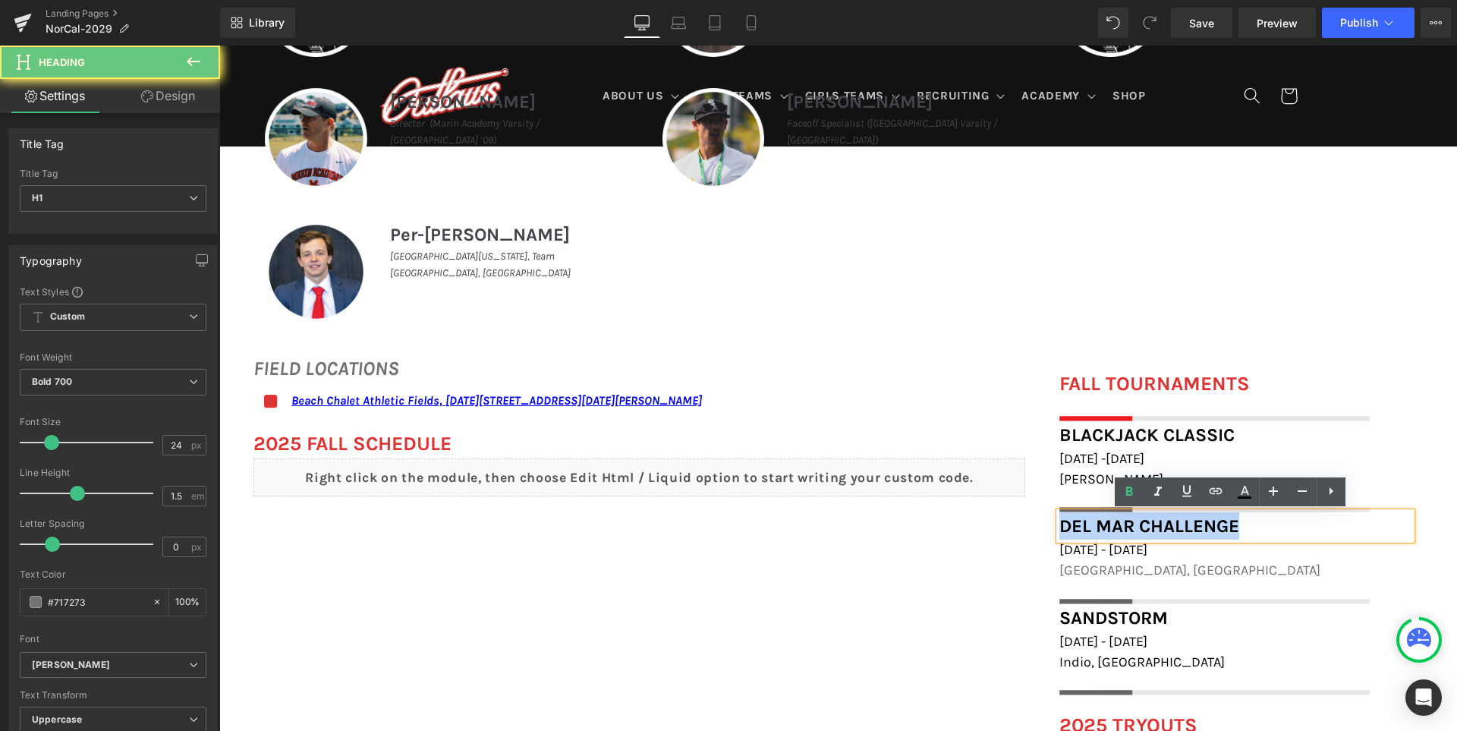
click at [1326, 529] on h1 "Del Mar Challenge" at bounding box center [1235, 525] width 352 height 27
paste div
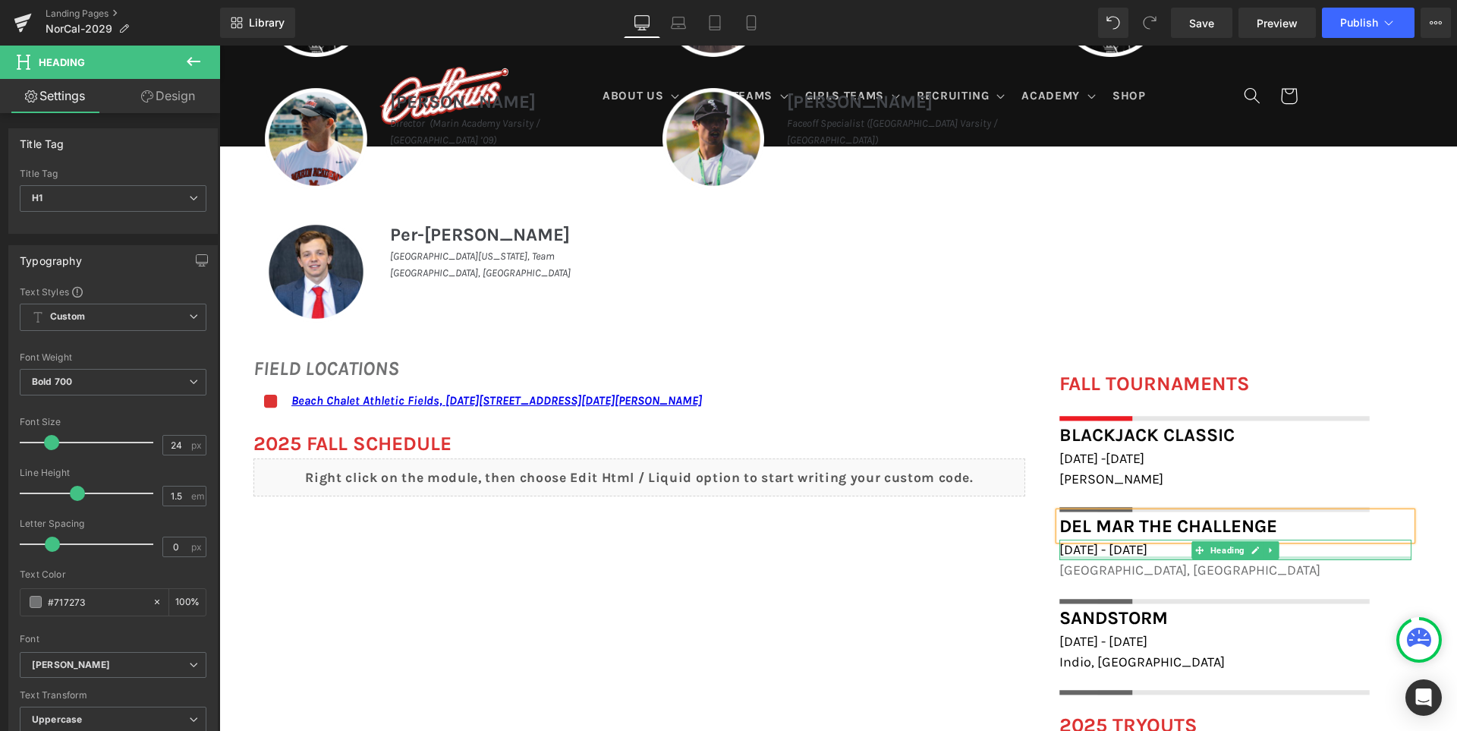
click at [1112, 553] on span "[DATE] - [DATE]" at bounding box center [1103, 549] width 88 height 17
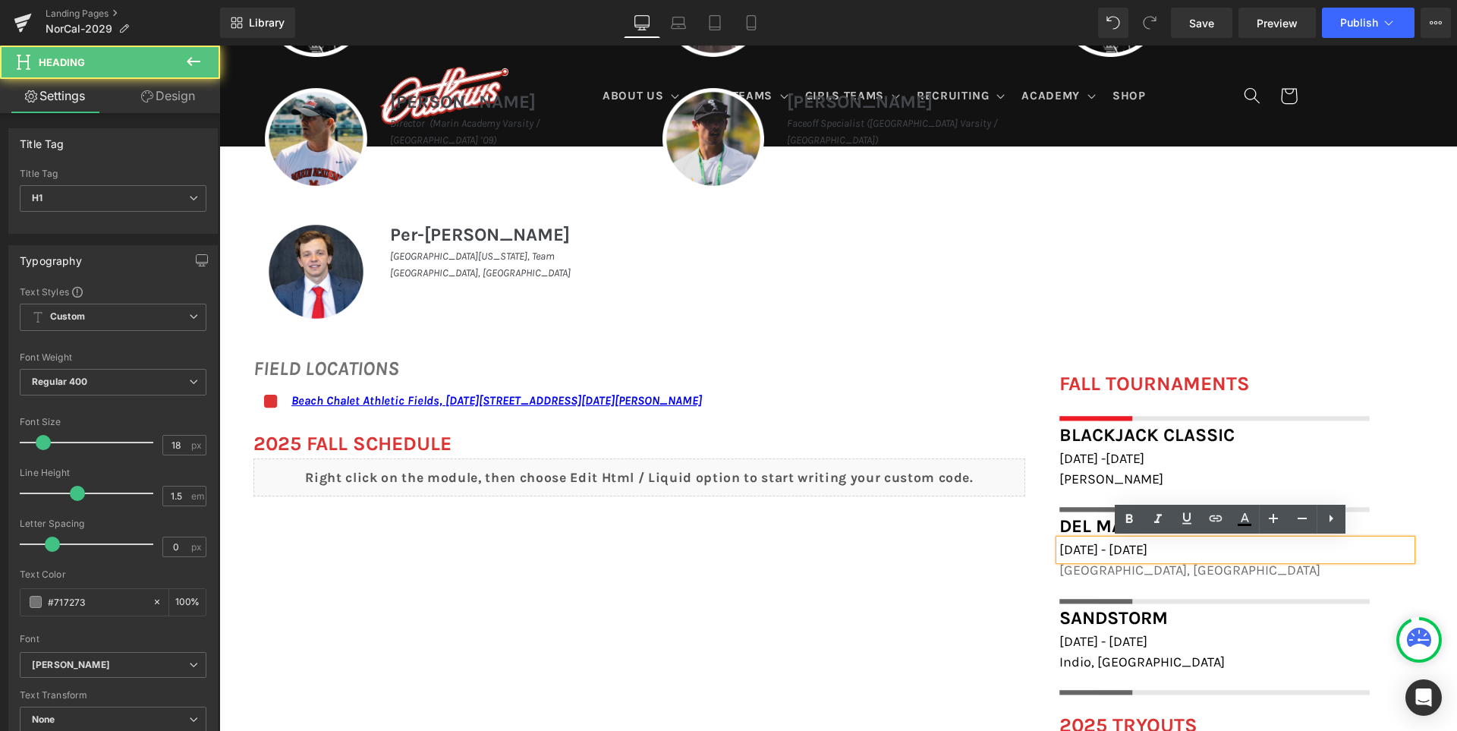
click at [1111, 551] on span "[DATE] - [DATE]" at bounding box center [1103, 549] width 88 height 17
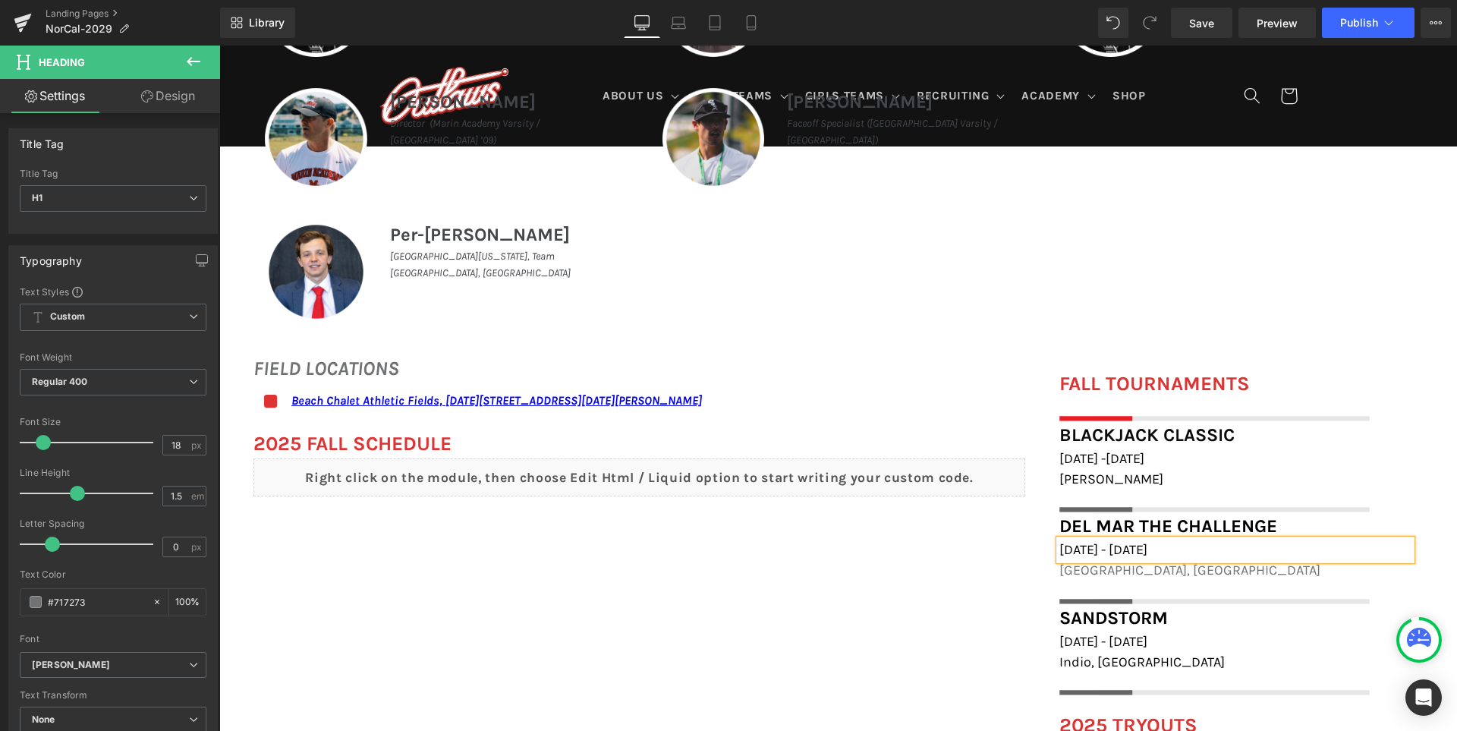
click at [1143, 548] on span "[DATE] - [DATE]" at bounding box center [1103, 549] width 88 height 17
click at [1121, 572] on span "[GEOGRAPHIC_DATA], [GEOGRAPHIC_DATA]" at bounding box center [1189, 569] width 261 height 17
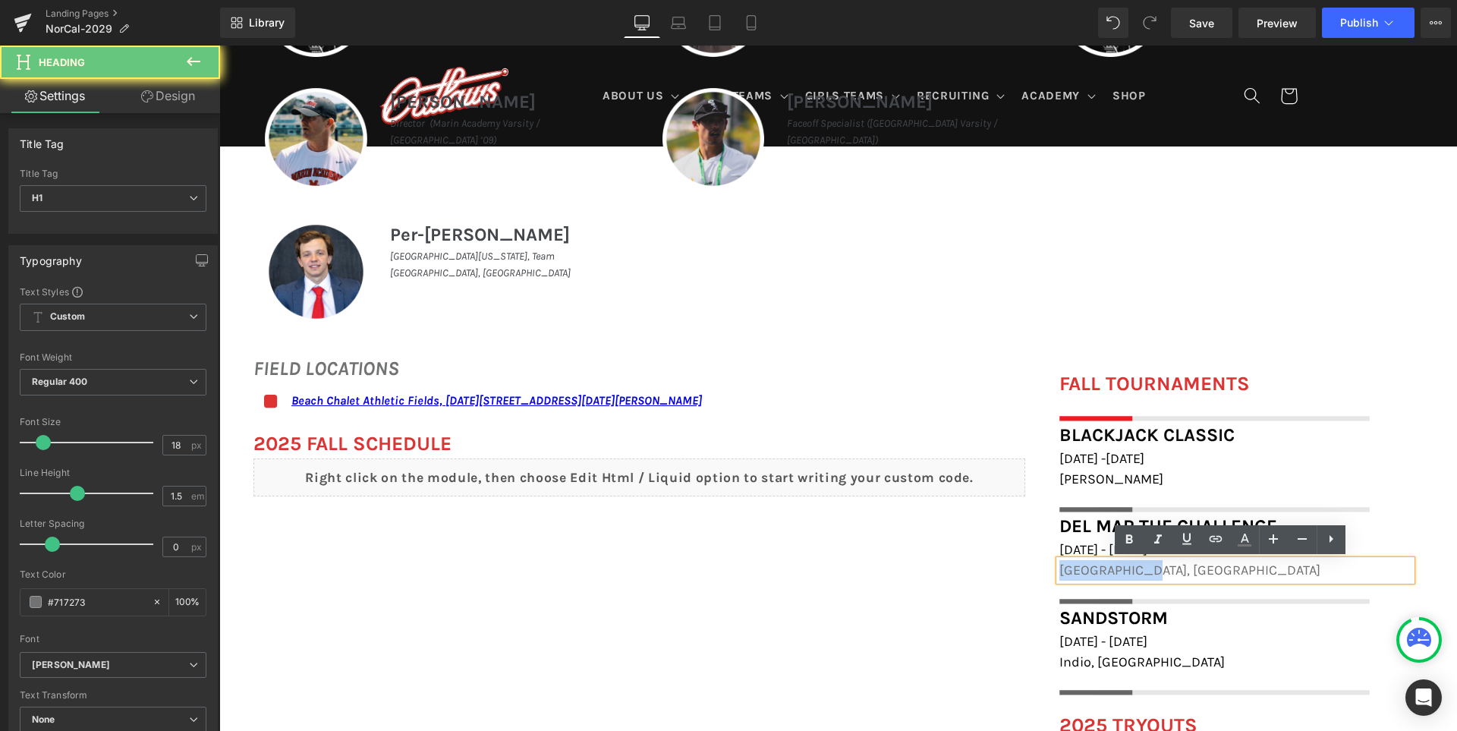
click at [1121, 572] on span "[GEOGRAPHIC_DATA], [GEOGRAPHIC_DATA]" at bounding box center [1189, 569] width 261 height 17
paste div
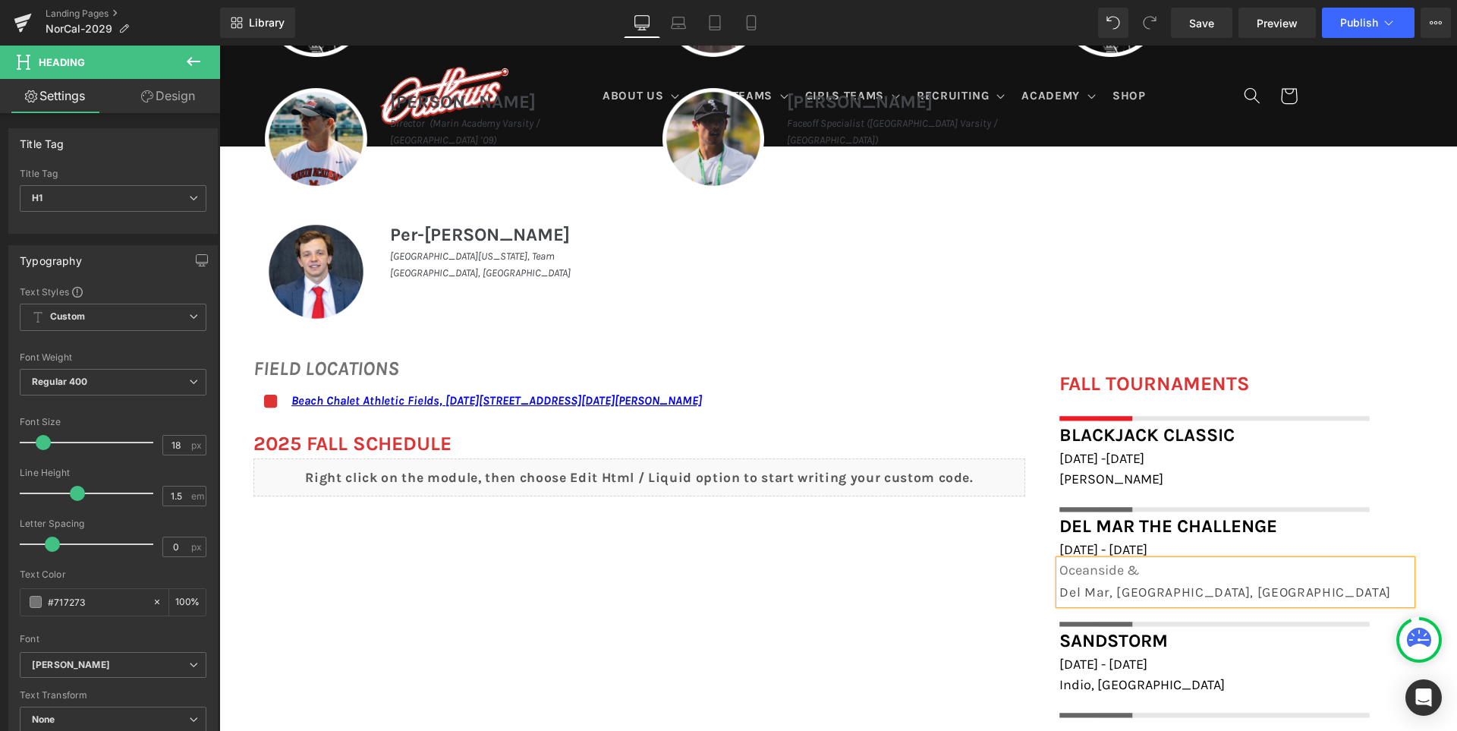
click at [1145, 571] on h1 "Oceanside &" at bounding box center [1235, 570] width 352 height 20
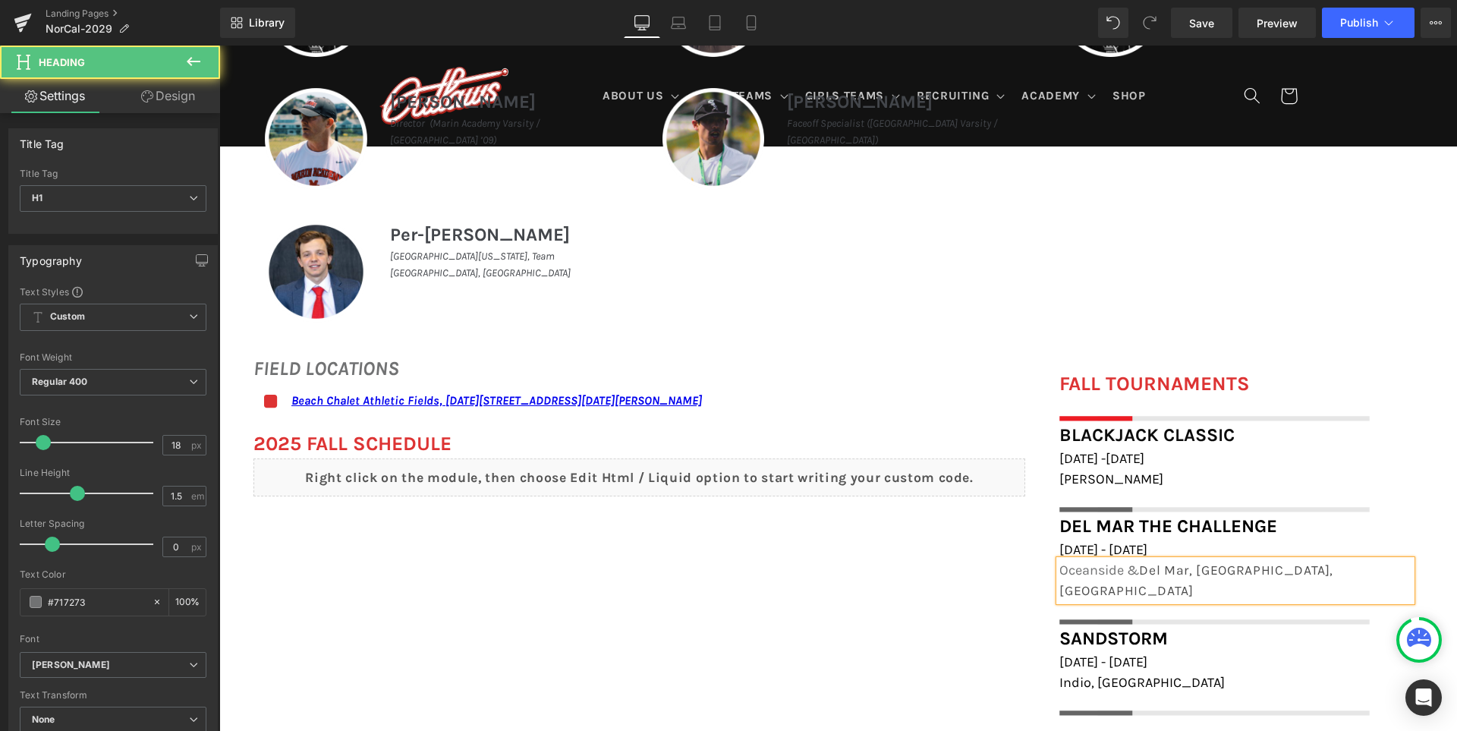
click at [838, 643] on div "FIELD LOCATIONS Heading Icon Beach Chalet Athletic Fields, 1400-1598 John F Ken…" at bounding box center [837, 709] width 1237 height 742
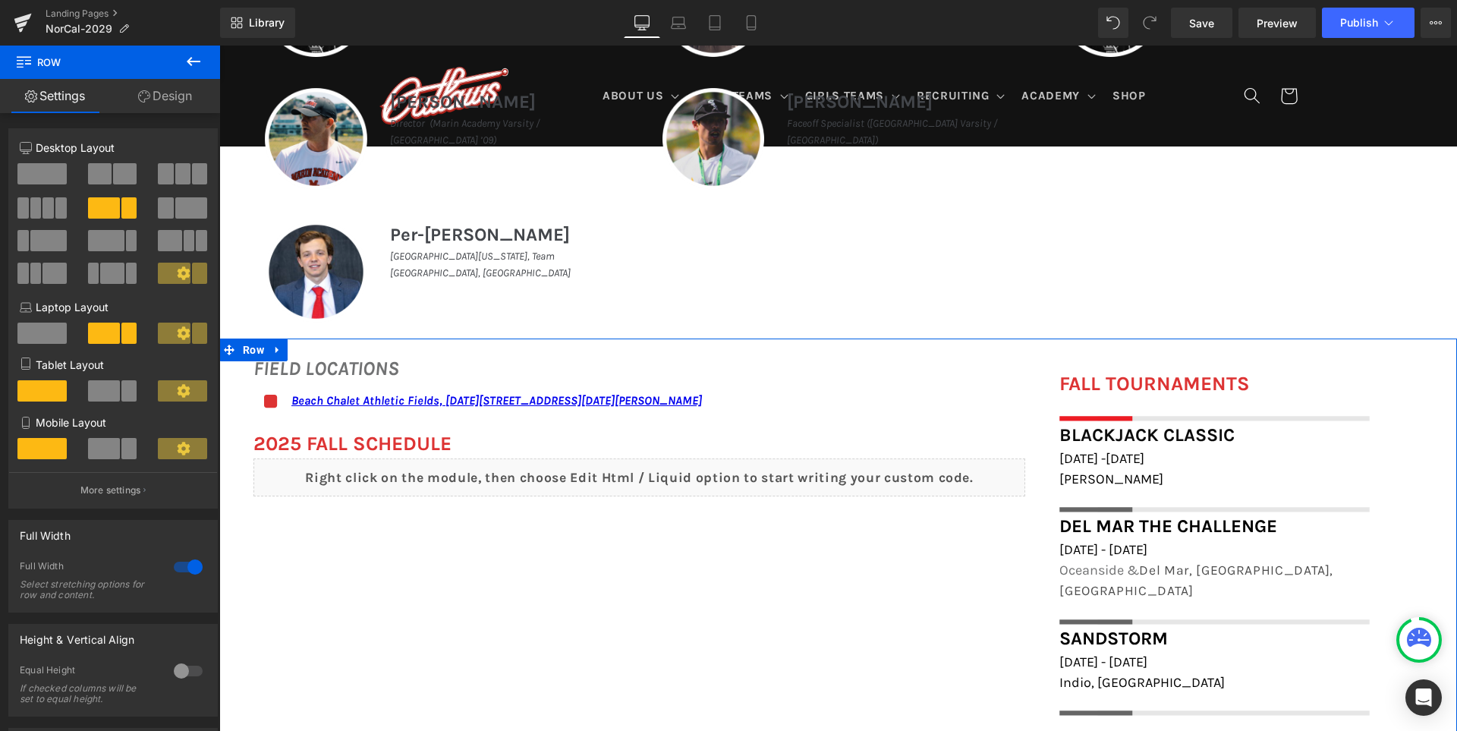
click at [821, 608] on div "FIELD LOCATIONS Heading Icon Beach Chalet Athletic Fields, 1400-1598 John F Ken…" at bounding box center [837, 709] width 1237 height 742
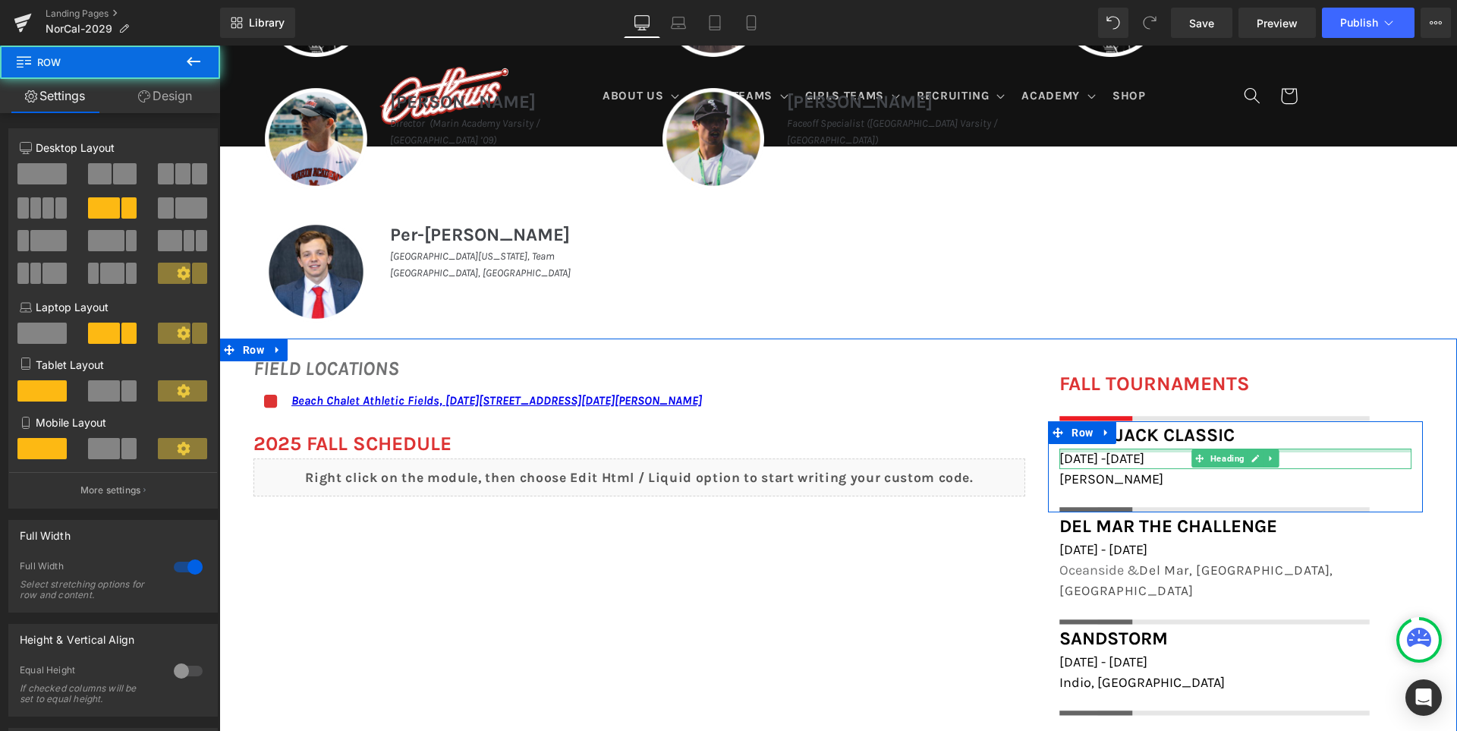
scroll to position [986, 0]
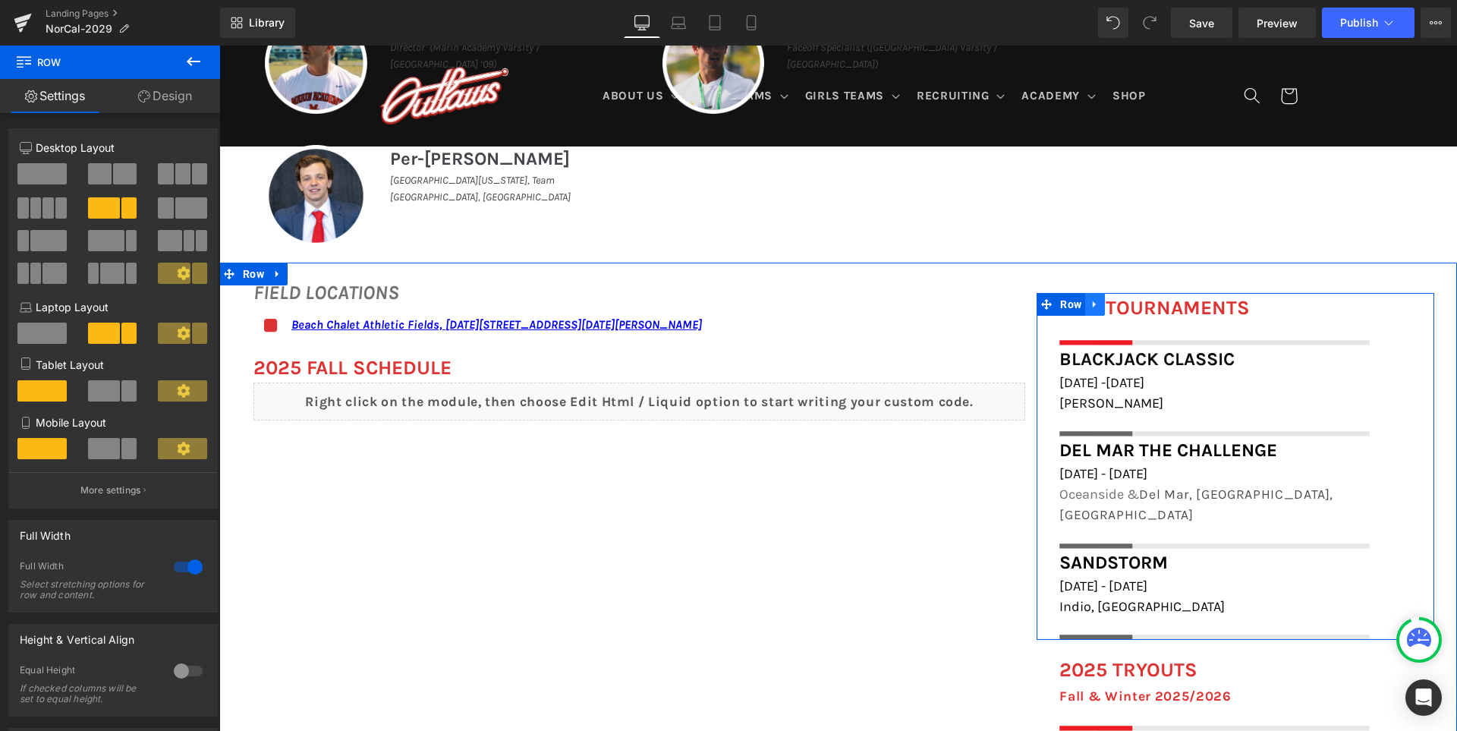
click at [1095, 303] on icon at bounding box center [1093, 303] width 3 height 7
click at [1120, 303] on icon at bounding box center [1114, 304] width 11 height 11
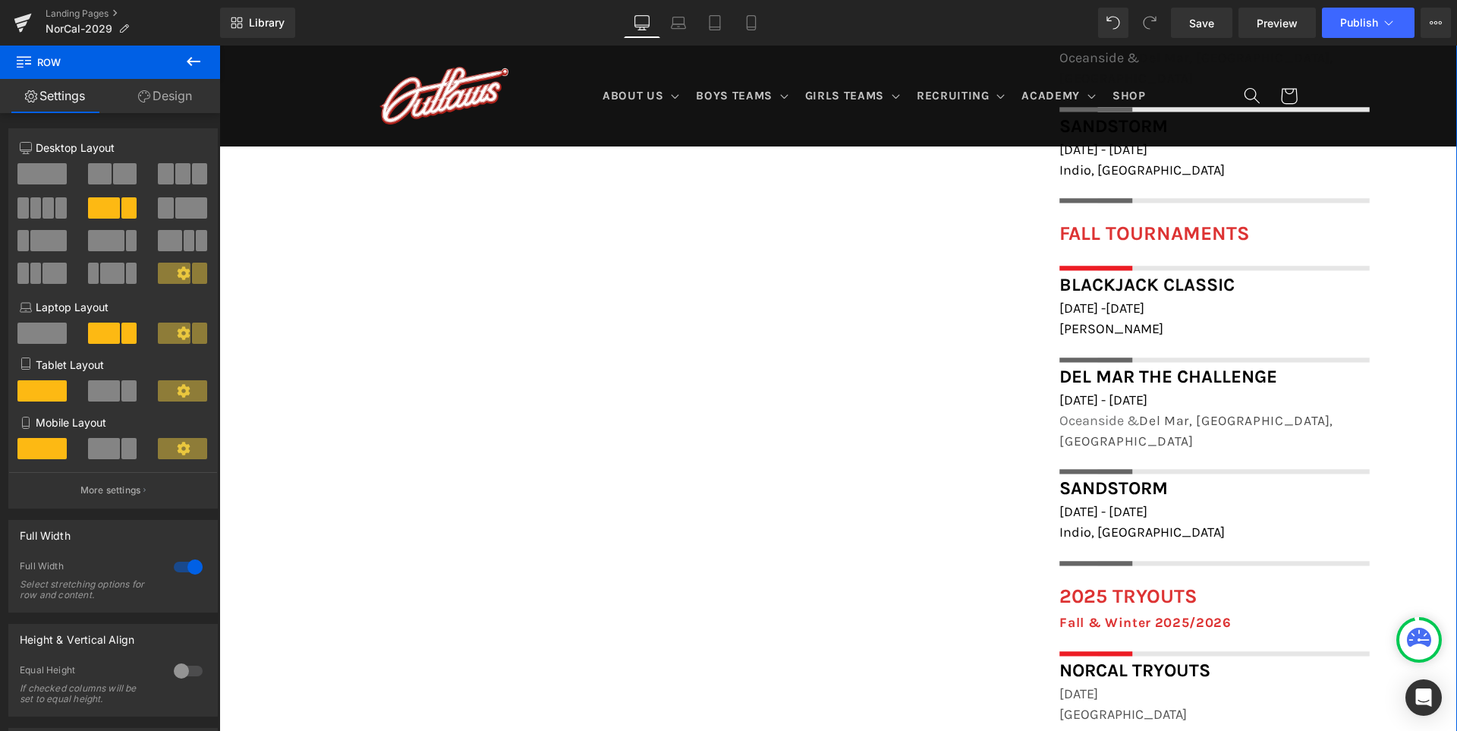
scroll to position [1287, 0]
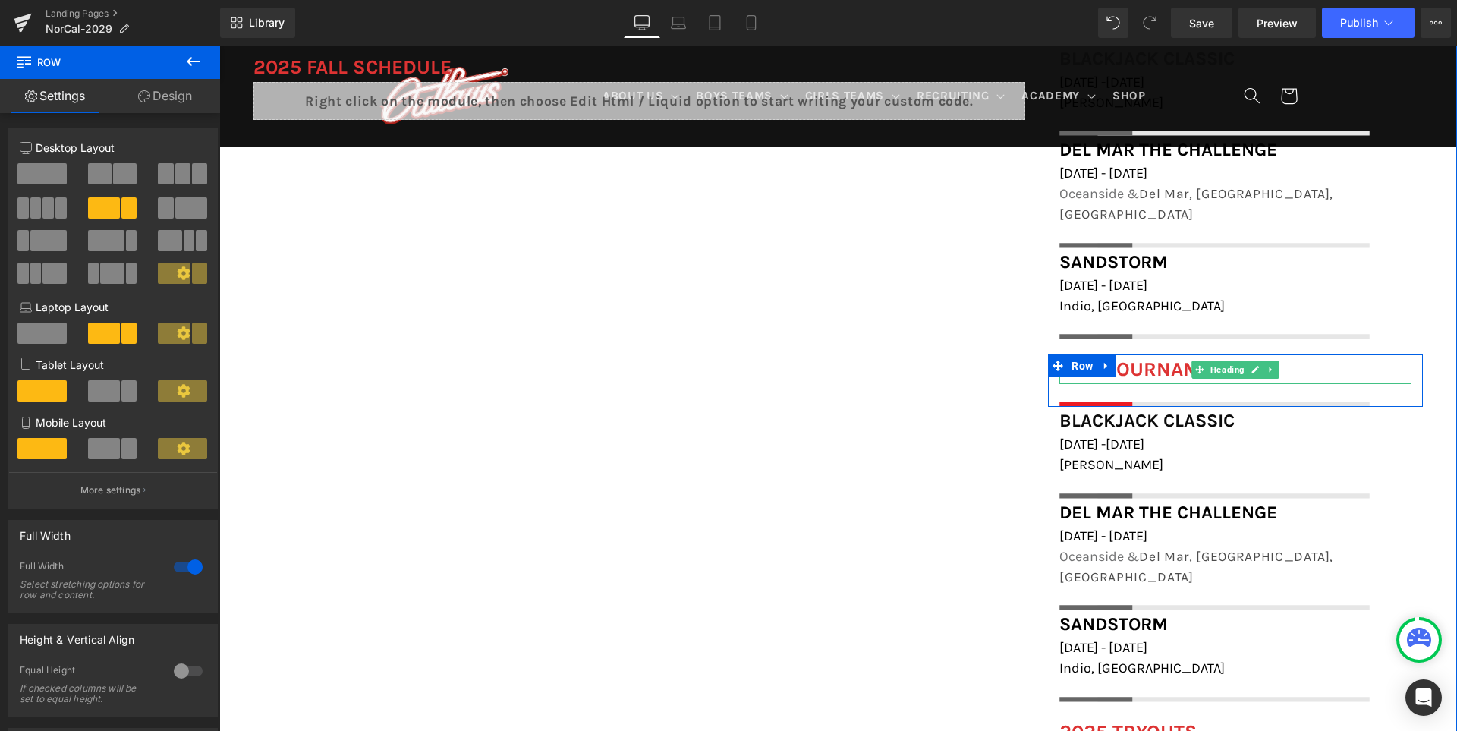
click at [1162, 357] on font "FALL TOURNAMENTS" at bounding box center [1154, 369] width 190 height 24
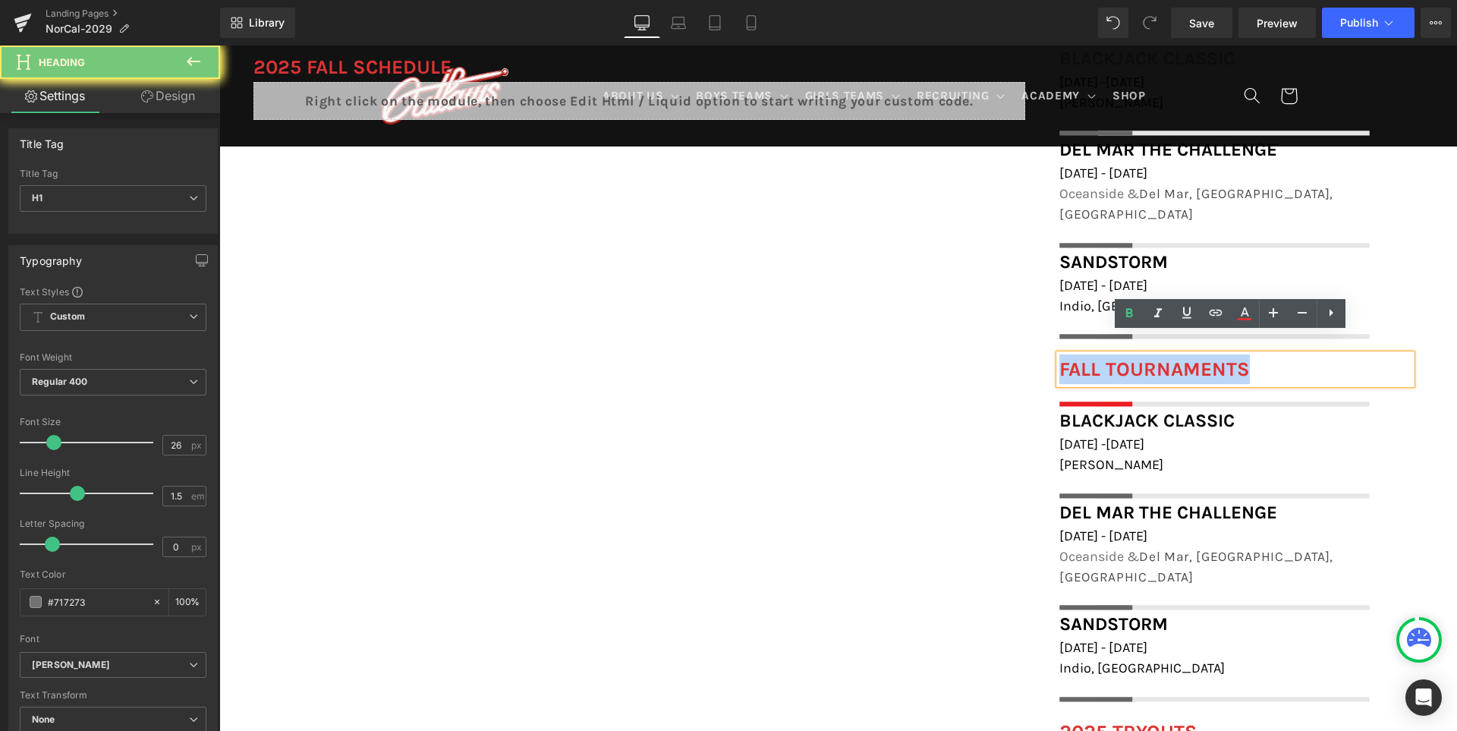
click at [1162, 357] on font "FALL TOURNAMENTS" at bounding box center [1154, 369] width 190 height 24
paste div
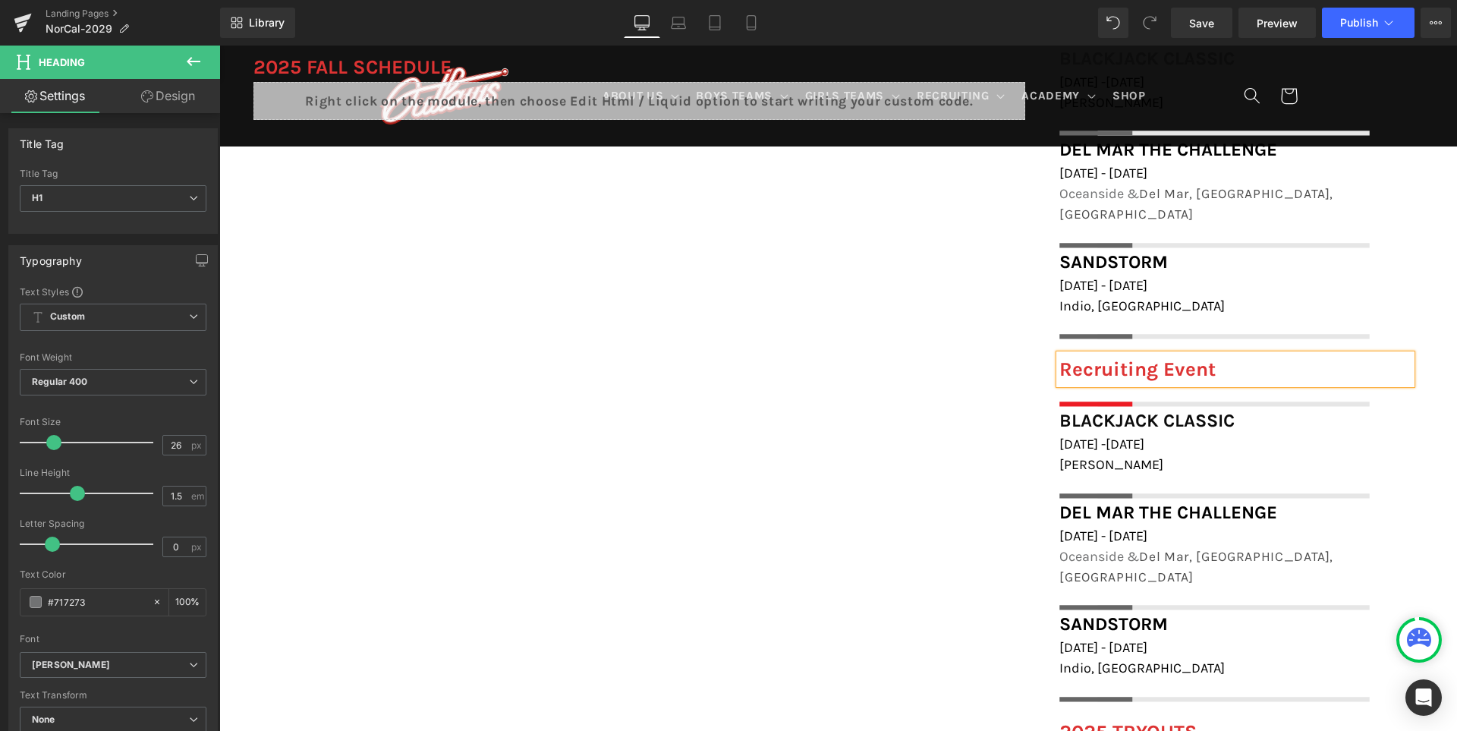
click at [1139, 357] on font "Recruiting Event" at bounding box center [1137, 369] width 156 height 24
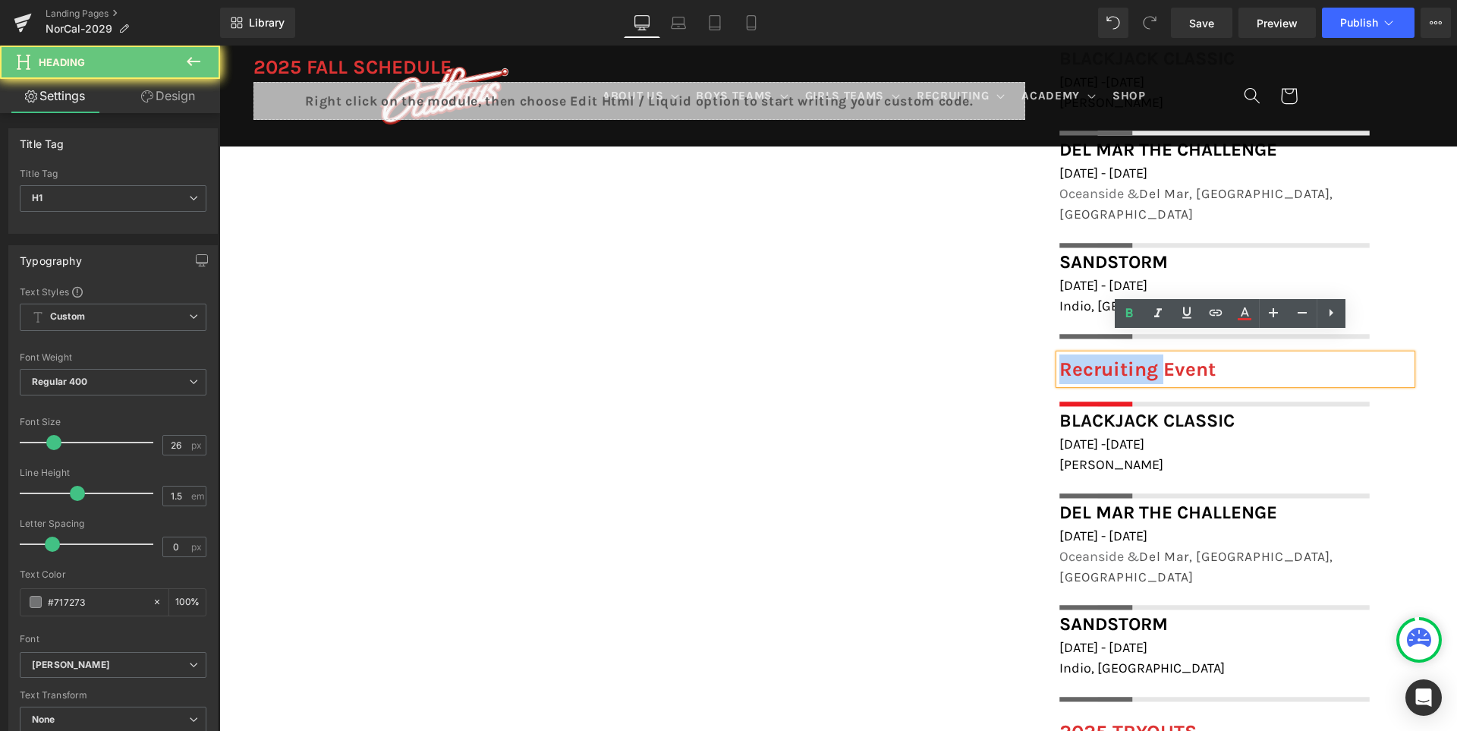
click at [1139, 357] on font "Recruiting Event" at bounding box center [1137, 369] width 156 height 24
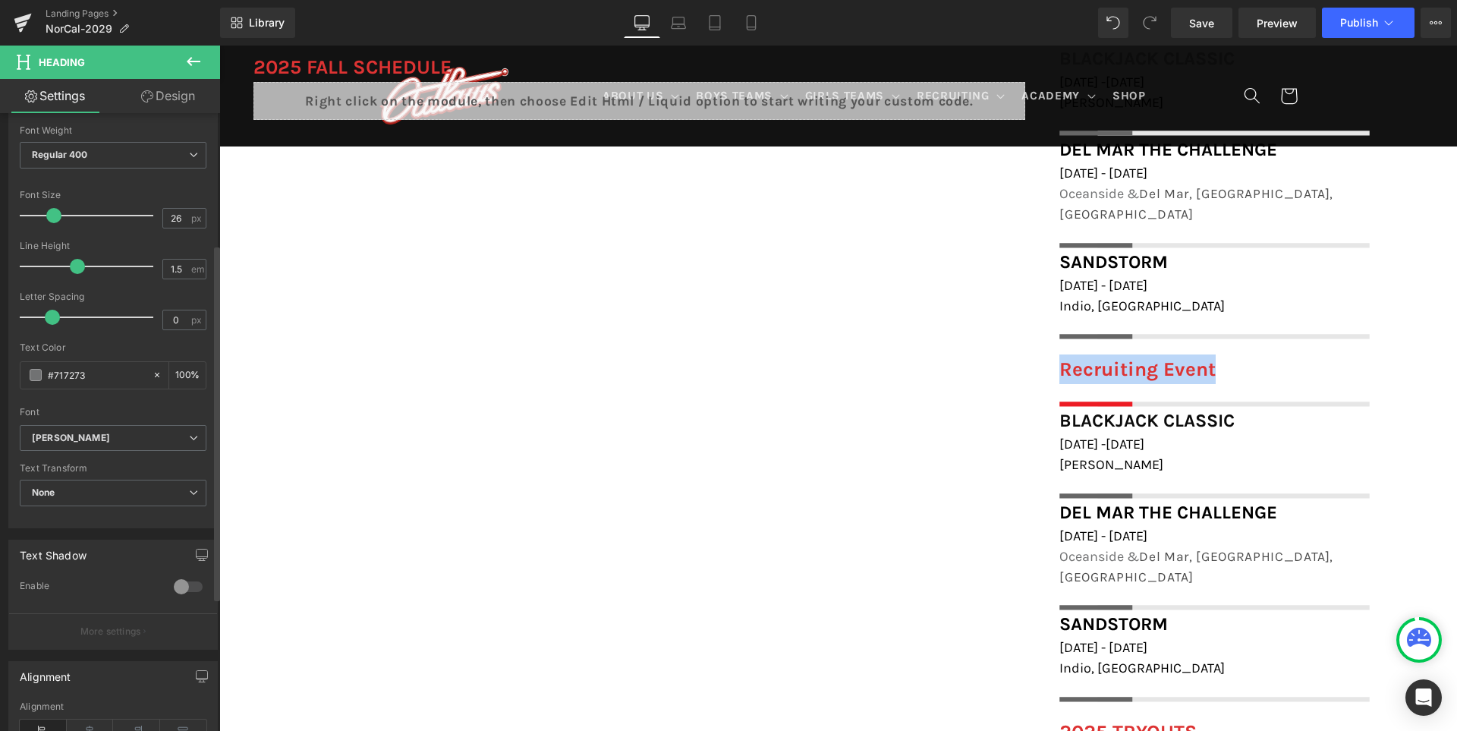
scroll to position [228, 0]
click at [99, 498] on span "None" at bounding box center [113, 492] width 187 height 27
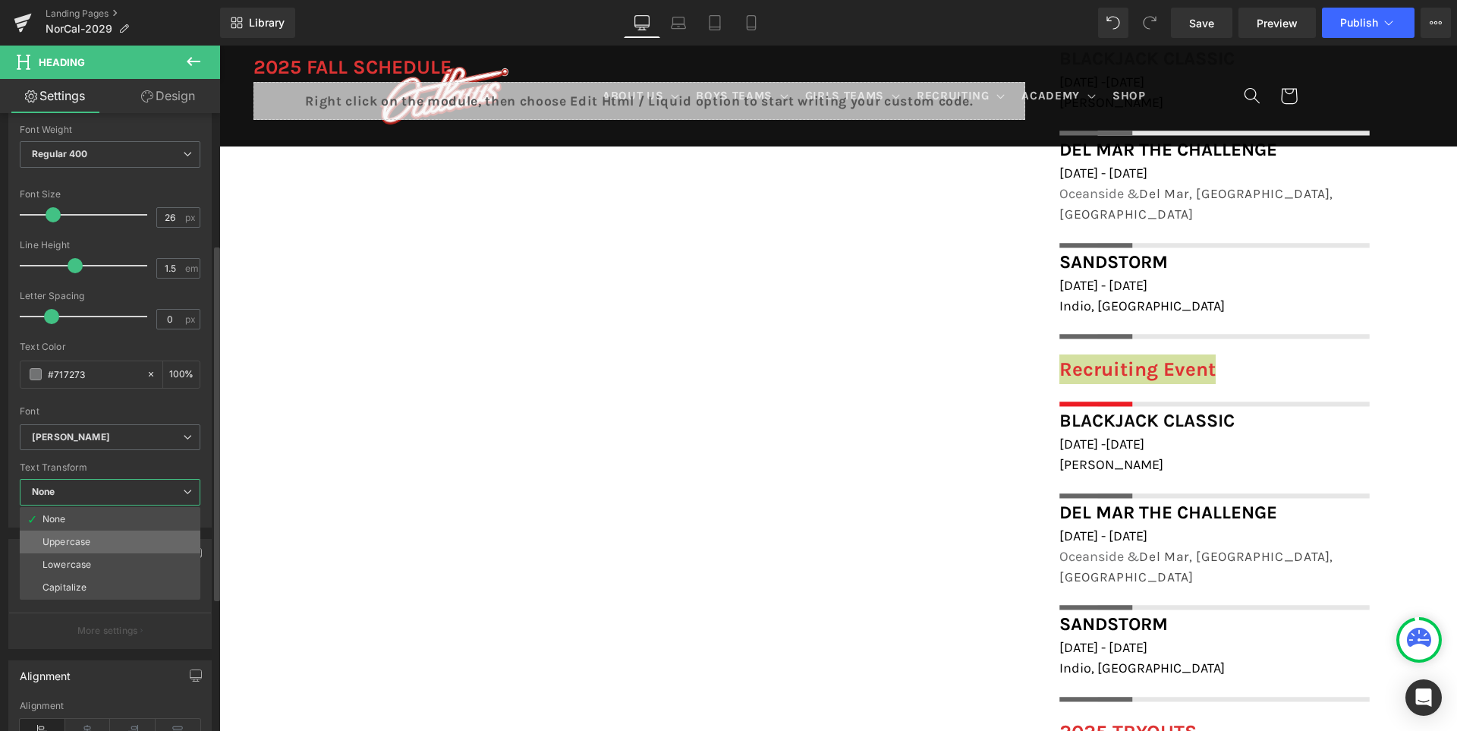
click at [84, 542] on div "Uppercase" at bounding box center [66, 541] width 48 height 11
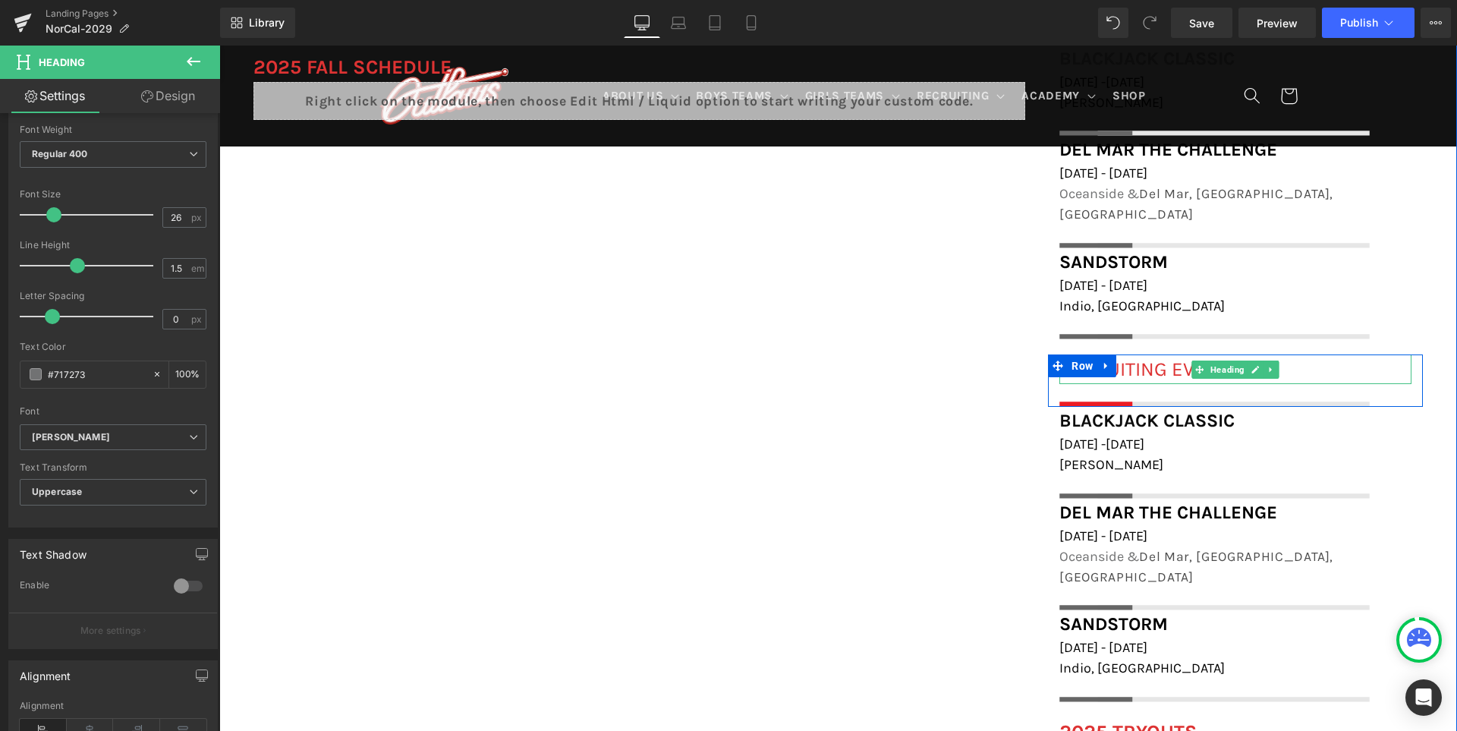
click at [1132, 357] on font "Recruiting Event" at bounding box center [1144, 369] width 170 height 24
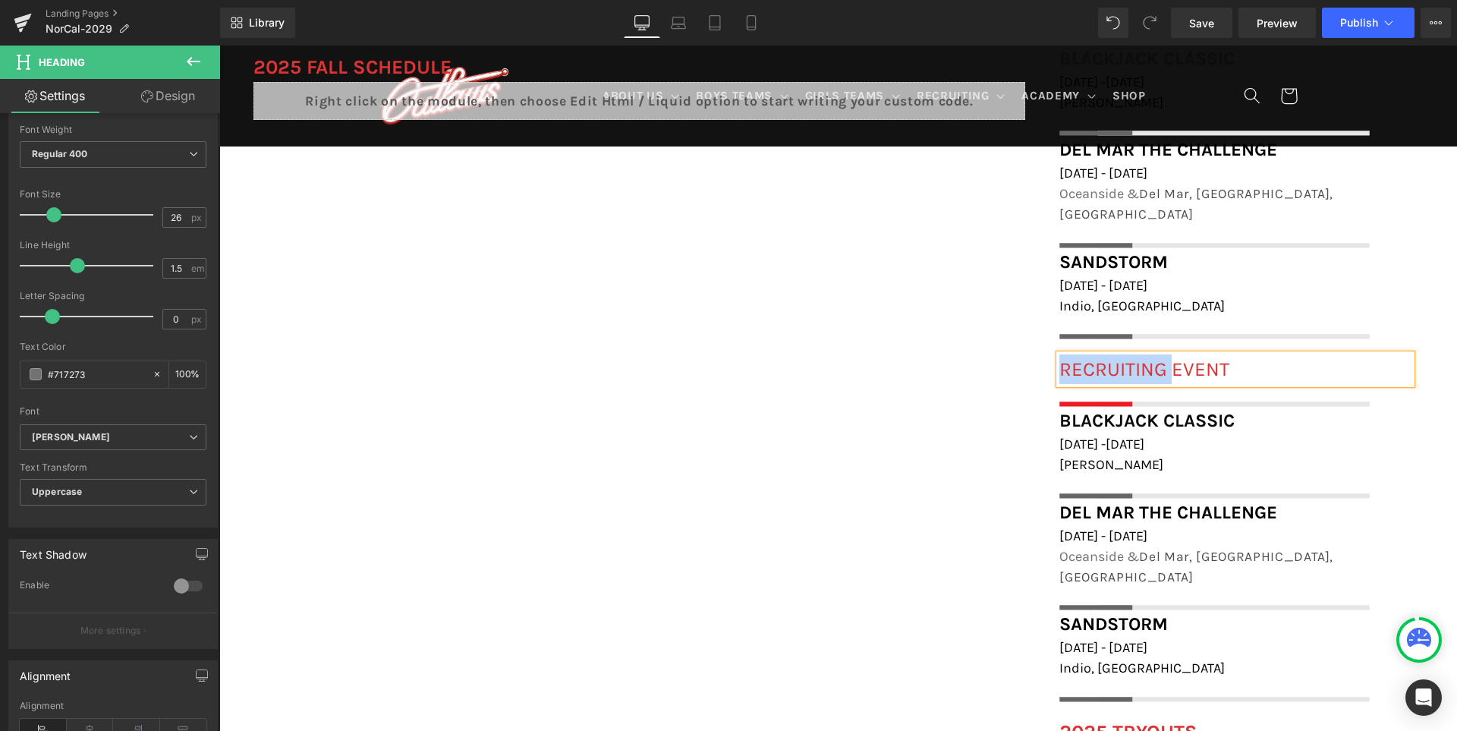
click at [1132, 357] on font "Recruiting Event" at bounding box center [1144, 369] width 170 height 24
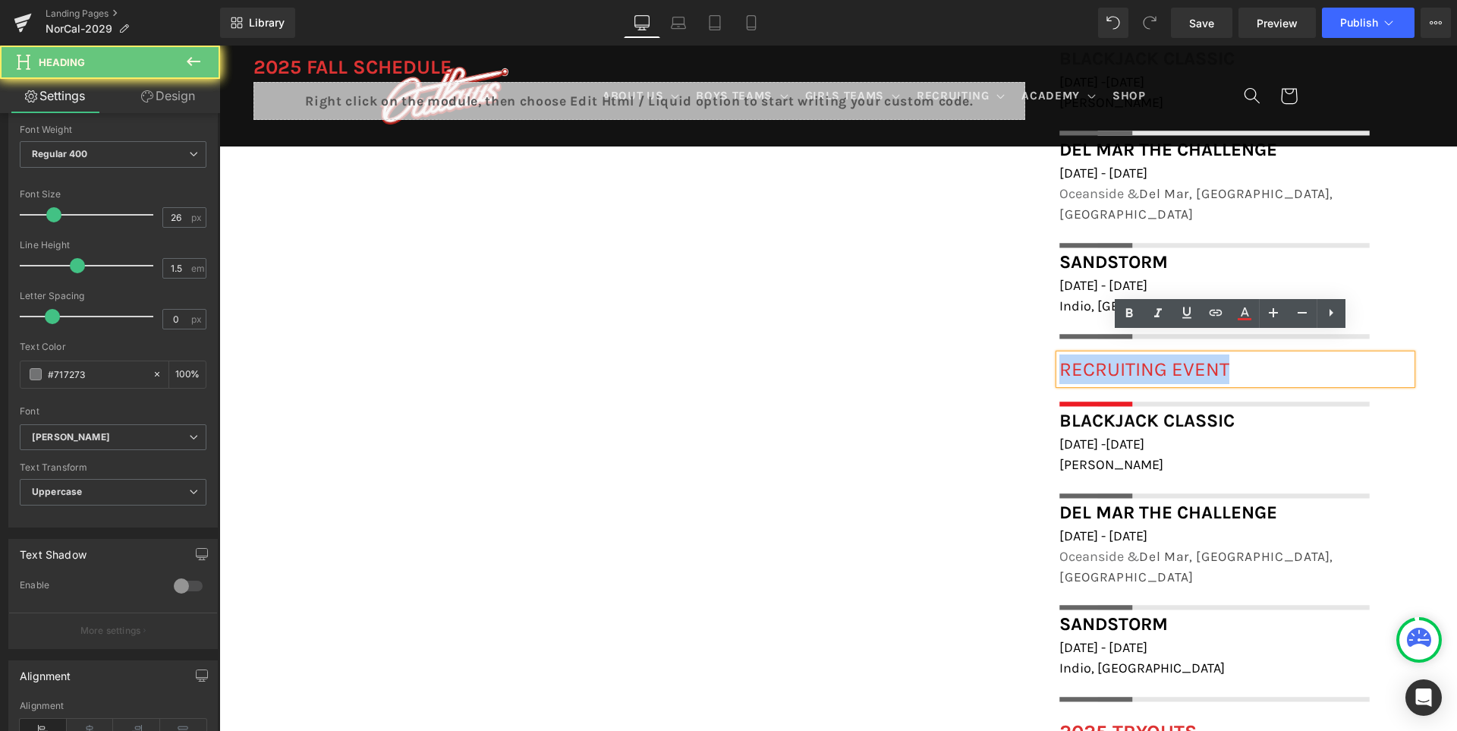
click at [1132, 357] on font "Recruiting Event" at bounding box center [1144, 369] width 170 height 24
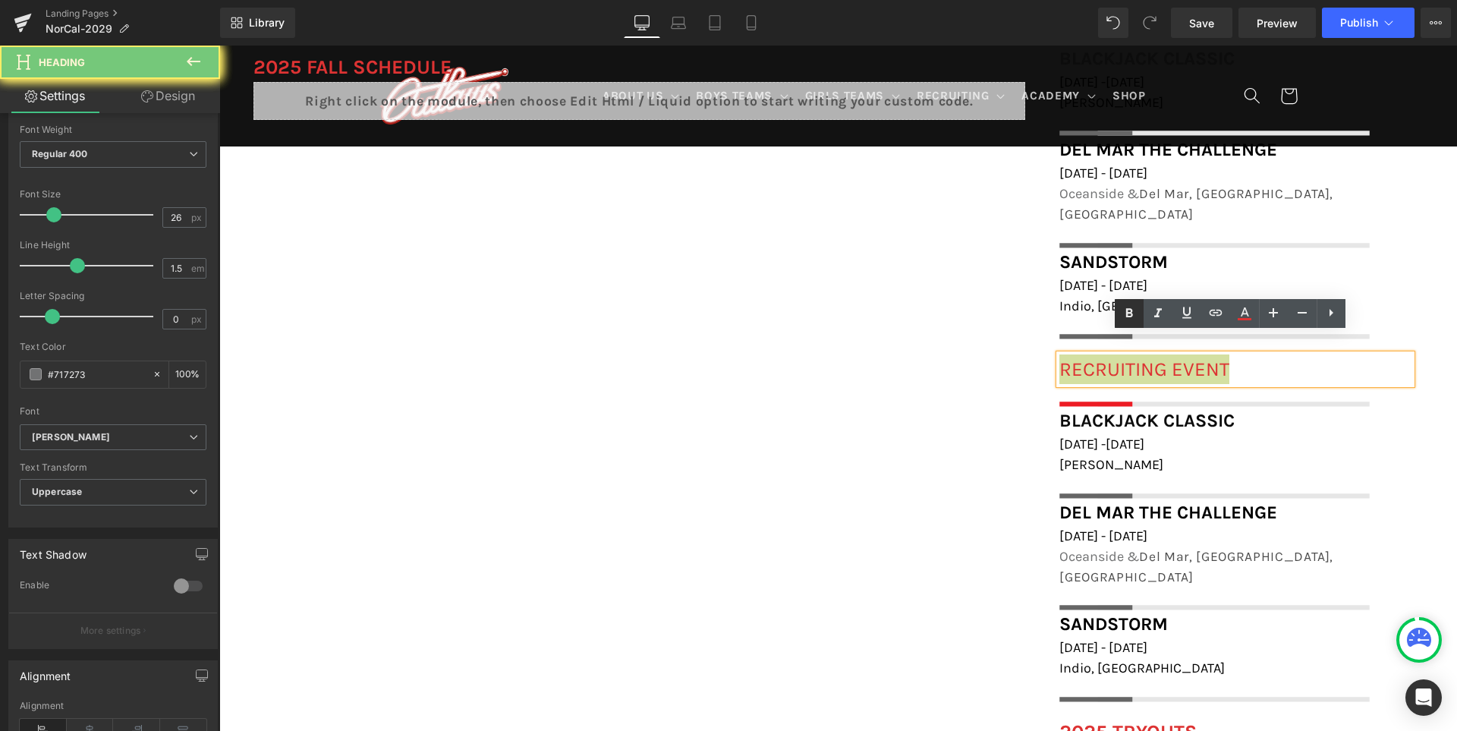
click at [1130, 313] on icon at bounding box center [1128, 312] width 7 height 9
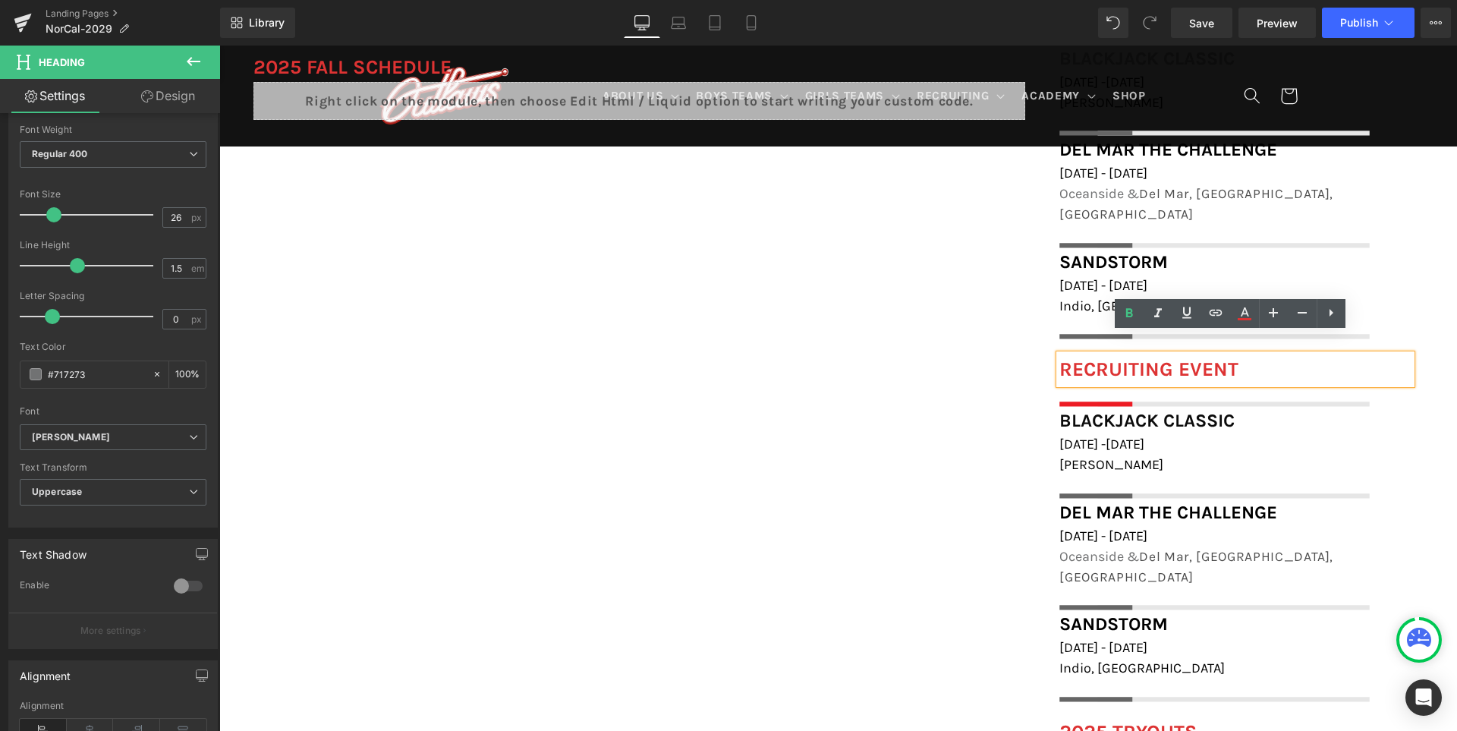
click at [865, 479] on div "FIELD LOCATIONS Heading Icon Beach Chalet Athletic Fields, 1400-1598 John F Ken…" at bounding box center [837, 514] width 1237 height 1105
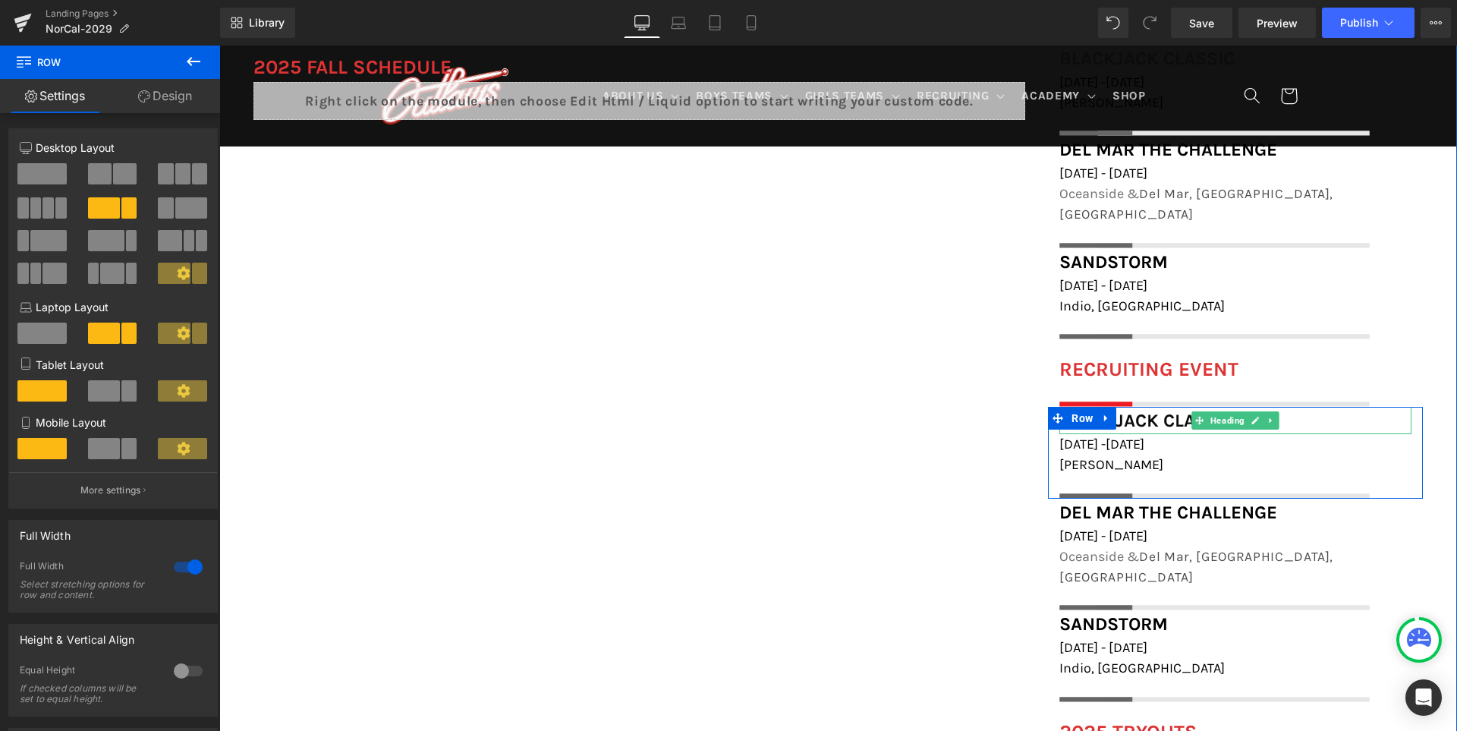
click at [1144, 410] on font "Blackjack Classic" at bounding box center [1146, 420] width 175 height 21
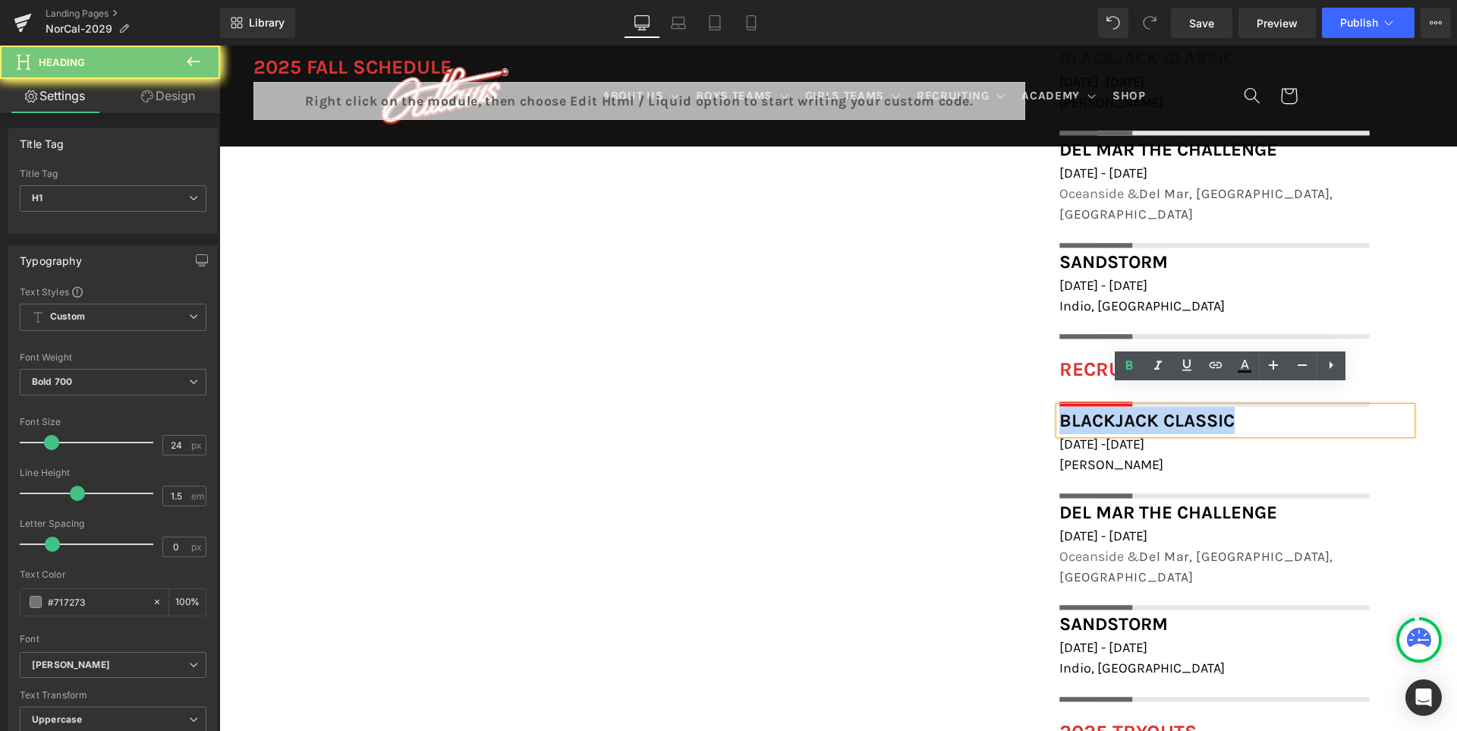
click at [1144, 410] on font "Blackjack Classic" at bounding box center [1146, 420] width 175 height 21
paste div
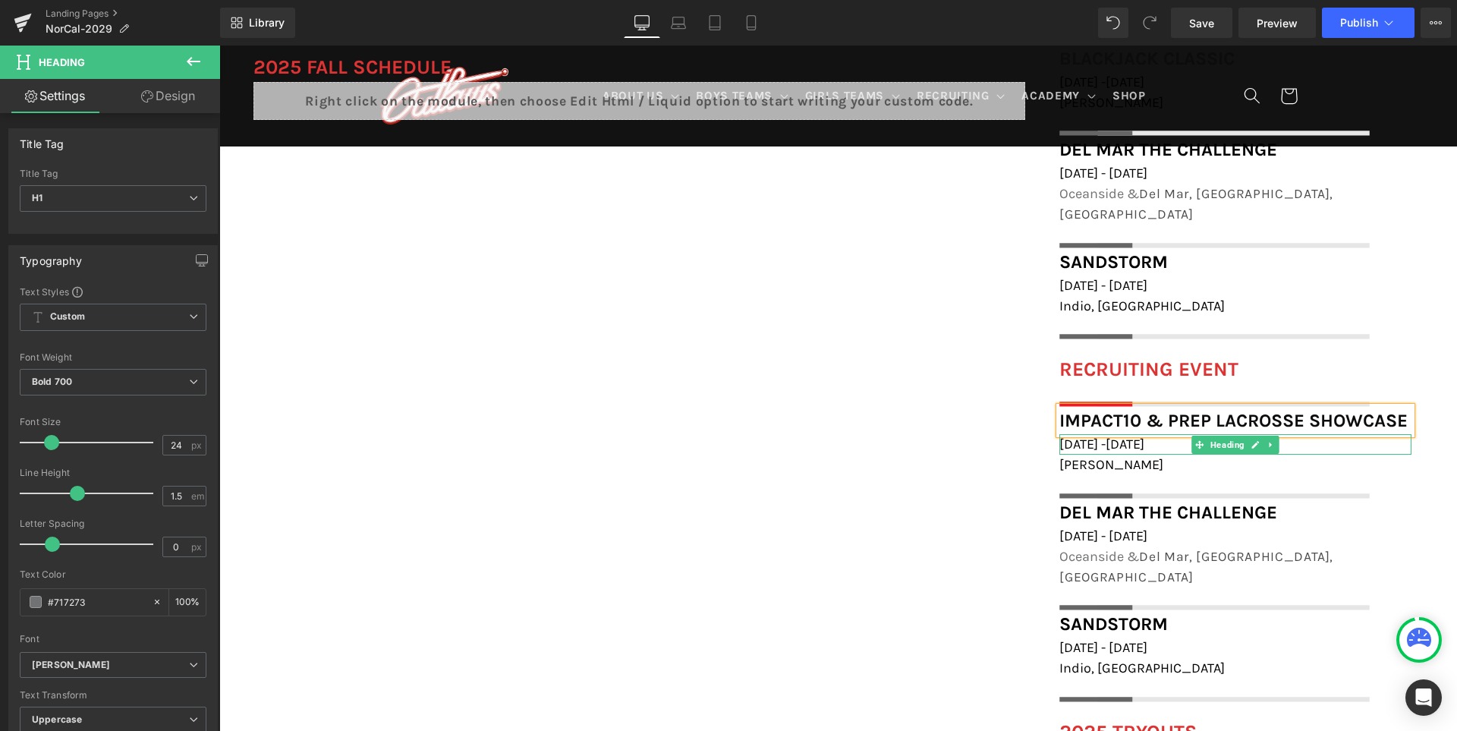
click at [1128, 435] on span "December 6th -7th, 2025" at bounding box center [1101, 443] width 85 height 17
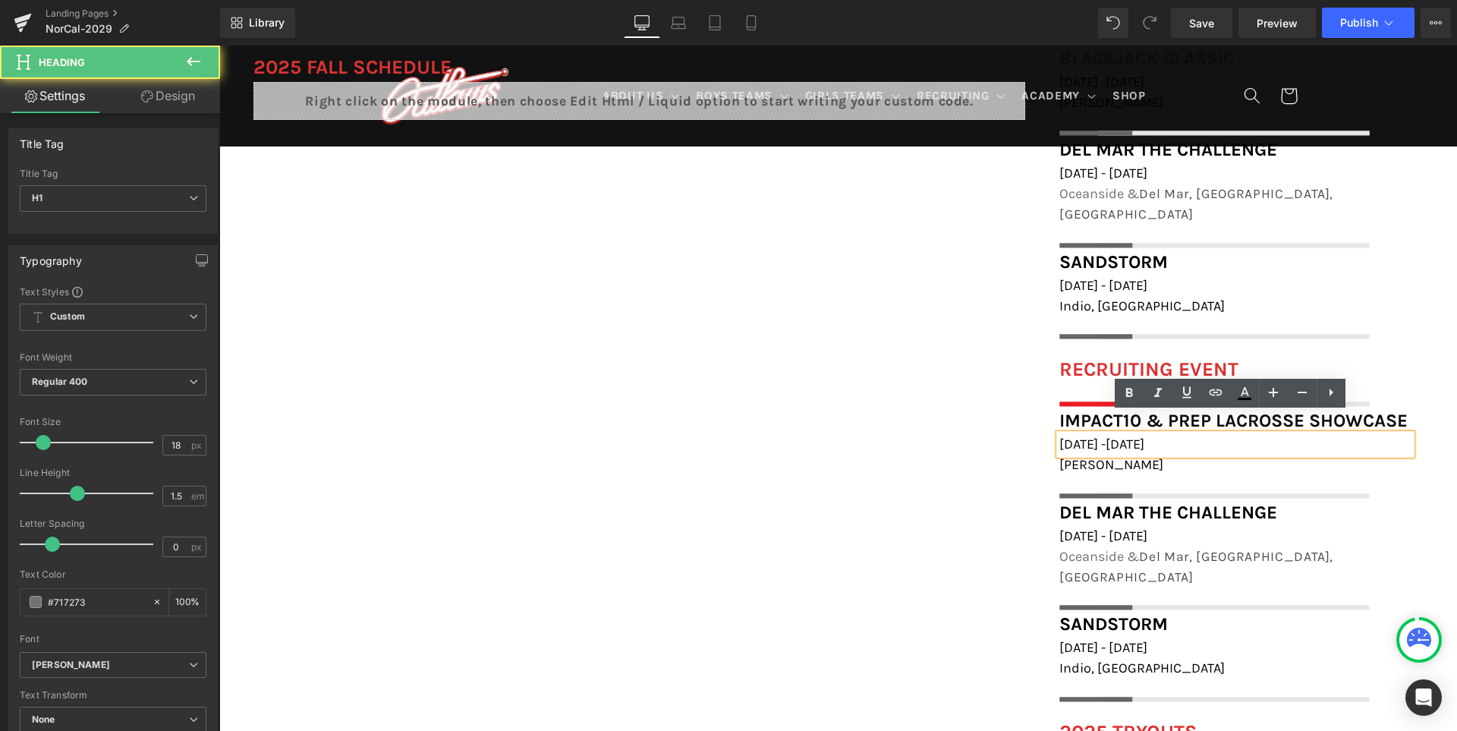
click at [1129, 435] on span "December 6th -7th, 2025" at bounding box center [1101, 443] width 85 height 17
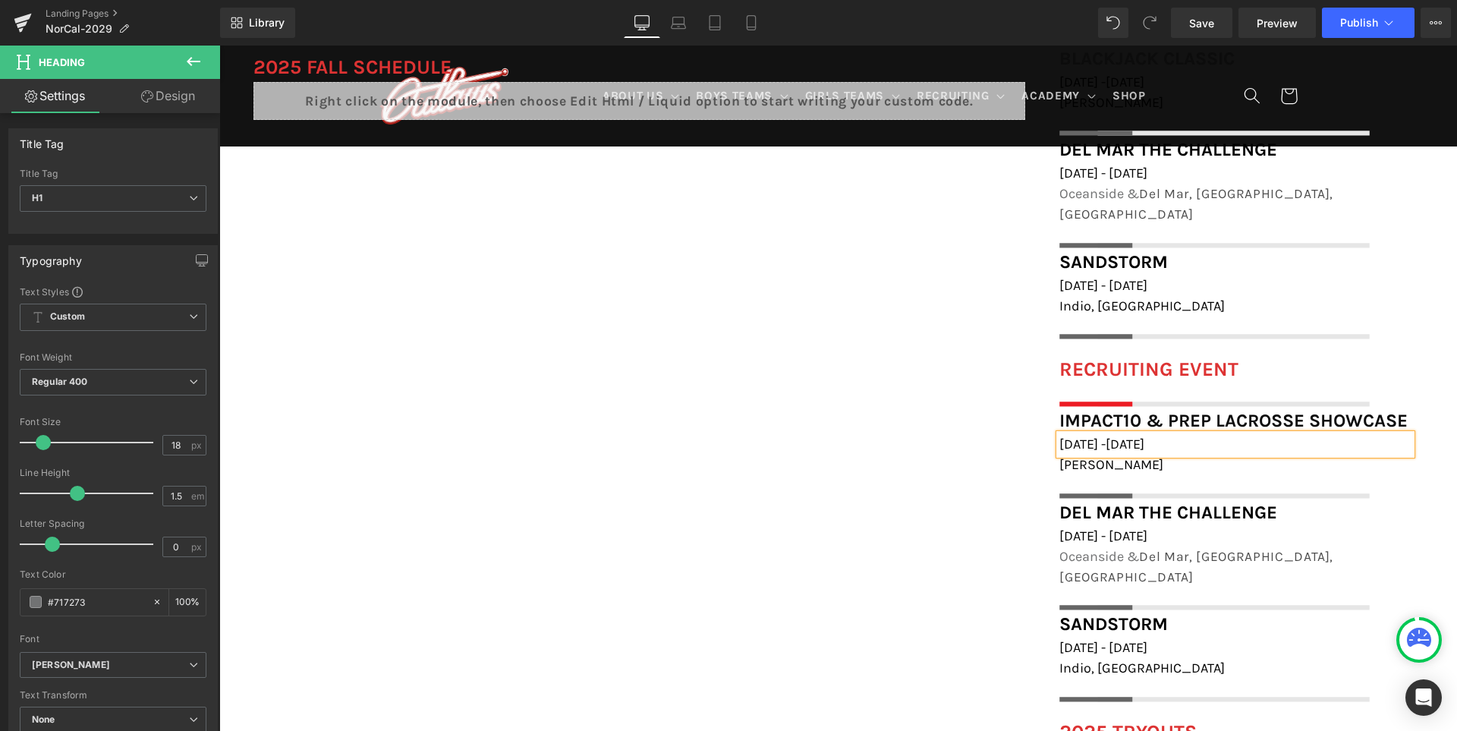
click at [793, 531] on div "FIELD LOCATIONS Heading Icon Beach Chalet Athletic Fields, 1400-1598 John F Ken…" at bounding box center [837, 514] width 1237 height 1105
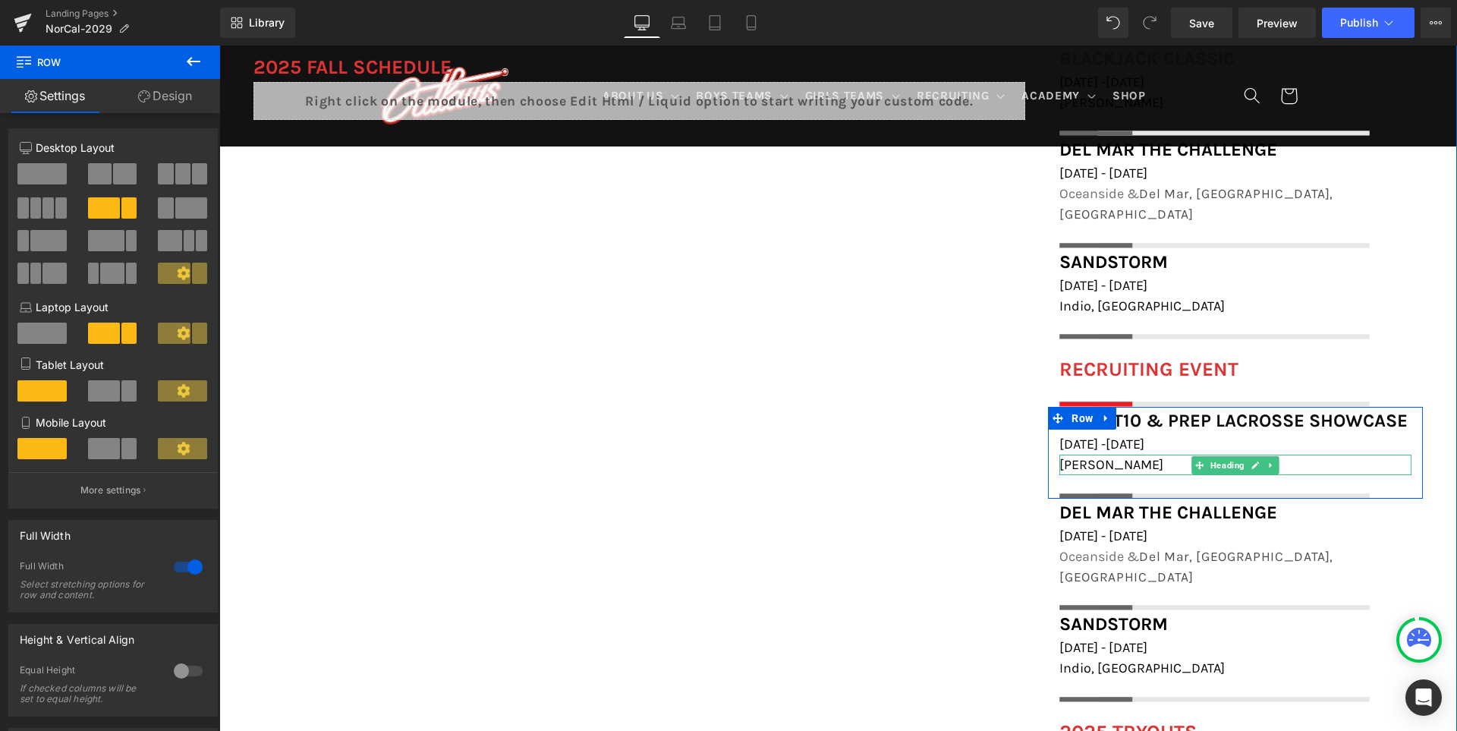
click at [1083, 456] on span "[PERSON_NAME]" at bounding box center [1111, 464] width 104 height 17
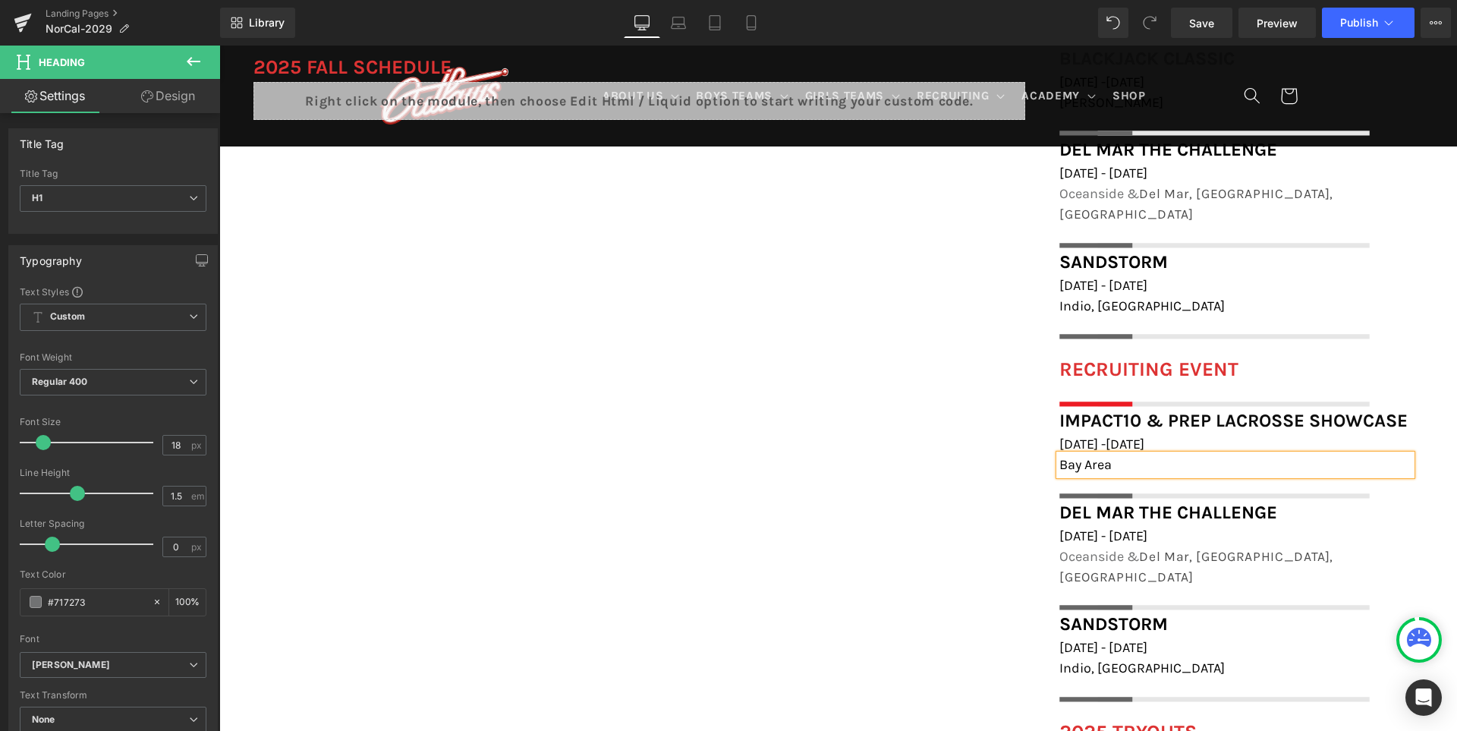
click at [948, 470] on div "FIELD LOCATIONS Heading Icon Beach Chalet Athletic Fields, 1400-1598 John F Ken…" at bounding box center [837, 514] width 1237 height 1105
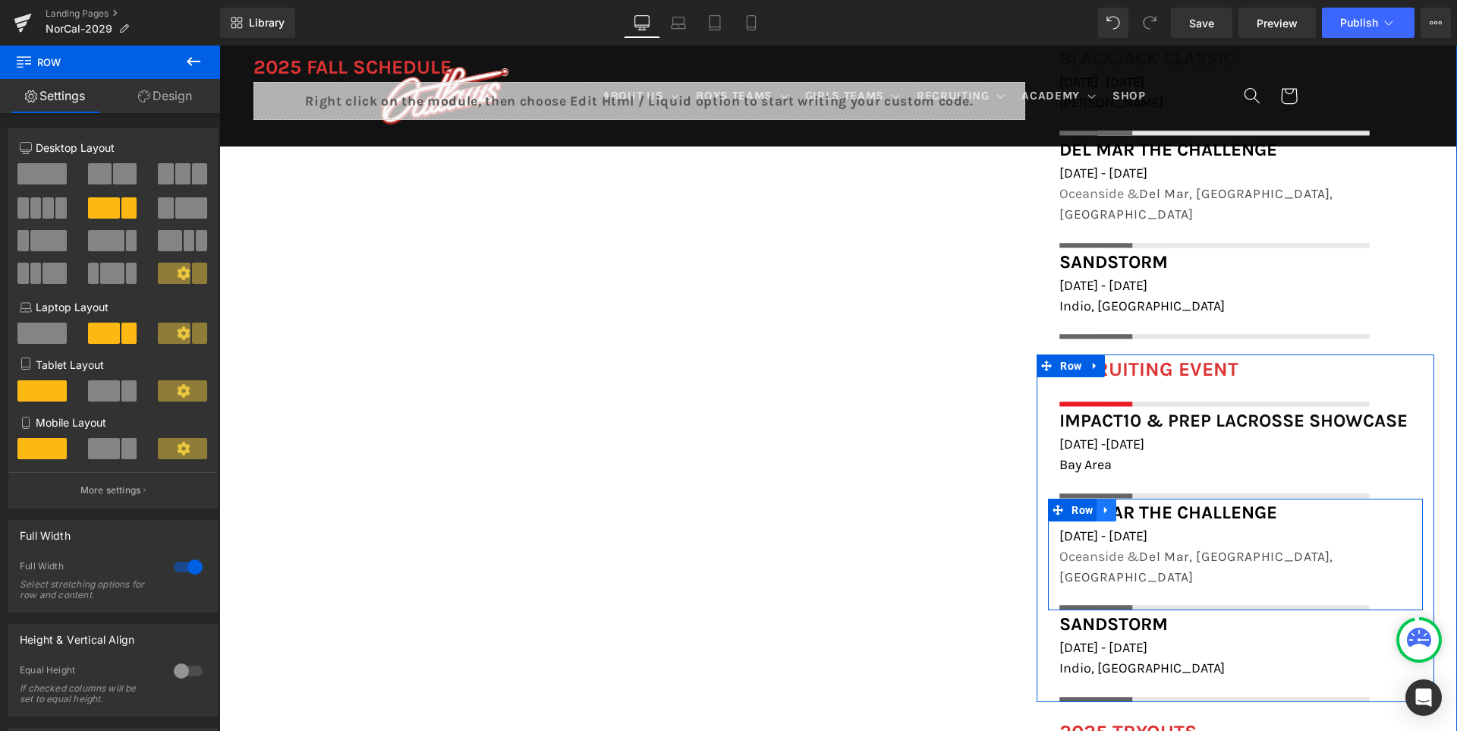
click at [1111, 504] on icon at bounding box center [1106, 509] width 11 height 11
click at [1151, 504] on icon at bounding box center [1145, 509] width 11 height 11
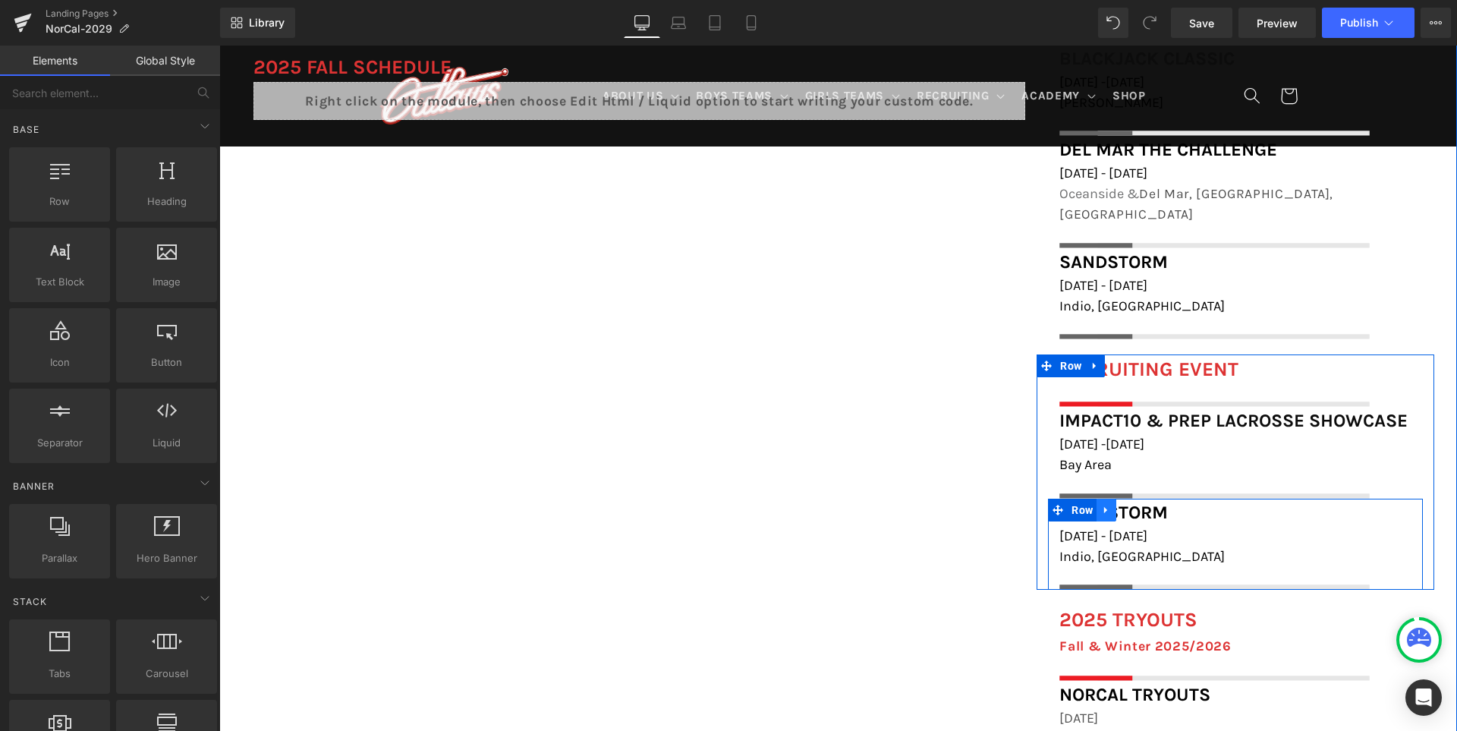
click at [1111, 504] on icon at bounding box center [1106, 509] width 11 height 11
click at [1151, 505] on icon at bounding box center [1145, 510] width 11 height 11
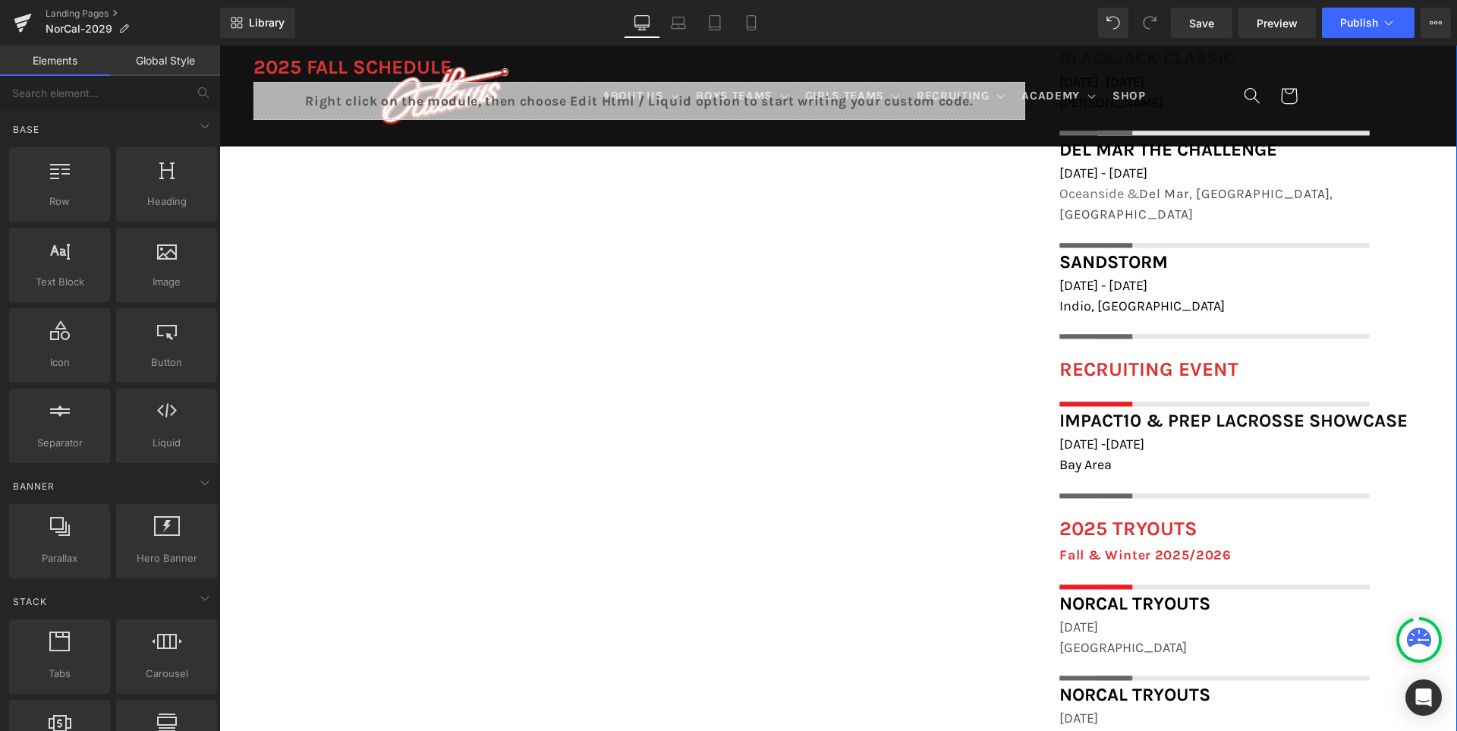
click at [862, 534] on div "FIELD LOCATIONS Heading Icon Beach Chalet Athletic Fields, 1400-1598 John F Ken…" at bounding box center [837, 412] width 1237 height 901
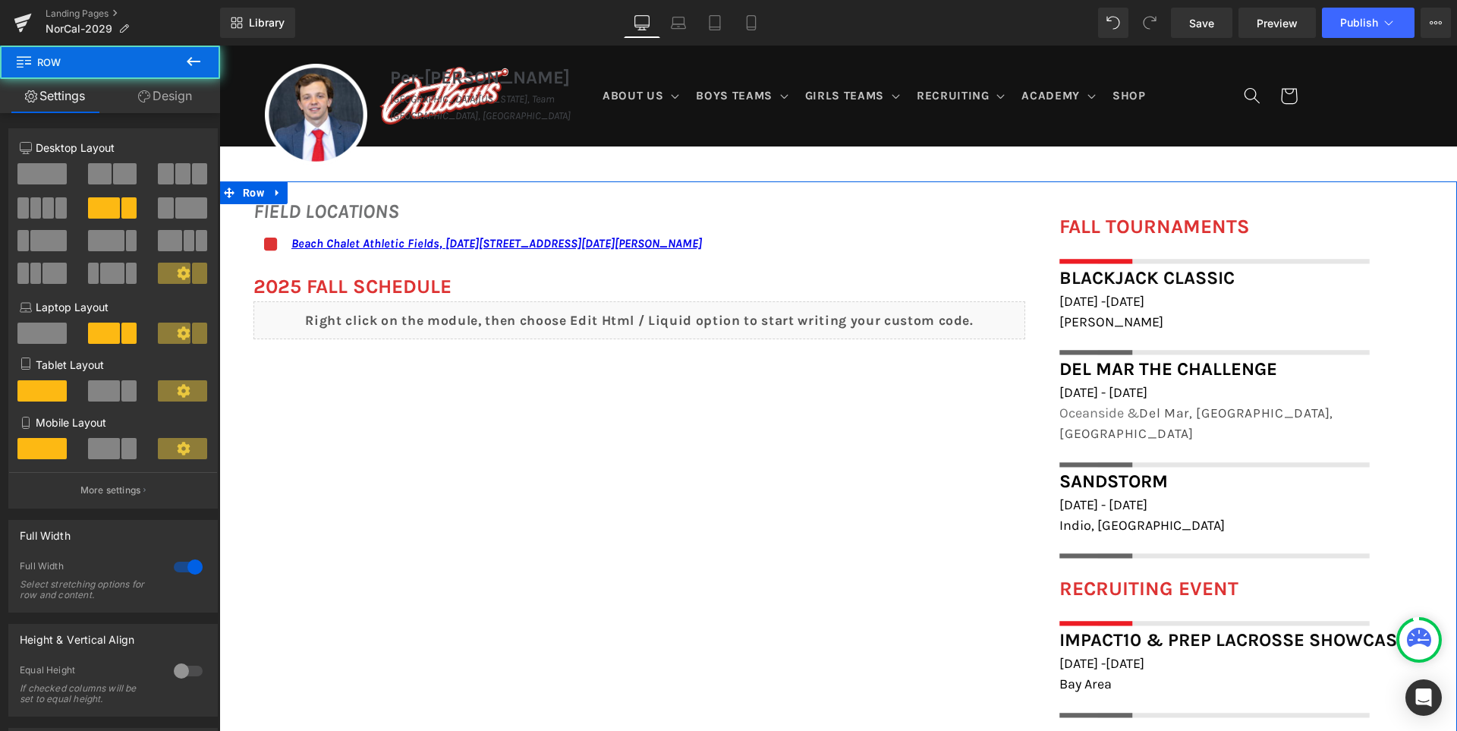
scroll to position [1059, 0]
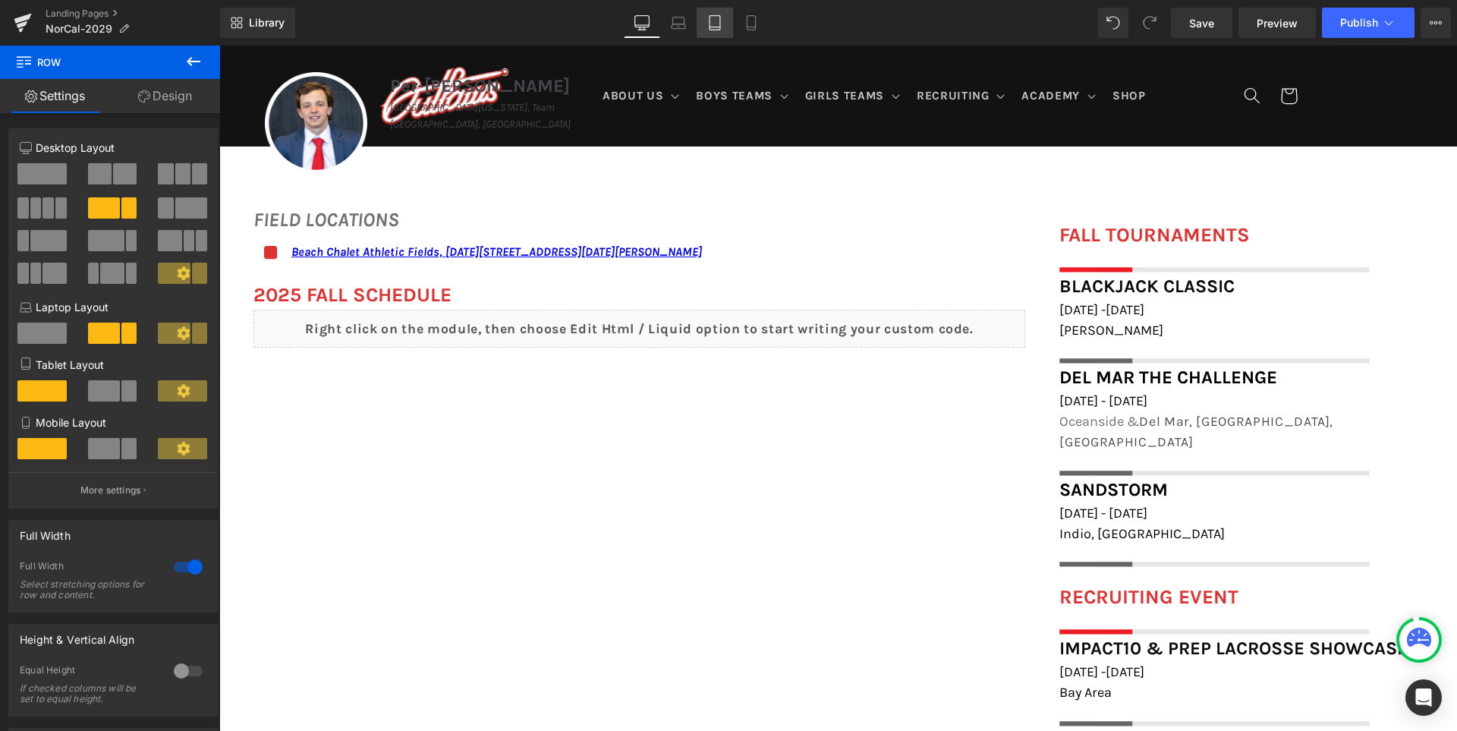
click at [721, 22] on icon at bounding box center [714, 22] width 15 height 15
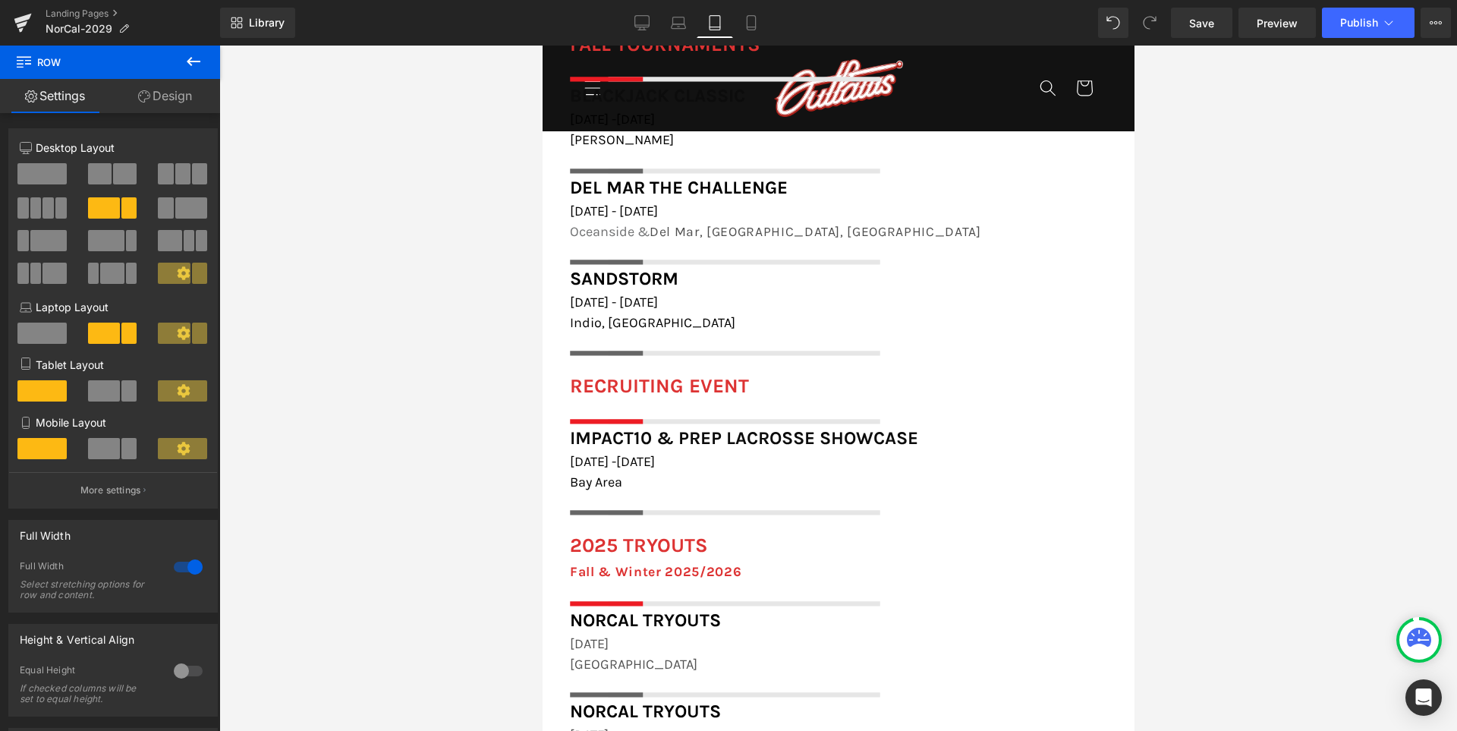
scroll to position [1598, 0]
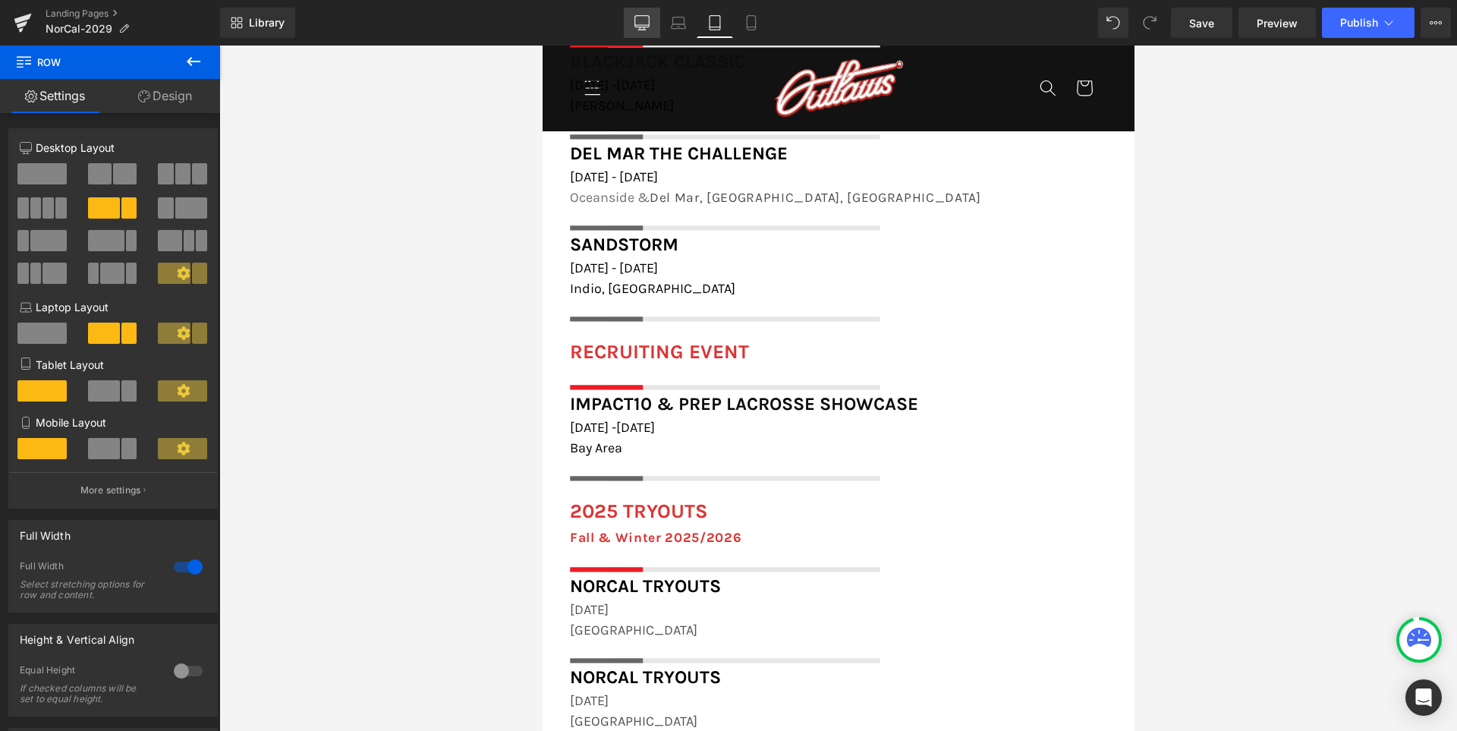
click at [639, 21] on icon at bounding box center [641, 22] width 15 height 15
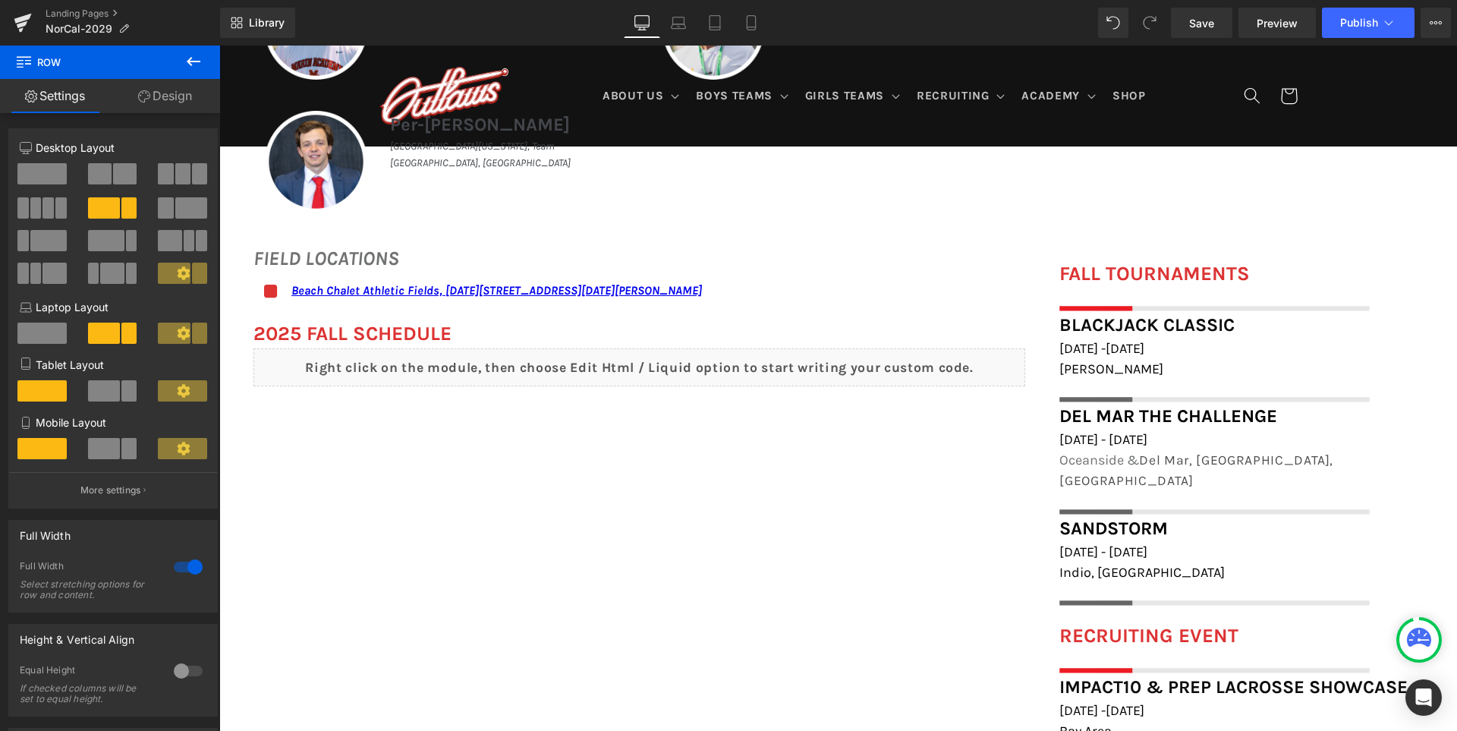
scroll to position [1048, 0]
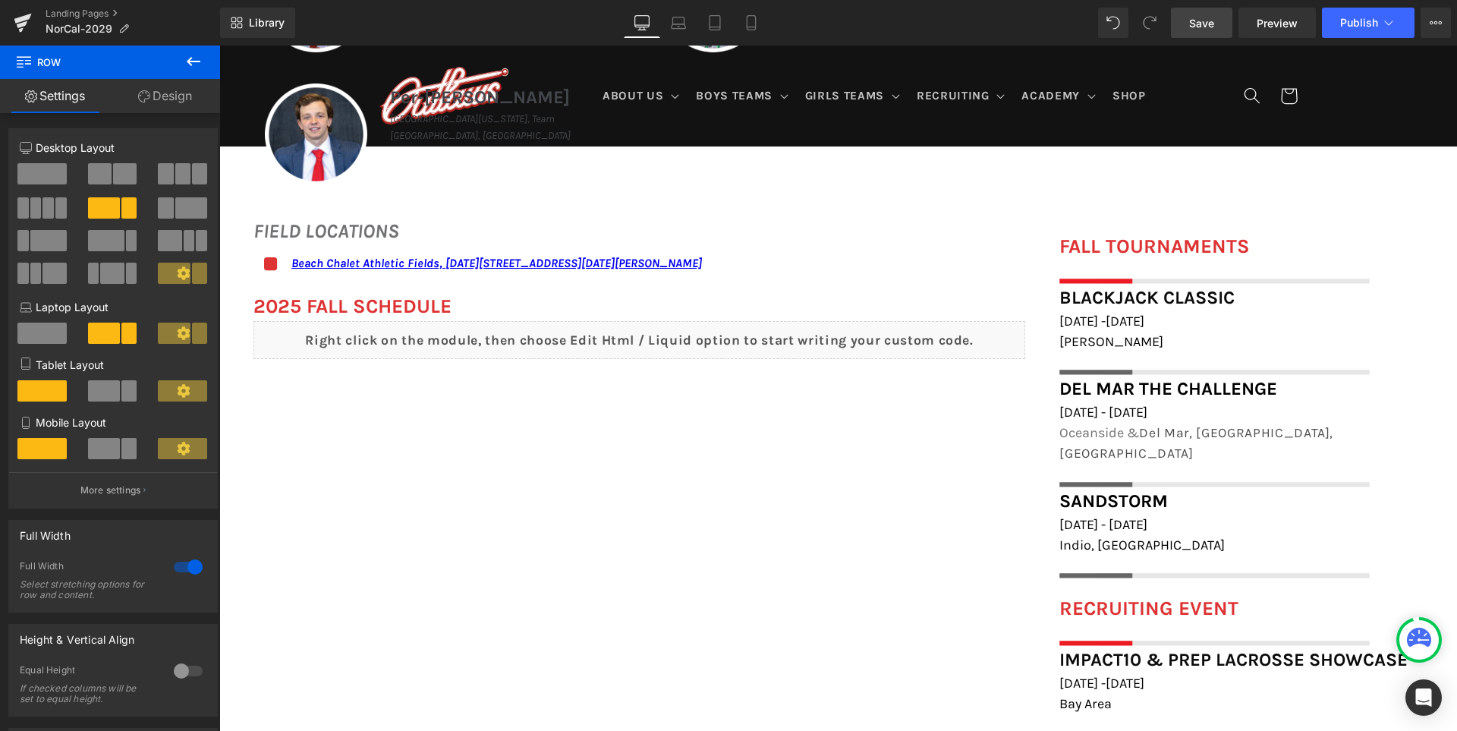
click at [1198, 20] on span "Save" at bounding box center [1201, 23] width 25 height 16
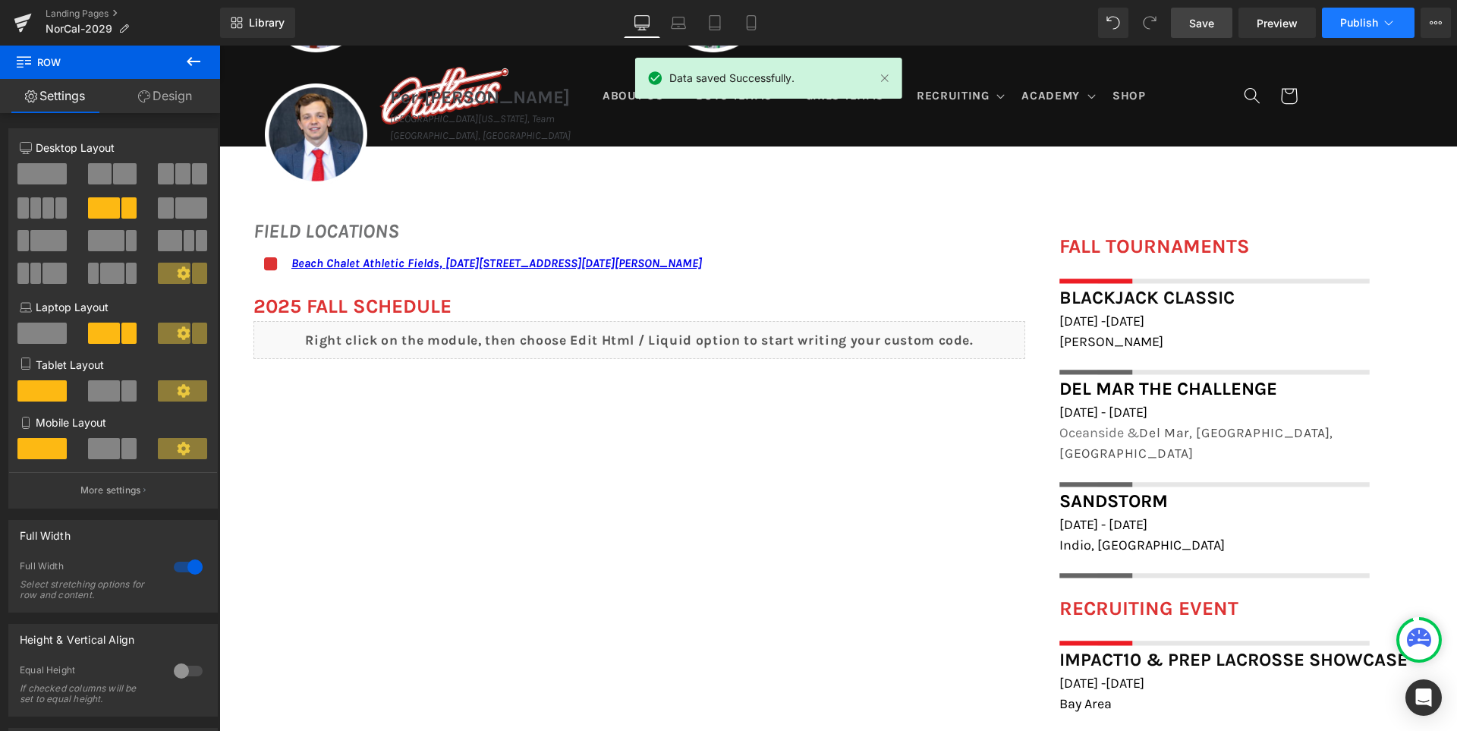
click at [1358, 19] on span "Publish" at bounding box center [1359, 23] width 38 height 12
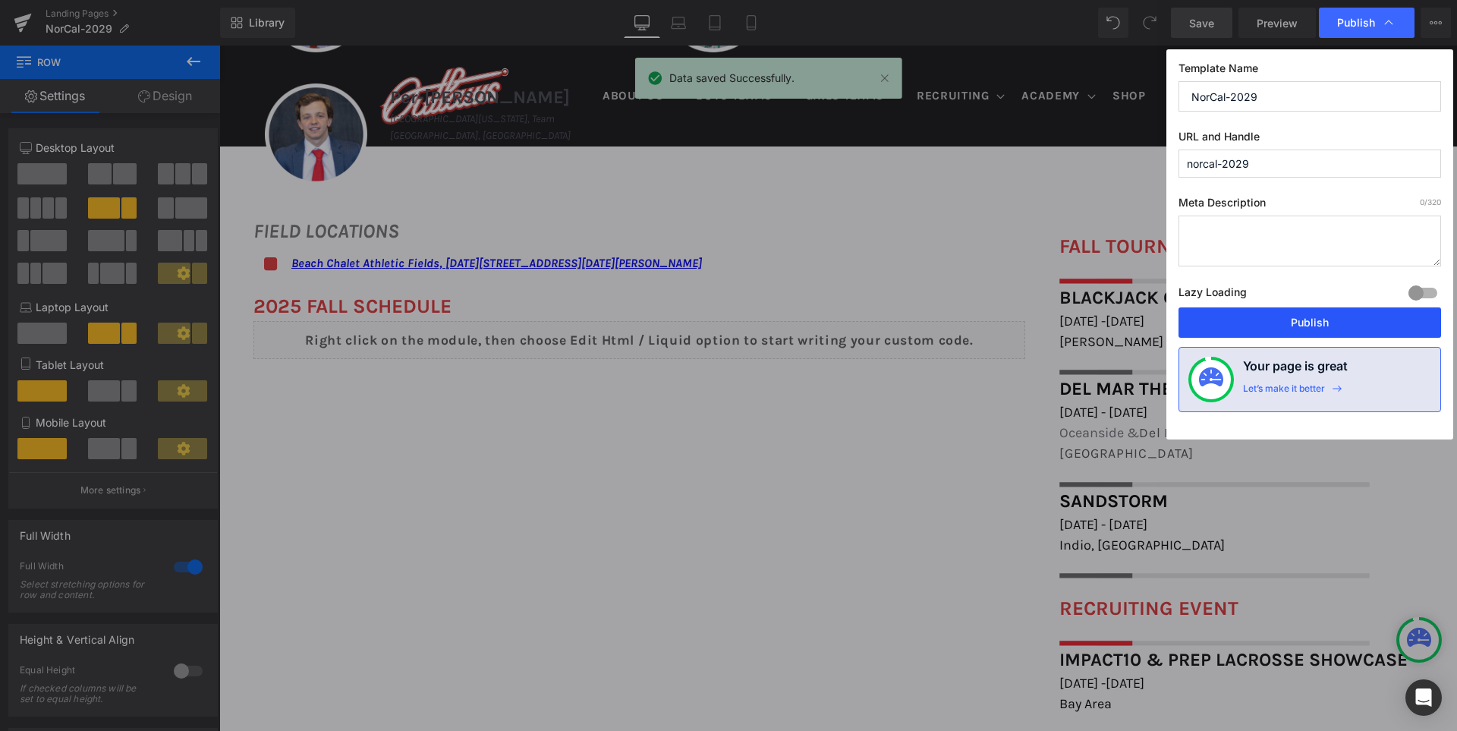
click at [1309, 319] on button "Publish" at bounding box center [1309, 322] width 262 height 30
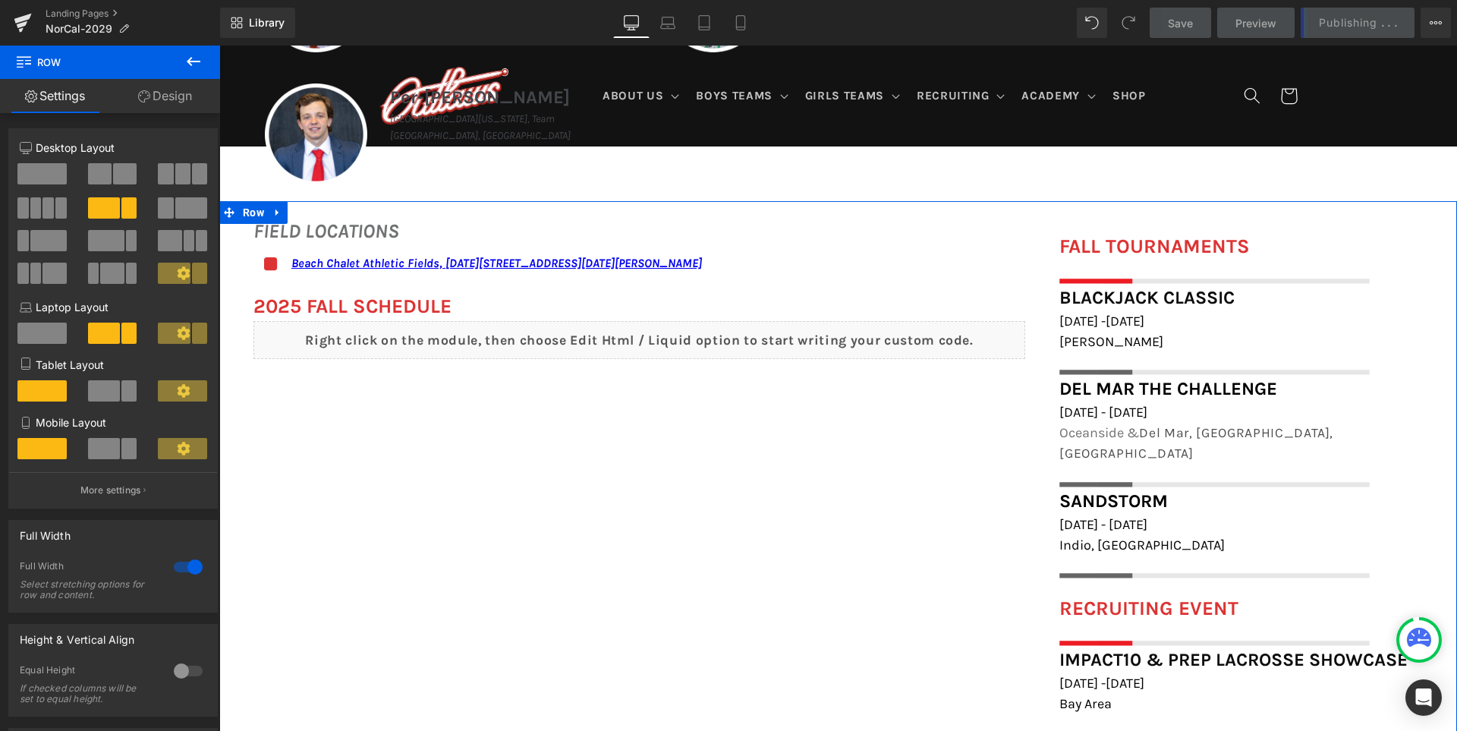
click at [958, 471] on div "FIELD LOCATIONS Heading Icon Beach Chalet Athletic Fields, 1400-1598 John F Ken…" at bounding box center [837, 651] width 1237 height 901
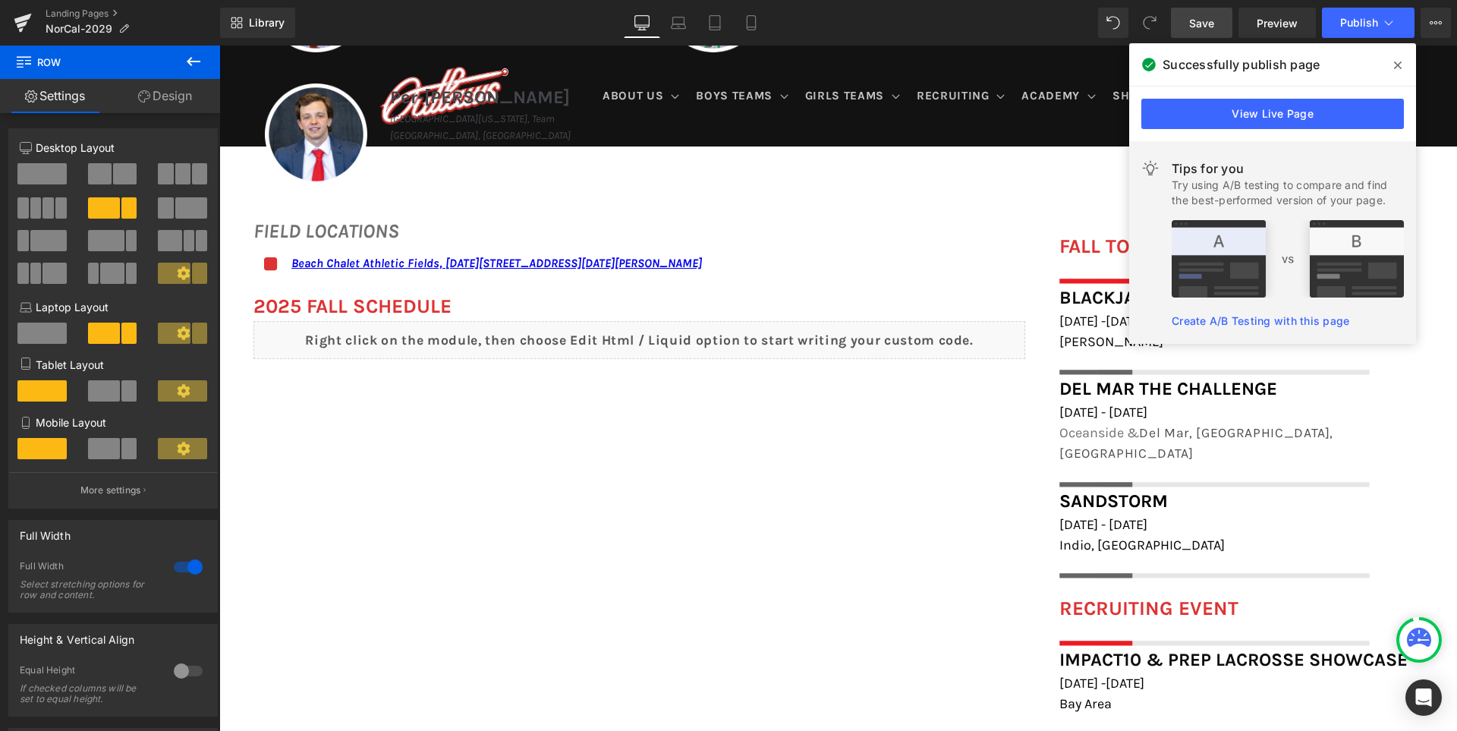
click at [1397, 62] on icon at bounding box center [1398, 65] width 8 height 12
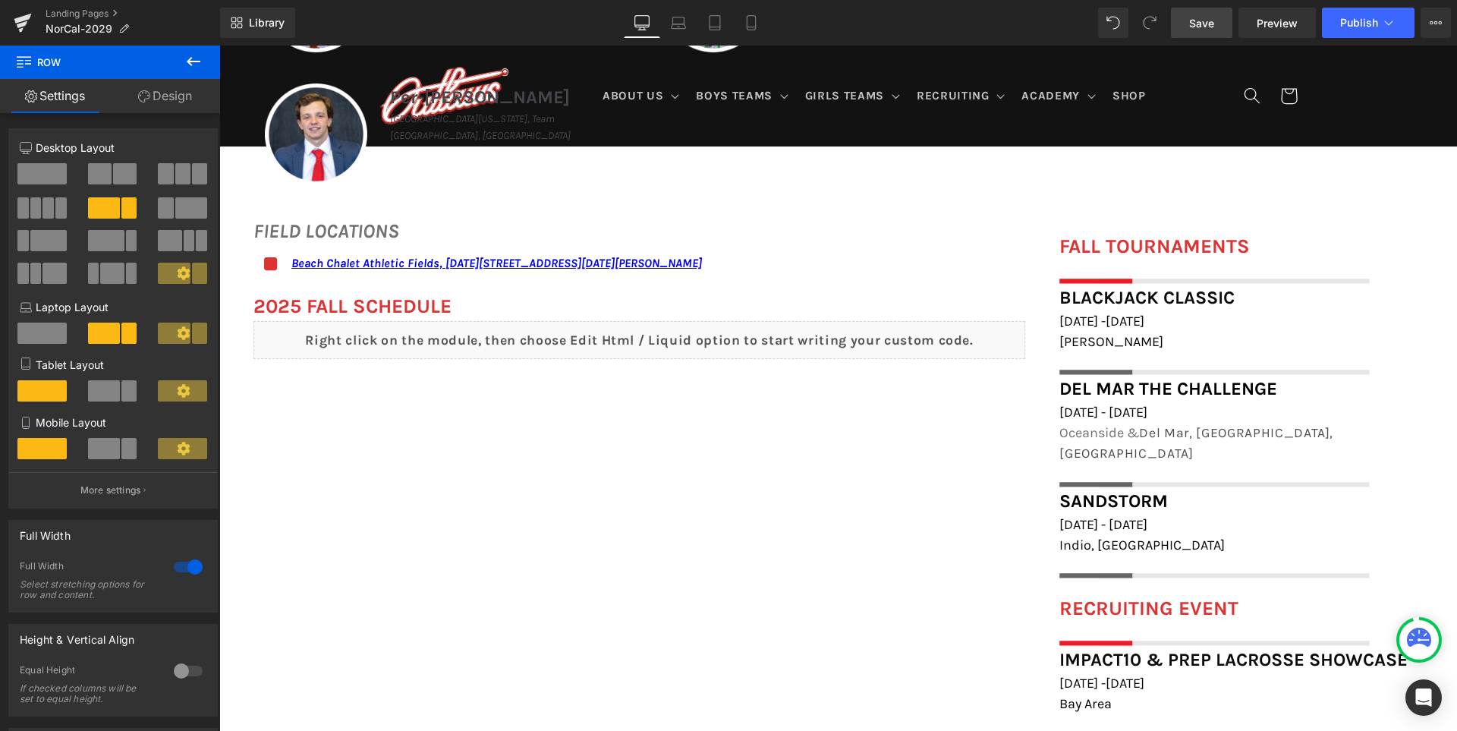
click at [1197, 9] on link "Save" at bounding box center [1201, 23] width 61 height 30
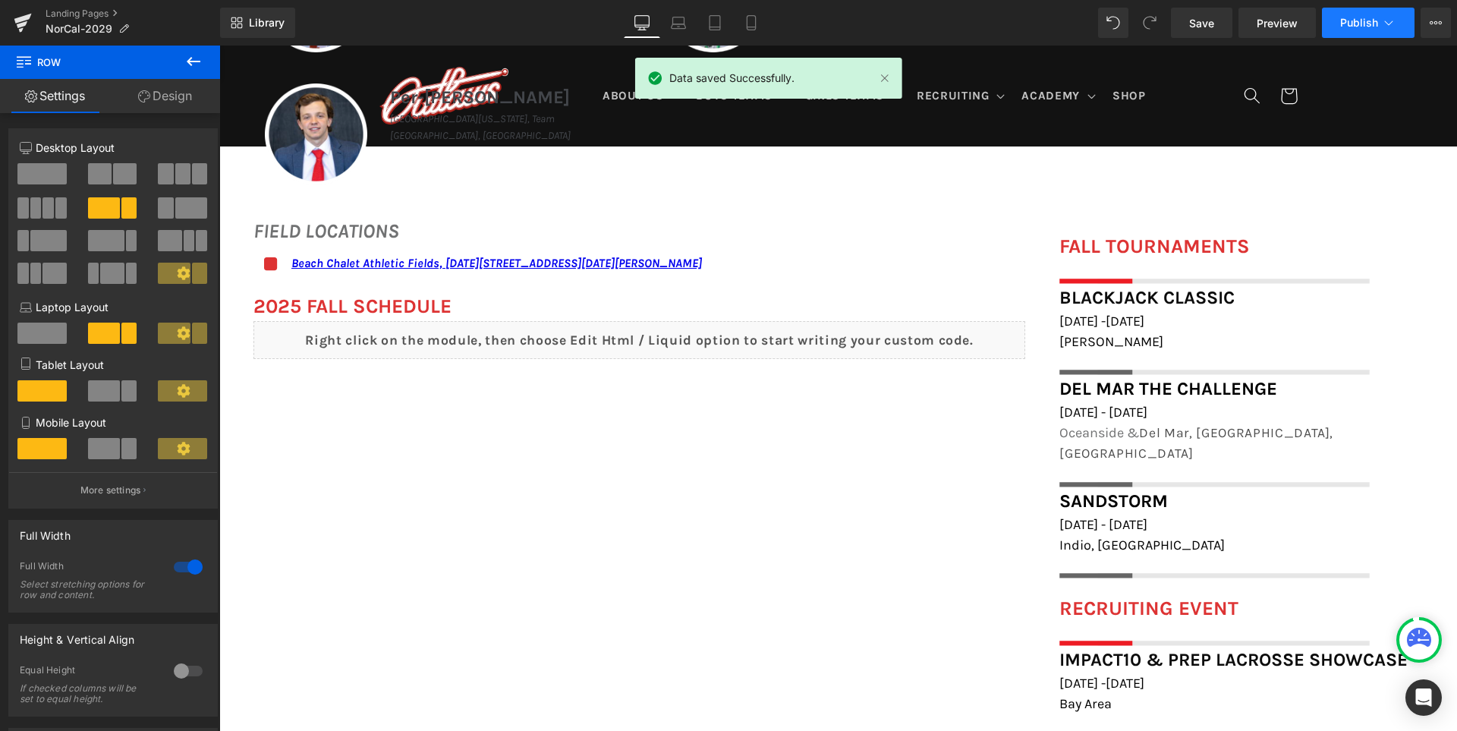
click at [1360, 20] on span "Publish" at bounding box center [1359, 23] width 38 height 12
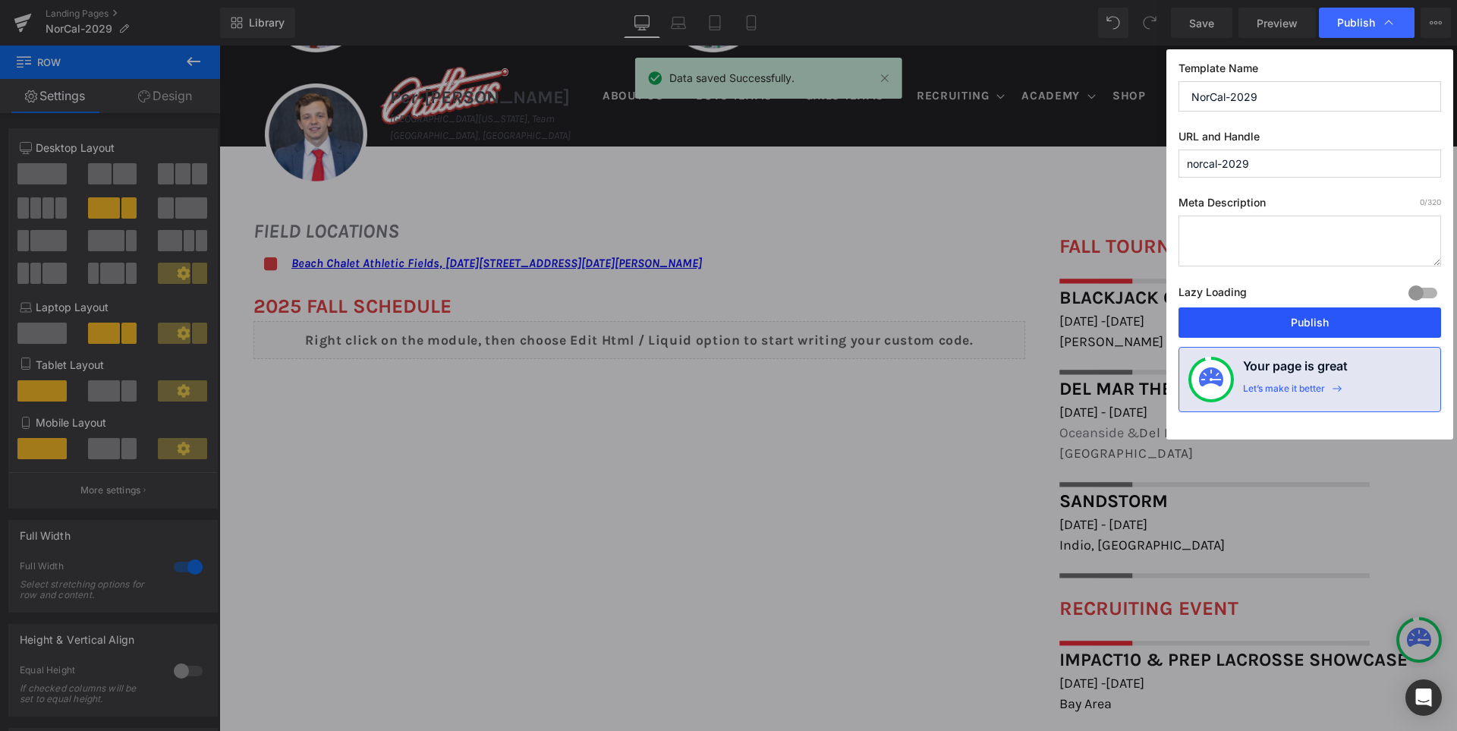
drag, startPoint x: 1311, startPoint y: 322, endPoint x: 1091, endPoint y: 269, distance: 226.5
click at [1311, 322] on button "Publish" at bounding box center [1309, 322] width 262 height 30
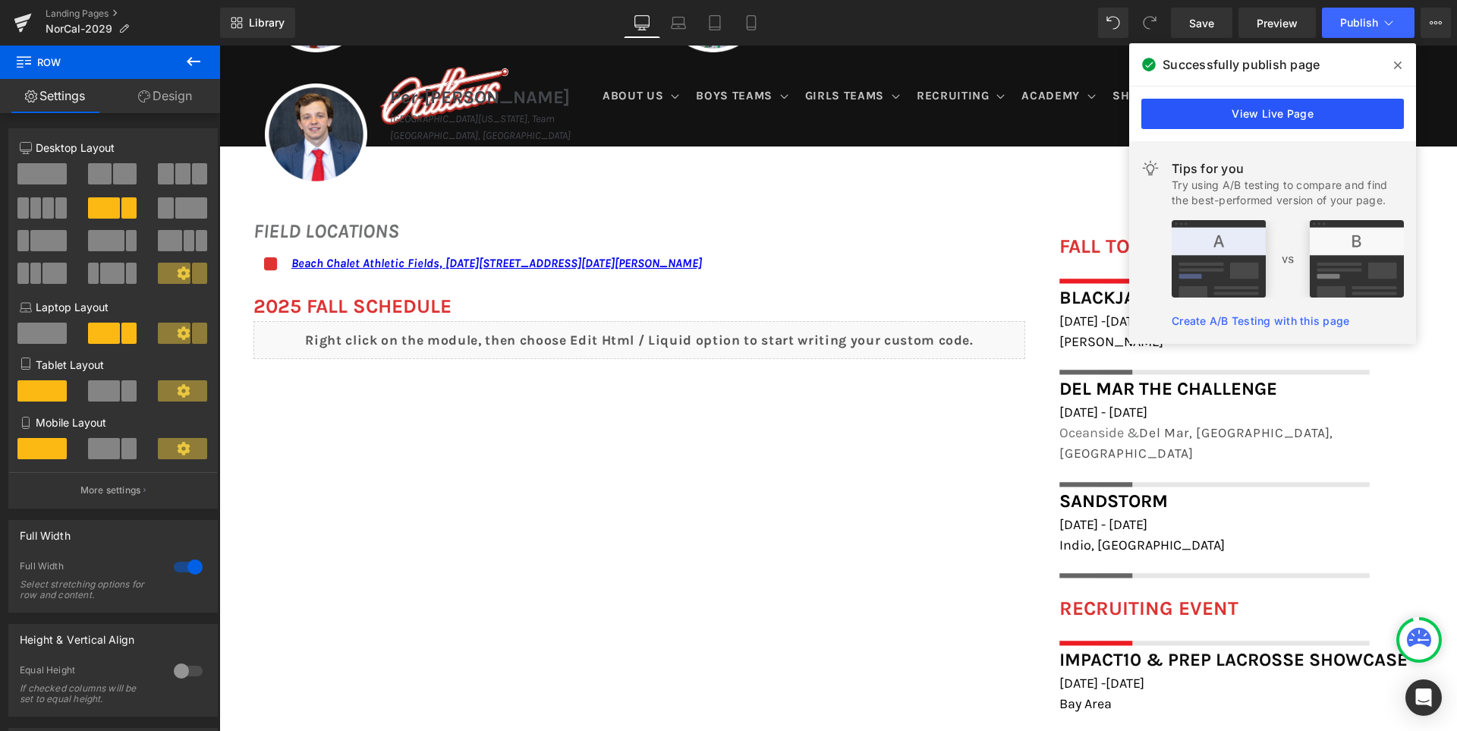
click at [1272, 105] on link "View Live Page" at bounding box center [1272, 114] width 262 height 30
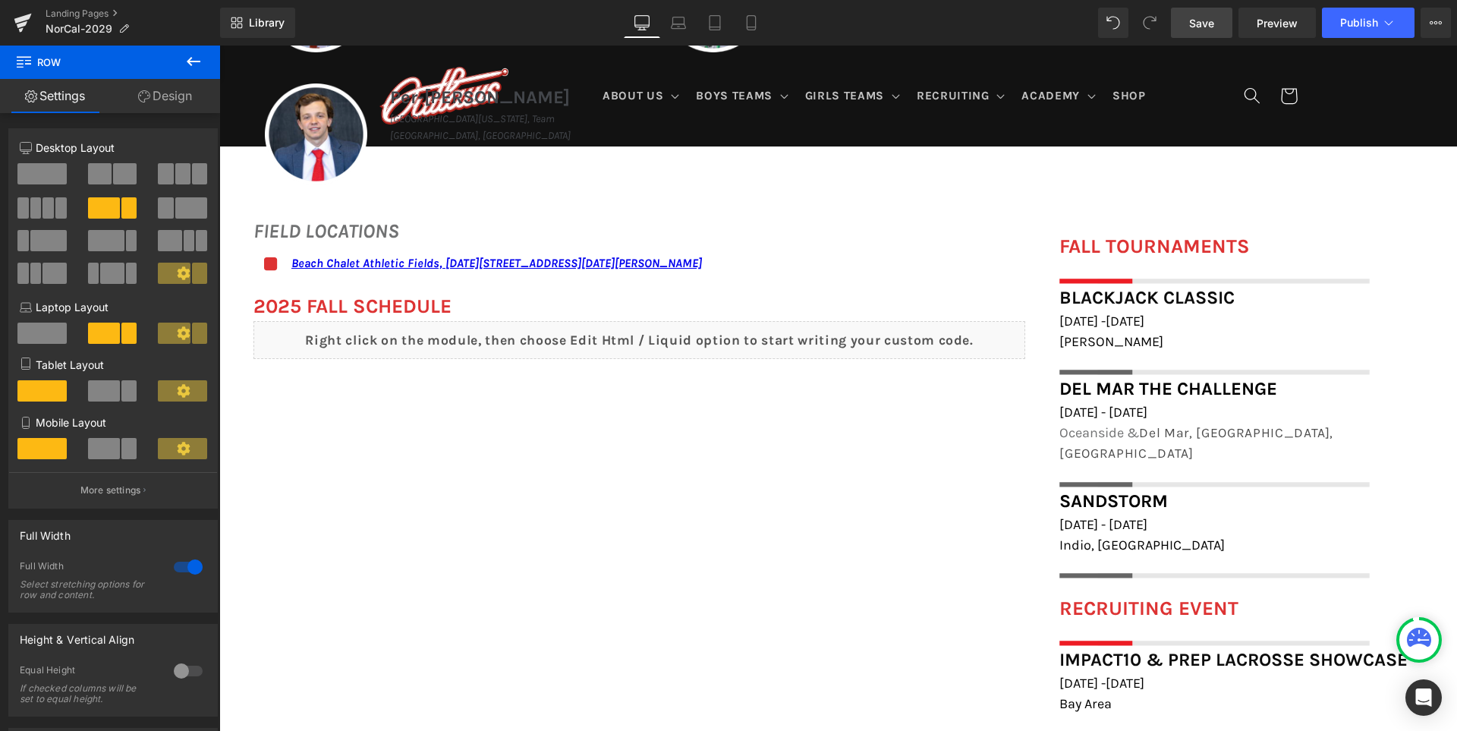
click at [1195, 25] on span "Save" at bounding box center [1201, 23] width 25 height 16
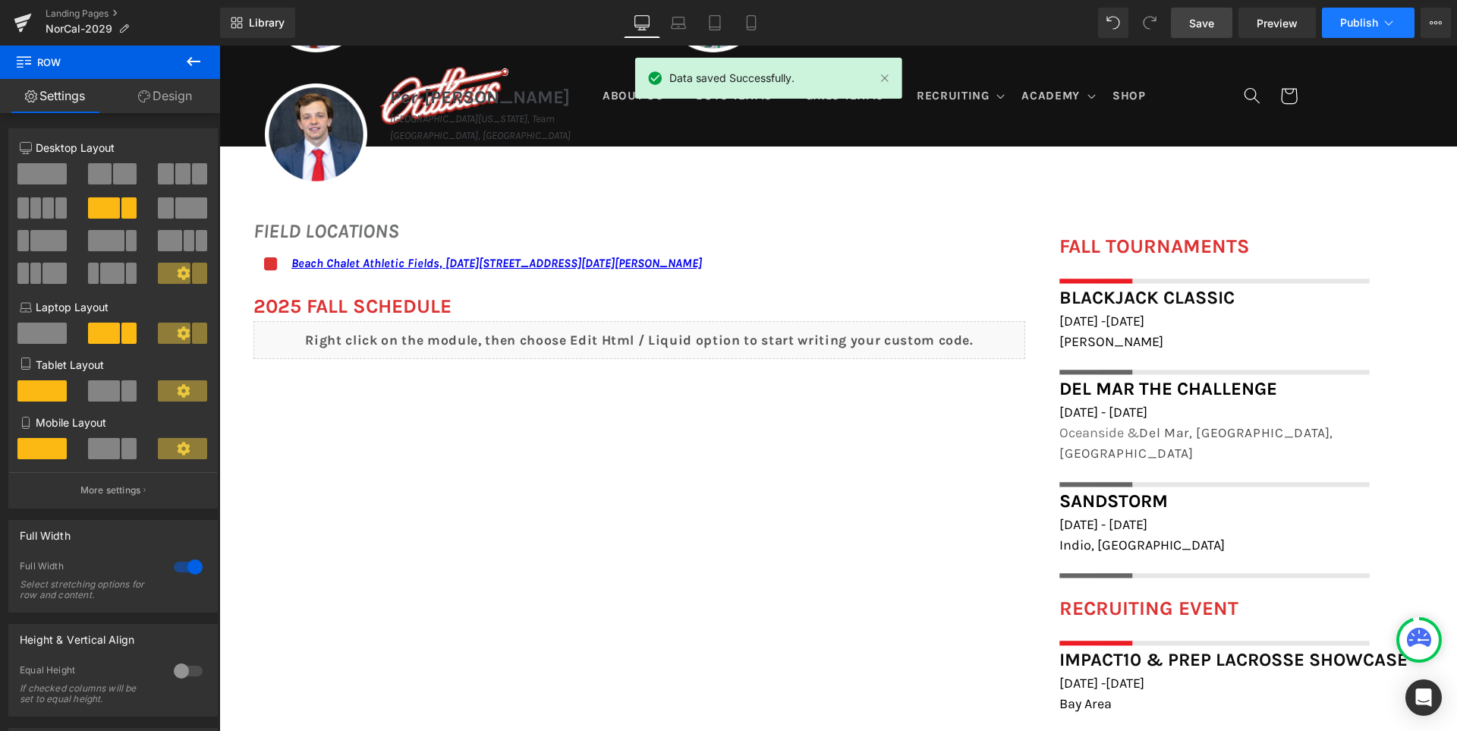
click at [1363, 25] on span "Publish" at bounding box center [1359, 23] width 38 height 12
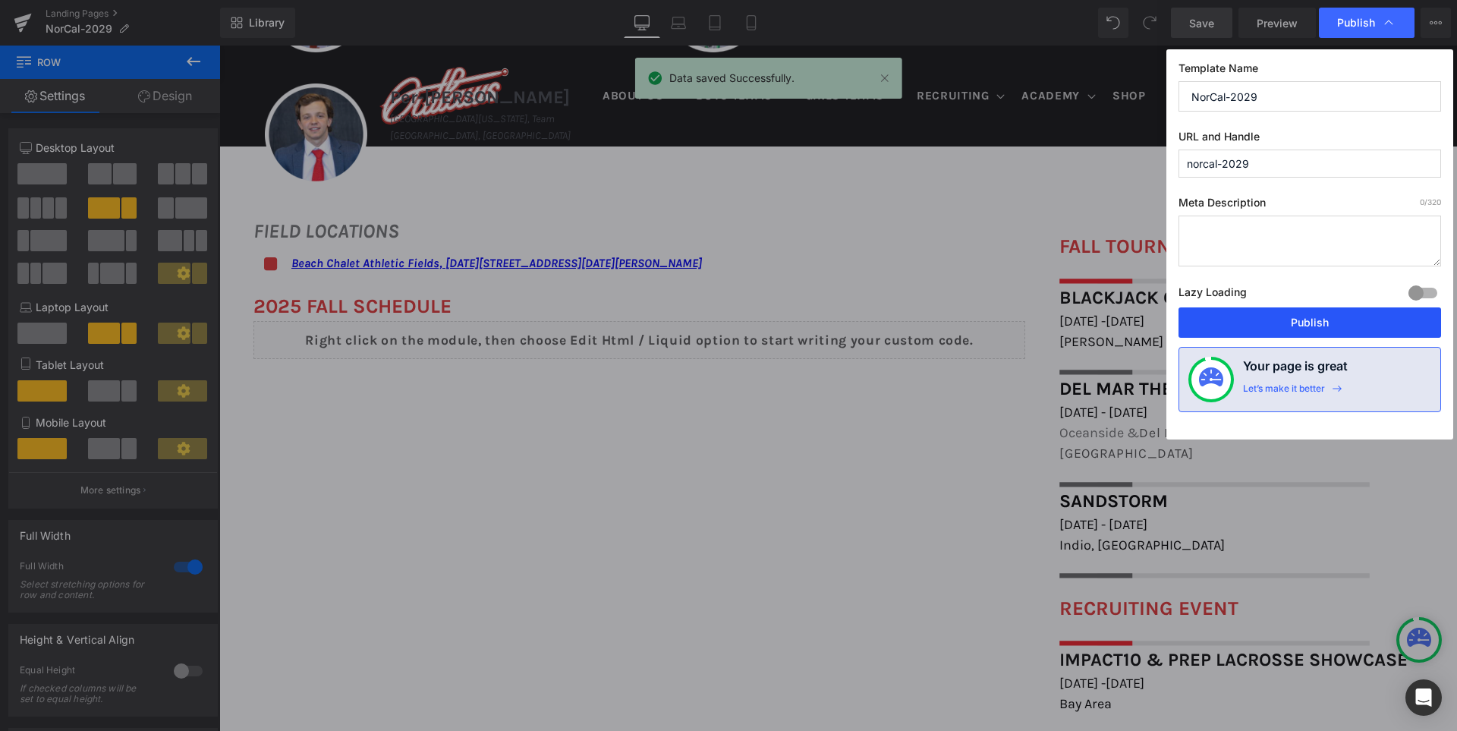
click at [1309, 321] on button "Publish" at bounding box center [1309, 322] width 262 height 30
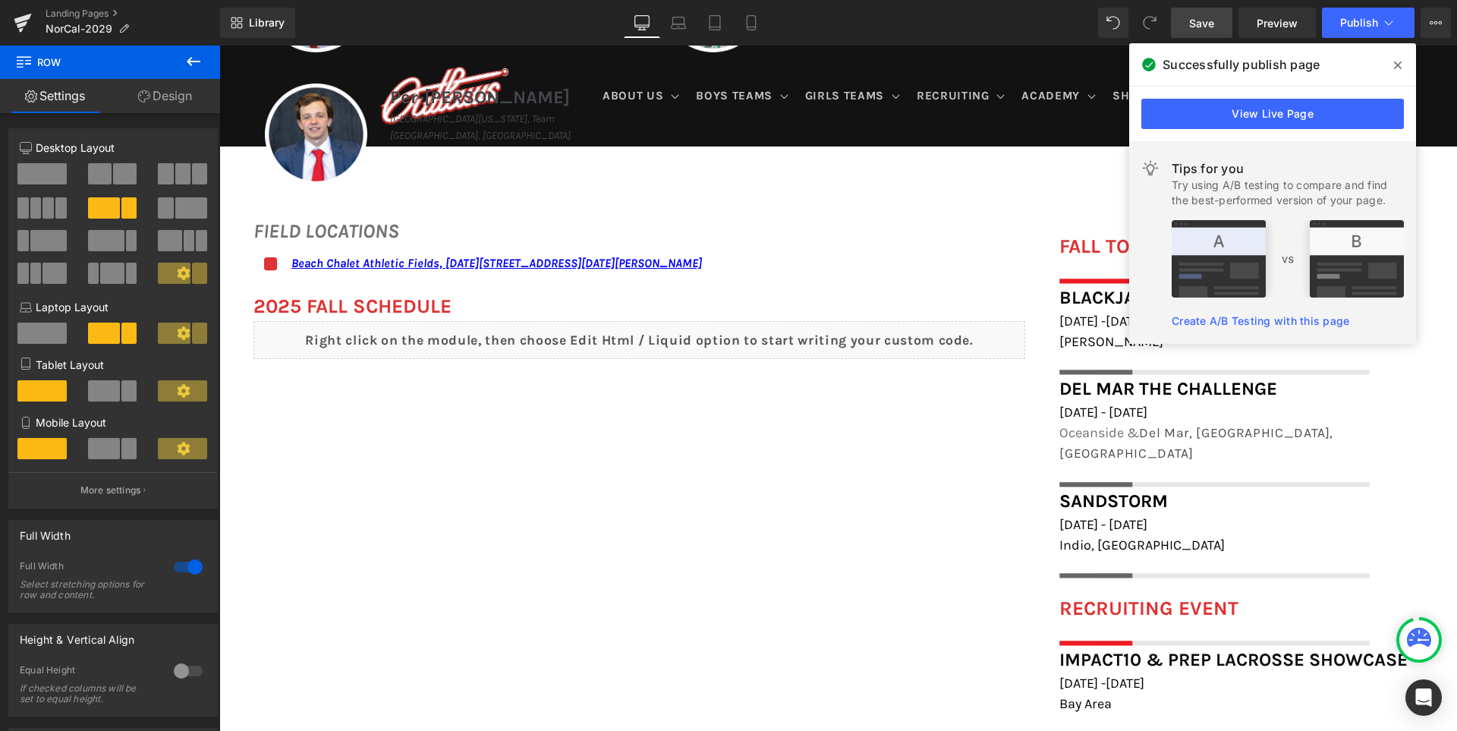
click at [1400, 68] on icon at bounding box center [1398, 65] width 8 height 8
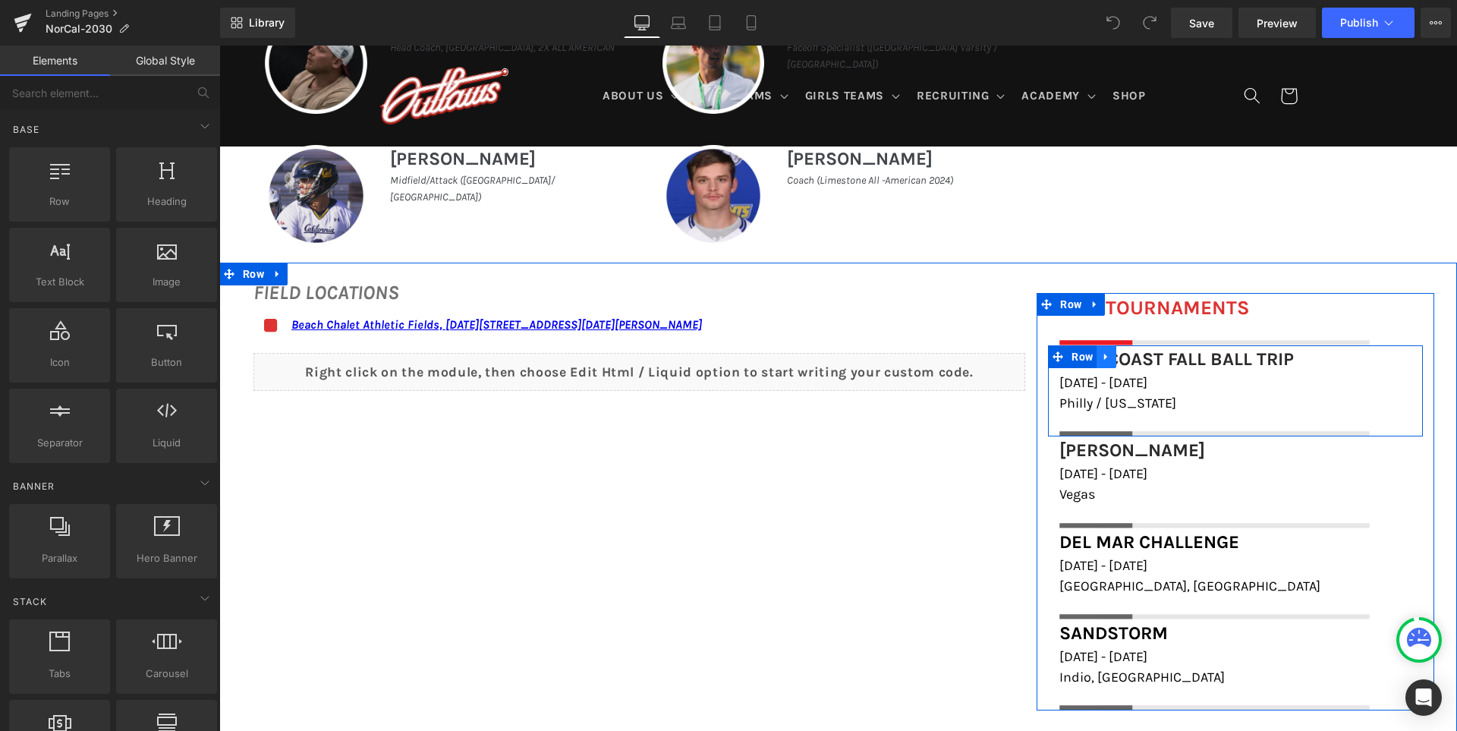
click at [1111, 359] on icon at bounding box center [1106, 355] width 11 height 11
click at [1130, 358] on icon at bounding box center [1126, 356] width 11 height 11
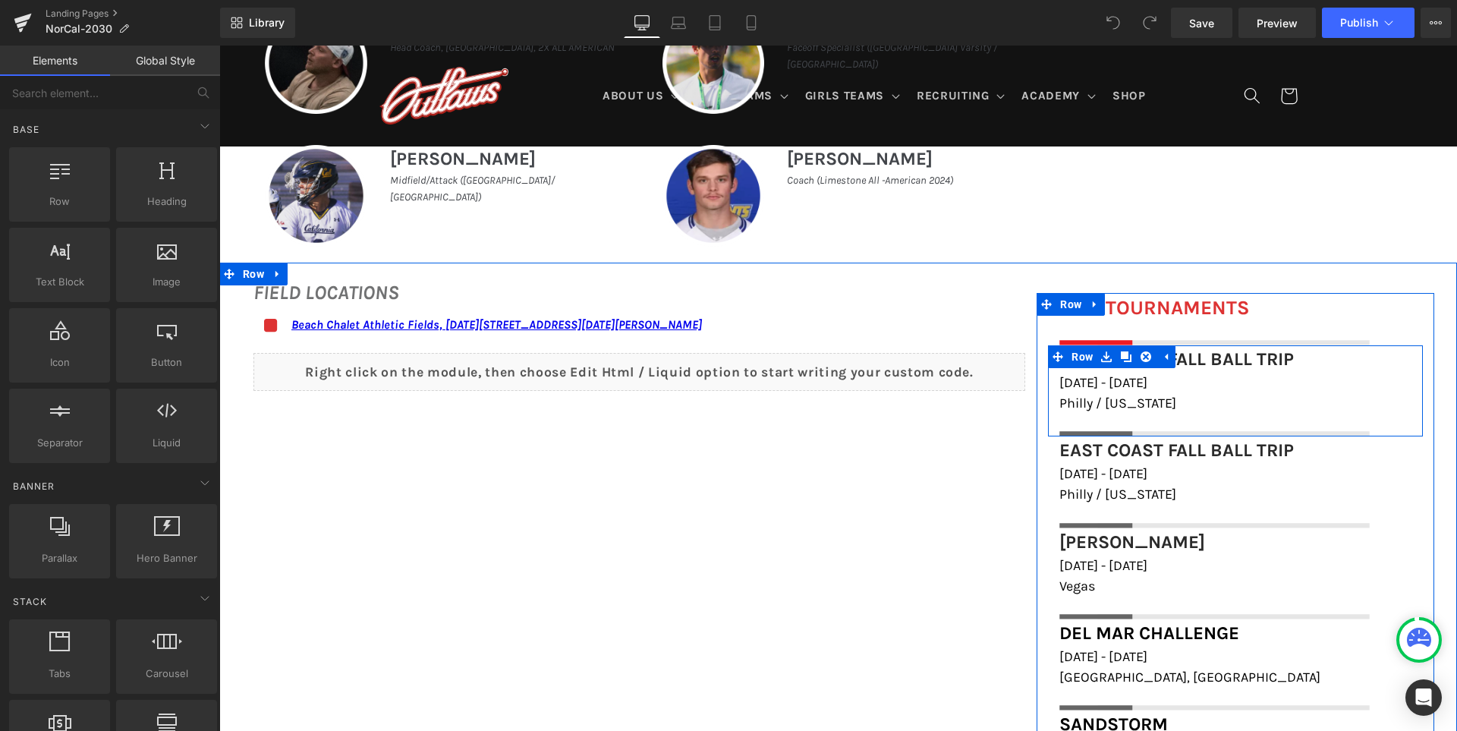
scroll to position [988, 0]
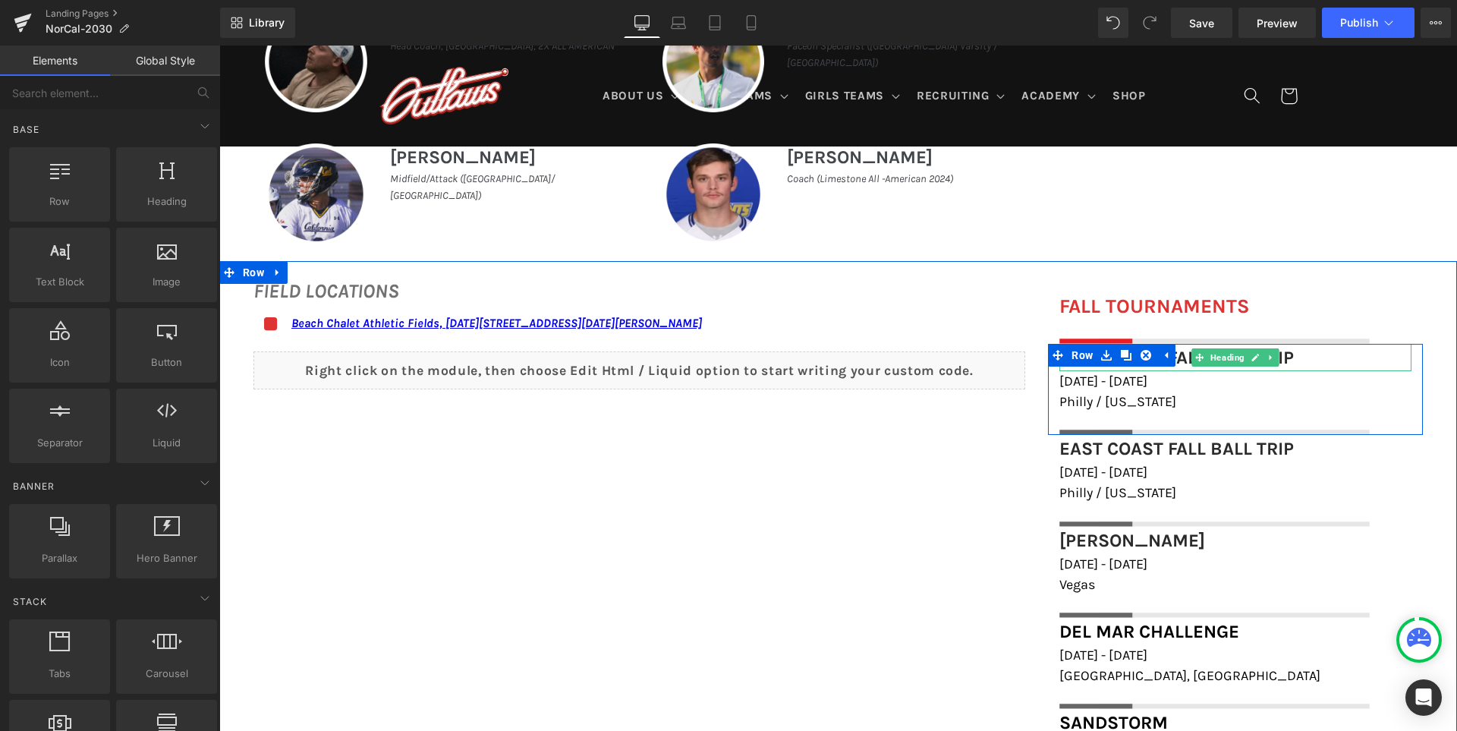
click at [1306, 357] on h1 "East Coast Fall Ball Trip" at bounding box center [1235, 357] width 352 height 27
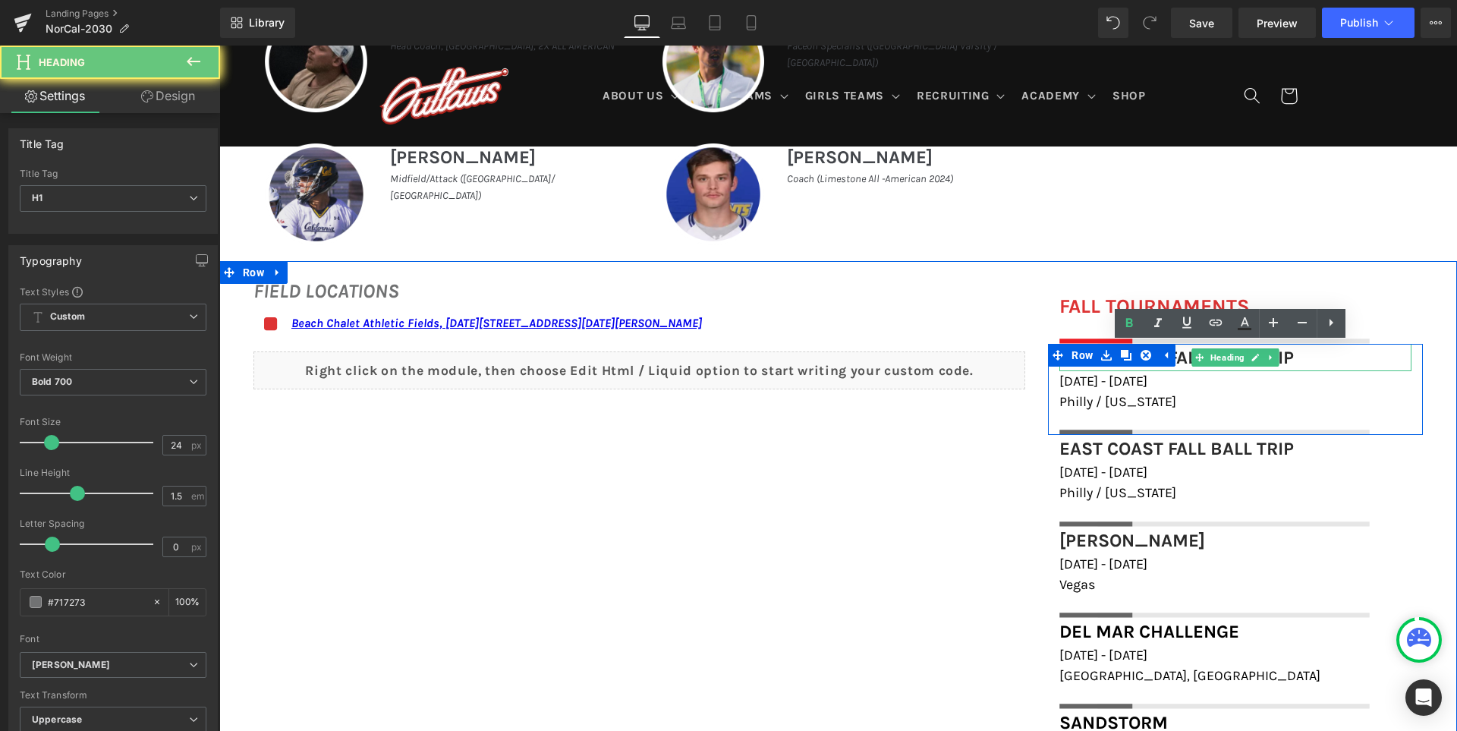
click at [1306, 357] on h1 "East Coast Fall Ball Trip" at bounding box center [1235, 357] width 352 height 27
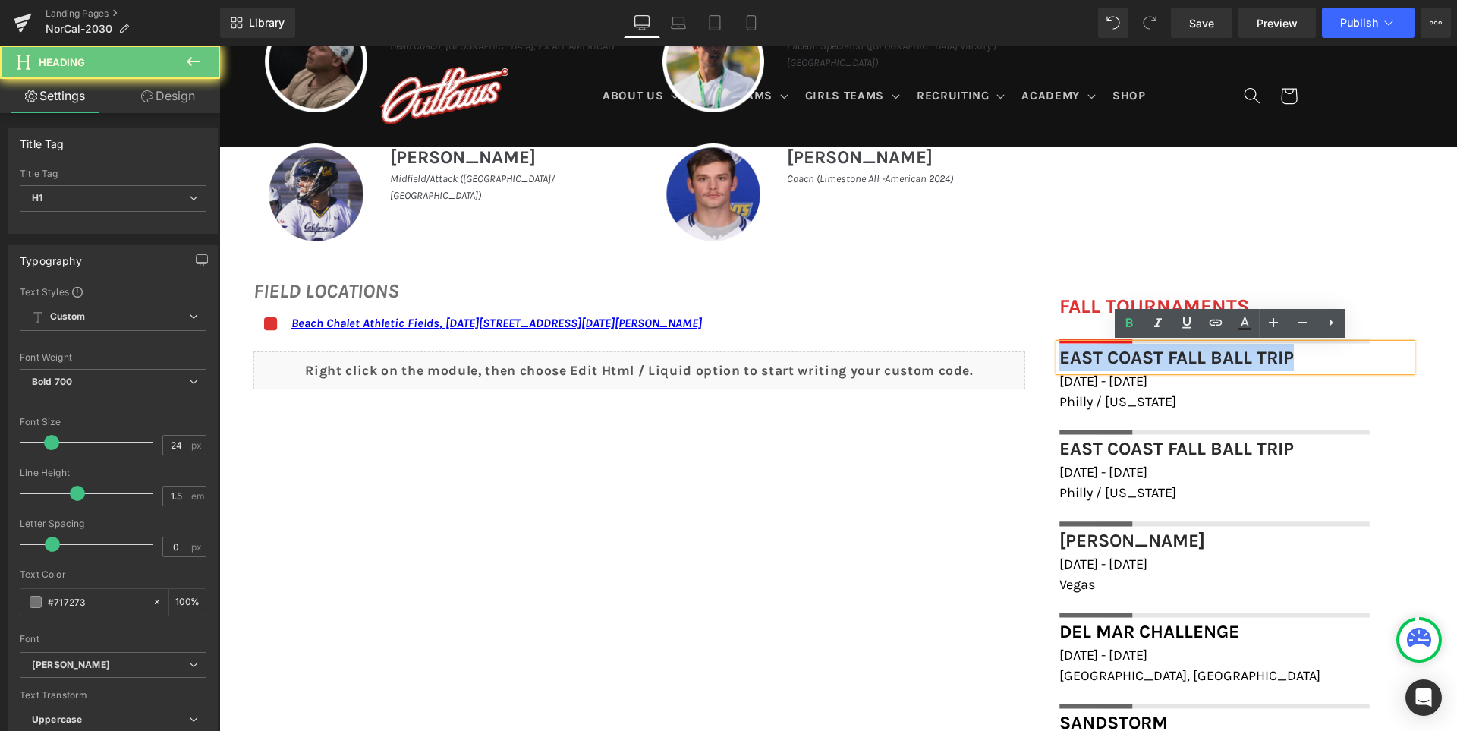
click at [1306, 357] on h1 "East Coast Fall Ball Trip" at bounding box center [1235, 357] width 352 height 27
paste div
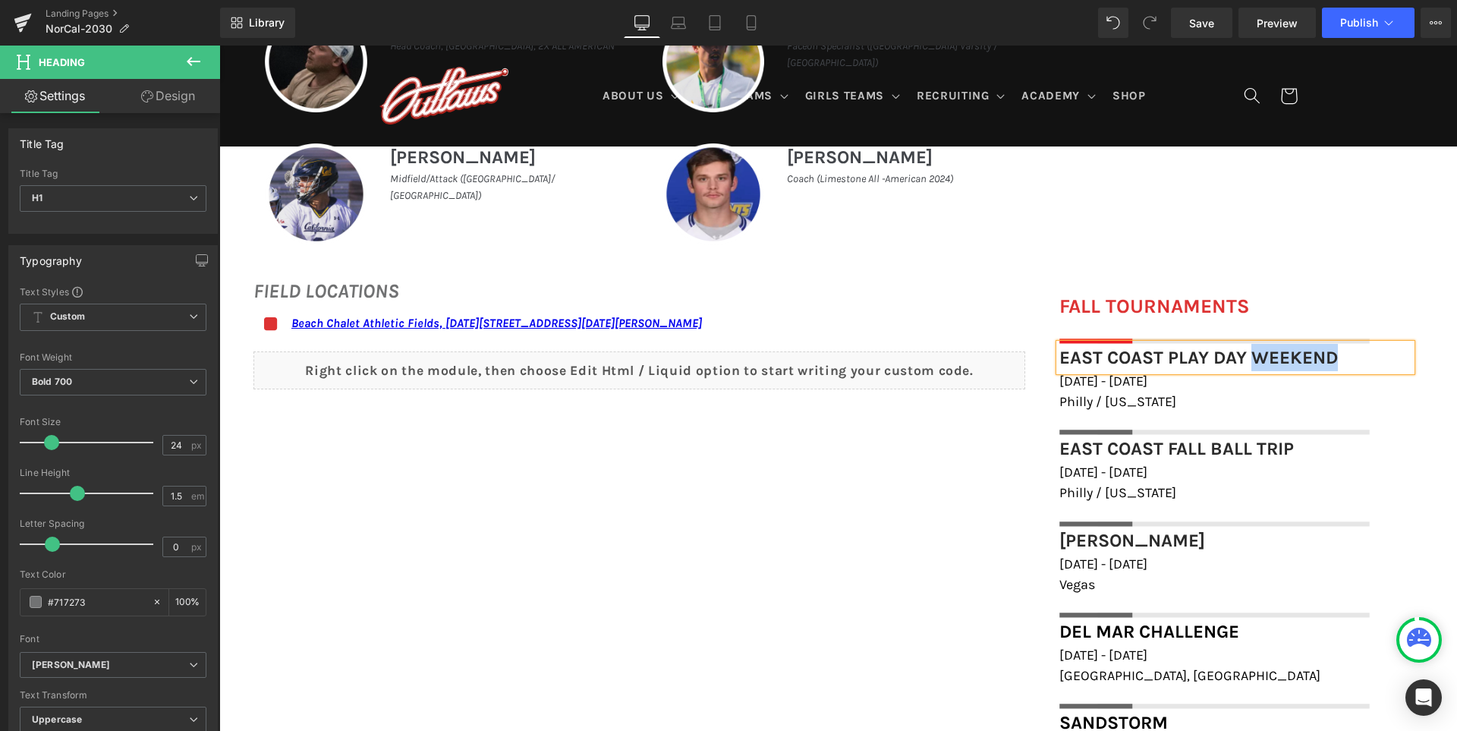
drag, startPoint x: 1337, startPoint y: 360, endPoint x: 1250, endPoint y: 363, distance: 86.6
click at [1250, 363] on h1 "East Coast Play Day Weekend" at bounding box center [1235, 357] width 352 height 27
click at [1147, 382] on span "[DATE] - [DATE]" at bounding box center [1103, 380] width 88 height 17
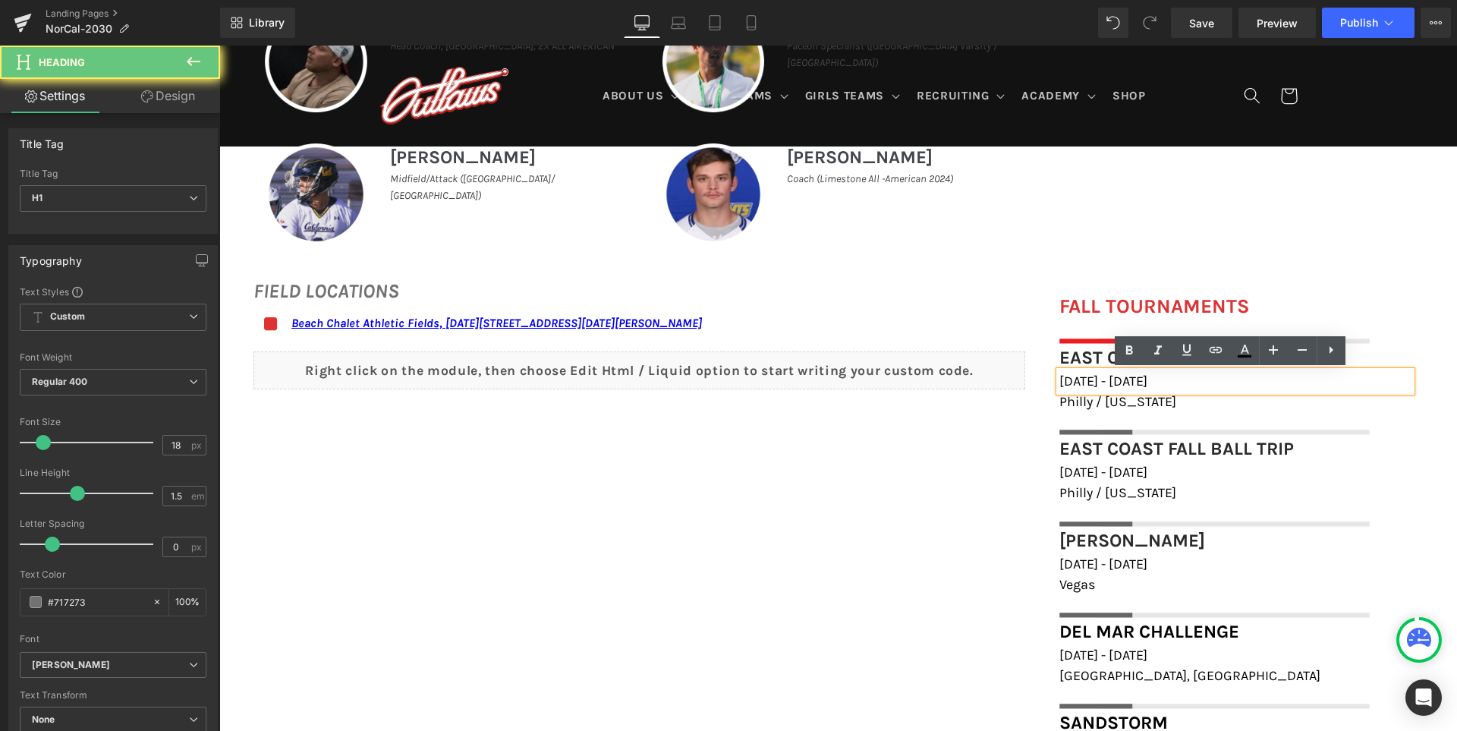
click at [1147, 381] on span "October 18th - 19th, 2025" at bounding box center [1103, 380] width 88 height 17
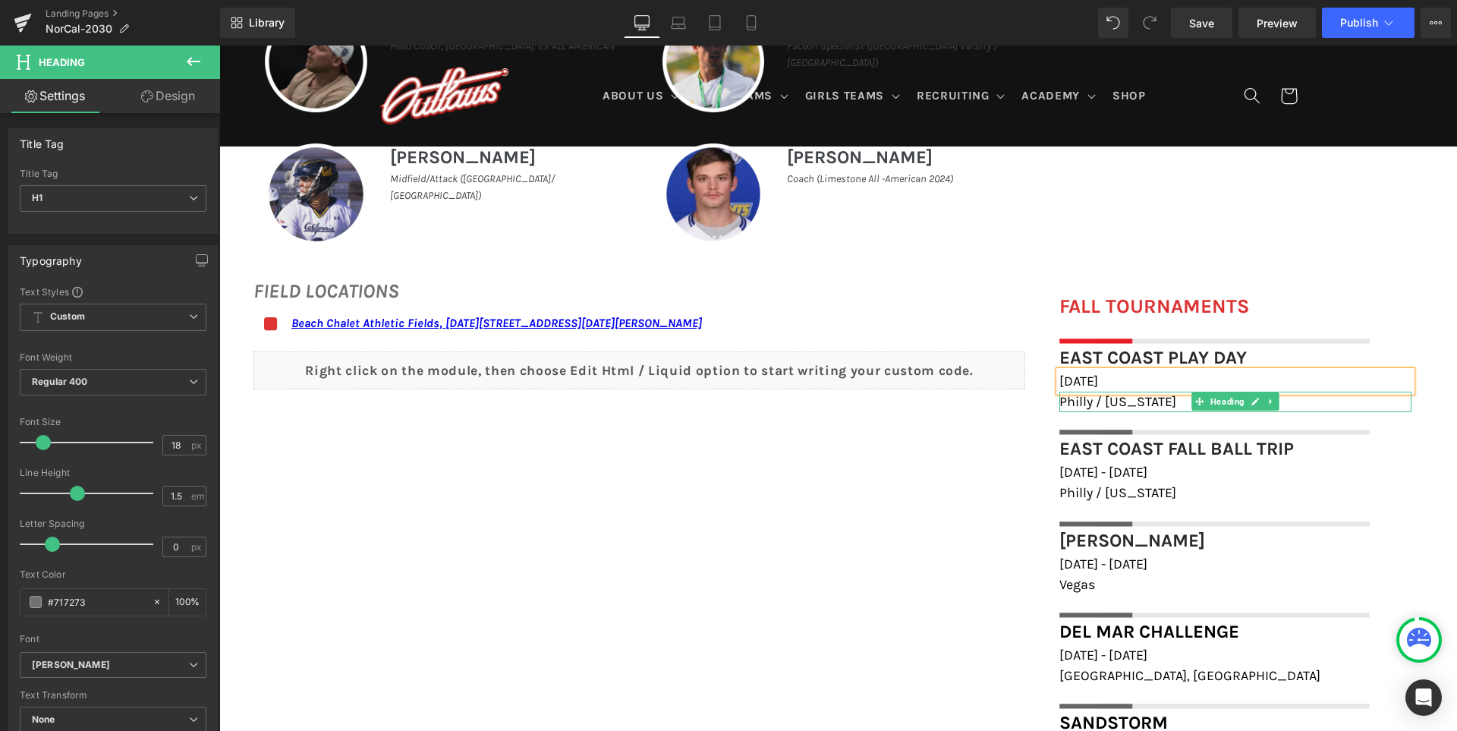
click at [1112, 395] on span "Philly / Delaware" at bounding box center [1117, 401] width 117 height 17
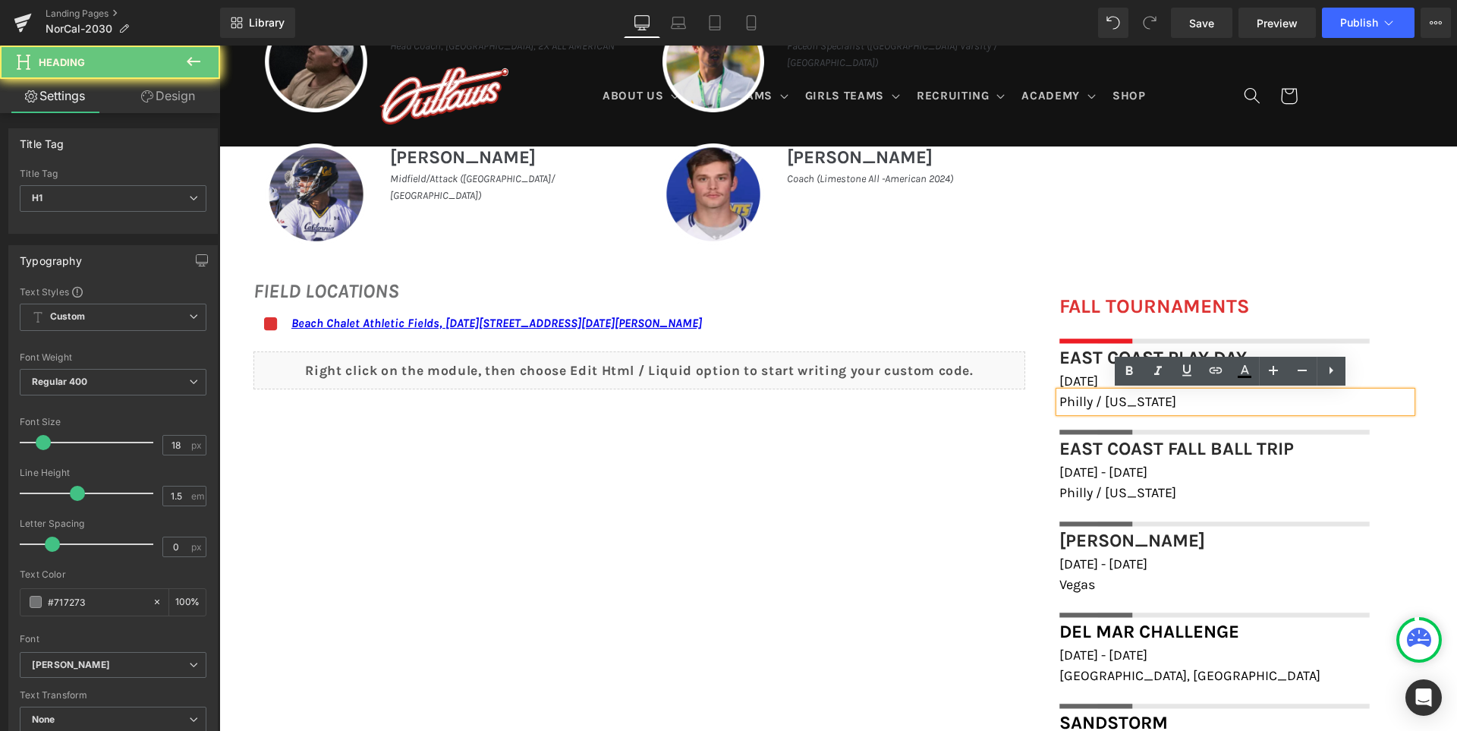
click at [1112, 395] on span "Philly / Delaware" at bounding box center [1117, 401] width 117 height 17
paste div
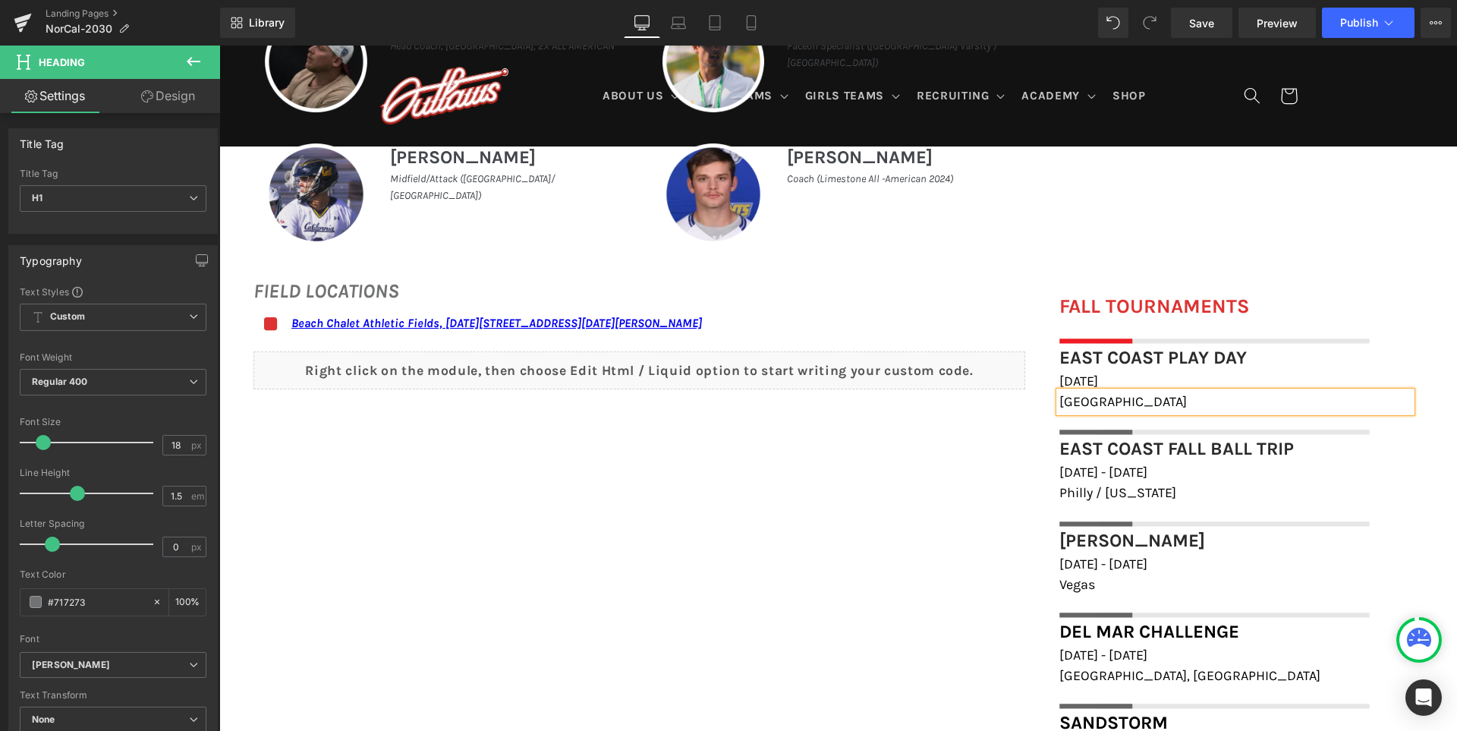
click at [946, 486] on div "FIELD LOCATIONS Heading Icon Beach Chalet Athletic Fields, 1400-1598 John F Ken…" at bounding box center [837, 713] width 1237 height 904
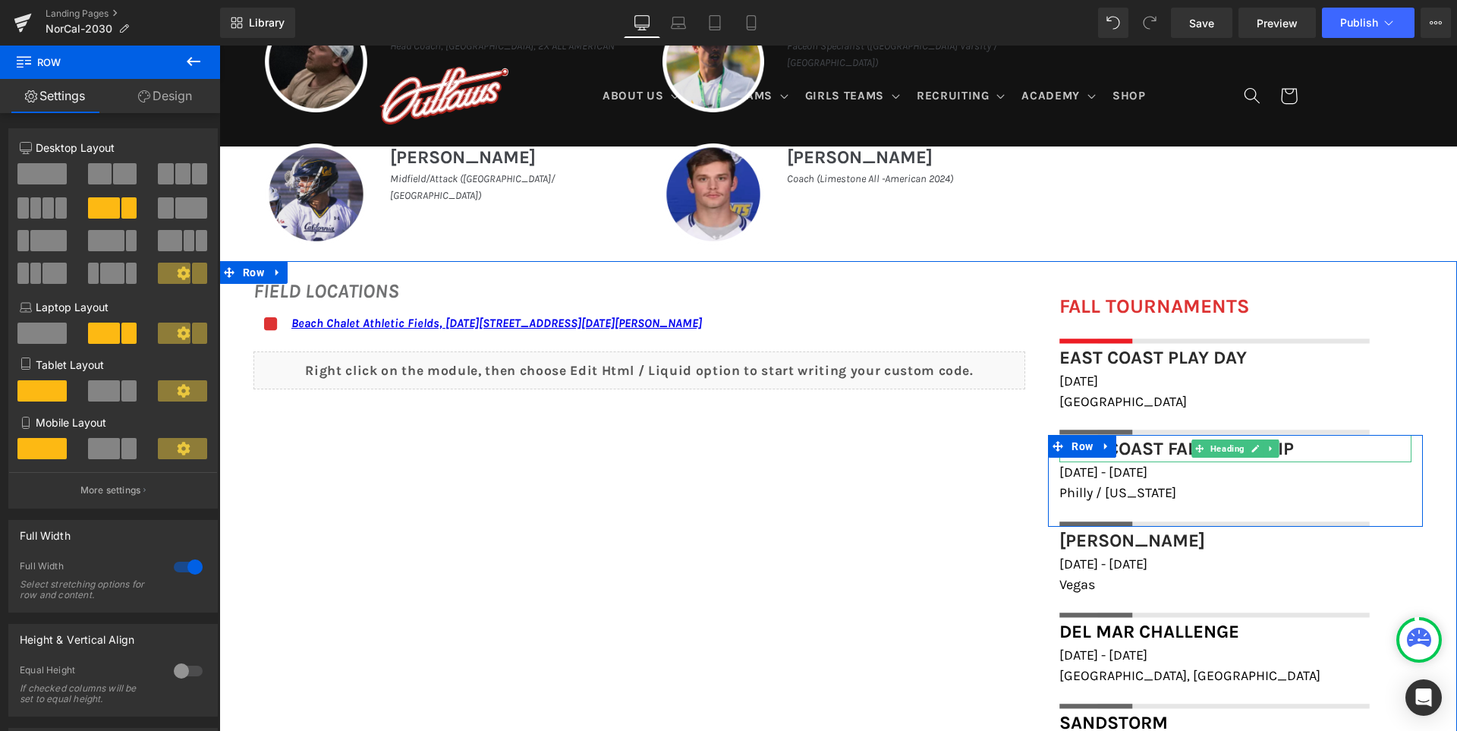
click at [1140, 442] on font "East Coast Fall Ball Trip" at bounding box center [1176, 448] width 234 height 21
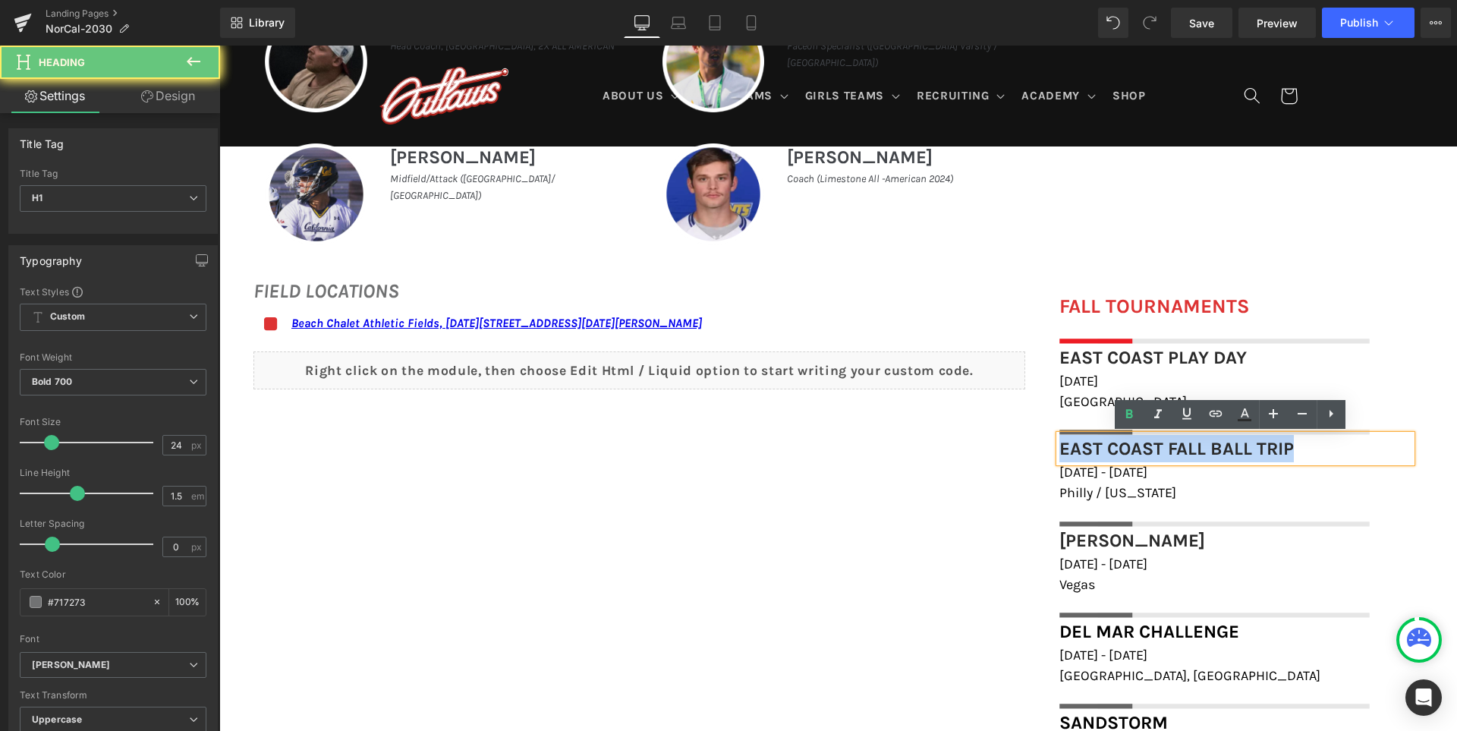
click at [1140, 442] on font "East Coast Fall Ball Trip" at bounding box center [1176, 448] width 234 height 21
paste div
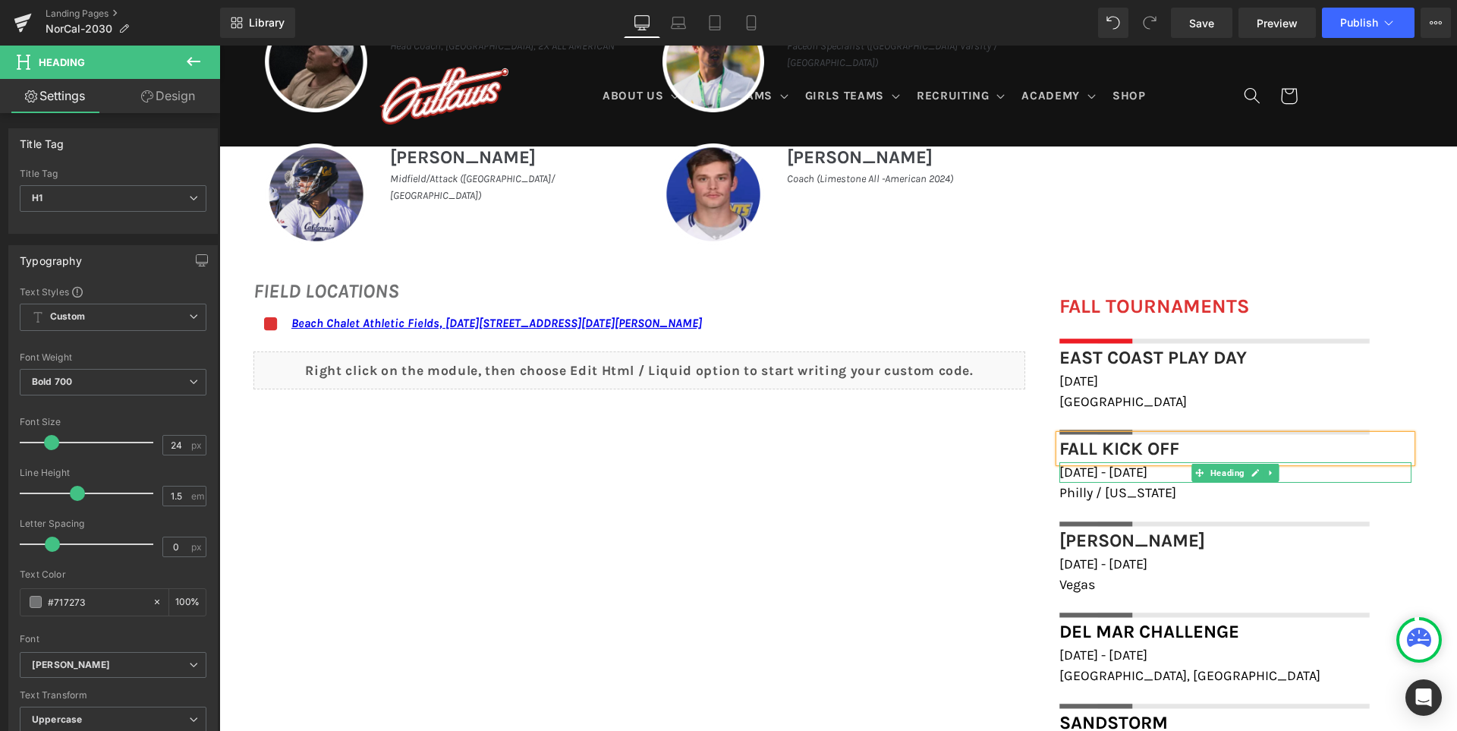
click at [1138, 470] on span "October 18th - 19th, 2025" at bounding box center [1103, 472] width 88 height 17
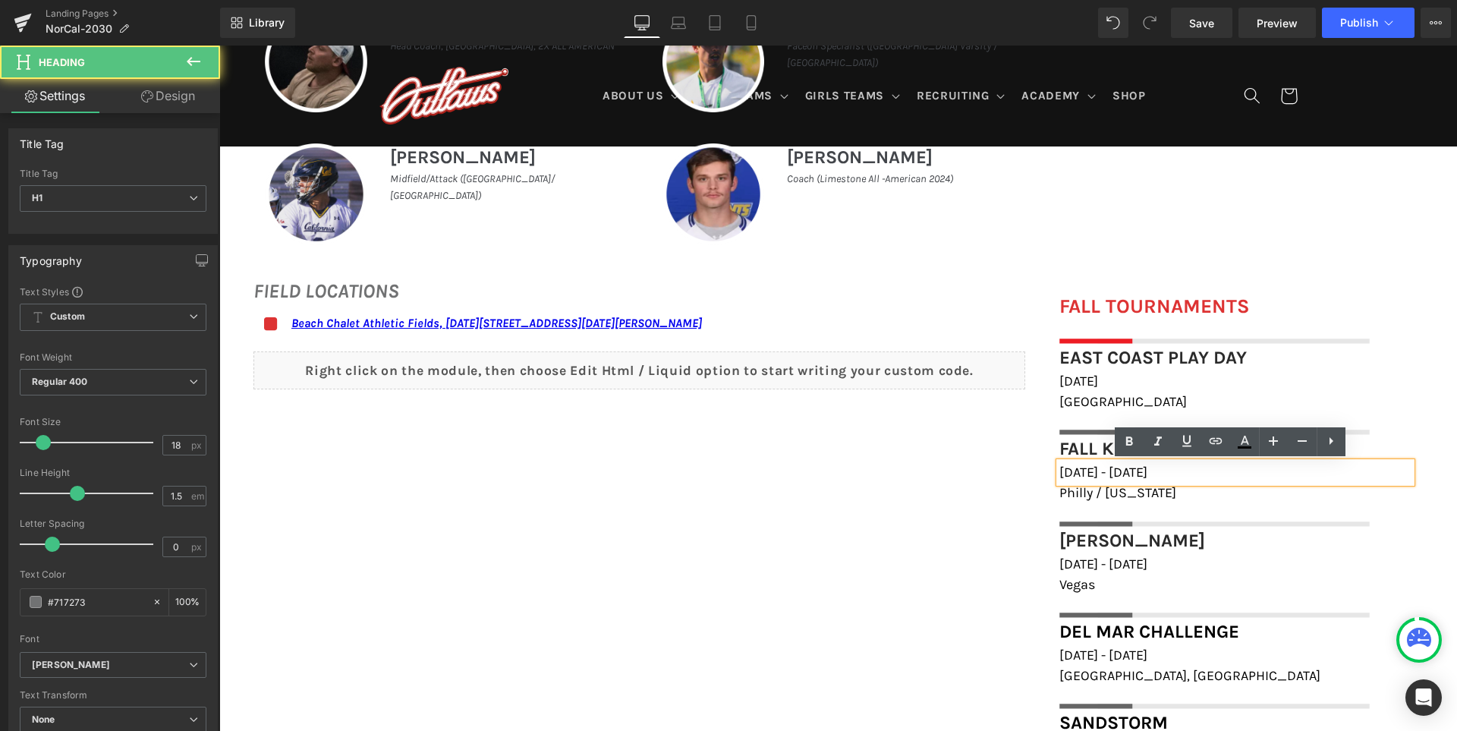
click at [1145, 468] on span "October 18th - 19th, 2025" at bounding box center [1103, 472] width 88 height 17
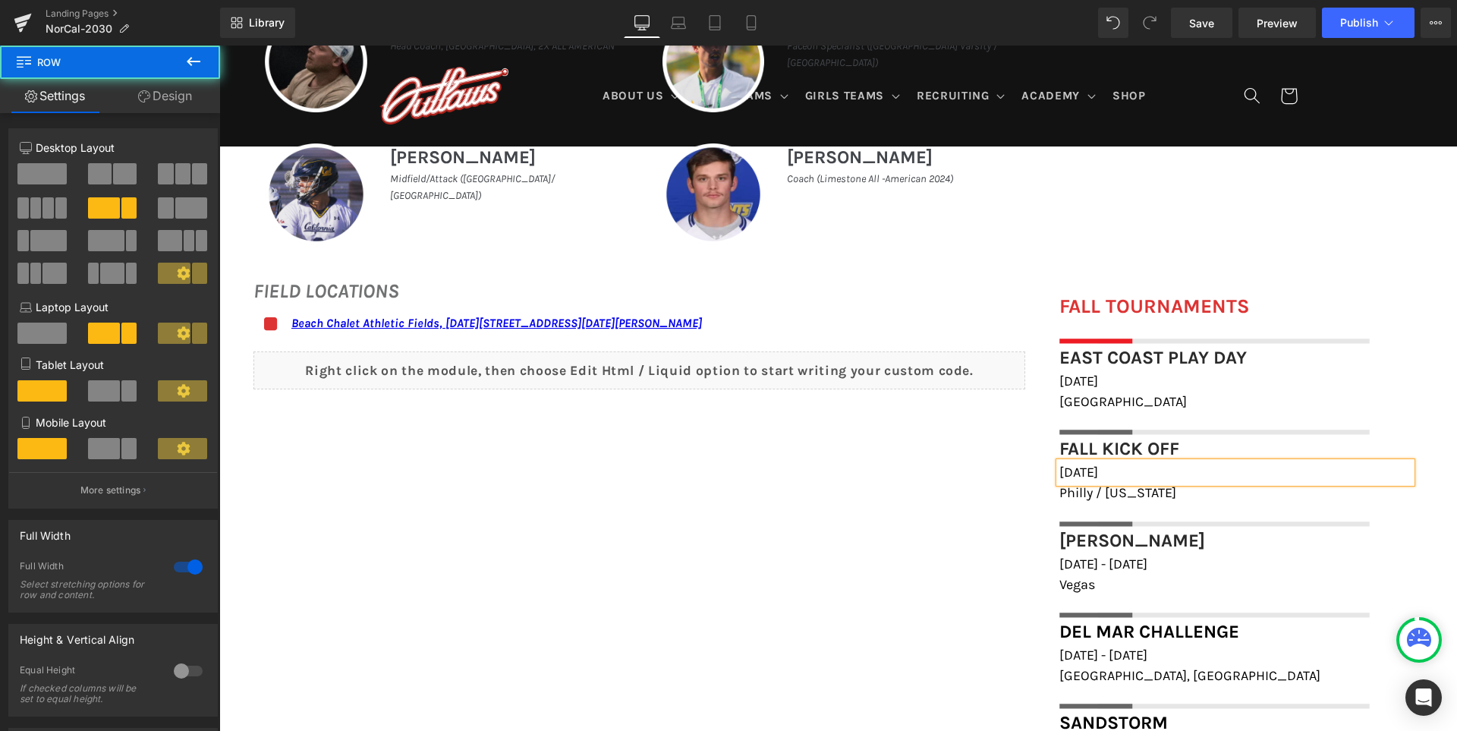
click at [938, 562] on div "FIELD LOCATIONS Heading Icon Beach Chalet Athletic Fields, 1400-1598 John F Ken…" at bounding box center [837, 713] width 1237 height 904
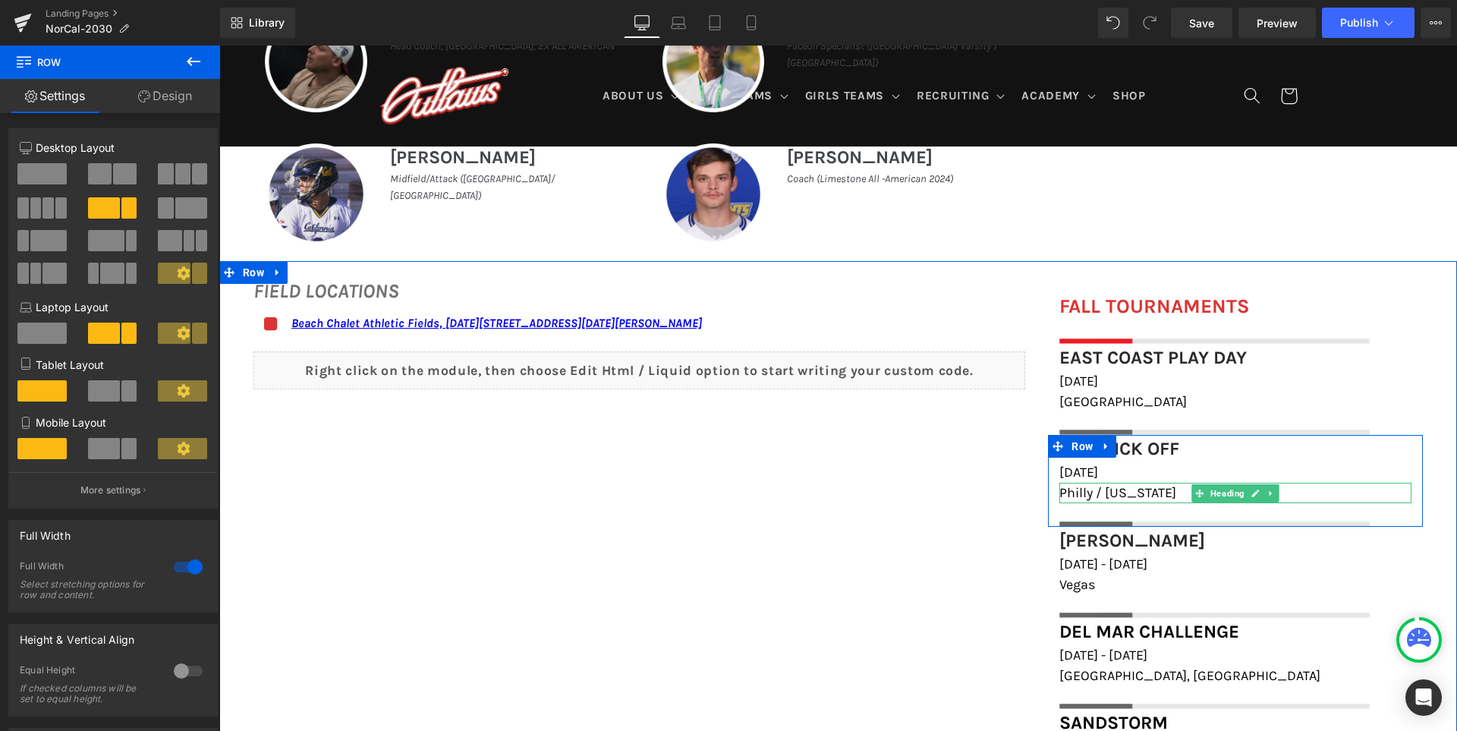
click at [1129, 493] on span "Philly / Delaware" at bounding box center [1117, 492] width 117 height 17
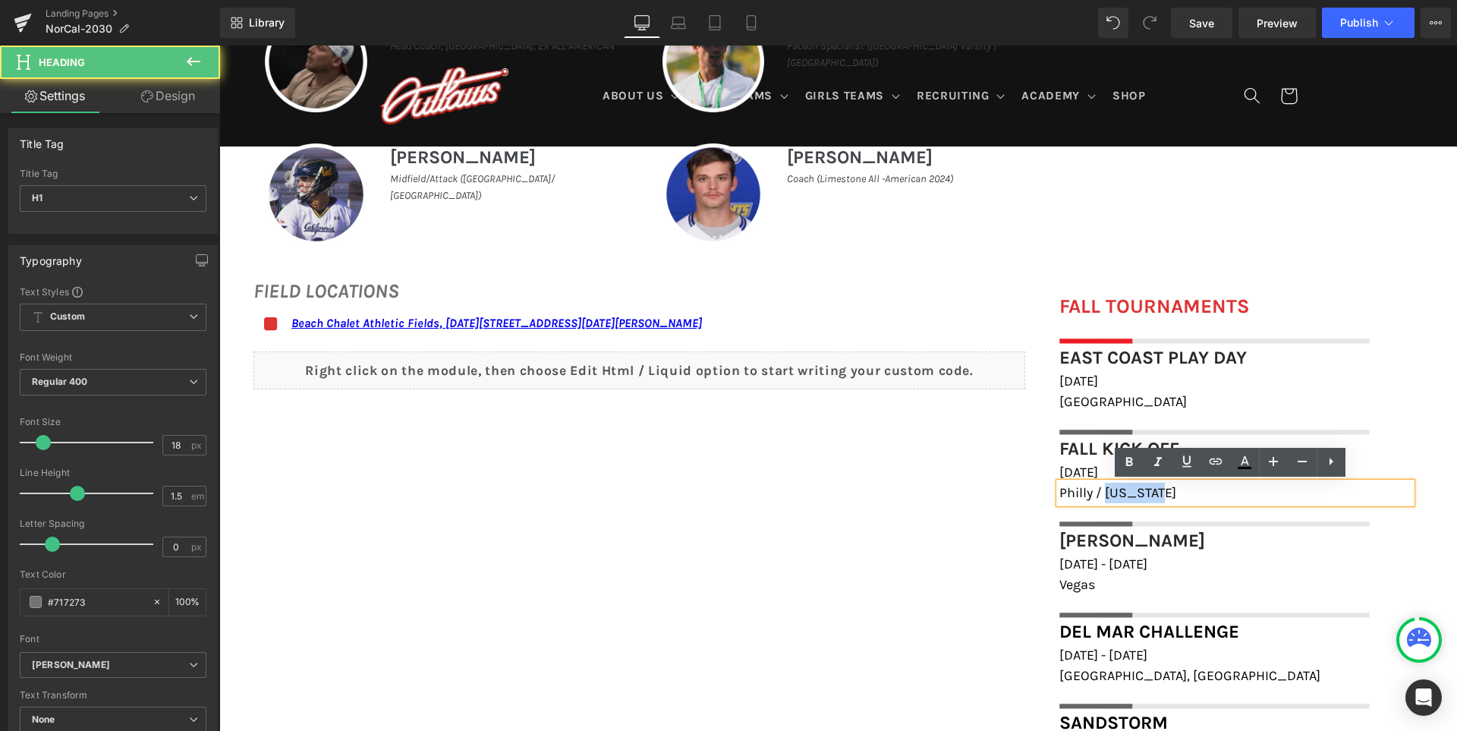
click at [1129, 493] on span "Philly / Delaware" at bounding box center [1117, 492] width 117 height 17
paste div
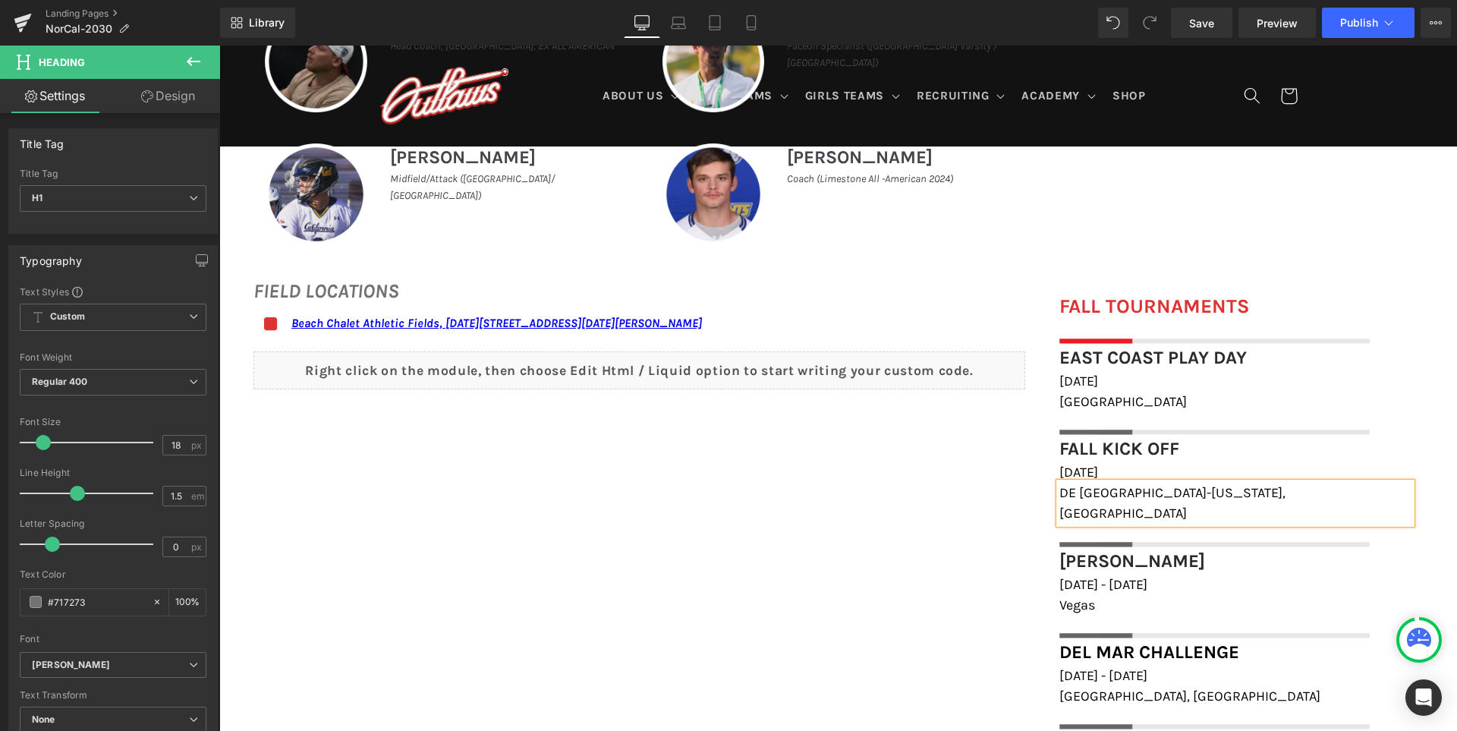
click at [838, 555] on div "FIELD LOCATIONS Heading Icon Beach Chalet Athletic Fields, 1400-1598 John F Ken…" at bounding box center [837, 723] width 1237 height 925
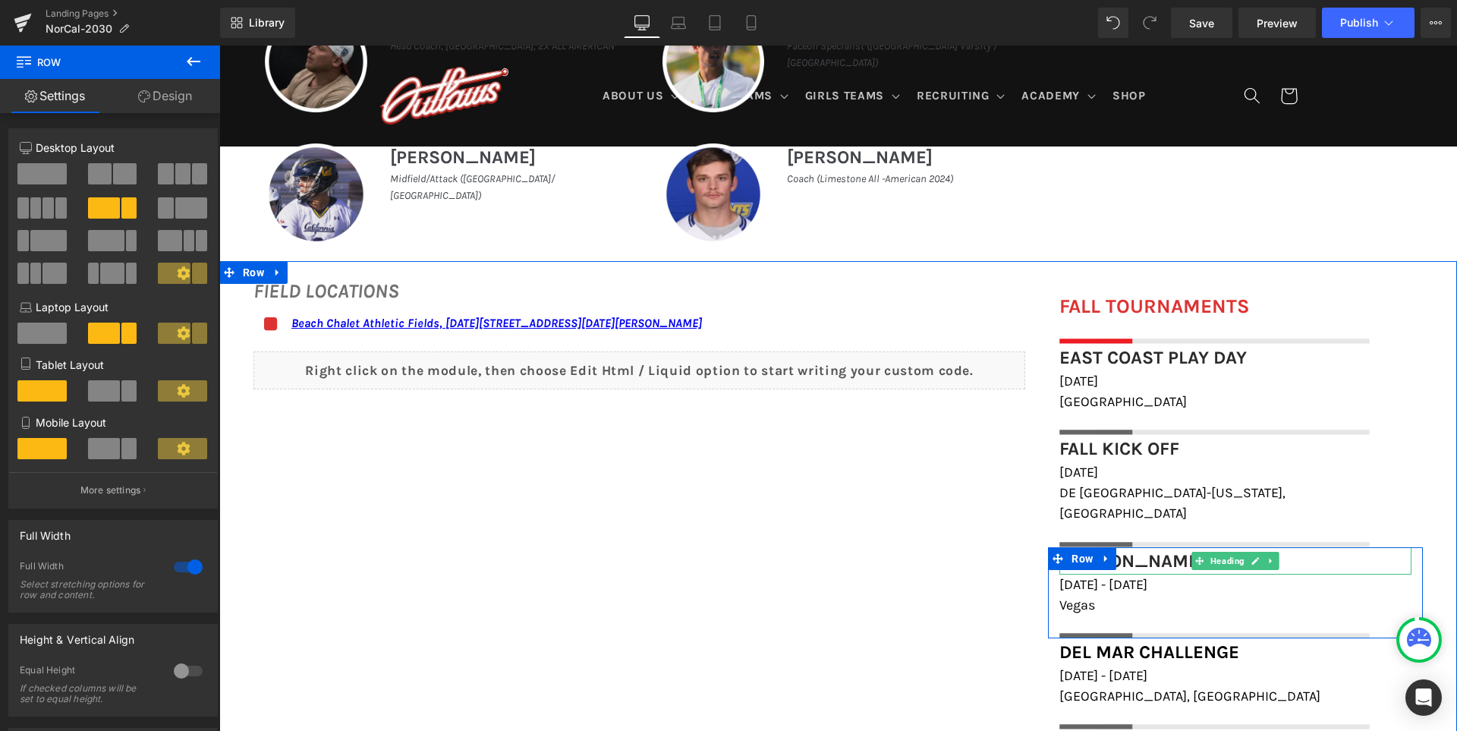
click at [1168, 547] on h1 "Black Jack" at bounding box center [1235, 560] width 352 height 27
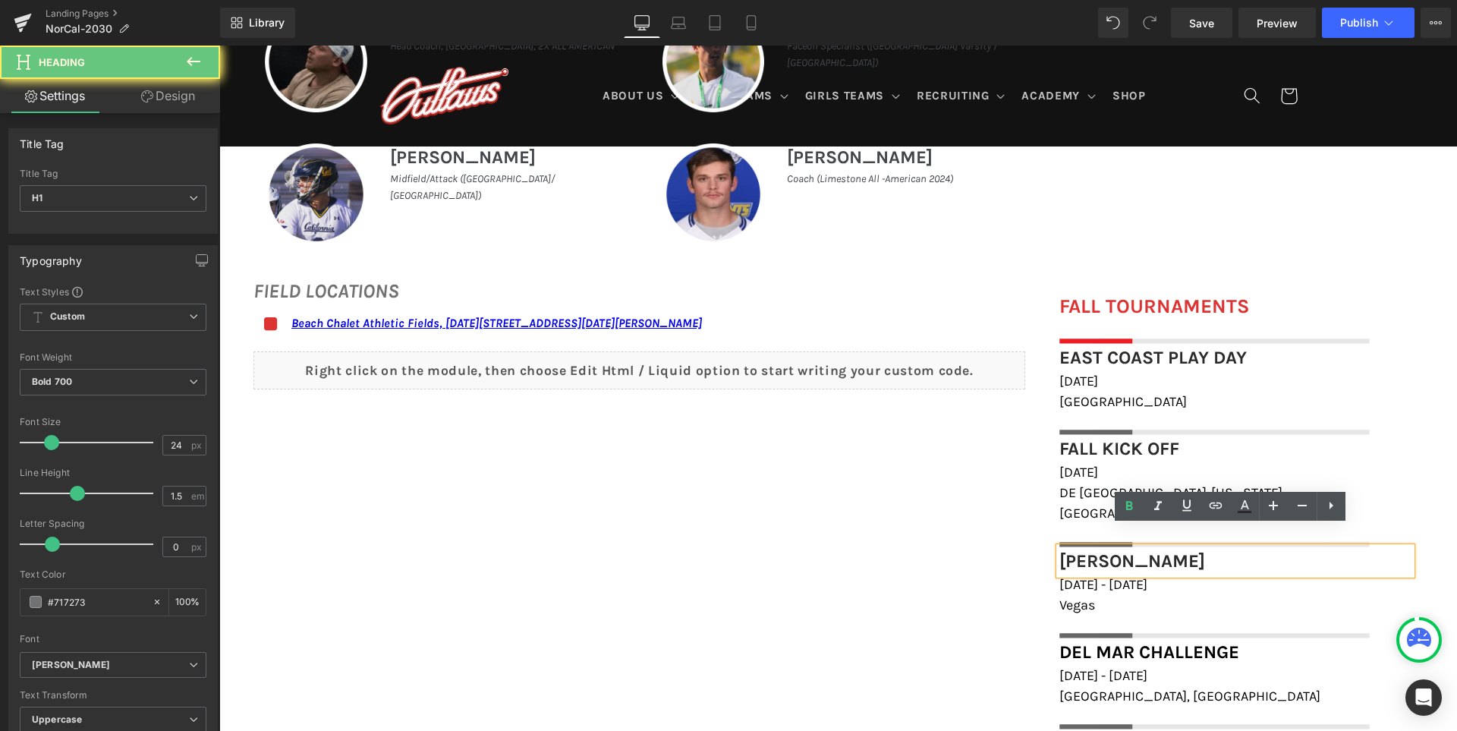
click at [1168, 547] on h1 "Black Jack" at bounding box center [1235, 560] width 352 height 27
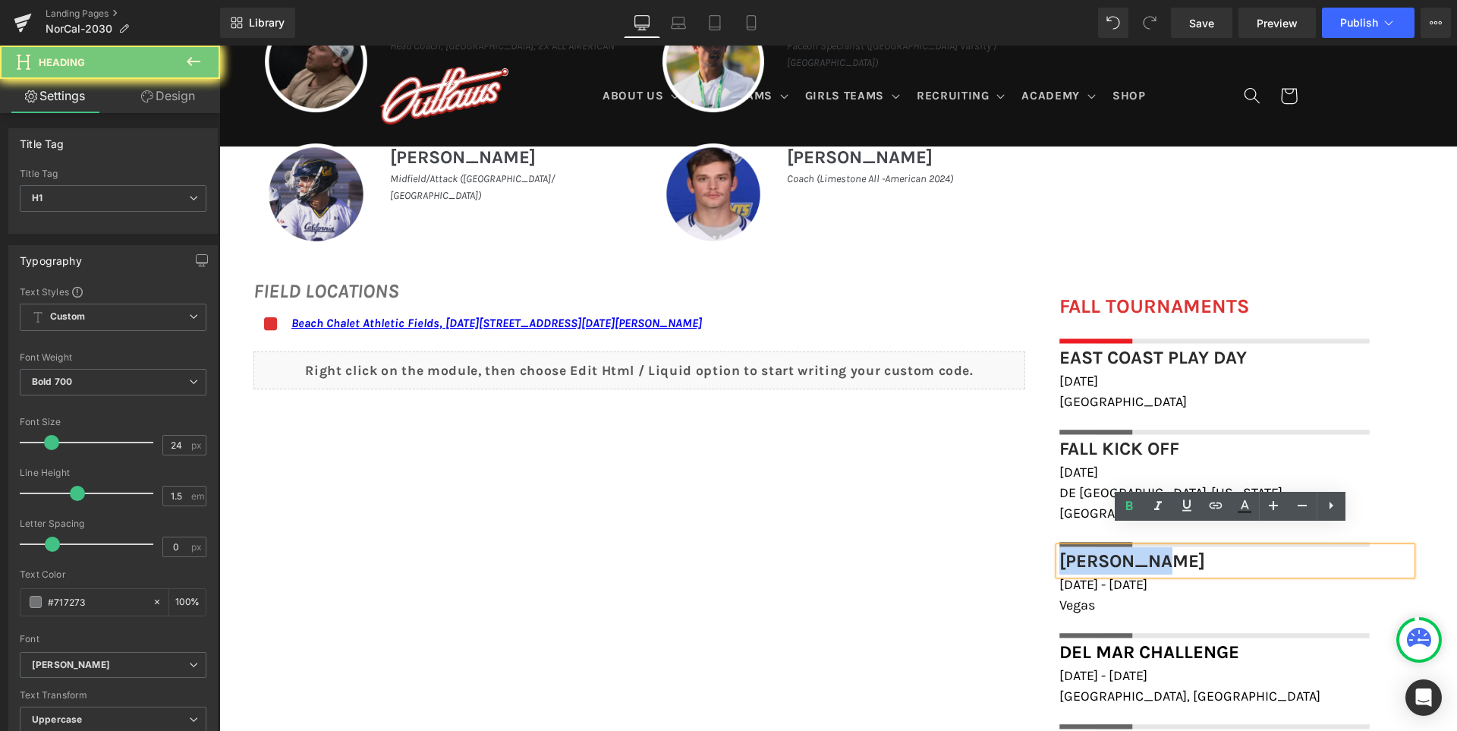
paste div
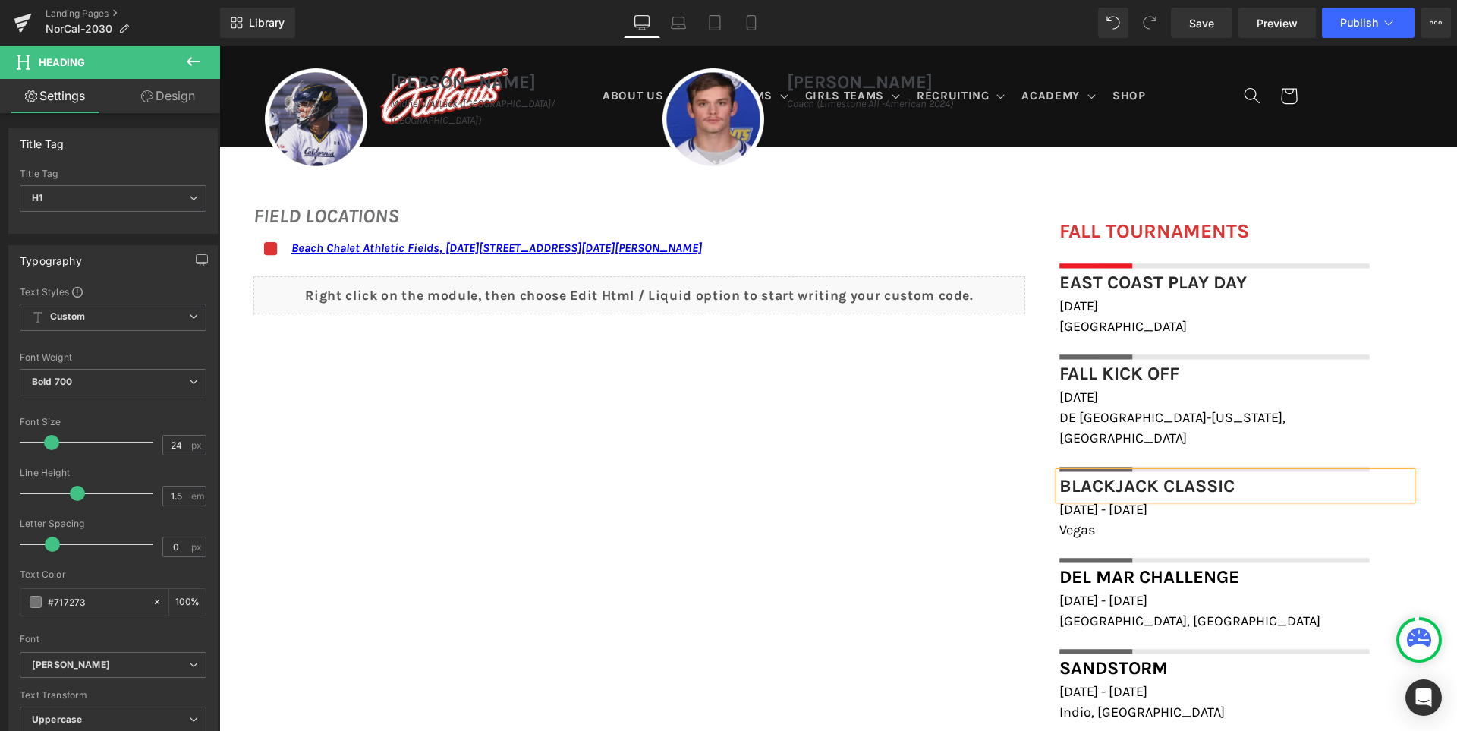
scroll to position [1064, 0]
click at [1125, 500] on span "December 7th - 8th, 2025" at bounding box center [1103, 508] width 88 height 17
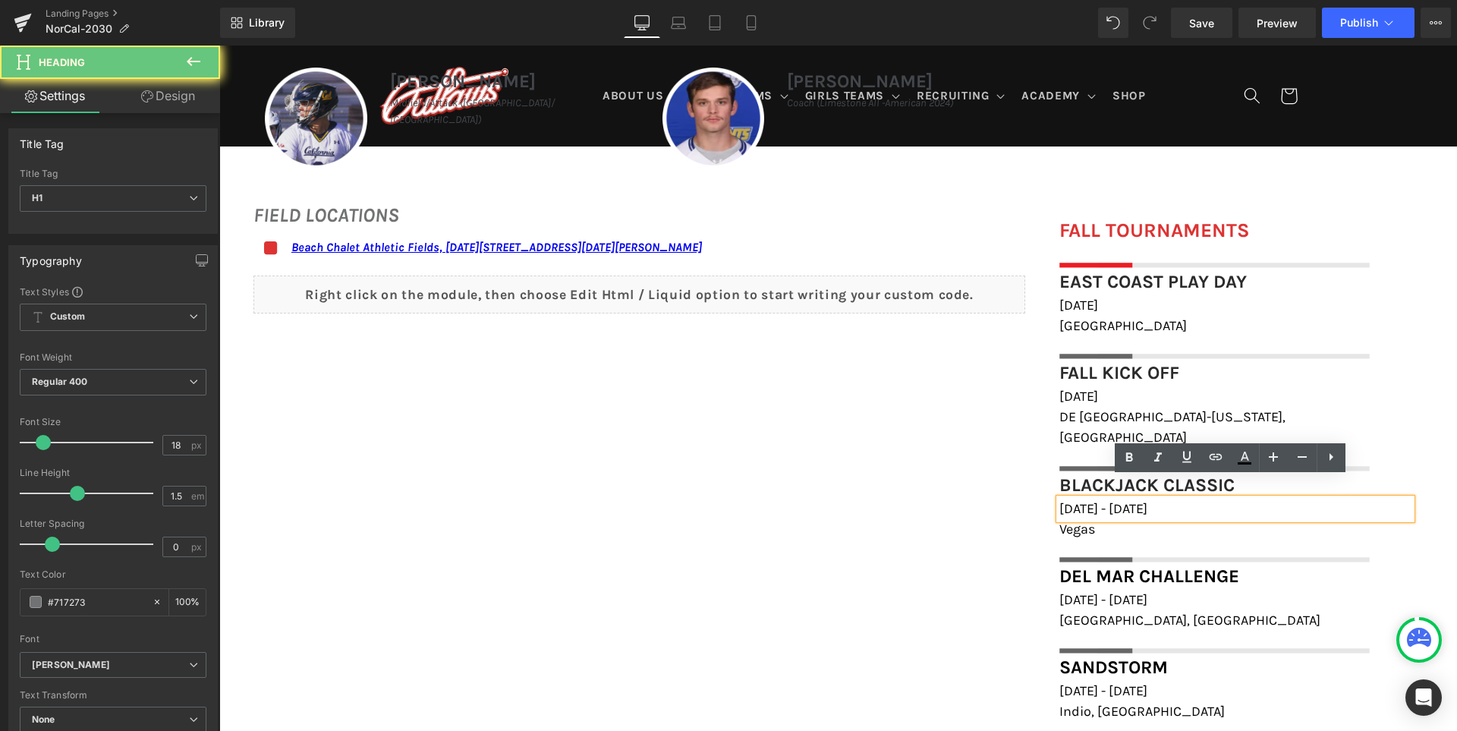
click at [1125, 500] on span "December 7th - 8th, 2025" at bounding box center [1103, 508] width 88 height 17
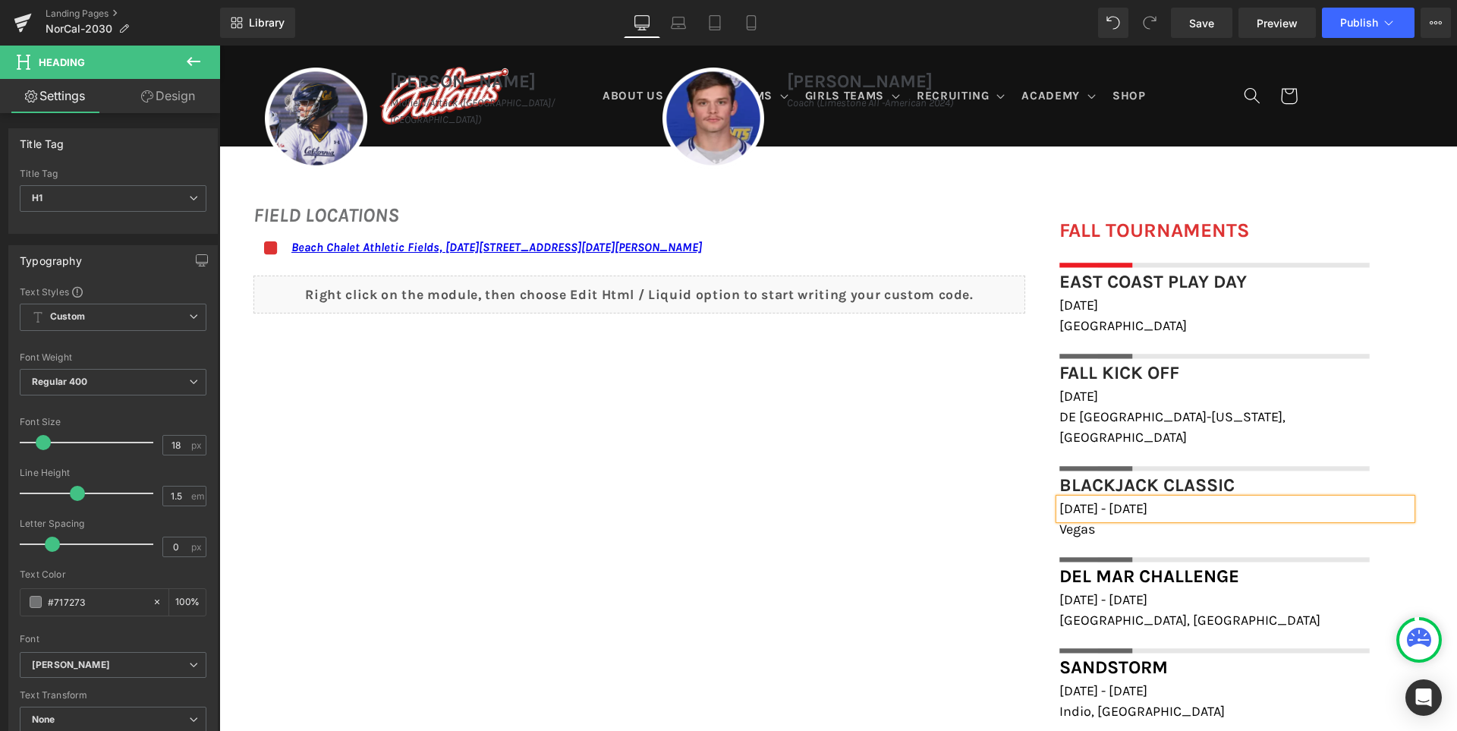
click at [941, 532] on div "FIELD LOCATIONS Heading Icon Beach Chalet Athletic Fields, 1400-1598 John F Ken…" at bounding box center [837, 647] width 1237 height 925
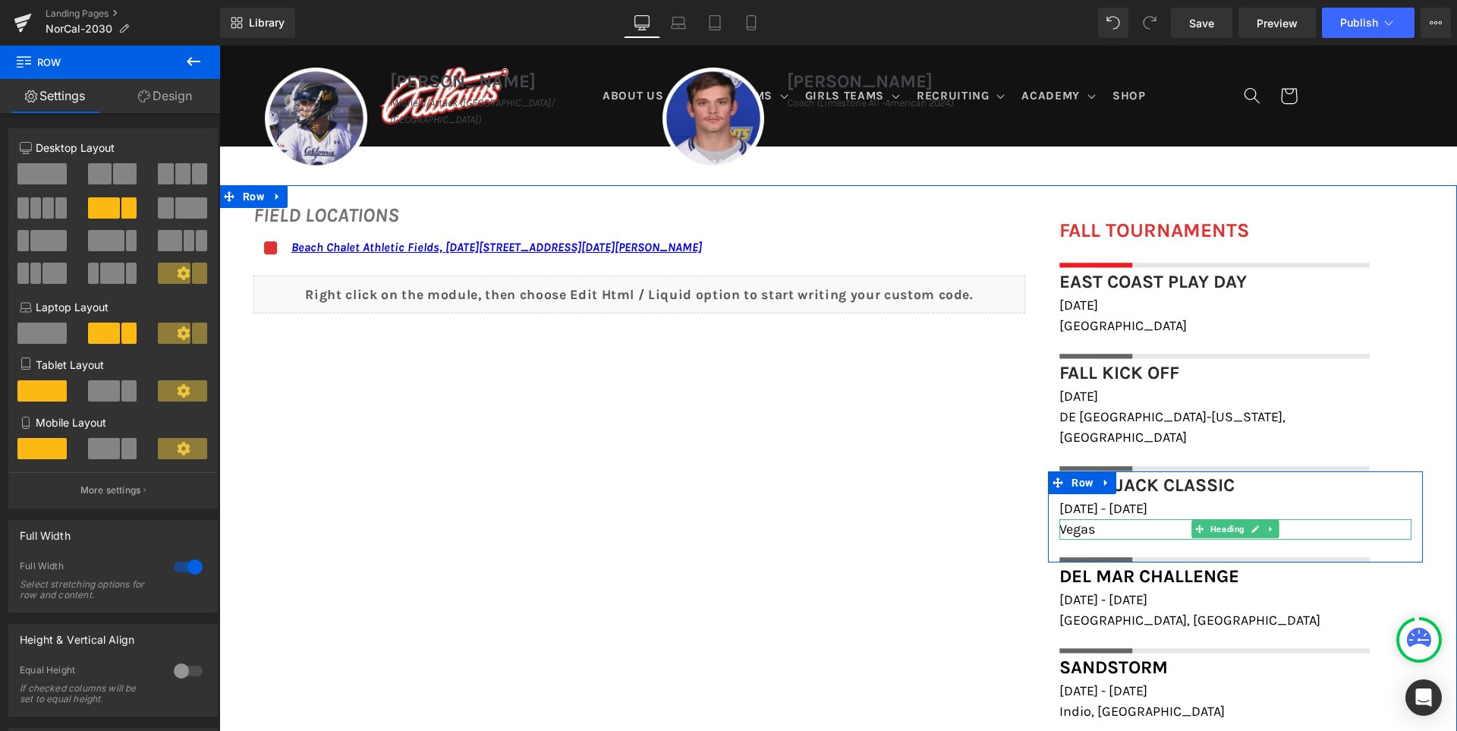
click at [1095, 519] on h1 "Vegas" at bounding box center [1235, 529] width 352 height 20
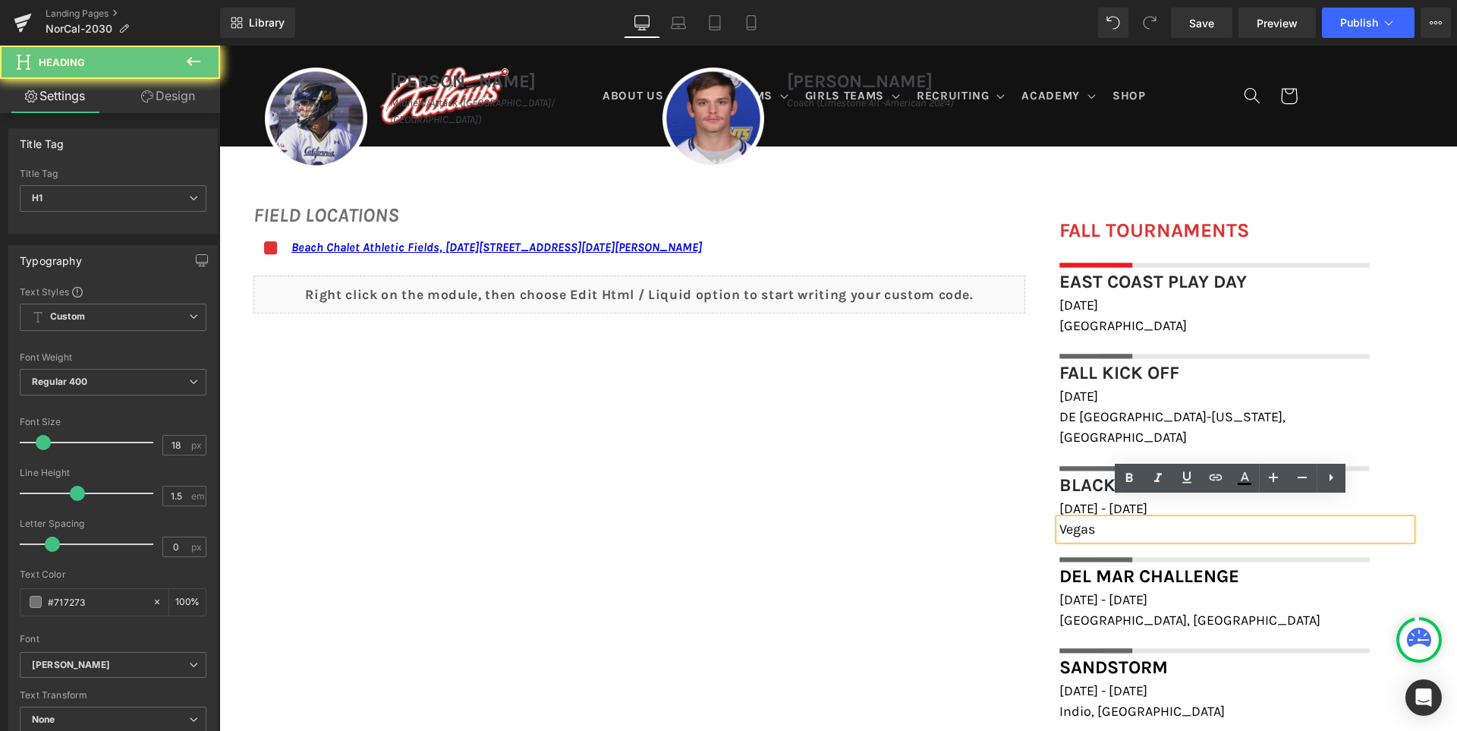
click at [1095, 519] on h1 "Vegas" at bounding box center [1235, 529] width 352 height 20
paste div
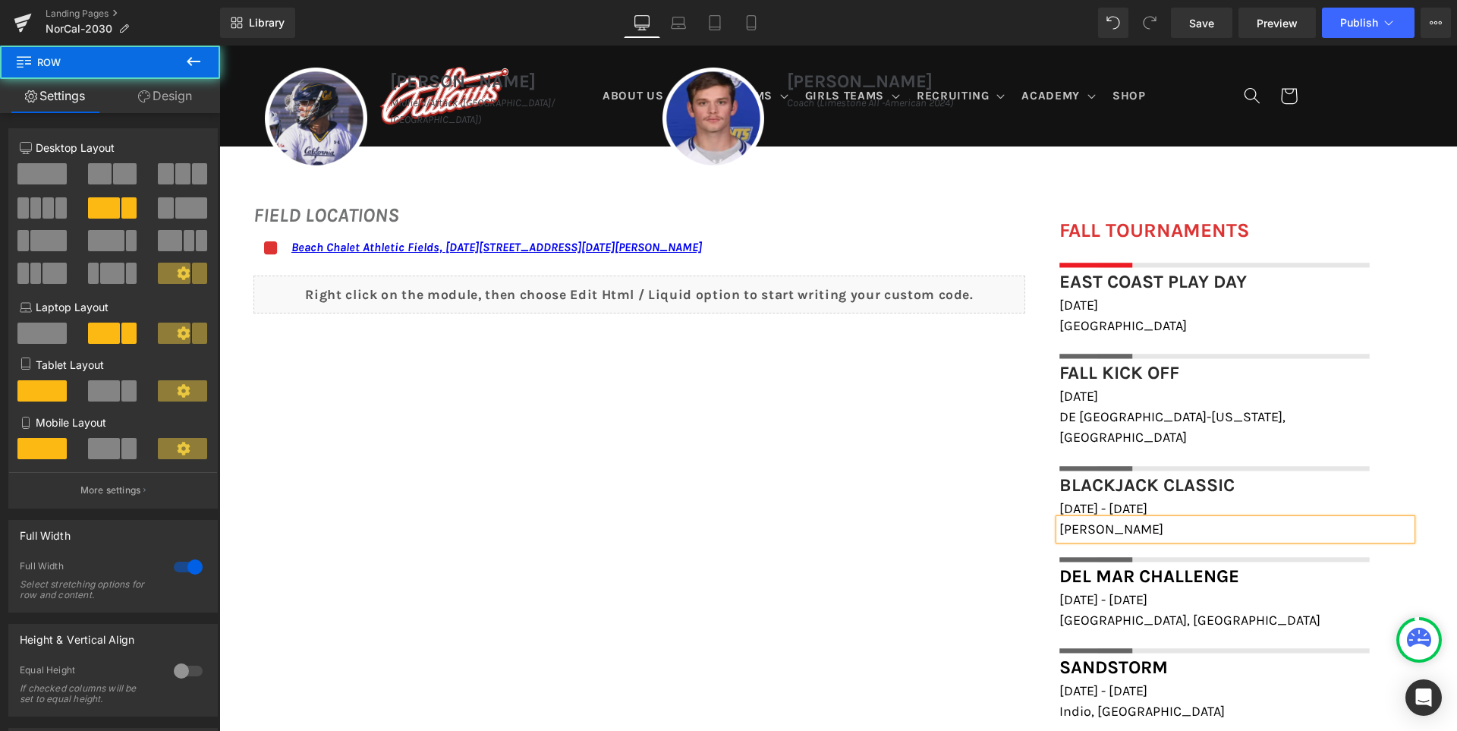
click at [891, 574] on div "FIELD LOCATIONS Heading Icon Beach Chalet Athletic Fields, 1400-1598 John F Ken…" at bounding box center [837, 647] width 1237 height 925
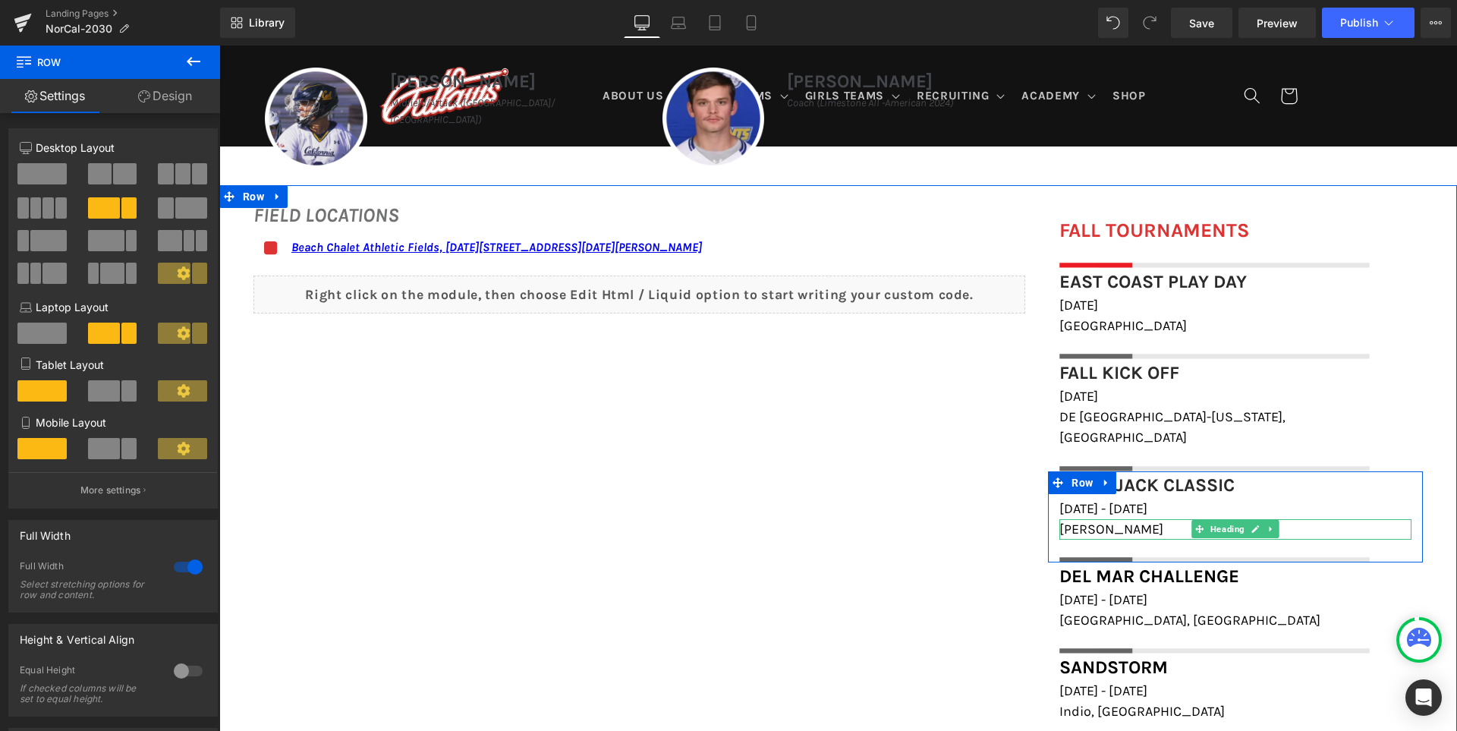
click at [1059, 520] on span "Henderson" at bounding box center [1111, 528] width 104 height 17
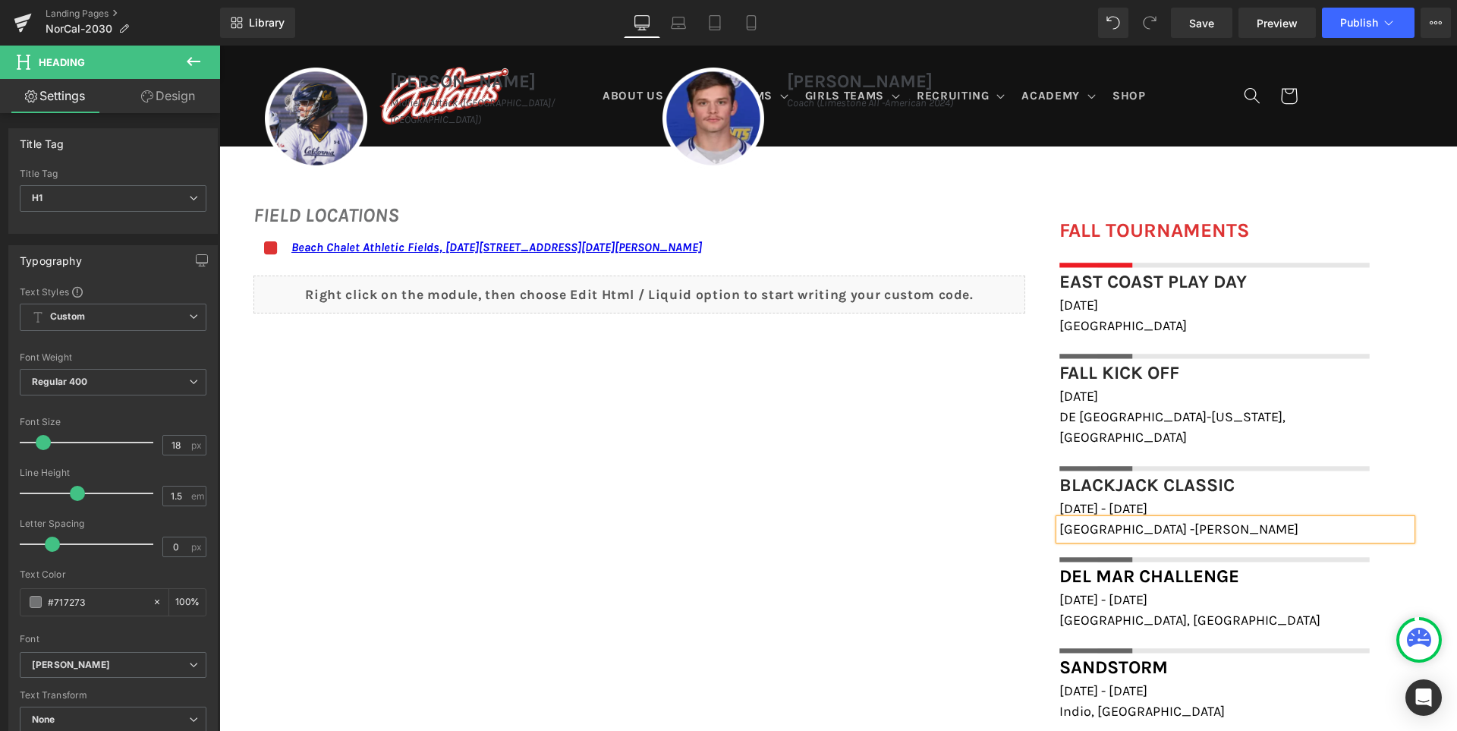
click at [956, 600] on div "FIELD LOCATIONS Heading Icon Beach Chalet Athletic Fields, 1400-1598 John F Ken…" at bounding box center [837, 647] width 1237 height 925
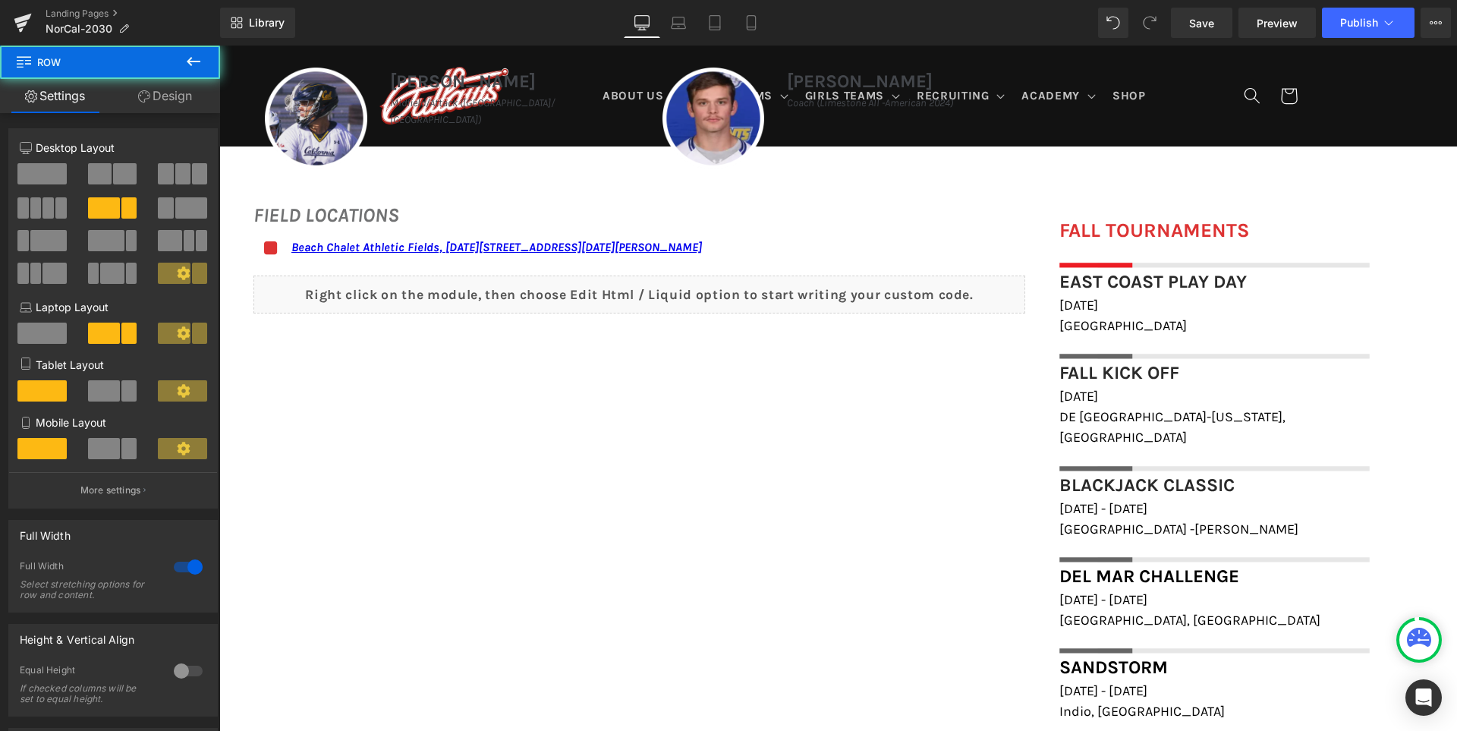
click at [956, 600] on div "FIELD LOCATIONS Heading Icon Beach Chalet Athletic Fields, 1400-1598 John F Ken…" at bounding box center [837, 647] width 1237 height 925
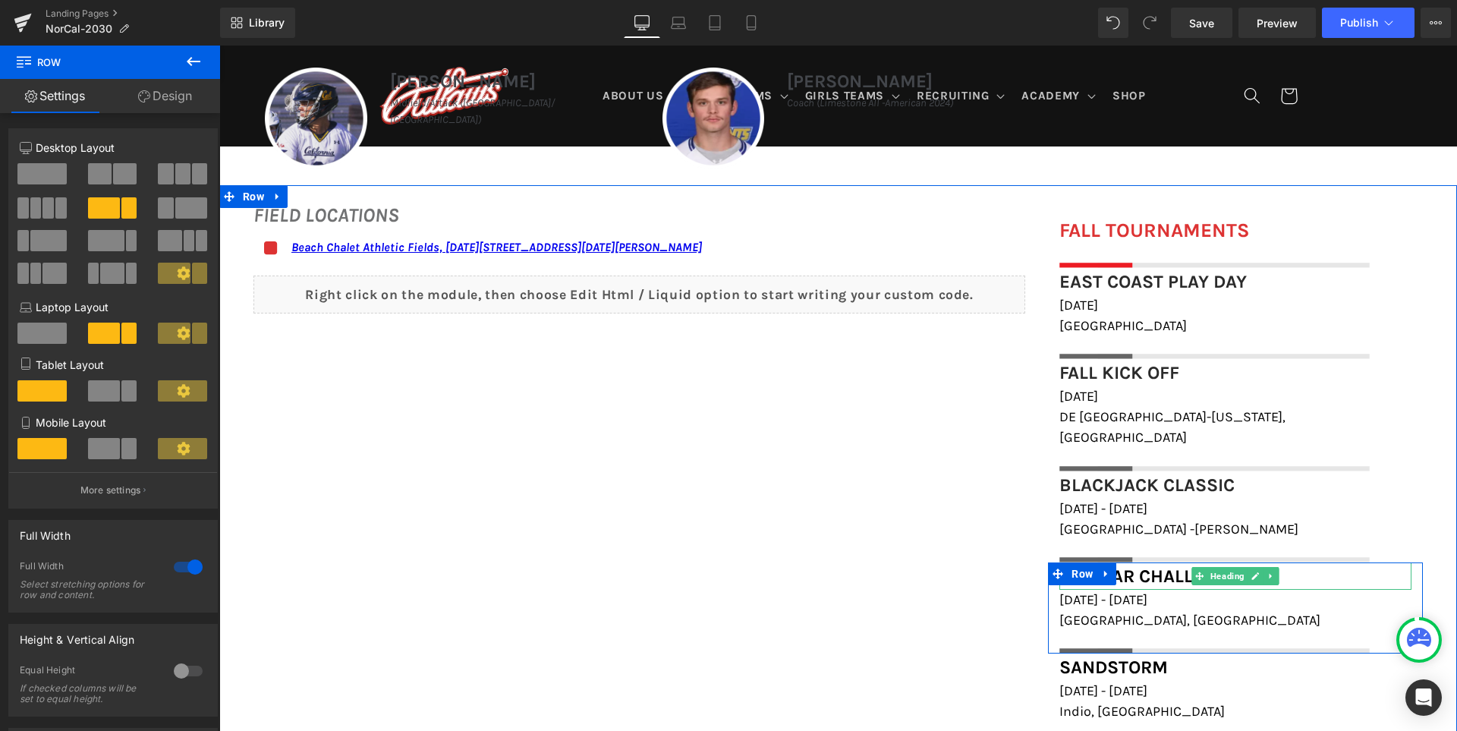
click at [1150, 565] on span "Del Mar Challenge" at bounding box center [1149, 575] width 180 height 21
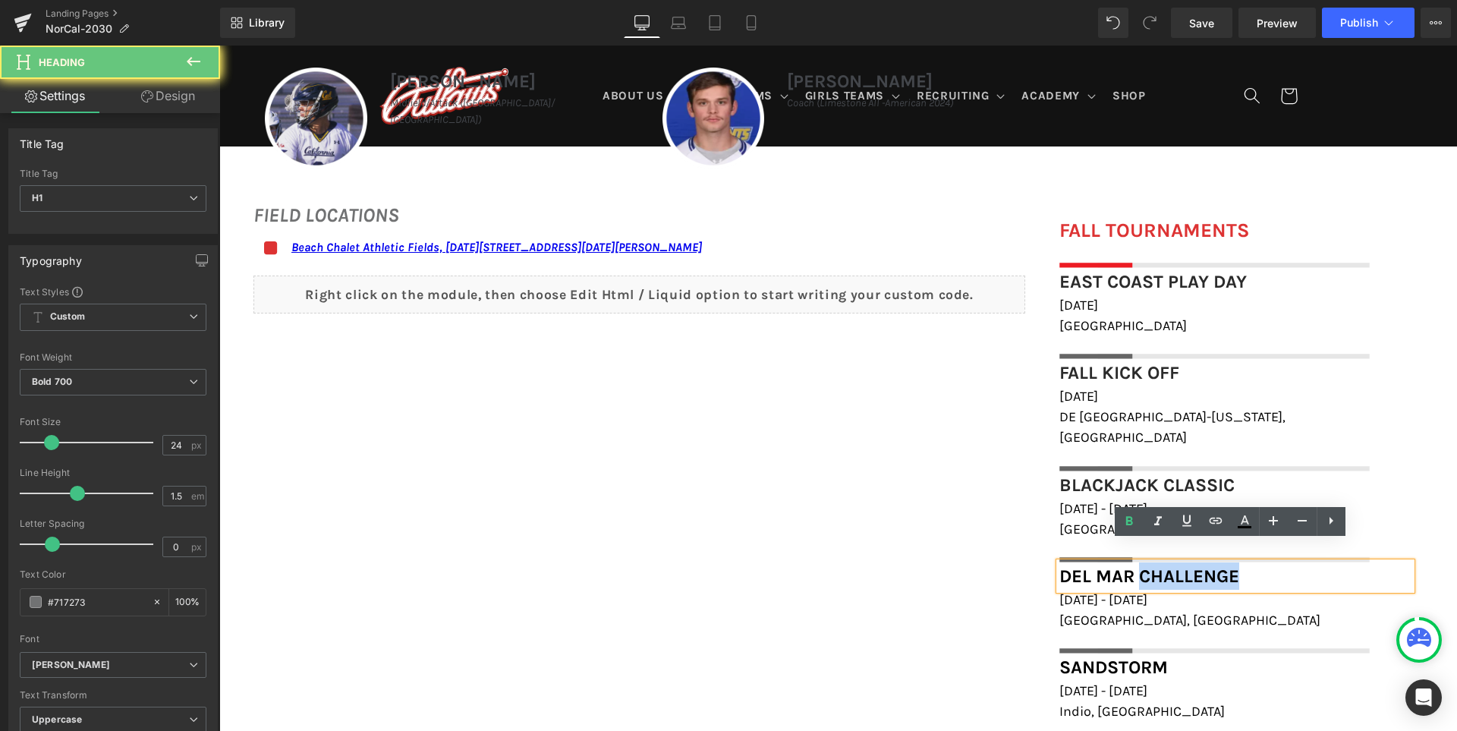
click at [1150, 565] on span "Del Mar Challenge" at bounding box center [1149, 575] width 180 height 21
paste div
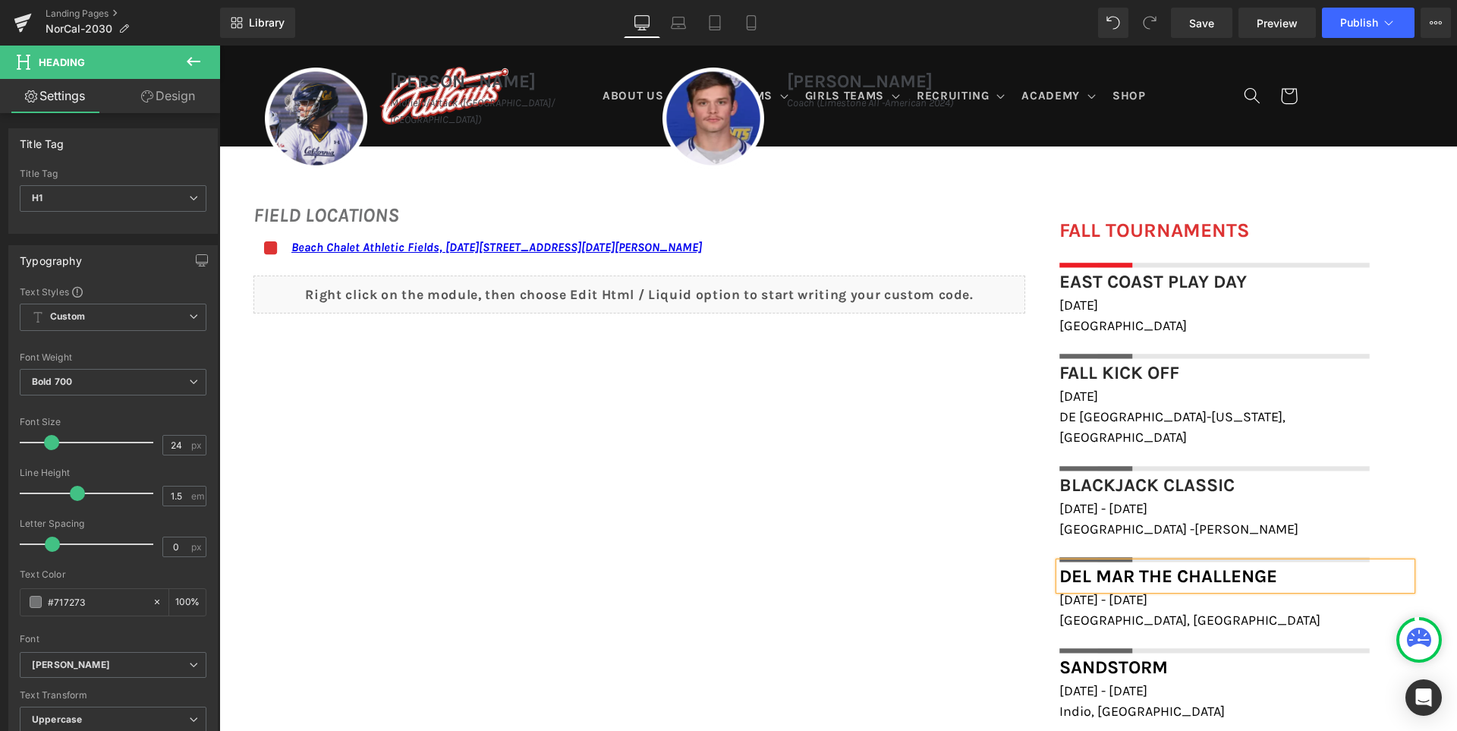
click at [967, 600] on div "FIELD LOCATIONS Heading Icon Beach Chalet Athletic Fields, 1400-1598 John F Ken…" at bounding box center [837, 647] width 1237 height 925
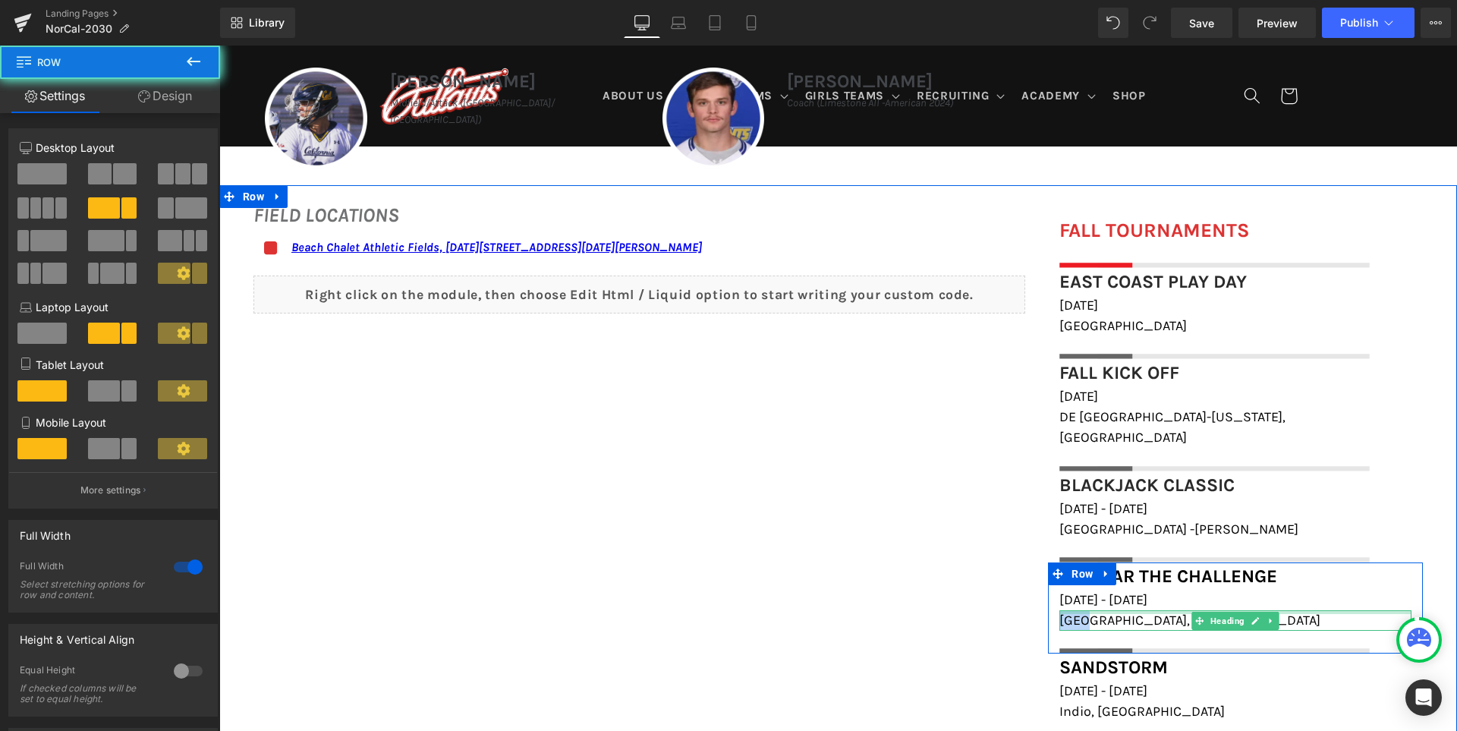
click at [1116, 591] on span "January 4th - 5th, 2025" at bounding box center [1103, 599] width 88 height 17
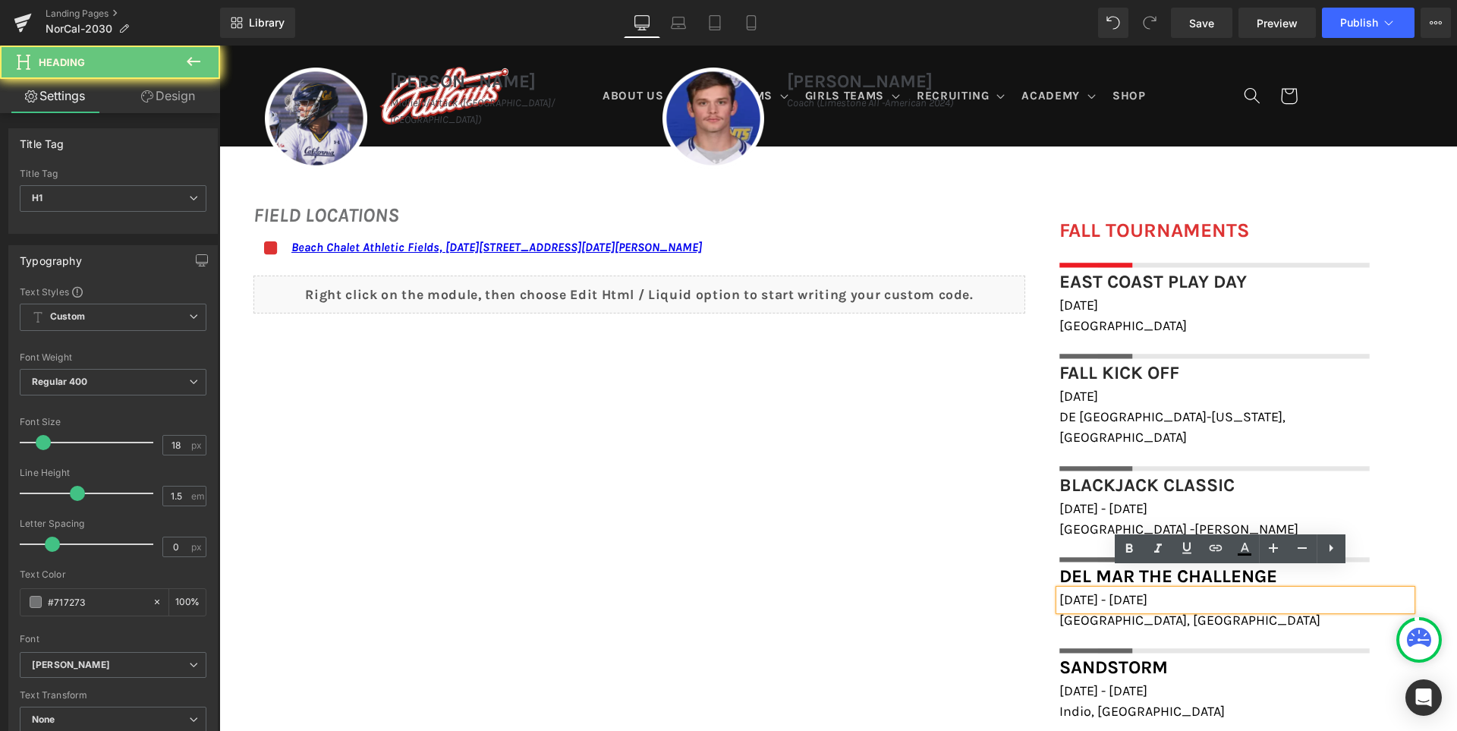
click at [1108, 591] on span "January 4th - 5th, 2025" at bounding box center [1103, 599] width 88 height 17
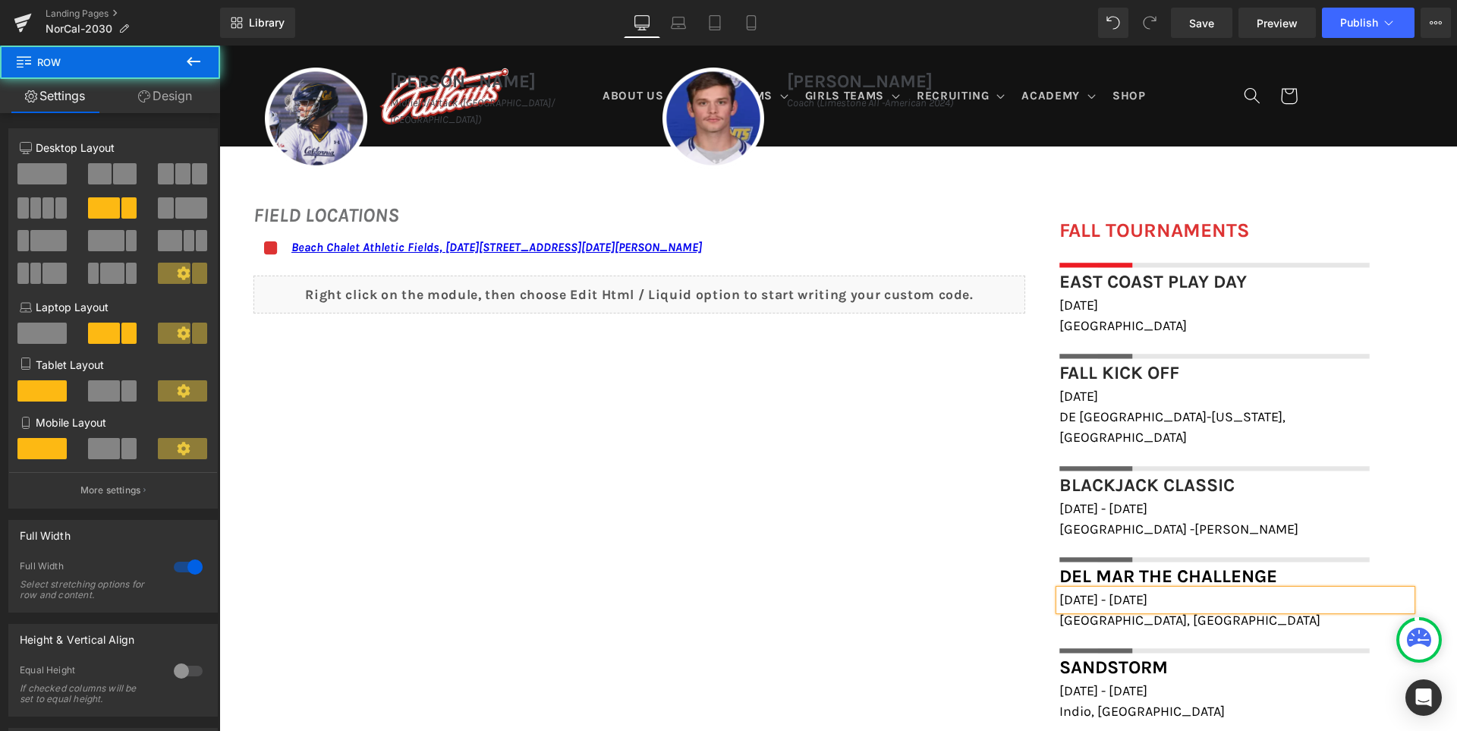
click at [871, 593] on div "FIELD LOCATIONS Heading Icon Beach Chalet Athletic Fields, 1400-1598 John F Ken…" at bounding box center [837, 647] width 1237 height 925
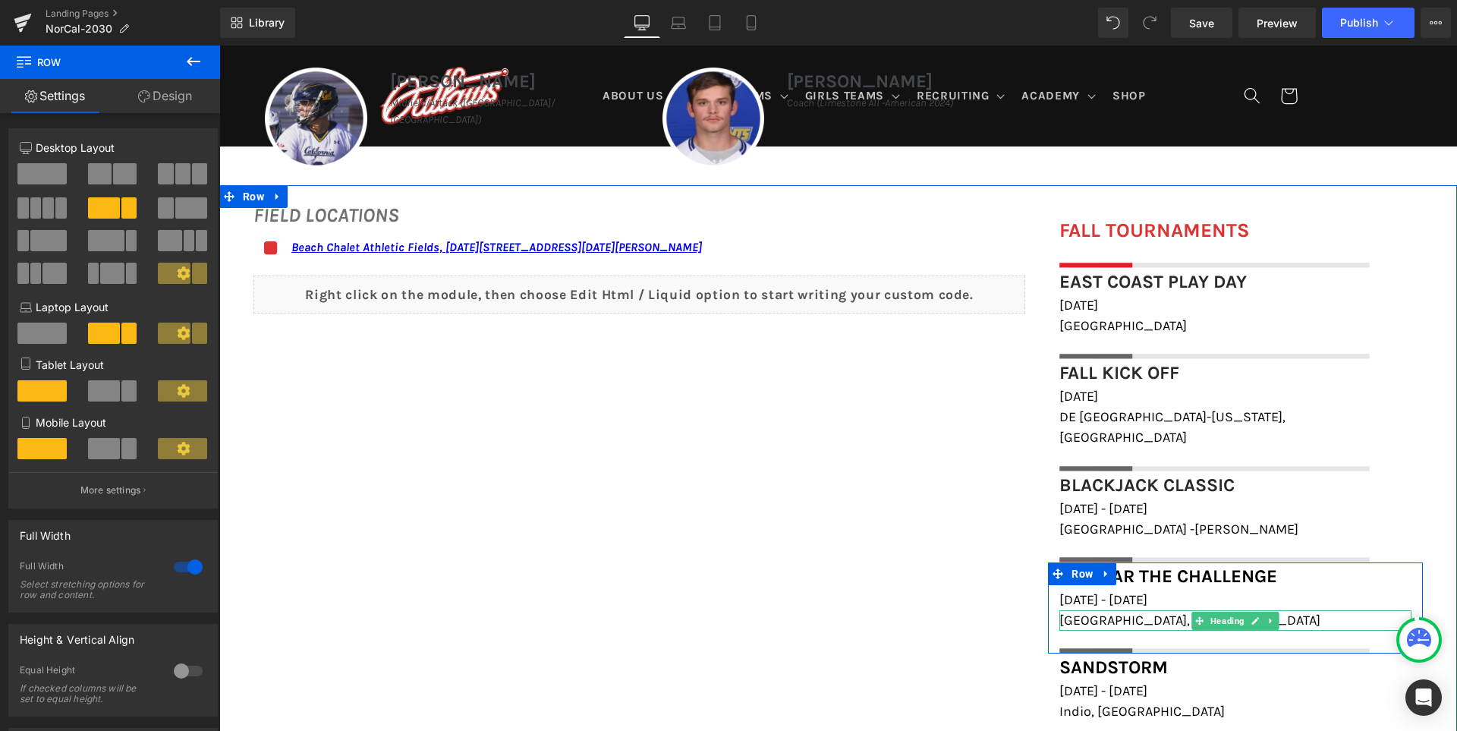
click at [1122, 611] on span "San Diego, CA" at bounding box center [1189, 619] width 261 height 17
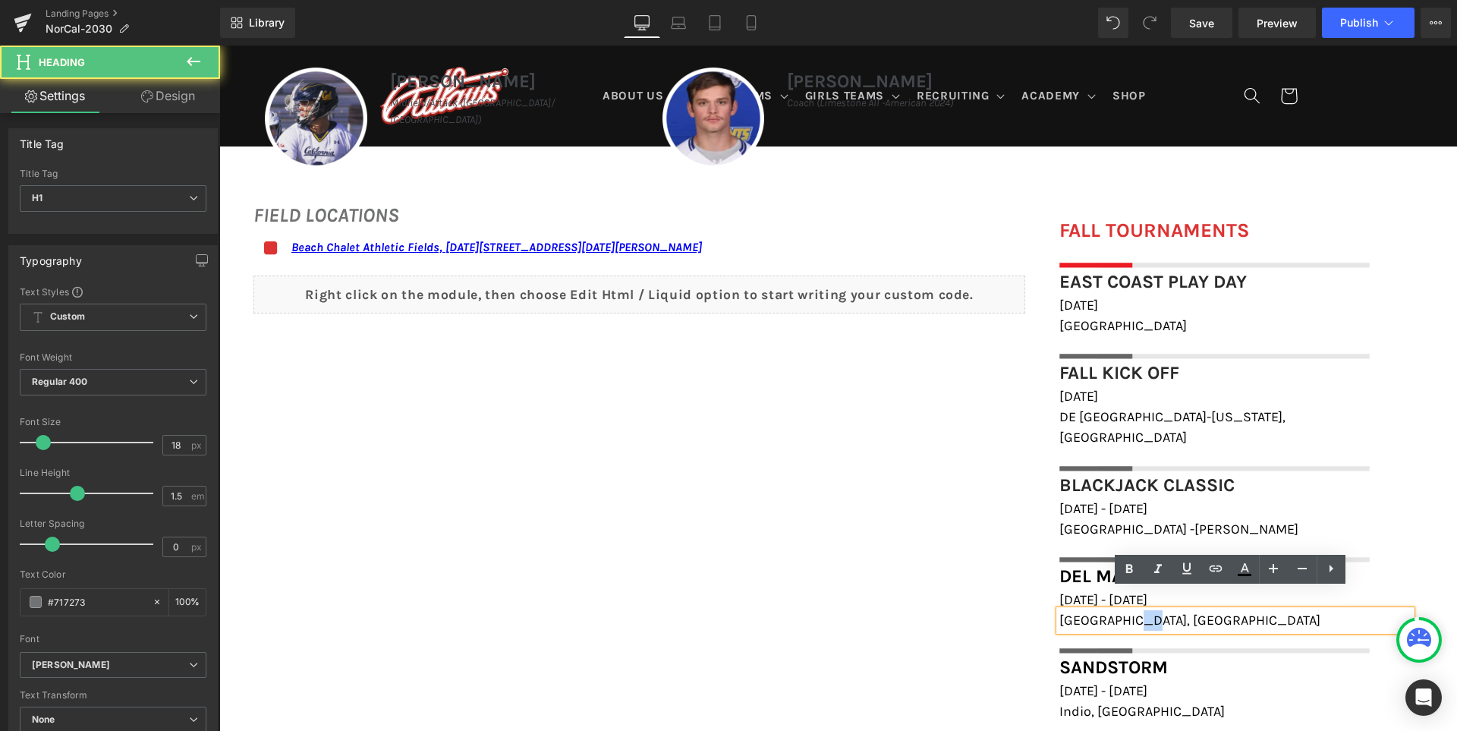
click at [1122, 611] on span "San Diego, CA" at bounding box center [1189, 619] width 261 height 17
paste div
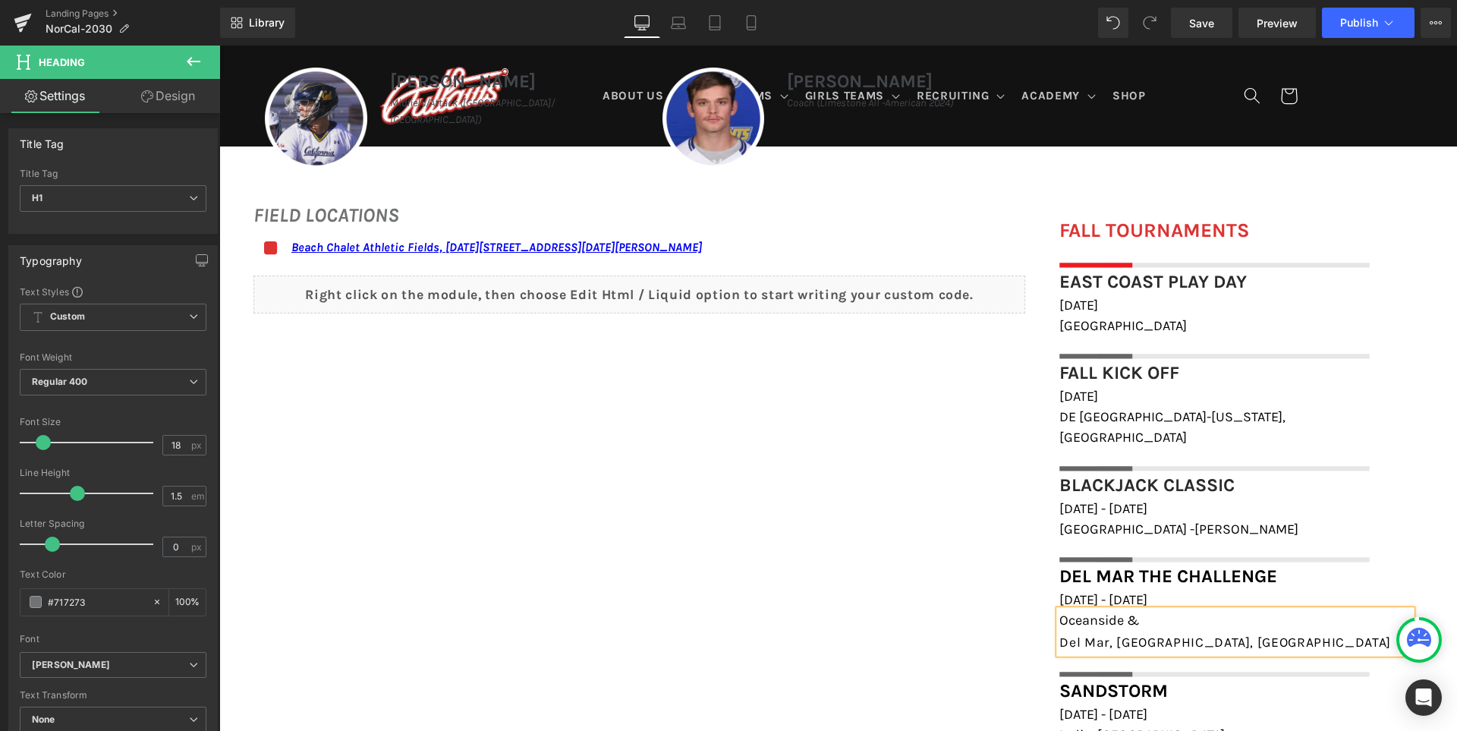
click at [1152, 610] on h1 "Oceanside &" at bounding box center [1235, 620] width 352 height 20
click at [915, 624] on div "FIELD LOCATIONS Heading Icon Beach Chalet Athletic Fields, 1400-1598 John F Ken…" at bounding box center [837, 657] width 1237 height 945
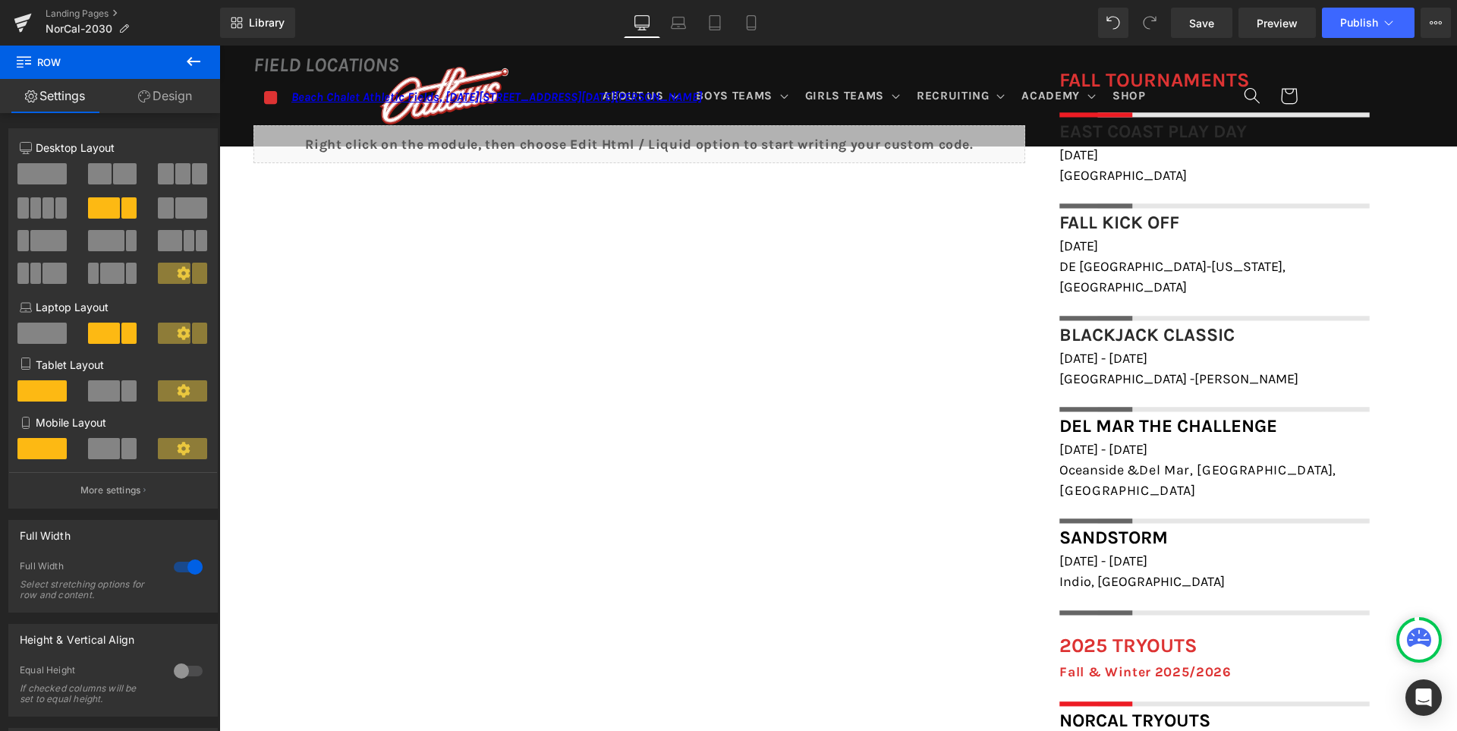
scroll to position [1215, 0]
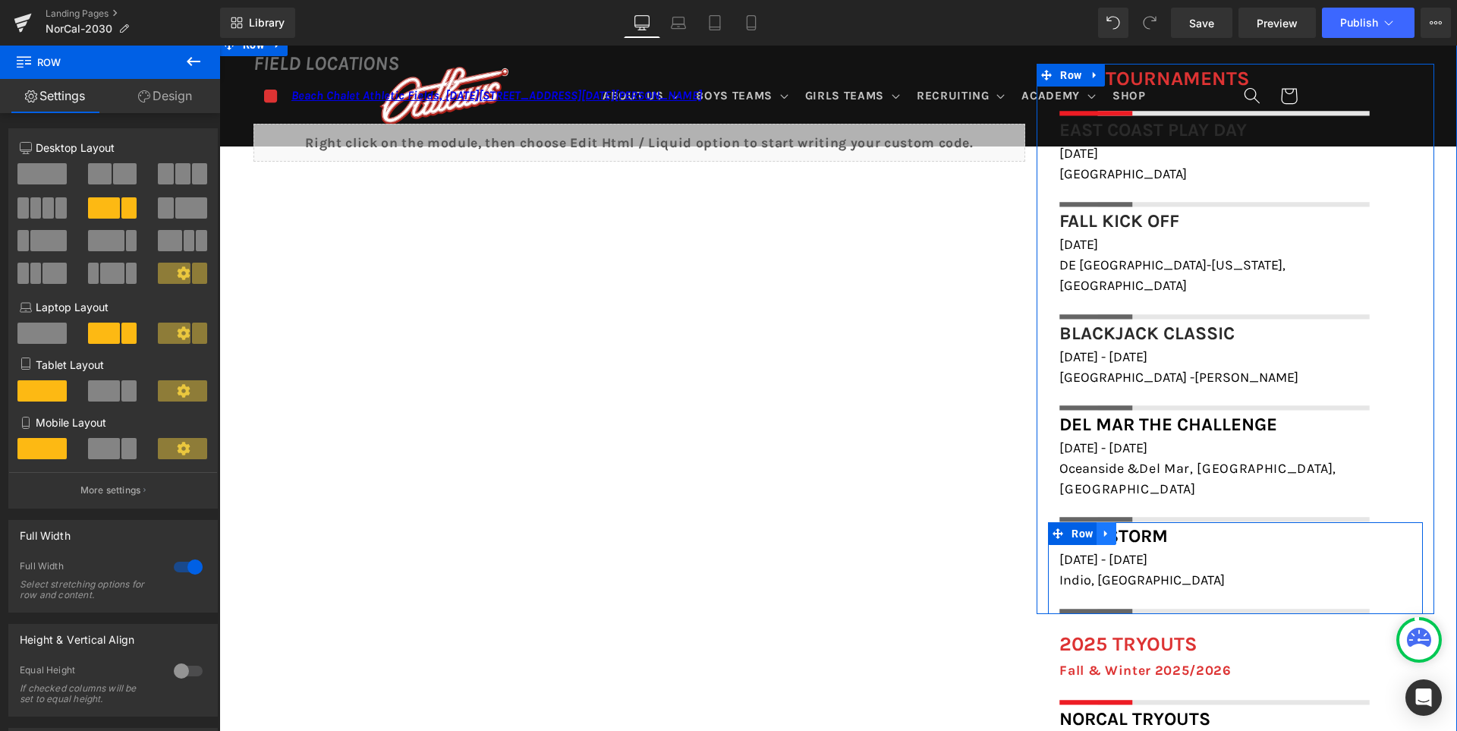
click at [1111, 528] on icon at bounding box center [1106, 533] width 11 height 11
click at [1136, 522] on link at bounding box center [1126, 533] width 20 height 23
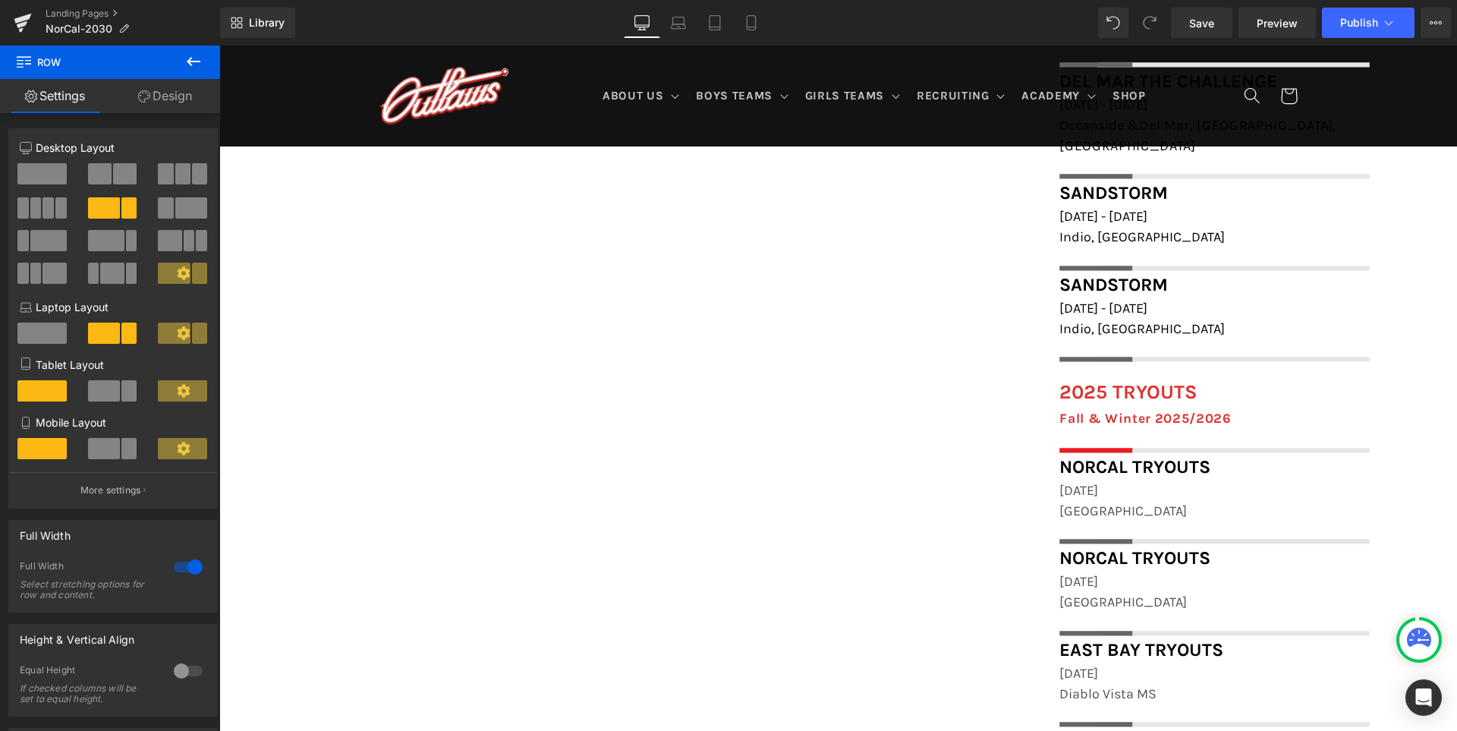
scroll to position [1378, 0]
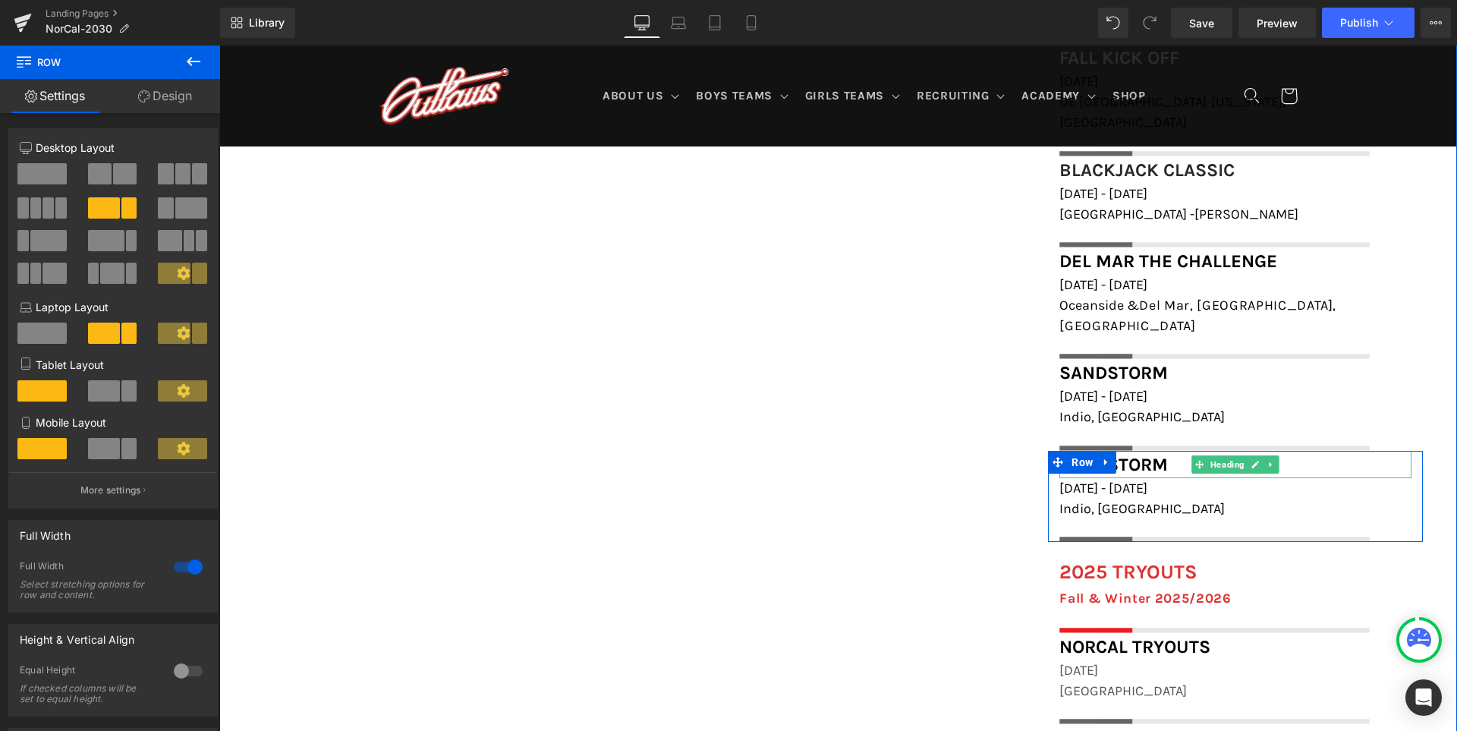
click at [1168, 451] on h1 "Sandstorm" at bounding box center [1235, 464] width 352 height 27
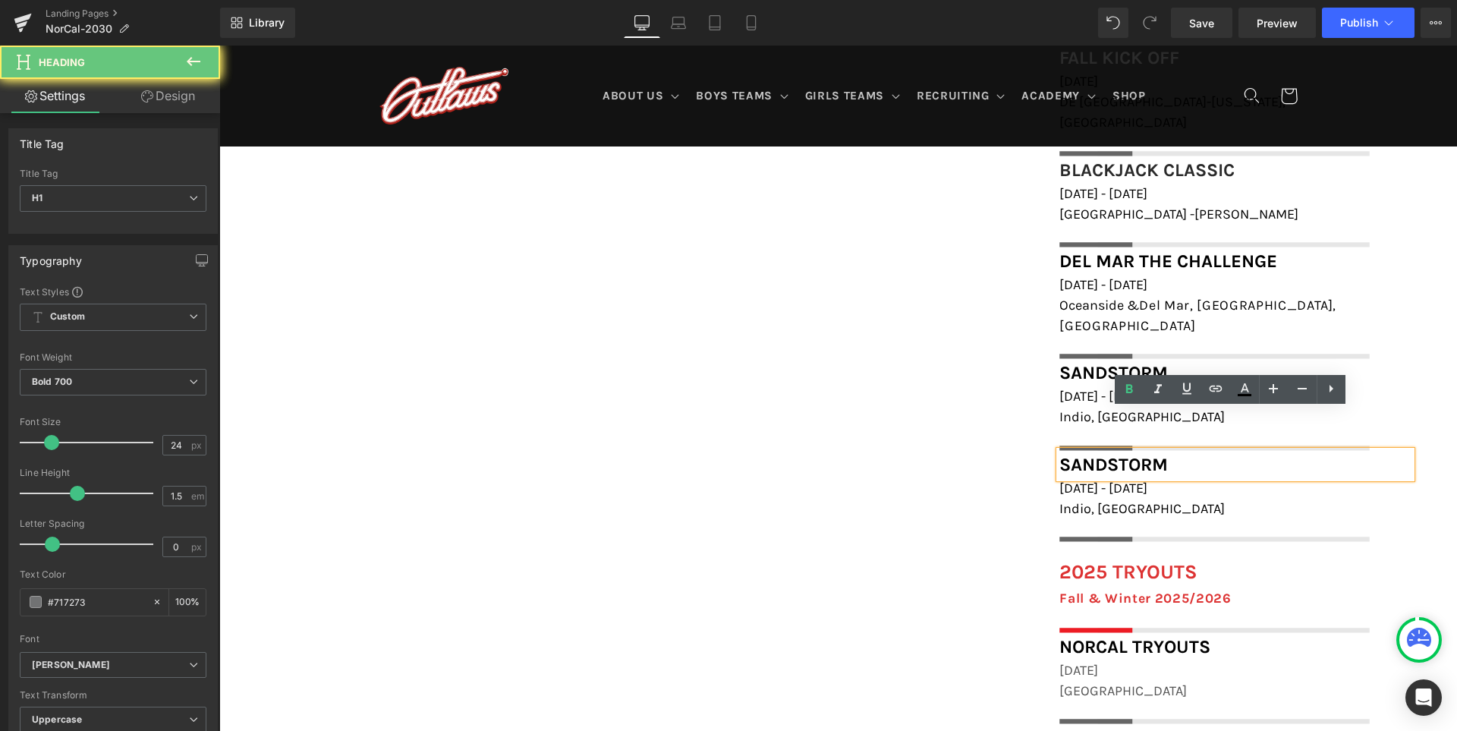
click at [1168, 451] on h1 "Sandstorm" at bounding box center [1235, 464] width 352 height 27
paste div
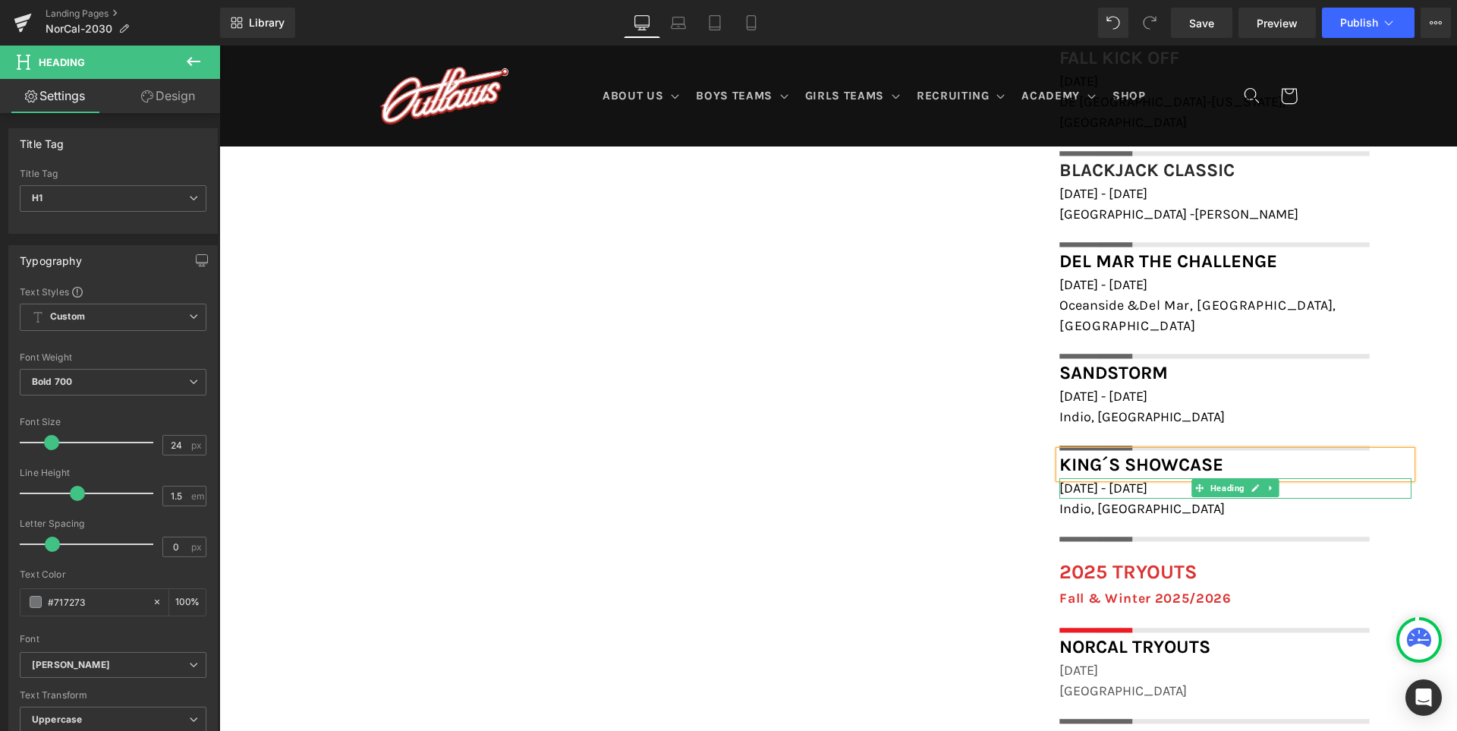
click at [1111, 479] on span "January 17th - 18th, 2026" at bounding box center [1103, 487] width 88 height 17
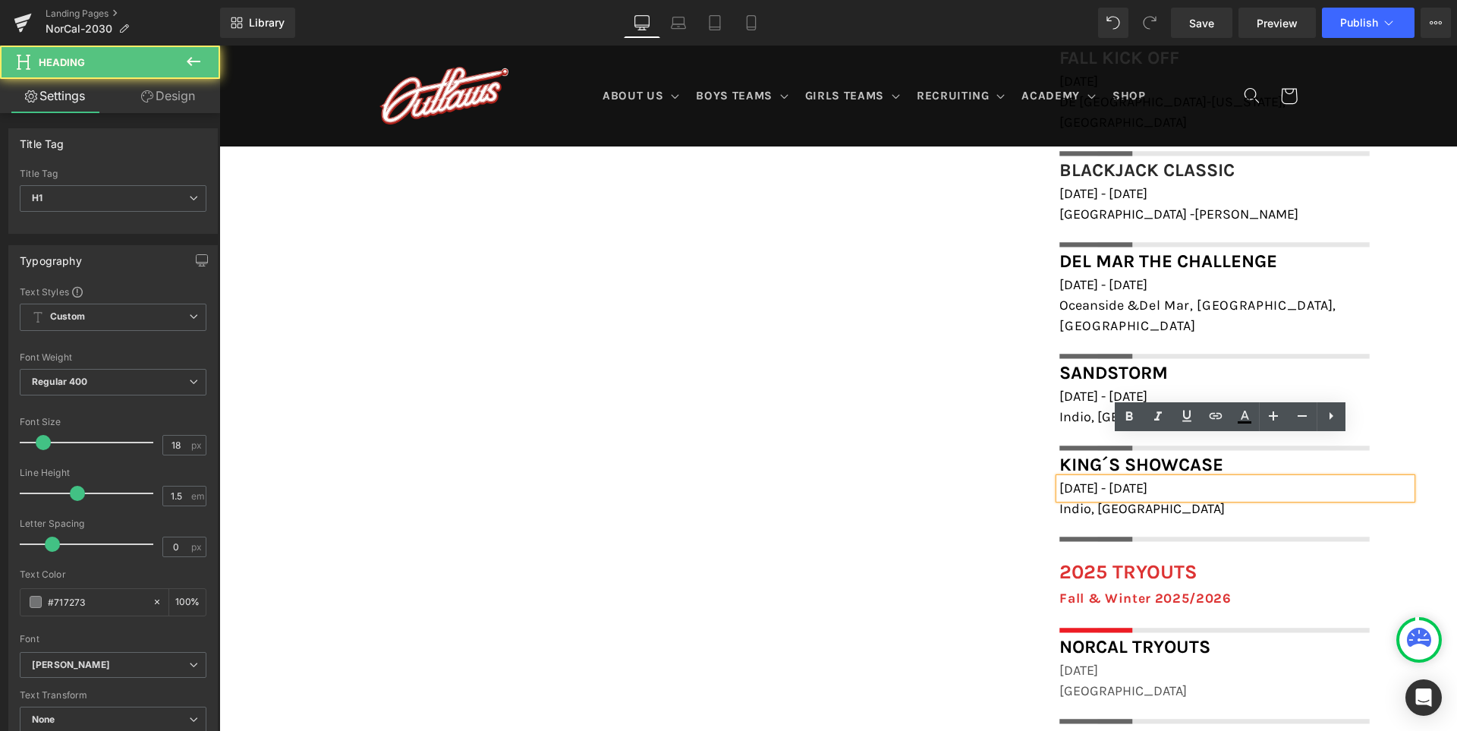
click at [1121, 479] on span "January 17th - 18th, 2026" at bounding box center [1103, 487] width 88 height 17
click at [1118, 479] on span "January 17th - 18th, 2026" at bounding box center [1103, 487] width 88 height 17
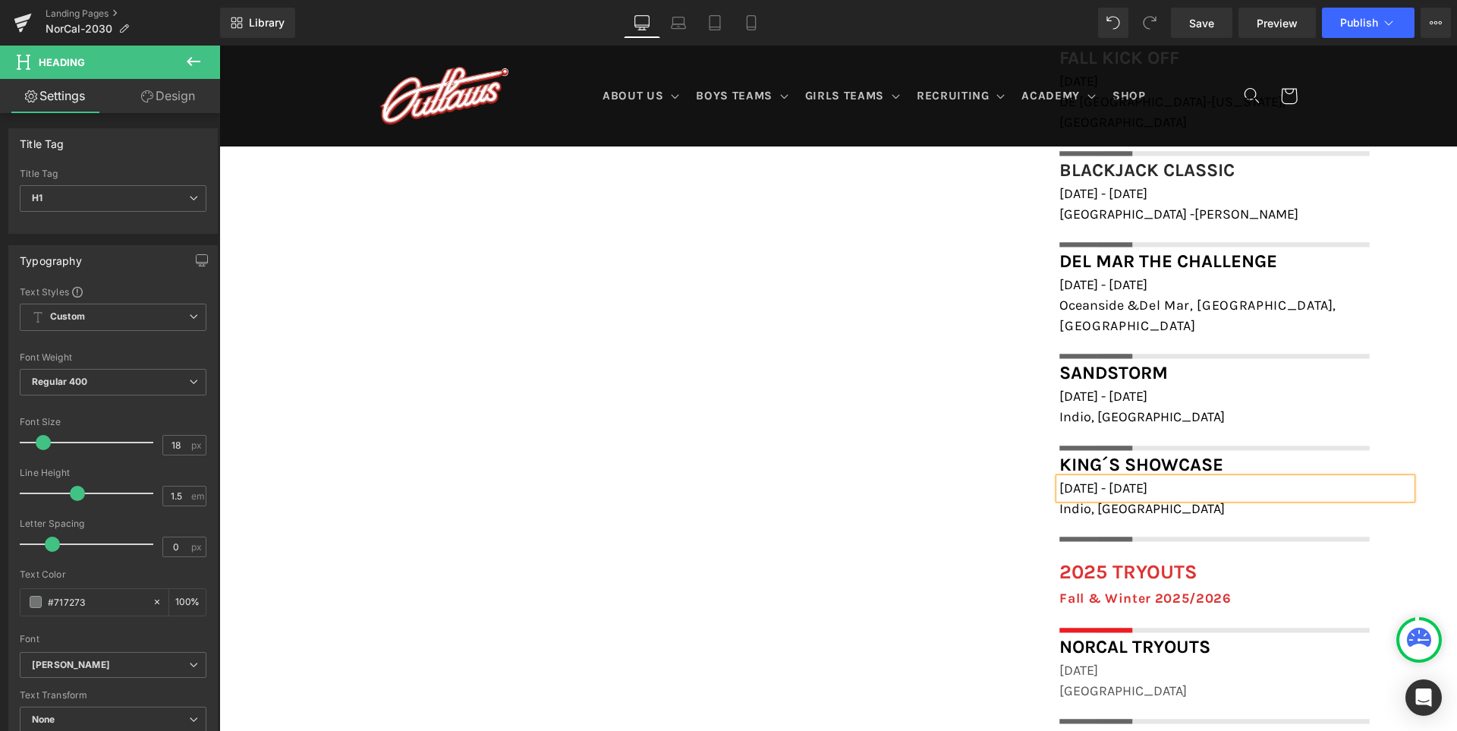
click at [822, 495] on div "FIELD LOCATIONS Heading Icon Beach Chalet Athletic Fields, 1400-1598 John F Ken…" at bounding box center [837, 388] width 1237 height 1037
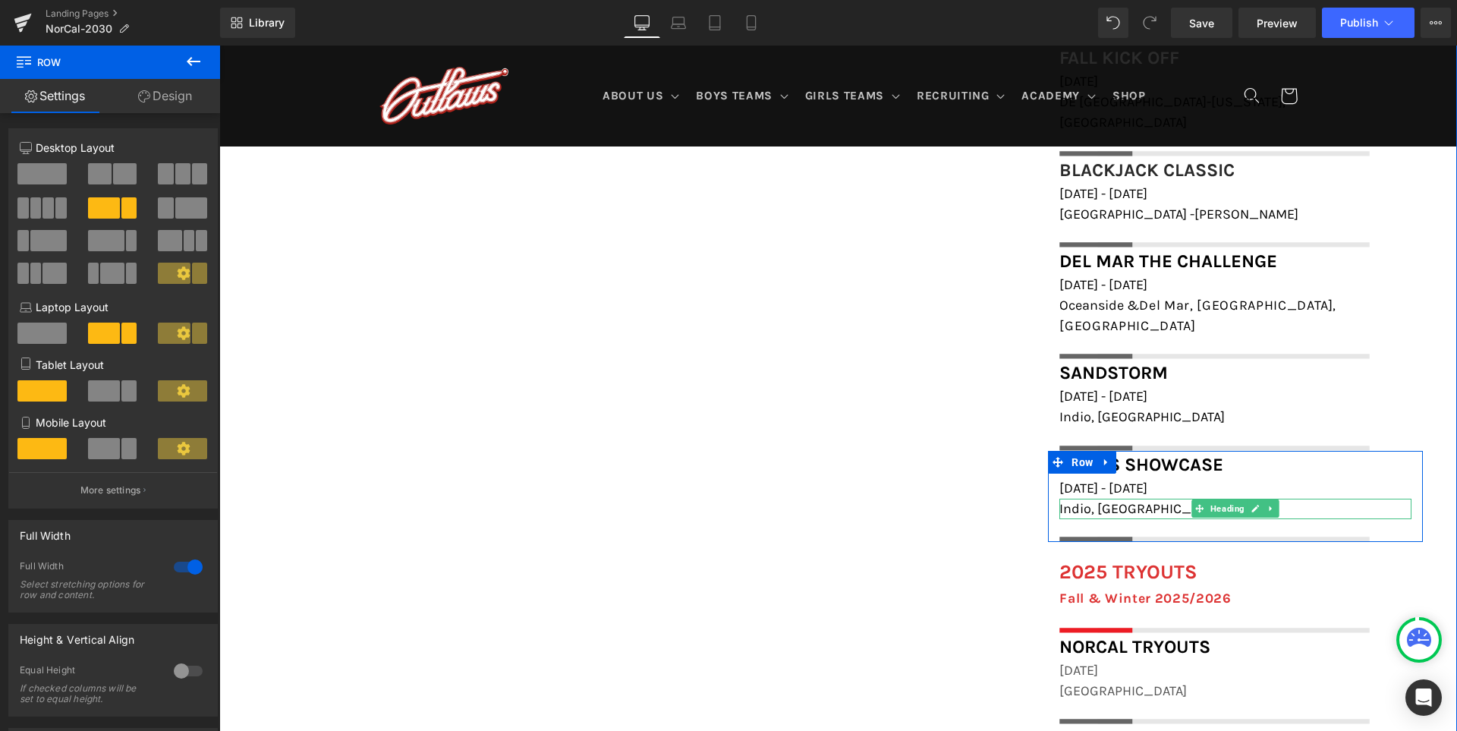
click at [1083, 500] on span "Indio, [GEOGRAPHIC_DATA]" at bounding box center [1141, 508] width 165 height 17
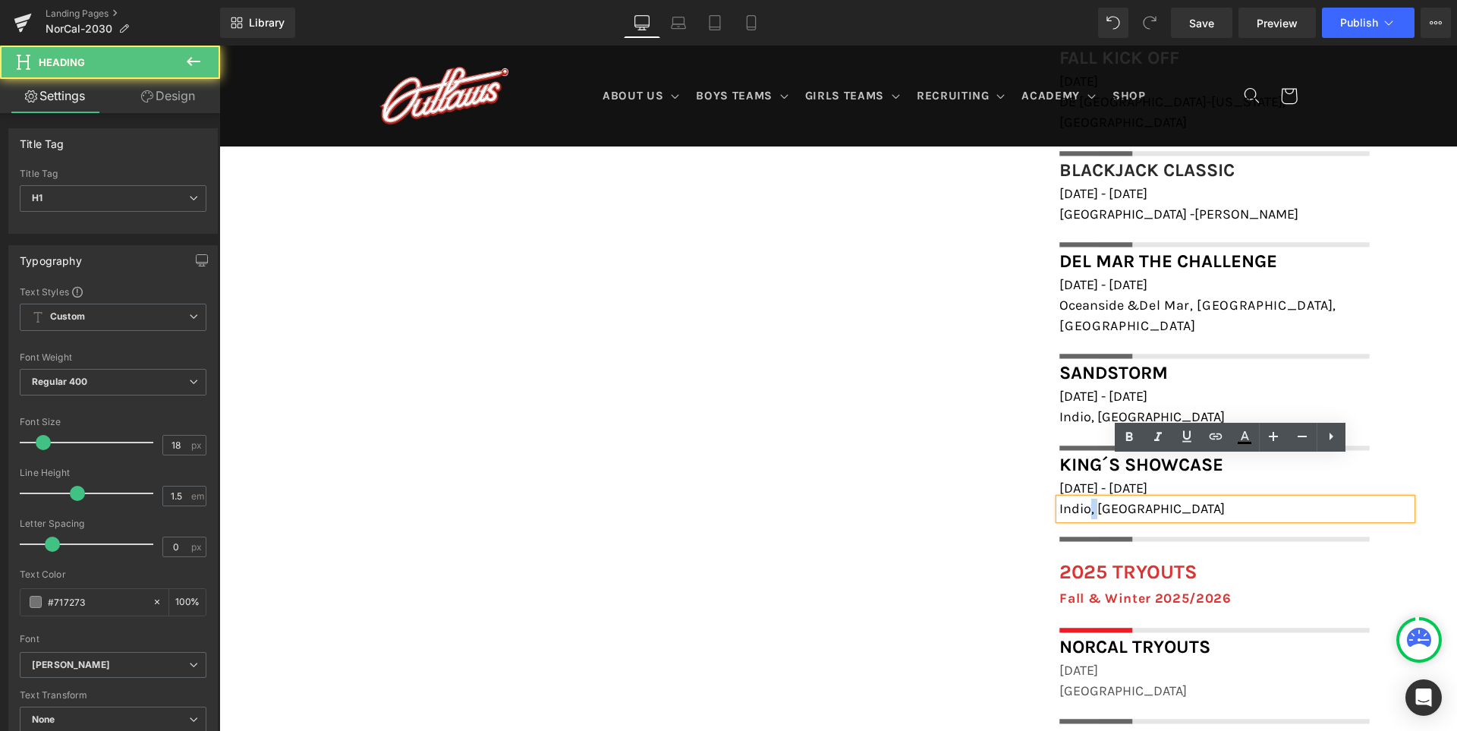
click at [1083, 500] on span "Indio, [GEOGRAPHIC_DATA]" at bounding box center [1141, 508] width 165 height 17
paste div
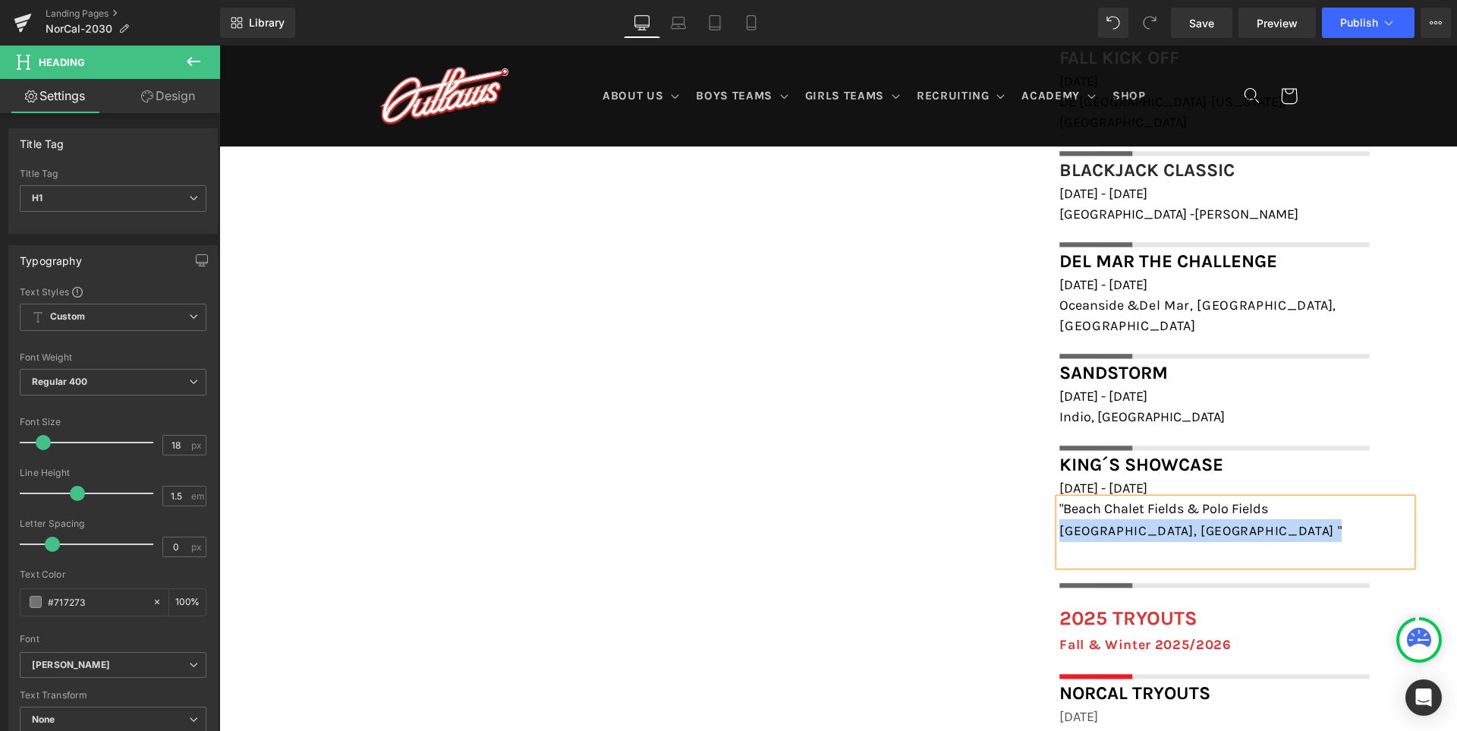
drag, startPoint x: 1278, startPoint y: 467, endPoint x: 1051, endPoint y: 467, distance: 226.8
click at [1059, 498] on div ""Beach Chalet Fields & Polo Fields San Francisco, CA "" at bounding box center [1235, 531] width 352 height 67
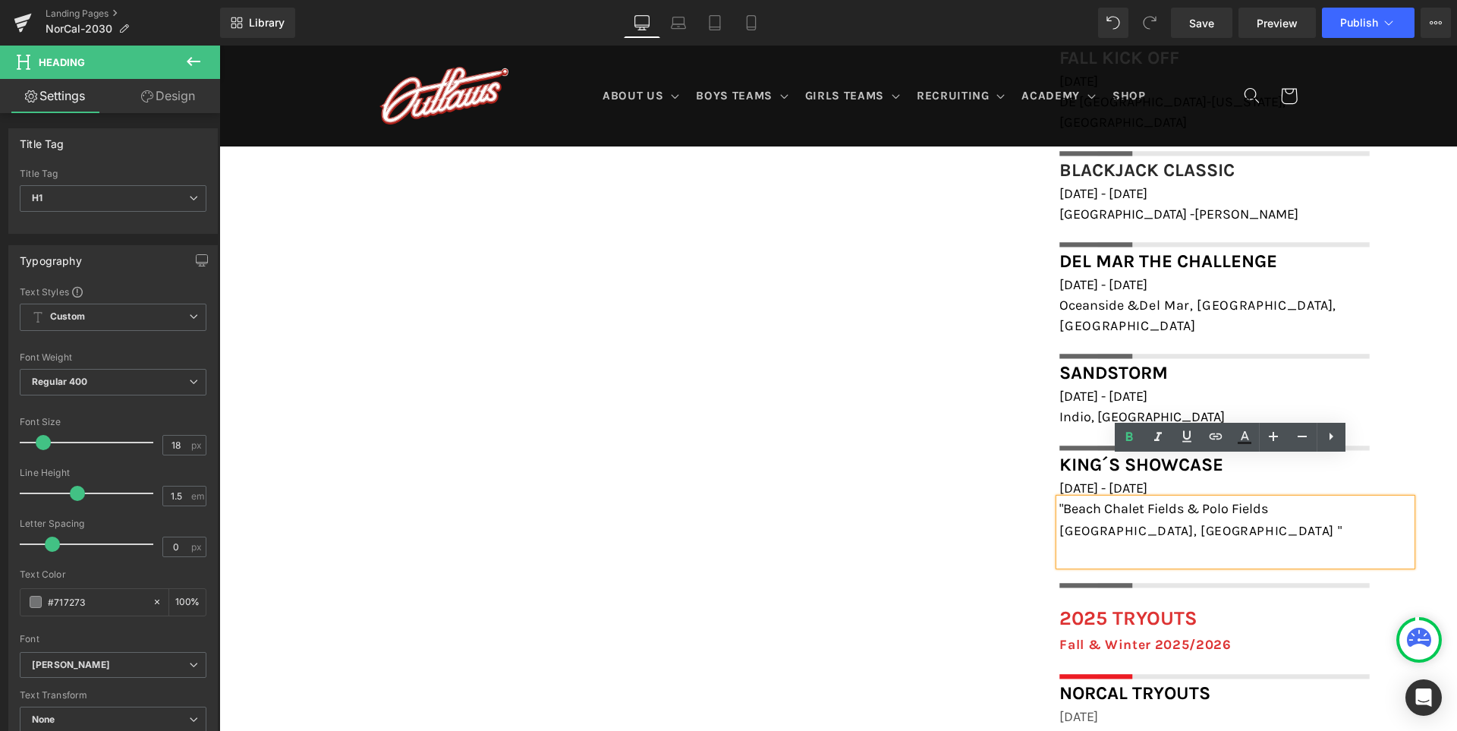
click at [1059, 498] on div ""Beach Chalet Fields & Polo Fields San Francisco, CA "" at bounding box center [1235, 531] width 352 height 67
drag, startPoint x: 1054, startPoint y: 465, endPoint x: 1272, endPoint y: 468, distance: 218.5
click at [1272, 498] on h1 ""Beach Chalet Fields & Polo Fields" at bounding box center [1235, 508] width 352 height 20
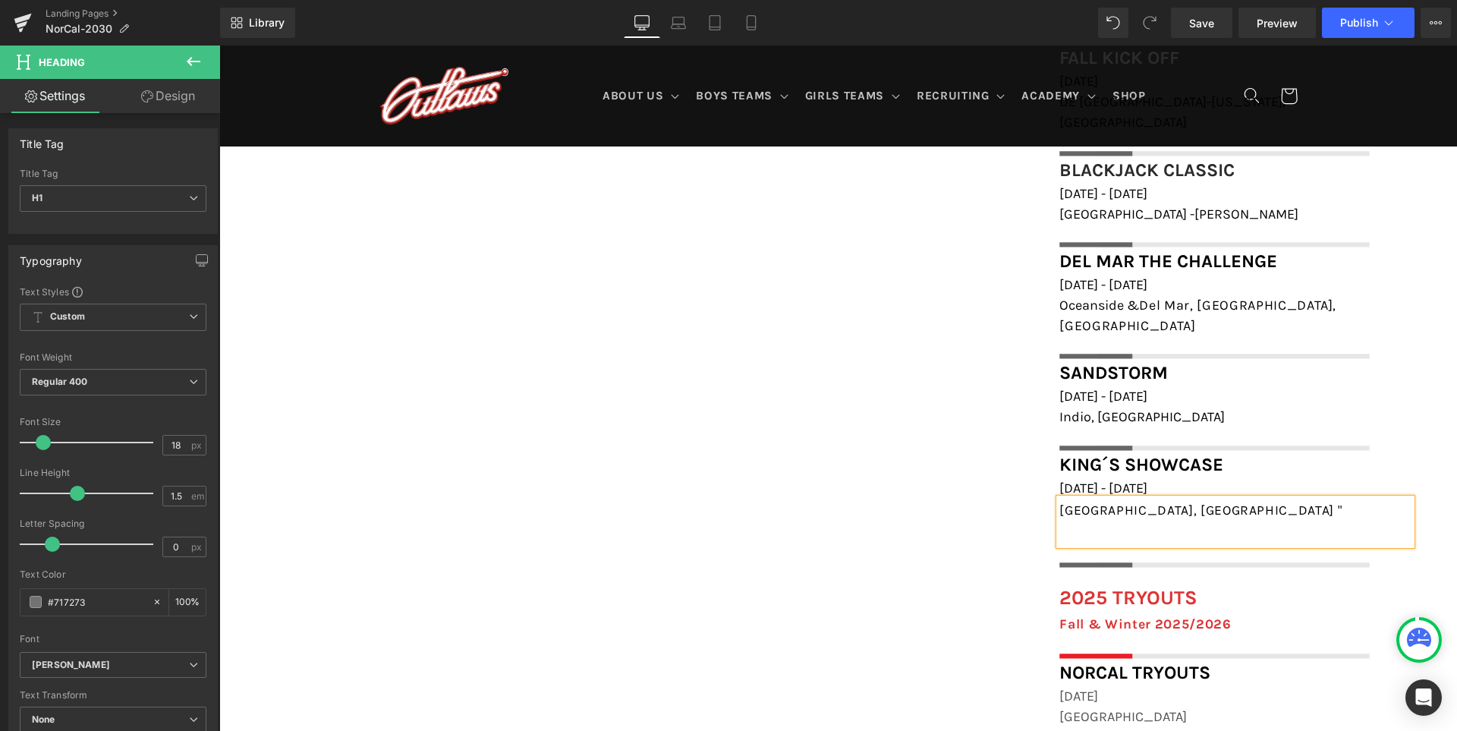
click at [1199, 498] on div "San Francisco, CA "" at bounding box center [1235, 509] width 352 height 23
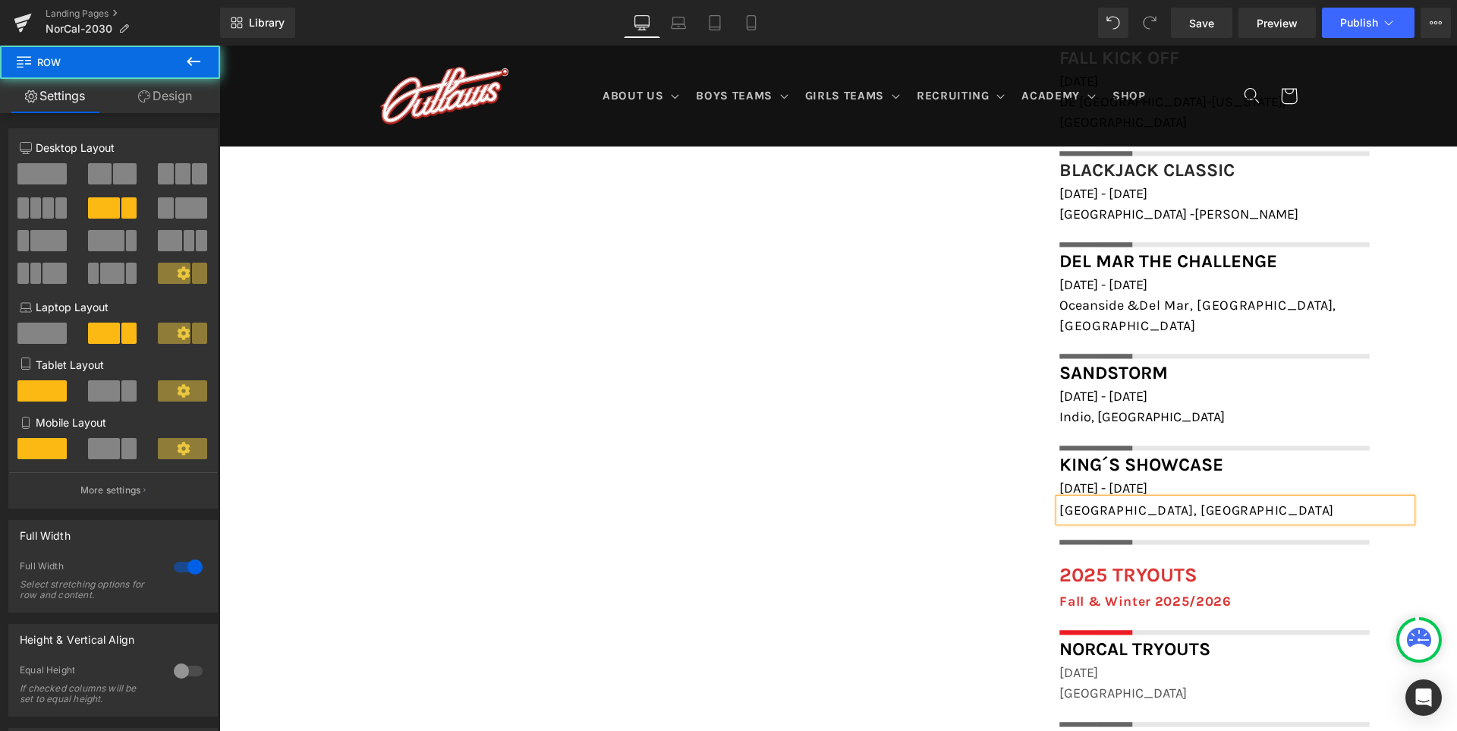
click at [890, 502] on div "FIELD LOCATIONS Heading Icon Beach Chalet Athletic Fields, 1400-1598 John F Ken…" at bounding box center [837, 389] width 1237 height 1039
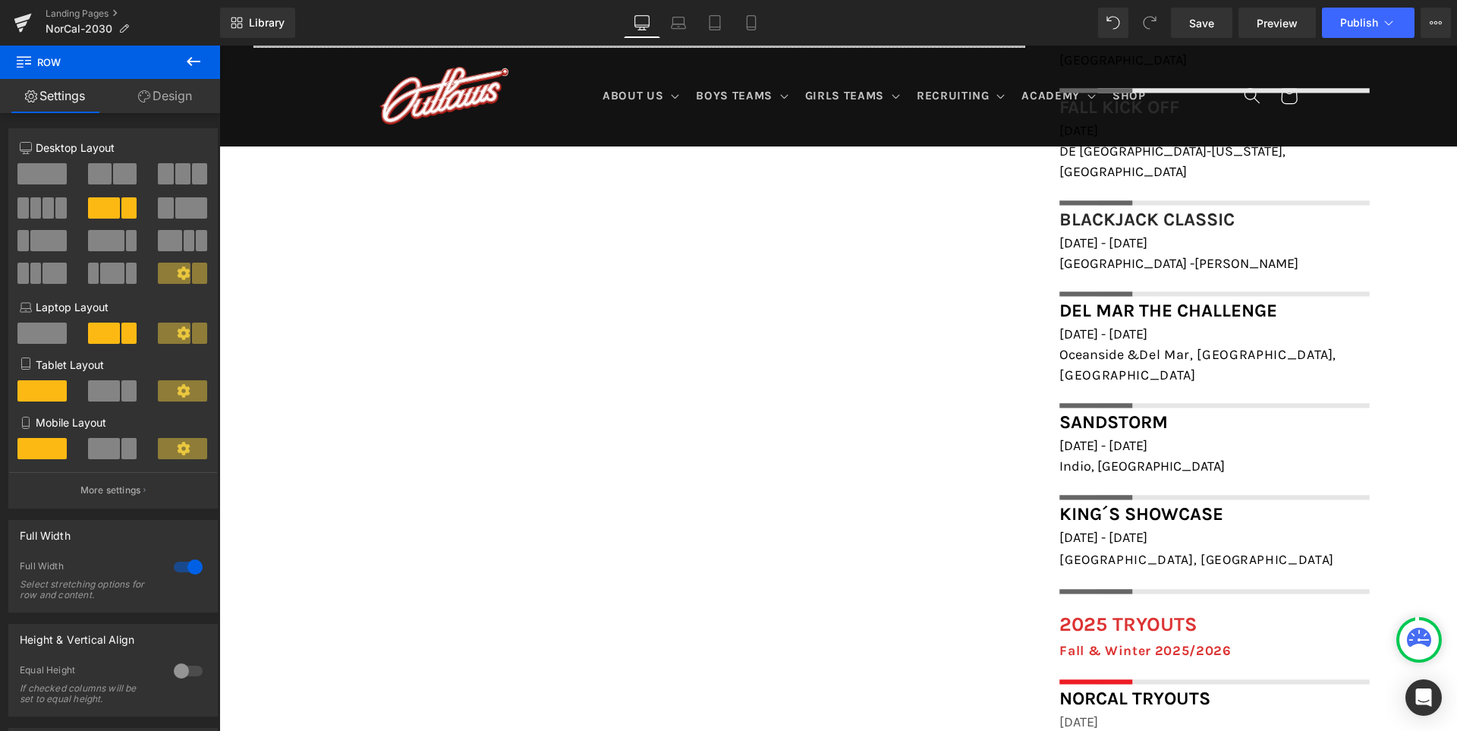
scroll to position [1303, 0]
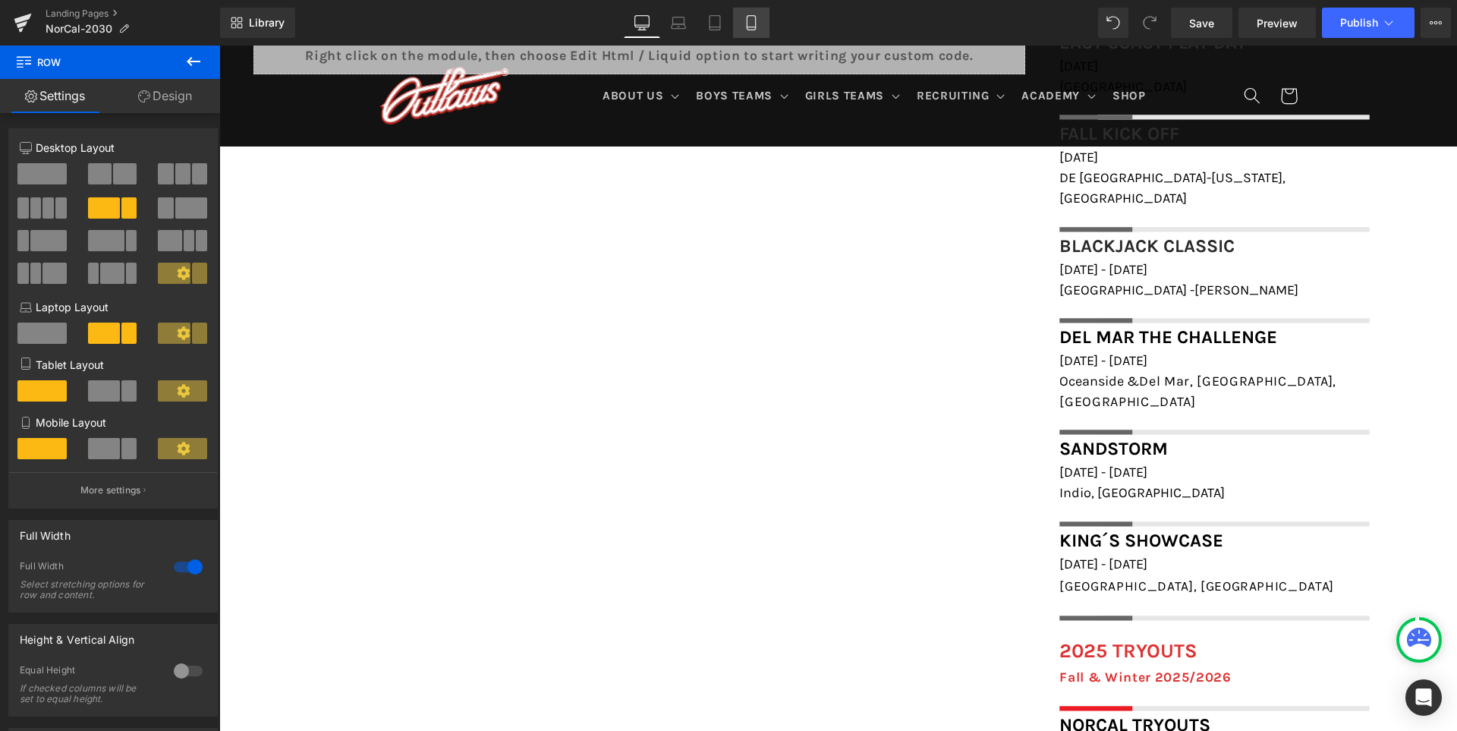
click at [759, 26] on icon at bounding box center [750, 22] width 15 height 15
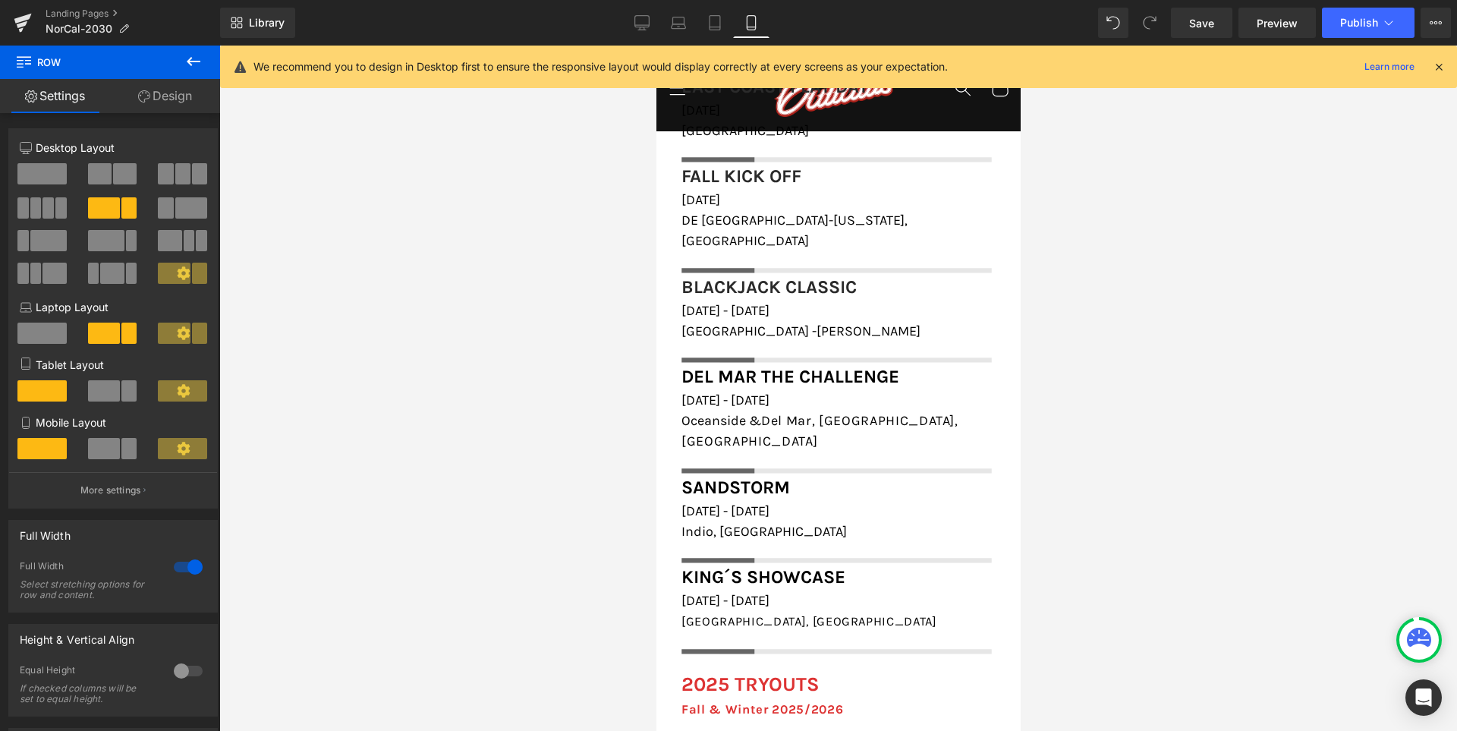
scroll to position [1741, 0]
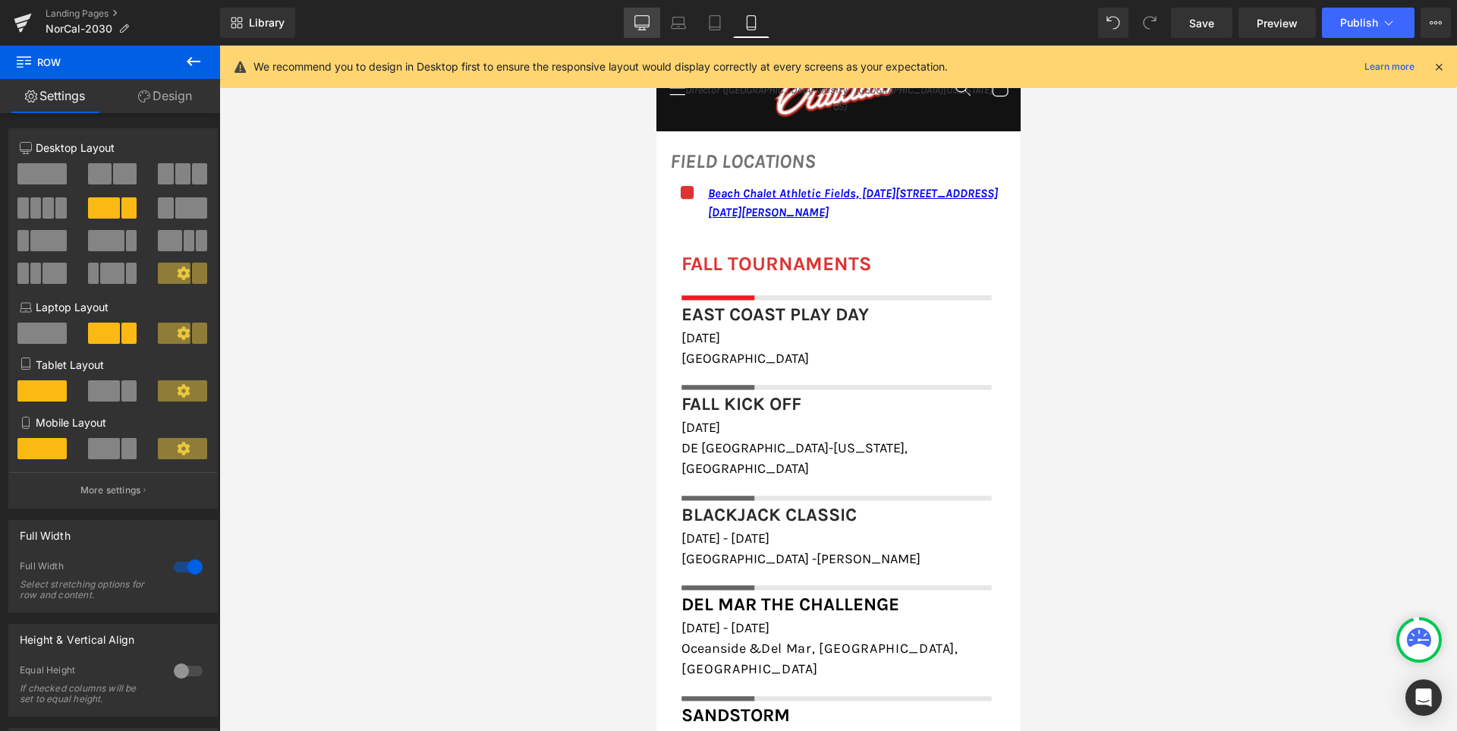
click at [638, 23] on icon at bounding box center [641, 22] width 15 height 15
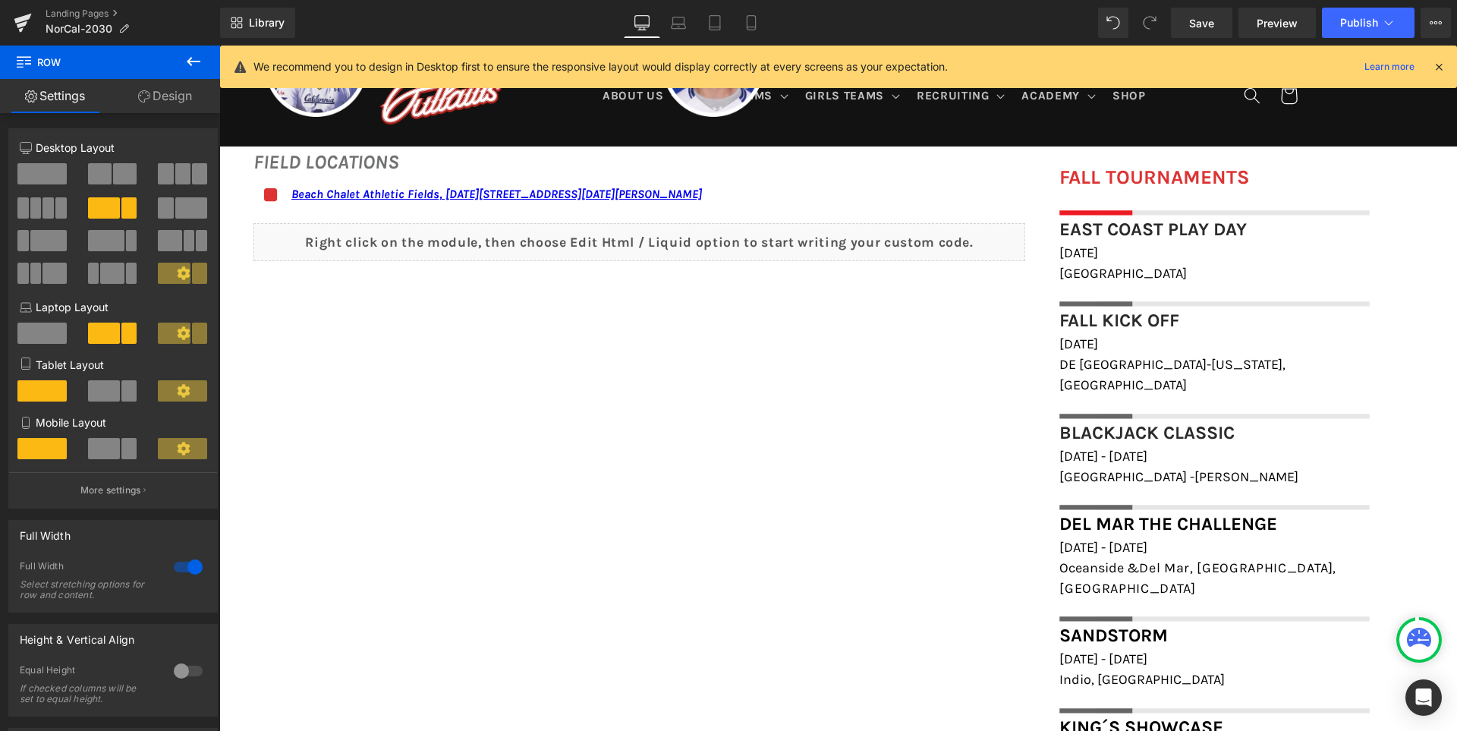
scroll to position [1117, 0]
click at [1211, 29] on span "Save" at bounding box center [1201, 23] width 25 height 16
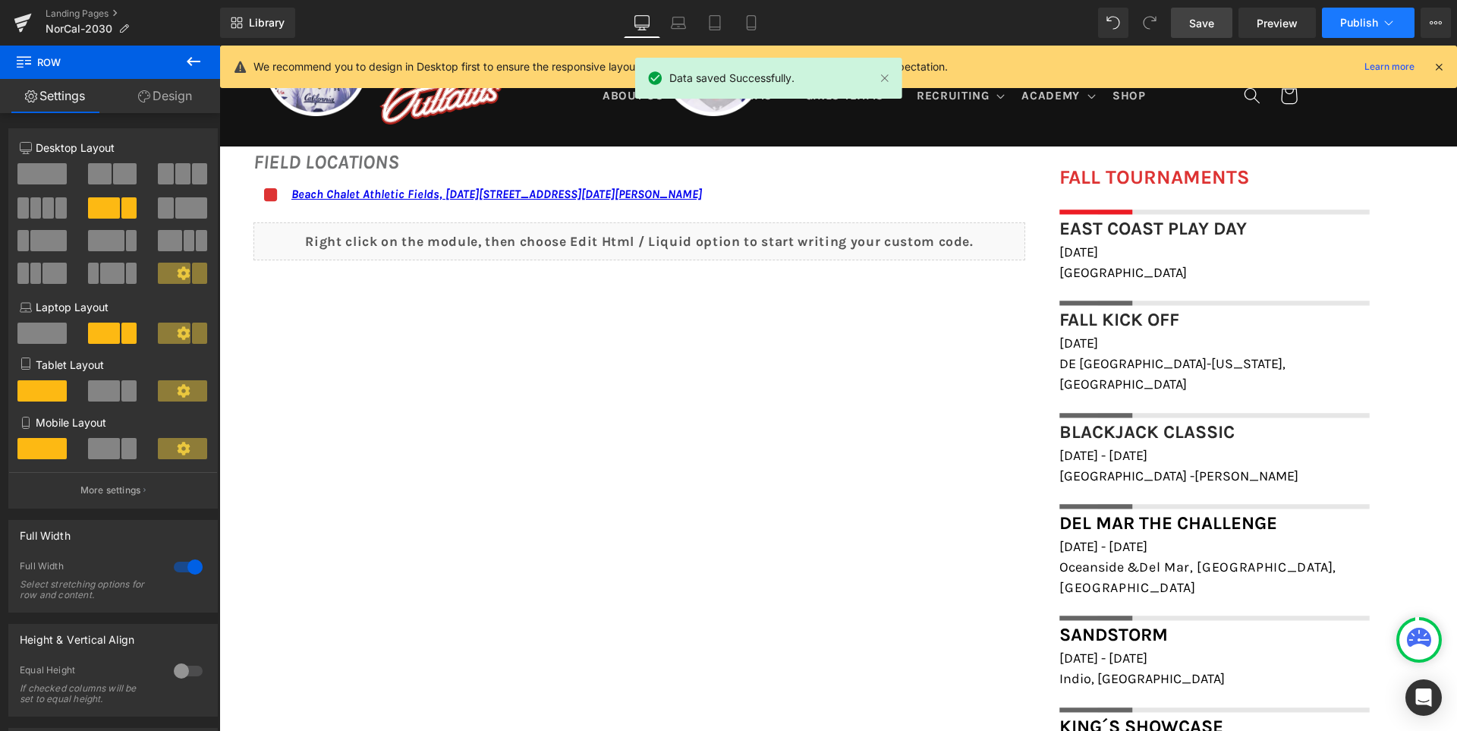
click at [1350, 14] on button "Publish" at bounding box center [1368, 23] width 93 height 30
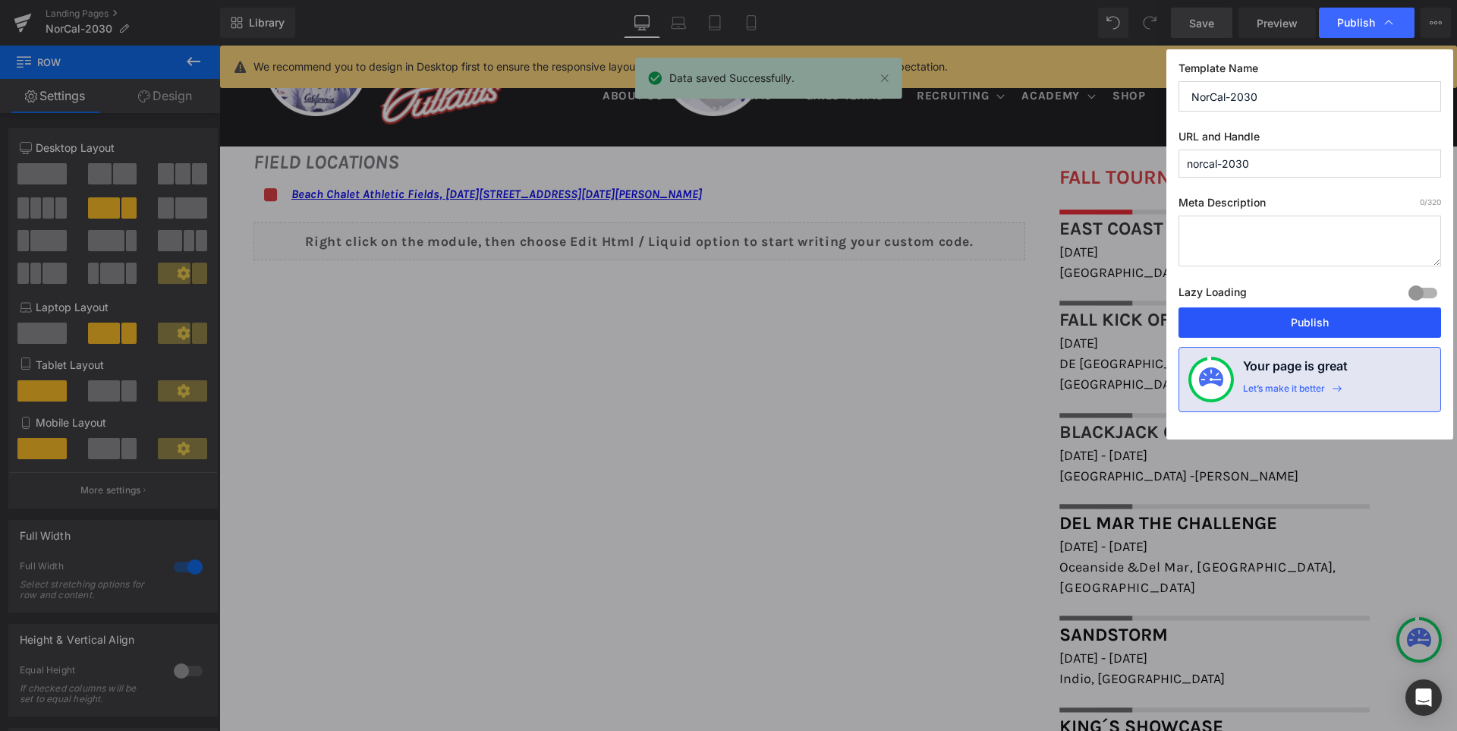
click at [1318, 318] on button "Publish" at bounding box center [1309, 322] width 262 height 30
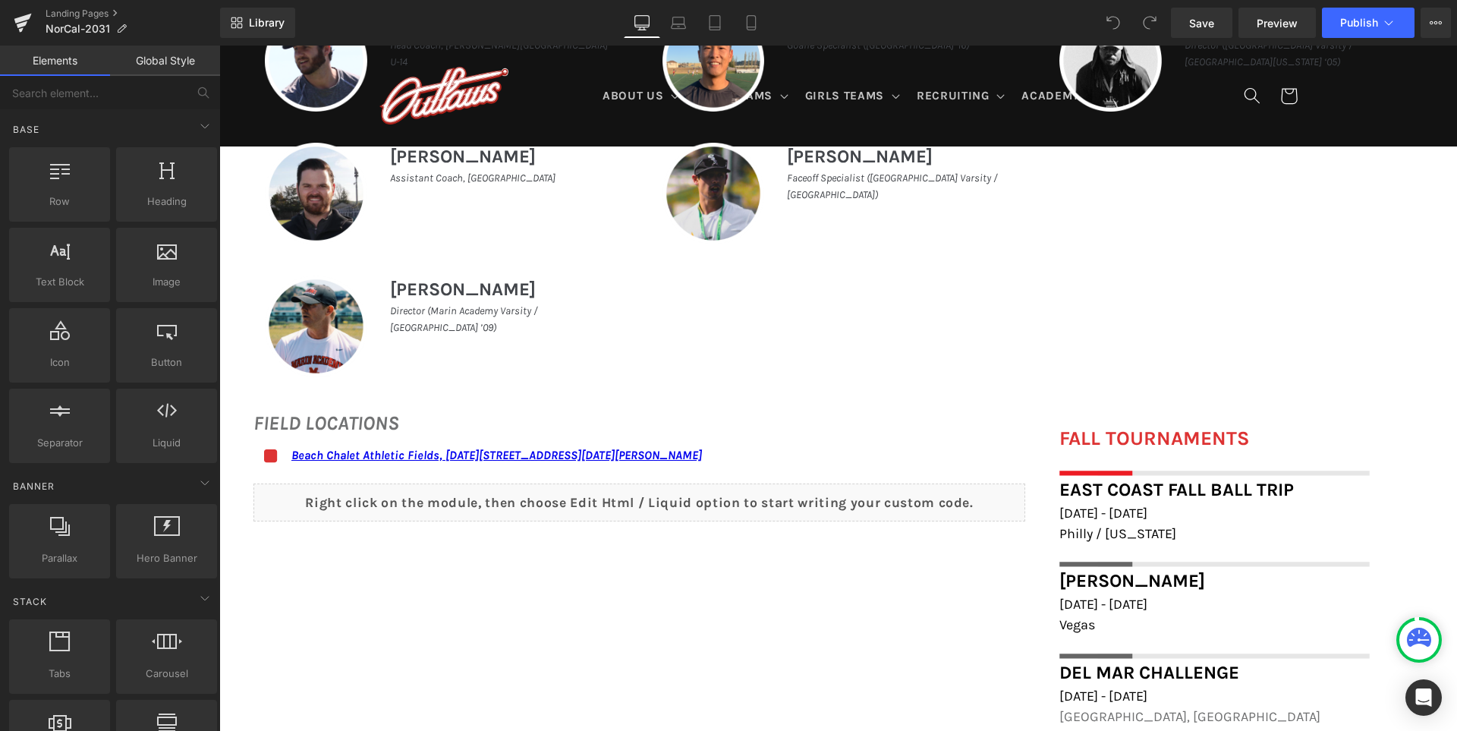
scroll to position [986, 0]
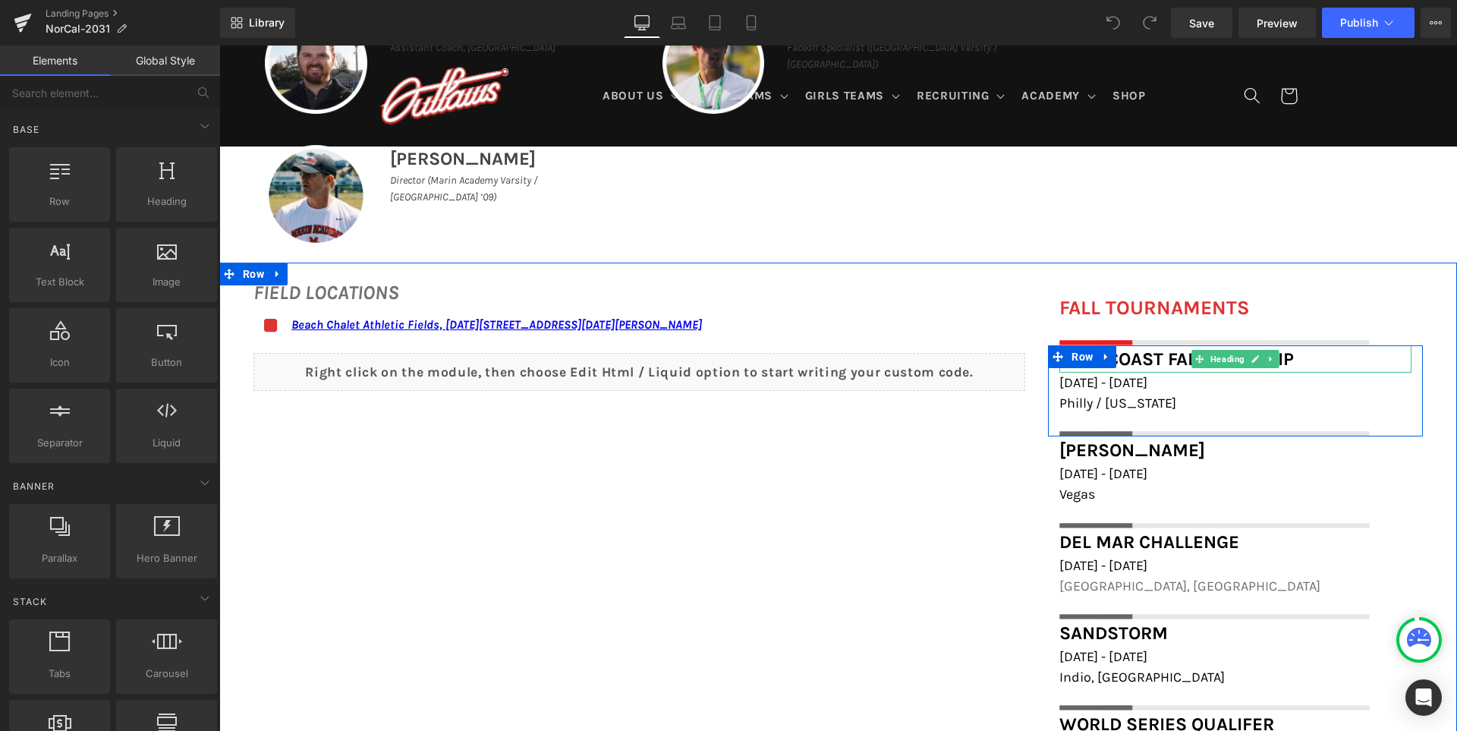
click at [1308, 358] on h1 "East Coast Fall Ball Trip" at bounding box center [1235, 358] width 352 height 27
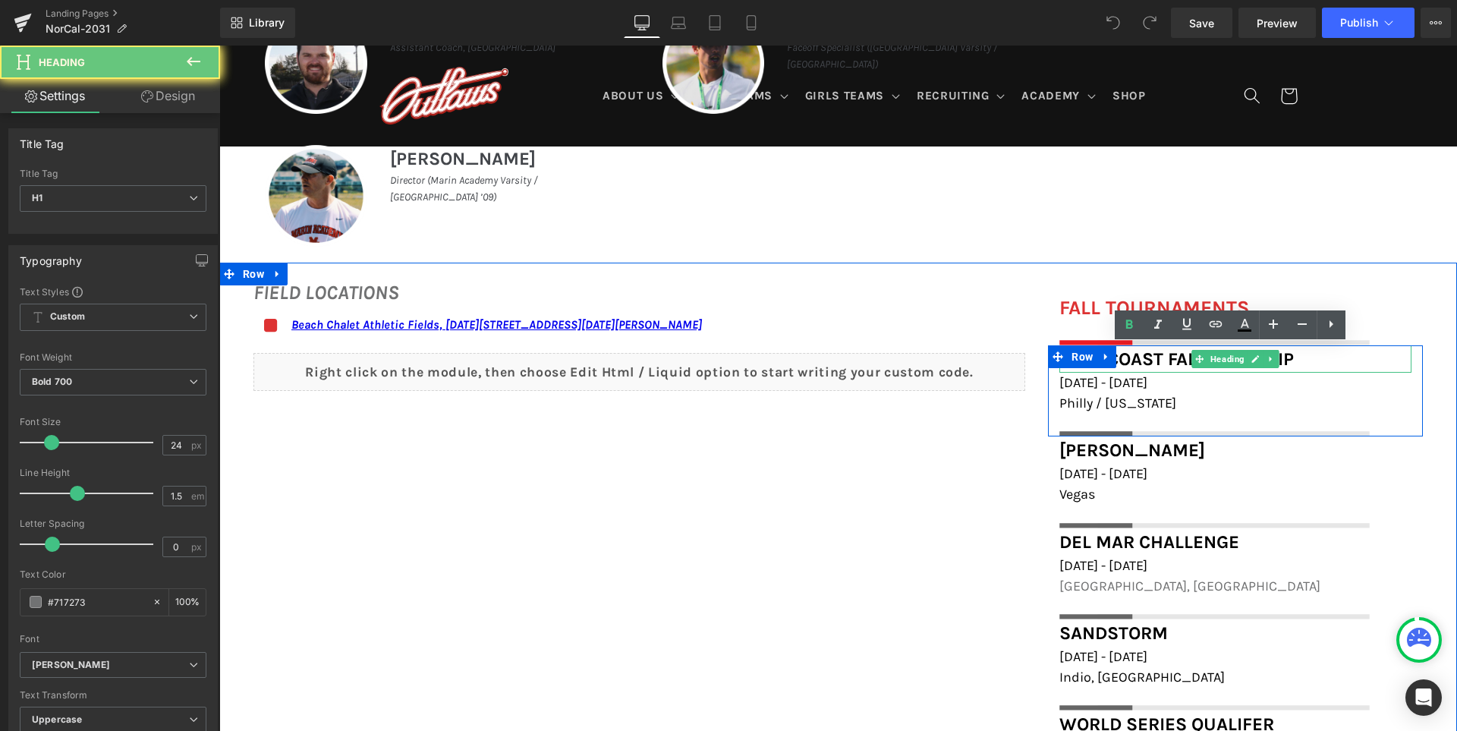
click at [1308, 358] on h1 "East Coast Fall Ball Trip" at bounding box center [1235, 358] width 352 height 27
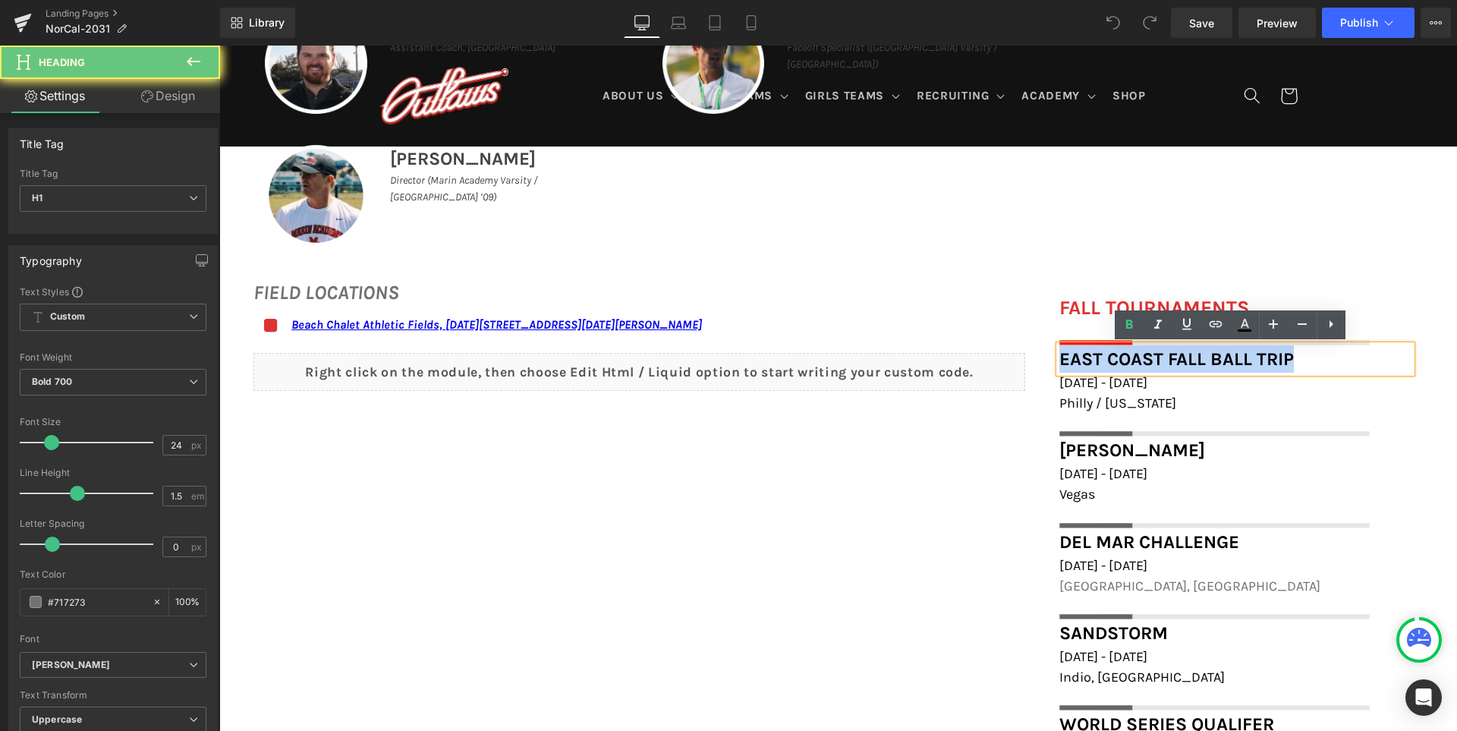
click at [1308, 358] on h1 "East Coast Fall Ball Trip" at bounding box center [1235, 358] width 352 height 27
paste div
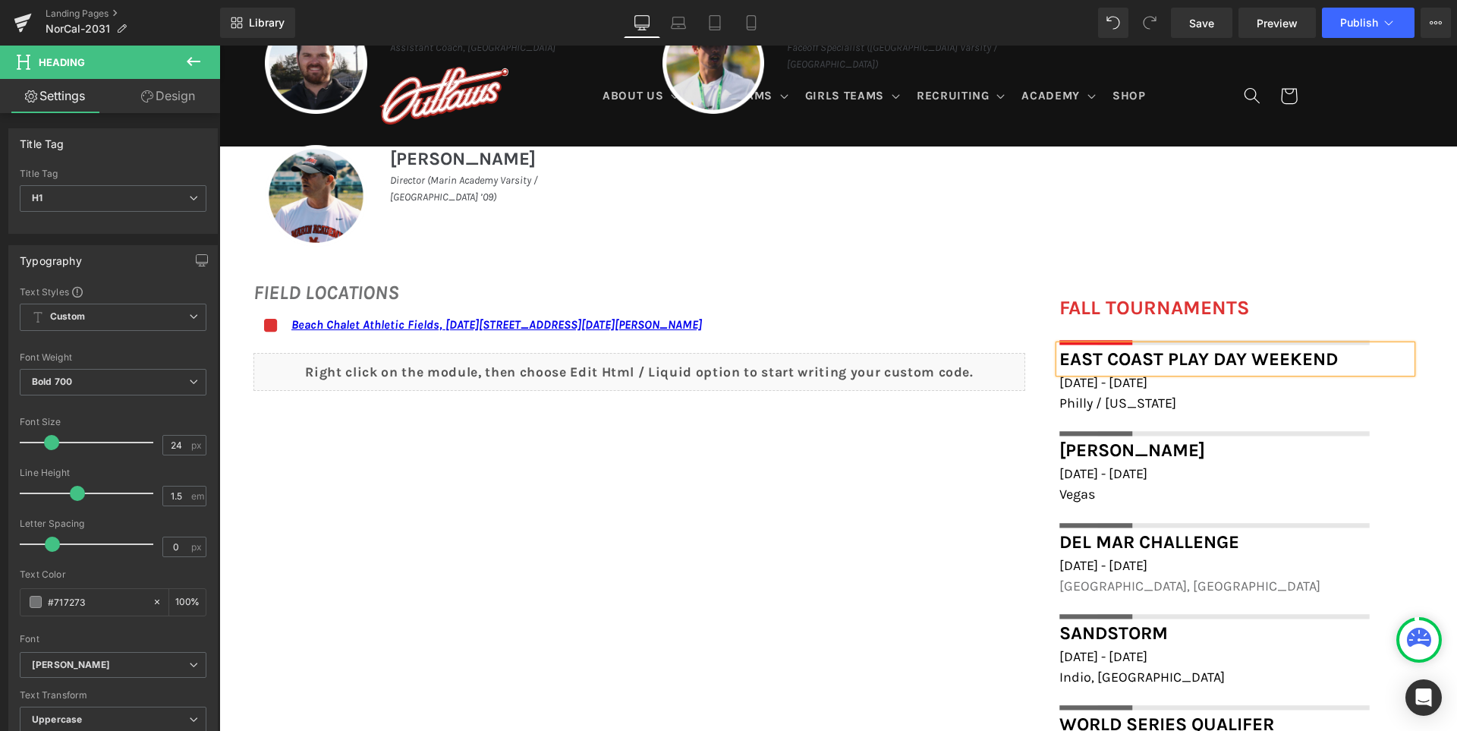
click at [998, 451] on div "FIELD LOCATIONS Heading Icon Beach Chalet Athletic Fields, [DATE][STREET_ADDRES…" at bounding box center [837, 714] width 1237 height 904
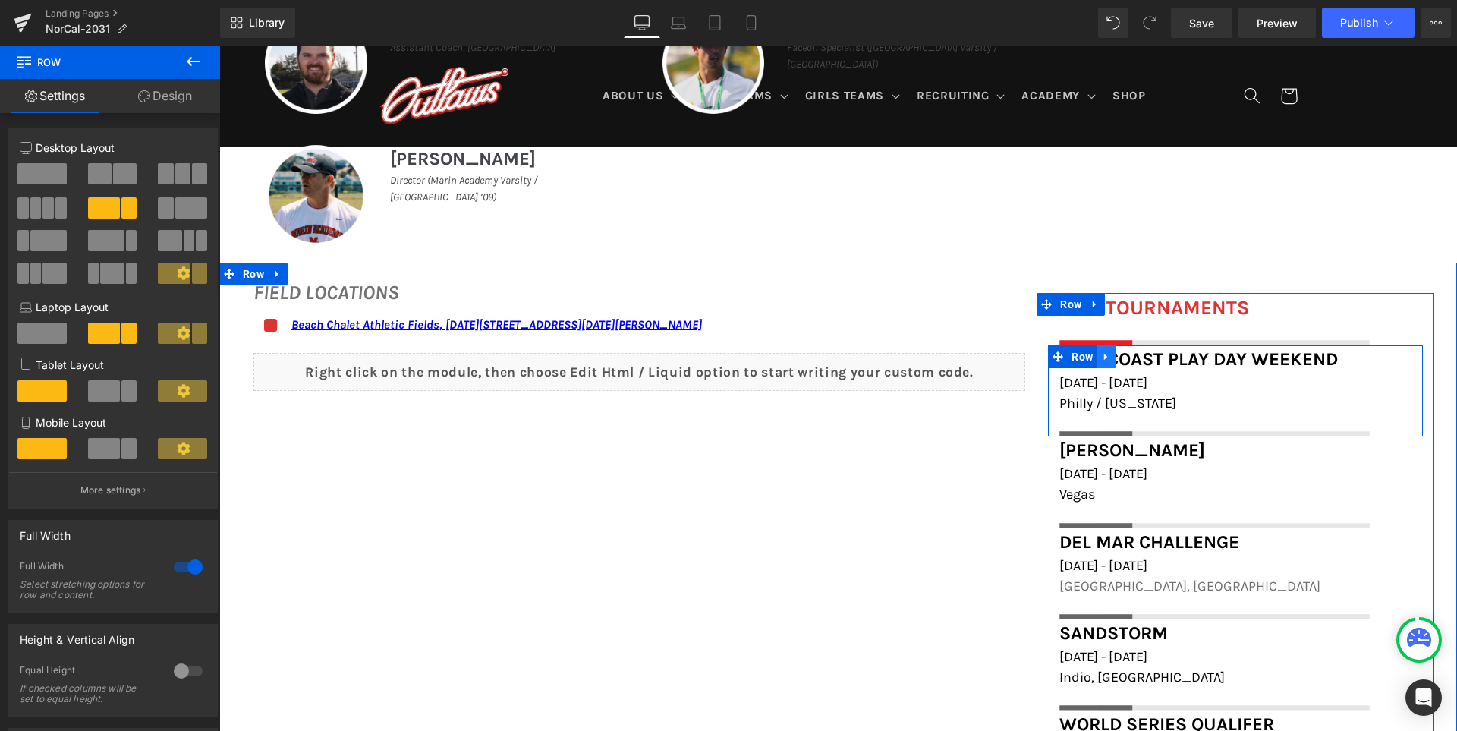
click at [1111, 355] on icon at bounding box center [1106, 355] width 11 height 11
click at [1131, 357] on icon at bounding box center [1126, 356] width 11 height 11
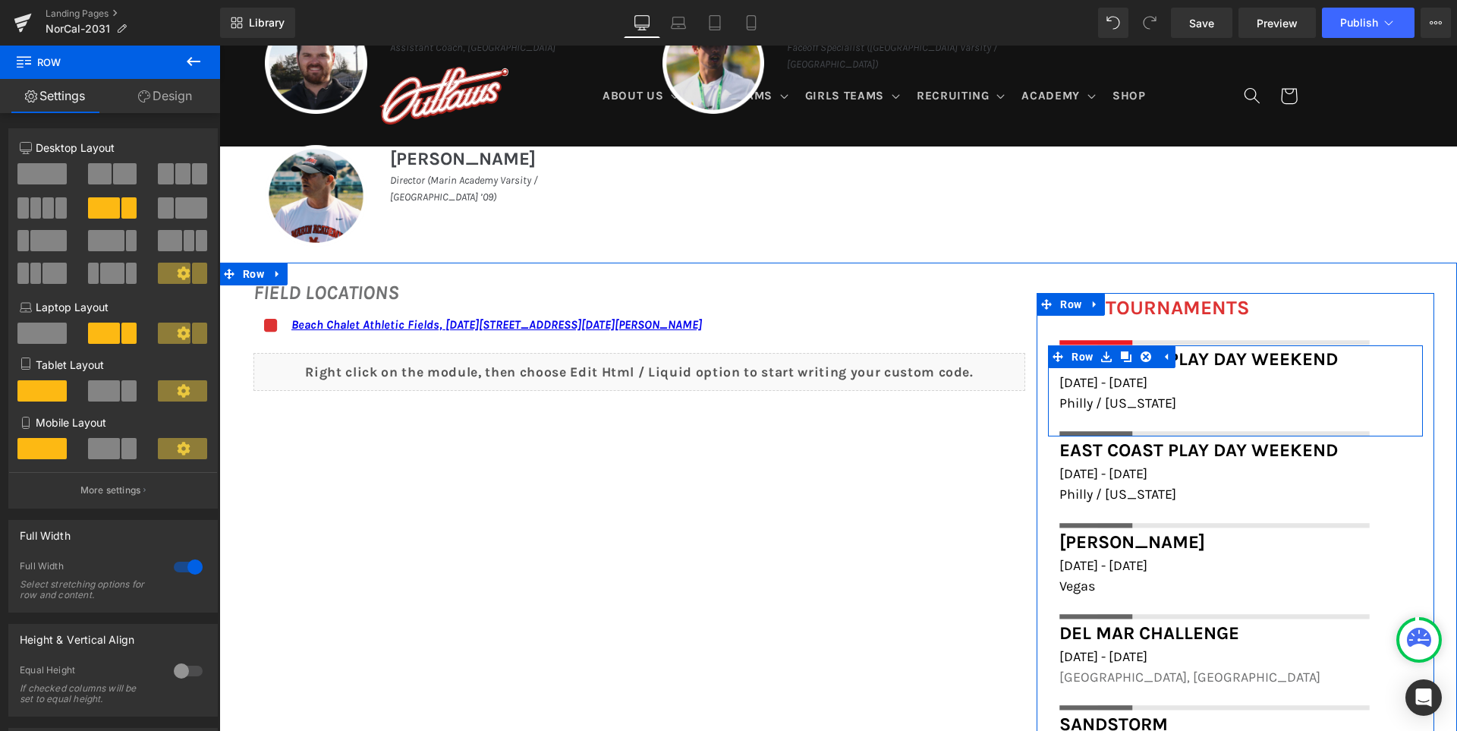
scroll to position [988, 0]
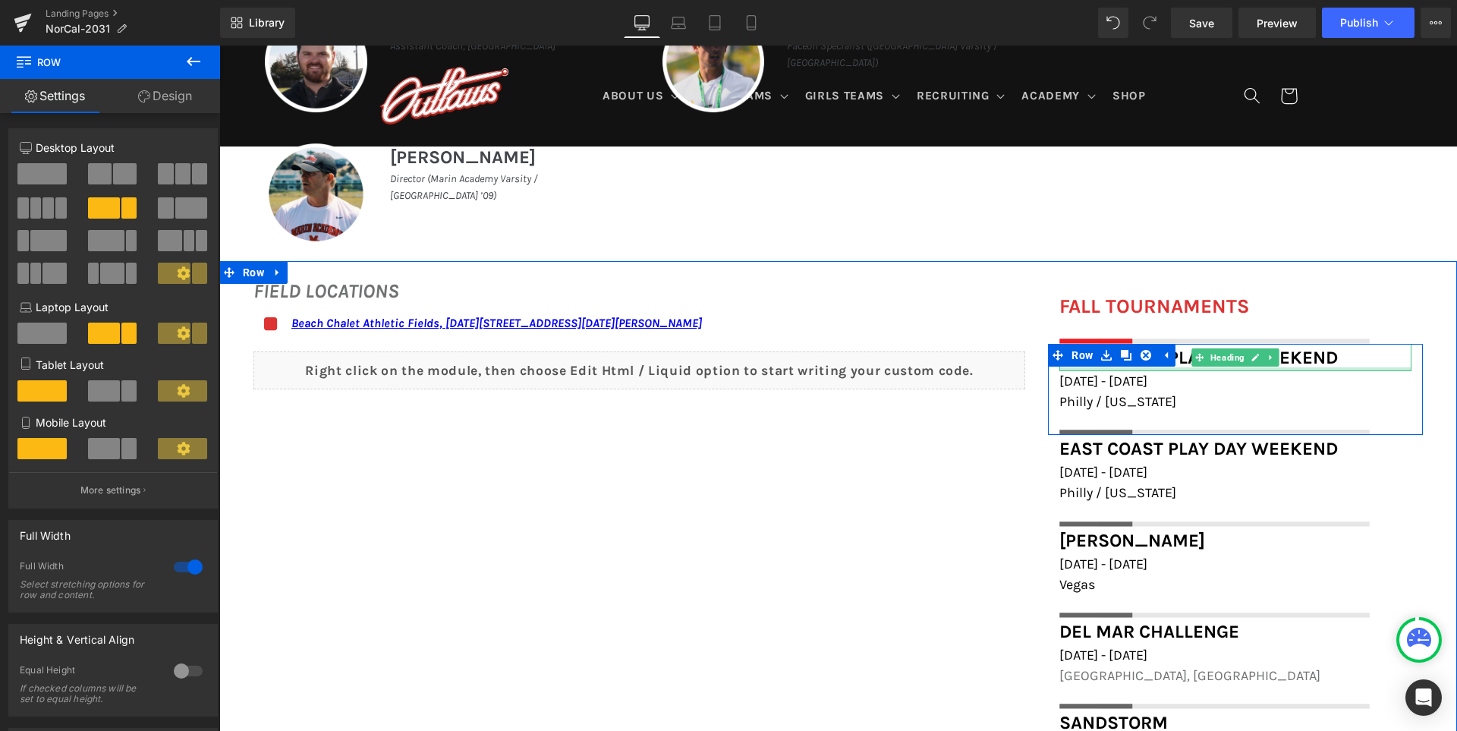
click at [1331, 367] on div at bounding box center [1235, 369] width 352 height 4
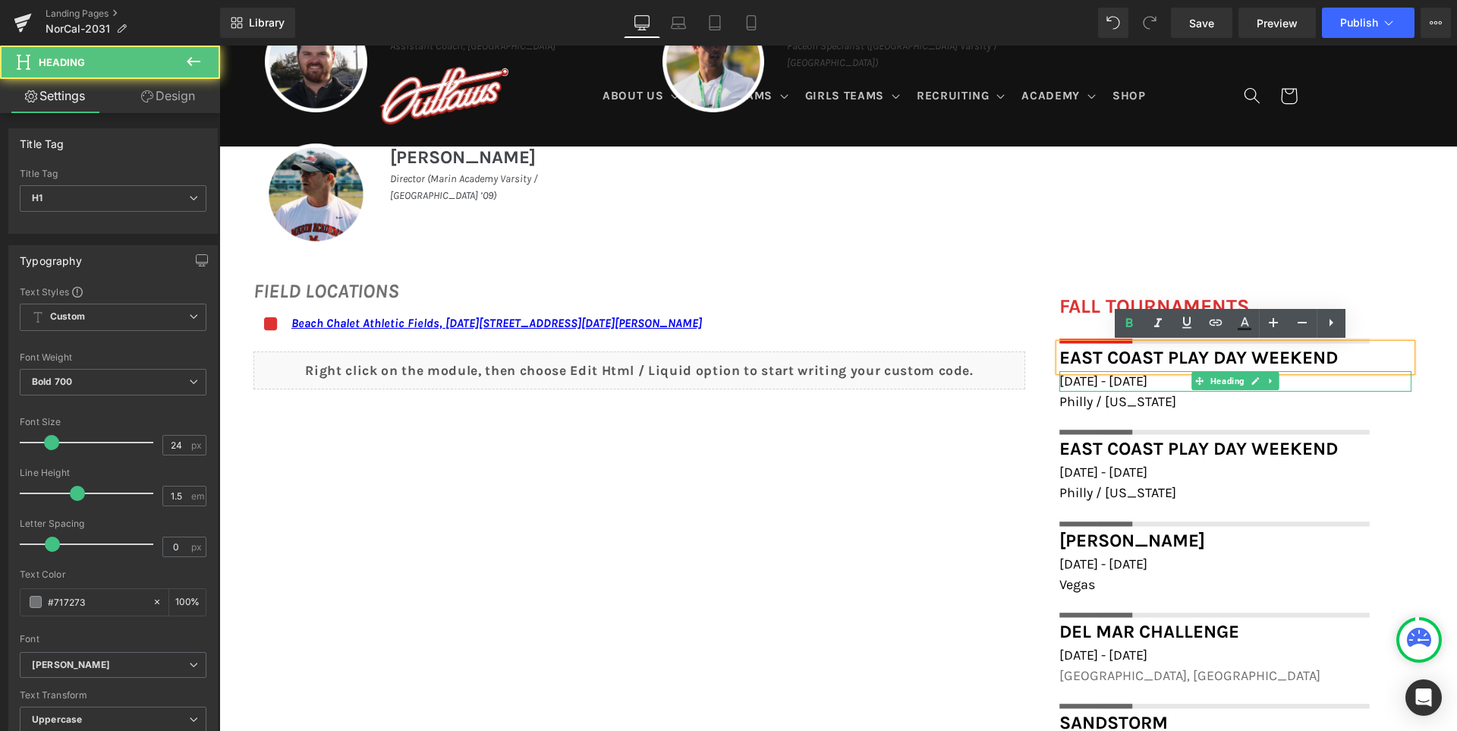
click at [1147, 377] on span "October 18th - 19th, 2025" at bounding box center [1103, 380] width 88 height 17
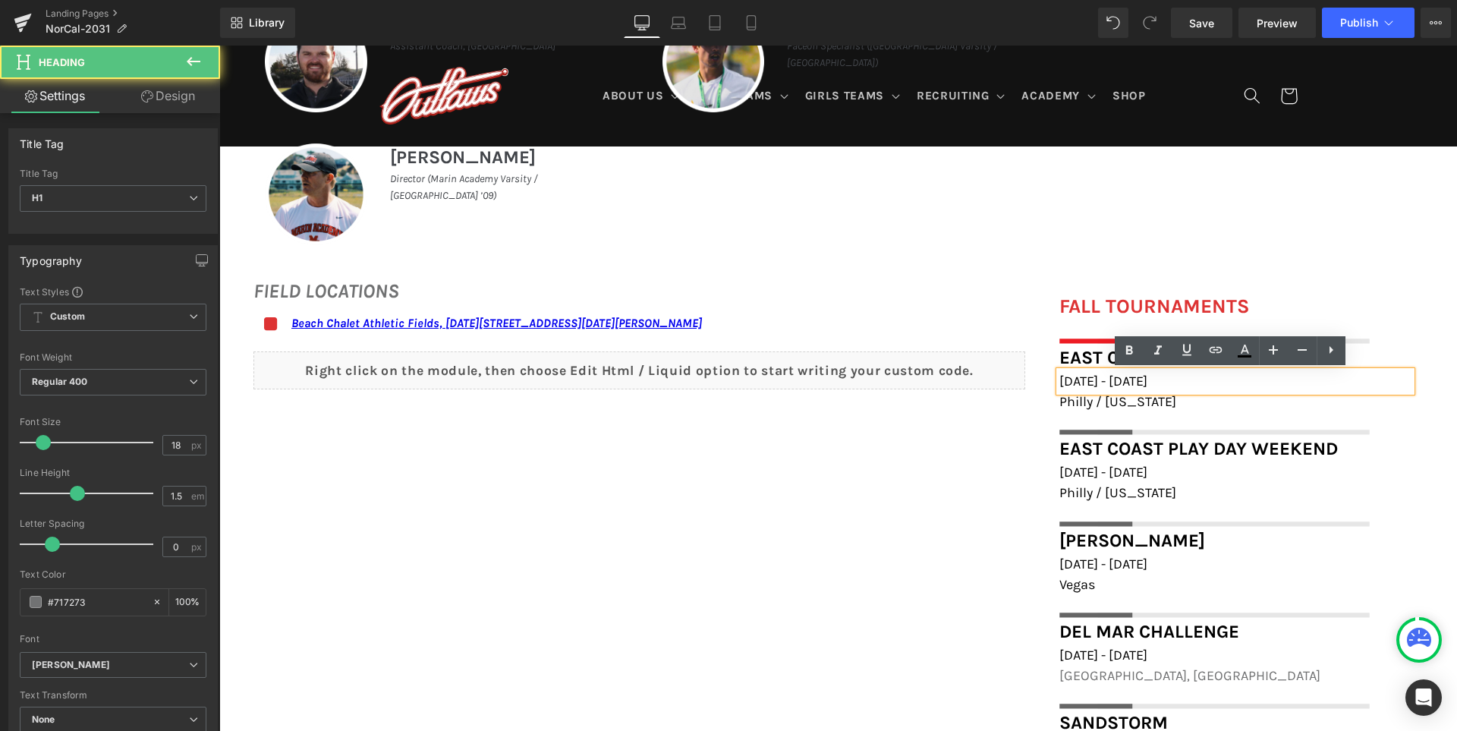
click at [1147, 379] on span "October 18th - 19th, 2025" at bounding box center [1103, 380] width 88 height 17
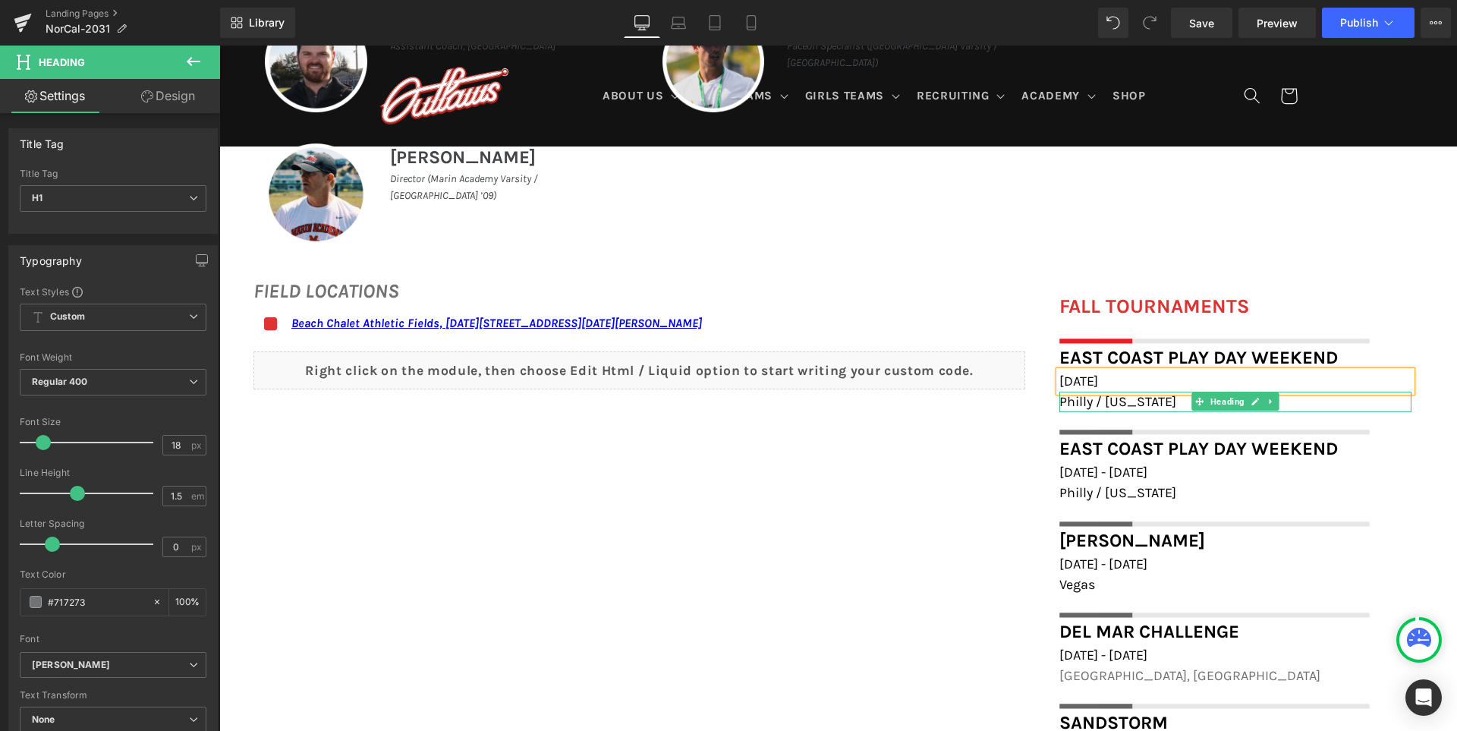
click at [1088, 401] on span "Philly / Delaware" at bounding box center [1117, 401] width 117 height 17
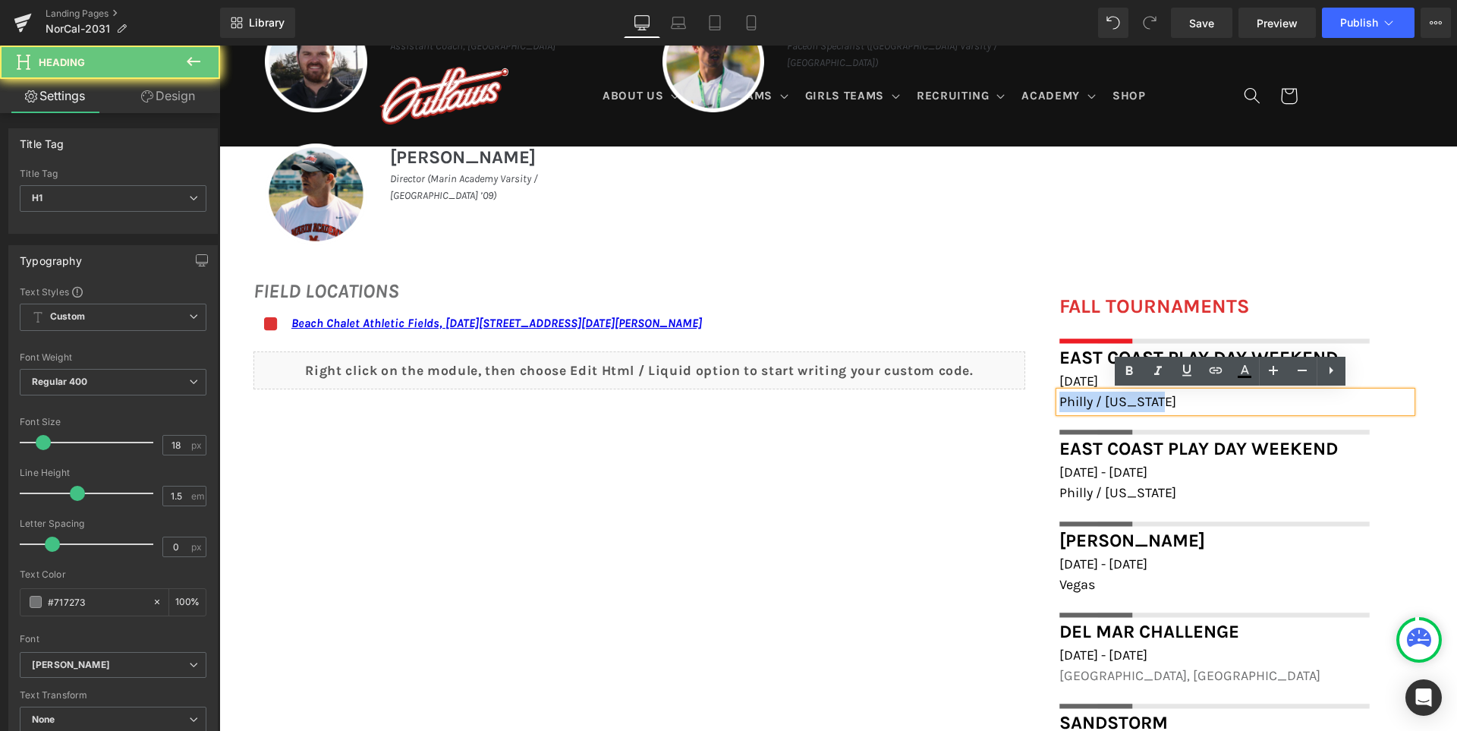
click at [1088, 401] on span "Philly / Delaware" at bounding box center [1117, 401] width 117 height 17
paste div
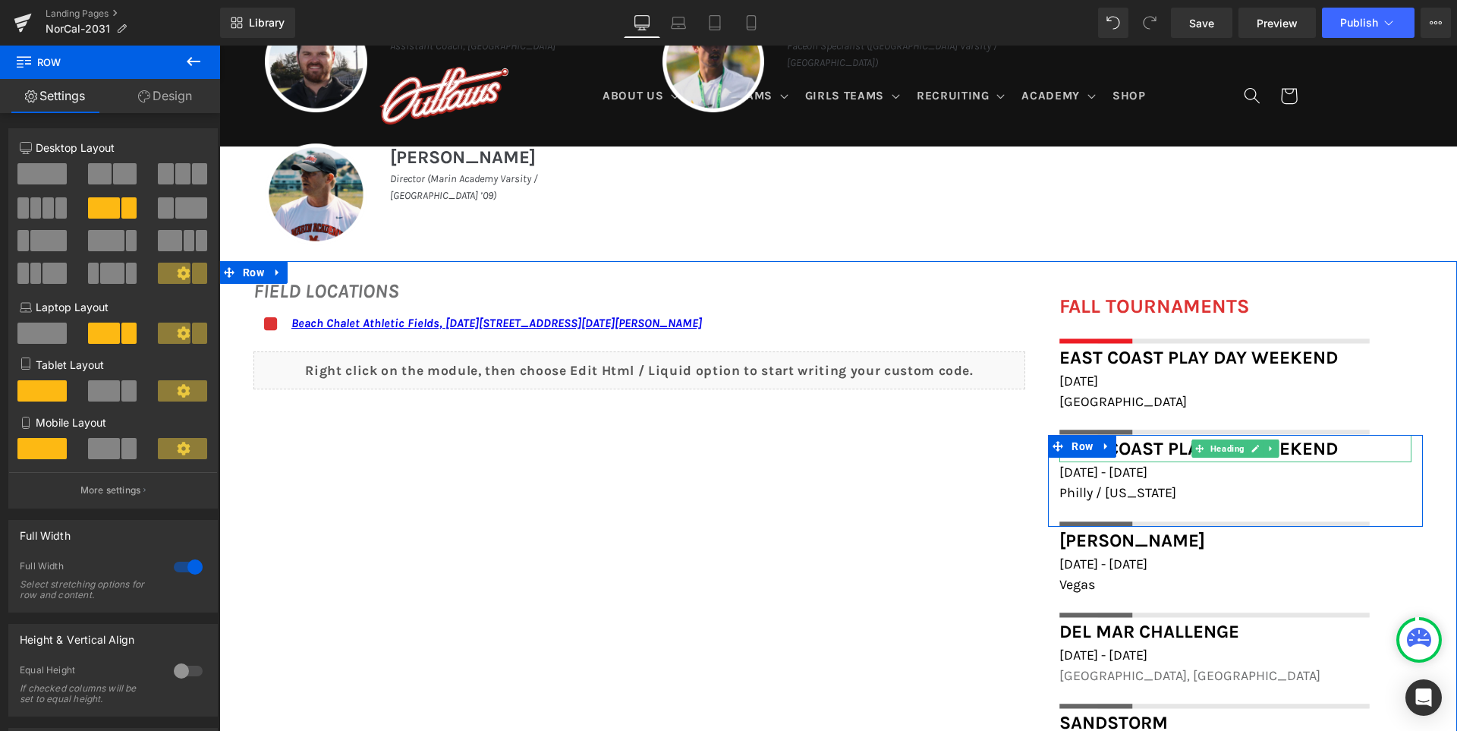
click at [1159, 451] on font "East Coast Play Day Weekend" at bounding box center [1198, 448] width 278 height 21
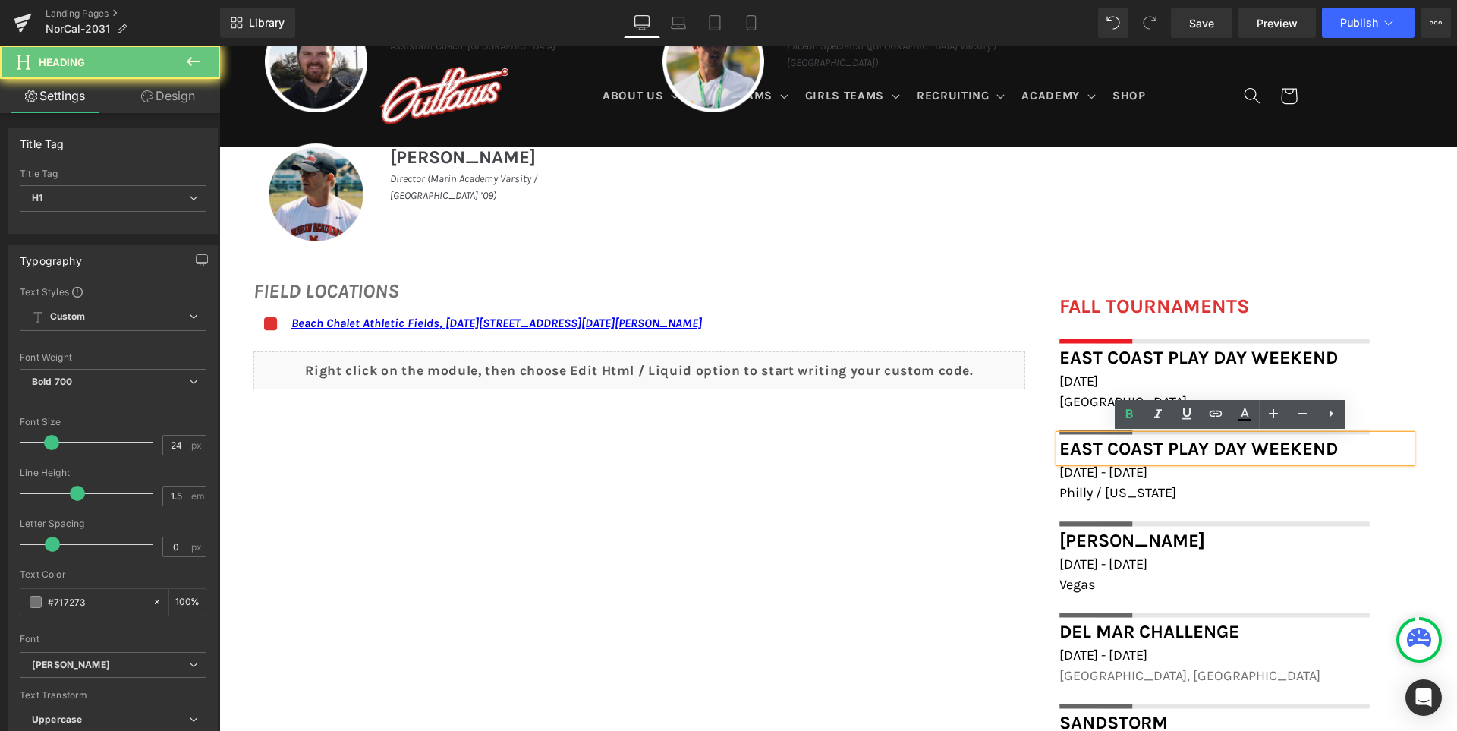
click at [1159, 451] on font "East Coast Play Day Weekend" at bounding box center [1198, 448] width 278 height 21
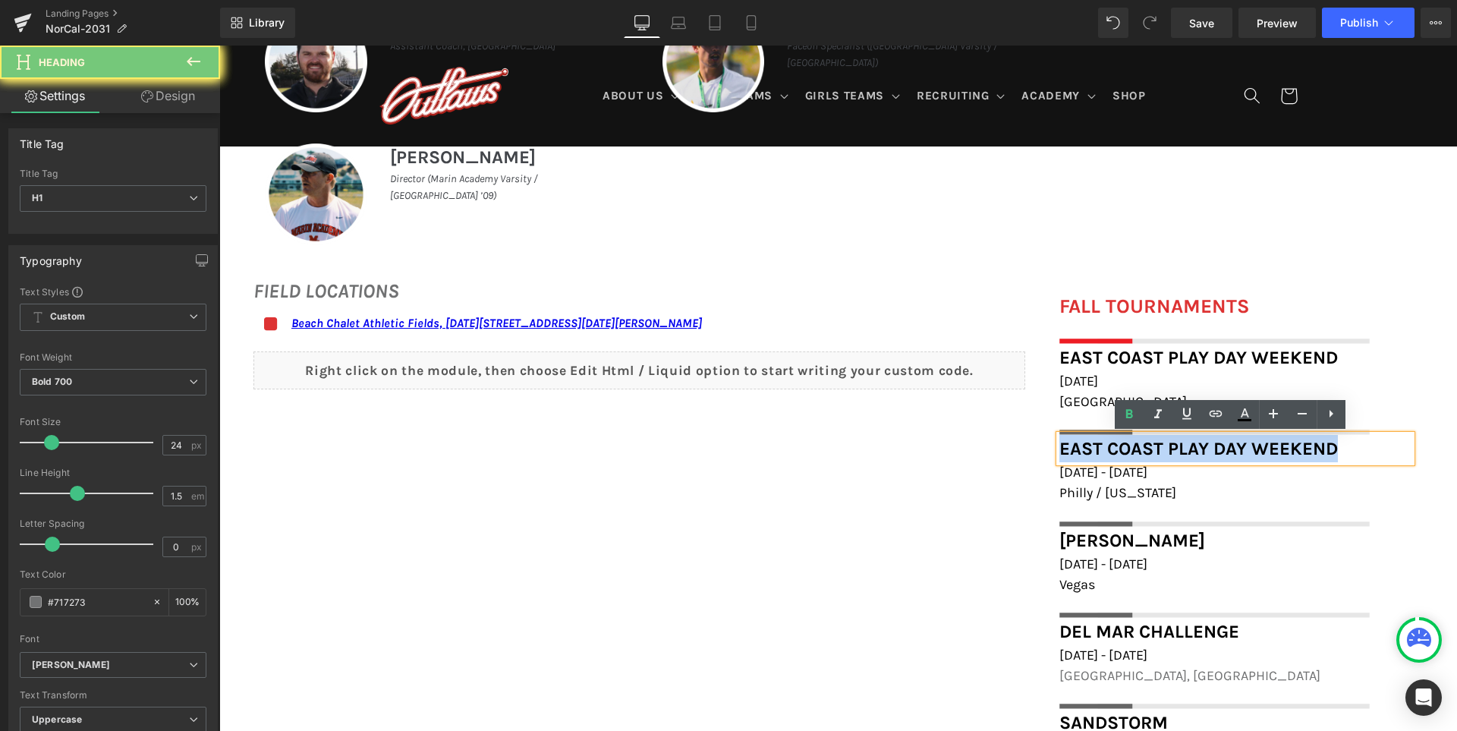
paste div
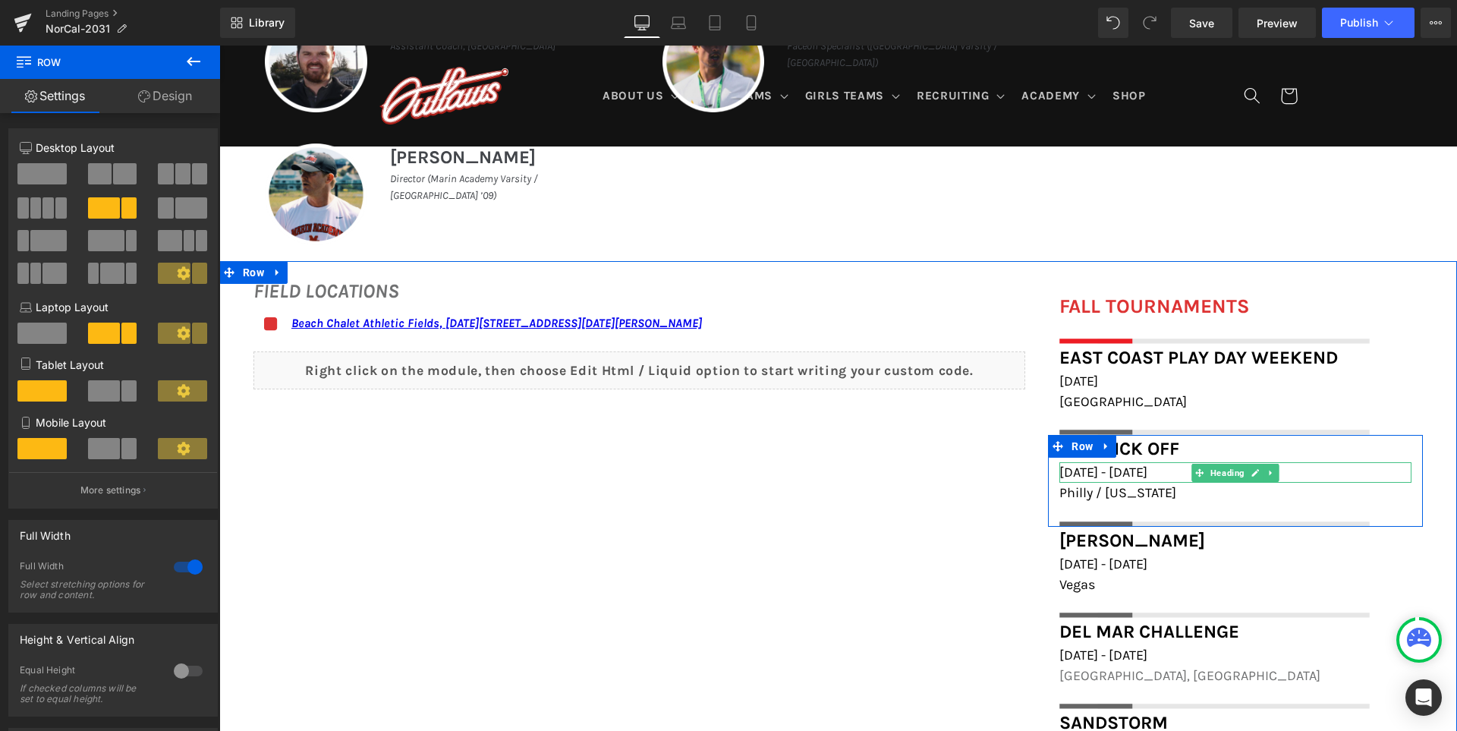
click at [1145, 473] on span "October 18th - 19th, 2025" at bounding box center [1103, 472] width 88 height 17
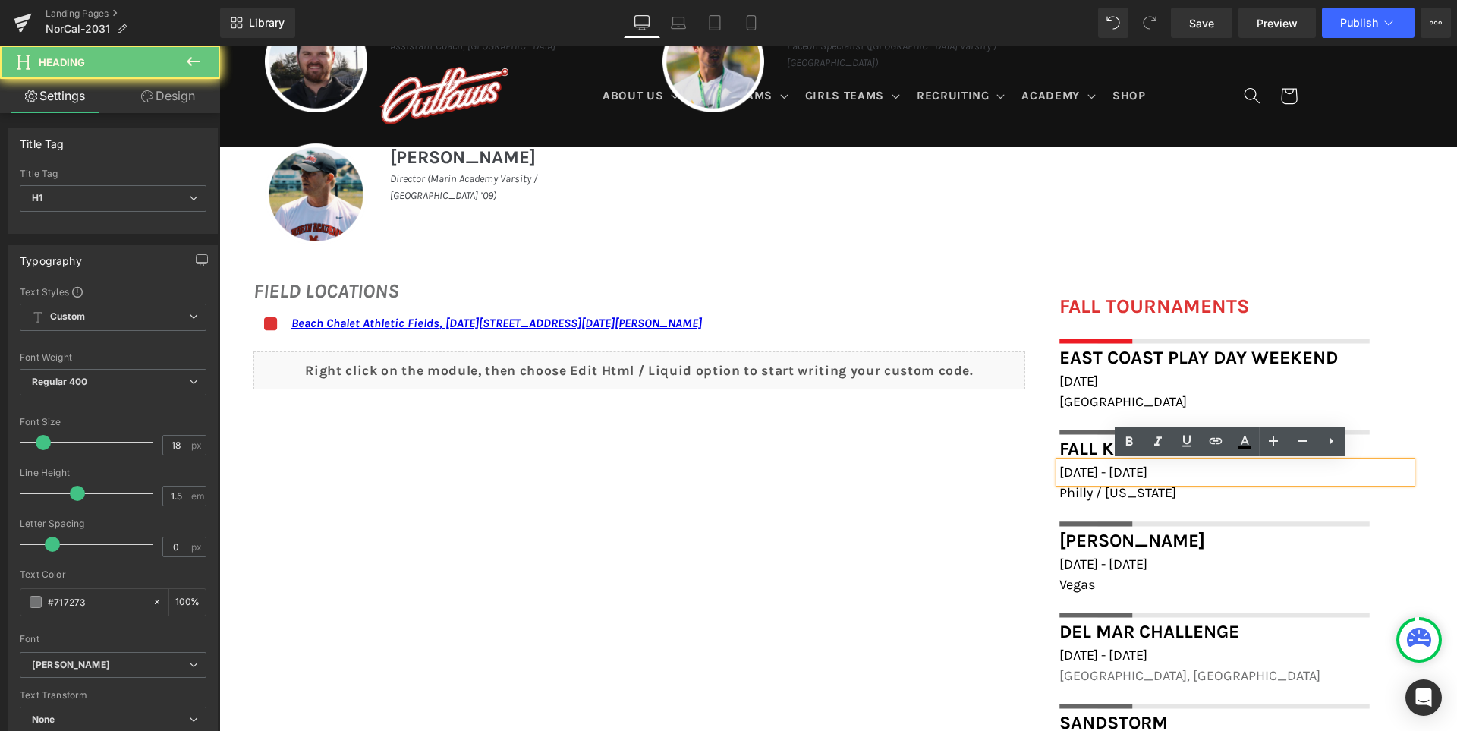
click at [1143, 470] on span "October 18th - 19th, 2025" at bounding box center [1103, 472] width 88 height 17
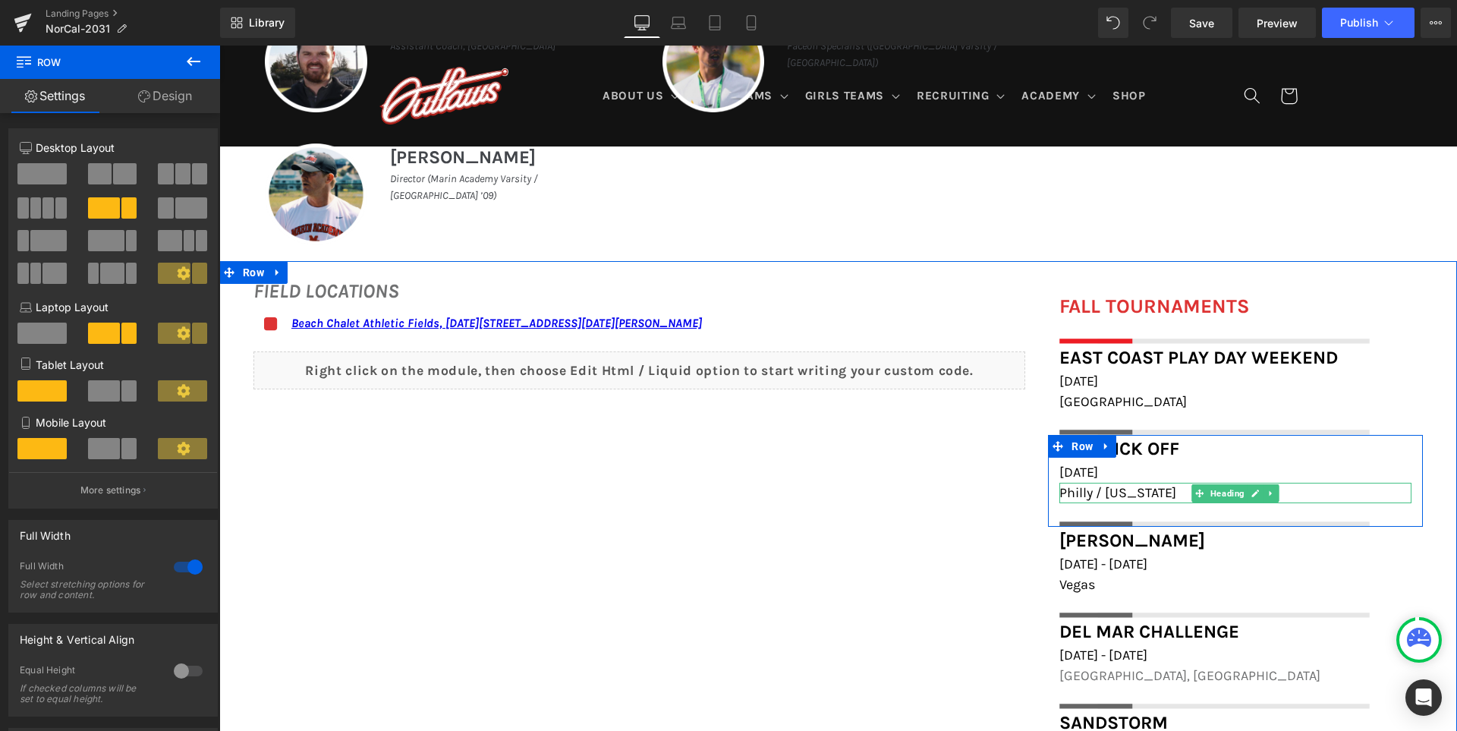
click at [1114, 492] on span "Philly / Delaware" at bounding box center [1117, 492] width 117 height 17
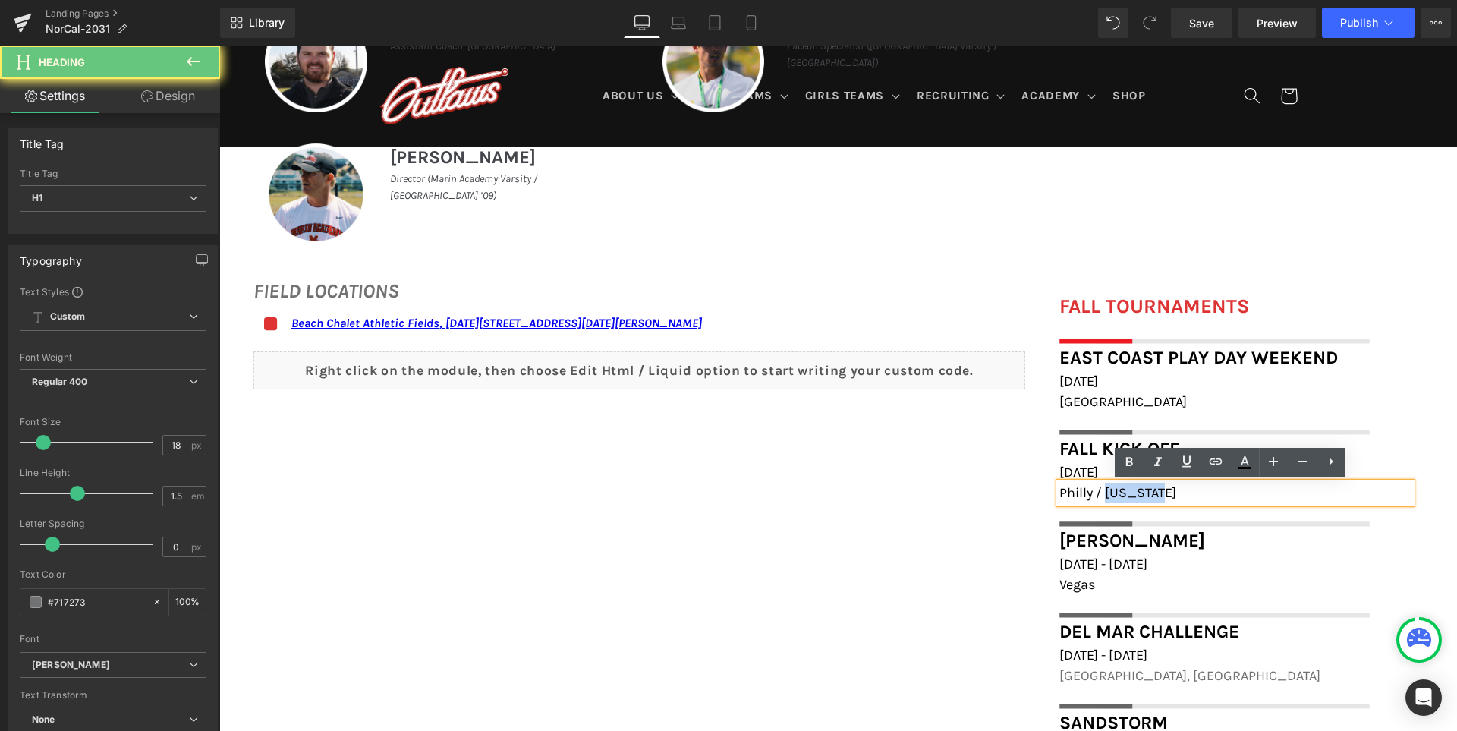
click at [1114, 492] on span "Philly / Delaware" at bounding box center [1117, 492] width 117 height 17
paste div
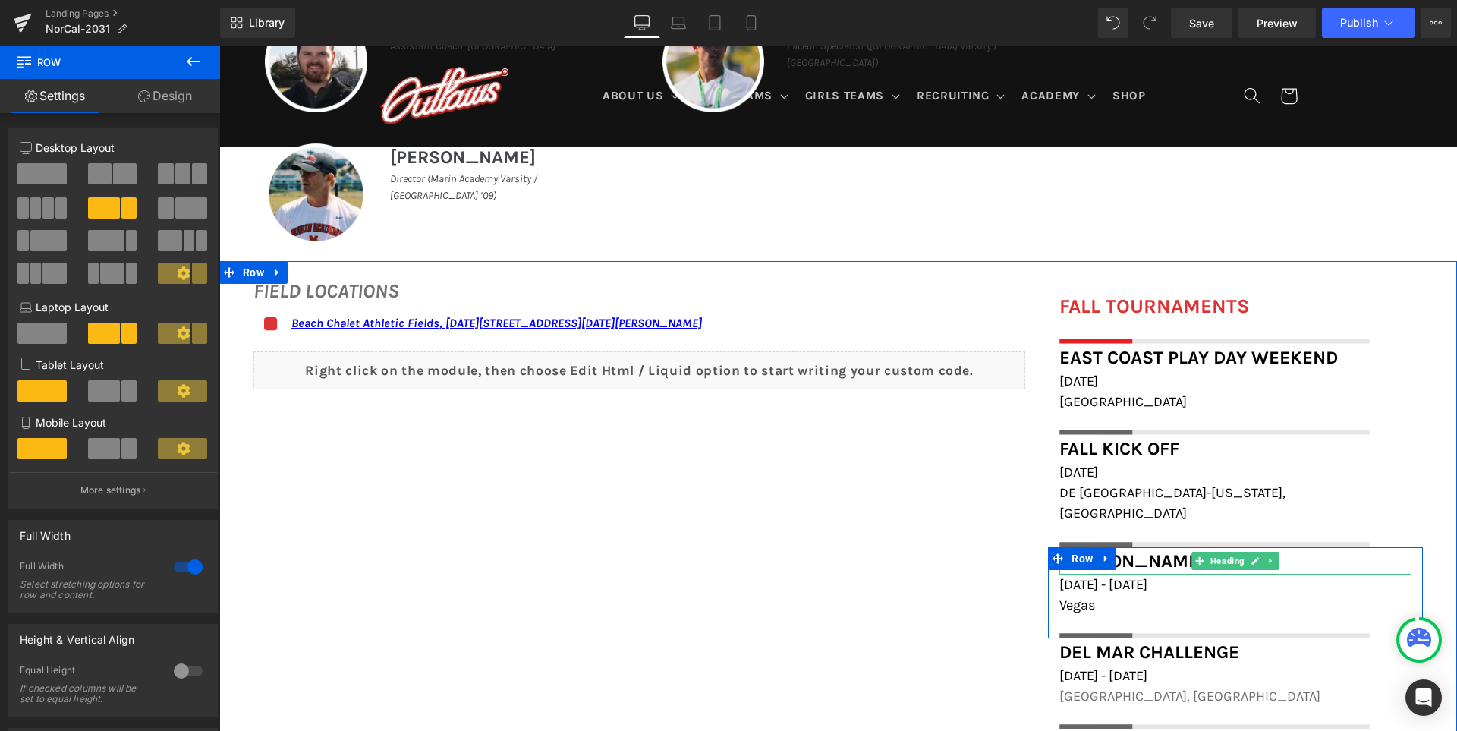
click at [1148, 550] on span "[PERSON_NAME]" at bounding box center [1132, 560] width 146 height 21
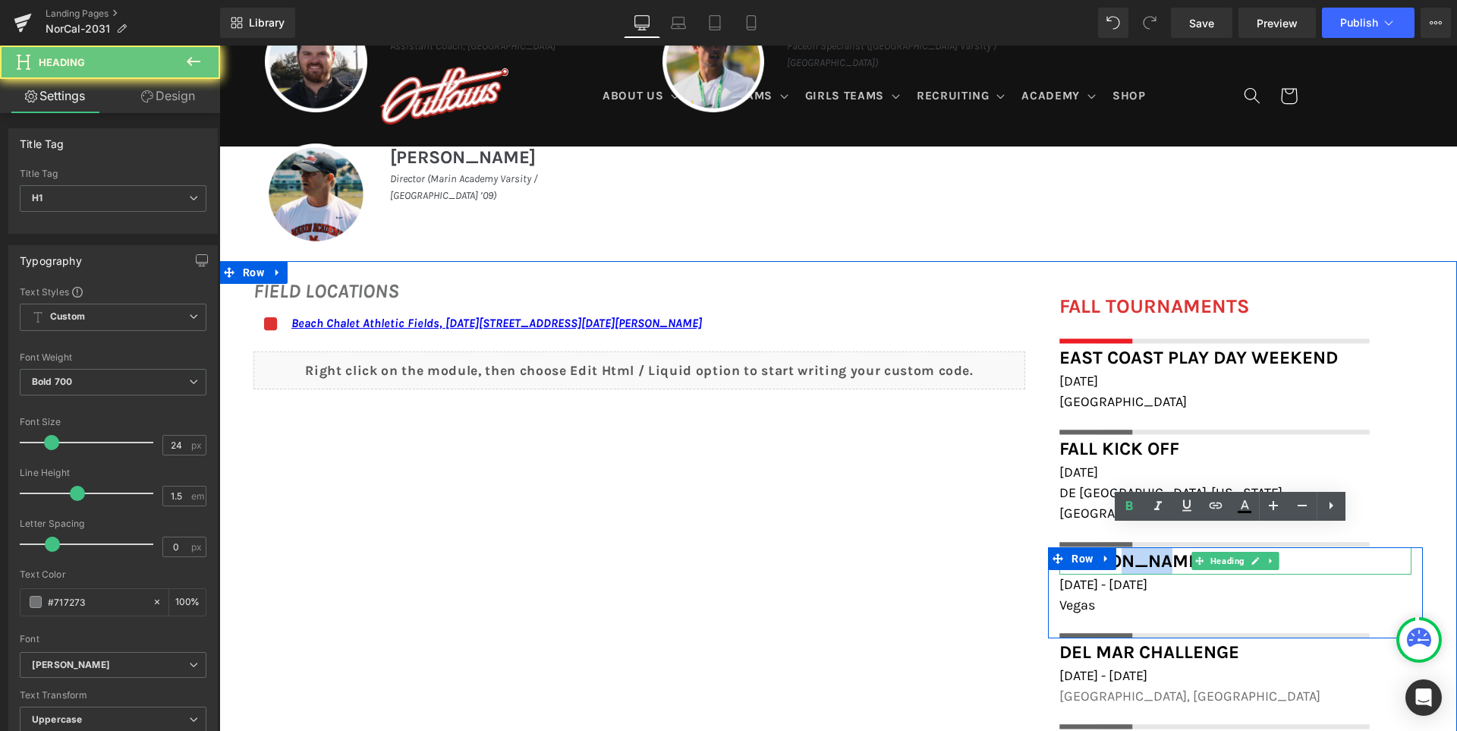
click at [1148, 550] on span "[PERSON_NAME]" at bounding box center [1132, 560] width 146 height 21
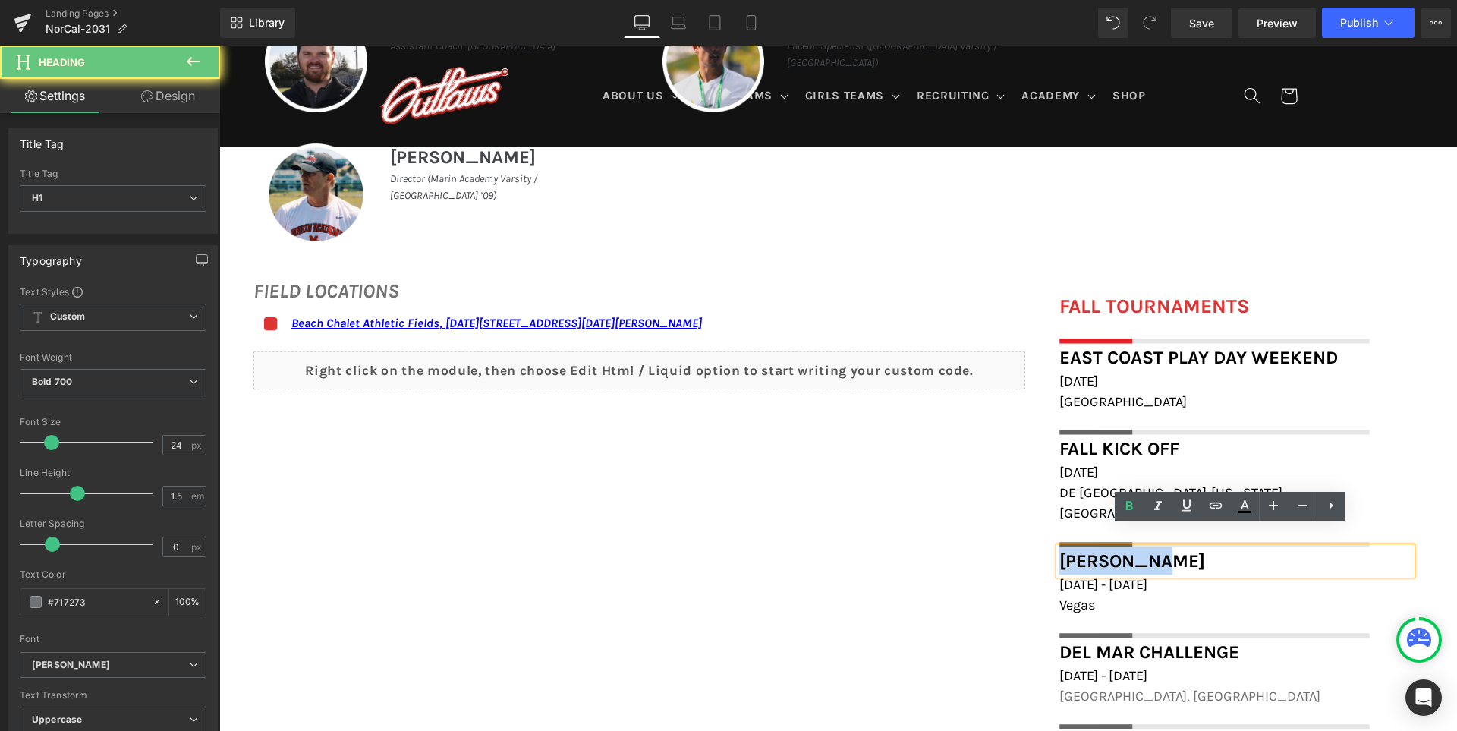
click at [1148, 550] on span "[PERSON_NAME]" at bounding box center [1132, 560] width 146 height 21
paste div
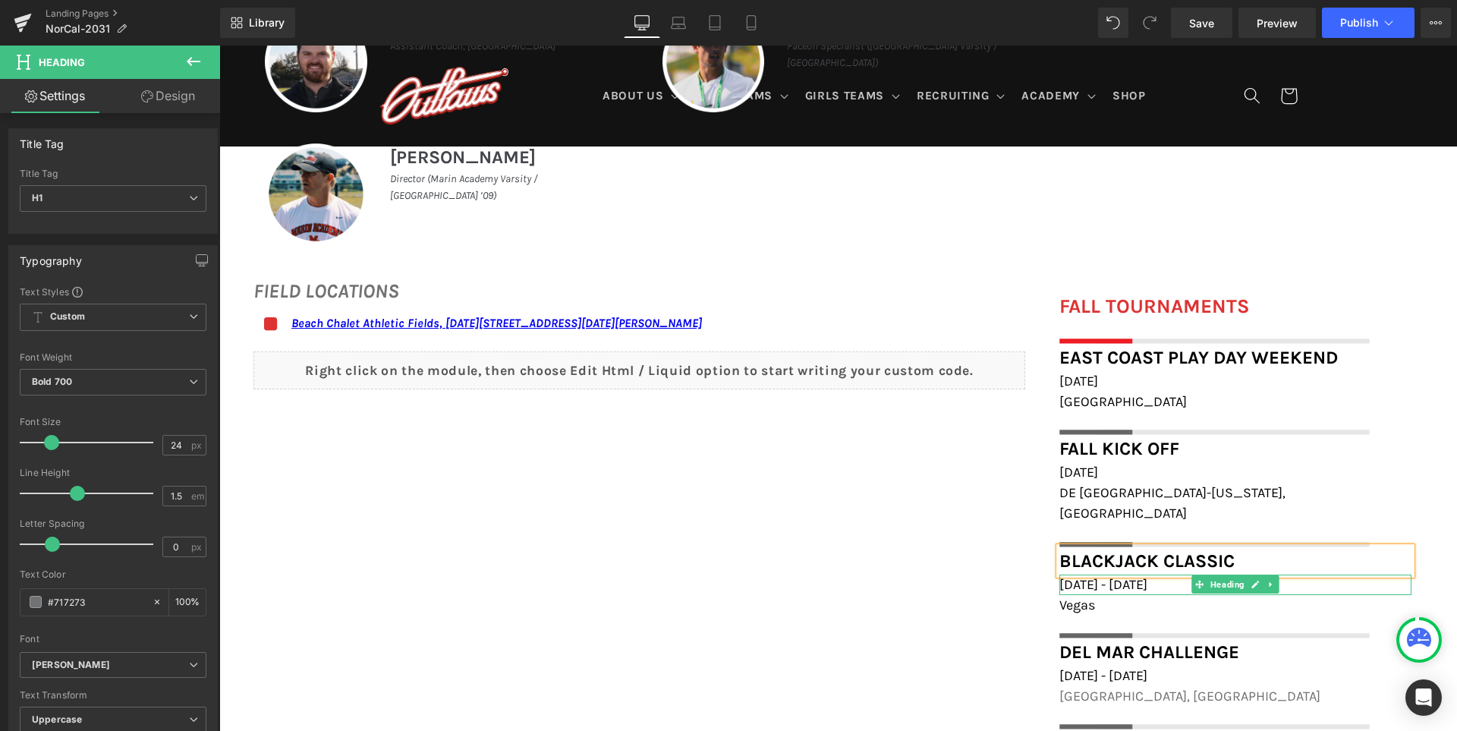
click at [1125, 576] on span "[DATE] - [DATE]" at bounding box center [1103, 584] width 88 height 17
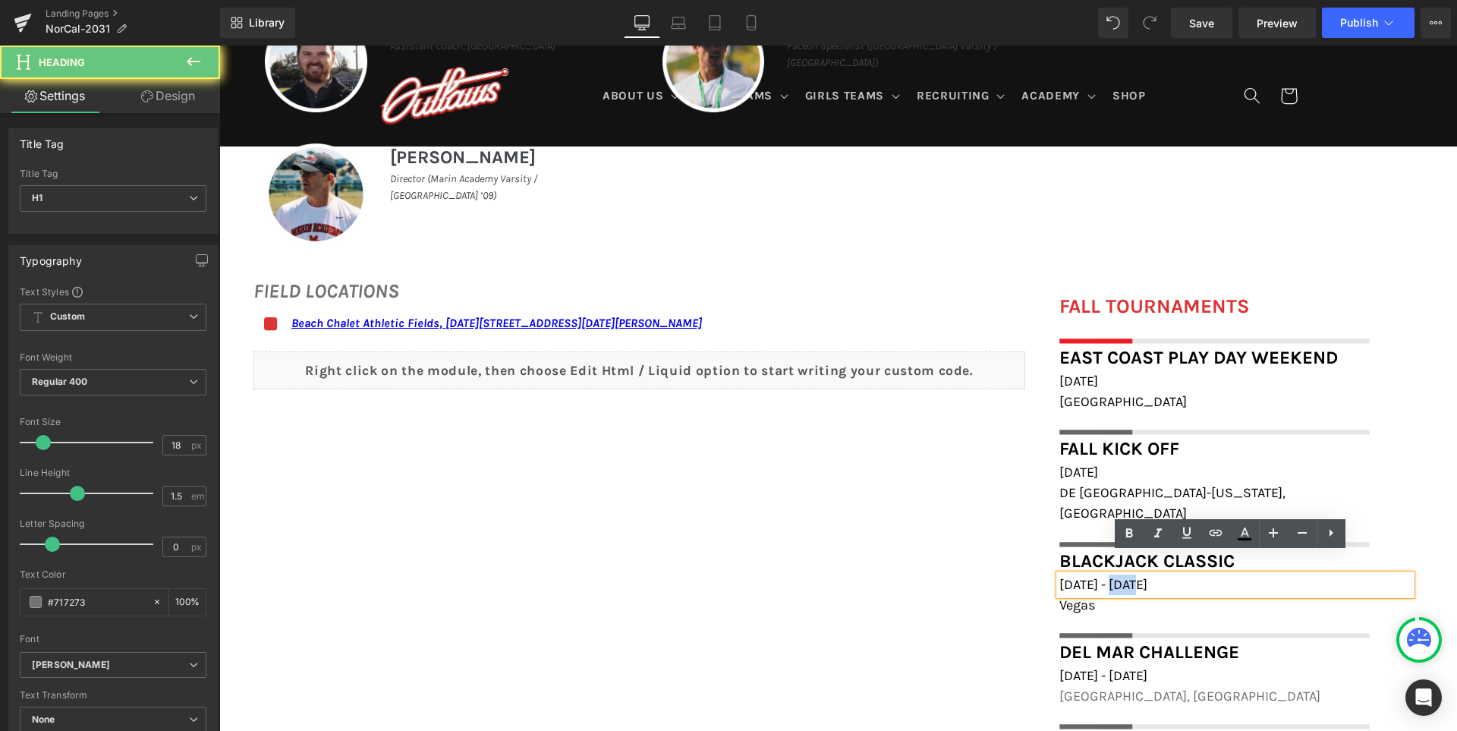
click at [1125, 576] on span "[DATE] - [DATE]" at bounding box center [1103, 584] width 88 height 17
paste div
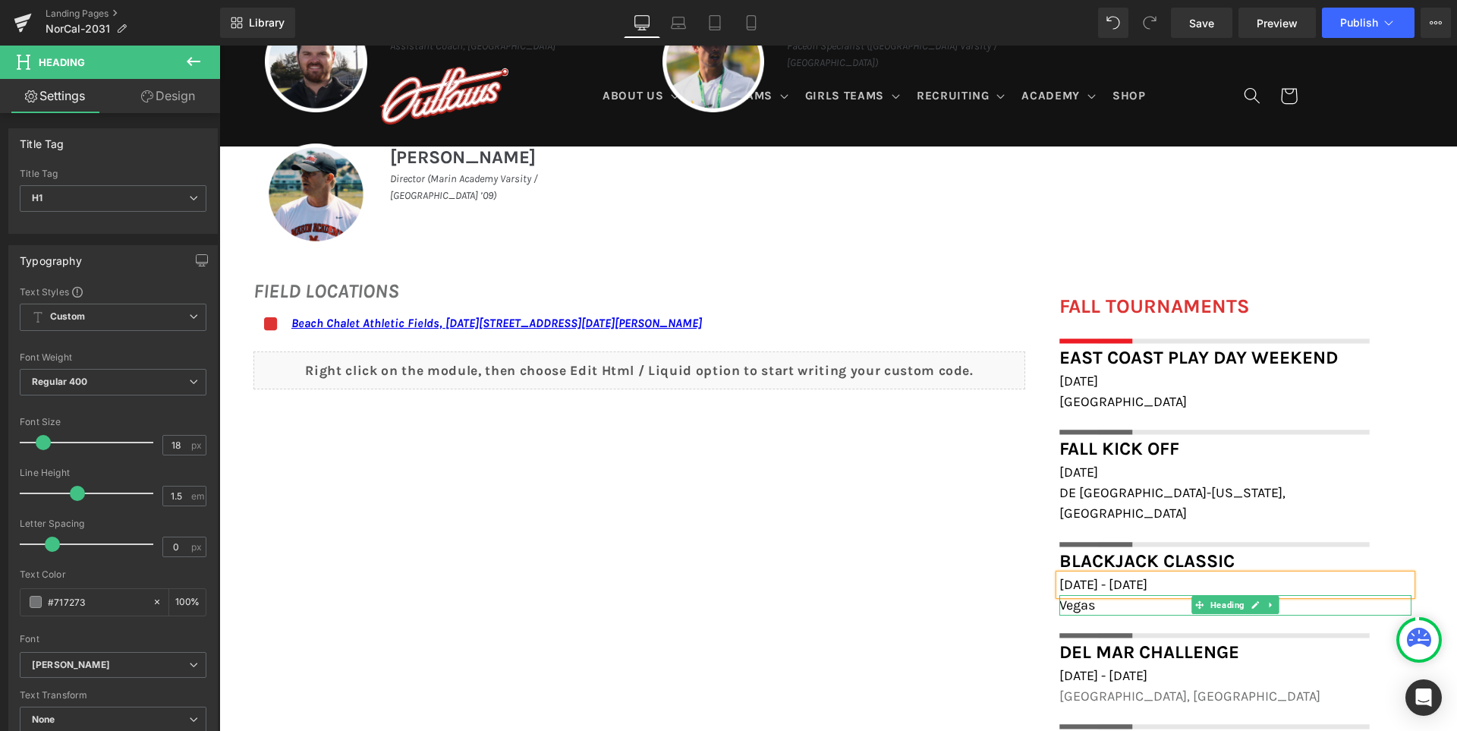
click at [1089, 596] on span "Vegas" at bounding box center [1077, 604] width 36 height 17
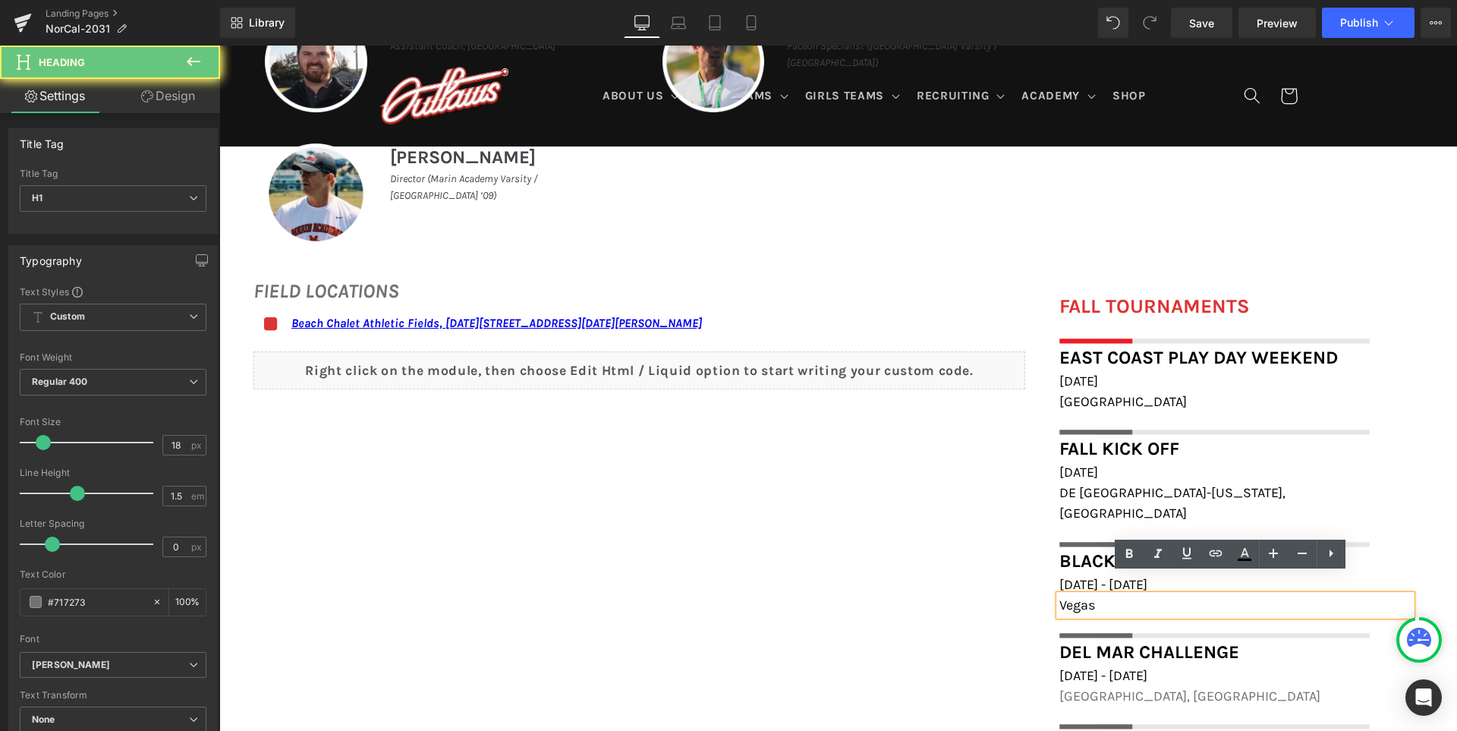
click at [1089, 596] on span "Vegas" at bounding box center [1077, 604] width 36 height 17
paste div
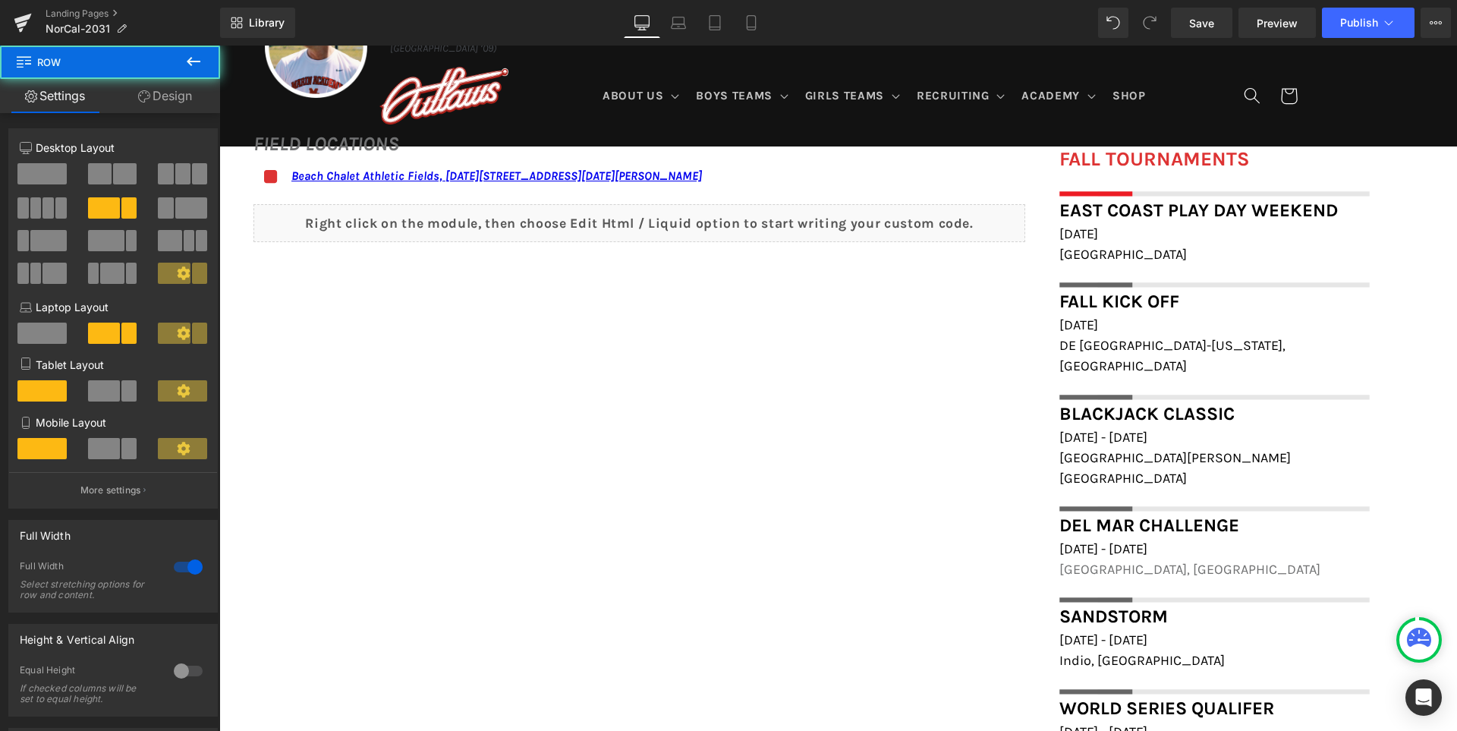
scroll to position [1215, 0]
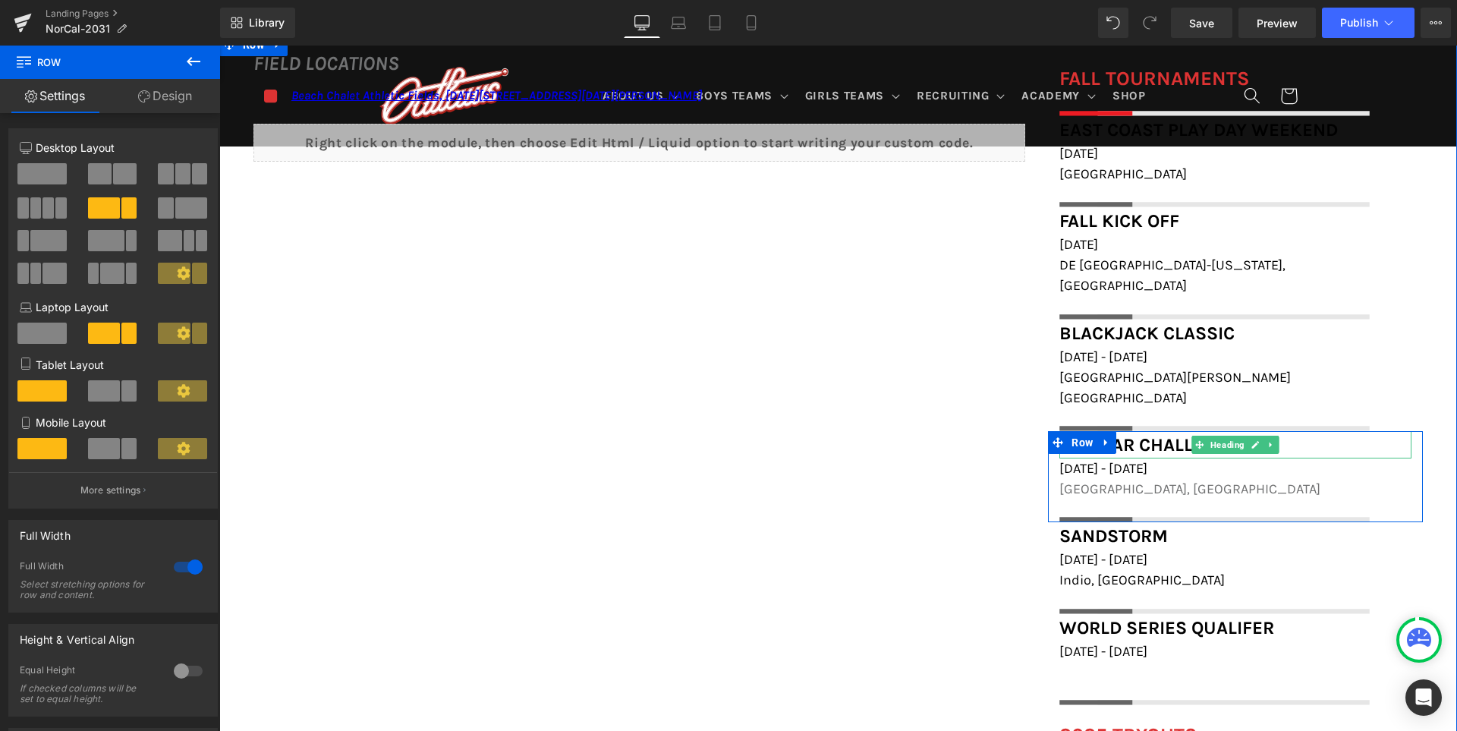
click at [1157, 434] on span "Del Mar Challenge" at bounding box center [1149, 444] width 180 height 21
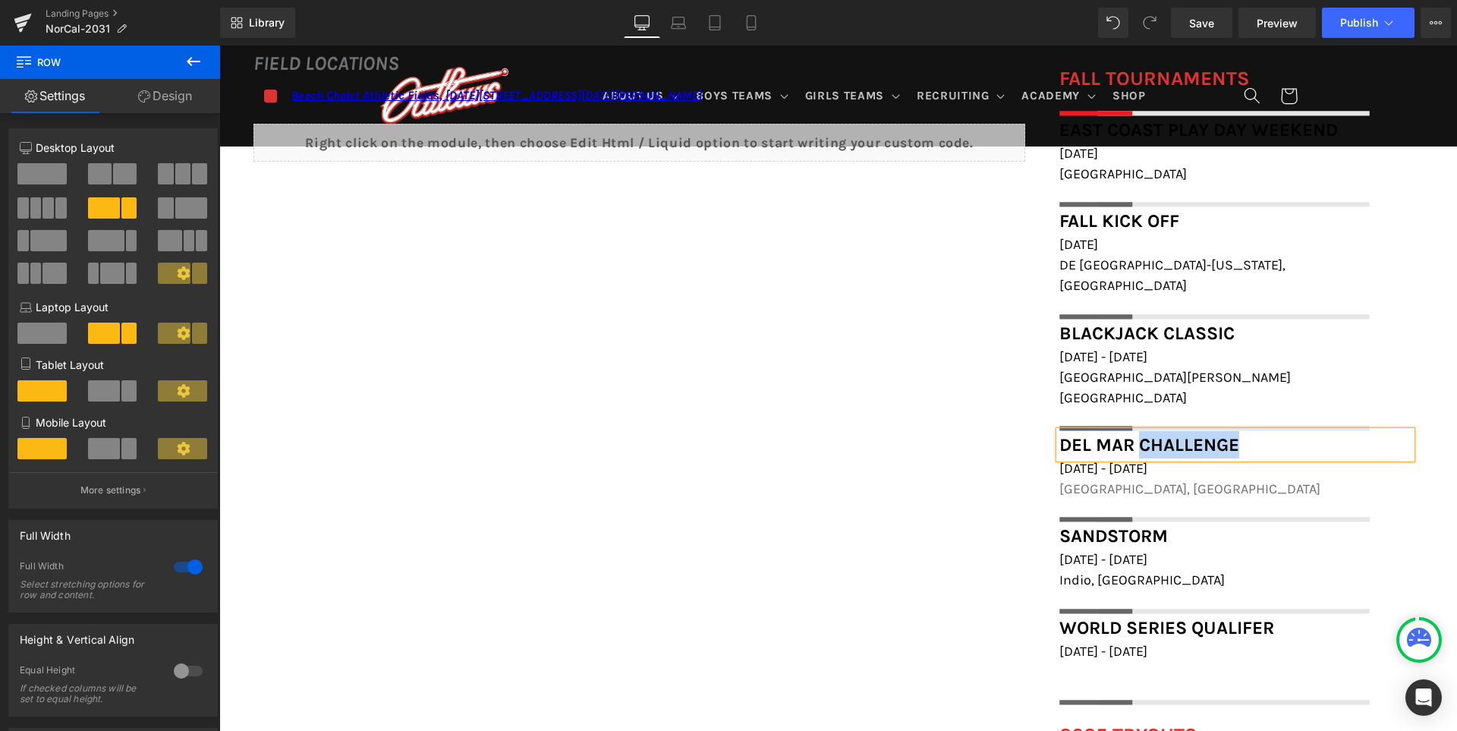
click at [1157, 434] on span "Del Mar Challenge" at bounding box center [1149, 444] width 180 height 21
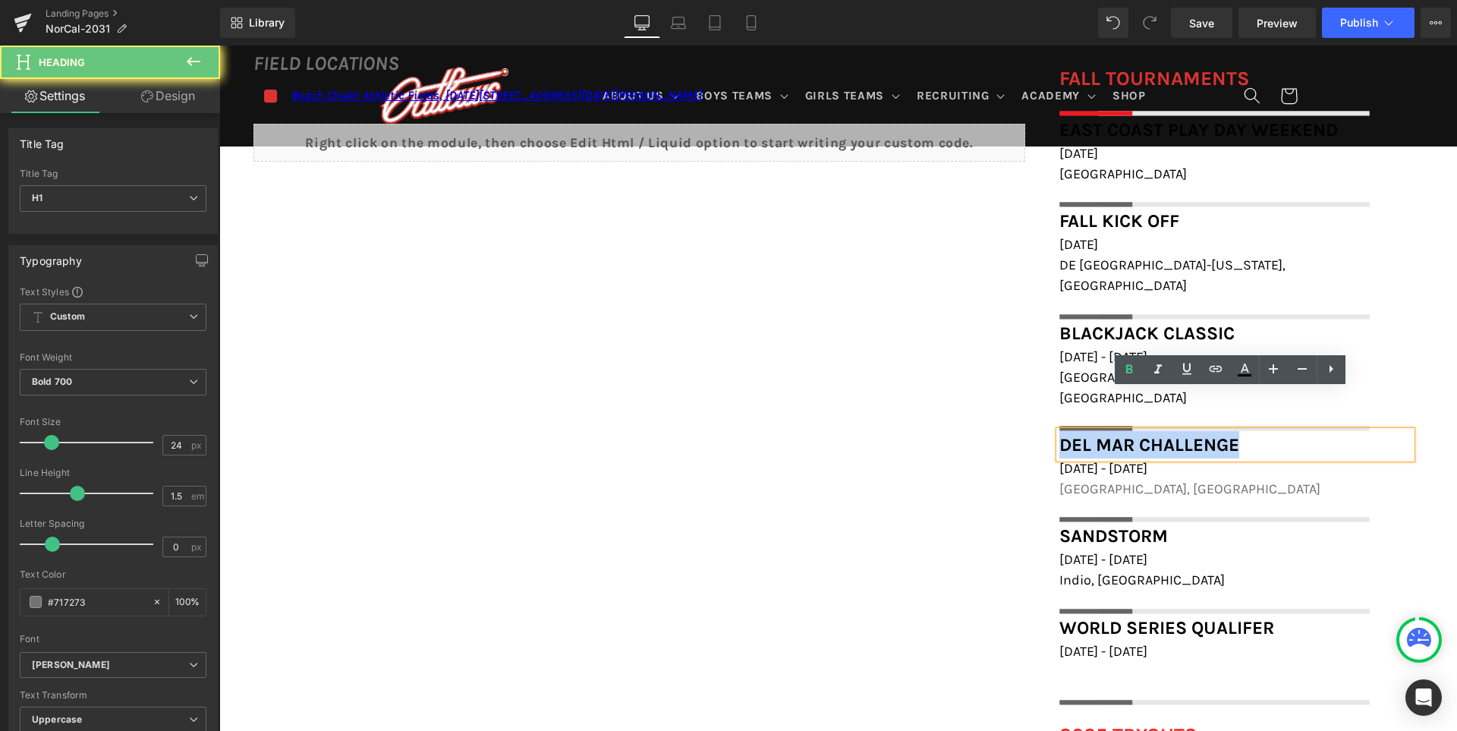
click at [1157, 434] on span "Del Mar Challenge" at bounding box center [1149, 444] width 180 height 21
paste div
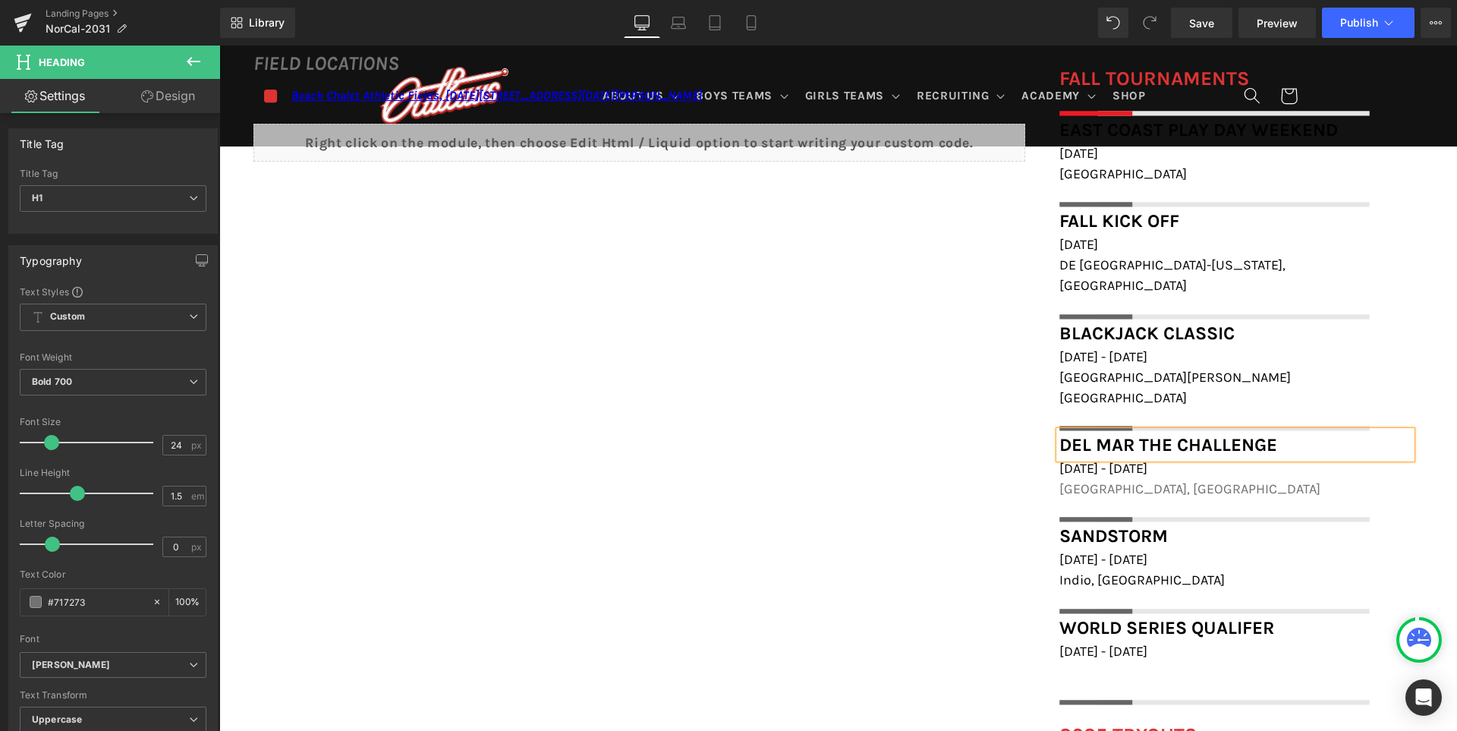
click at [1090, 460] on span "January 4th - 5th, 2025" at bounding box center [1103, 468] width 88 height 17
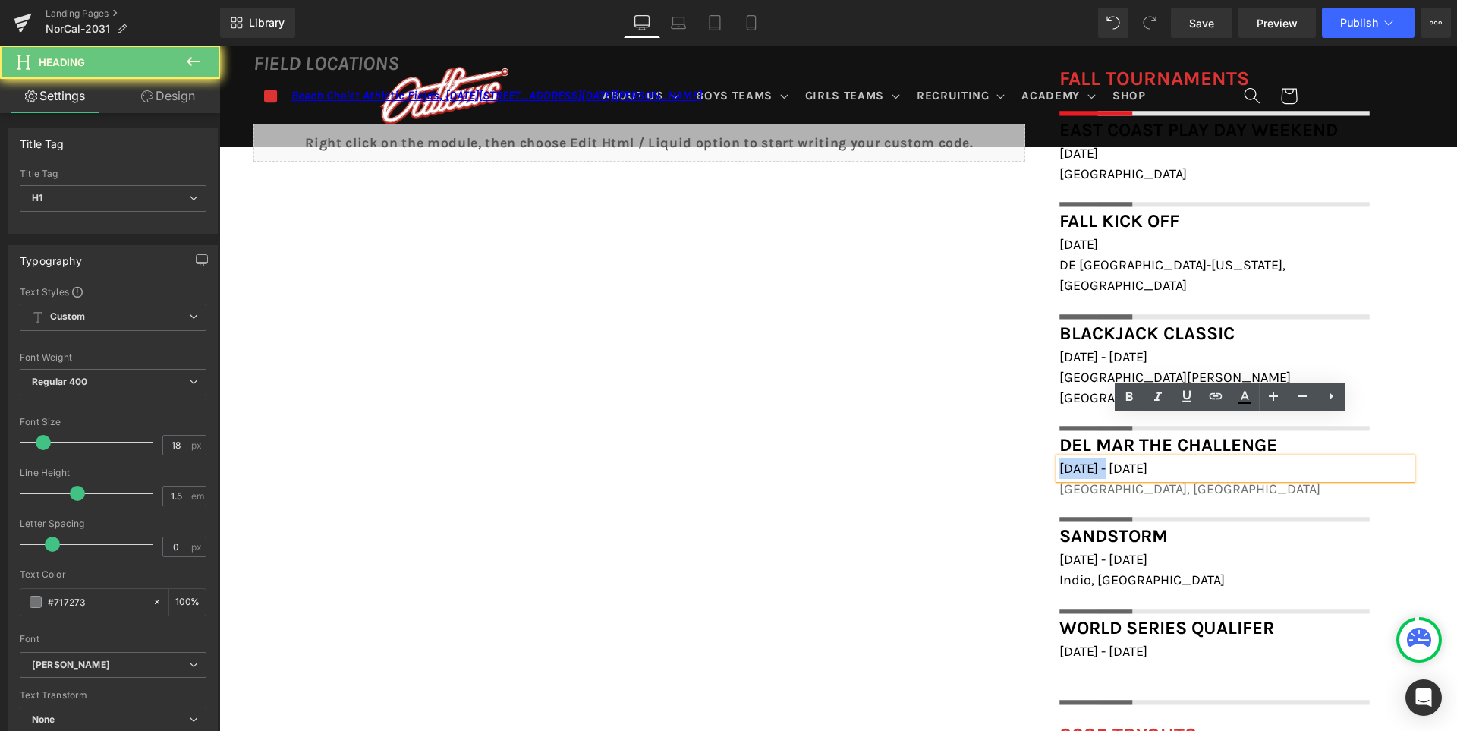
click at [1090, 460] on span "January 4th - 5th, 2025" at bounding box center [1103, 468] width 88 height 17
paste div
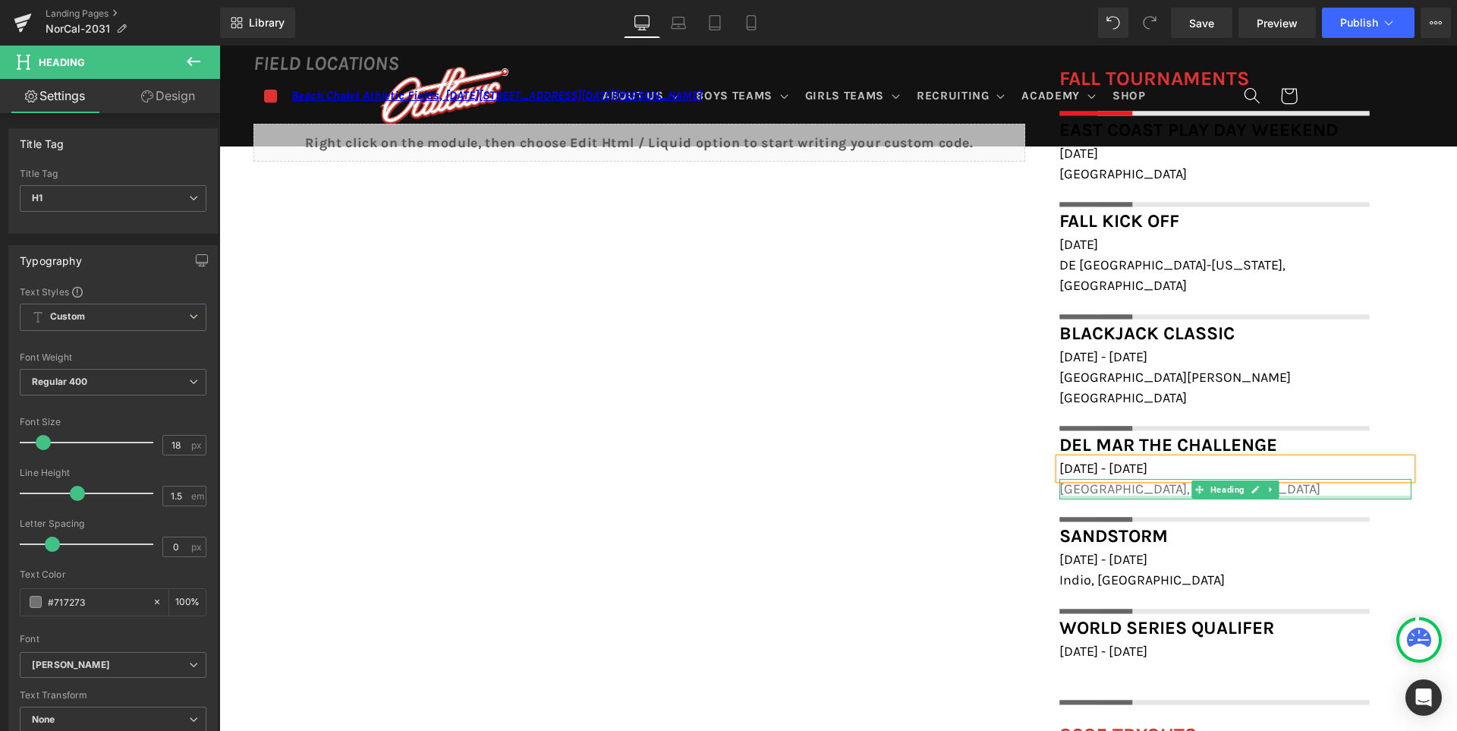
click at [1086, 479] on div "San Diego, CA Heading" at bounding box center [1235, 489] width 352 height 20
click at [1086, 480] on span "San Diego, CA" at bounding box center [1189, 488] width 261 height 17
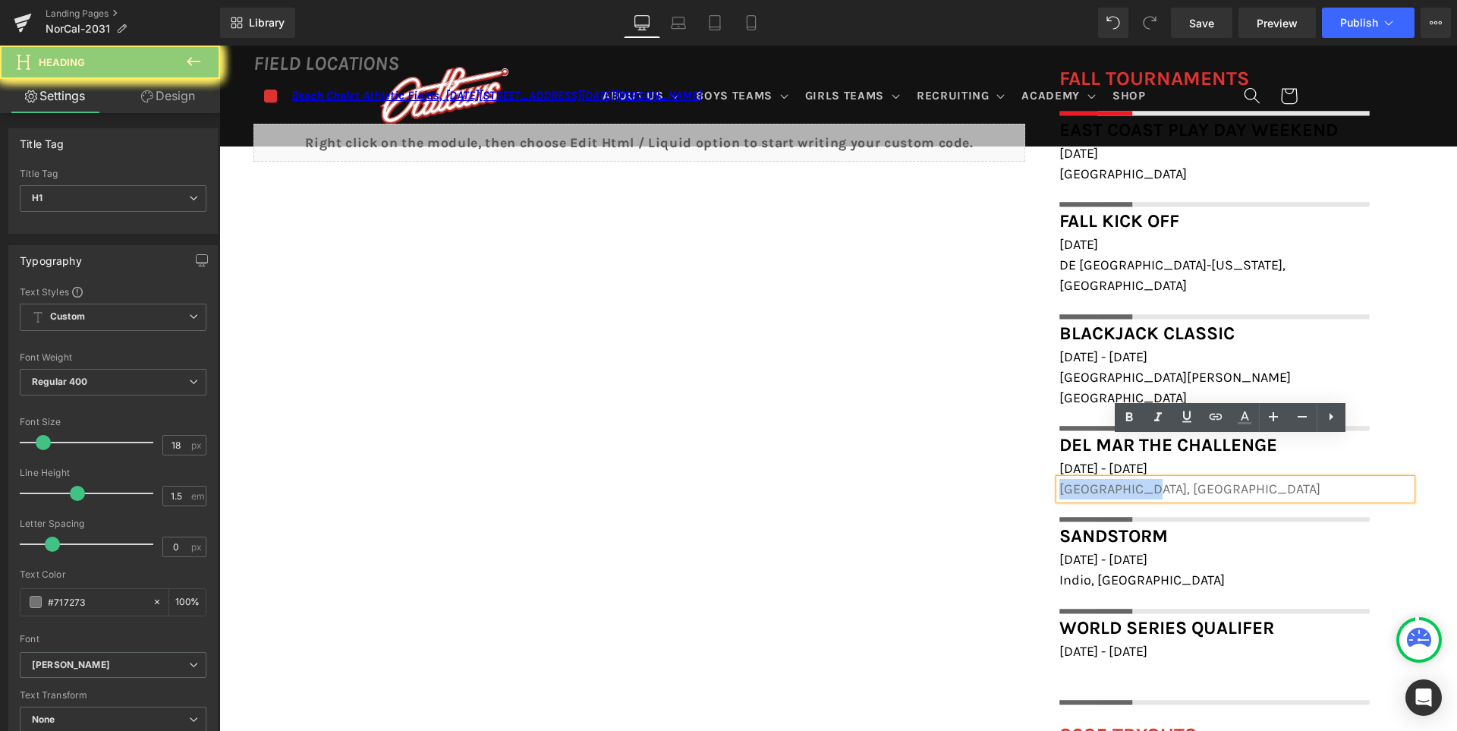
click at [1096, 480] on span "San Diego, CA" at bounding box center [1189, 488] width 261 height 17
paste div
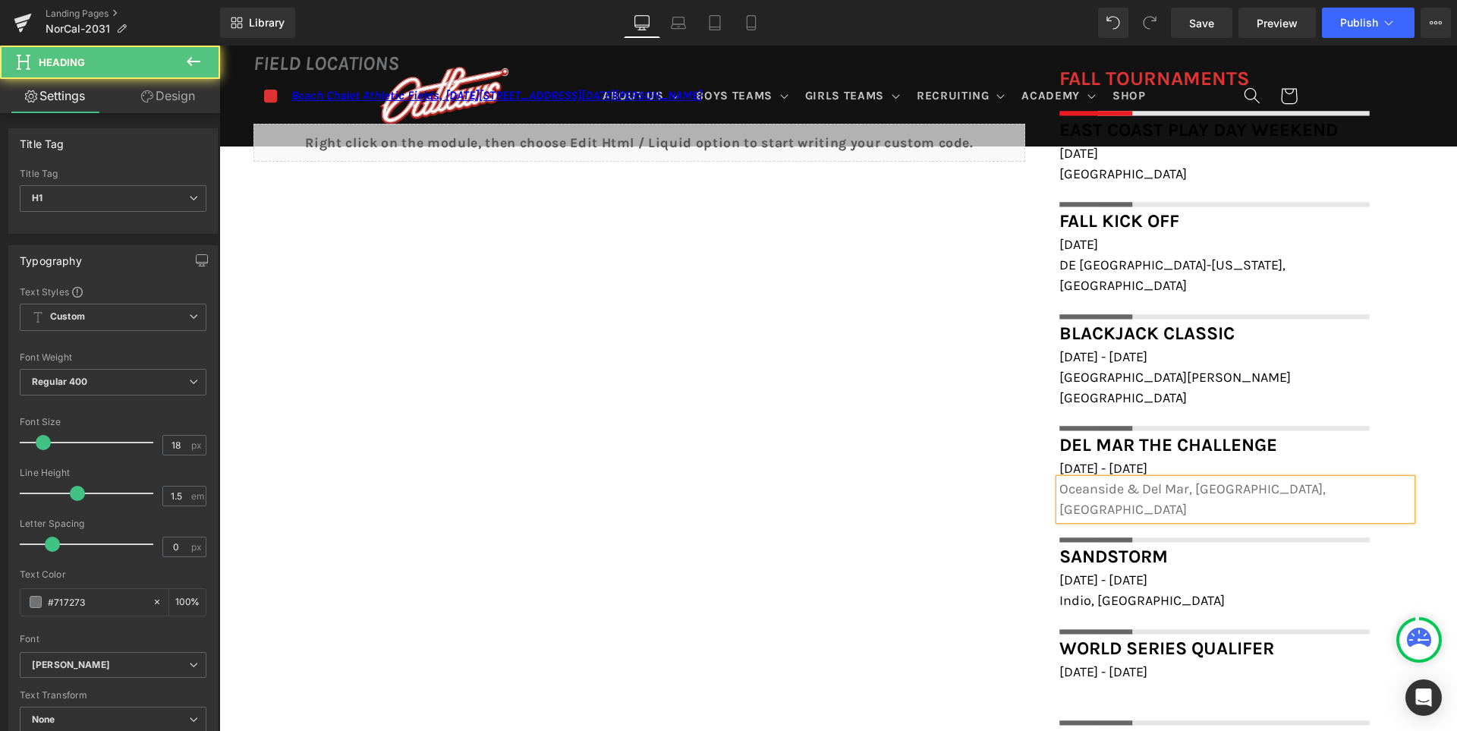
click at [1096, 480] on span "Oceanside & Del Mar, San Diego, CA" at bounding box center [1192, 498] width 266 height 37
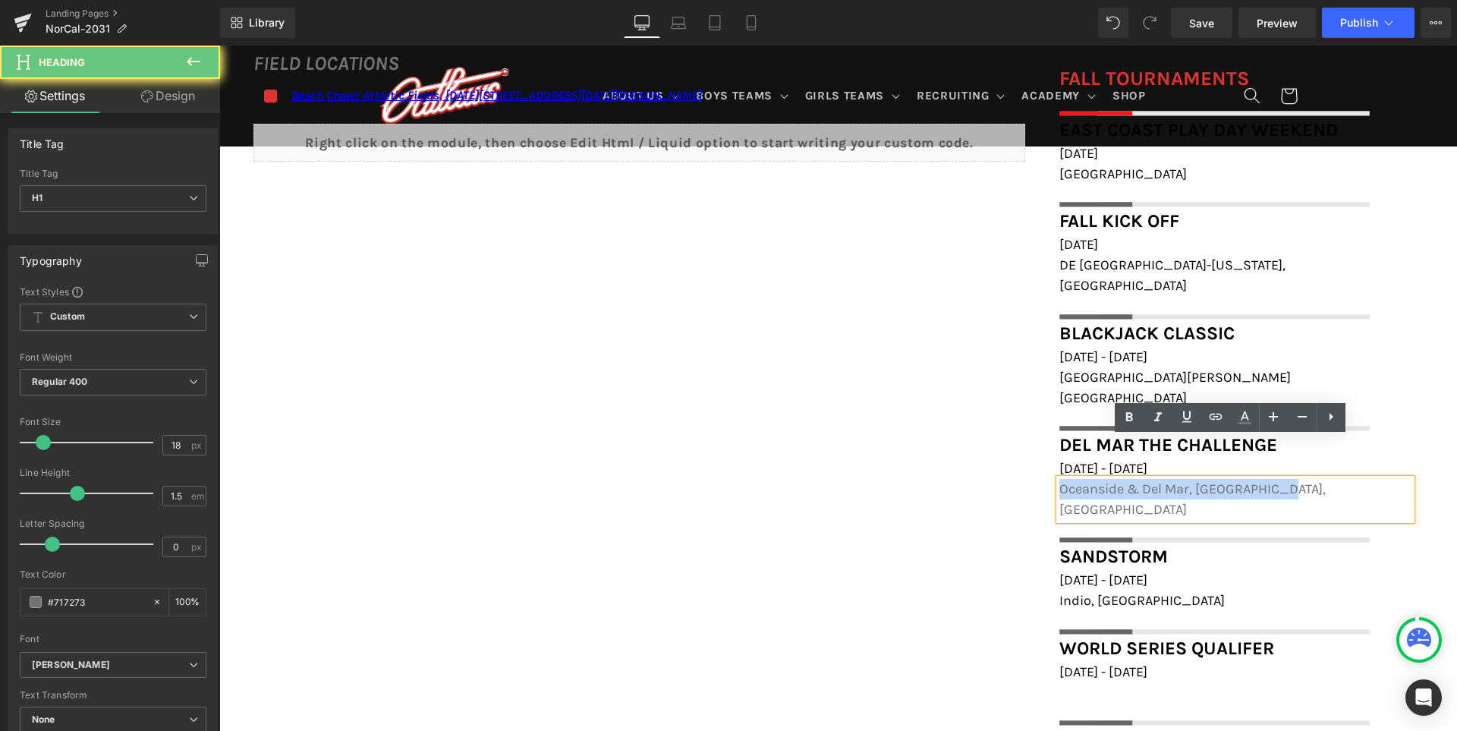
click at [1096, 480] on span "Oceanside & Del Mar, San Diego, CA" at bounding box center [1192, 498] width 266 height 37
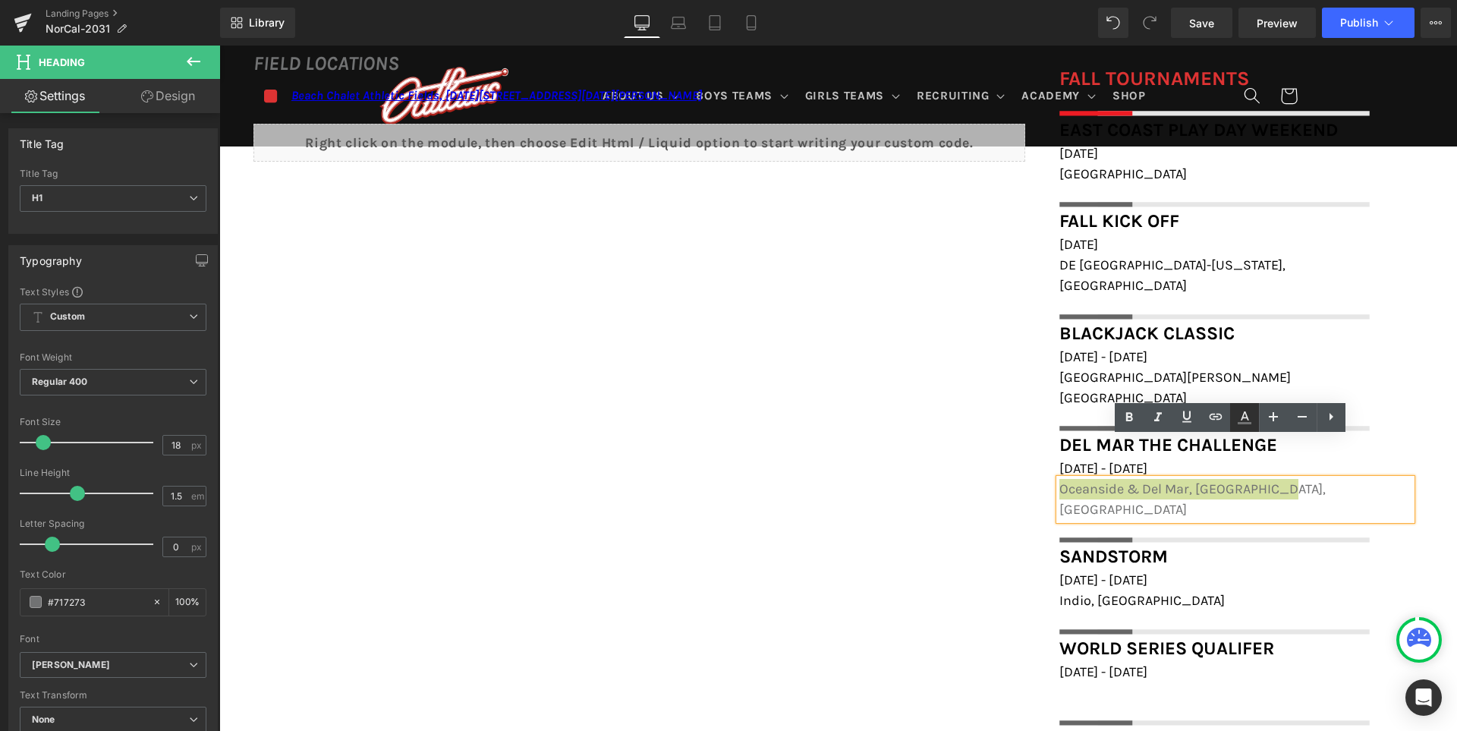
click at [1243, 420] on icon at bounding box center [1244, 417] width 18 height 18
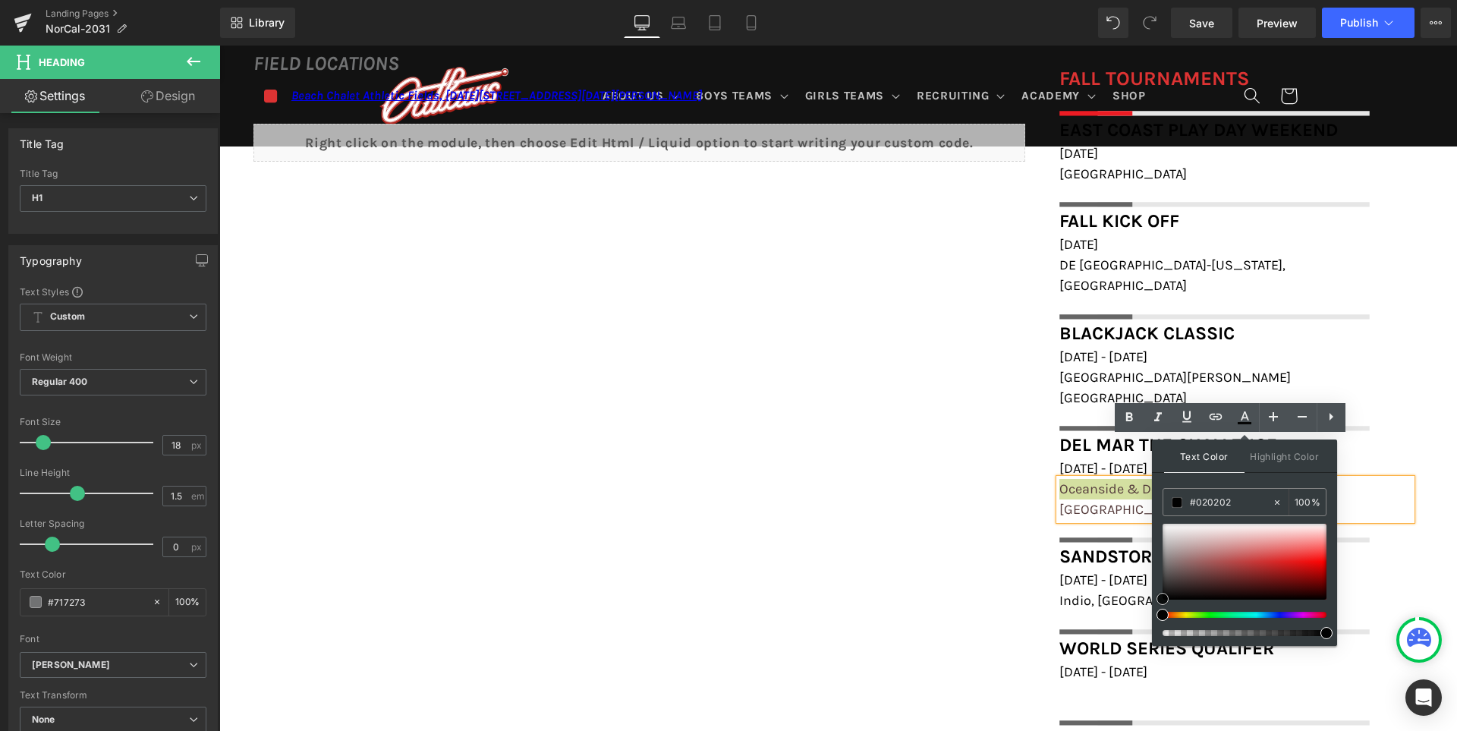
type input "#000000"
drag, startPoint x: 1171, startPoint y: 589, endPoint x: 1152, endPoint y: 601, distance: 21.9
click at [1152, 601] on div "Text Color Highlight Color rgba(0, 0, 0, 1) #000000 100 % none 0 %" at bounding box center [1244, 542] width 185 height 206
click at [869, 530] on div "FIELD LOCATIONS Heading Icon Beach Chalet Athletic Fields, 1400-1598 John F Ken…" at bounding box center [837, 562] width 1237 height 1058
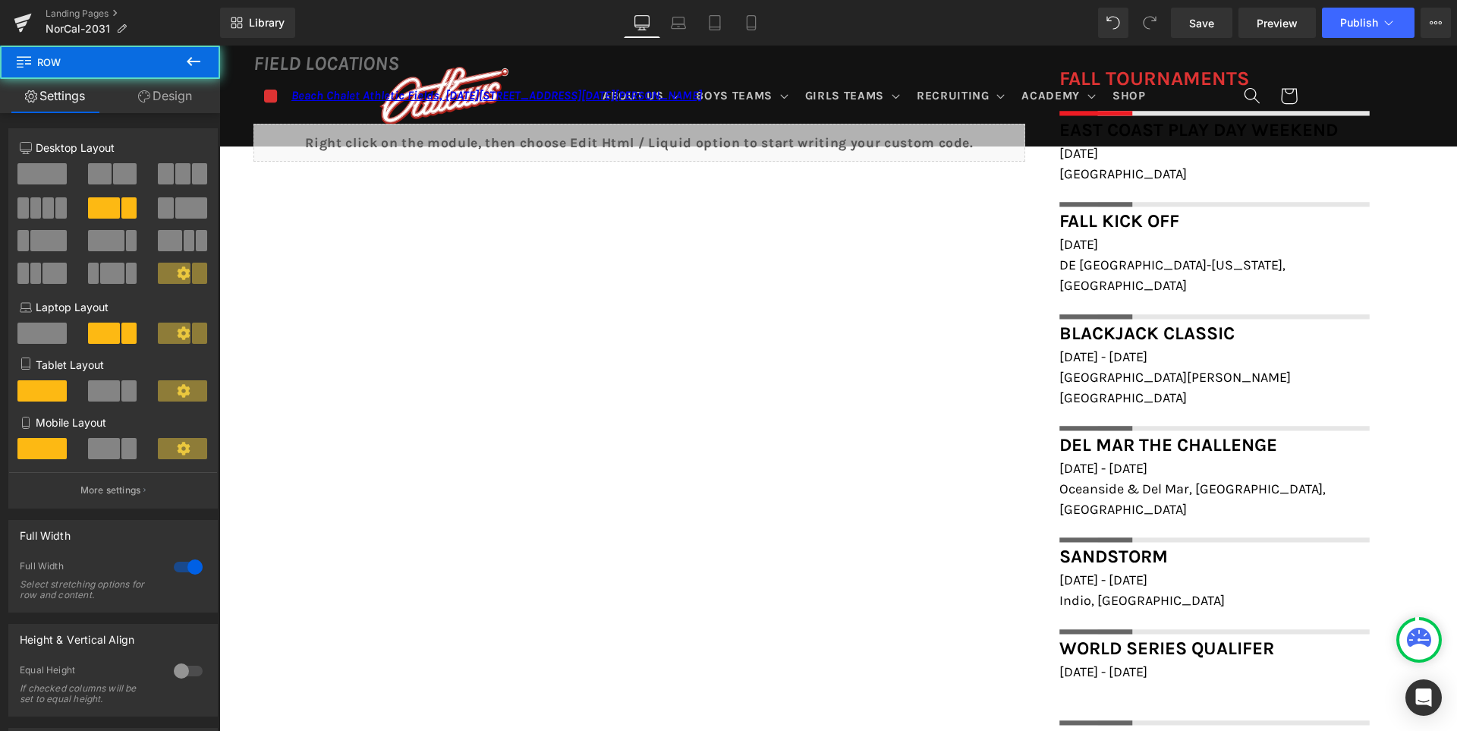
scroll to position [1291, 0]
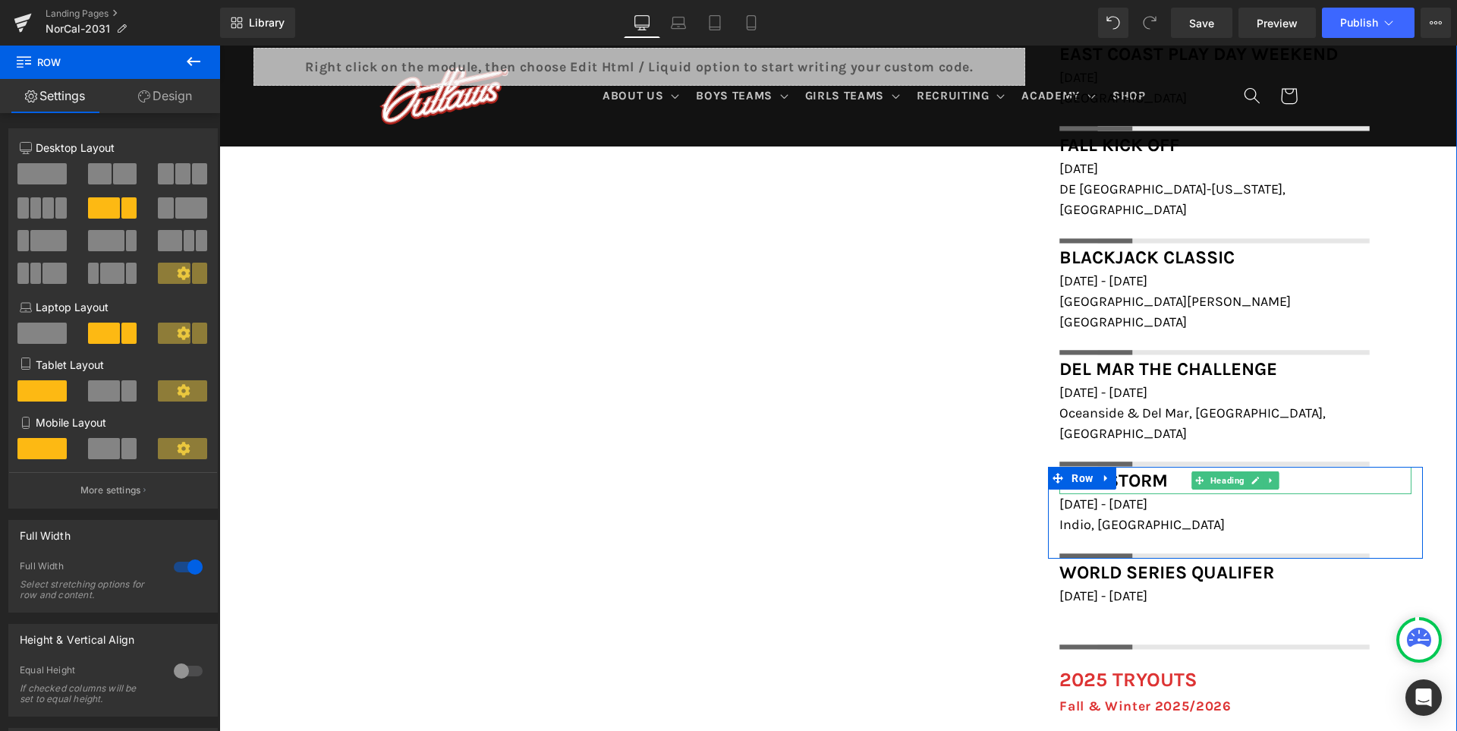
click at [1143, 470] on span "Sandstorm" at bounding box center [1113, 480] width 108 height 21
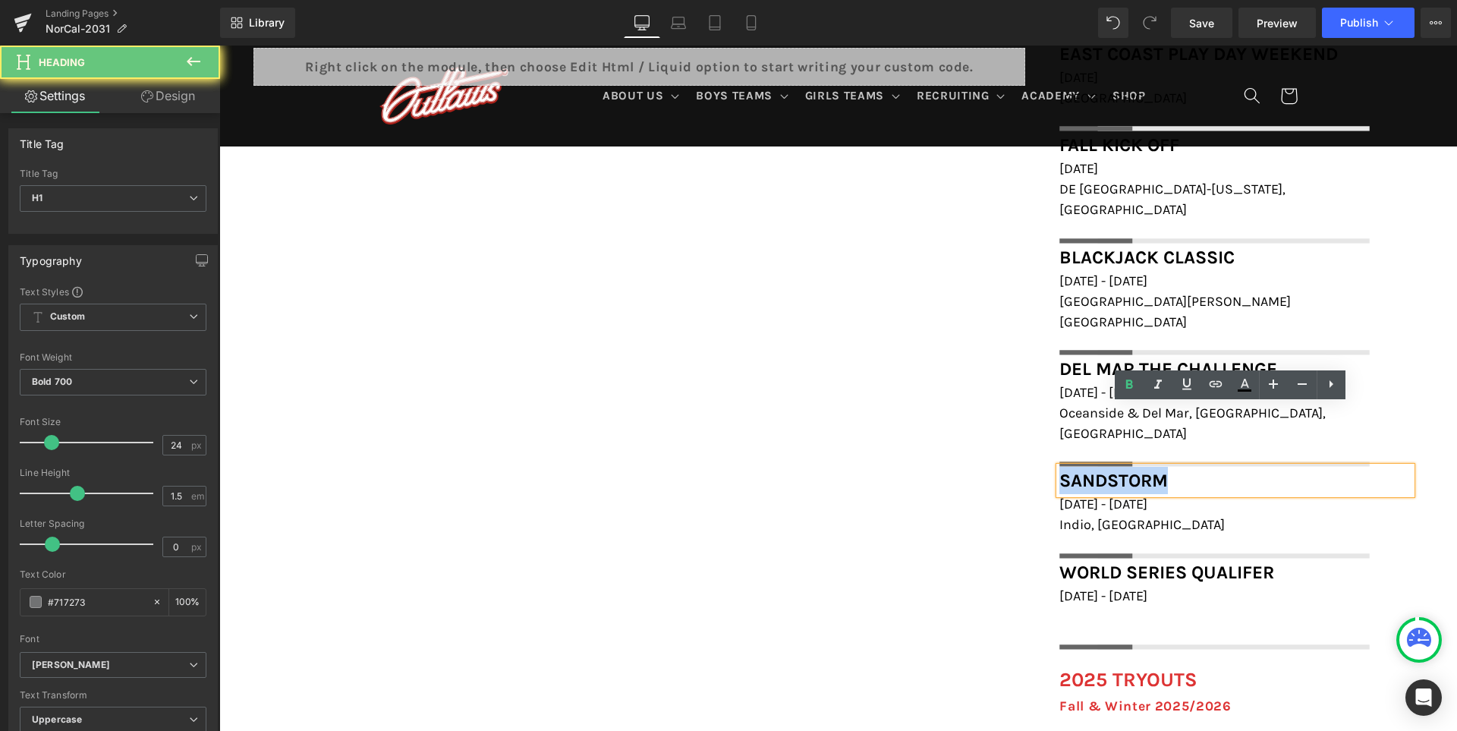
click at [1143, 470] on span "Sandstorm" at bounding box center [1113, 480] width 108 height 21
paste div
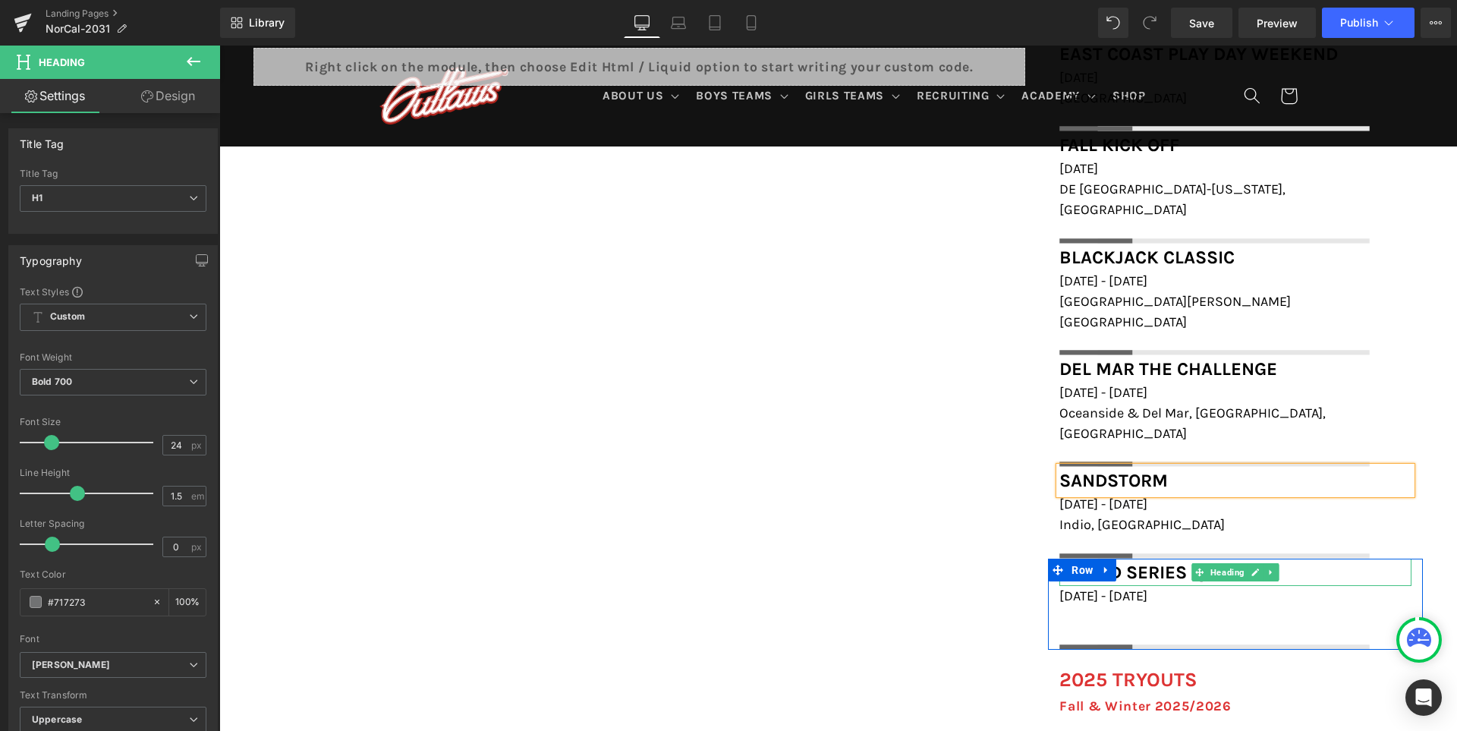
click at [1314, 558] on h1 "World Series Qualifer" at bounding box center [1235, 571] width 352 height 27
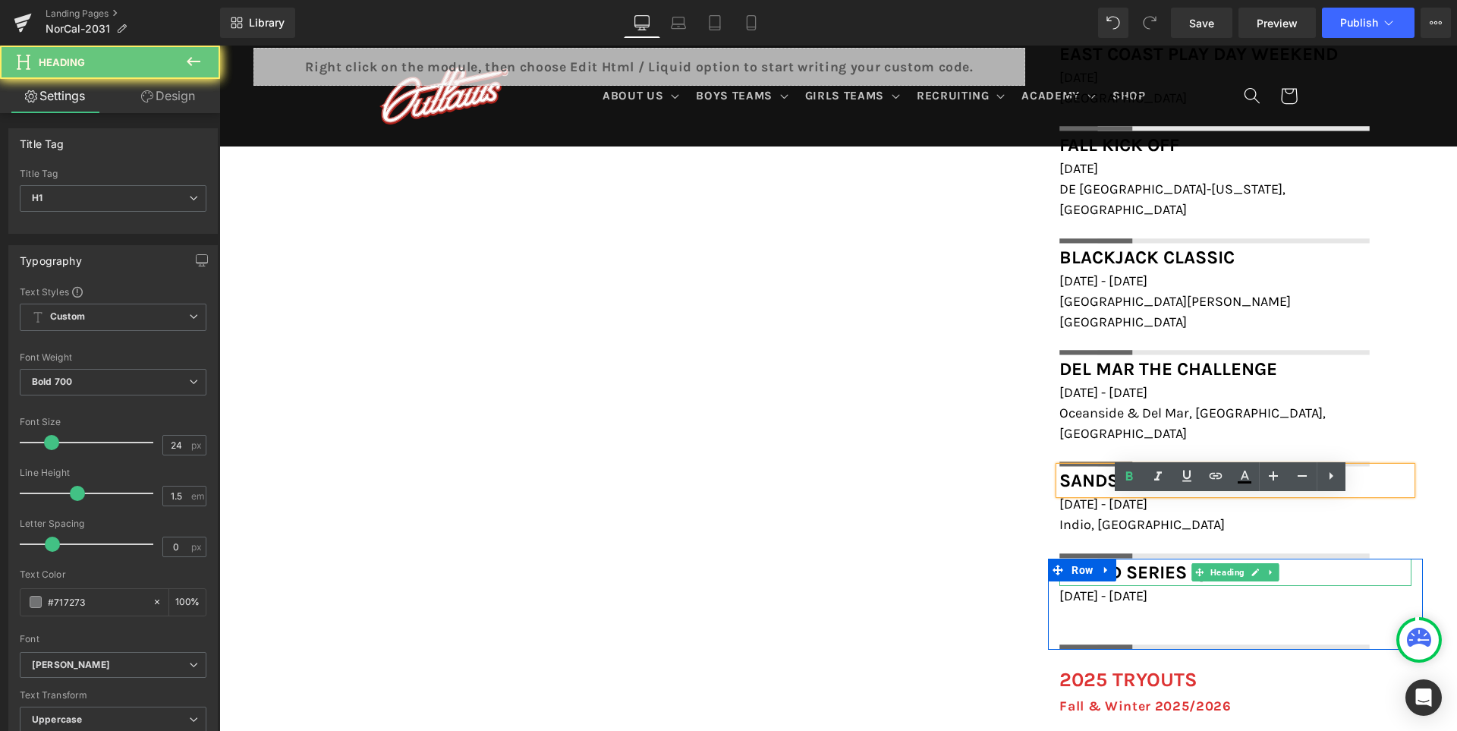
click at [1314, 558] on h1 "World Series Qualifer" at bounding box center [1235, 571] width 352 height 27
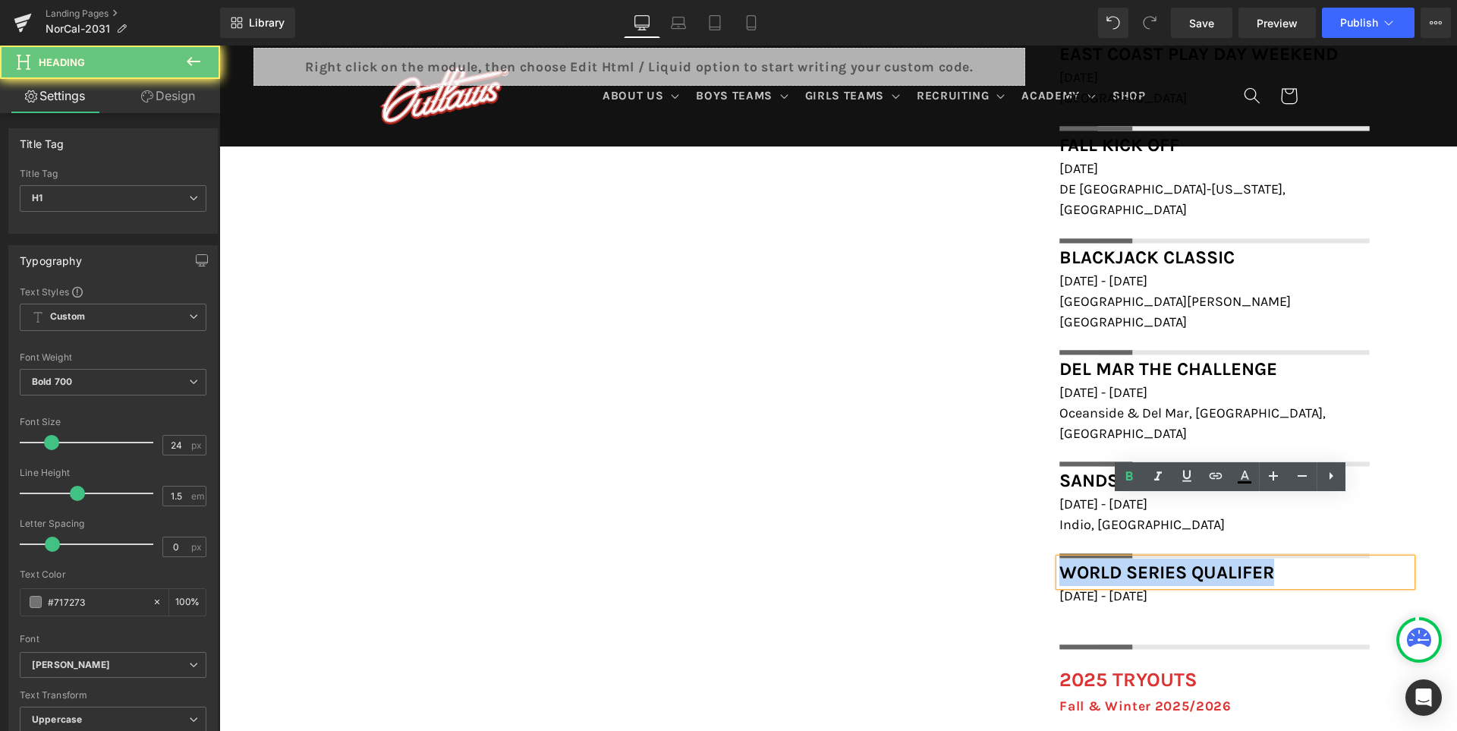
click at [1314, 558] on h1 "World Series Qualifer" at bounding box center [1235, 571] width 352 height 27
paste div
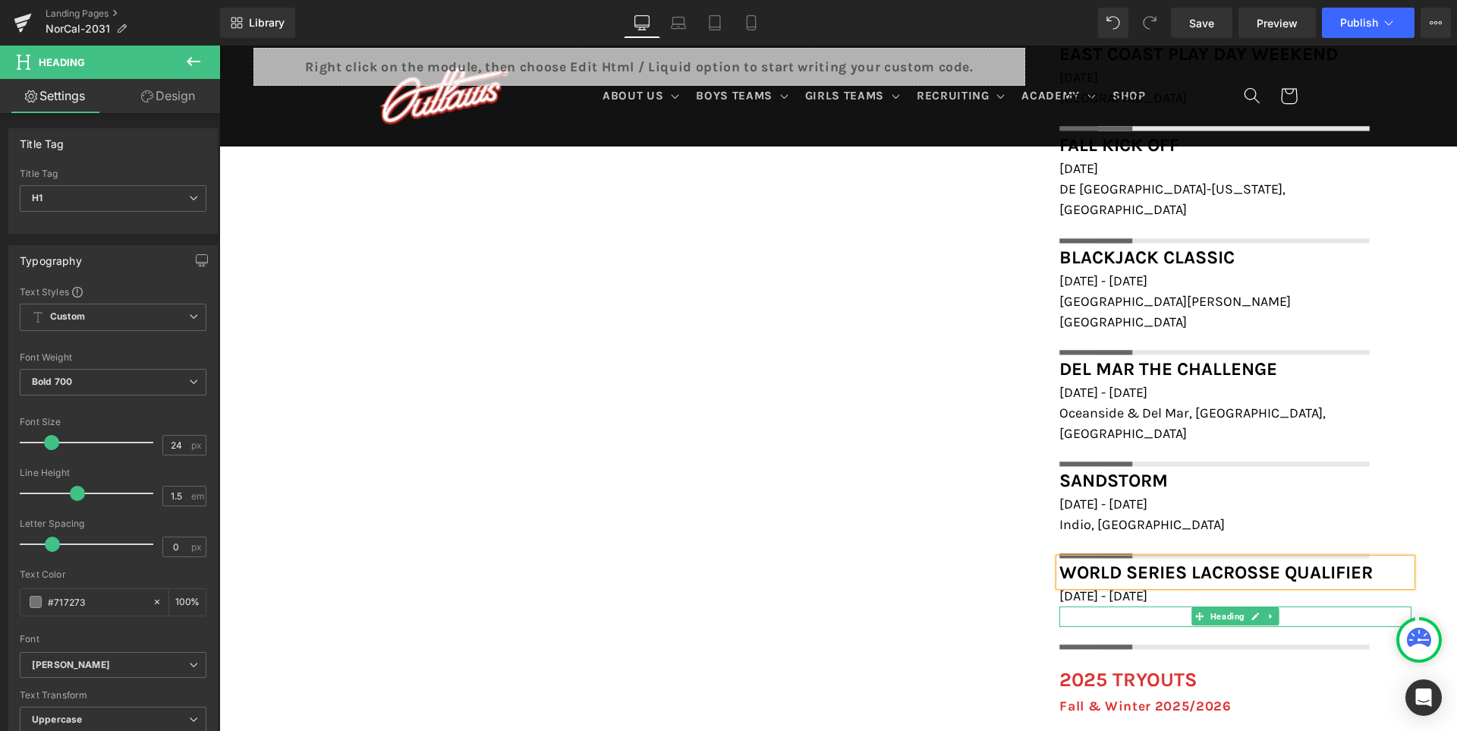
click at [1077, 606] on h1 at bounding box center [1235, 616] width 352 height 20
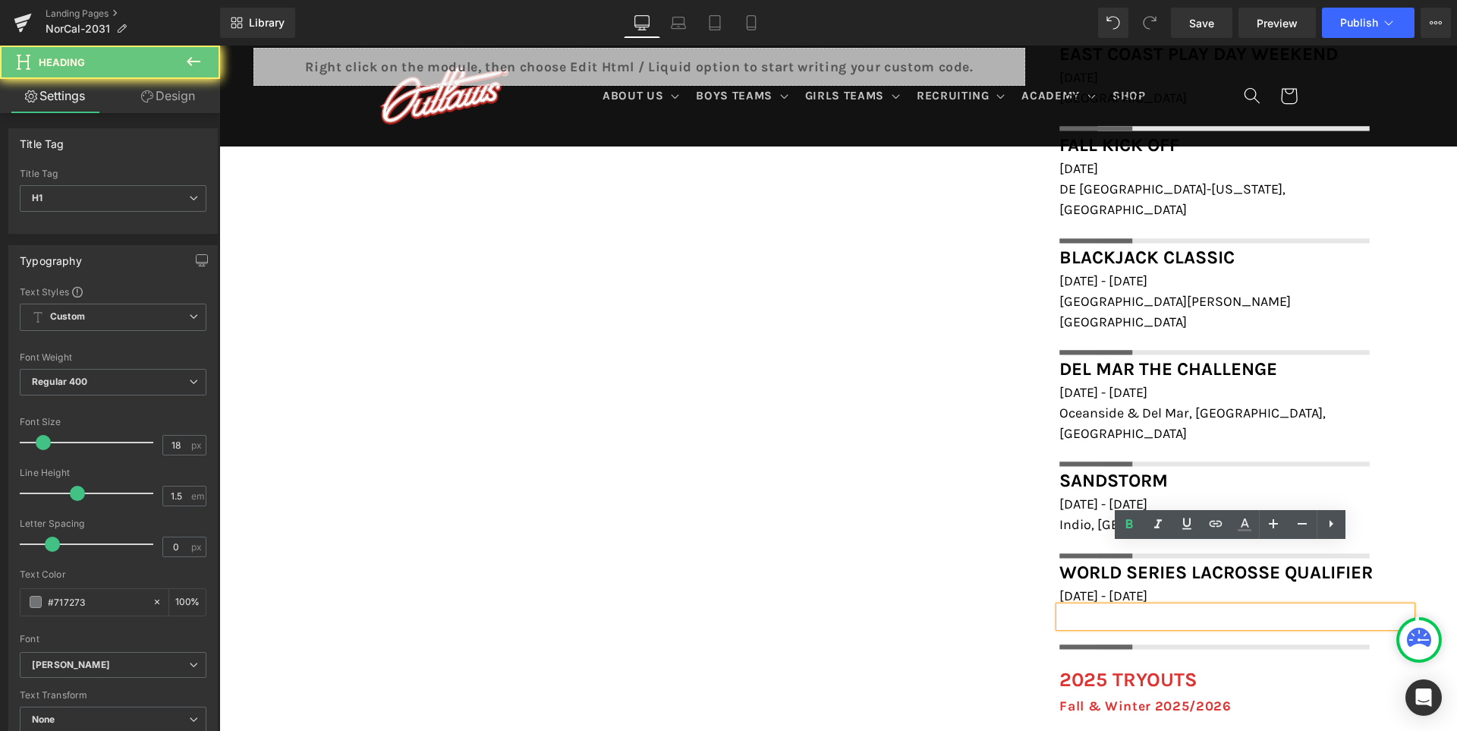
click at [1077, 606] on h1 at bounding box center [1235, 616] width 352 height 20
paste div
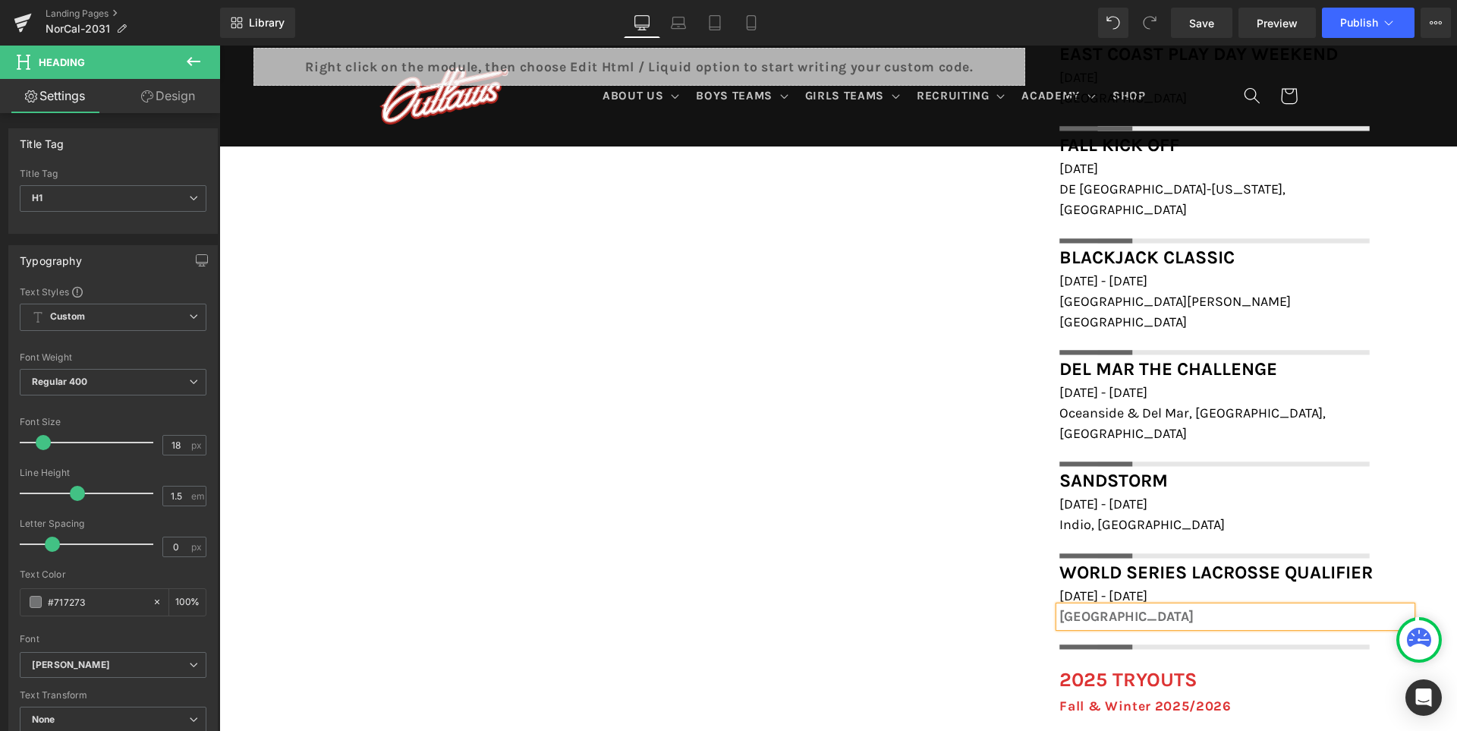
click at [881, 558] on div "FIELD LOCATIONS Heading Icon Beach Chalet Athletic Fields, 1400-1598 John F Ken…" at bounding box center [837, 487] width 1237 height 1058
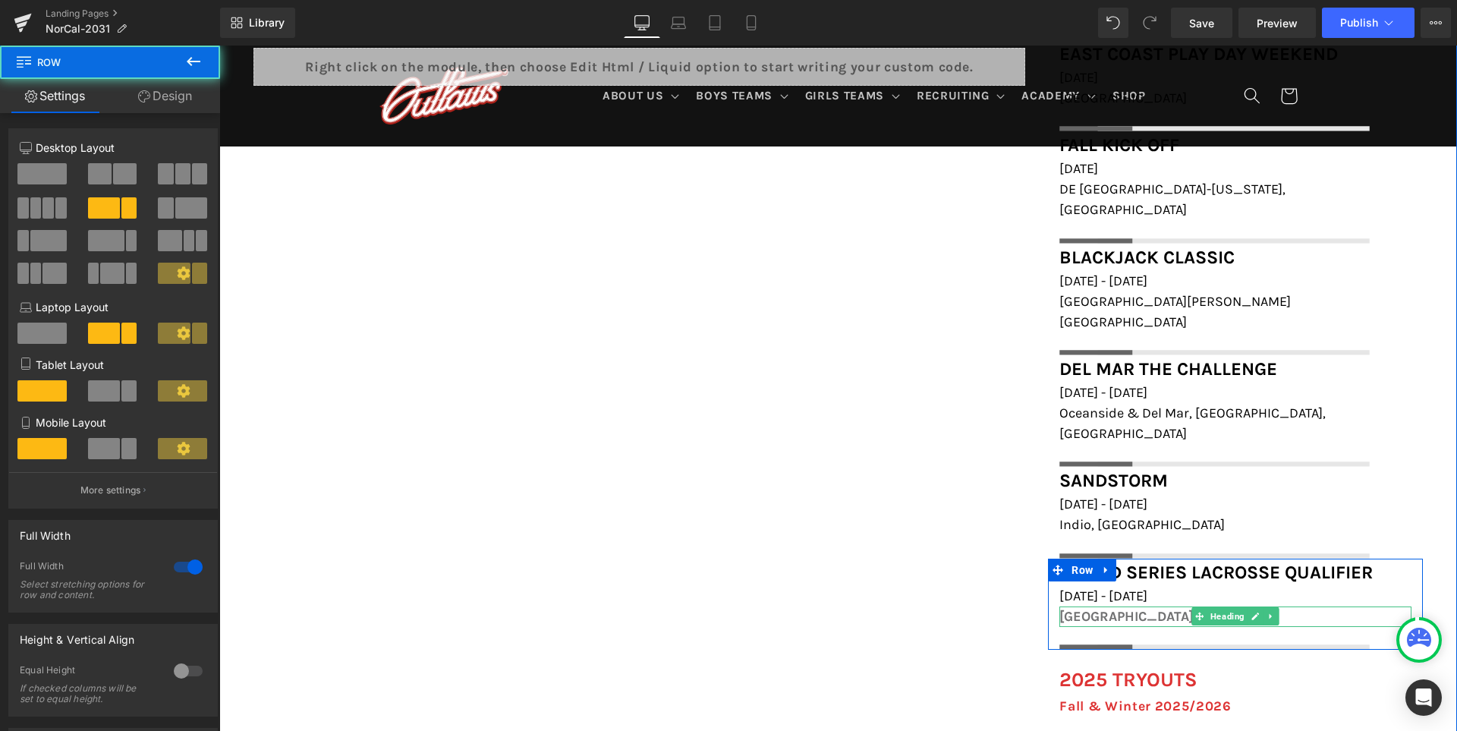
click at [1094, 606] on h1 "San Francisco" at bounding box center [1235, 616] width 352 height 20
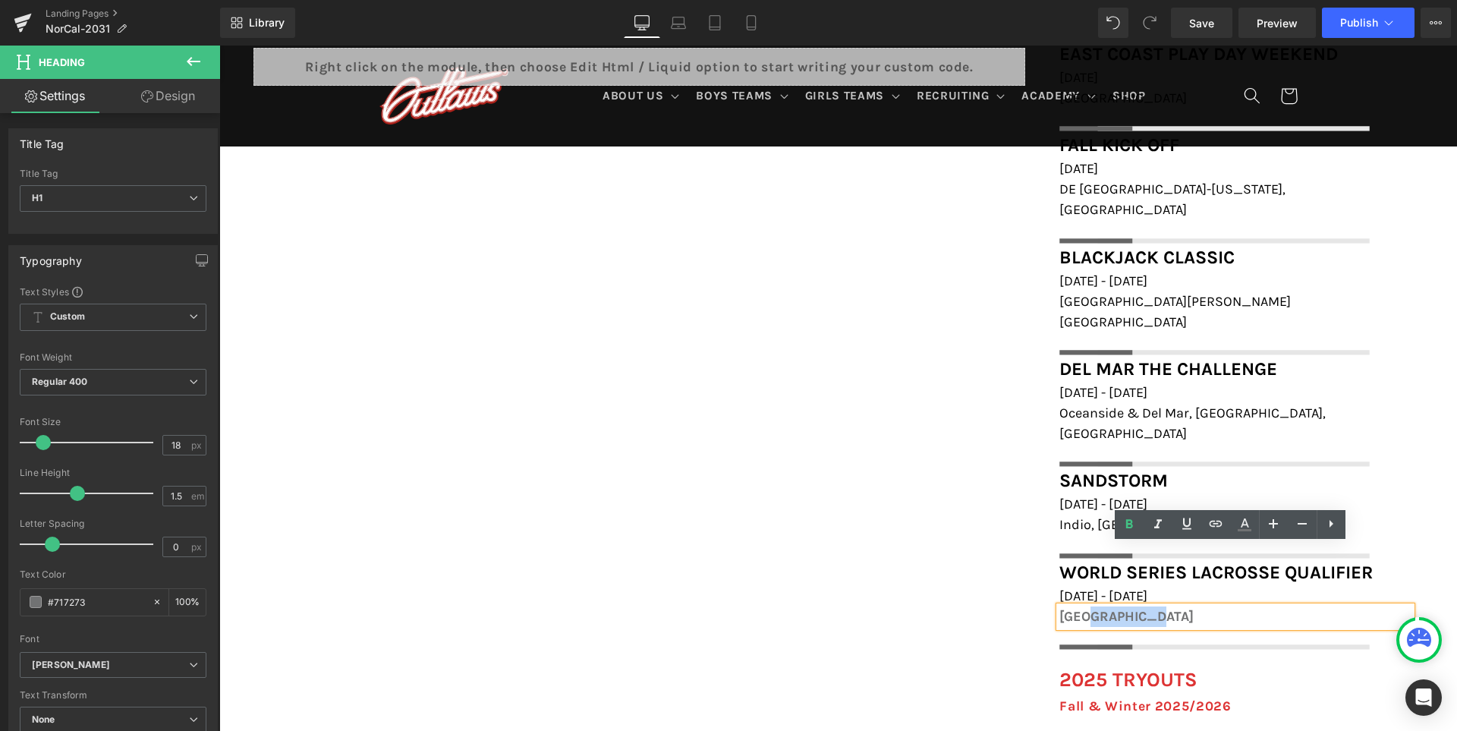
click at [1094, 606] on h1 "San Francisco" at bounding box center [1235, 616] width 352 height 20
click at [1134, 527] on icon at bounding box center [1129, 524] width 18 height 18
click at [1136, 608] on span "San Francisco" at bounding box center [1122, 616] width 127 height 17
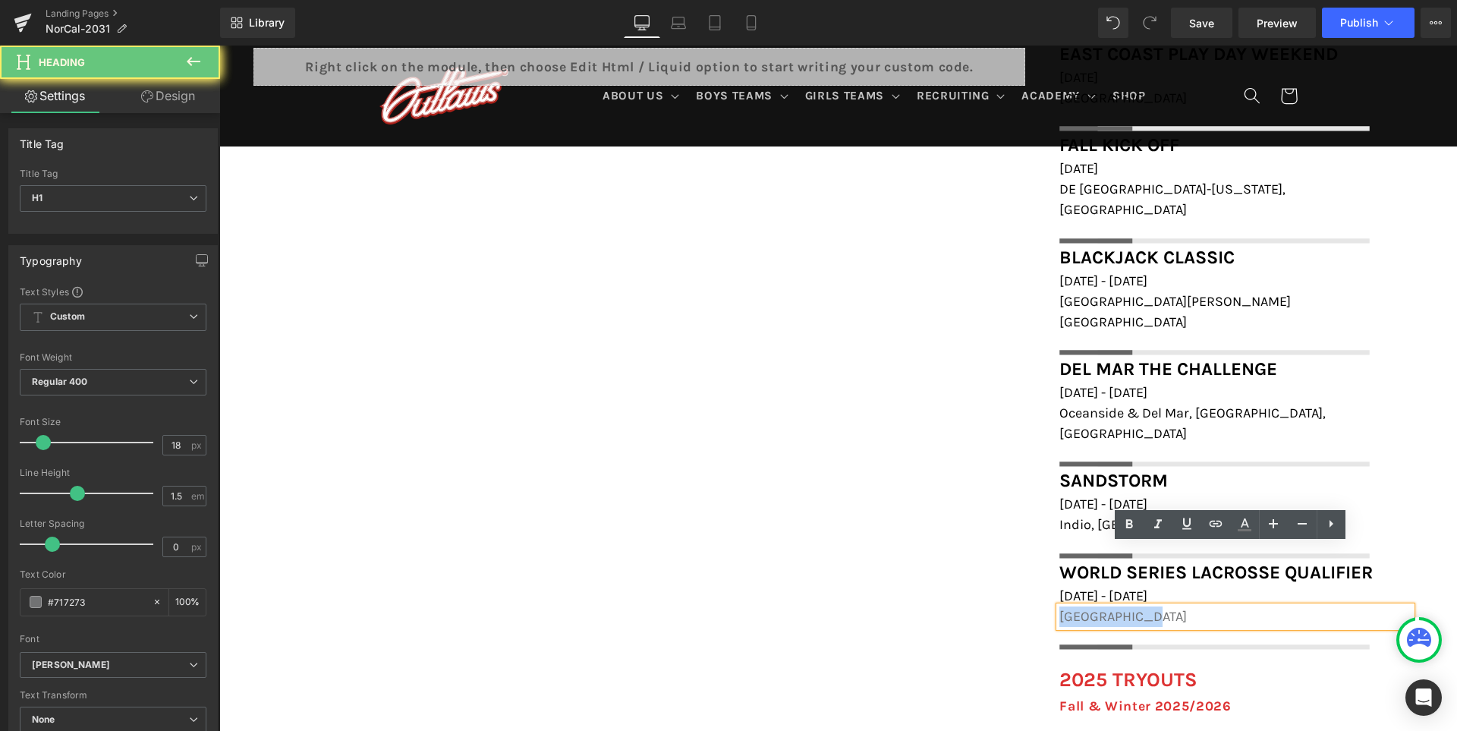
click at [1136, 608] on span "San Francisco" at bounding box center [1122, 616] width 127 height 17
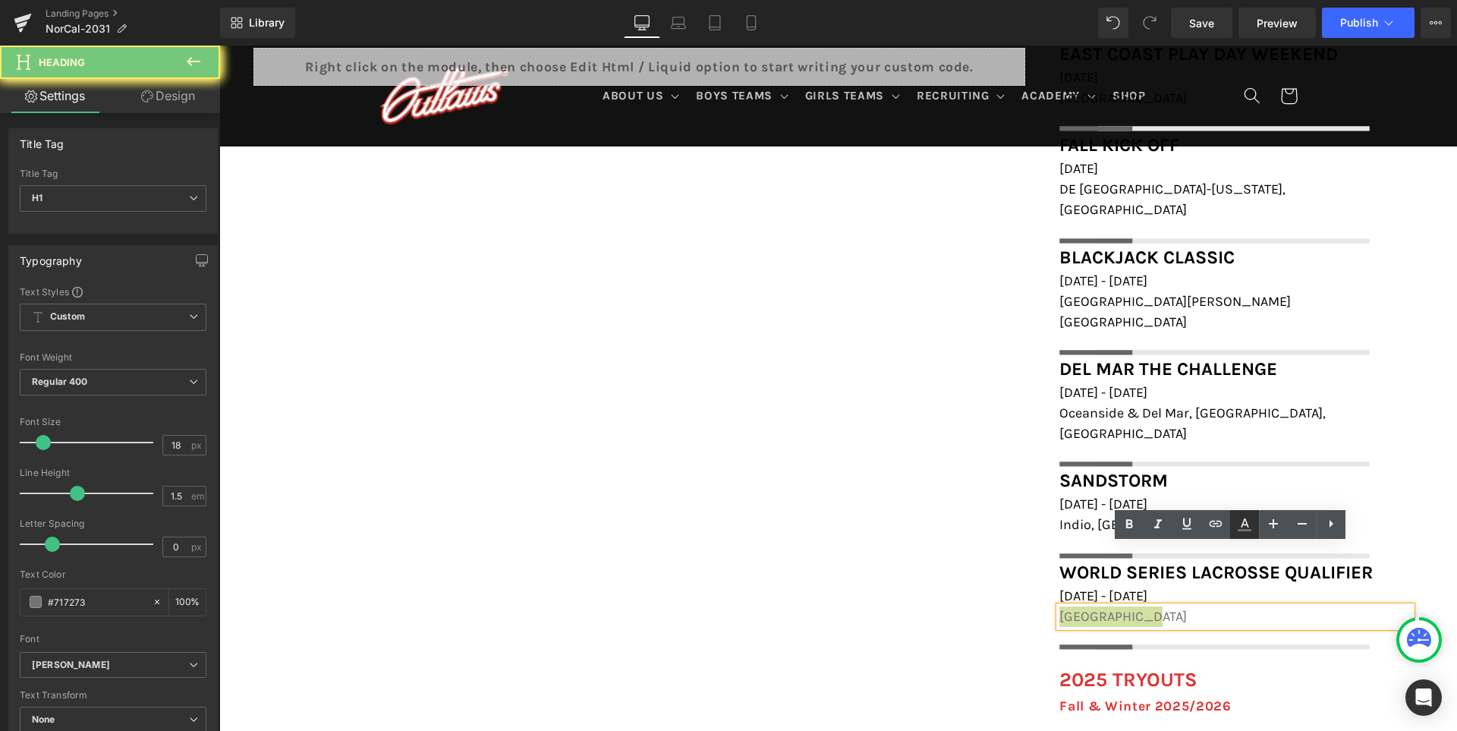
click at [1244, 520] on icon at bounding box center [1244, 522] width 8 height 9
click at [1242, 528] on icon at bounding box center [1244, 524] width 18 height 18
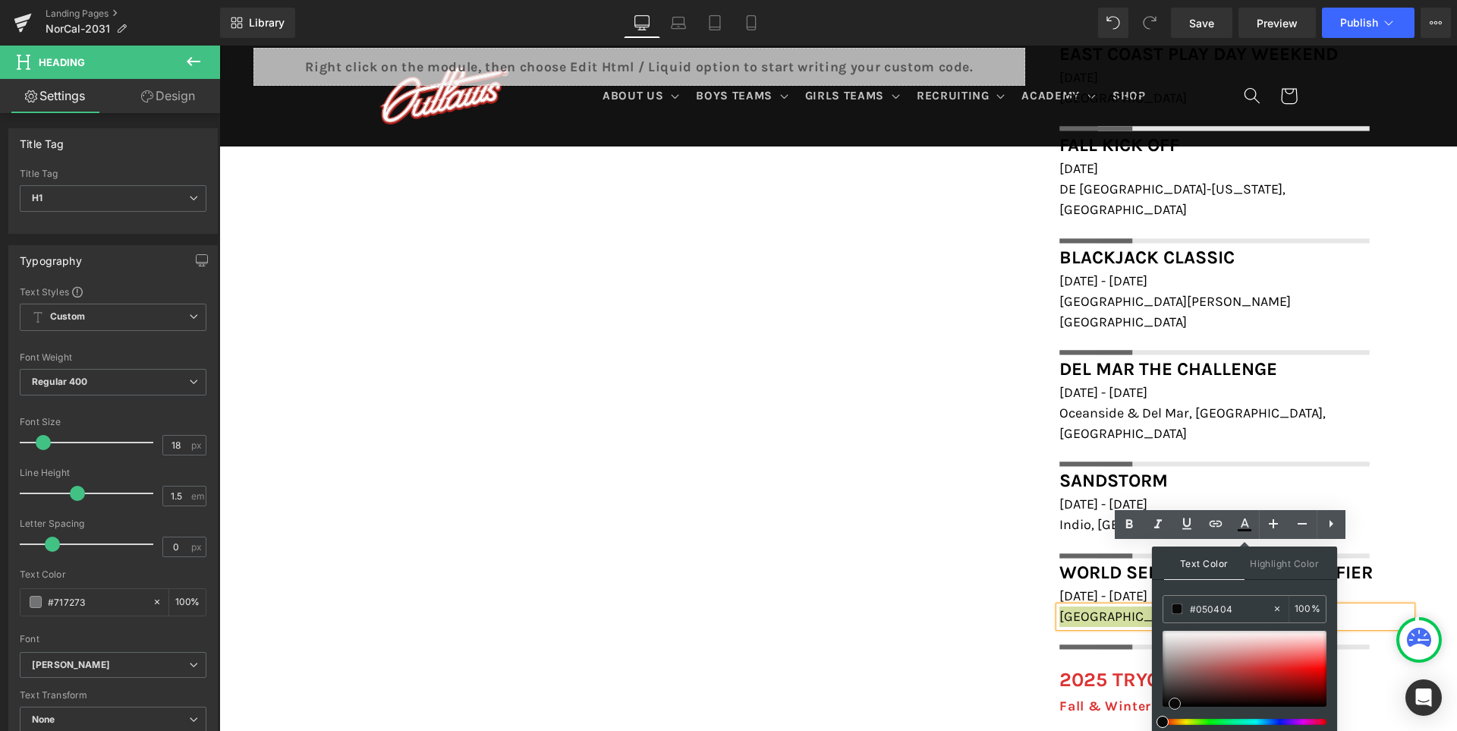
type input "#000000"
drag, startPoint x: 1174, startPoint y: 695, endPoint x: 1153, endPoint y: 710, distance: 26.1
click at [1153, 710] on div "Text Color Highlight Color rgba(0, 0, 0, 1) #000000 100 % none 0 %" at bounding box center [1244, 649] width 185 height 206
click at [850, 653] on div "FIELD LOCATIONS Heading Icon Beach Chalet Athletic Fields, 1400-1598 John F Ken…" at bounding box center [837, 487] width 1237 height 1058
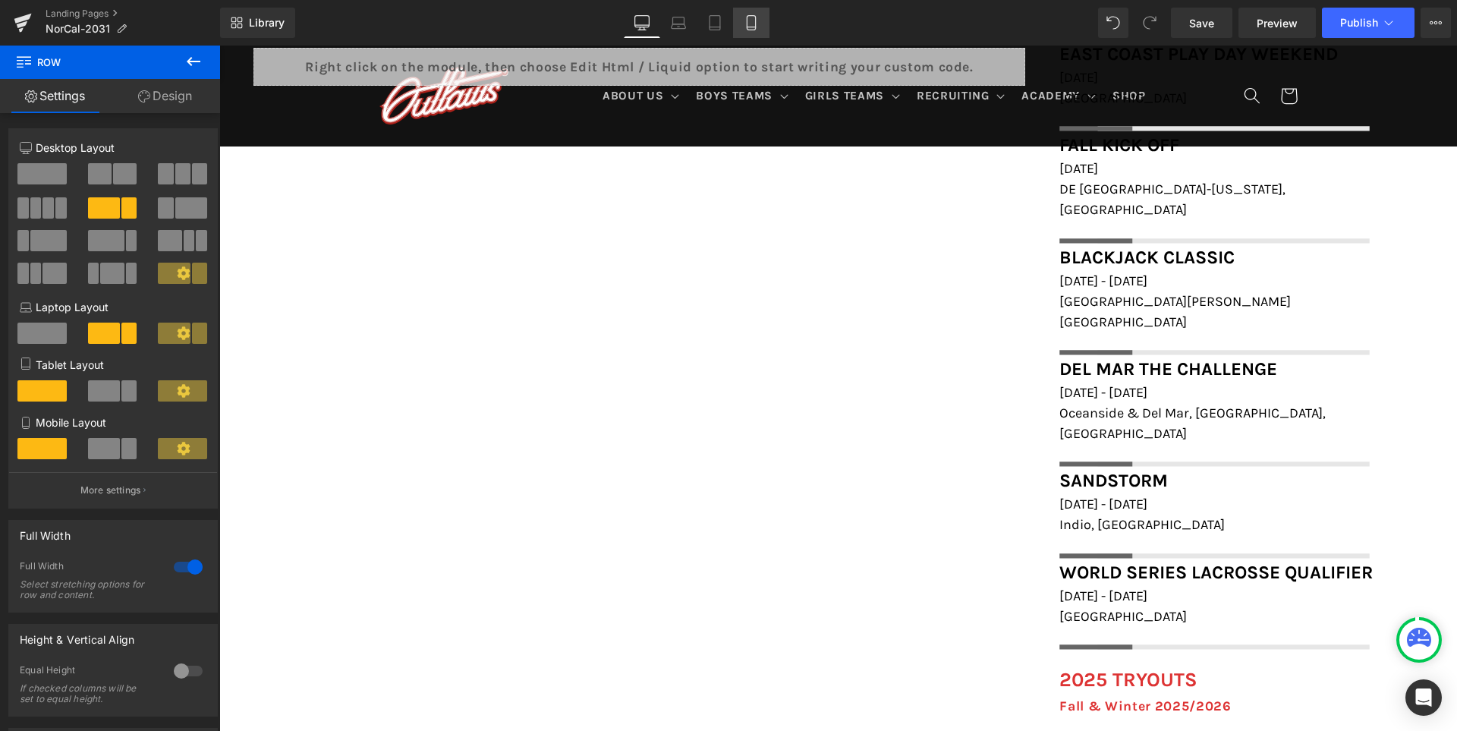
click at [759, 28] on link "Mobile" at bounding box center [751, 23] width 36 height 30
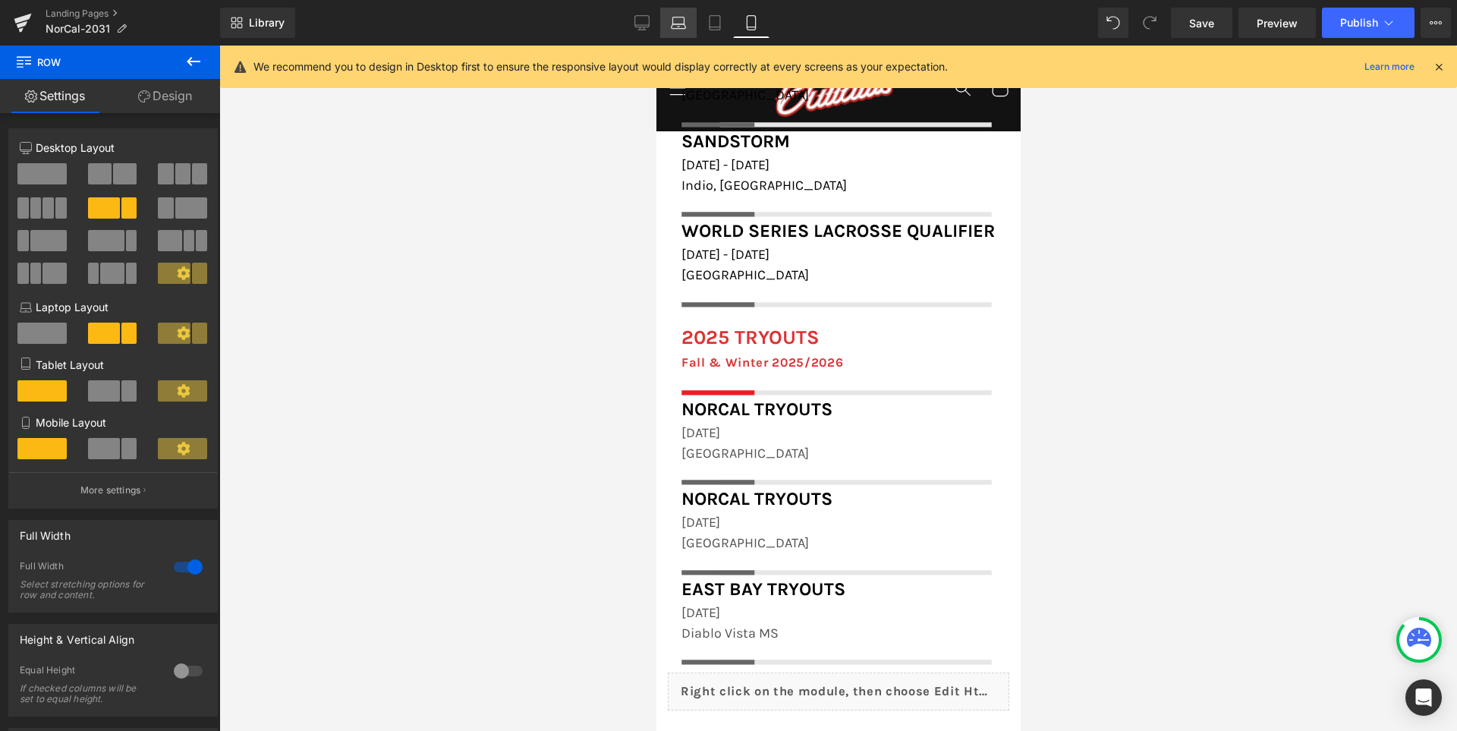
scroll to position [1722, 0]
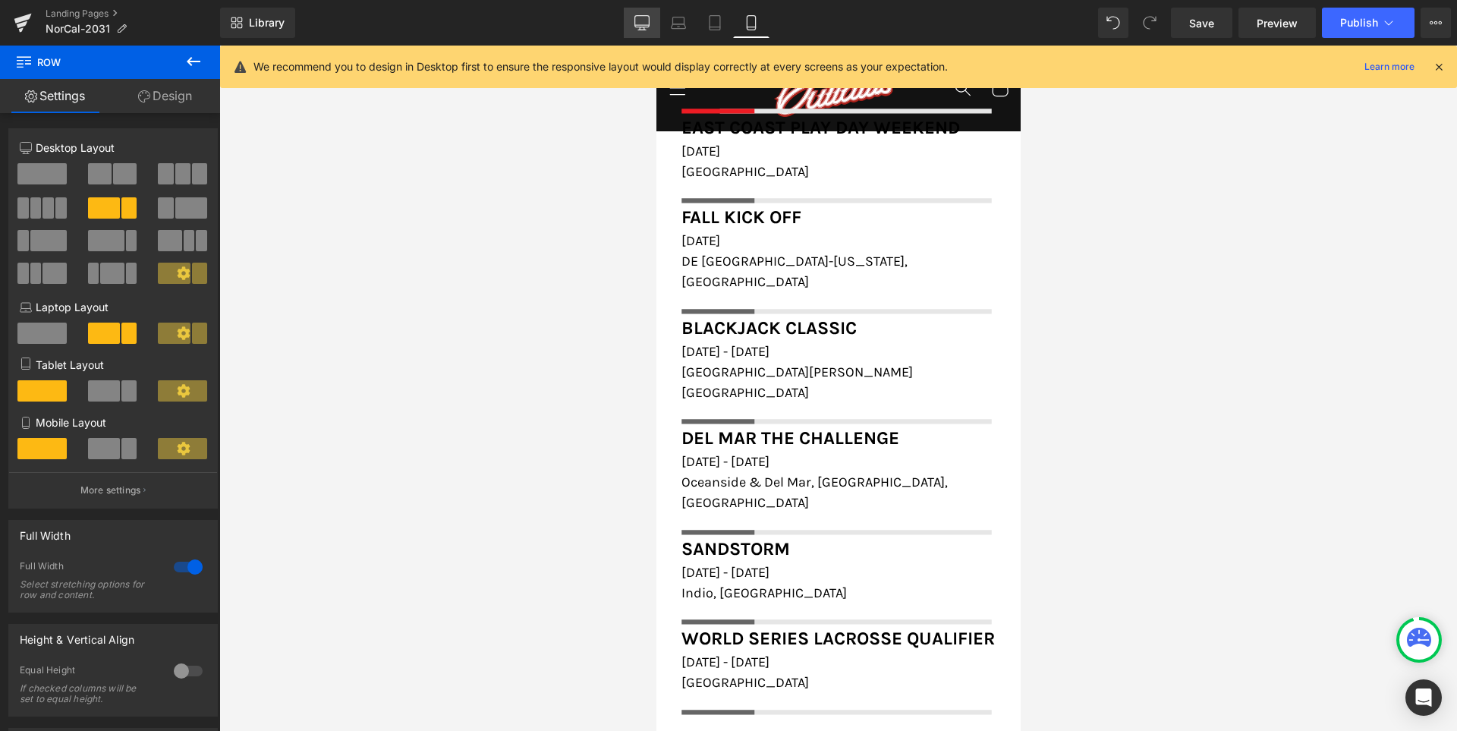
click at [637, 12] on link "Desktop" at bounding box center [642, 23] width 36 height 30
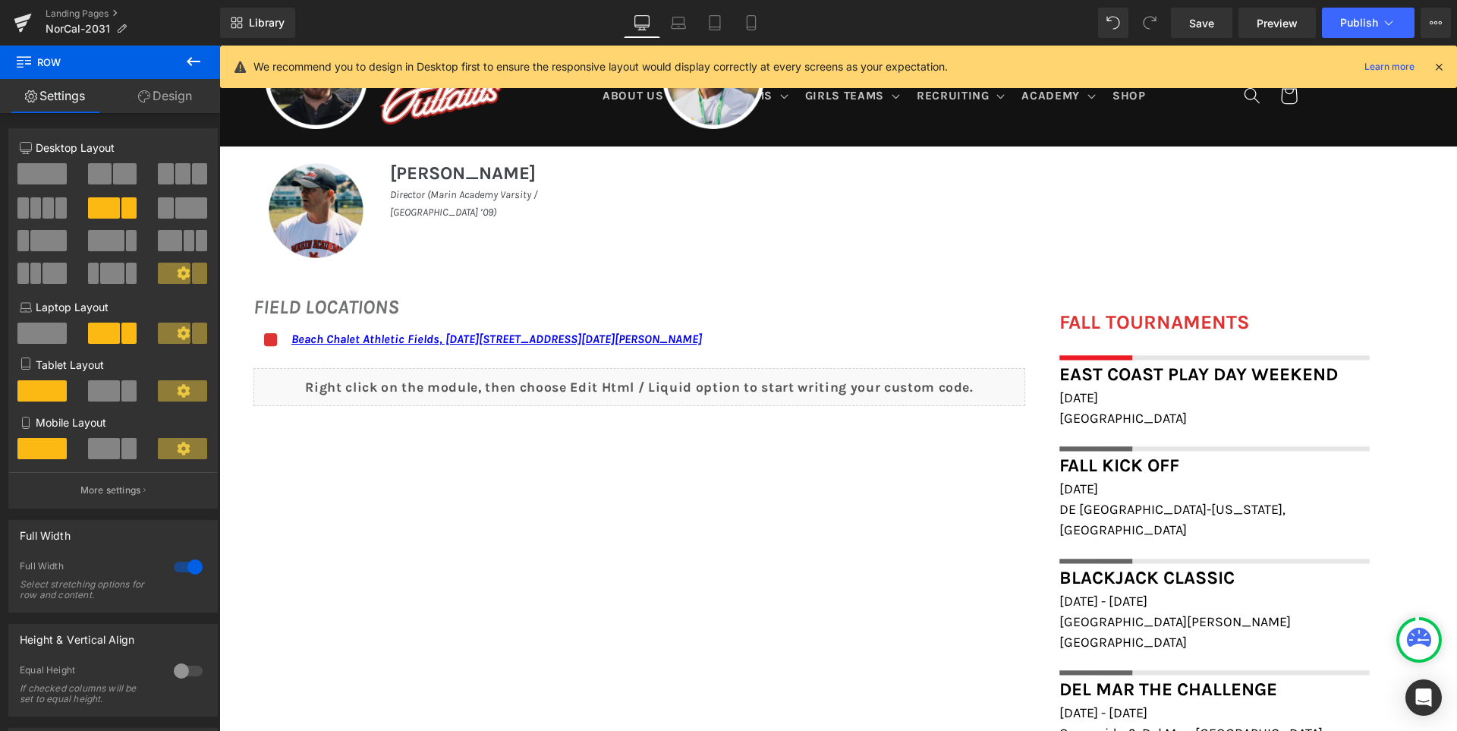
scroll to position [972, 0]
click at [1211, 30] on span "Save" at bounding box center [1201, 23] width 25 height 16
click at [1441, 70] on icon at bounding box center [1439, 67] width 14 height 14
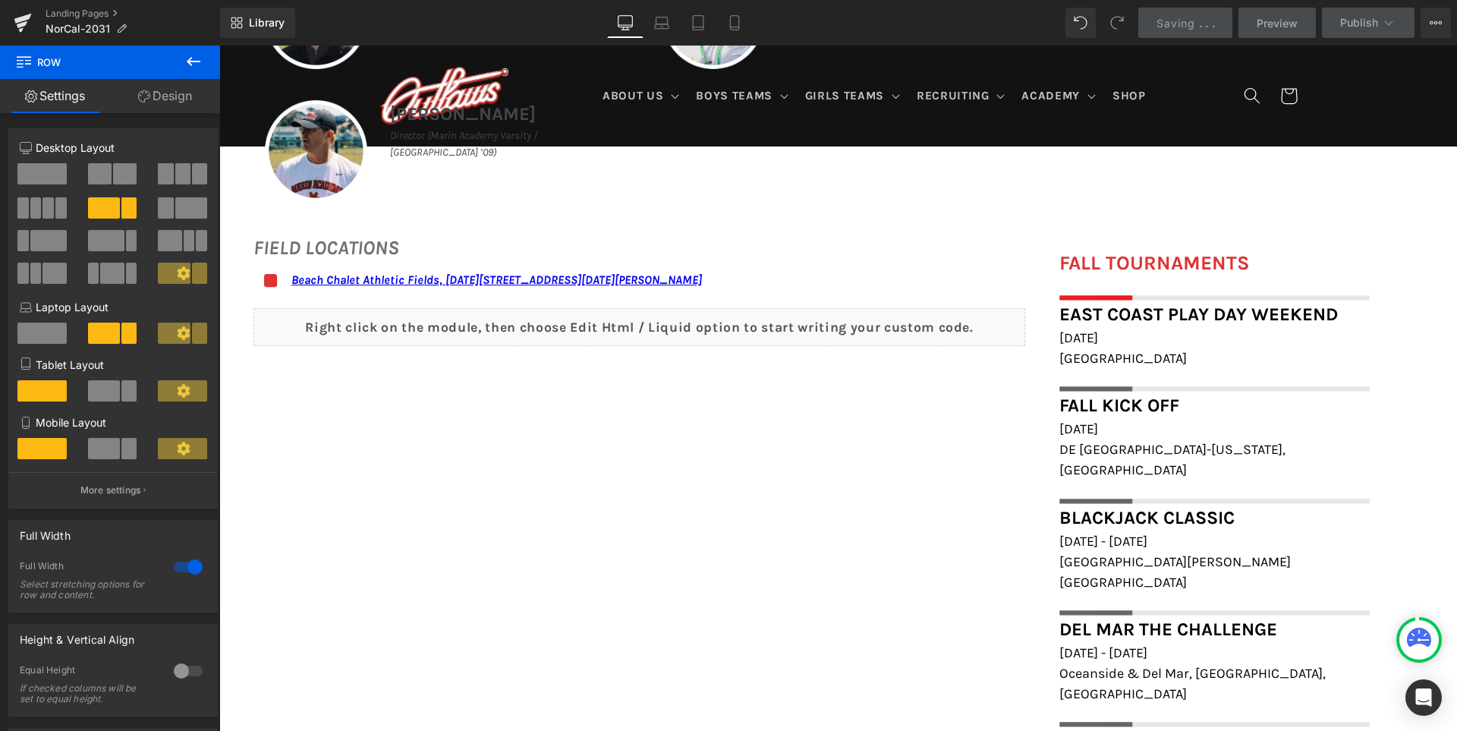
scroll to position [1124, 0]
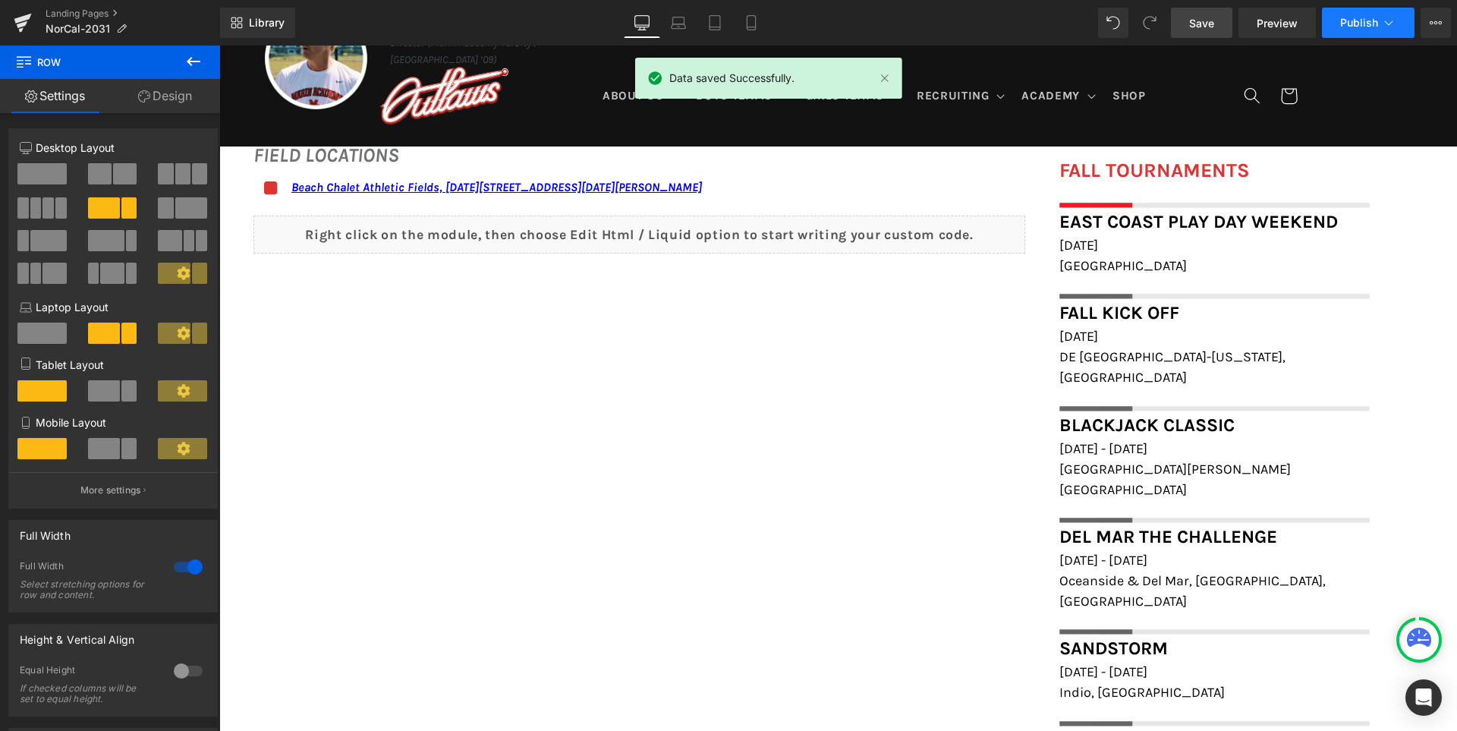
click at [1363, 24] on span "Publish" at bounding box center [1359, 23] width 38 height 12
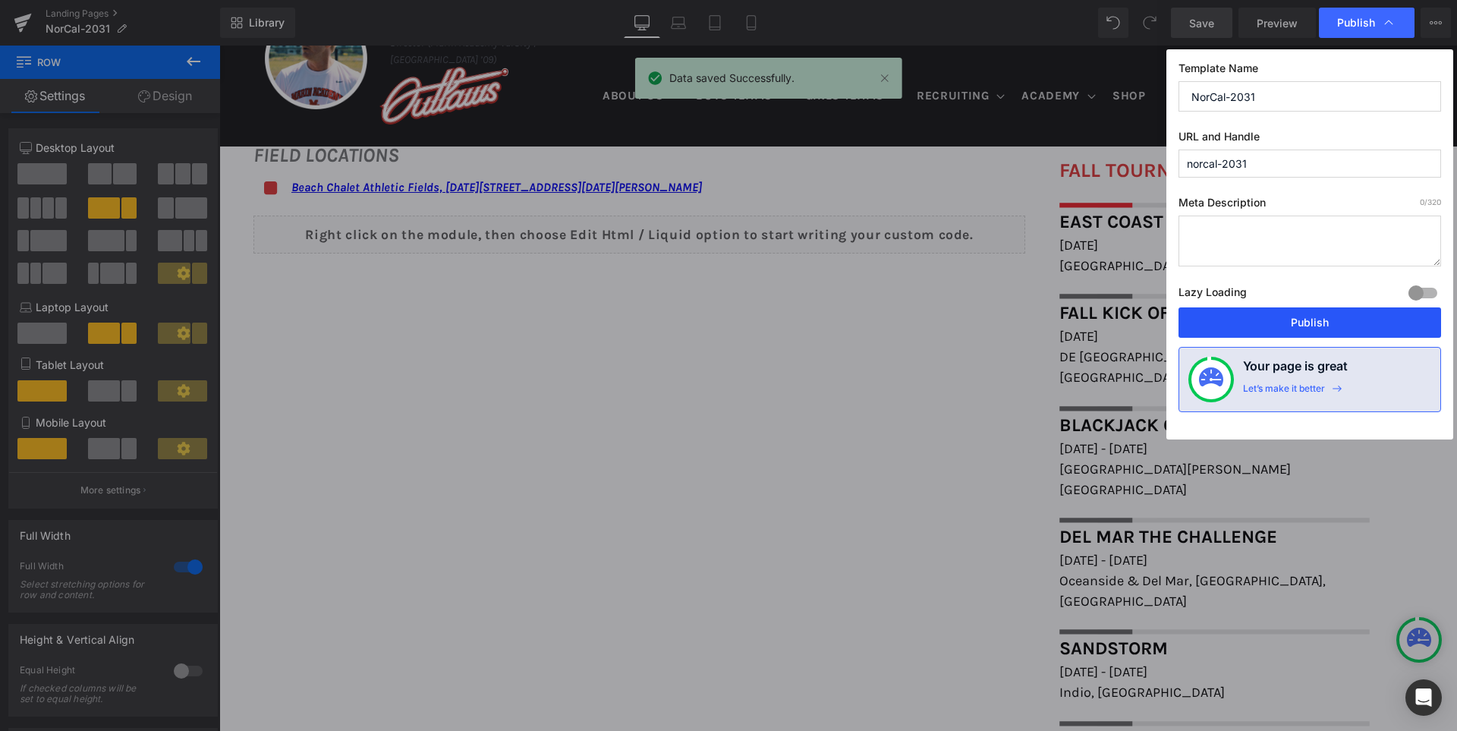
click at [1328, 323] on button "Publish" at bounding box center [1309, 322] width 262 height 30
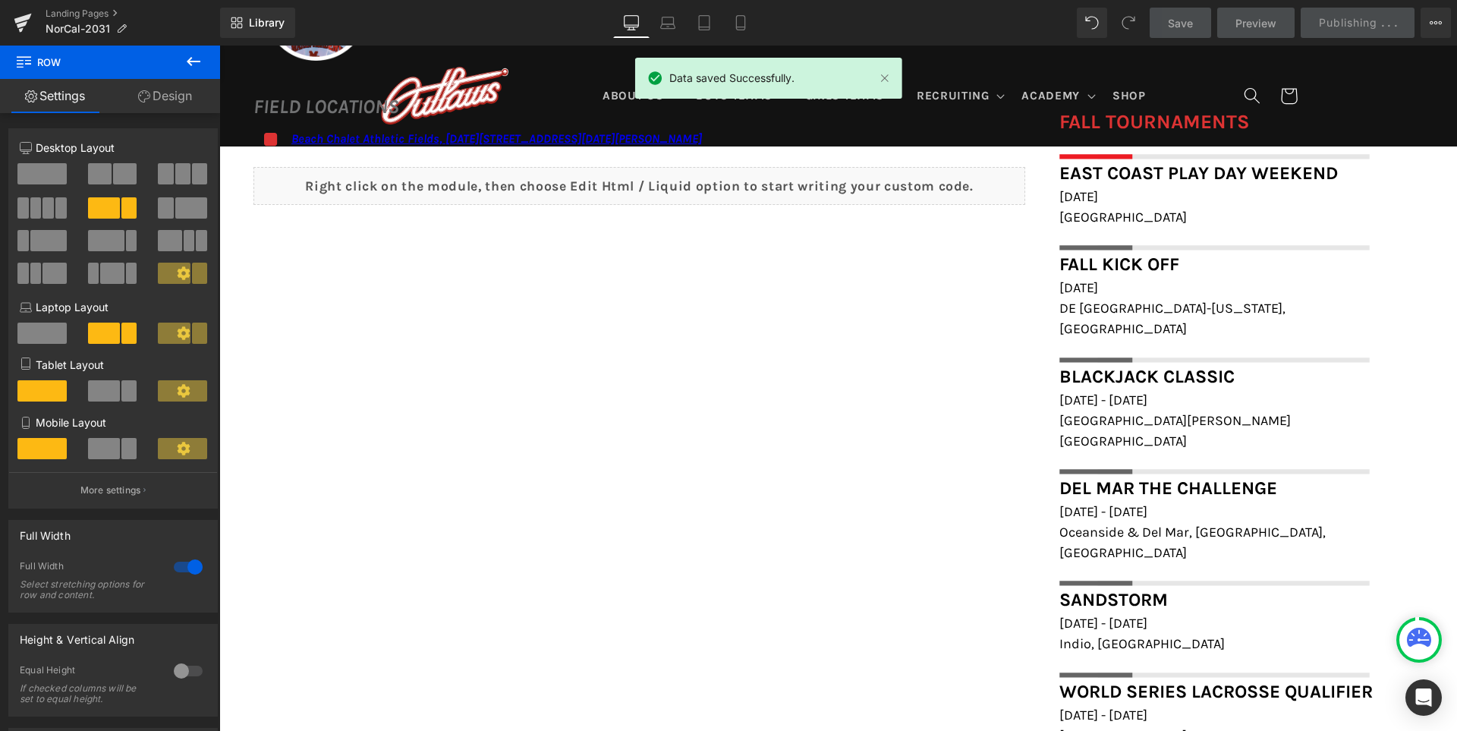
scroll to position [1199, 0]
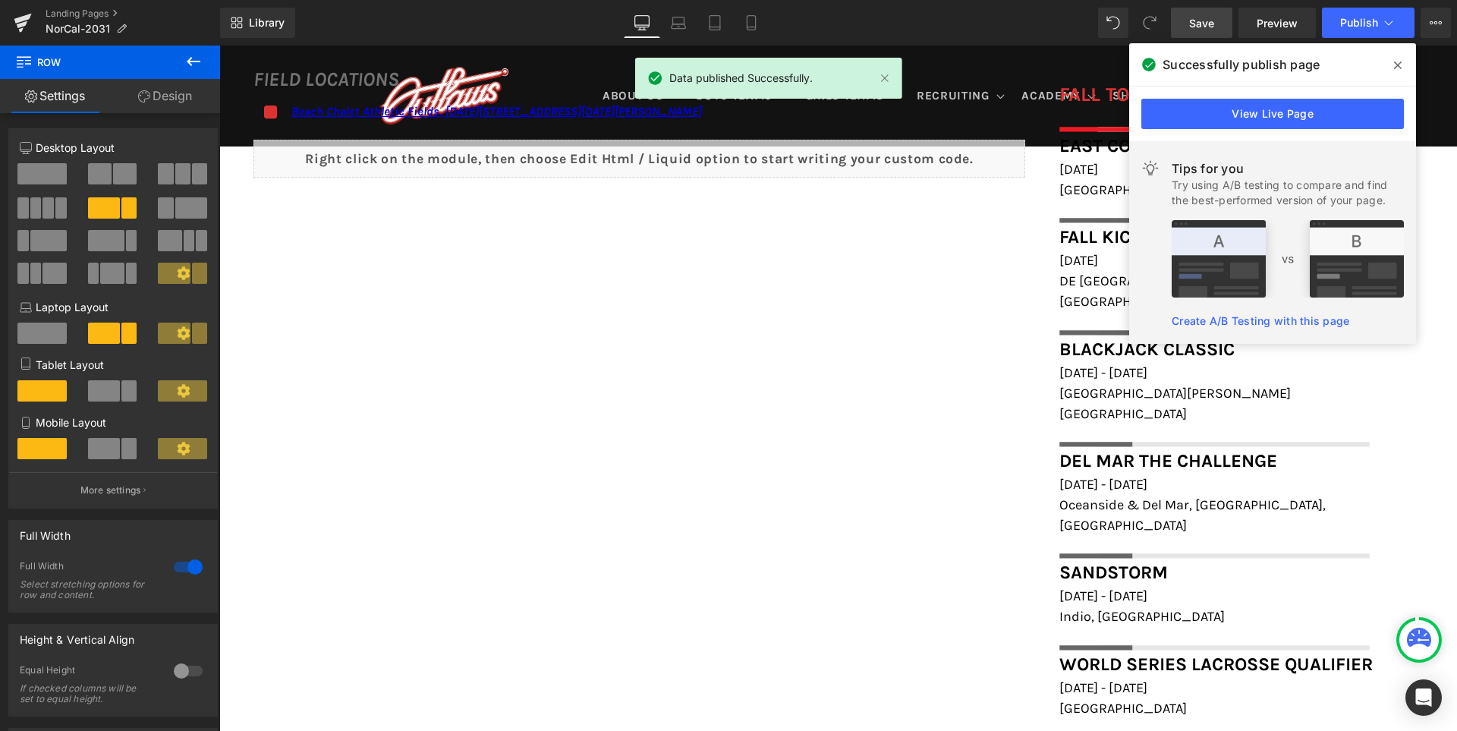
click at [1397, 64] on icon at bounding box center [1398, 65] width 8 height 8
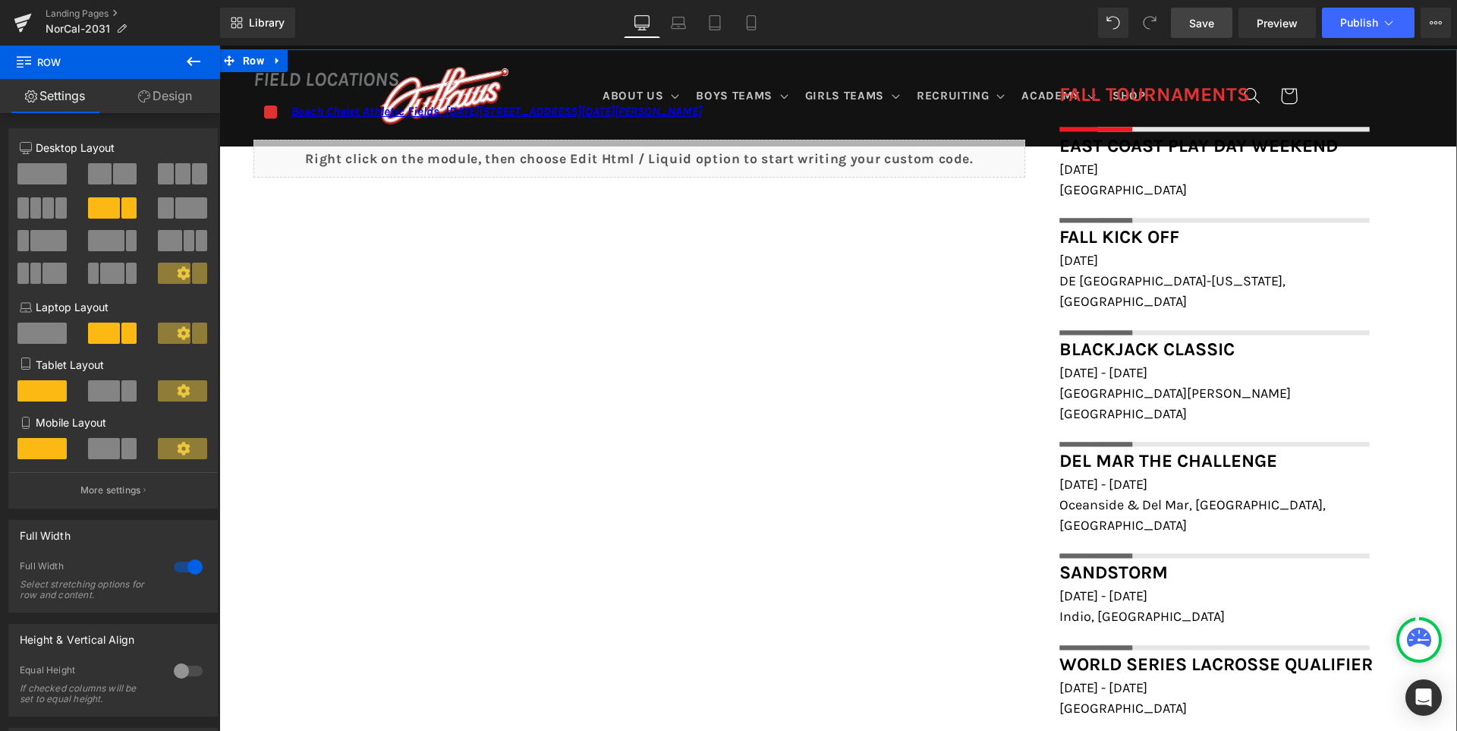
click at [877, 481] on div "FIELD LOCATIONS Heading Icon Beach Chalet Athletic Fields, 1400-1598 John F Ken…" at bounding box center [837, 578] width 1237 height 1058
click at [1213, 20] on span "Save" at bounding box center [1201, 23] width 25 height 16
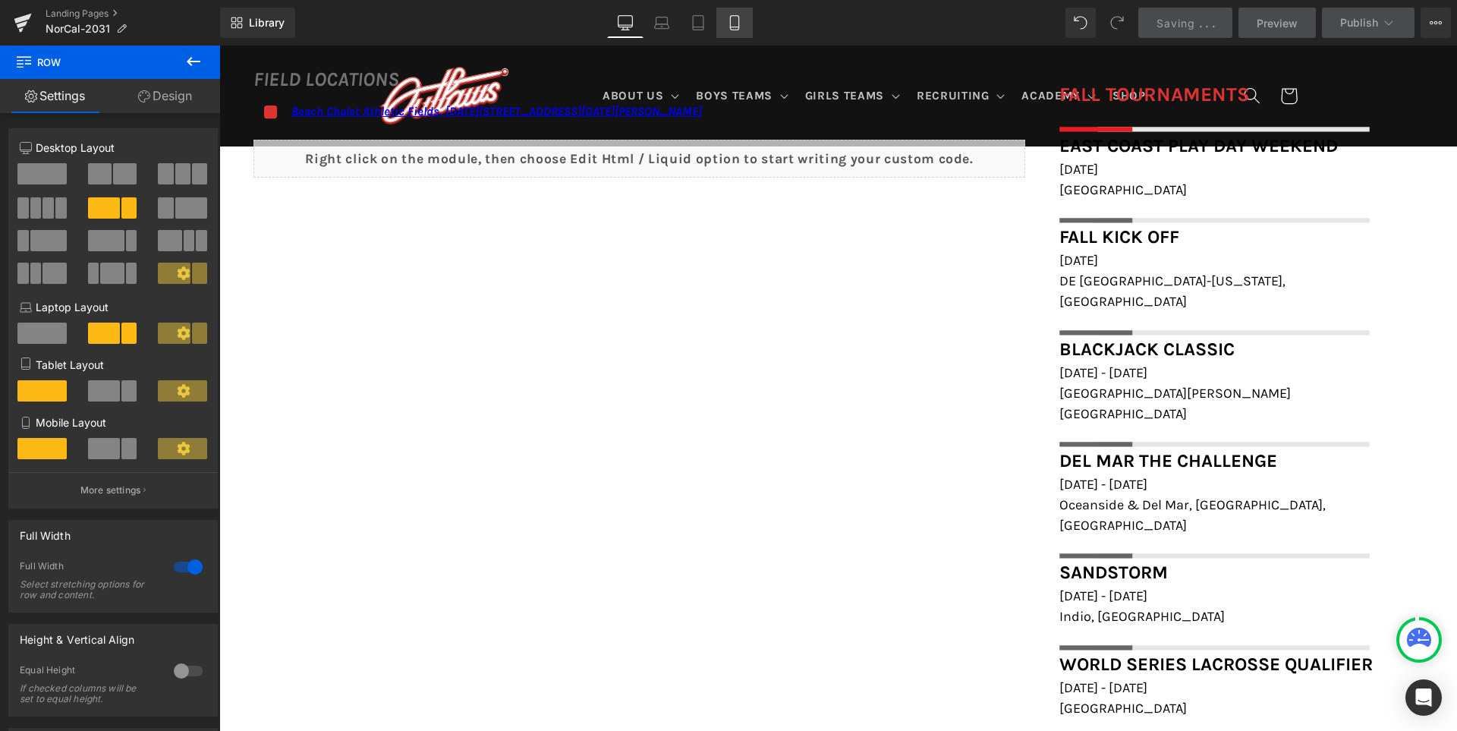
click at [736, 31] on link "Mobile" at bounding box center [734, 23] width 36 height 30
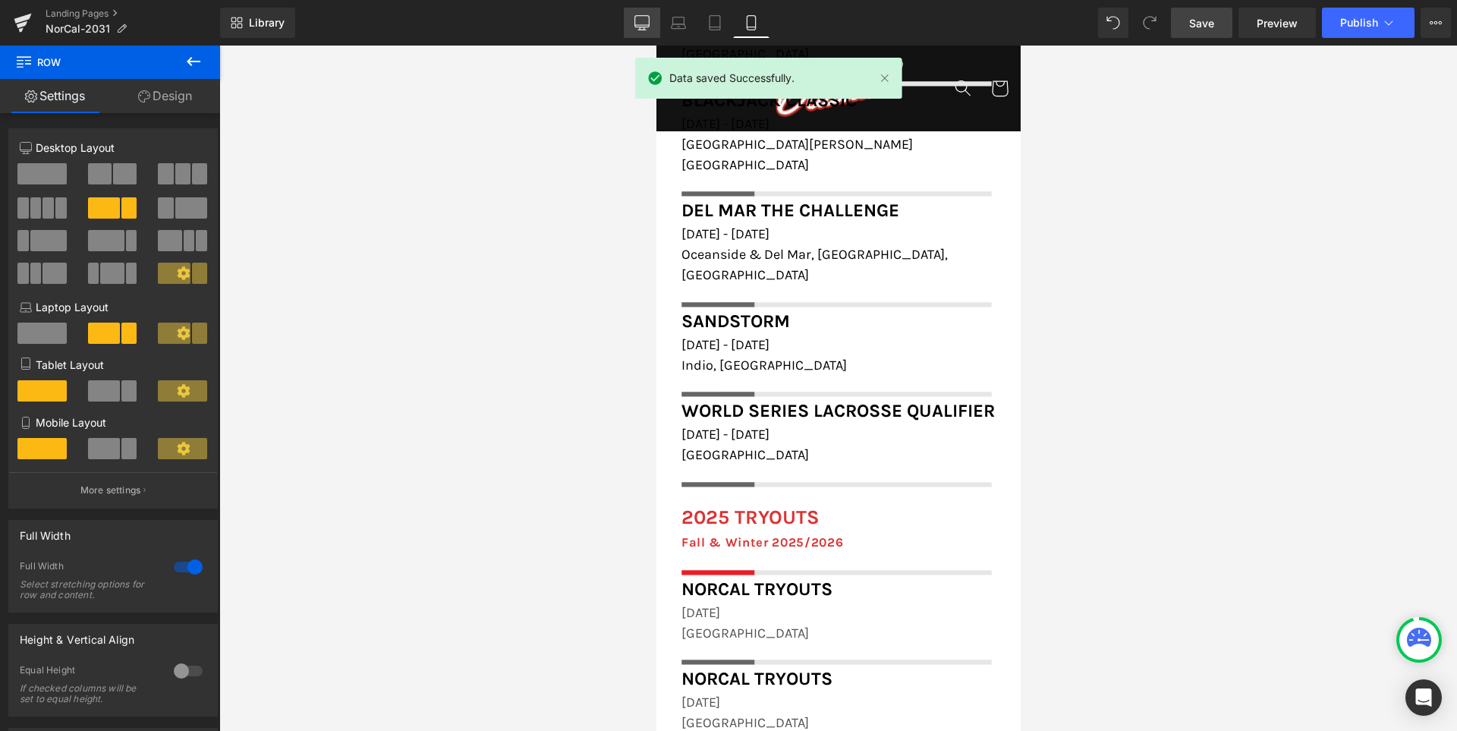
click at [628, 27] on link "Desktop" at bounding box center [642, 23] width 36 height 30
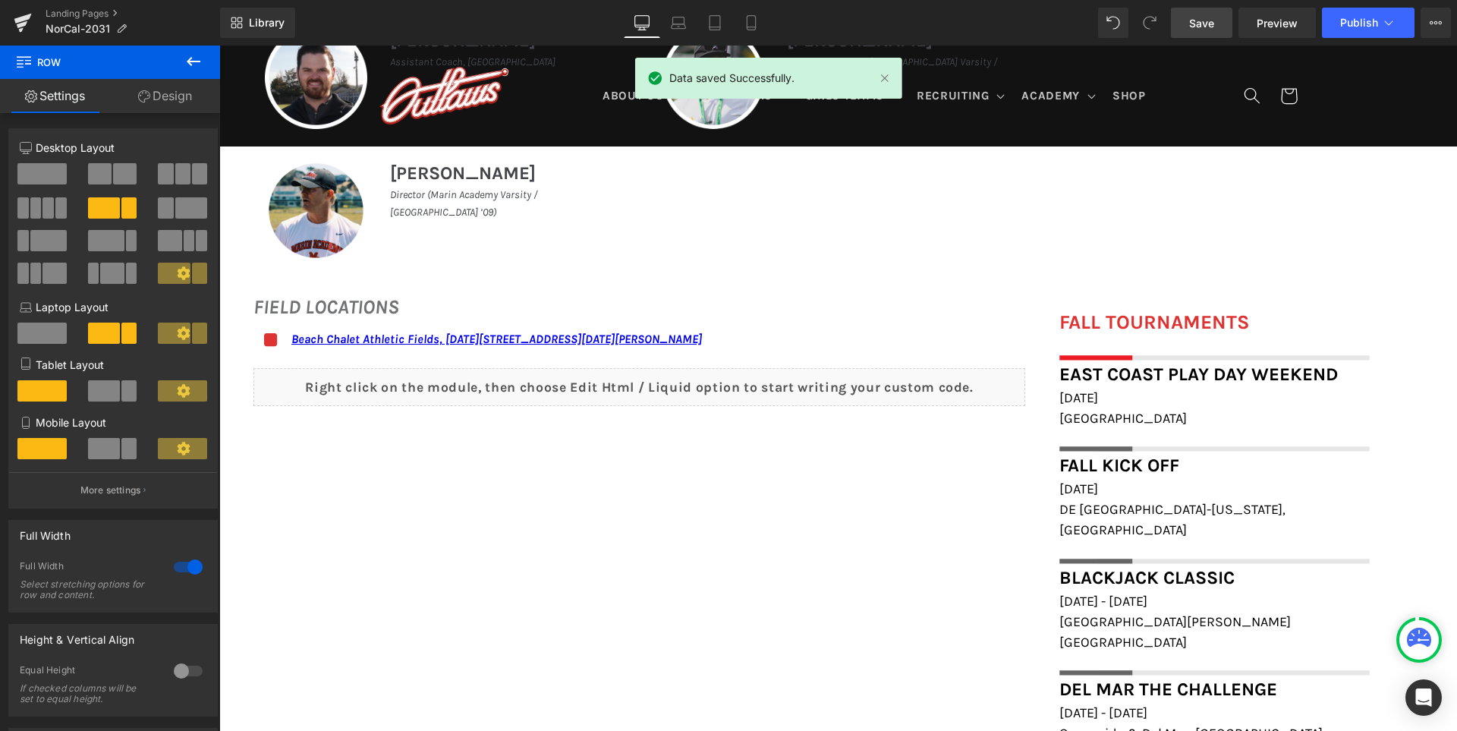
scroll to position [972, 0]
click at [1210, 20] on span "Save" at bounding box center [1201, 23] width 25 height 16
click at [1365, 22] on span "Publish" at bounding box center [1359, 23] width 38 height 12
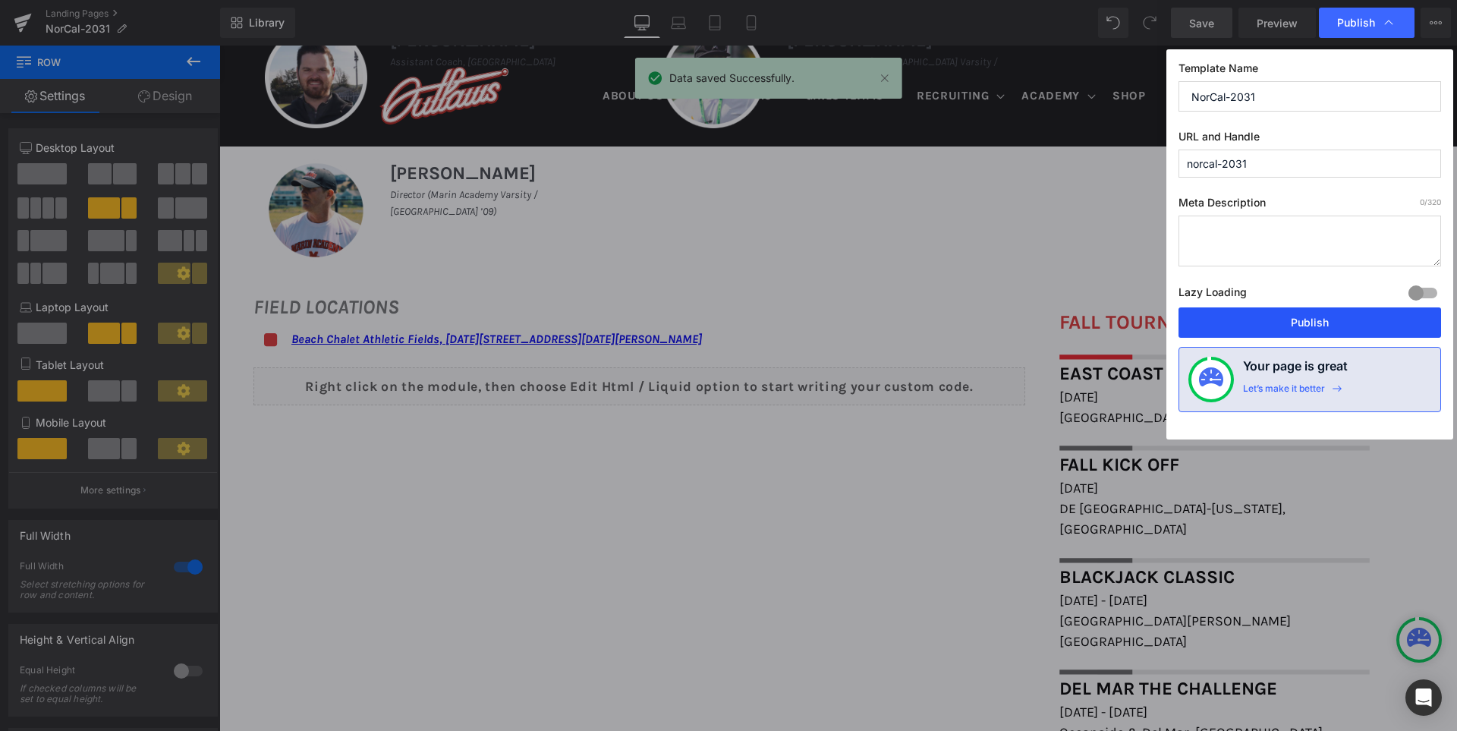
click at [1337, 318] on button "Publish" at bounding box center [1309, 322] width 262 height 30
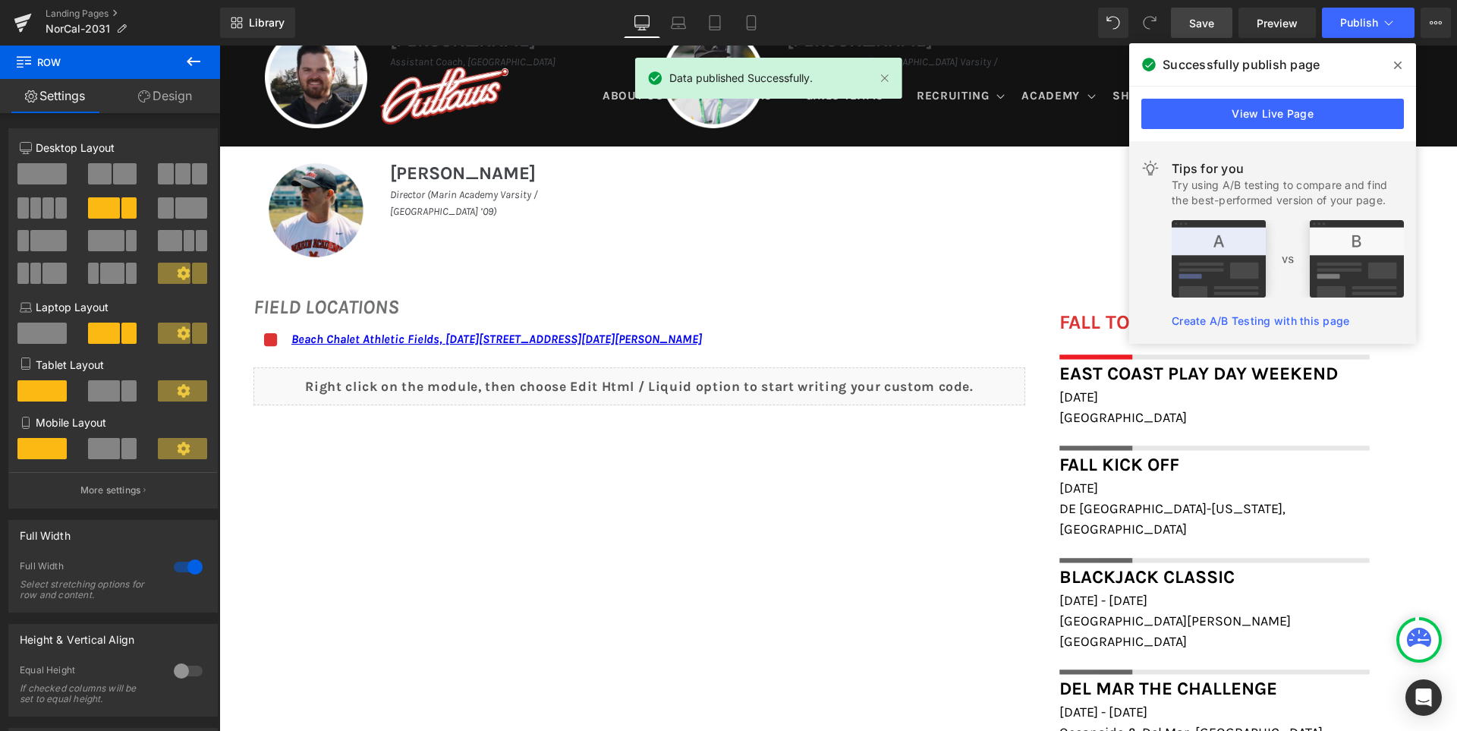
click at [1400, 69] on icon at bounding box center [1398, 65] width 8 height 12
drag, startPoint x: 1620, startPoint y: 115, endPoint x: 1400, endPoint y: 69, distance: 223.9
click at [1400, 69] on div "Team Coaches Heading Image Image Ryan Dodson Heading Head Coach, Ross Valley U-…" at bounding box center [837, 38] width 1237 height 476
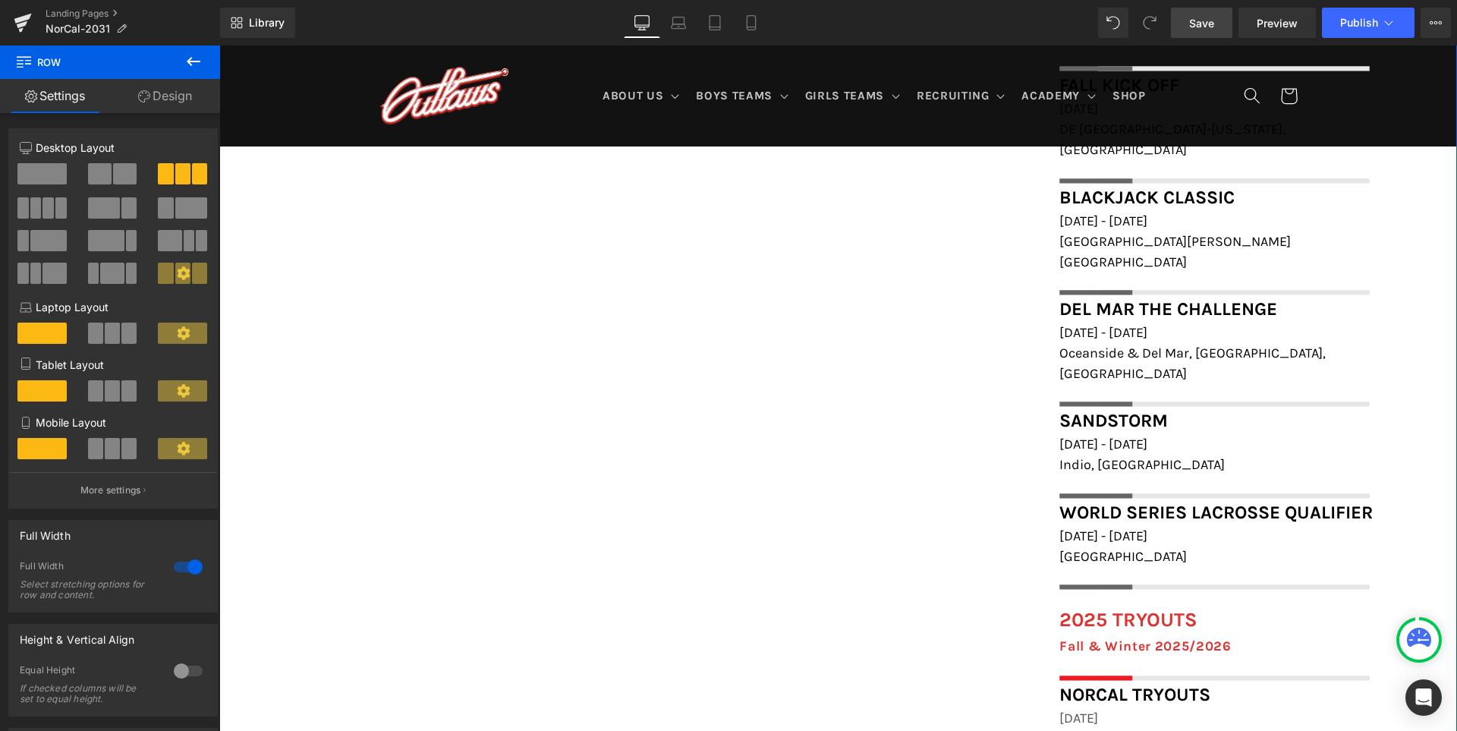
scroll to position [1275, 0]
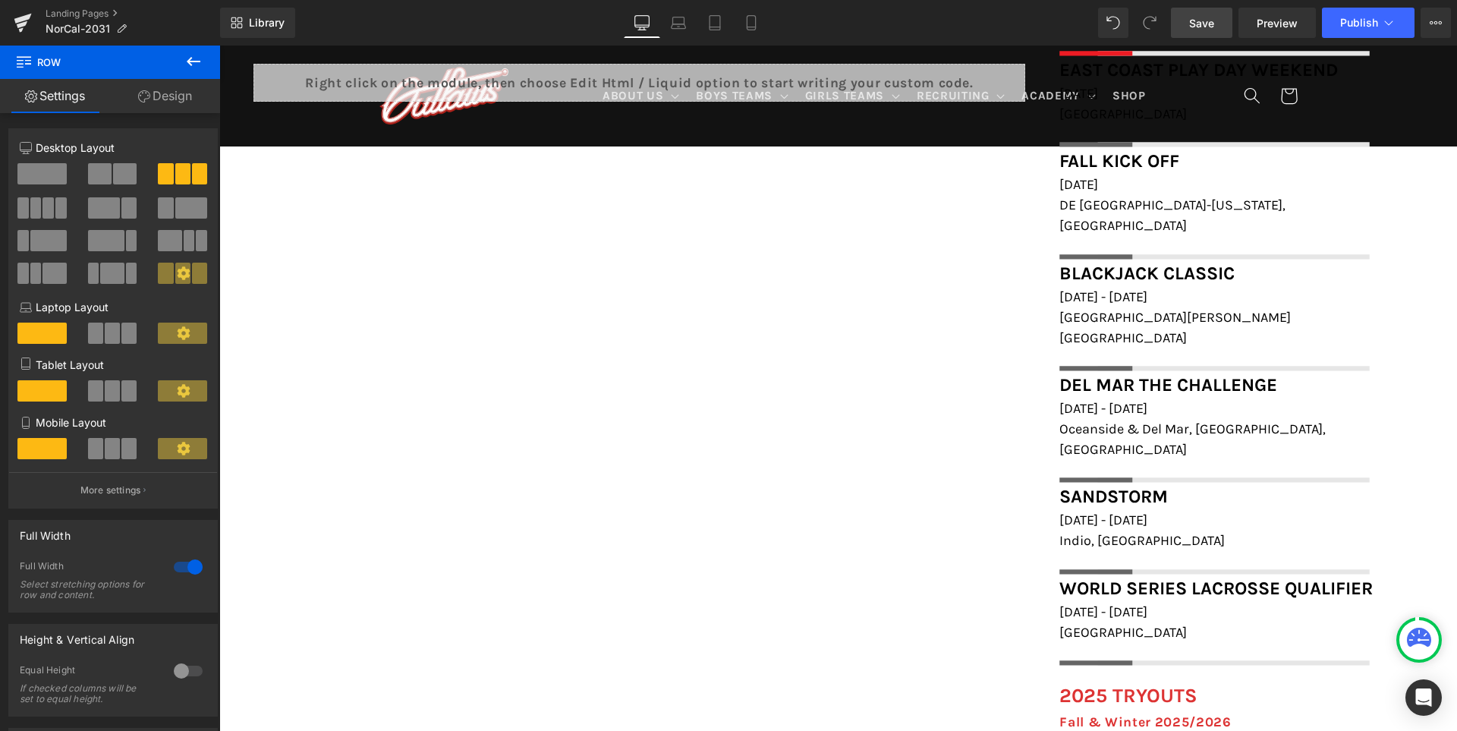
click at [1205, 22] on span "Save" at bounding box center [1201, 23] width 25 height 16
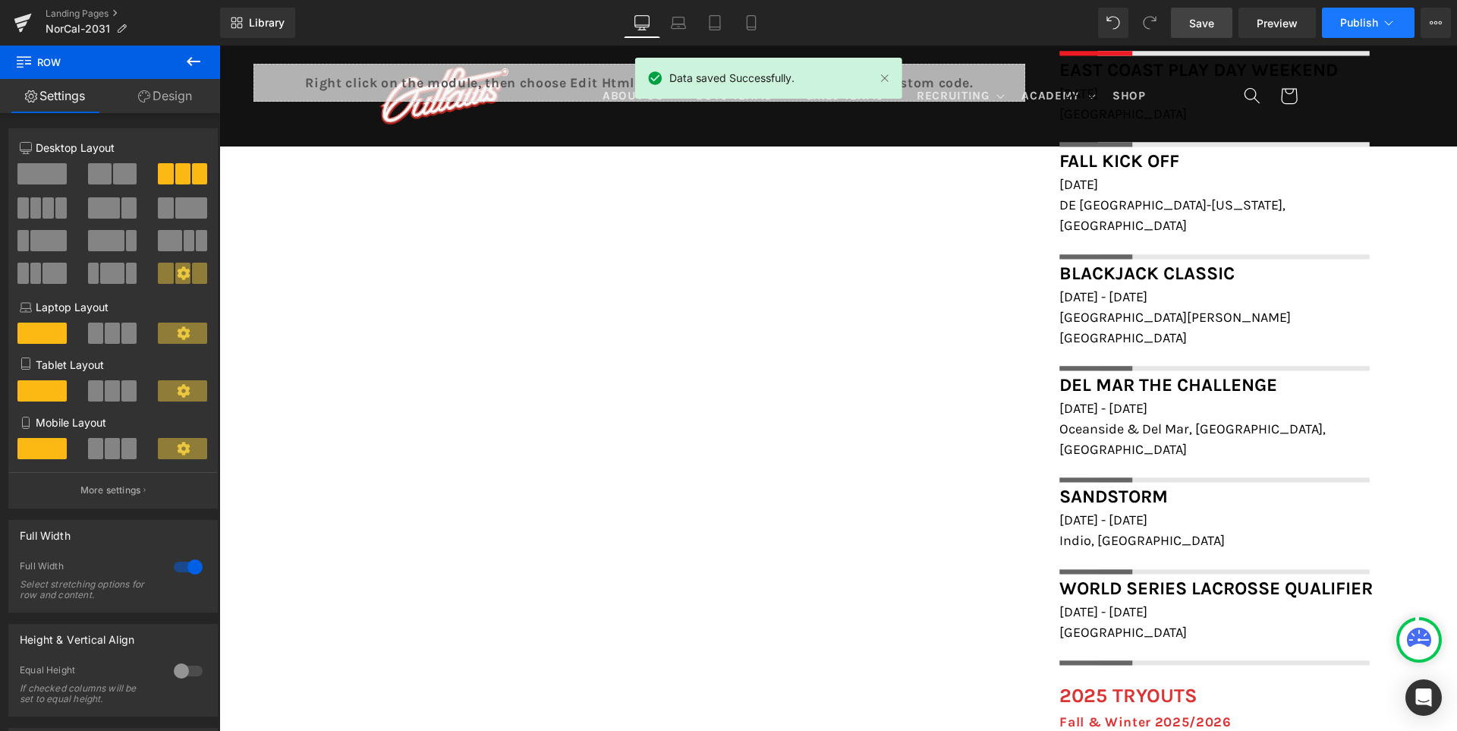
click at [1350, 22] on span "Publish" at bounding box center [1359, 23] width 38 height 12
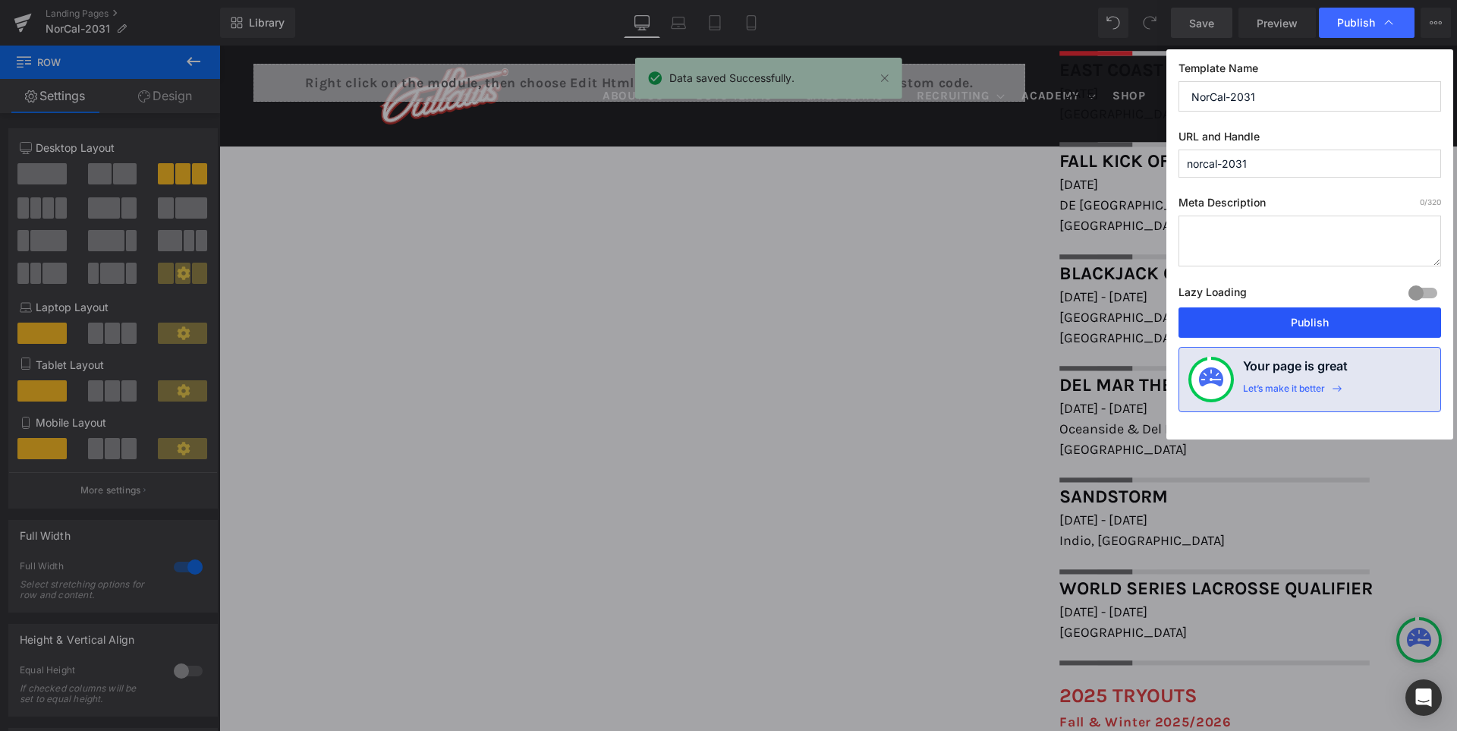
click at [1309, 322] on button "Publish" at bounding box center [1309, 322] width 262 height 30
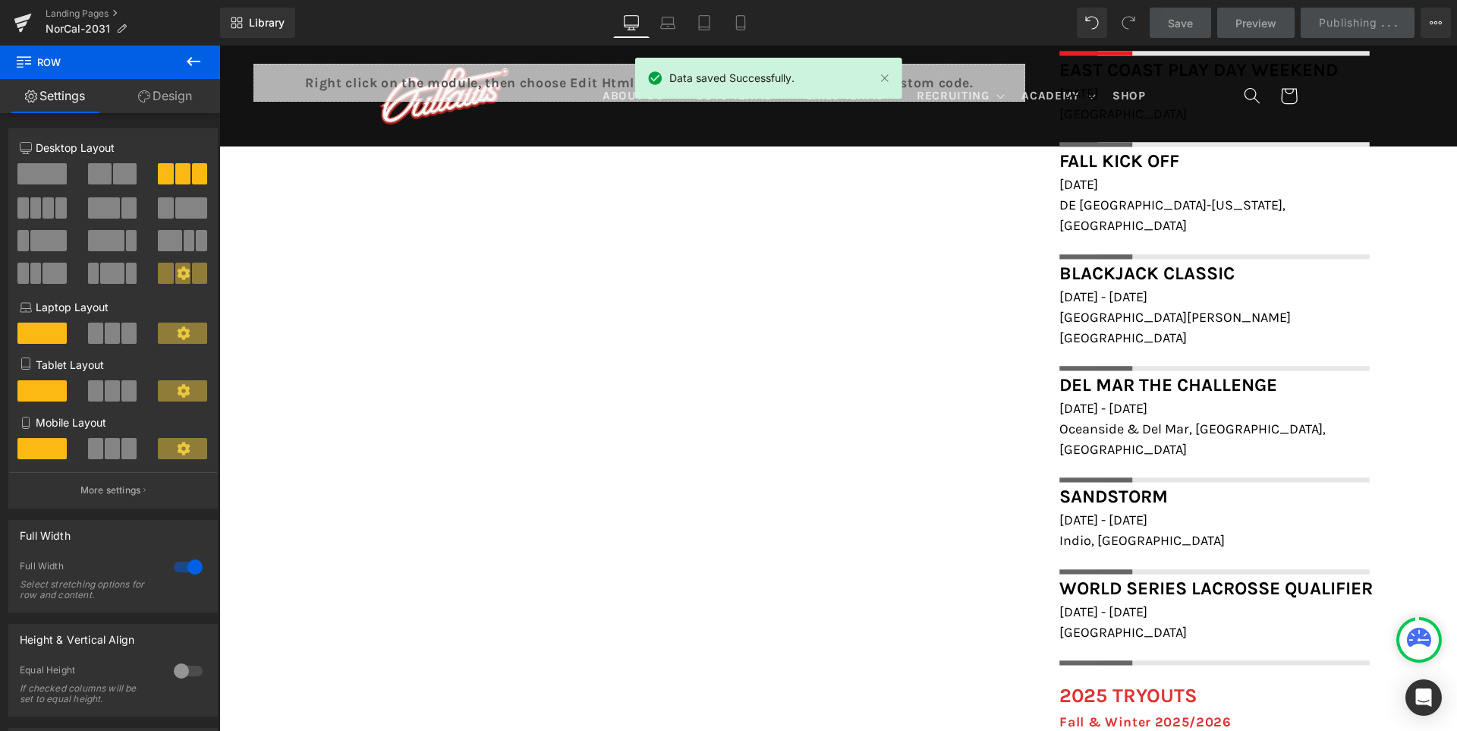
click at [1309, 348] on div at bounding box center [1235, 359] width 352 height 23
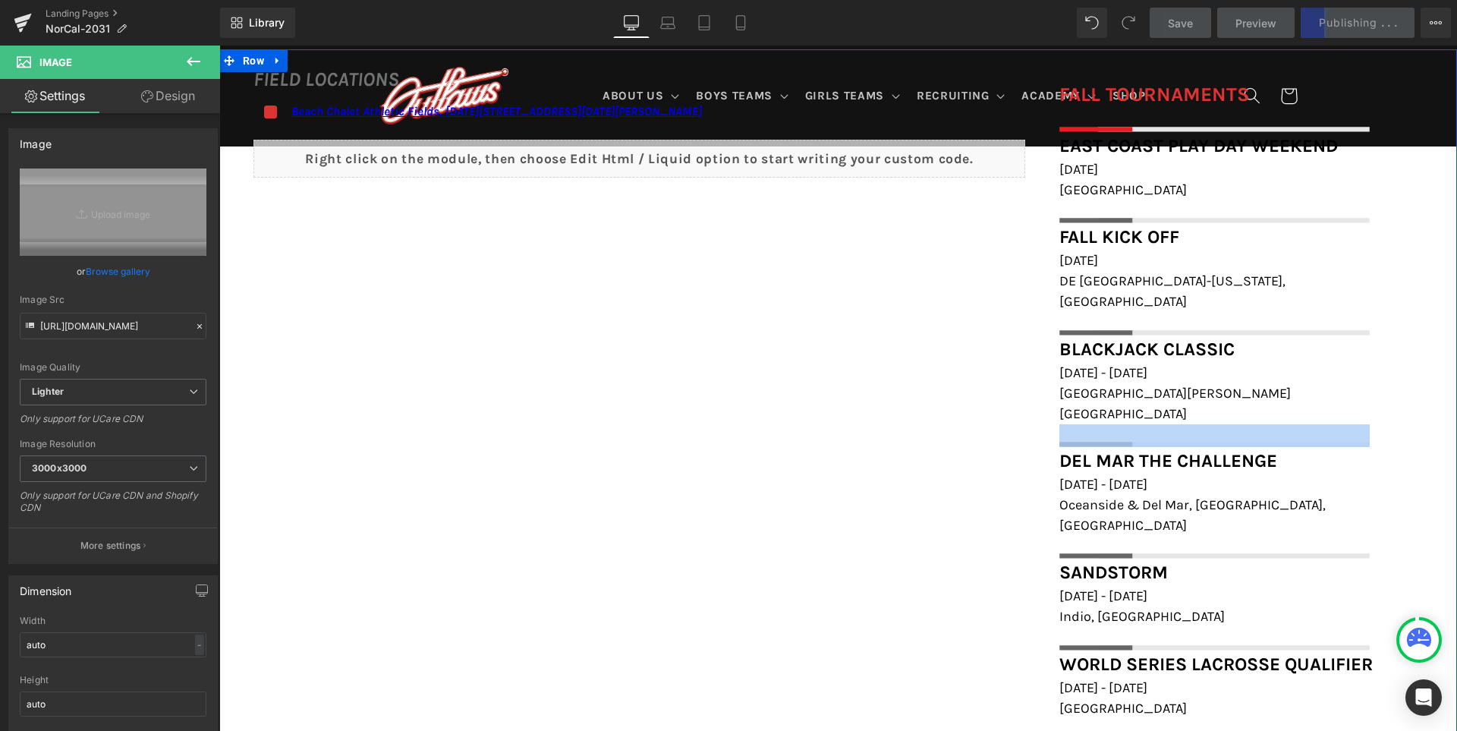
scroll to position [1427, 0]
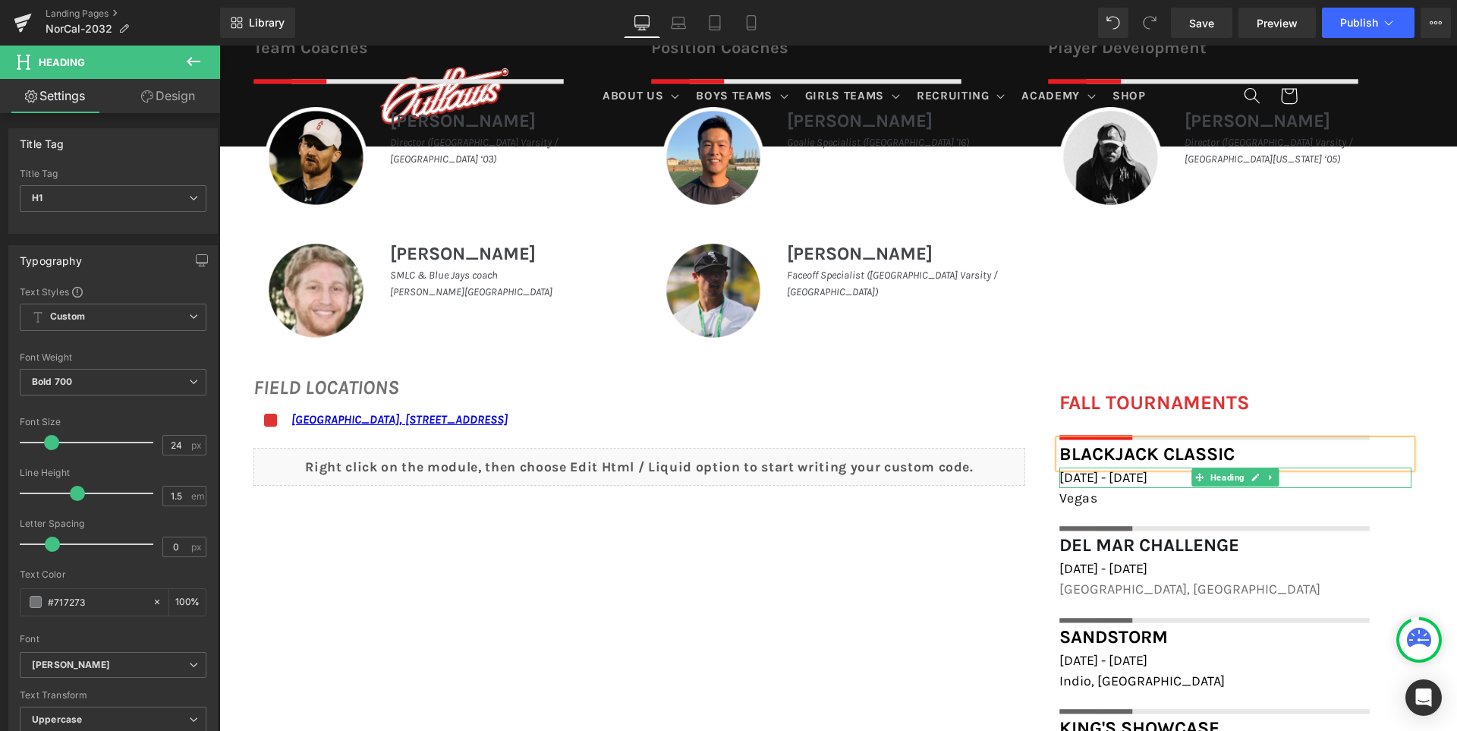
click at [1129, 478] on span "[DATE] - [DATE]" at bounding box center [1103, 477] width 88 height 17
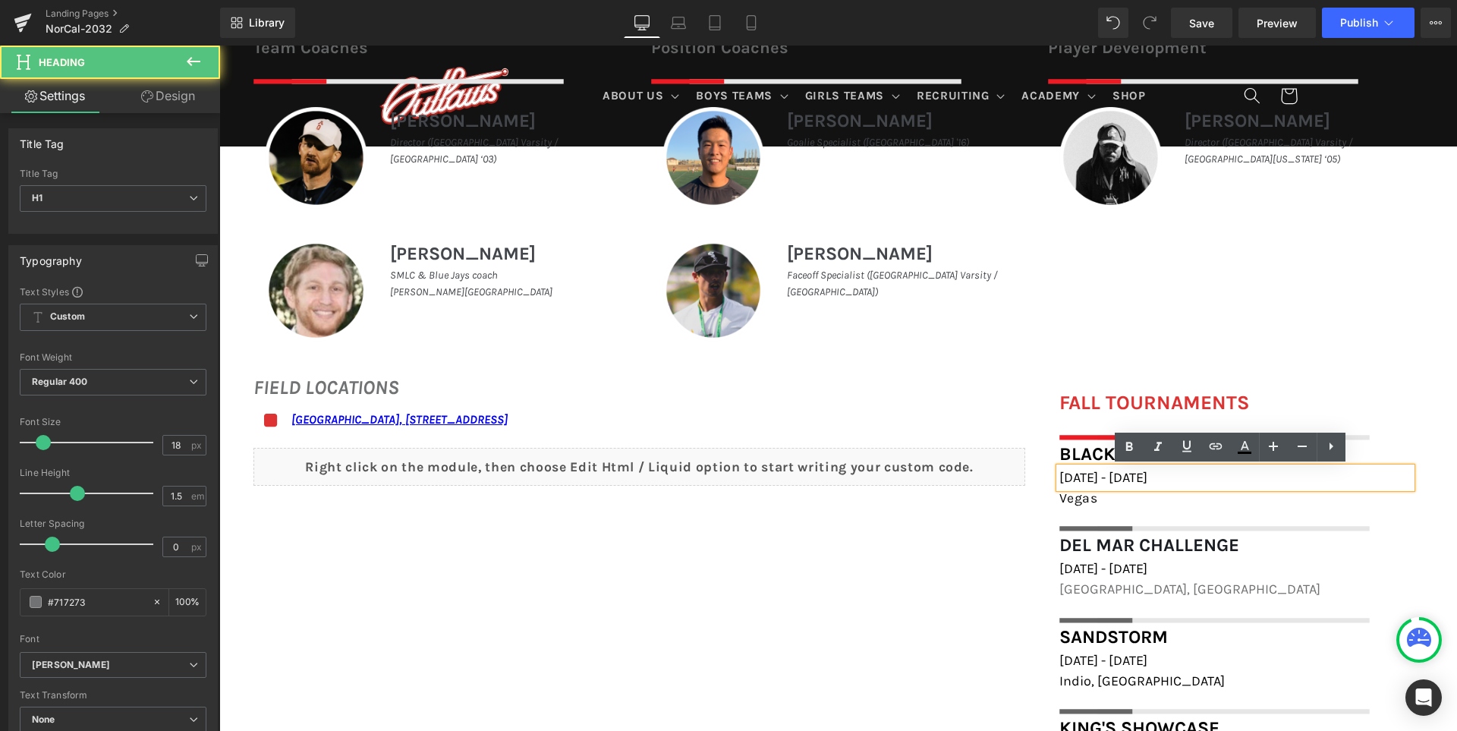
click at [1123, 477] on span "[DATE] - [DATE]" at bounding box center [1103, 477] width 88 height 17
click at [1128, 476] on span "[DATE] - [DATE]" at bounding box center [1103, 477] width 88 height 17
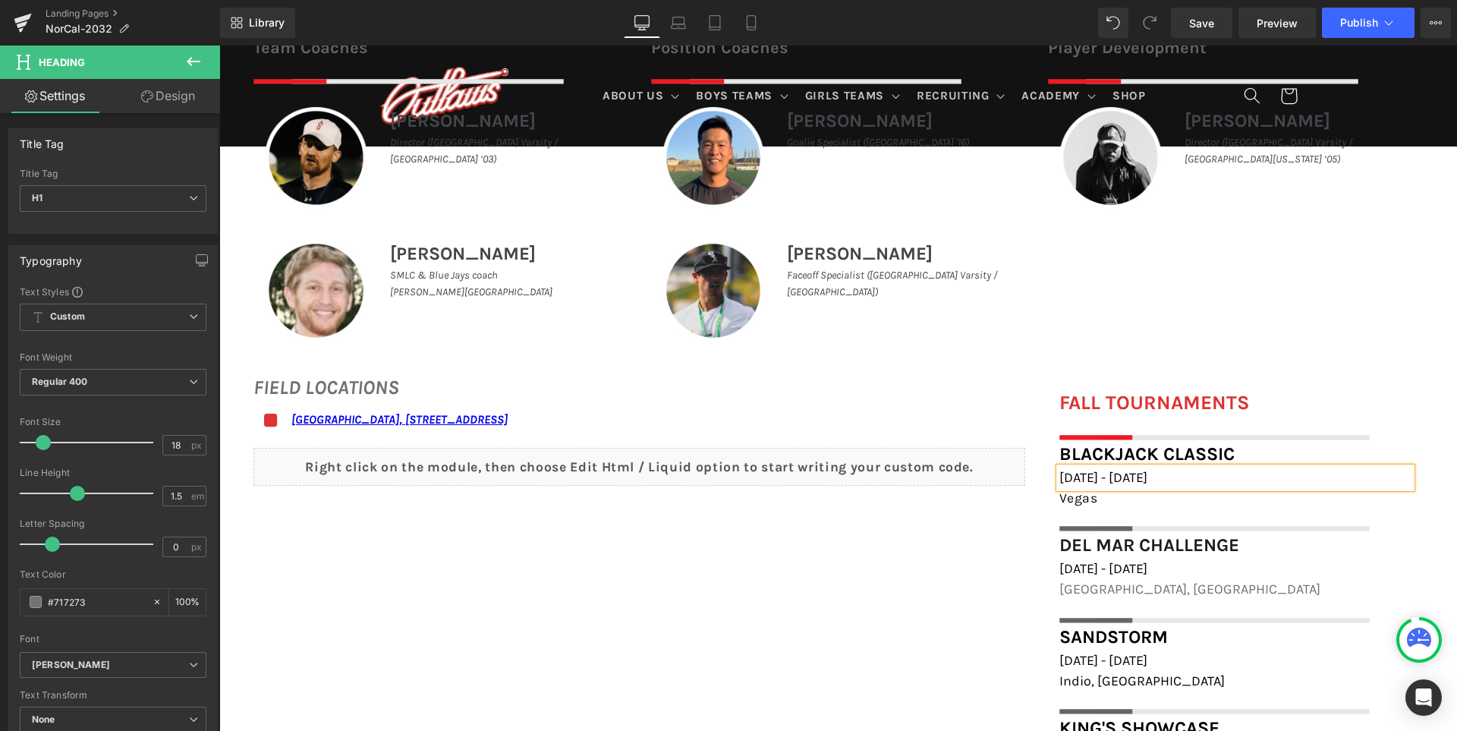
click at [1147, 476] on span "[DATE] - [DATE]" at bounding box center [1103, 477] width 88 height 17
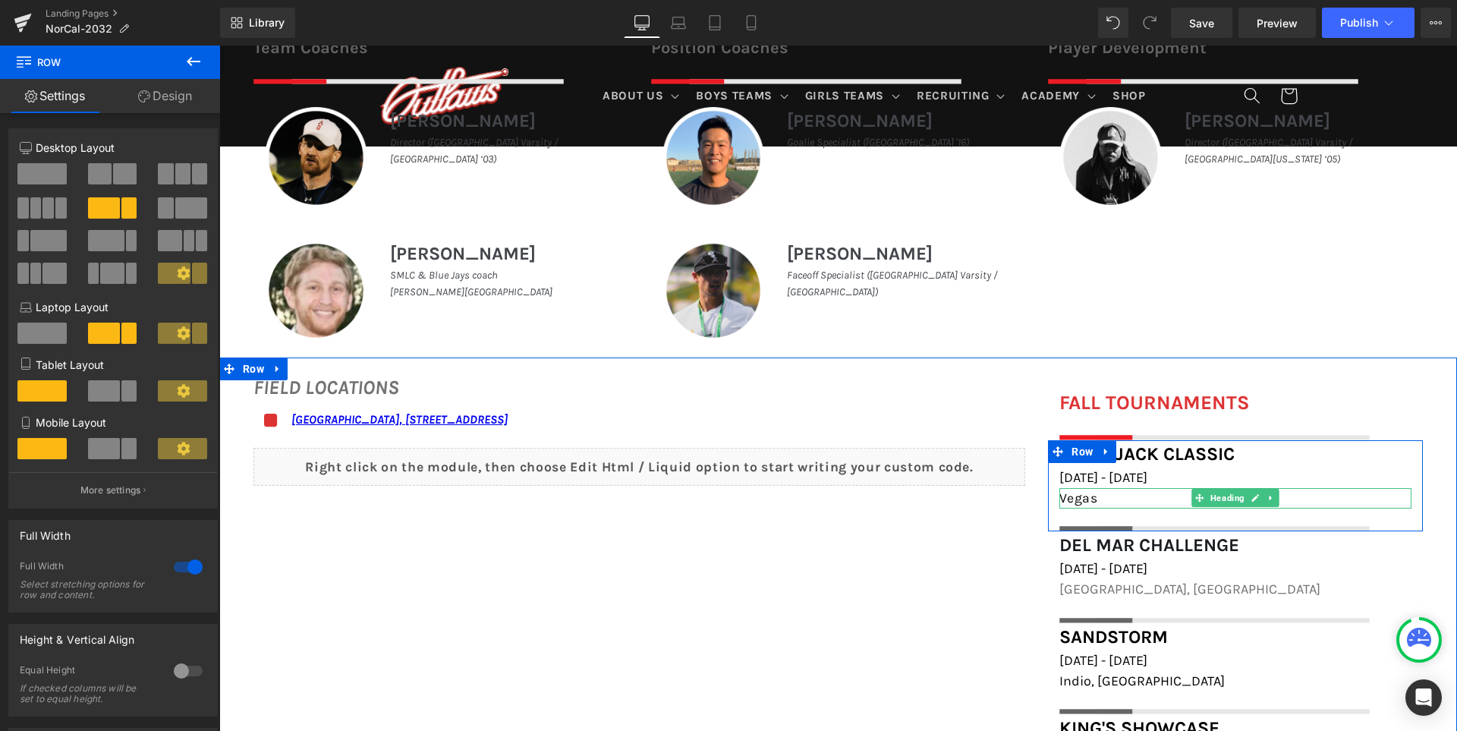
click at [1127, 498] on h1 "Vegas" at bounding box center [1235, 498] width 352 height 20
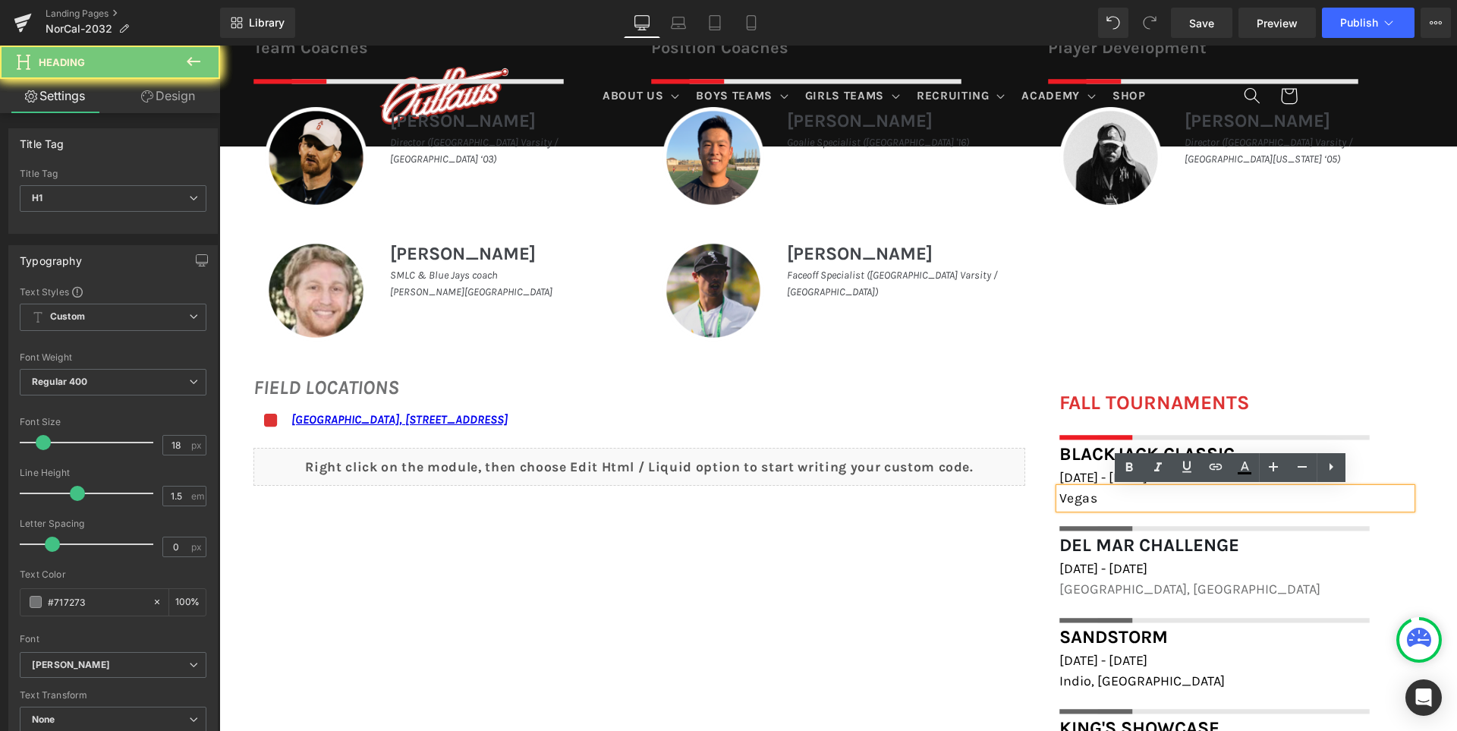
click at [1127, 498] on h1 "Vegas" at bounding box center [1235, 498] width 352 height 20
paste div
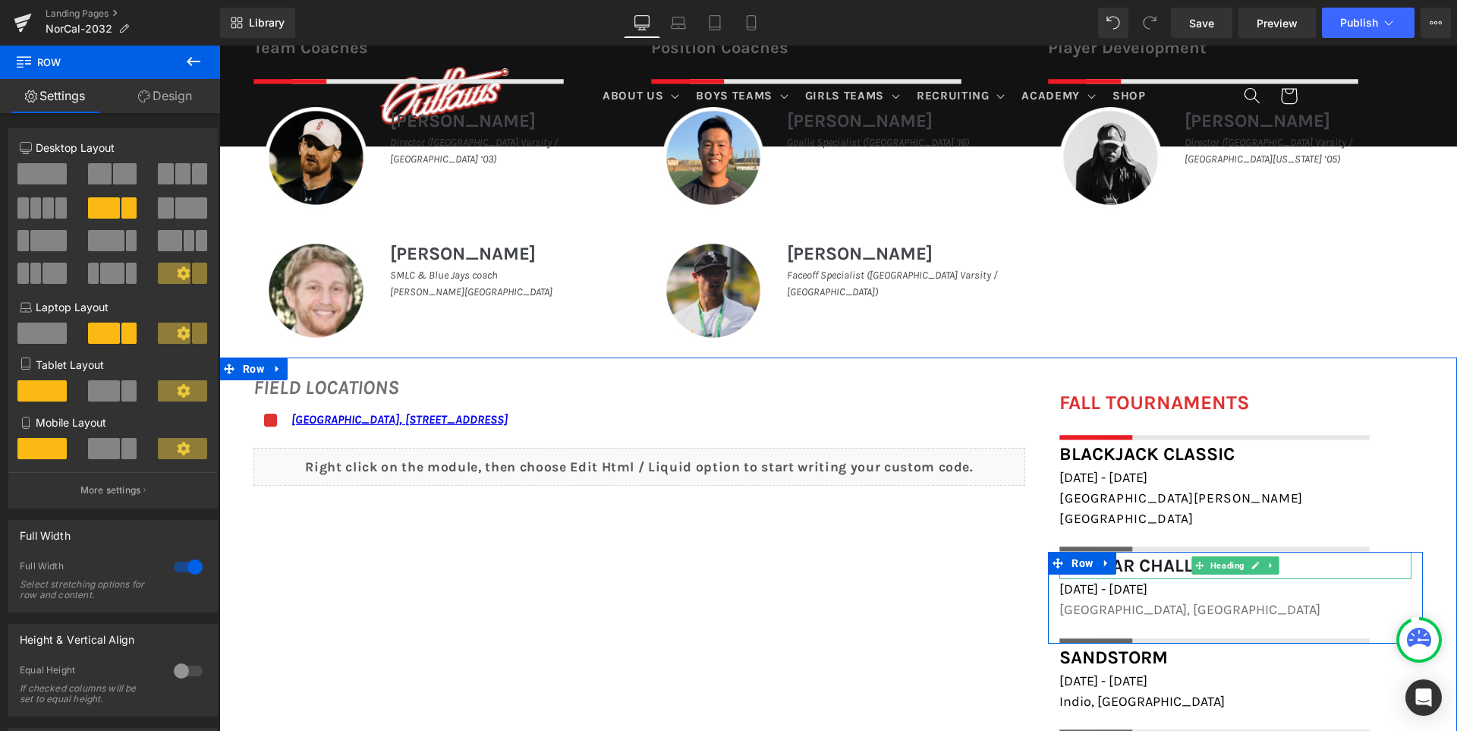
click at [1148, 555] on span "Del Mar Challenge" at bounding box center [1149, 565] width 180 height 21
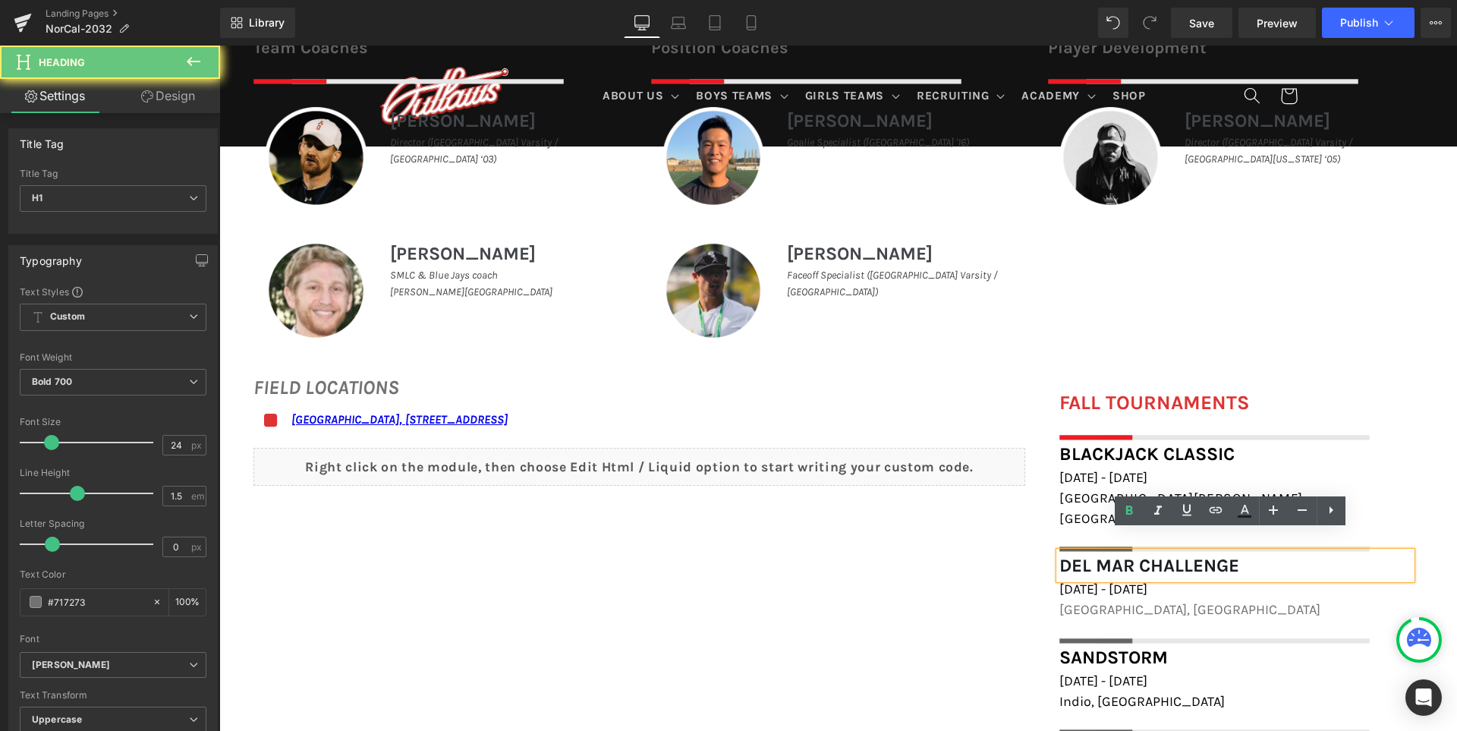
click at [1148, 555] on span "Del Mar Challenge" at bounding box center [1149, 565] width 180 height 21
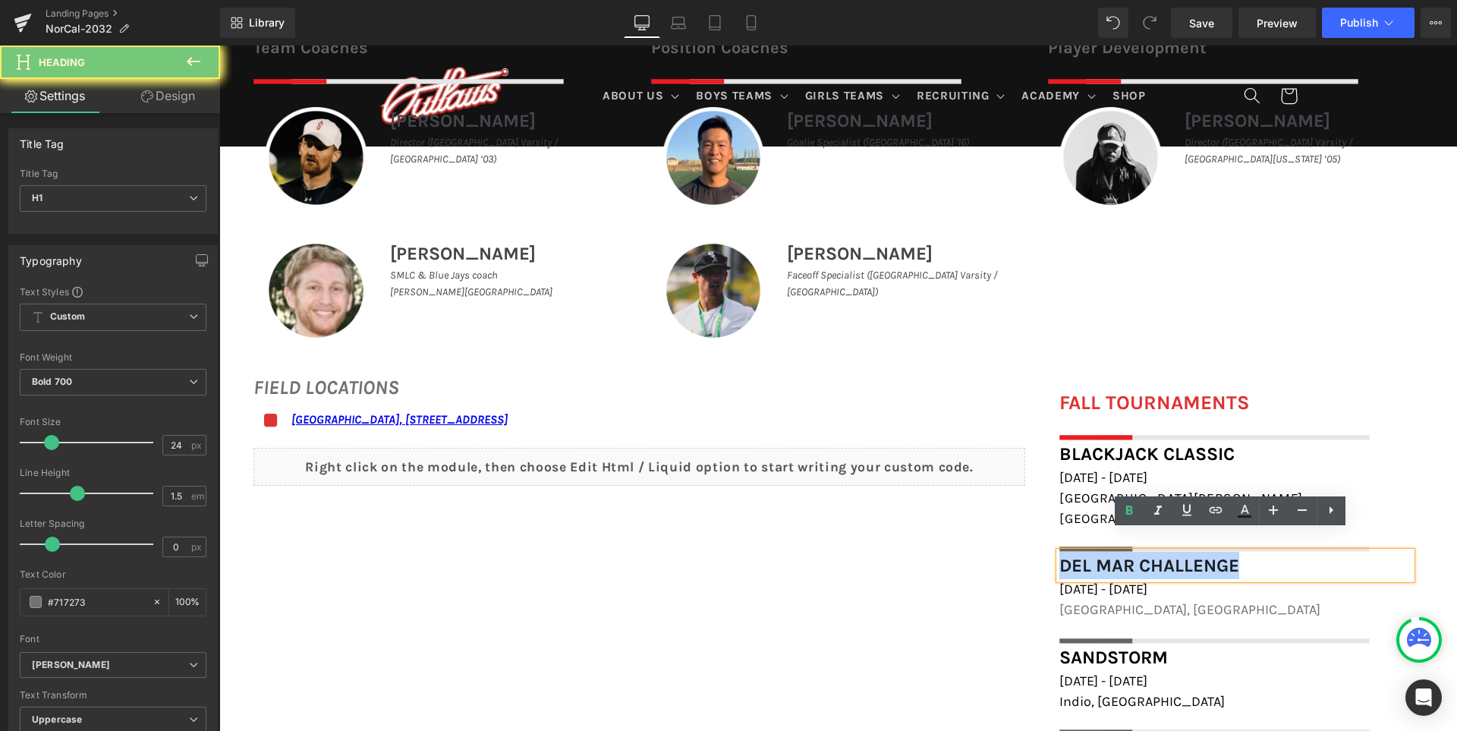
click at [1148, 555] on span "Del Mar Challenge" at bounding box center [1149, 565] width 180 height 21
paste div
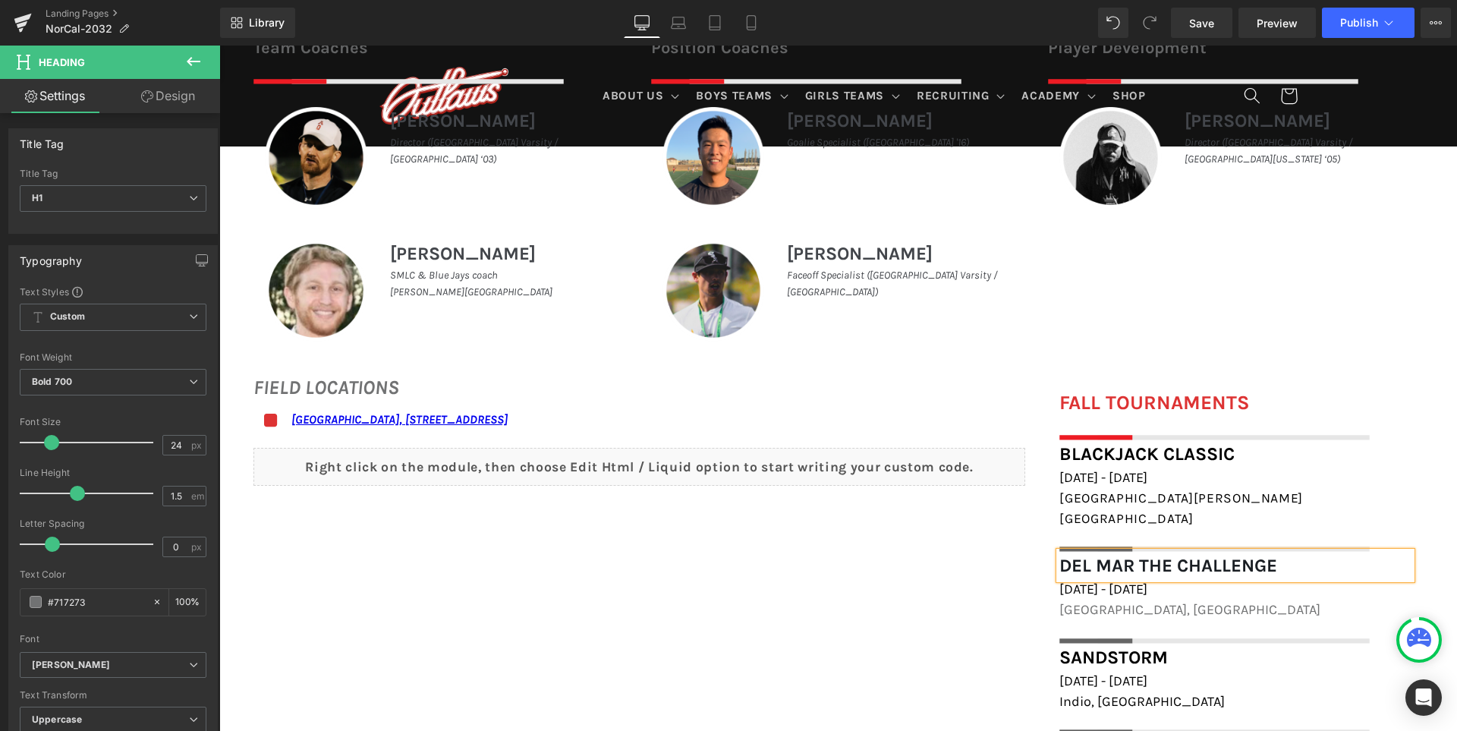
click at [1120, 580] on span "[DATE] - [DATE]" at bounding box center [1103, 588] width 88 height 17
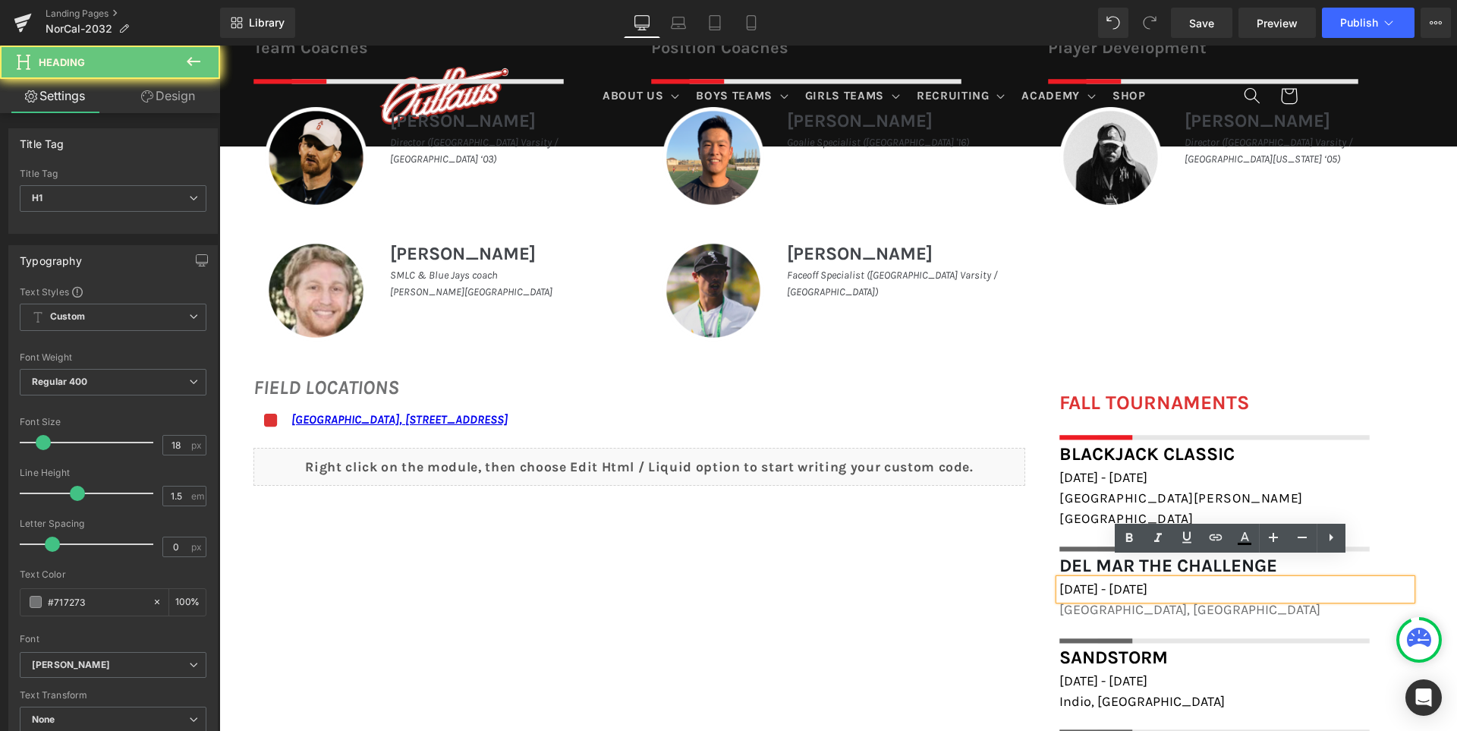
click at [1120, 580] on span "[DATE] - [DATE]" at bounding box center [1103, 588] width 88 height 17
paste div
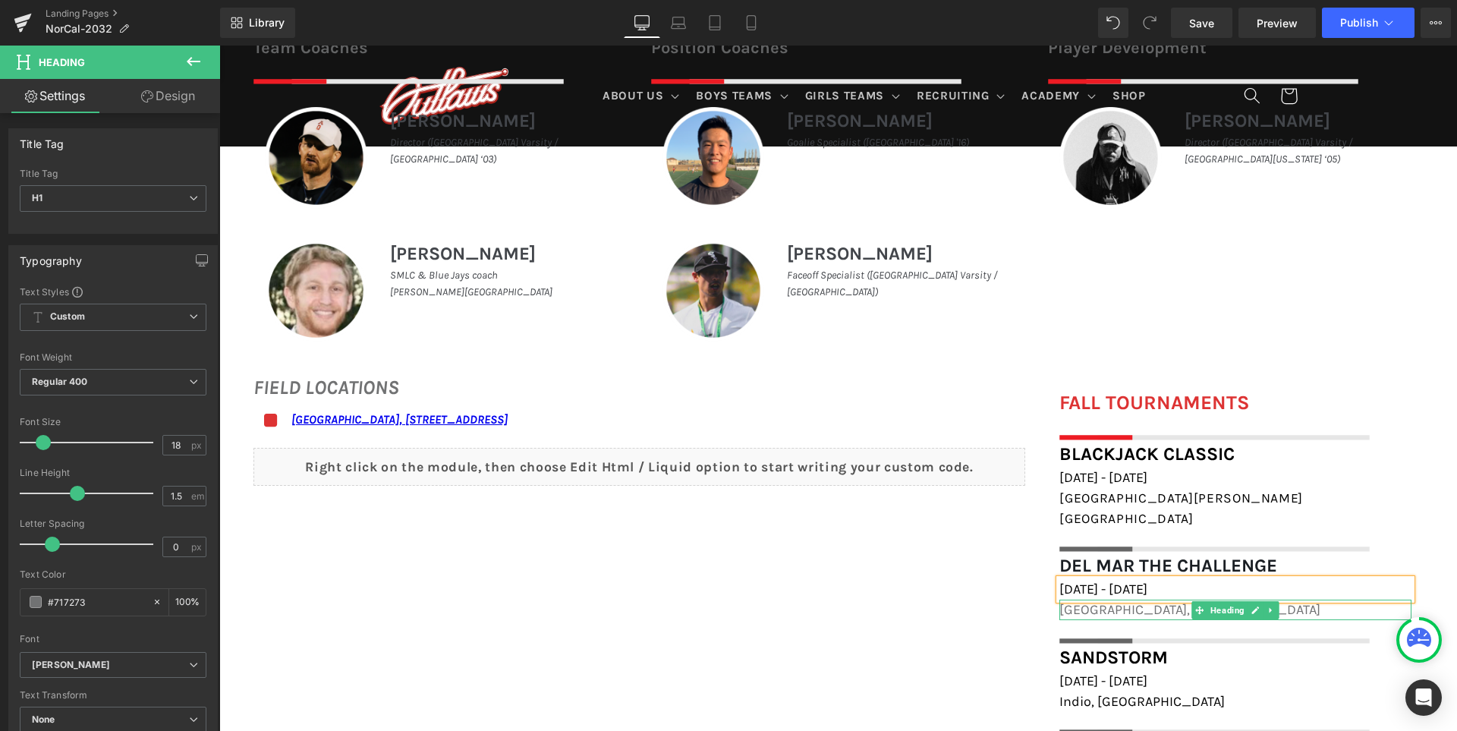
click at [1131, 601] on span "[GEOGRAPHIC_DATA], [GEOGRAPHIC_DATA]" at bounding box center [1189, 609] width 261 height 17
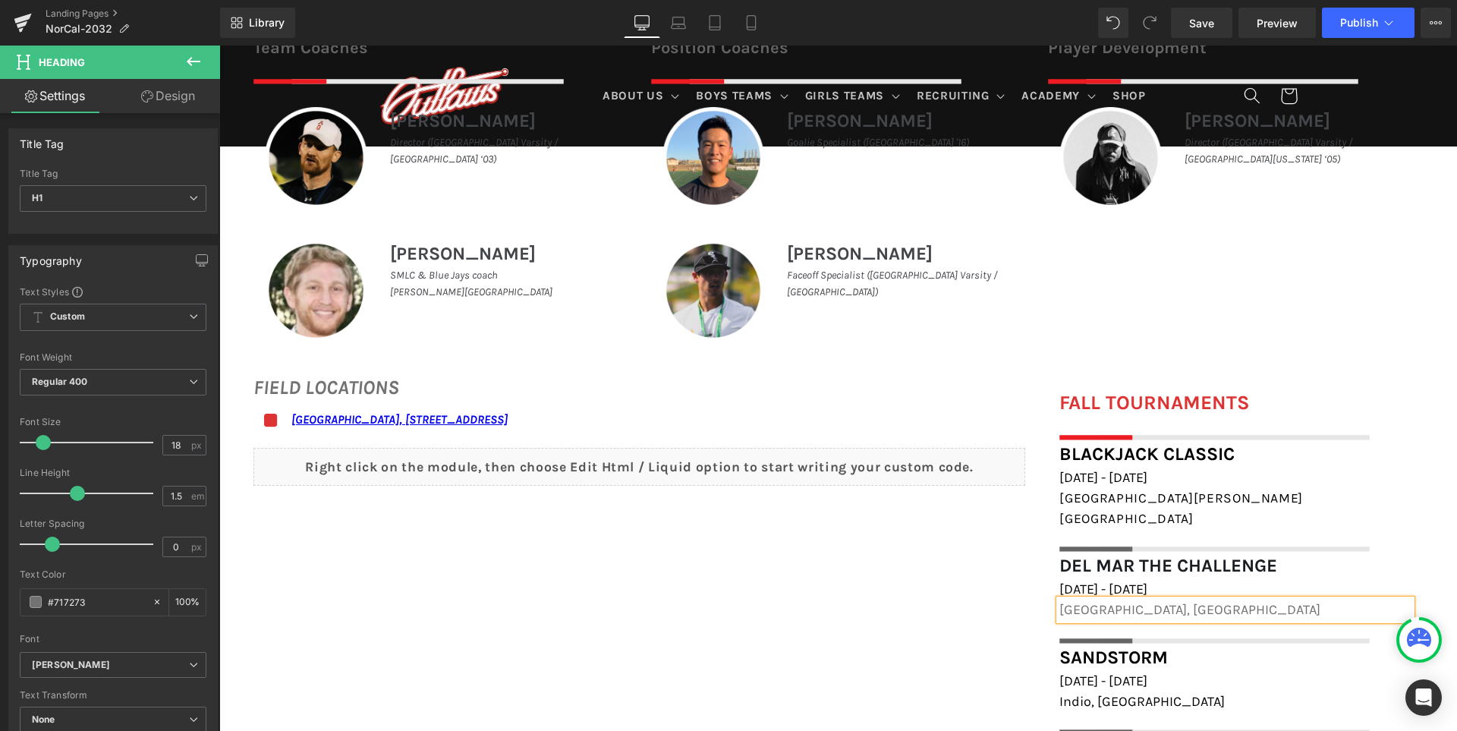
click at [1131, 601] on span "[GEOGRAPHIC_DATA], [GEOGRAPHIC_DATA]" at bounding box center [1189, 609] width 261 height 17
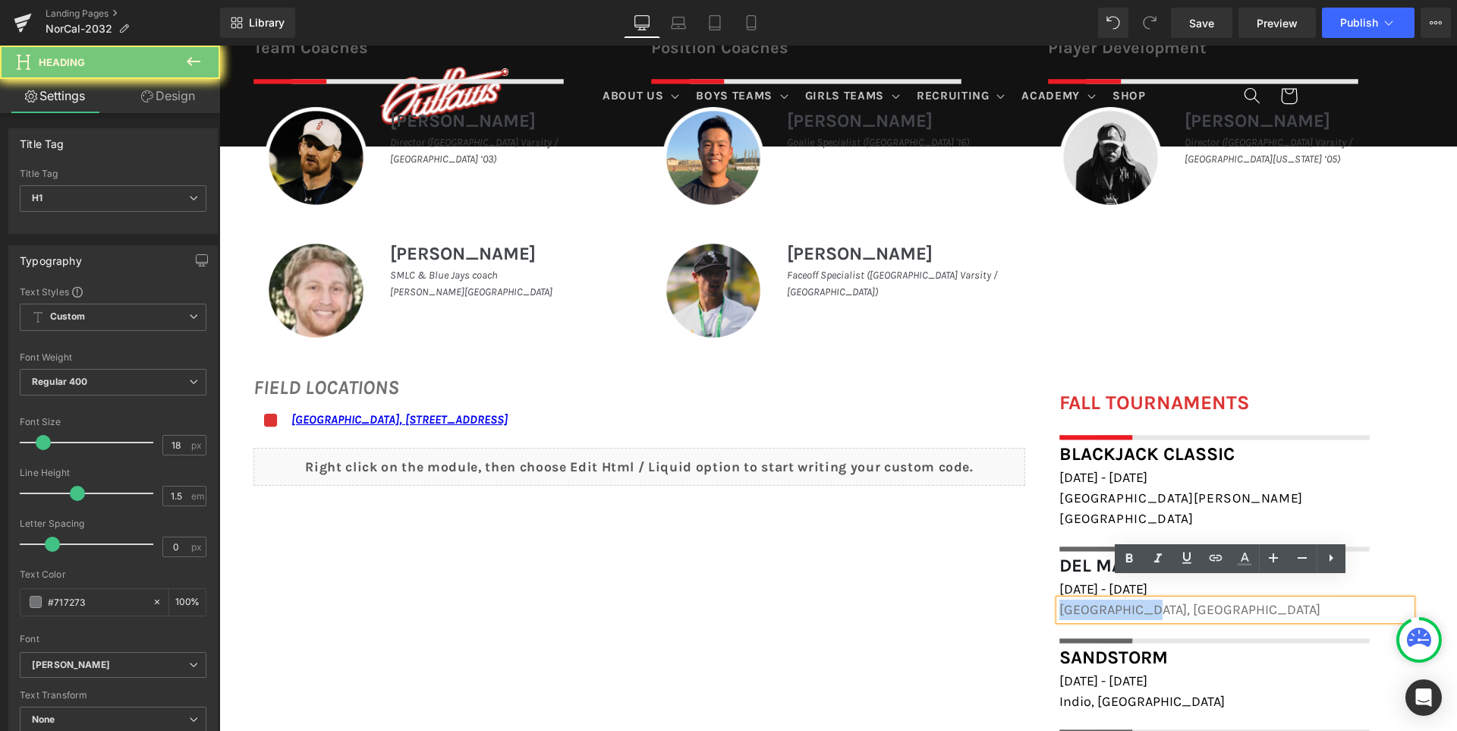
click at [1131, 601] on span "[GEOGRAPHIC_DATA], [GEOGRAPHIC_DATA]" at bounding box center [1189, 609] width 261 height 17
paste div
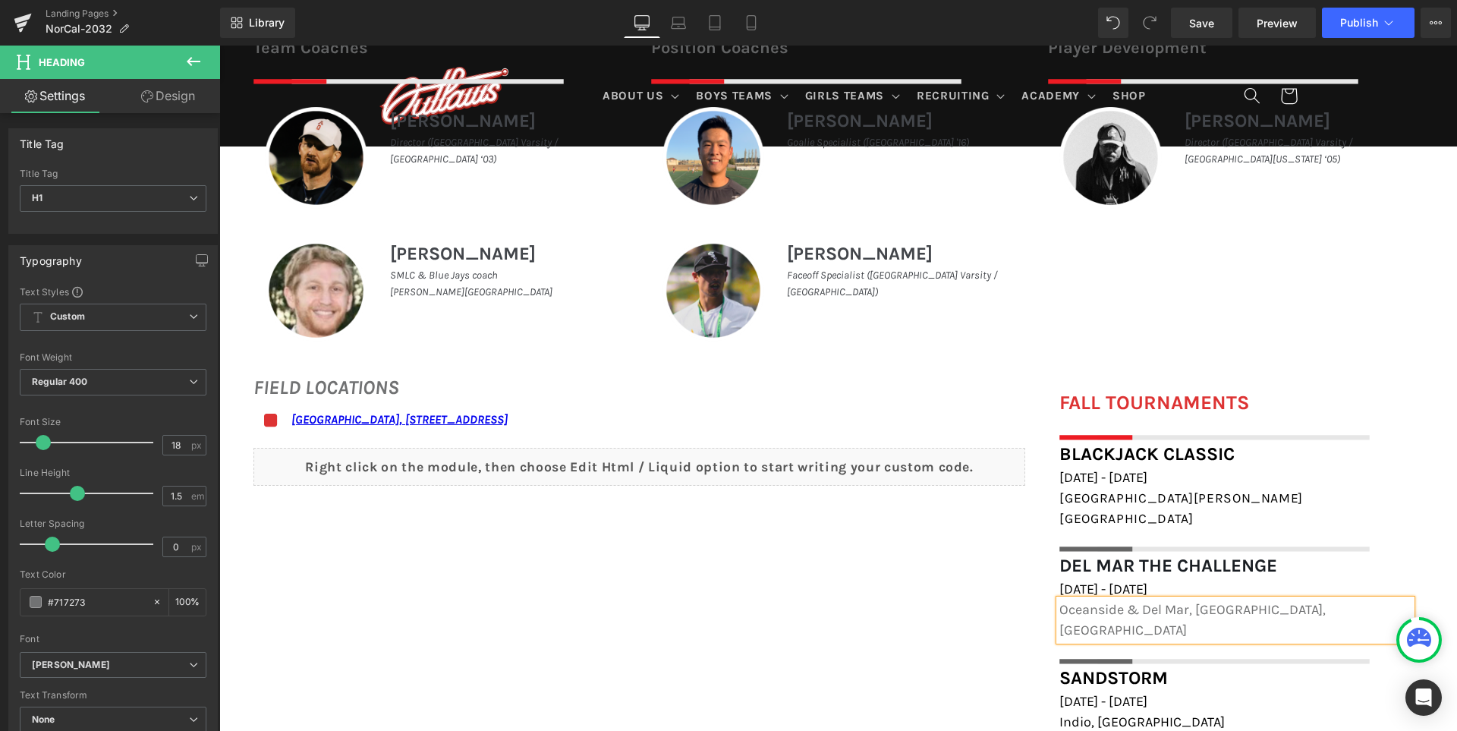
click at [1131, 601] on span "Oceanside & Del Mar, [GEOGRAPHIC_DATA], [GEOGRAPHIC_DATA]" at bounding box center [1192, 619] width 266 height 37
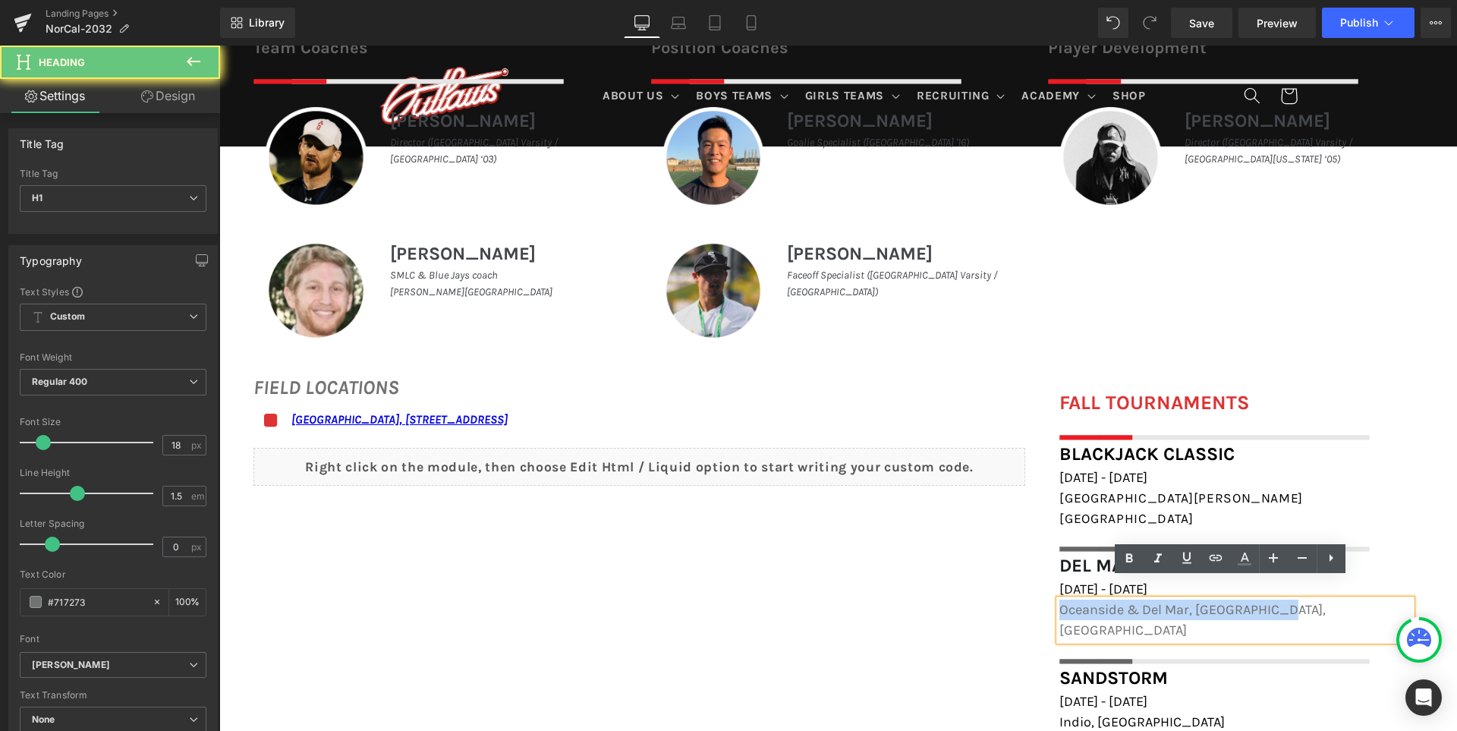
click at [1131, 601] on span "Oceanside & Del Mar, [GEOGRAPHIC_DATA], [GEOGRAPHIC_DATA]" at bounding box center [1192, 619] width 266 height 37
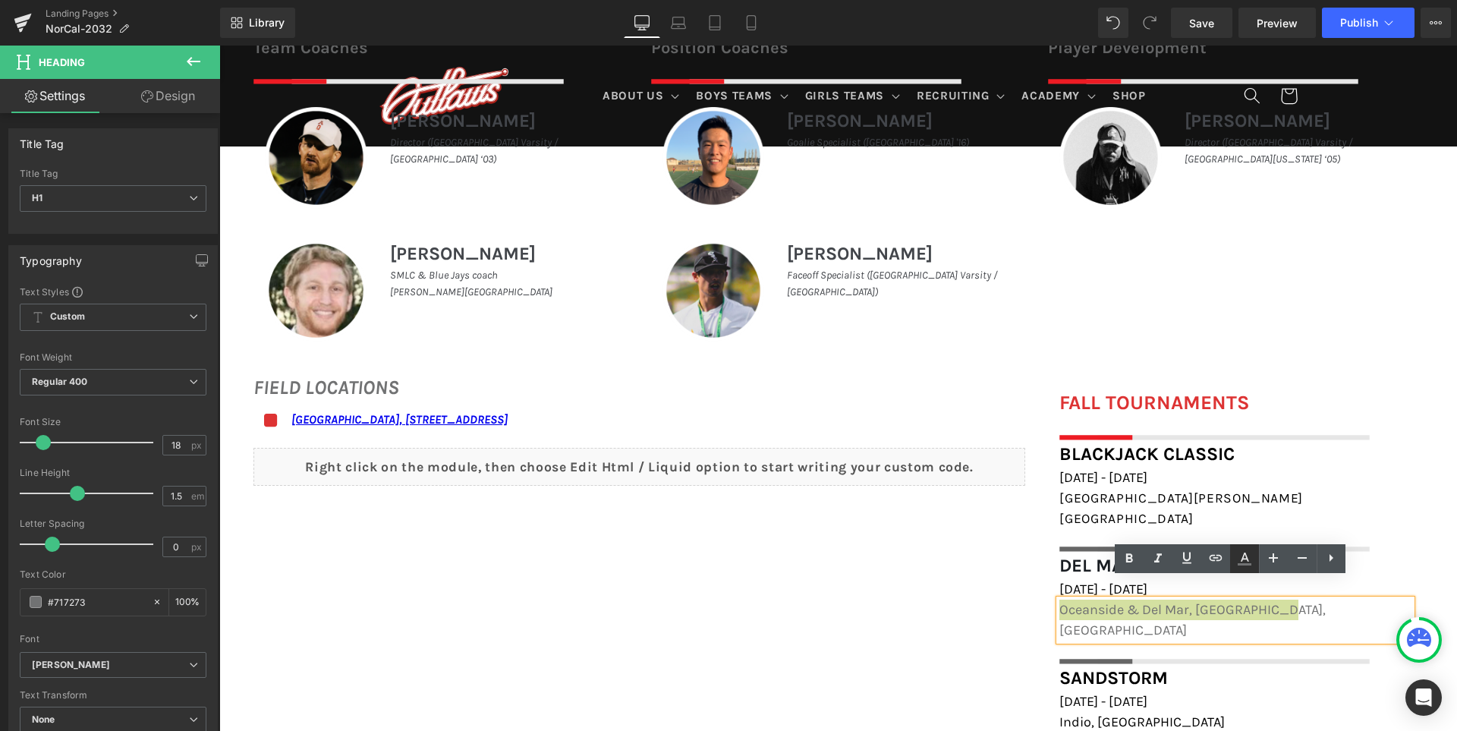
click at [1242, 560] on icon at bounding box center [1244, 556] width 8 height 9
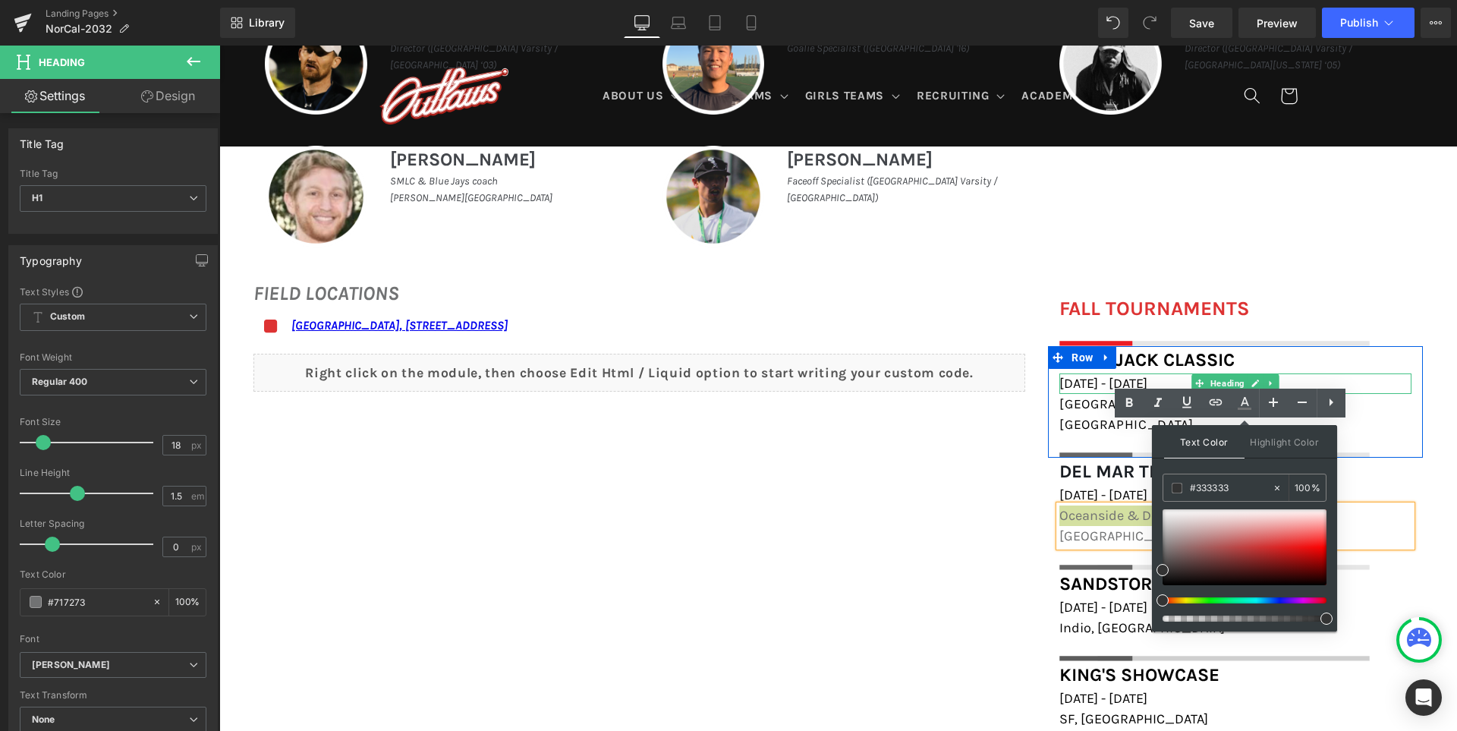
scroll to position [986, 0]
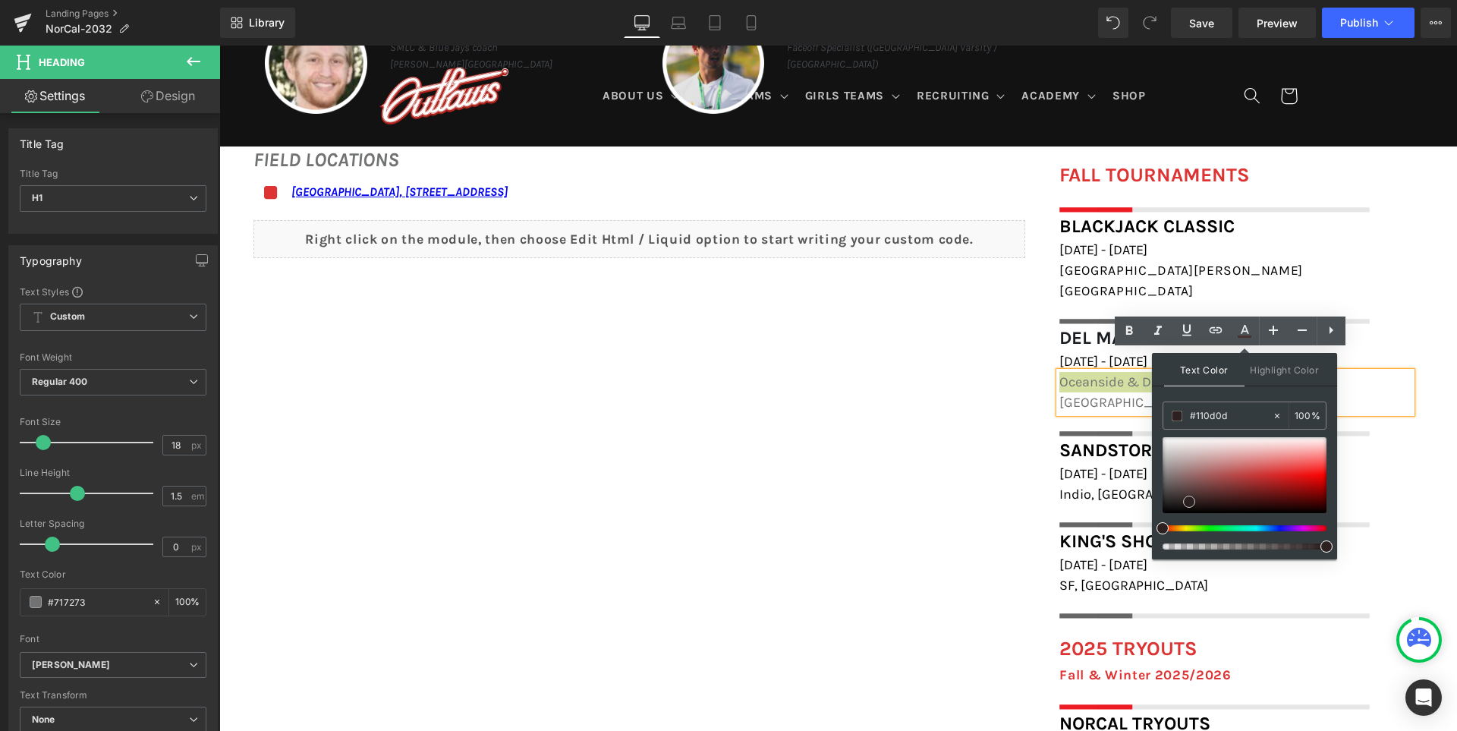
type input "#000000"
drag, startPoint x: 1194, startPoint y: 491, endPoint x: 1160, endPoint y: 535, distance: 55.7
click at [1160, 535] on div "Text Color Highlight Color rgba(0, 0, 0, 1) #000000 100 % none 0 %" at bounding box center [1244, 456] width 185 height 206
click at [944, 504] on div "FIELD LOCATIONS Heading Icon [GEOGRAPHIC_DATA], [STREET_ADDRESS] Text Block Ico…" at bounding box center [837, 557] width 1237 height 854
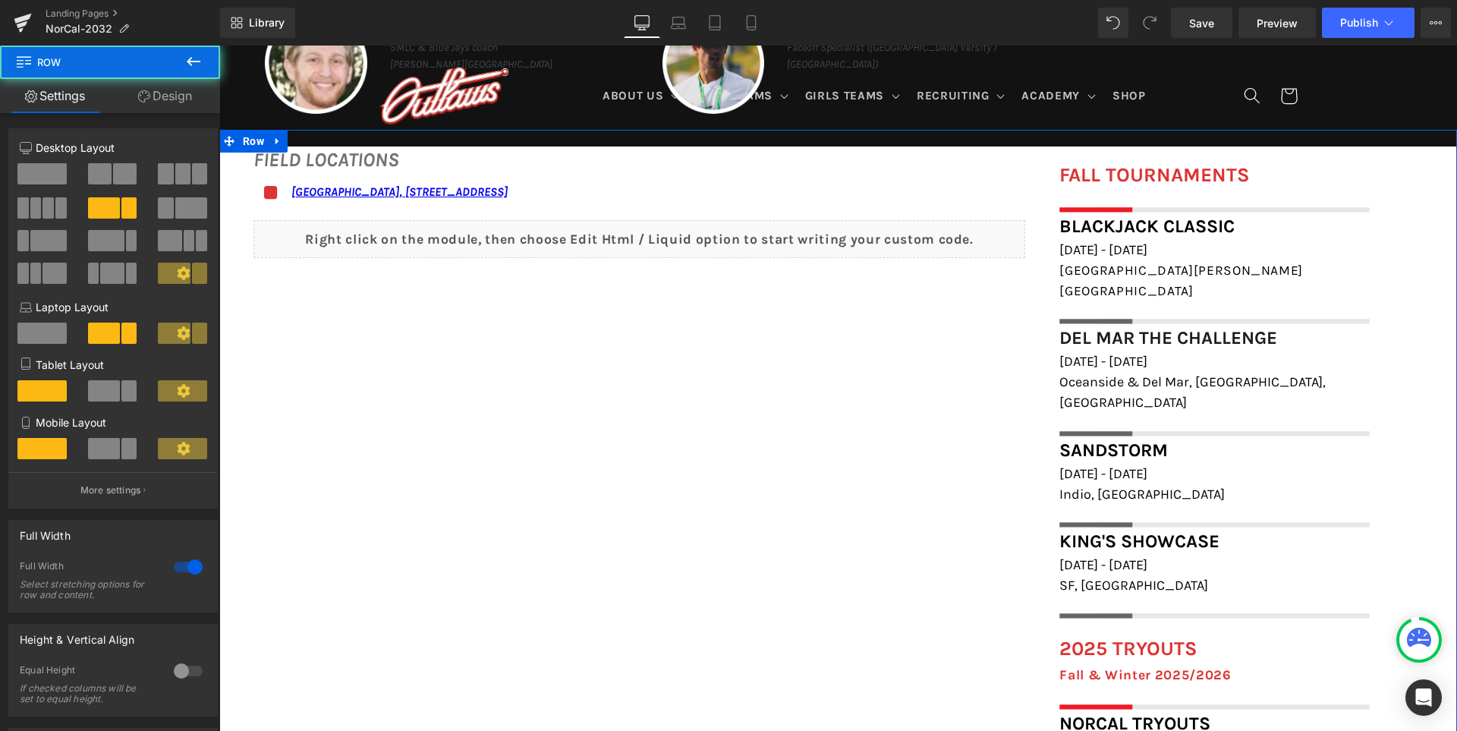
click at [742, 555] on div "FIELD LOCATIONS Heading Icon [GEOGRAPHIC_DATA], [STREET_ADDRESS] Text Block Ico…" at bounding box center [837, 557] width 1237 height 854
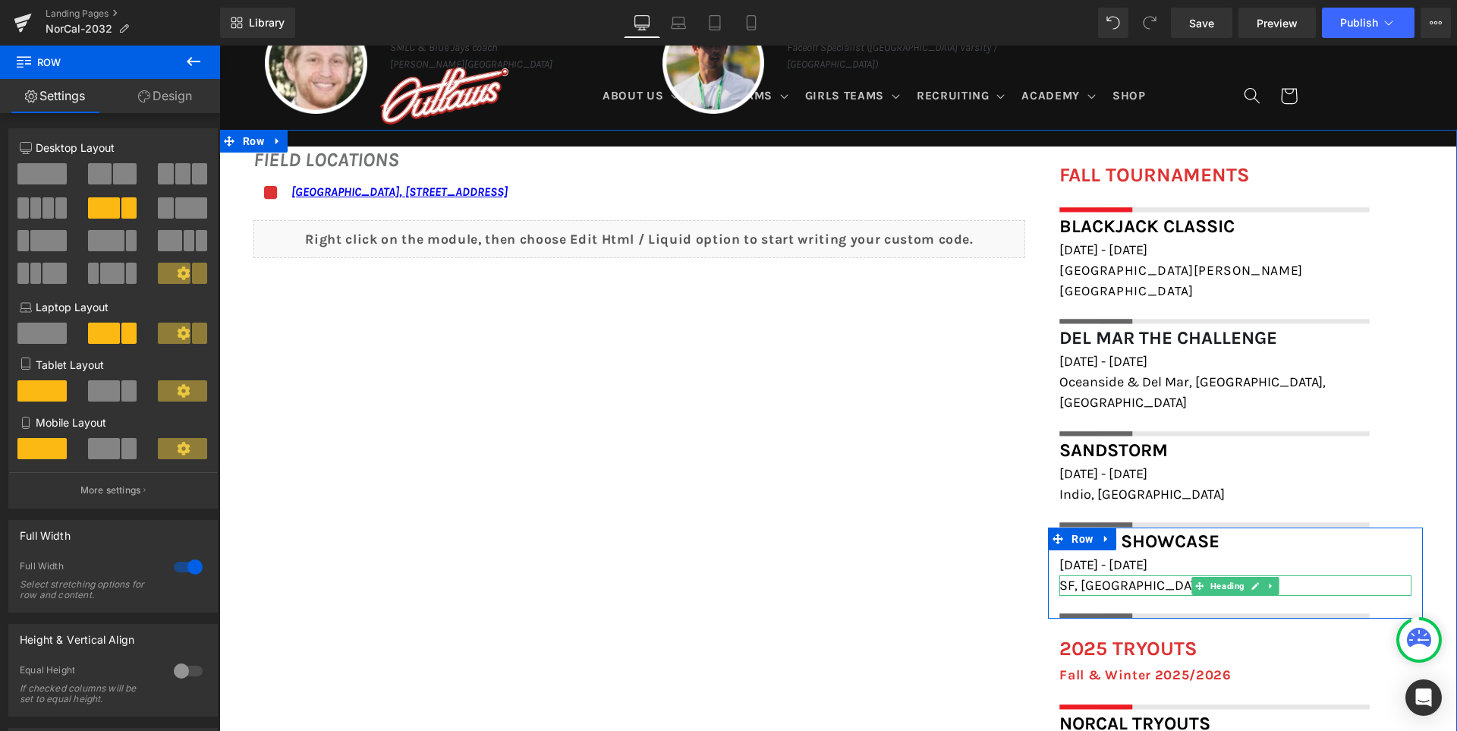
click at [1099, 575] on h1 "SF, [GEOGRAPHIC_DATA]" at bounding box center [1235, 585] width 352 height 20
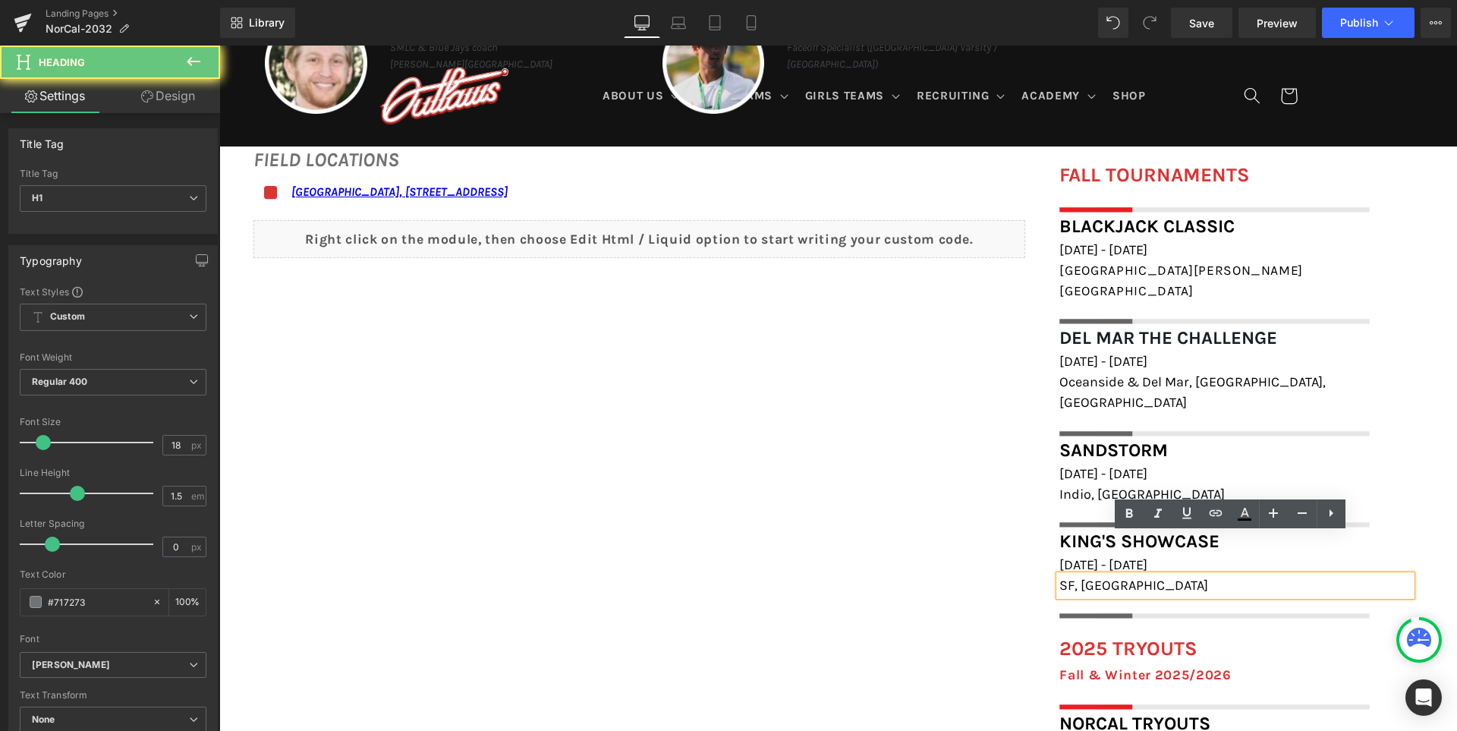
click at [1099, 575] on h1 "SF, [GEOGRAPHIC_DATA]" at bounding box center [1235, 585] width 352 height 20
paste div
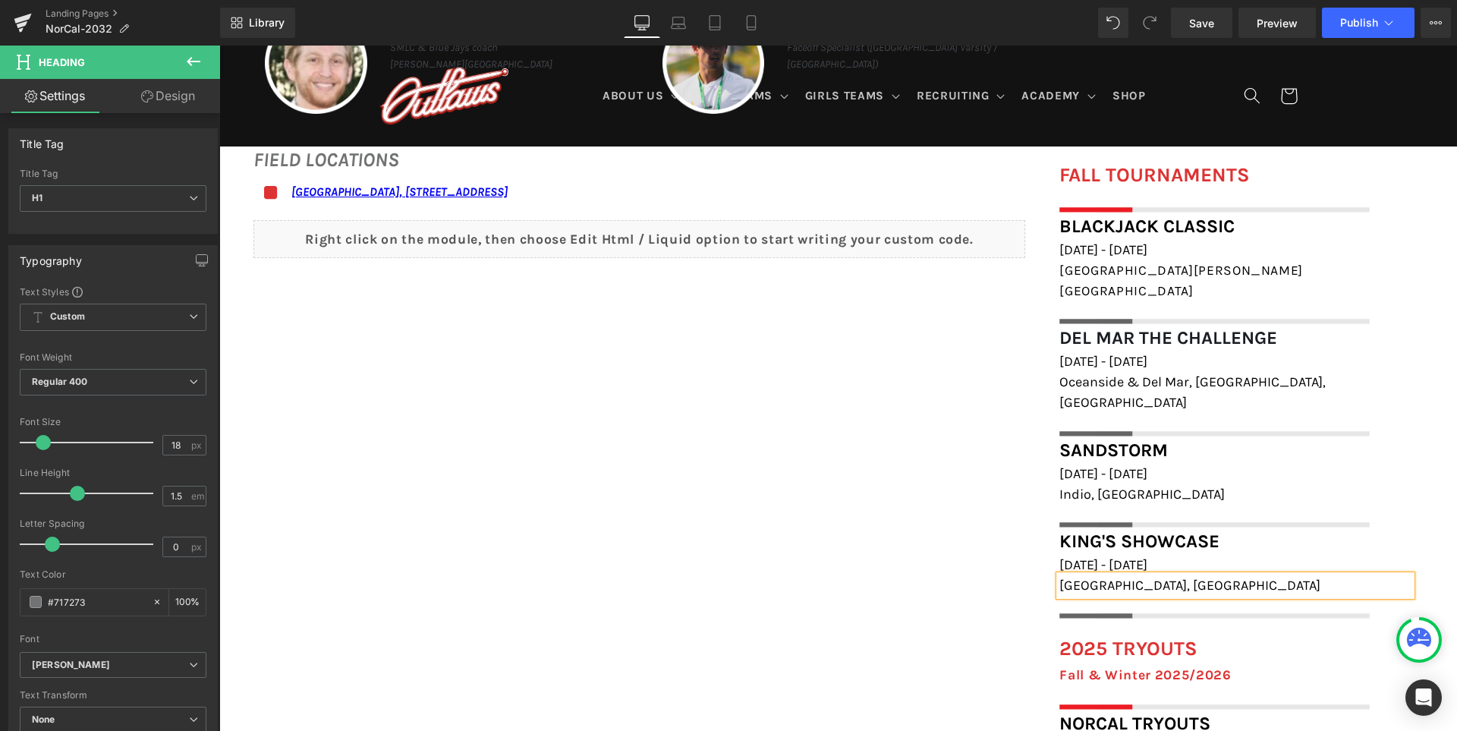
click at [855, 562] on div "FIELD LOCATIONS Heading Icon Marin Academy Field, 1600 Mission Avenue, San Rafa…" at bounding box center [837, 557] width 1237 height 854
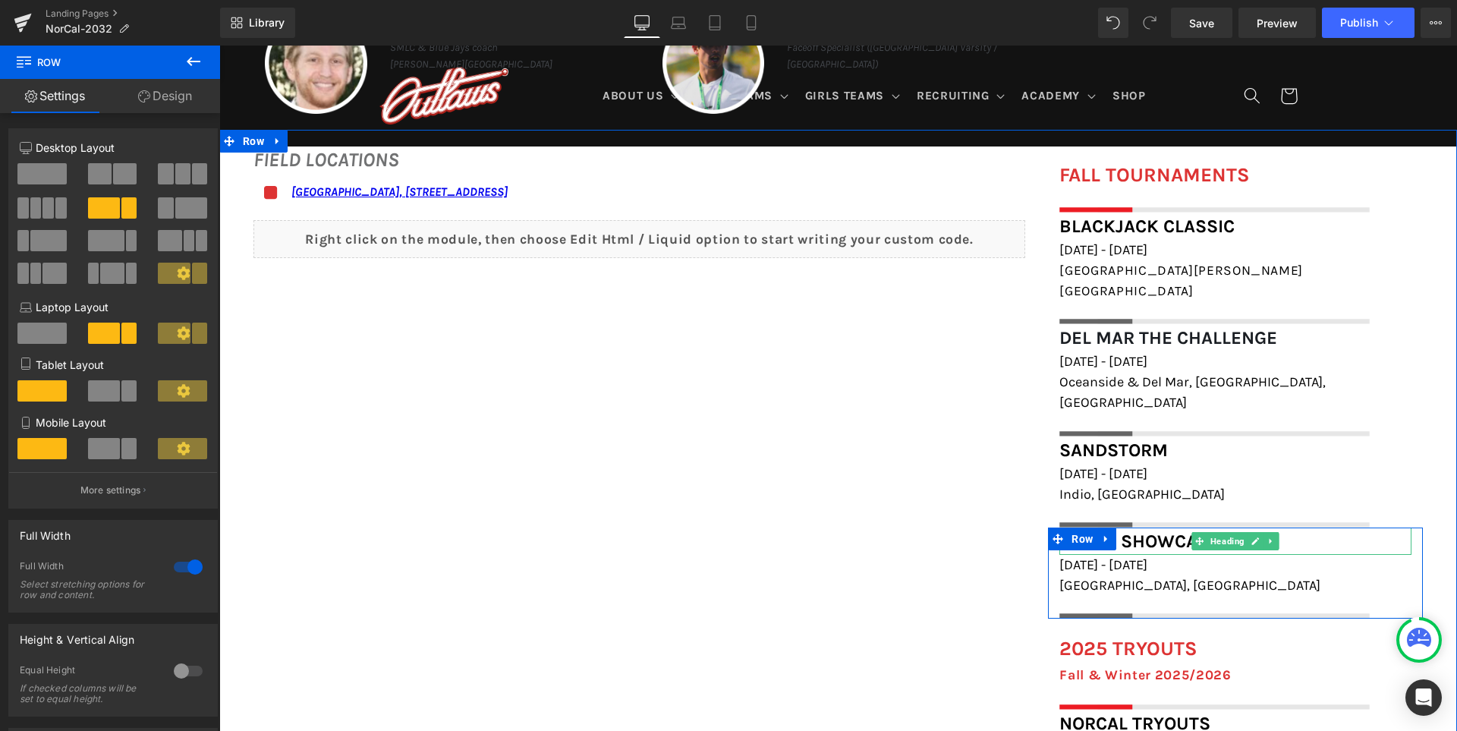
click at [1143, 530] on span "King's Showcase" at bounding box center [1139, 540] width 160 height 21
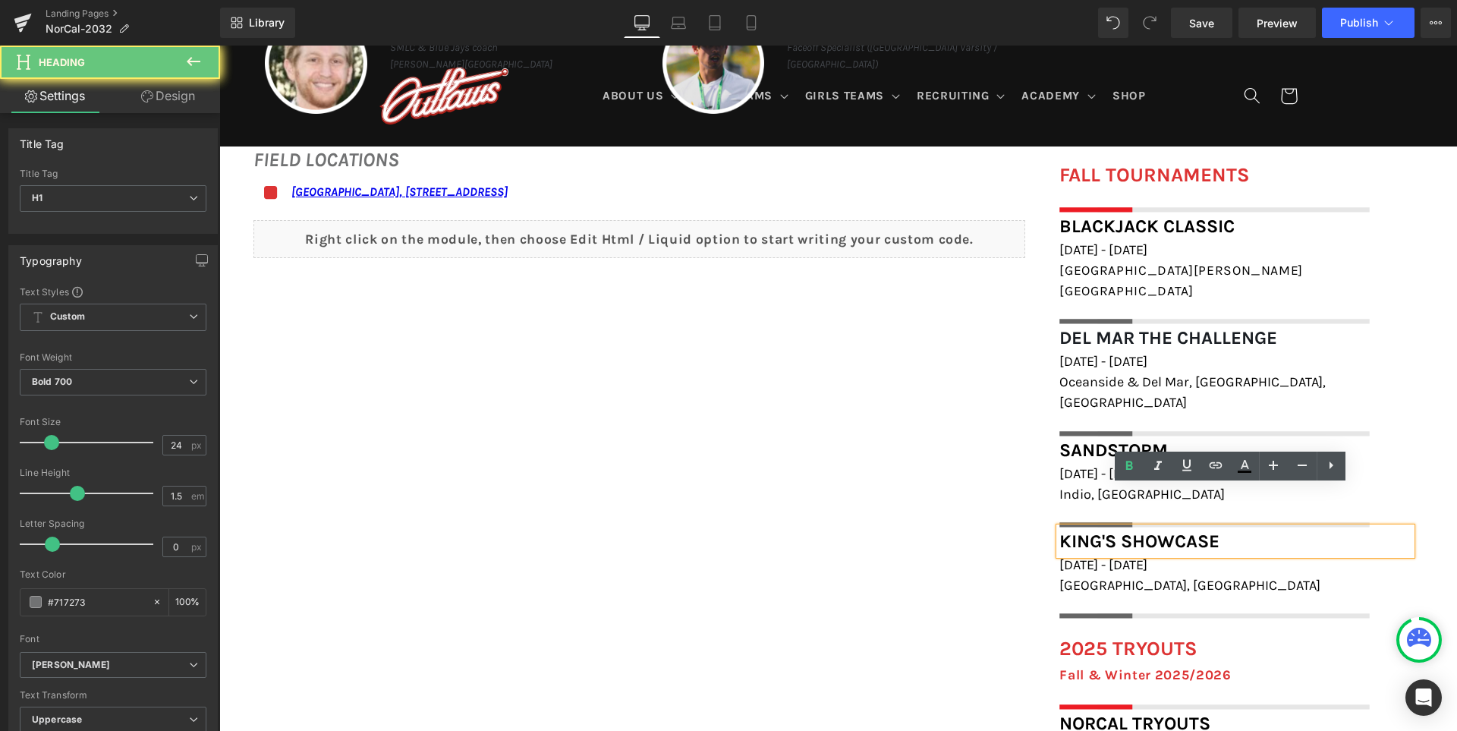
click at [1143, 530] on span "King's Showcase" at bounding box center [1139, 540] width 160 height 21
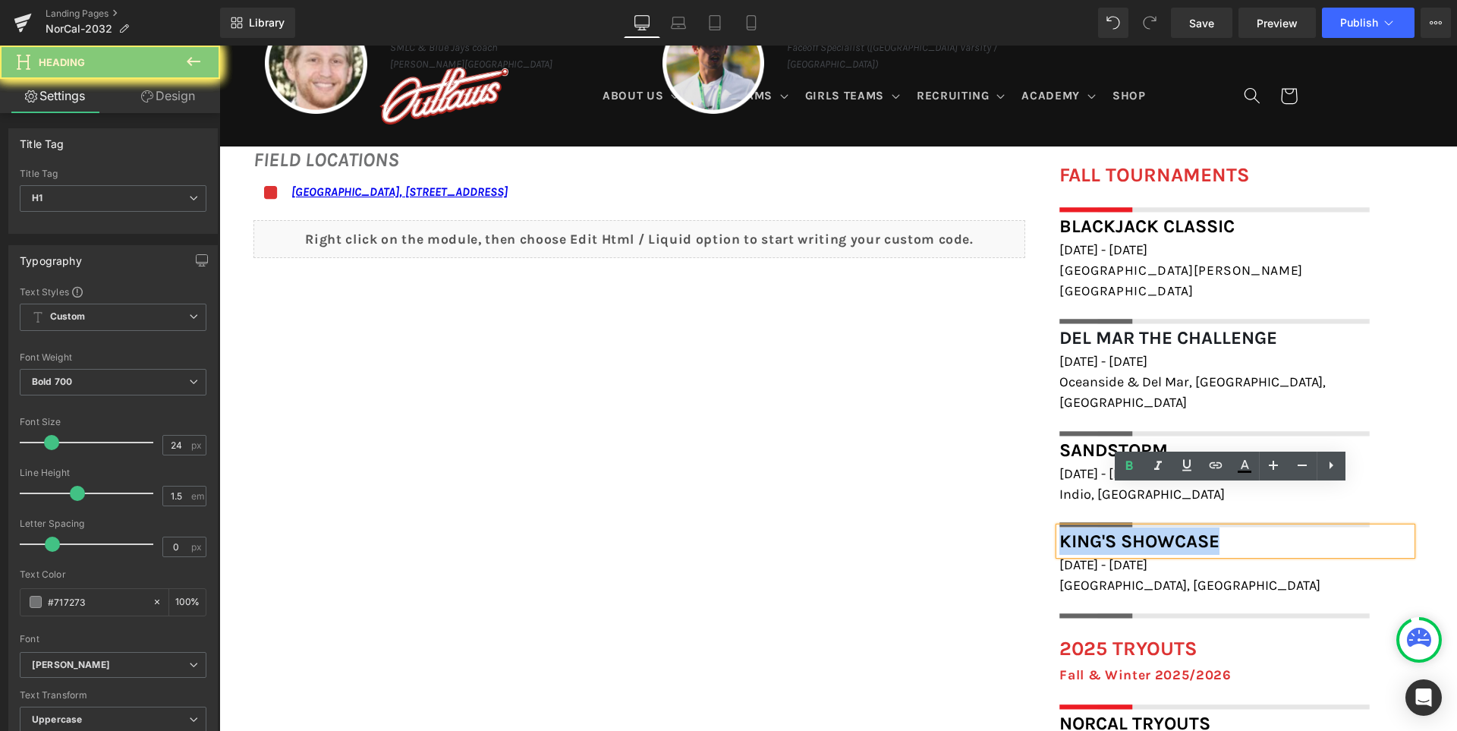
paste div
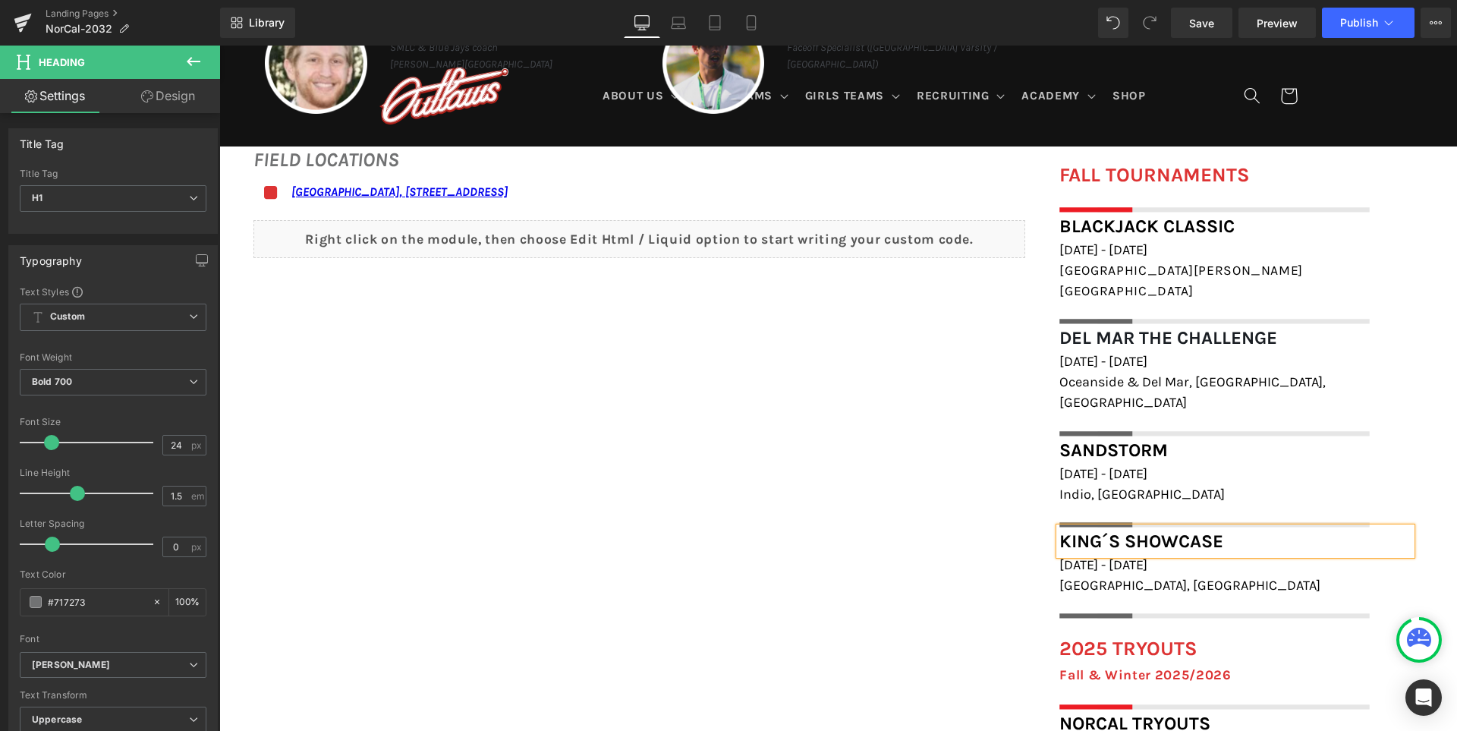
click at [813, 585] on div "FIELD LOCATIONS Heading Icon Marin Academy Field, 1600 Mission Avenue, San Rafa…" at bounding box center [837, 557] width 1237 height 854
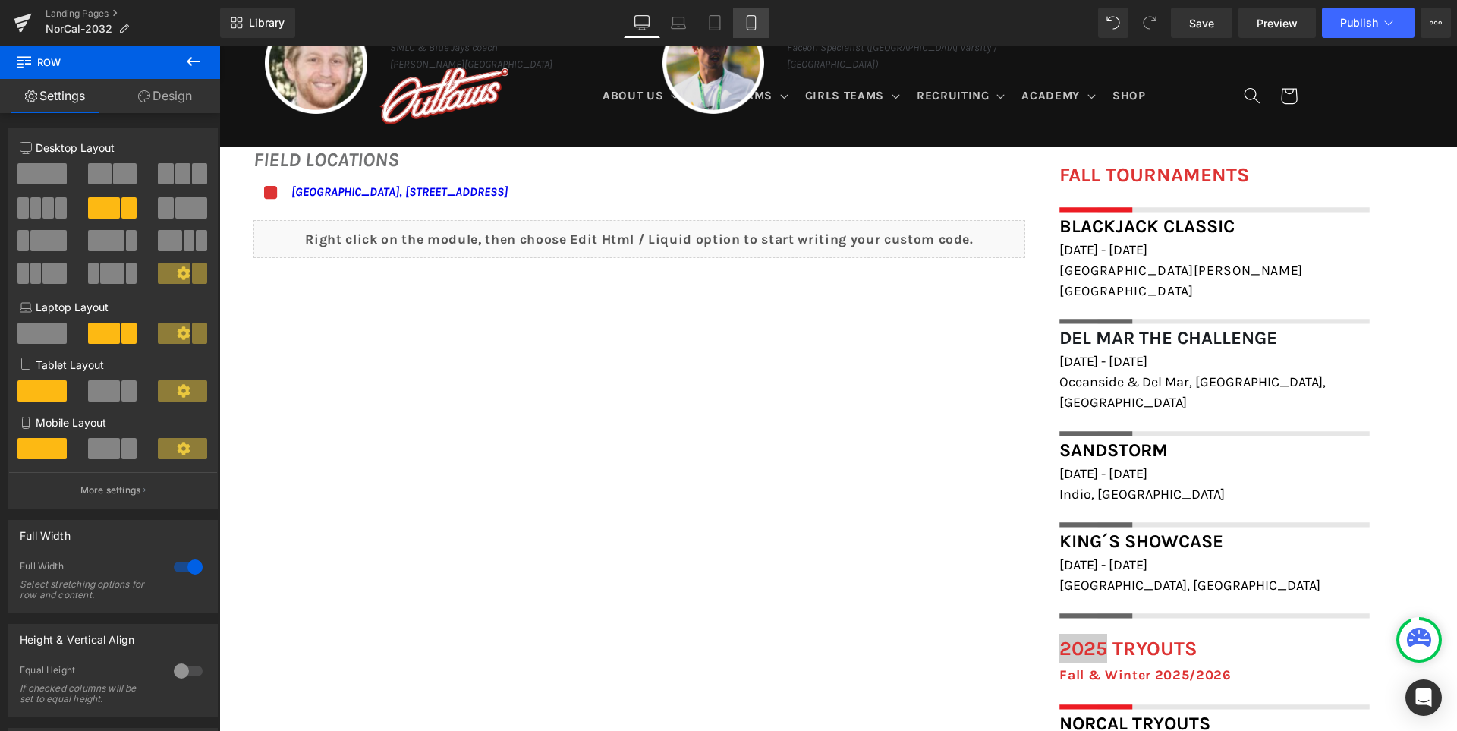
click at [751, 12] on link "Mobile" at bounding box center [751, 23] width 36 height 30
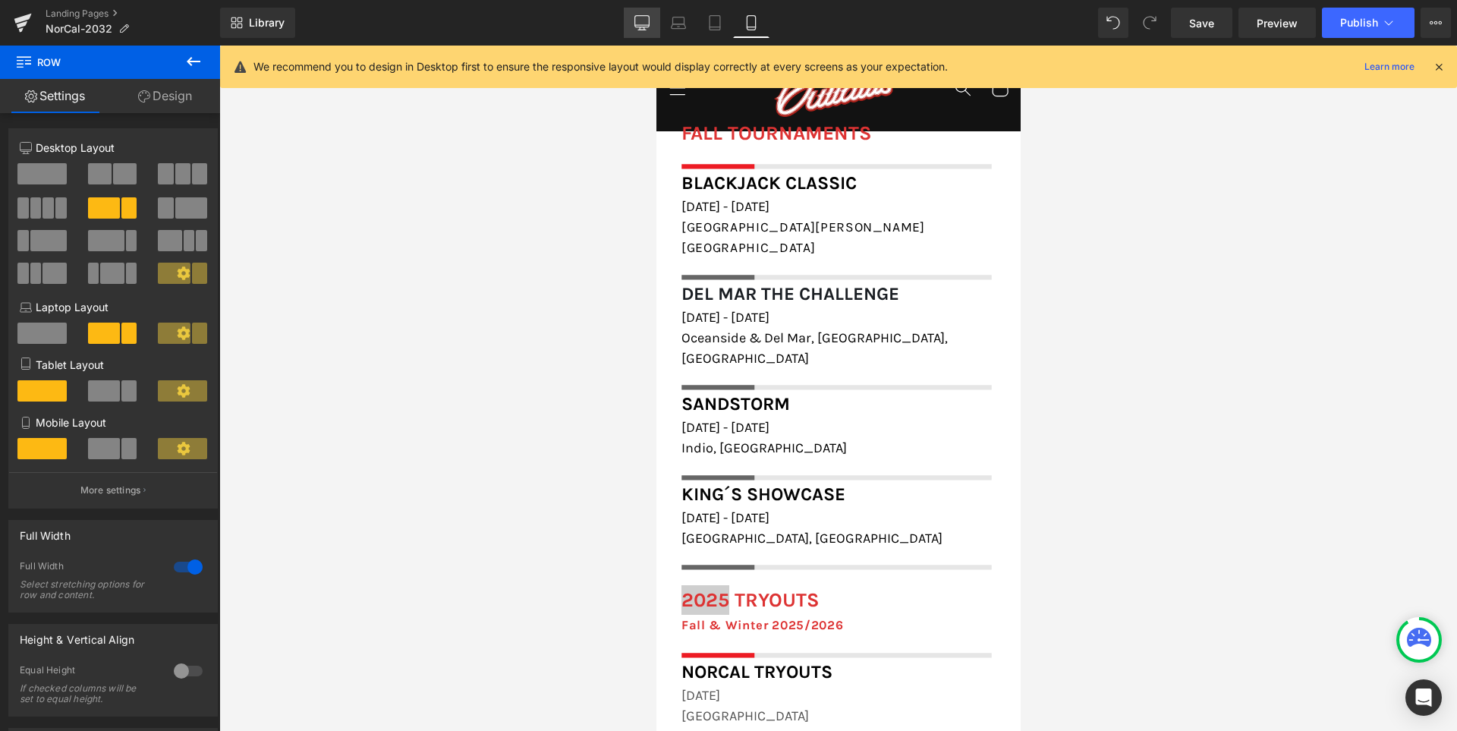
click at [646, 24] on icon at bounding box center [641, 22] width 15 height 15
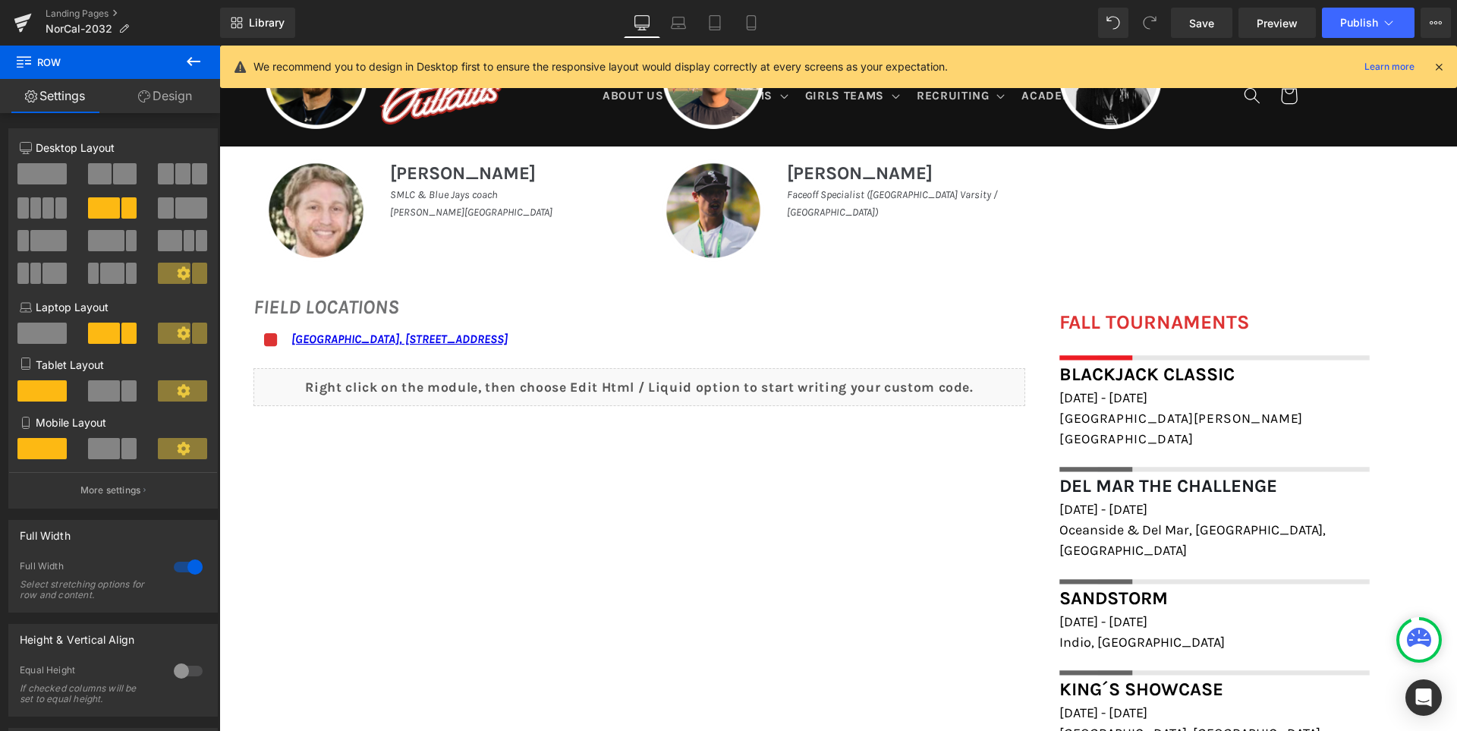
scroll to position [839, 0]
click at [1200, 23] on span "Save" at bounding box center [1201, 23] width 25 height 16
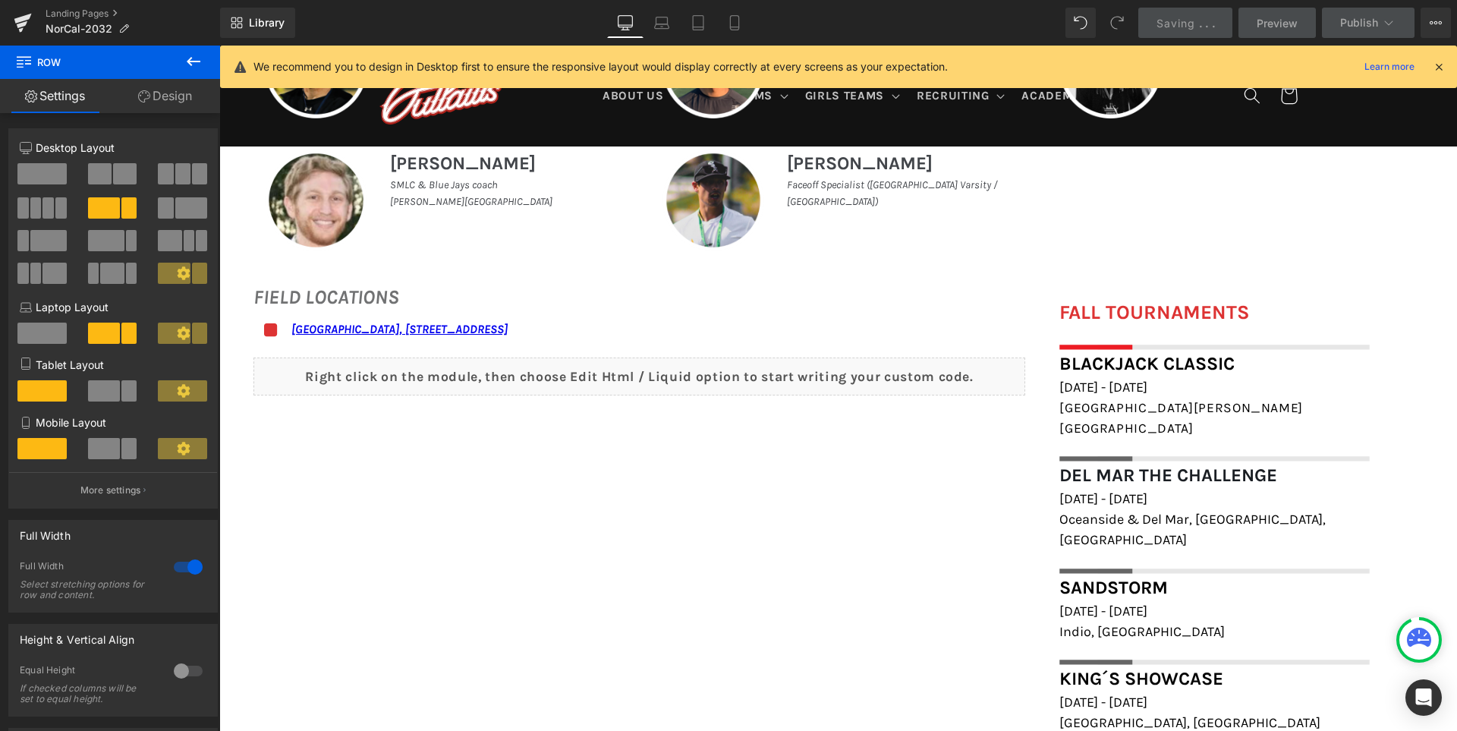
scroll to position [991, 0]
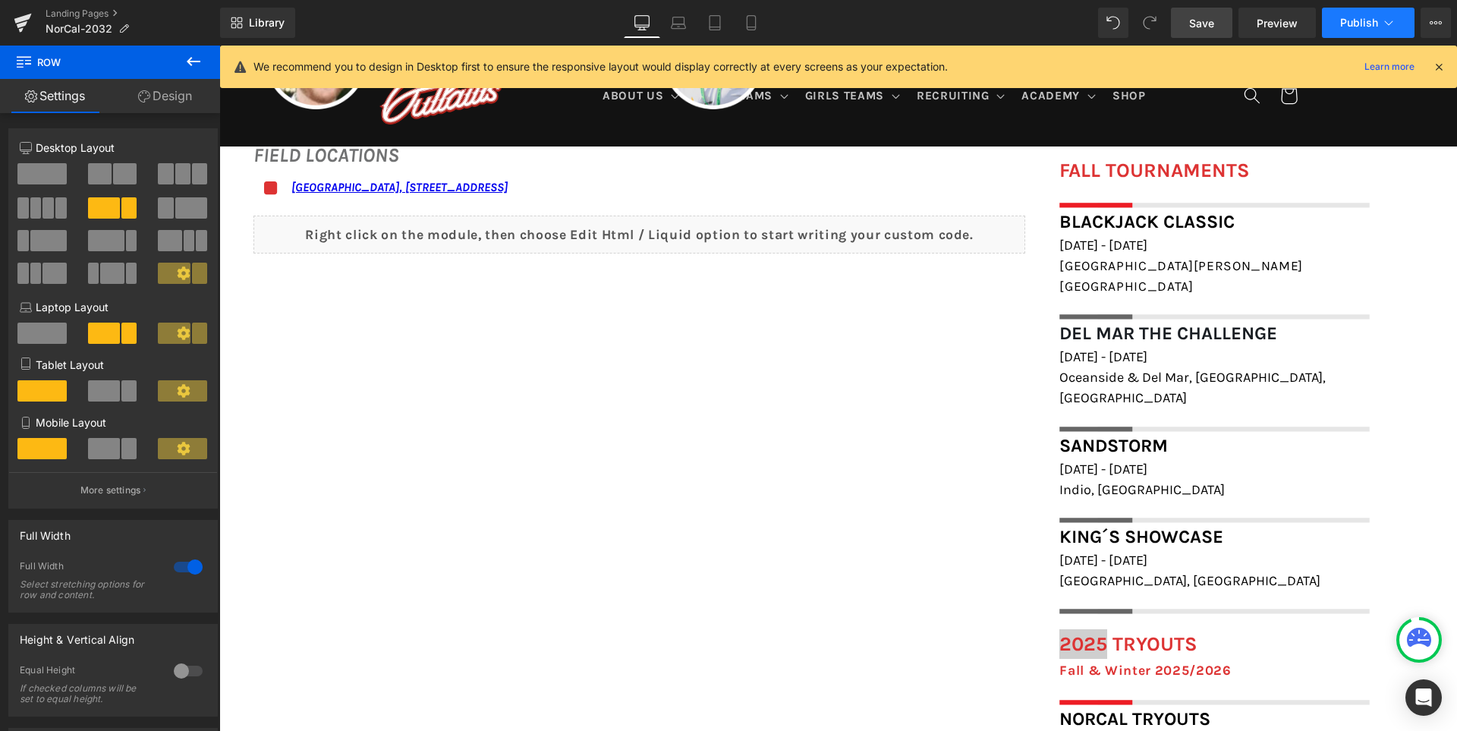
click at [1362, 20] on span "Publish" at bounding box center [1359, 23] width 38 height 12
click at [1363, 21] on span "Publish" at bounding box center [1359, 23] width 38 height 12
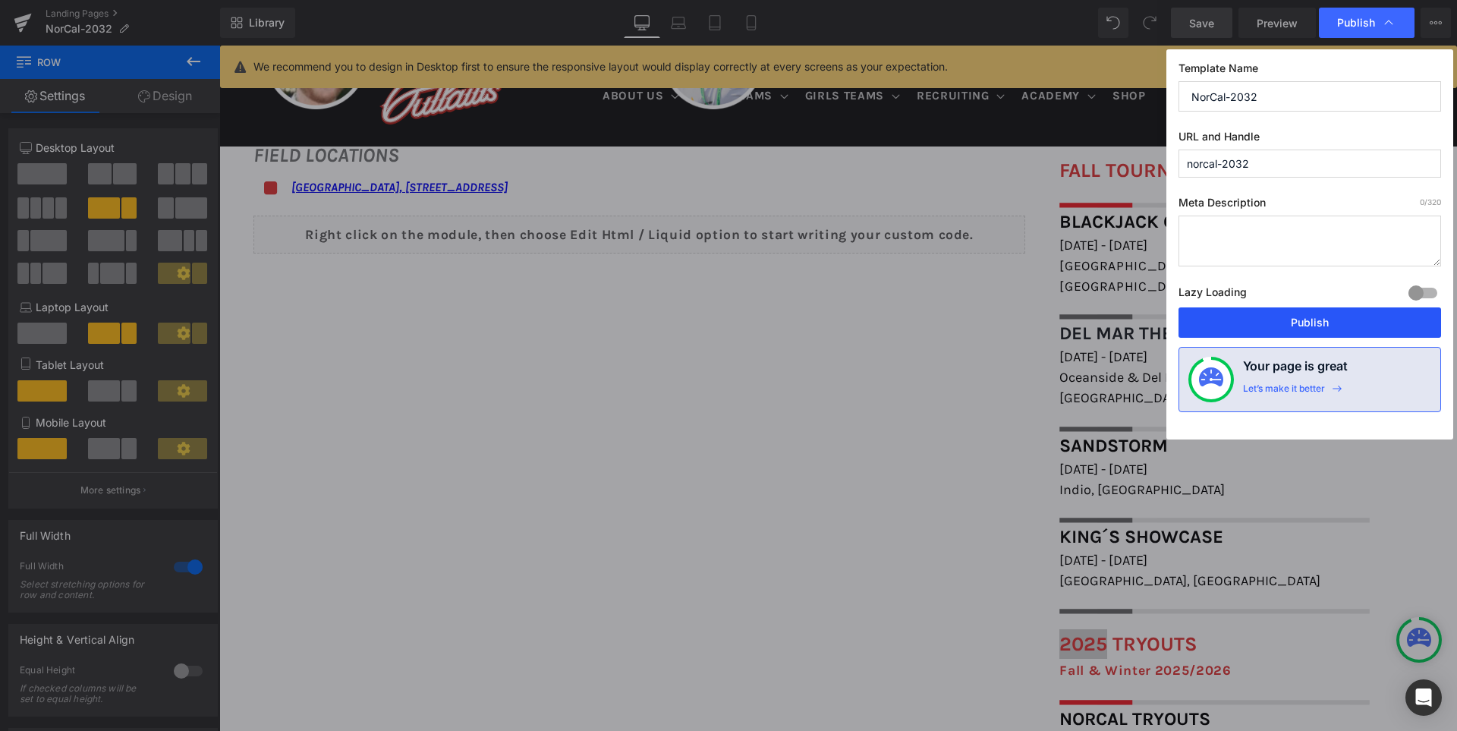
click at [1319, 317] on button "Publish" at bounding box center [1309, 322] width 262 height 30
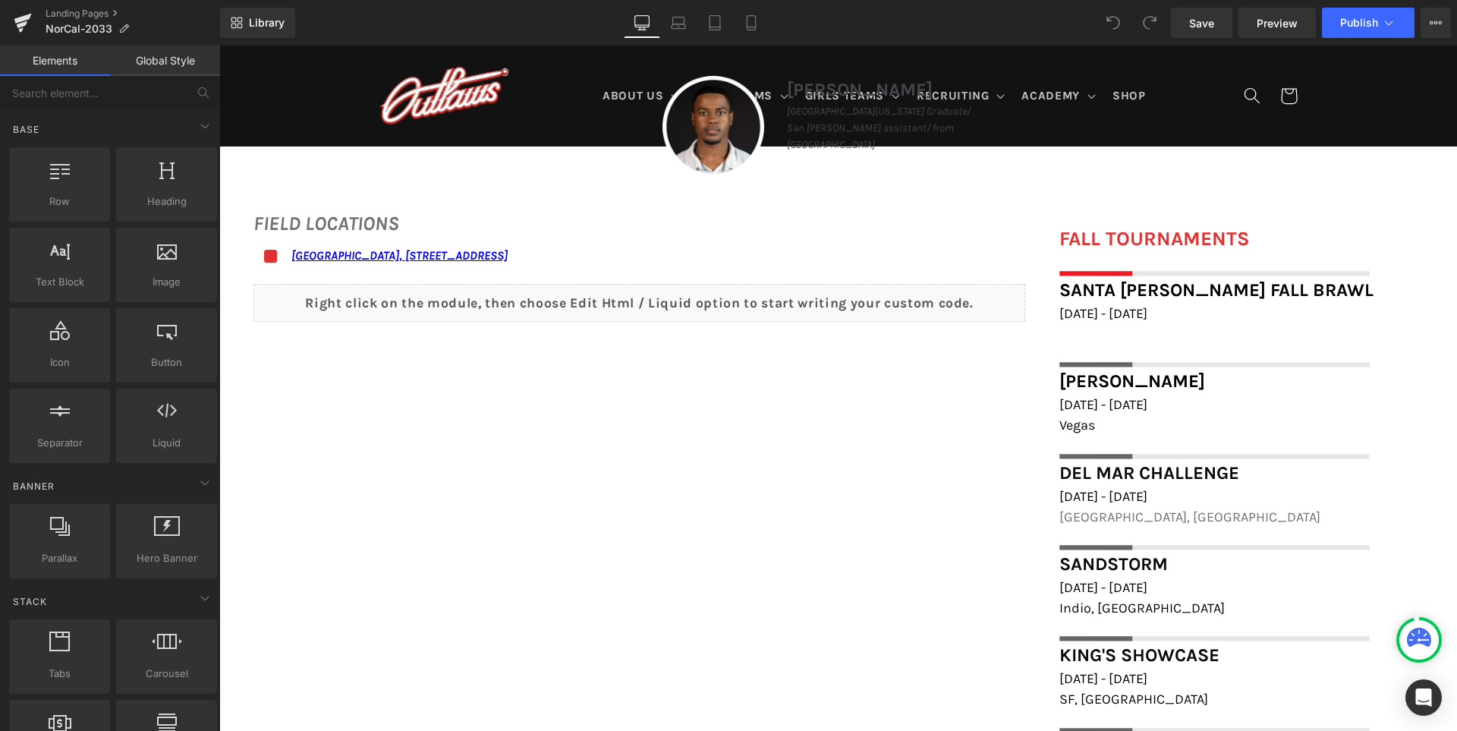
scroll to position [1062, 0]
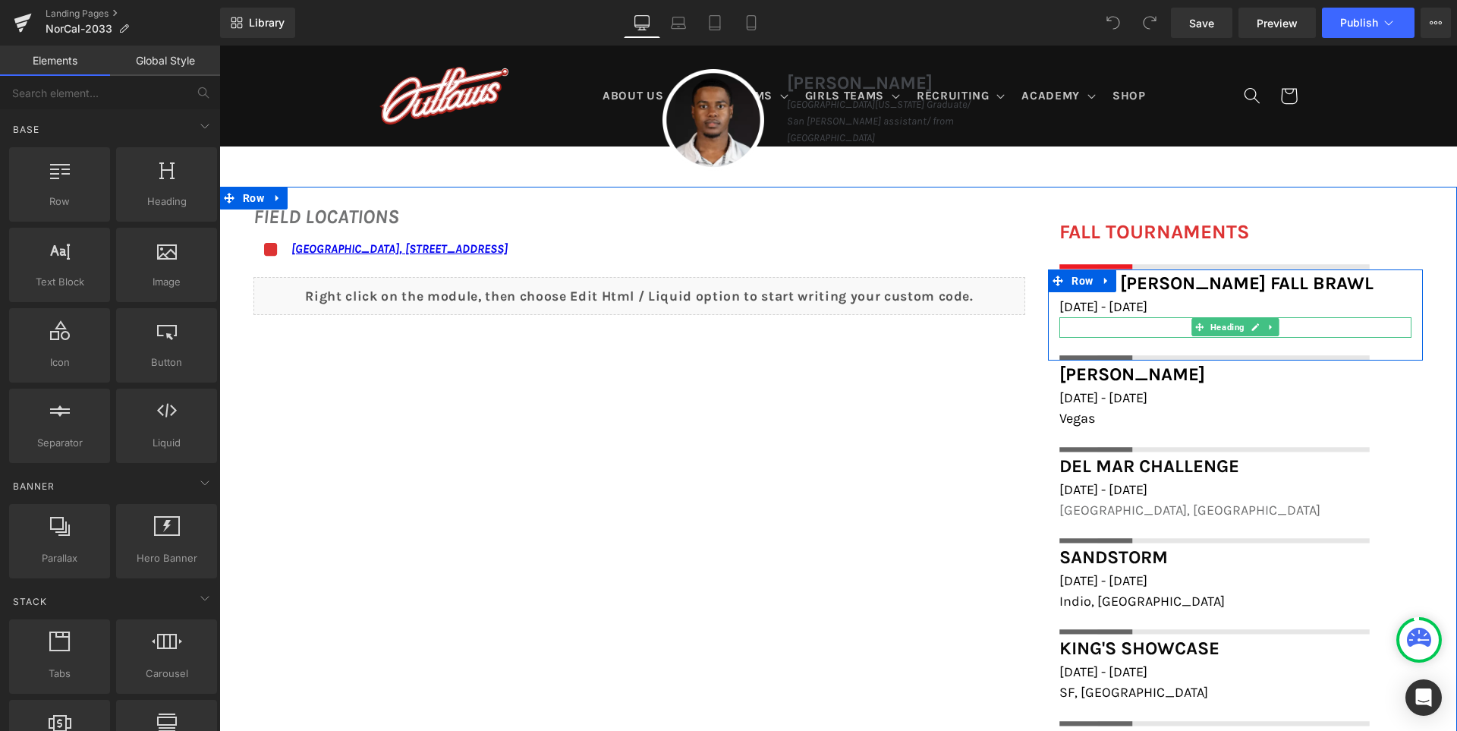
click at [1123, 324] on h1 at bounding box center [1235, 327] width 352 height 20
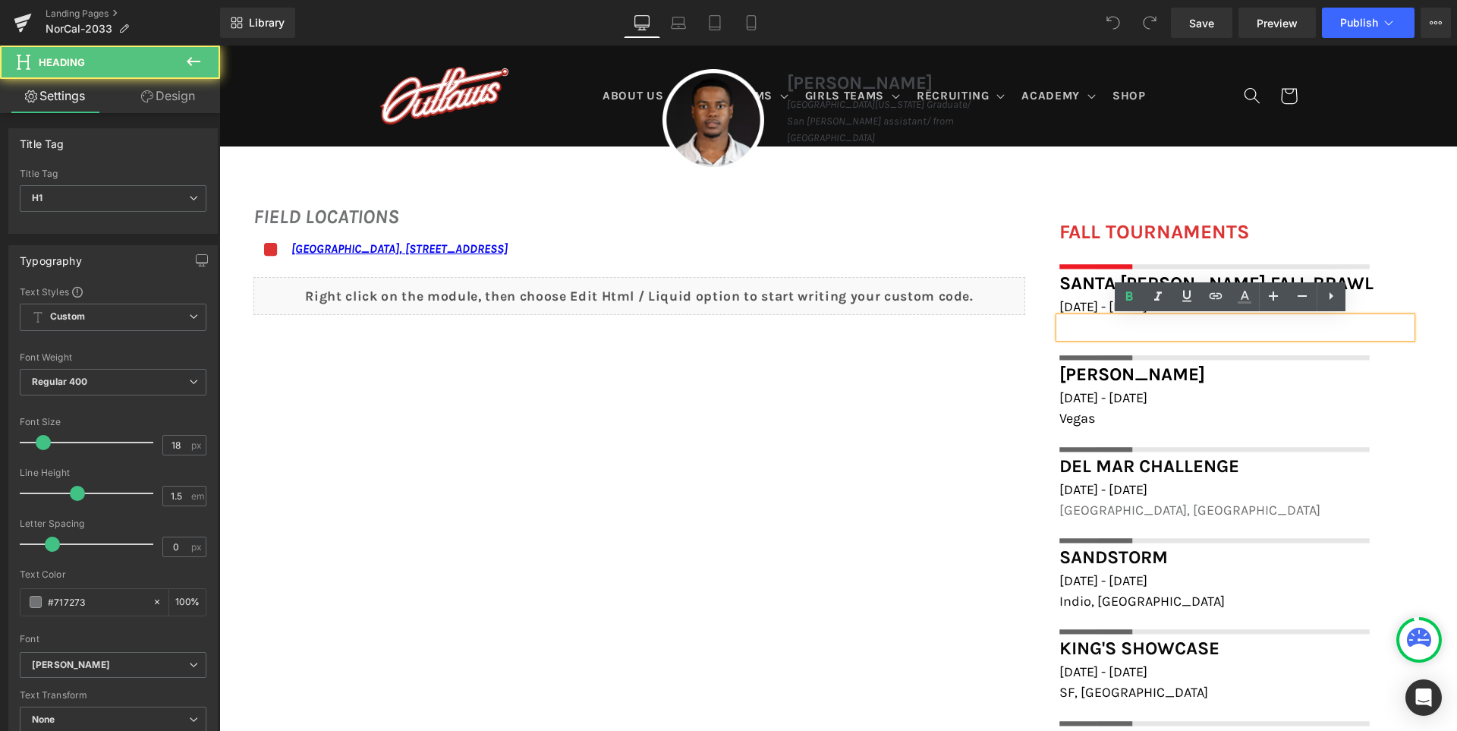
click at [1113, 324] on h1 at bounding box center [1235, 327] width 352 height 20
paste div
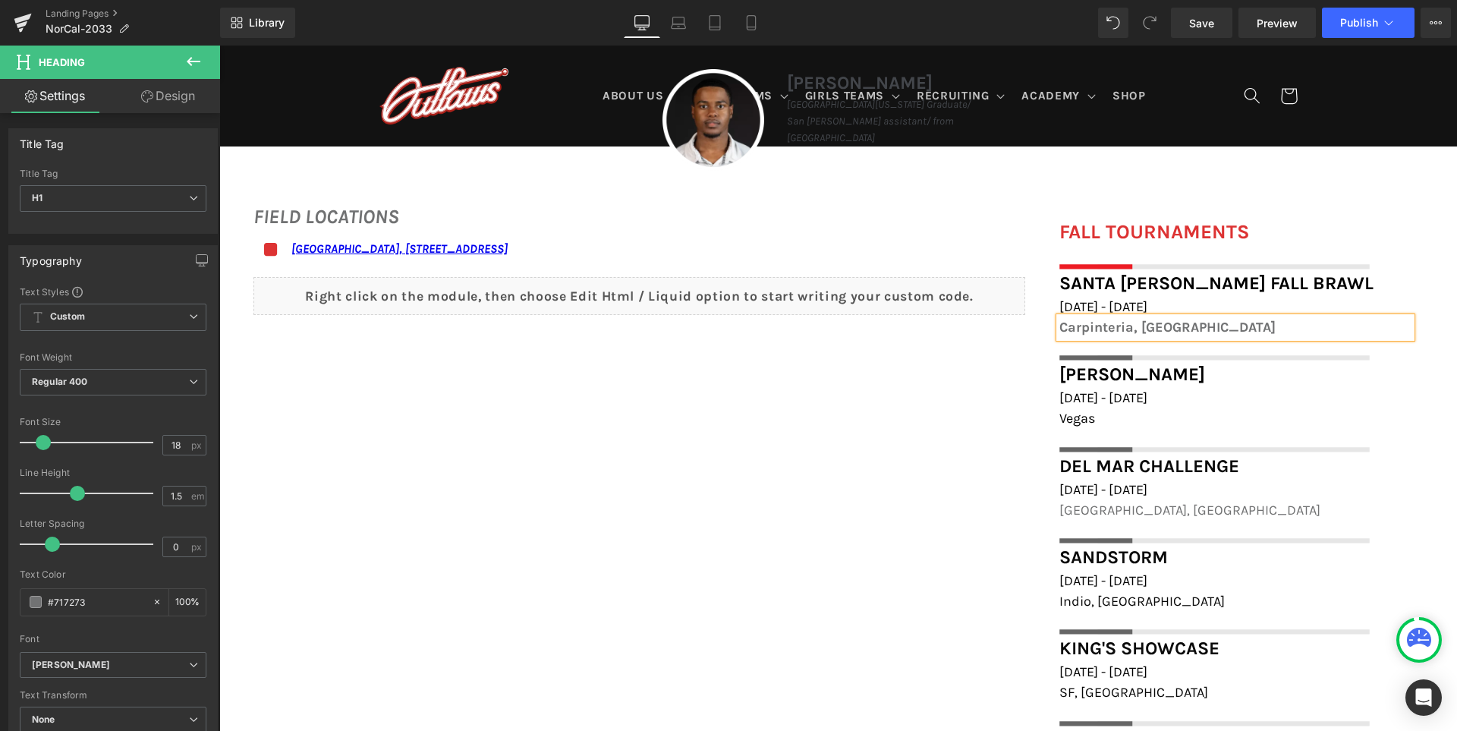
click at [1093, 325] on h1 "Carpinteria, [GEOGRAPHIC_DATA]" at bounding box center [1235, 327] width 352 height 20
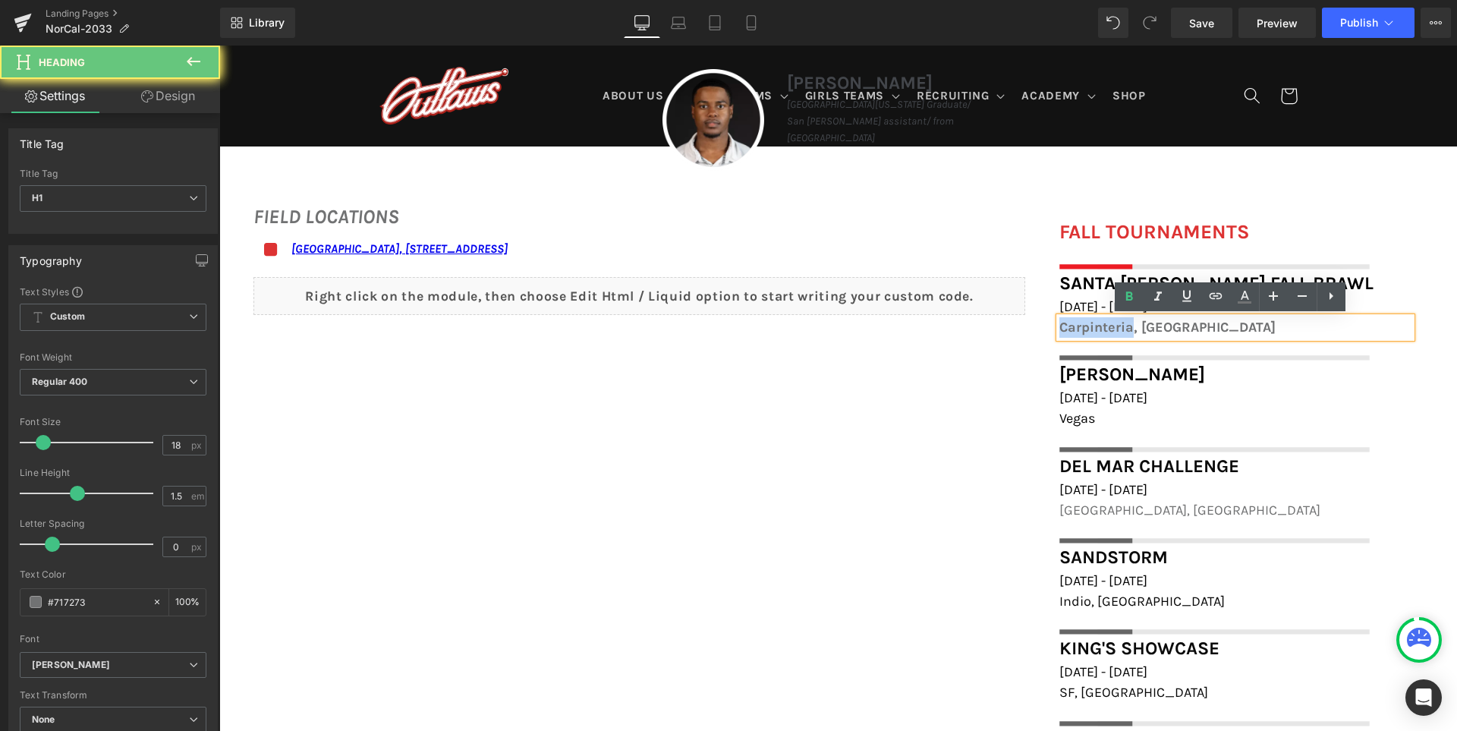
click at [1093, 325] on h1 "Carpinteria, [GEOGRAPHIC_DATA]" at bounding box center [1235, 327] width 352 height 20
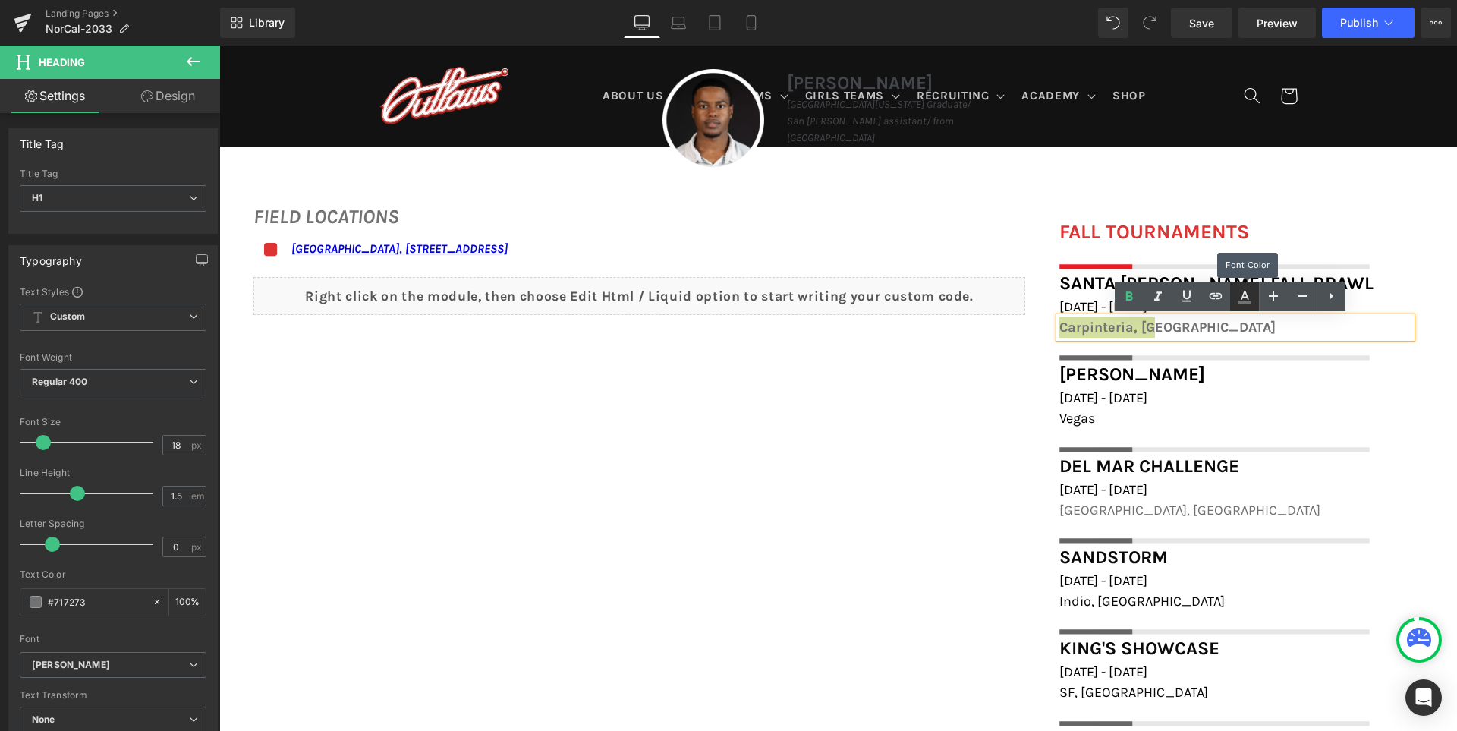
click at [1241, 294] on icon at bounding box center [1244, 297] width 18 height 18
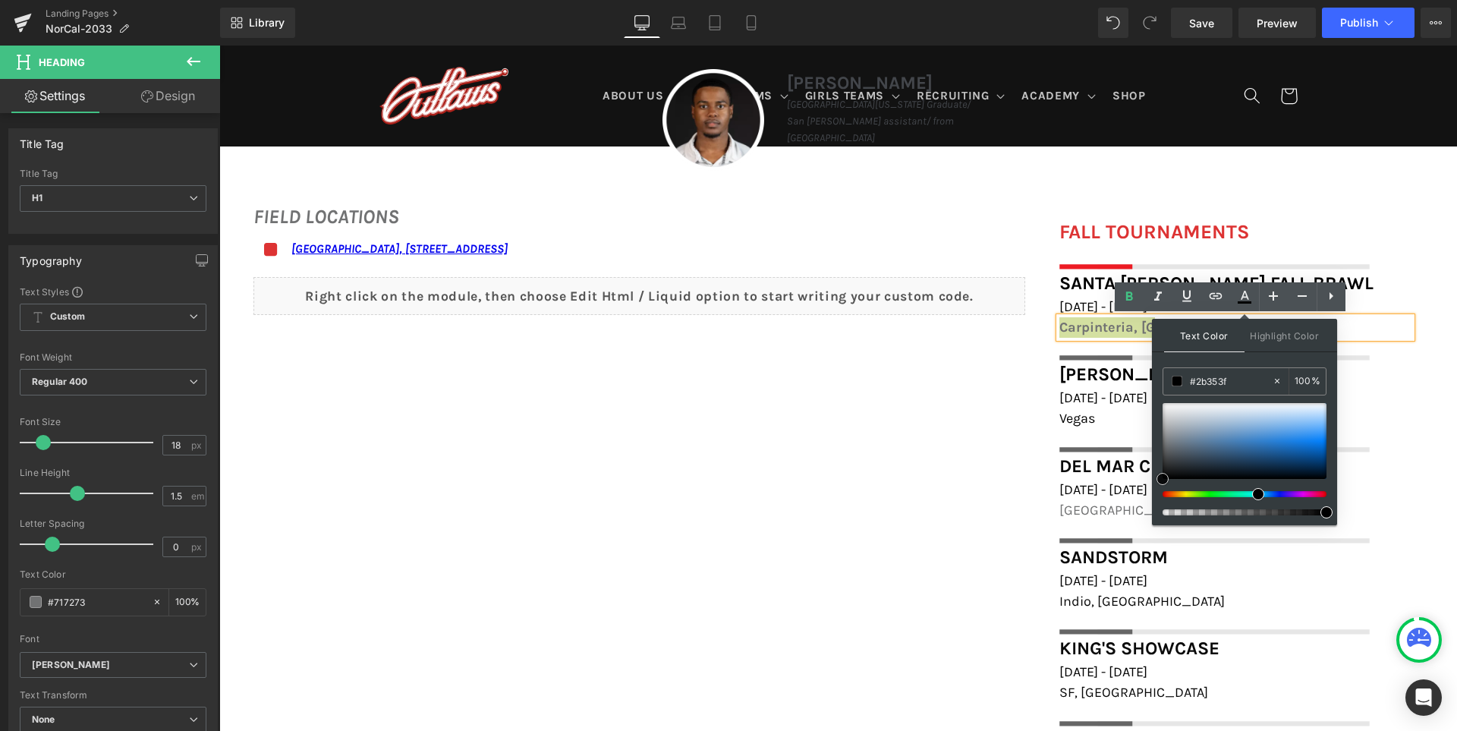
type input "#000000"
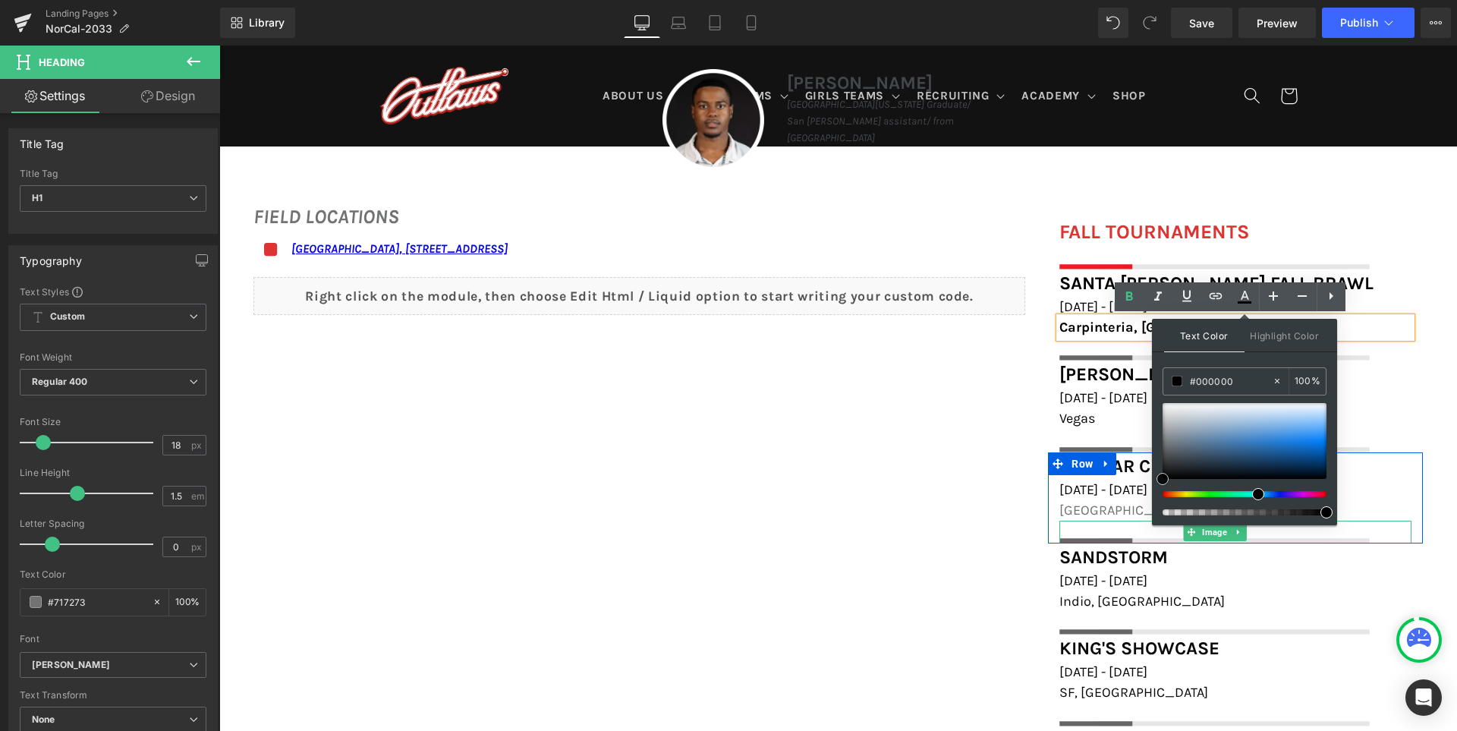
drag, startPoint x: 1420, startPoint y: 484, endPoint x: 1149, endPoint y: 530, distance: 275.5
click at [1127, 296] on icon at bounding box center [1128, 295] width 7 height 9
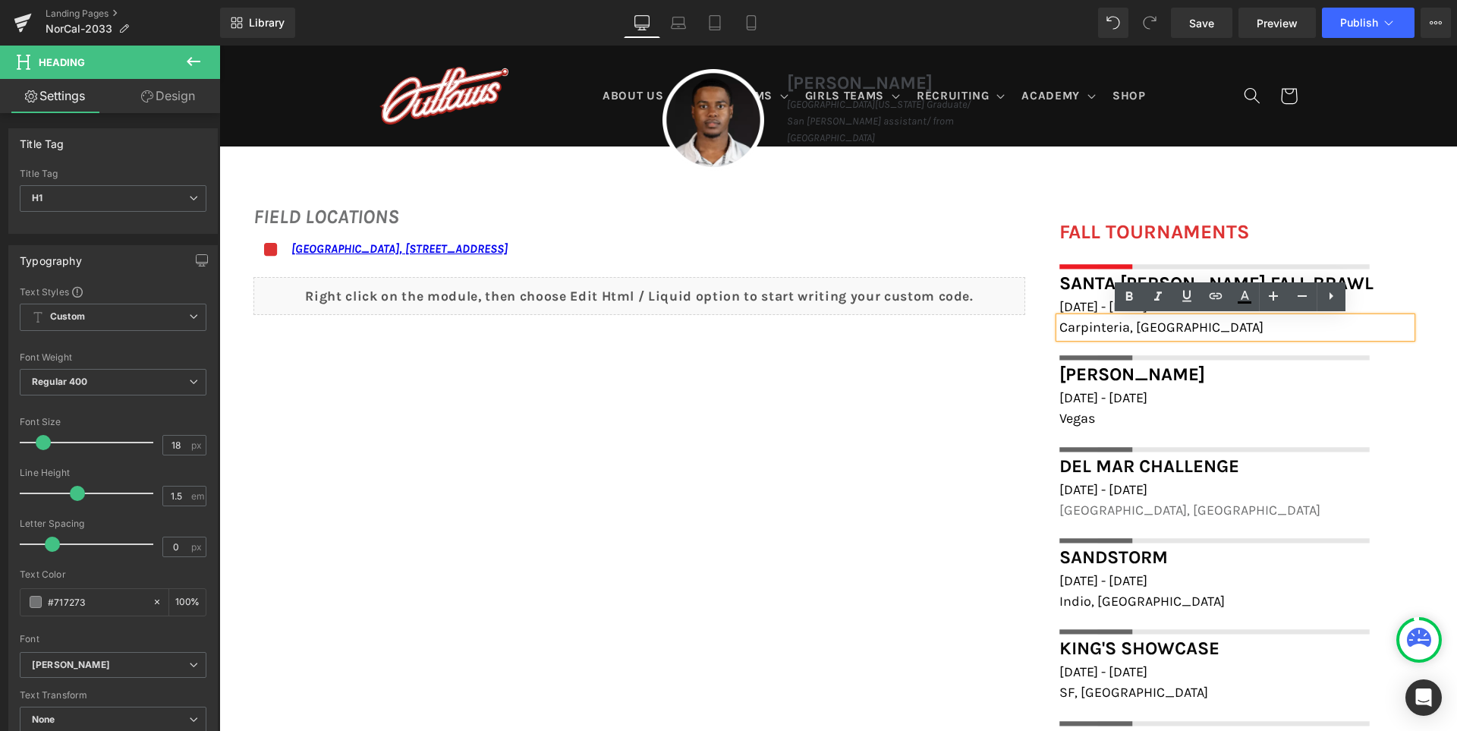
click at [907, 443] on div "FIELD LOCATIONS Heading Icon Marin Academy Field, 1600 Mission Avenue, San Rafa…" at bounding box center [837, 639] width 1237 height 904
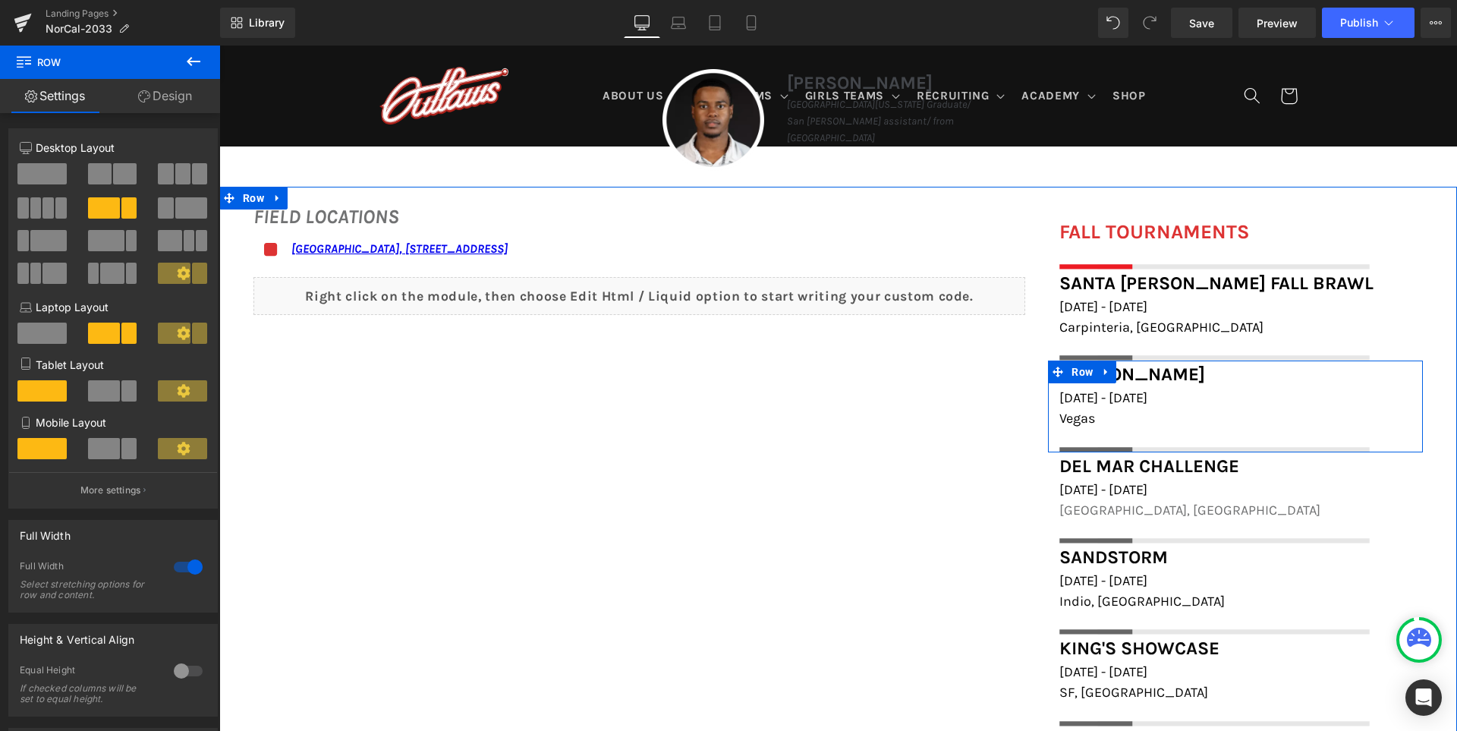
click at [1127, 370] on span "Black Jack" at bounding box center [1132, 373] width 146 height 21
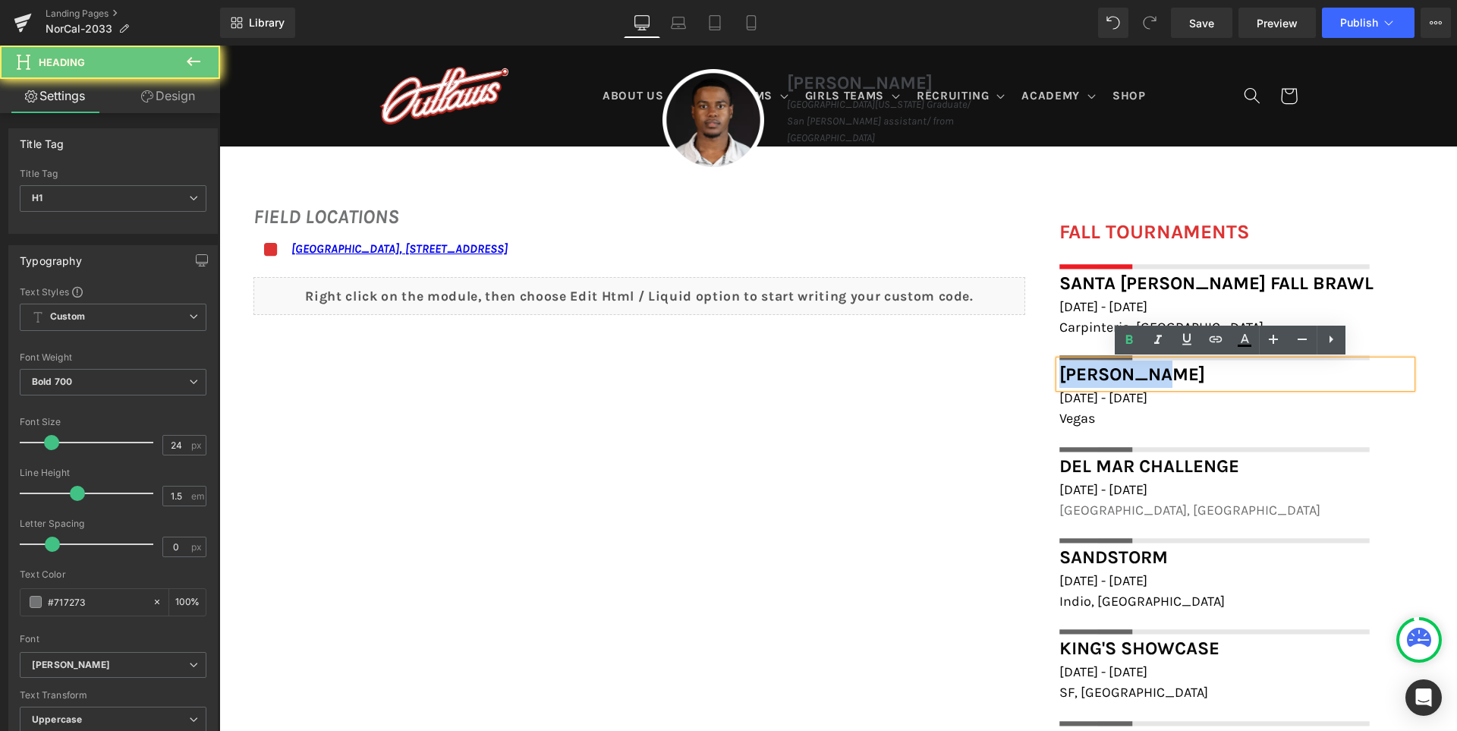
click at [1127, 370] on span "Black Jack" at bounding box center [1132, 373] width 146 height 21
paste div
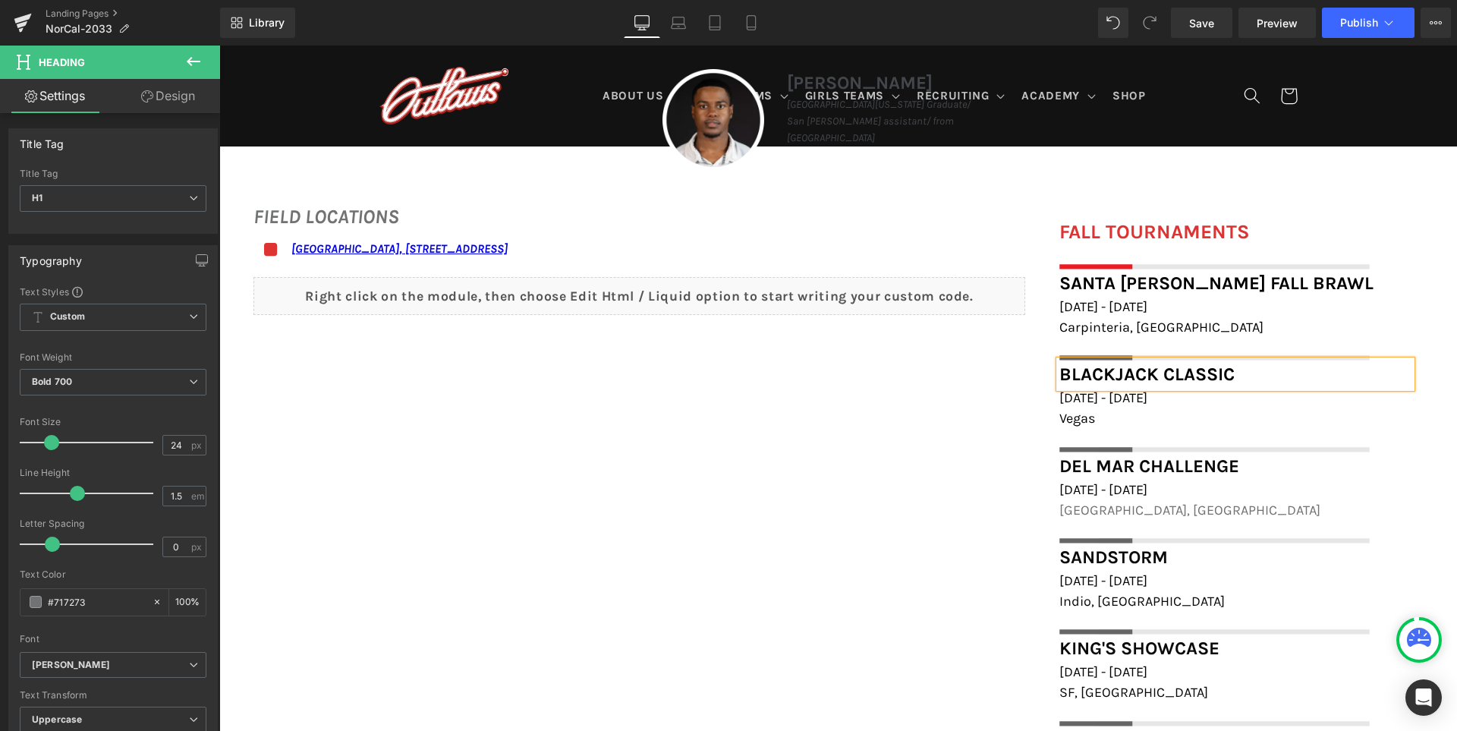
click at [1135, 401] on span "December 7th - 8th, 2025" at bounding box center [1103, 397] width 88 height 17
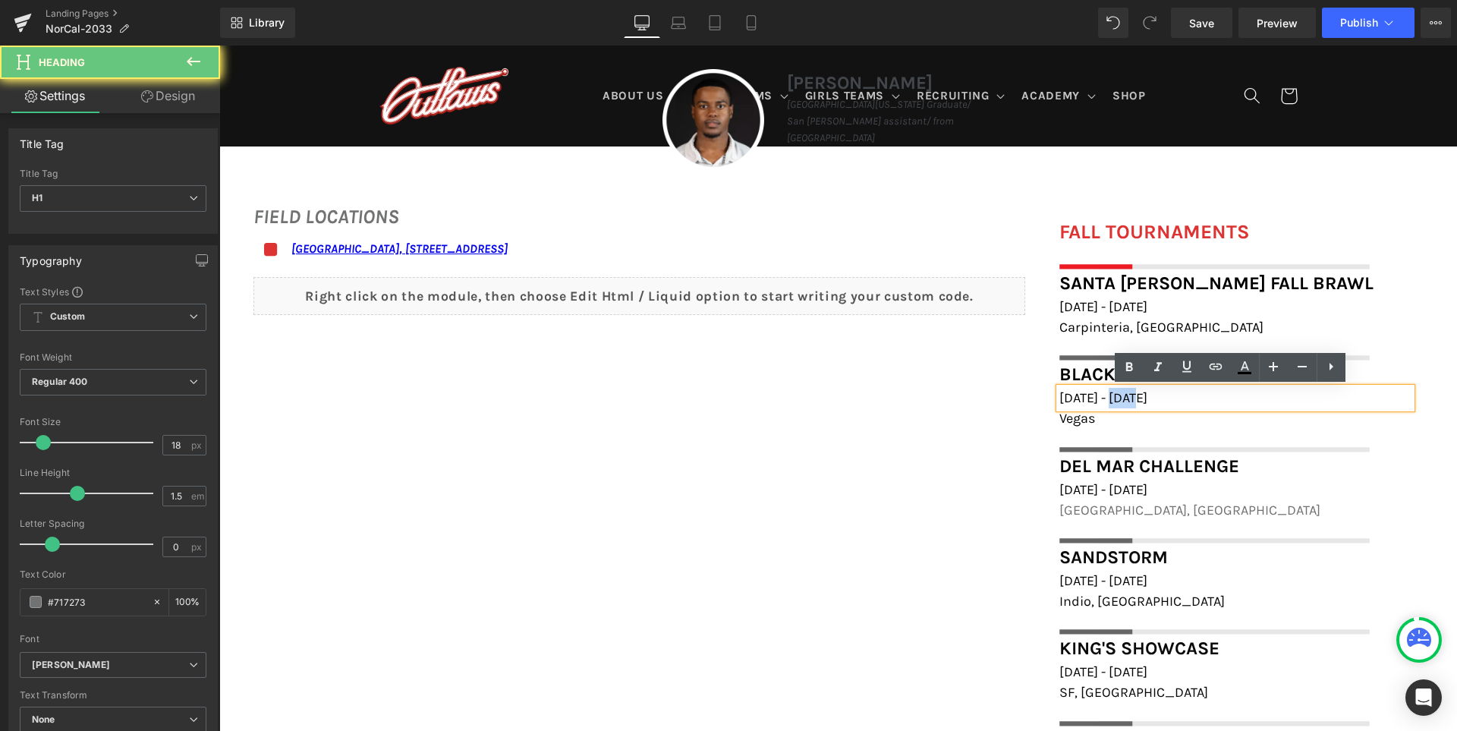
click at [1135, 401] on span "December 7th - 8th, 2025" at bounding box center [1103, 397] width 88 height 17
paste div
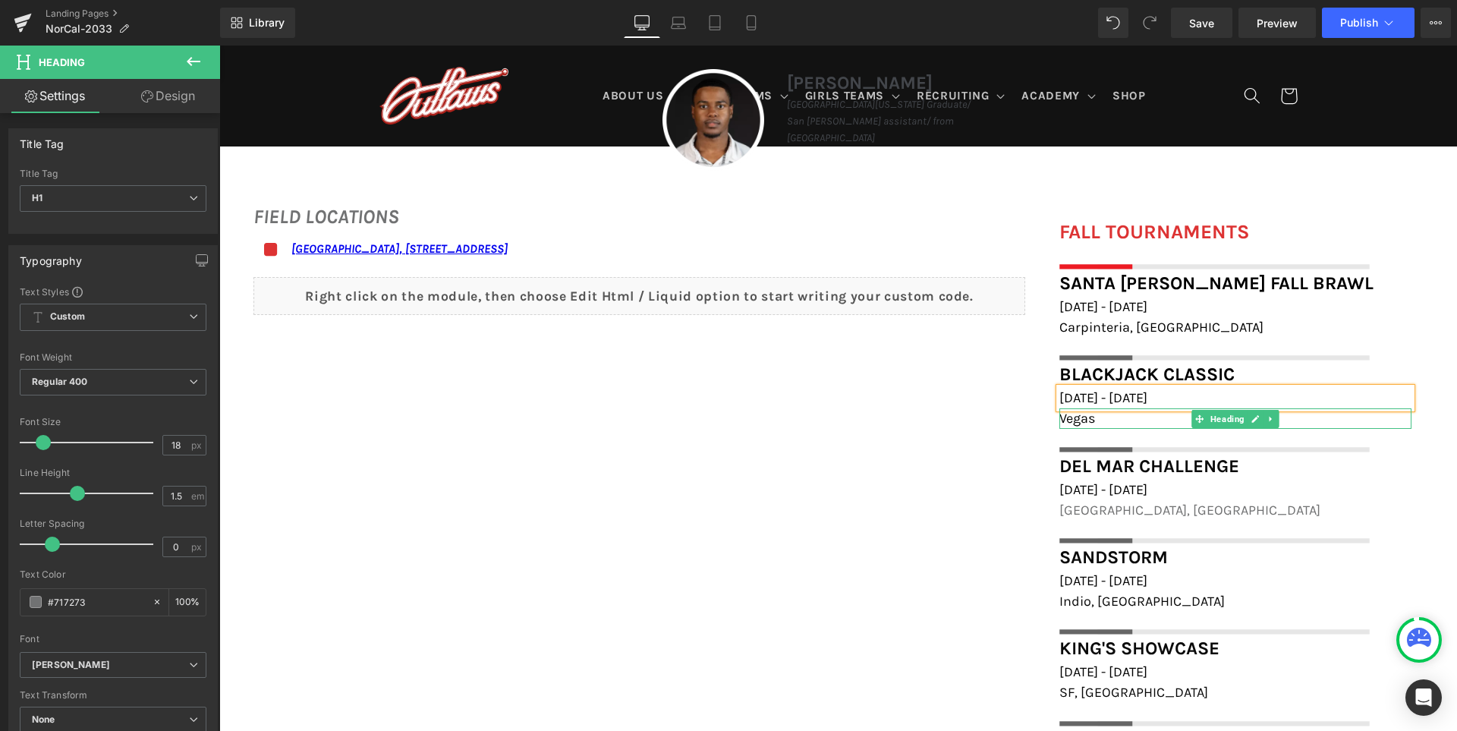
click at [1100, 420] on h1 "Vegas" at bounding box center [1235, 418] width 352 height 20
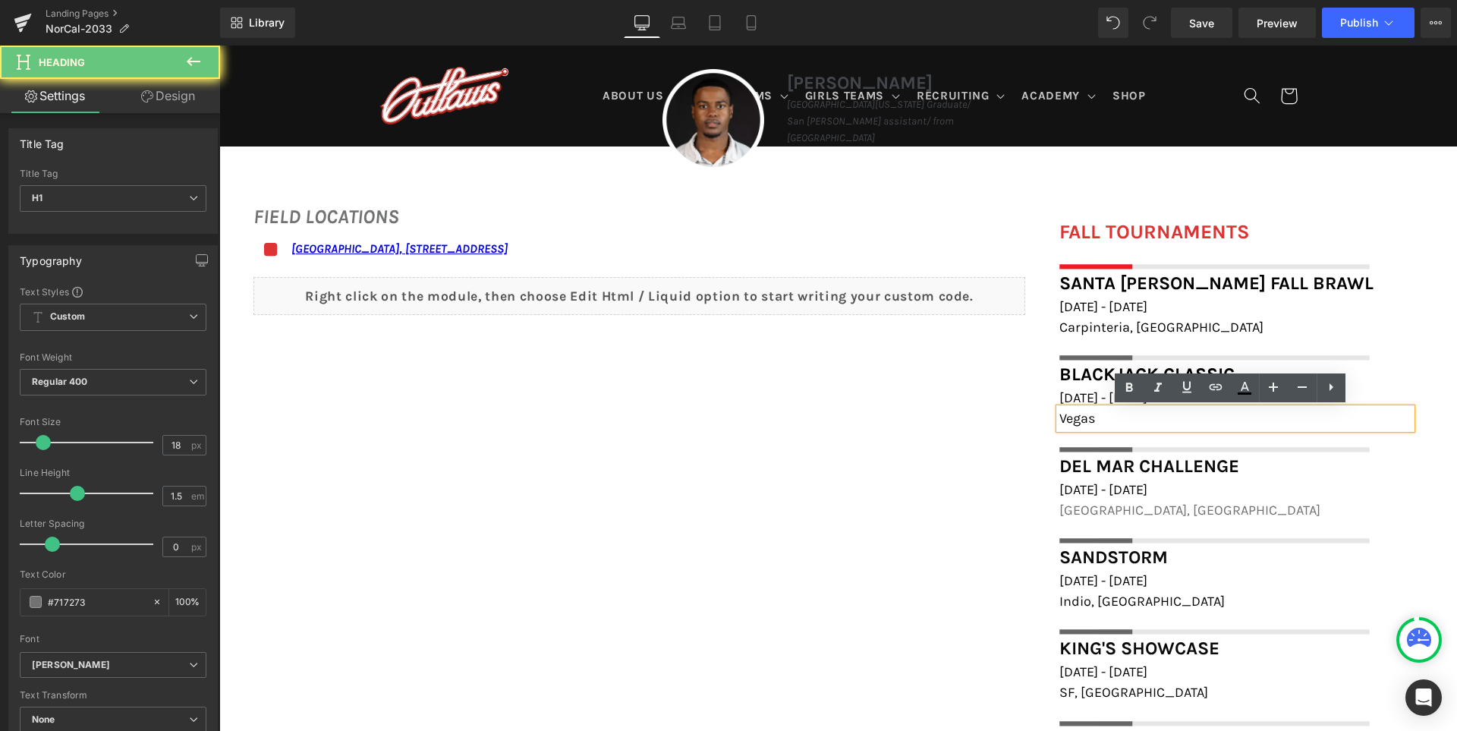
click at [1100, 420] on h1 "Vegas" at bounding box center [1235, 418] width 352 height 20
paste div
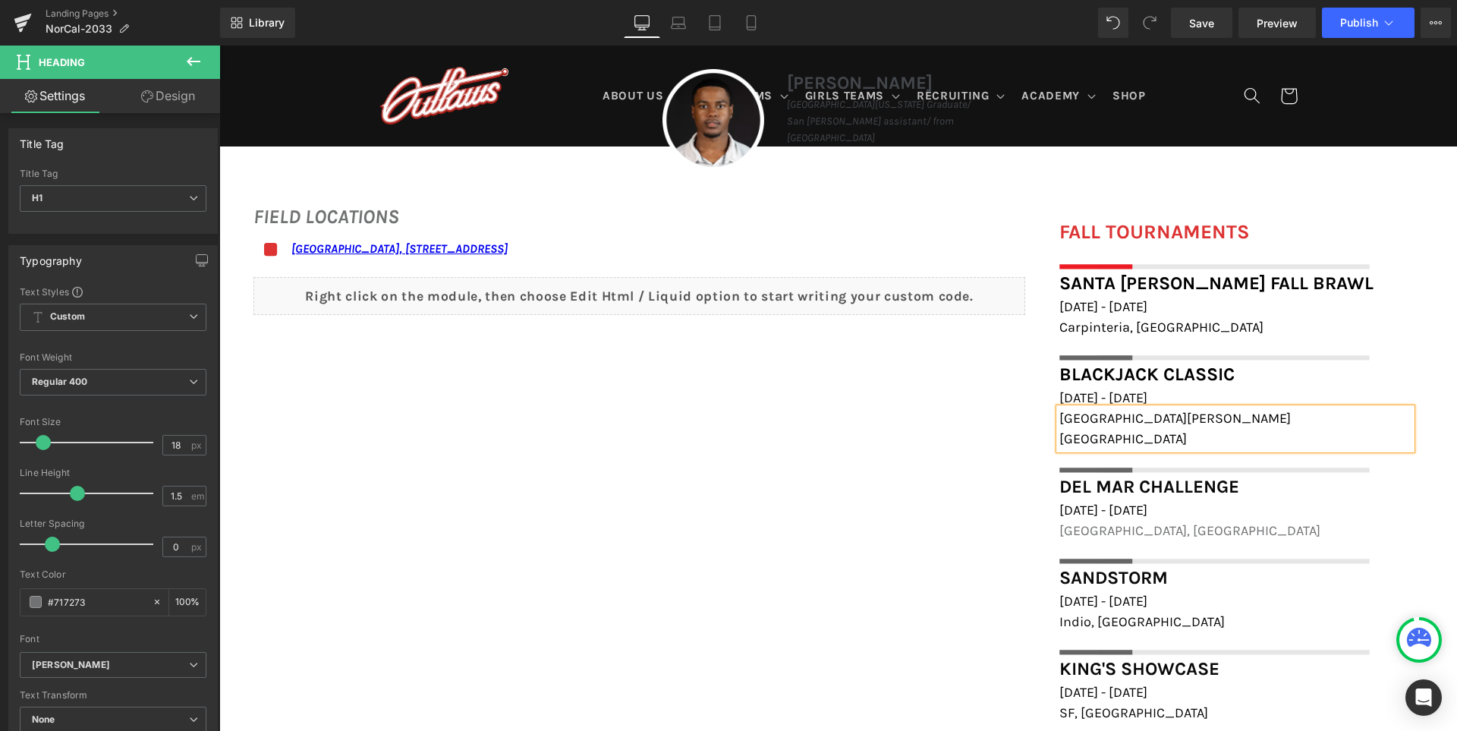
click at [857, 529] on div "FIELD LOCATIONS Heading Icon Marin Academy Field, 1600 Mission Avenue, San Rafa…" at bounding box center [837, 649] width 1237 height 925
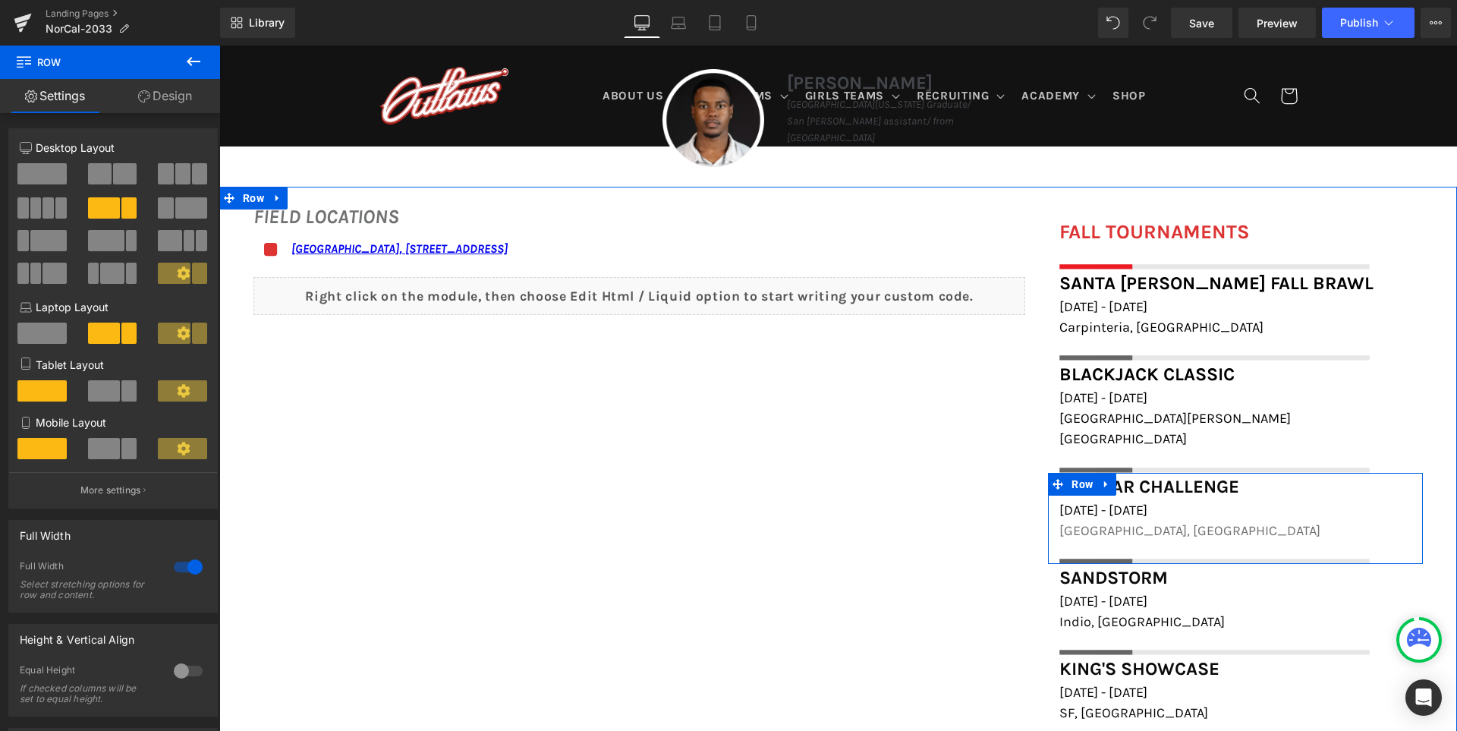
drag, startPoint x: 1133, startPoint y: 478, endPoint x: 1136, endPoint y: 470, distance: 8.9
click at [219, 46] on div at bounding box center [219, 46] width 0 height 0
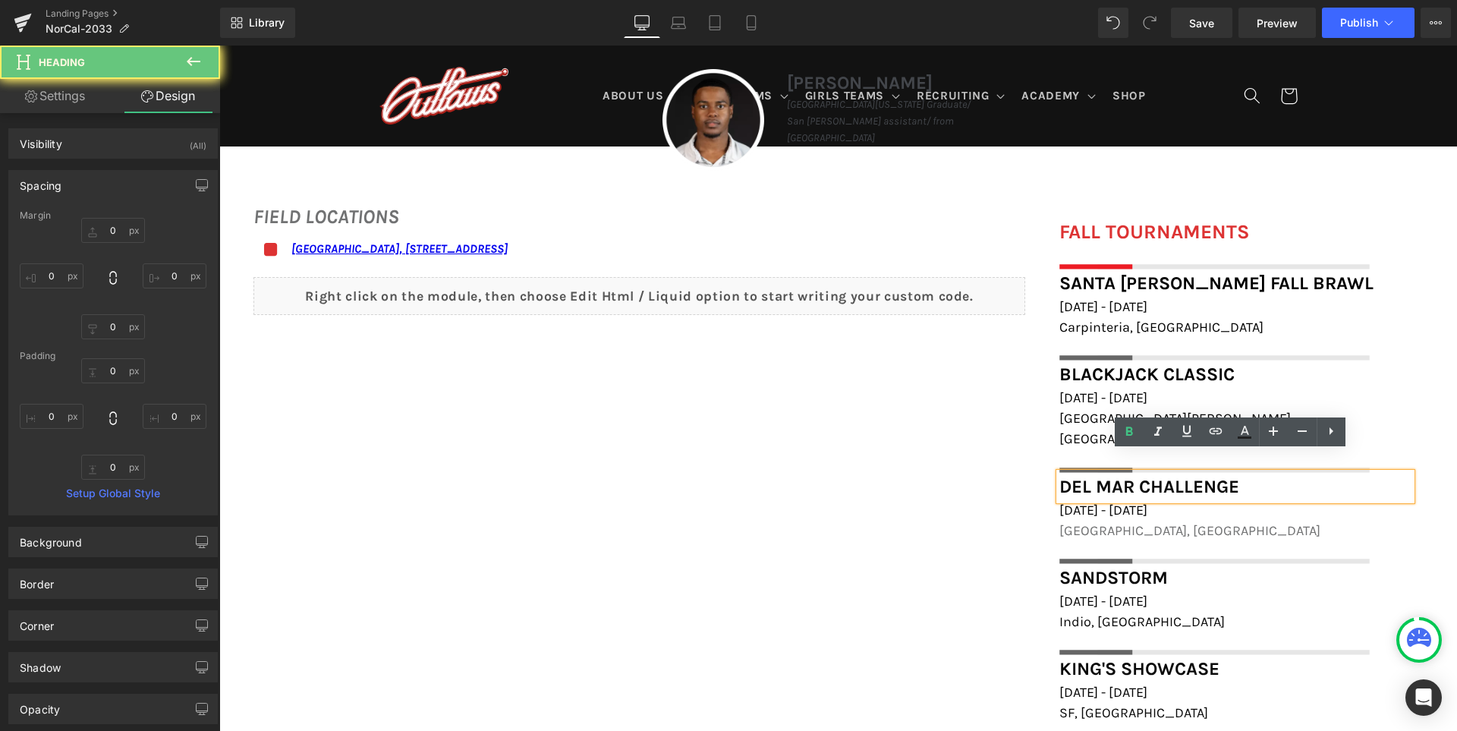
click at [1136, 476] on span "Del Mar Challenge" at bounding box center [1149, 486] width 180 height 21
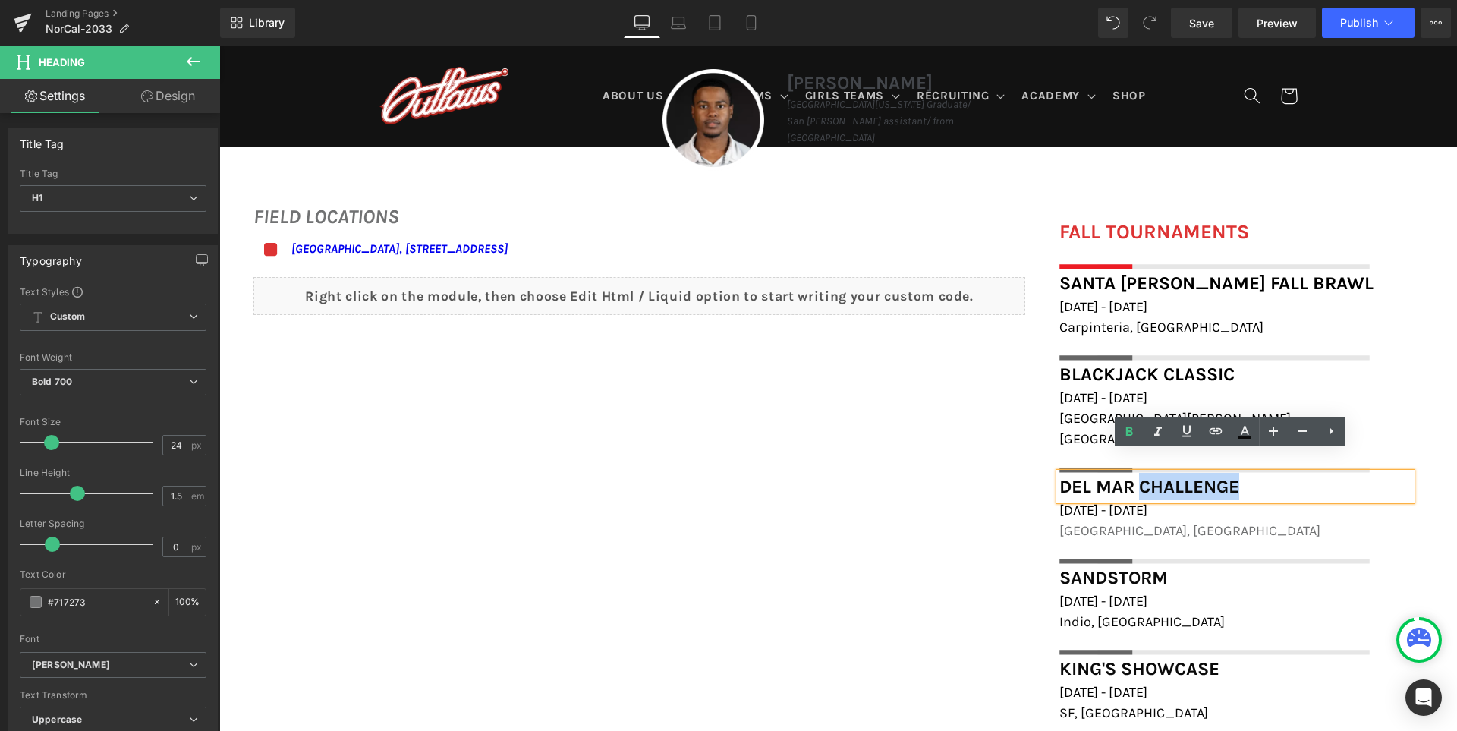
click at [1136, 476] on span "Del Mar Challenge" at bounding box center [1149, 486] width 180 height 21
paste div
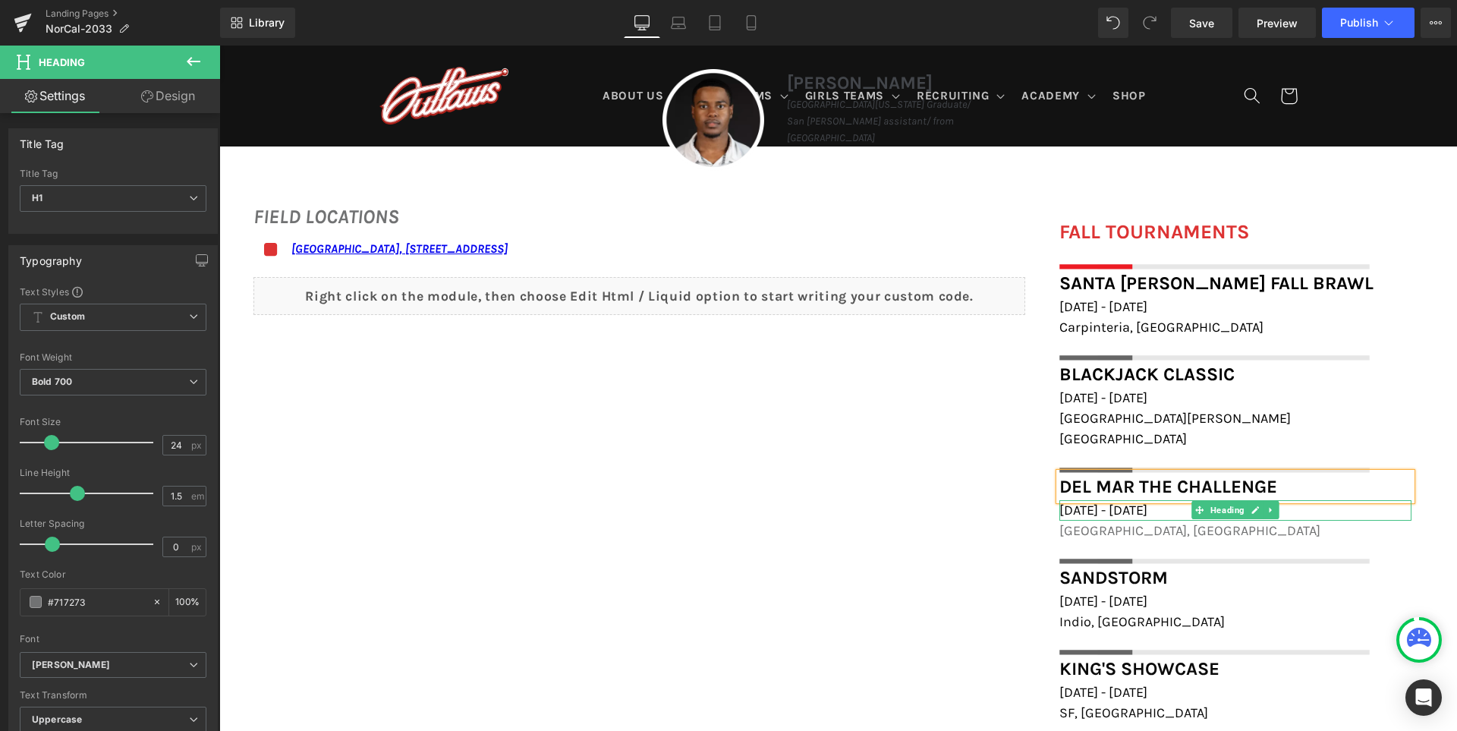
click at [1115, 501] on span "January 4th - 5th, 2025" at bounding box center [1103, 509] width 88 height 17
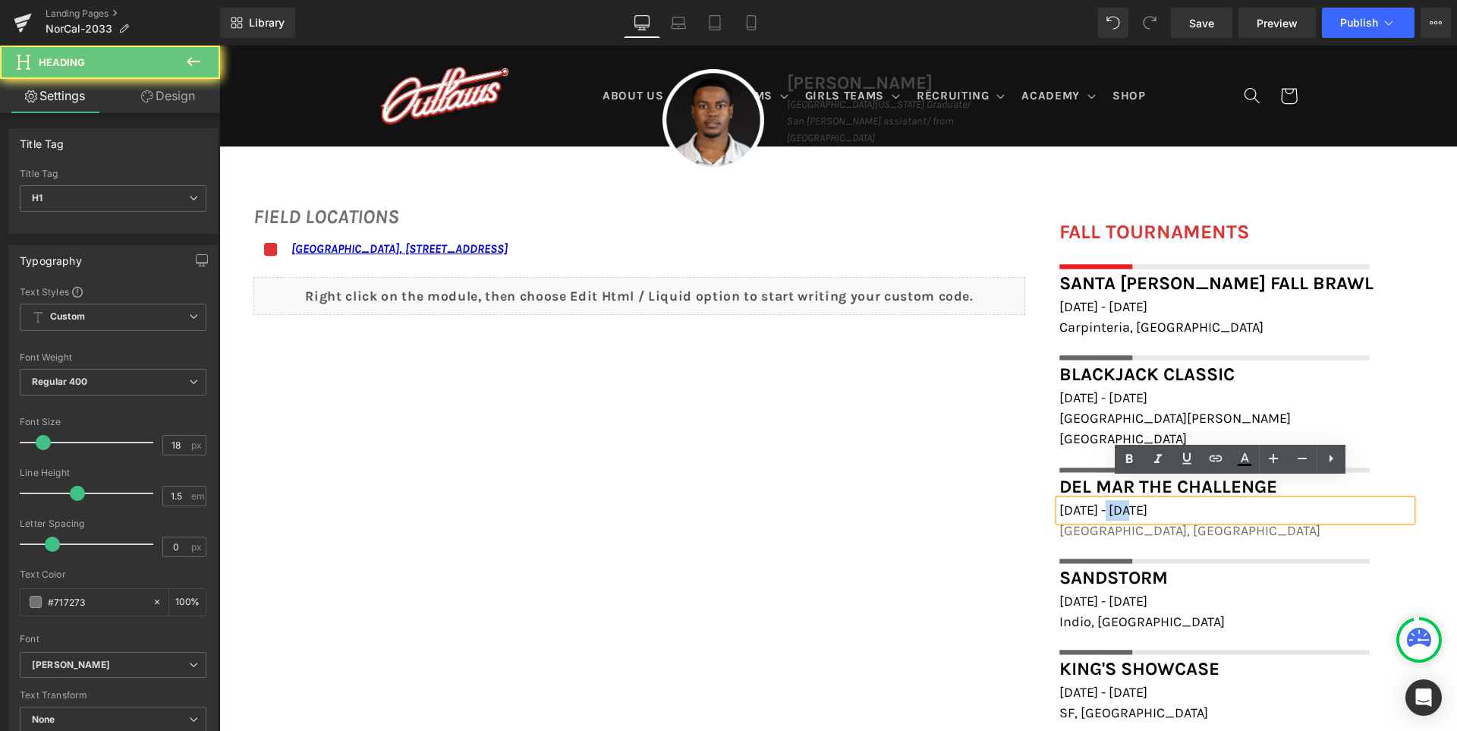
click at [1115, 501] on span "January 4th - 5th, 2025" at bounding box center [1103, 509] width 88 height 17
paste div
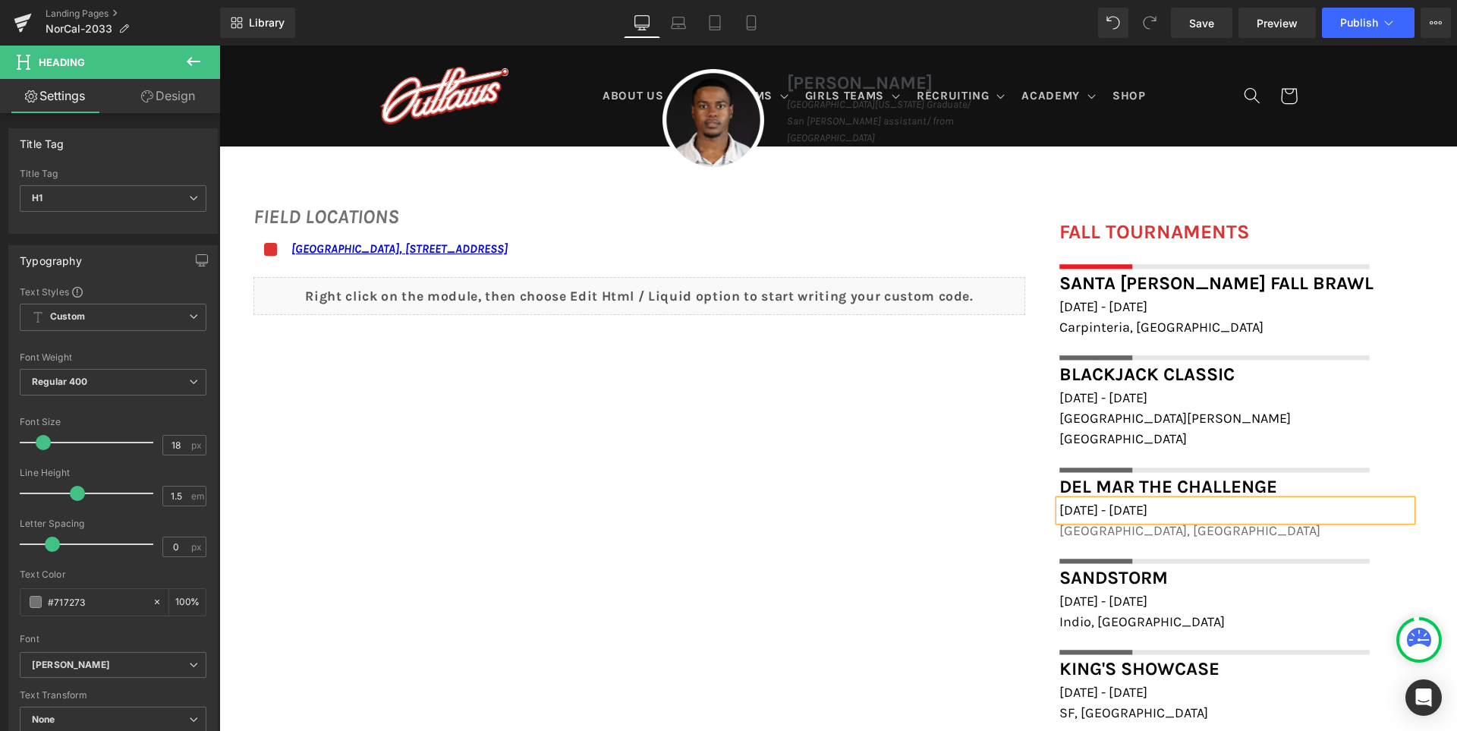
click at [1111, 522] on span "San Diego, CA" at bounding box center [1189, 530] width 261 height 17
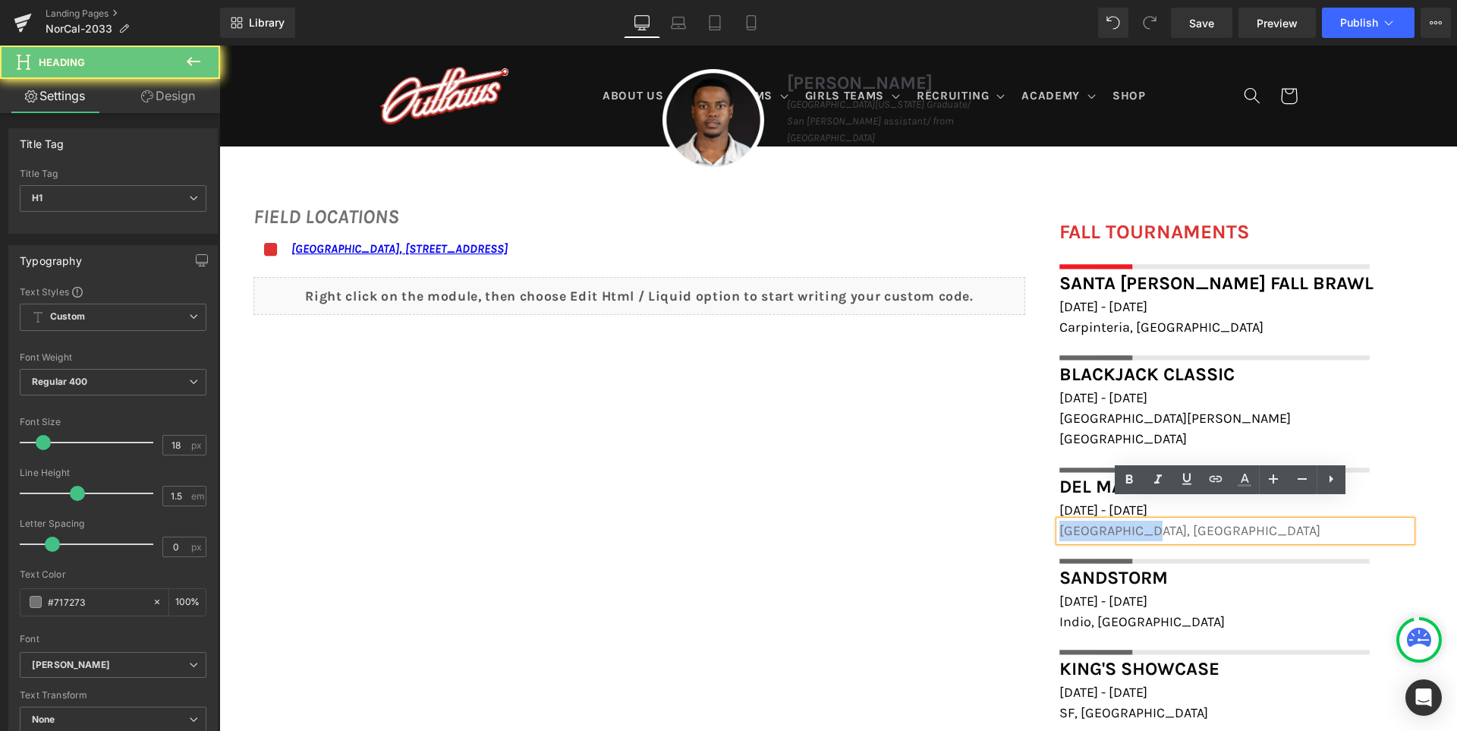
click at [1111, 522] on span "San Diego, CA" at bounding box center [1189, 530] width 261 height 17
paste div
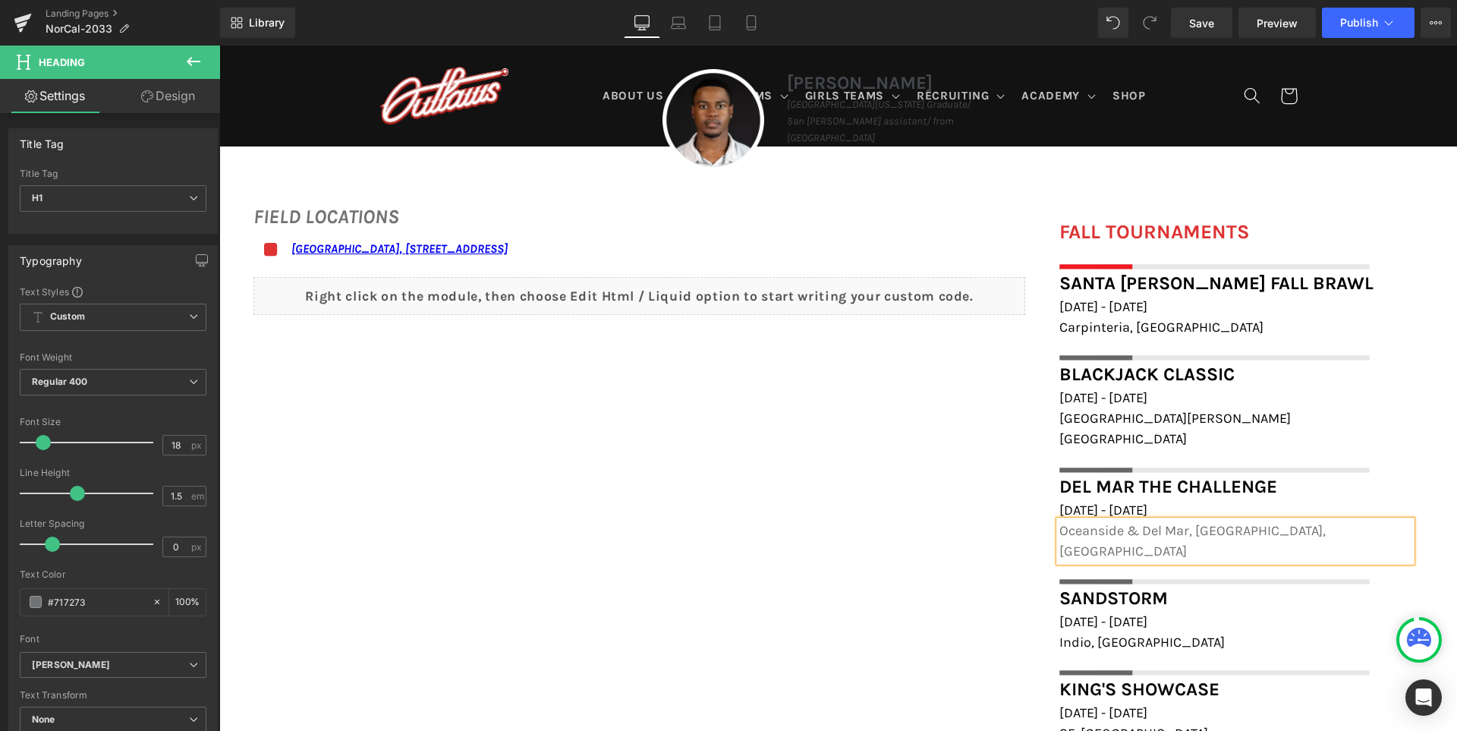
click at [1118, 522] on span "Oceanside & Del Mar, San Diego, CA" at bounding box center [1192, 540] width 266 height 37
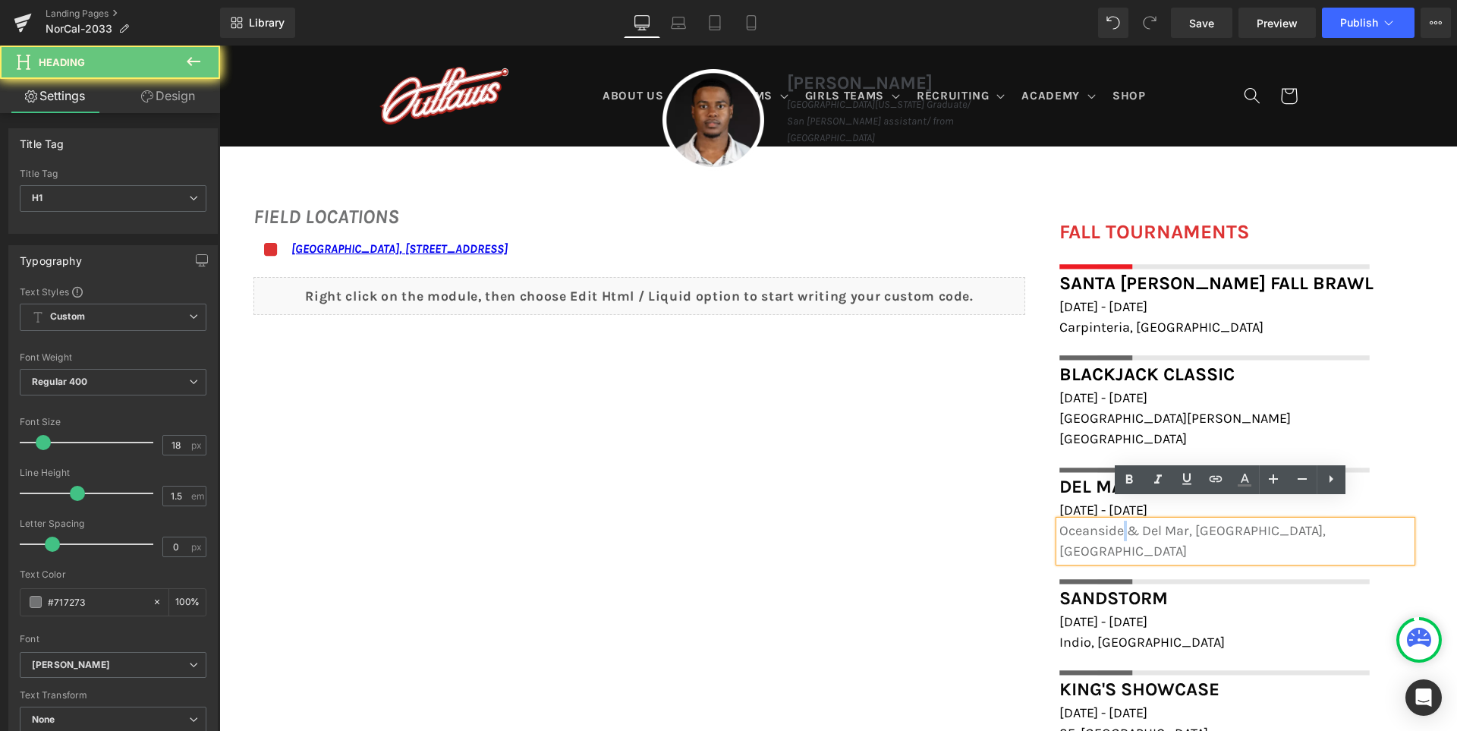
click at [1118, 522] on span "Oceanside & Del Mar, San Diego, CA" at bounding box center [1192, 540] width 266 height 37
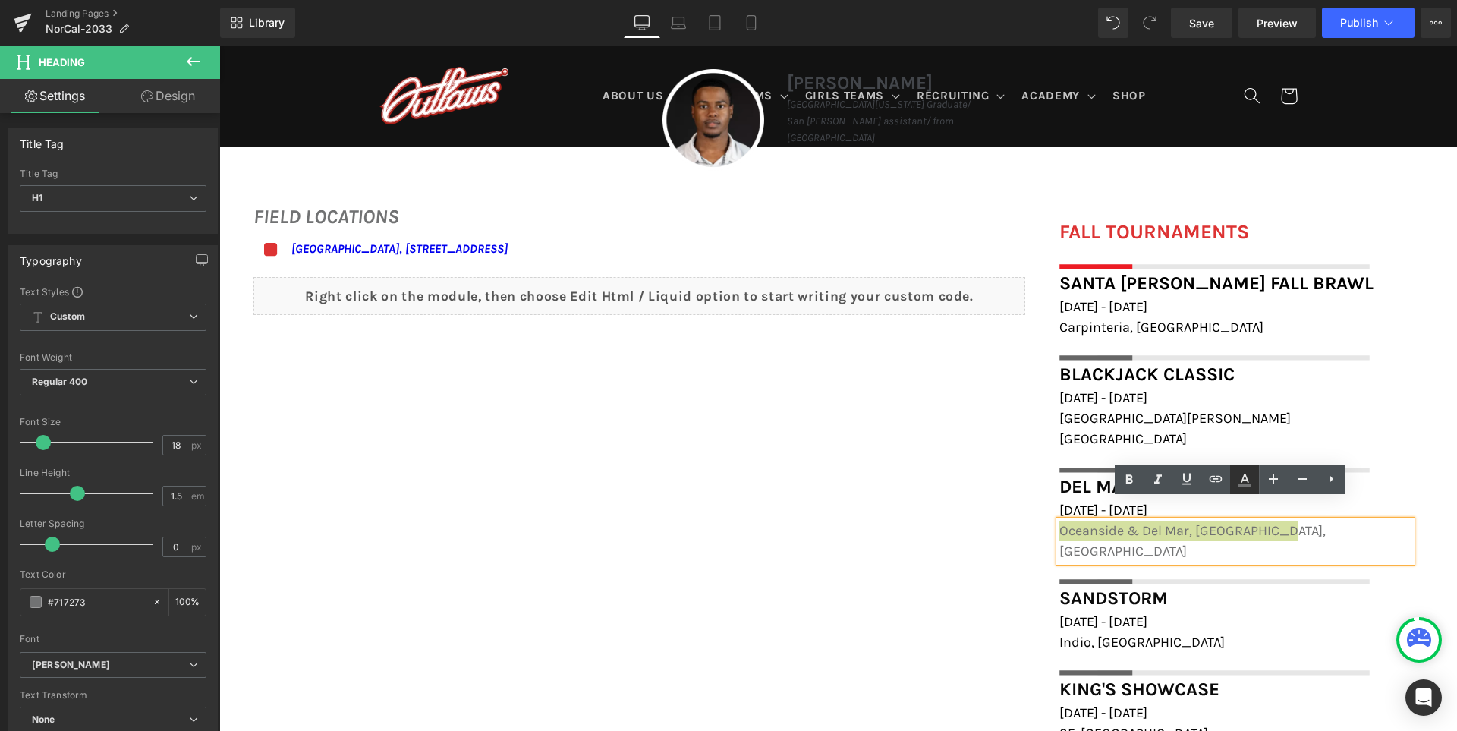
click at [1248, 477] on icon at bounding box center [1244, 479] width 18 height 18
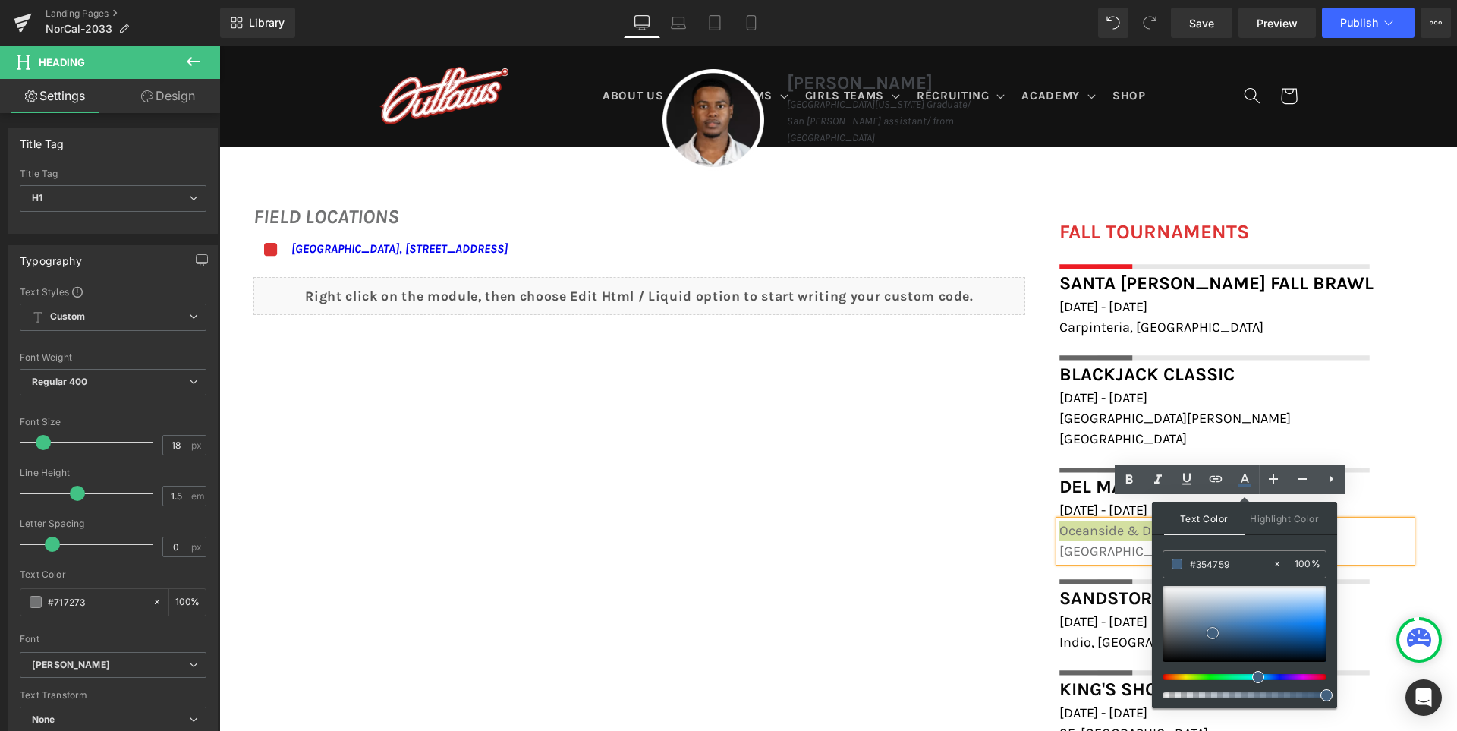
type input "#191c1e"
drag, startPoint x: 1432, startPoint y: 678, endPoint x: 1119, endPoint y: 690, distance: 312.8
click at [838, 629] on div "FIELD LOCATIONS Heading Icon Marin Academy Field, 1600 Mission Avenue, San Rafa…" at bounding box center [837, 659] width 1237 height 945
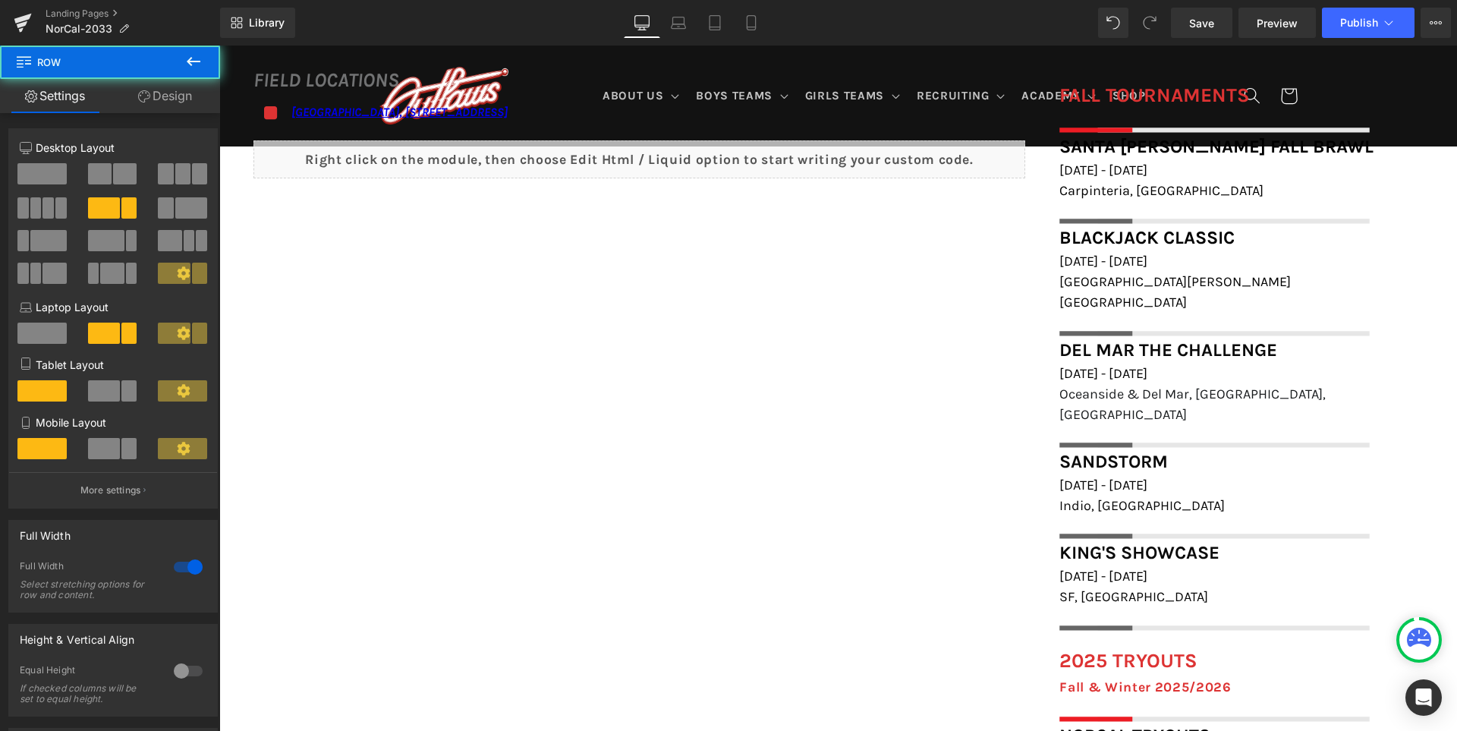
scroll to position [1214, 0]
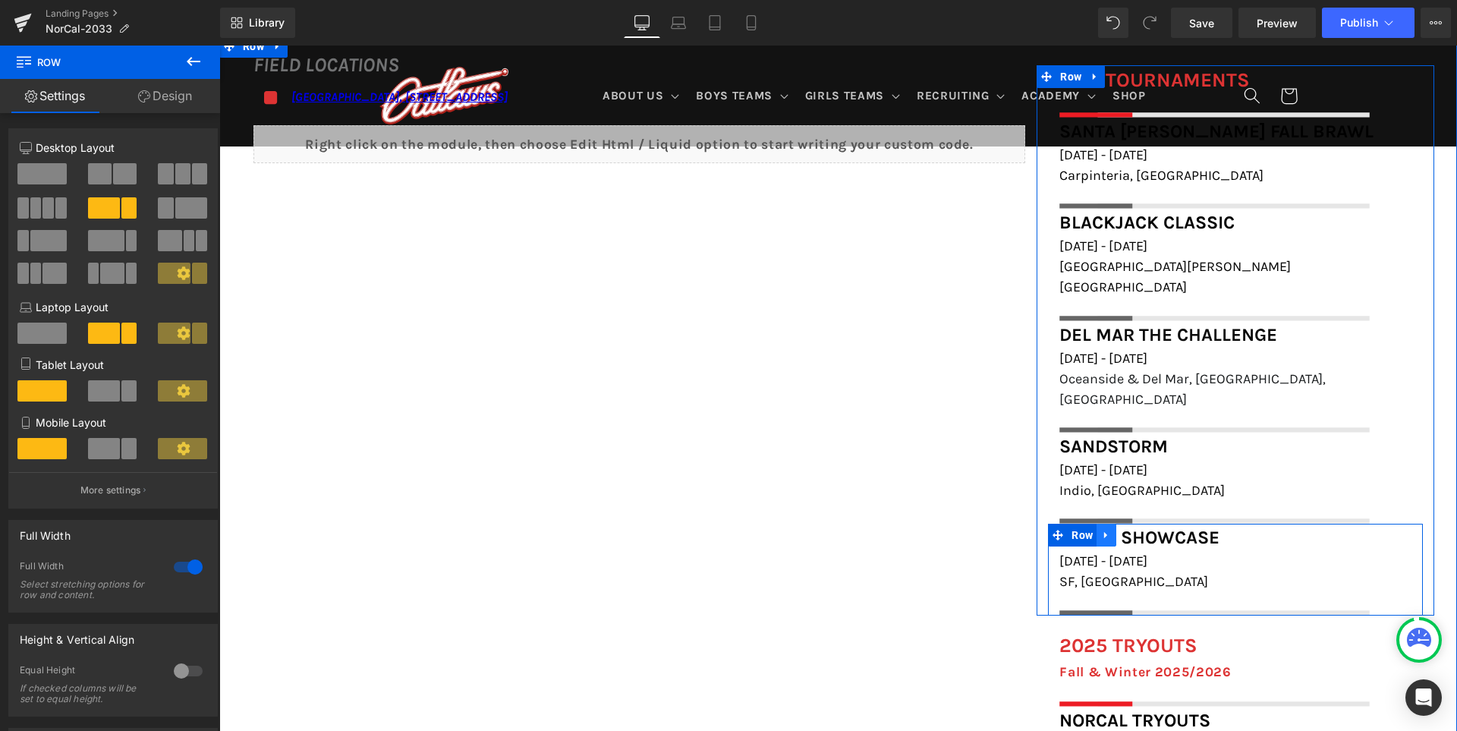
click at [1107, 532] on icon at bounding box center [1105, 535] width 3 height 7
click at [1151, 530] on icon at bounding box center [1145, 535] width 11 height 11
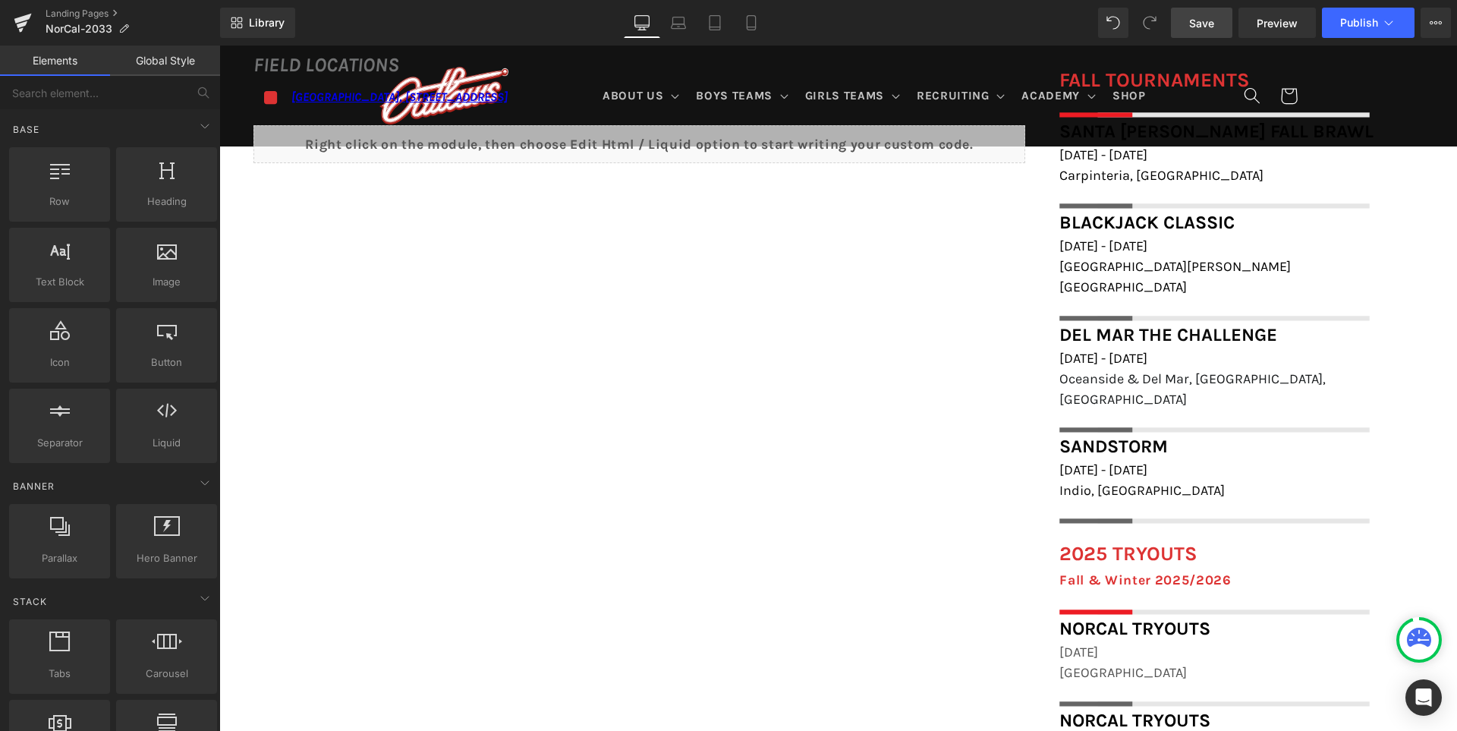
click at [1220, 26] on link "Save" at bounding box center [1201, 23] width 61 height 30
click at [735, 27] on icon at bounding box center [735, 27] width 8 height 0
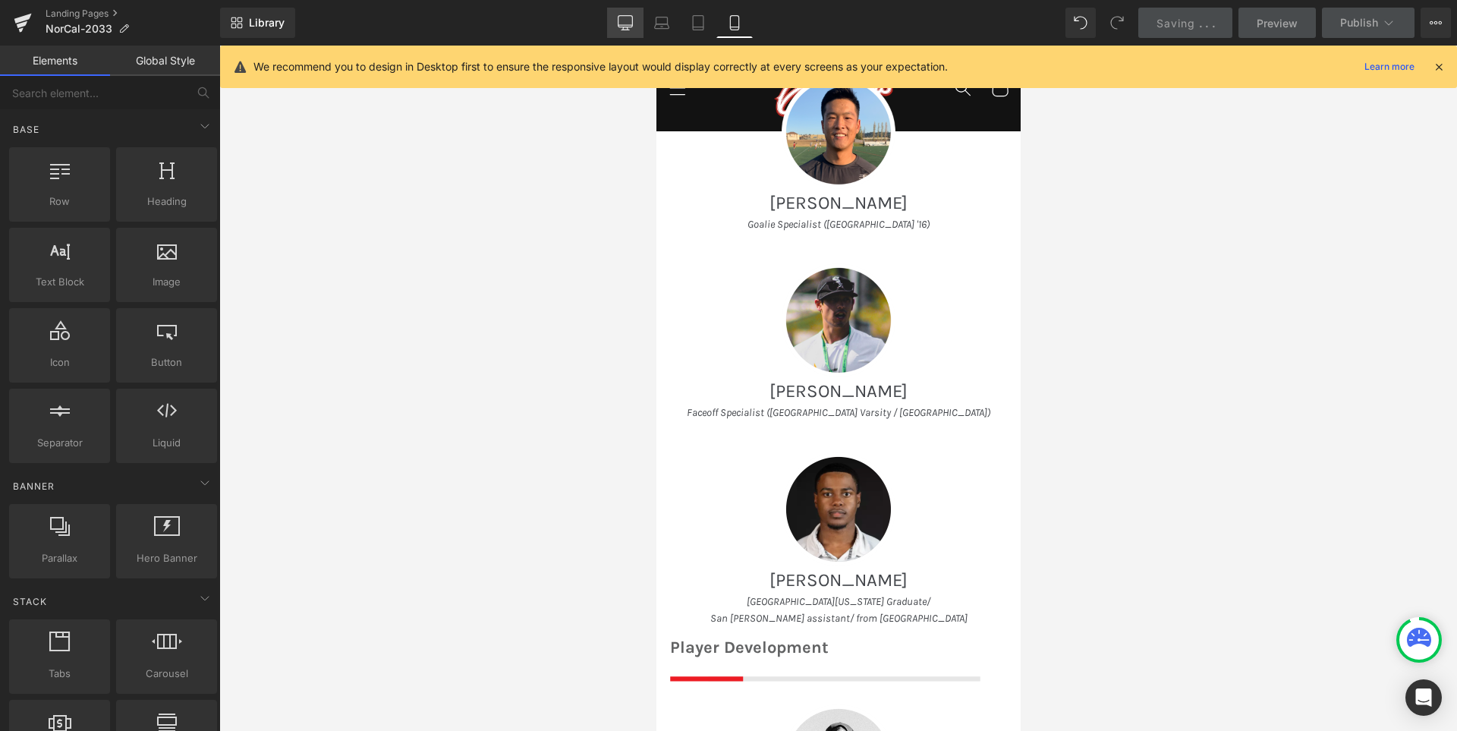
click at [631, 16] on icon at bounding box center [625, 21] width 14 height 11
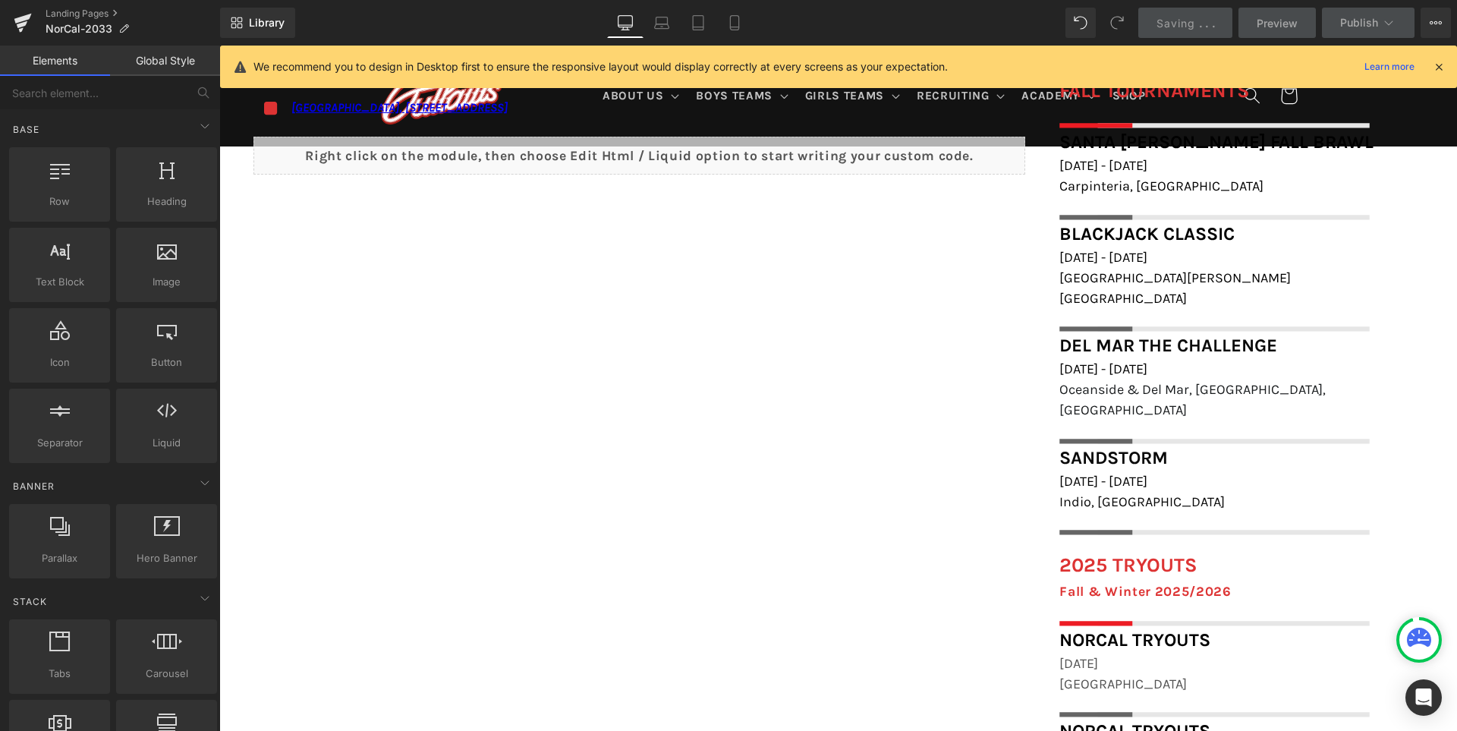
scroll to position [1202, 0]
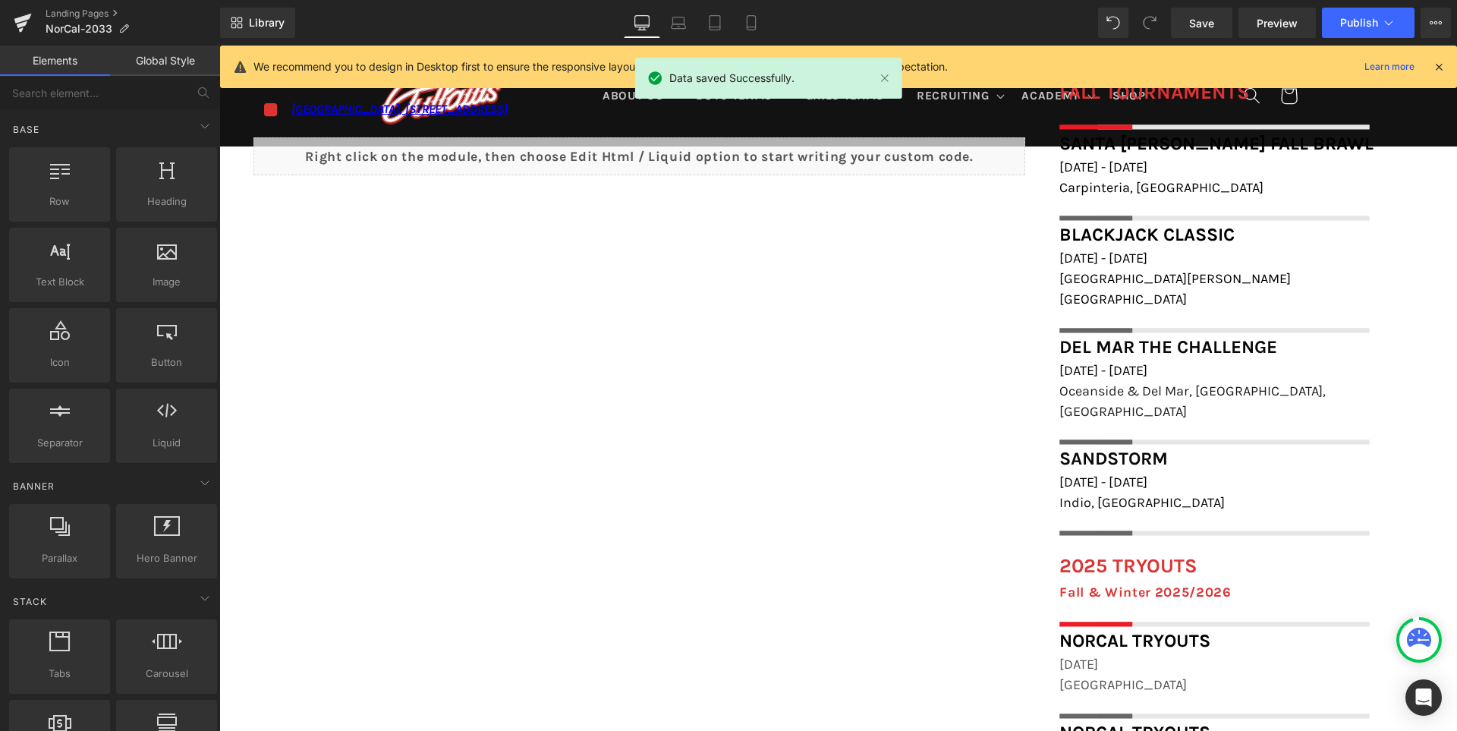
click at [1205, 20] on span "Save" at bounding box center [1201, 23] width 25 height 16
click at [1354, 27] on span "Publish" at bounding box center [1359, 23] width 38 height 12
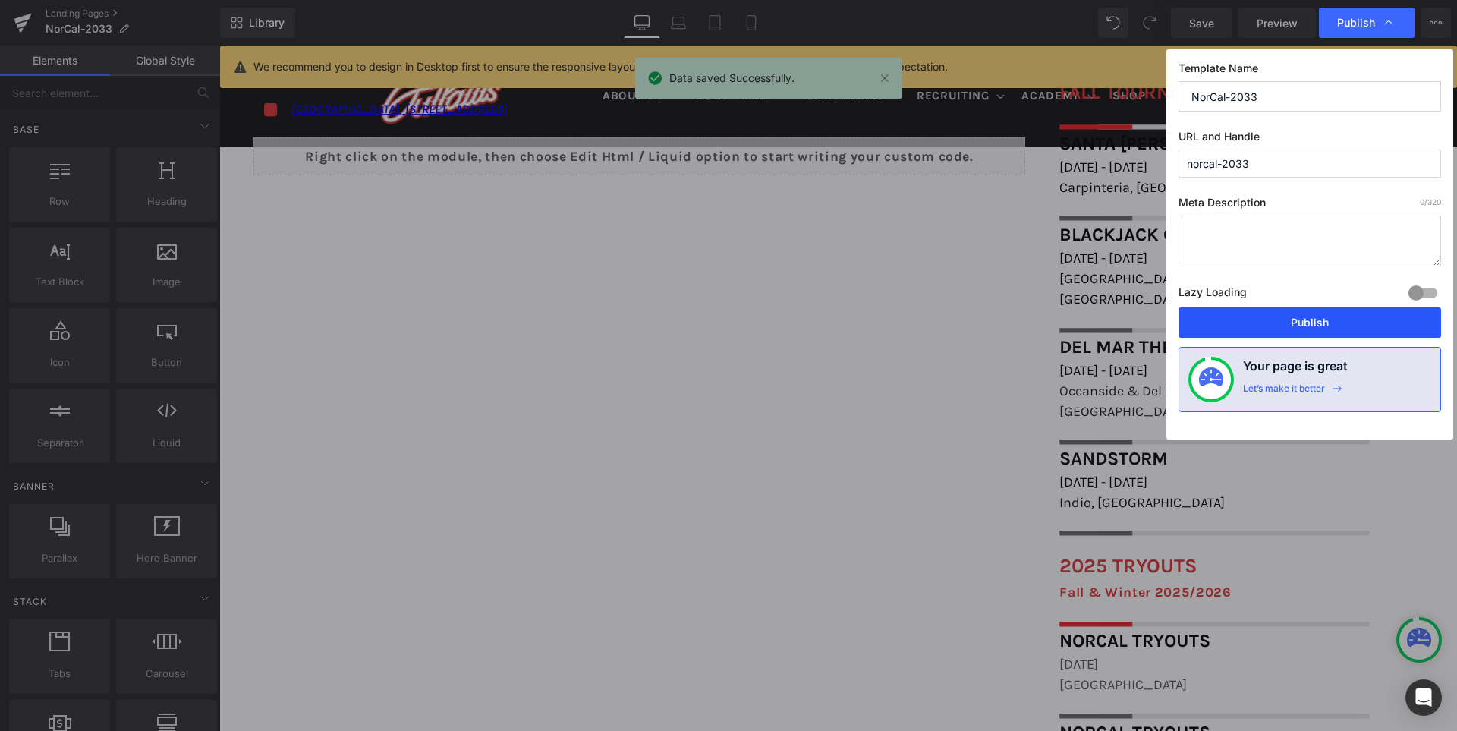
click at [1352, 320] on button "Publish" at bounding box center [1309, 322] width 262 height 30
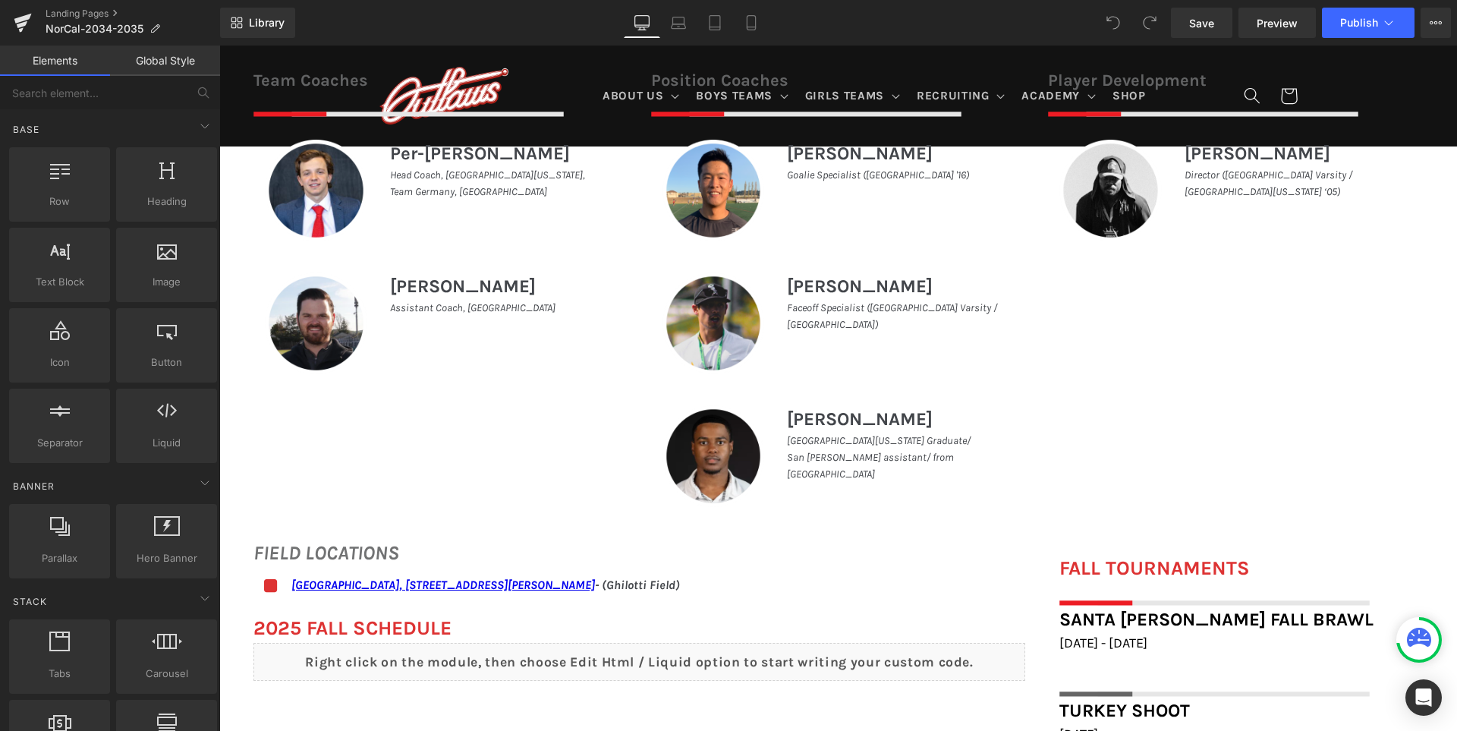
scroll to position [986, 0]
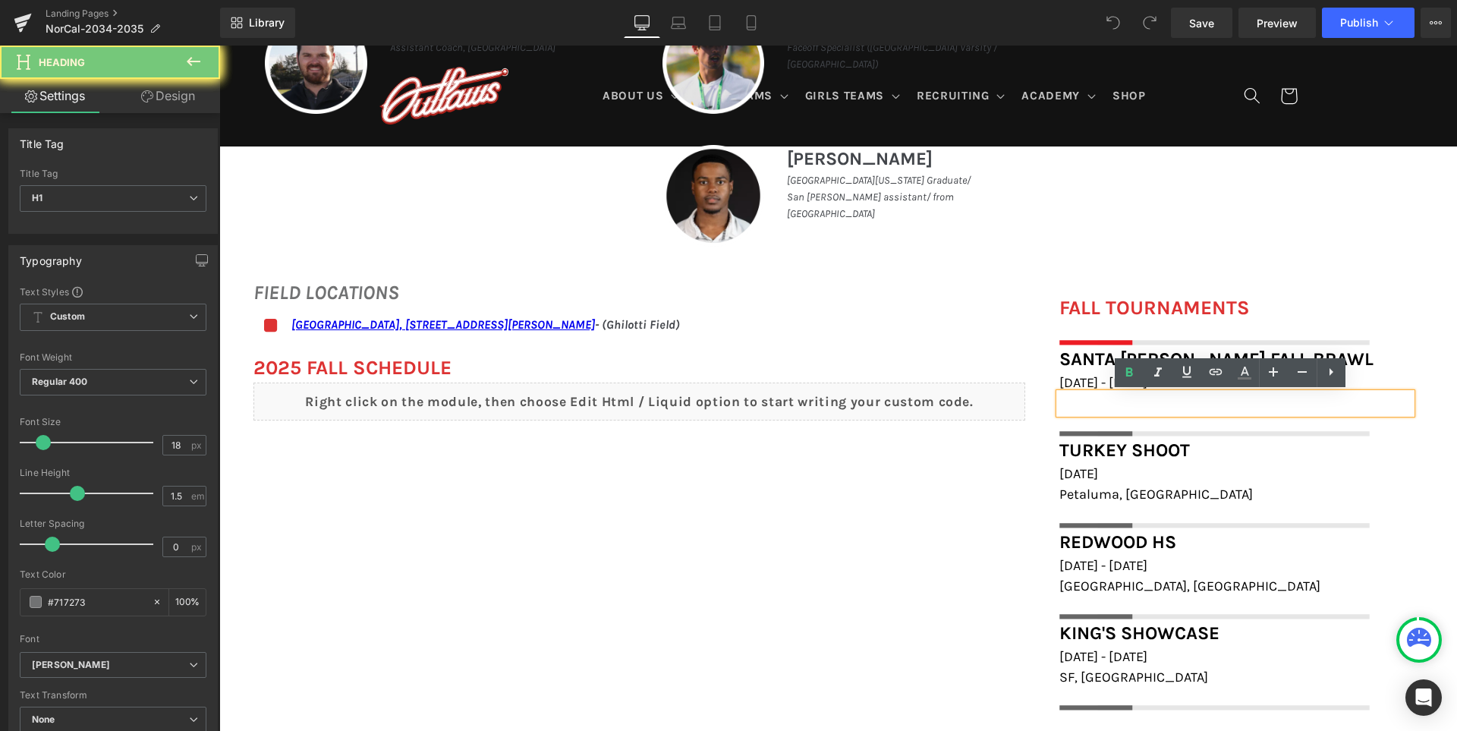
paste div
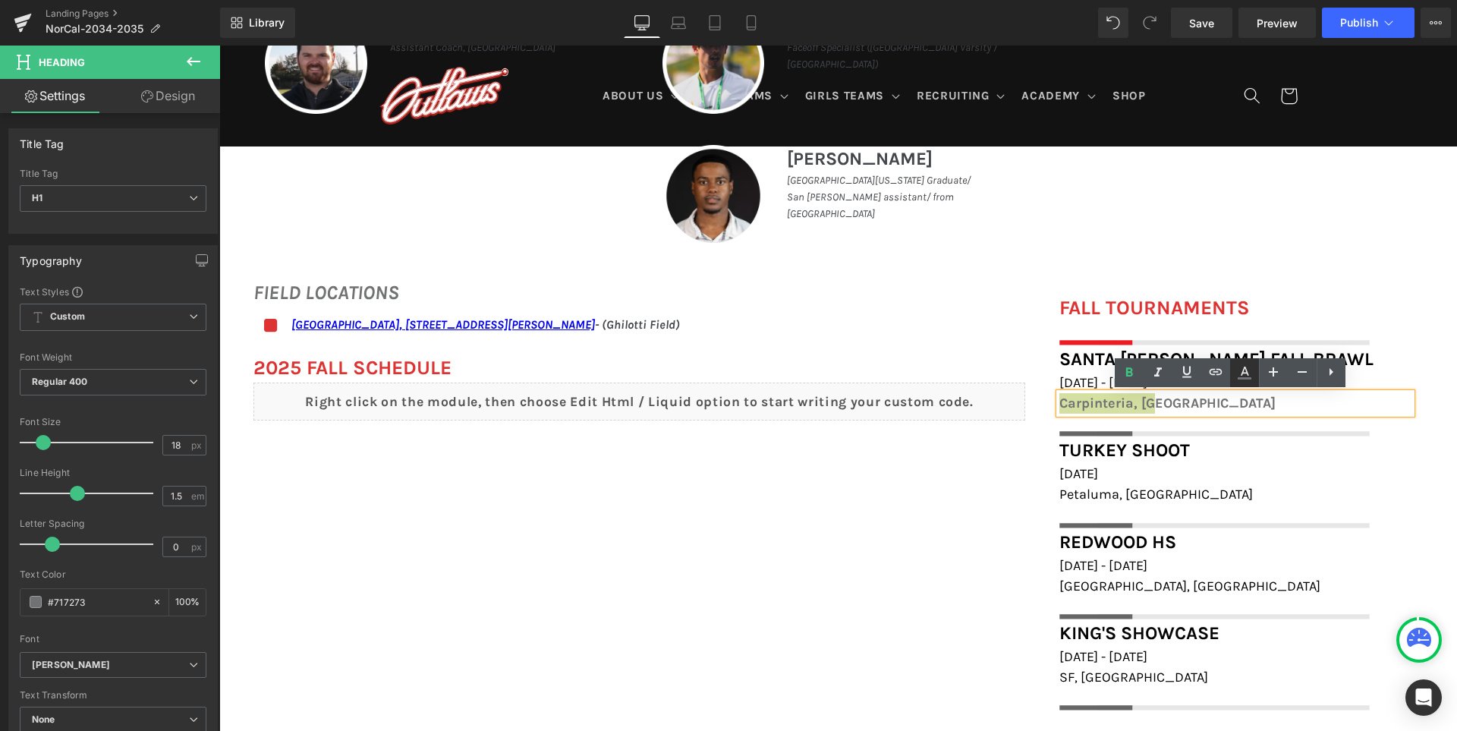
click at [1246, 375] on icon at bounding box center [1244, 372] width 18 height 18
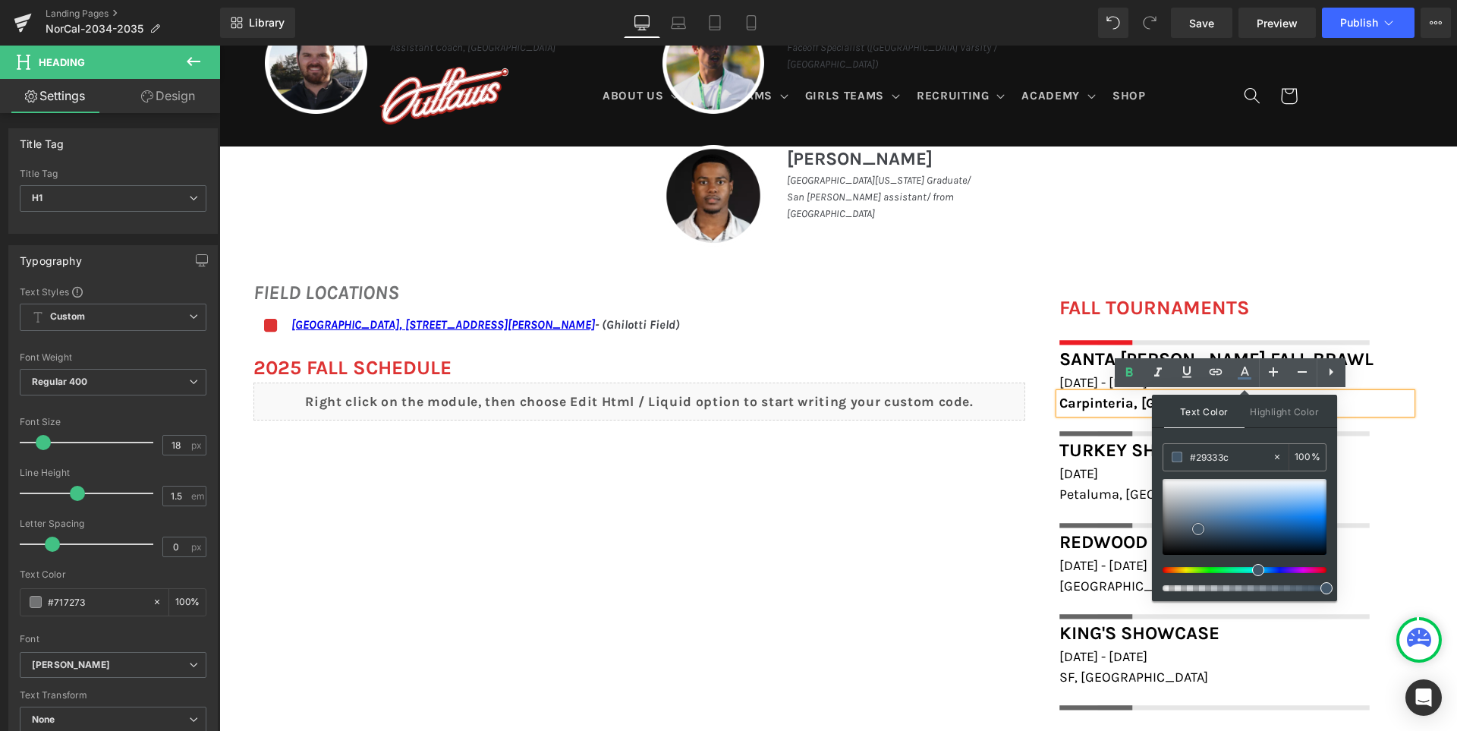
type input "#000000"
drag, startPoint x: 1198, startPoint y: 529, endPoint x: 1158, endPoint y: 577, distance: 62.6
click at [1158, 577] on div "Text Color Highlight Color rgba(0, 0, 0, 1) #000000 100 % transparent transpare…" at bounding box center [1244, 497] width 185 height 206
click at [1124, 369] on icon at bounding box center [1129, 372] width 18 height 18
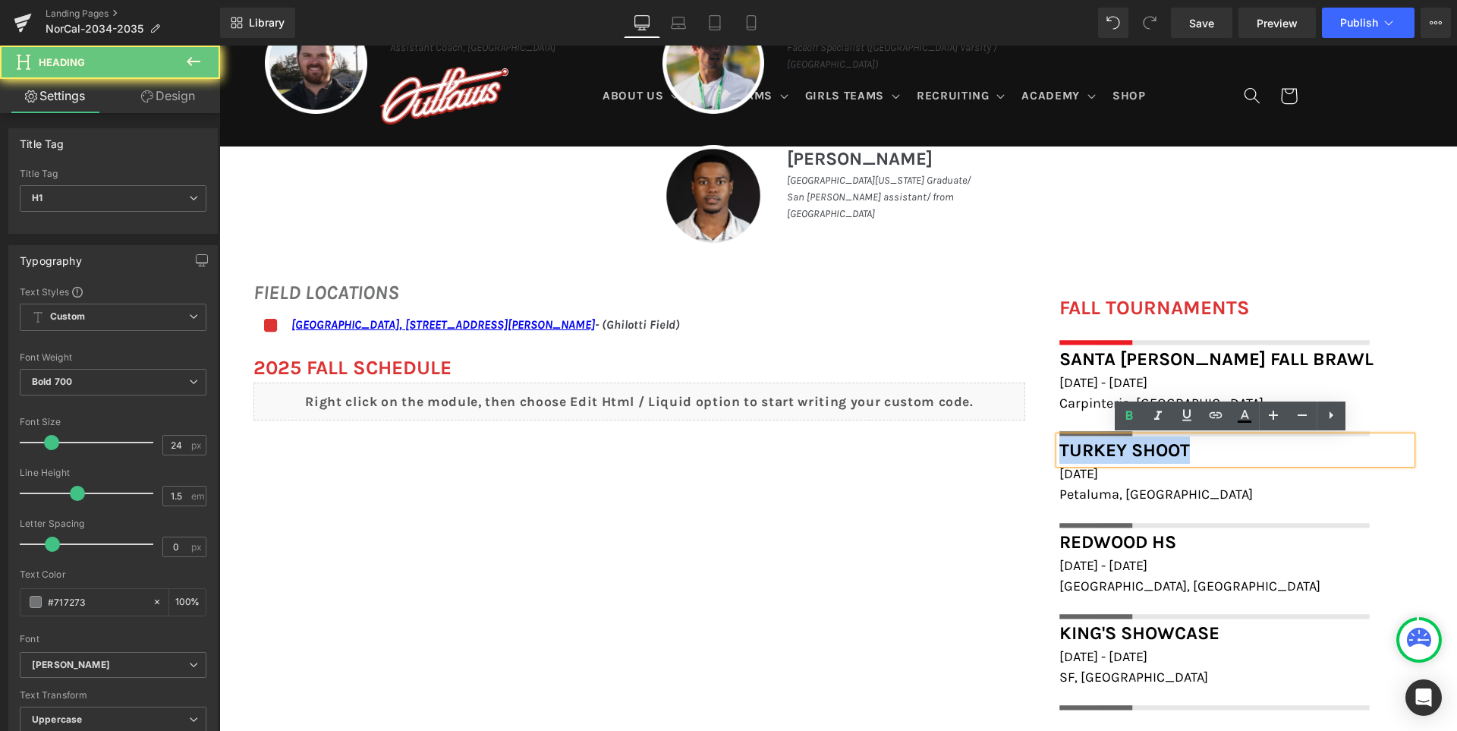
paste div
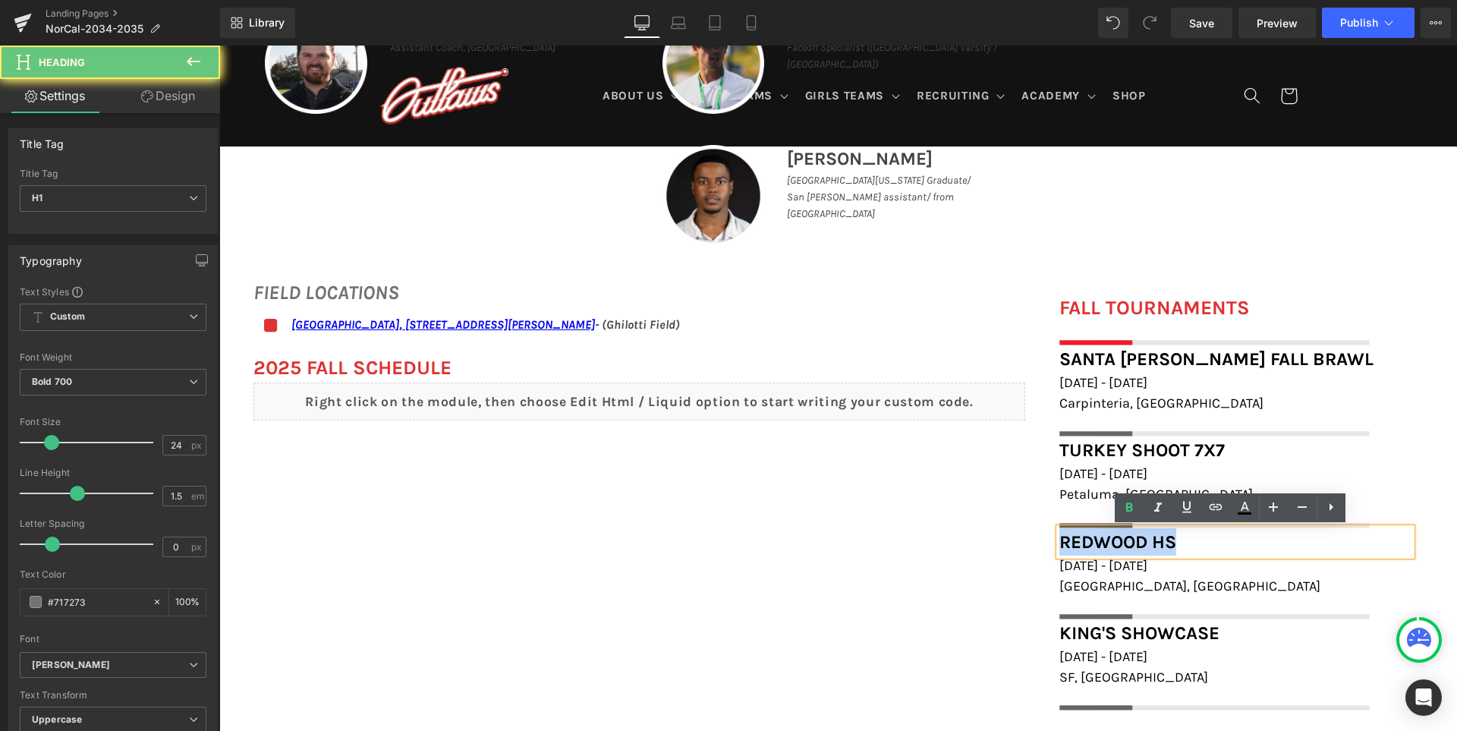
paste div
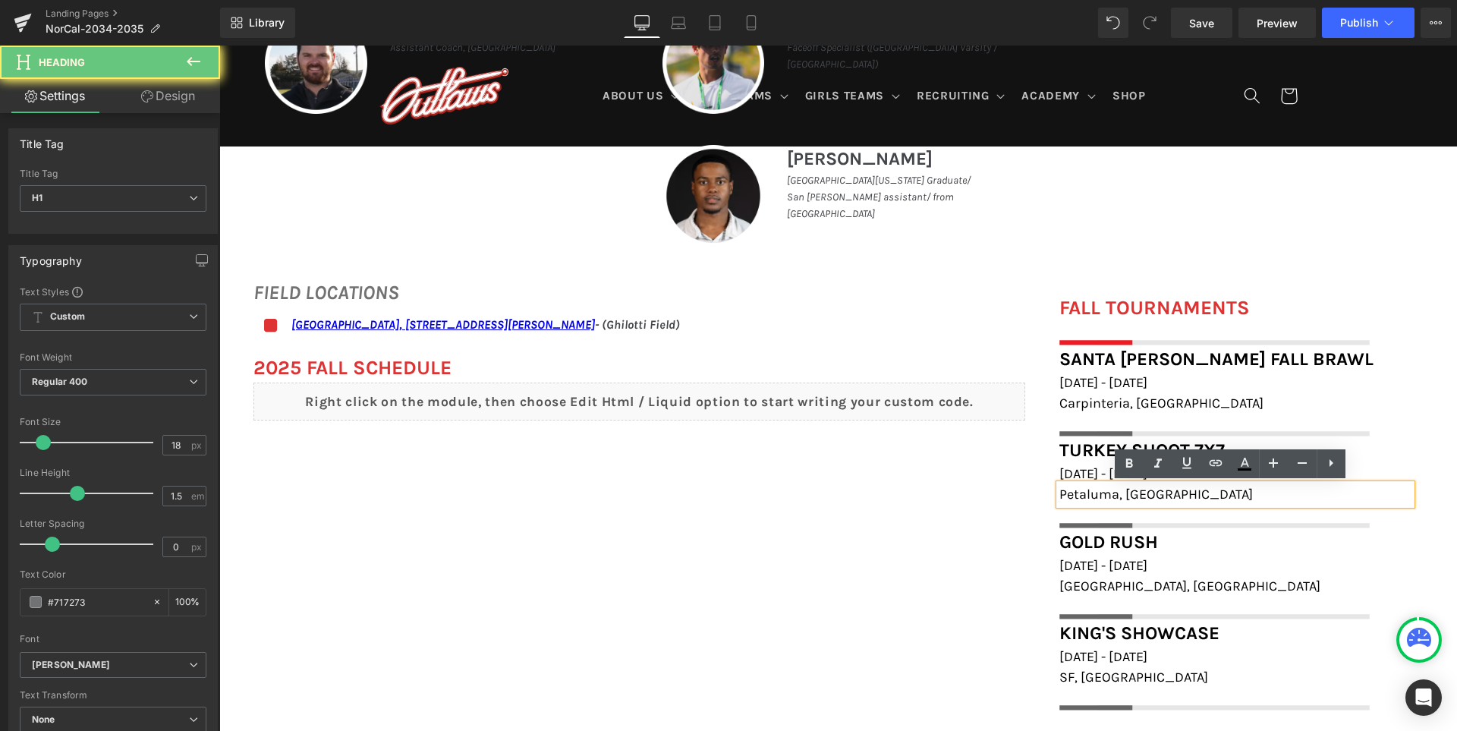
copy span "Petaluma, CA"
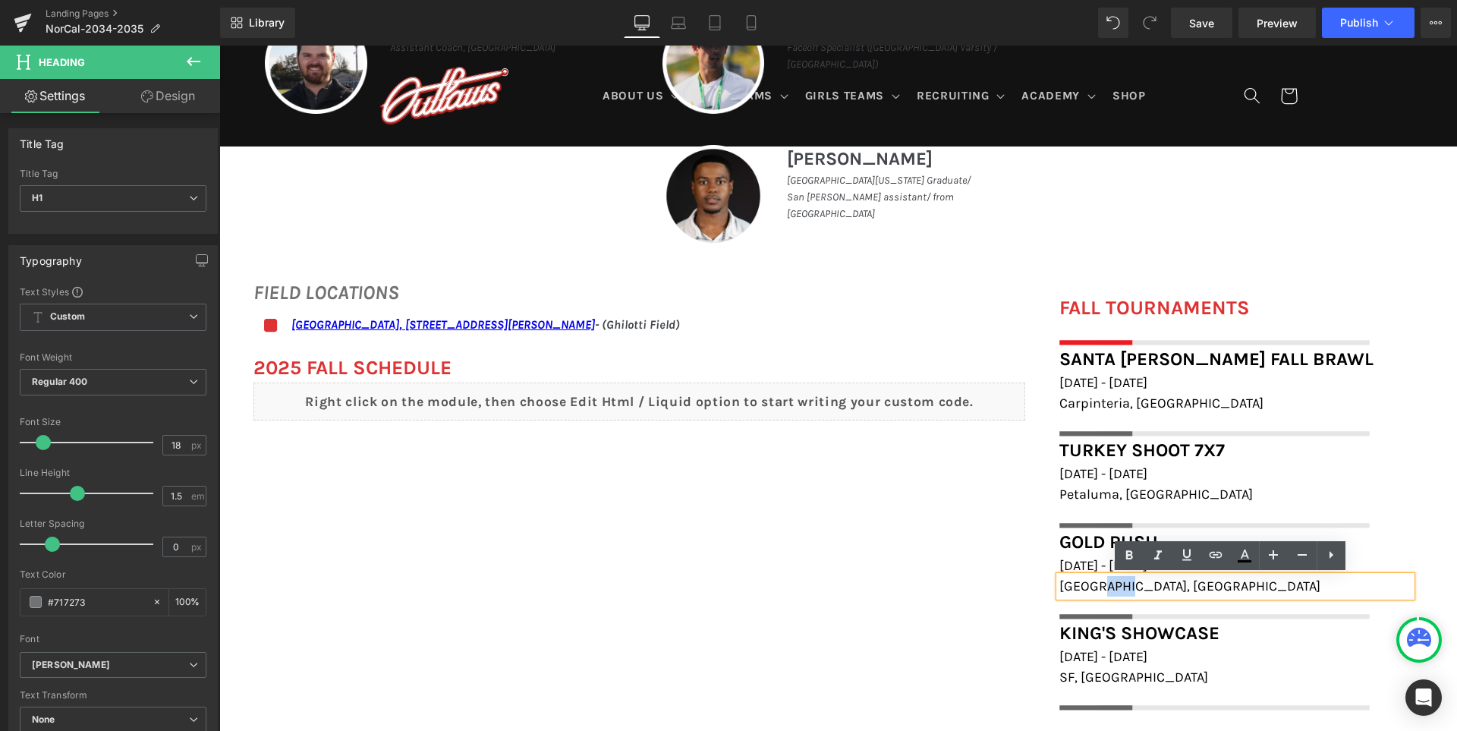
paste div
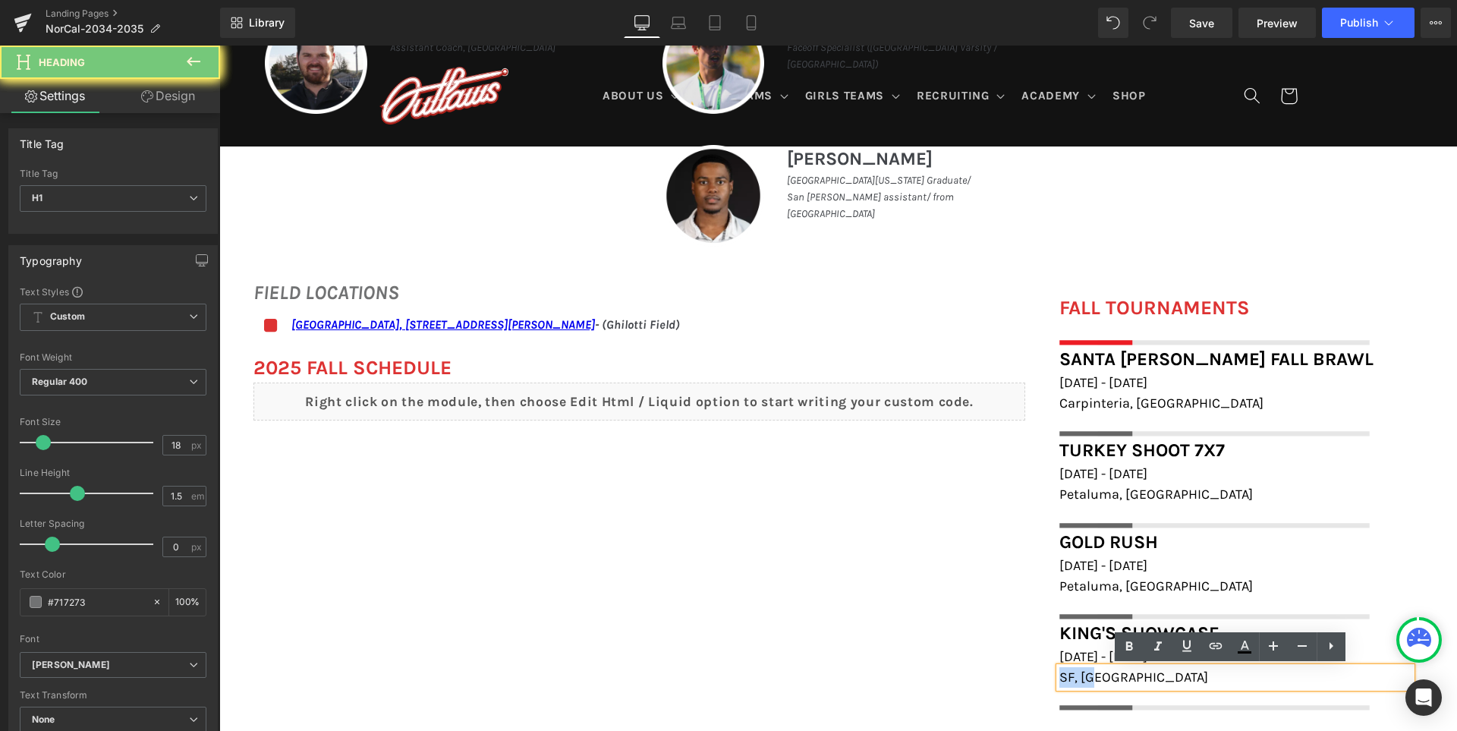
paste div
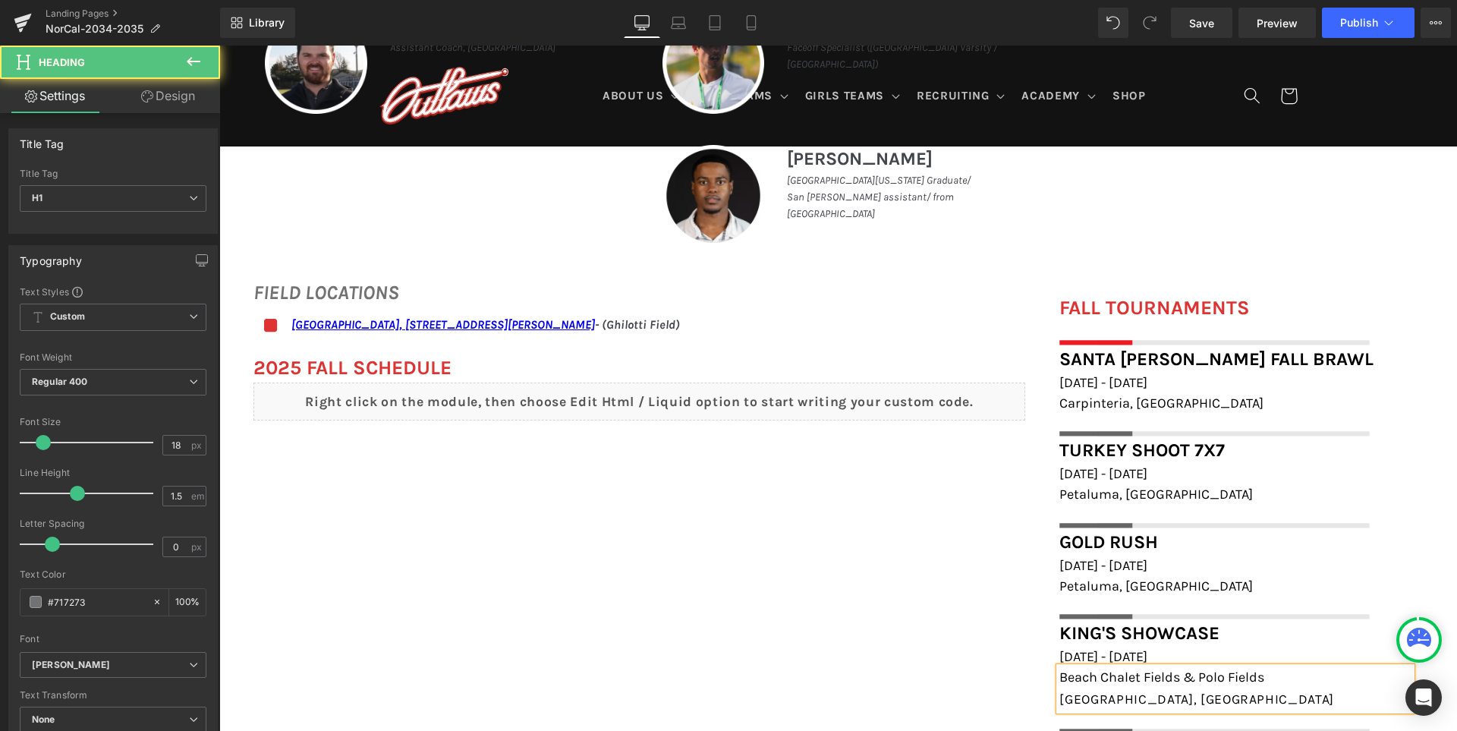
drag, startPoint x: 1269, startPoint y: 675, endPoint x: 1244, endPoint y: 677, distance: 25.1
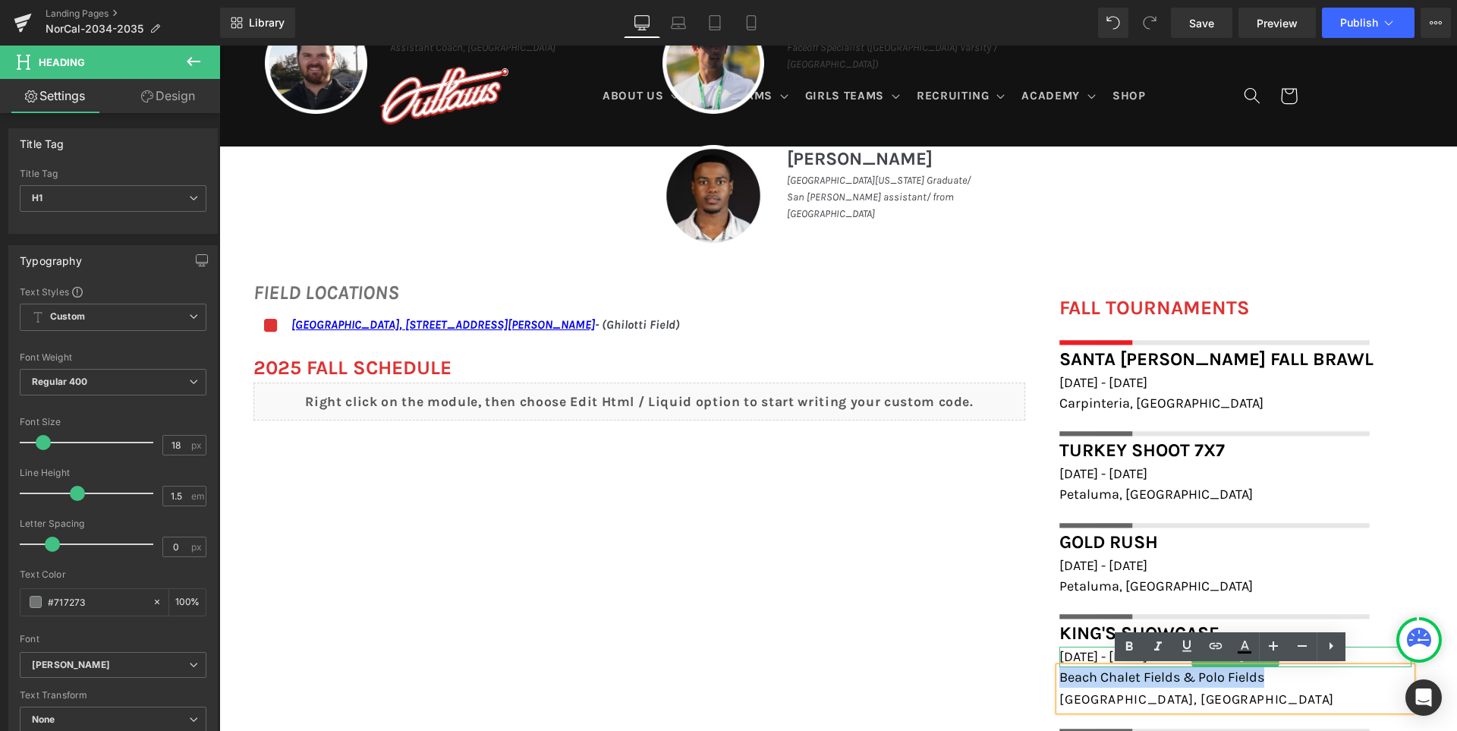
drag, startPoint x: 1056, startPoint y: 674, endPoint x: 1312, endPoint y: 655, distance: 257.1
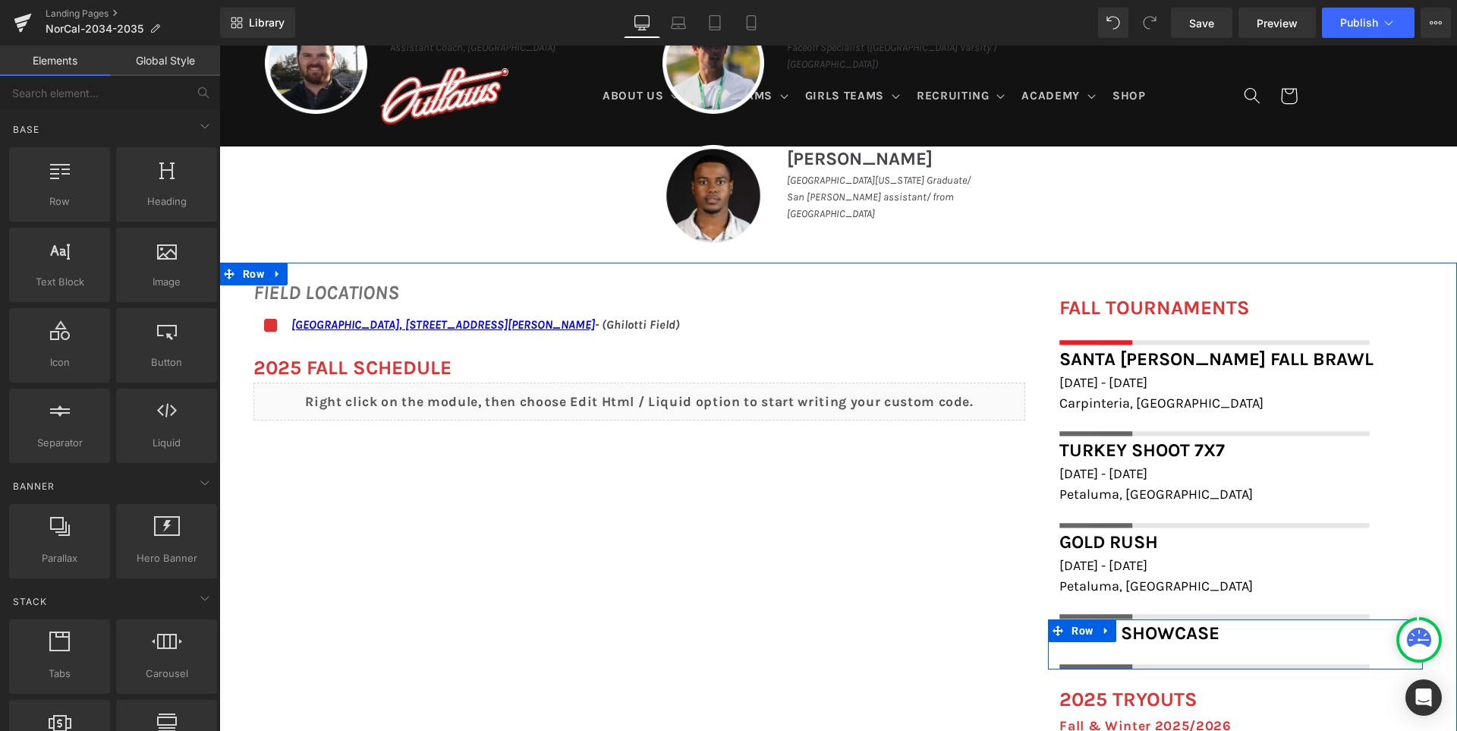
scroll to position [988, 0]
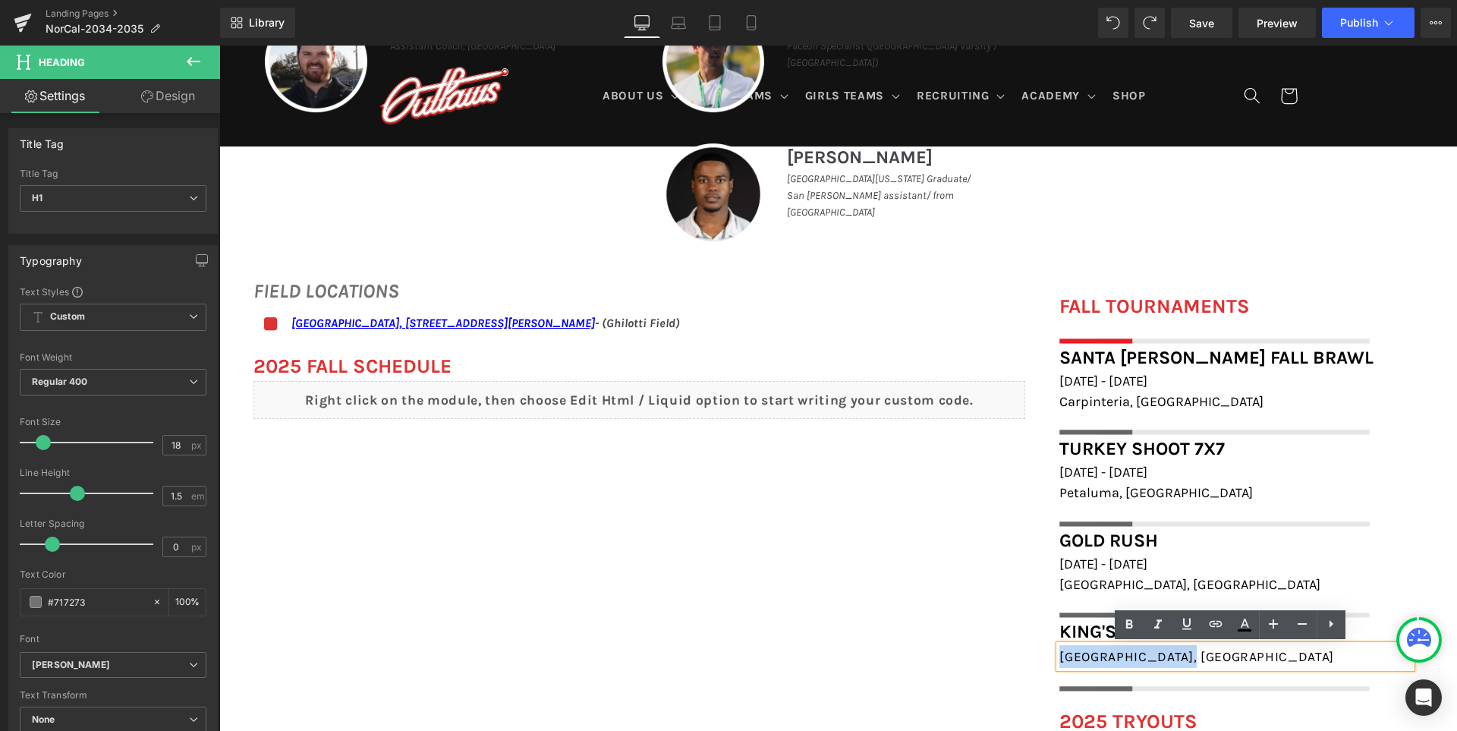
copy span "San Francisco, CA"
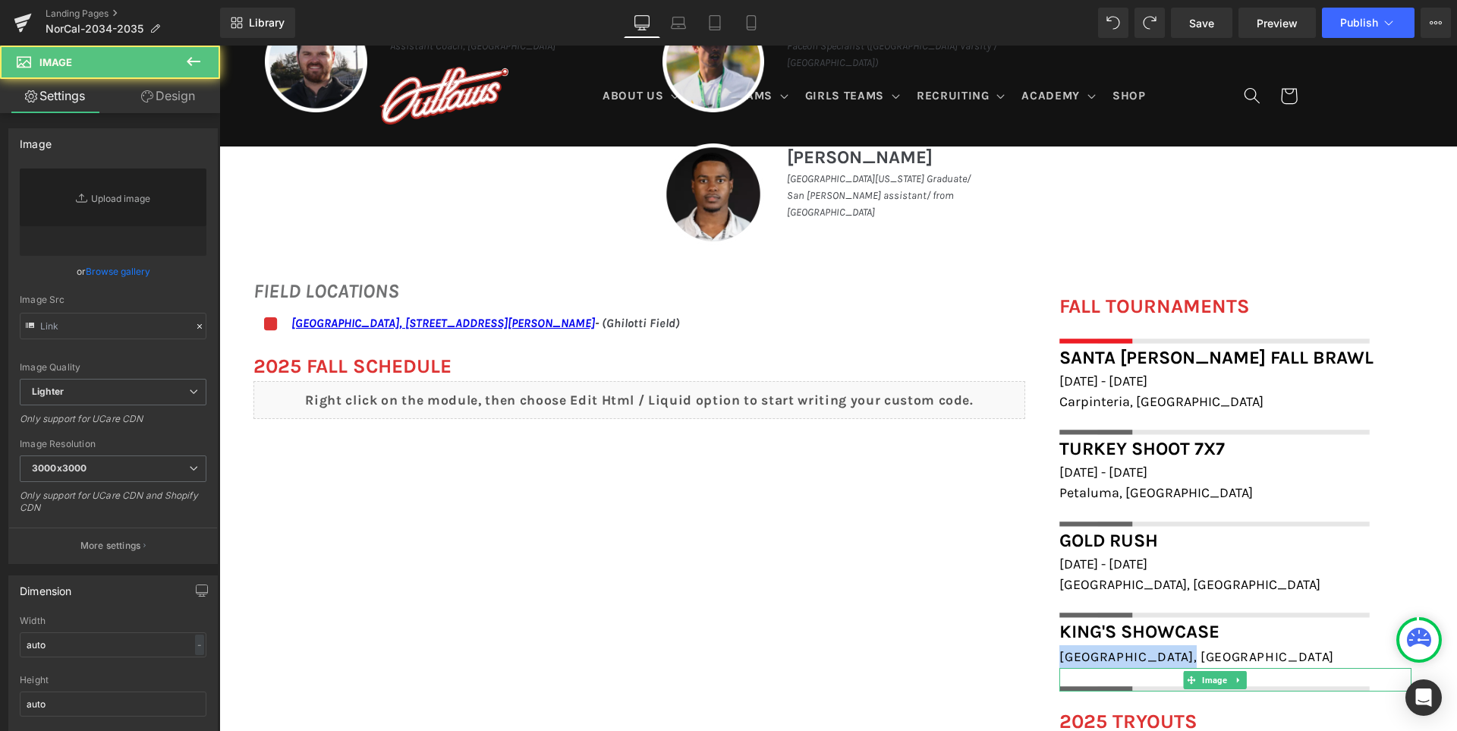
type input "https://ucarecdn.com/41fdc377-cde8-4fd8-b8dd-ee3d0f682f6b/-/format/auto/-/previ…"
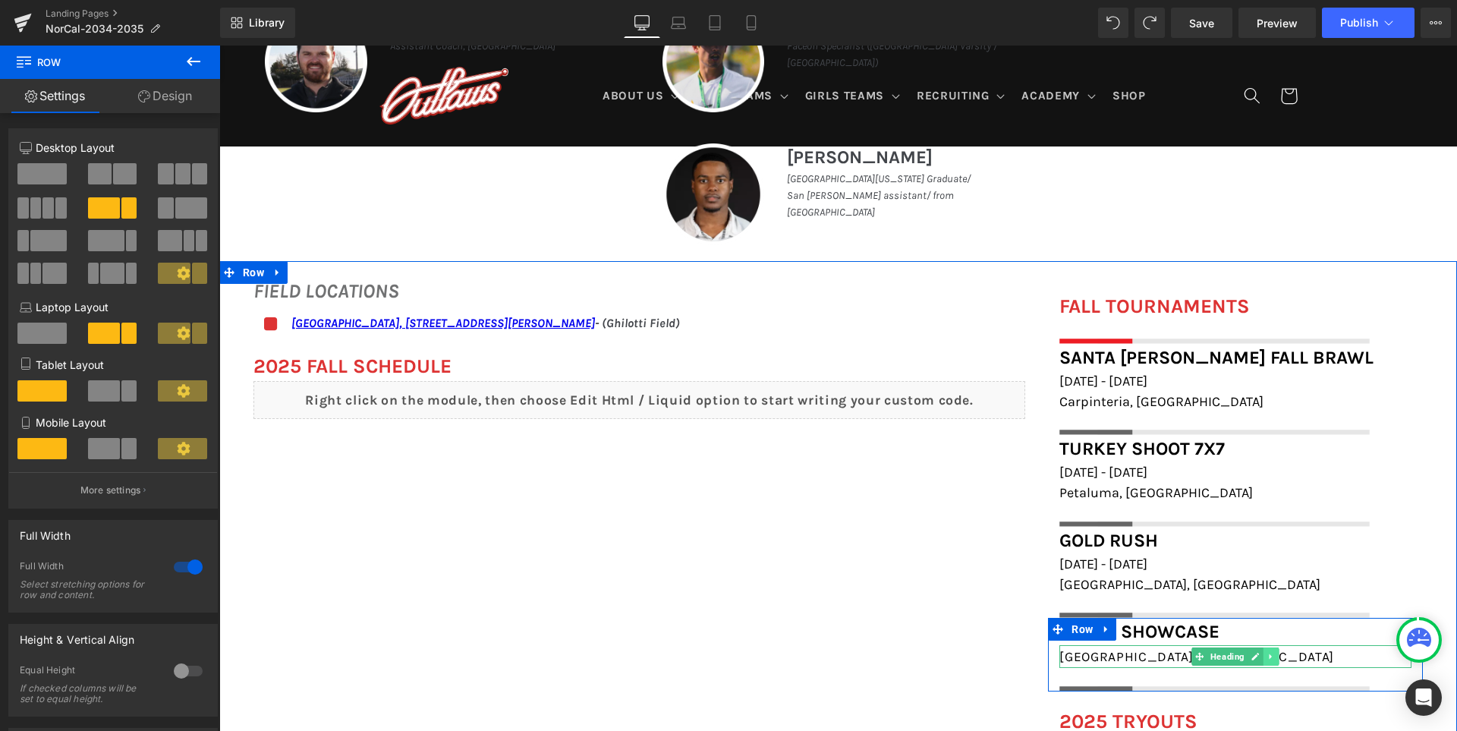
click at [219, 46] on link at bounding box center [219, 46] width 0 height 0
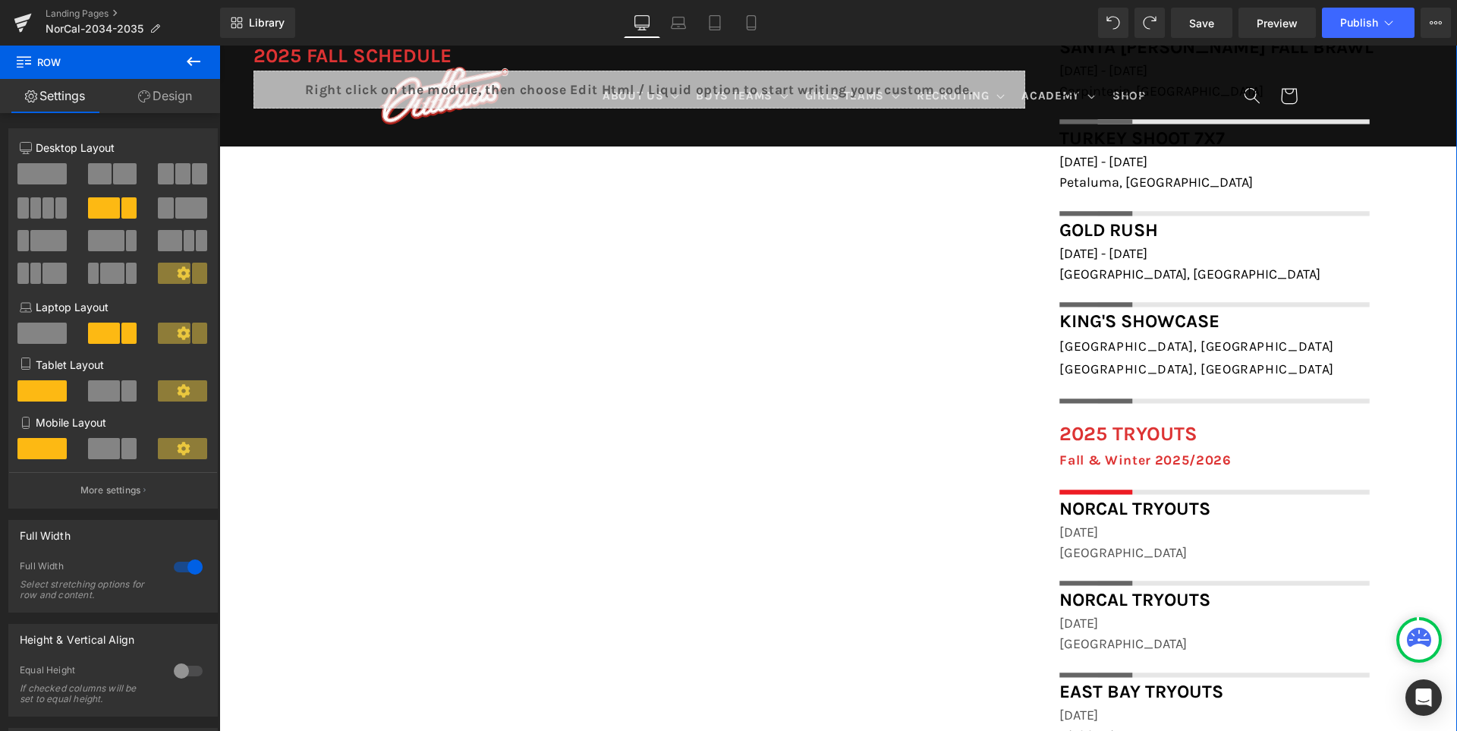
scroll to position [1246, 0]
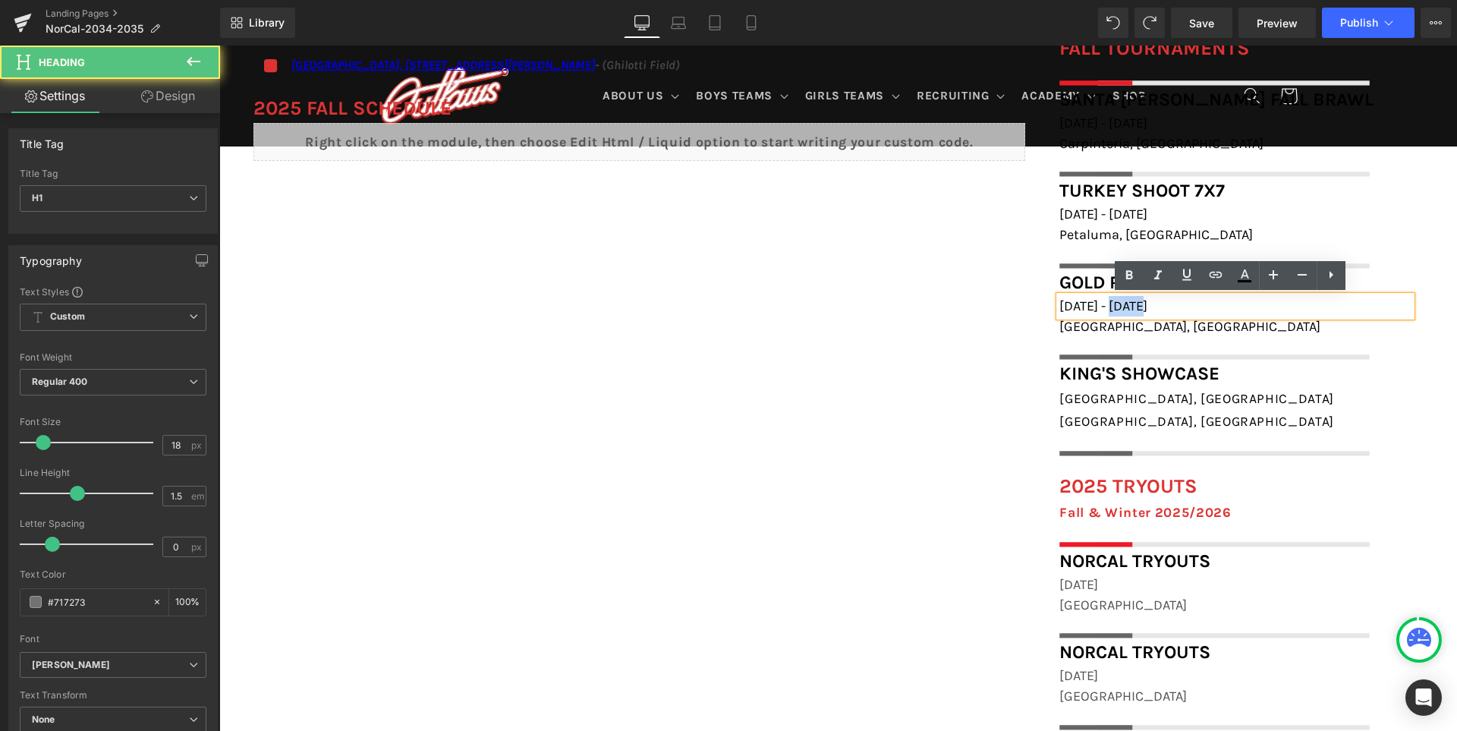
copy span "[DATE] - [DATE]"
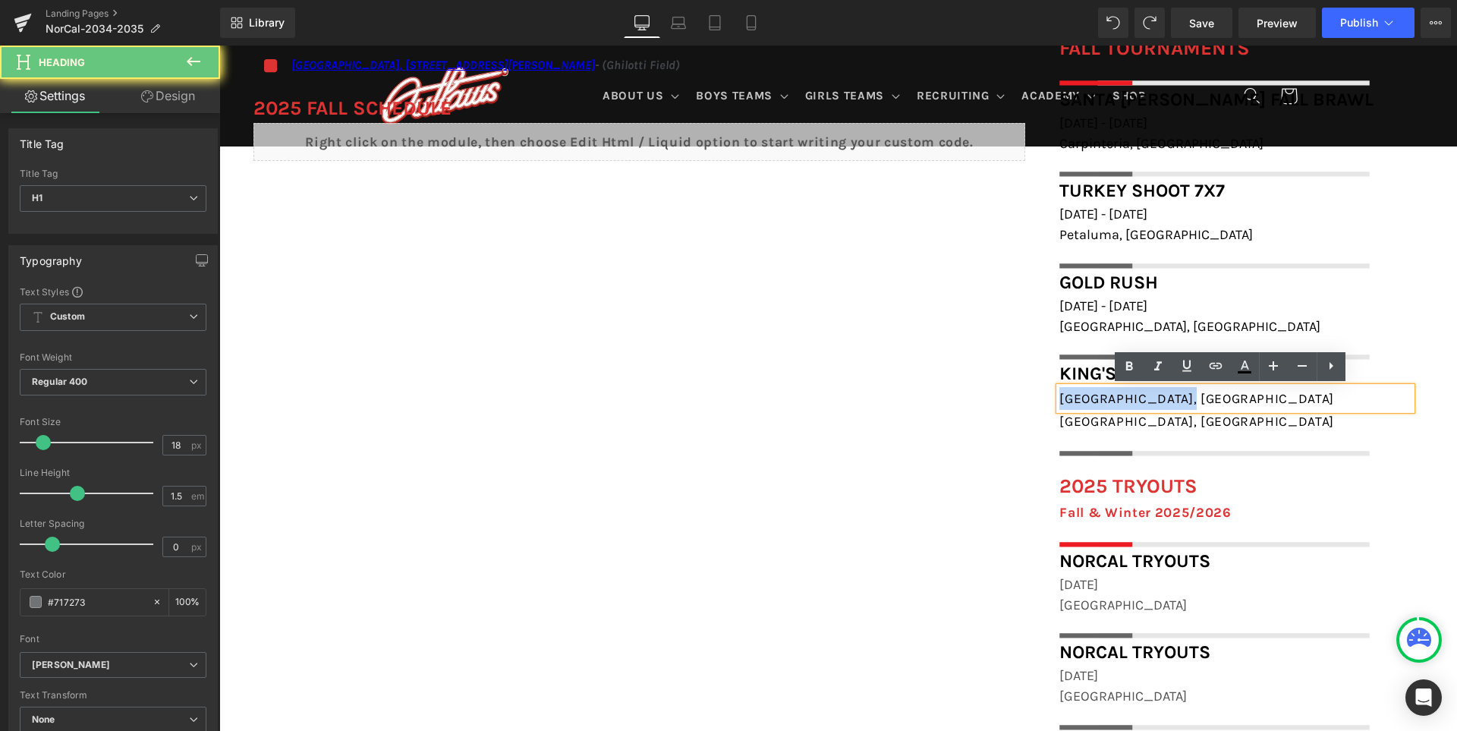
paste div
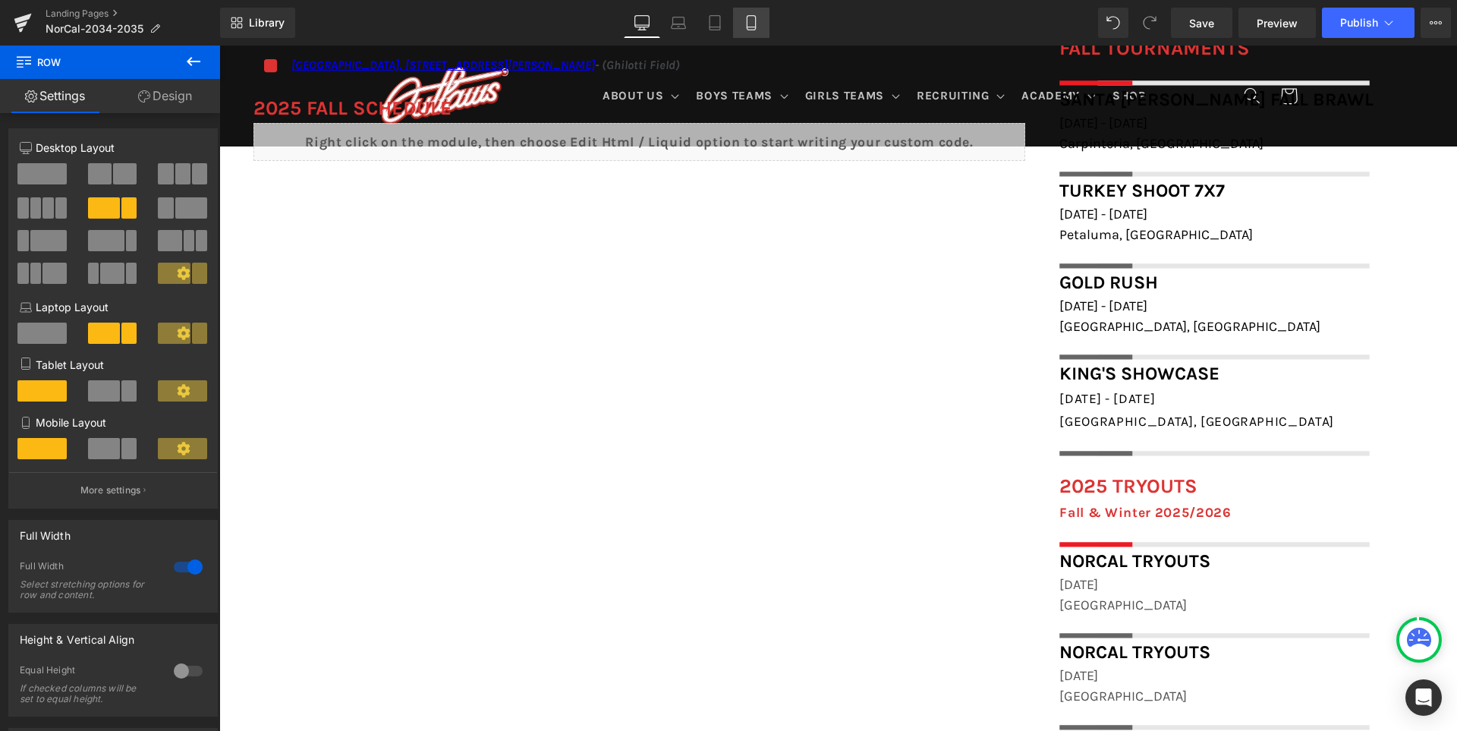
click at [739, 20] on link "Mobile" at bounding box center [751, 23] width 36 height 30
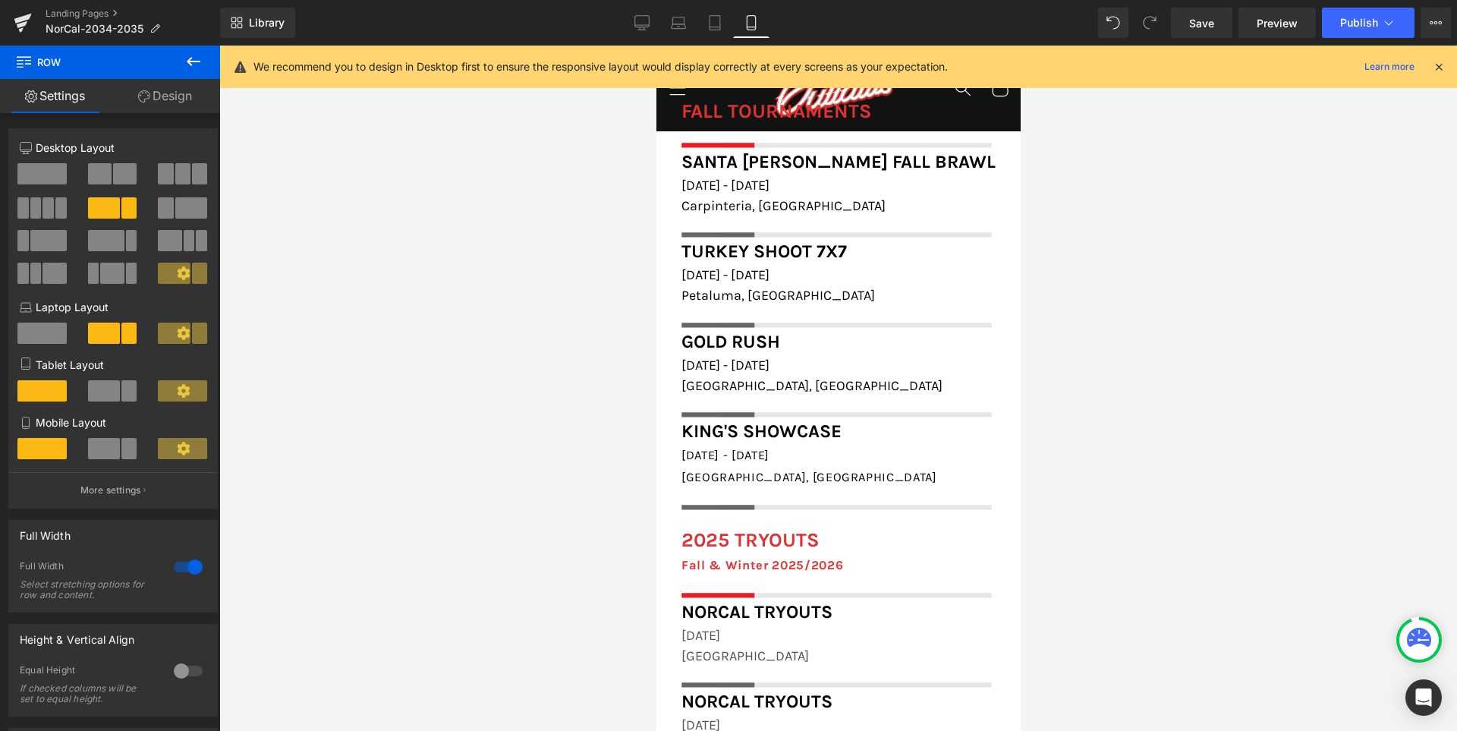
scroll to position [1722, 0]
click at [640, 24] on icon at bounding box center [641, 22] width 15 height 15
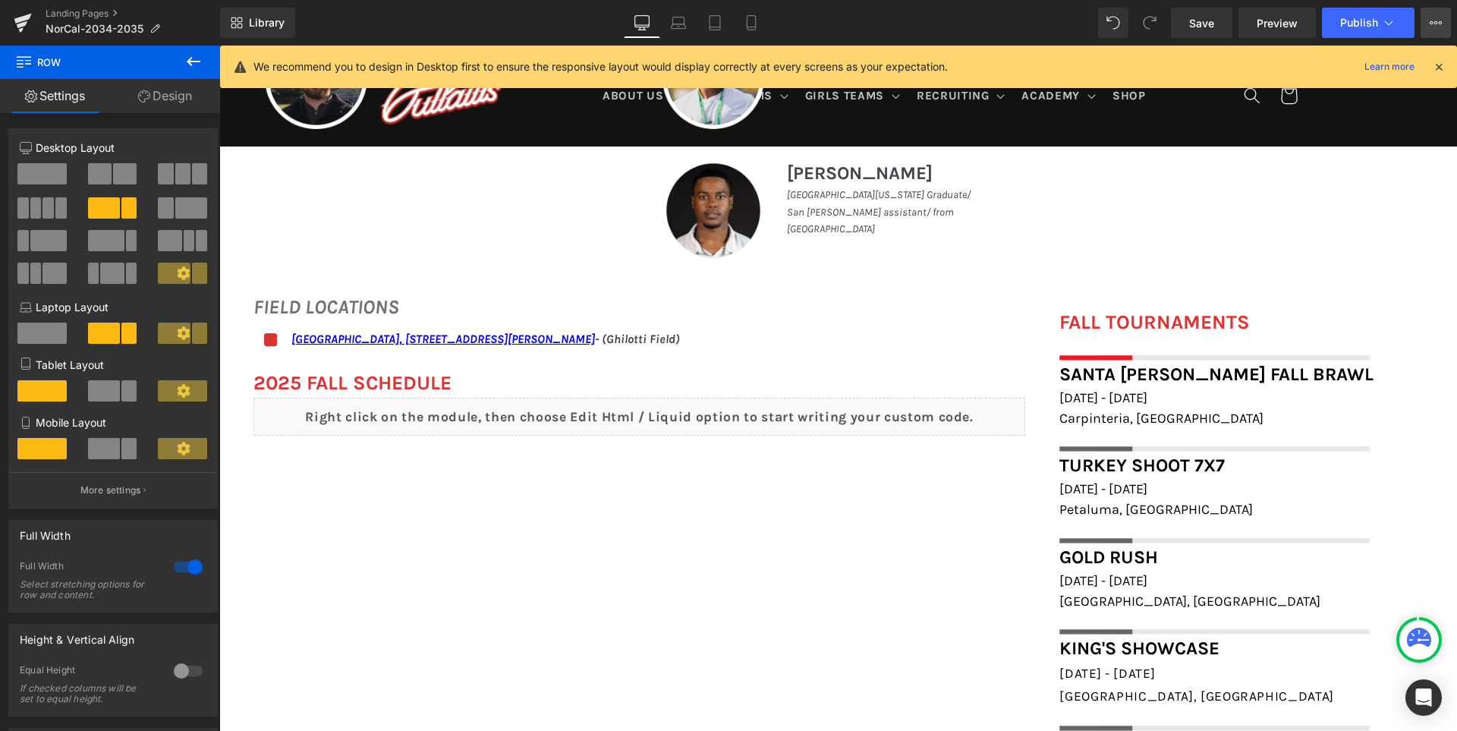
scroll to position [972, 0]
click at [1221, 17] on link "Save" at bounding box center [1201, 23] width 61 height 30
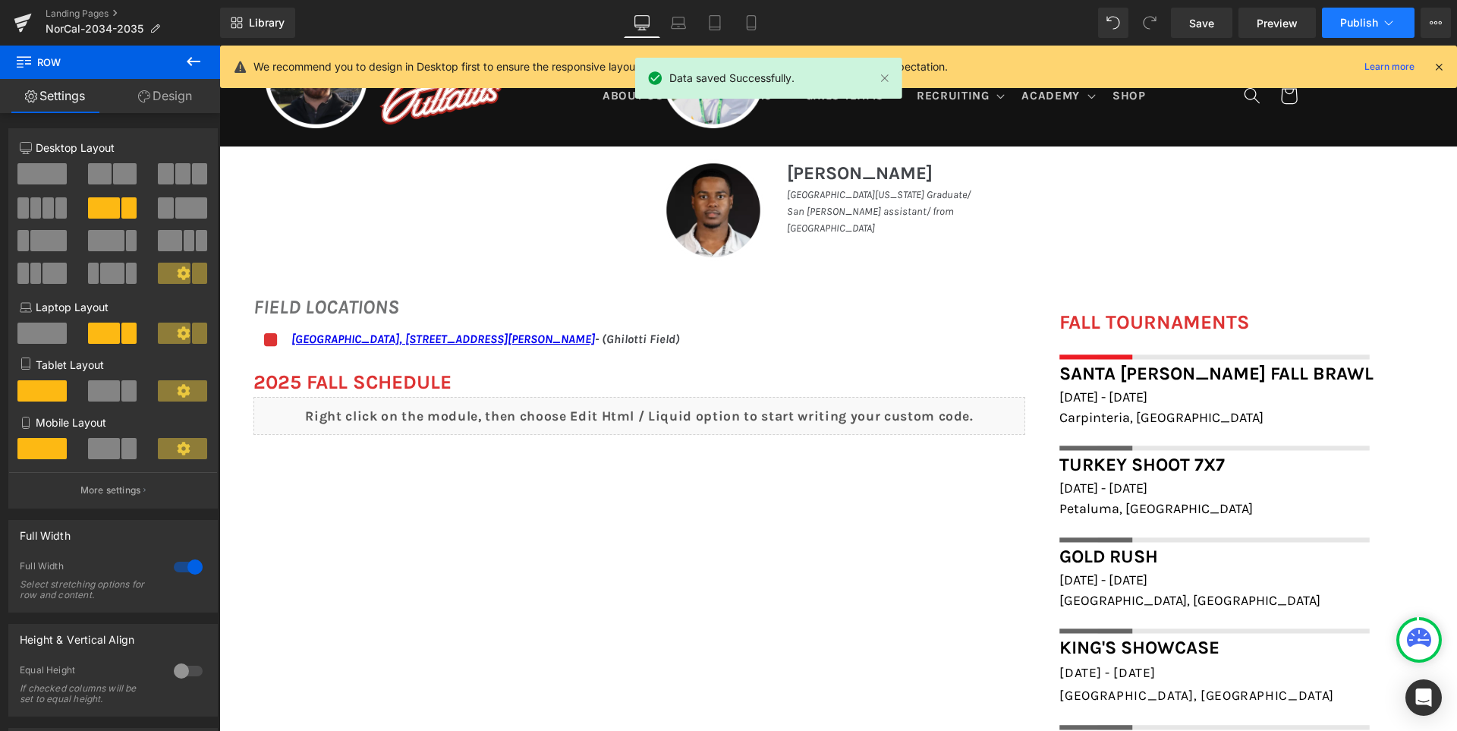
click at [1363, 23] on span "Publish" at bounding box center [1359, 23] width 38 height 12
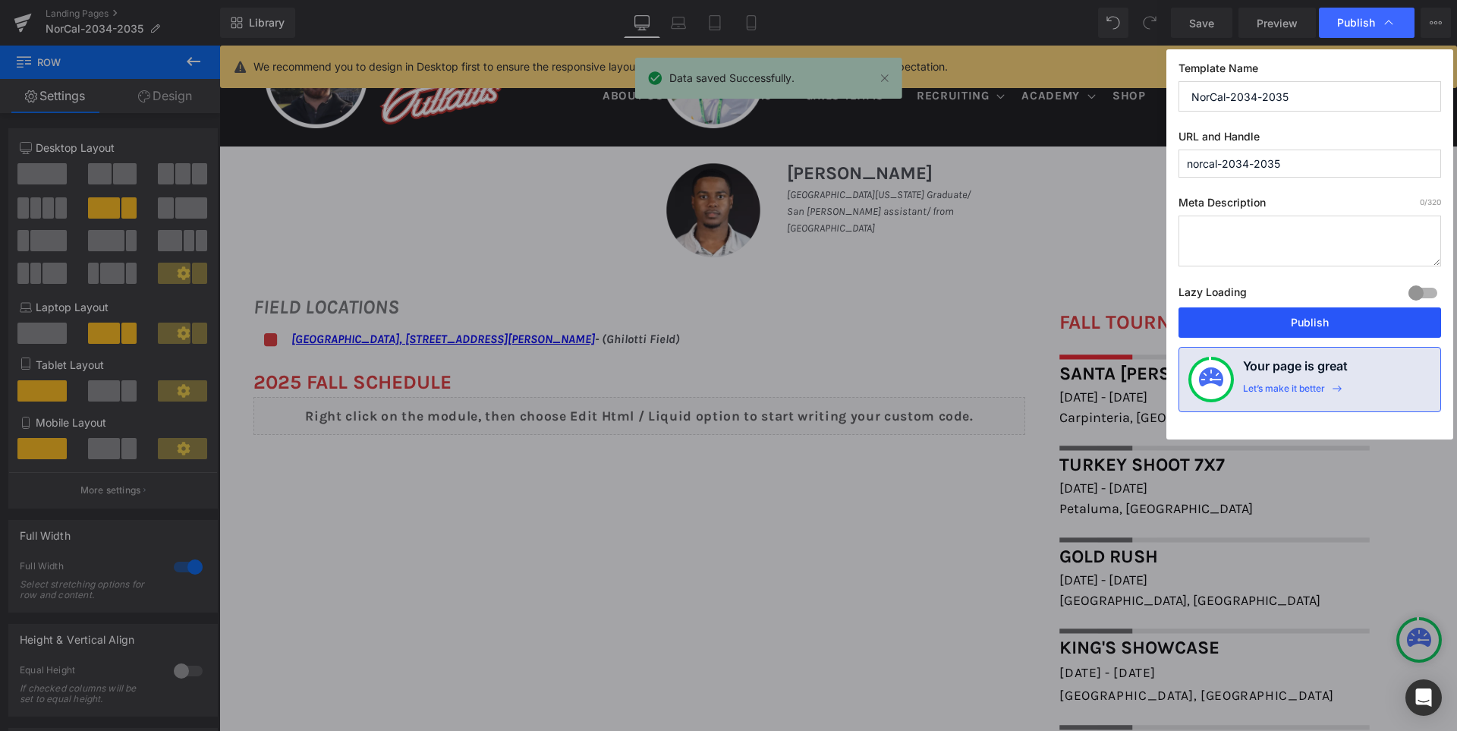
click at [1355, 311] on button "Publish" at bounding box center [1309, 322] width 262 height 30
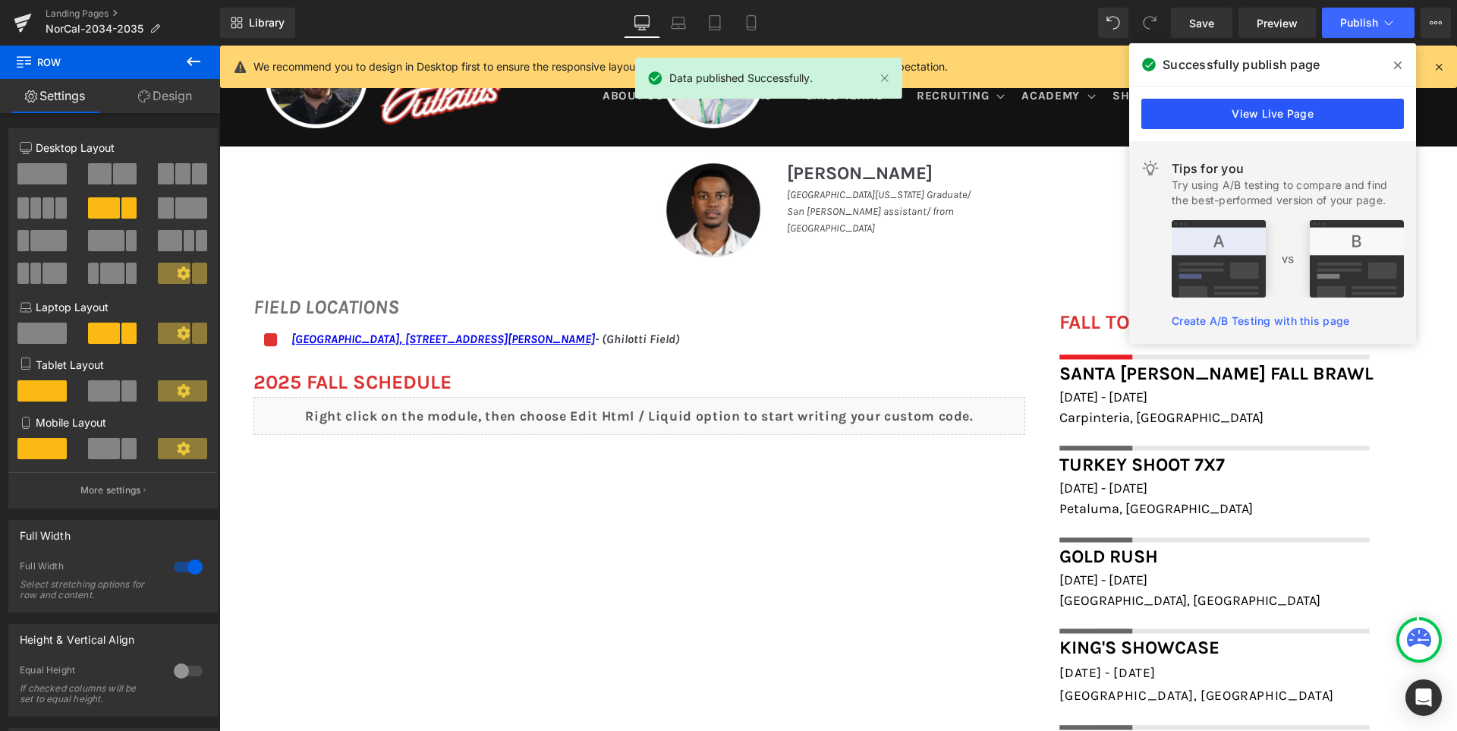
click at [1315, 112] on link "View Live Page" at bounding box center [1272, 114] width 262 height 30
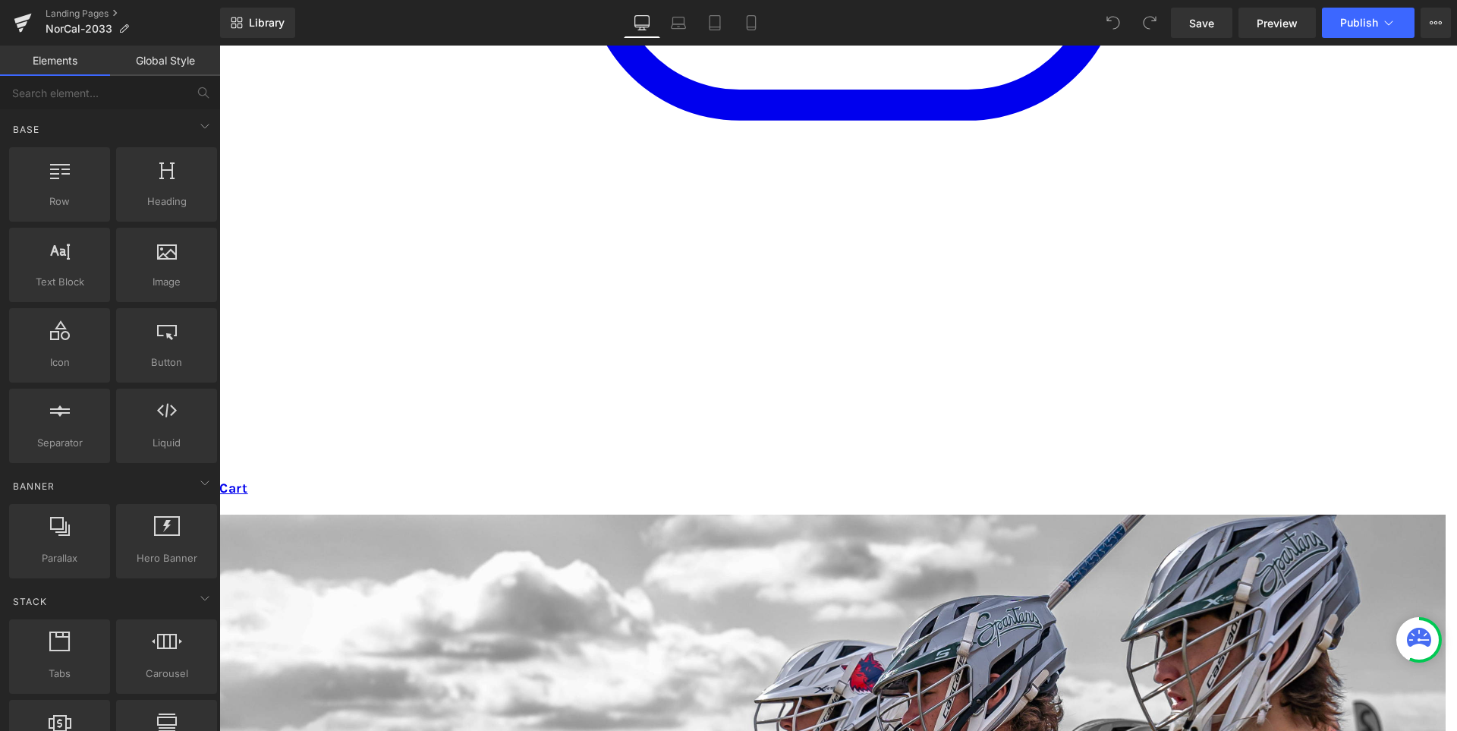
scroll to position [1290, 0]
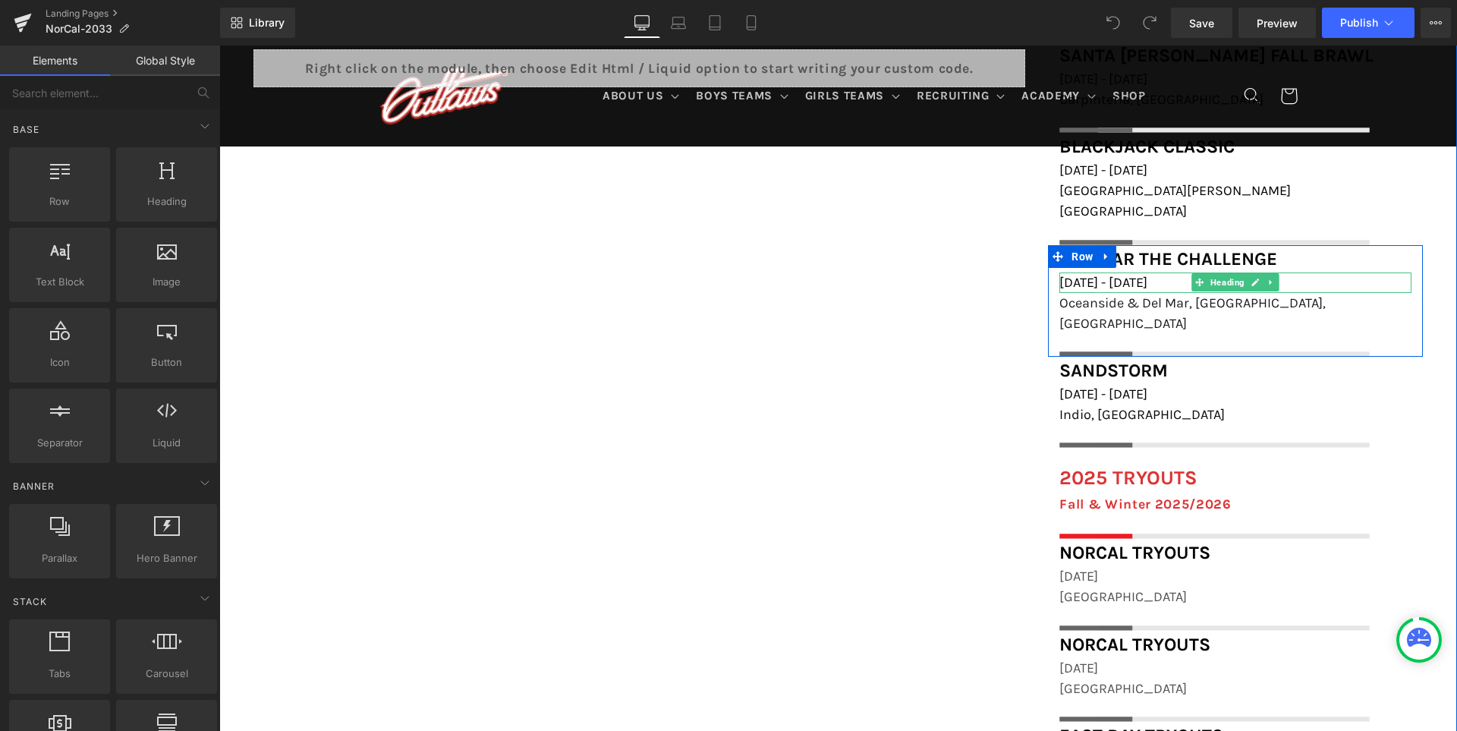
click at [1309, 272] on h1 "[DATE] - [DATE]" at bounding box center [1235, 282] width 352 height 20
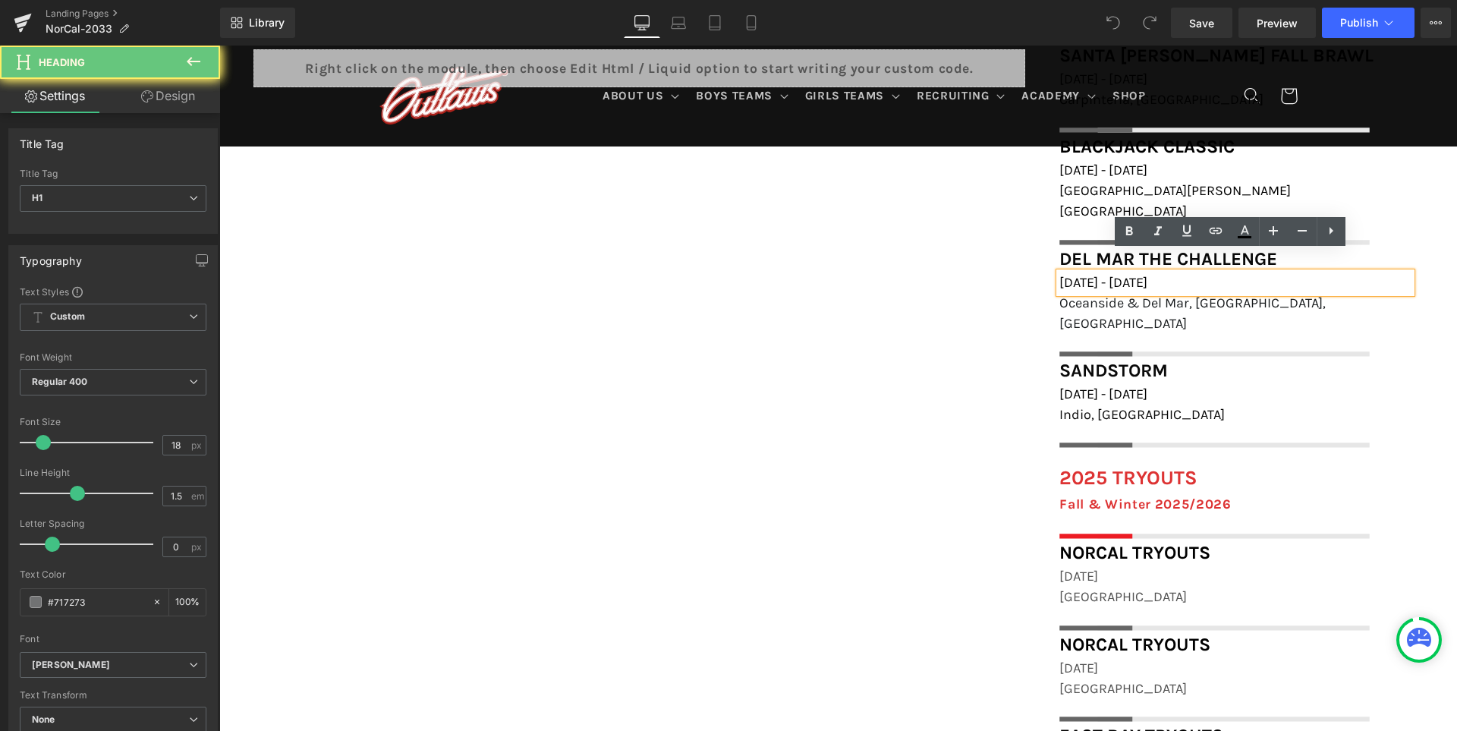
click at [1306, 272] on h1 "[DATE] - [DATE]" at bounding box center [1235, 282] width 352 height 20
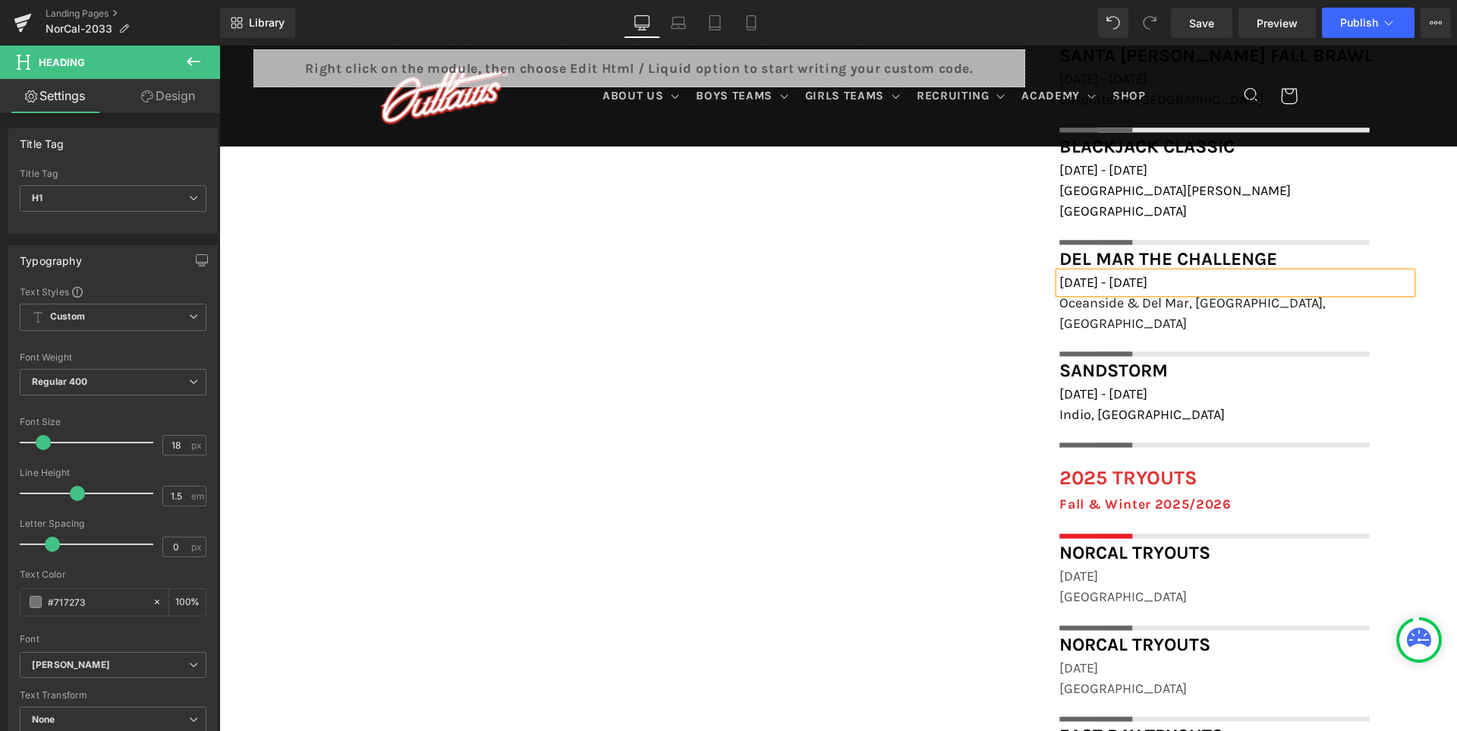
click at [832, 363] on div "FIELD LOCATIONS Heading Icon Marin Academy Field, 1600 Mission Avenue, San Rafa…" at bounding box center [837, 386] width 1237 height 854
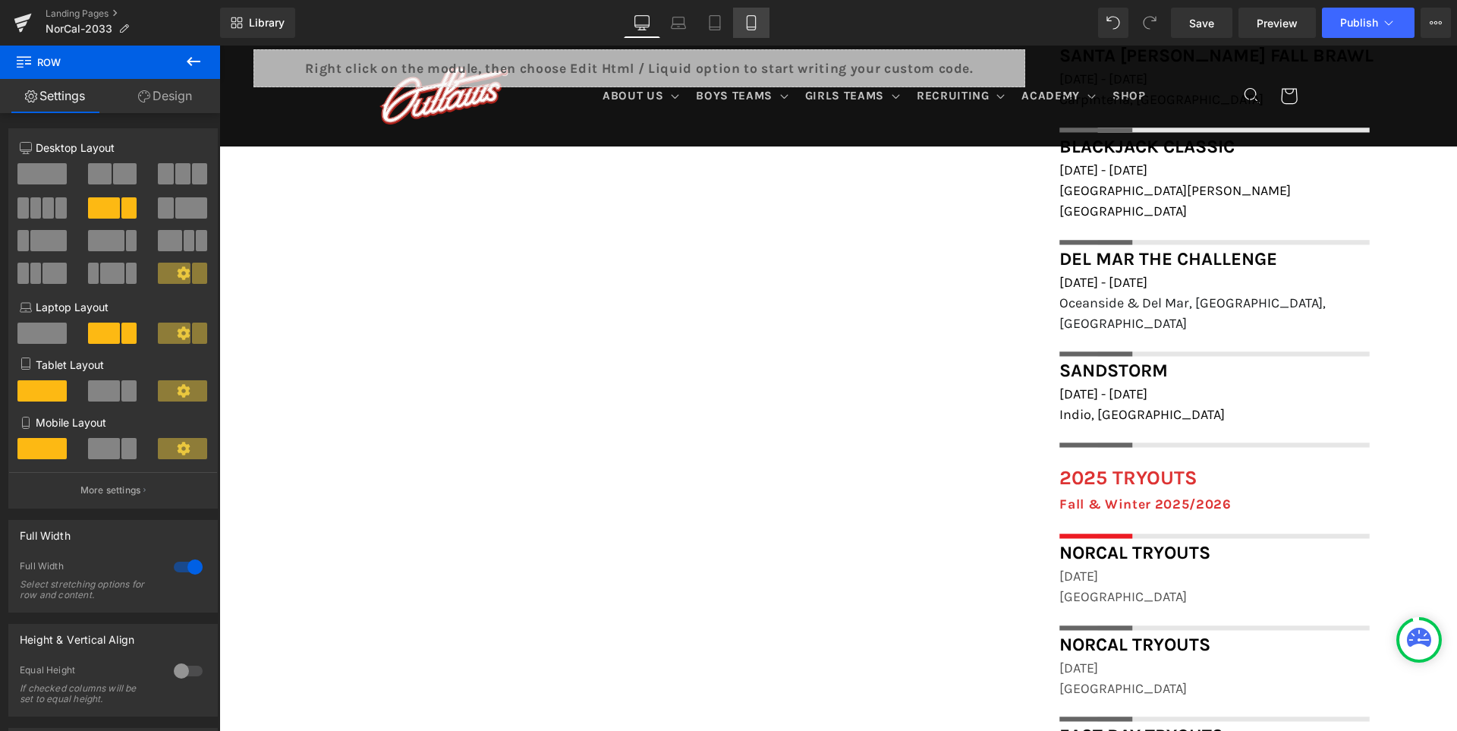
click at [749, 19] on icon at bounding box center [750, 22] width 15 height 15
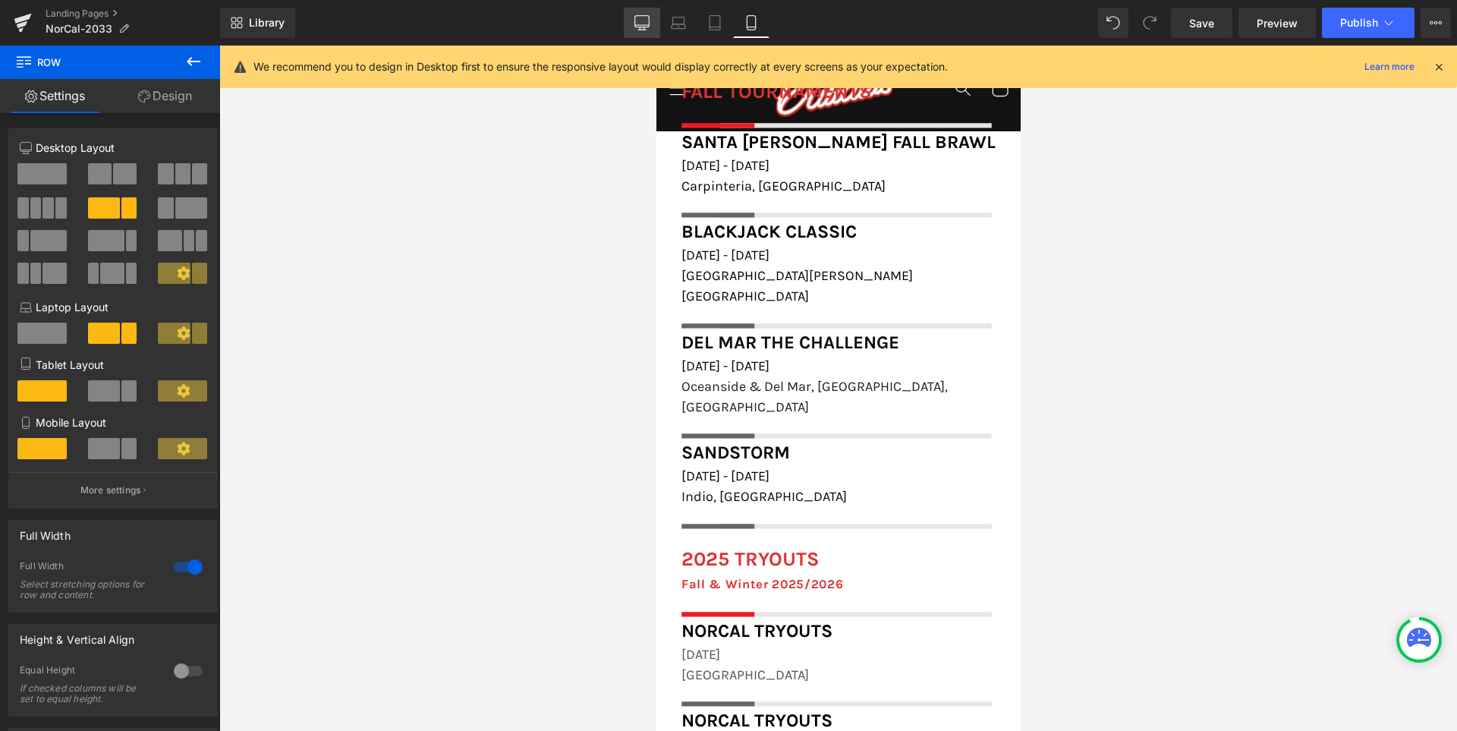
click at [648, 27] on icon at bounding box center [642, 21] width 14 height 11
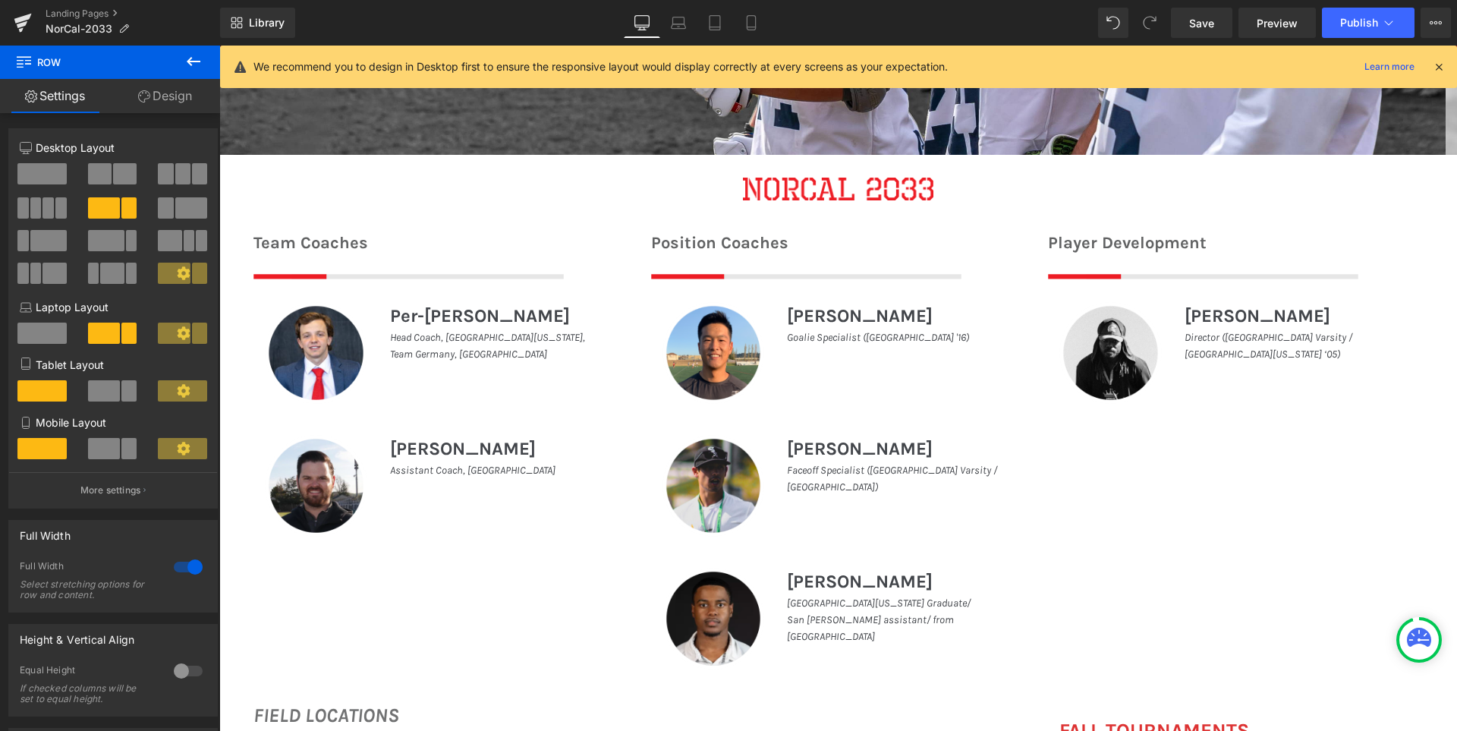
scroll to position [972, 0]
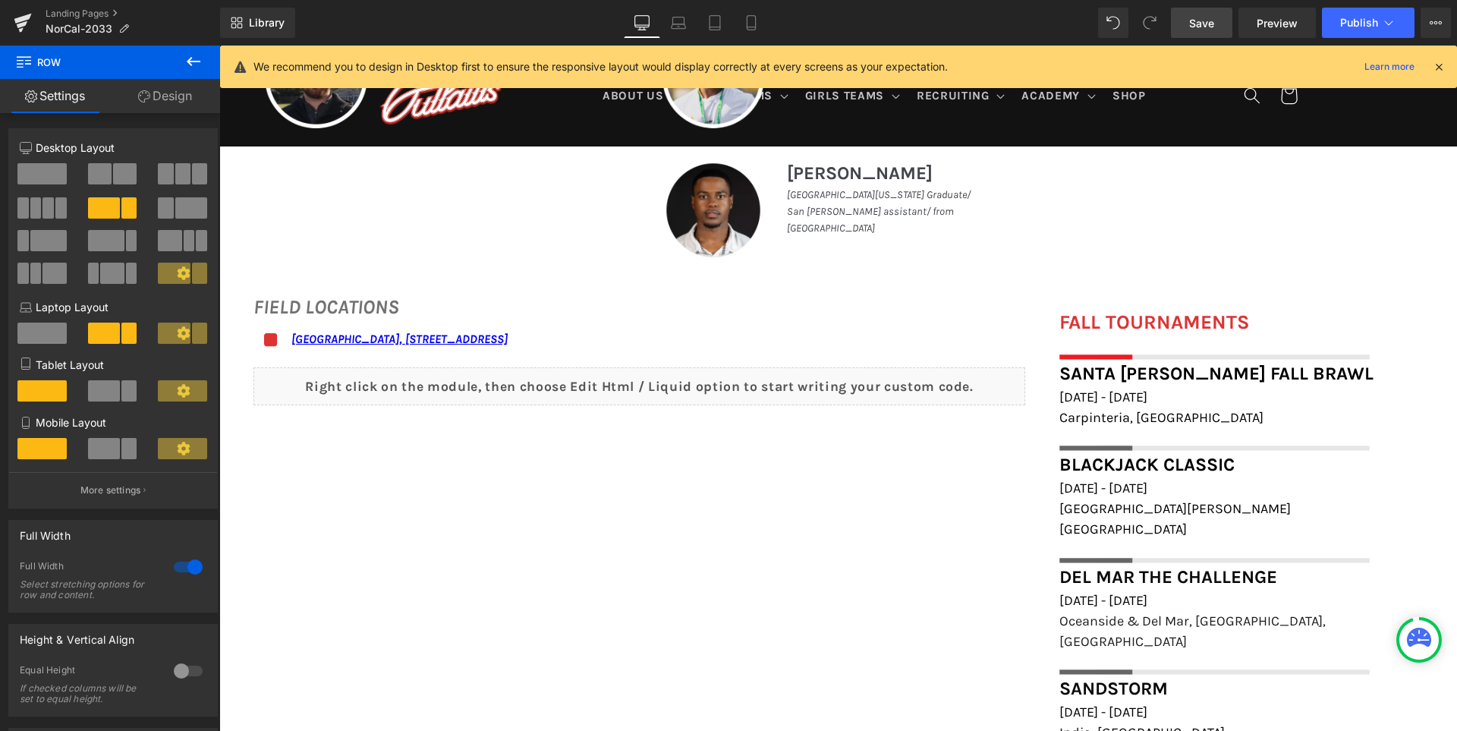
click at [1202, 26] on span "Save" at bounding box center [1201, 23] width 25 height 16
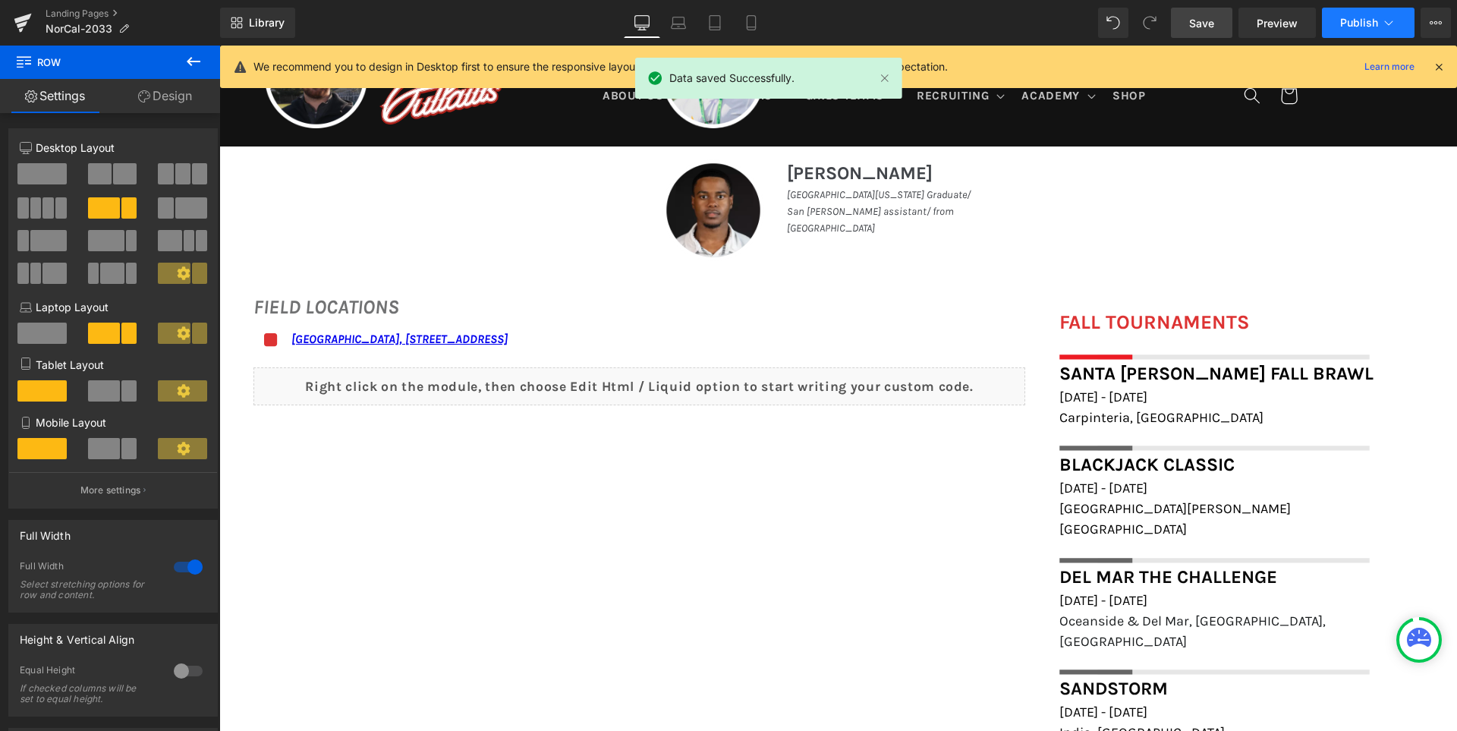
click at [1357, 20] on span "Publish" at bounding box center [1359, 23] width 38 height 12
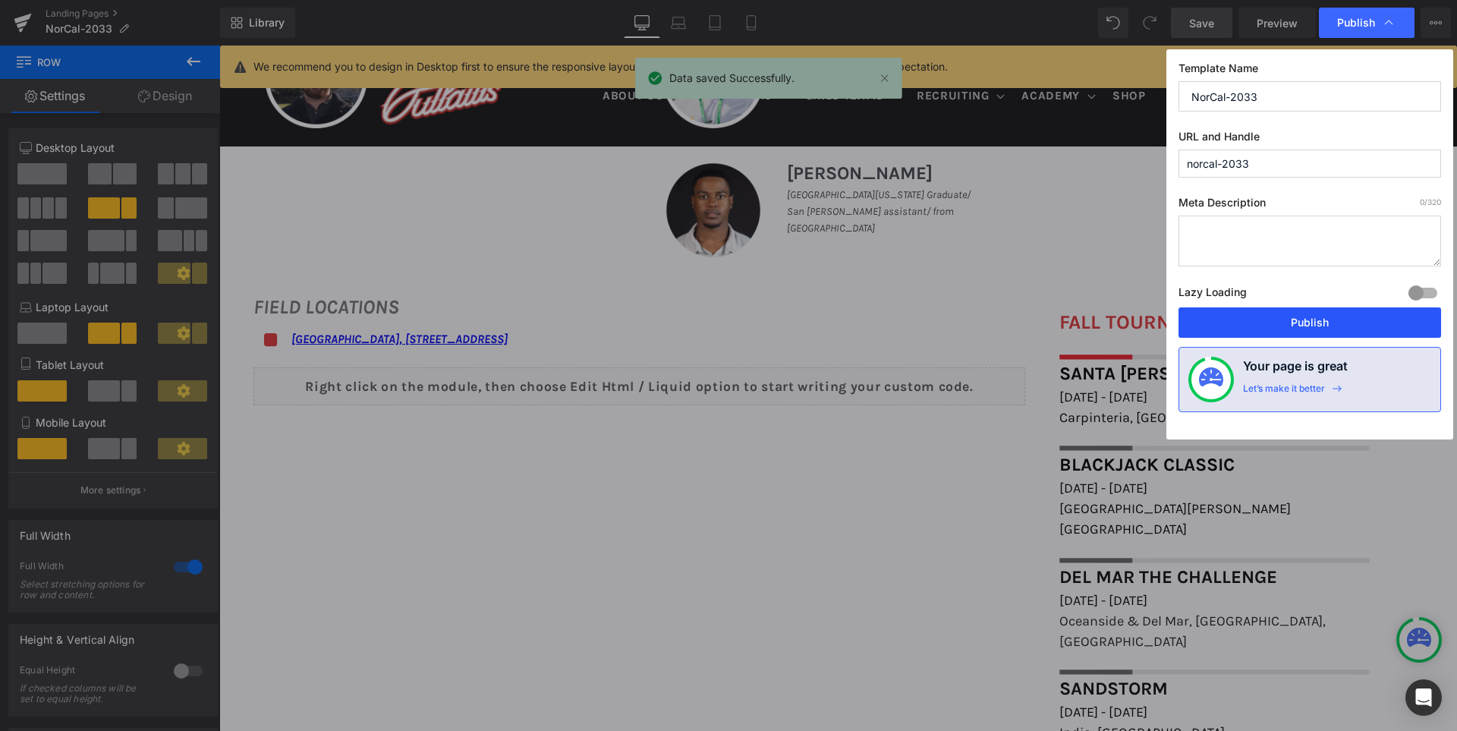
click at [1309, 325] on button "Publish" at bounding box center [1309, 322] width 262 height 30
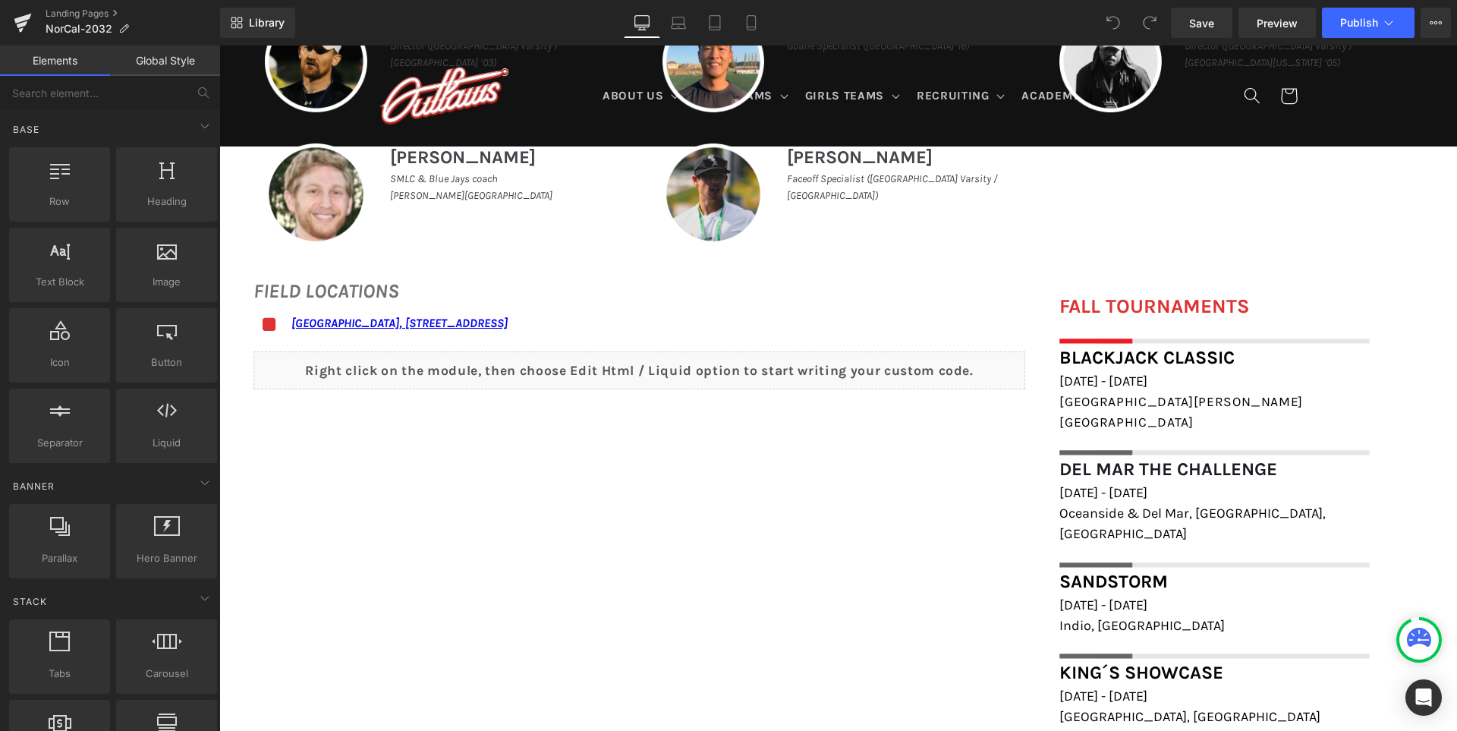
scroll to position [910, 0]
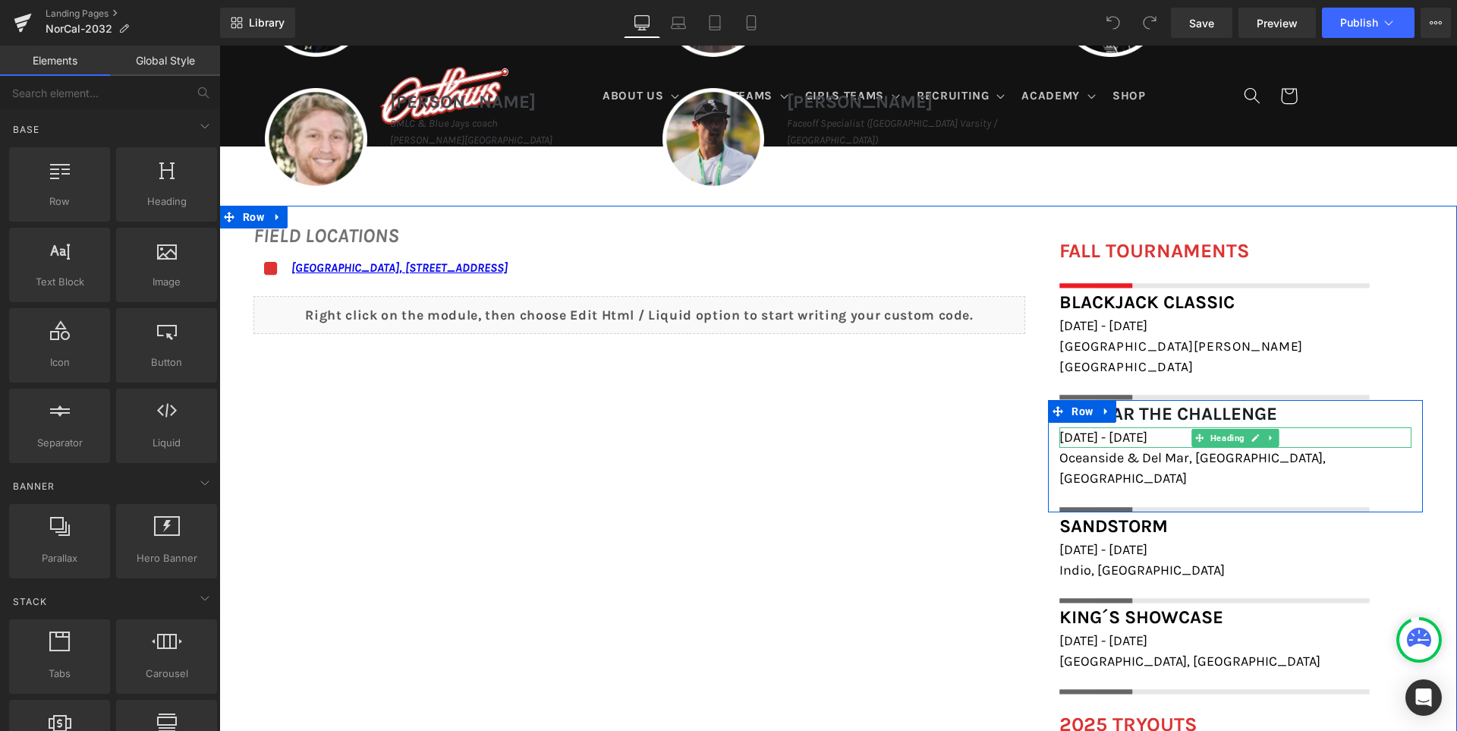
click at [1333, 427] on h1 "[DATE] - [DATE]" at bounding box center [1235, 437] width 352 height 20
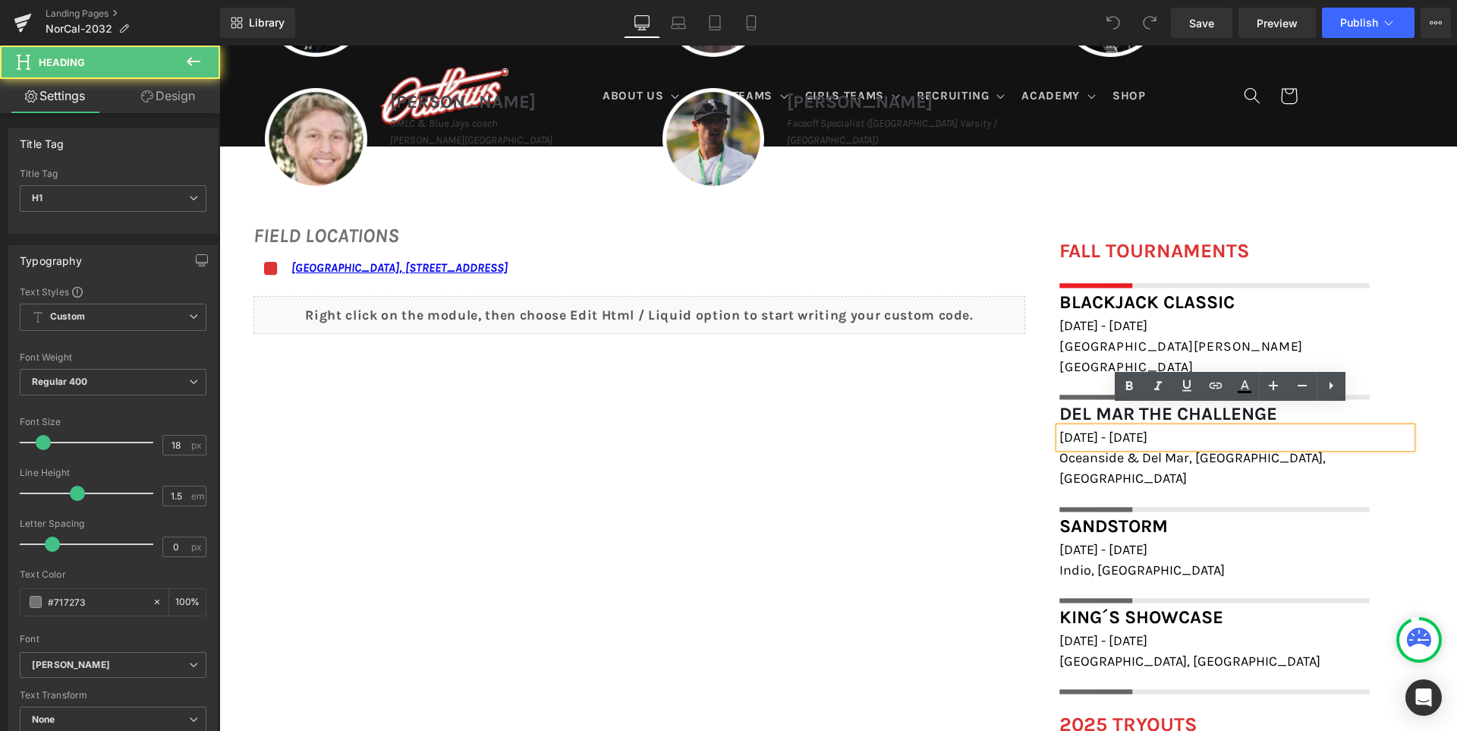
click at [1329, 427] on h1 "[DATE] - [DATE]" at bounding box center [1235, 437] width 352 height 20
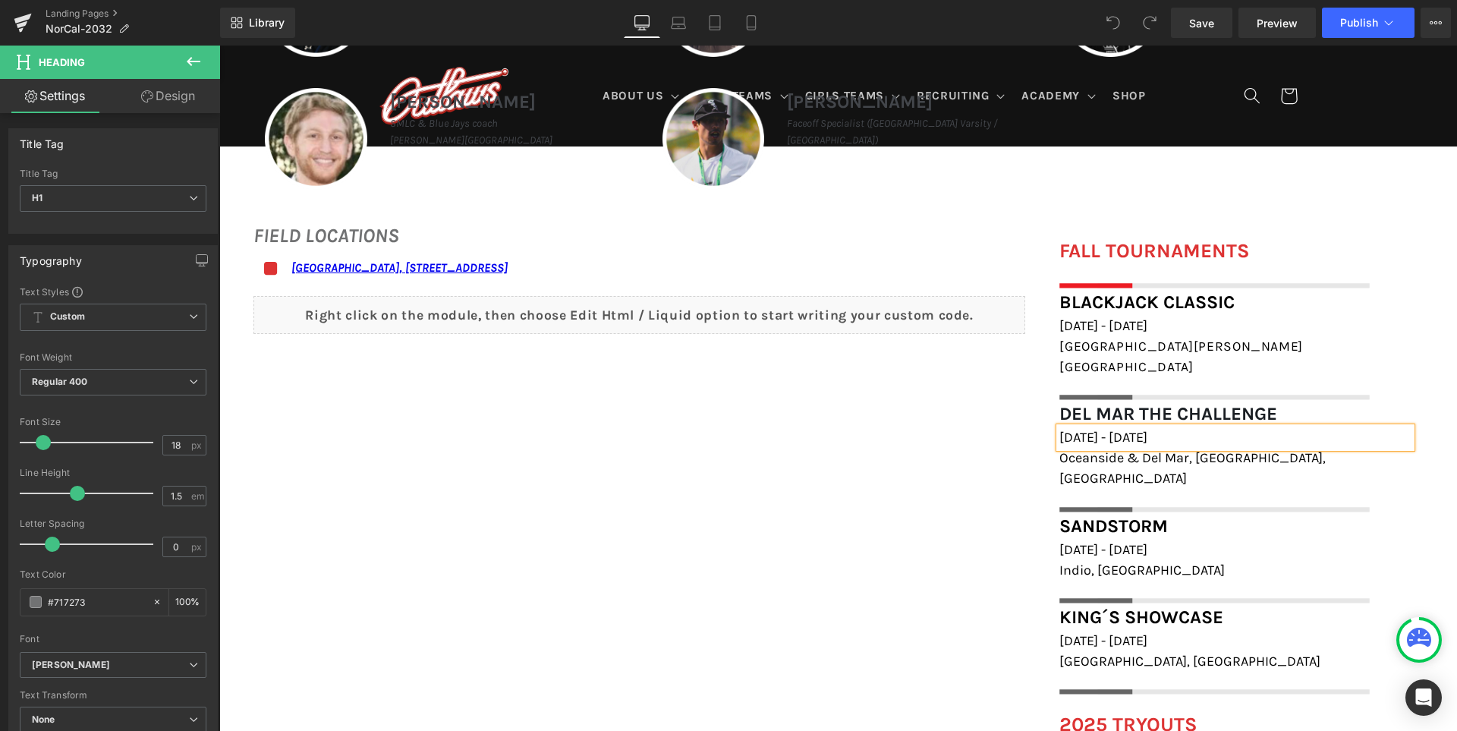
click at [888, 550] on div "FIELD LOCATIONS Heading Icon Marin Academy Field, 1600 Mission Avenue, San Rafa…" at bounding box center [837, 633] width 1237 height 854
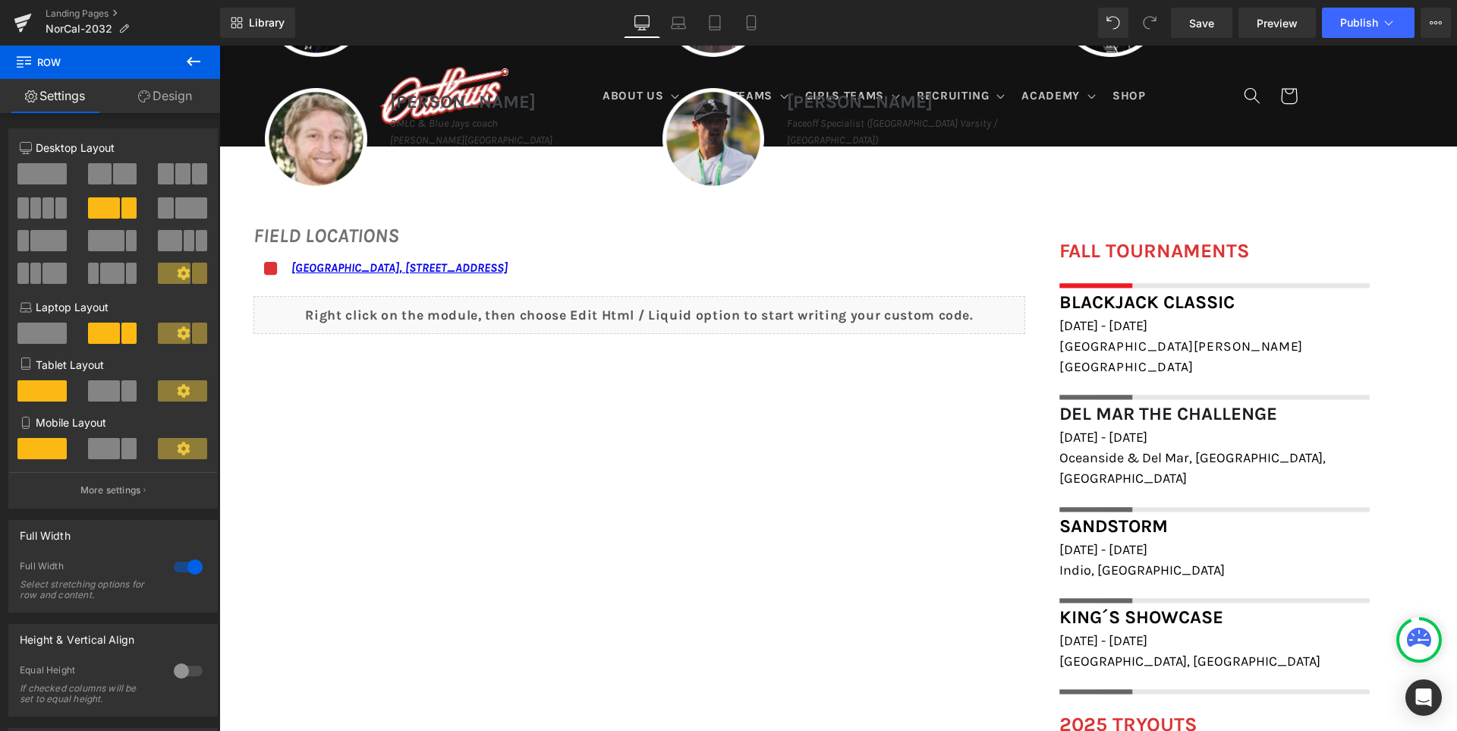
click at [759, 42] on div "Library Desktop Desktop Laptop Tablet Mobile Save Preview Publish Scheduled Vie…" at bounding box center [838, 23] width 1237 height 46
click at [753, 25] on icon at bounding box center [750, 22] width 15 height 15
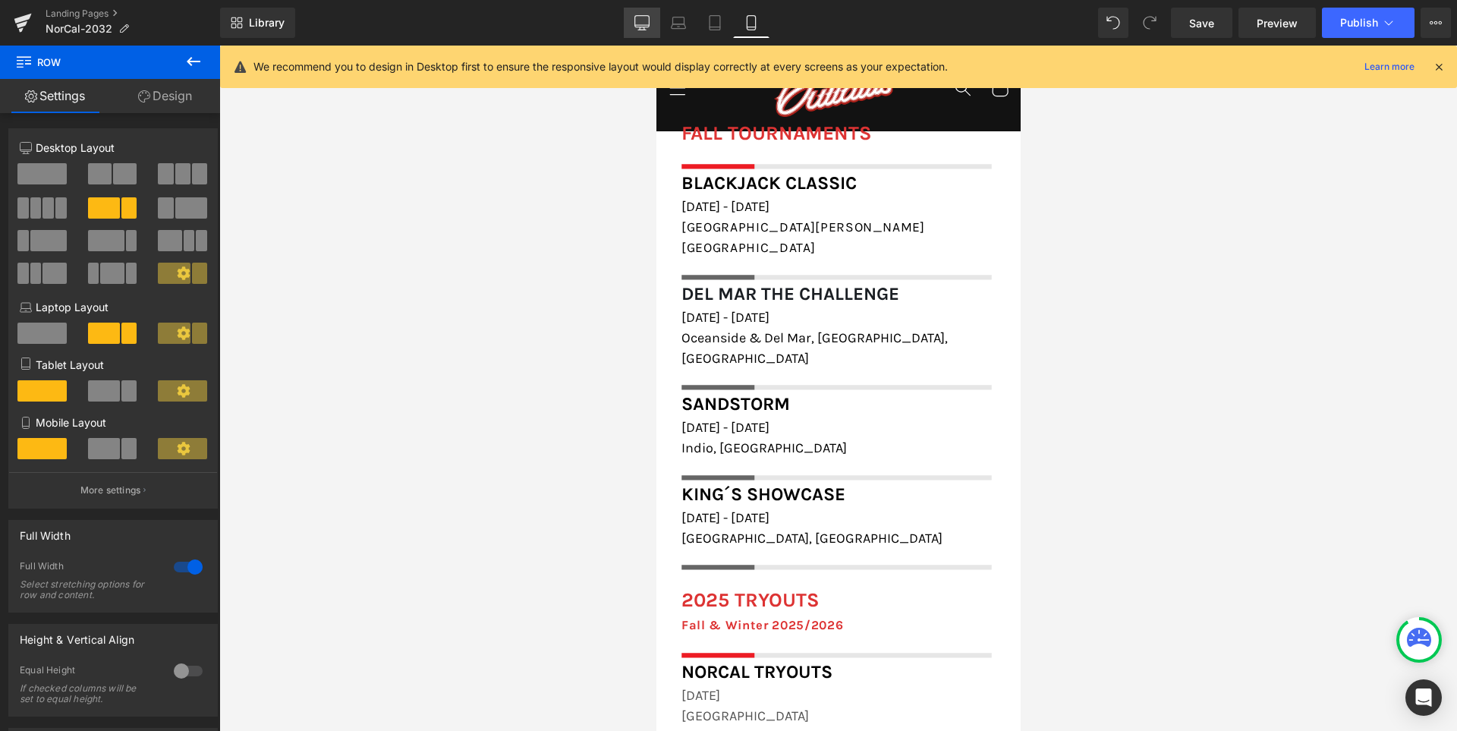
click at [649, 23] on icon at bounding box center [641, 22] width 15 height 15
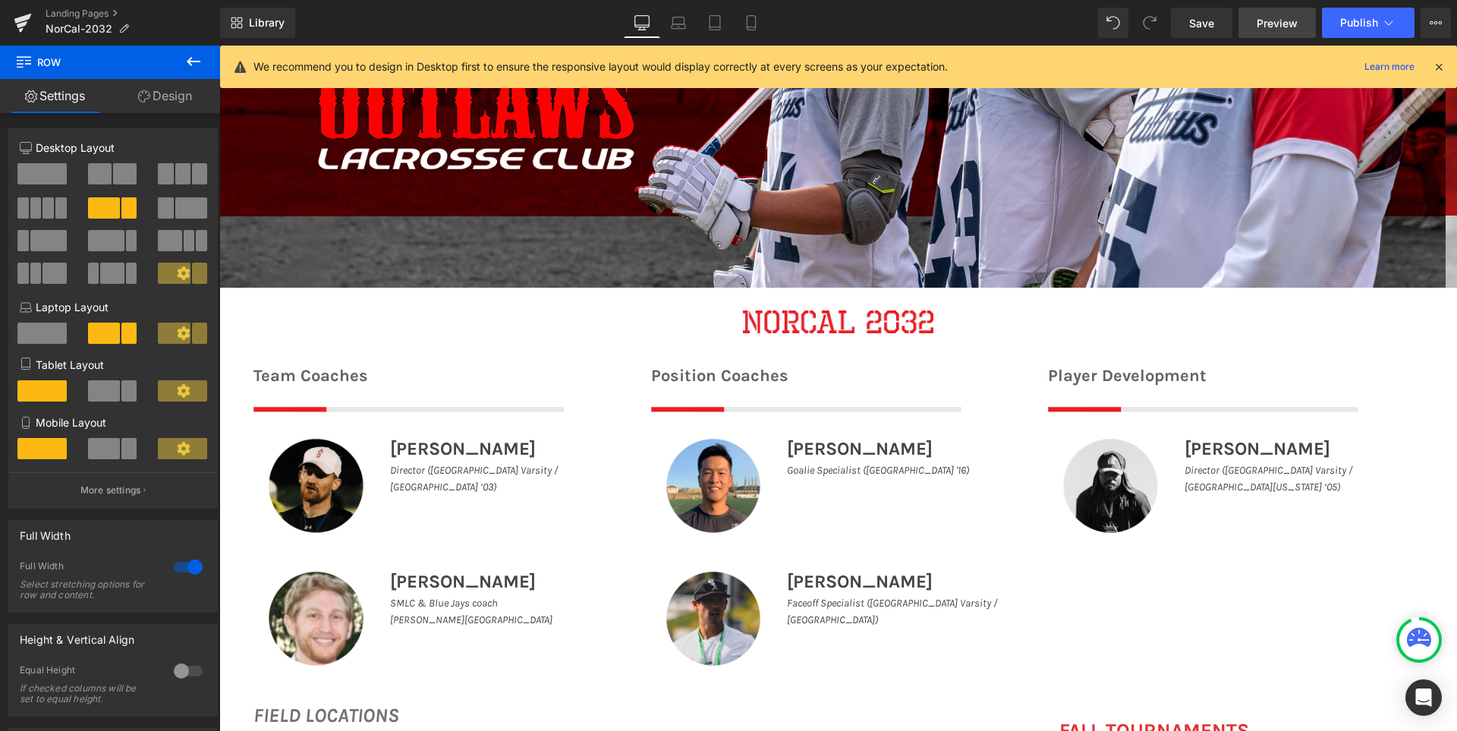
scroll to position [839, 0]
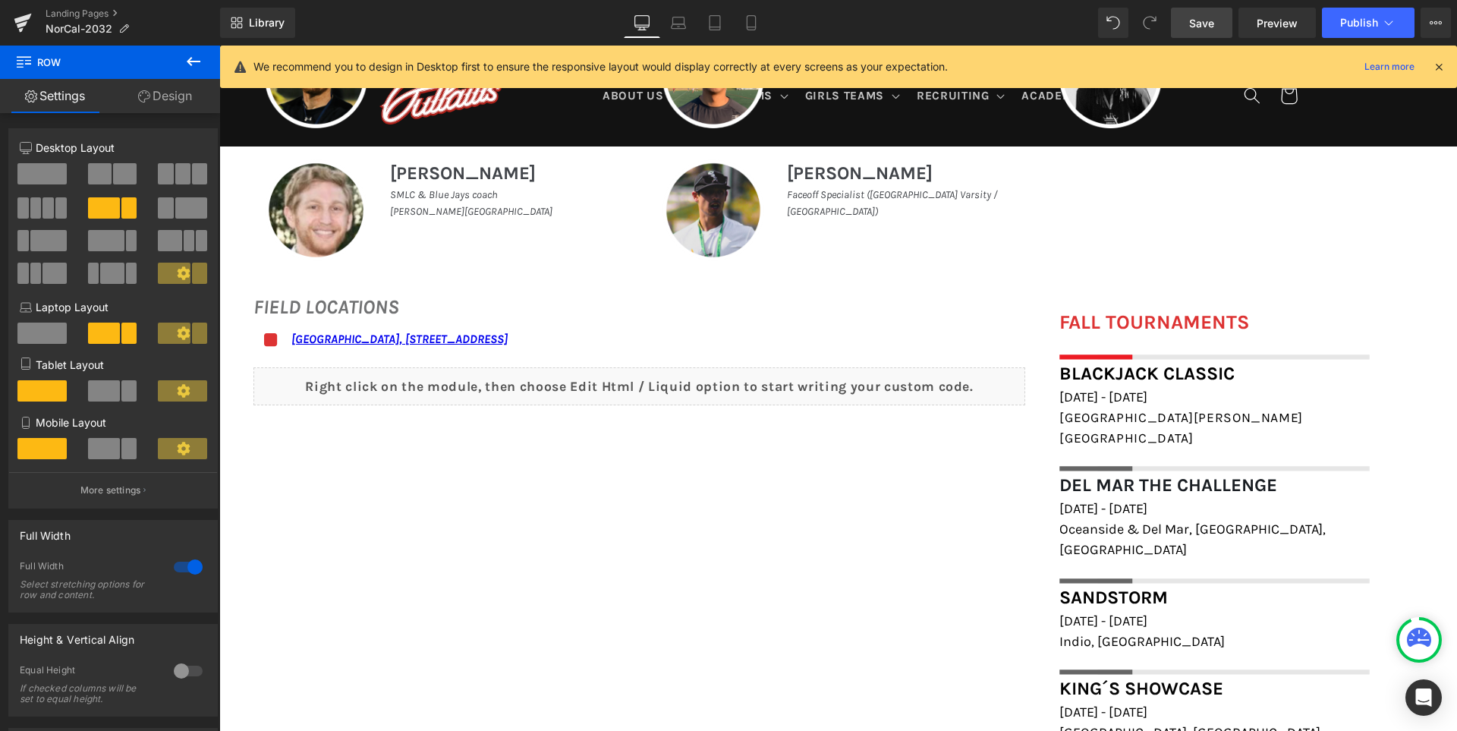
click at [1218, 29] on link "Save" at bounding box center [1201, 23] width 61 height 30
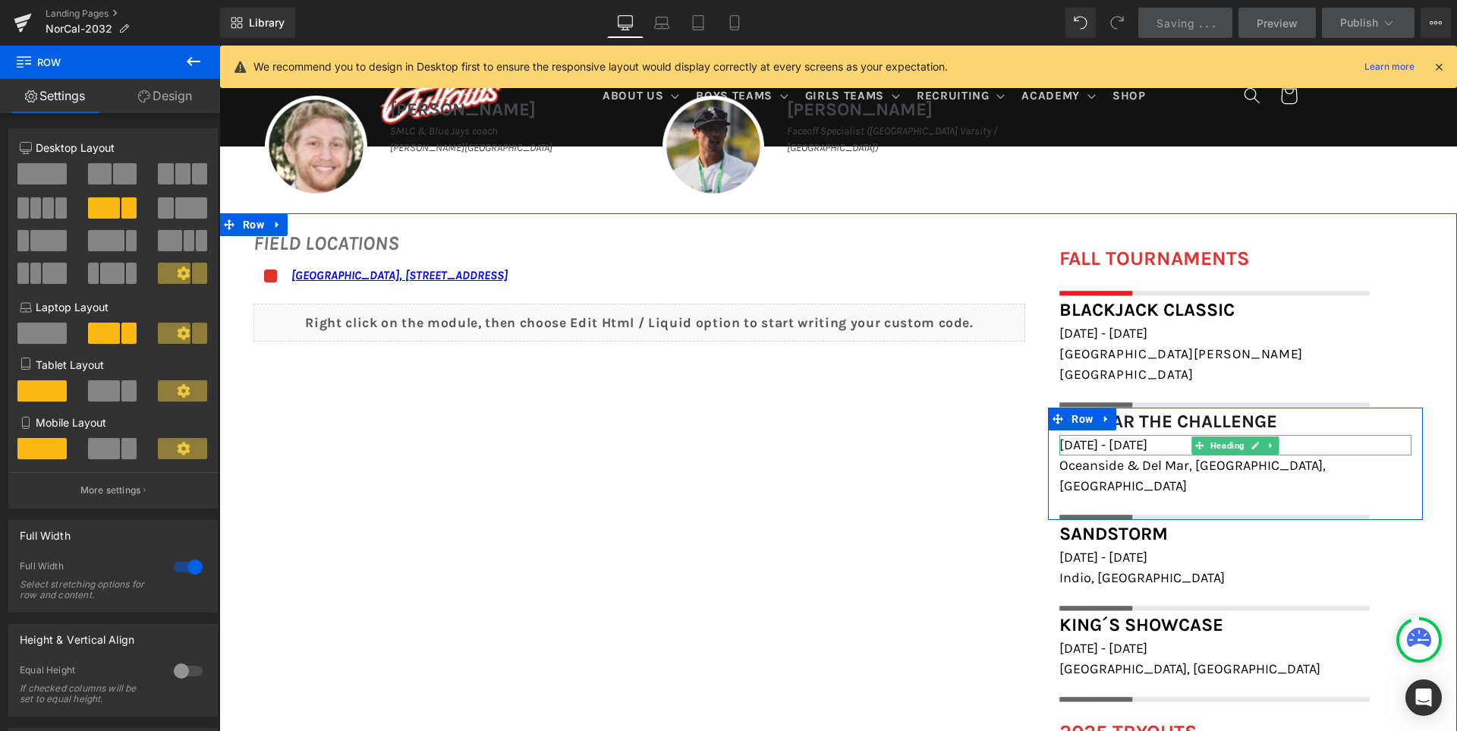
scroll to position [991, 0]
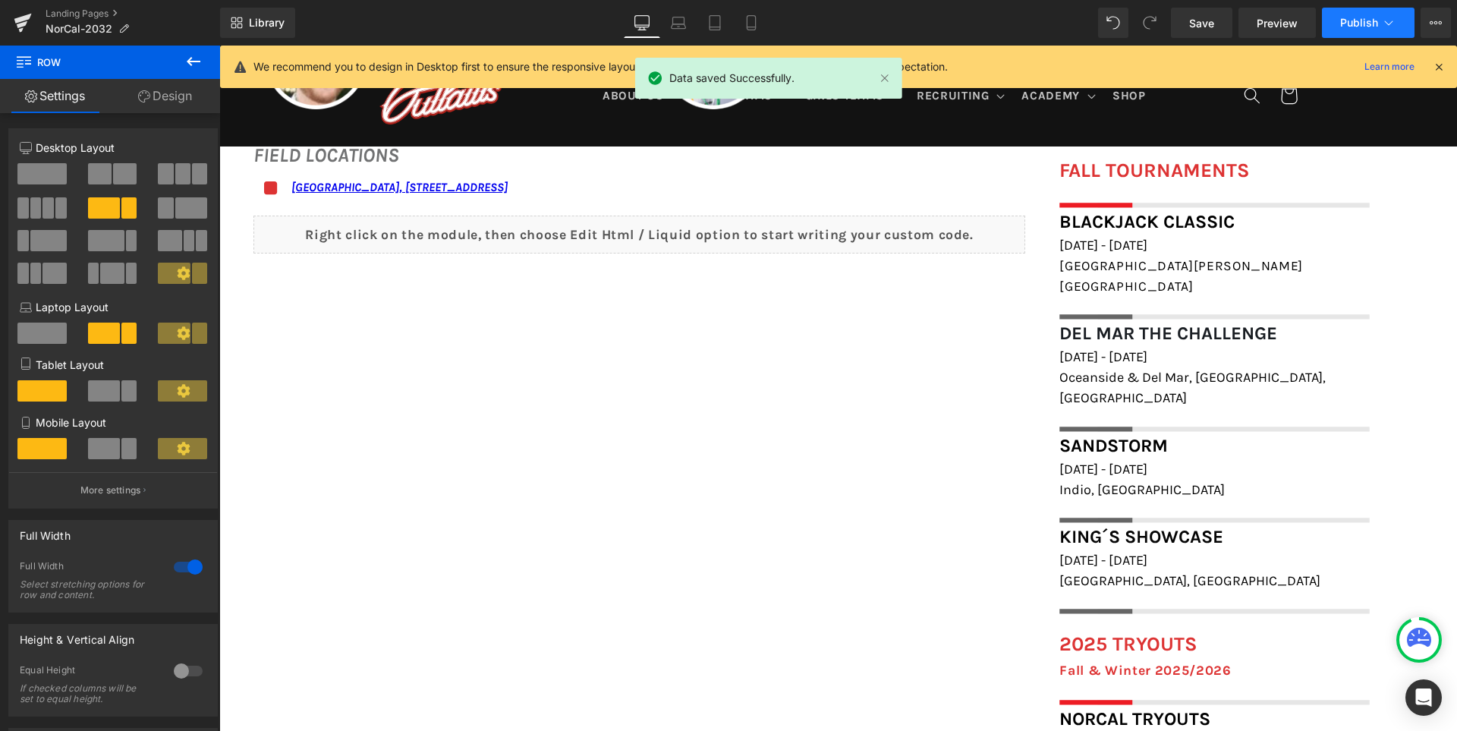
click at [1347, 24] on span "Publish" at bounding box center [1359, 23] width 38 height 12
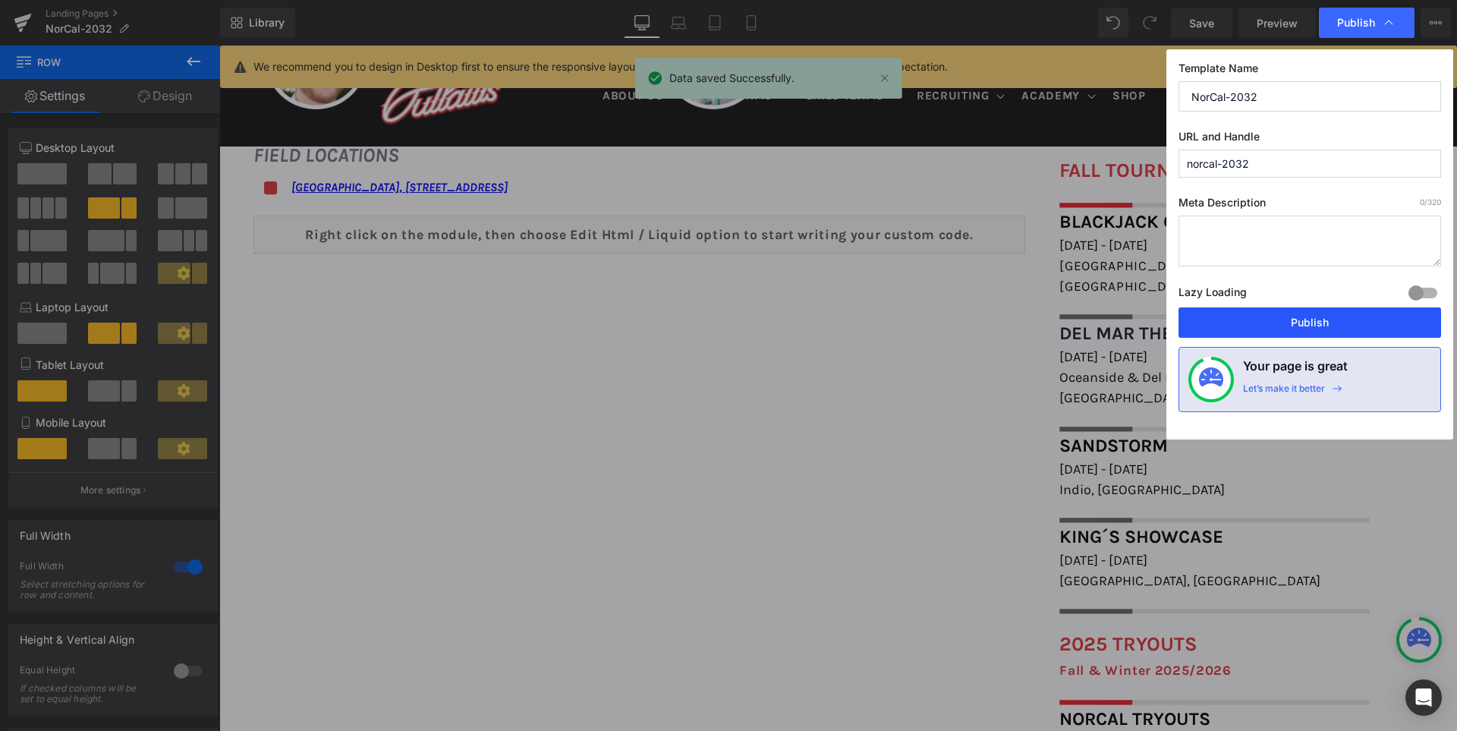
click at [1281, 323] on button "Publish" at bounding box center [1309, 322] width 262 height 30
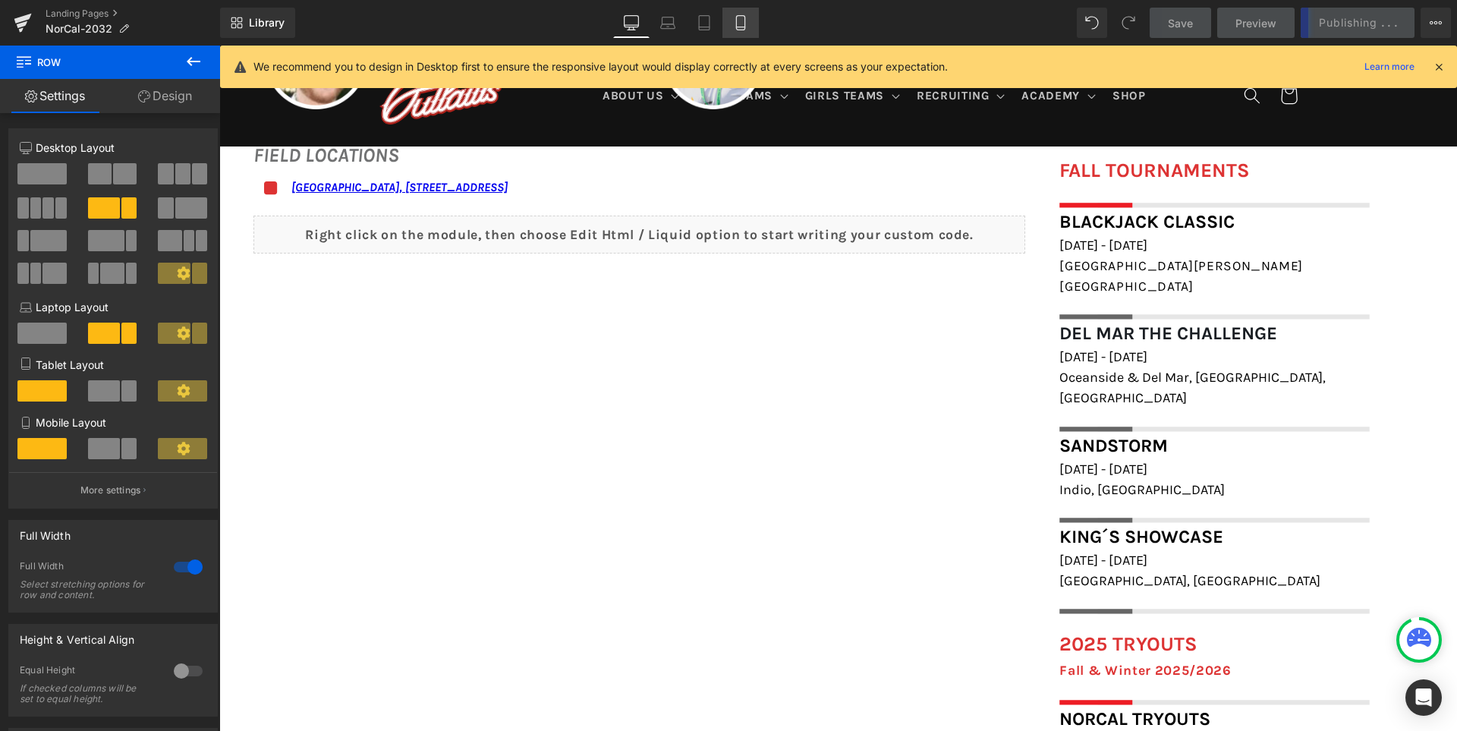
click at [748, 14] on link "Mobile" at bounding box center [740, 23] width 36 height 30
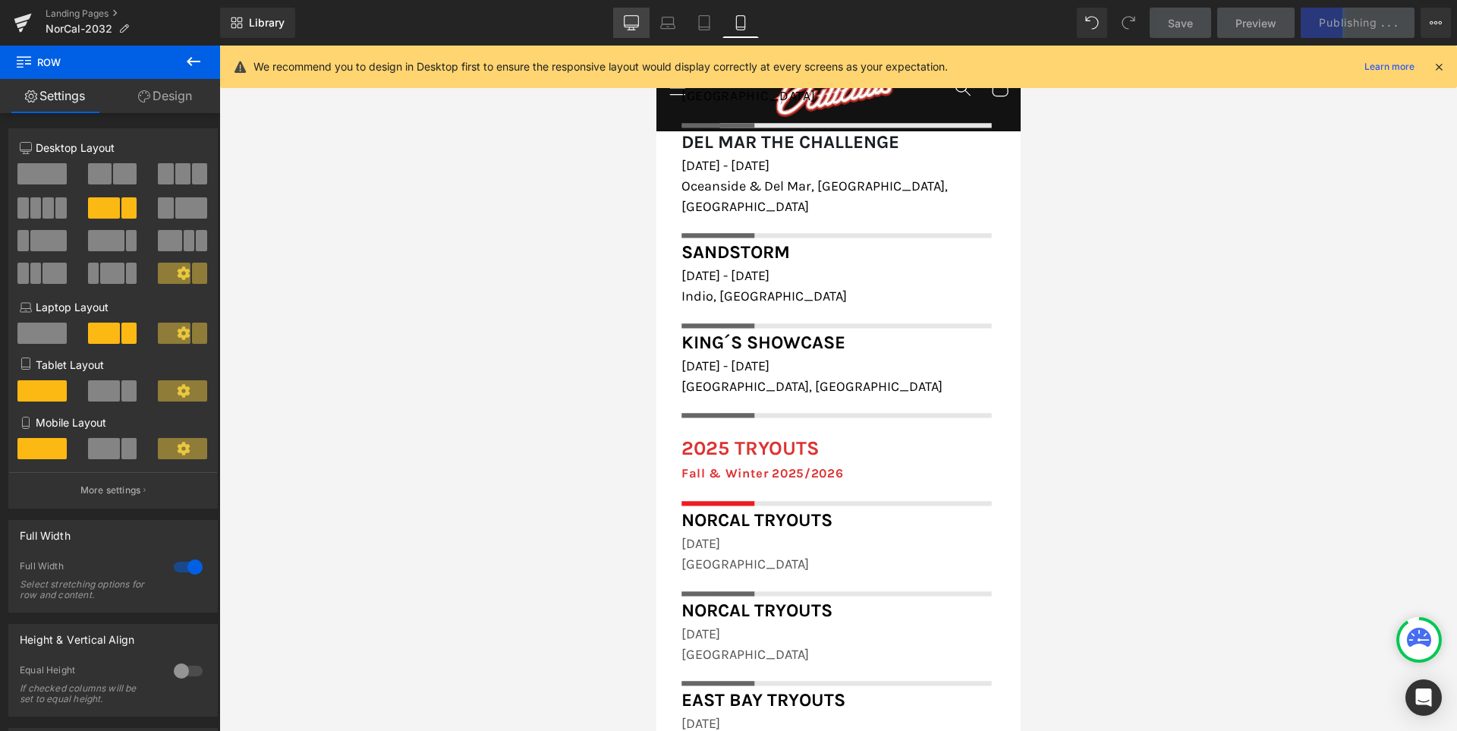
click at [635, 33] on link "Desktop" at bounding box center [631, 23] width 36 height 30
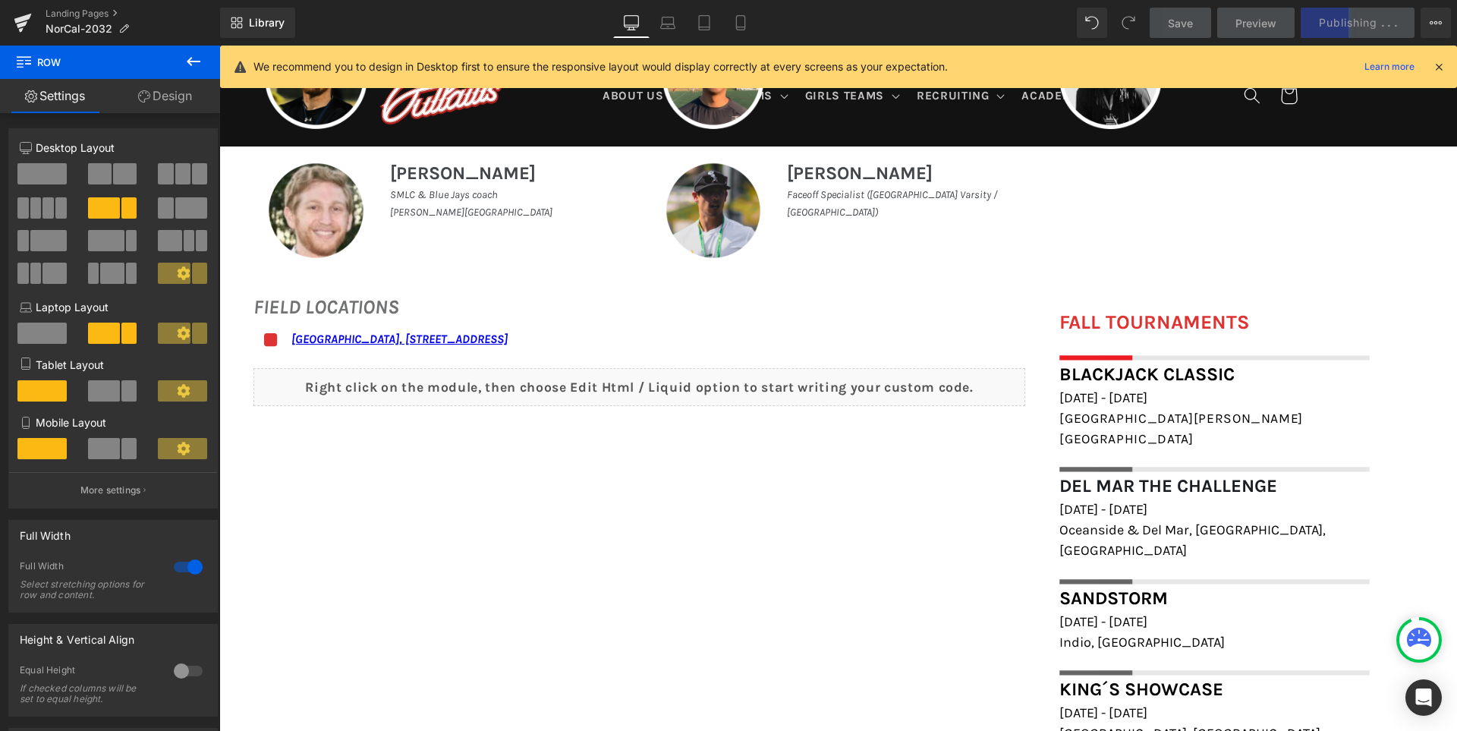
scroll to position [839, 0]
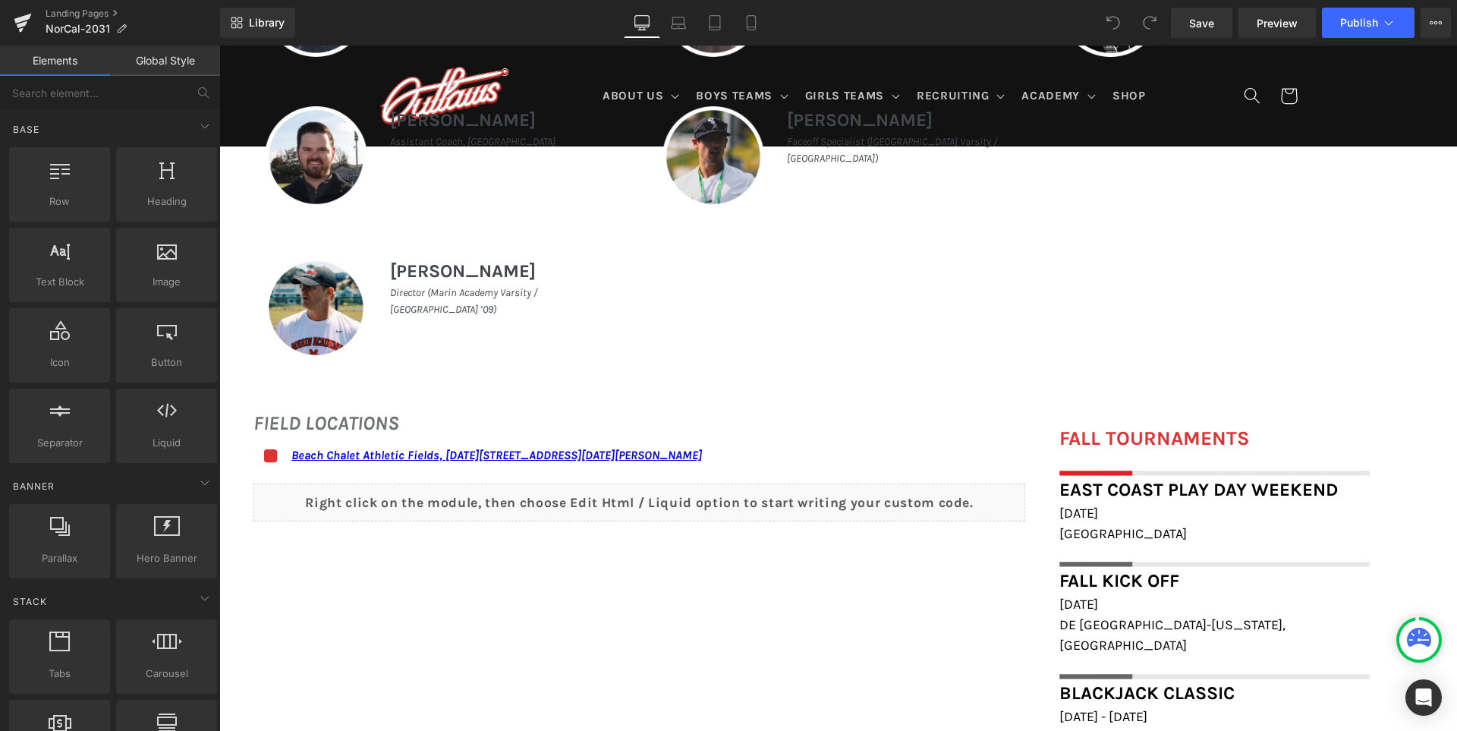
scroll to position [1138, 0]
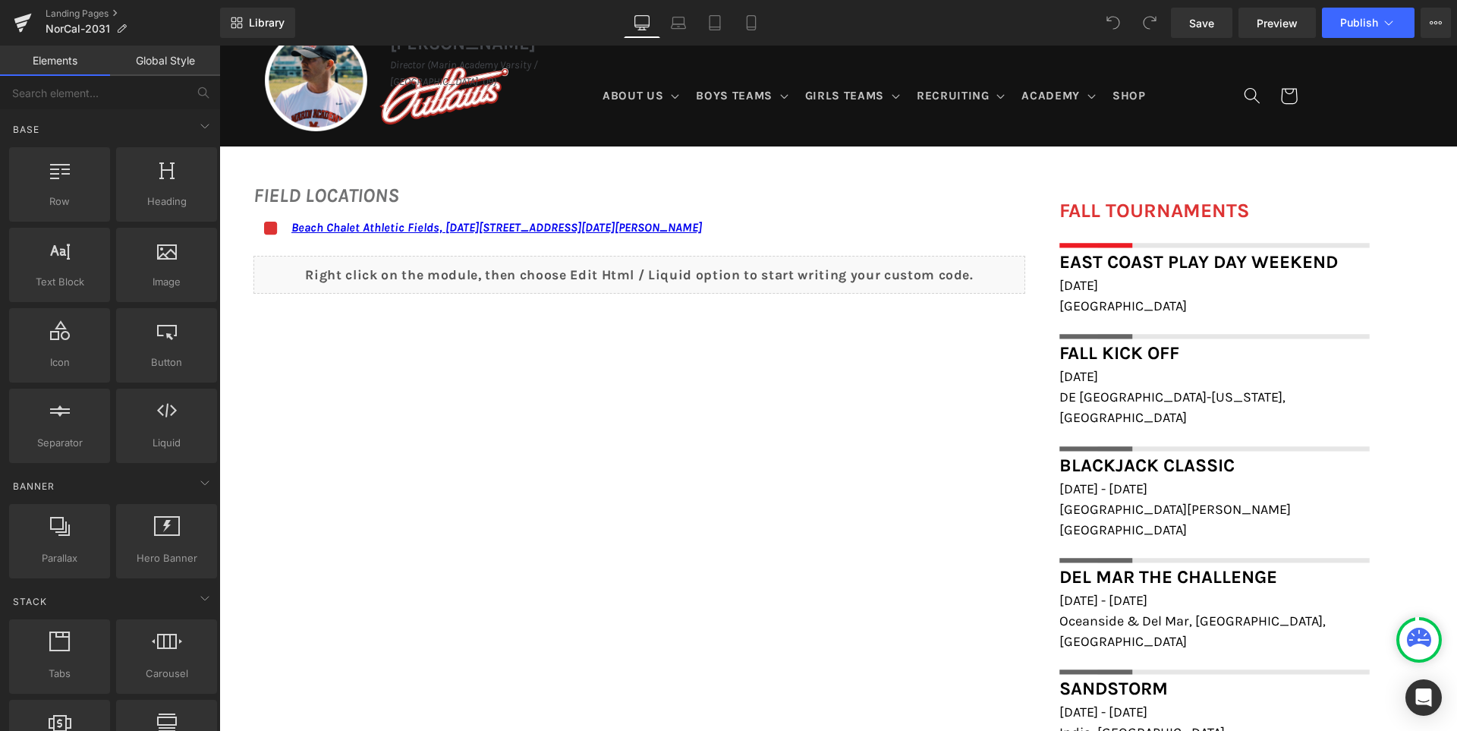
click div "[DATE] - [DATE] Heading"
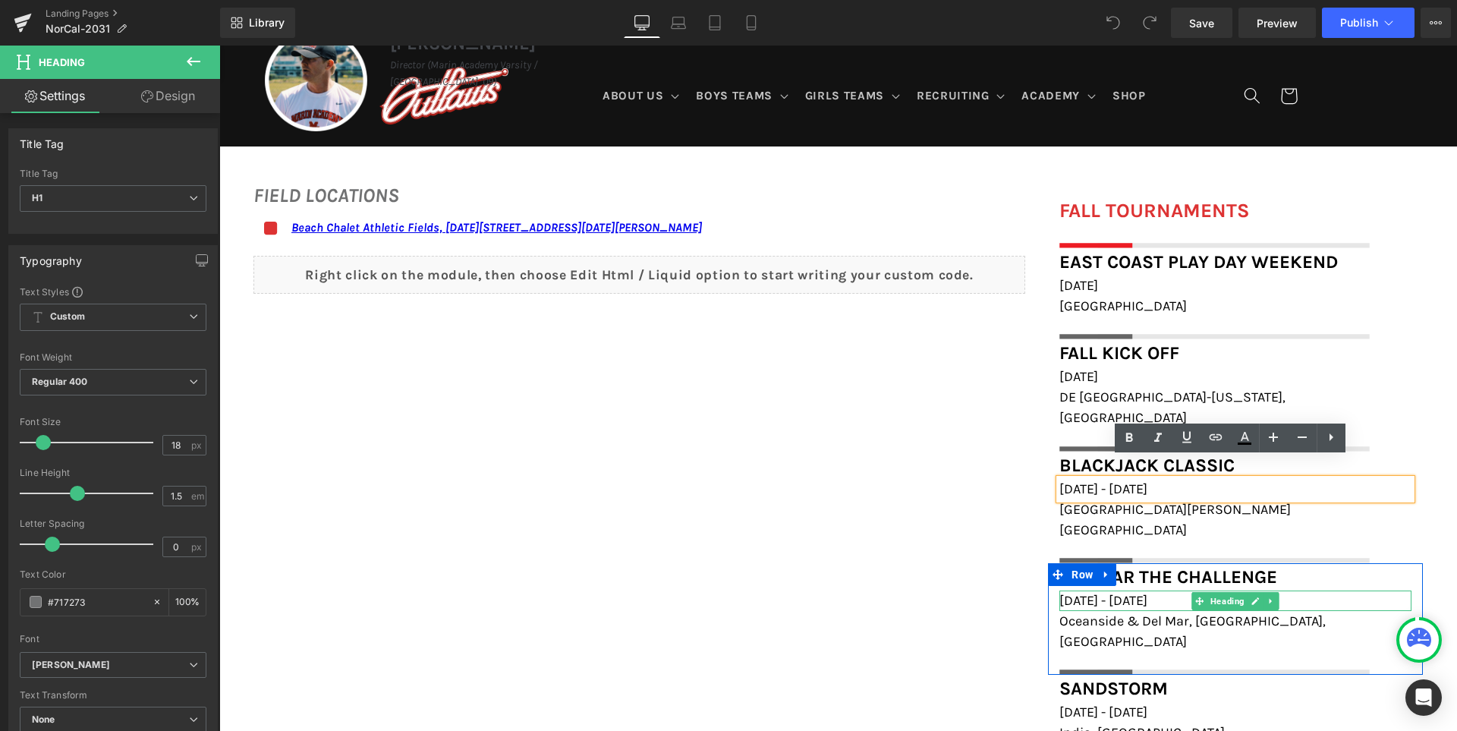
click h1 "[DATE] - [DATE]"
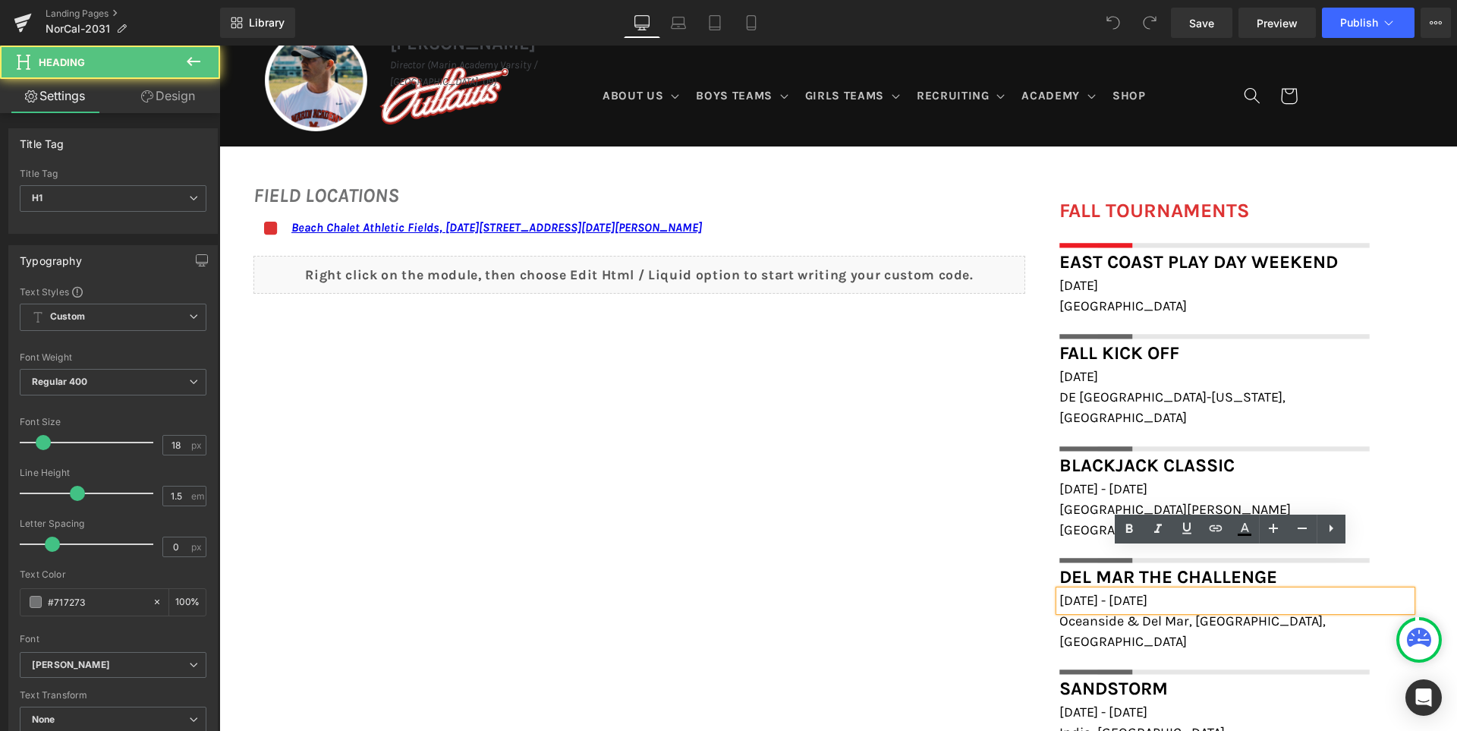
click h1 "[DATE] - [DATE]"
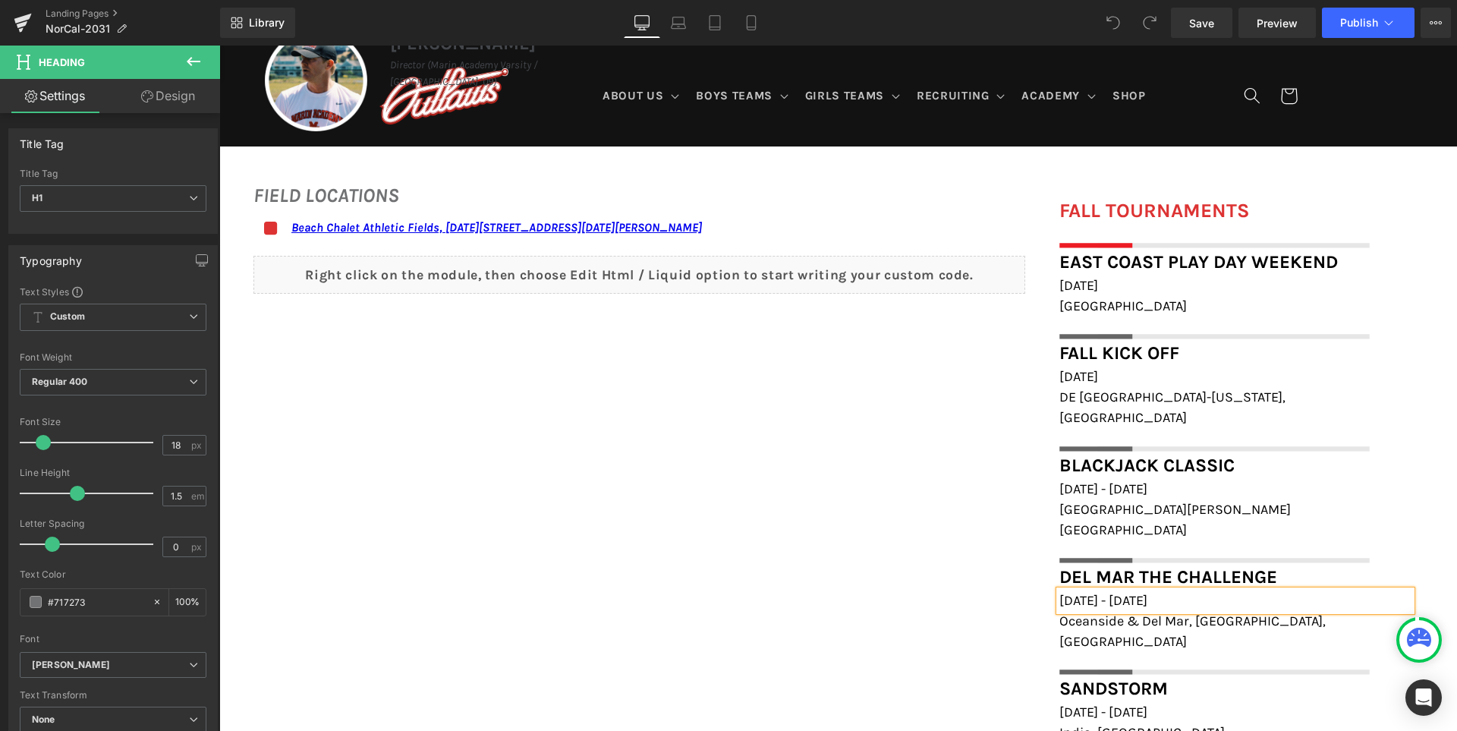
click div "FIELD LOCATIONS Heading Icon Beach Chalet Athletic Fields, [DATE][STREET_ADDRES…"
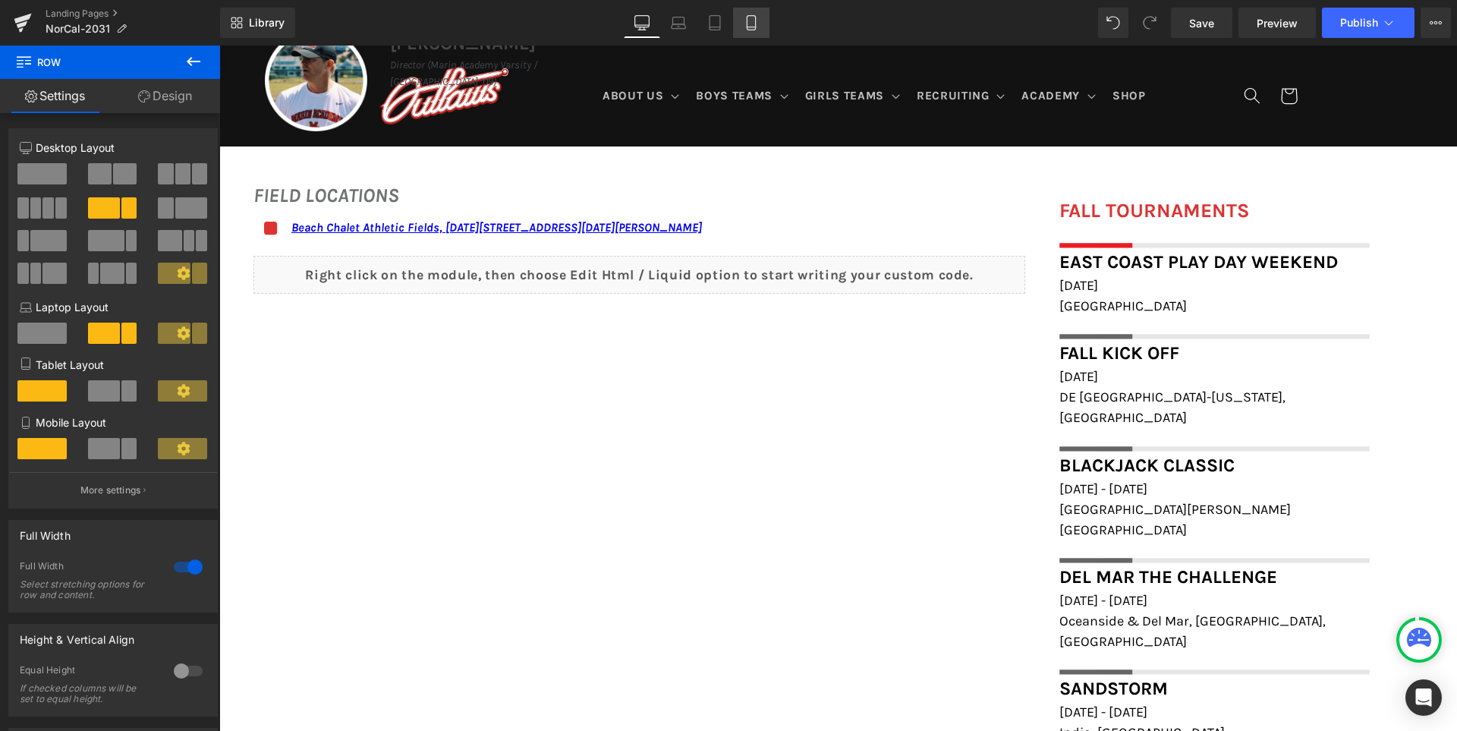
click icon
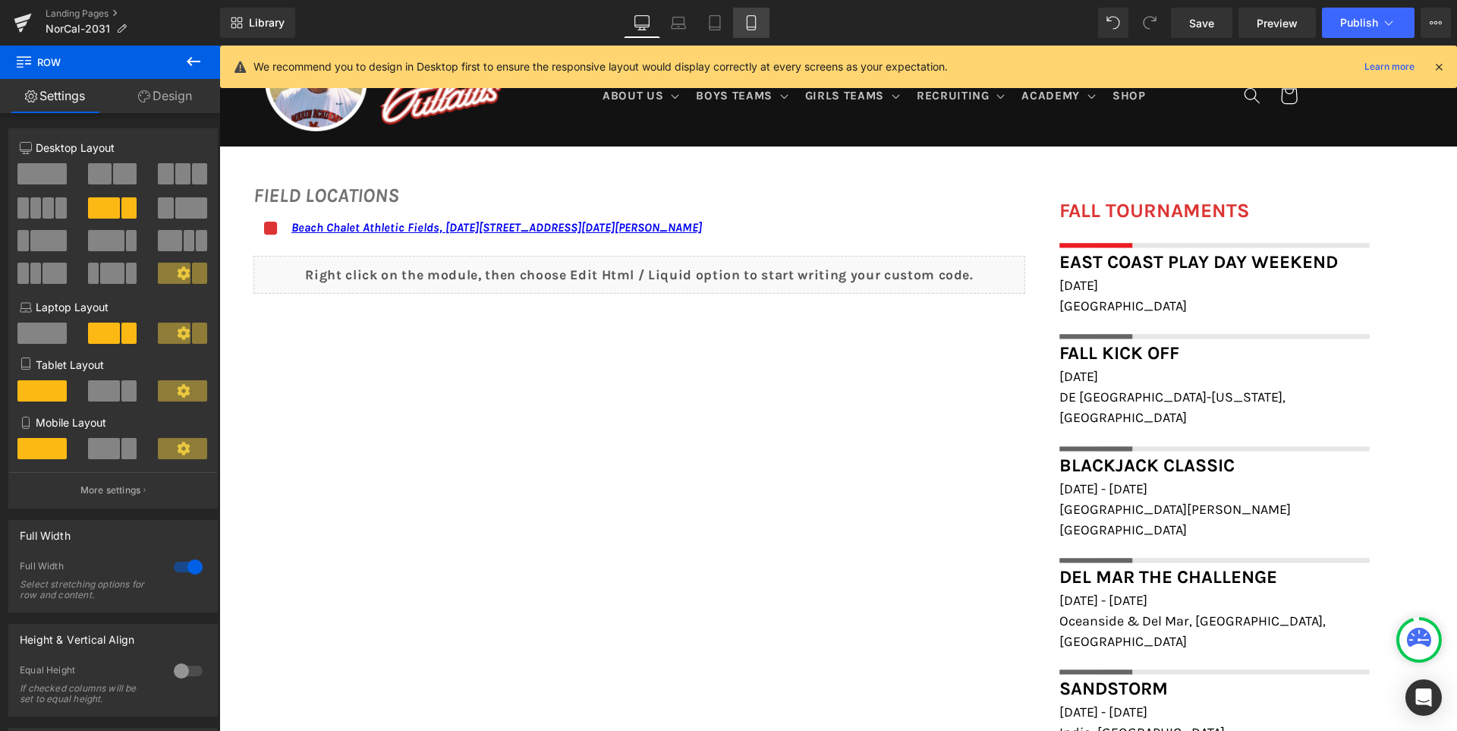
click icon
click span "Save"
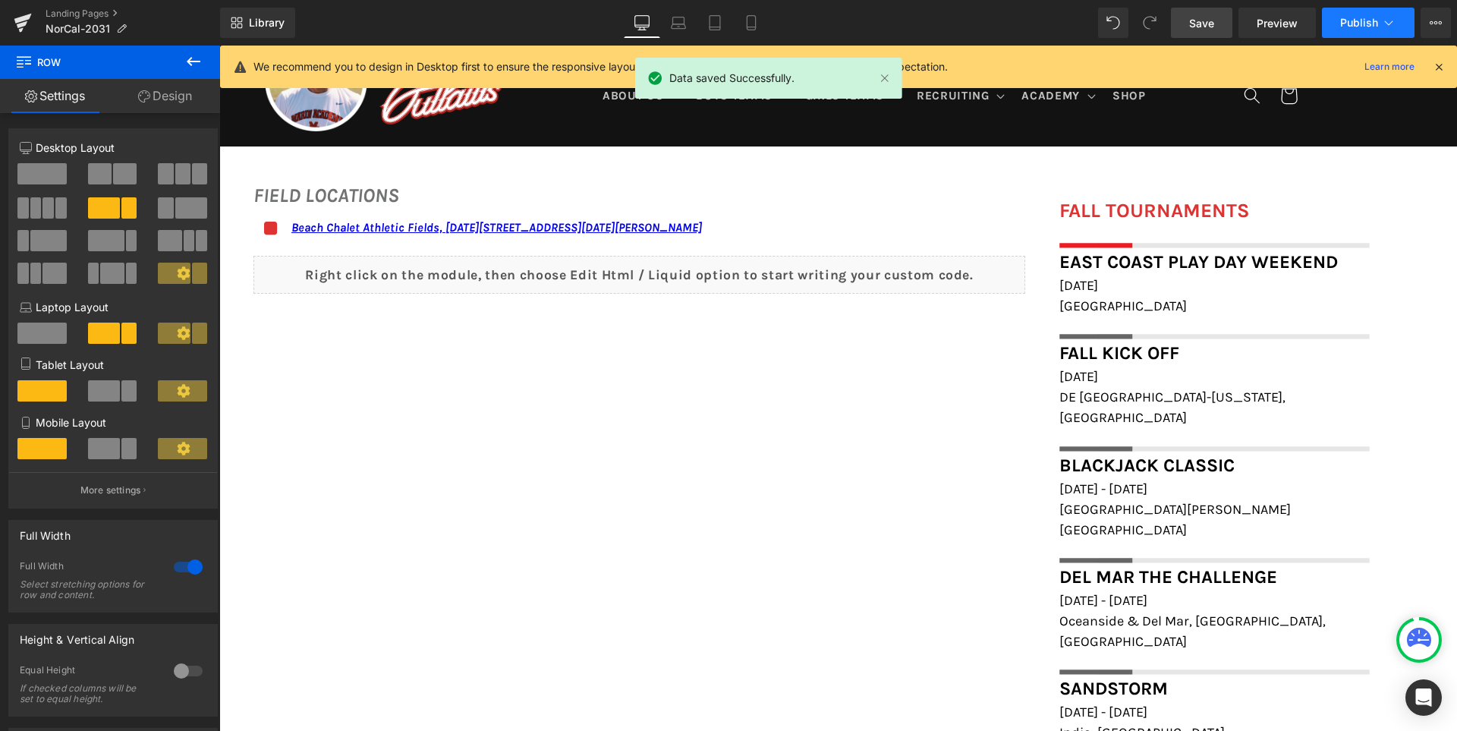
click span "Publish"
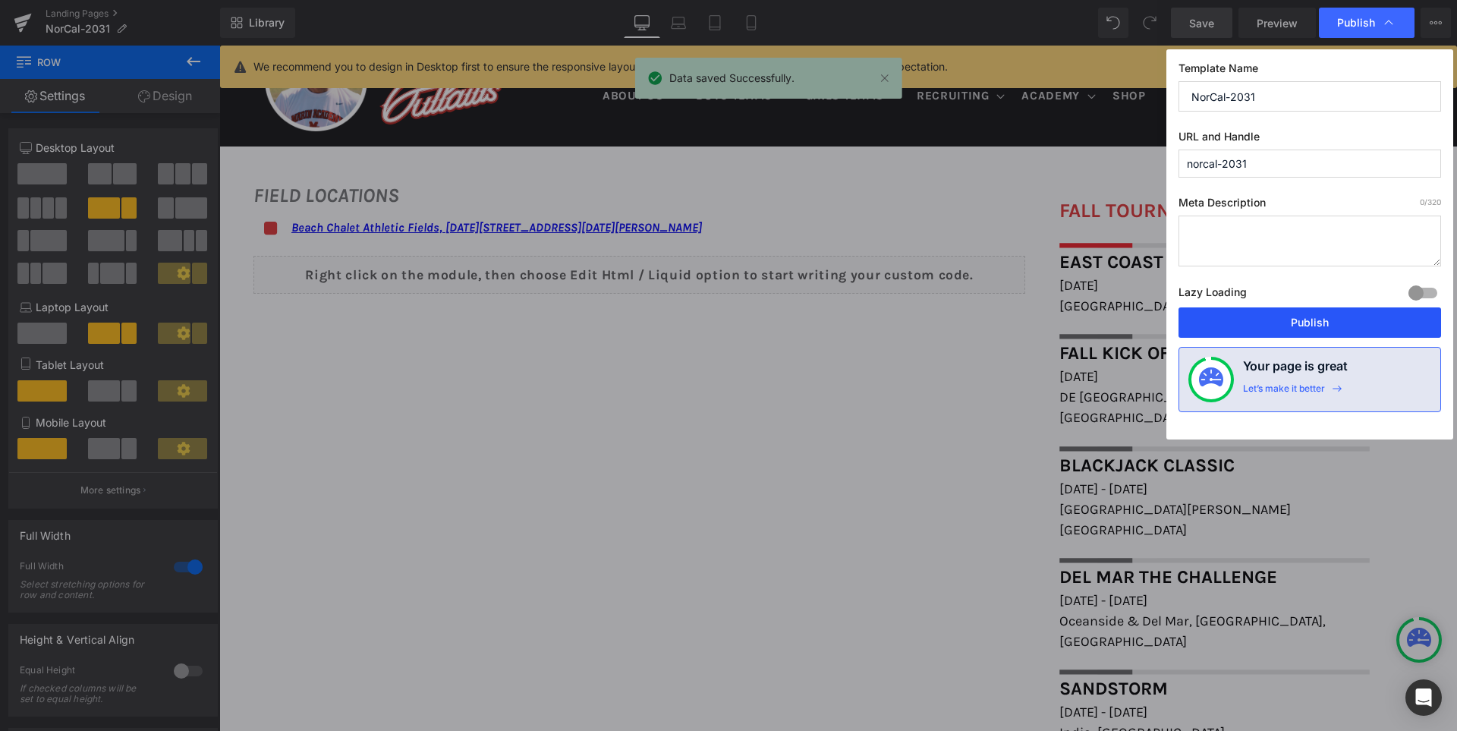
click button "Publish"
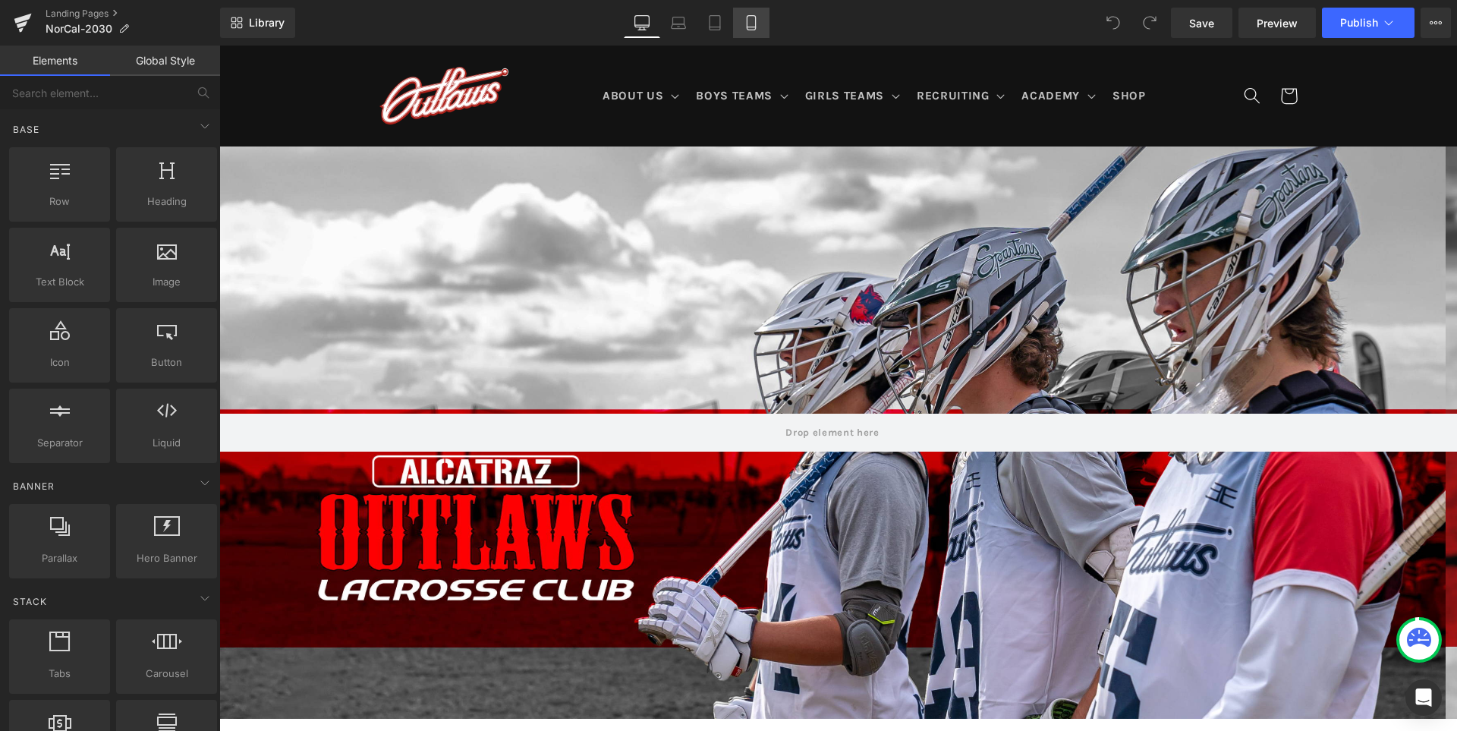
click at [760, 30] on link "Mobile" at bounding box center [751, 23] width 36 height 30
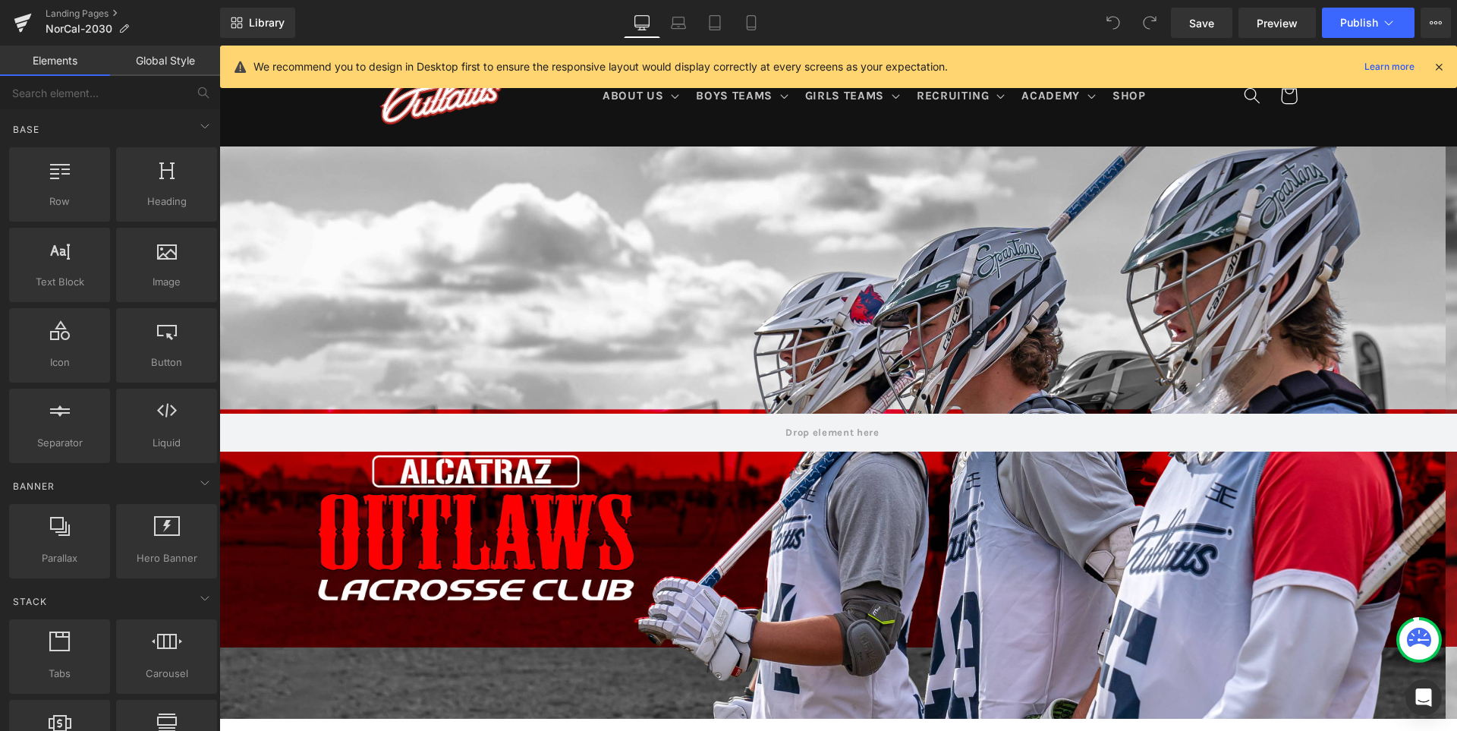
click at [643, 25] on icon at bounding box center [642, 25] width 14 height 0
click at [750, 24] on icon at bounding box center [750, 22] width 15 height 15
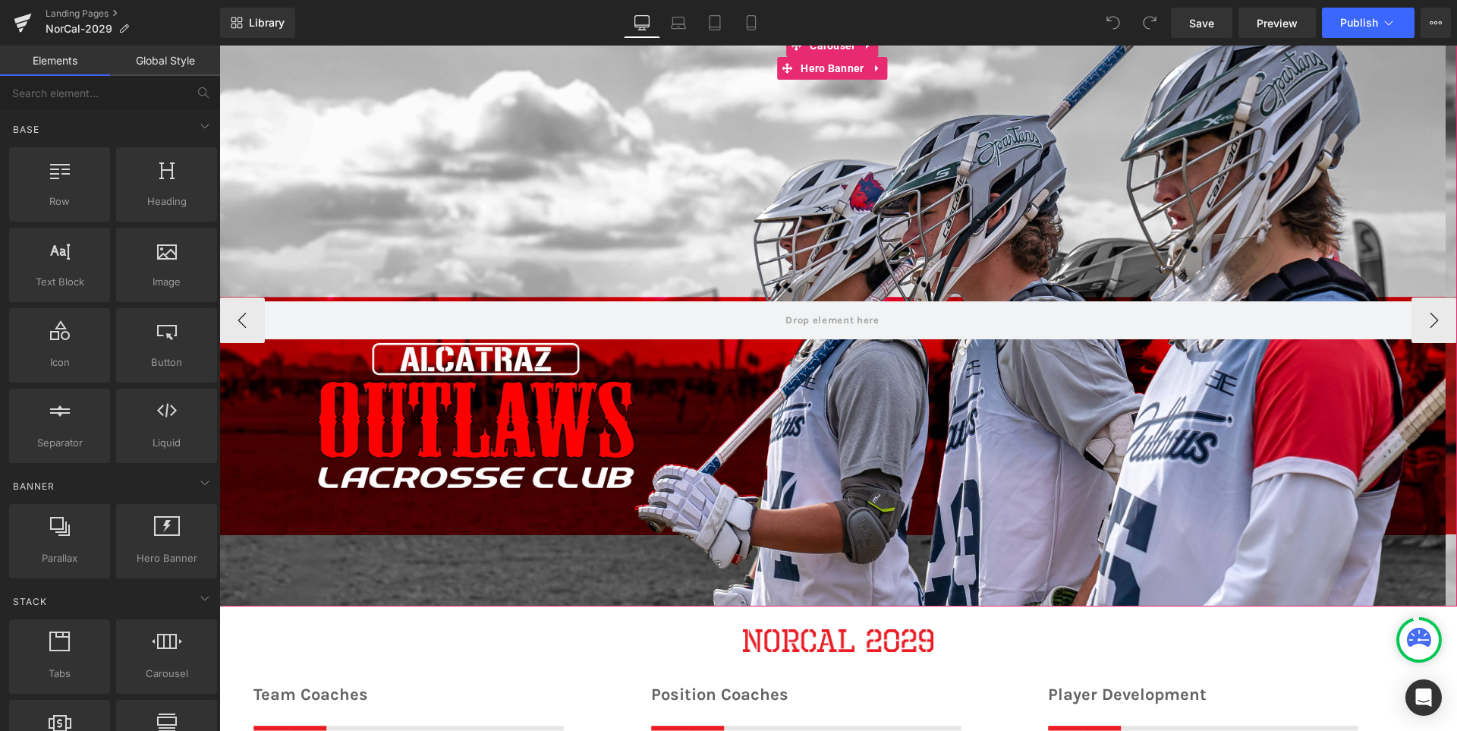
scroll to position [228, 0]
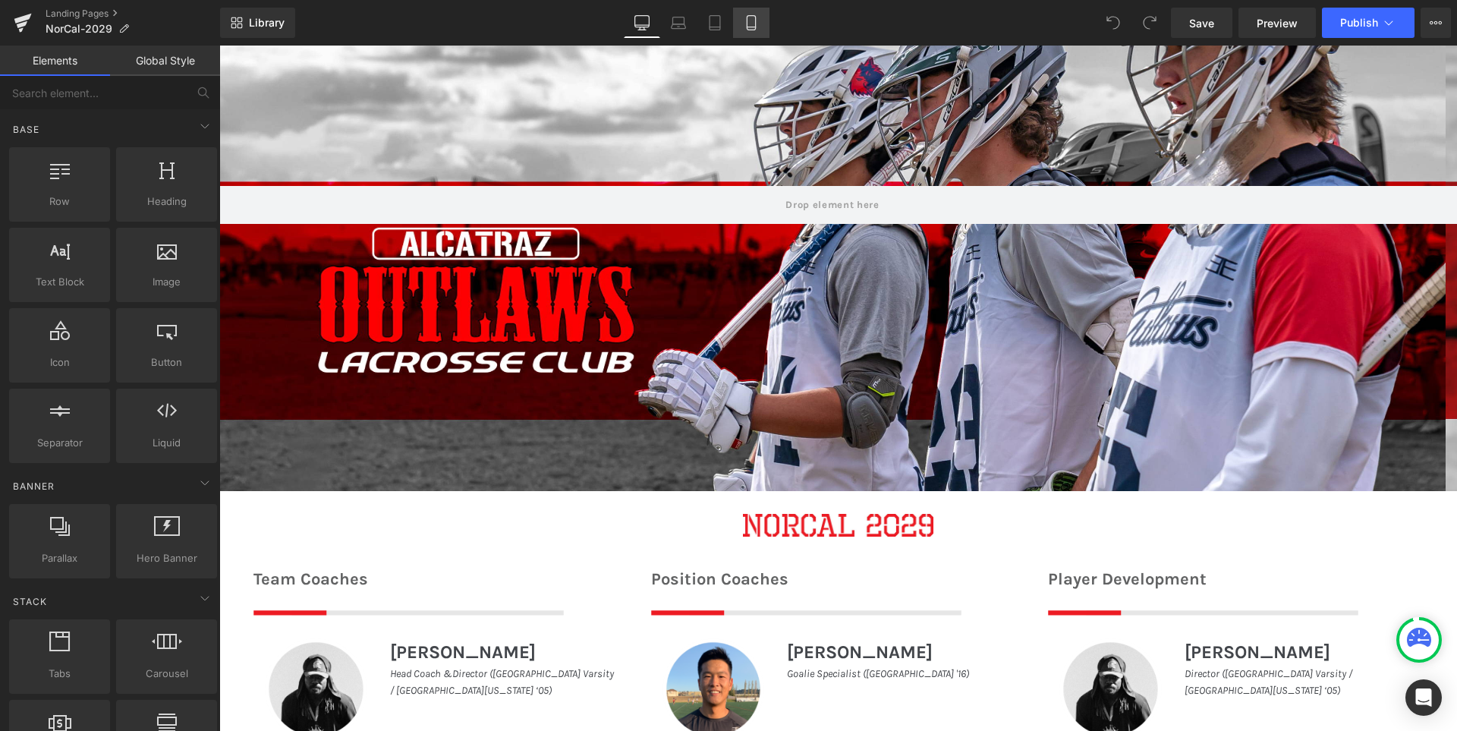
click at [737, 17] on link "Mobile" at bounding box center [751, 23] width 36 height 30
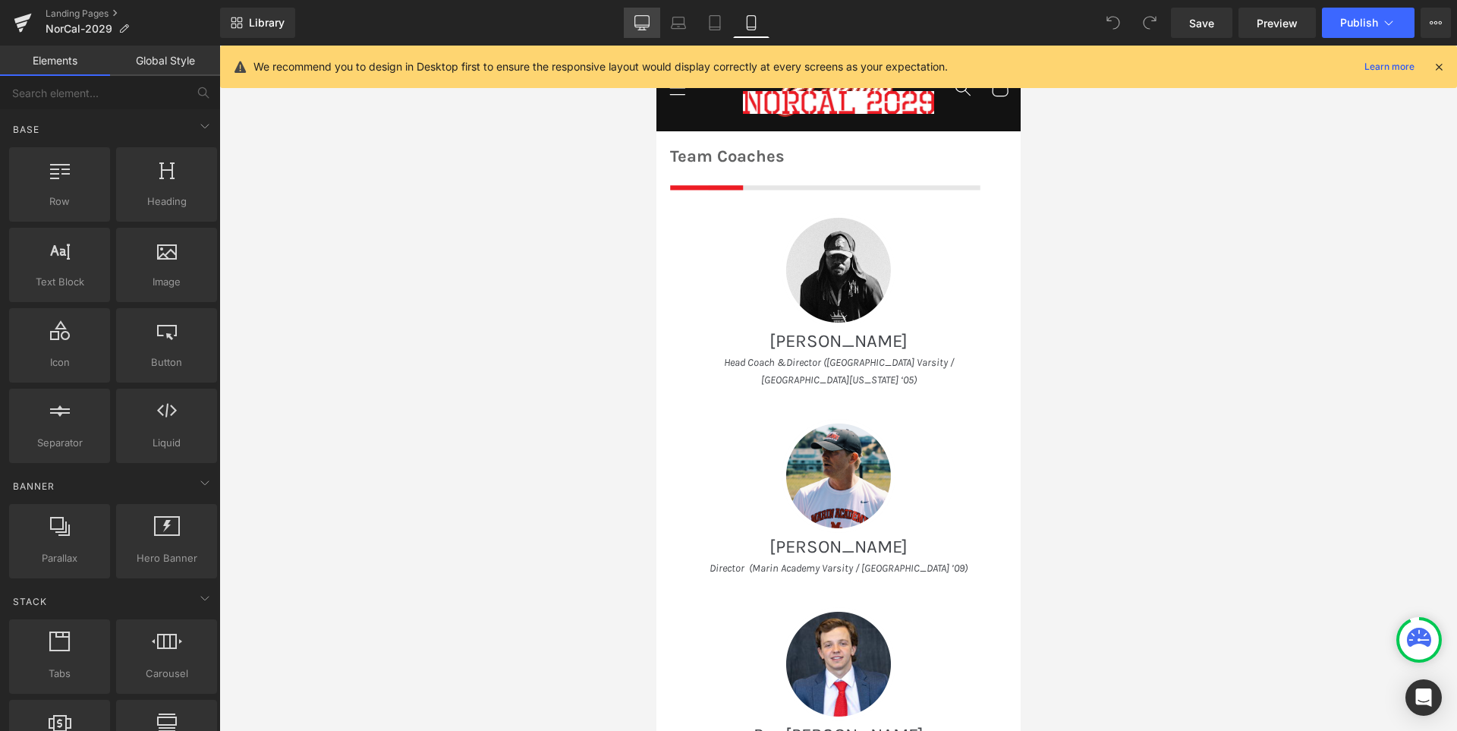
click at [643, 16] on icon at bounding box center [642, 21] width 14 height 11
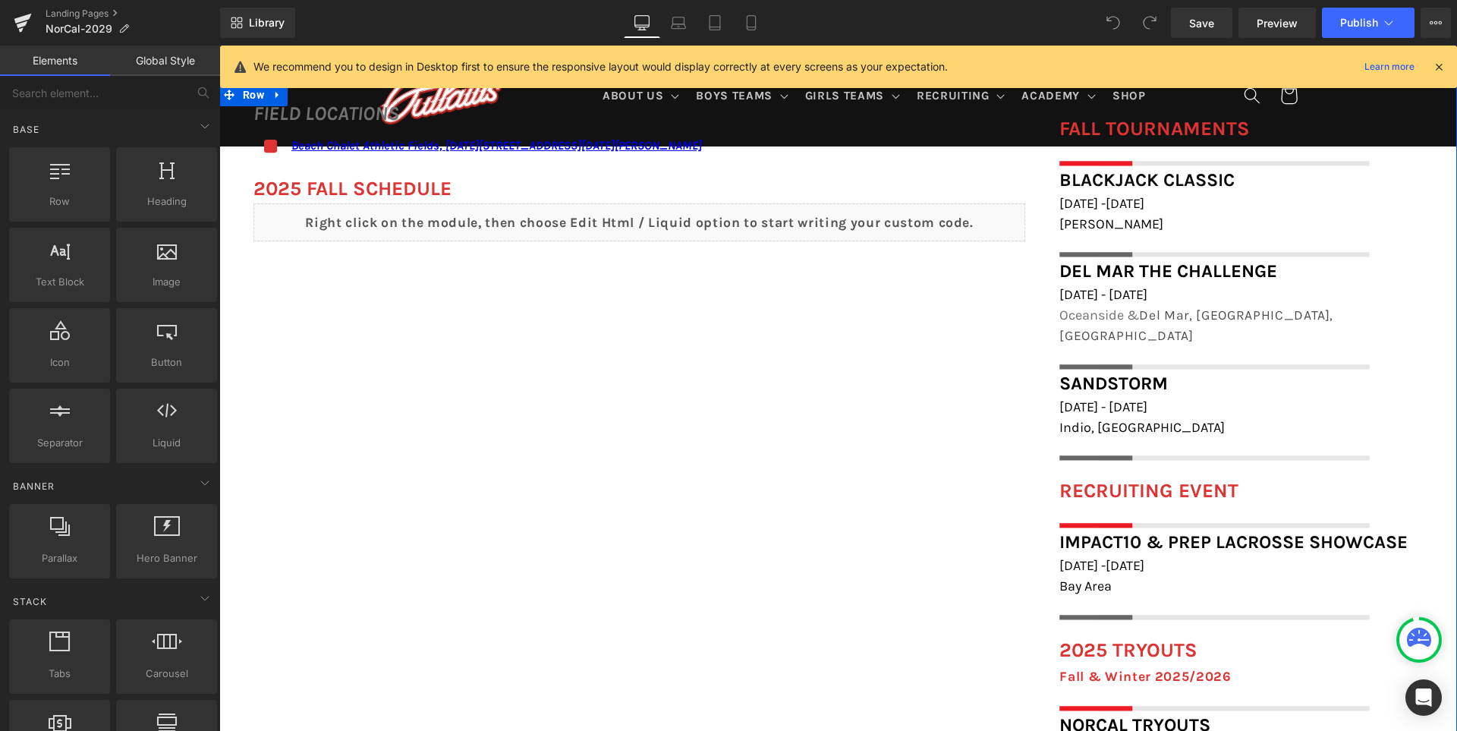
scroll to position [1128, 0]
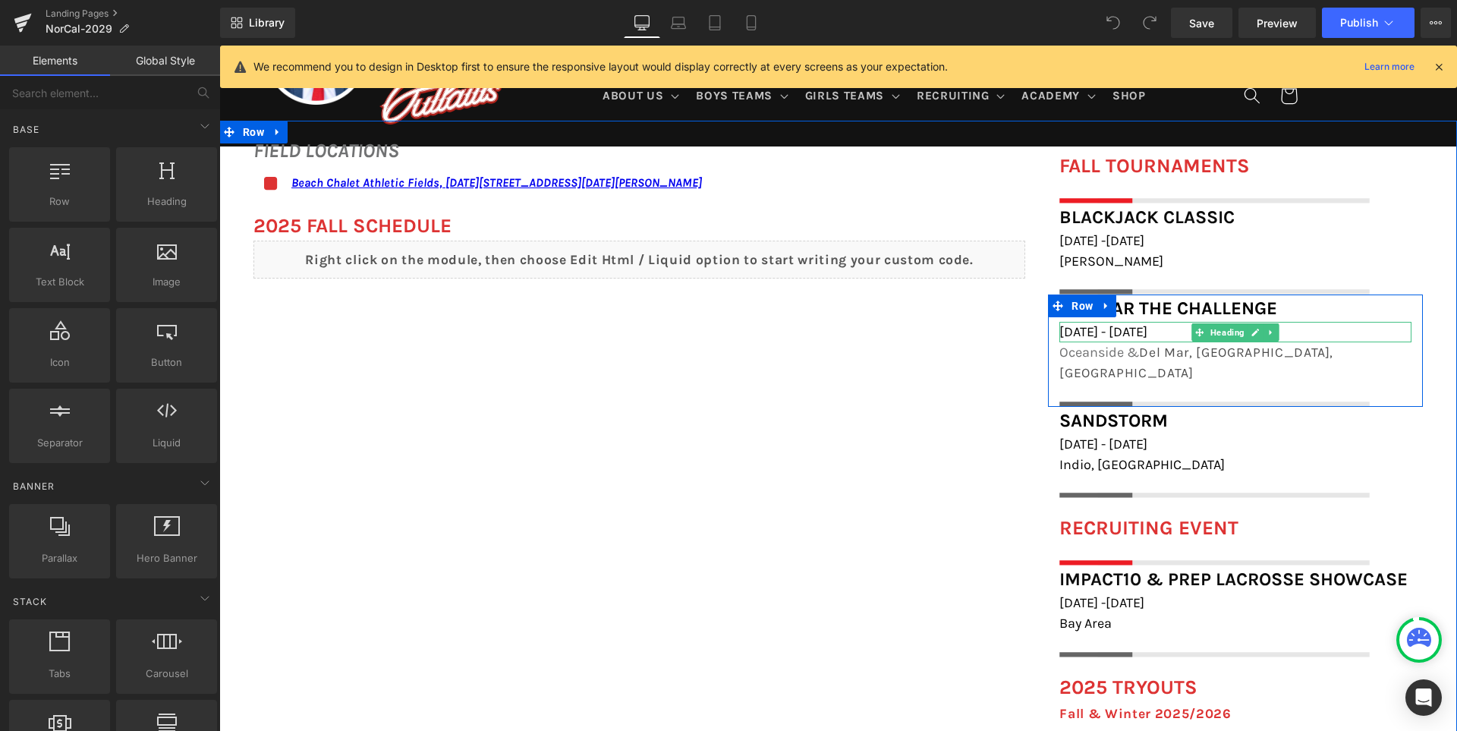
click at [1318, 332] on h1 "January 3rd - 4th, 2025" at bounding box center [1235, 332] width 352 height 20
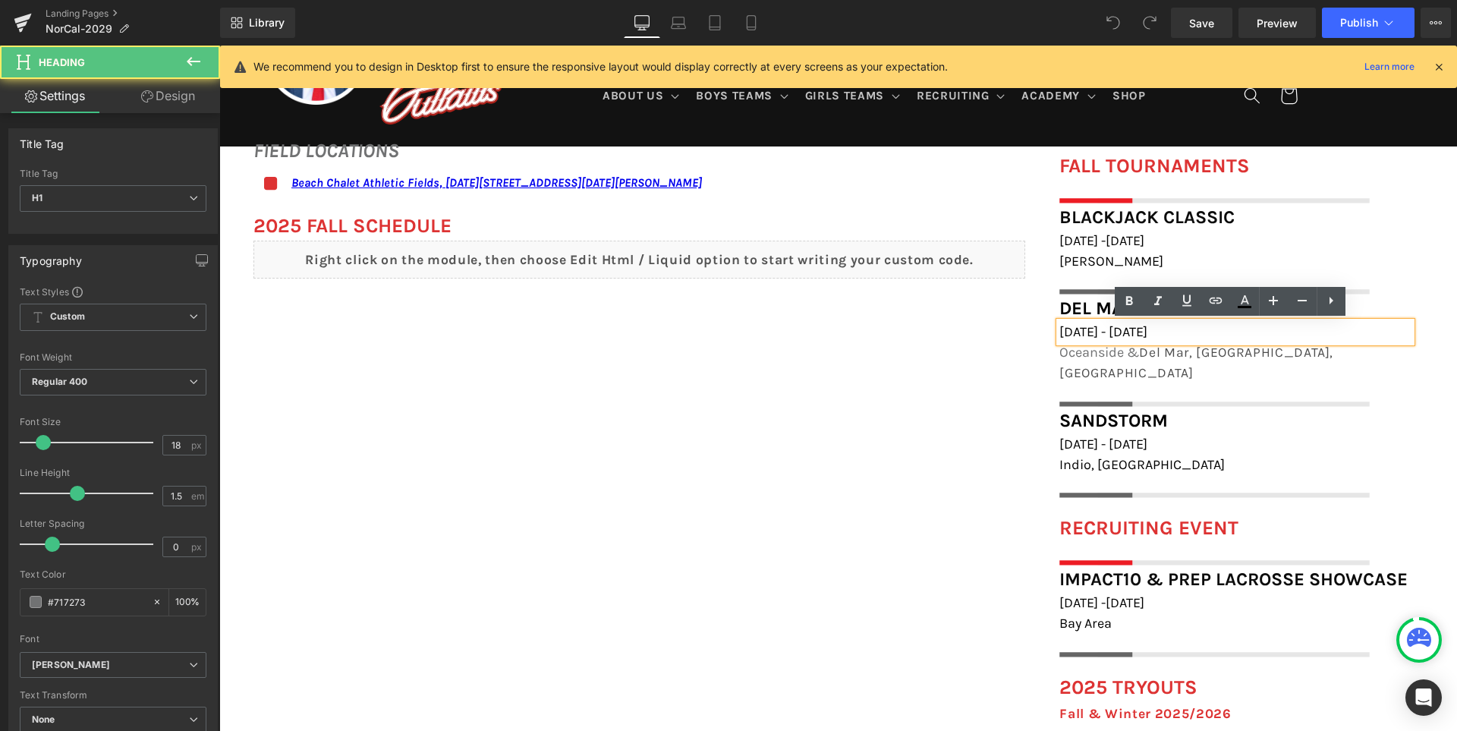
click at [1335, 334] on h1 "January 3rd - 4th, 2025" at bounding box center [1235, 332] width 352 height 20
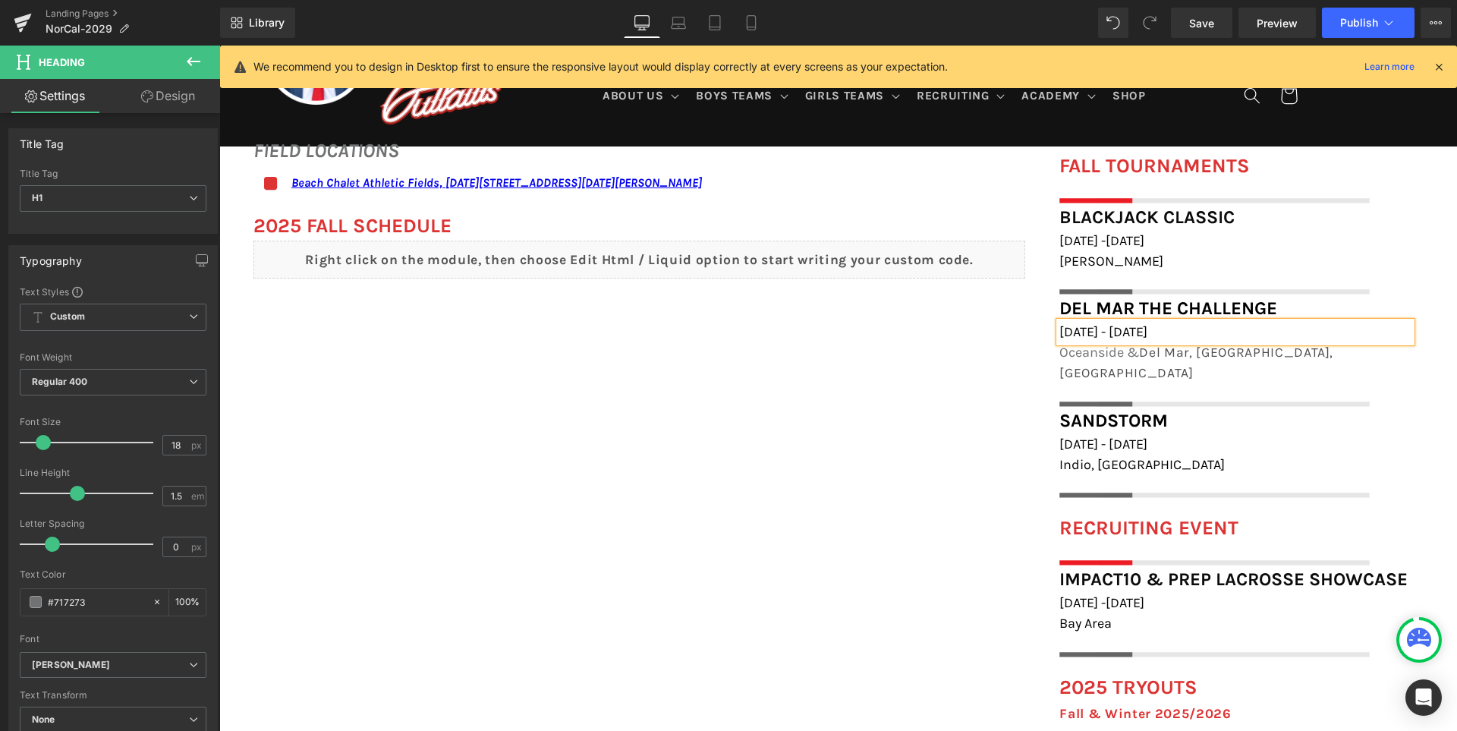
click at [865, 486] on div "FIELD LOCATIONS Heading Icon Beach Chalet Athletic Fields, 1400-1598 John F Ken…" at bounding box center [837, 571] width 1237 height 901
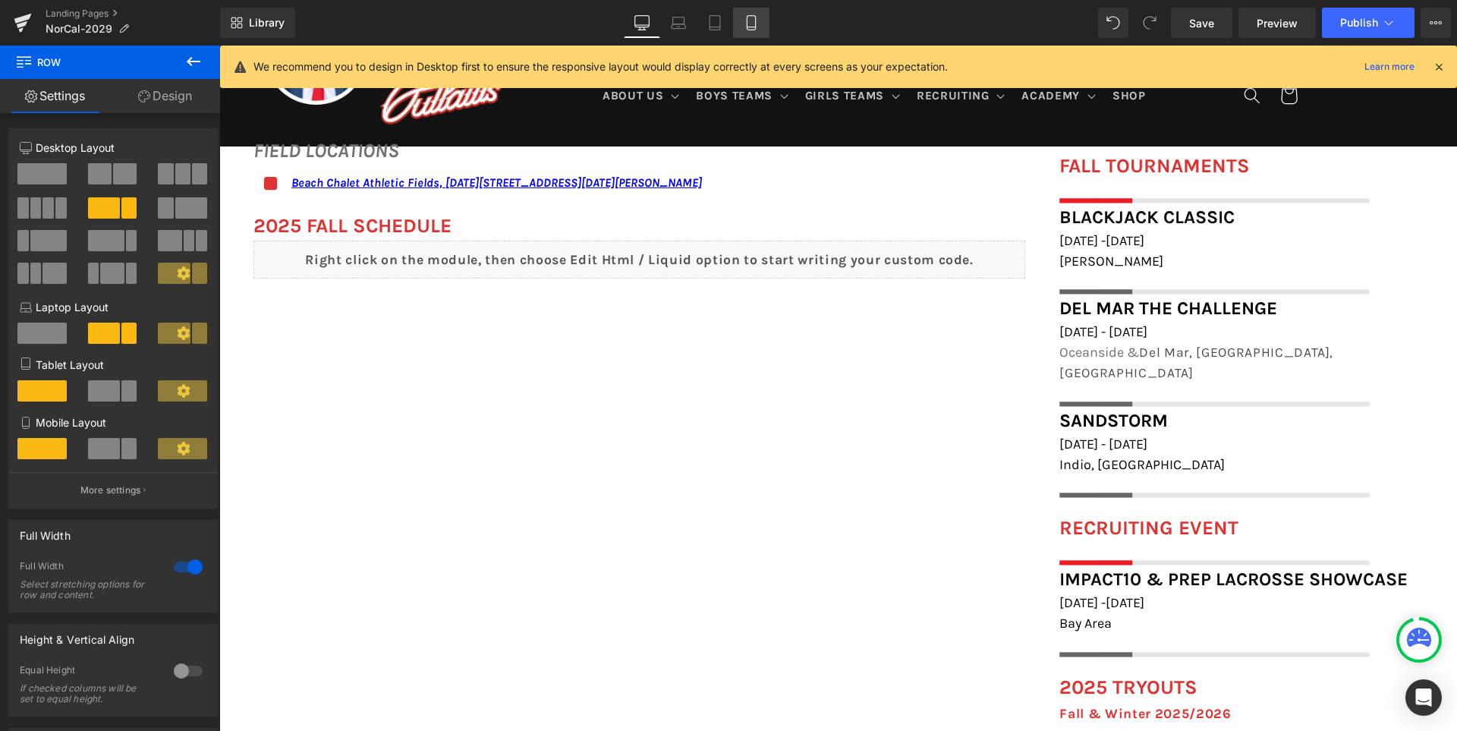
click at [761, 20] on link "Mobile" at bounding box center [751, 23] width 36 height 30
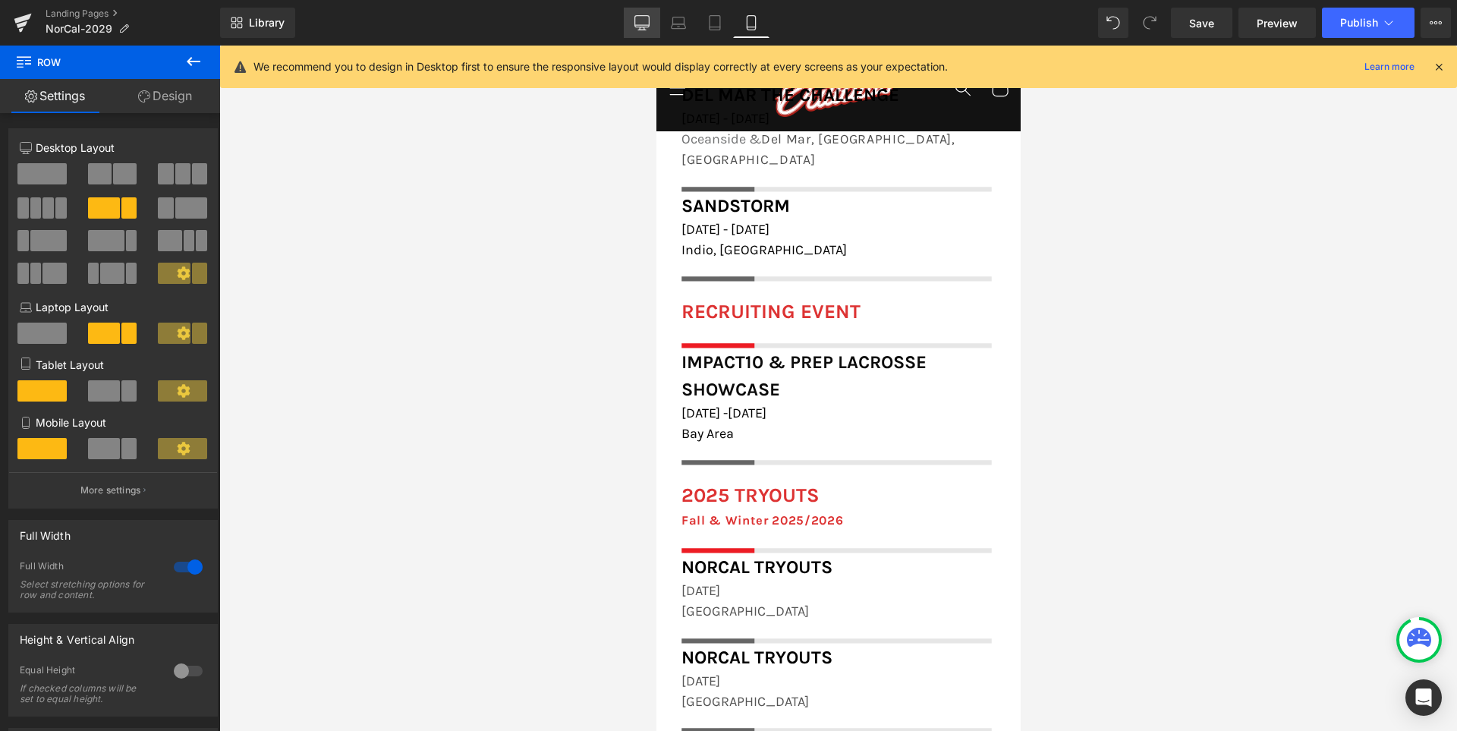
click at [649, 17] on icon at bounding box center [641, 22] width 15 height 15
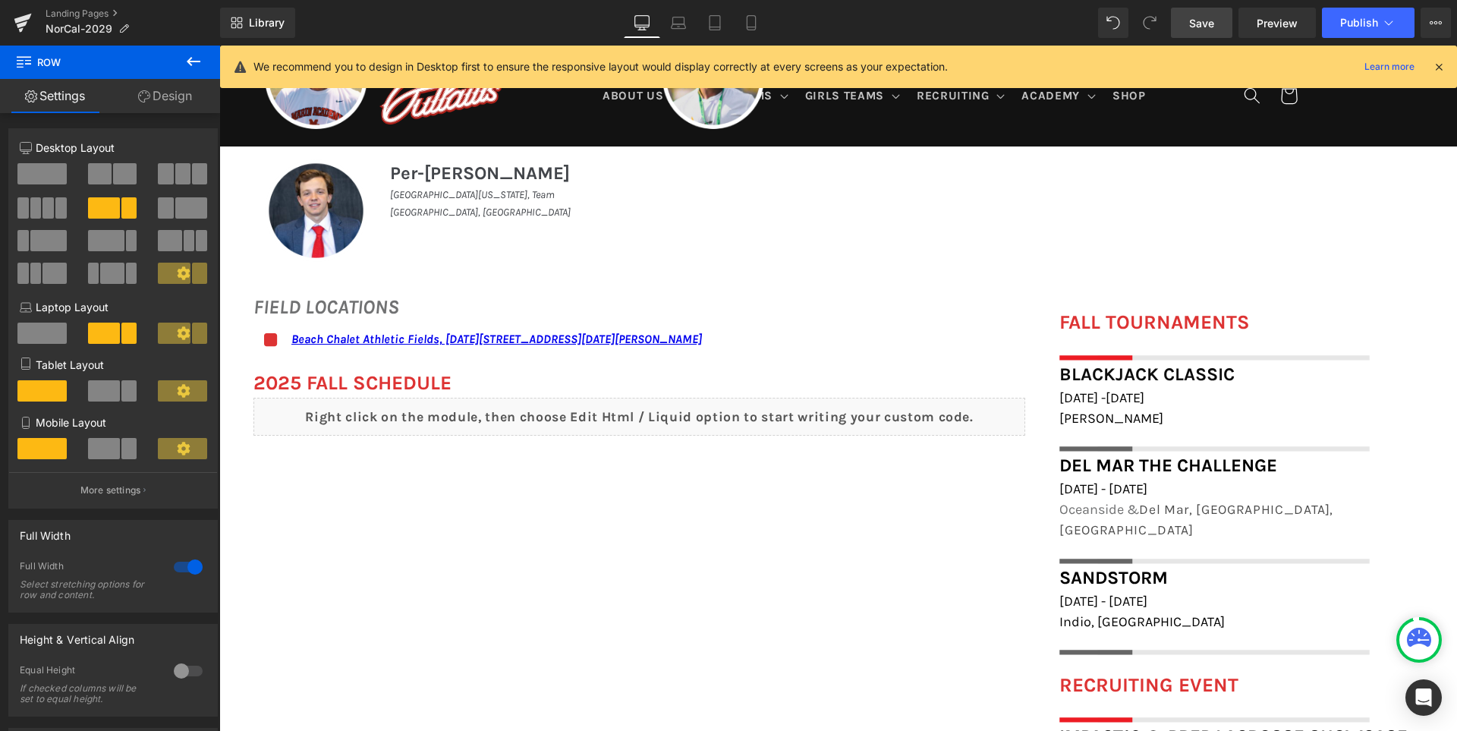
scroll to position [972, 0]
click at [1207, 24] on span "Save" at bounding box center [1201, 23] width 25 height 16
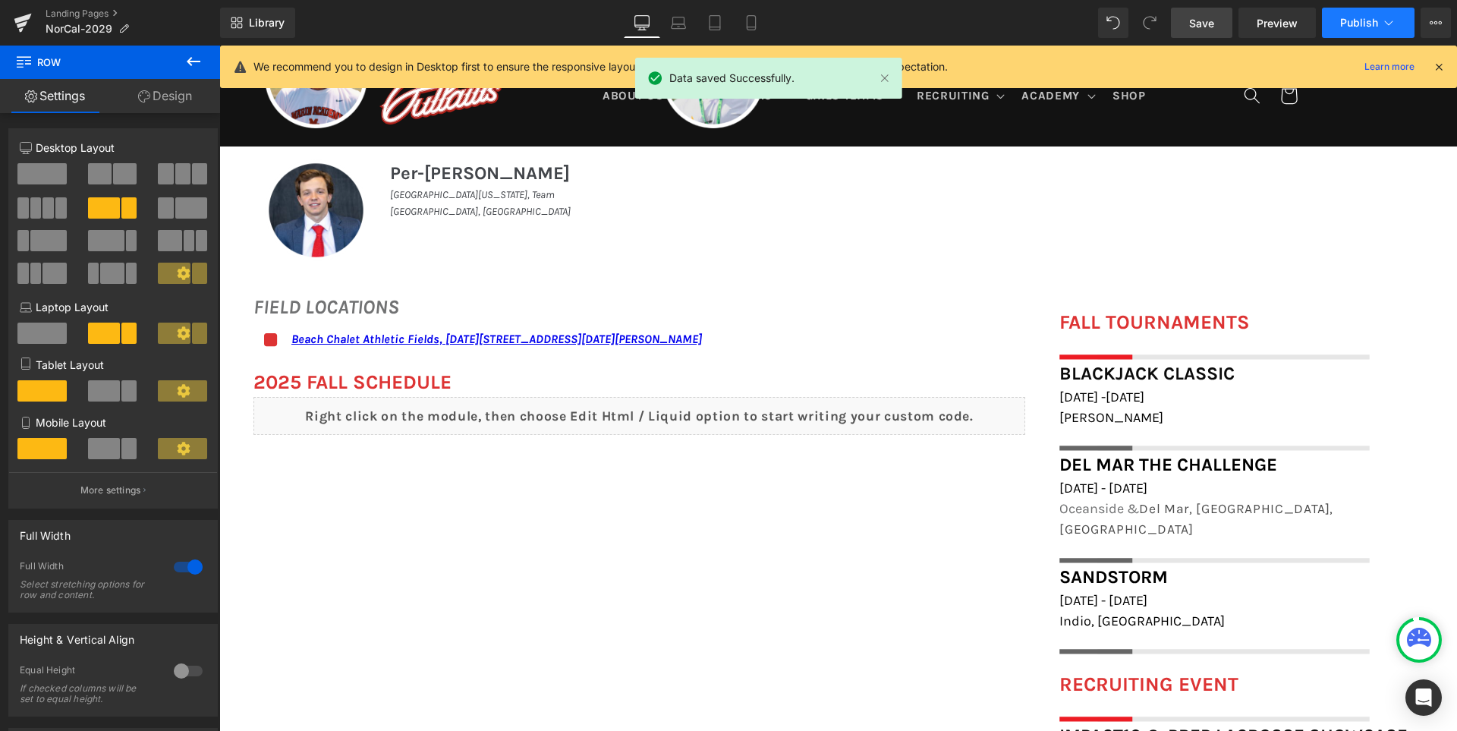
click at [1355, 12] on button "Publish" at bounding box center [1368, 23] width 93 height 30
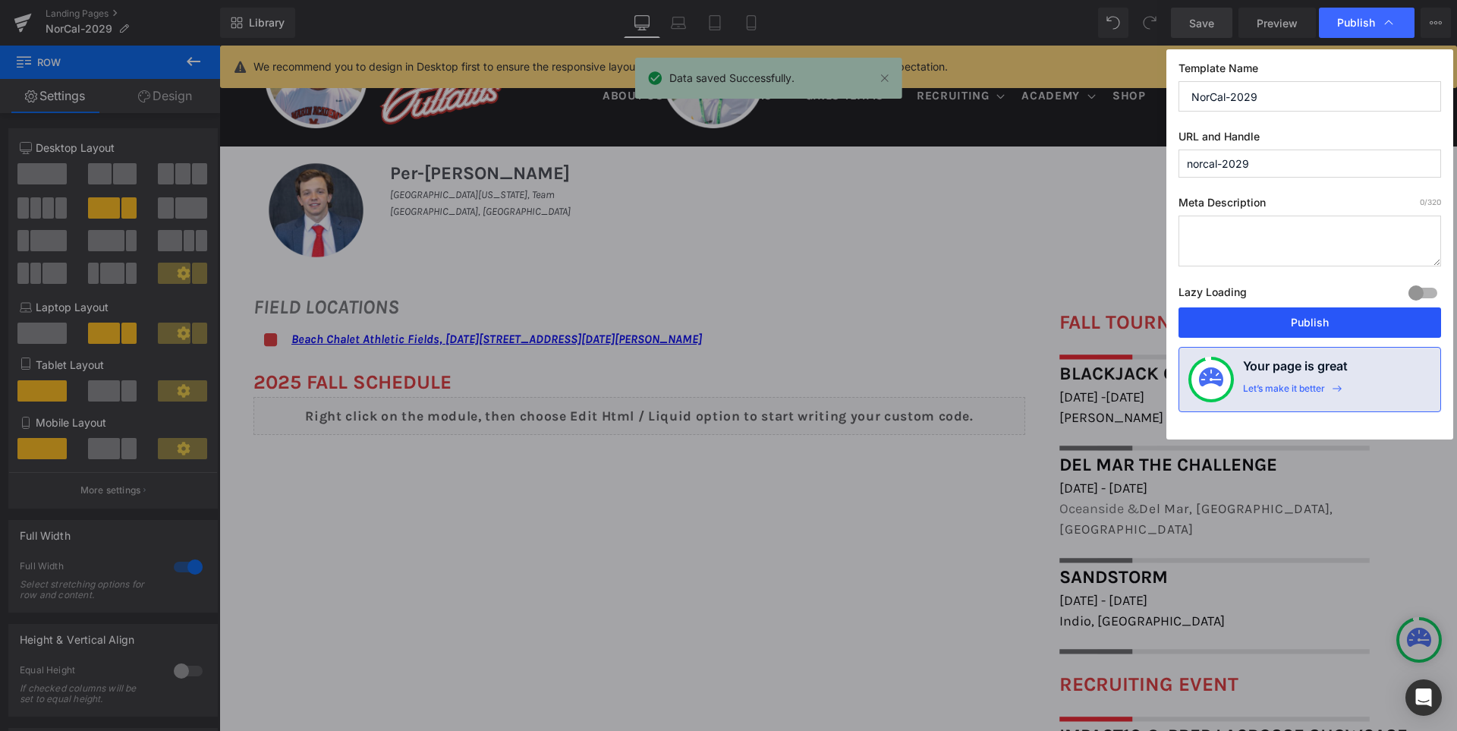
click at [1326, 319] on button "Publish" at bounding box center [1309, 322] width 262 height 30
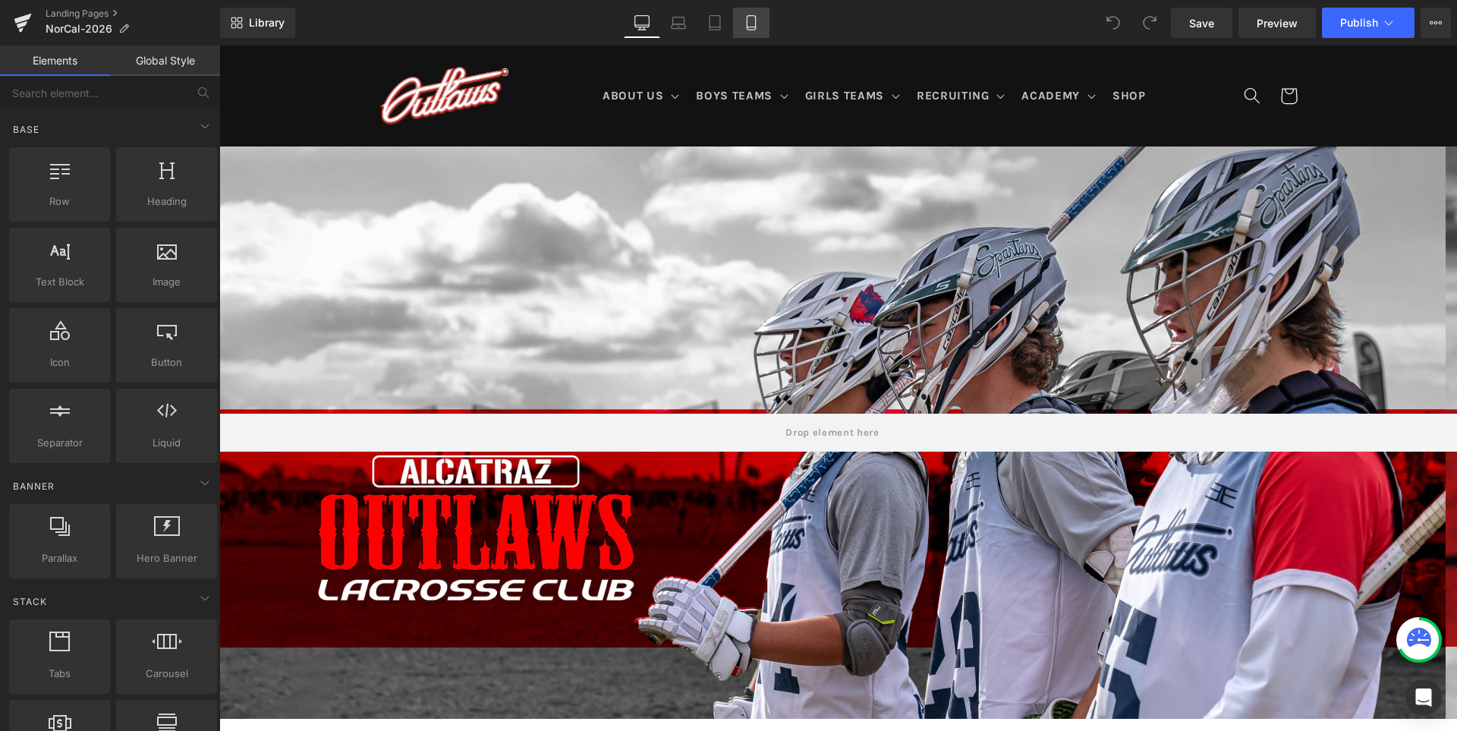
click icon
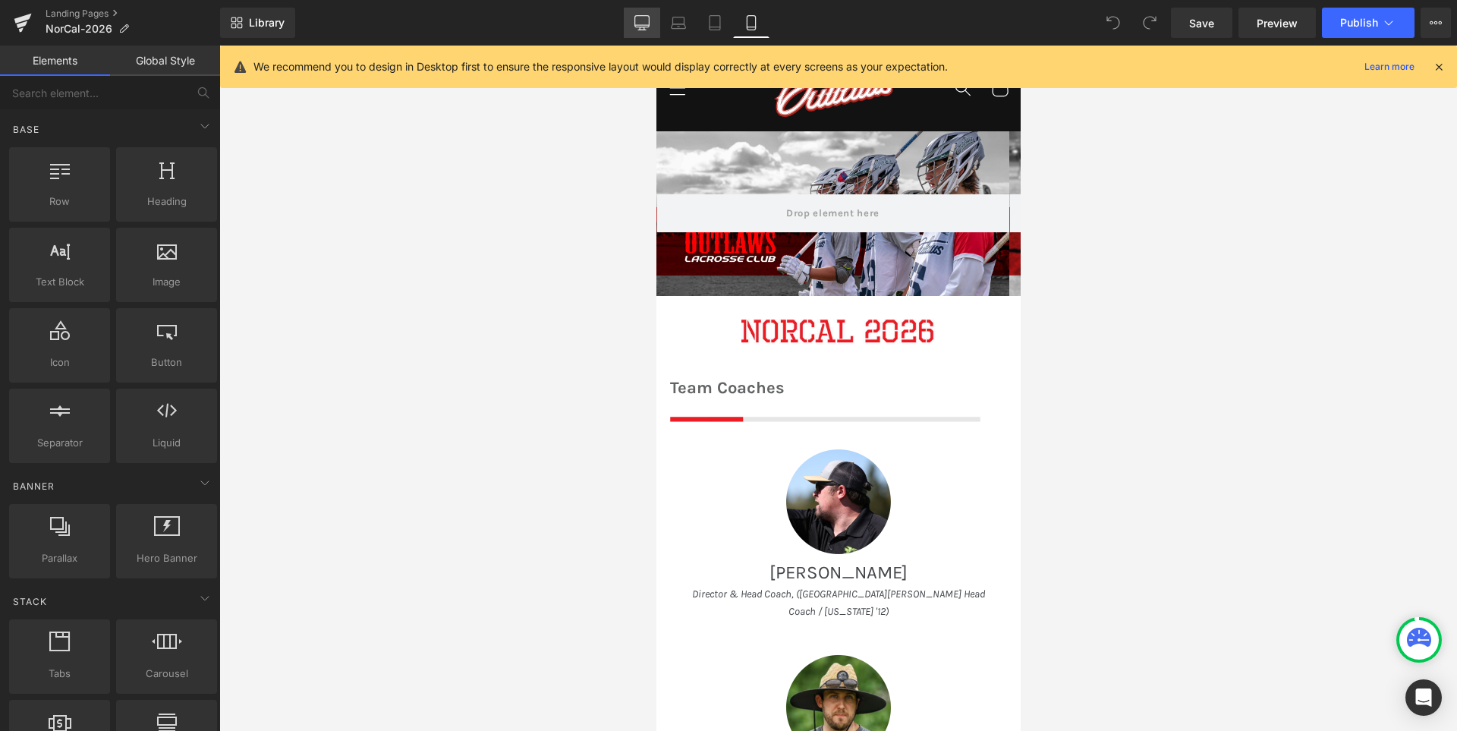
click icon
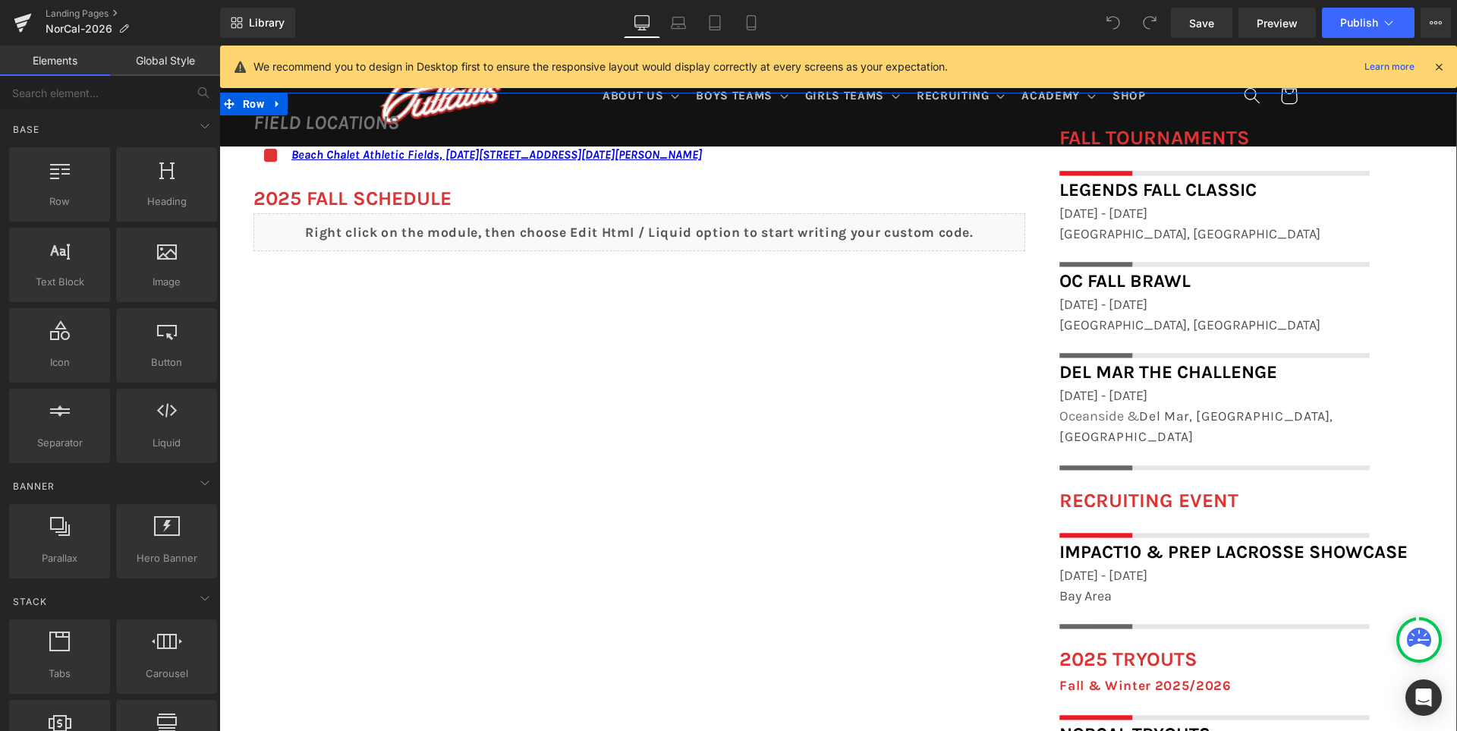
scroll to position [1163, 0]
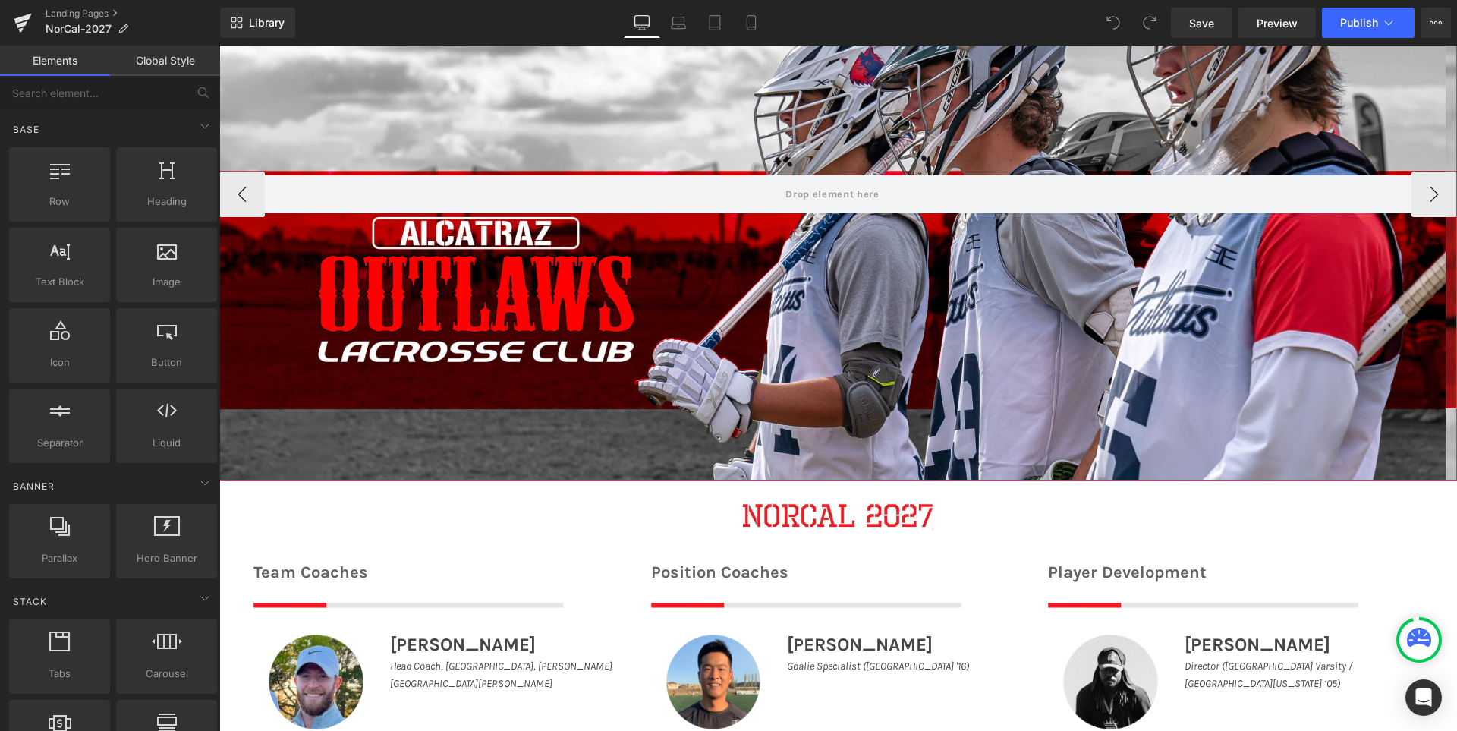
scroll to position [455, 0]
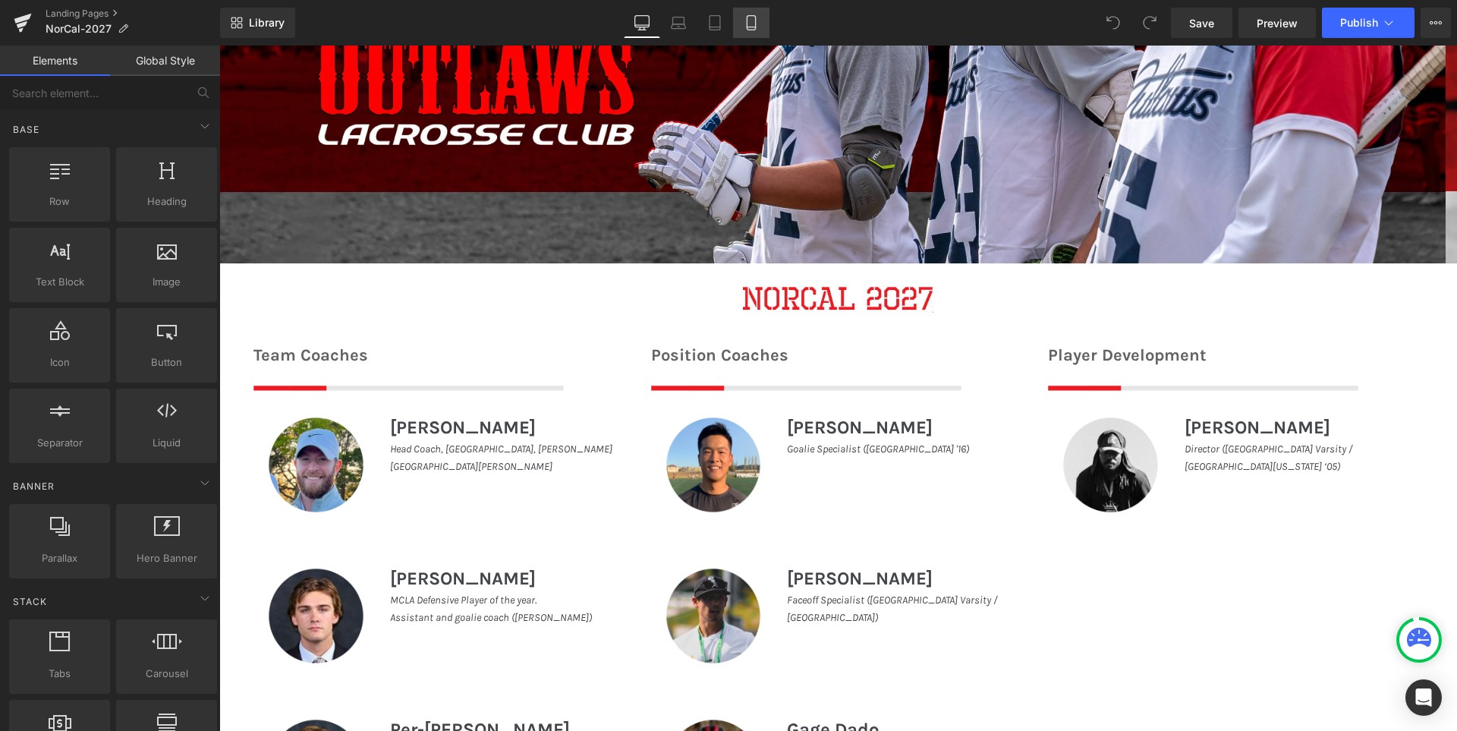
click at [759, 9] on link "Mobile" at bounding box center [751, 23] width 36 height 30
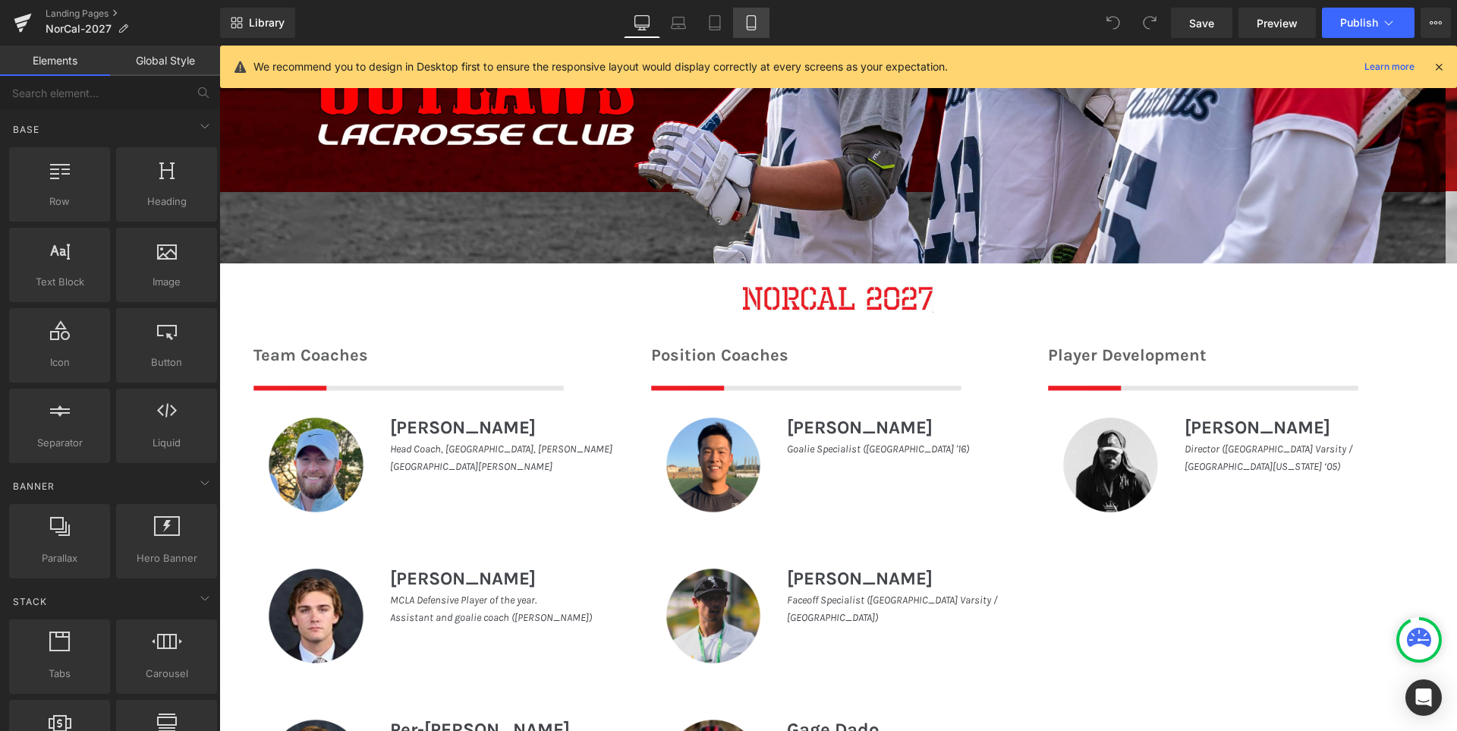
click at [761, 15] on link "Mobile" at bounding box center [751, 23] width 36 height 30
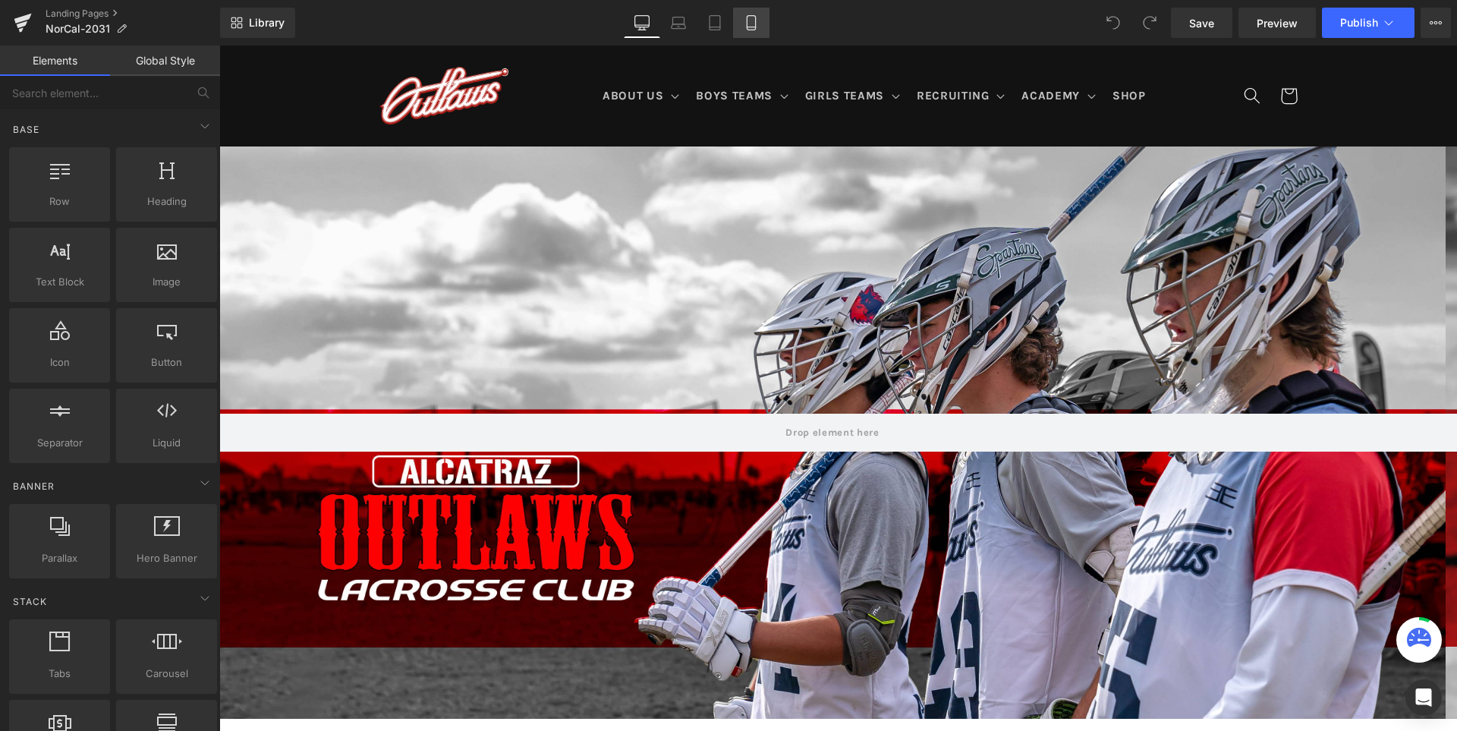
click at [749, 20] on icon at bounding box center [750, 22] width 15 height 15
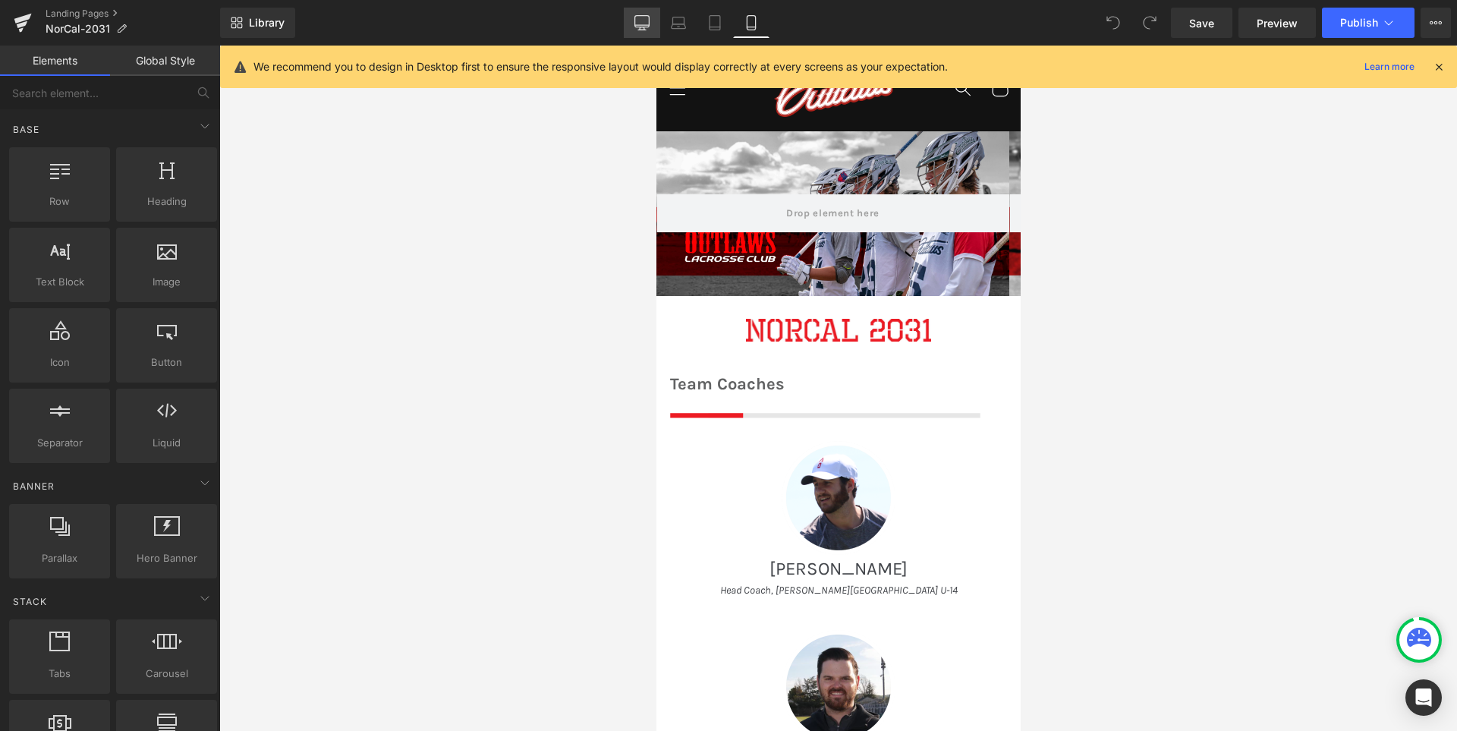
click at [644, 27] on icon at bounding box center [642, 21] width 14 height 11
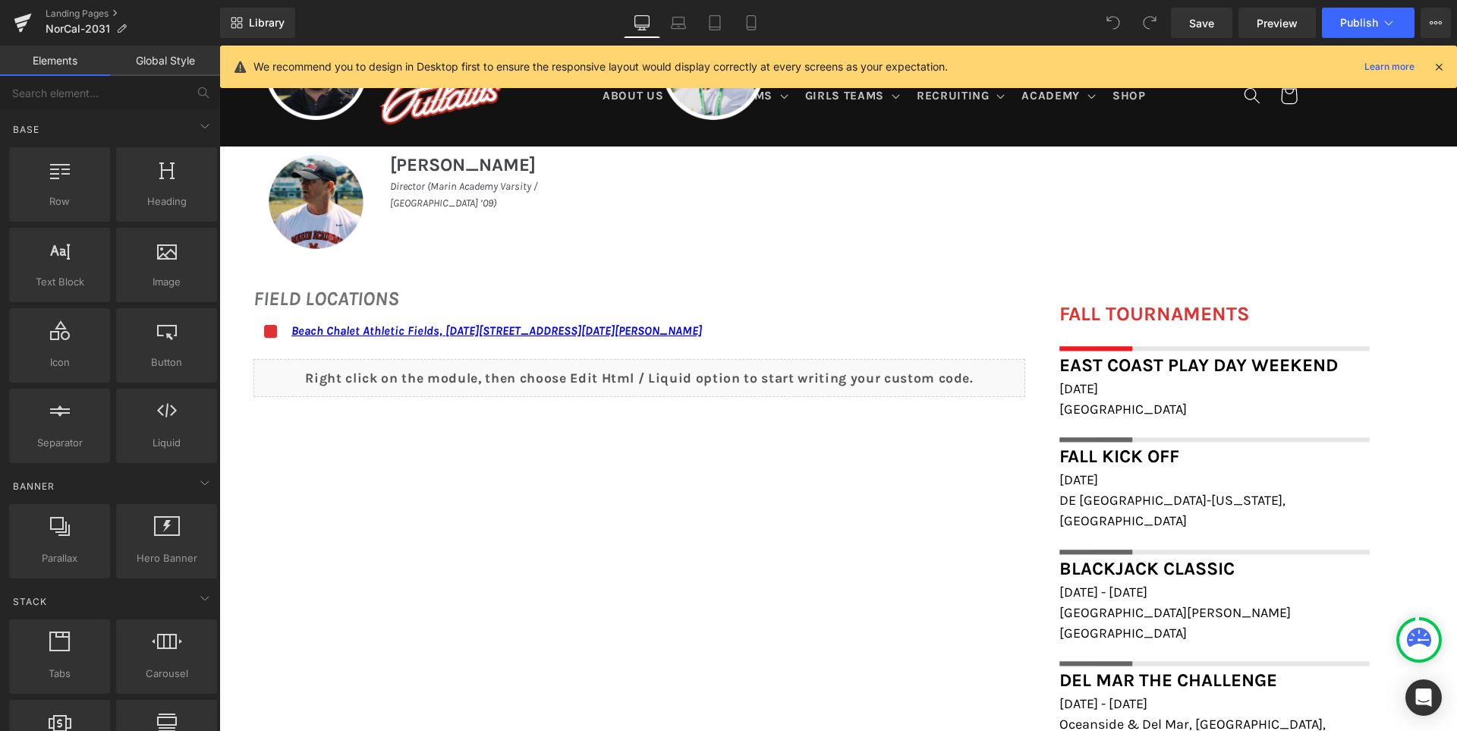
scroll to position [1163, 0]
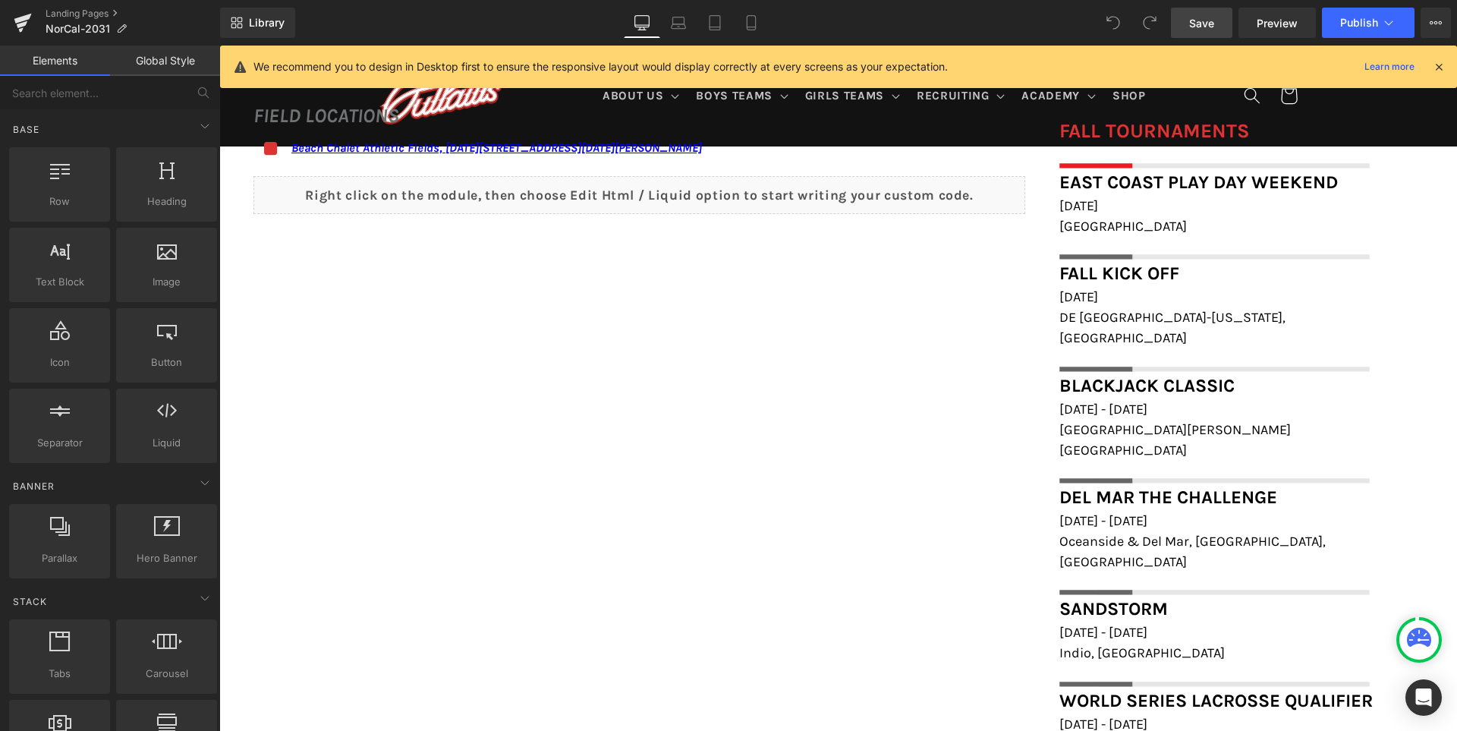
click at [1198, 28] on span "Save" at bounding box center [1201, 23] width 25 height 16
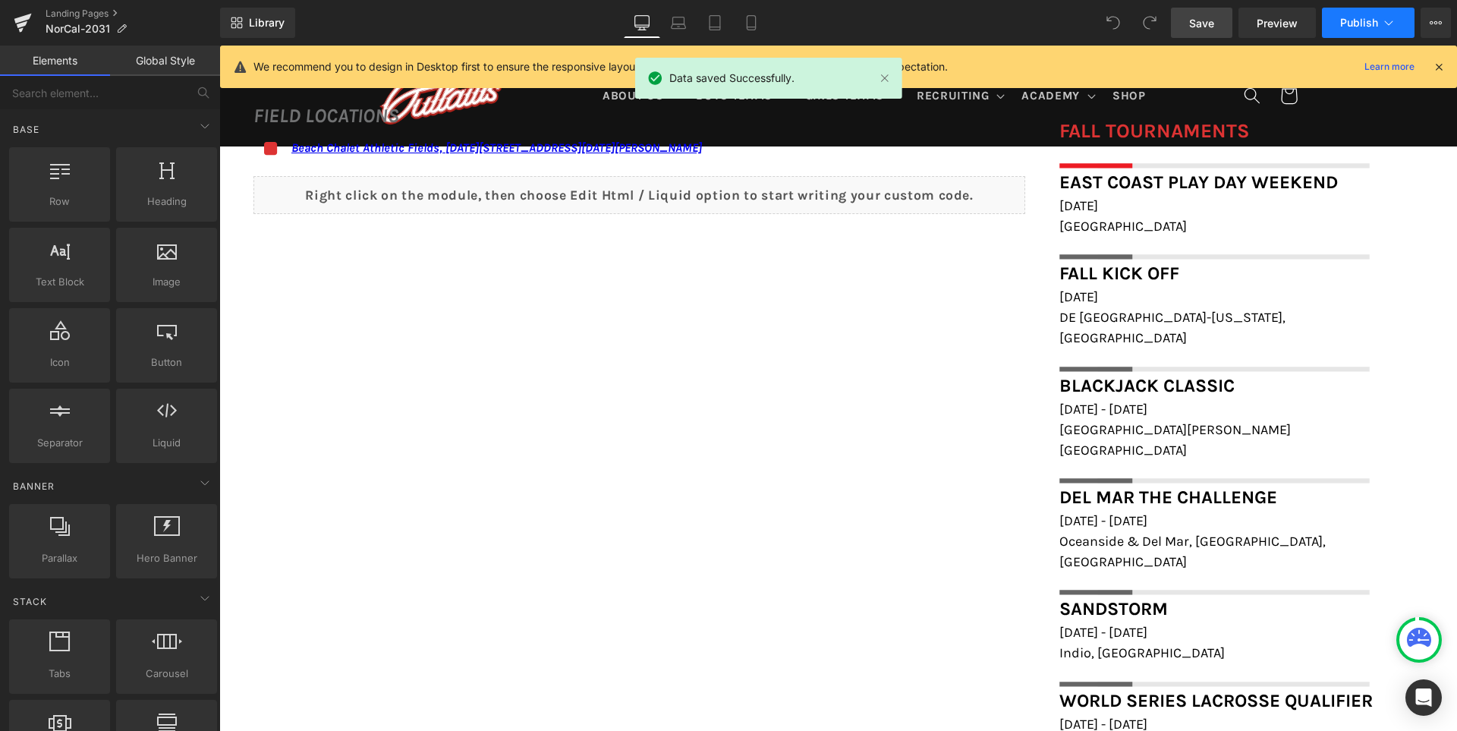
click at [1361, 14] on button "Publish" at bounding box center [1368, 23] width 93 height 30
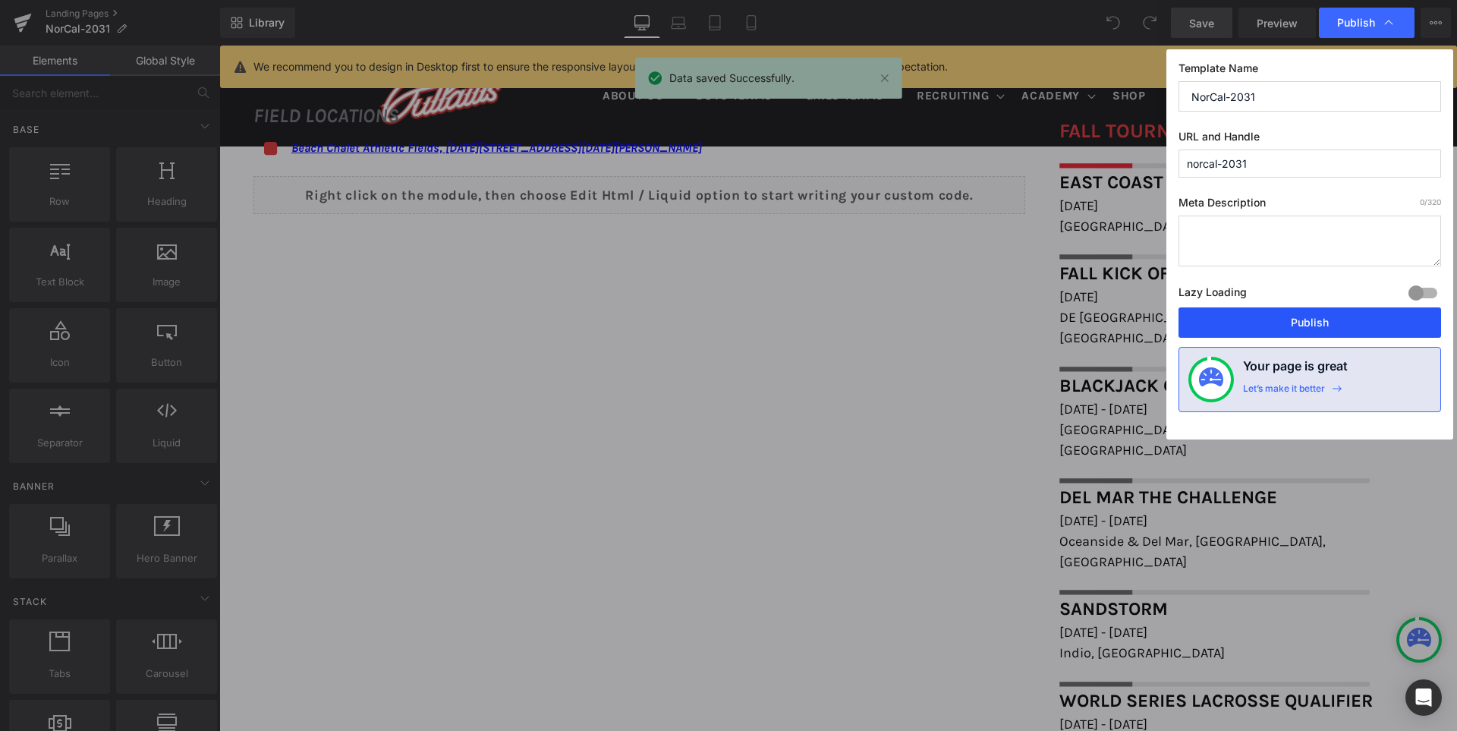
click at [1323, 314] on button "Publish" at bounding box center [1309, 322] width 262 height 30
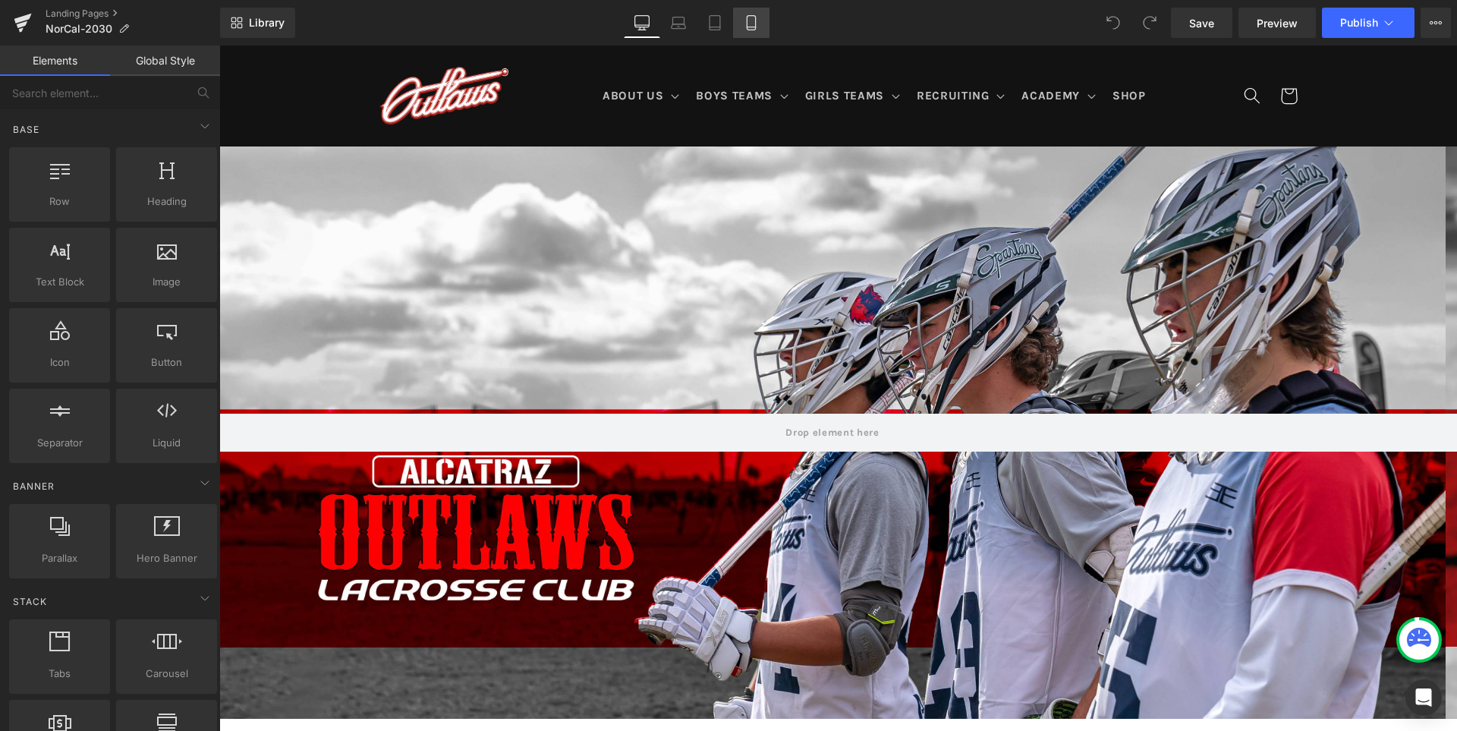
click at [748, 20] on icon at bounding box center [750, 22] width 15 height 15
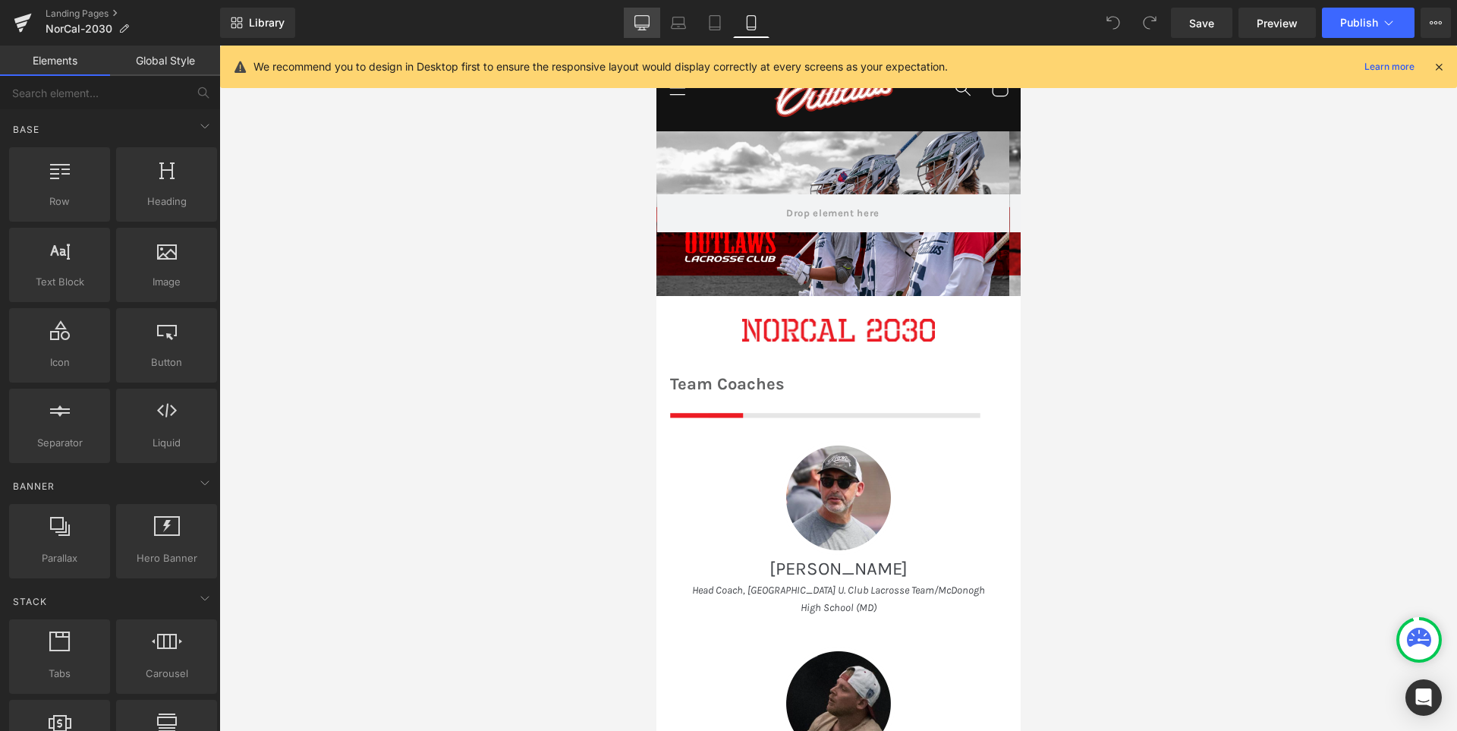
click at [640, 20] on icon at bounding box center [641, 22] width 15 height 15
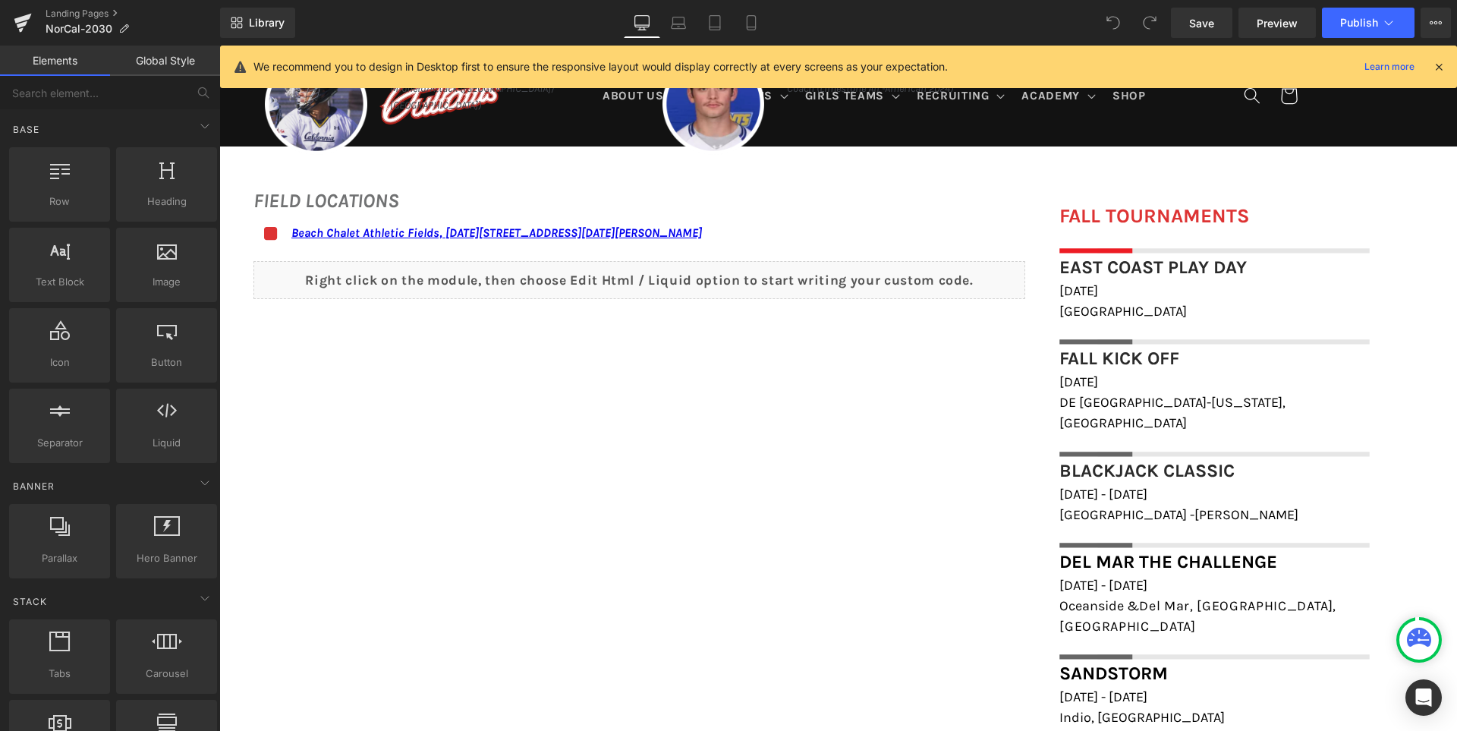
scroll to position [1239, 0]
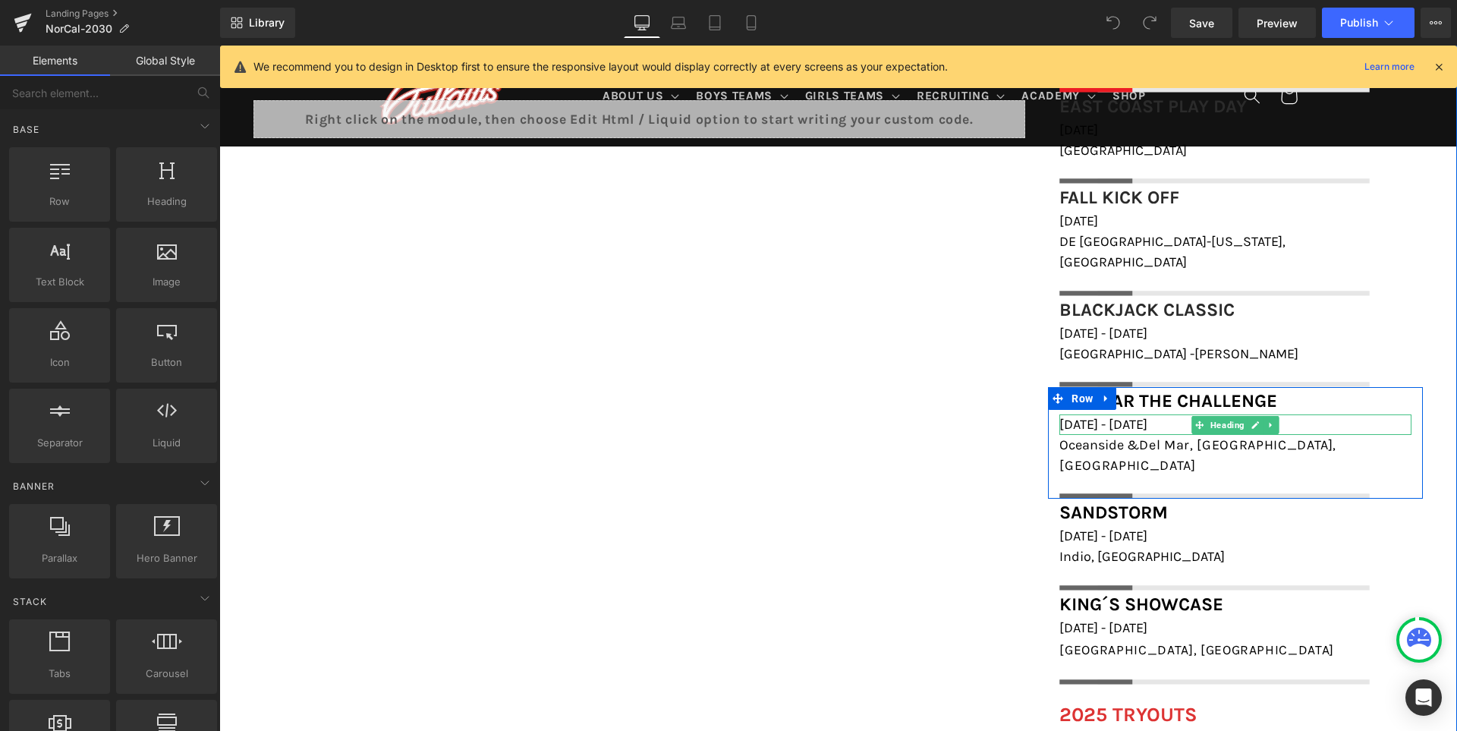
click at [1346, 414] on h1 "January 3rd - 4th, 2025" at bounding box center [1235, 424] width 352 height 20
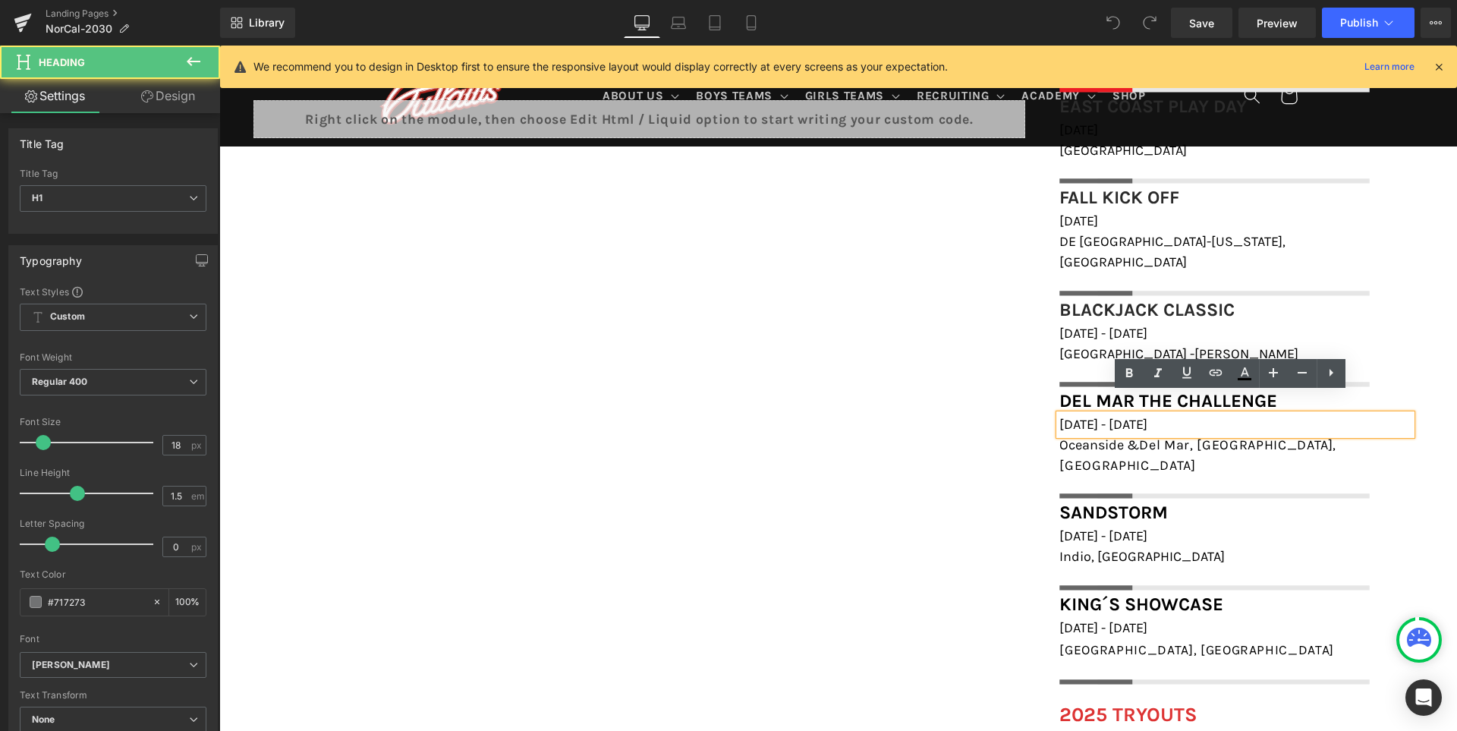
click at [1347, 414] on h1 "January 3rd - 4th, 2025" at bounding box center [1235, 424] width 352 height 20
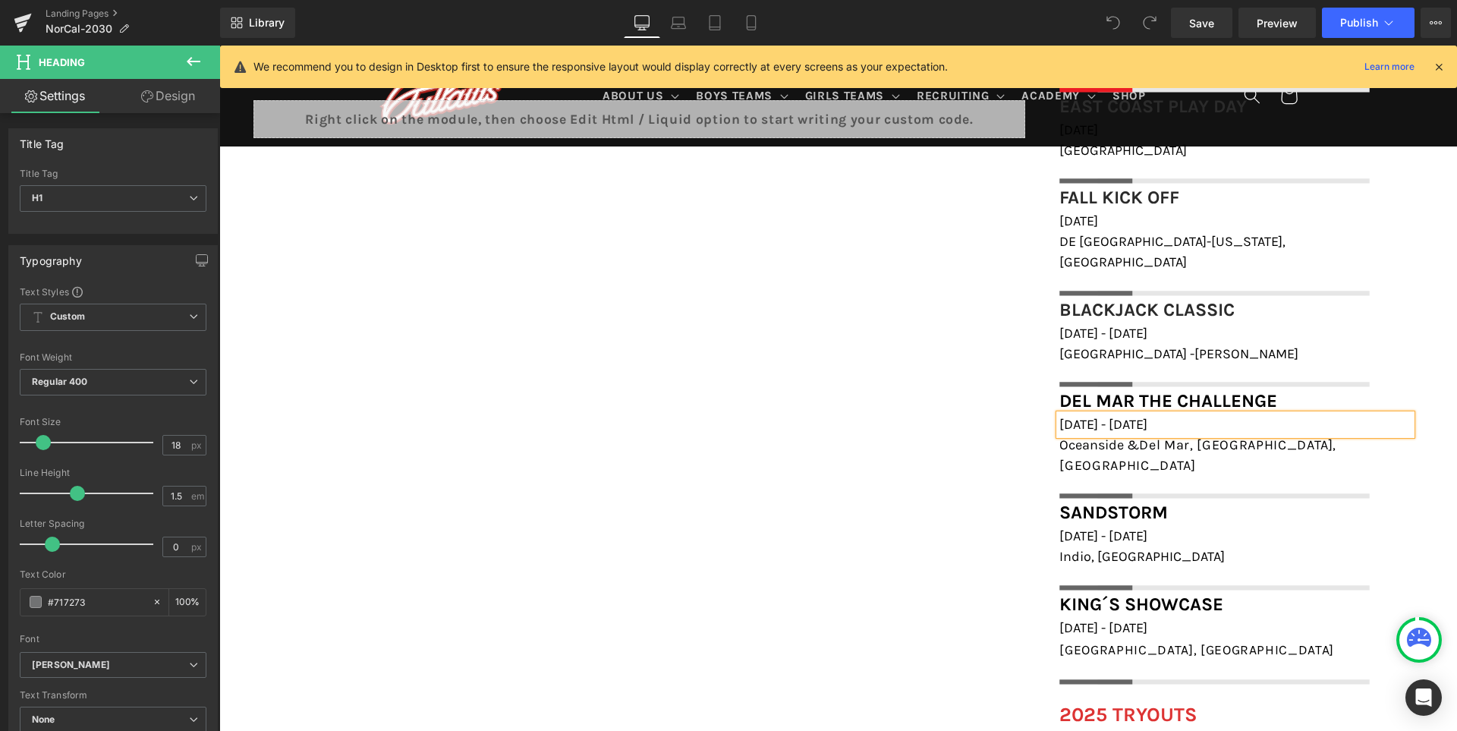
click at [951, 416] on div "FIELD LOCATIONS Heading Icon Beach Chalet Athletic Fields, 1400-1598 John F Ken…" at bounding box center [837, 529] width 1237 height 1039
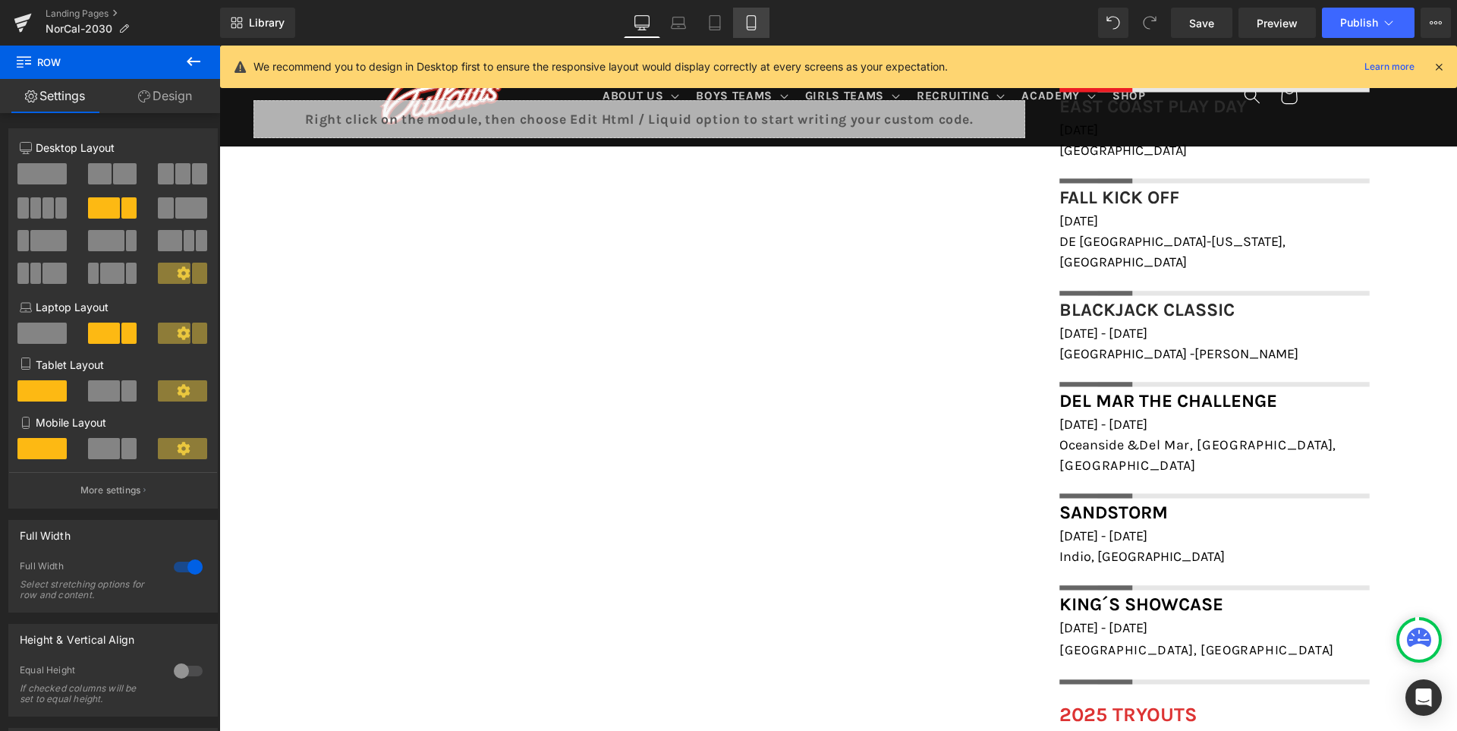
click at [755, 26] on icon at bounding box center [751, 23] width 8 height 14
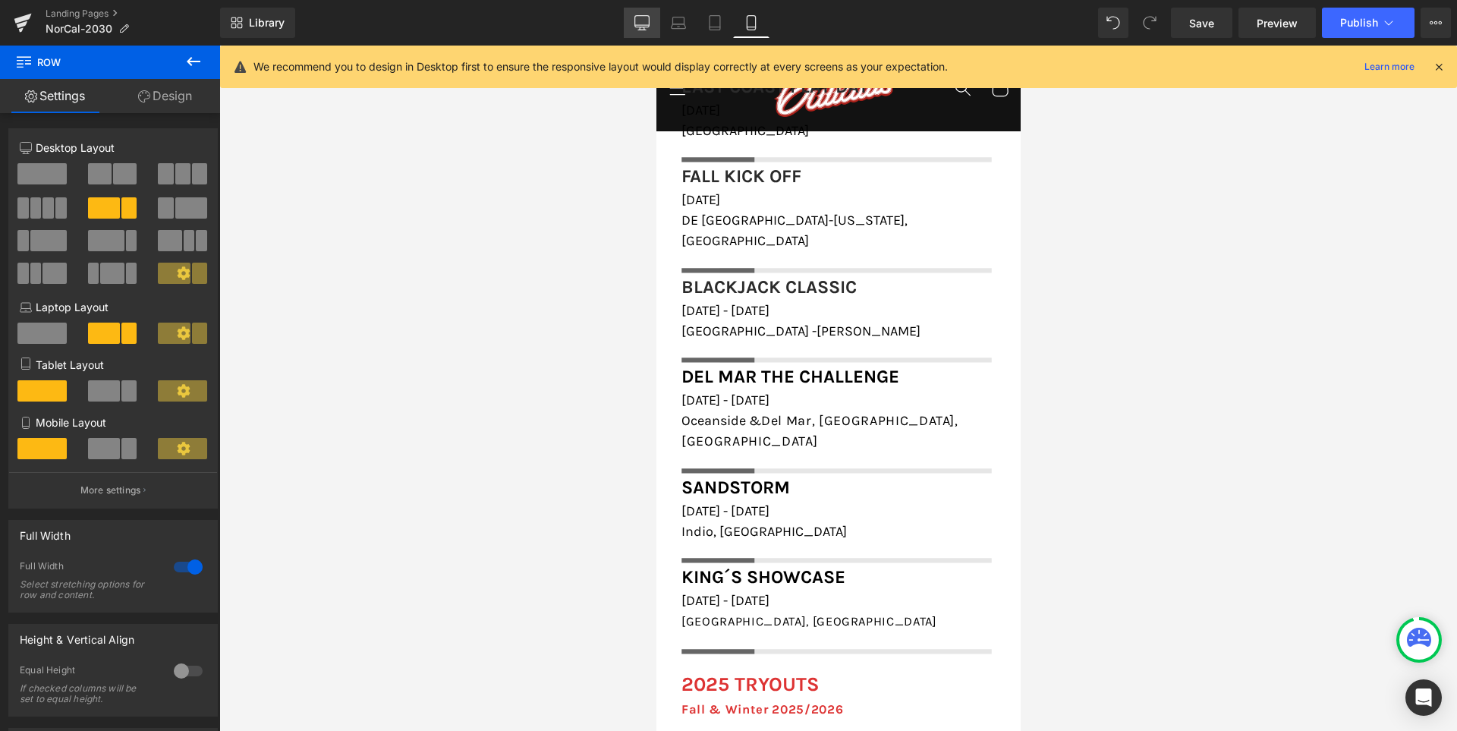
click at [643, 24] on icon at bounding box center [641, 22] width 15 height 15
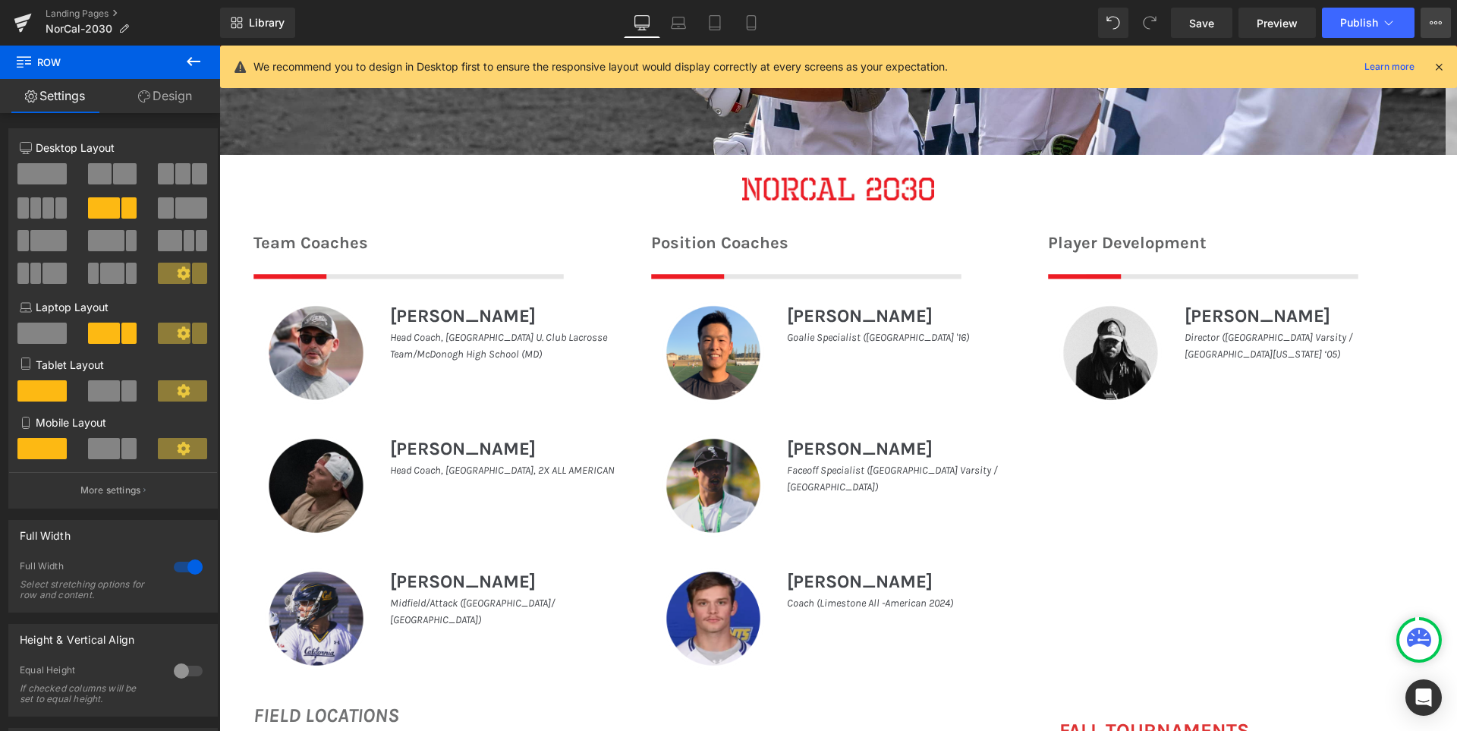
scroll to position [972, 0]
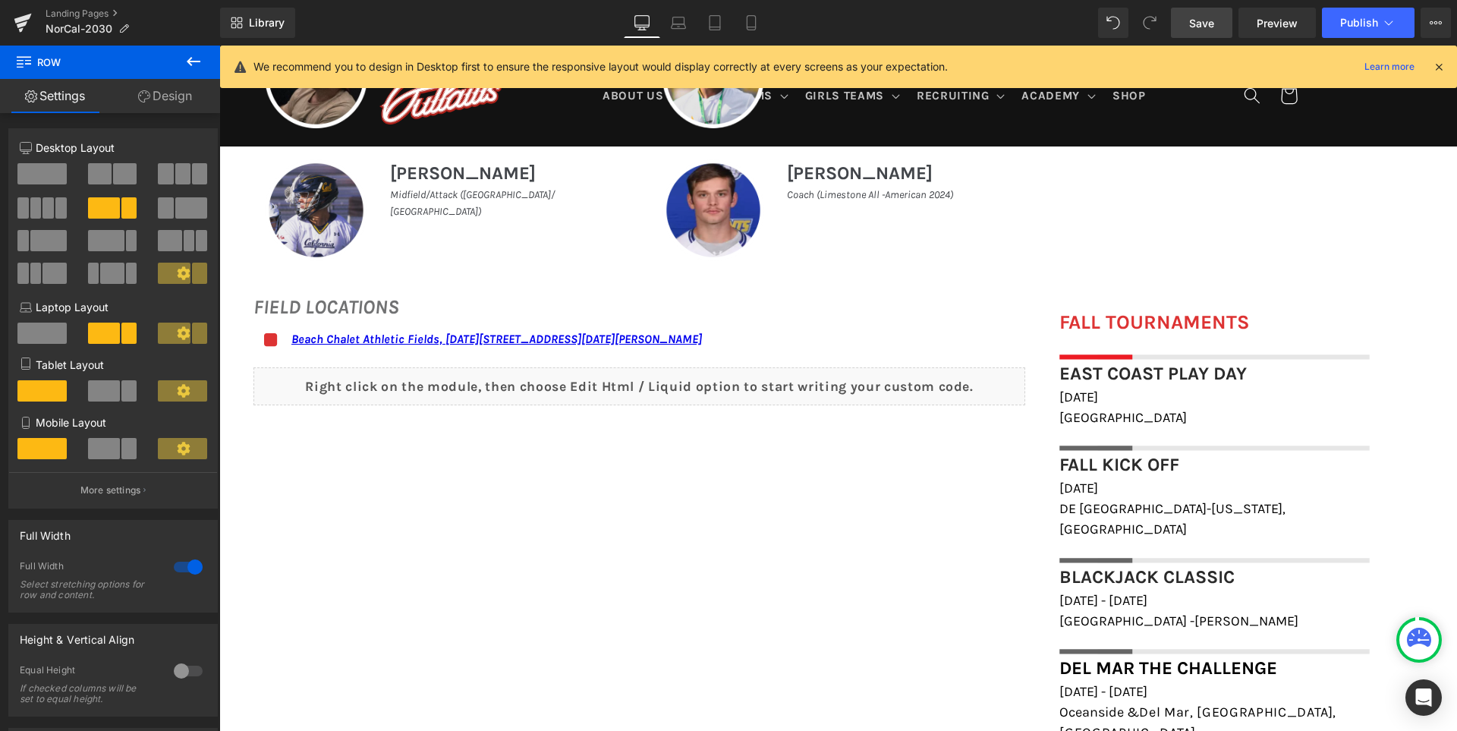
click at [1190, 23] on span "Save" at bounding box center [1201, 23] width 25 height 16
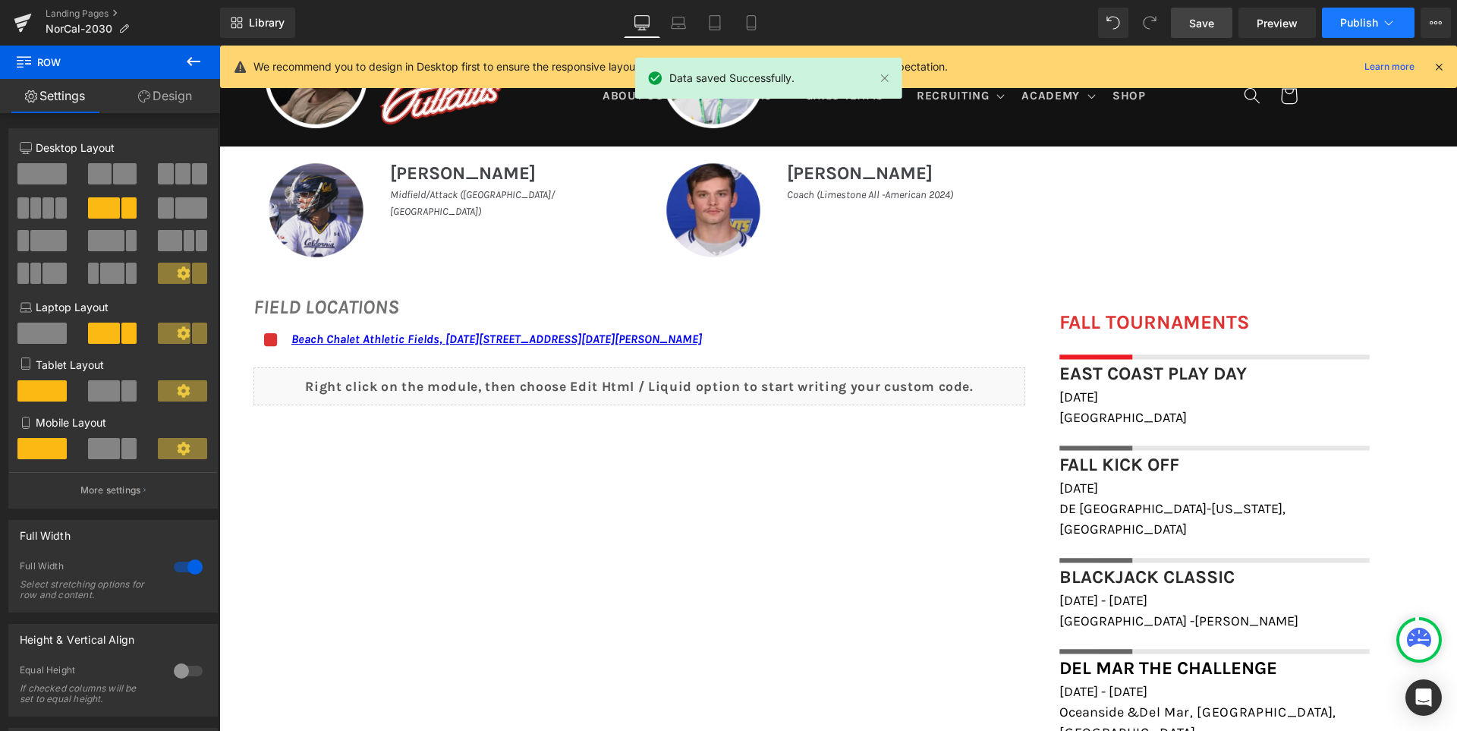
click at [1341, 26] on span "Publish" at bounding box center [1359, 23] width 38 height 12
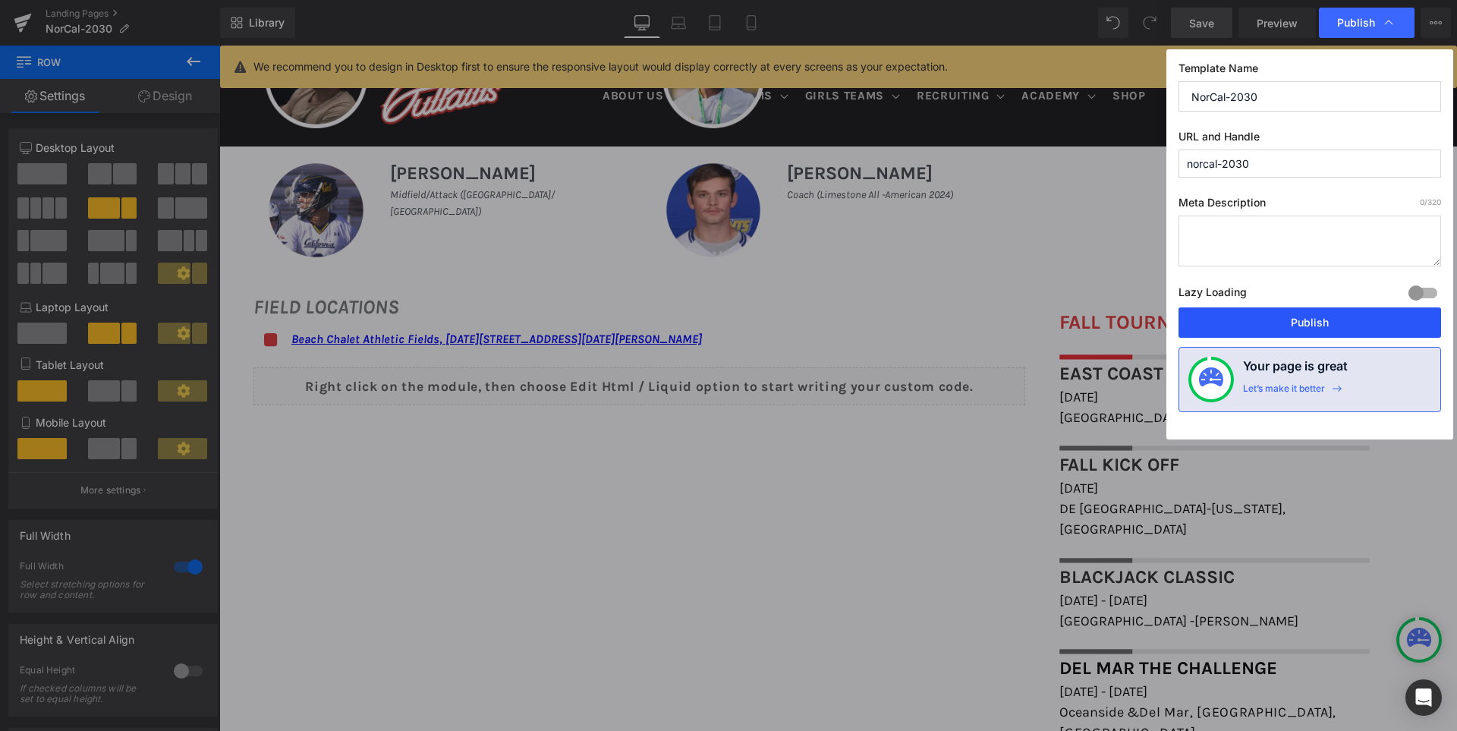
click at [1331, 318] on button "Publish" at bounding box center [1309, 322] width 262 height 30
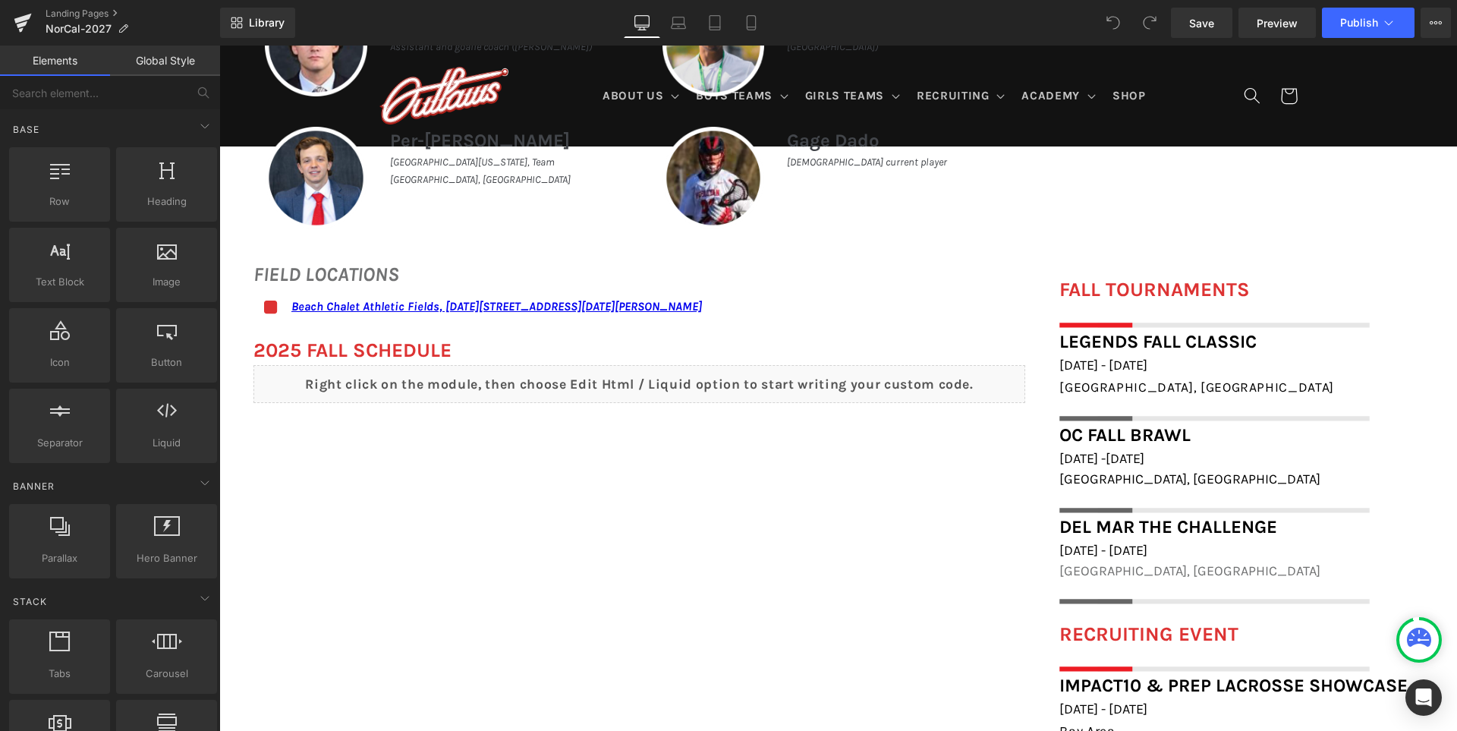
scroll to position [1138, 0]
